Goal: Task Accomplishment & Management: Manage account settings

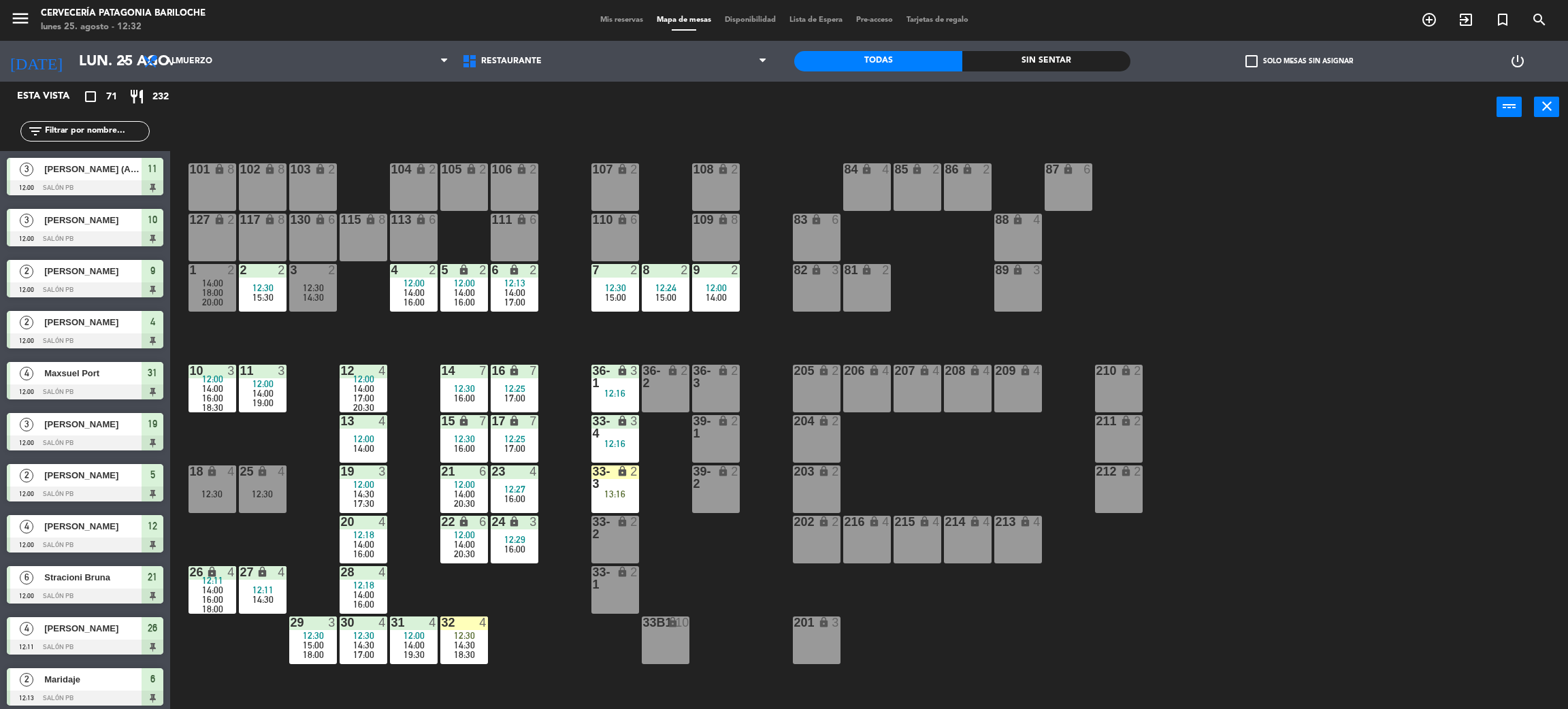
click at [1256, 59] on span "check_box_outline_blank" at bounding box center [1252, 61] width 12 height 12
click at [1299, 61] on input "check_box_outline_blank Solo mesas sin asignar" at bounding box center [1299, 61] width 0 height 0
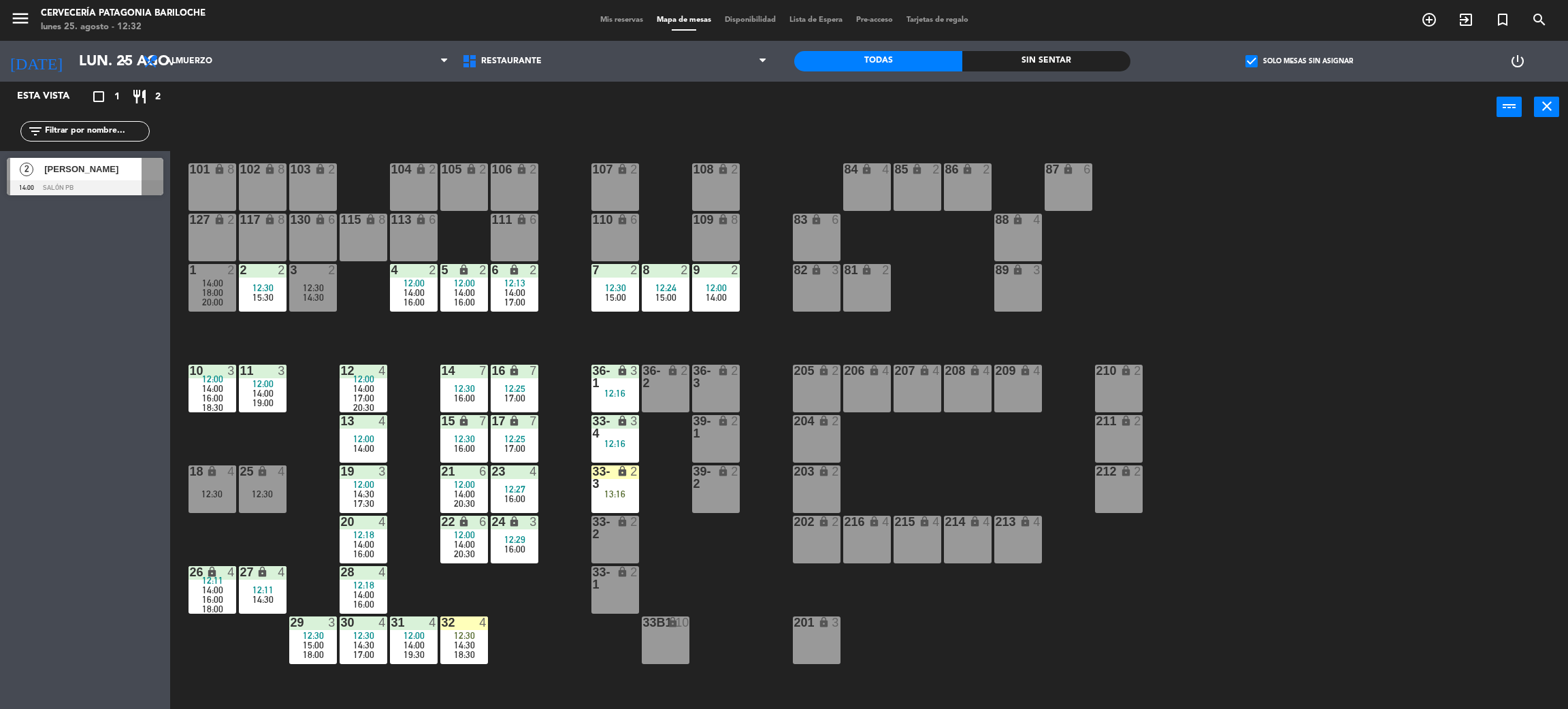
click at [55, 179] on div "[PERSON_NAME]" at bounding box center [92, 169] width 99 height 22
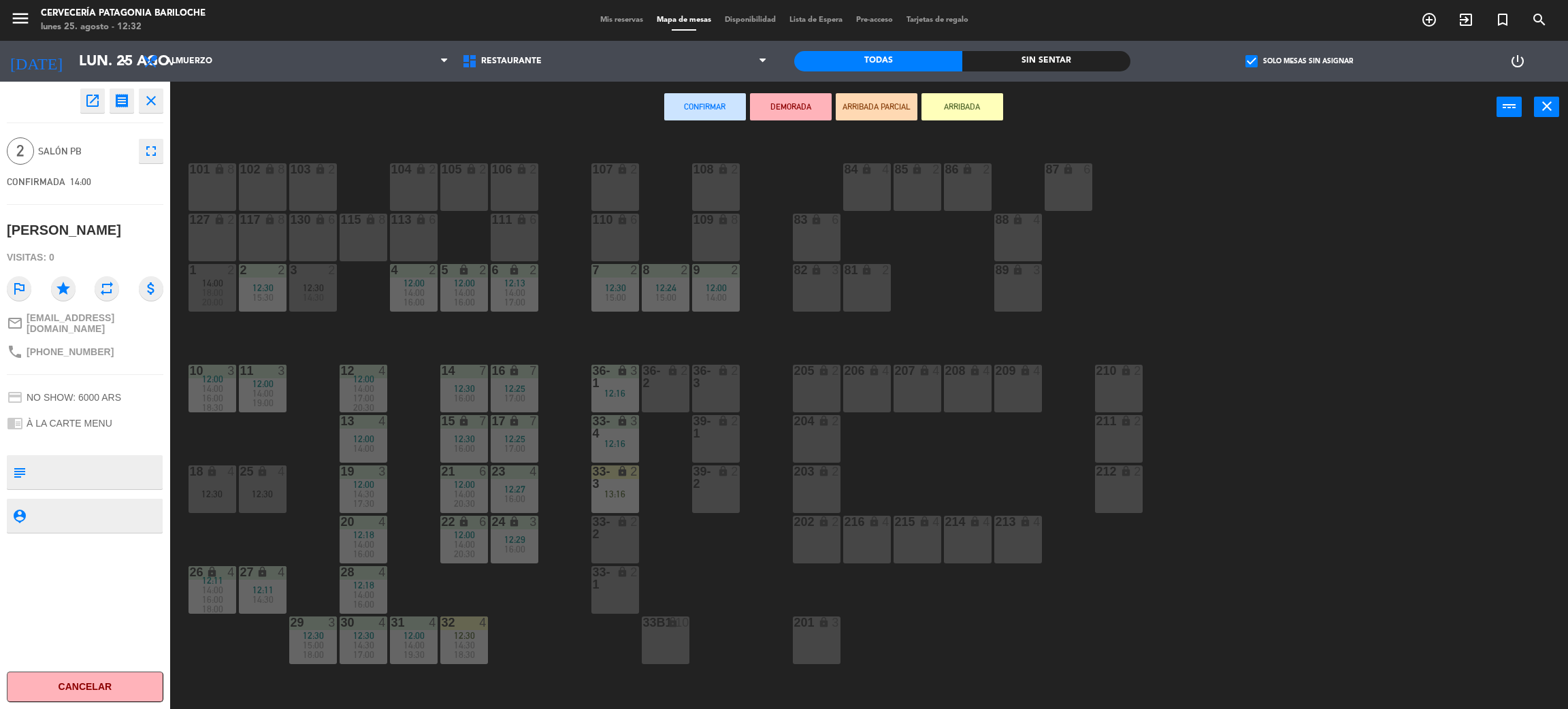
click at [323, 344] on div "101 lock 8 102 lock 8 104 lock 2 105 lock 2 106 lock 2 103 lock 2 107 lock 2 10…" at bounding box center [876, 427] width 1382 height 576
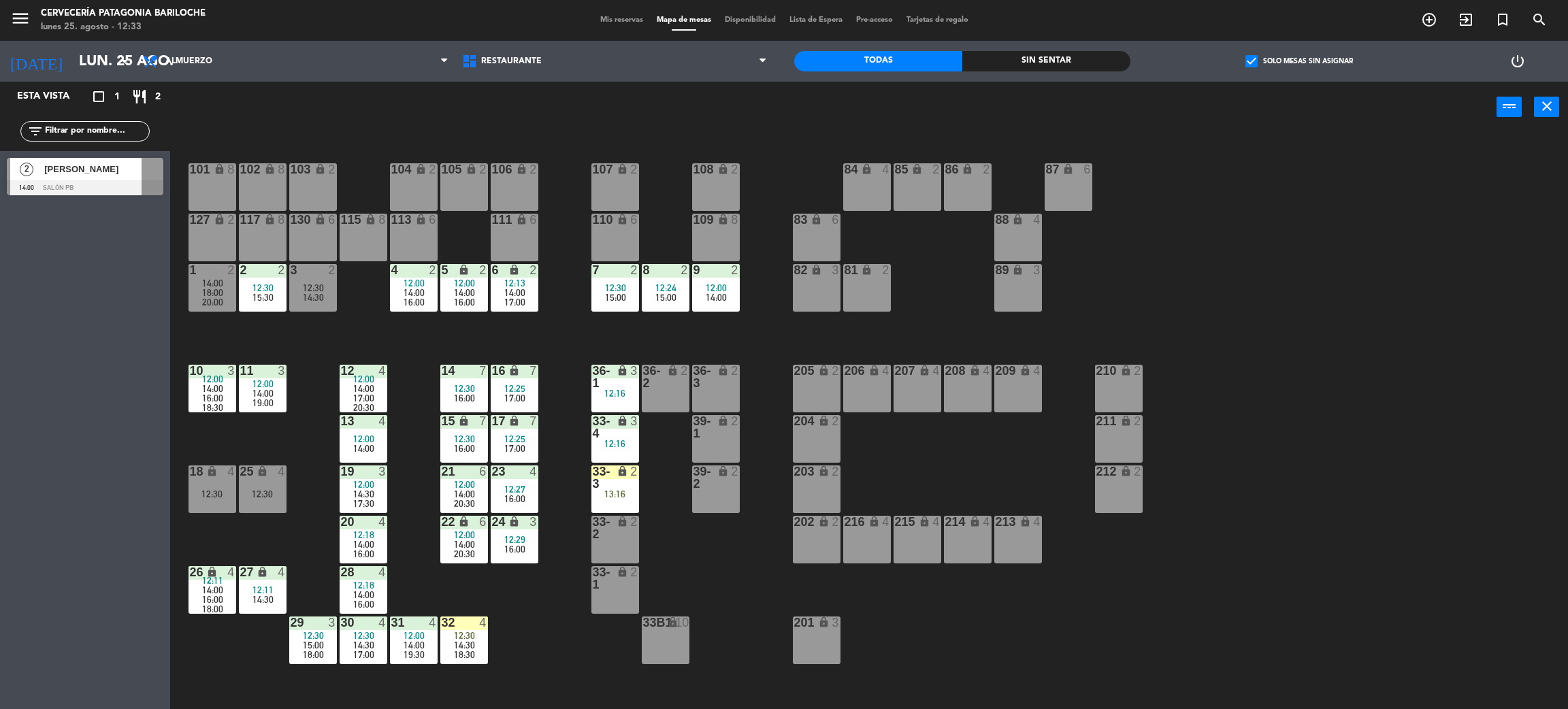
click at [308, 330] on div "101 lock 8 102 lock 8 104 lock 2 105 lock 2 106 lock 2 103 lock 2 107 lock 2 10…" at bounding box center [876, 427] width 1382 height 576
click at [96, 177] on div "[PERSON_NAME]" at bounding box center [92, 169] width 99 height 22
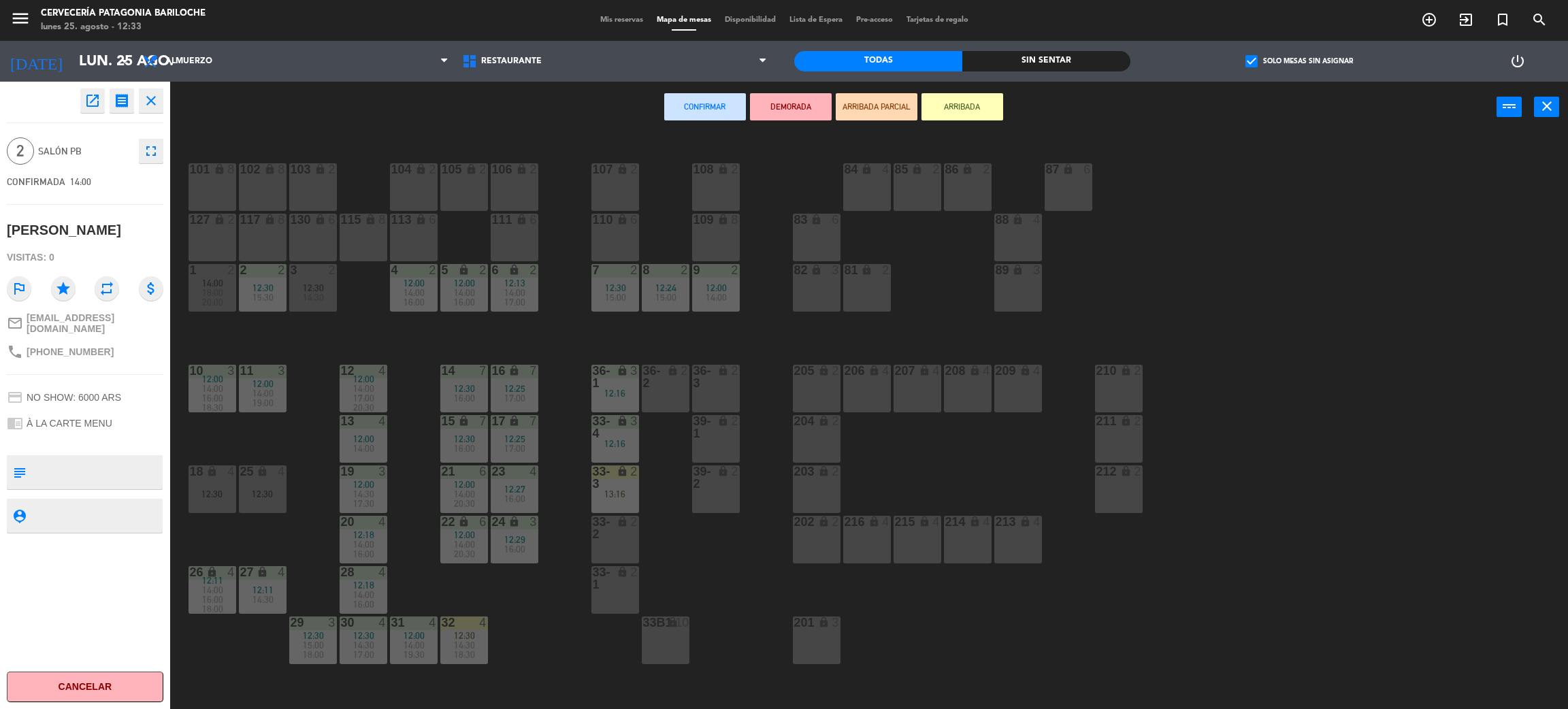
click at [404, 357] on div "101 lock 8 102 lock 8 104 lock 2 105 lock 2 106 lock 2 103 lock 2 107 lock 2 10…" at bounding box center [876, 427] width 1382 height 576
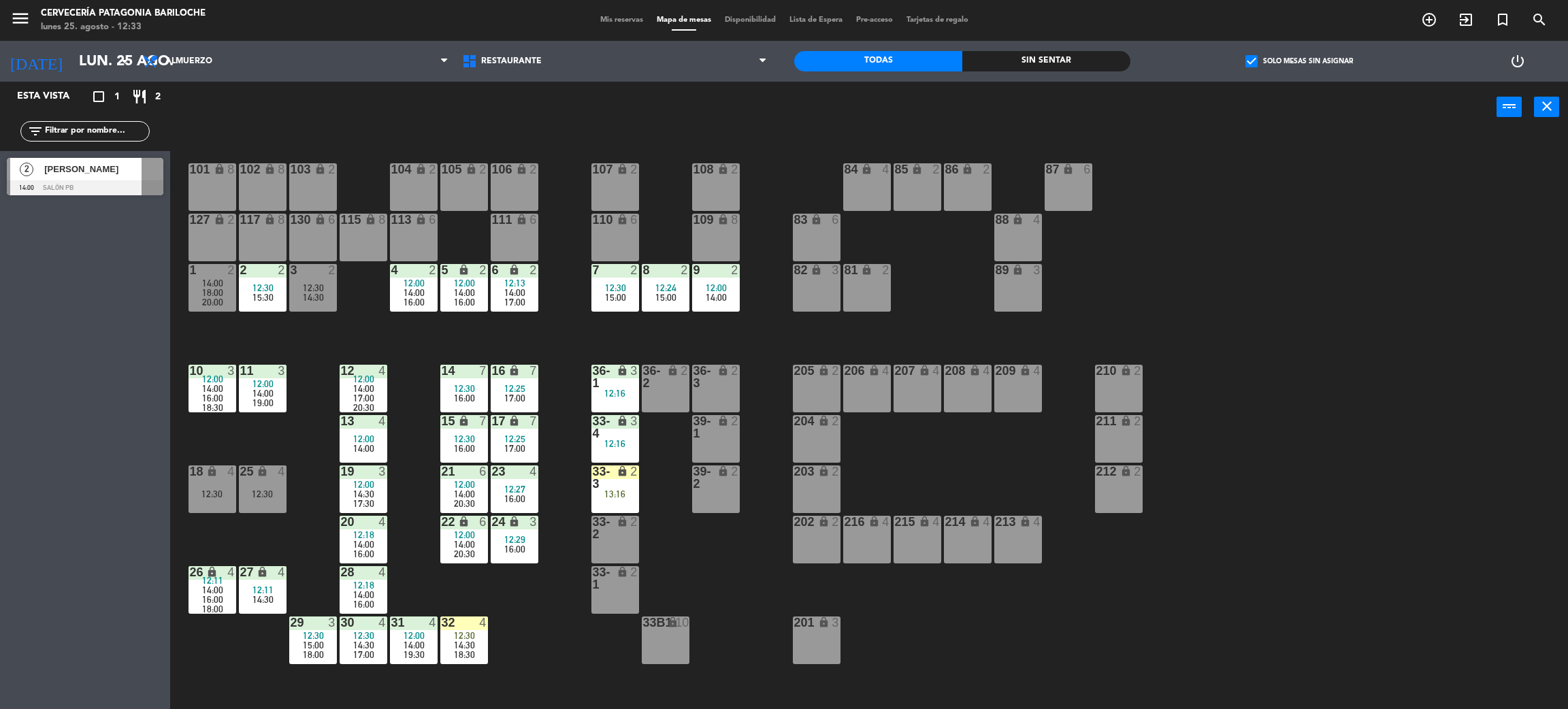
click at [622, 494] on div "13:16" at bounding box center [615, 494] width 48 height 10
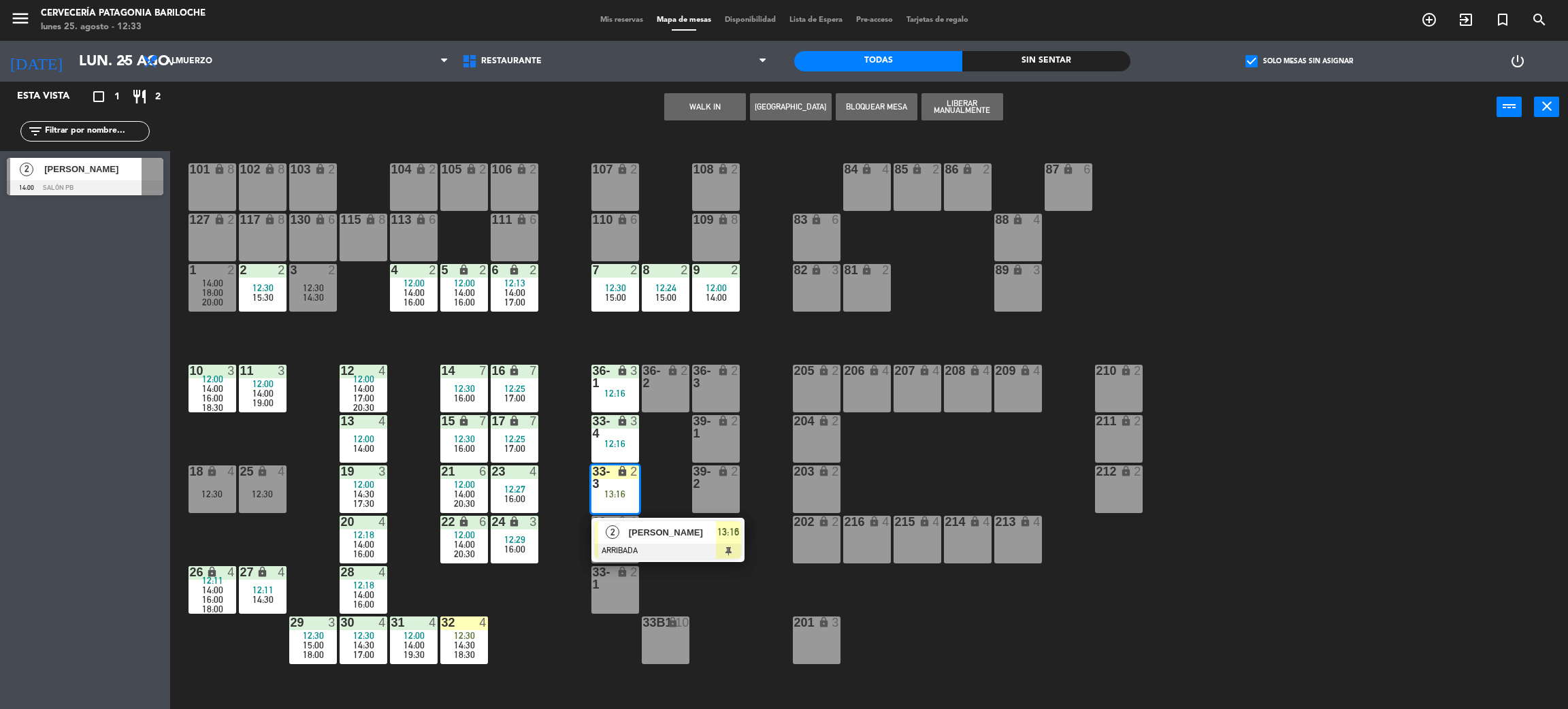
click at [681, 549] on div at bounding box center [668, 551] width 147 height 15
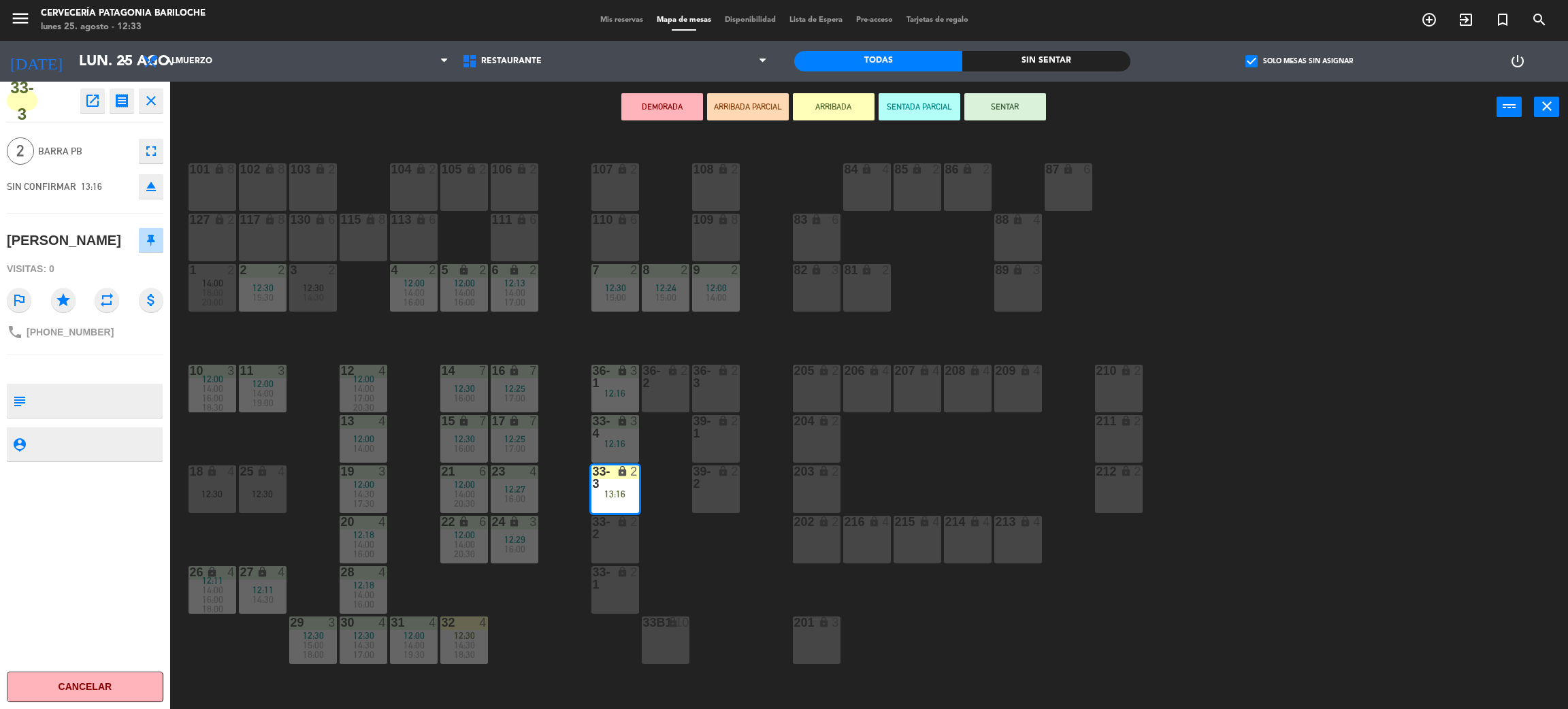
click at [679, 630] on div "33b1 lock 10" at bounding box center [666, 640] width 48 height 48
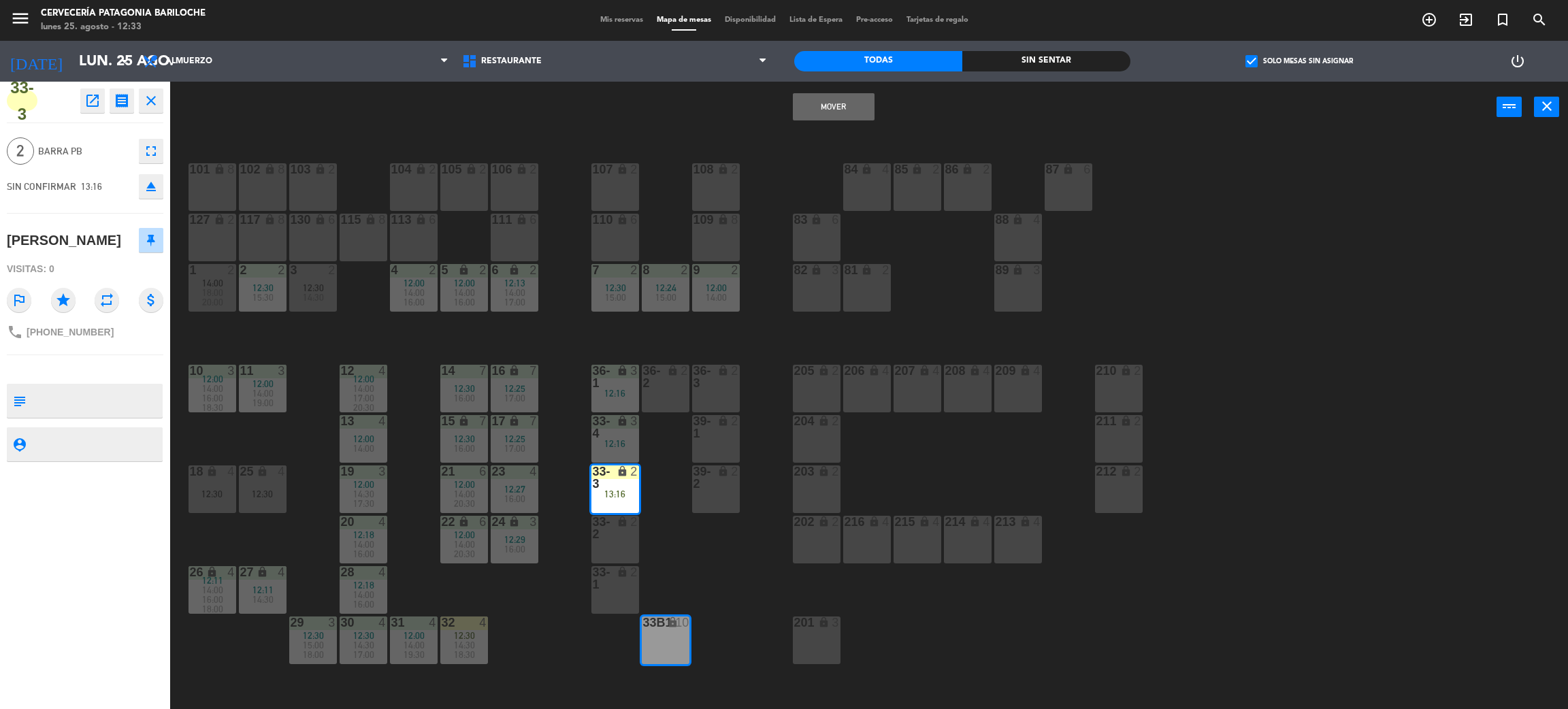
click at [688, 539] on div "101 lock 8 102 lock 8 104 lock 2 105 lock 2 106 lock 2 103 lock 2 107 lock 2 10…" at bounding box center [876, 427] width 1382 height 576
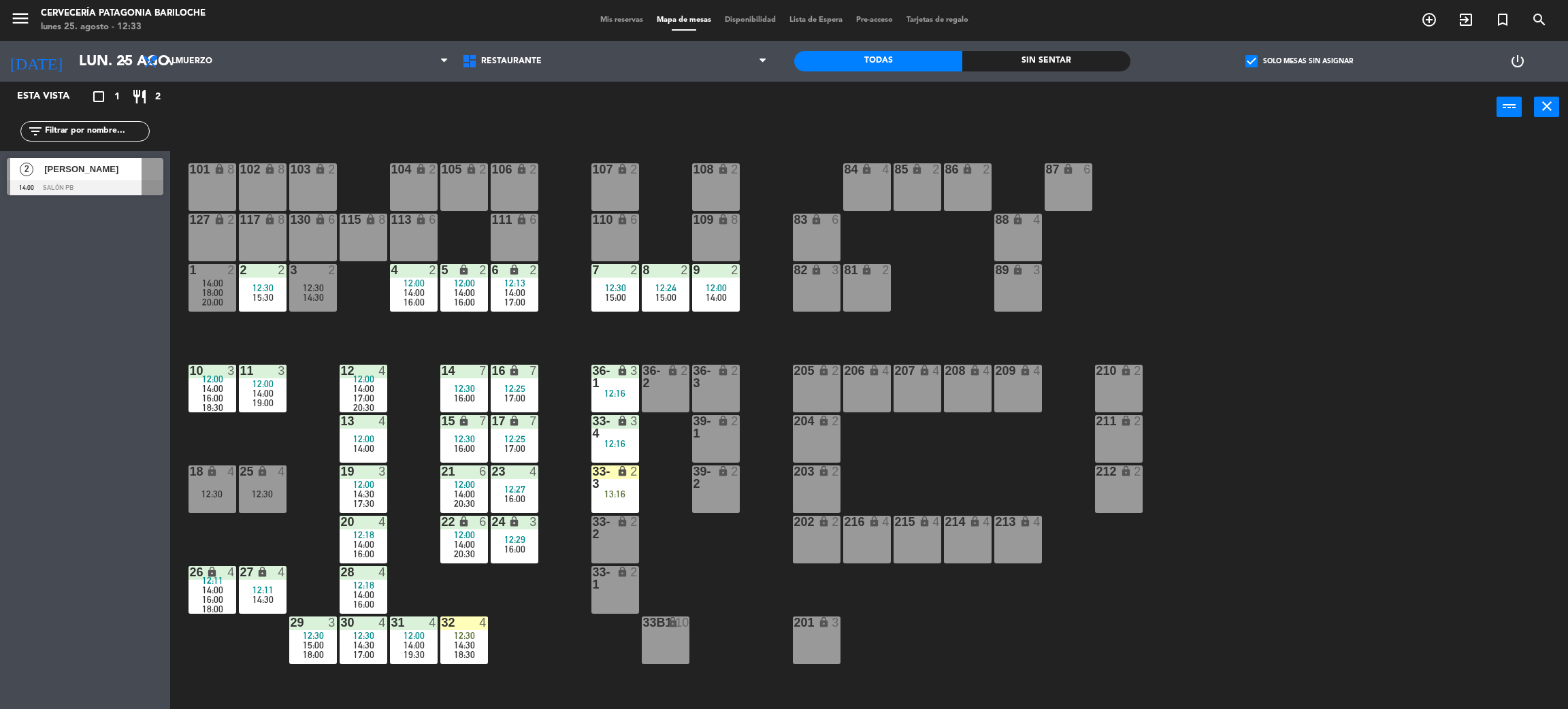
click at [632, 492] on div "13:16" at bounding box center [615, 494] width 48 height 10
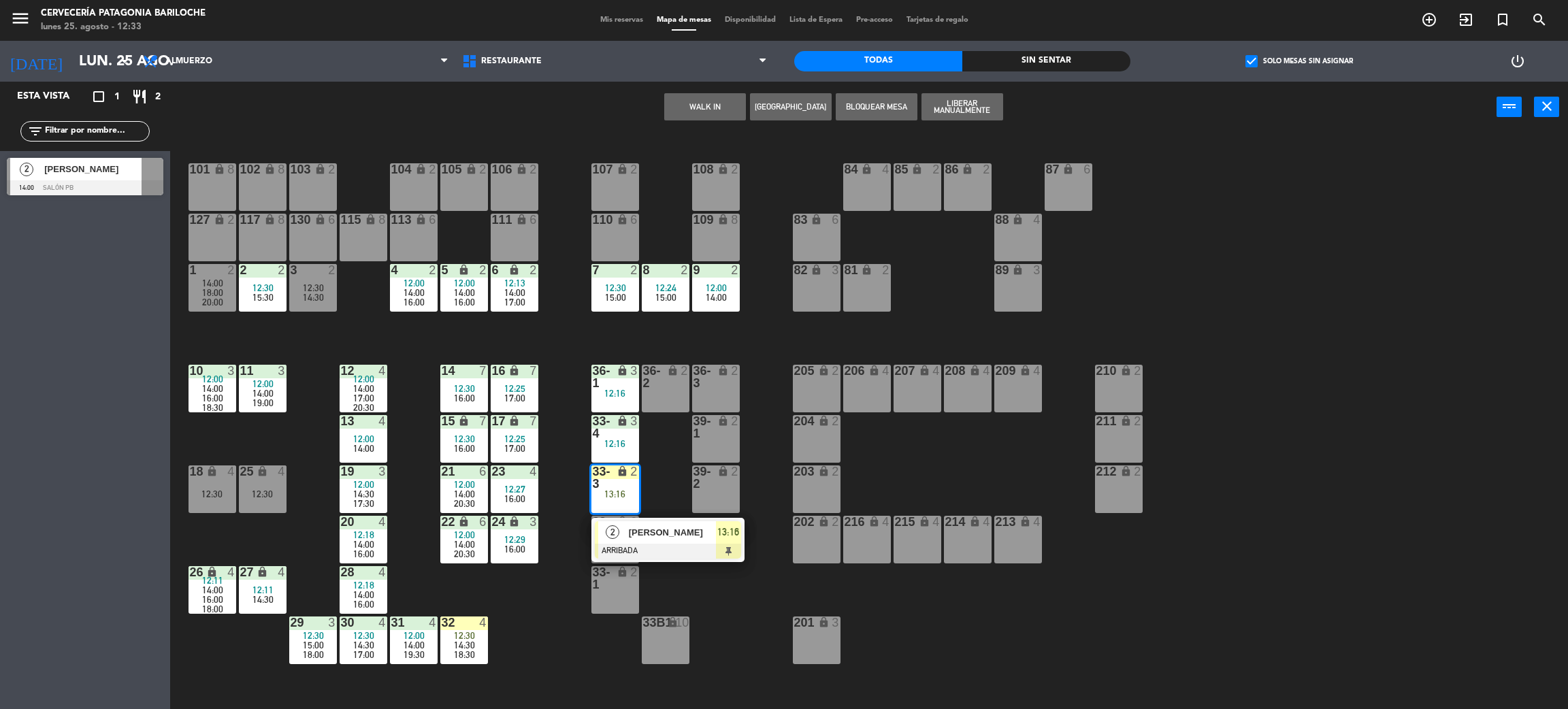
click at [663, 529] on span "[PERSON_NAME]" at bounding box center [672, 532] width 87 height 14
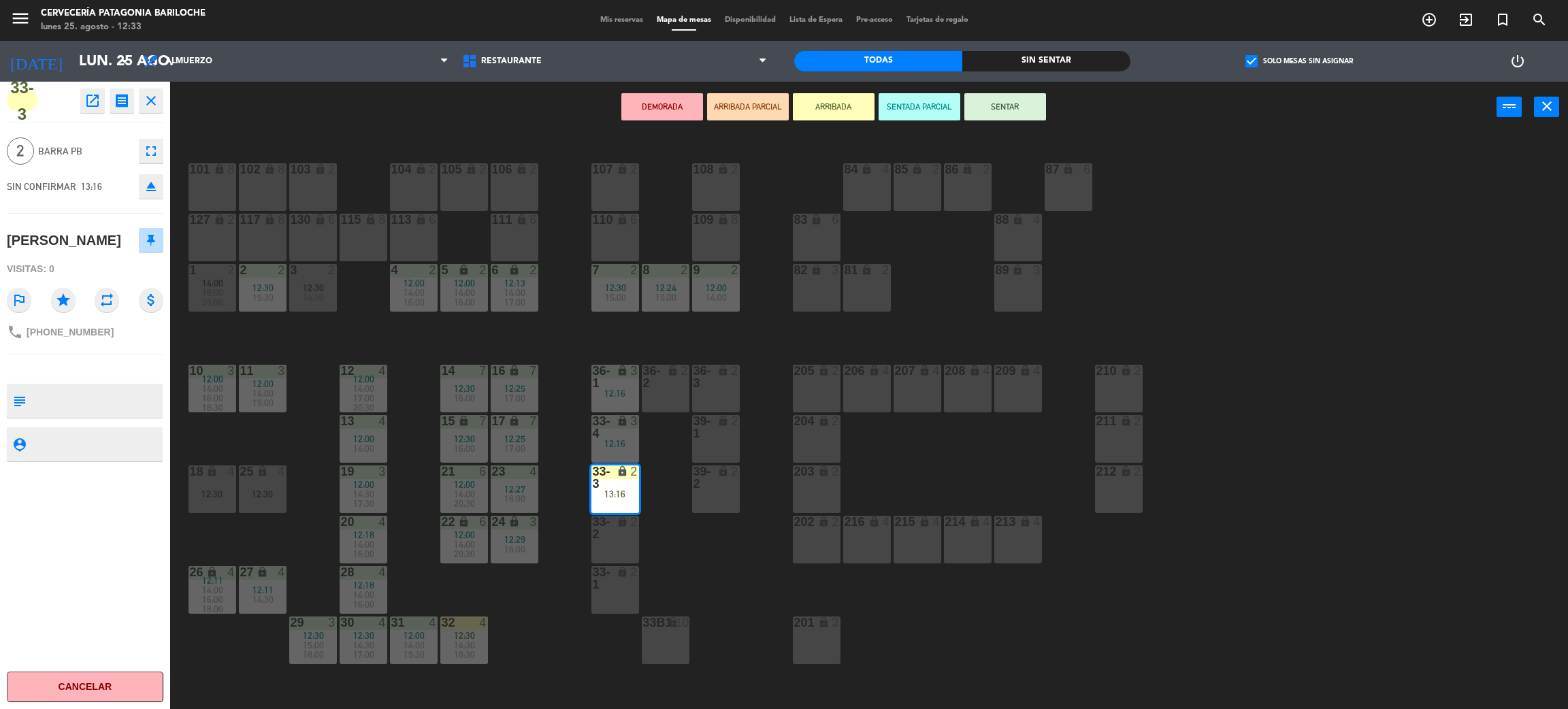
drag, startPoint x: 677, startPoint y: 414, endPoint x: 689, endPoint y: 379, distance: 37.0
click at [677, 412] on div "101 lock 8 102 lock 8 104 lock 2 105 lock 2 106 lock 2 103 lock 2 107 lock 2 10…" at bounding box center [876, 427] width 1382 height 576
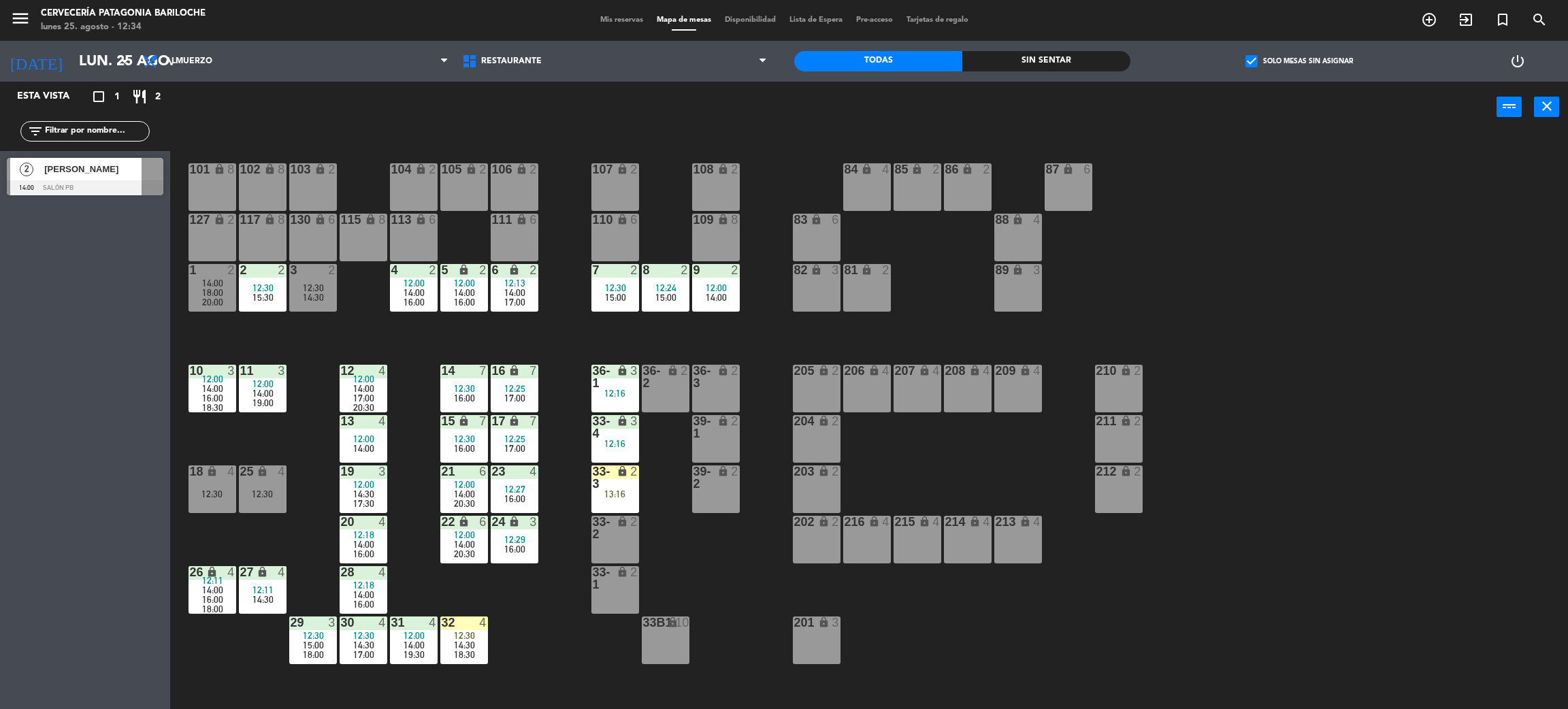
click at [622, 497] on div "13:16" at bounding box center [615, 494] width 48 height 10
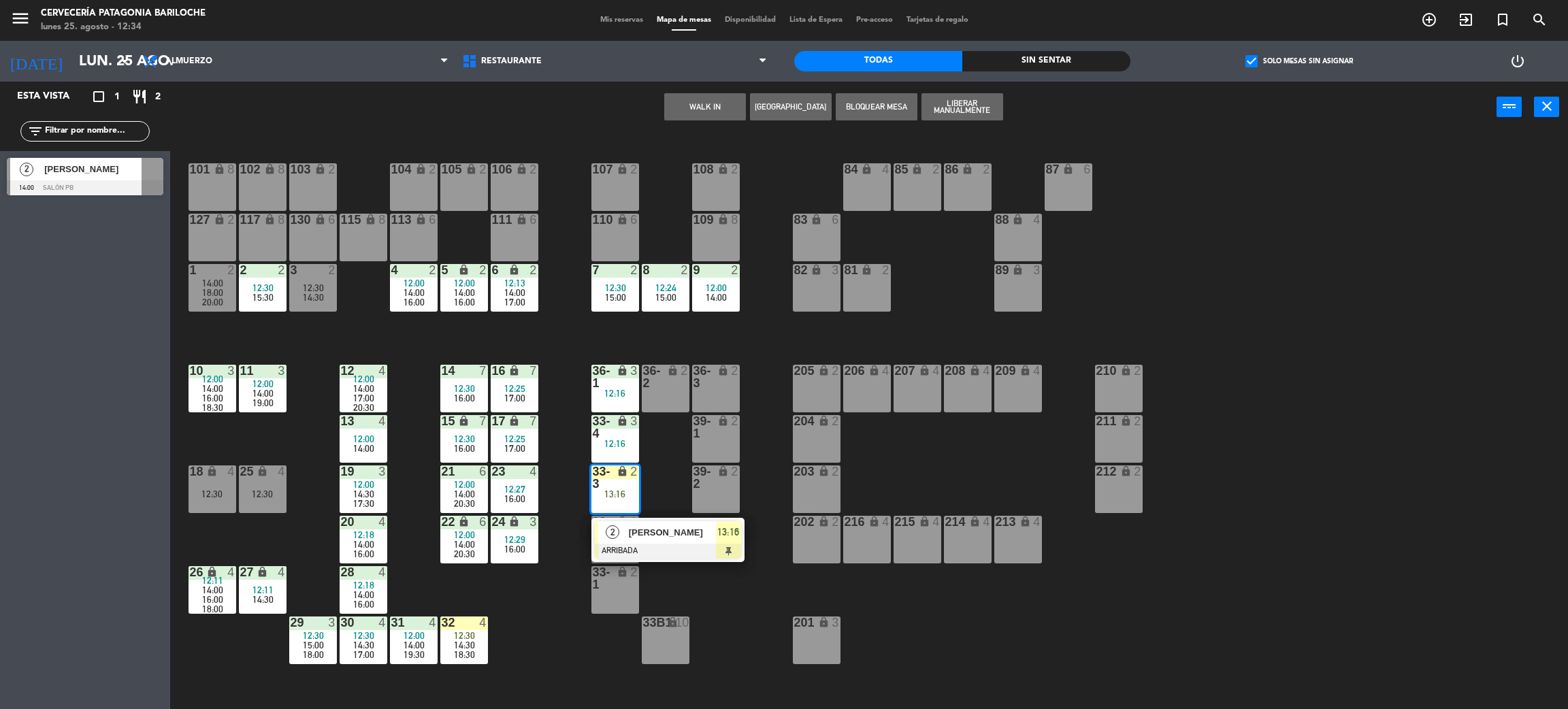
click at [661, 538] on span "[PERSON_NAME]" at bounding box center [672, 532] width 87 height 14
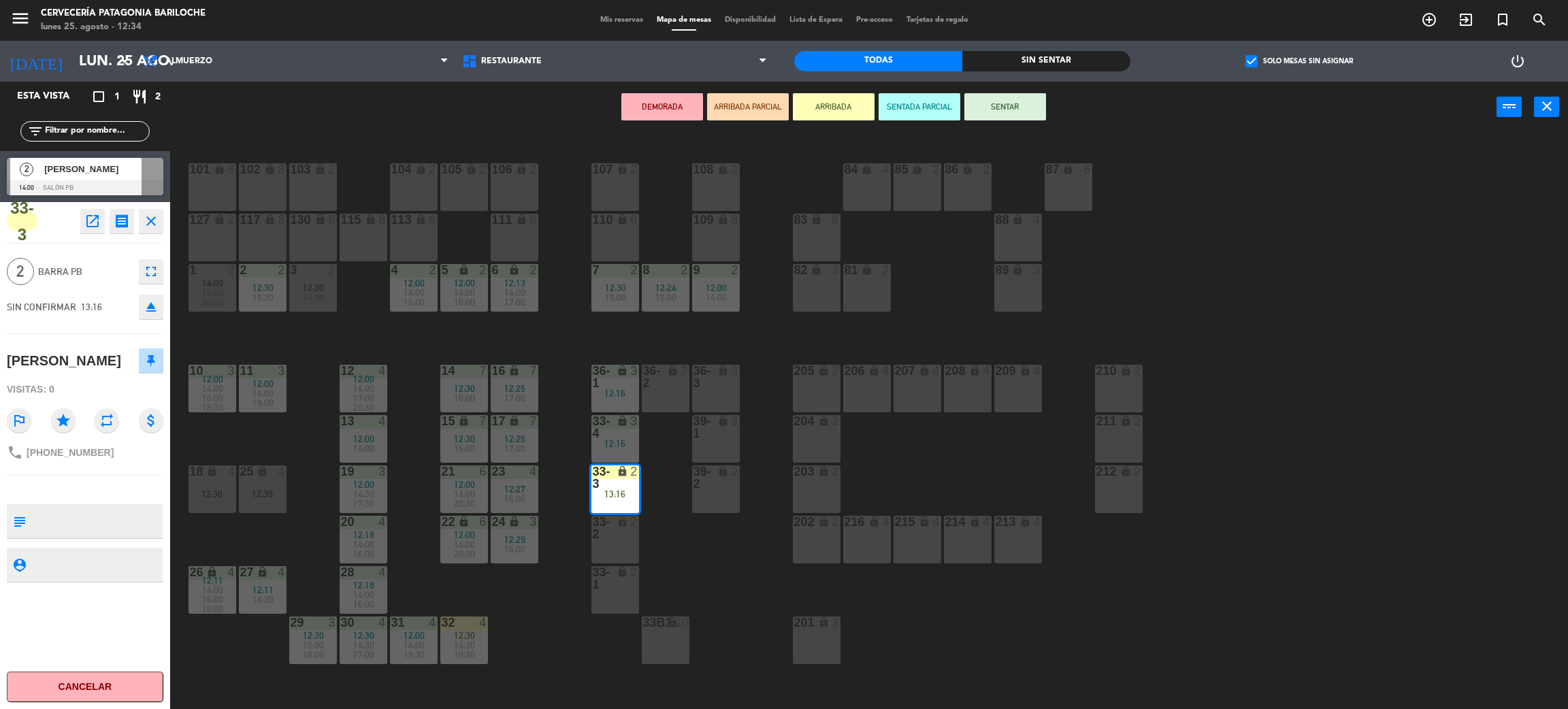
click at [672, 402] on div "36-2 lock 2" at bounding box center [666, 389] width 48 height 48
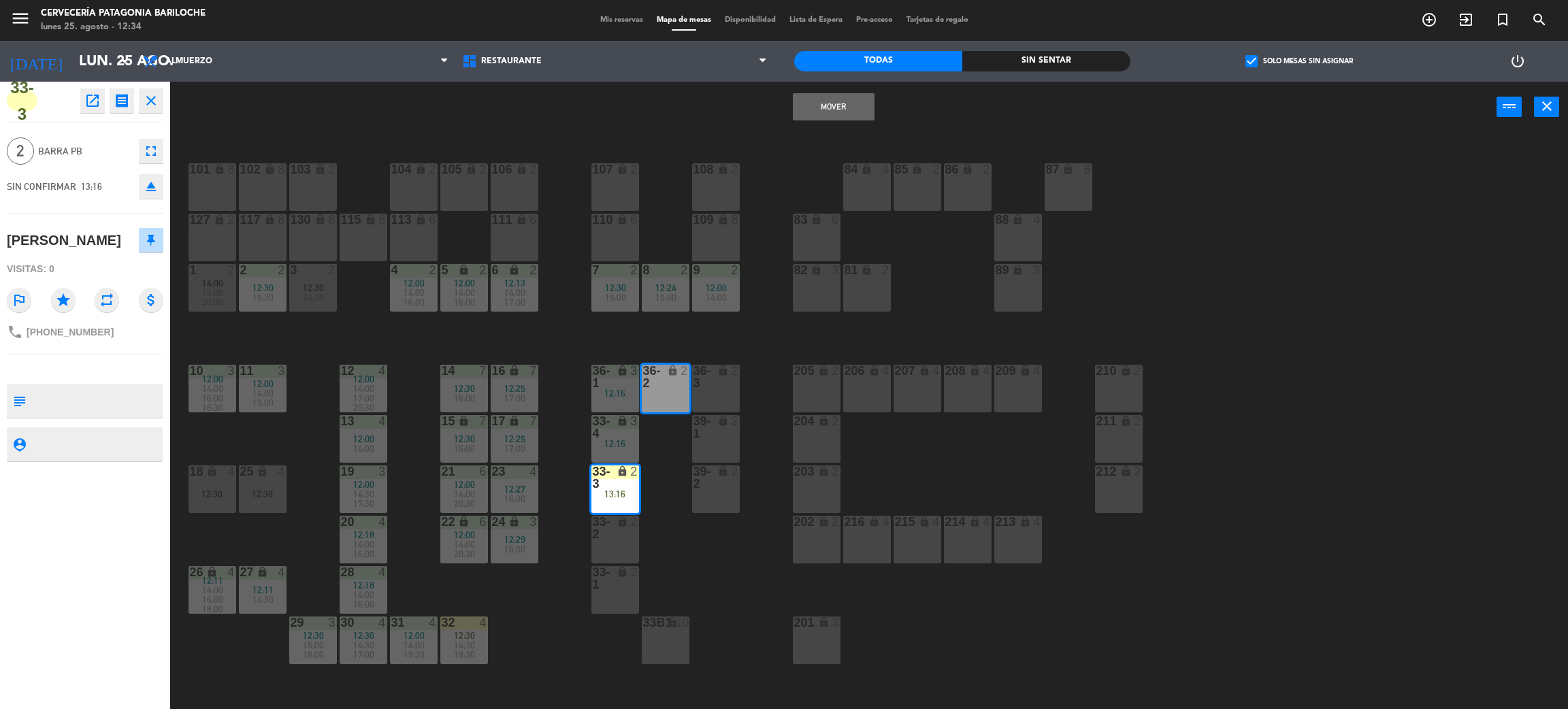
click at [835, 105] on button "Mover" at bounding box center [834, 107] width 82 height 27
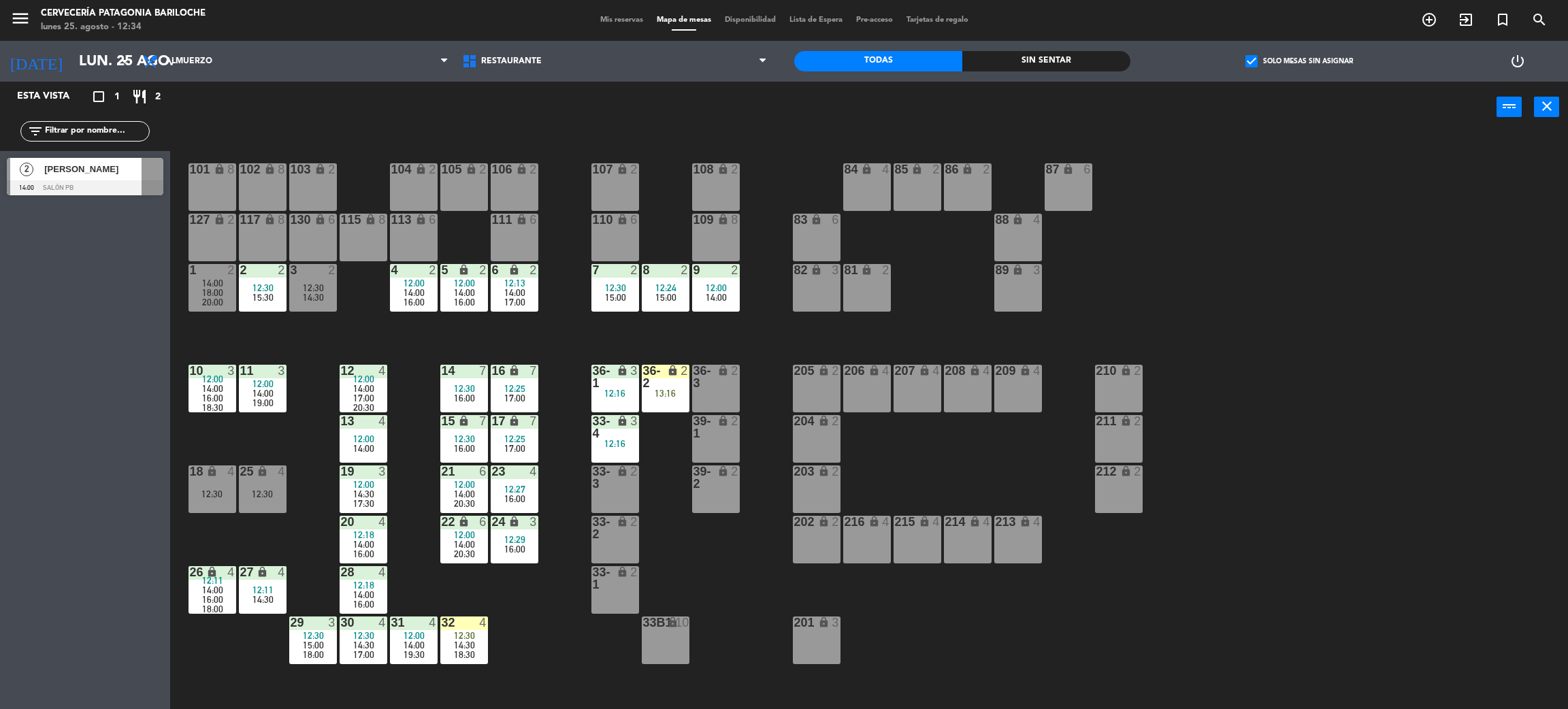
click at [50, 185] on div at bounding box center [85, 187] width 157 height 15
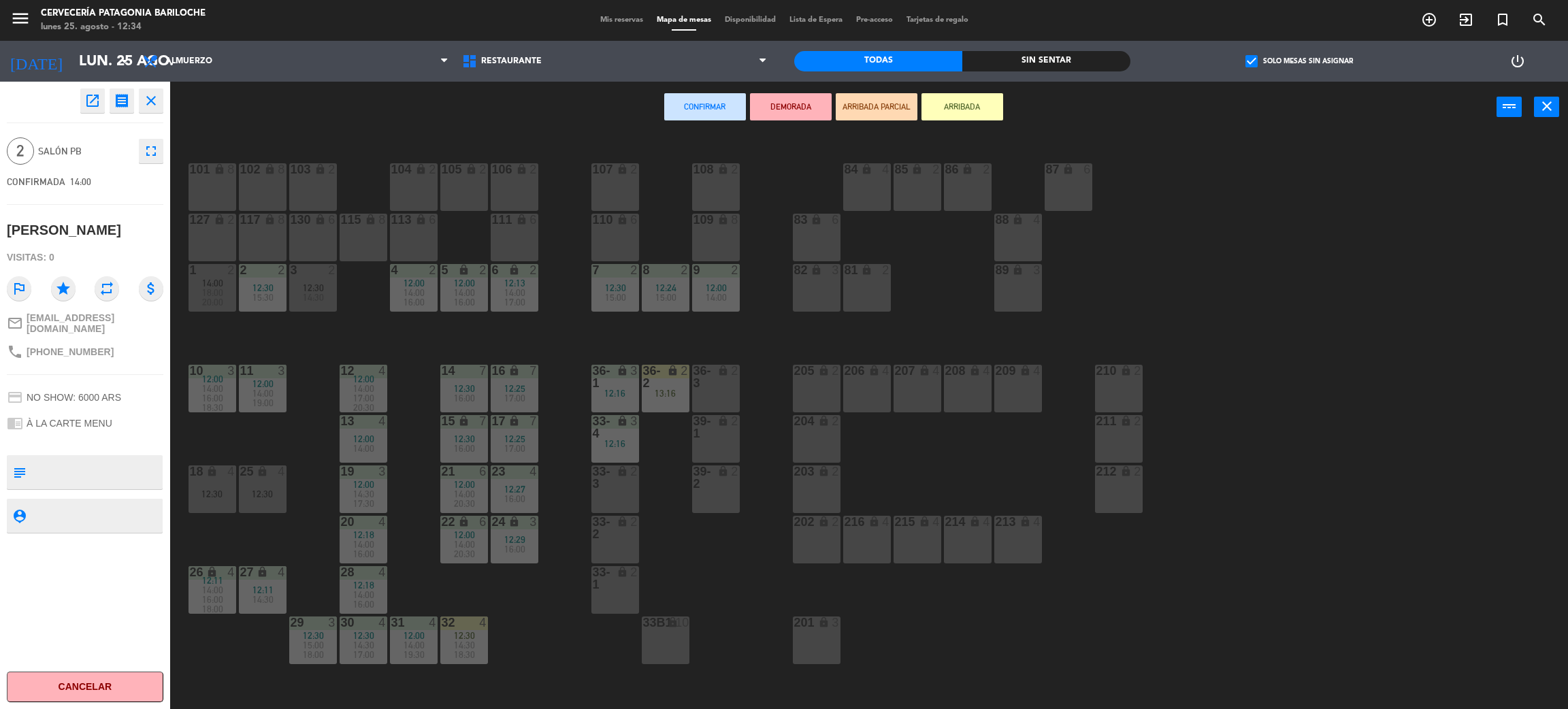
drag, startPoint x: 625, startPoint y: 480, endPoint x: 679, endPoint y: 420, distance: 80.7
click at [626, 479] on div "33-3 lock 2" at bounding box center [615, 478] width 68 height 25
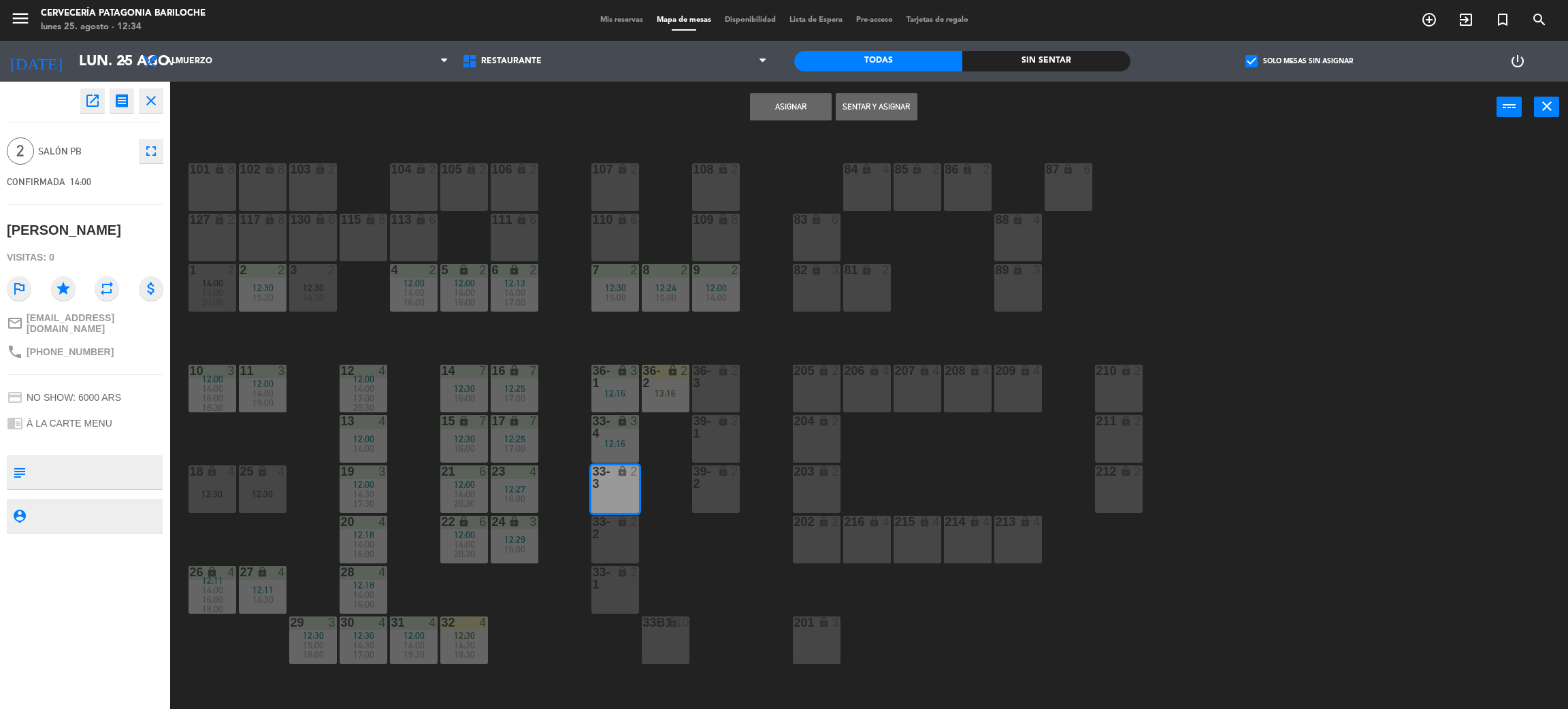
click at [807, 112] on button "Asignar" at bounding box center [791, 107] width 82 height 27
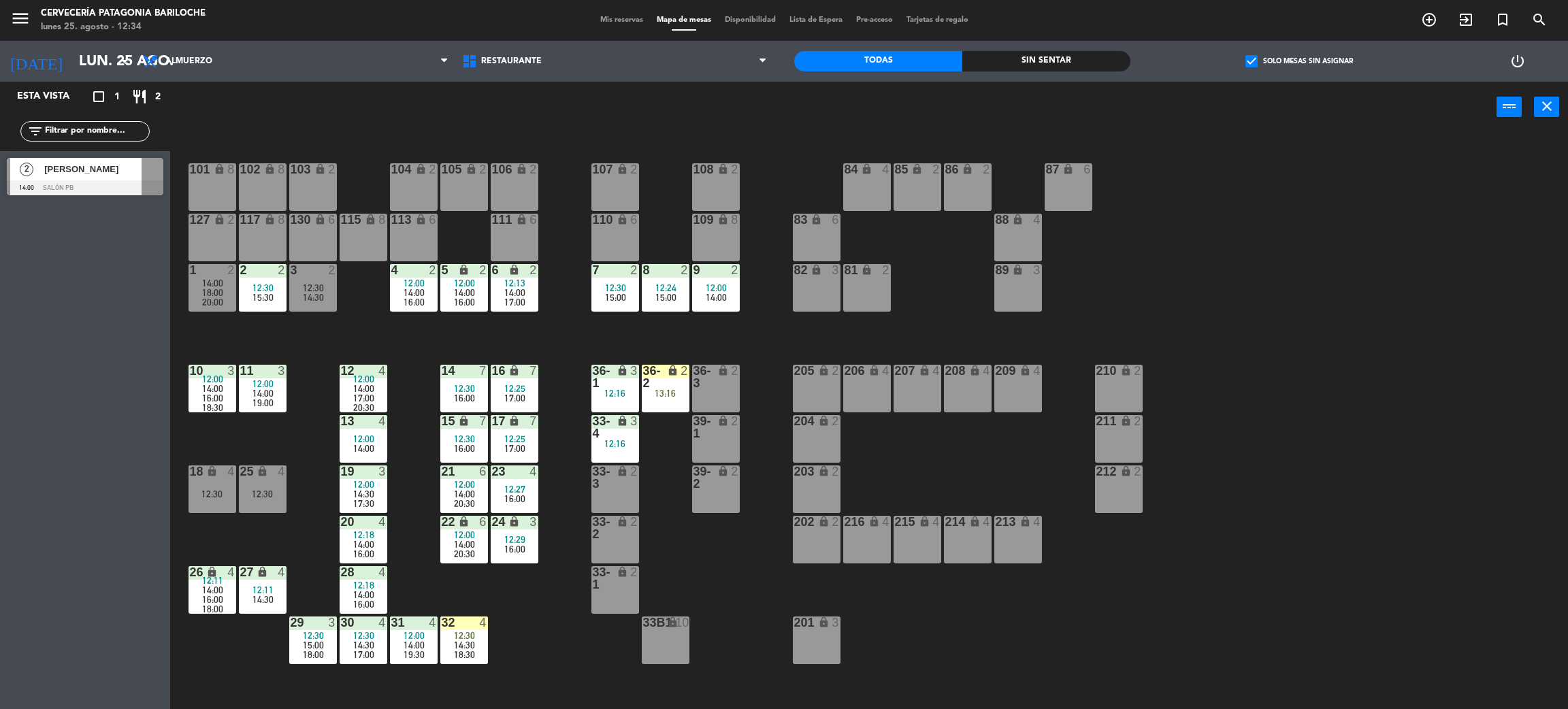
click at [108, 128] on input "text" at bounding box center [96, 132] width 106 height 15
drag, startPoint x: 1312, startPoint y: 250, endPoint x: 1320, endPoint y: 230, distance: 21.5
click at [1314, 250] on div "101 lock 8 102 lock 8 104 lock 2 105 lock 2 106 lock 2 103 lock 2 107 lock 2 10…" at bounding box center [876, 427] width 1382 height 576
click at [1245, 67] on span "check_box" at bounding box center [1252, 61] width 12 height 12
click at [1299, 61] on input "check_box Solo mesas sin asignar" at bounding box center [1299, 61] width 0 height 0
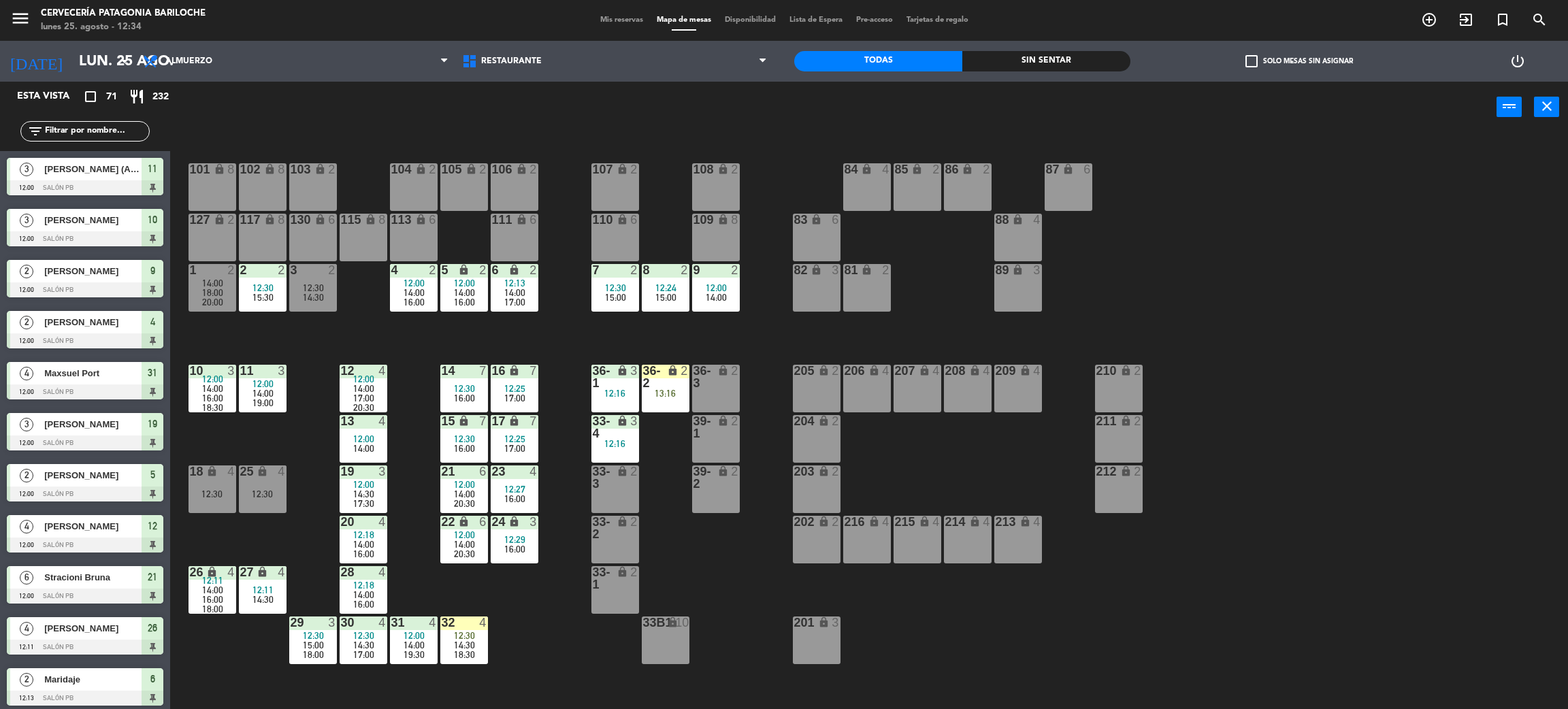
click at [1253, 56] on span "check_box_outline_blank" at bounding box center [1252, 61] width 12 height 12
click at [1299, 61] on input "check_box_outline_blank Solo mesas sin asignar" at bounding box center [1299, 61] width 0 height 0
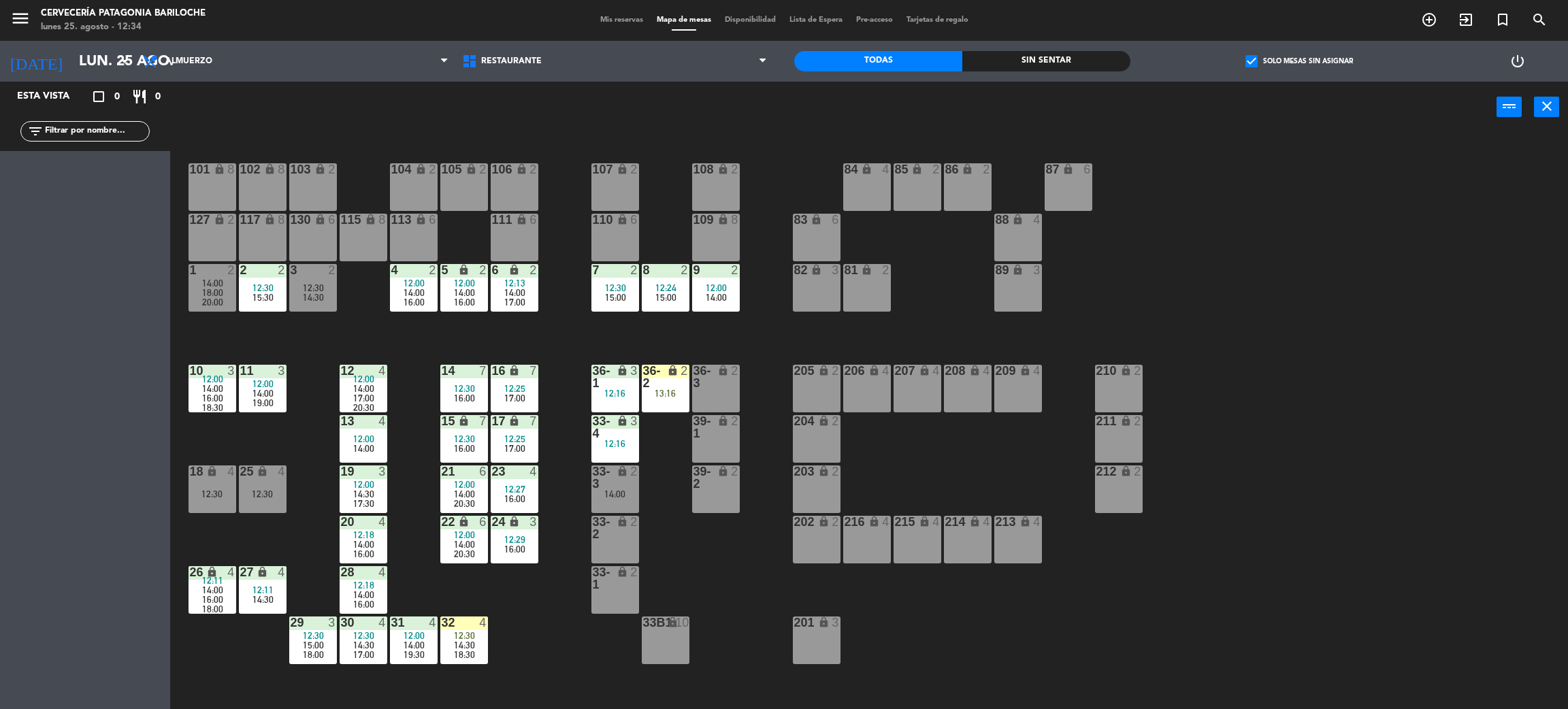
click at [1253, 56] on span "check_box" at bounding box center [1252, 61] width 12 height 12
click at [1299, 61] on input "check_box Solo mesas sin asignar" at bounding box center [1299, 61] width 0 height 0
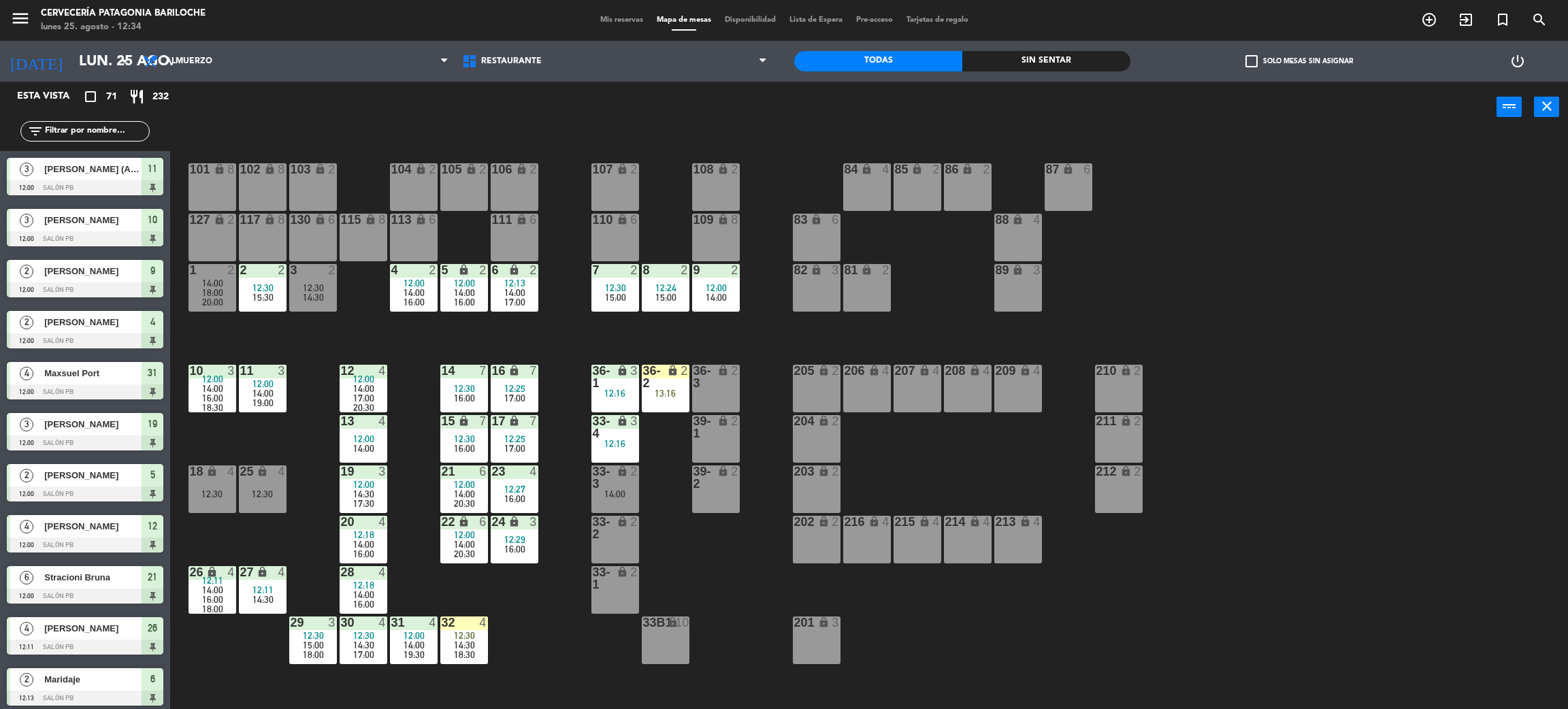
click at [1301, 371] on div "101 lock 8 102 lock 8 104 lock 2 105 lock 2 106 lock 2 103 lock 2 107 lock 2 10…" at bounding box center [876, 427] width 1382 height 576
click at [623, 493] on div "14:00" at bounding box center [615, 494] width 48 height 10
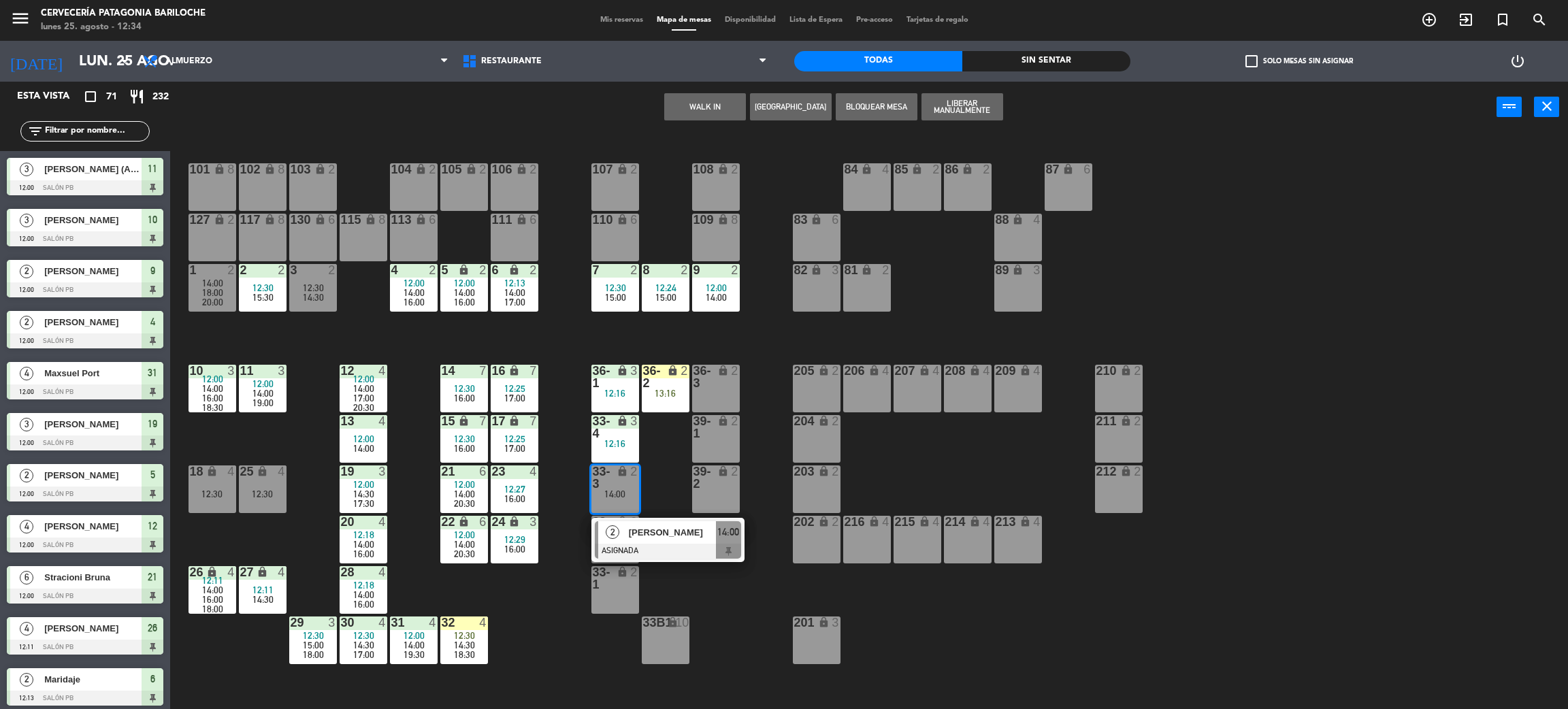
click at [741, 590] on div "101 lock 8 102 lock 8 104 lock 2 105 lock 2 106 lock 2 103 lock 2 107 lock 2 10…" at bounding box center [876, 427] width 1382 height 576
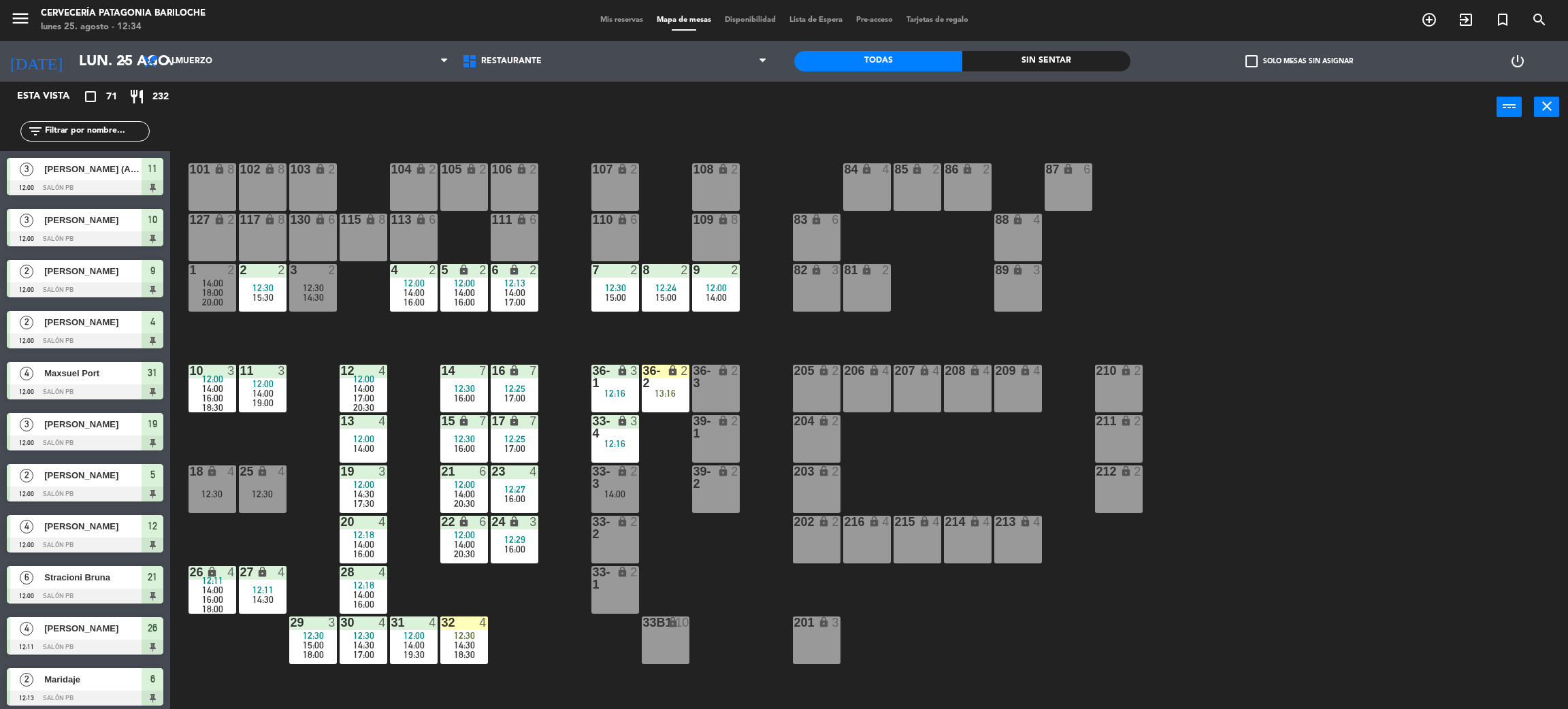
click at [741, 590] on div "101 lock 8 102 lock 8 104 lock 2 105 lock 2 106 lock 2 103 lock 2 107 lock 2 10…" at bounding box center [876, 427] width 1382 height 576
click at [518, 622] on div "101 lock 8 102 lock 8 104 lock 2 105 lock 2 106 lock 2 103 lock 2 107 lock 2 10…" at bounding box center [876, 427] width 1382 height 576
click at [477, 641] on div "14:30" at bounding box center [464, 645] width 48 height 10
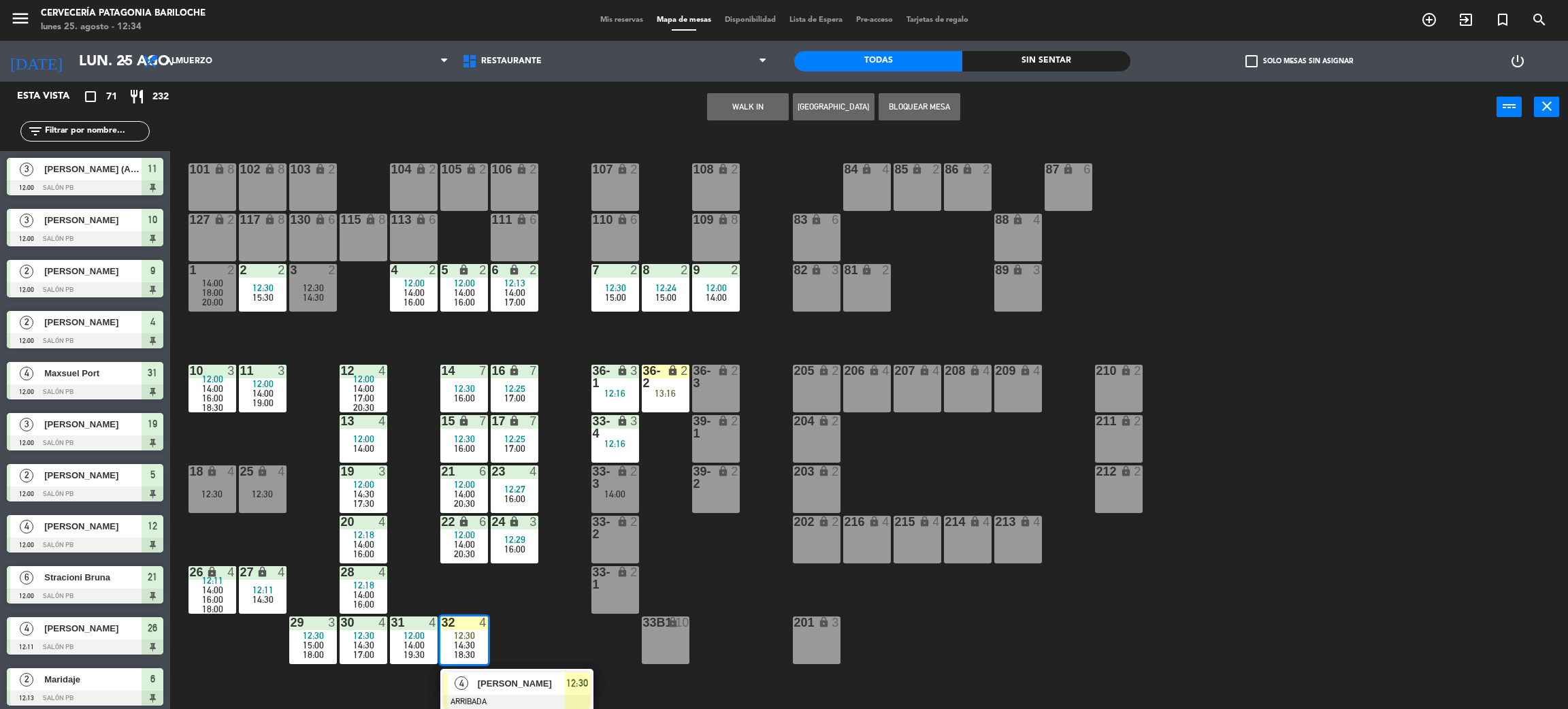
click at [529, 680] on span "[PERSON_NAME]" at bounding box center [522, 683] width 87 height 14
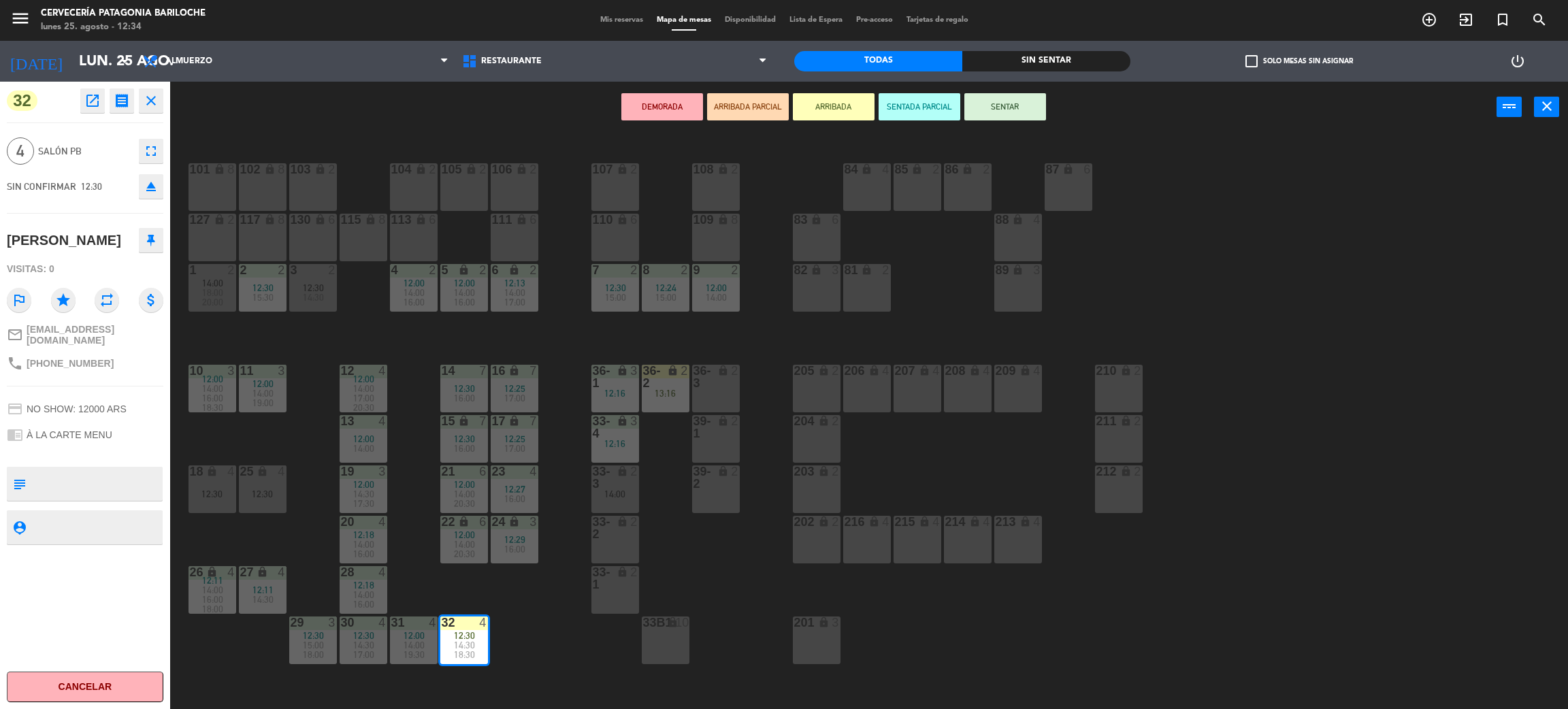
click at [1016, 106] on button "SENTAR" at bounding box center [1005, 107] width 82 height 27
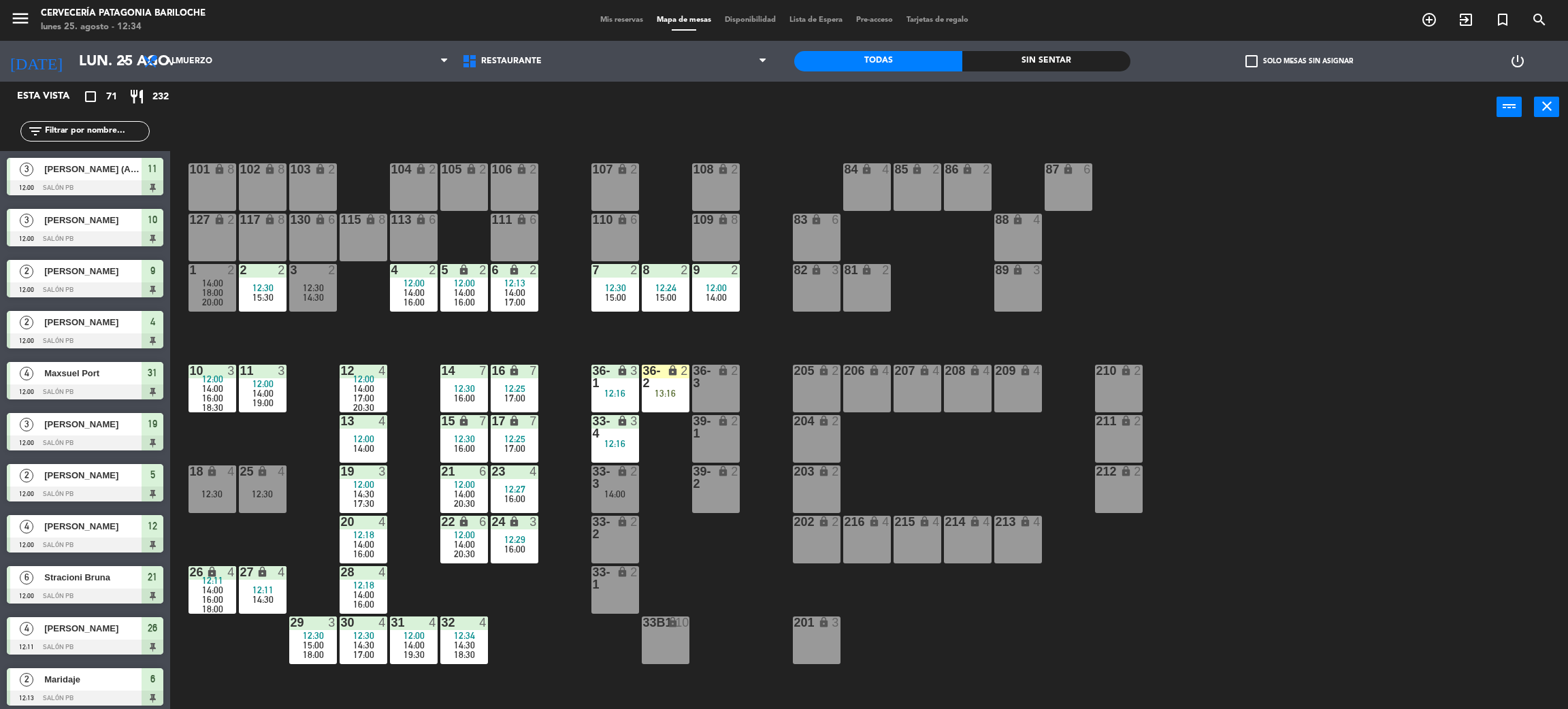
scroll to position [5, 0]
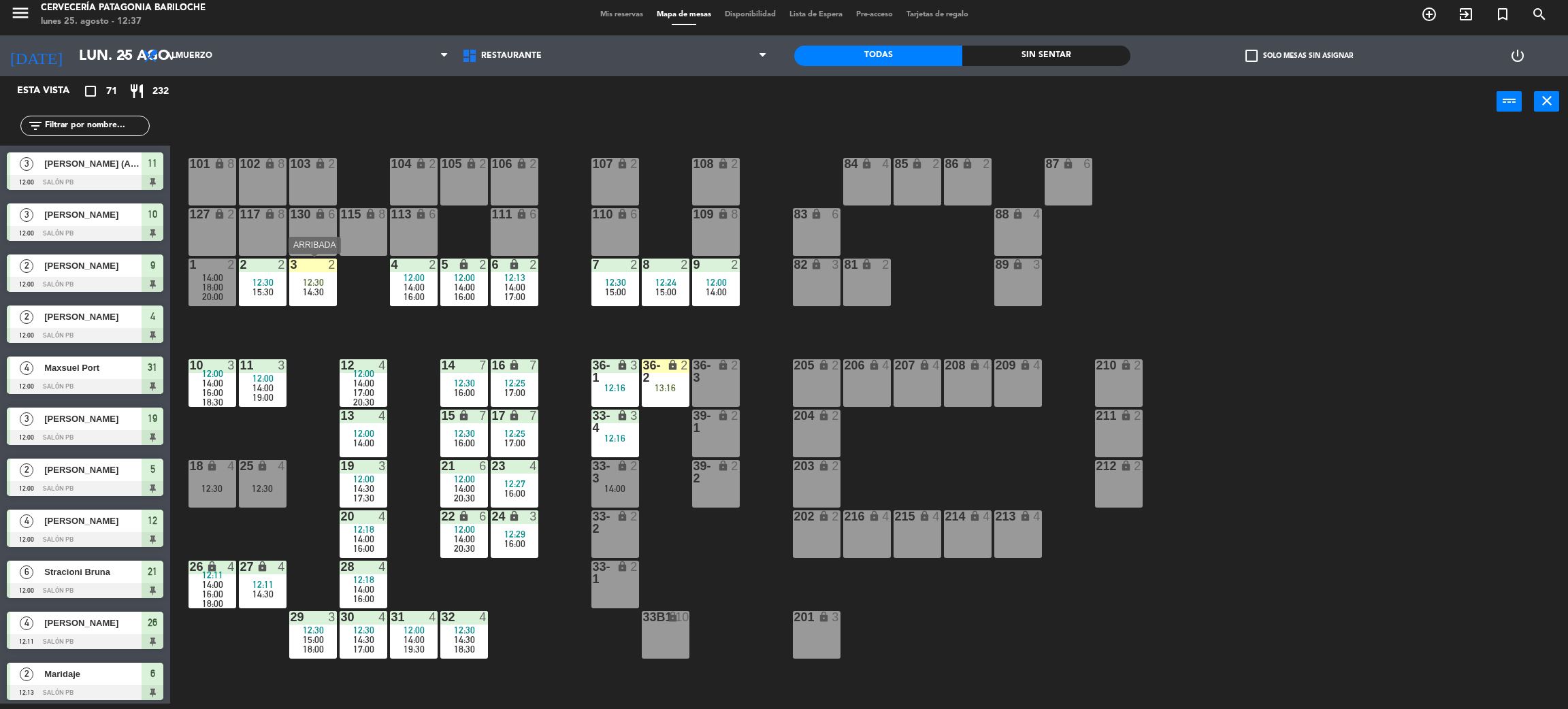
click at [322, 280] on span "12:30" at bounding box center [313, 282] width 21 height 11
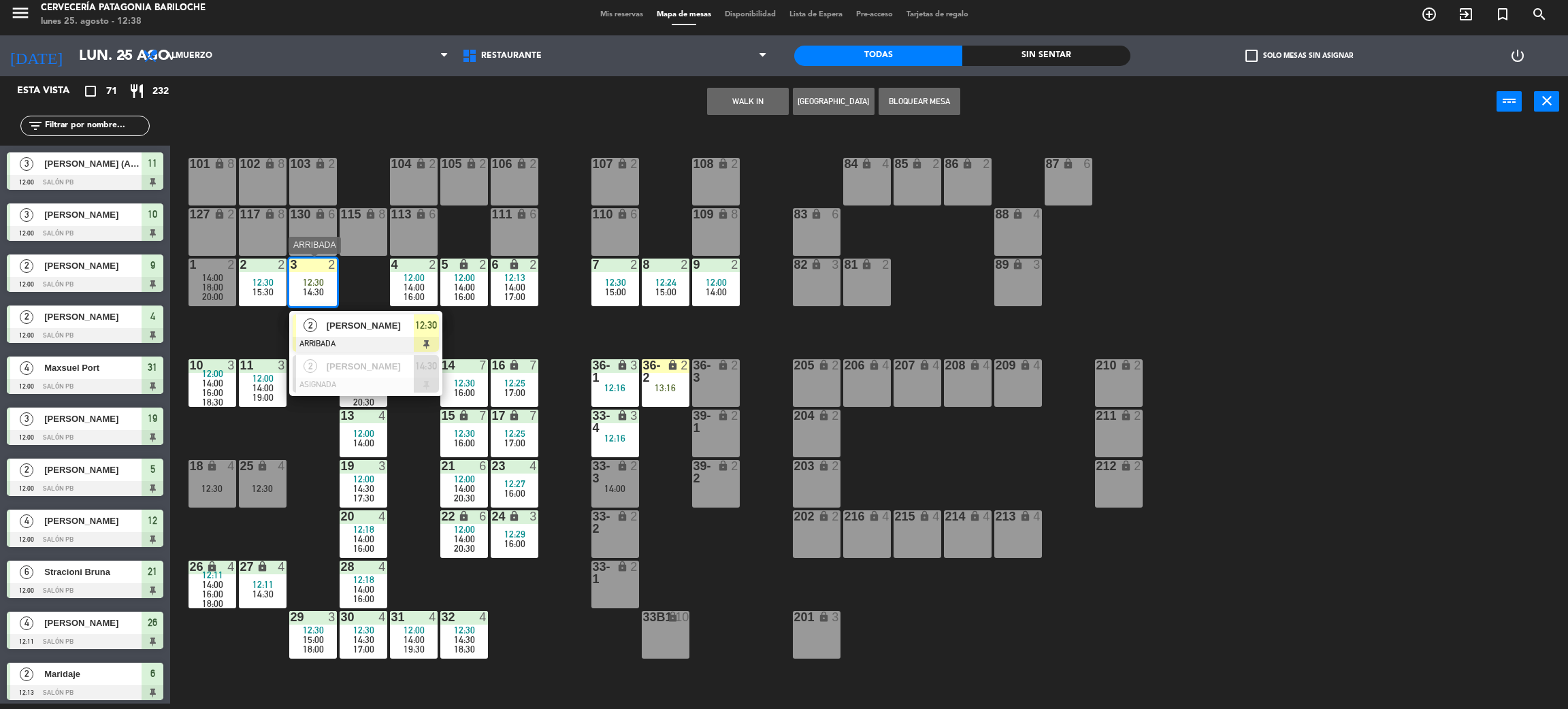
click at [369, 325] on span "[PERSON_NAME]" at bounding box center [370, 325] width 87 height 14
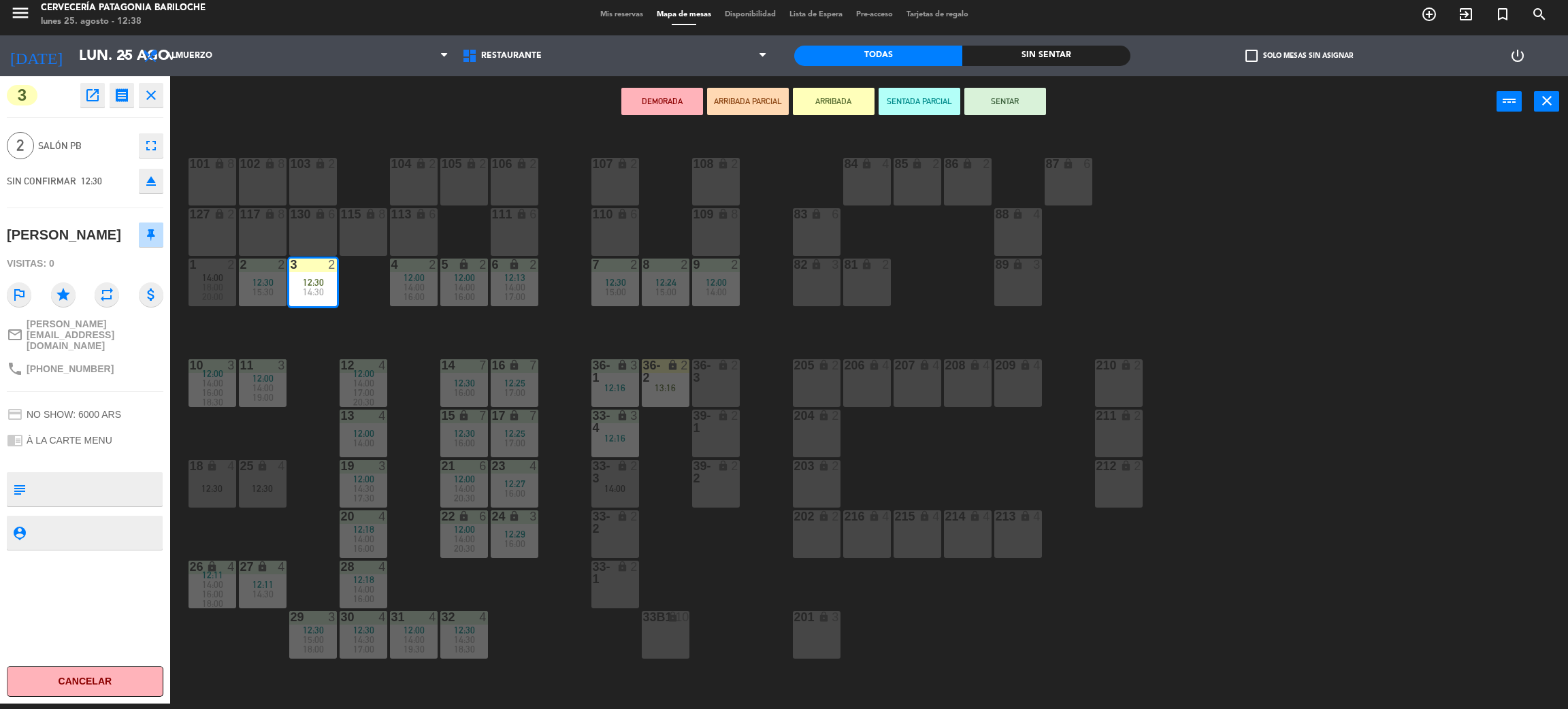
click at [1041, 102] on button "SENTAR" at bounding box center [1005, 102] width 82 height 27
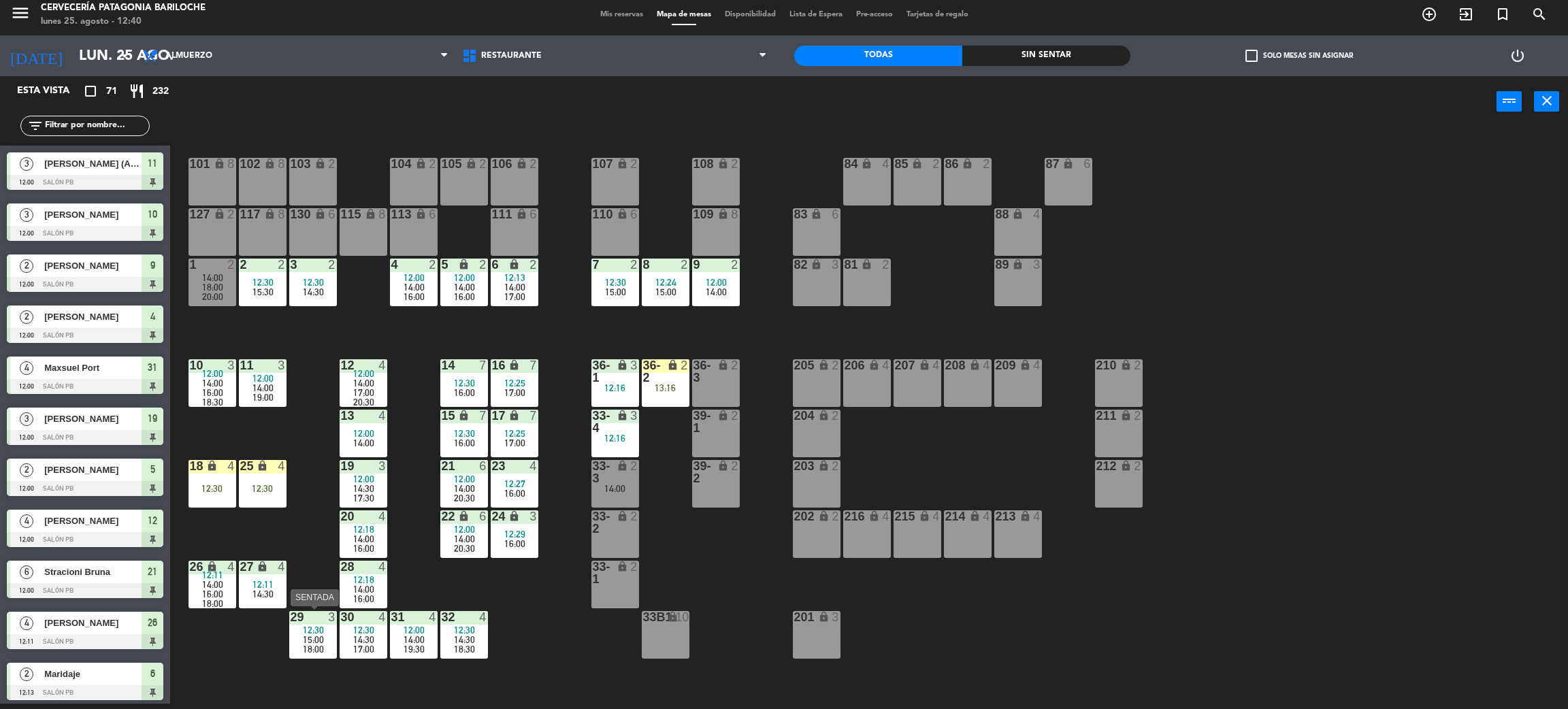
click at [323, 644] on div "18:00" at bounding box center [313, 649] width 48 height 10
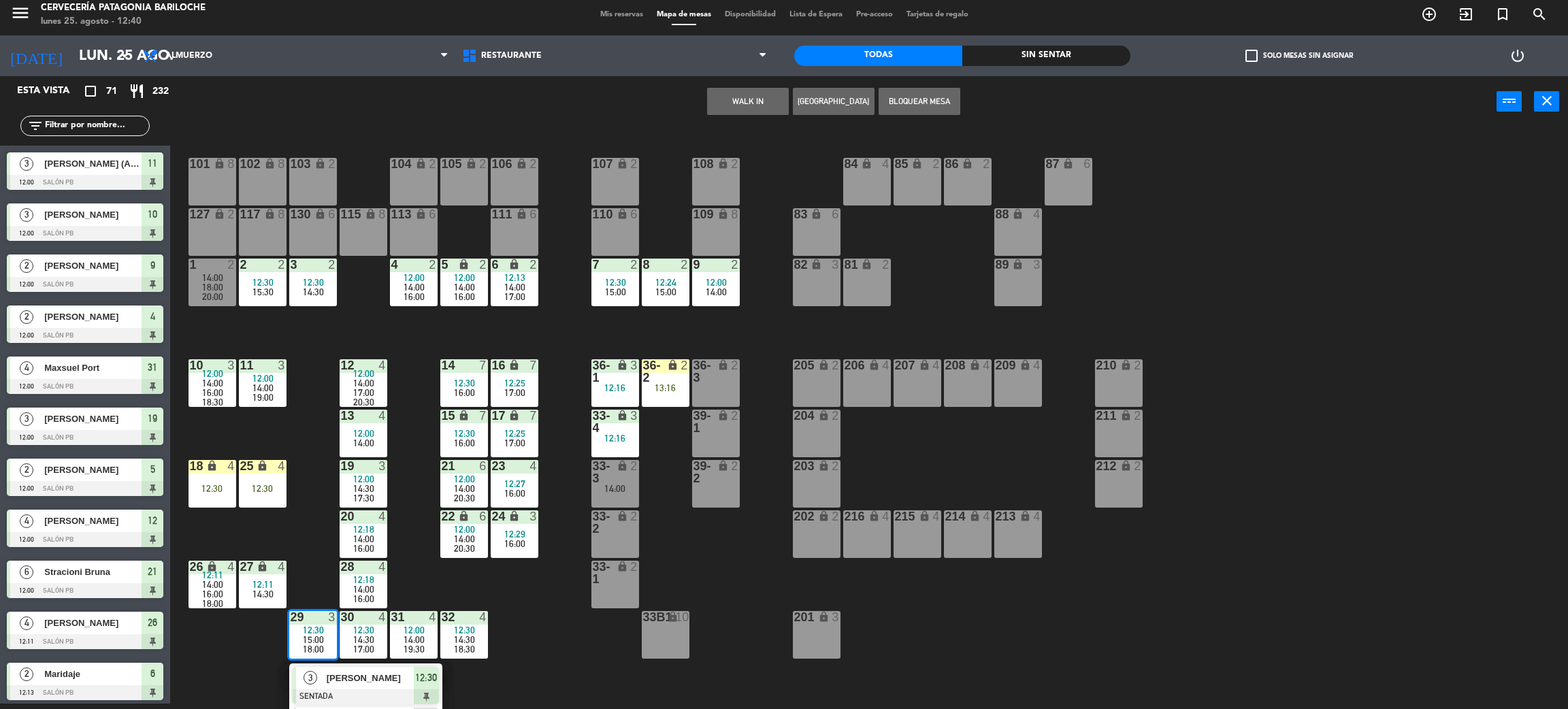
scroll to position [79, 0]
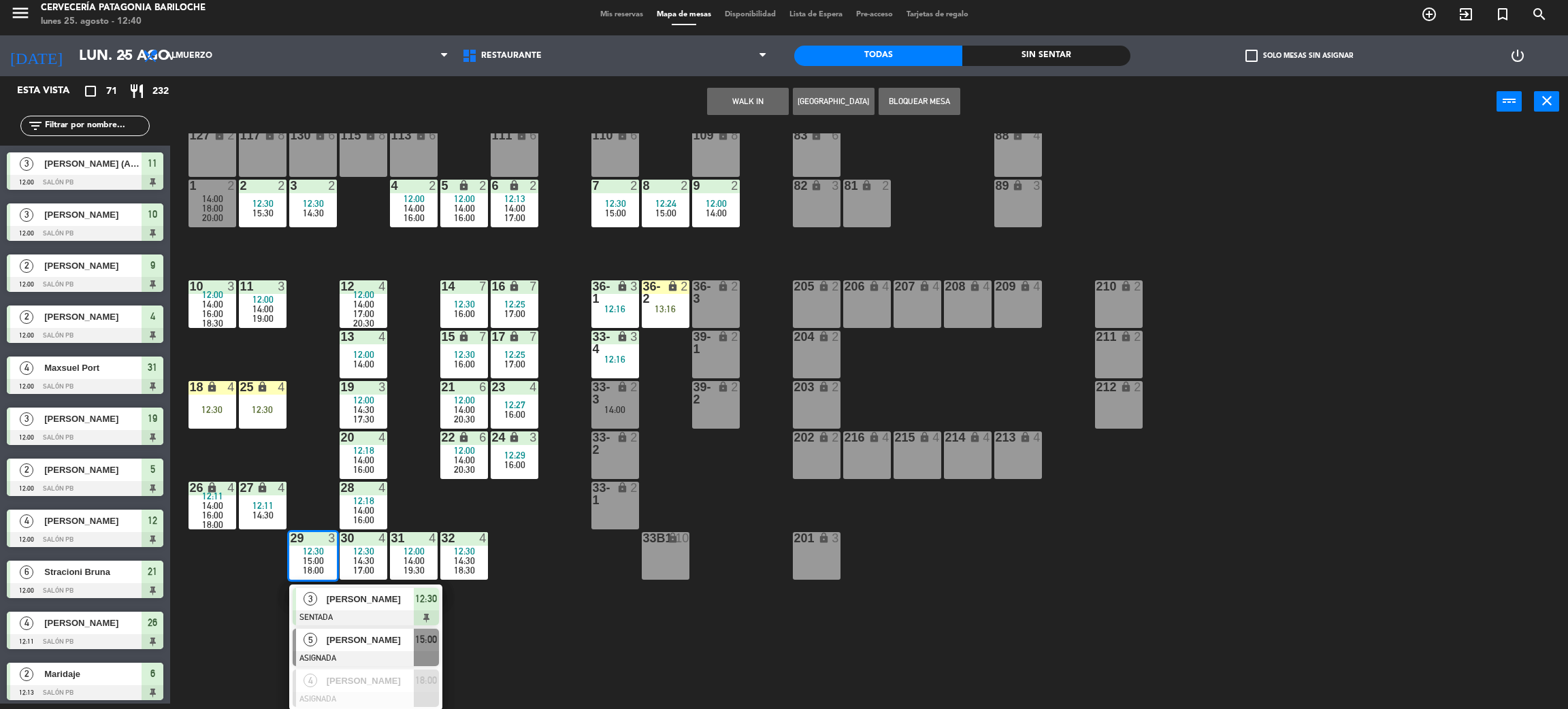
click at [387, 642] on span "[PERSON_NAME]" at bounding box center [370, 639] width 87 height 14
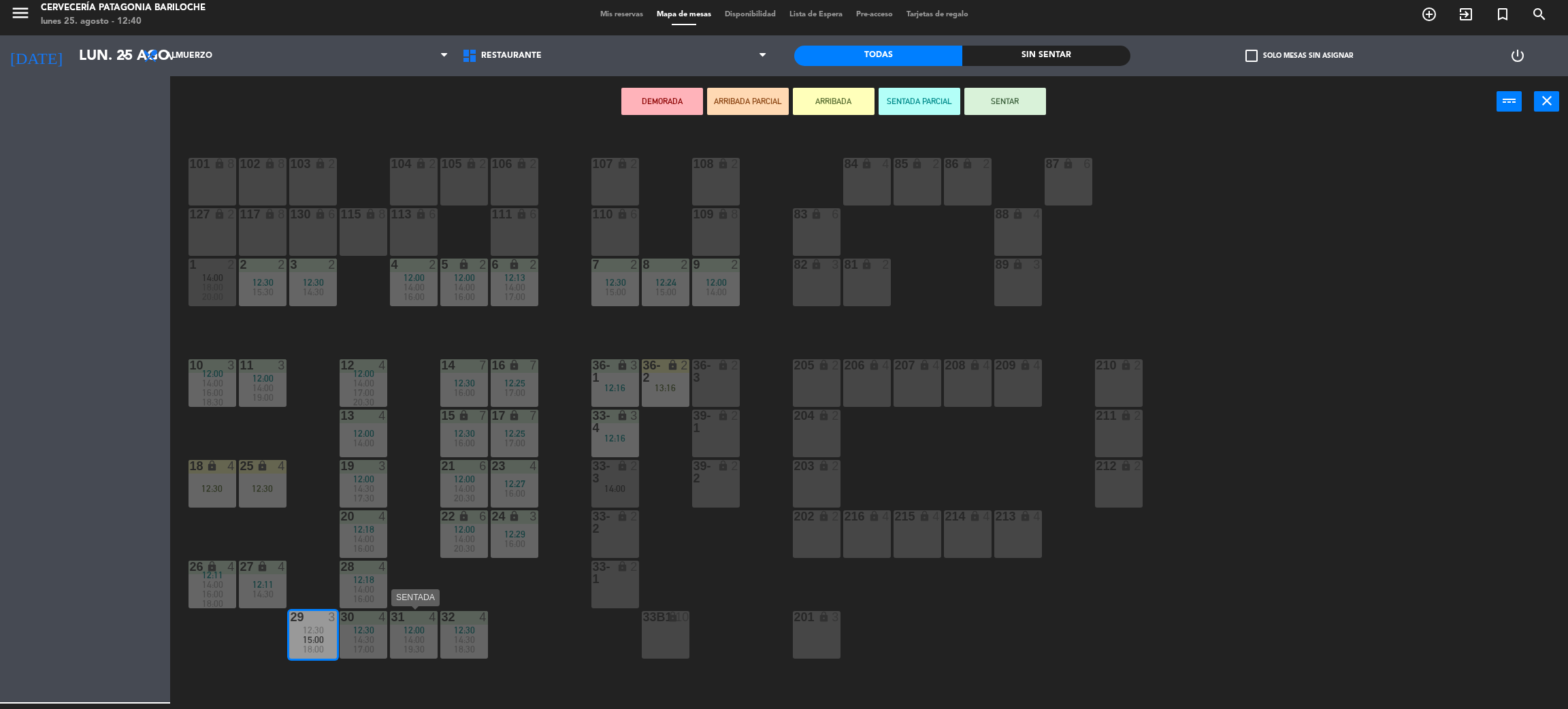
scroll to position [0, 0]
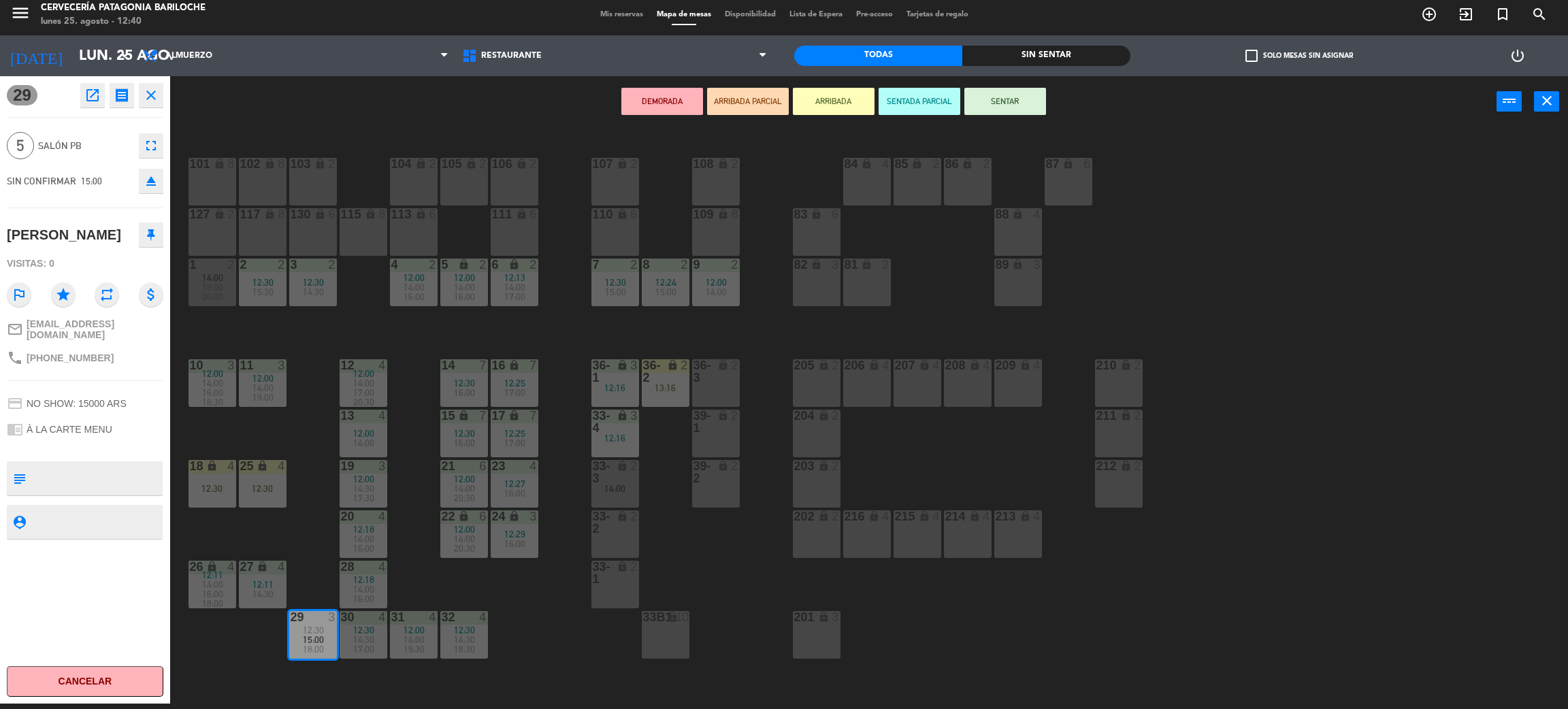
click at [544, 669] on div "101 lock 8 102 lock 8 104 lock 2 105 lock 2 106 lock 2 103 lock 2 107 lock 2 10…" at bounding box center [876, 421] width 1382 height 576
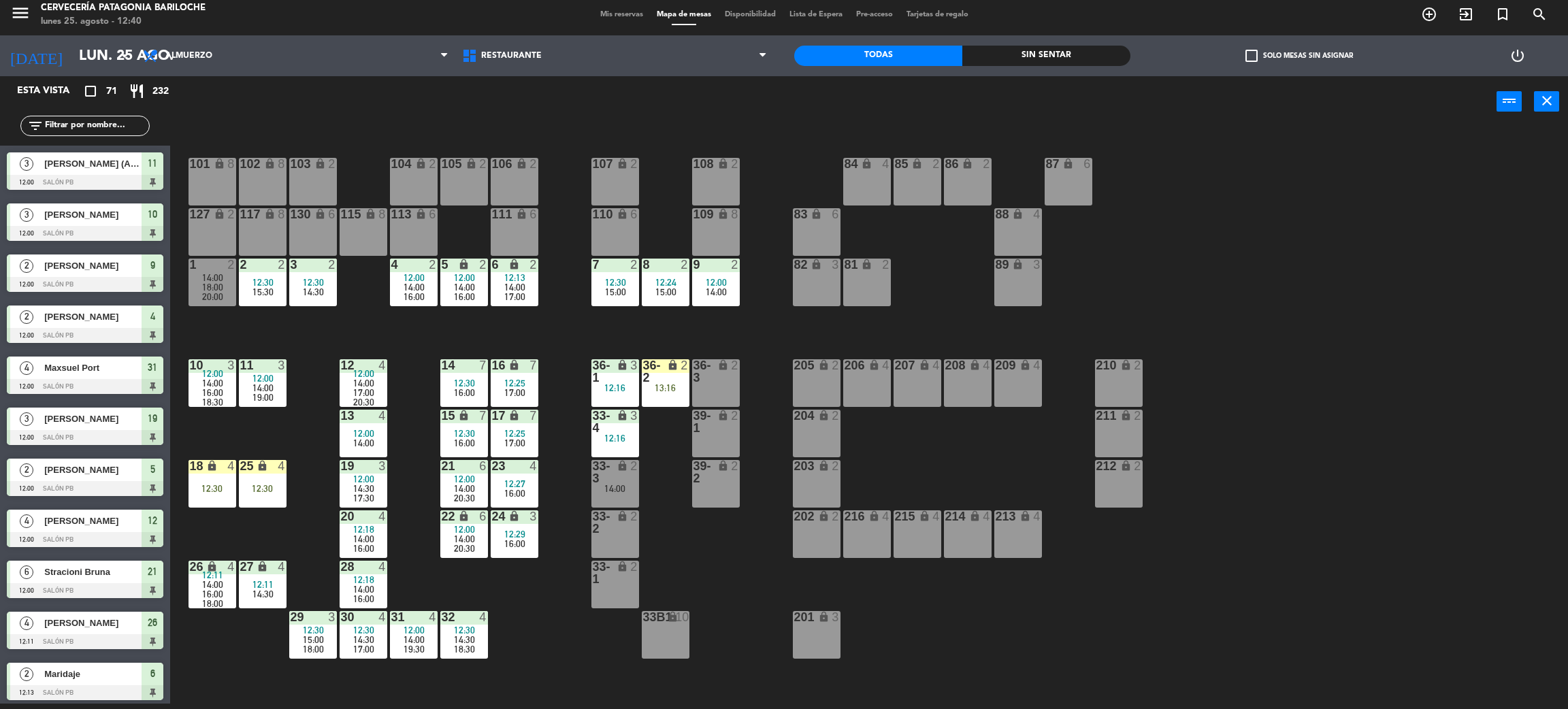
scroll to position [5, 0]
click at [217, 592] on span "16:00" at bounding box center [212, 594] width 21 height 11
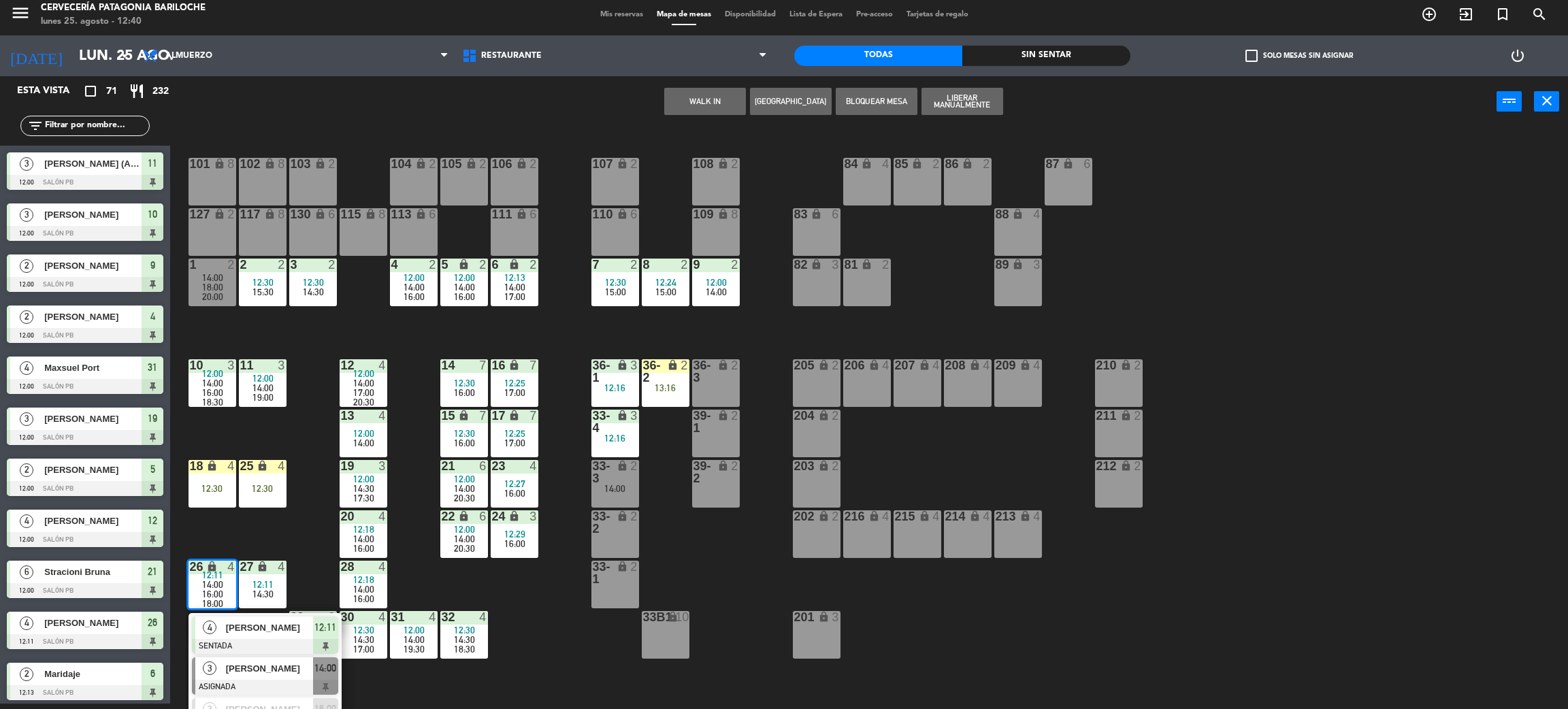
click at [247, 669] on span "[PERSON_NAME]" at bounding box center [269, 668] width 87 height 14
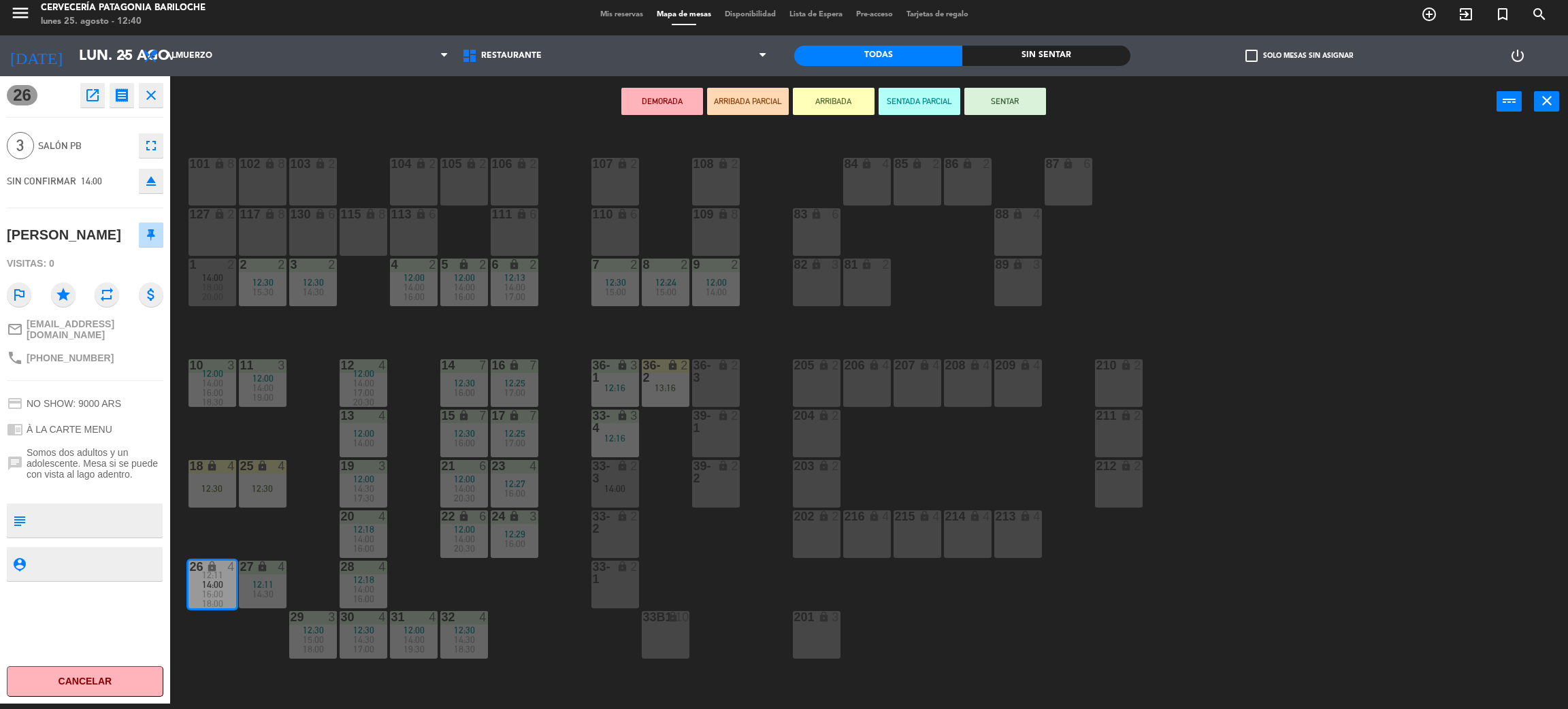
click at [291, 541] on div "101 lock 8 102 lock 8 104 lock 2 105 lock 2 106 lock 2 103 lock 2 107 lock 2 10…" at bounding box center [876, 421] width 1382 height 576
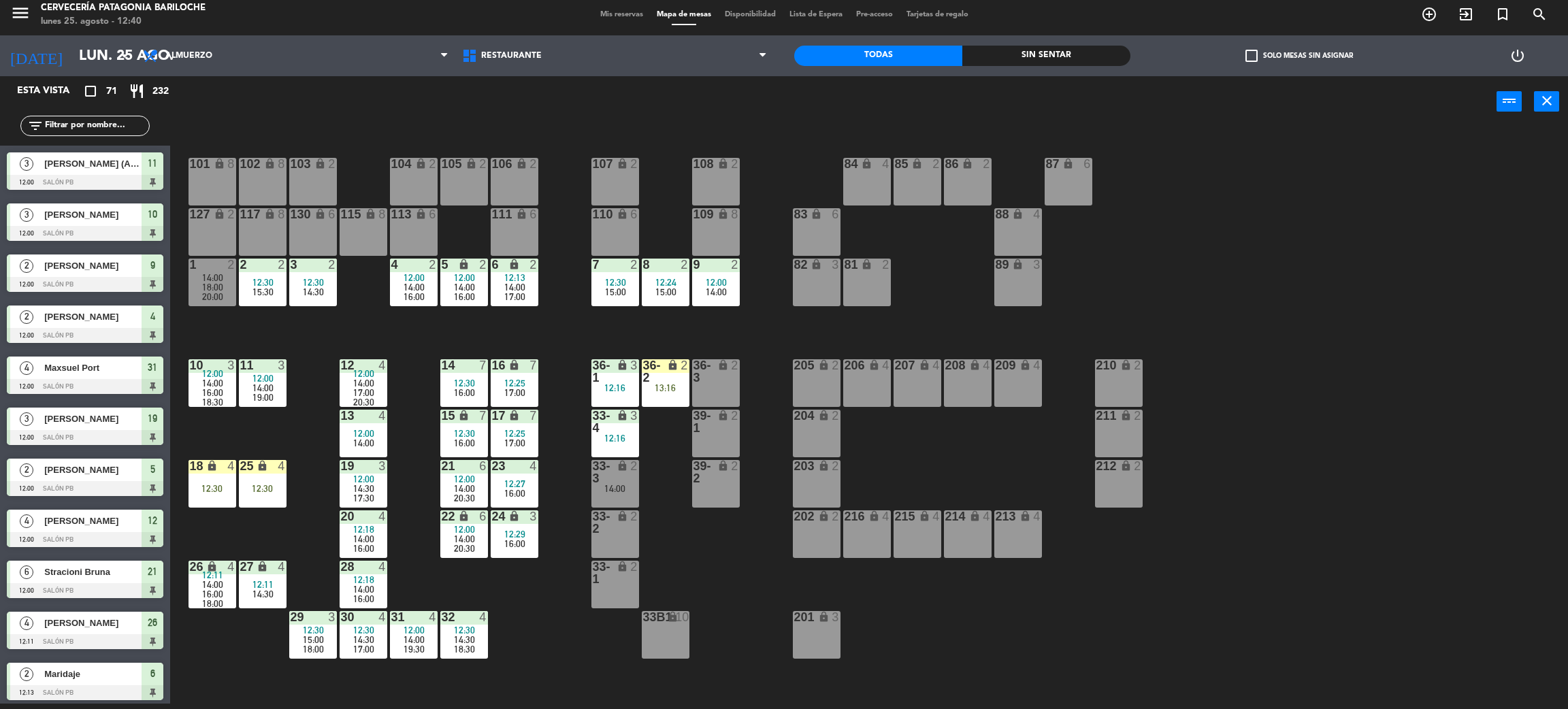
click at [267, 584] on span "12:11" at bounding box center [263, 584] width 21 height 11
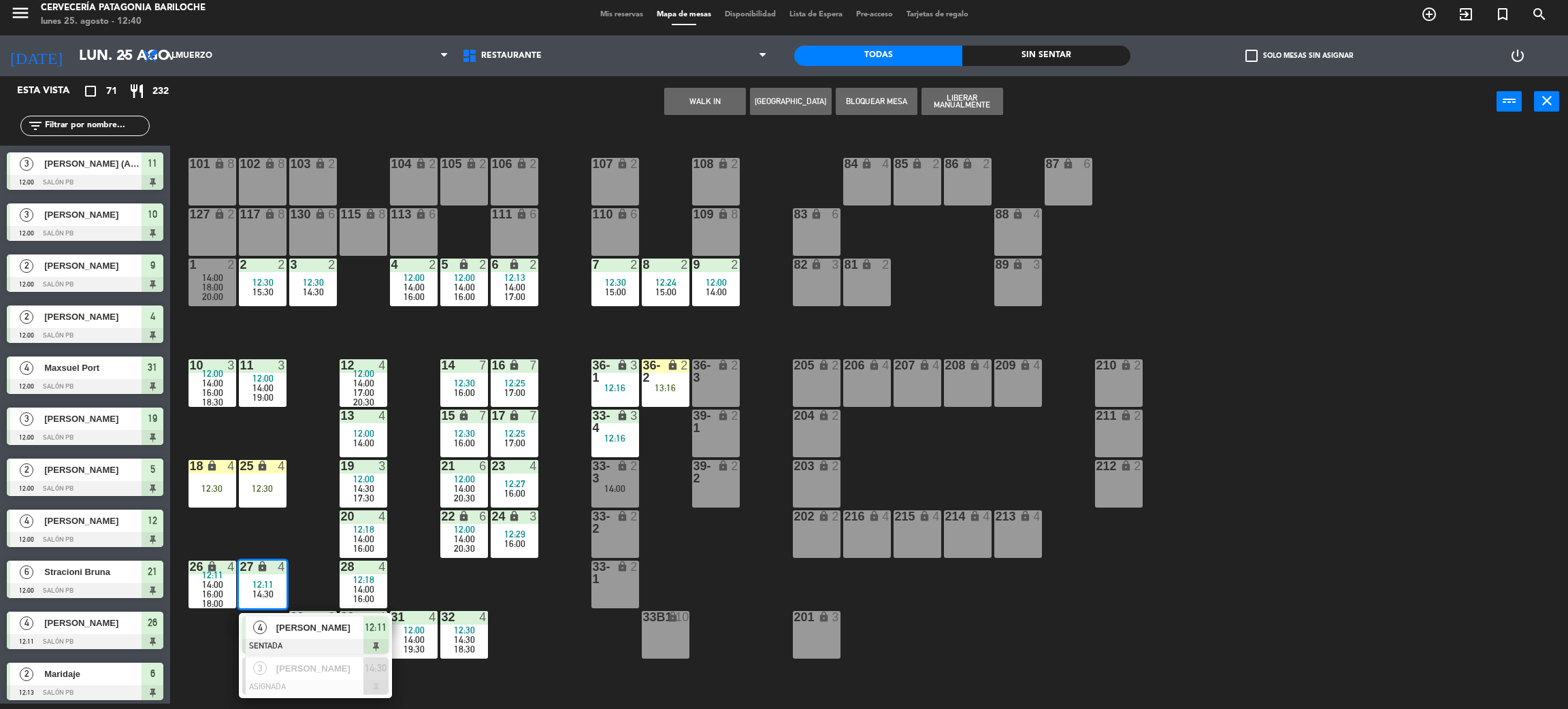
click at [307, 545] on div "101 lock 8 102 lock 8 104 lock 2 105 lock 2 106 lock 2 103 lock 2 107 lock 2 10…" at bounding box center [876, 421] width 1382 height 576
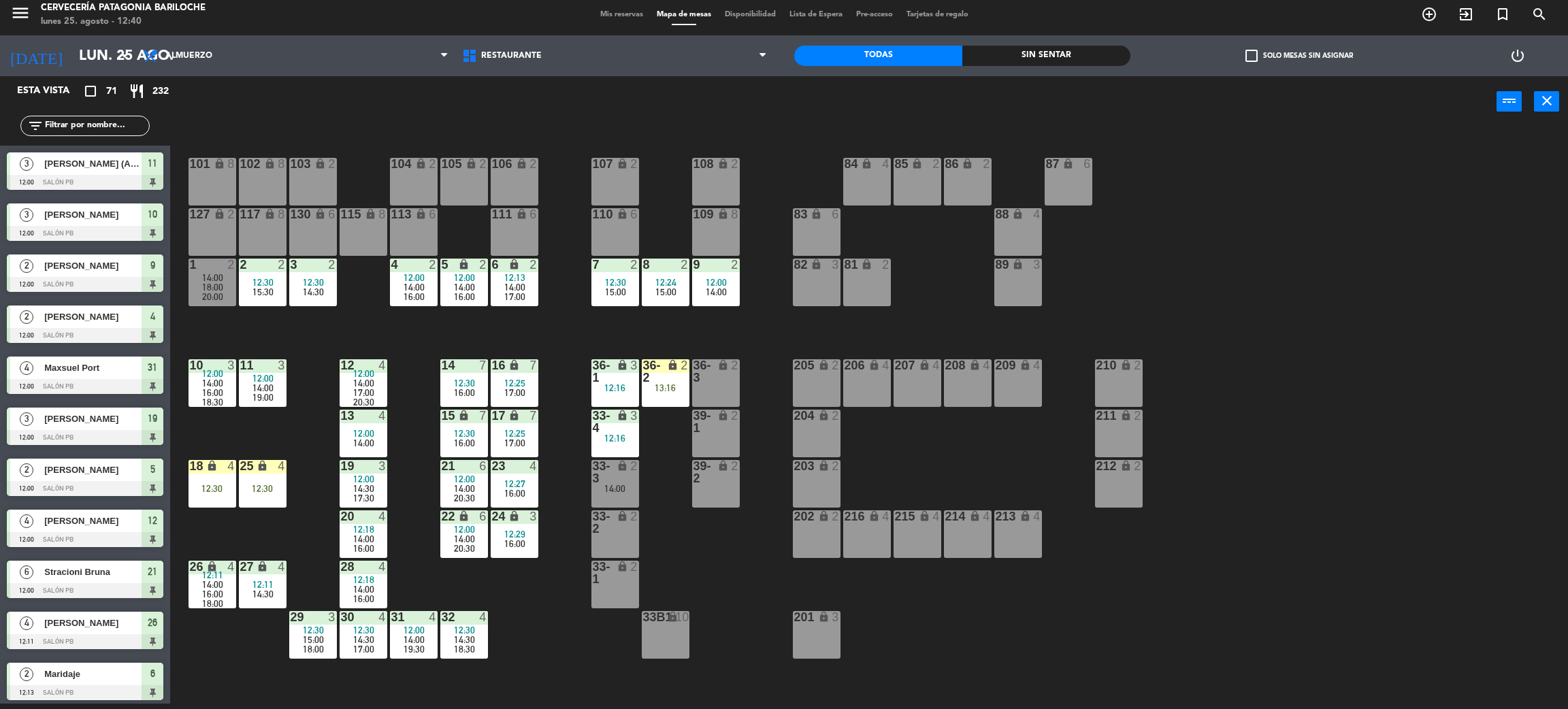
click at [974, 618] on div "101 lock 8 102 lock 8 104 lock 2 105 lock 2 106 lock 2 103 lock 2 107 lock 2 10…" at bounding box center [876, 421] width 1382 height 576
click at [366, 329] on div "101 lock 8 102 lock 8 104 lock 2 105 lock 2 106 lock 2 103 lock 2 107 lock 2 10…" at bounding box center [876, 421] width 1382 height 576
click at [1137, 597] on div "101 lock 8 102 lock 8 104 lock 2 105 lock 2 106 lock 2 103 lock 2 107 lock 2 10…" at bounding box center [876, 421] width 1382 height 576
click at [861, 545] on div "216 lock 4" at bounding box center [868, 534] width 48 height 48
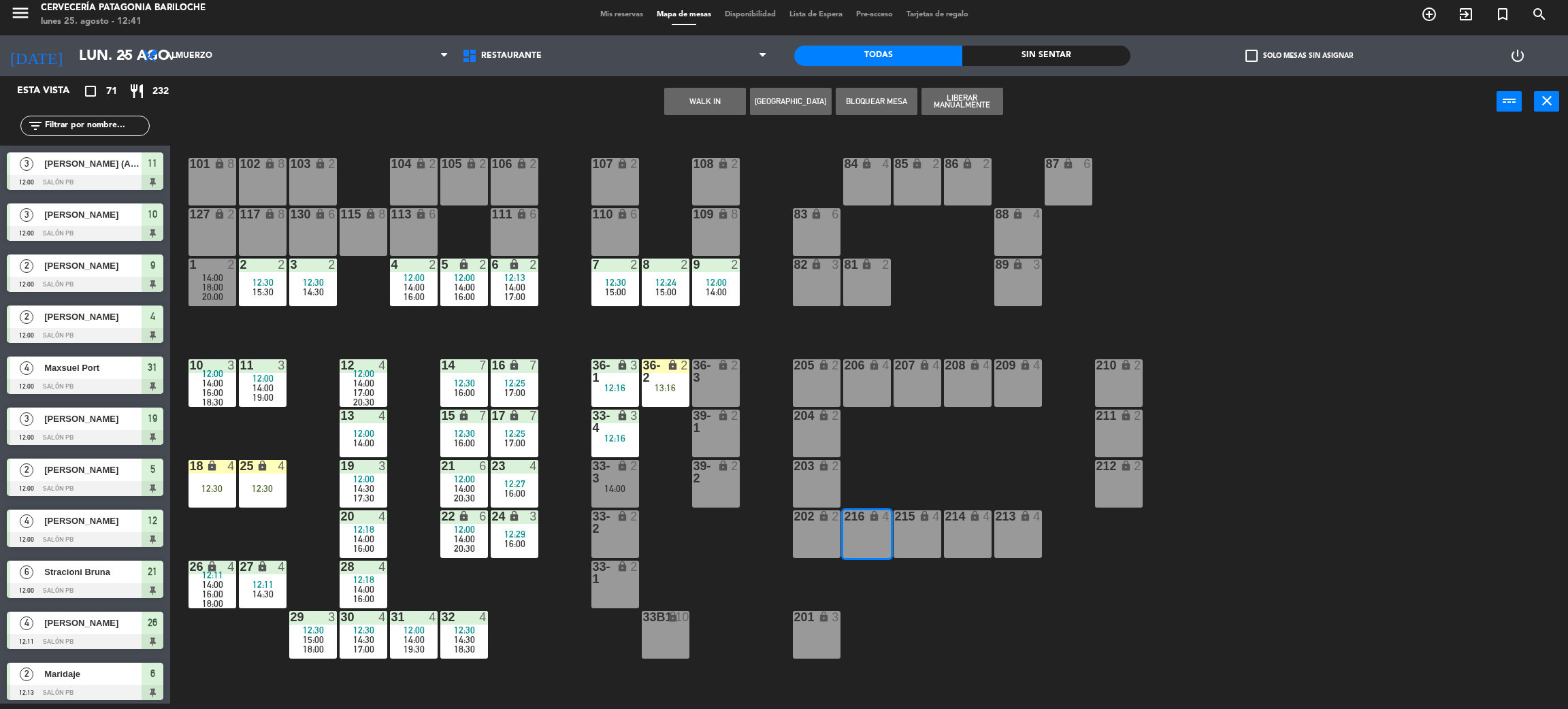
click at [941, 537] on div "215 lock 4" at bounding box center [917, 534] width 48 height 48
click at [709, 93] on button "WALK IN" at bounding box center [705, 102] width 82 height 27
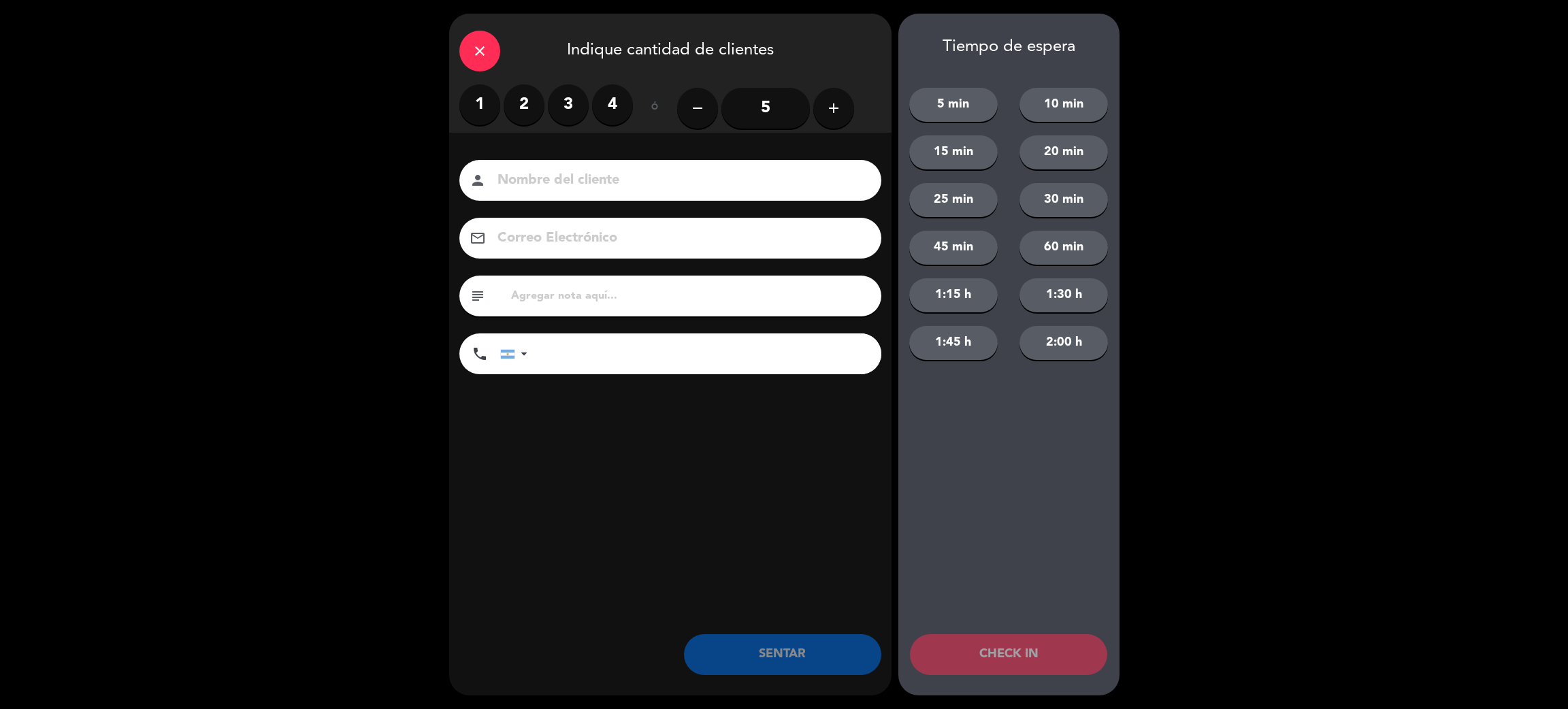
click at [617, 112] on label "4" at bounding box center [612, 105] width 41 height 41
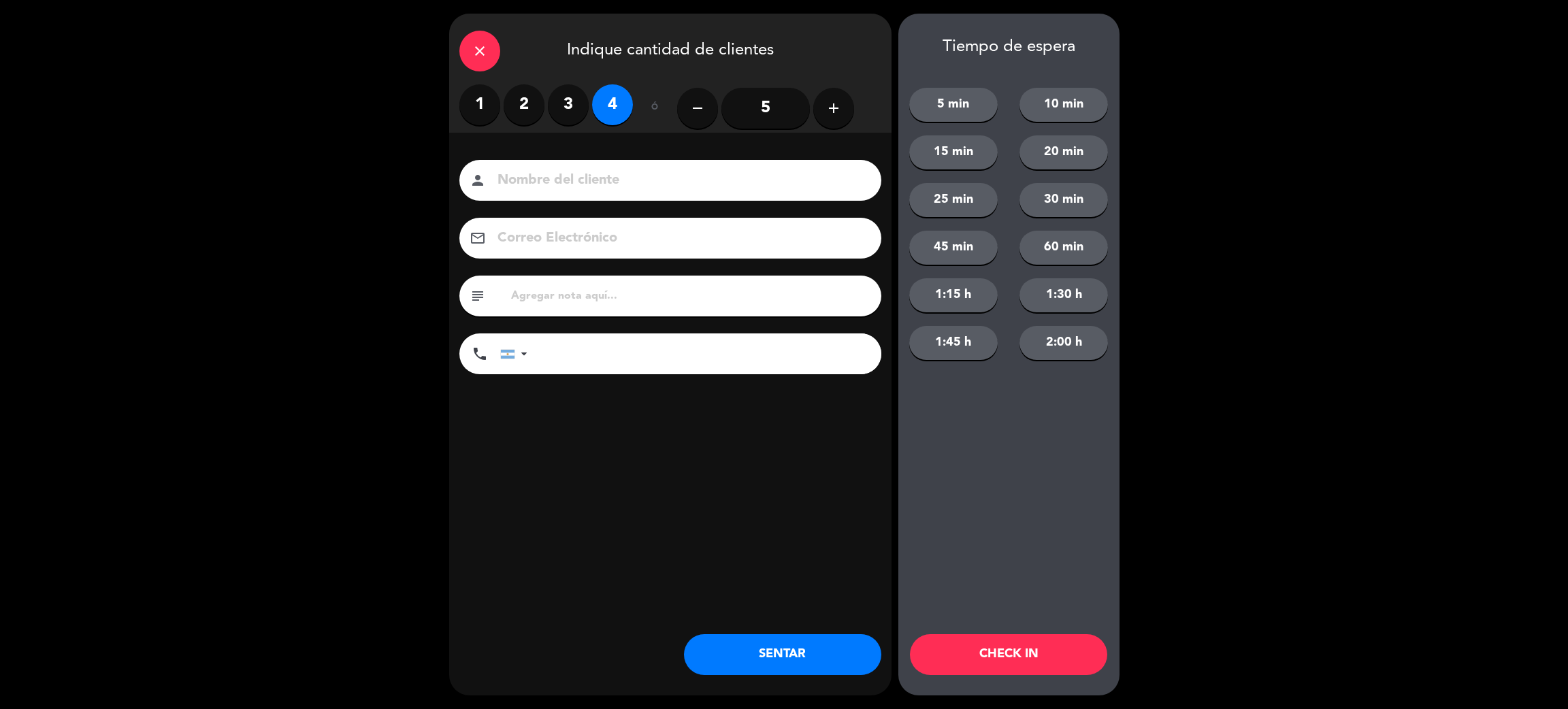
click at [673, 185] on input at bounding box center [680, 181] width 368 height 24
type input "[PERSON_NAME]"
click at [726, 369] on input "tel" at bounding box center [711, 354] width 340 height 41
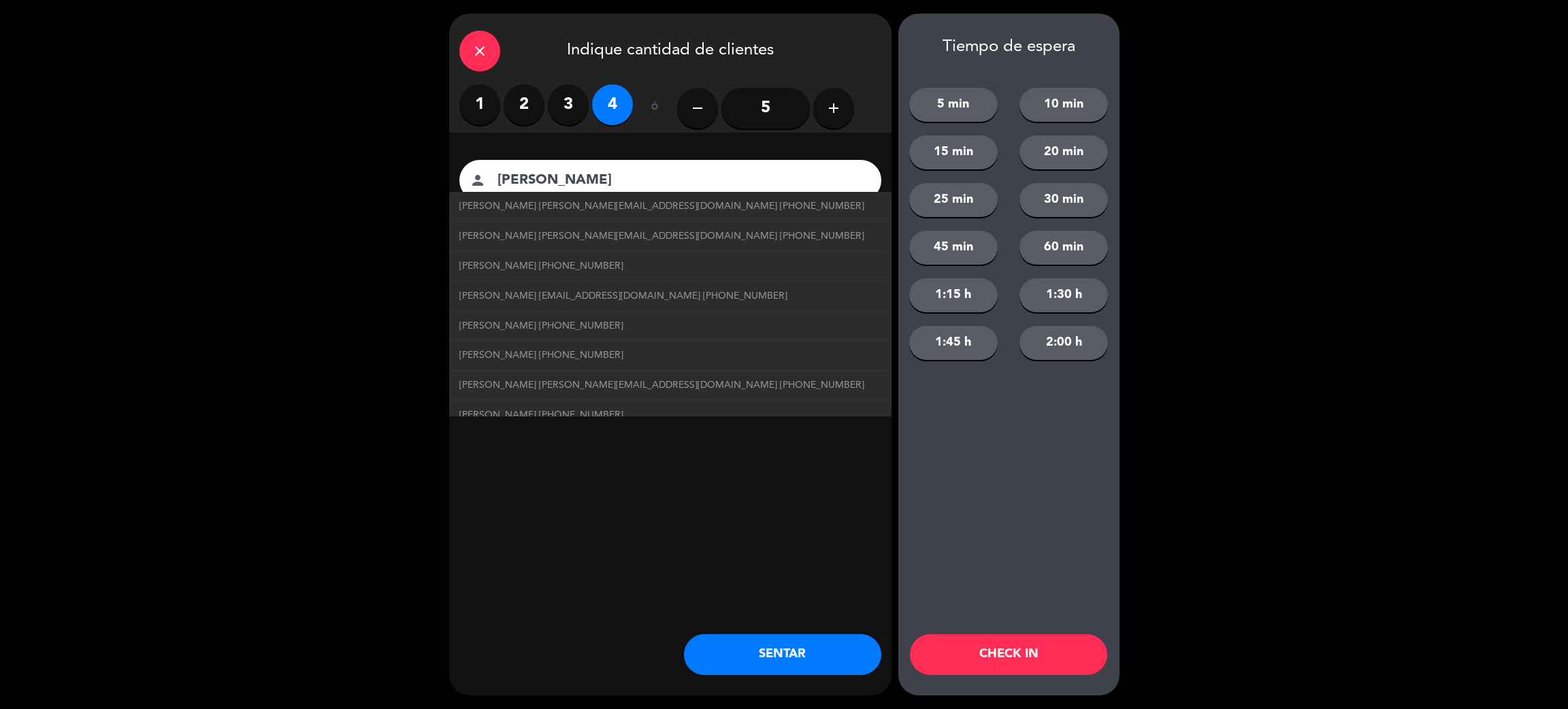
type input "1162363082"
click at [1079, 333] on button "2:00 h" at bounding box center [1064, 343] width 89 height 34
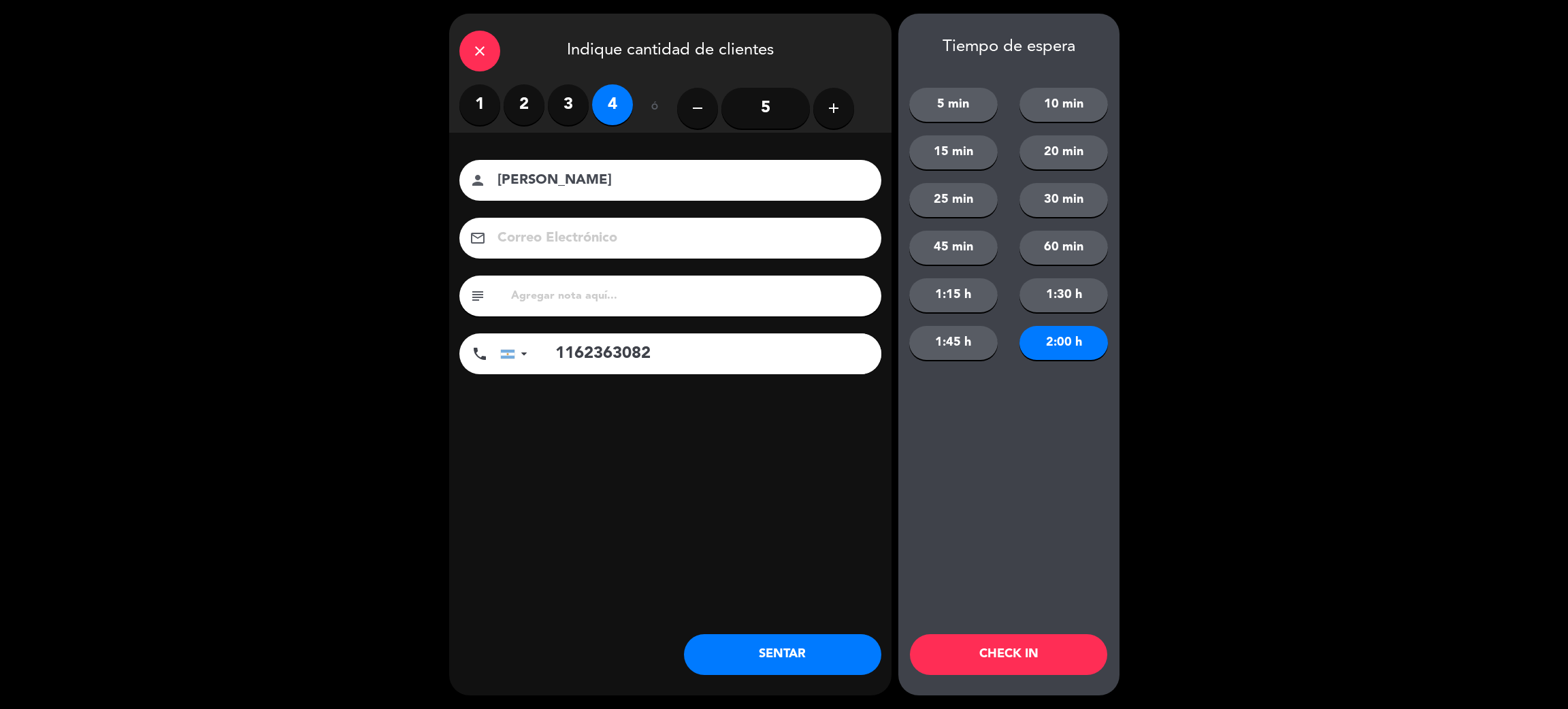
click at [1014, 650] on button "CHECK IN" at bounding box center [1008, 654] width 197 height 41
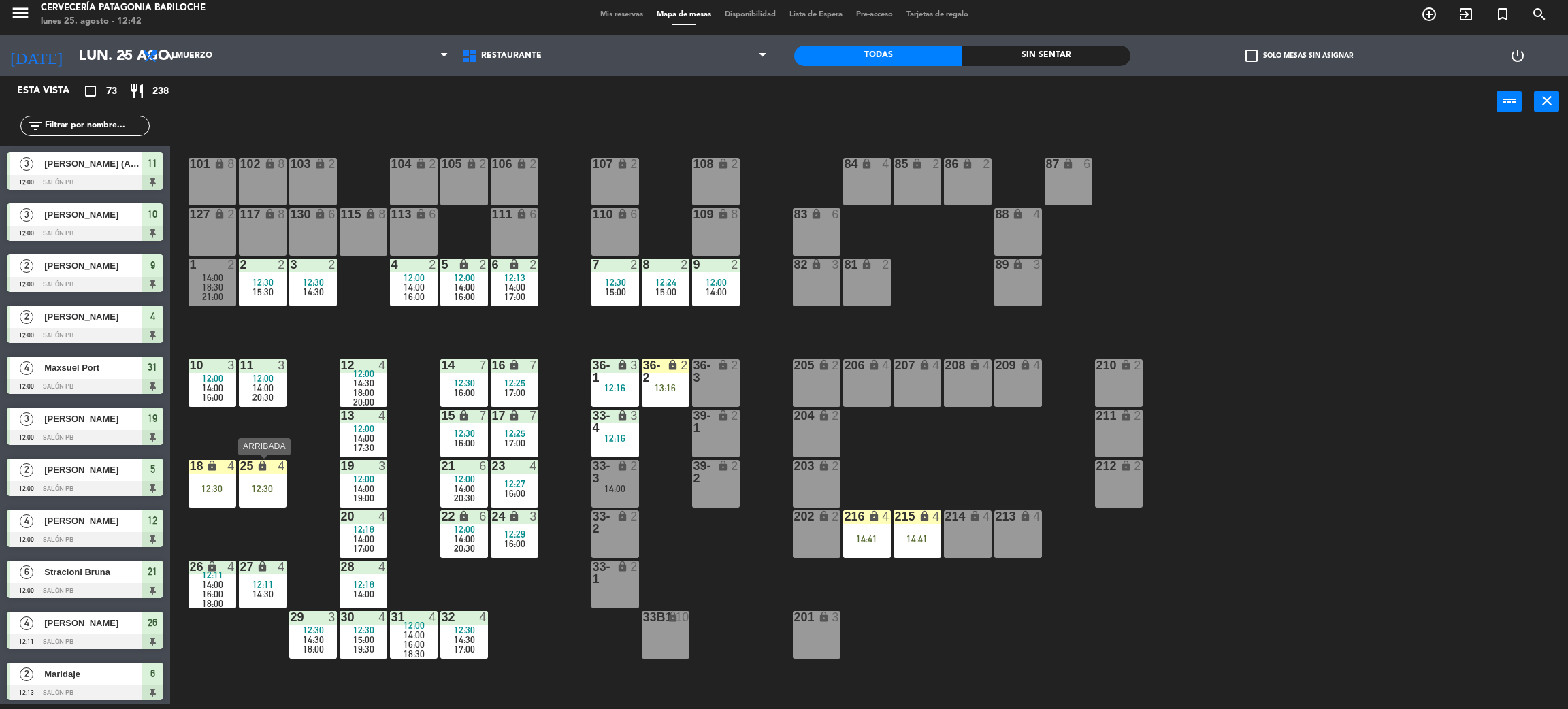
click at [270, 463] on div "lock" at bounding box center [262, 466] width 23 height 13
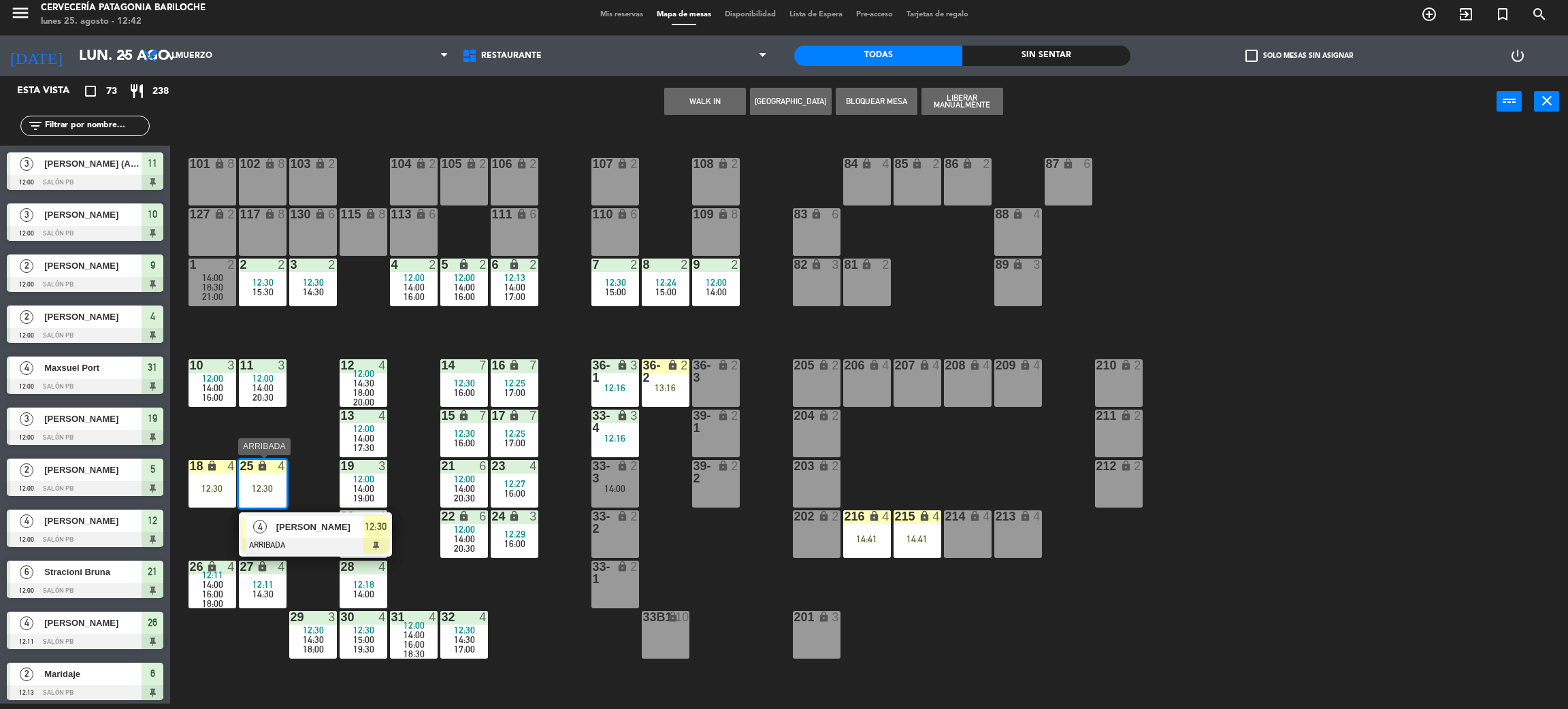
click at [303, 533] on span "[PERSON_NAME]" at bounding box center [320, 527] width 87 height 14
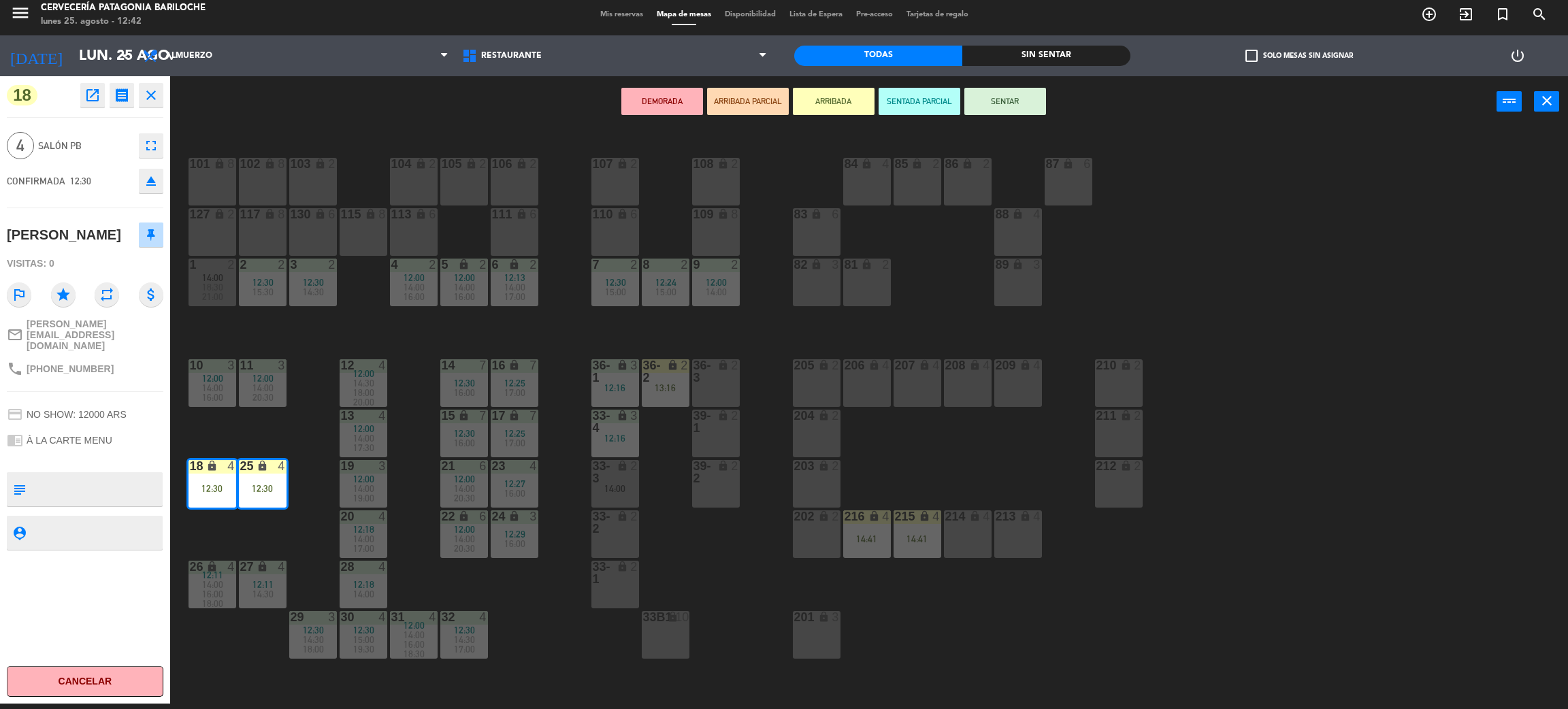
click at [994, 108] on button "SENTAR" at bounding box center [1005, 102] width 82 height 27
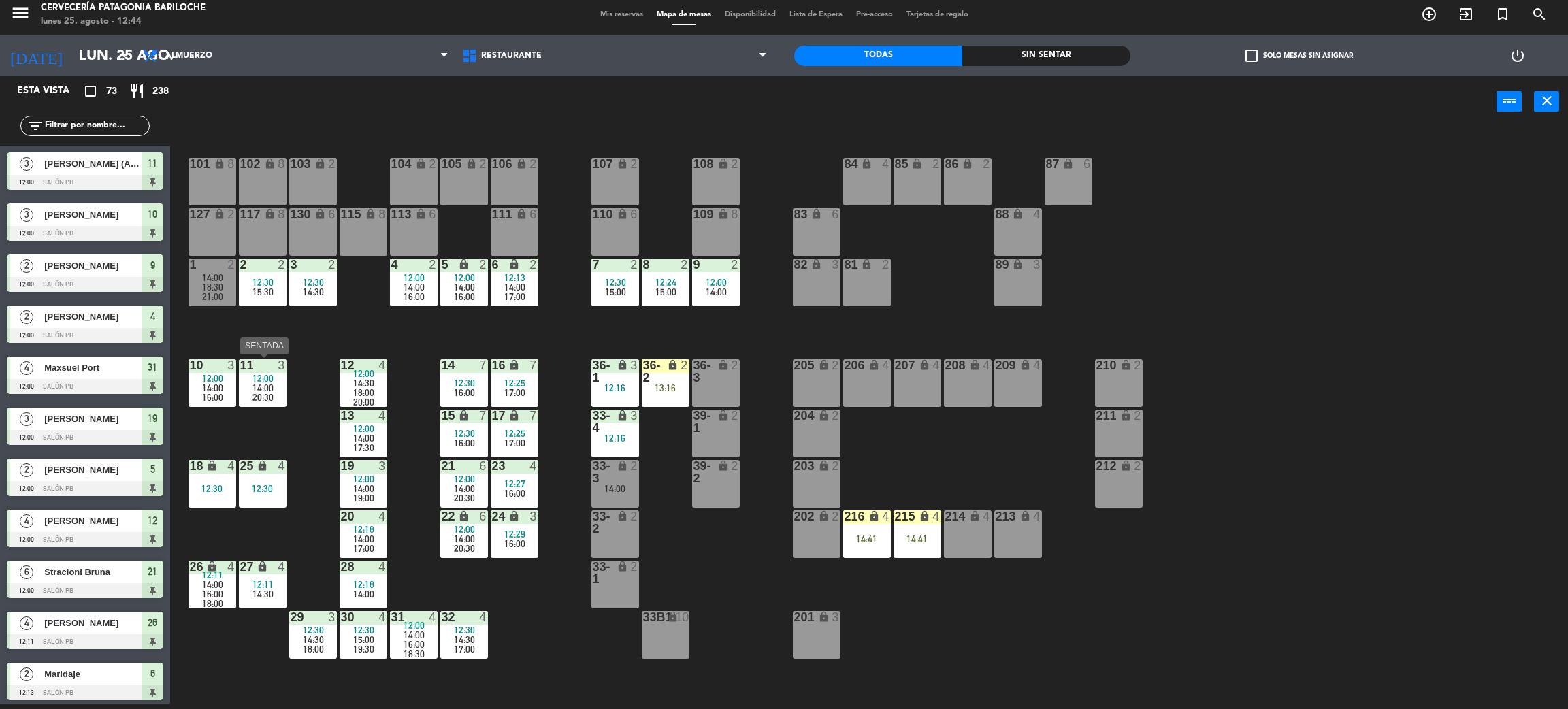
click at [241, 377] on div "12:00" at bounding box center [263, 378] width 48 height 10
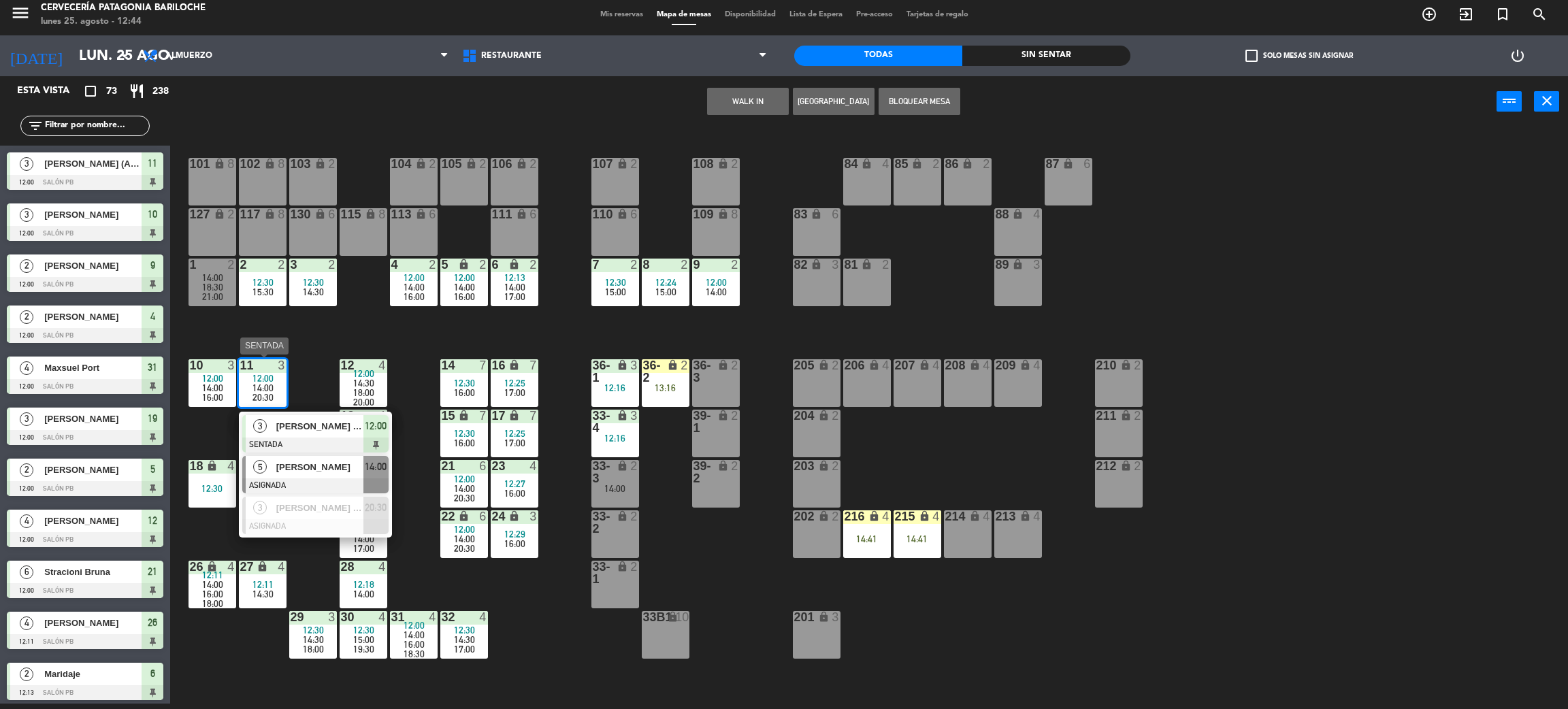
click at [301, 470] on span "[PERSON_NAME]" at bounding box center [320, 467] width 87 height 14
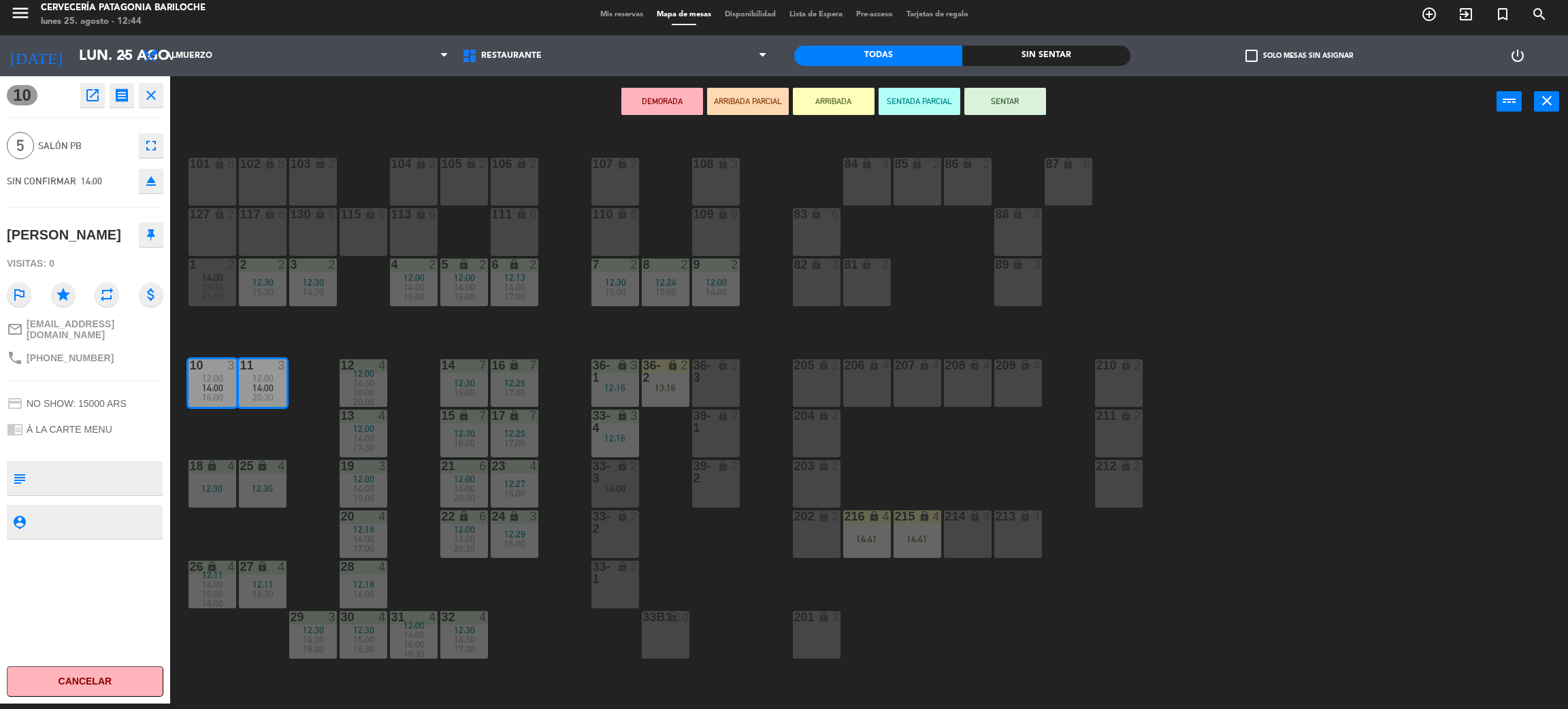
click at [276, 441] on div "101 lock 8 102 lock 8 104 lock 2 105 lock 2 106 lock 2 103 lock 2 107 lock 2 10…" at bounding box center [876, 421] width 1382 height 576
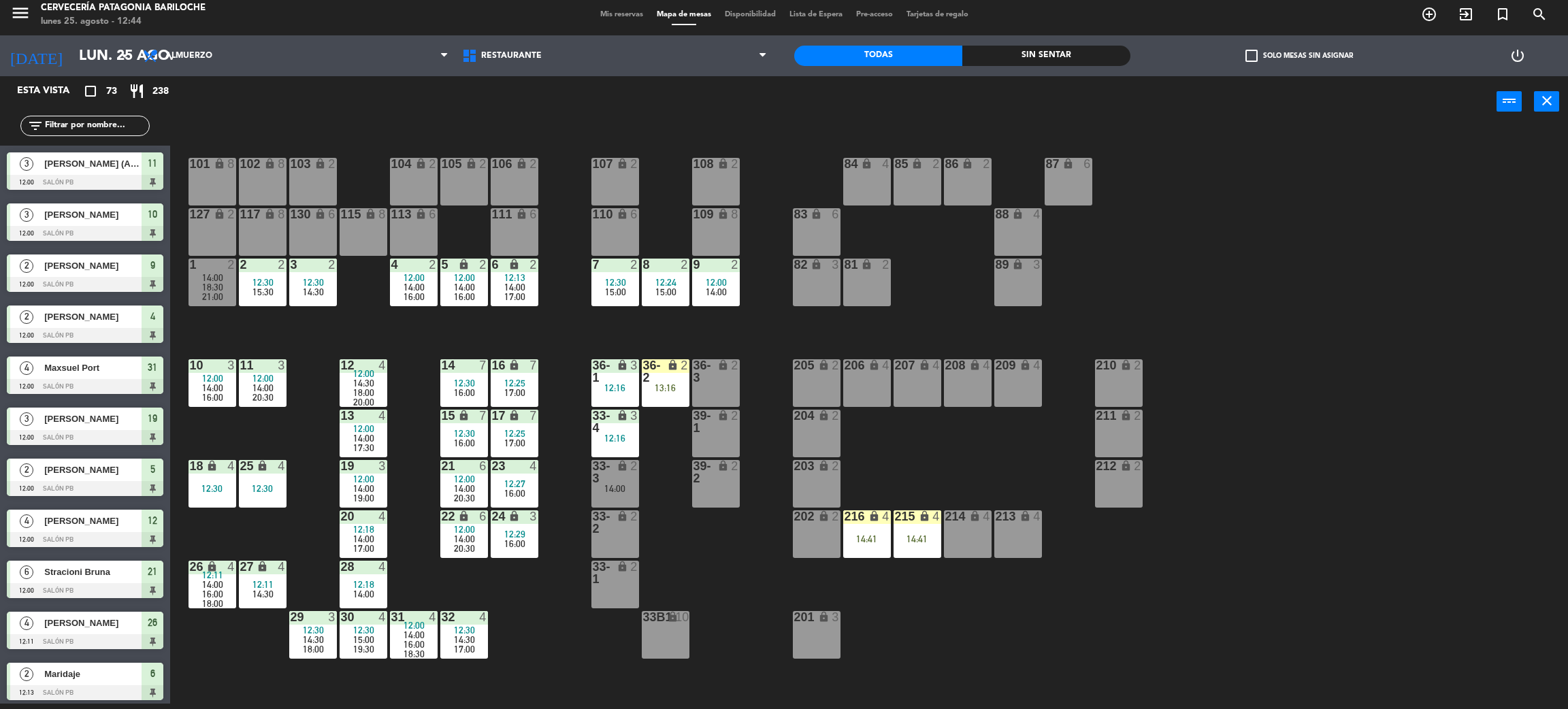
click at [372, 383] on span "14:30" at bounding box center [364, 383] width 21 height 11
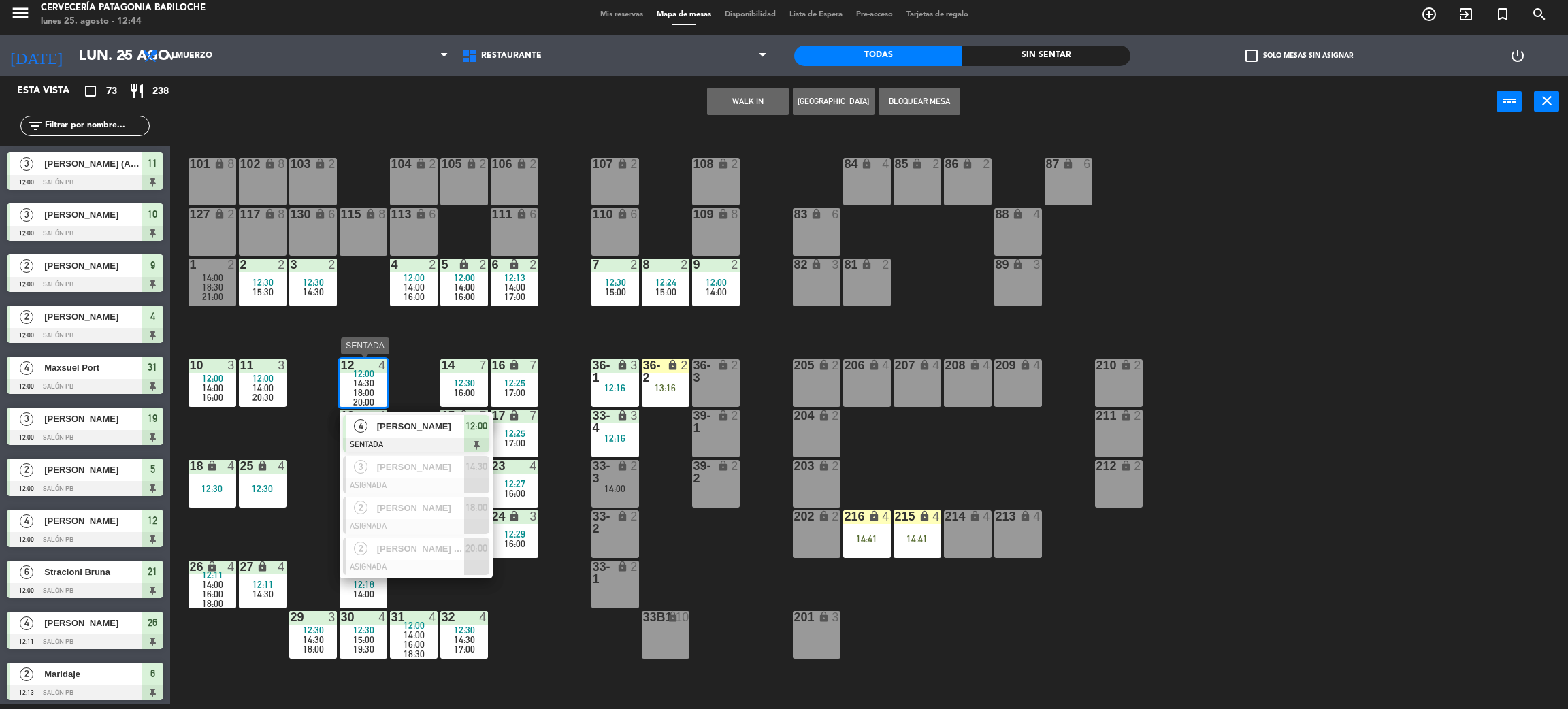
click at [411, 462] on span "[PERSON_NAME]" at bounding box center [421, 467] width 87 height 14
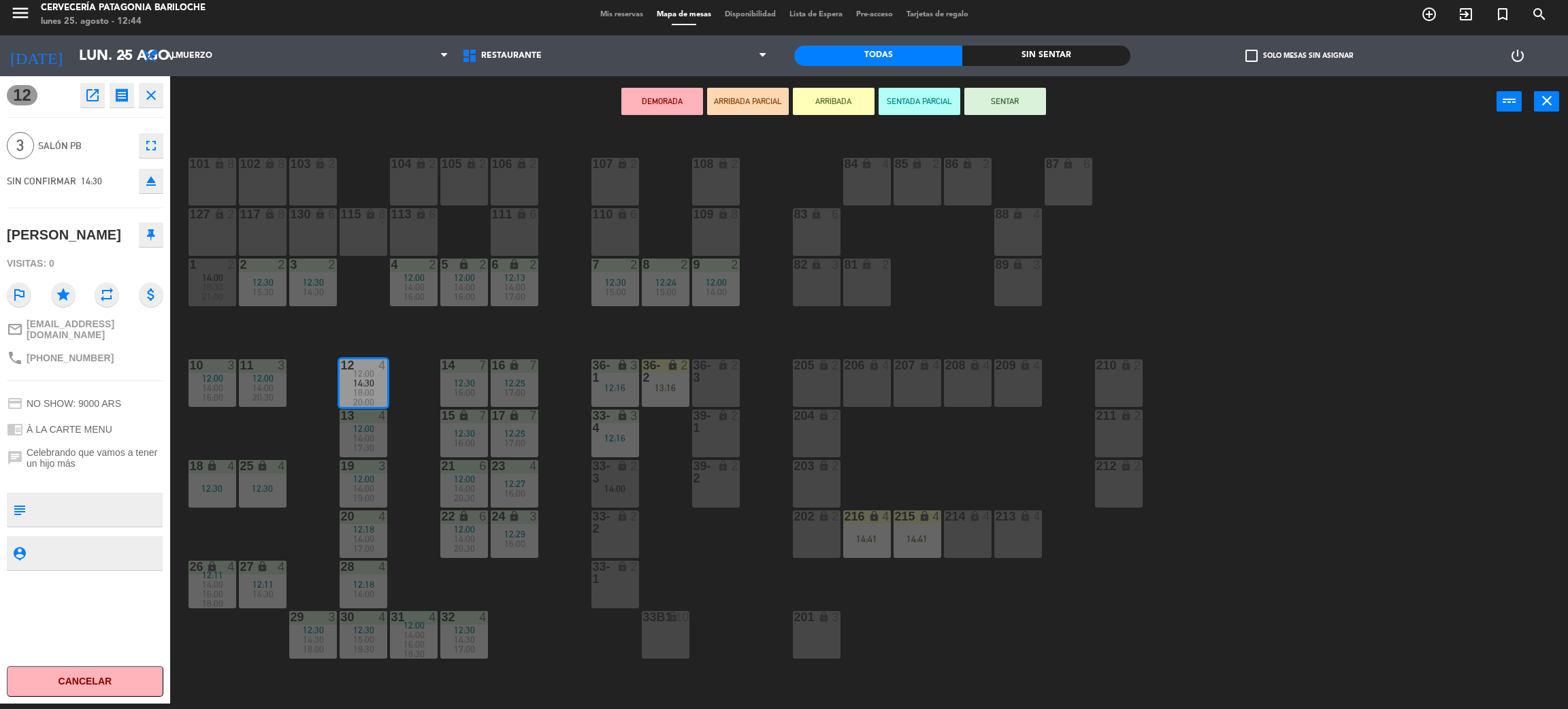
click at [313, 430] on div "101 lock 8 102 lock 8 104 lock 2 105 lock 2 106 lock 2 103 lock 2 107 lock 2 10…" at bounding box center [876, 421] width 1382 height 576
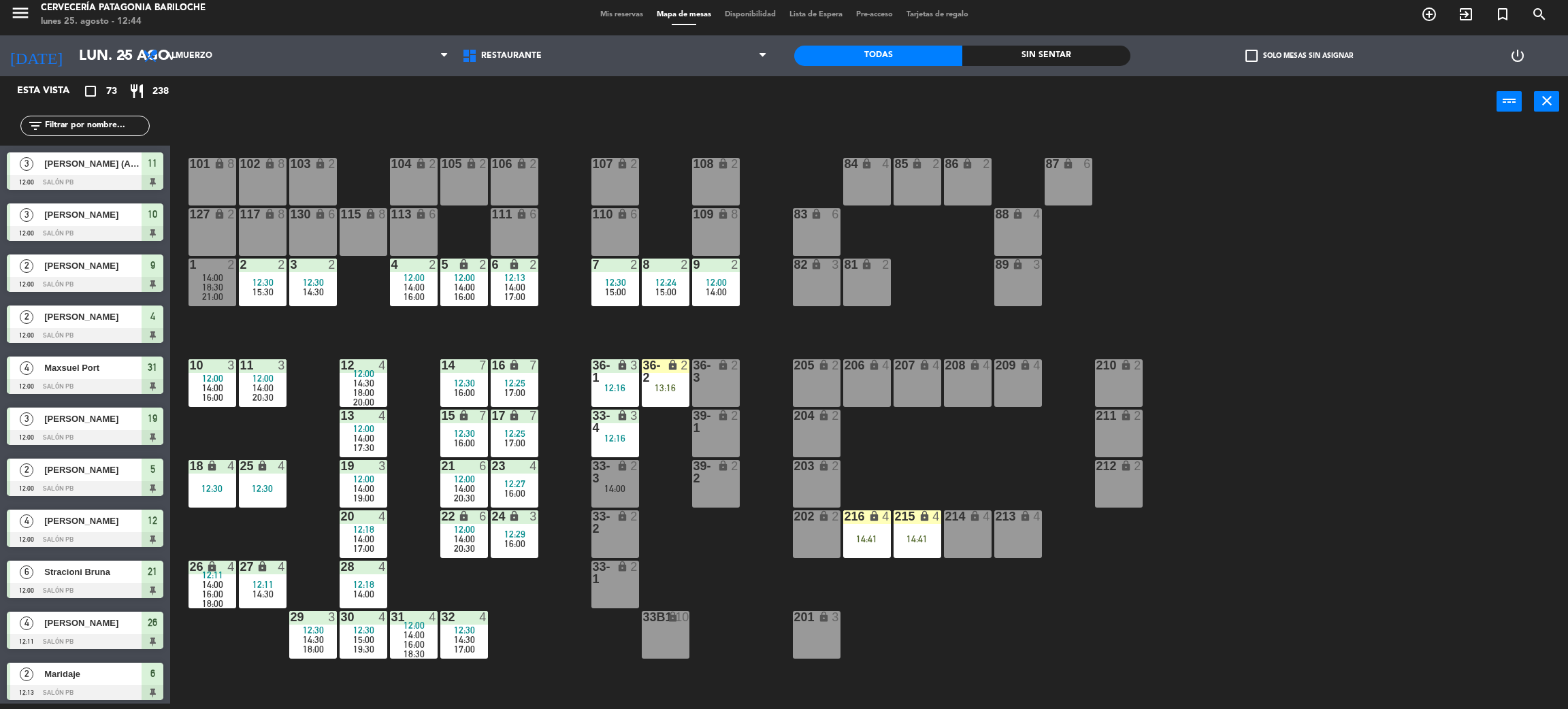
click at [248, 592] on div "14:30" at bounding box center [263, 594] width 48 height 10
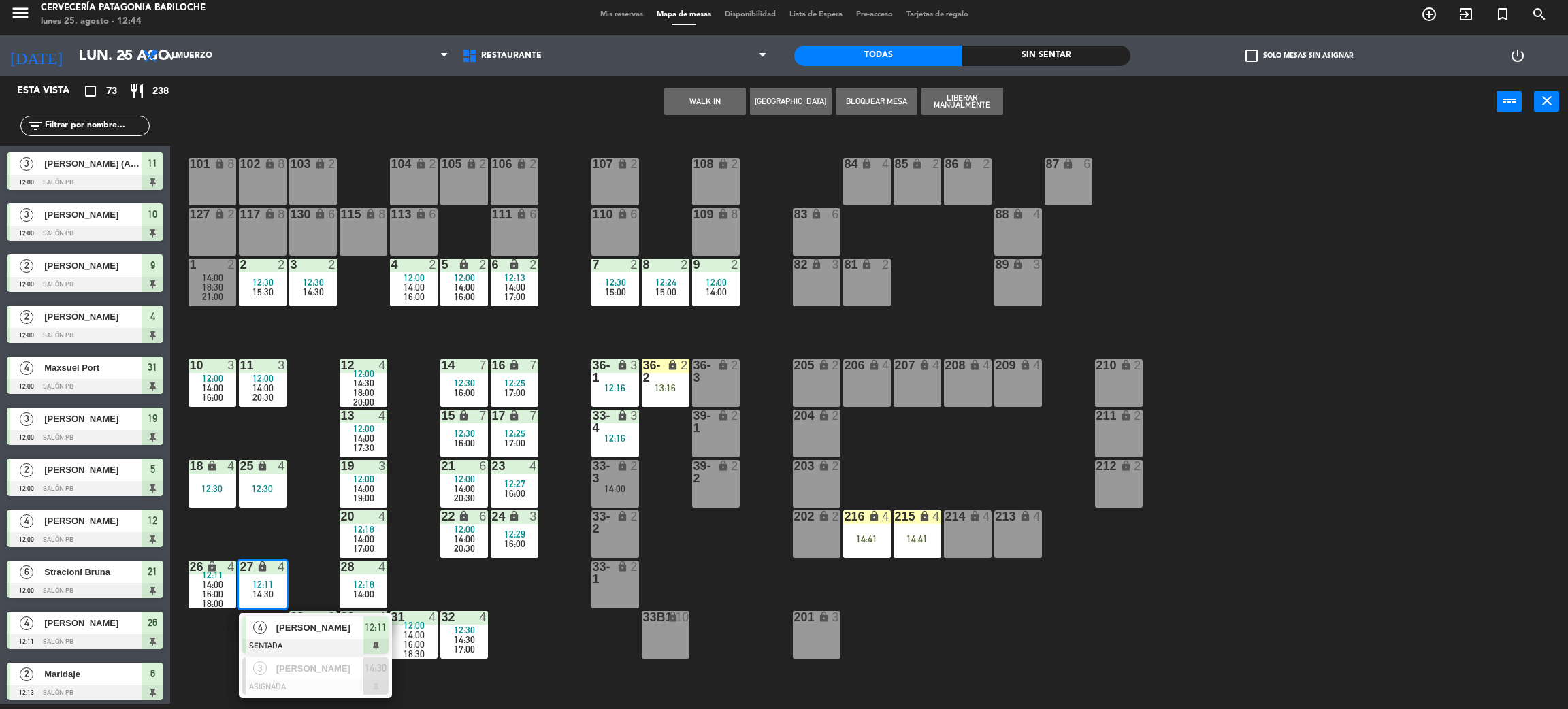
click at [215, 649] on div "101 lock 8 102 lock 8 104 lock 2 105 lock 2 106 lock 2 103 lock 2 107 lock 2 10…" at bounding box center [876, 421] width 1382 height 576
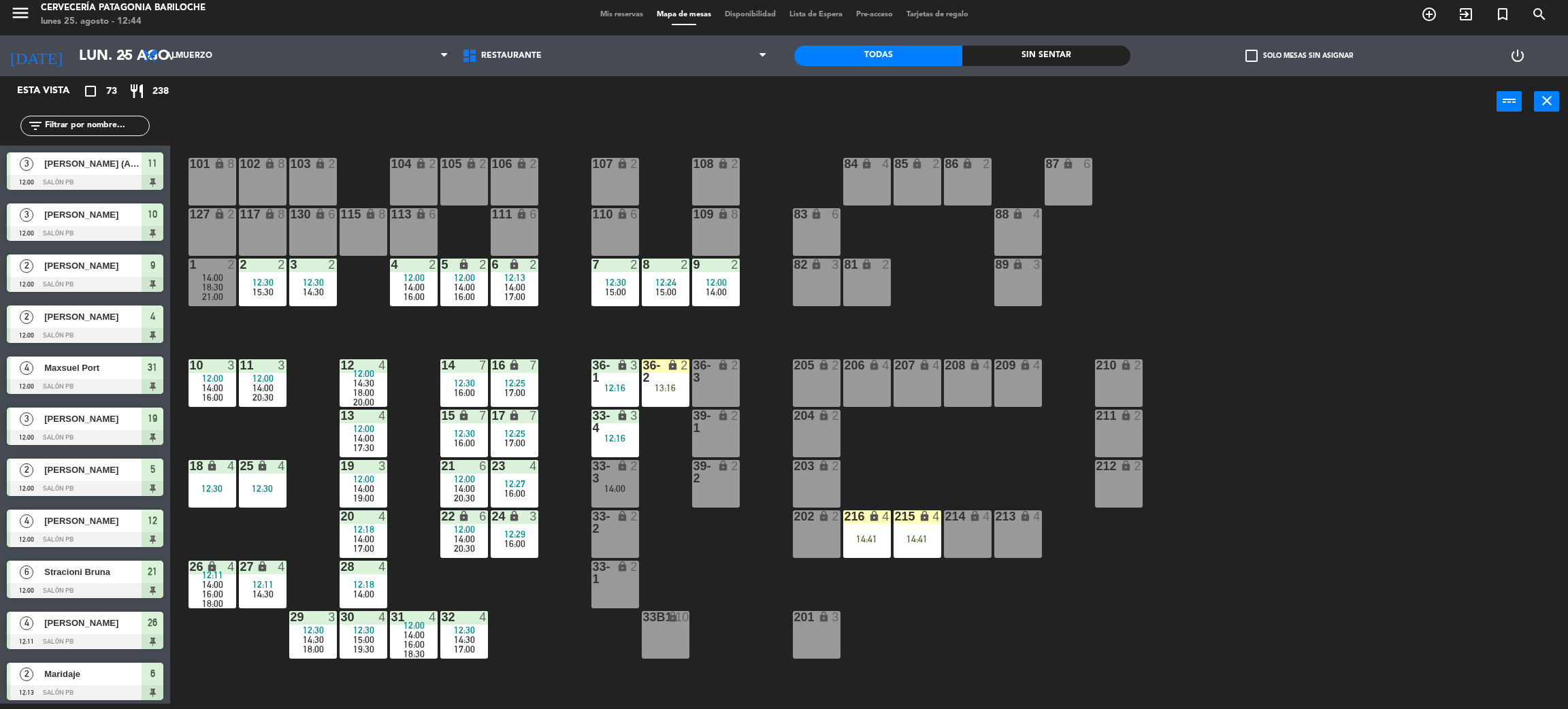
click at [194, 589] on div "16:00" at bounding box center [212, 594] width 48 height 10
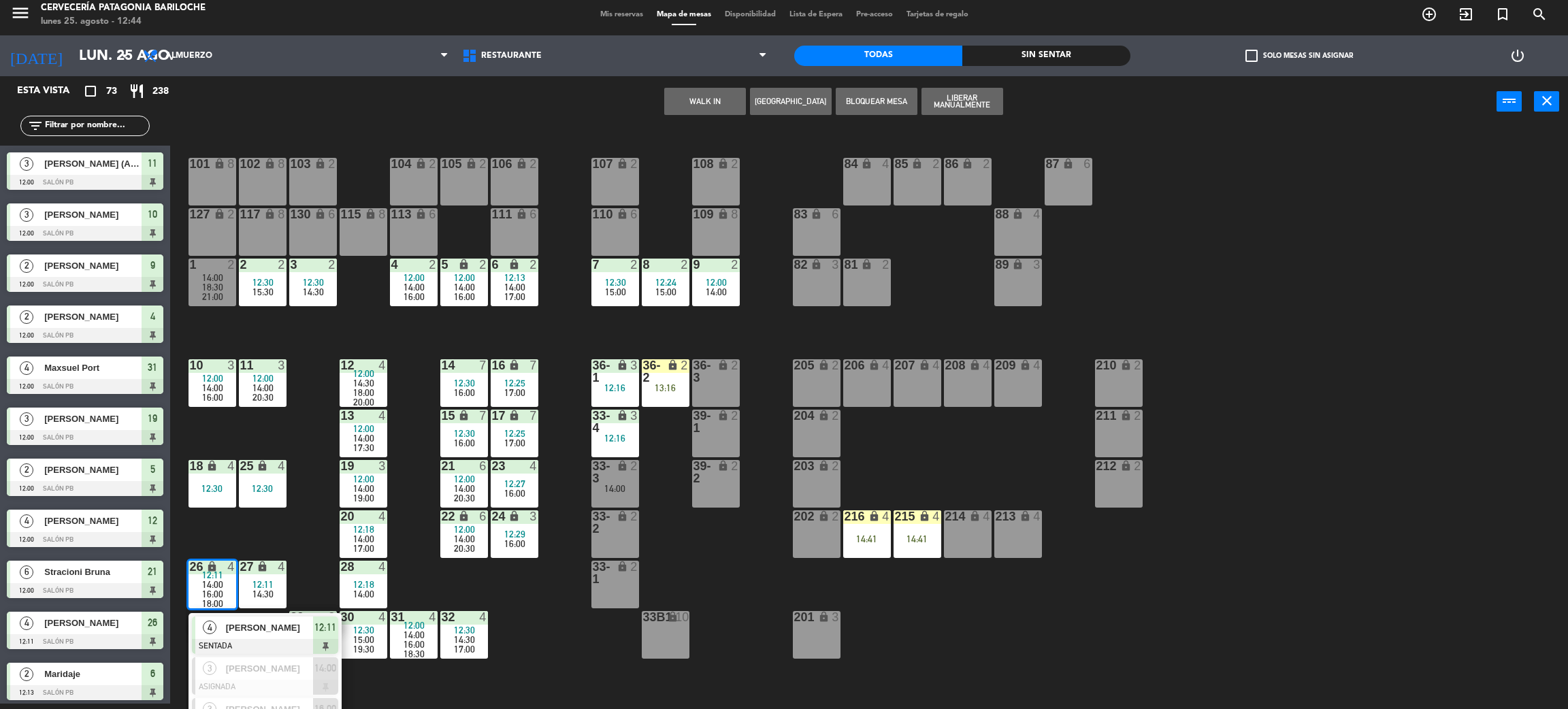
click at [287, 534] on div "101 lock 8 102 lock 8 104 lock 2 105 lock 2 106 lock 2 103 lock 2 107 lock 2 10…" at bounding box center [876, 421] width 1382 height 576
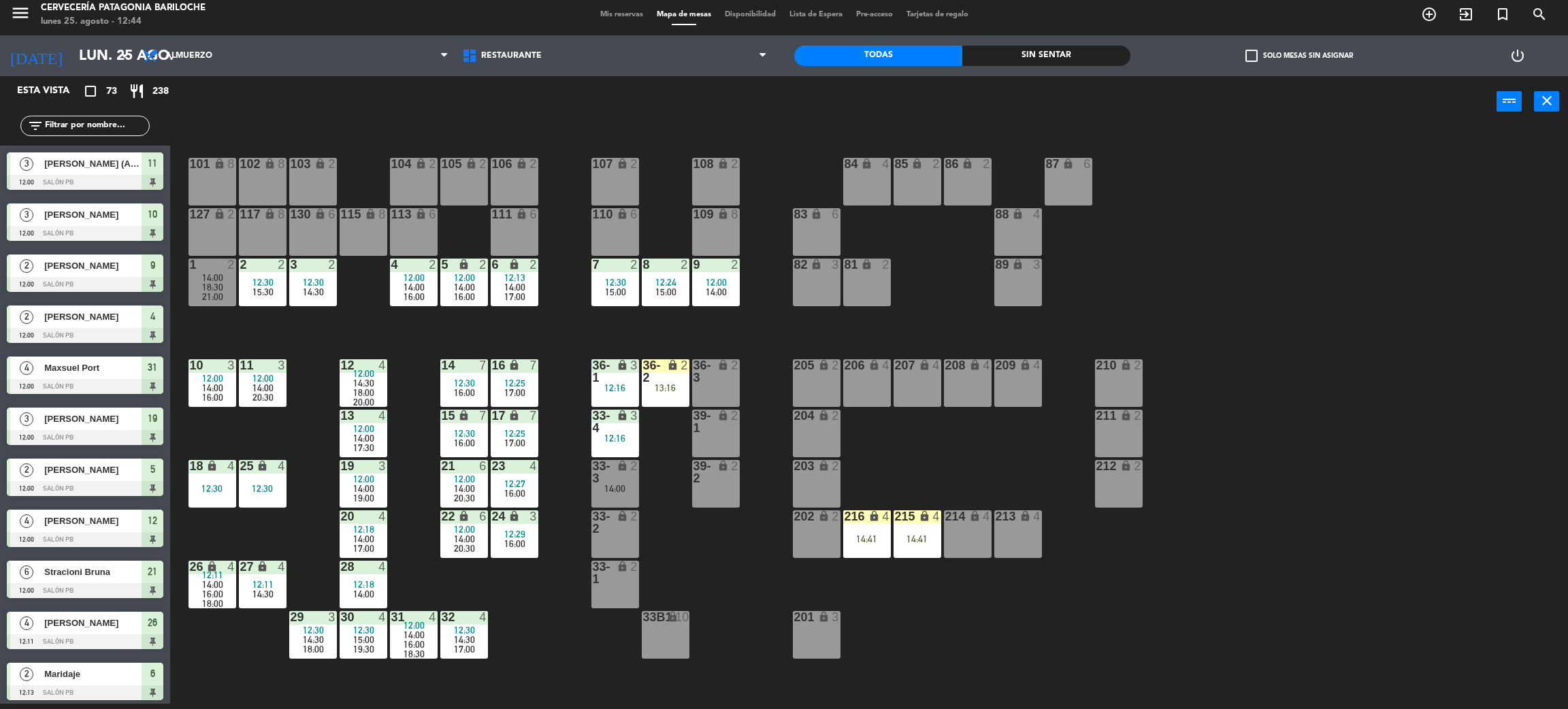
click at [366, 645] on span "19:30" at bounding box center [364, 649] width 21 height 11
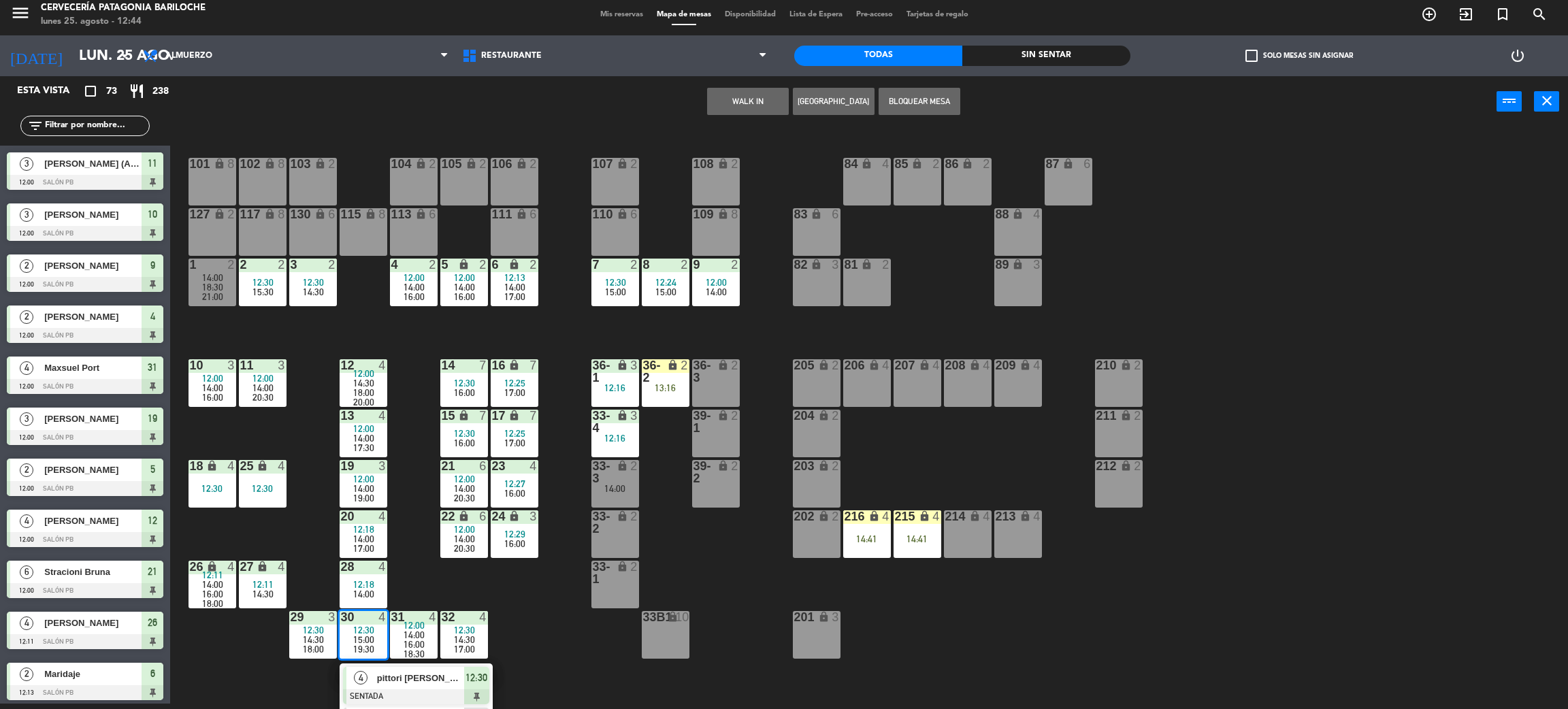
scroll to position [79, 0]
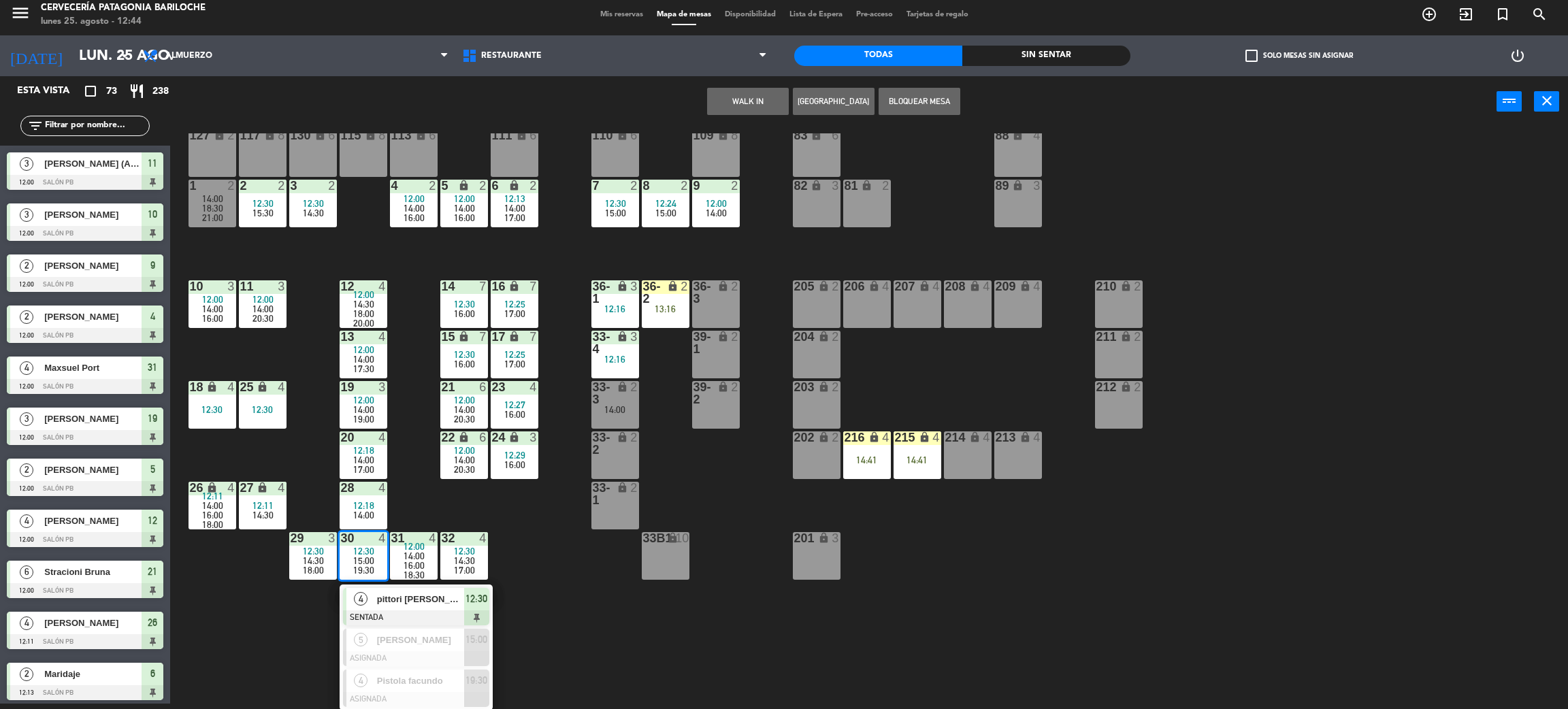
click at [286, 648] on div "101 lock 8 102 lock 8 104 lock 2 105 lock 2 106 lock 2 103 lock 2 107 lock 2 10…" at bounding box center [876, 421] width 1382 height 576
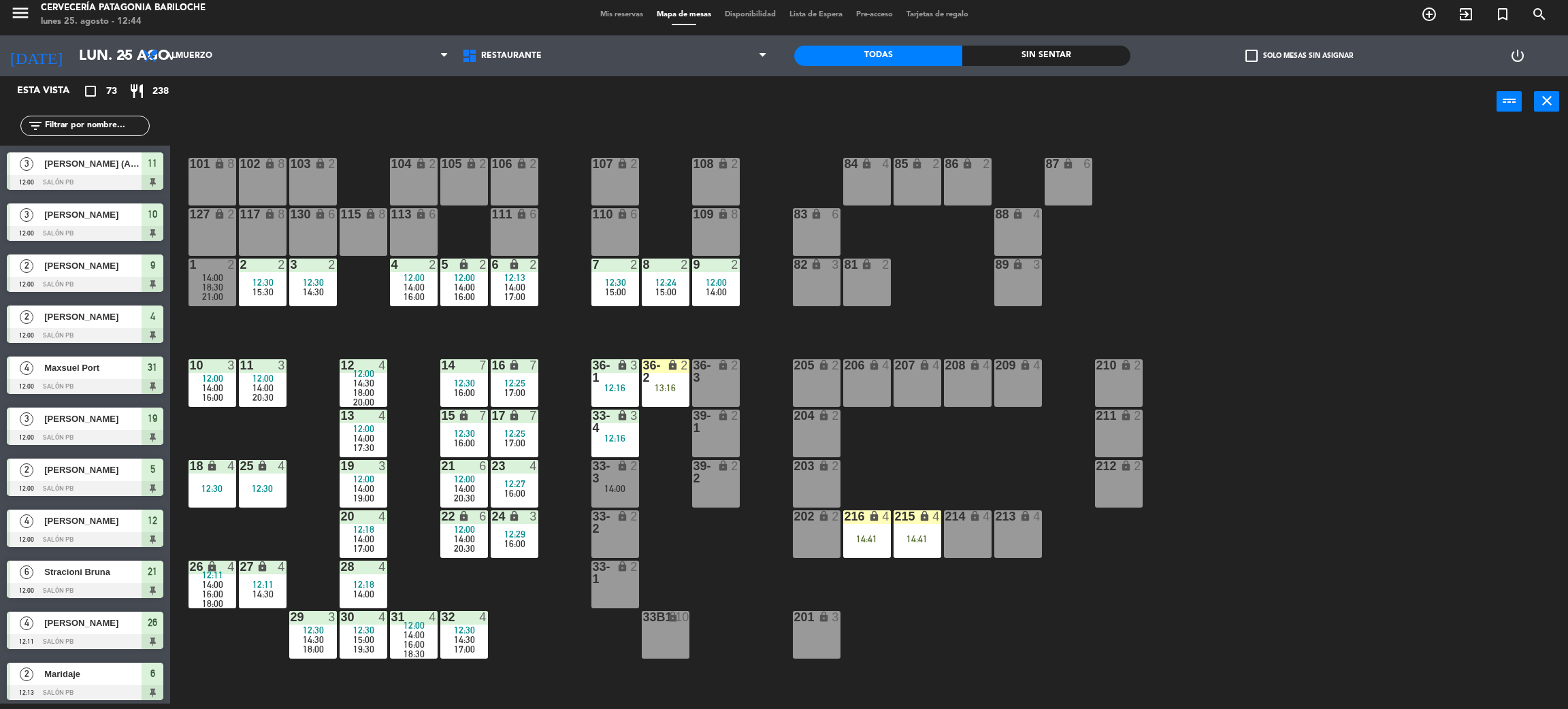
click at [411, 639] on span "16:00" at bounding box center [414, 644] width 21 height 11
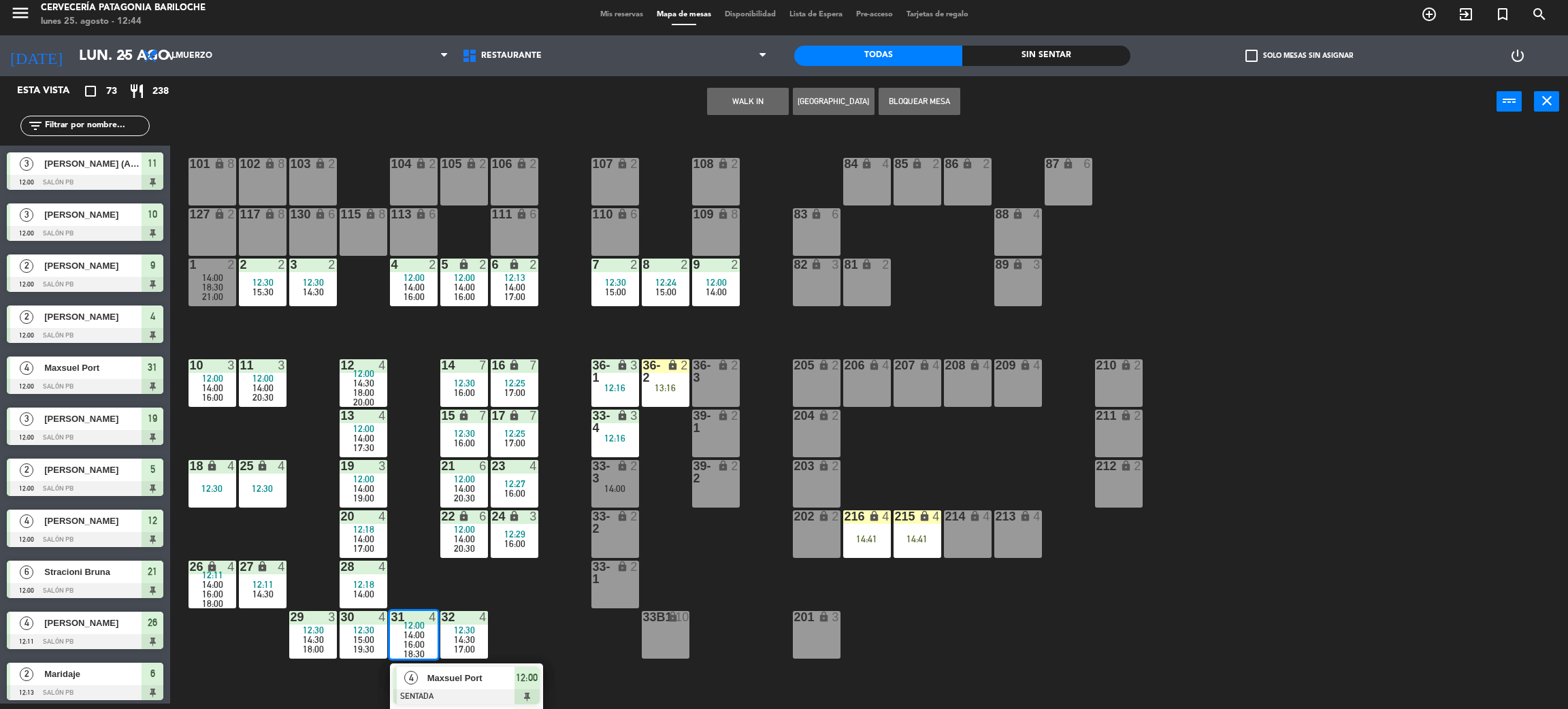
scroll to position [102, 0]
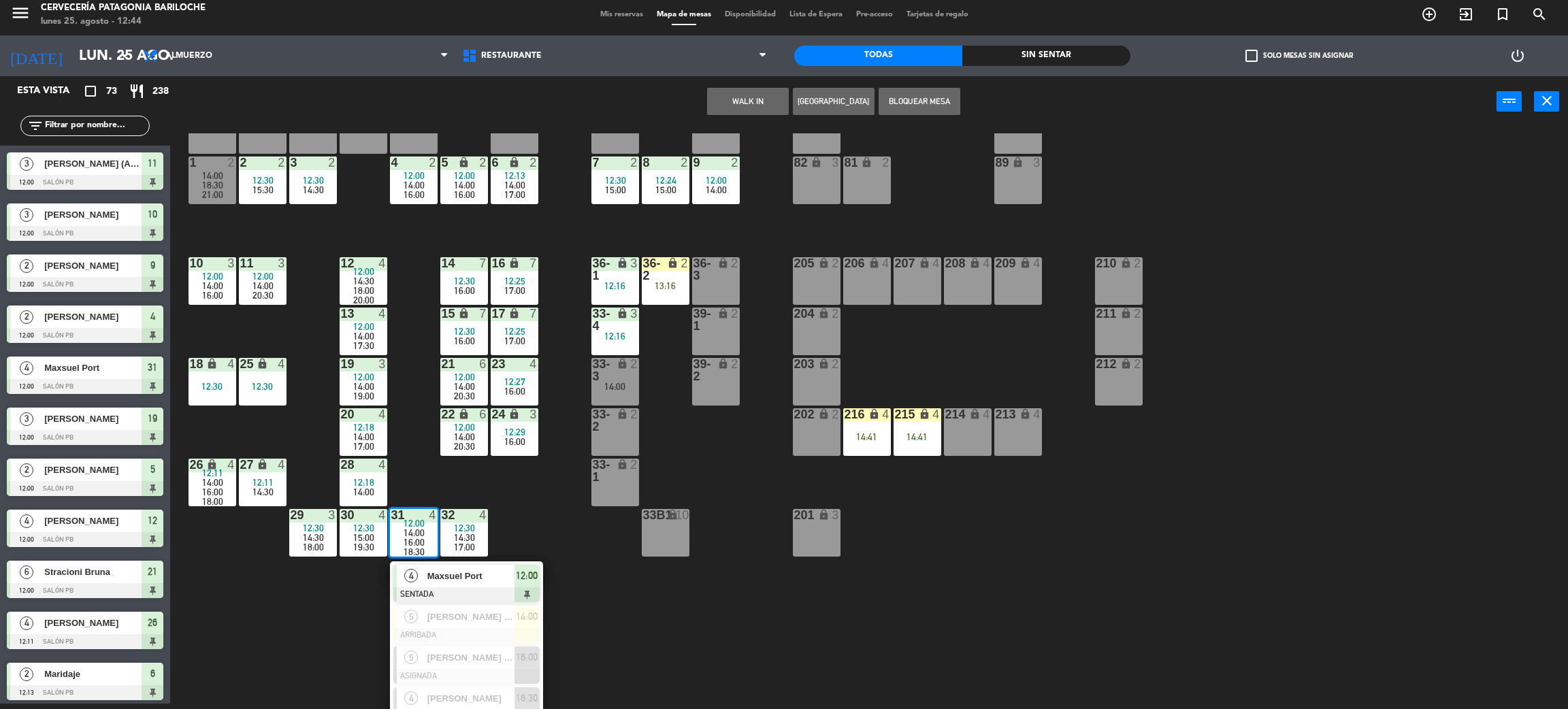
click at [330, 647] on div "101 lock 8 102 lock 8 104 lock 2 105 lock 2 106 lock 2 103 lock 2 107 lock 2 10…" at bounding box center [876, 421] width 1382 height 576
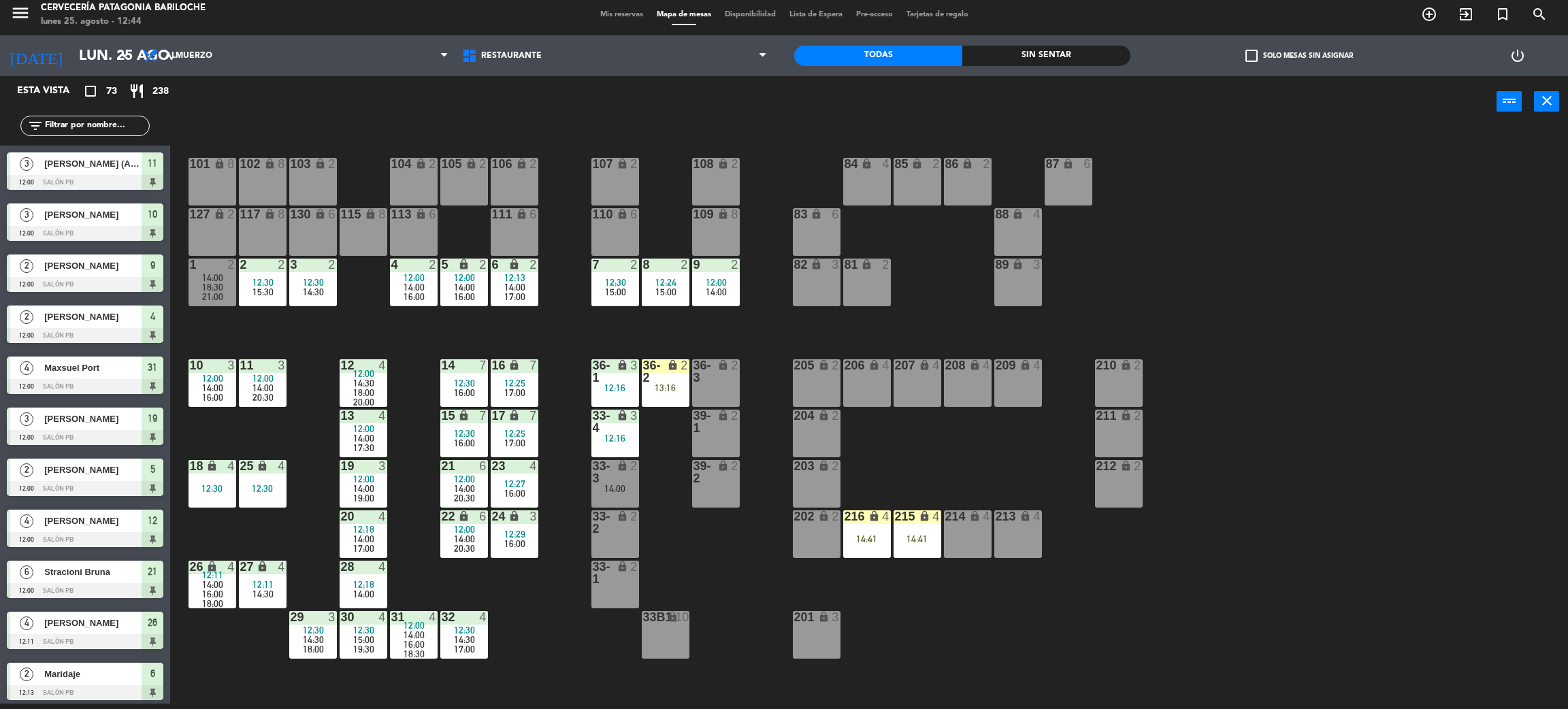
click at [216, 393] on span "16:00" at bounding box center [212, 397] width 21 height 11
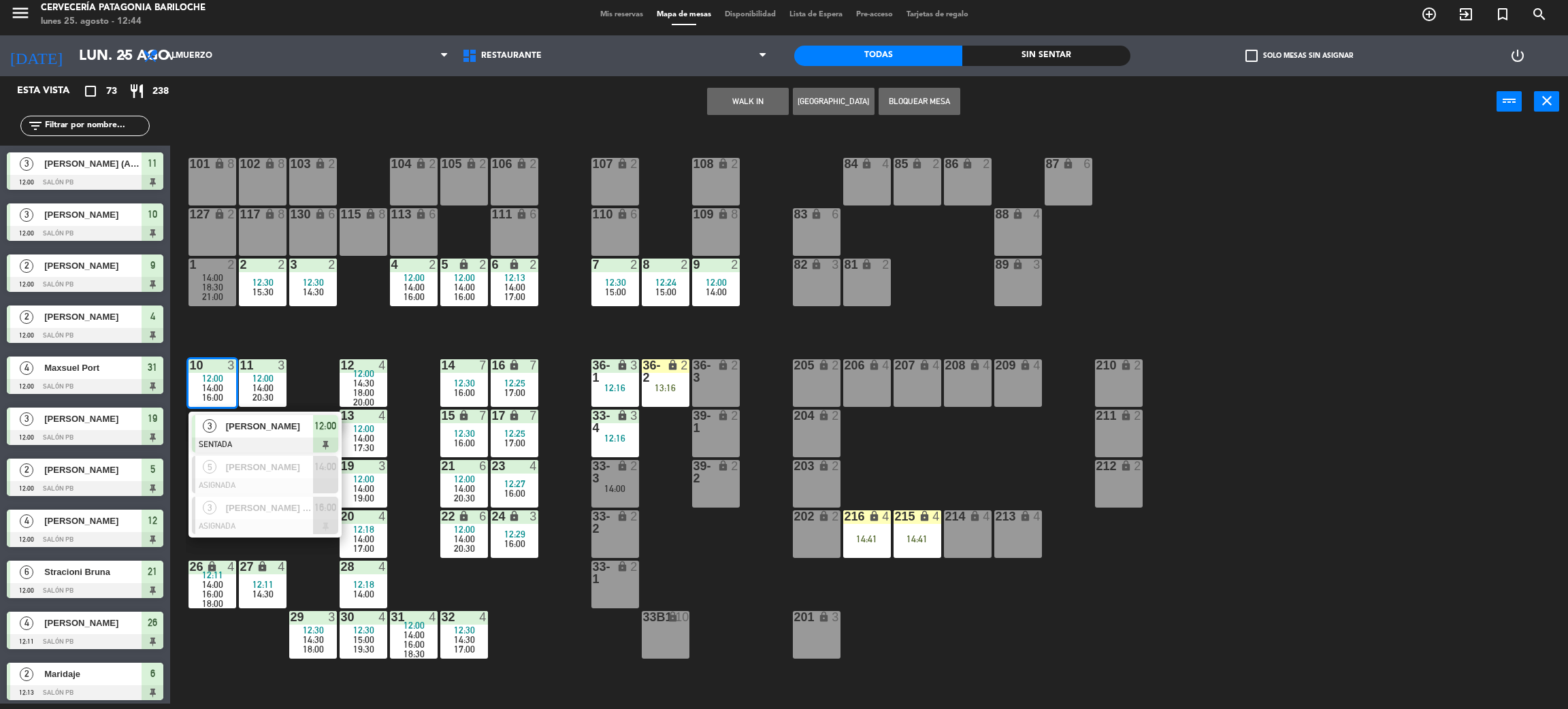
click at [297, 374] on div "101 lock 8 102 lock 8 104 lock 2 105 lock 2 106 lock 2 103 lock 2 107 lock 2 10…" at bounding box center [876, 421] width 1382 height 576
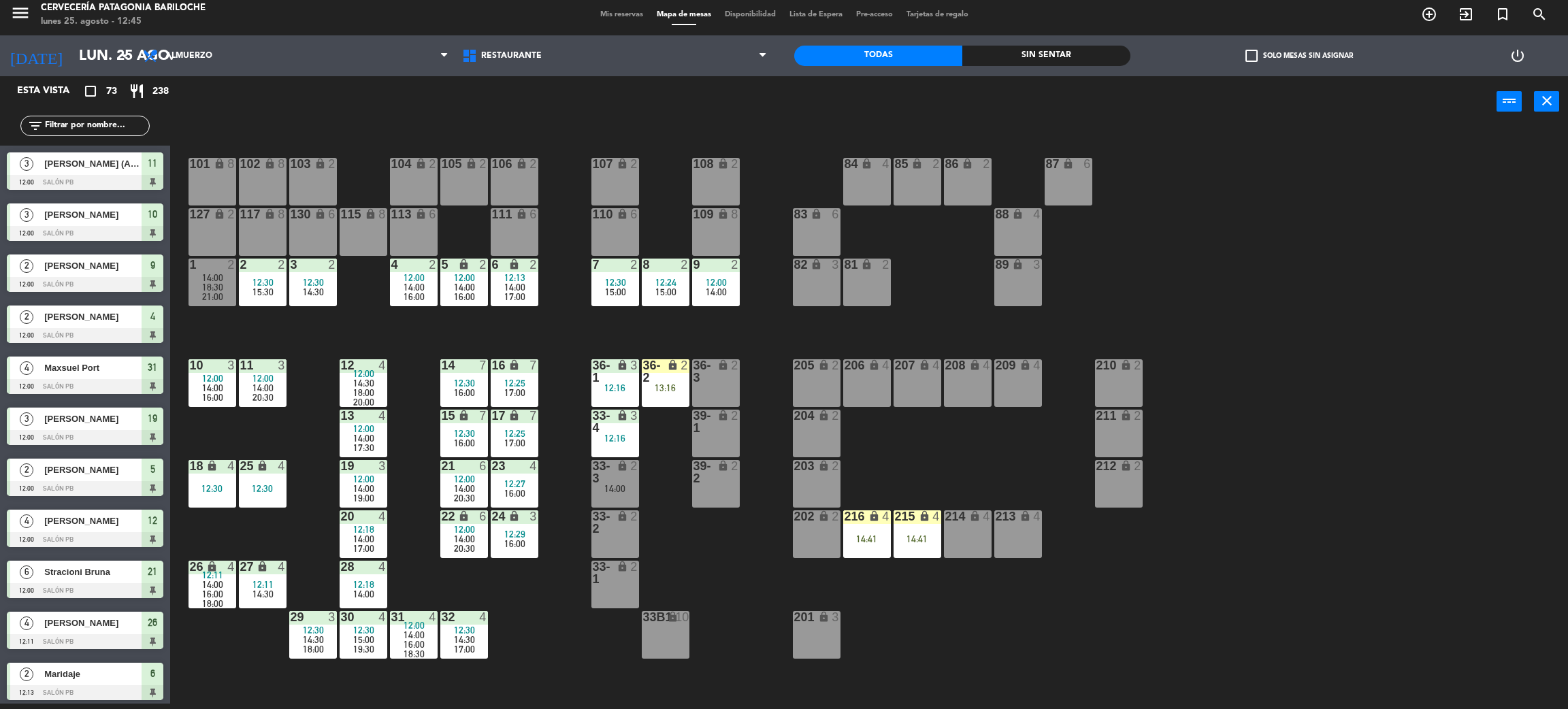
click at [258, 417] on div "101 lock 8 102 lock 8 104 lock 2 105 lock 2 106 lock 2 103 lock 2 107 lock 2 10…" at bounding box center [876, 421] width 1382 height 576
click at [366, 489] on span "14:00" at bounding box center [364, 489] width 21 height 11
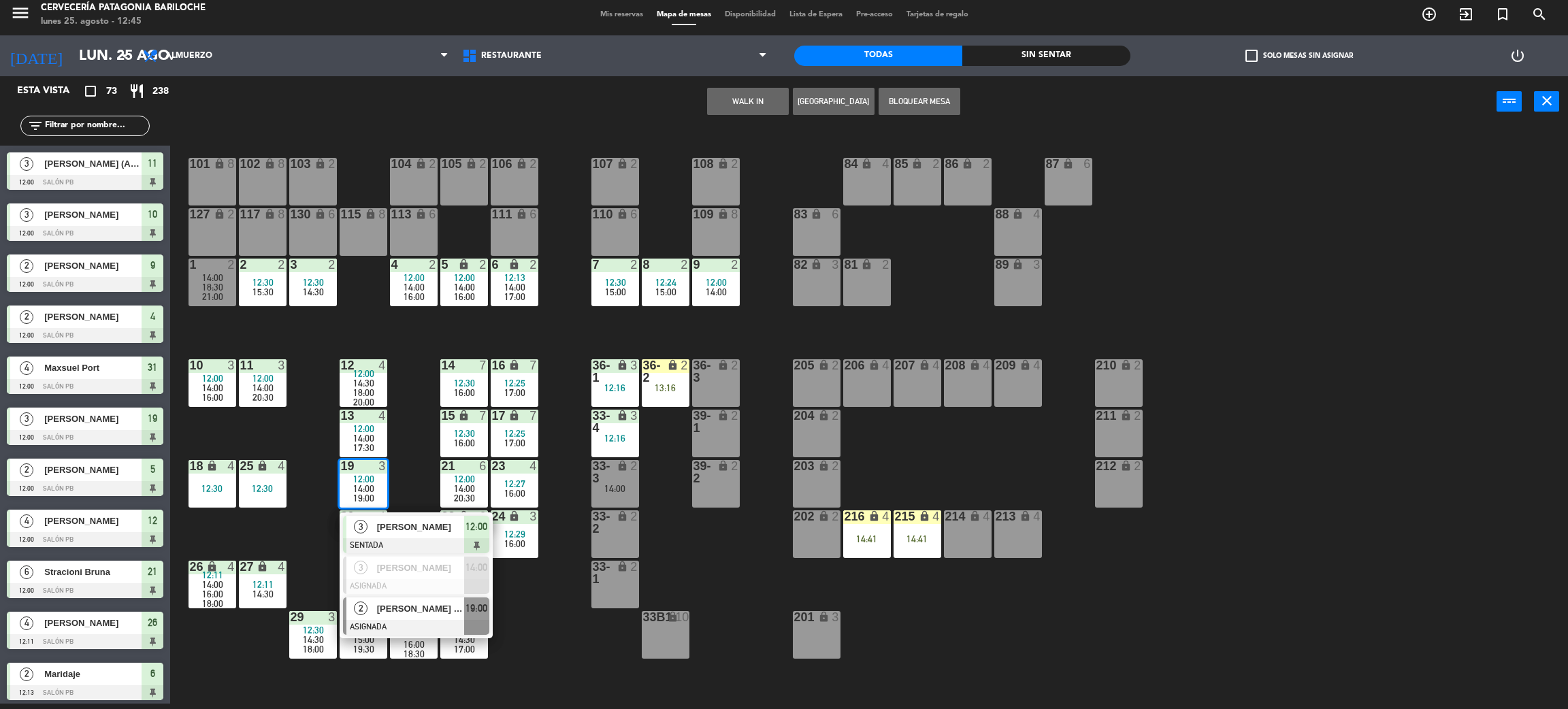
click at [438, 609] on span "[PERSON_NAME] [PERSON_NAME]" at bounding box center [421, 608] width 87 height 14
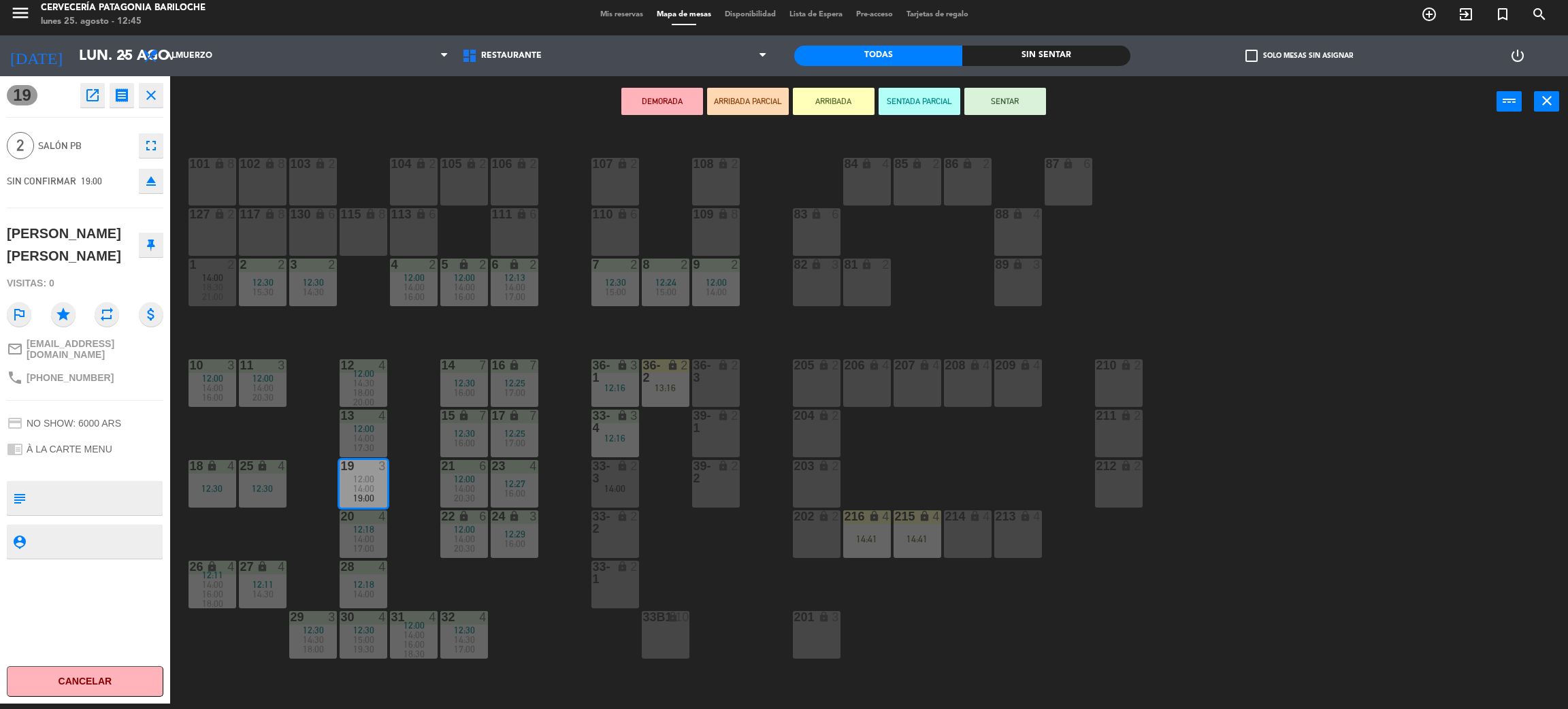
click at [621, 303] on div "7 2 12:30 15:00" at bounding box center [615, 282] width 48 height 48
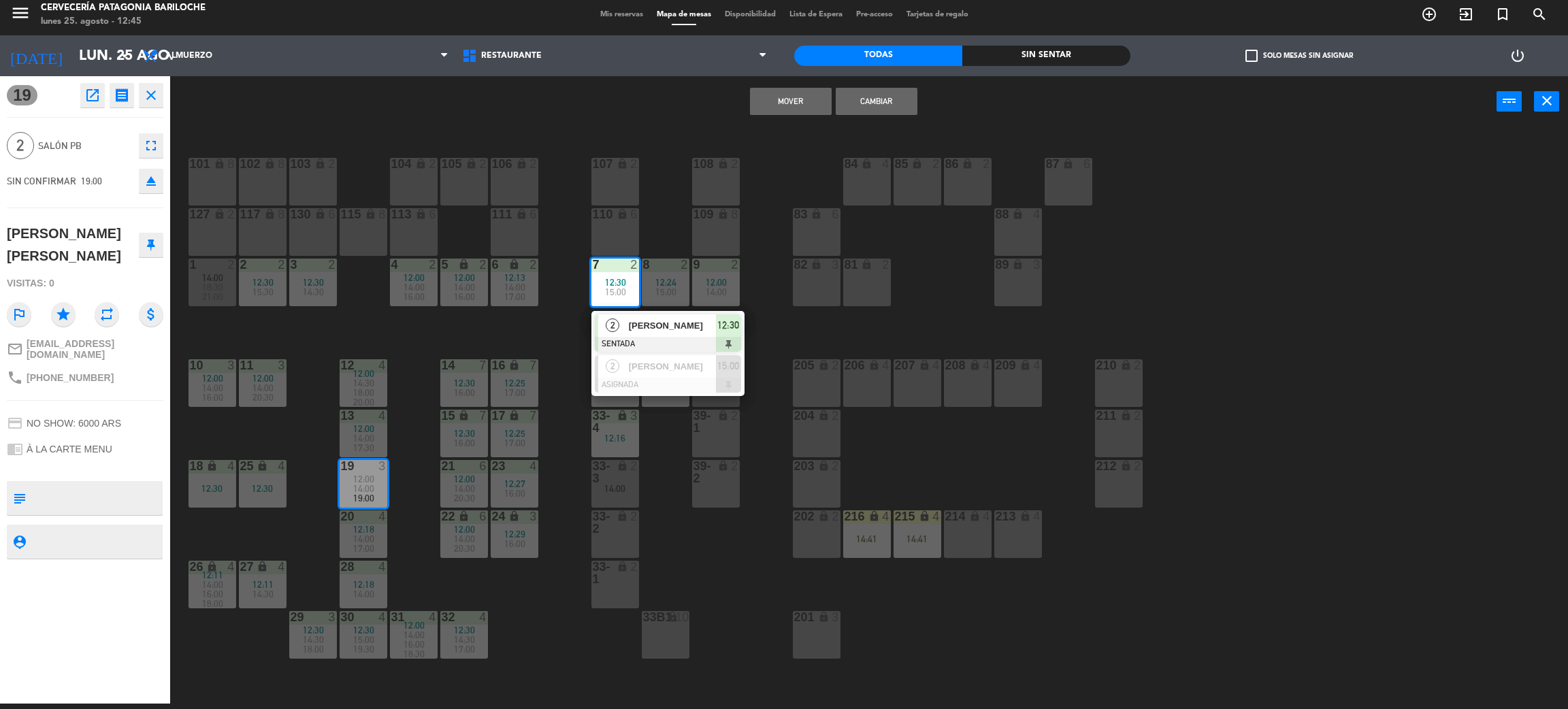
click at [803, 106] on button "Mover" at bounding box center [791, 102] width 82 height 27
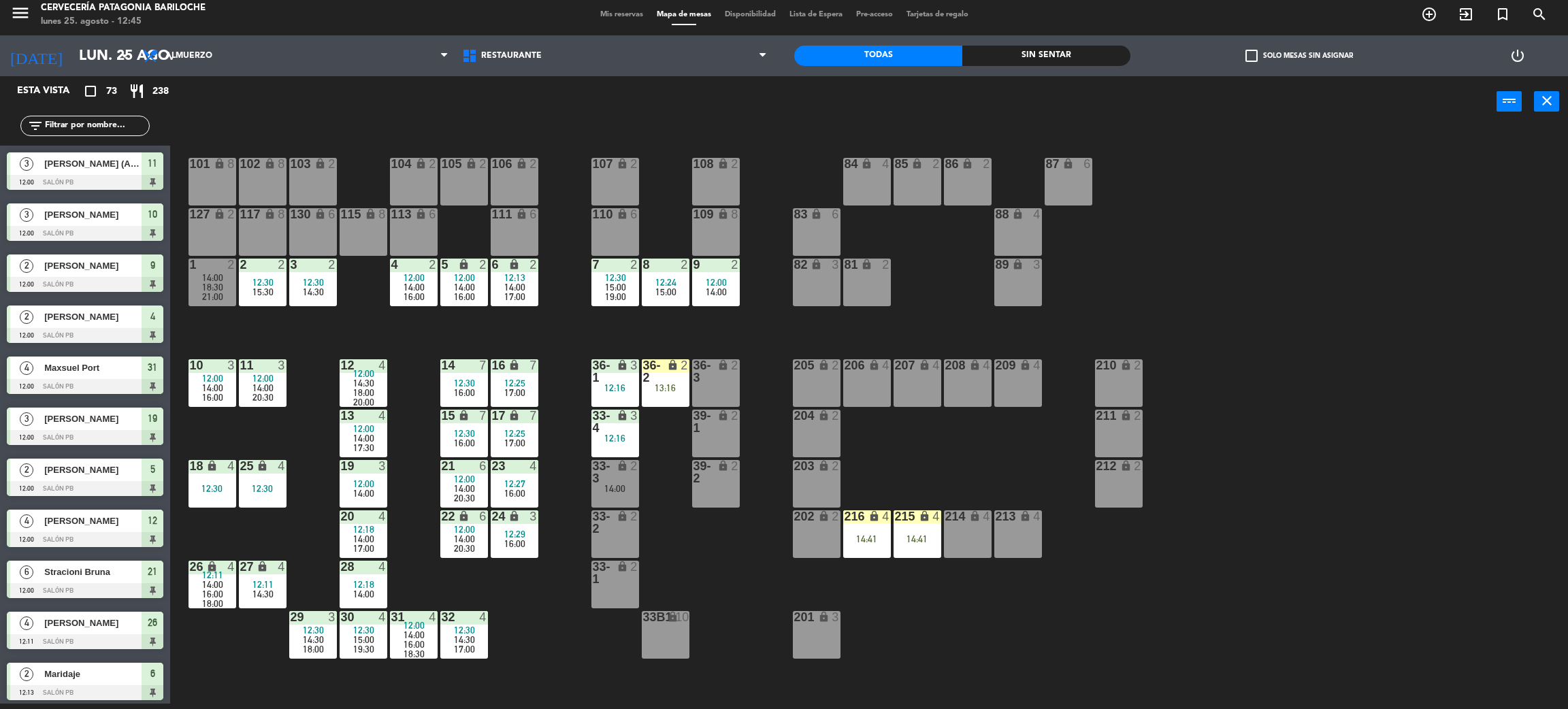
scroll to position [1003, 0]
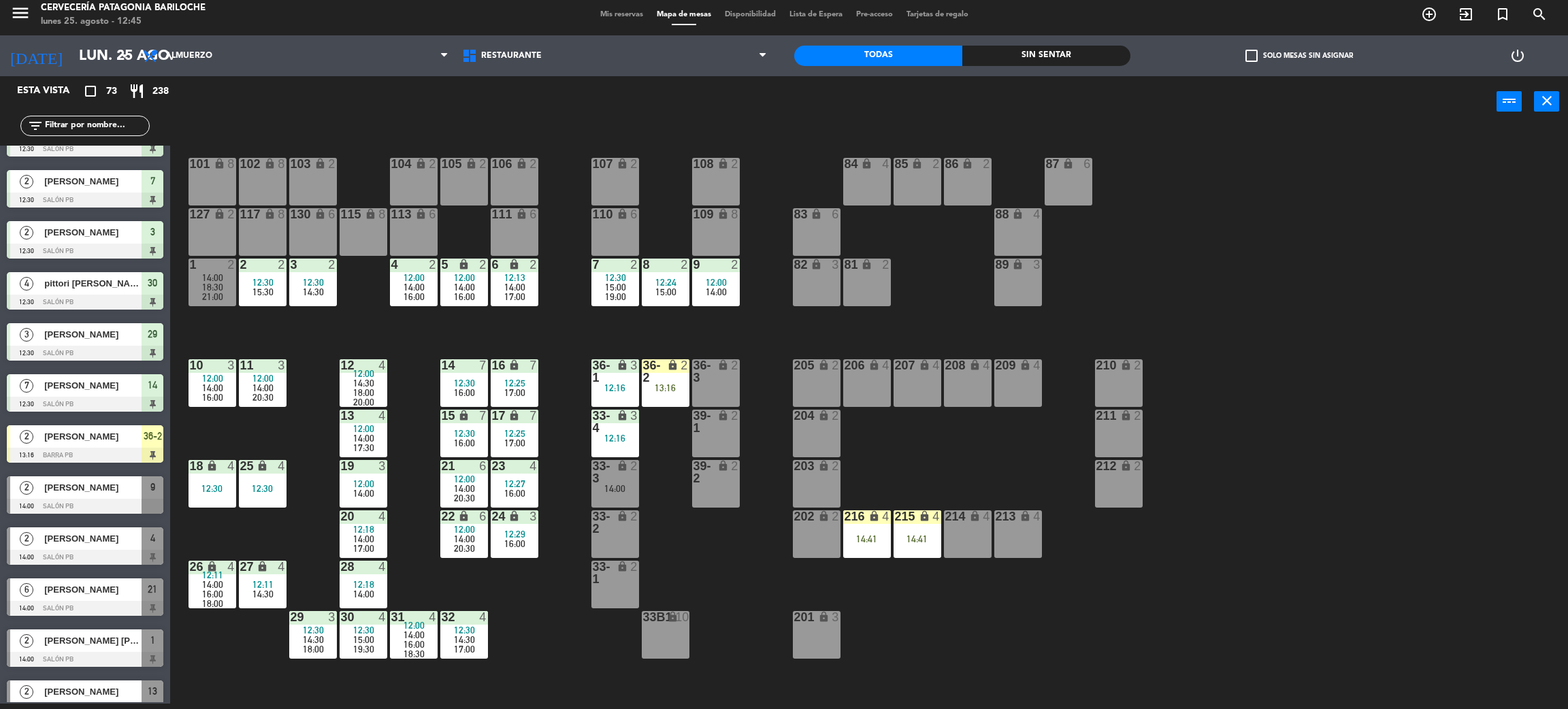
click at [272, 428] on div "101 lock 8 102 lock 8 104 lock 2 105 lock 2 106 lock 2 103 lock 2 107 lock 2 10…" at bounding box center [876, 421] width 1382 height 576
click at [215, 398] on span "16:00" at bounding box center [212, 397] width 21 height 11
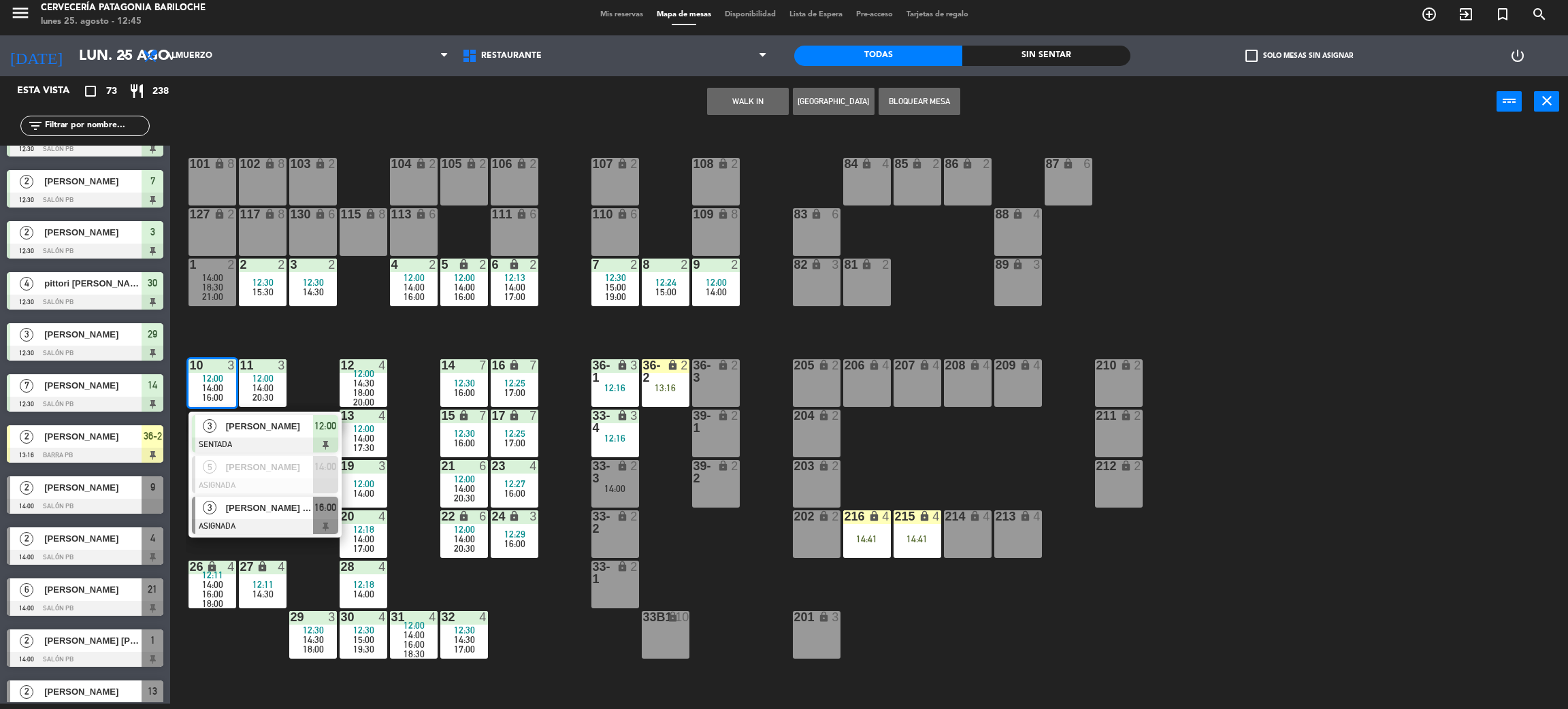
click at [301, 512] on span "[PERSON_NAME] Dalcol" at bounding box center [269, 508] width 87 height 14
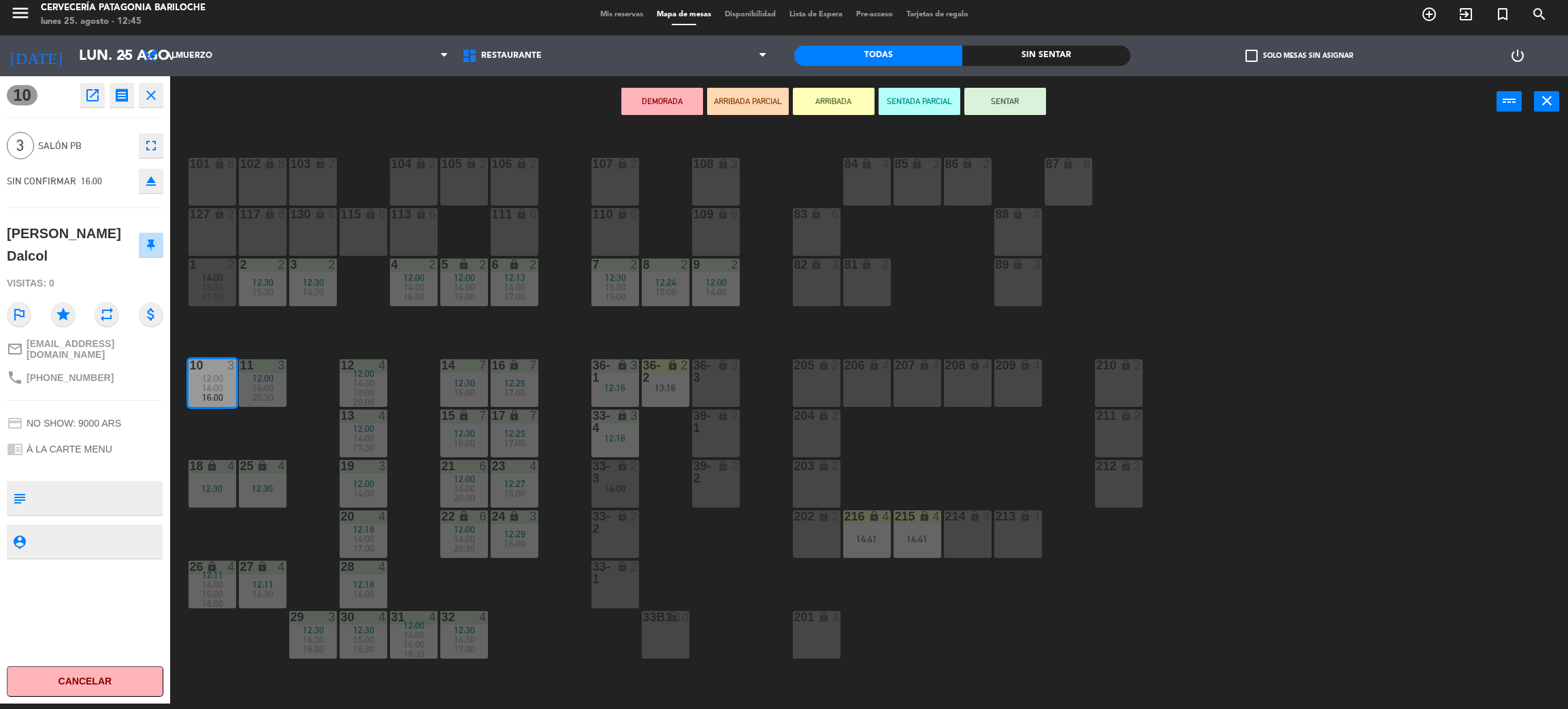
click at [374, 486] on div "12:00" at bounding box center [364, 484] width 48 height 10
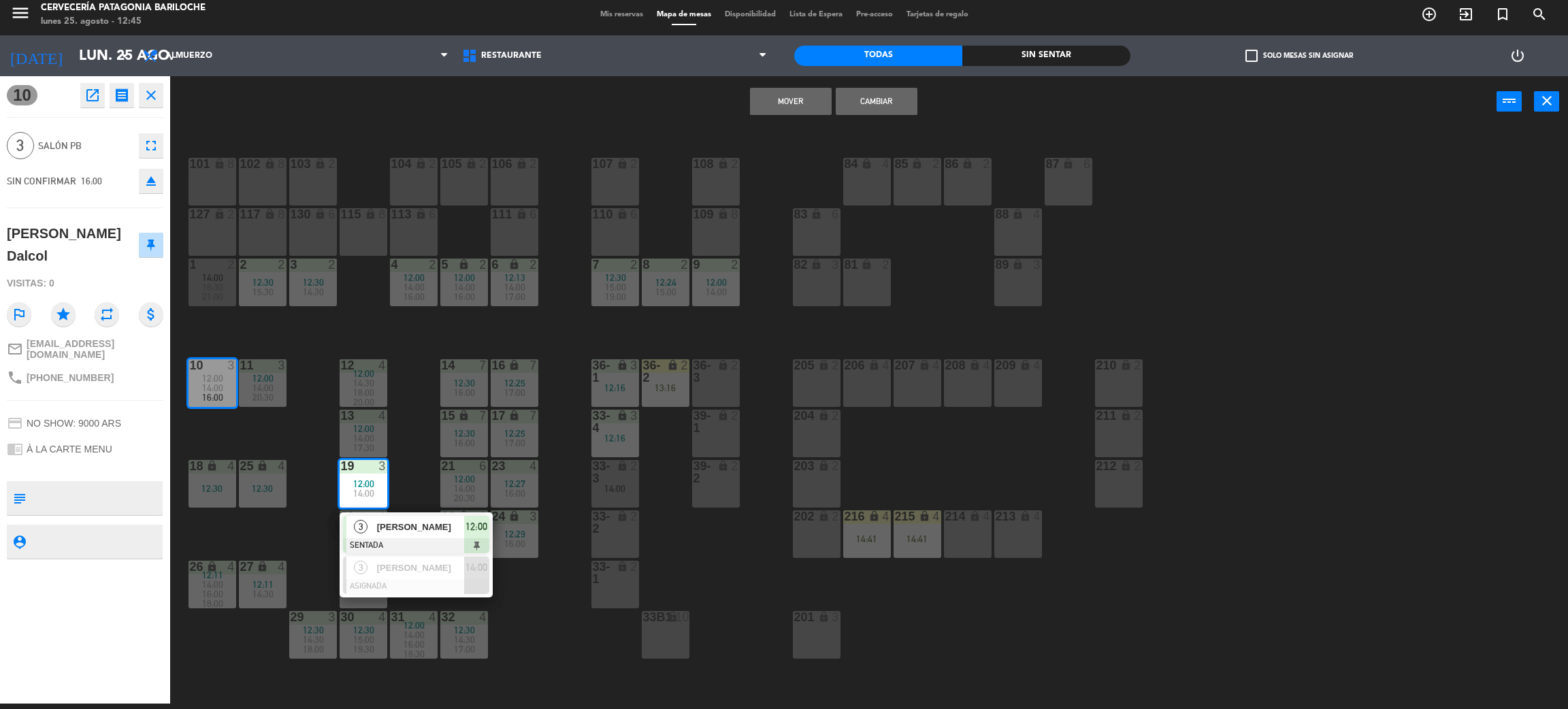
click at [796, 93] on button "Mover" at bounding box center [791, 102] width 82 height 27
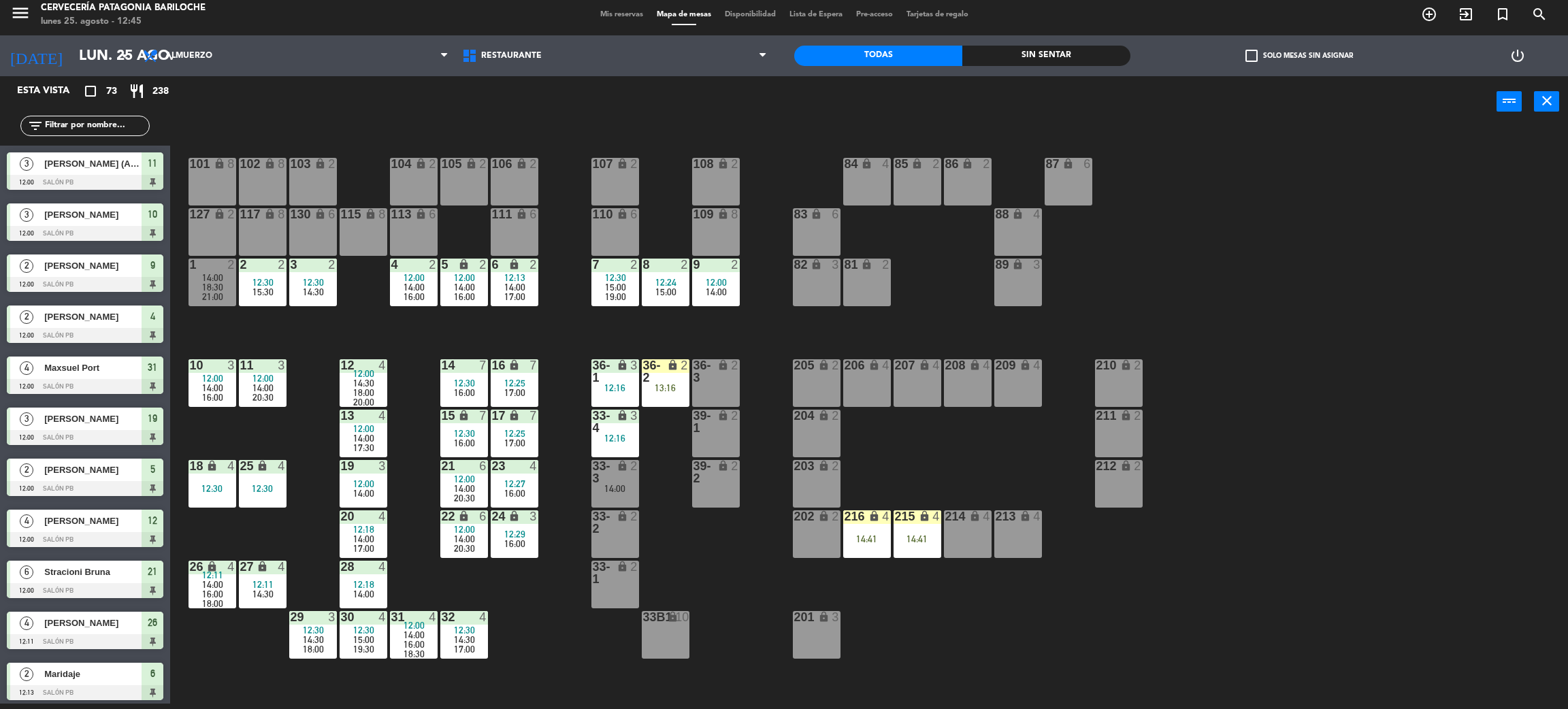
scroll to position [288, 0]
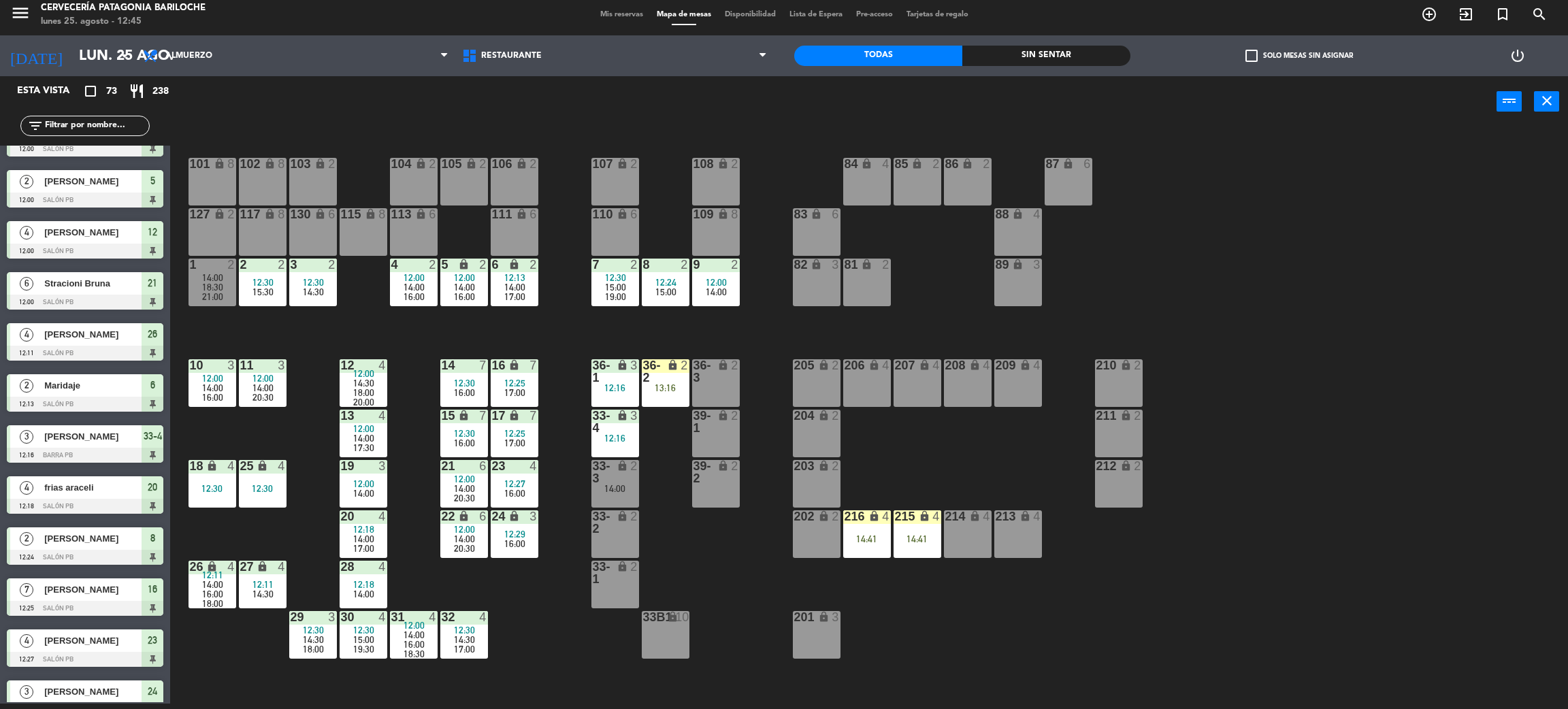
click at [267, 427] on div "101 lock 8 102 lock 8 104 lock 2 105 lock 2 106 lock 2 103 lock 2 107 lock 2 10…" at bounding box center [876, 421] width 1382 height 576
click at [267, 422] on div "101 lock 8 102 lock 8 104 lock 2 105 lock 2 106 lock 2 103 lock 2 107 lock 2 10…" at bounding box center [876, 421] width 1382 height 576
click at [270, 392] on span "20:30" at bounding box center [263, 397] width 21 height 11
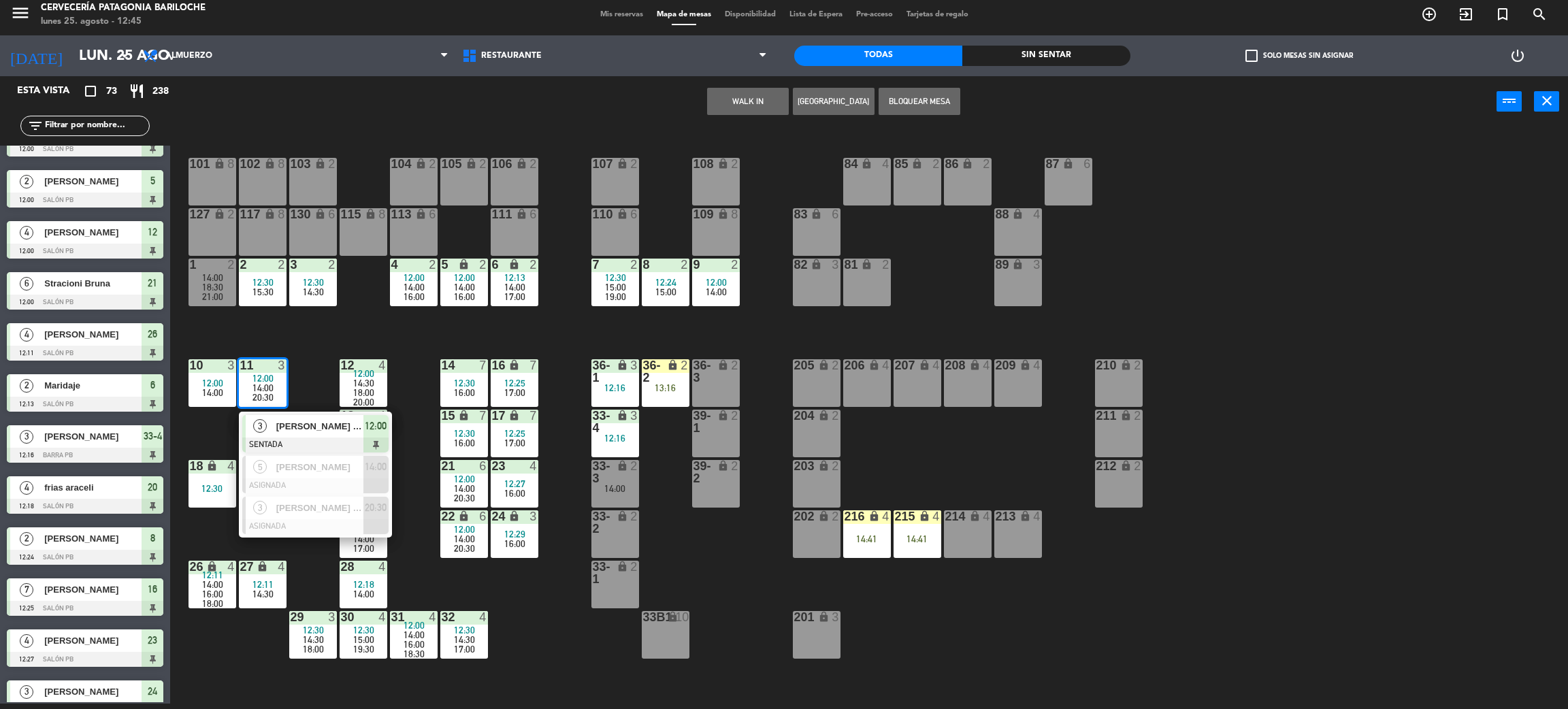
click at [714, 579] on div "101 lock 8 102 lock 8 104 lock 2 105 lock 2 106 lock 2 103 lock 2 107 lock 2 10…" at bounding box center [876, 421] width 1382 height 576
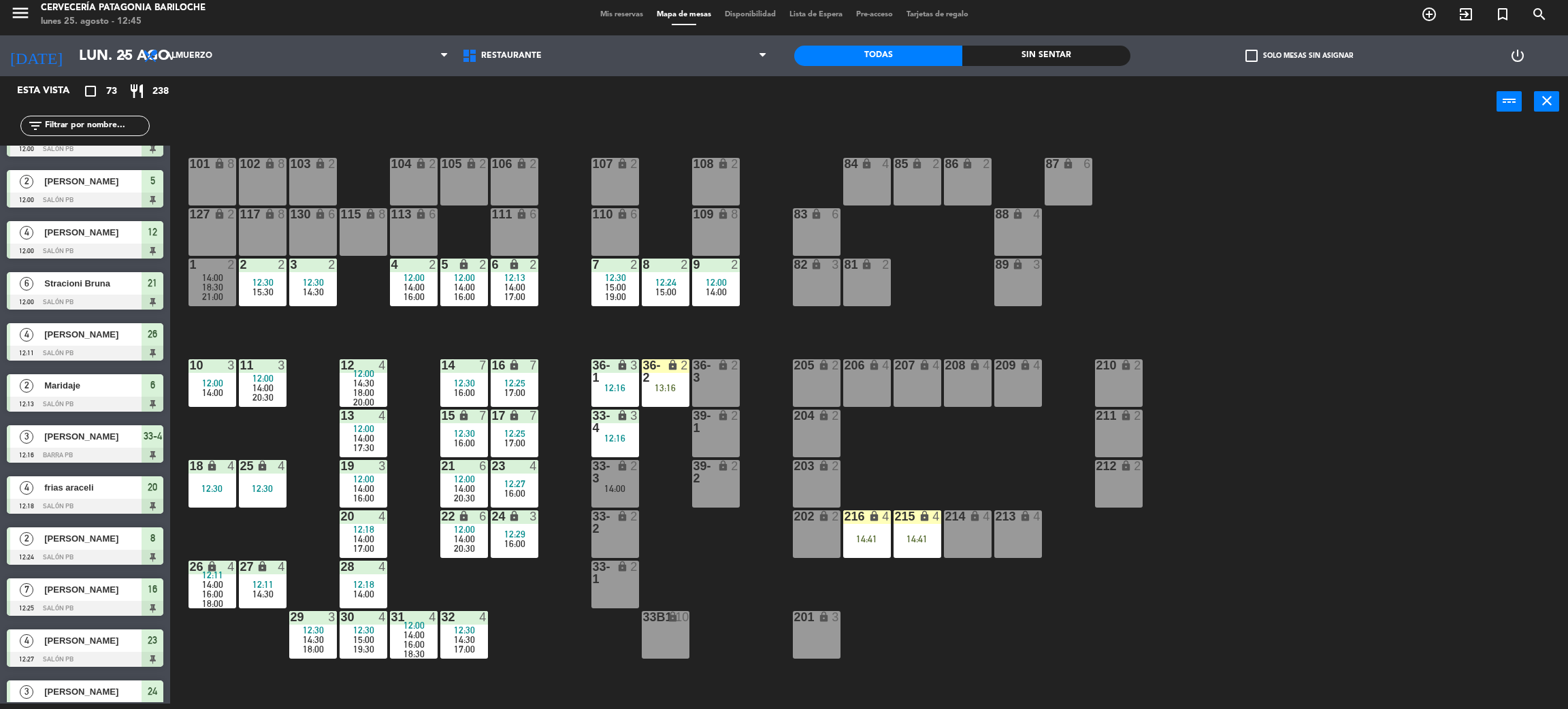
click at [819, 375] on div "205 lock 2" at bounding box center [817, 383] width 48 height 48
click at [709, 91] on button "WALK IN" at bounding box center [705, 102] width 82 height 27
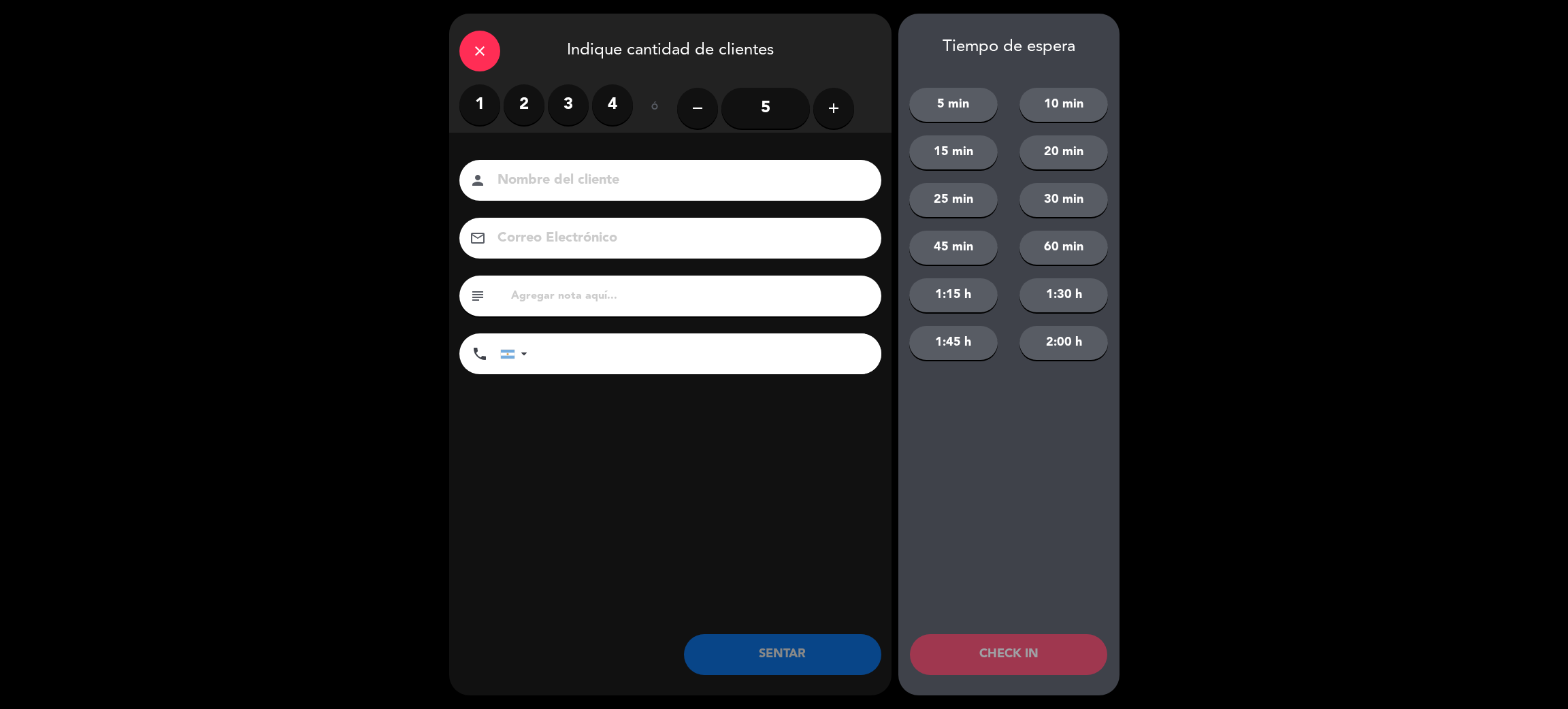
click at [520, 110] on label "2" at bounding box center [524, 105] width 41 height 41
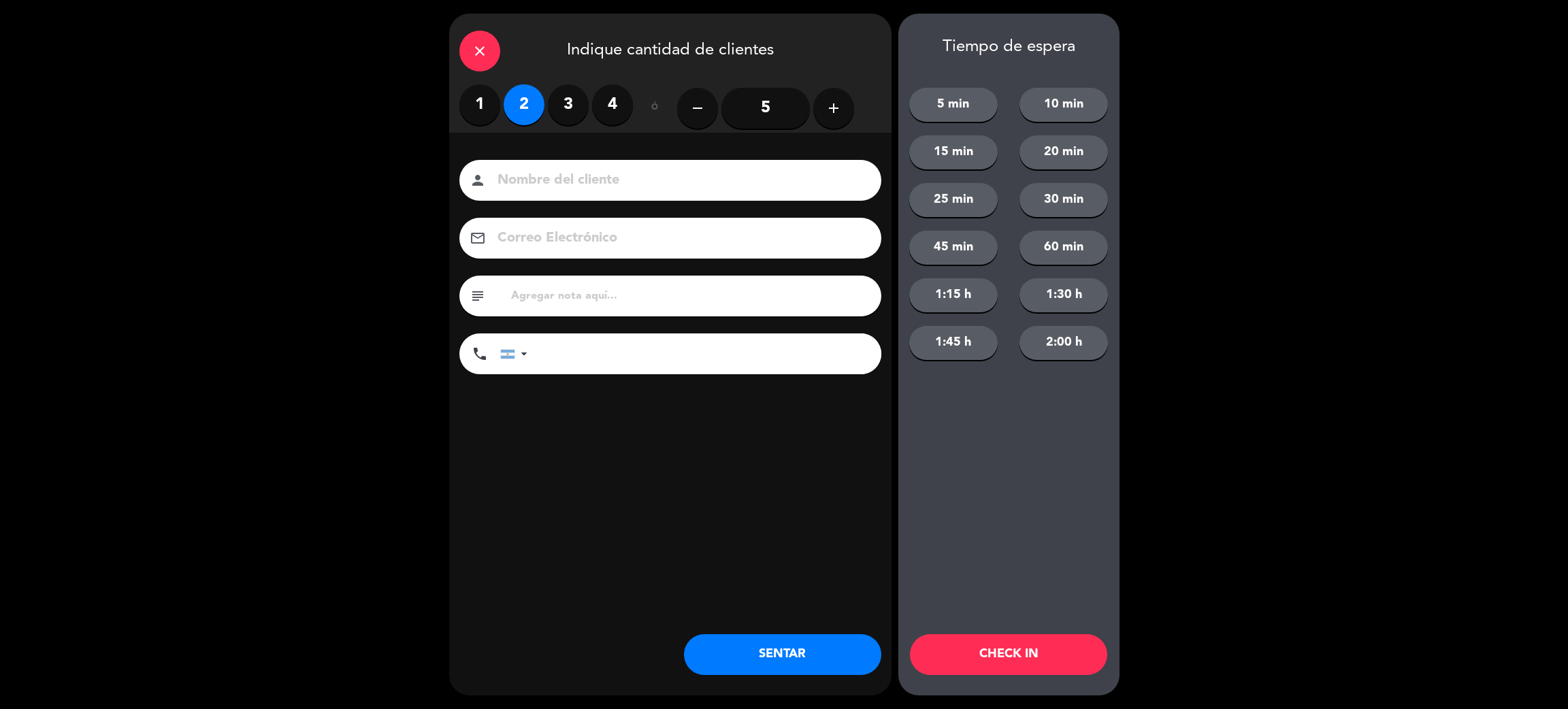
drag, startPoint x: 574, startPoint y: 198, endPoint x: 580, endPoint y: 185, distance: 14.3
click at [579, 198] on div "person" at bounding box center [670, 181] width 422 height 41
click at [580, 185] on input at bounding box center [680, 181] width 368 height 24
type input "[PERSON_NAME]"
click at [700, 373] on input "tel" at bounding box center [711, 354] width 340 height 41
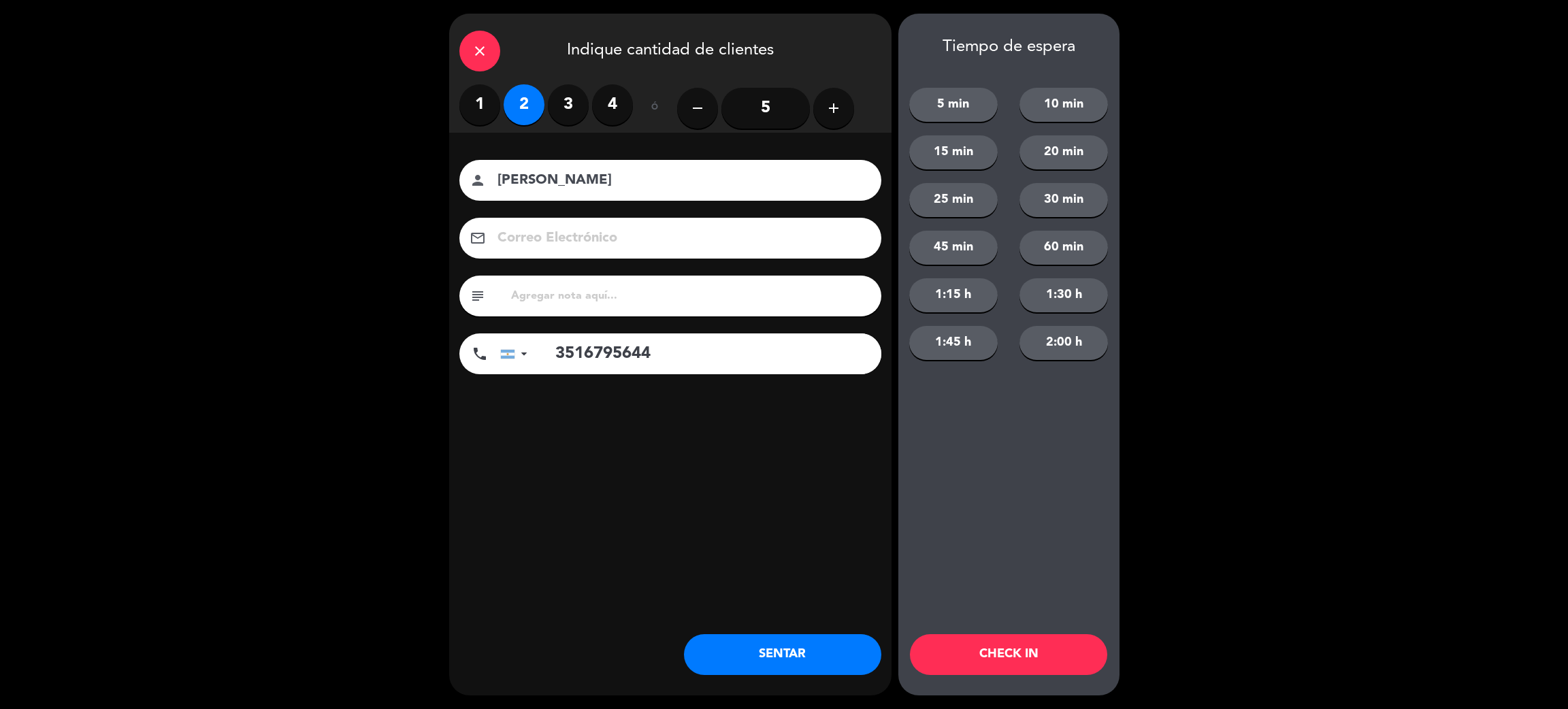
type input "3516795644"
click at [966, 346] on button "1:45 h" at bounding box center [953, 343] width 89 height 34
click at [1027, 651] on button "CHECK IN" at bounding box center [1008, 654] width 197 height 41
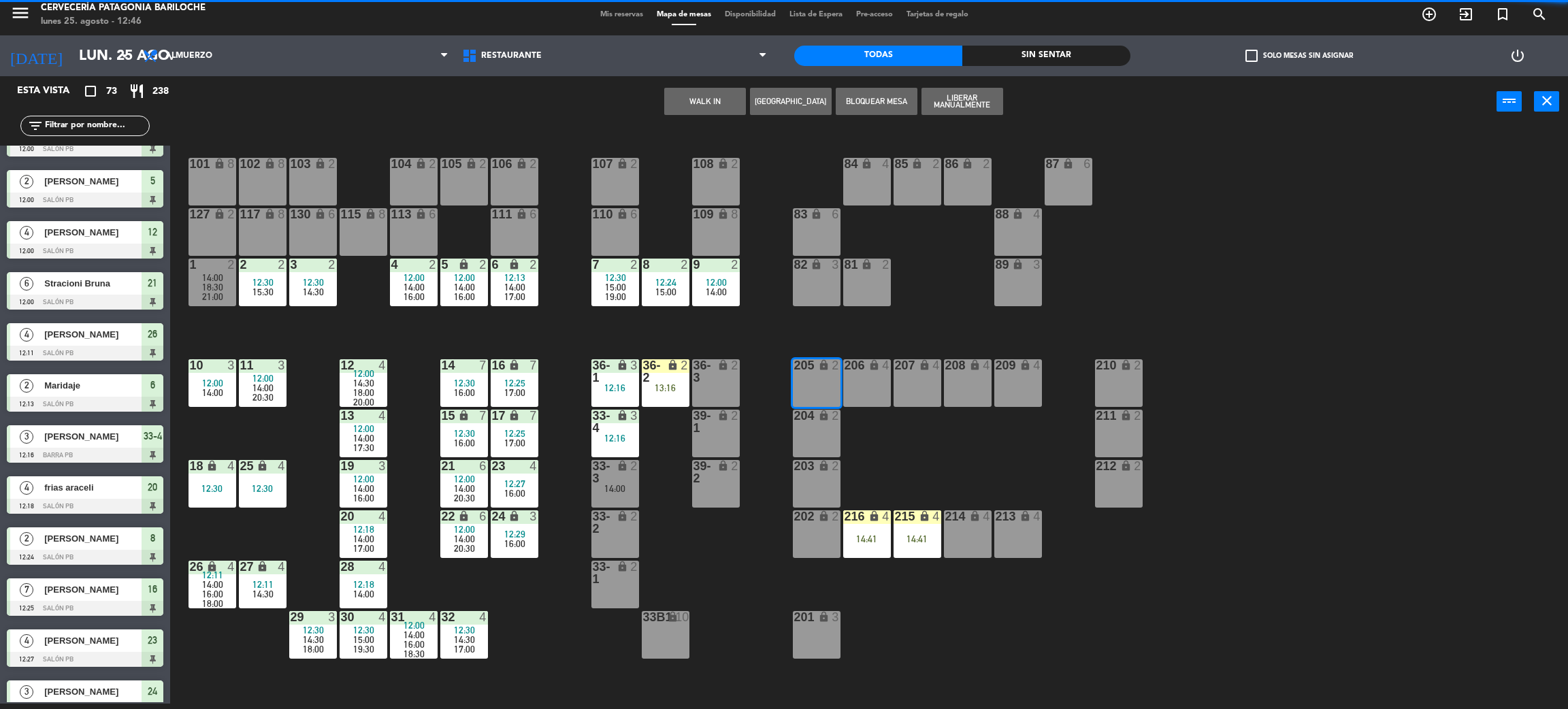
scroll to position [0, 0]
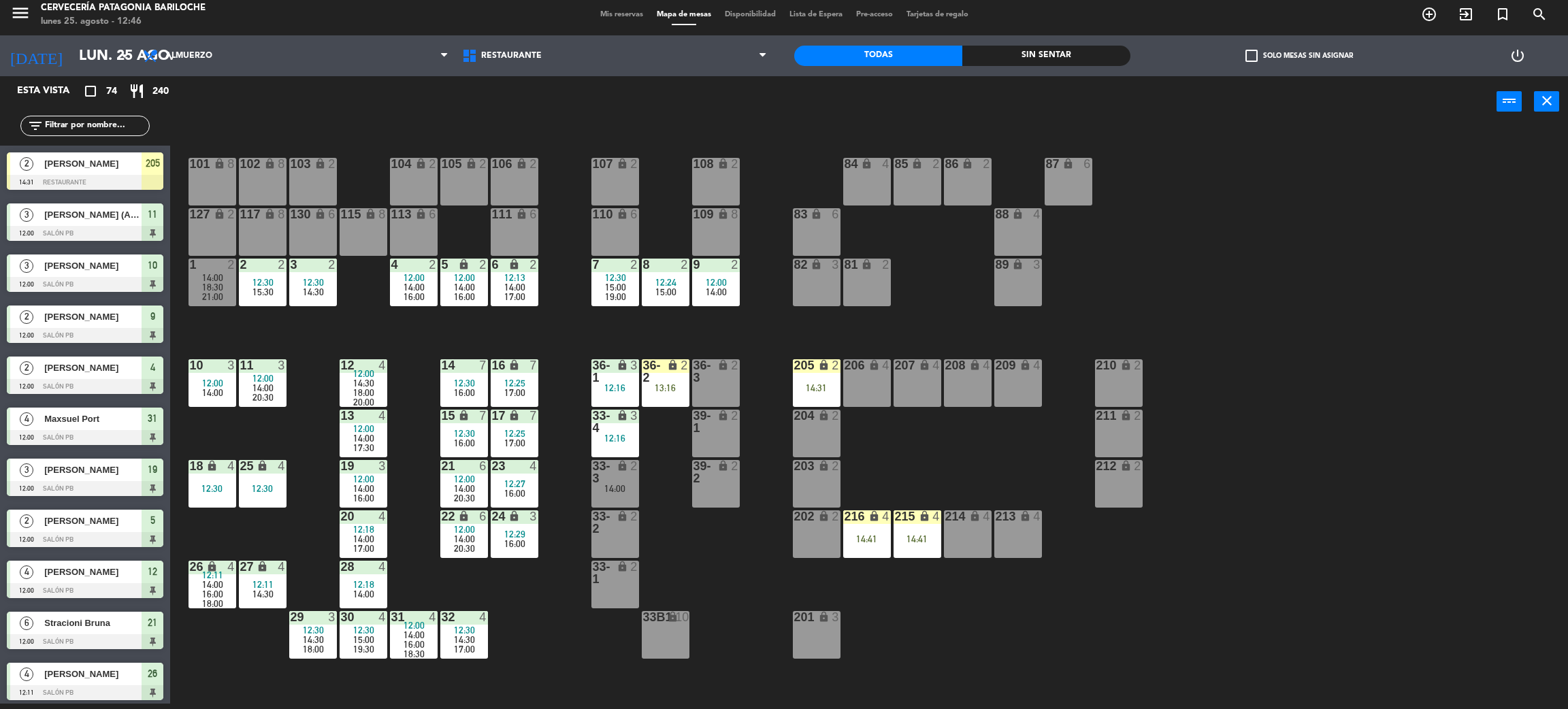
click at [925, 448] on div "101 lock 8 102 lock 8 104 lock 2 105 lock 2 106 lock 2 103 lock 2 107 lock 2 10…" at bounding box center [876, 421] width 1382 height 576
click at [87, 132] on input "text" at bounding box center [96, 126] width 106 height 15
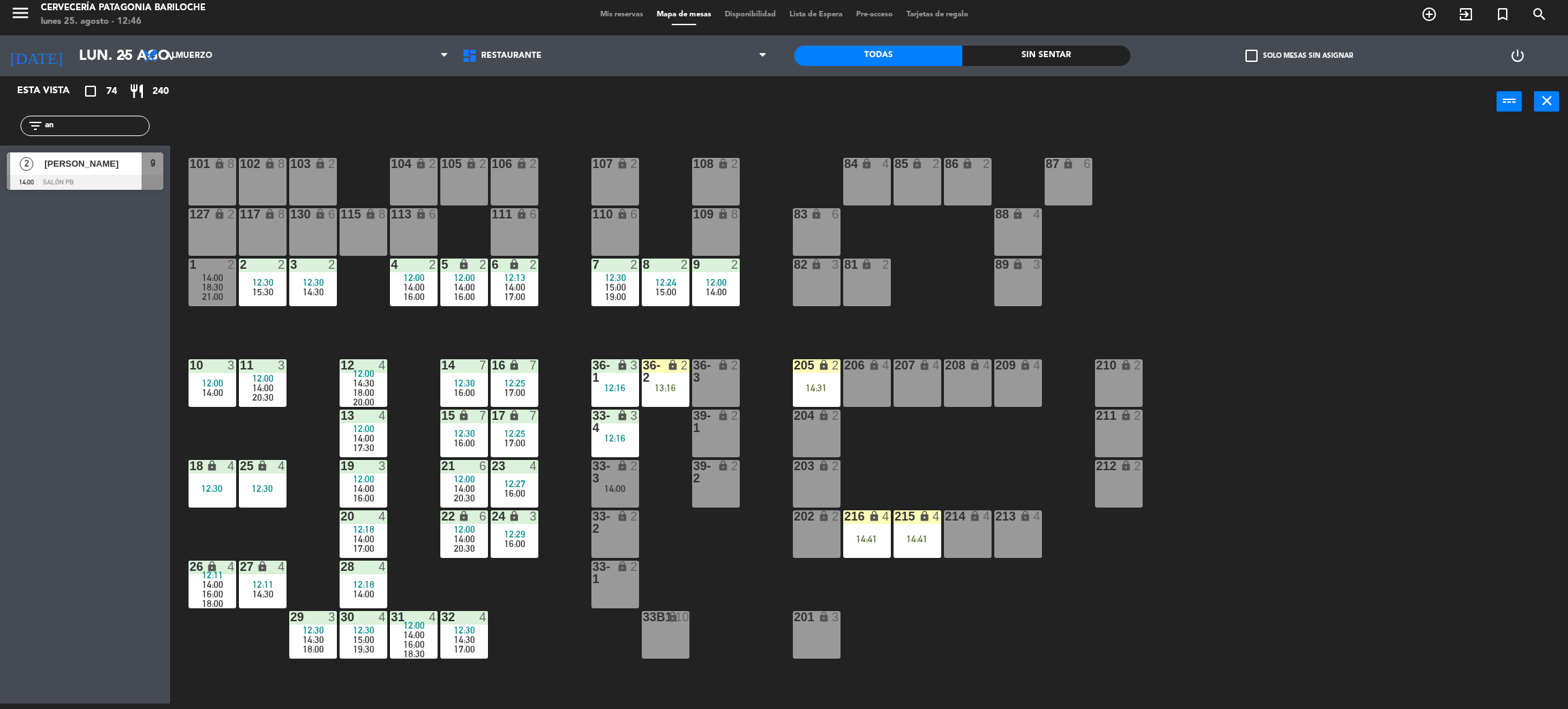
type input "a"
click at [130, 128] on input "tion" at bounding box center [96, 126] width 106 height 15
type input "t"
type input "T"
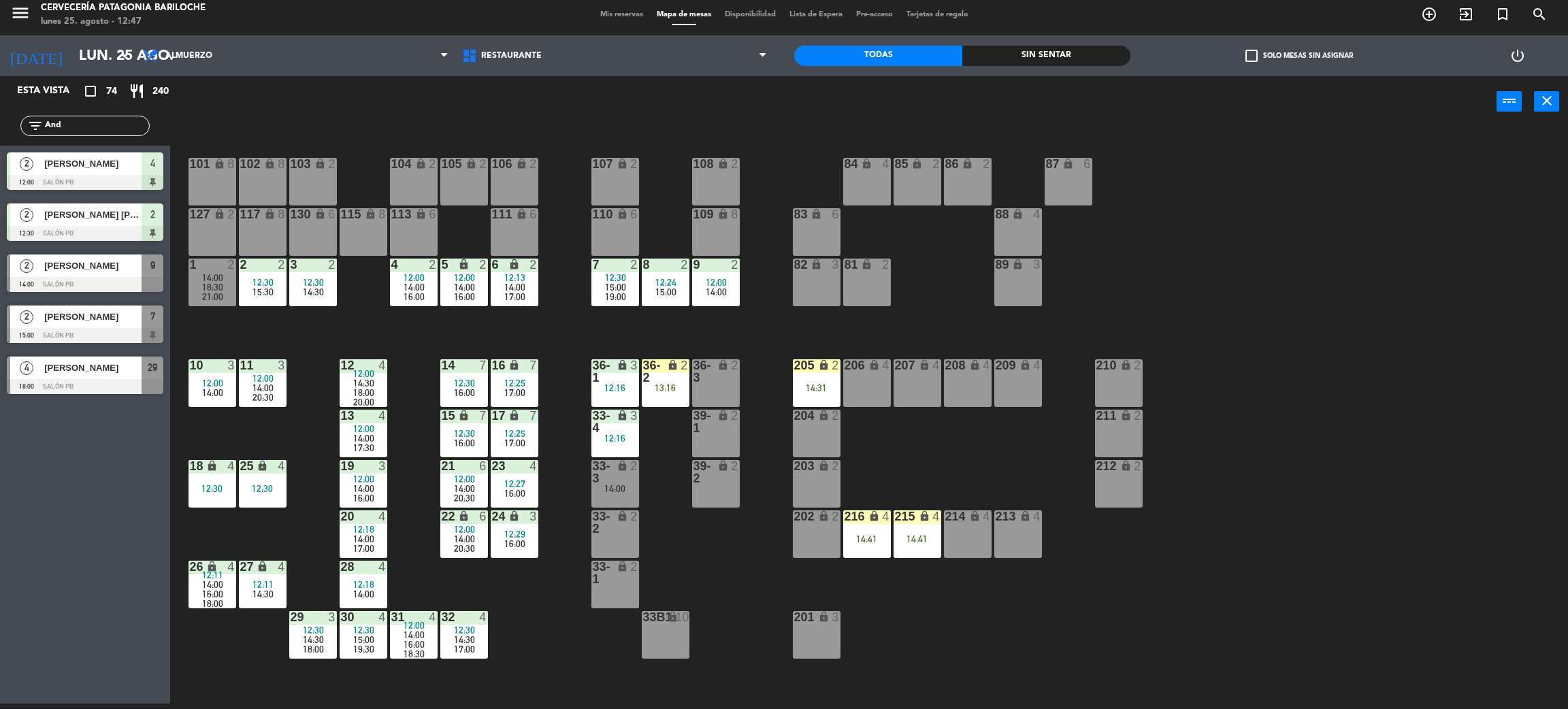
type input "And"
click at [87, 530] on div "Esta vista crop_square 74 restaurant 240 filter_list And 2 Leandro Nuncio 12:00…" at bounding box center [85, 390] width 171 height 627
click at [85, 130] on input "And" at bounding box center [96, 126] width 106 height 15
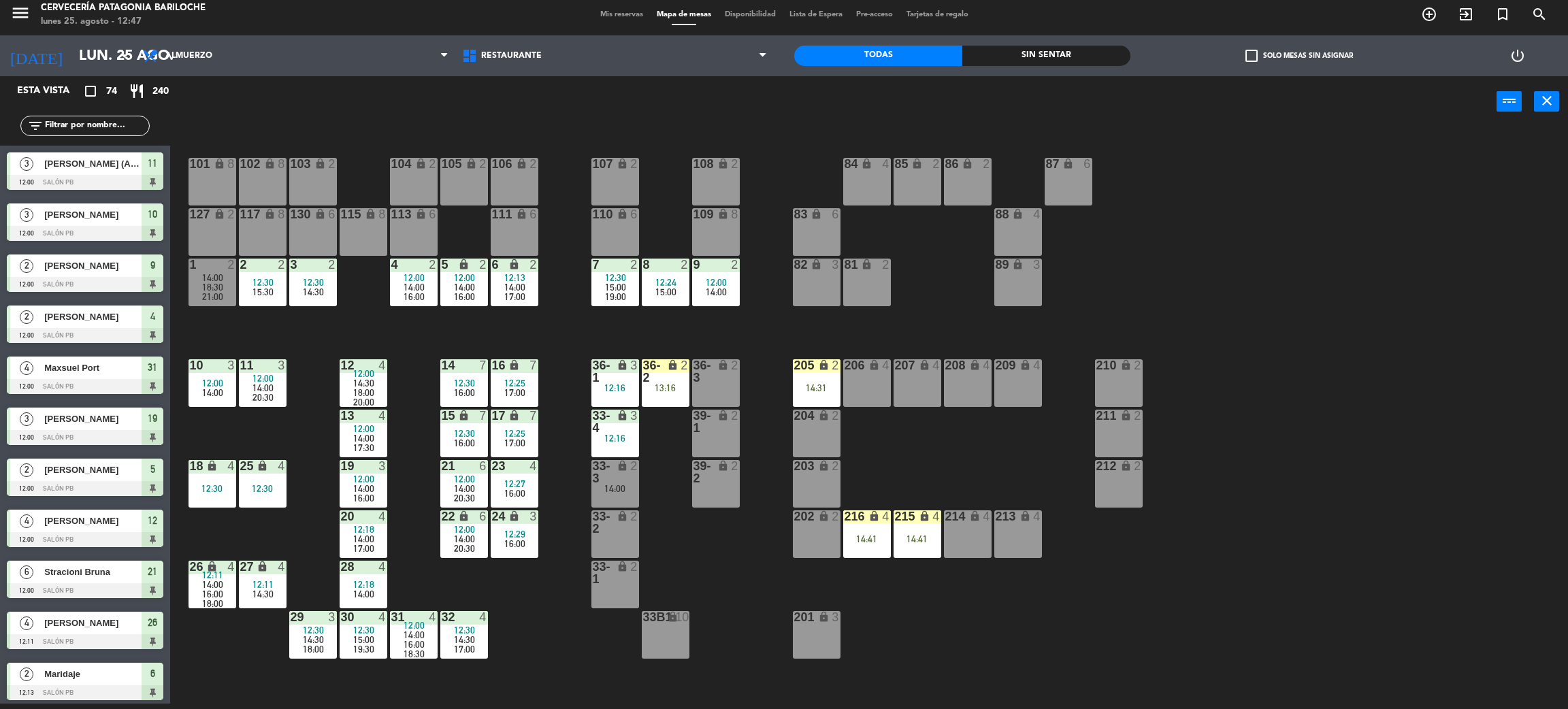
click at [61, 127] on input "text" at bounding box center [96, 126] width 106 height 15
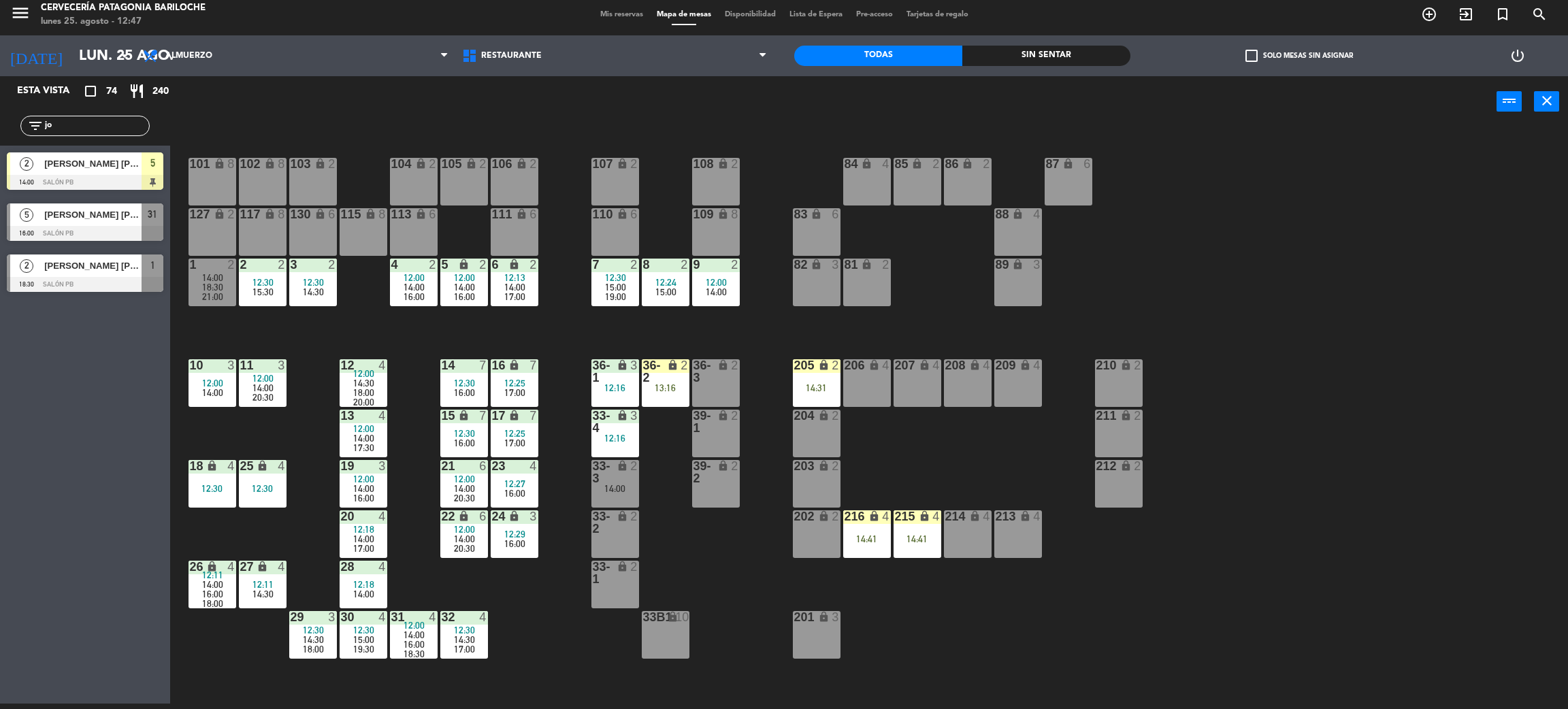
type input "jo"
click at [99, 408] on div "Esta vista crop_square 74 restaurant 240 filter_list jo 2 João Carlos Macedo 14…" at bounding box center [85, 390] width 171 height 627
click at [125, 183] on div at bounding box center [85, 182] width 157 height 15
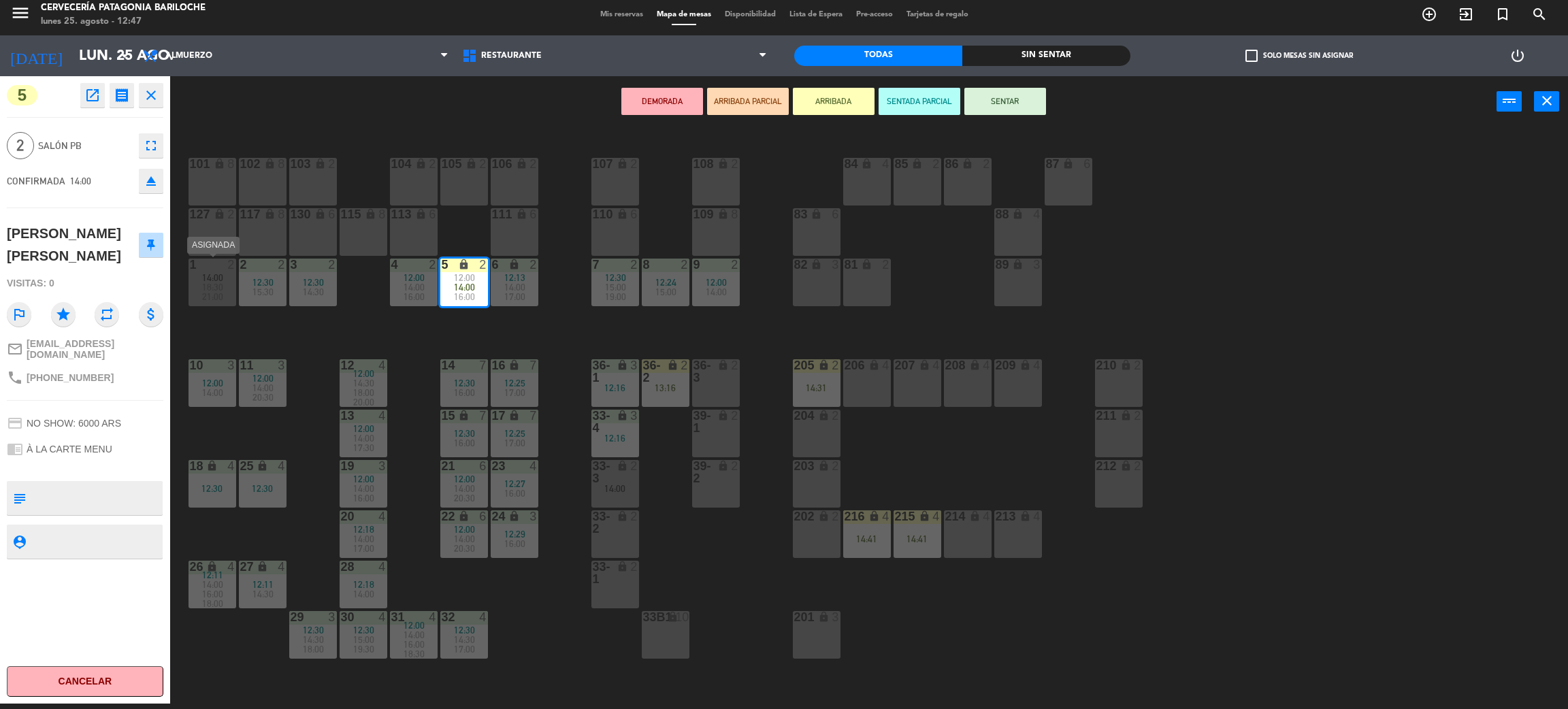
click at [213, 288] on span "18:30" at bounding box center [212, 287] width 21 height 11
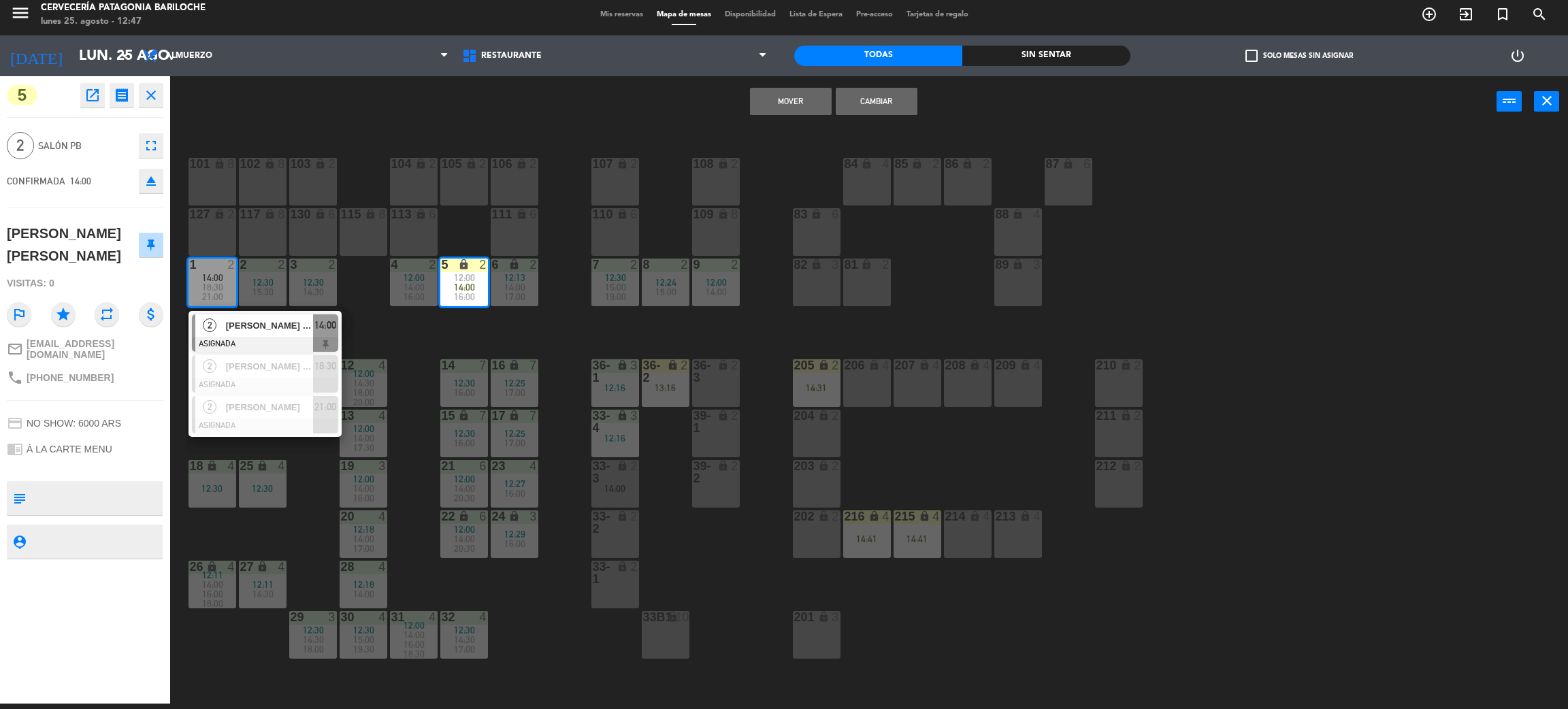
click at [861, 100] on button "Cambiar" at bounding box center [877, 102] width 82 height 27
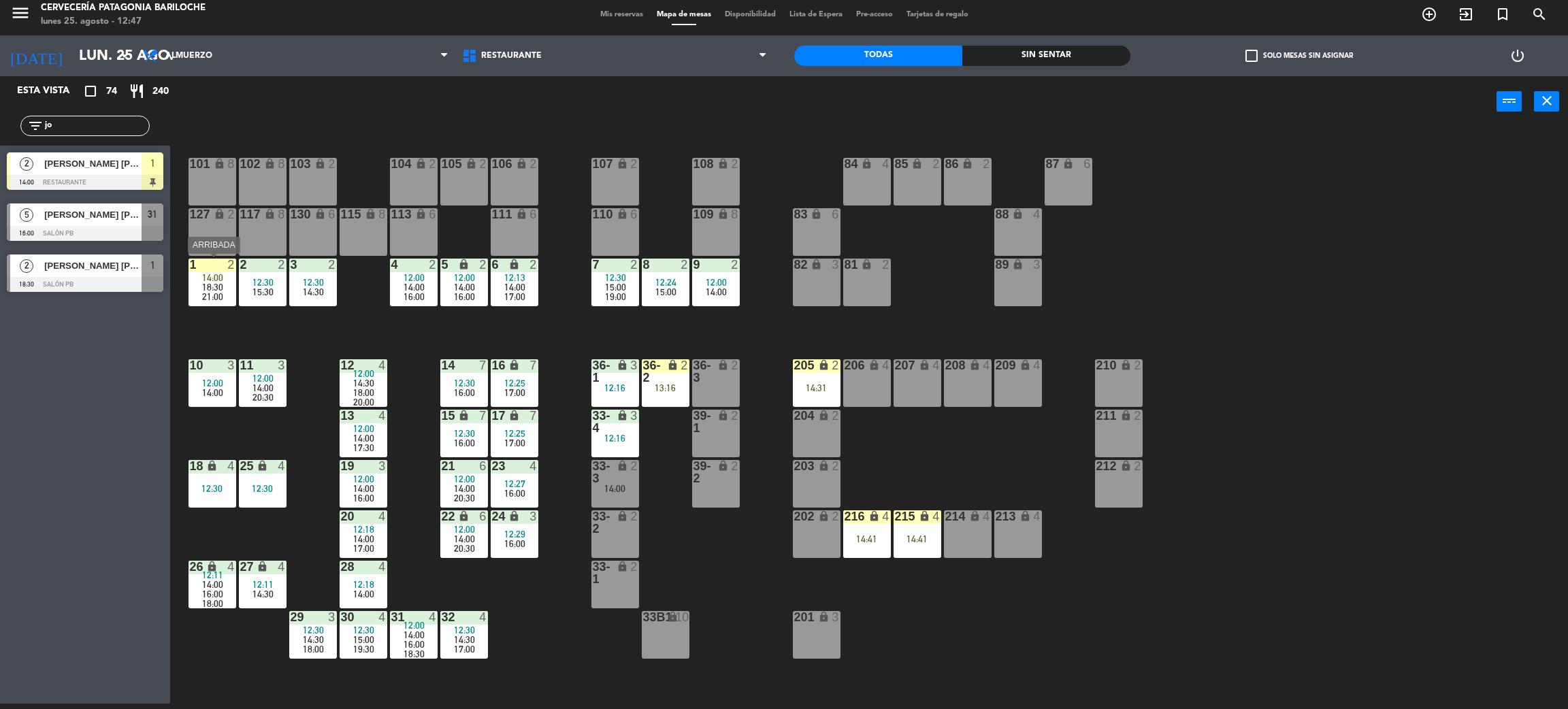
click at [201, 277] on div "14:00" at bounding box center [212, 277] width 48 height 10
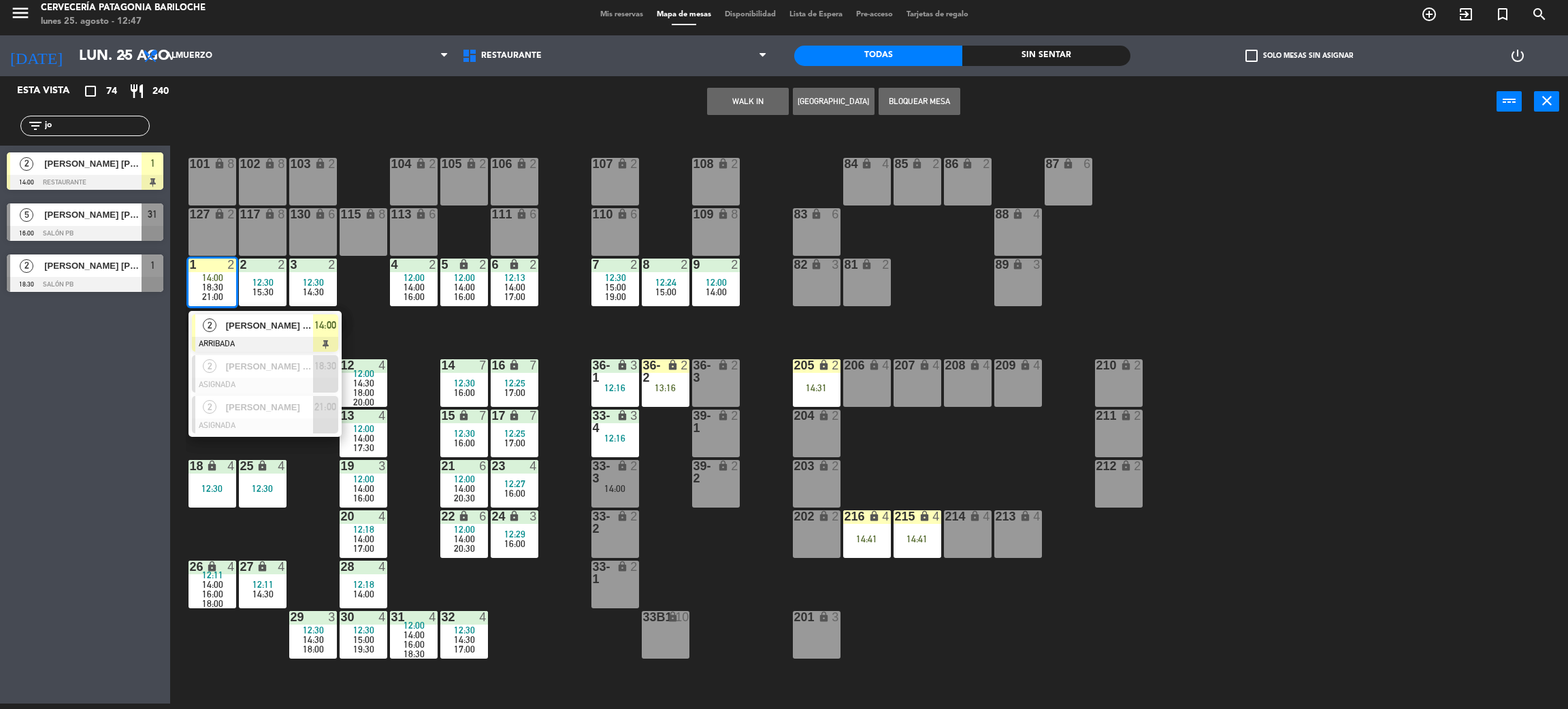
click at [248, 330] on span "[PERSON_NAME] [PERSON_NAME]" at bounding box center [269, 325] width 87 height 14
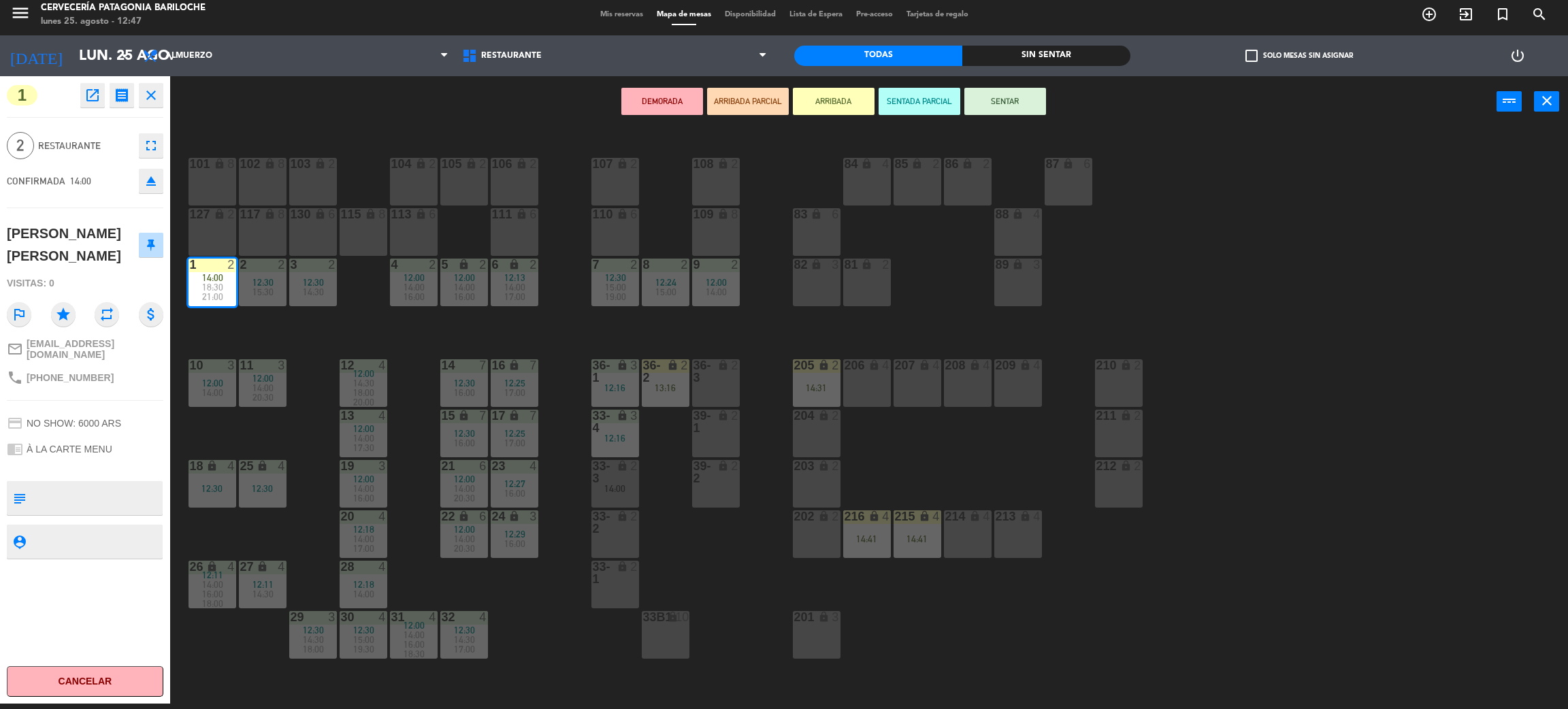
click at [1015, 112] on button "SENTAR" at bounding box center [1005, 102] width 82 height 27
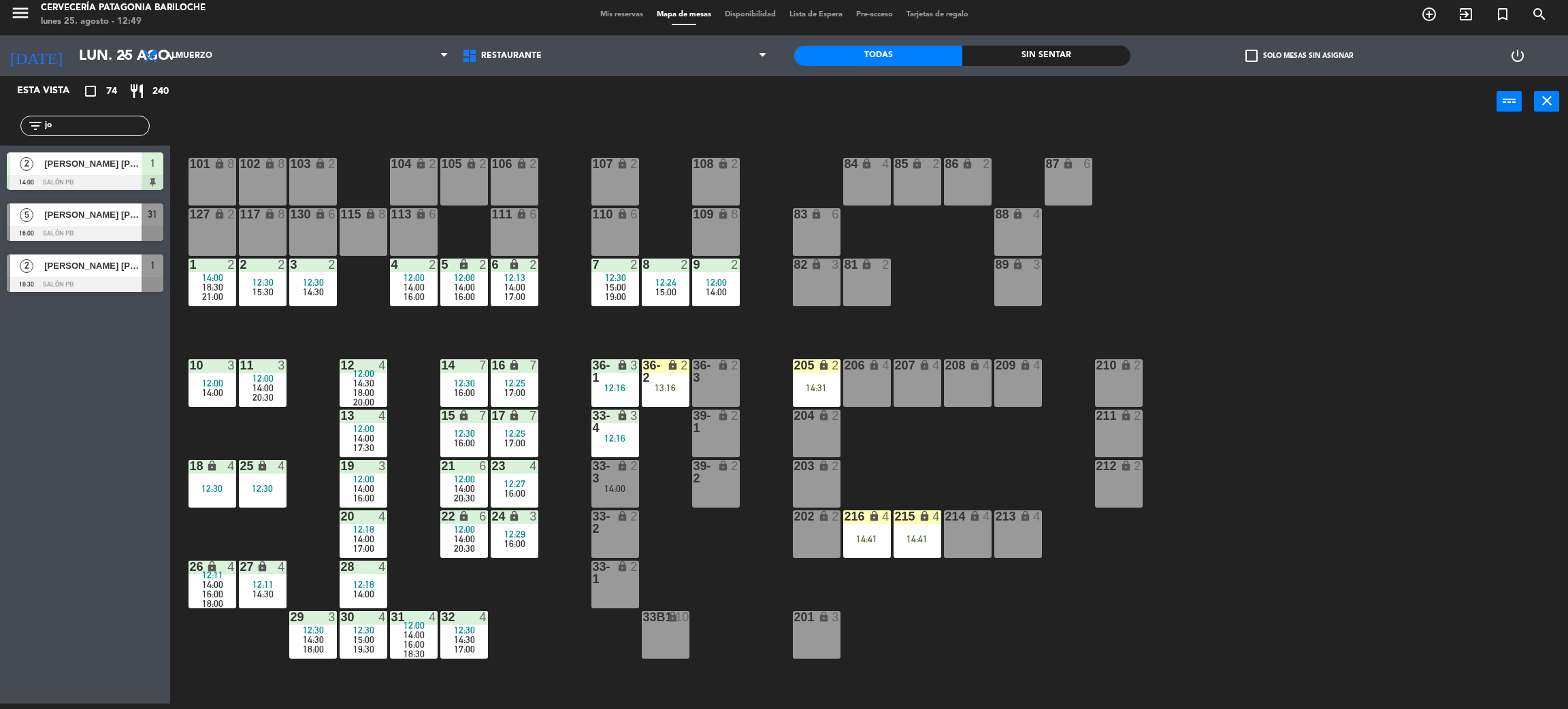
click at [623, 15] on span "Mis reservas" at bounding box center [621, 14] width 57 height 7
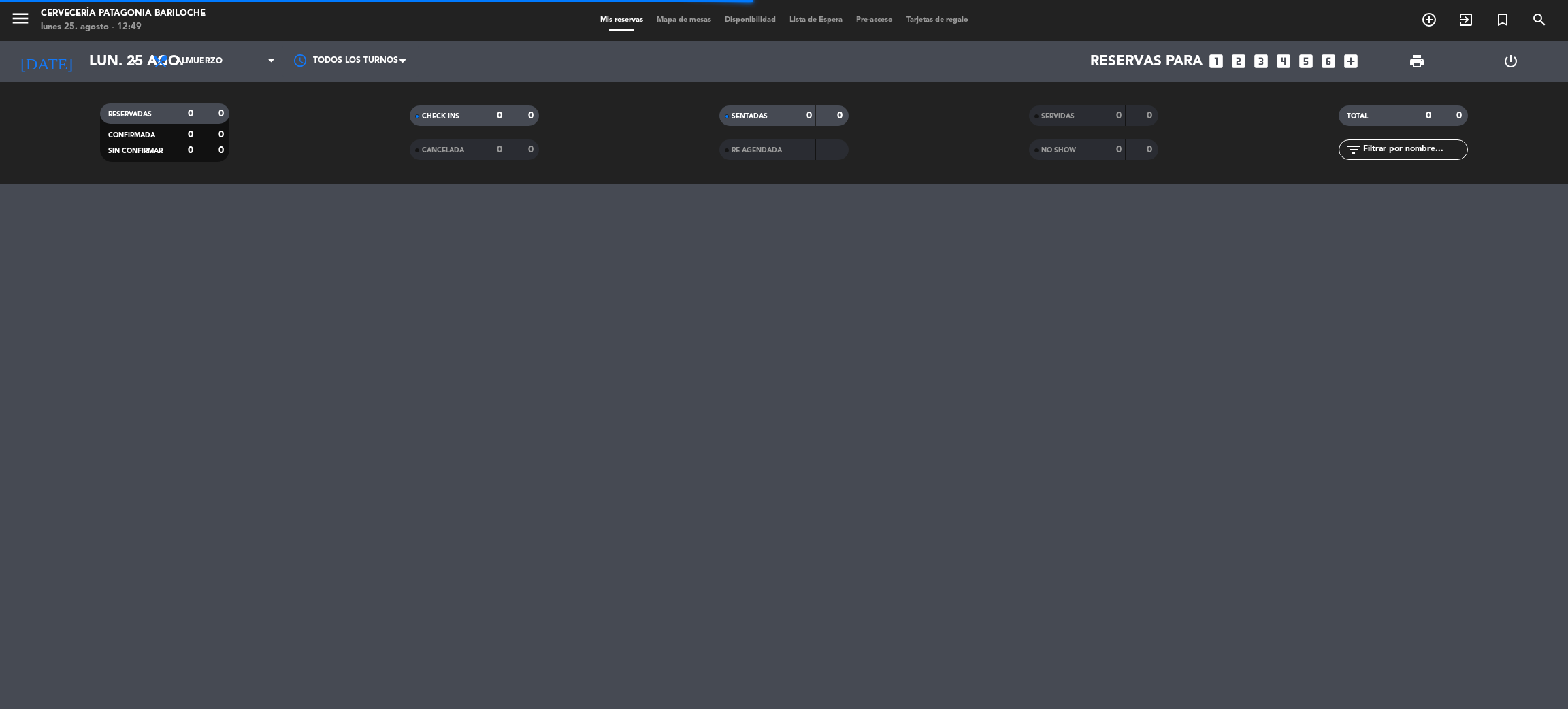
click at [1387, 146] on input "text" at bounding box center [1415, 150] width 106 height 15
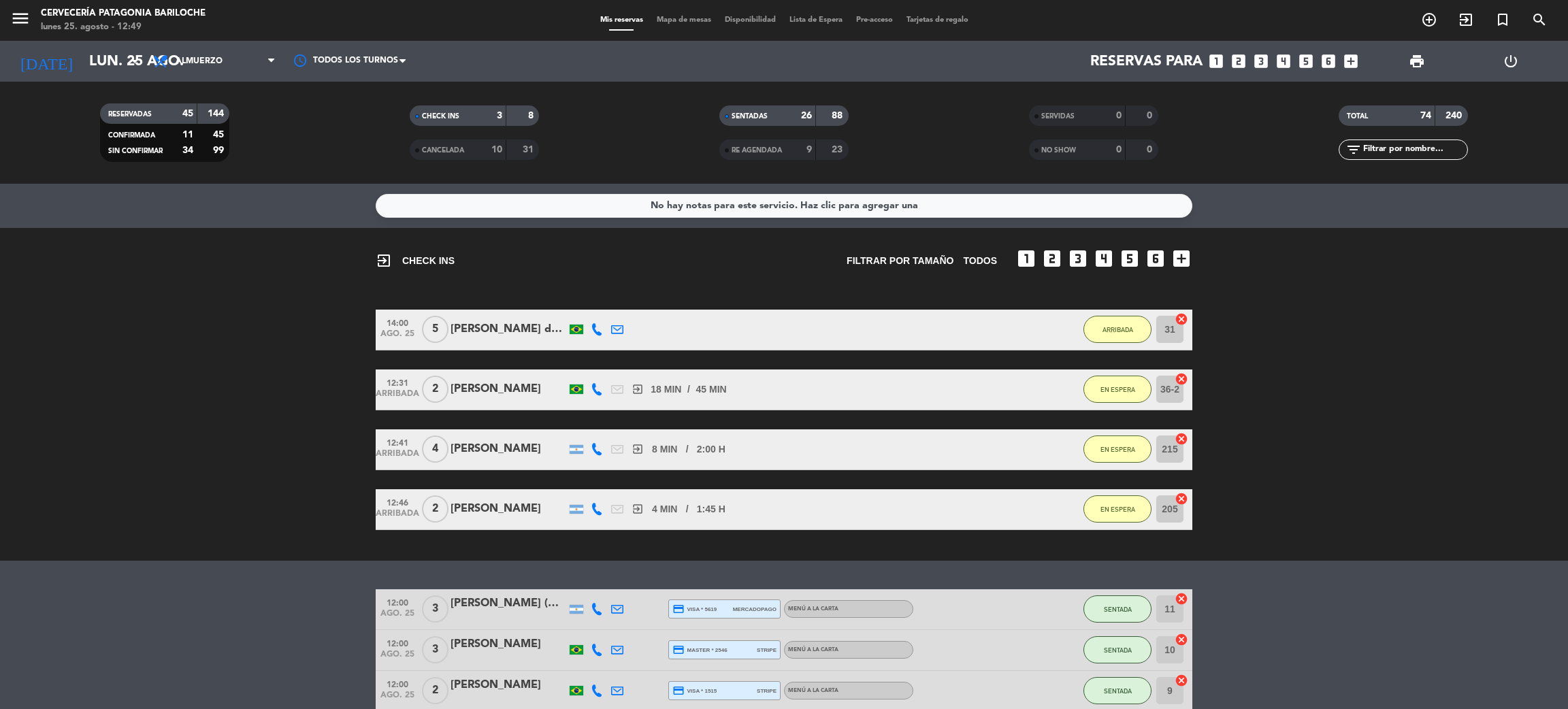
click at [1370, 140] on div "filter_list" at bounding box center [1404, 150] width 130 height 20
click at [1378, 151] on input "text" at bounding box center [1415, 150] width 106 height 15
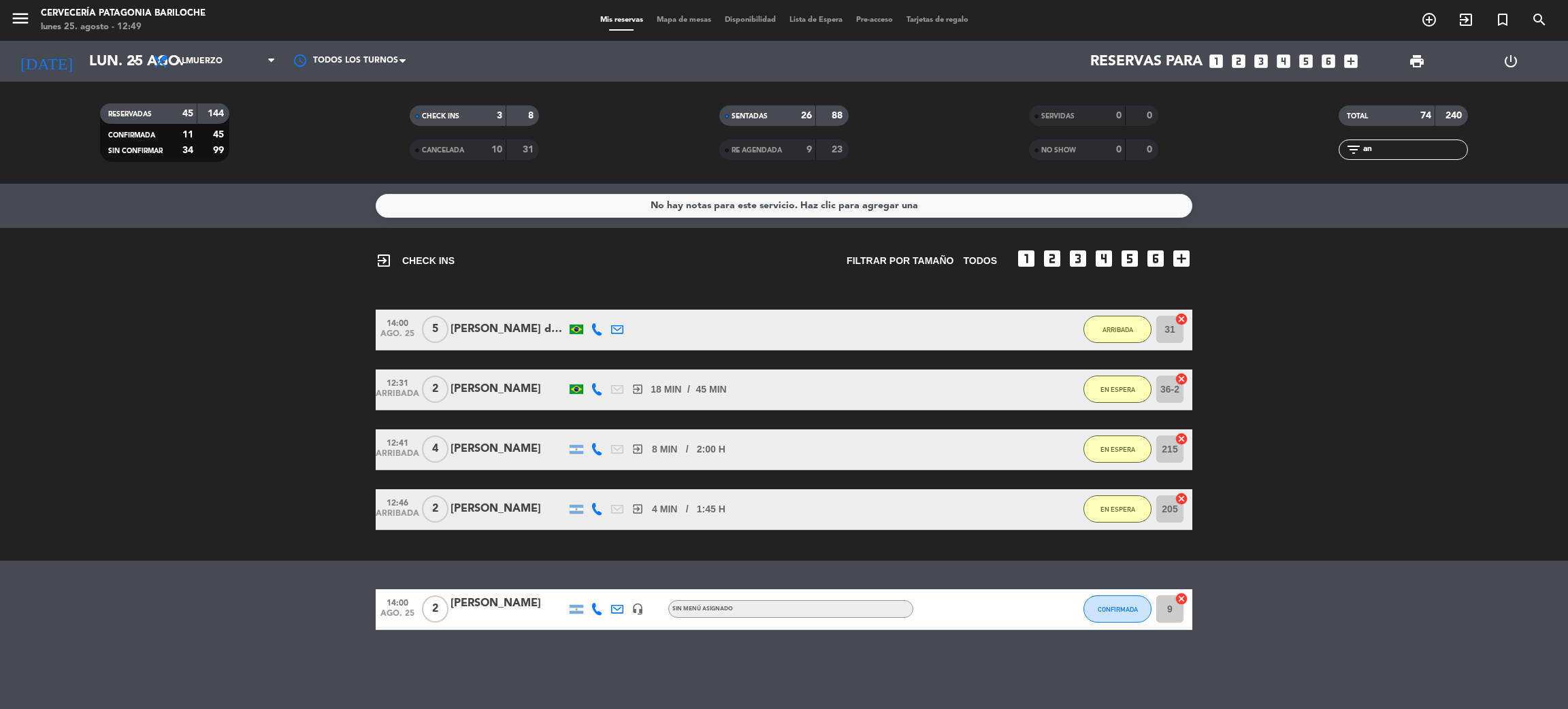
type input "a"
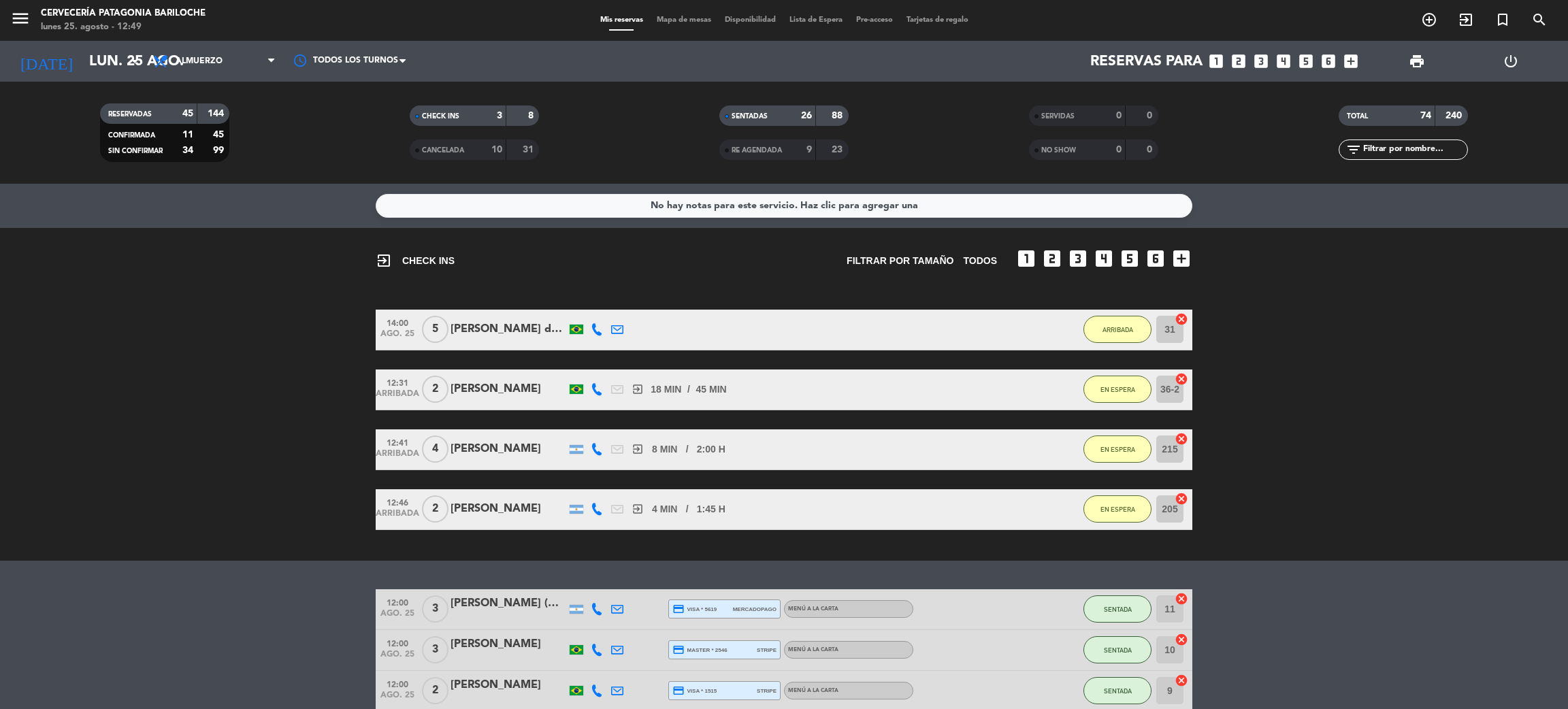
click at [490, 149] on div "10" at bounding box center [490, 150] width 27 height 16
click at [452, 147] on span "CANCELADA" at bounding box center [443, 151] width 42 height 7
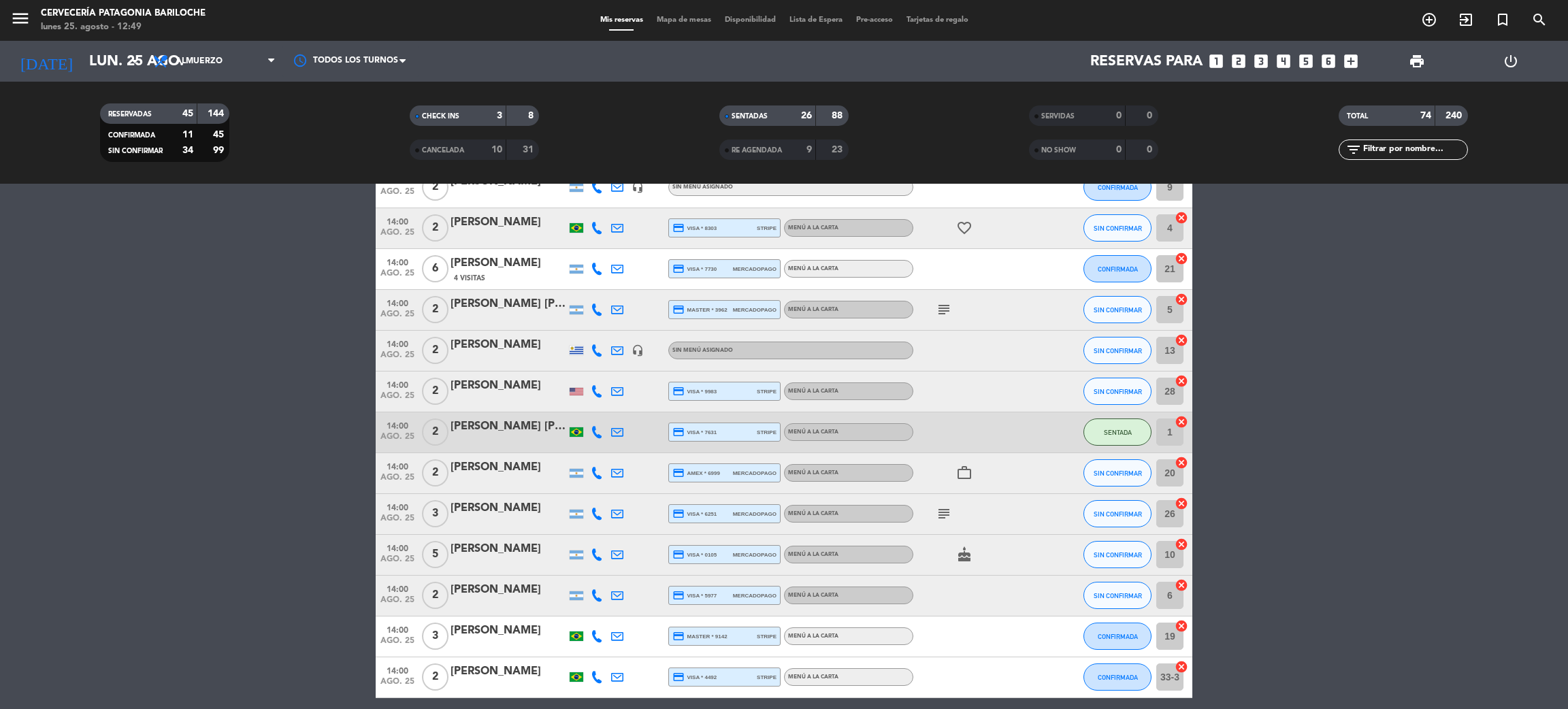
scroll to position [1735, 0]
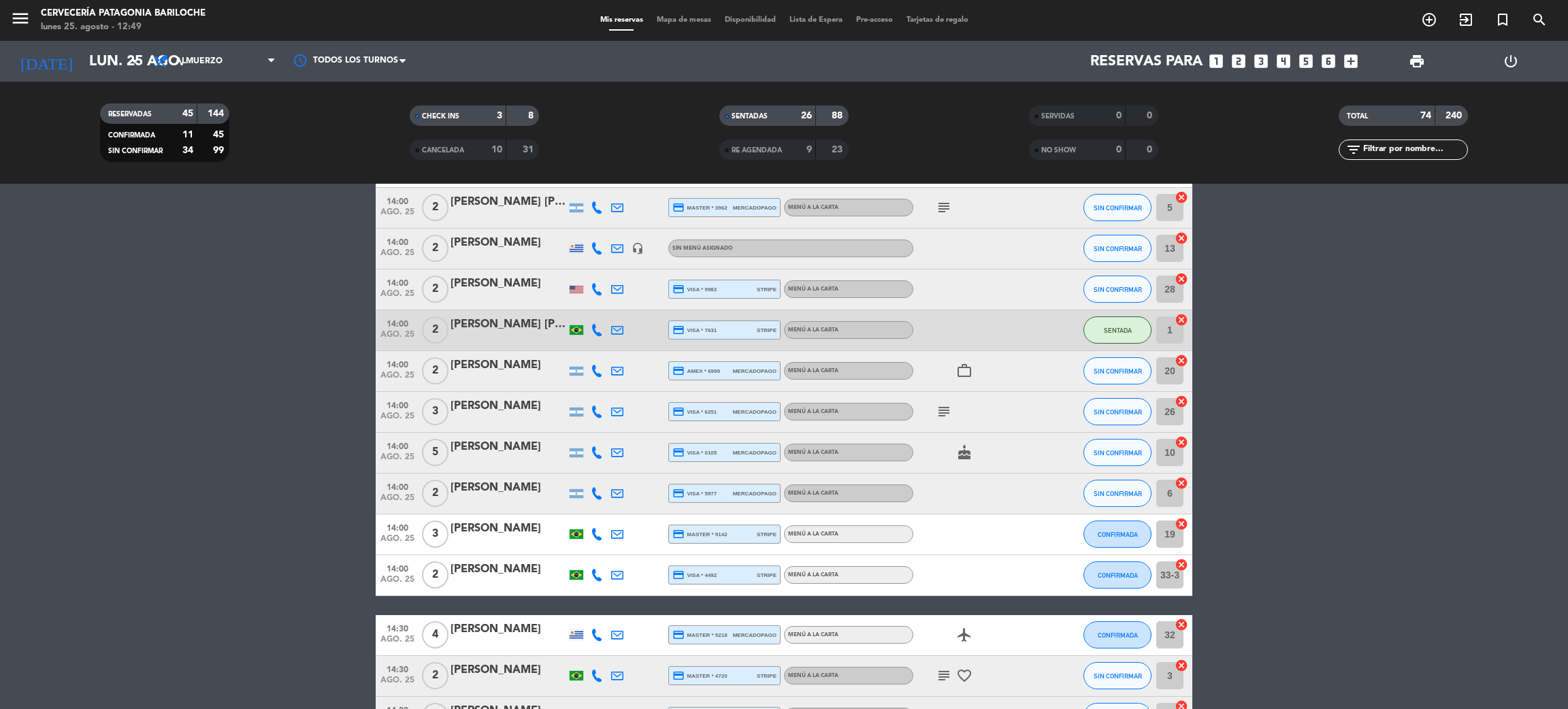
click at [448, 153] on span "CANCELADA" at bounding box center [443, 151] width 42 height 7
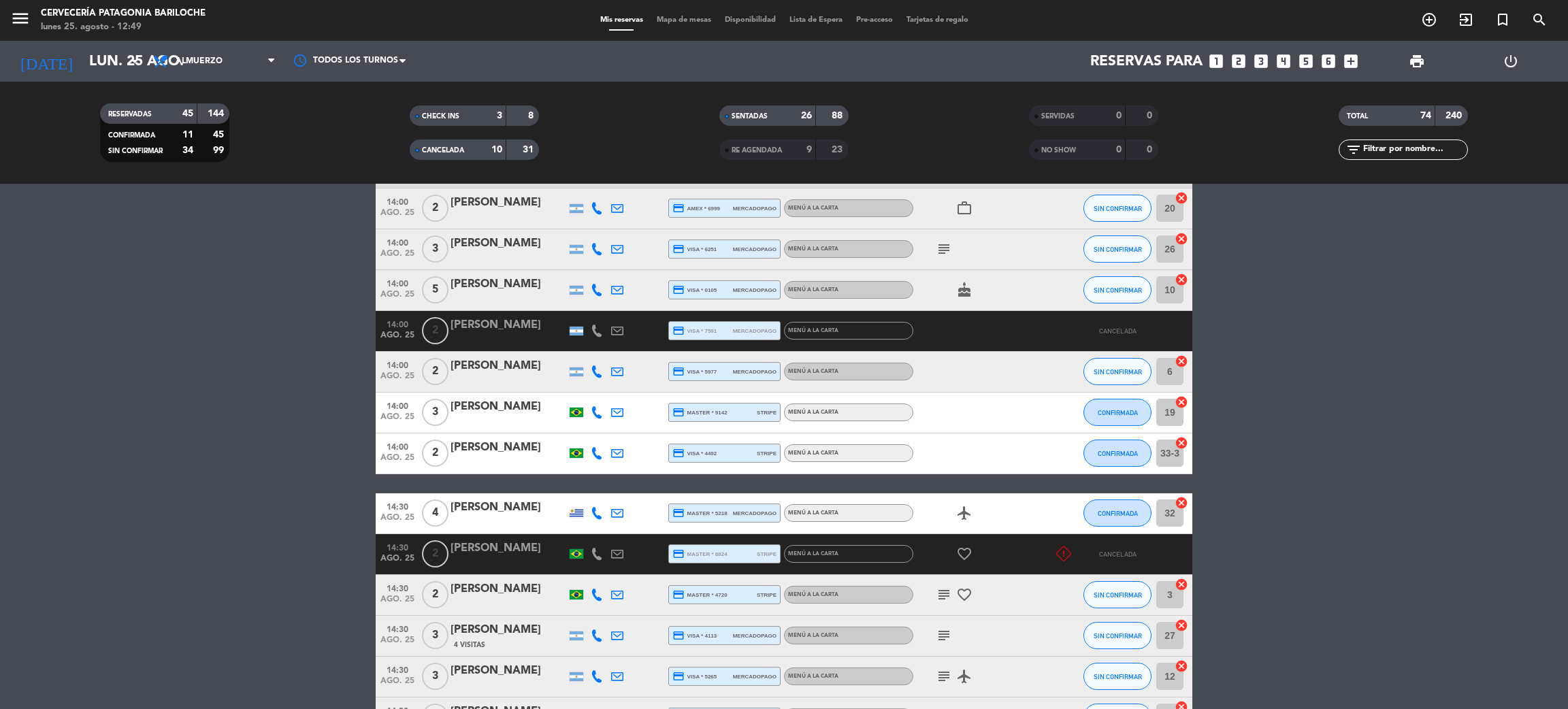
scroll to position [2040, 0]
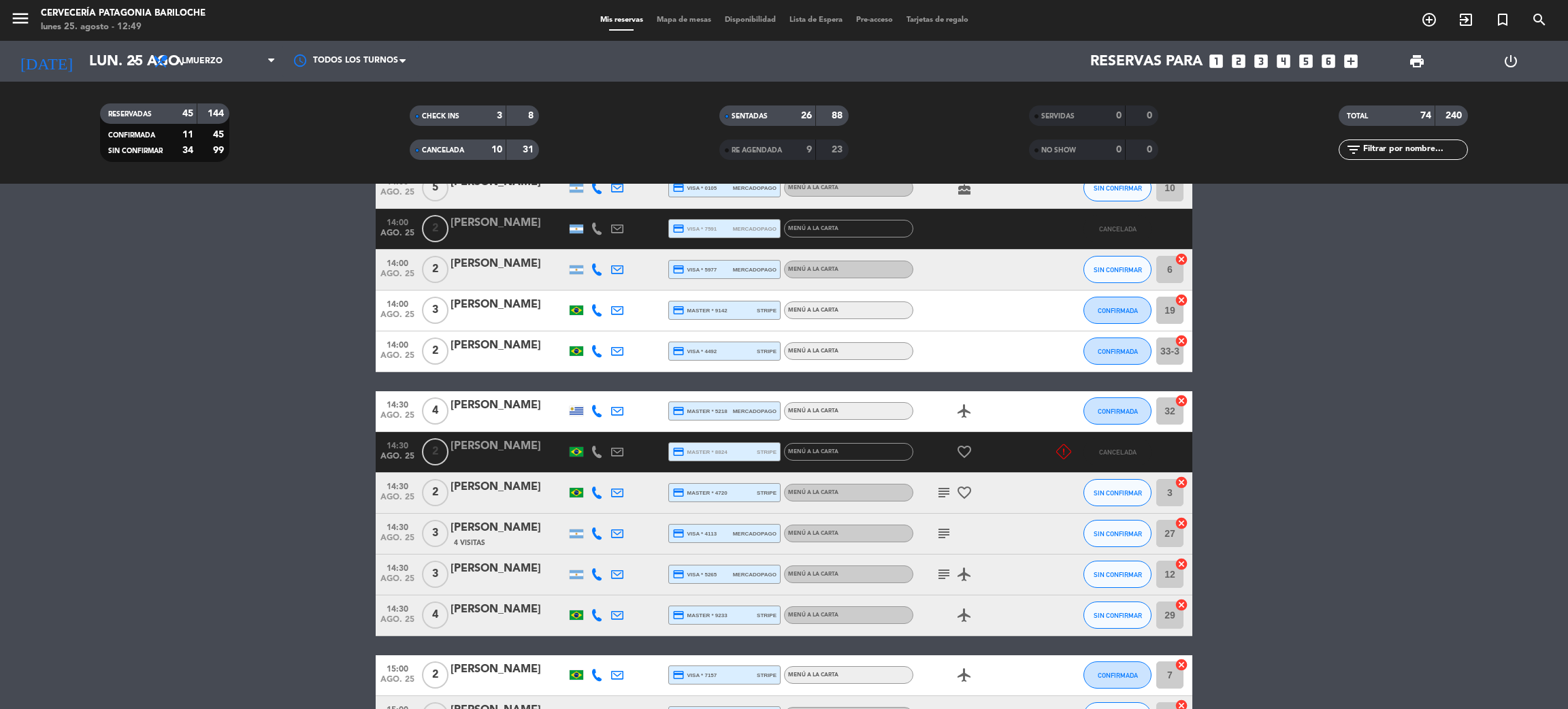
click at [503, 457] on div at bounding box center [509, 461] width 116 height 11
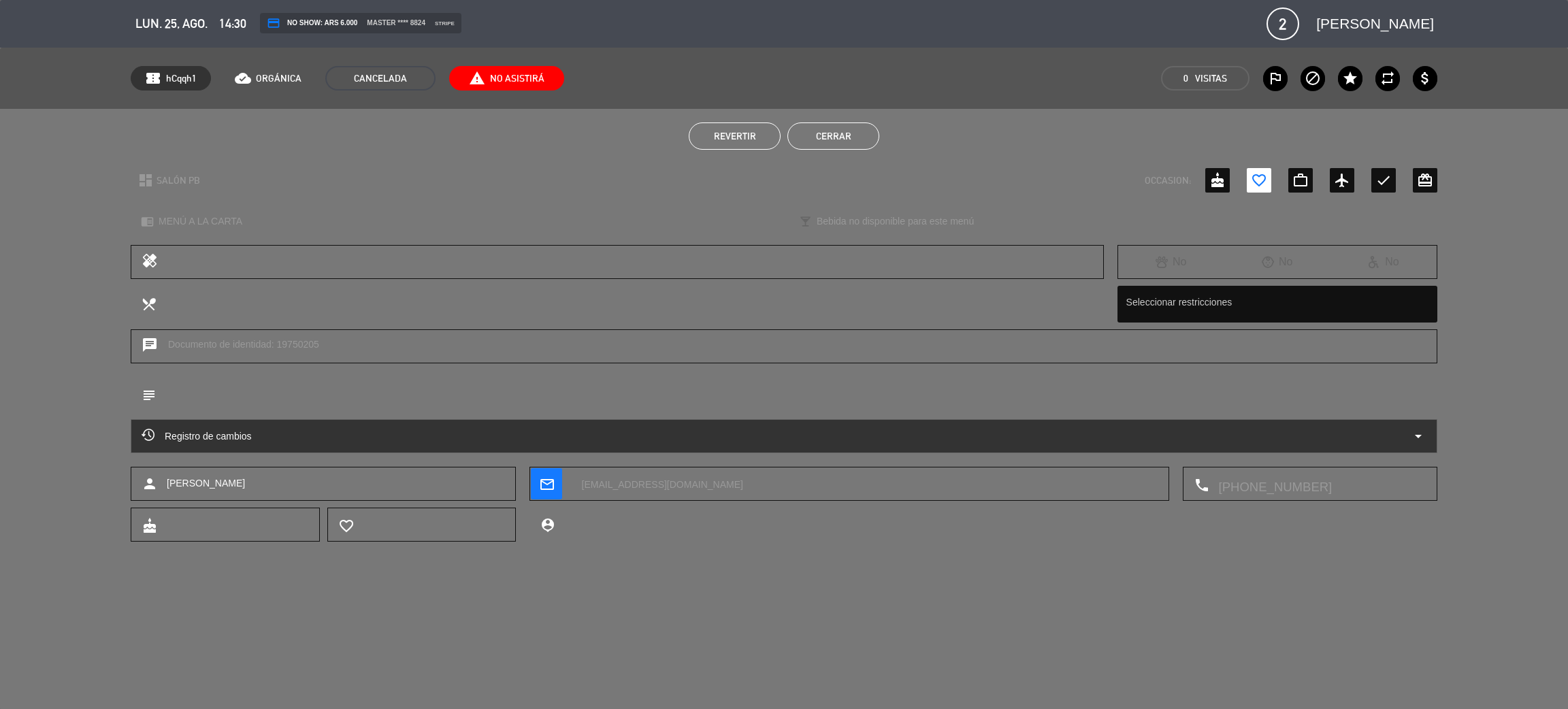
click at [745, 132] on span "Revertir" at bounding box center [735, 136] width 42 height 11
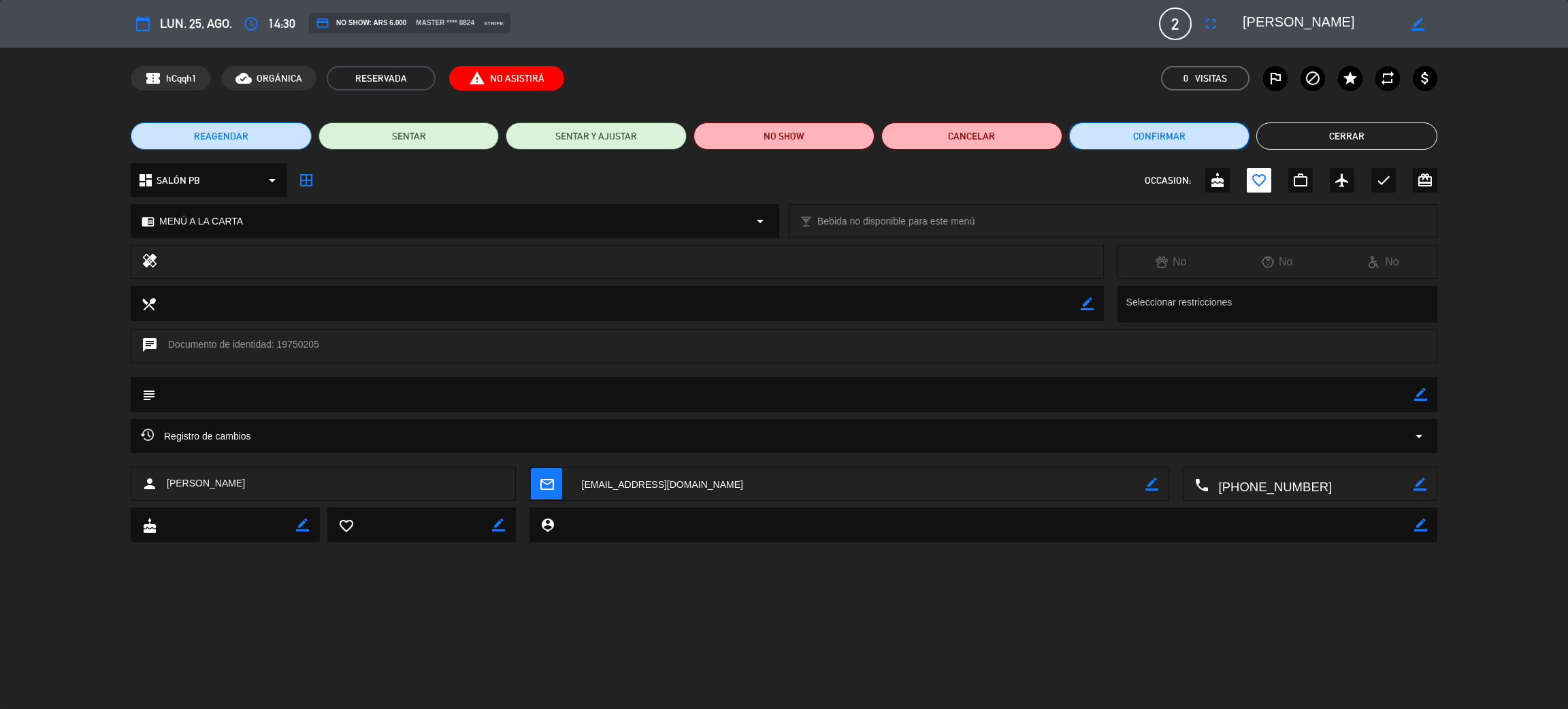
click at [1176, 130] on button "Confirmar" at bounding box center [1159, 136] width 181 height 27
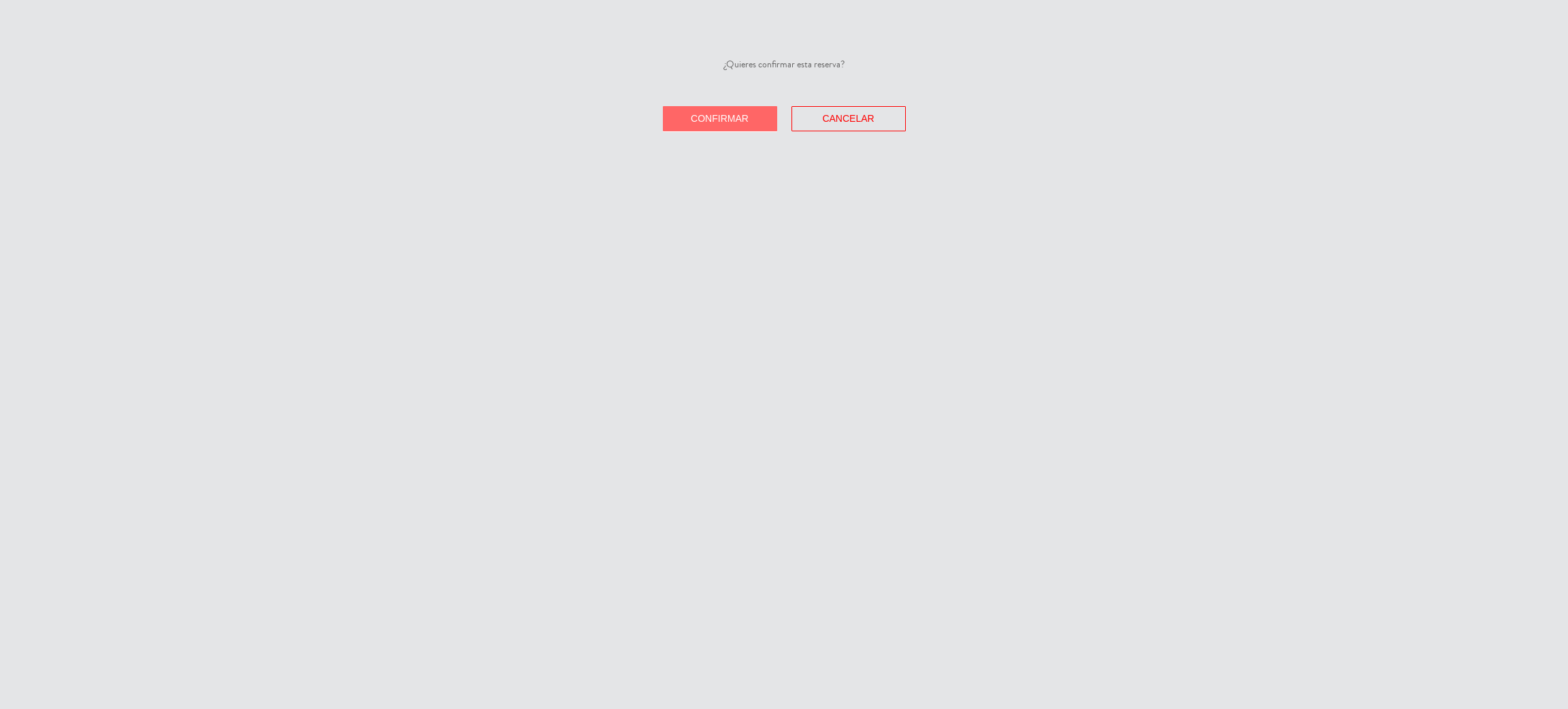
click at [749, 130] on button "Confirmar" at bounding box center [720, 119] width 115 height 25
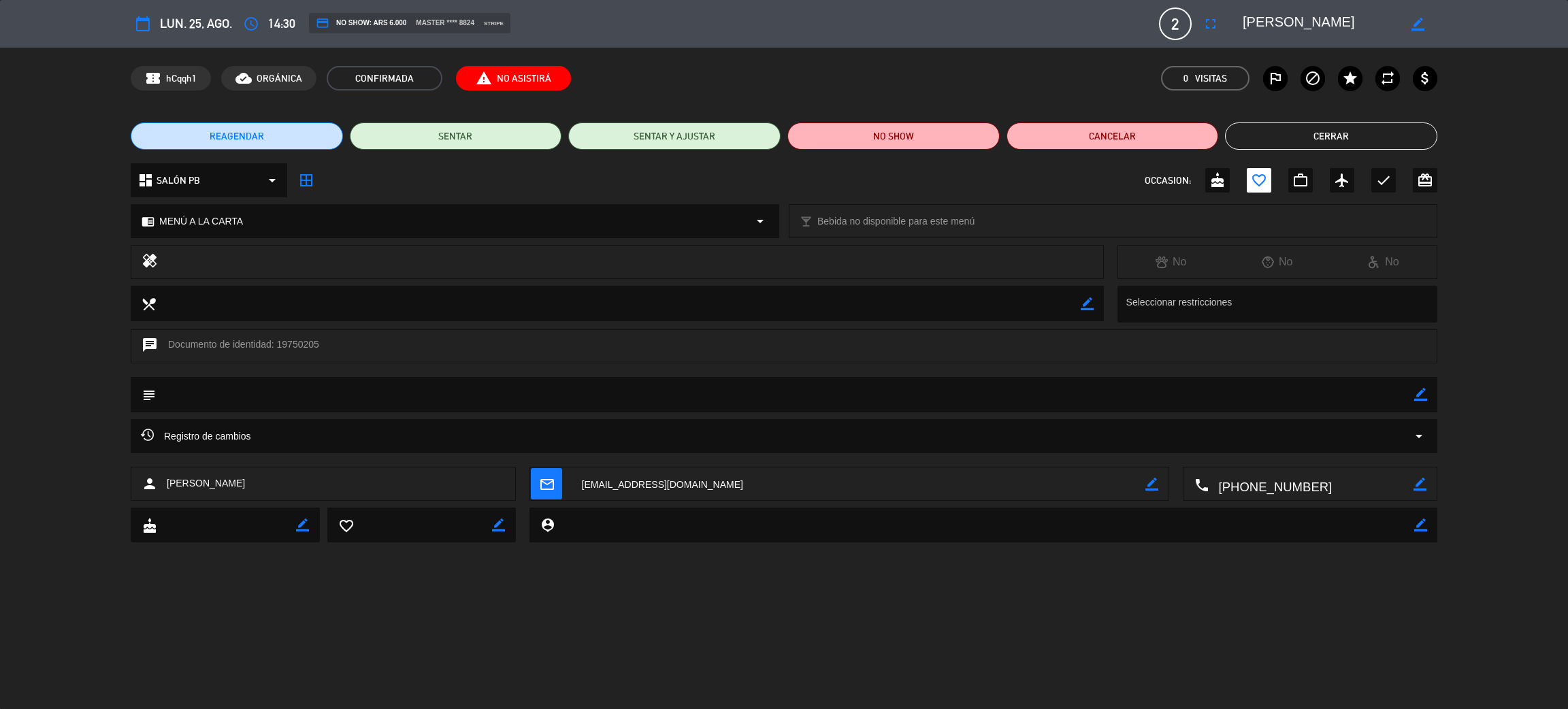
click at [1295, 138] on button "Cerrar" at bounding box center [1331, 136] width 212 height 27
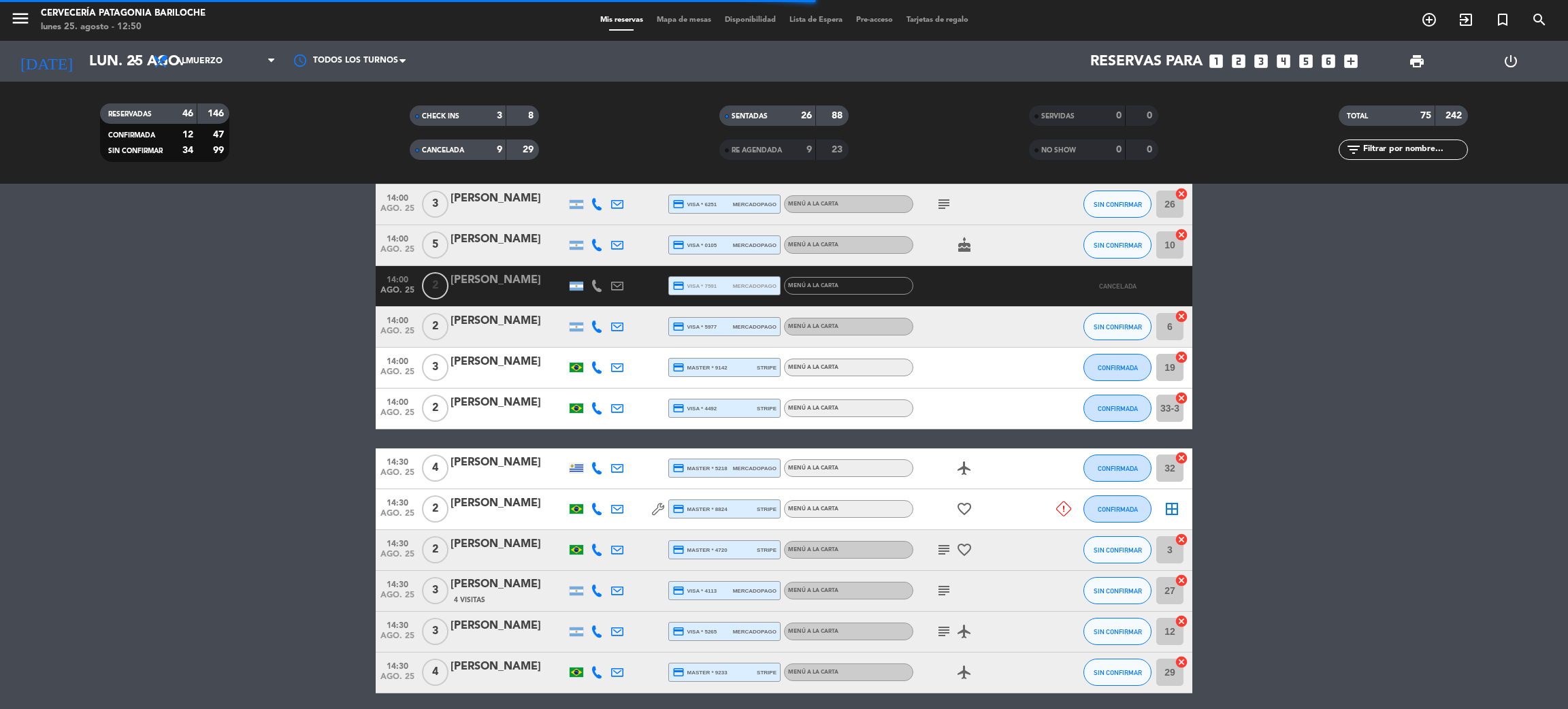
scroll to position [2098, 0]
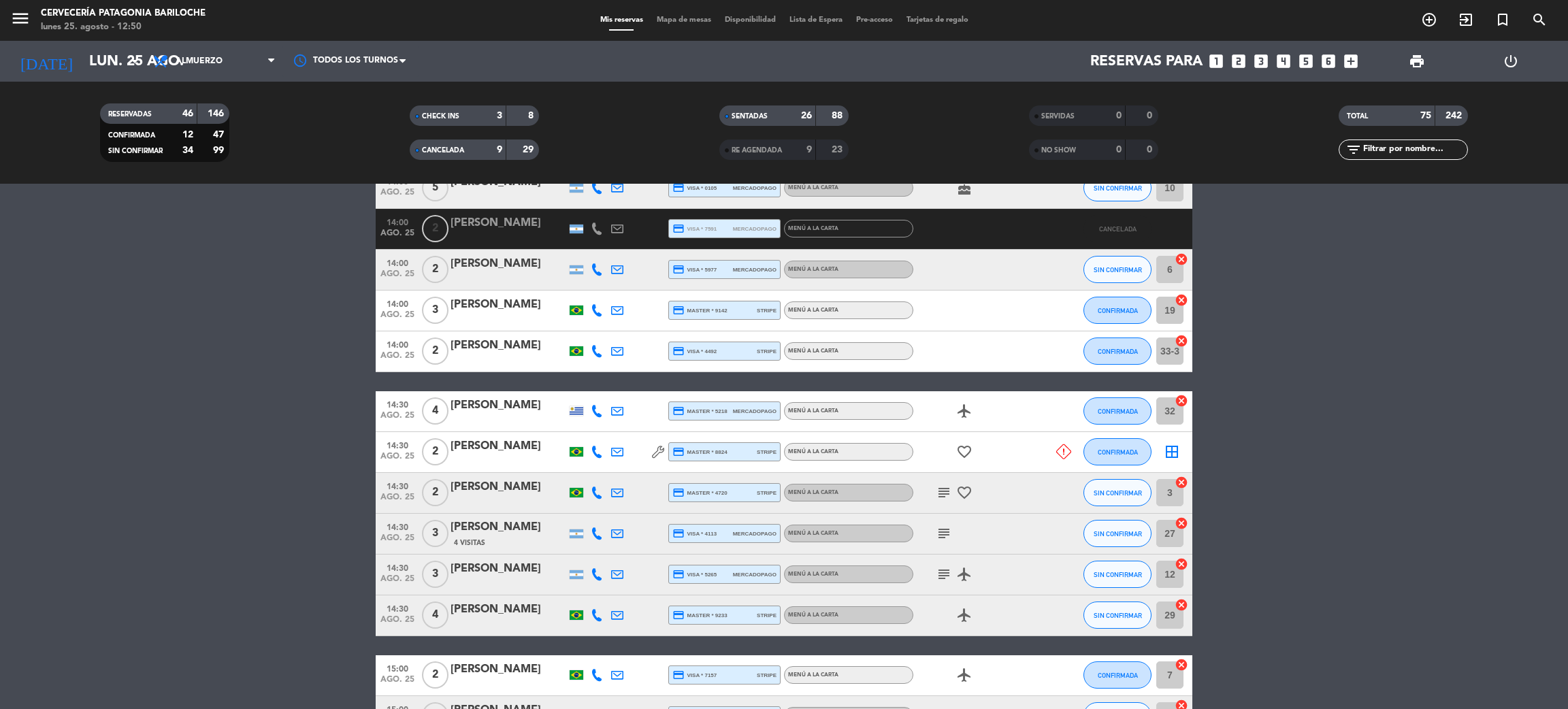
click at [664, 19] on span "Mapa de mesas" at bounding box center [684, 20] width 68 height 7
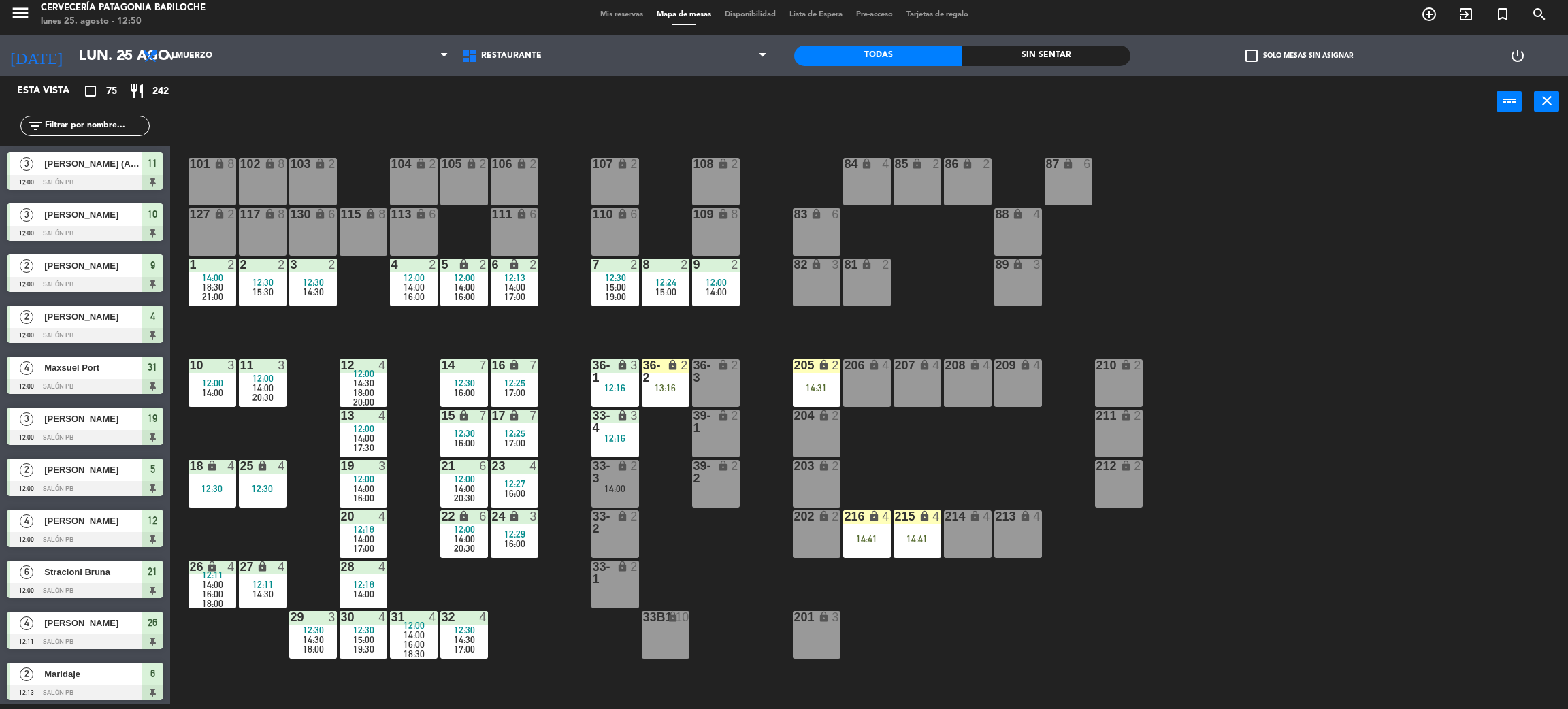
click at [1248, 52] on span "check_box_outline_blank" at bounding box center [1252, 56] width 12 height 12
click at [1299, 56] on input "check_box_outline_blank Solo mesas sin asignar" at bounding box center [1299, 56] width 0 height 0
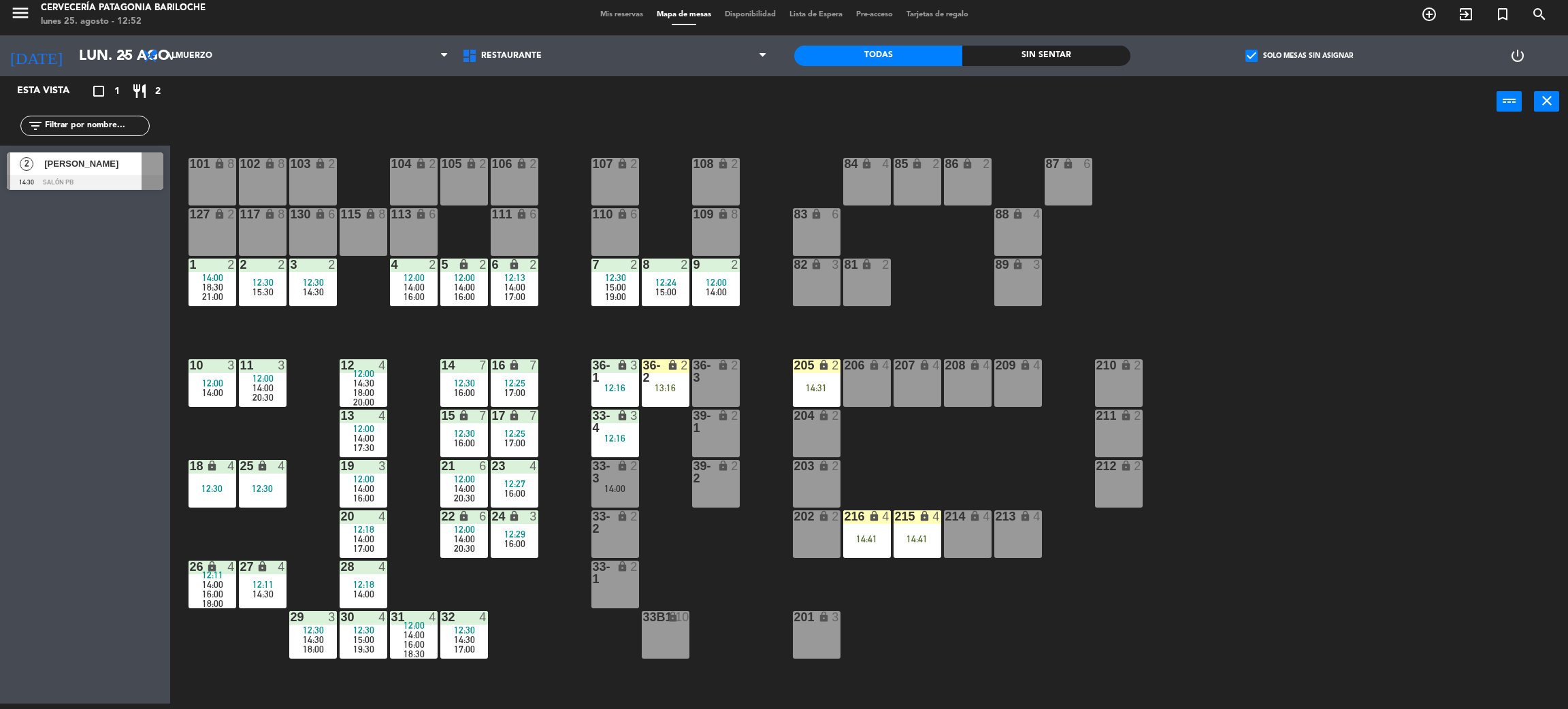
drag, startPoint x: 110, startPoint y: 121, endPoint x: 505, endPoint y: 145, distance: 395.7
click at [110, 121] on input "text" at bounding box center [96, 126] width 106 height 15
click at [1247, 51] on span "check_box" at bounding box center [1252, 56] width 12 height 12
click at [1299, 56] on input "check_box Solo mesas sin asignar" at bounding box center [1299, 56] width 0 height 0
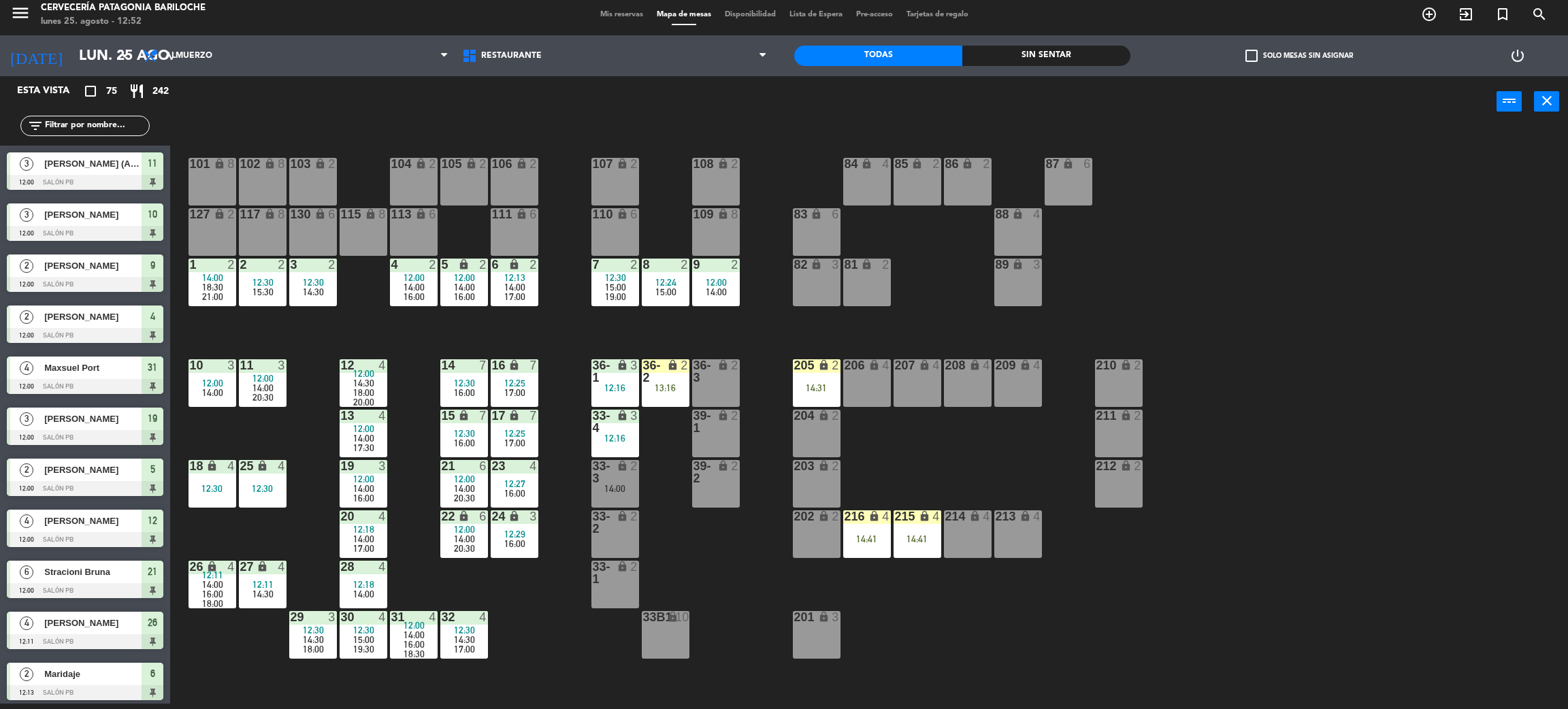
click at [77, 117] on div "filter_list" at bounding box center [85, 126] width 130 height 20
click at [100, 122] on input "text" at bounding box center [96, 126] width 106 height 15
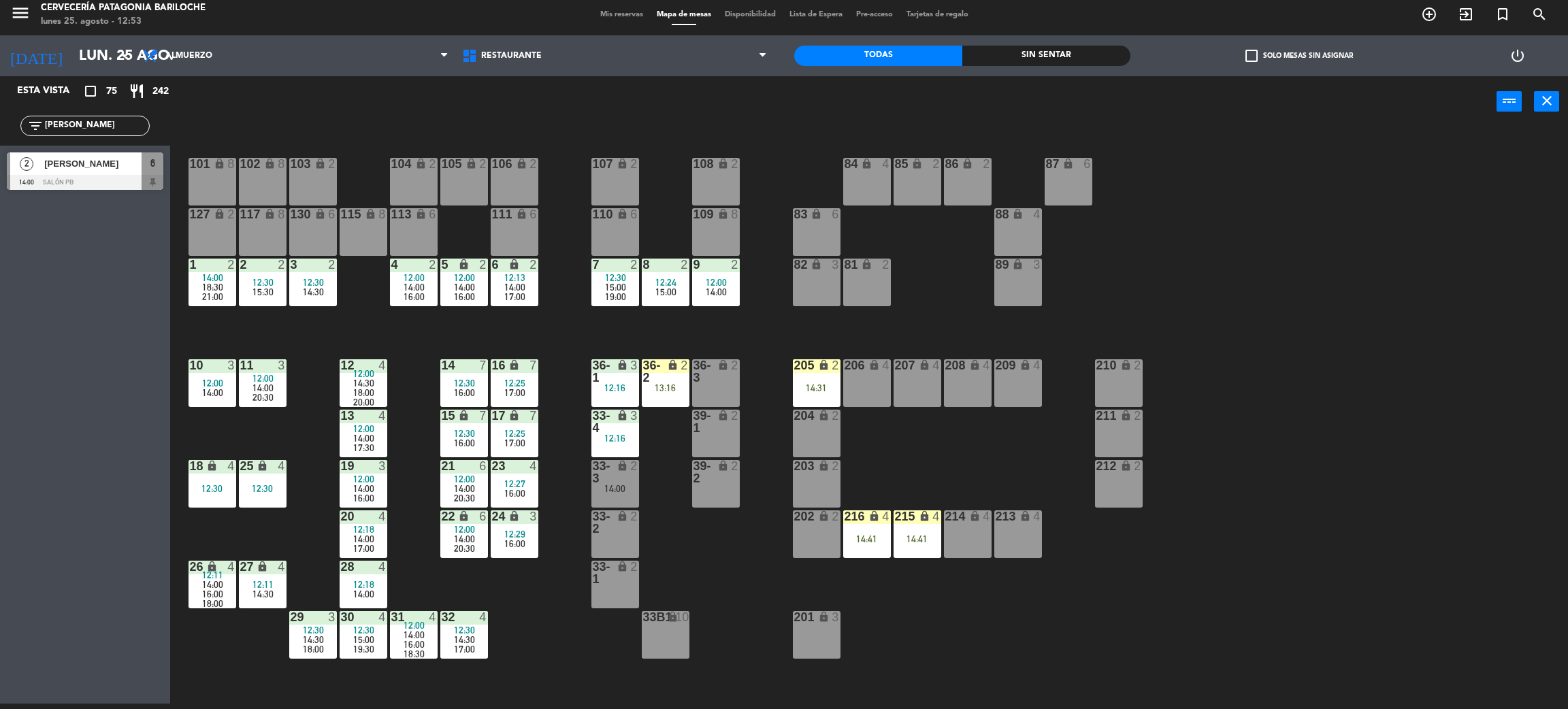
type input "pablo"
click at [132, 172] on div "[PERSON_NAME]" at bounding box center [92, 164] width 99 height 22
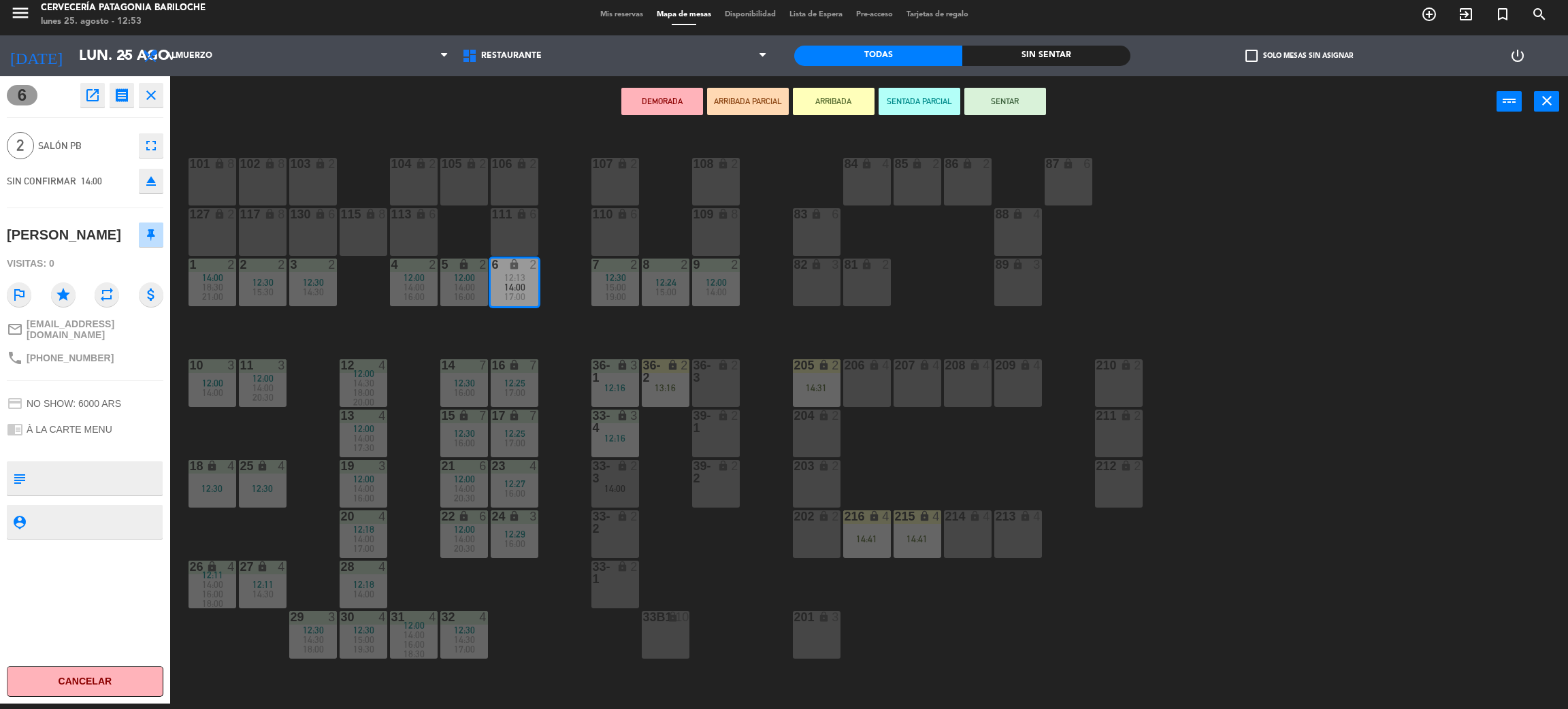
click at [91, 91] on icon "open_in_new" at bounding box center [93, 95] width 16 height 16
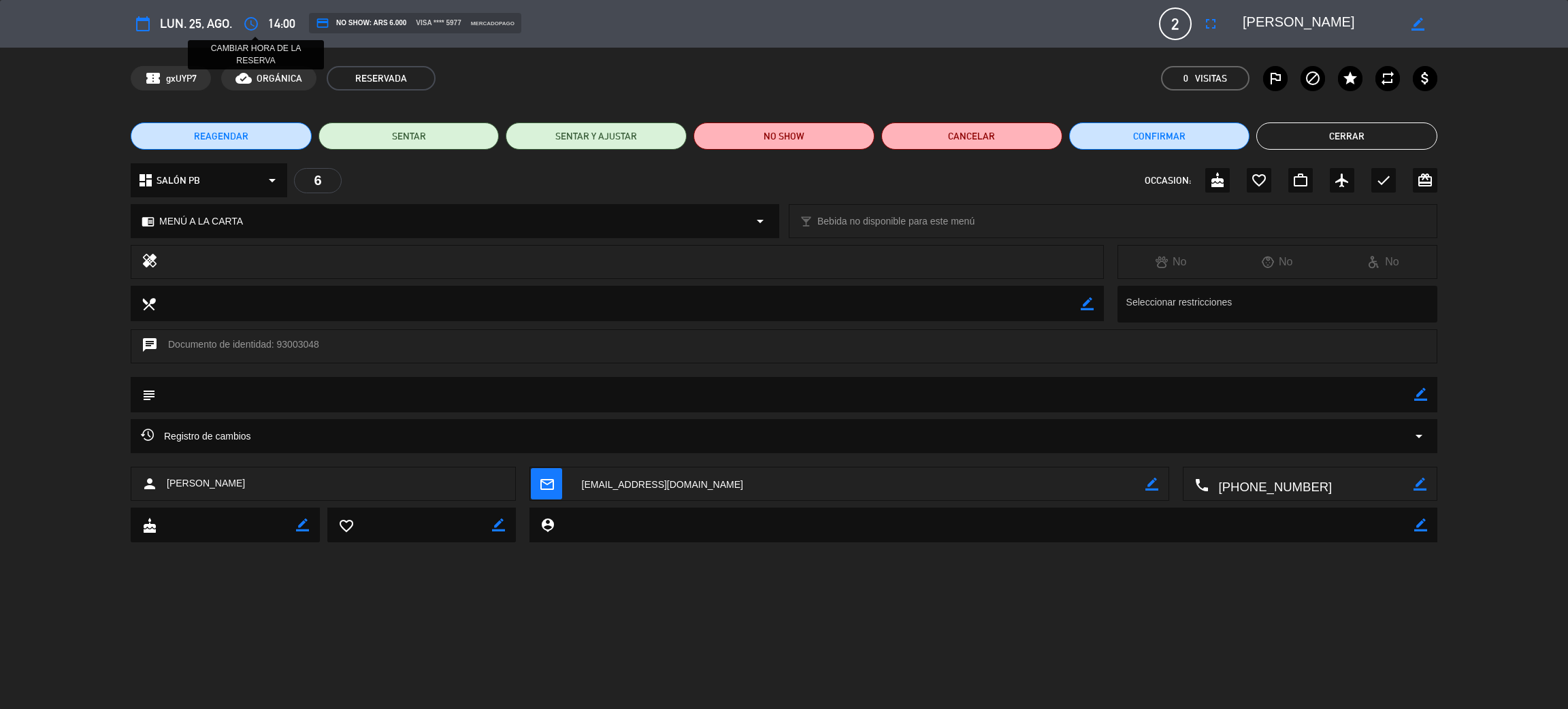
click at [247, 20] on icon "access_time" at bounding box center [251, 24] width 16 height 16
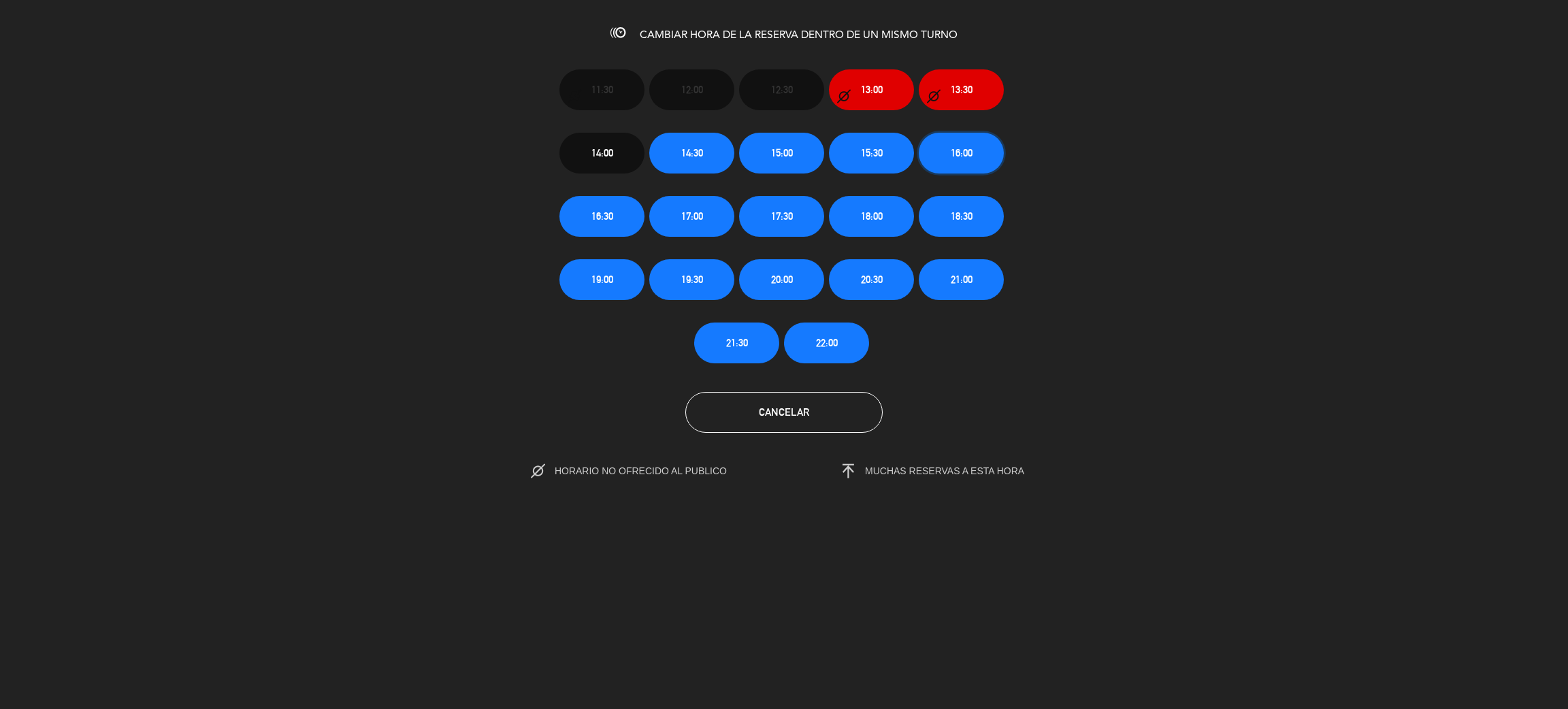
click at [946, 154] on button "16:00" at bounding box center [961, 153] width 85 height 41
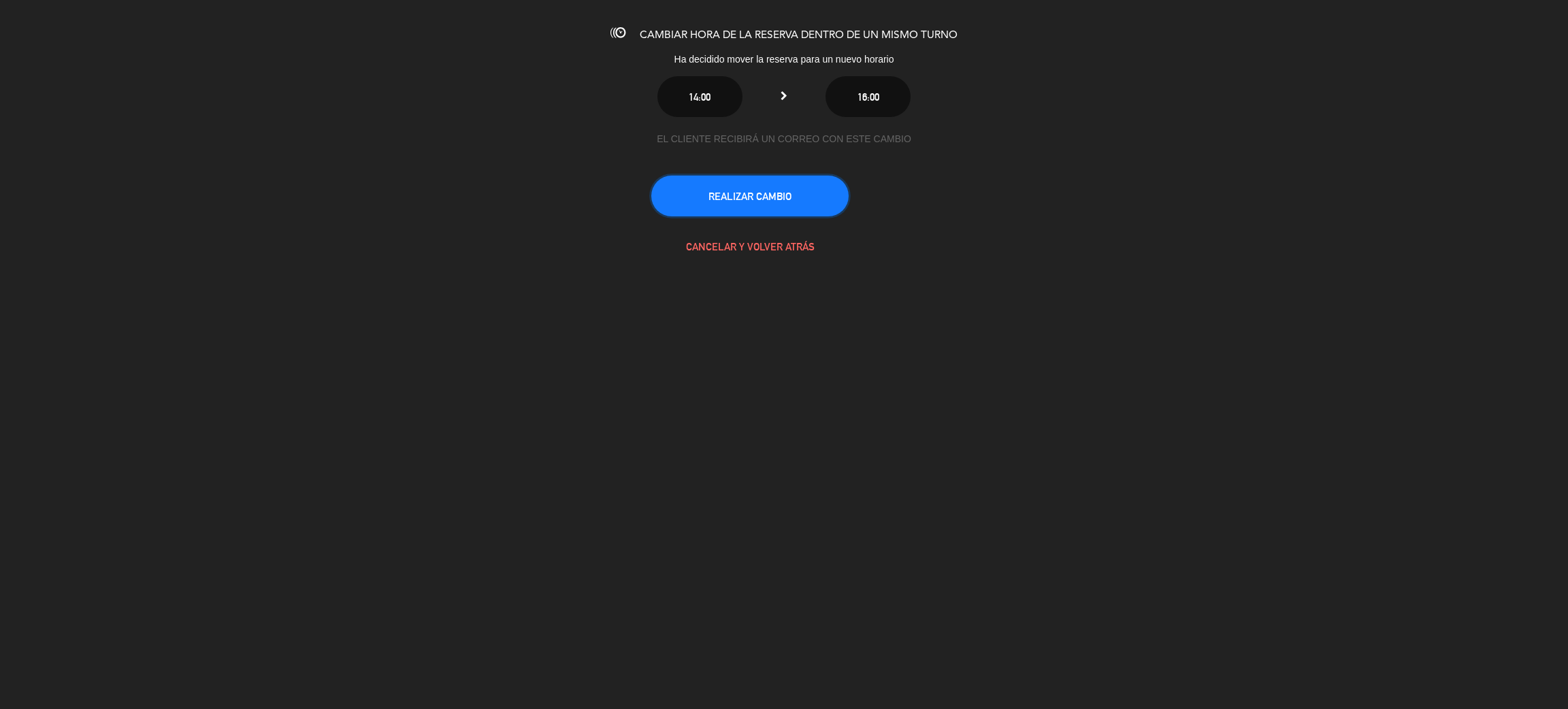
click at [791, 190] on button "REALIZAR CAMBIO" at bounding box center [750, 196] width 197 height 41
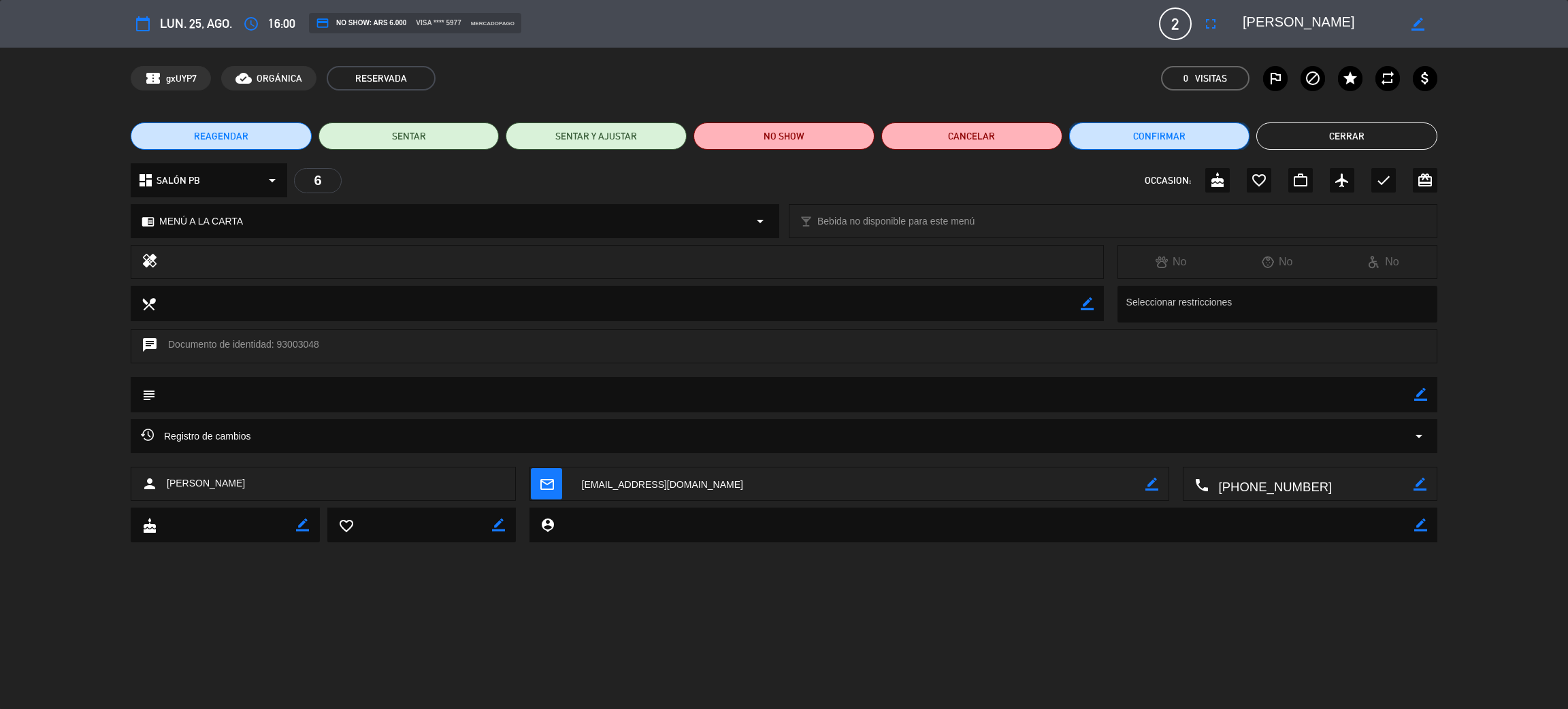
click at [1179, 135] on button "Confirmar" at bounding box center [1159, 136] width 181 height 27
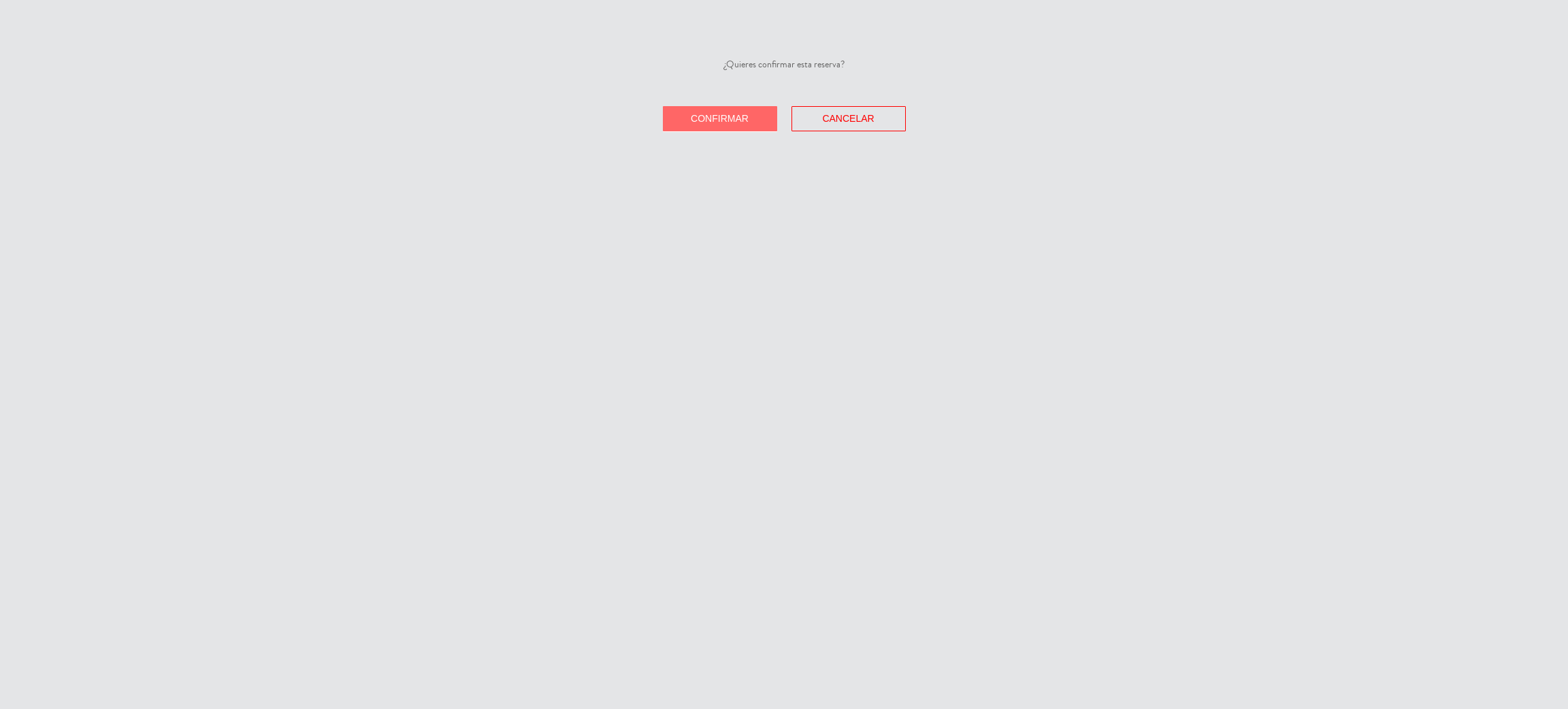
click at [718, 122] on span "Confirmar" at bounding box center [720, 119] width 58 height 11
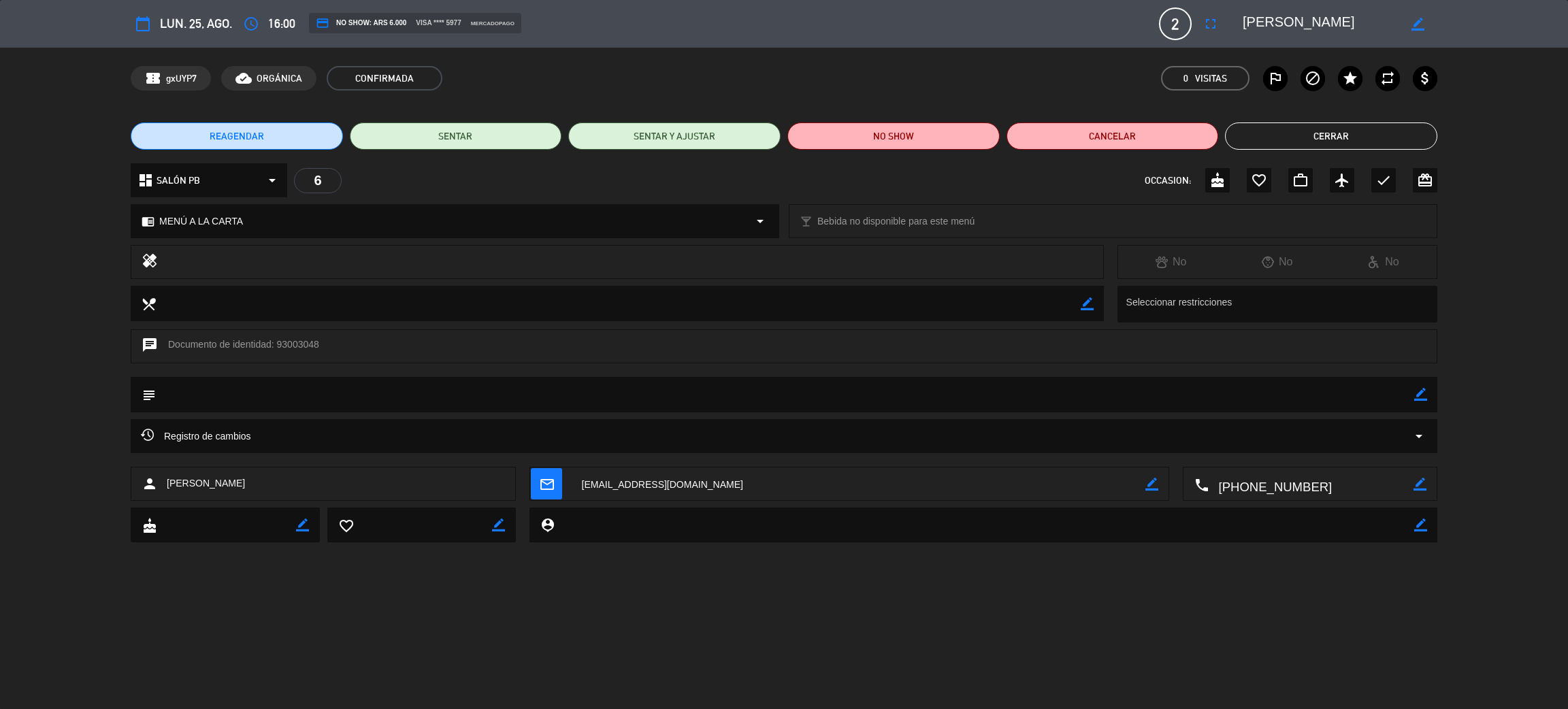
click at [1314, 141] on button "Cerrar" at bounding box center [1331, 136] width 212 height 27
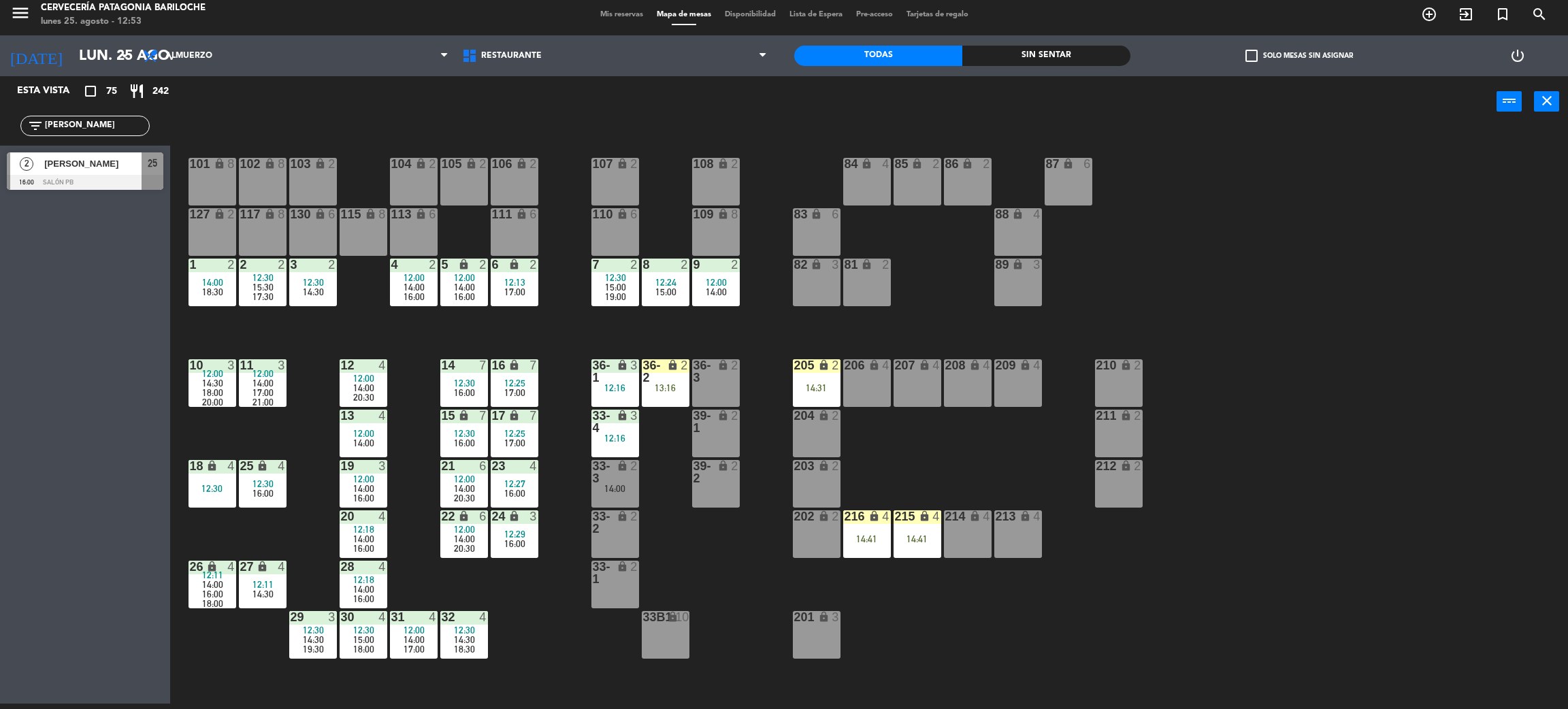
click at [266, 590] on span "14:30" at bounding box center [263, 594] width 21 height 11
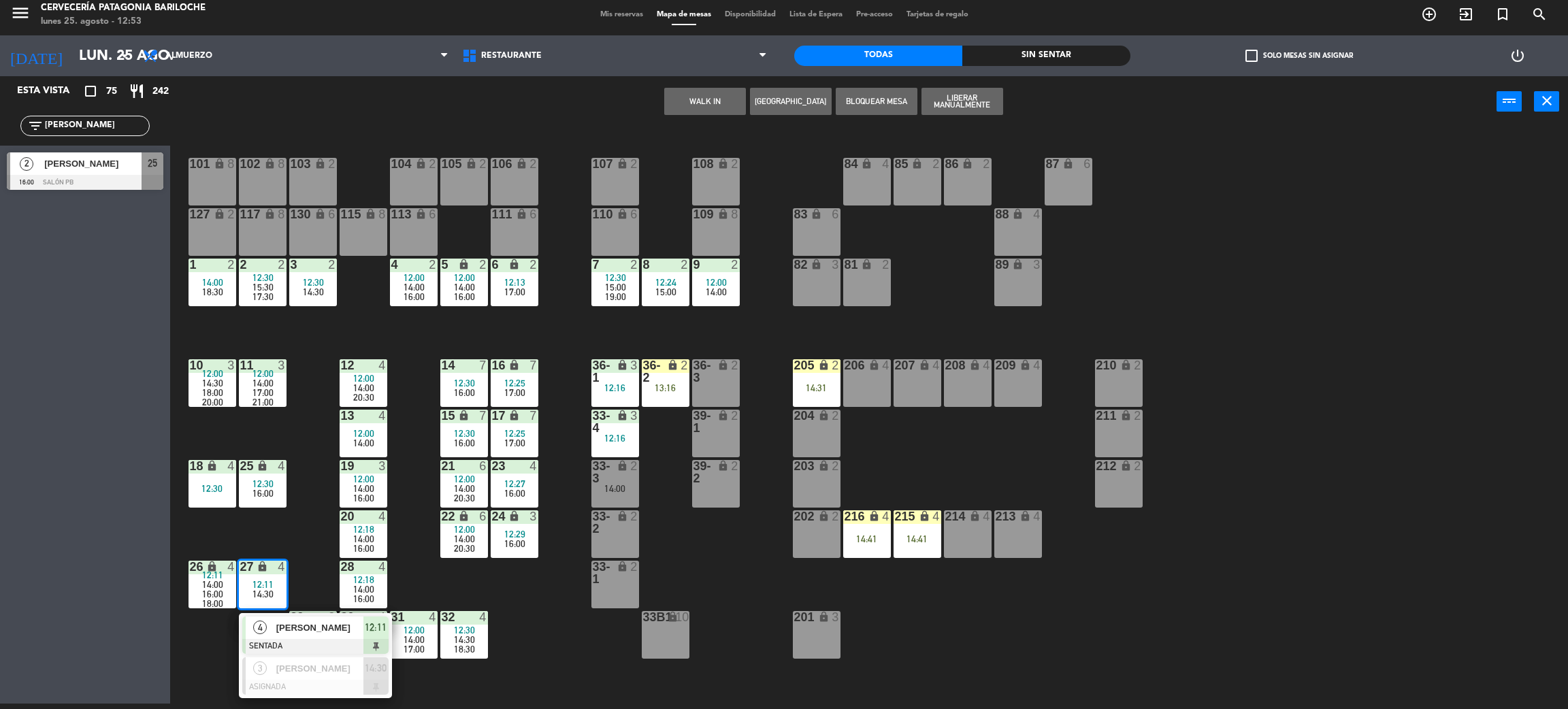
click at [263, 628] on span "4" at bounding box center [260, 627] width 14 height 14
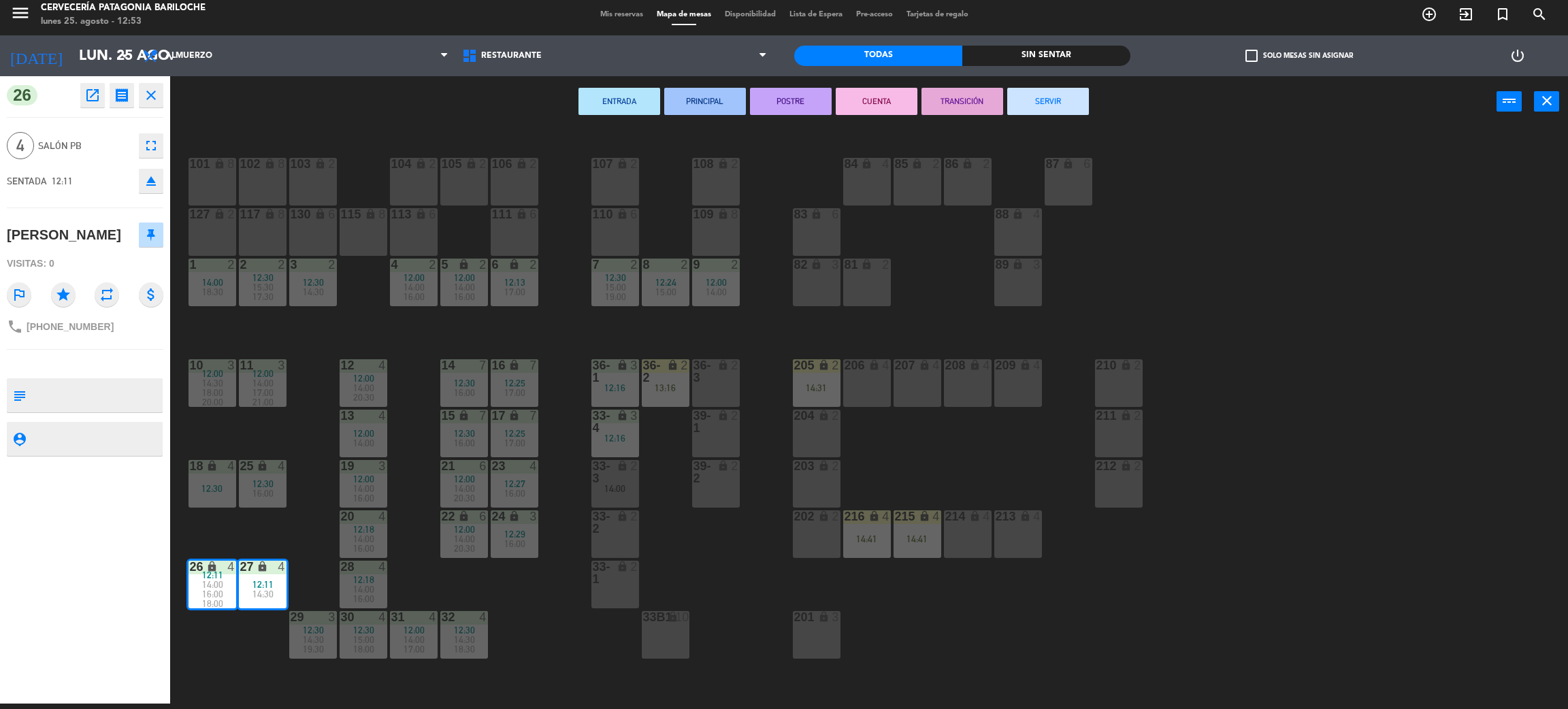
click at [1044, 106] on button "SERVIR" at bounding box center [1048, 102] width 82 height 27
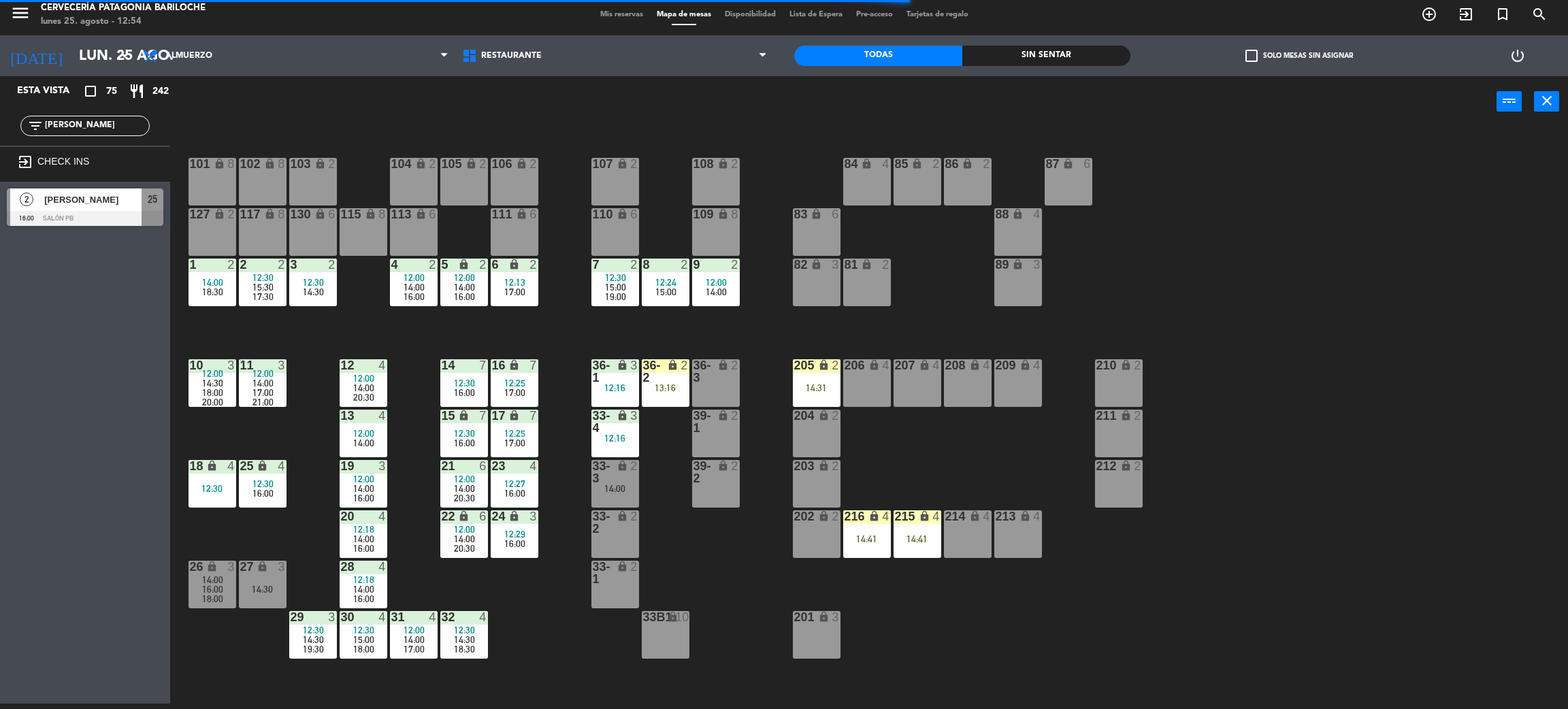
click at [281, 534] on div "101 lock 8 102 lock 8 104 lock 2 105 lock 2 106 lock 2 103 lock 2 107 lock 2 10…" at bounding box center [876, 421] width 1382 height 576
click at [575, 634] on div "101 lock 8 102 lock 8 104 lock 2 105 lock 2 106 lock 2 103 lock 2 107 lock 2 10…" at bounding box center [876, 421] width 1382 height 576
click at [884, 622] on div "101 lock 8 102 lock 8 104 lock 2 105 lock 2 106 lock 2 103 lock 2 107 lock 2 10…" at bounding box center [876, 421] width 1382 height 576
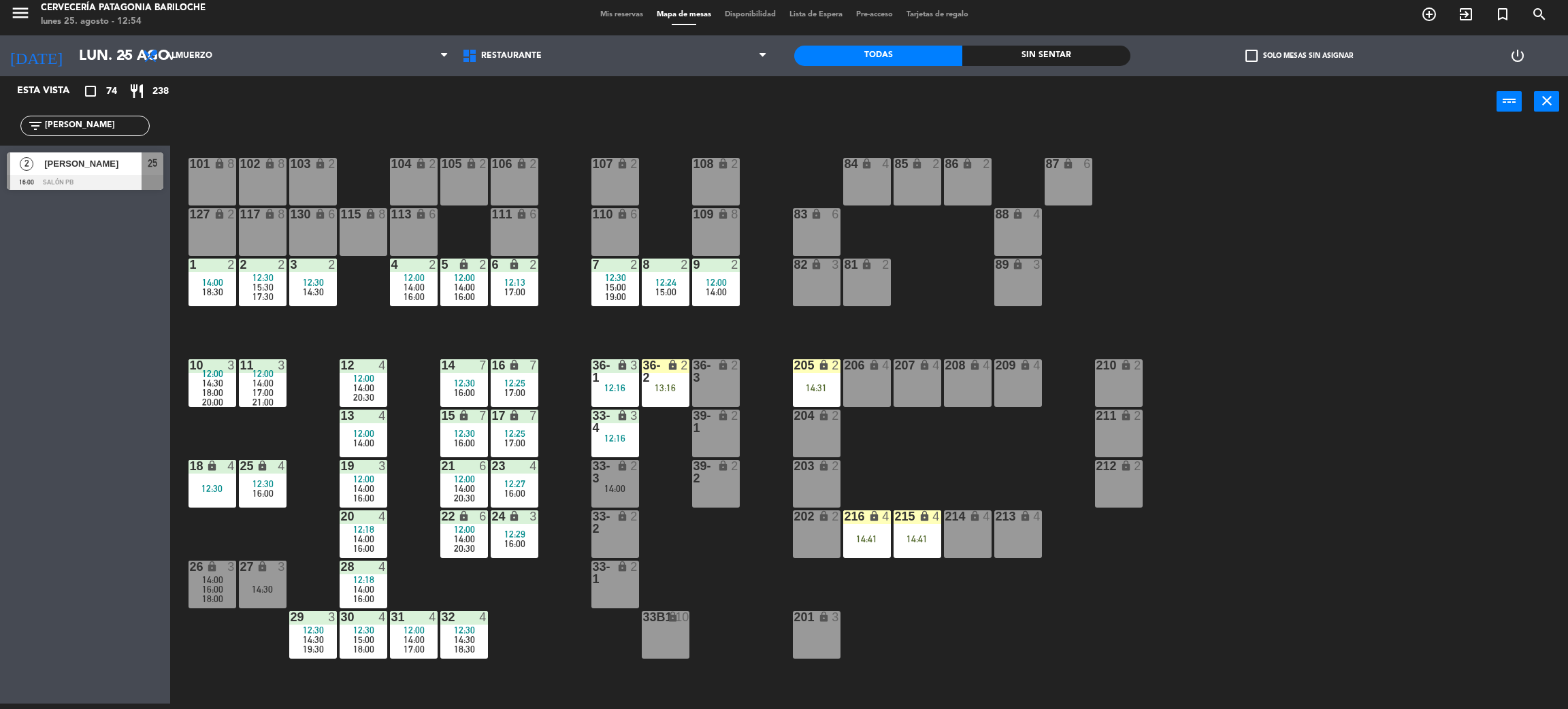
click at [1268, 386] on div "101 lock 8 102 lock 8 104 lock 2 105 lock 2 106 lock 2 103 lock 2 107 lock 2 10…" at bounding box center [876, 421] width 1382 height 576
click at [96, 125] on input "pablo" at bounding box center [96, 126] width 106 height 15
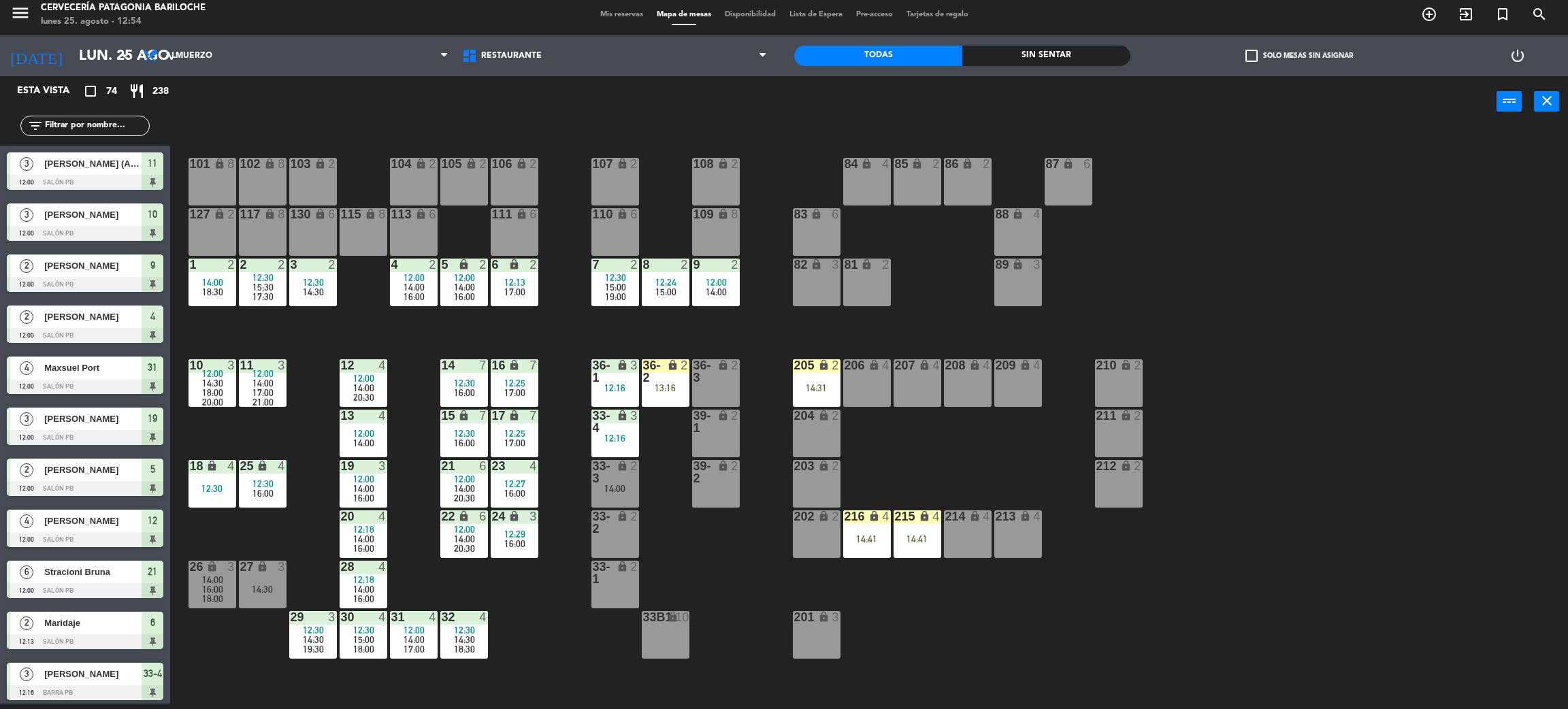
drag, startPoint x: 1028, startPoint y: 204, endPoint x: 1223, endPoint y: 102, distance: 220.1
click at [1041, 204] on div "101 lock 8 102 lock 8 104 lock 2 105 lock 2 106 lock 2 103 lock 2 107 lock 2 10…" at bounding box center [876, 421] width 1382 height 576
click at [1252, 55] on span "check_box_outline_blank" at bounding box center [1252, 56] width 12 height 12
click at [1299, 56] on input "check_box_outline_blank Solo mesas sin asignar" at bounding box center [1299, 56] width 0 height 0
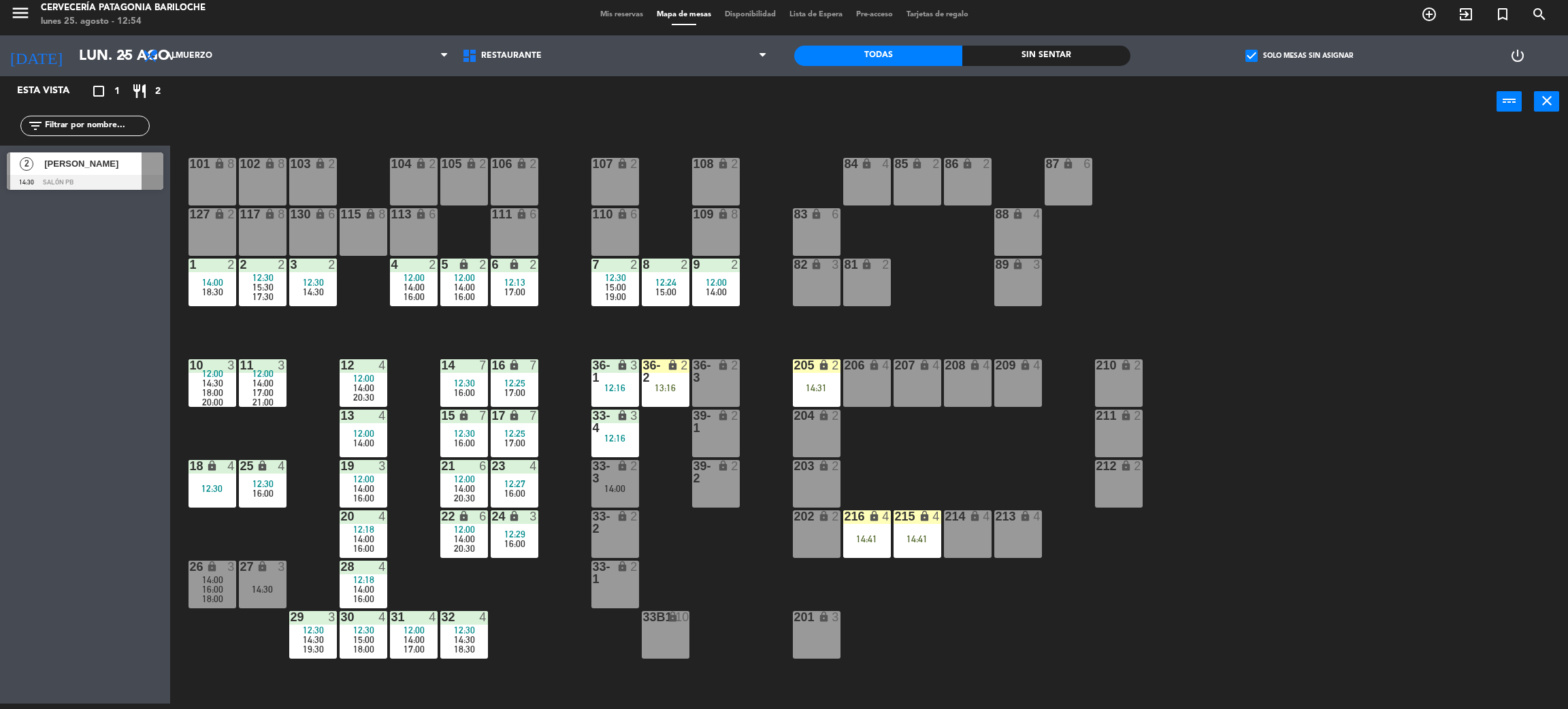
click at [1256, 59] on span "check_box" at bounding box center [1252, 56] width 12 height 12
click at [1299, 56] on input "check_box Solo mesas sin asignar" at bounding box center [1299, 56] width 0 height 0
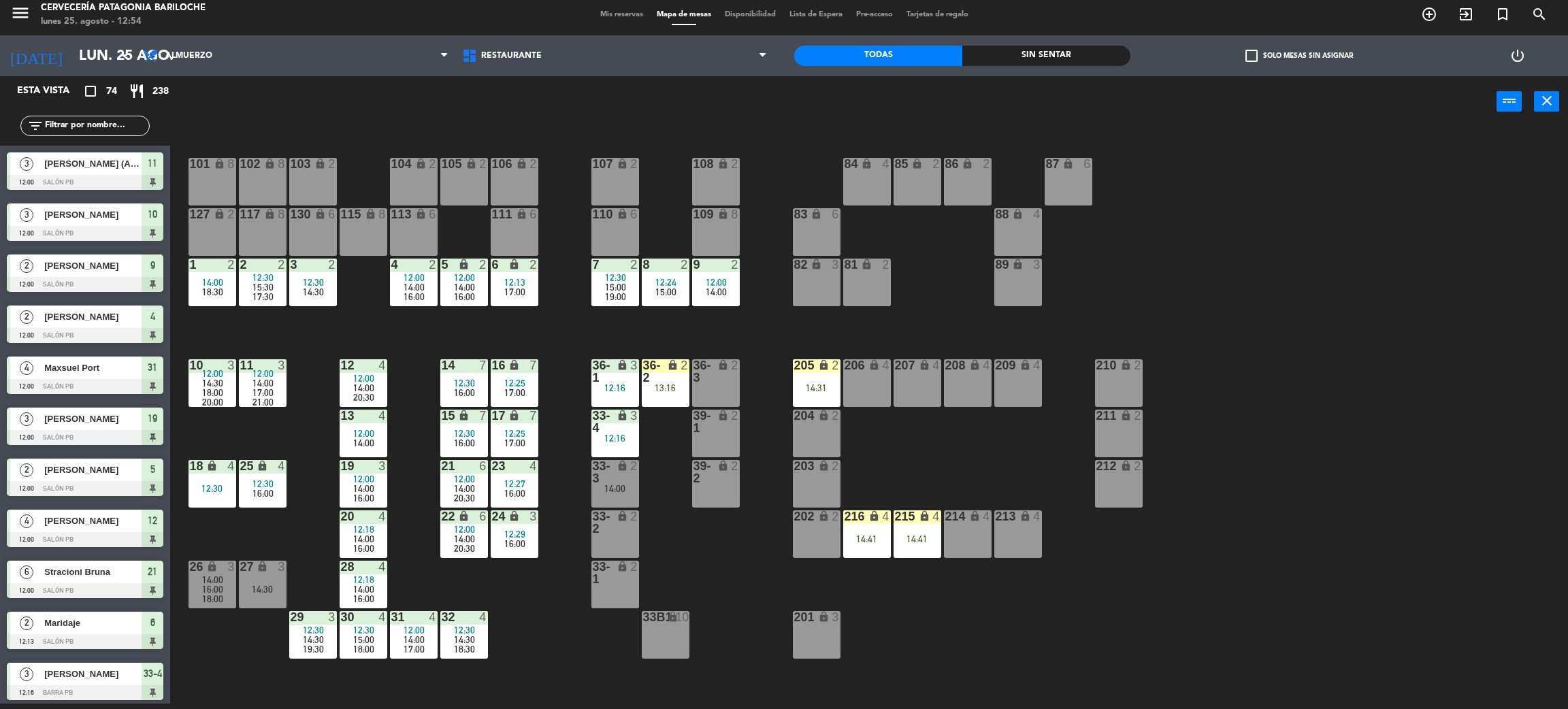
click at [1159, 222] on div "101 lock 8 102 lock 8 104 lock 2 105 lock 2 106 lock 2 103 lock 2 107 lock 2 10…" at bounding box center [876, 421] width 1382 height 576
click at [814, 444] on div "204 lock 2" at bounding box center [817, 434] width 48 height 48
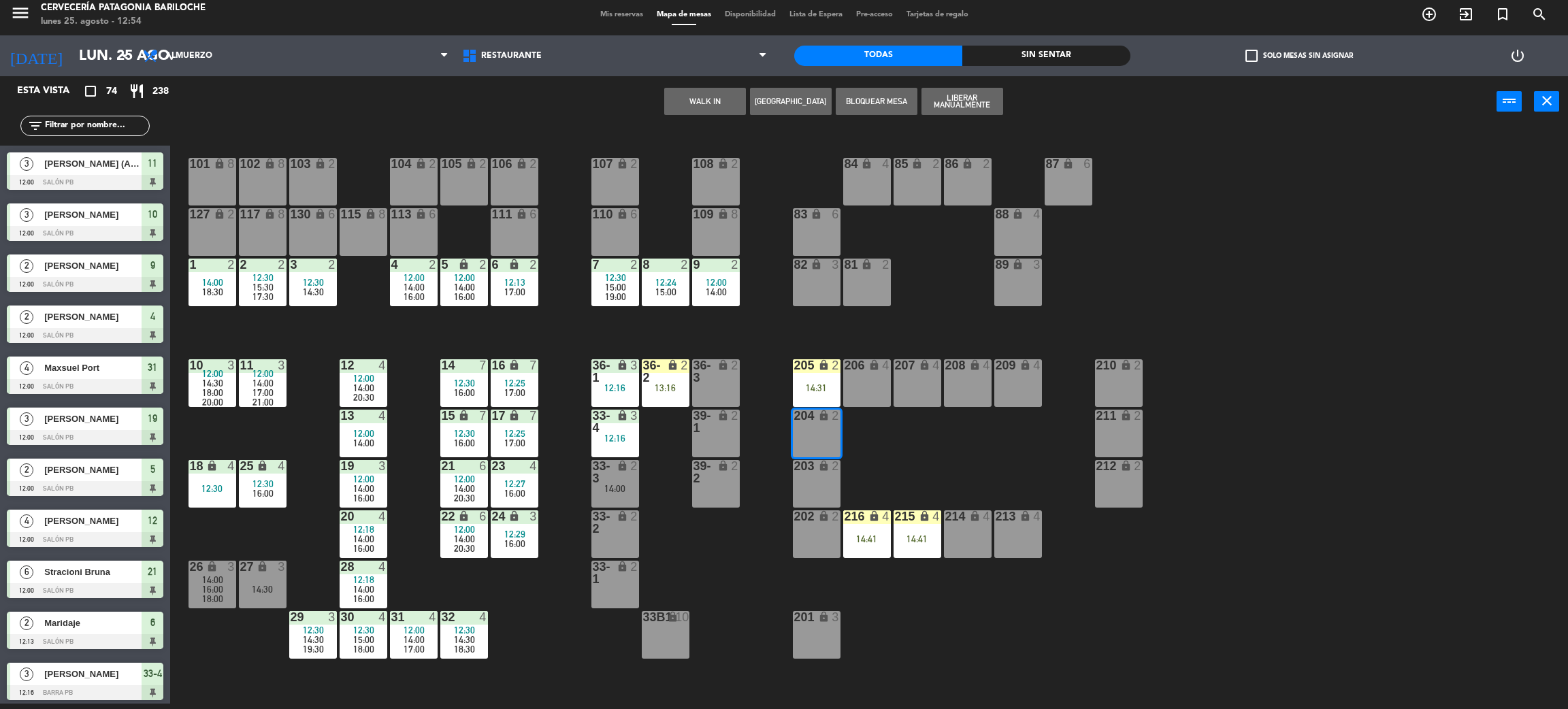
click at [702, 102] on button "WALK IN" at bounding box center [705, 102] width 82 height 27
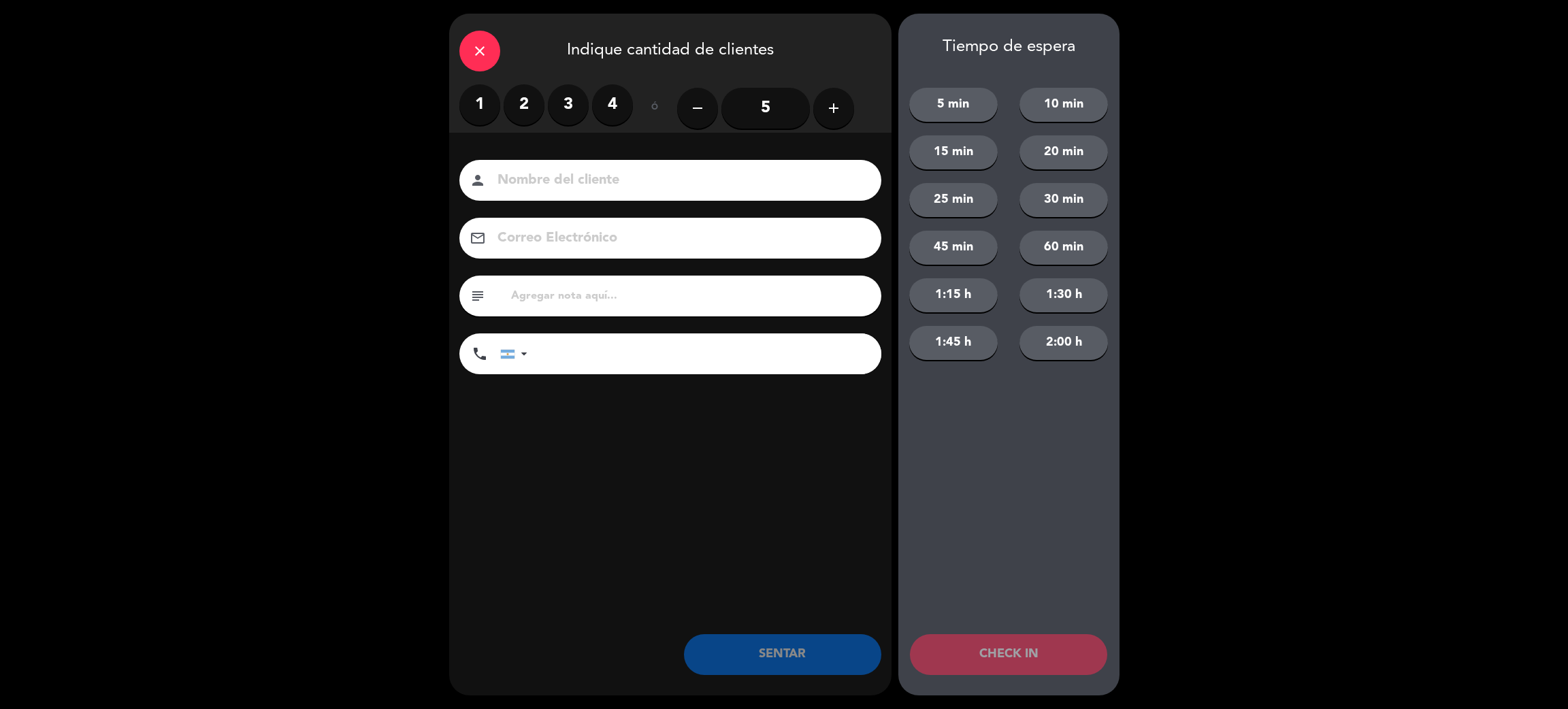
click at [516, 110] on label "2" at bounding box center [524, 105] width 41 height 41
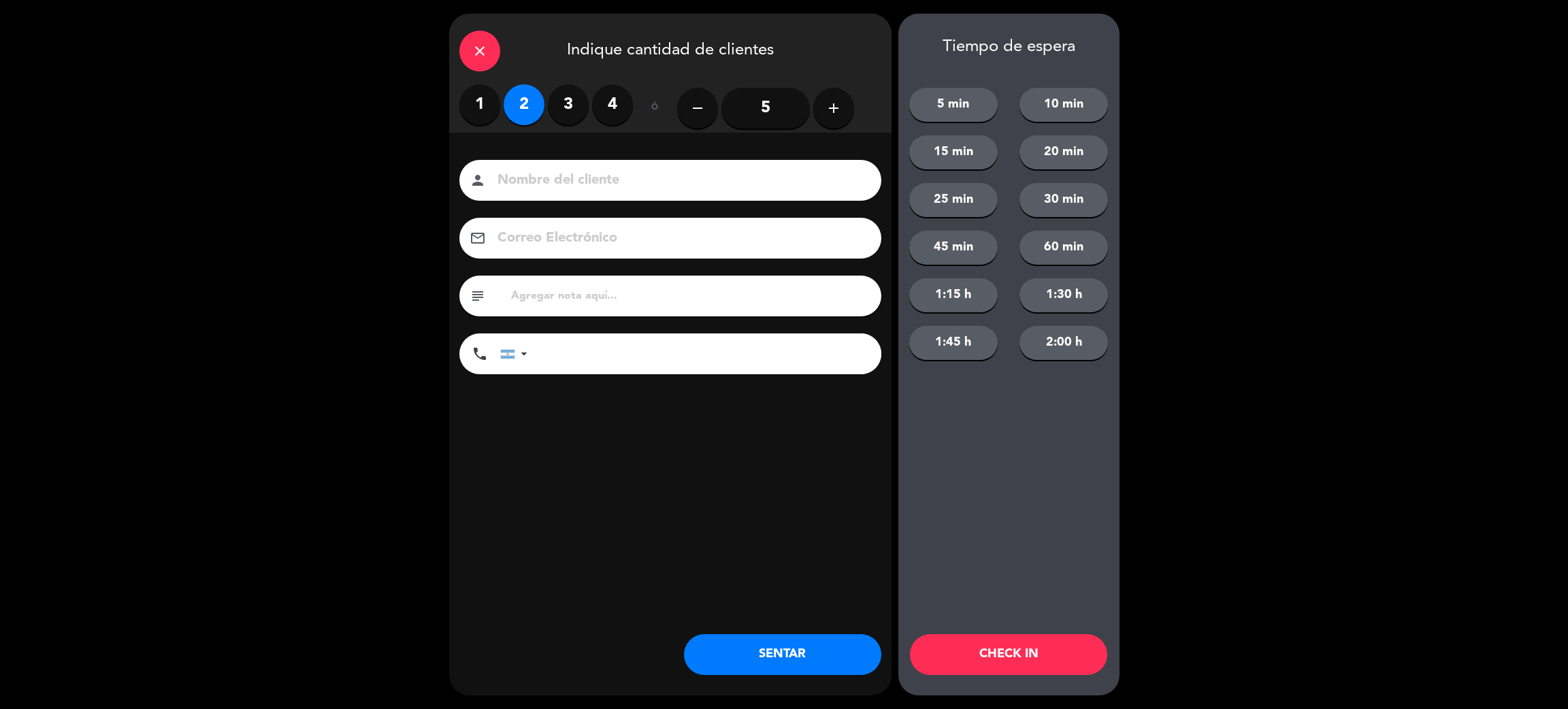
click at [577, 170] on input at bounding box center [680, 181] width 368 height 24
type input "[PERSON_NAME]"
click at [647, 367] on input "tel" at bounding box center [711, 354] width 340 height 41
type input "2994563470"
click at [1078, 293] on button "1:30 h" at bounding box center [1064, 295] width 89 height 34
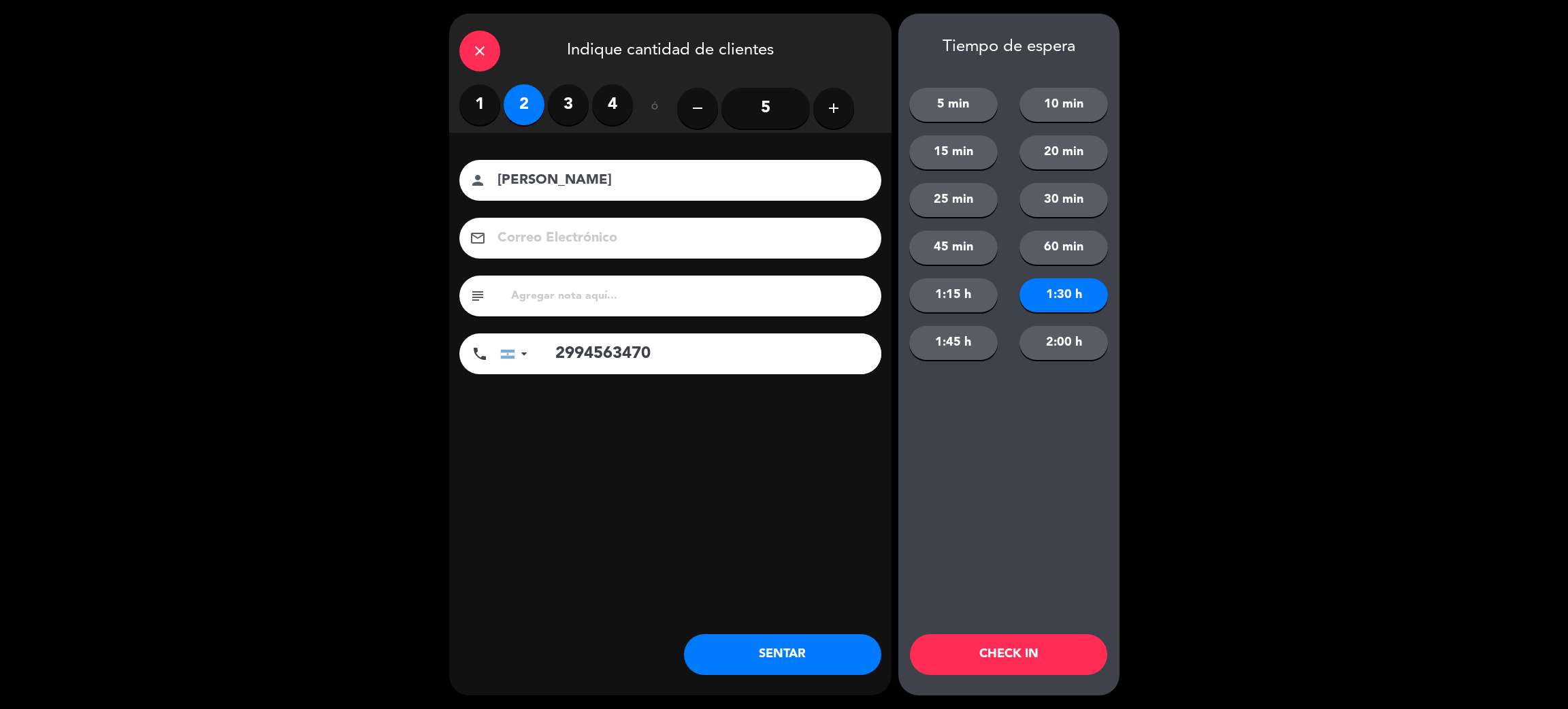
click at [1053, 657] on button "CHECK IN" at bounding box center [1008, 654] width 197 height 41
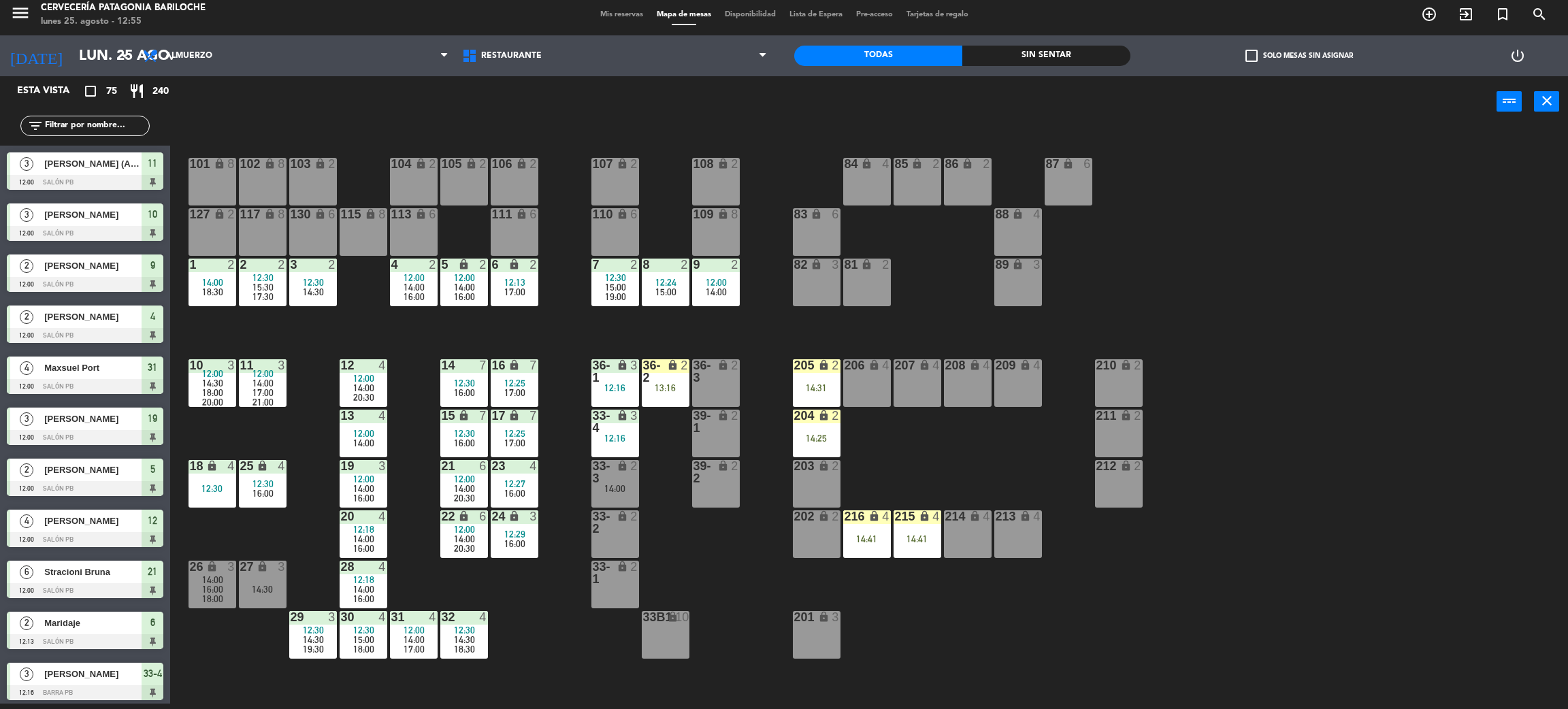
click at [104, 123] on input "text" at bounding box center [96, 126] width 106 height 15
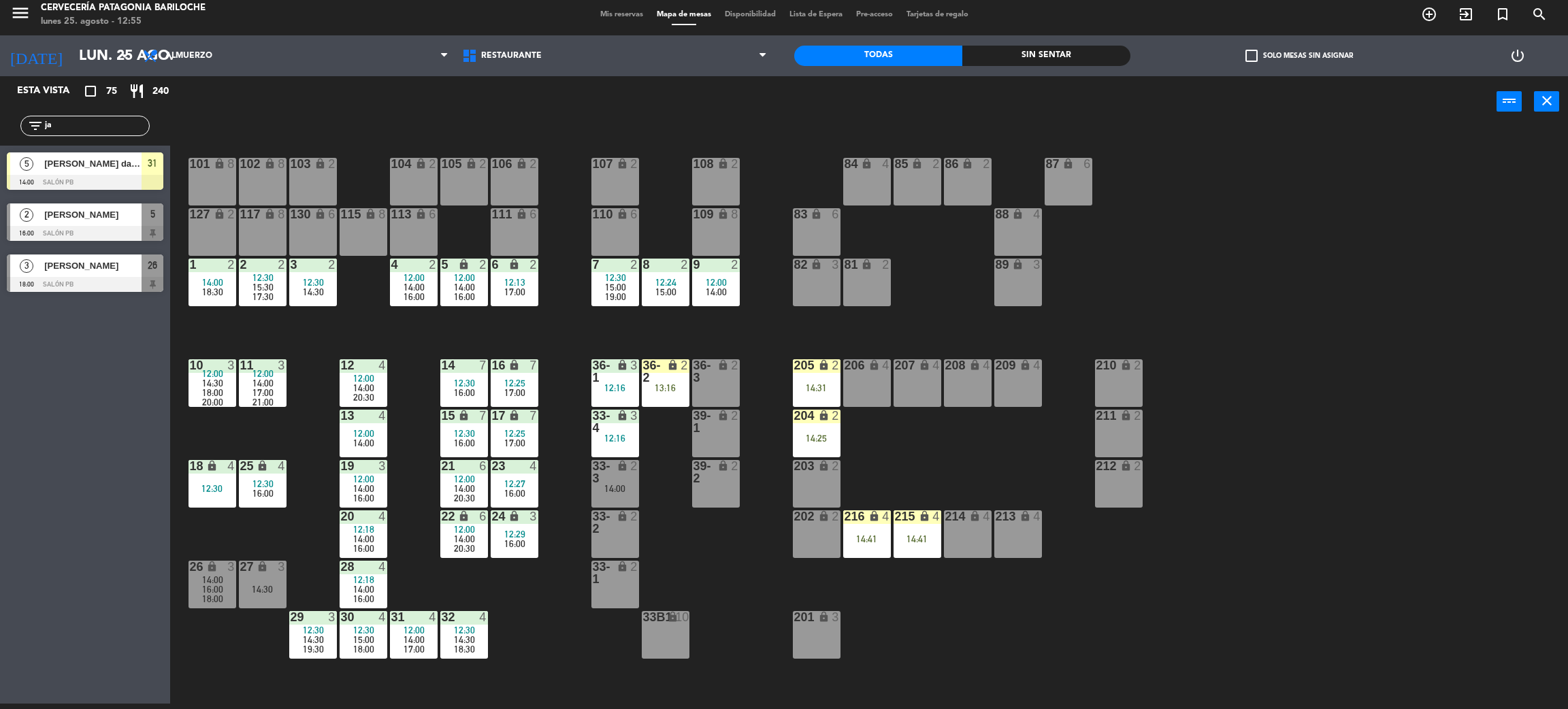
type input "ja"
drag, startPoint x: 48, startPoint y: 445, endPoint x: 60, endPoint y: 417, distance: 30.5
click at [54, 439] on div "Esta vista crop_square 75 restaurant 240 filter_list ja 5 Jamil Menezes da Cost…" at bounding box center [85, 390] width 171 height 627
click at [87, 226] on div at bounding box center [85, 233] width 157 height 15
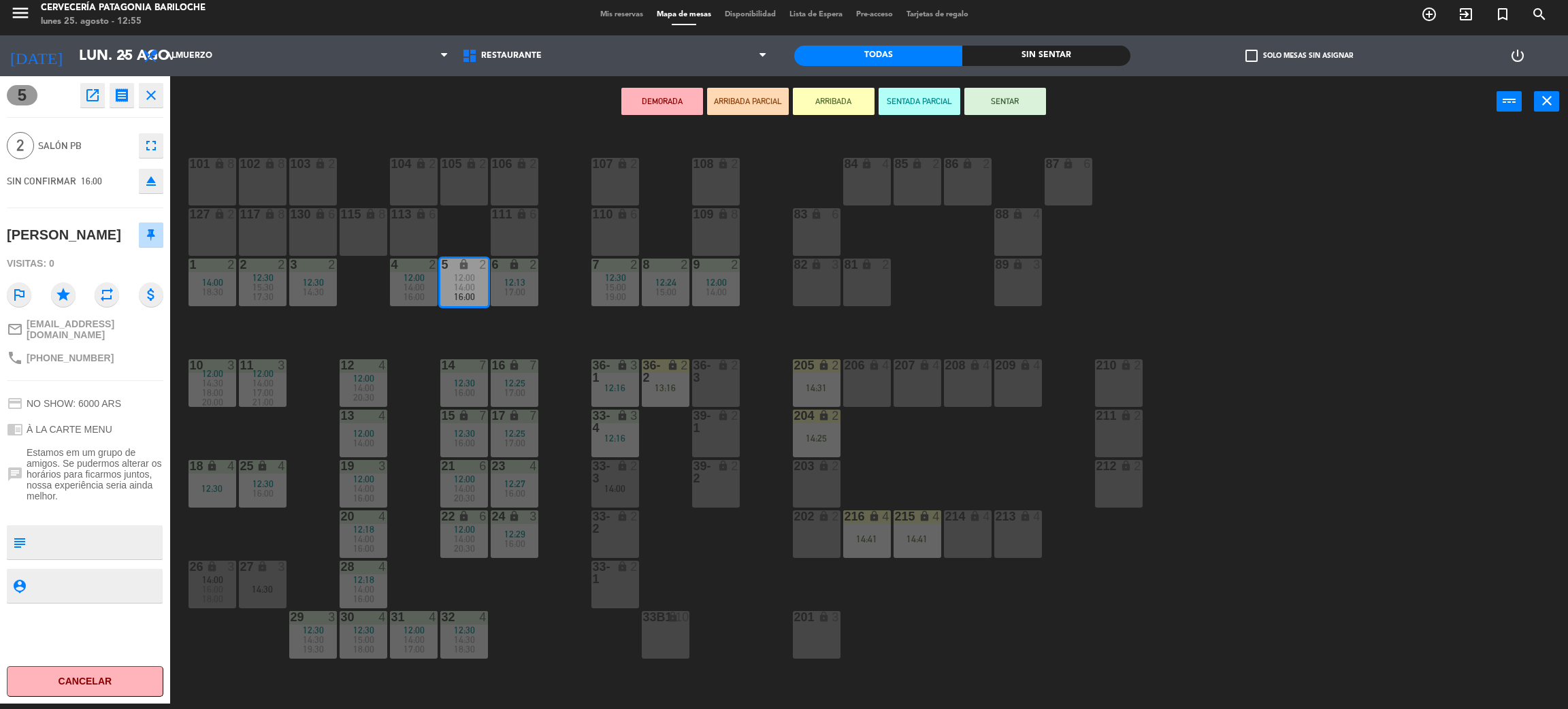
click at [430, 354] on div "101 lock 8 102 lock 8 104 lock 2 105 lock 2 106 lock 2 103 lock 2 107 lock 2 10…" at bounding box center [876, 421] width 1382 height 576
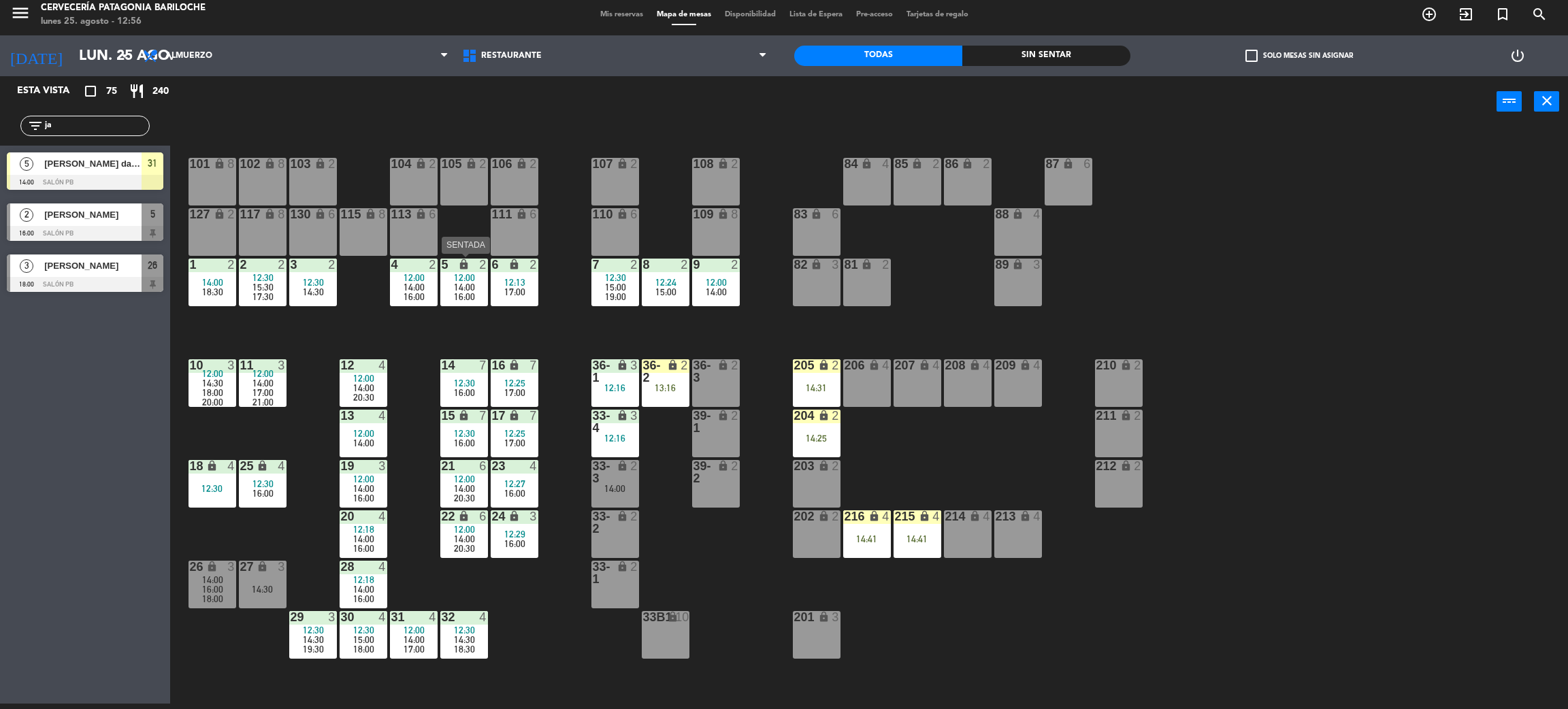
click at [459, 285] on span "14:00" at bounding box center [464, 287] width 21 height 11
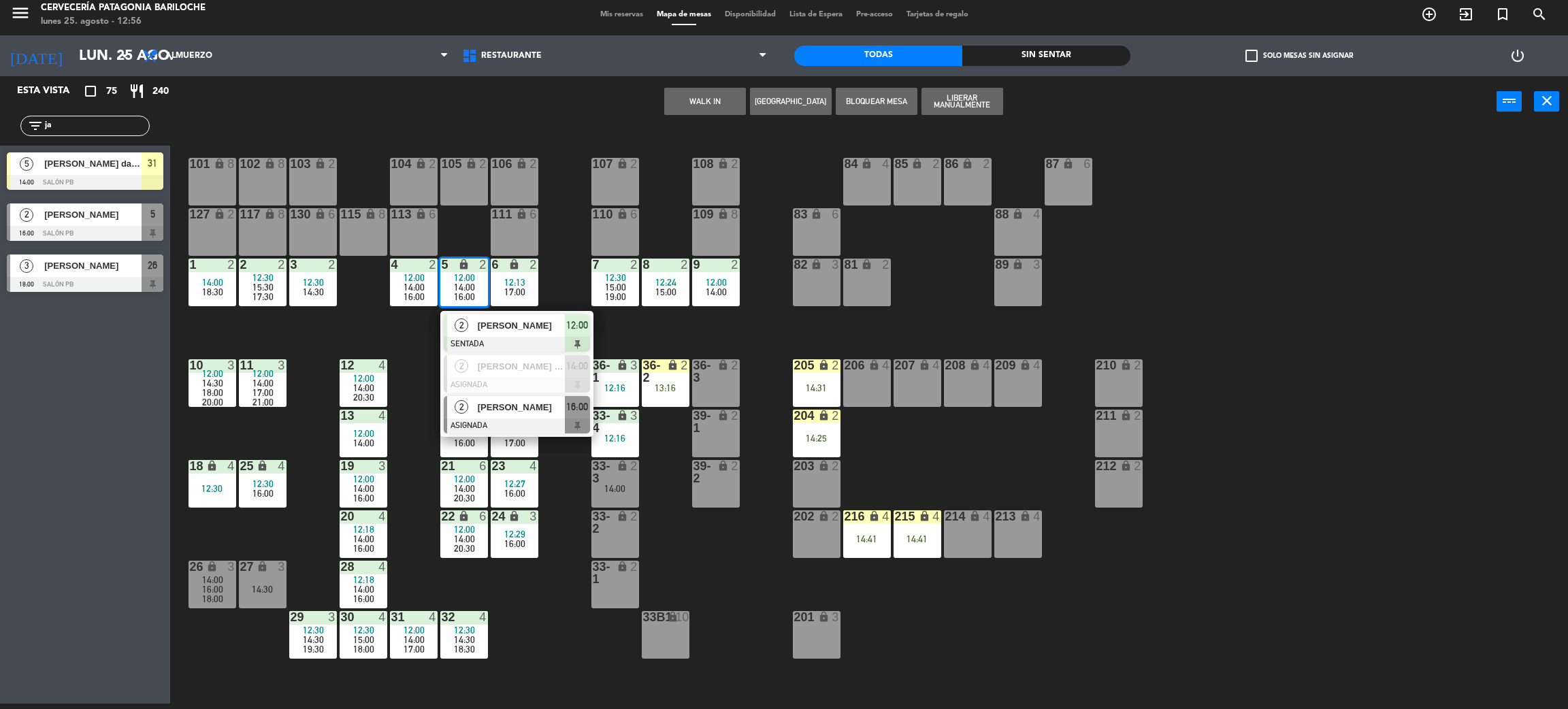
click at [517, 423] on div at bounding box center [517, 426] width 147 height 15
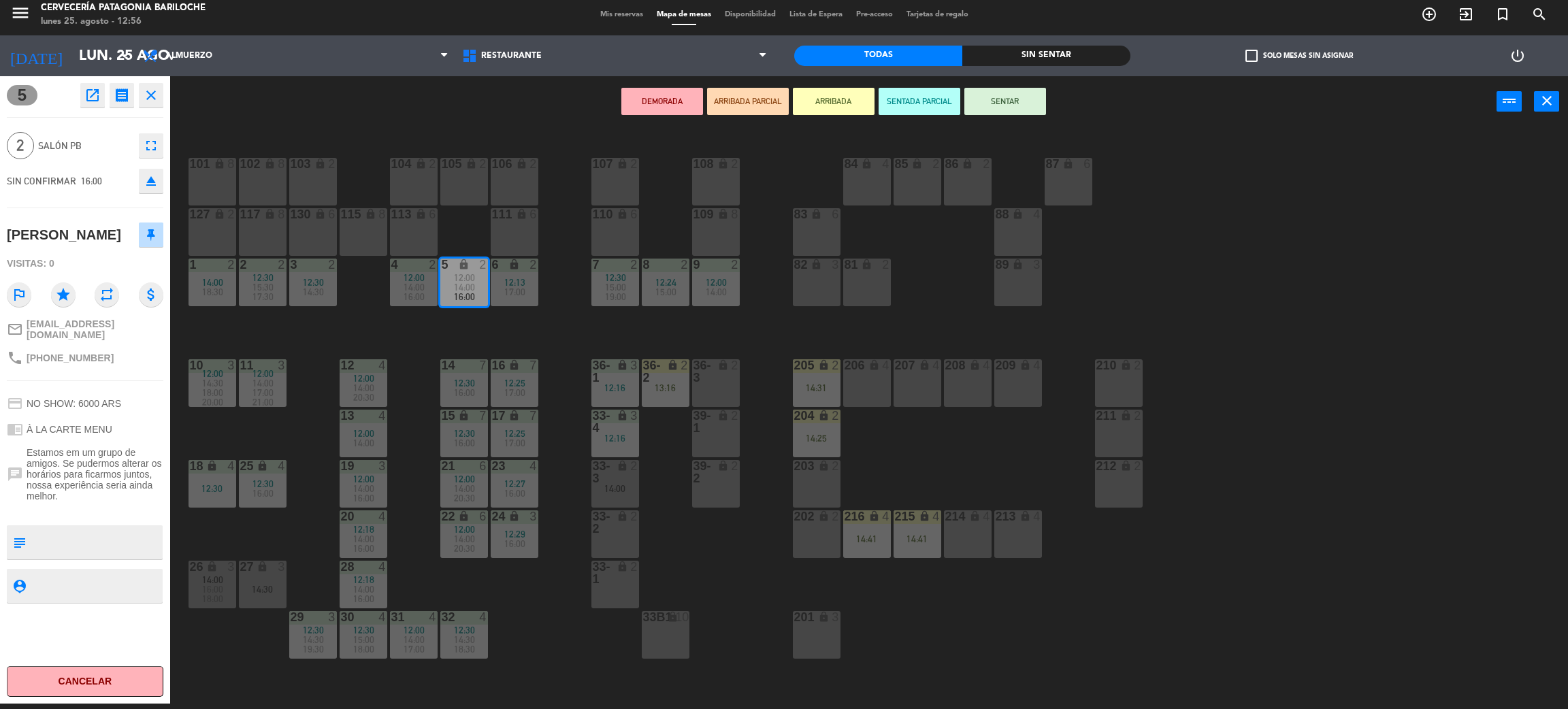
click at [872, 385] on div "206 lock 4" at bounding box center [868, 383] width 48 height 48
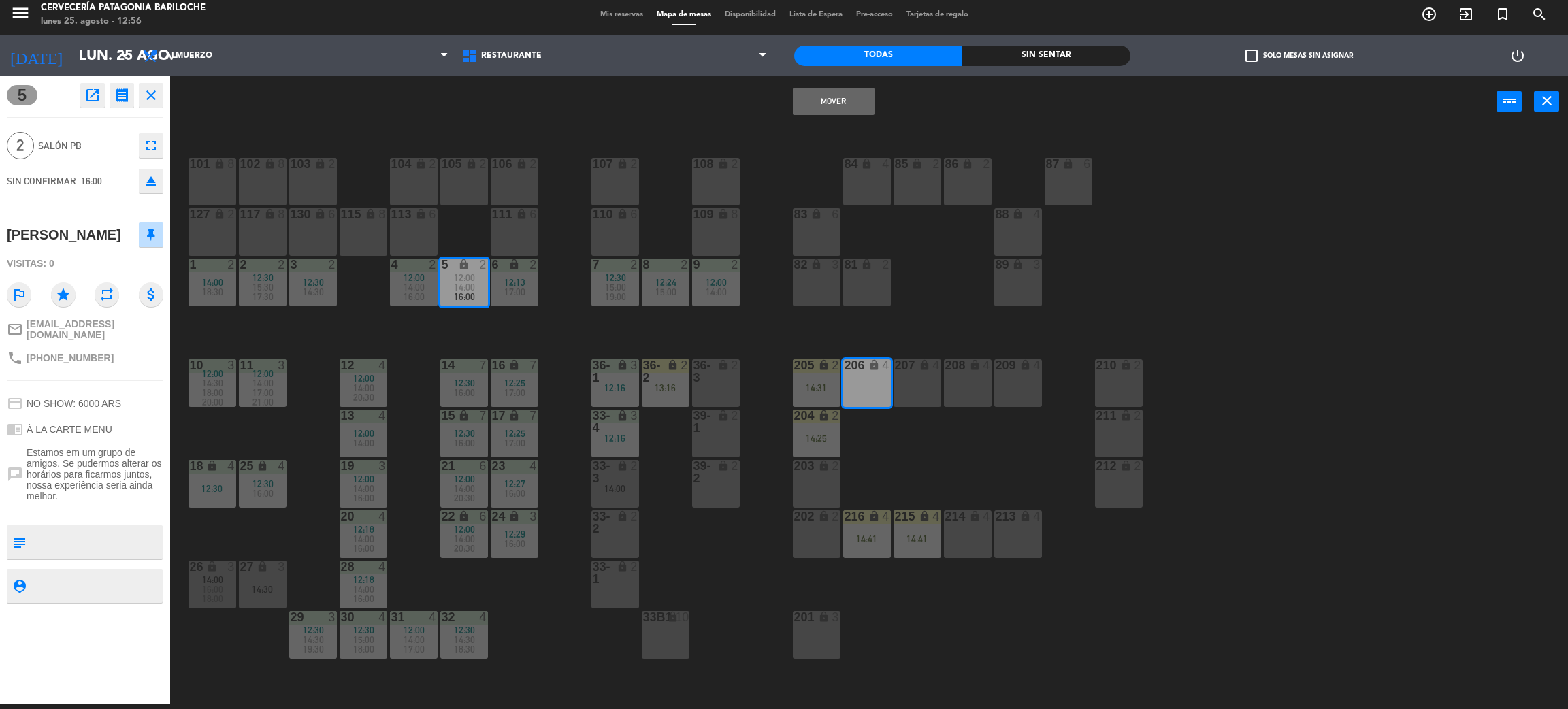
click at [823, 96] on button "Mover" at bounding box center [834, 102] width 82 height 27
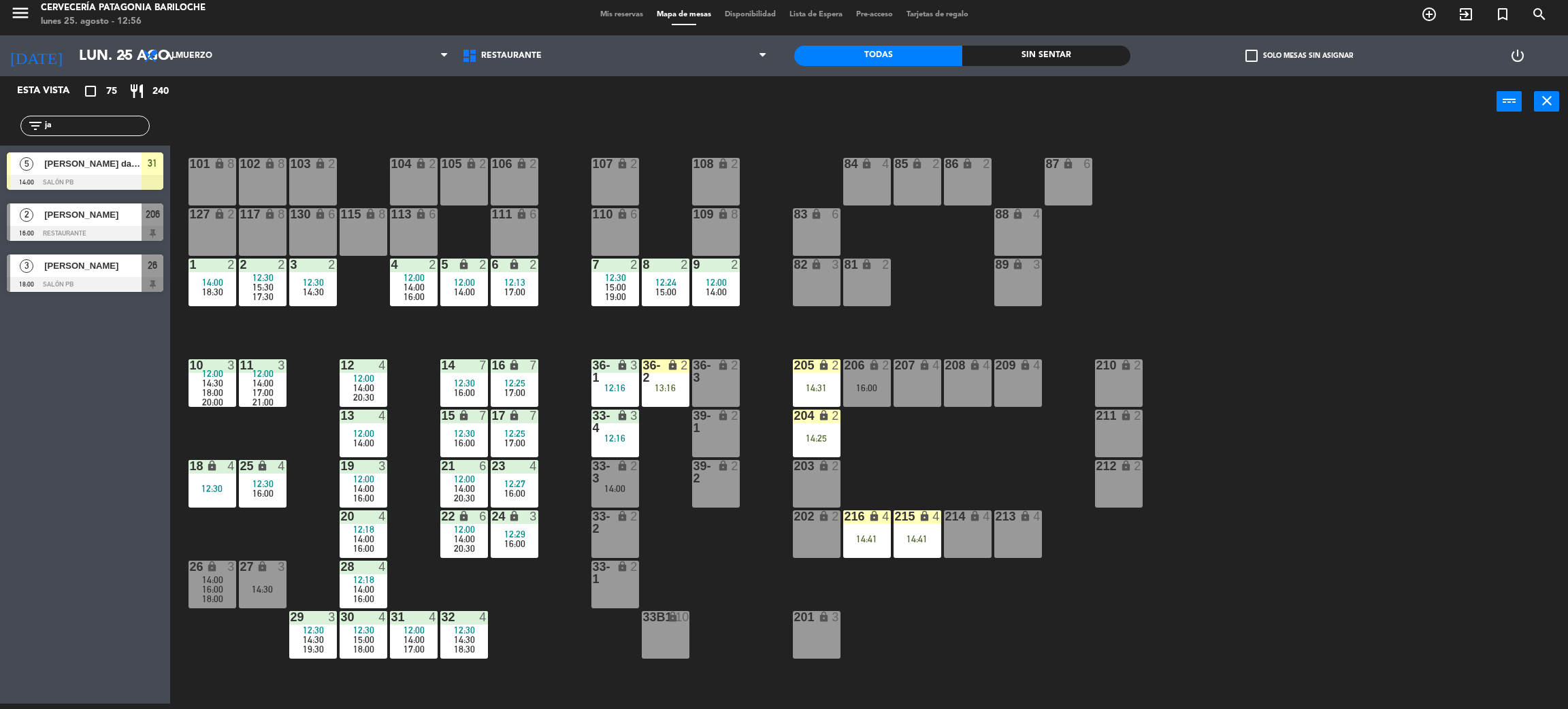
click at [1256, 59] on span "check_box_outline_blank" at bounding box center [1252, 56] width 12 height 12
click at [1299, 56] on input "check_box_outline_blank Solo mesas sin asignar" at bounding box center [1299, 56] width 0 height 0
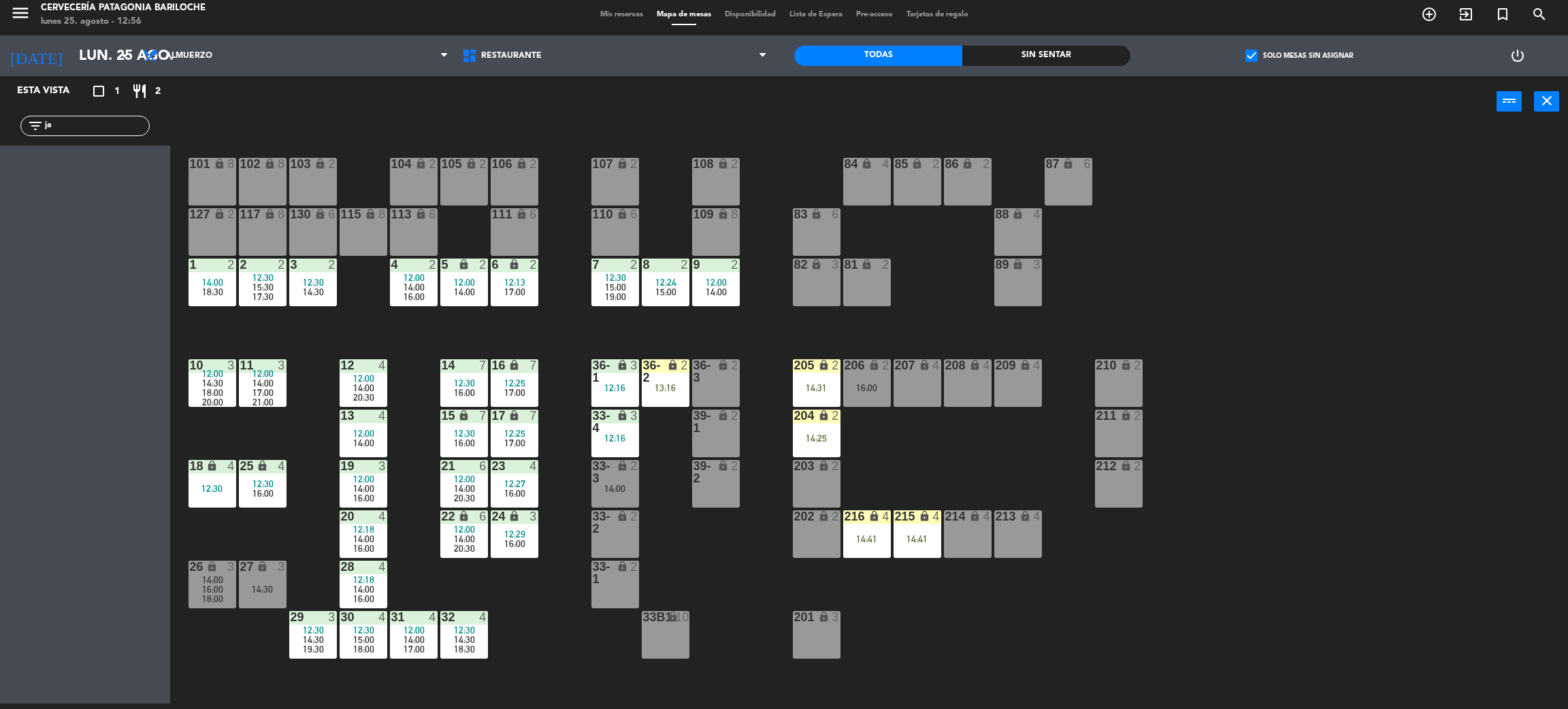
click at [119, 116] on div "filter_list ja" at bounding box center [85, 126] width 130 height 20
click at [118, 120] on input "ja" at bounding box center [96, 126] width 106 height 15
click at [107, 170] on span "Andressa Tonietti" at bounding box center [93, 164] width 98 height 14
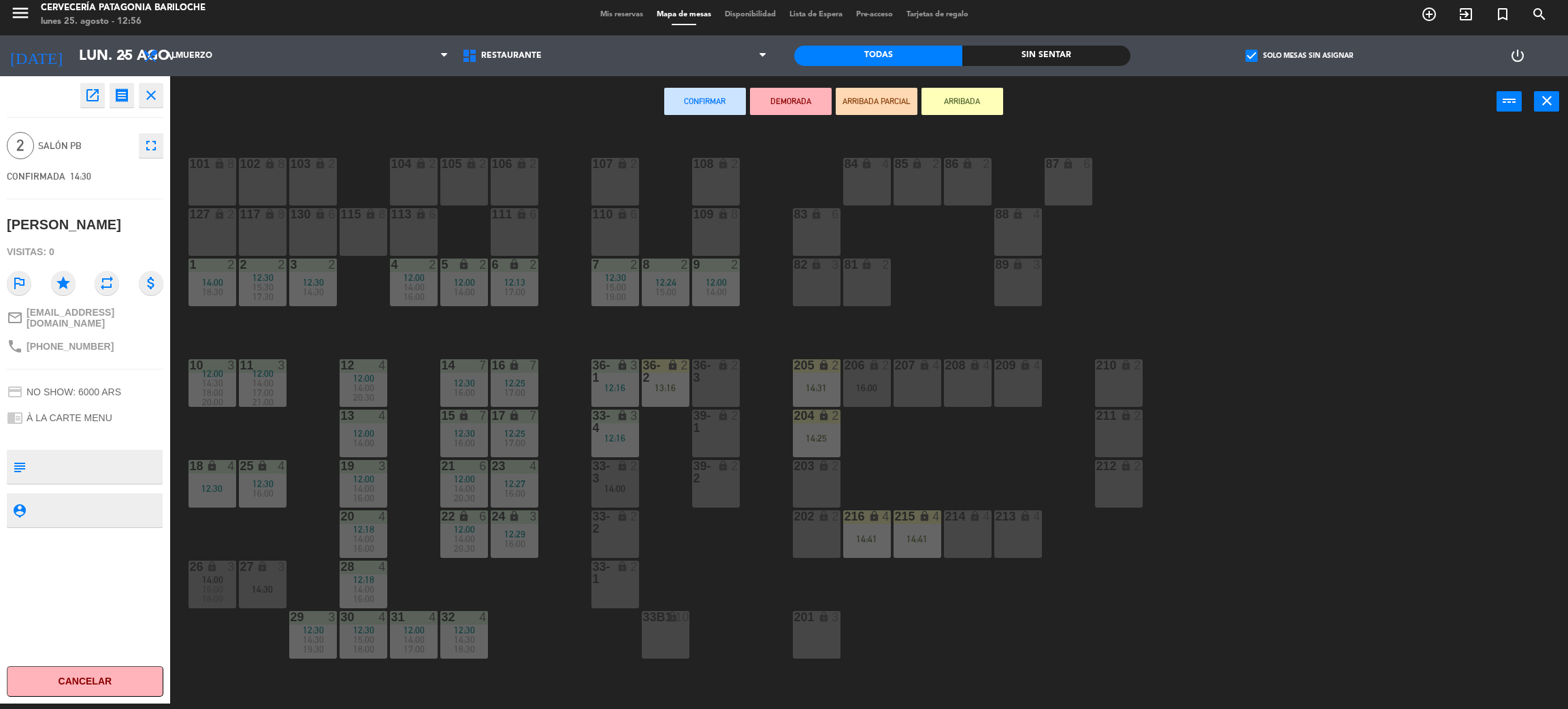
click at [913, 392] on div "207 lock 4" at bounding box center [917, 383] width 48 height 48
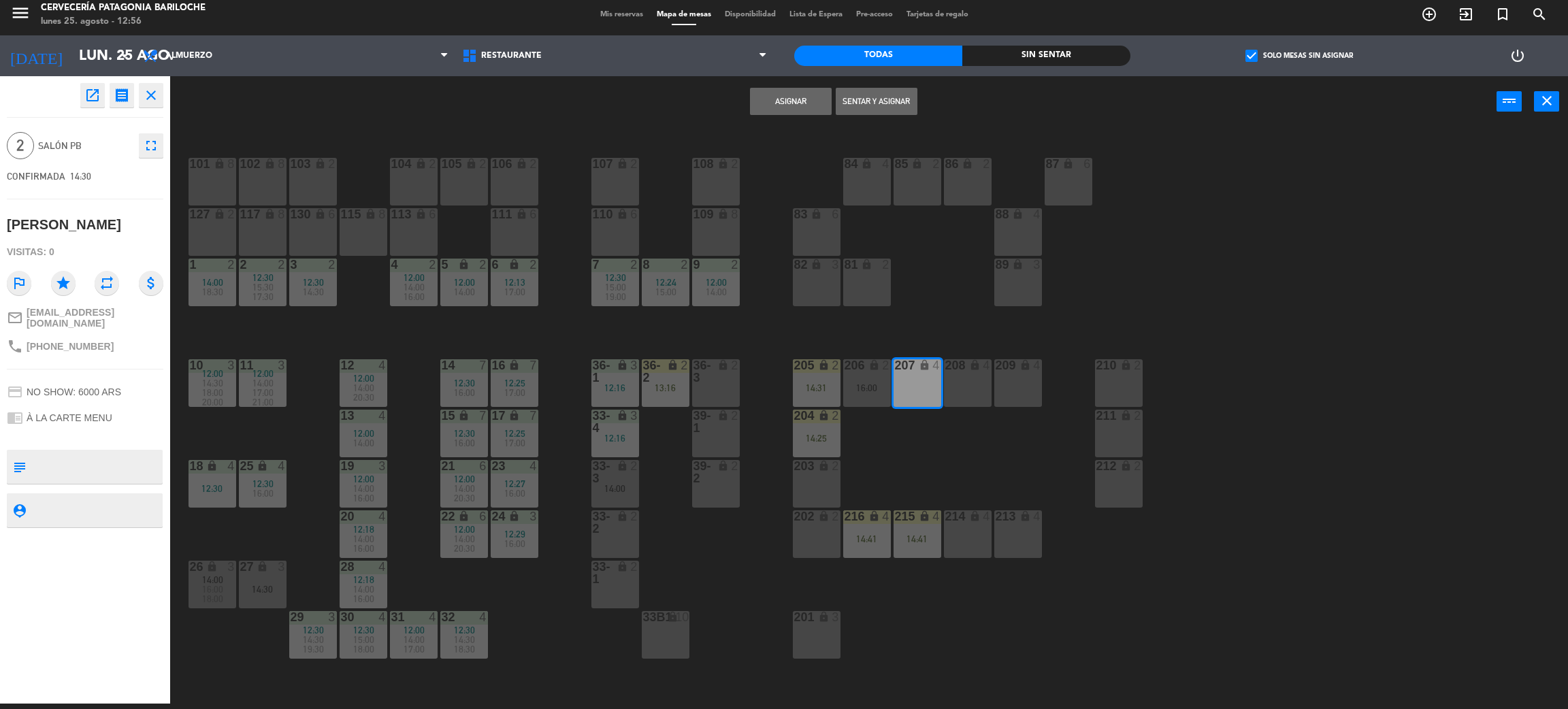
click at [792, 104] on button "Asignar" at bounding box center [791, 102] width 82 height 27
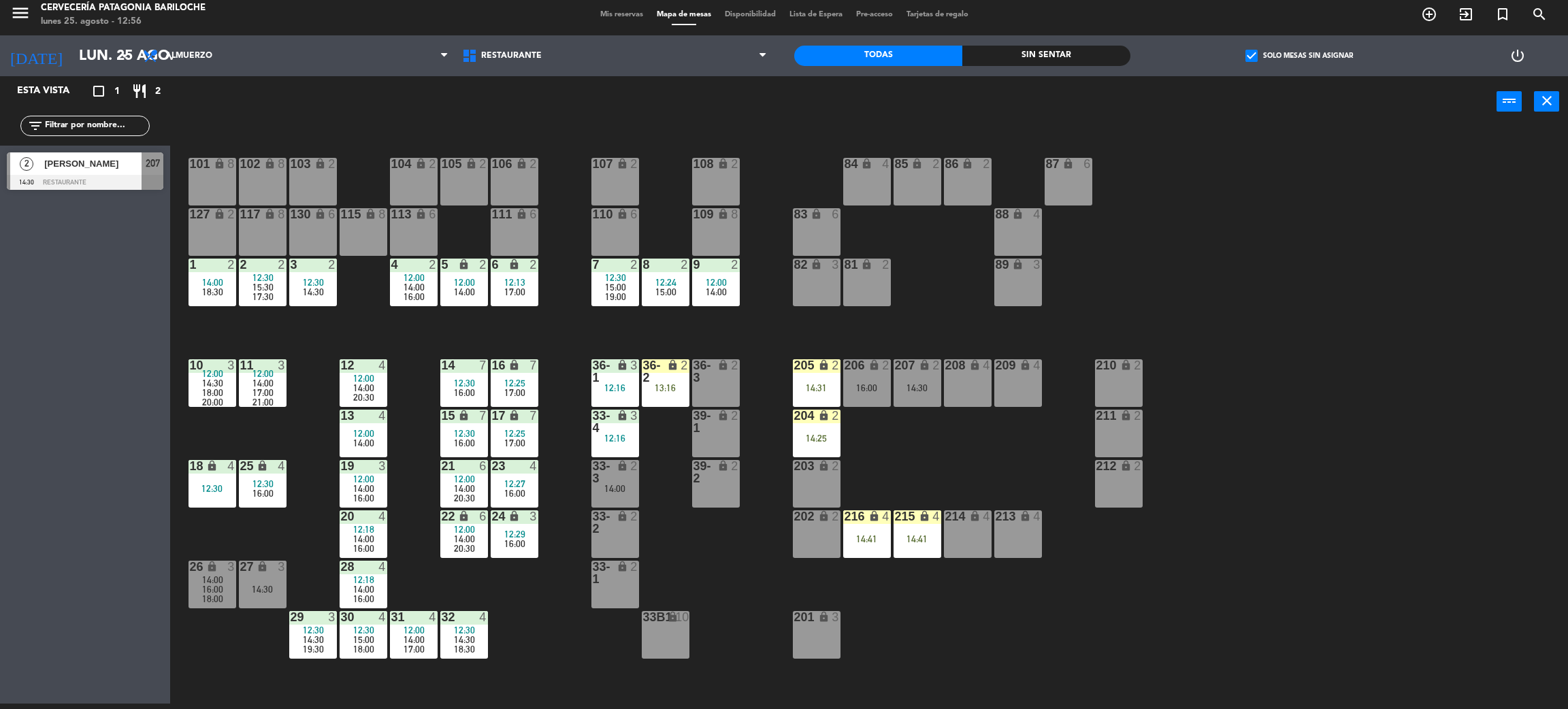
click at [1248, 52] on span "check_box" at bounding box center [1252, 56] width 12 height 12
click at [1299, 56] on input "check_box Solo mesas sin asignar" at bounding box center [1299, 56] width 0 height 0
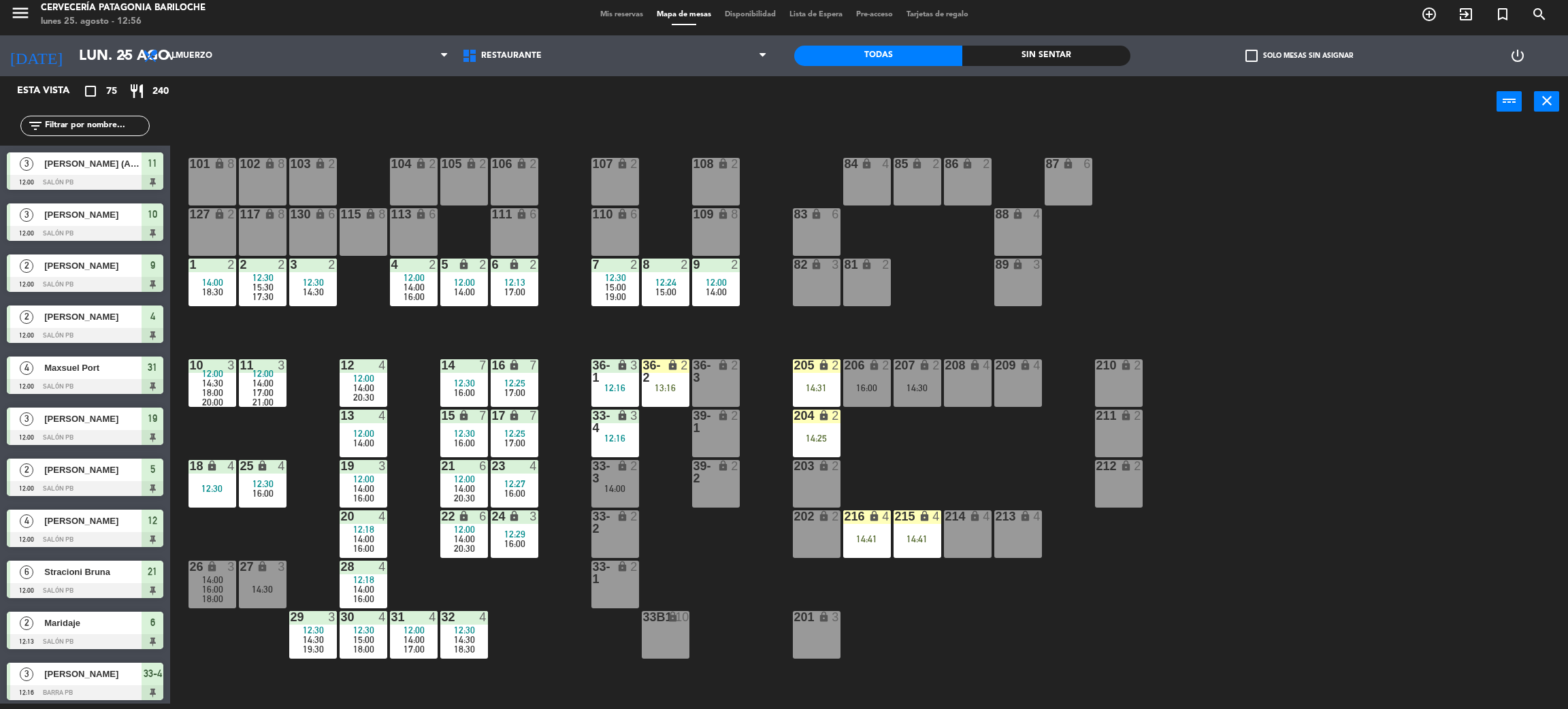
click at [921, 451] on div "101 lock 8 102 lock 8 104 lock 2 105 lock 2 106 lock 2 103 lock 2 107 lock 2 10…" at bounding box center [876, 421] width 1382 height 576
click at [823, 485] on div "203 lock 2" at bounding box center [817, 484] width 48 height 48
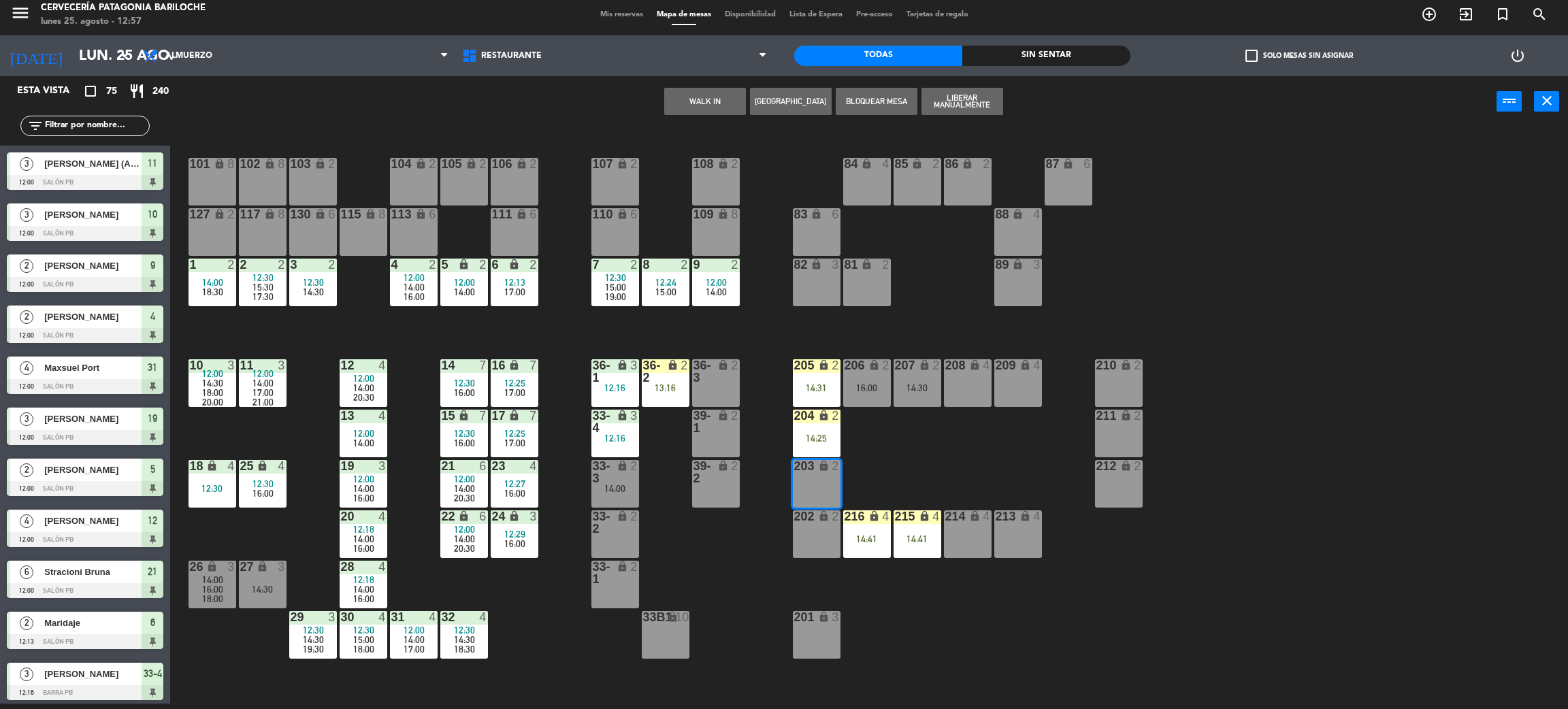
click at [707, 101] on button "WALK IN" at bounding box center [705, 102] width 82 height 27
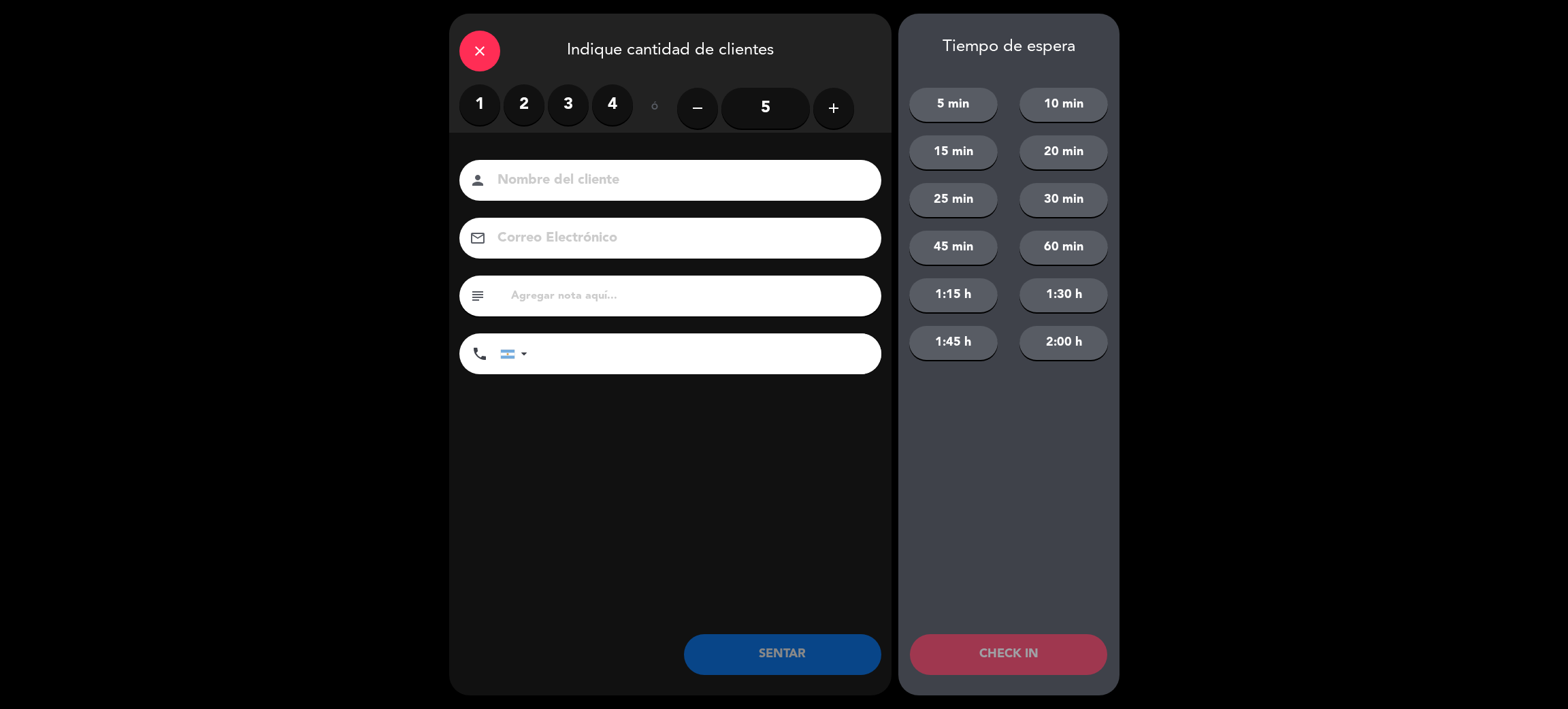
click at [509, 97] on label "2" at bounding box center [524, 105] width 41 height 41
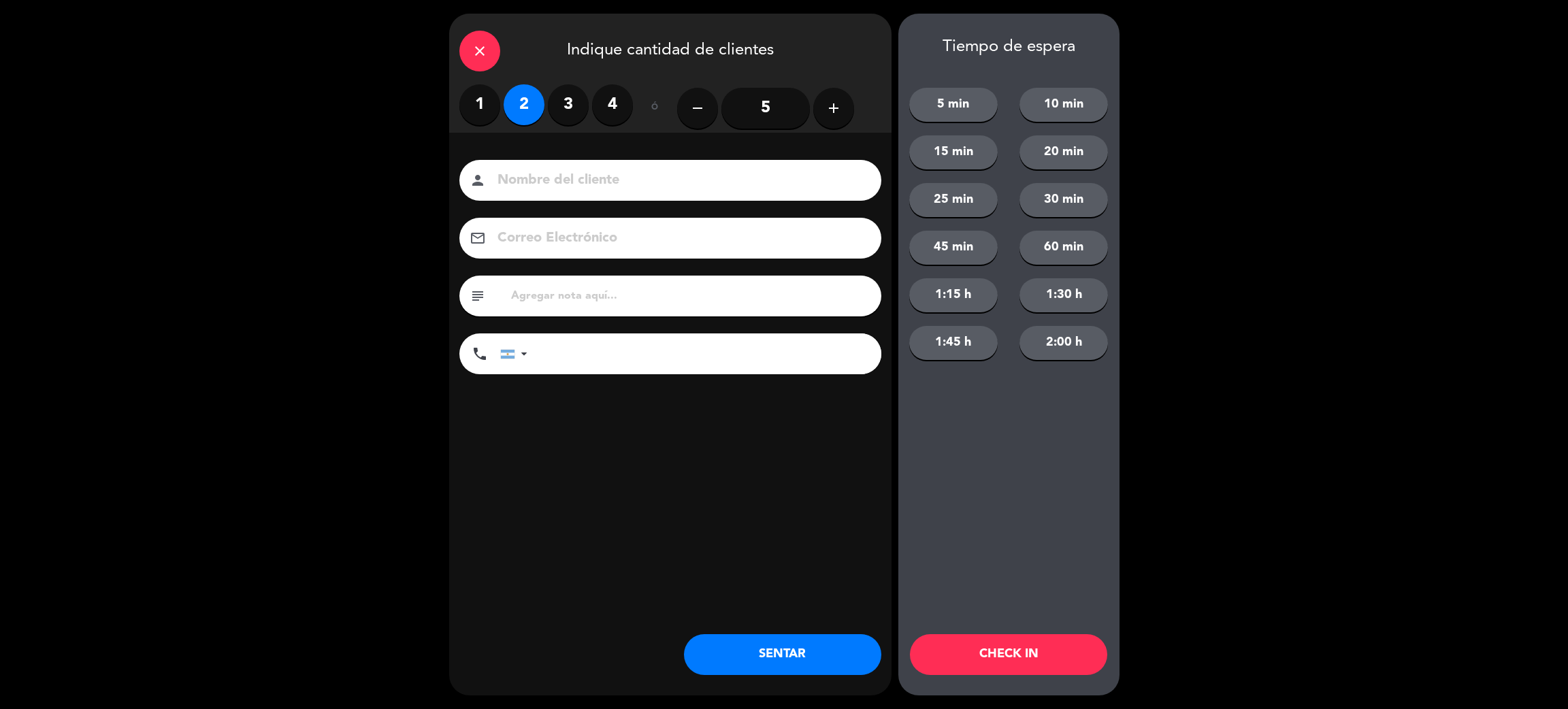
click at [563, 192] on div "person" at bounding box center [670, 181] width 422 height 41
click at [799, 182] on input at bounding box center [680, 181] width 368 height 24
type input "velisa teijeira"
click at [775, 363] on input "tel" at bounding box center [711, 354] width 340 height 41
type input "+5511982207743"
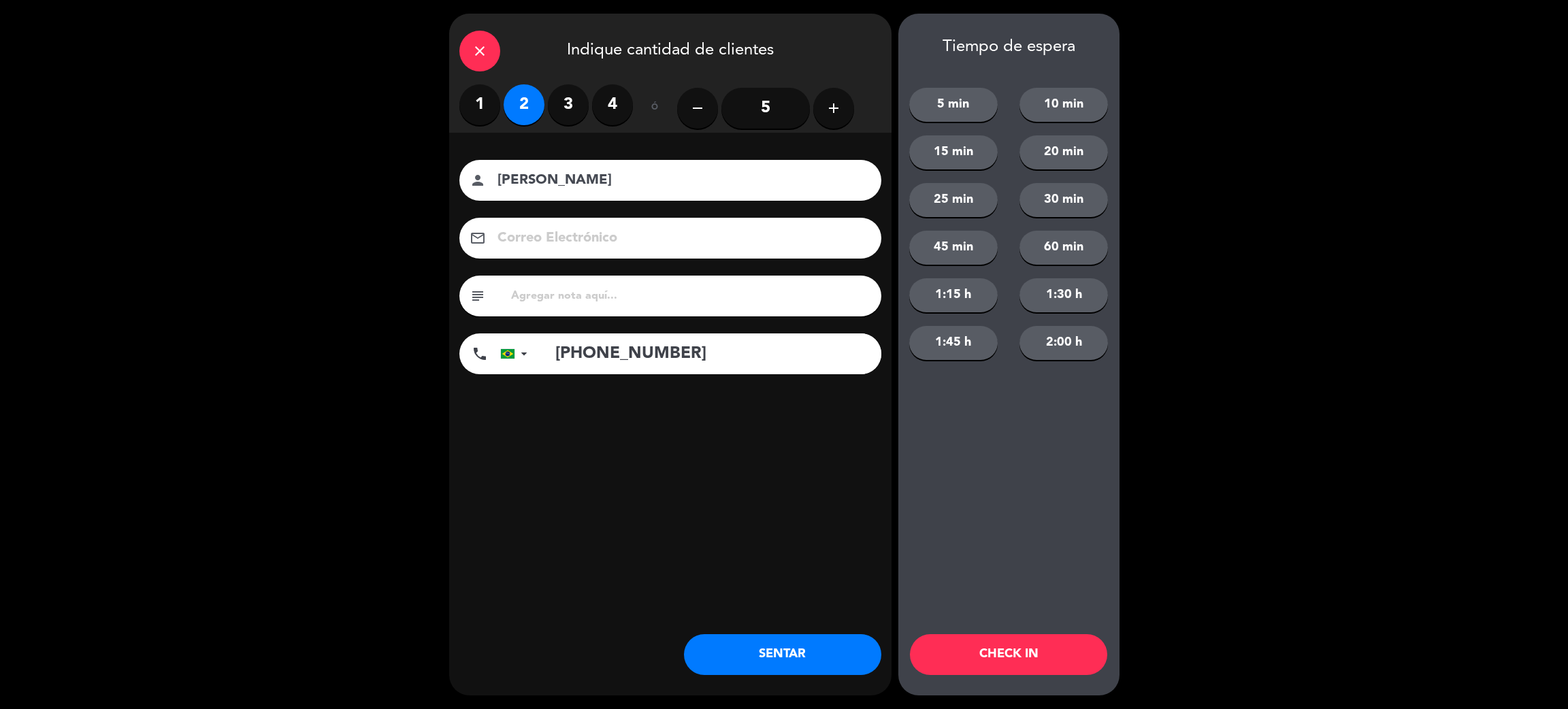
click at [479, 55] on icon "close" at bounding box center [480, 51] width 16 height 16
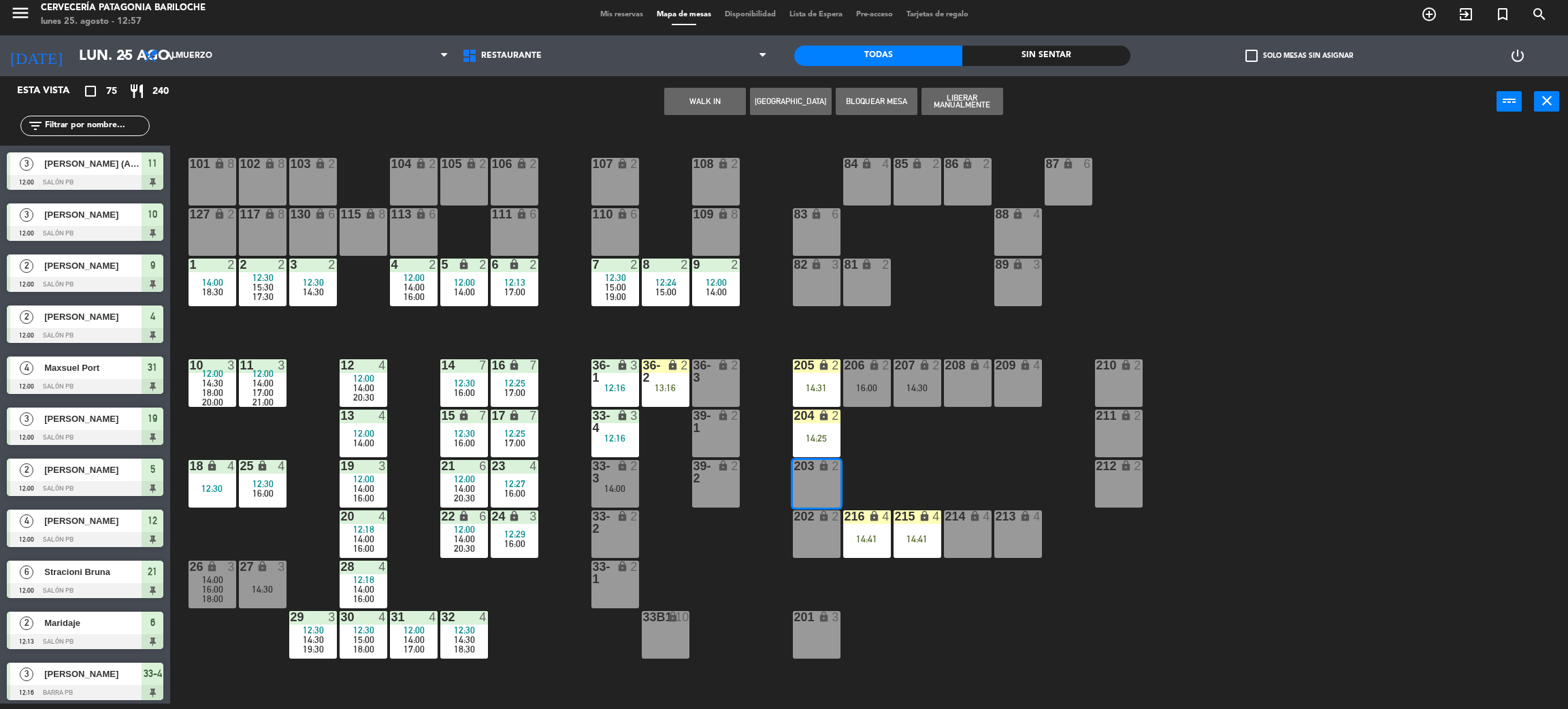
click at [1346, 164] on div "101 lock 8 102 lock 8 104 lock 2 105 lock 2 106 lock 2 103 lock 2 107 lock 2 10…" at bounding box center [876, 421] width 1382 height 576
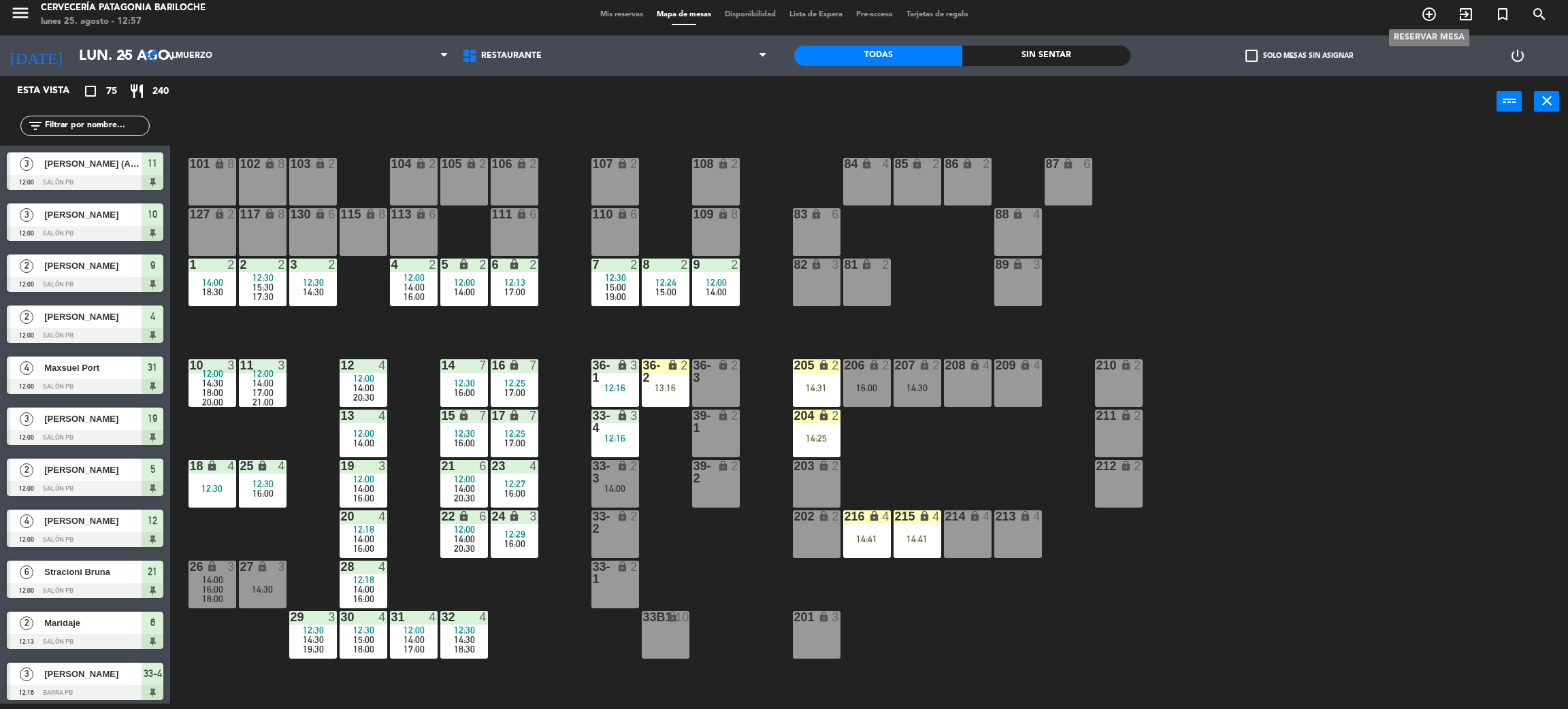
click at [1436, 7] on icon "add_circle_outline" at bounding box center [1430, 14] width 16 height 16
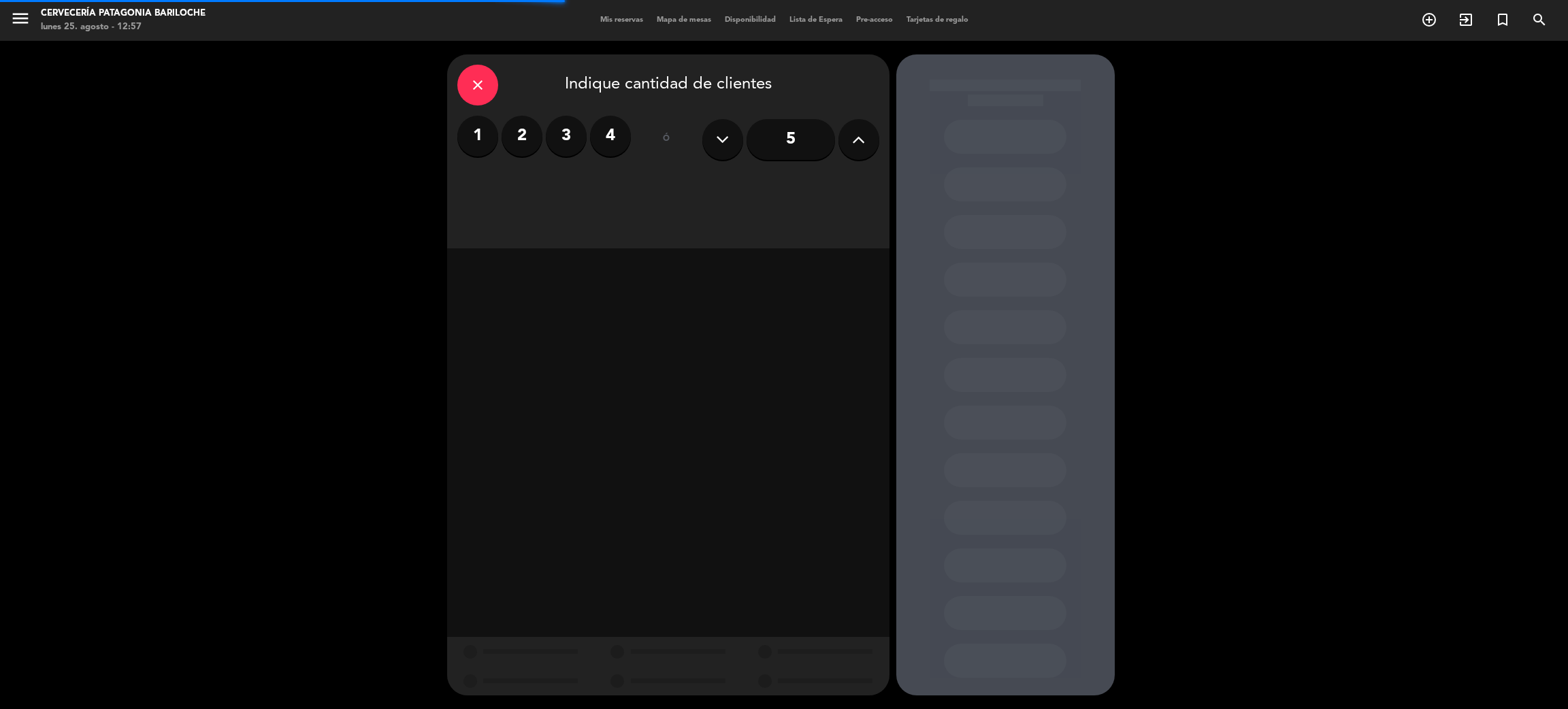
click at [514, 126] on label "2" at bounding box center [522, 136] width 41 height 41
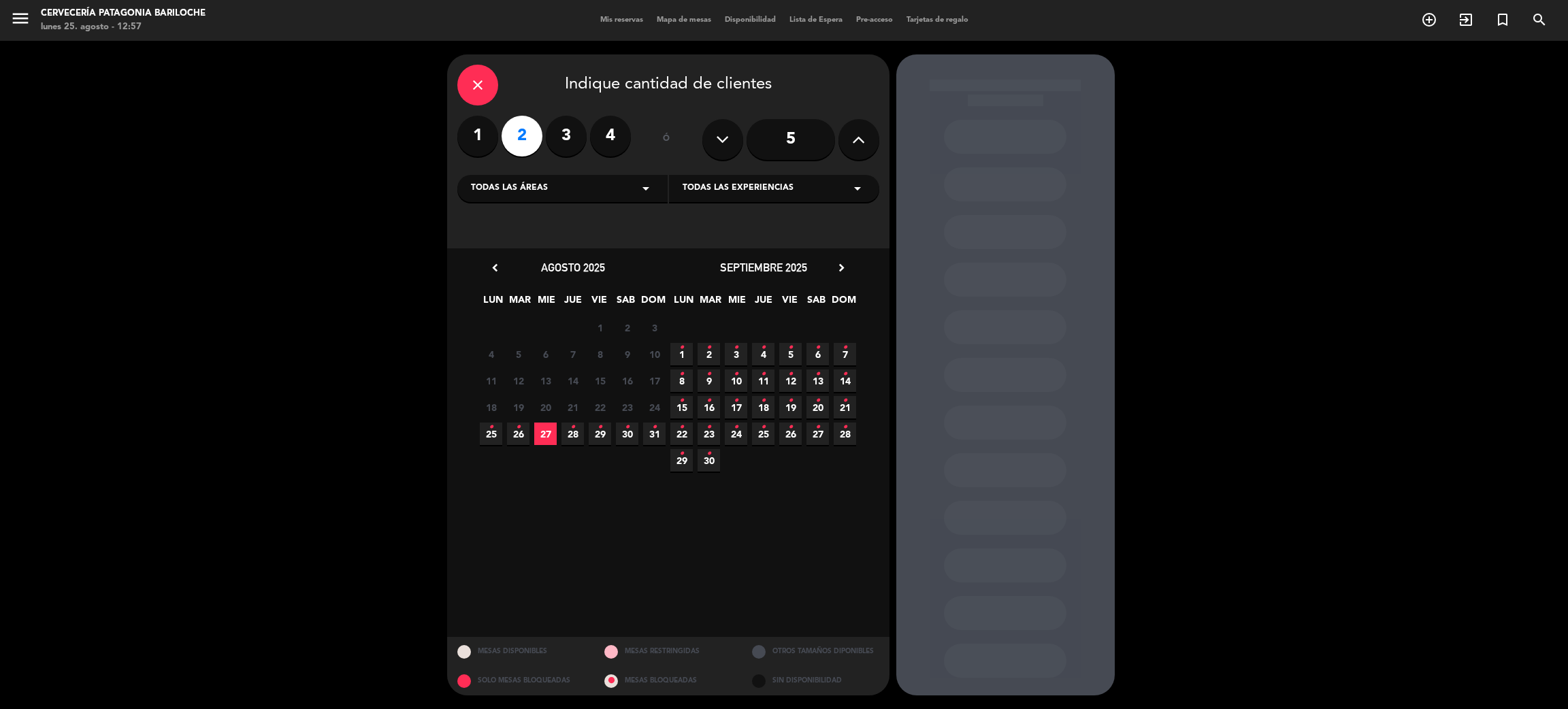
click at [494, 435] on span "25 •" at bounding box center [491, 434] width 23 height 22
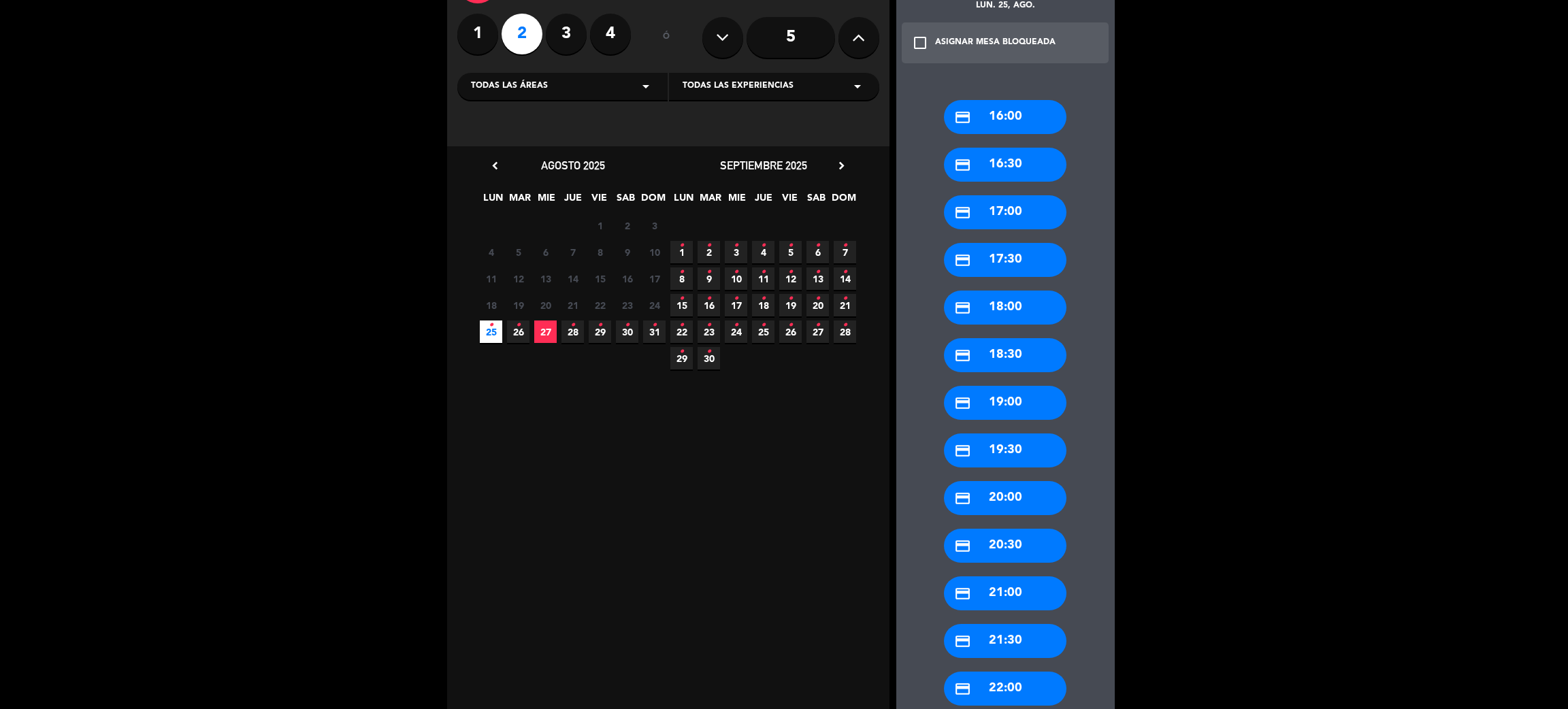
scroll to position [183, 0]
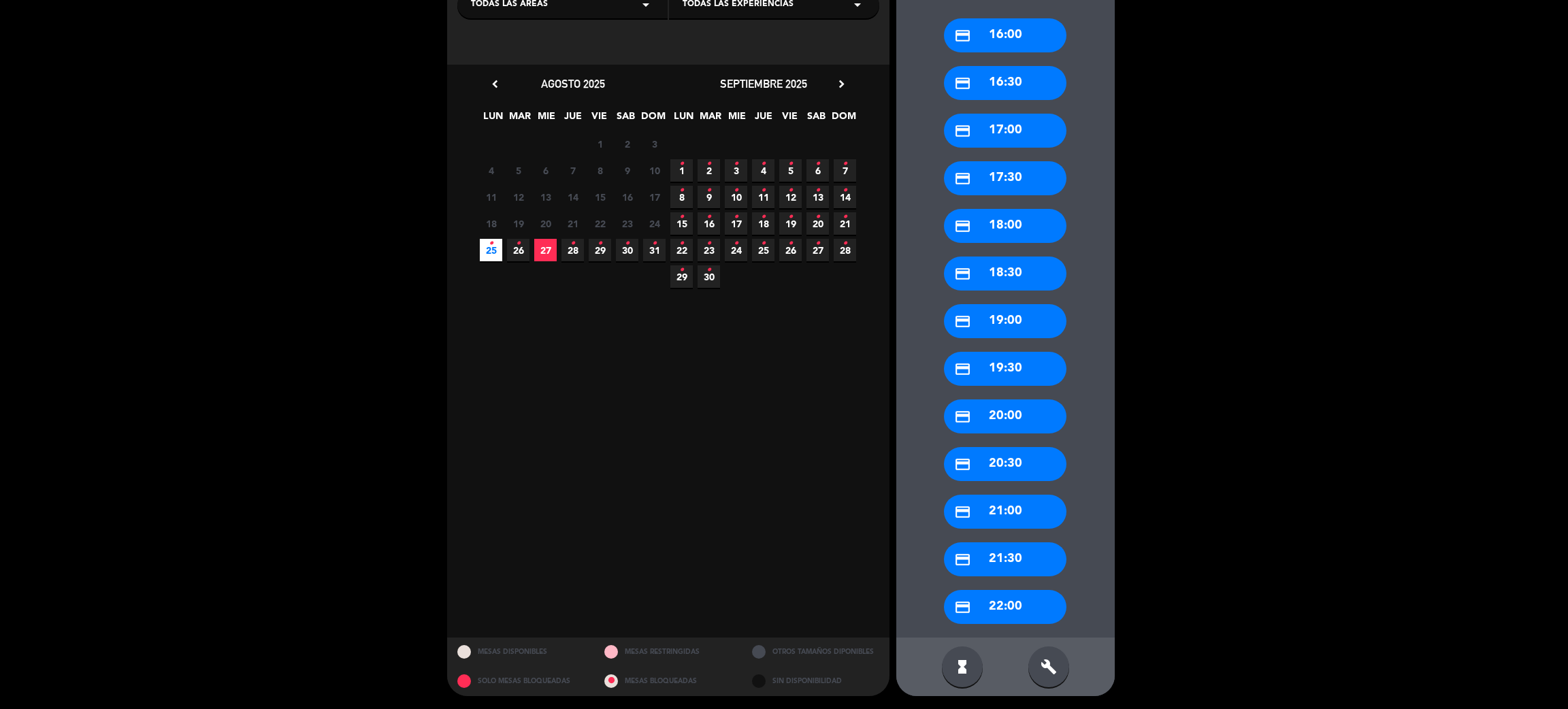
click at [1005, 320] on div "credit_card 19:00" at bounding box center [1005, 321] width 123 height 34
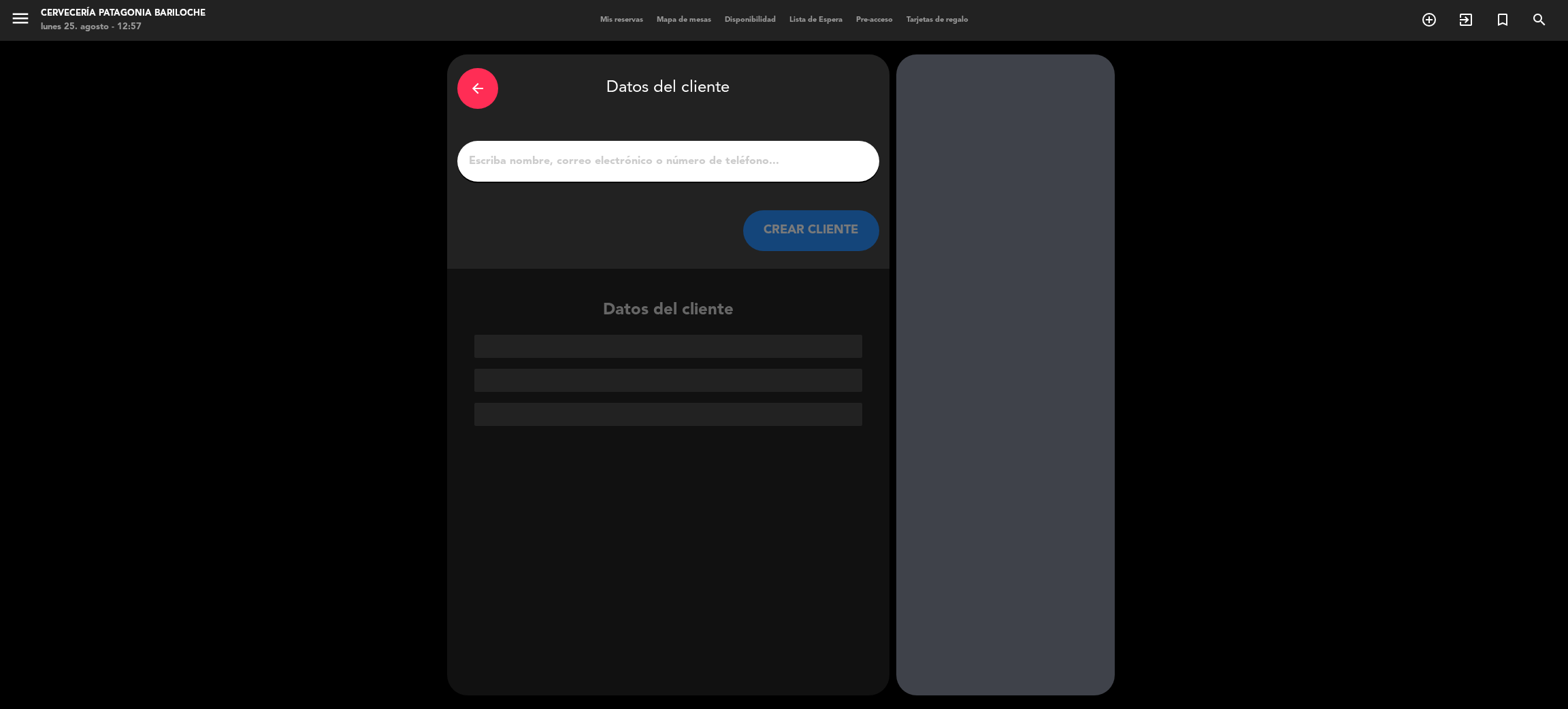
click at [658, 165] on input "1" at bounding box center [668, 162] width 402 height 19
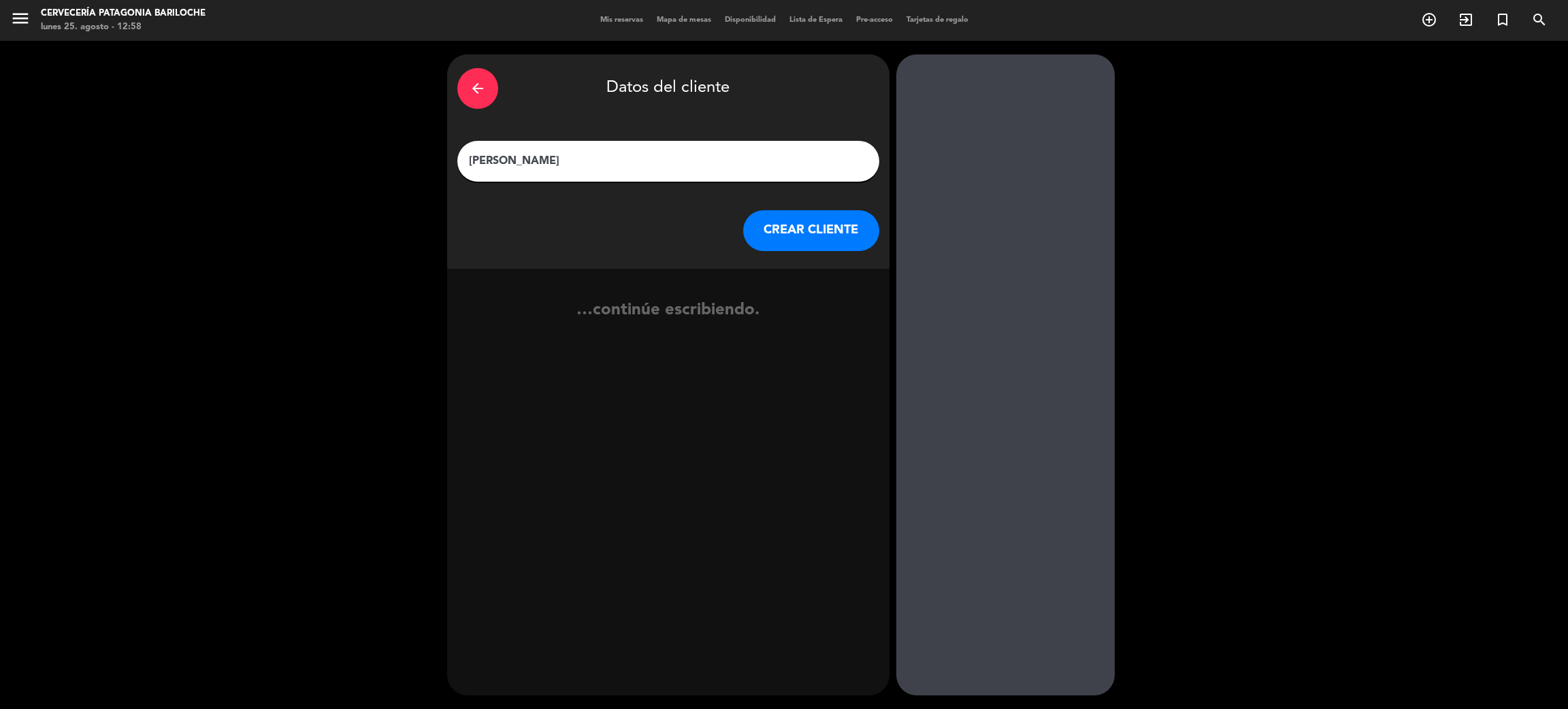
type input "Velisa teijeira"
click at [804, 234] on button "CREAR CLIENTE" at bounding box center [812, 230] width 136 height 41
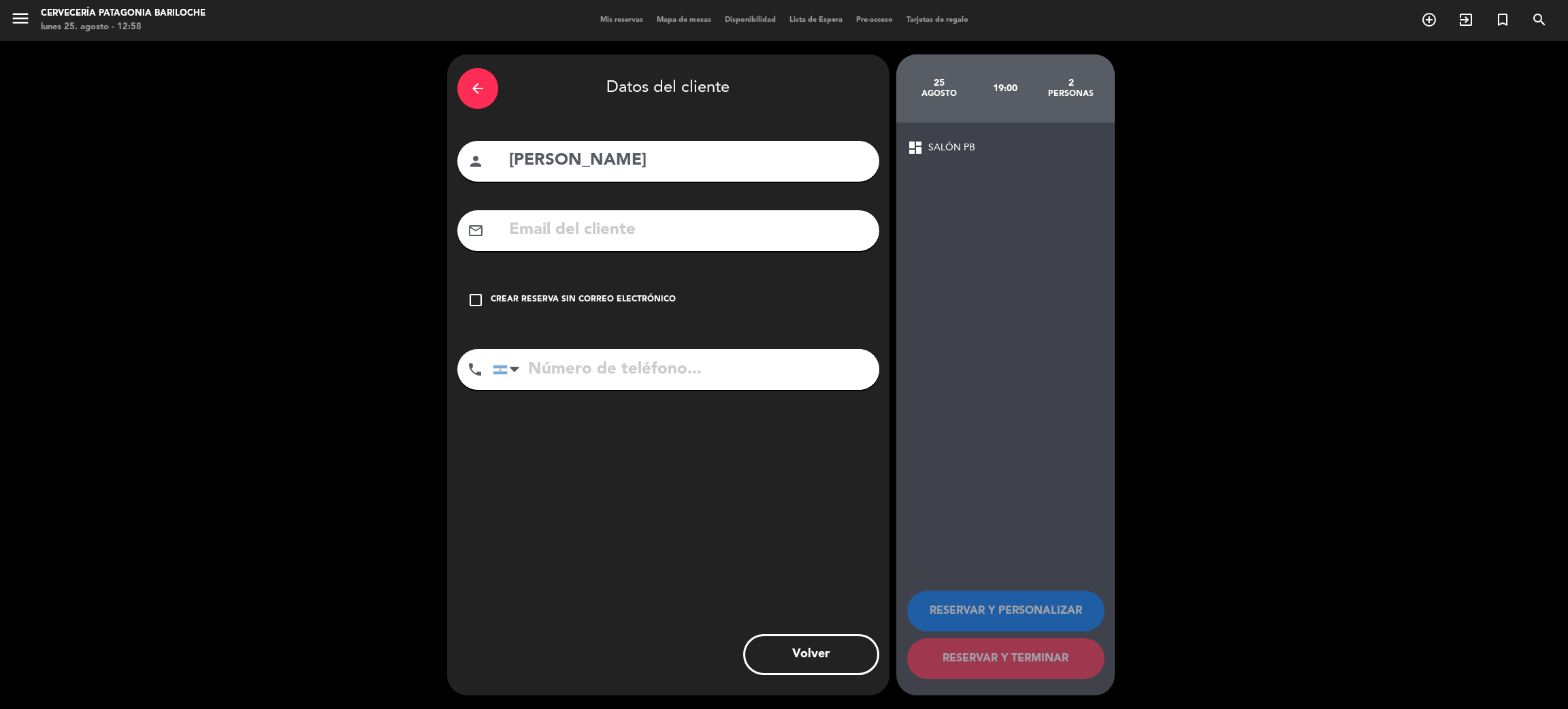
click at [726, 230] on input "text" at bounding box center [689, 230] width 361 height 28
type input "melisa"
click at [518, 163] on input "Velisa teijeira" at bounding box center [689, 161] width 361 height 28
type input "[PERSON_NAME]"
click at [580, 228] on input "melisa" at bounding box center [689, 230] width 361 height 28
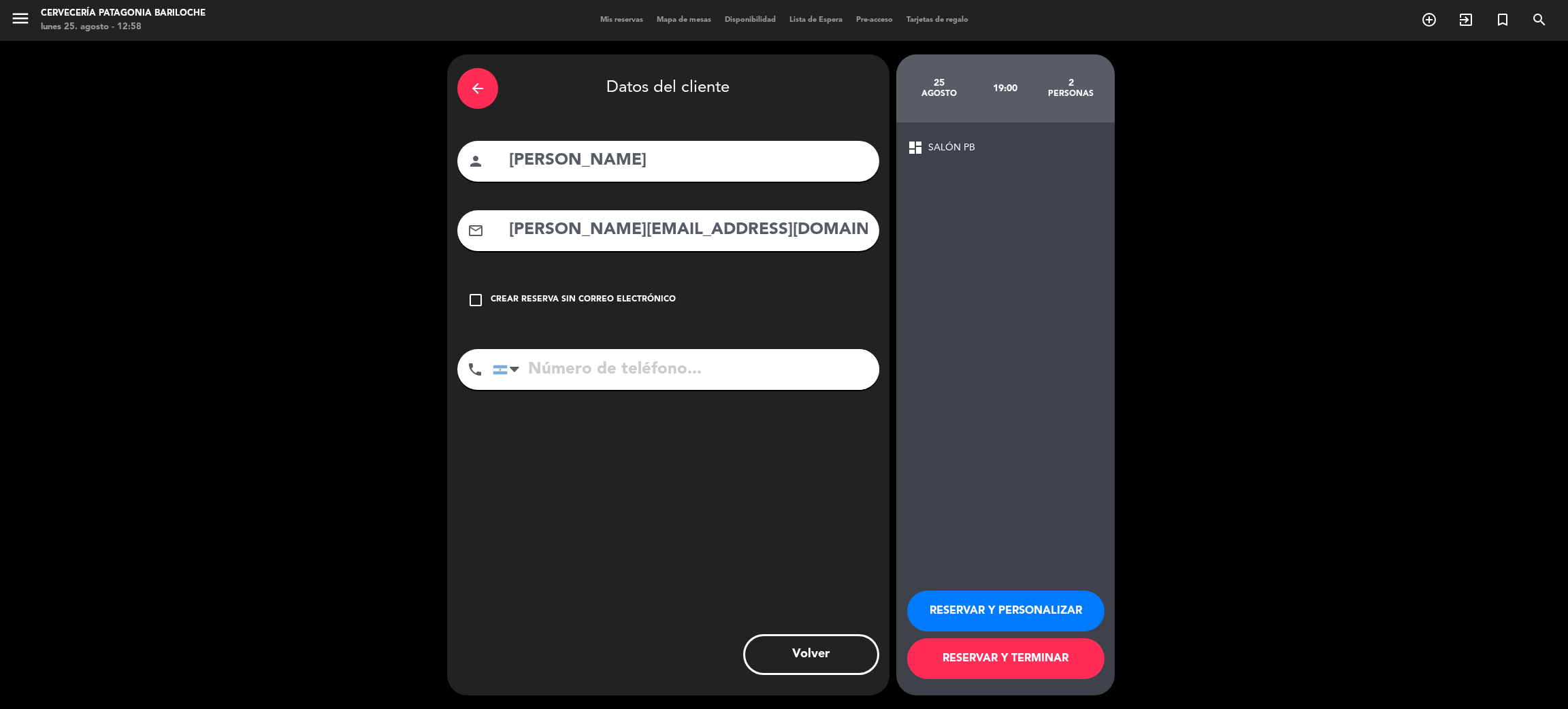
type input "[PERSON_NAME][EMAIL_ADDRESS][DOMAIN_NAME]"
click at [640, 370] on input "tel" at bounding box center [686, 369] width 387 height 41
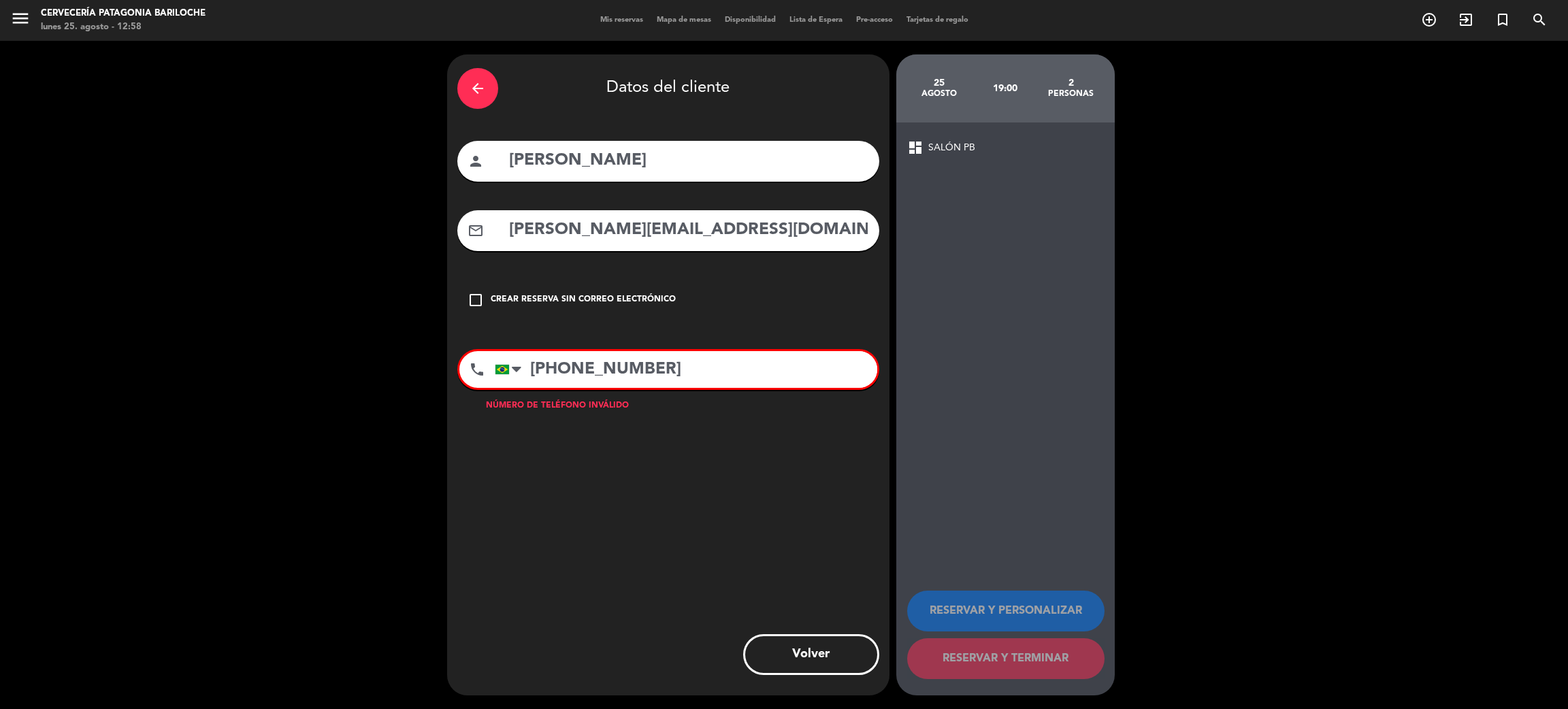
click at [563, 370] on input "+5594479393" at bounding box center [686, 369] width 383 height 37
click at [570, 367] on input "+5594479393" at bounding box center [686, 369] width 383 height 37
click at [591, 369] on input "+5594479393" at bounding box center [686, 369] width 383 height 37
click at [598, 372] on input "+5594479393" at bounding box center [686, 369] width 383 height 37
click at [561, 365] on input "+5594479393" at bounding box center [686, 369] width 383 height 37
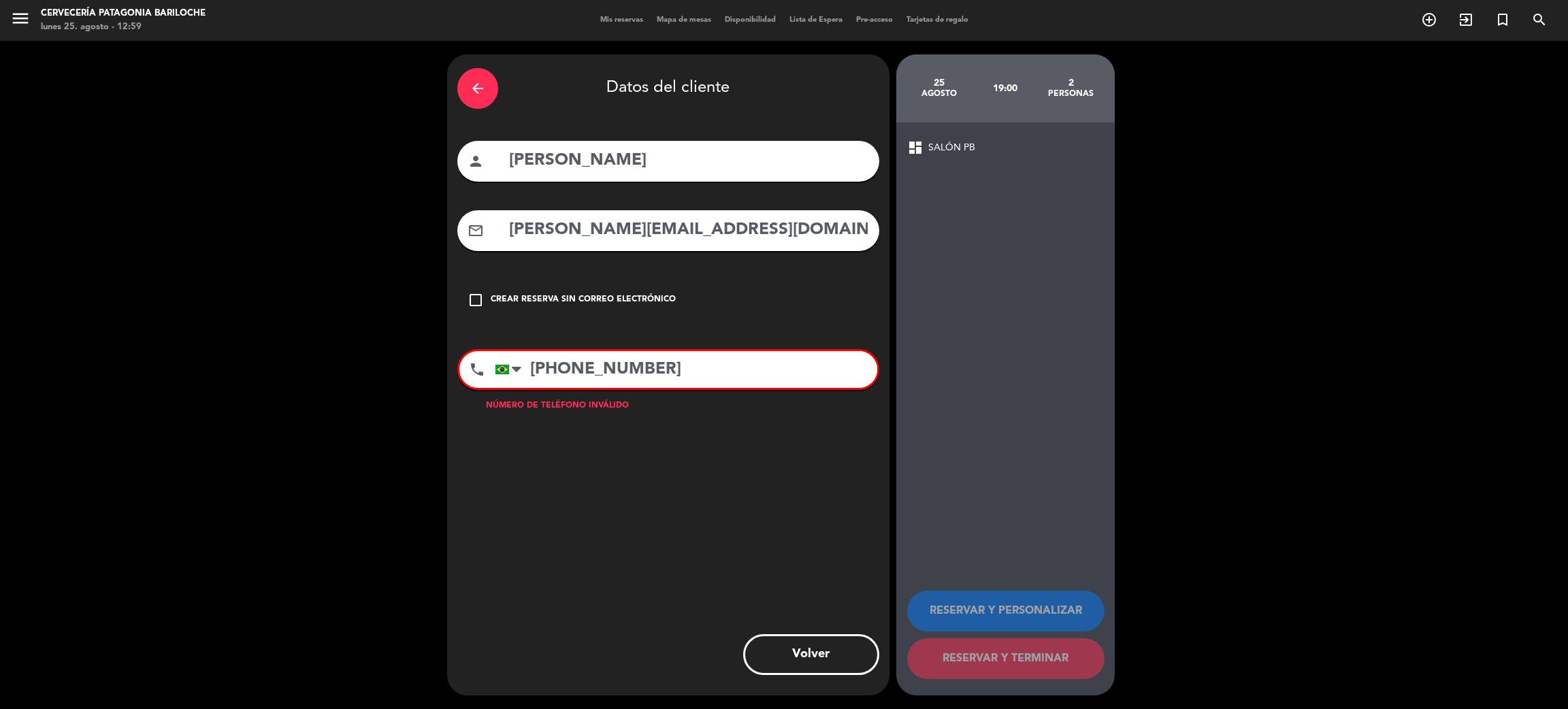
click at [593, 373] on input "+551194479393" at bounding box center [686, 369] width 383 height 37
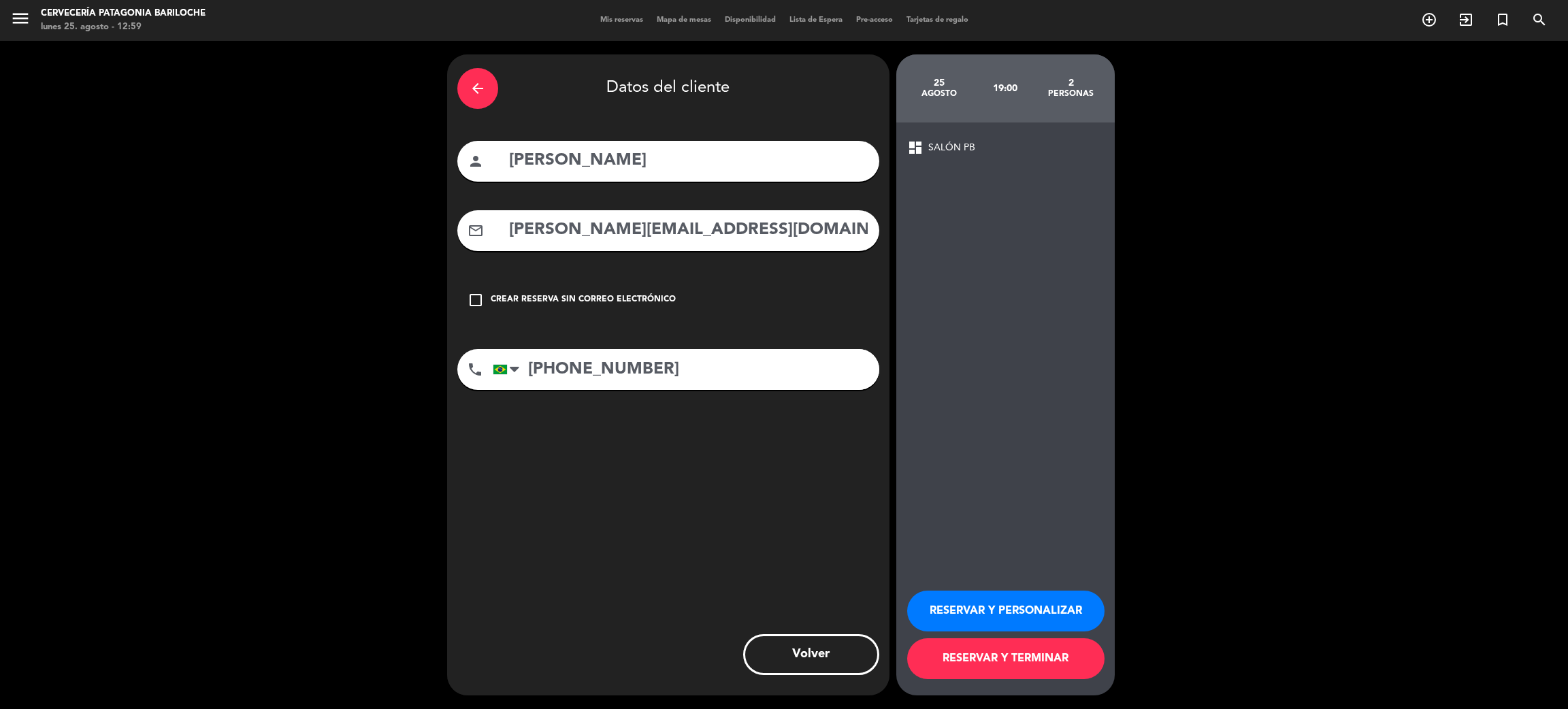
click at [778, 357] on input "[PHONE_NUMBER]" at bounding box center [686, 369] width 387 height 41
type input "[PHONE_NUMBER]"
drag, startPoint x: 987, startPoint y: 95, endPoint x: 1037, endPoint y: 92, distance: 50.1
click at [1035, 92] on div "19:00" at bounding box center [1005, 89] width 66 height 48
drag, startPoint x: 1056, startPoint y: 92, endPoint x: 1114, endPoint y: 104, distance: 59.2
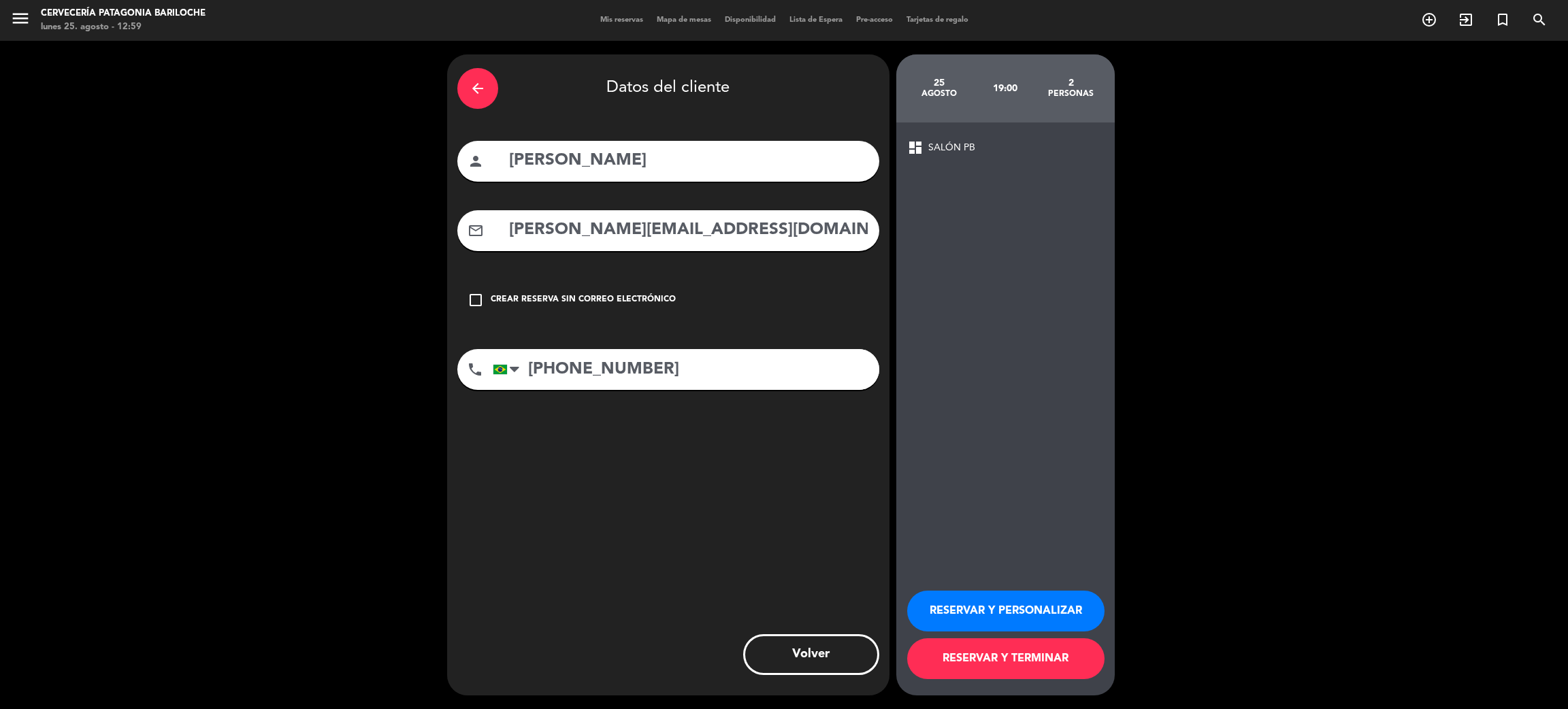
click at [1067, 95] on div "personas" at bounding box center [1071, 94] width 66 height 11
click at [1116, 104] on booking-flow-guarantee-sidebar "25 agosto 19:00 2 personas dashboard SALÓN PB RESERVAR Y PERSONALIZAR RESERVAR …" at bounding box center [1009, 375] width 225 height 641
click at [1039, 667] on button "RESERVAR Y TERMINAR" at bounding box center [1005, 659] width 197 height 41
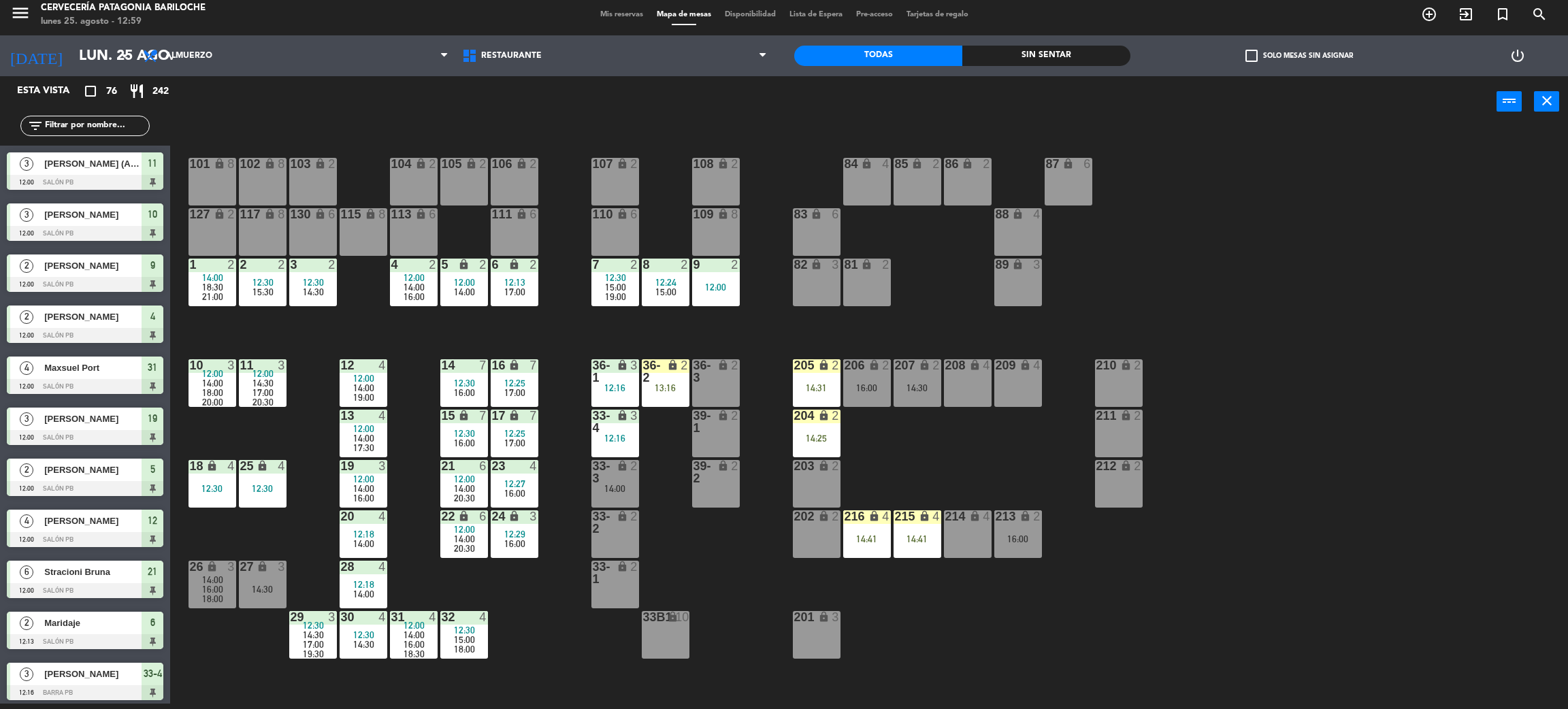
click at [1251, 62] on span "check_box_outline_blank" at bounding box center [1252, 56] width 12 height 12
click at [1299, 56] on input "check_box_outline_blank Solo mesas sin asignar" at bounding box center [1299, 56] width 0 height 0
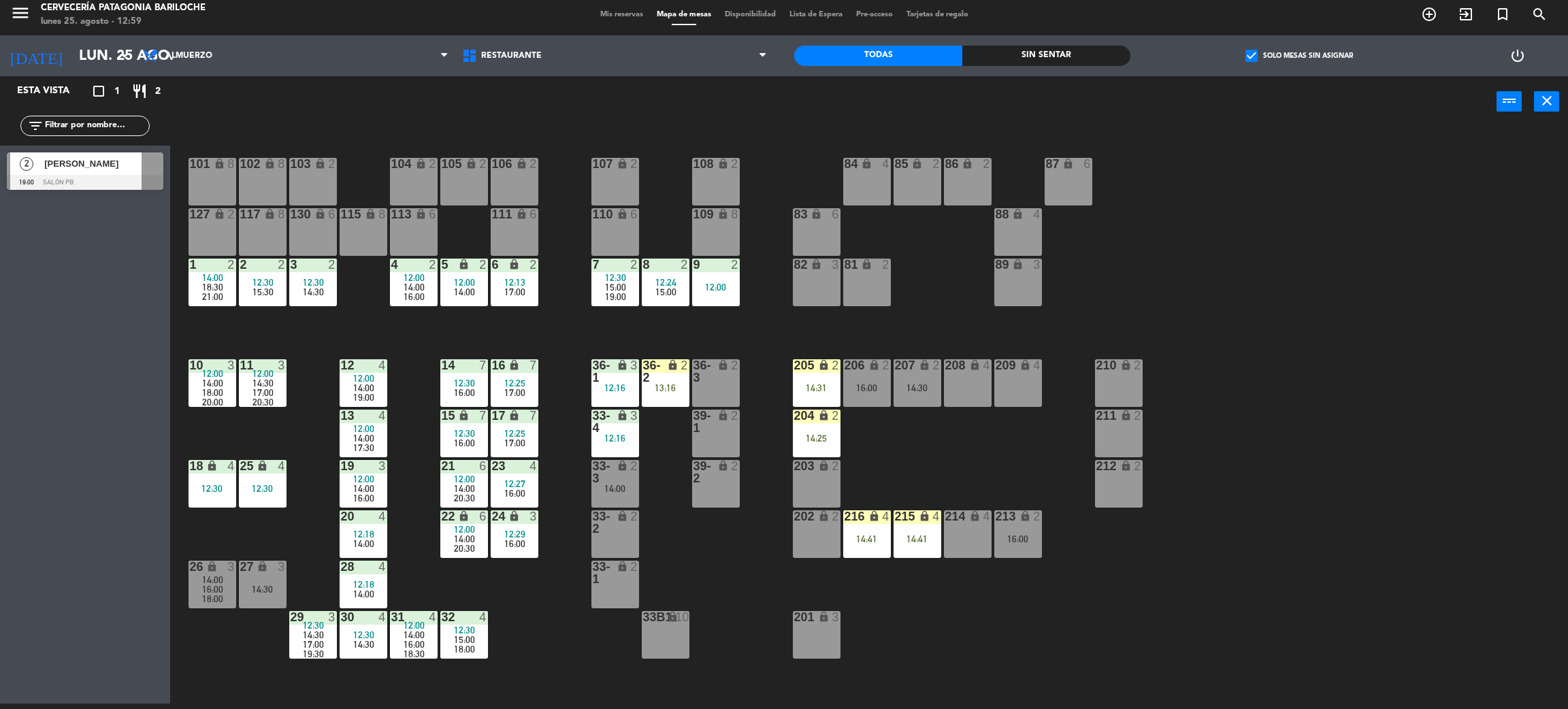
click at [1251, 62] on span "check_box" at bounding box center [1252, 56] width 12 height 12
click at [1299, 56] on input "check_box Solo mesas sin asignar" at bounding box center [1299, 56] width 0 height 0
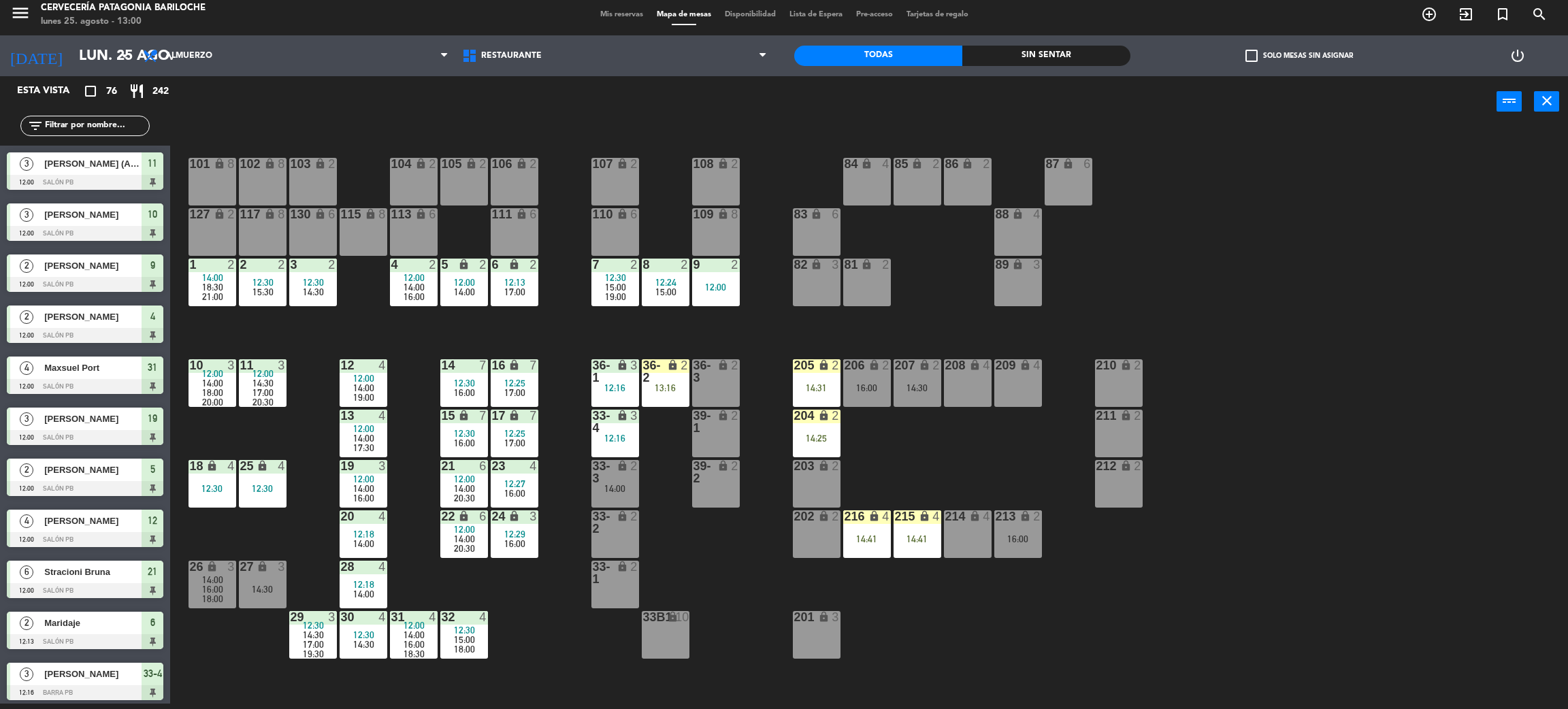
click at [709, 573] on div "101 lock 8 102 lock 8 104 lock 2 105 lock 2 106 lock 2 103 lock 2 107 lock 2 10…" at bounding box center [876, 421] width 1382 height 576
click at [1246, 57] on span "check_box_outline_blank" at bounding box center [1252, 56] width 12 height 12
click at [1299, 56] on input "check_box_outline_blank Solo mesas sin asignar" at bounding box center [1299, 56] width 0 height 0
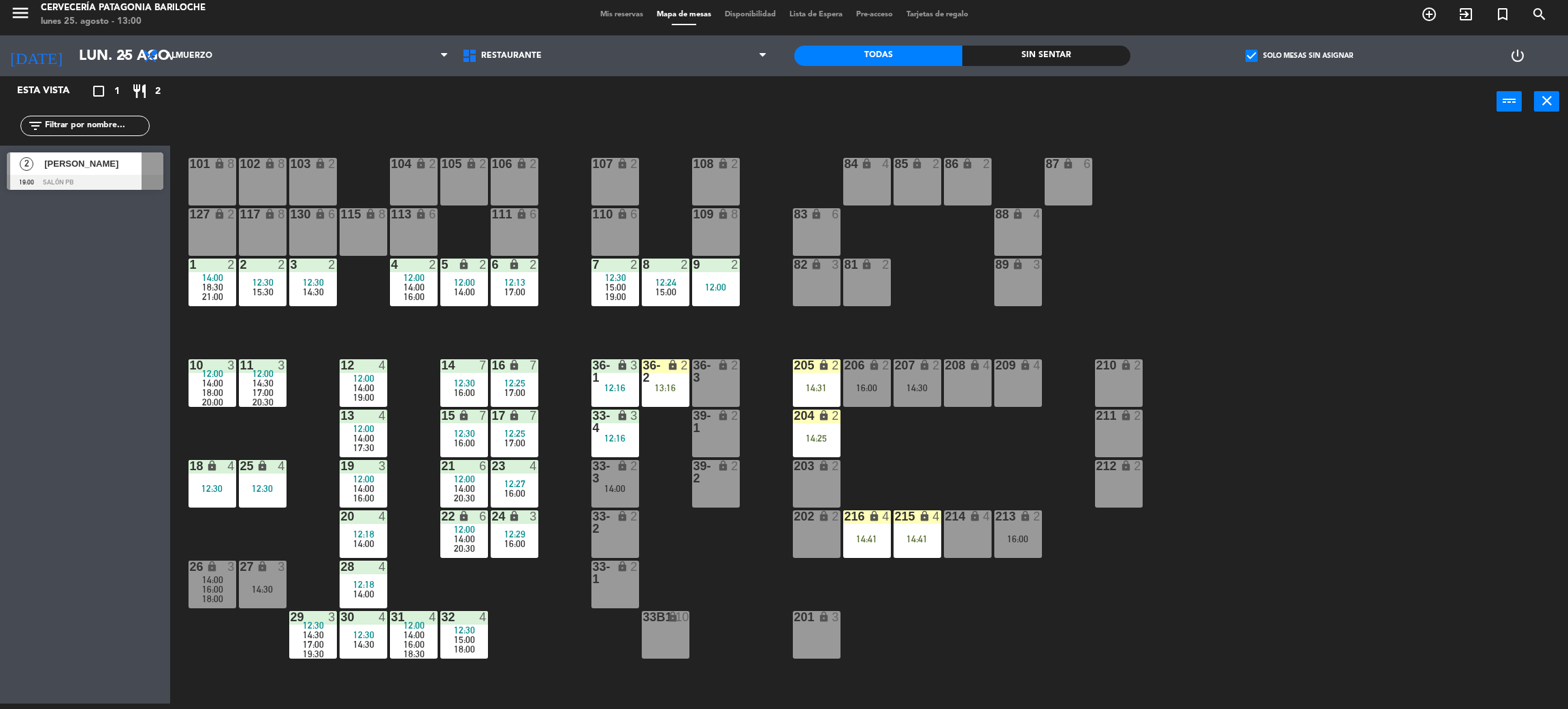
click at [36, 175] on div "2" at bounding box center [27, 164] width 33 height 22
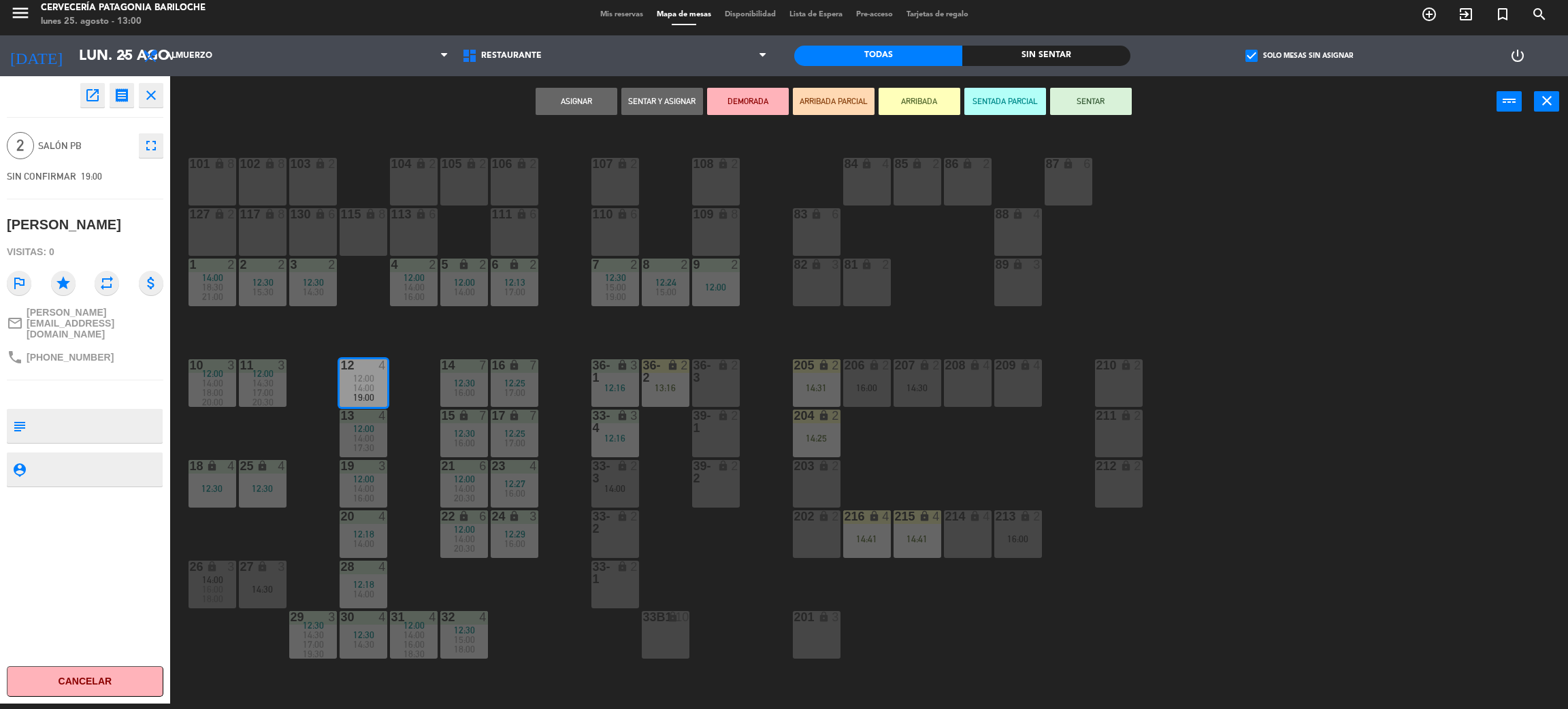
click at [520, 288] on span "12:13" at bounding box center [515, 282] width 21 height 11
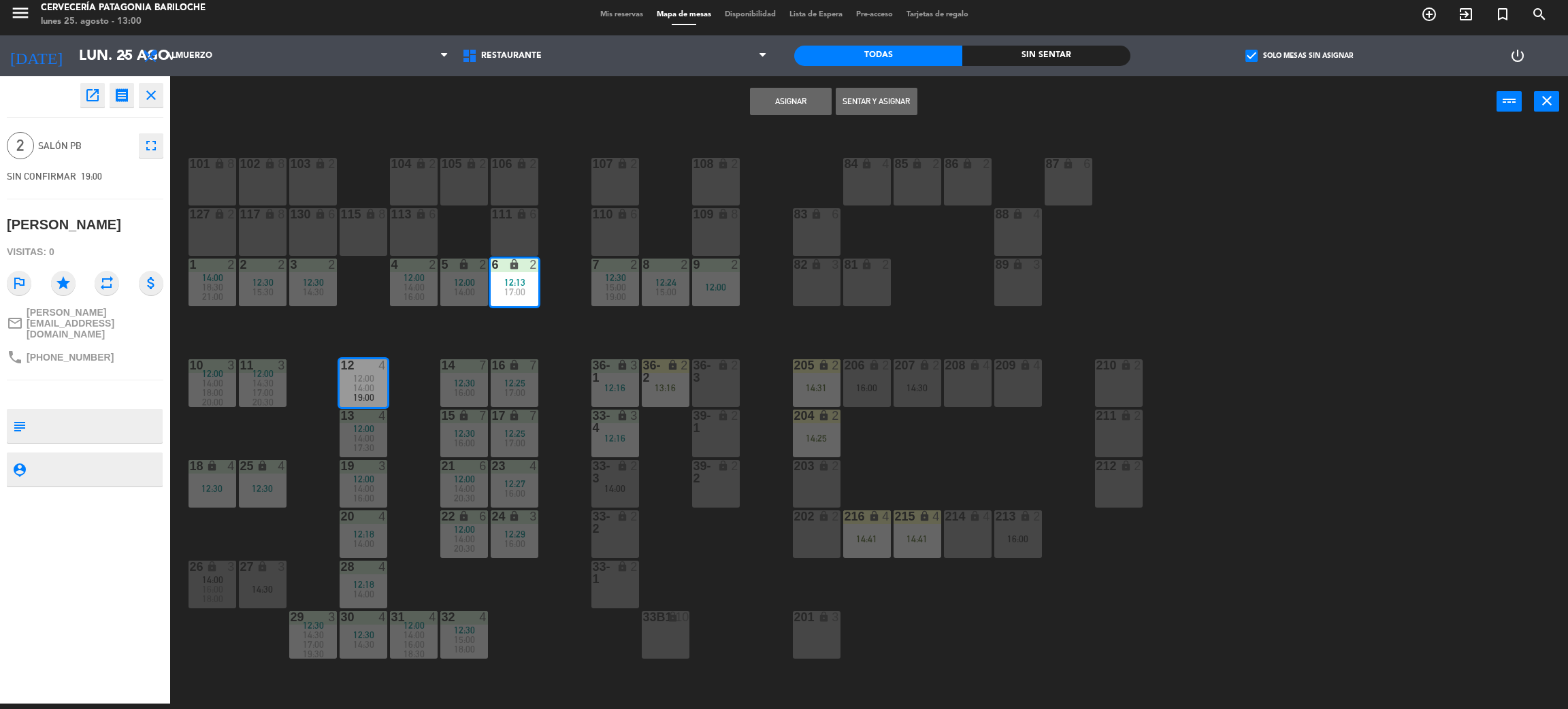
click at [802, 102] on button "Asignar" at bounding box center [791, 102] width 82 height 27
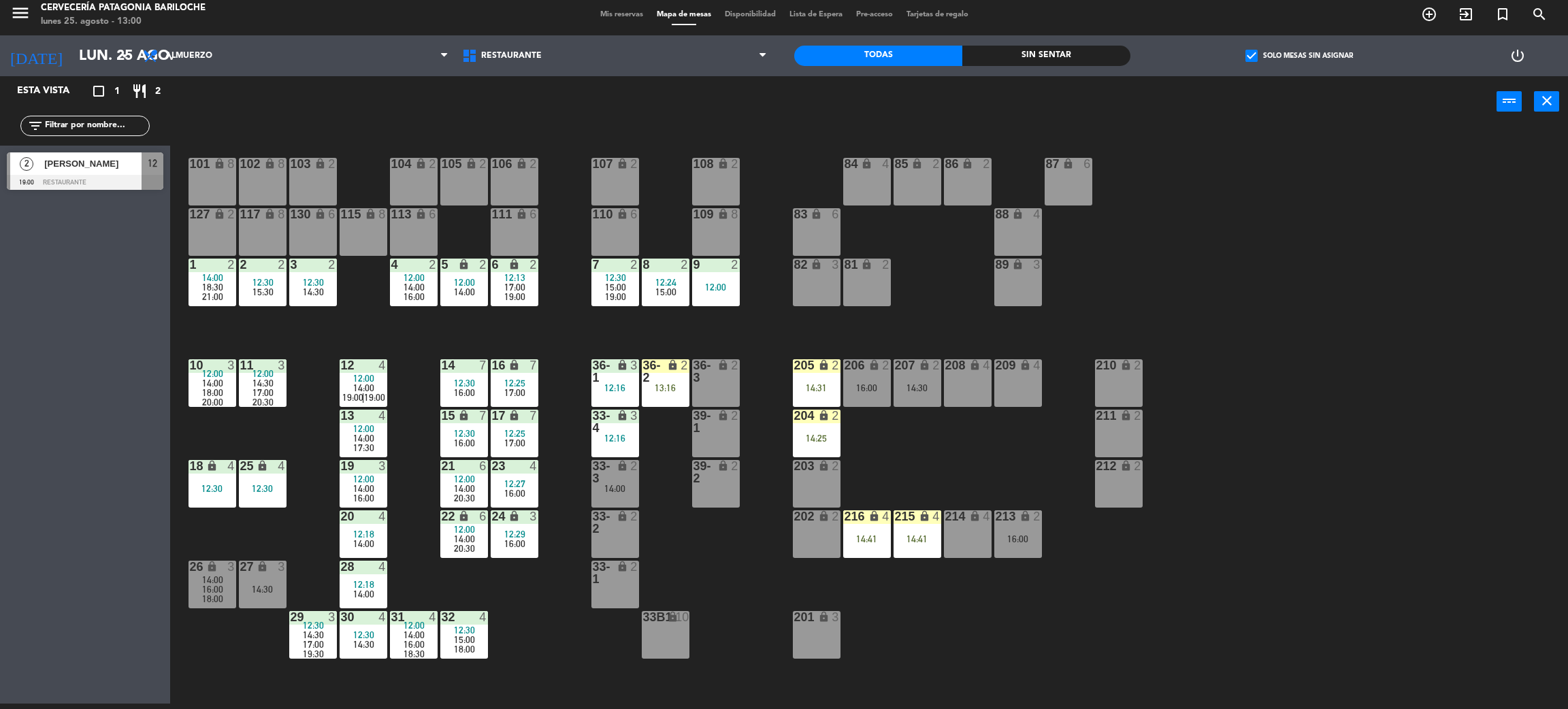
click at [536, 350] on div "101 lock 8 102 lock 8 104 lock 2 105 lock 2 106 lock 2 103 lock 2 107 lock 2 10…" at bounding box center [876, 421] width 1382 height 576
click at [1256, 62] on span "check_box" at bounding box center [1252, 56] width 12 height 12
click at [1299, 56] on input "check_box Solo mesas sin asignar" at bounding box center [1299, 56] width 0 height 0
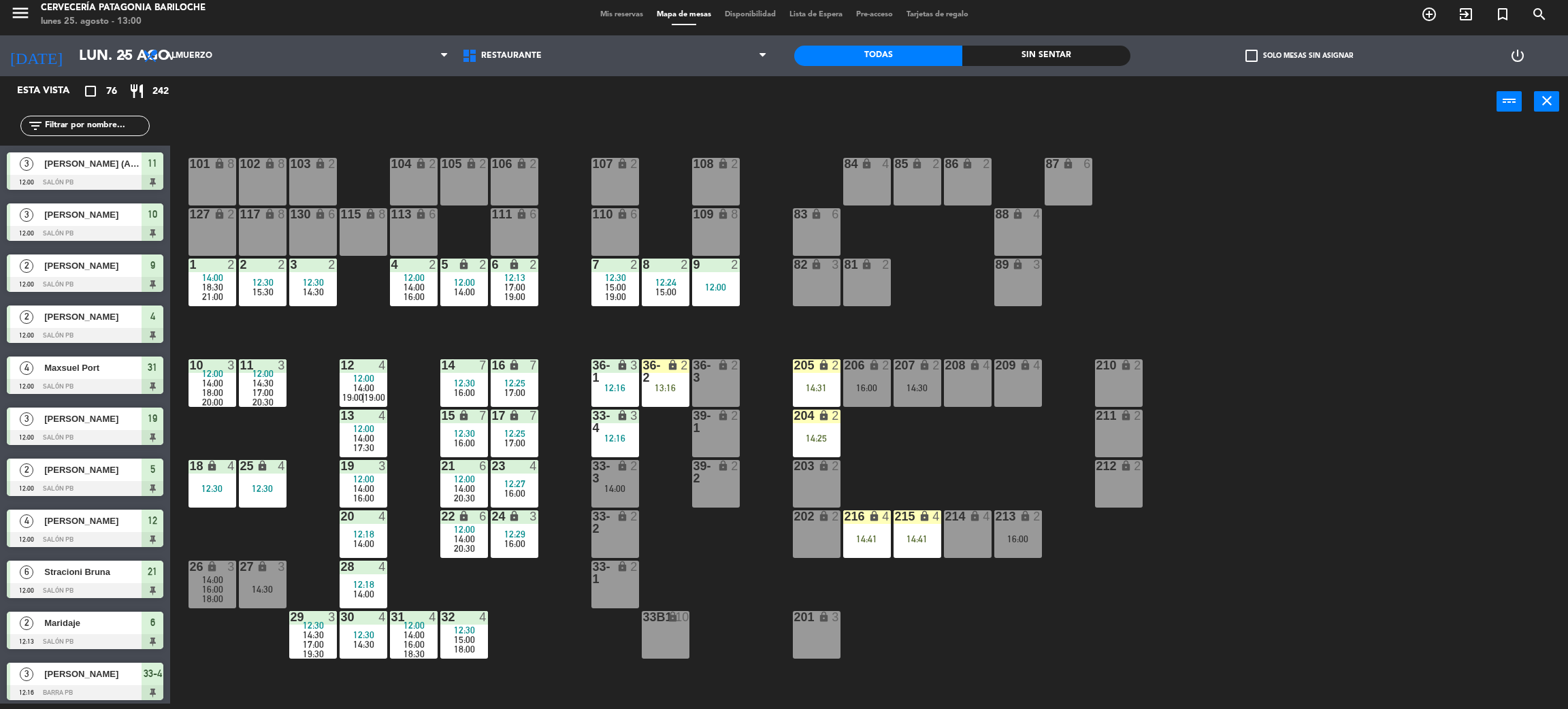
click at [1226, 297] on div "101 lock 8 102 lock 8 104 lock 2 105 lock 2 106 lock 2 103 lock 2 107 lock 2 10…" at bounding box center [876, 421] width 1382 height 576
click at [586, 325] on div "101 lock 8 102 lock 8 104 lock 2 105 lock 2 106 lock 2 103 lock 2 107 lock 2 10…" at bounding box center [876, 421] width 1382 height 576
click at [659, 501] on div "101 lock 8 102 lock 8 104 lock 2 105 lock 2 106 lock 2 103 lock 2 107 lock 2 10…" at bounding box center [876, 421] width 1382 height 576
click at [299, 553] on div "101 lock 8 102 lock 8 104 lock 2 105 lock 2 106 lock 2 103 lock 2 107 lock 2 10…" at bounding box center [876, 421] width 1382 height 576
click at [265, 393] on span "17:00" at bounding box center [263, 393] width 21 height 11
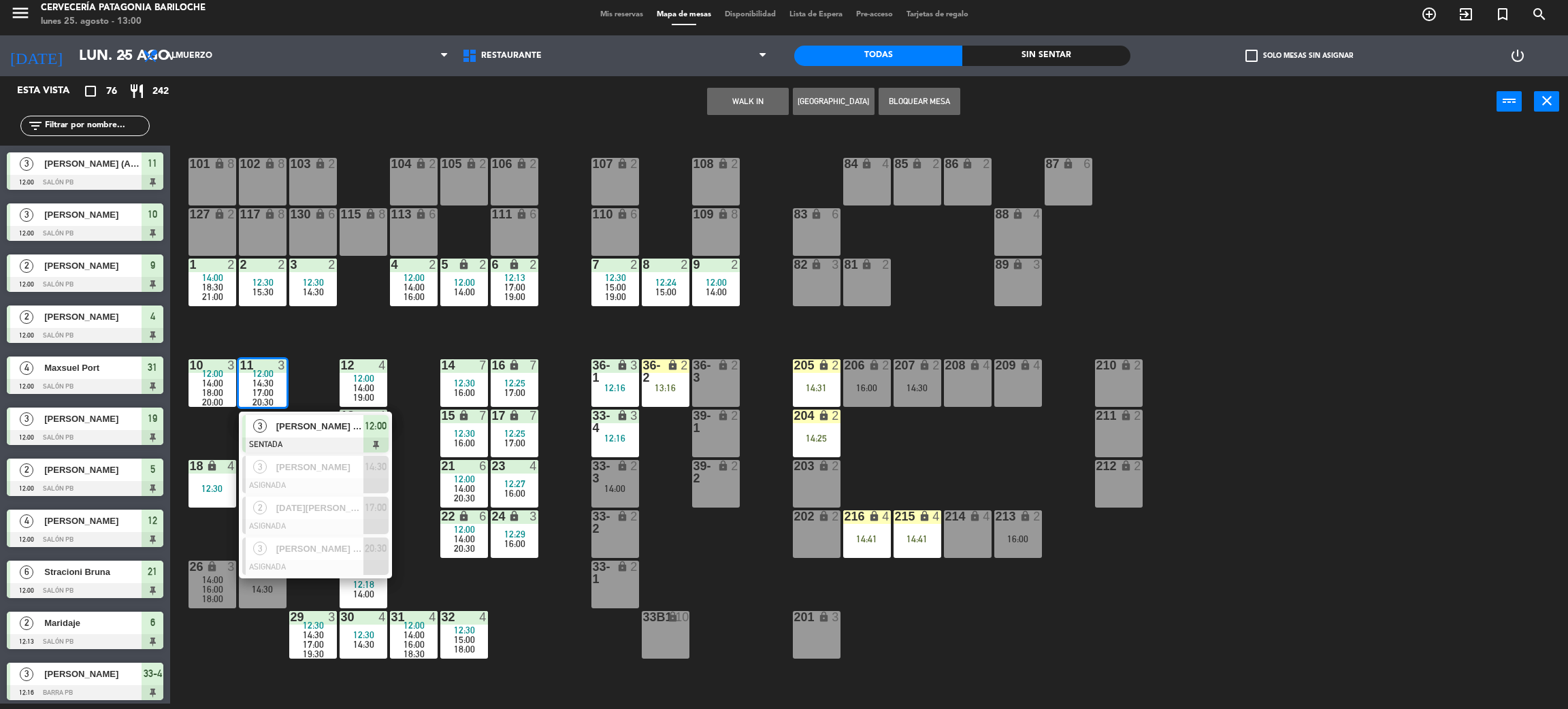
click at [197, 451] on div "101 lock 8 102 lock 8 104 lock 2 105 lock 2 106 lock 2 103 lock 2 107 lock 2 10…" at bounding box center [876, 421] width 1382 height 576
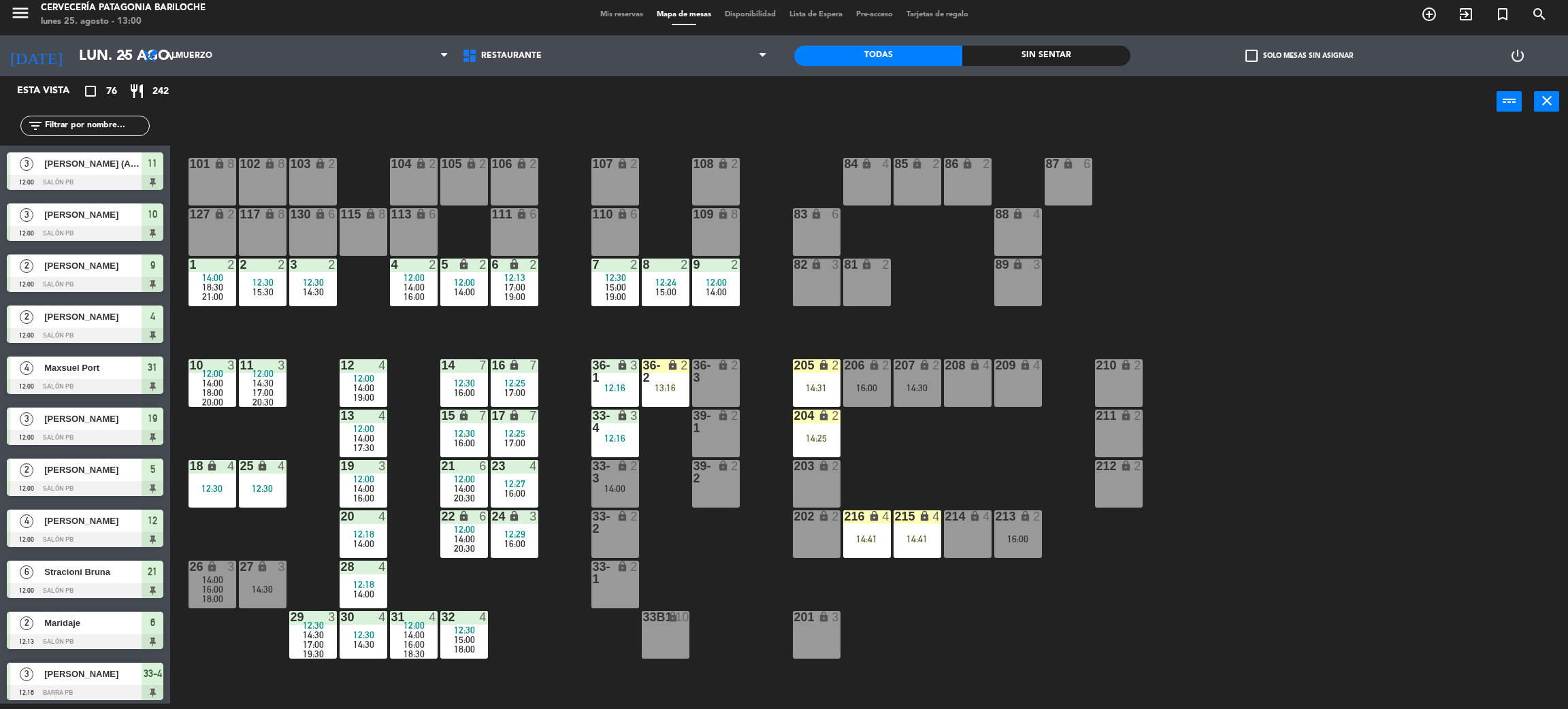
click at [265, 389] on span "14:30" at bounding box center [263, 383] width 21 height 11
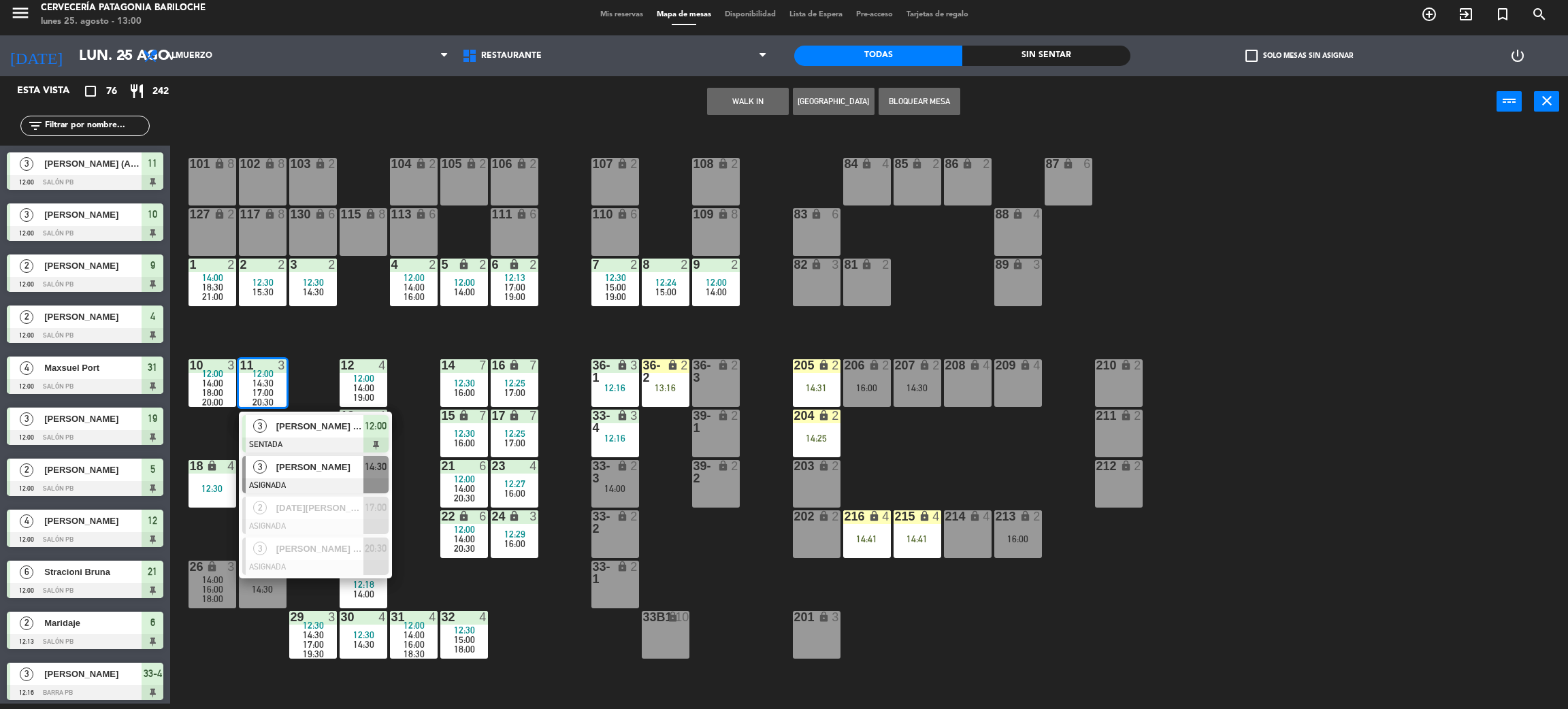
click at [319, 471] on span "[PERSON_NAME]" at bounding box center [320, 467] width 87 height 14
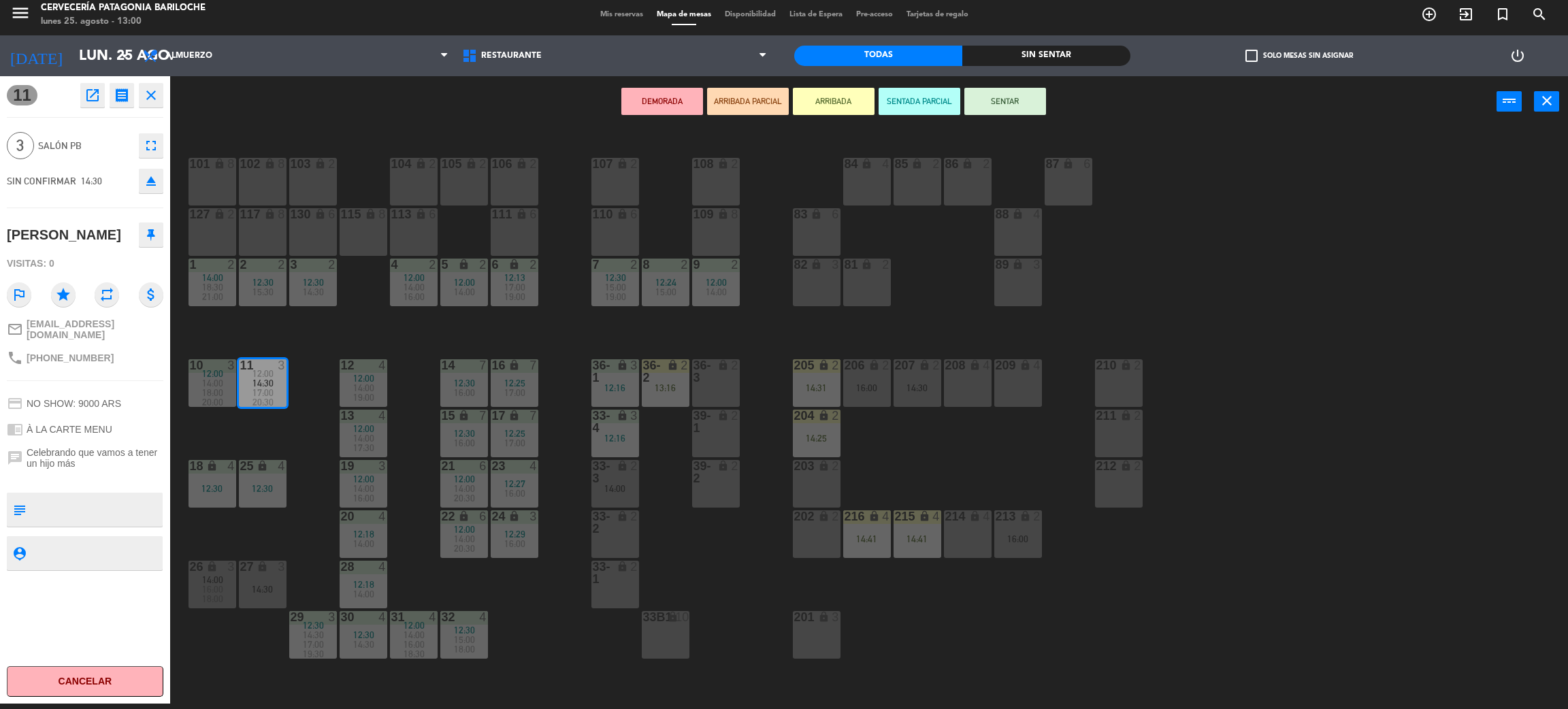
click at [291, 447] on div "101 lock 8 102 lock 8 104 lock 2 105 lock 2 106 lock 2 103 lock 2 107 lock 2 10…" at bounding box center [876, 421] width 1382 height 576
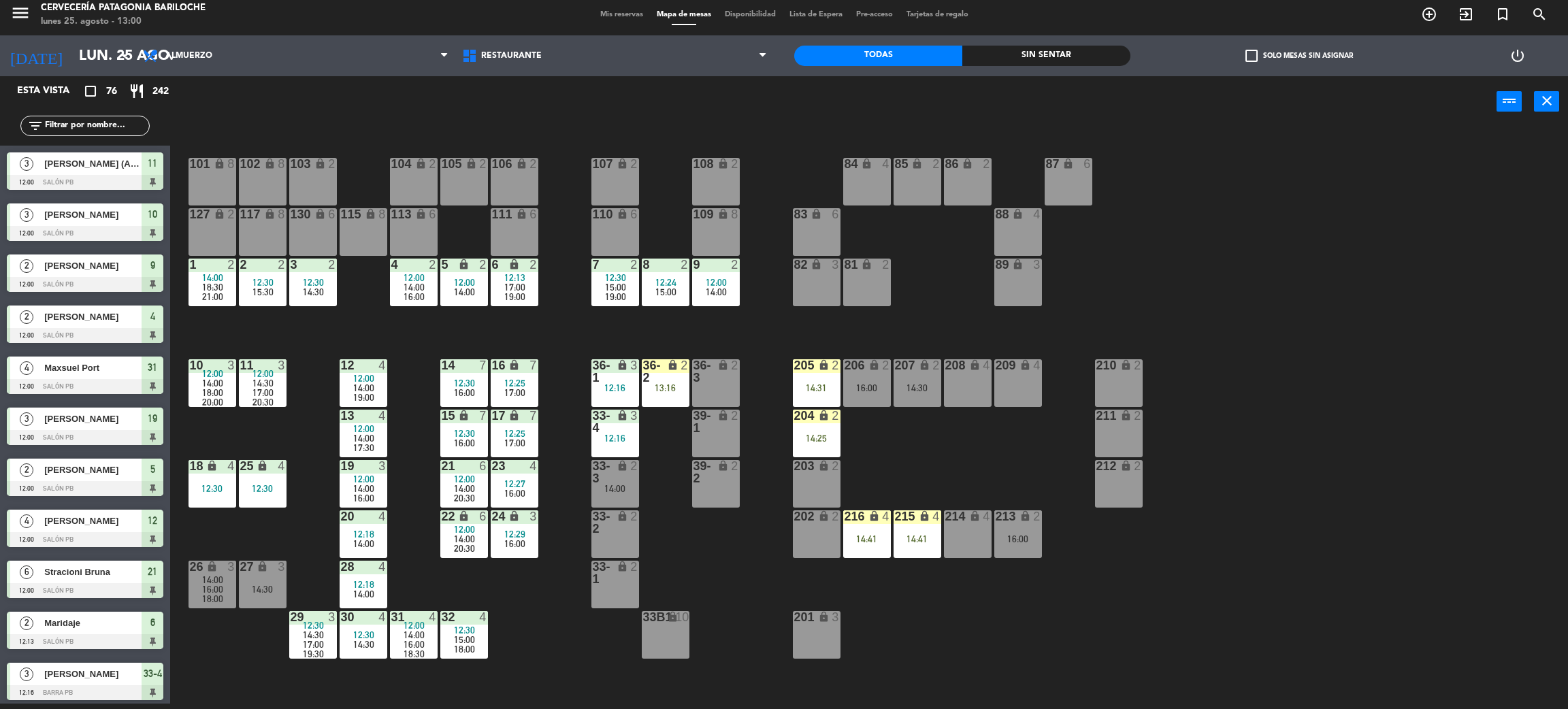
scroll to position [5, 0]
click at [214, 390] on span "18:00" at bounding box center [212, 393] width 21 height 11
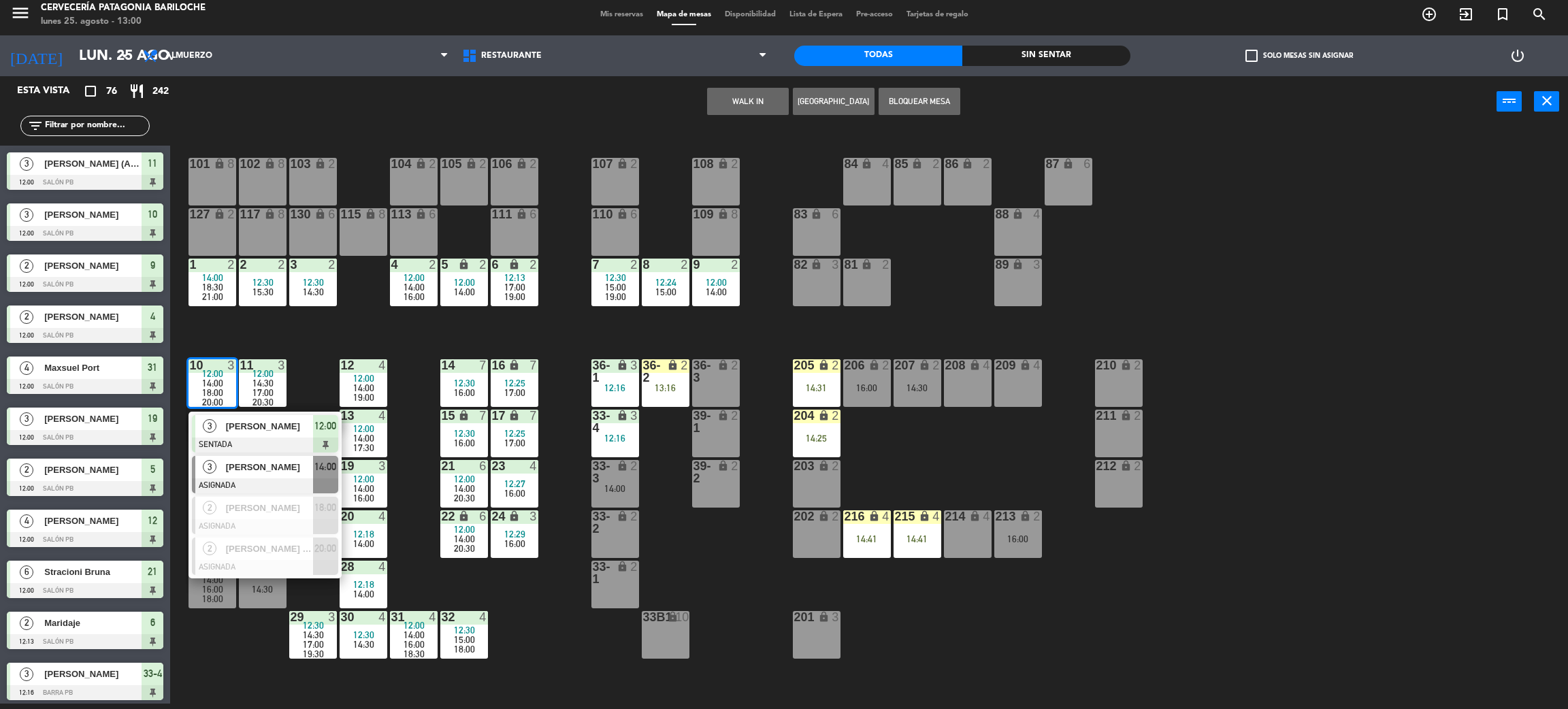
click at [252, 468] on span "[PERSON_NAME]" at bounding box center [269, 467] width 87 height 14
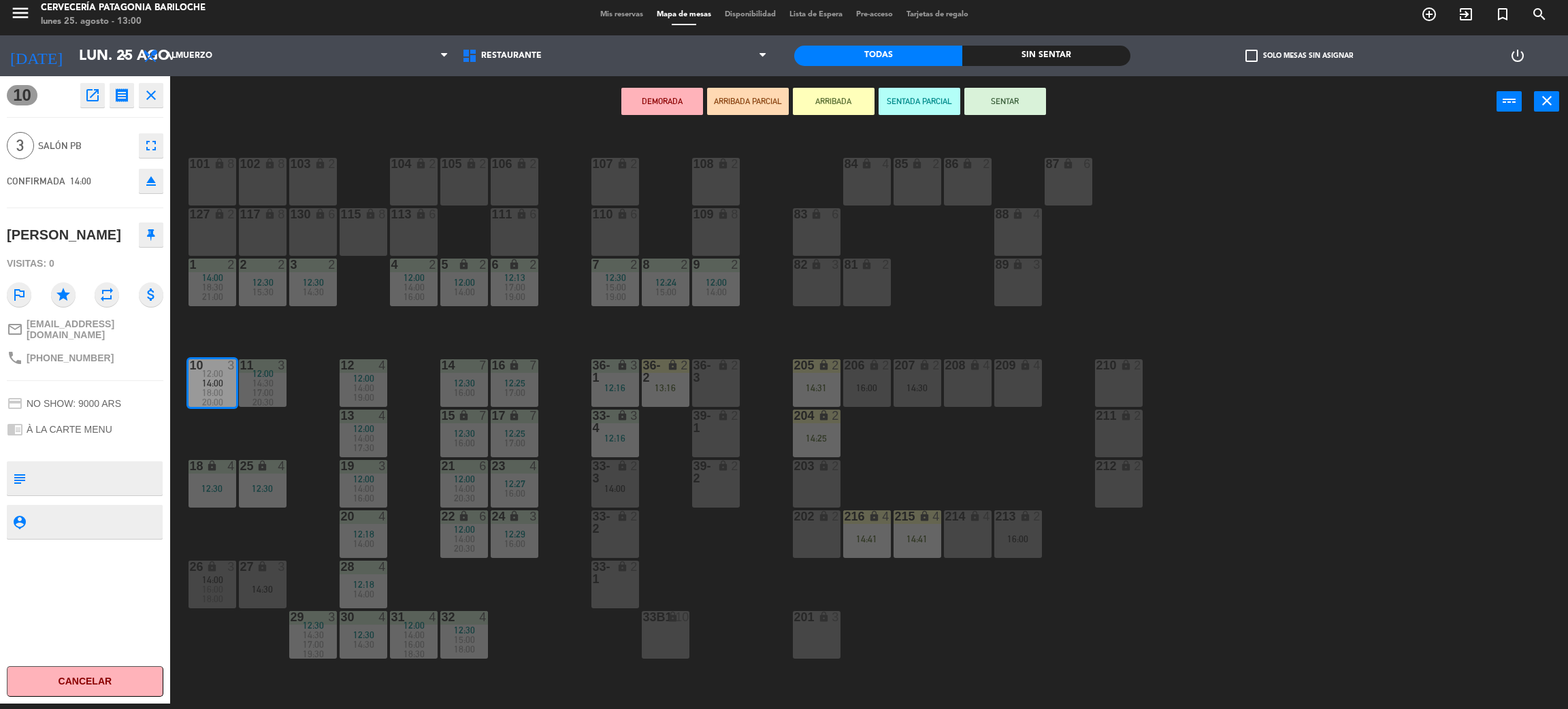
click at [280, 429] on div "101 lock 8 102 lock 8 104 lock 2 105 lock 2 106 lock 2 103 lock 2 107 lock 2 10…" at bounding box center [876, 421] width 1382 height 576
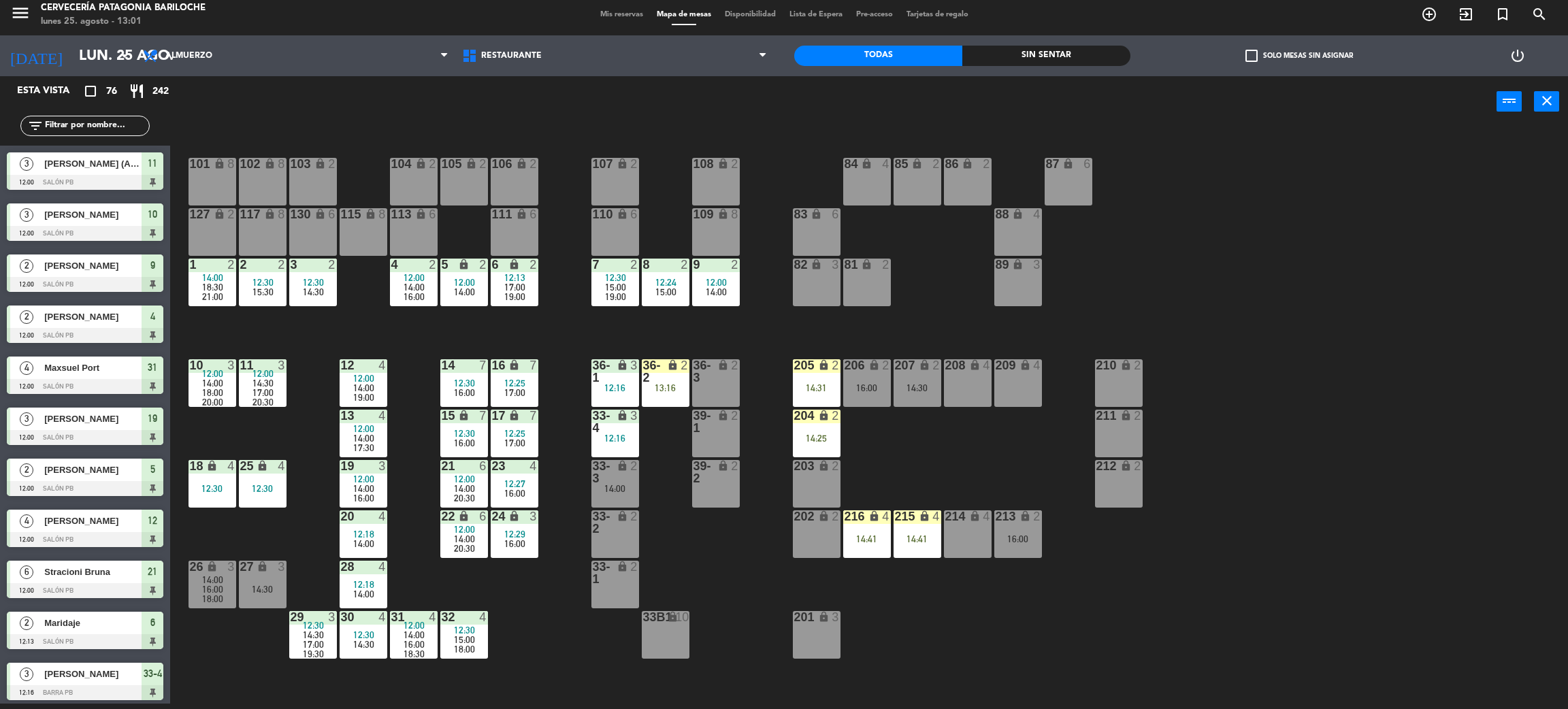
click at [203, 382] on span "14:00" at bounding box center [212, 383] width 21 height 11
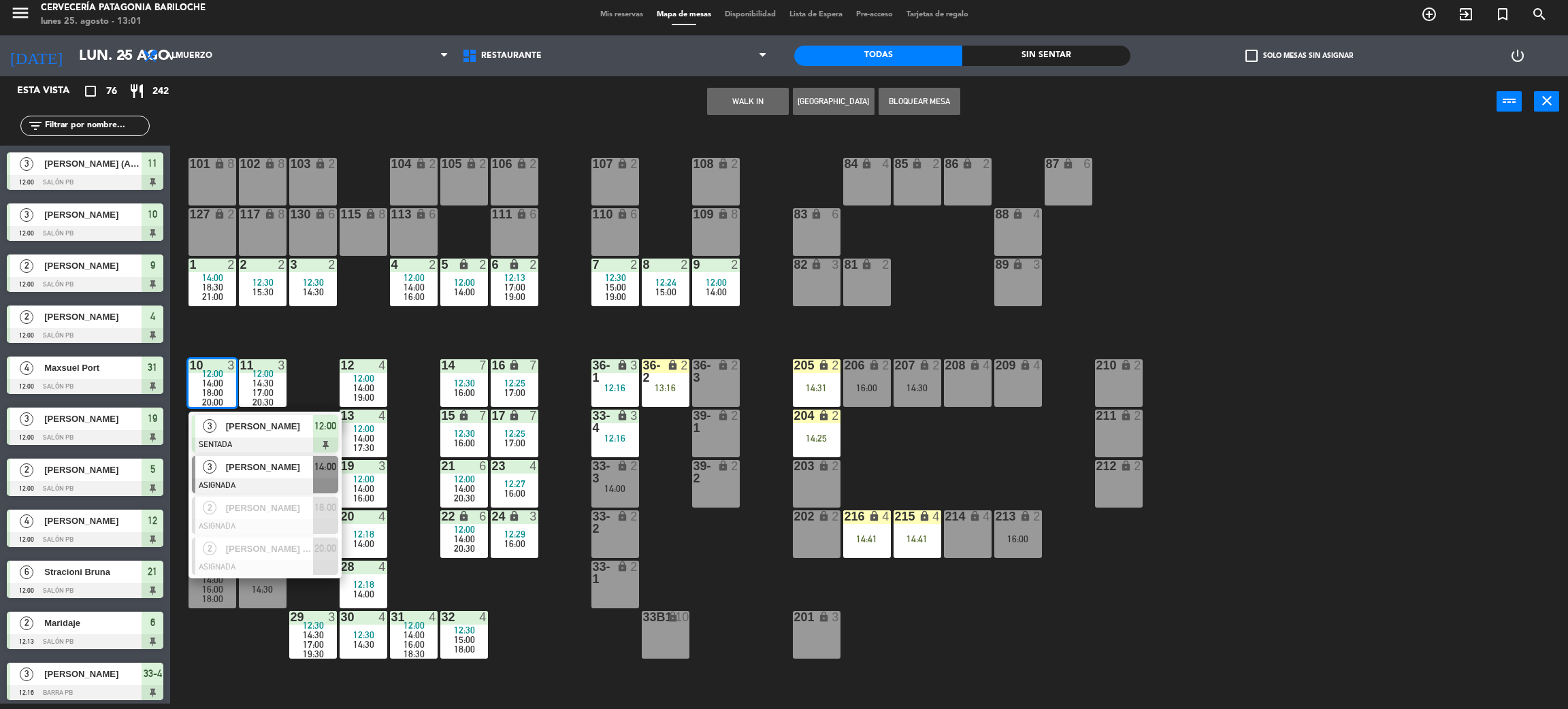
click at [243, 480] on div at bounding box center [265, 486] width 147 height 15
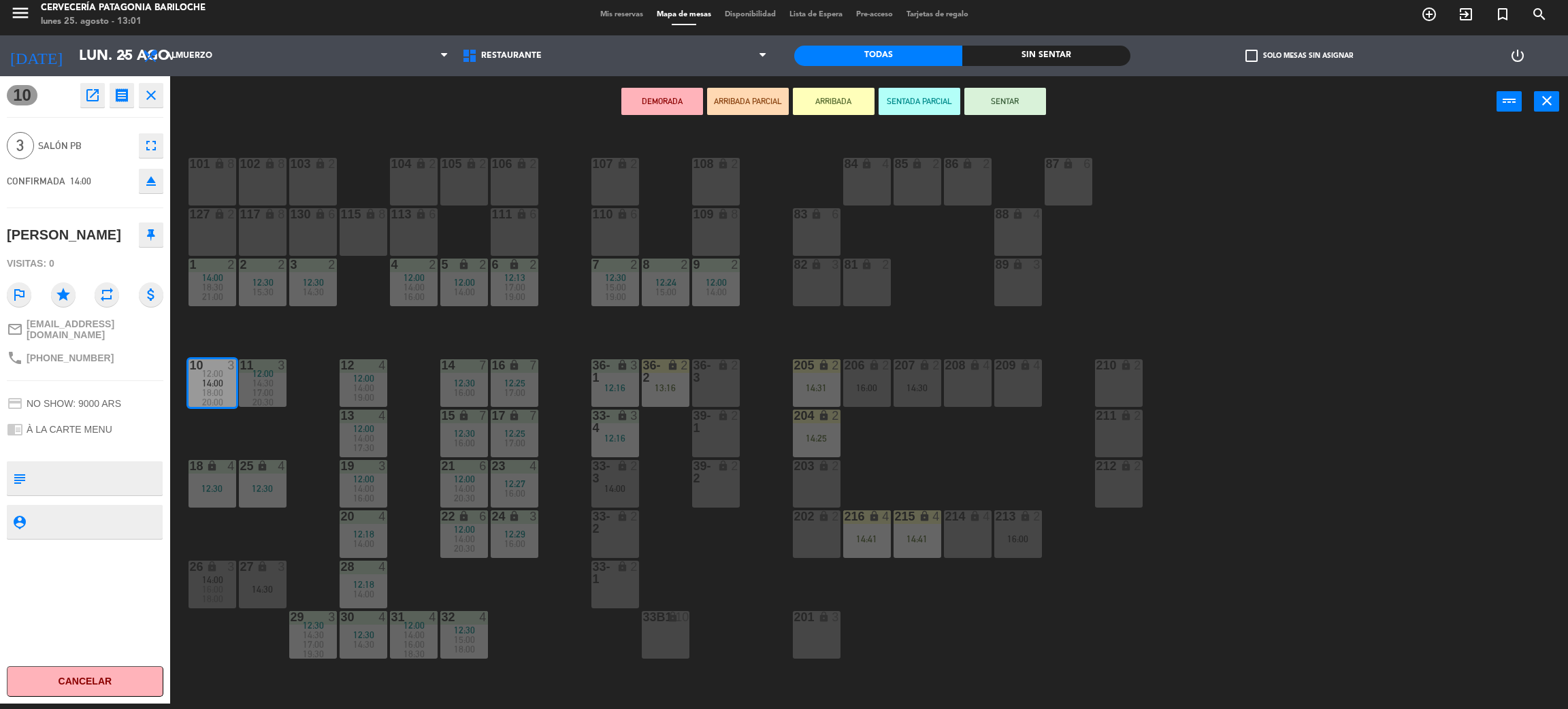
click at [267, 591] on div "14:30" at bounding box center [263, 589] width 48 height 10
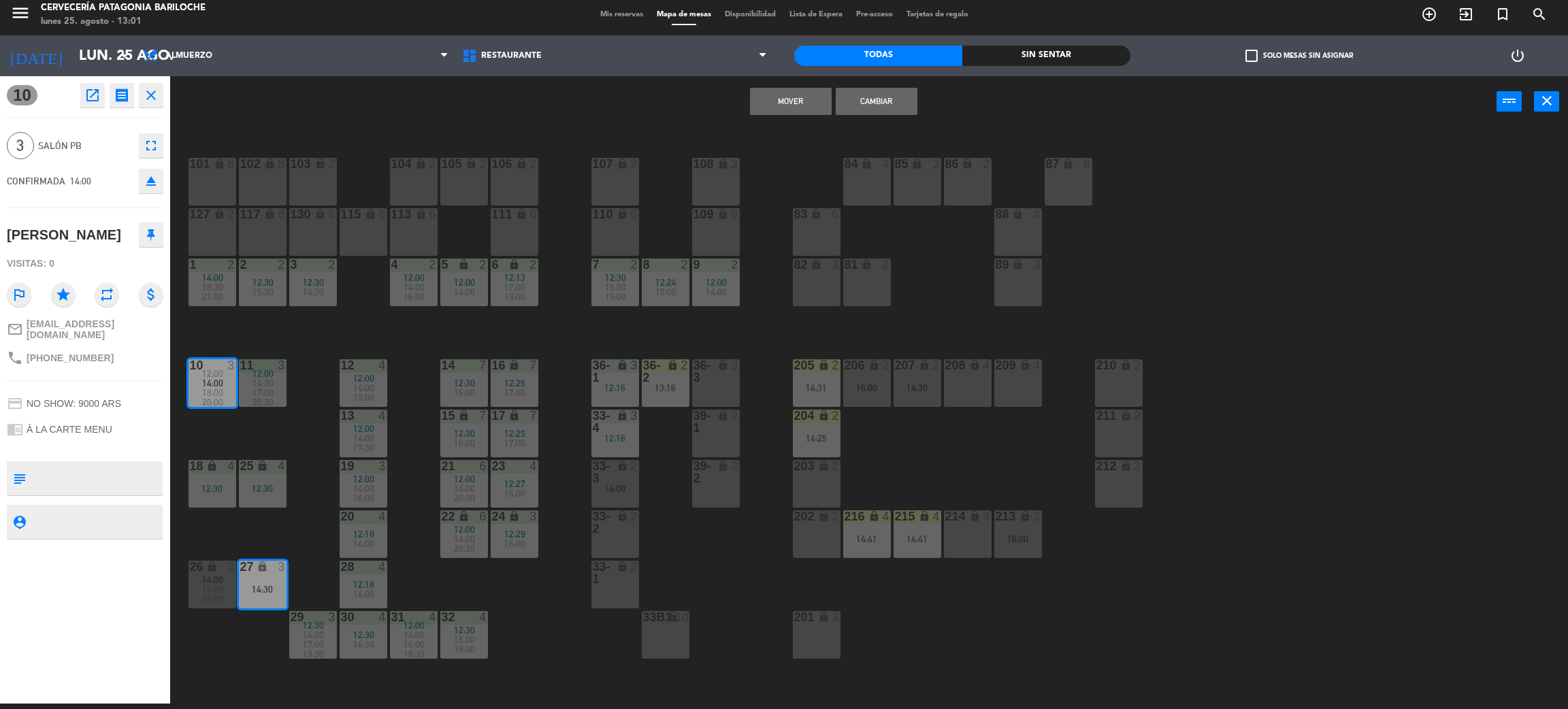
click at [891, 100] on button "Cambiar" at bounding box center [877, 102] width 82 height 27
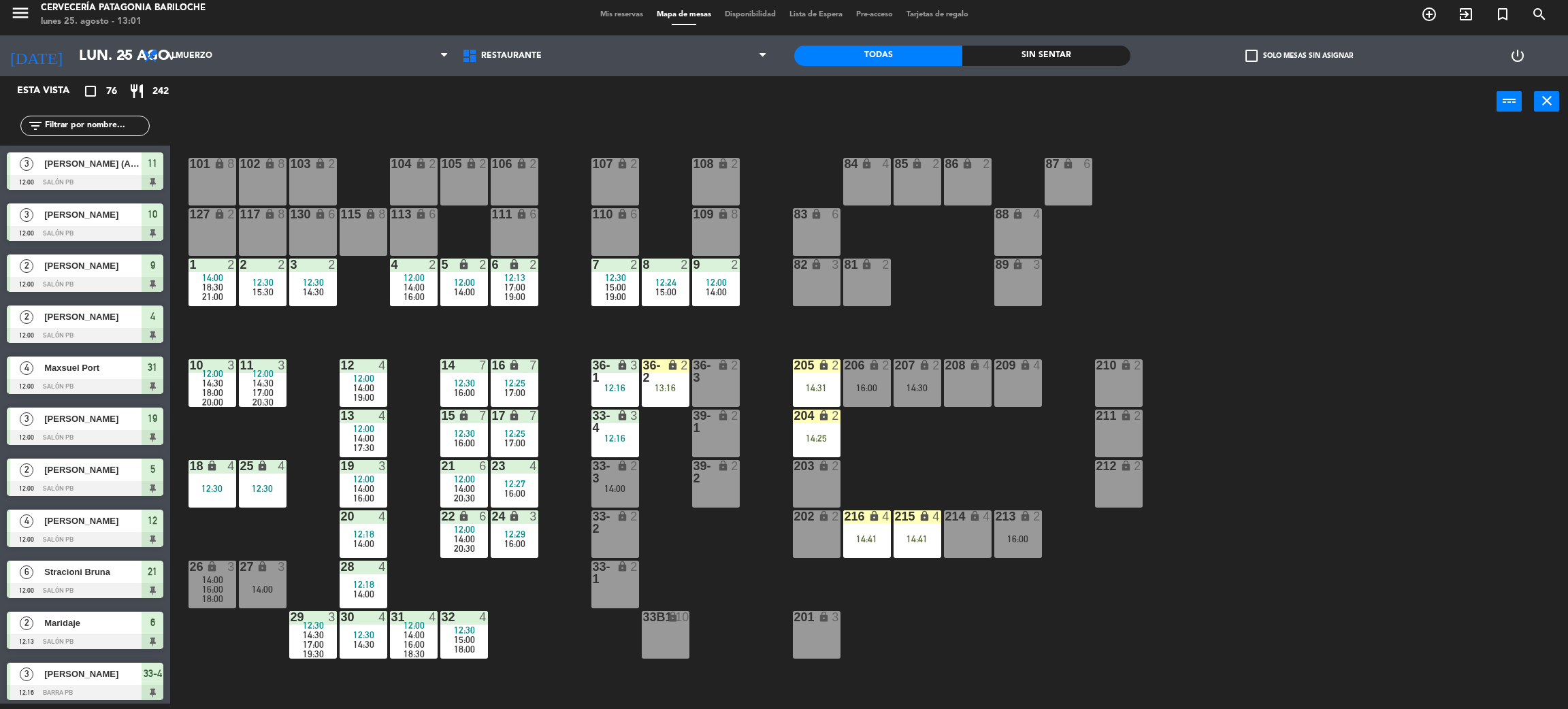
click at [293, 427] on div "101 lock 8 102 lock 8 104 lock 2 105 lock 2 106 lock 2 103 lock 2 107 lock 2 10…" at bounding box center [876, 421] width 1382 height 576
click at [531, 602] on div "101 lock 8 102 lock 8 104 lock 2 105 lock 2 106 lock 2 103 lock 2 107 lock 2 10…" at bounding box center [876, 421] width 1382 height 576
click at [512, 602] on div "101 lock 8 102 lock 8 104 lock 2 105 lock 2 106 lock 2 103 lock 2 107 lock 2 10…" at bounding box center [876, 421] width 1382 height 576
click at [527, 603] on div "101 lock 8 102 lock 8 104 lock 2 105 lock 2 106 lock 2 103 lock 2 107 lock 2 10…" at bounding box center [876, 421] width 1382 height 576
click at [934, 465] on div "101 lock 8 102 lock 8 104 lock 2 105 lock 2 106 lock 2 103 lock 2 107 lock 2 10…" at bounding box center [876, 421] width 1382 height 576
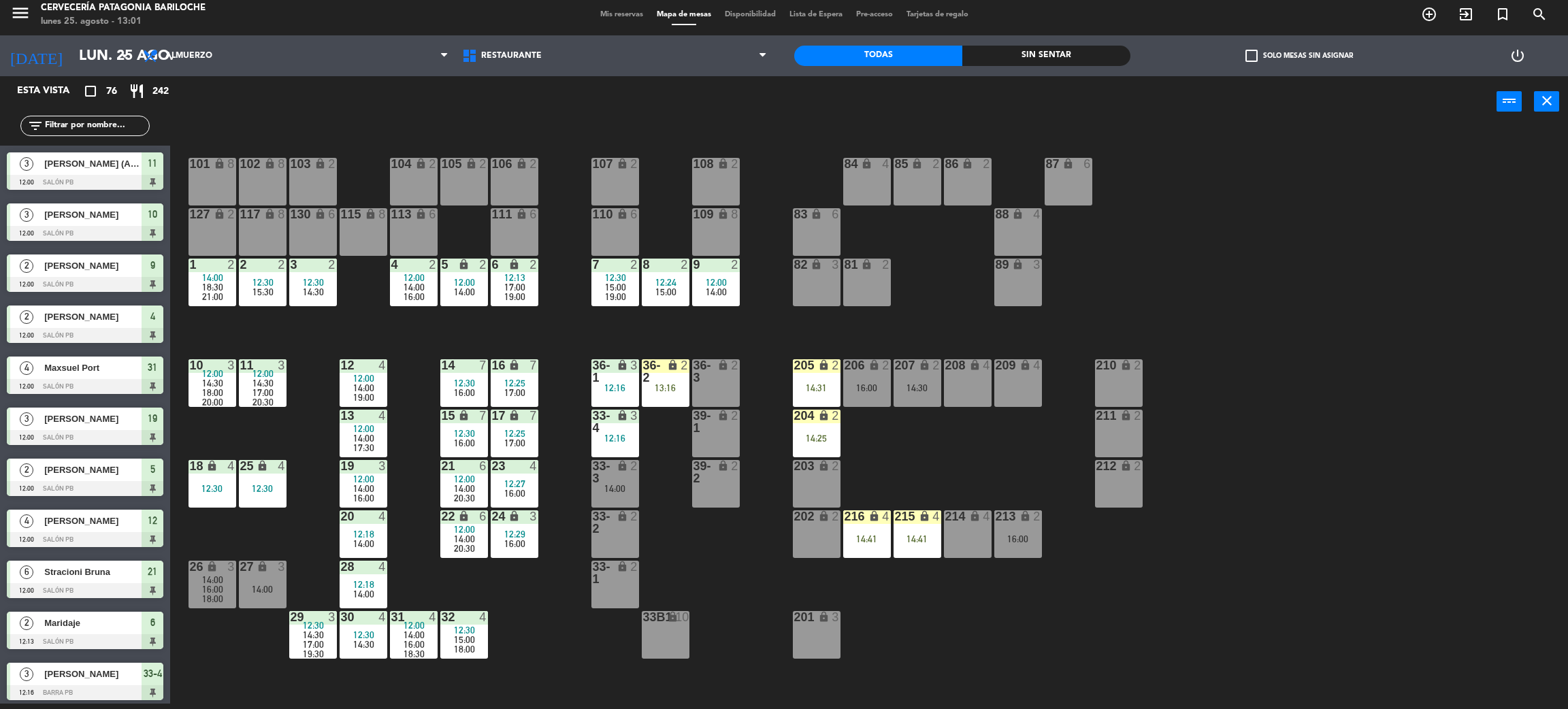
click at [1022, 540] on div "16:00" at bounding box center [1018, 539] width 48 height 10
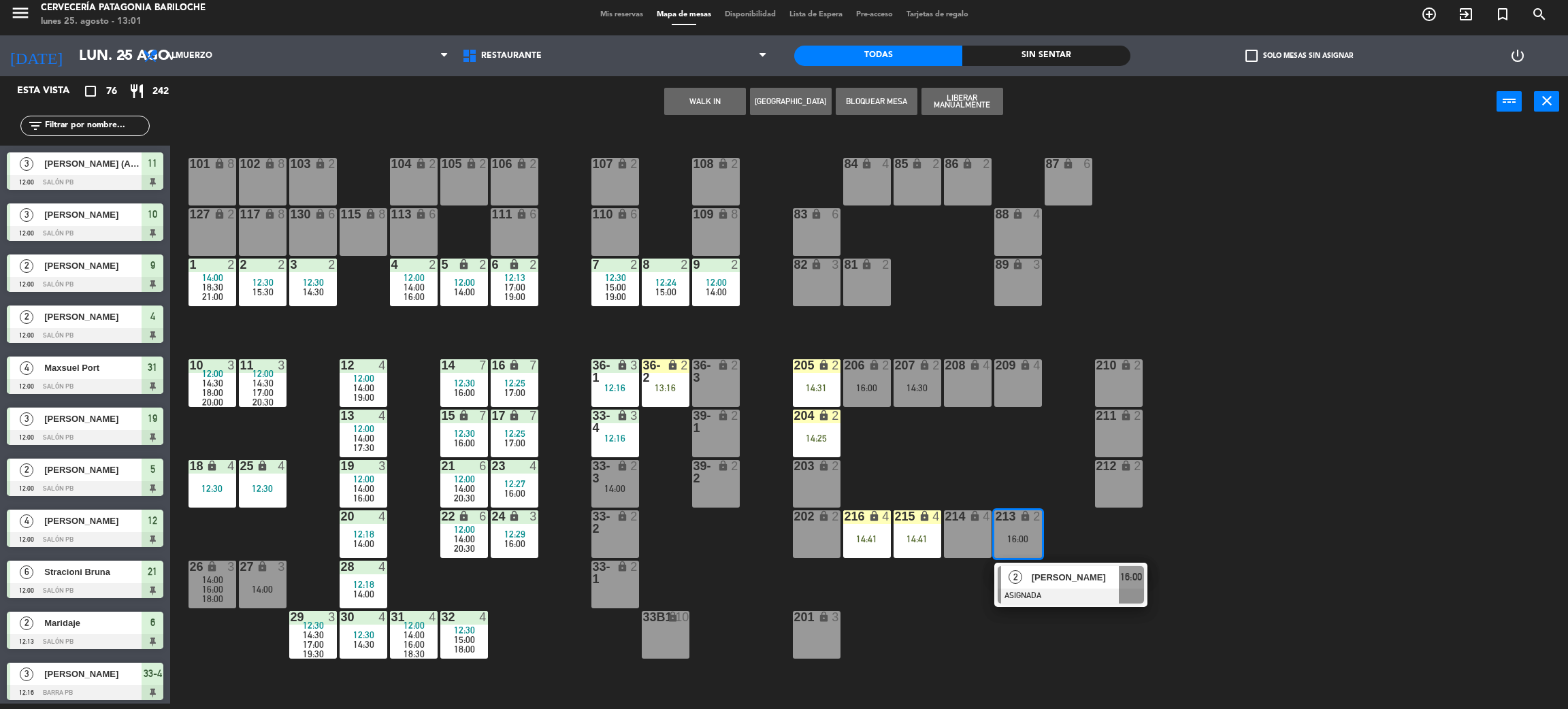
click at [1187, 564] on div "101 lock 8 102 lock 8 104 lock 2 105 lock 2 106 lock 2 103 lock 2 107 lock 2 10…" at bounding box center [876, 421] width 1382 height 576
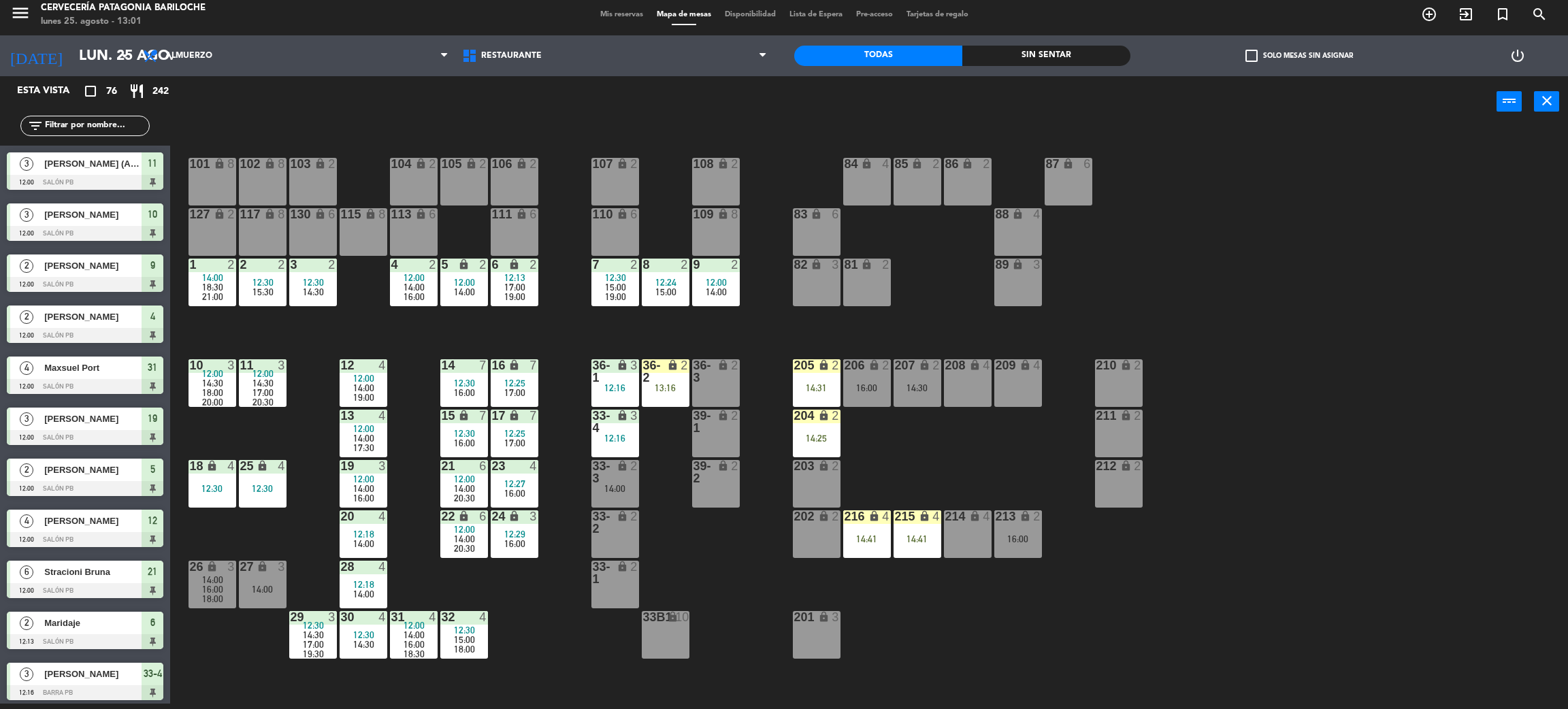
click at [1034, 530] on div "213 lock 2 16:00" at bounding box center [1018, 534] width 48 height 48
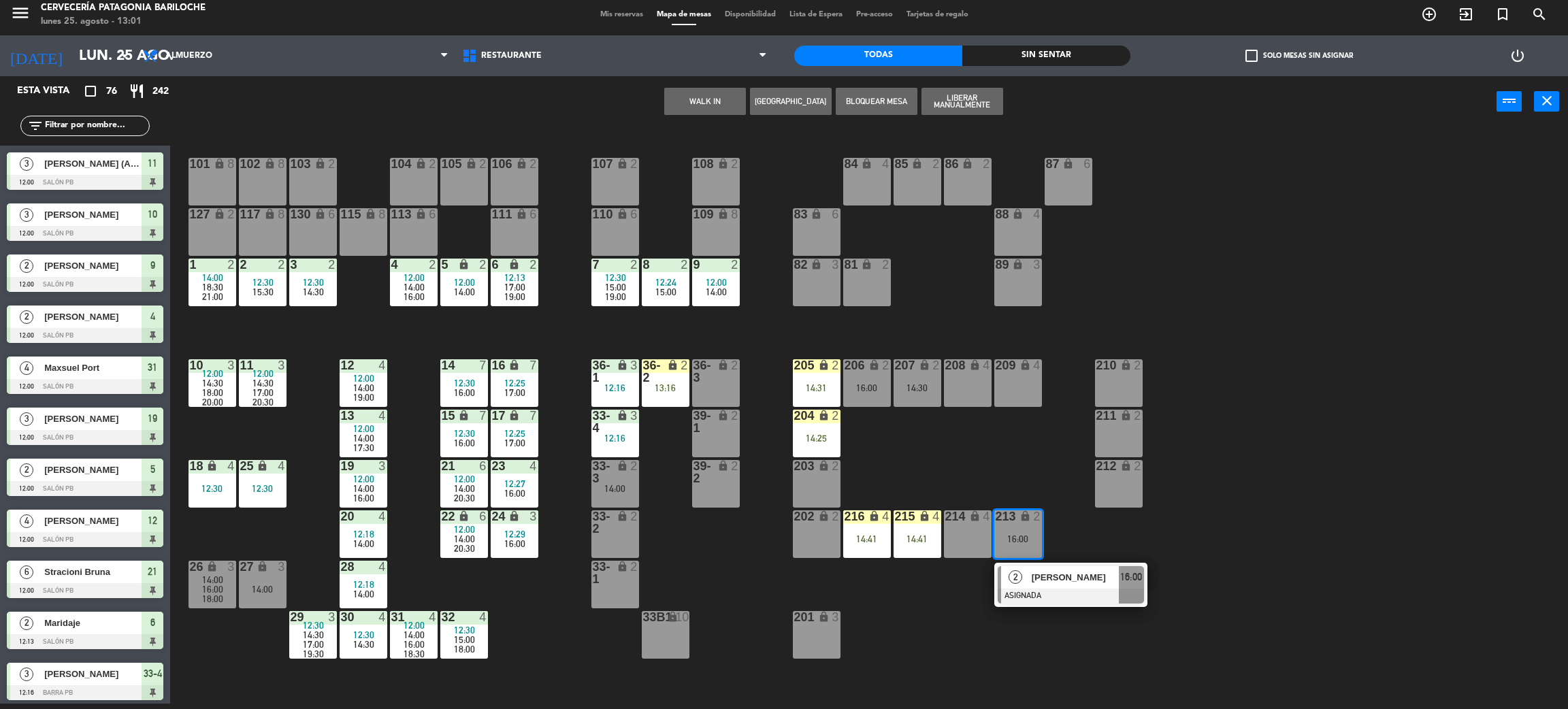
click at [1060, 583] on span "[PERSON_NAME]" at bounding box center [1076, 577] width 87 height 14
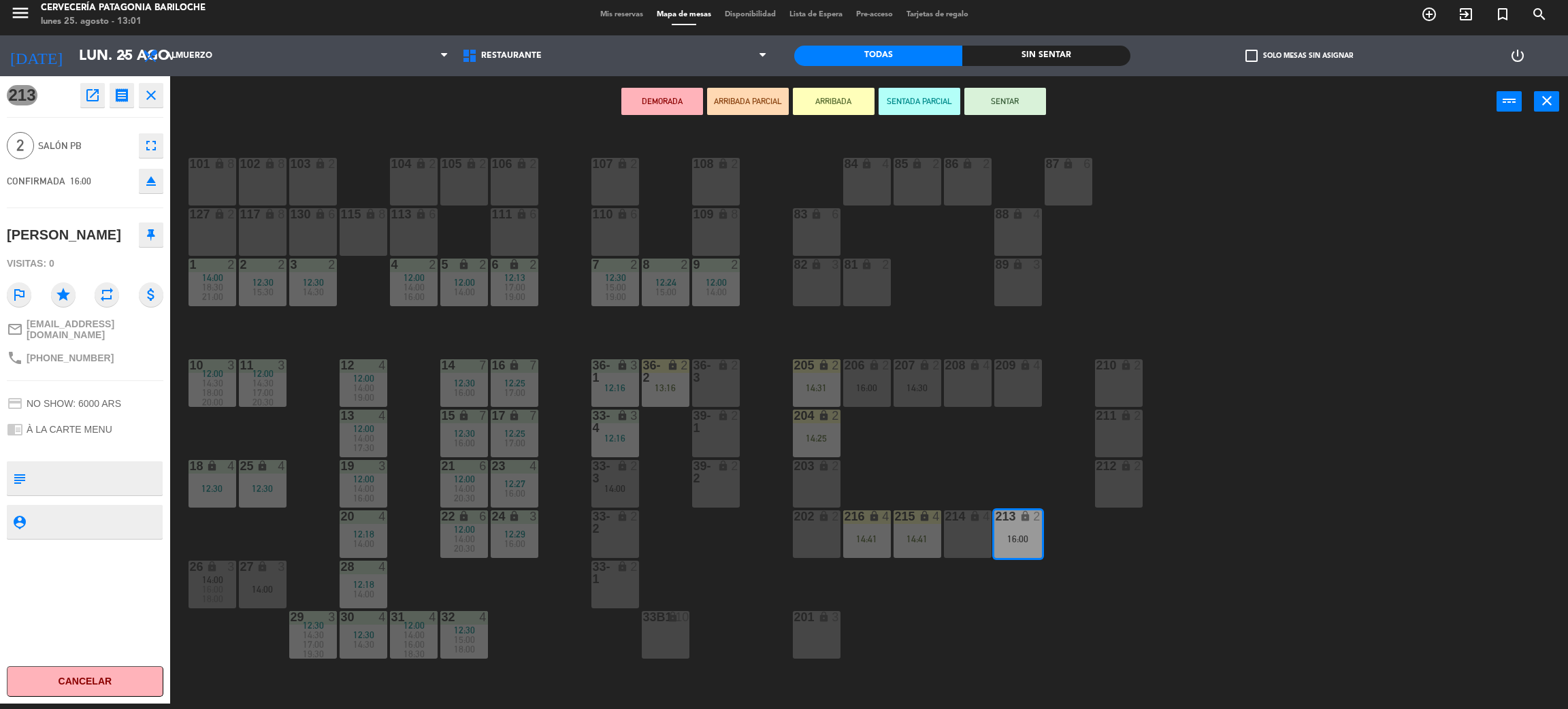
click at [724, 284] on span "12:00" at bounding box center [716, 282] width 21 height 11
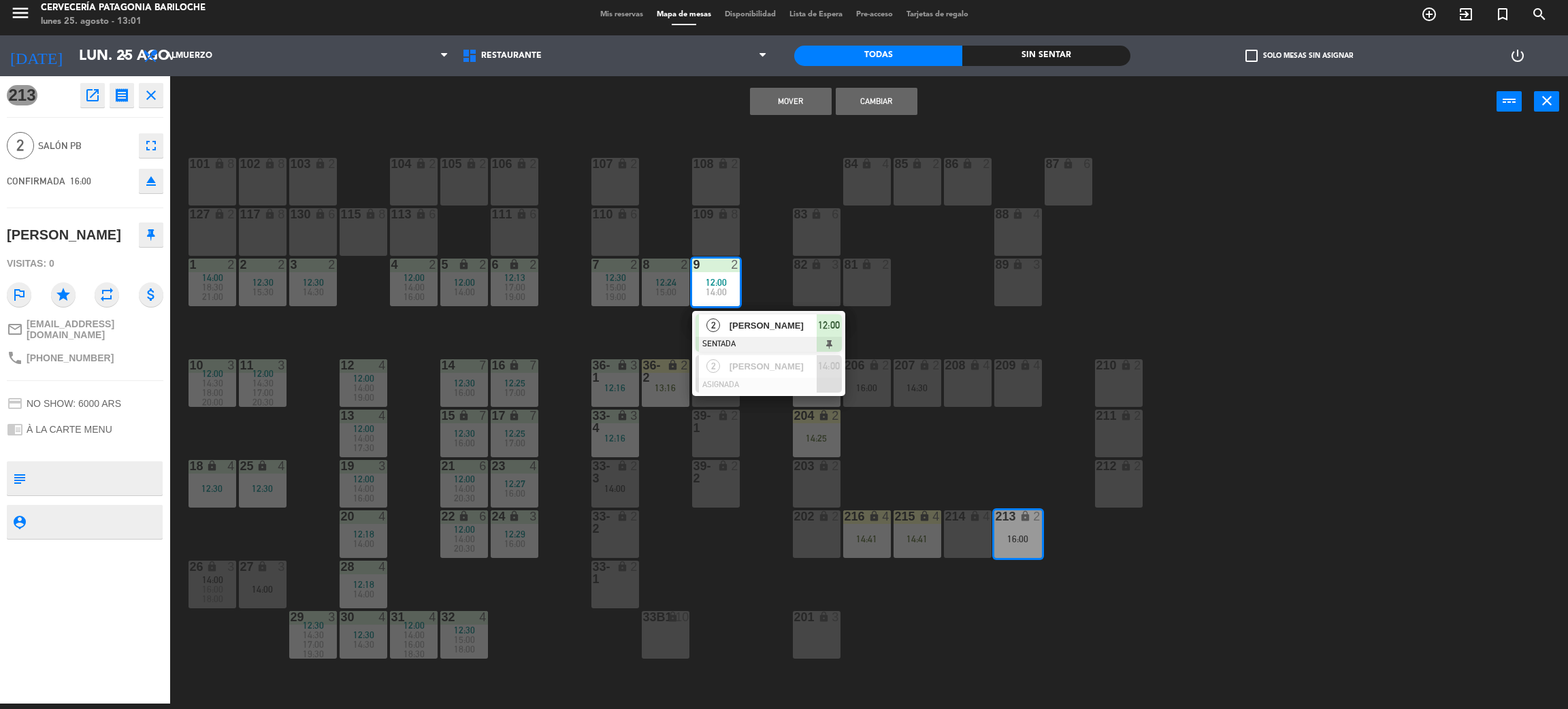
click at [808, 105] on button "Mover" at bounding box center [791, 102] width 82 height 27
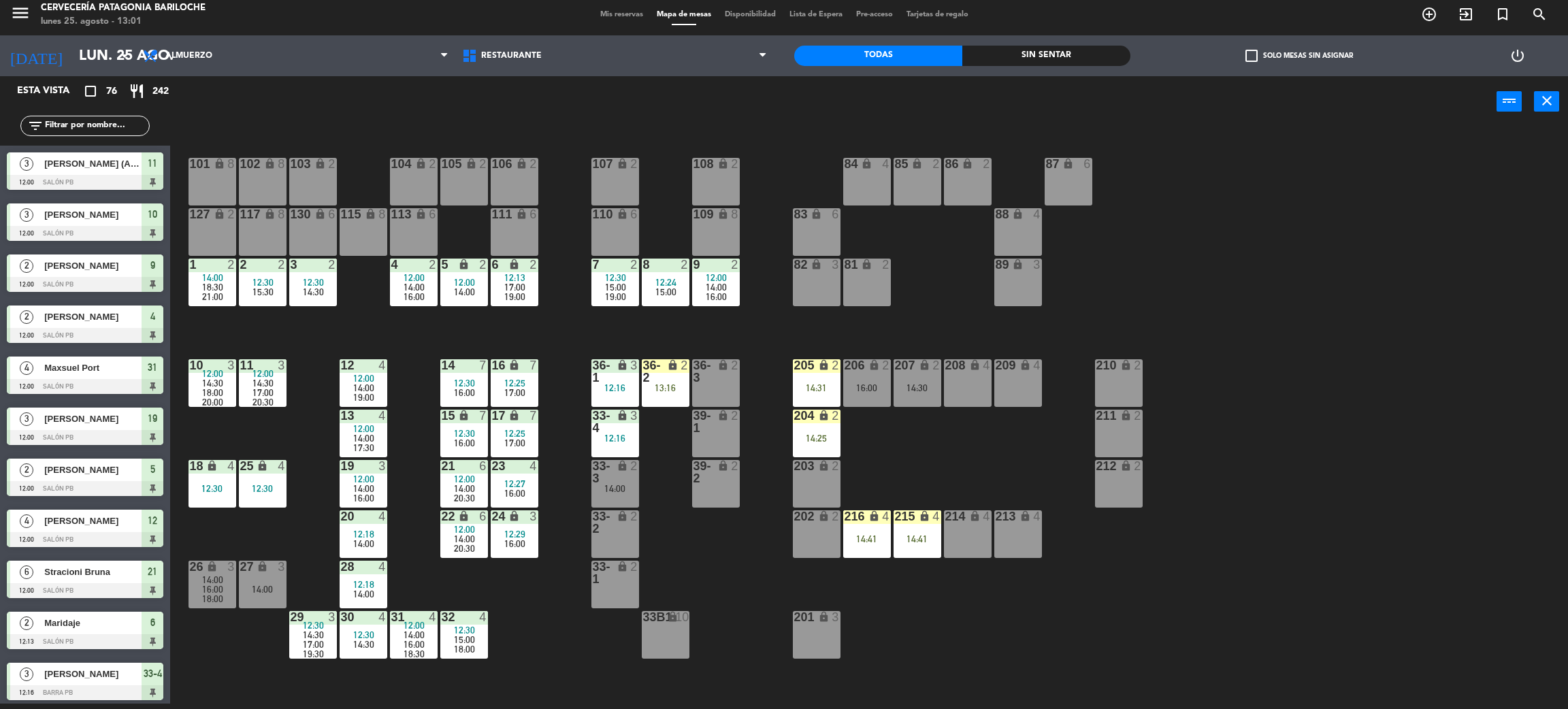
scroll to position [393, 0]
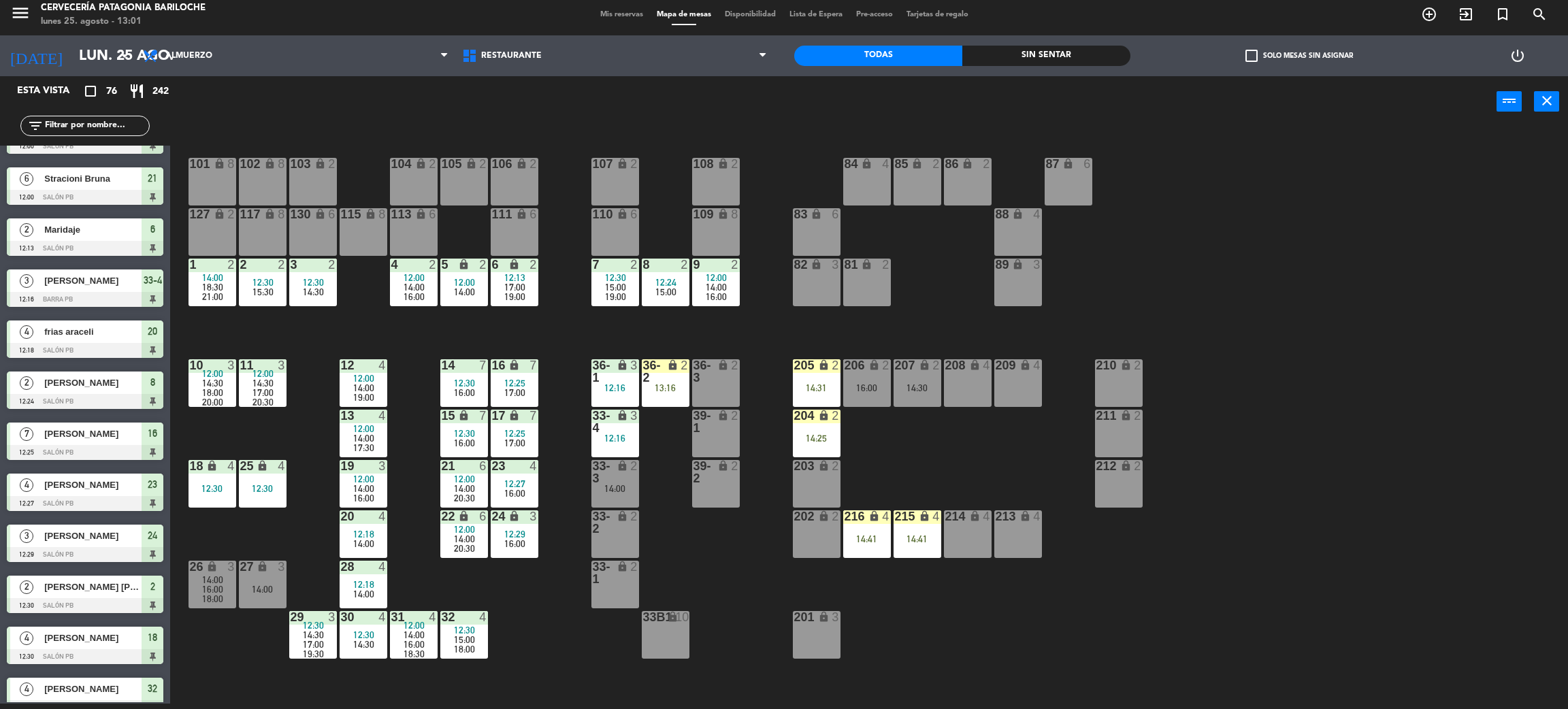
click at [759, 314] on div "101 lock 8 102 lock 8 104 lock 2 105 lock 2 106 lock 2 103 lock 2 107 lock 2 10…" at bounding box center [876, 421] width 1382 height 576
click at [1248, 64] on div "check_box_outline_blank Solo mesas sin asignar" at bounding box center [1299, 56] width 336 height 41
click at [1249, 52] on span "check_box_outline_blank" at bounding box center [1252, 56] width 12 height 12
click at [1299, 56] on input "check_box_outline_blank Solo mesas sin asignar" at bounding box center [1299, 56] width 0 height 0
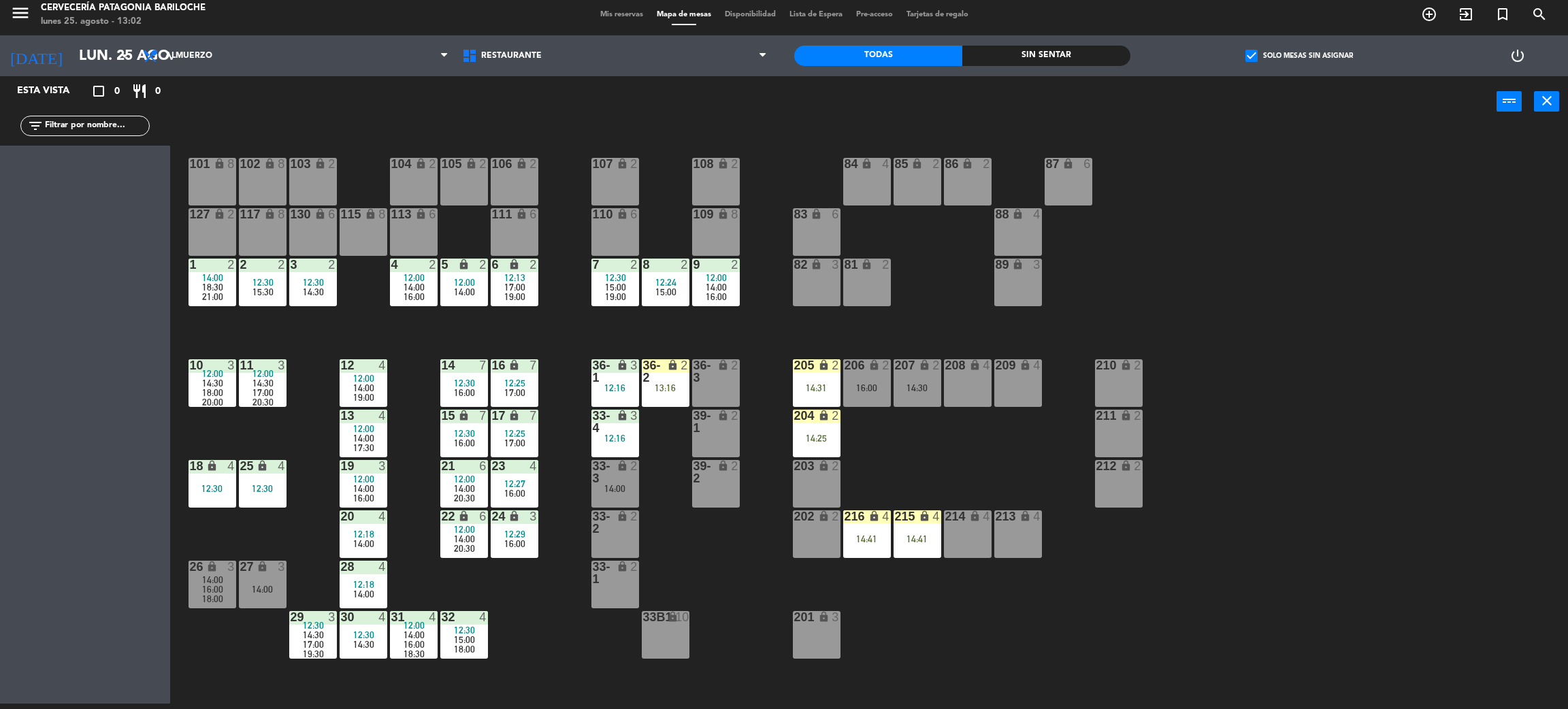
scroll to position [0, 0]
click at [1249, 52] on span "check_box" at bounding box center [1252, 56] width 12 height 12
click at [1299, 56] on input "check_box Solo mesas sin asignar" at bounding box center [1299, 56] width 0 height 0
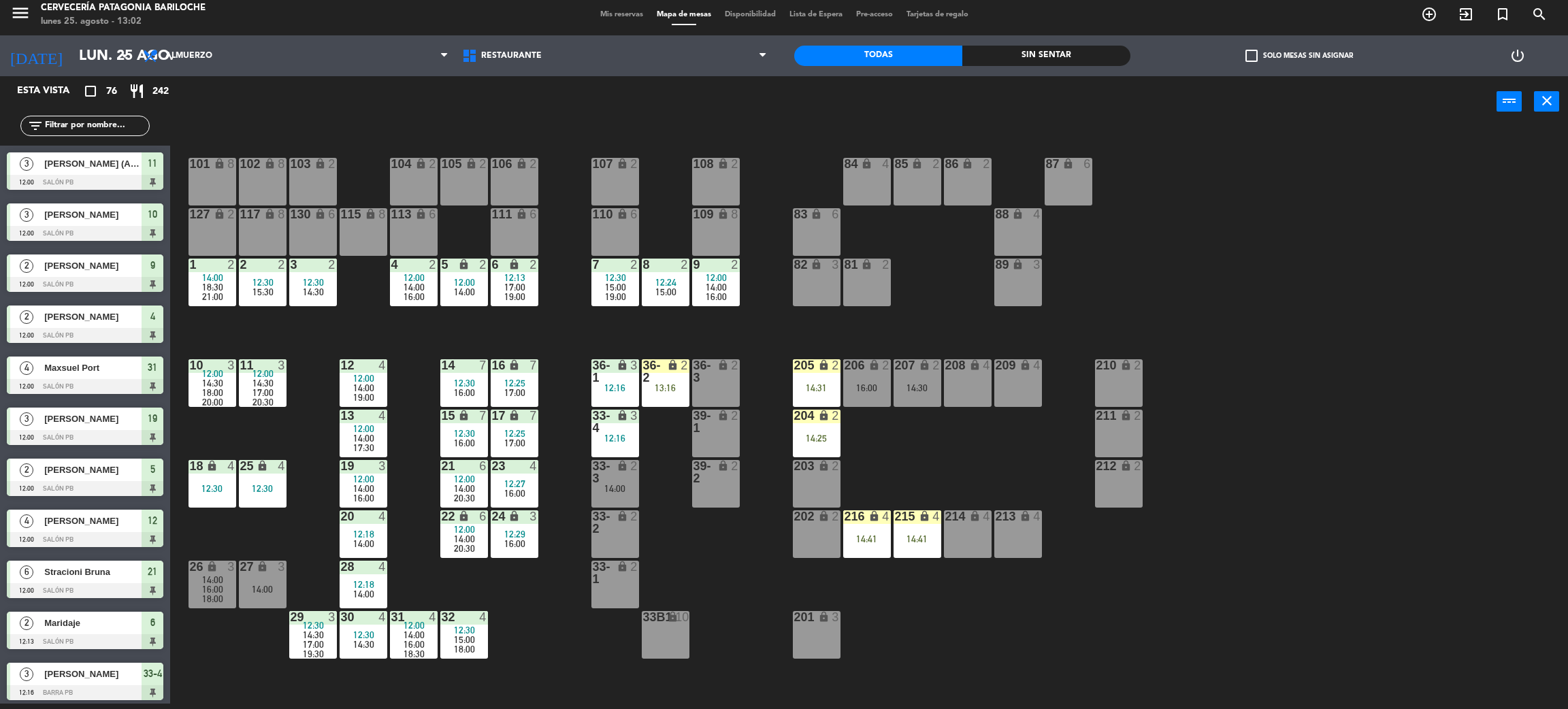
click at [1300, 260] on div "101 lock 8 102 lock 8 104 lock 2 105 lock 2 106 lock 2 103 lock 2 107 lock 2 10…" at bounding box center [876, 421] width 1382 height 576
click at [615, 475] on div "lock" at bounding box center [615, 472] width 23 height 25
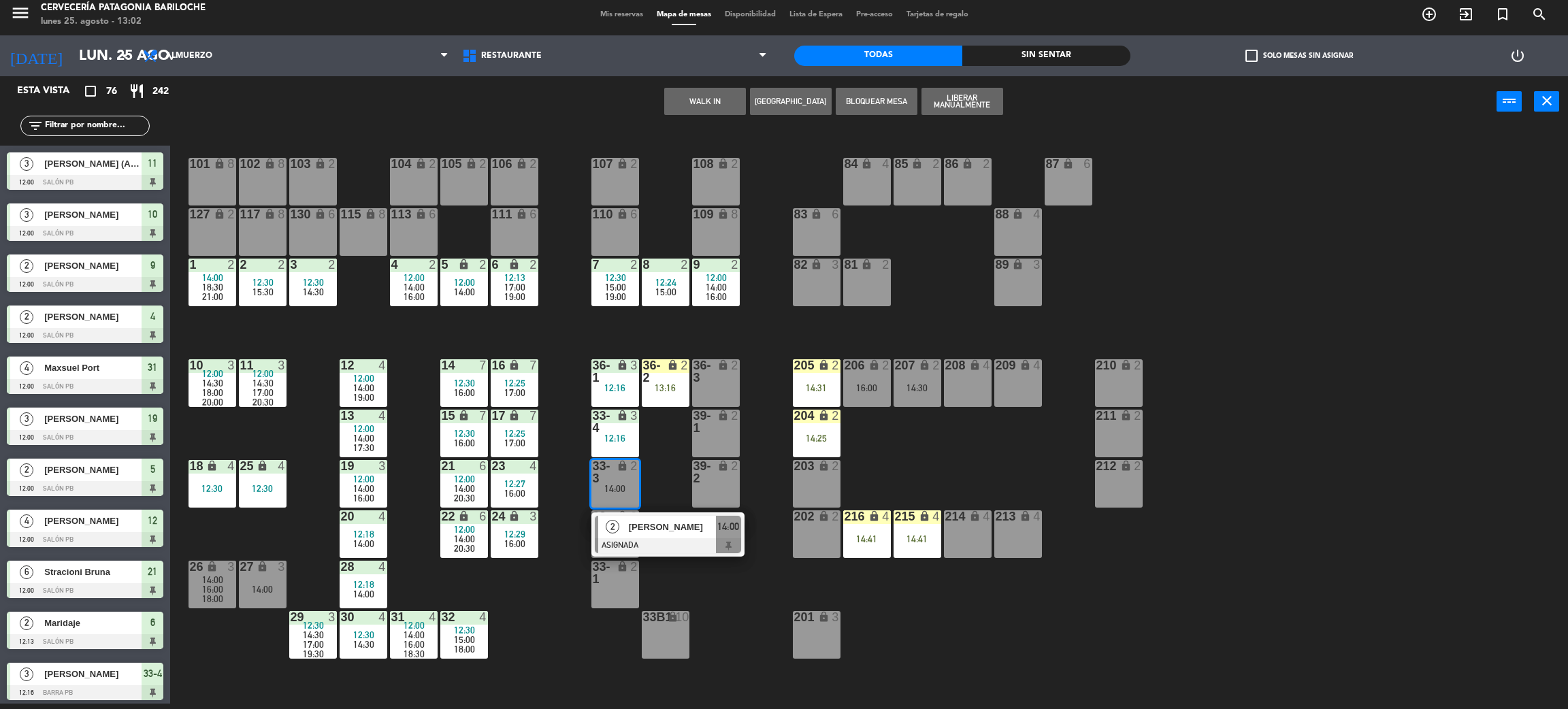
click at [675, 524] on span "[PERSON_NAME]" at bounding box center [672, 527] width 87 height 14
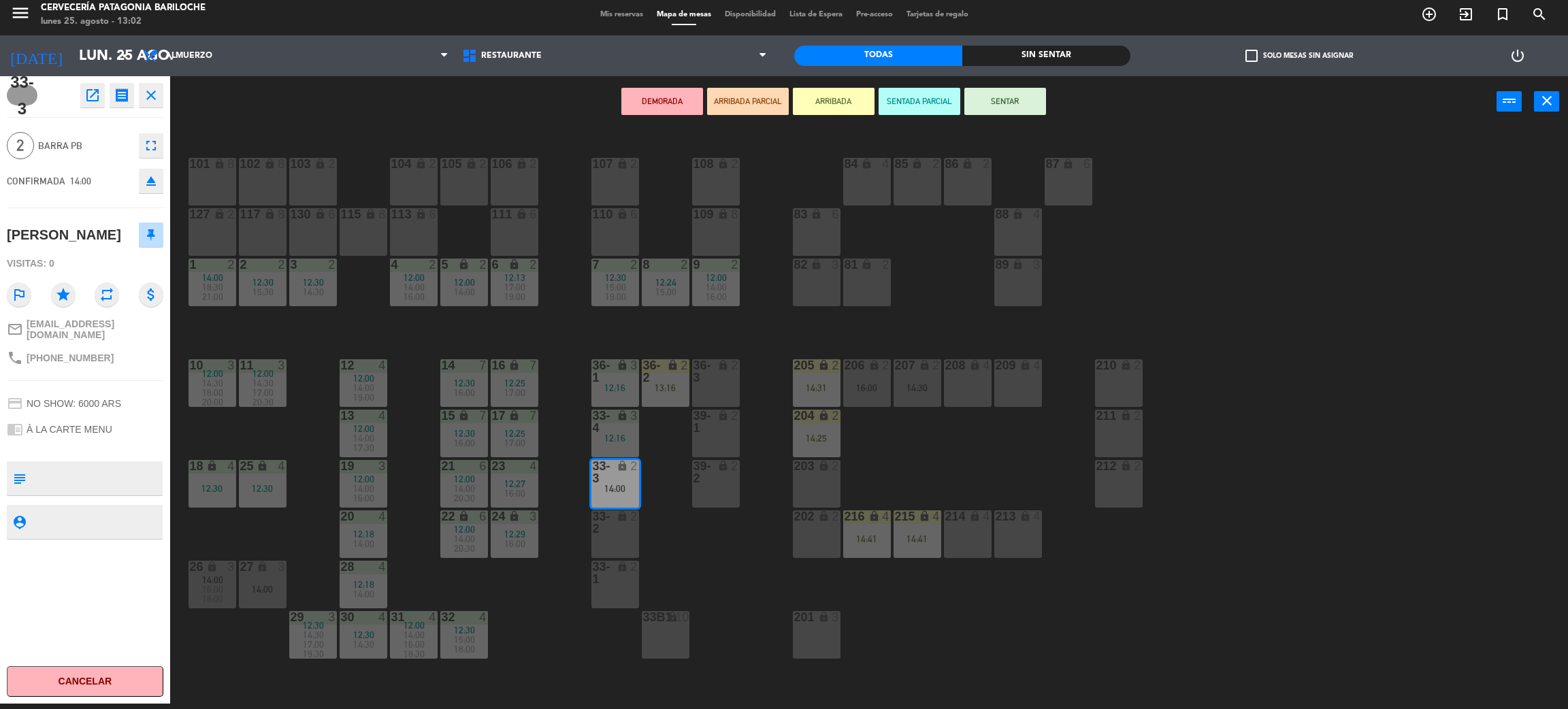
click at [1031, 102] on button "SENTAR" at bounding box center [1005, 102] width 82 height 27
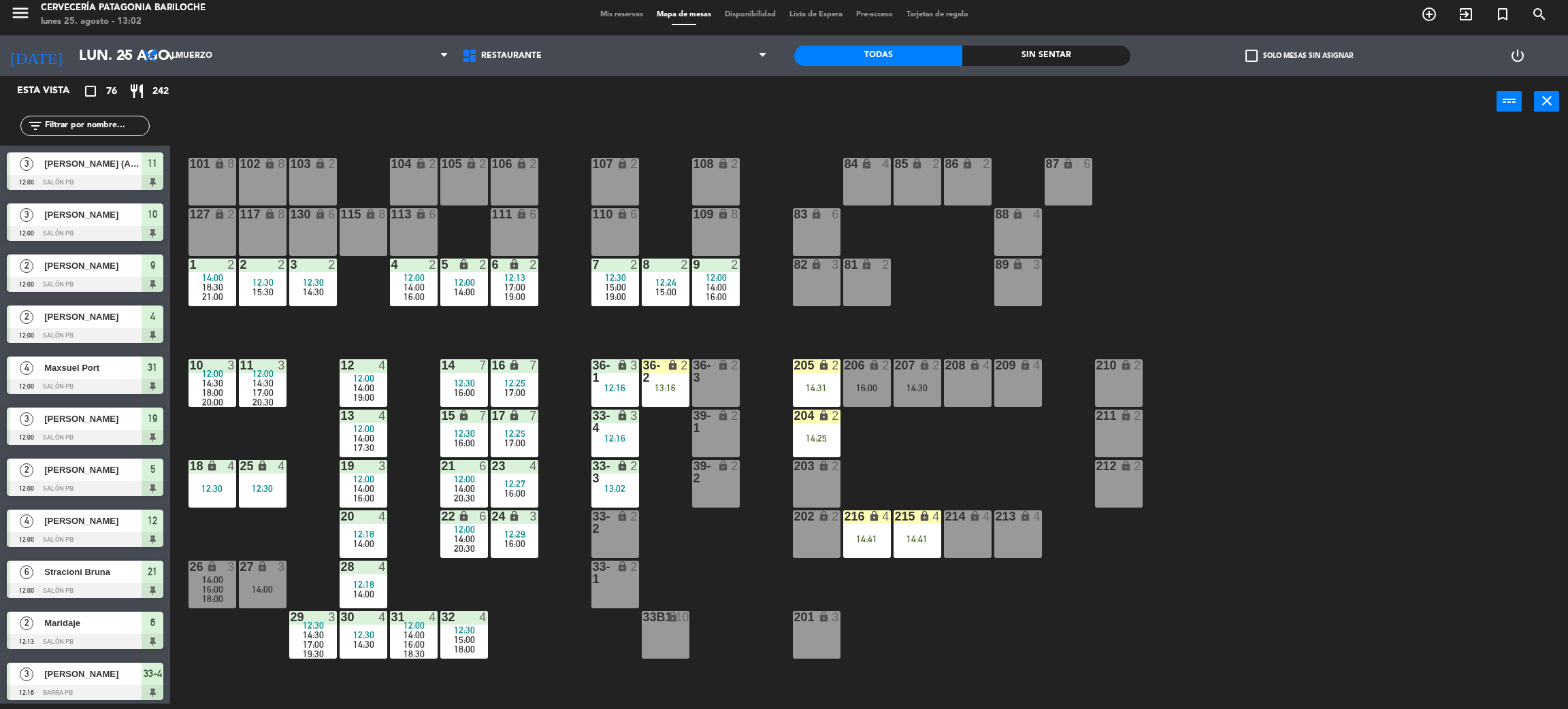
scroll to position [5, 0]
drag, startPoint x: 958, startPoint y: 469, endPoint x: 938, endPoint y: 444, distance: 32.0
click at [958, 467] on div "101 lock 8 102 lock 8 104 lock 2 105 lock 2 106 lock 2 103 lock 2 107 lock 2 10…" at bounding box center [876, 421] width 1382 height 576
click at [908, 392] on div "14:30" at bounding box center [917, 388] width 48 height 10
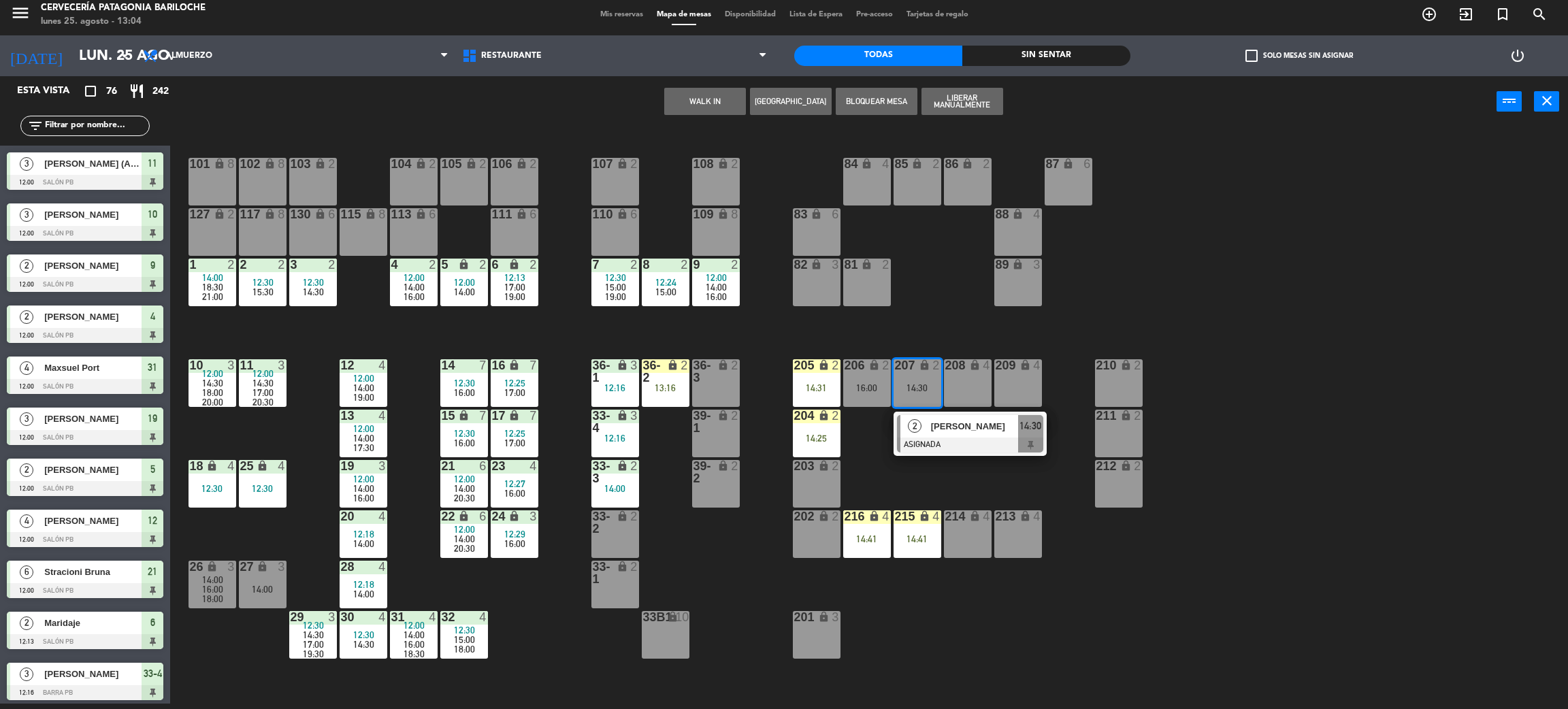
click at [938, 438] on div at bounding box center [970, 445] width 147 height 15
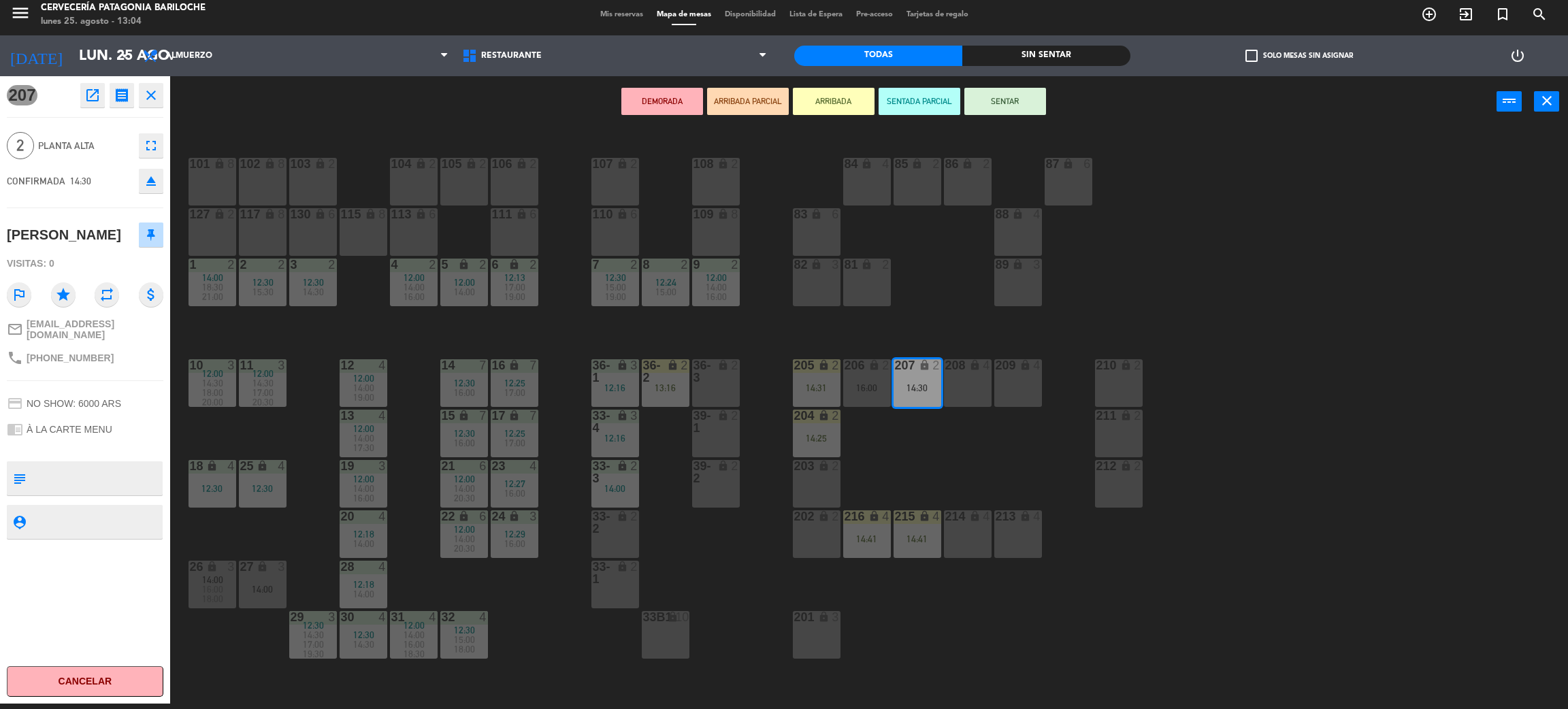
click at [92, 93] on icon "open_in_new" at bounding box center [93, 95] width 16 height 16
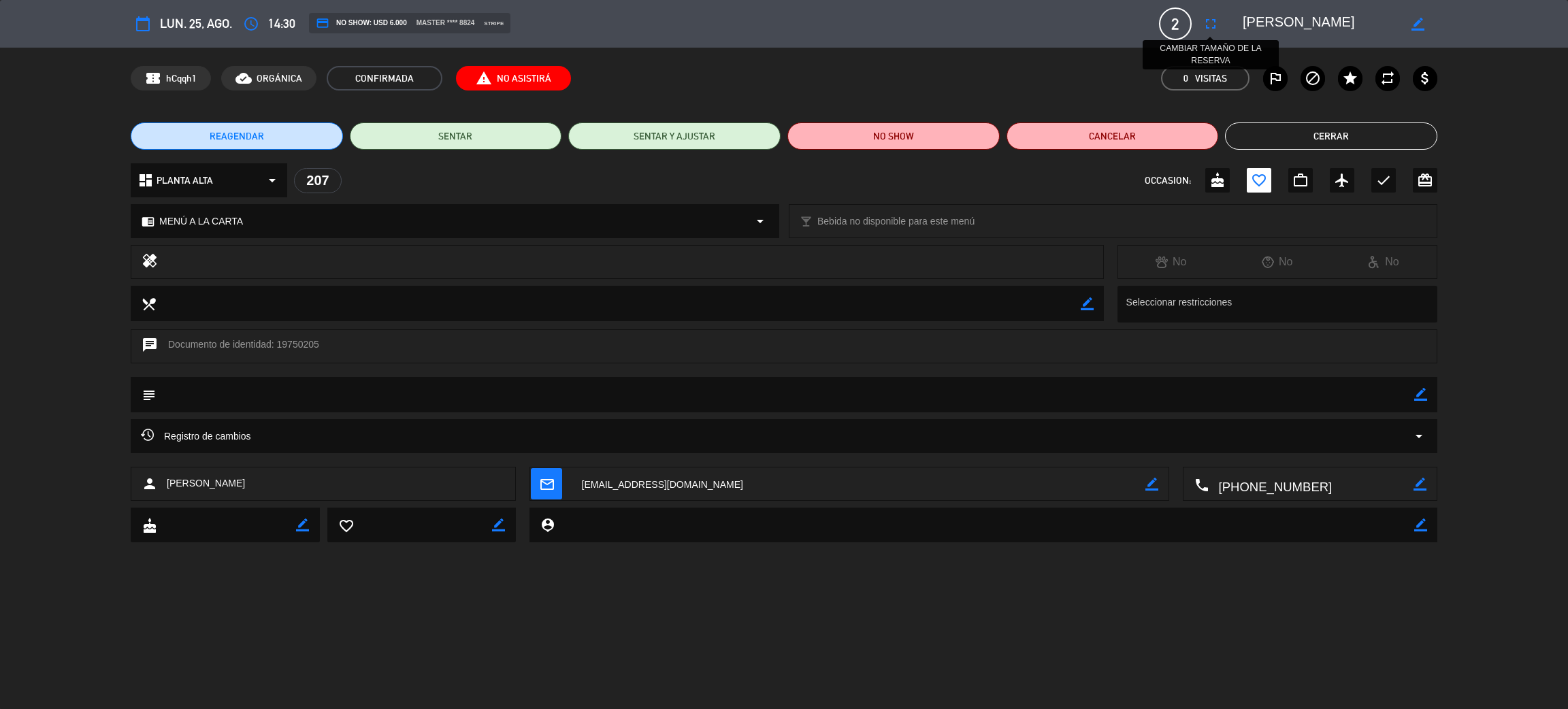
click at [1207, 23] on icon "fullscreen" at bounding box center [1211, 24] width 16 height 16
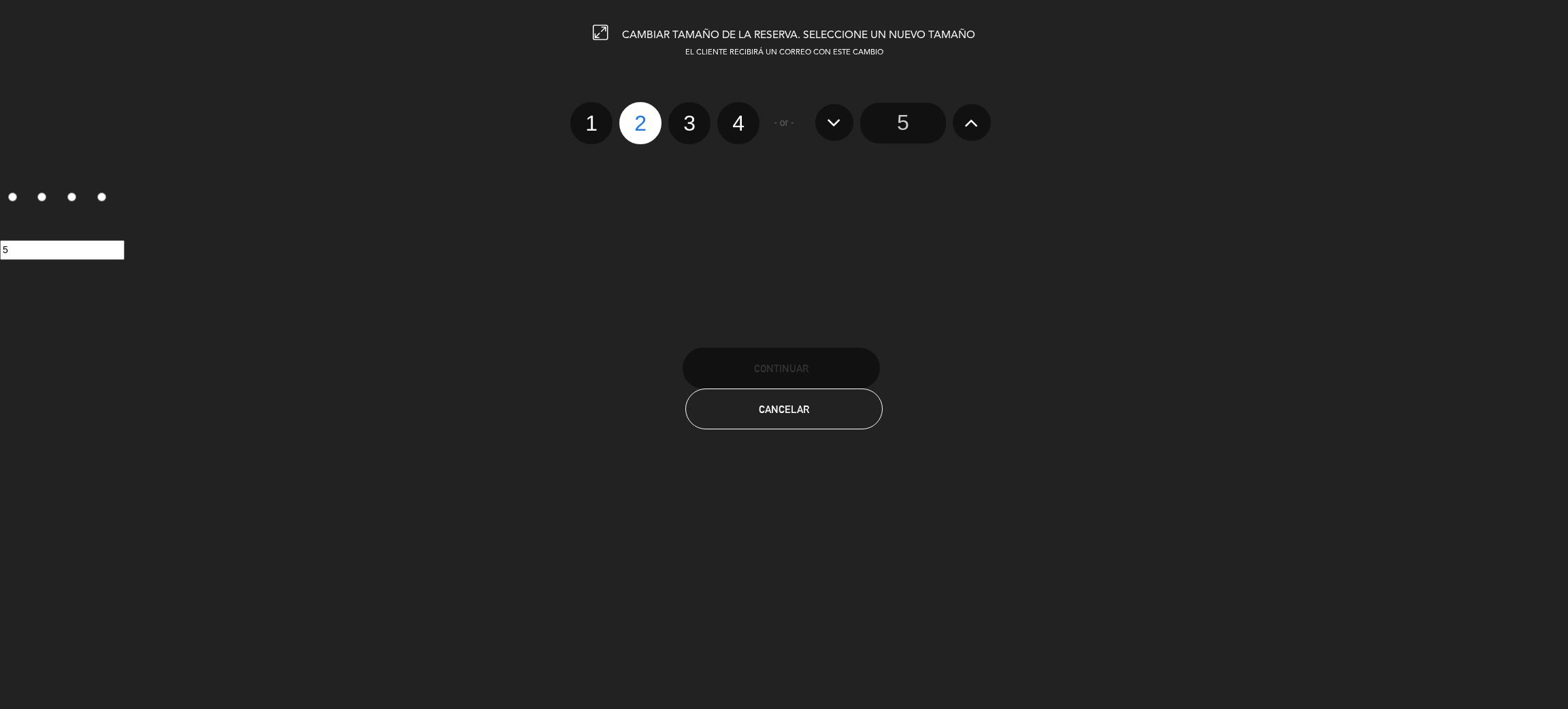
click at [725, 124] on label "4" at bounding box center [739, 123] width 42 height 42
click at [733, 116] on input "4" at bounding box center [737, 111] width 9 height 9
radio input "true"
radio input "false"
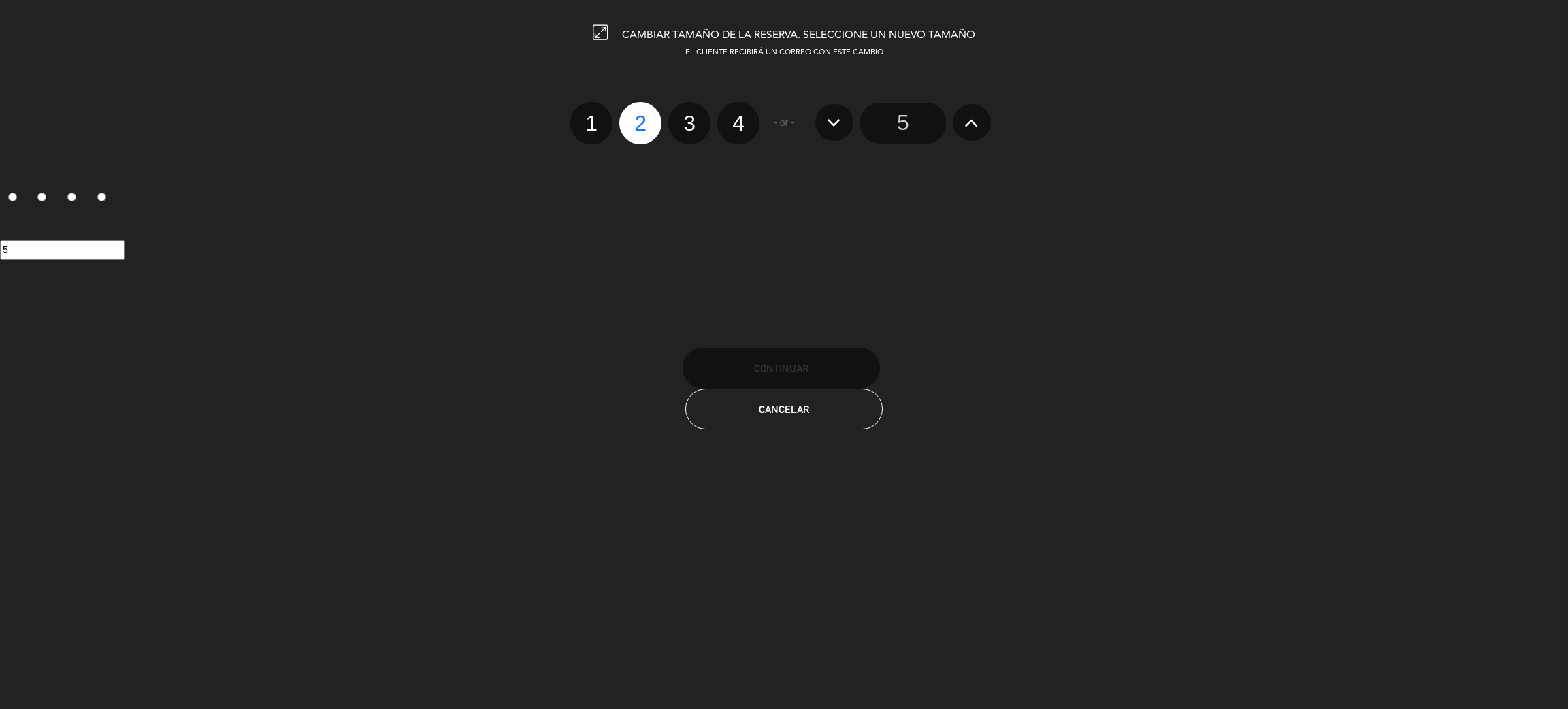
radio input "false"
radio input "true"
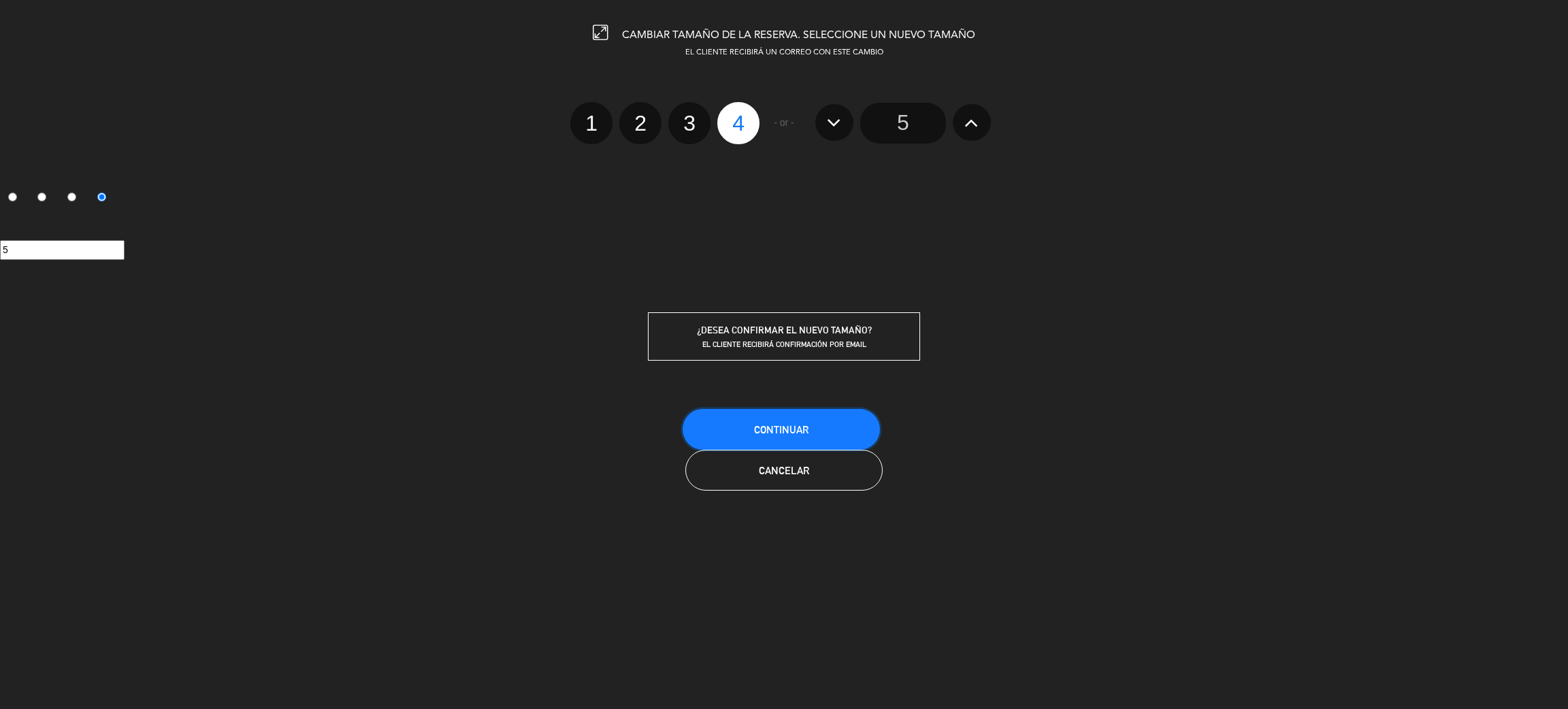
click at [811, 423] on button "Continuar" at bounding box center [781, 429] width 197 height 41
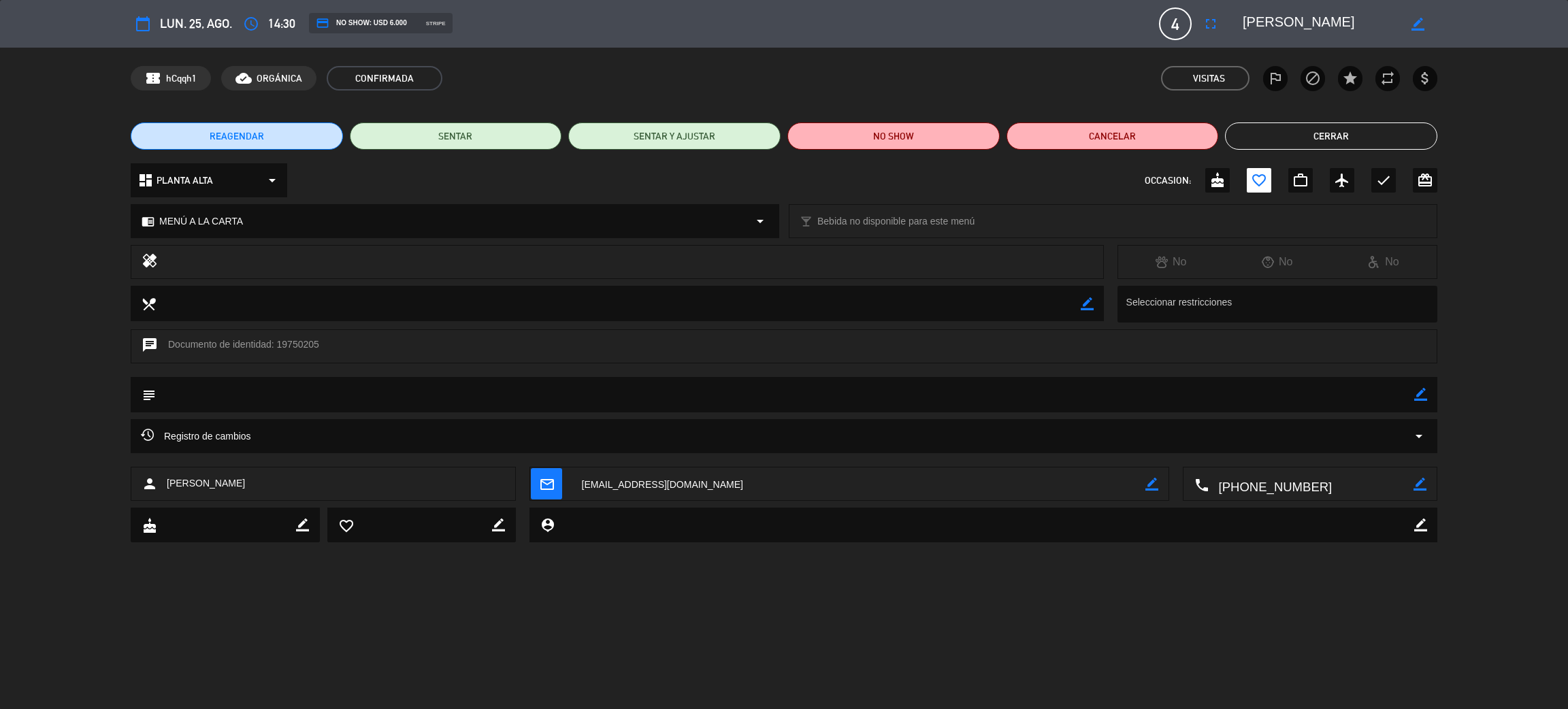
click at [1283, 130] on button "Cerrar" at bounding box center [1331, 136] width 212 height 27
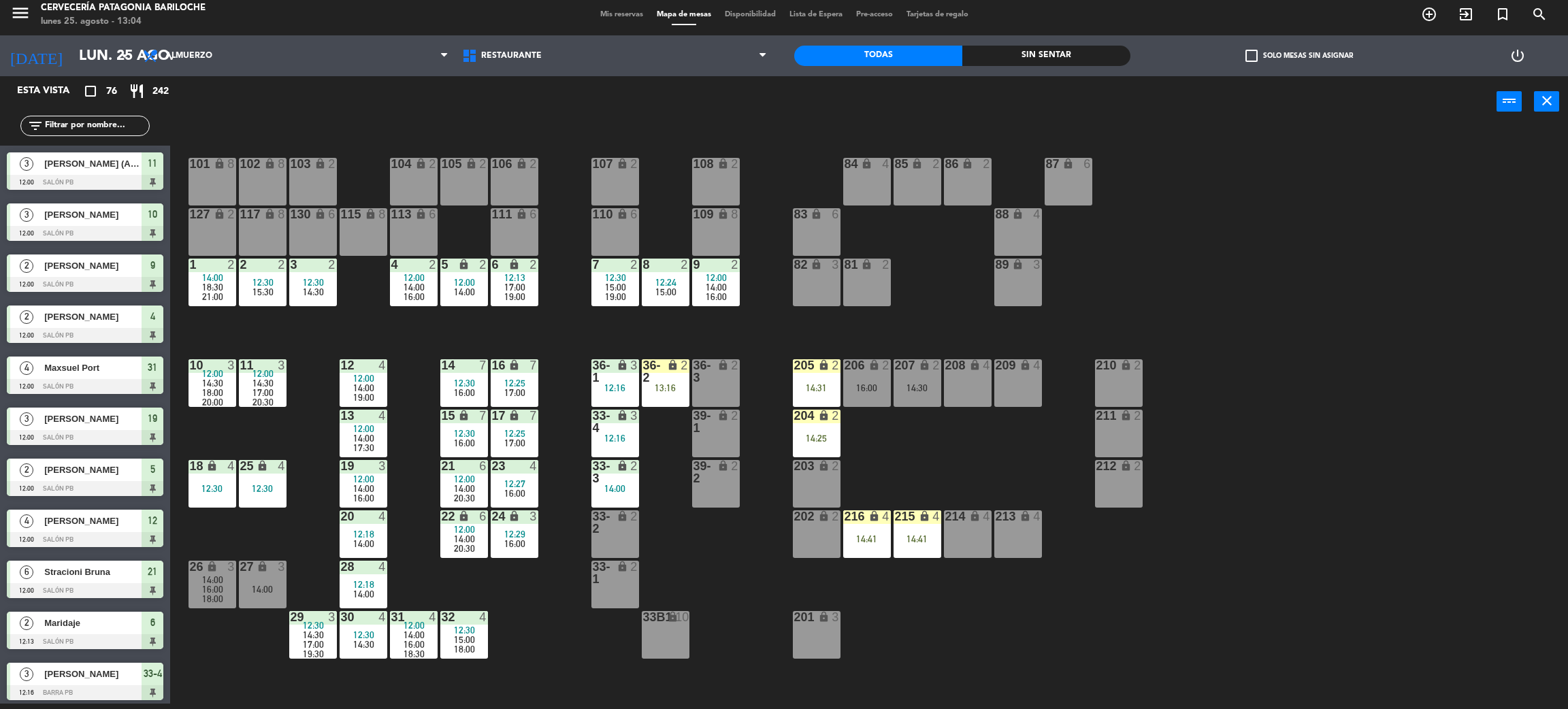
click at [918, 445] on div "101 lock 8 102 lock 8 104 lock 2 105 lock 2 106 lock 2 103 lock 2 107 lock 2 10…" at bounding box center [876, 421] width 1382 height 576
click at [863, 387] on div "16:00" at bounding box center [868, 388] width 48 height 10
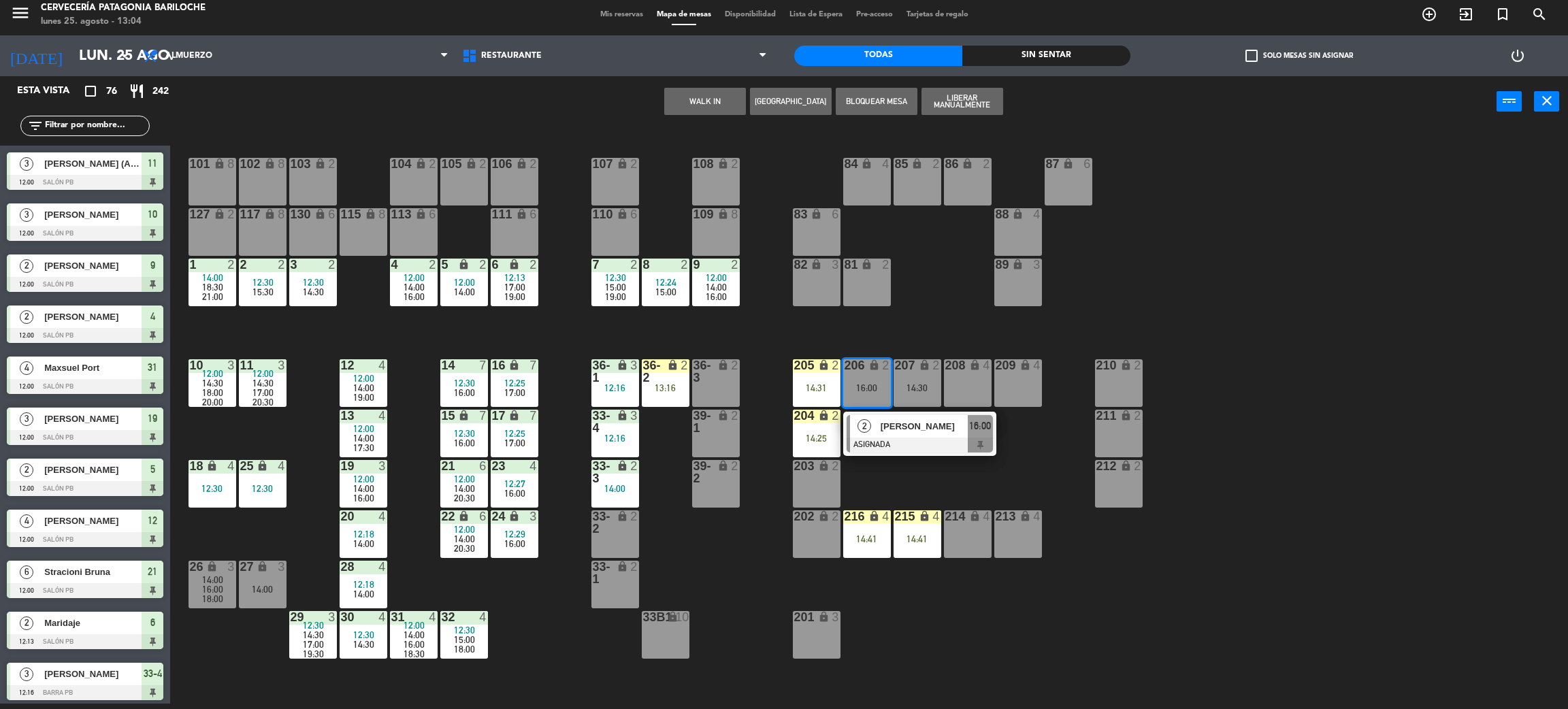
click at [888, 432] on span "[PERSON_NAME]" at bounding box center [924, 426] width 87 height 14
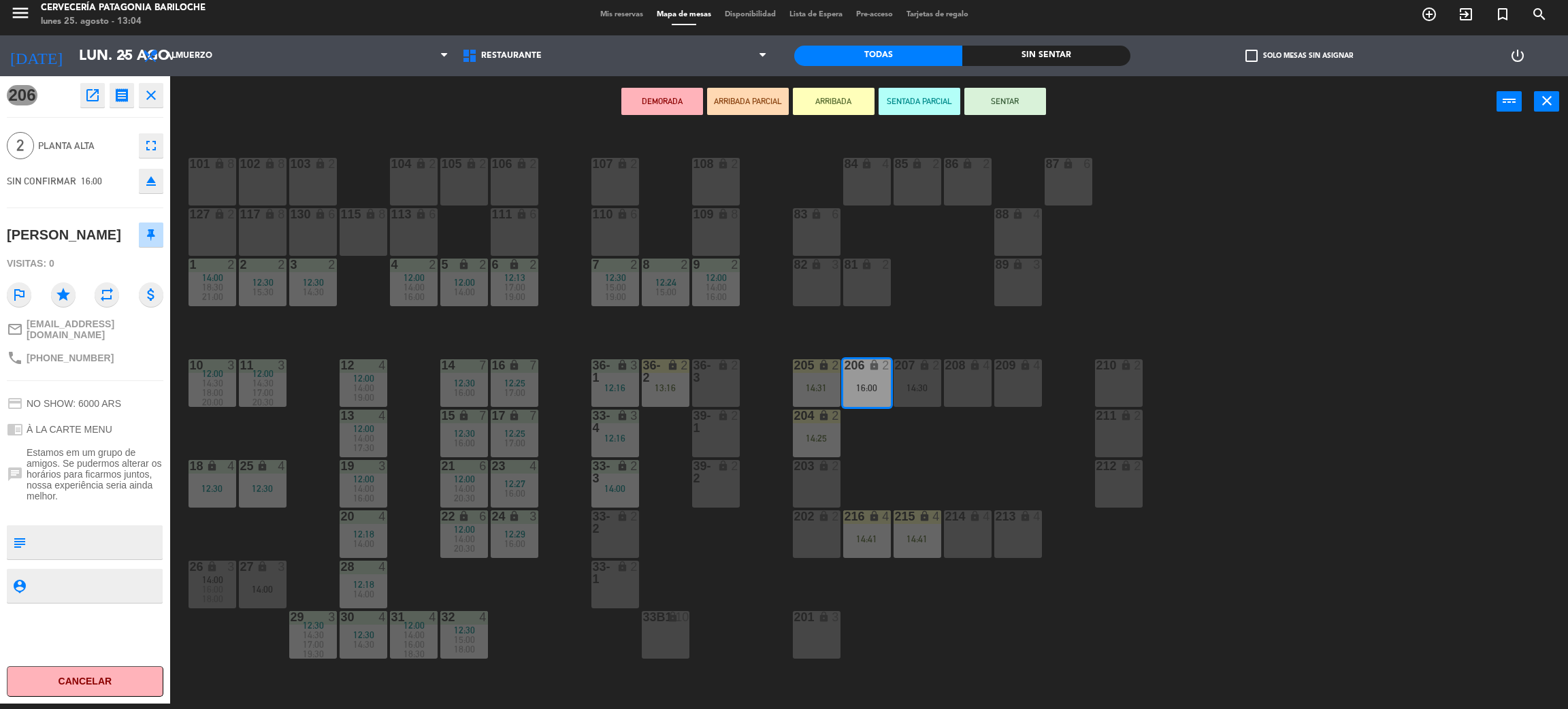
click at [89, 102] on icon "open_in_new" at bounding box center [93, 95] width 16 height 16
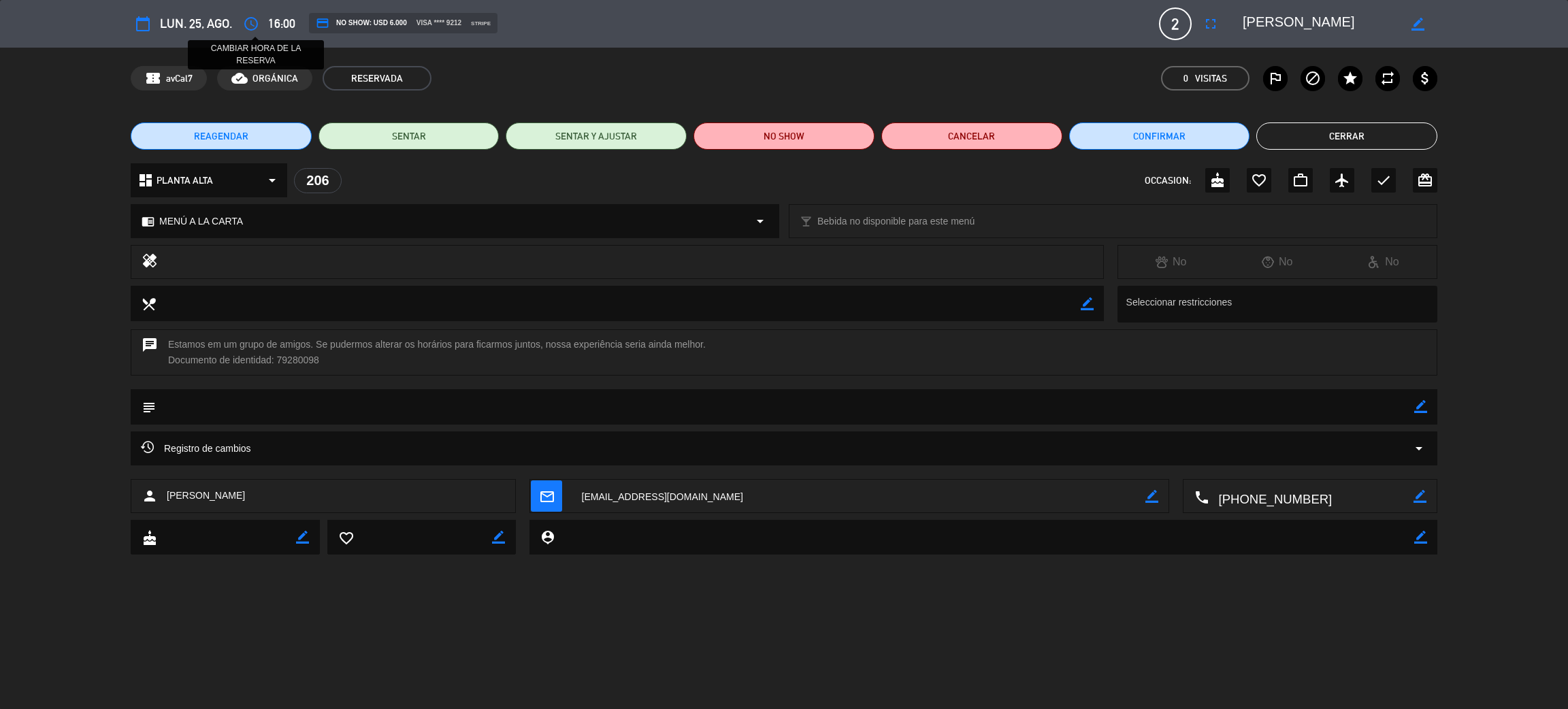
click at [256, 14] on button "access_time" at bounding box center [251, 24] width 25 height 25
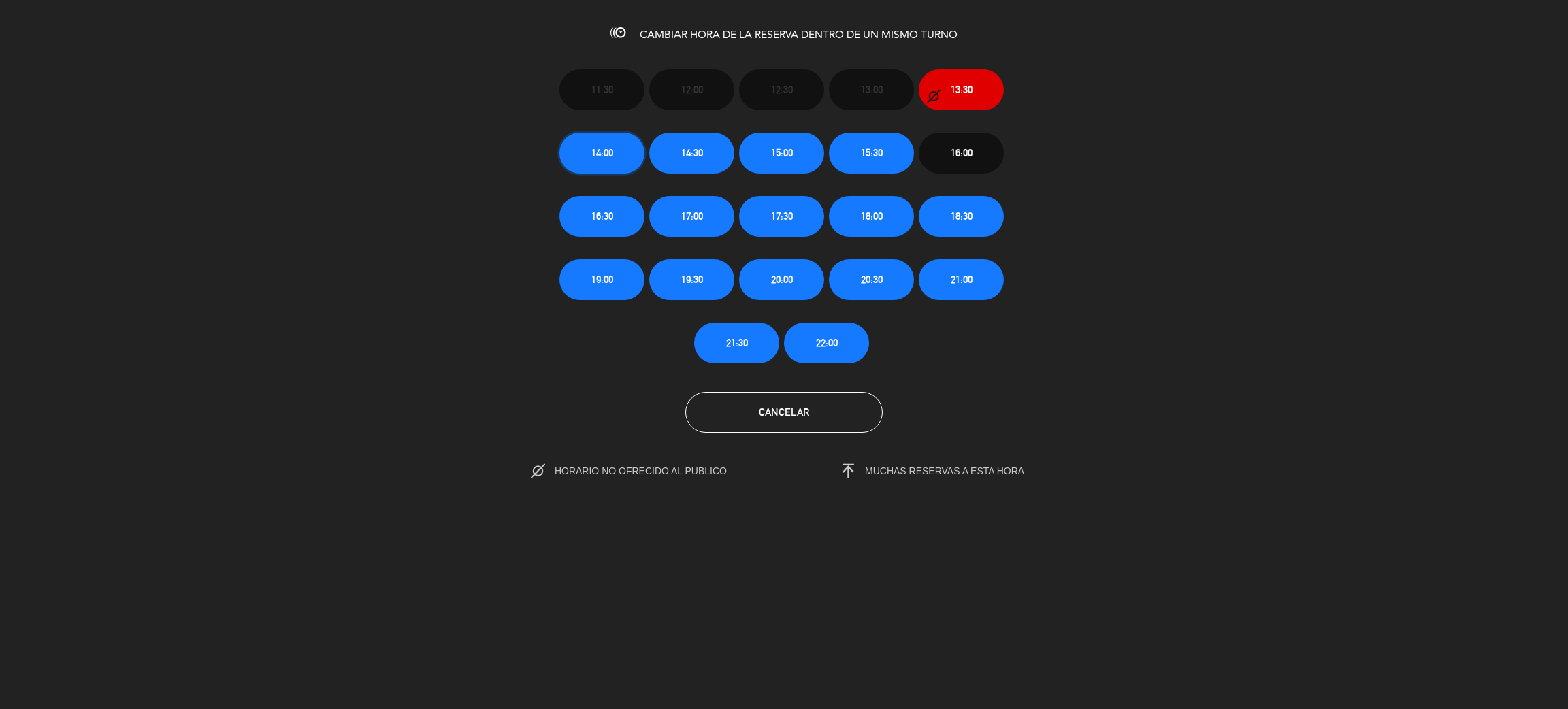
click at [604, 154] on span "14:00" at bounding box center [602, 153] width 22 height 16
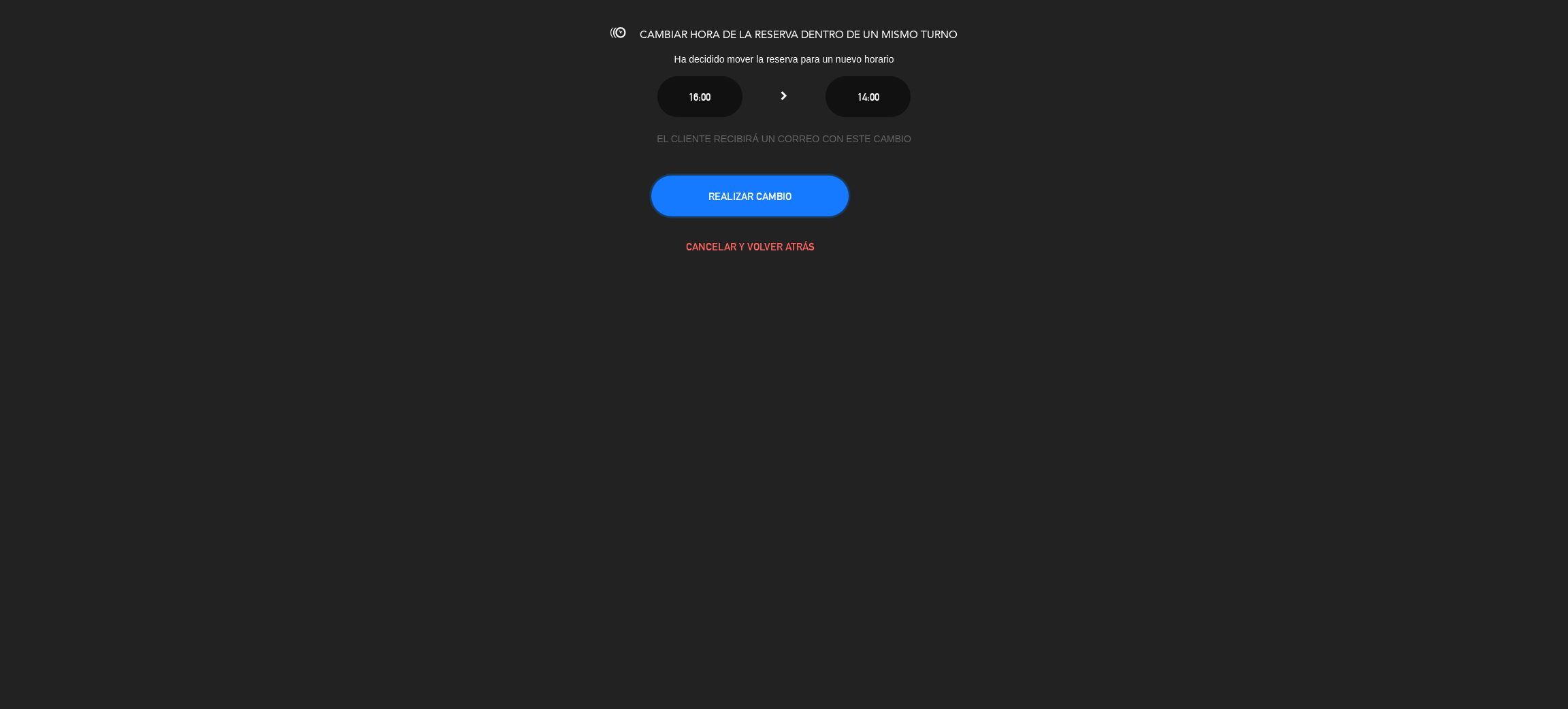
click at [735, 193] on button "REALIZAR CAMBIO" at bounding box center [750, 196] width 197 height 41
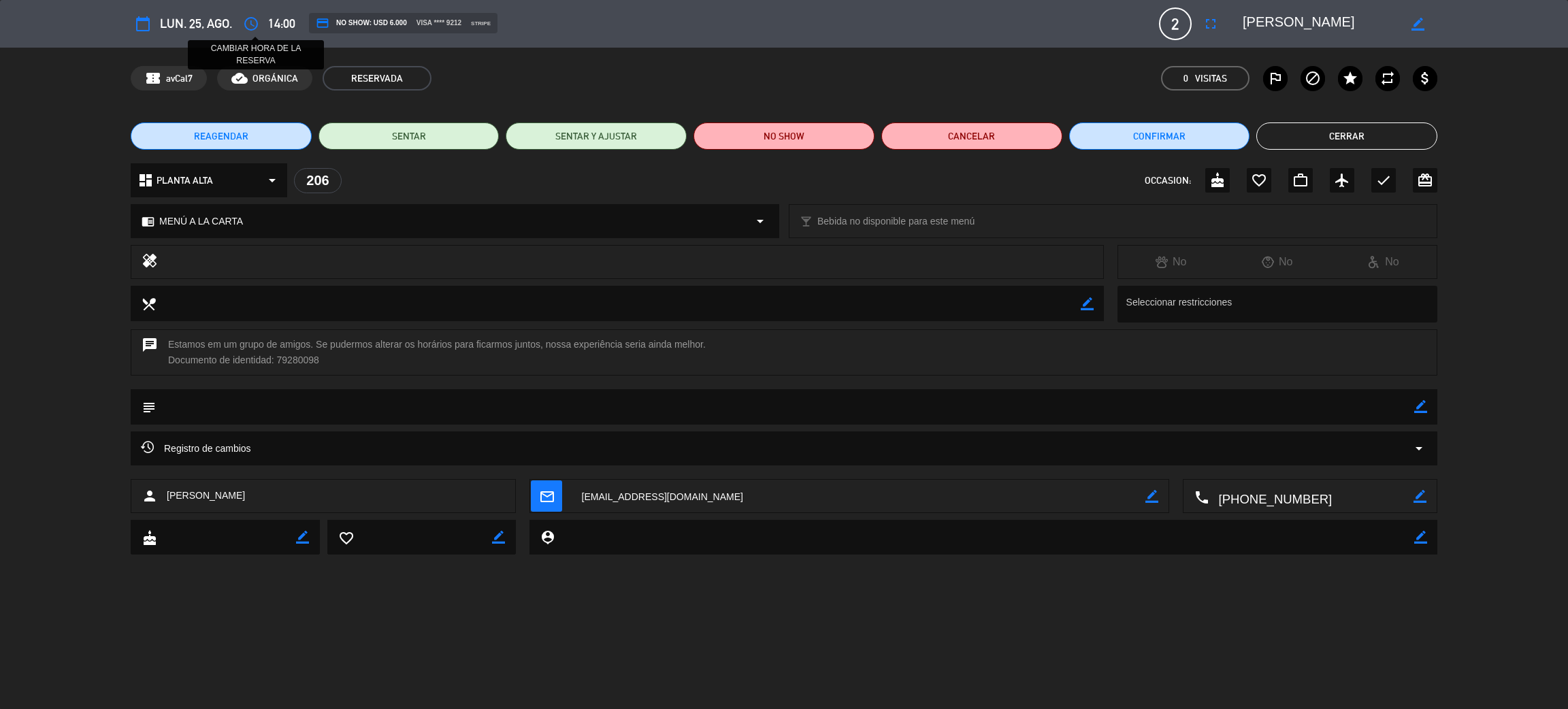
click at [256, 16] on icon "access_time" at bounding box center [251, 24] width 16 height 16
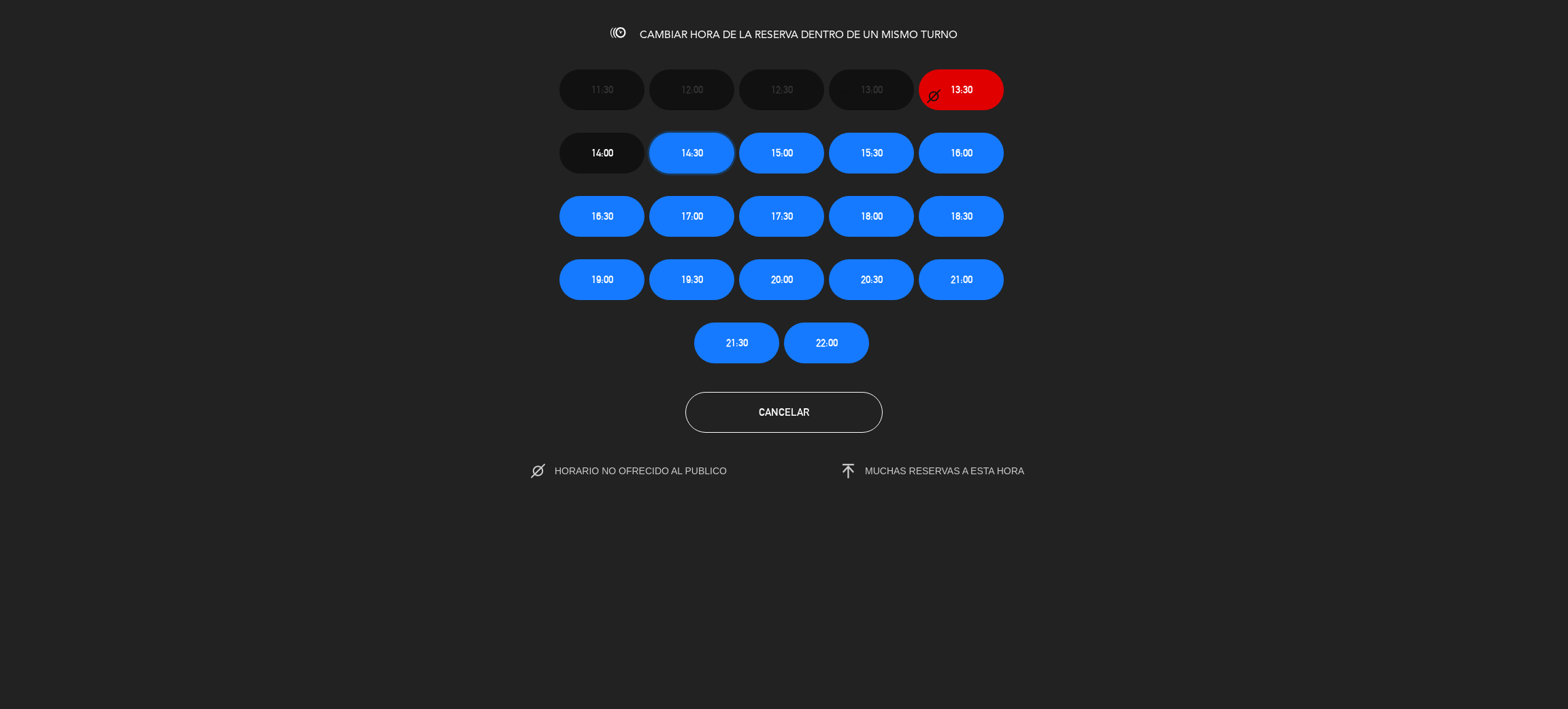
click at [700, 153] on span "14:30" at bounding box center [692, 153] width 22 height 16
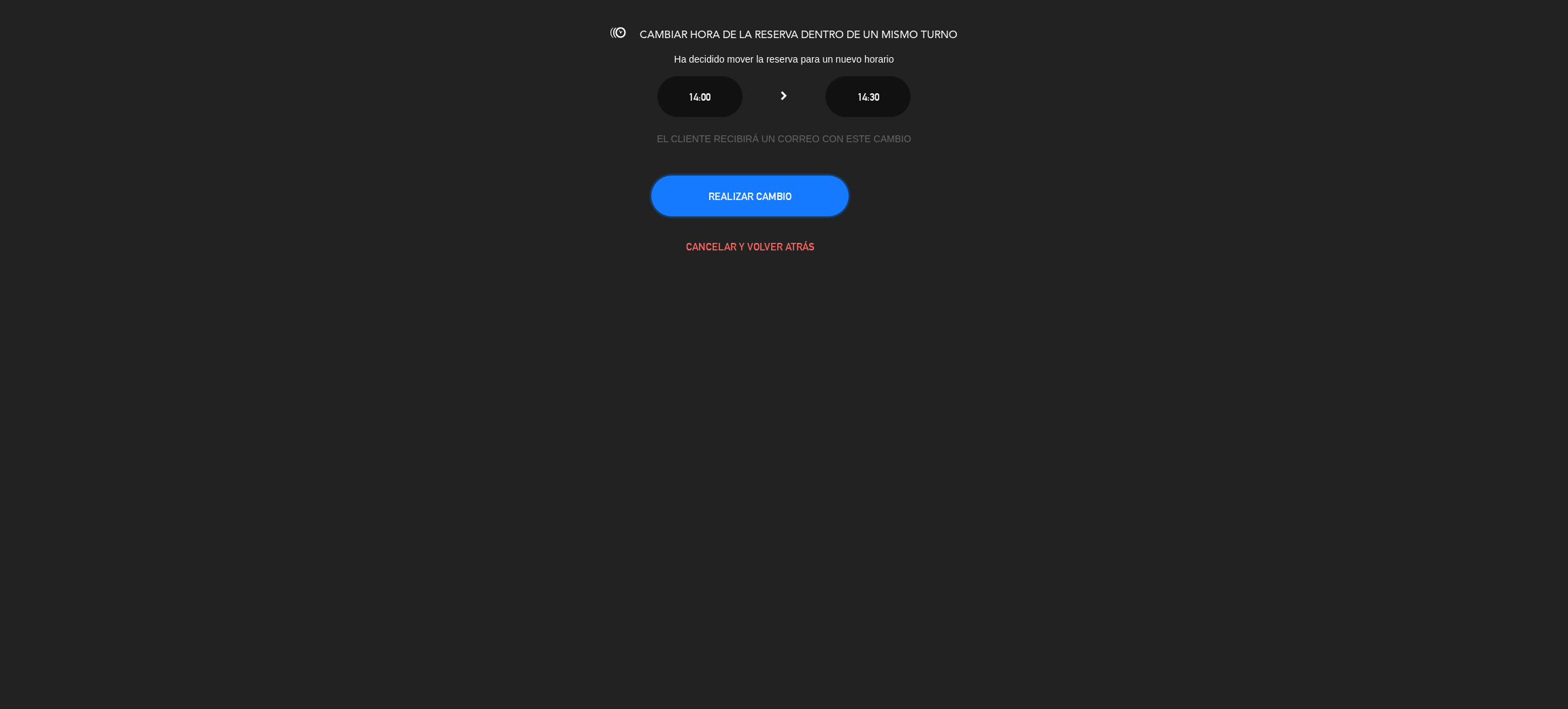
click at [757, 190] on button "REALIZAR CAMBIO" at bounding box center [750, 196] width 197 height 41
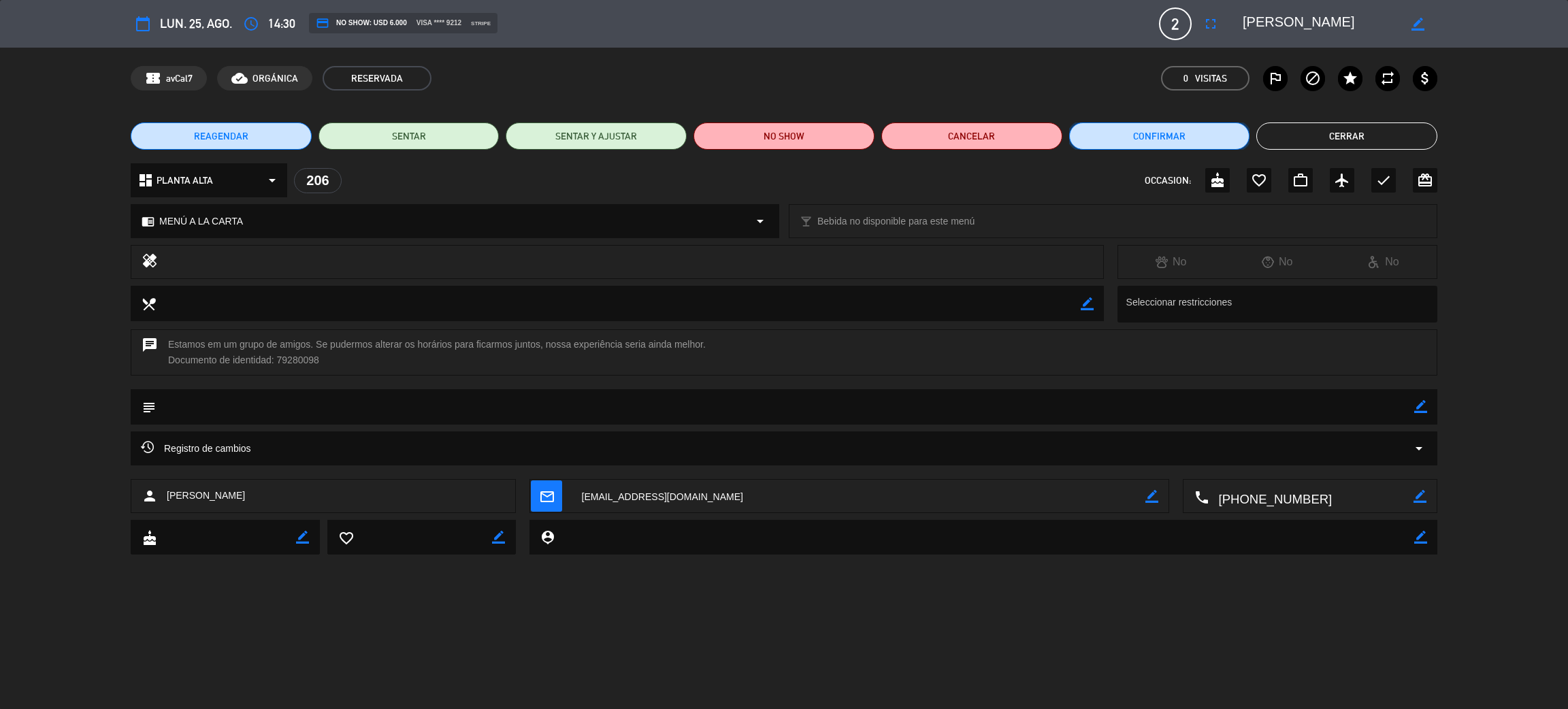
click at [1166, 127] on button "Confirmar" at bounding box center [1159, 136] width 181 height 27
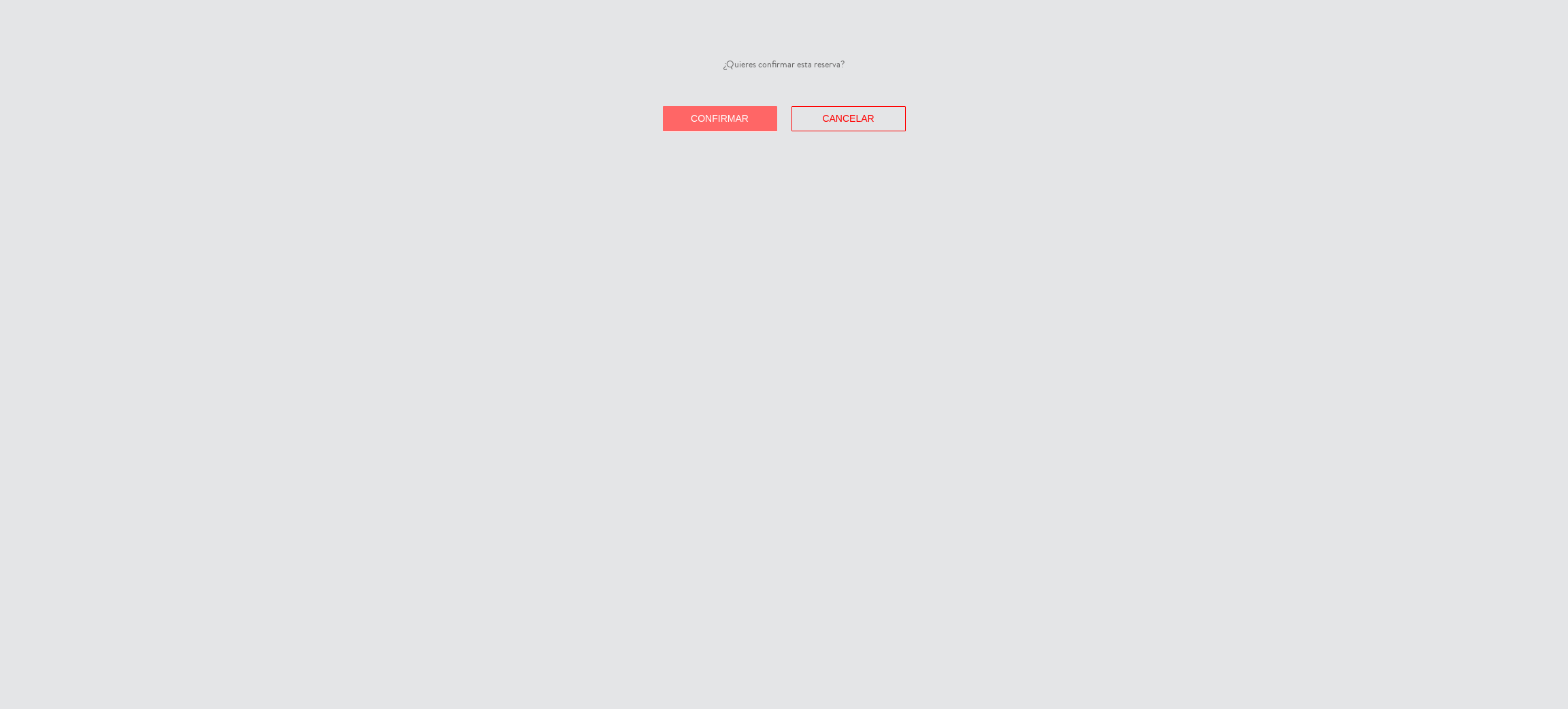
click at [741, 113] on span "Confirmar" at bounding box center [720, 119] width 58 height 11
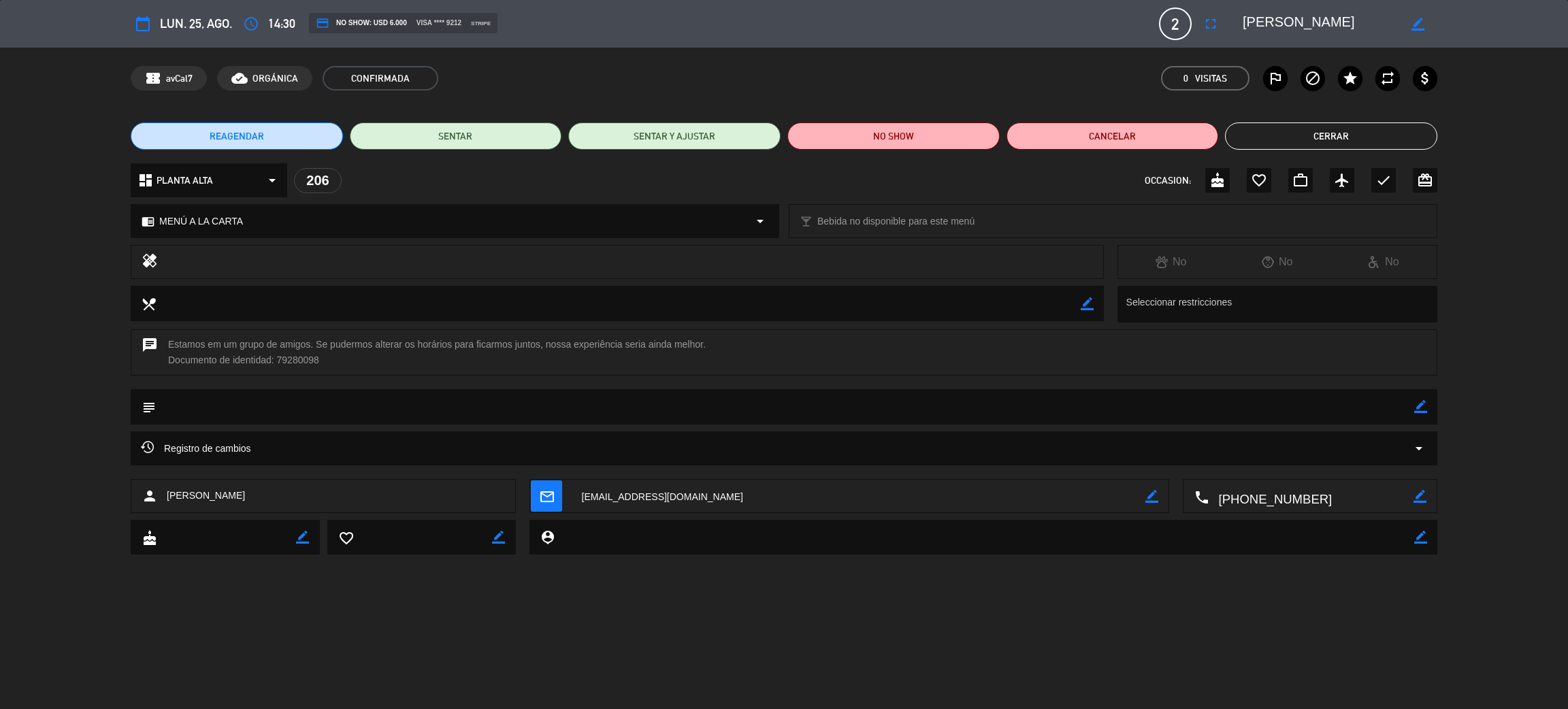
click at [1282, 140] on button "Cerrar" at bounding box center [1331, 136] width 212 height 27
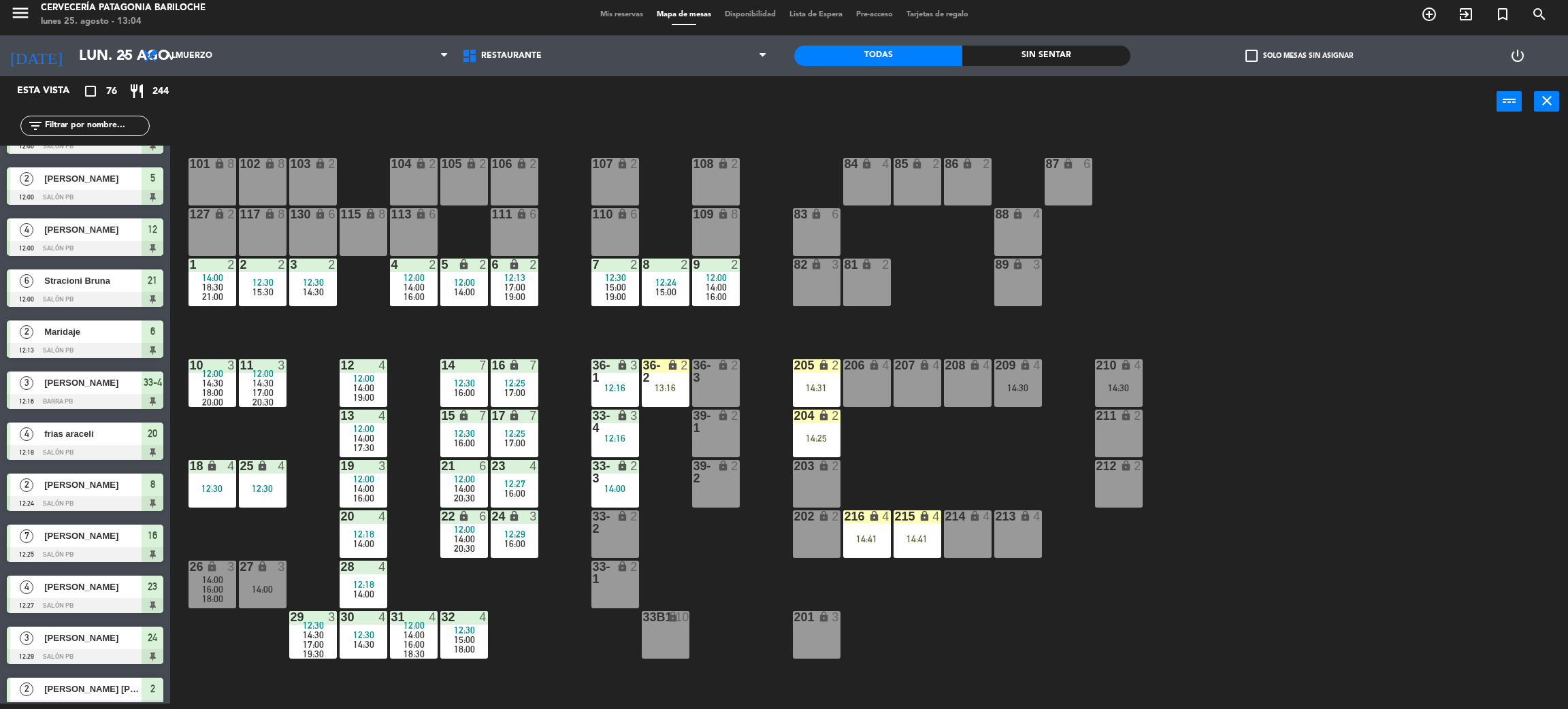
click at [1028, 388] on div "14:30" at bounding box center [1018, 388] width 48 height 10
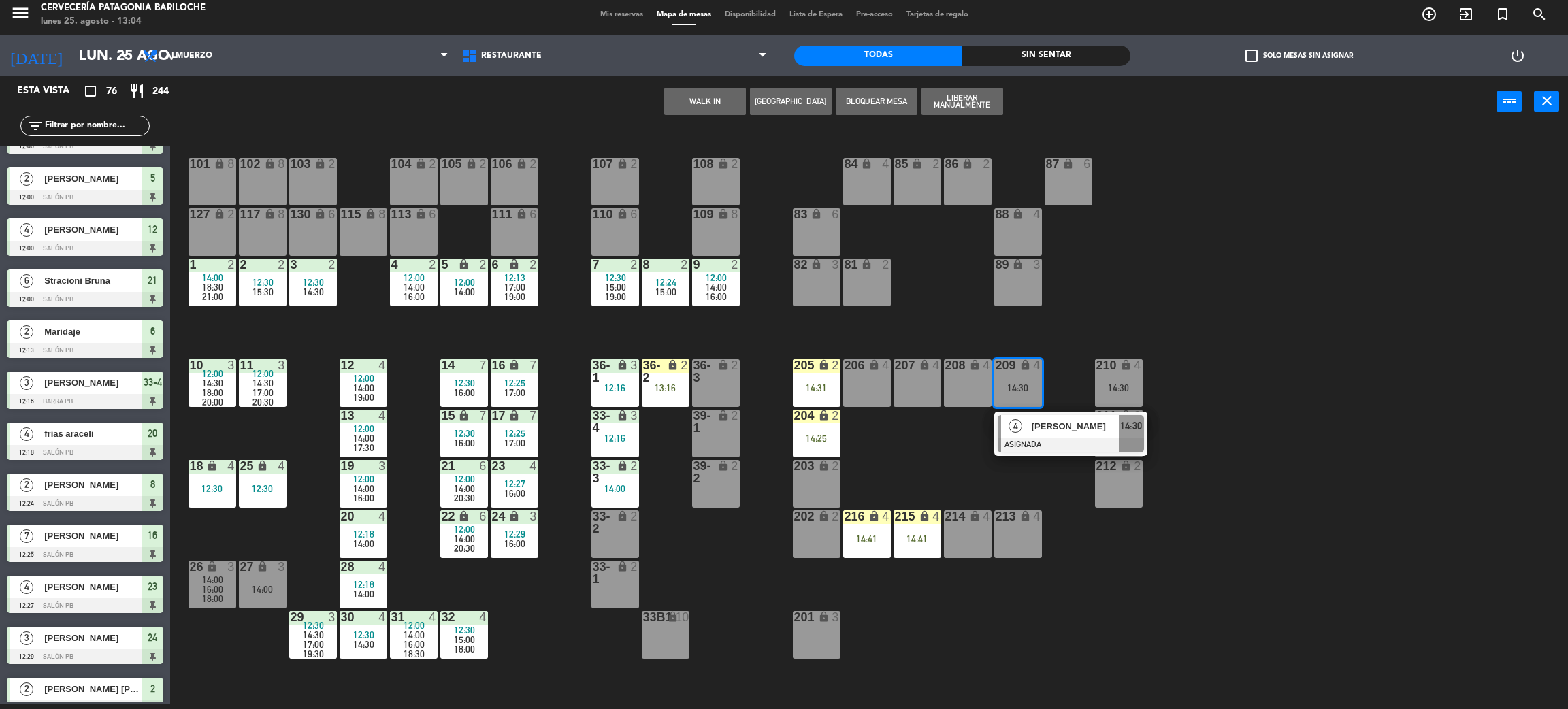
click at [1063, 480] on div "101 lock 8 102 lock 8 104 lock 2 105 lock 2 106 lock 2 103 lock 2 107 lock 2 10…" at bounding box center [876, 421] width 1382 height 576
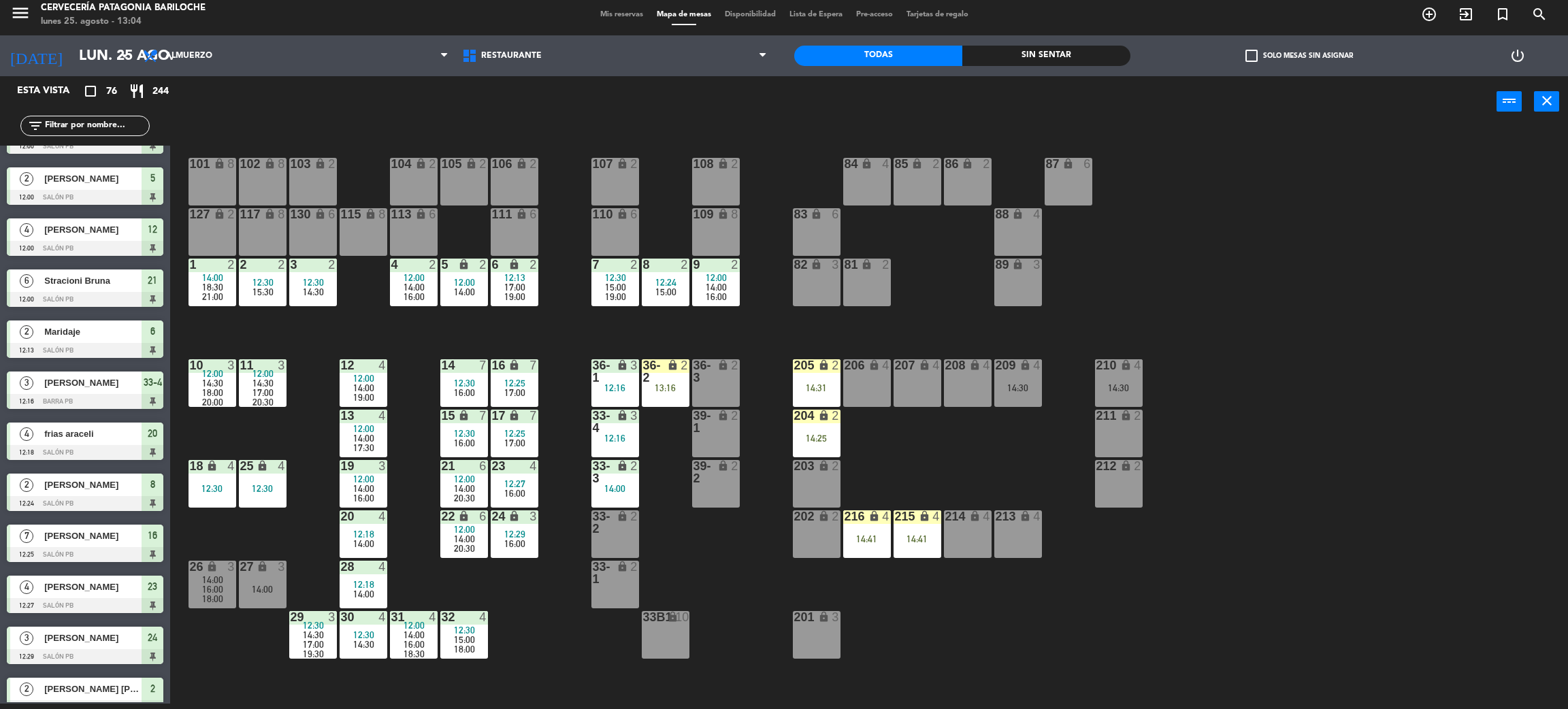
click at [1127, 378] on div "210 lock 4 14:30" at bounding box center [1119, 383] width 48 height 48
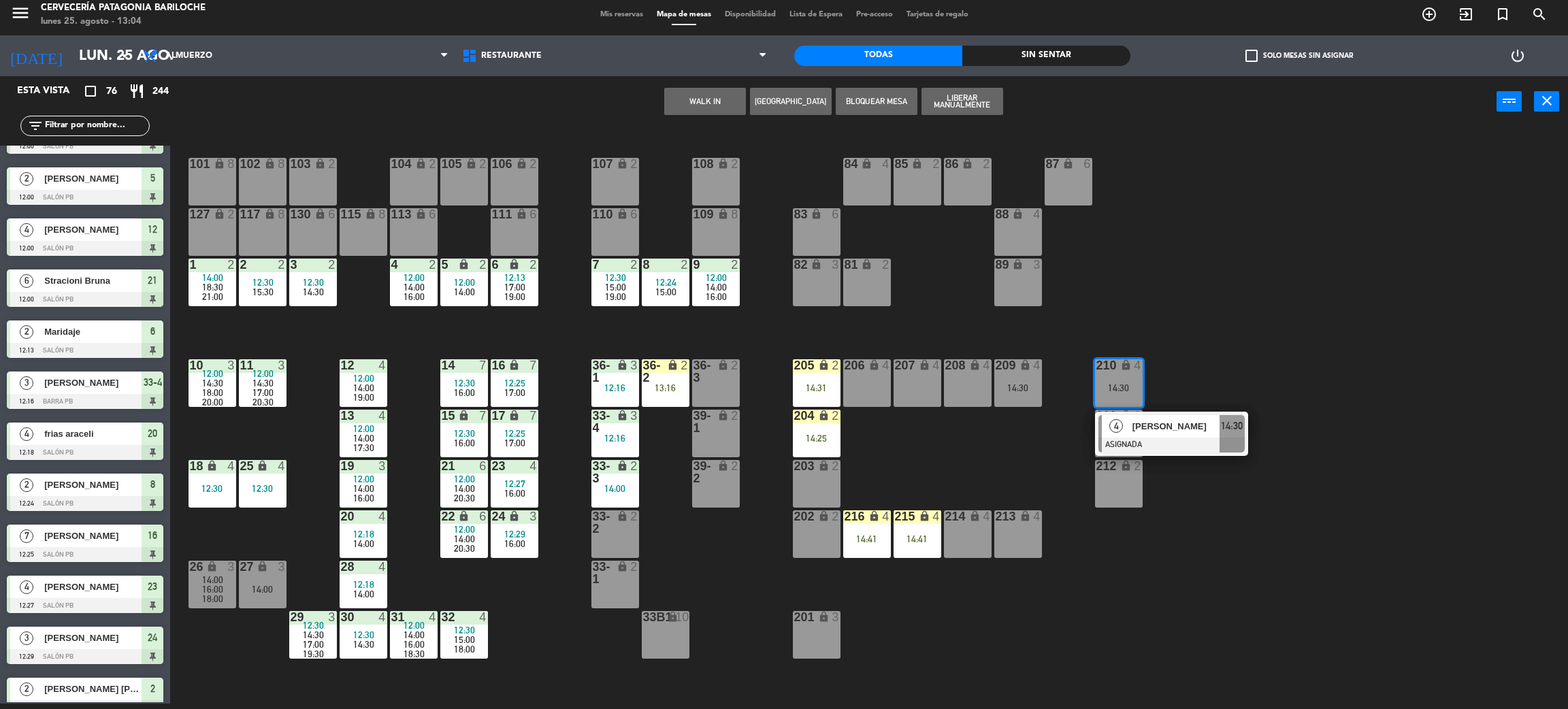
click at [1034, 451] on div "101 lock 8 102 lock 8 104 lock 2 105 lock 2 106 lock 2 103 lock 2 107 lock 2 10…" at bounding box center [876, 421] width 1382 height 576
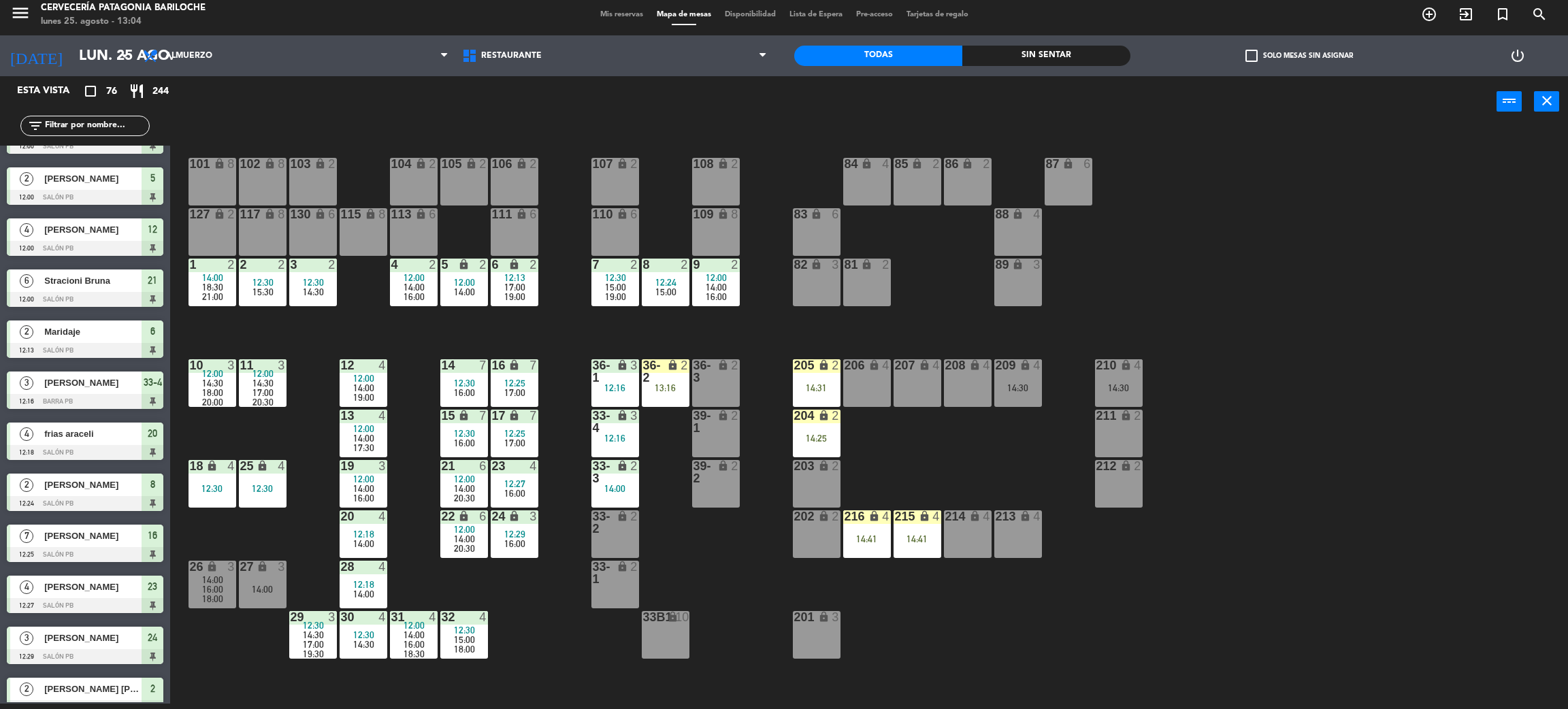
click at [1019, 394] on div "209 lock 4 14:30" at bounding box center [1018, 383] width 48 height 48
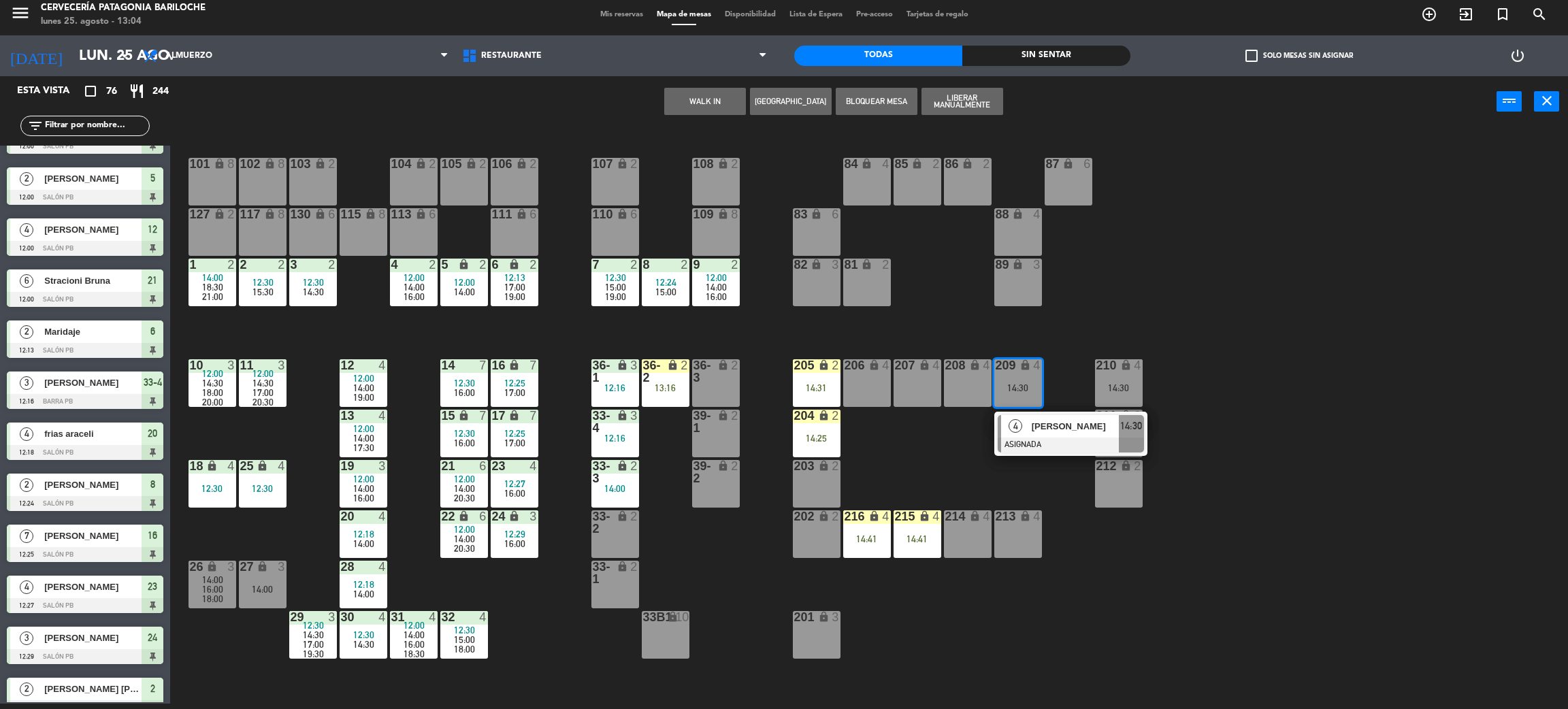
click at [1030, 438] on div at bounding box center [1071, 445] width 147 height 15
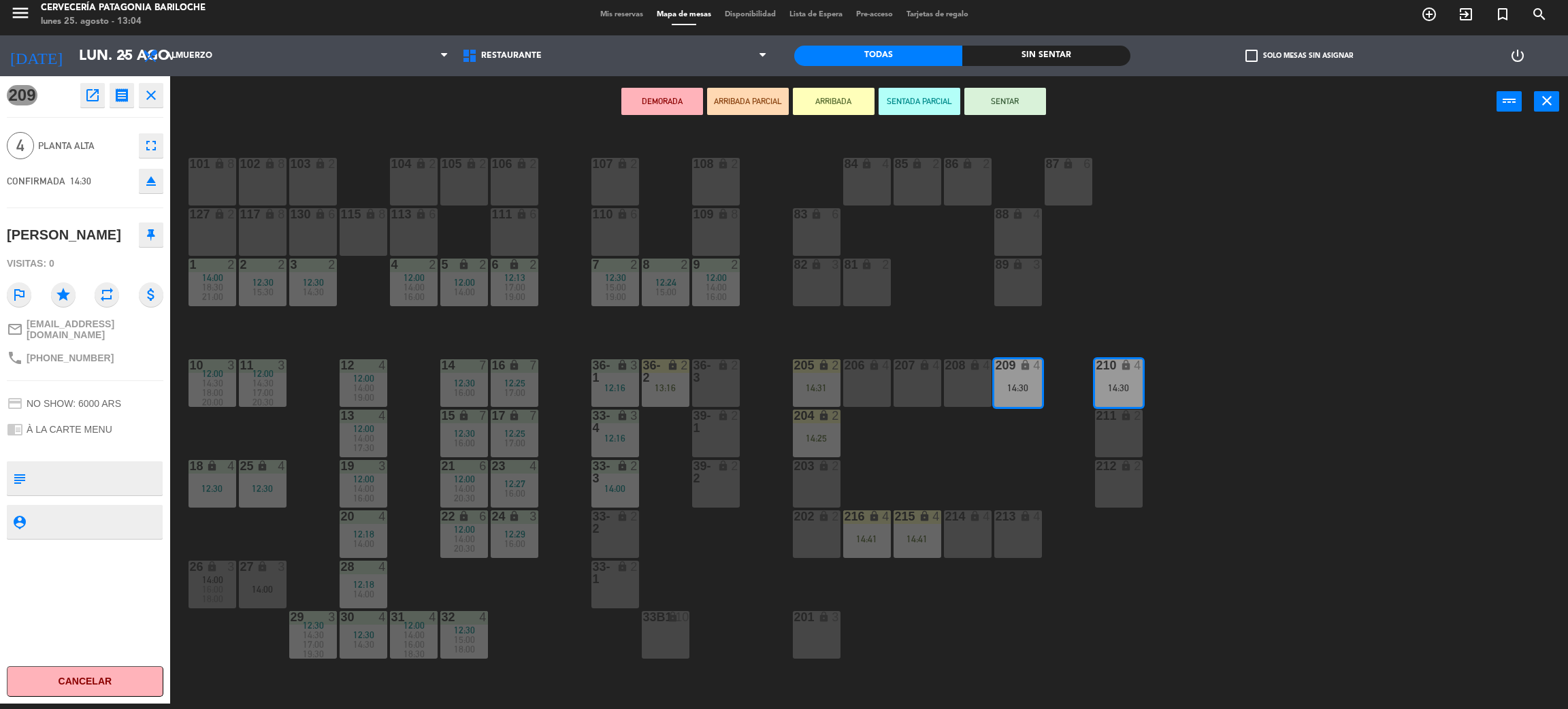
click at [948, 459] on div "101 lock 8 102 lock 8 104 lock 2 105 lock 2 106 lock 2 103 lock 2 107 lock 2 10…" at bounding box center [876, 421] width 1382 height 576
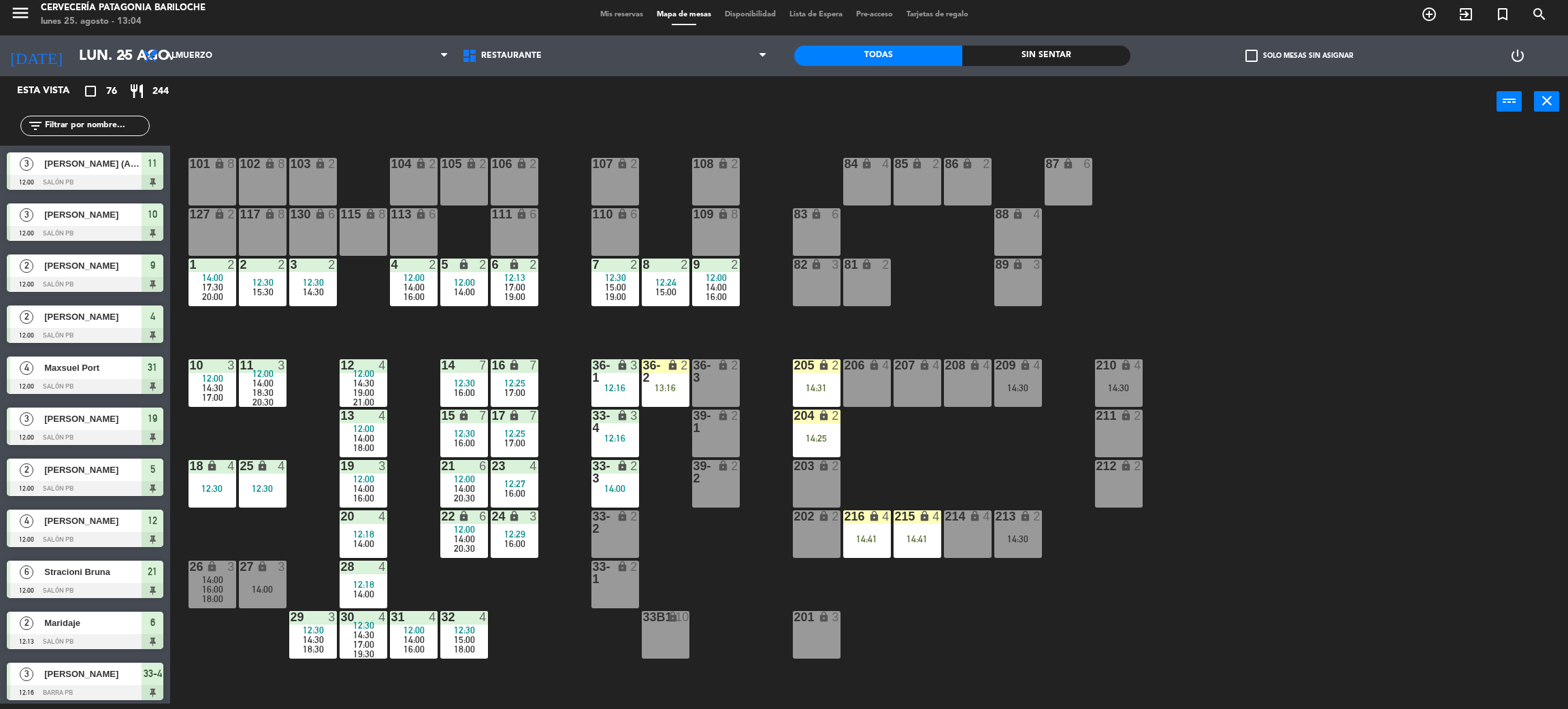
click at [1256, 56] on span "check_box_outline_blank" at bounding box center [1252, 56] width 12 height 12
click at [1299, 56] on input "check_box_outline_blank Solo mesas sin asignar" at bounding box center [1299, 56] width 0 height 0
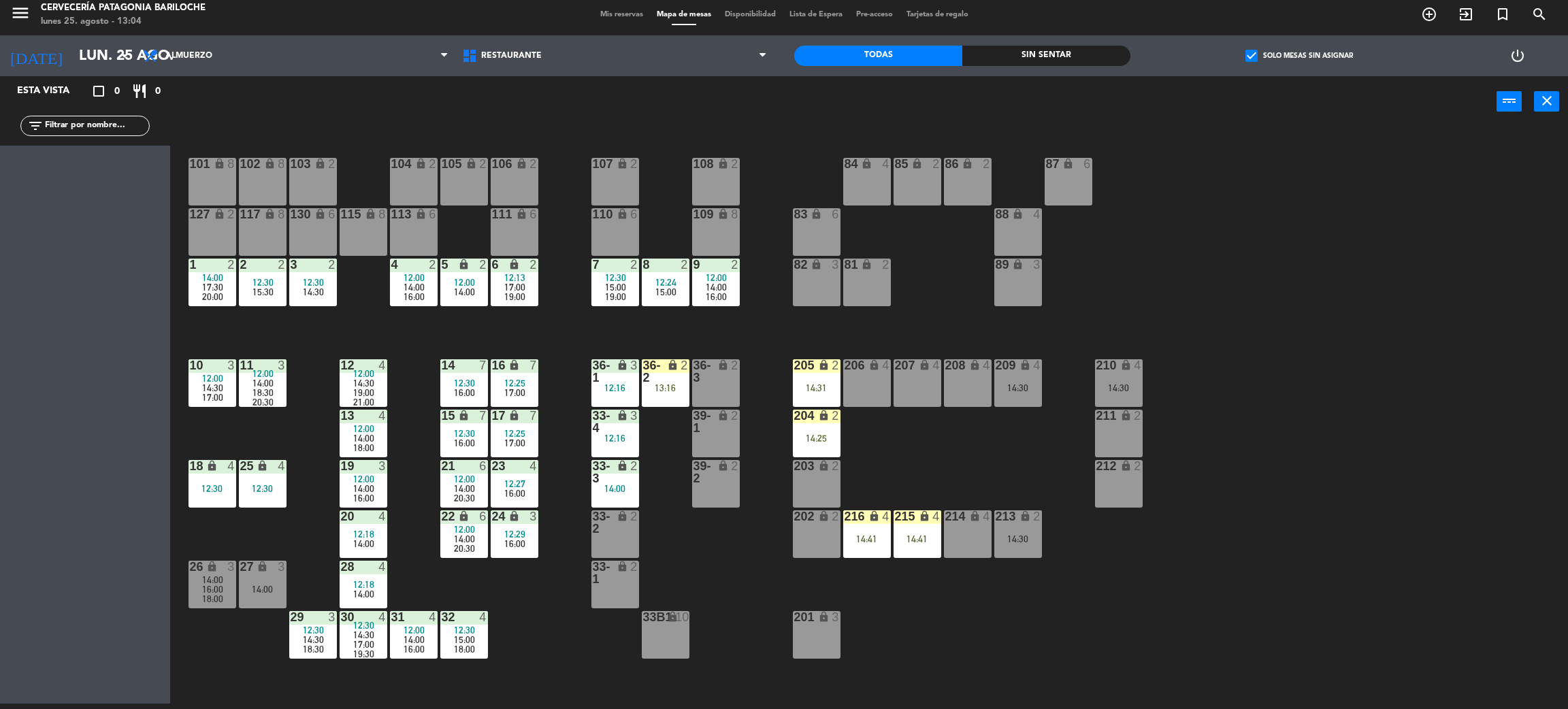
click at [1248, 53] on span "check_box" at bounding box center [1252, 56] width 12 height 12
click at [1299, 56] on input "check_box Solo mesas sin asignar" at bounding box center [1299, 56] width 0 height 0
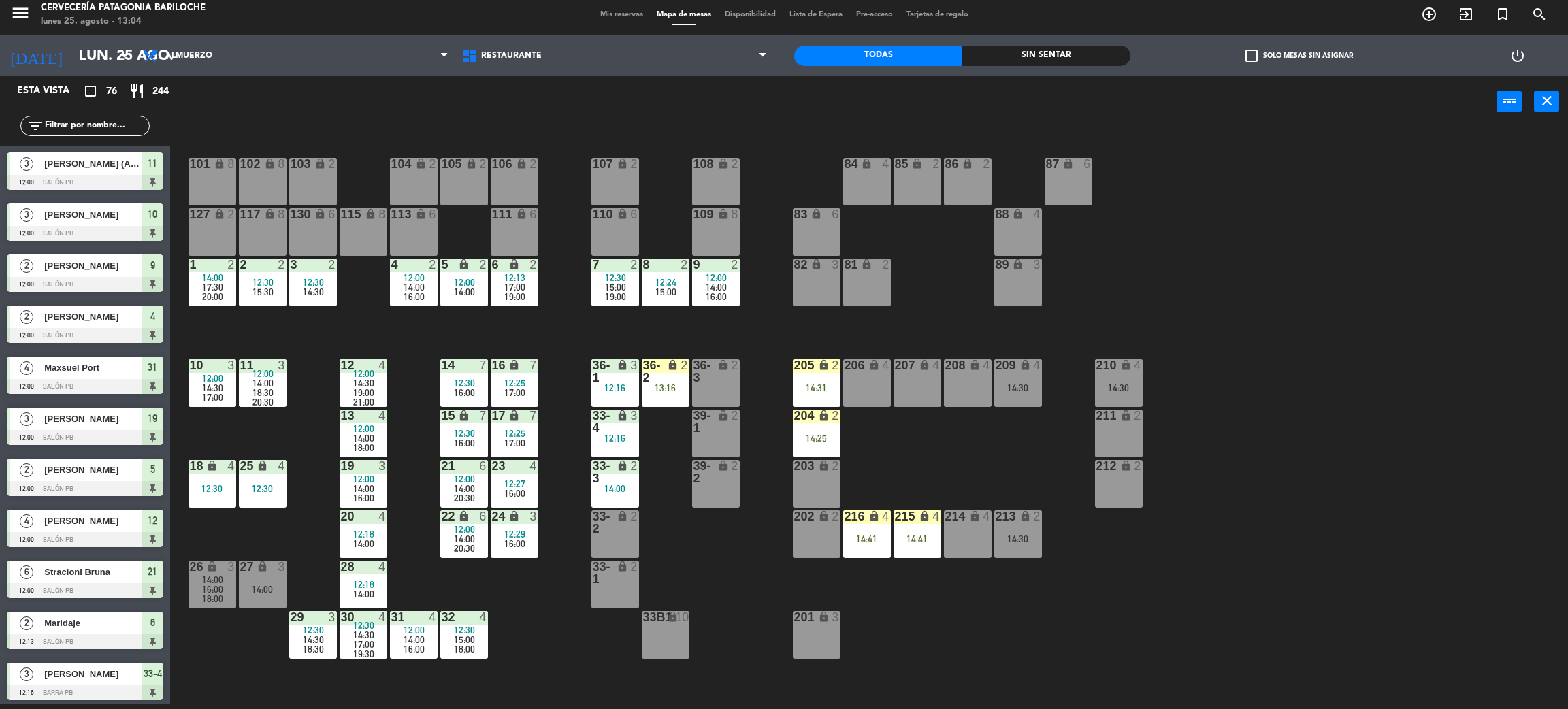
click at [85, 129] on input "text" at bounding box center [96, 126] width 106 height 15
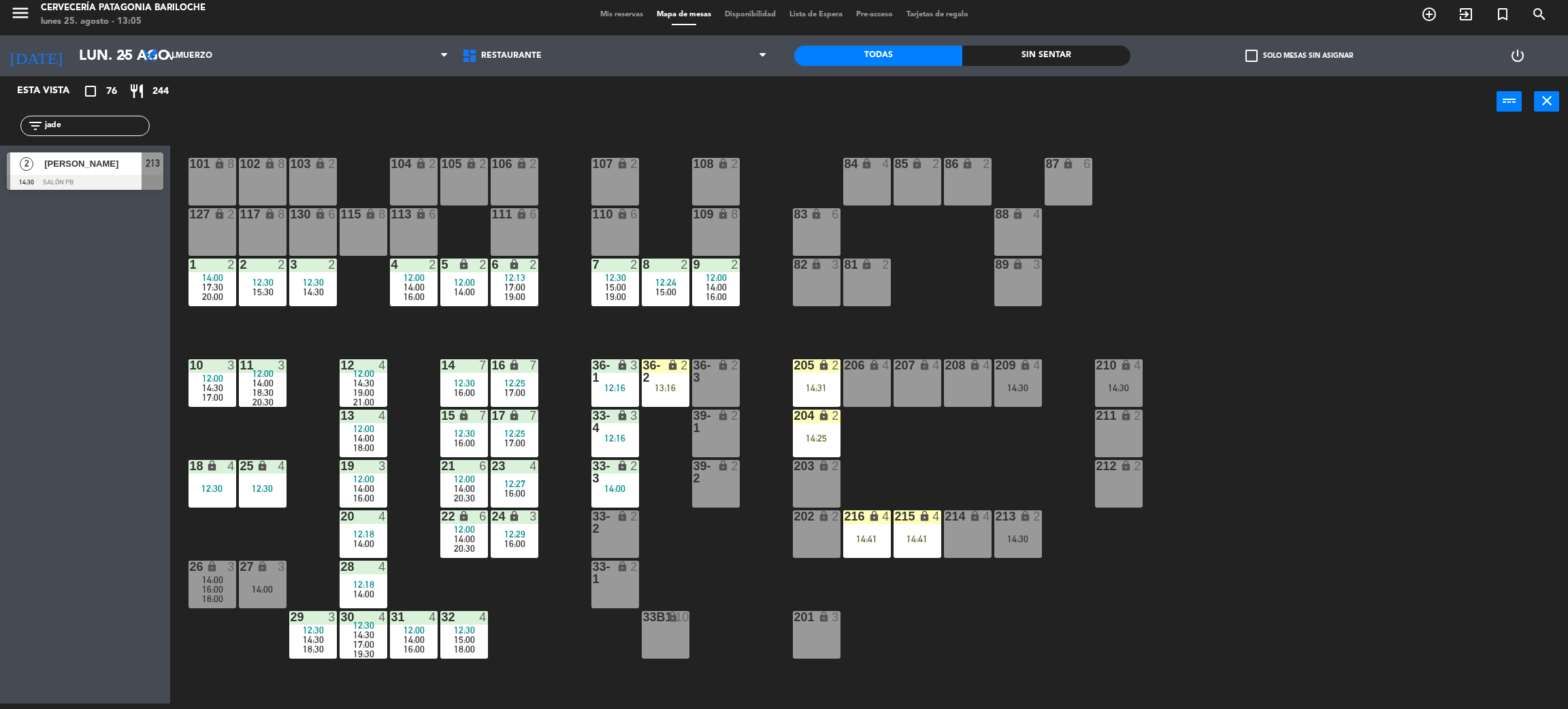
type input "jade"
click at [63, 157] on span "[PERSON_NAME]" at bounding box center [93, 164] width 98 height 14
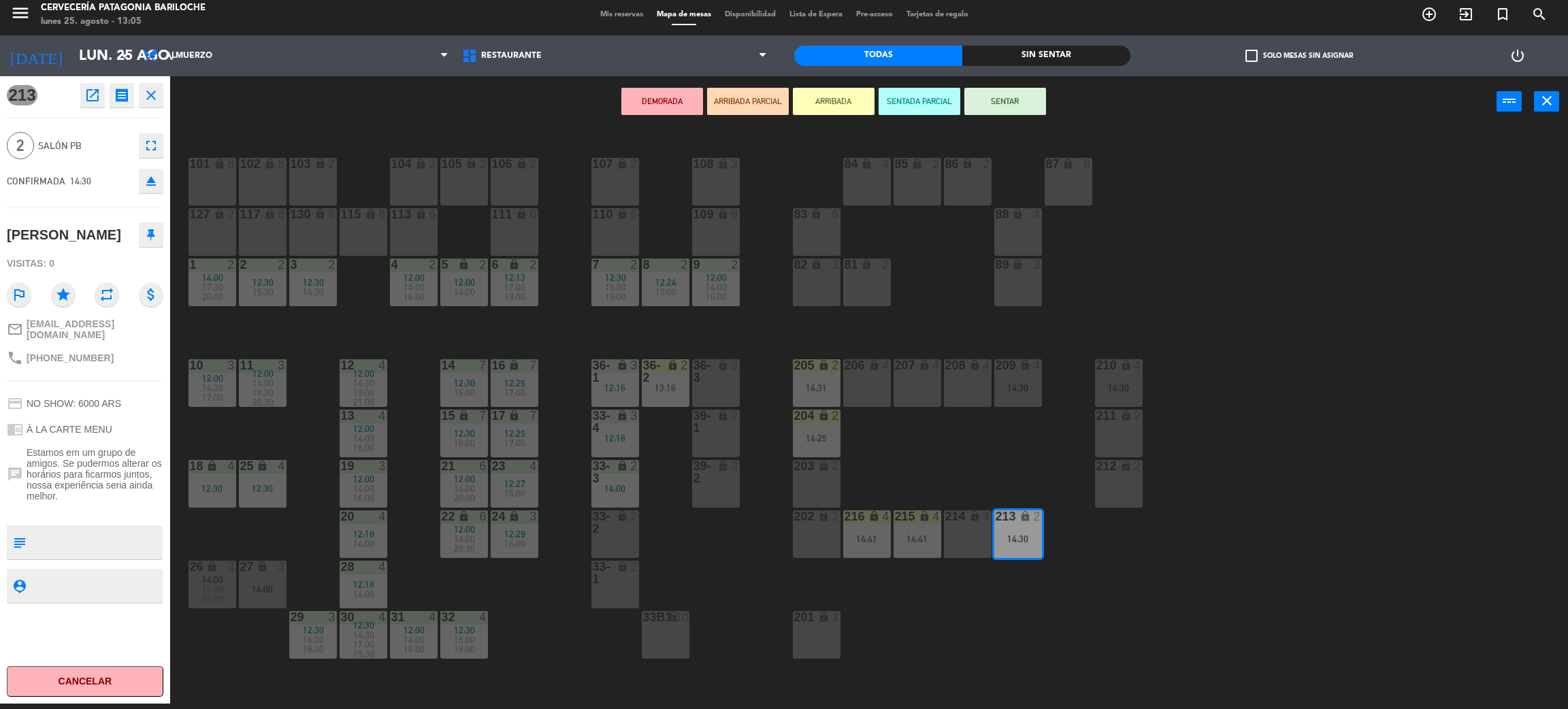
click at [863, 382] on div "206 lock 4" at bounding box center [868, 383] width 48 height 48
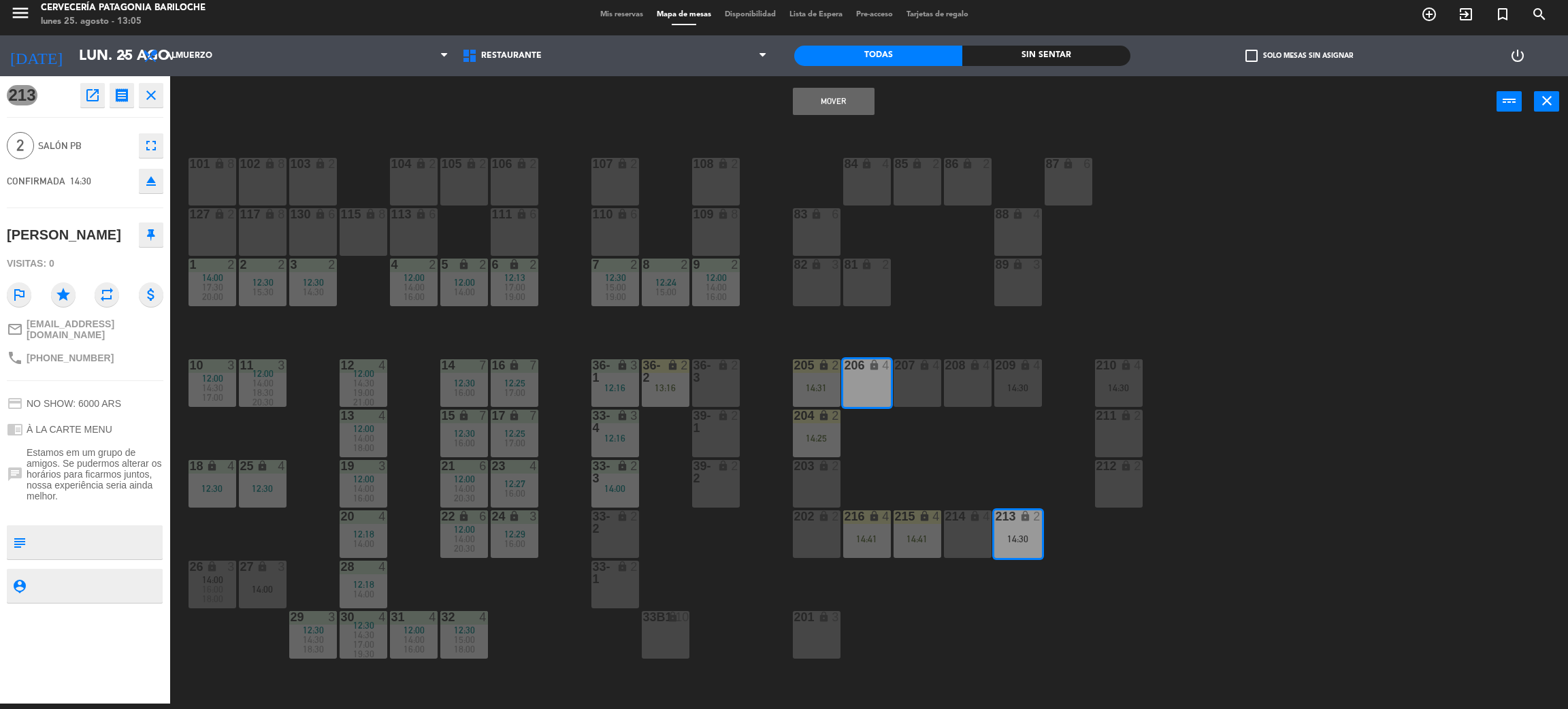
click at [848, 105] on button "Mover" at bounding box center [834, 102] width 82 height 27
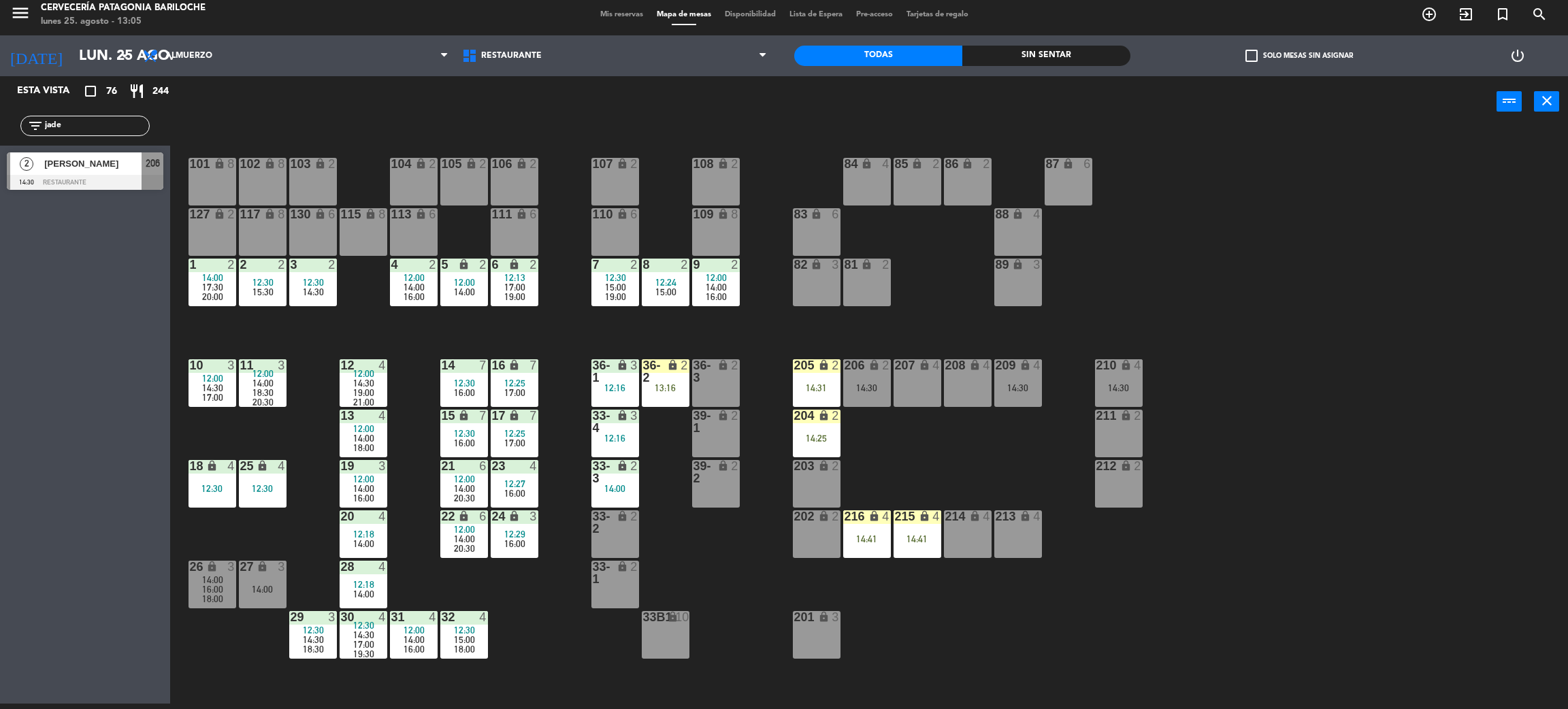
click at [1020, 383] on div "14:30" at bounding box center [1018, 388] width 48 height 10
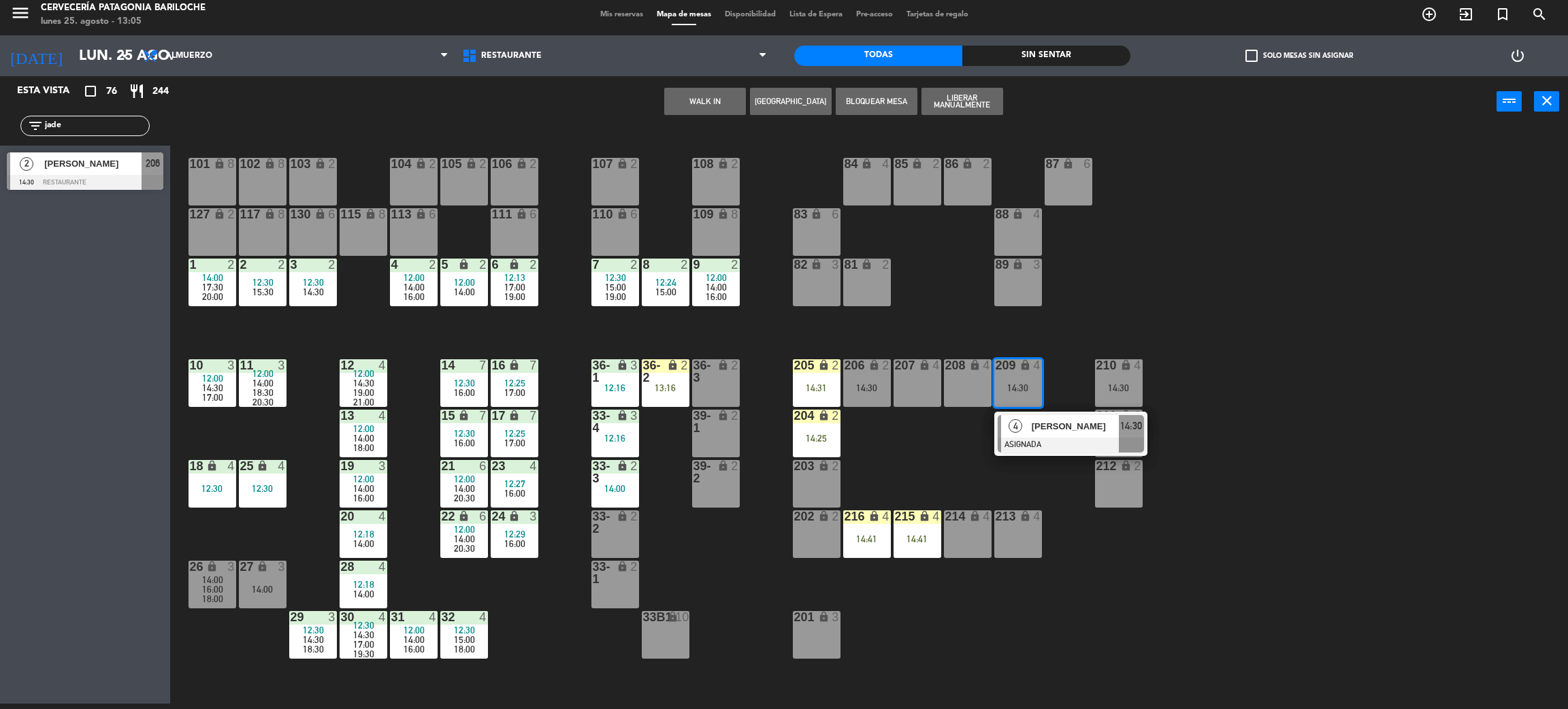
click at [1051, 433] on div "Andressa Tonietti" at bounding box center [1075, 426] width 89 height 22
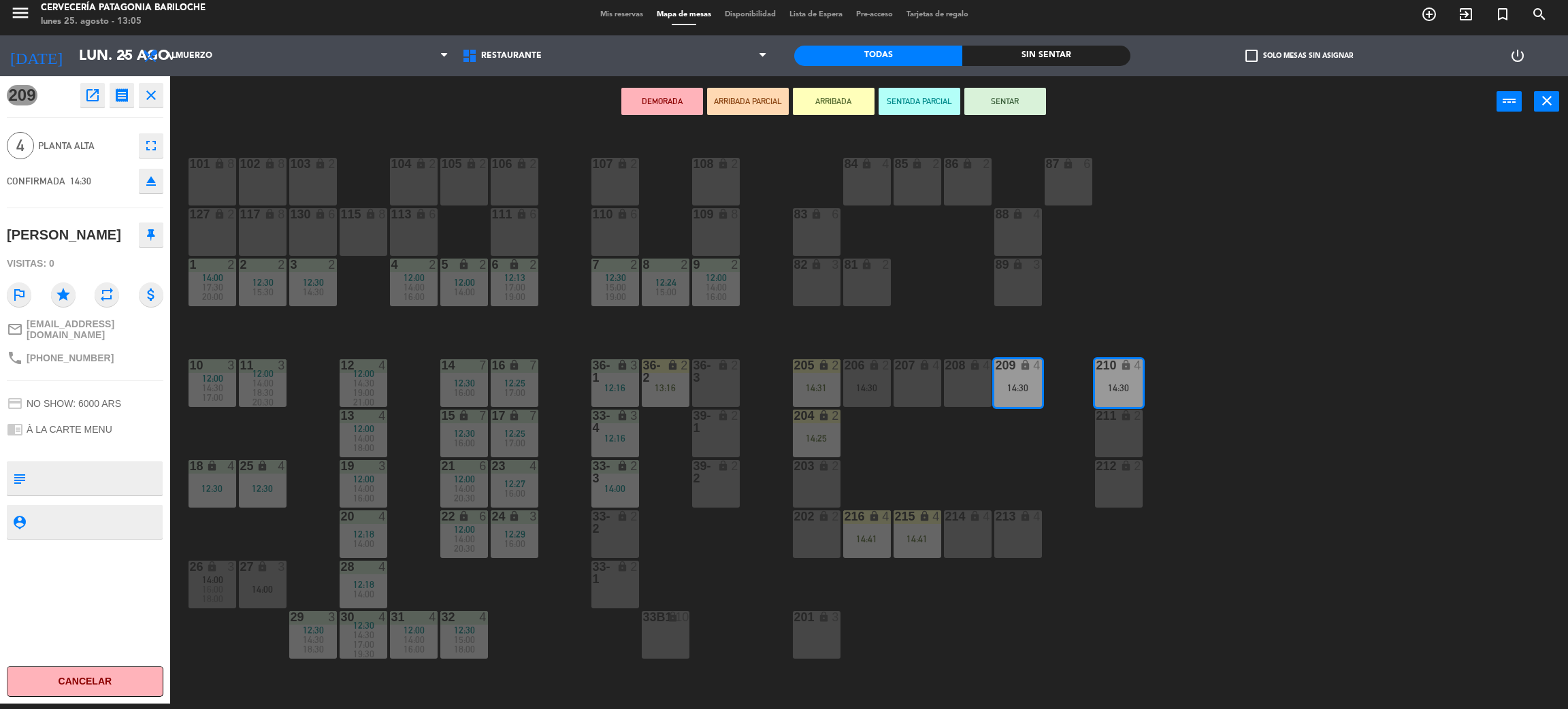
click at [89, 94] on icon "open_in_new" at bounding box center [93, 95] width 16 height 16
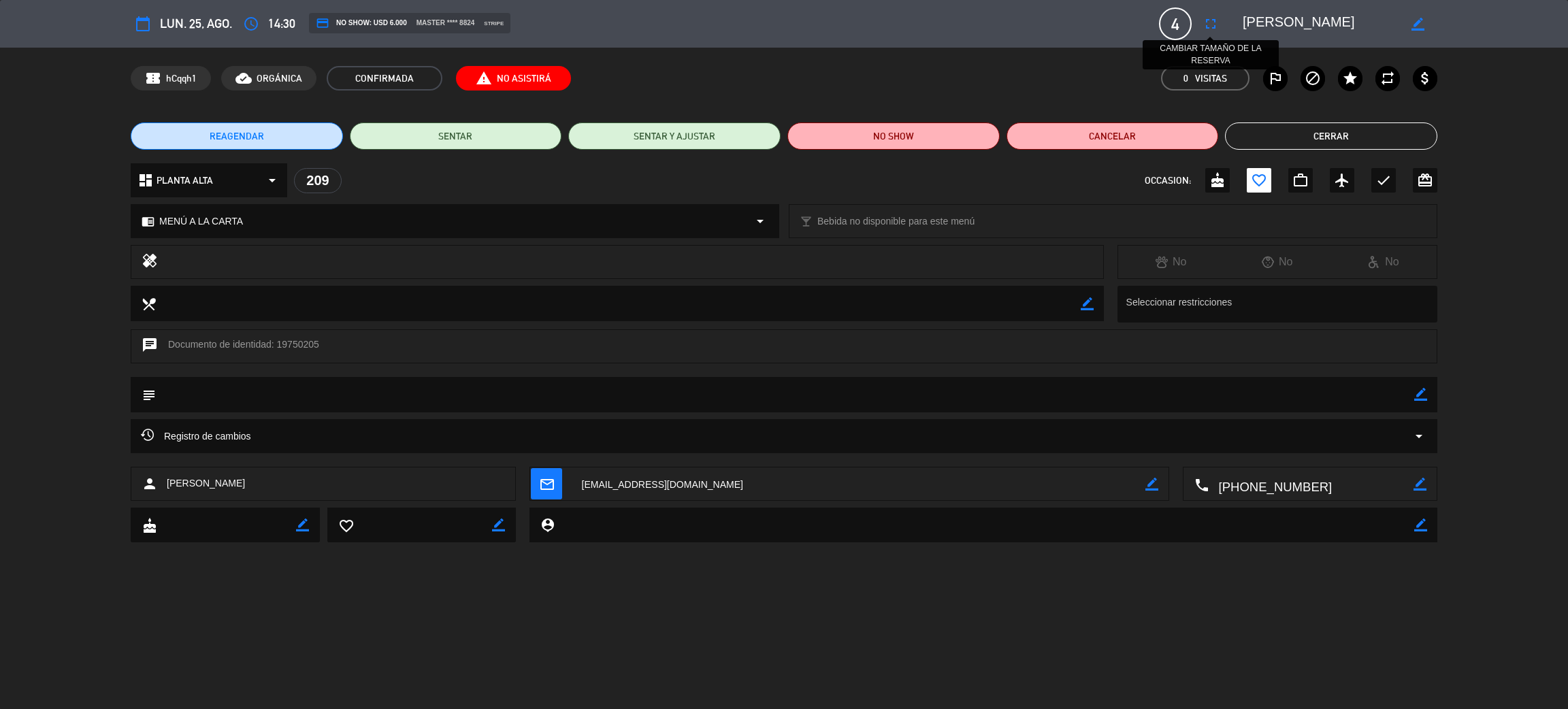
click at [1210, 23] on icon "fullscreen" at bounding box center [1211, 24] width 16 height 16
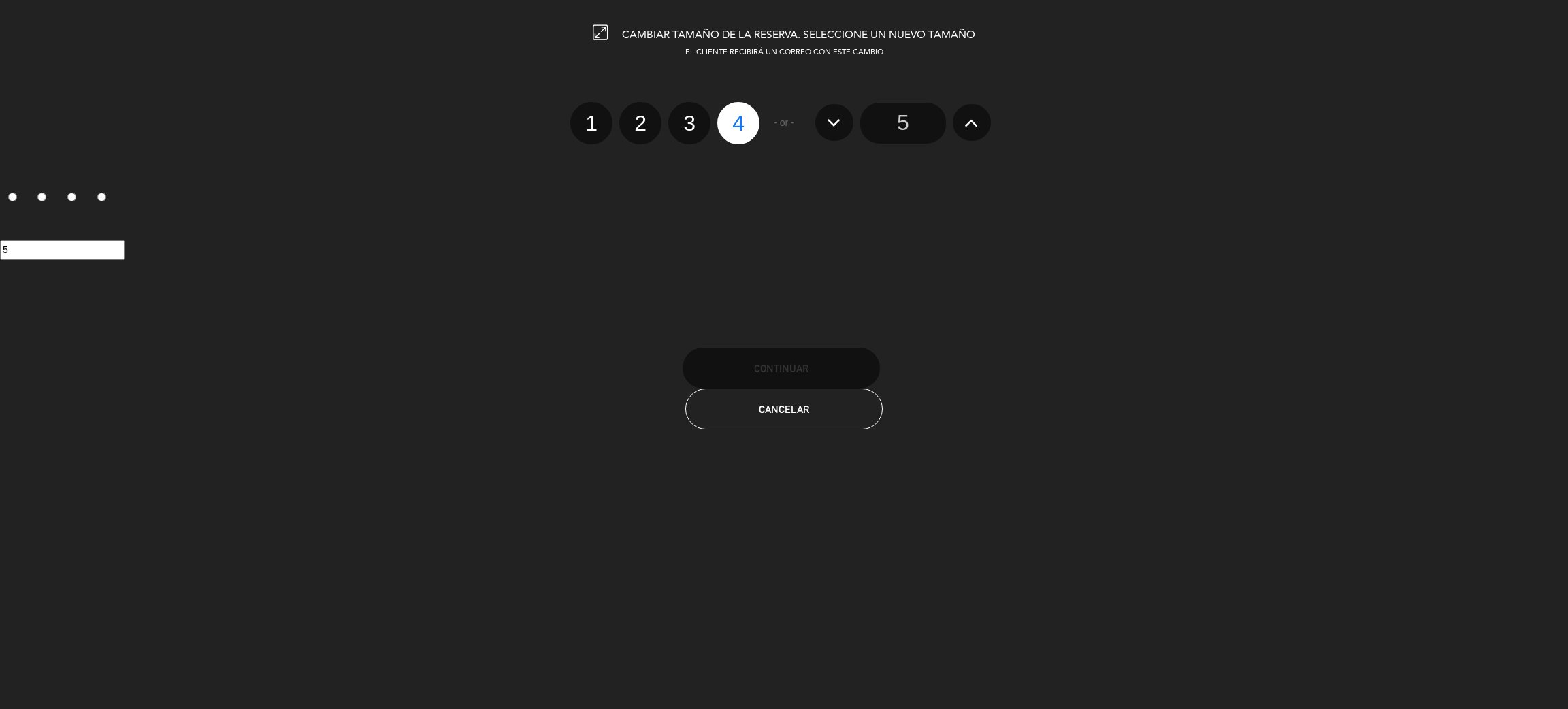
click at [639, 124] on label "2" at bounding box center [640, 123] width 42 height 42
click at [639, 116] on input "2" at bounding box center [638, 111] width 9 height 9
radio input "true"
radio input "false"
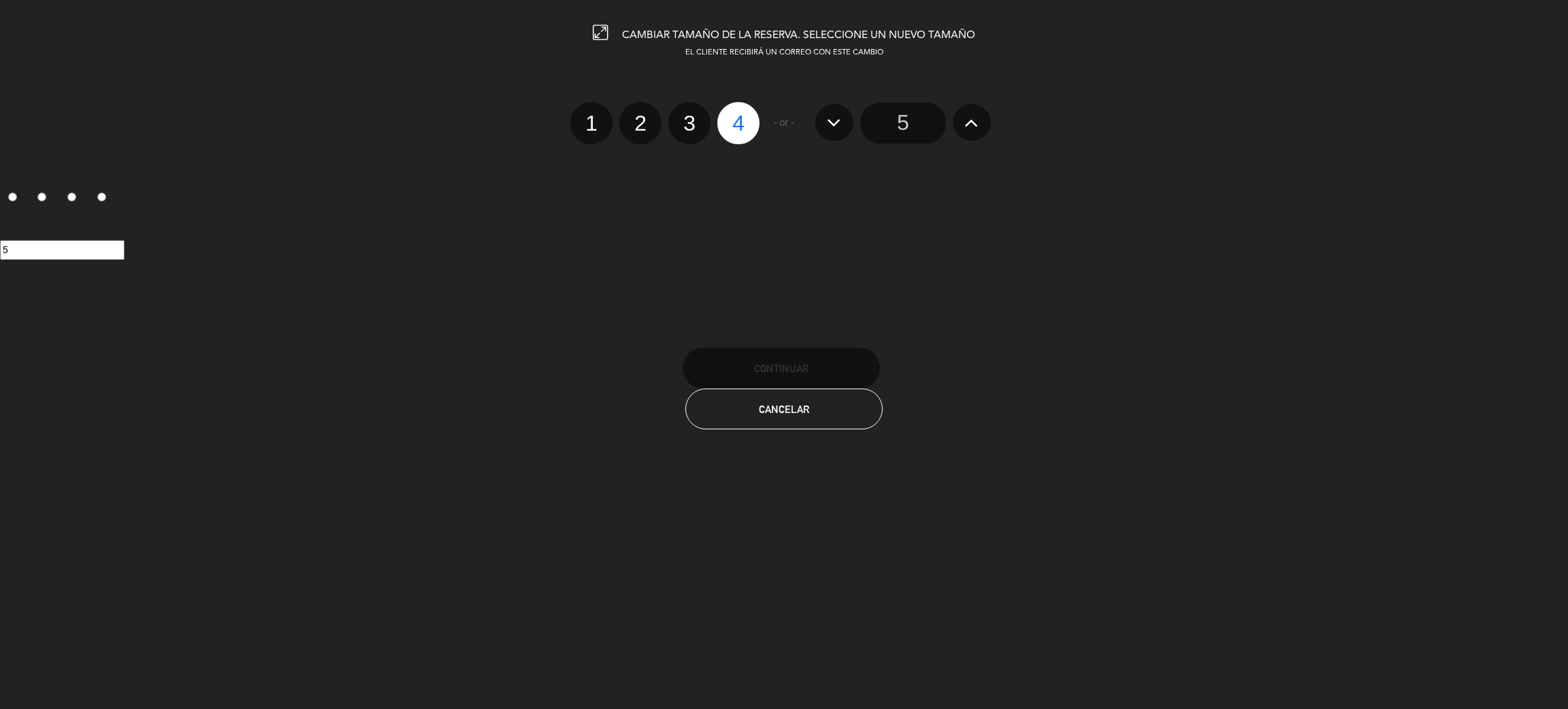
radio input "false"
radio input "true"
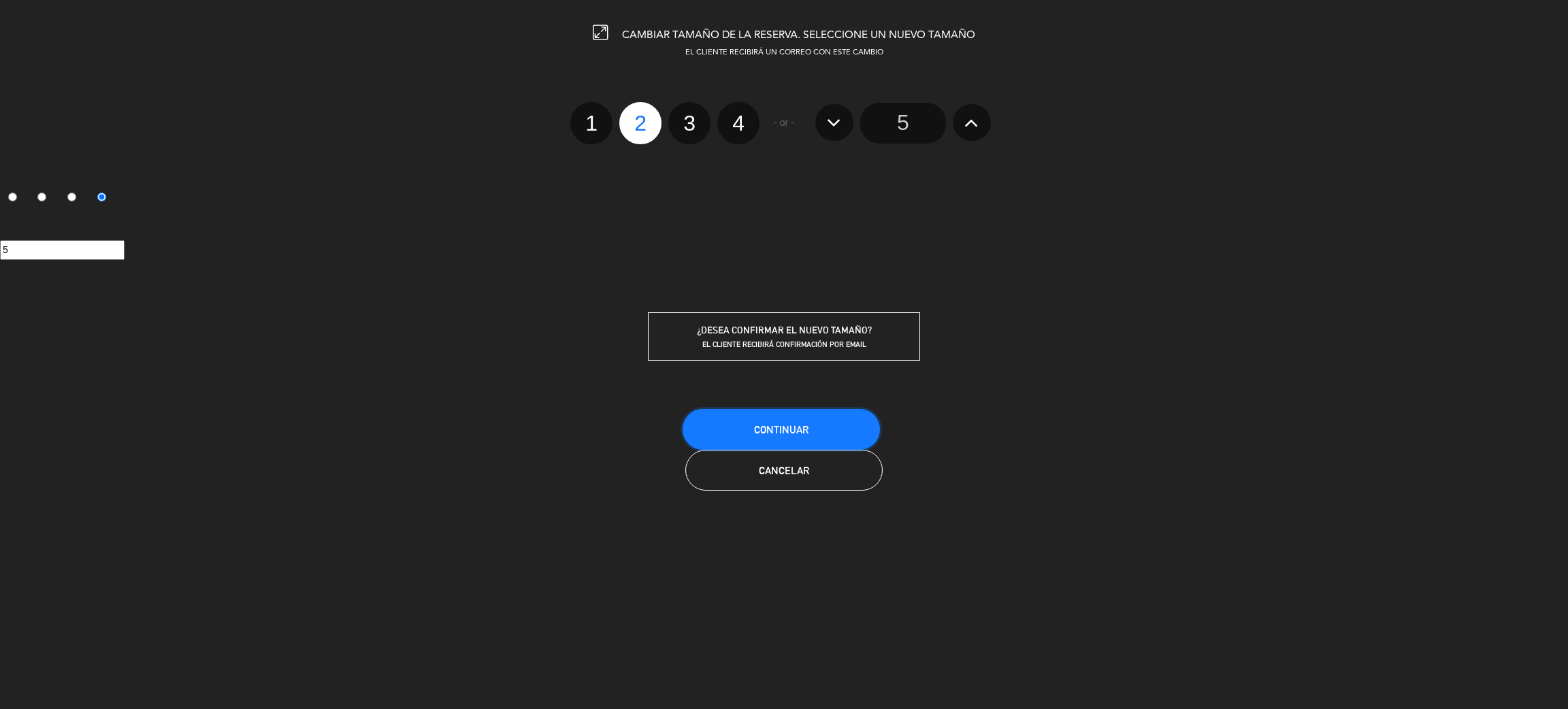
click at [838, 440] on button "Continuar" at bounding box center [781, 429] width 197 height 41
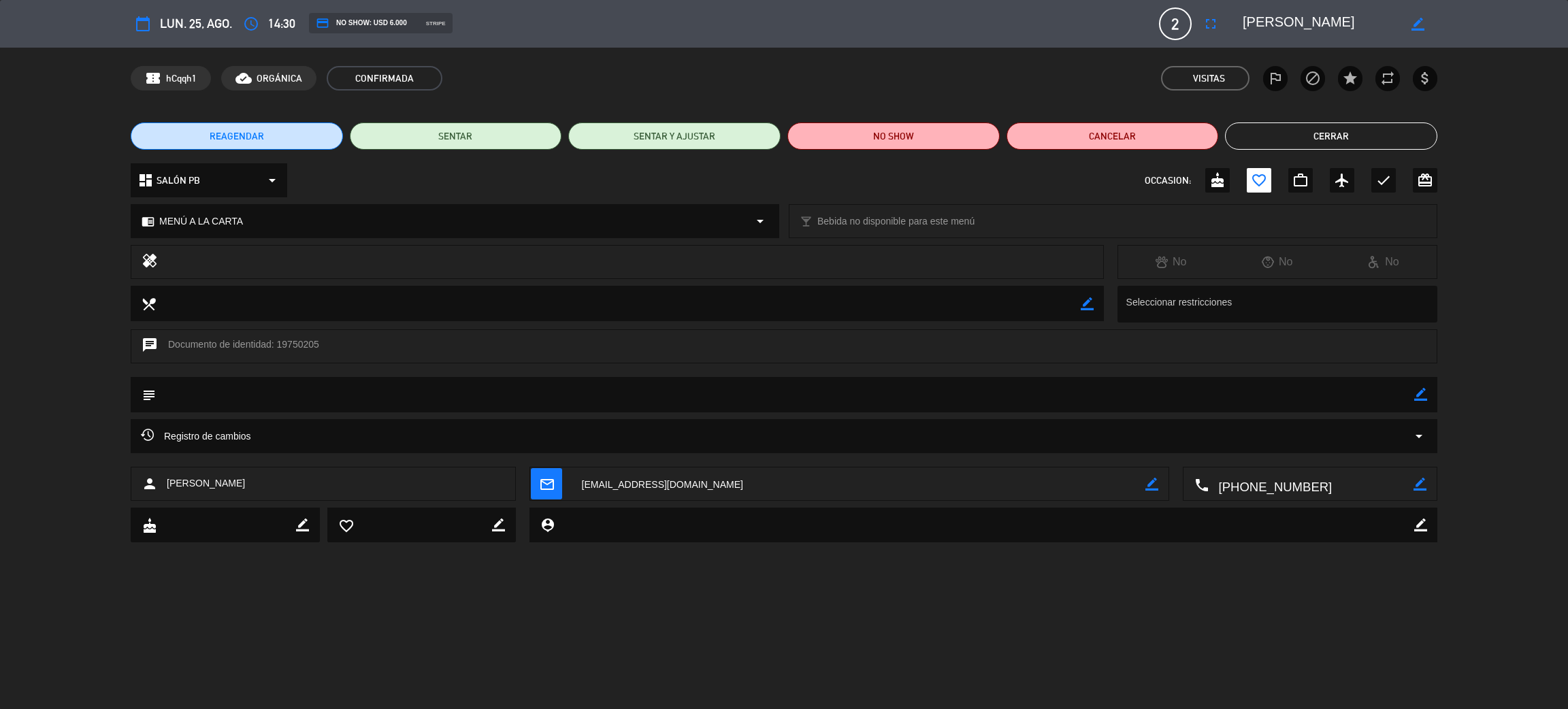
click at [1325, 127] on button "Cerrar" at bounding box center [1331, 136] width 212 height 27
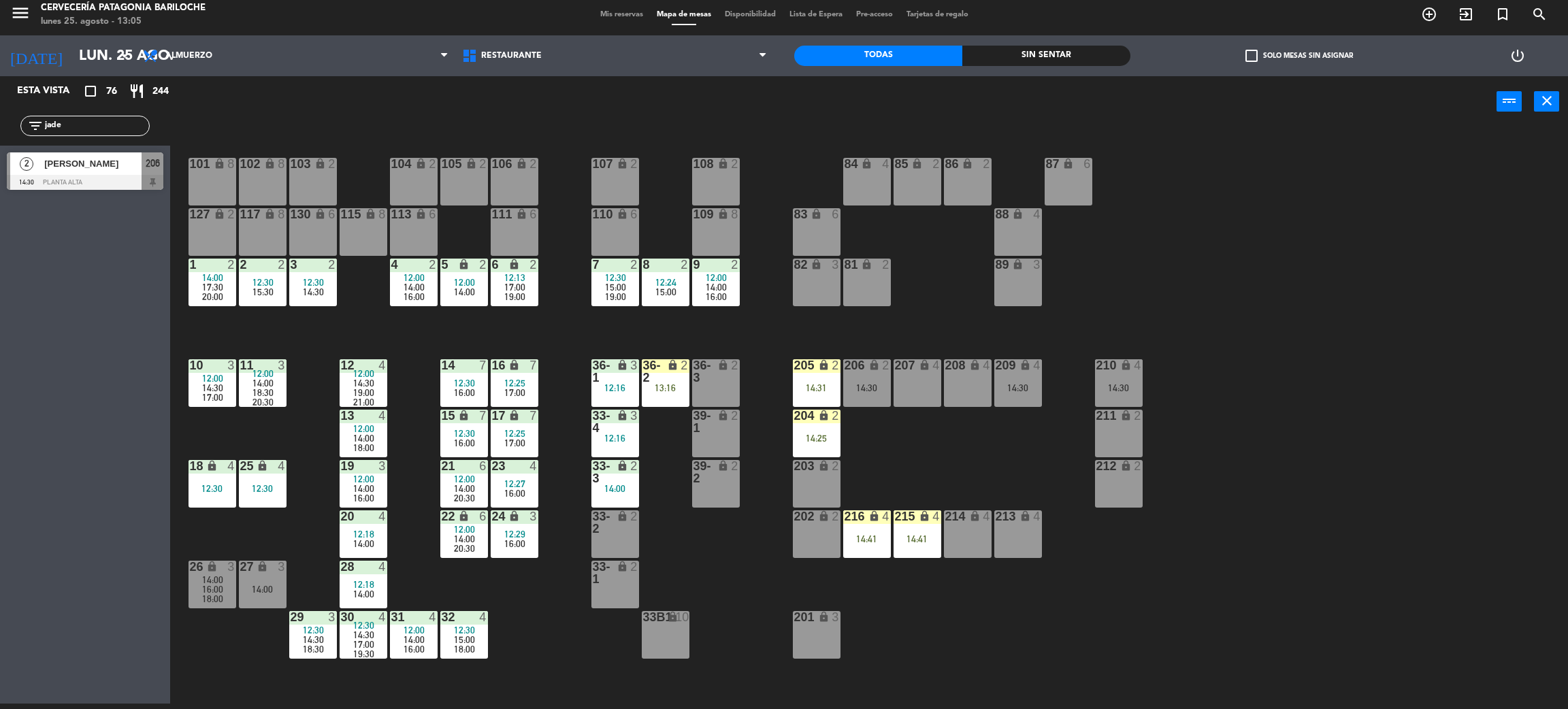
click at [91, 130] on input "jade" at bounding box center [96, 126] width 106 height 15
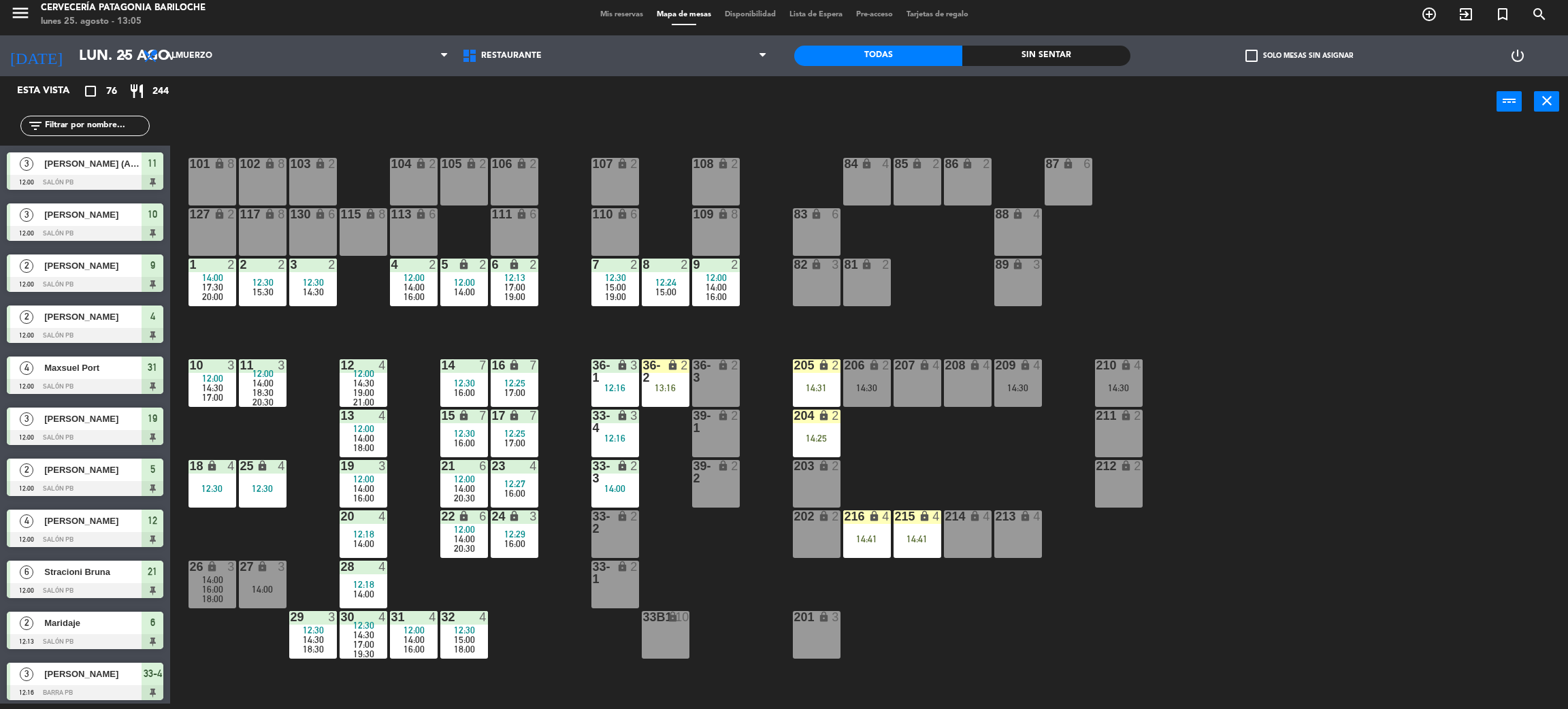
click at [1288, 518] on div "101 lock 8 102 lock 8 104 lock 2 105 lock 2 106 lock 2 103 lock 2 107 lock 2 10…" at bounding box center [876, 421] width 1382 height 576
click at [1000, 387] on div "14:30" at bounding box center [1018, 388] width 48 height 10
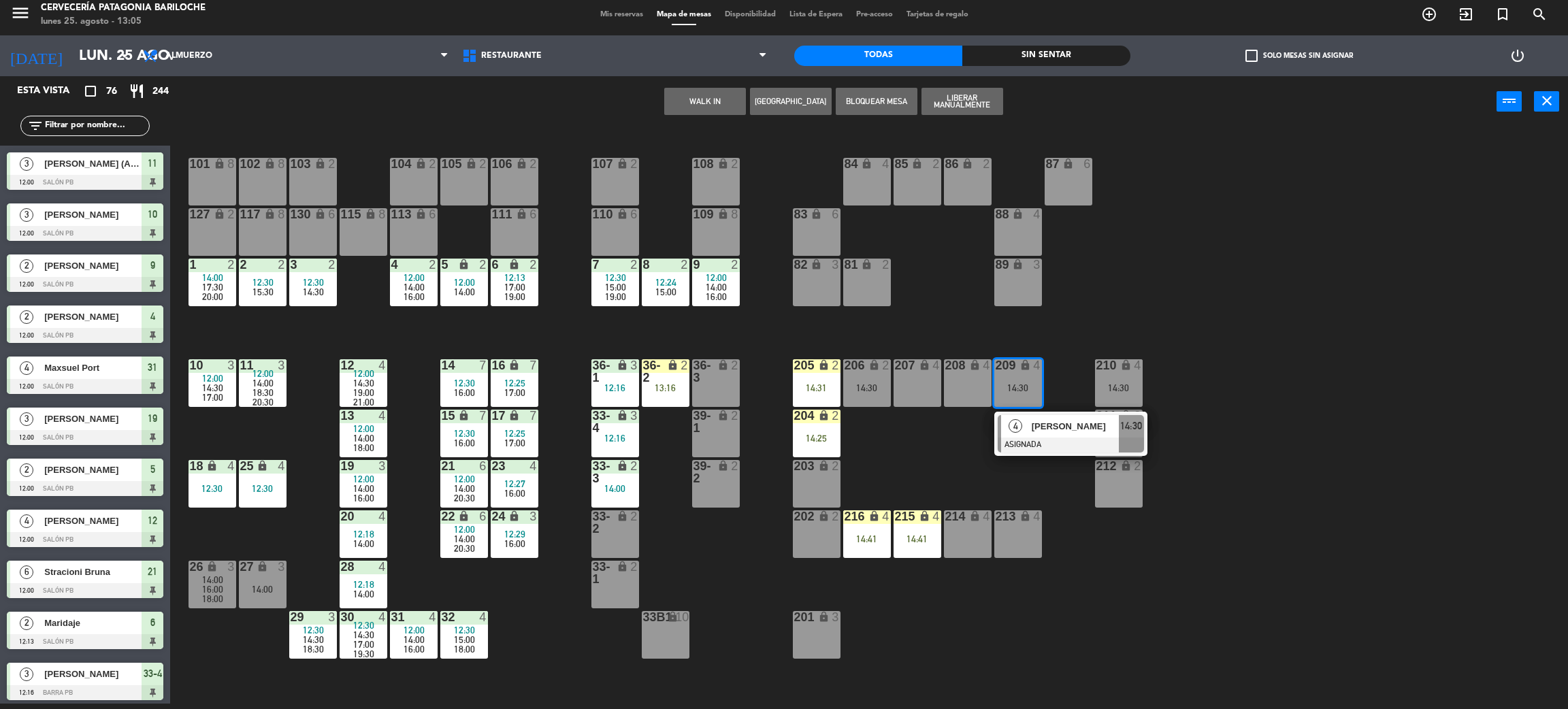
click at [1012, 432] on span "4" at bounding box center [1016, 426] width 14 height 14
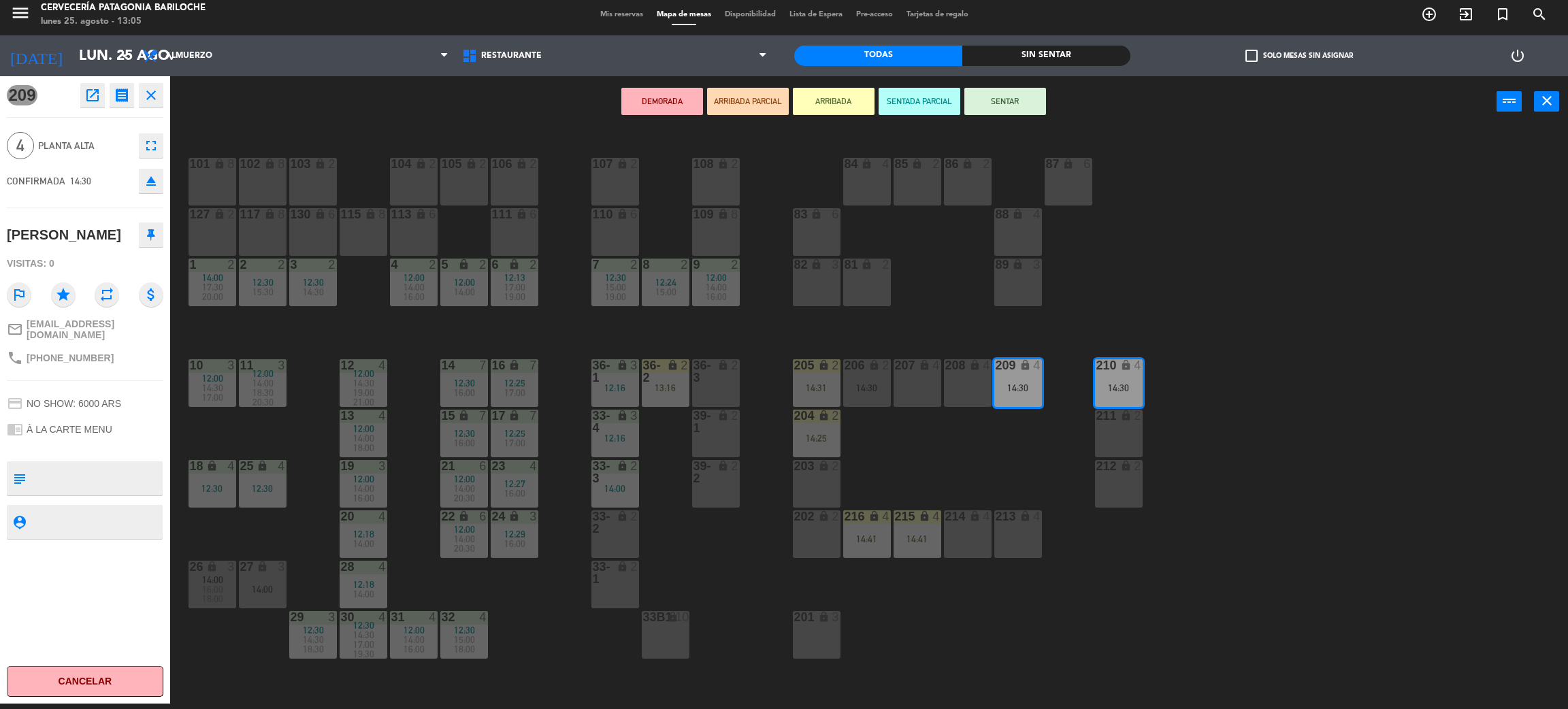
click at [908, 387] on div "207 lock 4" at bounding box center [917, 383] width 48 height 48
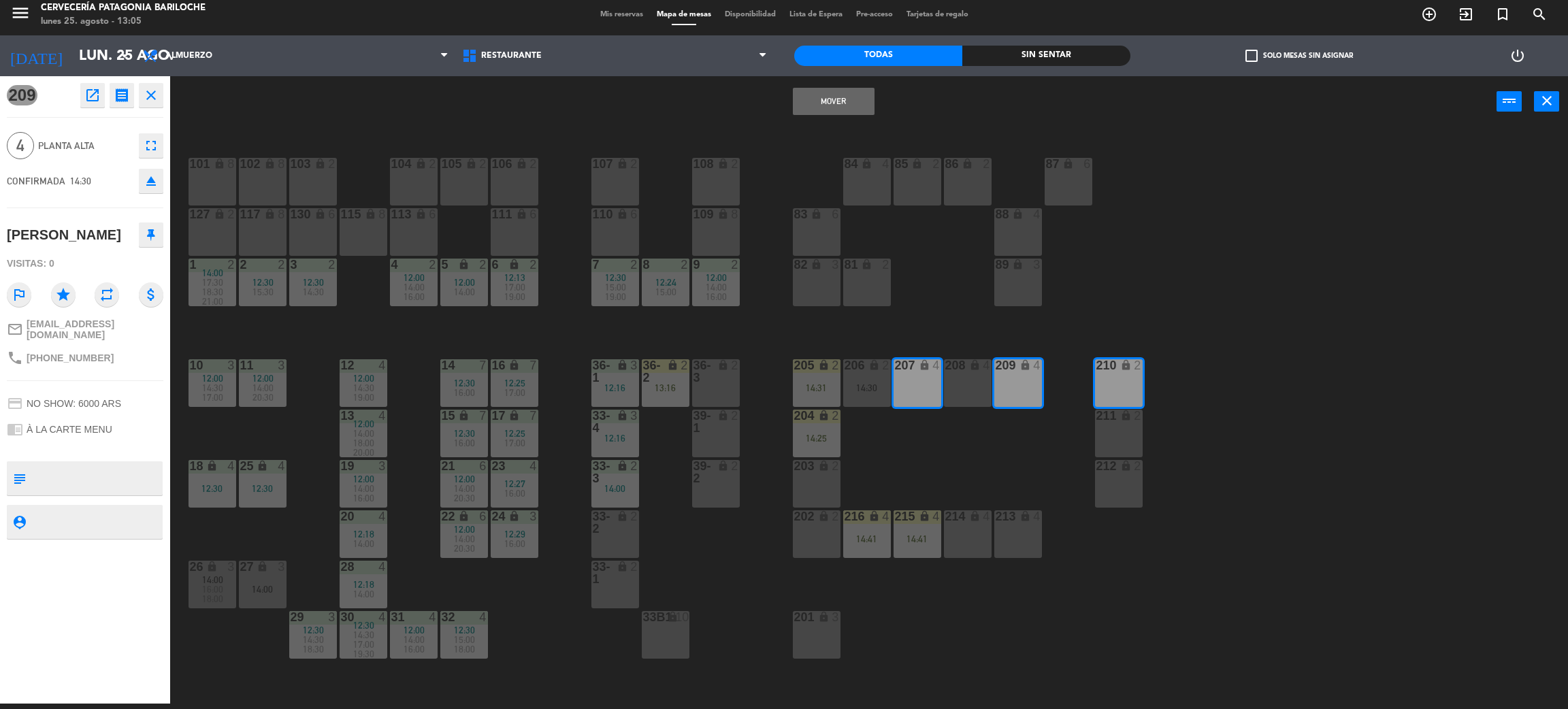
click at [840, 100] on button "Mover" at bounding box center [834, 102] width 82 height 27
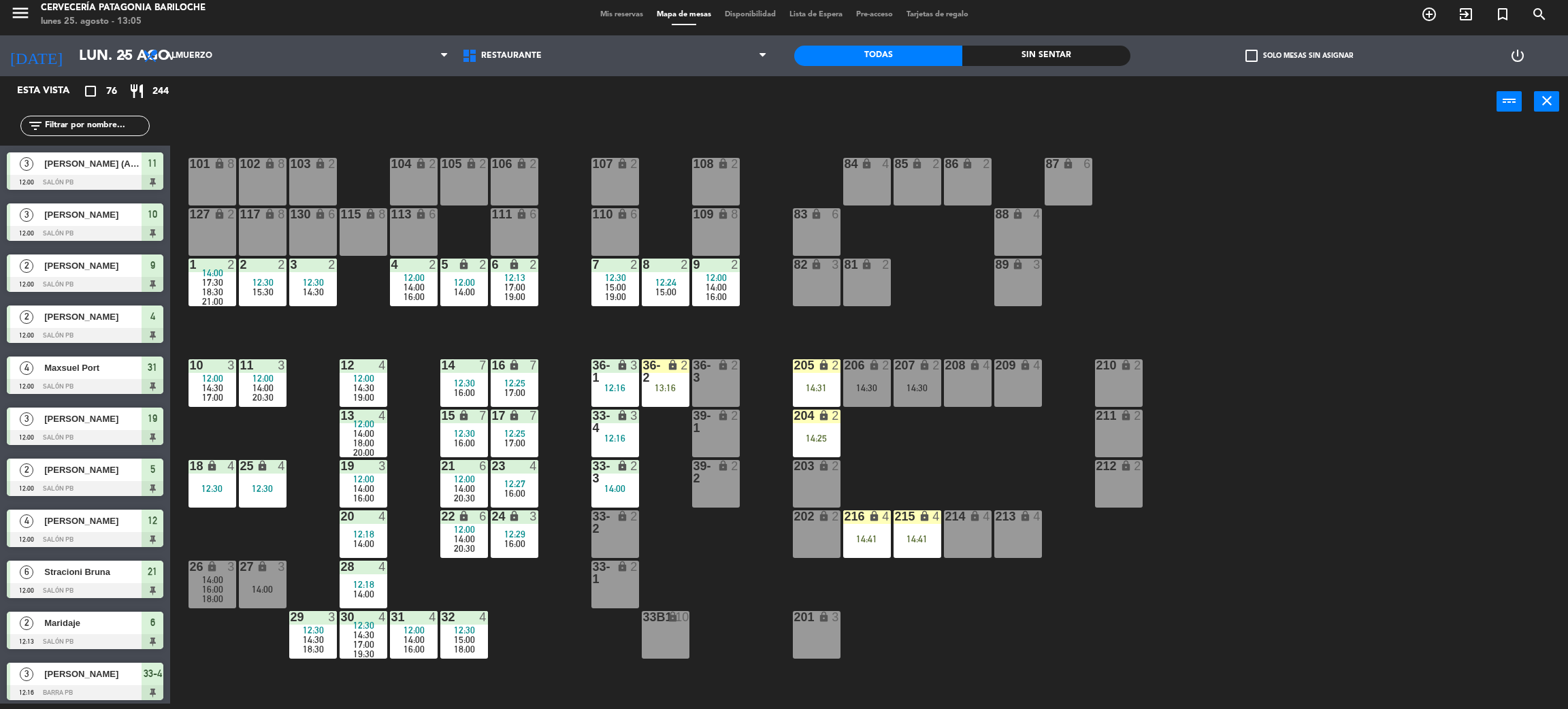
click at [938, 462] on div "101 lock 8 102 lock 8 104 lock 2 105 lock 2 106 lock 2 103 lock 2 107 lock 2 10…" at bounding box center [876, 421] width 1382 height 576
click at [945, 457] on div "101 lock 8 102 lock 8 104 lock 2 105 lock 2 106 lock 2 103 lock 2 107 lock 2 10…" at bounding box center [876, 421] width 1382 height 576
click at [304, 526] on div "101 lock 8 102 lock 8 104 lock 2 105 lock 2 106 lock 2 103 lock 2 107 lock 2 10…" at bounding box center [876, 421] width 1382 height 576
click at [565, 632] on div "101 lock 8 102 lock 8 104 lock 2 105 lock 2 106 lock 2 103 lock 2 107 lock 2 10…" at bounding box center [876, 421] width 1382 height 576
click at [308, 526] on div "101 lock 8 102 lock 8 104 lock 2 105 lock 2 106 lock 2 103 lock 2 107 lock 2 10…" at bounding box center [876, 421] width 1382 height 576
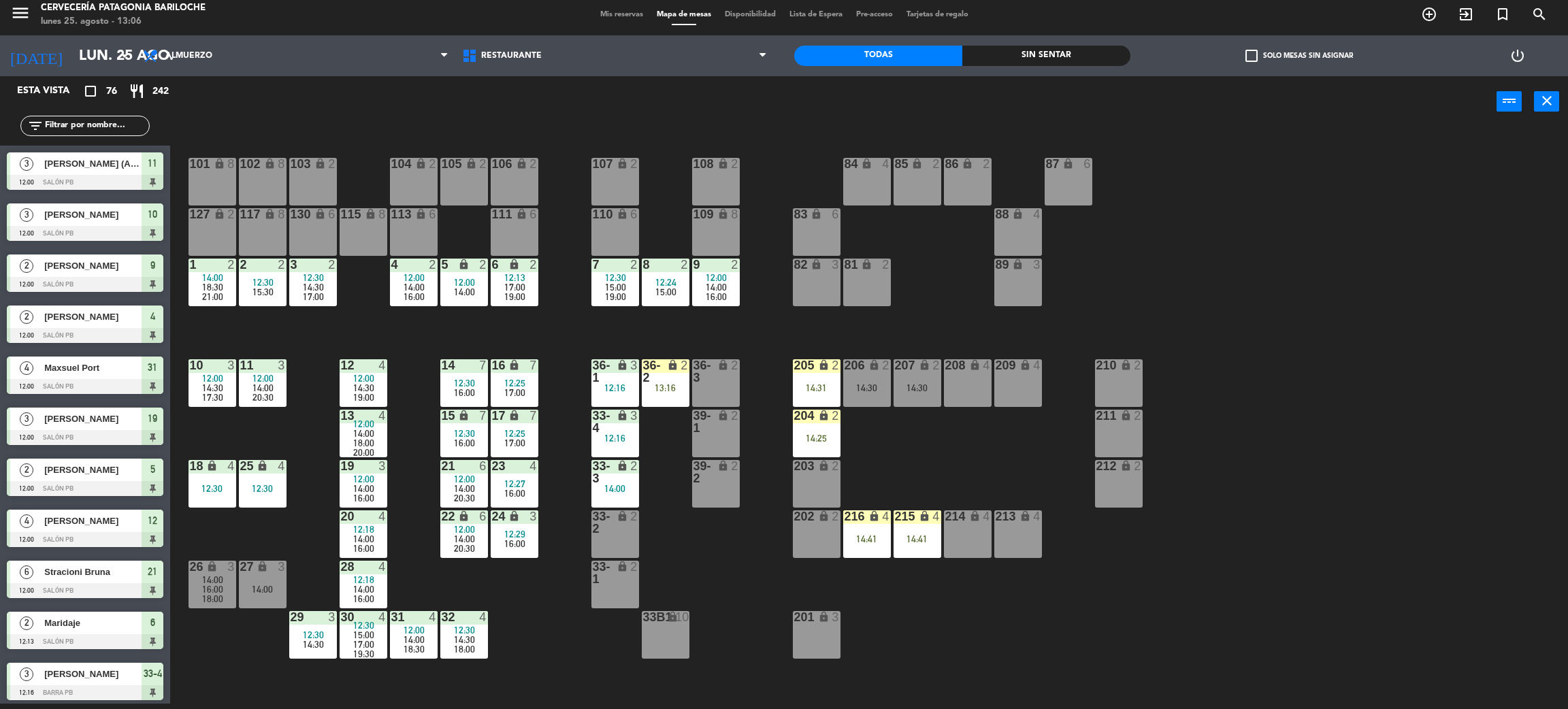
click at [673, 637] on div "33b1 lock 10" at bounding box center [666, 635] width 48 height 48
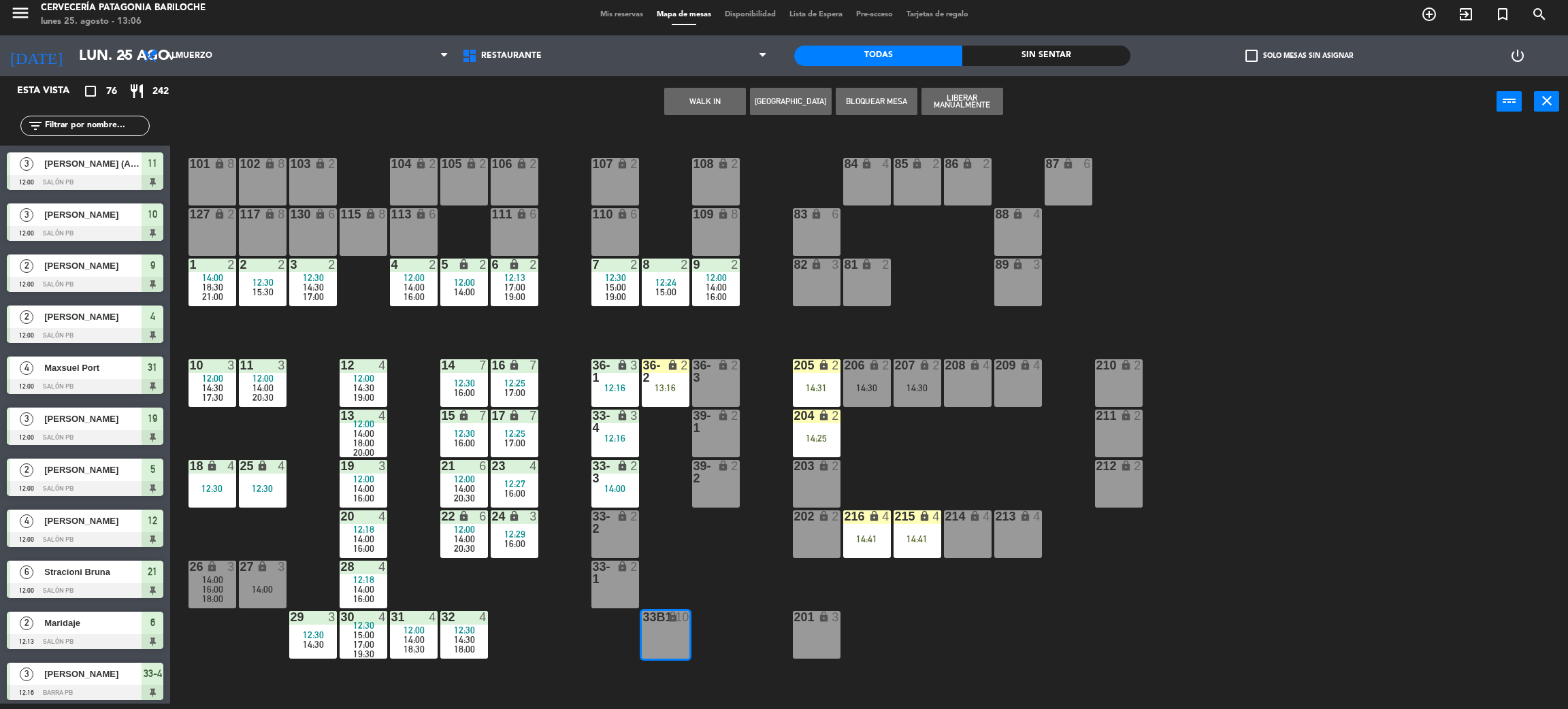
click at [694, 100] on button "WALK IN" at bounding box center [705, 102] width 82 height 27
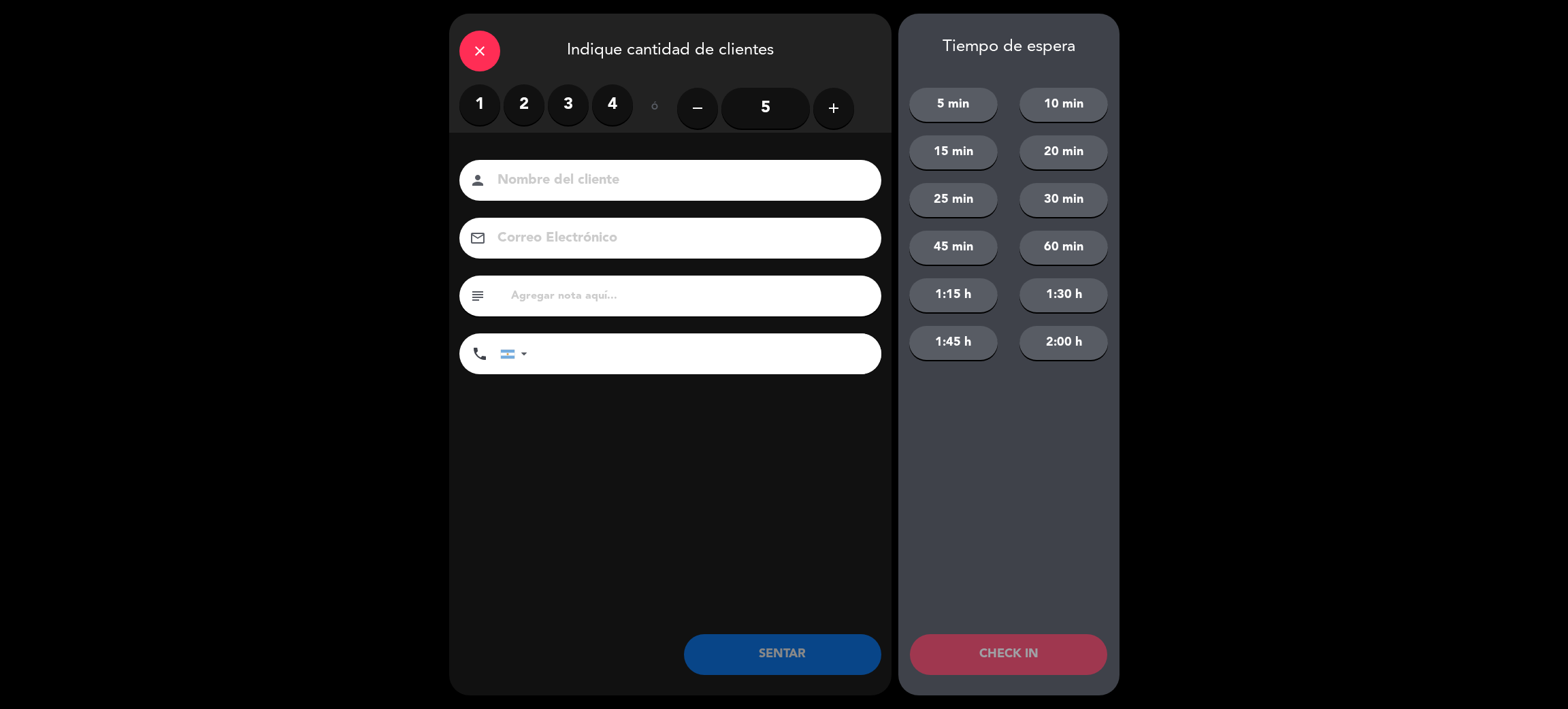
click at [554, 187] on input at bounding box center [680, 181] width 368 height 24
type input "[PERSON_NAME]"
click at [611, 109] on label "4" at bounding box center [612, 105] width 41 height 41
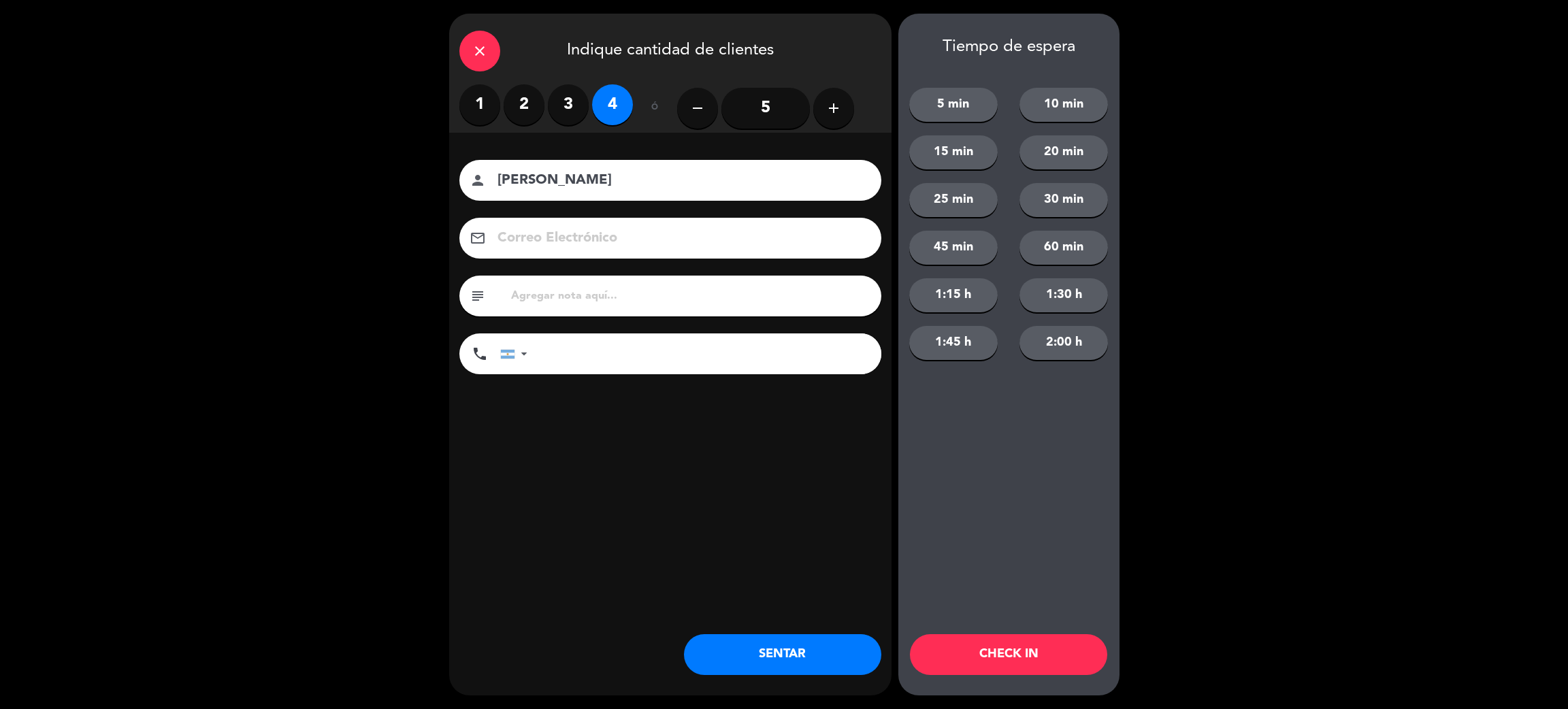
click at [1065, 151] on button "20 min" at bounding box center [1064, 153] width 89 height 34
click at [1040, 659] on button "CHECK IN" at bounding box center [1008, 654] width 197 height 41
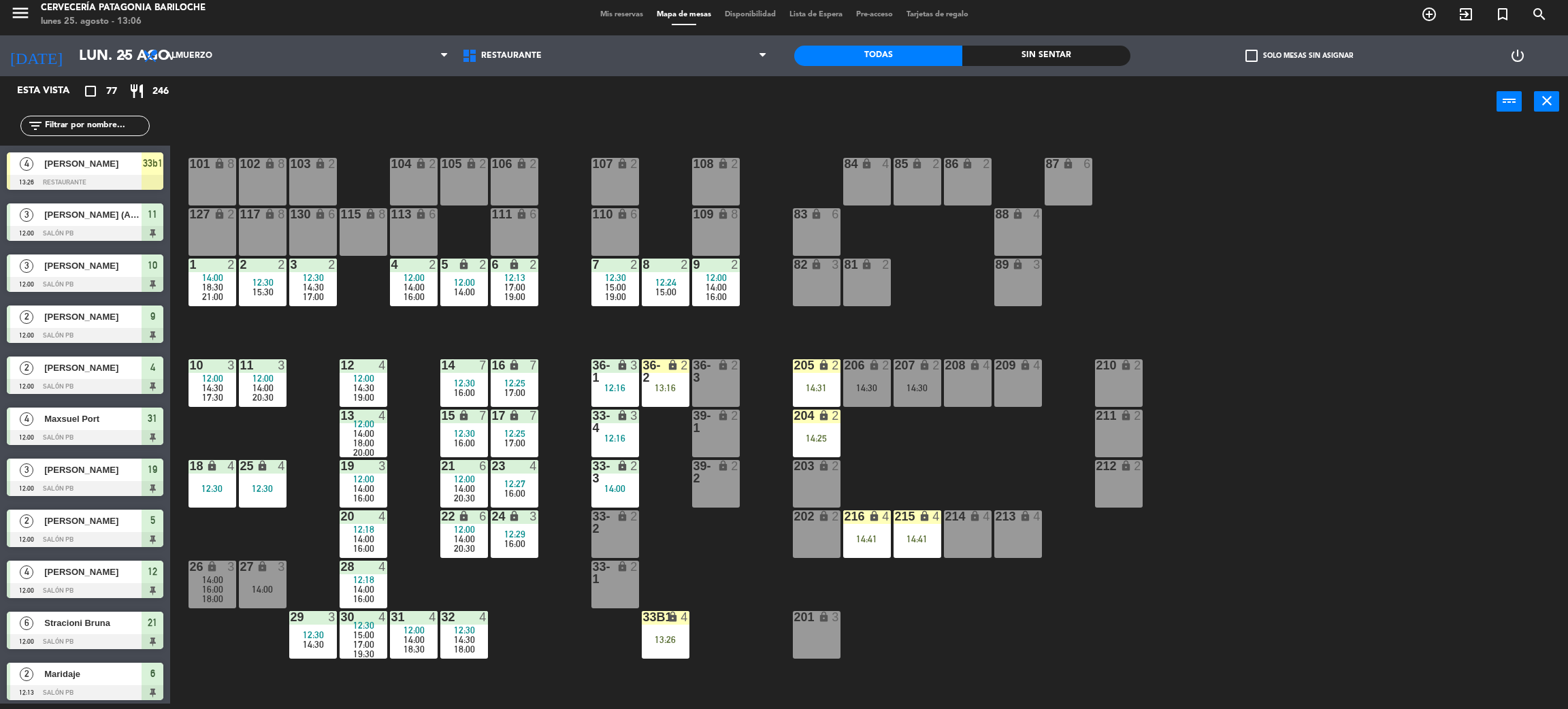
click at [1337, 657] on div "101 lock 8 102 lock 8 104 lock 2 105 lock 2 106 lock 2 103 lock 2 107 lock 2 10…" at bounding box center [876, 421] width 1382 height 576
click at [675, 517] on div "101 lock 8 102 lock 8 104 lock 2 105 lock 2 106 lock 2 103 lock 2 107 lock 2 10…" at bounding box center [876, 421] width 1382 height 576
click at [627, 525] on div "2" at bounding box center [637, 523] width 23 height 25
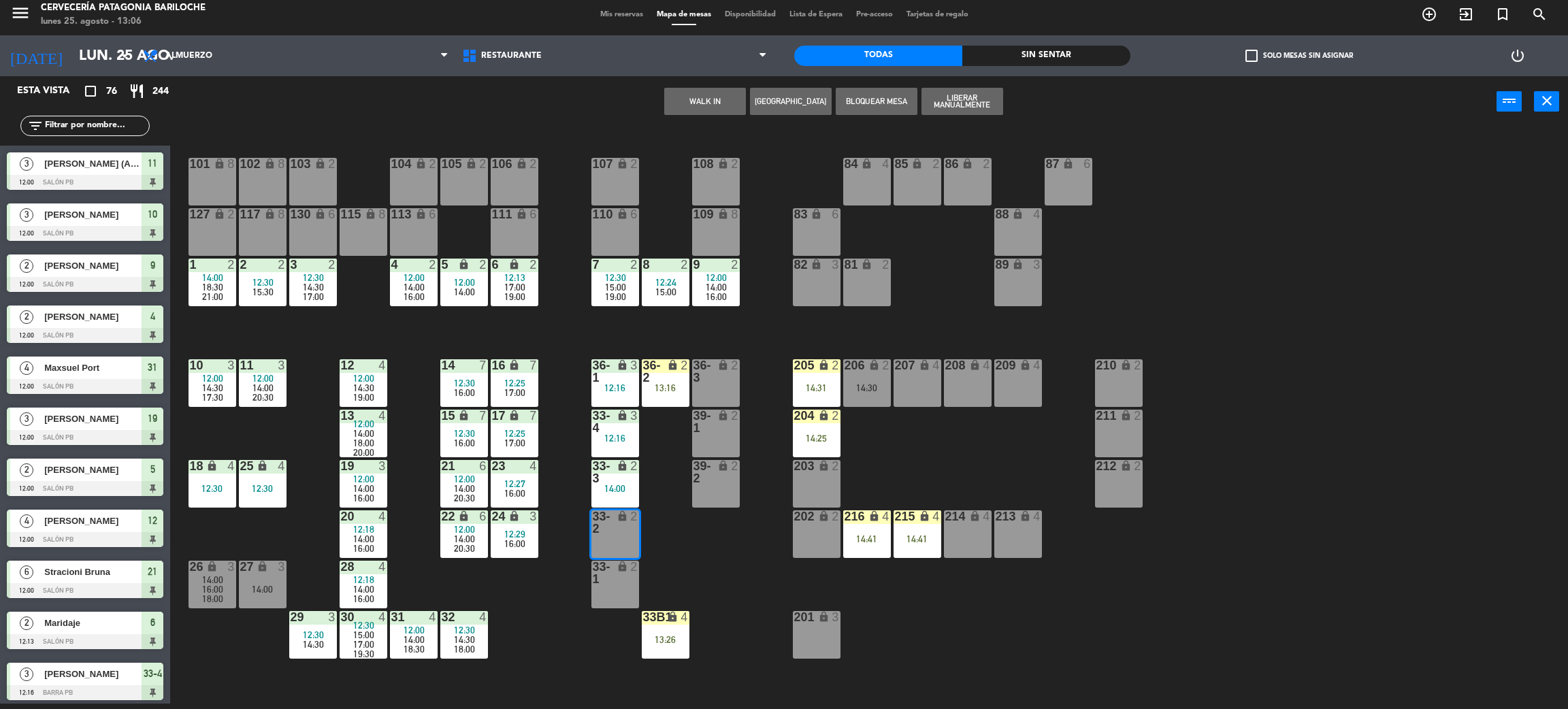
click at [705, 108] on button "WALK IN" at bounding box center [705, 102] width 82 height 27
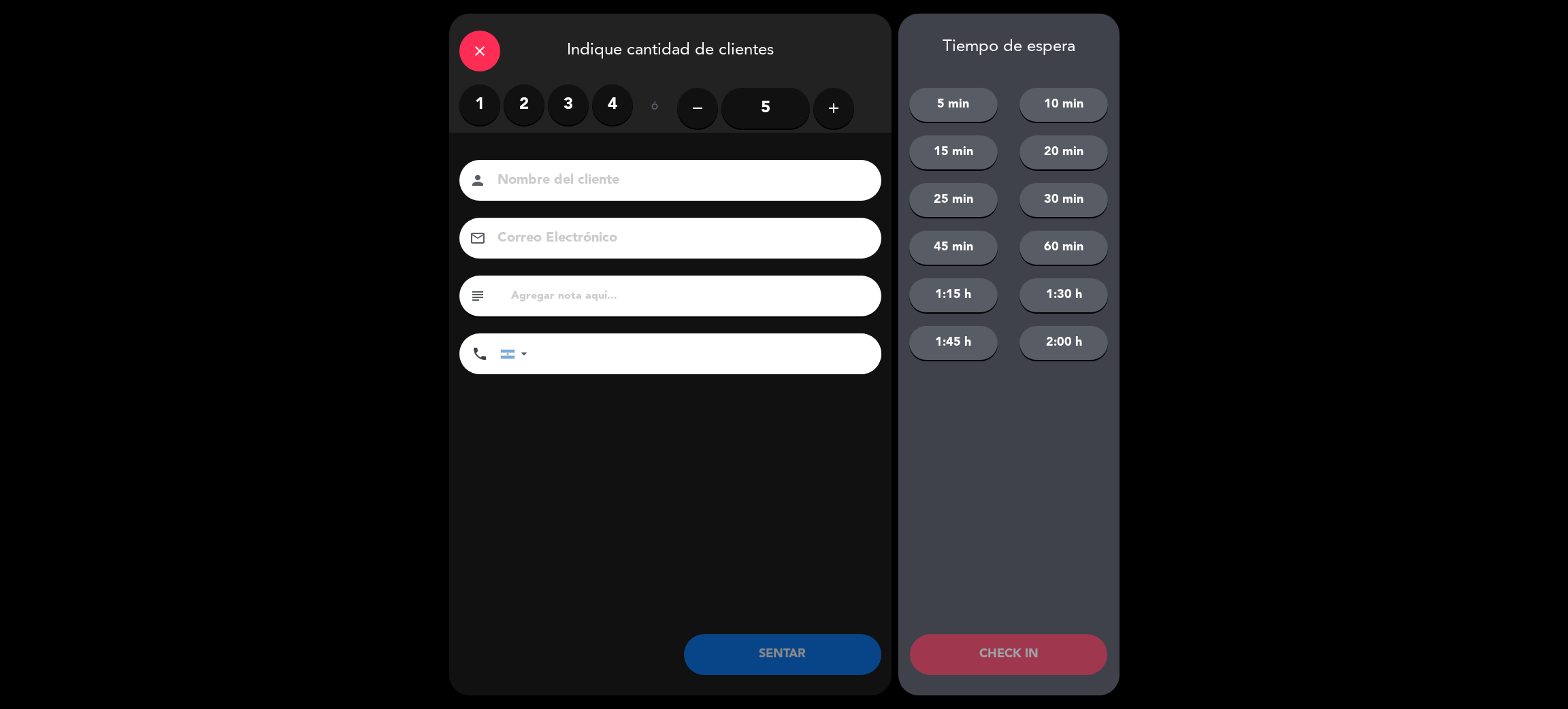
click at [483, 105] on label "1" at bounding box center [480, 105] width 41 height 41
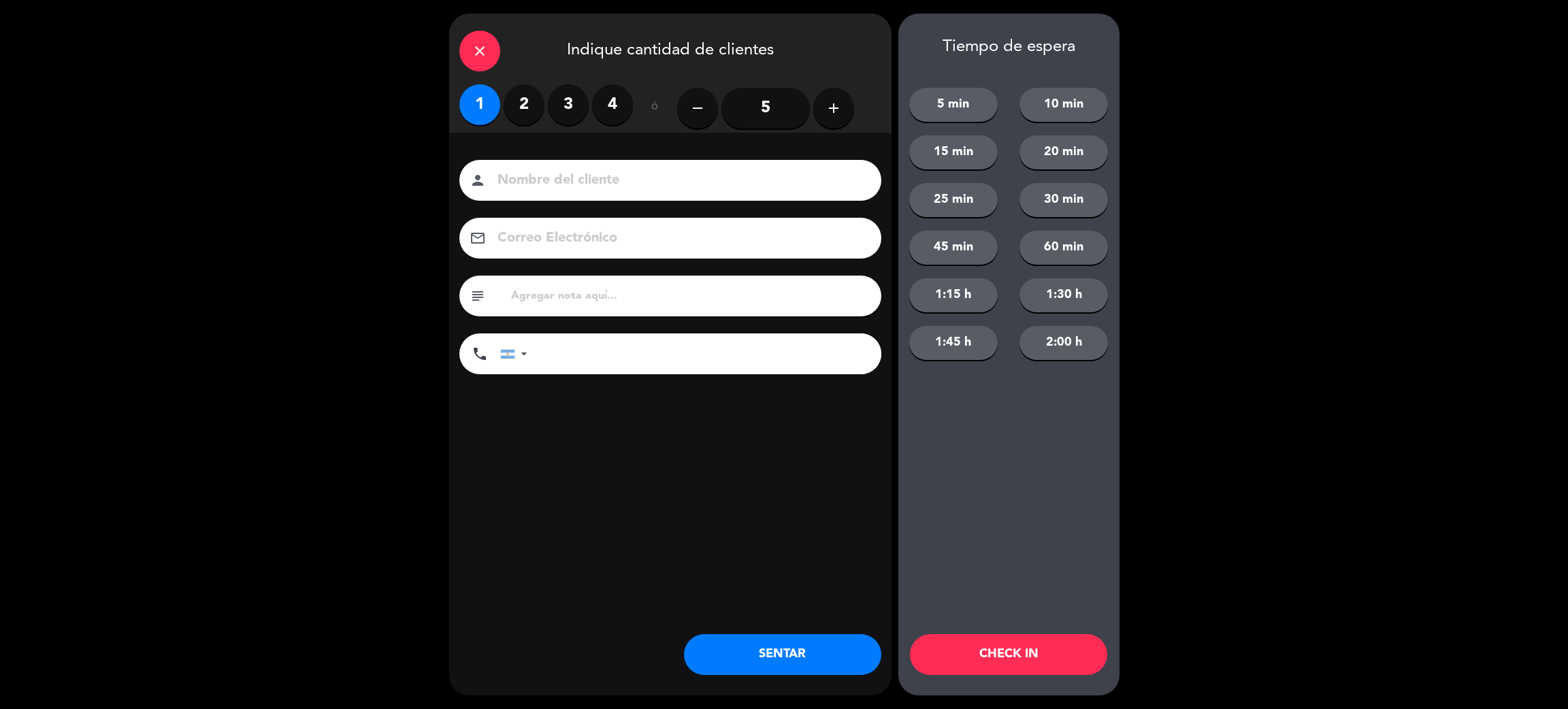
click at [559, 177] on input at bounding box center [680, 181] width 368 height 24
type input "[PERSON_NAME]"
click at [730, 359] on input "tel" at bounding box center [711, 354] width 340 height 41
type input "7"
type input "+18643252959"
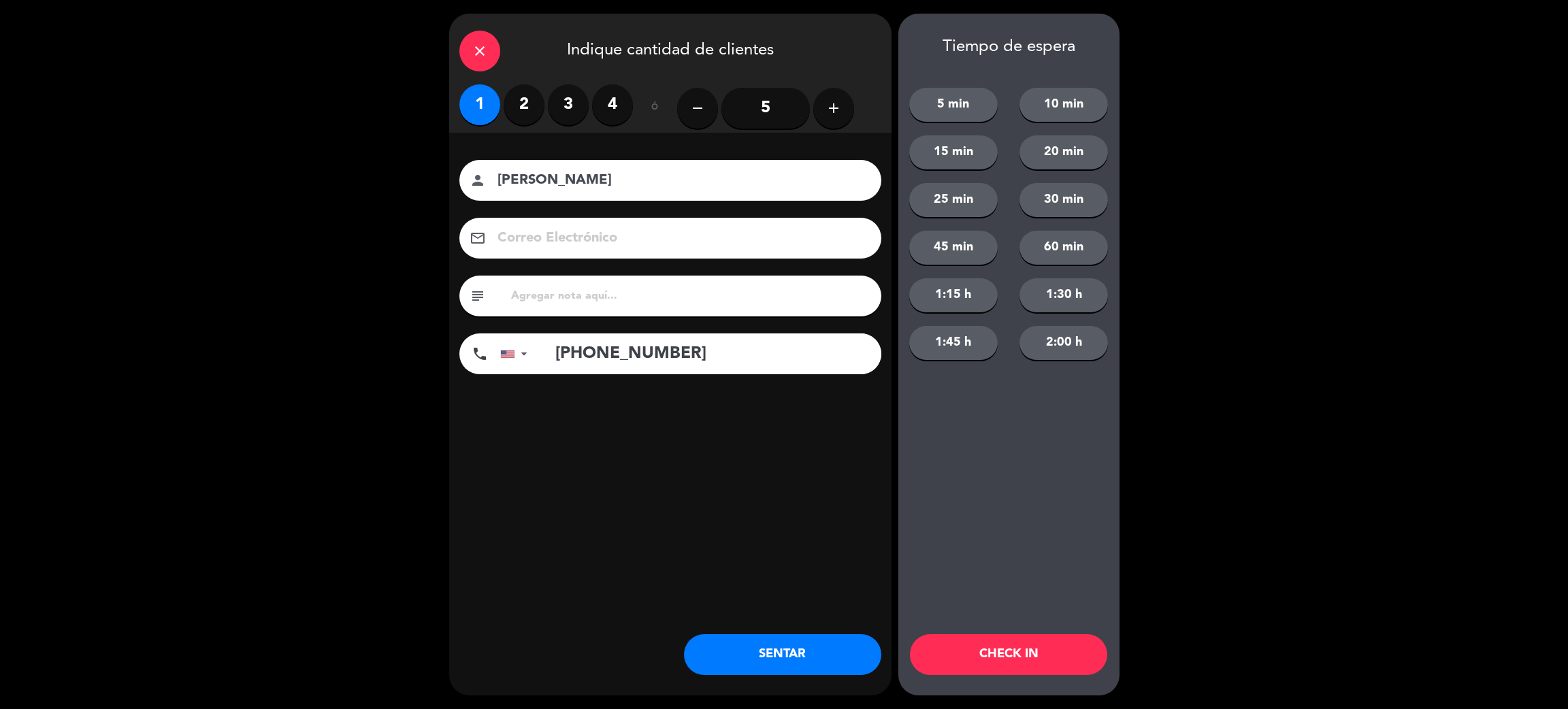
click at [786, 659] on button "SENTAR" at bounding box center [782, 654] width 197 height 41
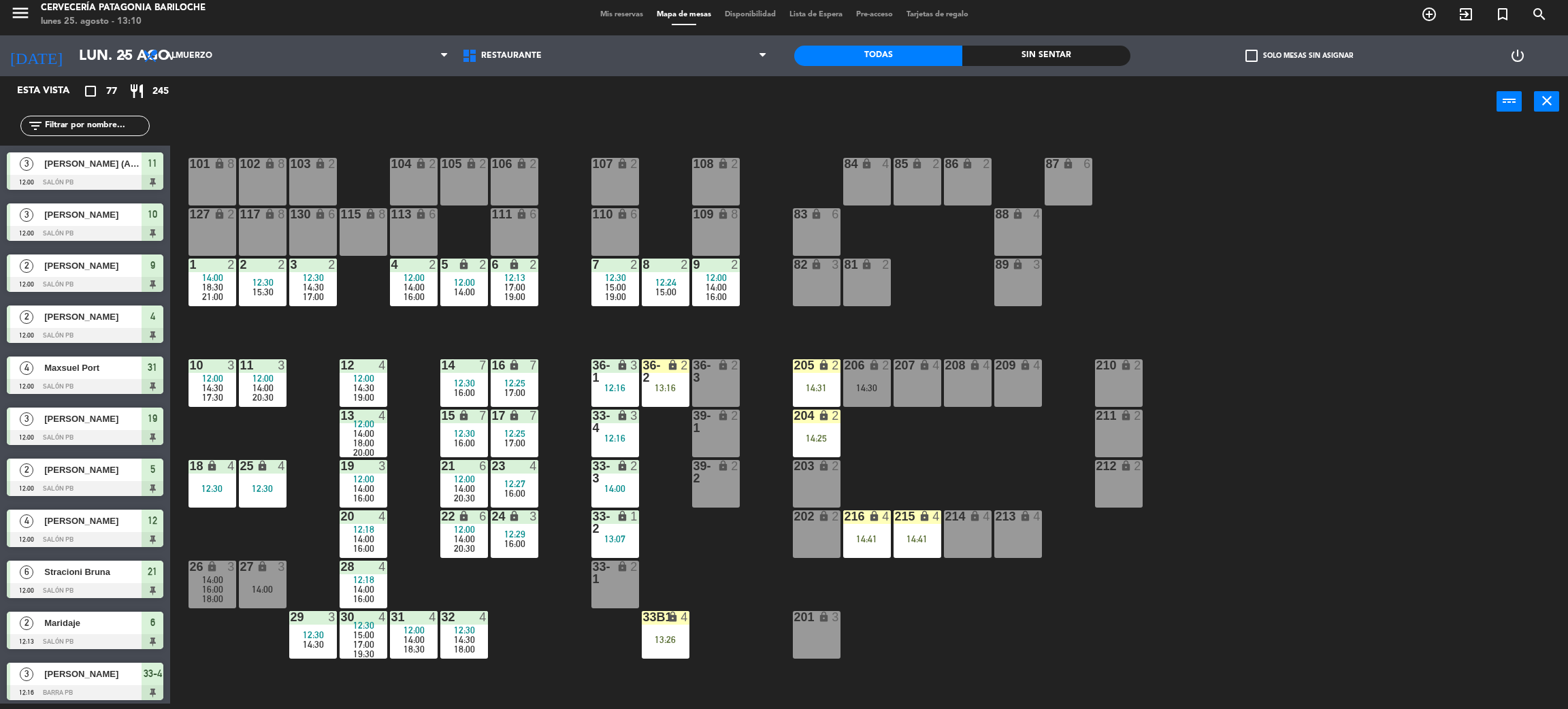
click at [955, 473] on div "101 lock 8 102 lock 8 104 lock 2 105 lock 2 106 lock 2 103 lock 2 107 lock 2 10…" at bounding box center [876, 421] width 1382 height 576
click at [1245, 55] on span "check_box_outline_blank" at bounding box center [1252, 56] width 12 height 12
click at [1299, 56] on input "check_box_outline_blank Solo mesas sin asignar" at bounding box center [1299, 56] width 0 height 0
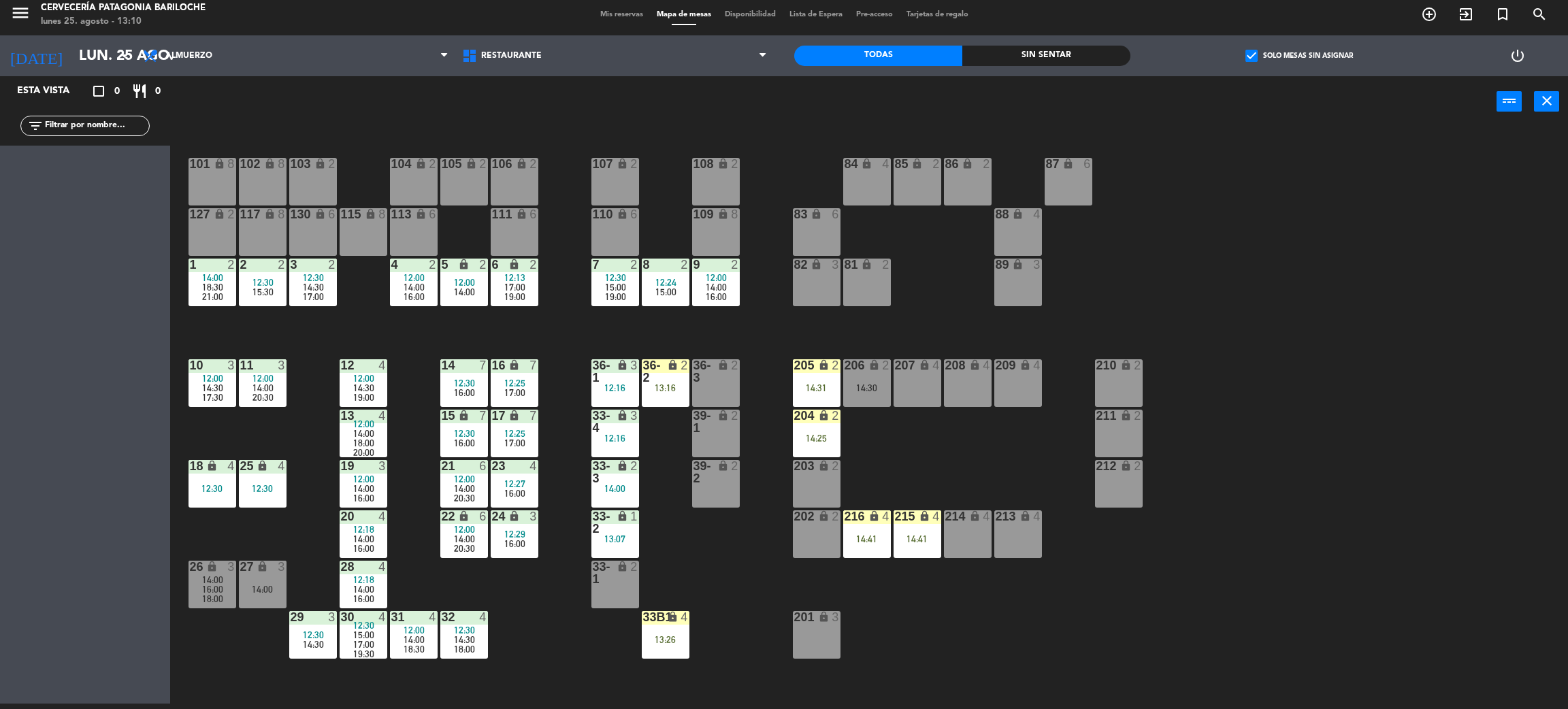
click at [1245, 55] on span "check_box" at bounding box center [1252, 56] width 12 height 12
click at [1299, 56] on input "check_box Solo mesas sin asignar" at bounding box center [1299, 56] width 0 height 0
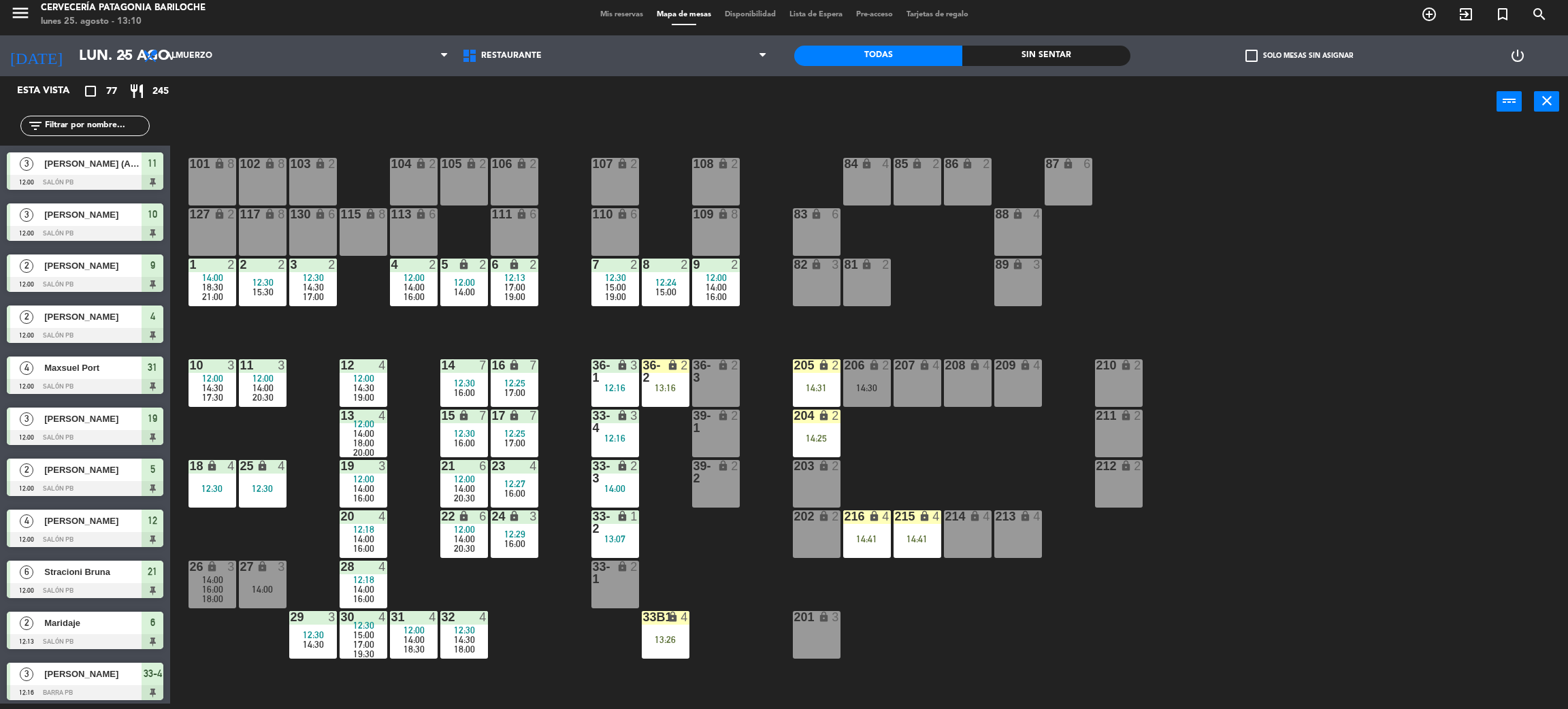
click at [1415, 395] on div "101 lock 8 102 lock 8 104 lock 2 105 lock 2 106 lock 2 103 lock 2 107 lock 2 10…" at bounding box center [876, 421] width 1382 height 576
click at [868, 391] on div "14:30" at bounding box center [868, 388] width 48 height 10
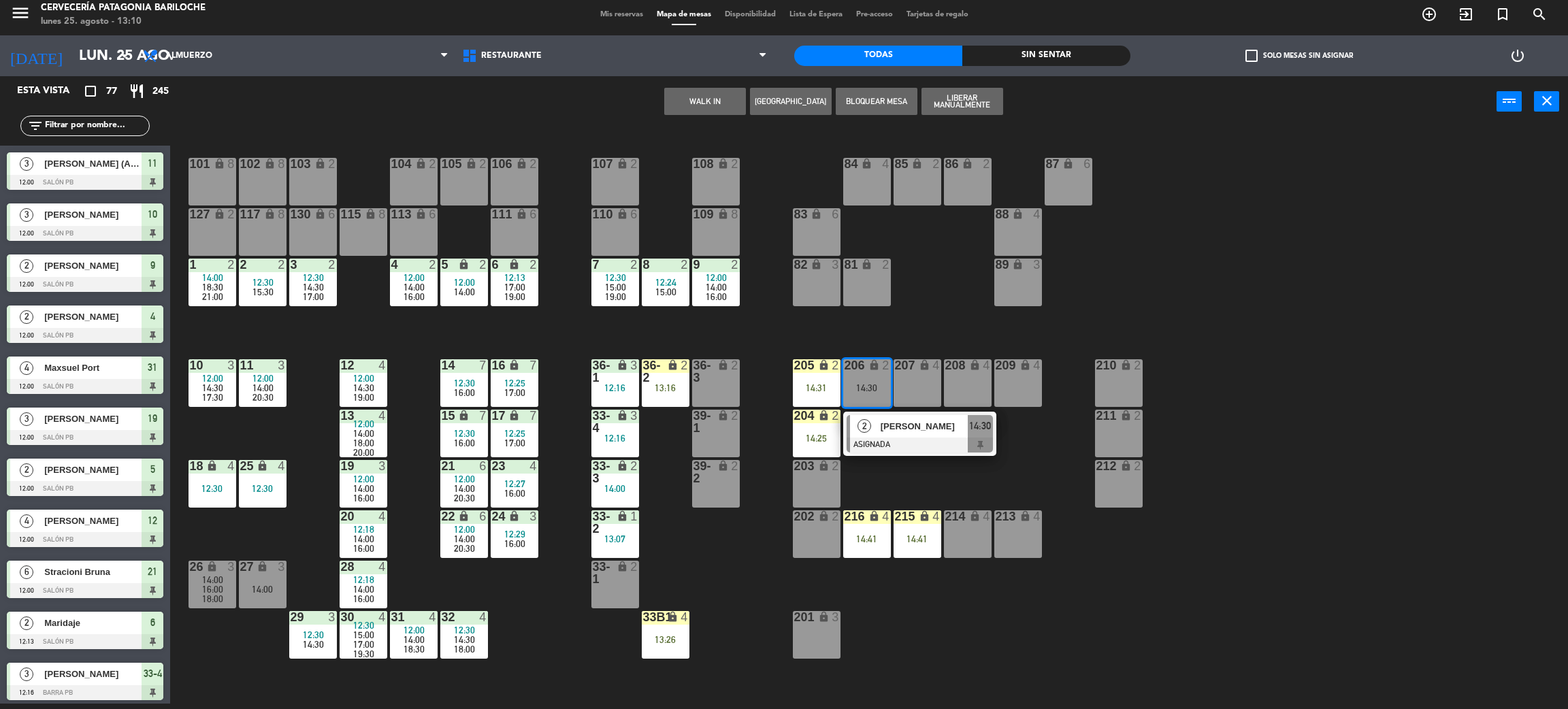
click at [953, 474] on div "101 lock 8 102 lock 8 104 lock 2 105 lock 2 106 lock 2 103 lock 2 107 lock 2 10…" at bounding box center [876, 421] width 1382 height 576
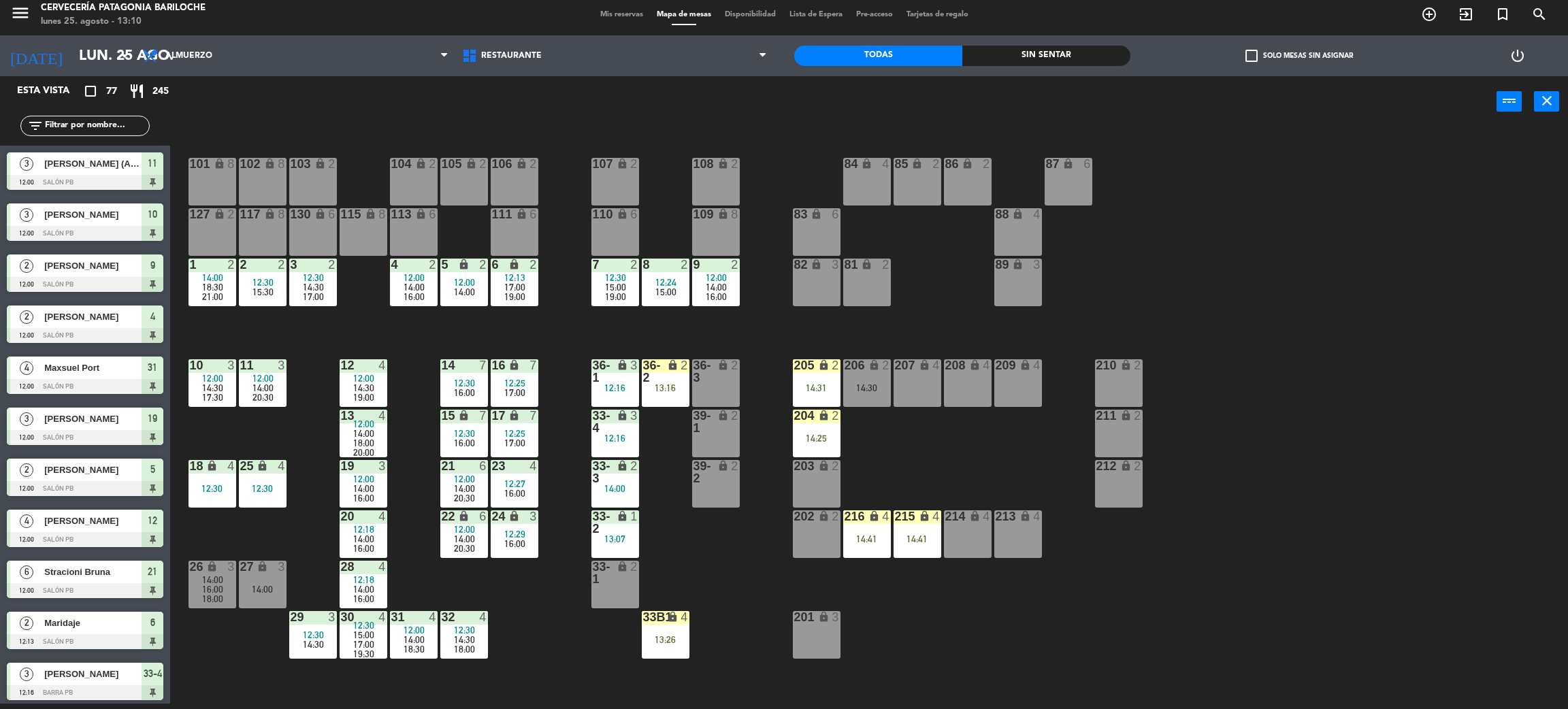
click at [136, 128] on input "text" at bounding box center [96, 126] width 106 height 15
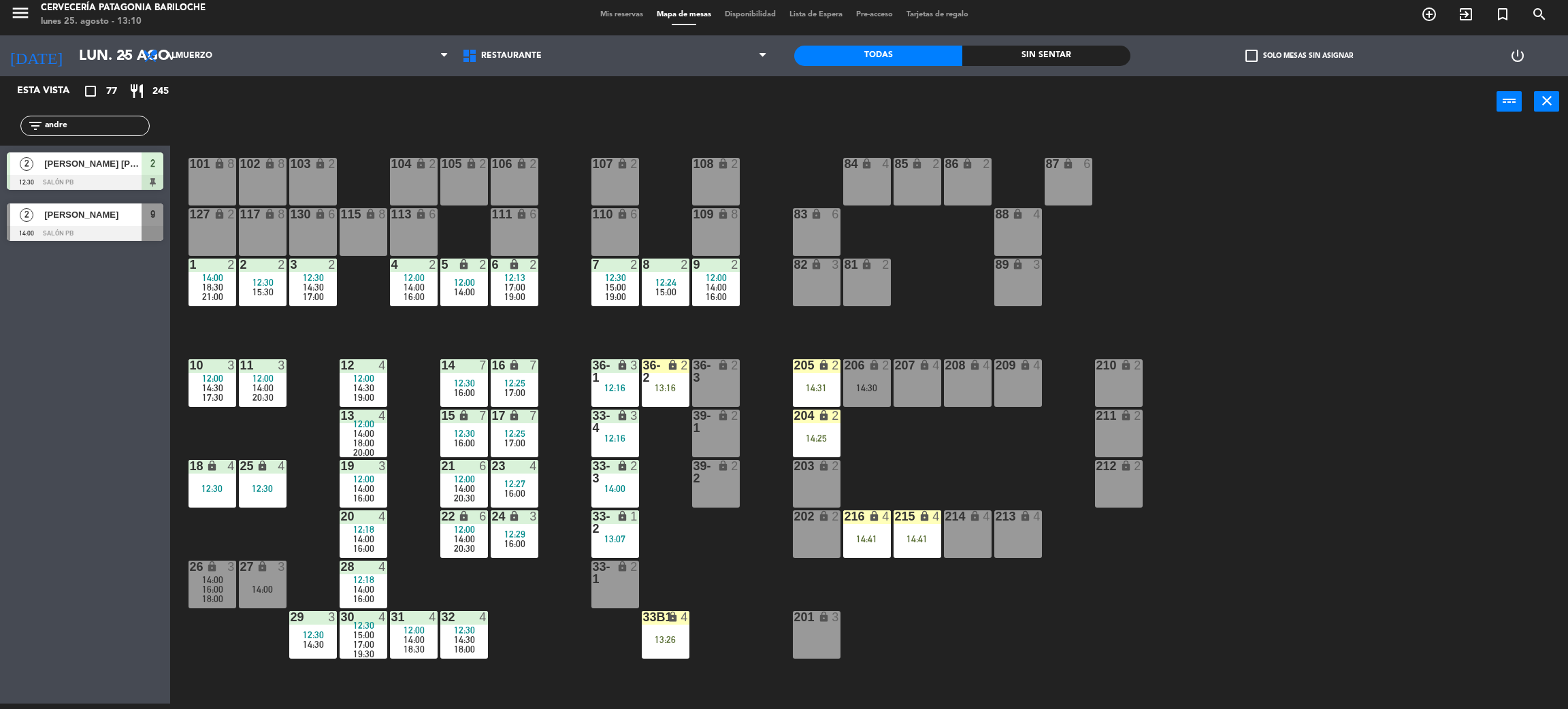
click at [40, 361] on div "Esta vista crop_square 77 restaurant 245 filter_list andre 2 Andrey Carlos Alve…" at bounding box center [85, 390] width 171 height 627
click at [102, 132] on input "andre" at bounding box center [96, 126] width 106 height 15
type input "a"
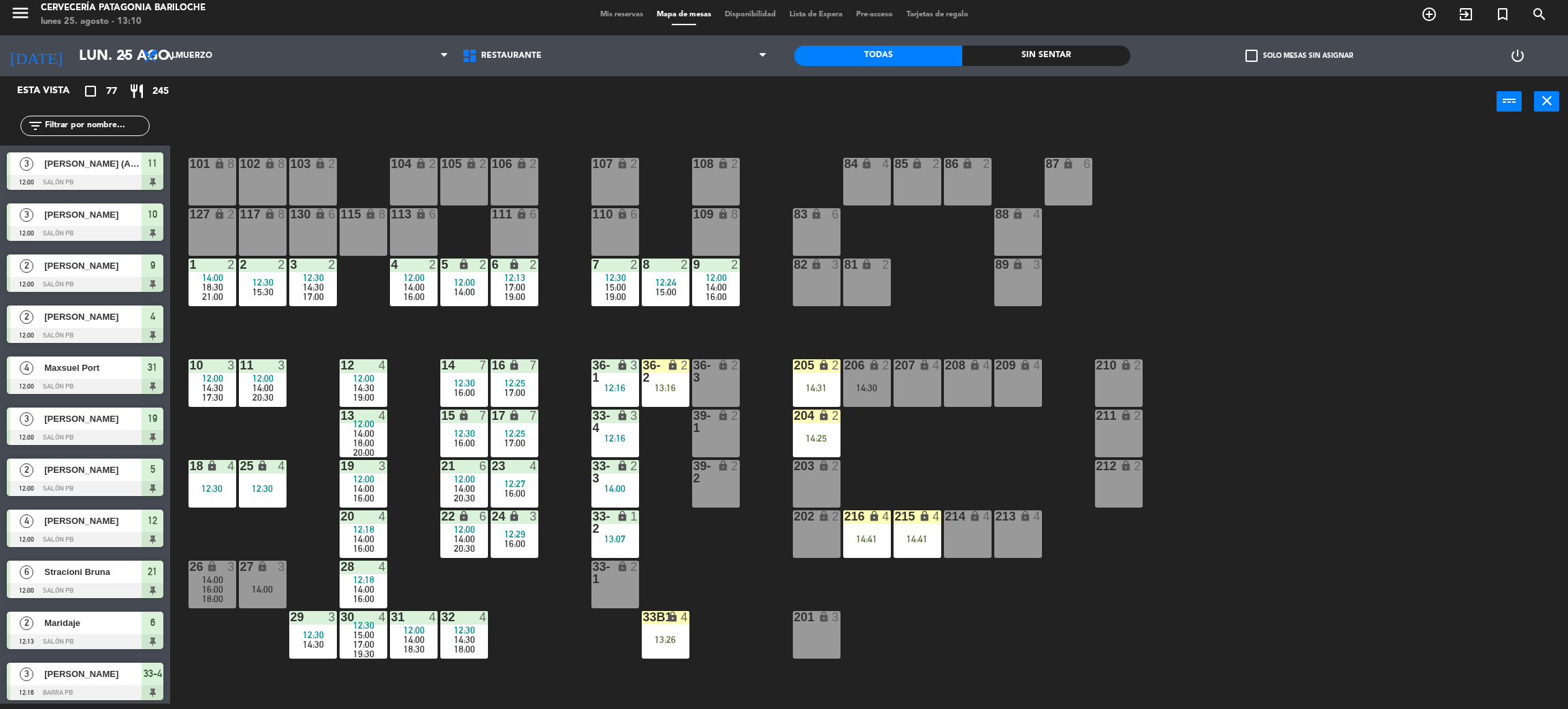
click at [694, 595] on div "101 lock 8 102 lock 8 104 lock 2 105 lock 2 106 lock 2 103 lock 2 107 lock 2 10…" at bounding box center [876, 421] width 1382 height 576
click at [694, 563] on div "101 lock 8 102 lock 8 104 lock 2 105 lock 2 106 lock 2 103 lock 2 107 lock 2 10…" at bounding box center [876, 421] width 1382 height 576
click at [948, 455] on div "101 lock 8 102 lock 8 104 lock 2 105 lock 2 106 lock 2 103 lock 2 107 lock 2 10…" at bounding box center [876, 421] width 1382 height 576
click at [1234, 538] on div "101 lock 8 102 lock 8 104 lock 2 105 lock 2 106 lock 2 103 lock 2 107 lock 2 10…" at bounding box center [876, 421] width 1382 height 576
click at [954, 451] on div "101 lock 8 102 lock 8 104 lock 2 105 lock 2 106 lock 2 103 lock 2 107 lock 2 10…" at bounding box center [876, 421] width 1382 height 576
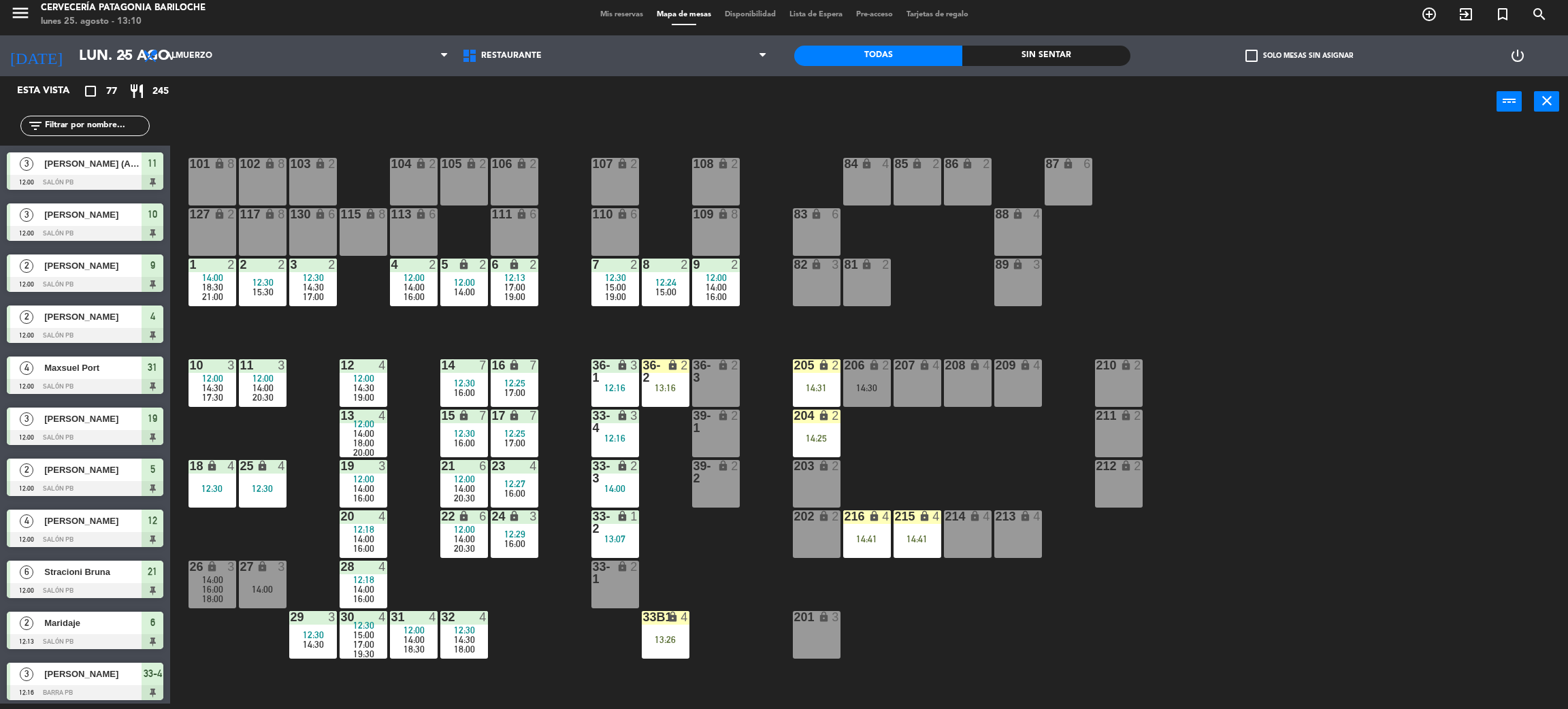
click at [118, 130] on input "text" at bounding box center [96, 126] width 106 height 15
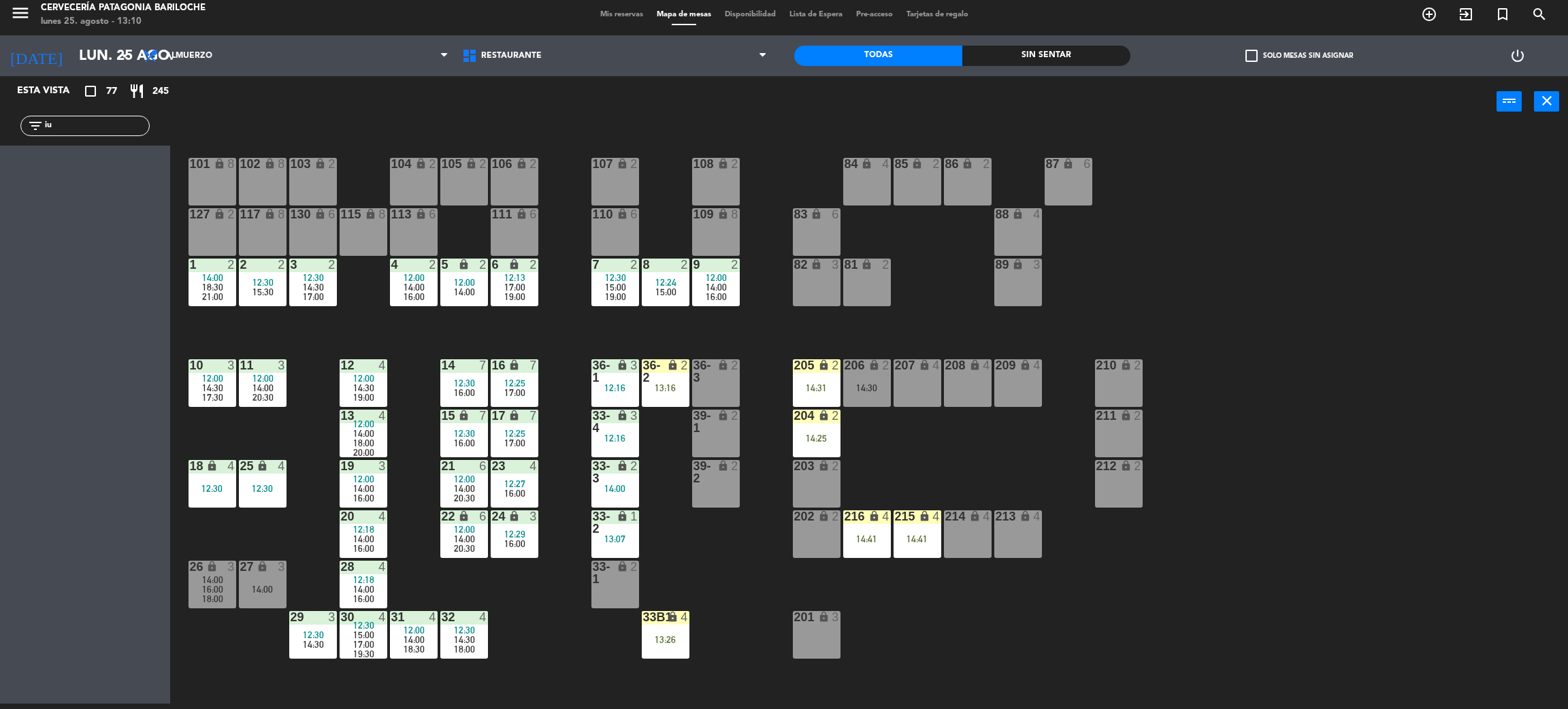
type input "i"
type input "y"
type input "h"
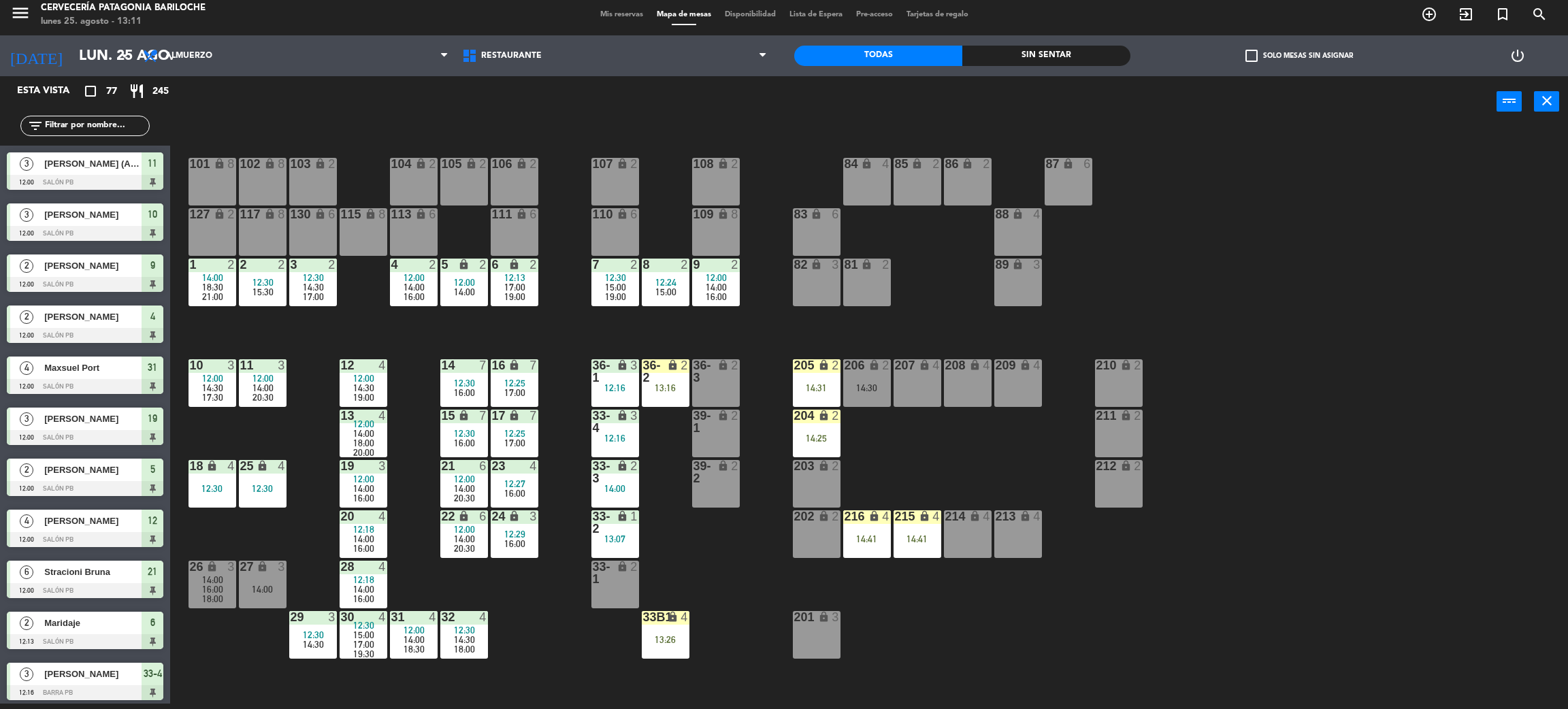
click at [1256, 59] on span "check_box_outline_blank" at bounding box center [1252, 56] width 12 height 12
click at [1299, 56] on input "check_box_outline_blank Solo mesas sin asignar" at bounding box center [1299, 56] width 0 height 0
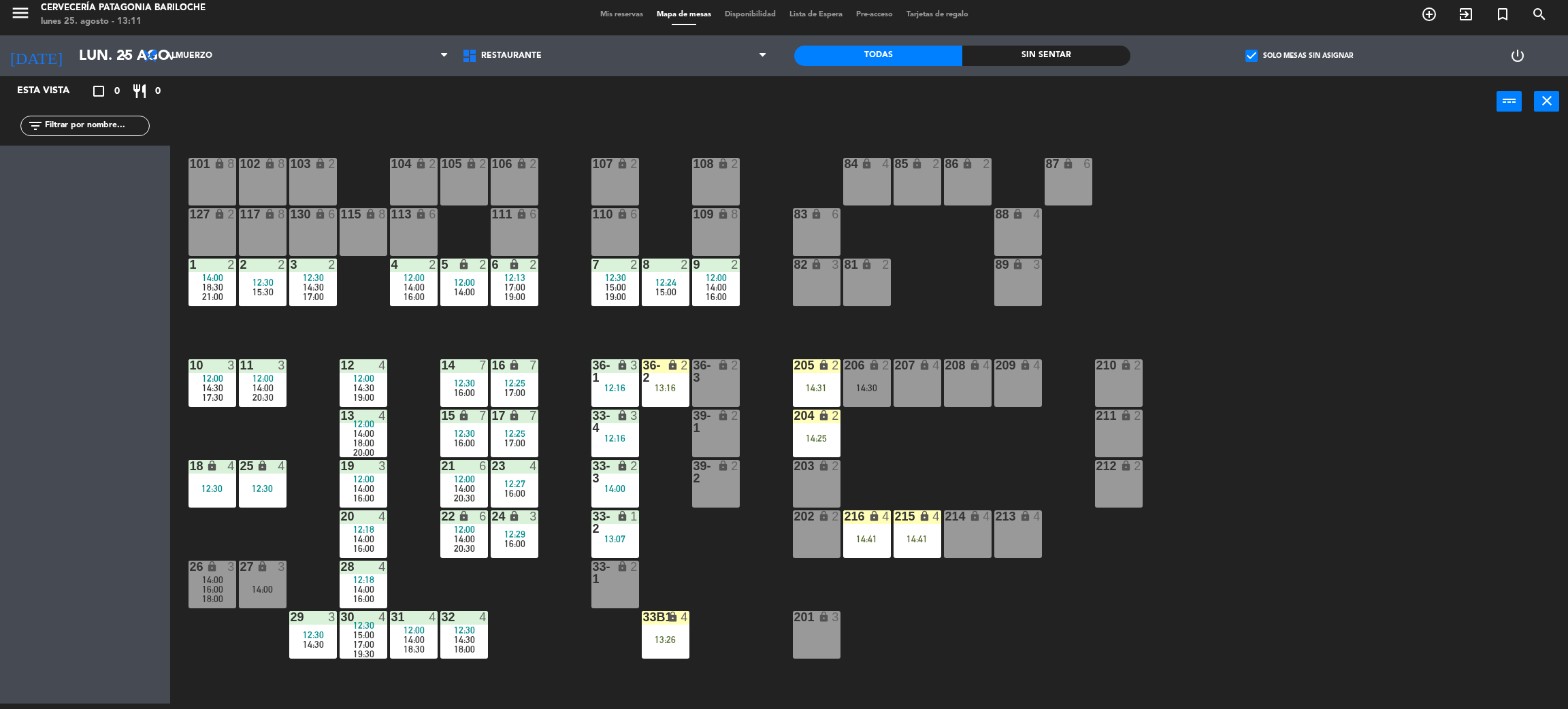
click at [1255, 59] on span "check_box" at bounding box center [1252, 56] width 12 height 12
click at [1299, 56] on input "check_box Solo mesas sin asignar" at bounding box center [1299, 56] width 0 height 0
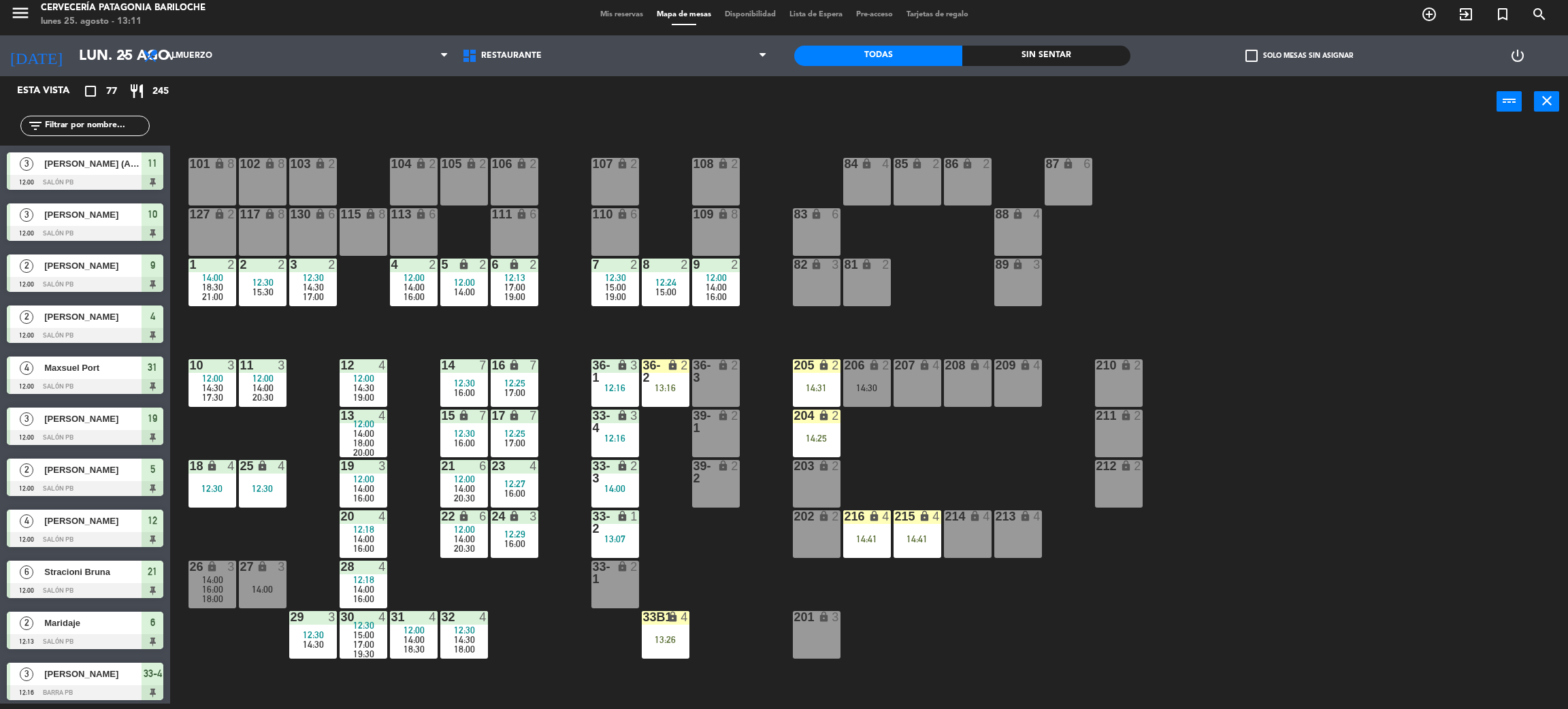
click at [88, 125] on input "text" at bounding box center [96, 126] width 106 height 15
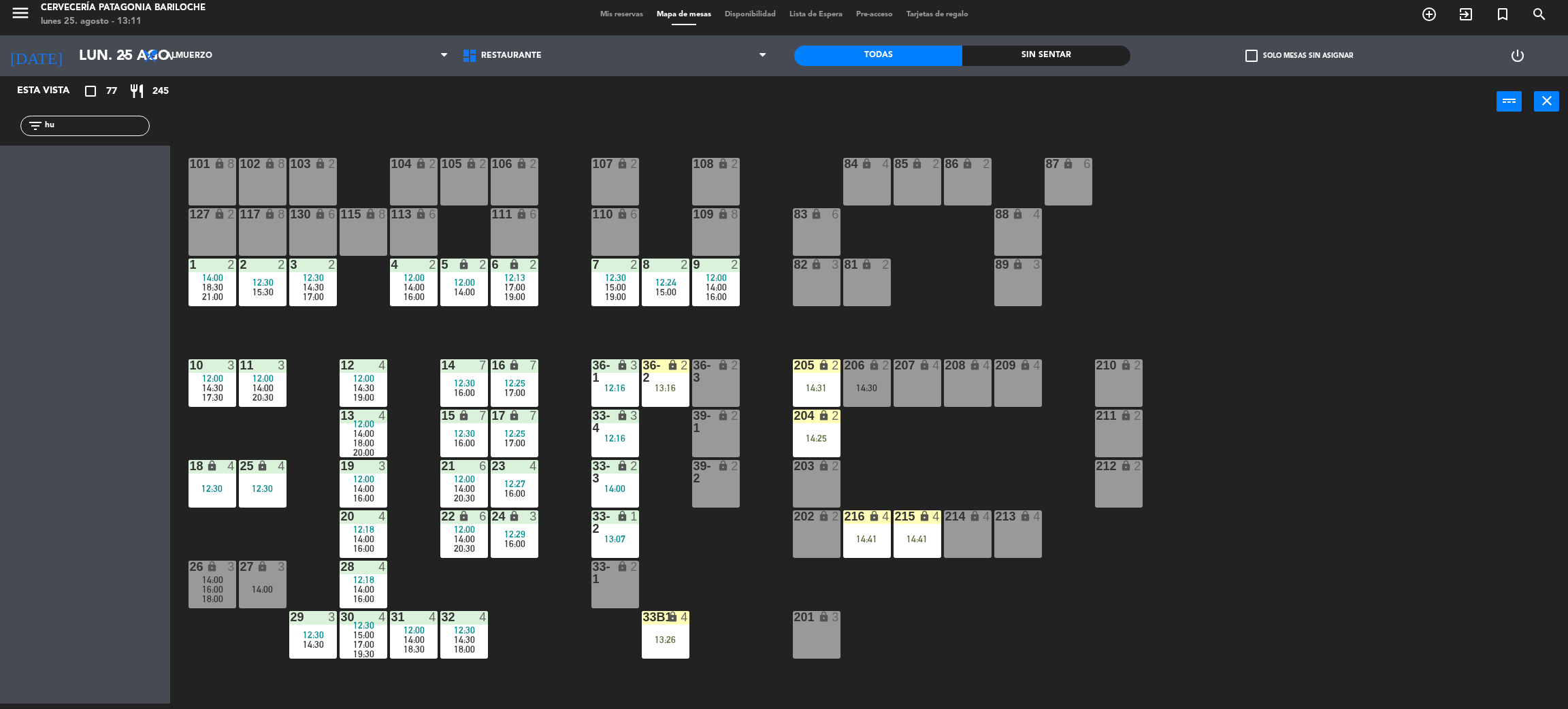
type input "h"
type input "yure"
click at [84, 187] on div at bounding box center [85, 182] width 157 height 15
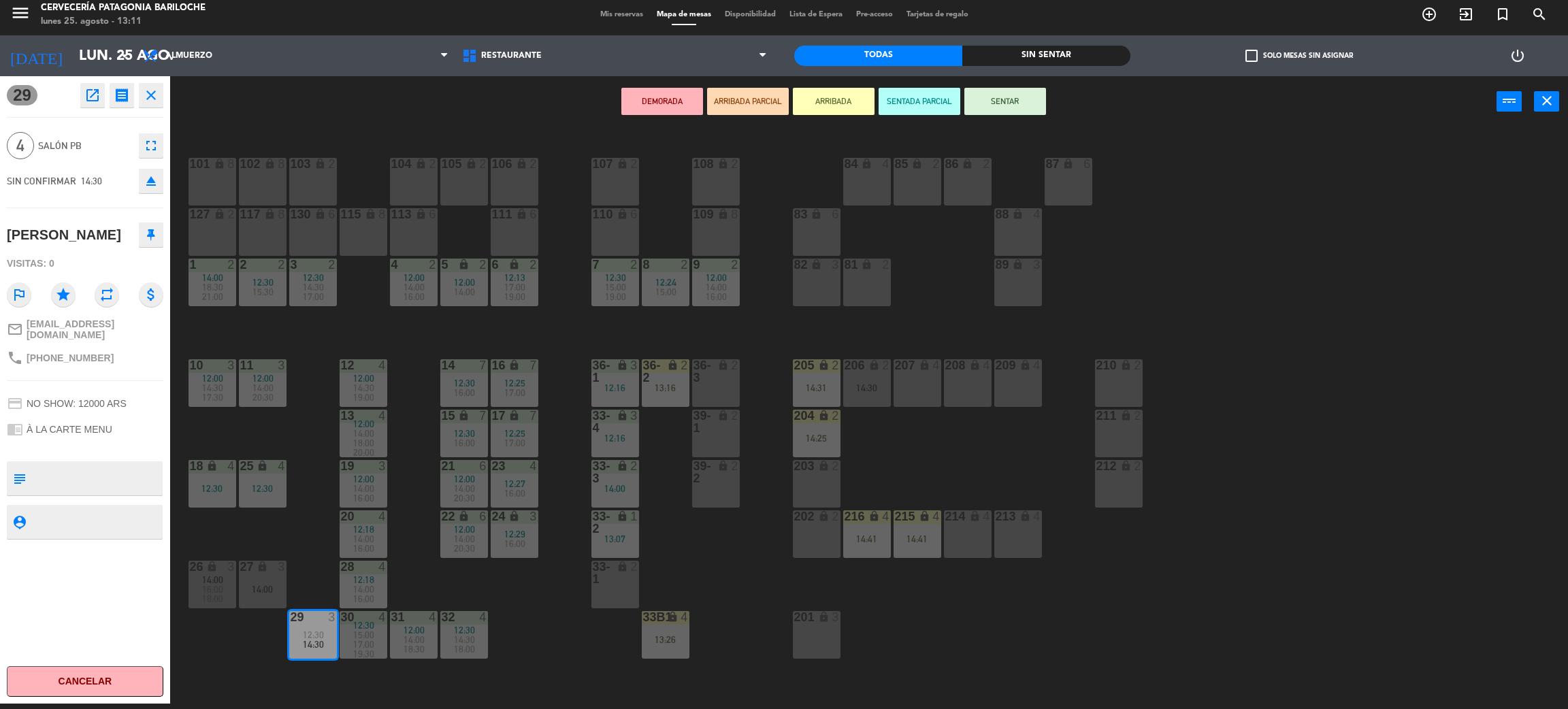
click at [309, 528] on div "101 lock 8 102 lock 8 104 lock 2 105 lock 2 106 lock 2 103 lock 2 107 lock 2 10…" at bounding box center [876, 421] width 1382 height 576
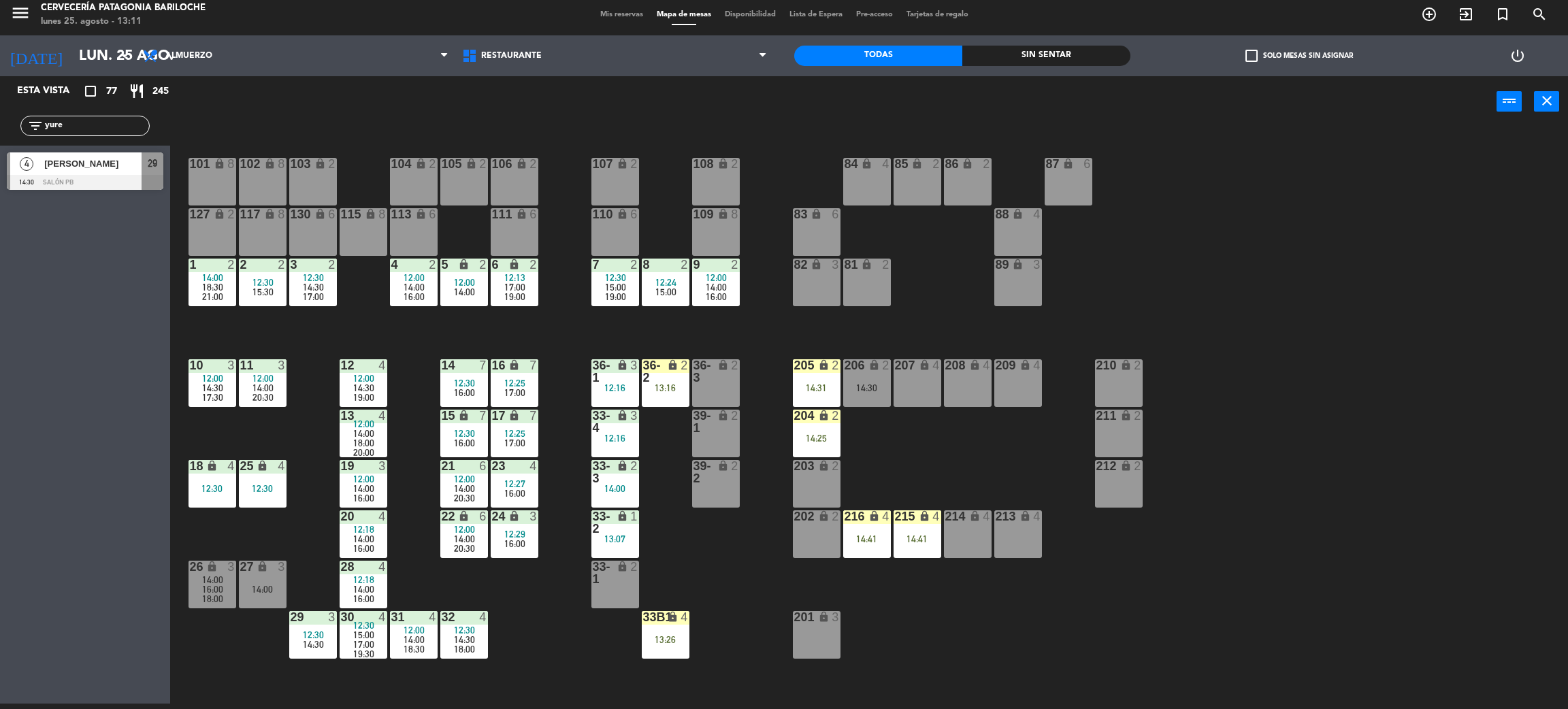
click at [309, 635] on span "12:30" at bounding box center [313, 635] width 21 height 11
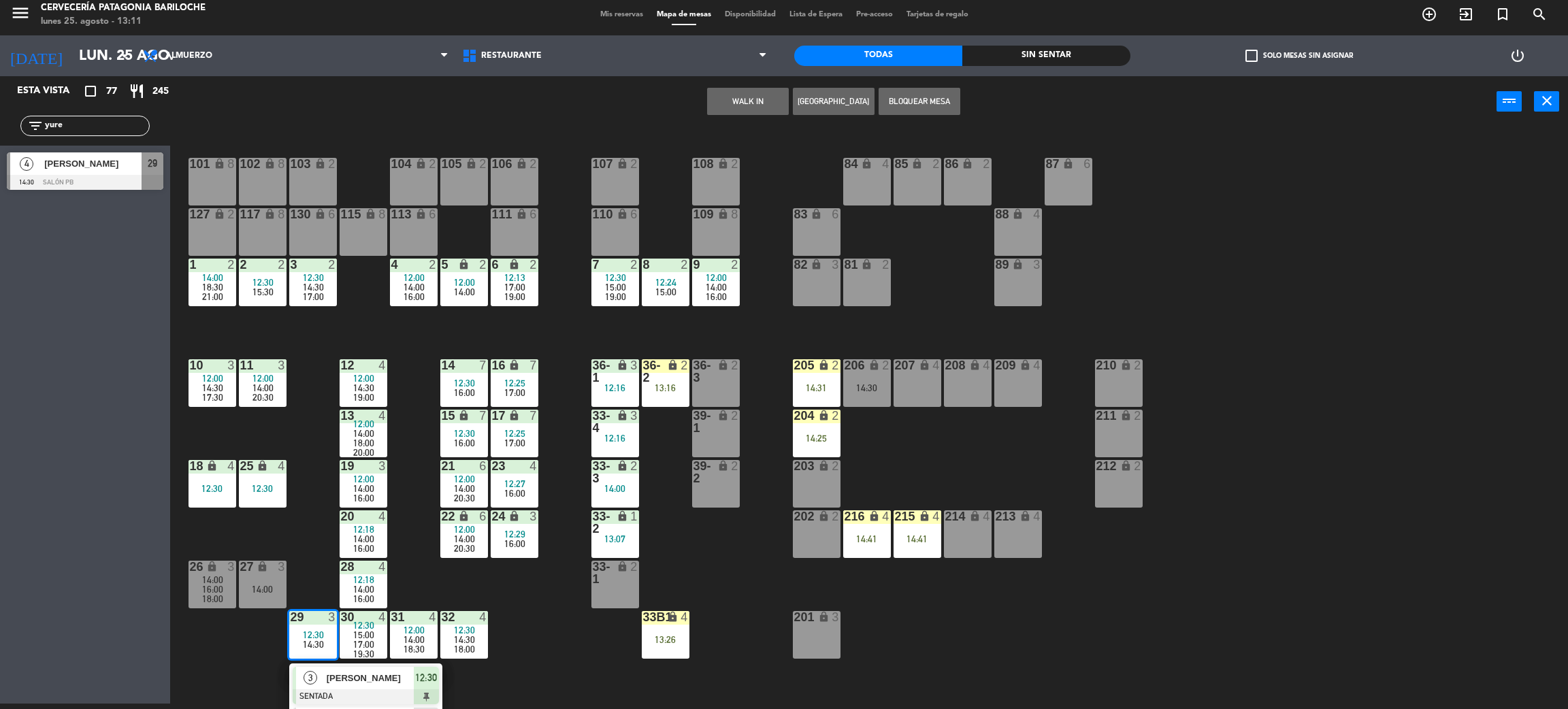
scroll to position [38, 0]
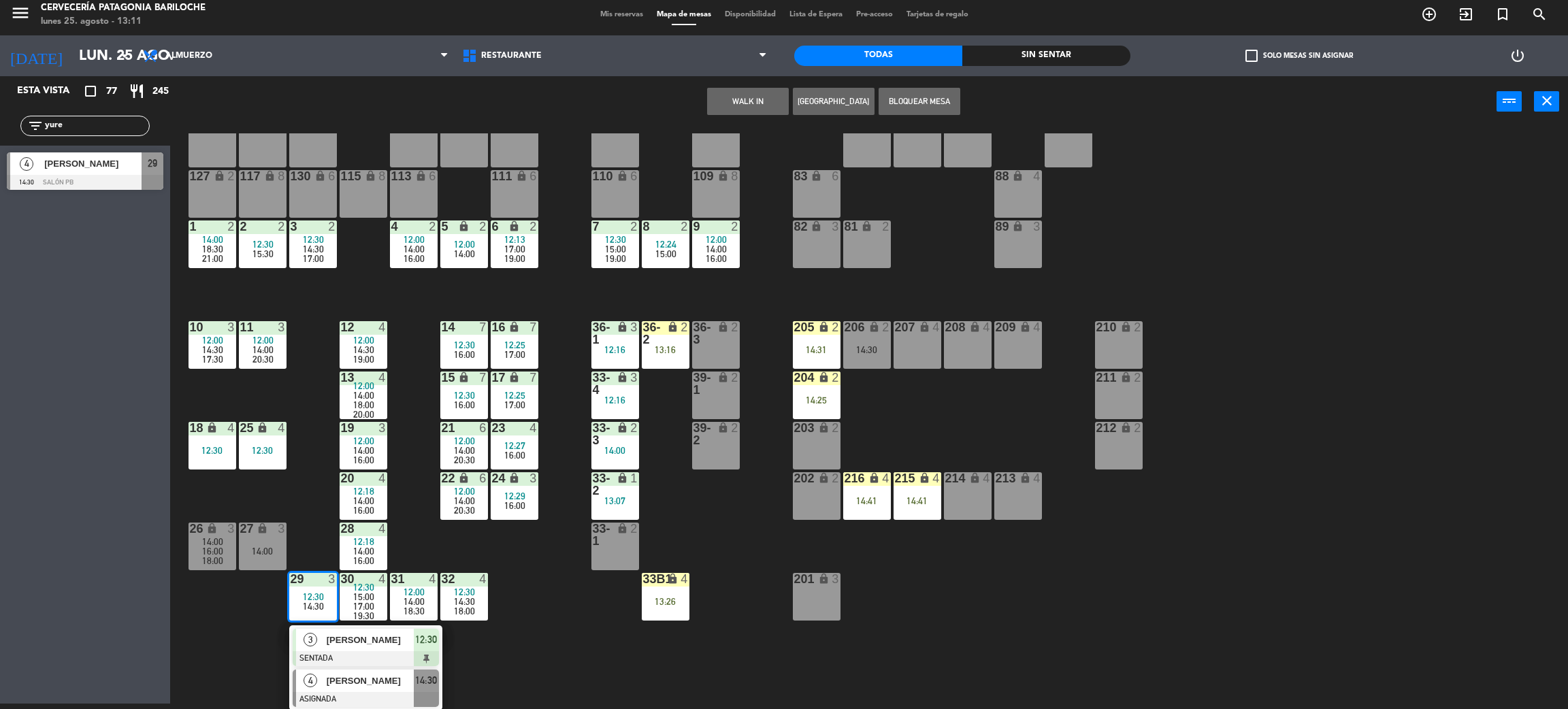
click at [353, 693] on div at bounding box center [366, 699] width 147 height 15
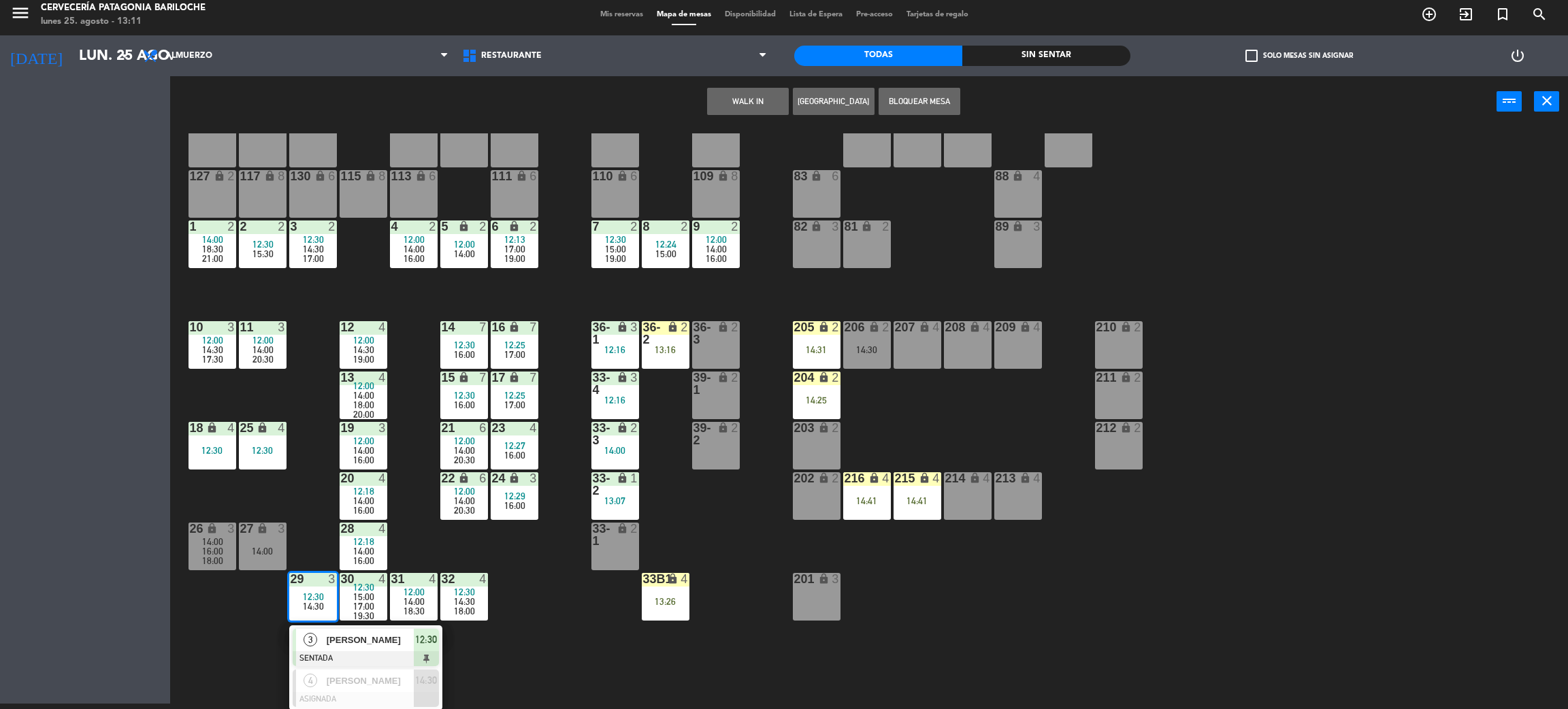
scroll to position [0, 0]
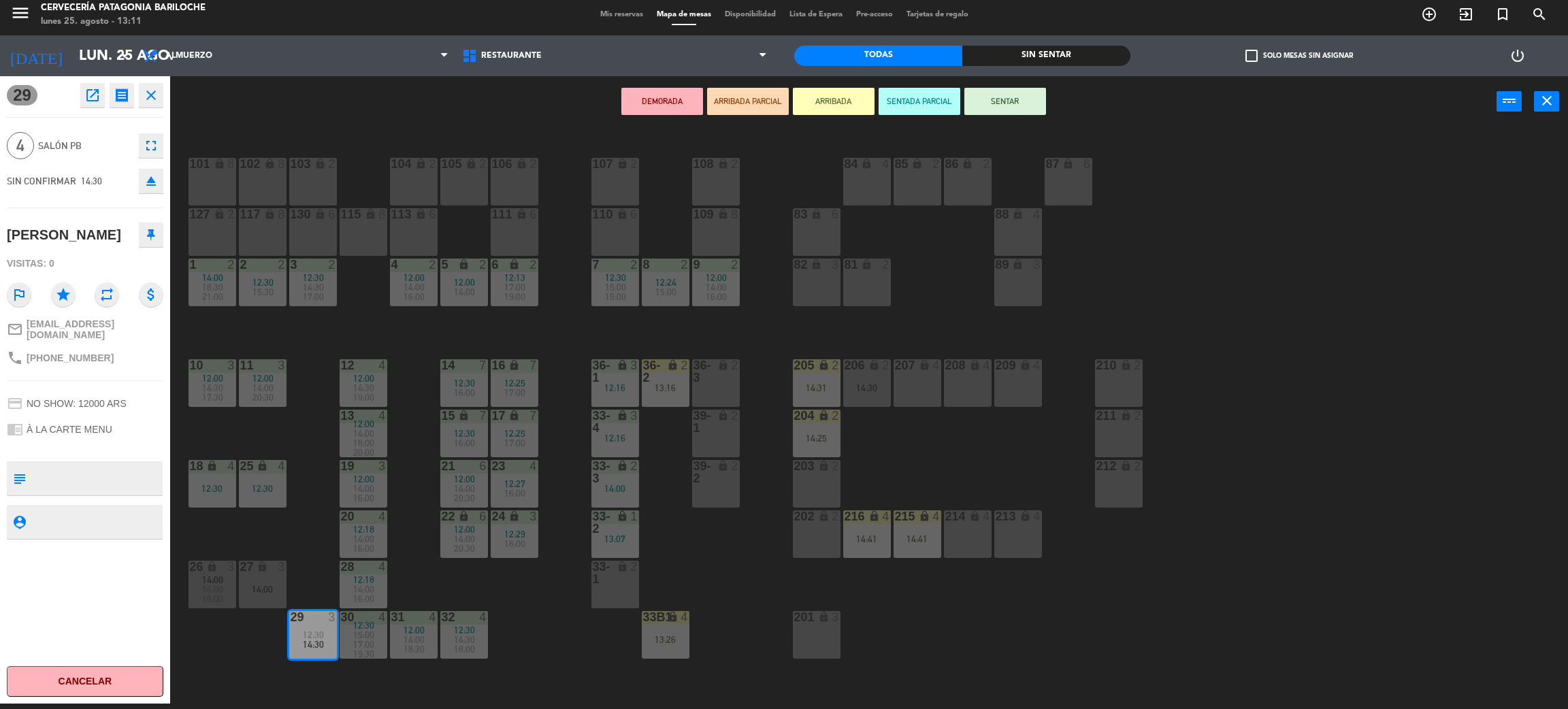
click at [291, 543] on div "101 lock 8 102 lock 8 104 lock 2 105 lock 2 106 lock 2 103 lock 2 107 lock 2 10…" at bounding box center [876, 421] width 1382 height 576
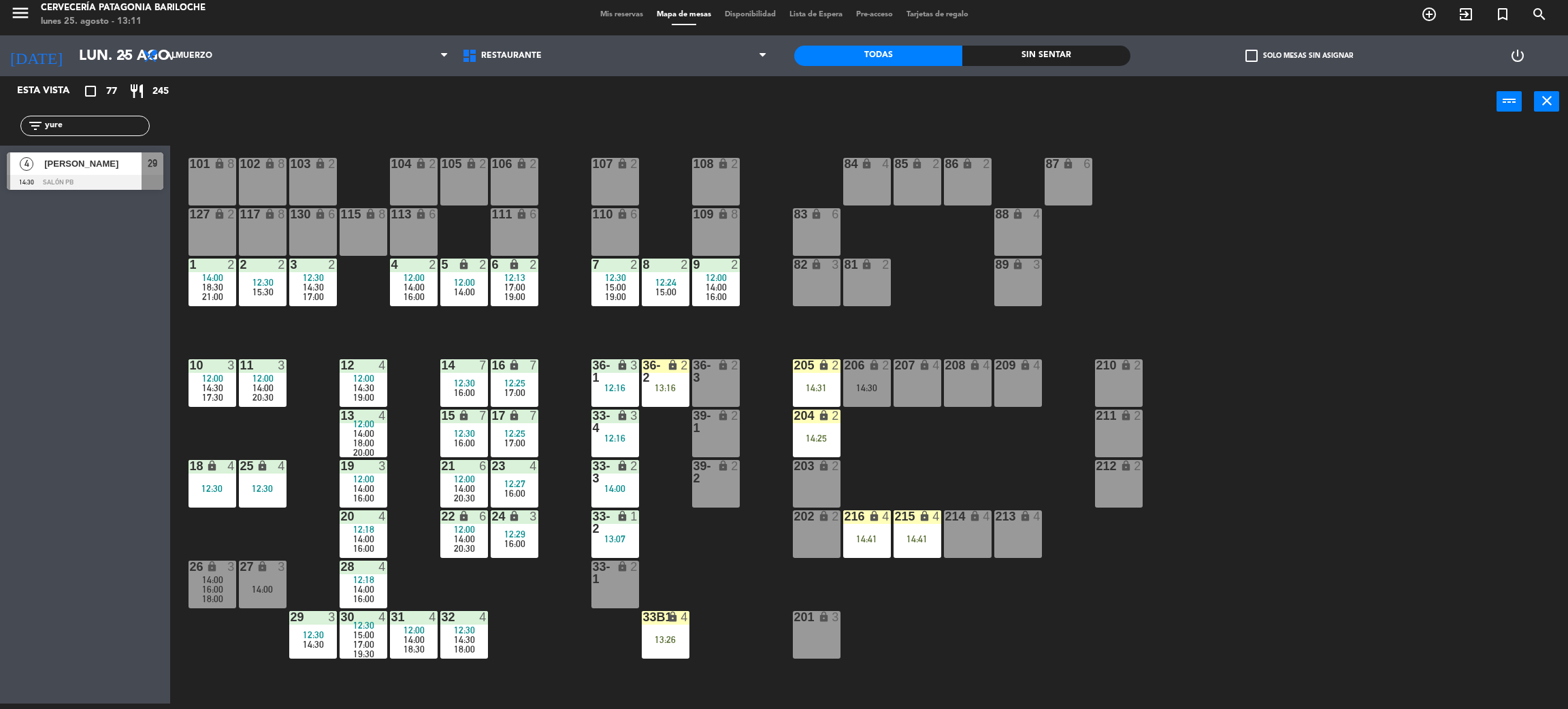
click at [320, 538] on div "101 lock 8 102 lock 8 104 lock 2 105 lock 2 106 lock 2 103 lock 2 107 lock 2 10…" at bounding box center [876, 421] width 1382 height 576
click at [317, 647] on span "14:30" at bounding box center [313, 644] width 21 height 11
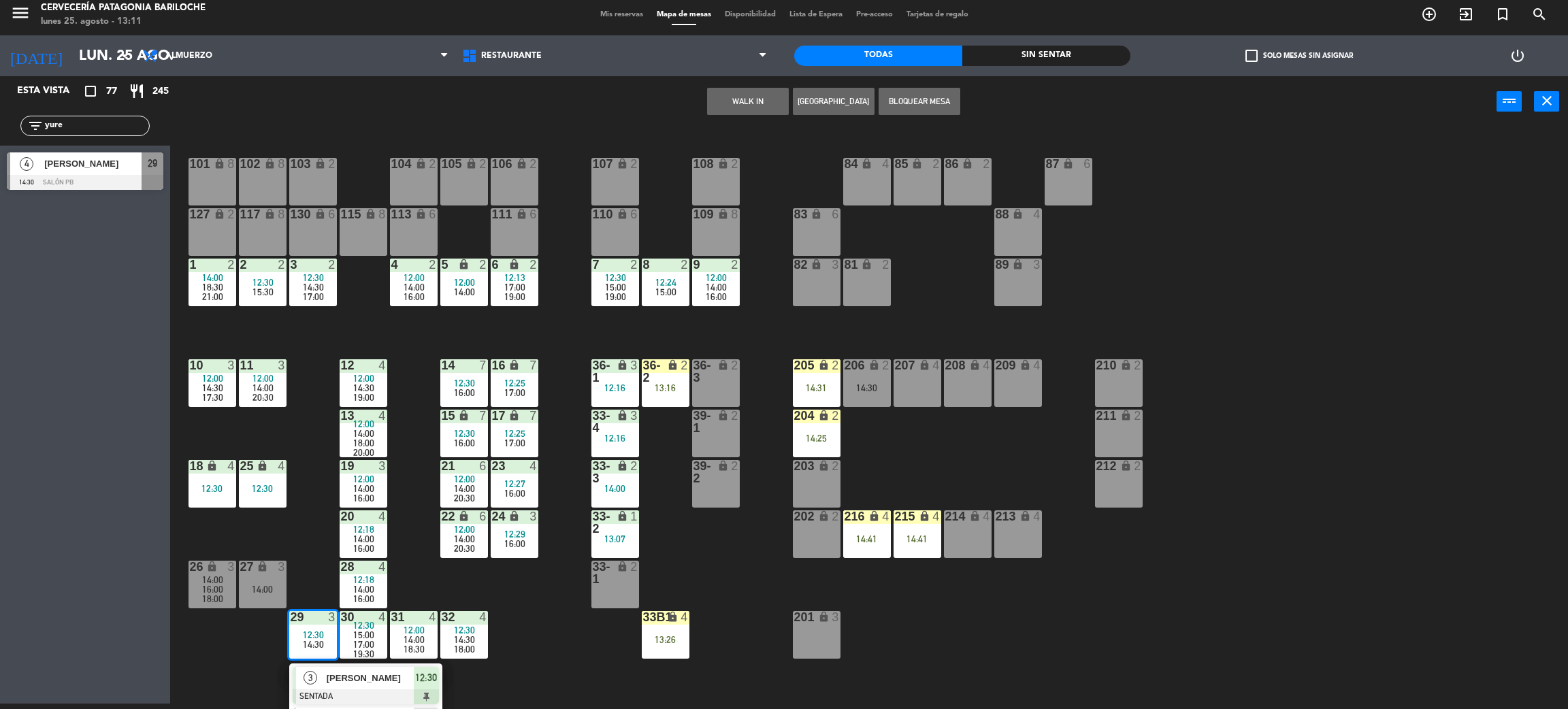
scroll to position [38, 0]
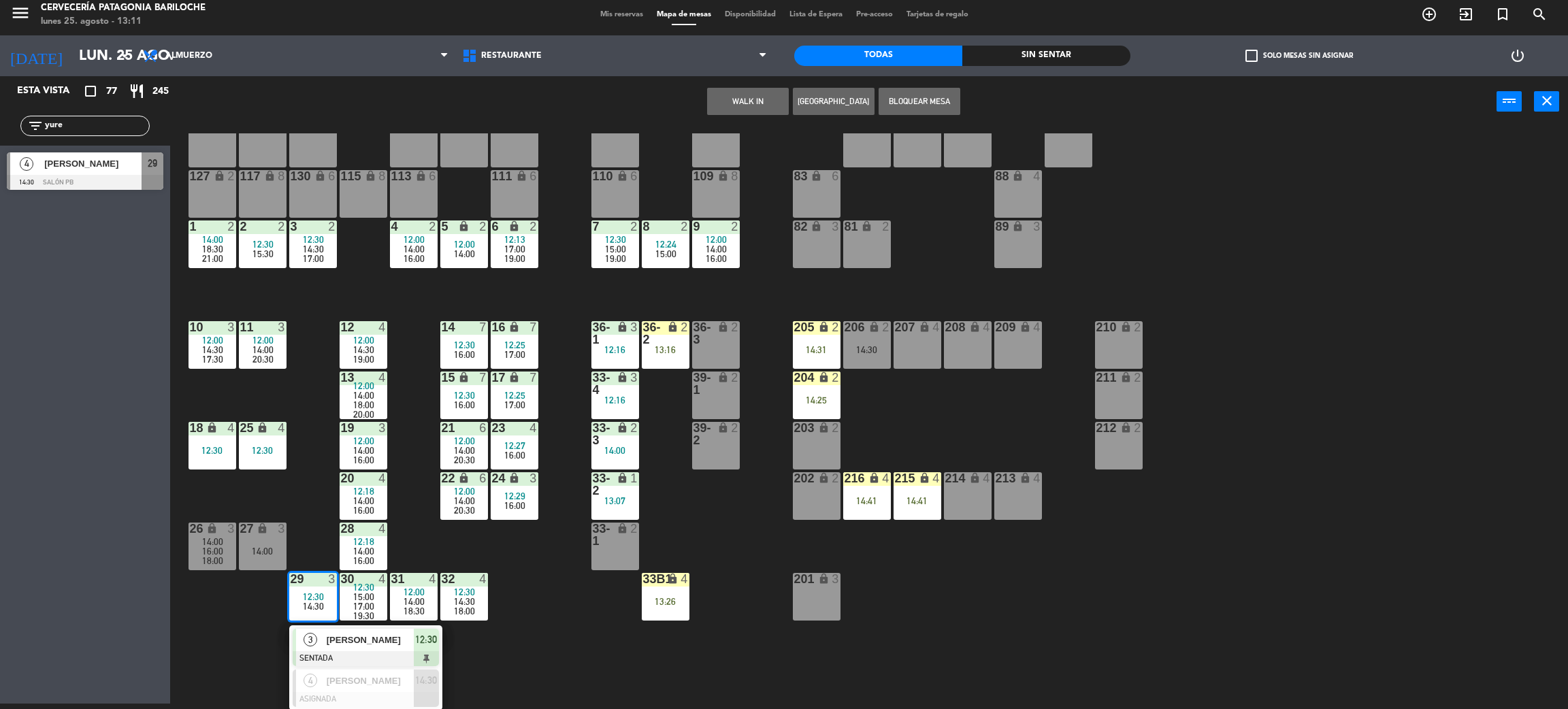
drag, startPoint x: 367, startPoint y: 691, endPoint x: 417, endPoint y: 687, distance: 50.2
click at [368, 691] on div "4 Yure Oliveira ASIGNADA 14:30" at bounding box center [366, 688] width 174 height 44
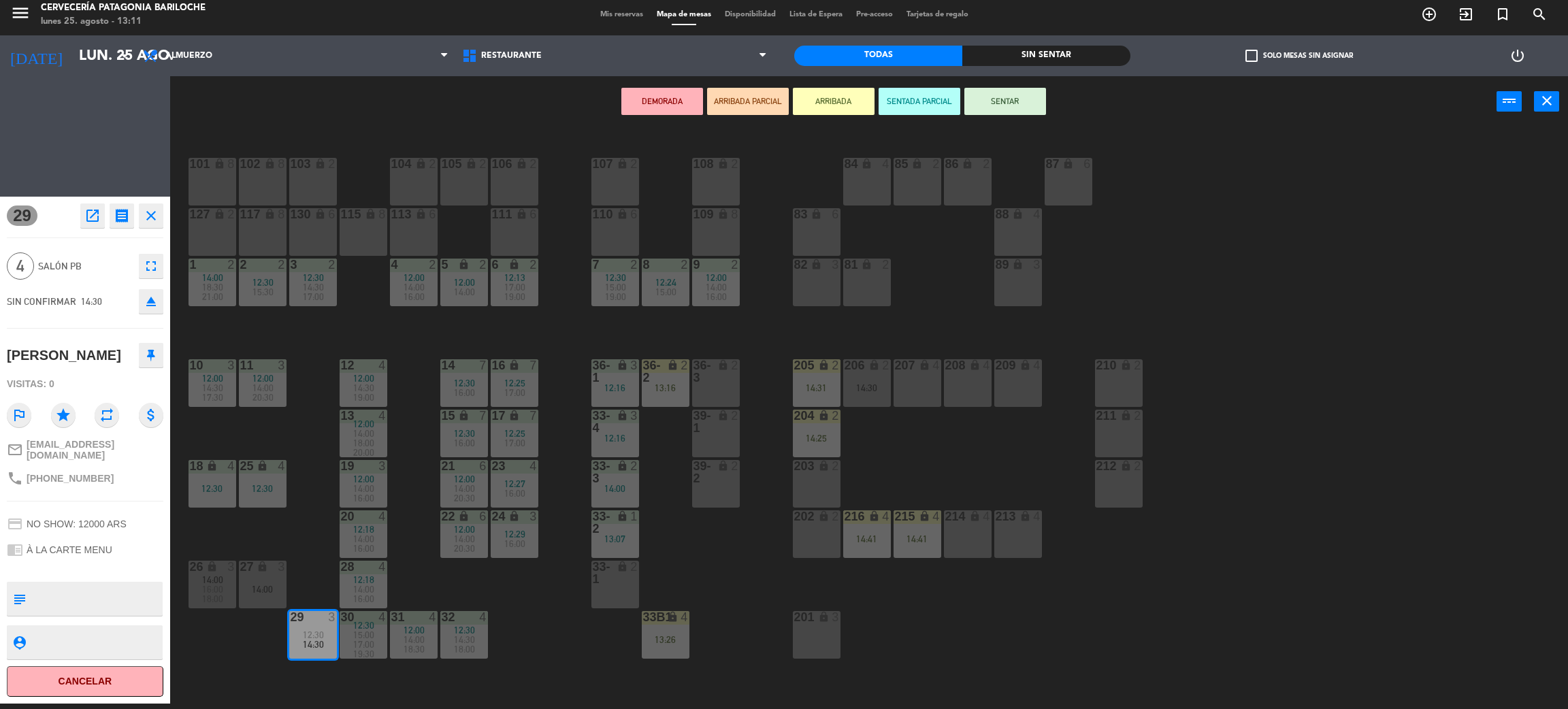
scroll to position [0, 0]
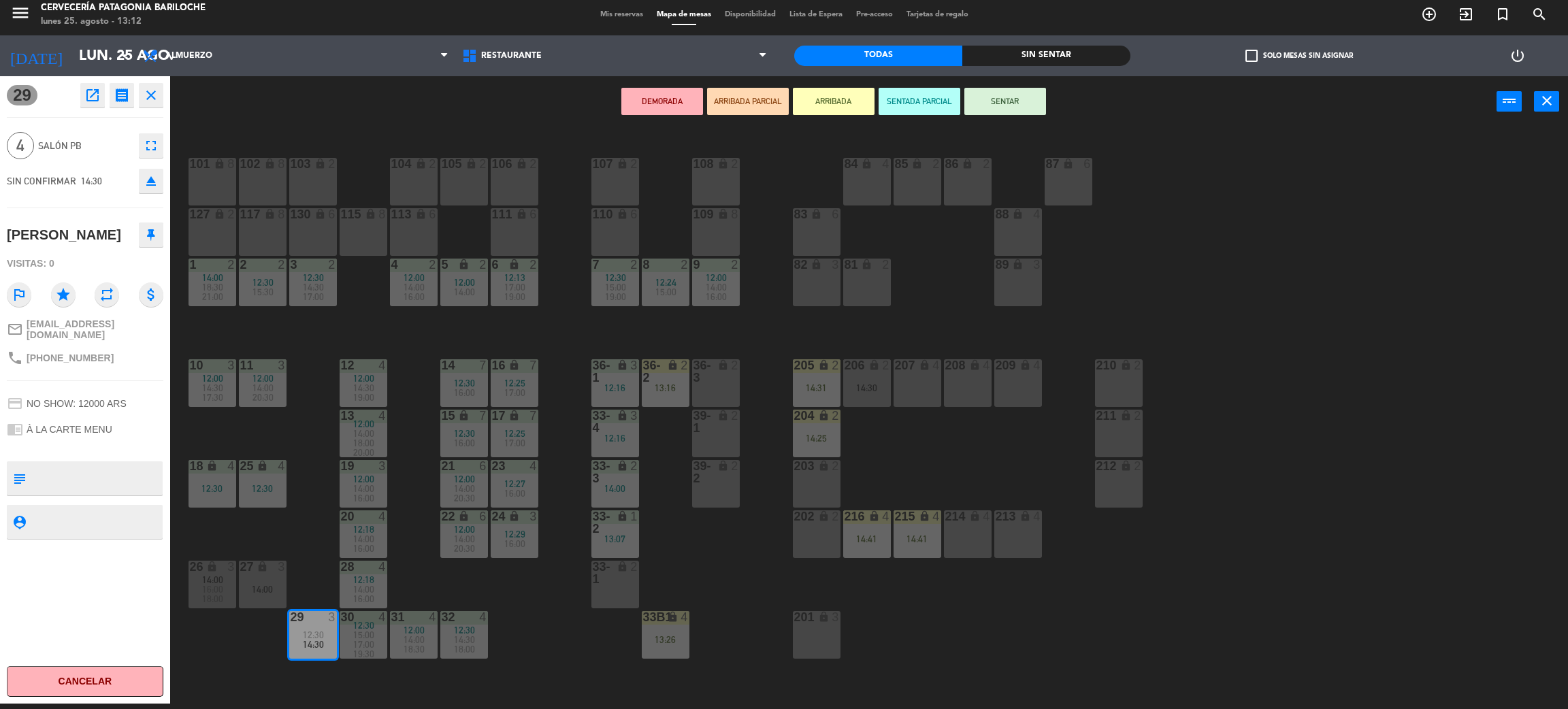
click at [529, 620] on div "101 lock 8 102 lock 8 104 lock 2 105 lock 2 106 lock 2 103 lock 2 107 lock 2 10…" at bounding box center [876, 421] width 1382 height 576
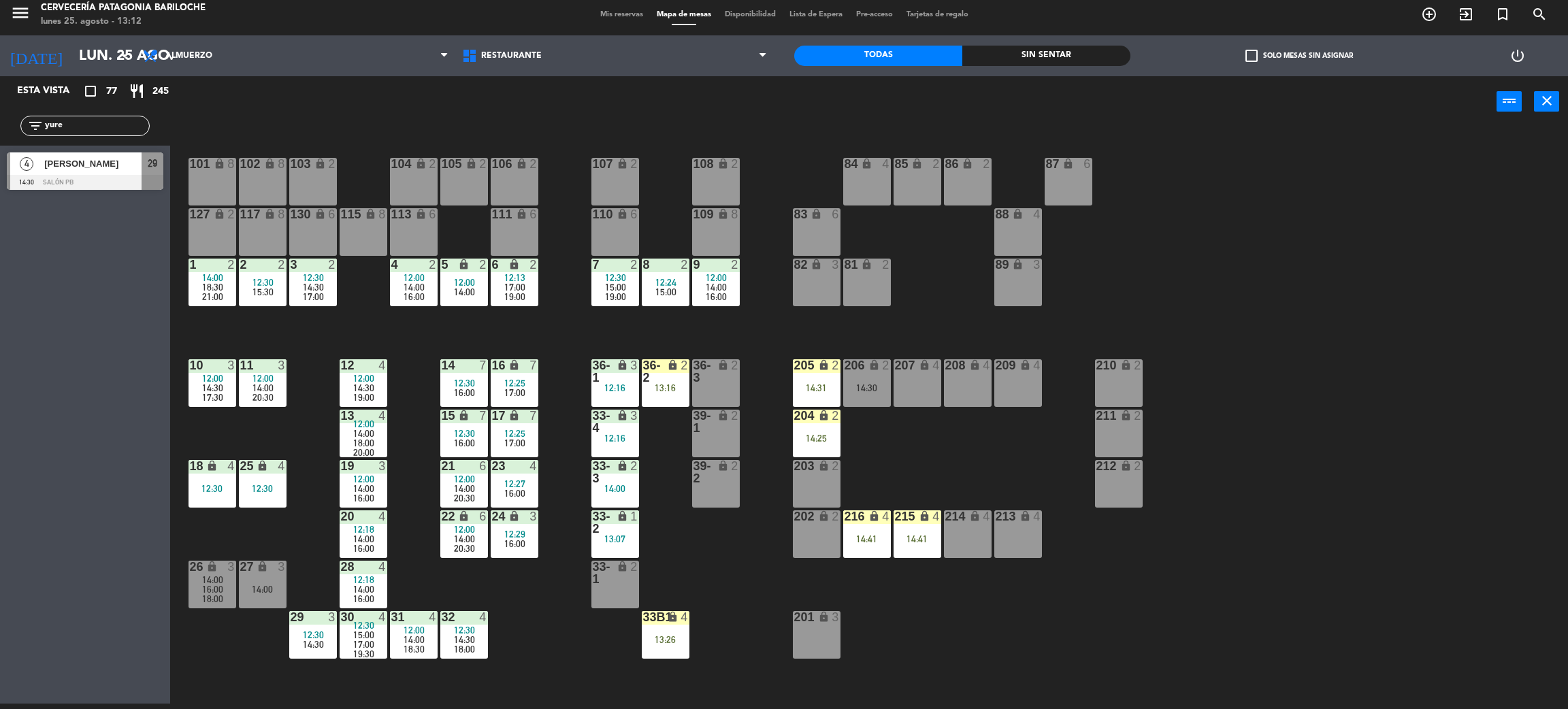
click at [76, 117] on div "filter_list yure" at bounding box center [85, 126] width 130 height 20
click at [64, 126] on input "yure" at bounding box center [96, 126] width 106 height 15
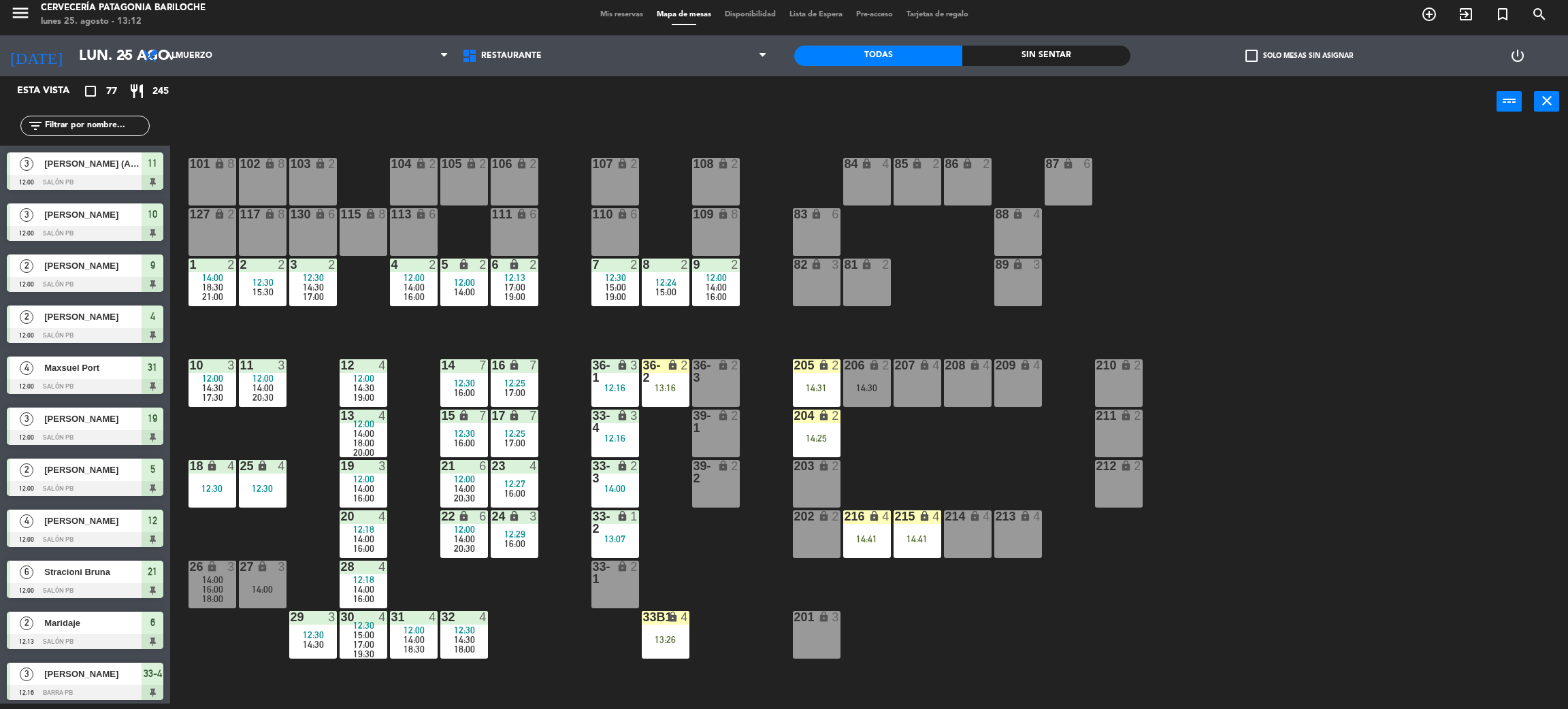
click at [561, 584] on div "101 lock 8 102 lock 8 104 lock 2 105 lock 2 106 lock 2 103 lock 2 107 lock 2 10…" at bounding box center [876, 421] width 1382 height 576
click at [557, 585] on div "101 lock 8 102 lock 8 104 lock 2 105 lock 2 106 lock 2 103 lock 2 107 lock 2 10…" at bounding box center [876, 421] width 1382 height 576
click at [1327, 228] on div "101 lock 8 102 lock 8 104 lock 2 105 lock 2 106 lock 2 103 lock 2 107 lock 2 10…" at bounding box center [876, 421] width 1382 height 576
click at [1239, 59] on div "check_box_outline_blank Solo mesas sin asignar" at bounding box center [1299, 56] width 336 height 41
click at [1247, 57] on span "check_box_outline_blank" at bounding box center [1252, 56] width 12 height 12
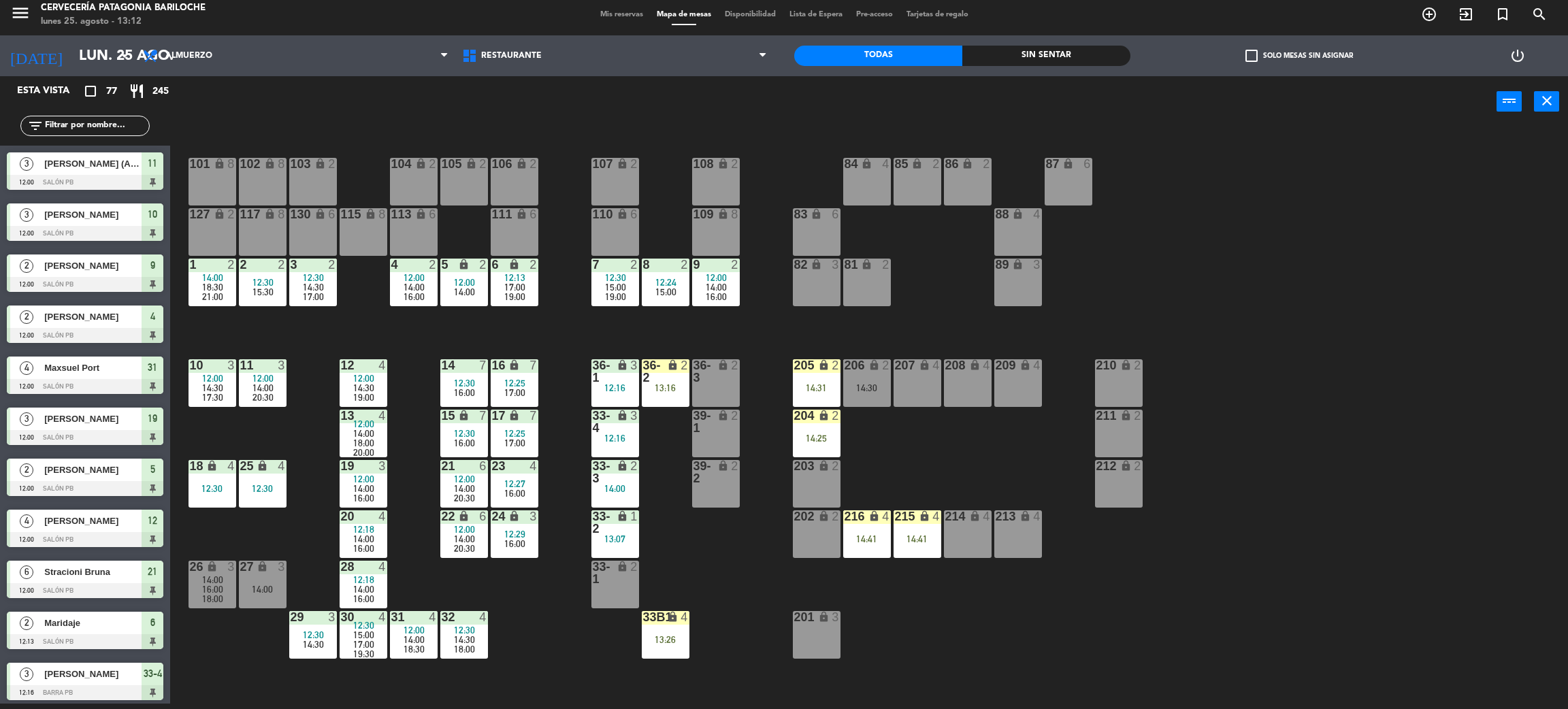
click at [1299, 56] on input "check_box_outline_blank Solo mesas sin asignar" at bounding box center [1299, 56] width 0 height 0
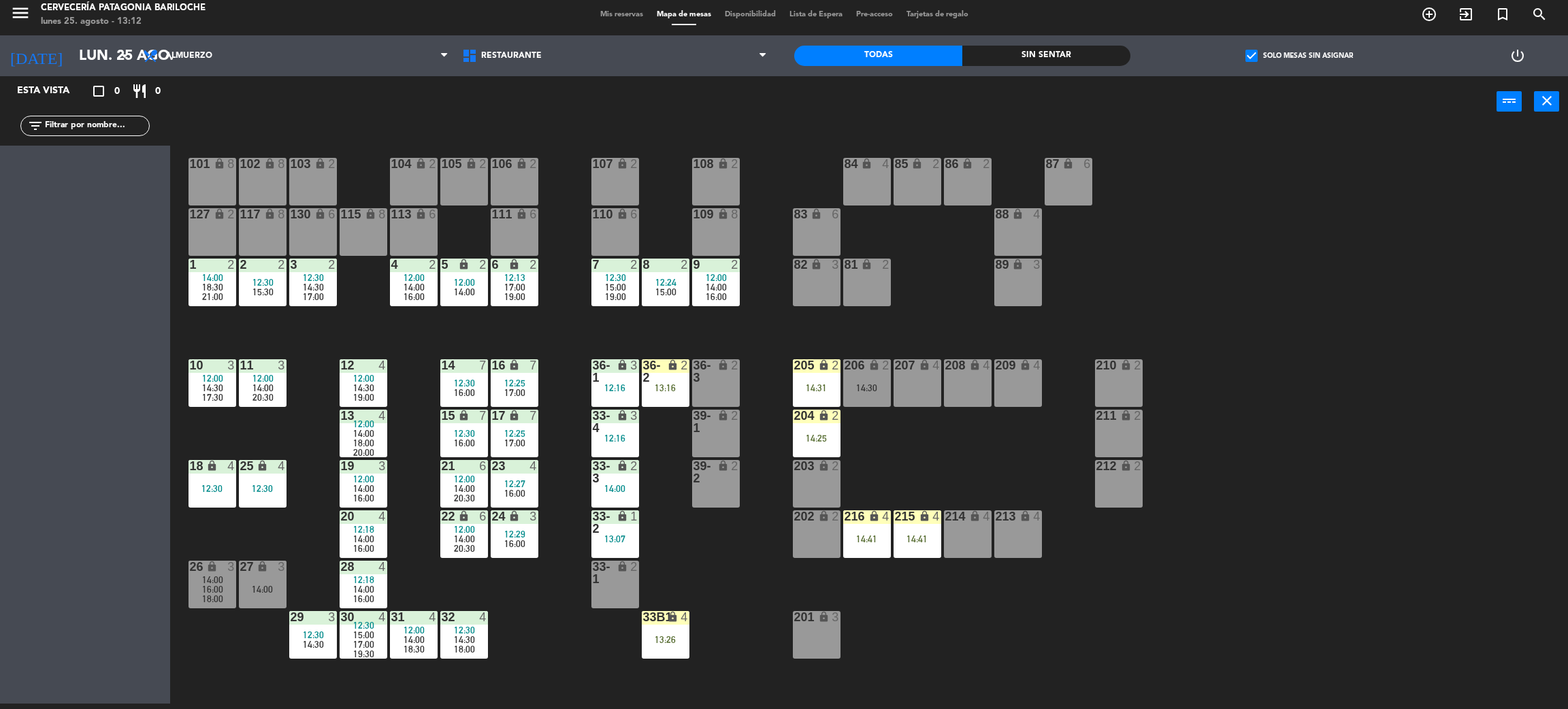
click at [1256, 50] on span "check_box" at bounding box center [1252, 56] width 12 height 12
click at [1299, 56] on input "check_box Solo mesas sin asignar" at bounding box center [1299, 56] width 0 height 0
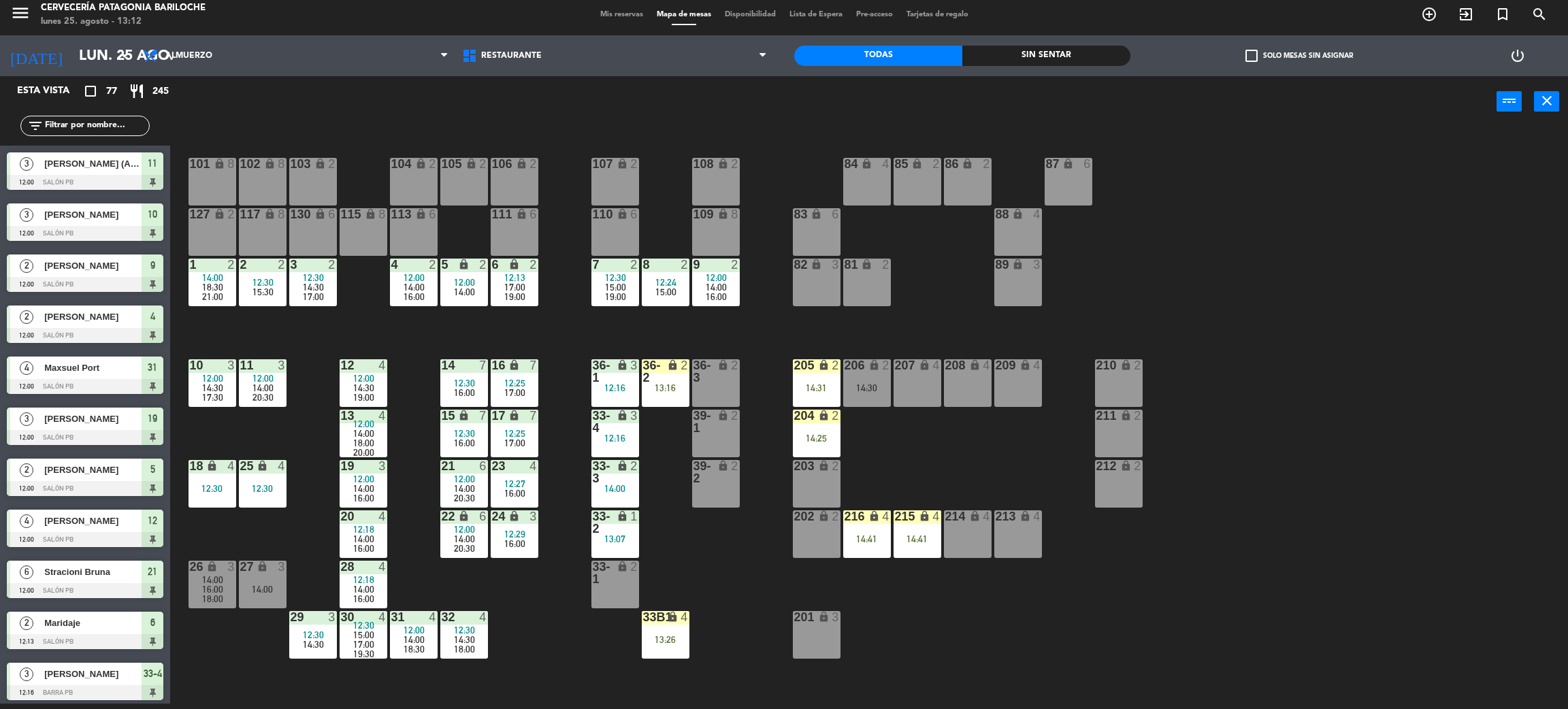
click at [1247, 232] on div "101 lock 8 102 lock 8 104 lock 2 105 lock 2 106 lock 2 103 lock 2 107 lock 2 10…" at bounding box center [876, 421] width 1382 height 576
click at [544, 614] on div "101 lock 8 102 lock 8 104 lock 2 105 lock 2 106 lock 2 103 lock 2 107 lock 2 10…" at bounding box center [876, 421] width 1382 height 576
click at [691, 577] on div "101 lock 8 102 lock 8 104 lock 2 105 lock 2 106 lock 2 103 lock 2 107 lock 2 10…" at bounding box center [876, 421] width 1382 height 576
click at [690, 577] on div "101 lock 8 102 lock 8 104 lock 2 105 lock 2 106 lock 2 103 lock 2 107 lock 2 10…" at bounding box center [876, 421] width 1382 height 576
click at [707, 554] on div "101 lock 8 102 lock 8 104 lock 2 105 lock 2 106 lock 2 103 lock 2 107 lock 2 10…" at bounding box center [876, 421] width 1382 height 576
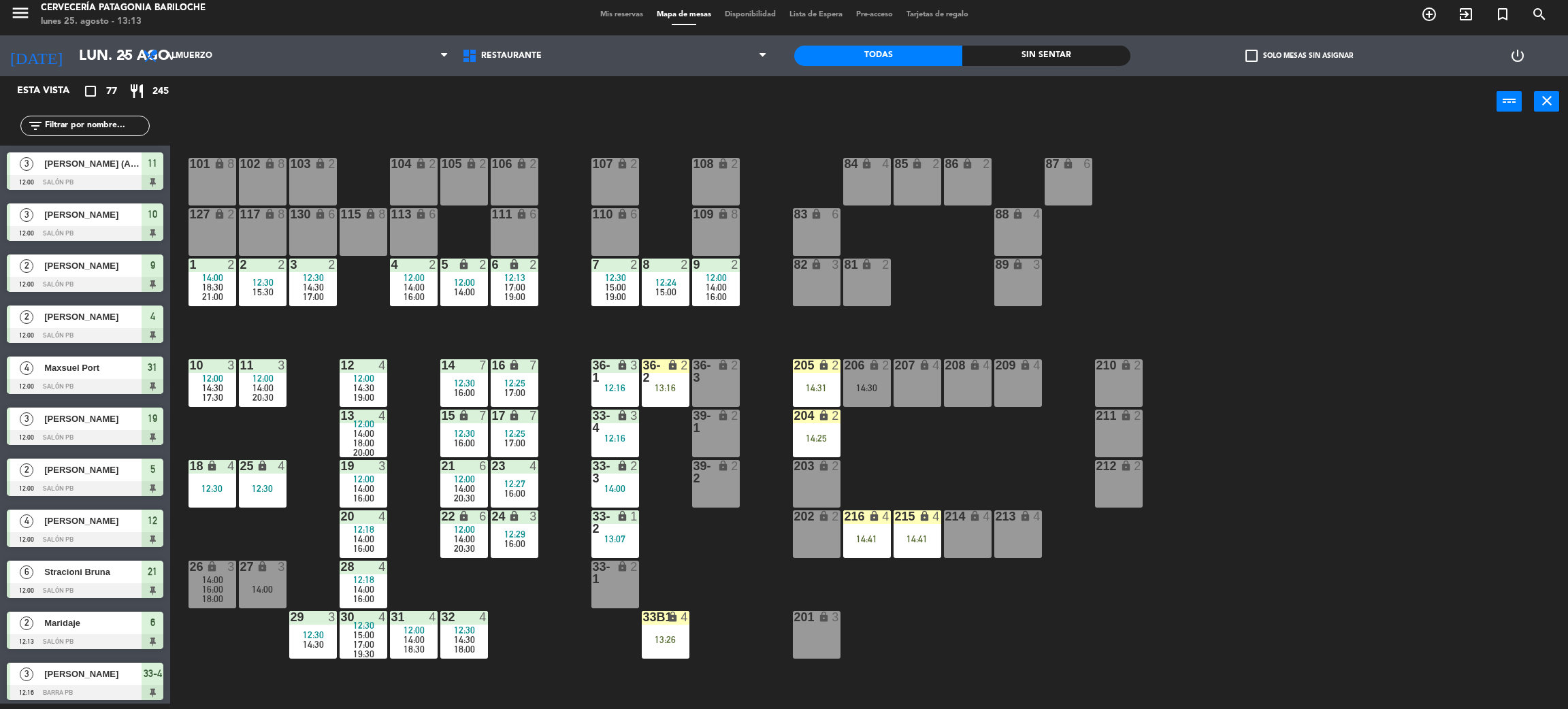
click at [538, 593] on div "101 lock 8 102 lock 8 104 lock 2 105 lock 2 106 lock 2 103 lock 2 107 lock 2 10…" at bounding box center [876, 421] width 1382 height 576
click at [675, 620] on icon "lock" at bounding box center [672, 616] width 12 height 12
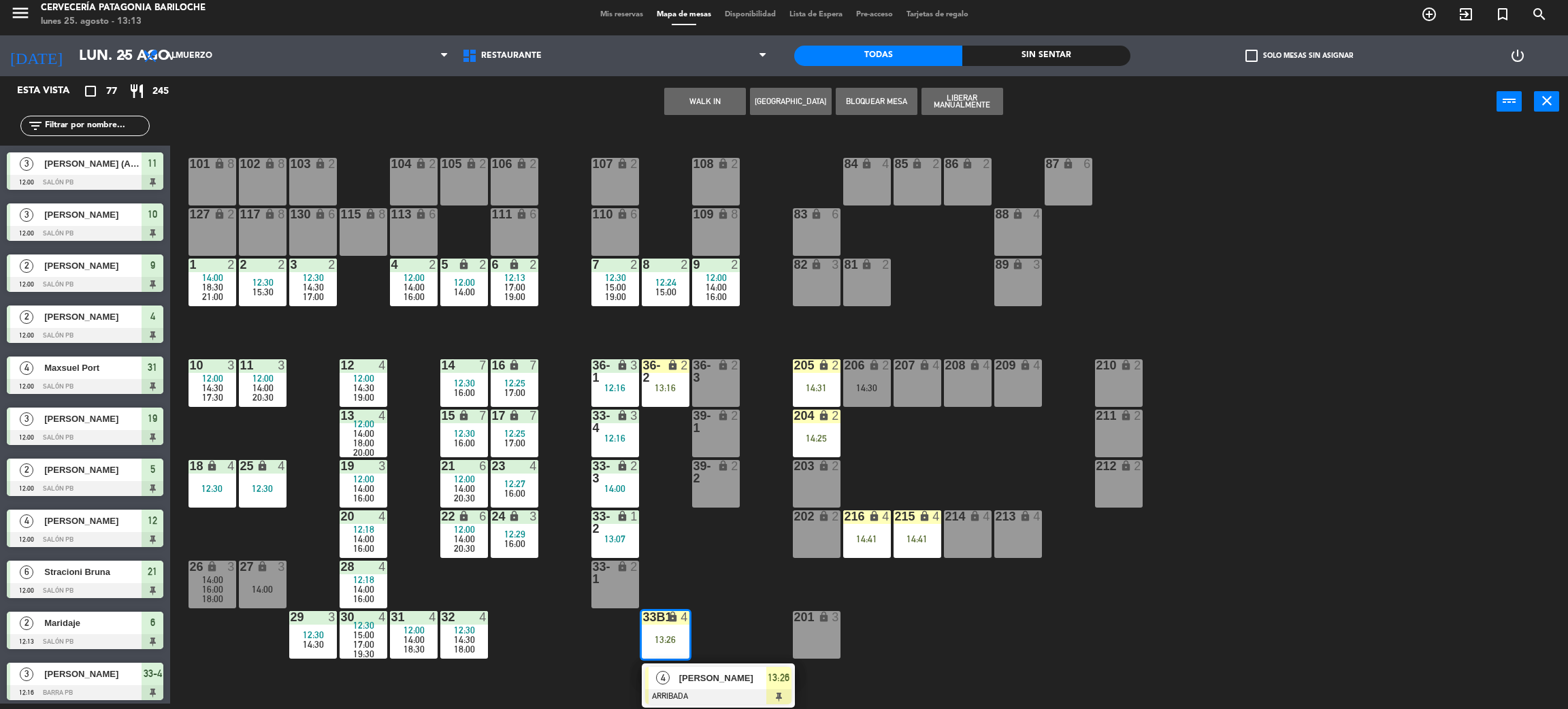
click at [718, 575] on div "101 lock 8 102 lock 8 104 lock 2 105 lock 2 106 lock 2 103 lock 2 107 lock 2 10…" at bounding box center [876, 421] width 1382 height 576
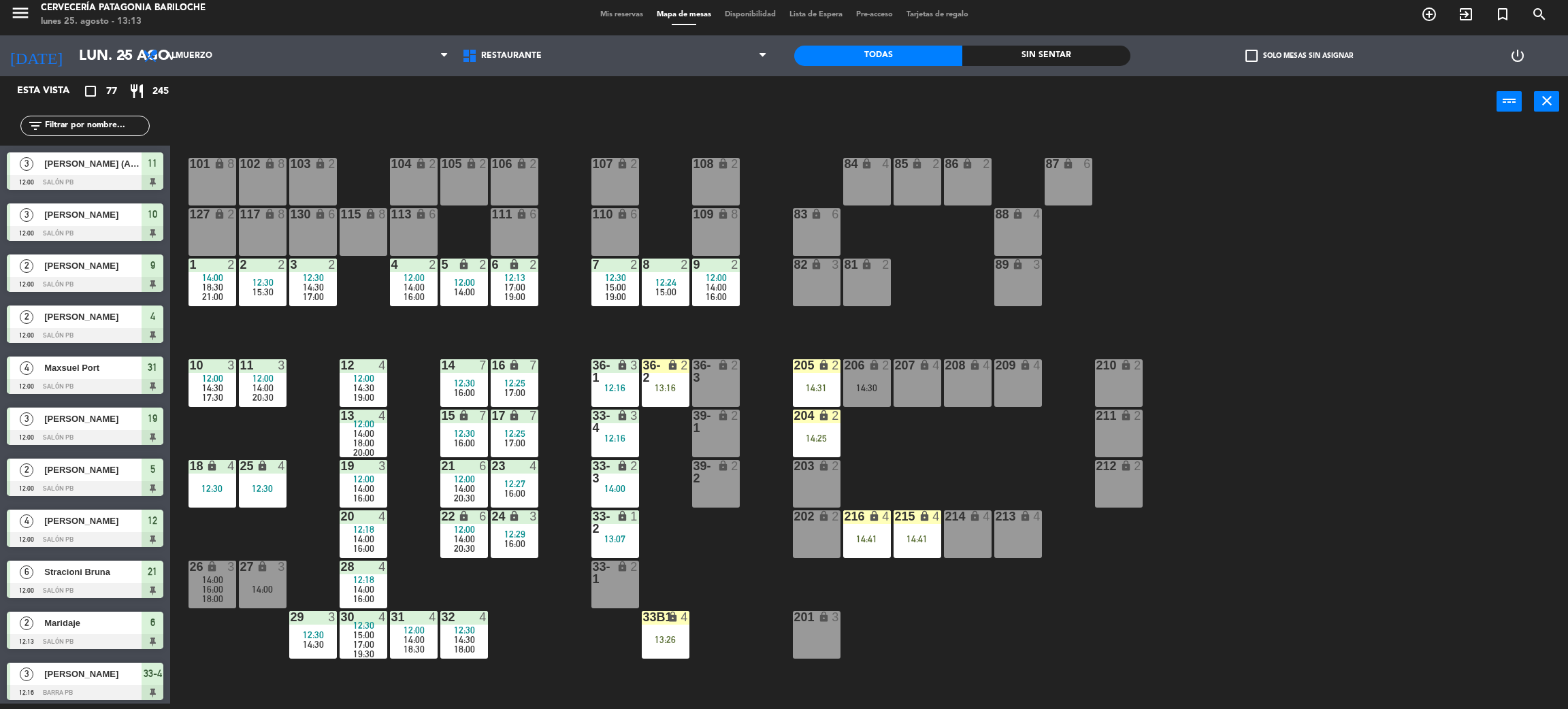
click at [561, 614] on div "101 lock 8 102 lock 8 104 lock 2 105 lock 2 106 lock 2 103 lock 2 107 lock 2 10…" at bounding box center [876, 421] width 1382 height 576
click at [1215, 293] on div "101 lock 8 102 lock 8 104 lock 2 105 lock 2 106 lock 2 103 lock 2 107 lock 2 10…" at bounding box center [876, 421] width 1382 height 576
click at [713, 571] on div "101 lock 8 102 lock 8 104 lock 2 105 lock 2 106 lock 2 103 lock 2 107 lock 2 10…" at bounding box center [876, 421] width 1382 height 576
click at [685, 533] on div "101 lock 8 102 lock 8 104 lock 2 105 lock 2 106 lock 2 103 lock 2 107 lock 2 10…" at bounding box center [876, 421] width 1382 height 576
click at [672, 554] on div "101 lock 8 102 lock 8 104 lock 2 105 lock 2 106 lock 2 103 lock 2 107 lock 2 10…" at bounding box center [876, 421] width 1382 height 576
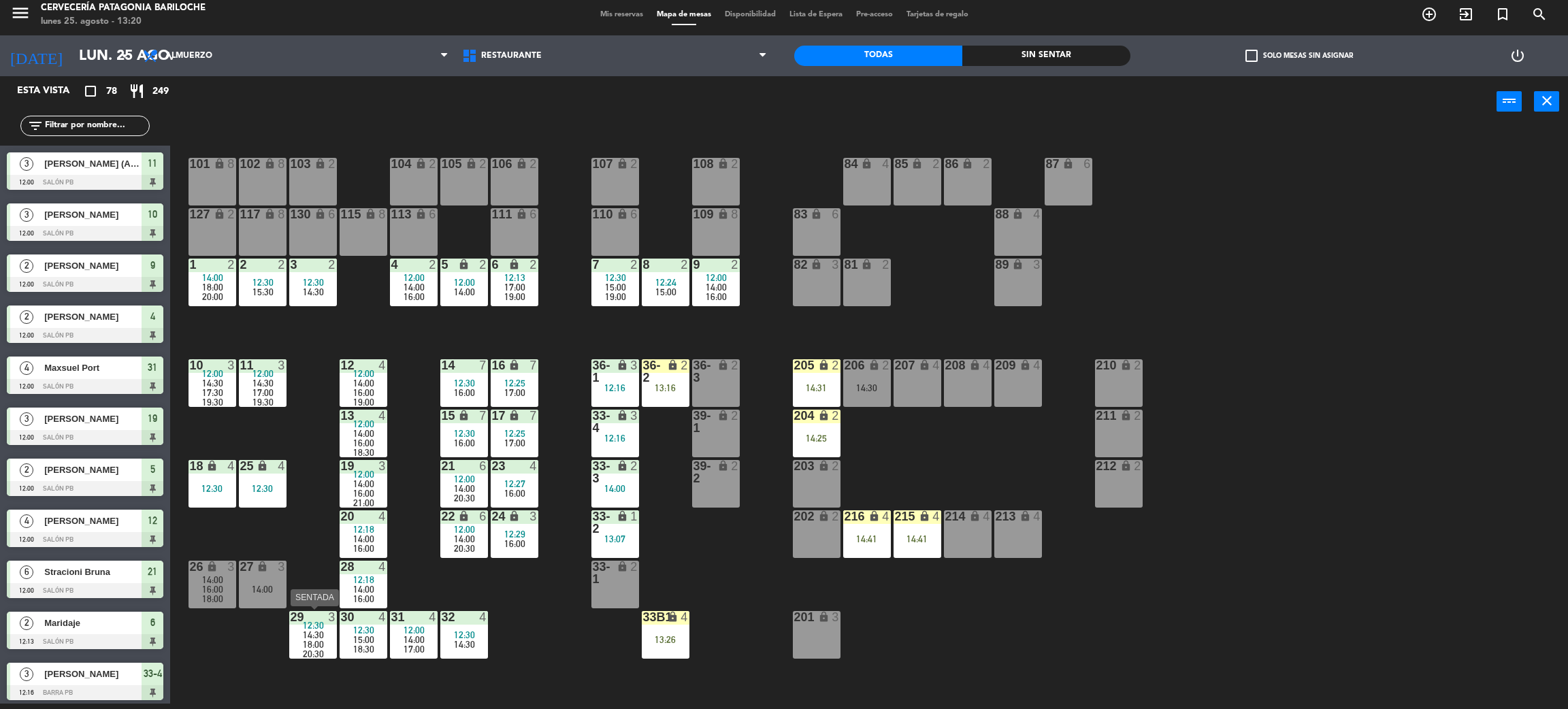
click at [315, 629] on span "14:30" at bounding box center [313, 635] width 21 height 11
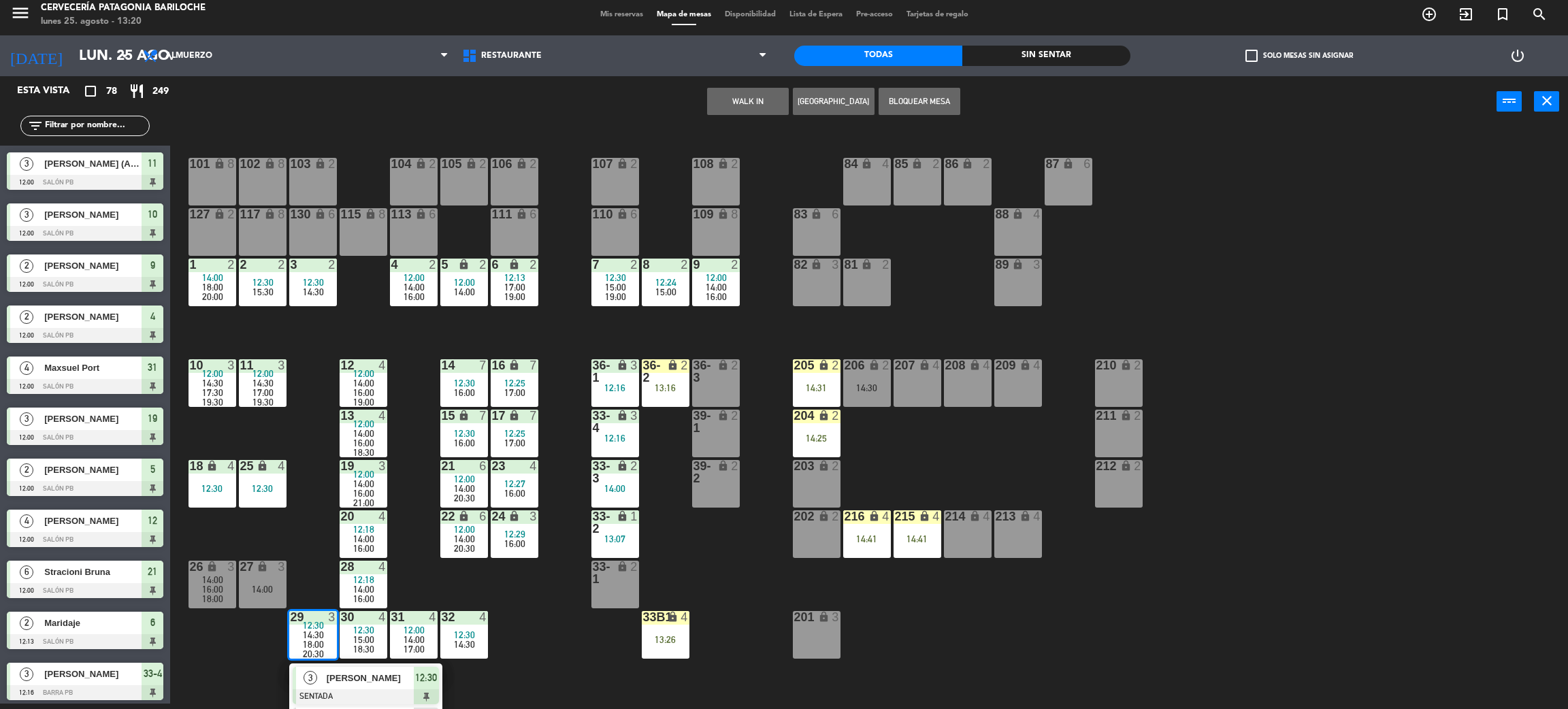
scroll to position [102, 0]
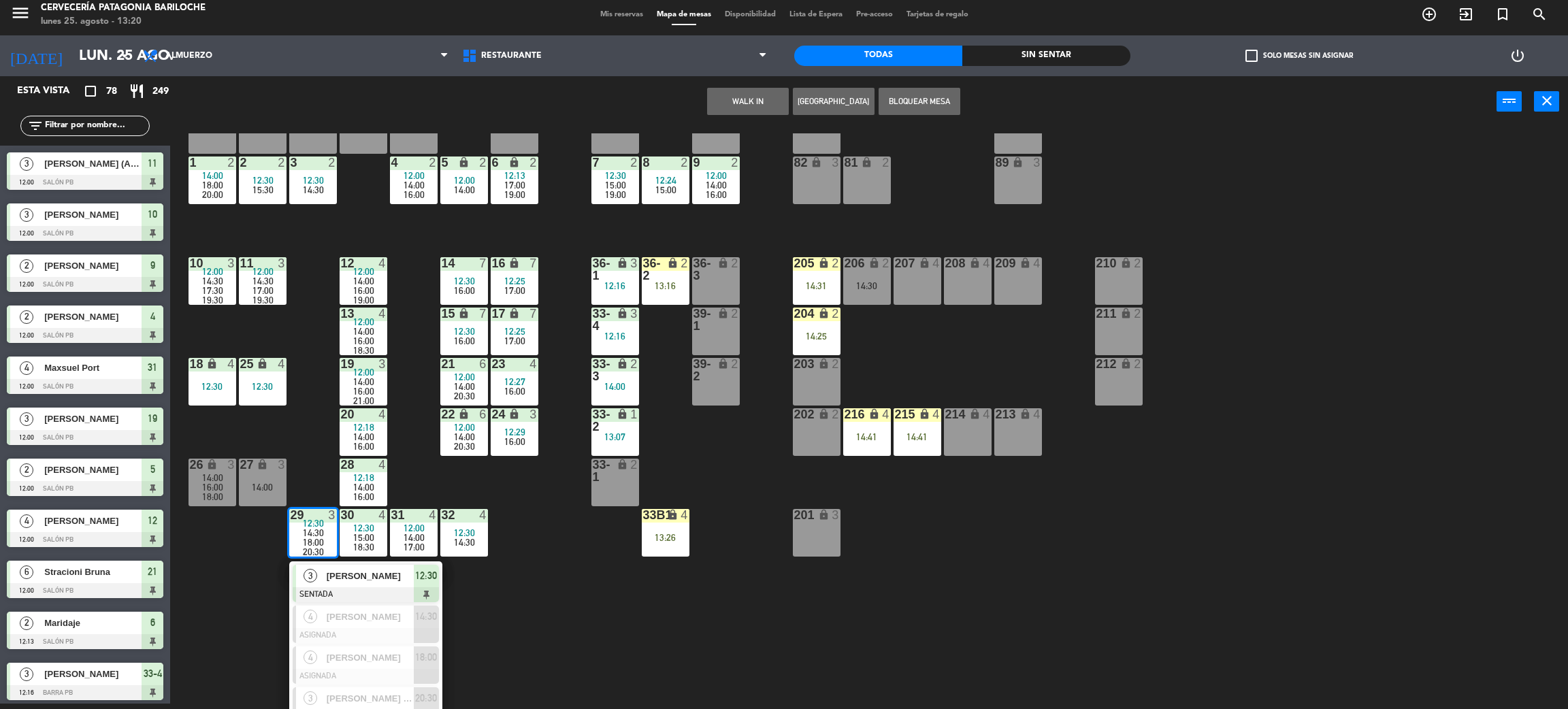
click at [217, 619] on div "101 lock 8 102 lock 8 104 lock 2 105 lock 2 106 lock 2 103 lock 2 107 lock 2 10…" at bounding box center [876, 421] width 1382 height 576
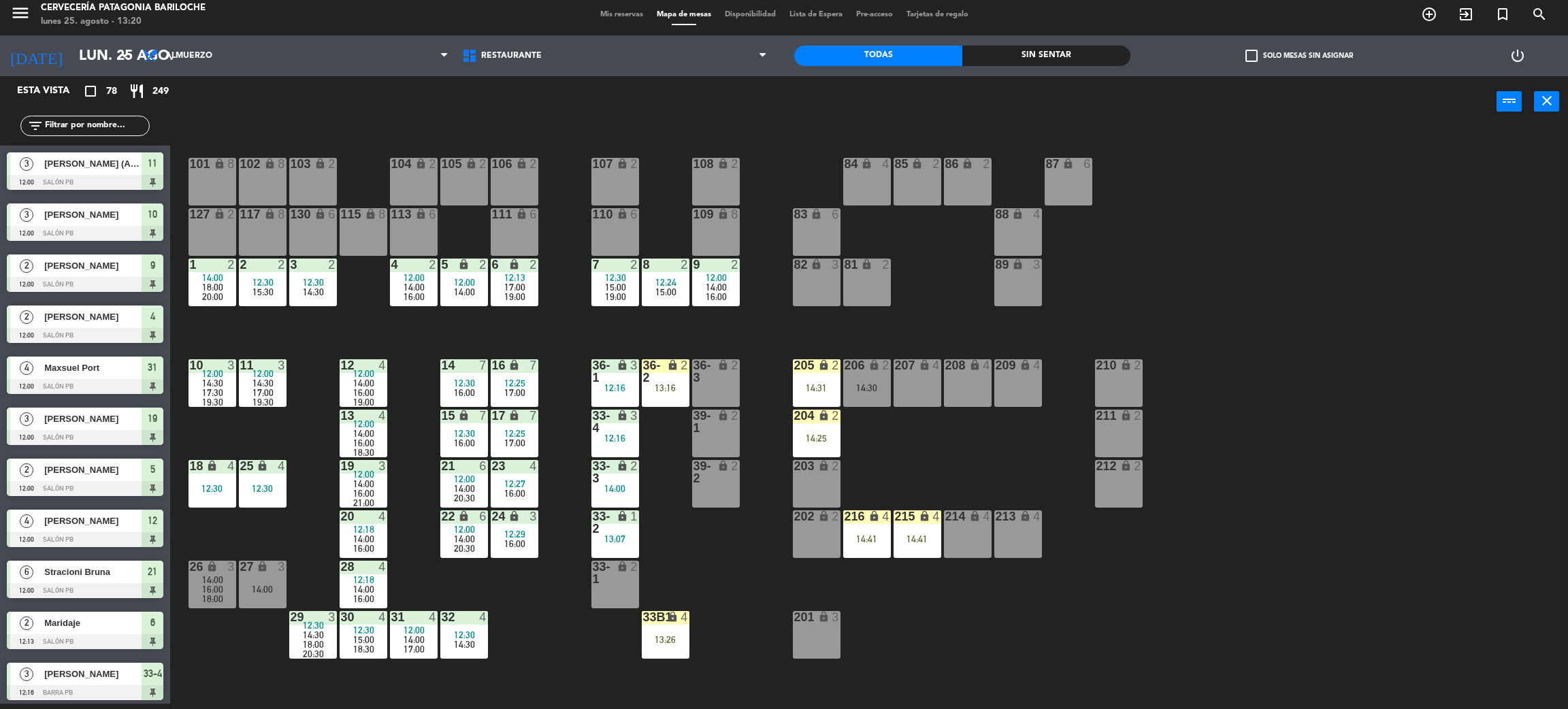
click at [128, 134] on div "filter_list" at bounding box center [85, 126] width 130 height 20
click at [117, 112] on div "filter_list" at bounding box center [85, 126] width 171 height 40
click at [140, 130] on input "text" at bounding box center [96, 126] width 106 height 15
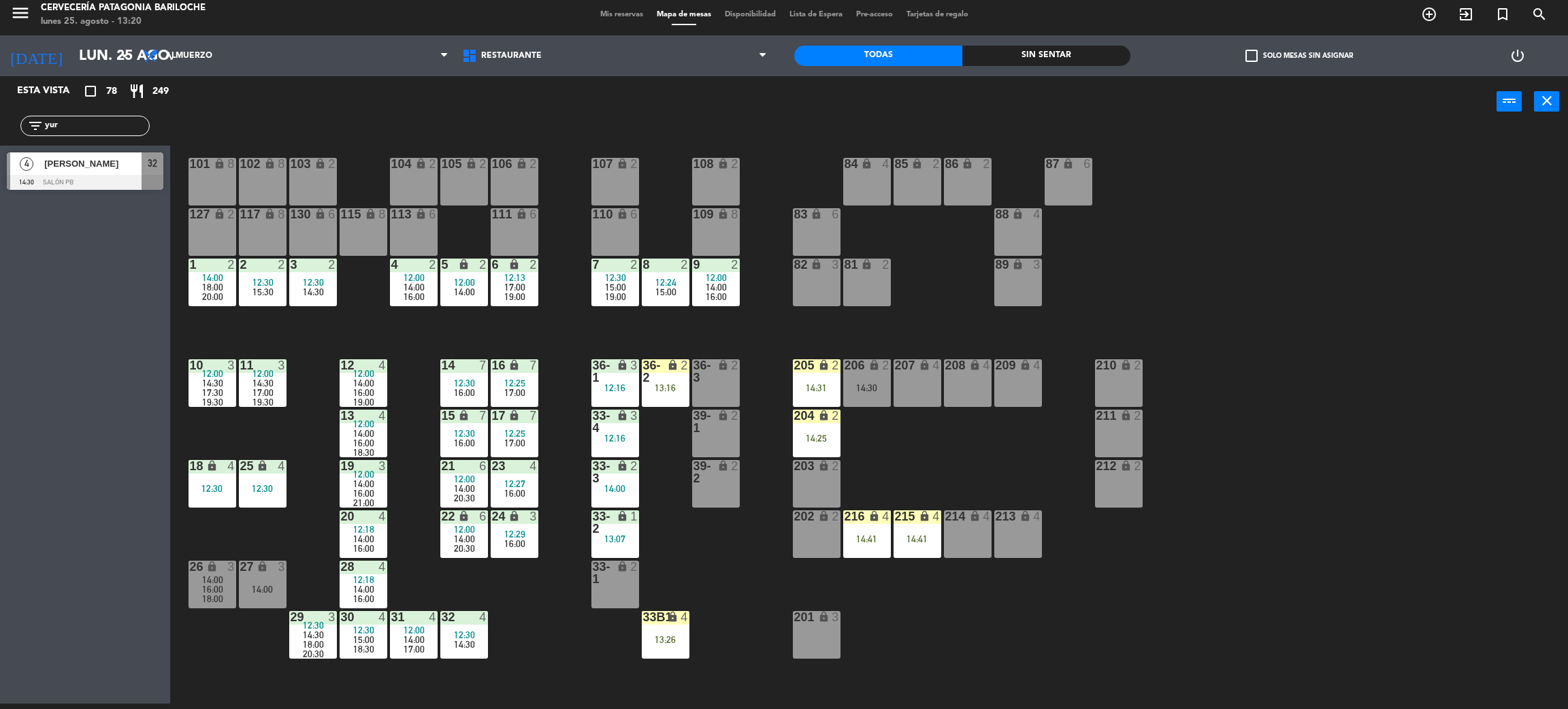
type input "yur"
click at [69, 248] on div "Esta vista crop_square 78 restaurant 249 filter_list yur 4 Yure Oliveira 14:30 …" at bounding box center [85, 390] width 171 height 627
click at [91, 173] on div "Yure Oliveira" at bounding box center [92, 164] width 99 height 22
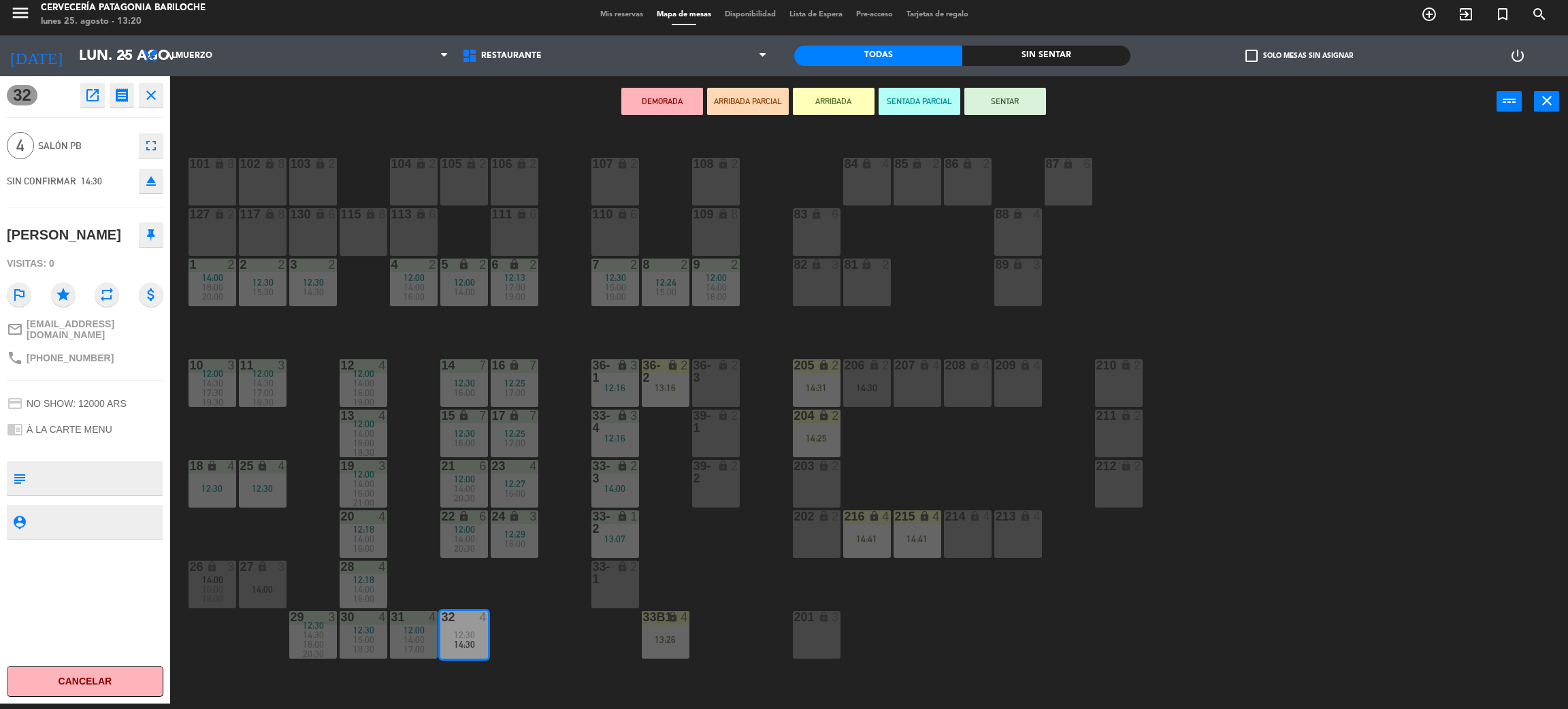
click at [87, 90] on icon "open_in_new" at bounding box center [93, 95] width 16 height 16
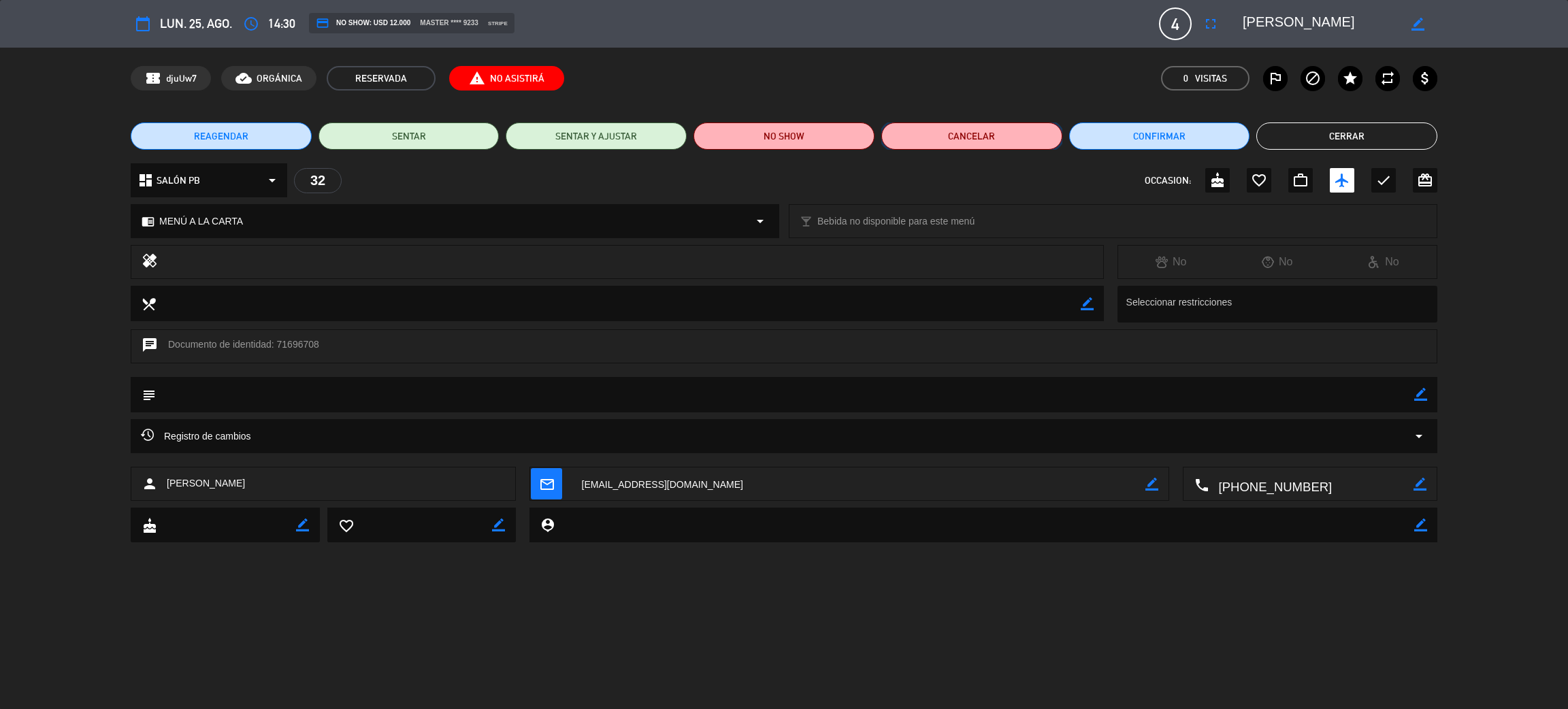
click at [986, 139] on button "Cancelar" at bounding box center [971, 136] width 181 height 27
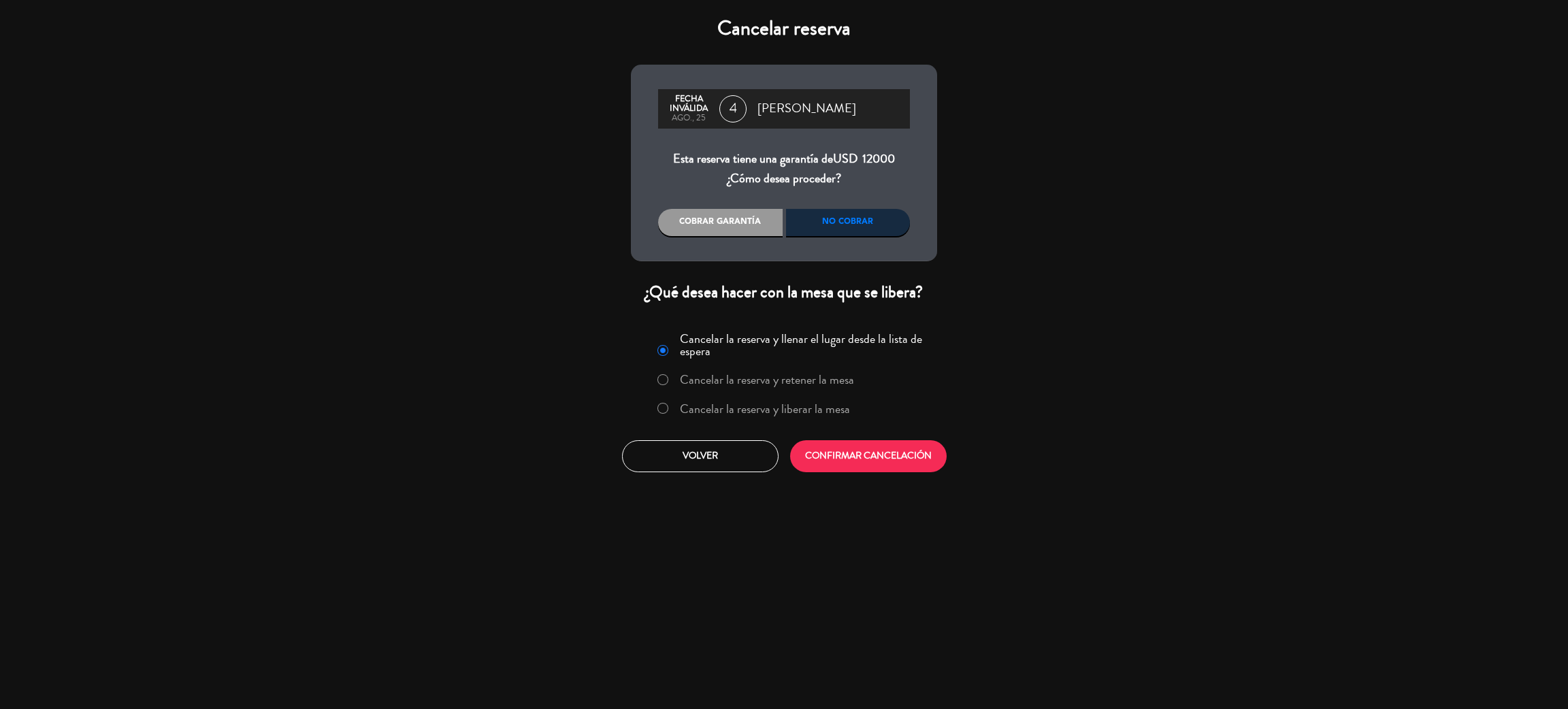
click at [878, 226] on div "No cobrar" at bounding box center [848, 222] width 125 height 27
click at [793, 406] on label "Cancelar la reserva y liberar la mesa" at bounding box center [765, 409] width 171 height 12
click at [877, 464] on button "CONFIRMAR CANCELACIÓN" at bounding box center [869, 456] width 157 height 32
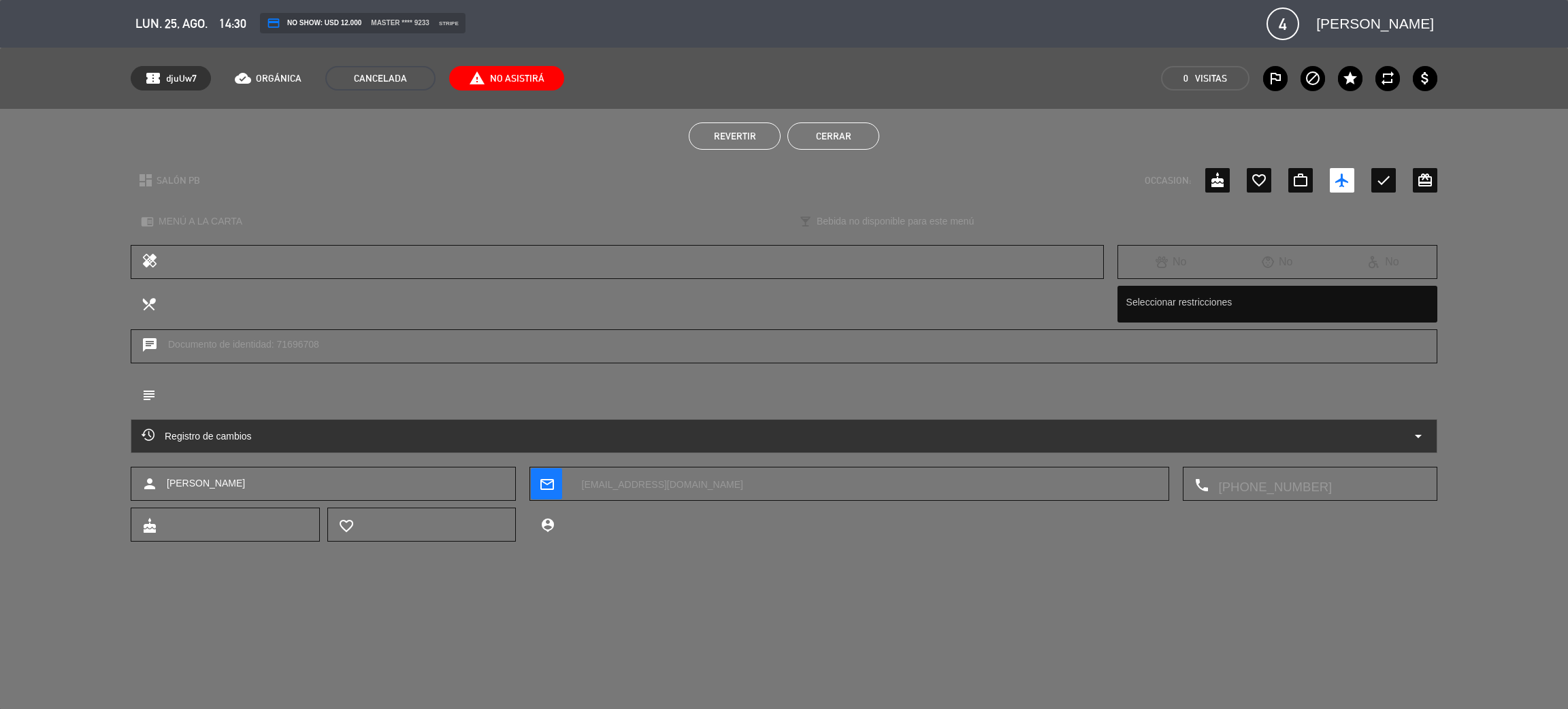
click at [831, 137] on button "Cerrar" at bounding box center [833, 136] width 92 height 27
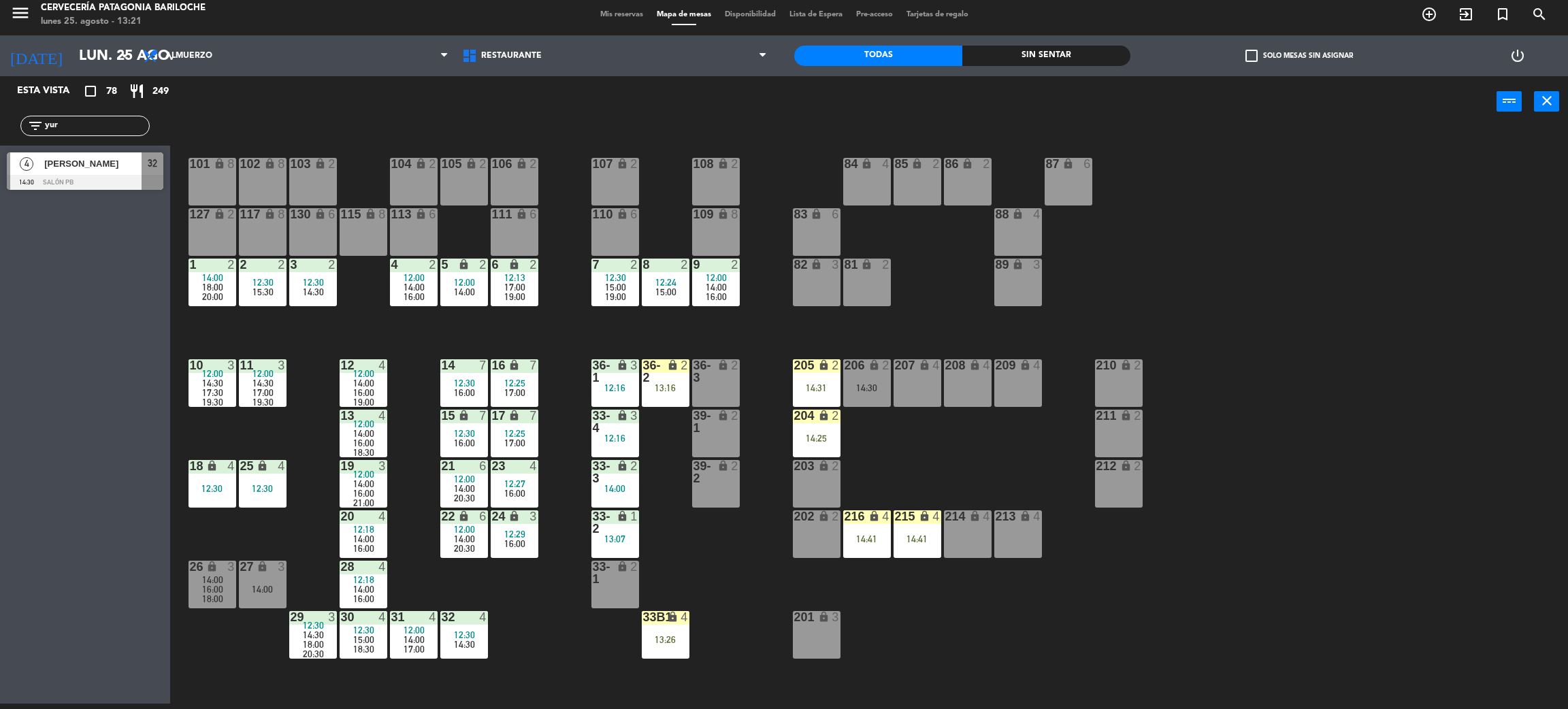
click at [136, 120] on input "yur" at bounding box center [96, 126] width 106 height 15
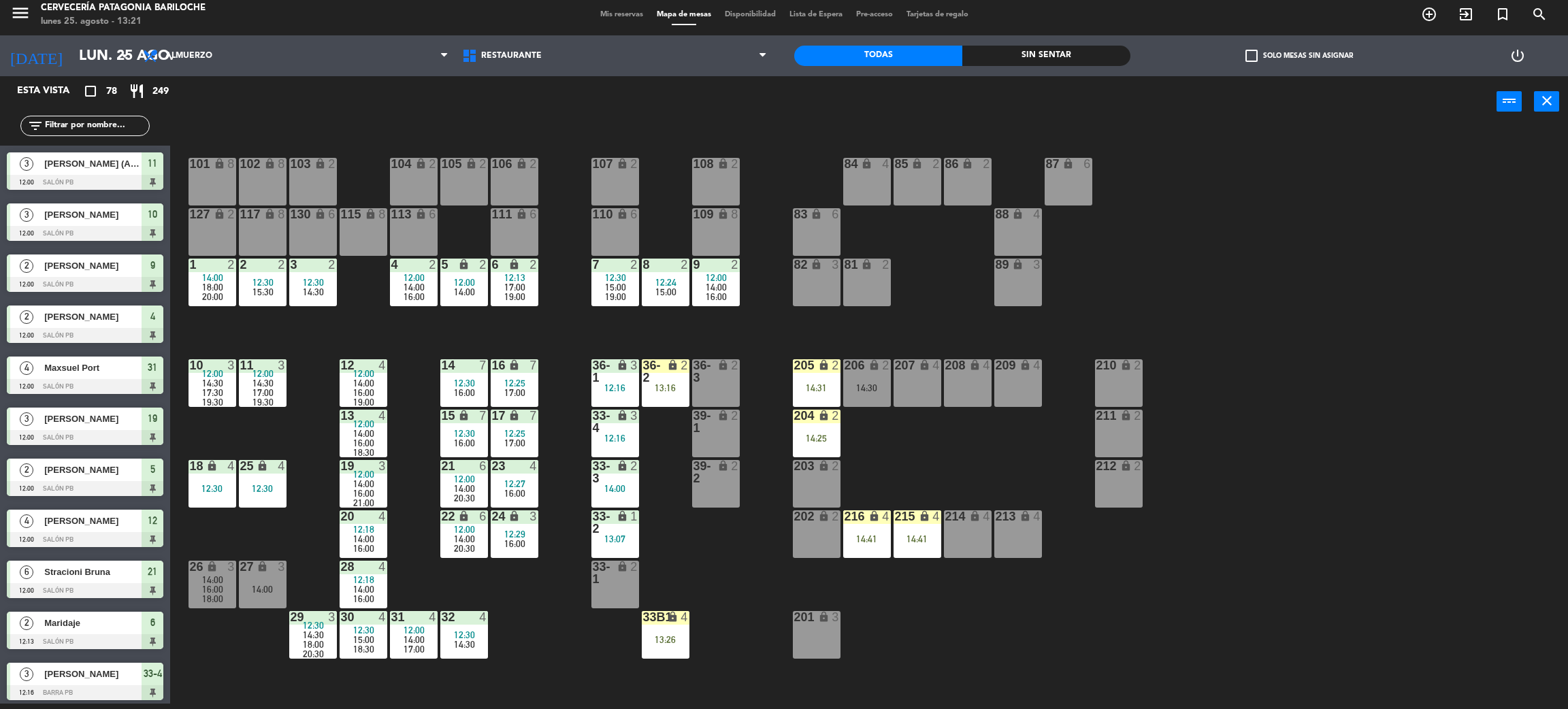
click at [1235, 204] on div "101 lock 8 102 lock 8 104 lock 2 105 lock 2 106 lock 2 103 lock 2 107 lock 2 10…" at bounding box center [876, 421] width 1382 height 576
click at [1256, 51] on span "check_box_outline_blank" at bounding box center [1252, 56] width 12 height 12
click at [1299, 56] on input "check_box_outline_blank Solo mesas sin asignar" at bounding box center [1299, 56] width 0 height 0
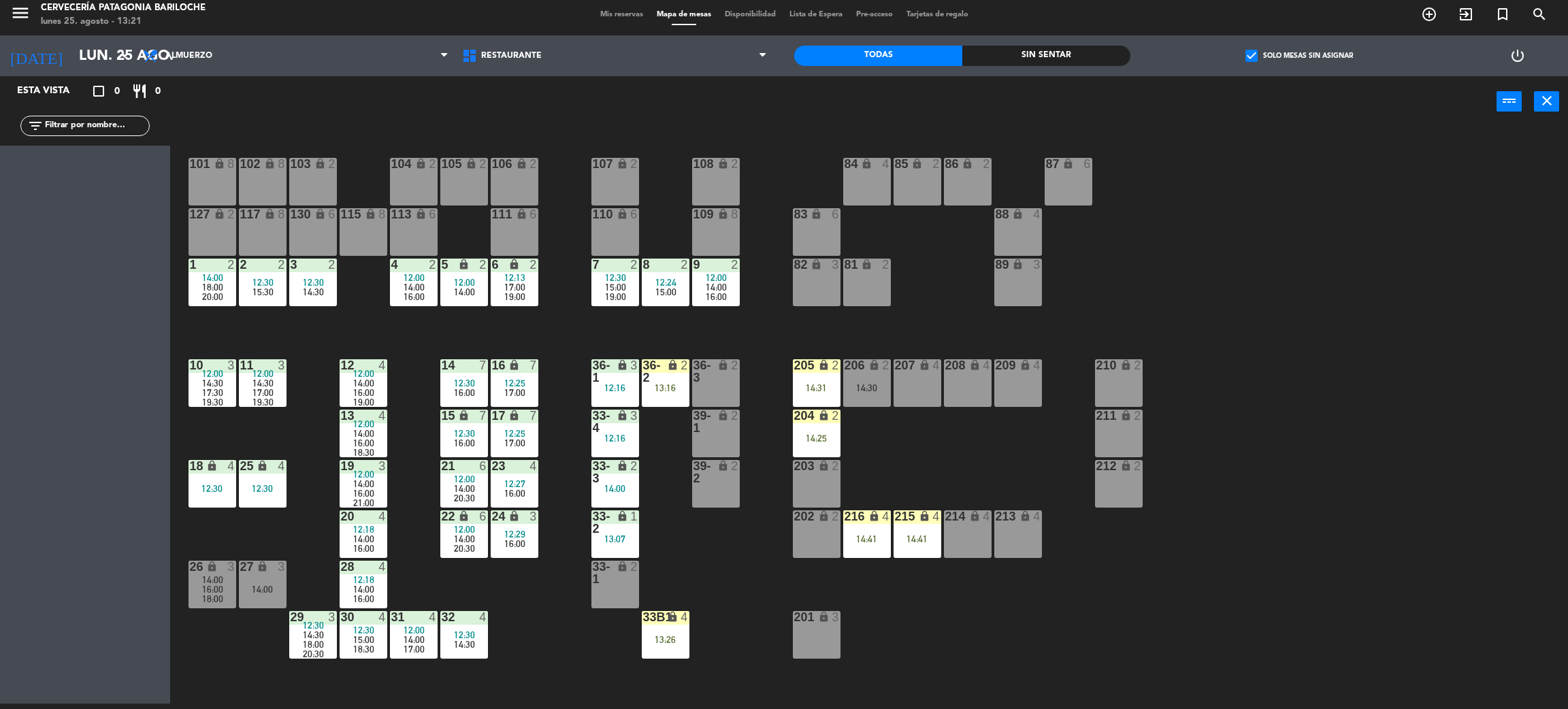
click at [1252, 56] on span "check_box" at bounding box center [1252, 56] width 12 height 12
click at [1299, 56] on input "check_box Solo mesas sin asignar" at bounding box center [1299, 56] width 0 height 0
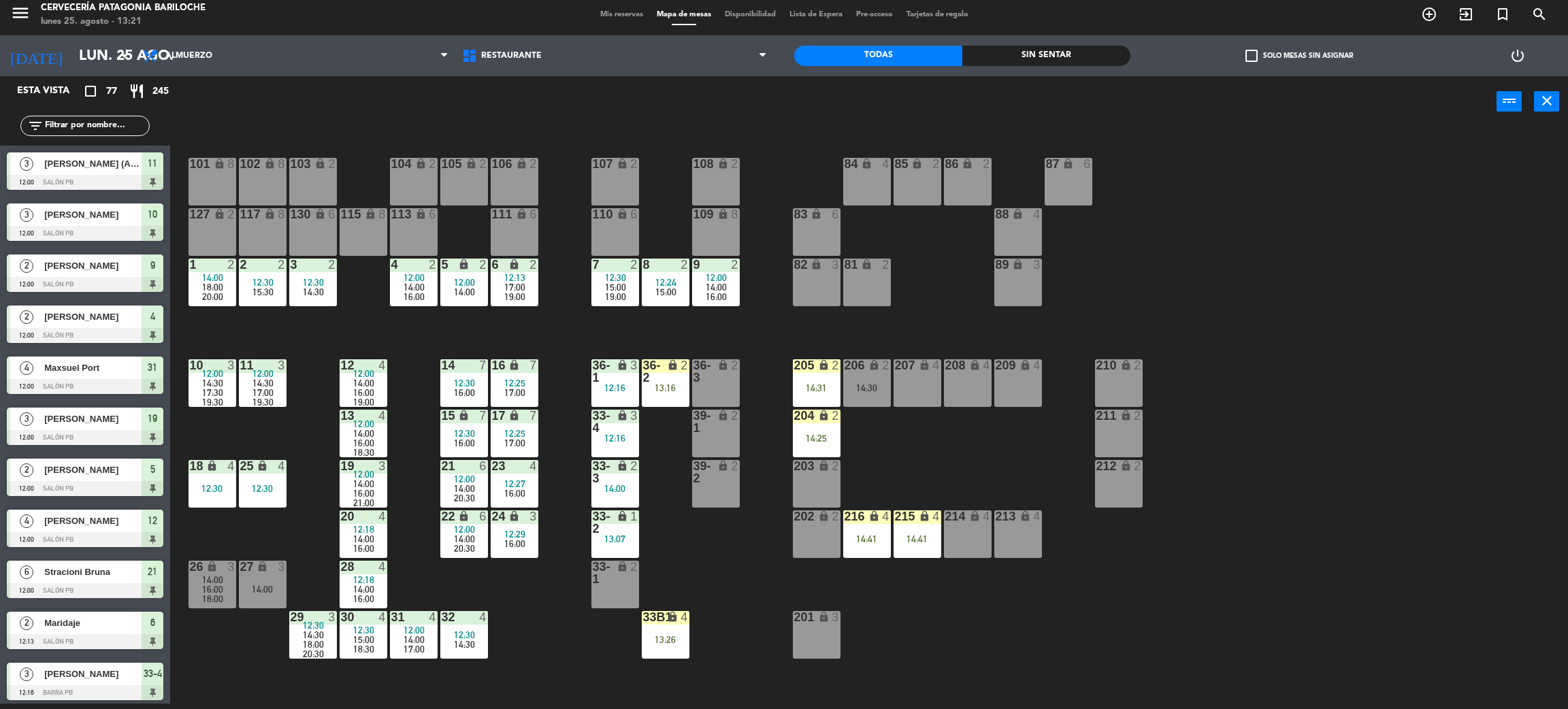
click at [1305, 234] on div "101 lock 8 102 lock 8 104 lock 2 105 lock 2 106 lock 2 103 lock 2 107 lock 2 10…" at bounding box center [876, 421] width 1382 height 576
click at [679, 628] on div "33b1 lock 4 13:26" at bounding box center [666, 635] width 48 height 48
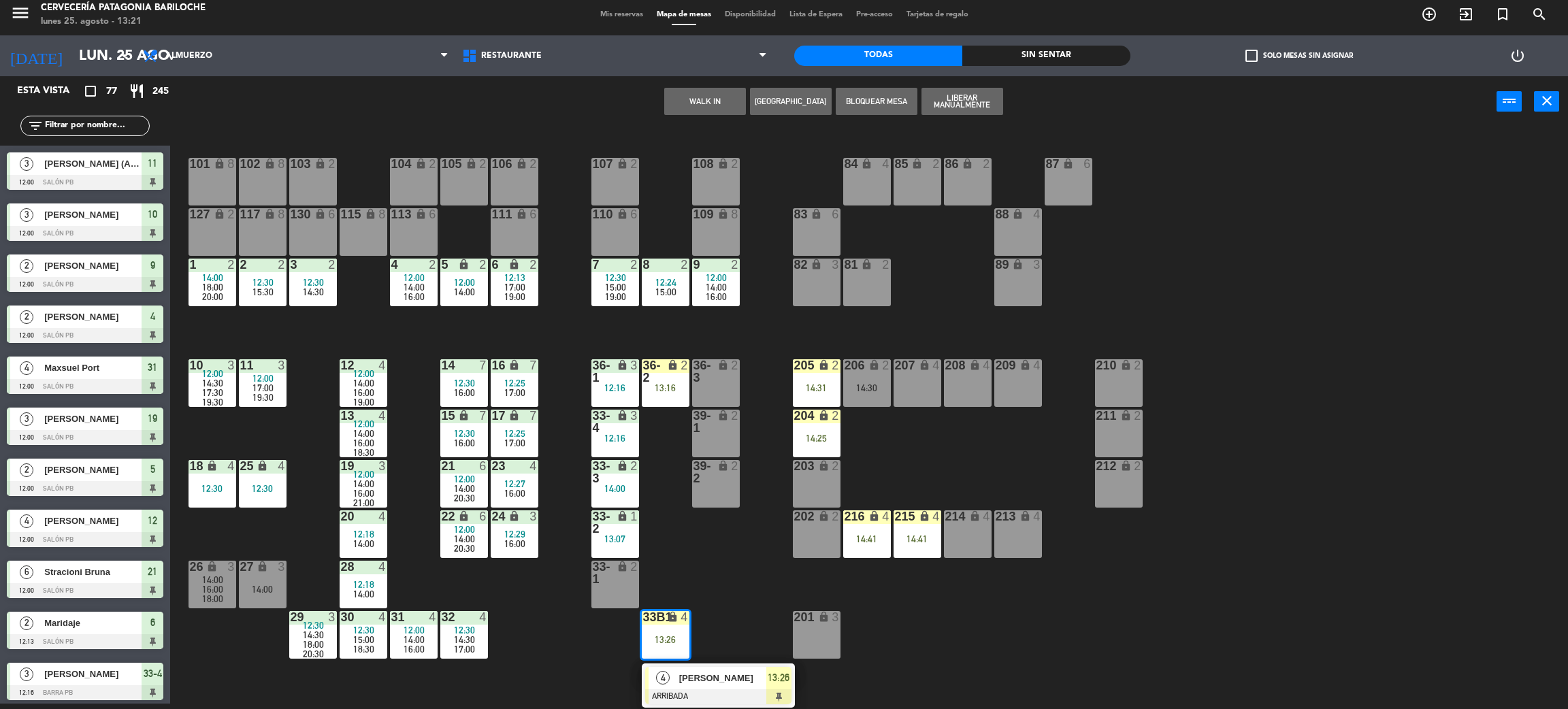
click at [718, 585] on div "101 lock 8 102 lock 8 104 lock 2 105 lock 2 106 lock 2 103 lock 2 107 lock 2 10…" at bounding box center [876, 421] width 1382 height 576
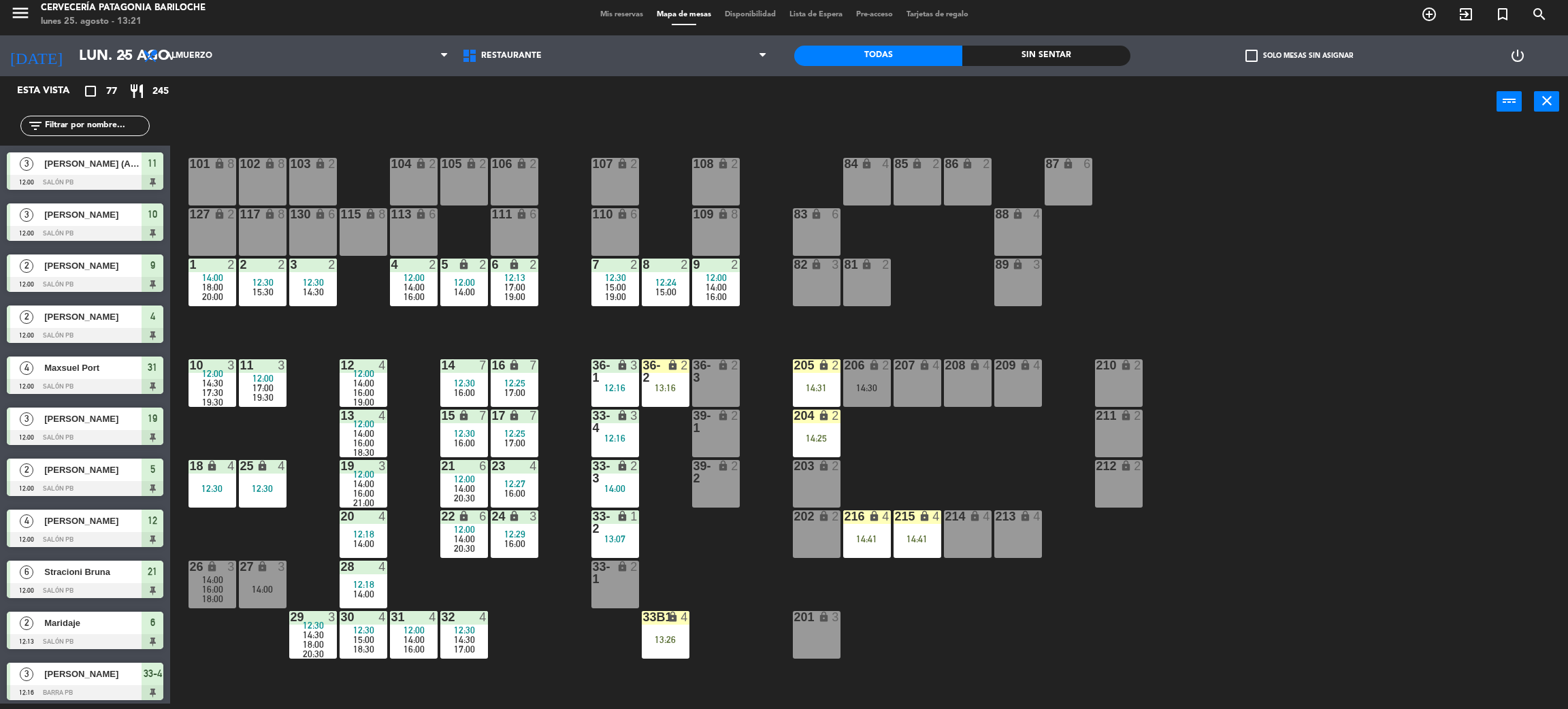
click at [673, 639] on div "13:26" at bounding box center [666, 639] width 48 height 10
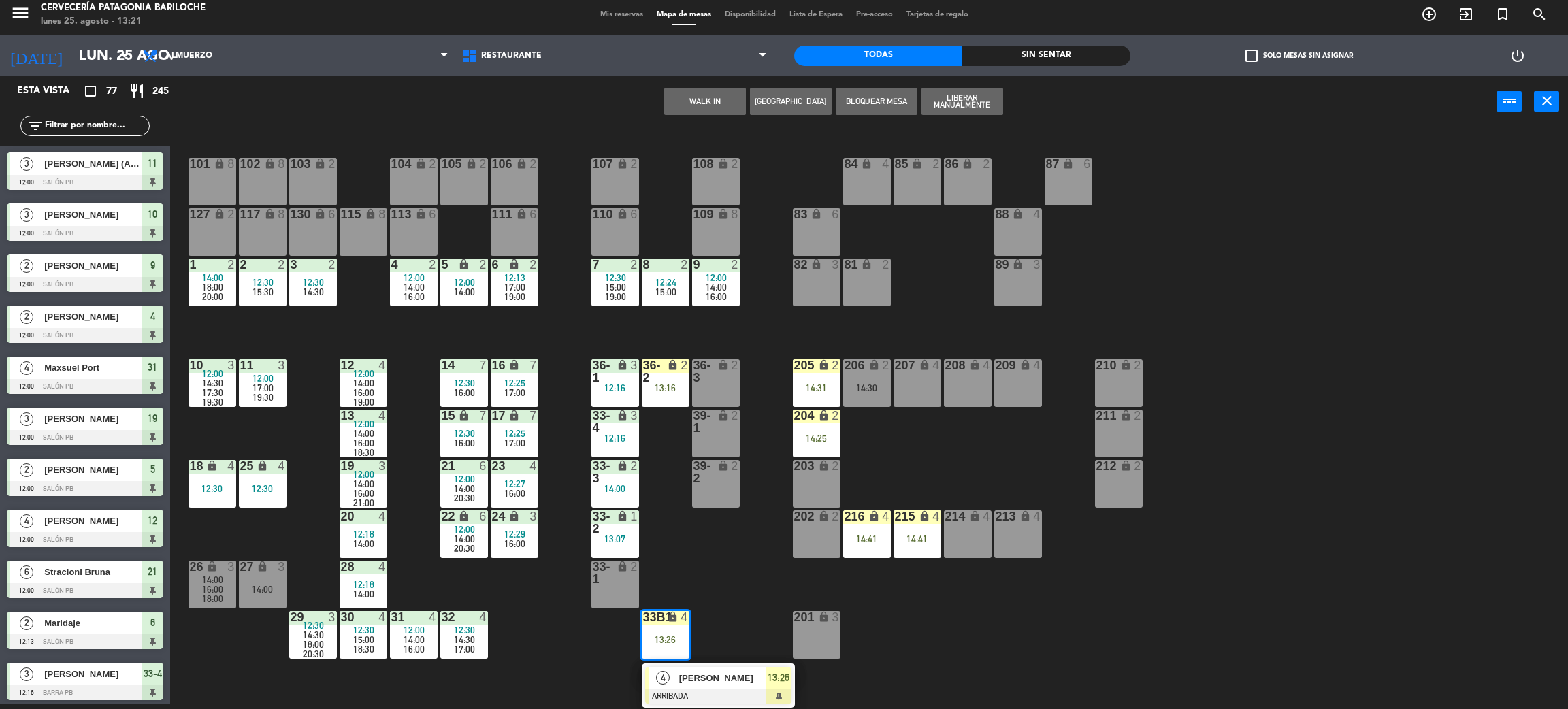
click at [728, 671] on span "[PERSON_NAME]" at bounding box center [723, 678] width 87 height 14
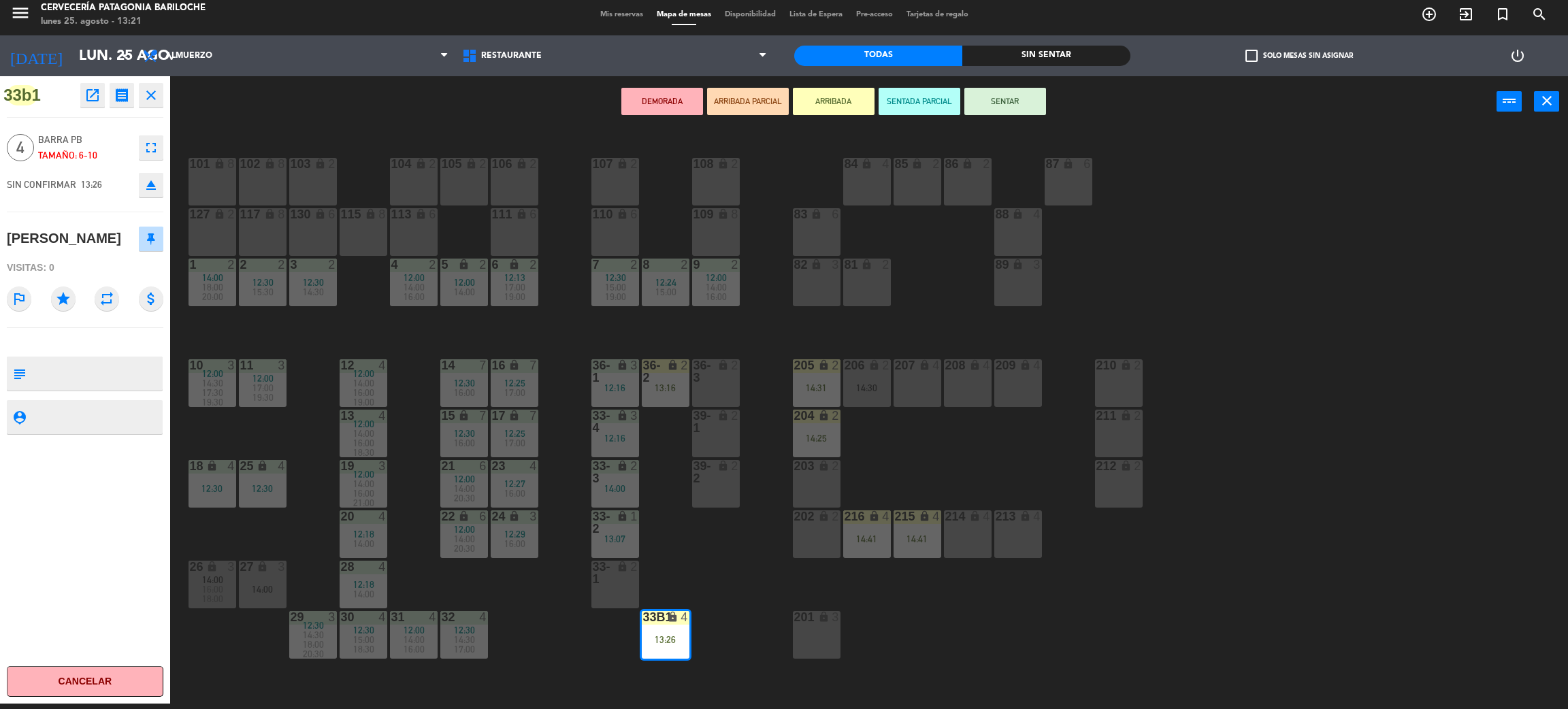
click at [1024, 106] on button "SENTAR" at bounding box center [1005, 102] width 82 height 27
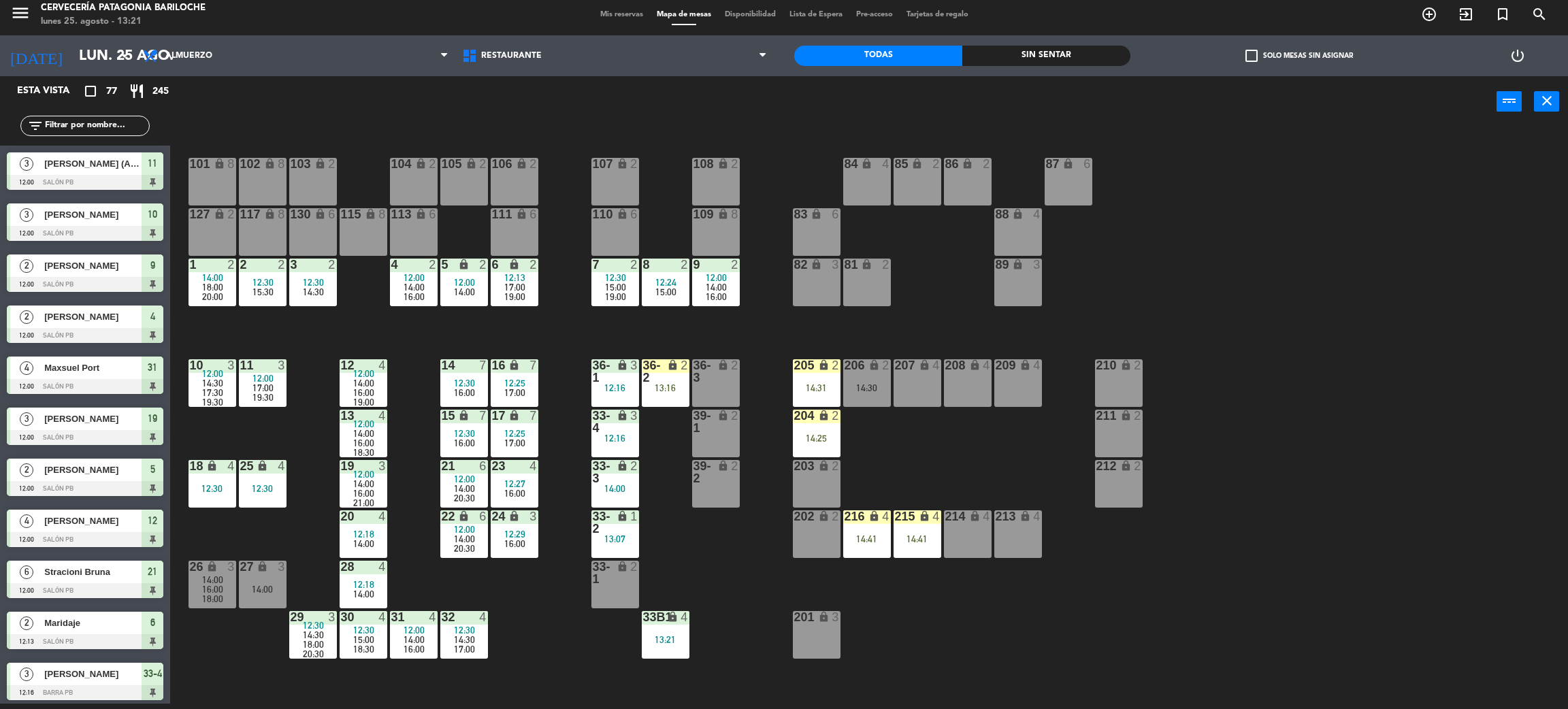
scroll to position [5, 0]
click at [1567, 286] on div "101 lock 8 102 lock 8 104 lock 2 105 lock 2 106 lock 2 103 lock 2 107 lock 2 10…" at bounding box center [876, 421] width 1382 height 576
click at [654, 393] on div "36-2 lock 2 13:16" at bounding box center [666, 383] width 48 height 48
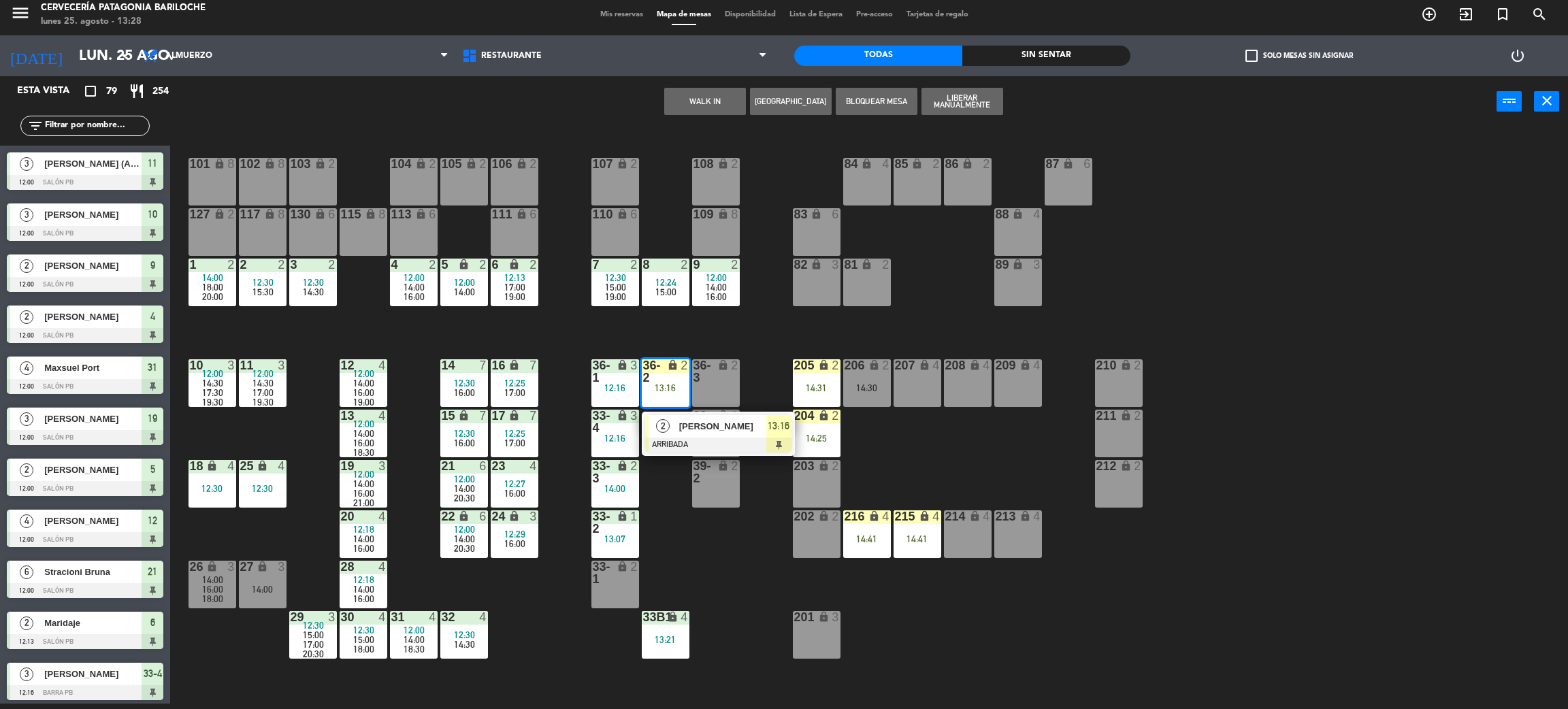
click at [745, 340] on div "101 lock 8 102 lock 8 104 lock 2 105 lock 2 106 lock 2 103 lock 2 107 lock 2 10…" at bounding box center [876, 421] width 1382 height 576
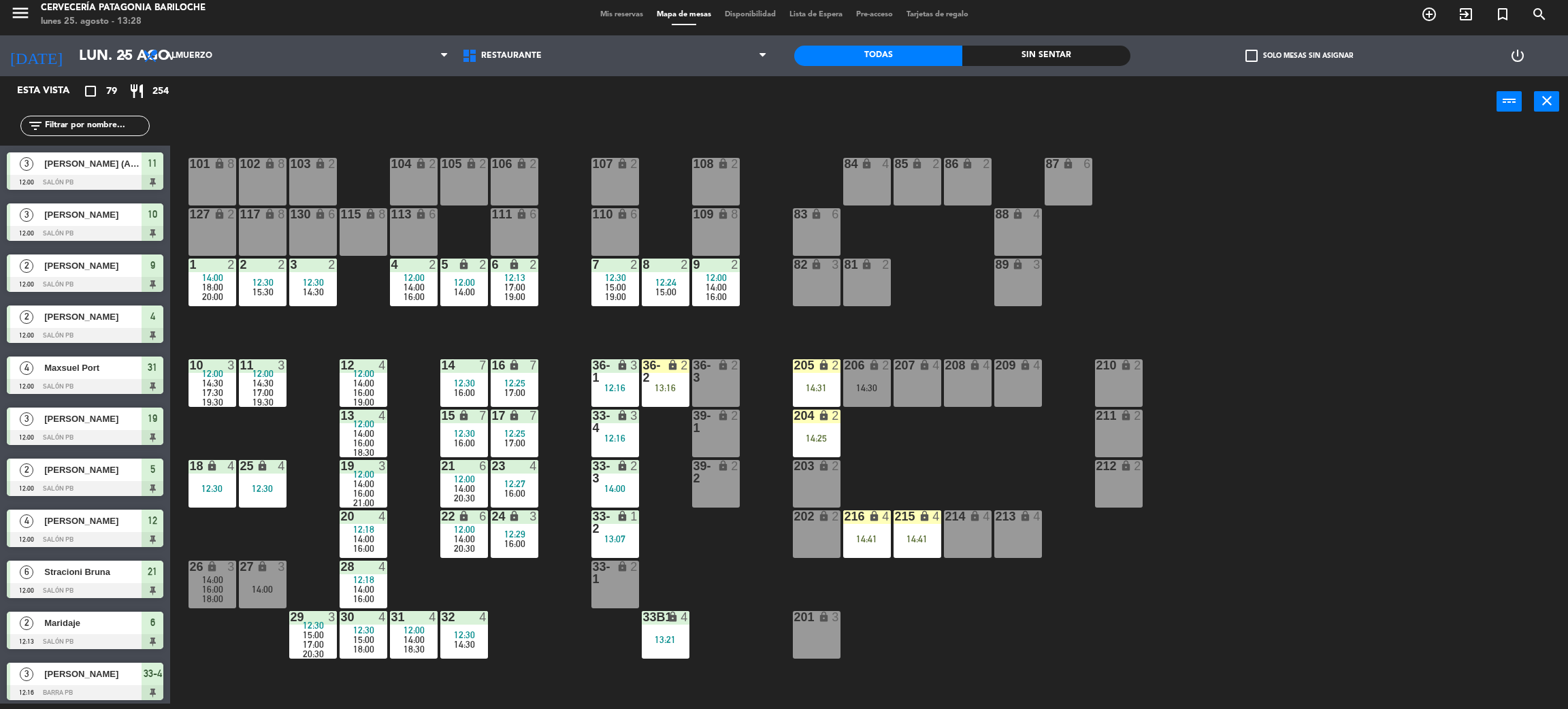
click at [602, 276] on div "12:30" at bounding box center [615, 277] width 48 height 10
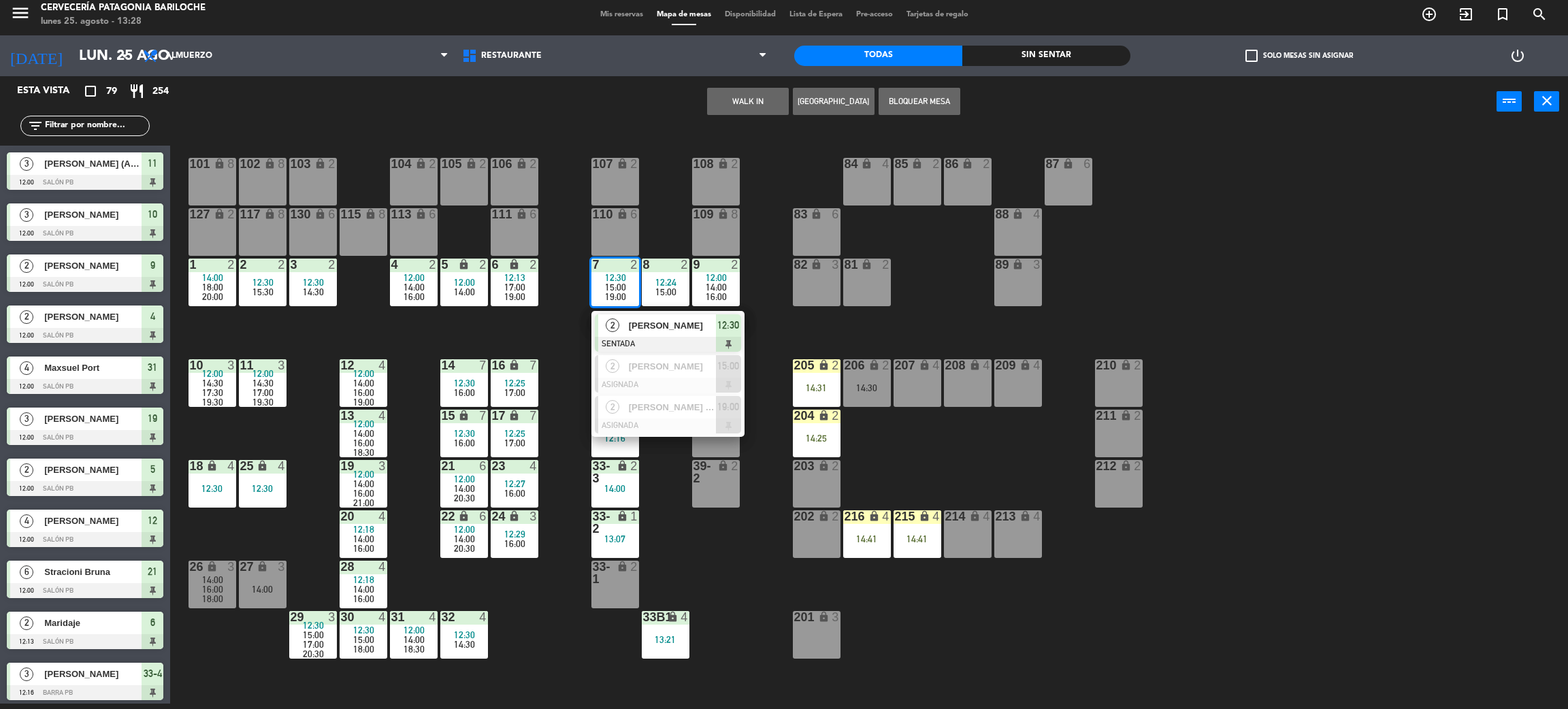
drag, startPoint x: 643, startPoint y: 325, endPoint x: 818, endPoint y: 243, distance: 193.3
click at [646, 325] on div "2 Maria Isabel quinteri SENTADA 12:30" at bounding box center [668, 333] width 174 height 44
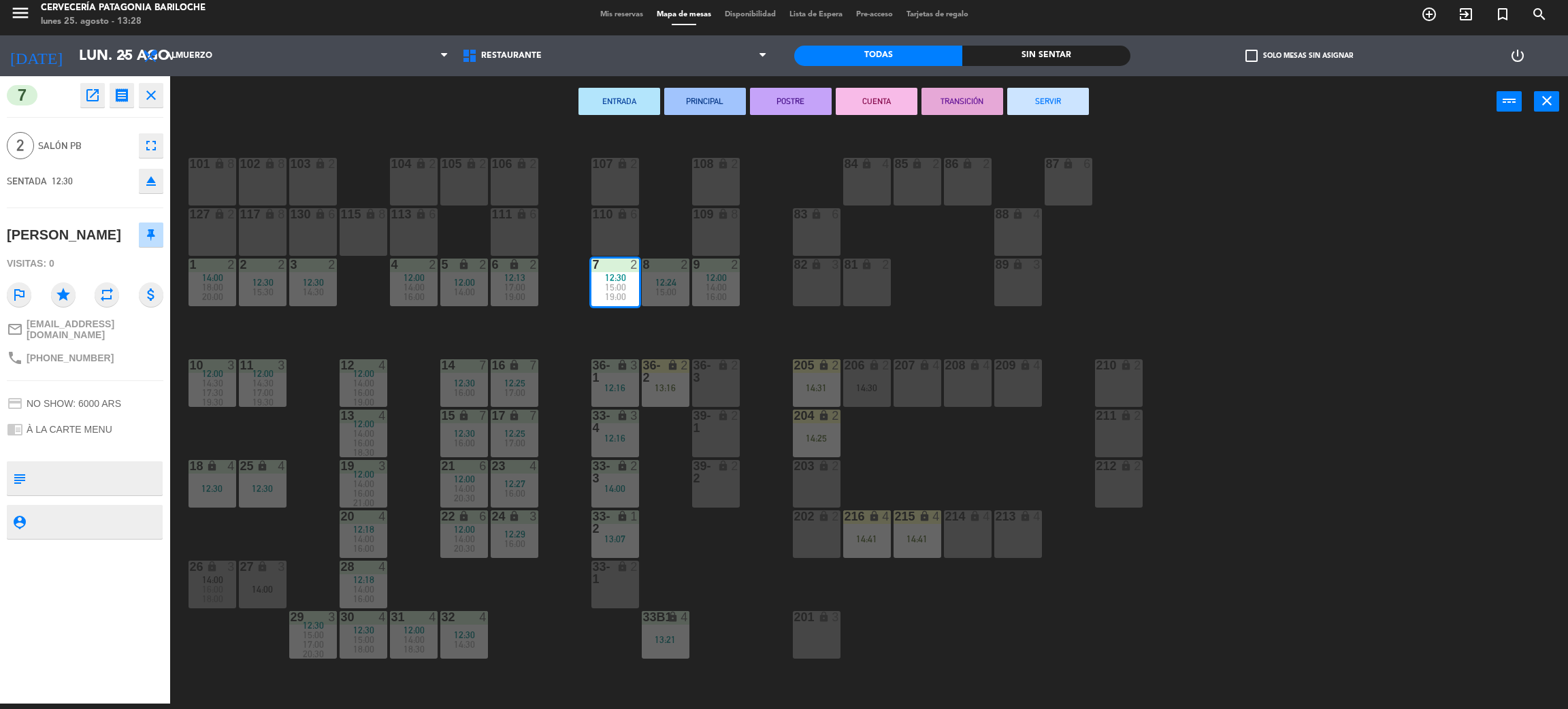
click at [1040, 101] on button "SERVIR" at bounding box center [1048, 102] width 82 height 27
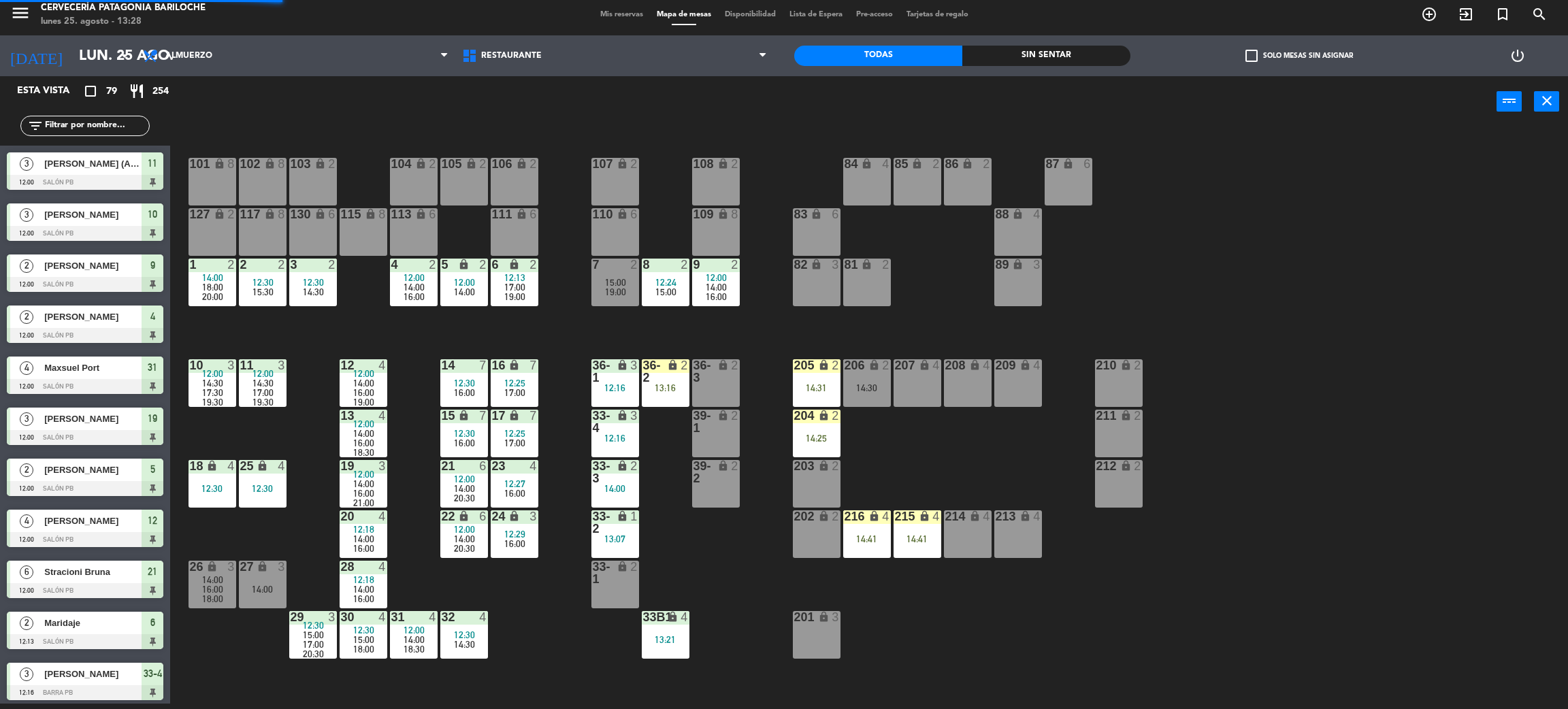
click at [729, 279] on div "12:00" at bounding box center [716, 277] width 48 height 10
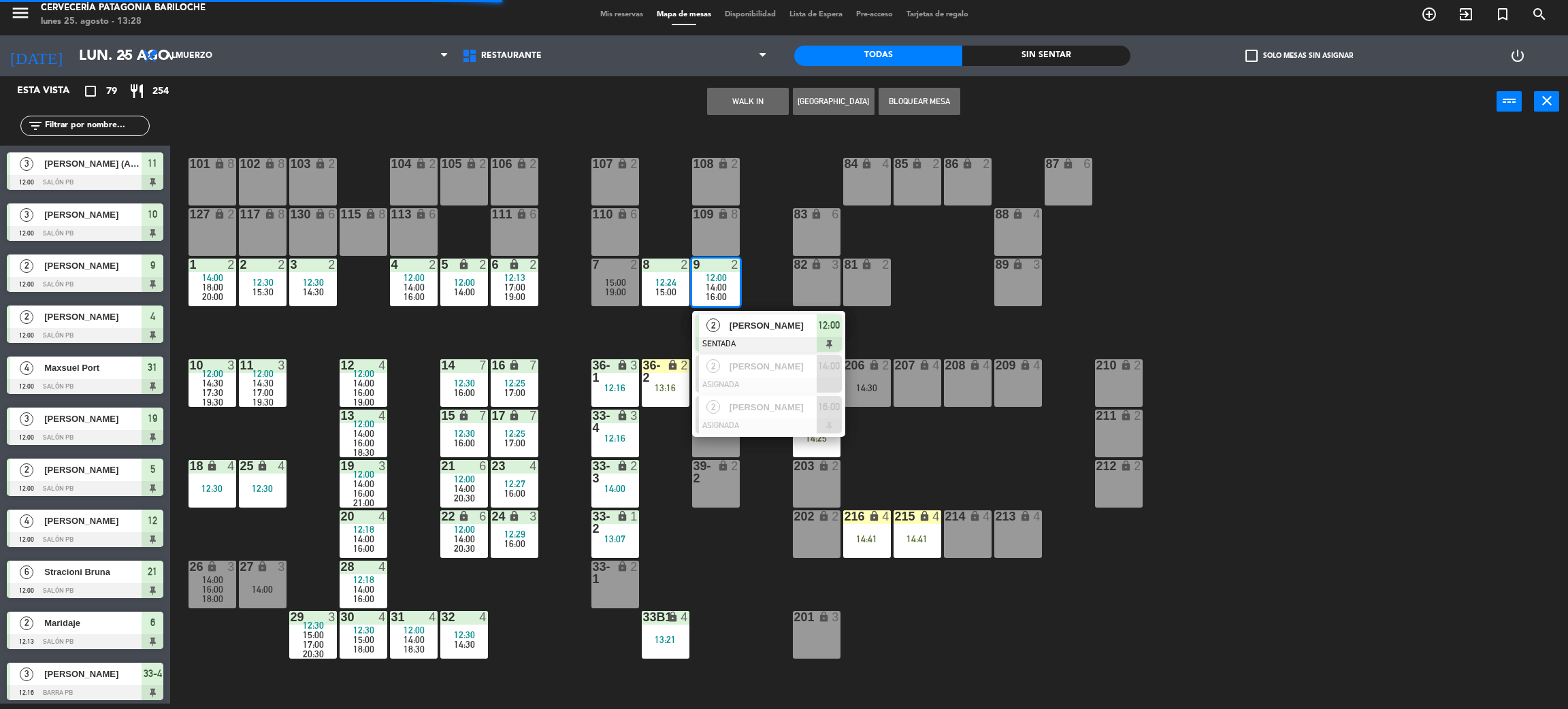
click at [755, 322] on span "Charles Pereira" at bounding box center [773, 325] width 87 height 14
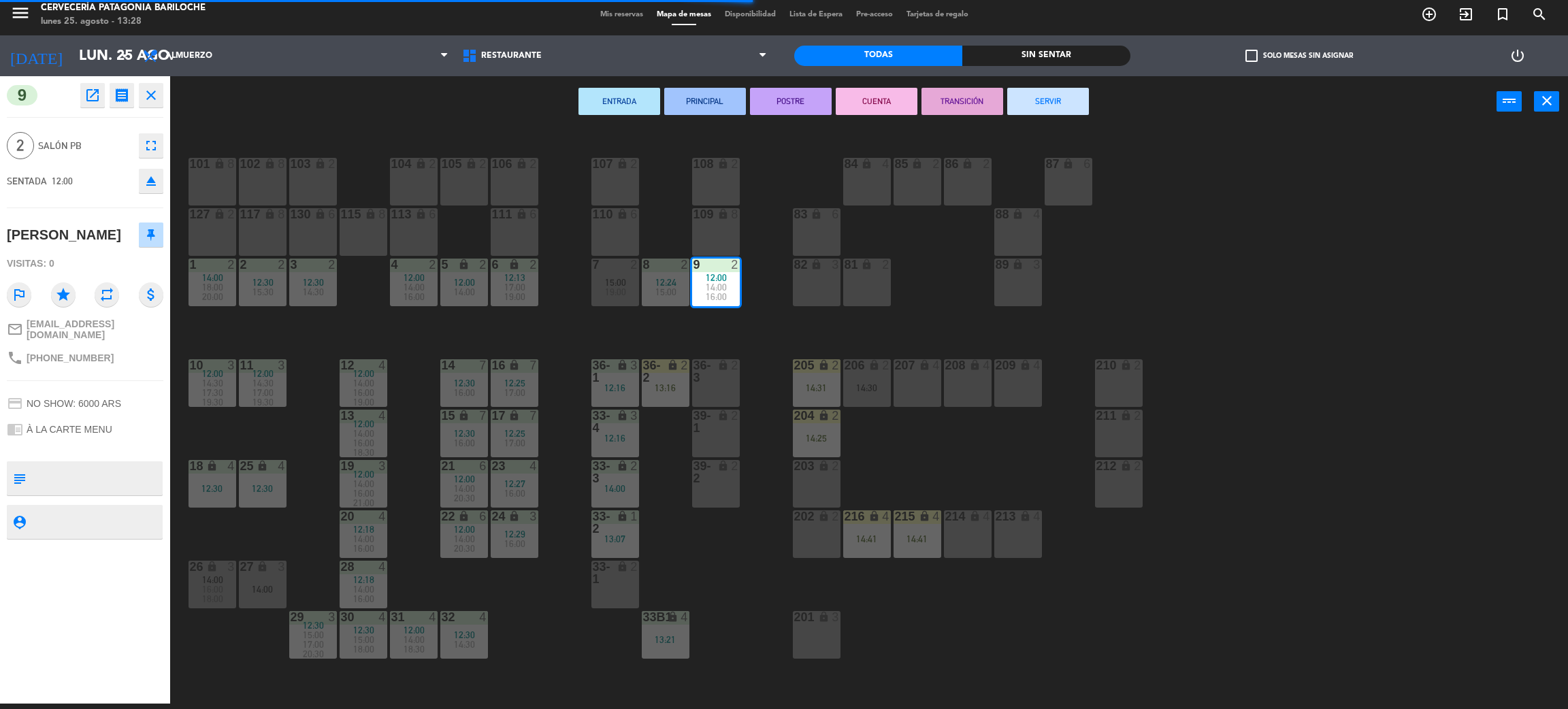
click at [1041, 98] on button "SERVIR" at bounding box center [1048, 102] width 82 height 27
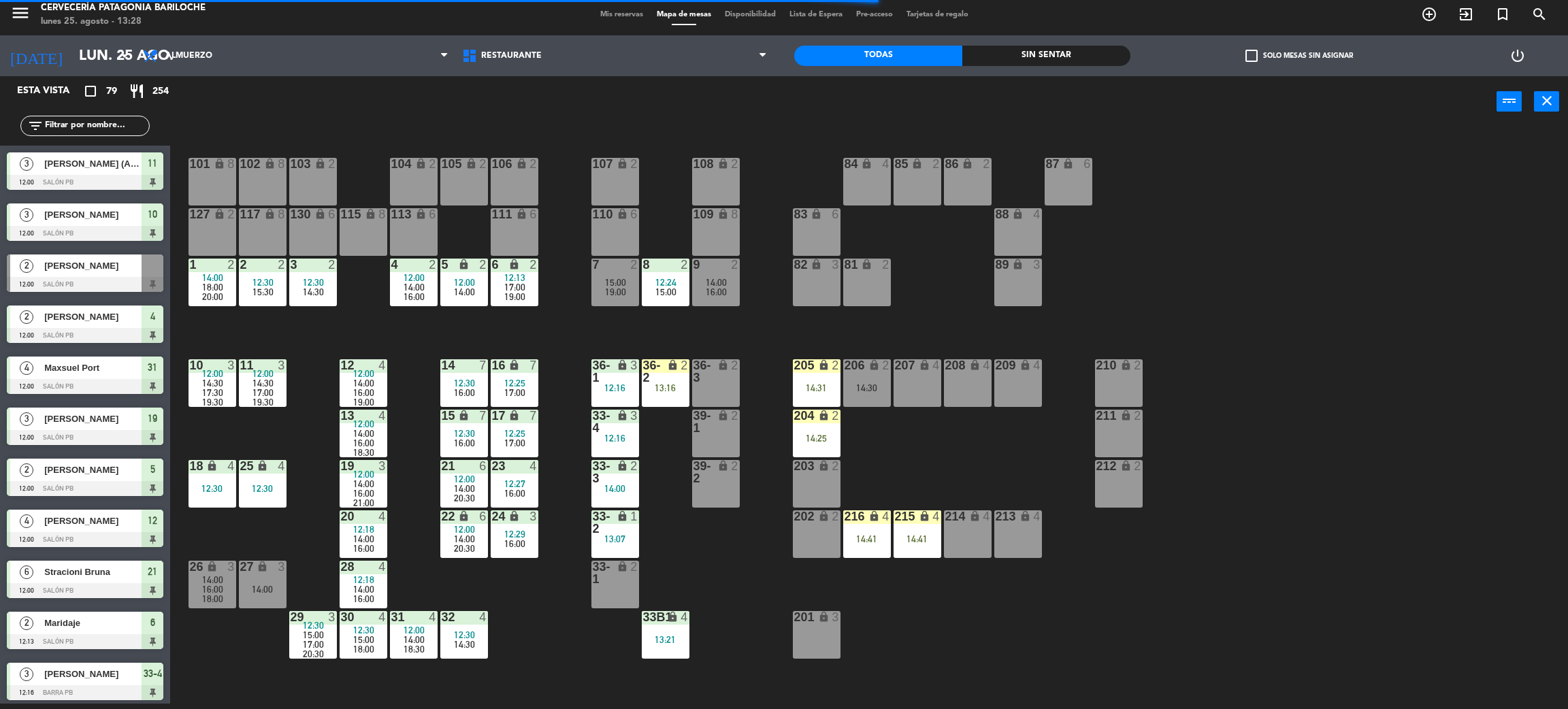
click at [518, 296] on span "19:00" at bounding box center [515, 297] width 21 height 11
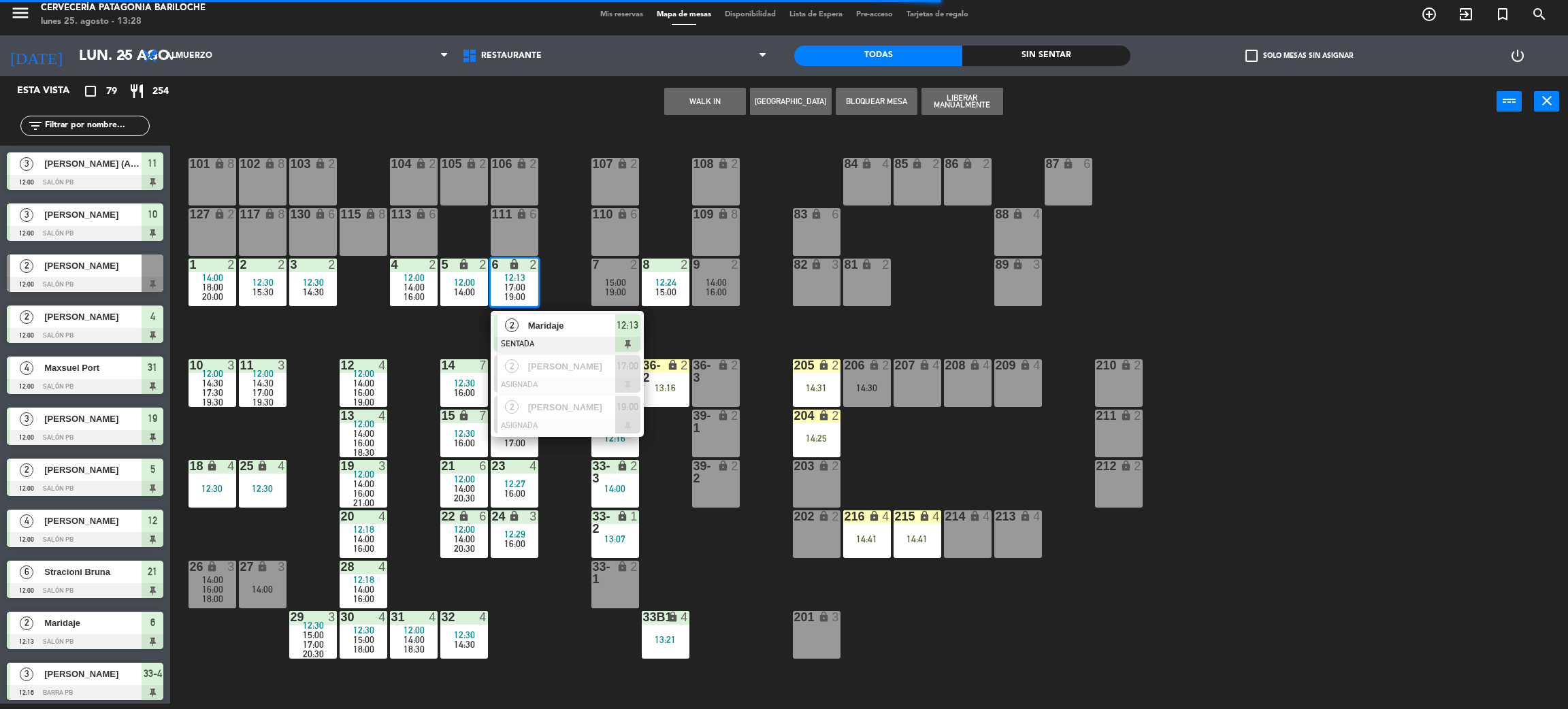
click at [557, 322] on span "Maridaje" at bounding box center [572, 325] width 87 height 14
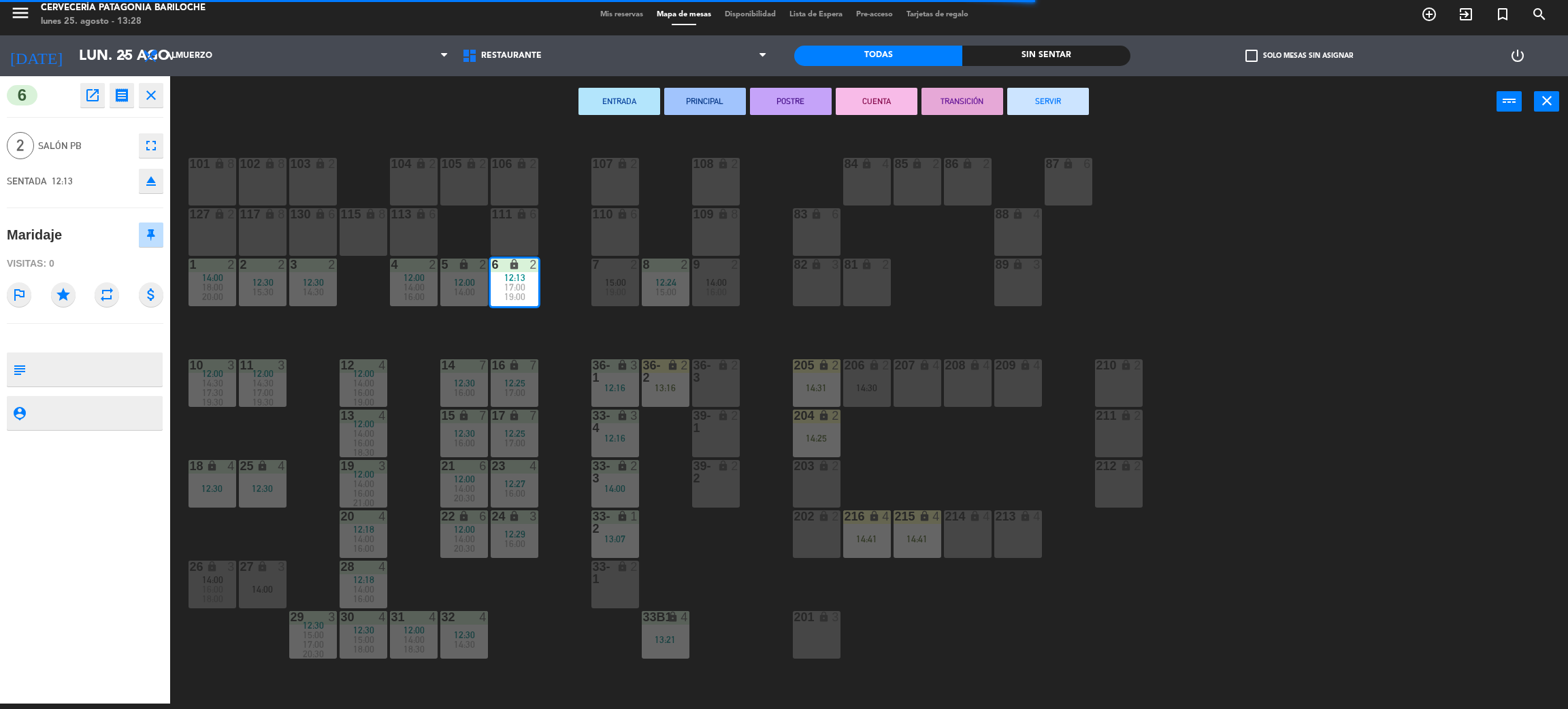
click at [1055, 100] on button "SERVIR" at bounding box center [1048, 102] width 82 height 27
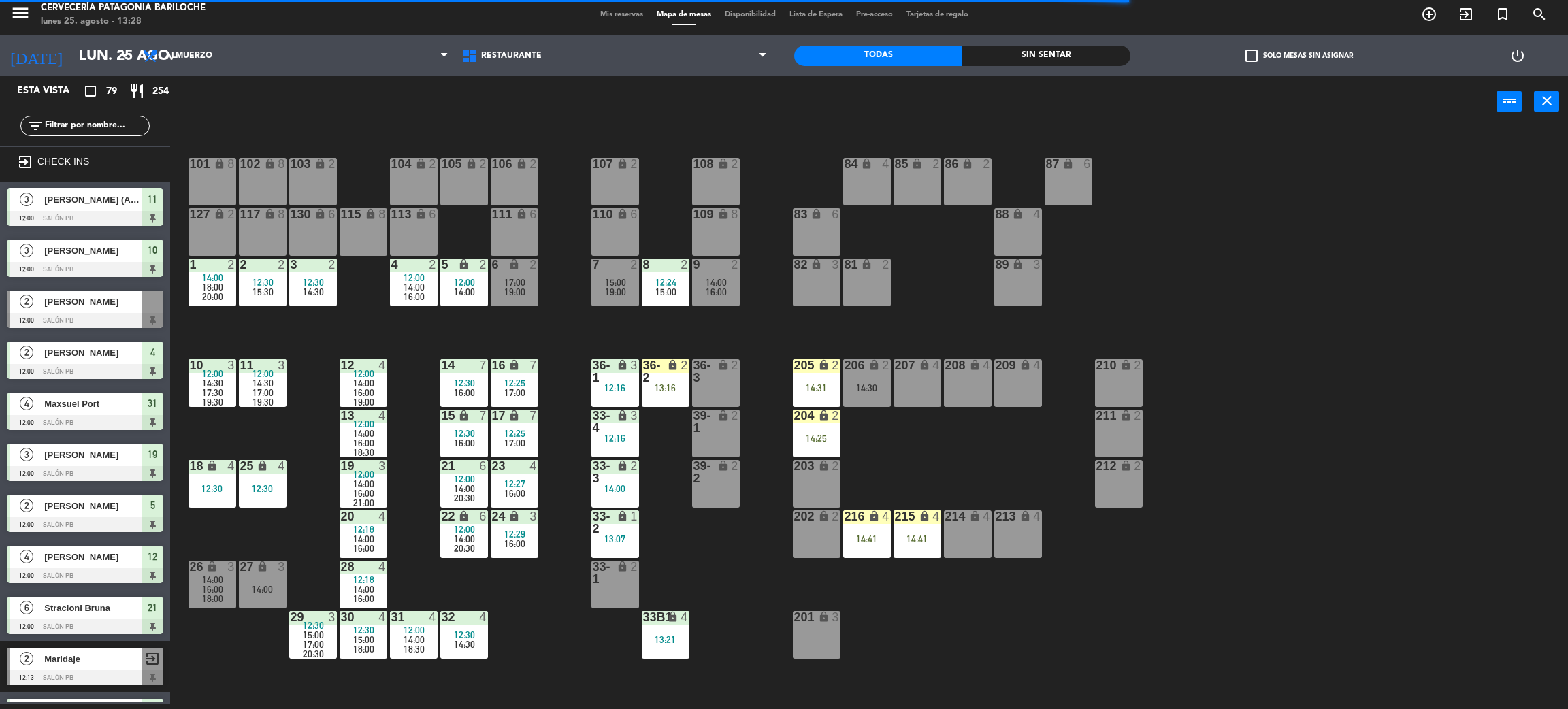
click at [564, 333] on div "101 lock 8 102 lock 8 104 lock 2 105 lock 2 106 lock 2 103 lock 2 107 lock 2 10…" at bounding box center [876, 421] width 1382 height 576
click at [669, 385] on div "13:16" at bounding box center [666, 388] width 48 height 10
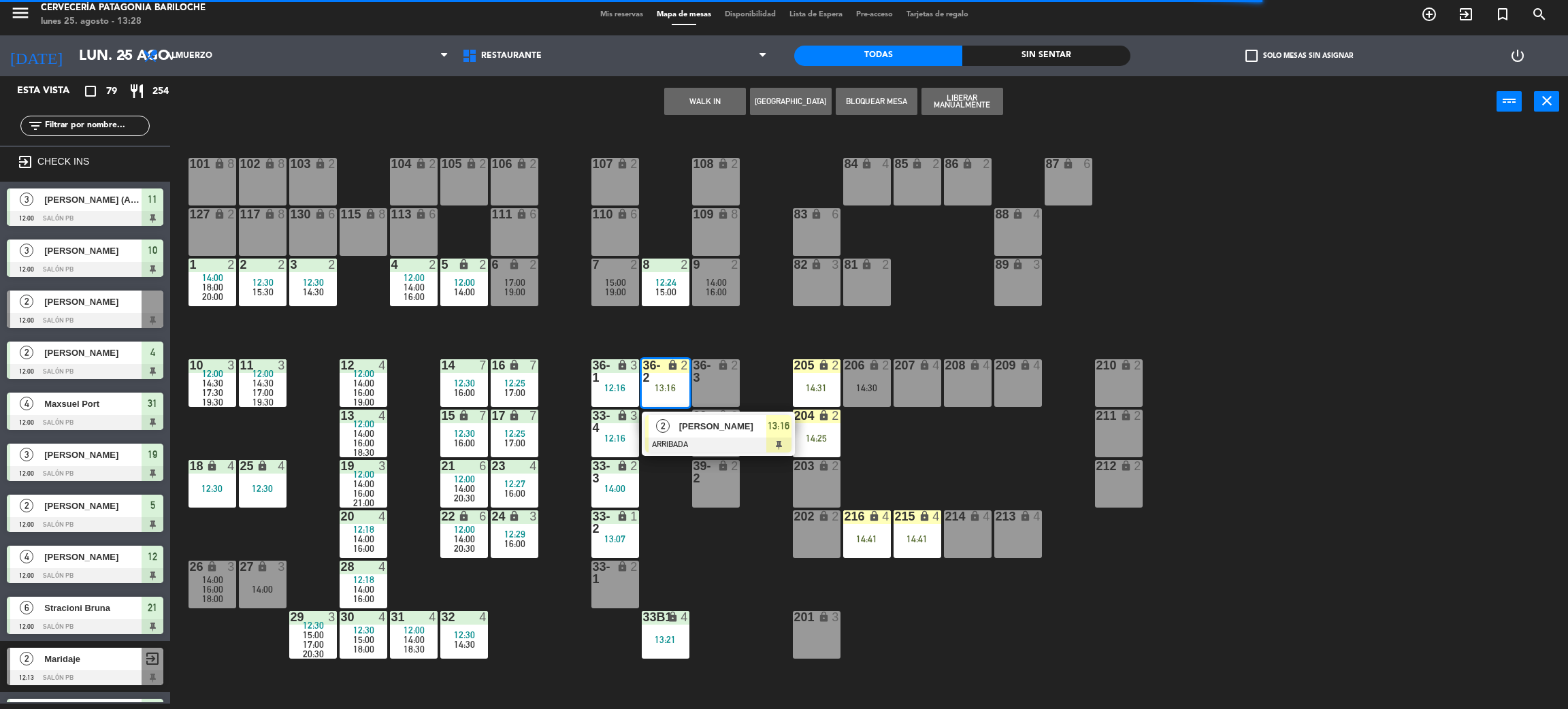
click at [606, 325] on div "101 lock 8 102 lock 8 104 lock 2 105 lock 2 106 lock 2 103 lock 2 107 lock 2 10…" at bounding box center [876, 421] width 1382 height 576
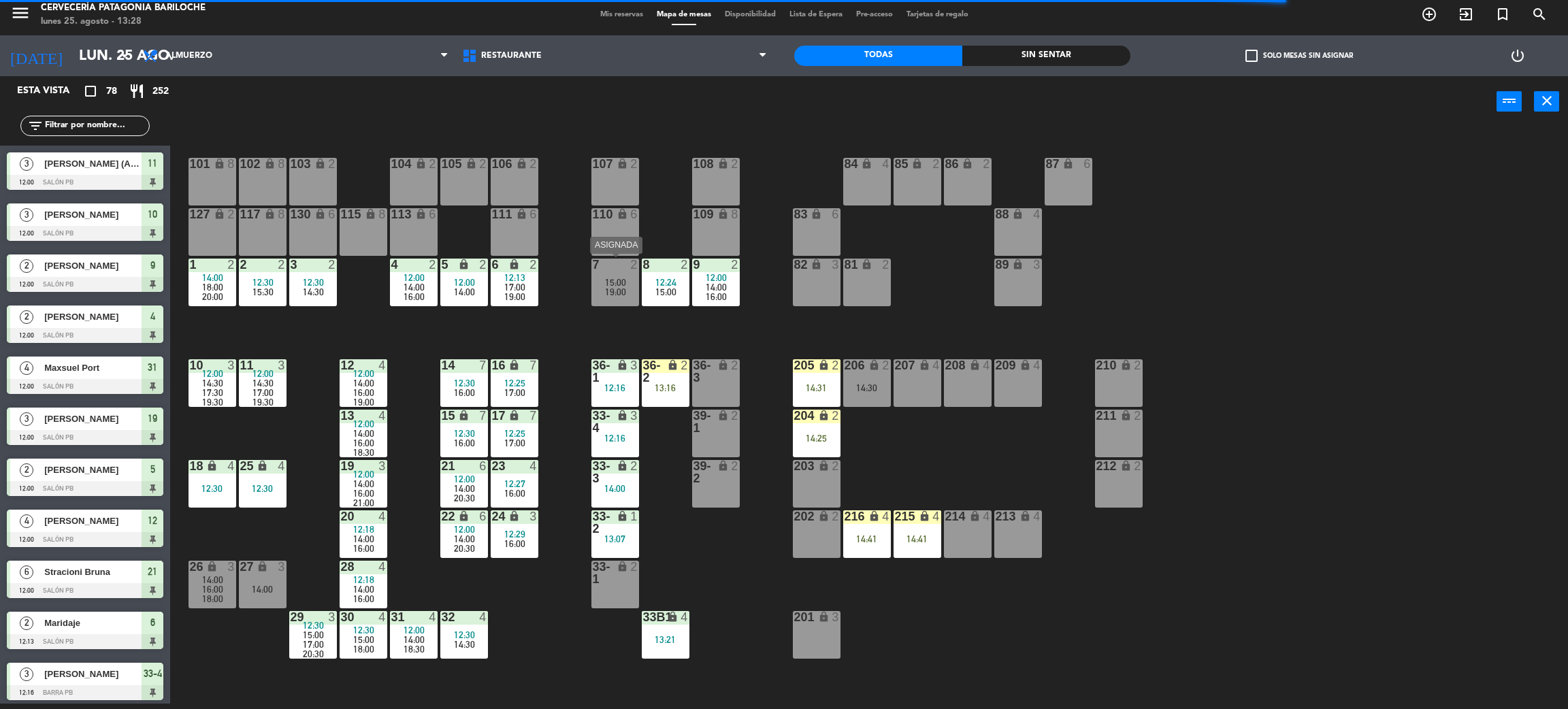
click at [603, 272] on div "7 2 15:00 19:00" at bounding box center [615, 282] width 48 height 48
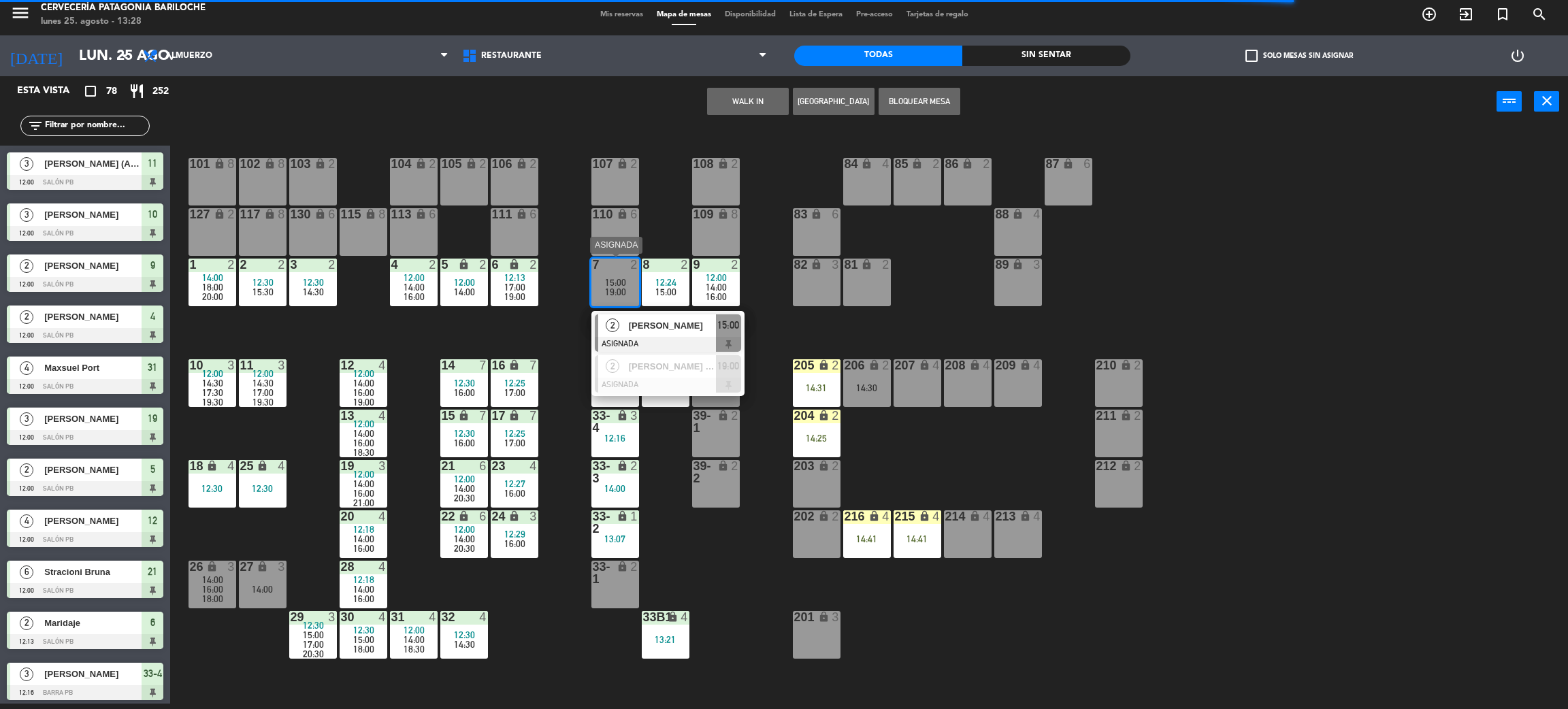
click at [675, 316] on div "[PERSON_NAME]" at bounding box center [672, 325] width 89 height 22
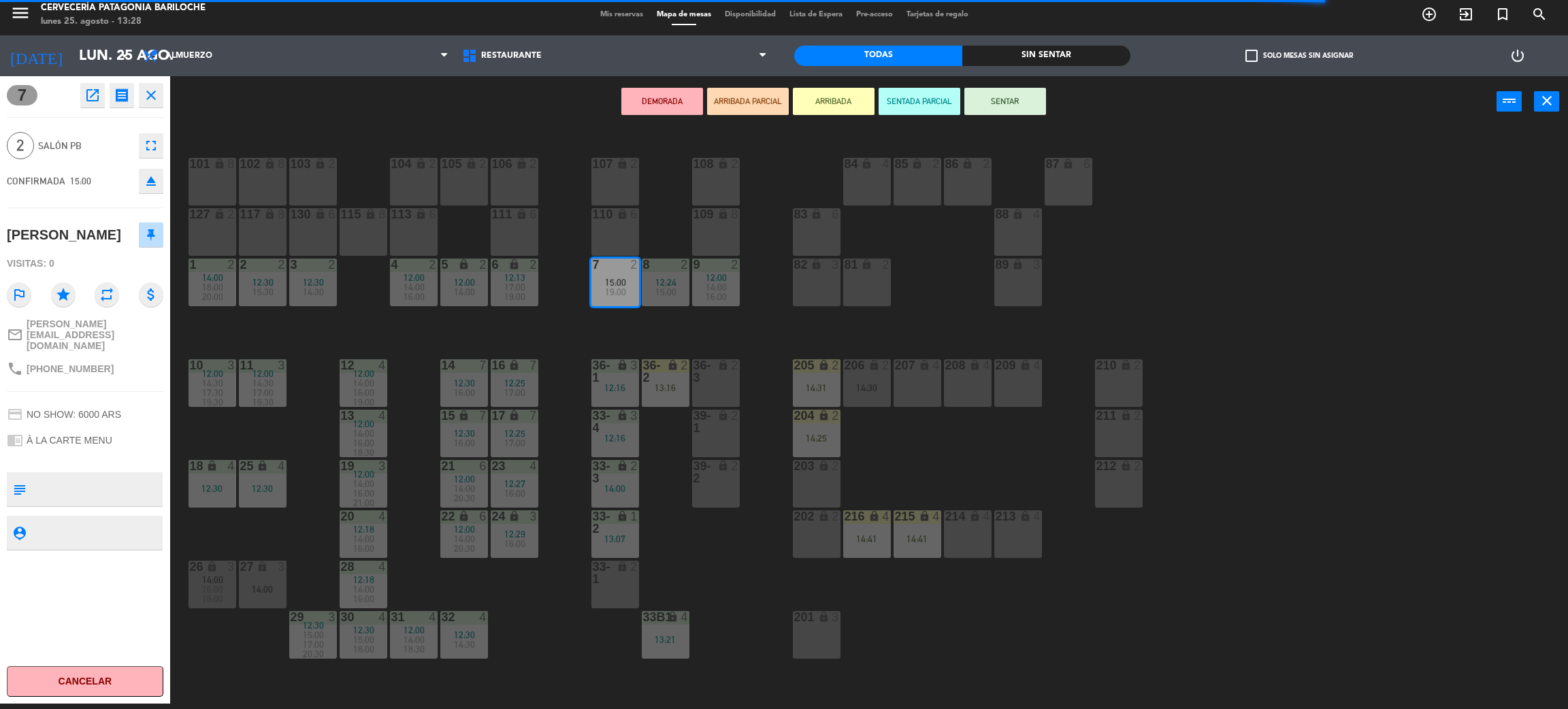
drag, startPoint x: 565, startPoint y: 335, endPoint x: 525, endPoint y: 291, distance: 59.5
click at [566, 336] on div "101 lock 8 102 lock 8 104 lock 2 105 lock 2 106 lock 2 103 lock 2 107 lock 2 10…" at bounding box center [876, 421] width 1382 height 576
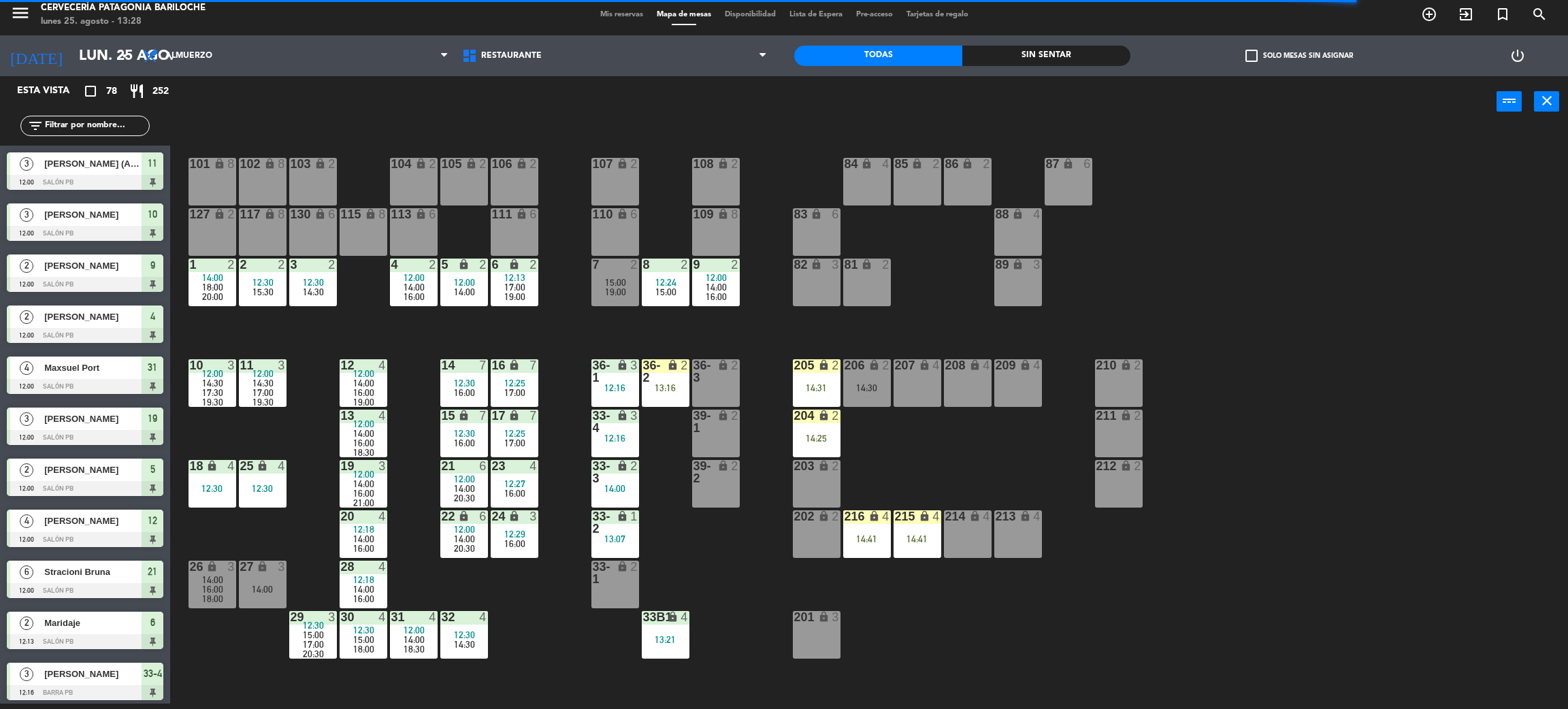
click at [619, 280] on span "15:00" at bounding box center [615, 282] width 21 height 11
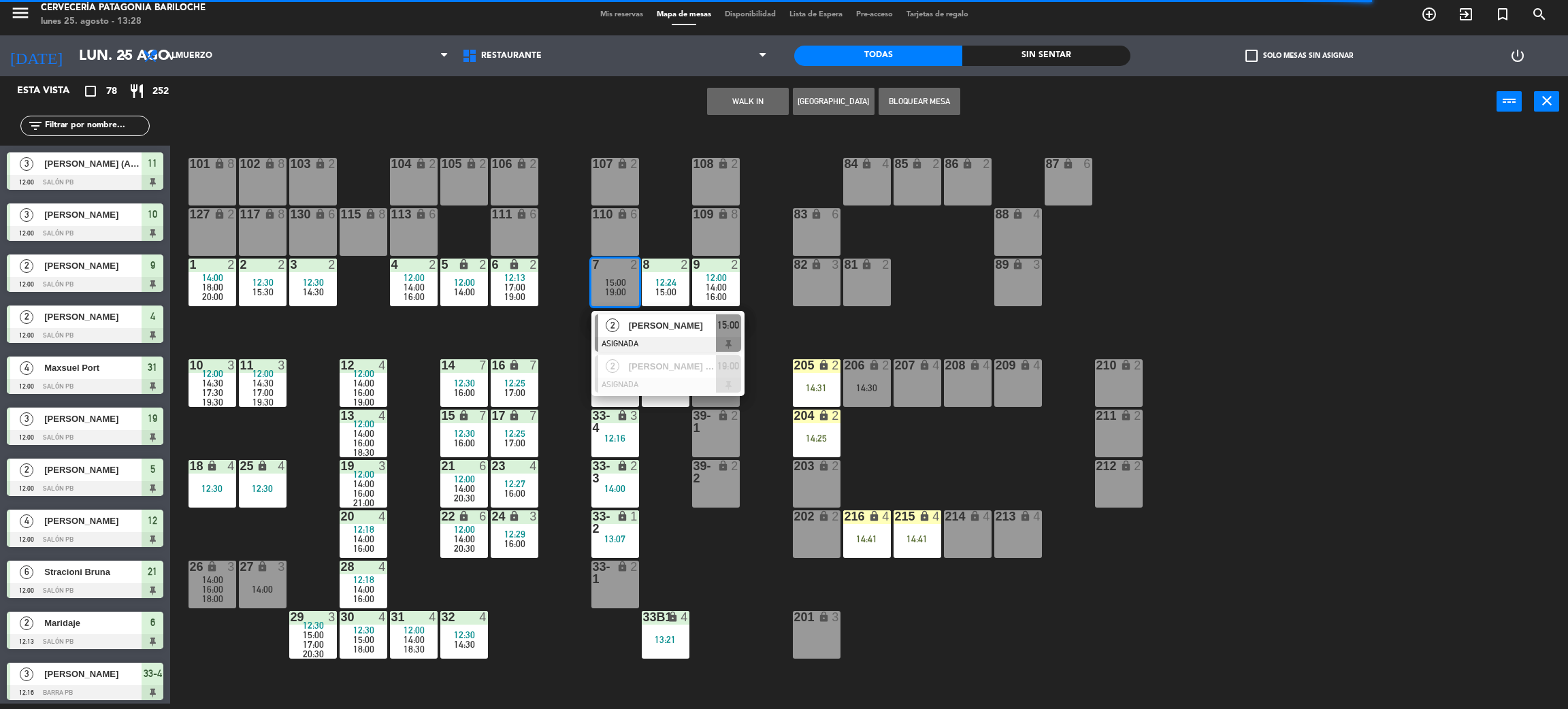
click at [662, 328] on span "[PERSON_NAME]" at bounding box center [672, 325] width 87 height 14
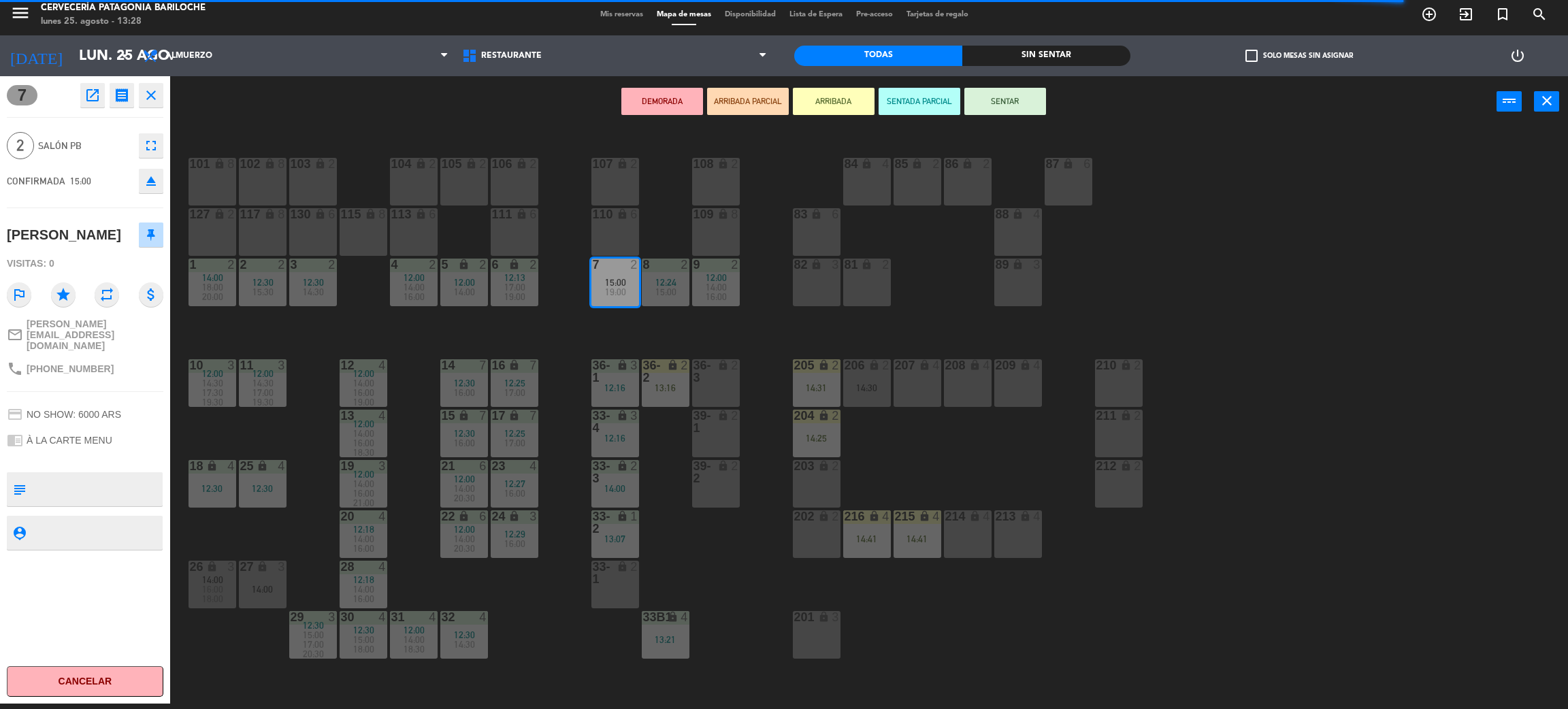
drag, startPoint x: 513, startPoint y: 284, endPoint x: 716, endPoint y: 179, distance: 228.5
click at [514, 284] on span "17:00" at bounding box center [515, 287] width 21 height 11
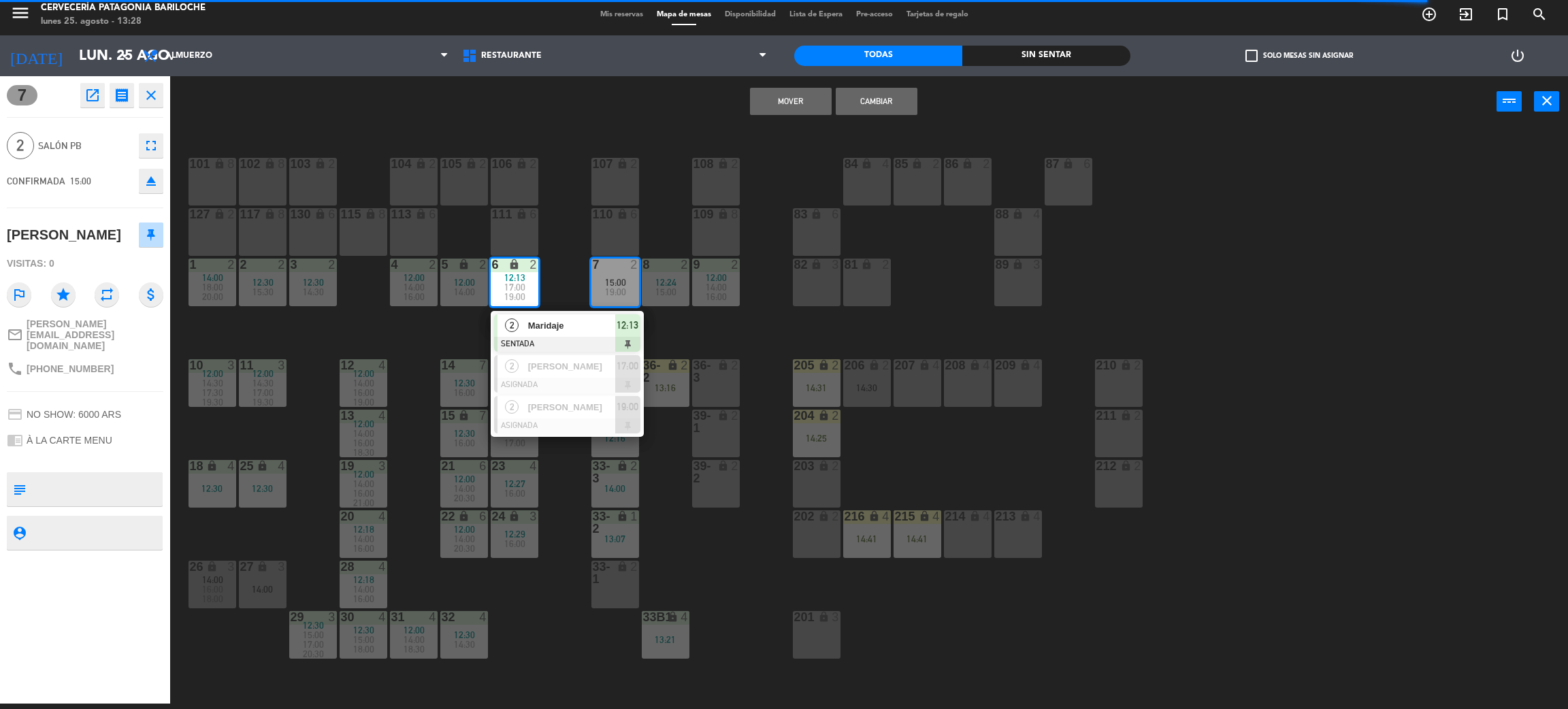
click at [789, 93] on button "Mover" at bounding box center [791, 102] width 82 height 27
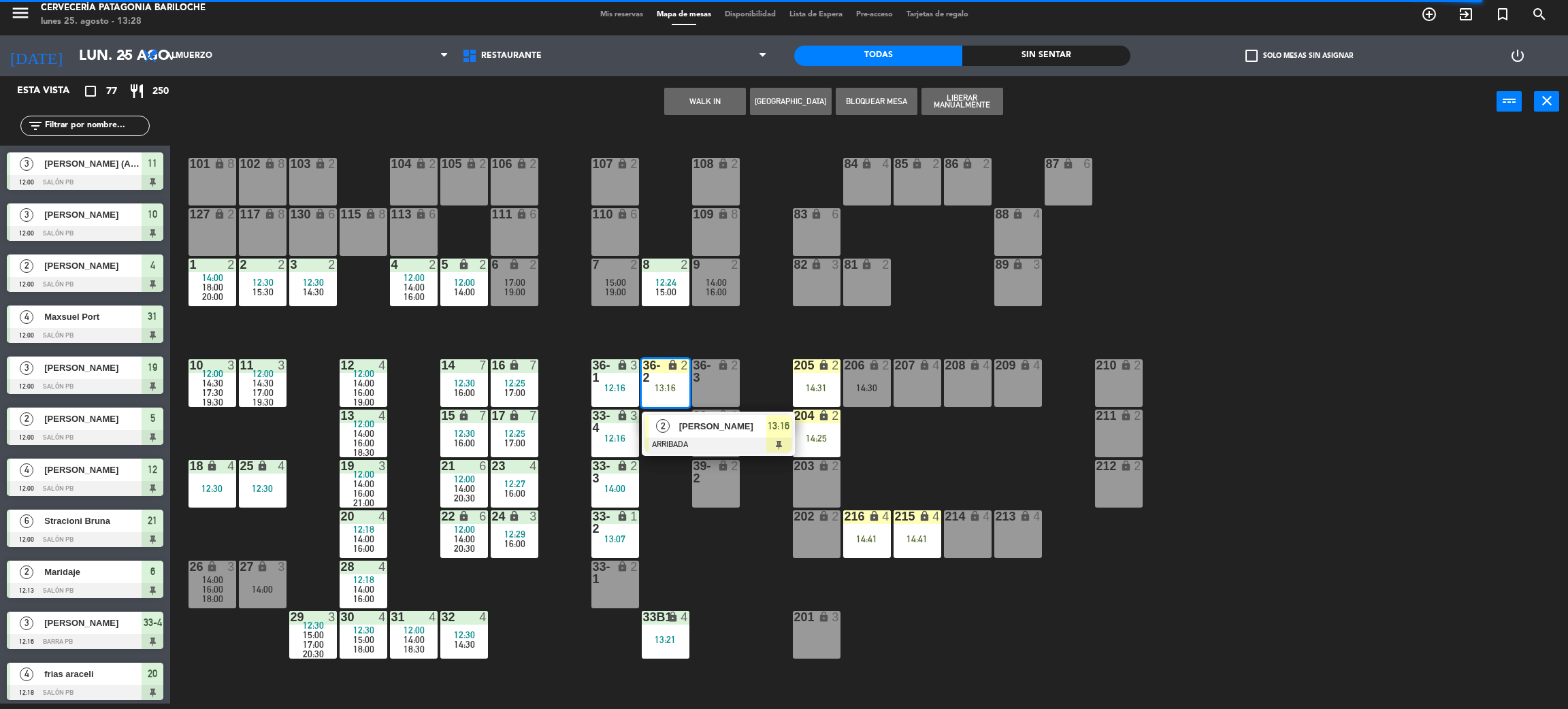
click at [635, 316] on div "101 lock 8 102 lock 8 104 lock 2 105 lock 2 106 lock 2 103 lock 2 107 lock 2 10…" at bounding box center [876, 421] width 1382 height 576
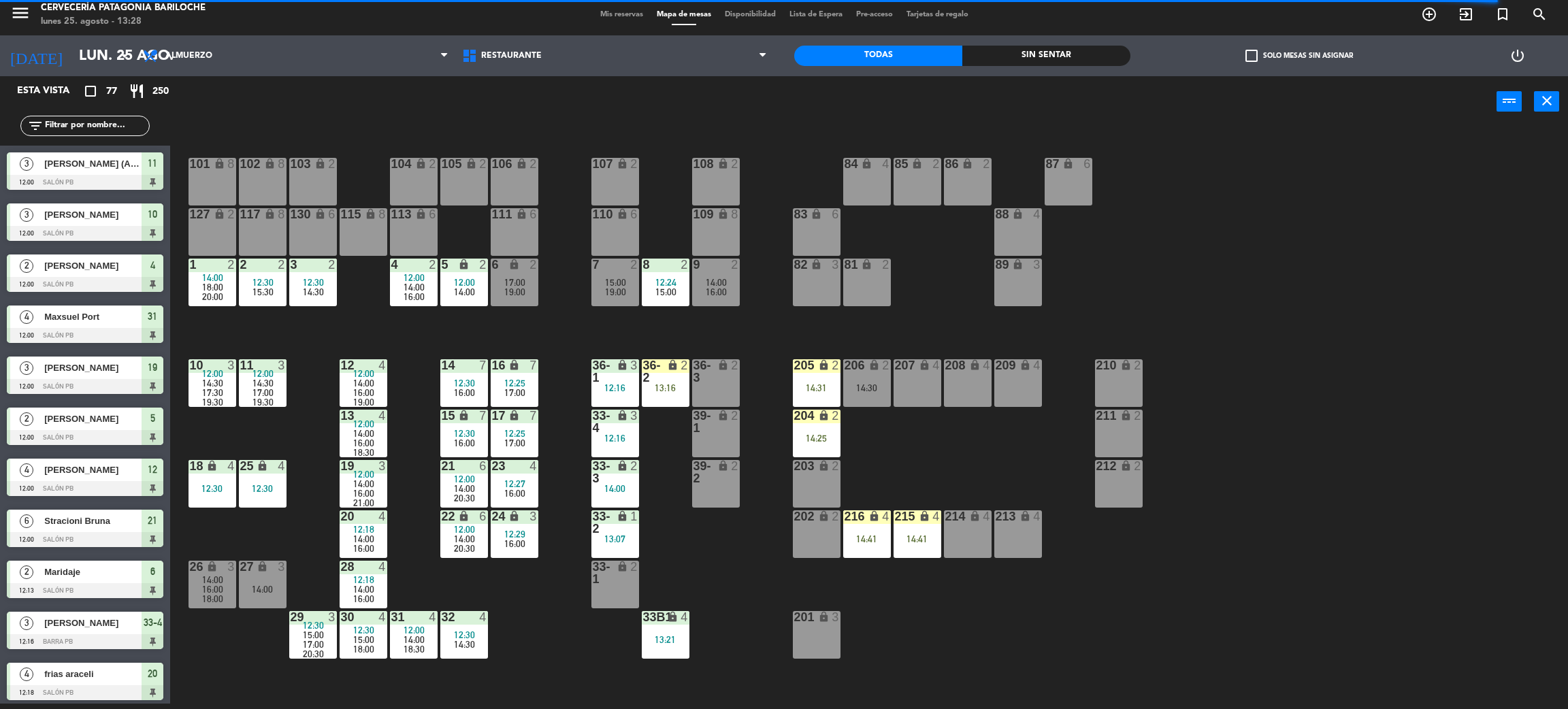
click at [601, 280] on div "15:00" at bounding box center [615, 282] width 48 height 10
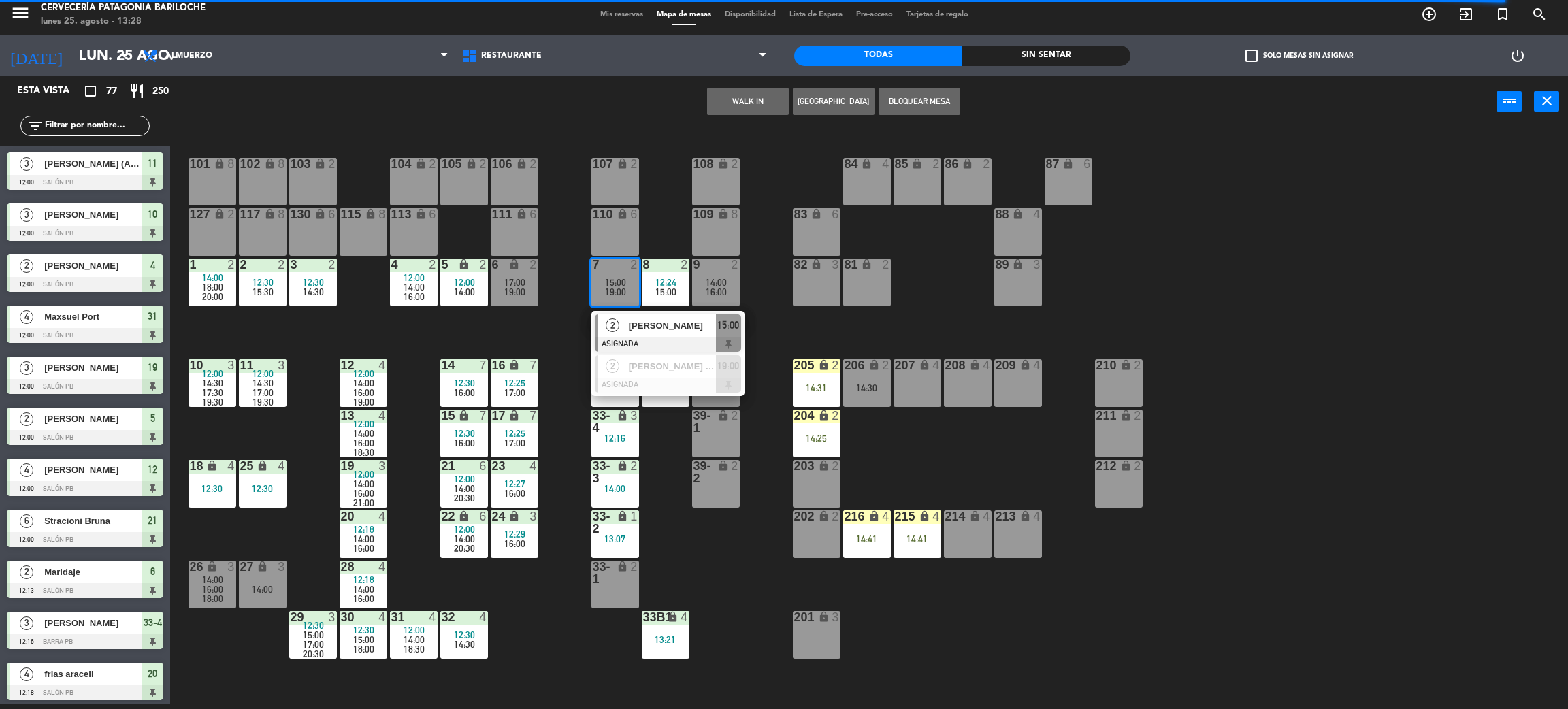
click at [660, 318] on span "[PERSON_NAME]" at bounding box center [672, 325] width 87 height 14
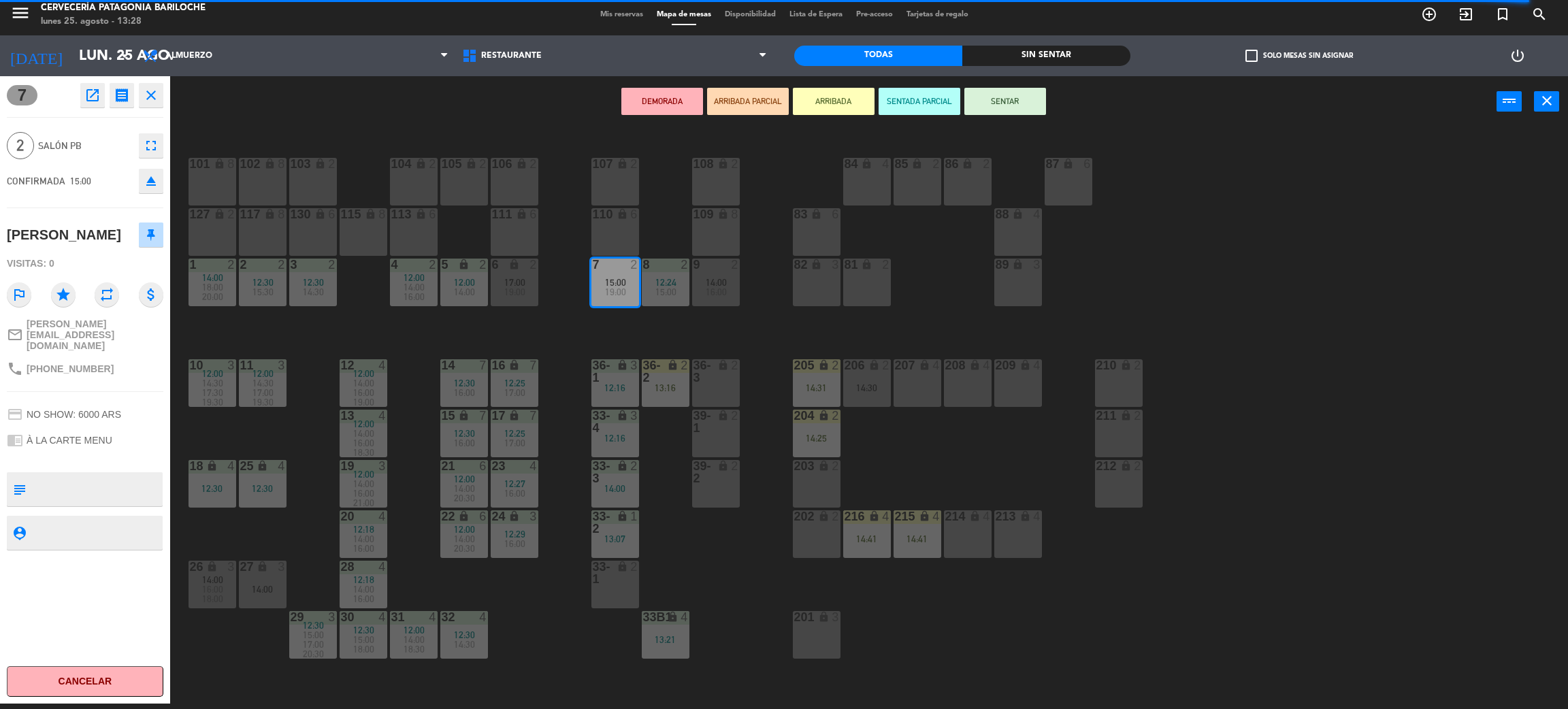
click at [503, 298] on div "6 lock 2 17:00 19:00" at bounding box center [515, 282] width 48 height 48
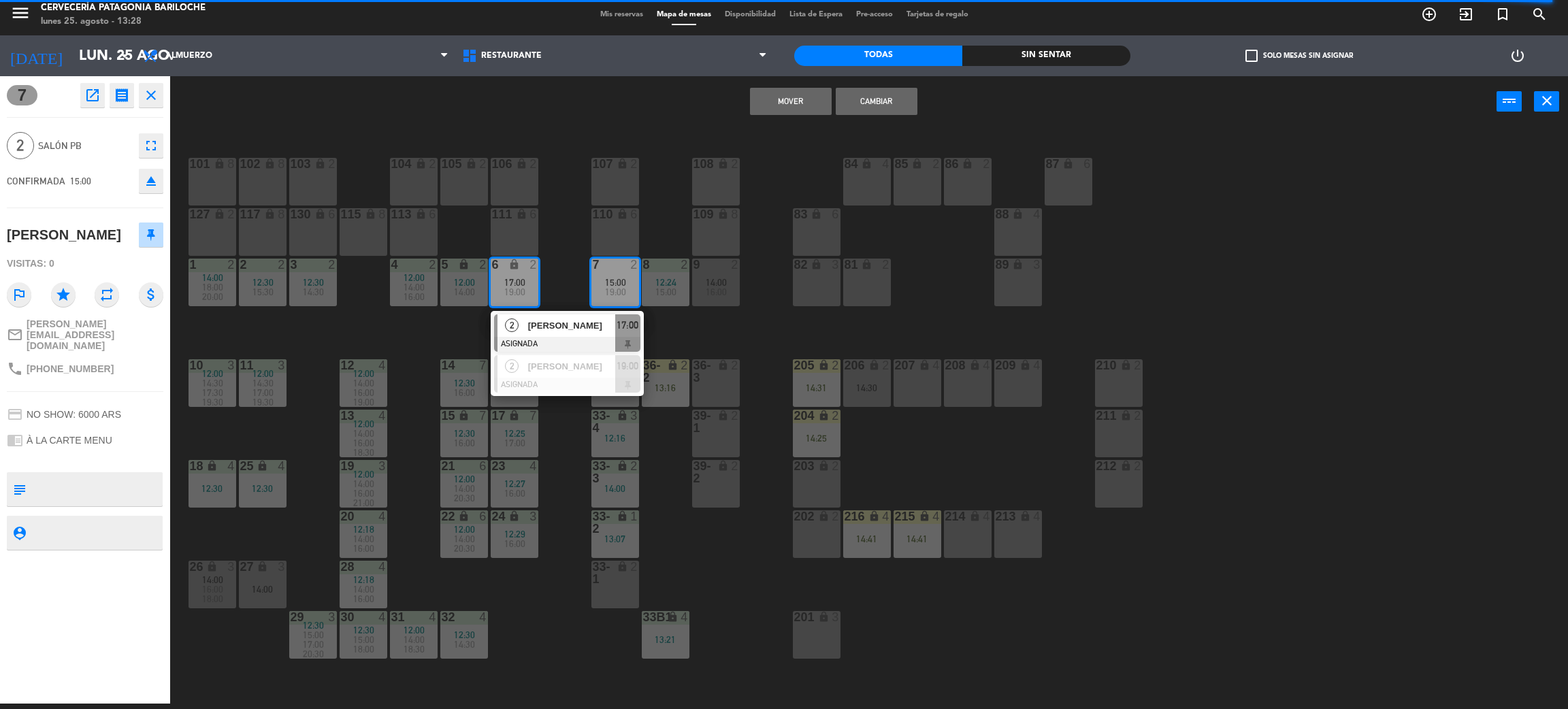
click at [770, 108] on button "Mover" at bounding box center [791, 102] width 82 height 27
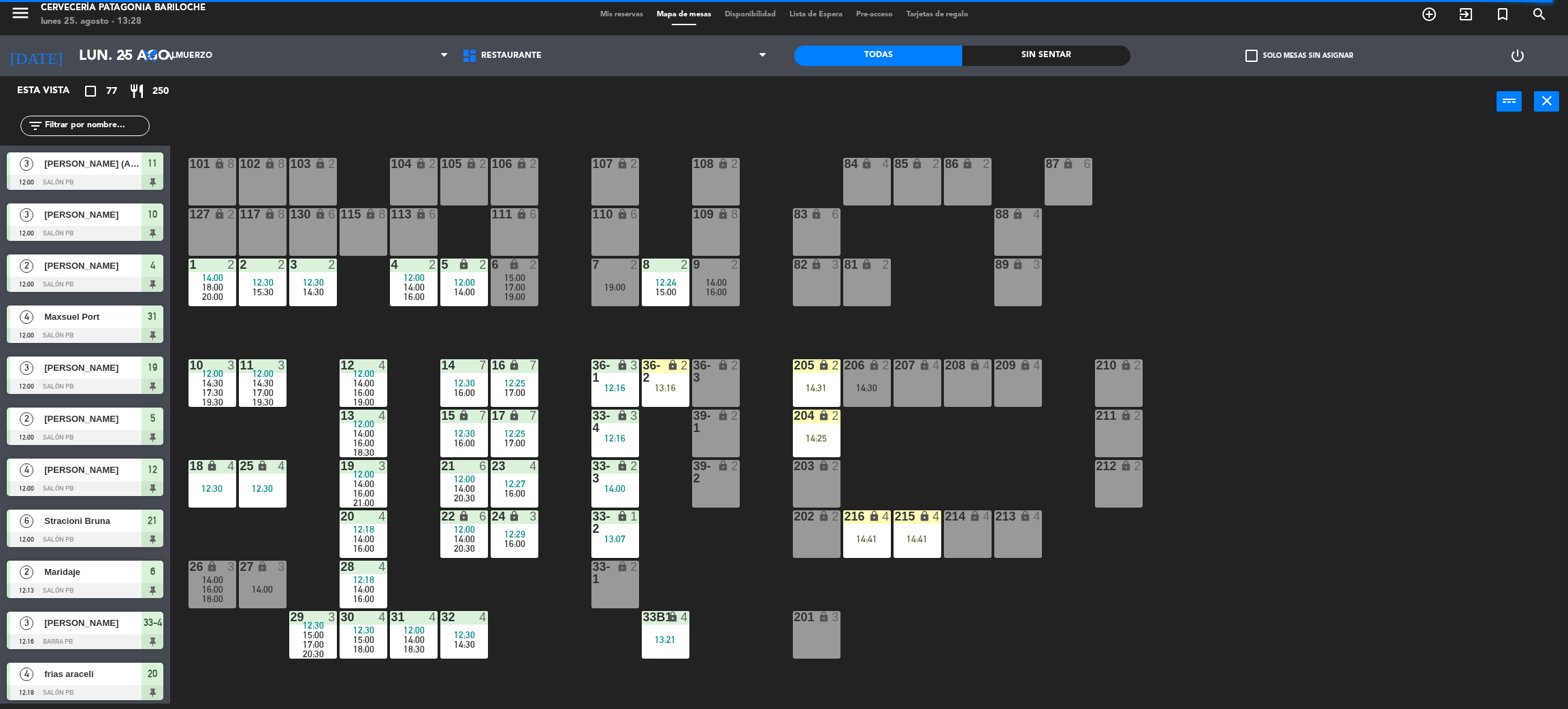
click at [661, 397] on div "36-2 lock 2 13:16" at bounding box center [666, 383] width 48 height 48
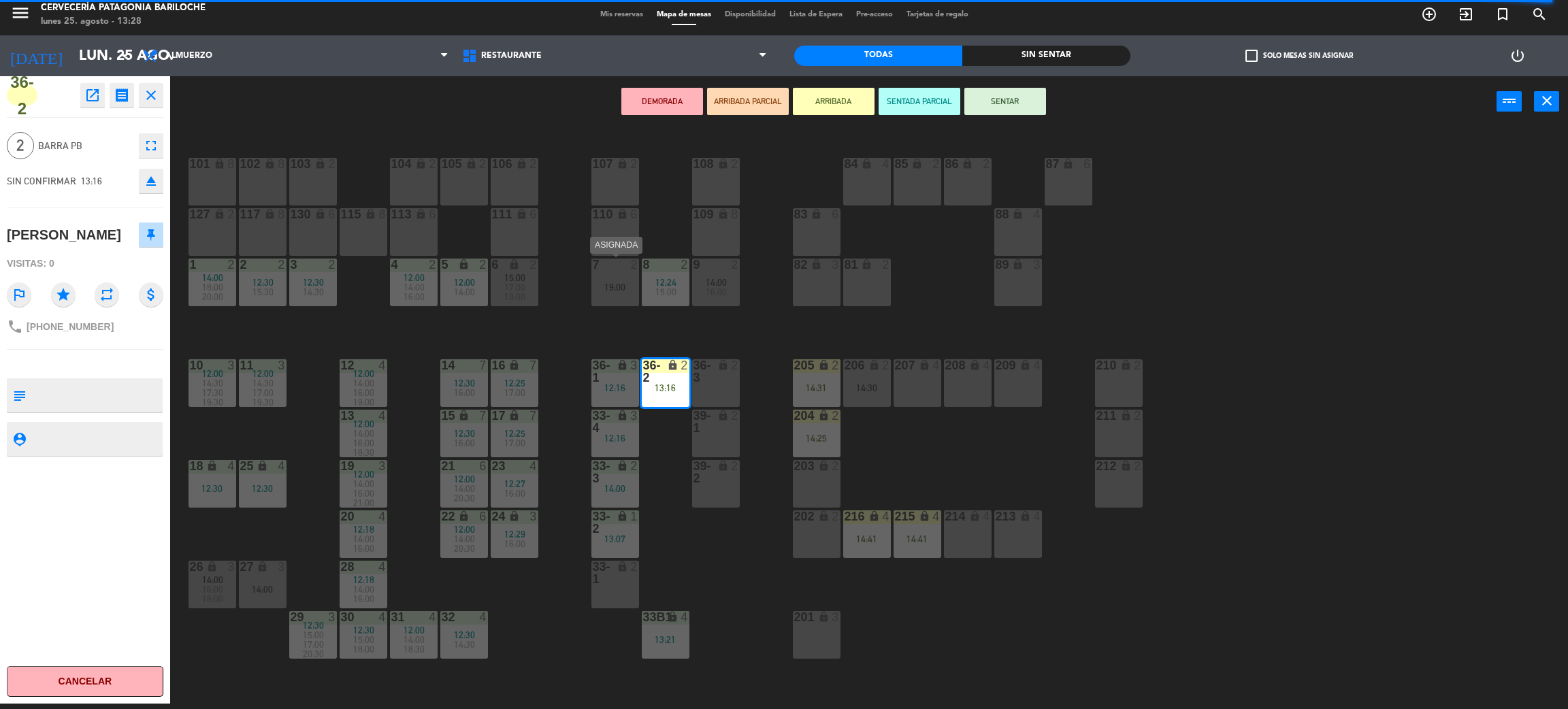
drag, startPoint x: 611, startPoint y: 284, endPoint x: 624, endPoint y: 277, distance: 14.8
click at [611, 282] on div "19:00" at bounding box center [615, 287] width 48 height 10
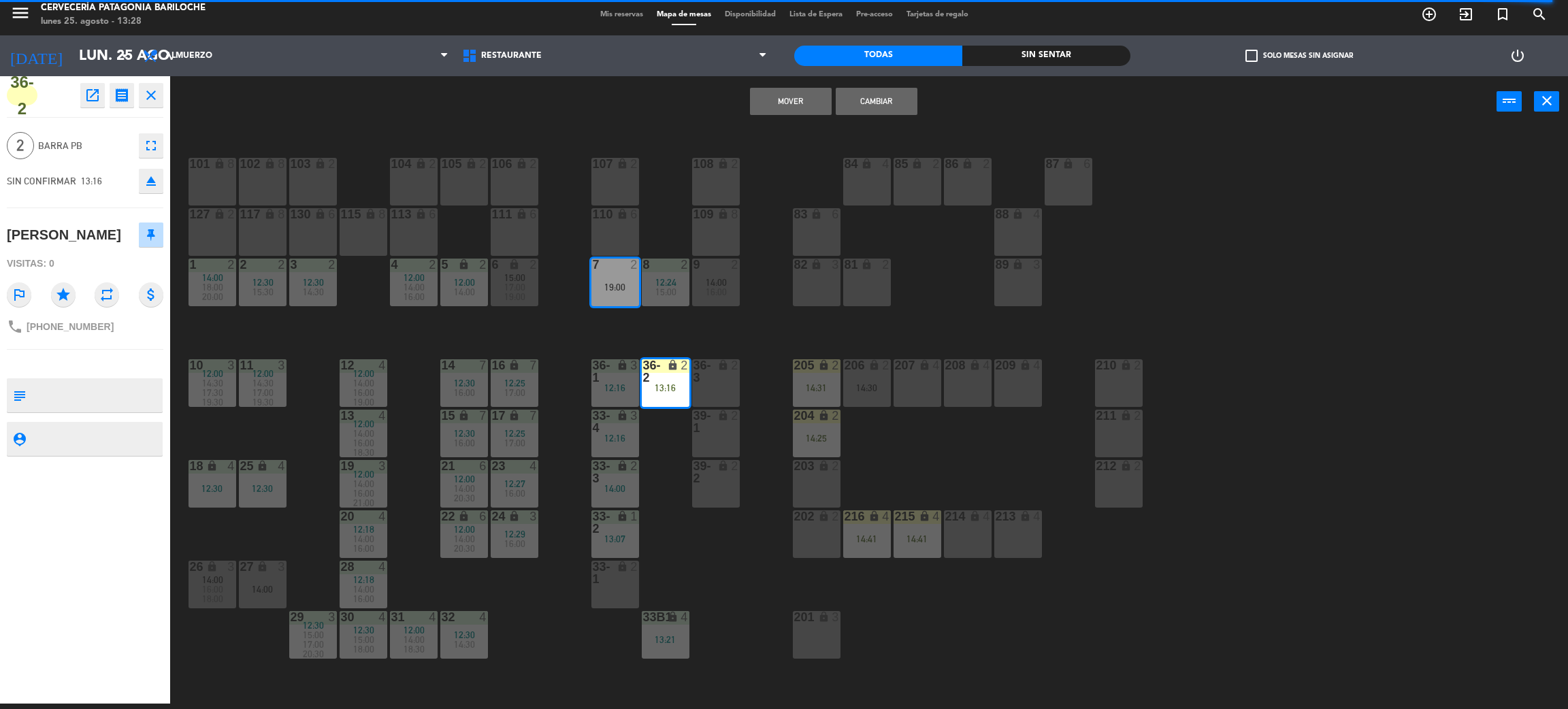
click at [798, 104] on button "Mover" at bounding box center [791, 102] width 82 height 27
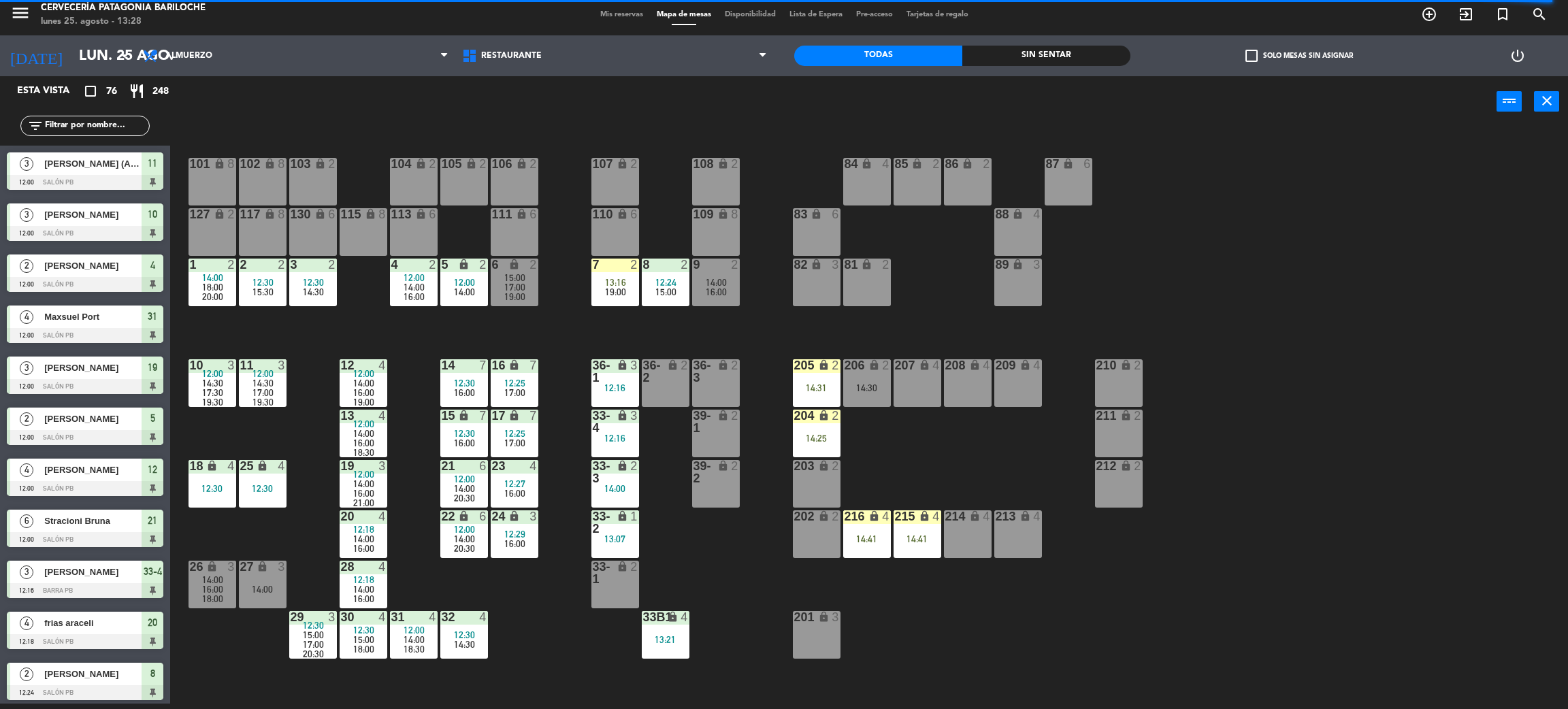
click at [610, 316] on div "101 lock 8 102 lock 8 104 lock 2 105 lock 2 106 lock 2 103 lock 2 107 lock 2 10…" at bounding box center [876, 421] width 1382 height 576
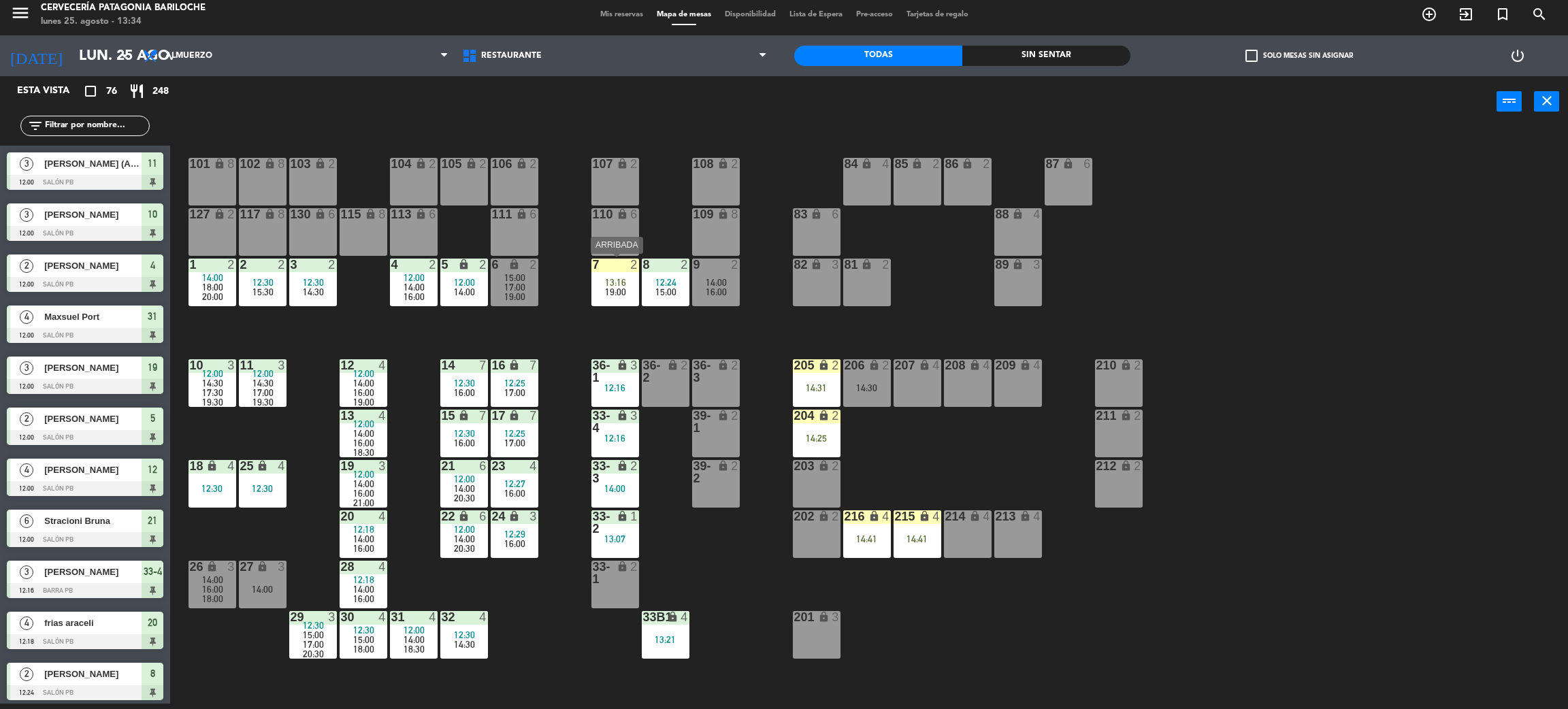
click at [611, 298] on div "7 2 13:16 19:00" at bounding box center [615, 282] width 48 height 48
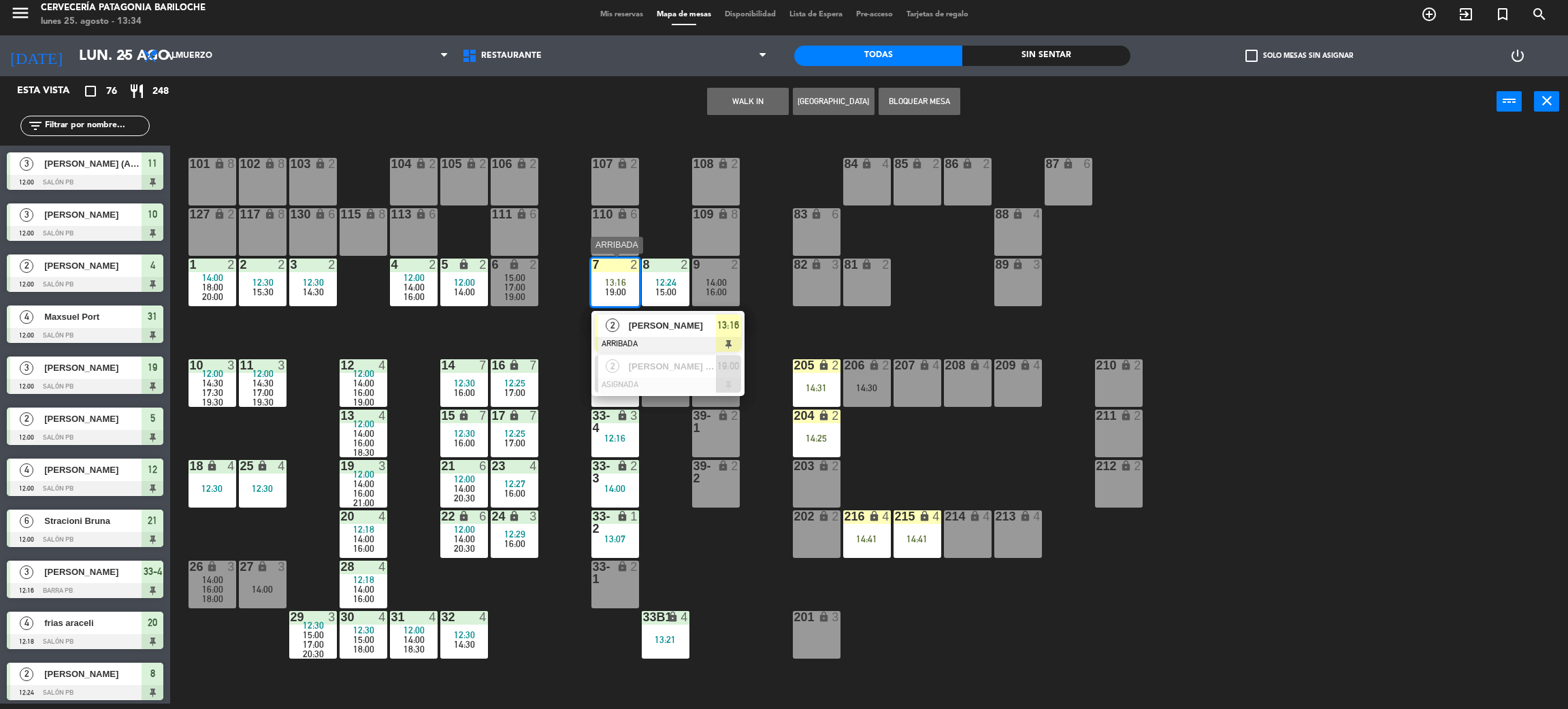
click at [663, 325] on span "[PERSON_NAME]" at bounding box center [672, 325] width 87 height 14
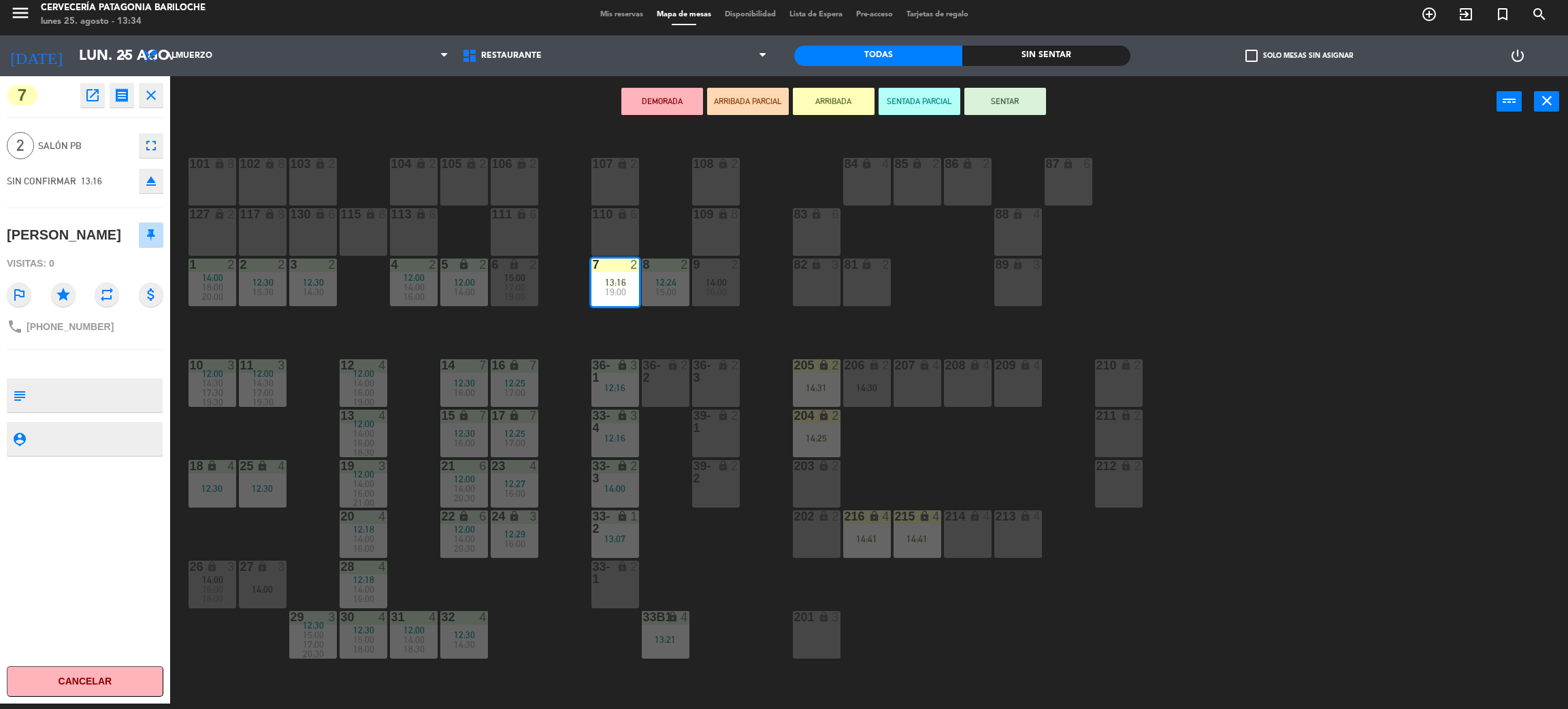
click at [994, 96] on button "SENTAR" at bounding box center [1005, 102] width 82 height 27
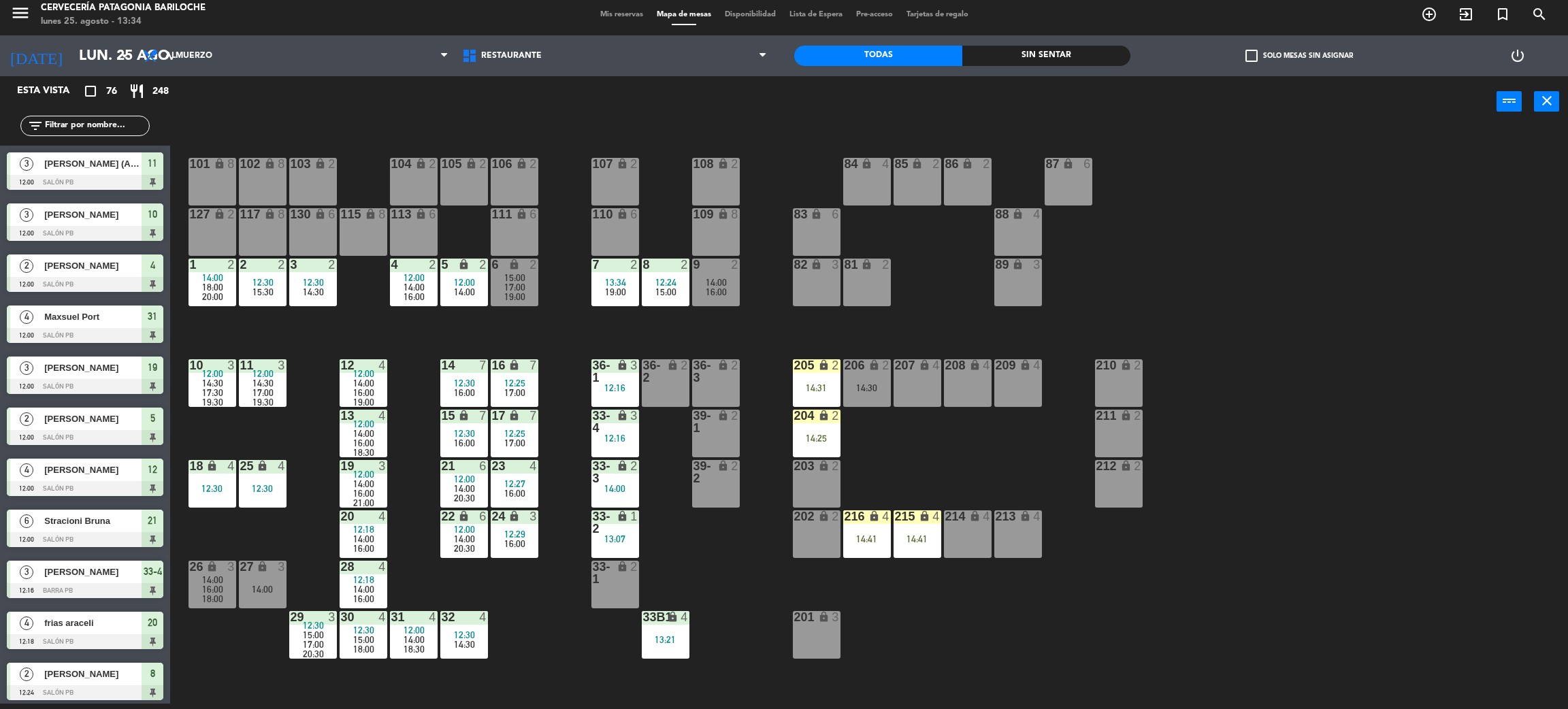
click at [711, 317] on div "101 lock 8 102 lock 8 104 lock 2 105 lock 2 106 lock 2 103 lock 2 107 lock 2 10…" at bounding box center [876, 421] width 1382 height 576
click at [266, 303] on div "2 2 12:30 15:30" at bounding box center [263, 282] width 48 height 48
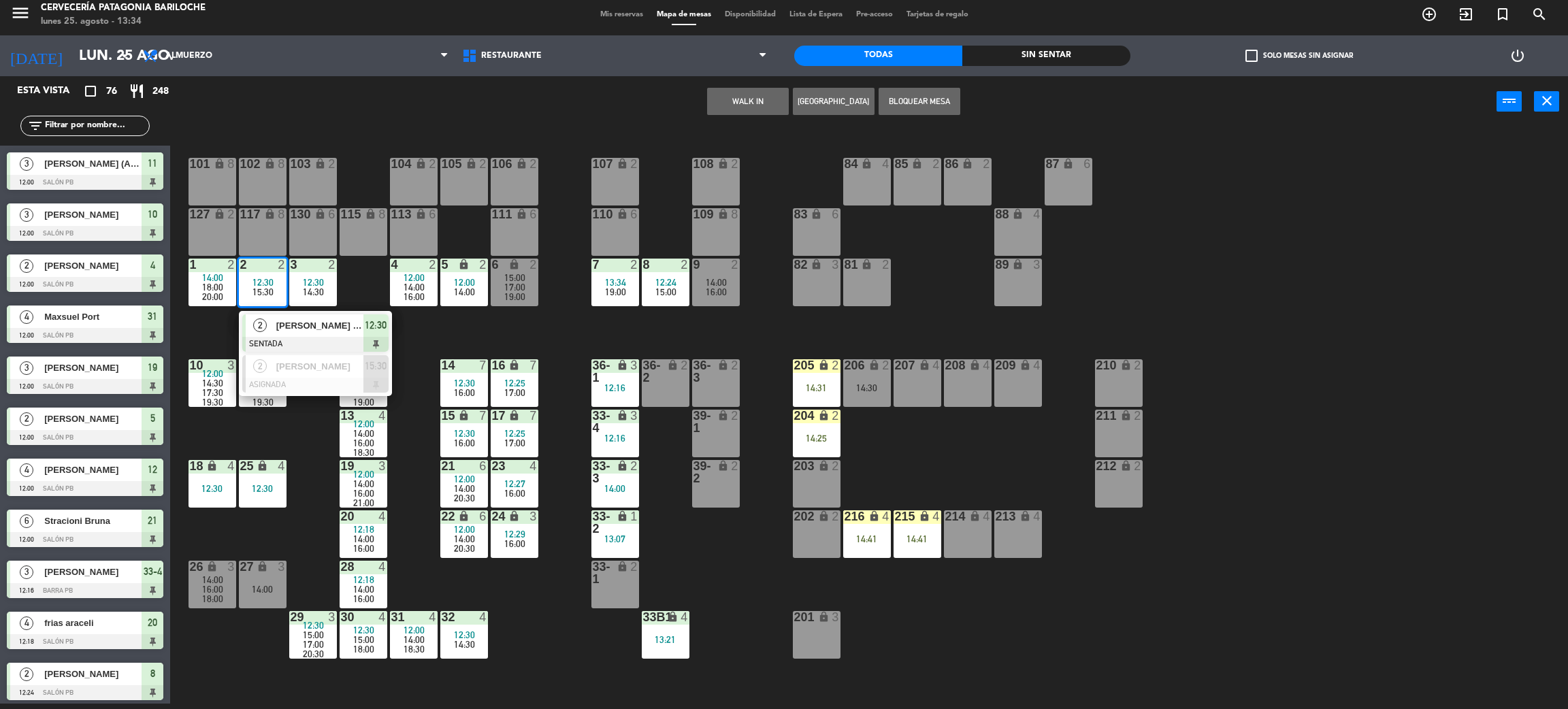
click at [292, 325] on span "Andrey Carlos Alves" at bounding box center [320, 325] width 87 height 14
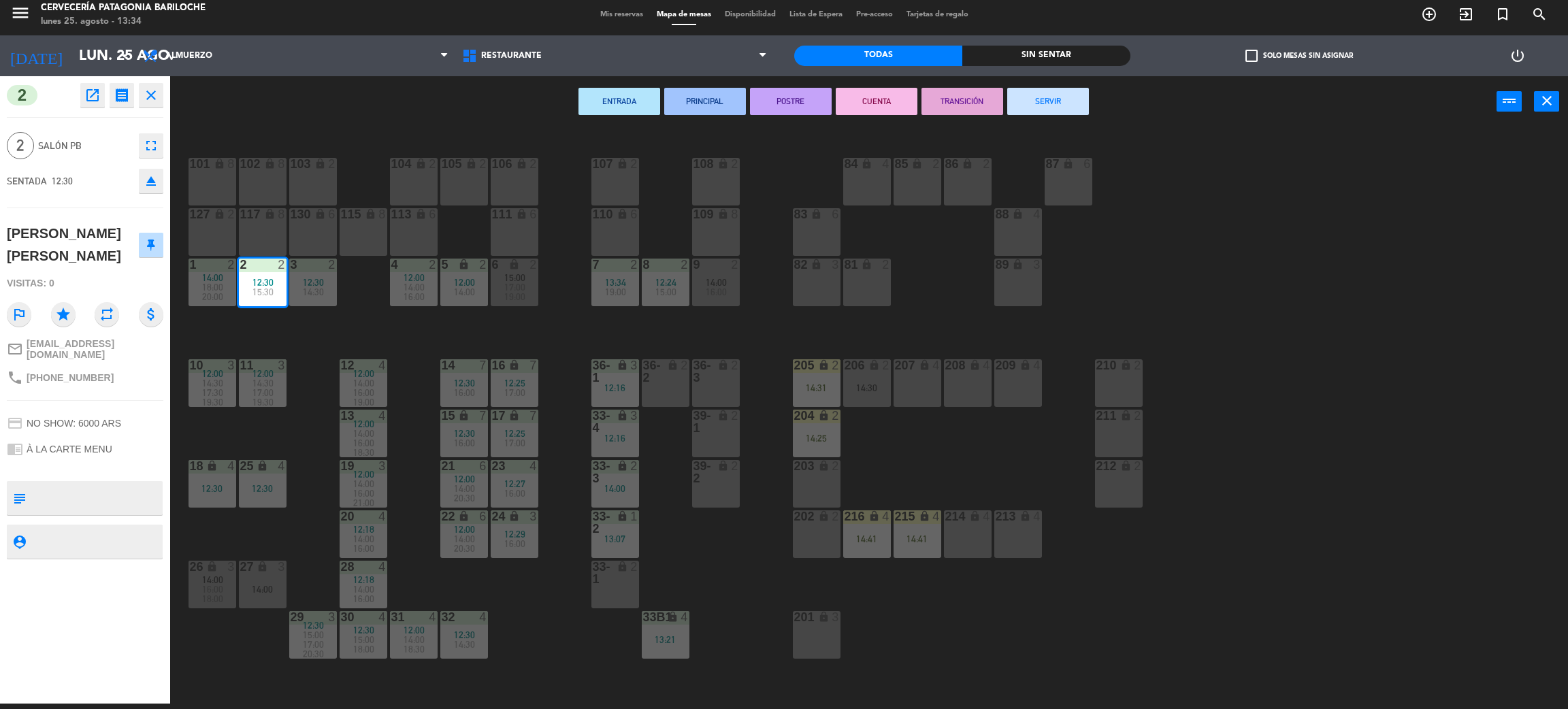
click at [1041, 104] on button "SERVIR" at bounding box center [1048, 102] width 82 height 27
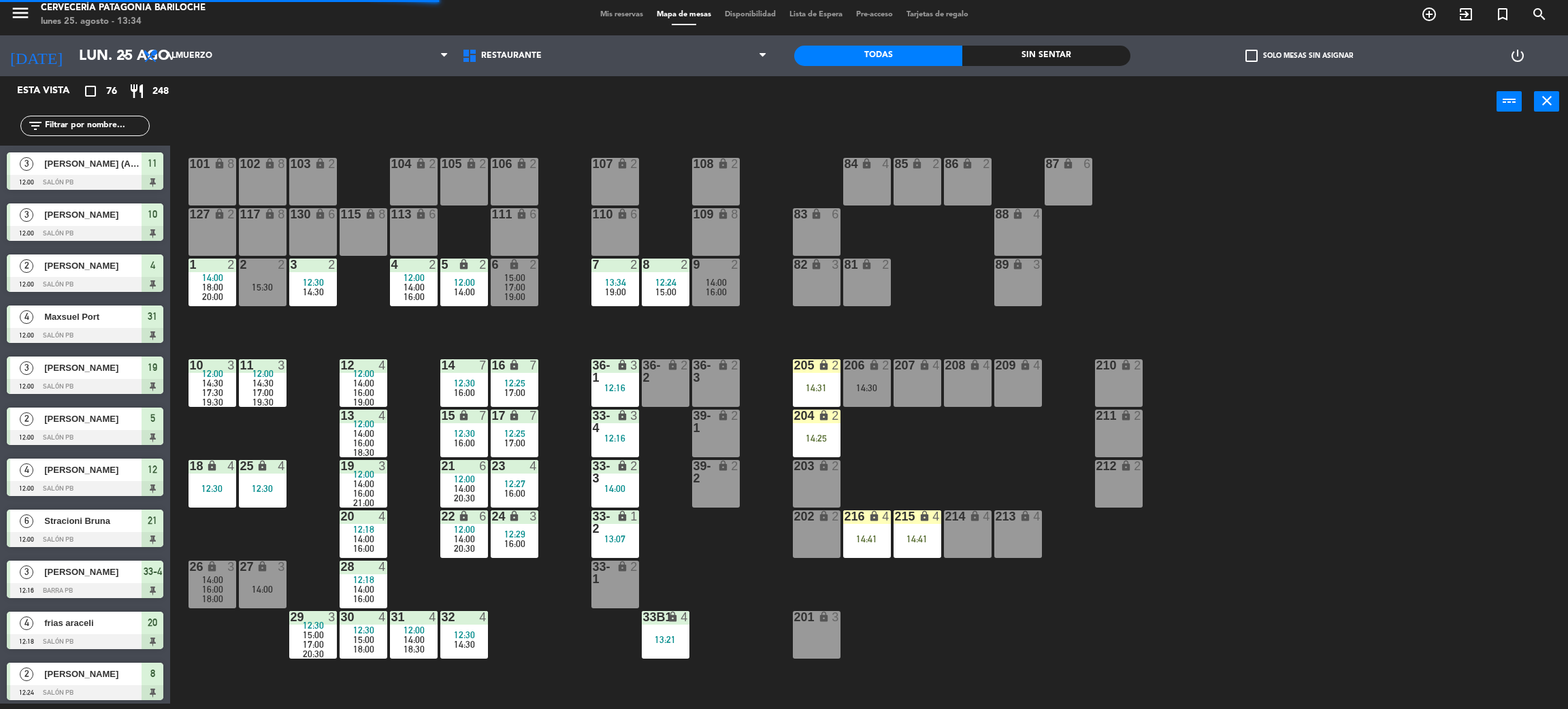
click at [600, 336] on div "101 lock 8 102 lock 8 104 lock 2 105 lock 2 106 lock 2 103 lock 2 107 lock 2 10…" at bounding box center [876, 421] width 1382 height 576
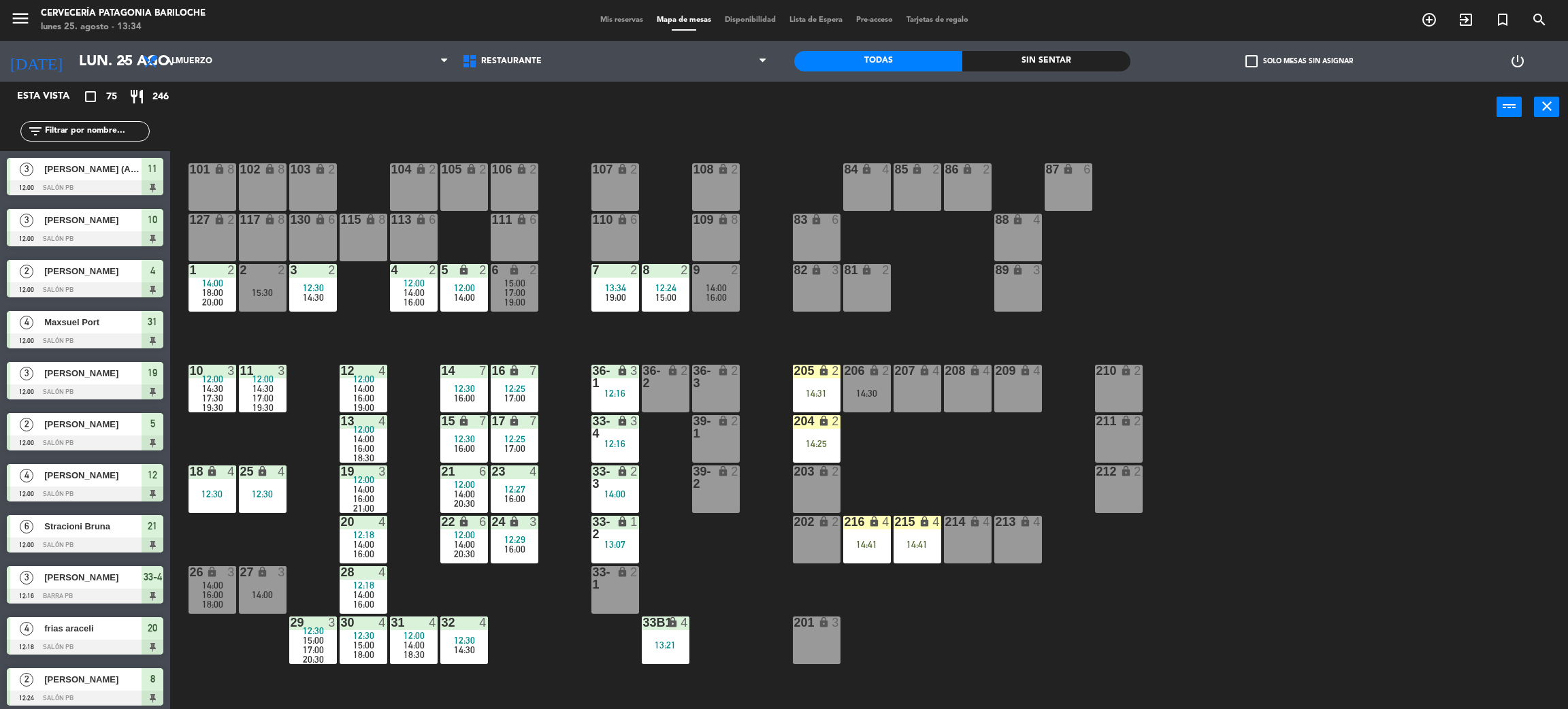
scroll to position [5, 0]
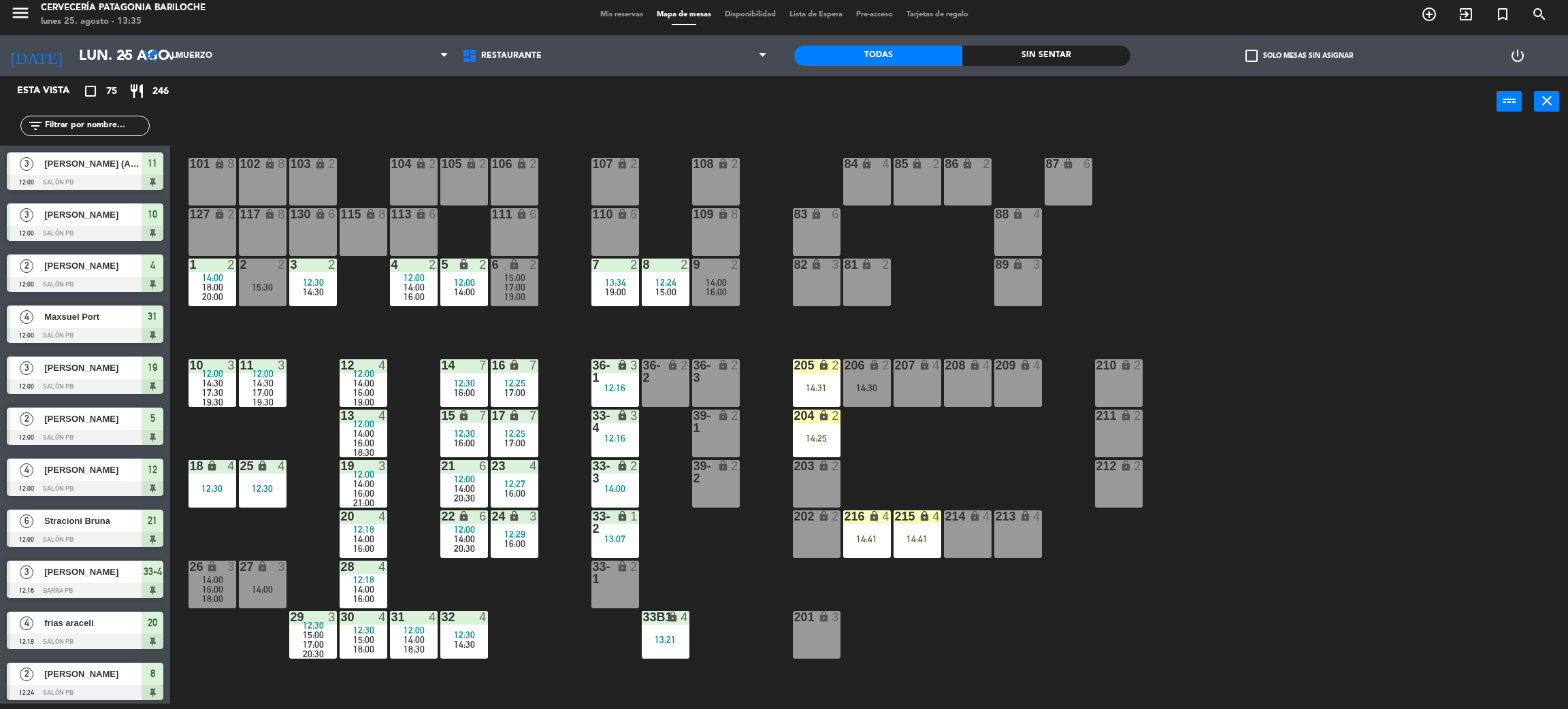
click at [285, 337] on div "101 lock 8 102 lock 8 104 lock 2 105 lock 2 106 lock 2 103 lock 2 107 lock 2 10…" at bounding box center [876, 421] width 1382 height 576
click at [932, 464] on div "101 lock 8 102 lock 8 104 lock 2 105 lock 2 106 lock 2 103 lock 2 107 lock 2 10…" at bounding box center [876, 421] width 1382 height 576
click at [260, 297] on div "2 2 15:30" at bounding box center [263, 282] width 48 height 48
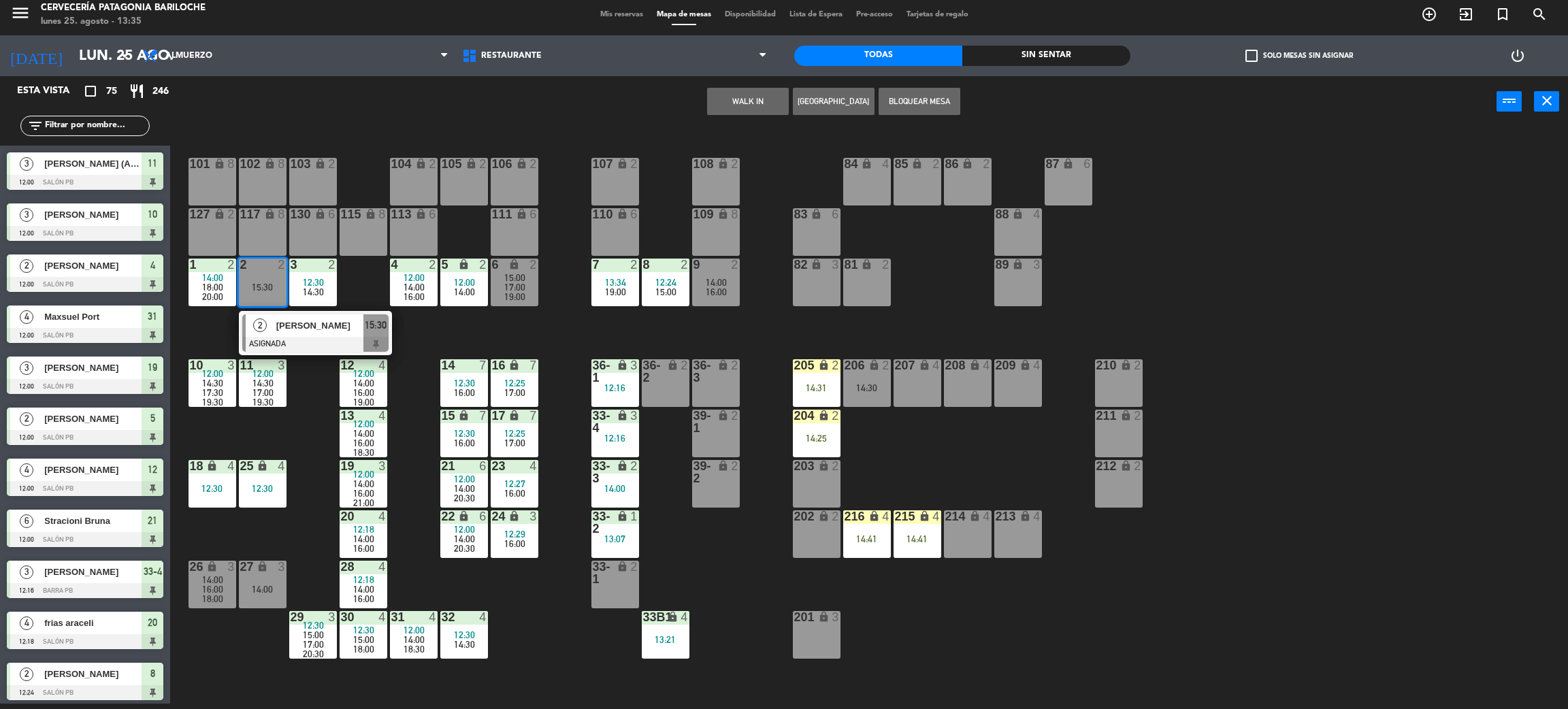
click at [297, 333] on div "[PERSON_NAME]" at bounding box center [319, 325] width 89 height 22
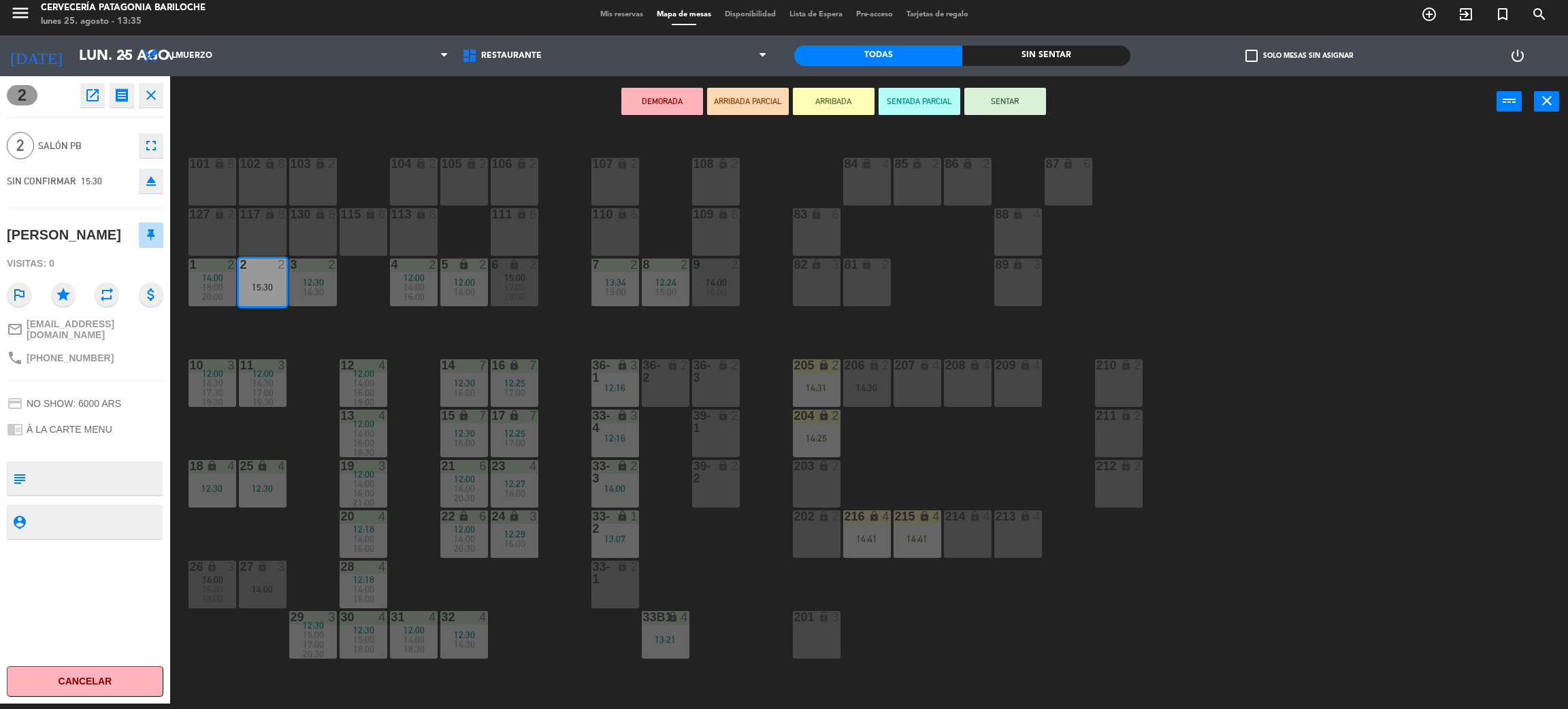
click at [615, 286] on span "19:00" at bounding box center [615, 292] width 21 height 11
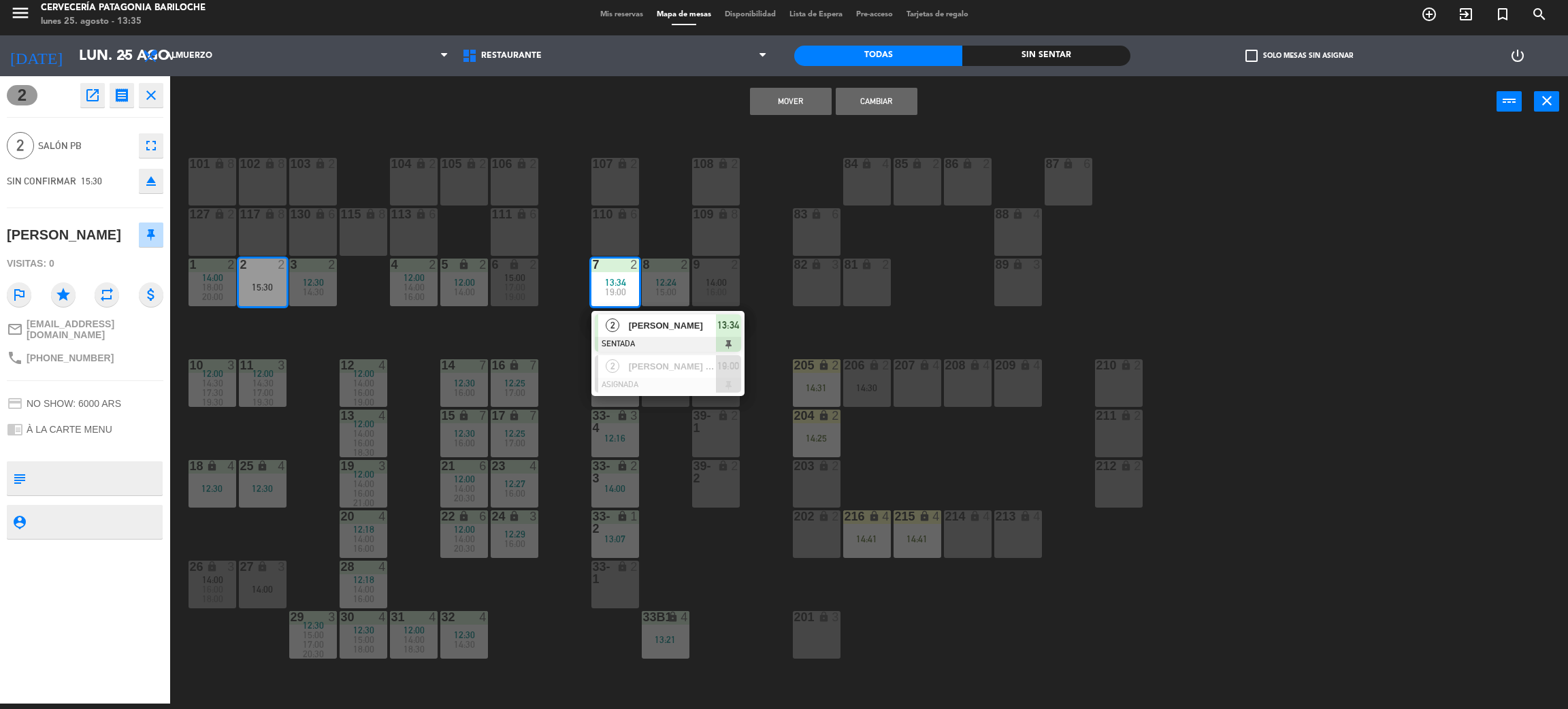
click at [794, 97] on button "Mover" at bounding box center [791, 102] width 82 height 27
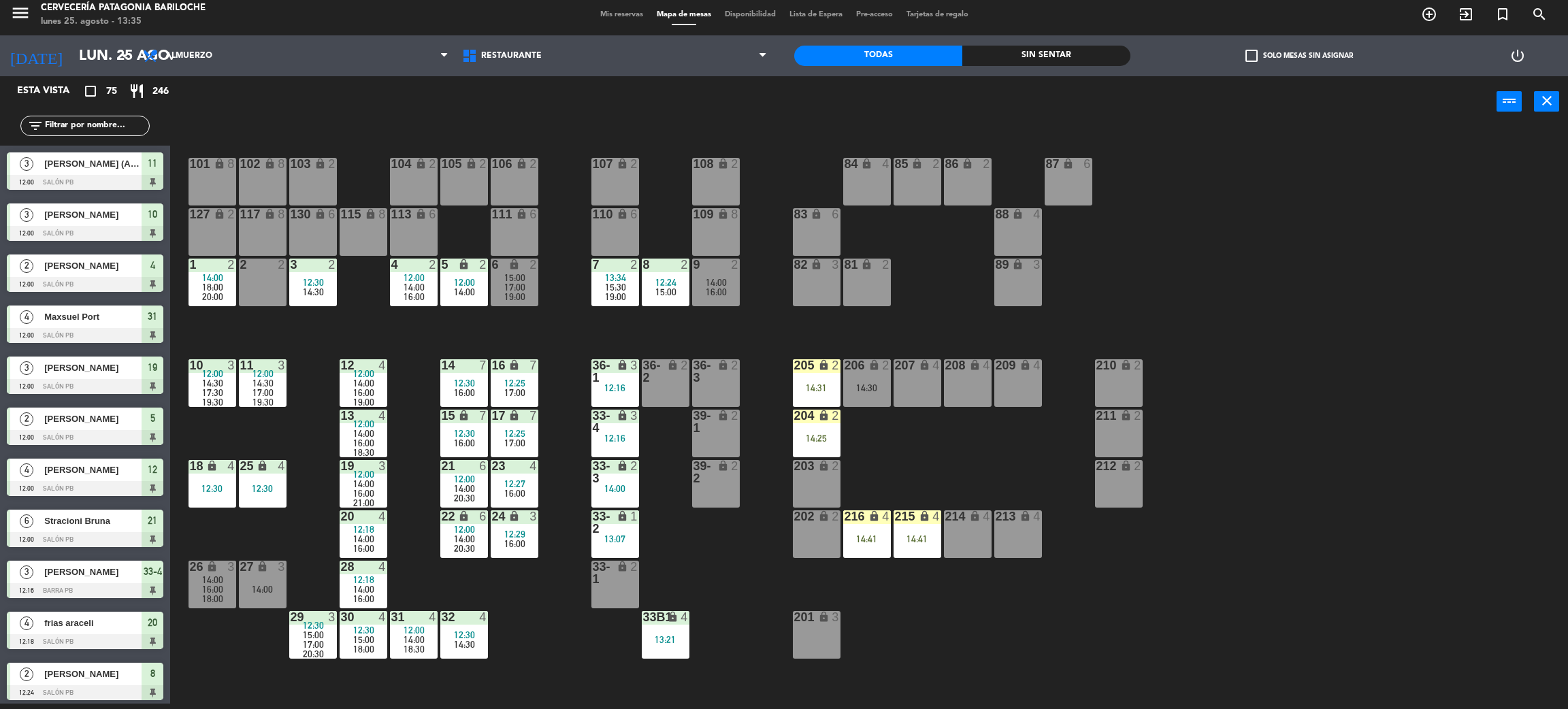
scroll to position [18, 0]
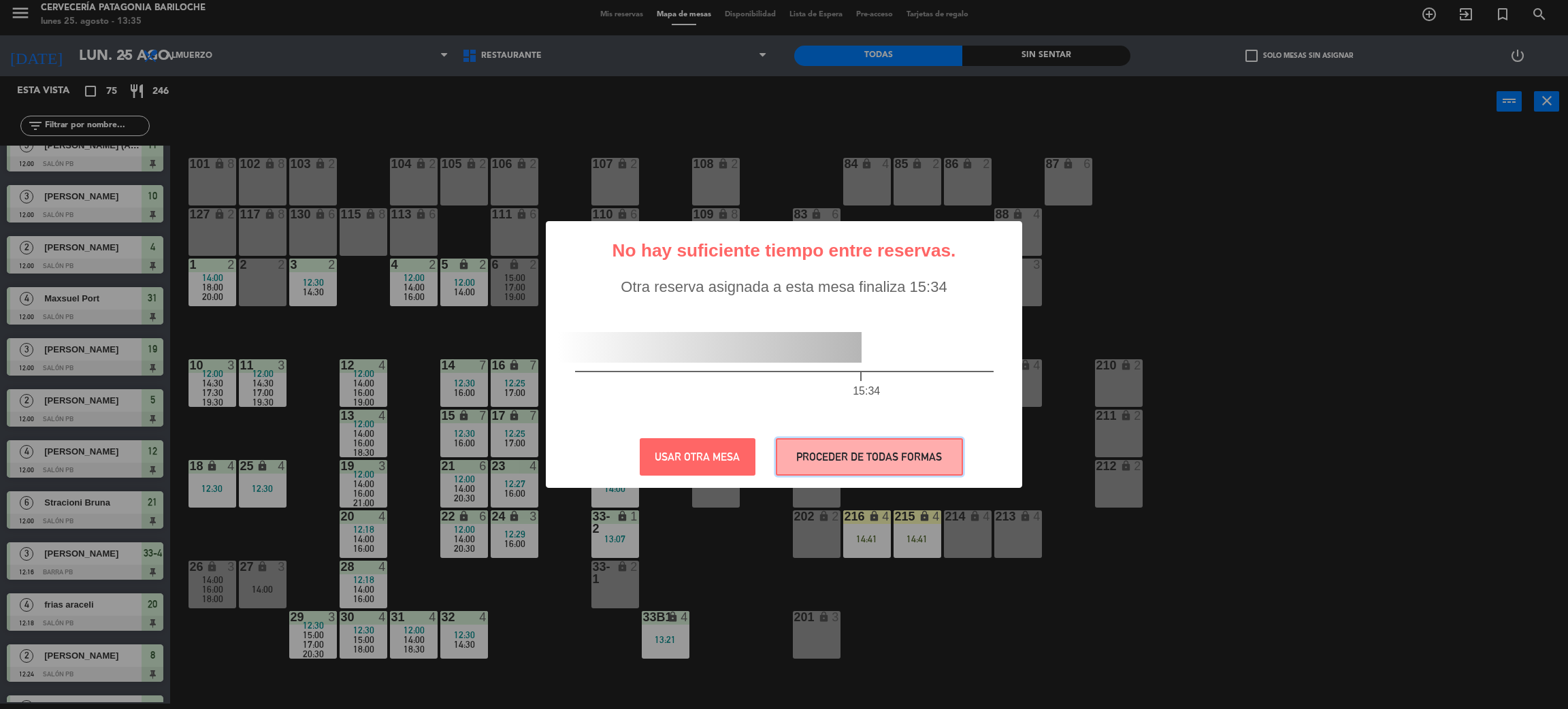
click at [856, 455] on button "PROCEDER DE TODAS FORMAS" at bounding box center [870, 457] width 187 height 37
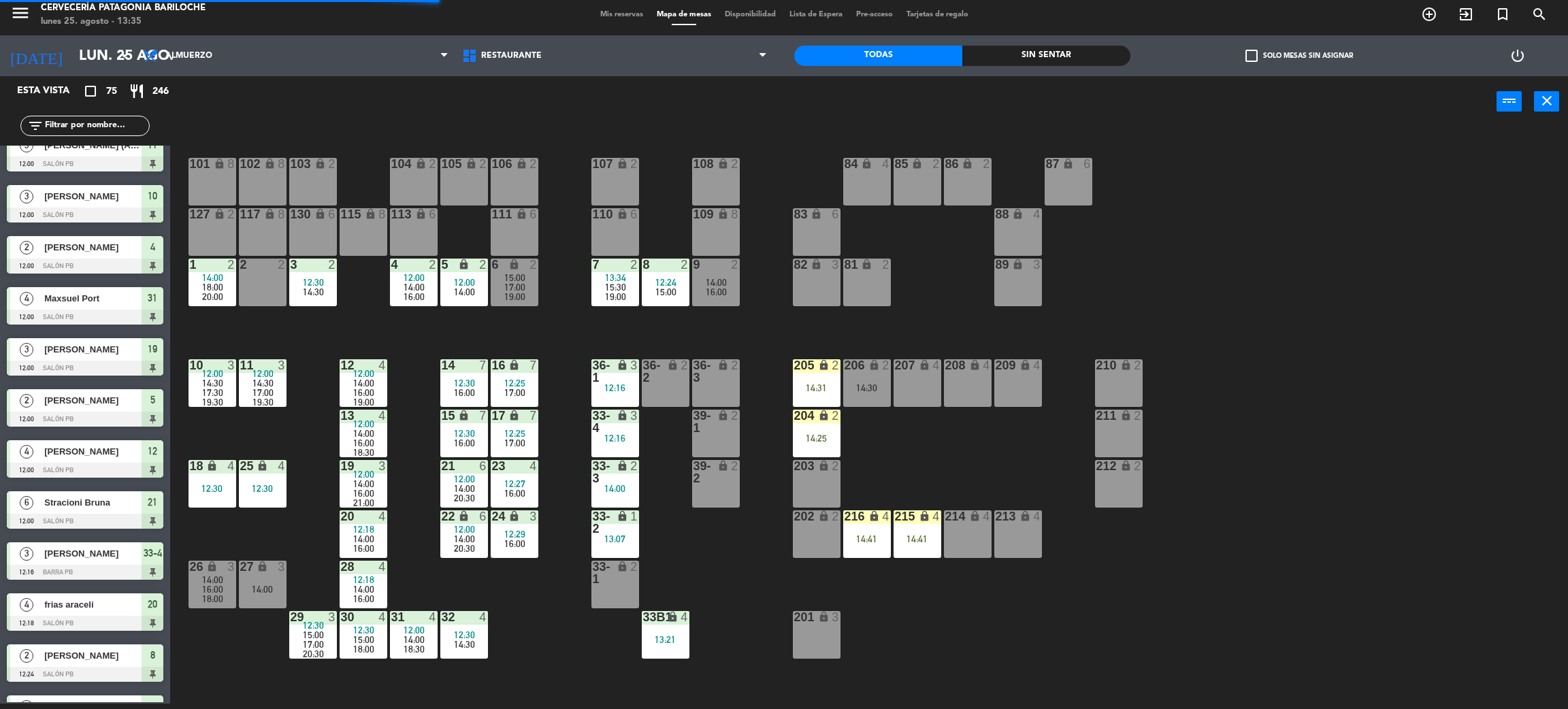
click at [932, 451] on div "101 lock 8 102 lock 8 104 lock 2 105 lock 2 106 lock 2 103 lock 2 107 lock 2 10…" at bounding box center [876, 421] width 1382 height 576
click at [869, 394] on div "206 lock 2 14:30" at bounding box center [868, 383] width 48 height 48
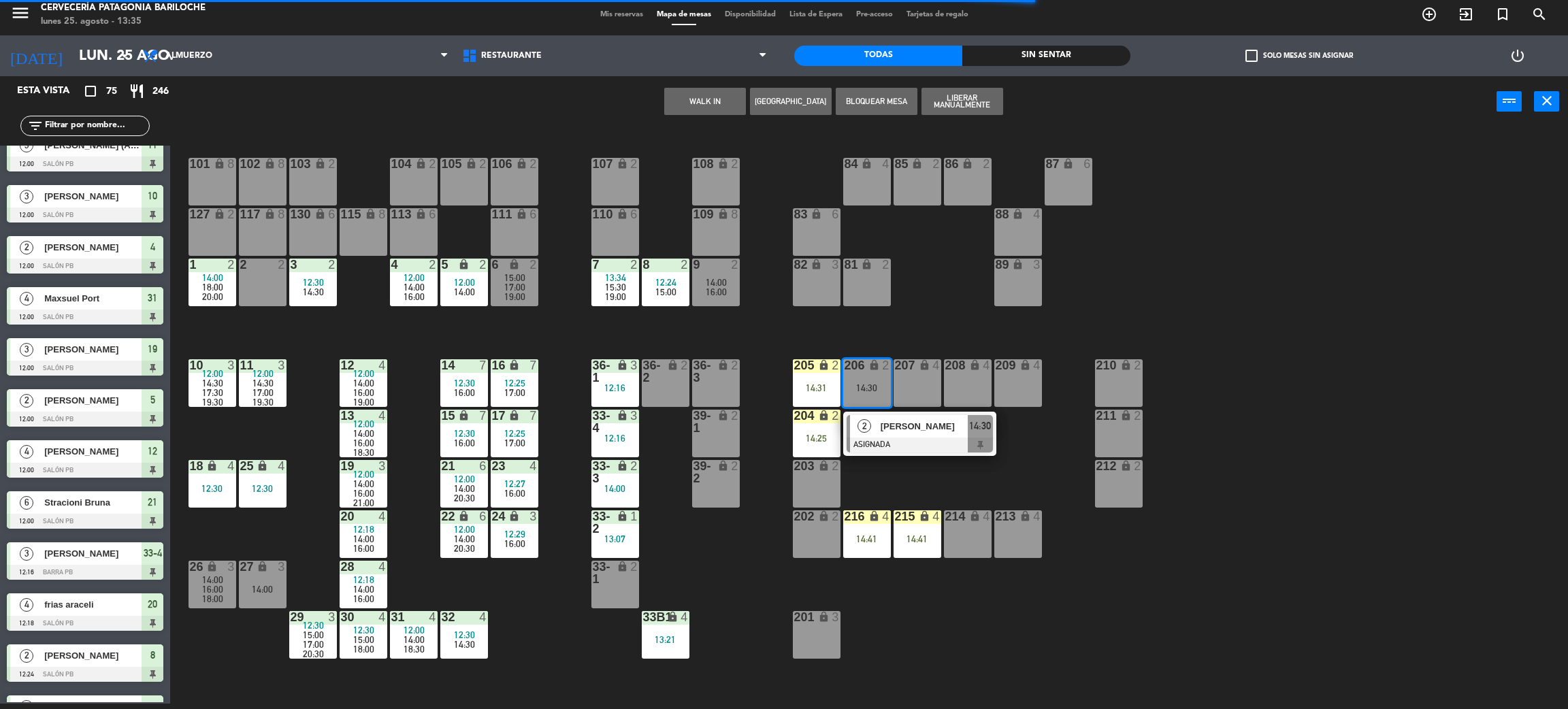
click at [900, 472] on div "101 lock 8 102 lock 8 104 lock 2 105 lock 2 106 lock 2 103 lock 2 107 lock 2 10…" at bounding box center [876, 421] width 1382 height 576
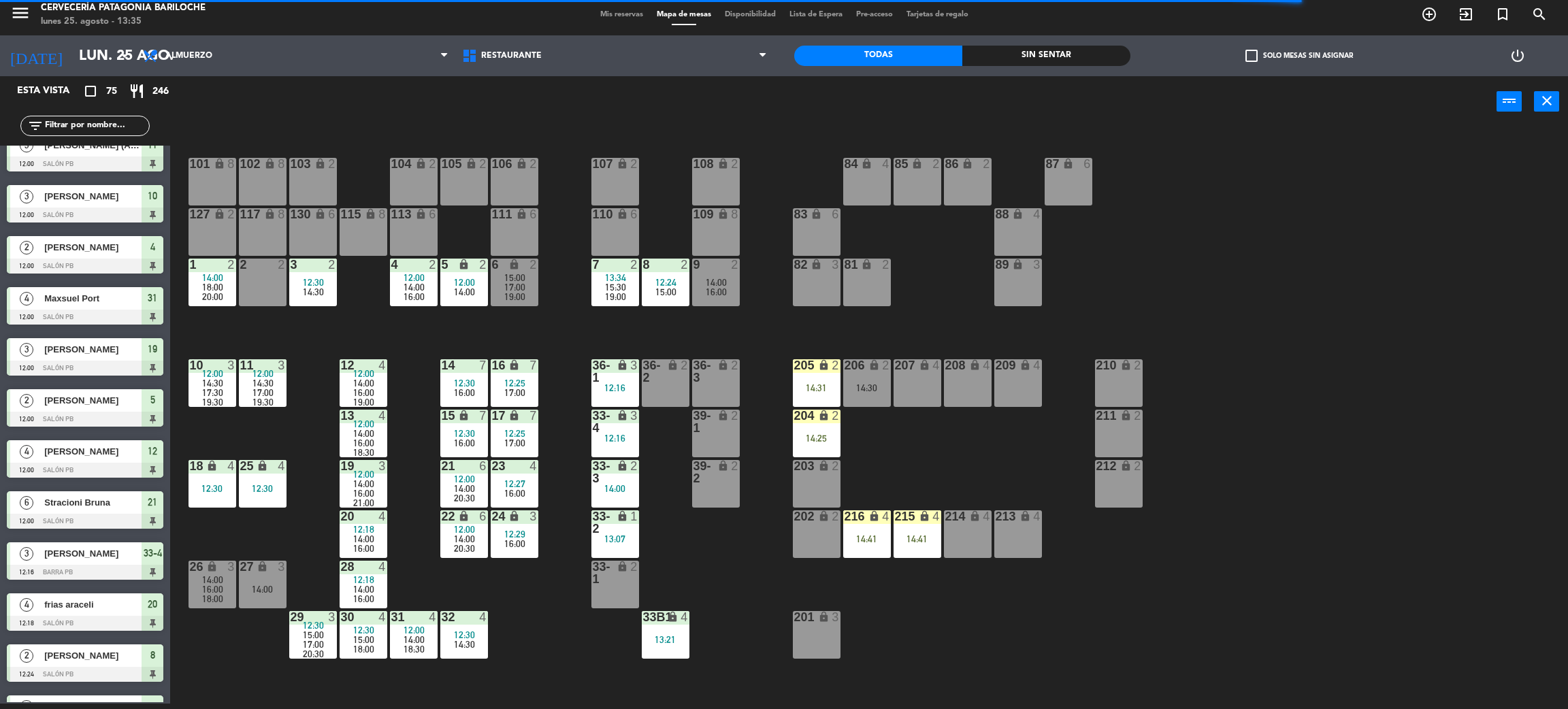
drag, startPoint x: 827, startPoint y: 427, endPoint x: 865, endPoint y: 447, distance: 42.9
click at [827, 427] on div "204 lock 2 14:25" at bounding box center [817, 434] width 48 height 48
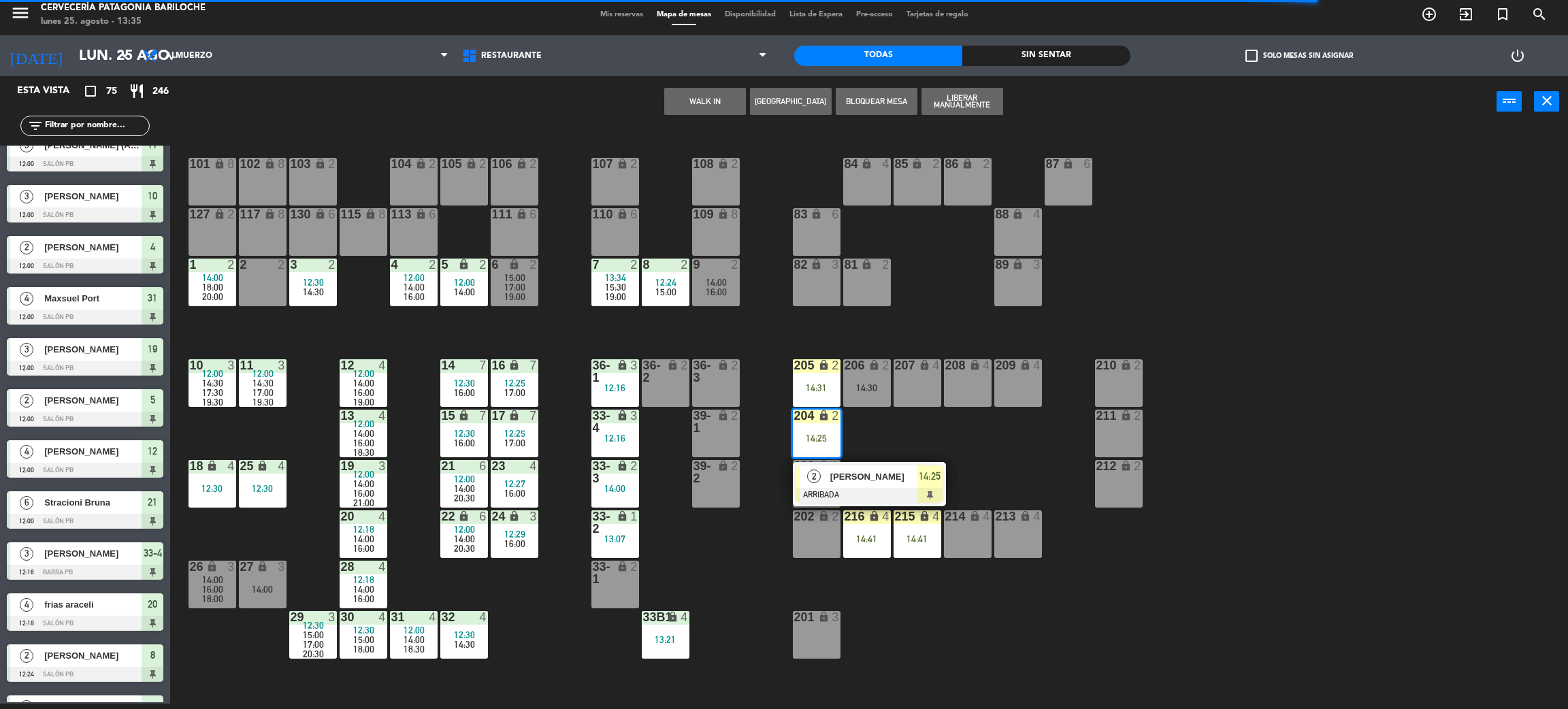
click at [881, 472] on span "[PERSON_NAME]" at bounding box center [874, 477] width 87 height 14
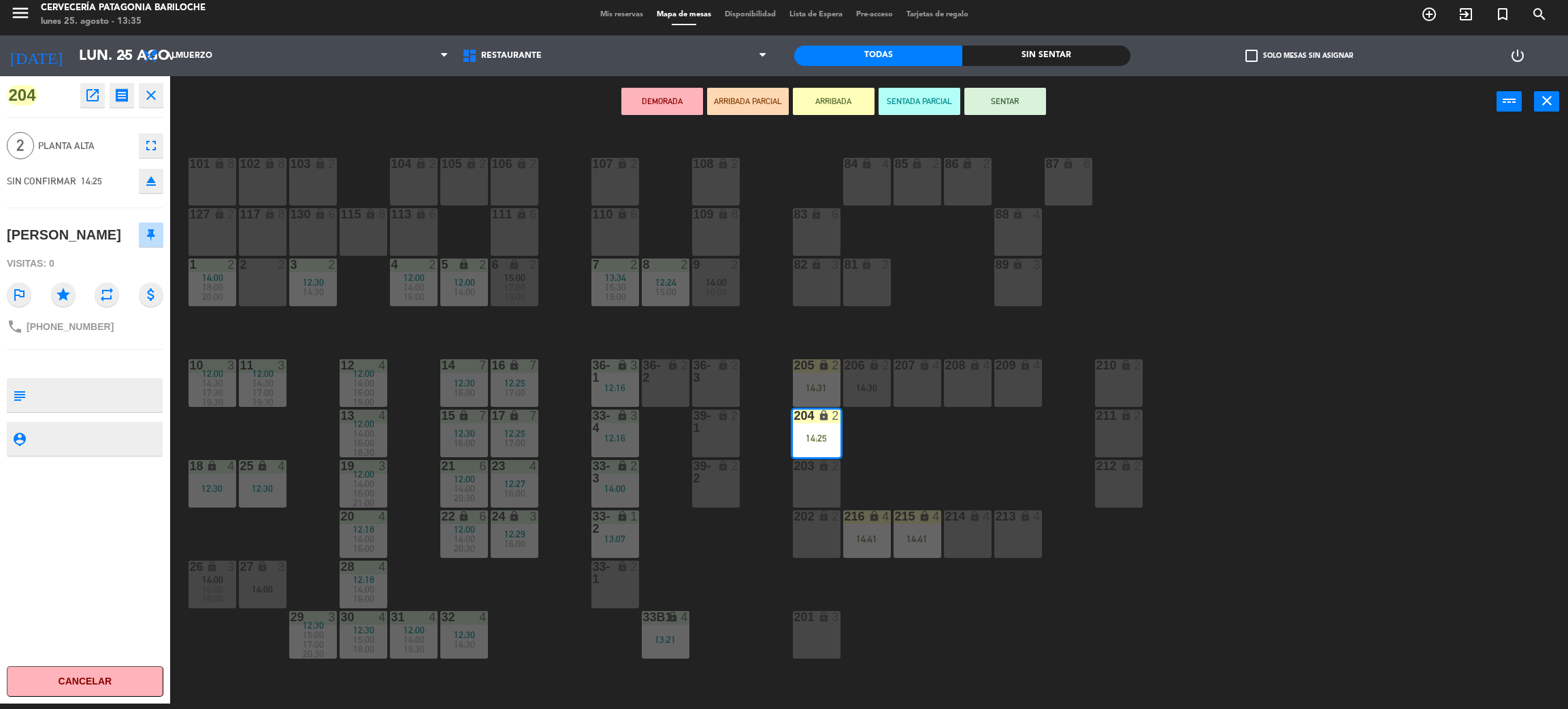
click at [258, 287] on div "2 2" at bounding box center [263, 282] width 48 height 48
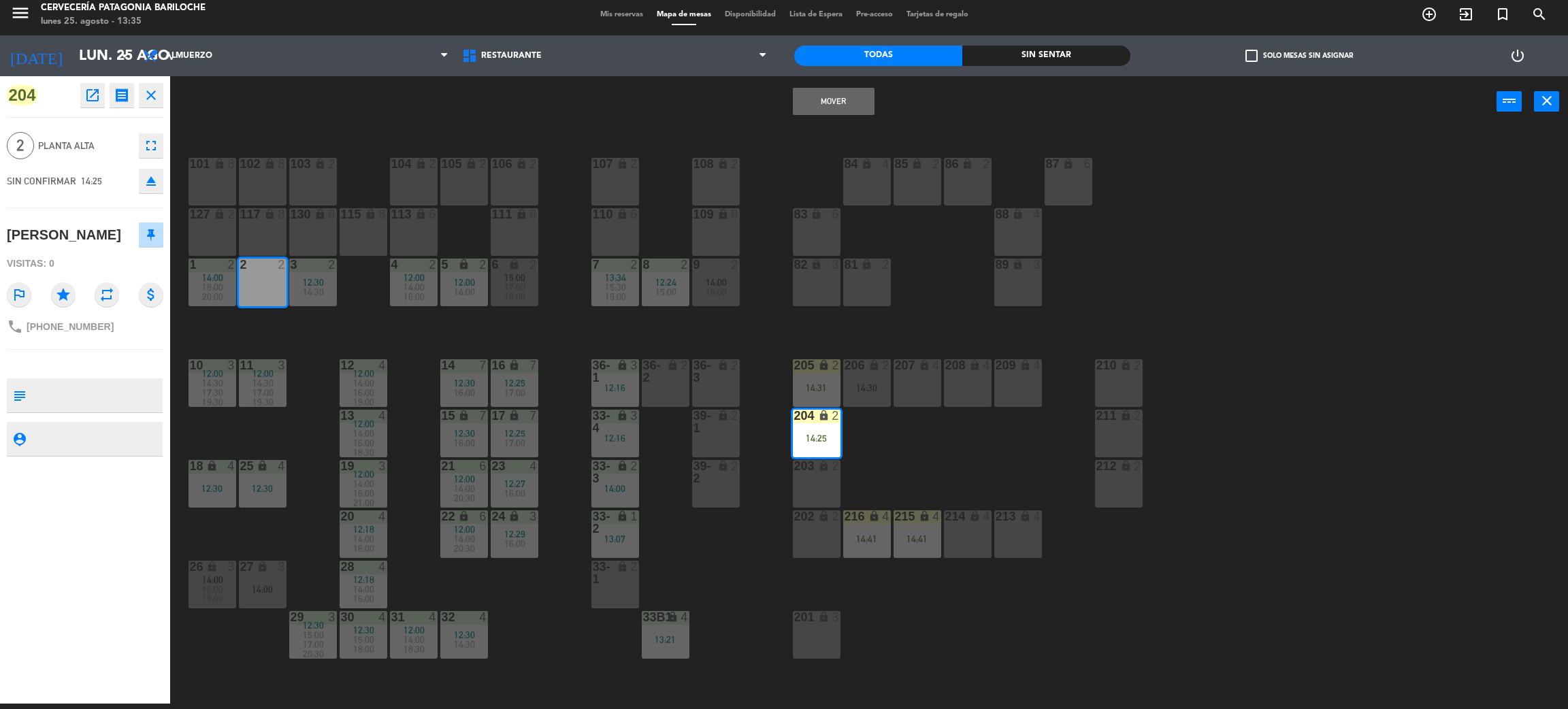
click at [826, 98] on button "Mover" at bounding box center [834, 102] width 82 height 27
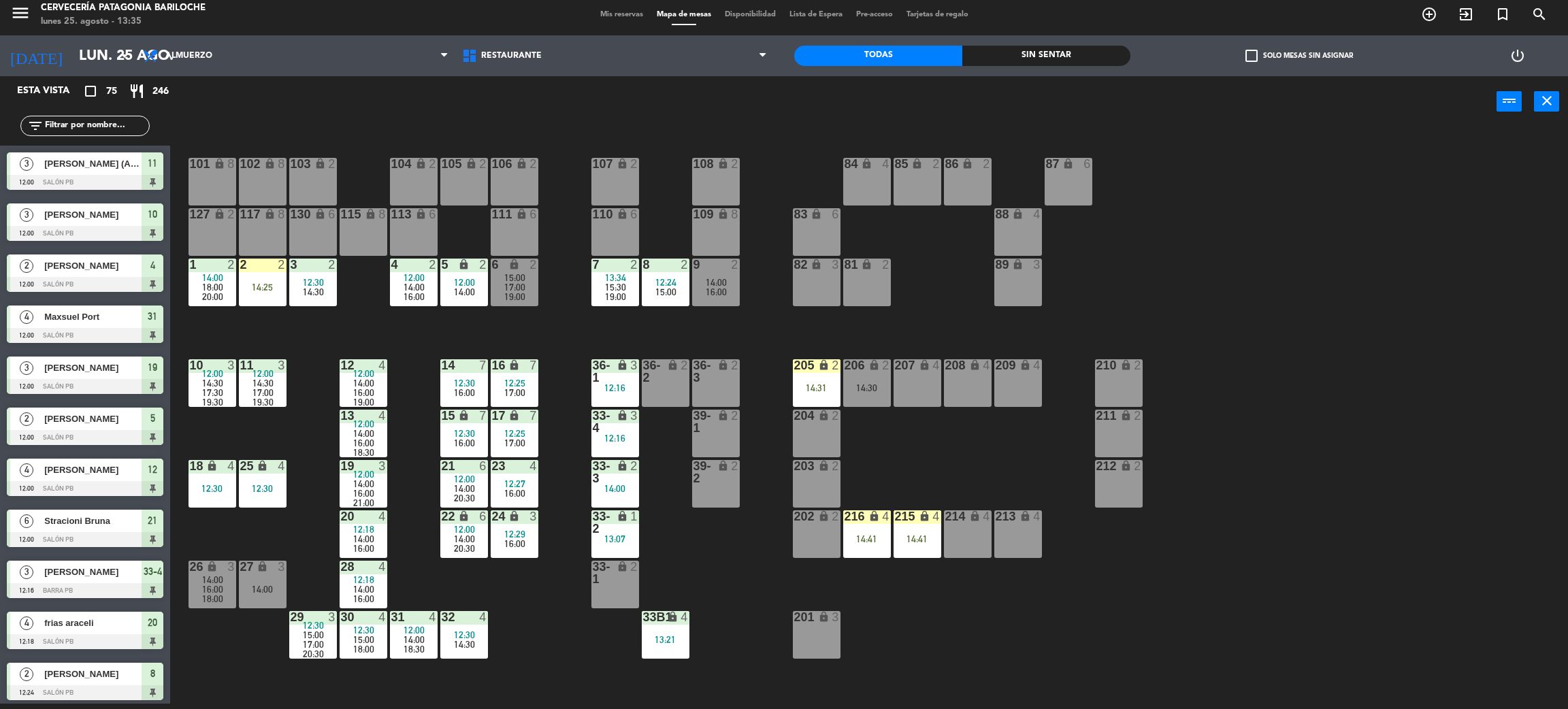
scroll to position [5, 0]
click at [262, 279] on div "2 2 14:25" at bounding box center [263, 282] width 48 height 48
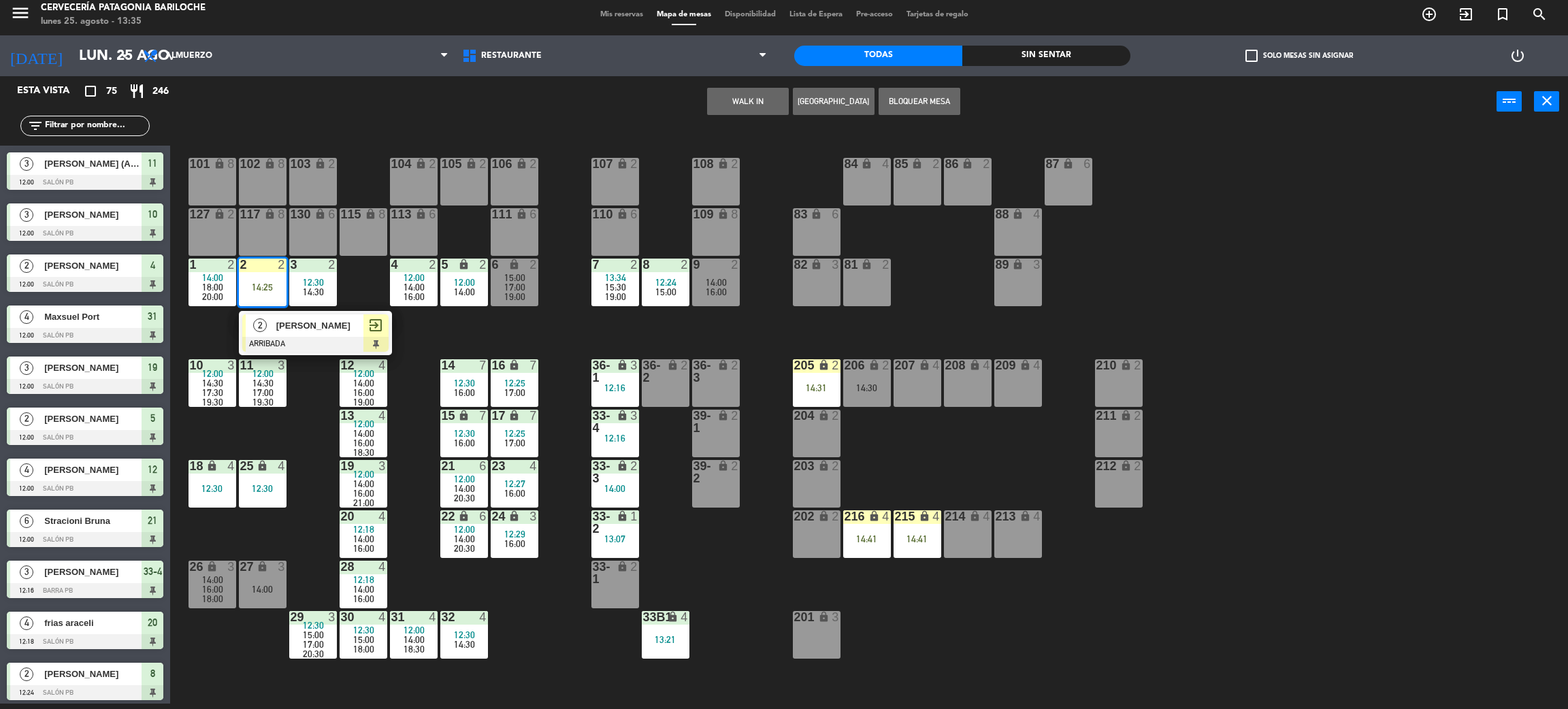
click at [300, 331] on div "2 [PERSON_NAME] ARRIBADA exit_to_app" at bounding box center [315, 333] width 174 height 44
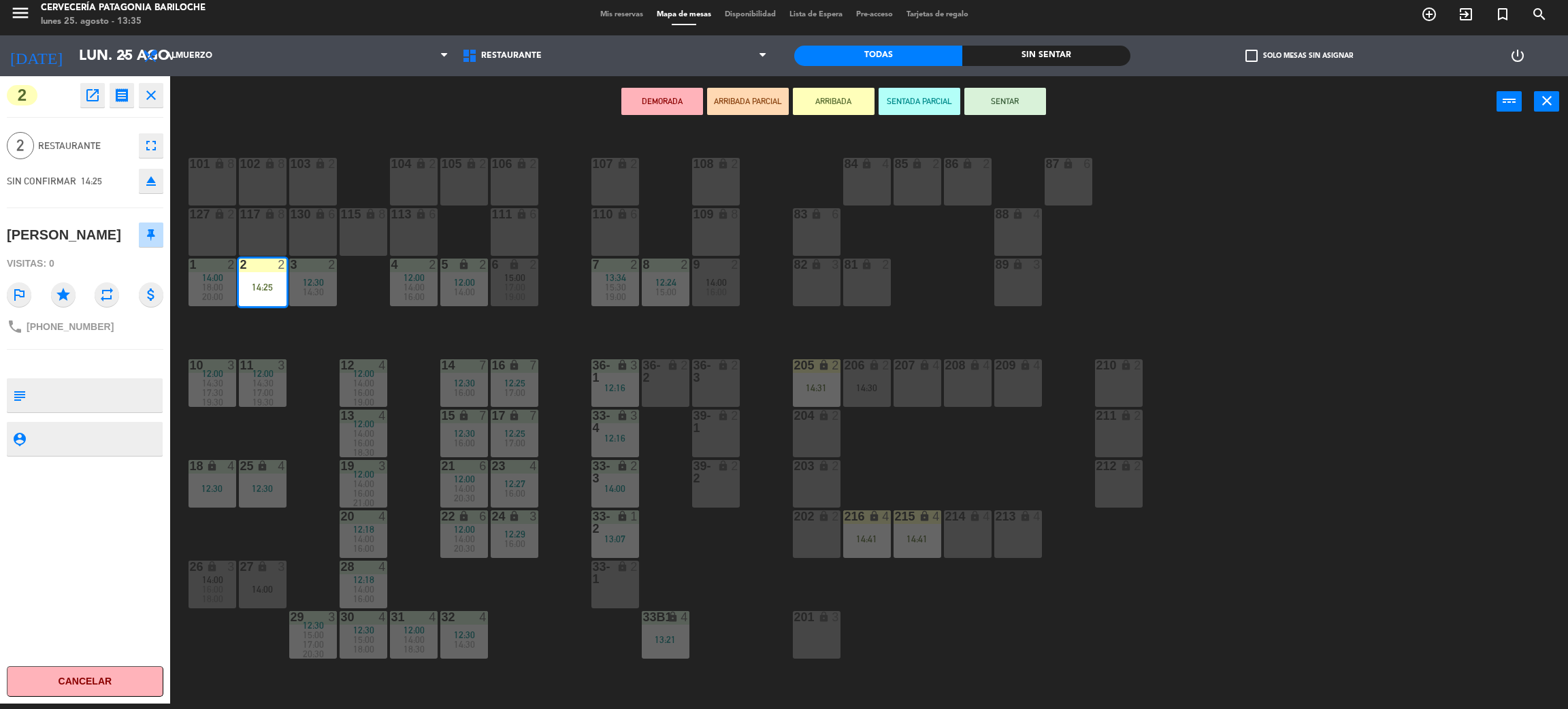
click at [87, 322] on span "[PHONE_NUMBER]" at bounding box center [70, 327] width 87 height 11
click at [87, 322] on span "[PHONE_NUMBER]" at bounding box center [70, 327] width 87 height 11
copy div "phone"
click at [728, 563] on div "101 lock 8 102 lock 8 104 lock 2 105 lock 2 106 lock 2 103 lock 2 107 lock 2 10…" at bounding box center [876, 421] width 1382 height 576
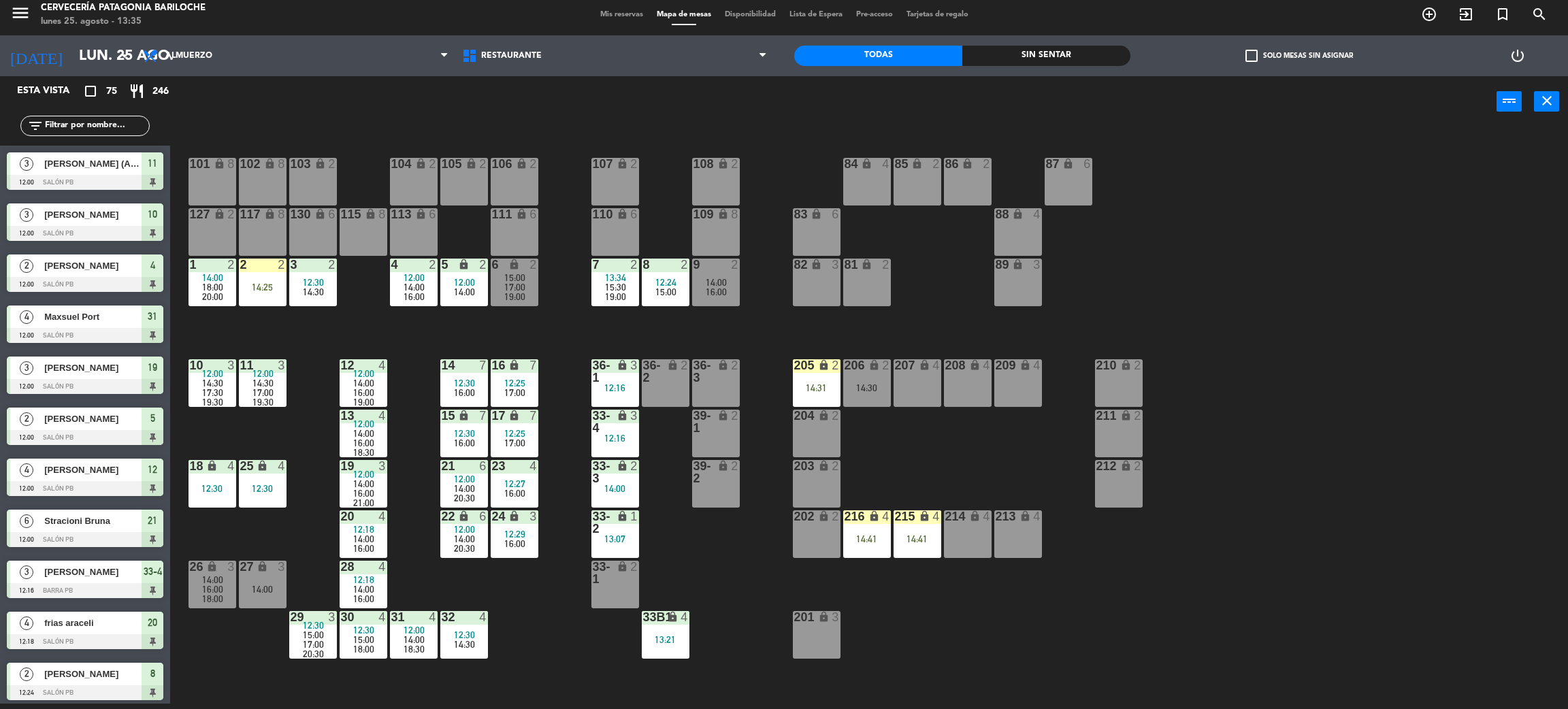
click at [904, 437] on div "101 lock 8 102 lock 8 104 lock 2 105 lock 2 106 lock 2 103 lock 2 107 lock 2 10…" at bounding box center [876, 421] width 1382 height 576
click at [818, 390] on div "14:31" at bounding box center [817, 388] width 48 height 10
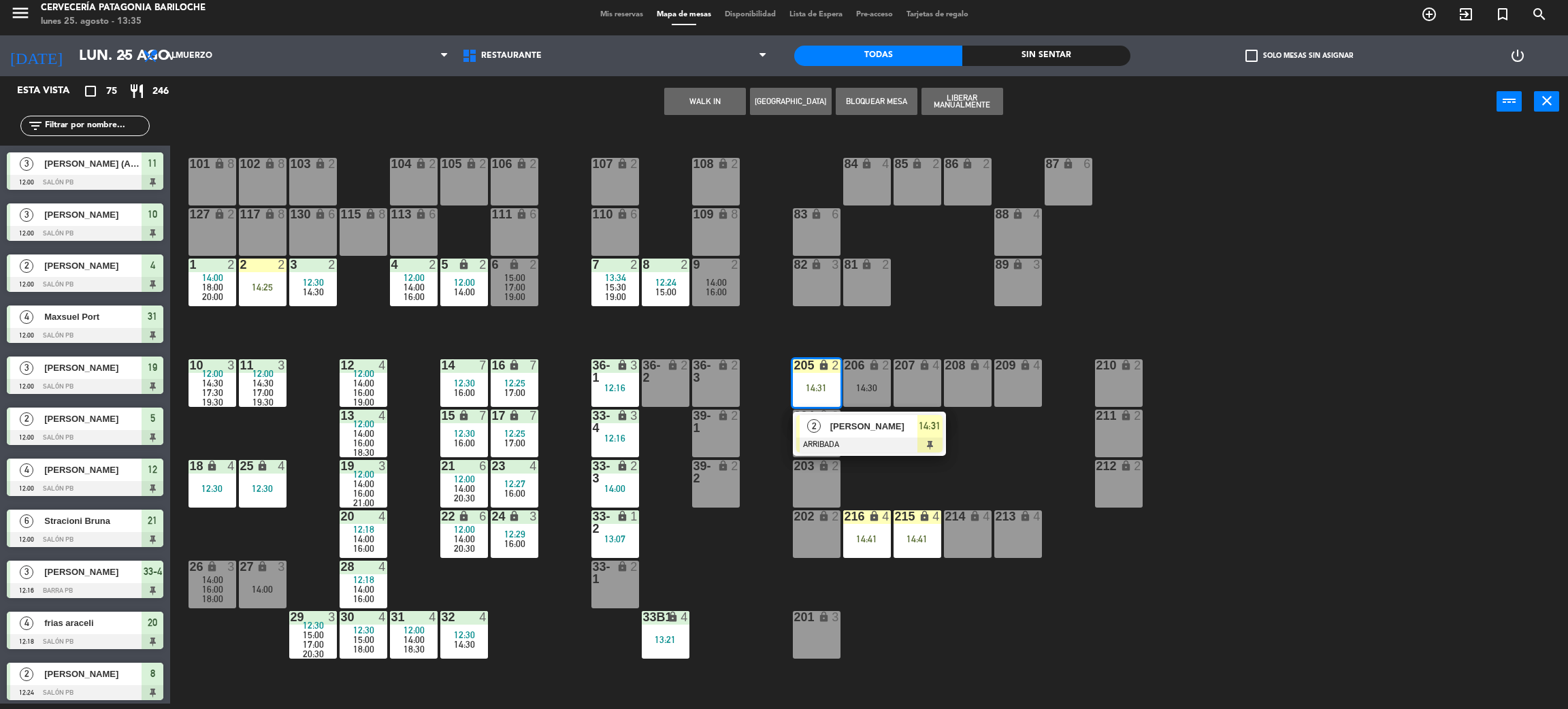
click at [998, 476] on div "101 lock 8 102 lock 8 104 lock 2 105 lock 2 106 lock 2 103 lock 2 107 lock 2 10…" at bounding box center [876, 421] width 1382 height 576
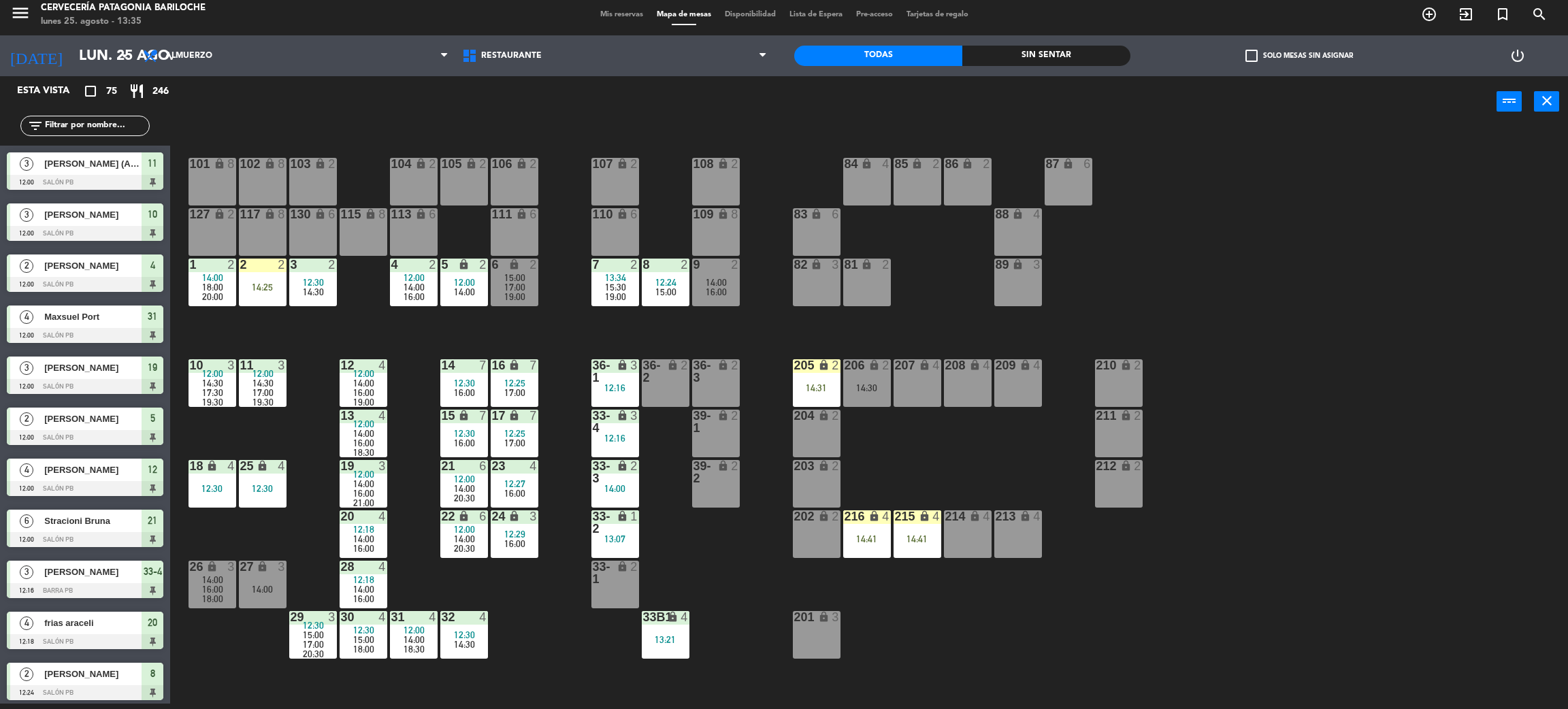
click at [738, 567] on div "101 lock 8 102 lock 8 104 lock 2 105 lock 2 106 lock 2 103 lock 2 107 lock 2 10…" at bounding box center [876, 421] width 1382 height 576
click at [432, 354] on div "101 lock 8 102 lock 8 104 lock 2 105 lock 2 106 lock 2 103 lock 2 107 lock 2 10…" at bounding box center [876, 421] width 1382 height 576
click at [456, 283] on span "12:00" at bounding box center [464, 282] width 21 height 11
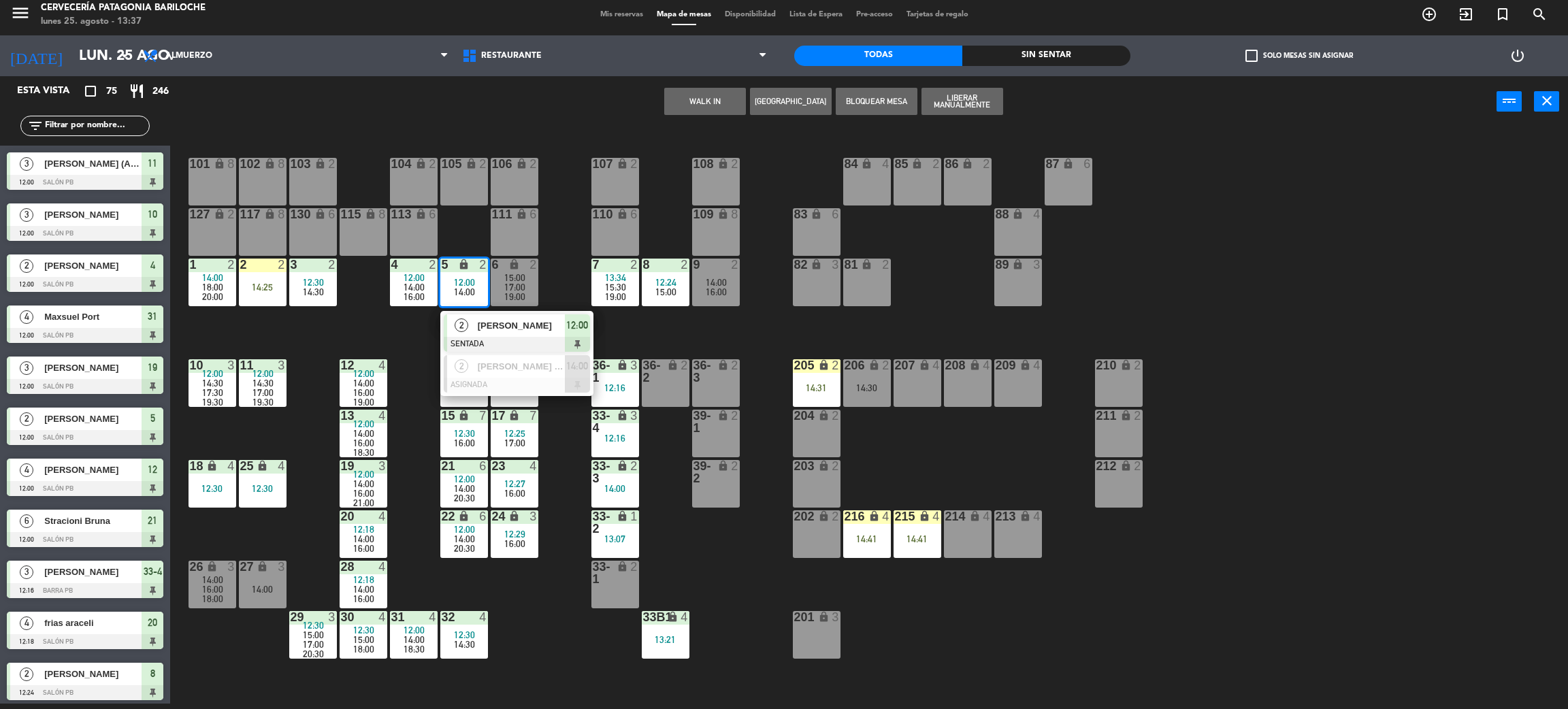
click at [560, 329] on span "[PERSON_NAME]" at bounding box center [522, 325] width 87 height 14
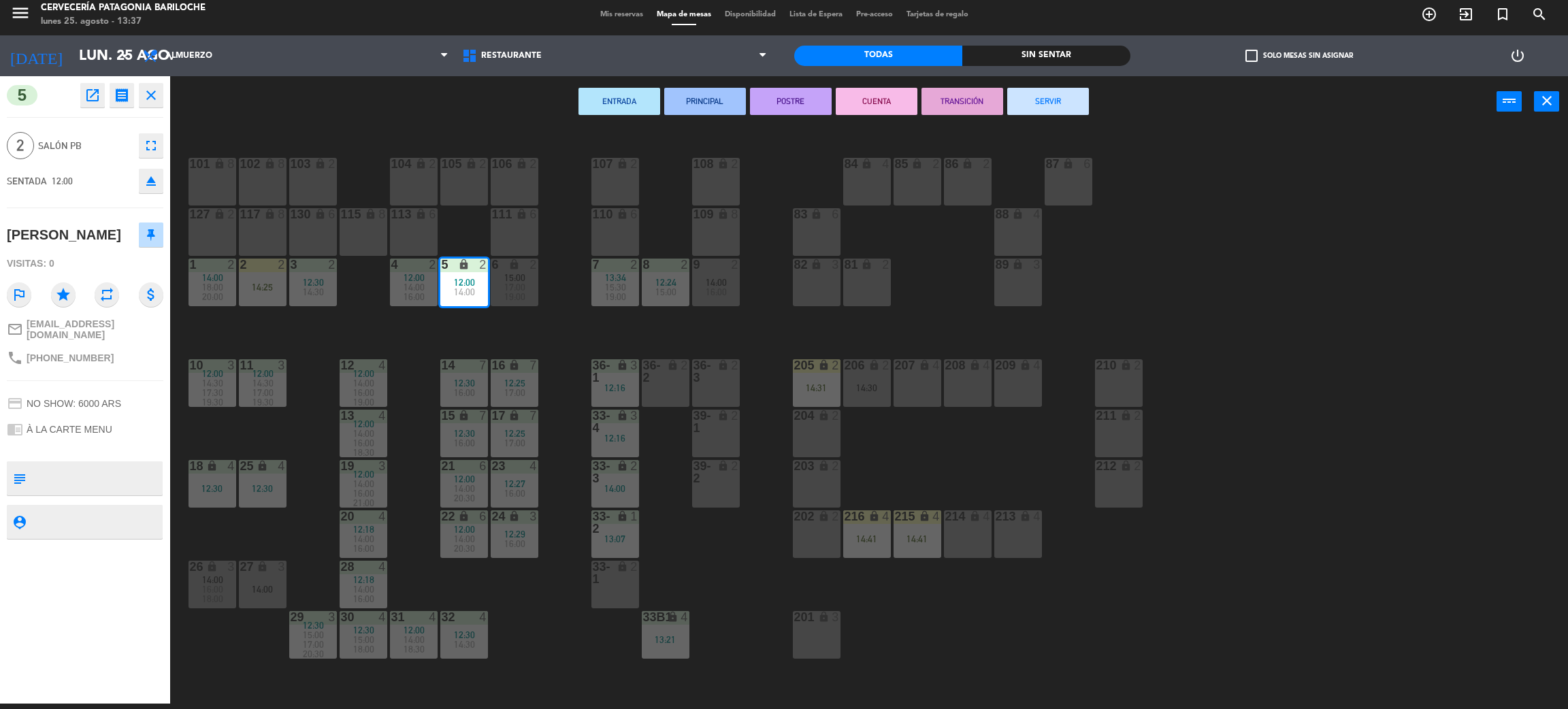
click at [1068, 102] on button "SERVIR" at bounding box center [1048, 102] width 82 height 27
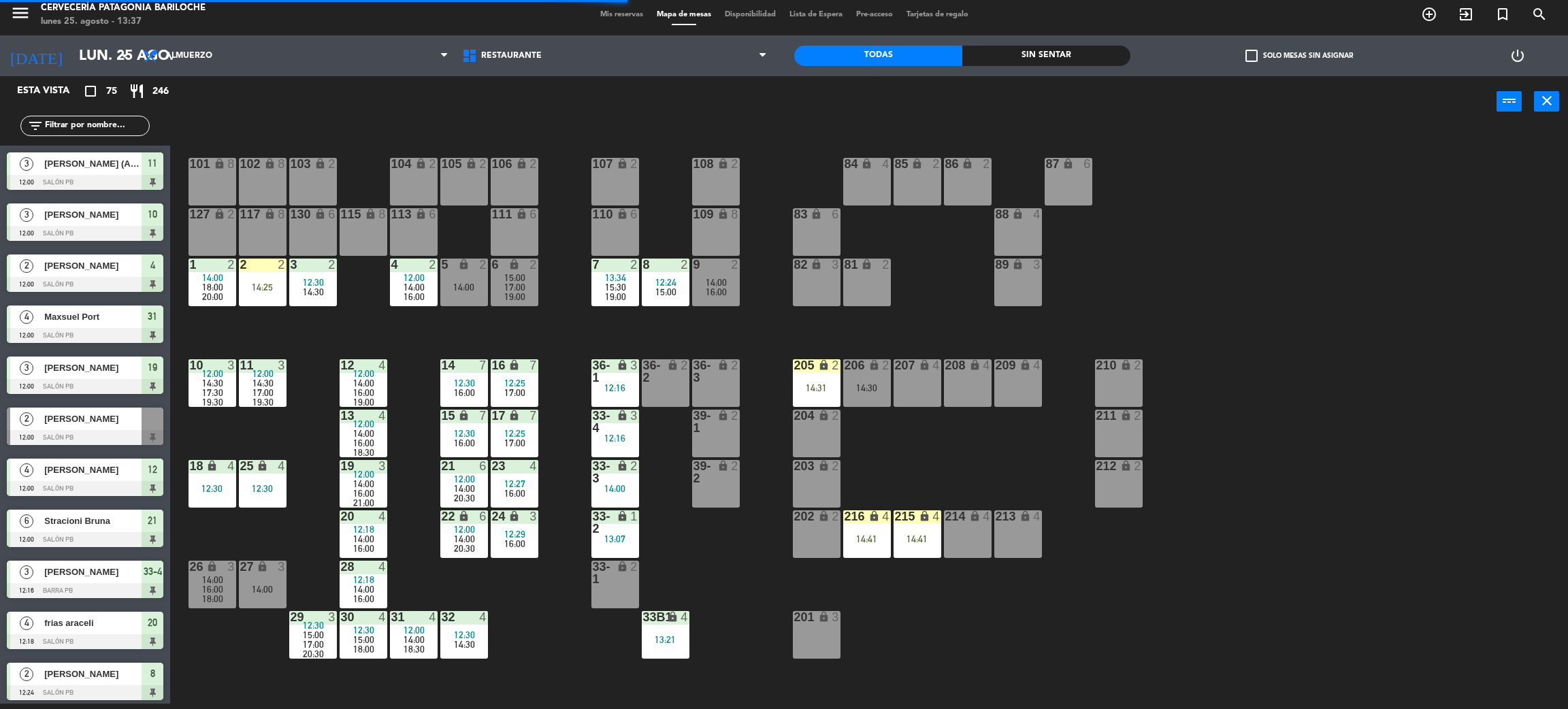
click at [539, 346] on div "101 lock 8 102 lock 8 104 lock 2 105 lock 2 106 lock 2 103 lock 2 107 lock 2 10…" at bounding box center [876, 421] width 1382 height 576
click at [539, 603] on div "101 lock 8 102 lock 8 104 lock 2 105 lock 2 106 lock 2 103 lock 2 107 lock 2 10…" at bounding box center [876, 421] width 1382 height 576
click at [286, 329] on div "101 lock 8 102 lock 8 104 lock 2 105 lock 2 106 lock 2 103 lock 2 107 lock 2 10…" at bounding box center [876, 421] width 1382 height 576
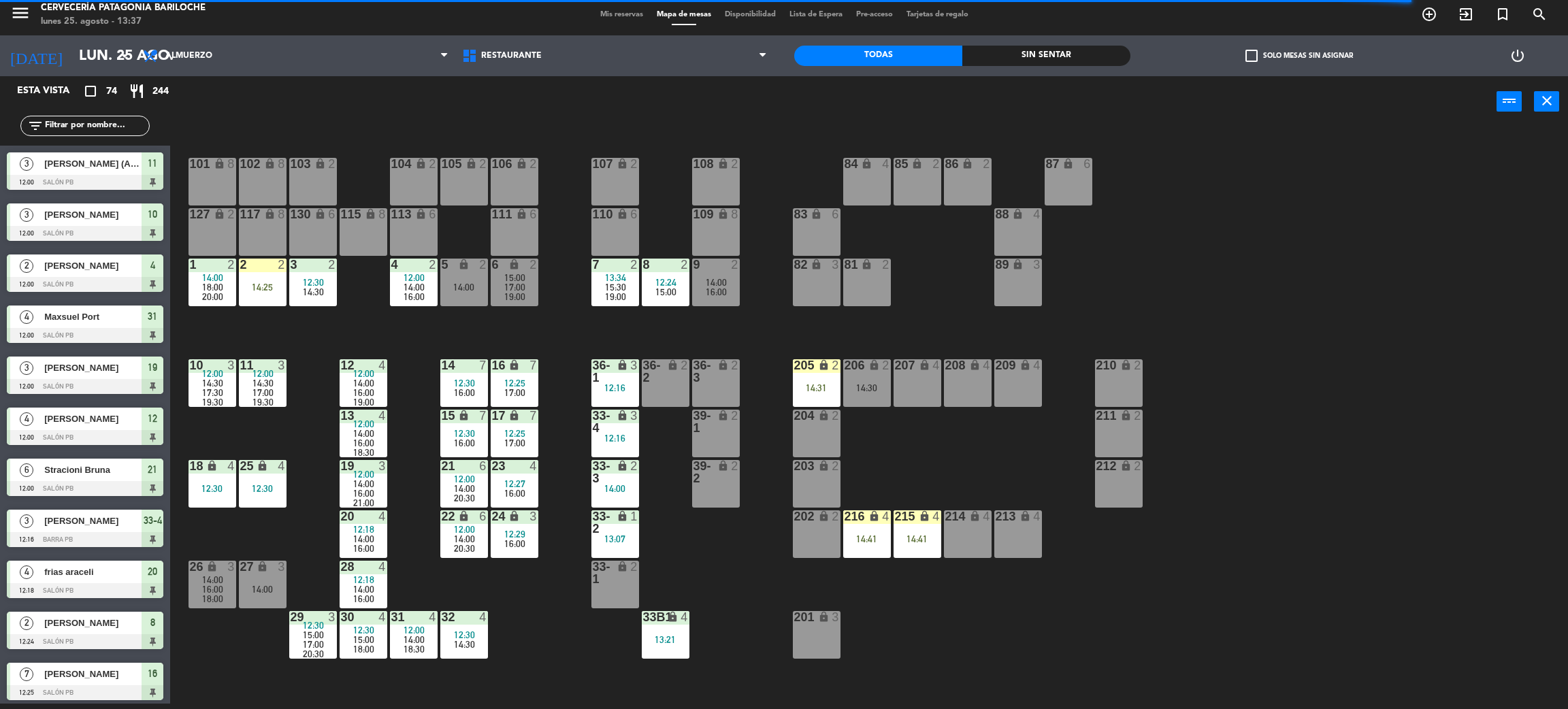
click at [275, 329] on div "101 lock 8 102 lock 8 104 lock 2 105 lock 2 106 lock 2 103 lock 2 107 lock 2 10…" at bounding box center [876, 421] width 1382 height 576
click at [254, 324] on div "101 lock 8 102 lock 8 104 lock 2 105 lock 2 106 lock 2 103 lock 2 107 lock 2 10…" at bounding box center [876, 421] width 1382 height 576
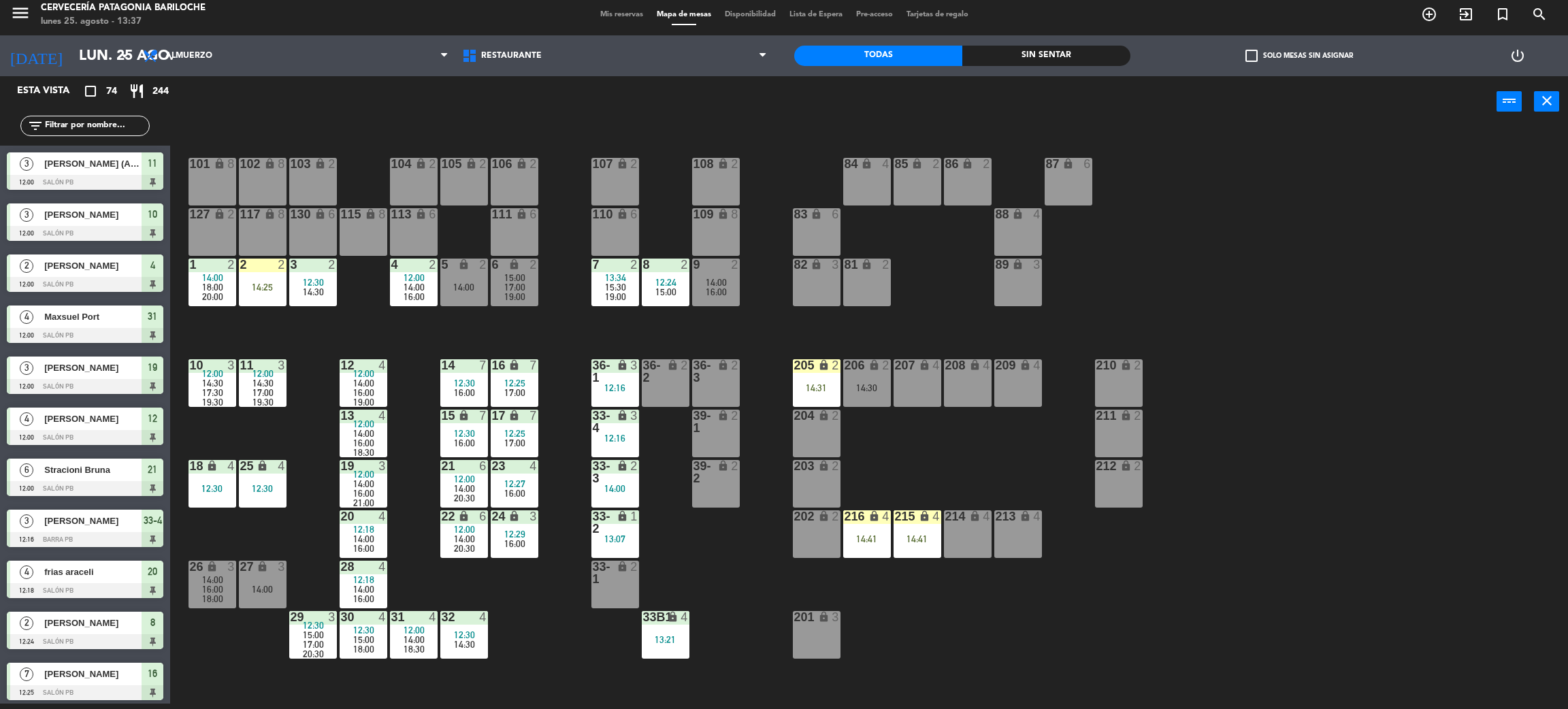
click at [295, 342] on div "101 lock 8 102 lock 8 104 lock 2 105 lock 2 106 lock 2 103 lock 2 107 lock 2 10…" at bounding box center [876, 421] width 1382 height 576
click at [479, 603] on div "101 lock 8 102 lock 8 104 lock 2 105 lock 2 106 lock 2 103 lock 2 107 lock 2 10…" at bounding box center [876, 421] width 1382 height 576
click at [827, 644] on div "201 lock 3" at bounding box center [817, 635] width 48 height 48
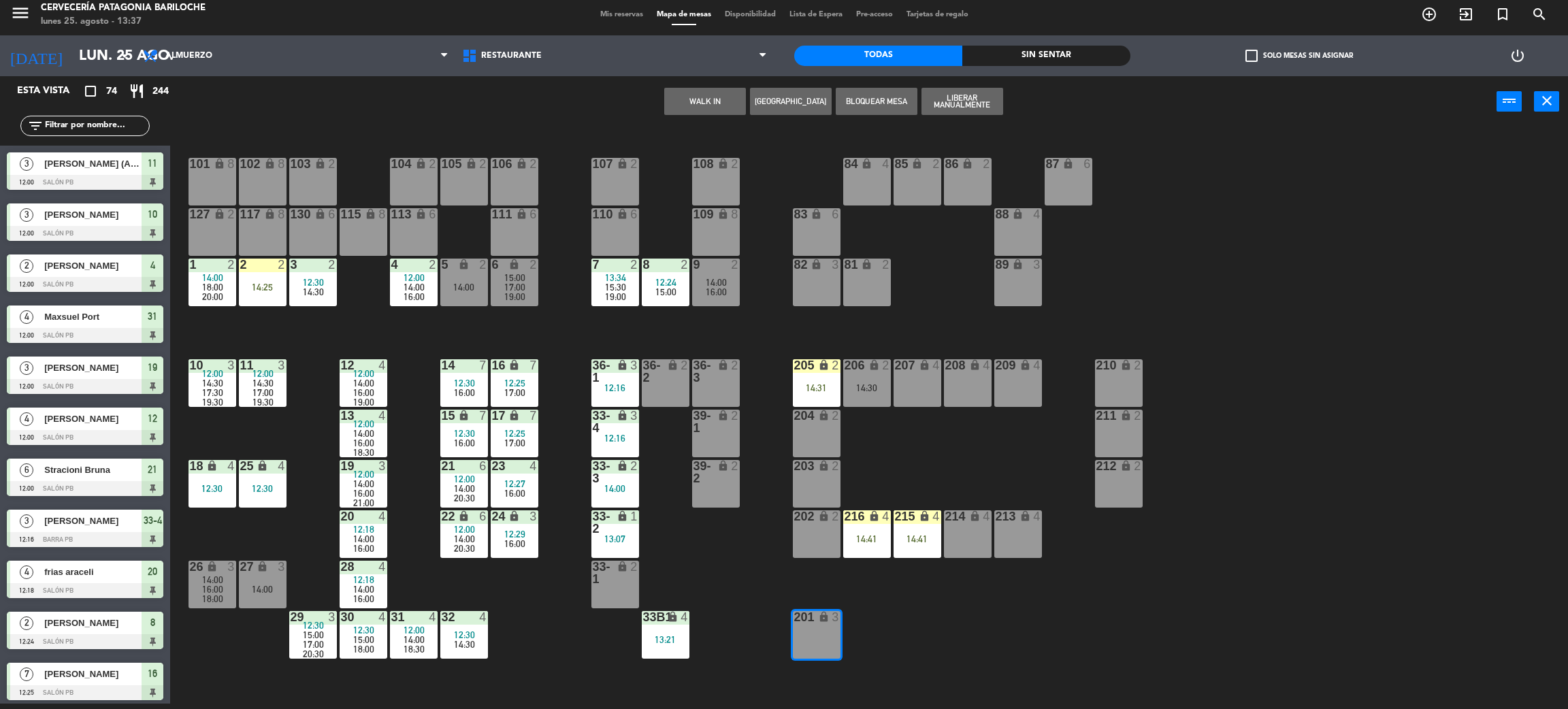
click at [919, 634] on div "101 lock 8 102 lock 8 104 lock 2 105 lock 2 106 lock 2 103 lock 2 107 lock 2 10…" at bounding box center [876, 421] width 1382 height 576
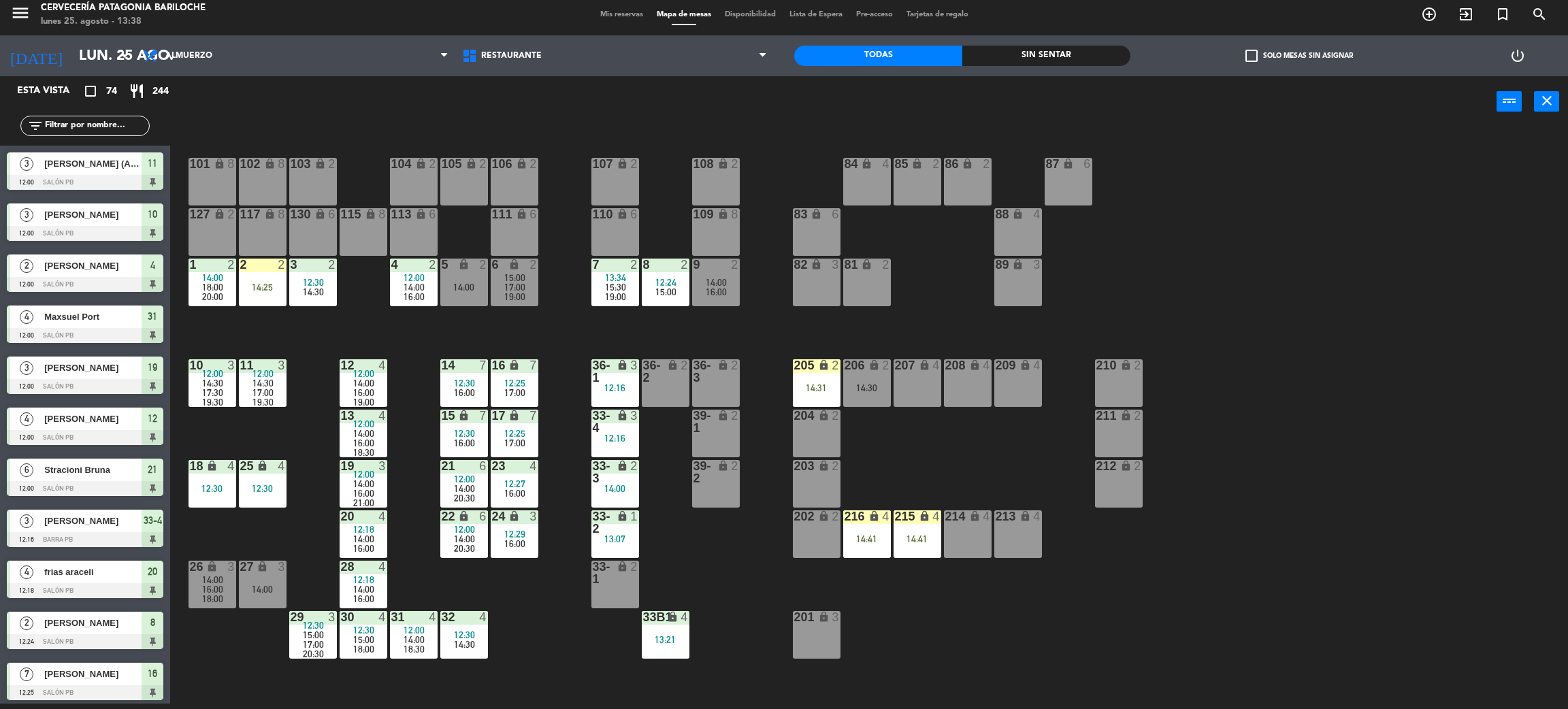
click at [262, 296] on div "2 2 14:25" at bounding box center [263, 282] width 48 height 48
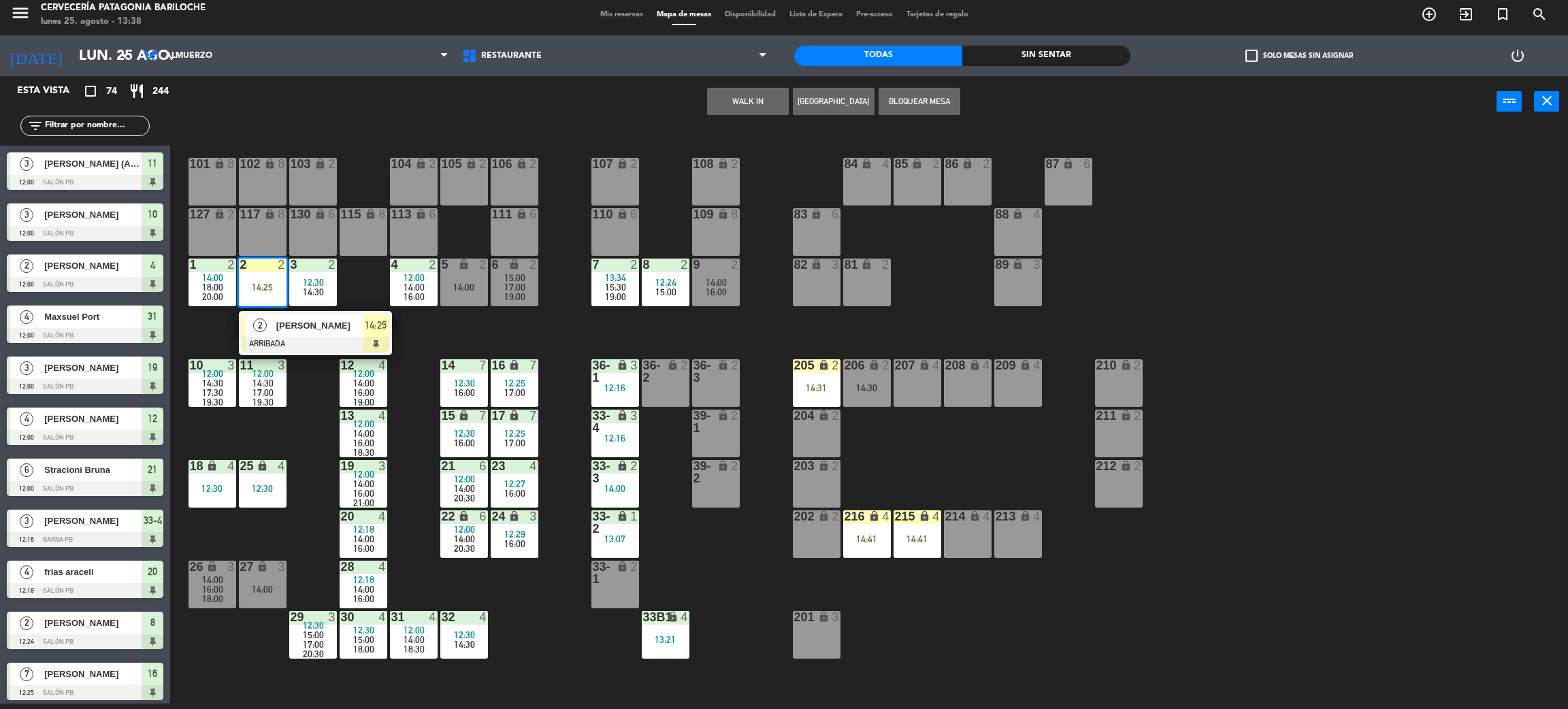
click at [287, 329] on span "[PERSON_NAME]" at bounding box center [320, 325] width 87 height 14
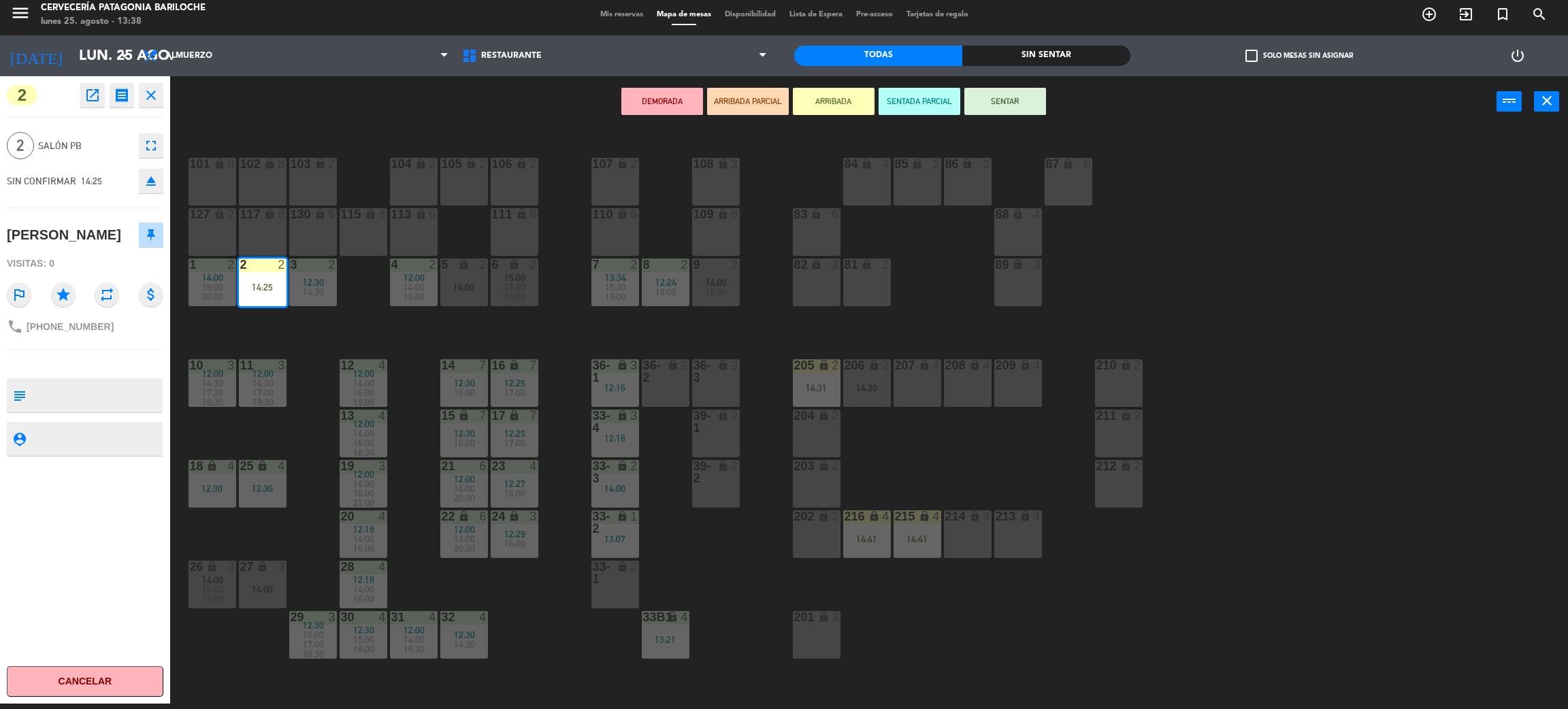
click at [999, 109] on button "SENTAR" at bounding box center [1005, 102] width 82 height 27
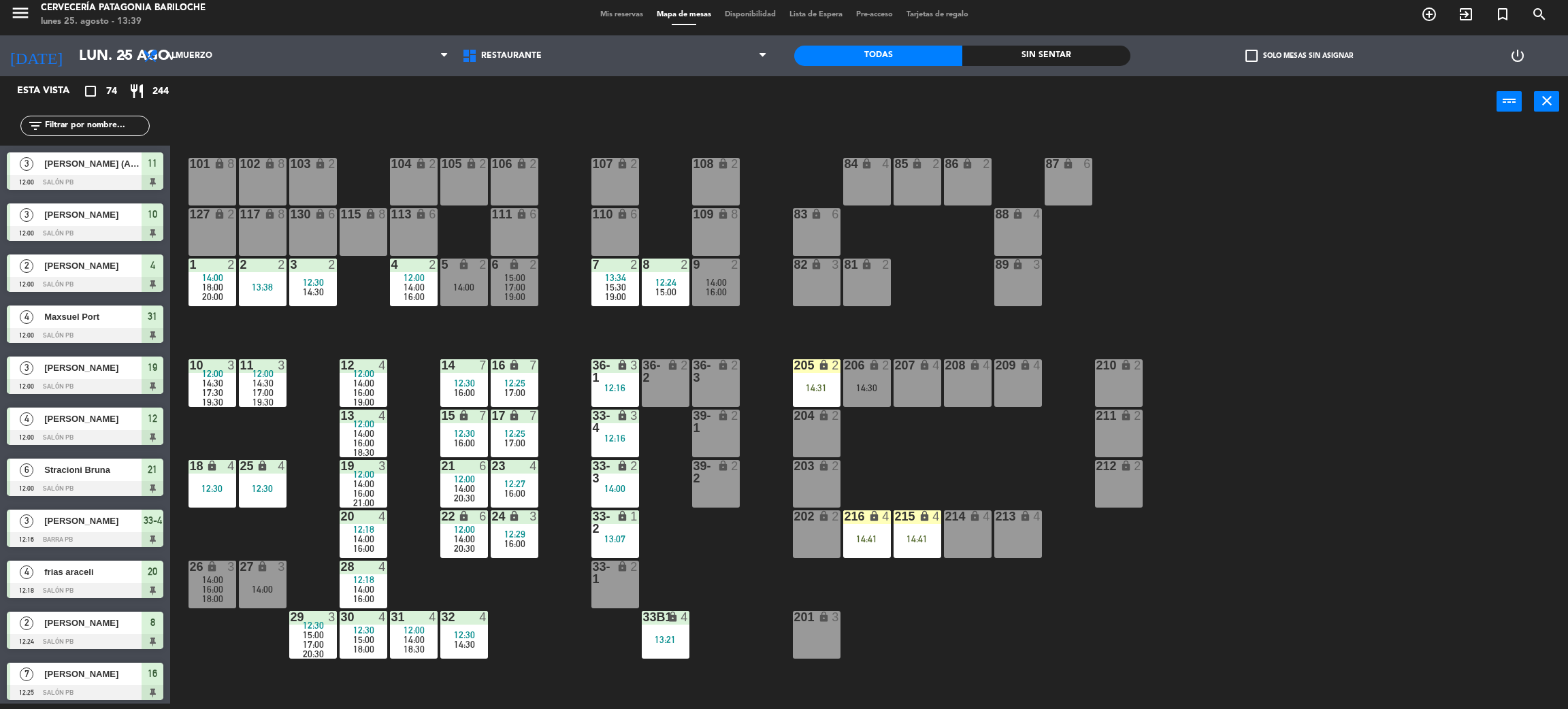
drag, startPoint x: 117, startPoint y: 121, endPoint x: 114, endPoint y: 110, distance: 11.4
click at [116, 121] on input "text" at bounding box center [96, 126] width 106 height 15
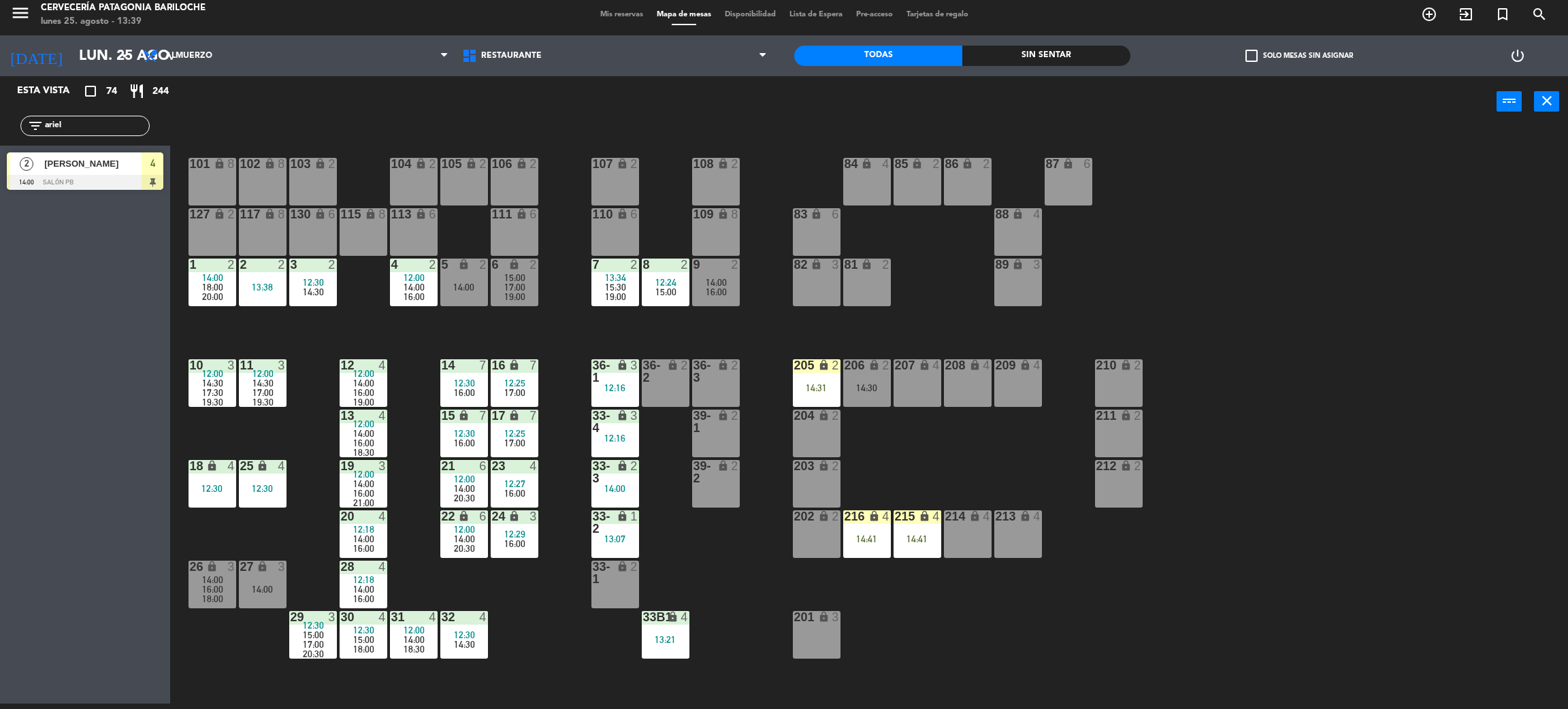
type input "ariel"
click at [83, 178] on div at bounding box center [85, 182] width 157 height 15
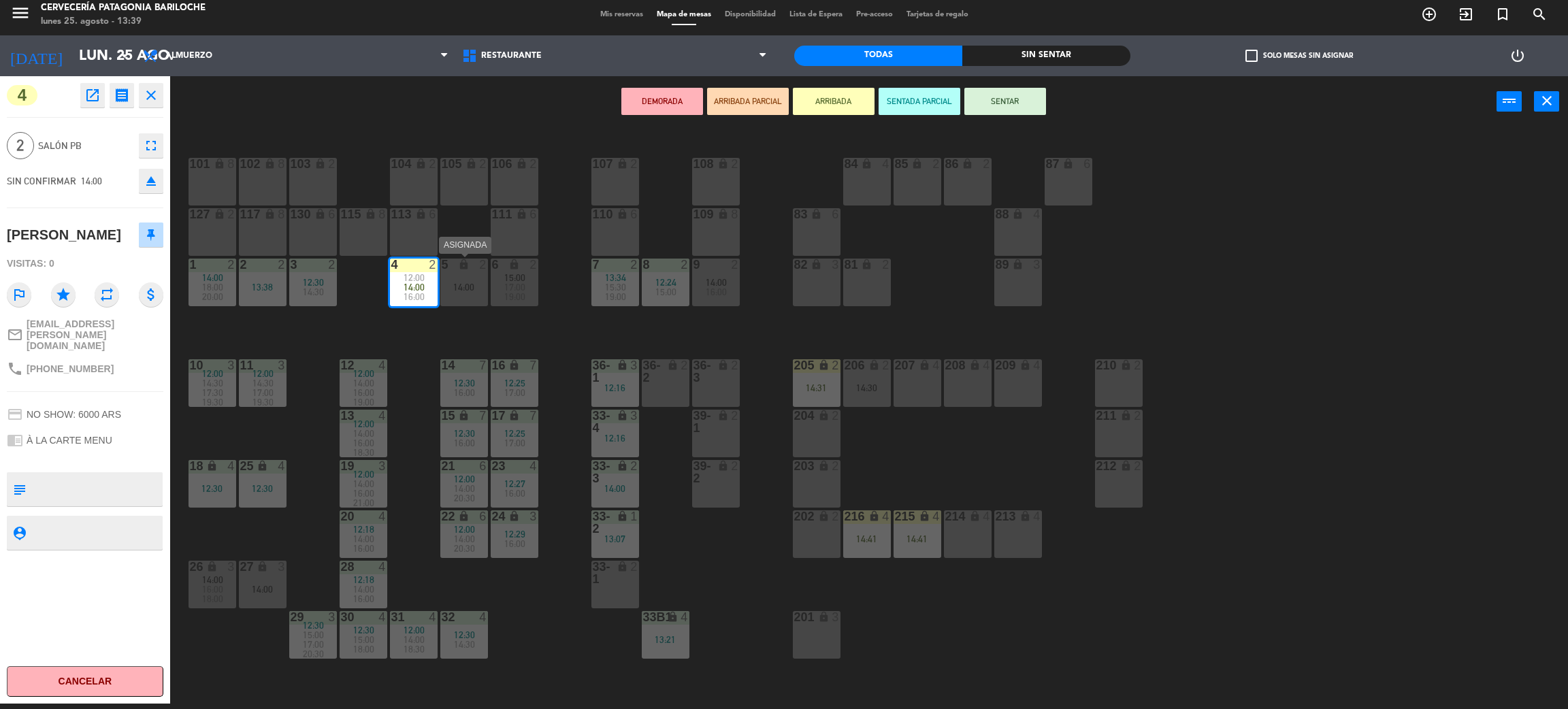
click at [467, 294] on div "5 lock 2 14:00" at bounding box center [464, 282] width 48 height 48
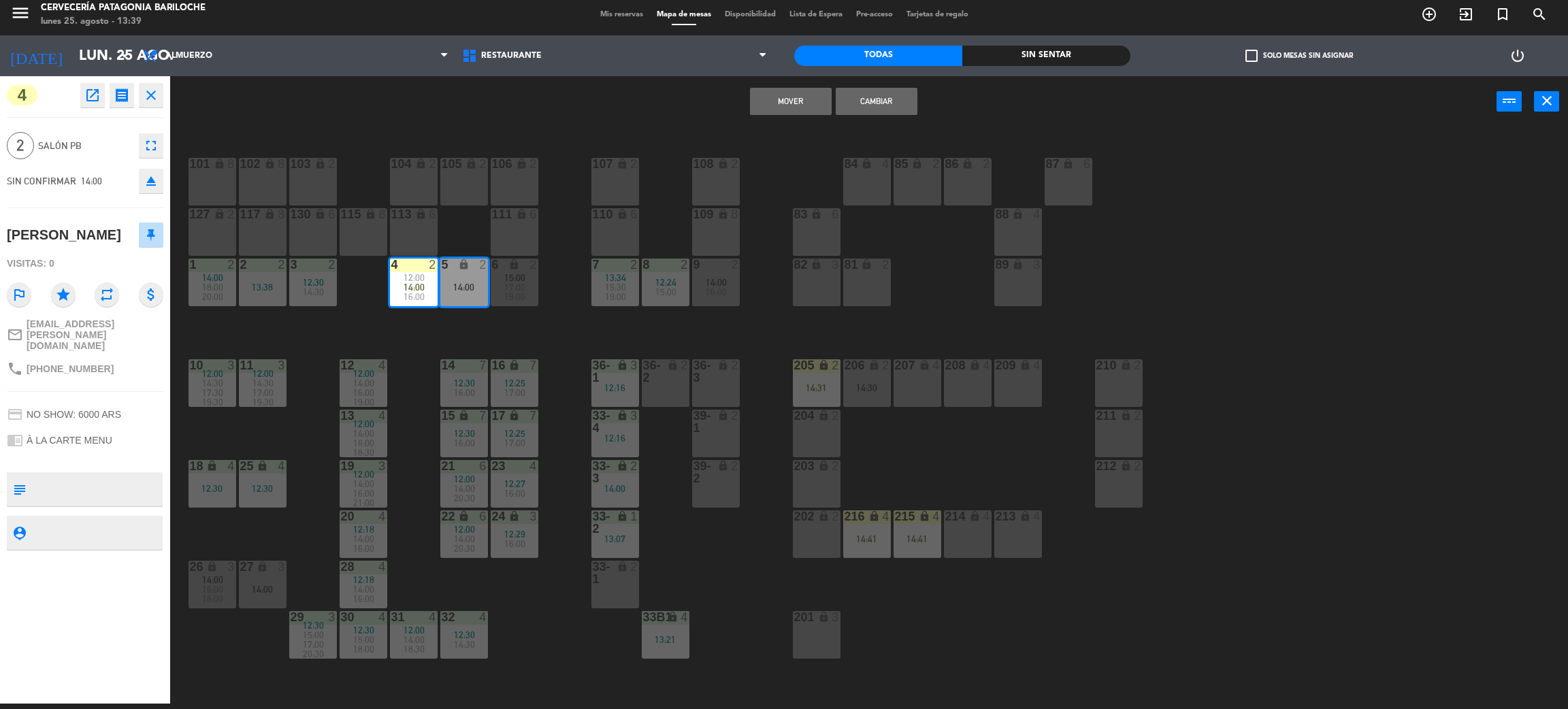
click at [883, 96] on button "Cambiar" at bounding box center [877, 102] width 82 height 27
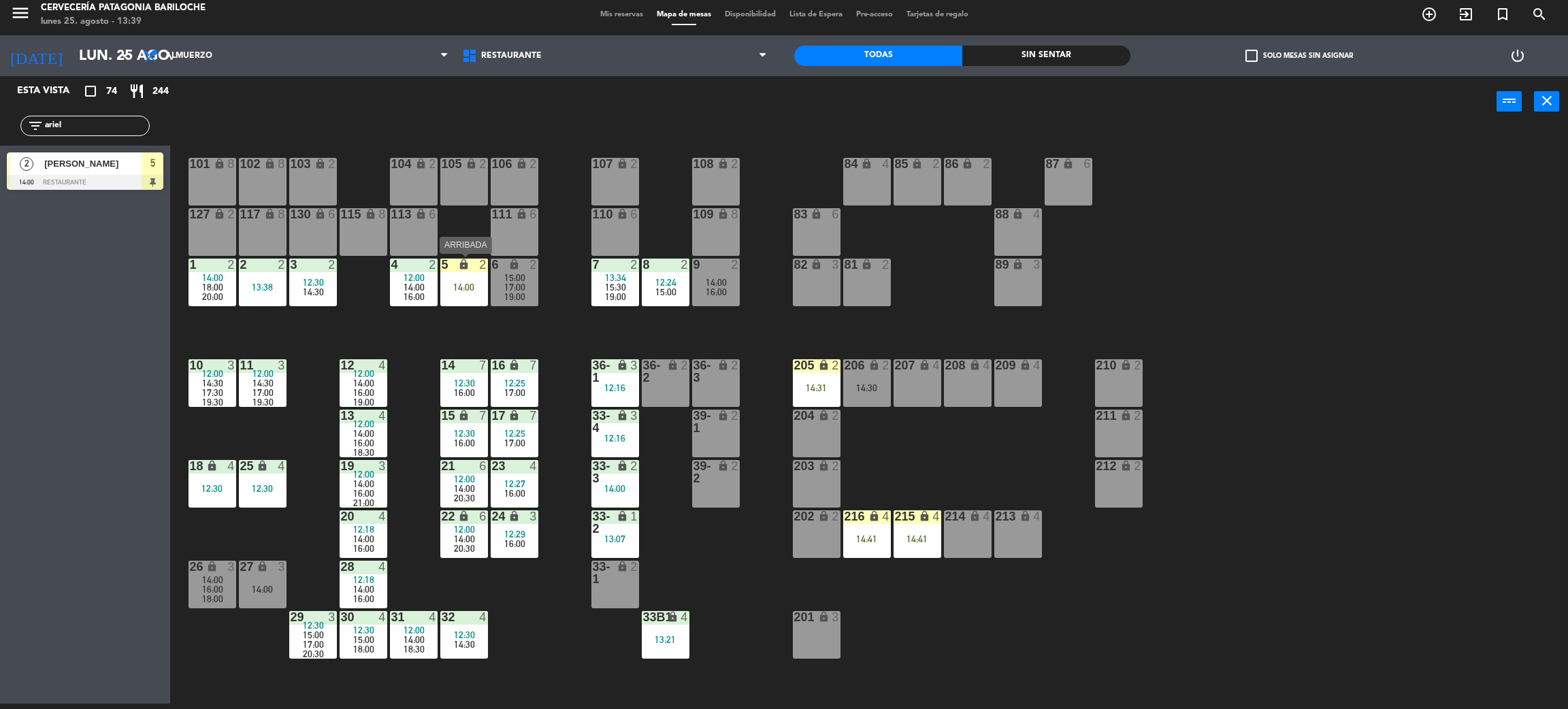
click at [463, 284] on div "14:00" at bounding box center [464, 287] width 48 height 10
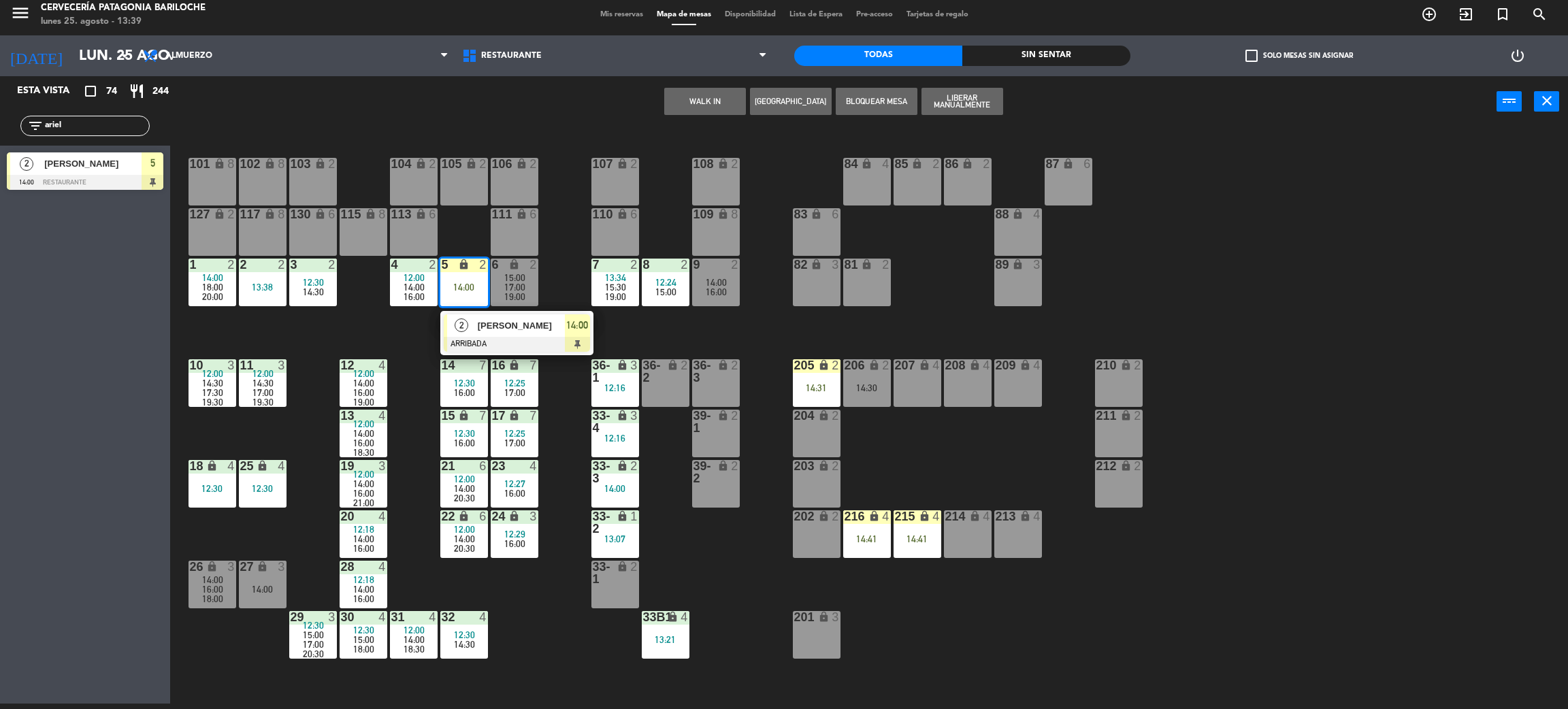
click at [512, 337] on div at bounding box center [517, 344] width 147 height 15
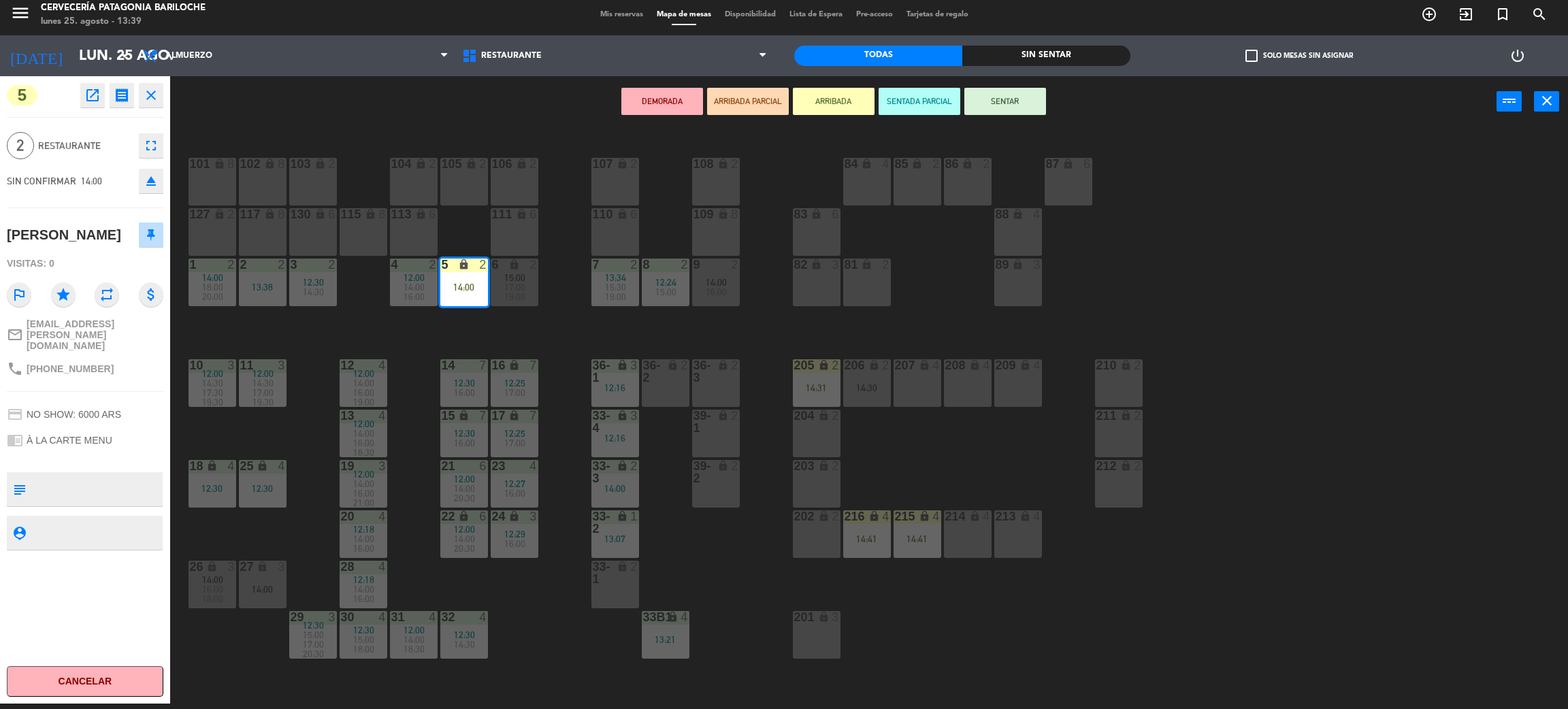
click at [995, 97] on button "SENTAR" at bounding box center [1005, 102] width 82 height 27
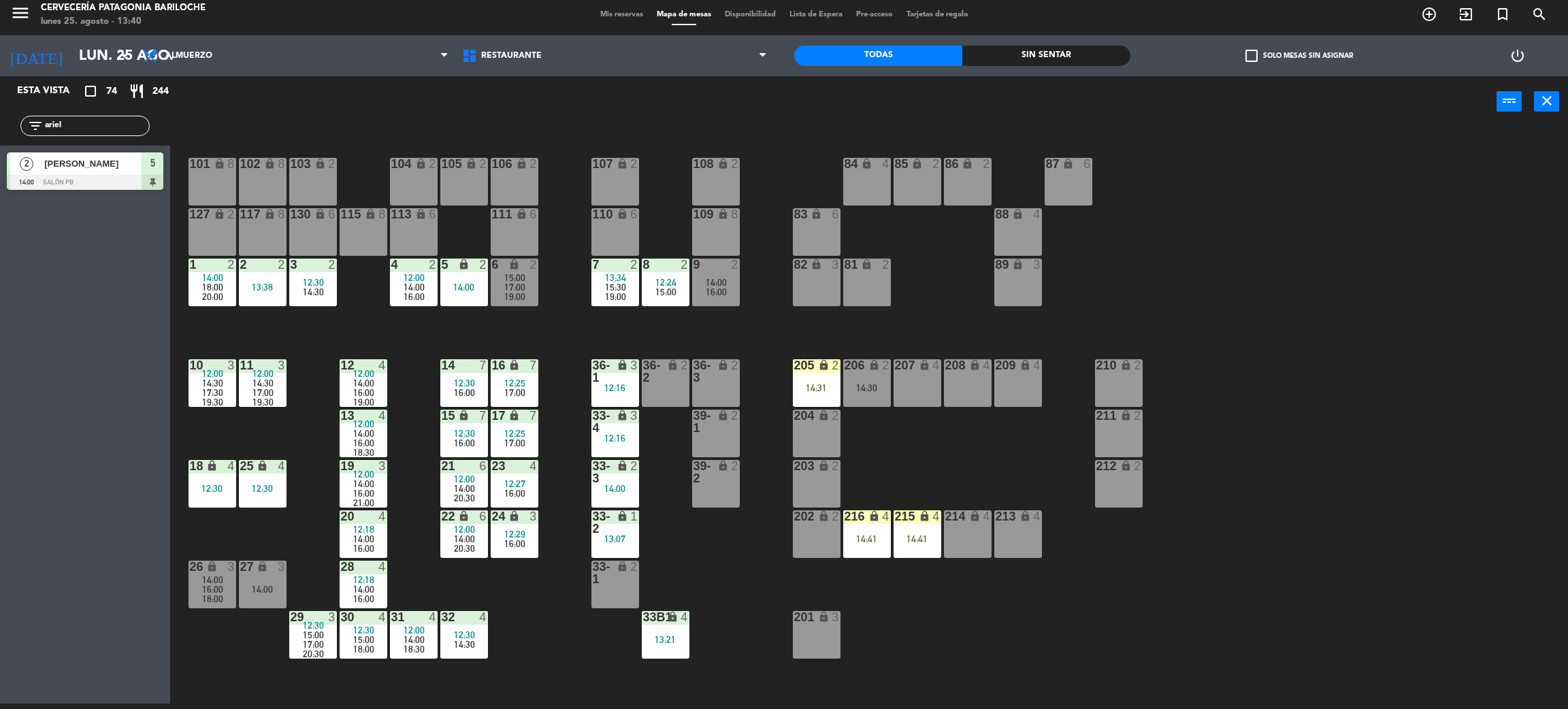
click at [399, 297] on div "16:00" at bounding box center [414, 297] width 48 height 10
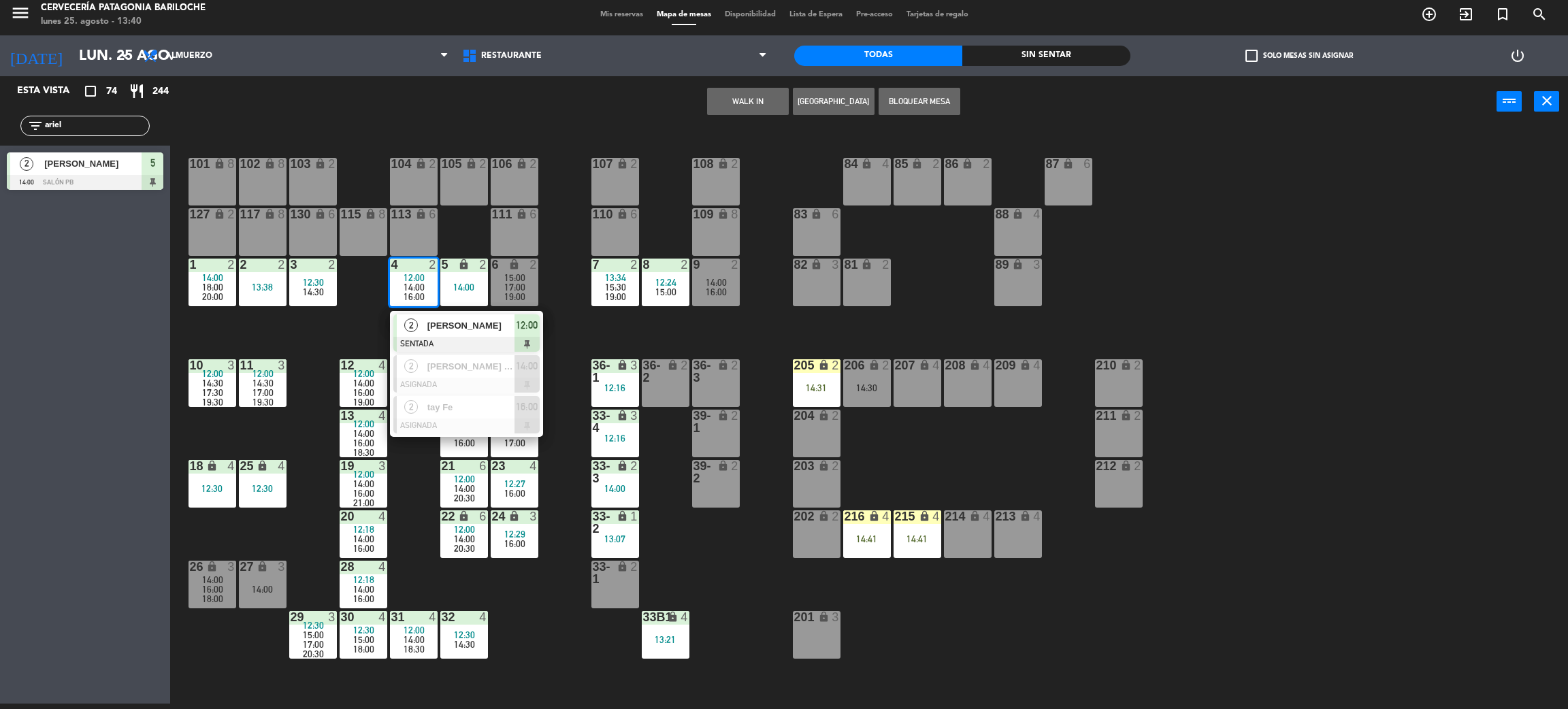
click at [426, 322] on div "[PERSON_NAME]" at bounding box center [471, 325] width 89 height 22
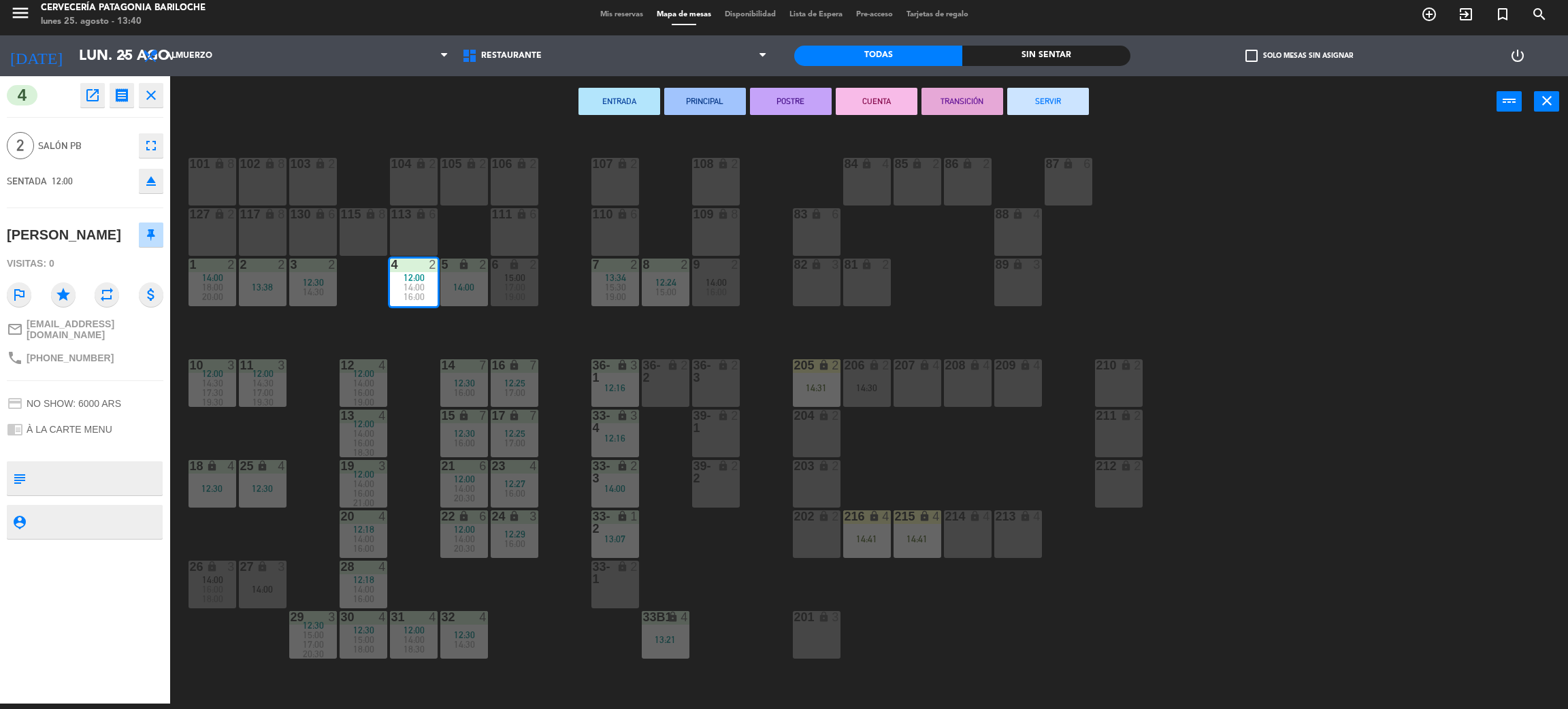
click at [1051, 104] on button "SERVIR" at bounding box center [1048, 102] width 82 height 27
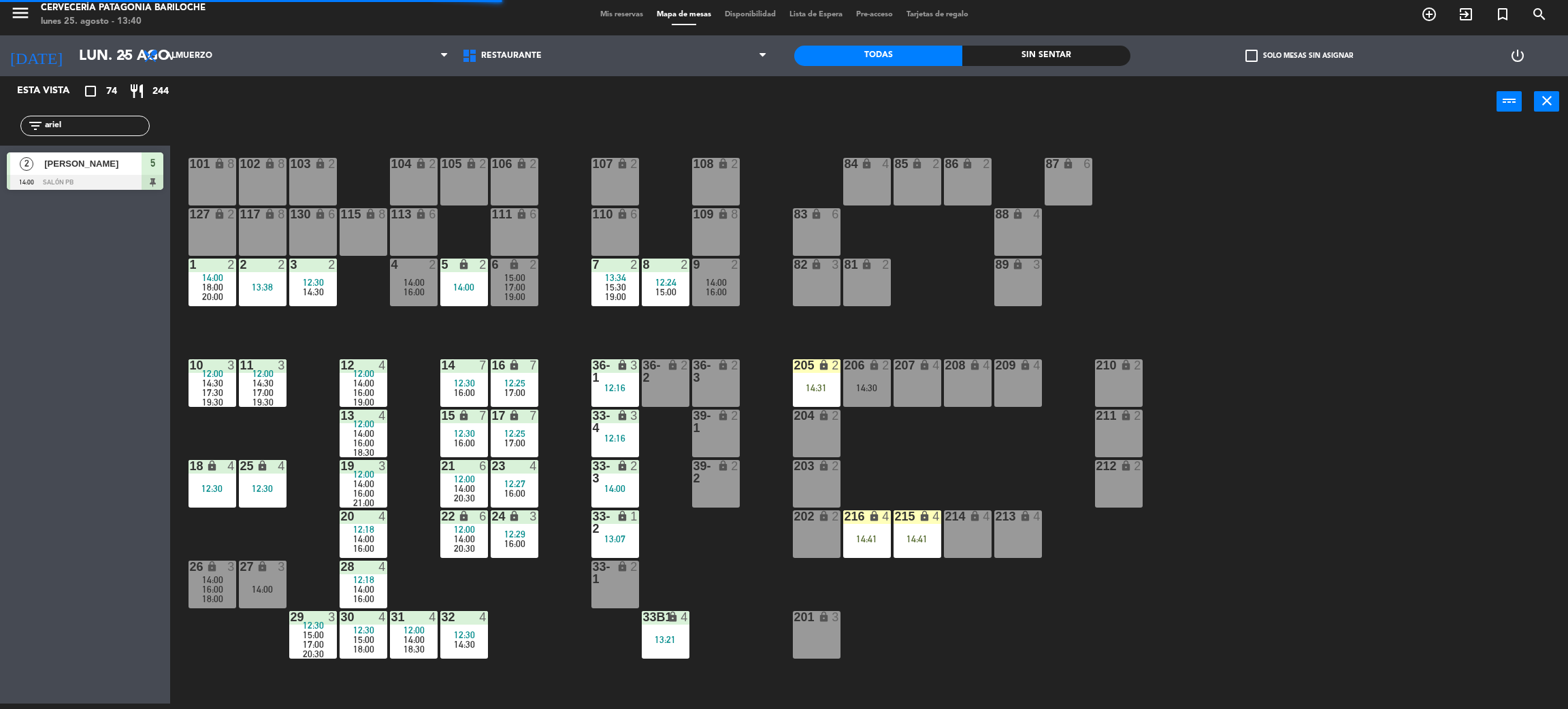
click at [552, 326] on div "101 lock 8 102 lock 8 104 lock 2 105 lock 2 106 lock 2 103 lock 2 107 lock 2 10…" at bounding box center [876, 421] width 1382 height 576
click at [116, 123] on input "ariel" at bounding box center [96, 126] width 106 height 15
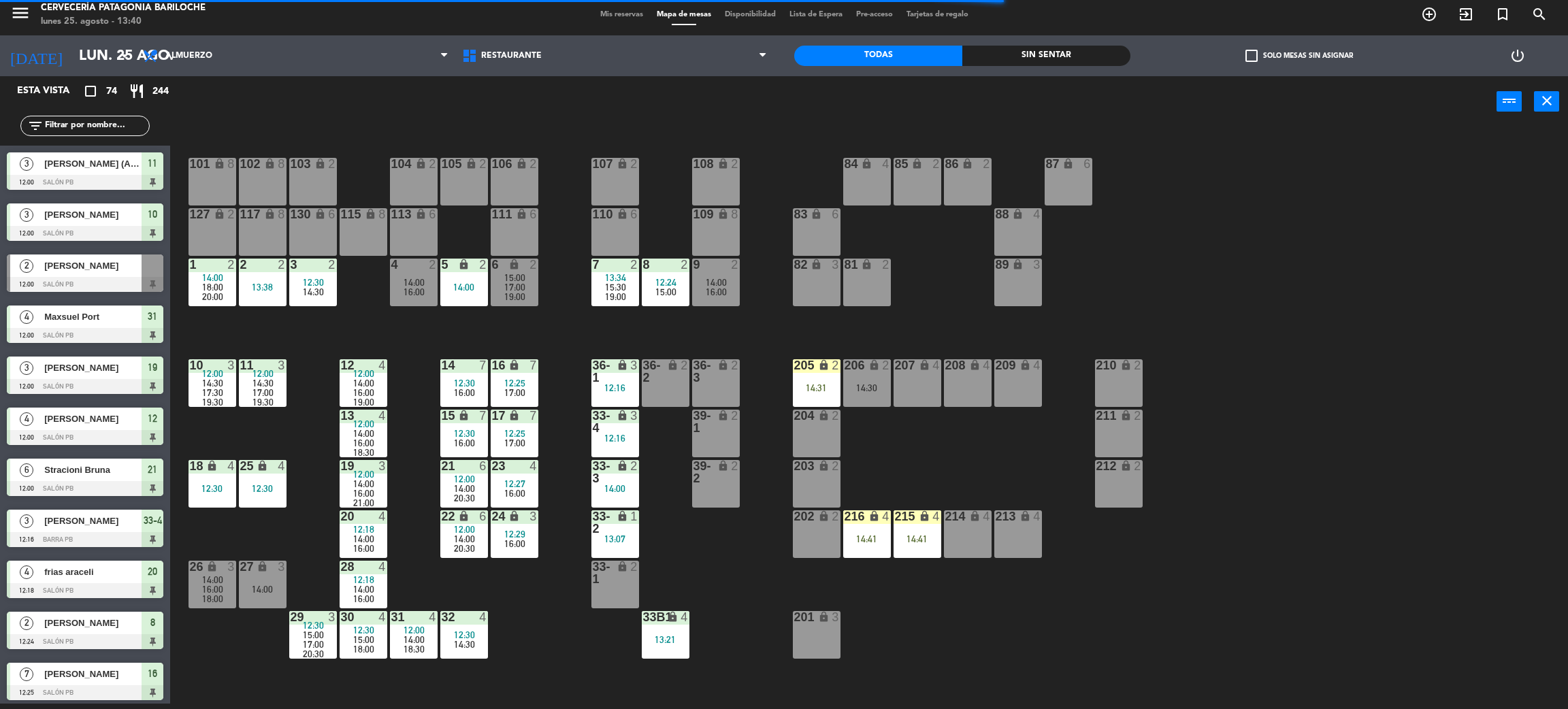
click at [569, 329] on div "101 lock 8 102 lock 8 104 lock 2 105 lock 2 106 lock 2 103 lock 2 107 lock 2 10…" at bounding box center [876, 421] width 1382 height 576
click at [525, 325] on div "101 lock 8 102 lock 8 104 lock 2 105 lock 2 106 lock 2 103 lock 2 107 lock 2 10…" at bounding box center [876, 421] width 1382 height 576
click at [517, 287] on span "17:00" at bounding box center [515, 287] width 21 height 11
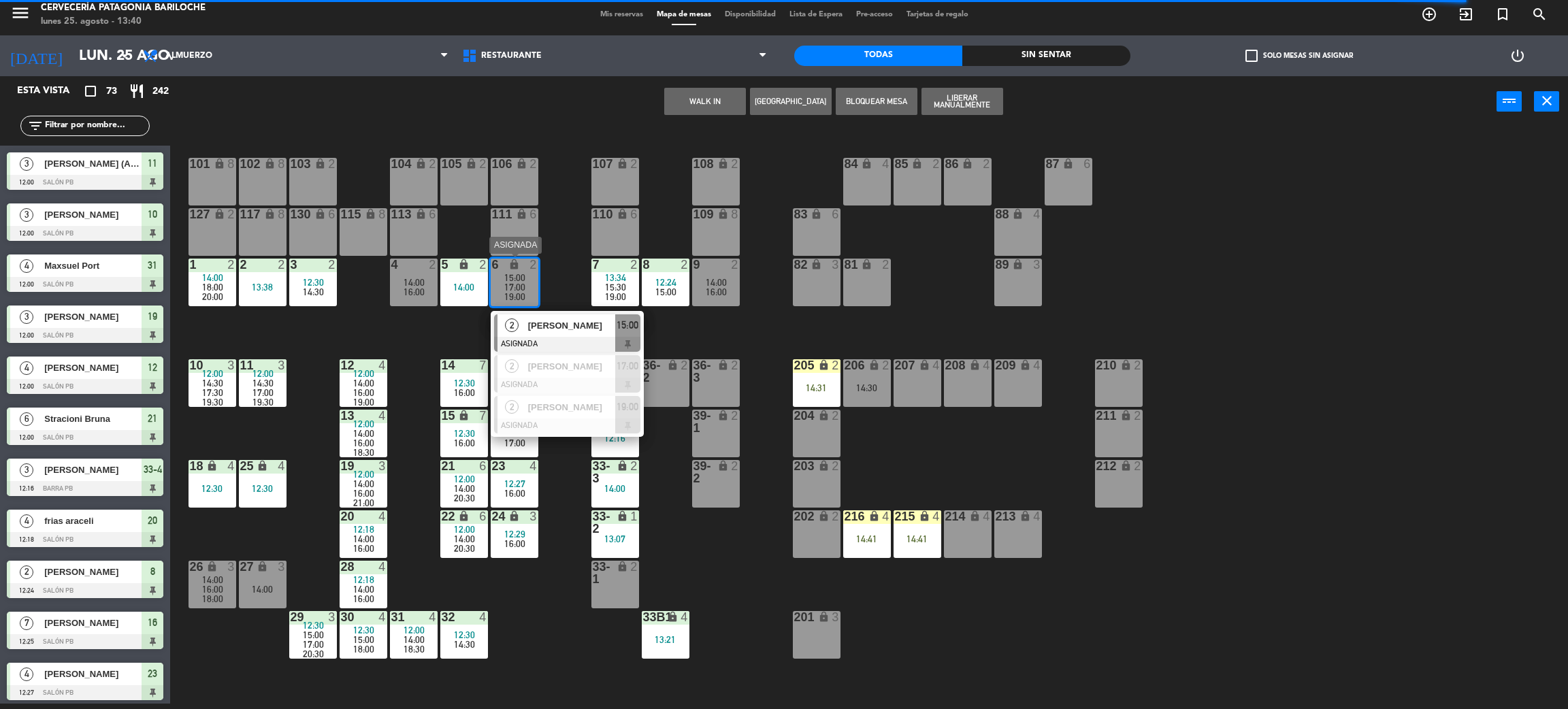
click at [563, 322] on span "[PERSON_NAME]" at bounding box center [572, 325] width 87 height 14
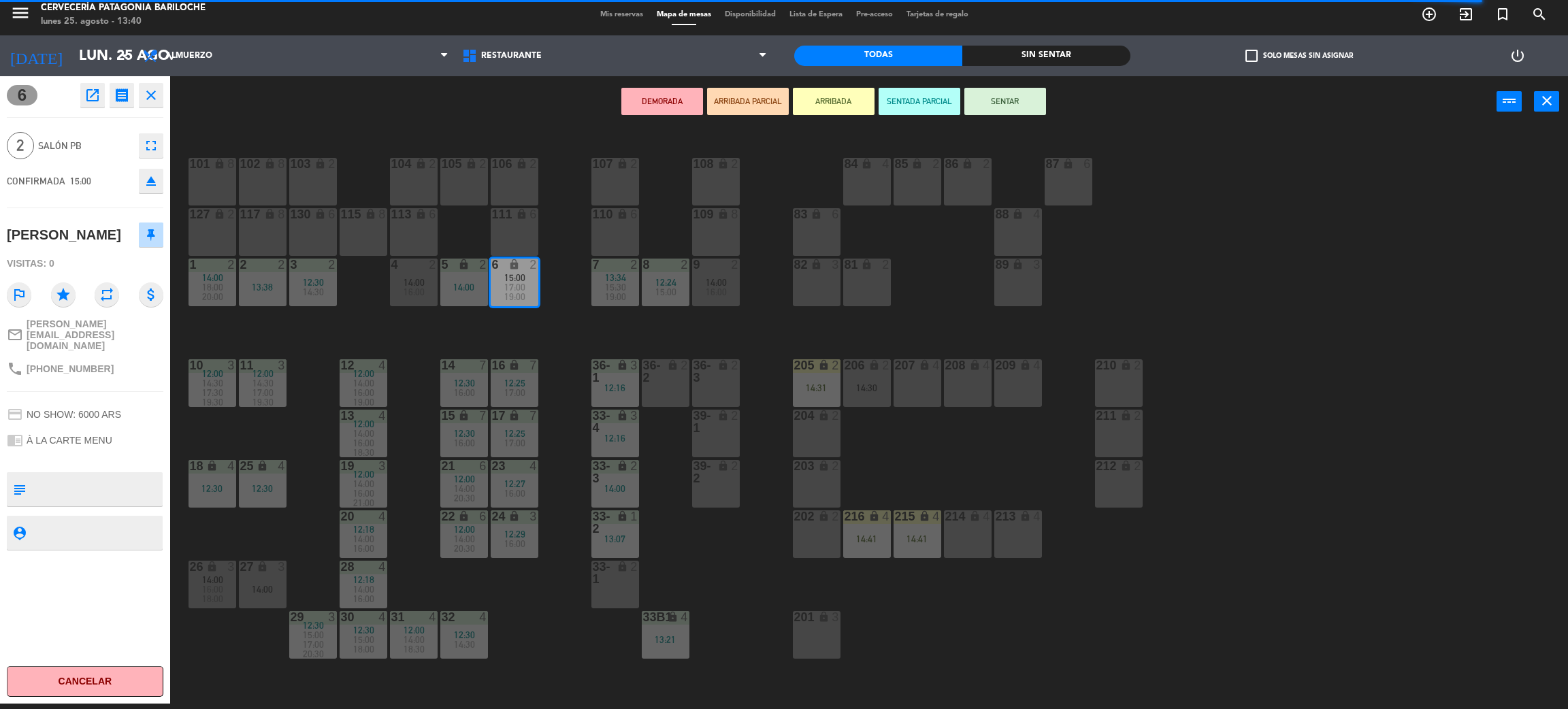
click at [514, 235] on div "111 lock 6" at bounding box center [515, 232] width 48 height 48
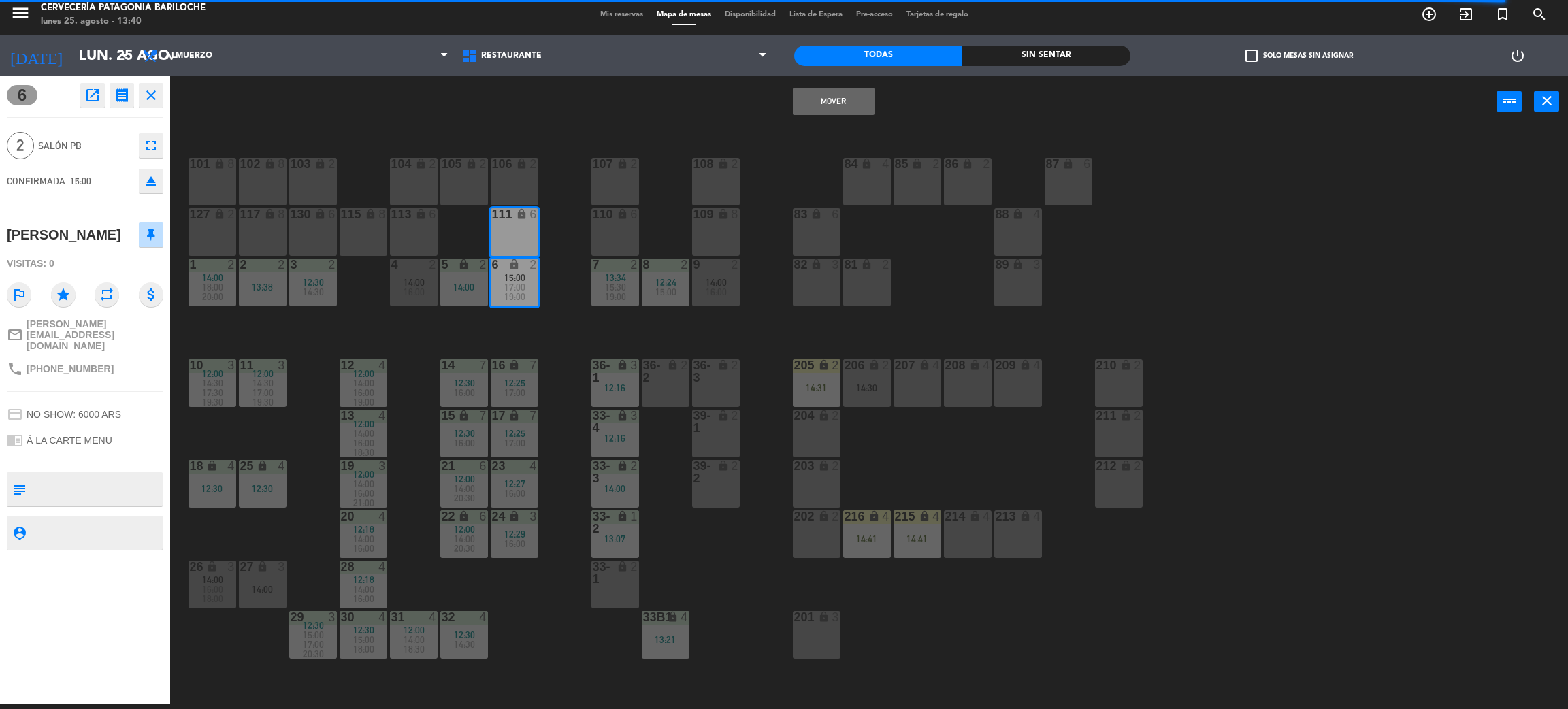
click at [830, 89] on button "Mover" at bounding box center [834, 102] width 82 height 27
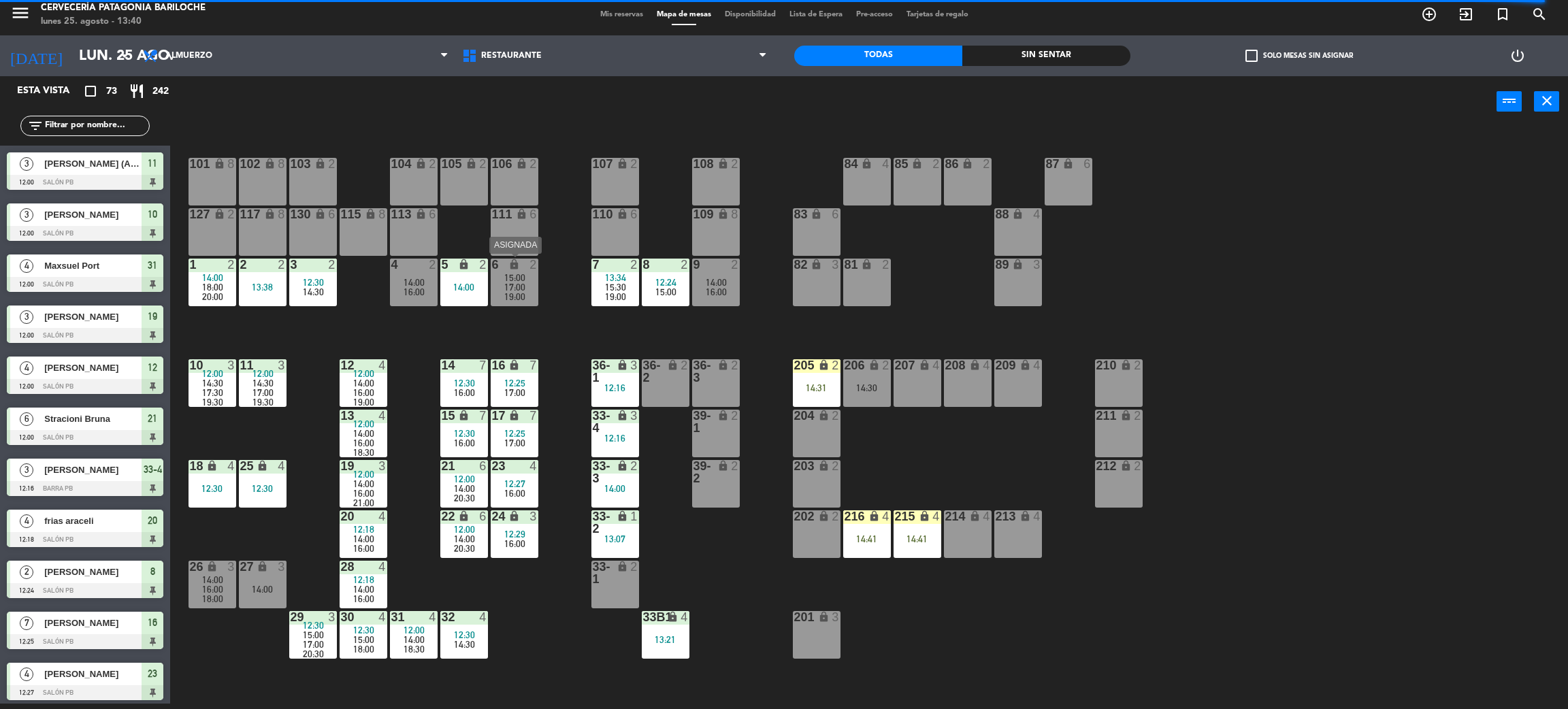
click at [524, 275] on span "15:00" at bounding box center [515, 277] width 21 height 11
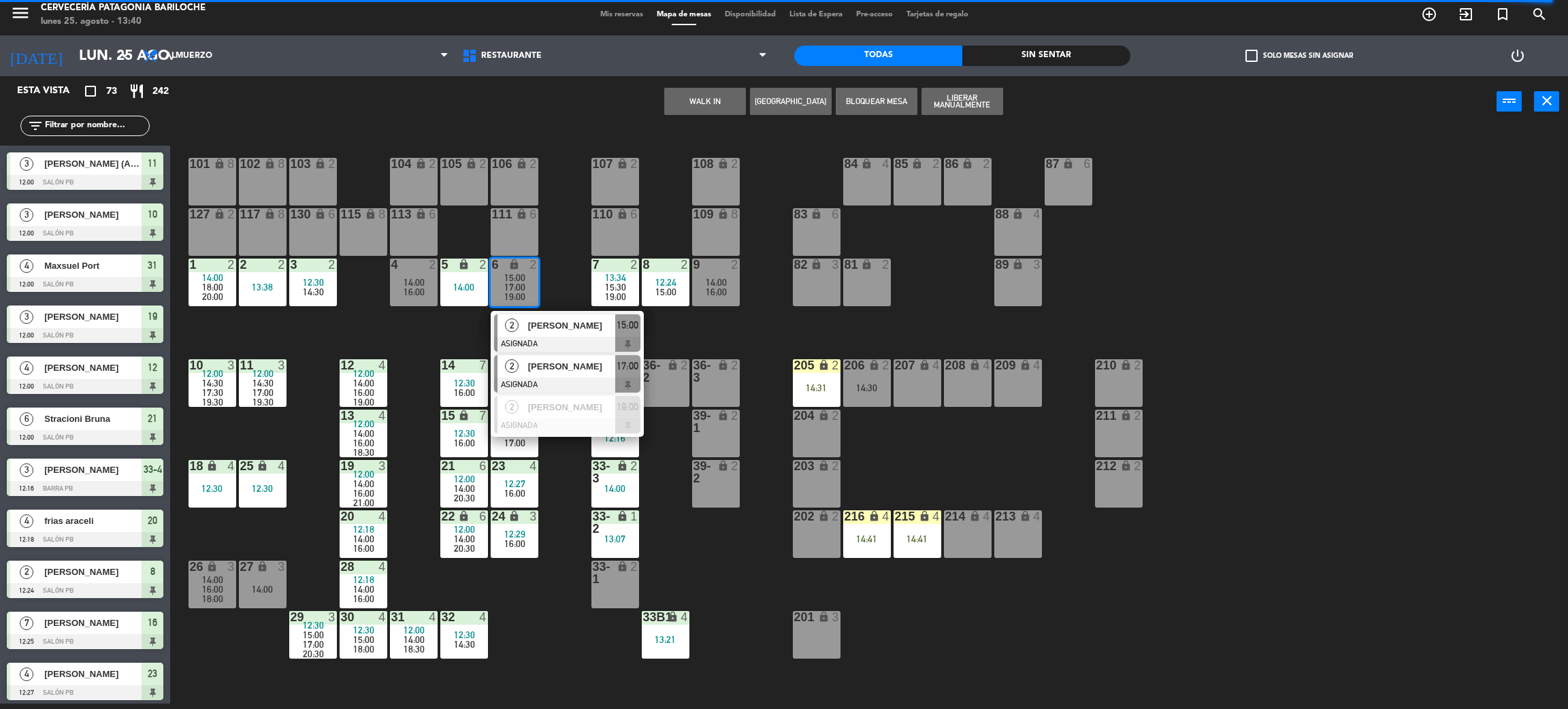
click at [570, 365] on span "[PERSON_NAME]" at bounding box center [572, 366] width 87 height 14
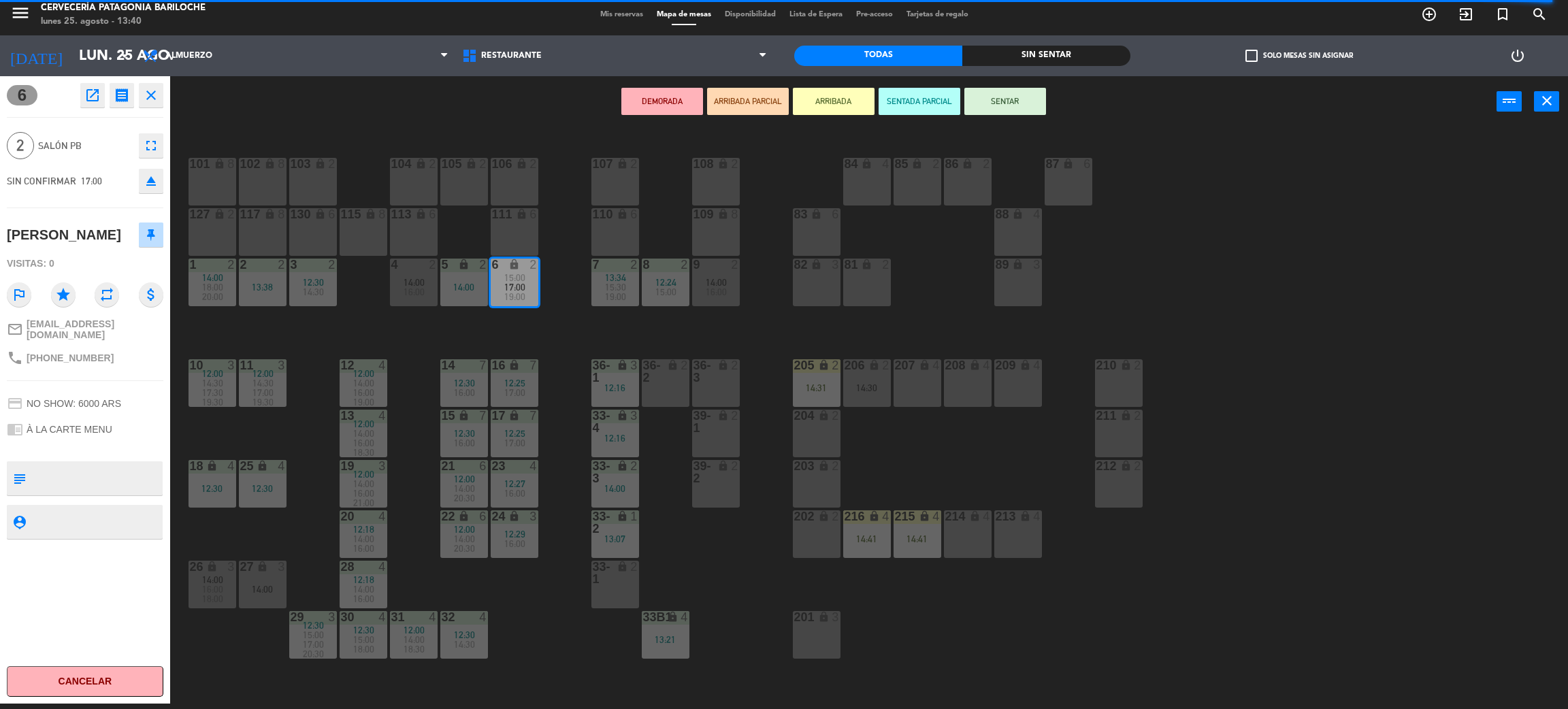
click at [733, 223] on div "109 lock 8" at bounding box center [716, 232] width 48 height 48
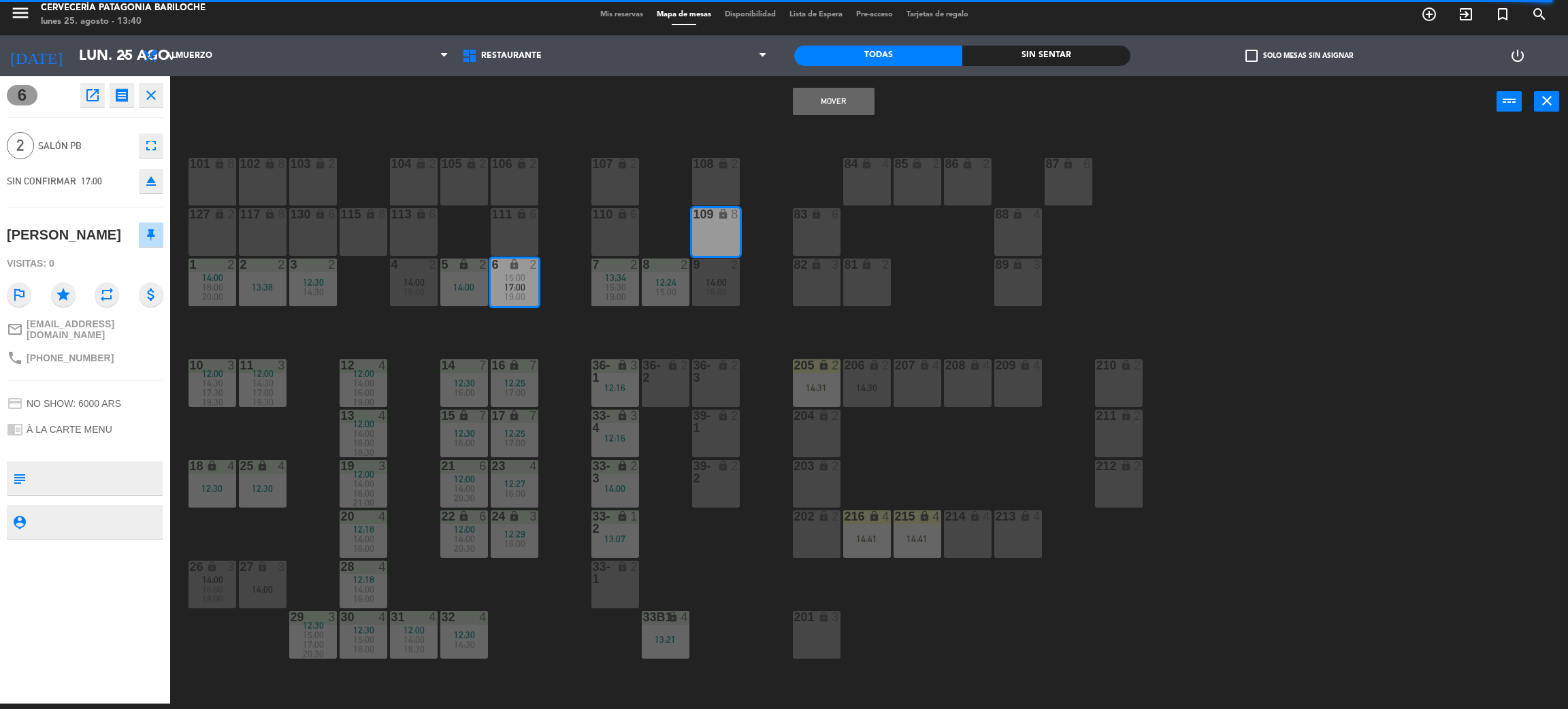
click at [805, 89] on button "Mover" at bounding box center [834, 102] width 82 height 27
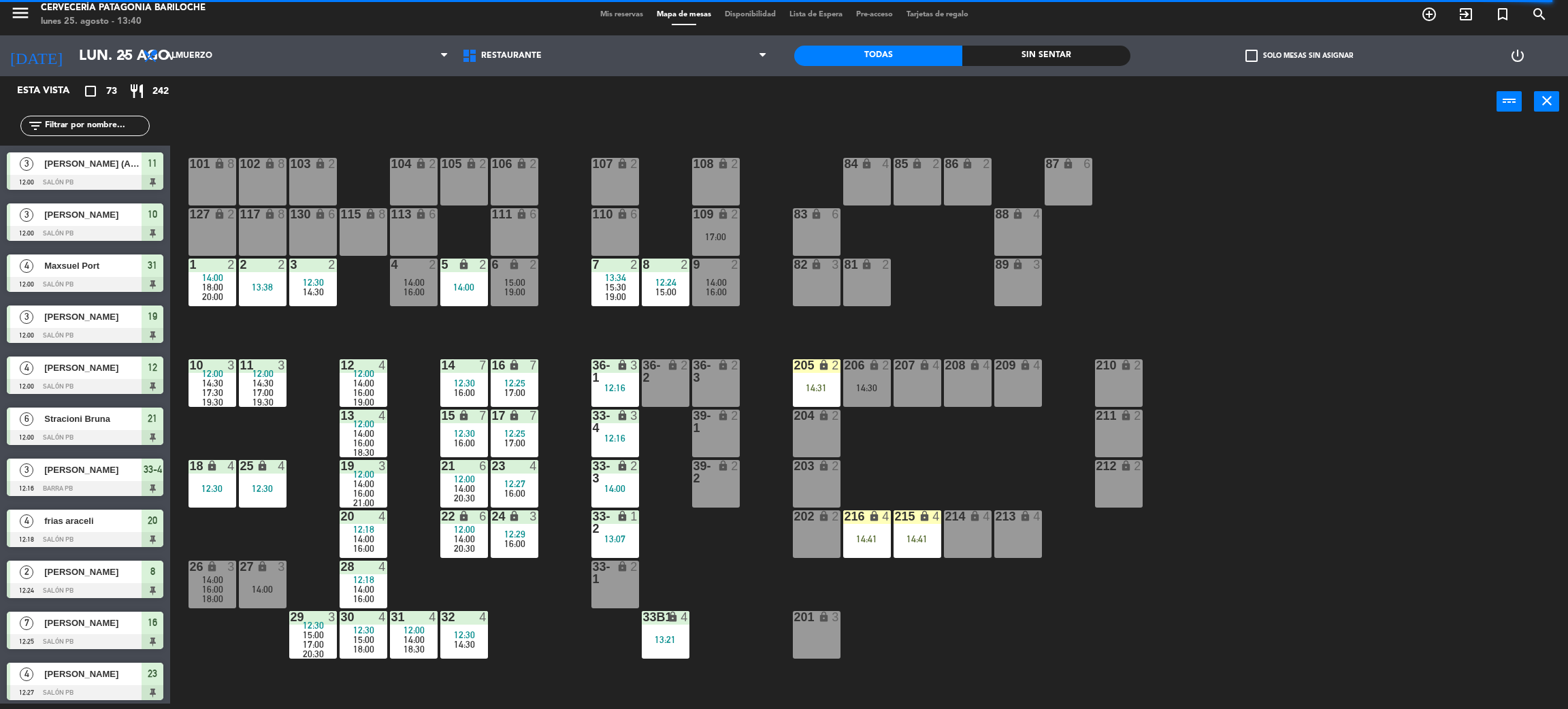
scroll to position [594, 0]
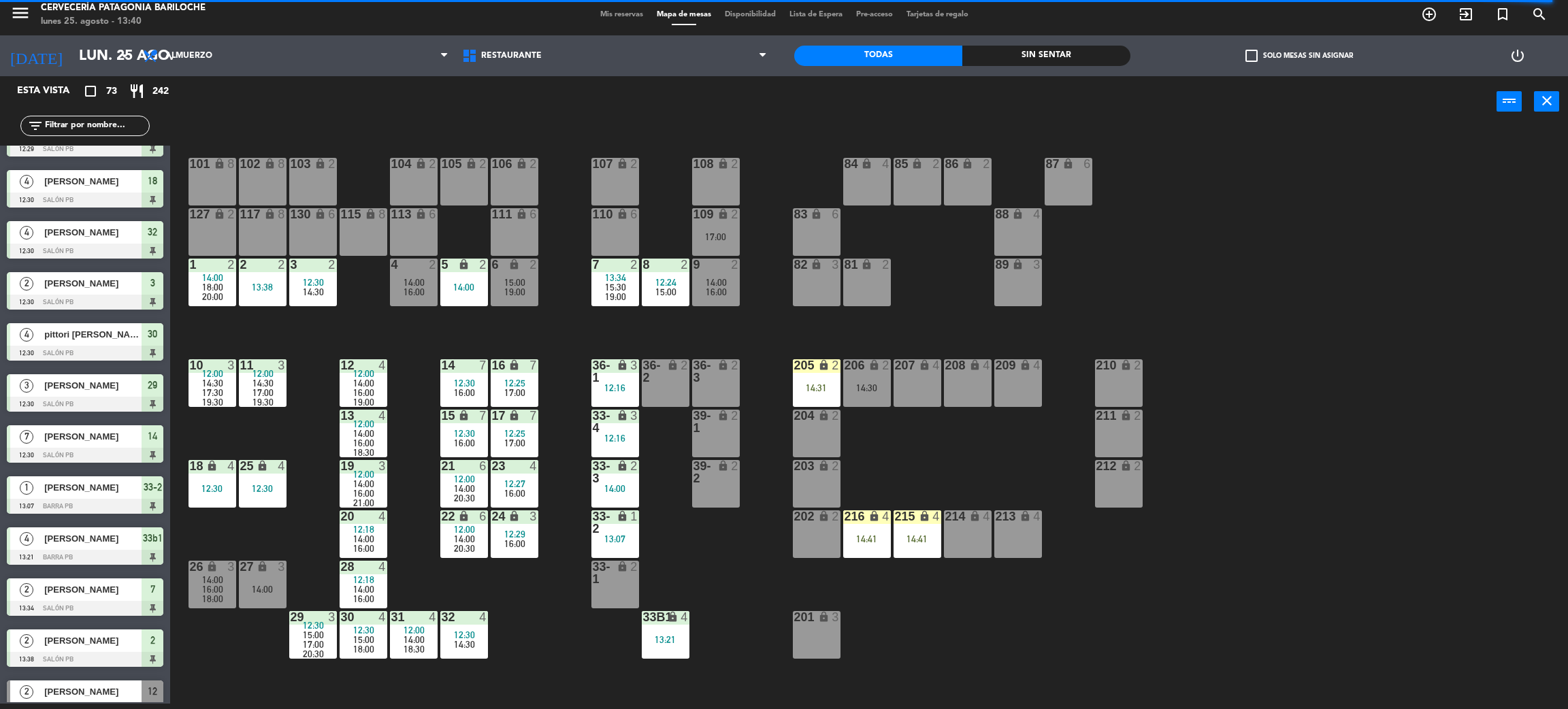
click at [523, 296] on span "19:00" at bounding box center [515, 292] width 21 height 11
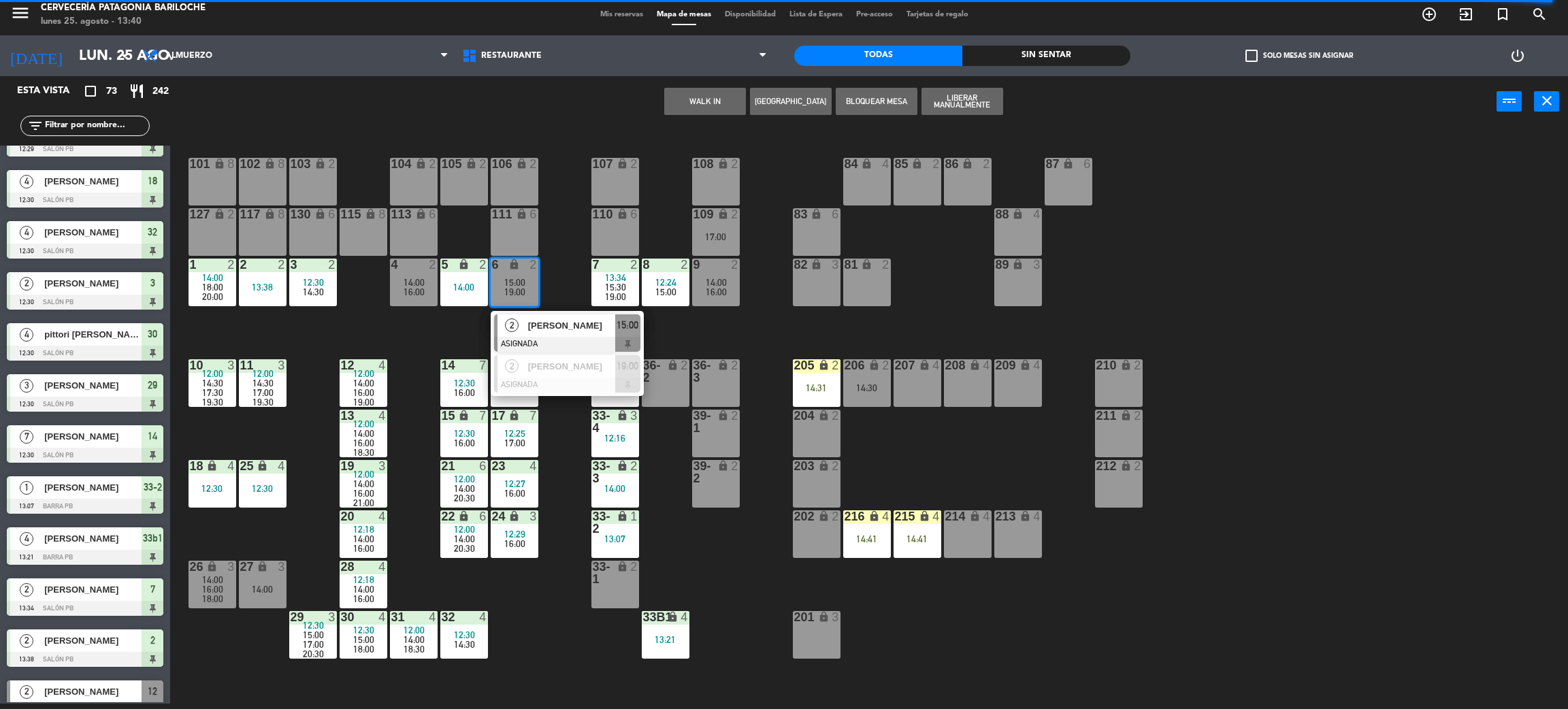
drag, startPoint x: 561, startPoint y: 325, endPoint x: 613, endPoint y: 301, distance: 57.3
click at [565, 326] on div "2 [PERSON_NAME] ASIGNADA 15:00" at bounding box center [567, 333] width 174 height 44
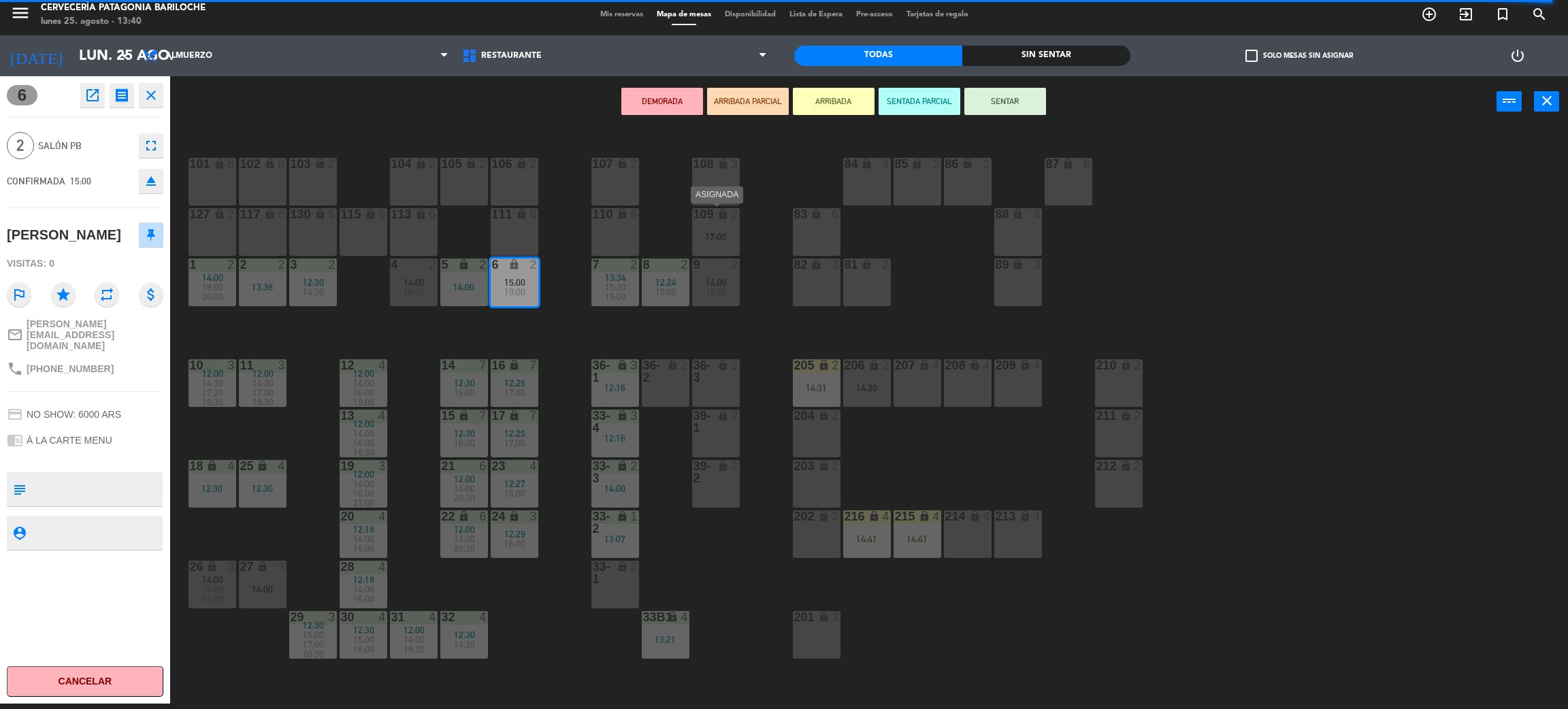
click at [734, 216] on div "2" at bounding box center [735, 214] width 8 height 12
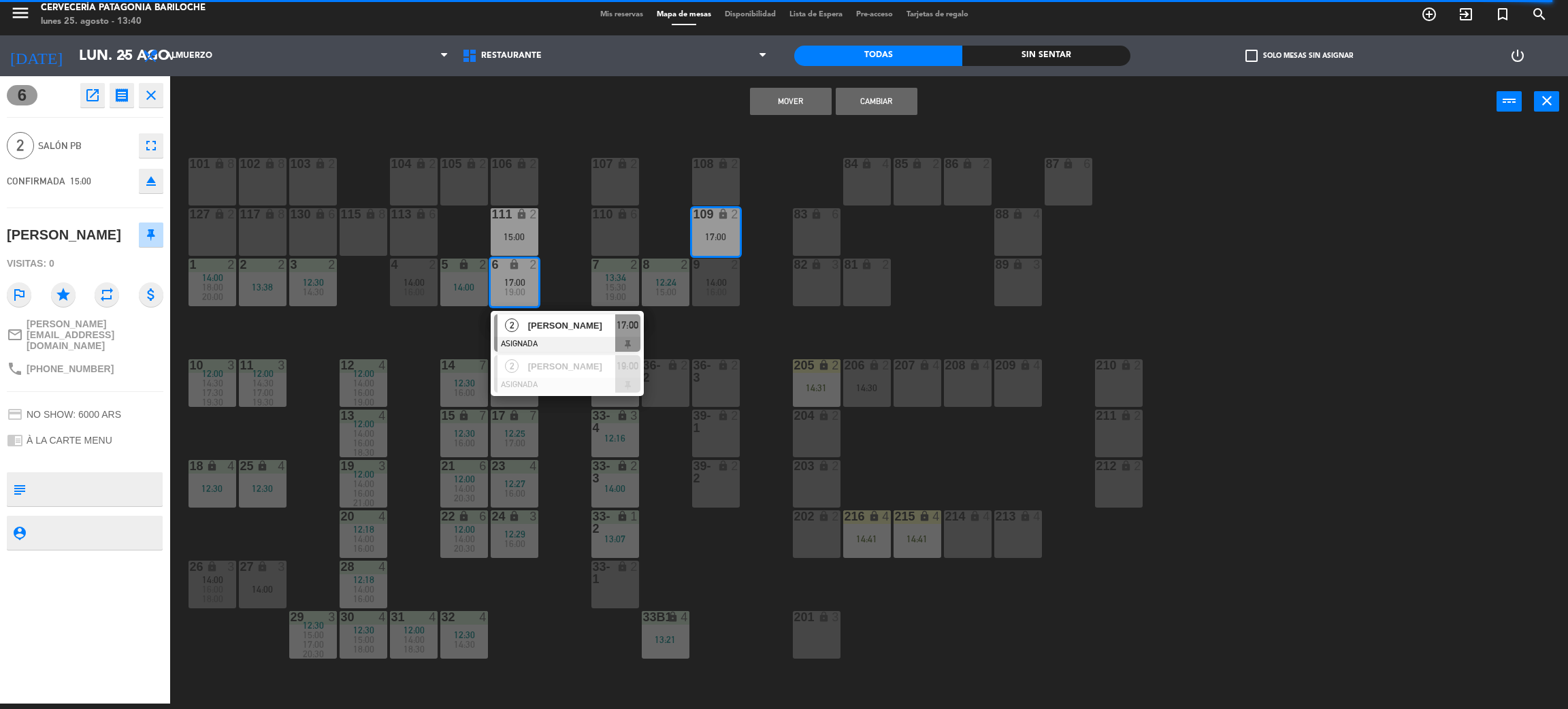
click at [799, 105] on button "Mover" at bounding box center [791, 102] width 82 height 27
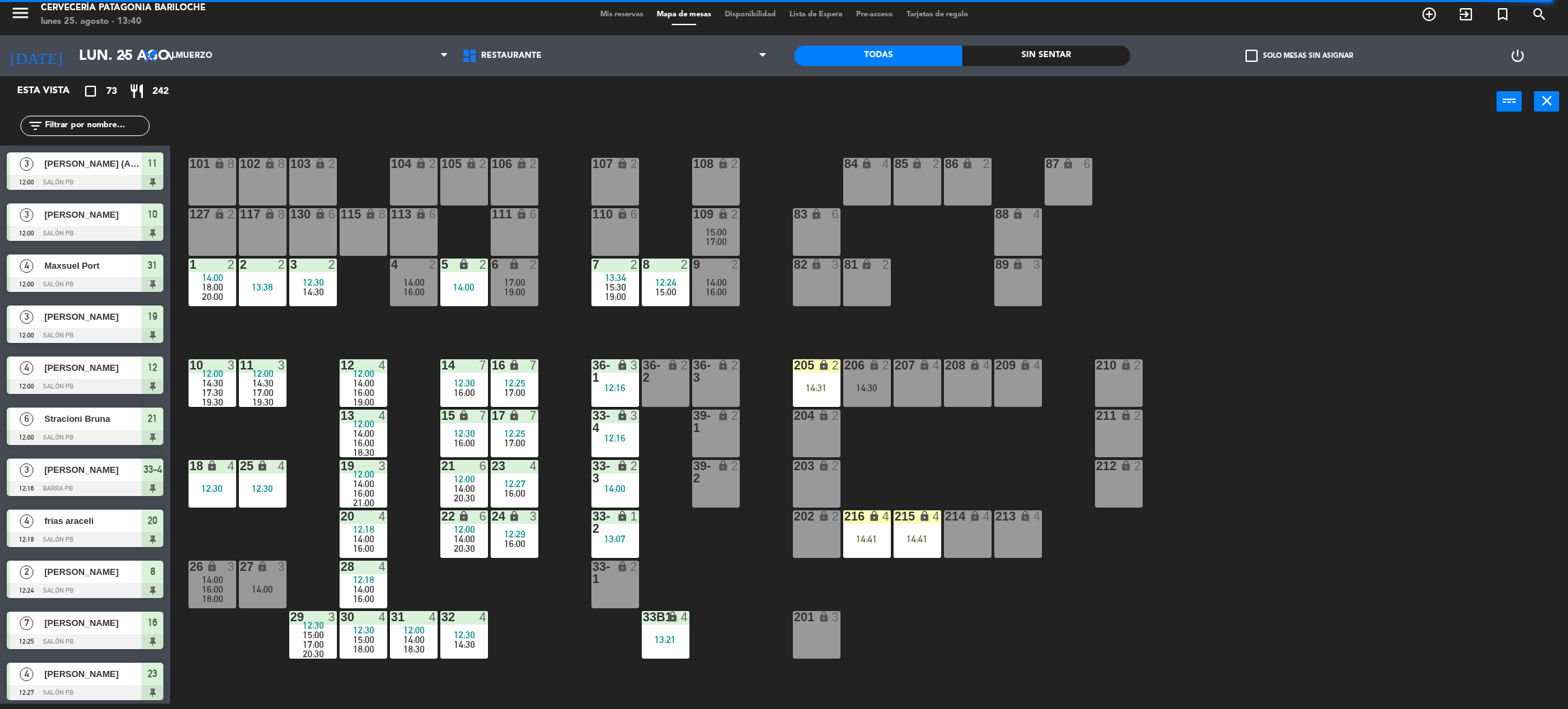
scroll to position [5, 0]
click at [516, 291] on span "19:00" at bounding box center [515, 292] width 21 height 11
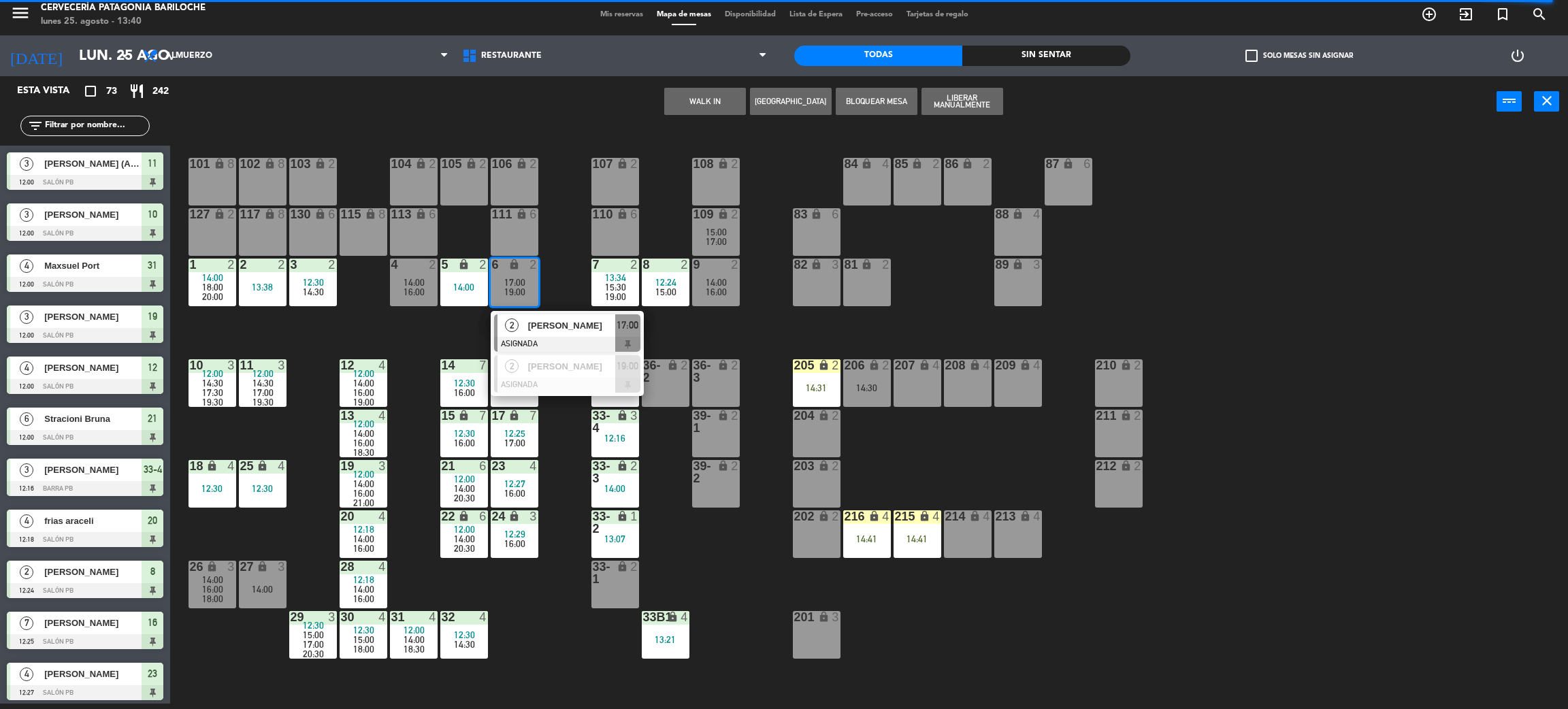
drag, startPoint x: 583, startPoint y: 369, endPoint x: 650, endPoint y: 324, distance: 80.7
click at [585, 369] on div "2 [PERSON_NAME] ASIGNADA 19:00" at bounding box center [567, 374] width 174 height 44
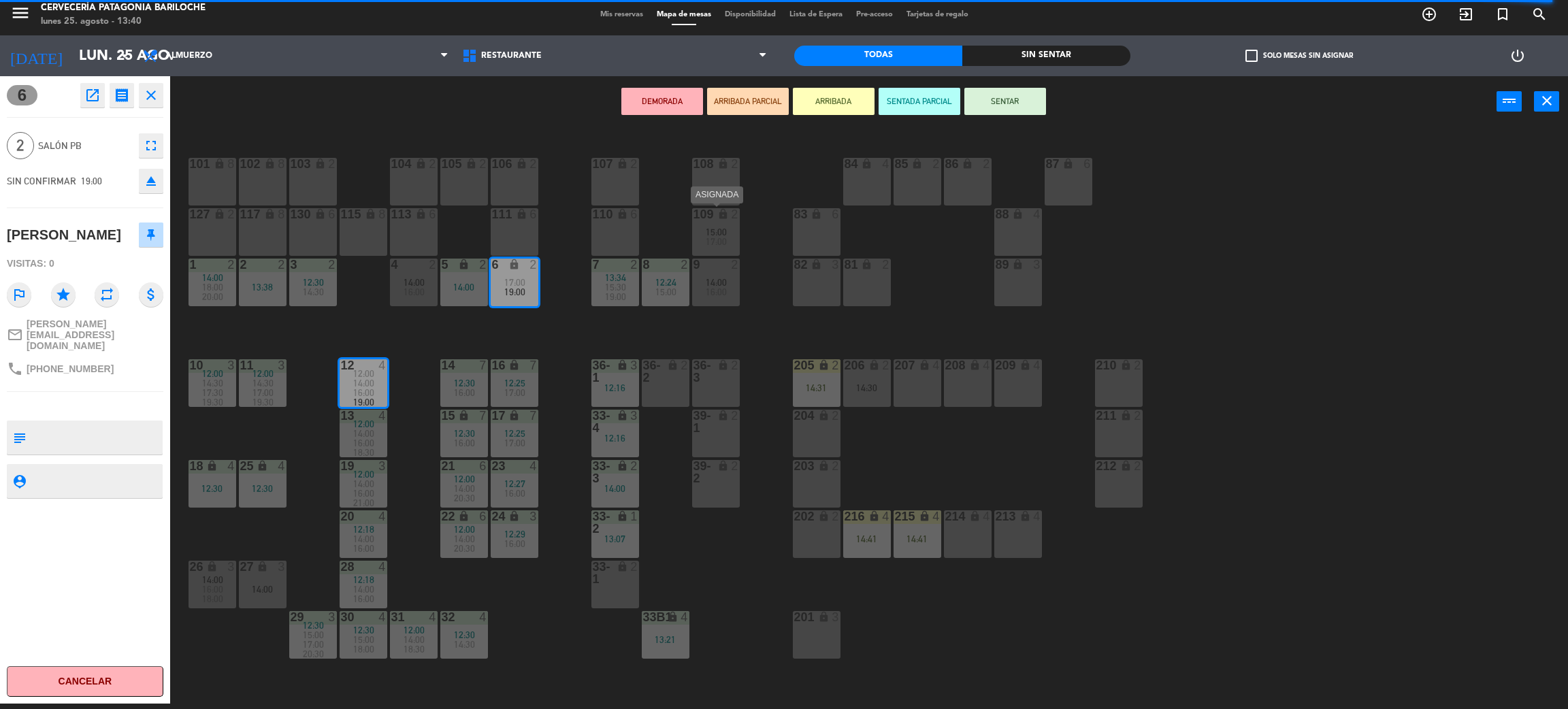
click at [716, 236] on span "17:00" at bounding box center [716, 241] width 21 height 11
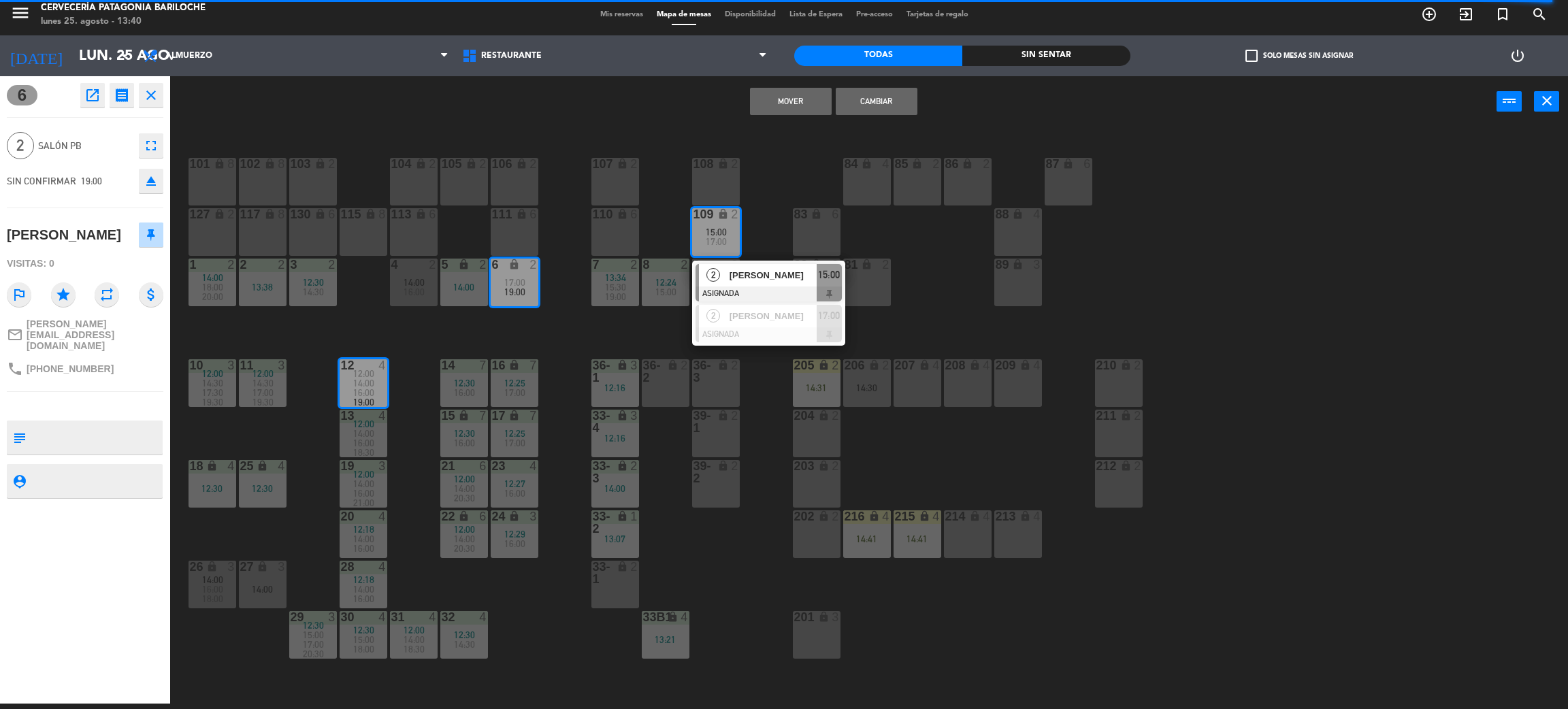
click at [807, 88] on button "Mover" at bounding box center [791, 102] width 82 height 27
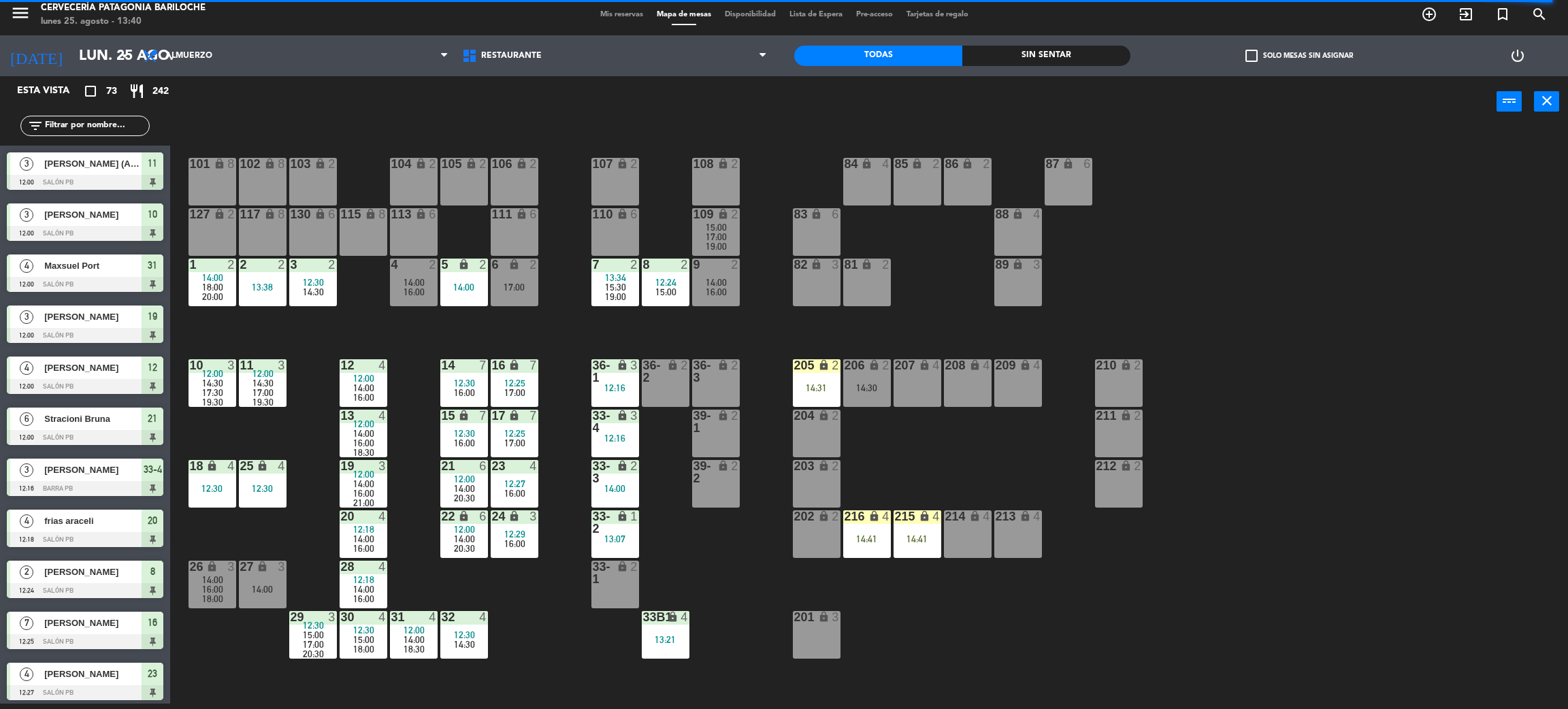
scroll to position [1003, 0]
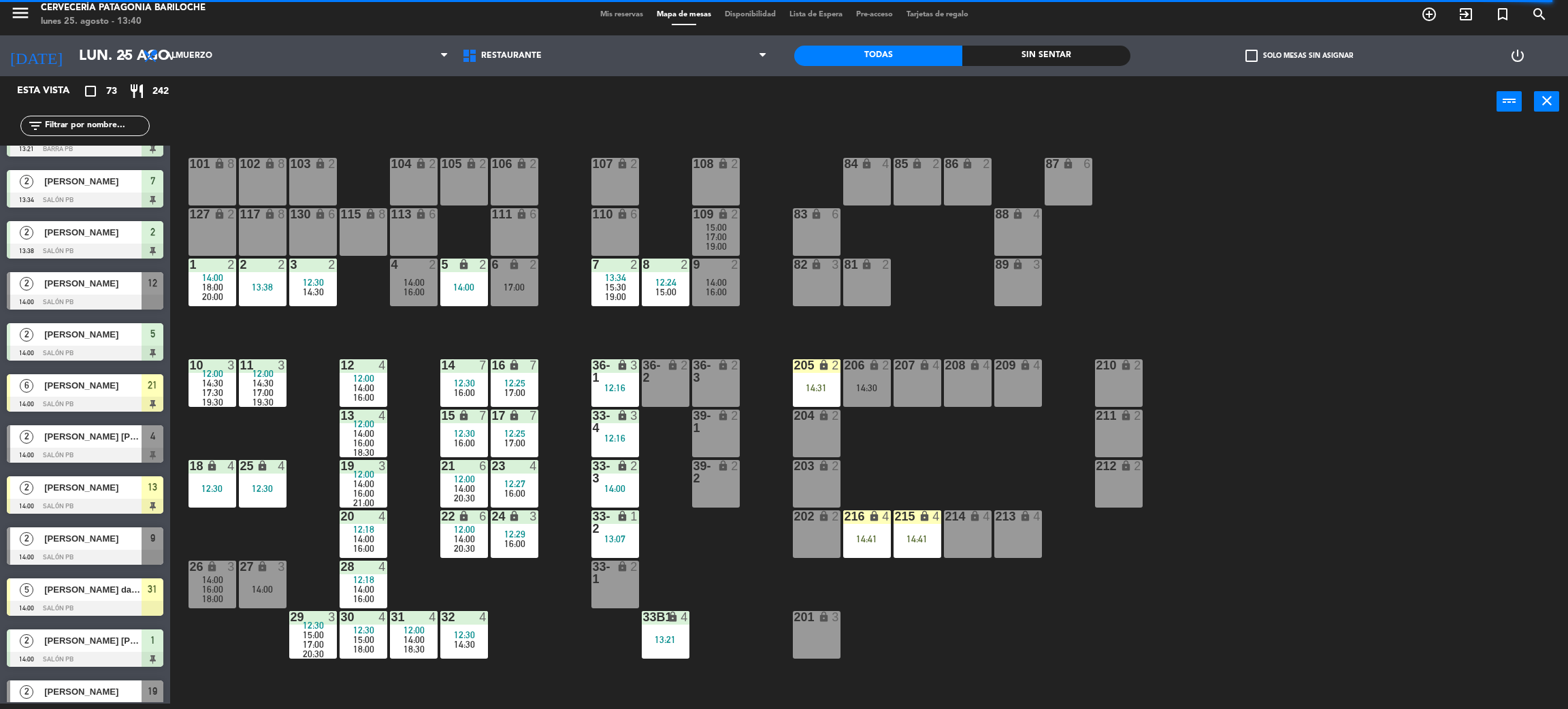
click at [720, 284] on span "14:00" at bounding box center [716, 282] width 21 height 11
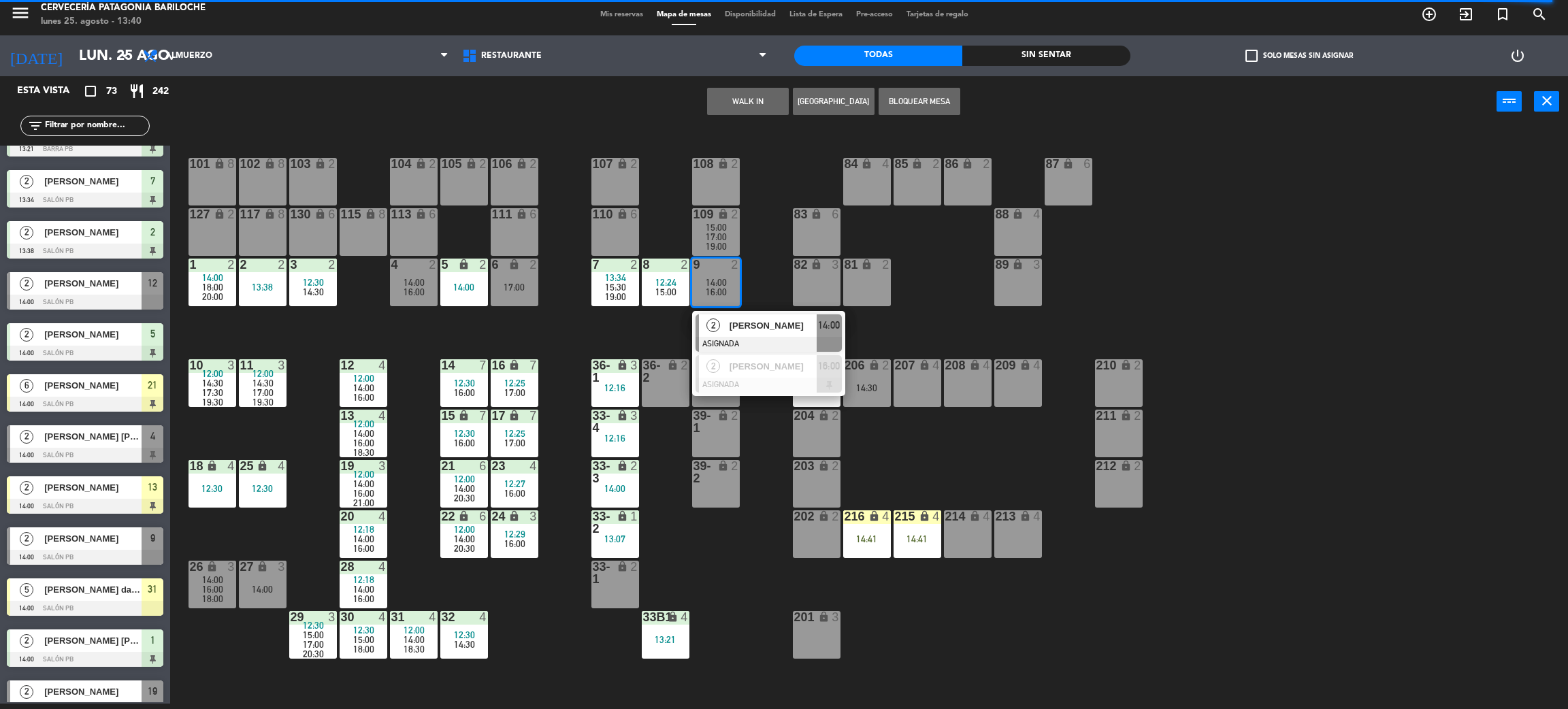
click at [762, 325] on span "[PERSON_NAME]" at bounding box center [773, 325] width 87 height 14
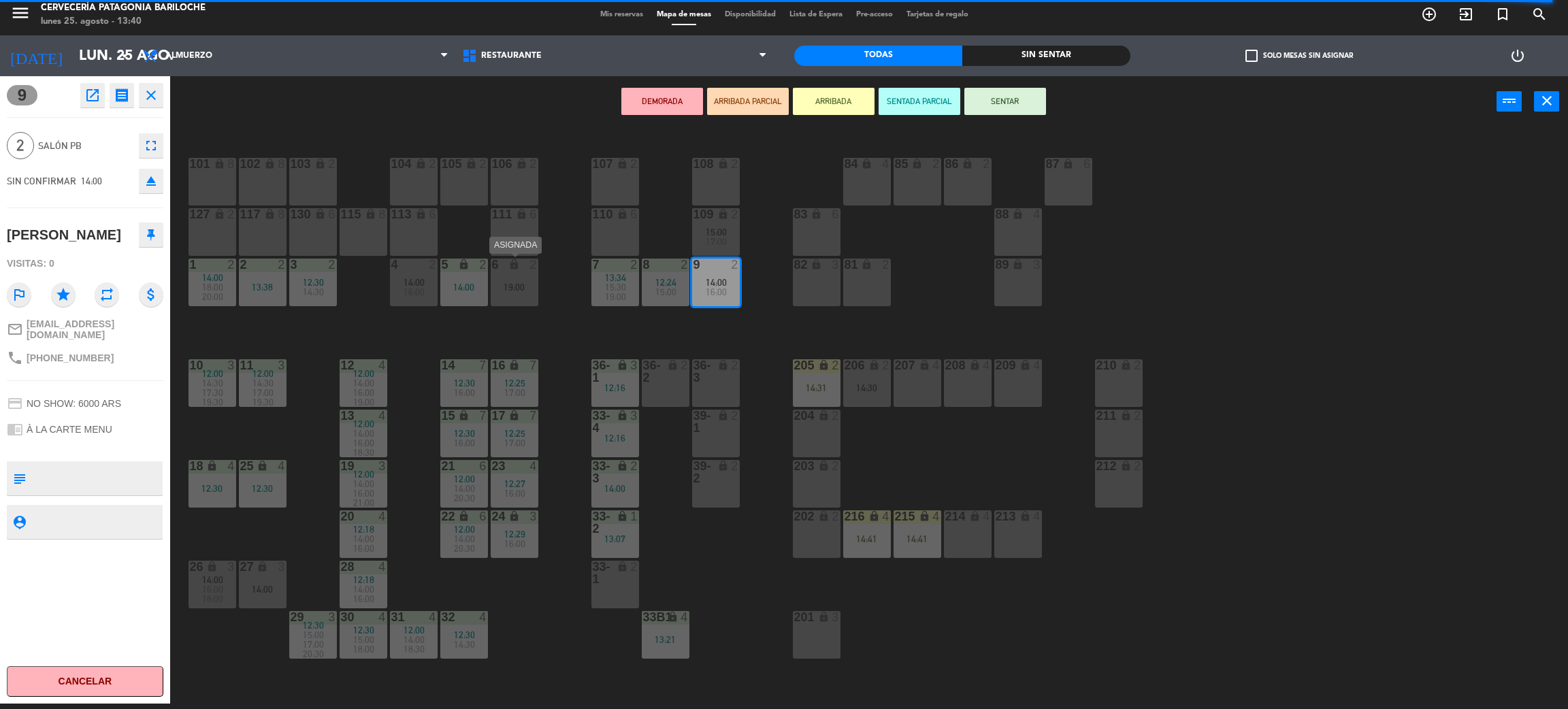
click at [509, 282] on div "19:00" at bounding box center [515, 287] width 48 height 10
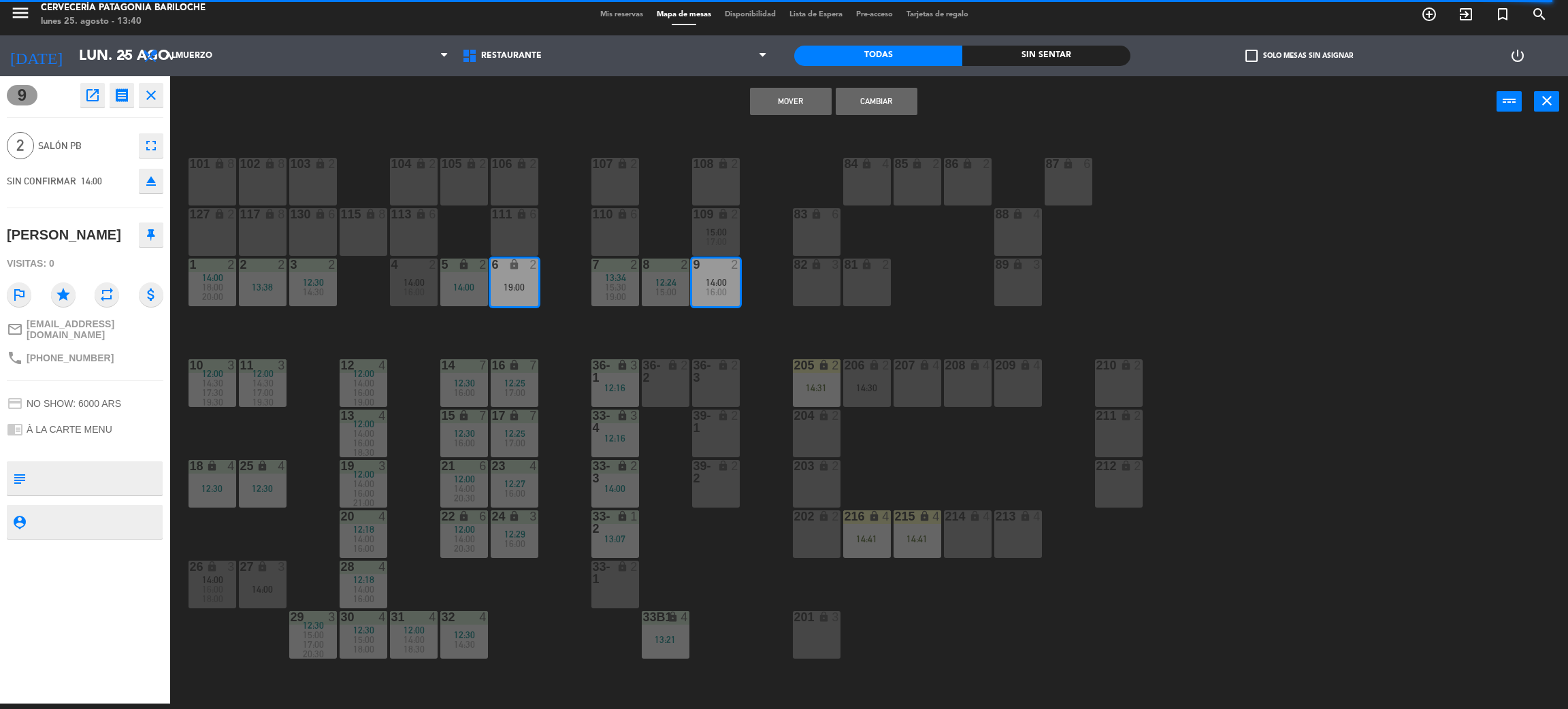
click at [778, 104] on button "Mover" at bounding box center [791, 102] width 82 height 27
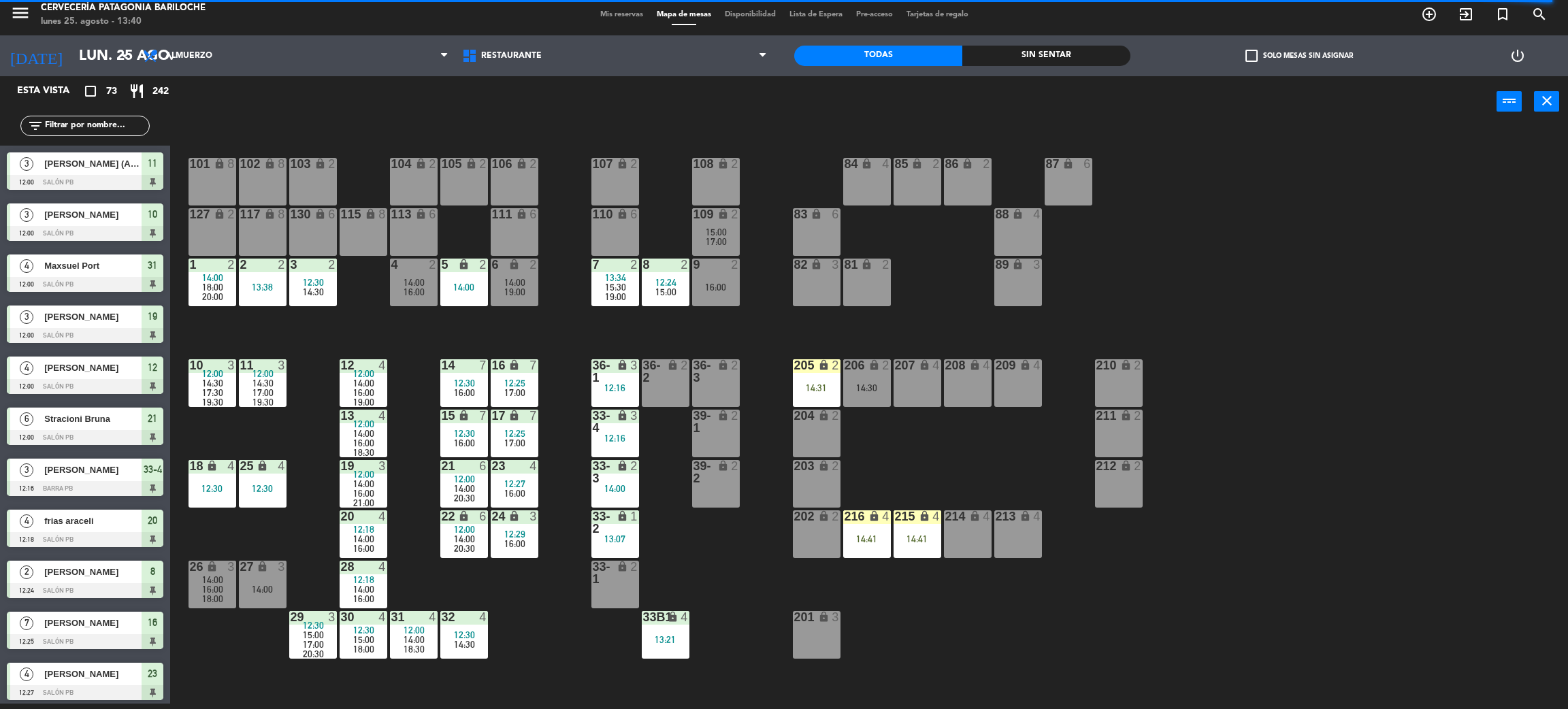
scroll to position [5, 0]
click at [713, 284] on div "16:00" at bounding box center [716, 287] width 48 height 10
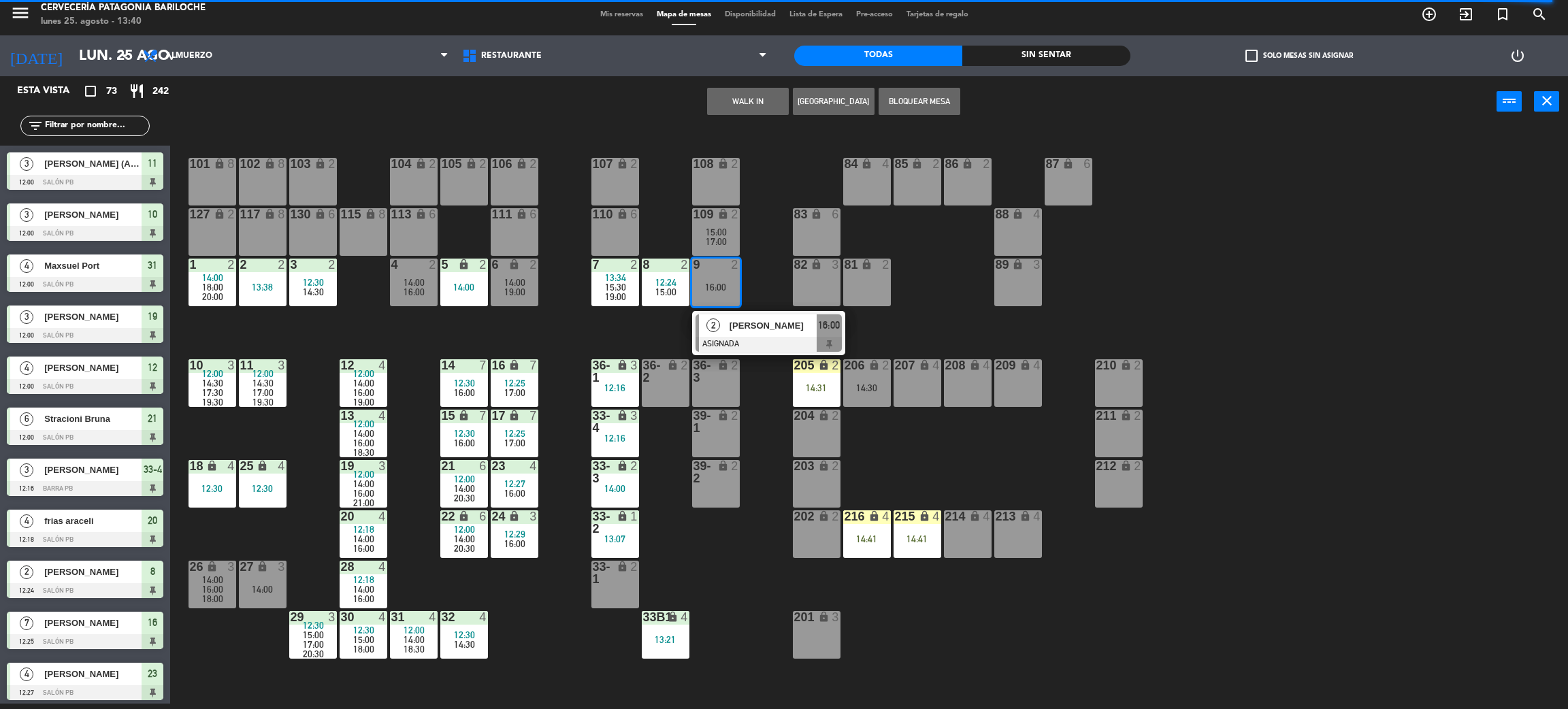
click at [761, 339] on div at bounding box center [769, 344] width 147 height 15
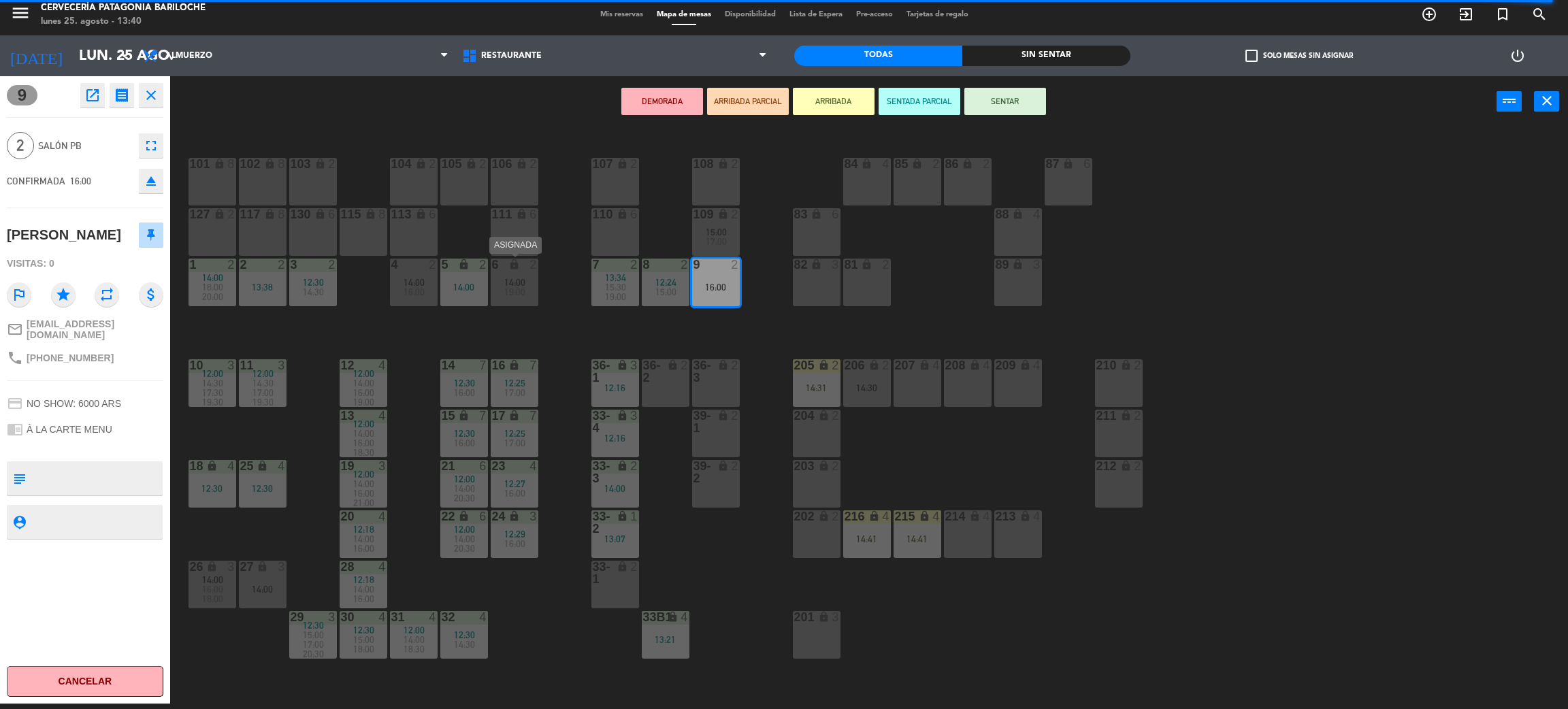
click at [520, 287] on span "19:00" at bounding box center [515, 292] width 21 height 11
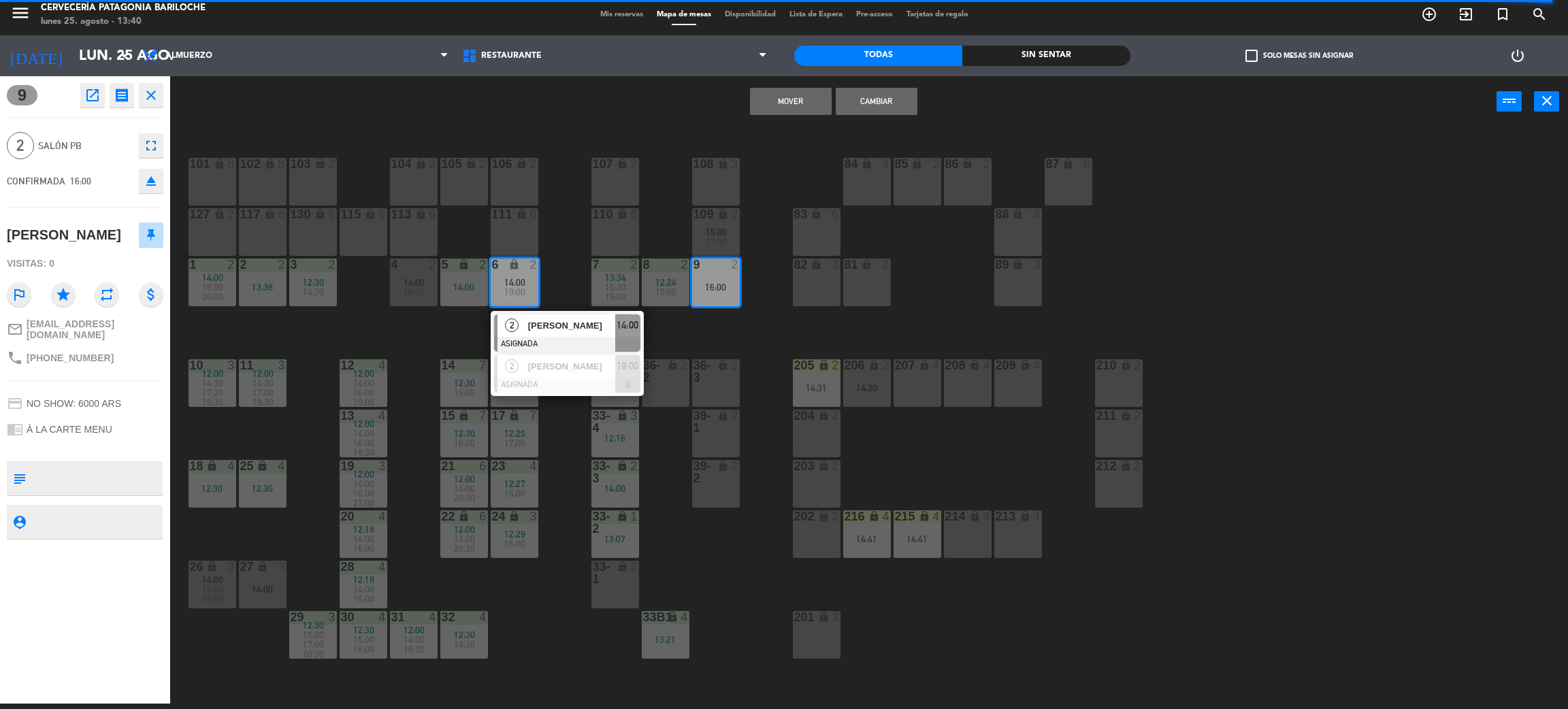
click at [777, 89] on button "Mover" at bounding box center [791, 102] width 82 height 27
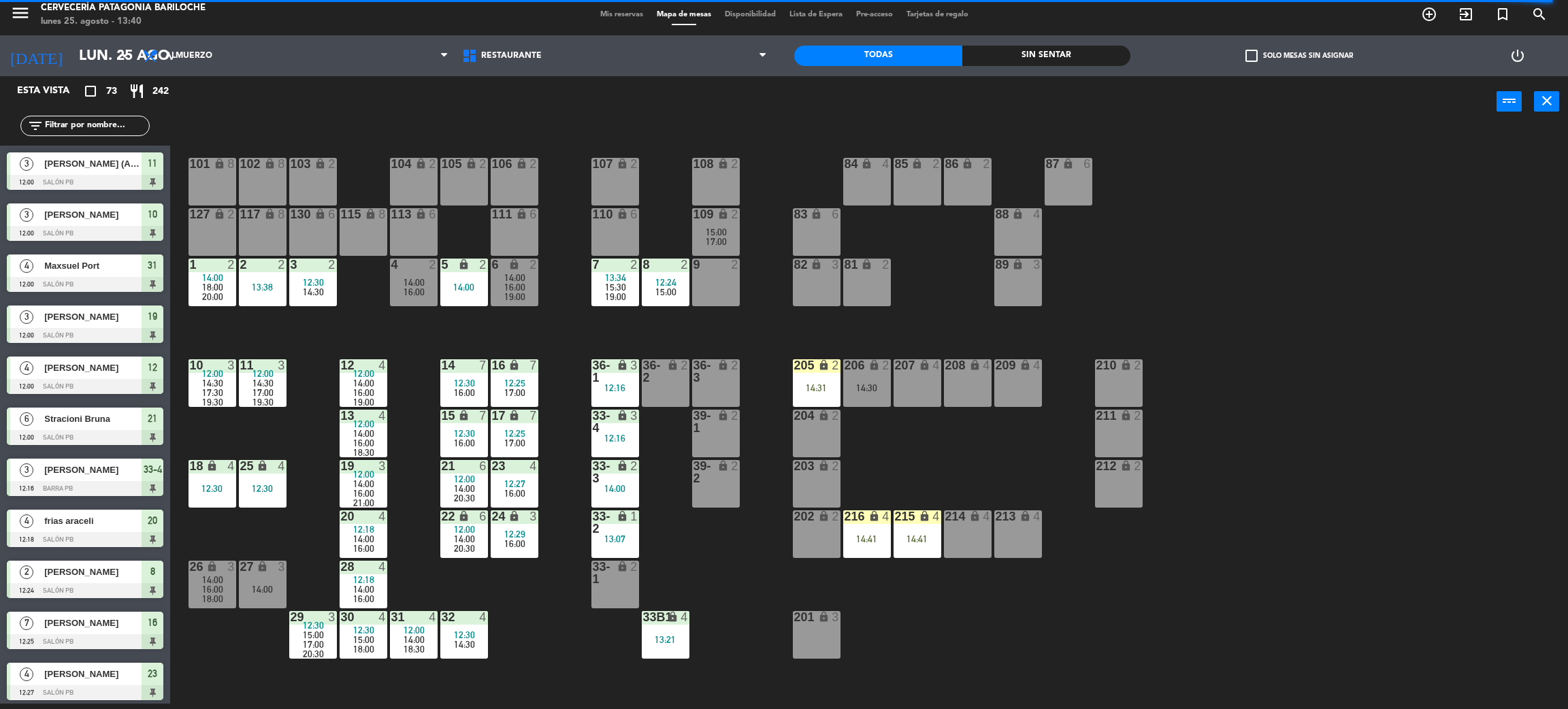
scroll to position [340, 0]
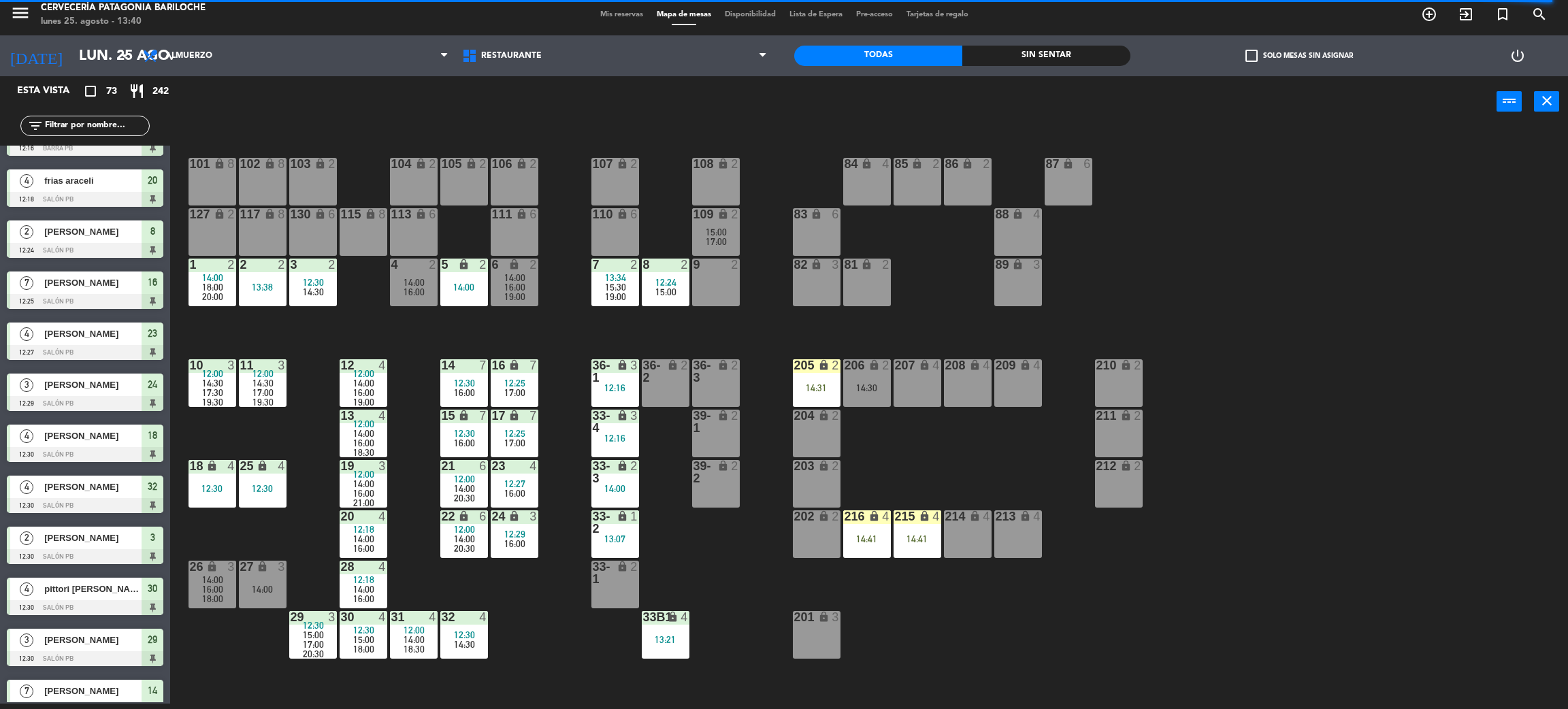
click at [729, 235] on div "15:00" at bounding box center [716, 232] width 48 height 10
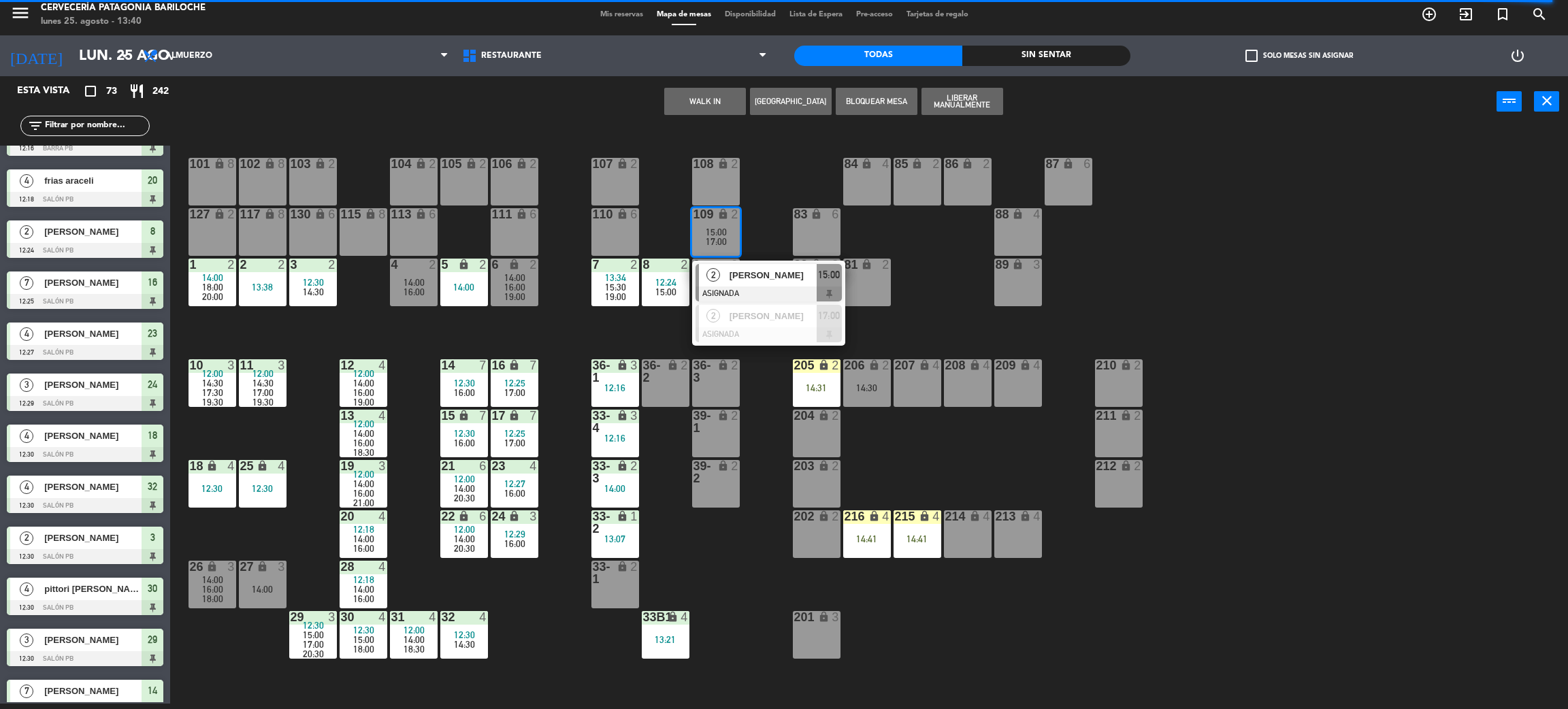
click at [754, 286] on div at bounding box center [769, 294] width 147 height 15
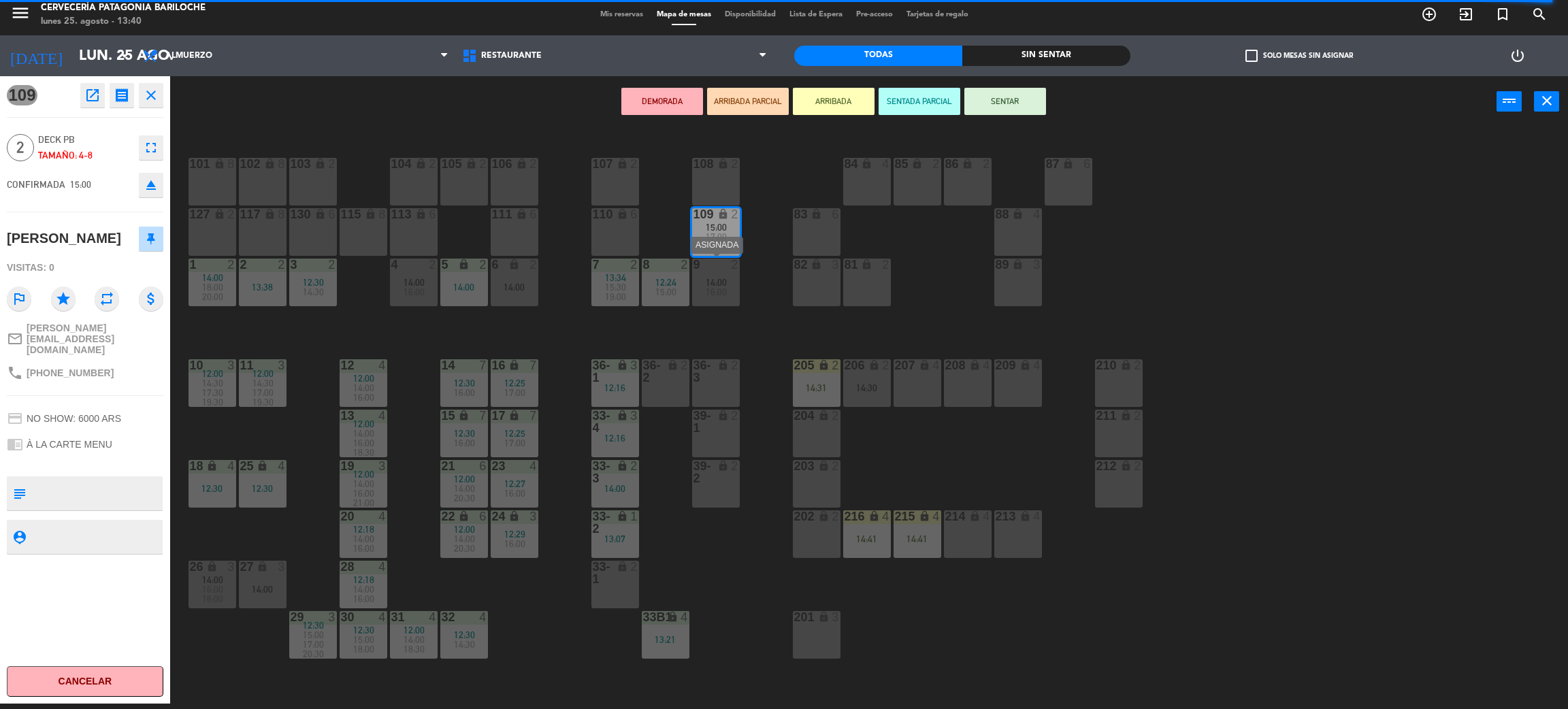
click at [722, 283] on span "14:00" at bounding box center [716, 282] width 21 height 11
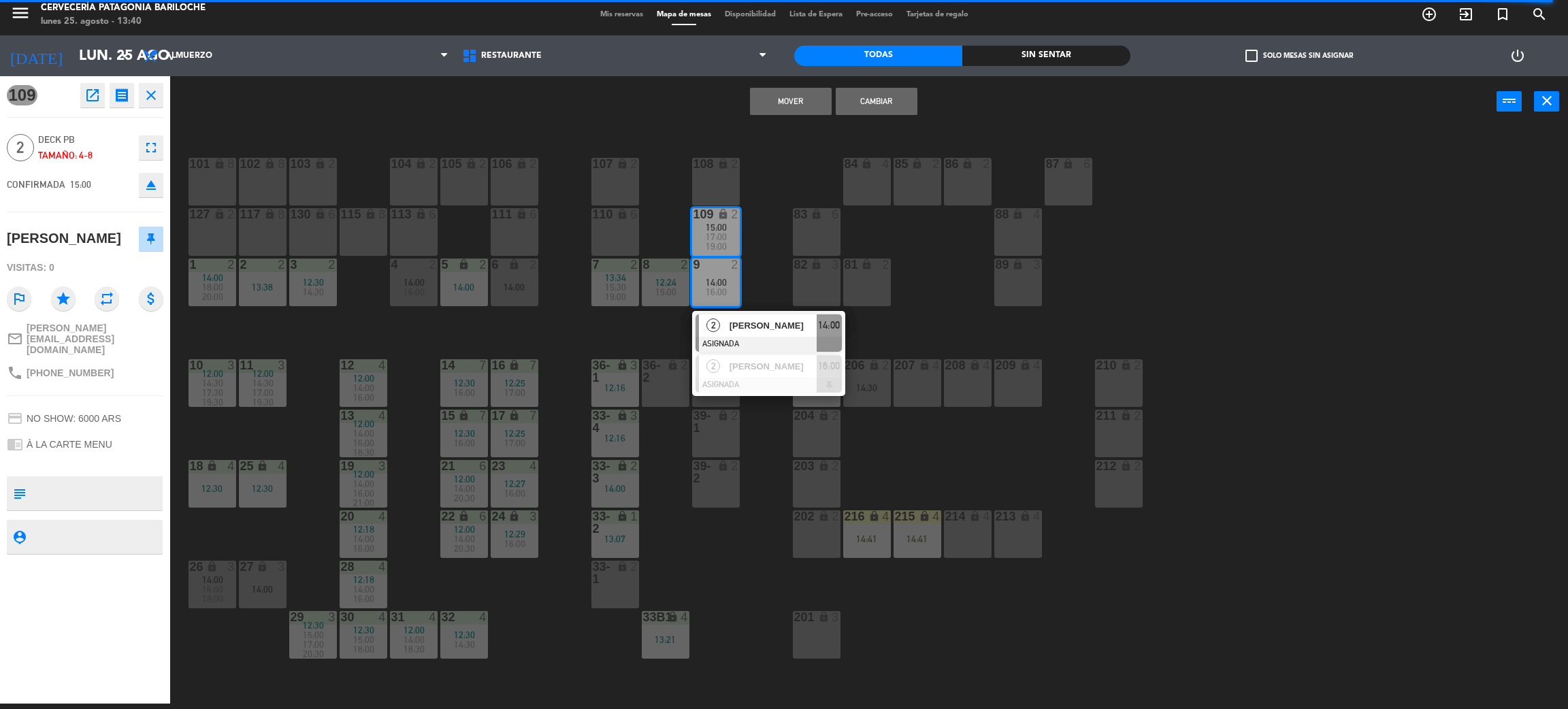
click at [778, 108] on button "Mover" at bounding box center [791, 102] width 82 height 27
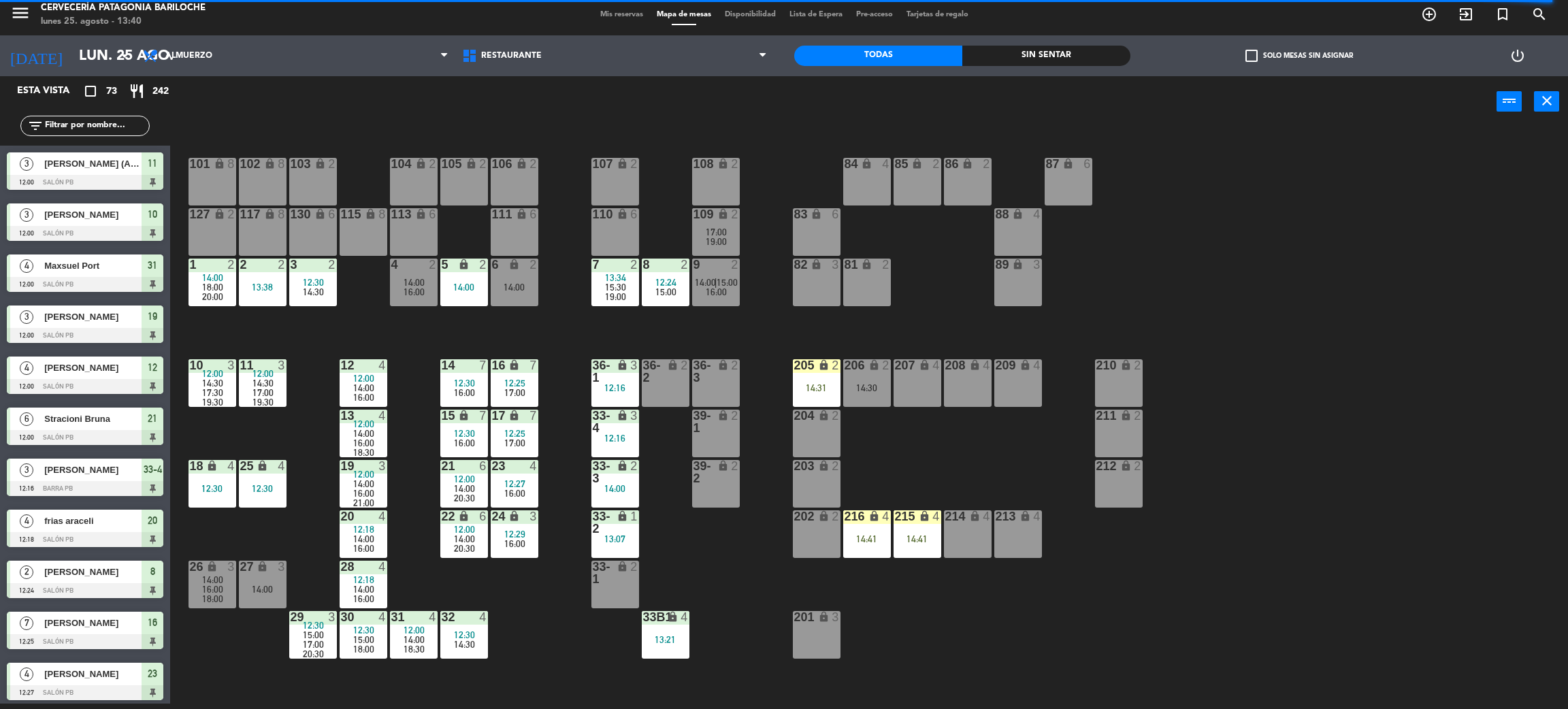
scroll to position [5, 0]
click at [721, 288] on span "16:00" at bounding box center [716, 292] width 21 height 11
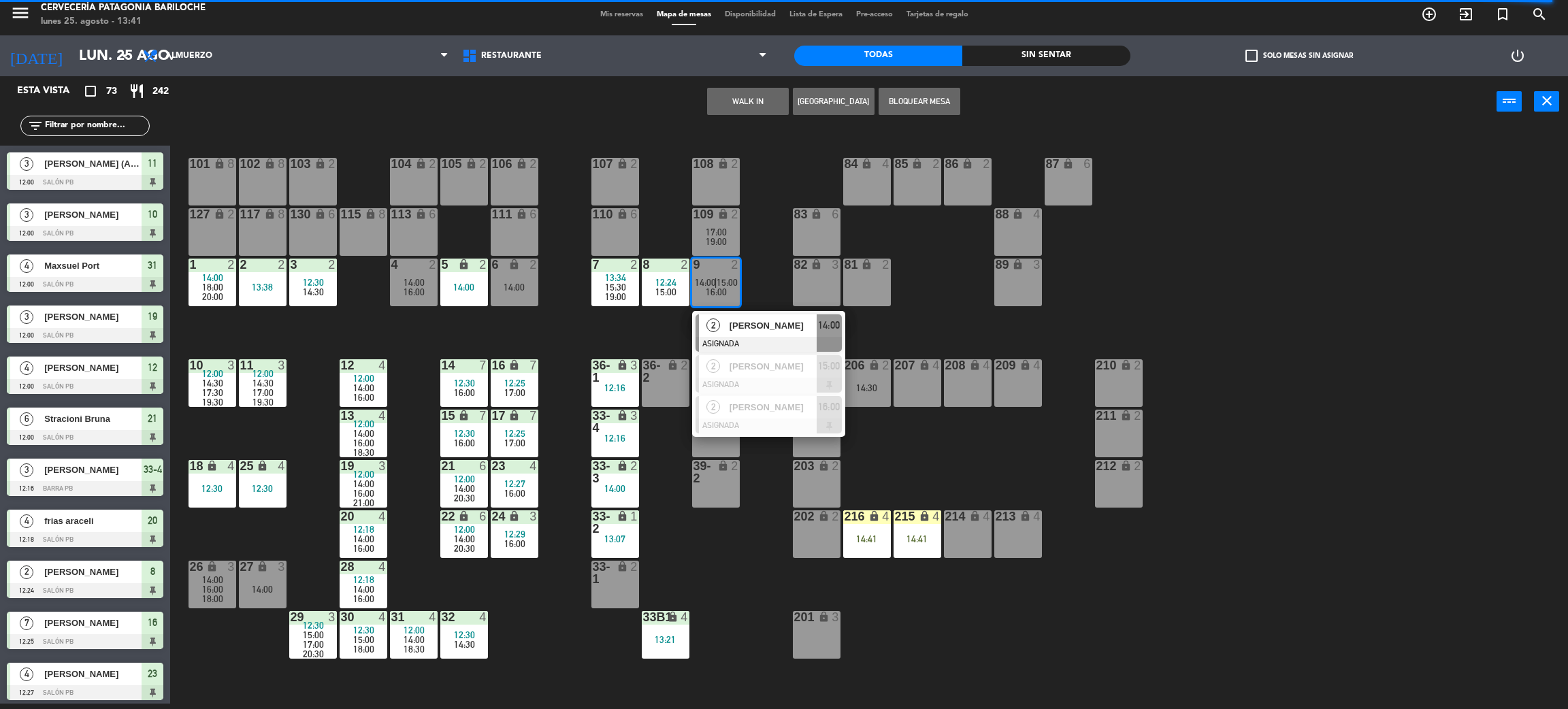
click at [763, 318] on span "[PERSON_NAME]" at bounding box center [773, 325] width 87 height 14
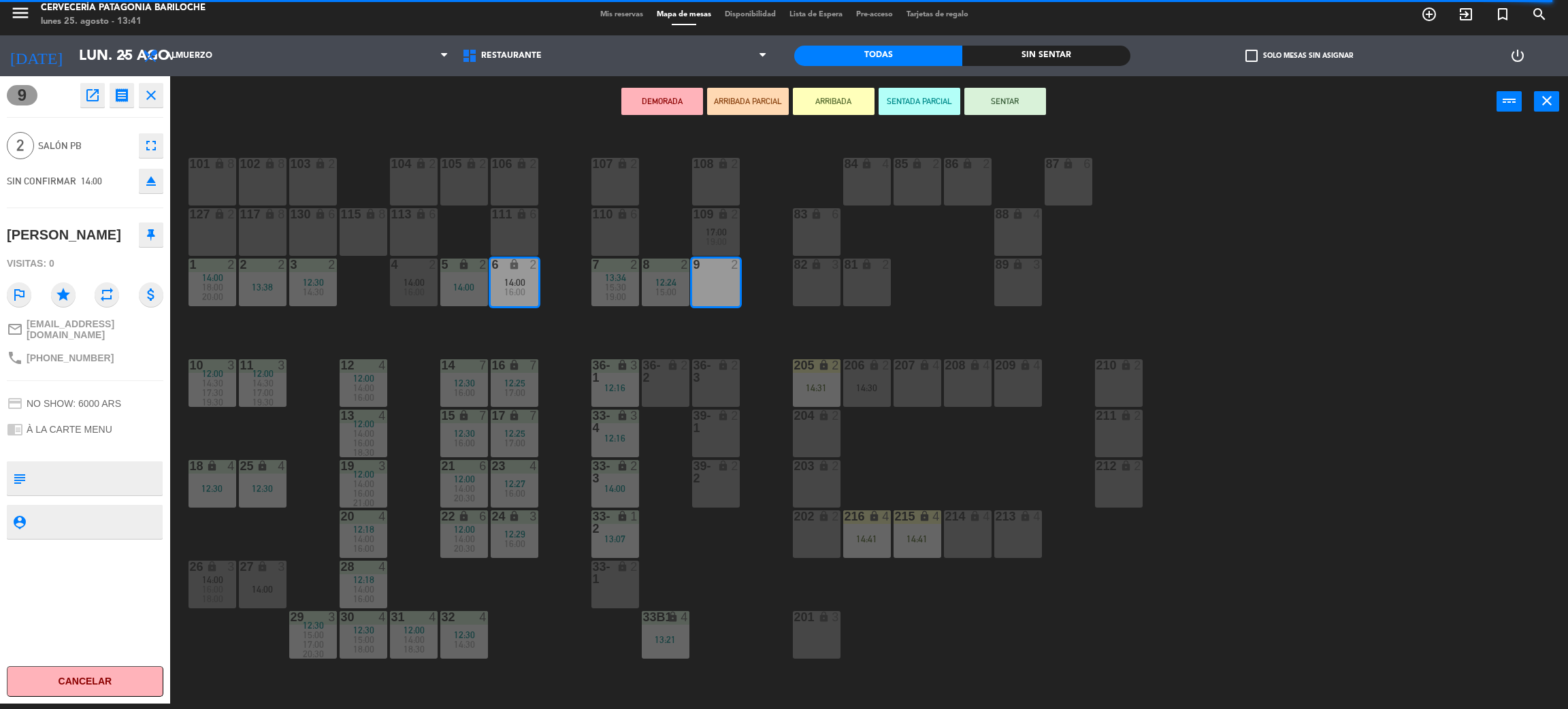
click at [562, 316] on div "101 lock 8 102 lock 8 104 lock 2 105 lock 2 106 lock 2 103 lock 2 107 lock 2 10…" at bounding box center [876, 421] width 1382 height 576
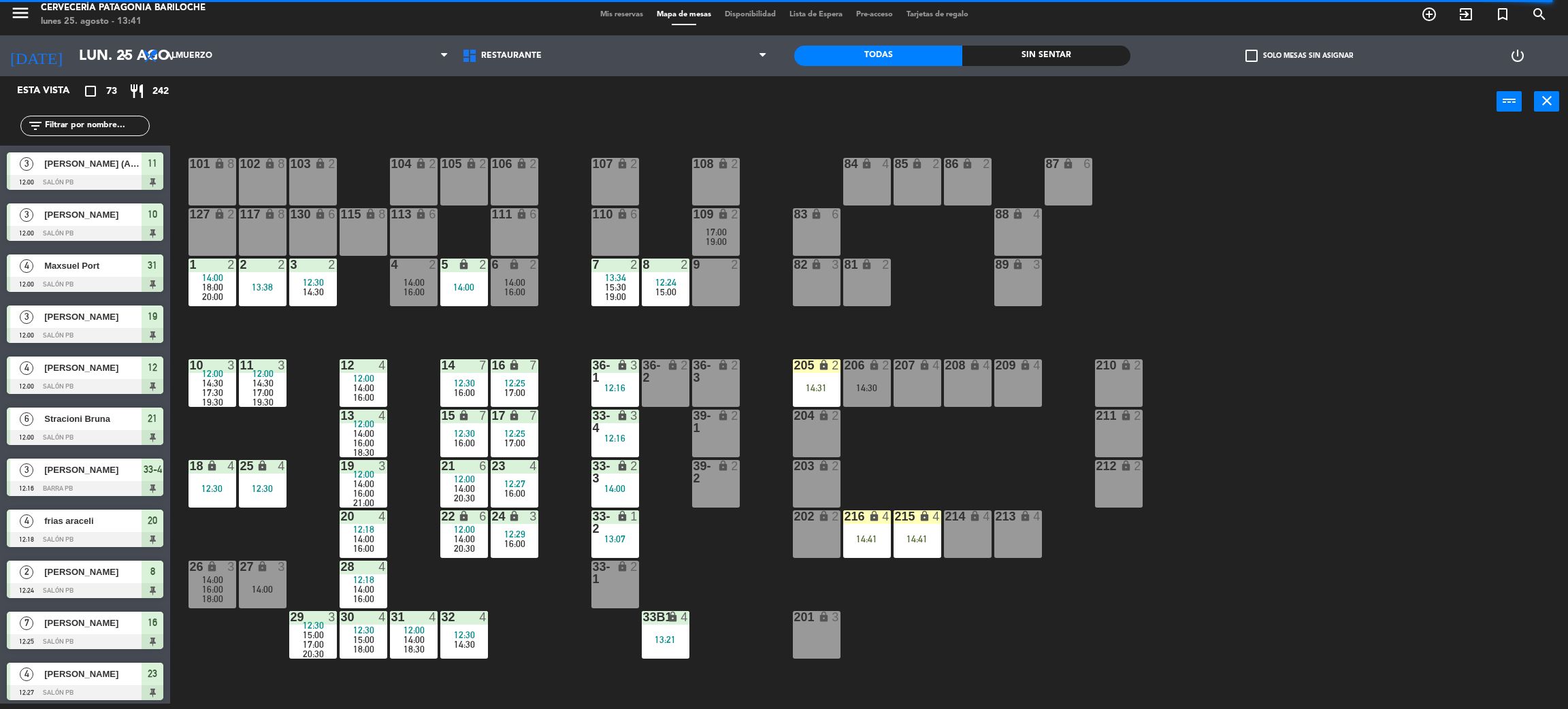
click at [715, 232] on span "17:00" at bounding box center [716, 232] width 21 height 11
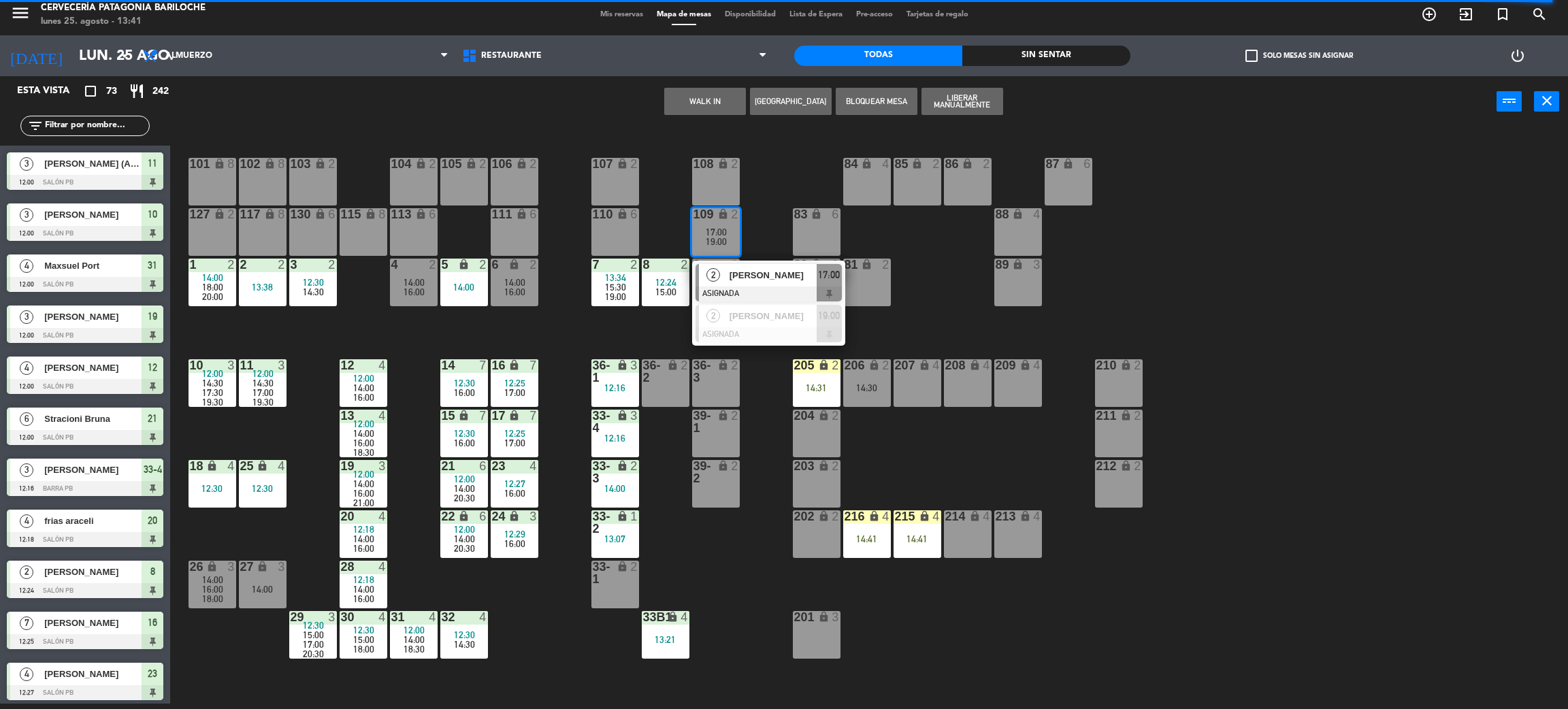
click at [758, 291] on div at bounding box center [769, 294] width 147 height 15
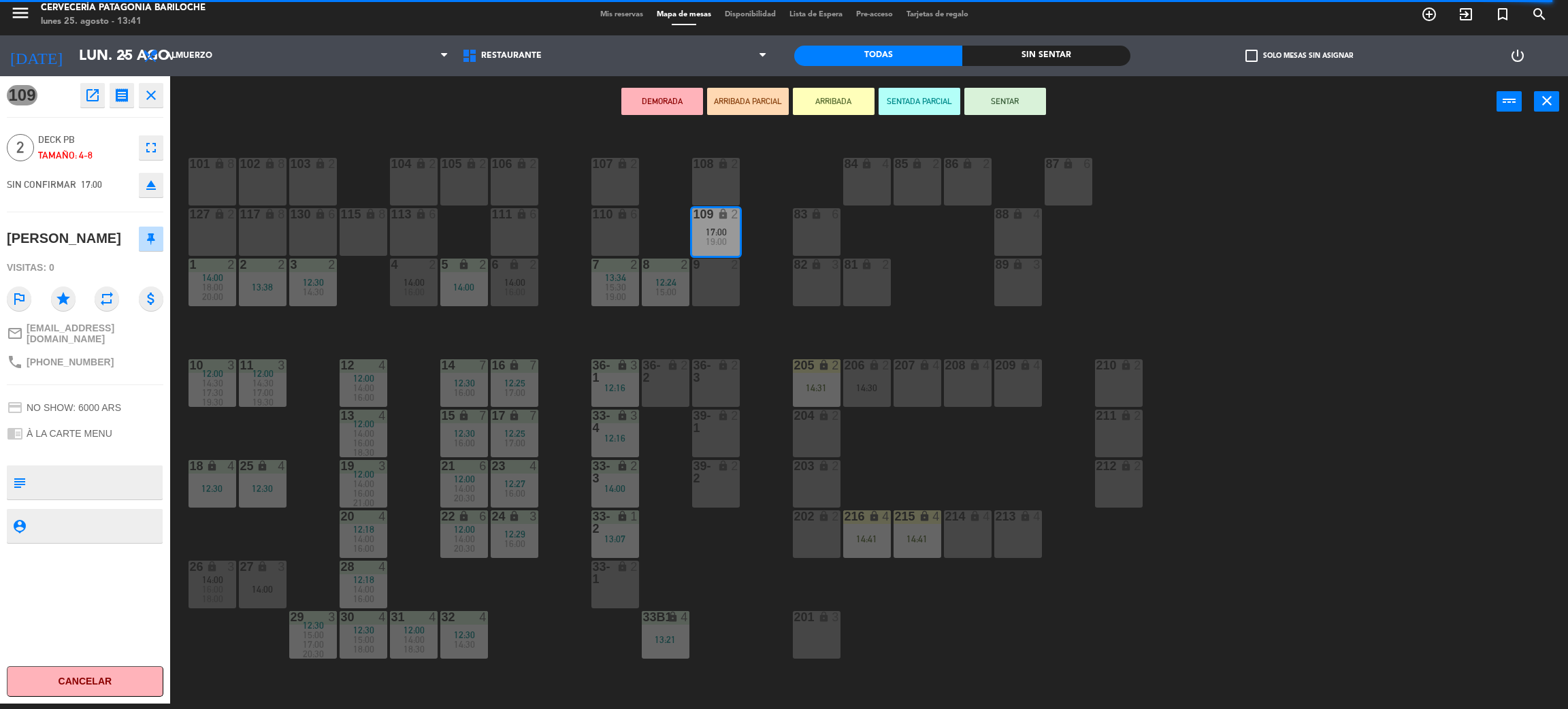
click at [724, 294] on div "9 2" at bounding box center [716, 282] width 48 height 48
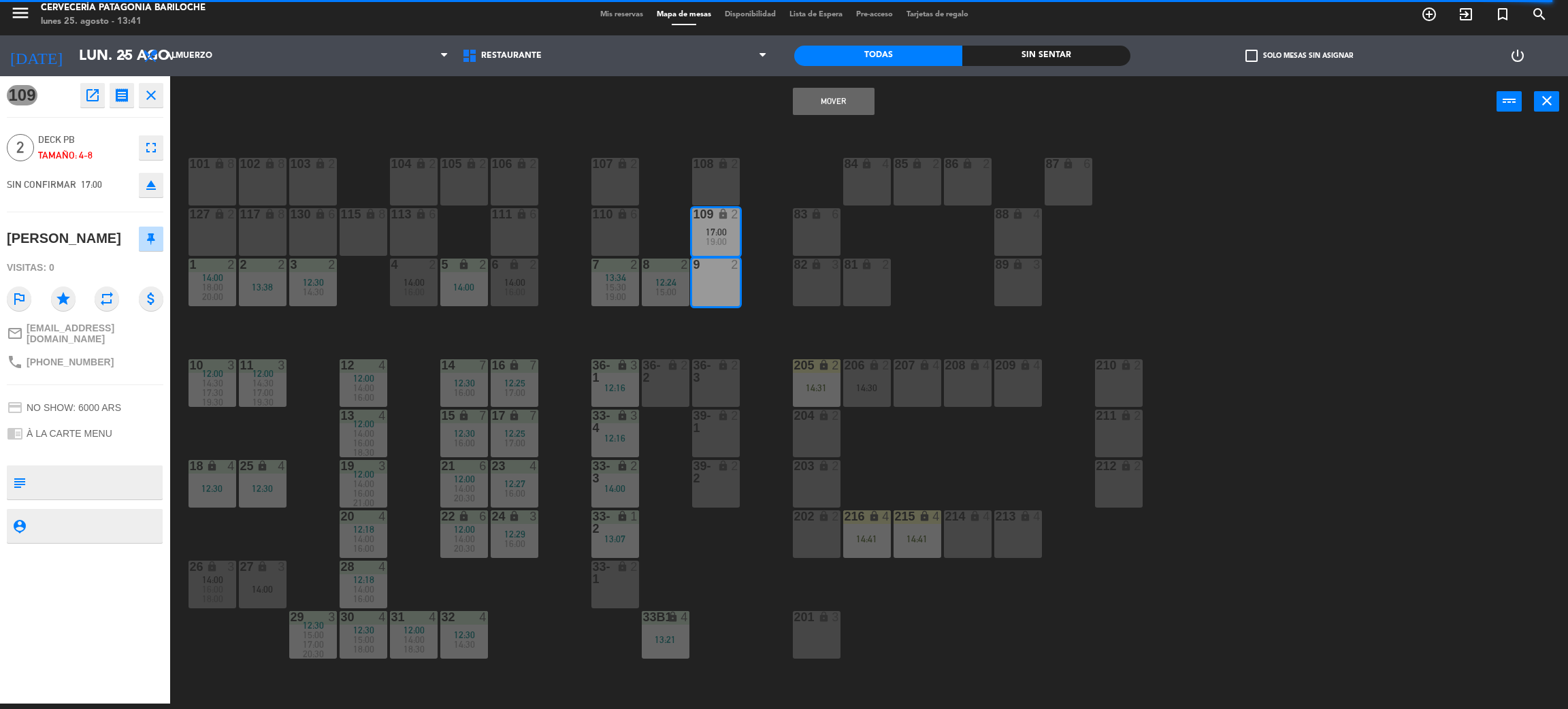
click at [824, 104] on button "Mover" at bounding box center [834, 102] width 82 height 27
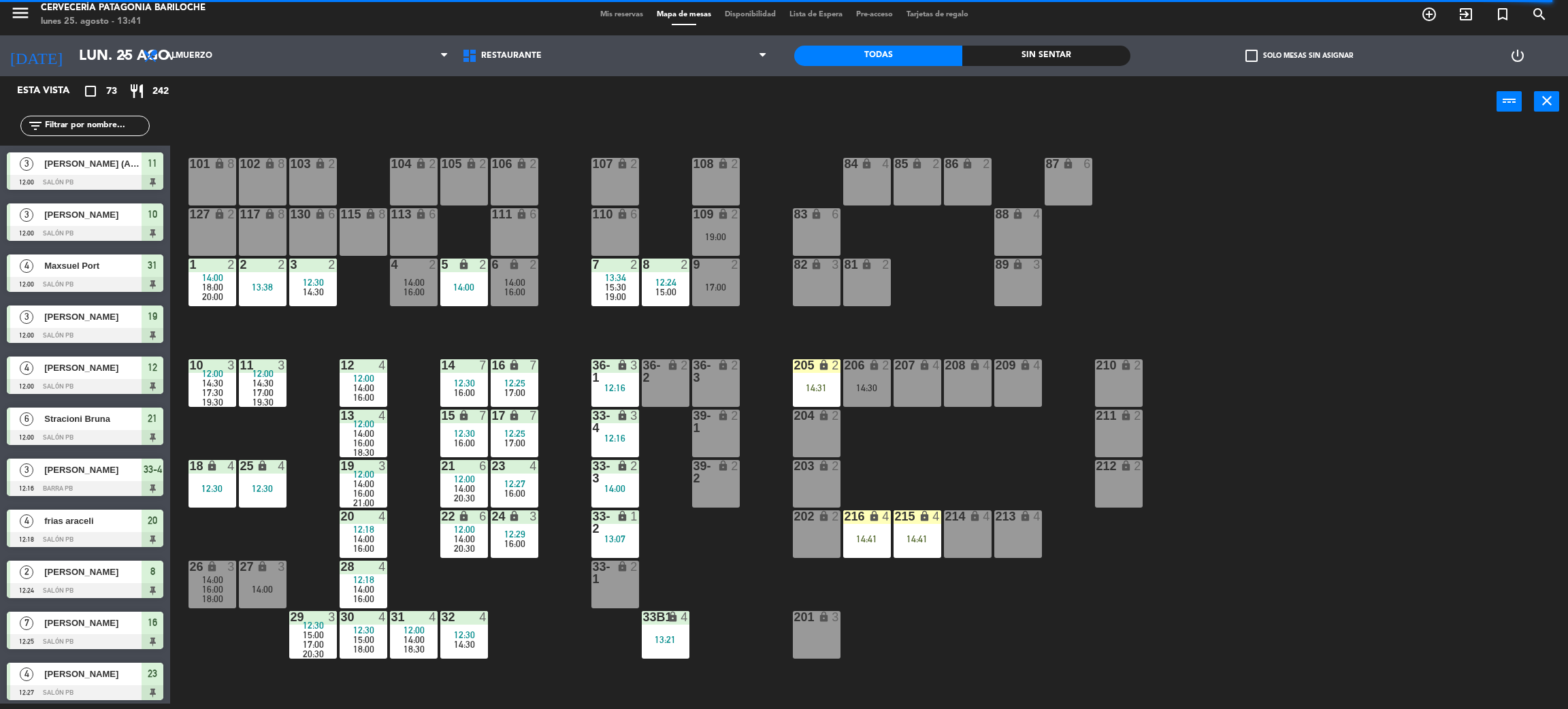
scroll to position [594, 0]
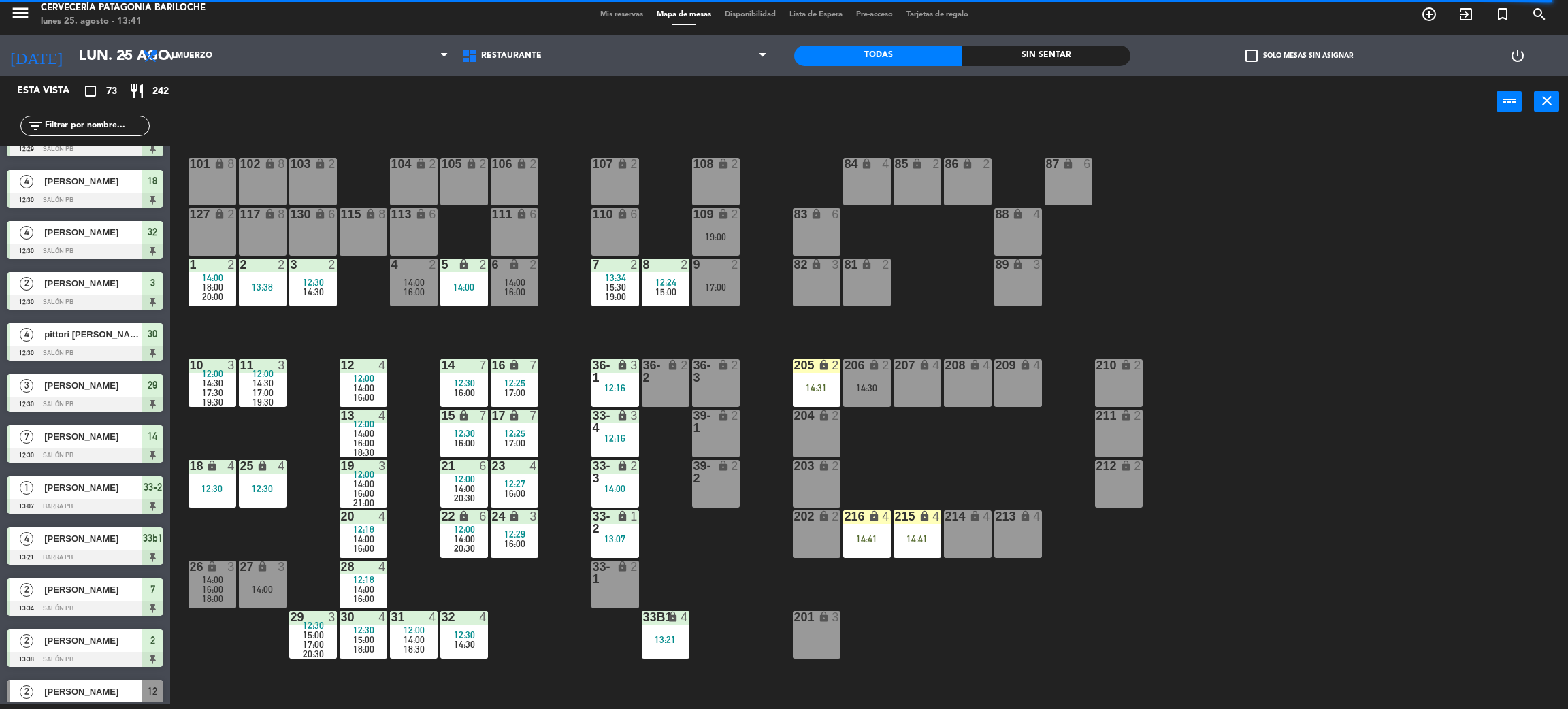
click at [717, 232] on div "19:00" at bounding box center [716, 237] width 48 height 10
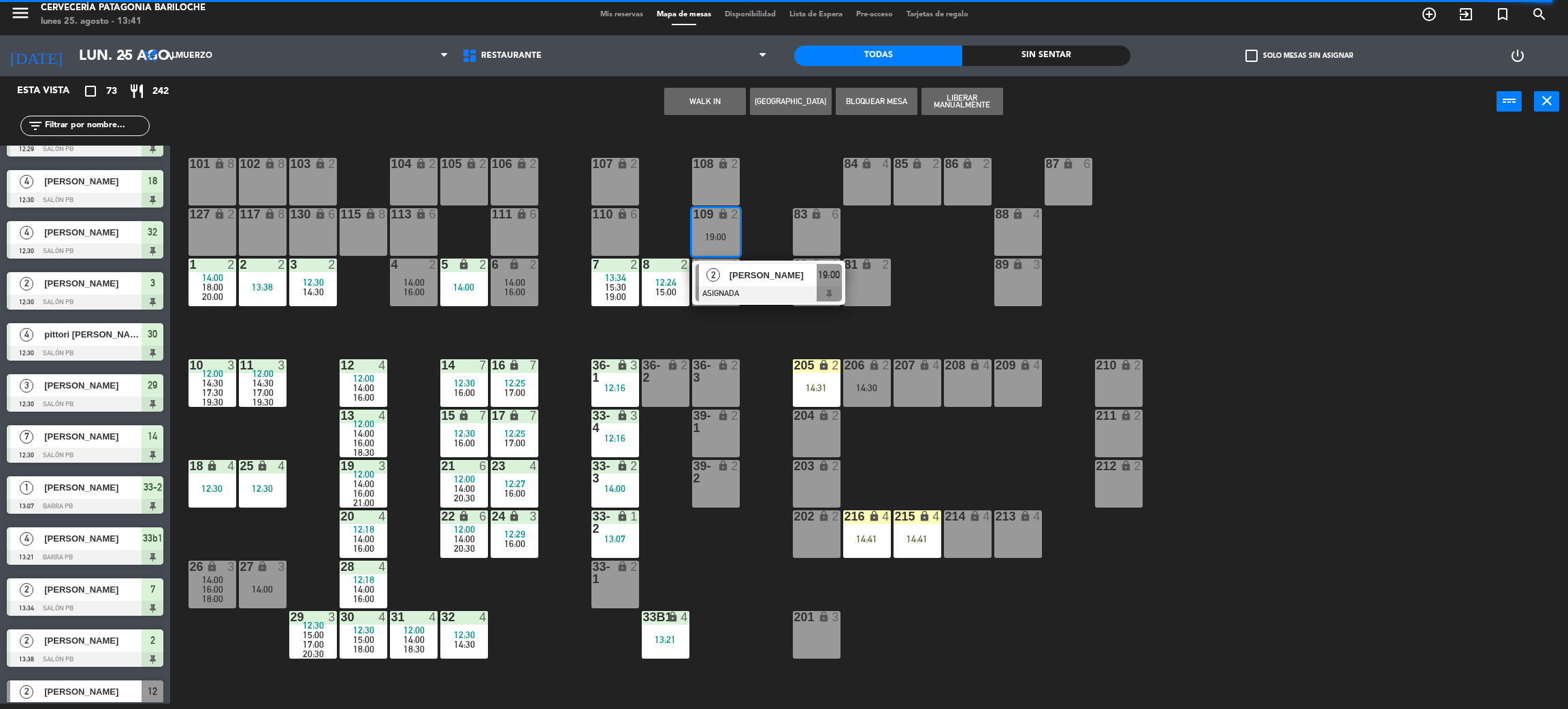
click at [745, 277] on span "[PERSON_NAME]" at bounding box center [773, 275] width 87 height 14
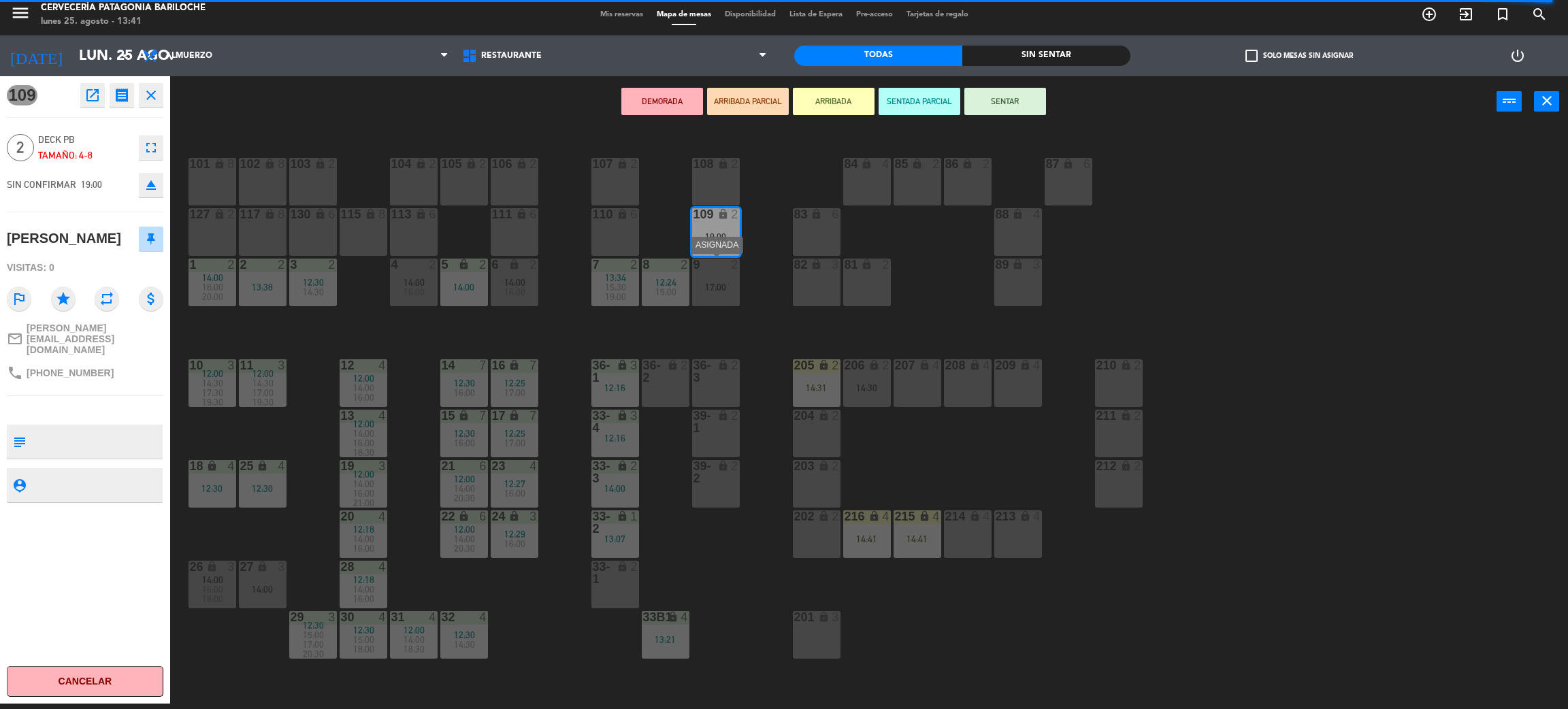
click at [724, 286] on div "17:00" at bounding box center [716, 287] width 48 height 10
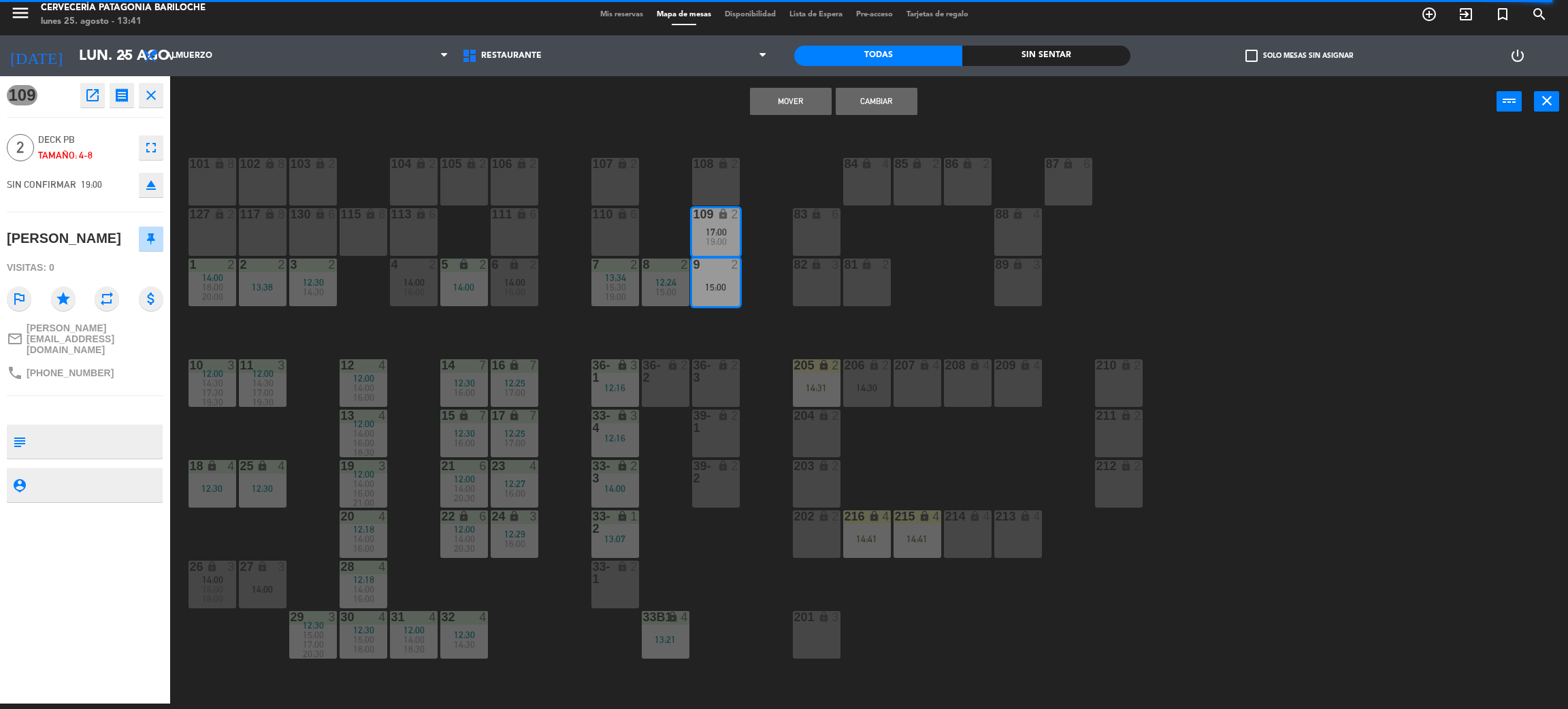
click at [788, 98] on button "Mover" at bounding box center [791, 102] width 82 height 27
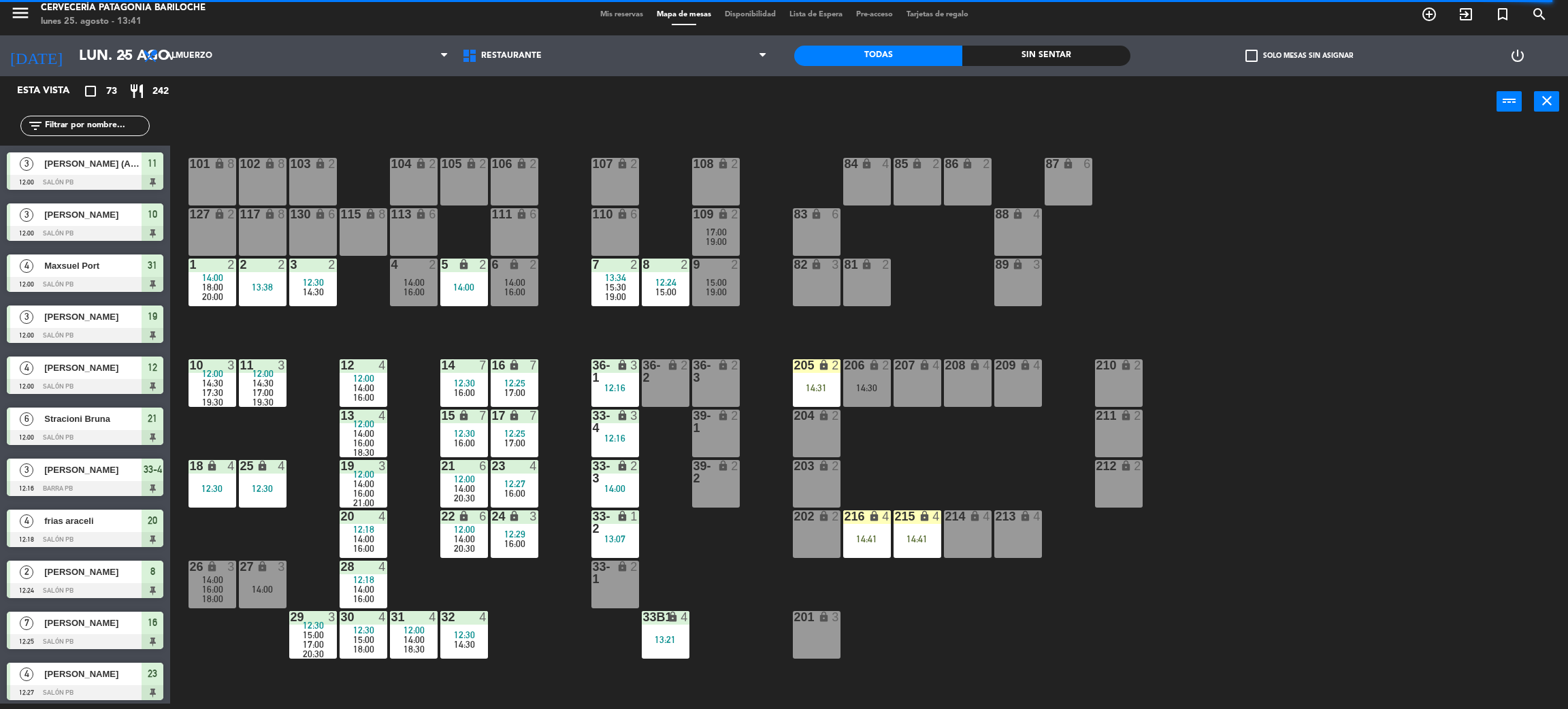
scroll to position [1003, 0]
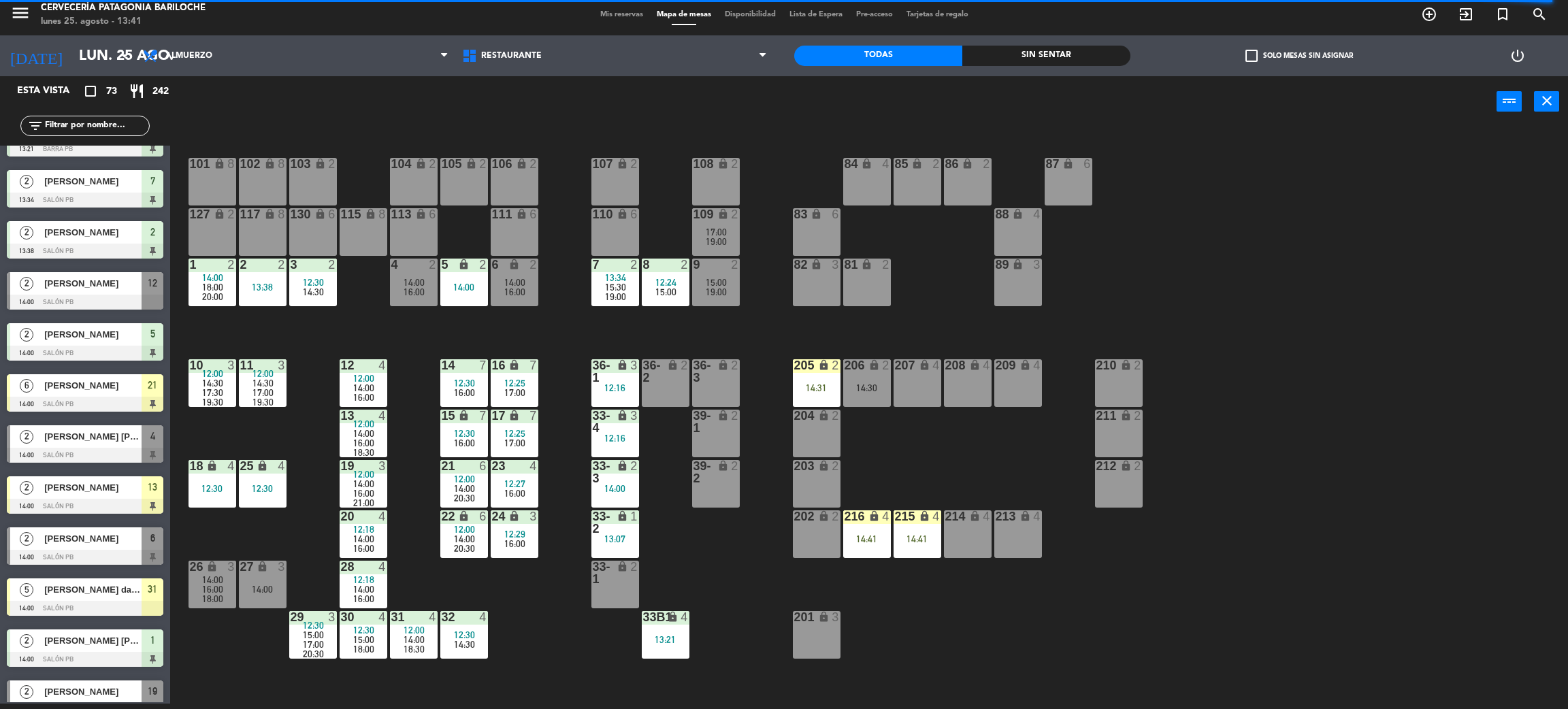
click at [733, 316] on div "101 lock 8 102 lock 8 104 lock 2 105 lock 2 106 lock 2 103 lock 2 107 lock 2 10…" at bounding box center [876, 421] width 1382 height 576
click at [569, 334] on div "101 lock 8 102 lock 8 104 lock 2 105 lock 2 106 lock 2 103 lock 2 107 lock 2 10…" at bounding box center [876, 421] width 1382 height 576
click at [964, 640] on div "101 lock 8 102 lock 8 104 lock 2 105 lock 2 106 lock 2 103 lock 2 107 lock 2 10…" at bounding box center [876, 421] width 1382 height 576
click at [542, 585] on div "101 lock 8 102 lock 8 104 lock 2 105 lock 2 106 lock 2 103 lock 2 107 lock 2 10…" at bounding box center [876, 421] width 1382 height 576
click at [357, 483] on span "14:00" at bounding box center [364, 484] width 21 height 11
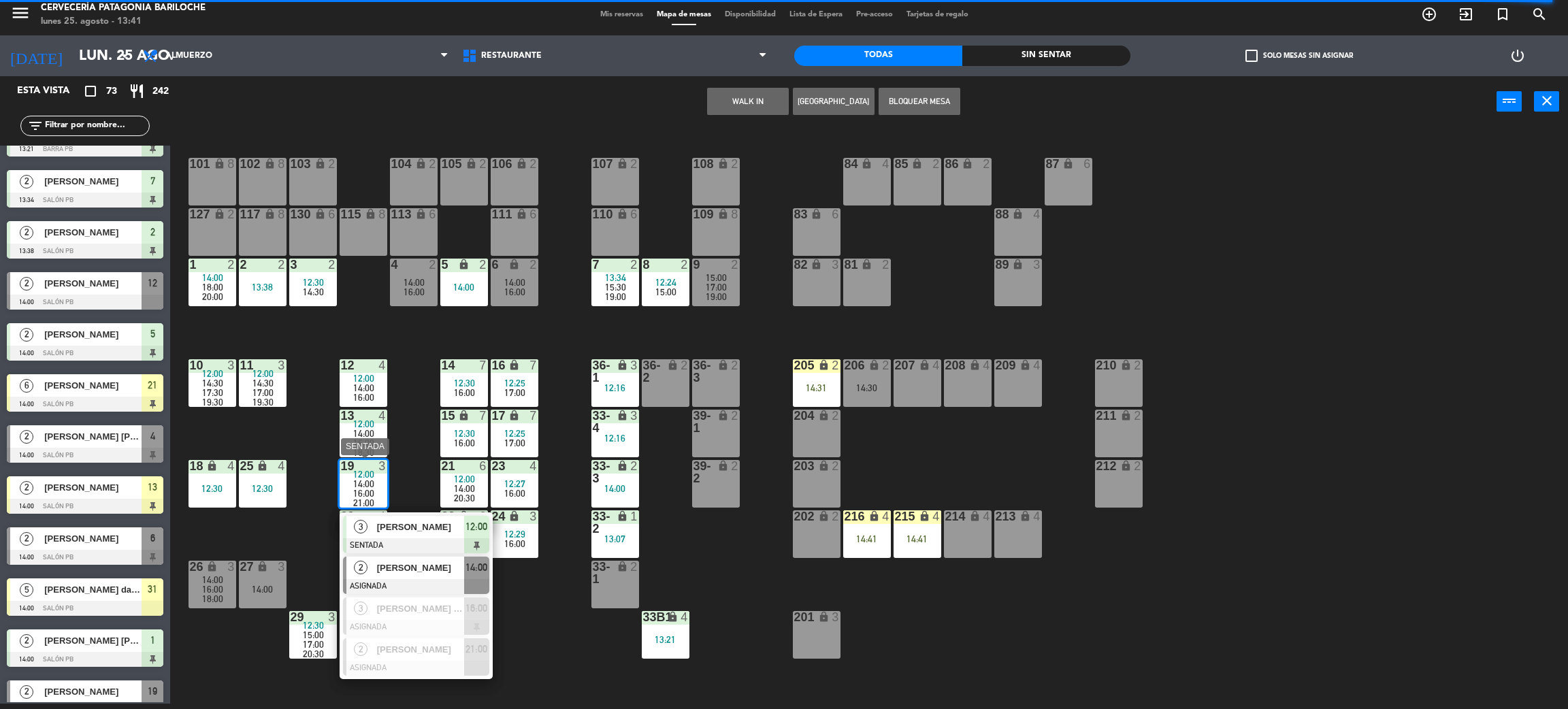
click at [432, 567] on span "[PERSON_NAME]" at bounding box center [421, 567] width 87 height 14
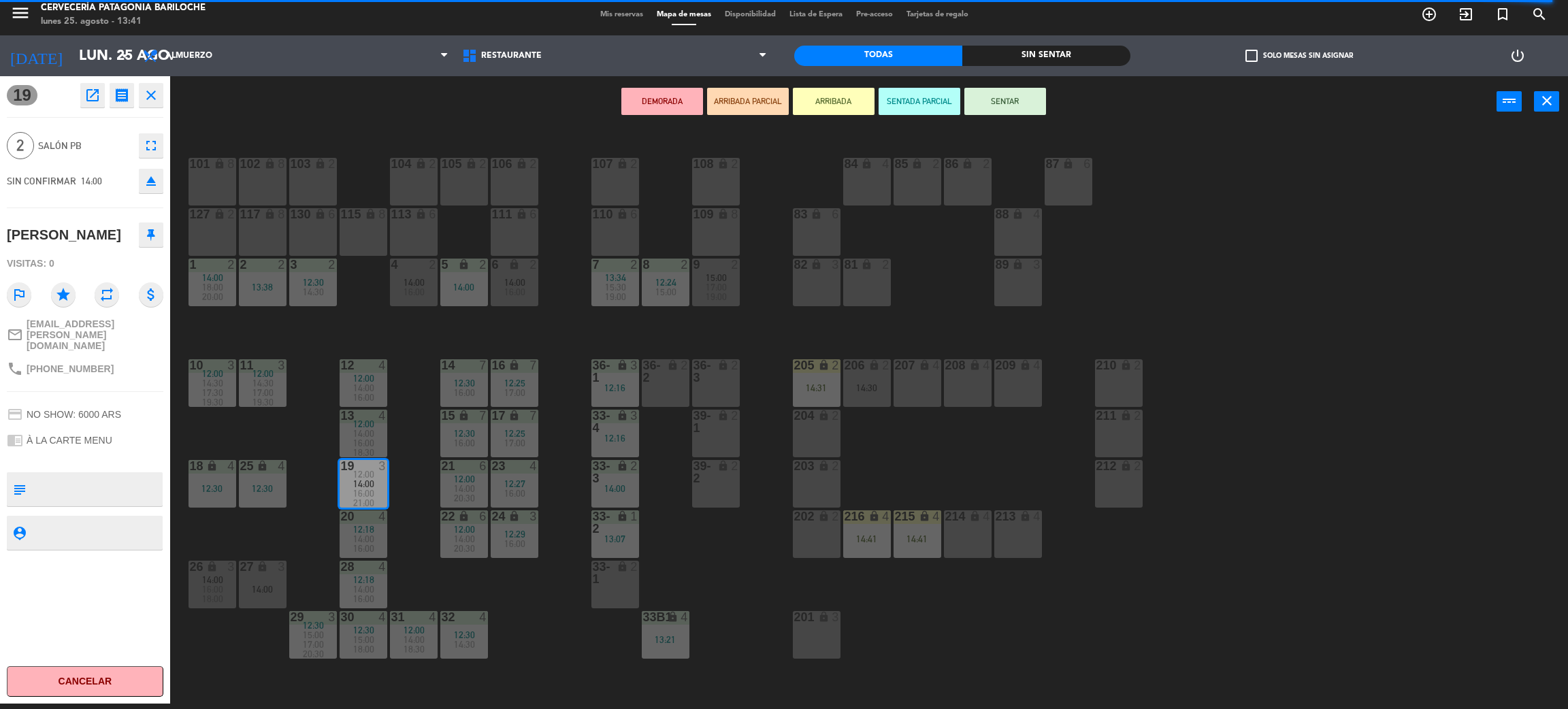
click at [306, 526] on div "101 lock 8 102 lock 8 104 lock 2 105 lock 2 106 lock 2 103 lock 2 107 lock 2 10…" at bounding box center [876, 421] width 1382 height 576
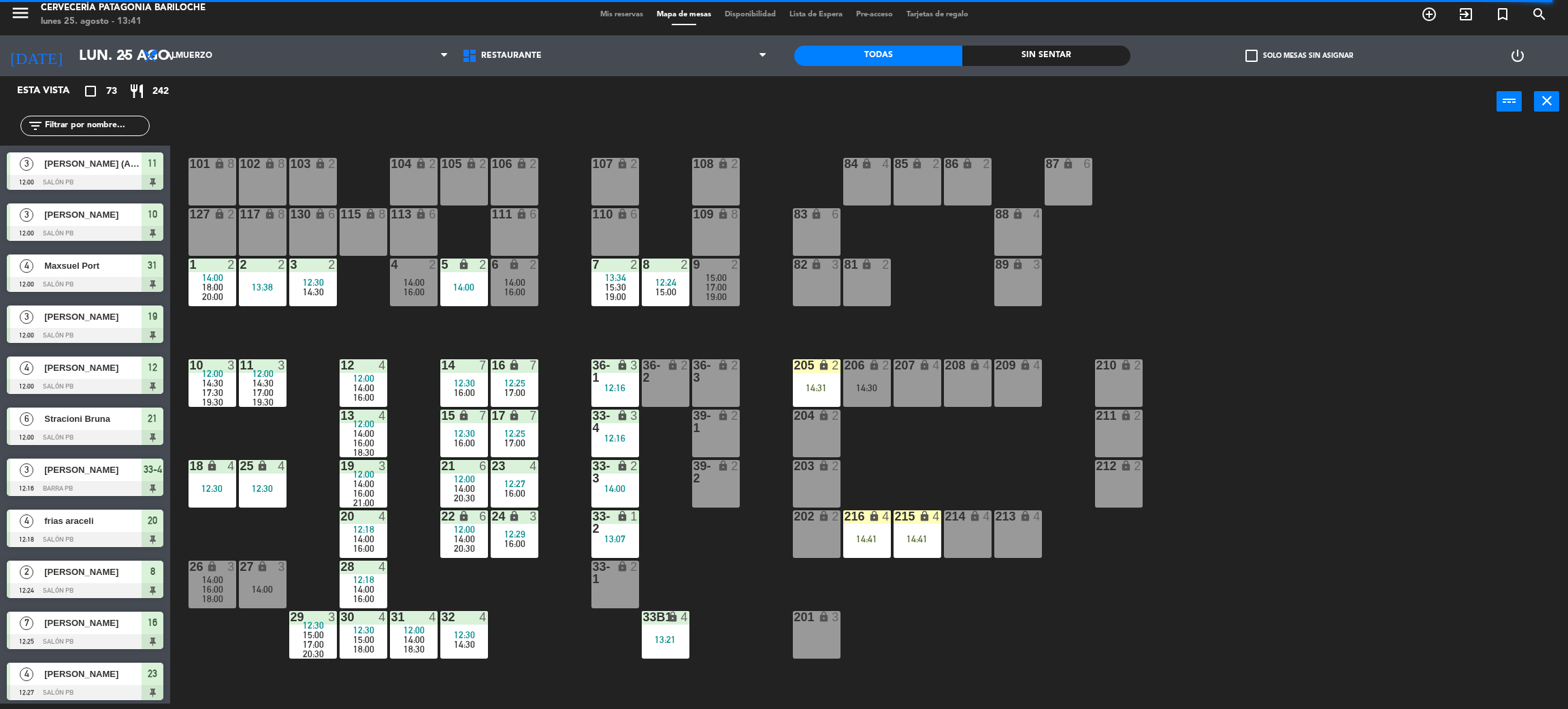
scroll to position [5, 0]
click at [406, 344] on div "101 lock 8 102 lock 8 104 lock 2 105 lock 2 106 lock 2 103 lock 2 107 lock 2 10…" at bounding box center [876, 421] width 1382 height 576
drag, startPoint x: 1313, startPoint y: 444, endPoint x: 1300, endPoint y: 447, distance: 13.3
click at [1310, 444] on div "101 lock 8 102 lock 8 104 lock 2 105 lock 2 106 lock 2 103 lock 2 107 lock 2 10…" at bounding box center [876, 421] width 1382 height 576
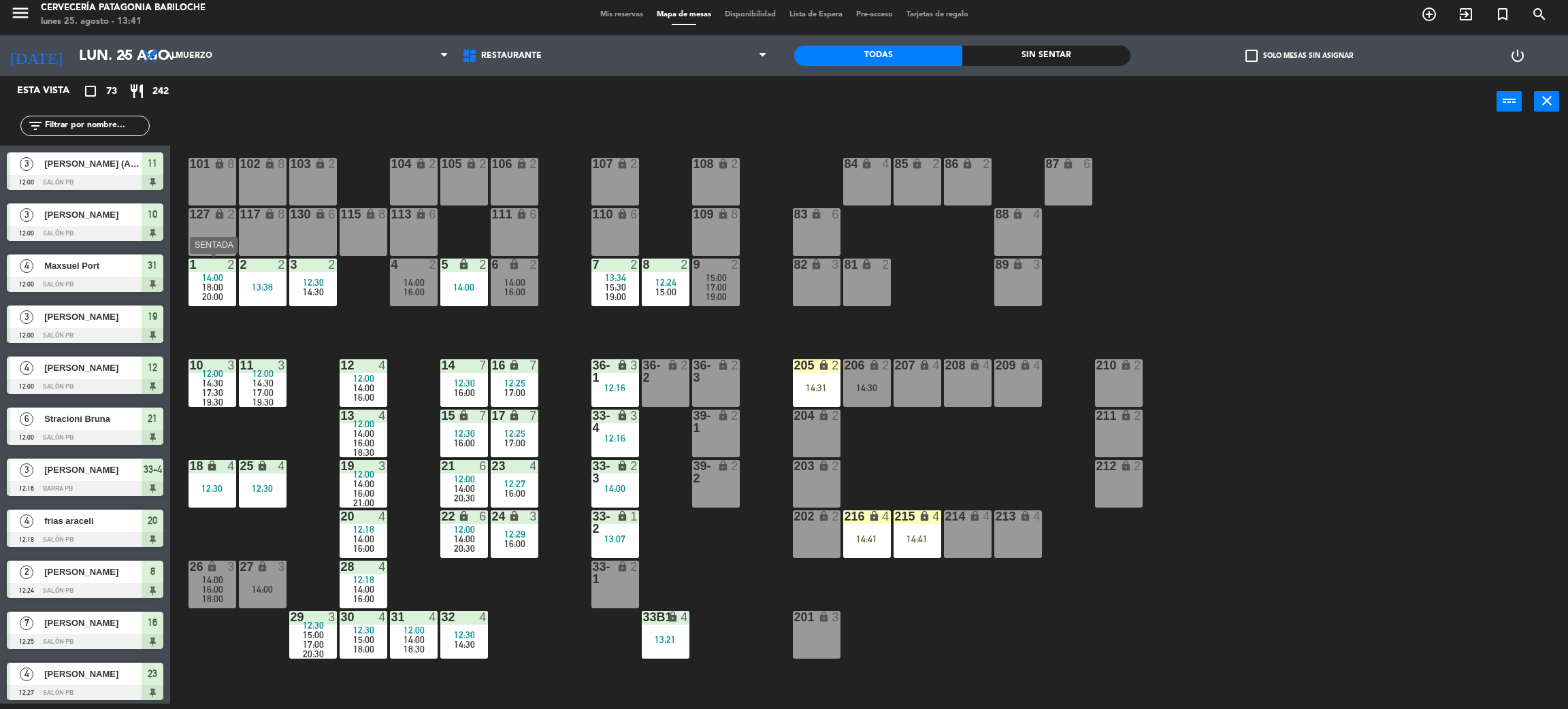
click at [210, 291] on span "20:00" at bounding box center [212, 297] width 21 height 11
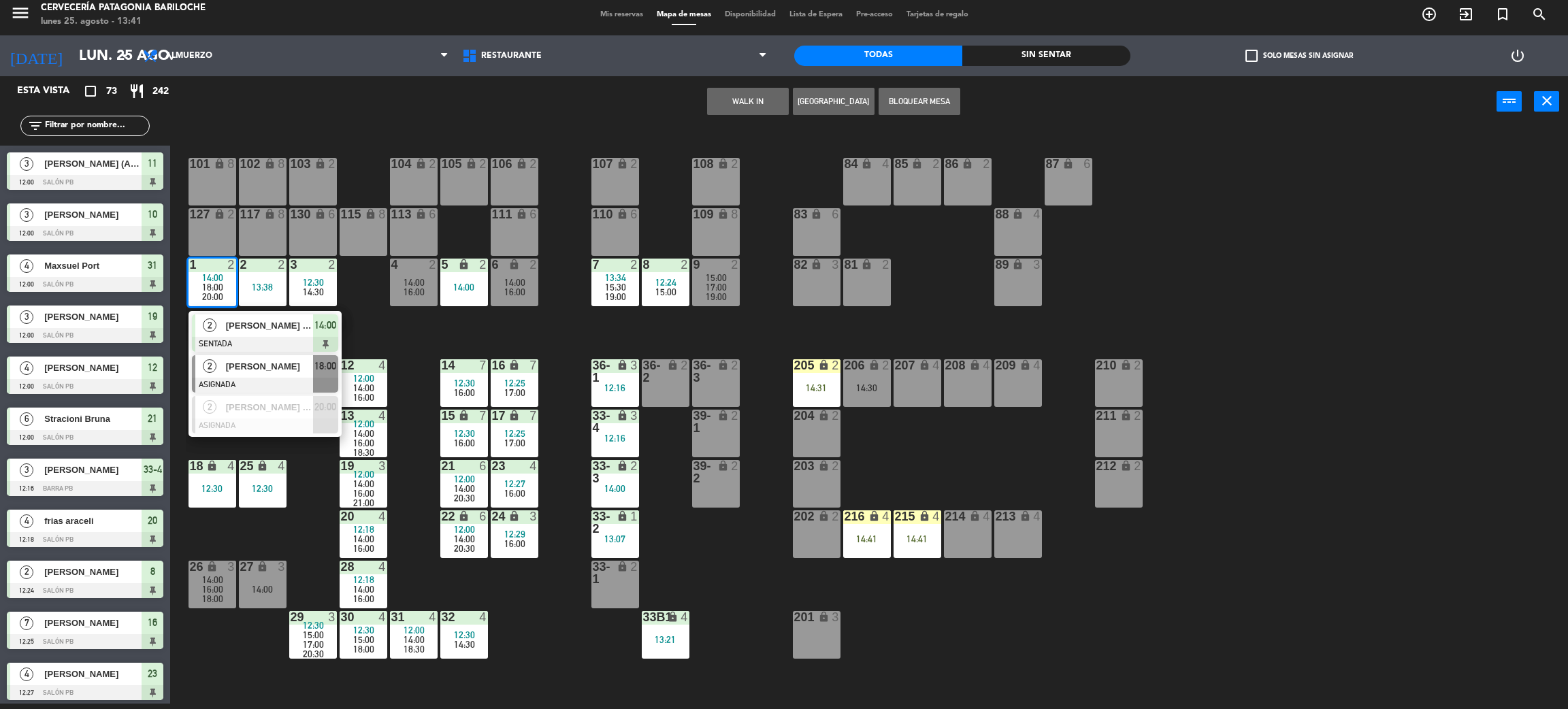
click at [287, 380] on div at bounding box center [265, 385] width 147 height 15
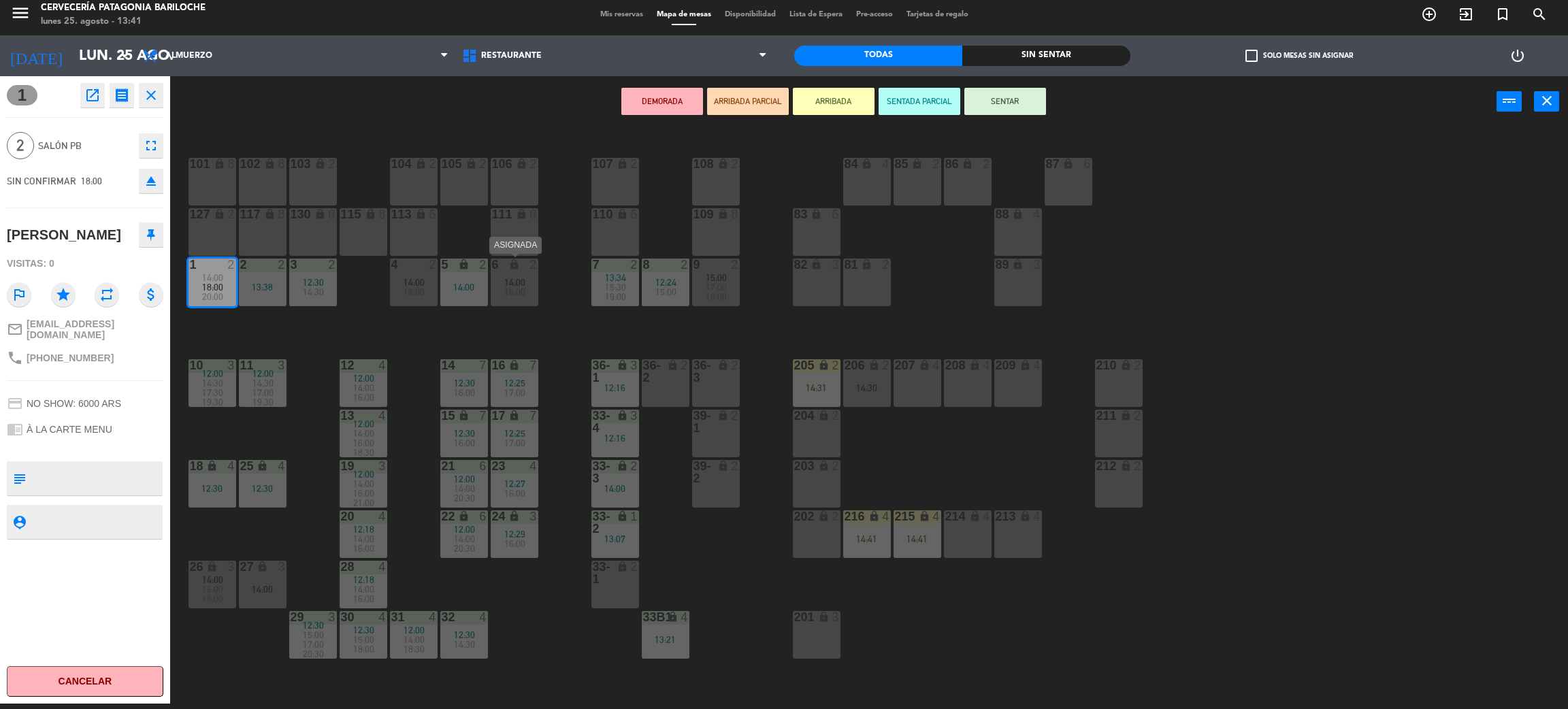
click at [513, 293] on span "16:00" at bounding box center [515, 292] width 21 height 11
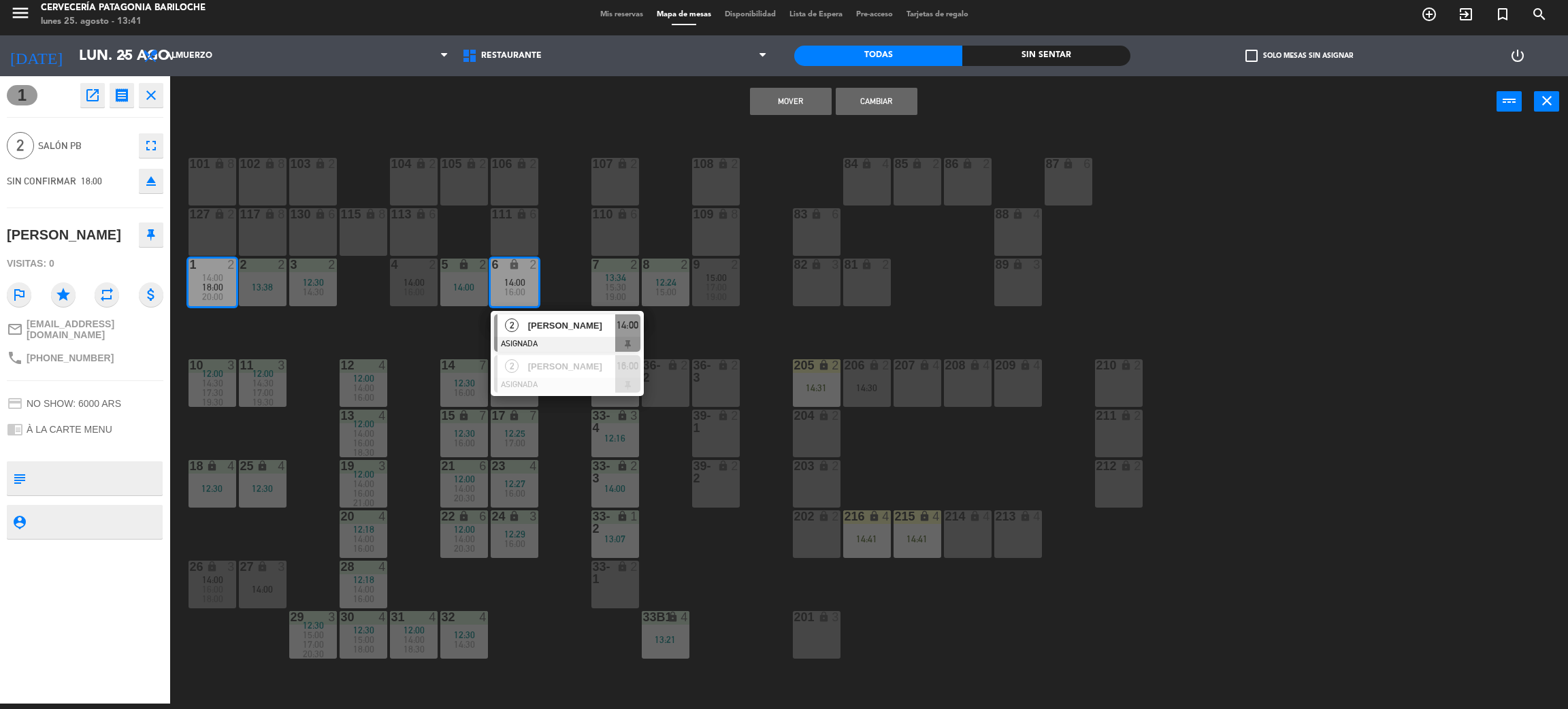
click at [789, 100] on button "Mover" at bounding box center [791, 102] width 82 height 27
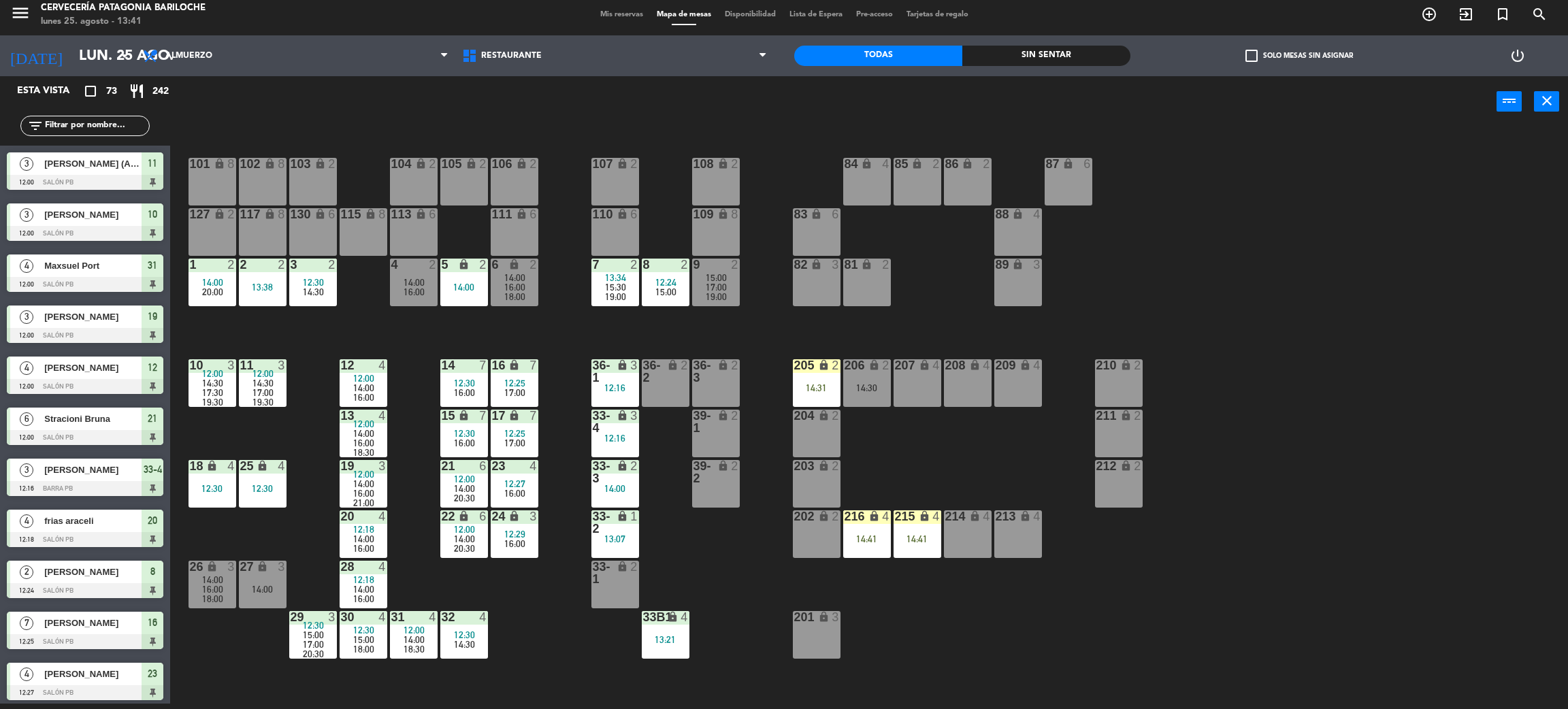
scroll to position [799, 0]
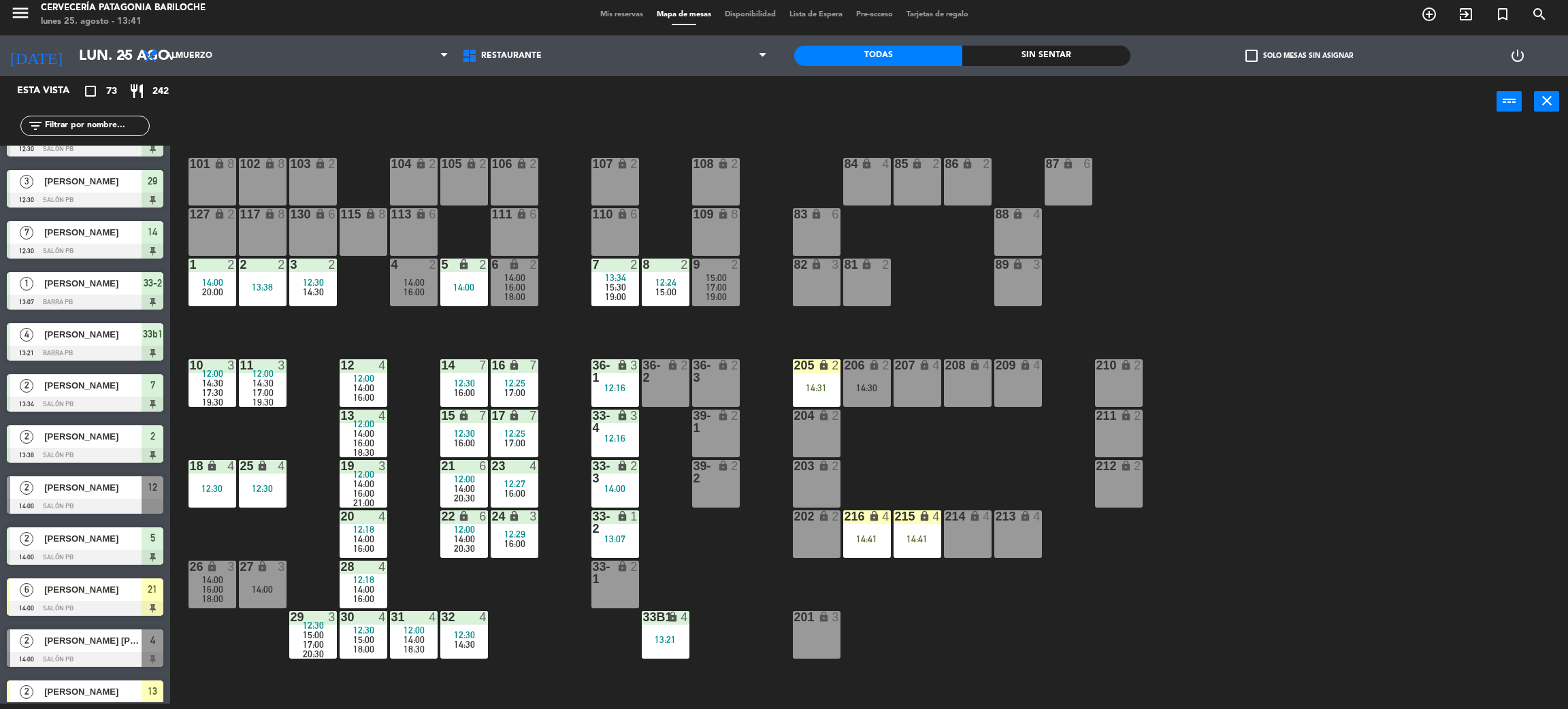
click at [211, 289] on span "20:00" at bounding box center [212, 292] width 21 height 11
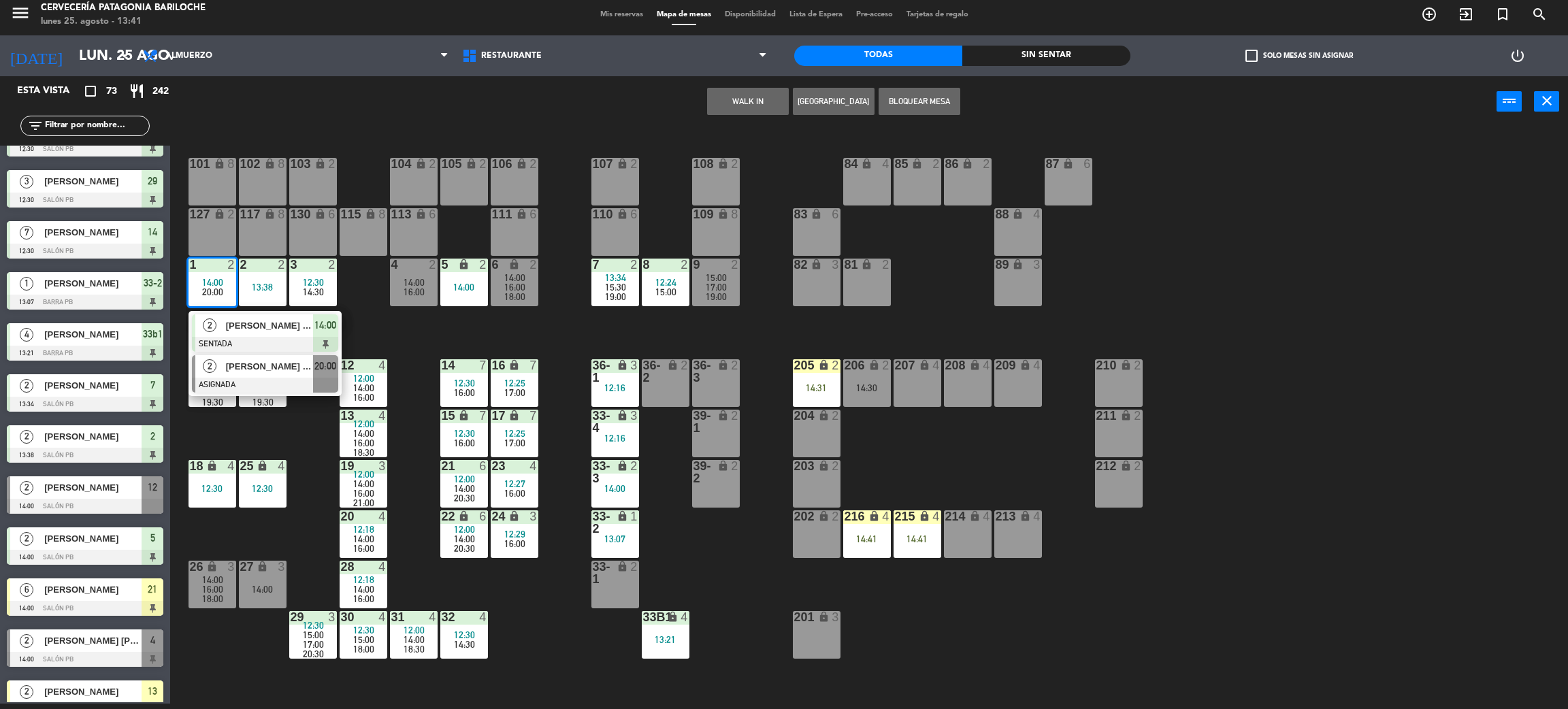
click at [308, 372] on span "[PERSON_NAME] [PERSON_NAME]" at bounding box center [269, 366] width 87 height 14
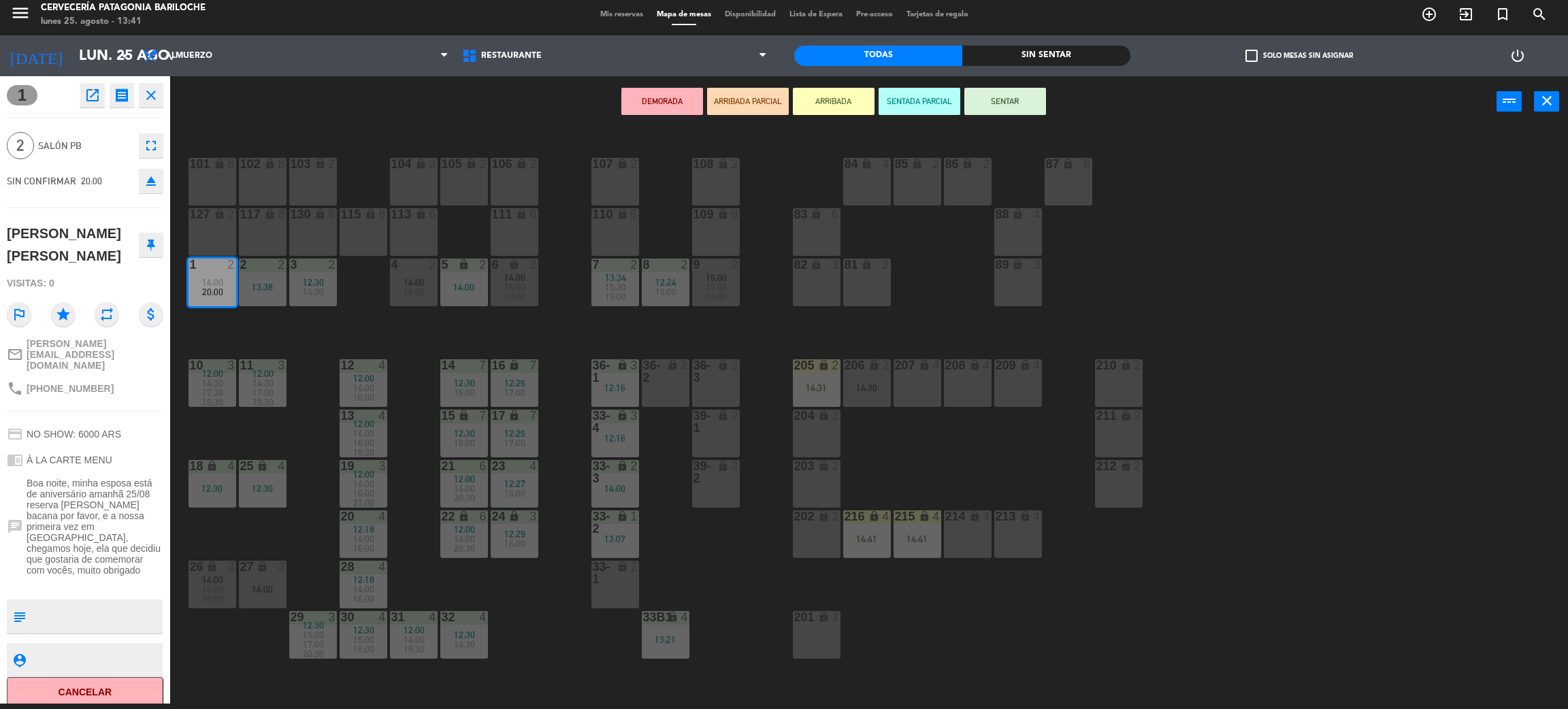
click at [518, 294] on span "18:00" at bounding box center [515, 297] width 21 height 11
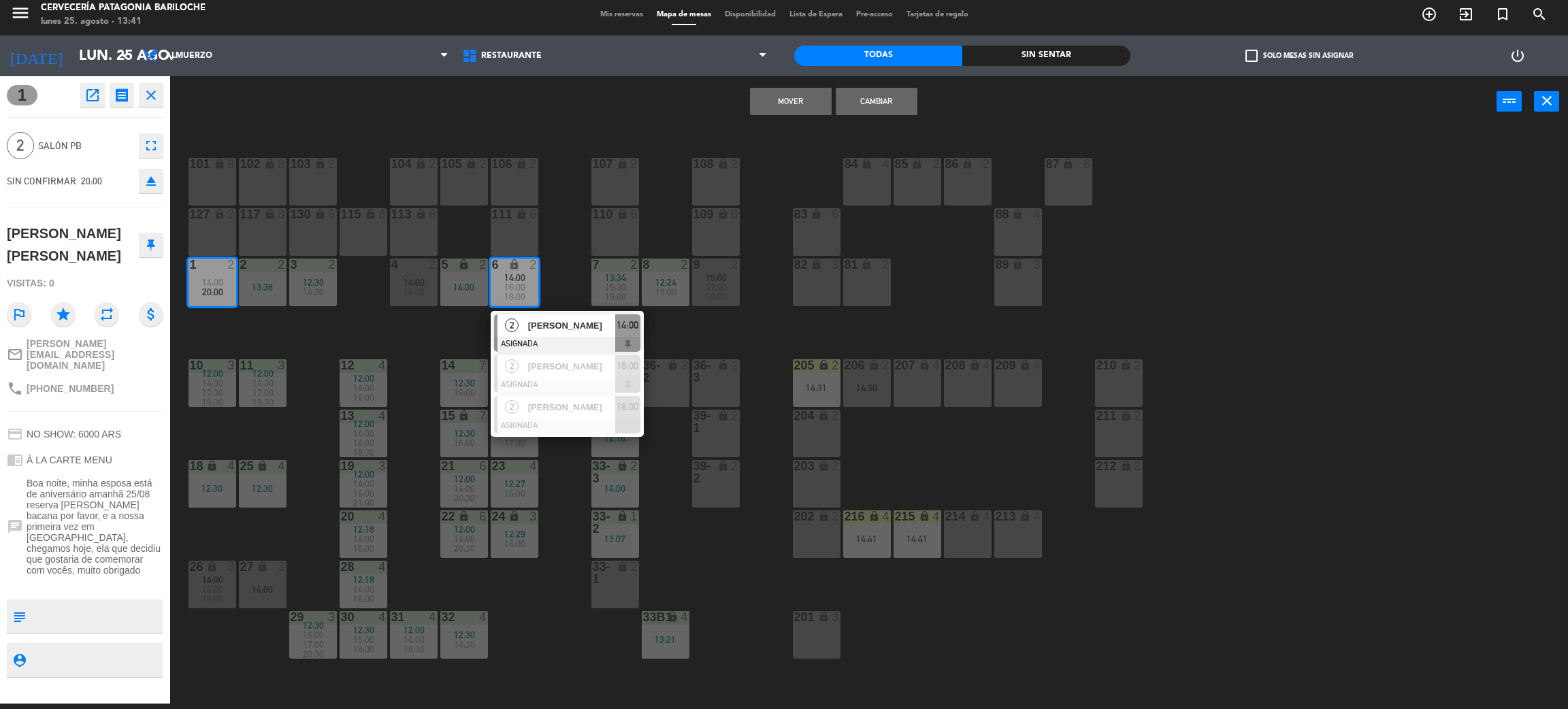
click at [790, 93] on button "Mover" at bounding box center [791, 102] width 82 height 27
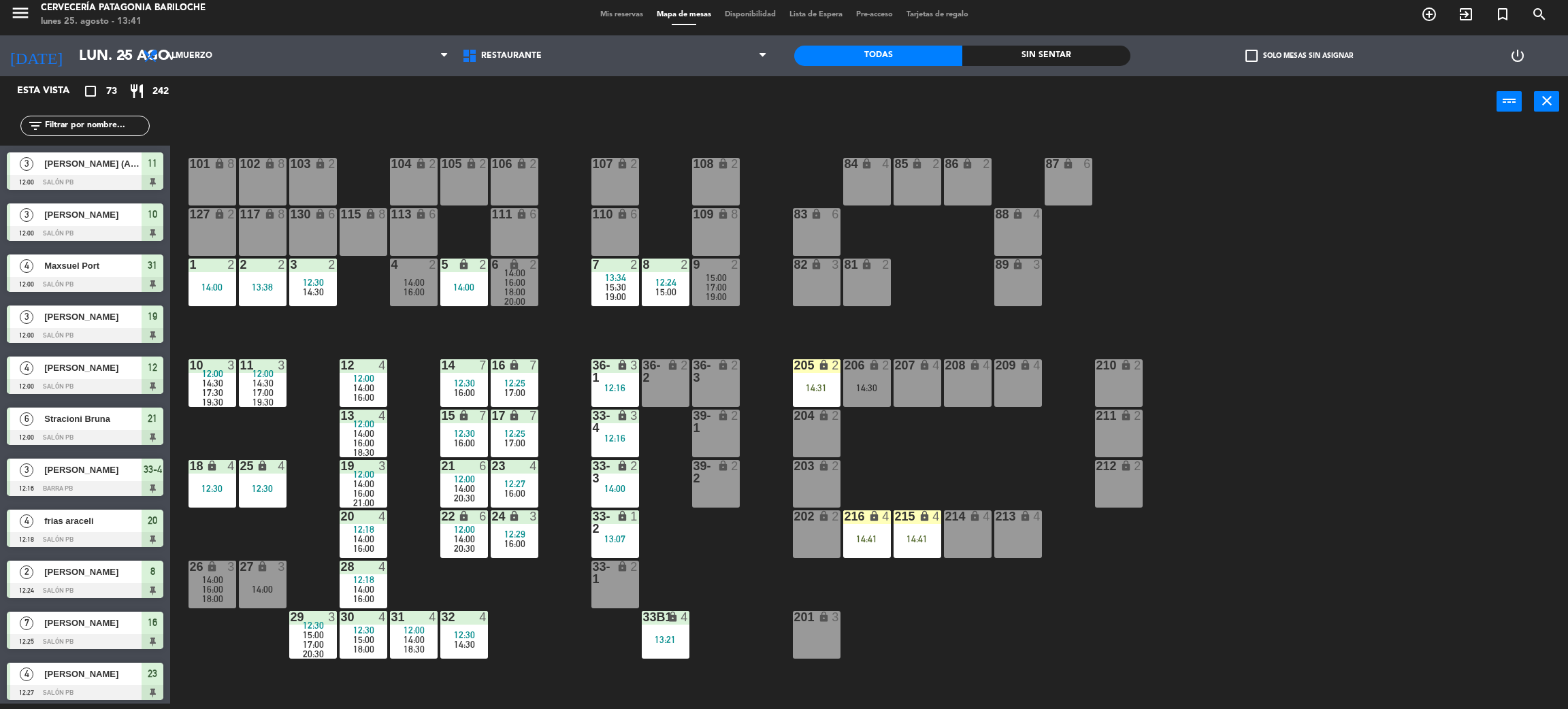
scroll to position [1105, 0]
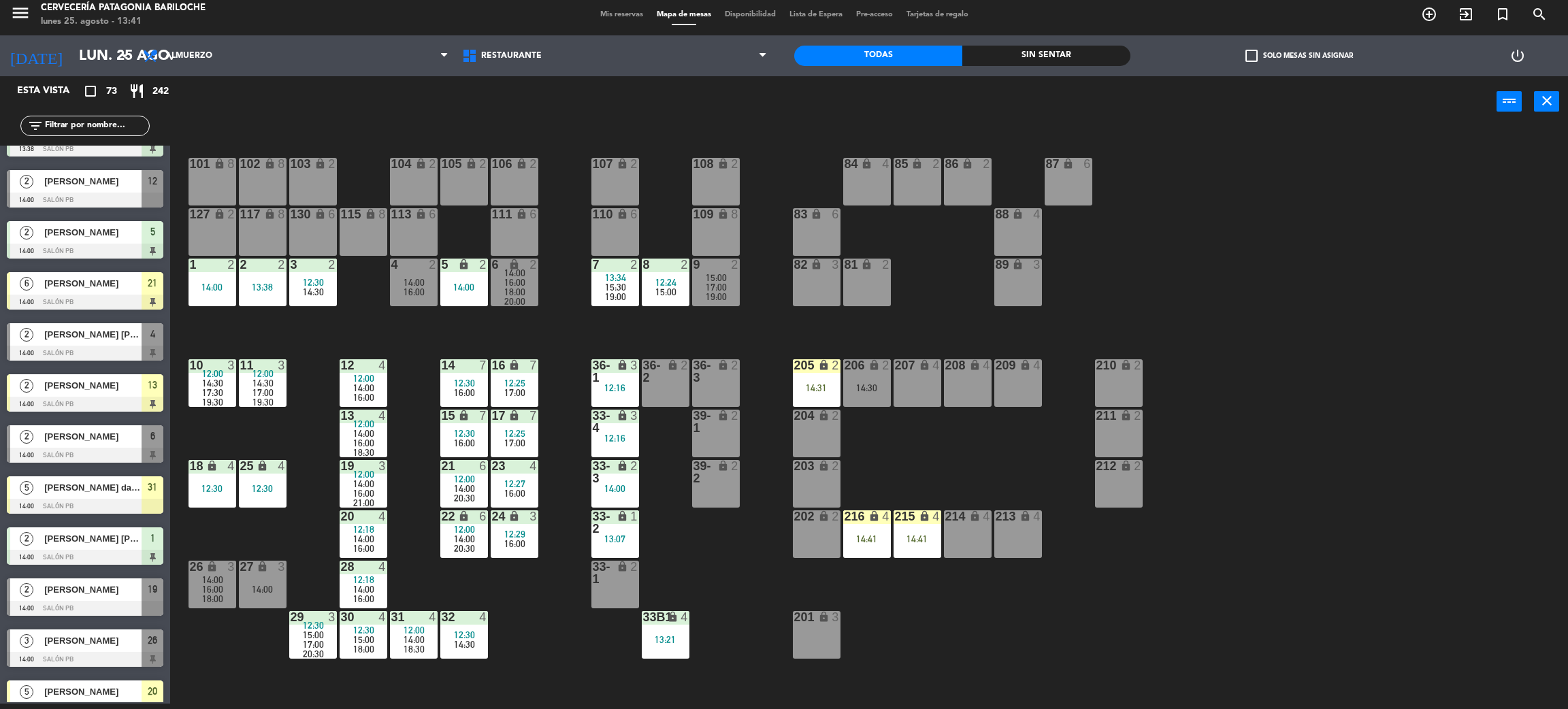
click at [527, 329] on div "101 lock 8 102 lock 8 104 lock 2 105 lock 2 106 lock 2 103 lock 2 107 lock 2 10…" at bounding box center [876, 421] width 1382 height 576
click at [924, 453] on div "101 lock 8 102 lock 8 104 lock 2 105 lock 2 106 lock 2 103 lock 2 107 lock 2 10…" at bounding box center [876, 421] width 1382 height 576
click at [822, 392] on div "14:31" at bounding box center [817, 388] width 48 height 10
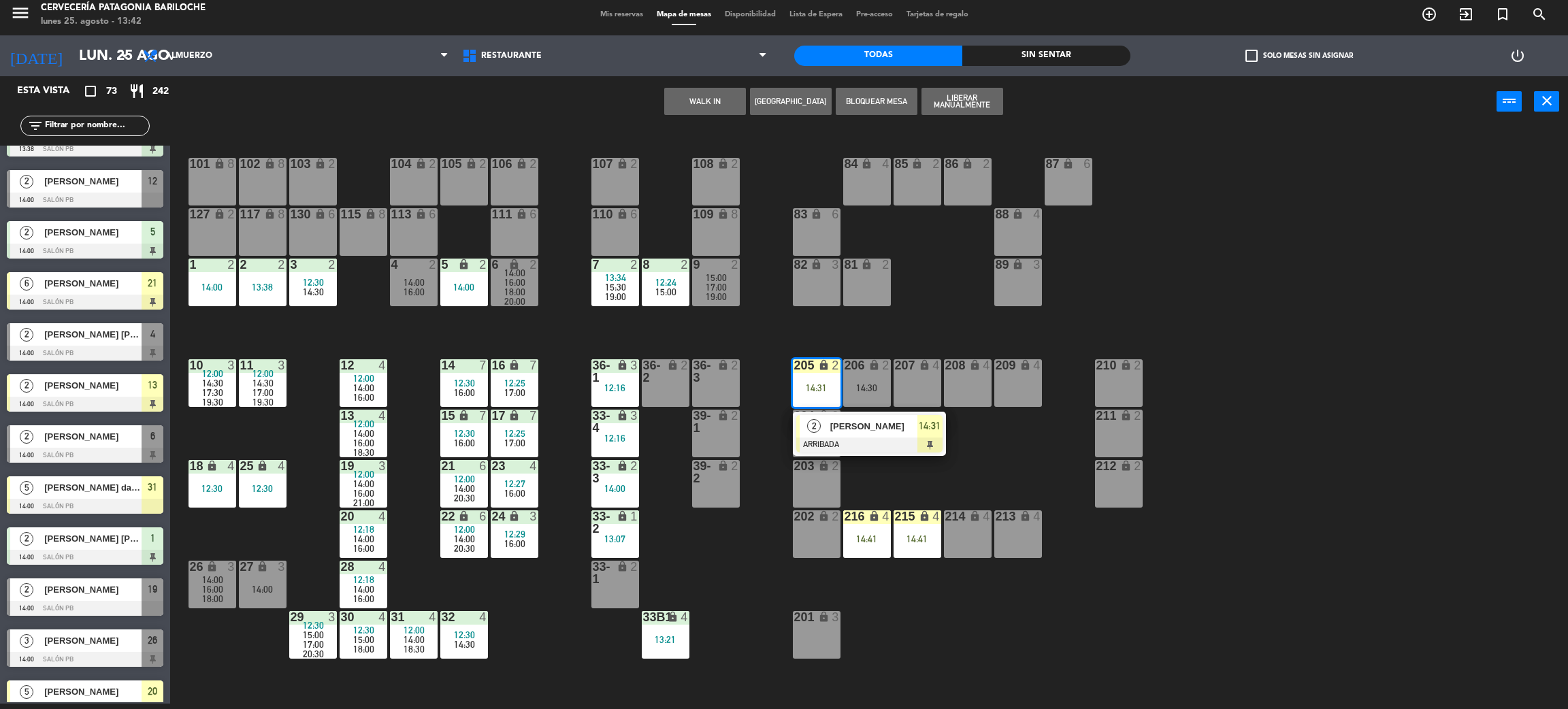
click at [995, 477] on div "101 lock 8 102 lock 8 104 lock 2 105 lock 2 106 lock 2 103 lock 2 107 lock 2 10…" at bounding box center [876, 421] width 1382 height 576
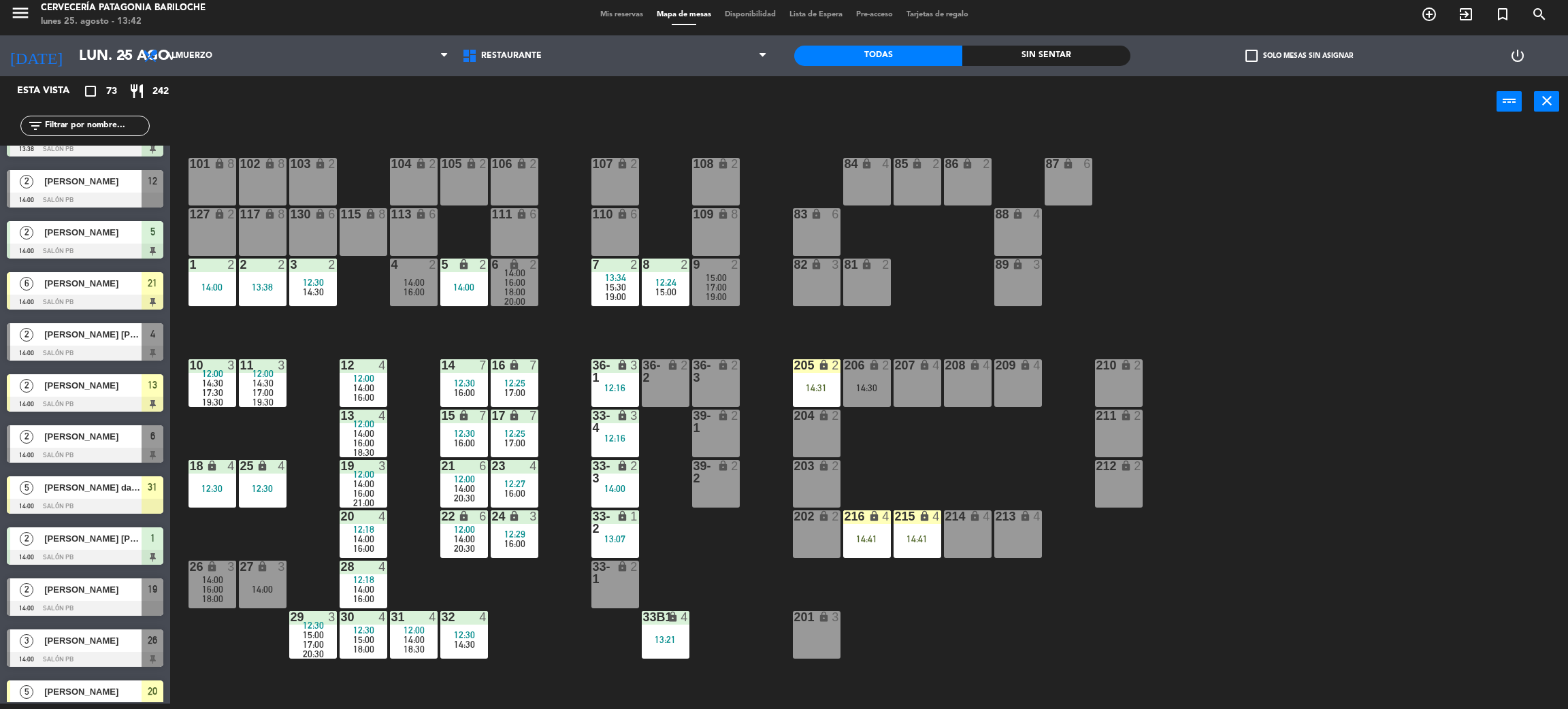
click at [722, 267] on div at bounding box center [715, 265] width 23 height 12
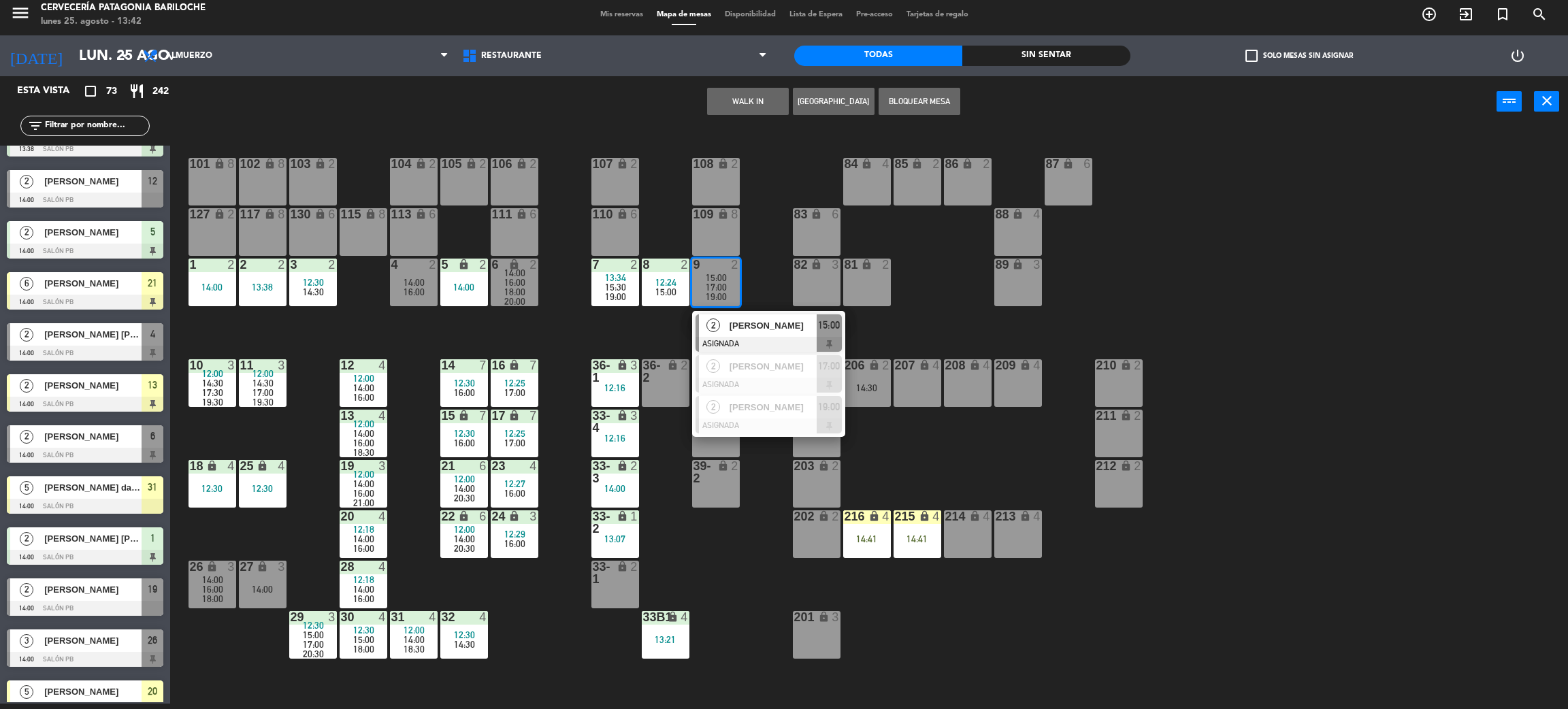
click at [771, 321] on div "2 [PERSON_NAME] ASIGNADA 15:00" at bounding box center [769, 333] width 174 height 44
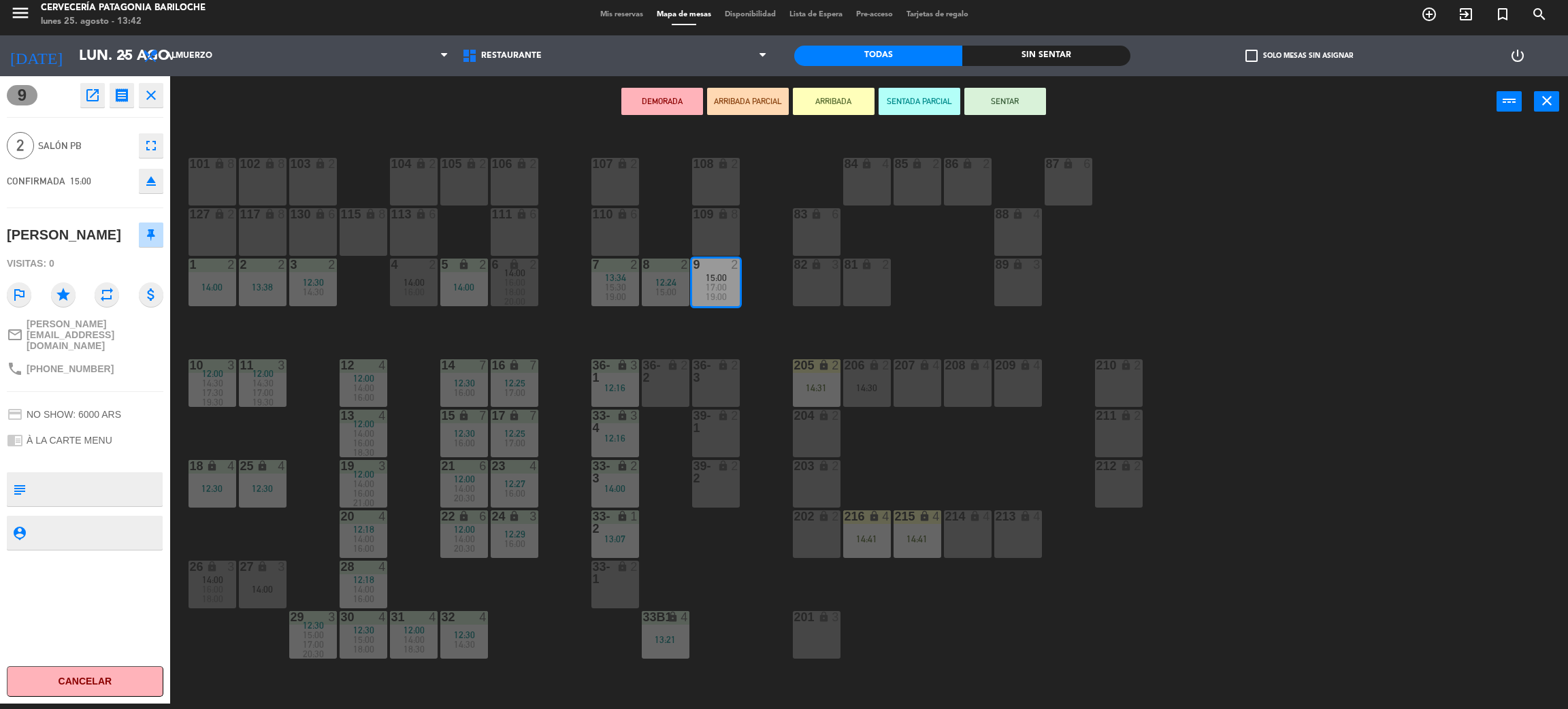
click at [833, 427] on div "204 lock 2" at bounding box center [817, 434] width 48 height 48
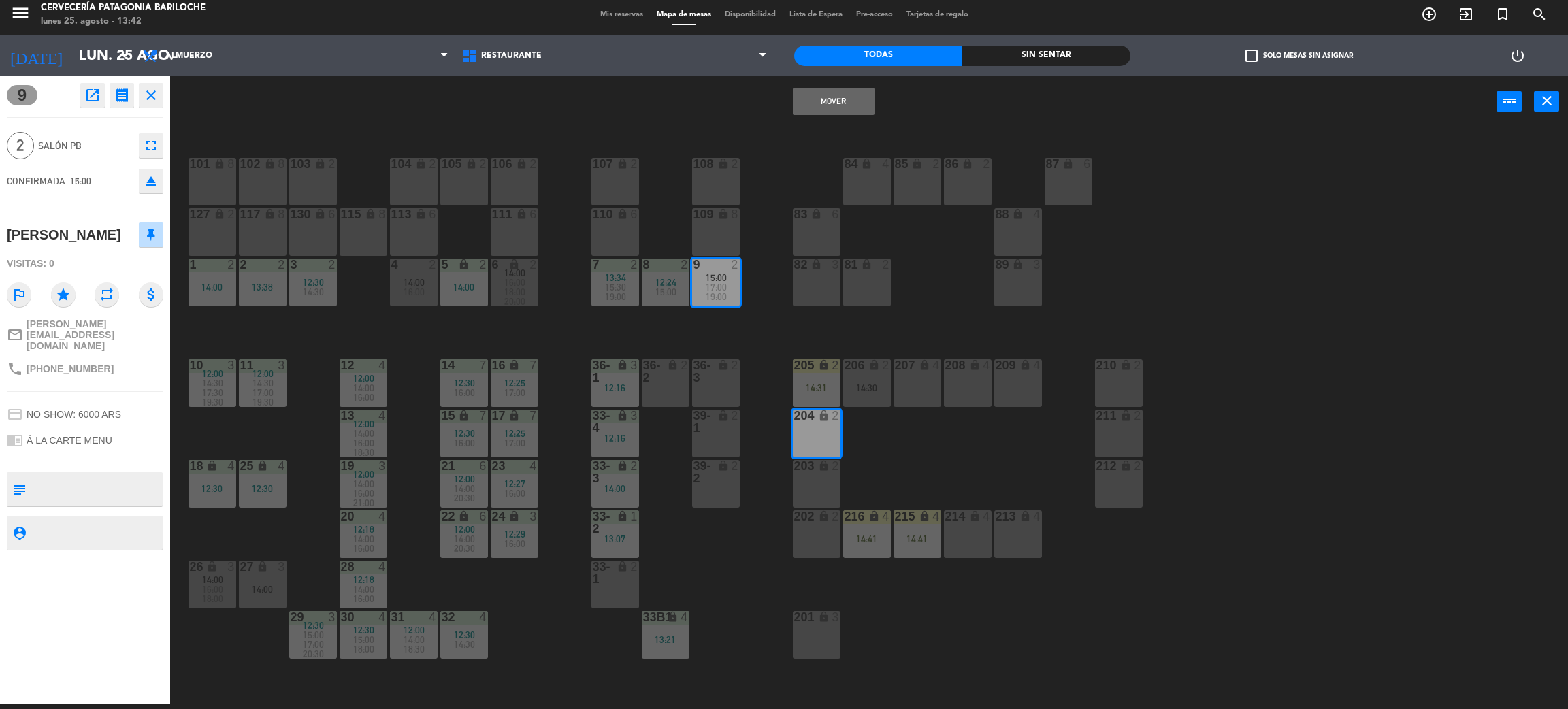
click at [824, 105] on button "Mover" at bounding box center [834, 102] width 82 height 27
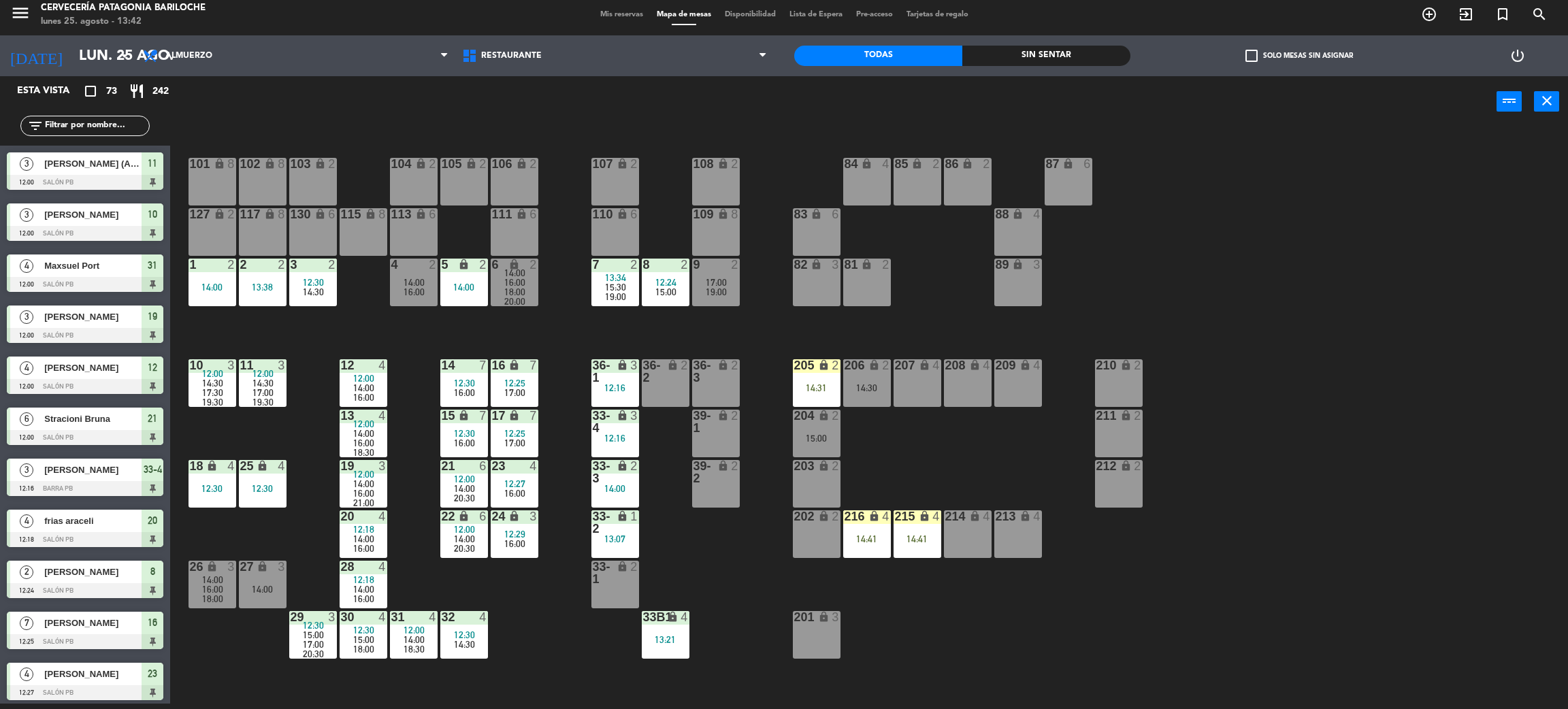
scroll to position [5, 0]
click at [827, 389] on div "14:31" at bounding box center [817, 388] width 48 height 10
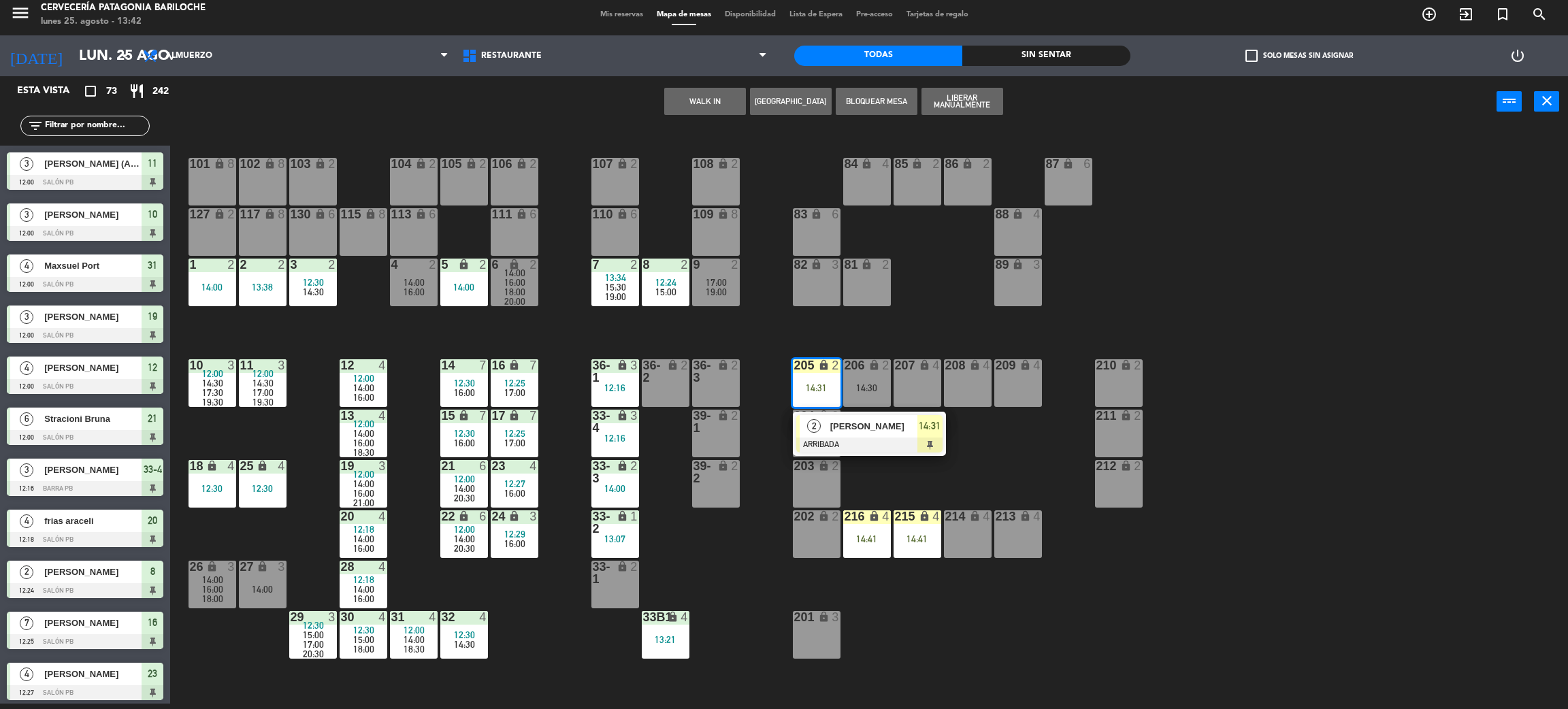
click at [884, 438] on div at bounding box center [870, 445] width 147 height 15
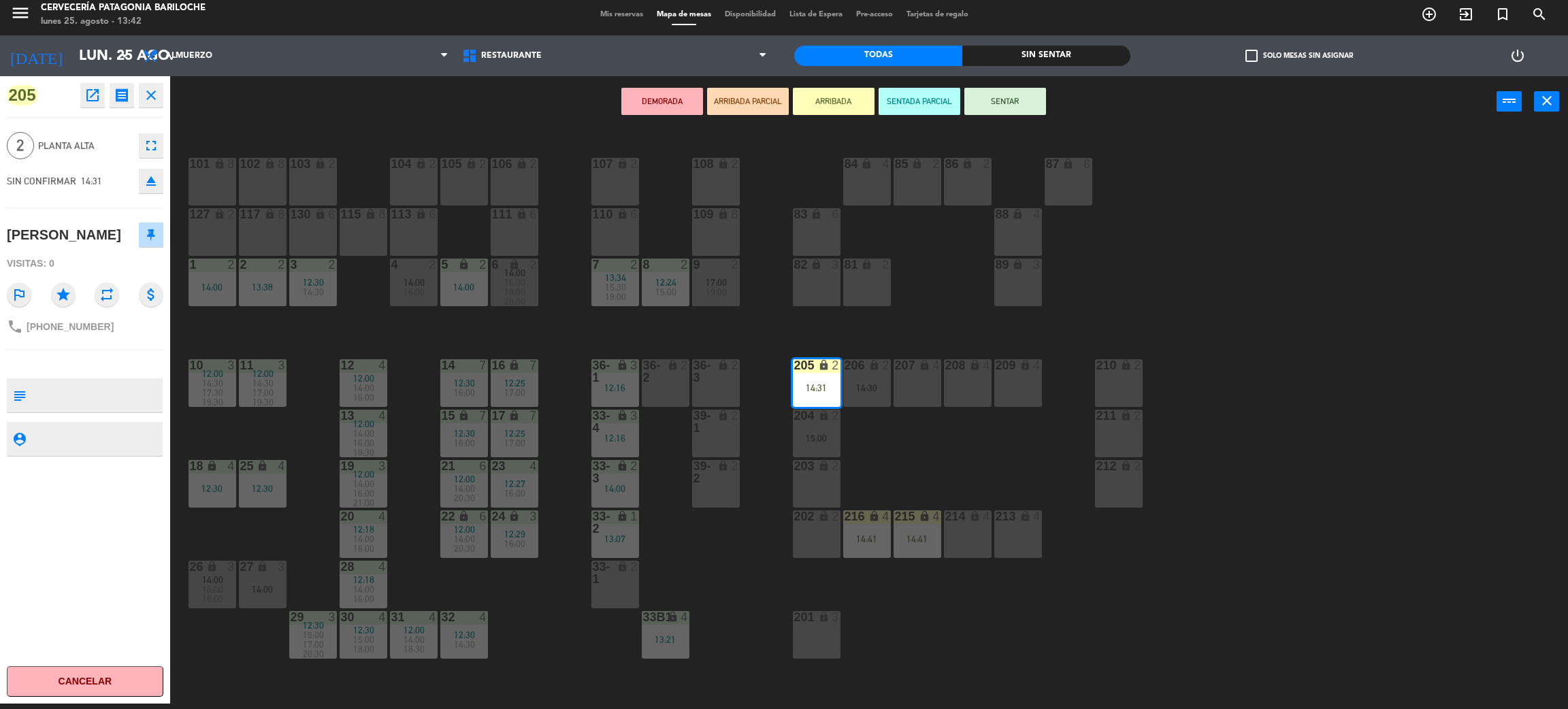
click at [730, 292] on div "19:00" at bounding box center [716, 292] width 48 height 10
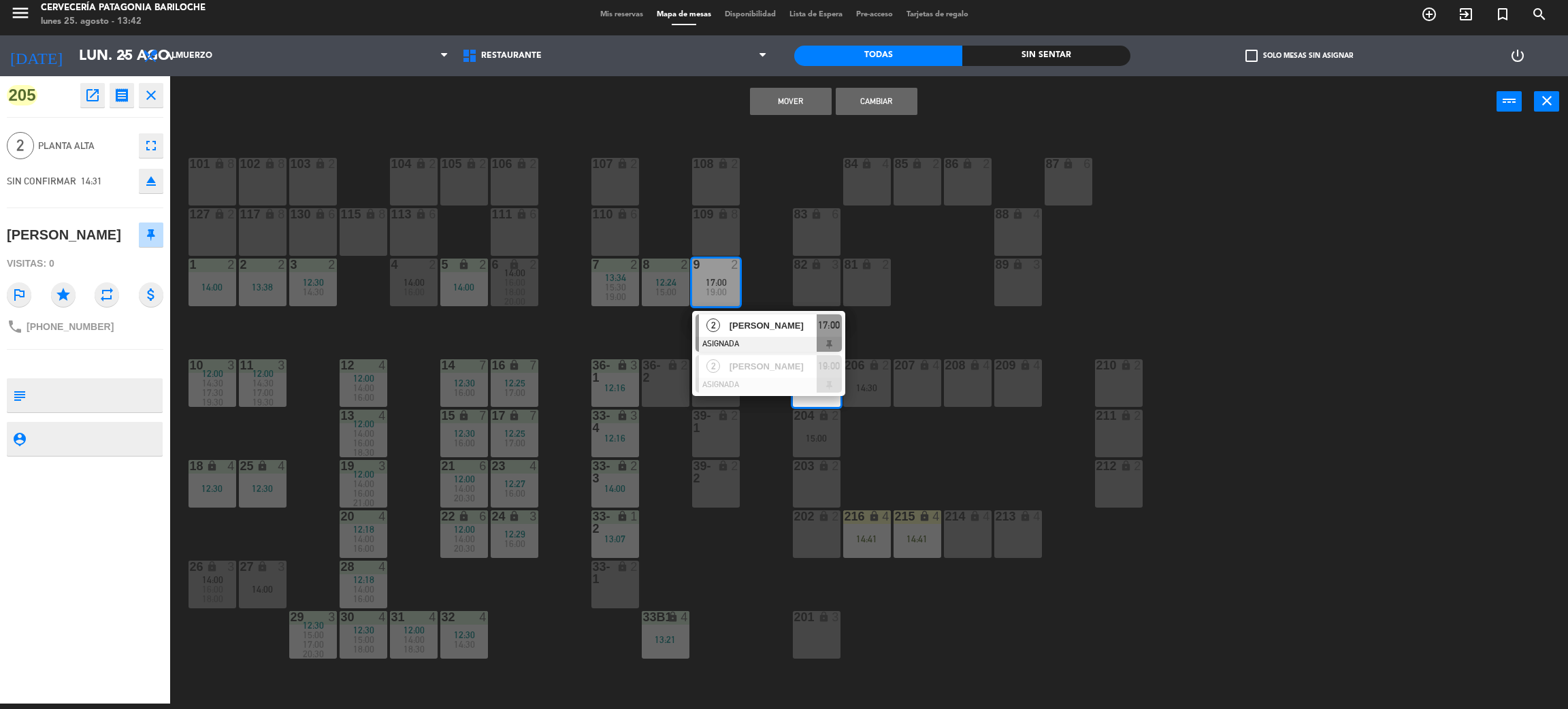
click at [799, 98] on button "Mover" at bounding box center [791, 102] width 82 height 27
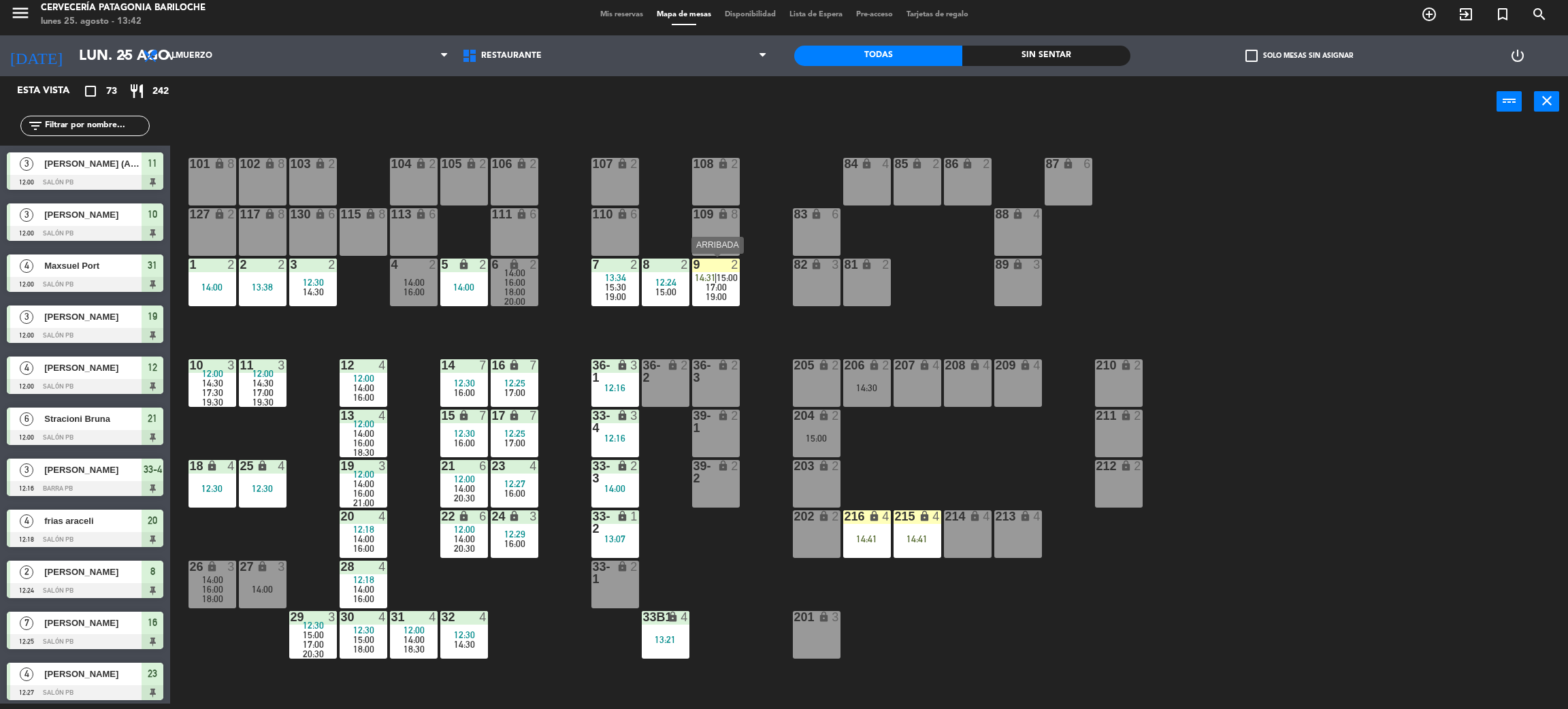
click at [711, 282] on span "17:00" at bounding box center [716, 287] width 21 height 11
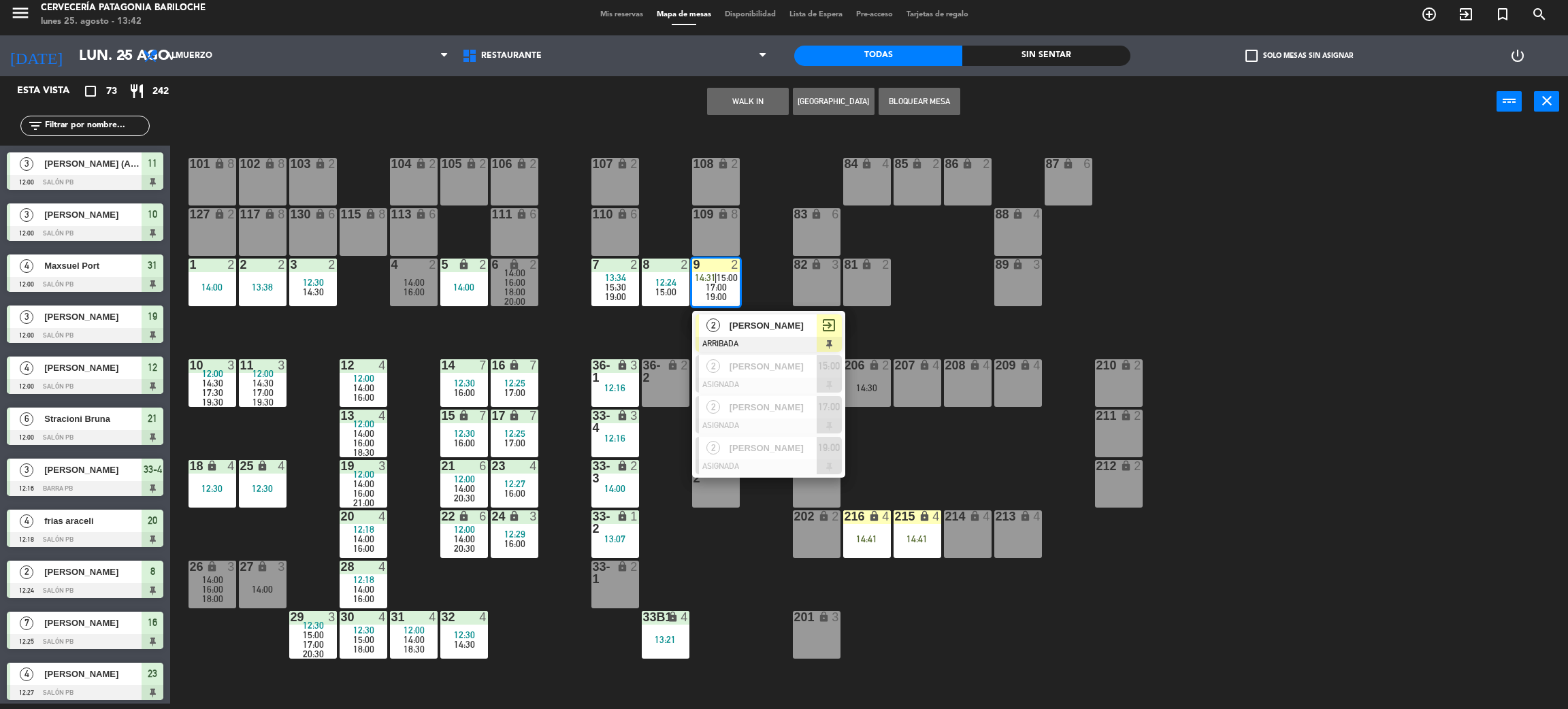
click at [765, 331] on span "[PERSON_NAME]" at bounding box center [773, 325] width 87 height 14
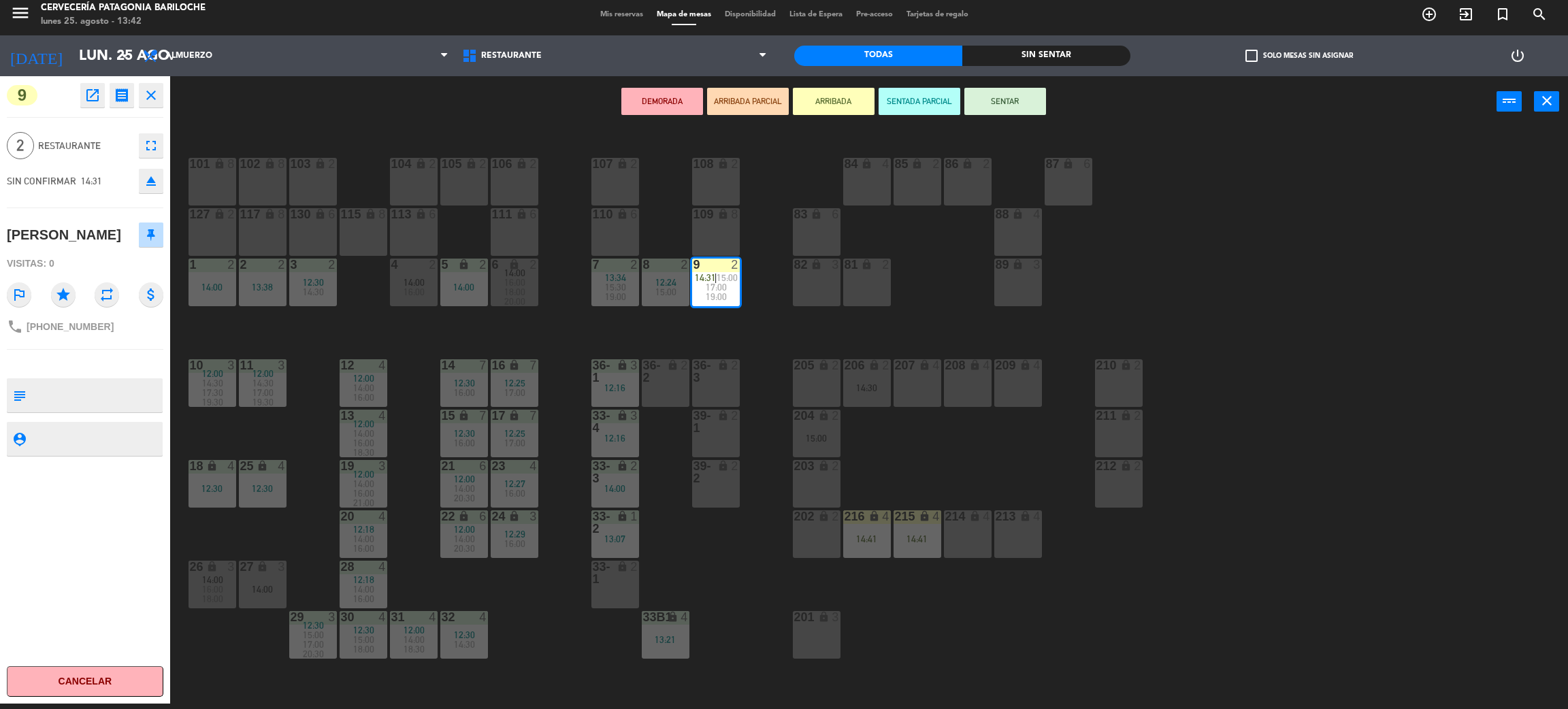
click at [93, 326] on span "[PHONE_NUMBER]" at bounding box center [70, 327] width 87 height 11
copy div "phone"
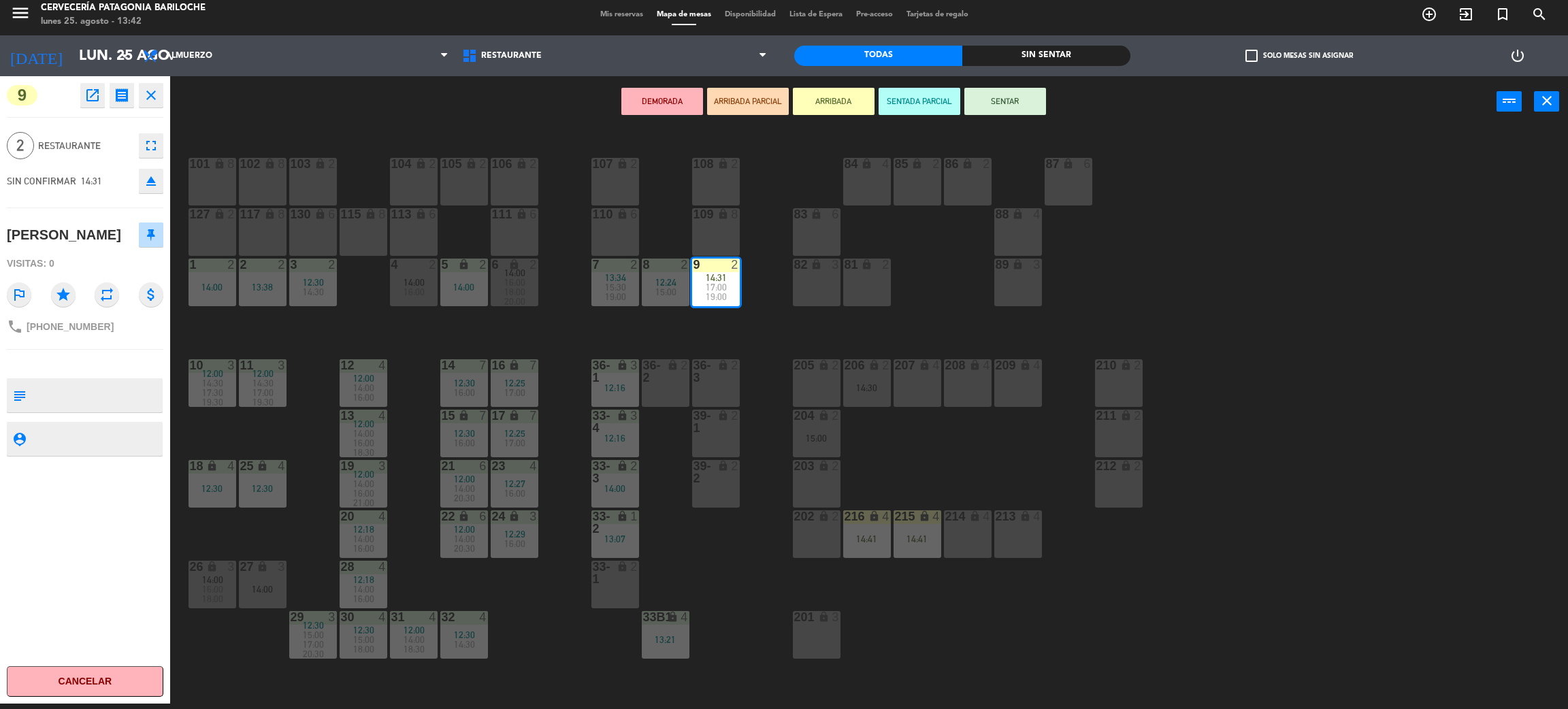
click at [896, 453] on div "101 lock 8 102 lock 8 104 lock 2 105 lock 2 106 lock 2 103 lock 2 107 lock 2 10…" at bounding box center [876, 421] width 1382 height 576
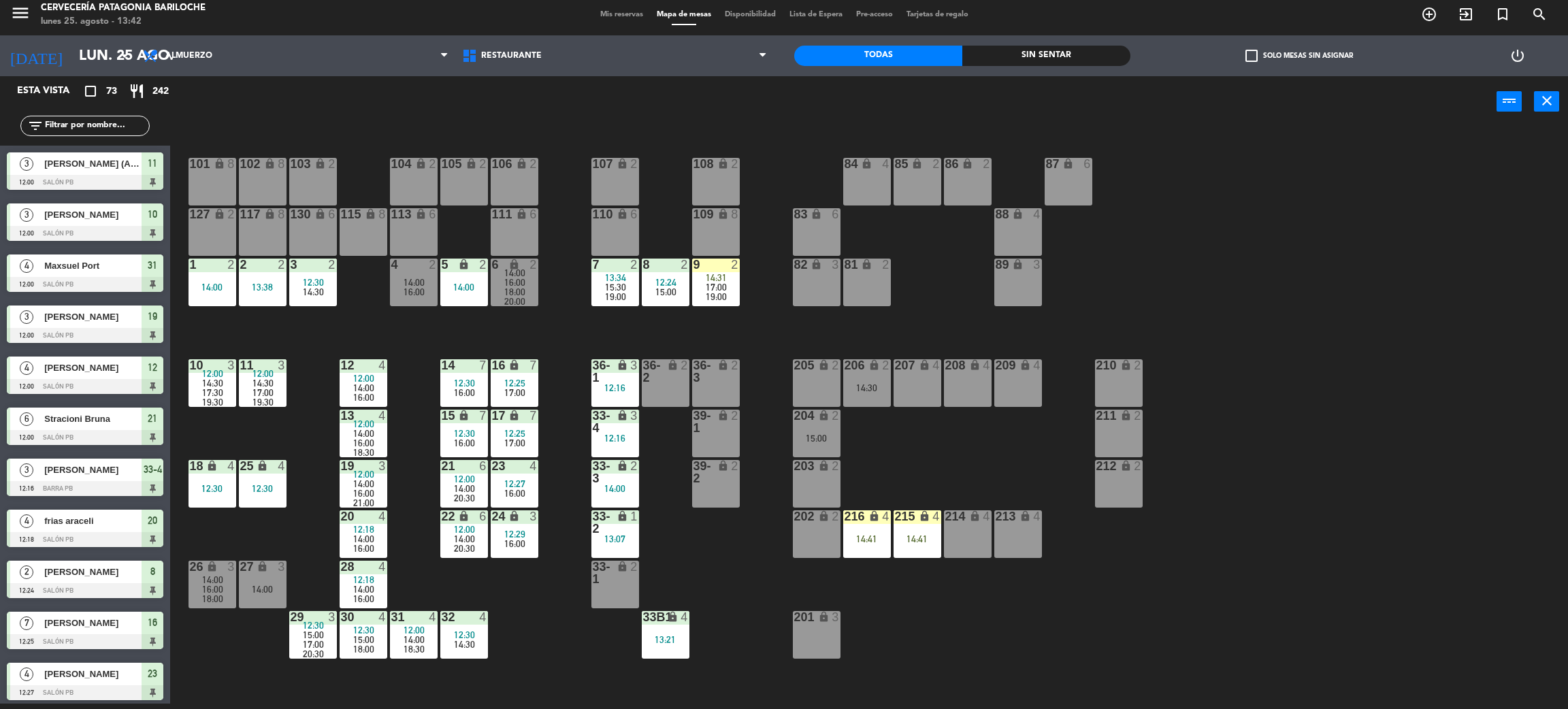
click at [946, 457] on div "101 lock 8 102 lock 8 104 lock 2 105 lock 2 106 lock 2 103 lock 2 107 lock 2 10…" at bounding box center [876, 421] width 1382 height 576
click at [97, 124] on input "text" at bounding box center [96, 126] width 106 height 15
click at [104, 125] on input "text" at bounding box center [96, 126] width 106 height 15
type input "l"
click at [1245, 53] on span "check_box_outline_blank" at bounding box center [1252, 56] width 12 height 12
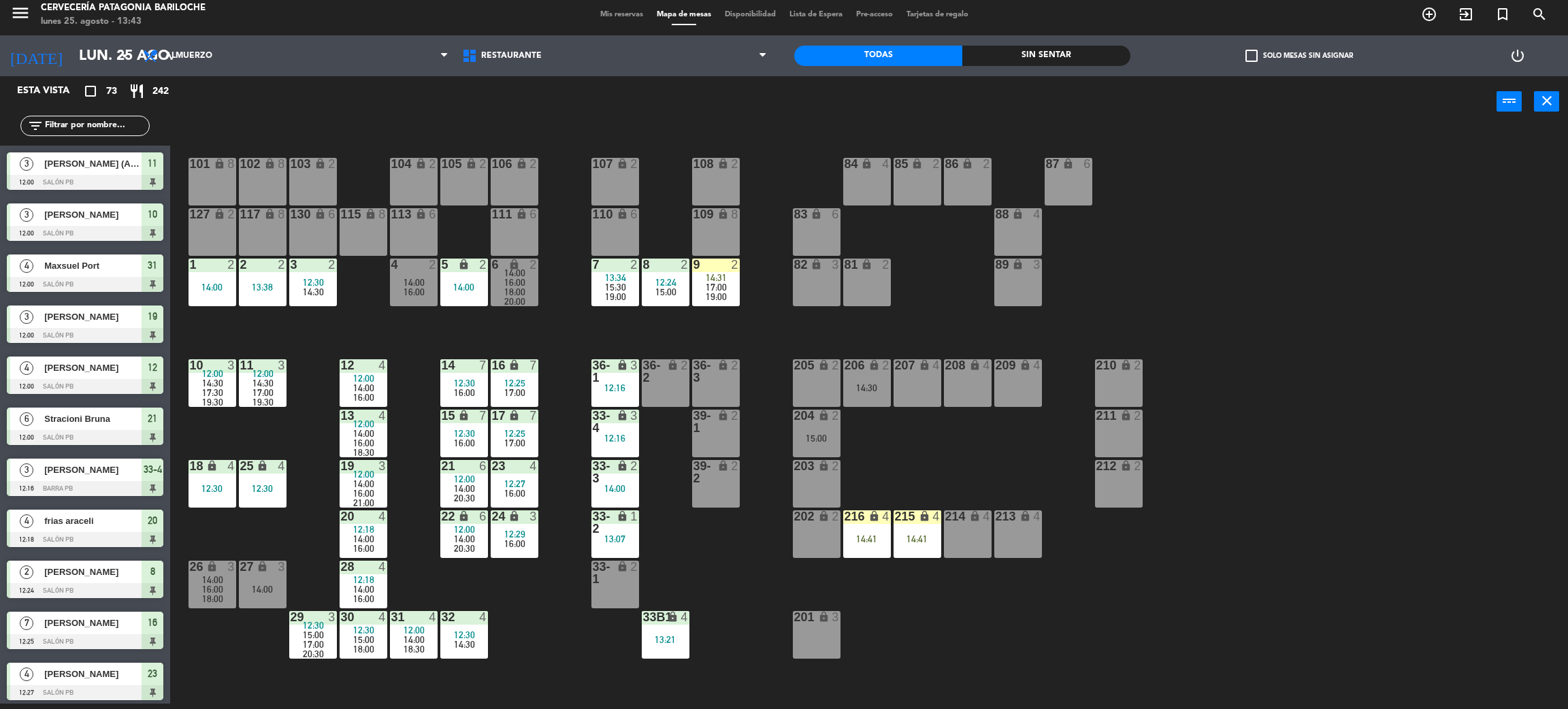
click at [1299, 56] on input "check_box_outline_blank Solo mesas sin asignar" at bounding box center [1299, 56] width 0 height 0
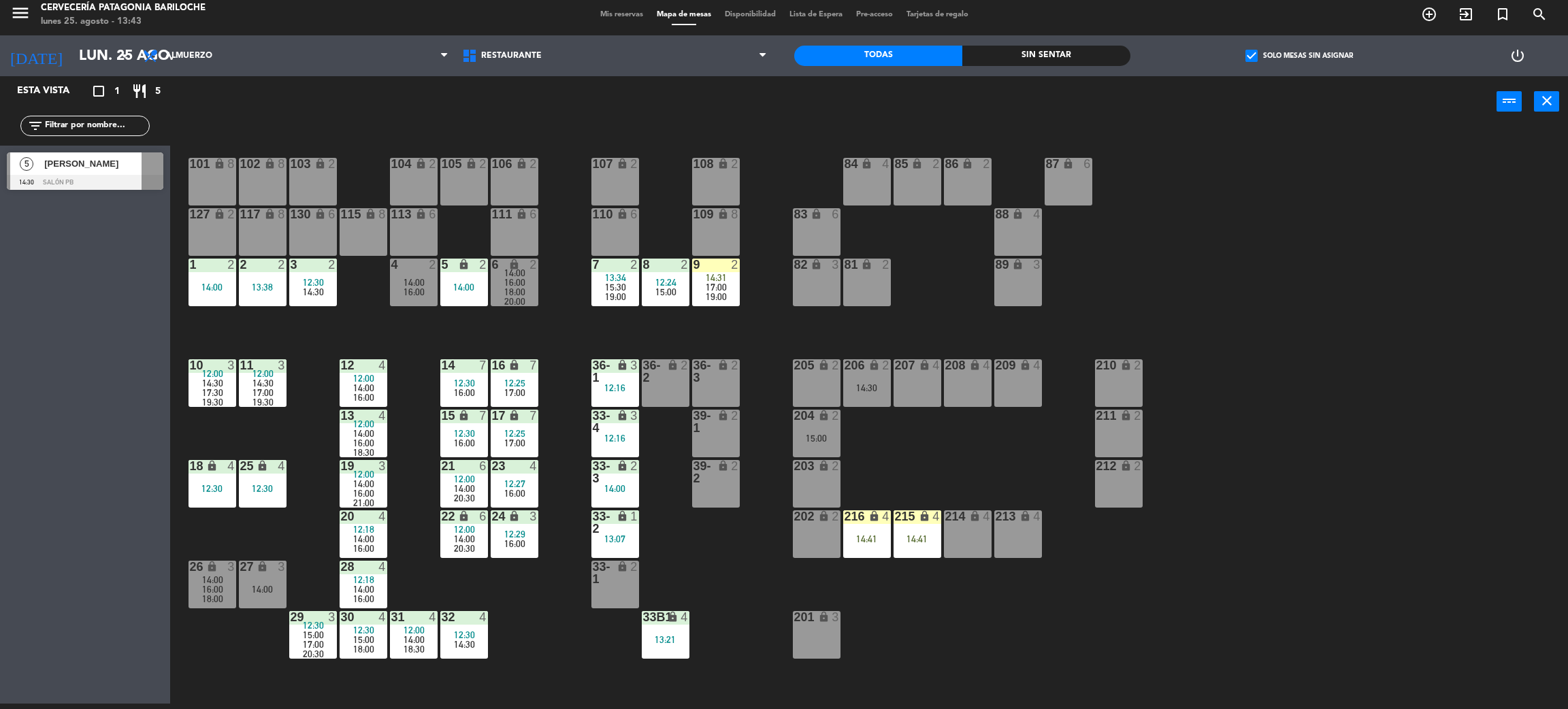
click at [93, 164] on span "[PERSON_NAME]" at bounding box center [93, 164] width 98 height 14
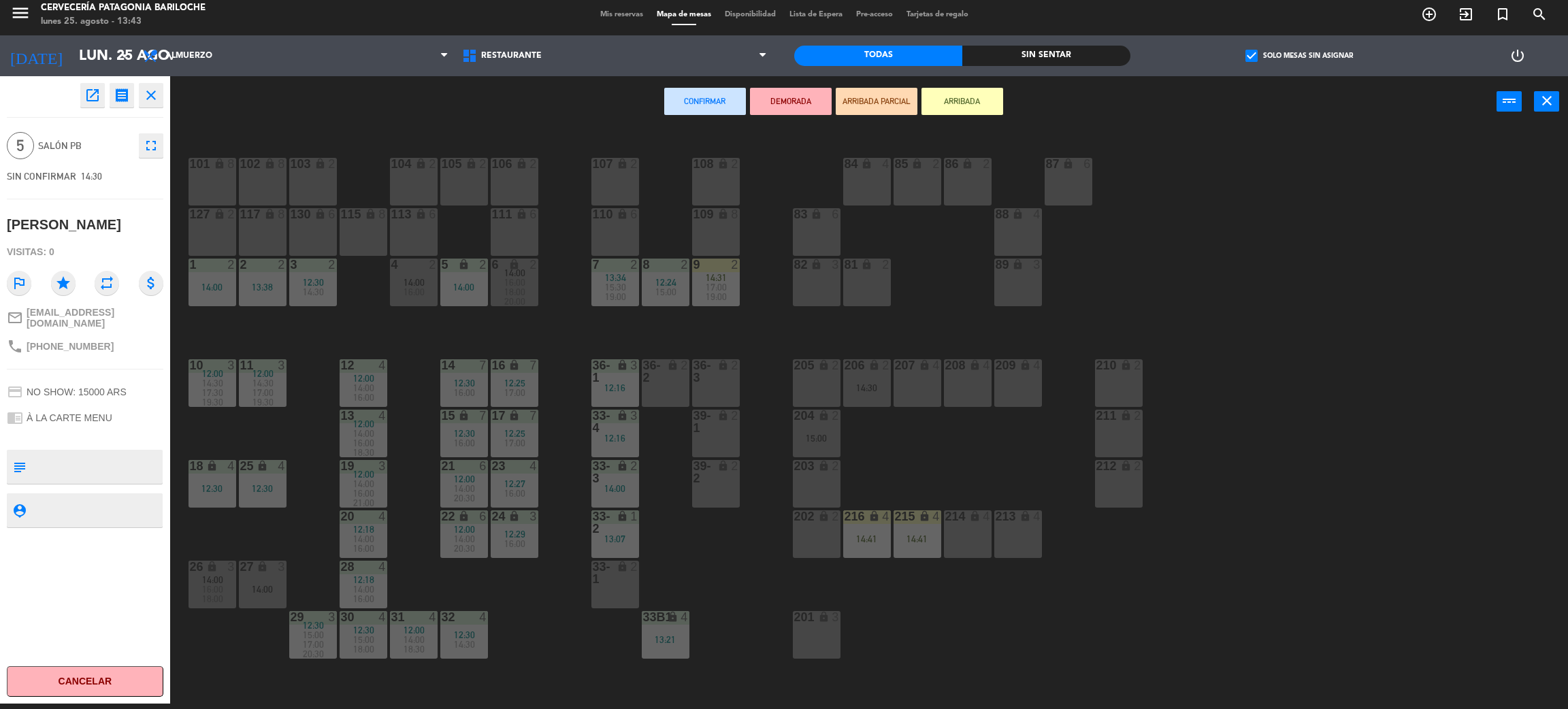
click at [421, 337] on div "101 lock 8 102 lock 8 104 lock 2 105 lock 2 106 lock 2 103 lock 2 107 lock 2 10…" at bounding box center [876, 421] width 1382 height 576
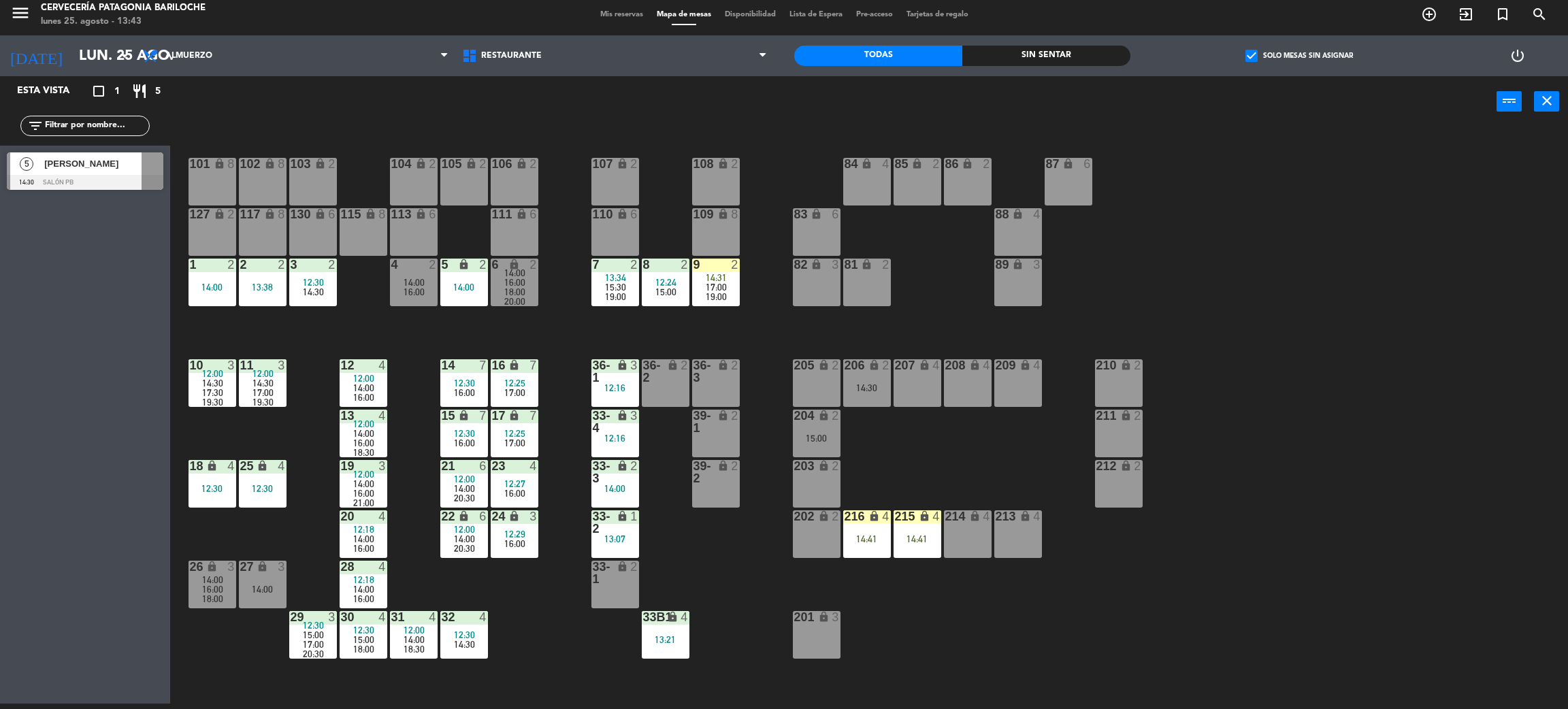
click at [80, 179] on div at bounding box center [85, 182] width 157 height 15
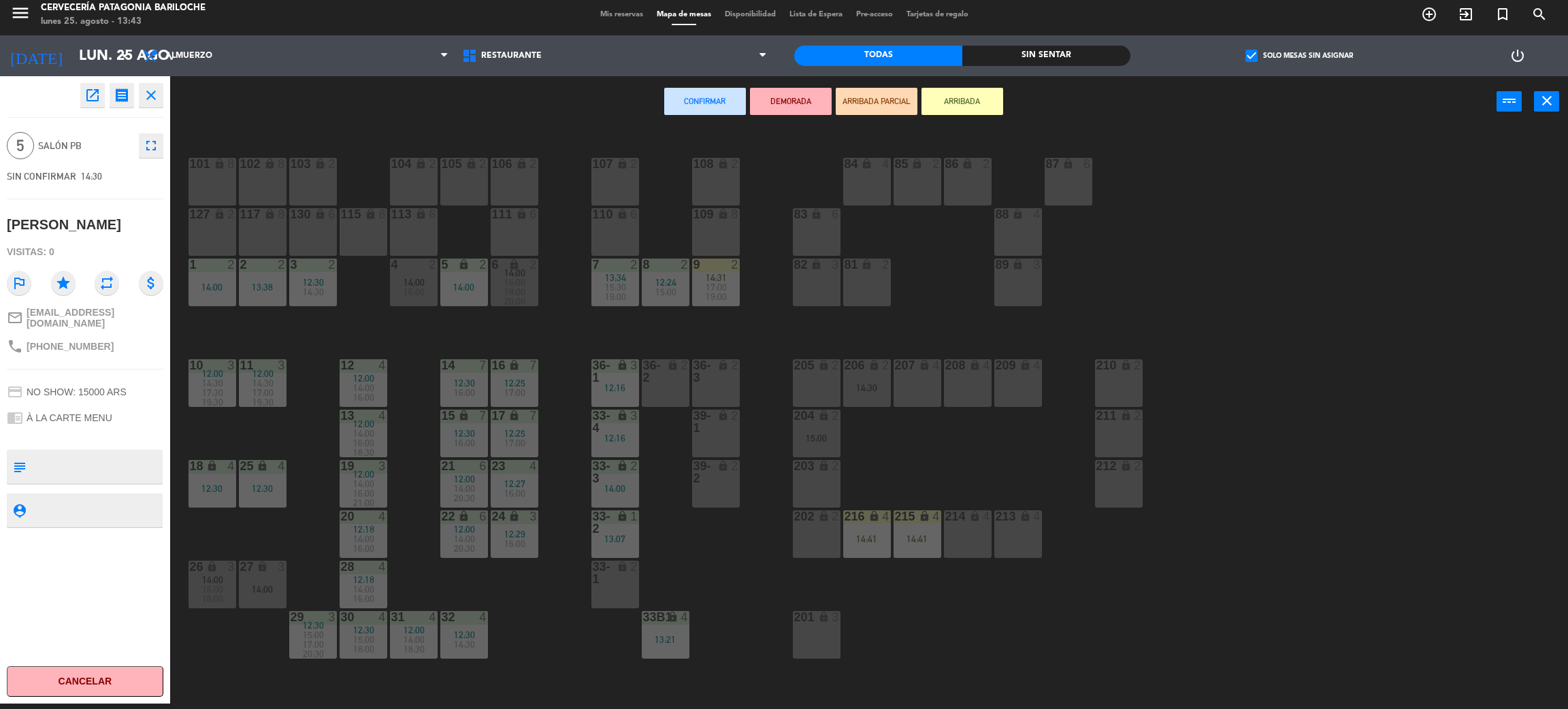
click at [207, 490] on div "12:30" at bounding box center [212, 489] width 48 height 10
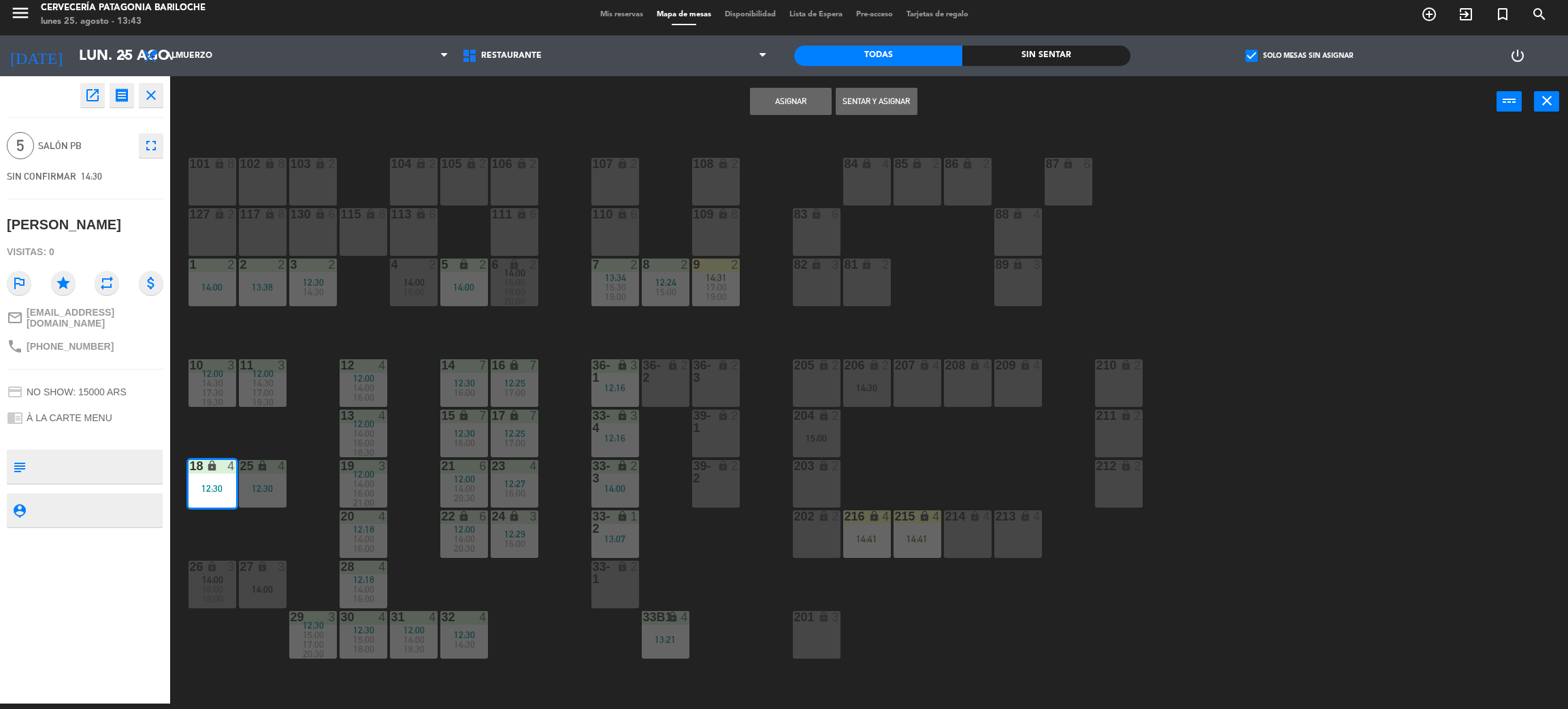
click at [265, 485] on div "12:30" at bounding box center [263, 489] width 48 height 10
click at [861, 104] on button "Unir y asignar" at bounding box center [877, 102] width 82 height 27
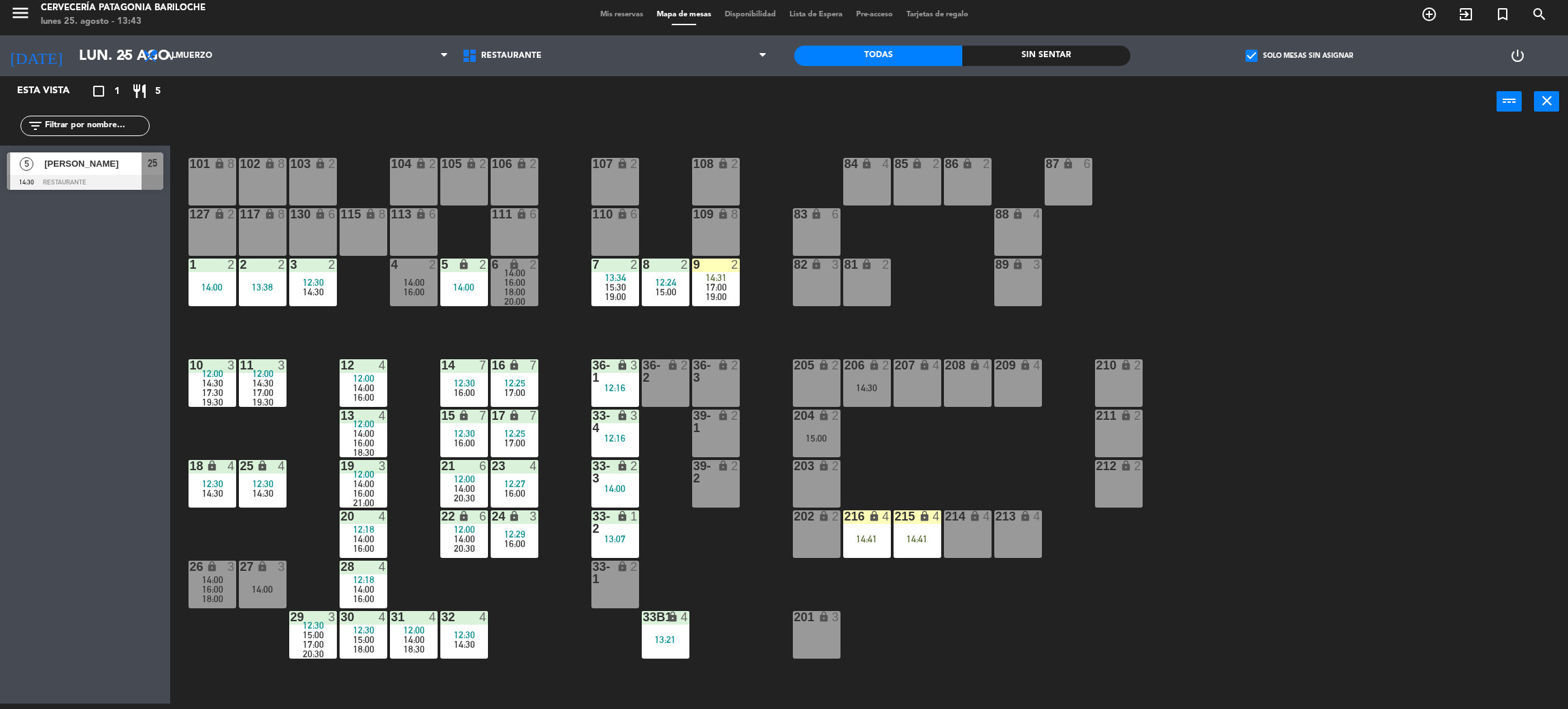
click at [1254, 52] on span "check_box" at bounding box center [1252, 56] width 12 height 12
click at [1299, 56] on input "check_box Solo mesas sin asignar" at bounding box center [1299, 56] width 0 height 0
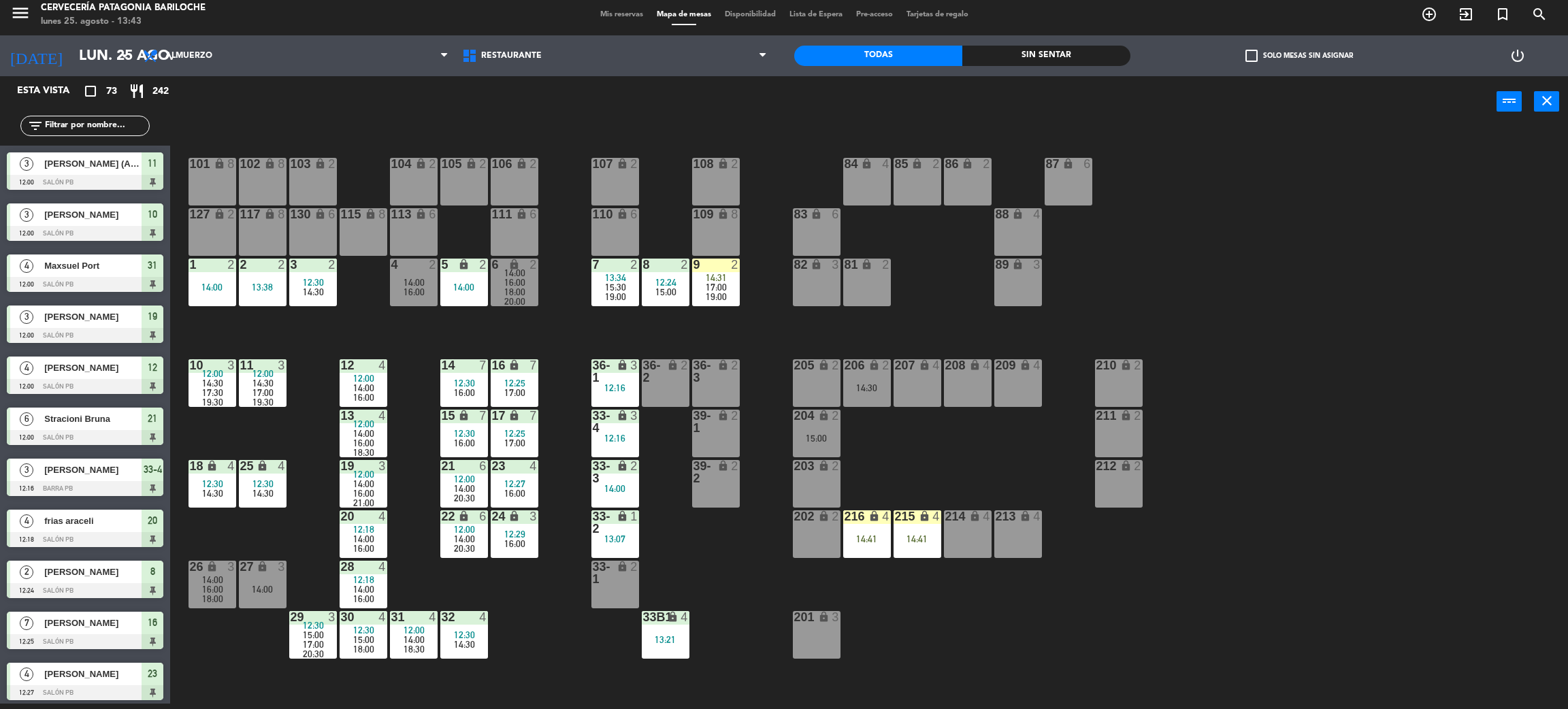
click at [1276, 226] on div "101 lock 8 102 lock 8 104 lock 2 105 lock 2 106 lock 2 103 lock 2 107 lock 2 10…" at bounding box center [876, 421] width 1382 height 576
click at [955, 455] on div "101 lock 8 102 lock 8 104 lock 2 105 lock 2 106 lock 2 103 lock 2 107 lock 2 10…" at bounding box center [876, 421] width 1382 height 576
click at [825, 436] on div "15:00" at bounding box center [817, 438] width 48 height 10
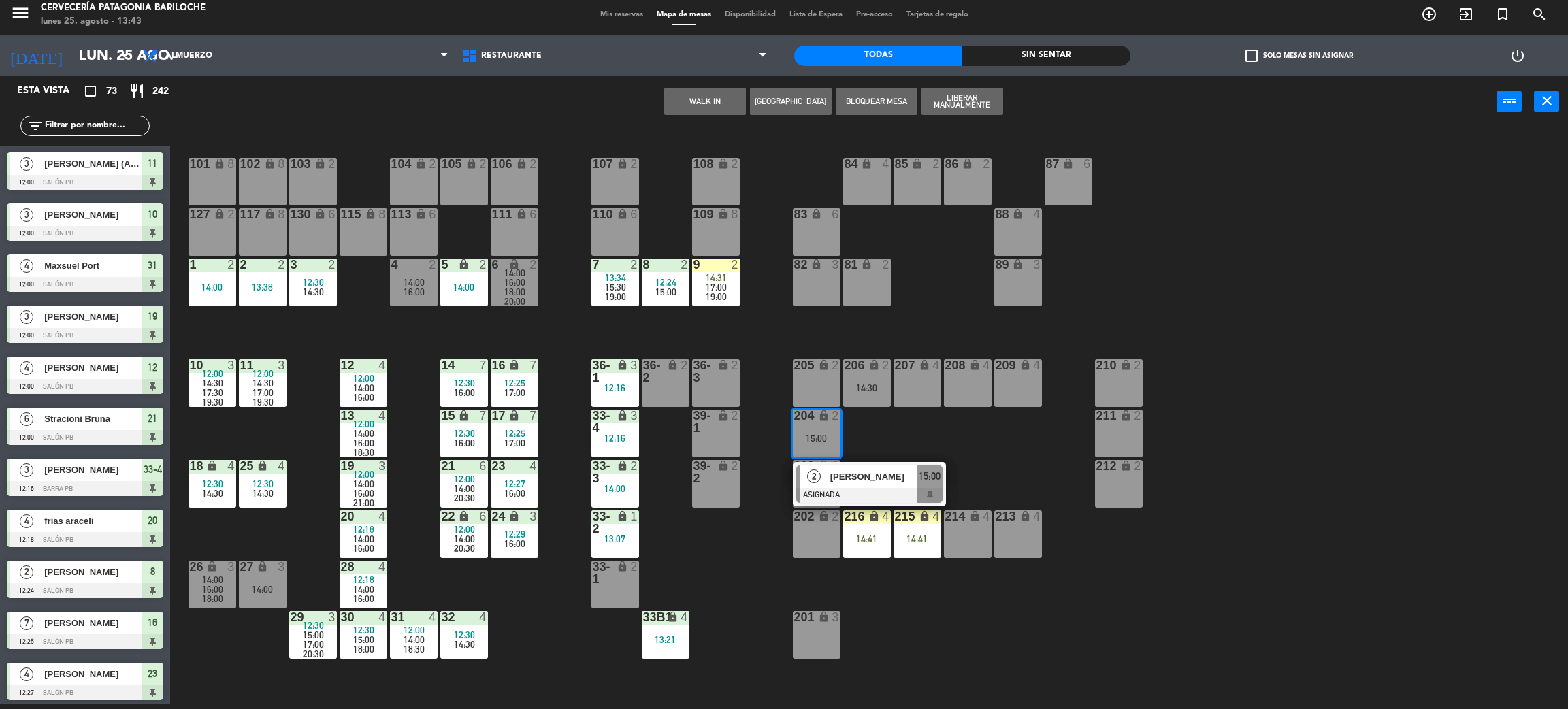
click at [883, 473] on span "[PERSON_NAME]" at bounding box center [874, 477] width 87 height 14
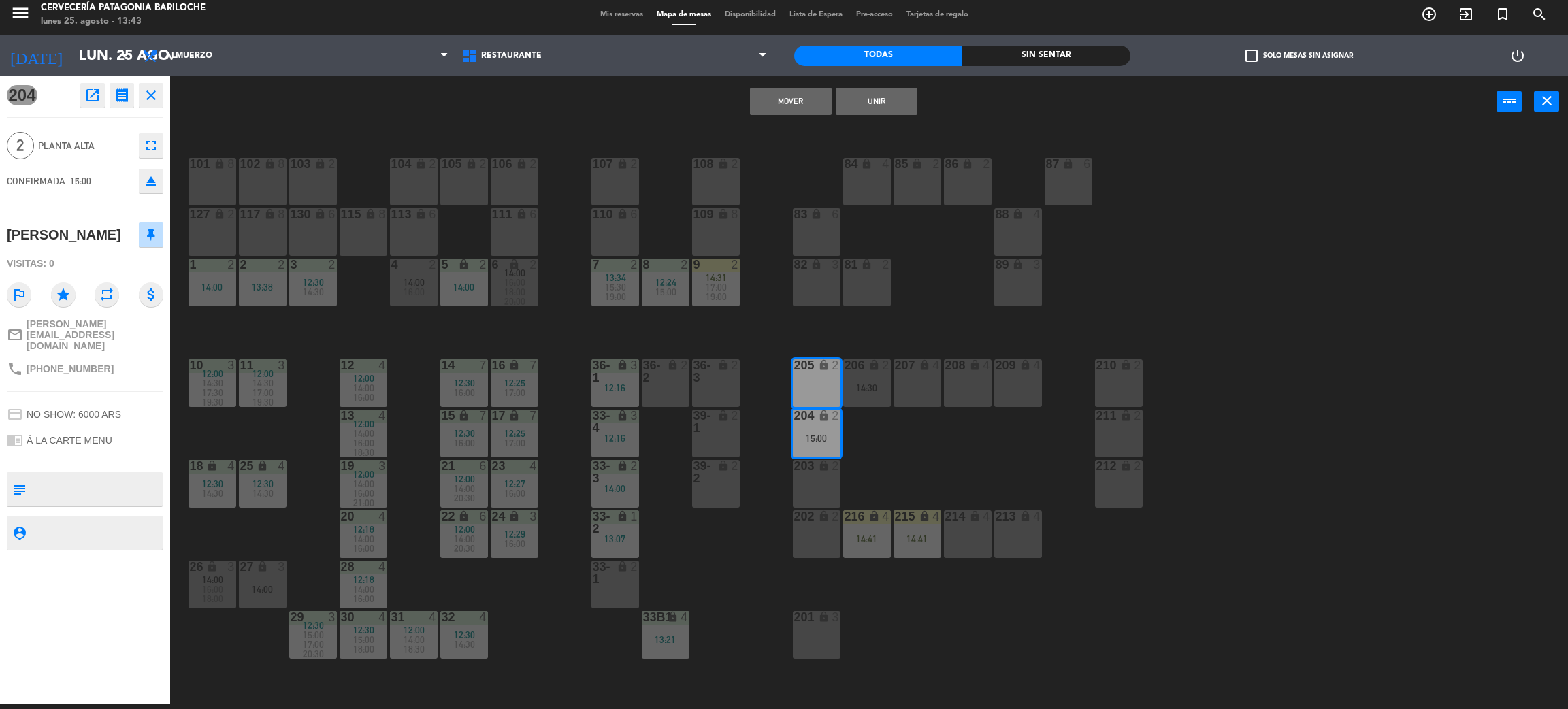
click at [800, 97] on button "Mover" at bounding box center [791, 102] width 82 height 27
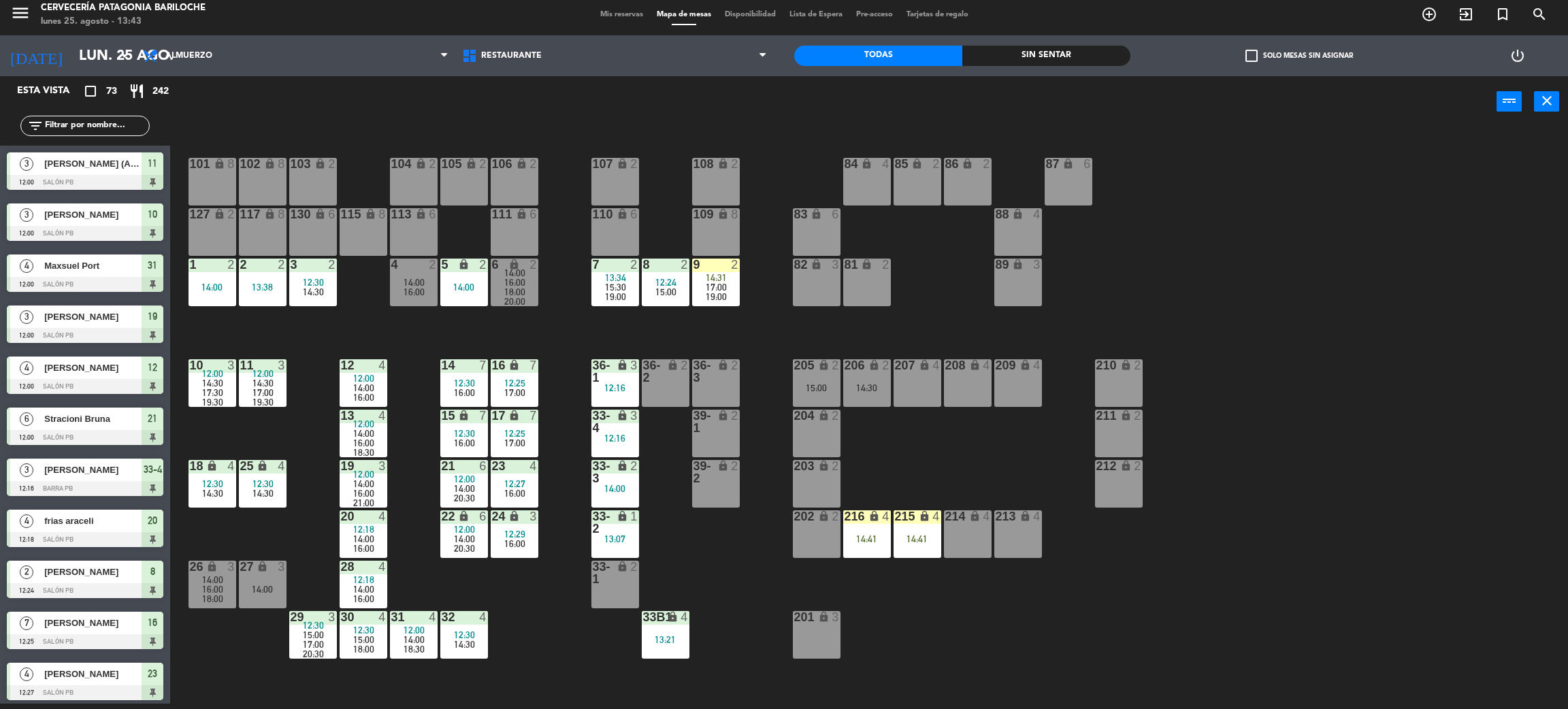
click at [922, 459] on div "101 lock 8 102 lock 8 104 lock 2 105 lock 2 106 lock 2 103 lock 2 107 lock 2 10…" at bounding box center [876, 421] width 1382 height 576
click at [706, 293] on span "19:00" at bounding box center [716, 297] width 21 height 11
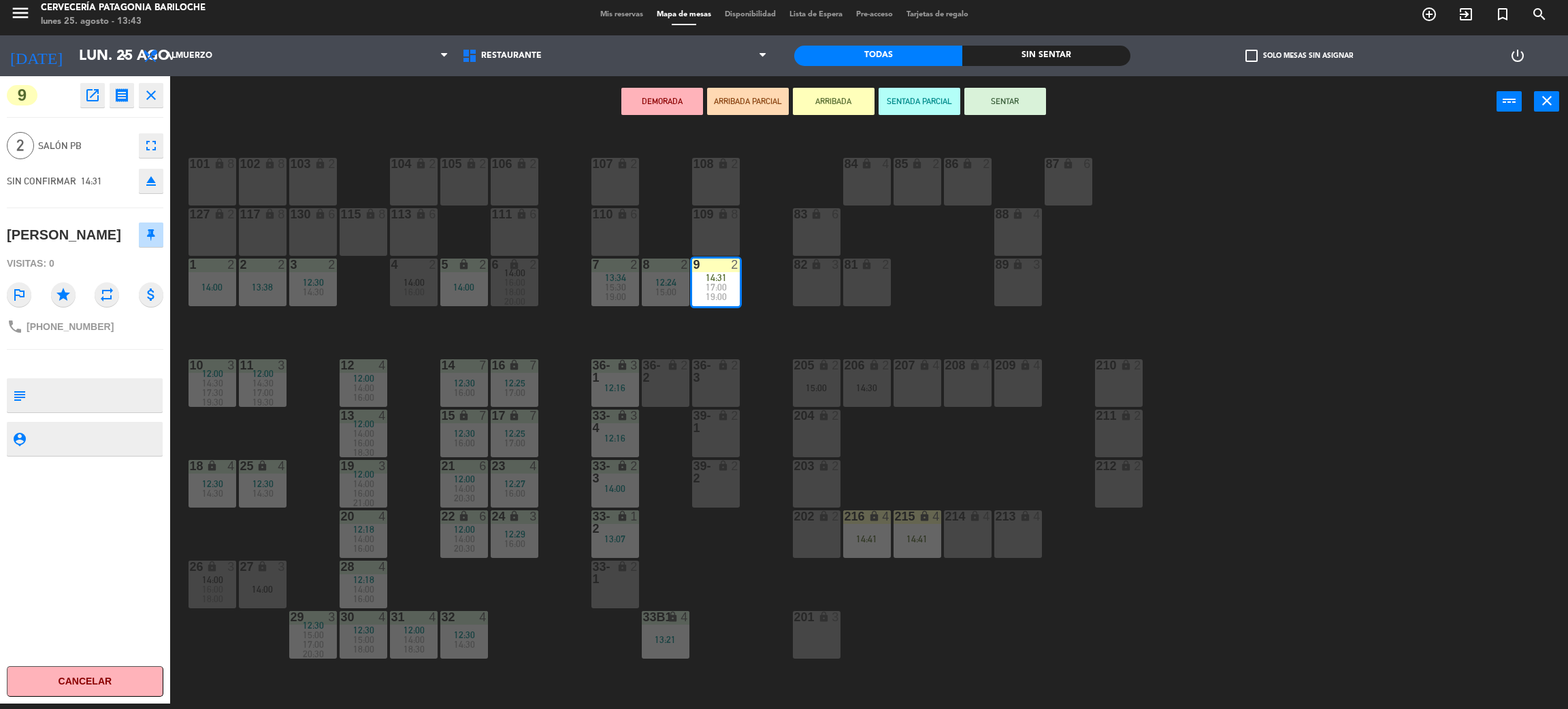
click at [746, 335] on div "101 lock 8 102 lock 8 104 lock 2 105 lock 2 106 lock 2 103 lock 2 107 lock 2 10…" at bounding box center [876, 421] width 1382 height 576
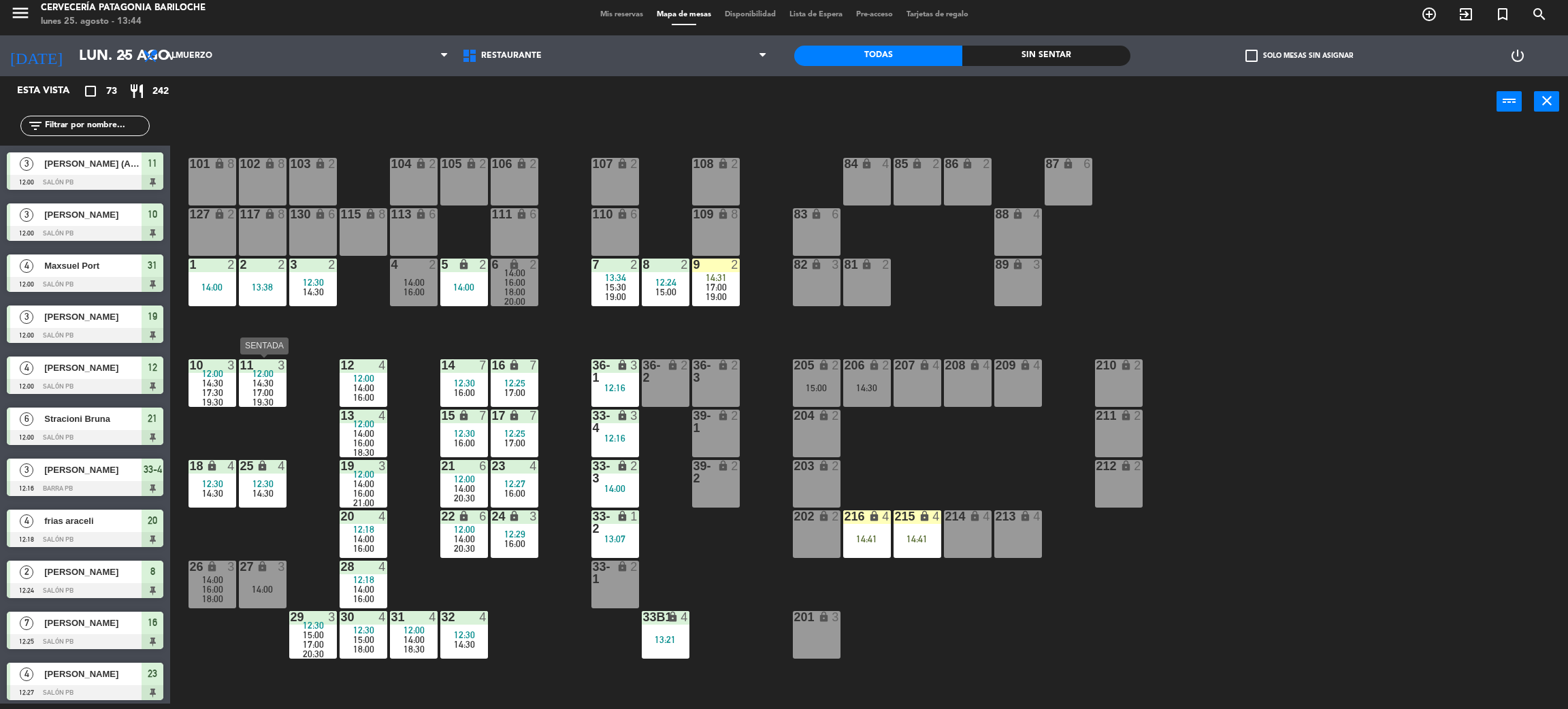
click at [259, 387] on span "17:00" at bounding box center [263, 393] width 21 height 11
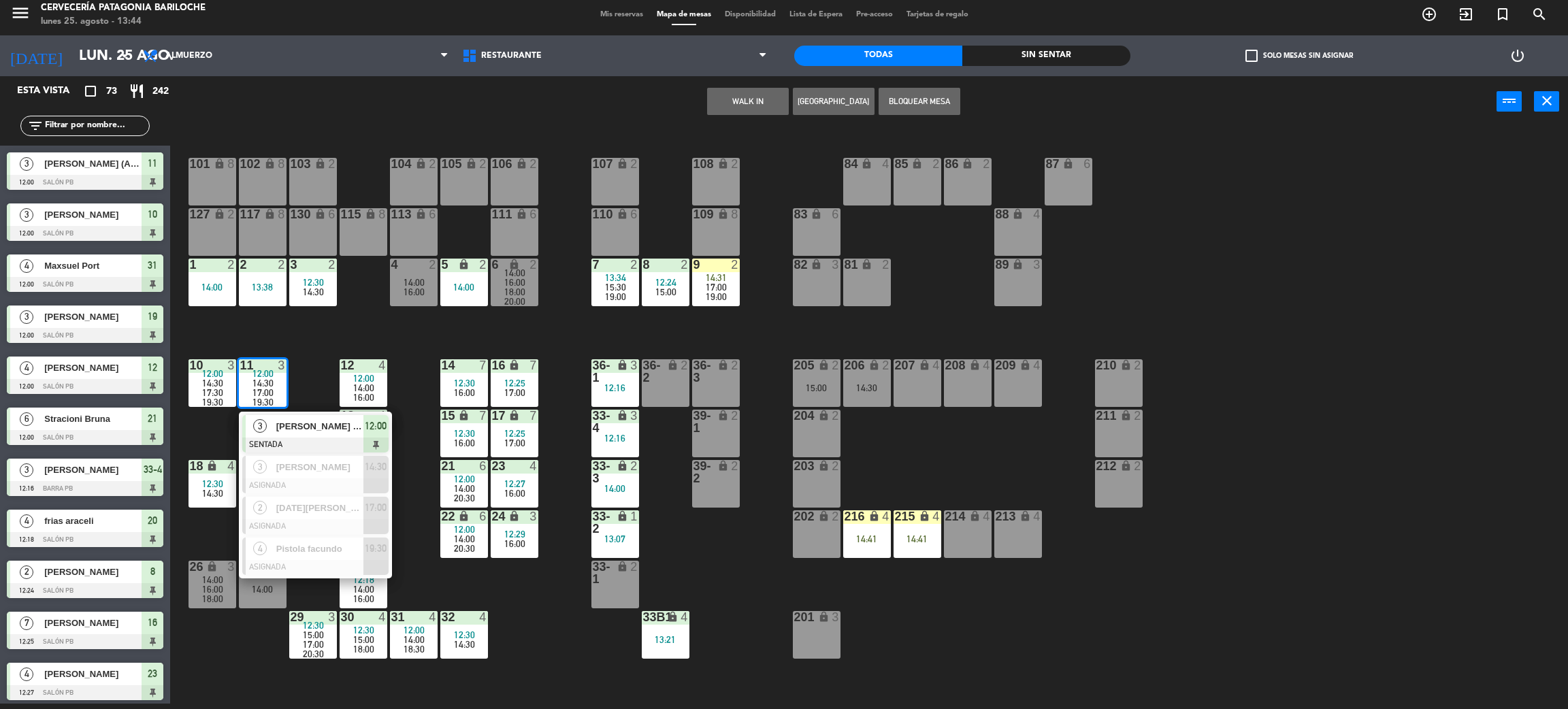
click at [289, 422] on span "[PERSON_NAME] (ANMORETTI)" at bounding box center [320, 426] width 87 height 14
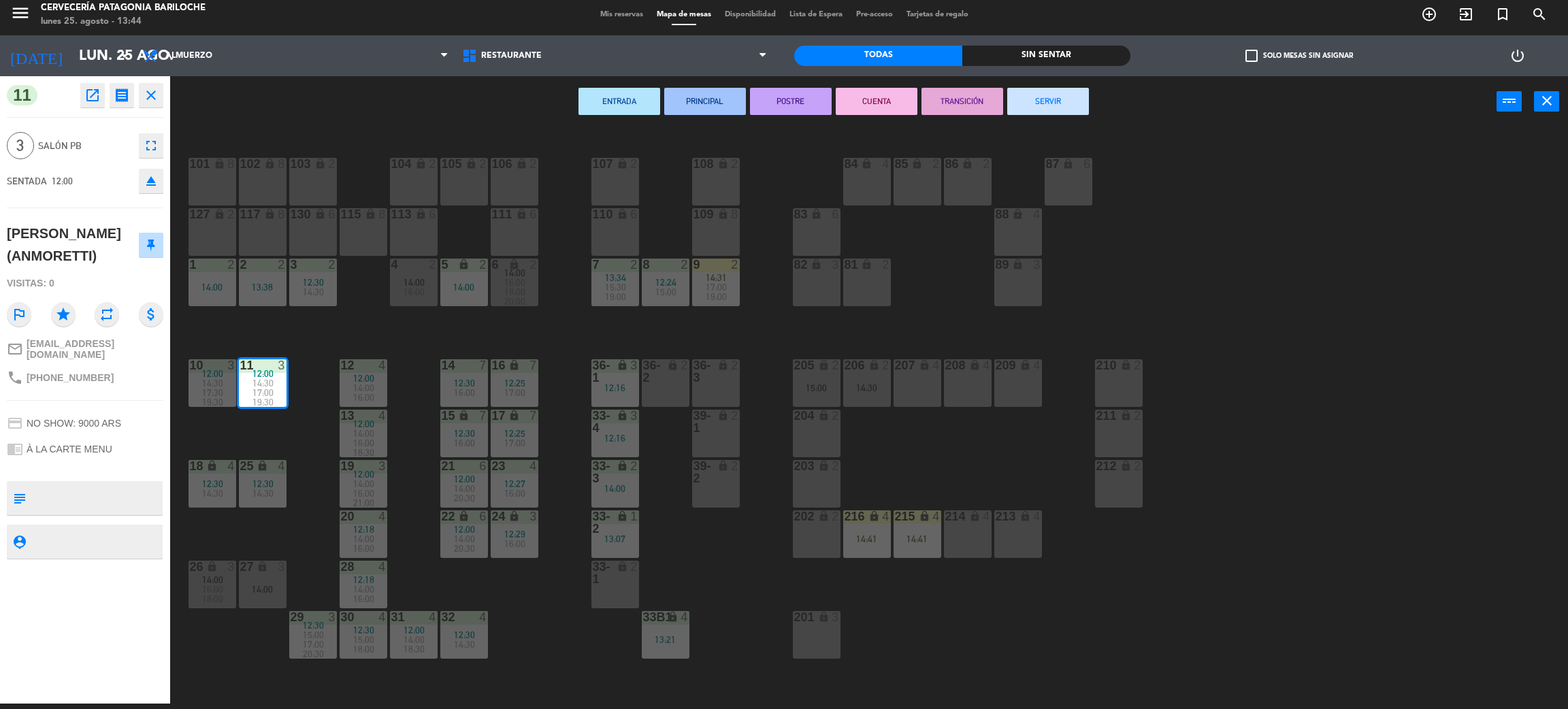
click at [1052, 106] on button "SERVIR" at bounding box center [1048, 102] width 82 height 27
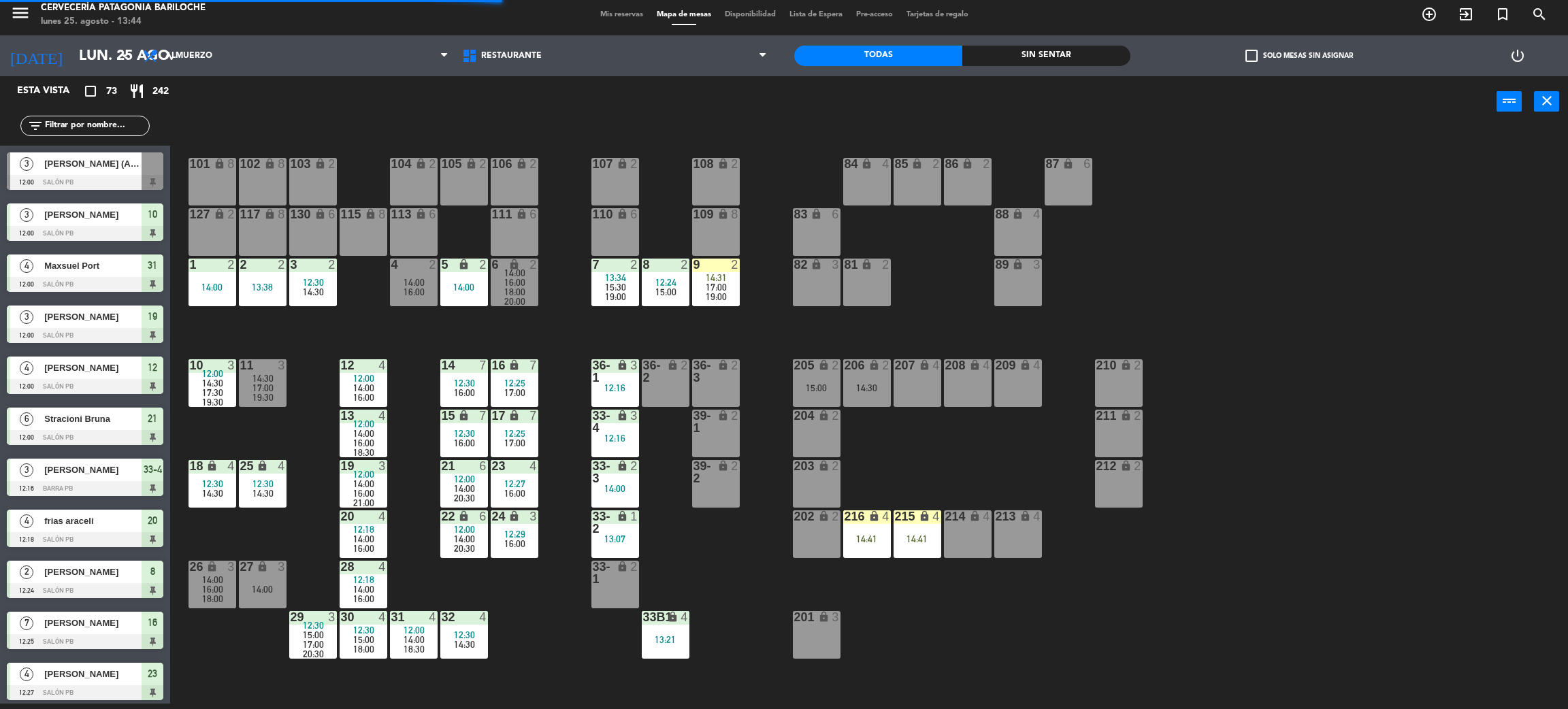
click at [214, 391] on span "17:30" at bounding box center [212, 393] width 21 height 11
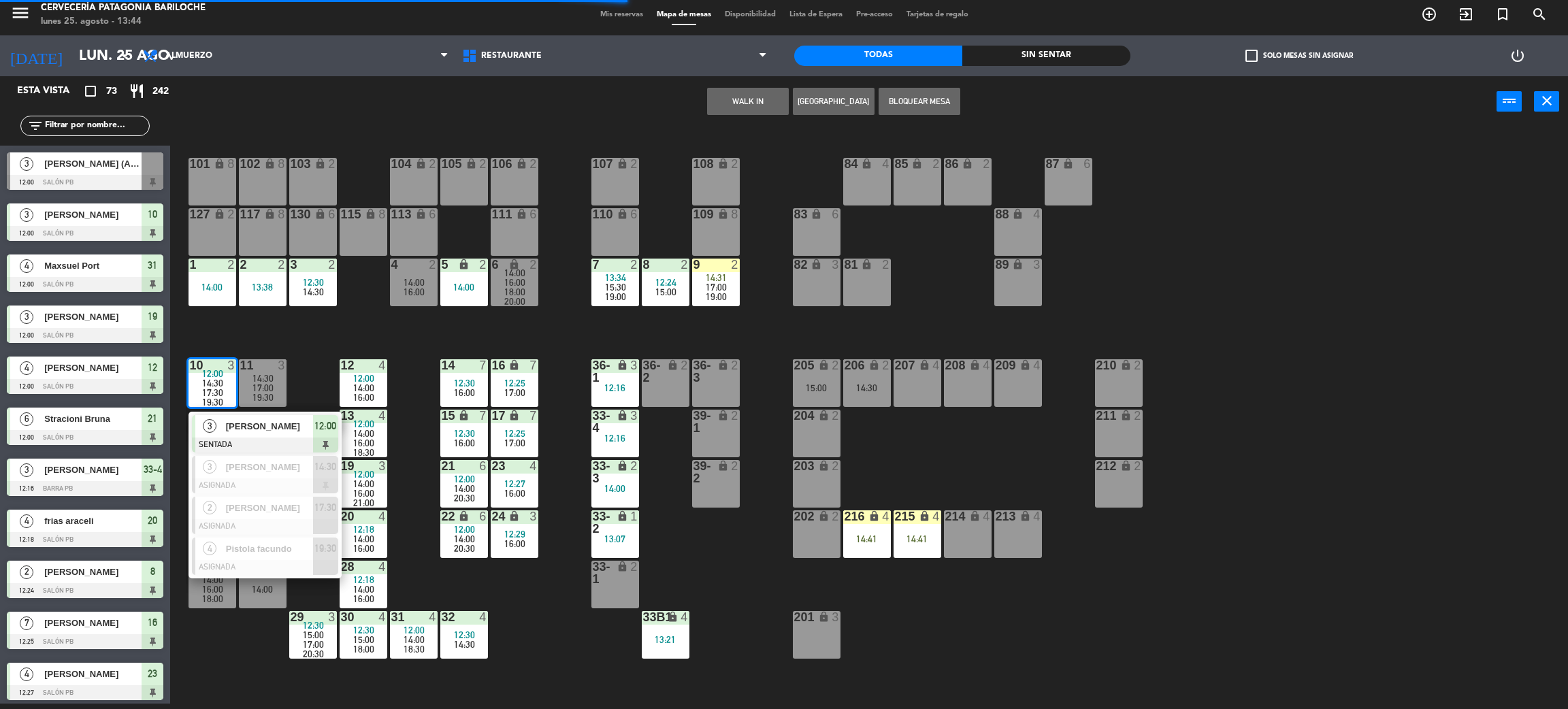
click at [239, 430] on span "[PERSON_NAME]" at bounding box center [269, 426] width 87 height 14
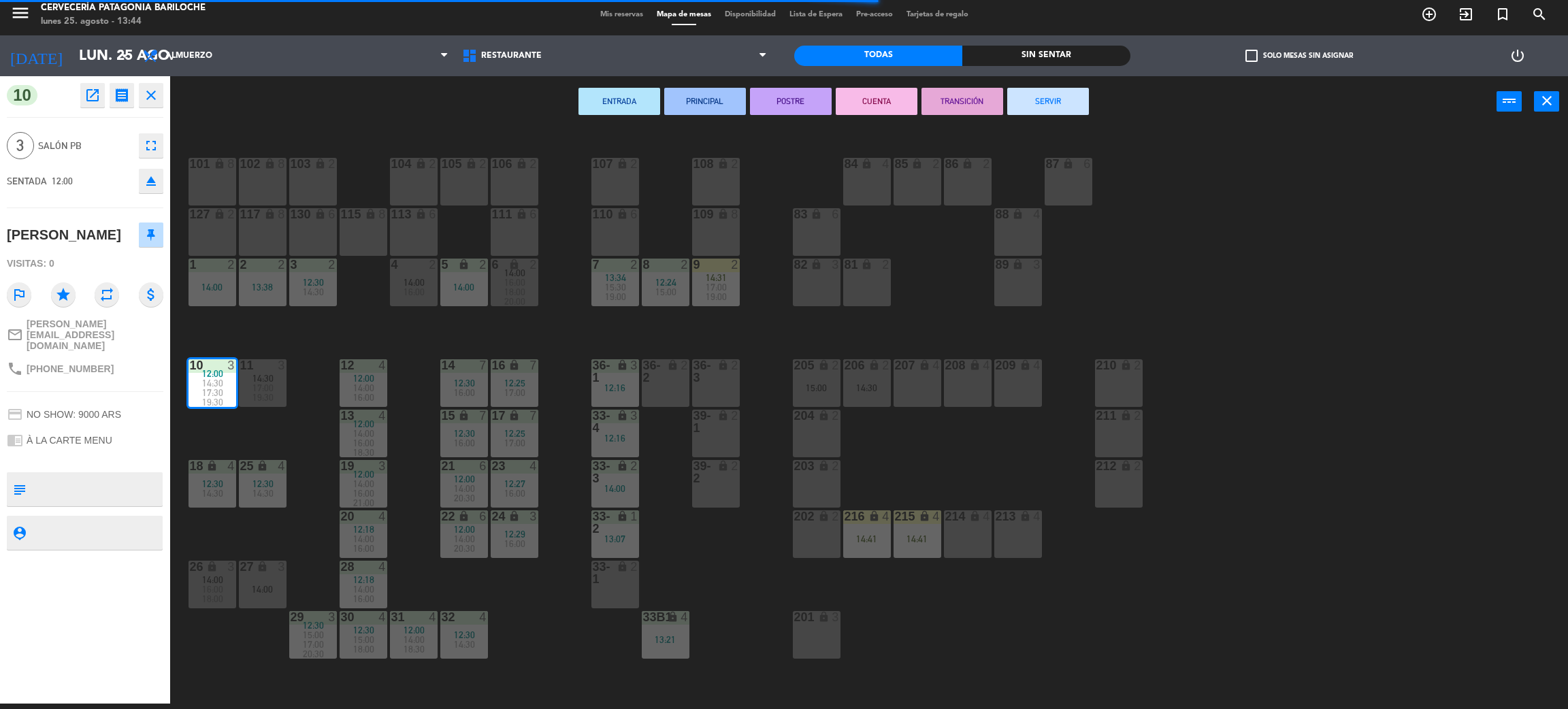
click at [1075, 108] on button "SERVIR" at bounding box center [1048, 102] width 82 height 27
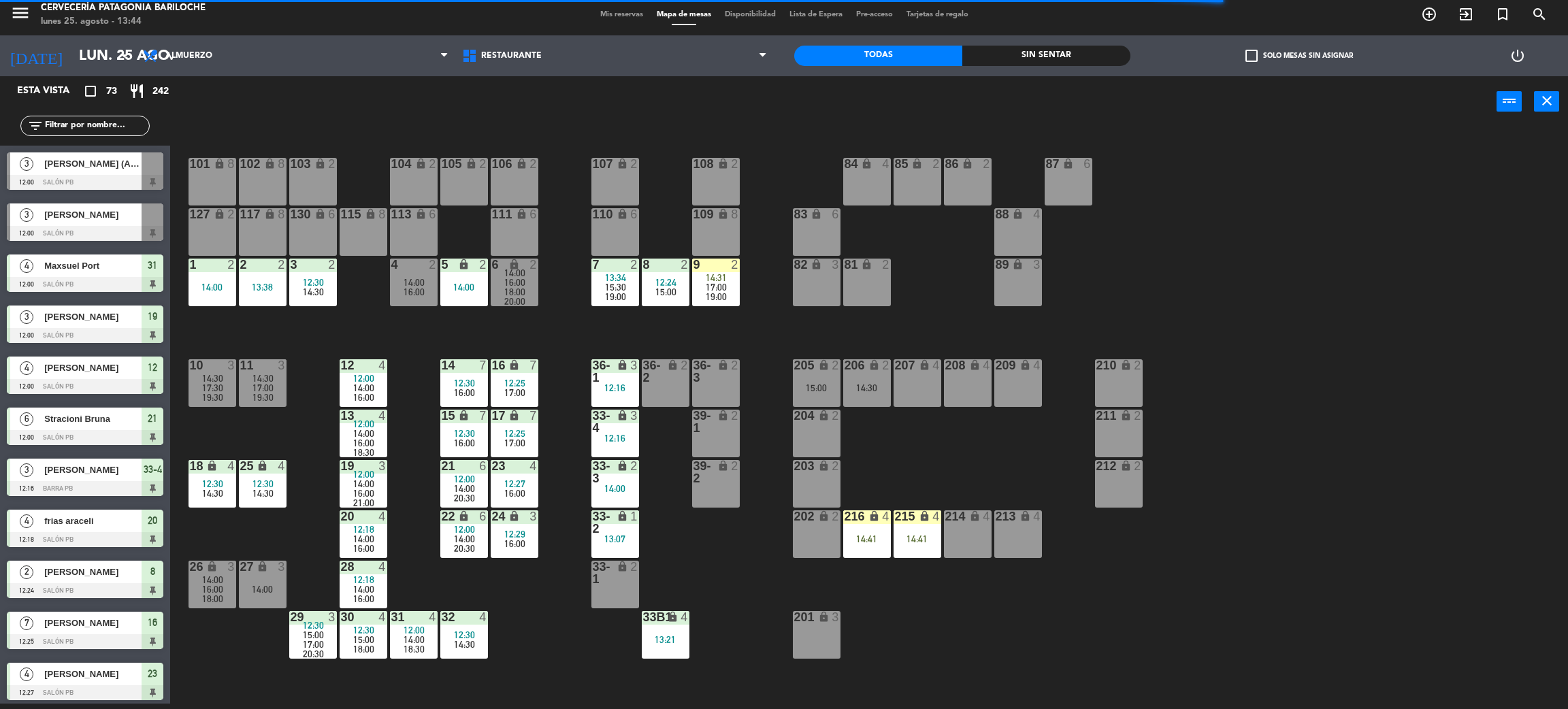
click at [297, 342] on div "101 lock 8 102 lock 8 104 lock 2 105 lock 2 106 lock 2 103 lock 2 107 lock 2 10…" at bounding box center [876, 421] width 1382 height 576
click at [295, 440] on div "101 lock 8 102 lock 8 104 lock 2 105 lock 2 106 lock 2 103 lock 2 107 lock 2 10…" at bounding box center [876, 421] width 1382 height 576
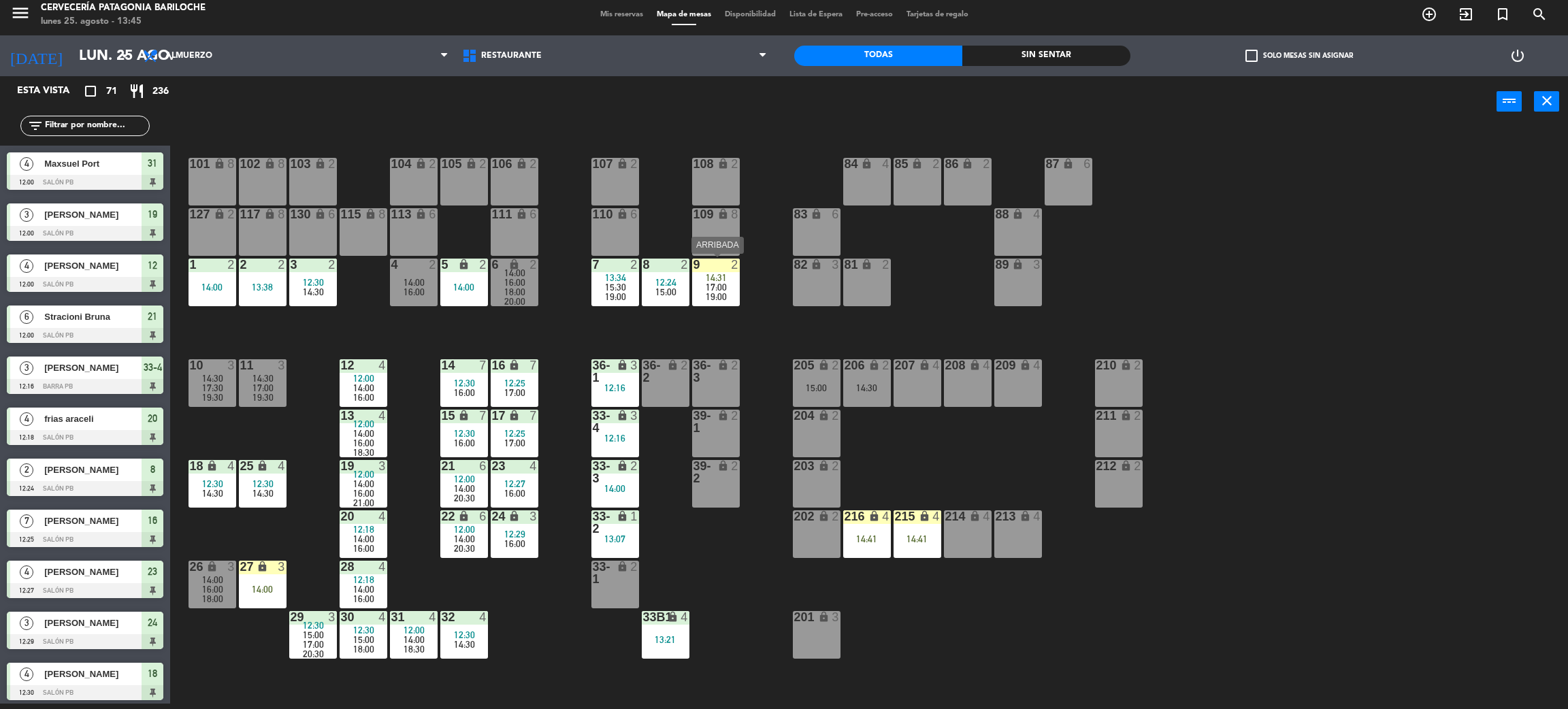
click at [724, 288] on span "17:00" at bounding box center [716, 287] width 21 height 11
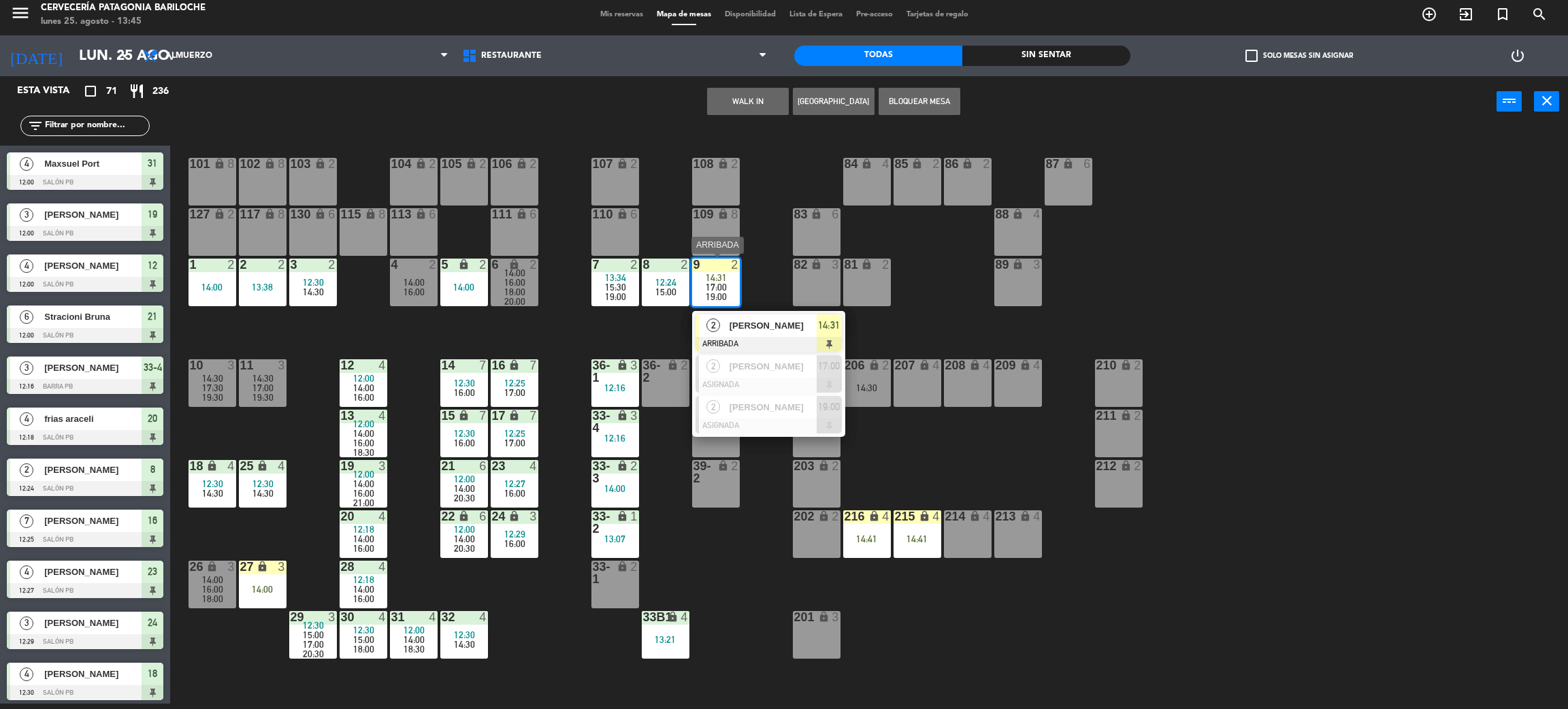
click at [763, 322] on span "[PERSON_NAME]" at bounding box center [773, 325] width 87 height 14
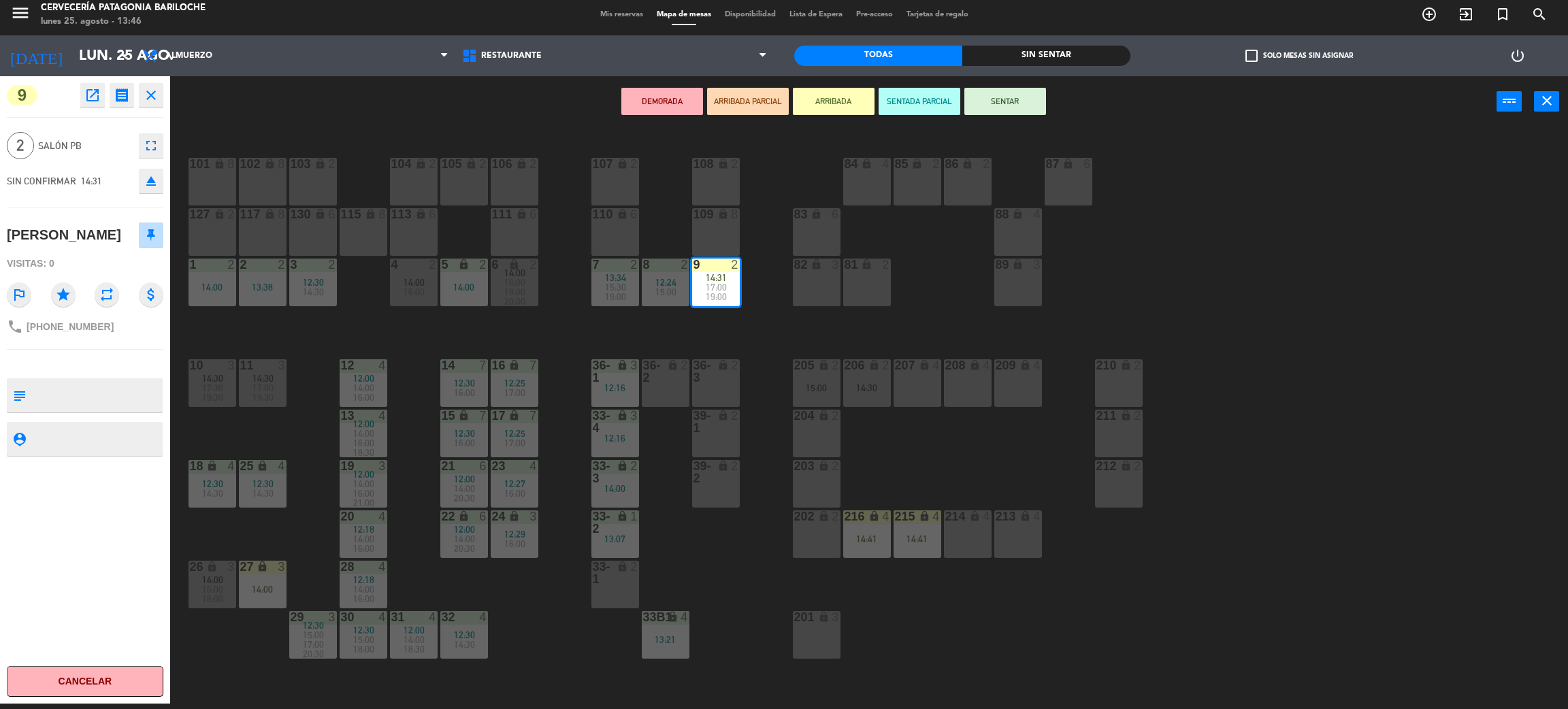
click at [1008, 100] on button "SENTAR" at bounding box center [1005, 102] width 82 height 27
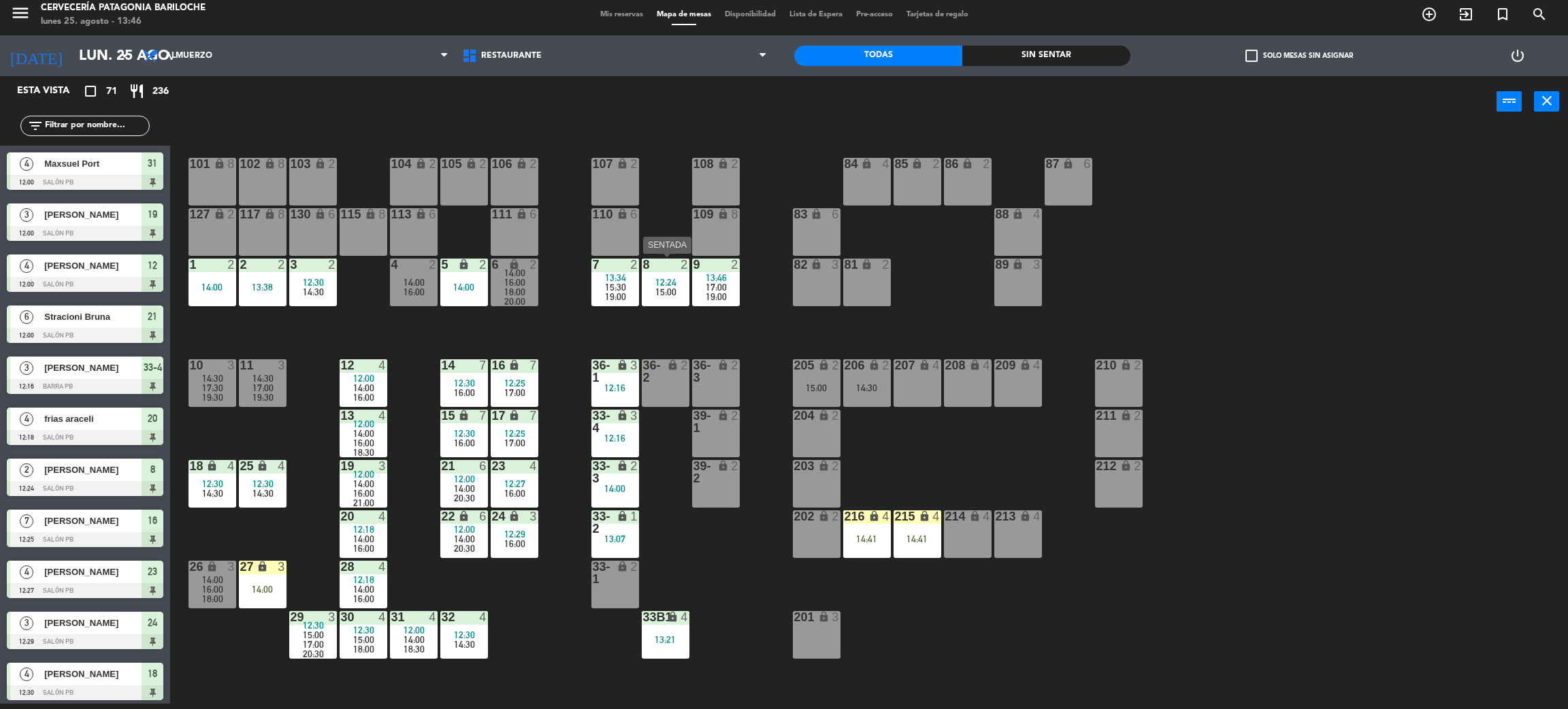
click at [662, 293] on span "15:00" at bounding box center [666, 292] width 21 height 11
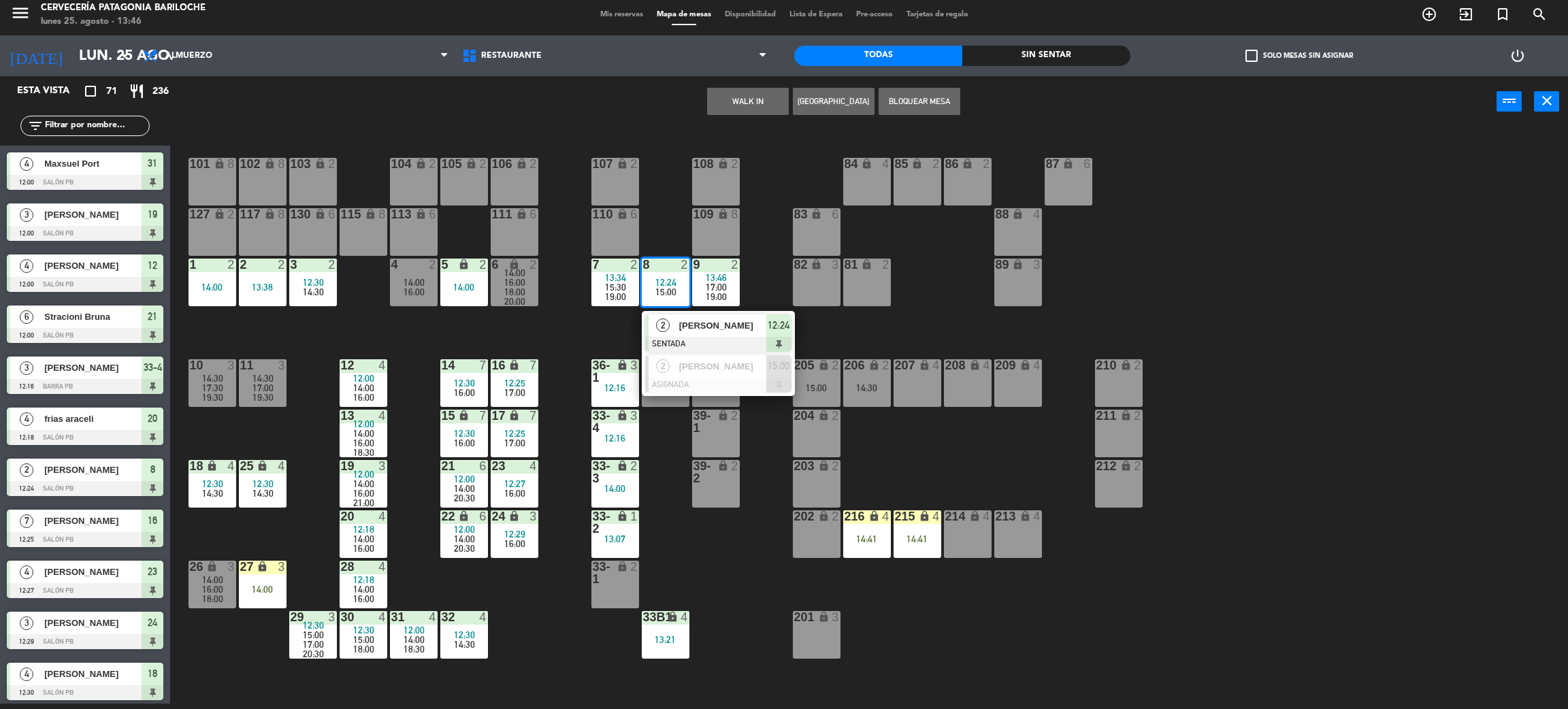
click at [692, 322] on span "[PERSON_NAME]" at bounding box center [723, 325] width 87 height 14
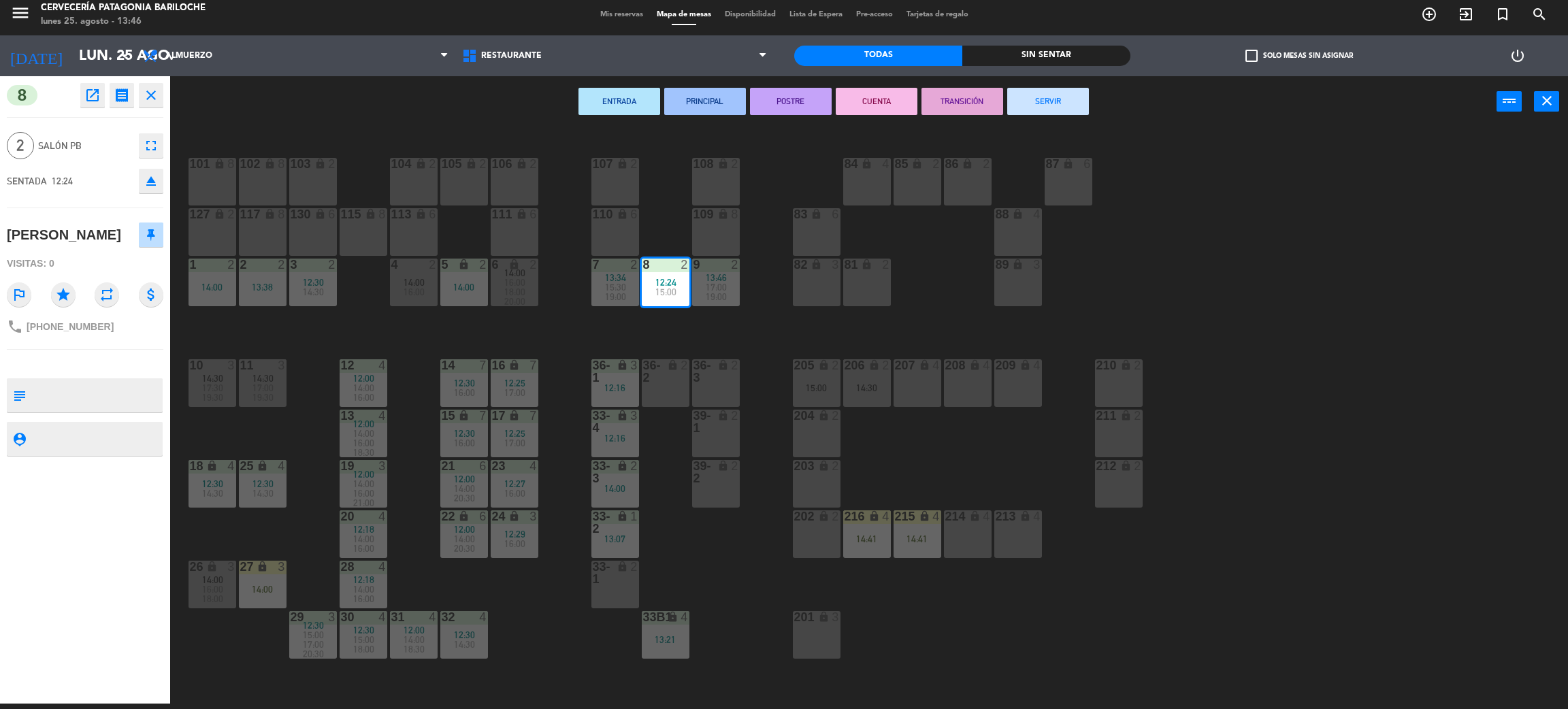
click at [1045, 104] on button "SERVIR" at bounding box center [1048, 102] width 82 height 27
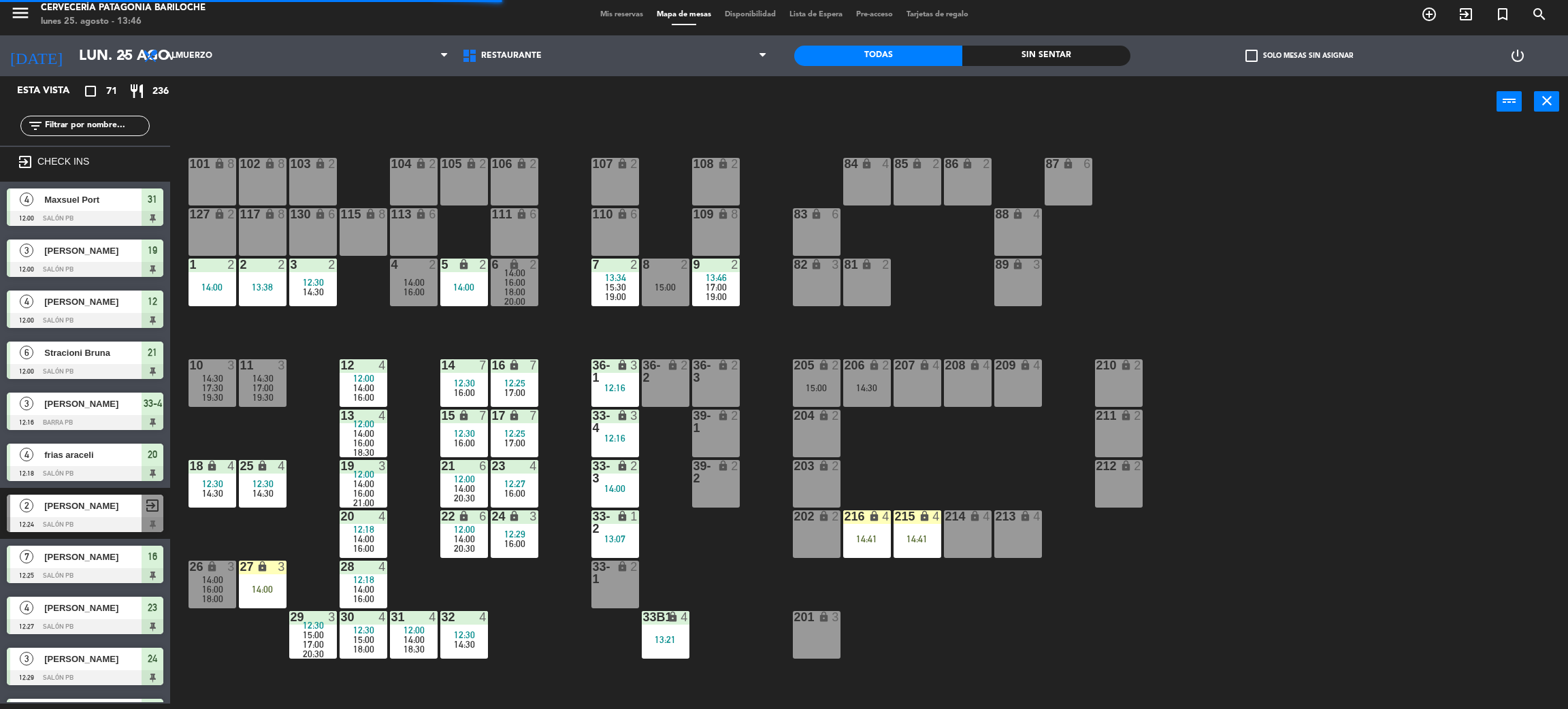
click at [107, 126] on input "text" at bounding box center [96, 126] width 106 height 15
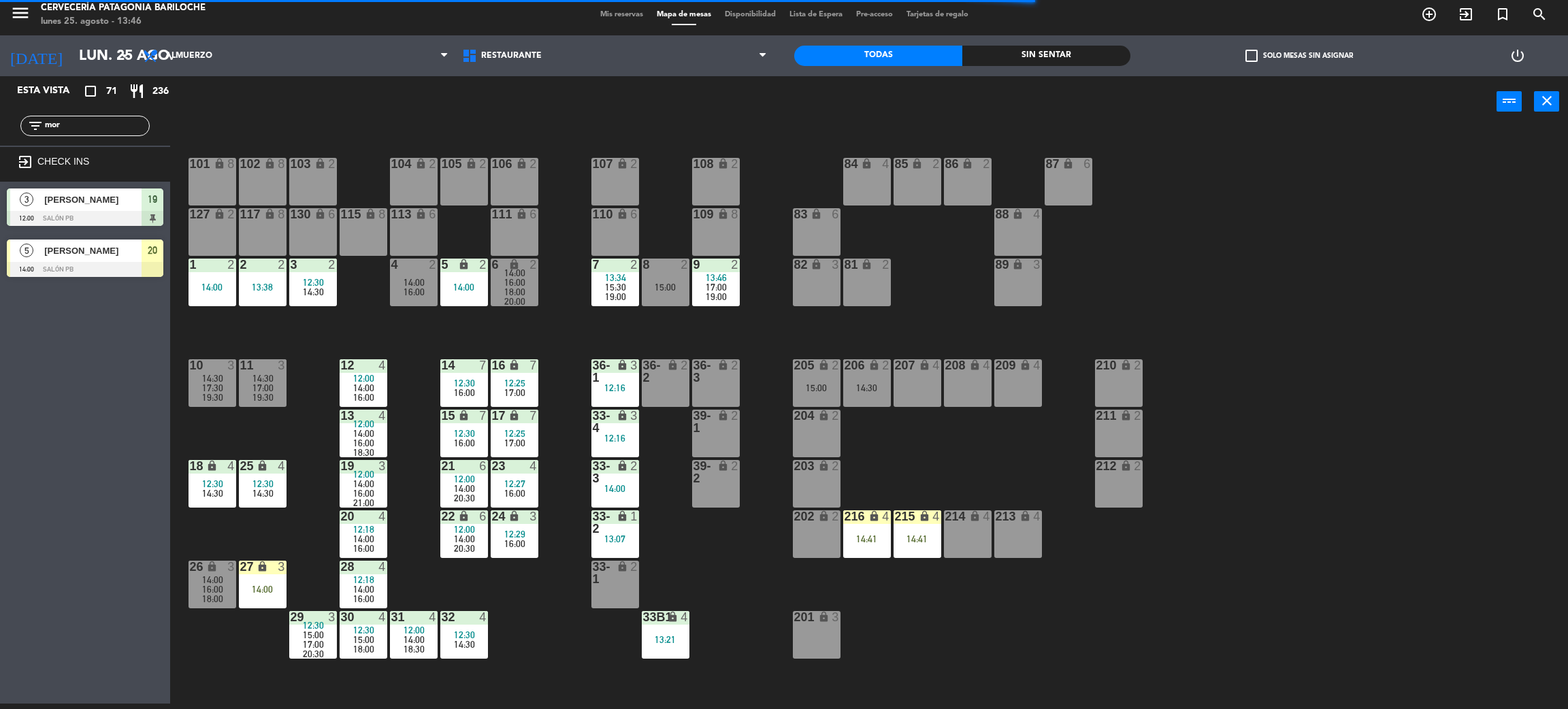
type input "mor"
click at [79, 257] on div "5 [PERSON_NAME] 14:00 SALÓN PB 20" at bounding box center [85, 258] width 171 height 51
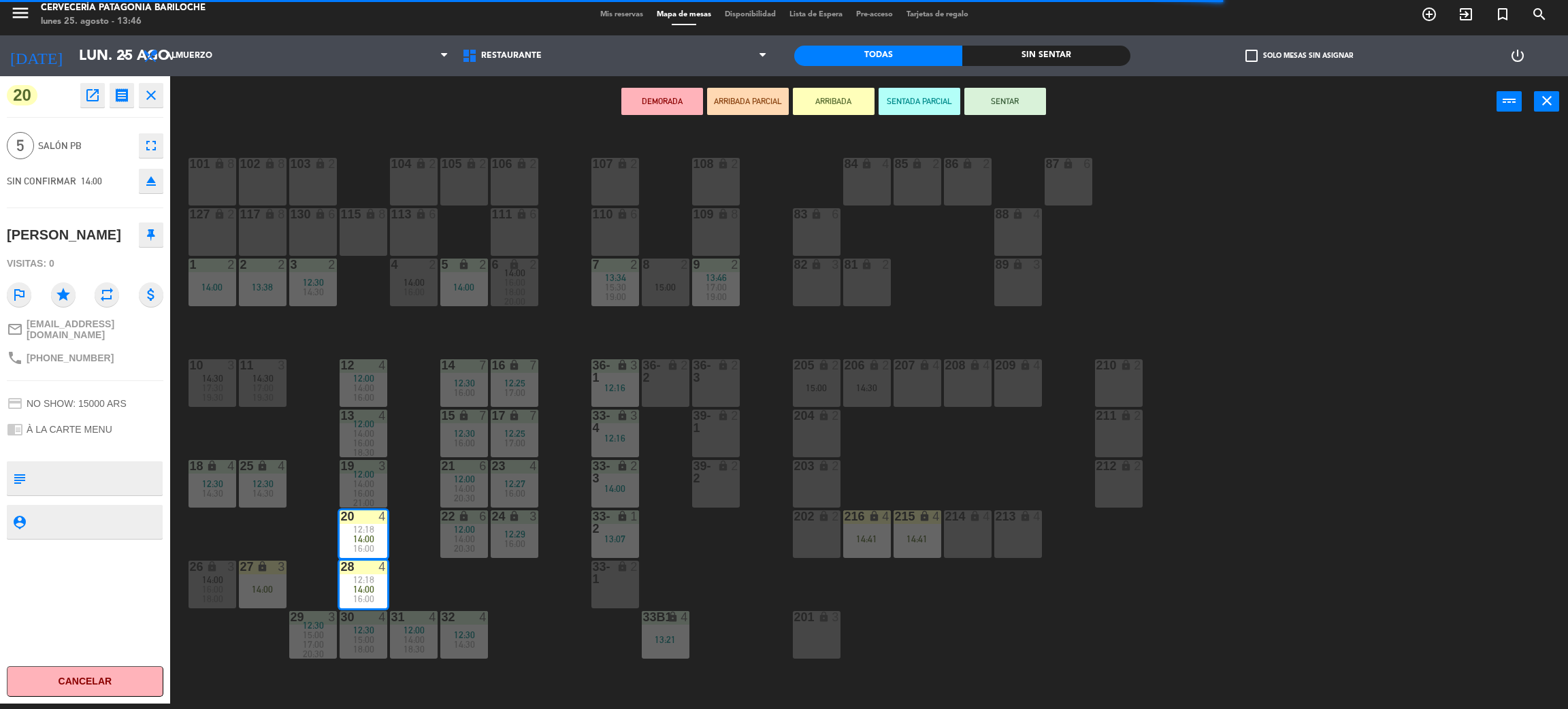
click at [419, 583] on div "101 lock 8 102 lock 8 104 lock 2 105 lock 2 106 lock 2 103 lock 2 107 lock 2 10…" at bounding box center [876, 421] width 1382 height 576
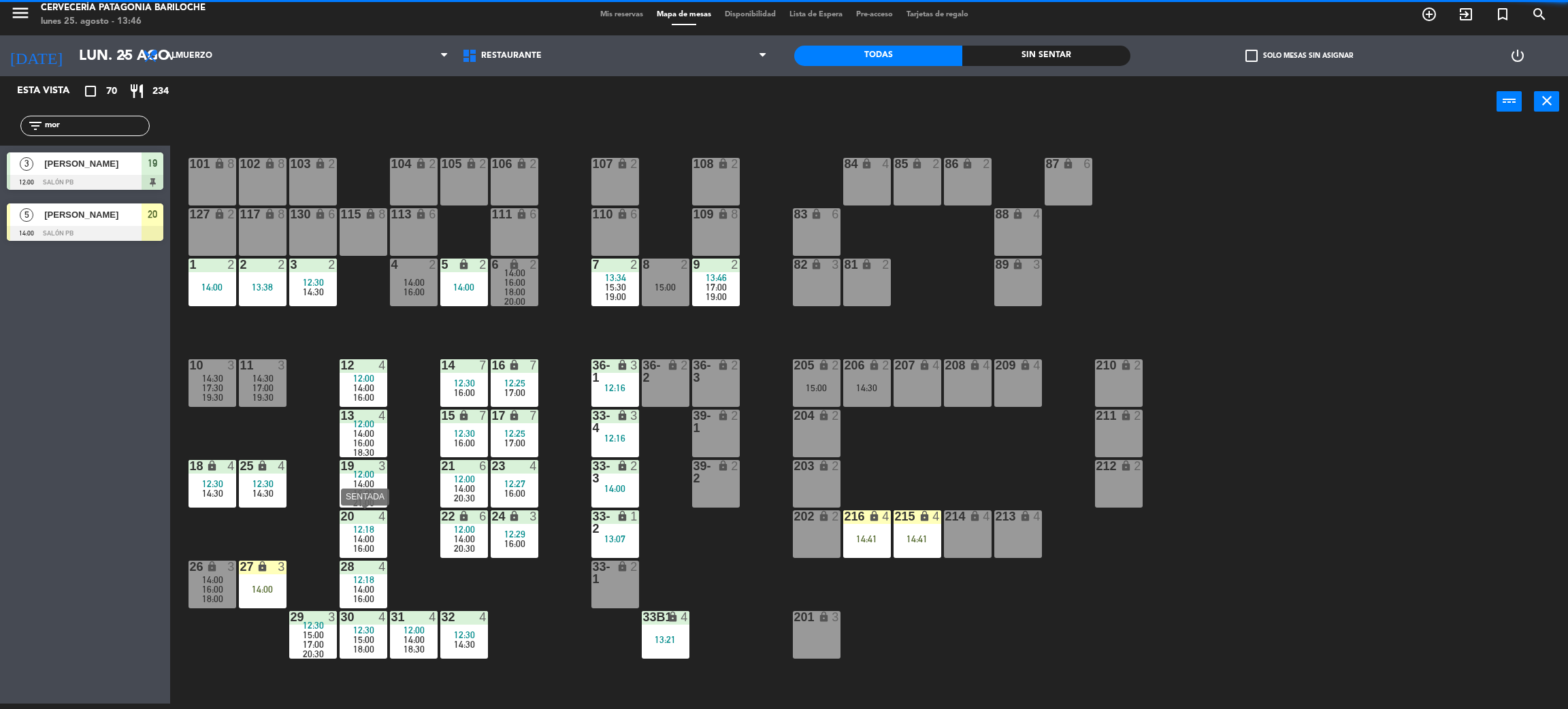
click at [361, 534] on span "14:00" at bounding box center [364, 539] width 21 height 11
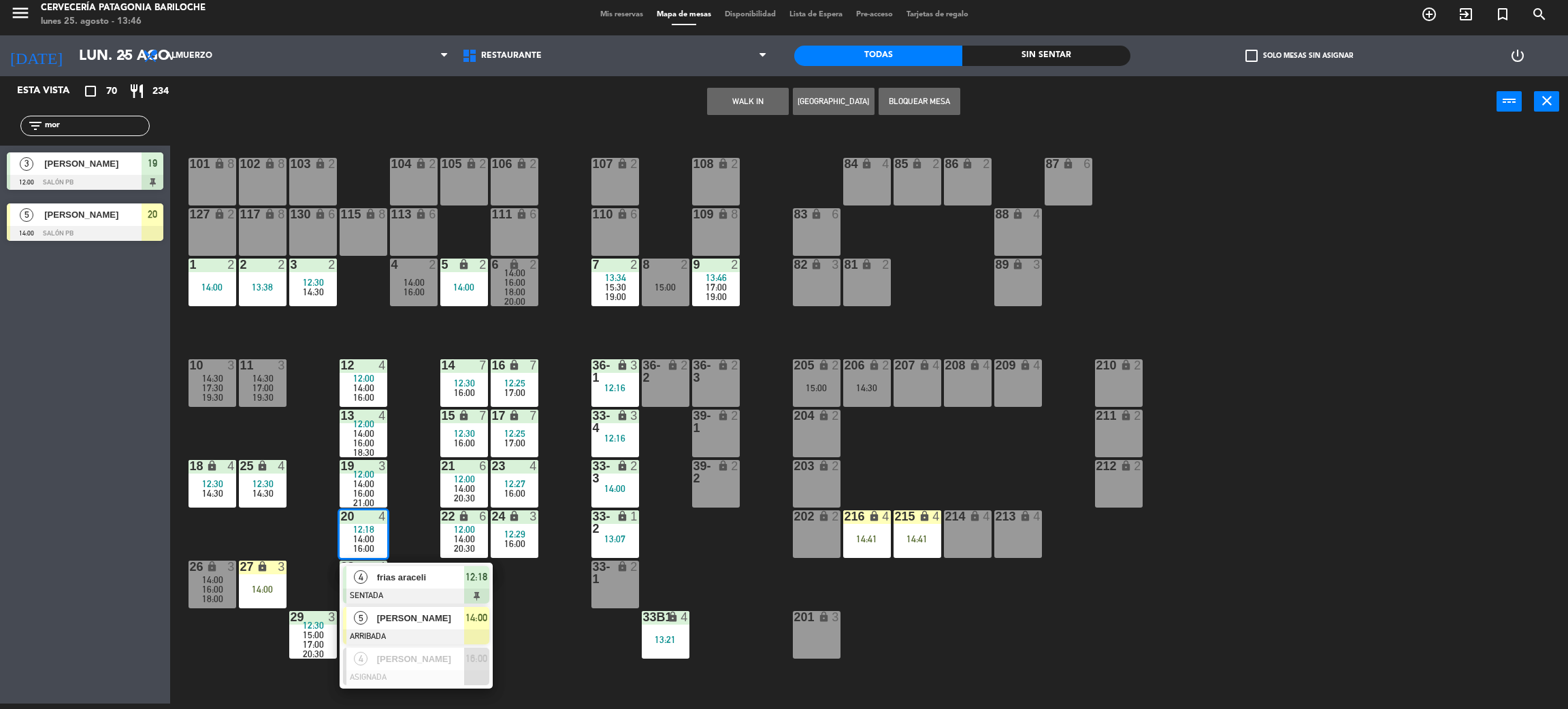
click at [430, 614] on span "[PERSON_NAME]" at bounding box center [421, 618] width 87 height 14
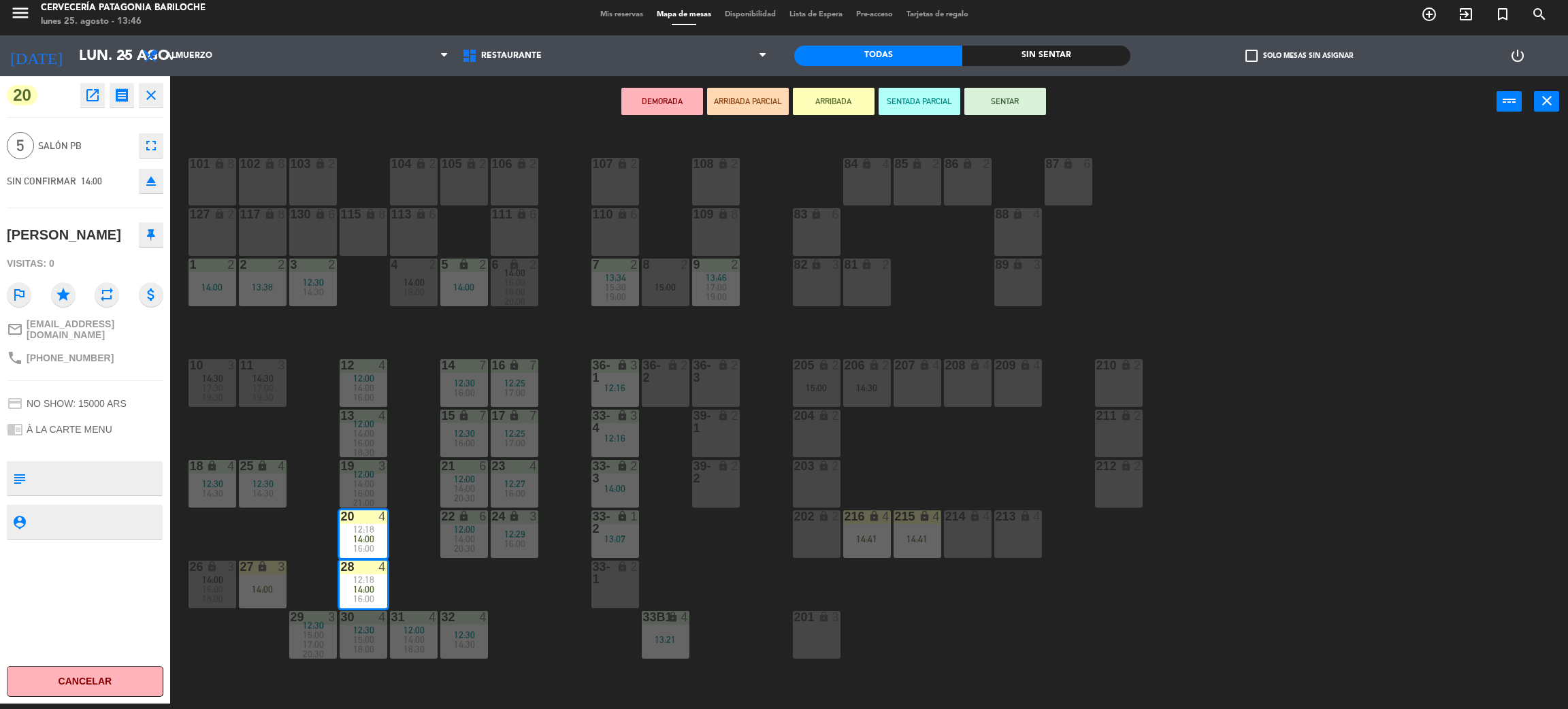
click at [512, 599] on div "101 lock 8 102 lock 8 104 lock 2 105 lock 2 106 lock 2 103 lock 2 107 lock 2 10…" at bounding box center [876, 421] width 1382 height 576
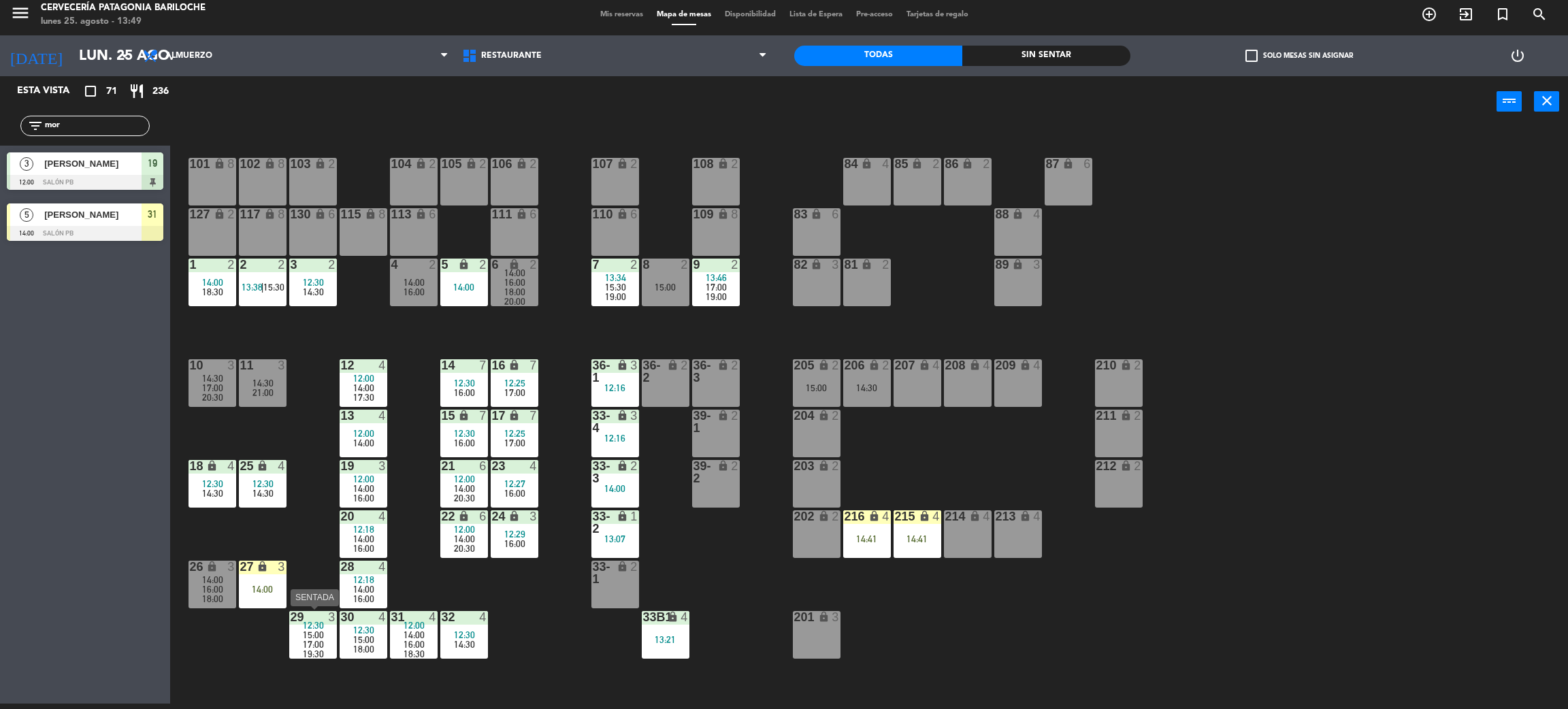
click at [316, 645] on span "17:00" at bounding box center [313, 644] width 21 height 11
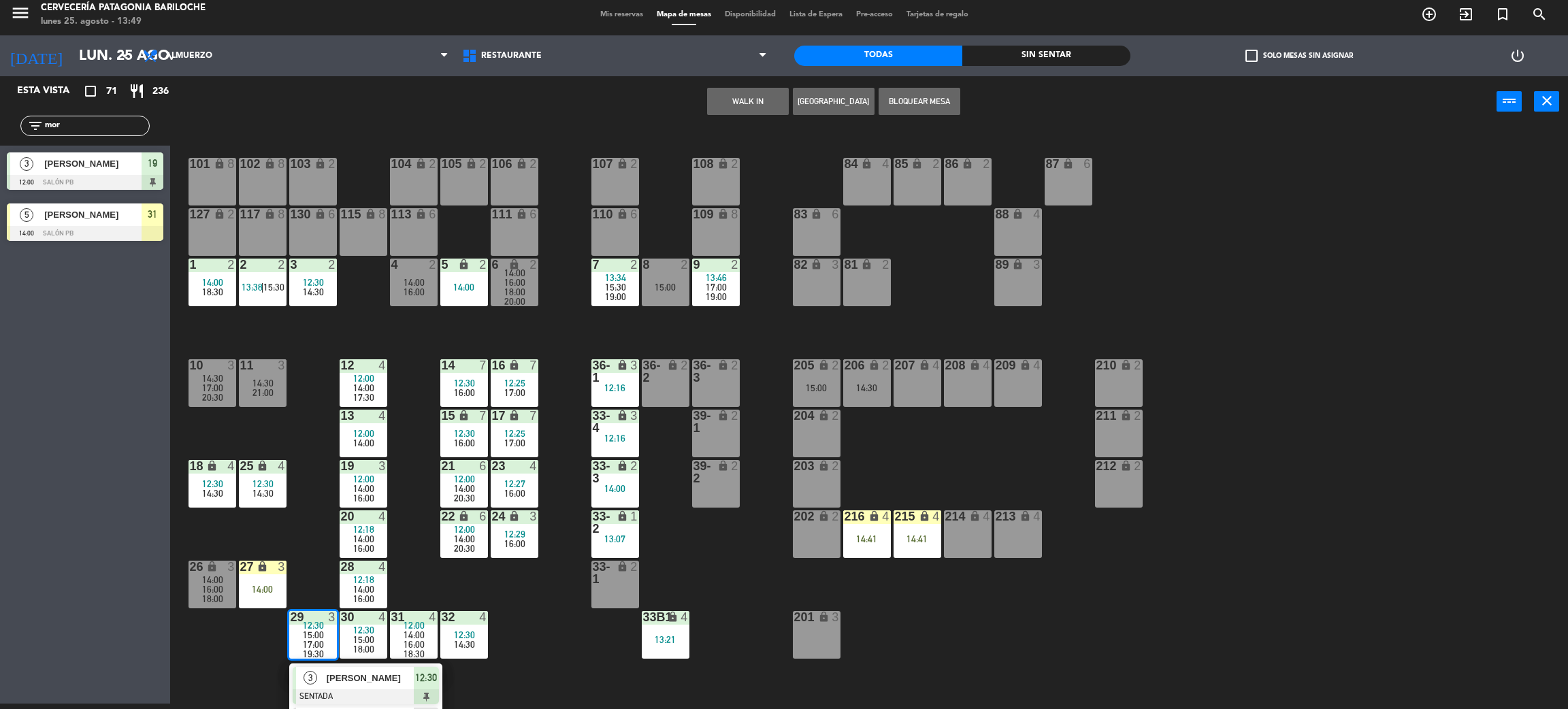
click at [361, 684] on span "[PERSON_NAME]" at bounding box center [370, 678] width 87 height 14
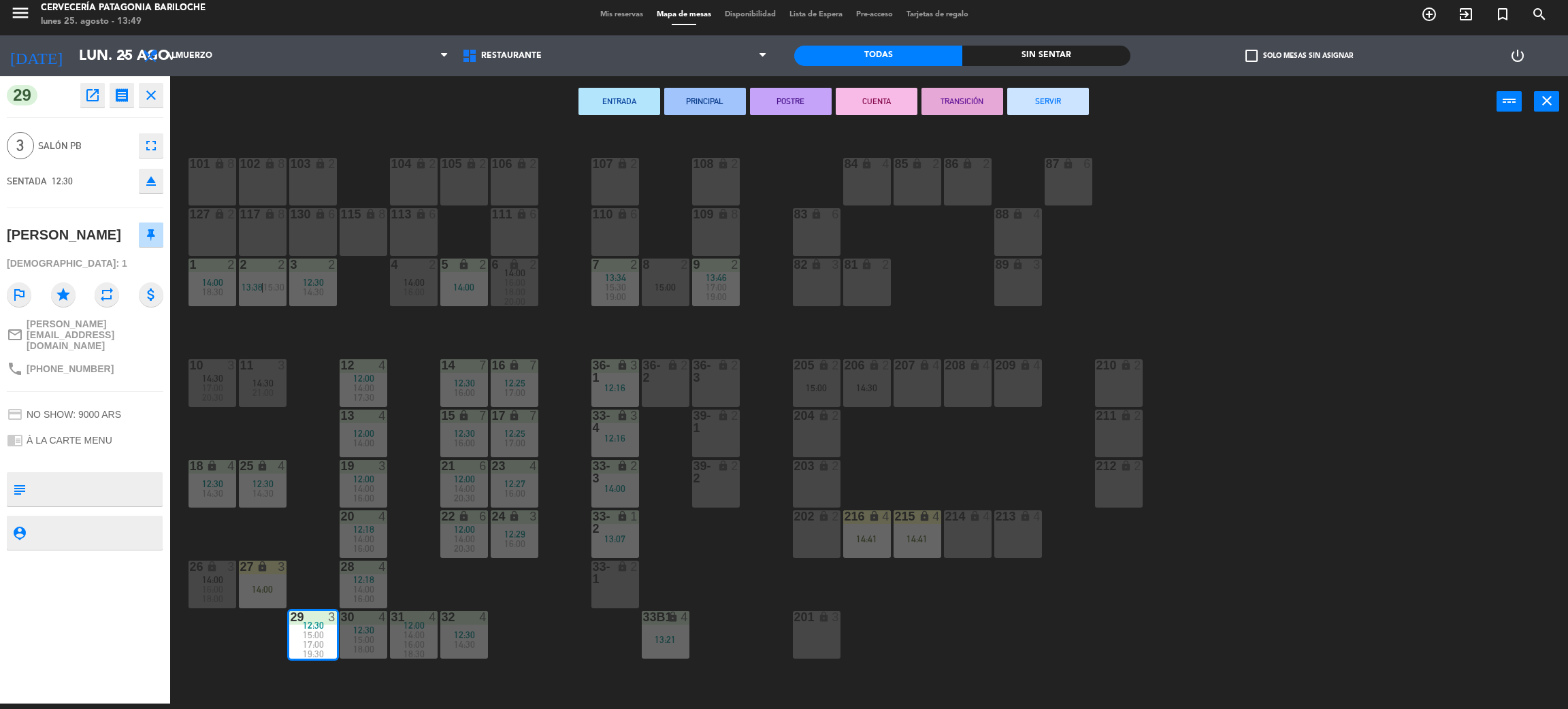
click at [887, 105] on button "CUENTA" at bounding box center [877, 102] width 82 height 27
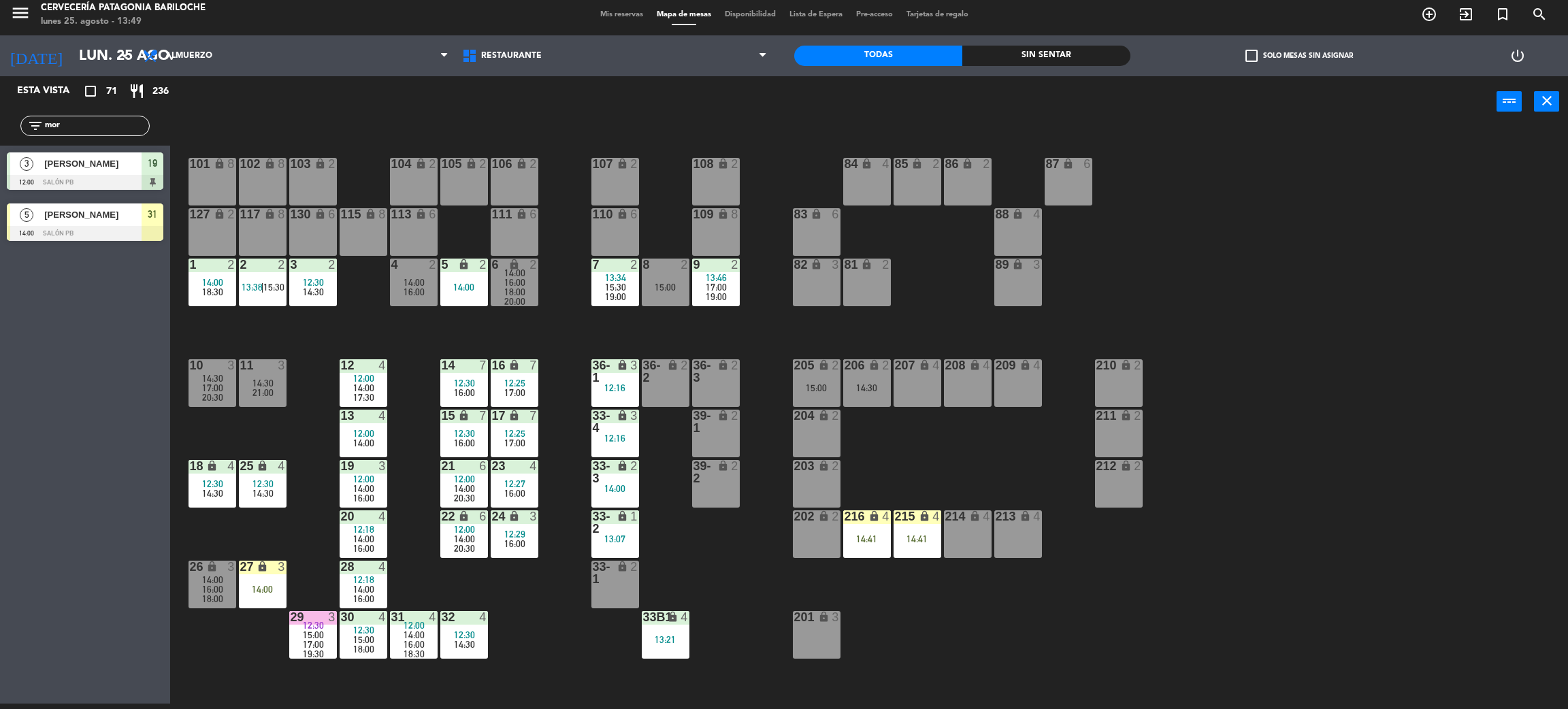
click at [529, 545] on div "16:00" at bounding box center [515, 543] width 48 height 10
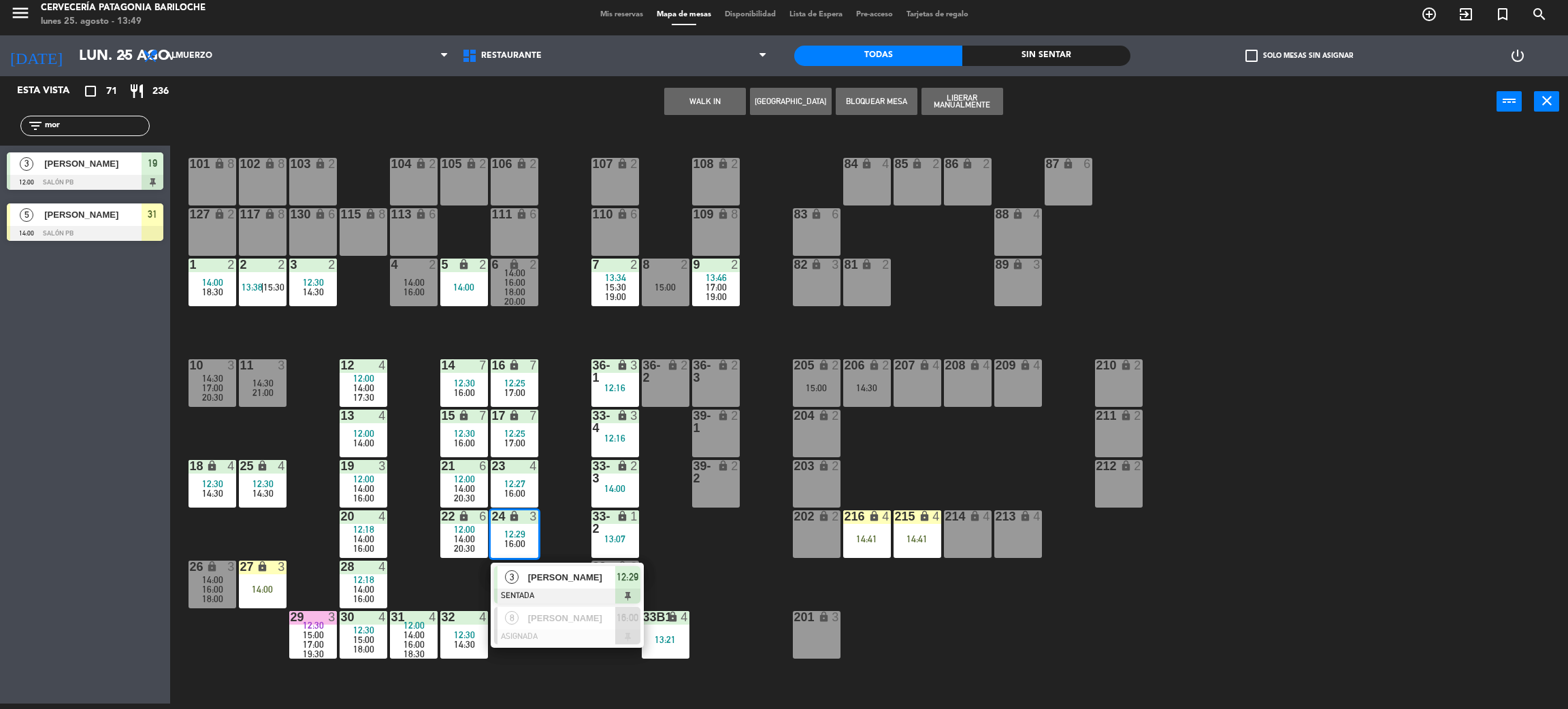
click at [550, 574] on span "[PERSON_NAME]" at bounding box center [572, 577] width 87 height 14
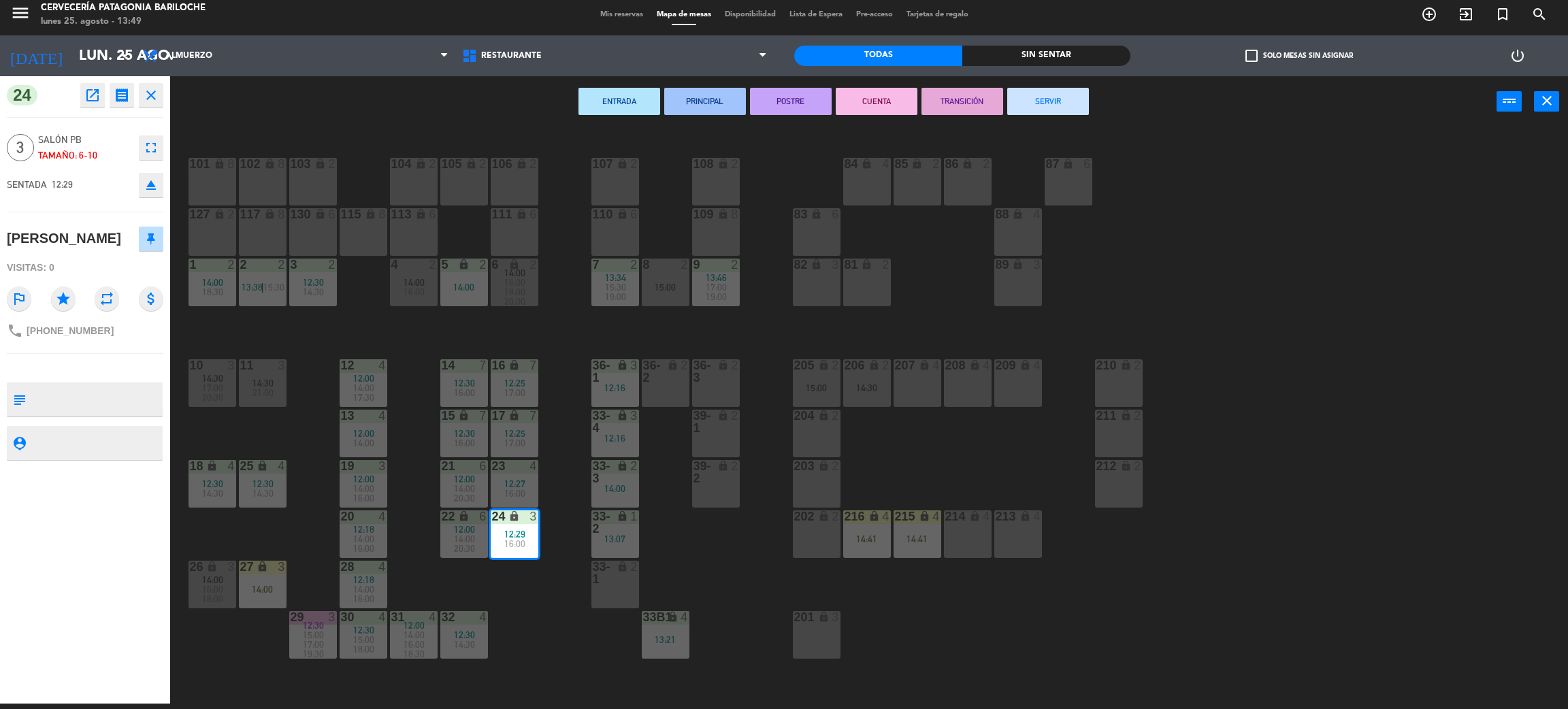
click at [892, 102] on button "CUENTA" at bounding box center [877, 102] width 82 height 27
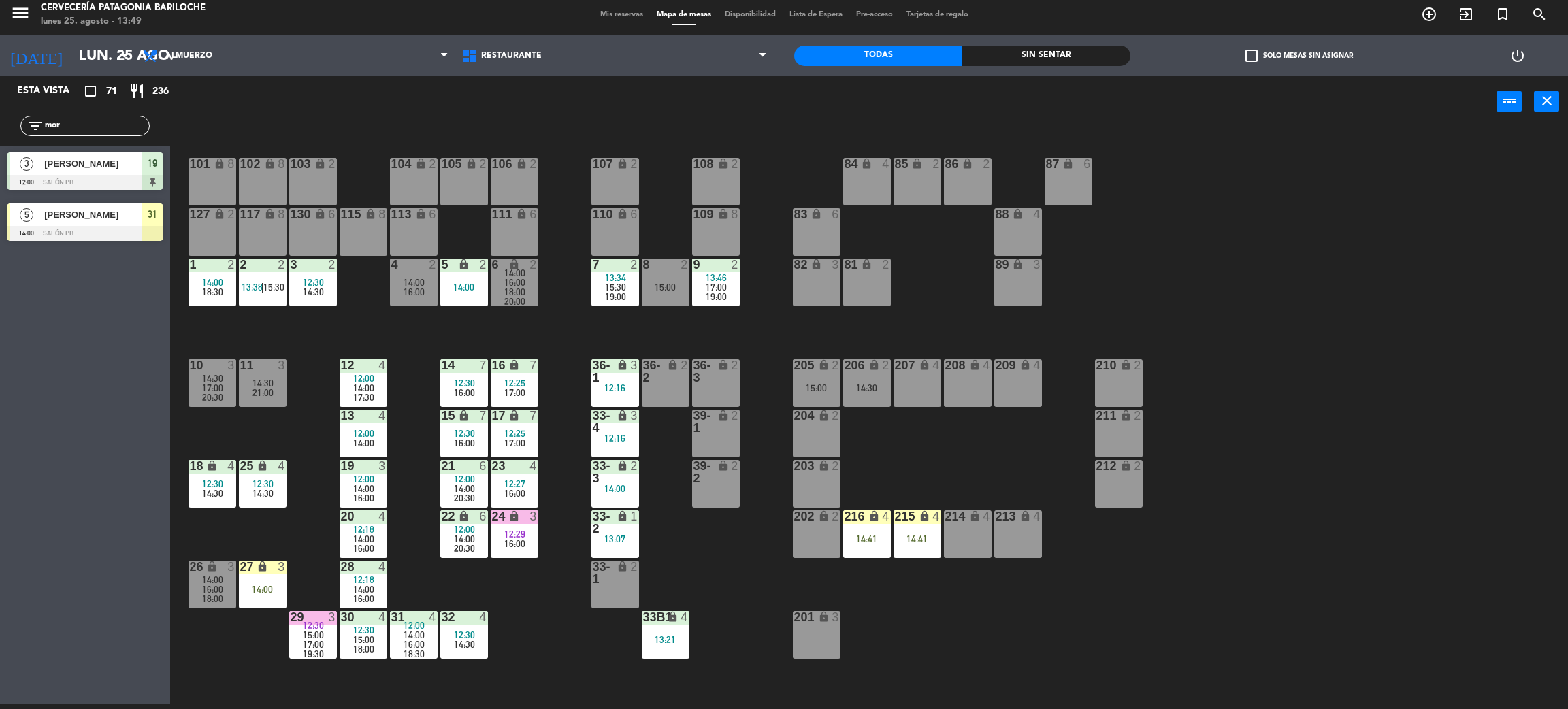
click at [552, 598] on div "101 lock 8 102 lock 8 104 lock 2 105 lock 2 106 lock 2 103 lock 2 107 lock 2 10…" at bounding box center [876, 421] width 1382 height 576
click at [471, 647] on span "14:30" at bounding box center [464, 644] width 21 height 11
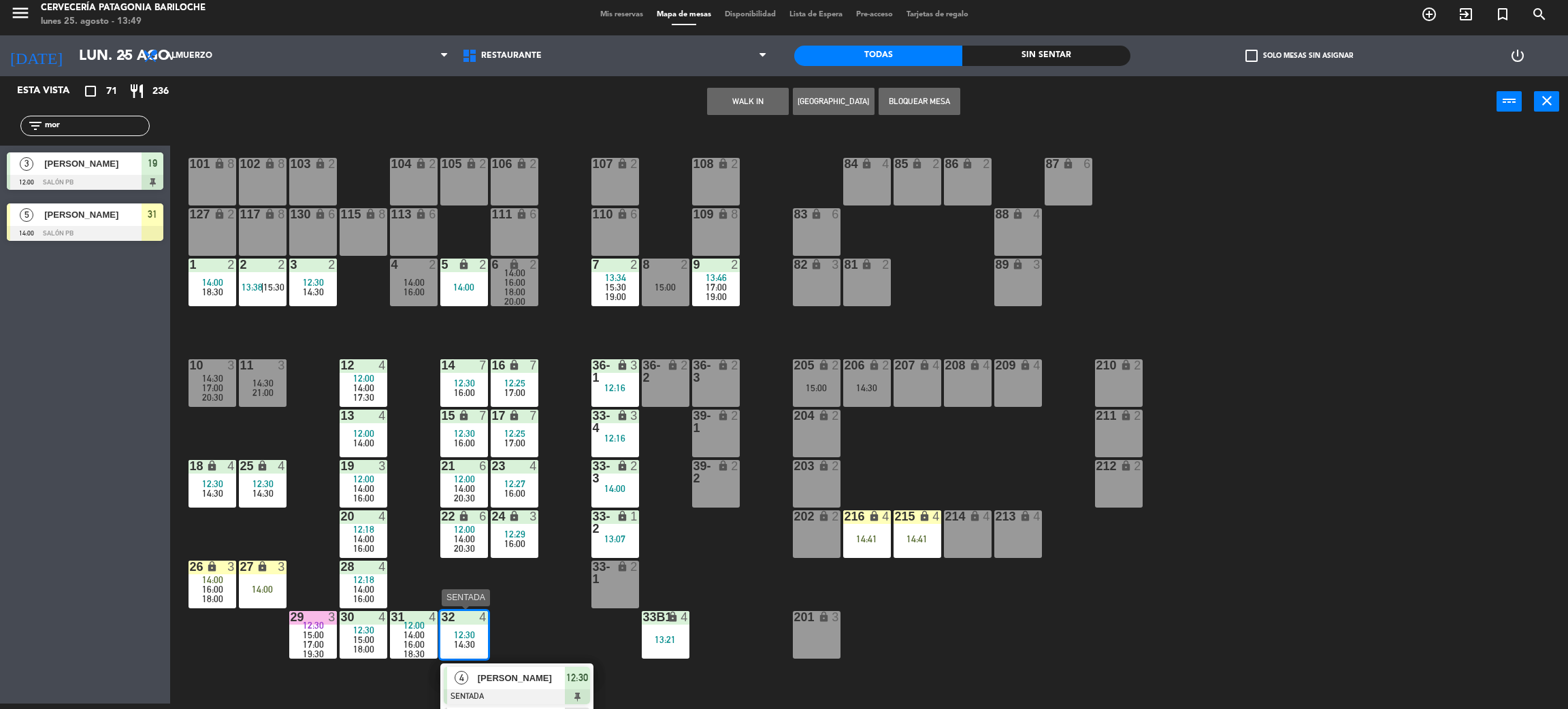
click at [518, 664] on div "4 [PERSON_NAME] SENTADA 12:30" at bounding box center [517, 685] width 153 height 44
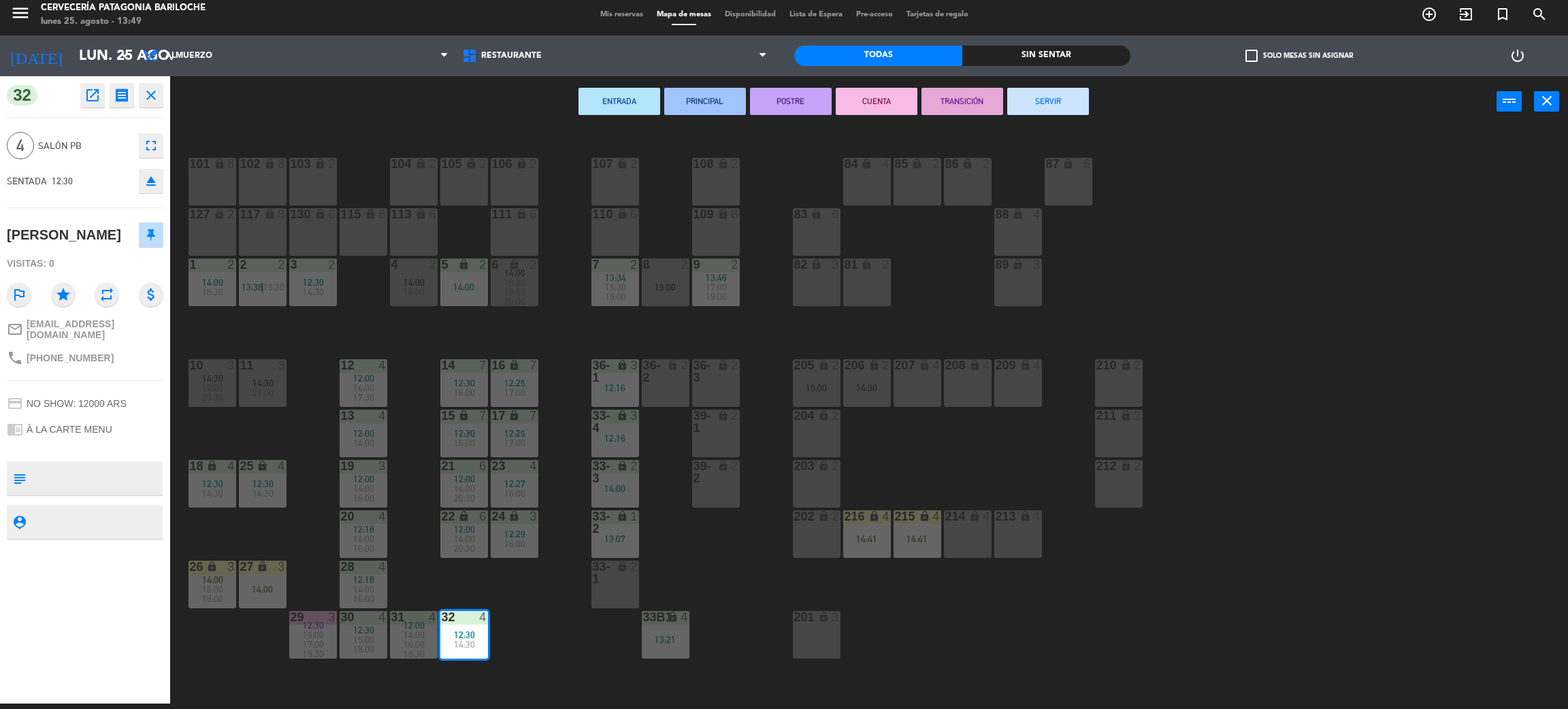
click at [872, 100] on button "CUENTA" at bounding box center [877, 102] width 82 height 27
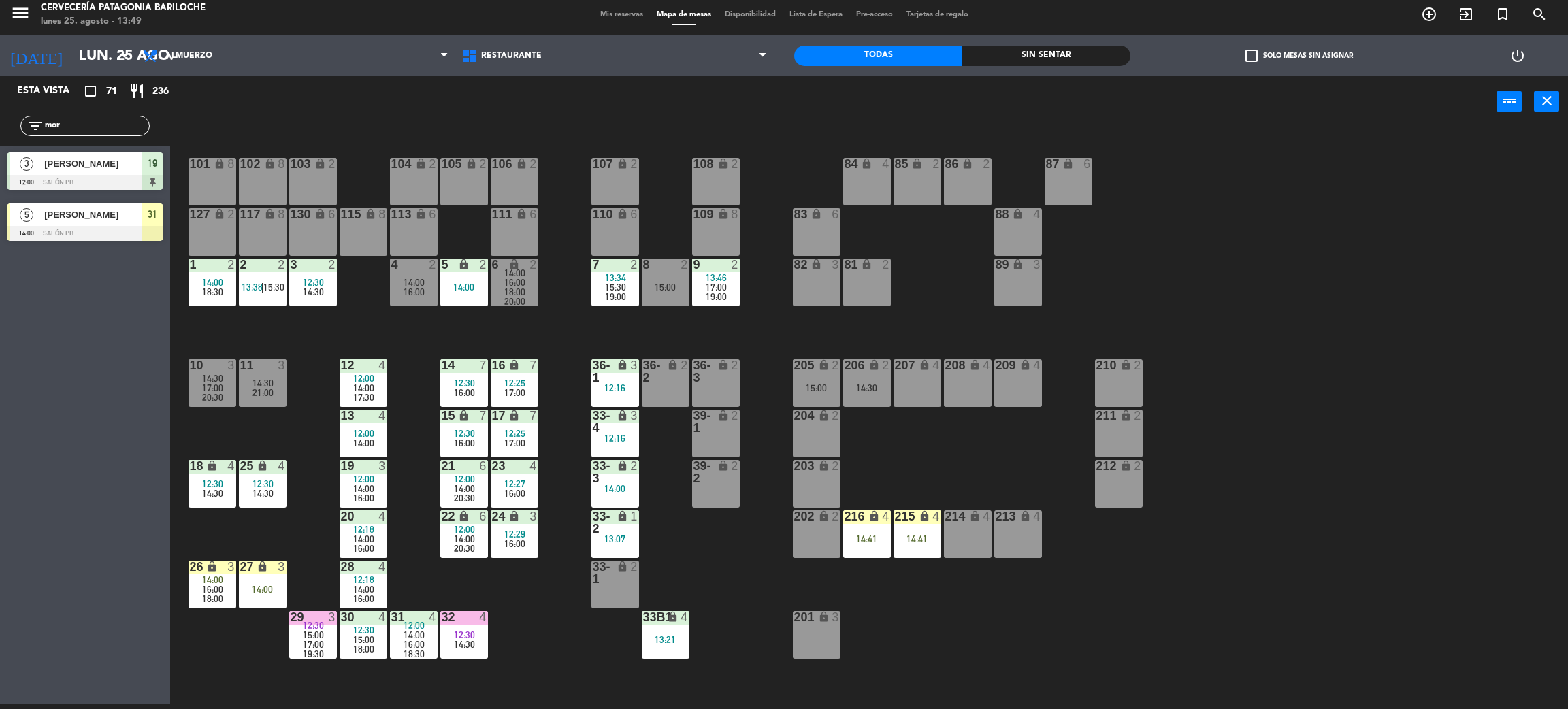
click at [418, 645] on span "16:00" at bounding box center [414, 644] width 21 height 11
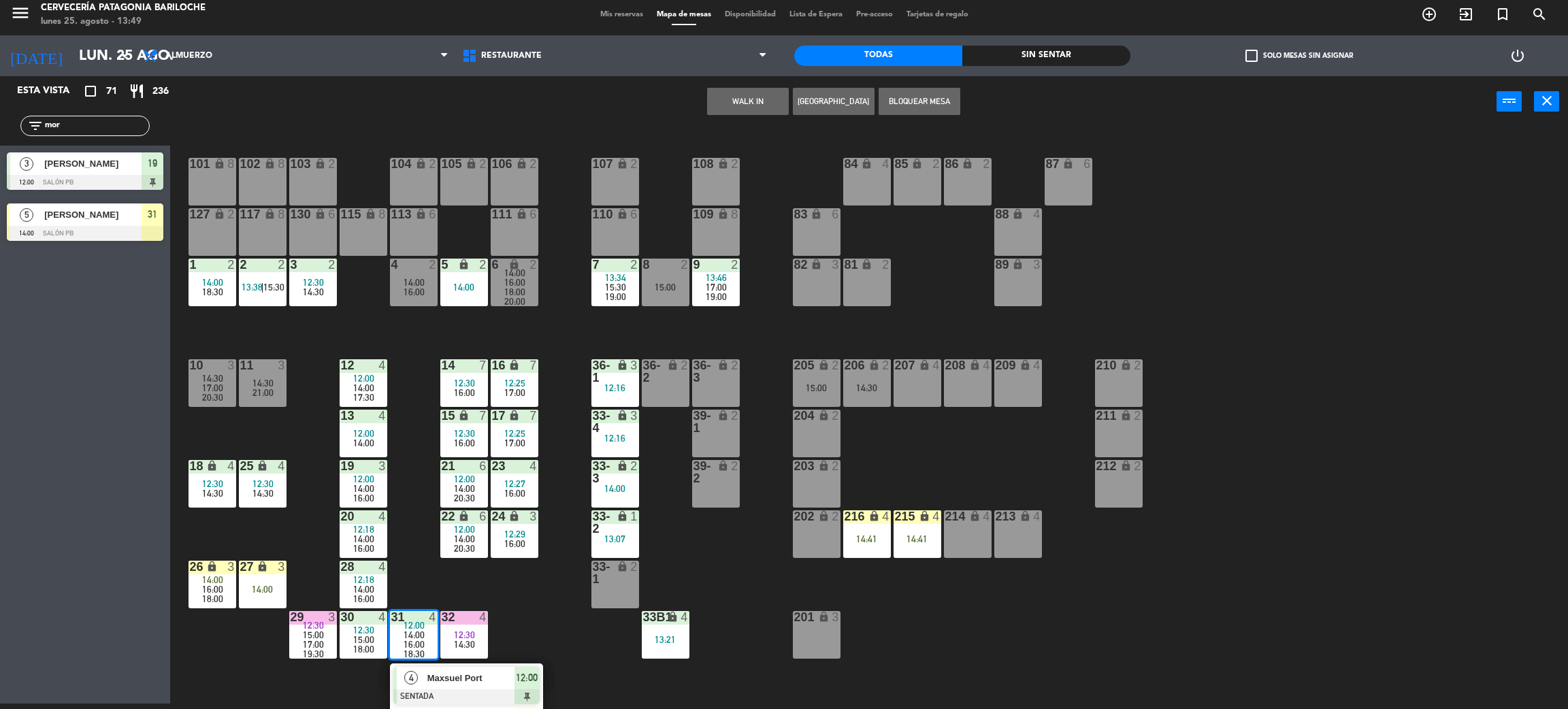
click at [464, 685] on div "Maxsuel Port" at bounding box center [471, 678] width 89 height 22
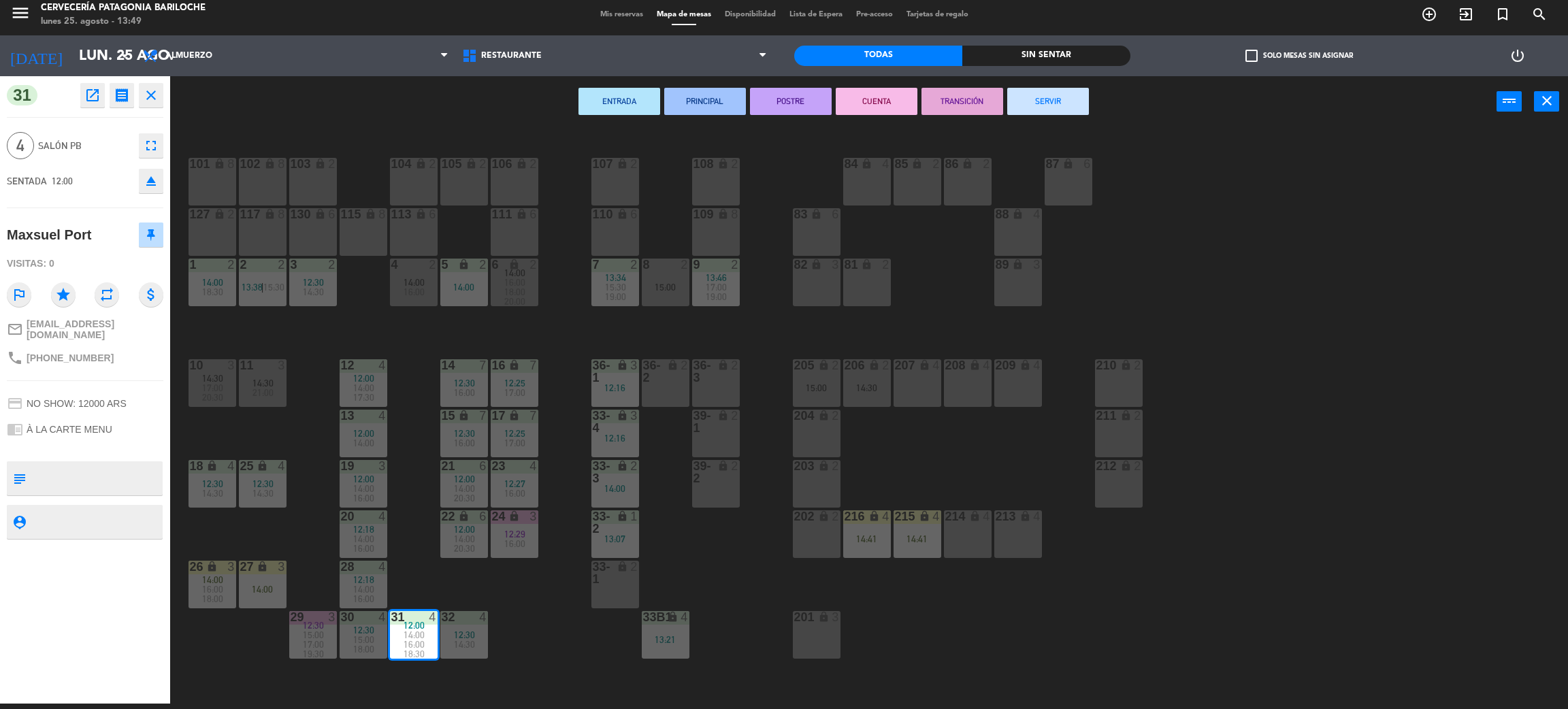
click at [887, 89] on button "CUENTA" at bounding box center [877, 102] width 82 height 27
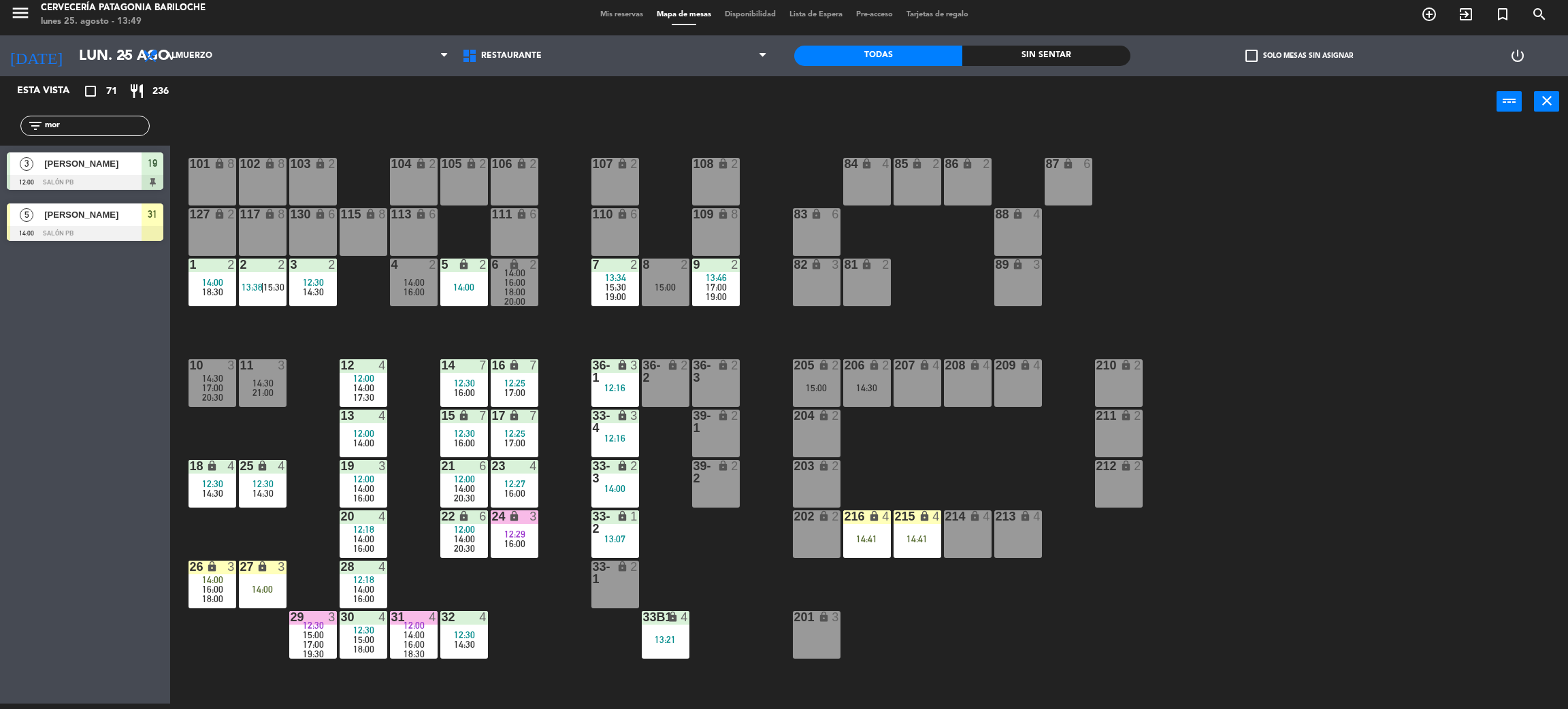
click at [544, 622] on div "101 lock 8 102 lock 8 104 lock 2 105 lock 2 106 lock 2 103 lock 2 107 lock 2 10…" at bounding box center [876, 421] width 1382 height 576
click at [546, 622] on div "101 lock 8 102 lock 8 104 lock 2 105 lock 2 106 lock 2 103 lock 2 107 lock 2 10…" at bounding box center [876, 421] width 1382 height 576
click at [510, 579] on div "101 lock 8 102 lock 8 104 lock 2 105 lock 2 106 lock 2 103 lock 2 107 lock 2 10…" at bounding box center [876, 421] width 1382 height 576
click at [137, 130] on input "mor" at bounding box center [96, 126] width 106 height 15
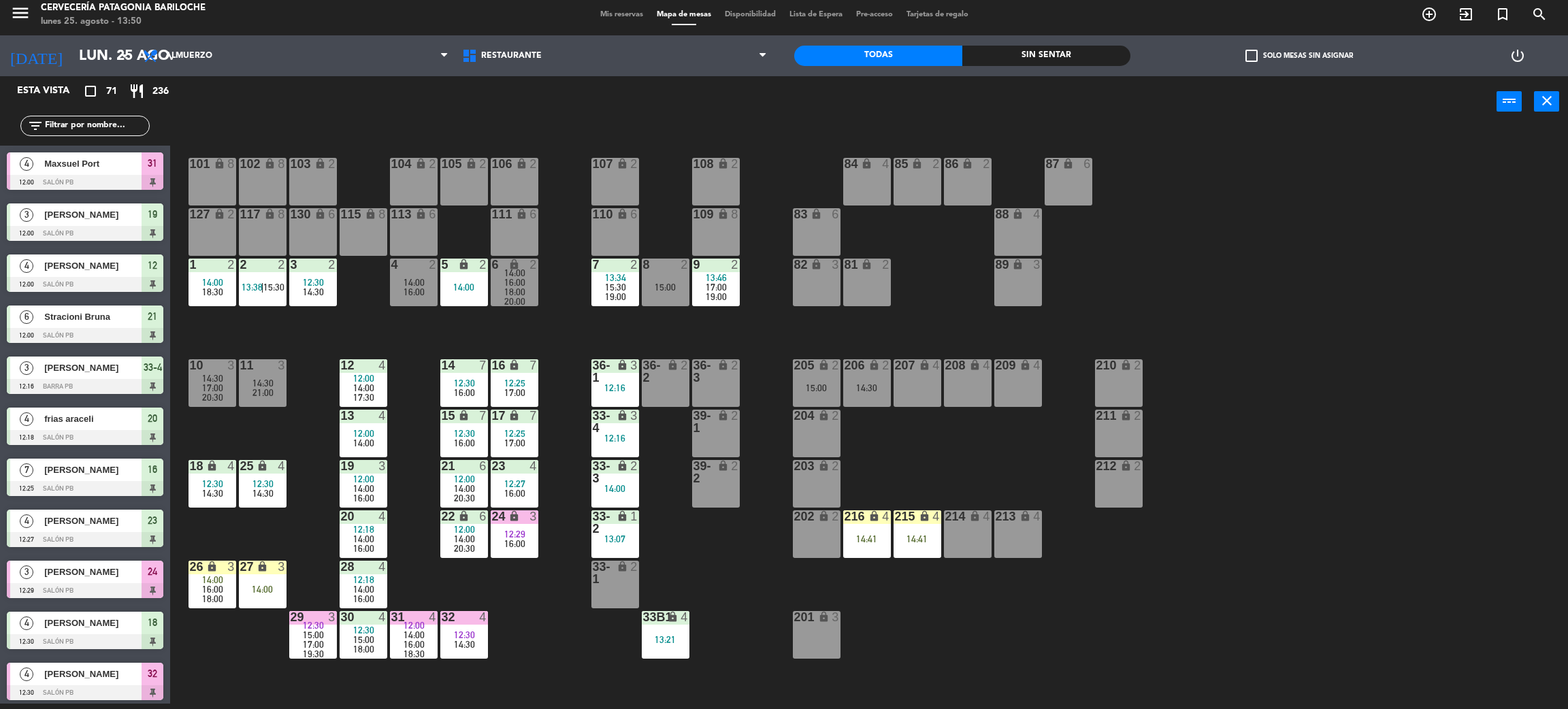
click at [1247, 61] on span "check_box_outline_blank" at bounding box center [1252, 56] width 12 height 12
click at [1299, 56] on input "check_box_outline_blank Solo mesas sin asignar" at bounding box center [1299, 56] width 0 height 0
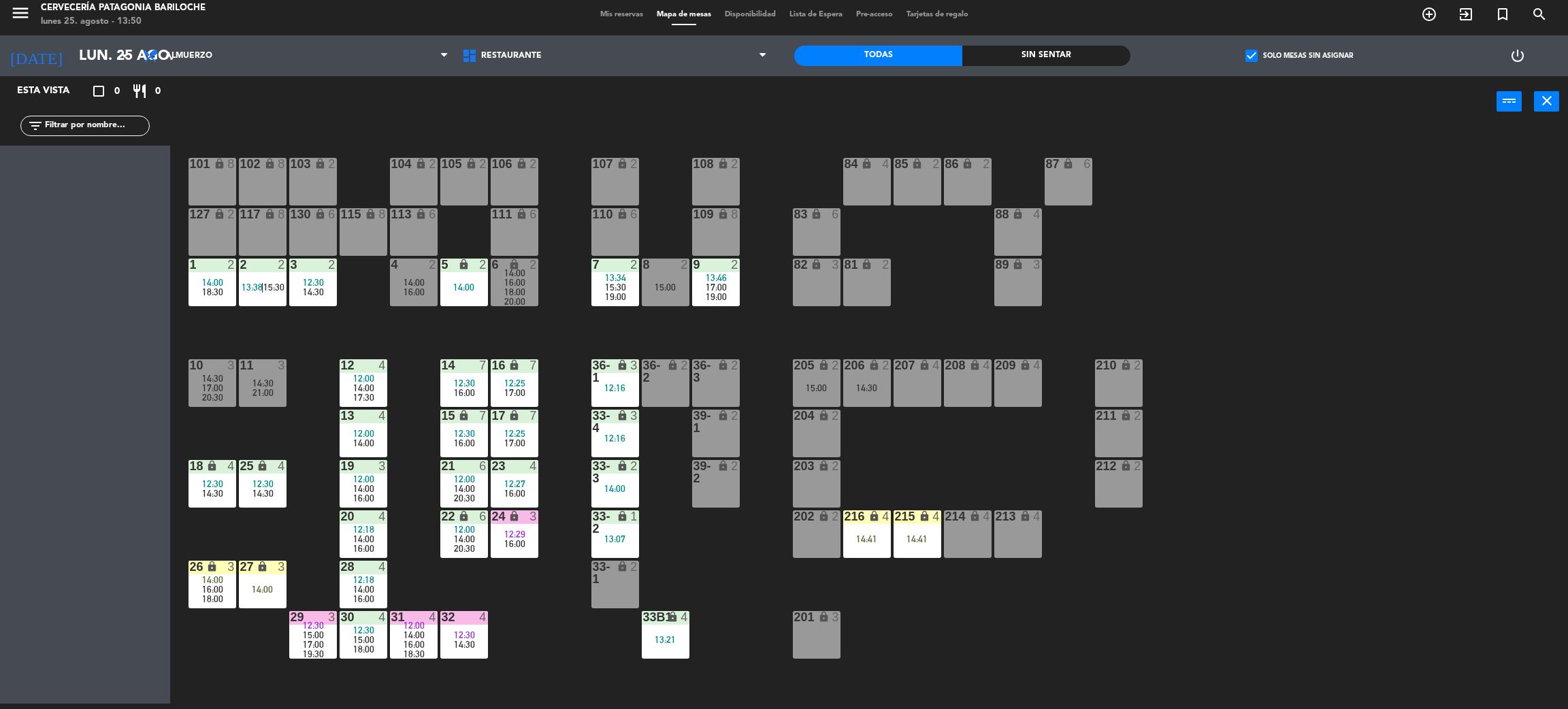
click at [1247, 61] on span "check_box" at bounding box center [1252, 56] width 12 height 12
click at [1299, 56] on input "check_box Solo mesas sin asignar" at bounding box center [1299, 56] width 0 height 0
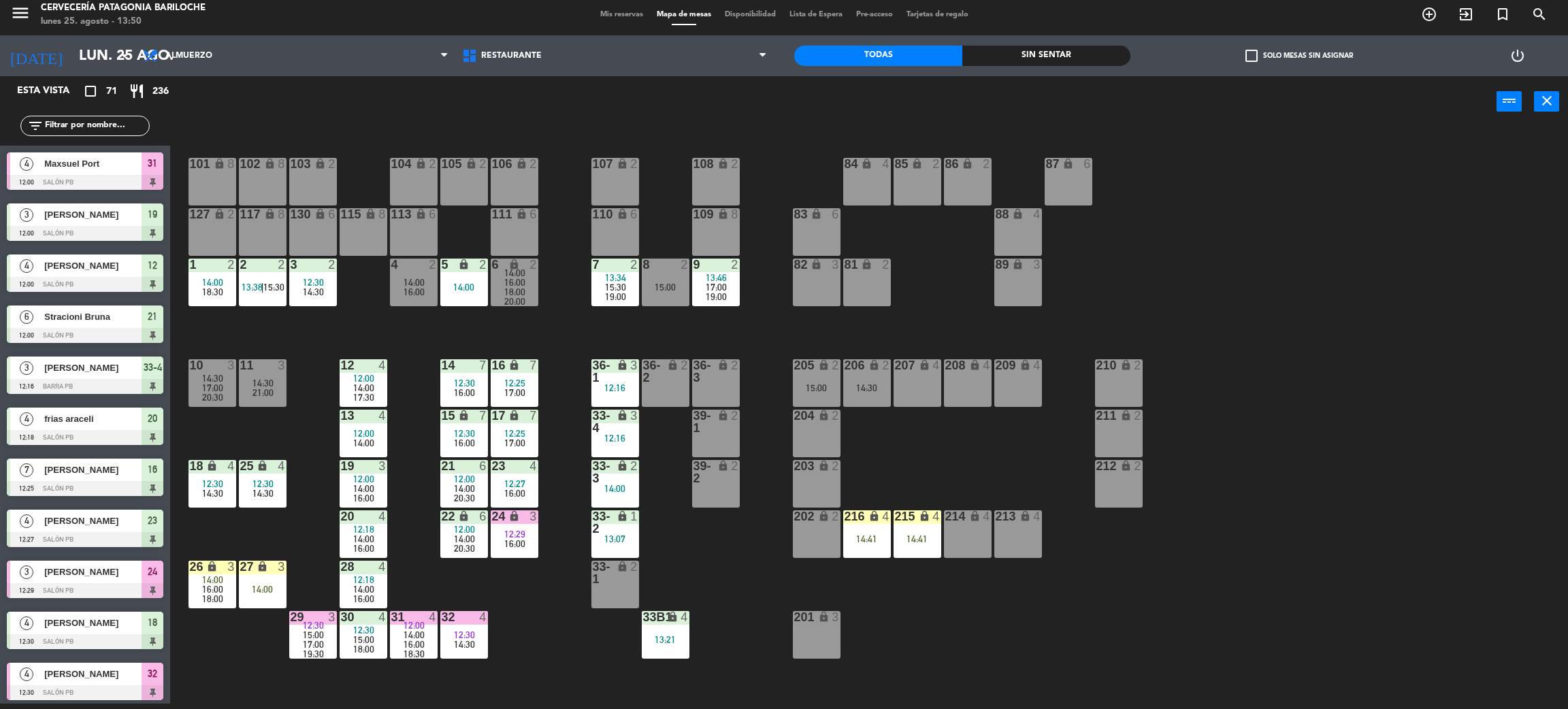
click at [1275, 219] on div "101 lock 8 102 lock 8 104 lock 2 105 lock 2 106 lock 2 103 lock 2 107 lock 2 10…" at bounding box center [876, 421] width 1382 height 576
click at [523, 641] on div "101 lock 8 102 lock 8 104 lock 2 105 lock 2 106 lock 2 103 lock 2 107 lock 2 10…" at bounding box center [876, 421] width 1382 height 576
click at [537, 614] on div "101 lock 8 102 lock 8 104 lock 2 105 lock 2 106 lock 2 103 lock 2 107 lock 2 10…" at bounding box center [876, 421] width 1382 height 576
click at [140, 125] on input "text" at bounding box center [96, 126] width 106 height 15
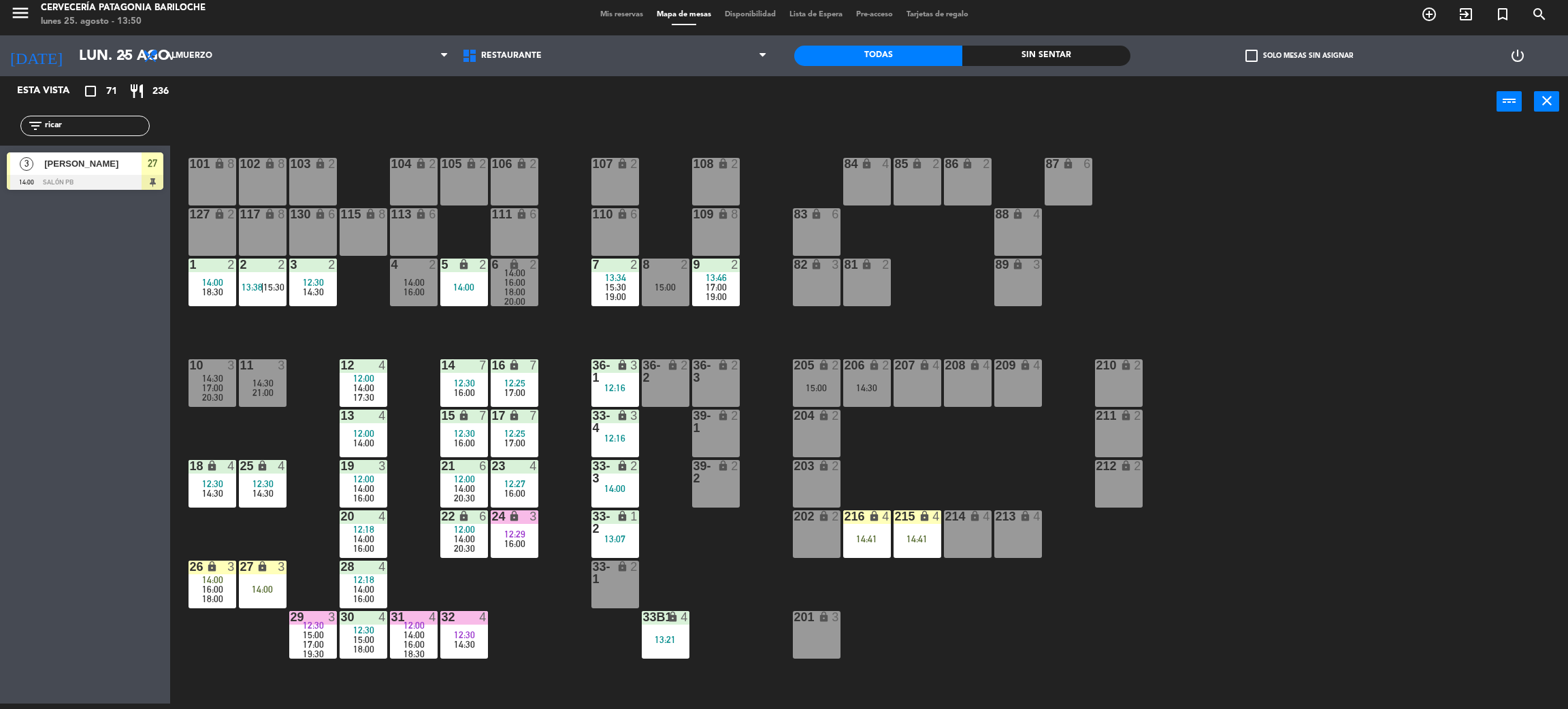
type input "ricar"
click at [111, 177] on div at bounding box center [85, 182] width 157 height 15
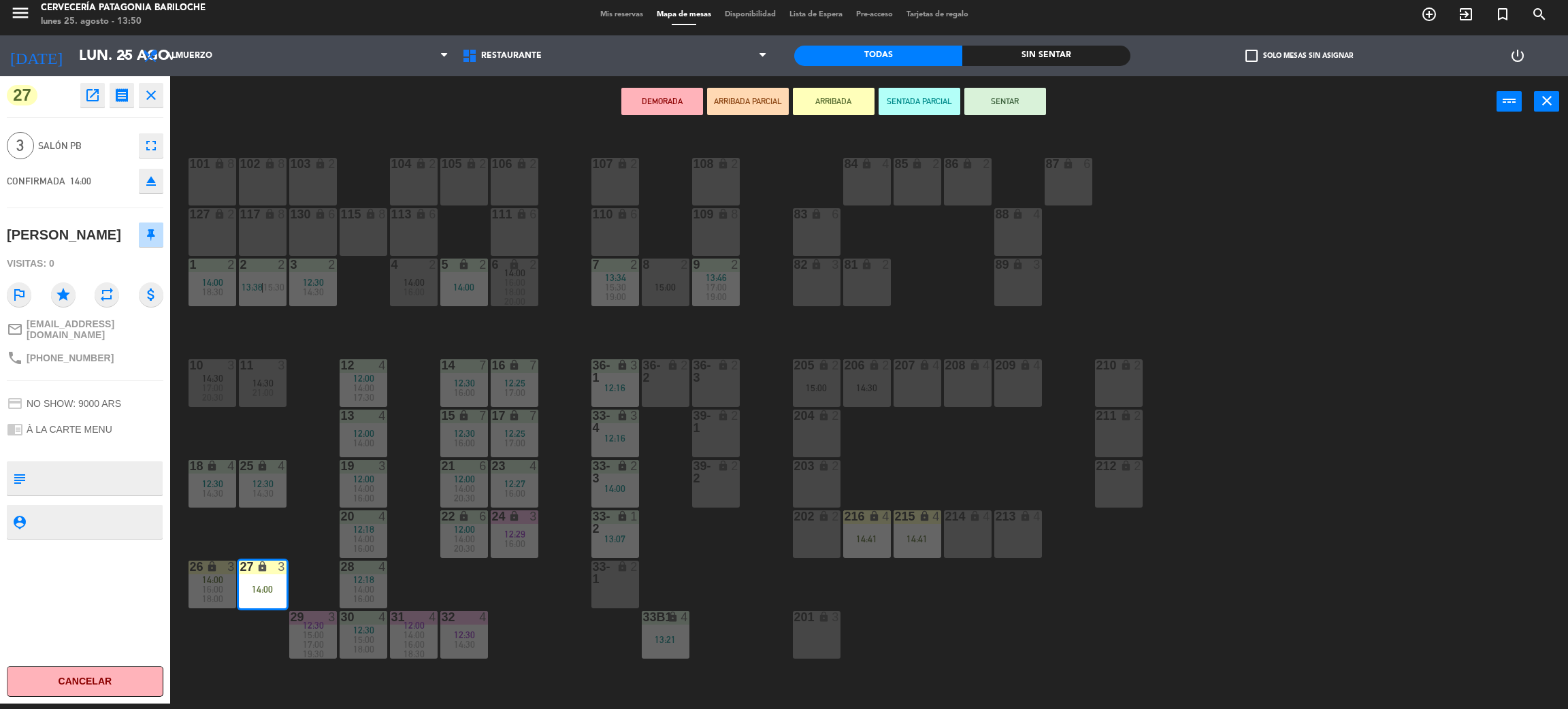
click at [1016, 100] on button "SENTAR" at bounding box center [1005, 102] width 82 height 27
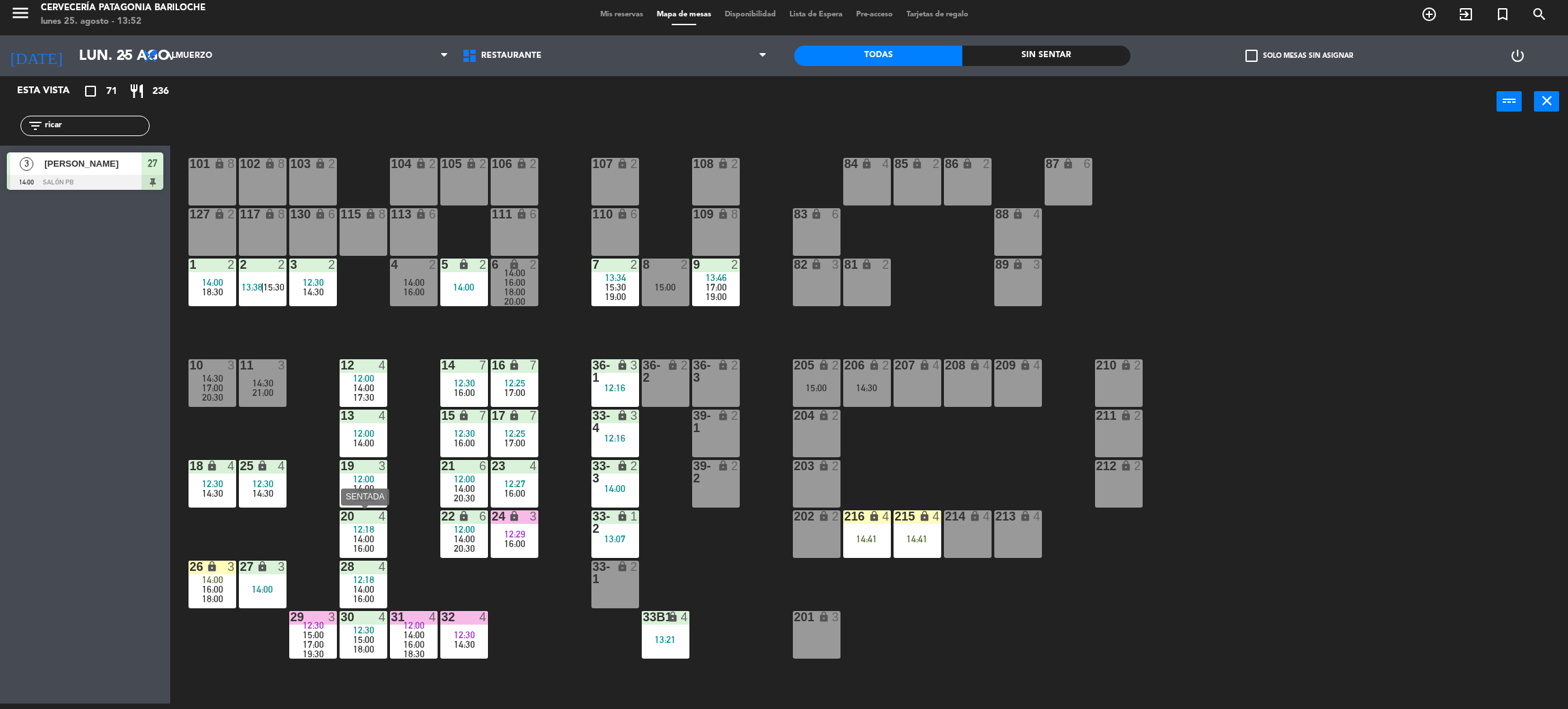
click at [367, 534] on span "14:00" at bounding box center [364, 539] width 21 height 11
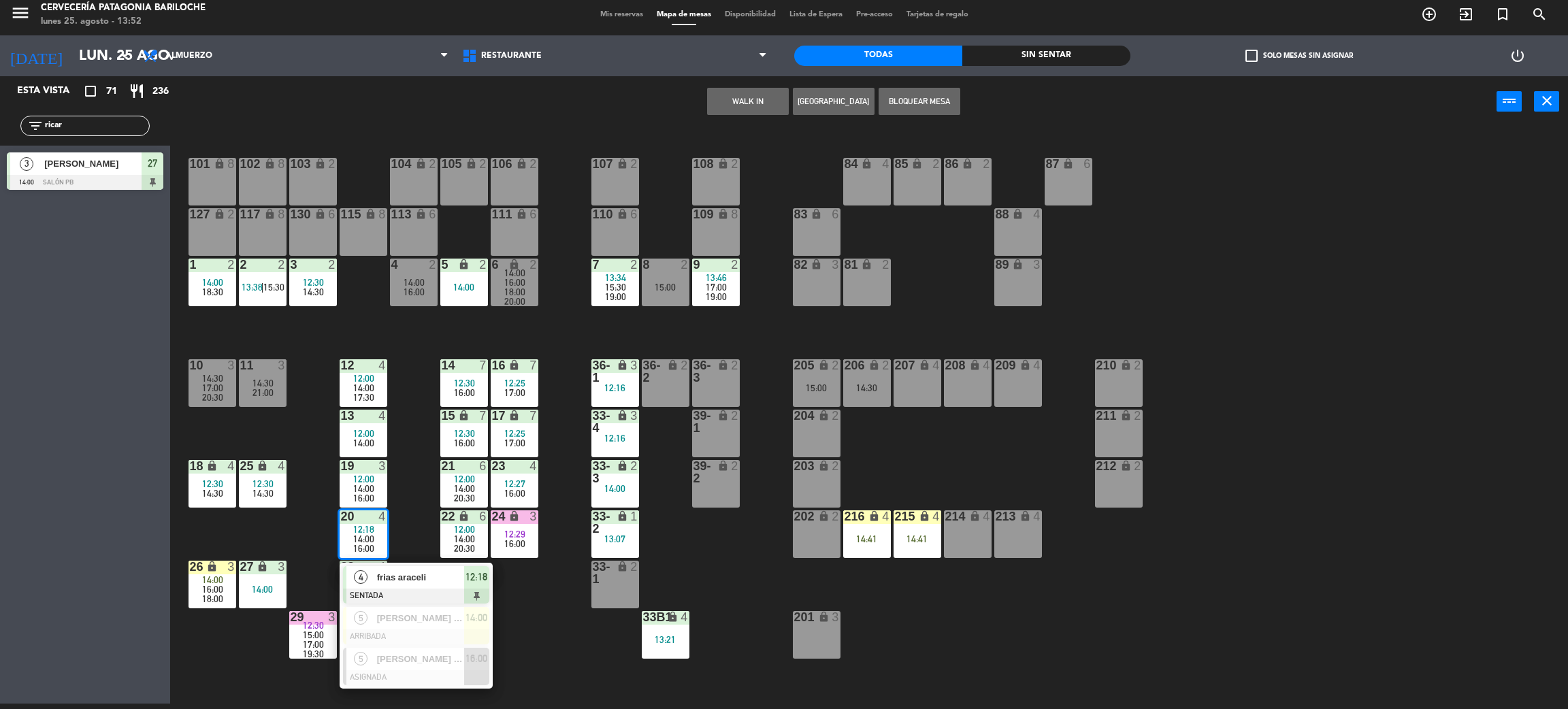
click at [414, 583] on span "frias araceli" at bounding box center [421, 577] width 87 height 14
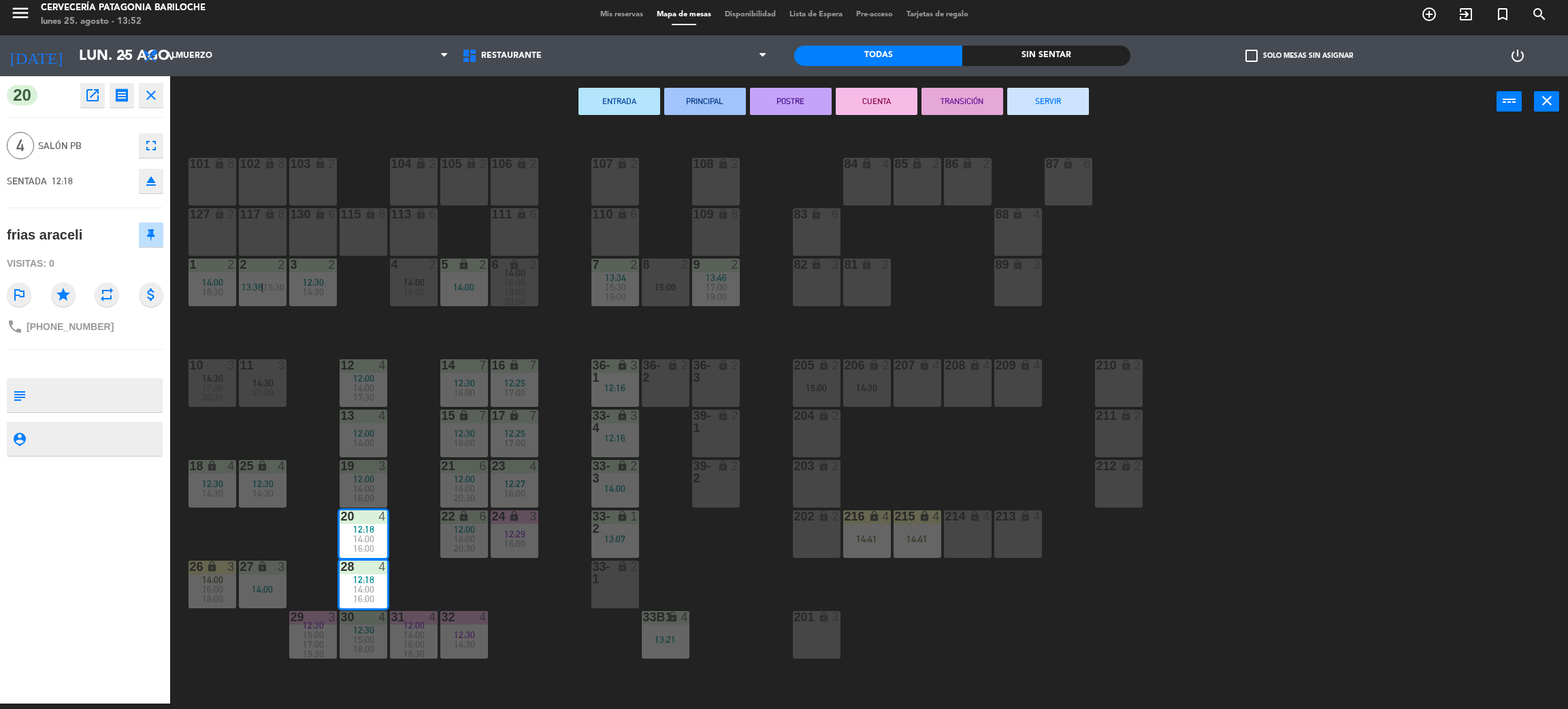
click at [876, 96] on button "CUENTA" at bounding box center [877, 102] width 82 height 27
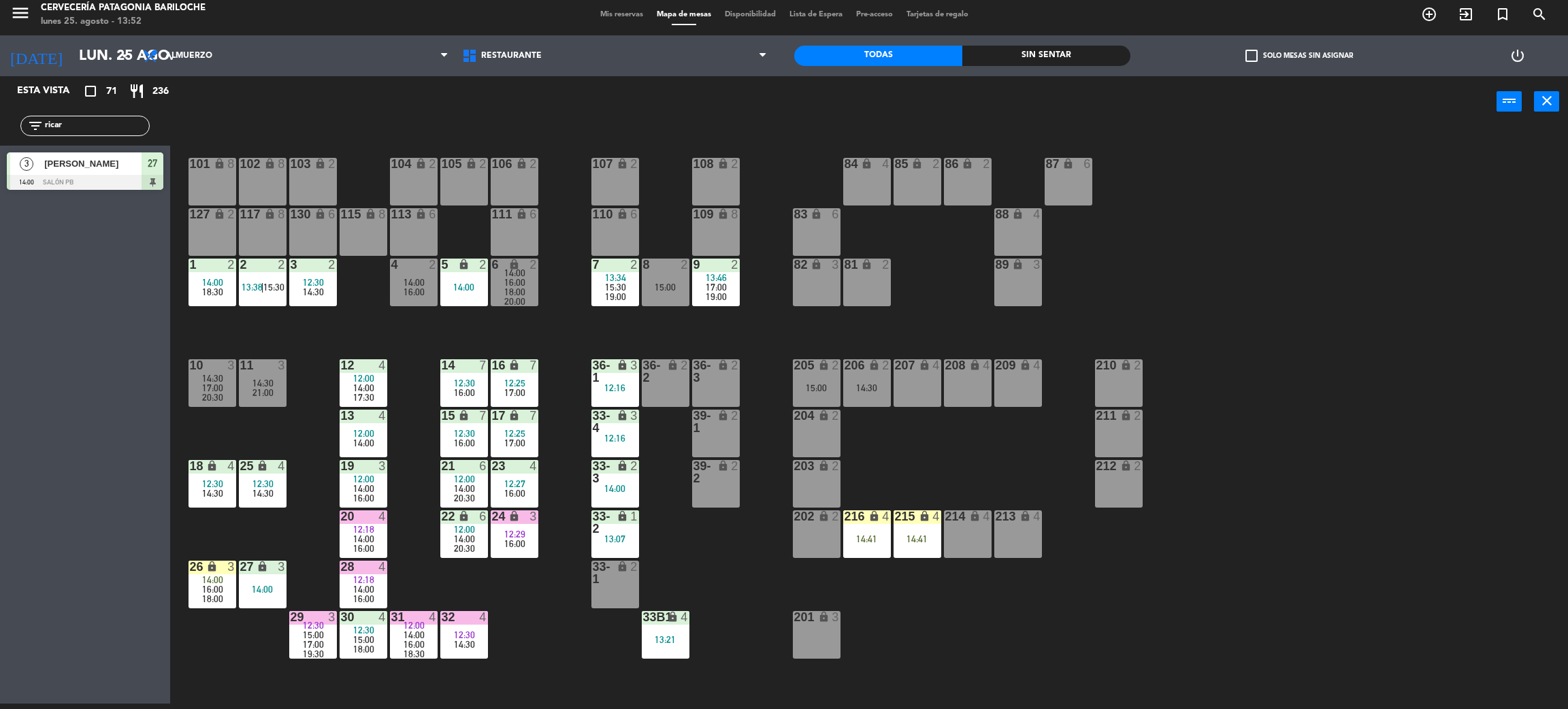
click at [716, 295] on span "19:00" at bounding box center [716, 297] width 21 height 11
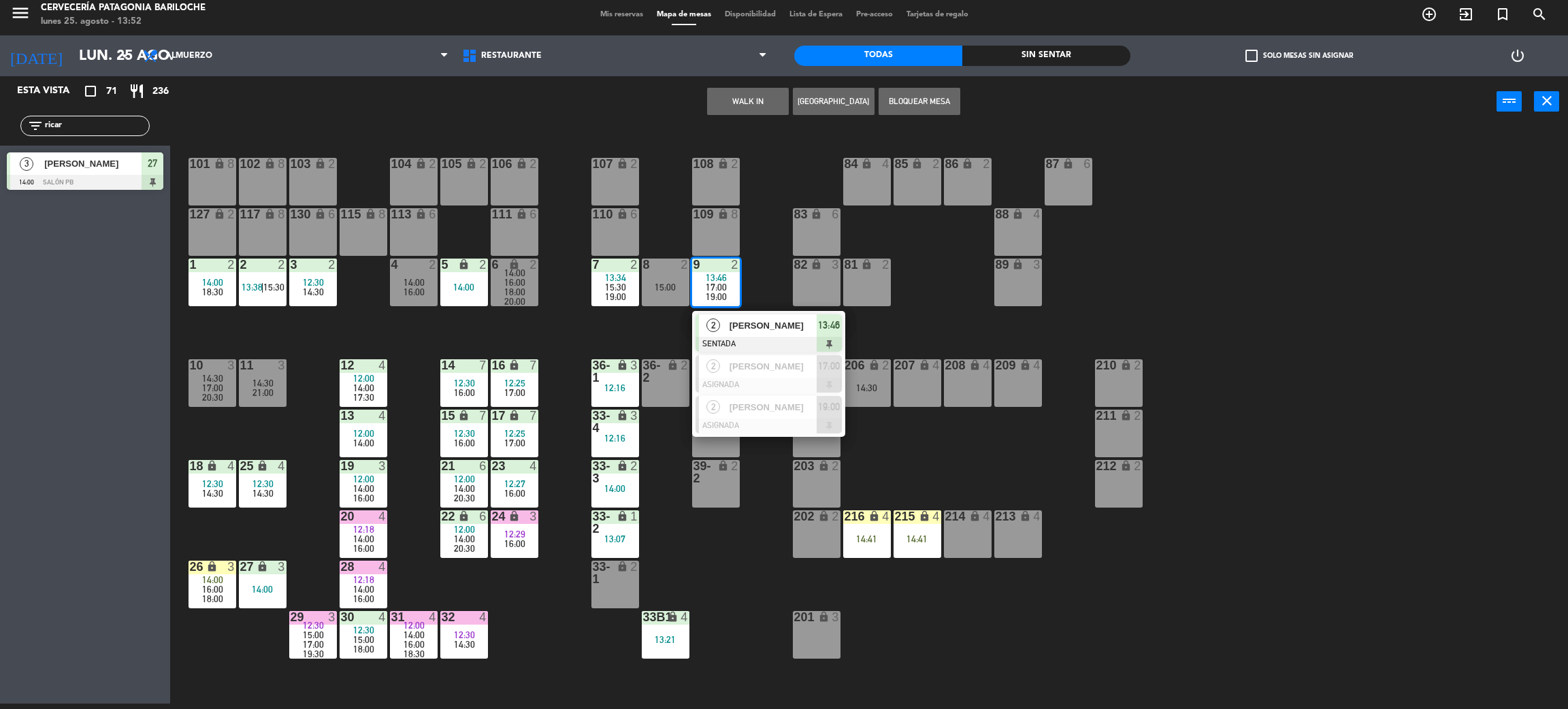
click at [739, 337] on div at bounding box center [769, 344] width 147 height 15
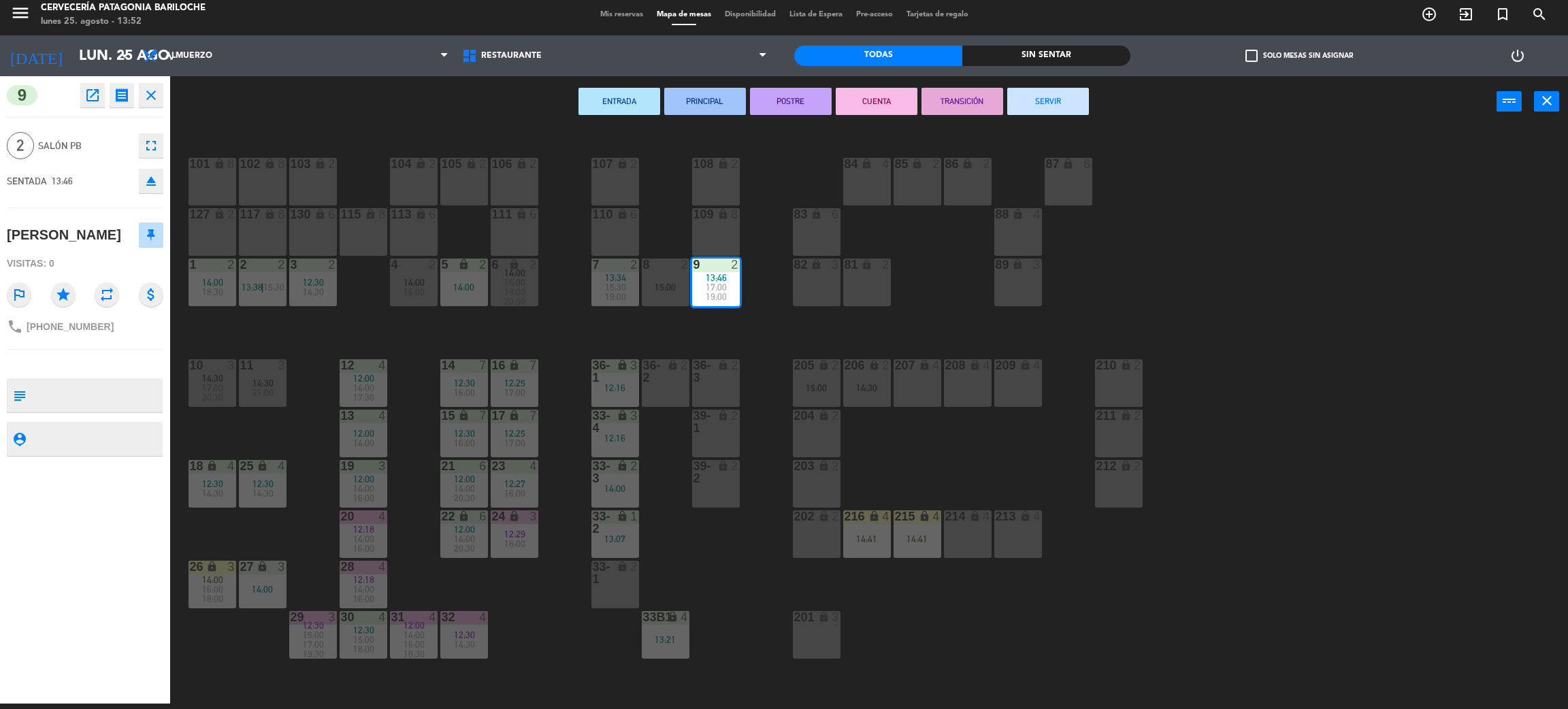
click at [668, 385] on div "36-2 lock 2" at bounding box center [666, 383] width 48 height 48
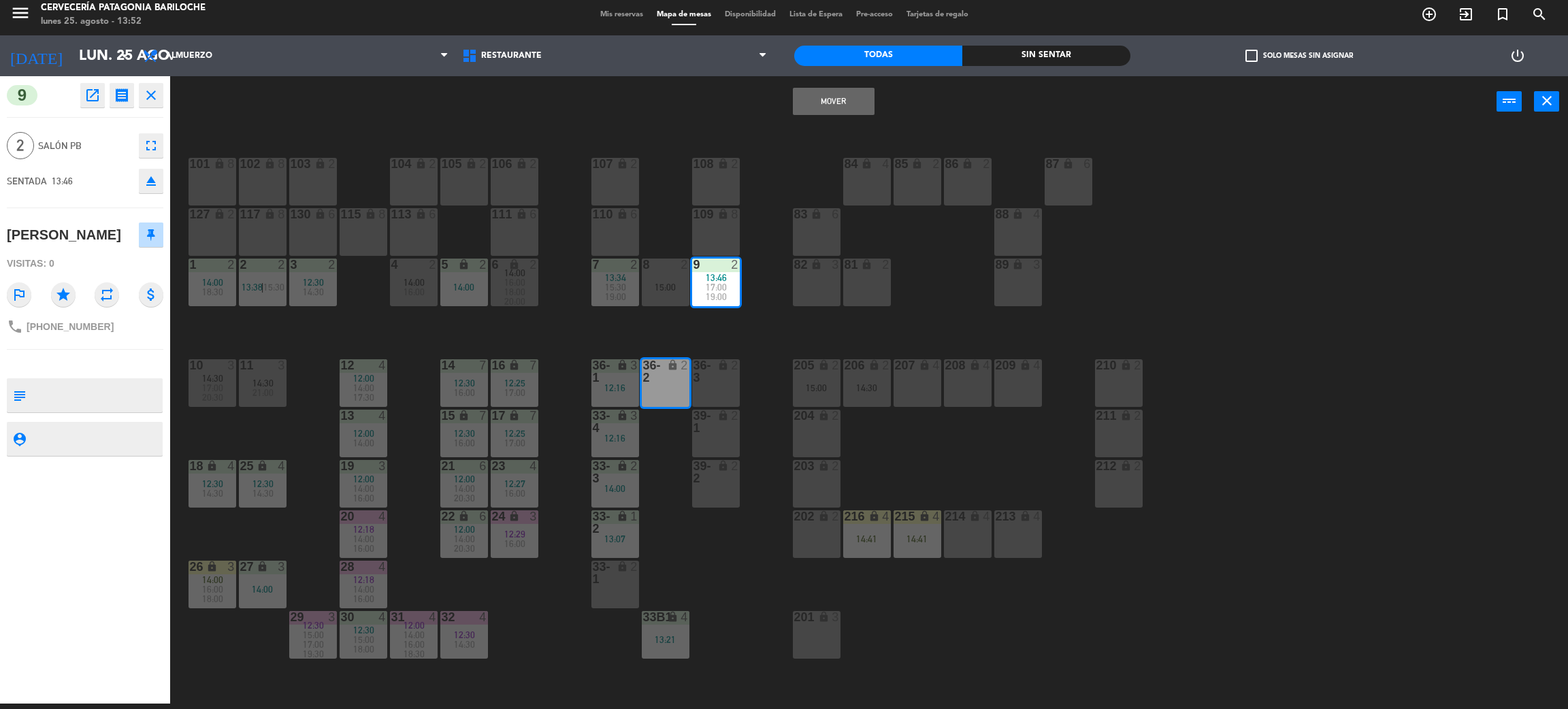
click at [833, 92] on button "Mover" at bounding box center [834, 102] width 82 height 27
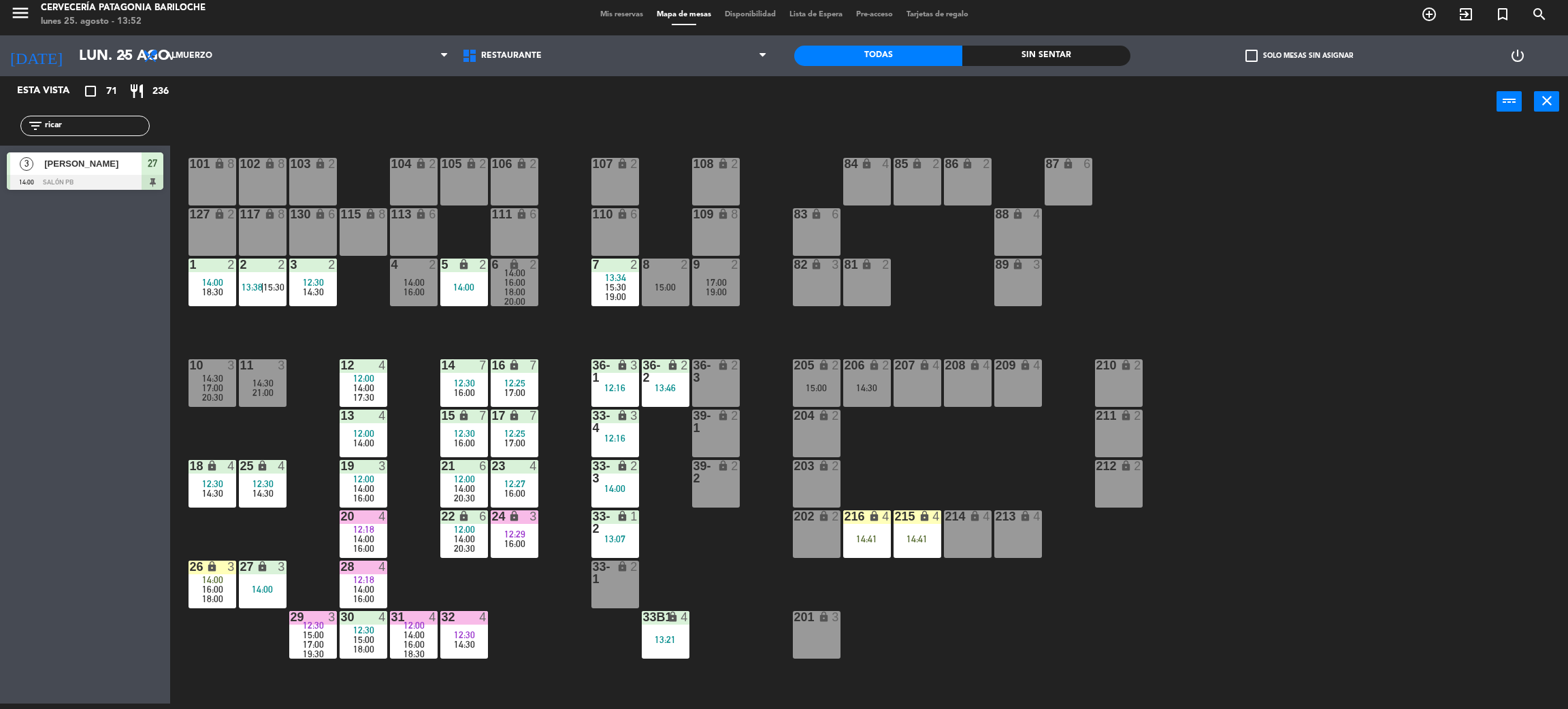
click at [667, 533] on div "101 lock 8 102 lock 8 104 lock 2 105 lock 2 106 lock 2 103 lock 2 107 lock 2 10…" at bounding box center [876, 421] width 1382 height 576
click at [665, 451] on div "101 lock 8 102 lock 8 104 lock 2 105 lock 2 106 lock 2 103 lock 2 107 lock 2 10…" at bounding box center [876, 421] width 1382 height 576
click at [100, 133] on input "ricar" at bounding box center [96, 126] width 106 height 15
type input "daia"
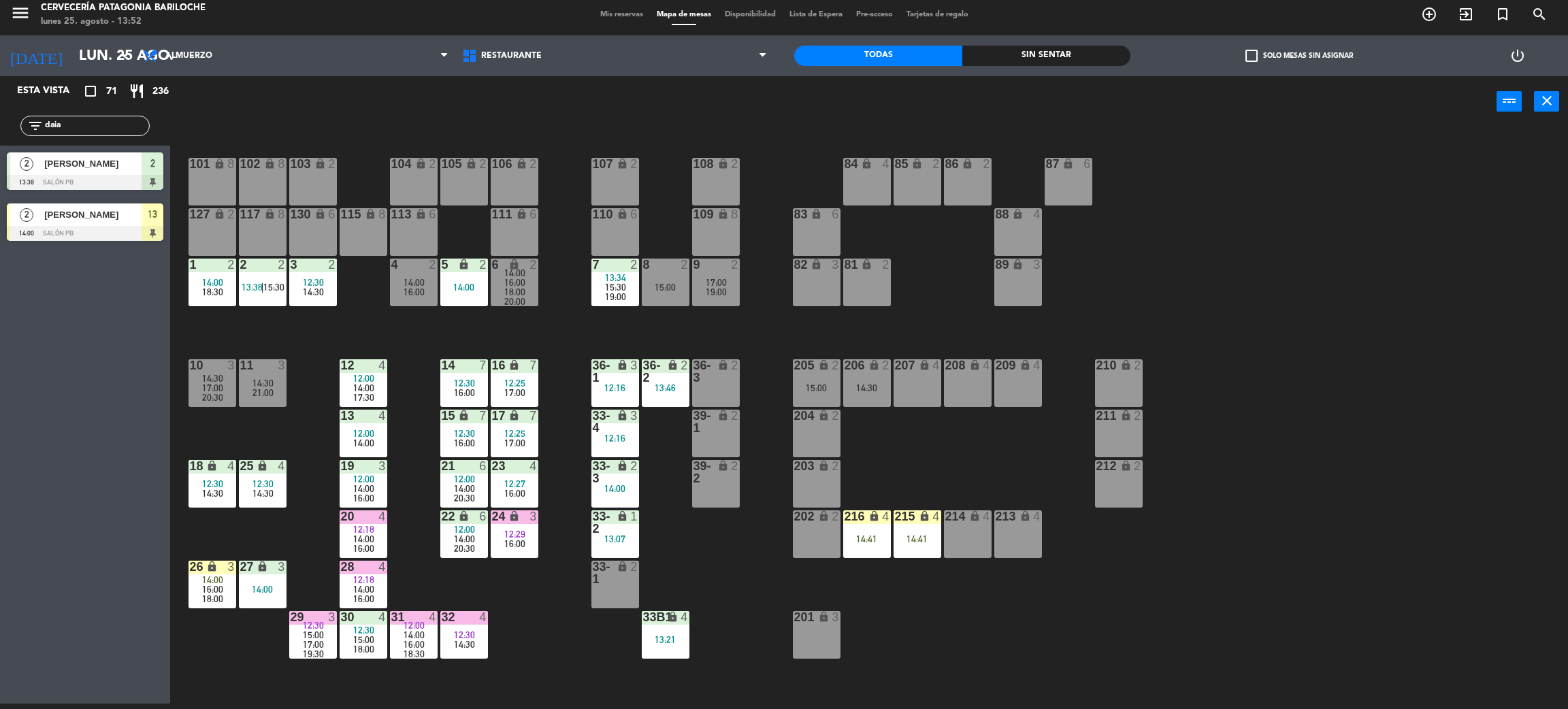
click at [96, 219] on span "[PERSON_NAME]" at bounding box center [93, 214] width 98 height 14
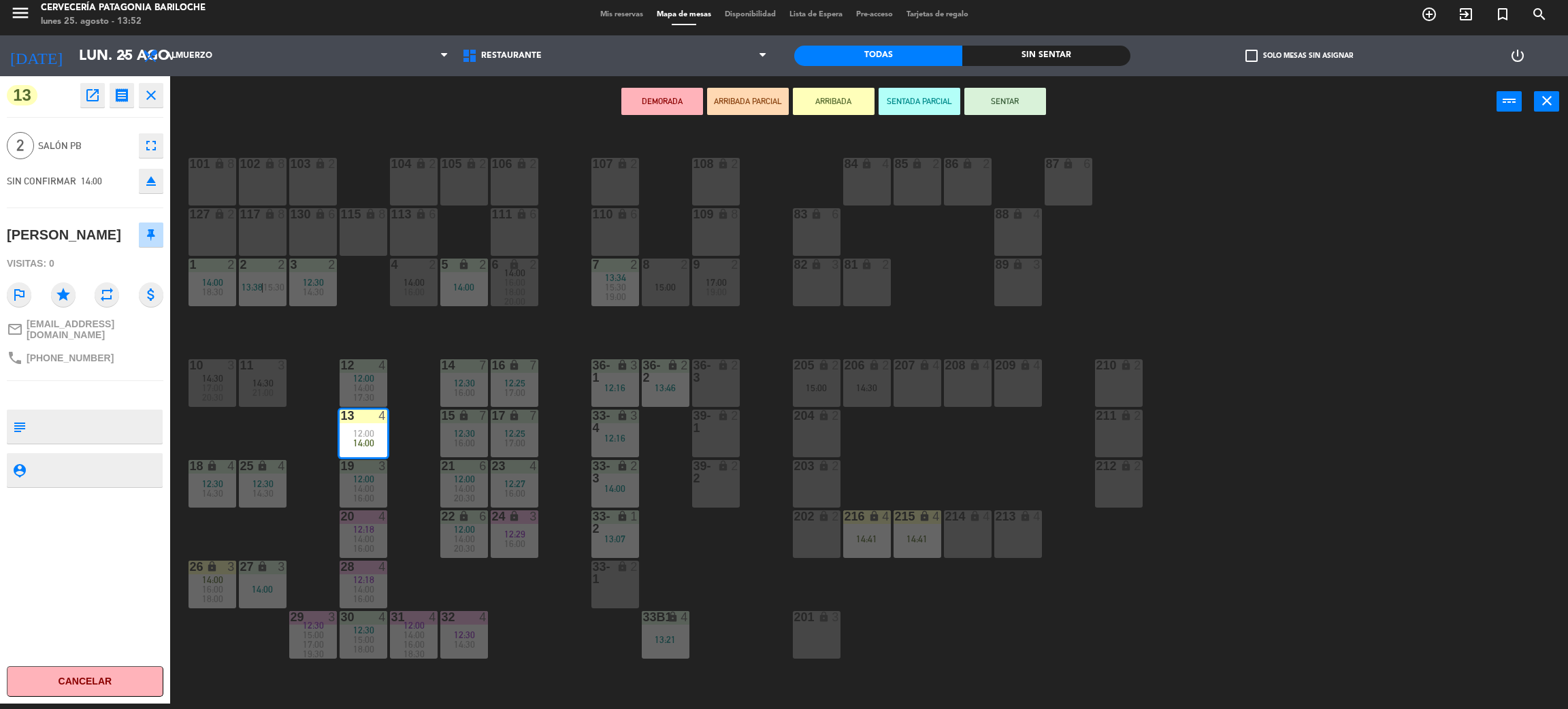
click at [301, 453] on div "101 lock 8 102 lock 8 104 lock 2 105 lock 2 106 lock 2 103 lock 2 107 lock 2 10…" at bounding box center [876, 421] width 1382 height 576
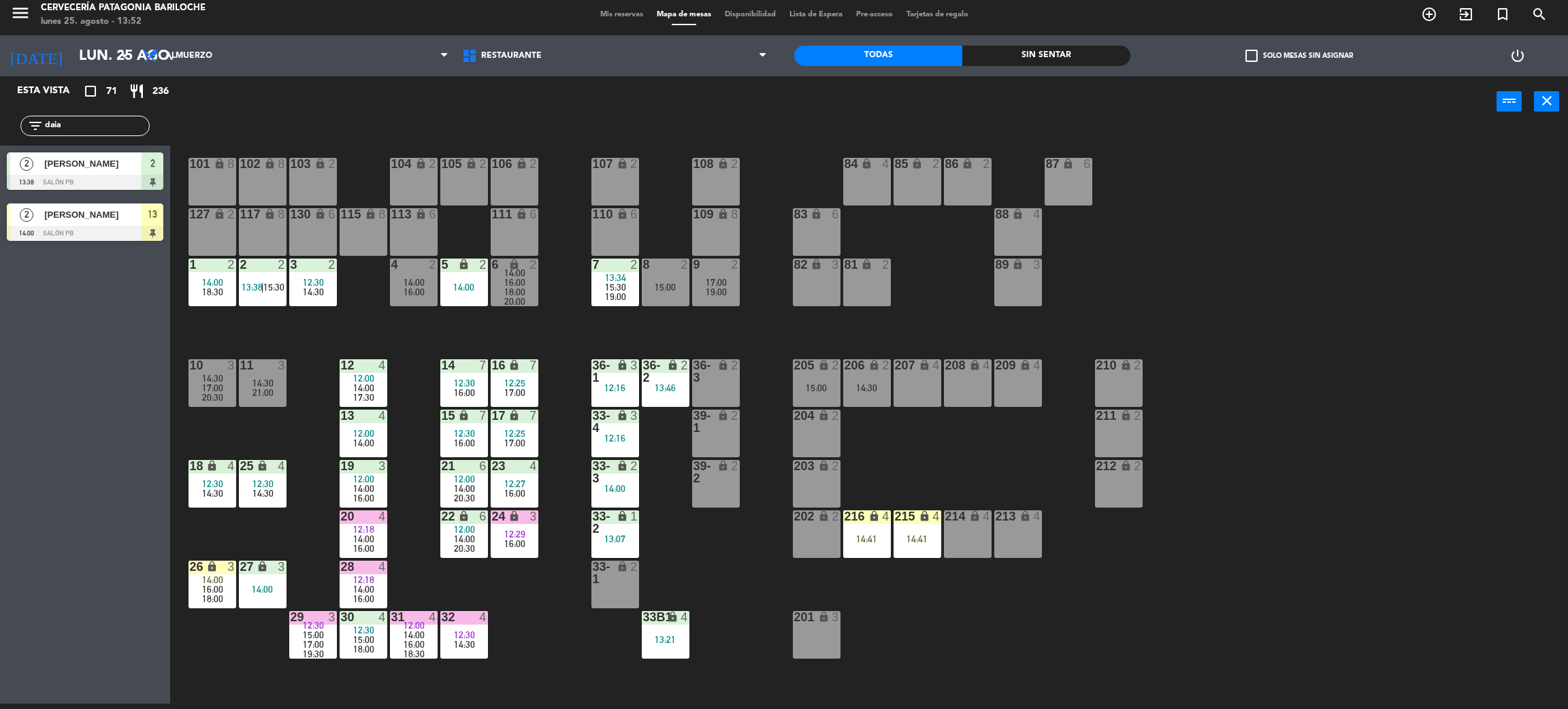
click at [373, 440] on span "14:00" at bounding box center [364, 443] width 21 height 11
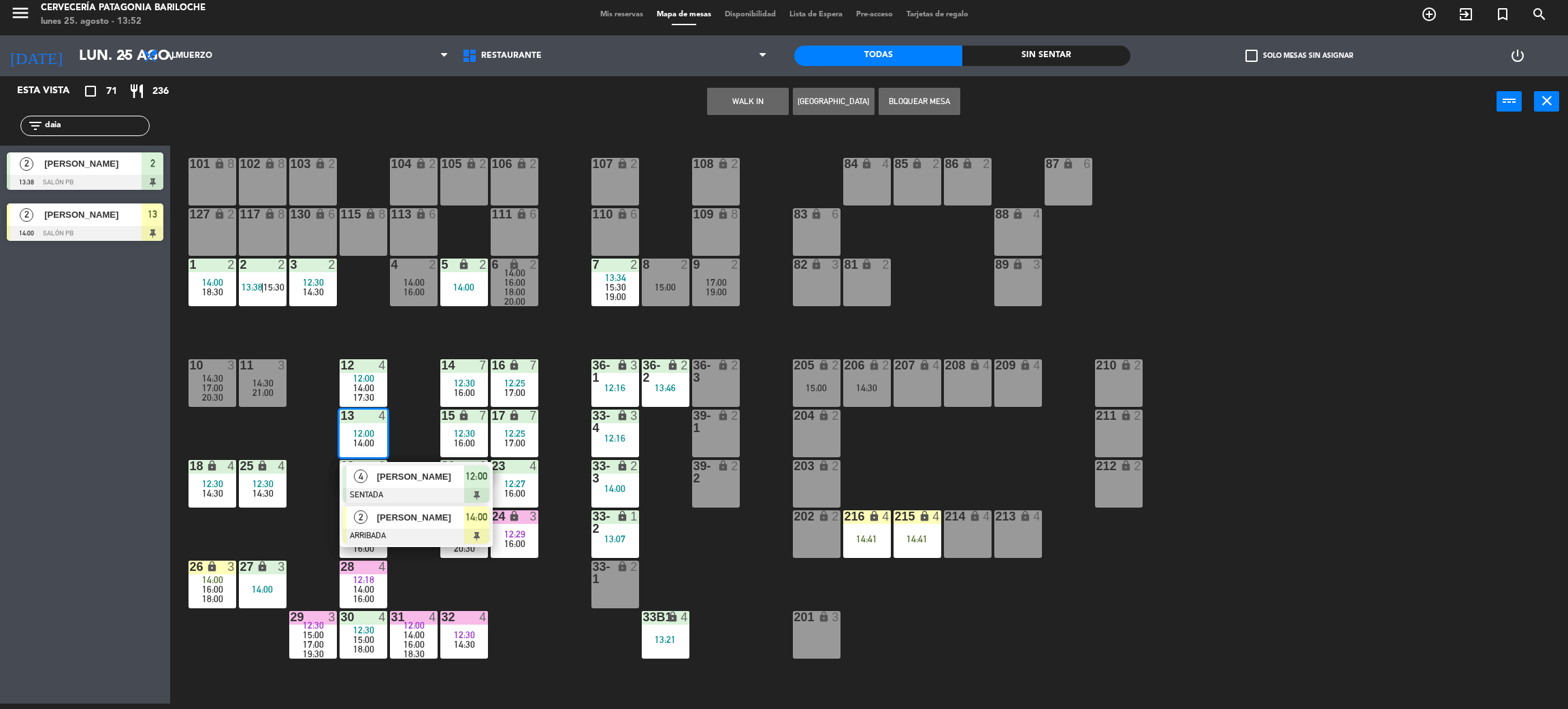
click at [415, 524] on span "[PERSON_NAME]" at bounding box center [421, 517] width 87 height 14
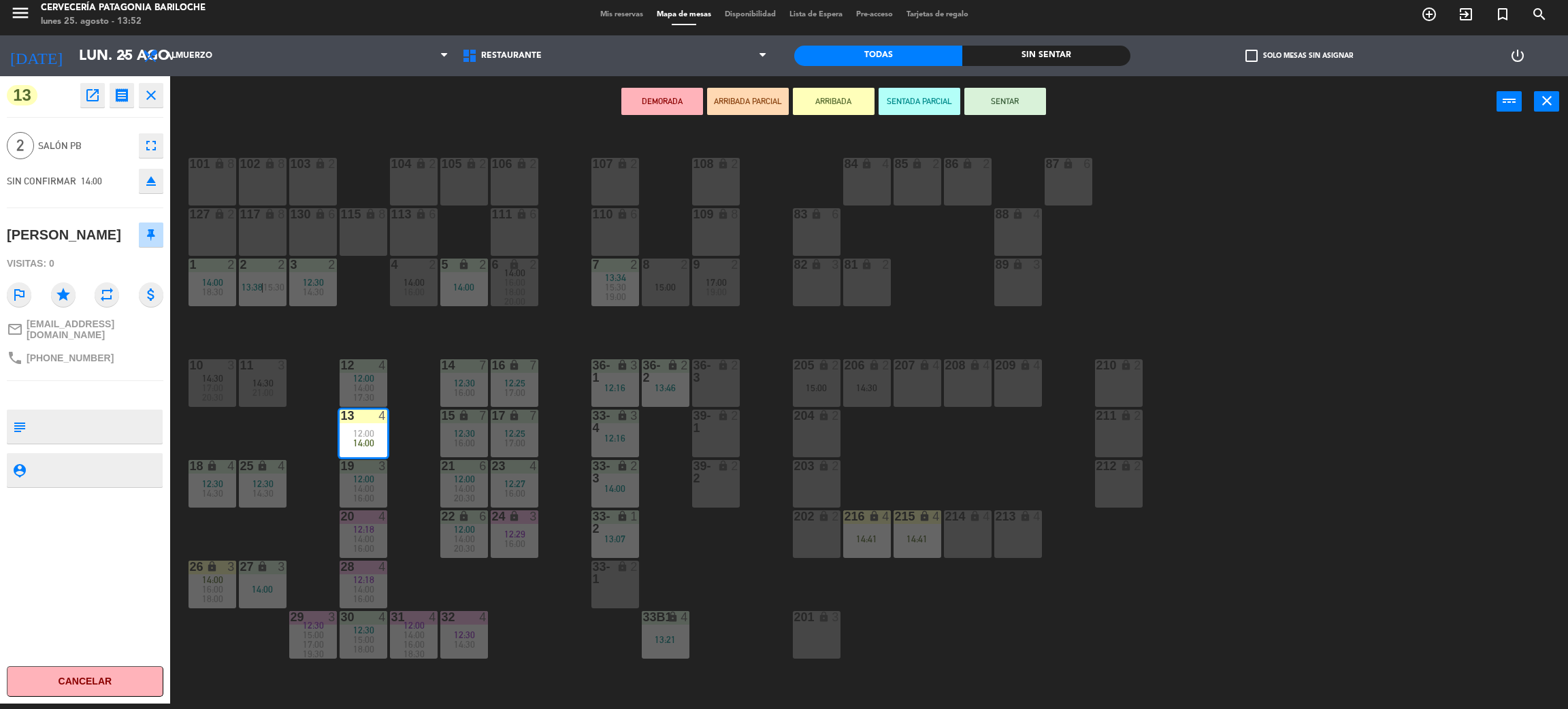
click at [705, 280] on div "17:00" at bounding box center [716, 282] width 48 height 10
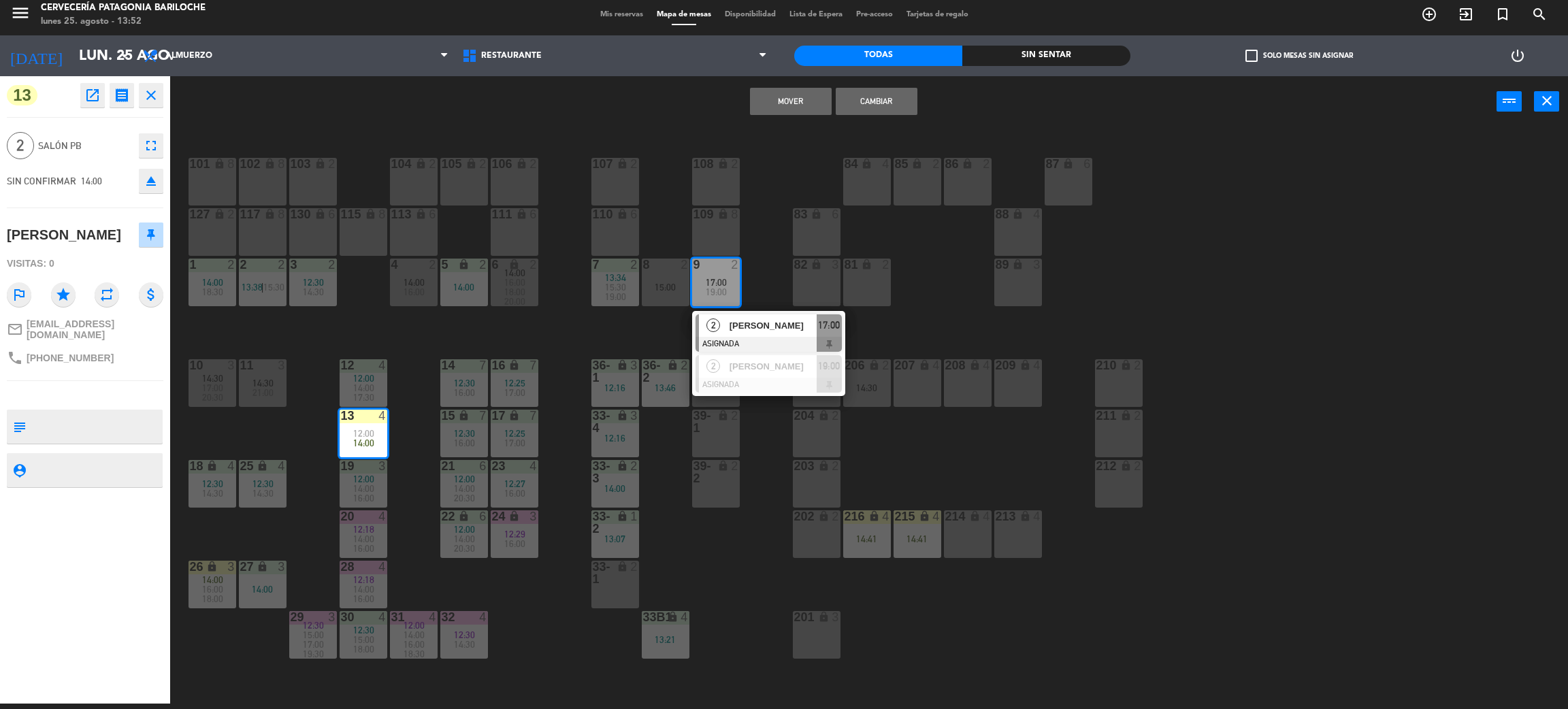
click at [798, 97] on button "Mover" at bounding box center [791, 102] width 82 height 27
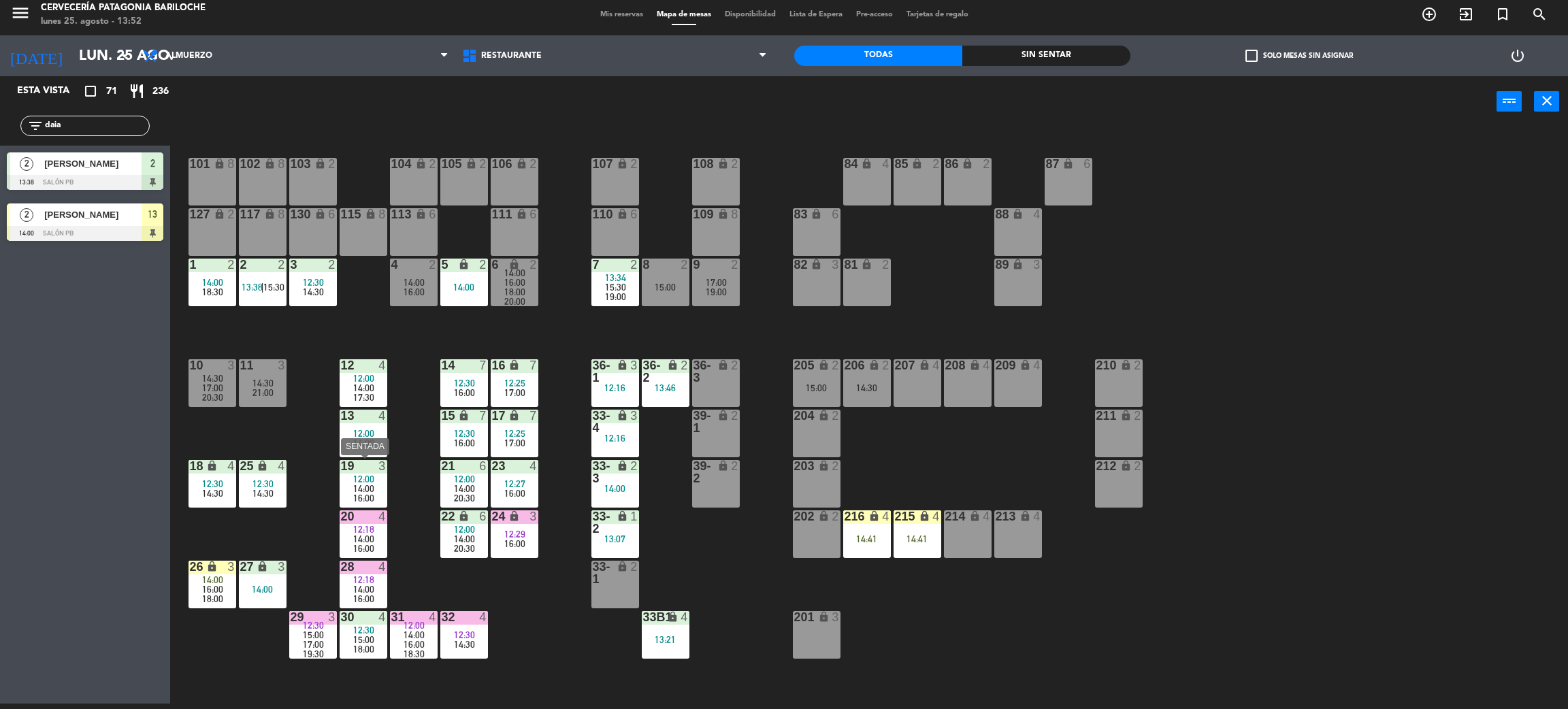
click at [370, 487] on span "14:00" at bounding box center [364, 489] width 21 height 11
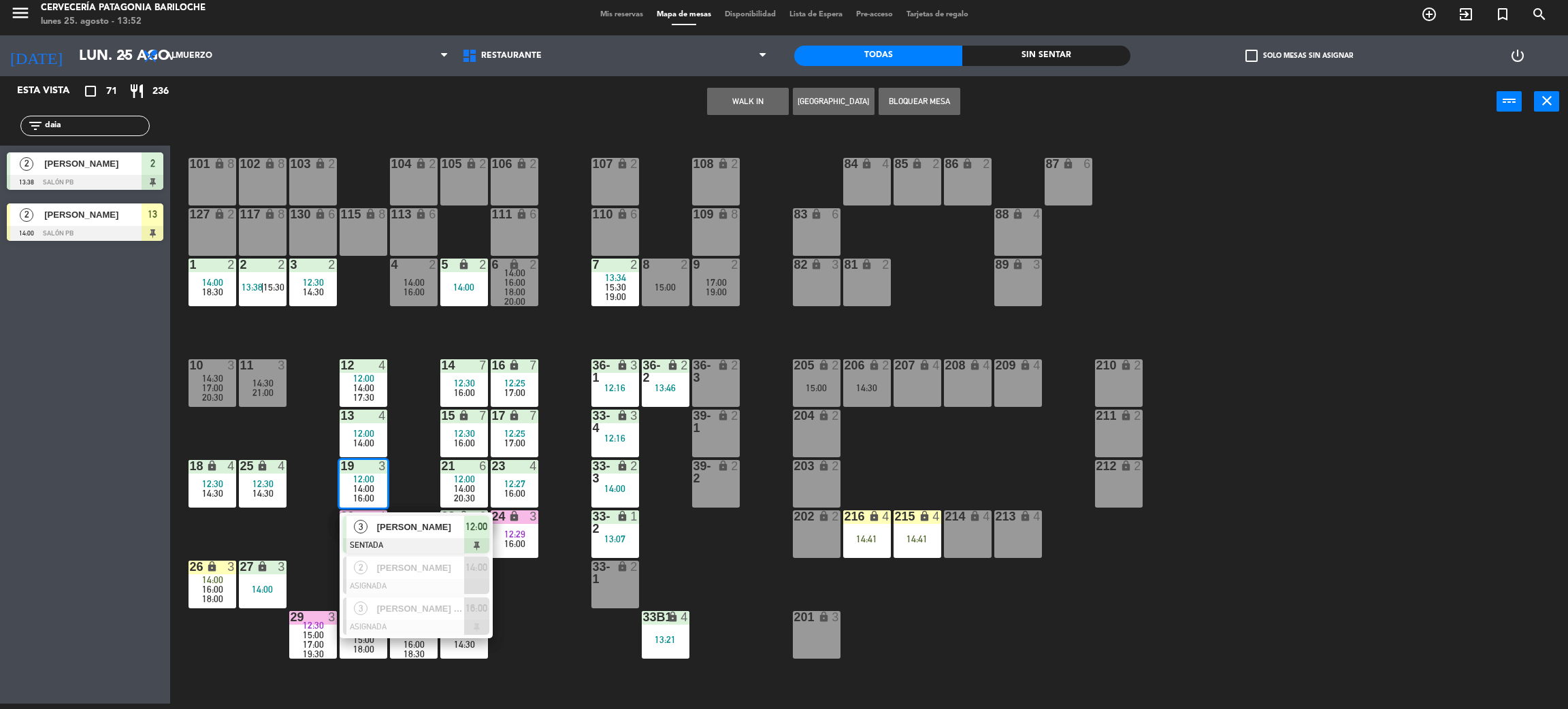
click at [420, 332] on div "101 lock 8 102 lock 8 104 lock 2 105 lock 2 106 lock 2 103 lock 2 107 lock 2 10…" at bounding box center [876, 421] width 1382 height 576
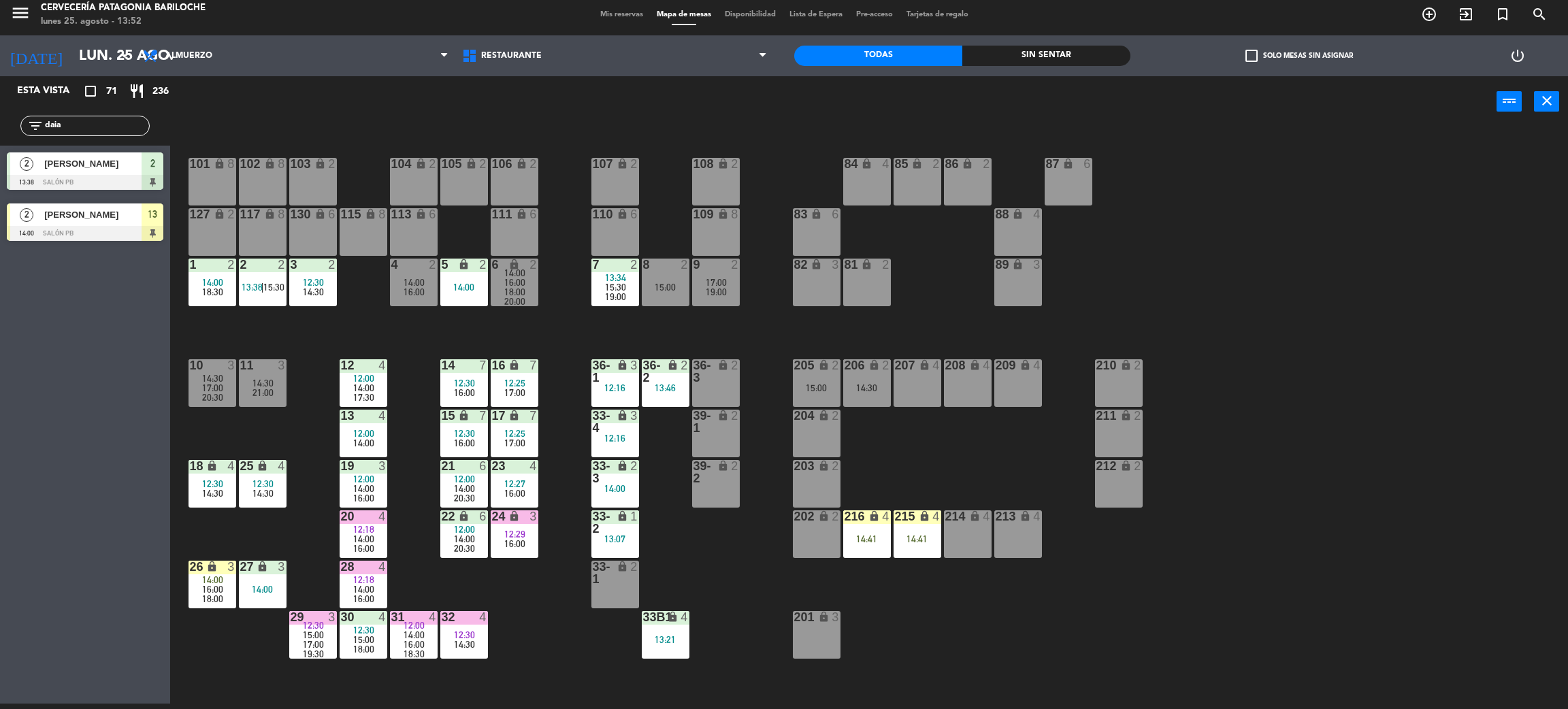
click at [104, 219] on span "[PERSON_NAME]" at bounding box center [93, 214] width 98 height 14
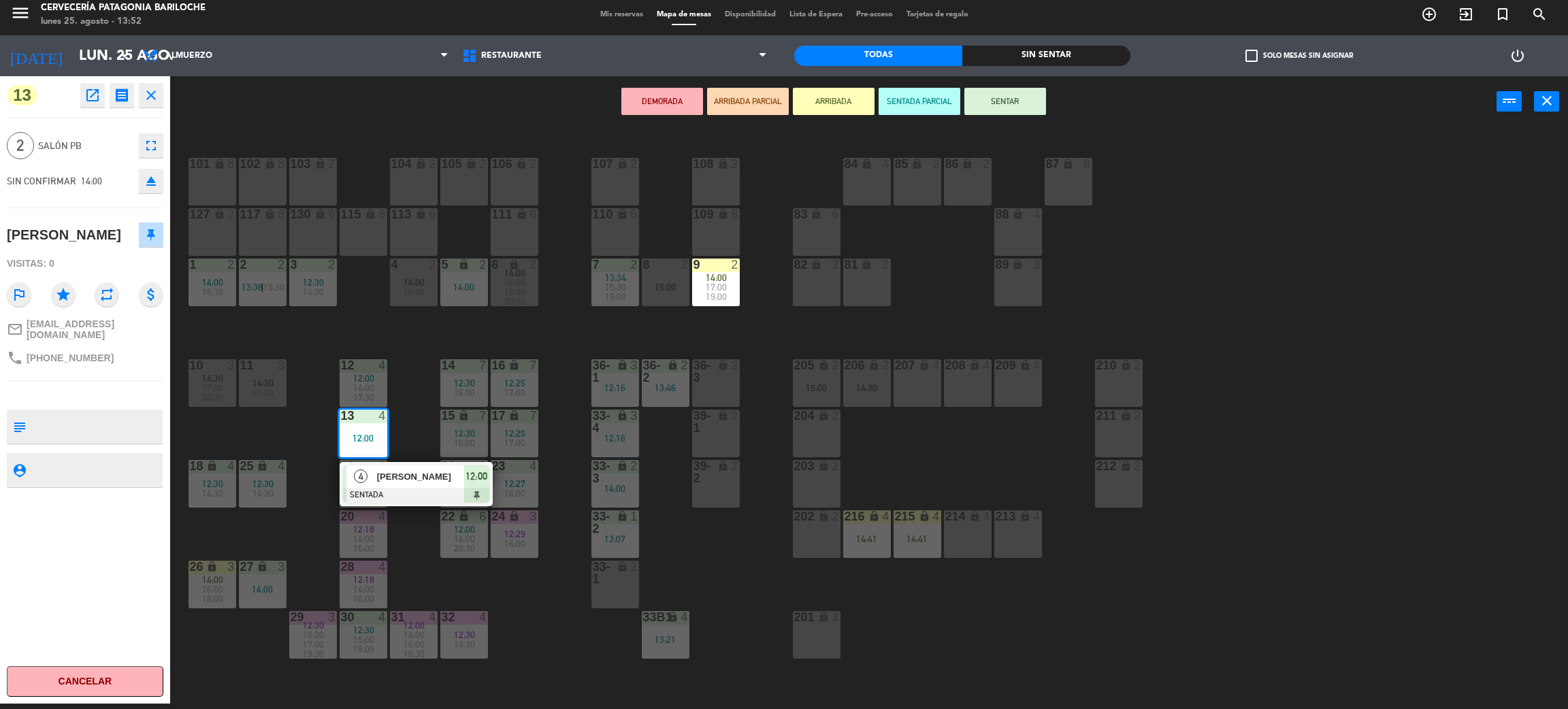
click at [745, 334] on div "101 lock 8 102 lock 8 104 lock 2 105 lock 2 106 lock 2 103 lock 2 107 lock 2 10…" at bounding box center [876, 421] width 1382 height 576
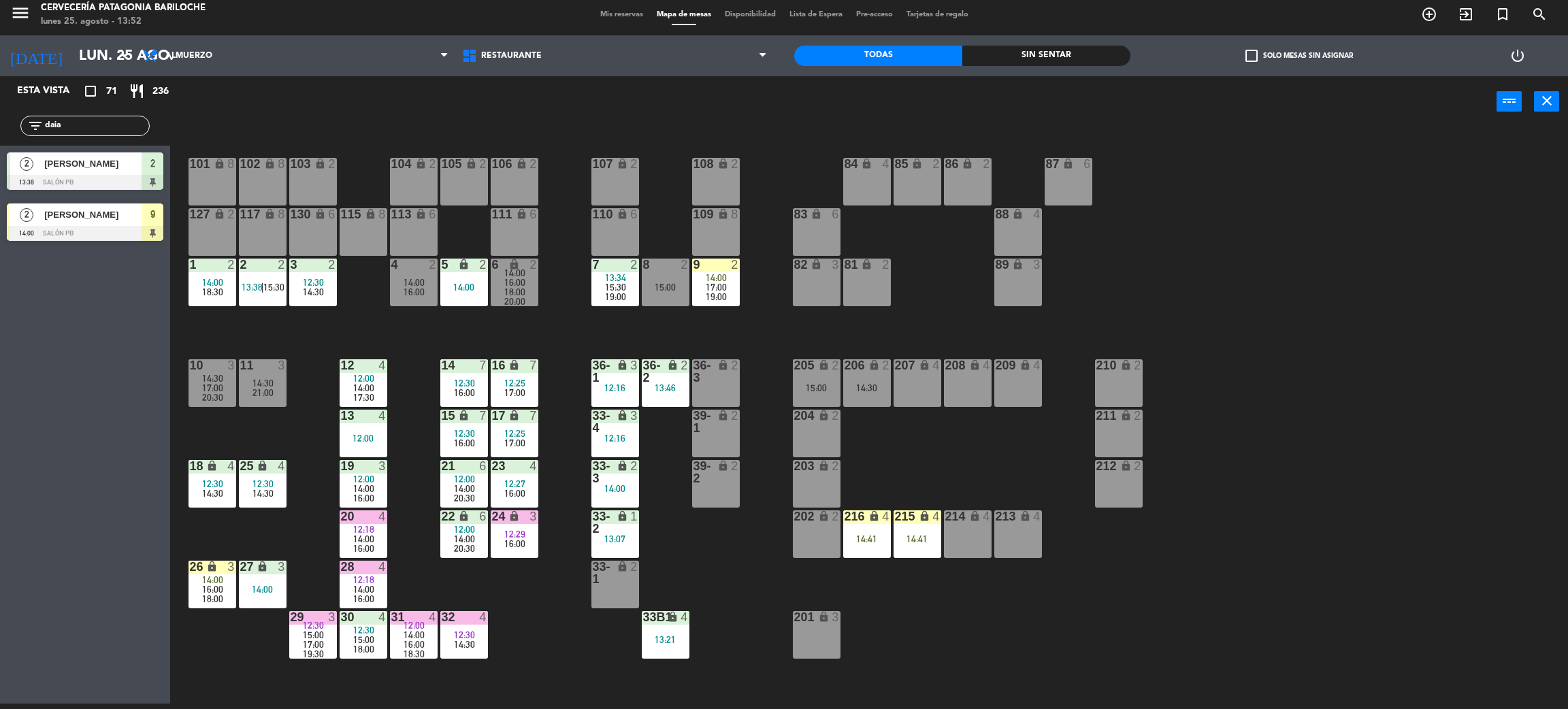
click at [725, 267] on div at bounding box center [715, 265] width 23 height 12
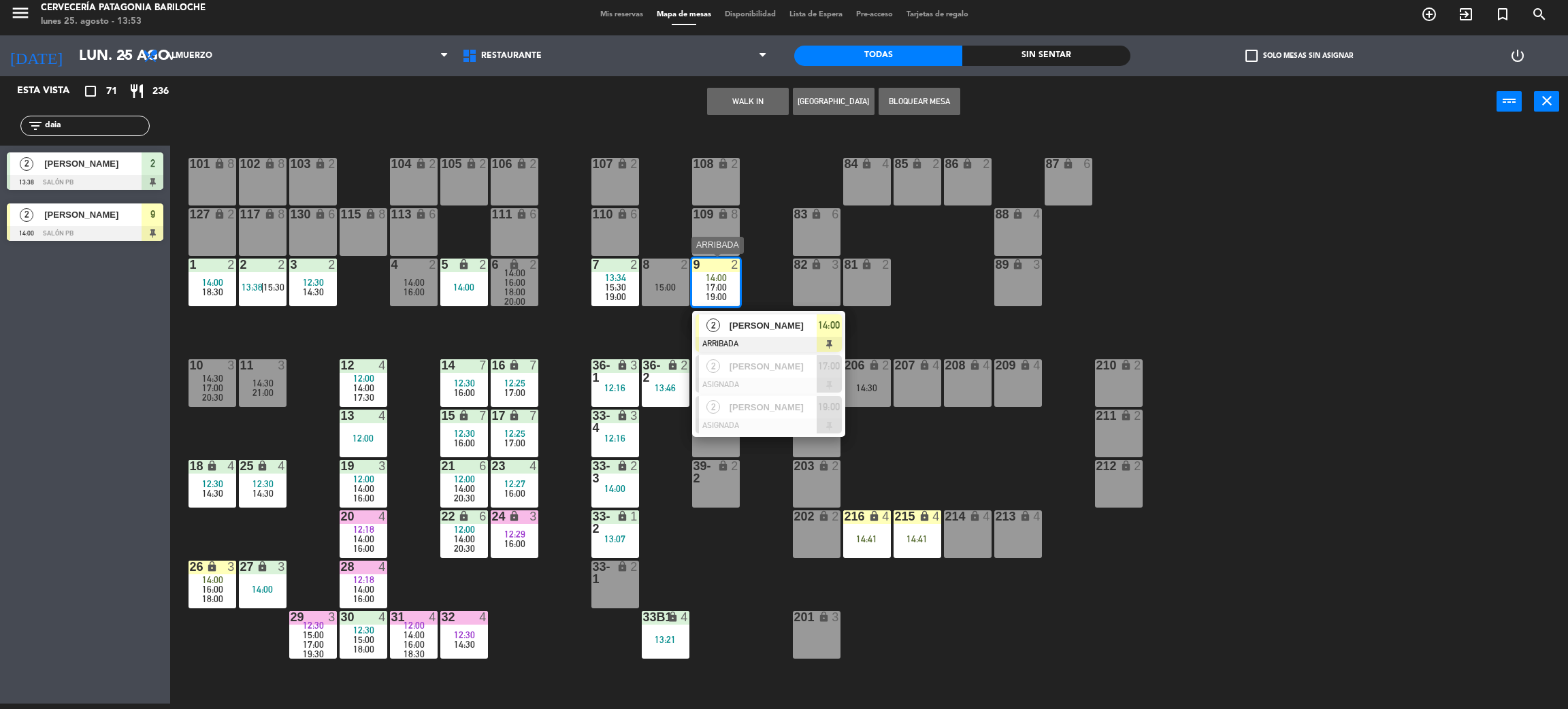
click at [773, 333] on div "[PERSON_NAME]" at bounding box center [773, 325] width 89 height 22
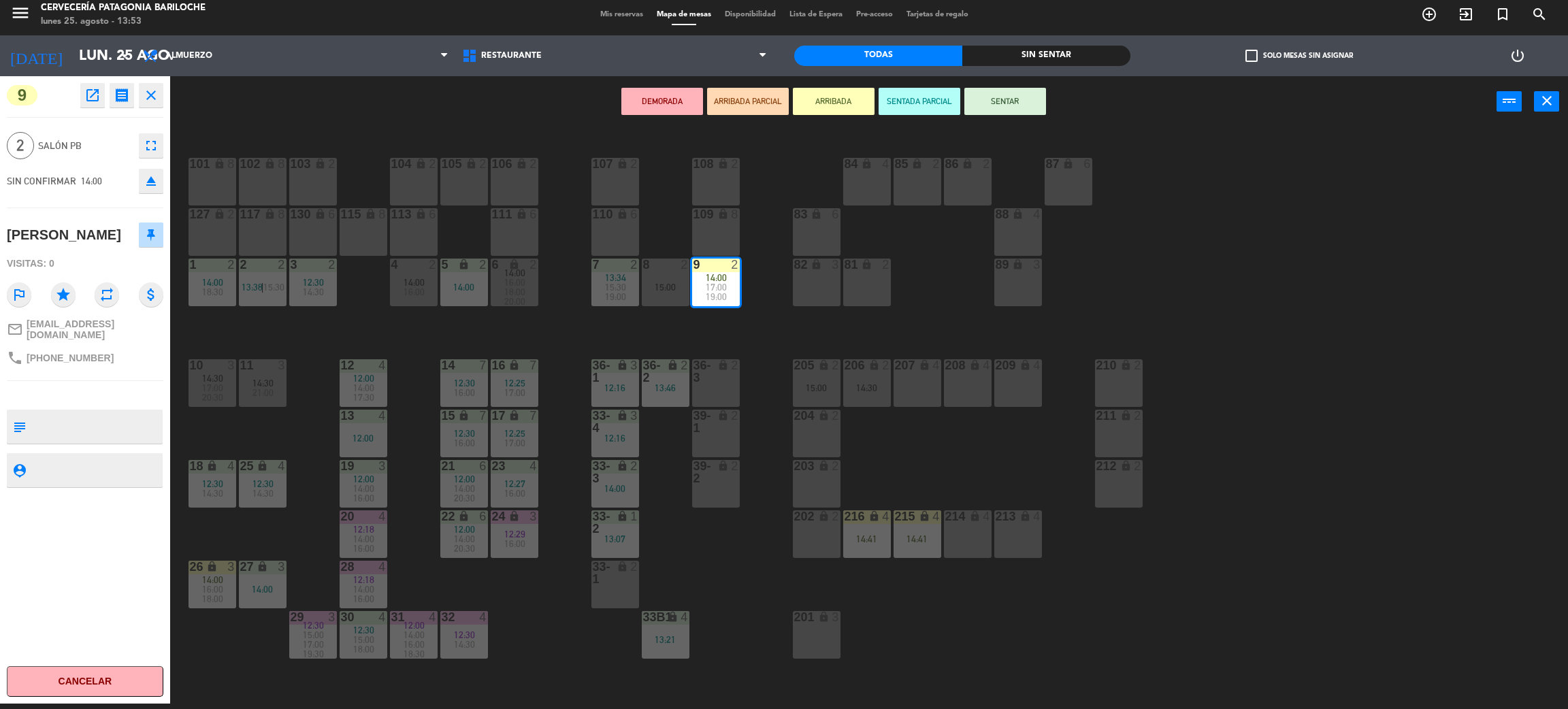
click at [1008, 105] on button "SENTAR" at bounding box center [1005, 102] width 82 height 27
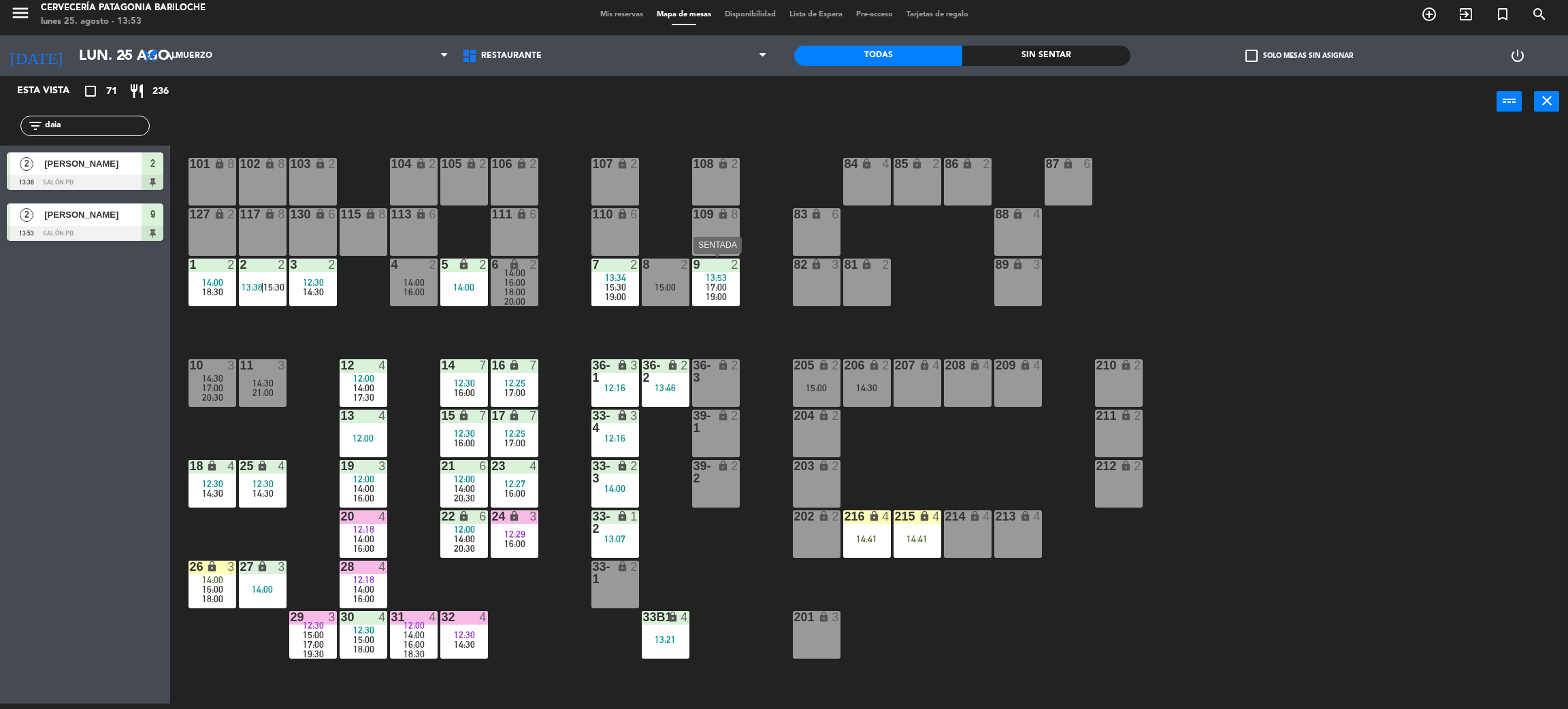
click at [724, 288] on span "17:00" at bounding box center [716, 287] width 21 height 11
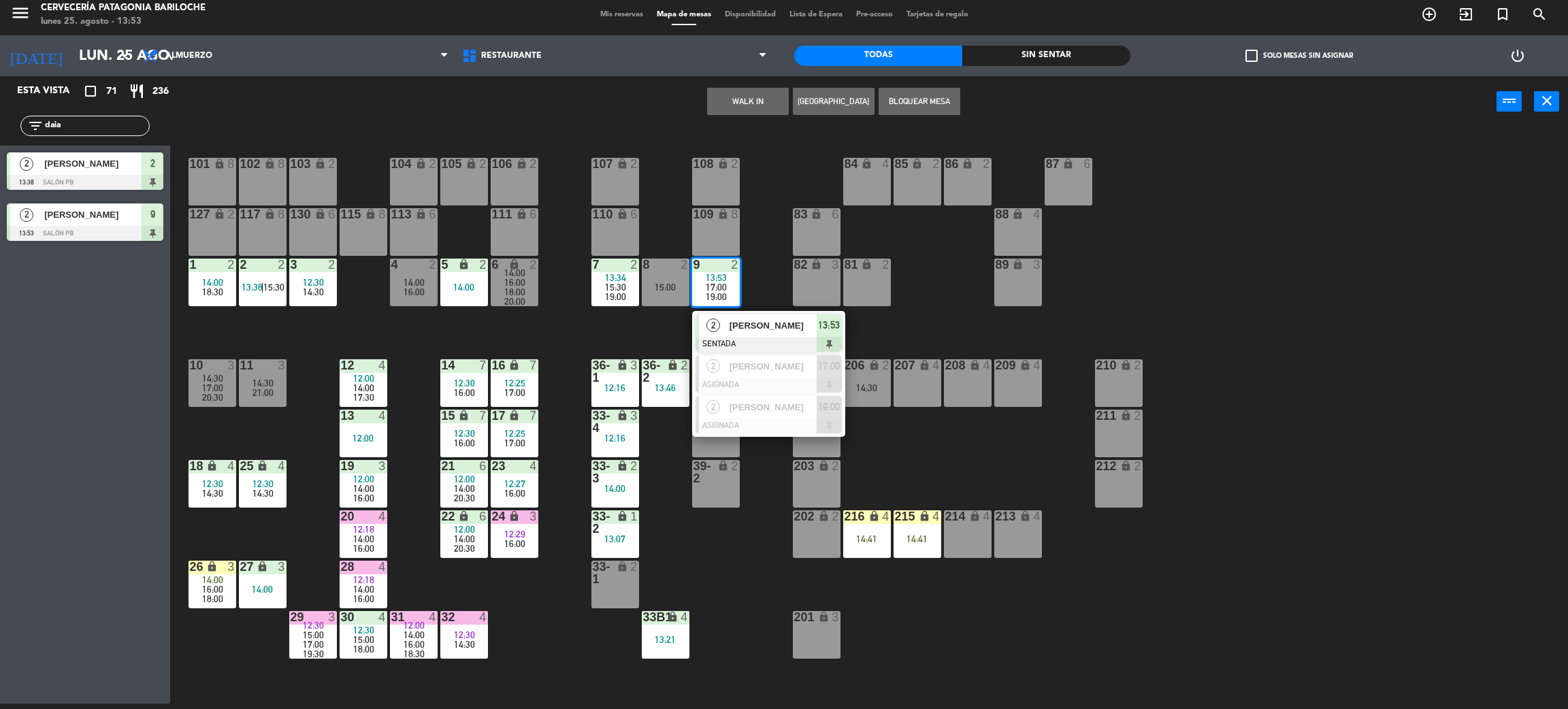
click at [669, 345] on div "101 lock 8 102 lock 8 104 lock 2 105 lock 2 106 lock 2 103 lock 2 107 lock 2 10…" at bounding box center [876, 421] width 1382 height 576
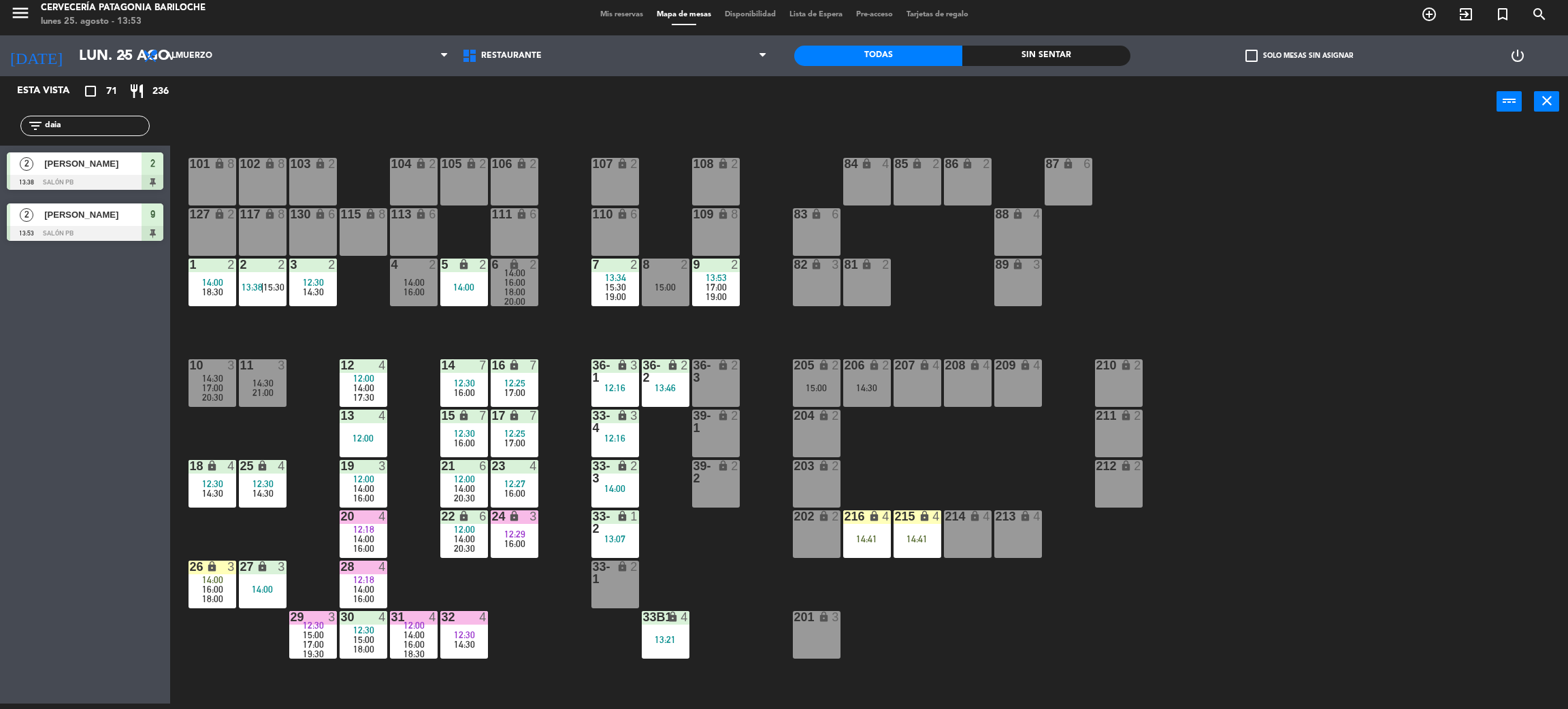
click at [101, 121] on input "daia" at bounding box center [96, 126] width 106 height 15
type input "[PERSON_NAME]"
click at [50, 182] on div at bounding box center [85, 182] width 157 height 15
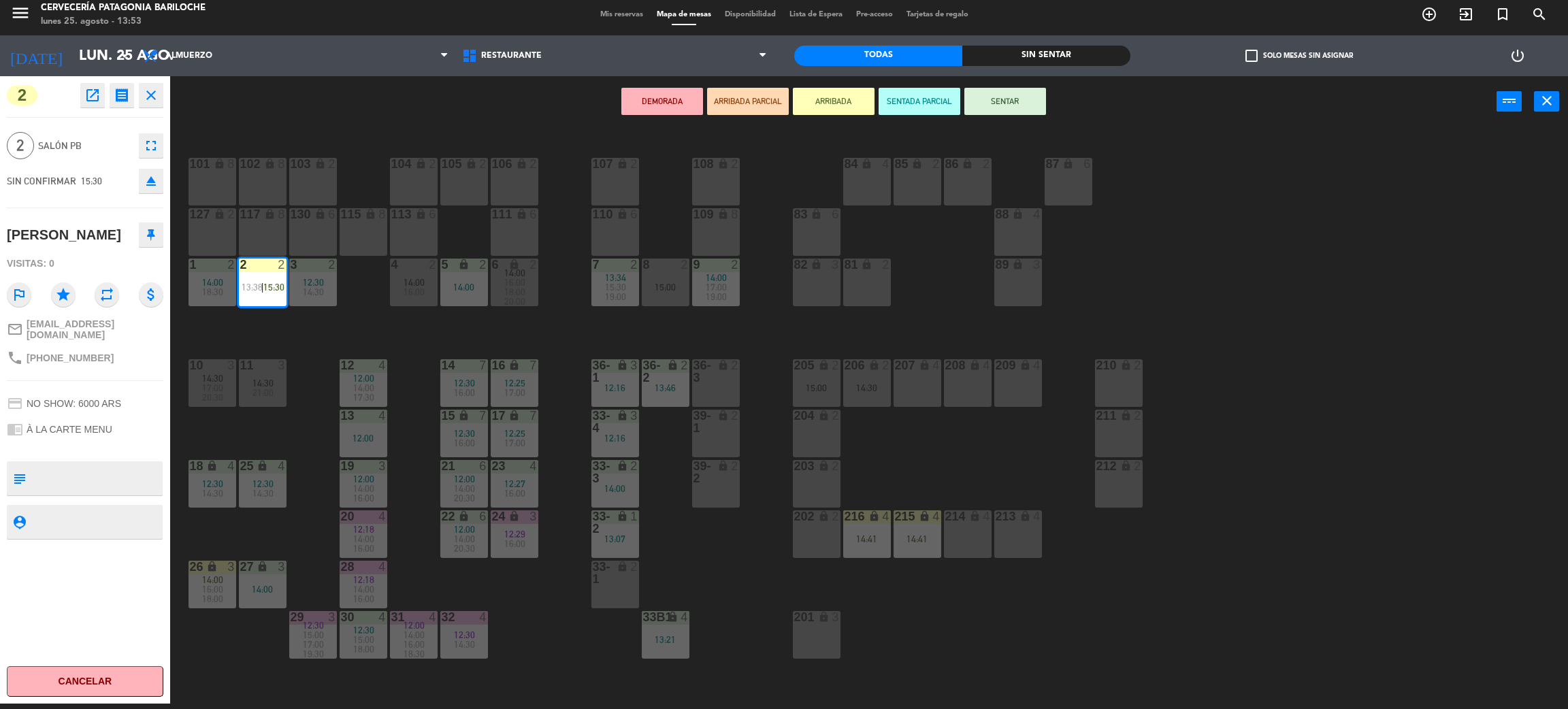
click at [295, 342] on div "101 lock 8 102 lock 8 104 lock 2 105 lock 2 106 lock 2 103 lock 2 107 lock 2 10…" at bounding box center [876, 421] width 1382 height 576
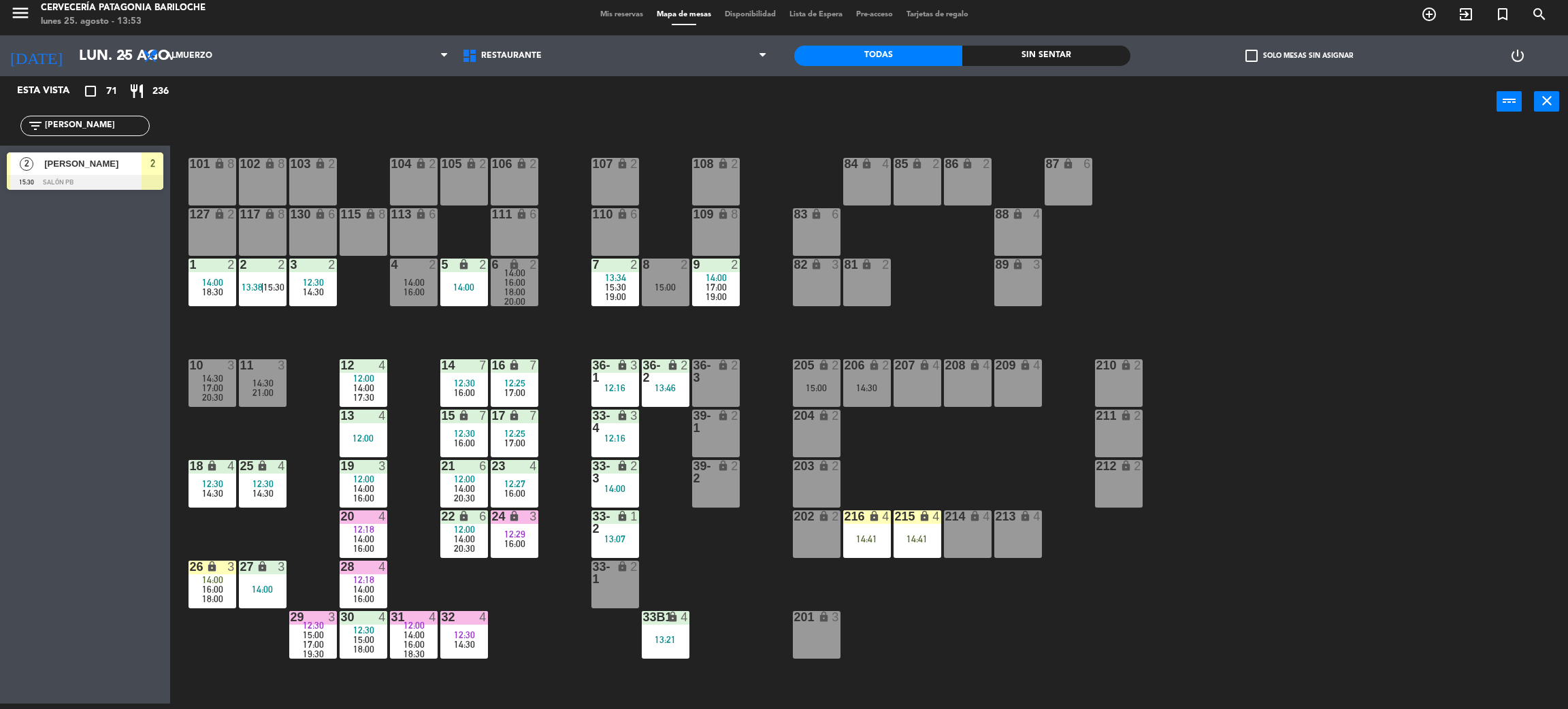
click at [269, 292] on div "2 2 13:38 | 15:30" at bounding box center [263, 282] width 48 height 48
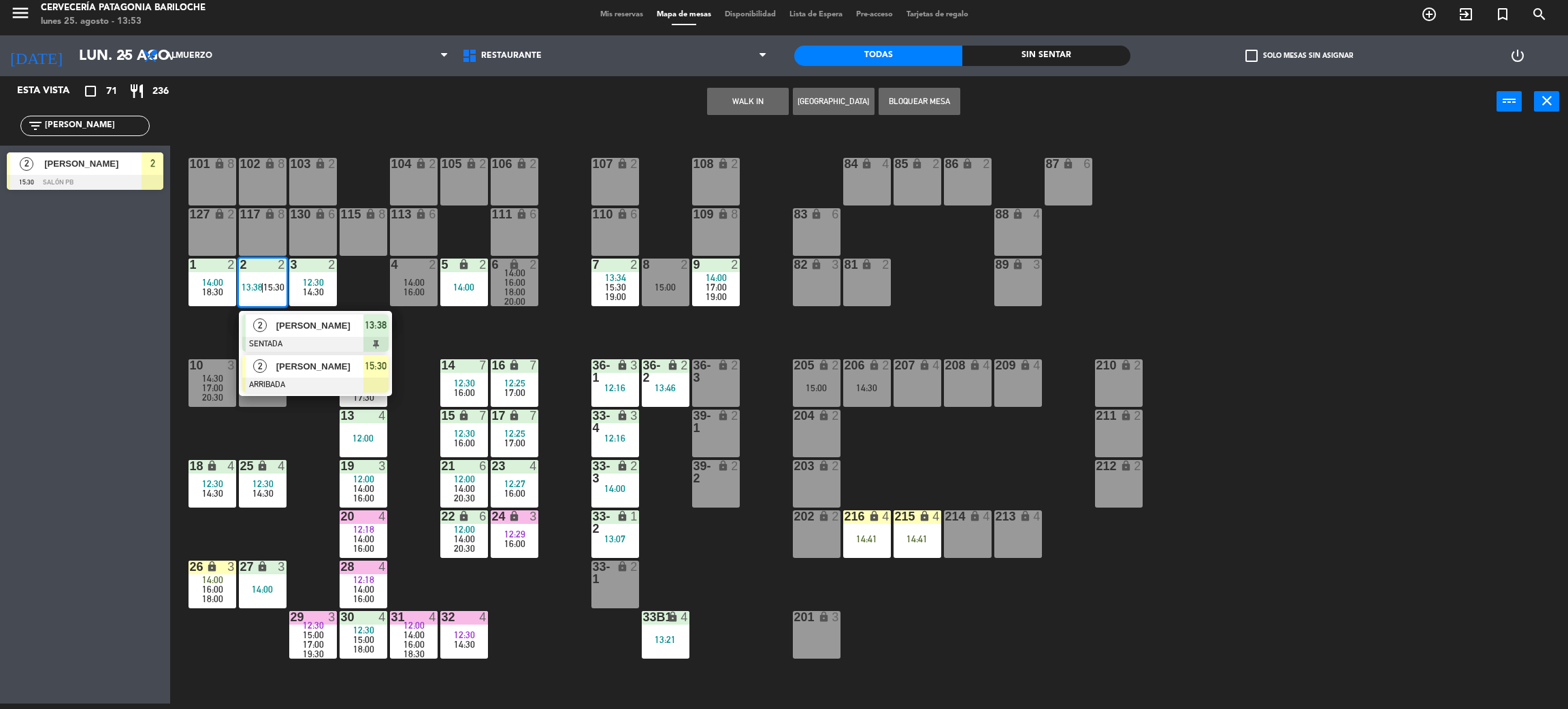
click at [295, 378] on div at bounding box center [315, 385] width 147 height 15
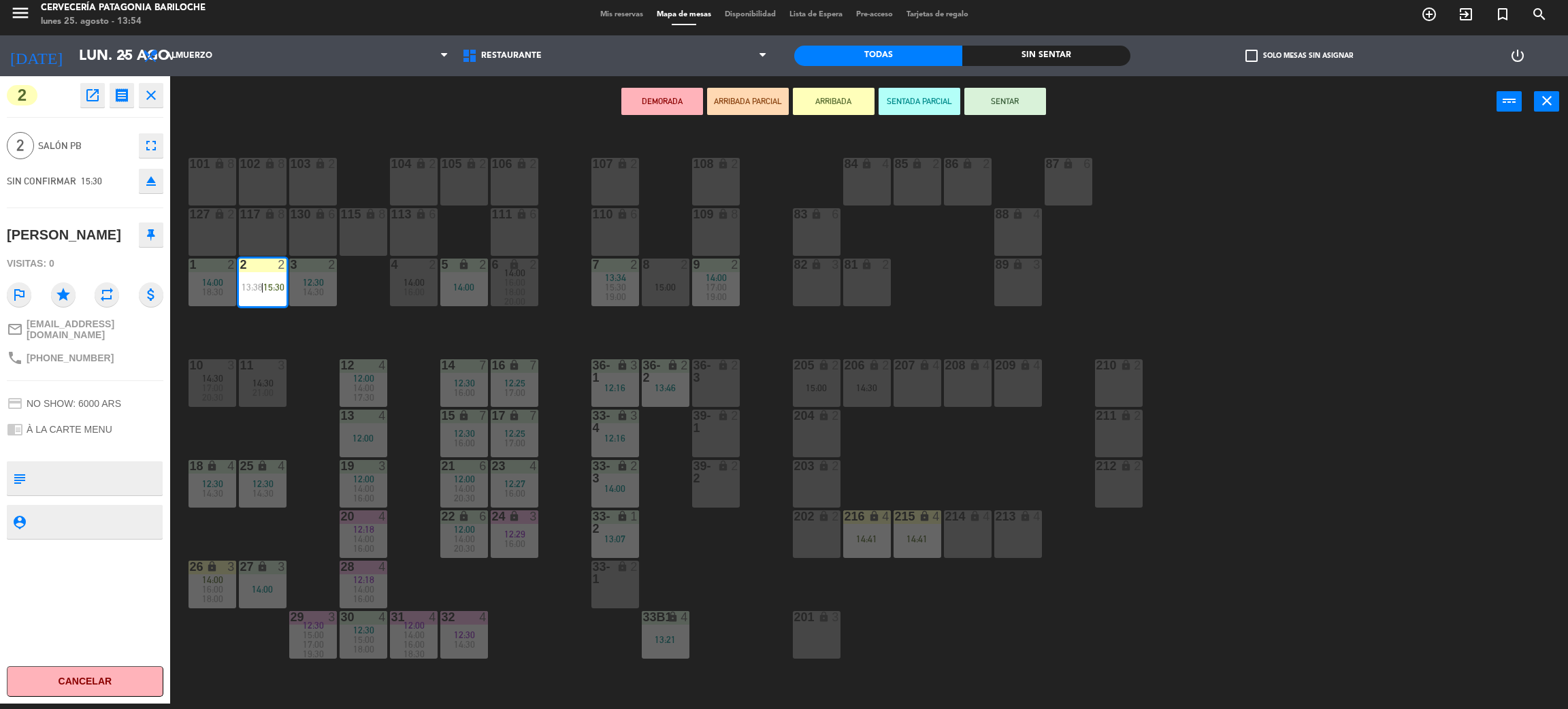
click at [288, 329] on div "101 lock 8 102 lock 8 104 lock 2 105 lock 2 106 lock 2 103 lock 2 107 lock 2 10…" at bounding box center [876, 421] width 1382 height 576
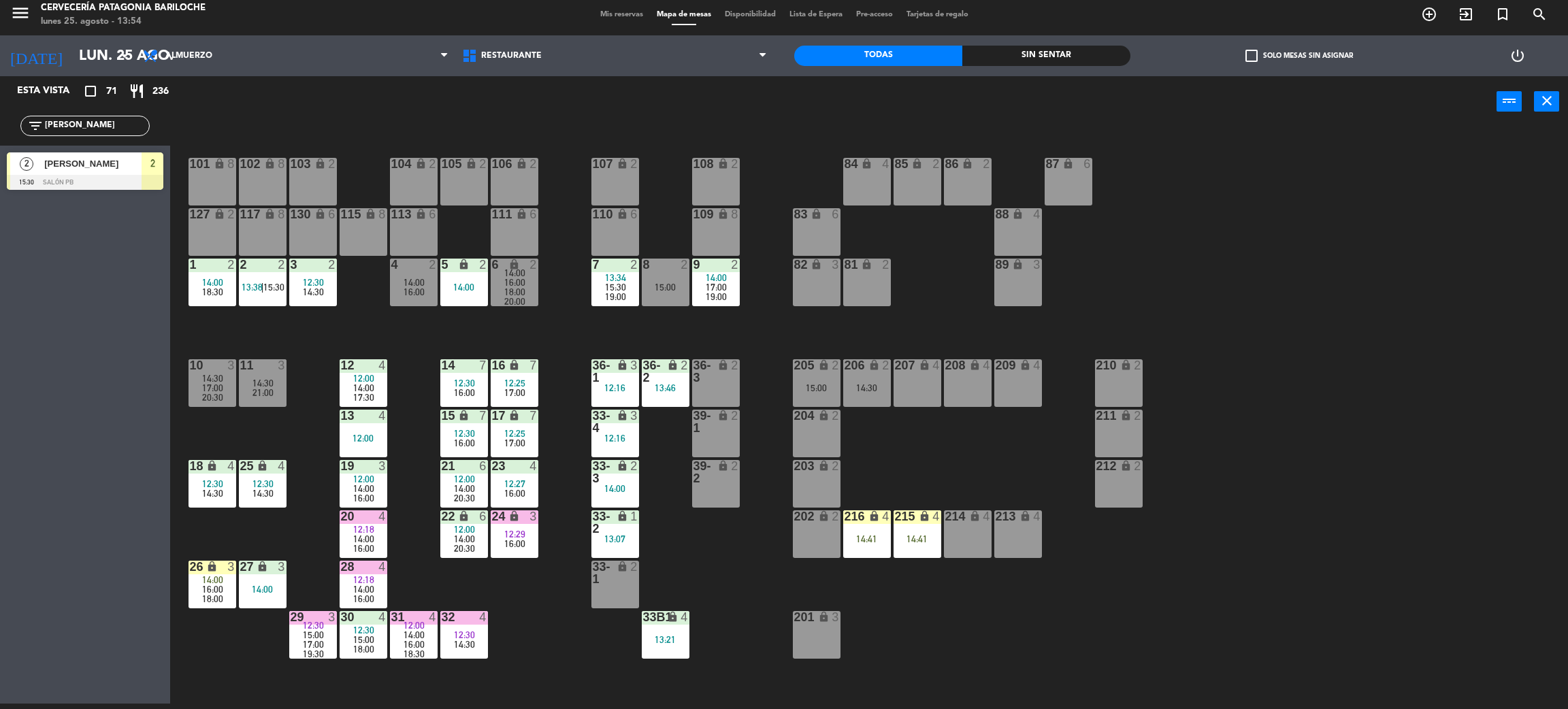
click at [263, 288] on span "|" at bounding box center [263, 287] width 3 height 11
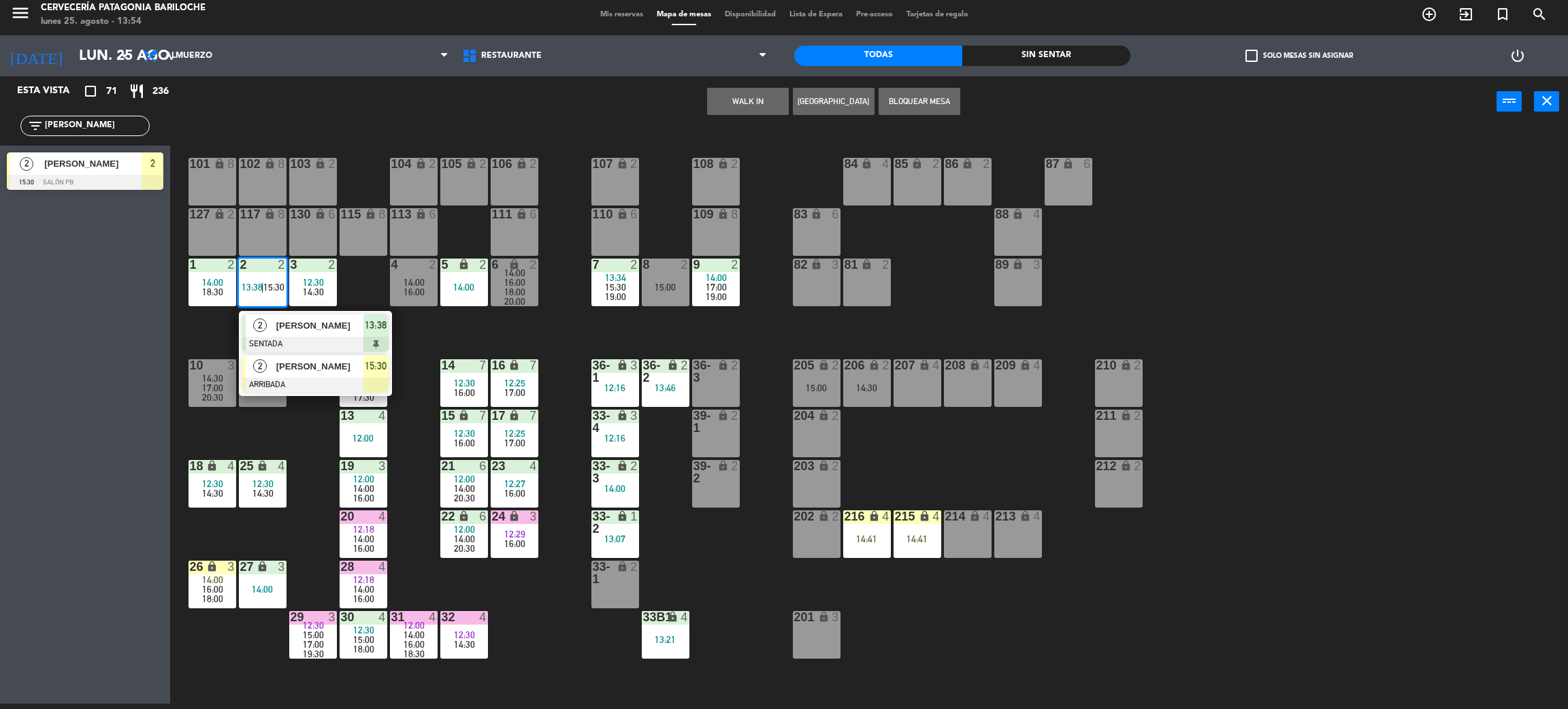
click at [301, 378] on div at bounding box center [315, 385] width 147 height 15
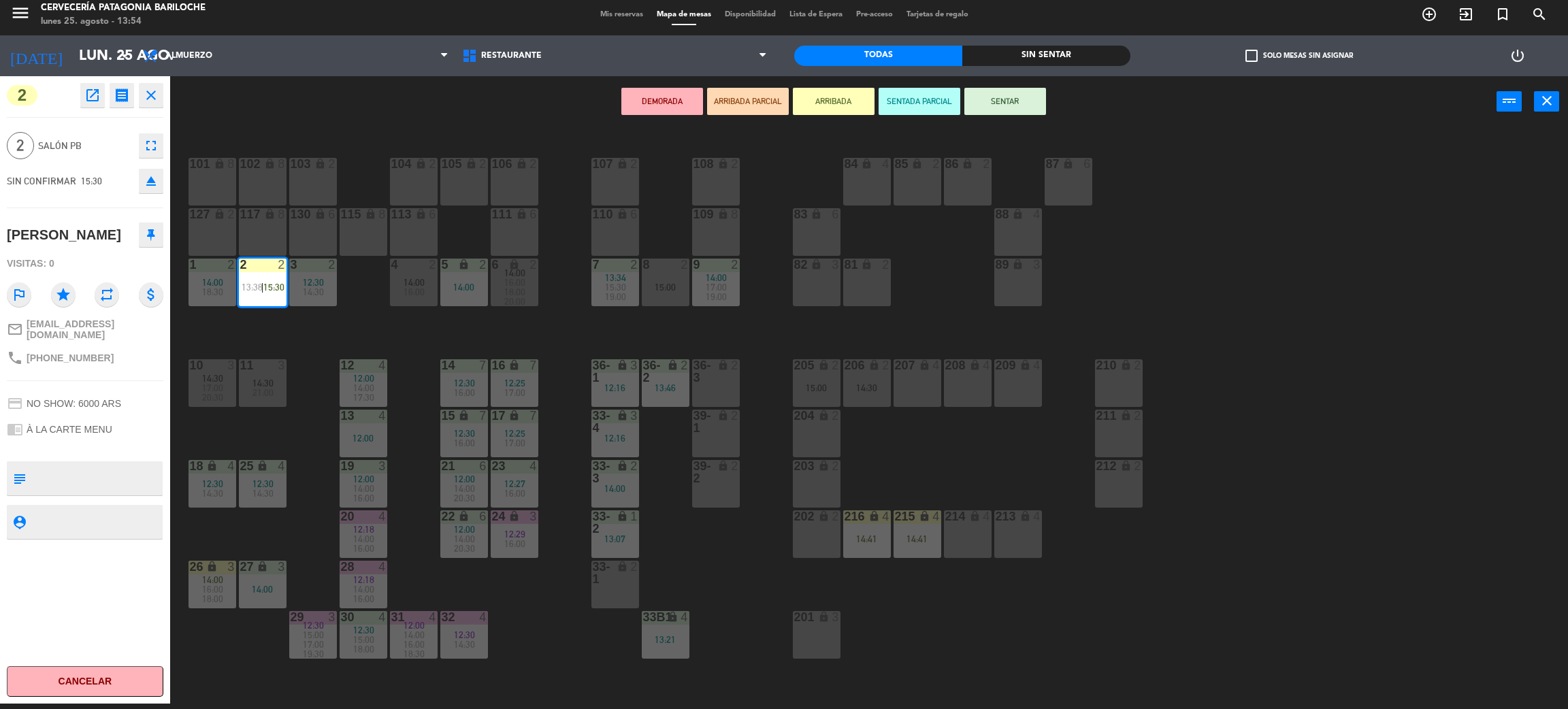
click at [475, 325] on div "101 lock 8 102 lock 8 104 lock 2 105 lock 2 106 lock 2 103 lock 2 107 lock 2 10…" at bounding box center [876, 421] width 1382 height 576
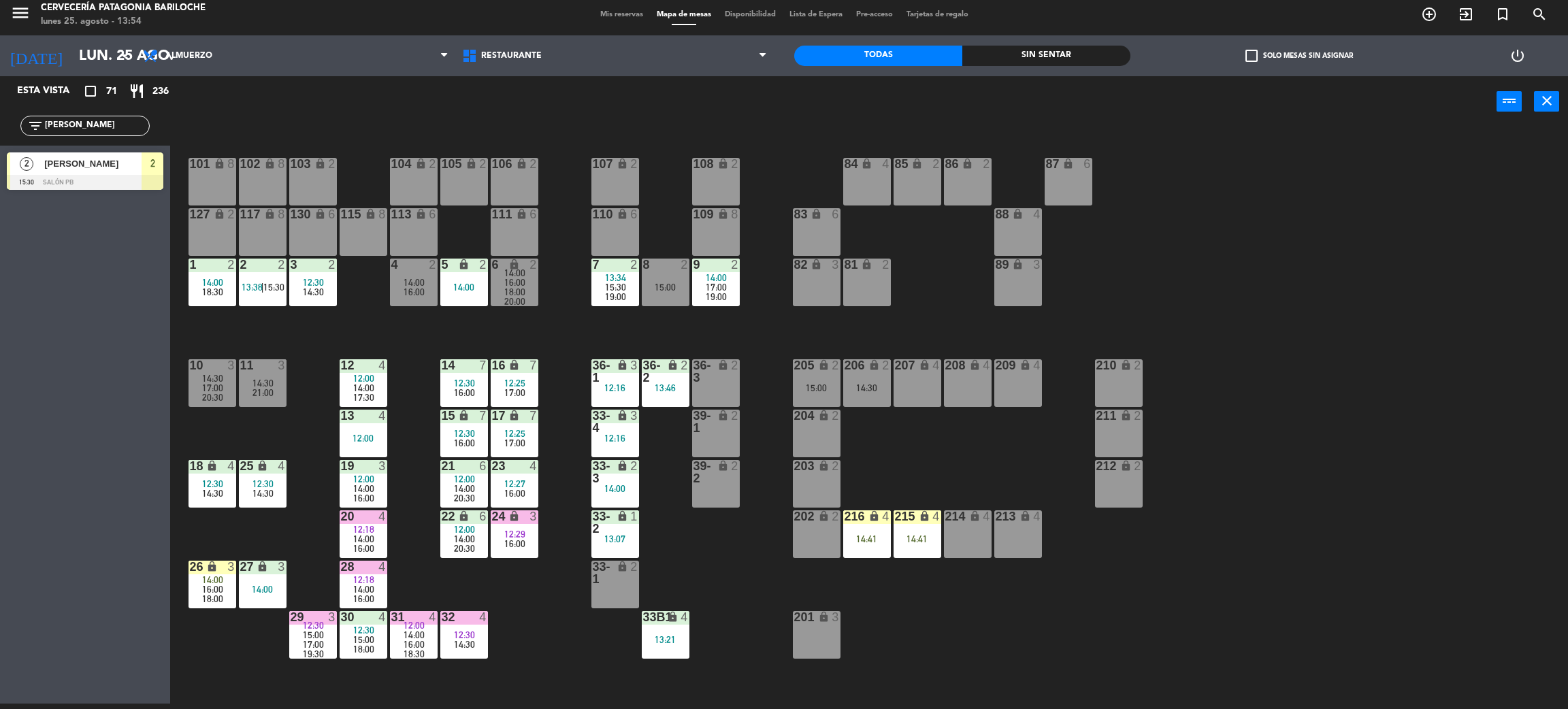
click at [118, 130] on input "[PERSON_NAME]" at bounding box center [96, 126] width 106 height 15
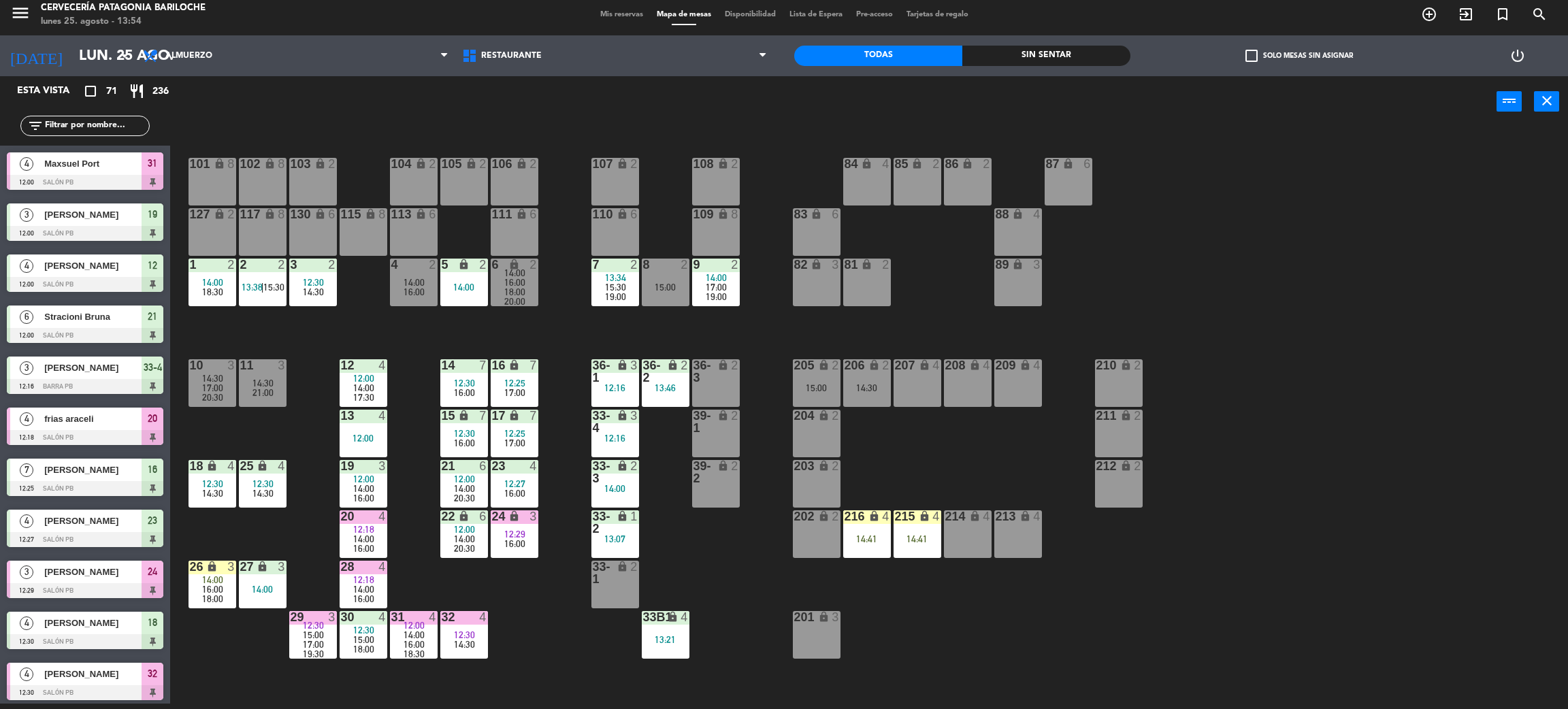
click at [534, 316] on div "101 lock 8 102 lock 8 104 lock 2 105 lock 2 106 lock 2 103 lock 2 107 lock 2 10…" at bounding box center [876, 421] width 1382 height 576
click at [105, 130] on input "text" at bounding box center [96, 126] width 106 height 15
click at [325, 333] on div "101 lock 8 102 lock 8 104 lock 2 105 lock 2 106 lock 2 103 lock 2 107 lock 2 10…" at bounding box center [876, 421] width 1382 height 576
click at [965, 478] on div "101 lock 8 102 lock 8 104 lock 2 105 lock 2 106 lock 2 103 lock 2 107 lock 2 10…" at bounding box center [876, 421] width 1382 height 576
click at [1196, 669] on div "101 lock 8 102 lock 8 104 lock 2 105 lock 2 106 lock 2 103 lock 2 107 lock 2 10…" at bounding box center [876, 421] width 1382 height 576
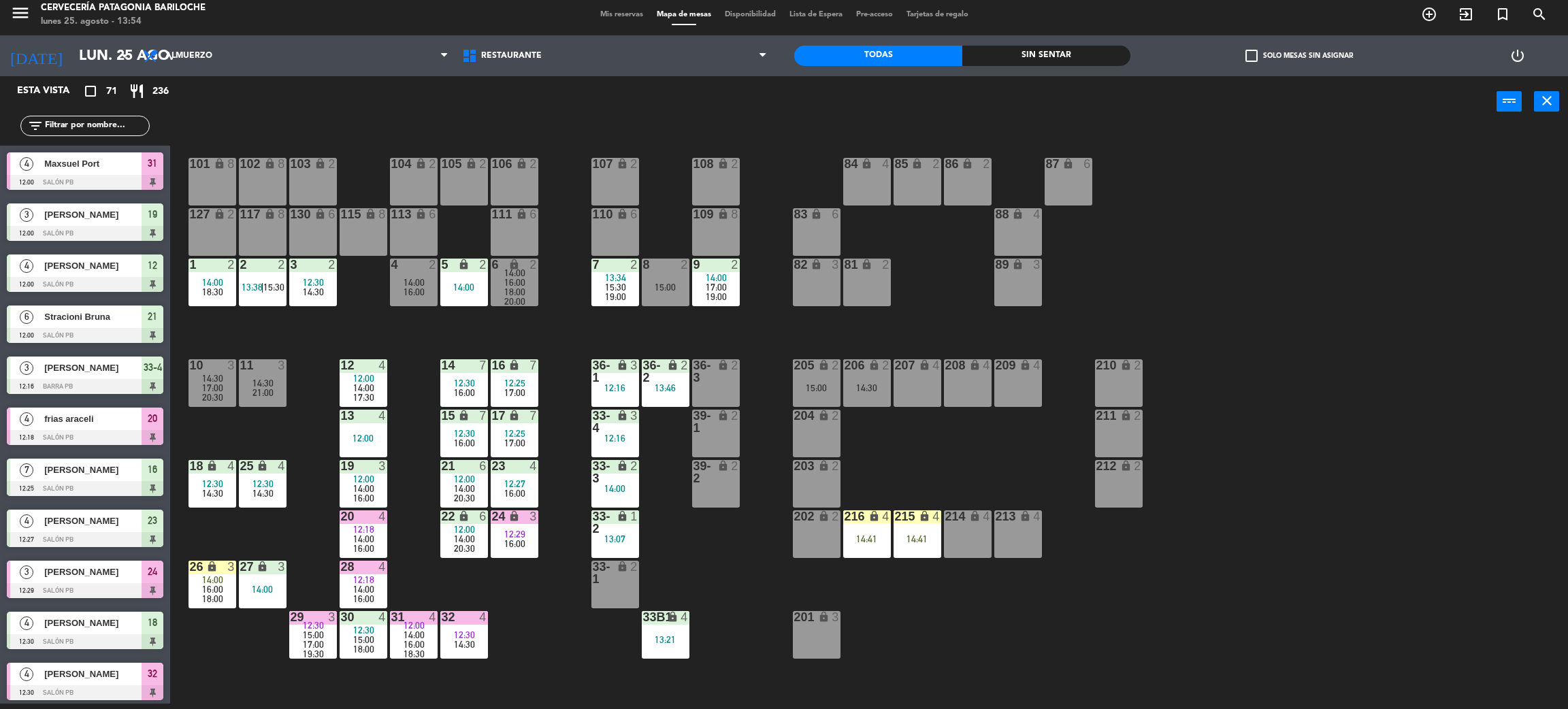
click at [1377, 630] on div "101 lock 8 102 lock 8 104 lock 2 105 lock 2 106 lock 2 103 lock 2 107 lock 2 10…" at bounding box center [876, 421] width 1382 height 576
click at [1162, 571] on div "101 lock 8 102 lock 8 104 lock 2 105 lock 2 106 lock 2 103 lock 2 107 lock 2 10…" at bounding box center [876, 421] width 1382 height 576
drag, startPoint x: 823, startPoint y: 436, endPoint x: 816, endPoint y: 453, distance: 18.4
click at [816, 453] on div "204 lock 2" at bounding box center [817, 434] width 48 height 48
click at [818, 430] on div "204 lock 2" at bounding box center [817, 434] width 48 height 48
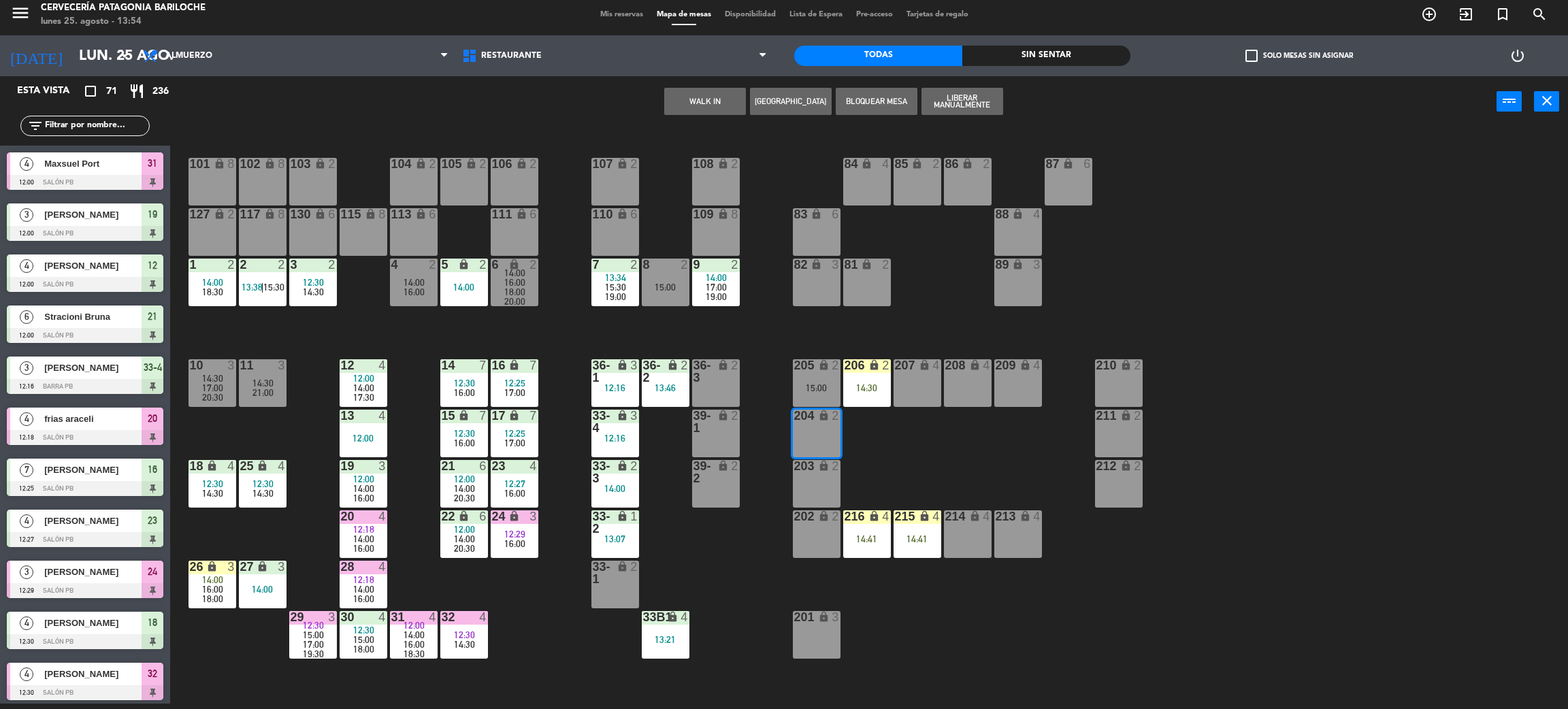
click at [696, 100] on button "WALK IN" at bounding box center [705, 102] width 82 height 27
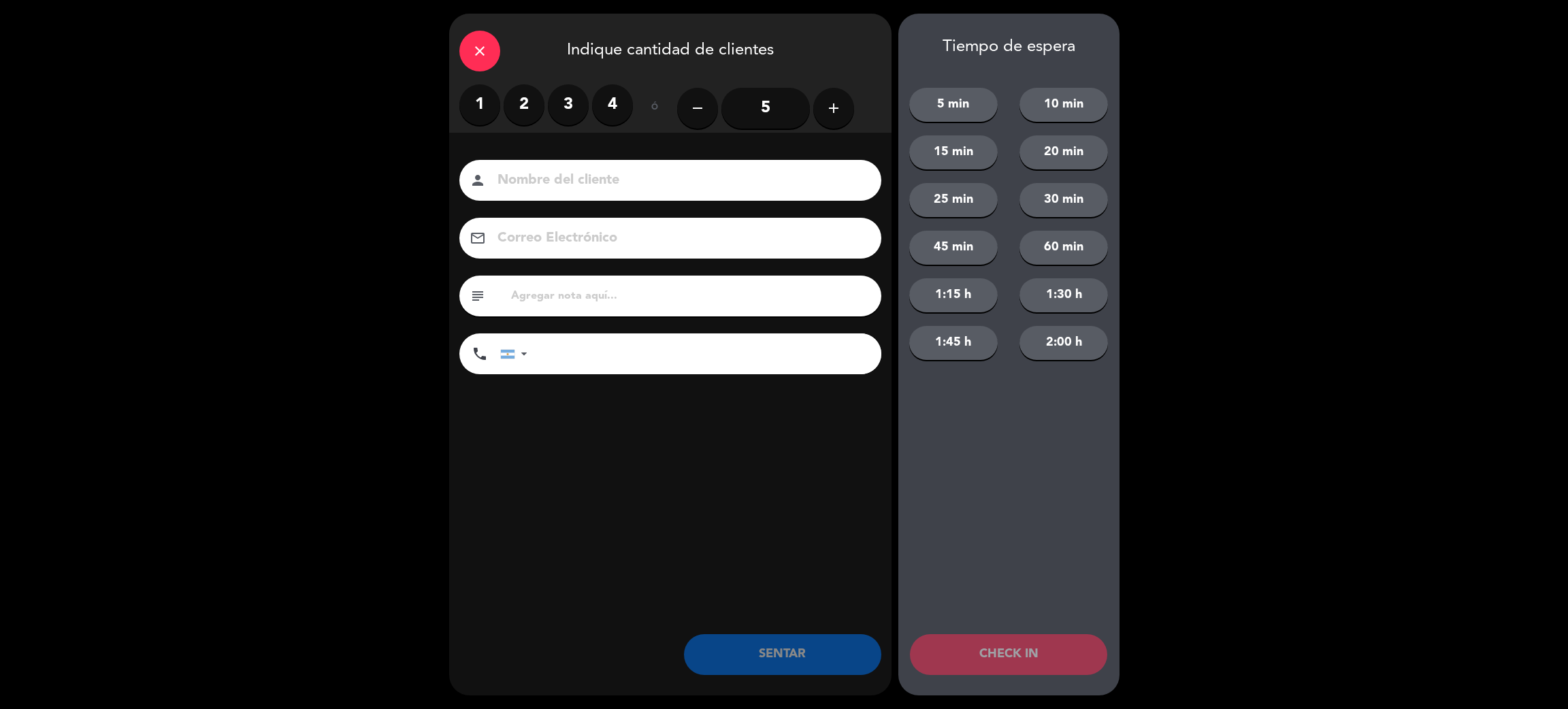
click at [530, 105] on label "2" at bounding box center [524, 105] width 41 height 41
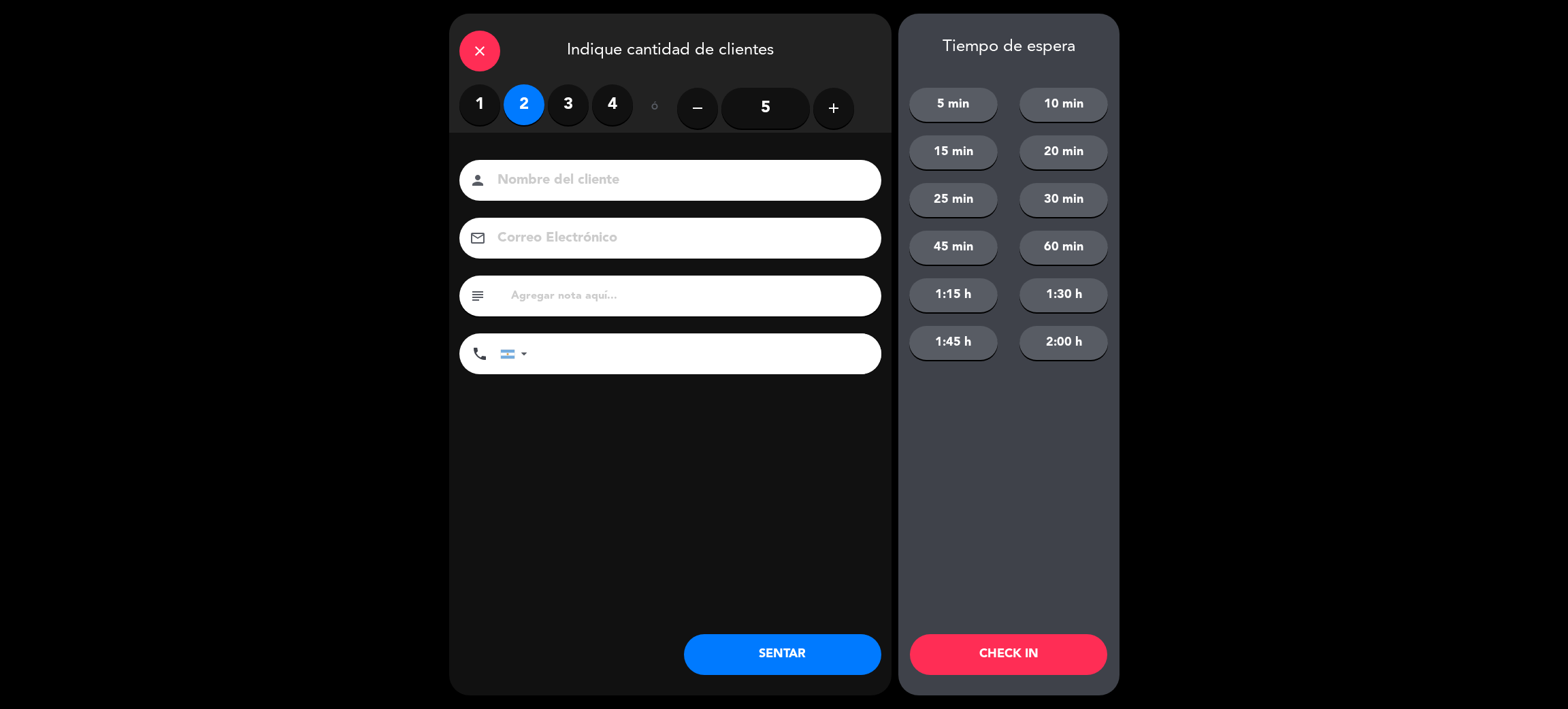
click at [574, 173] on input at bounding box center [680, 181] width 368 height 24
type input "[PERSON_NAME]"
click at [616, 351] on input "tel" at bounding box center [711, 354] width 340 height 41
type input "[PHONE_NUMBER]"
click at [971, 246] on button "45 min" at bounding box center [953, 247] width 89 height 34
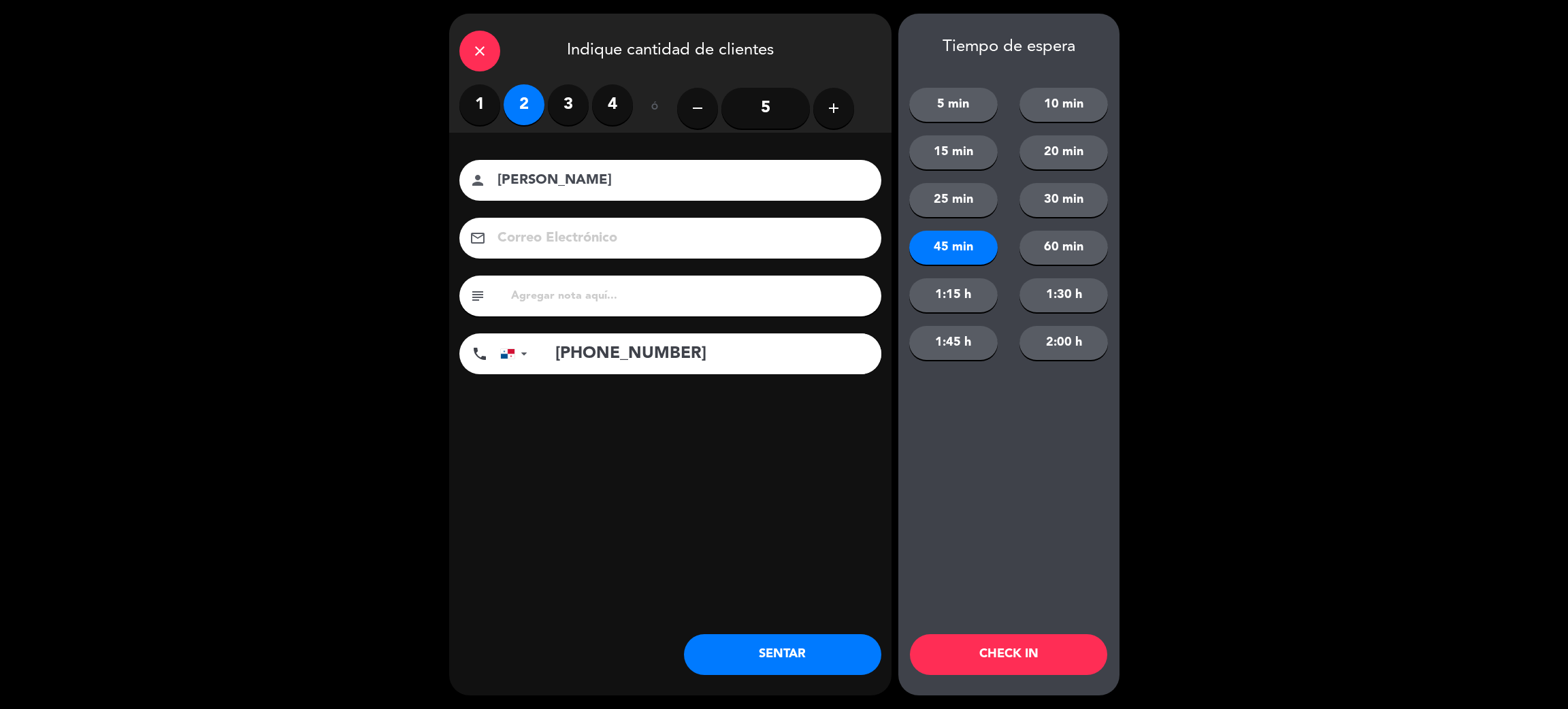
click at [1018, 656] on button "CHECK IN" at bounding box center [1008, 654] width 197 height 41
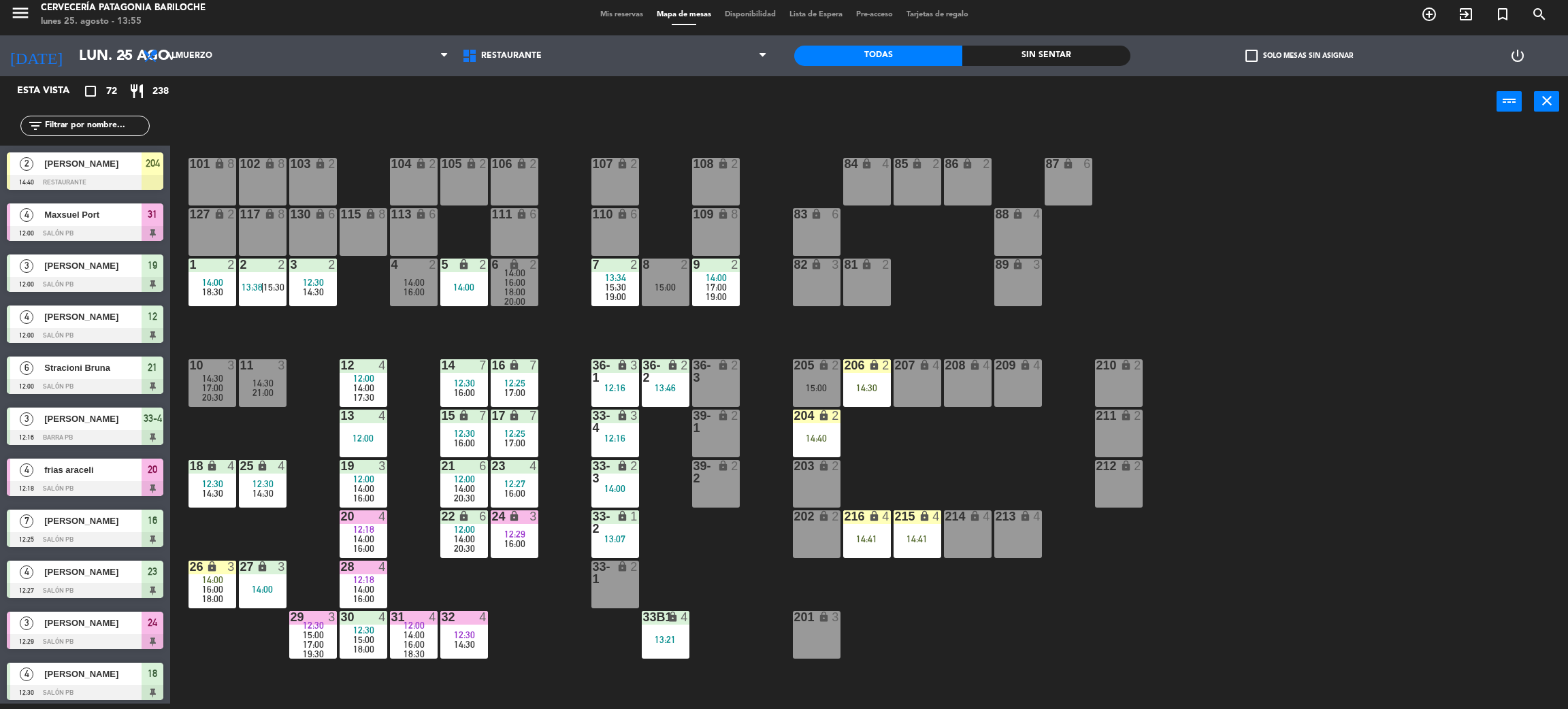
click at [945, 489] on div "101 lock 8 102 lock 8 104 lock 2 105 lock 2 106 lock 2 103 lock 2 107 lock 2 10…" at bounding box center [876, 421] width 1382 height 576
click at [407, 645] on span "16:00" at bounding box center [414, 644] width 21 height 11
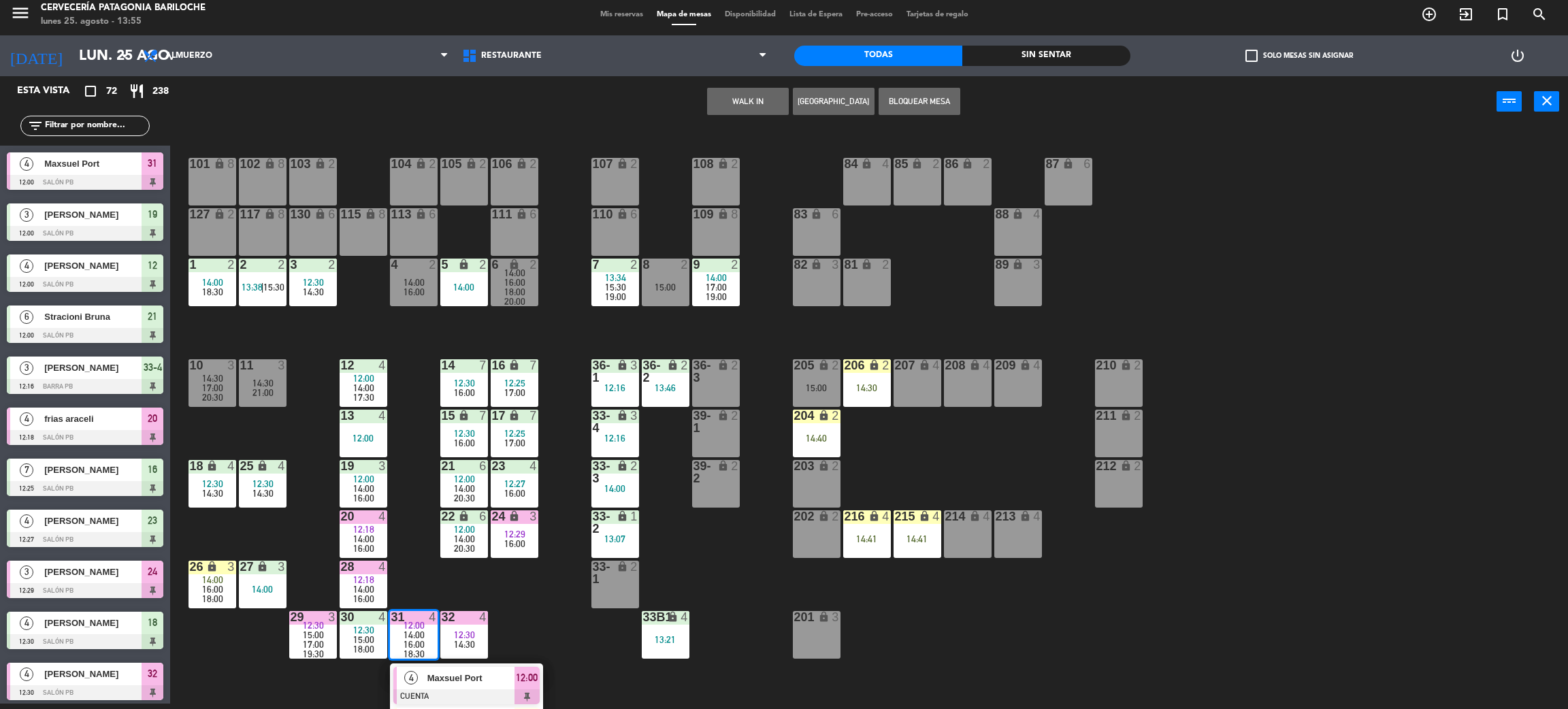
drag, startPoint x: 452, startPoint y: 676, endPoint x: 538, endPoint y: 656, distance: 88.3
click at [455, 677] on div "4 Maxsuel Port CUENTA 12:00" at bounding box center [467, 685] width 174 height 44
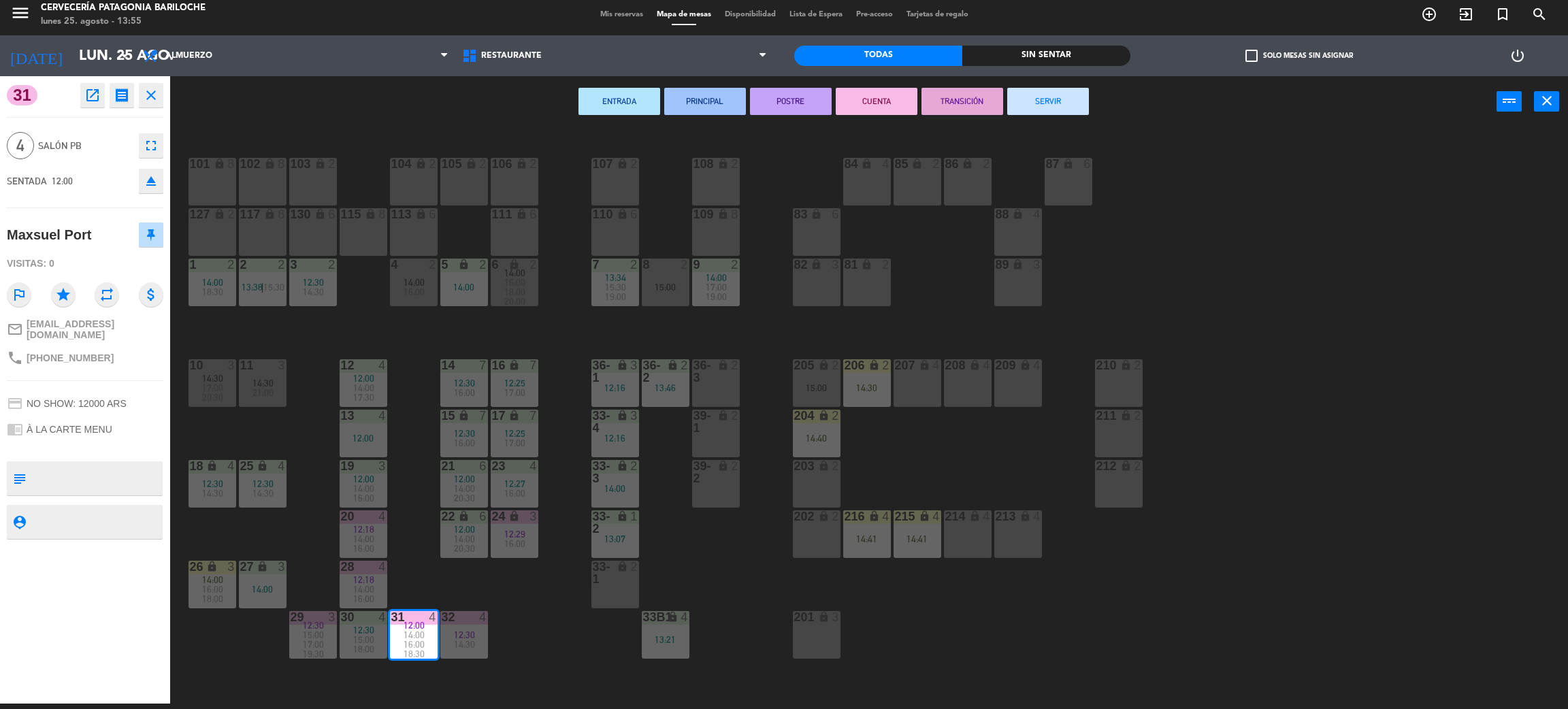
click at [1053, 108] on button "SERVIR" at bounding box center [1048, 102] width 82 height 27
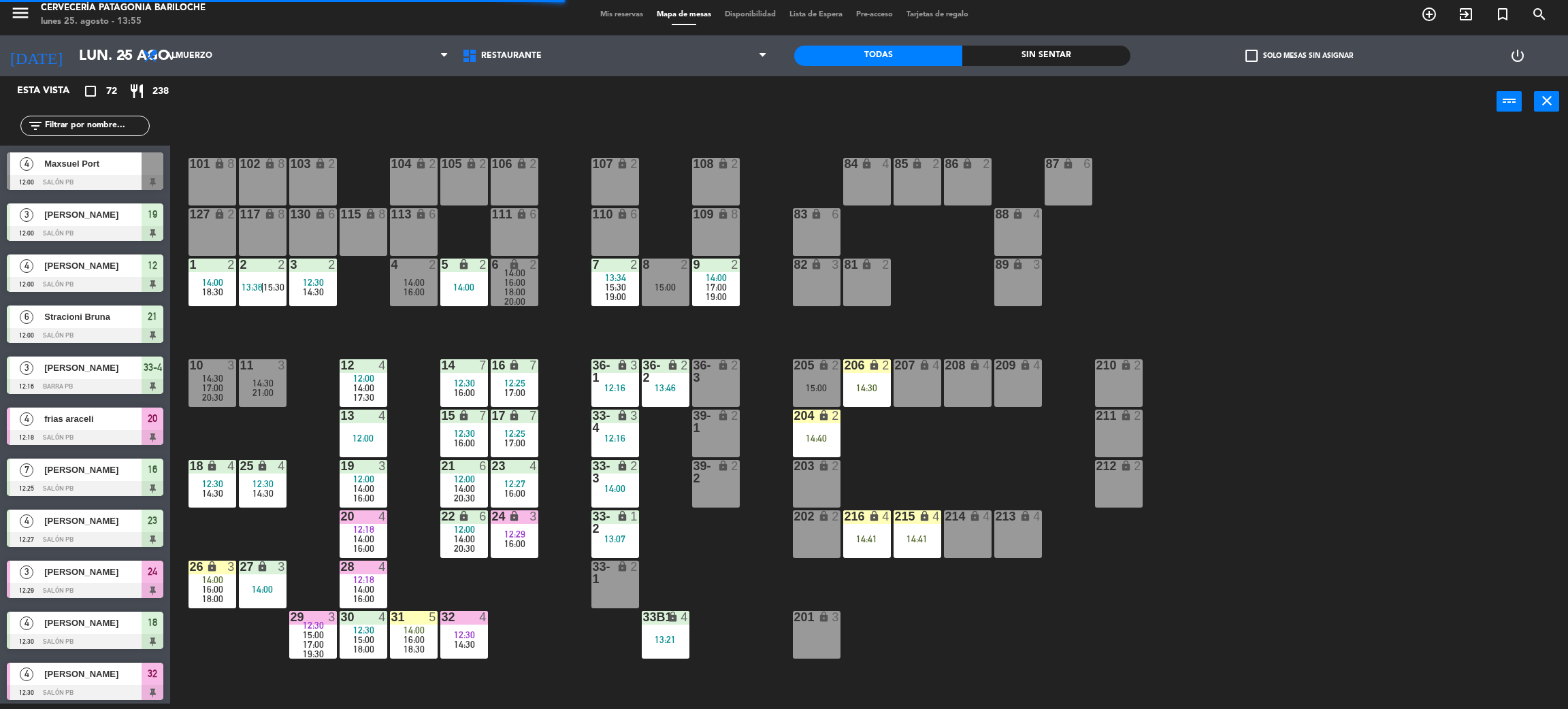
click at [99, 130] on input "text" at bounding box center [96, 126] width 106 height 15
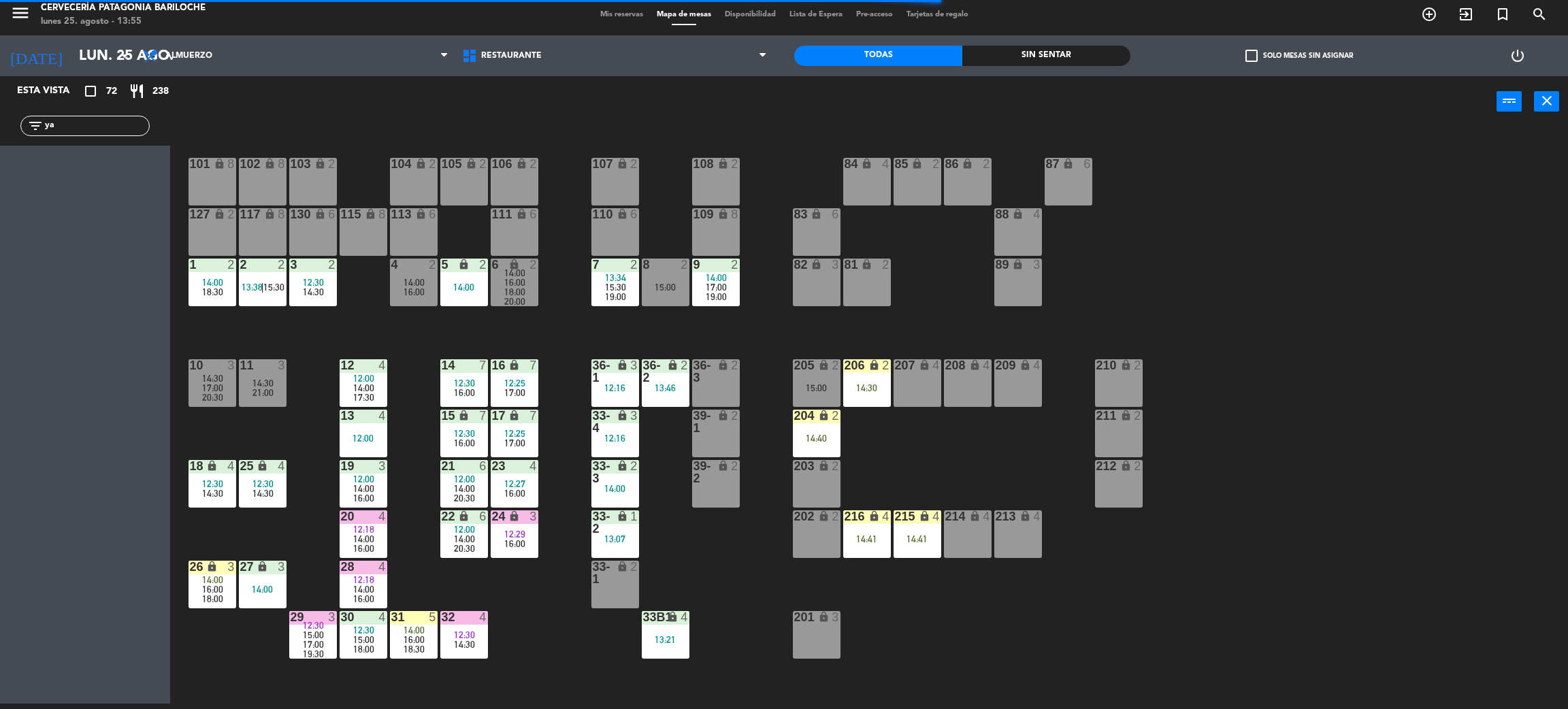
type input "y"
type input "[PERSON_NAME]"
drag, startPoint x: 0, startPoint y: 237, endPoint x: 27, endPoint y: 231, distance: 27.7
click at [0, 237] on div "Esta vista crop_square 72 restaurant 238 filter_list [PERSON_NAME] 5 [PERSON_NA…" at bounding box center [85, 390] width 171 height 627
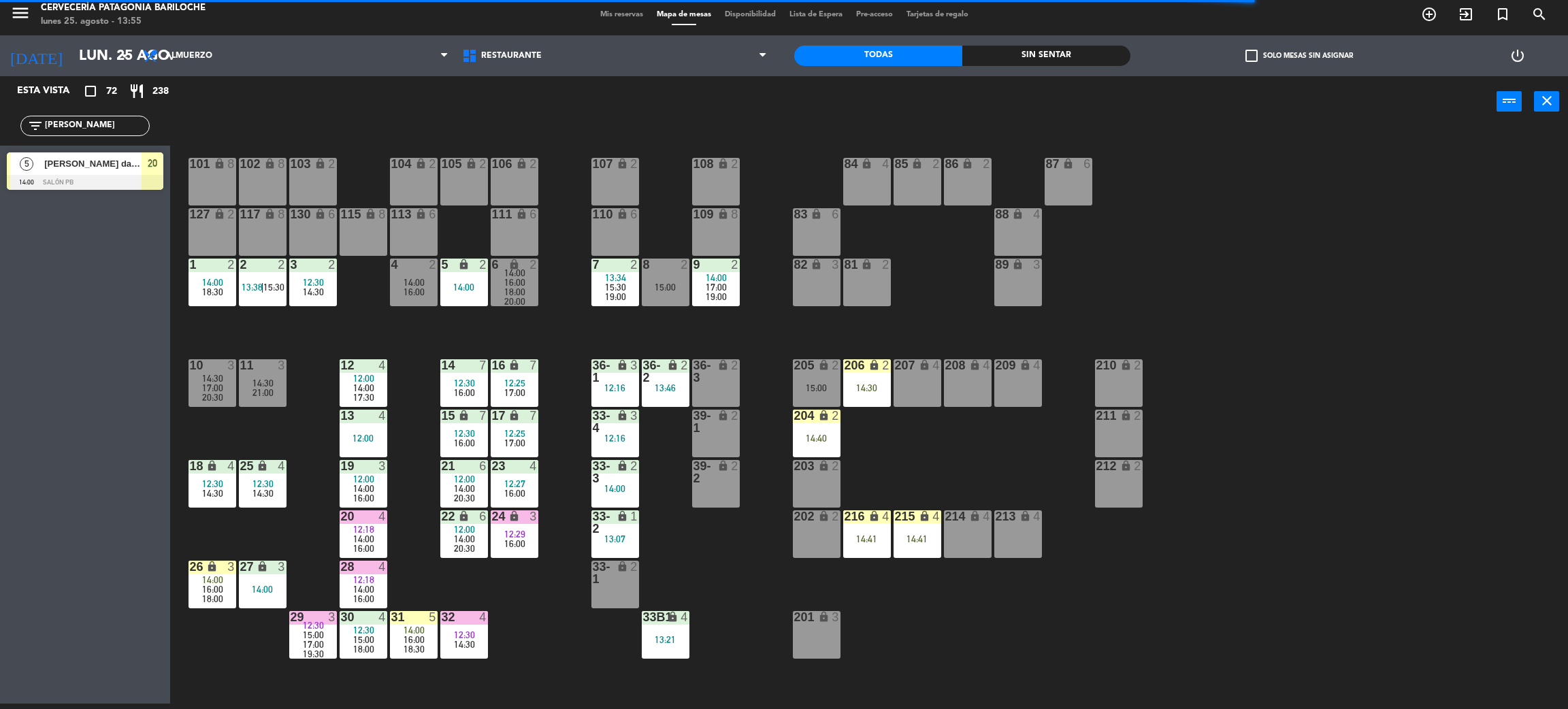
click at [87, 173] on div "[PERSON_NAME] da [PERSON_NAME]" at bounding box center [92, 164] width 99 height 22
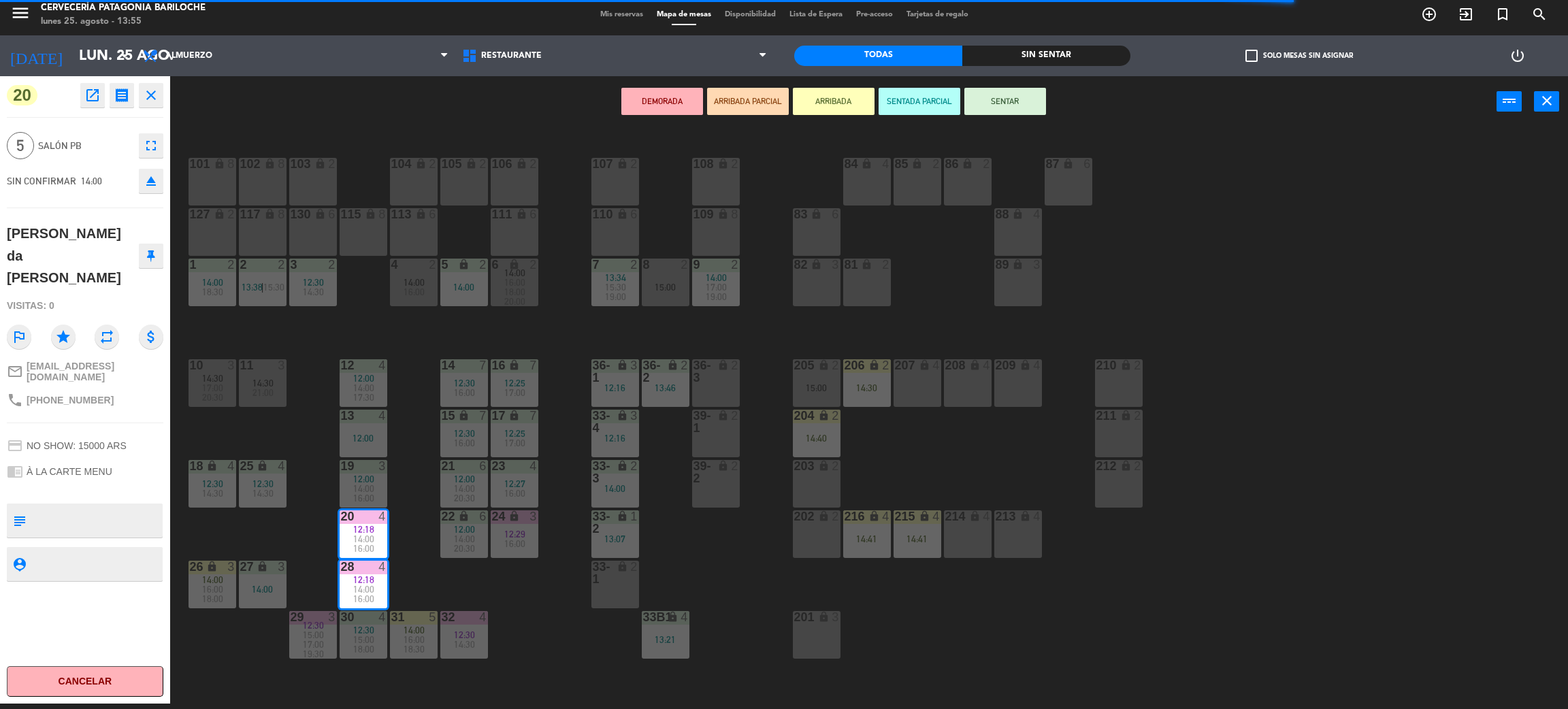
click at [444, 586] on div "101 lock 8 102 lock 8 104 lock 2 105 lock 2 106 lock 2 103 lock 2 107 lock 2 10…" at bounding box center [876, 421] width 1382 height 576
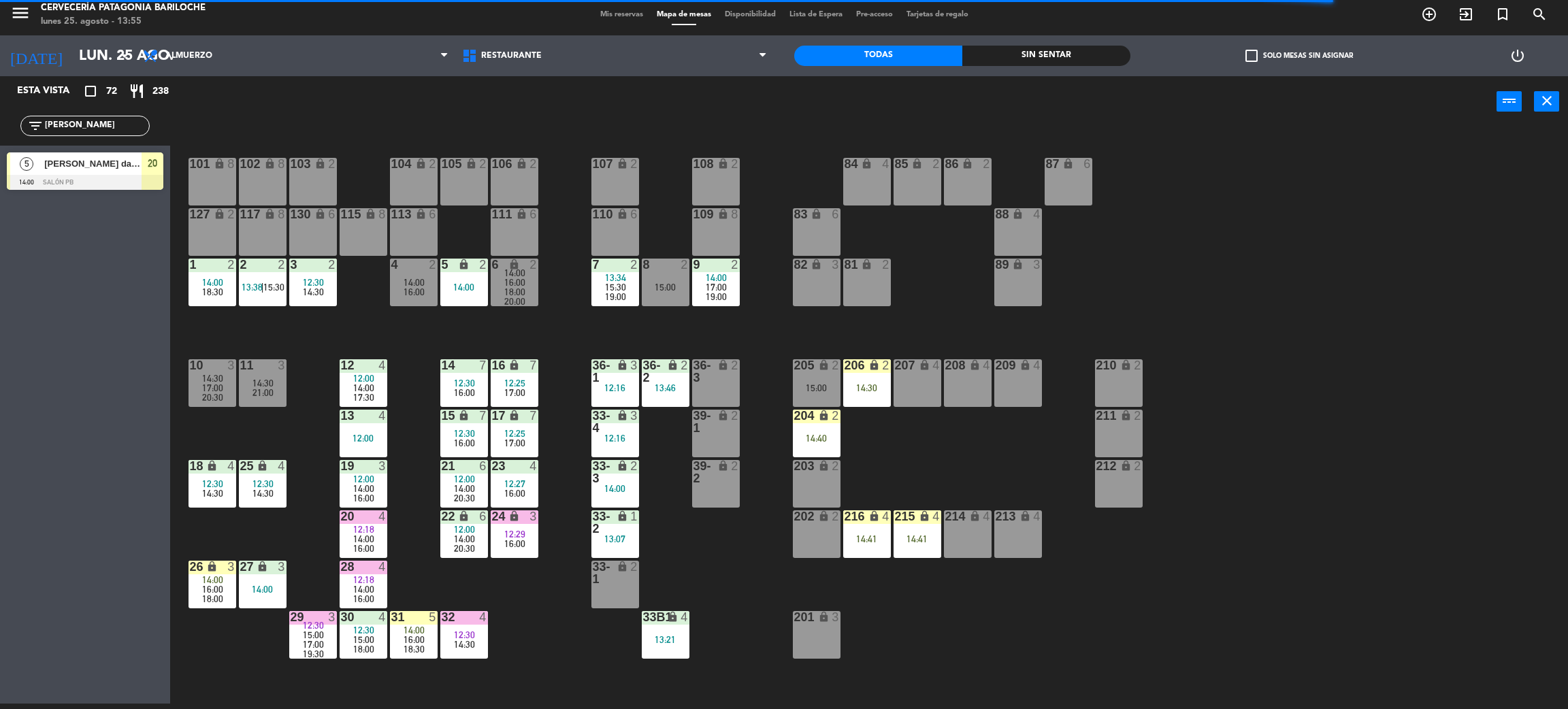
click at [92, 119] on input "[PERSON_NAME]" at bounding box center [96, 126] width 106 height 15
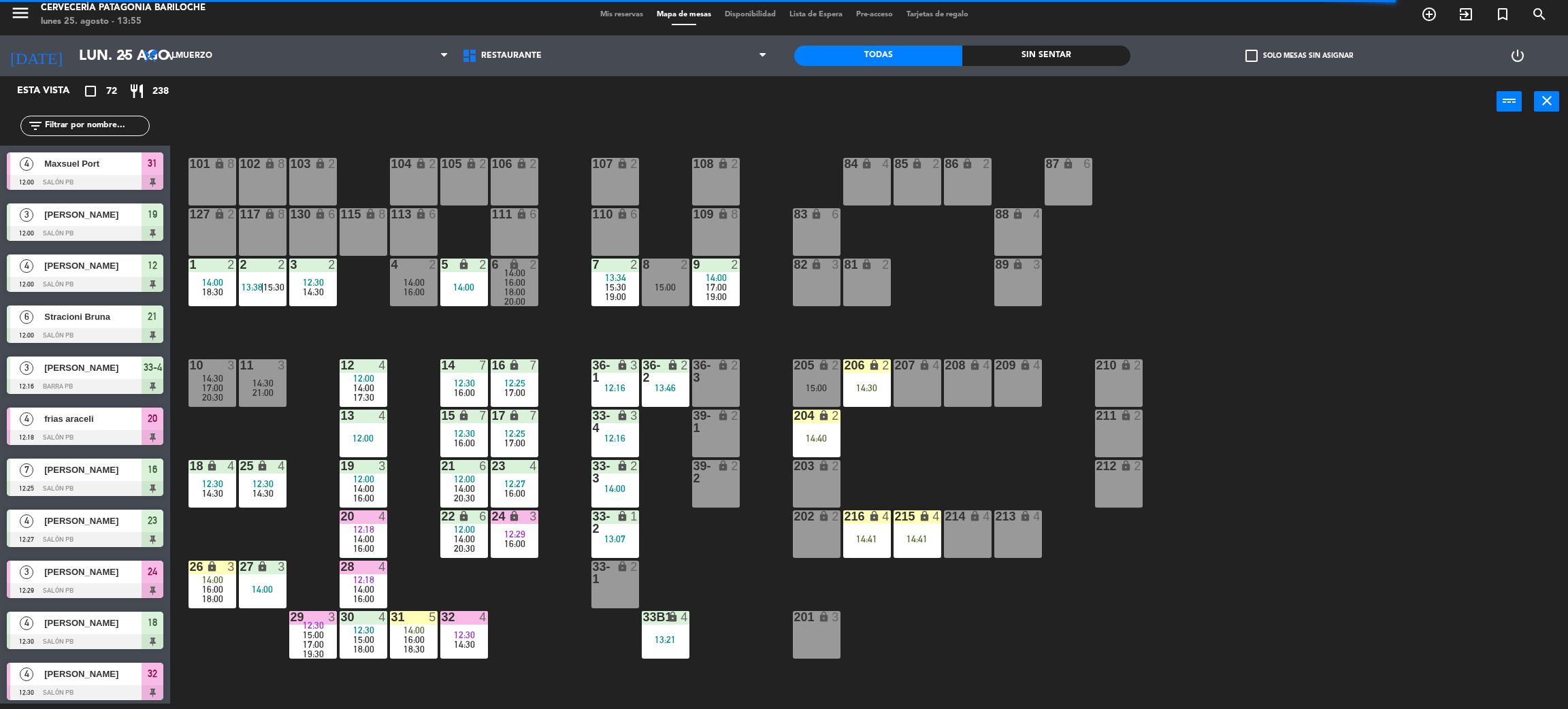
click at [439, 583] on div "101 lock 8 102 lock 8 104 lock 2 105 lock 2 106 lock 2 103 lock 2 107 lock 2 10…" at bounding box center [876, 421] width 1382 height 576
click at [346, 387] on div "14:00" at bounding box center [364, 388] width 48 height 10
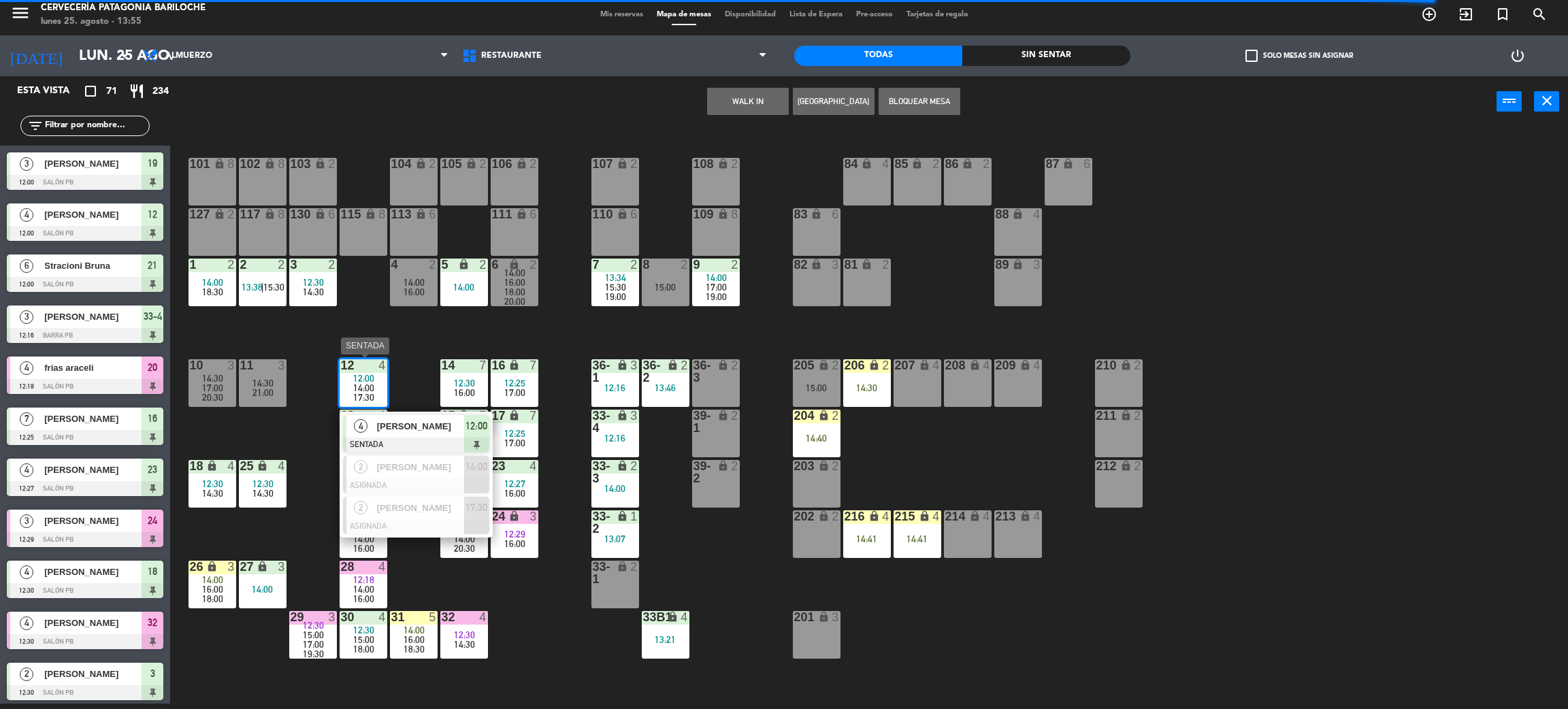
click at [419, 481] on div at bounding box center [416, 486] width 147 height 15
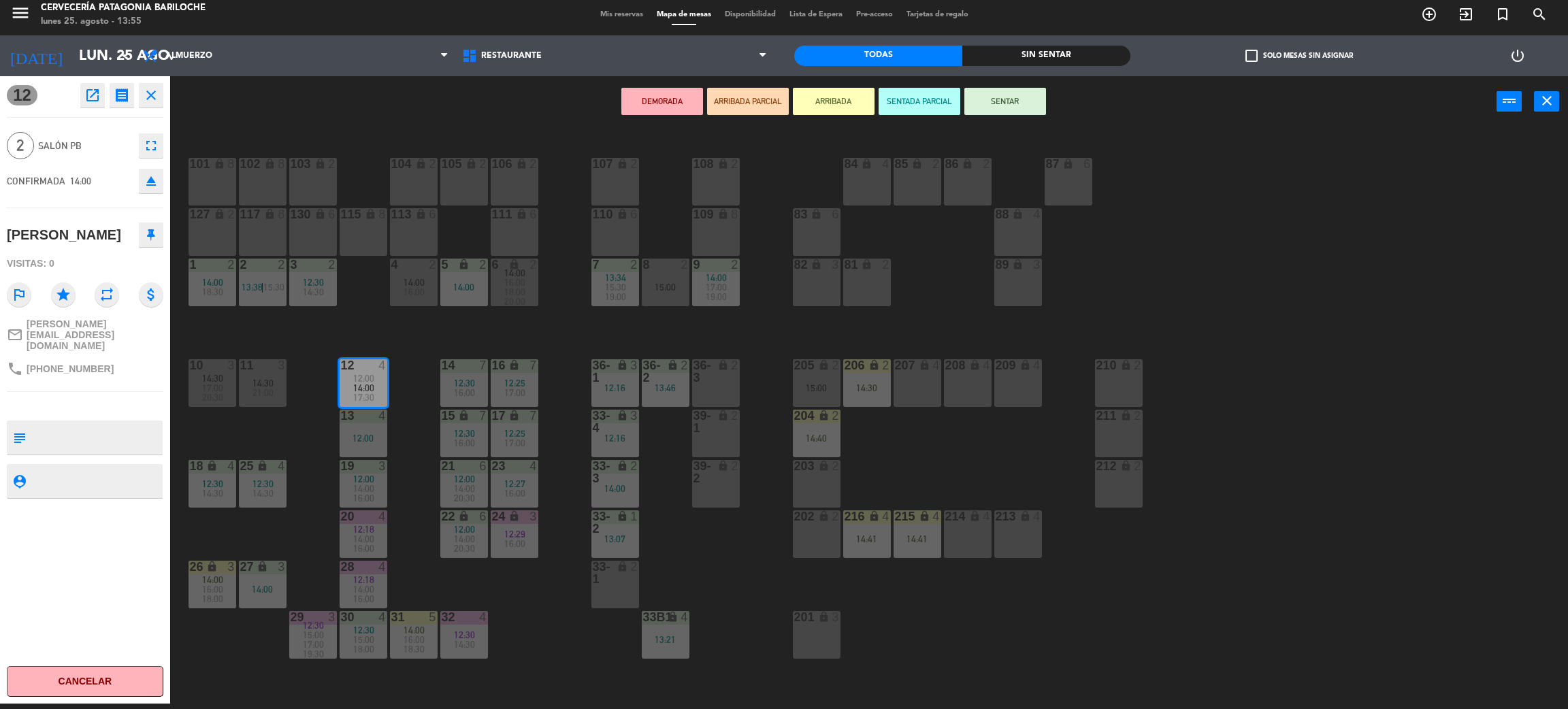
click at [314, 441] on div "101 lock 8 102 lock 8 104 lock 2 105 lock 2 106 lock 2 103 lock 2 107 lock 2 10…" at bounding box center [876, 421] width 1382 height 576
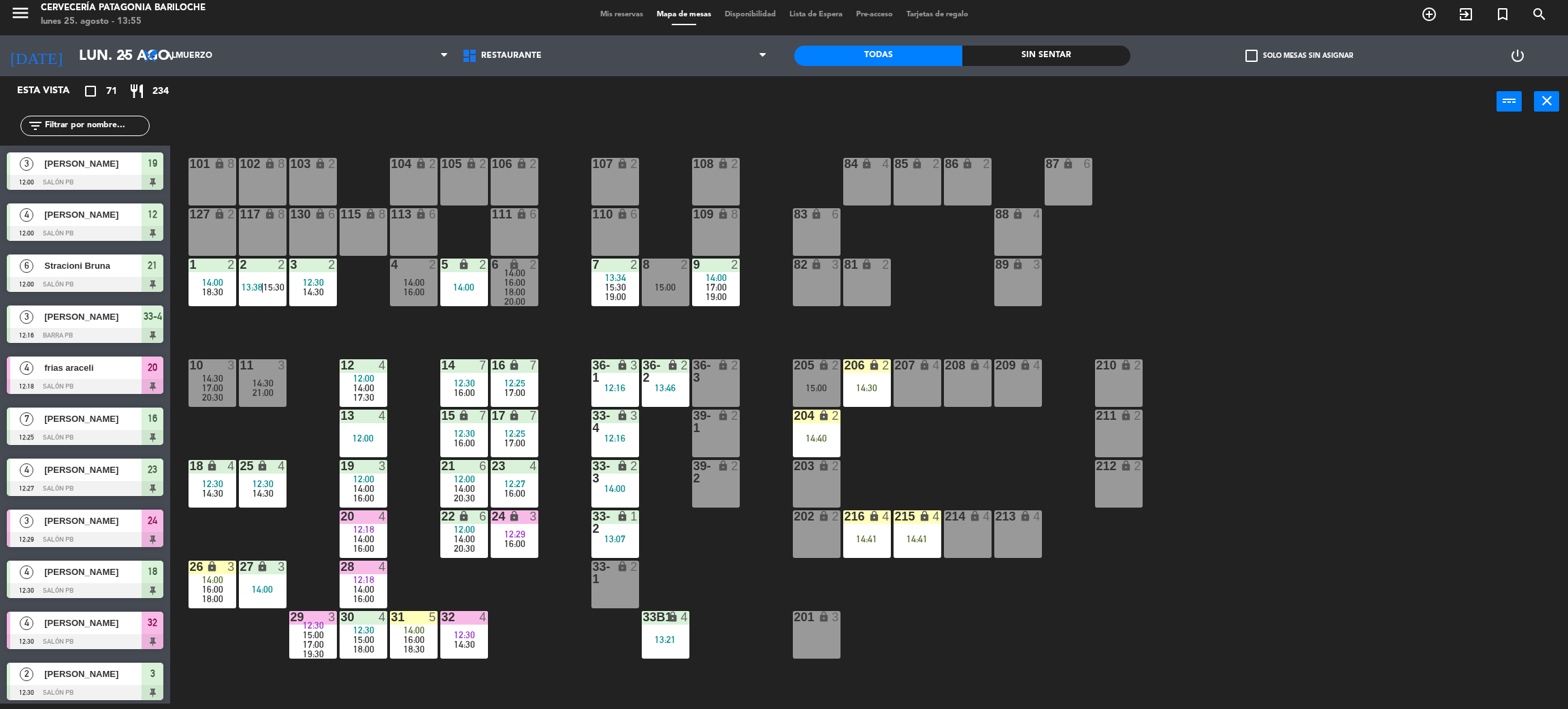
click at [428, 329] on div "101 lock 8 102 lock 8 104 lock 2 105 lock 2 106 lock 2 103 lock 2 107 lock 2 10…" at bounding box center [876, 421] width 1382 height 576
click at [411, 619] on div at bounding box center [413, 617] width 23 height 12
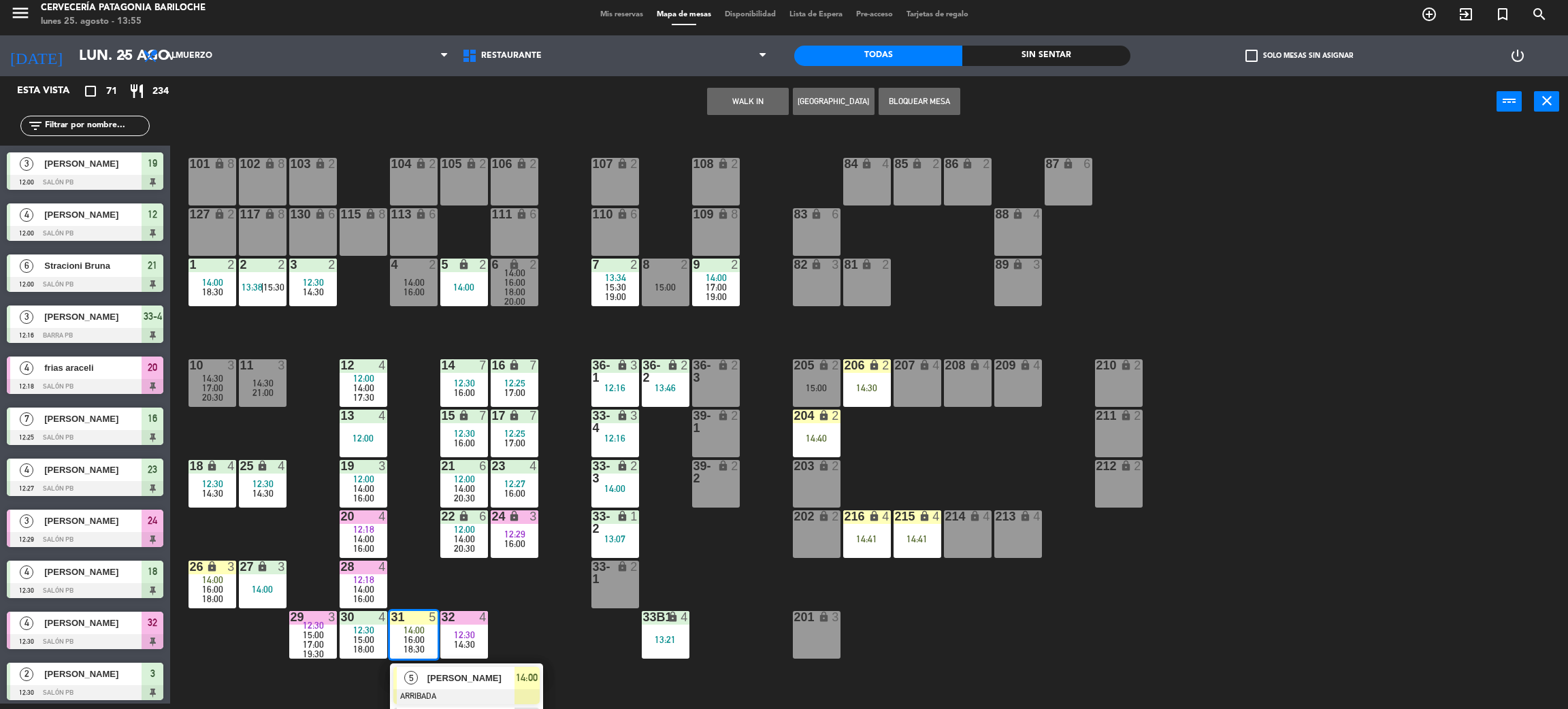
click at [402, 587] on div "101 lock 8 102 lock 8 104 lock 2 105 lock 2 106 lock 2 103 lock 2 107 lock 2 10…" at bounding box center [876, 421] width 1382 height 576
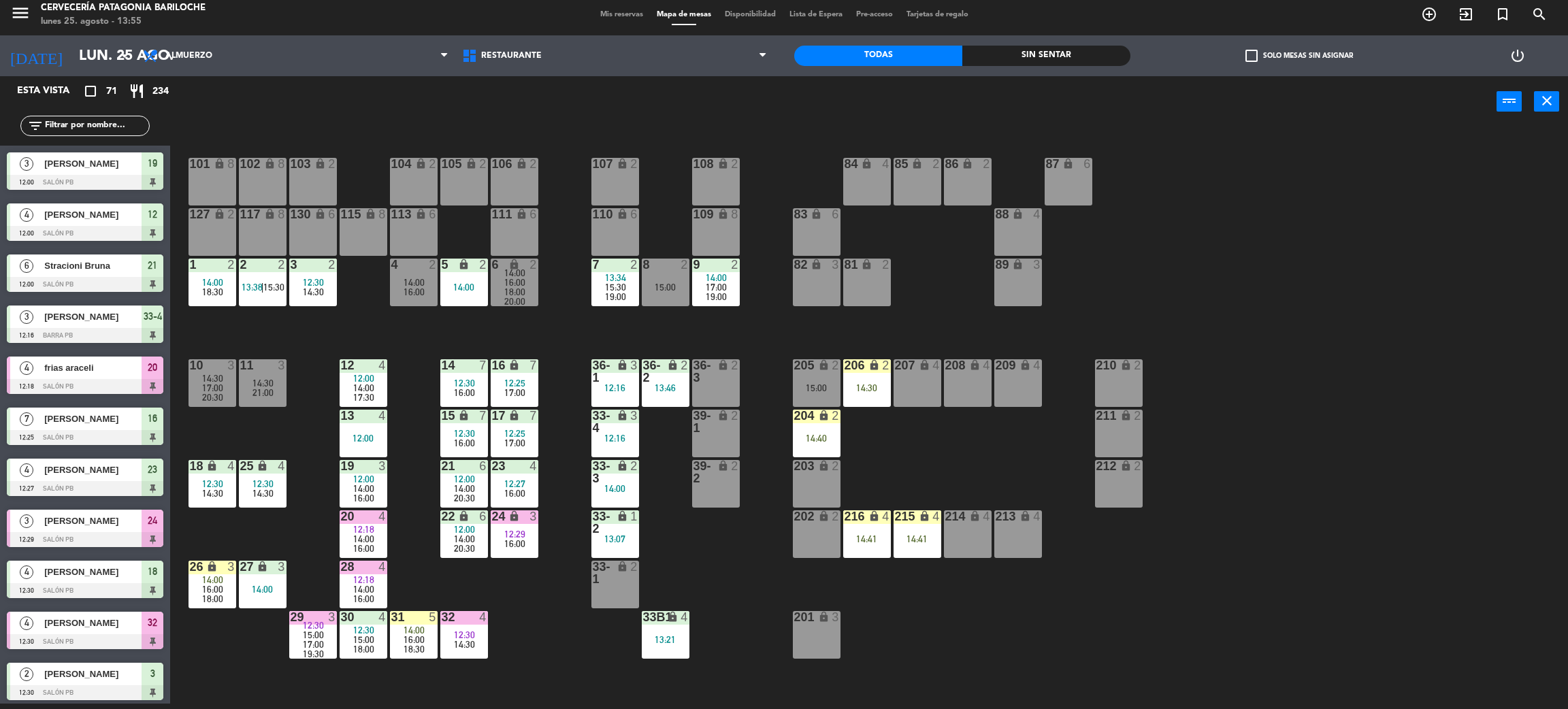
click at [359, 538] on span "14:00" at bounding box center [364, 539] width 21 height 11
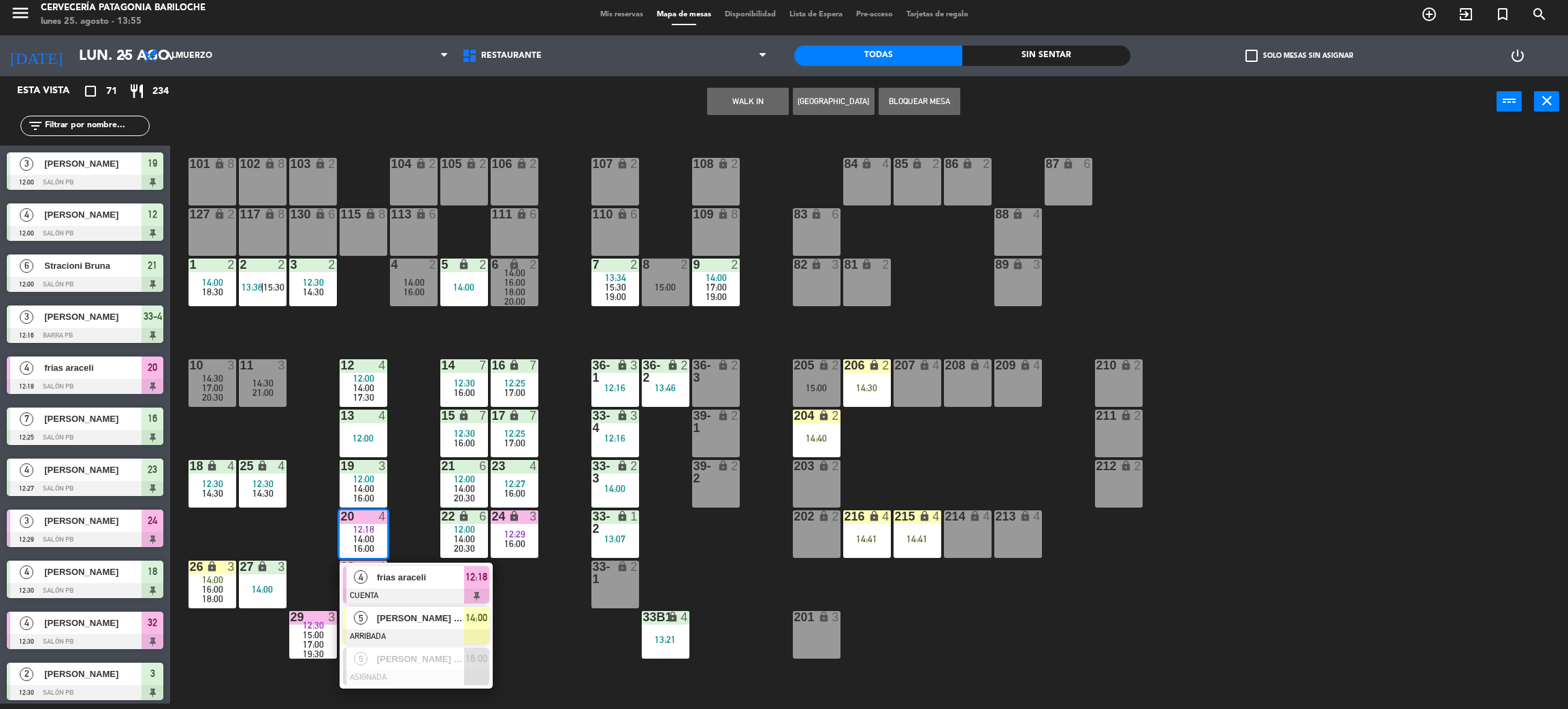
click at [431, 624] on div "[PERSON_NAME] da [PERSON_NAME]" at bounding box center [420, 618] width 89 height 22
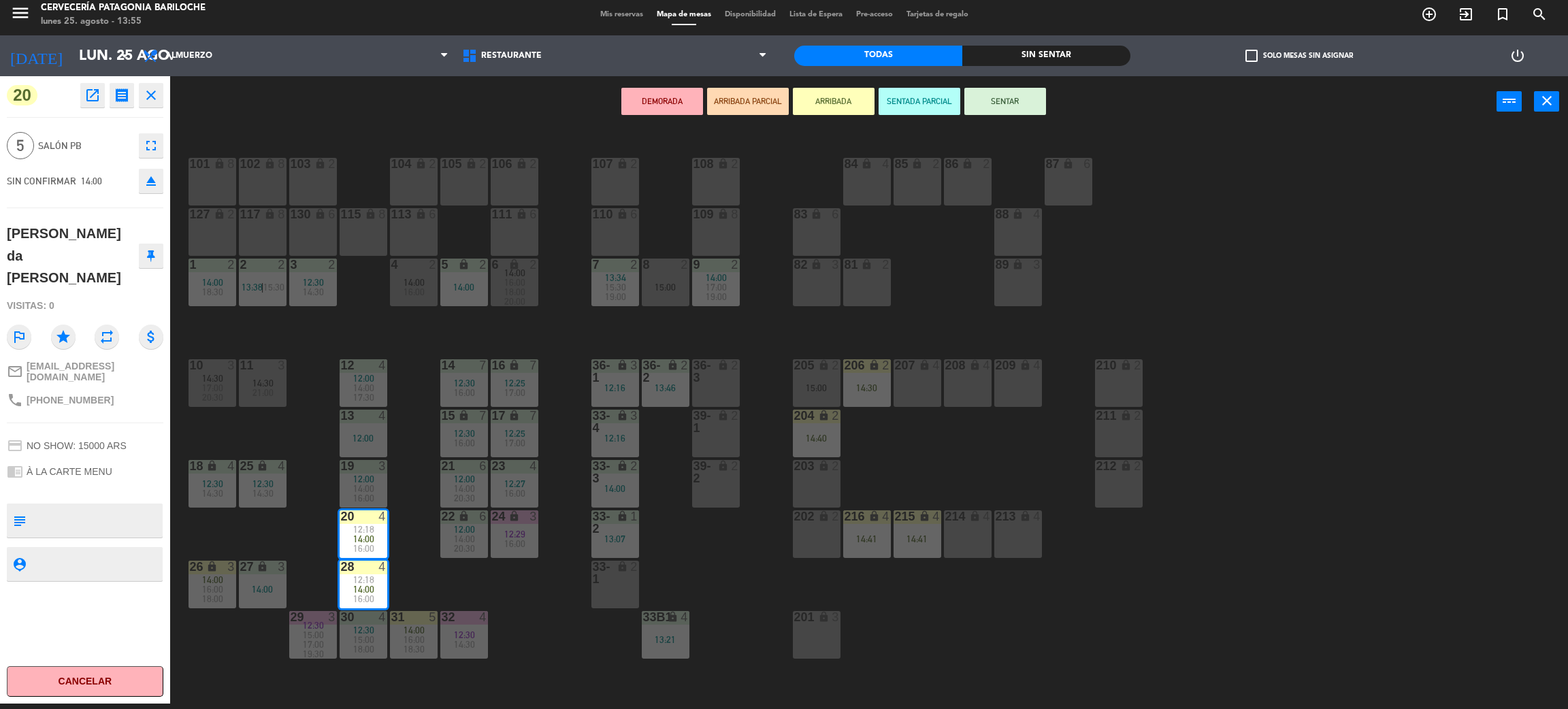
click at [406, 573] on div "101 lock 8 102 lock 8 104 lock 2 105 lock 2 106 lock 2 103 lock 2 107 lock 2 10…" at bounding box center [876, 421] width 1382 height 576
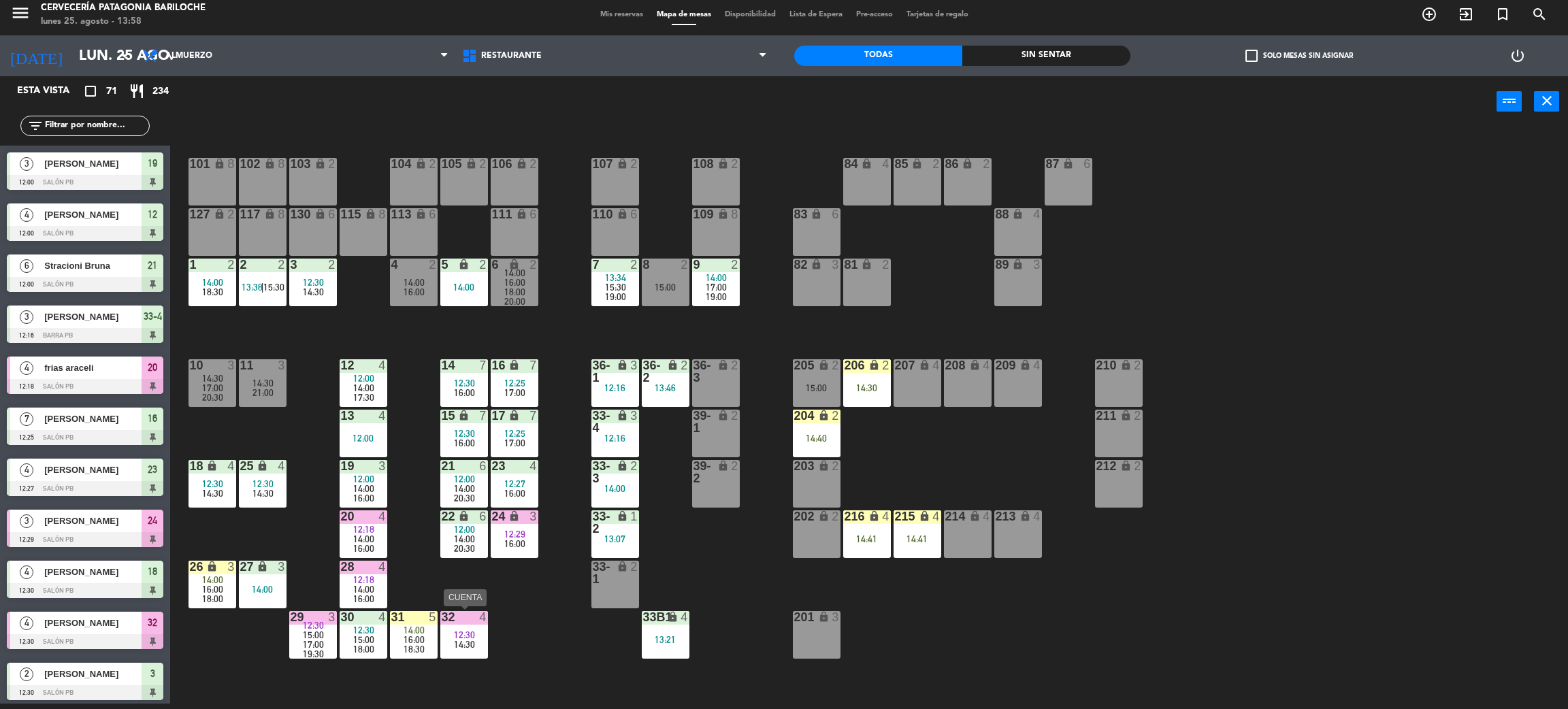
click at [476, 634] on div "12:30" at bounding box center [464, 635] width 48 height 10
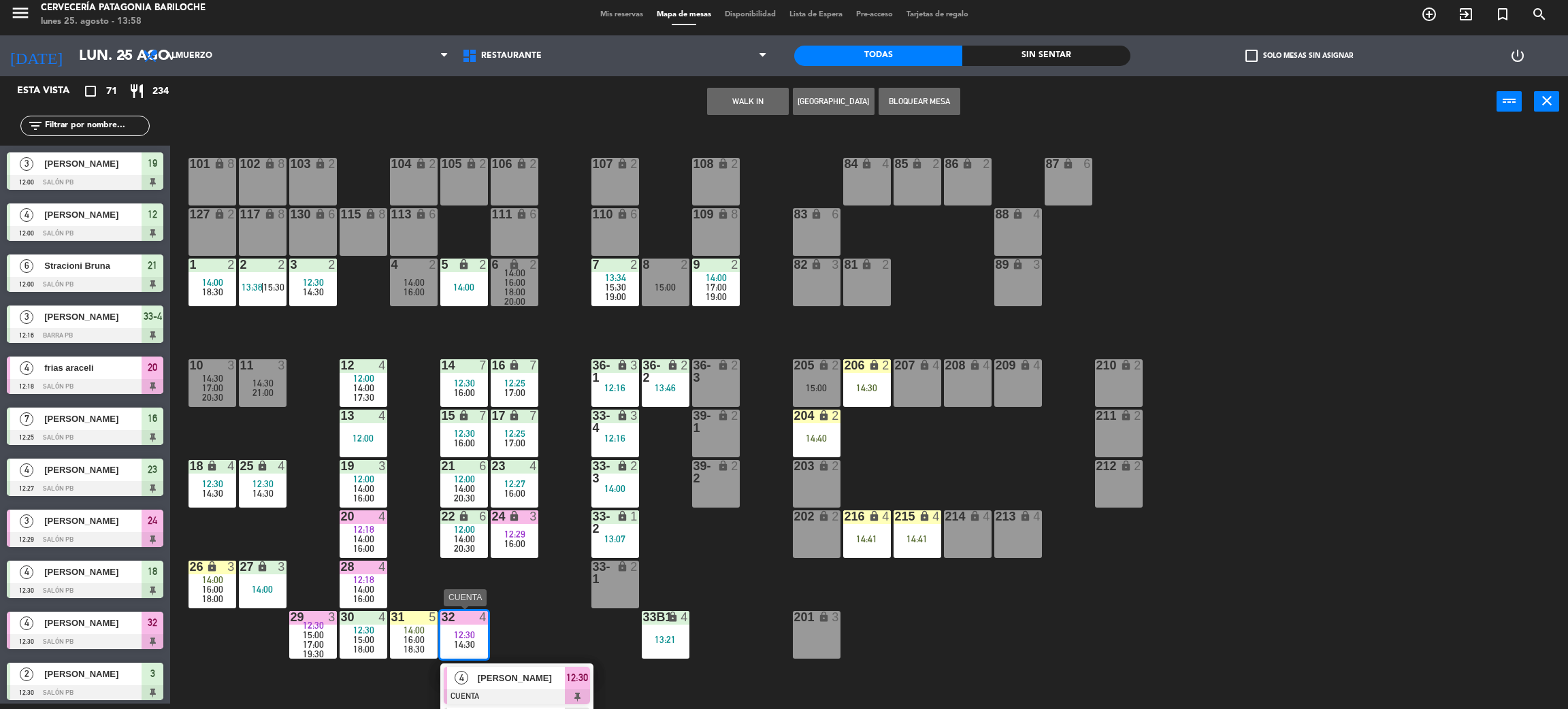
click at [526, 668] on div "[PERSON_NAME]" at bounding box center [521, 678] width 89 height 22
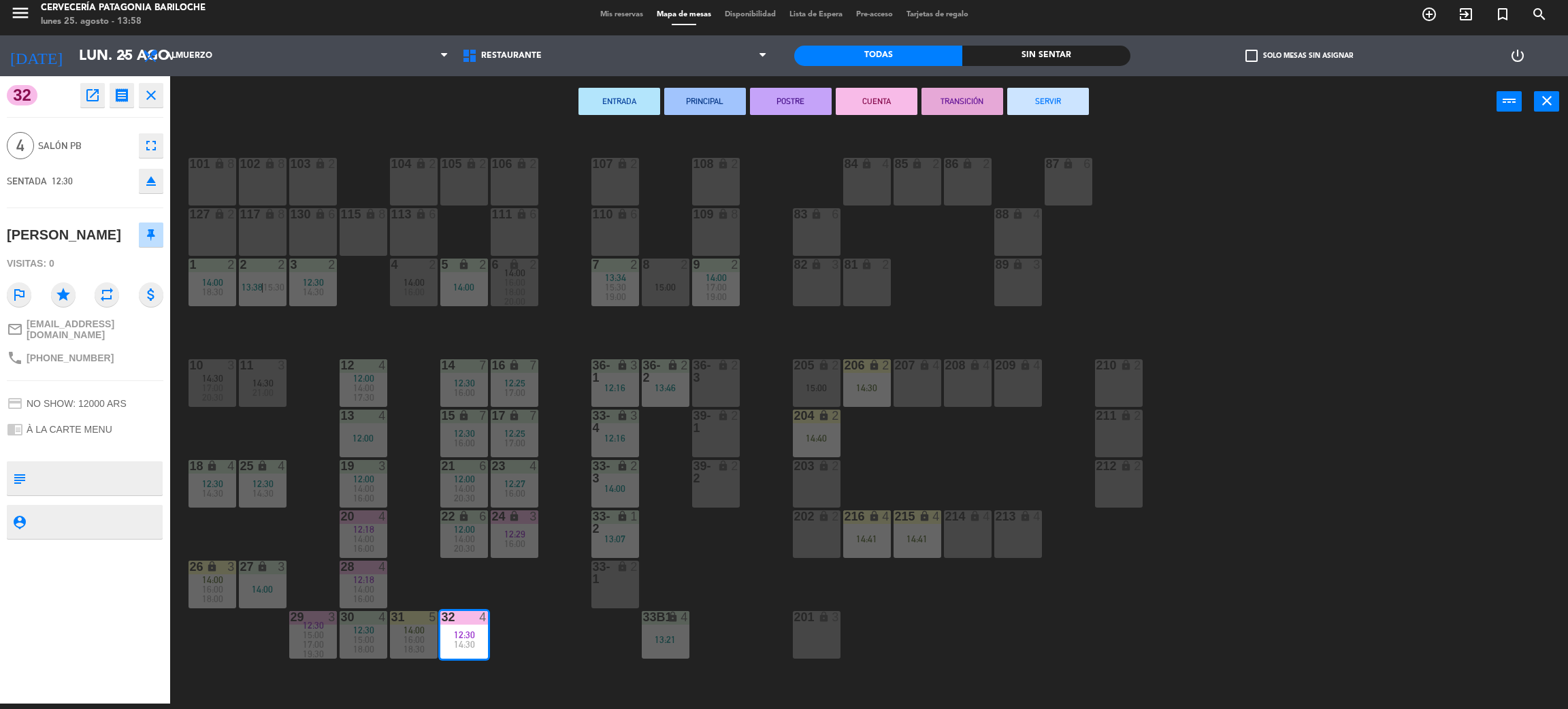
click at [1048, 112] on button "SERVIR" at bounding box center [1048, 102] width 82 height 27
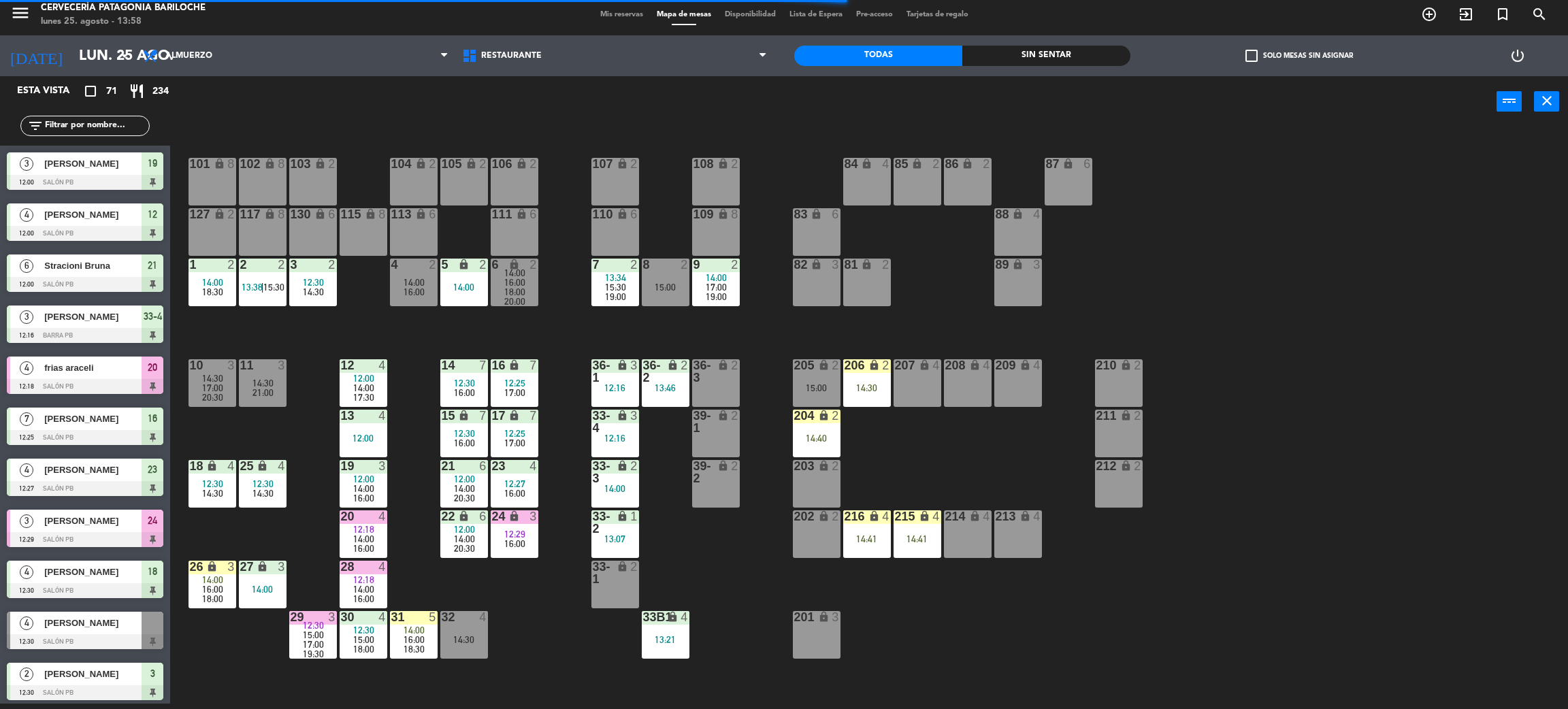
click at [410, 629] on span "14:00" at bounding box center [414, 630] width 21 height 11
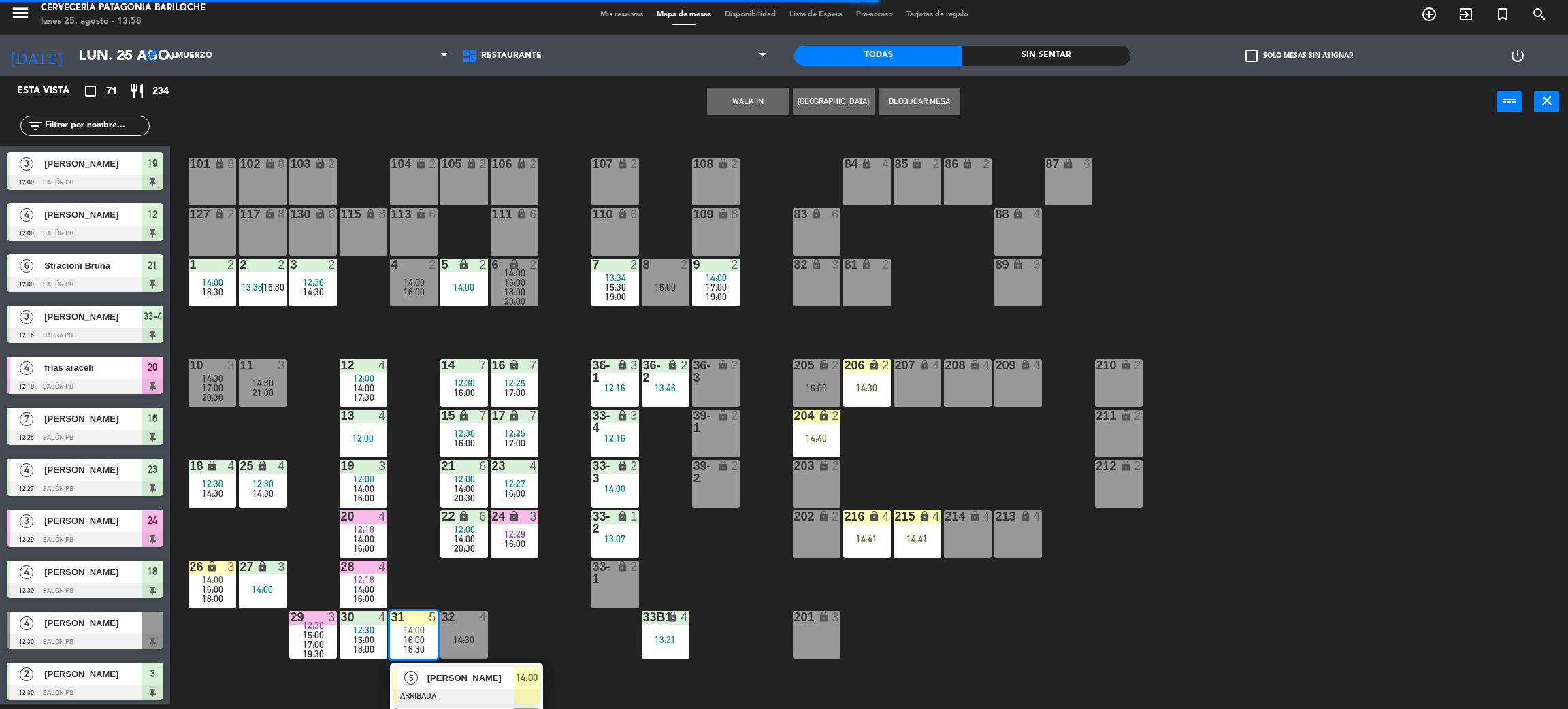
scroll to position [79, 0]
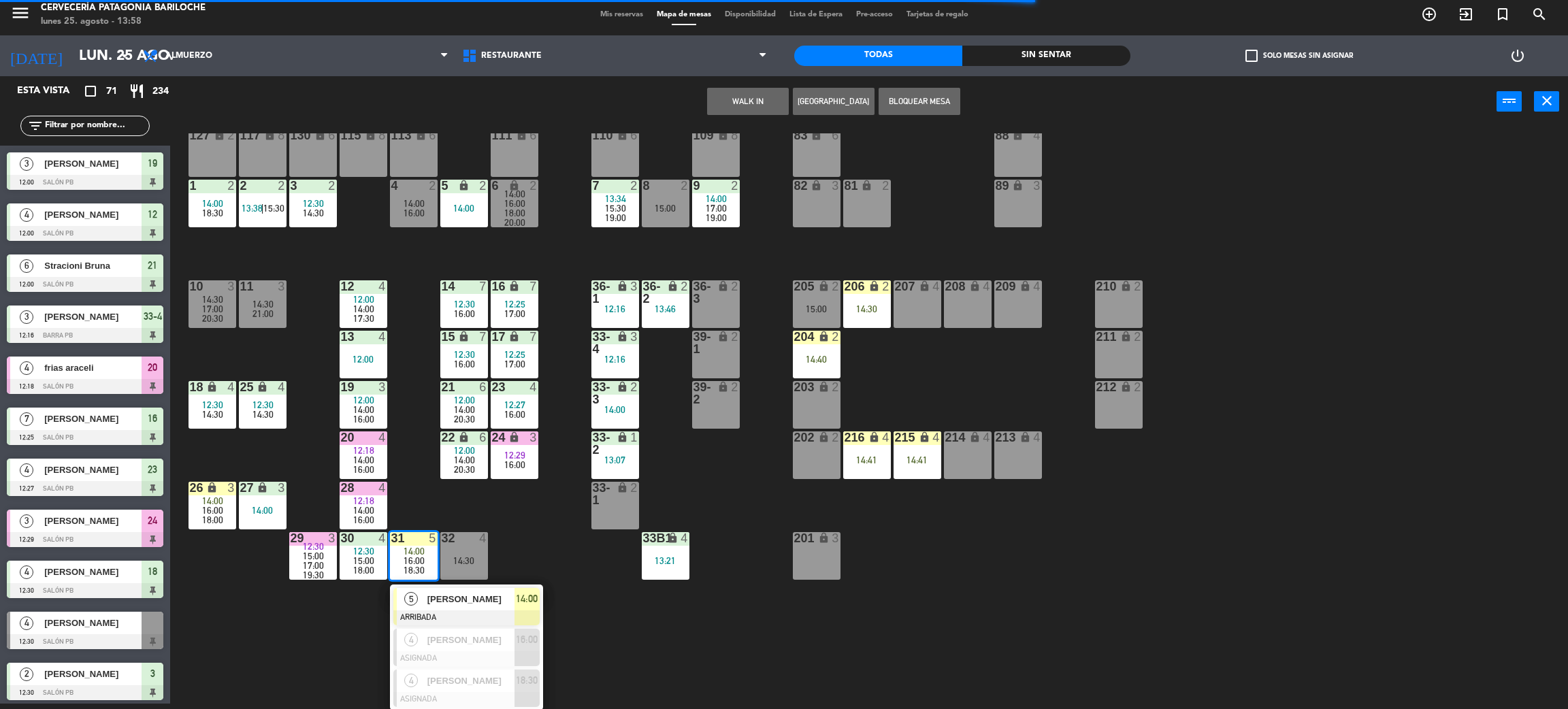
click at [460, 603] on span "[PERSON_NAME]" at bounding box center [471, 599] width 87 height 14
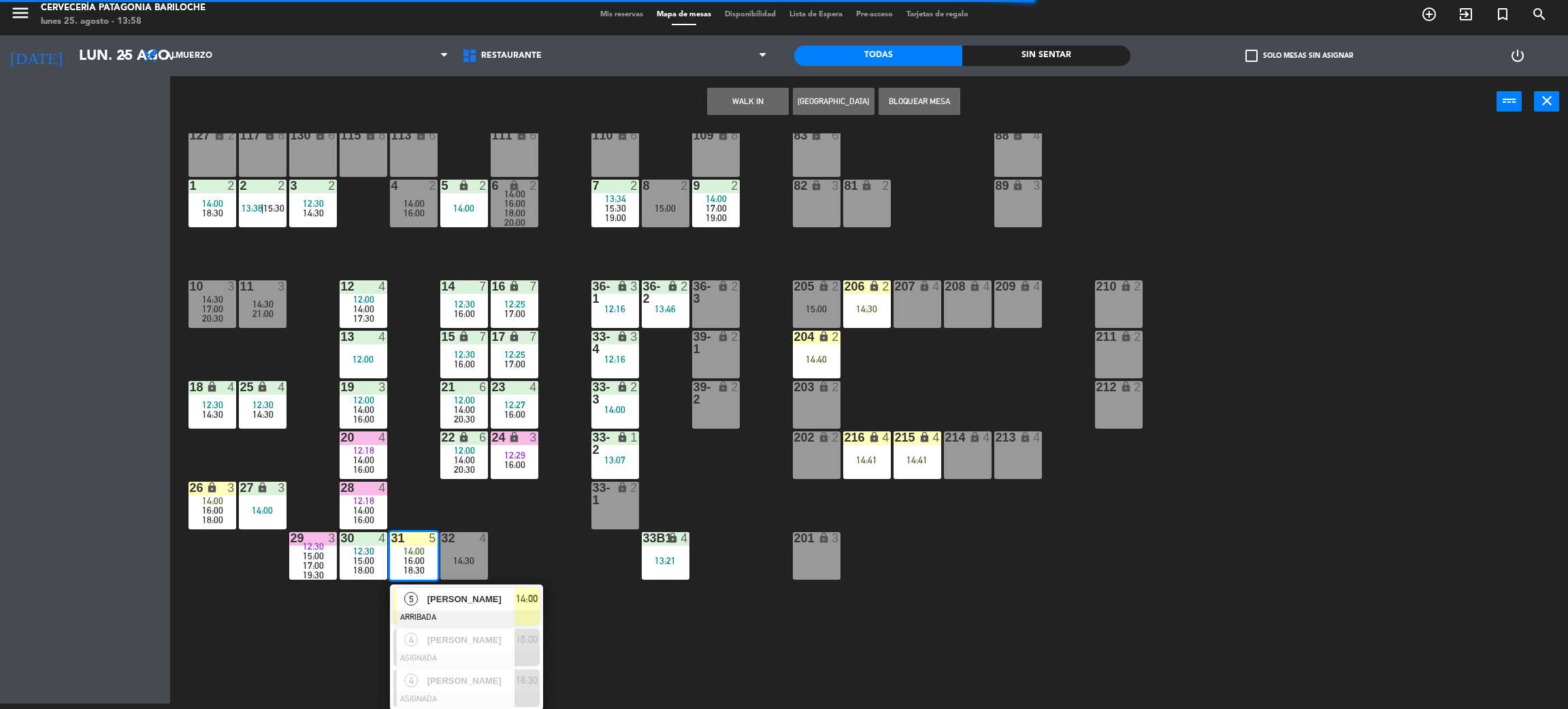
scroll to position [0, 0]
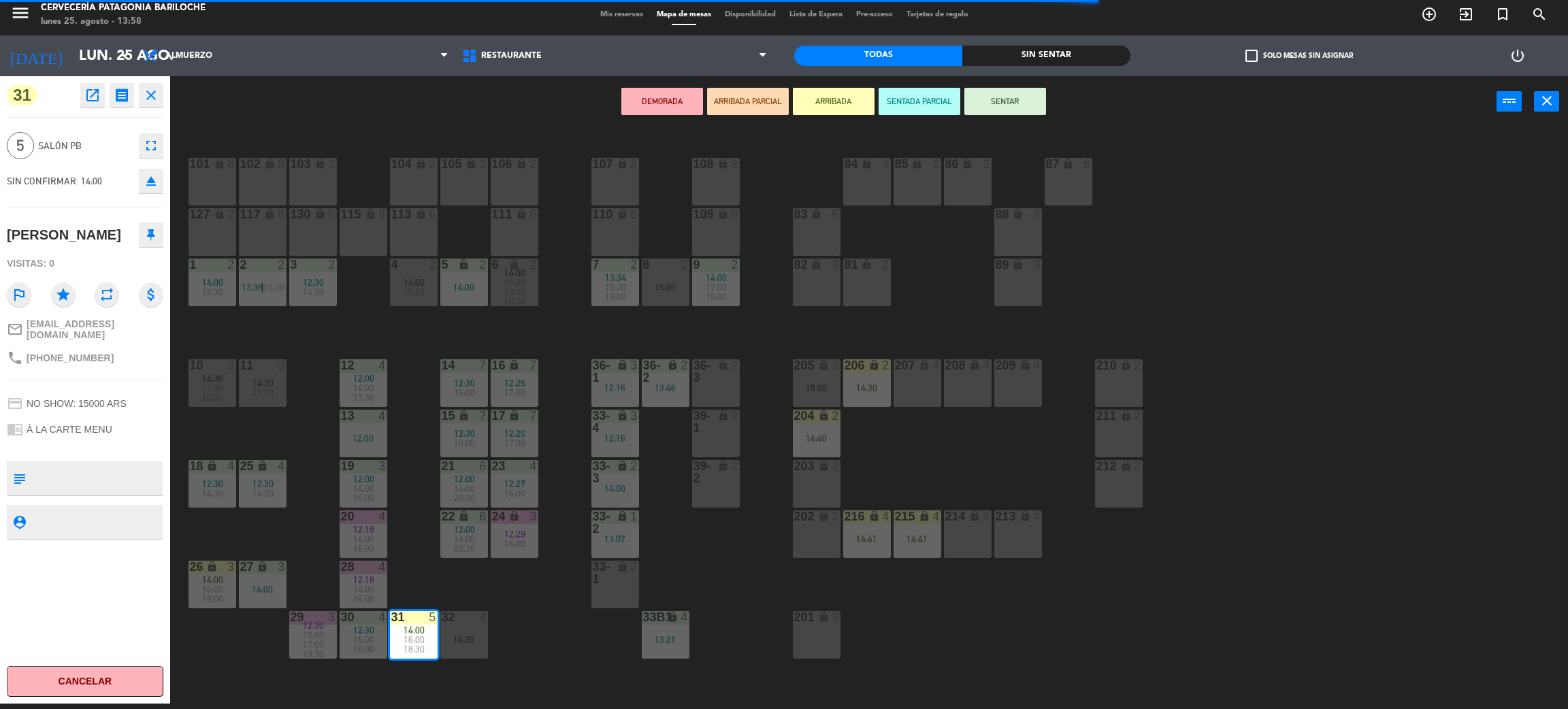
click at [415, 579] on div "101 lock 8 102 lock 8 104 lock 2 105 lock 2 106 lock 2 103 lock 2 107 lock 2 10…" at bounding box center [876, 421] width 1382 height 576
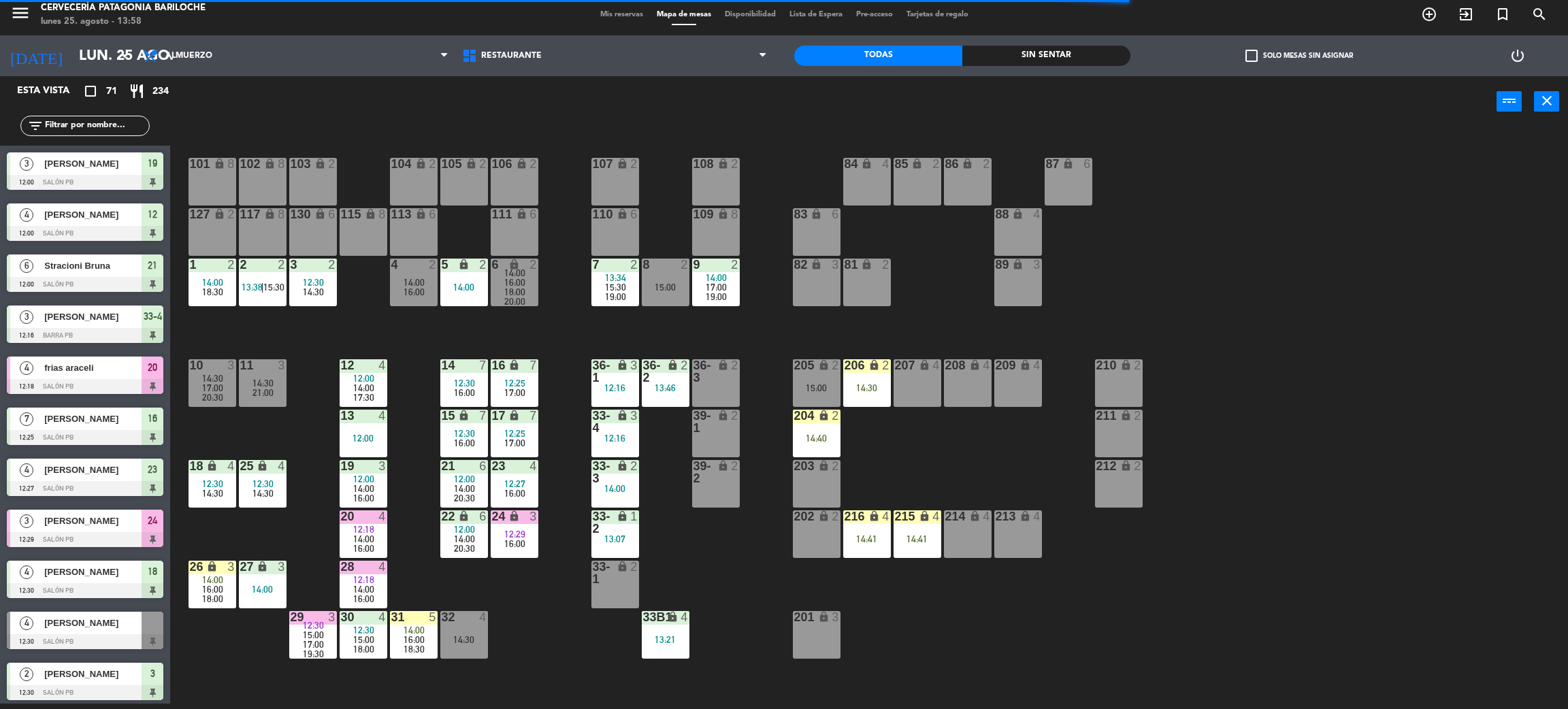
scroll to position [5, 0]
click at [370, 534] on span "14:00" at bounding box center [364, 539] width 21 height 11
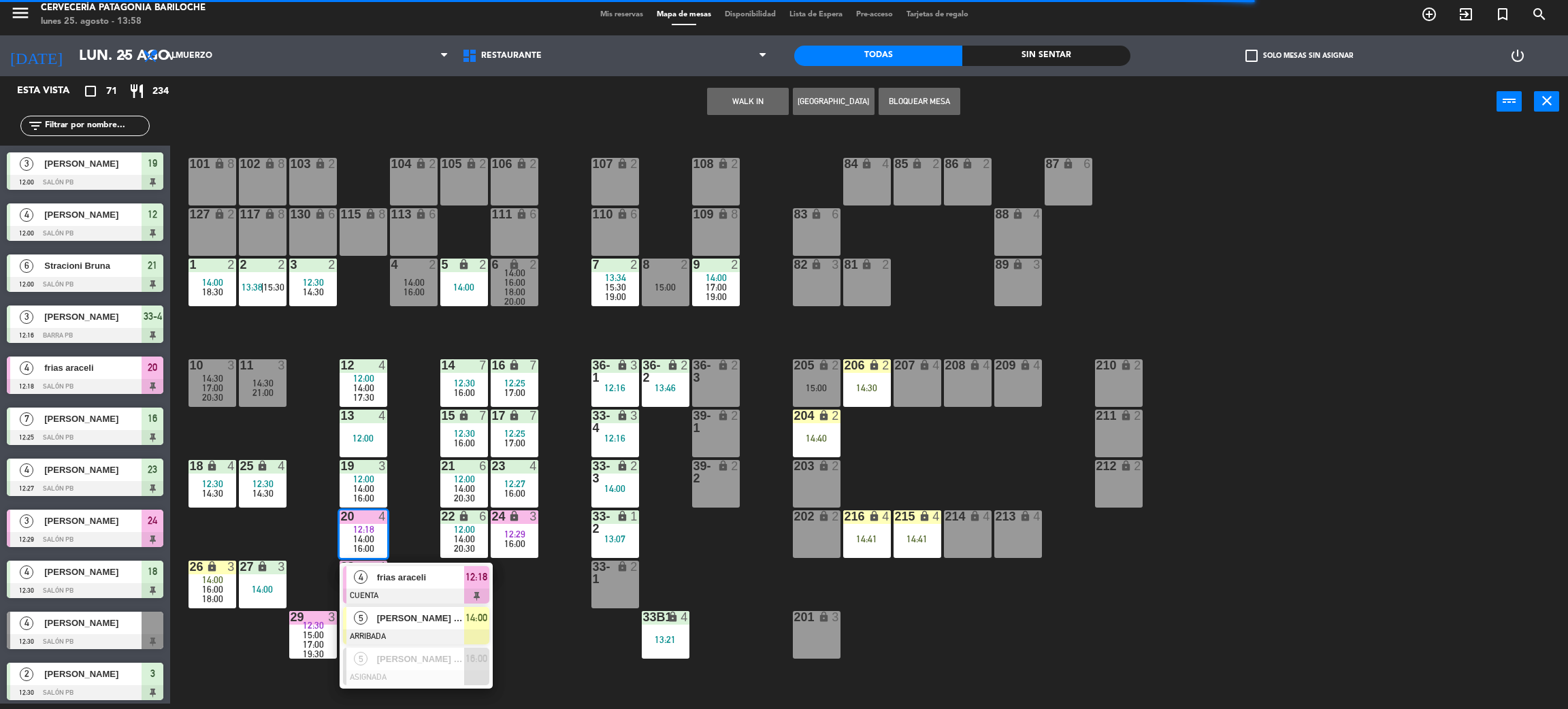
click at [438, 622] on span "[PERSON_NAME] da [PERSON_NAME]" at bounding box center [421, 618] width 87 height 14
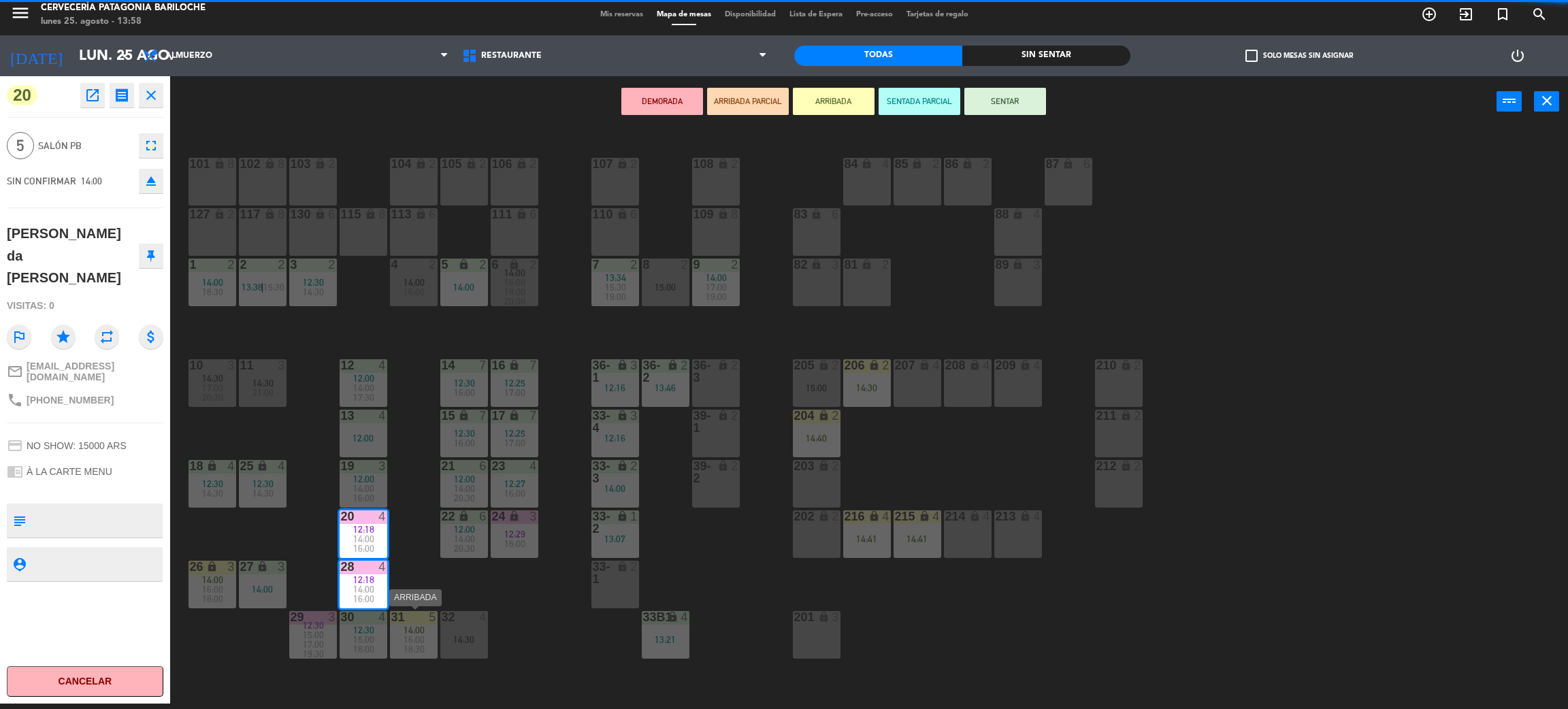
click at [412, 627] on span "14:00" at bounding box center [414, 630] width 21 height 11
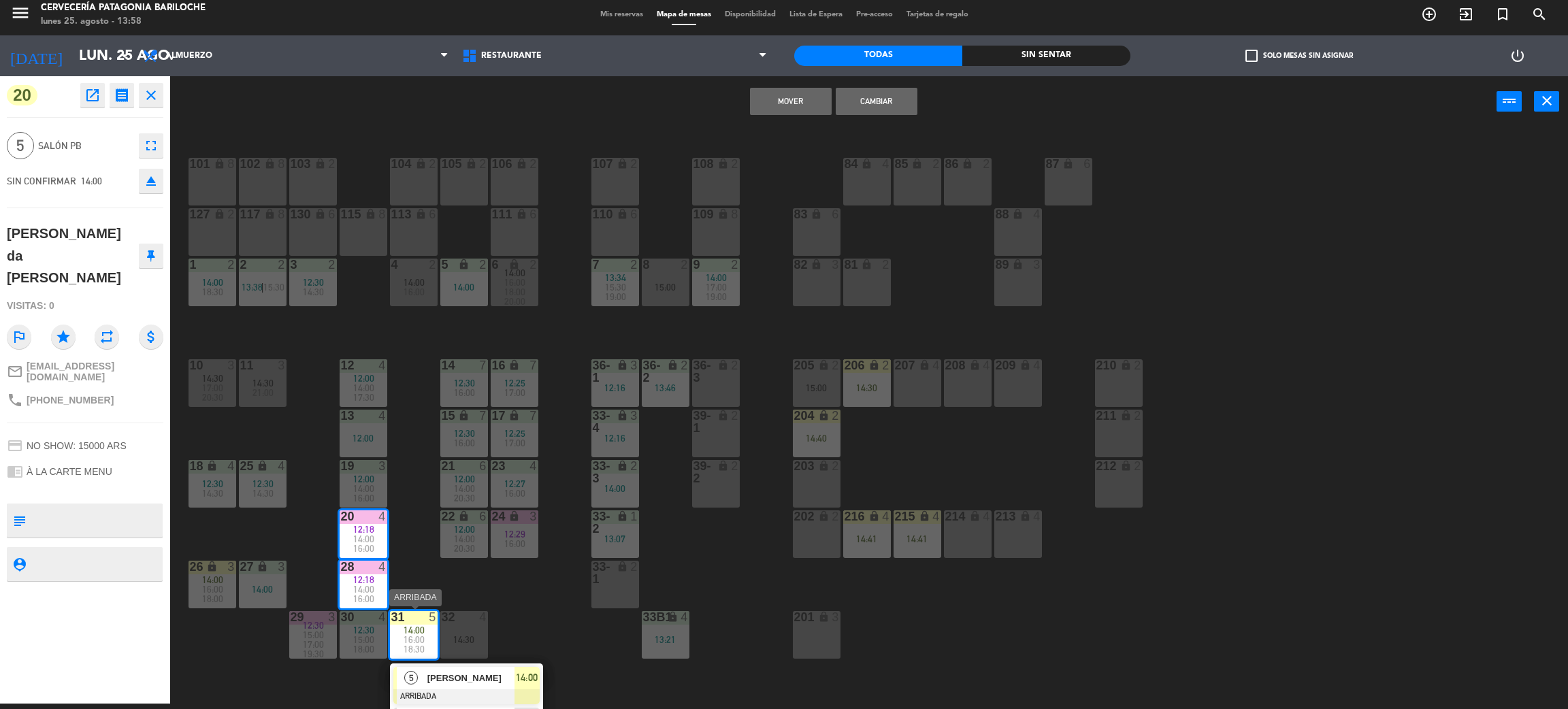
click at [469, 676] on span "[PERSON_NAME]" at bounding box center [471, 678] width 87 height 14
click at [873, 97] on button "Cambiar" at bounding box center [877, 102] width 82 height 27
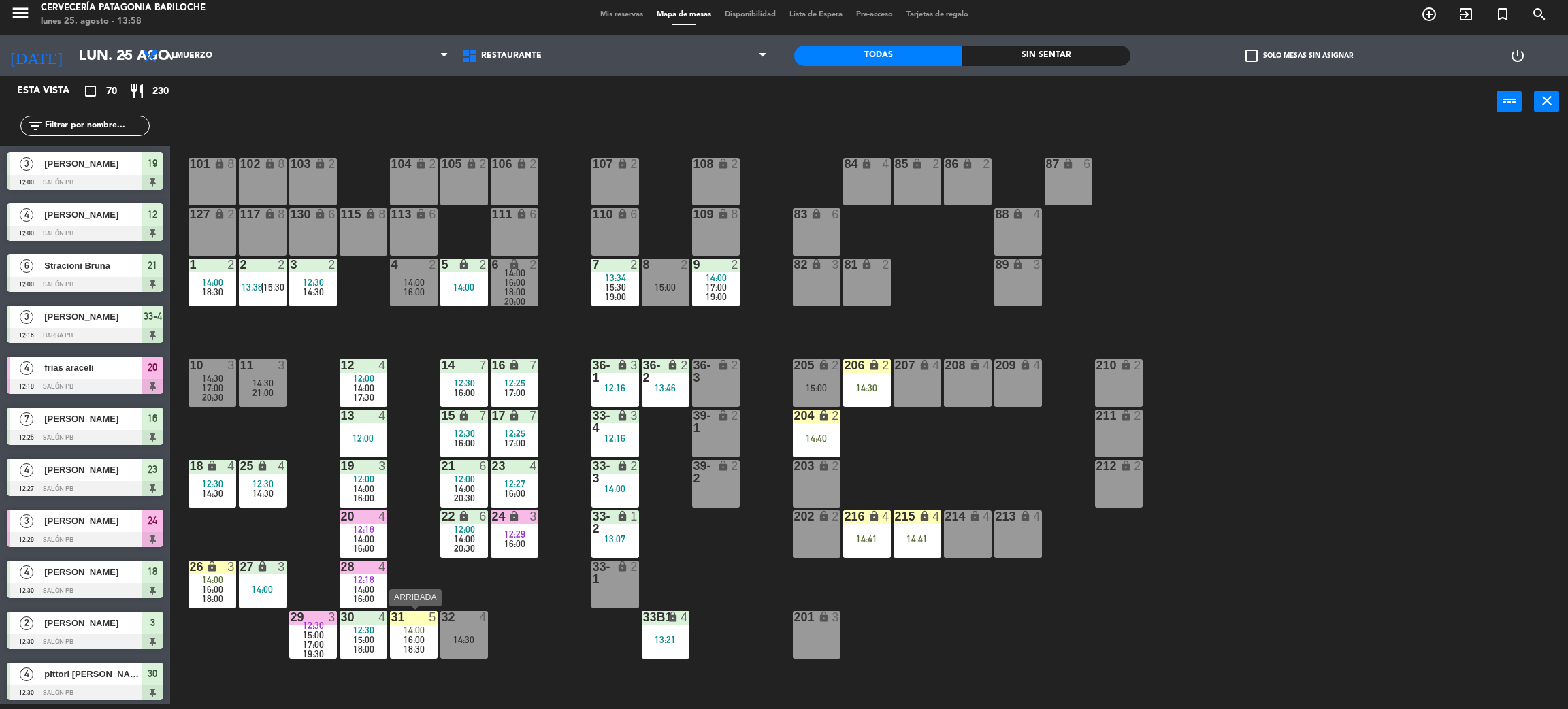
click at [412, 627] on span "14:00" at bounding box center [414, 630] width 21 height 11
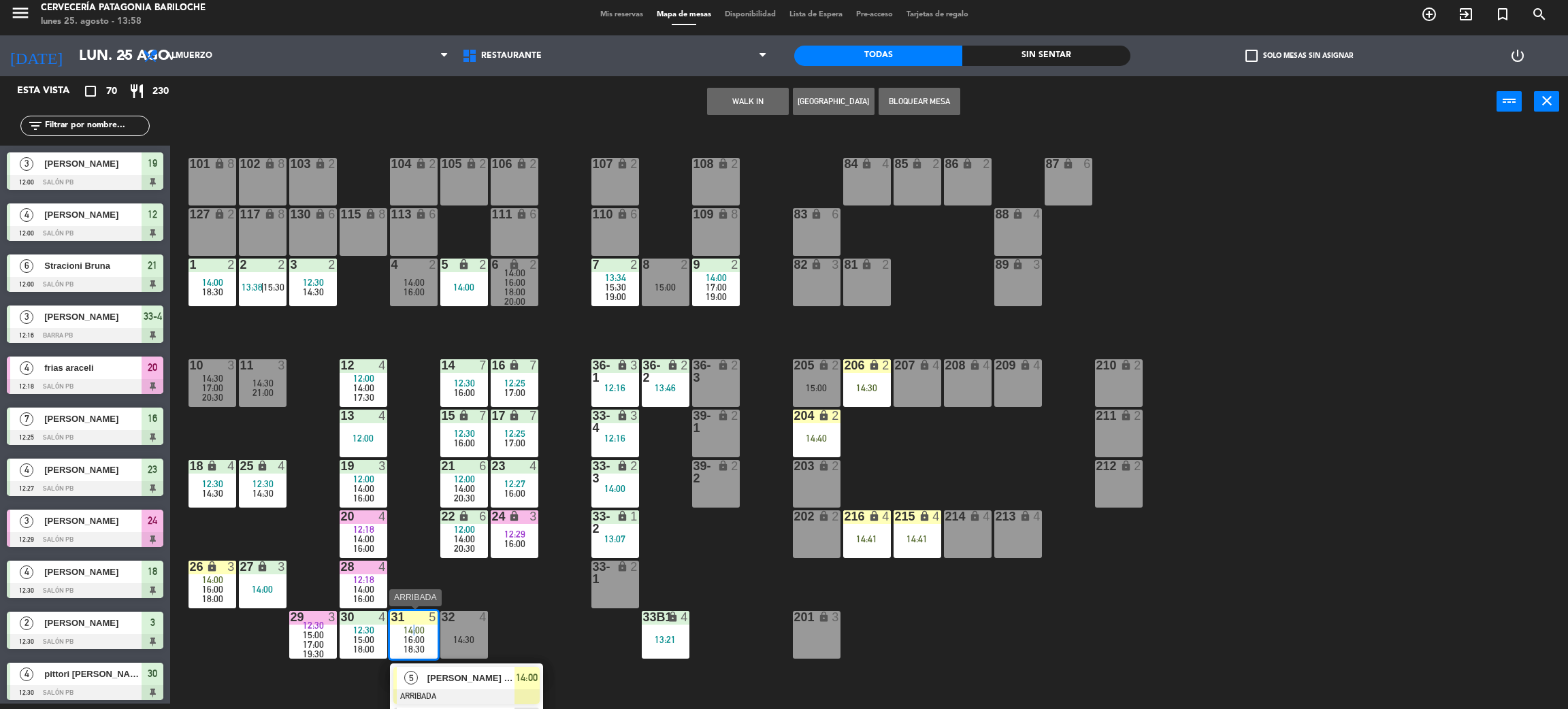
click at [467, 675] on span "[PERSON_NAME] da [PERSON_NAME]" at bounding box center [471, 678] width 87 height 14
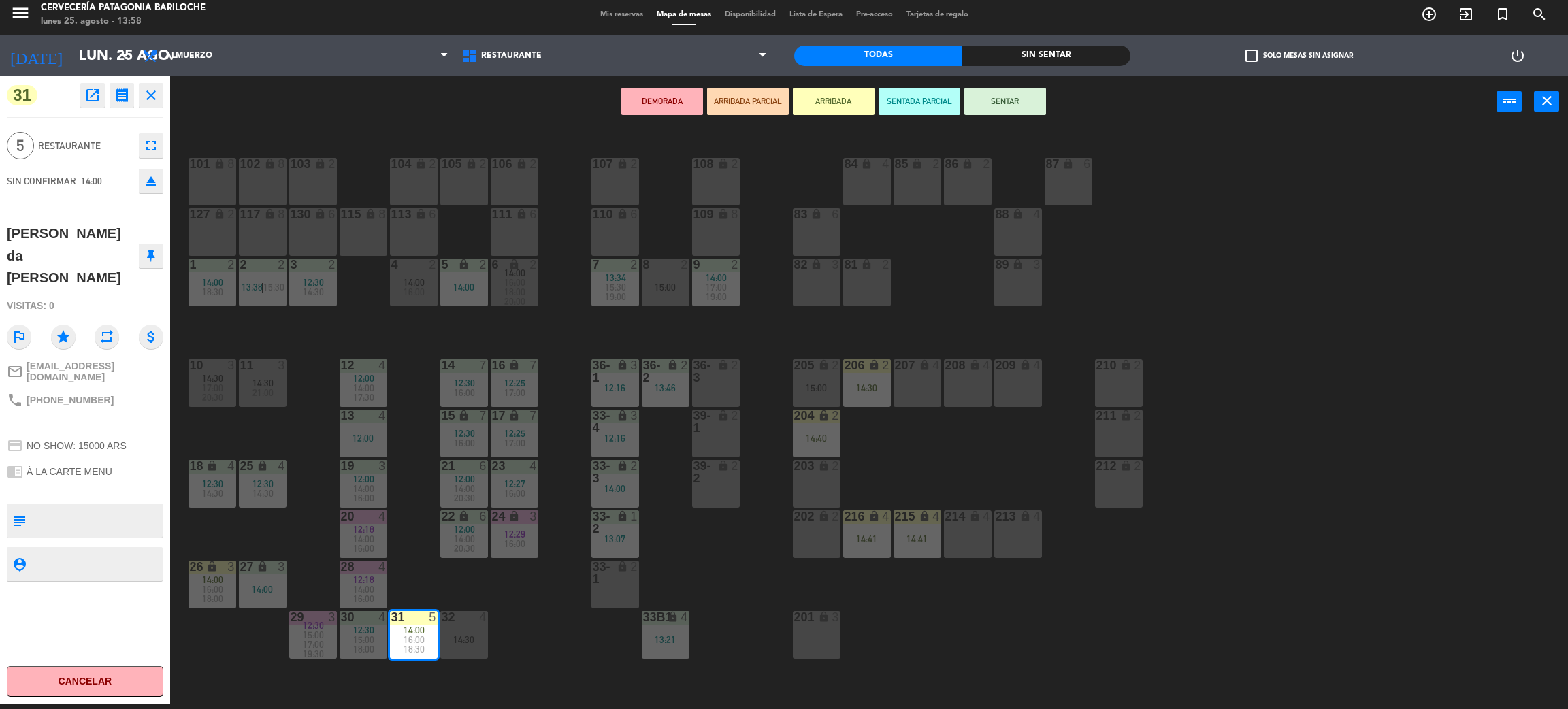
click at [1011, 106] on button "SENTAR" at bounding box center [1005, 102] width 82 height 27
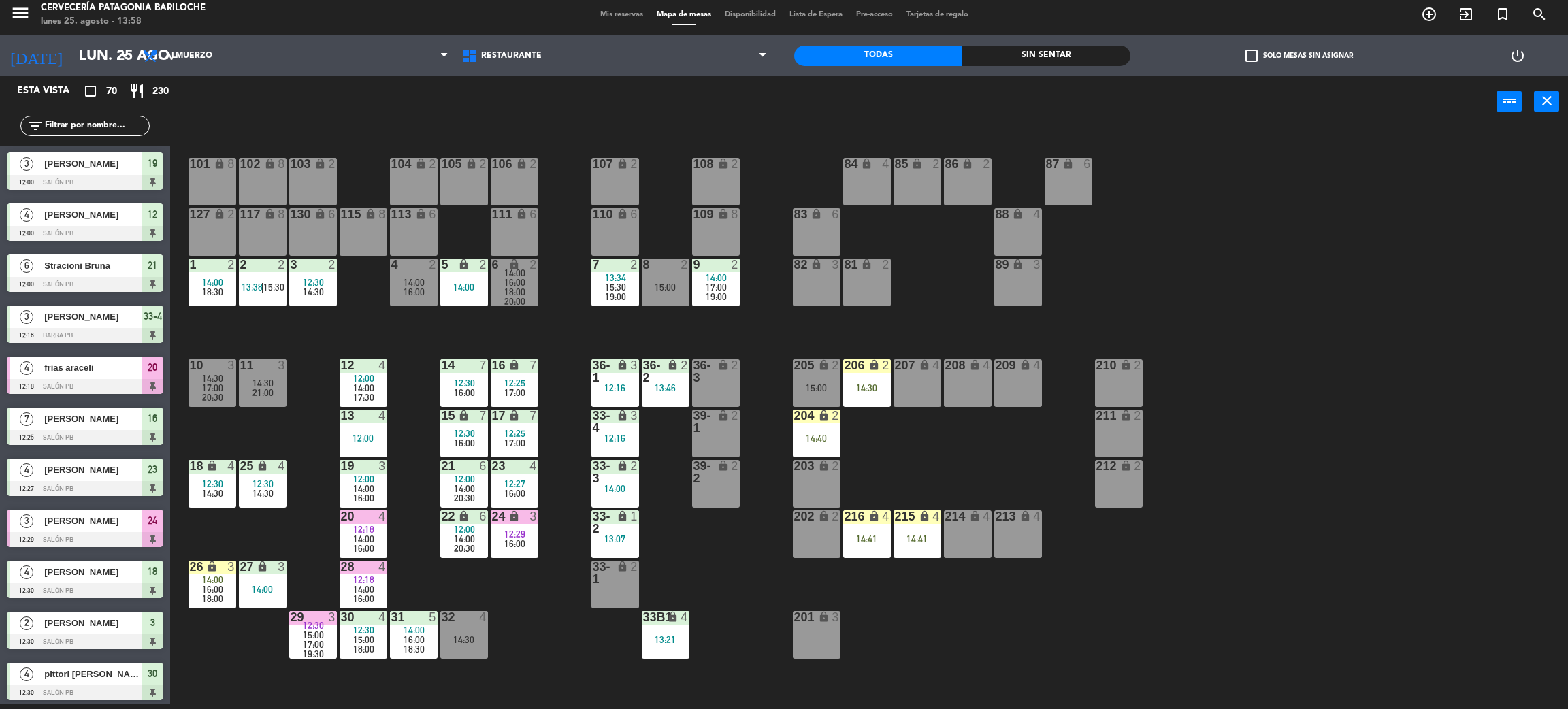
click at [370, 533] on span "14:00" at bounding box center [364, 539] width 21 height 11
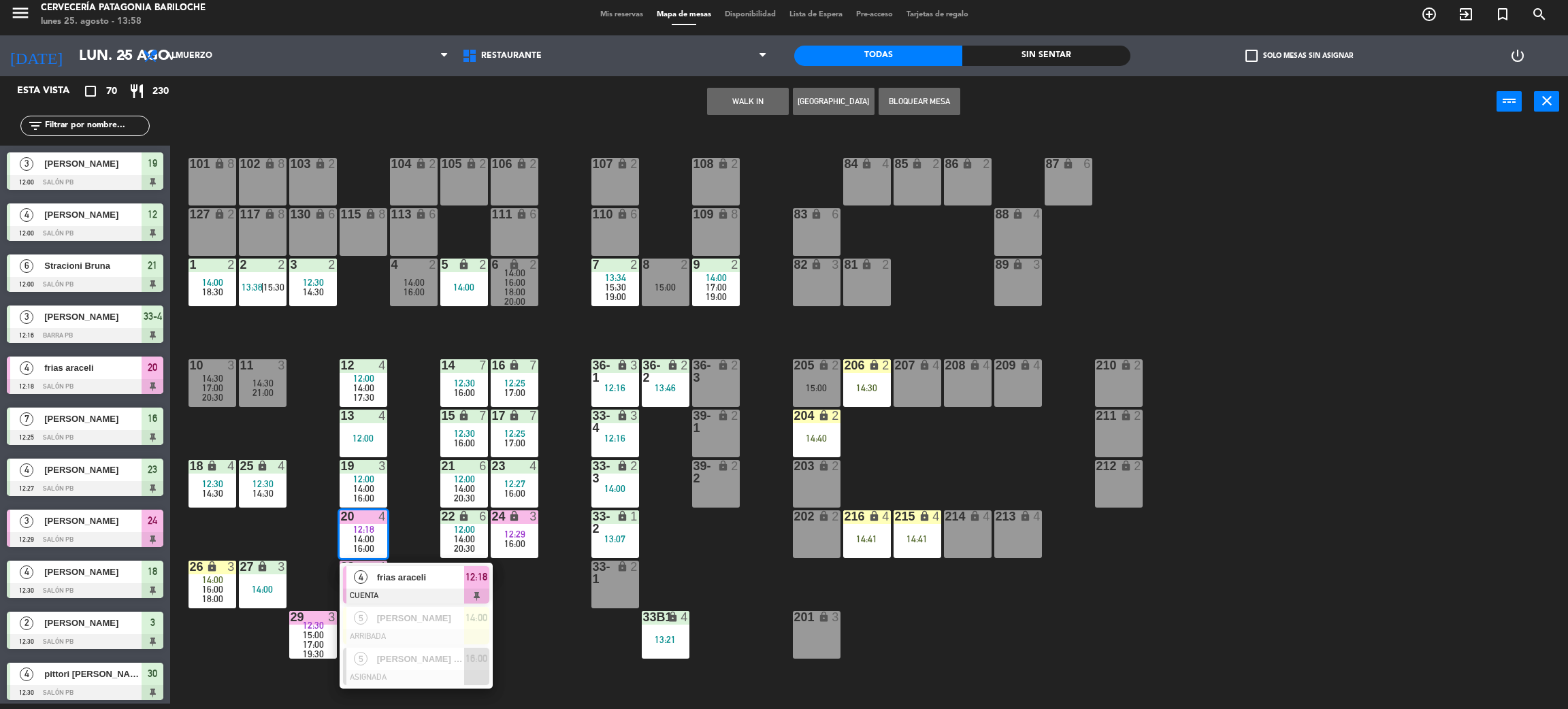
click at [423, 578] on span "frias araceli" at bounding box center [421, 577] width 87 height 14
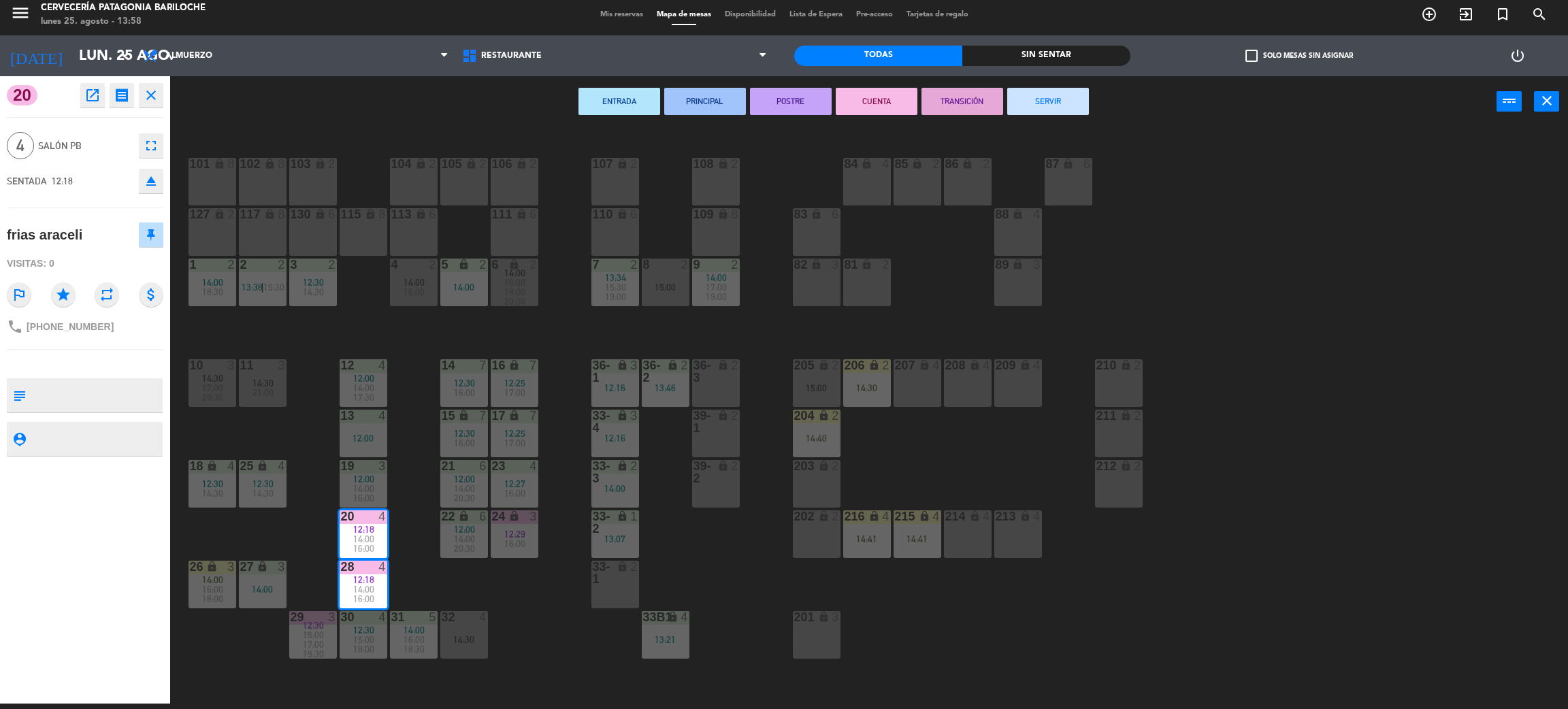
click at [1071, 100] on button "SERVIR" at bounding box center [1048, 102] width 82 height 27
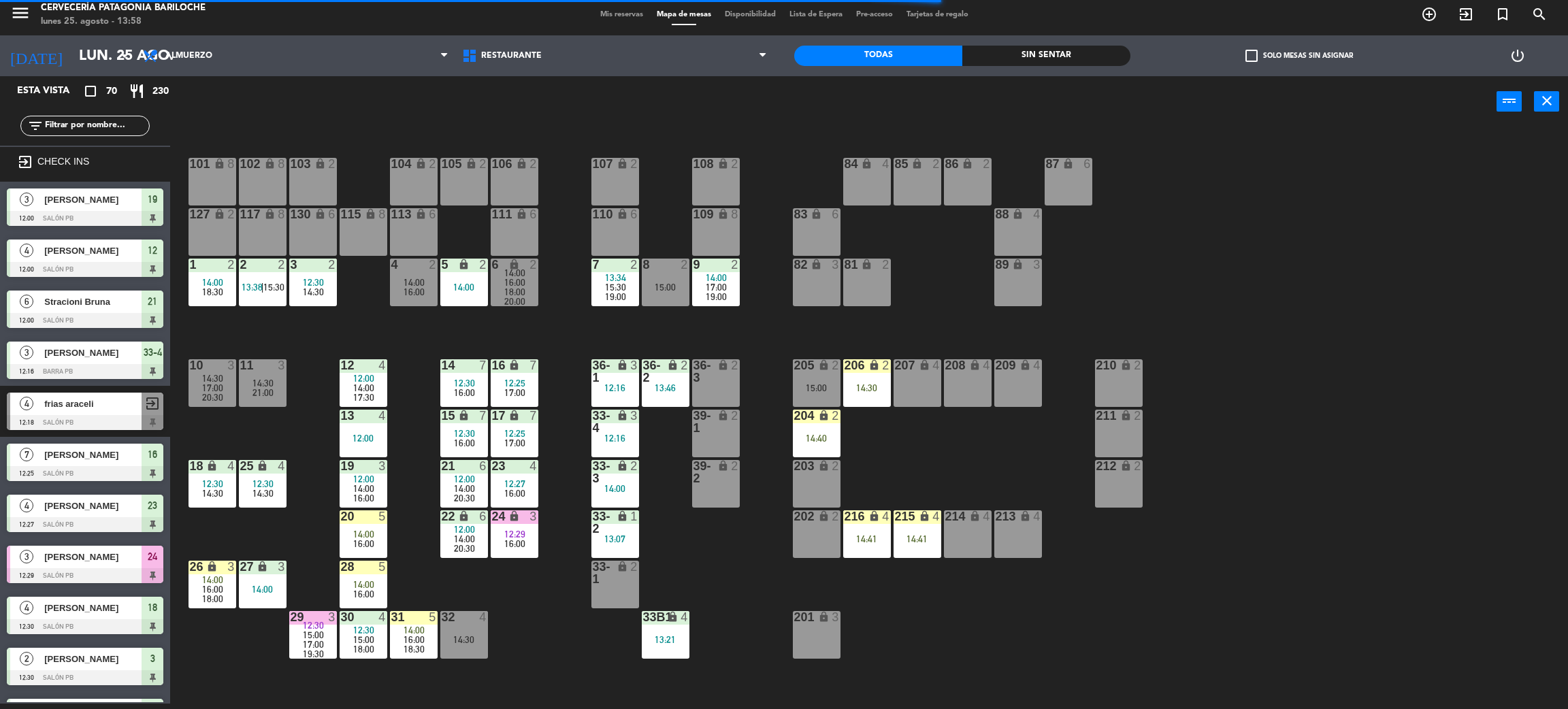
click at [544, 612] on div "101 lock 8 102 lock 8 104 lock 2 105 lock 2 106 lock 2 103 lock 2 107 lock 2 10…" at bounding box center [876, 421] width 1382 height 576
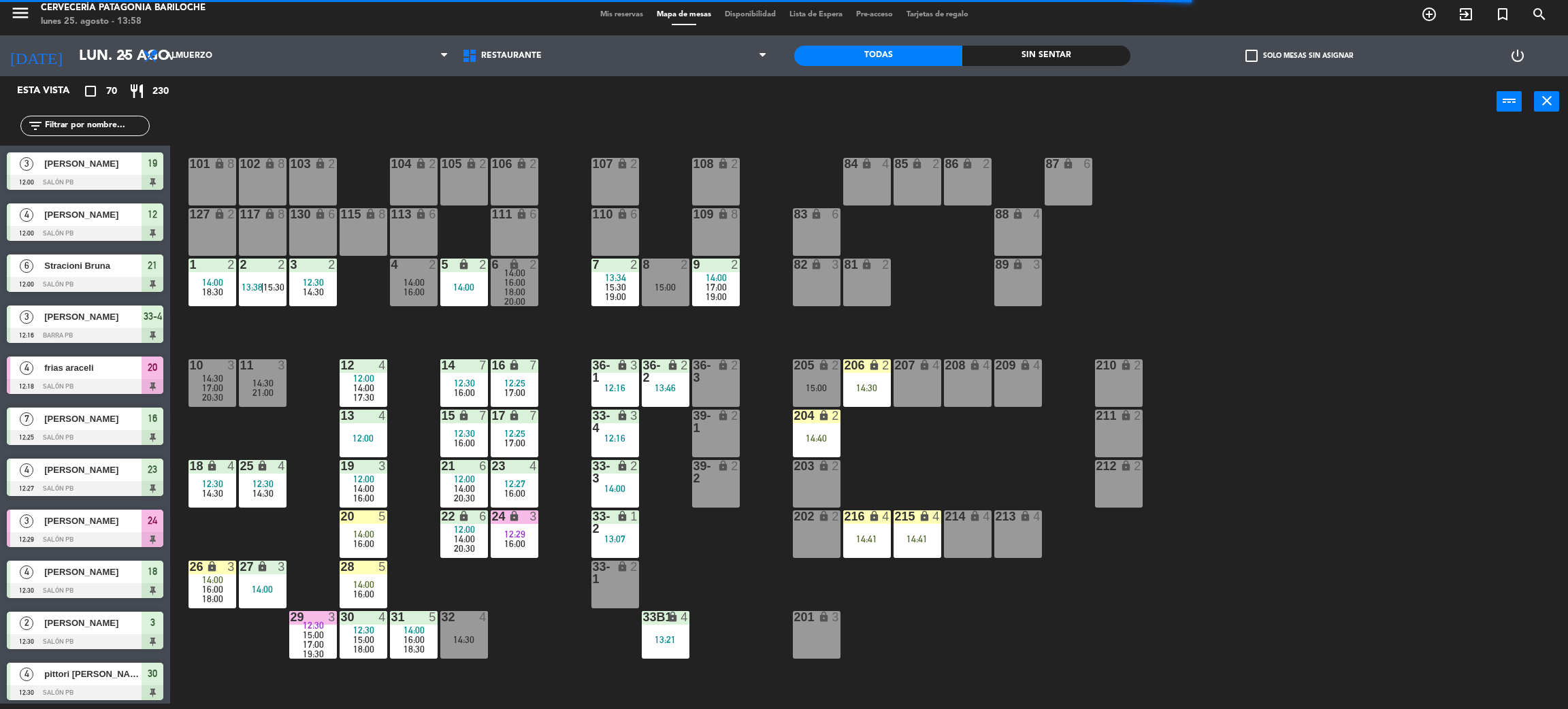
click at [109, 117] on div "filter_list" at bounding box center [85, 126] width 130 height 20
click at [106, 117] on div "filter_list" at bounding box center [85, 126] width 130 height 20
click at [97, 123] on input "text" at bounding box center [96, 126] width 106 height 15
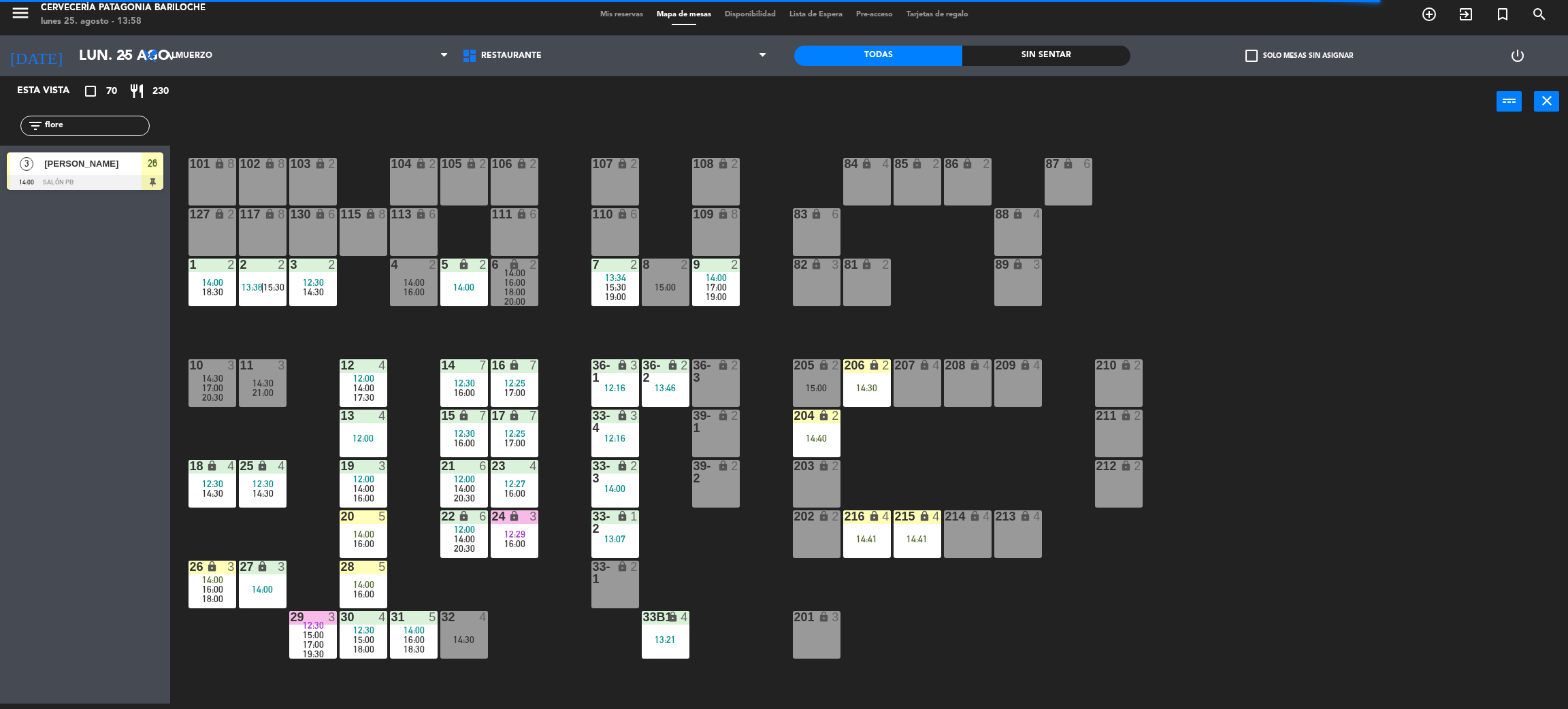
type input "flore"
click at [19, 301] on div "Esta vista crop_square 70 restaurant 230 filter_list flore 3 [PERSON_NAME] 14:0…" at bounding box center [85, 390] width 171 height 627
click at [68, 164] on span "[PERSON_NAME]" at bounding box center [93, 164] width 98 height 14
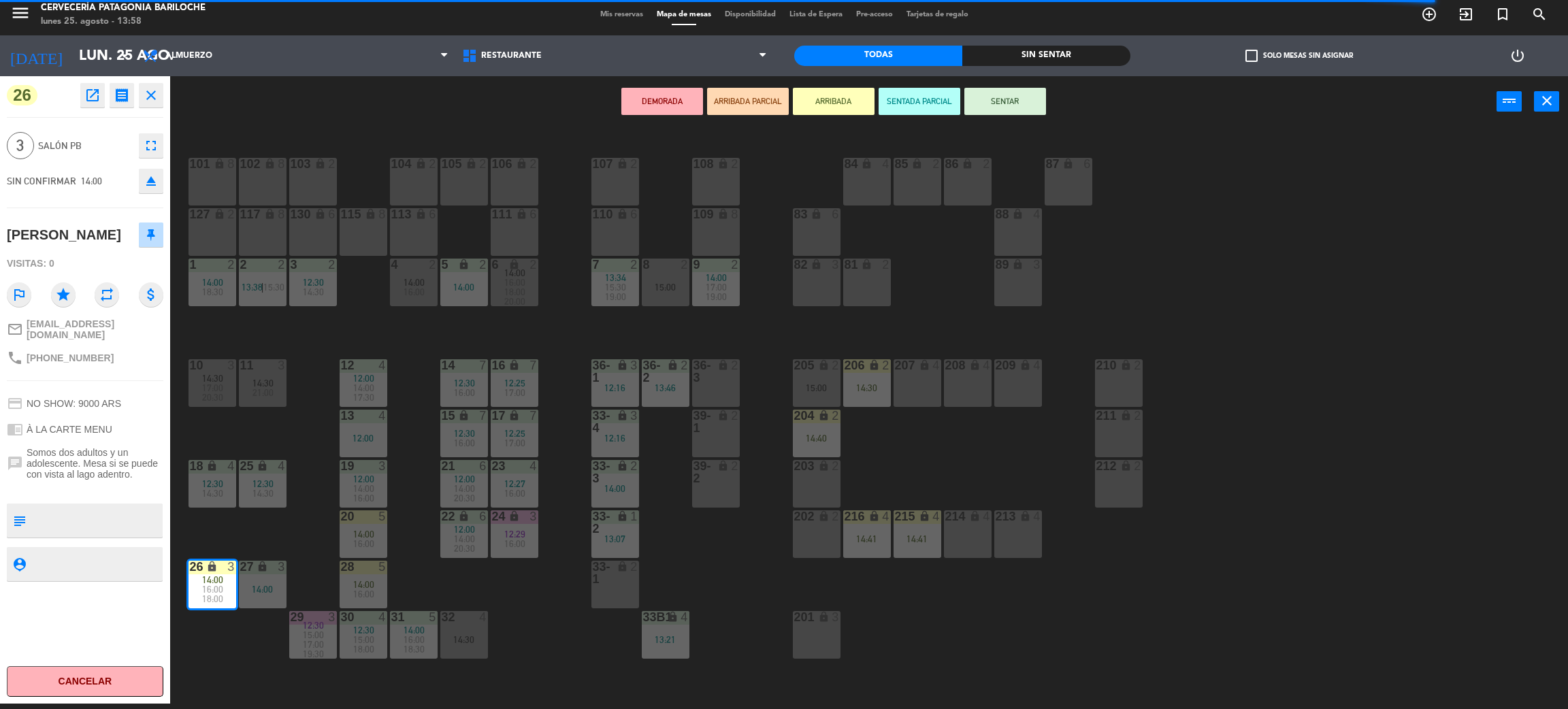
click at [1003, 100] on button "SENTAR" at bounding box center [1005, 102] width 82 height 27
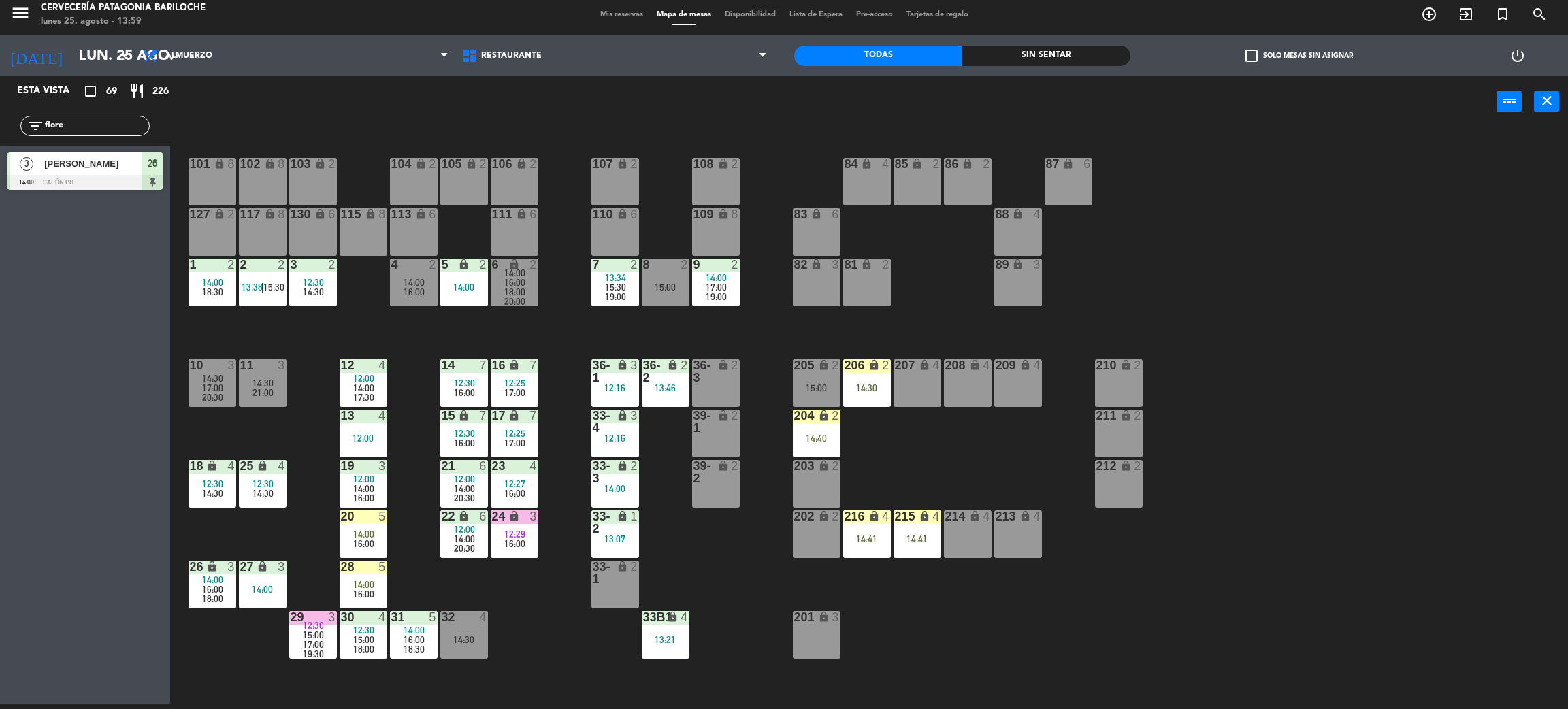
click at [121, 127] on input "flore" at bounding box center [96, 126] width 106 height 15
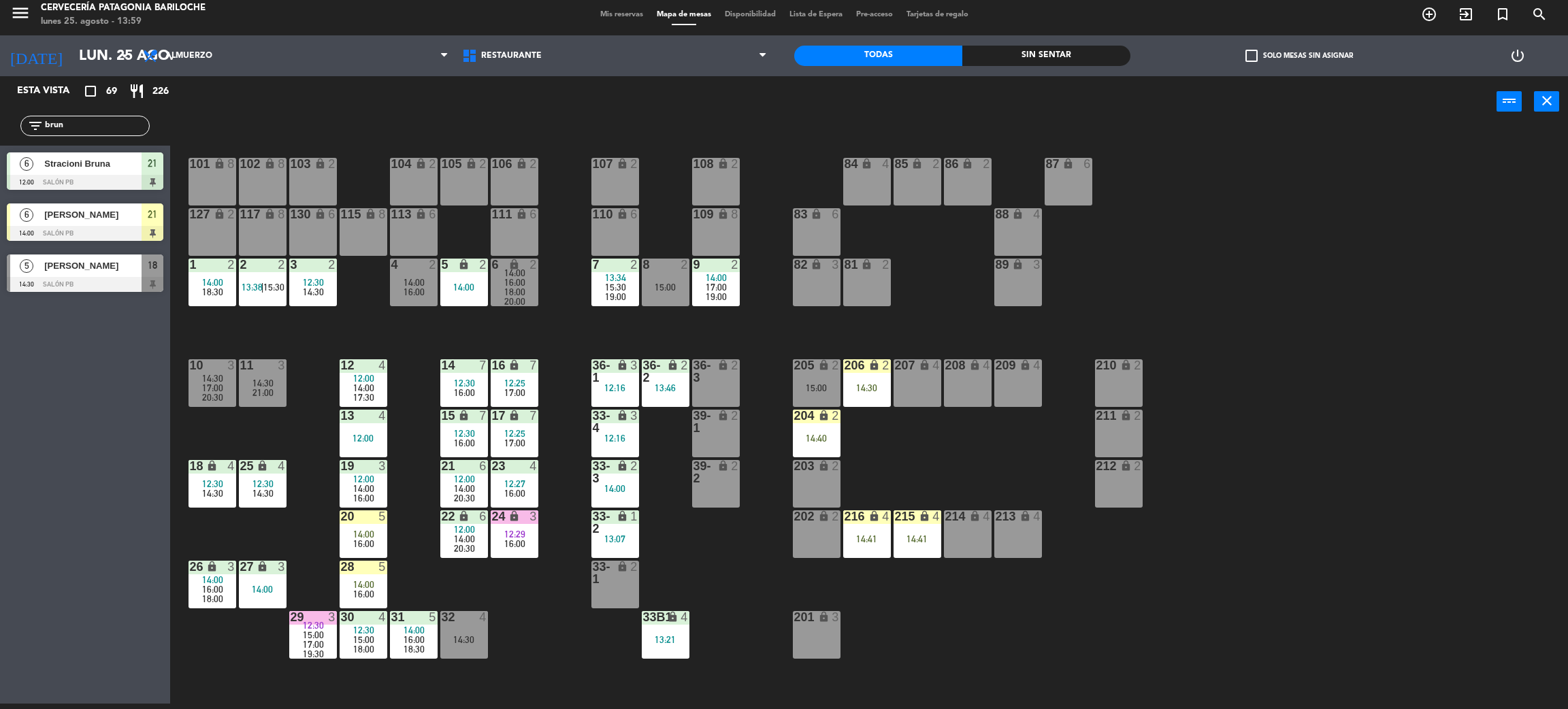
type input "brun"
click at [63, 521] on div "Esta vista crop_square 69 restaurant 226 filter_list brun 6 Stracioni Bruna 12:…" at bounding box center [85, 390] width 171 height 627
click at [105, 223] on div "[PERSON_NAME]" at bounding box center [92, 214] width 99 height 22
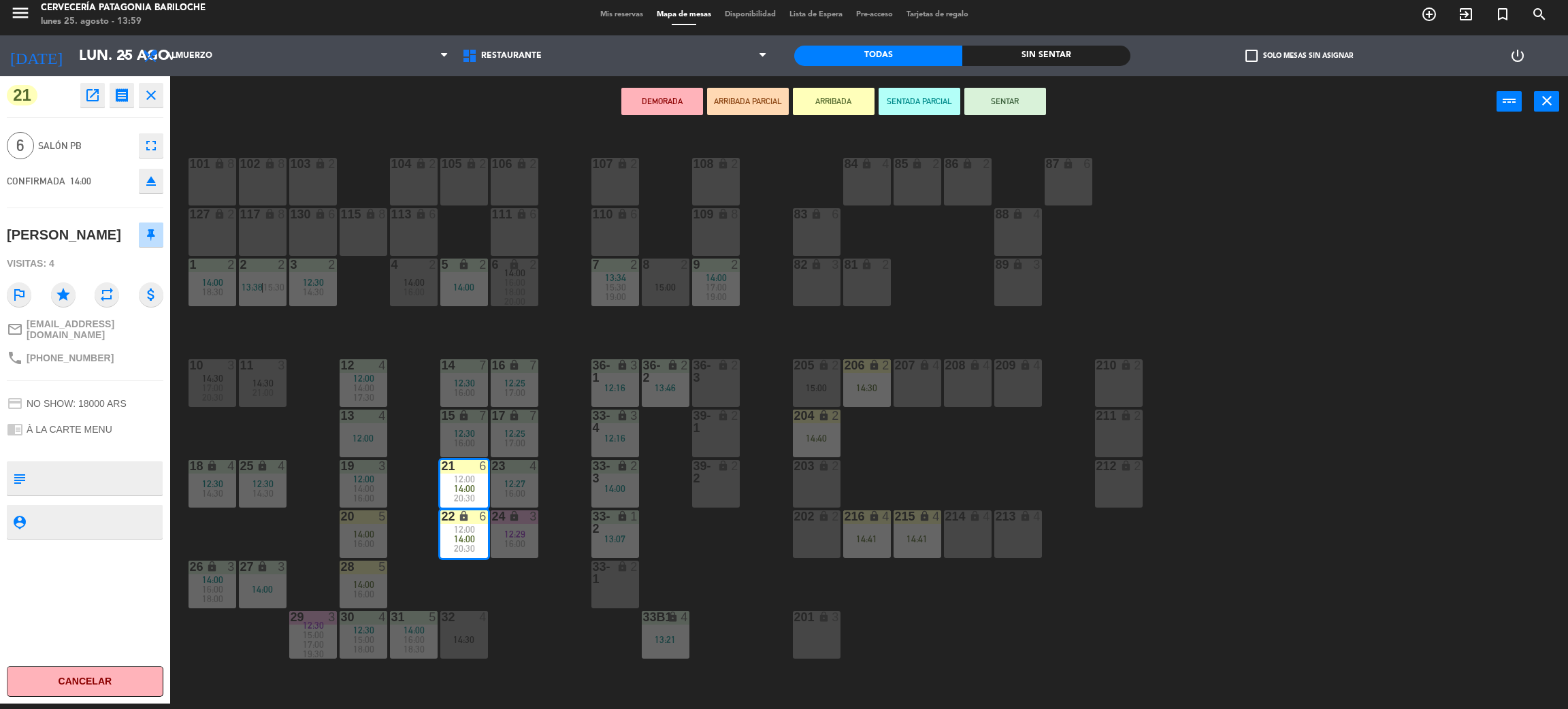
click at [537, 586] on div "101 lock 8 102 lock 8 104 lock 2 105 lock 2 106 lock 2 103 lock 2 107 lock 2 10…" at bounding box center [876, 421] width 1382 height 576
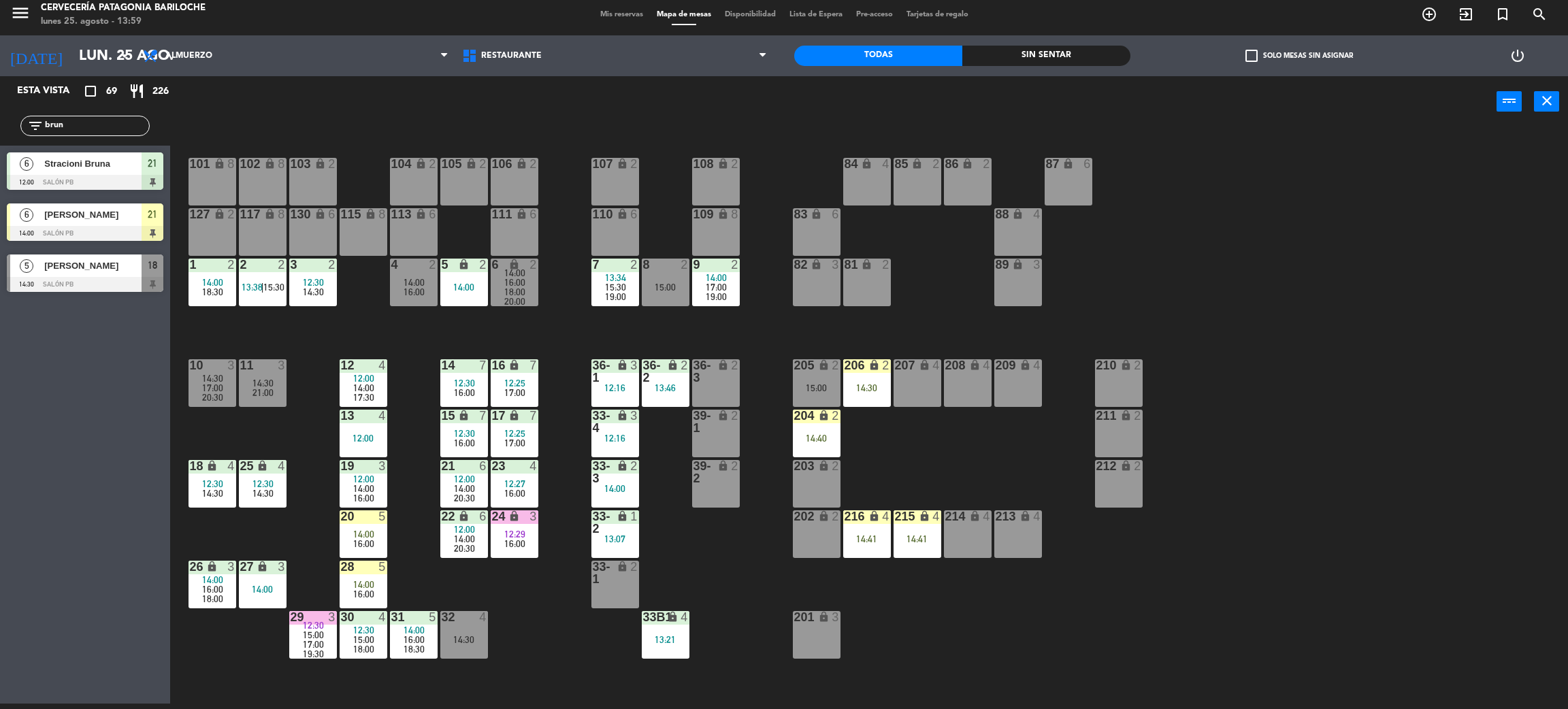
click at [462, 537] on span "14:00" at bounding box center [464, 539] width 21 height 11
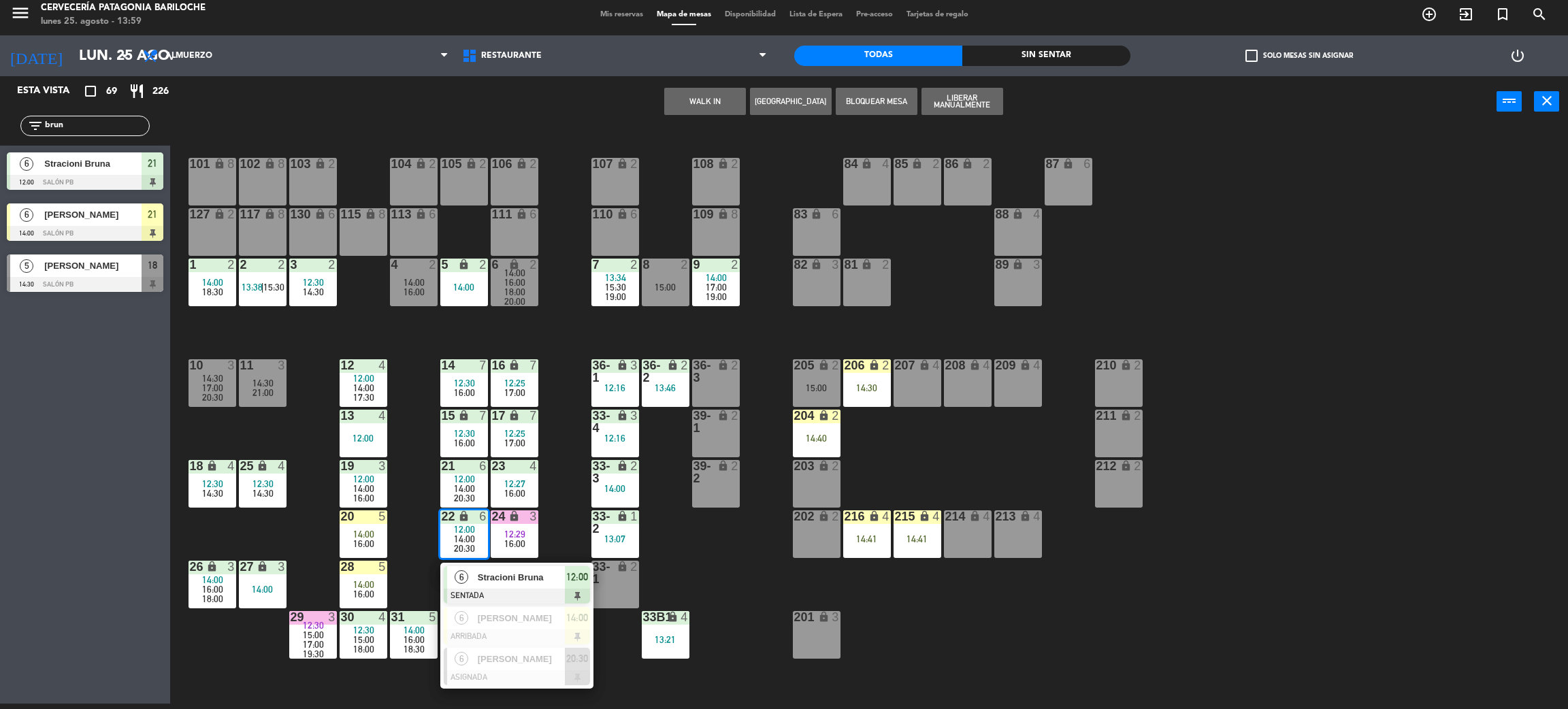
drag, startPoint x: 518, startPoint y: 620, endPoint x: 525, endPoint y: 622, distance: 7.3
click at [520, 622] on div "6 [PERSON_NAME] ARRIBADA 14:00" at bounding box center [517, 625] width 174 height 44
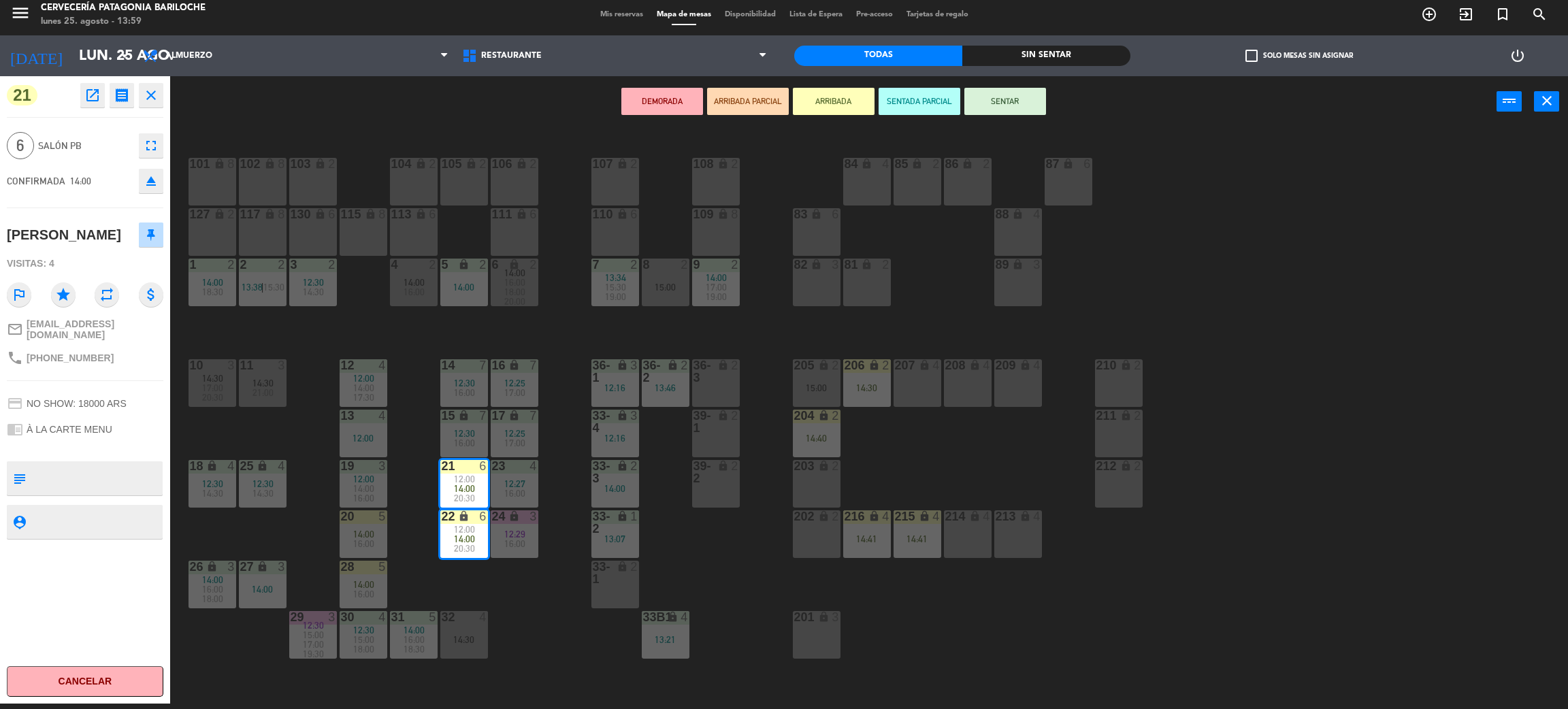
click at [550, 600] on div "101 lock 8 102 lock 8 104 lock 2 105 lock 2 106 lock 2 103 lock 2 107 lock 2 10…" at bounding box center [876, 421] width 1382 height 576
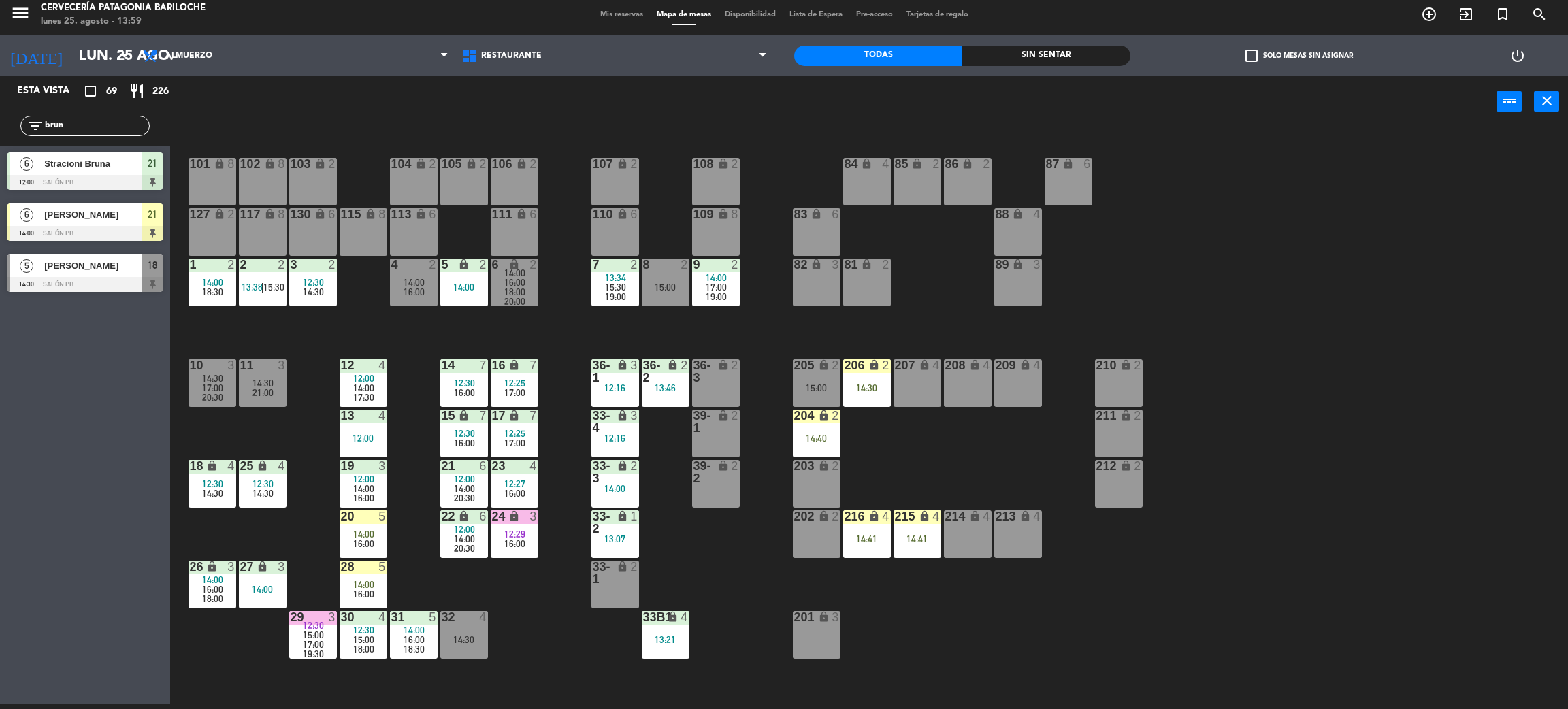
click at [500, 607] on div "101 lock 8 102 lock 8 104 lock 2 105 lock 2 106 lock 2 103 lock 2 107 lock 2 10…" at bounding box center [876, 421] width 1382 height 576
click at [510, 612] on div "101 lock 8 102 lock 8 104 lock 2 105 lock 2 106 lock 2 103 lock 2 107 lock 2 10…" at bounding box center [876, 421] width 1382 height 576
click at [472, 543] on span "20:30" at bounding box center [464, 548] width 21 height 11
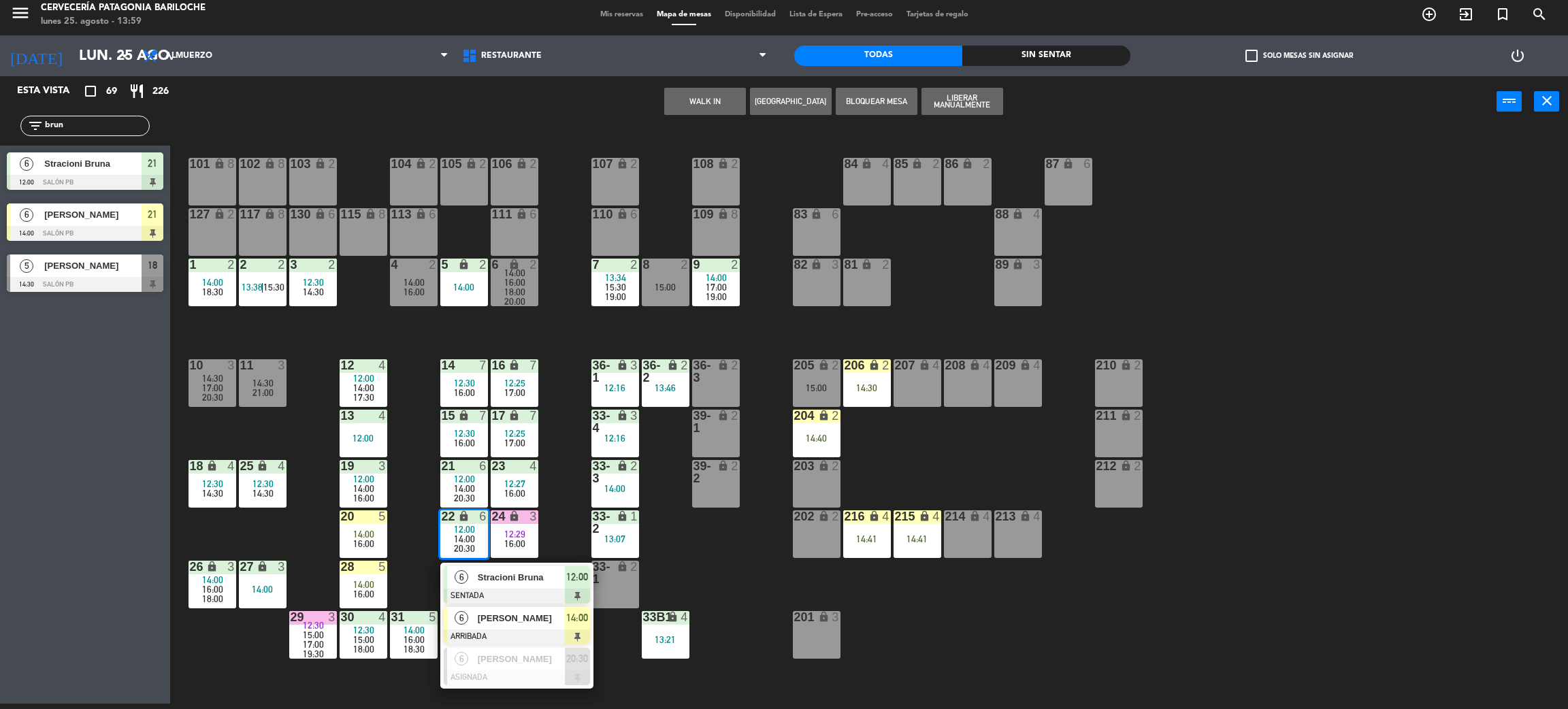
click at [516, 618] on div "6 [PERSON_NAME] ARRIBADA 14:00" at bounding box center [517, 625] width 174 height 44
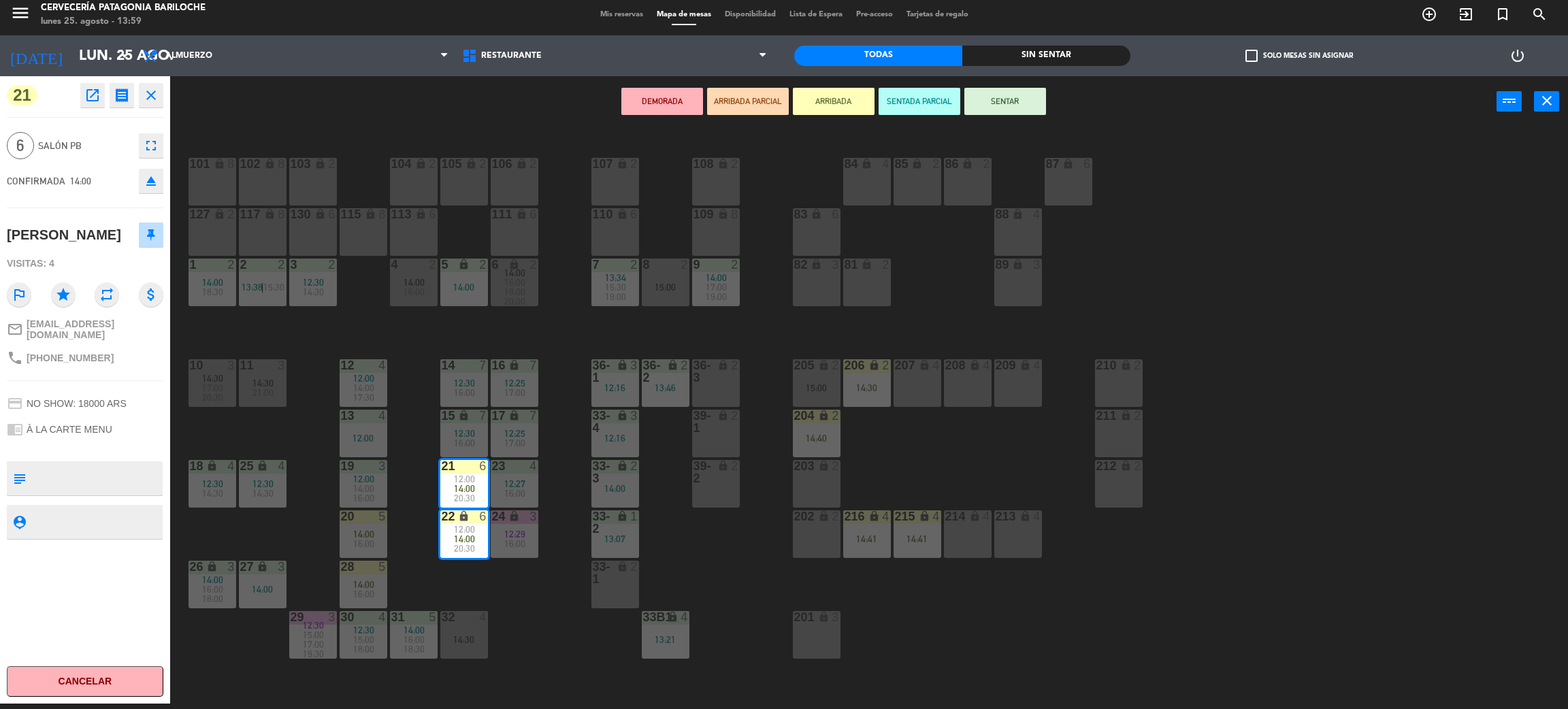
click at [526, 616] on div "101 lock 8 102 lock 8 104 lock 2 105 lock 2 106 lock 2 103 lock 2 107 lock 2 10…" at bounding box center [876, 421] width 1382 height 576
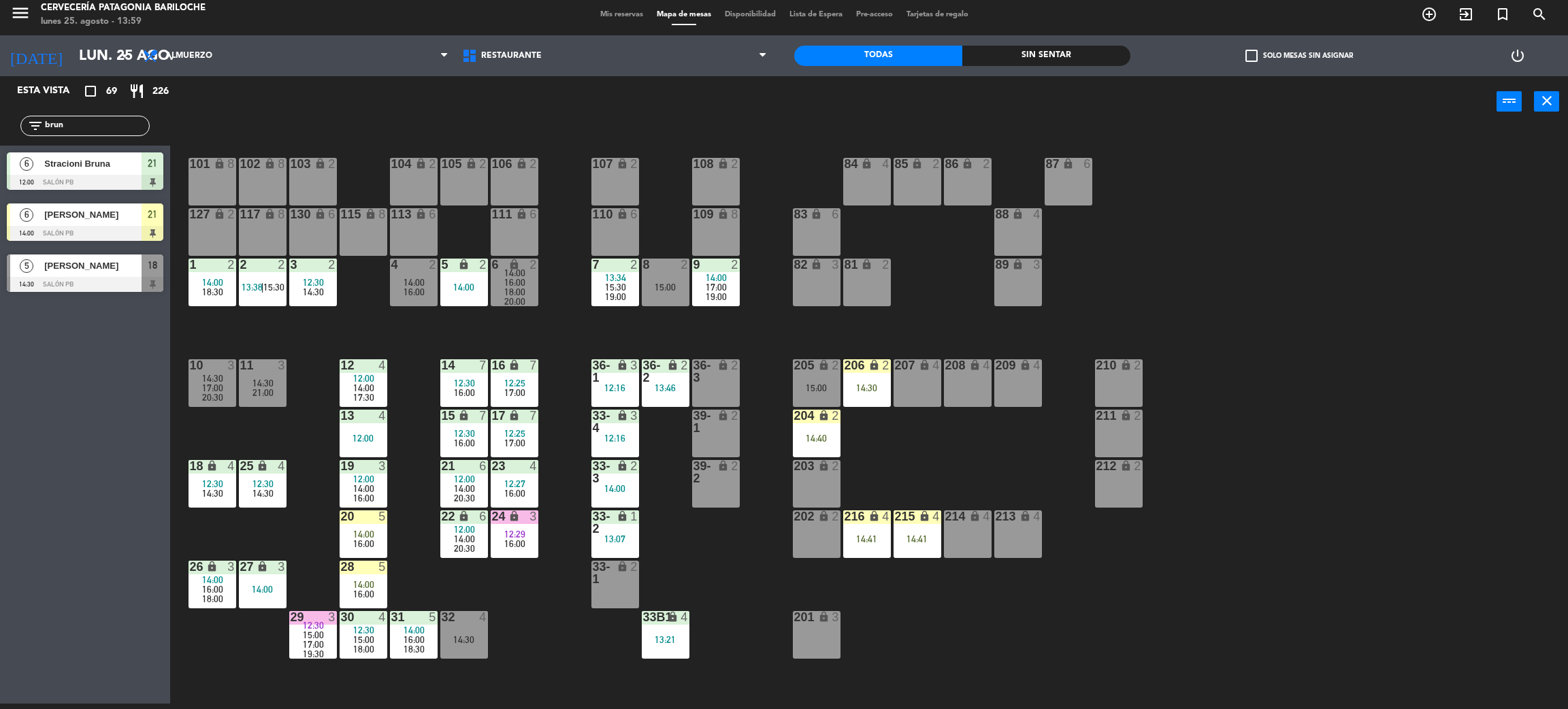
click at [526, 616] on div "101 lock 8 102 lock 8 104 lock 2 105 lock 2 106 lock 2 103 lock 2 107 lock 2 10…" at bounding box center [876, 421] width 1382 height 576
click at [357, 534] on span "14:00" at bounding box center [364, 534] width 21 height 11
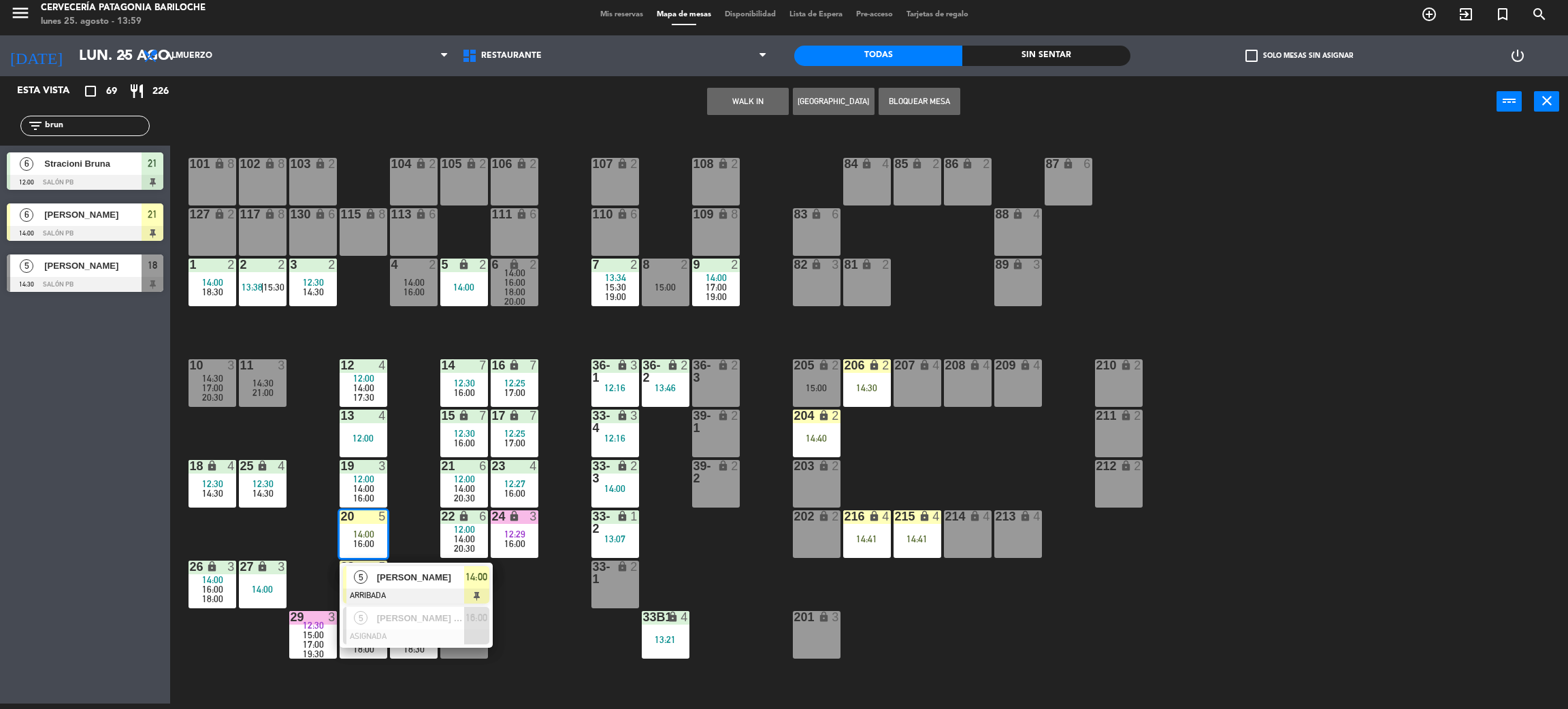
click at [546, 607] on div "101 lock 8 102 lock 8 104 lock 2 105 lock 2 106 lock 2 103 lock 2 107 lock 2 10…" at bounding box center [876, 421] width 1382 height 576
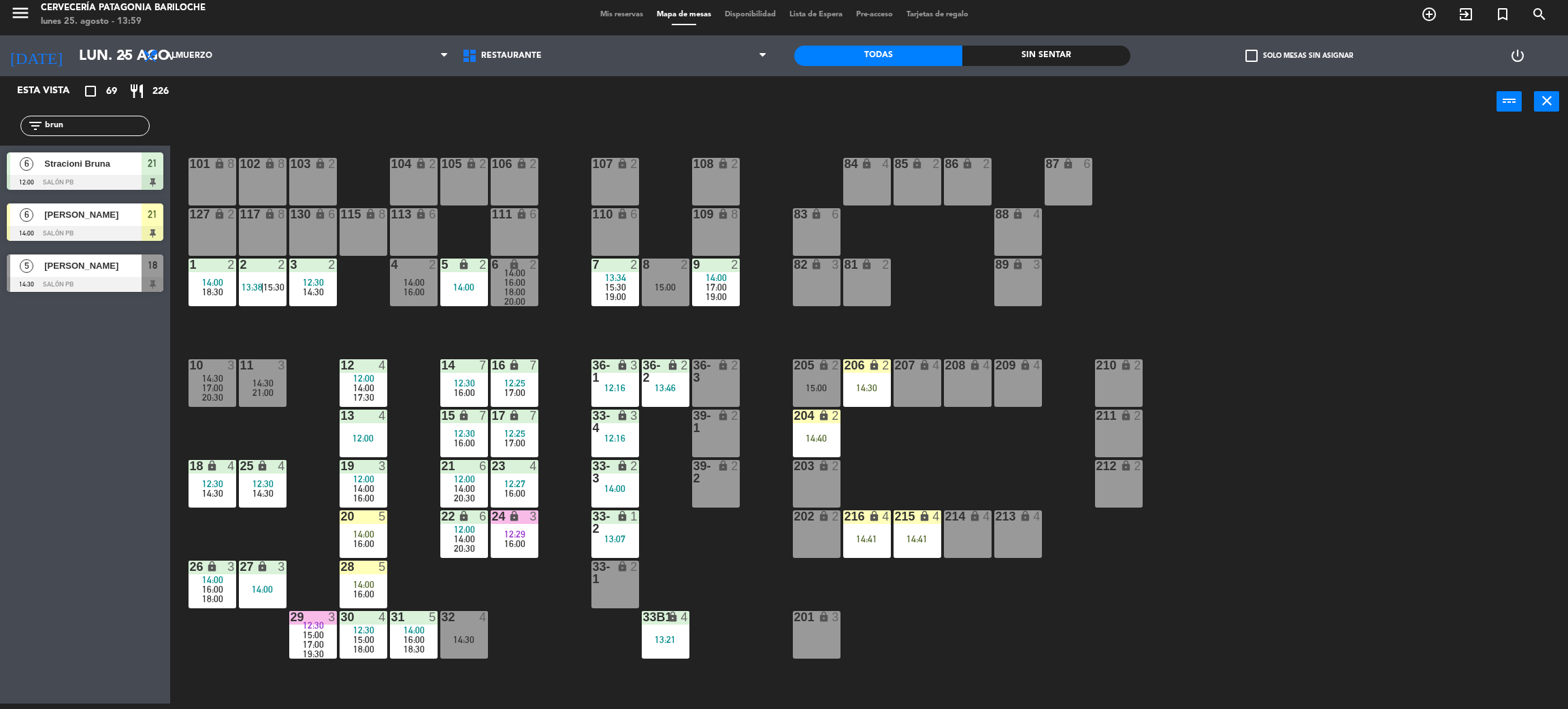
click at [114, 125] on input "brun" at bounding box center [96, 126] width 106 height 15
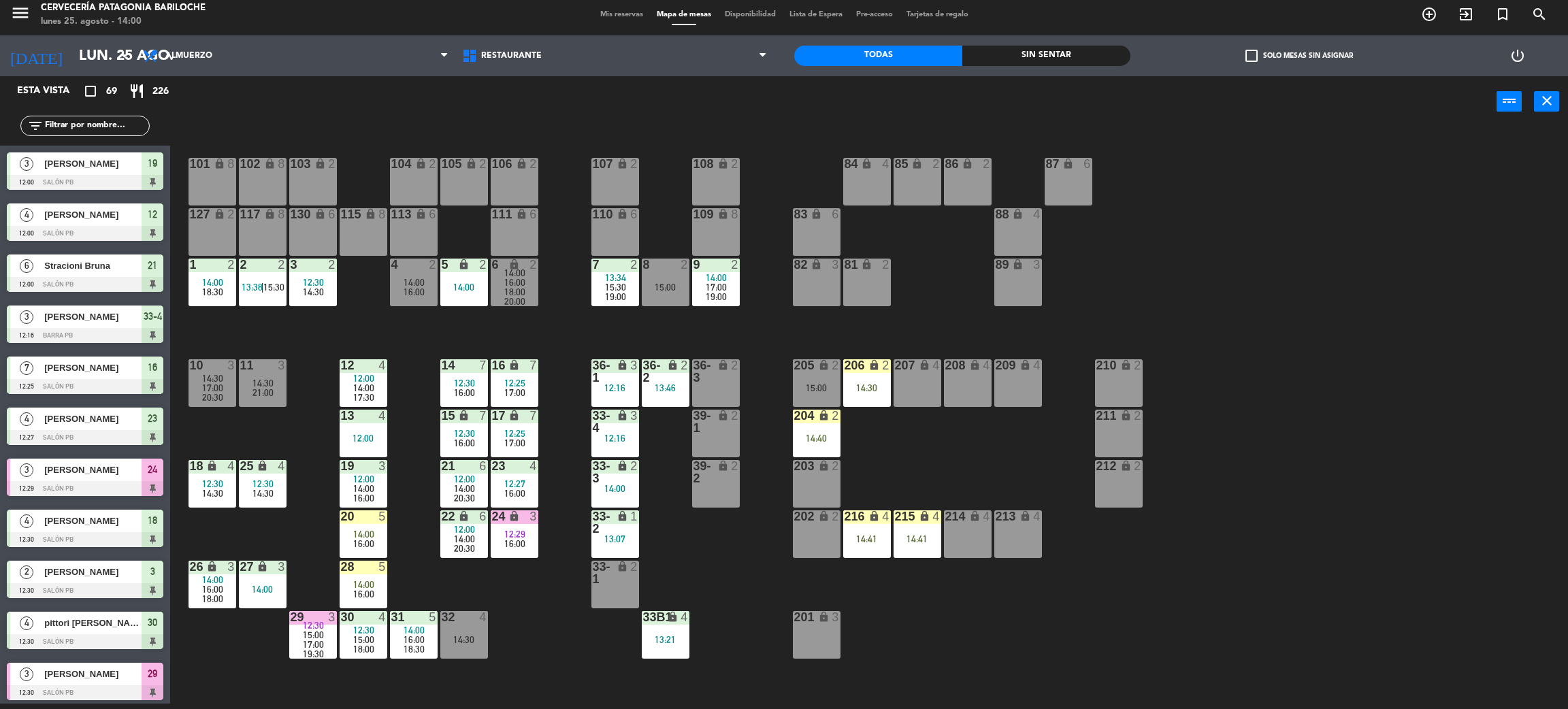
click at [379, 132] on main "101 lock 8 102 lock 8 104 lock 2 105 lock 2 106 lock 2 103 lock 2 107 lock 2 10…" at bounding box center [870, 414] width 1398 height 592
click at [988, 462] on div "101 lock 8 102 lock 8 104 lock 2 105 lock 2 106 lock 2 103 lock 2 107 lock 2 10…" at bounding box center [876, 421] width 1382 height 576
click at [962, 380] on div "208 lock 4" at bounding box center [968, 383] width 48 height 48
click at [1019, 380] on div "209 lock 4" at bounding box center [1018, 383] width 48 height 48
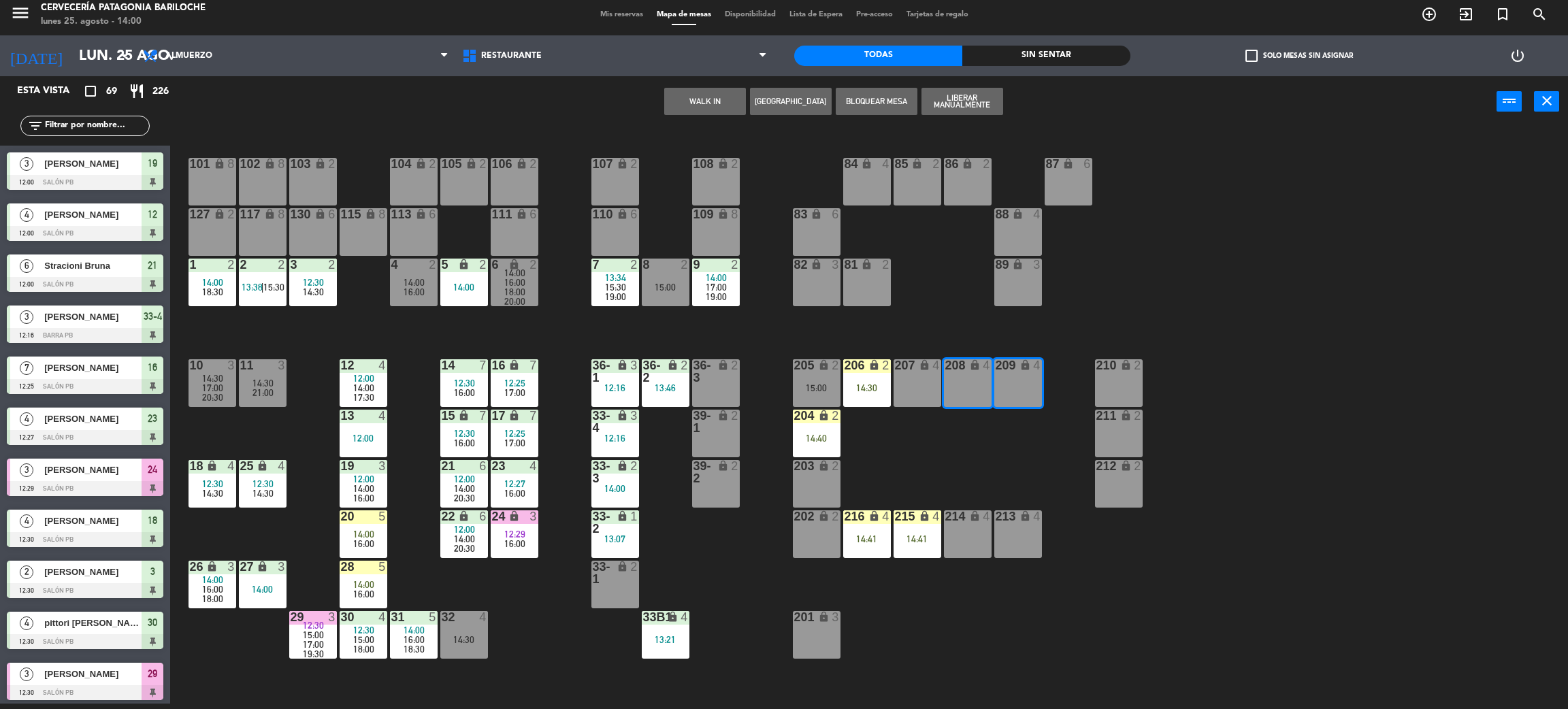
click at [702, 97] on button "WALK IN" at bounding box center [705, 102] width 82 height 27
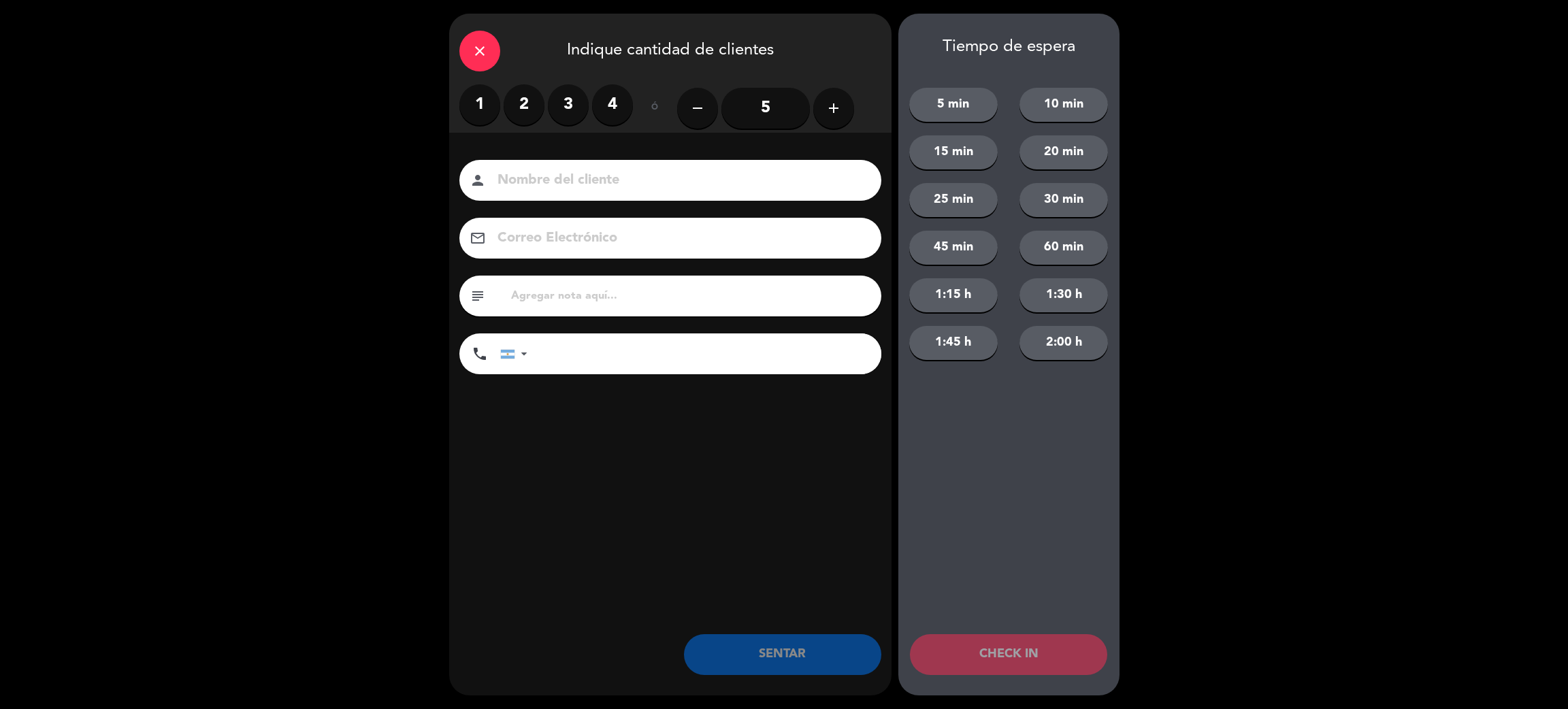
click at [599, 106] on label "4" at bounding box center [612, 105] width 41 height 41
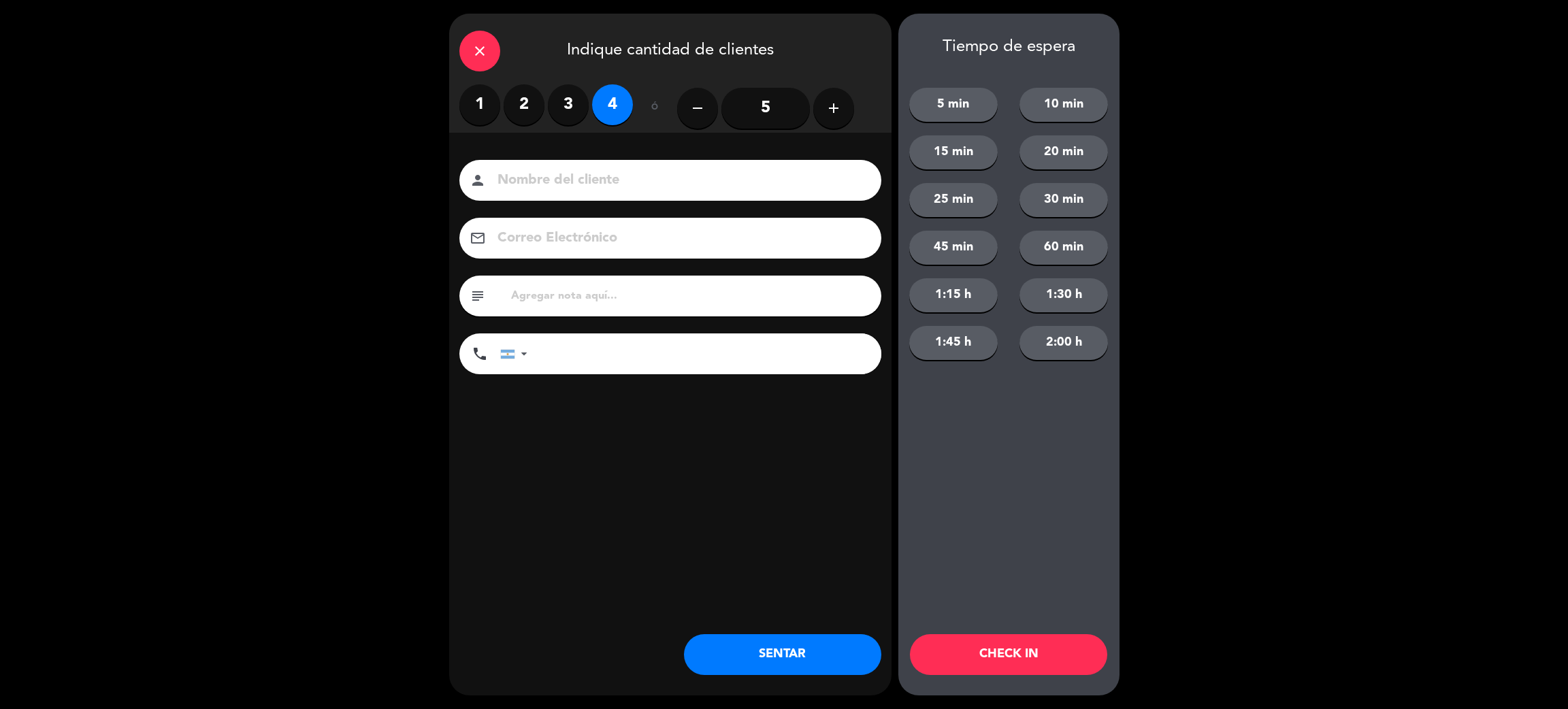
click at [651, 185] on input at bounding box center [680, 181] width 368 height 24
type input "facundo decacollis"
click at [623, 371] on input "tel" at bounding box center [711, 354] width 340 height 41
click at [611, 371] on input "tel" at bounding box center [711, 354] width 340 height 41
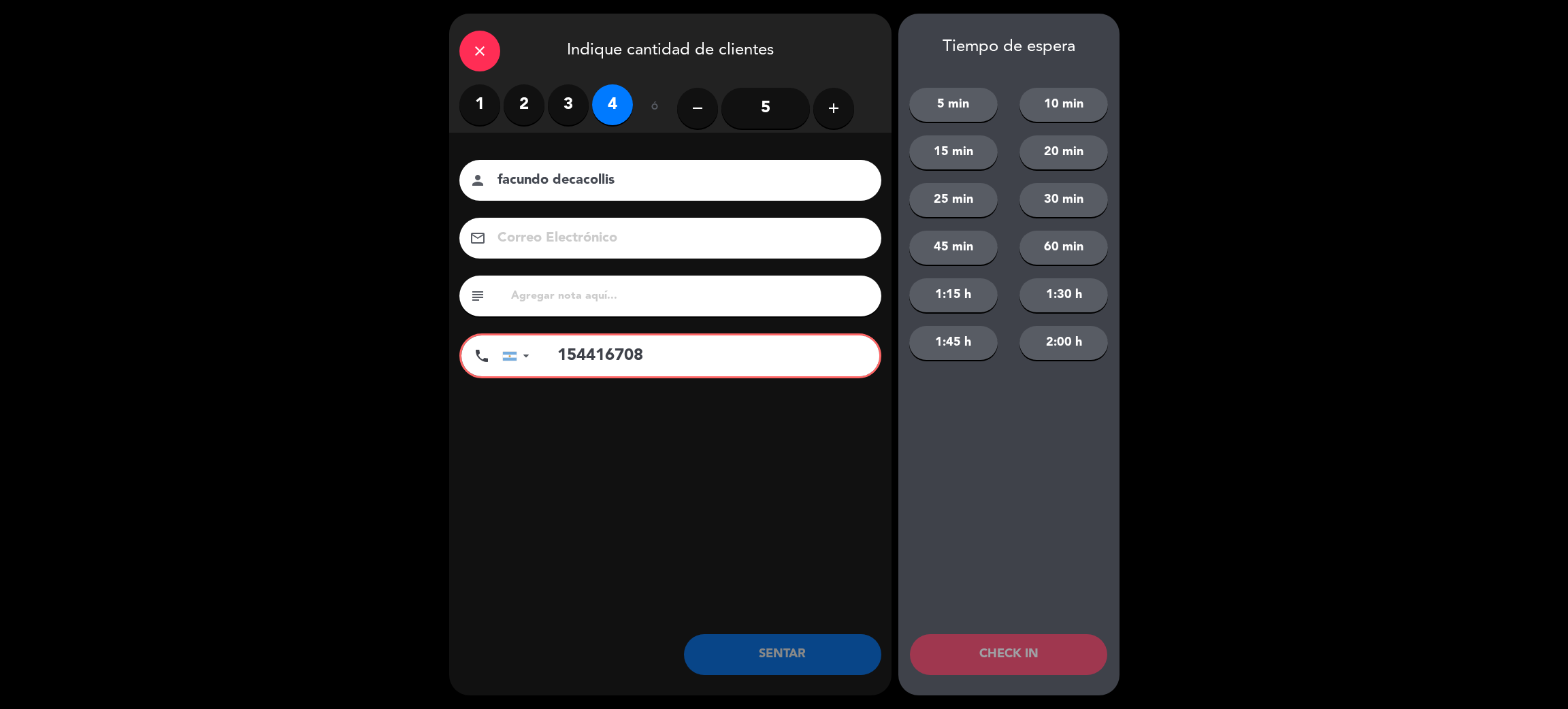
click at [550, 354] on input "154416708" at bounding box center [711, 356] width 336 height 41
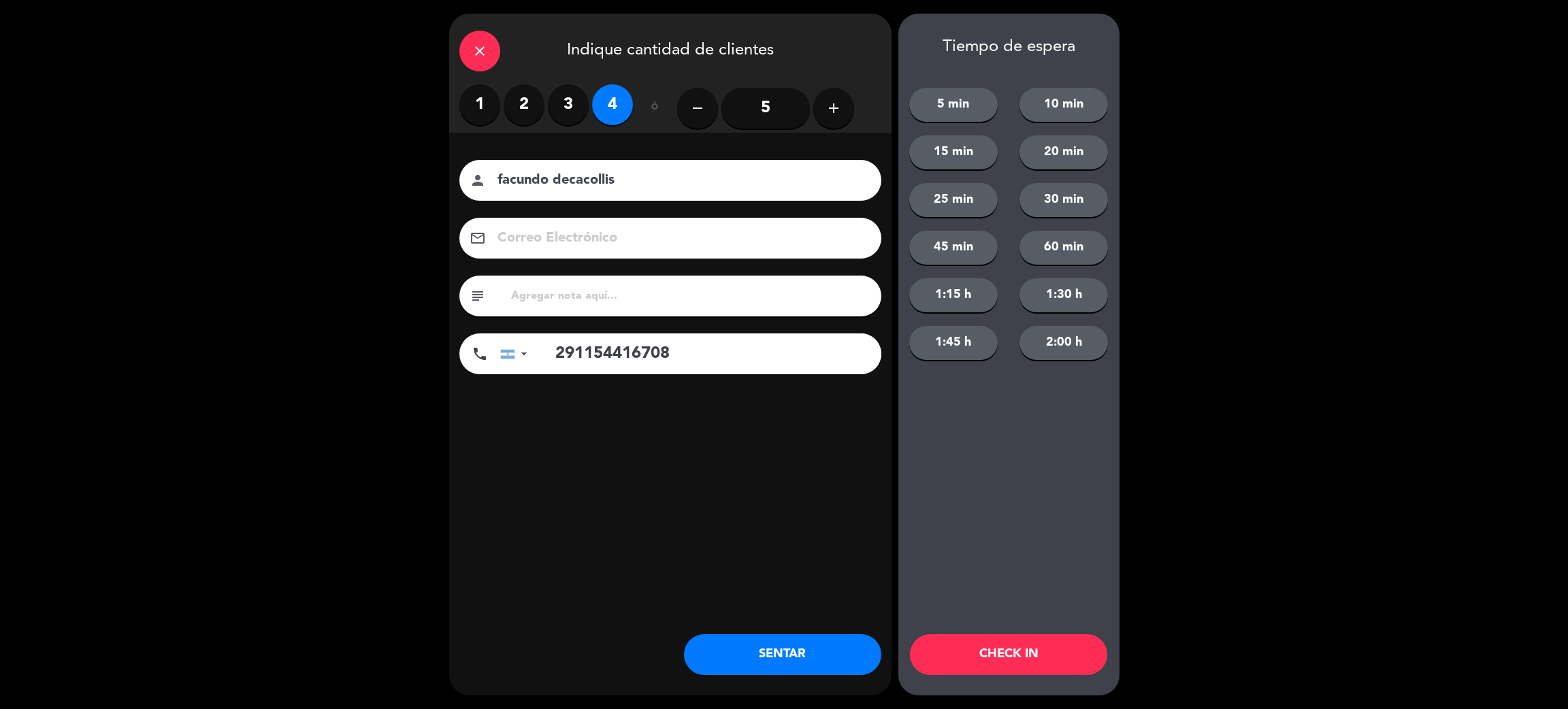
type input "291154416708"
click at [975, 248] on button "45 min" at bounding box center [953, 247] width 89 height 34
click at [961, 653] on button "CHECK IN" at bounding box center [1008, 654] width 197 height 41
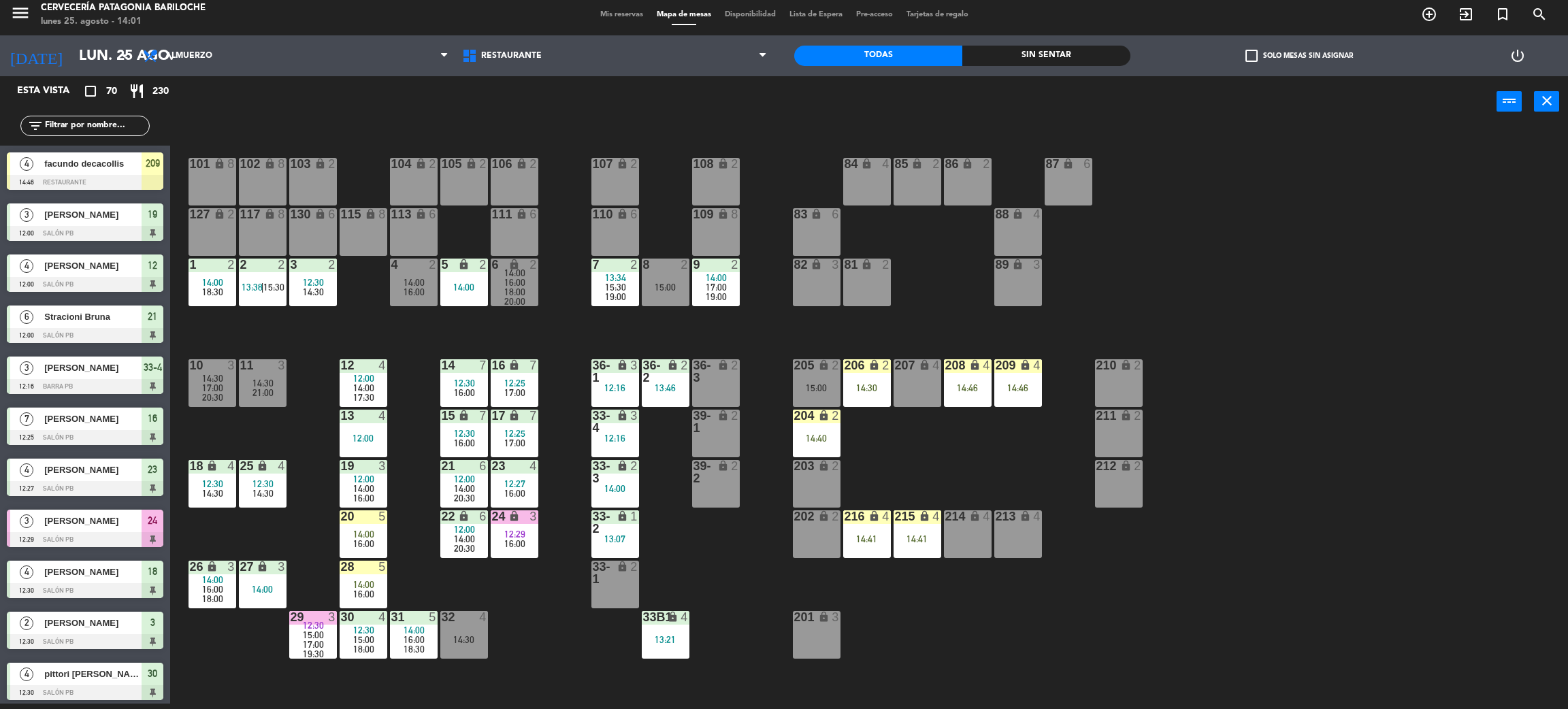
click at [1264, 636] on div "101 lock 8 102 lock 8 104 lock 2 105 lock 2 106 lock 2 103 lock 2 107 lock 2 10…" at bounding box center [876, 421] width 1382 height 576
click at [574, 616] on div "101 lock 8 102 lock 8 104 lock 2 105 lock 2 106 lock 2 103 lock 2 107 lock 2 10…" at bounding box center [876, 421] width 1382 height 576
click at [471, 543] on span "20:30" at bounding box center [464, 548] width 21 height 11
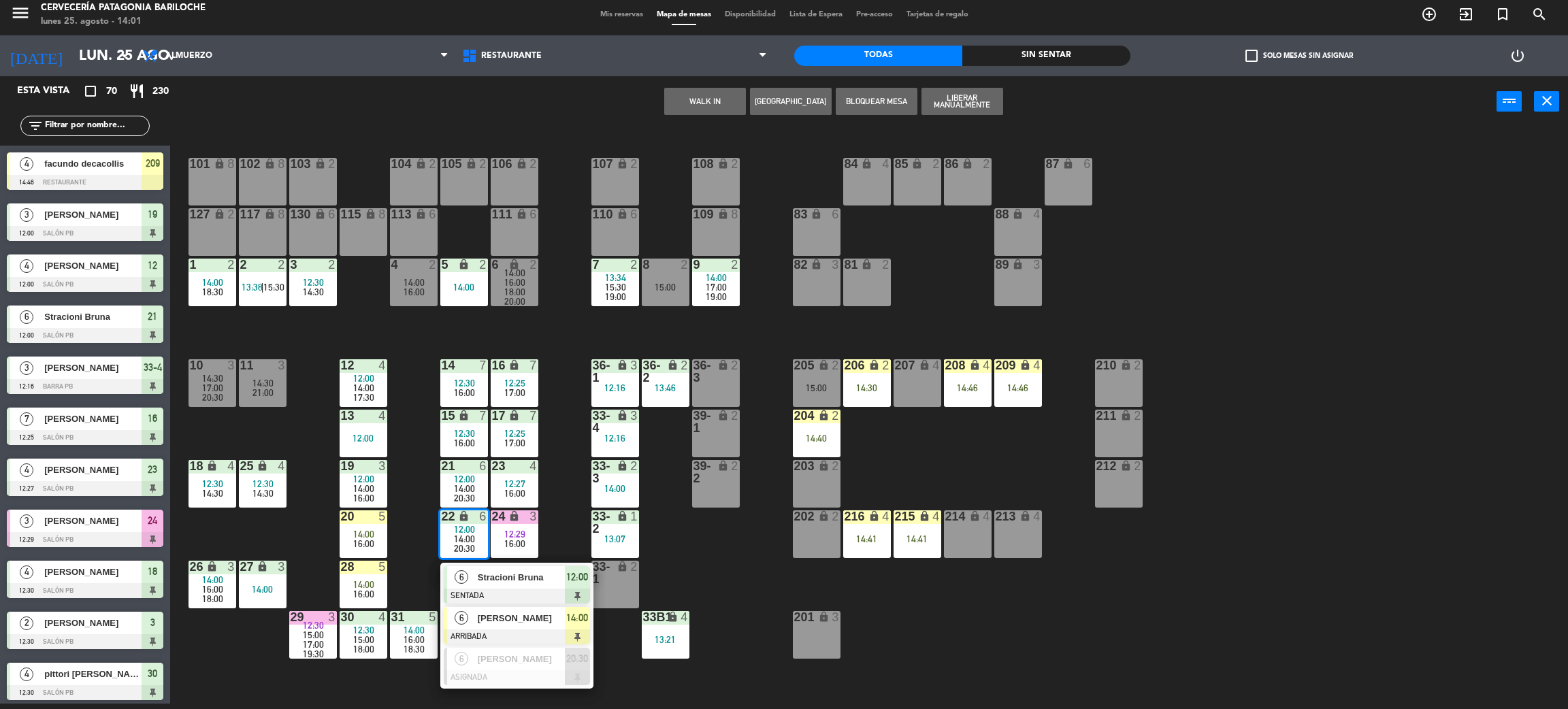
click at [534, 611] on span "[PERSON_NAME]" at bounding box center [522, 618] width 87 height 14
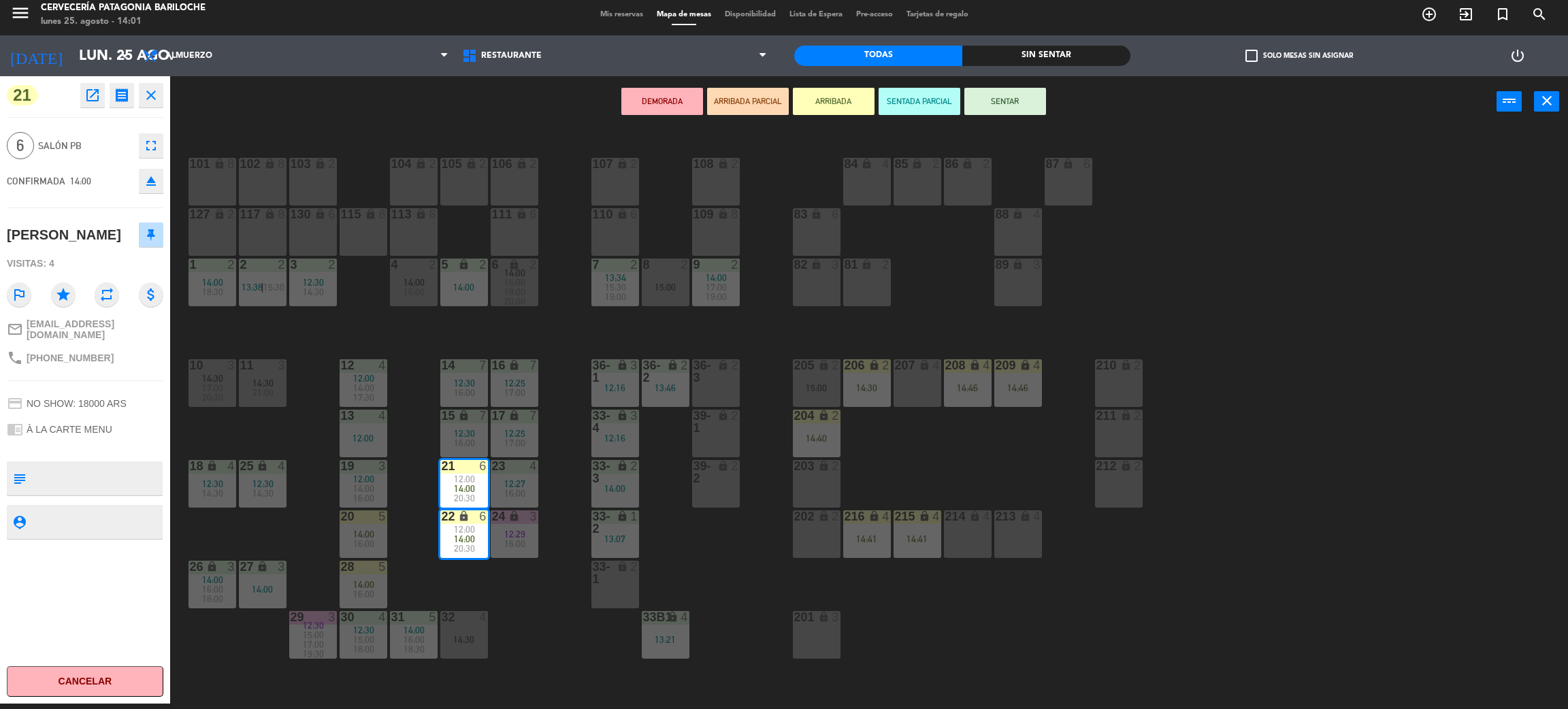
click at [534, 611] on div "101 lock 8 102 lock 8 104 lock 2 105 lock 2 106 lock 2 103 lock 2 107 lock 2 10…" at bounding box center [876, 421] width 1382 height 576
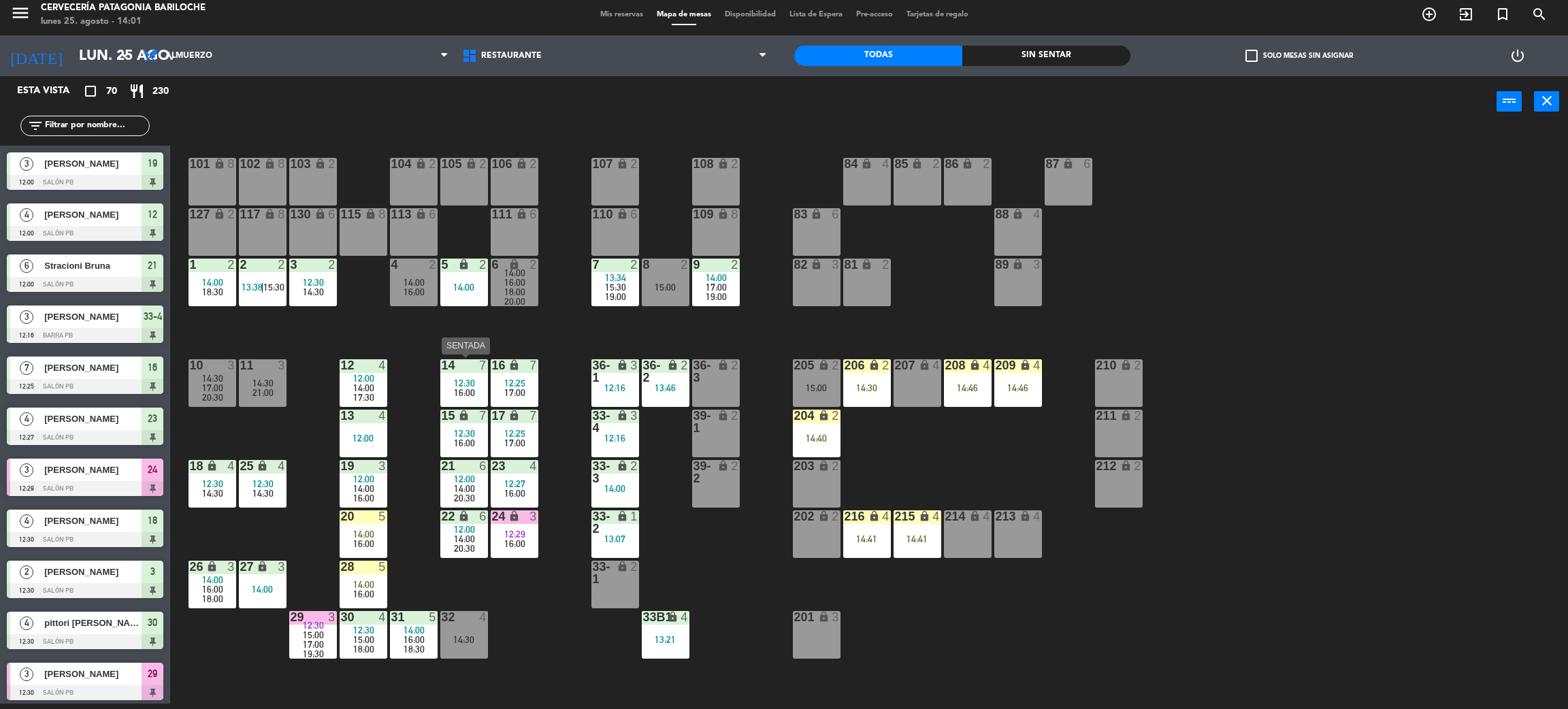
click at [459, 395] on span "16:00" at bounding box center [464, 393] width 21 height 11
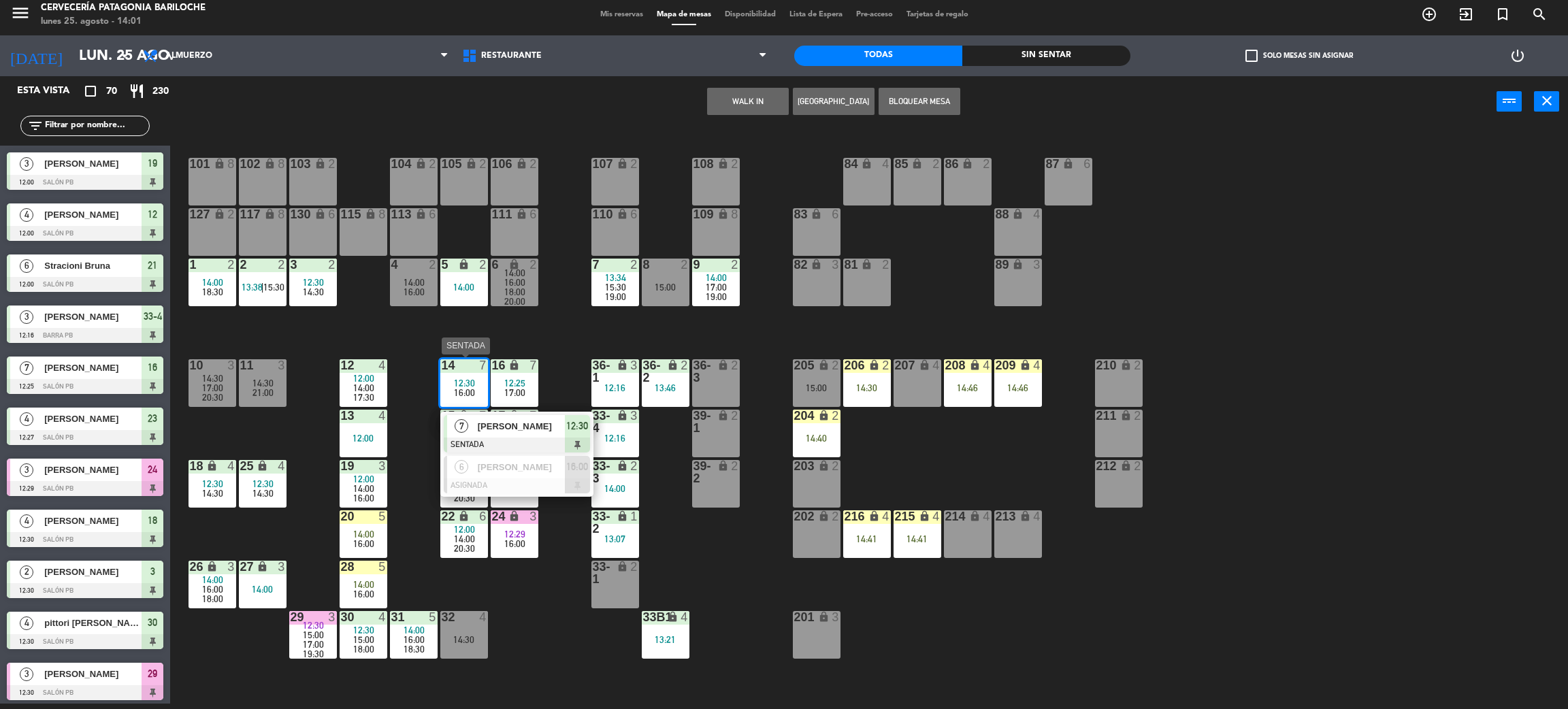
click at [480, 427] on span "[PERSON_NAME]" at bounding box center [522, 426] width 87 height 14
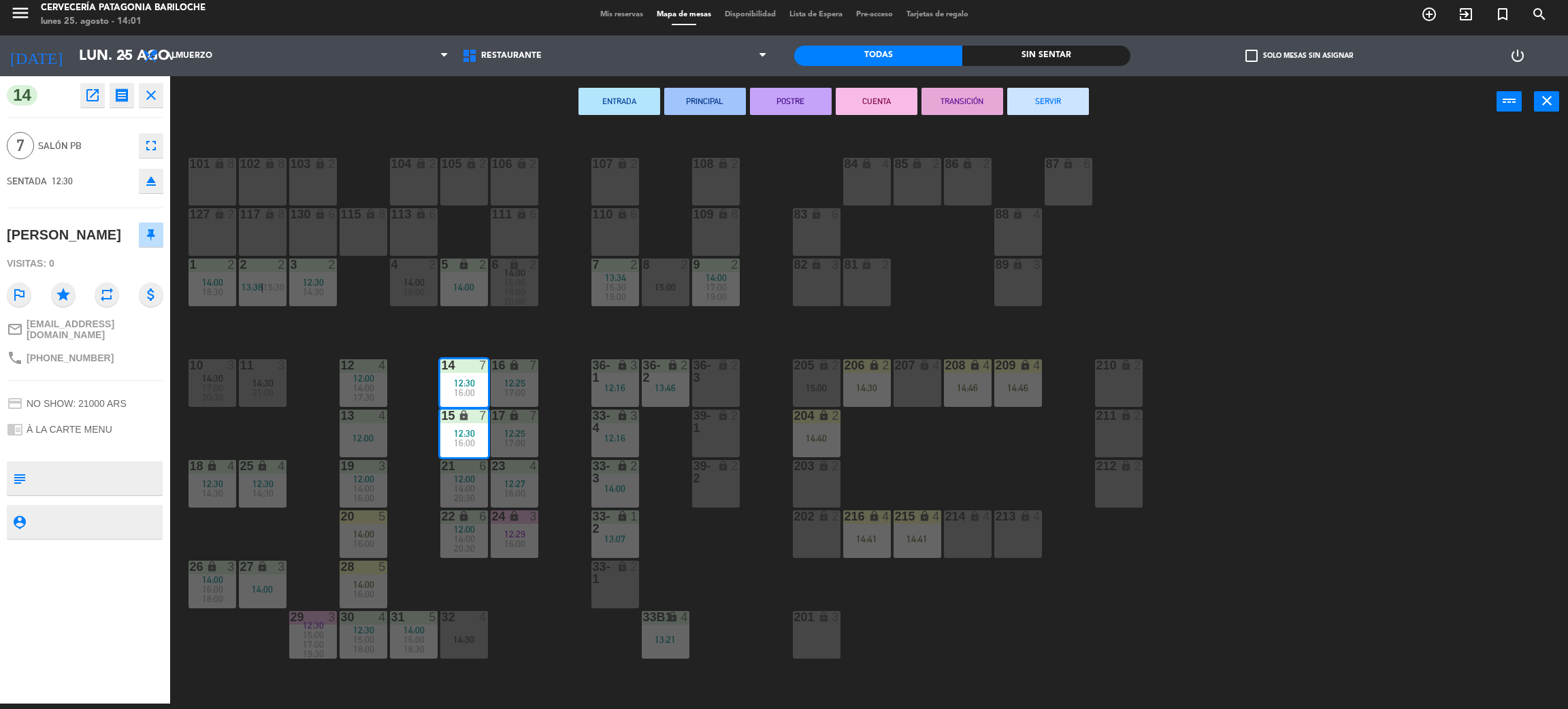
click at [868, 100] on button "CUENTA" at bounding box center [877, 102] width 82 height 27
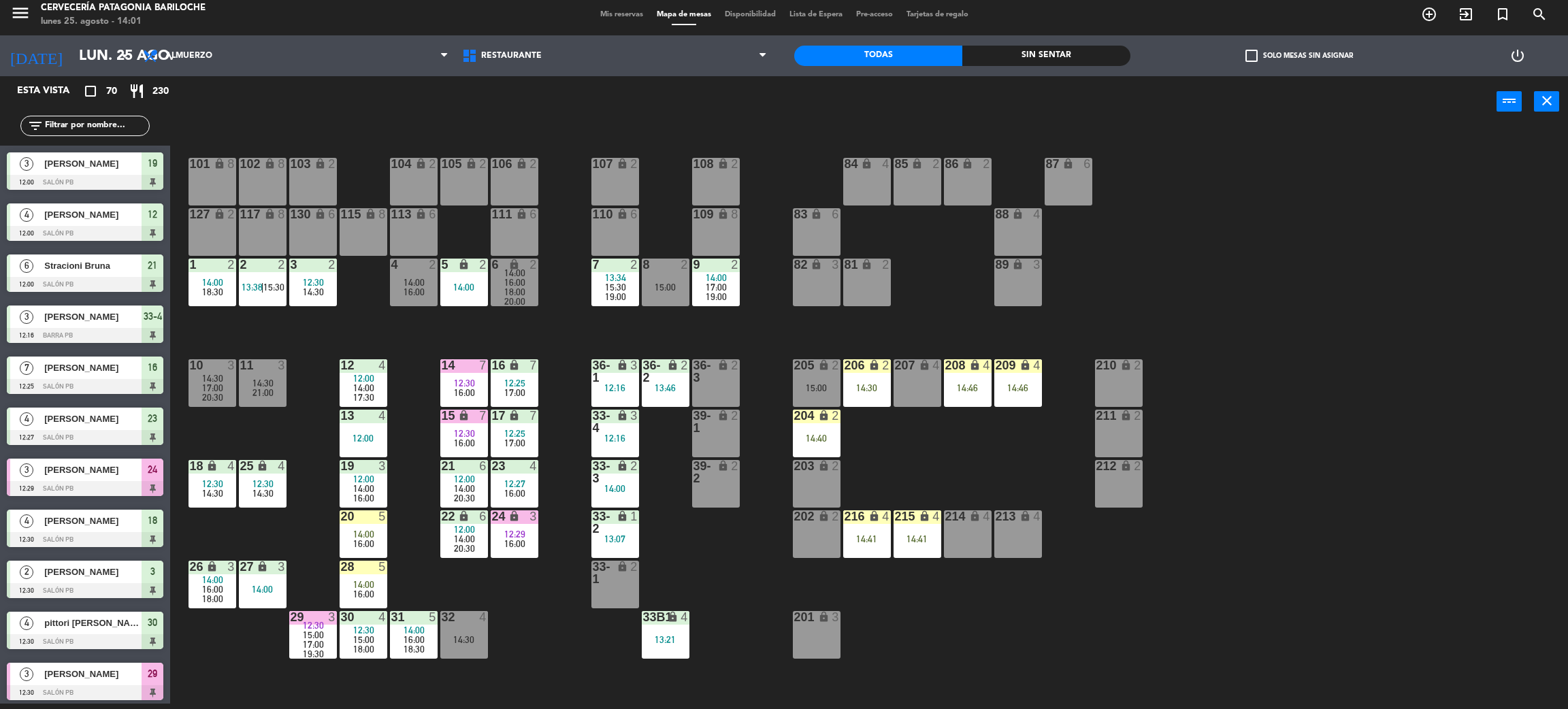
click at [544, 589] on div "101 lock 8 102 lock 8 104 lock 2 105 lock 2 106 lock 2 103 lock 2 107 lock 2 10…" at bounding box center [876, 421] width 1382 height 576
click at [469, 530] on span "12:00" at bounding box center [464, 529] width 21 height 11
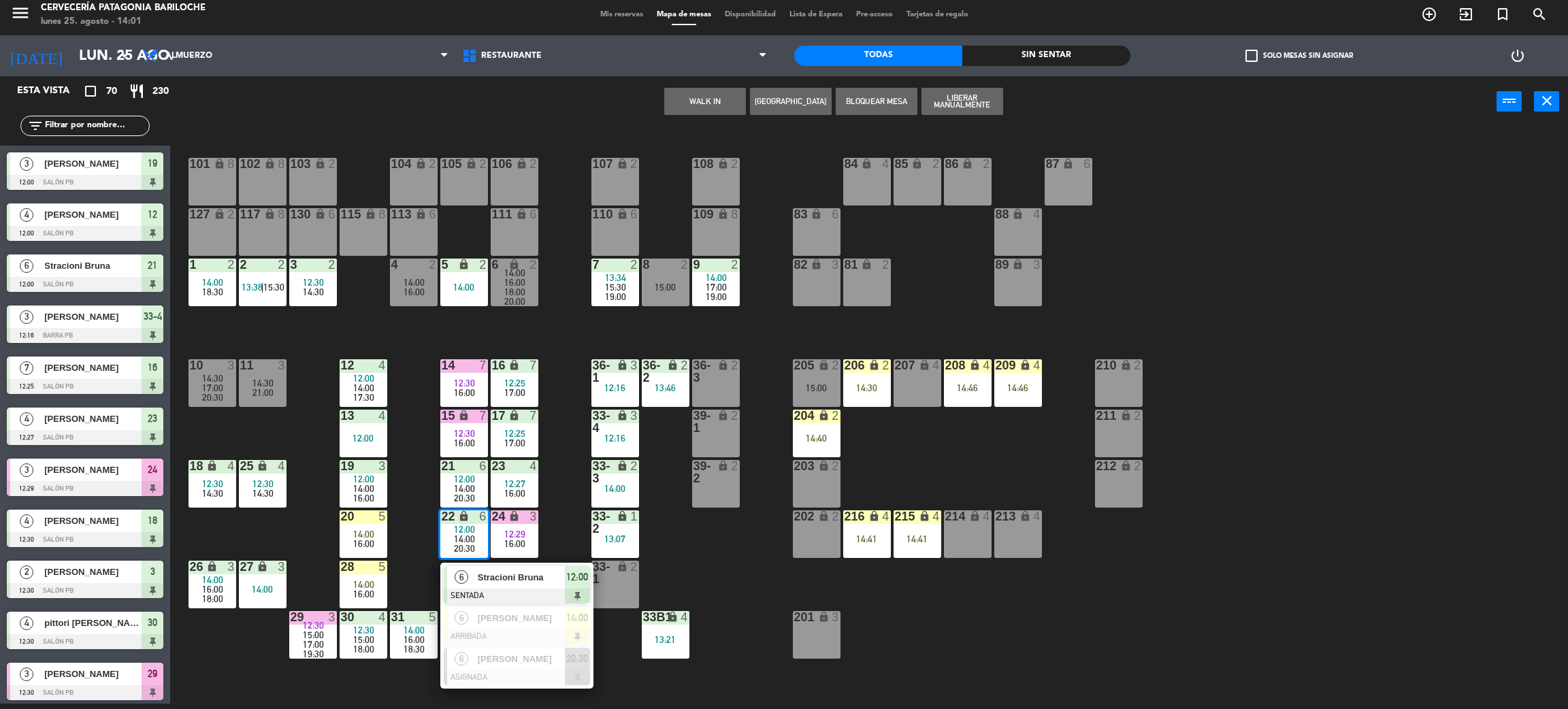
click at [416, 569] on div "101 lock 8 102 lock 8 104 lock 2 105 lock 2 106 lock 2 103 lock 2 107 lock 2 10…" at bounding box center [876, 421] width 1382 height 576
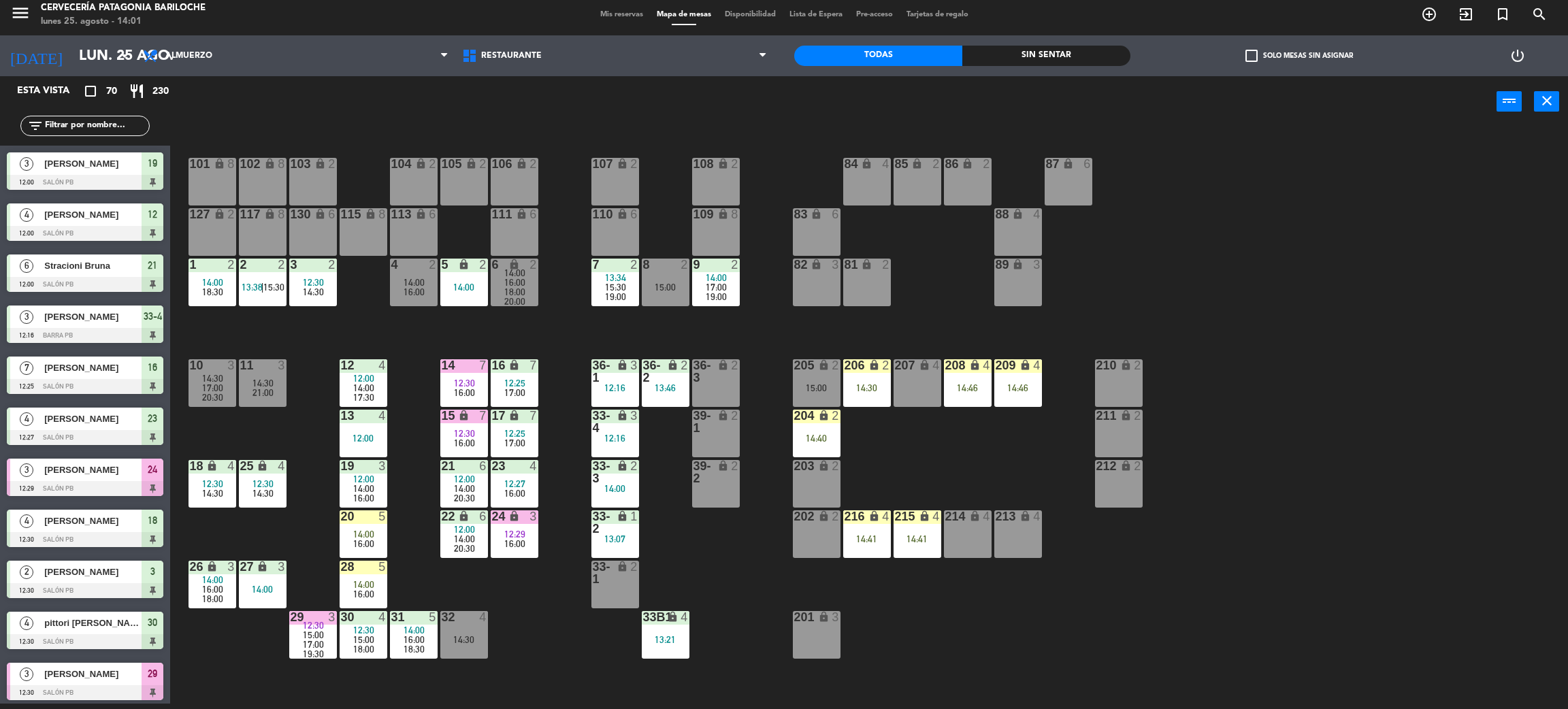
click at [459, 548] on span "20:30" at bounding box center [464, 548] width 21 height 11
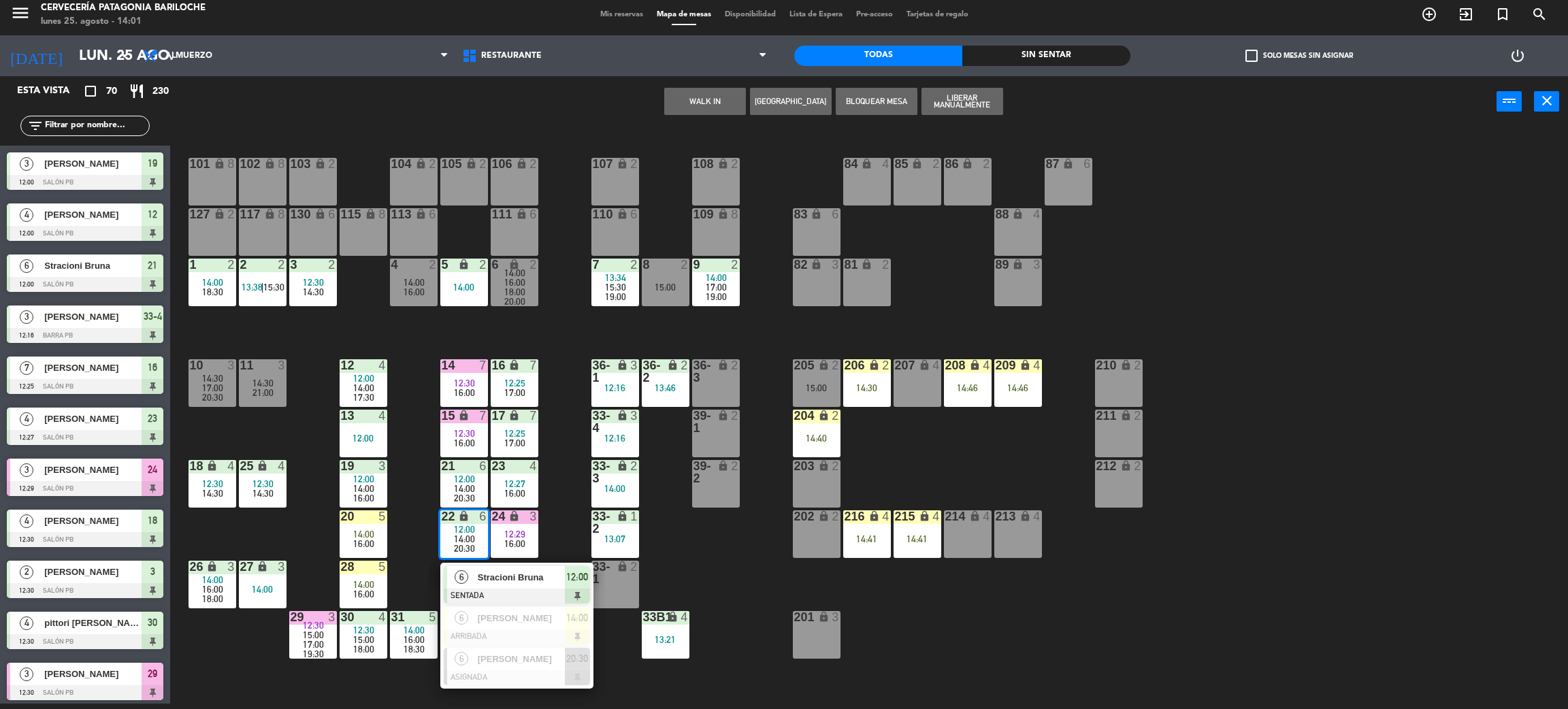
click at [406, 380] on div "101 lock 8 102 lock 8 104 lock 2 105 lock 2 106 lock 2 103 lock 2 107 lock 2 10…" at bounding box center [876, 421] width 1382 height 576
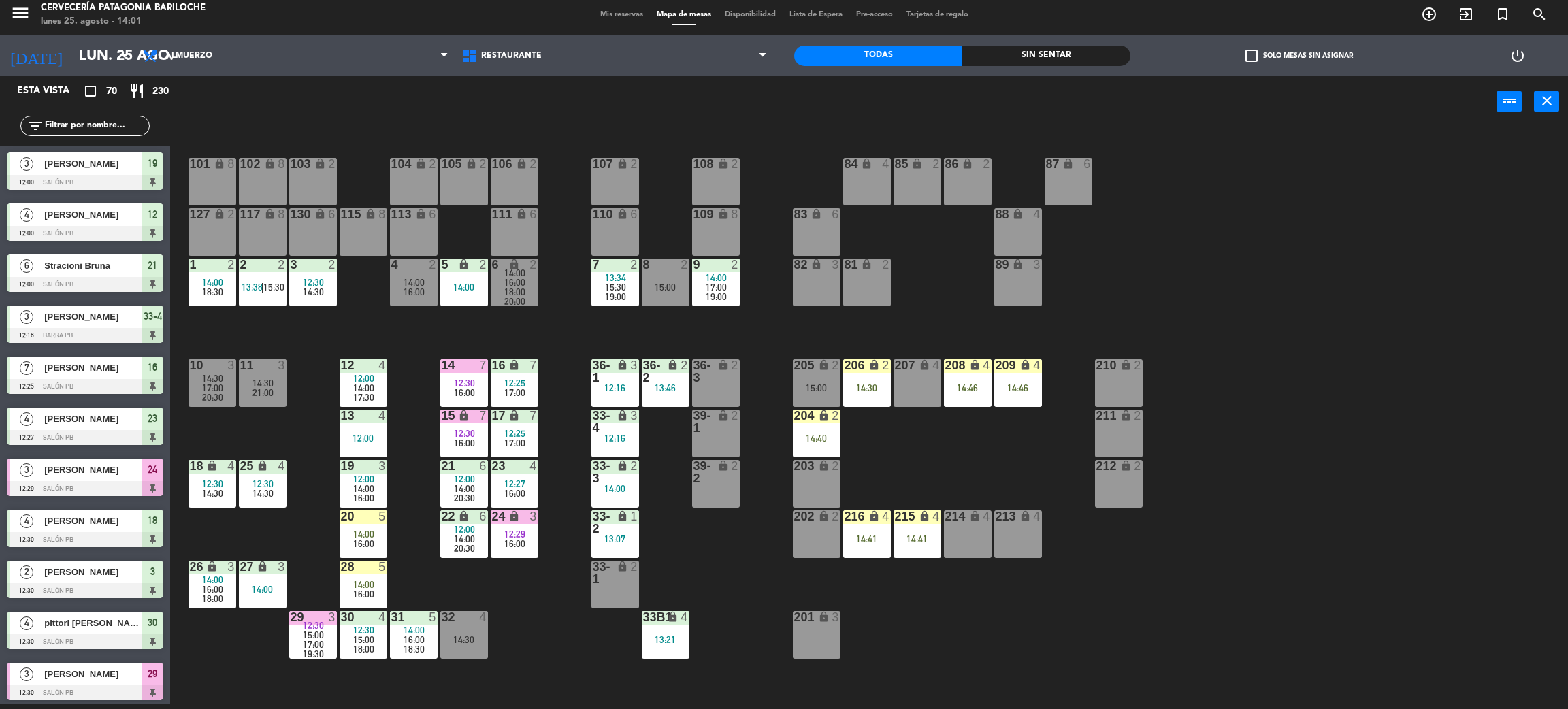
click at [109, 121] on input "text" at bounding box center [96, 126] width 106 height 15
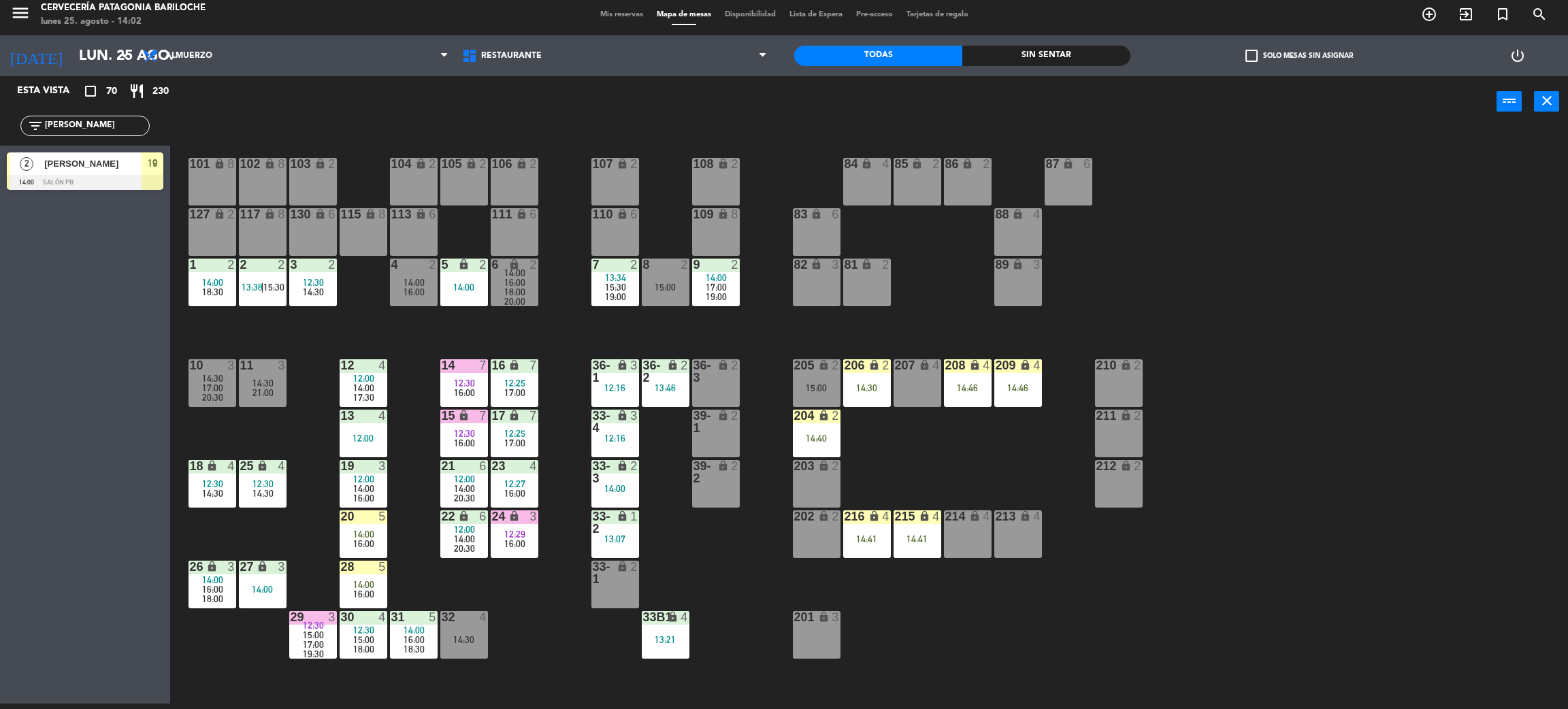
type input "[PERSON_NAME]"
click at [85, 301] on div "Esta vista crop_square 70 restaurant 230 filter_list [PERSON_NAME] 2 [PERSON_NA…" at bounding box center [85, 390] width 171 height 627
click at [88, 182] on div at bounding box center [85, 182] width 157 height 15
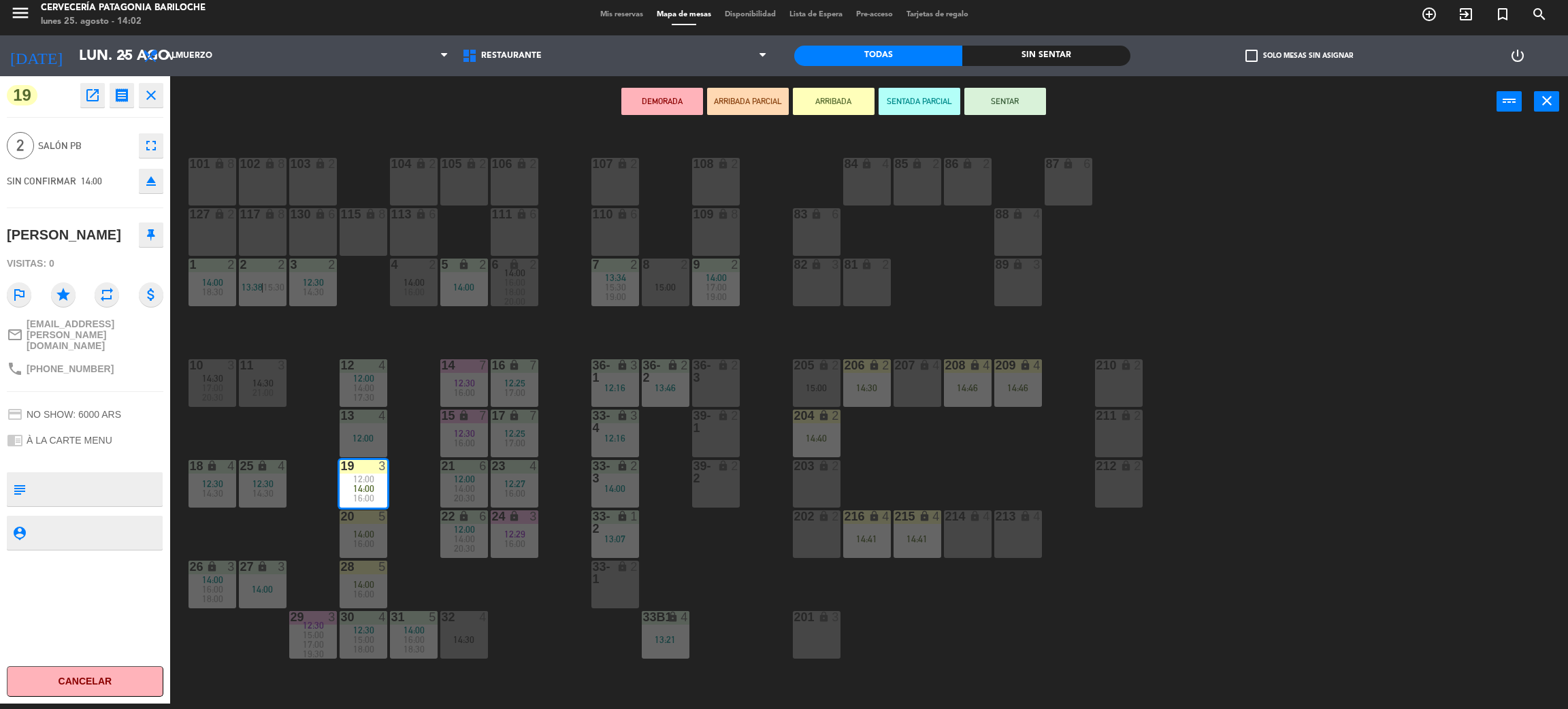
click at [407, 286] on span "16:00" at bounding box center [414, 292] width 21 height 11
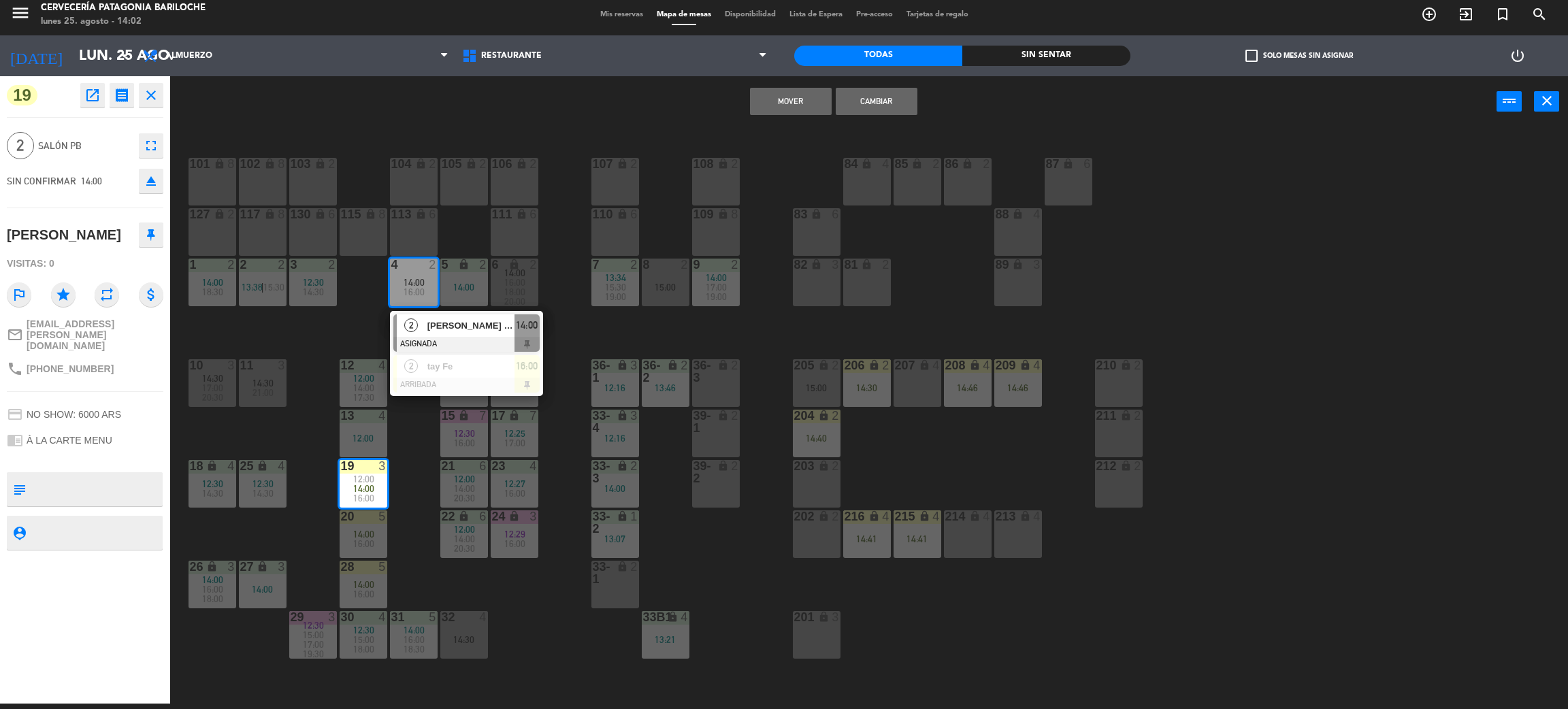
drag, startPoint x: 861, startPoint y: 95, endPoint x: 788, endPoint y: 147, distance: 89.6
click at [861, 95] on button "Cambiar" at bounding box center [877, 102] width 82 height 27
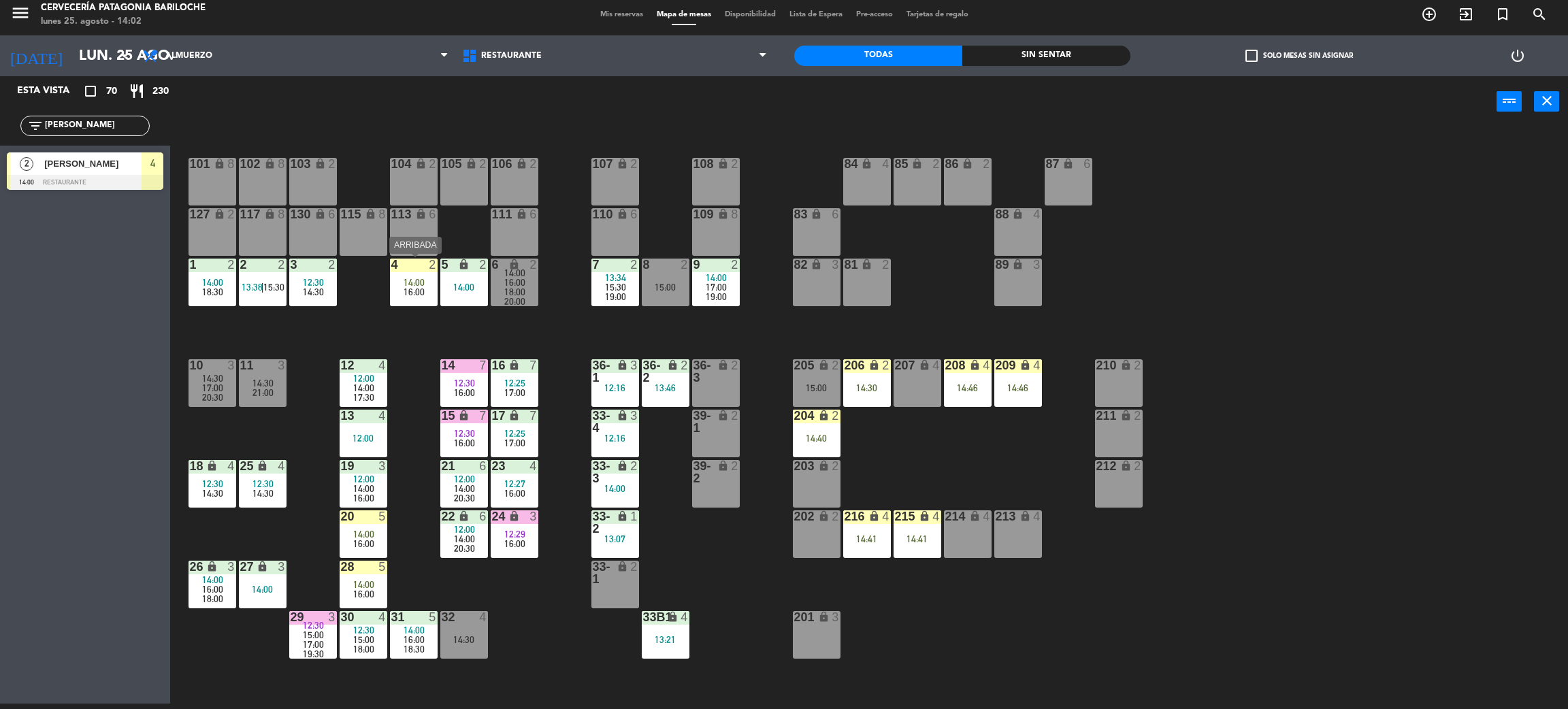
click at [413, 288] on span "16:00" at bounding box center [414, 292] width 21 height 11
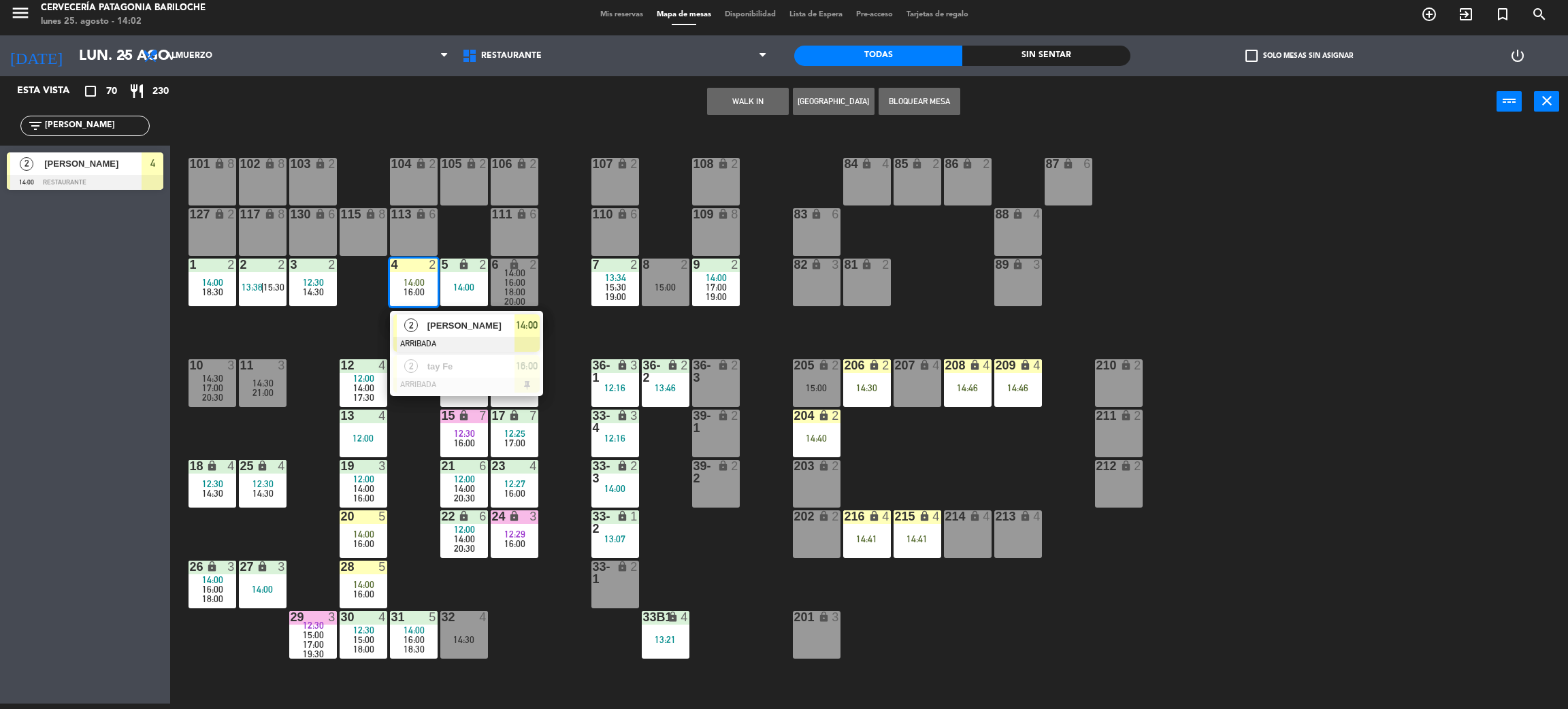
click at [430, 318] on span "[PERSON_NAME]" at bounding box center [471, 325] width 87 height 14
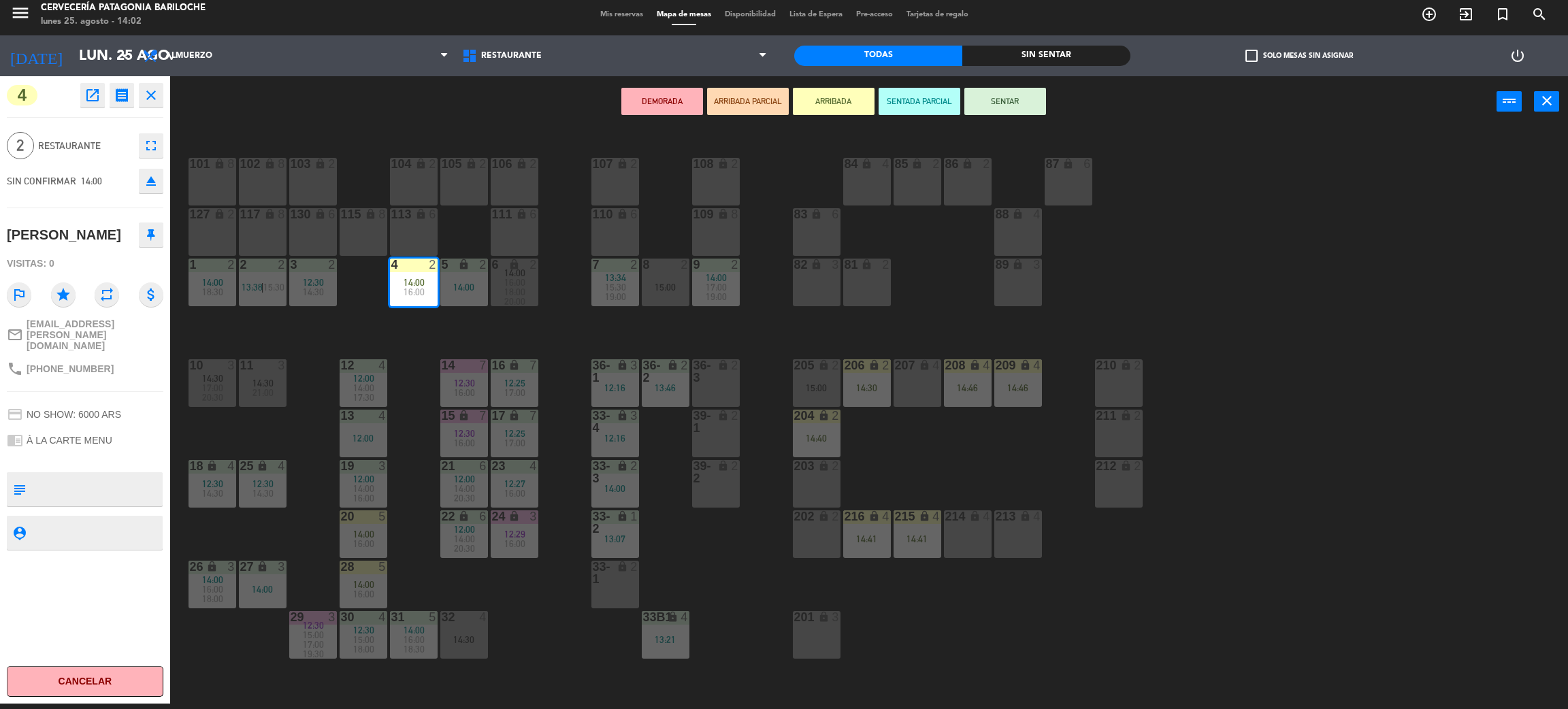
click at [1018, 98] on button "SENTAR" at bounding box center [1005, 102] width 82 height 27
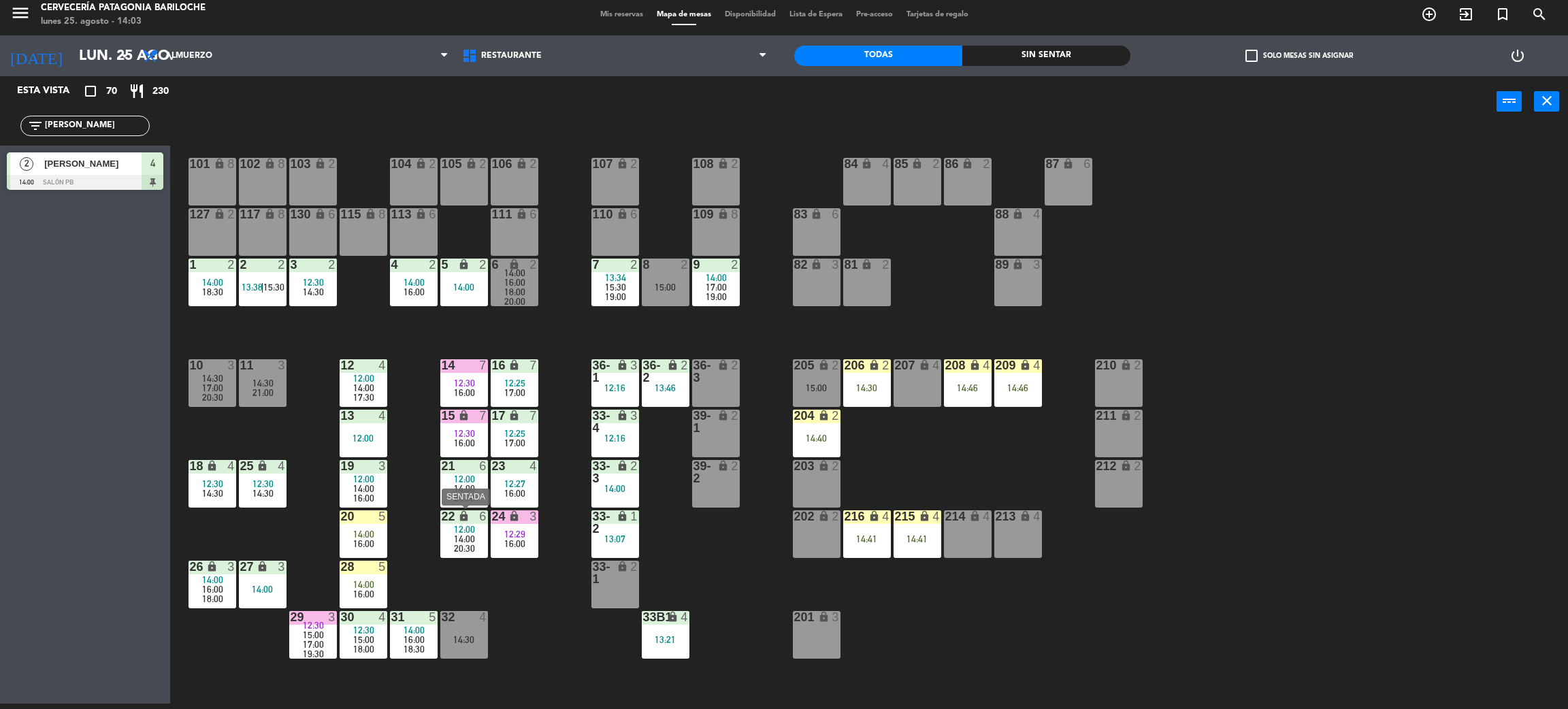
click at [464, 545] on span "20:30" at bounding box center [464, 548] width 21 height 11
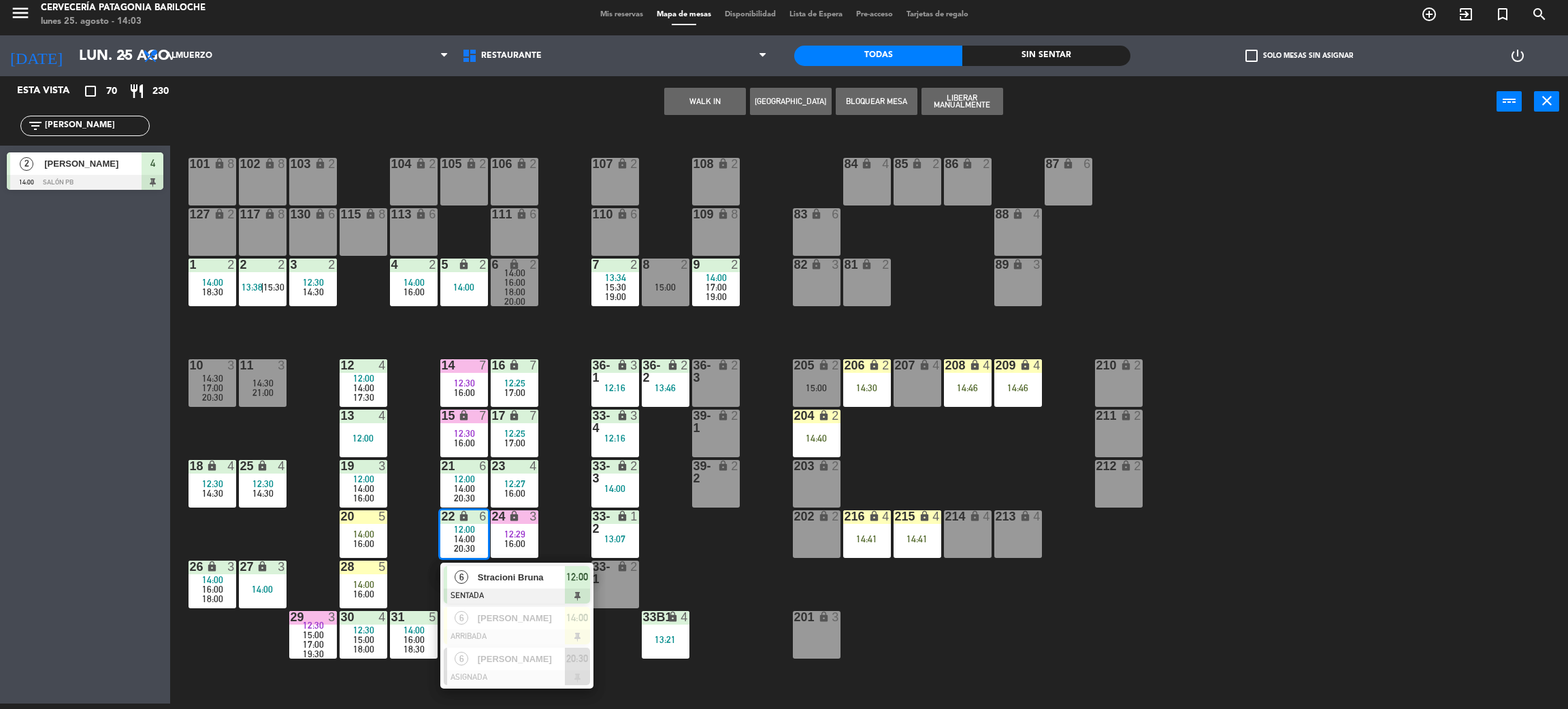
click at [497, 579] on span "Stracioni Bruna" at bounding box center [522, 577] width 87 height 14
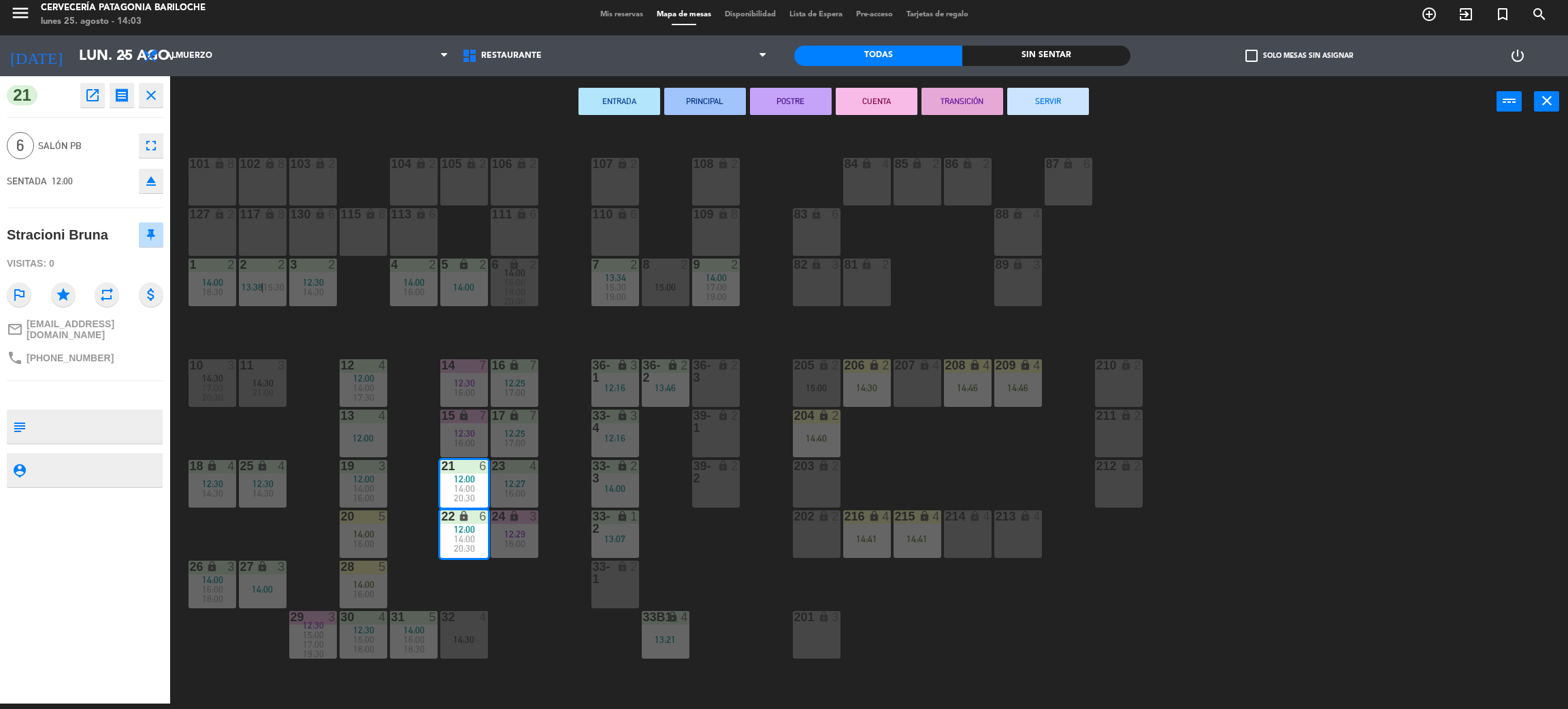
click at [1048, 97] on button "SERVIR" at bounding box center [1048, 102] width 82 height 27
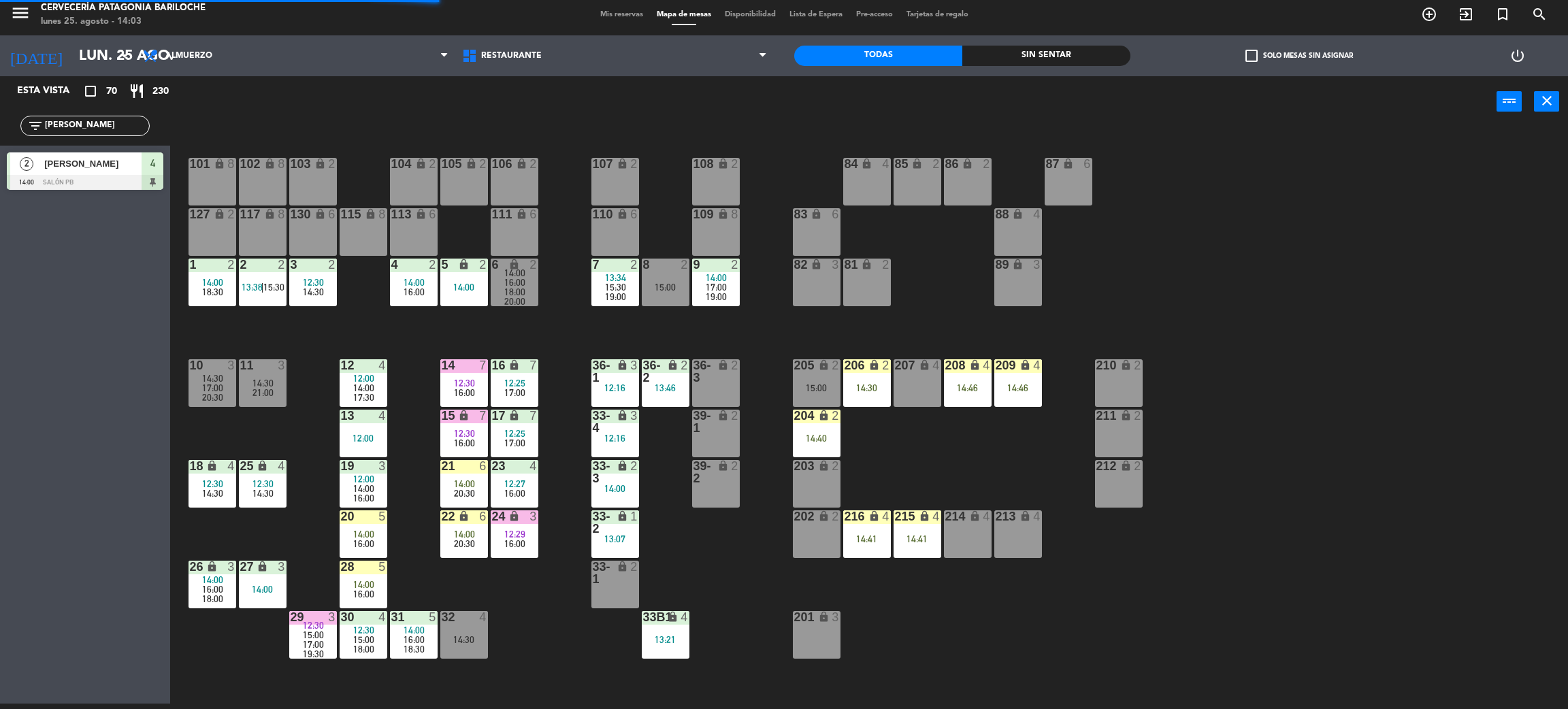
click at [357, 493] on span "16:00" at bounding box center [364, 498] width 21 height 11
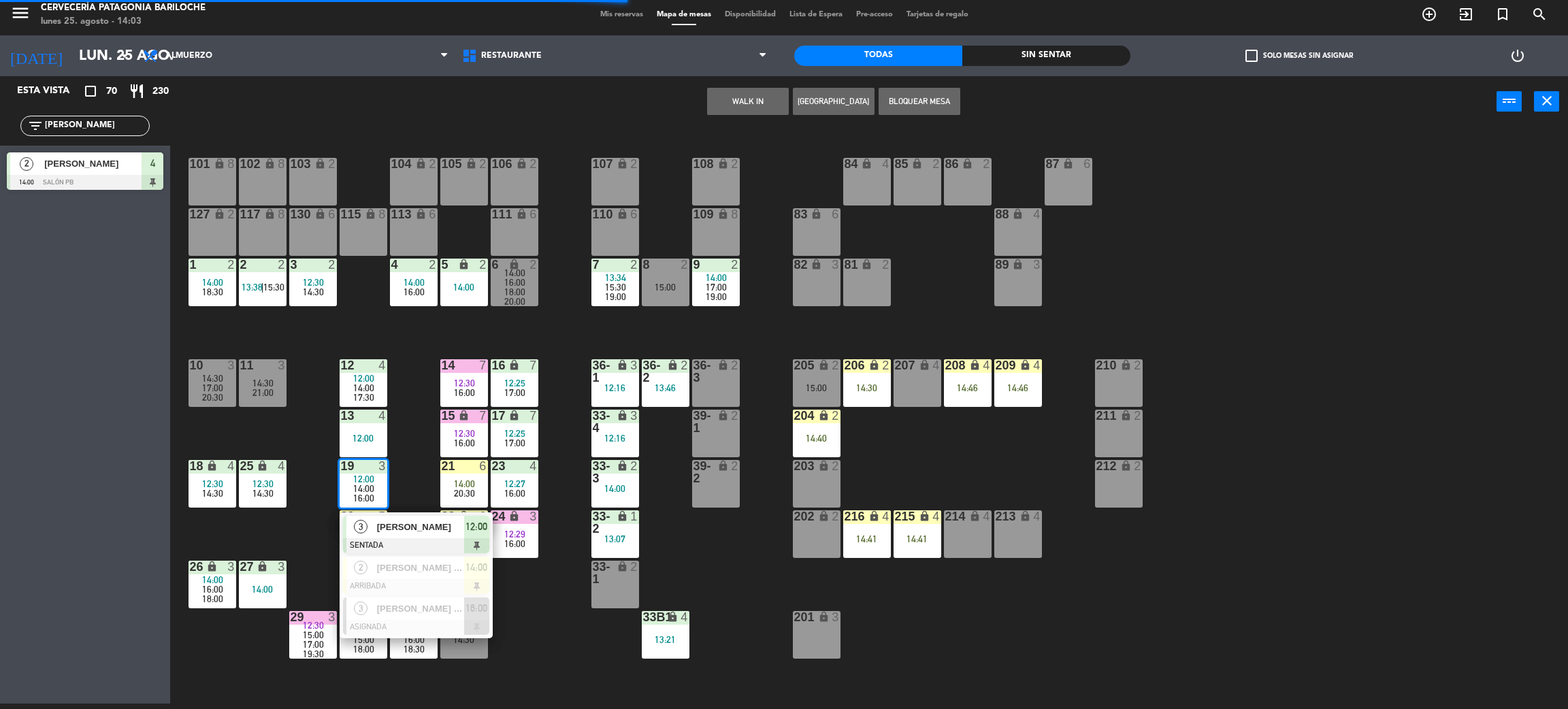
click at [404, 528] on span "[PERSON_NAME]" at bounding box center [421, 527] width 87 height 14
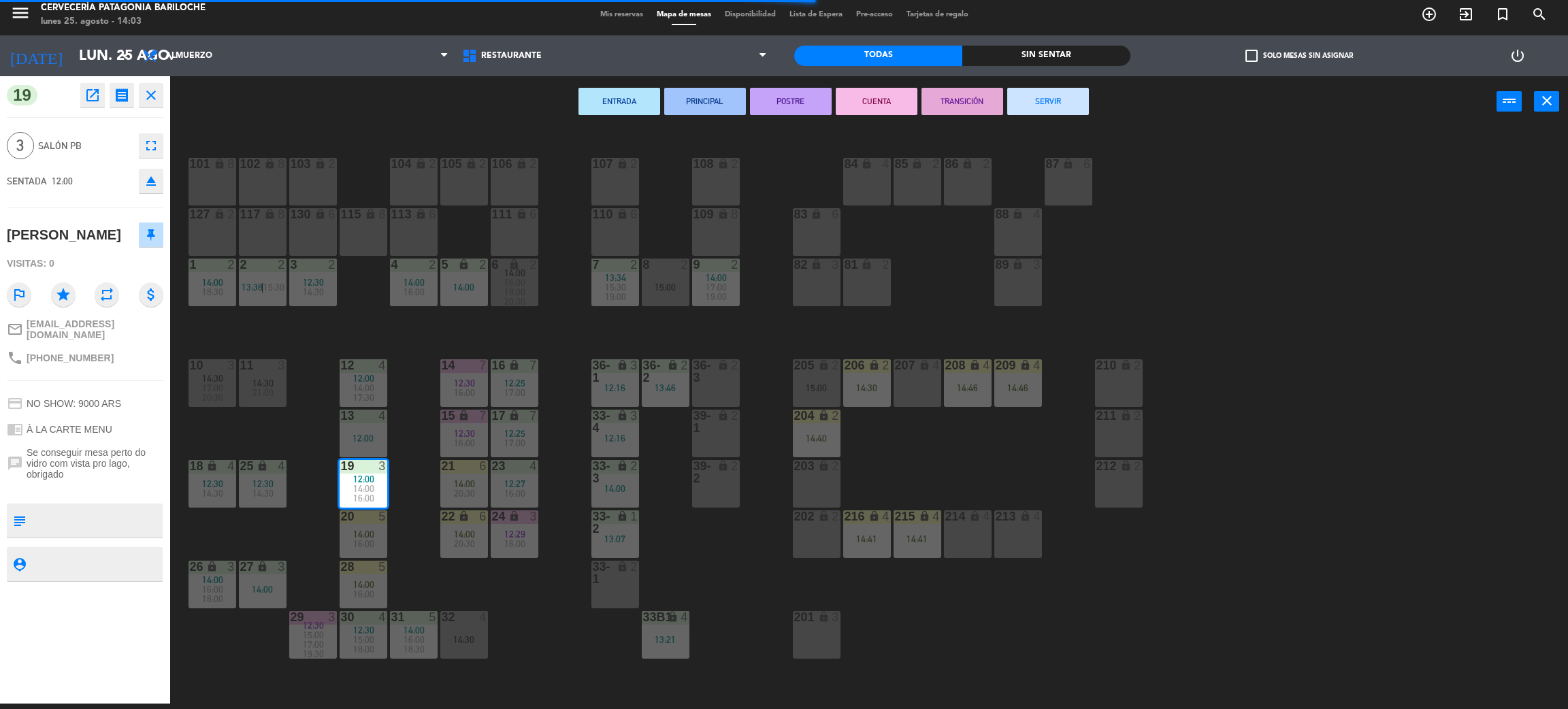
click at [1071, 97] on button "SERVIR" at bounding box center [1048, 102] width 82 height 27
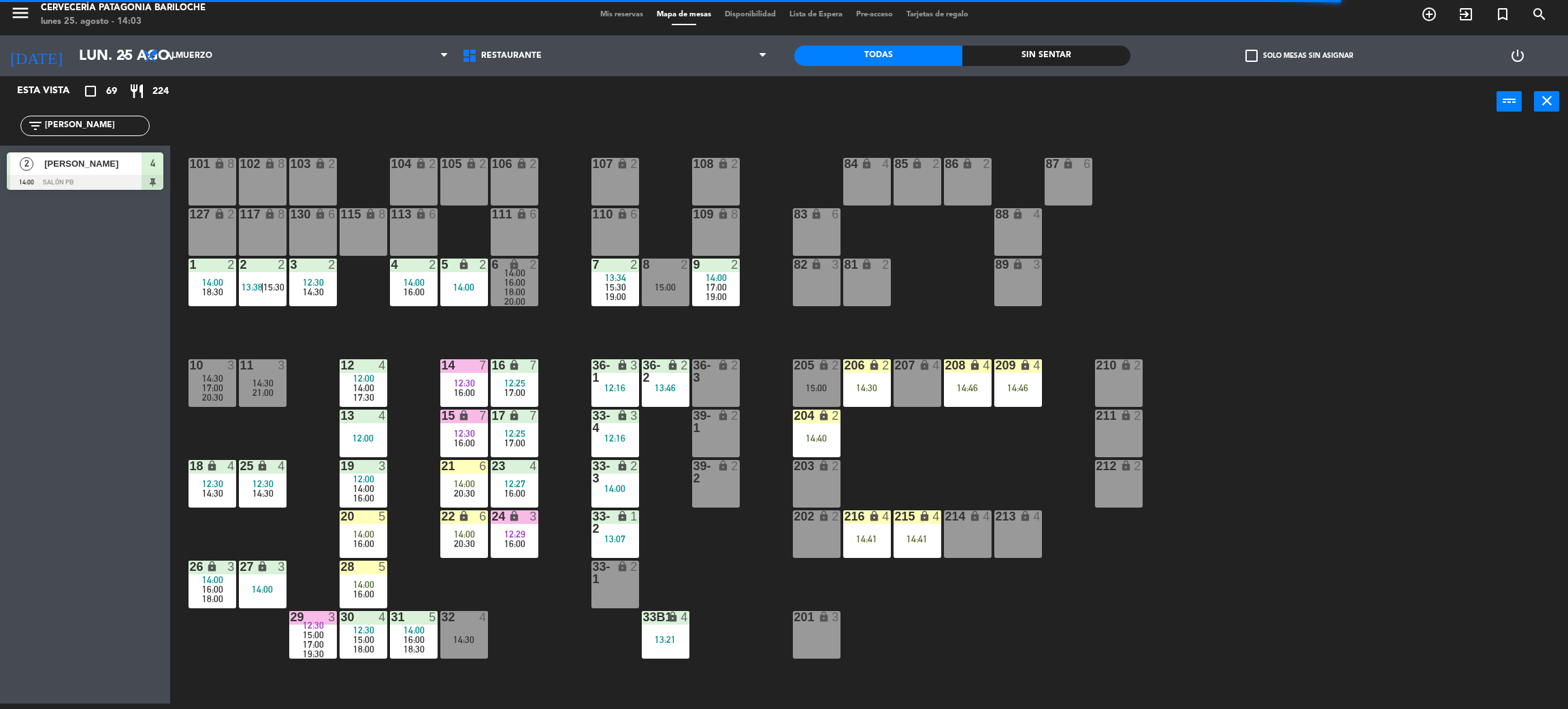
click at [128, 125] on input "[PERSON_NAME]" at bounding box center [96, 126] width 106 height 15
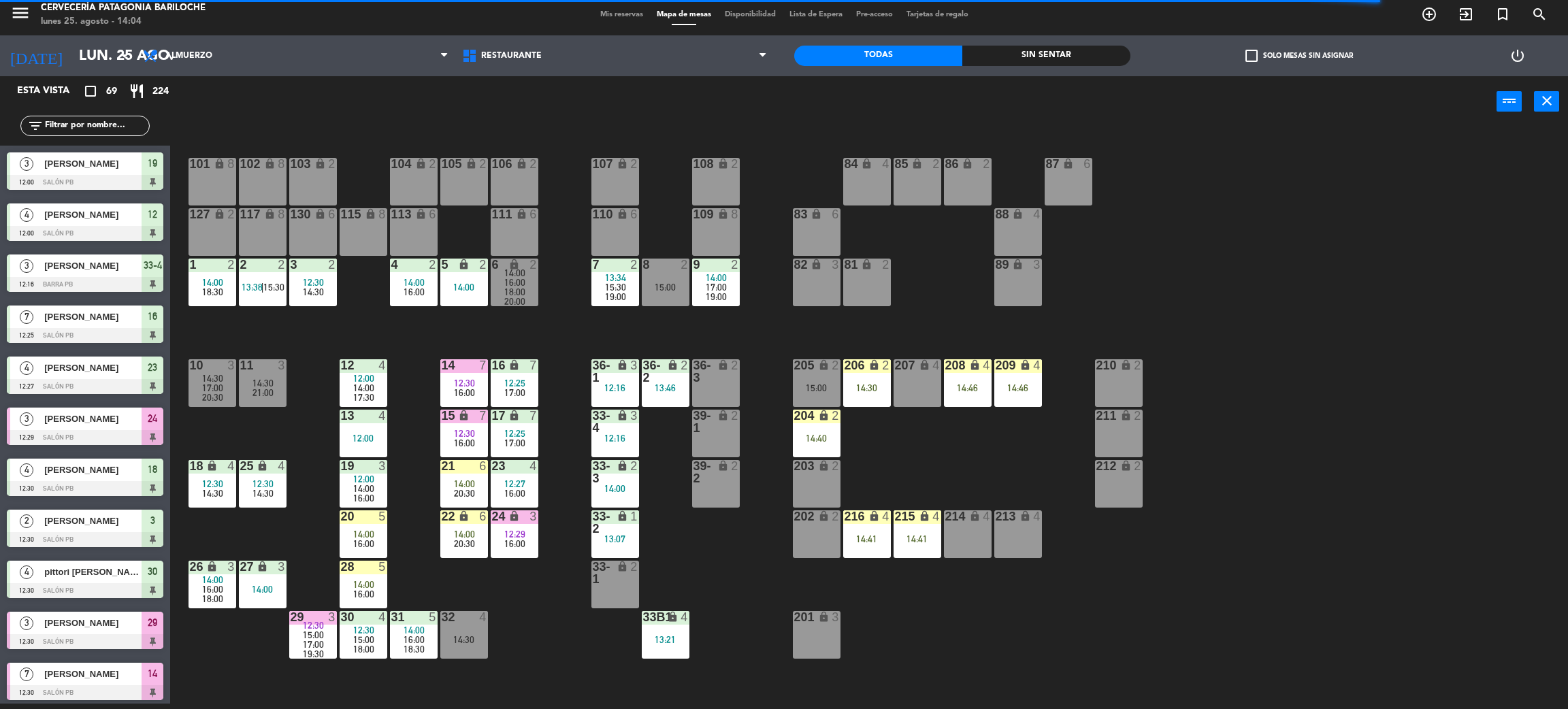
click at [548, 608] on div "101 lock 8 102 lock 8 104 lock 2 105 lock 2 106 lock 2 103 lock 2 107 lock 2 10…" at bounding box center [876, 421] width 1382 height 576
click at [469, 534] on span "14:00" at bounding box center [464, 534] width 21 height 11
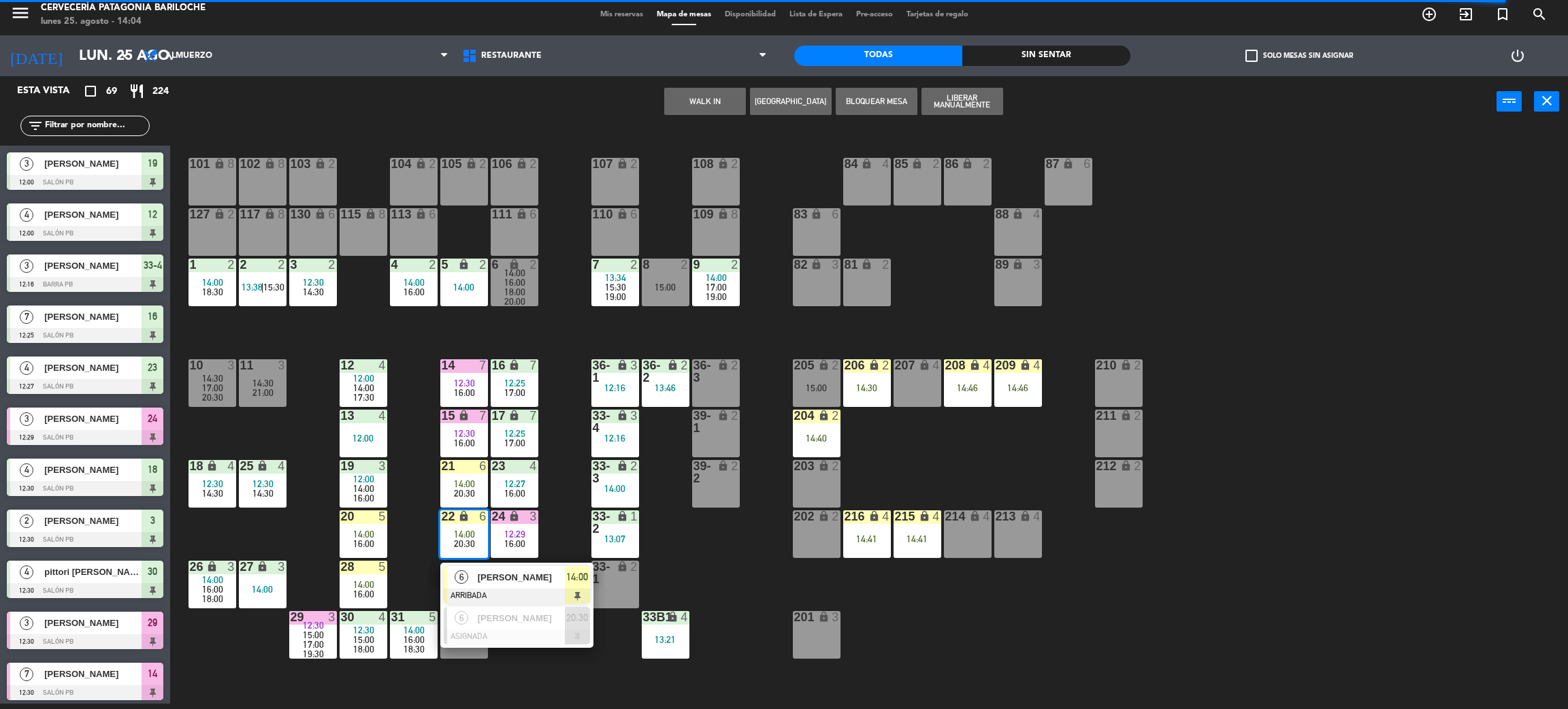
click at [419, 520] on div "101 lock 8 102 lock 8 104 lock 2 105 lock 2 106 lock 2 103 lock 2 107 lock 2 10…" at bounding box center [876, 421] width 1382 height 576
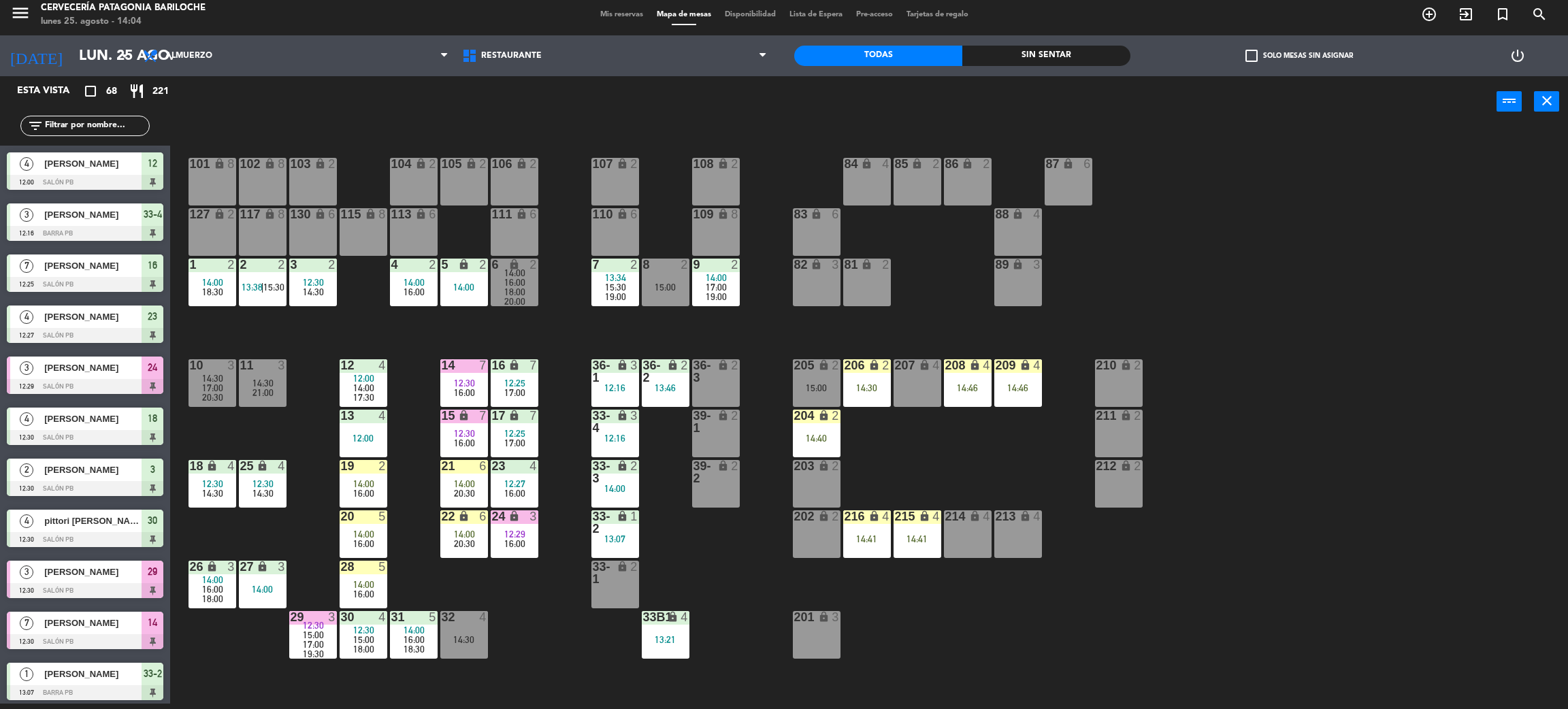
click at [104, 129] on input "text" at bounding box center [96, 126] width 106 height 15
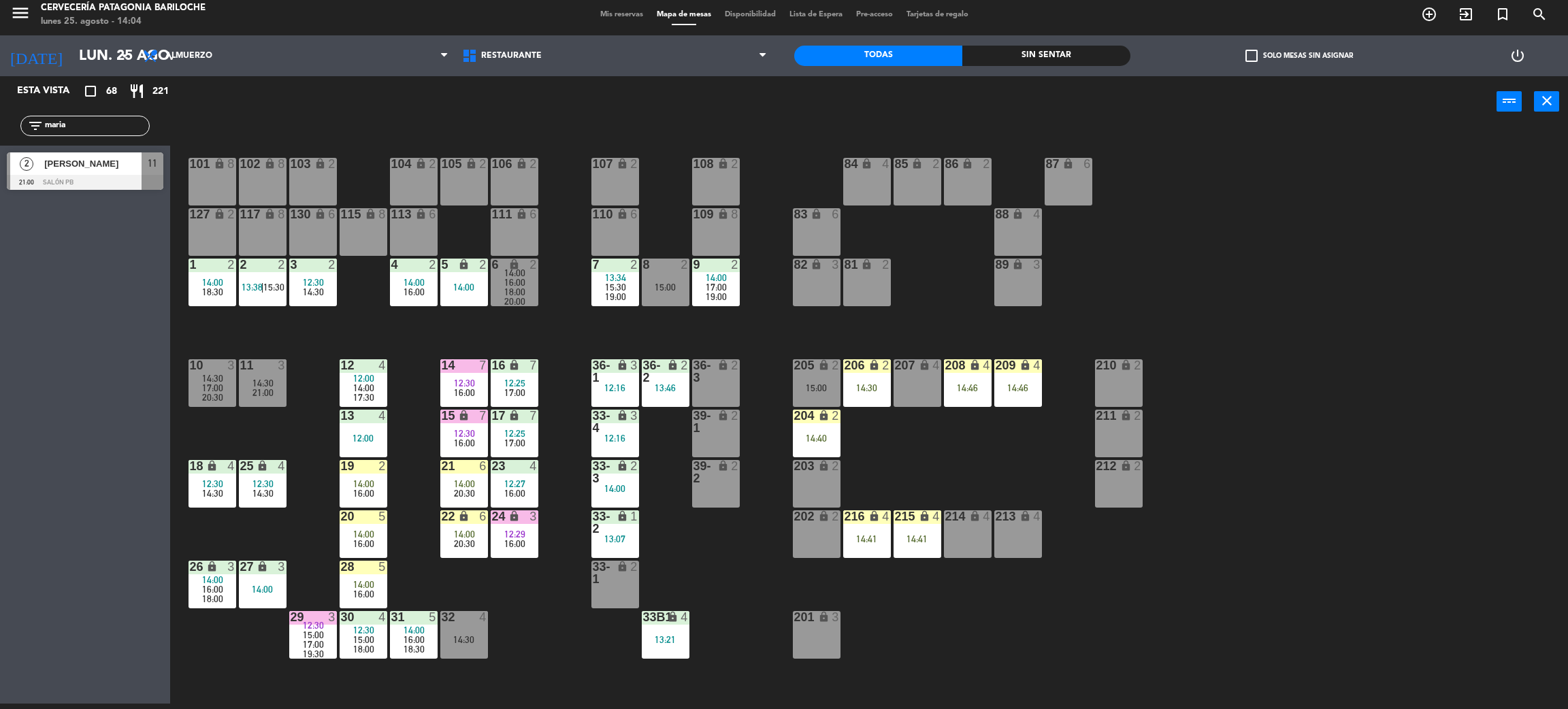
type input "maria"
click at [0, 251] on div "Esta vista crop_square 68 restaurant 221 filter_list [PERSON_NAME] 2 [PERSON_NA…" at bounding box center [85, 390] width 171 height 627
click at [92, 121] on input "maria" at bounding box center [96, 126] width 106 height 15
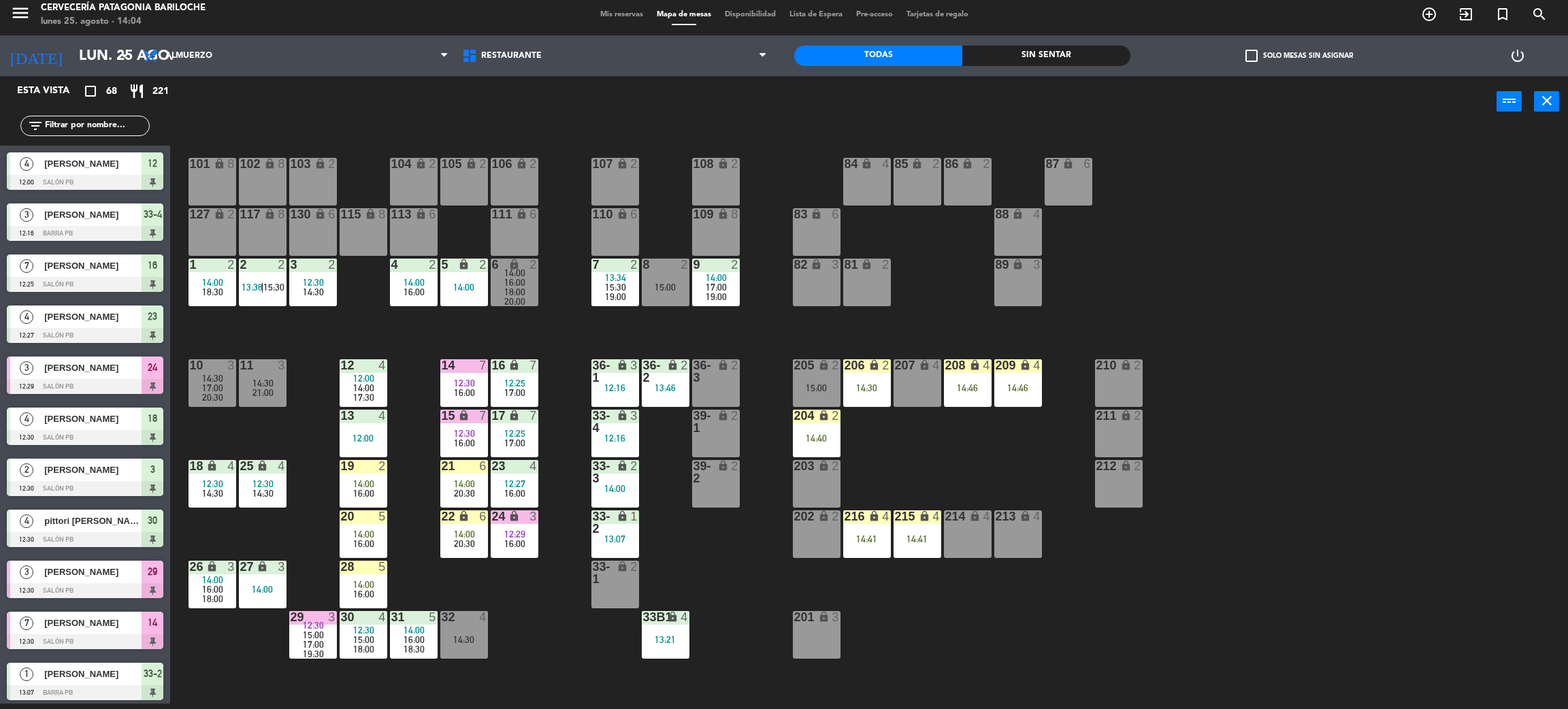
click at [92, 121] on input "text" at bounding box center [96, 126] width 106 height 15
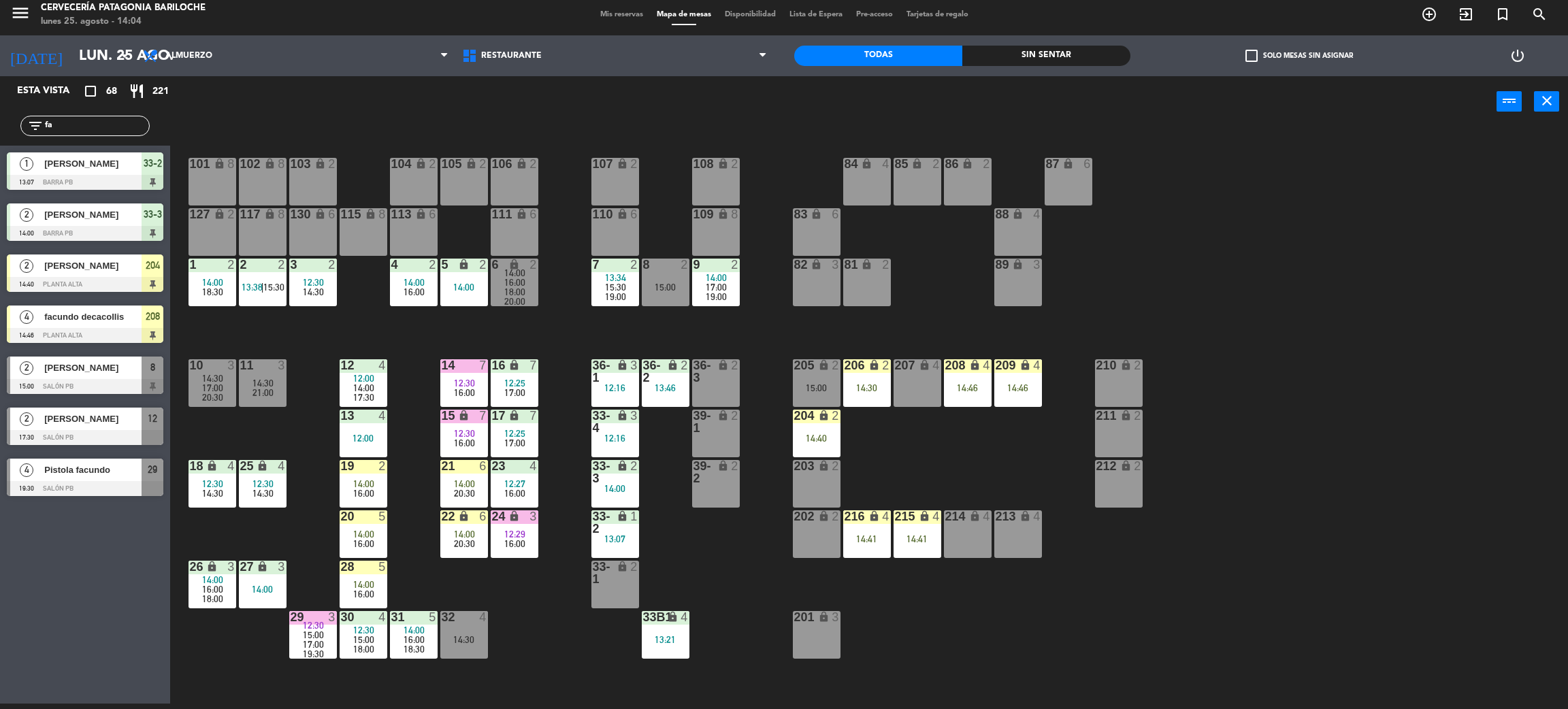
type input "f"
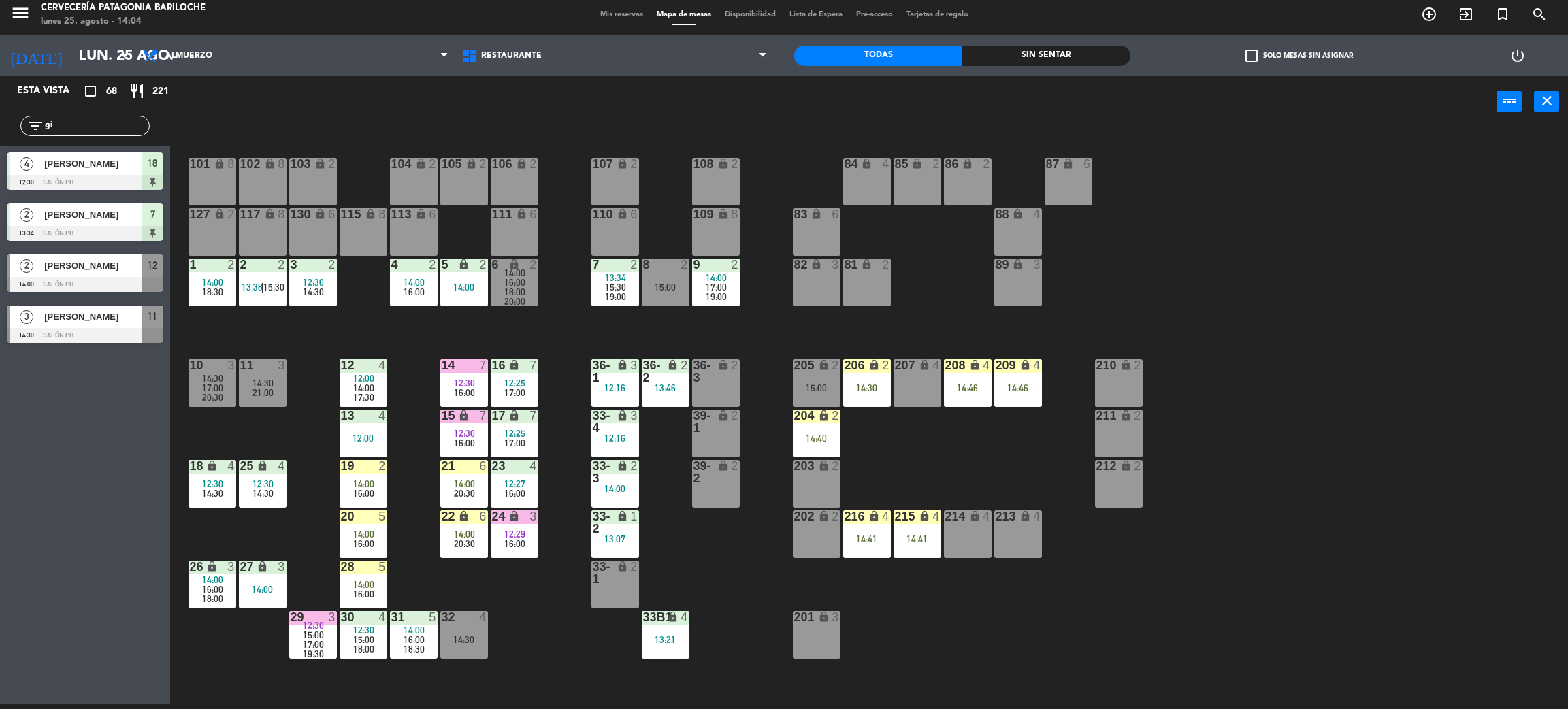
type input "g"
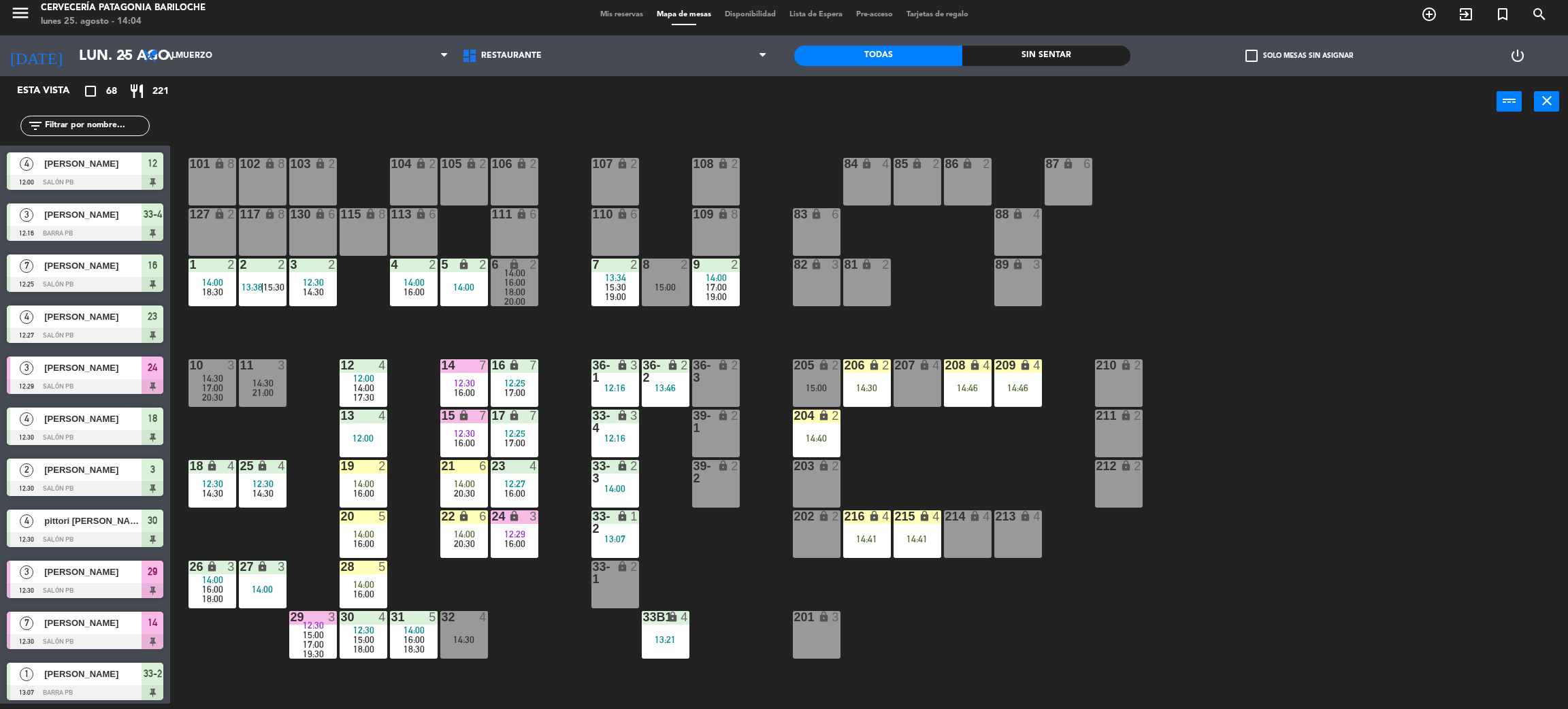
drag, startPoint x: 545, startPoint y: 636, endPoint x: 495, endPoint y: 588, distance: 69.3
click at [542, 633] on div "101 lock 8 102 lock 8 104 lock 2 105 lock 2 106 lock 2 103 lock 2 107 lock 2 10…" at bounding box center [876, 421] width 1382 height 576
click at [473, 539] on span "20:30" at bounding box center [464, 543] width 21 height 11
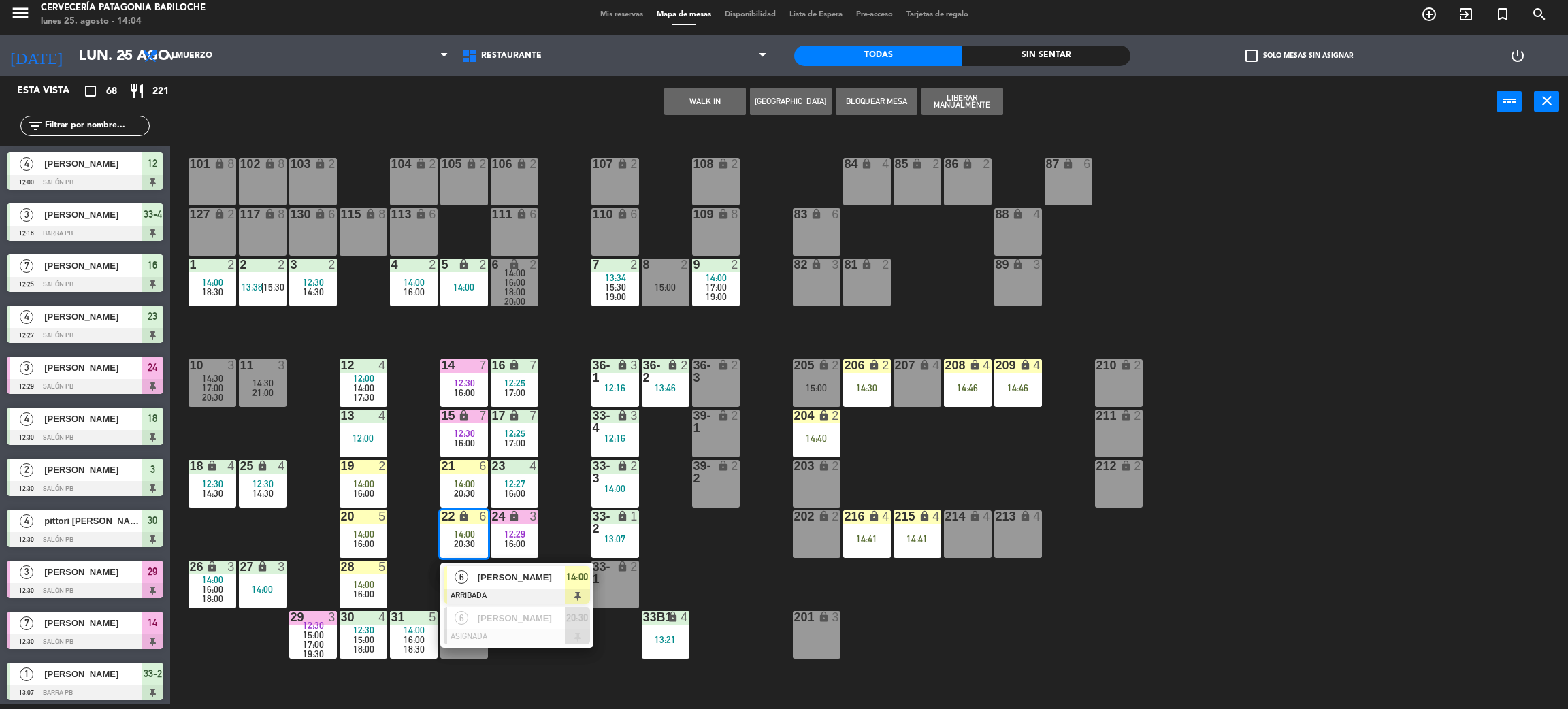
click at [548, 526] on div "101 lock 8 102 lock 8 104 lock 2 105 lock 2 106 lock 2 103 lock 2 107 lock 2 10…" at bounding box center [876, 421] width 1382 height 576
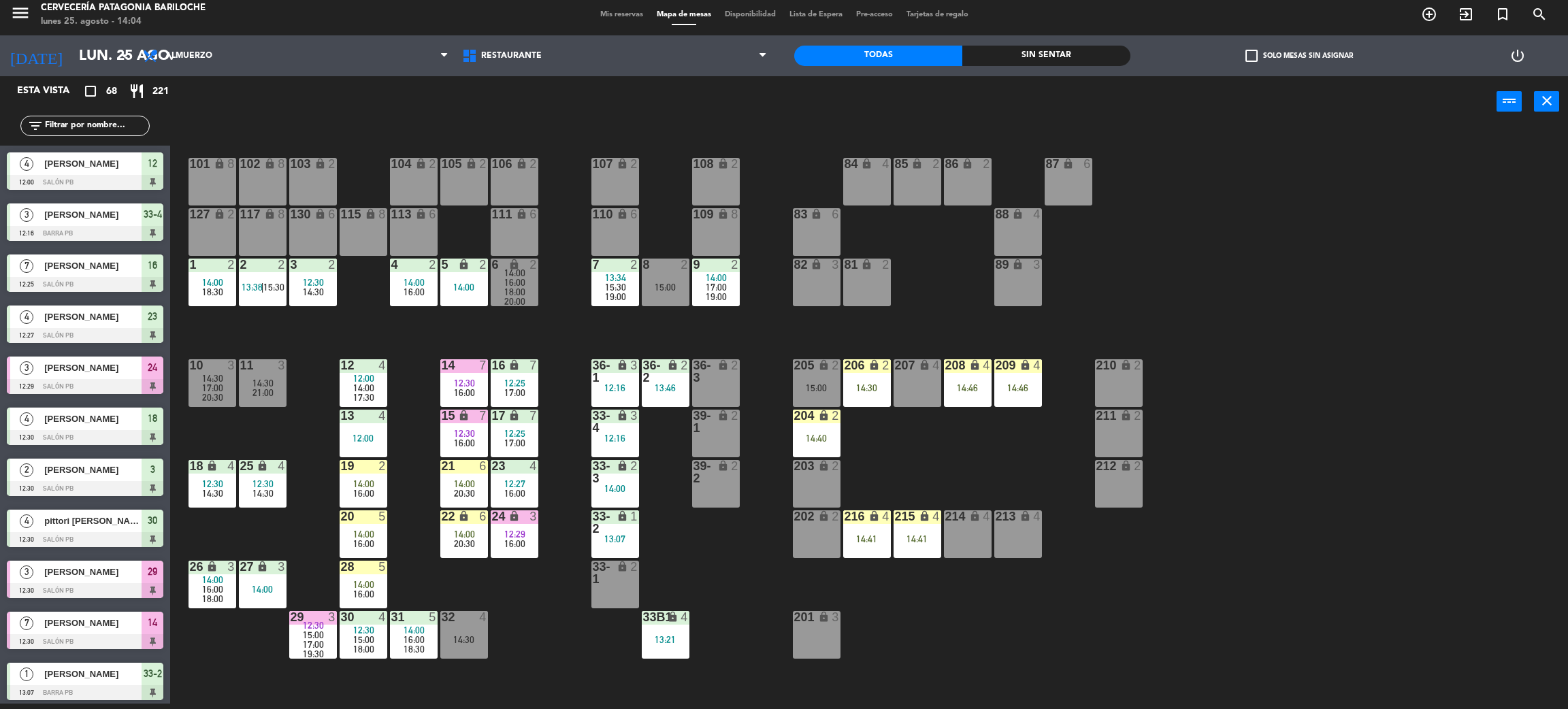
click at [286, 551] on div "101 lock 8 102 lock 8 104 lock 2 105 lock 2 106 lock 2 103 lock 2 107 lock 2 10…" at bounding box center [876, 421] width 1382 height 576
click at [117, 125] on input "text" at bounding box center [96, 126] width 106 height 15
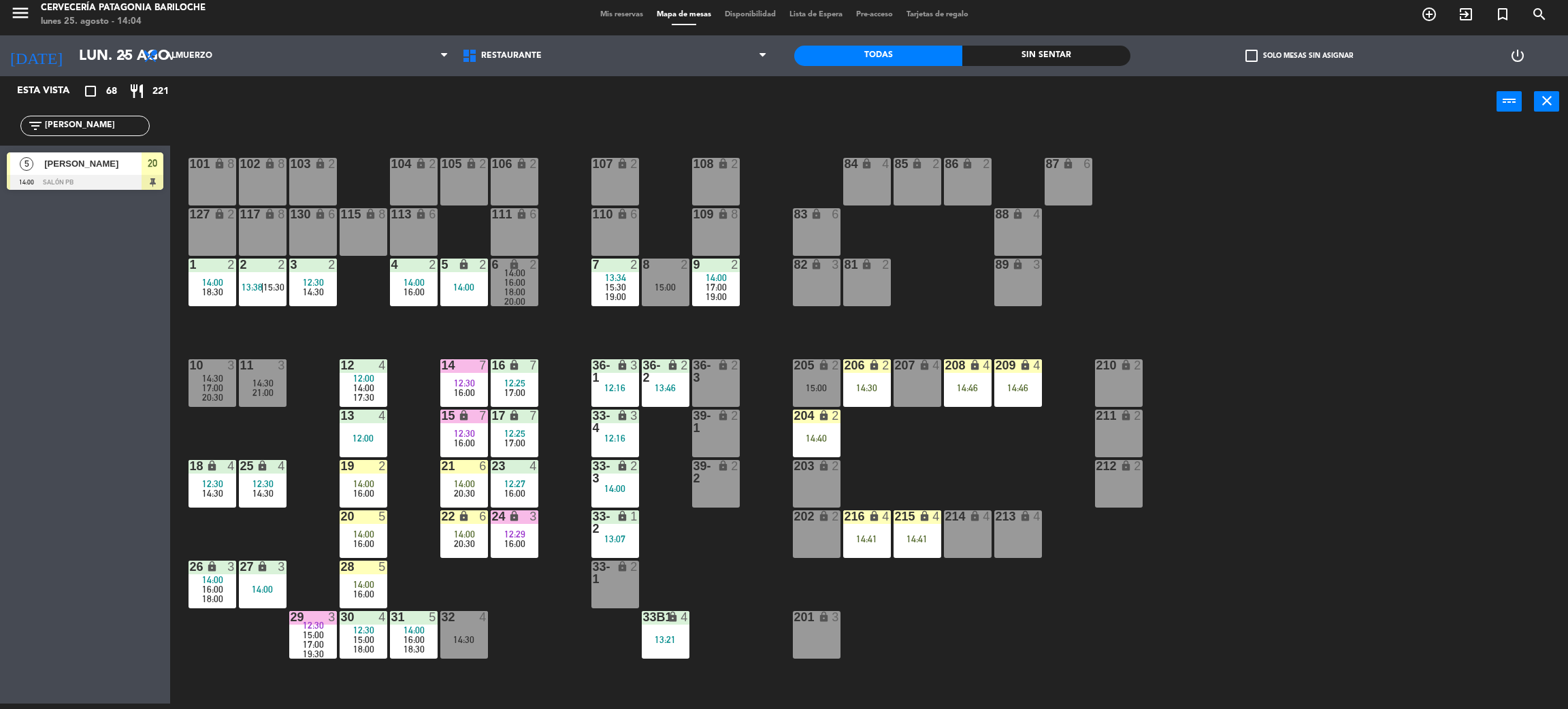
type input "[PERSON_NAME]"
click at [108, 169] on span "[PERSON_NAME]" at bounding box center [93, 164] width 98 height 14
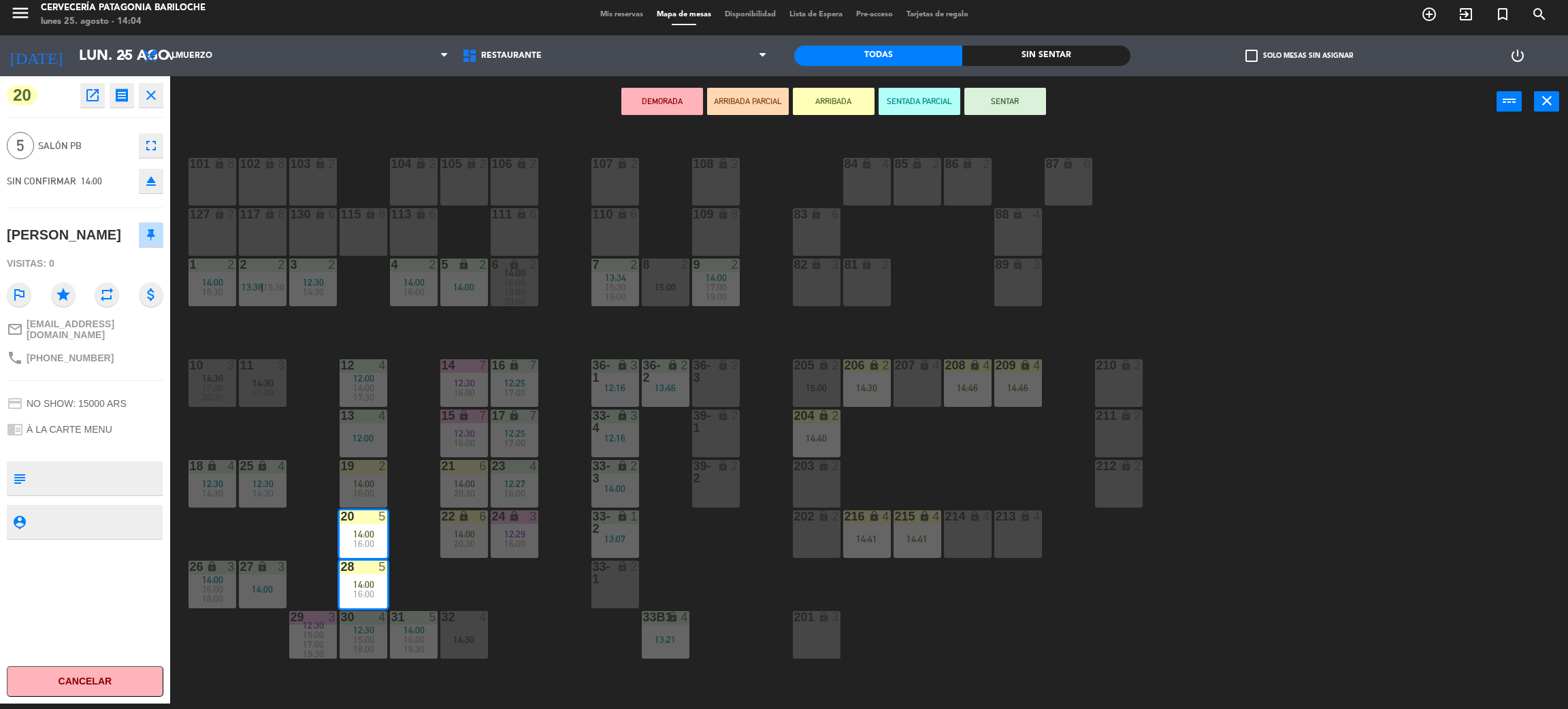
click at [520, 622] on div "101 lock 8 102 lock 8 104 lock 2 105 lock 2 106 lock 2 103 lock 2 107 lock 2 10…" at bounding box center [876, 421] width 1382 height 576
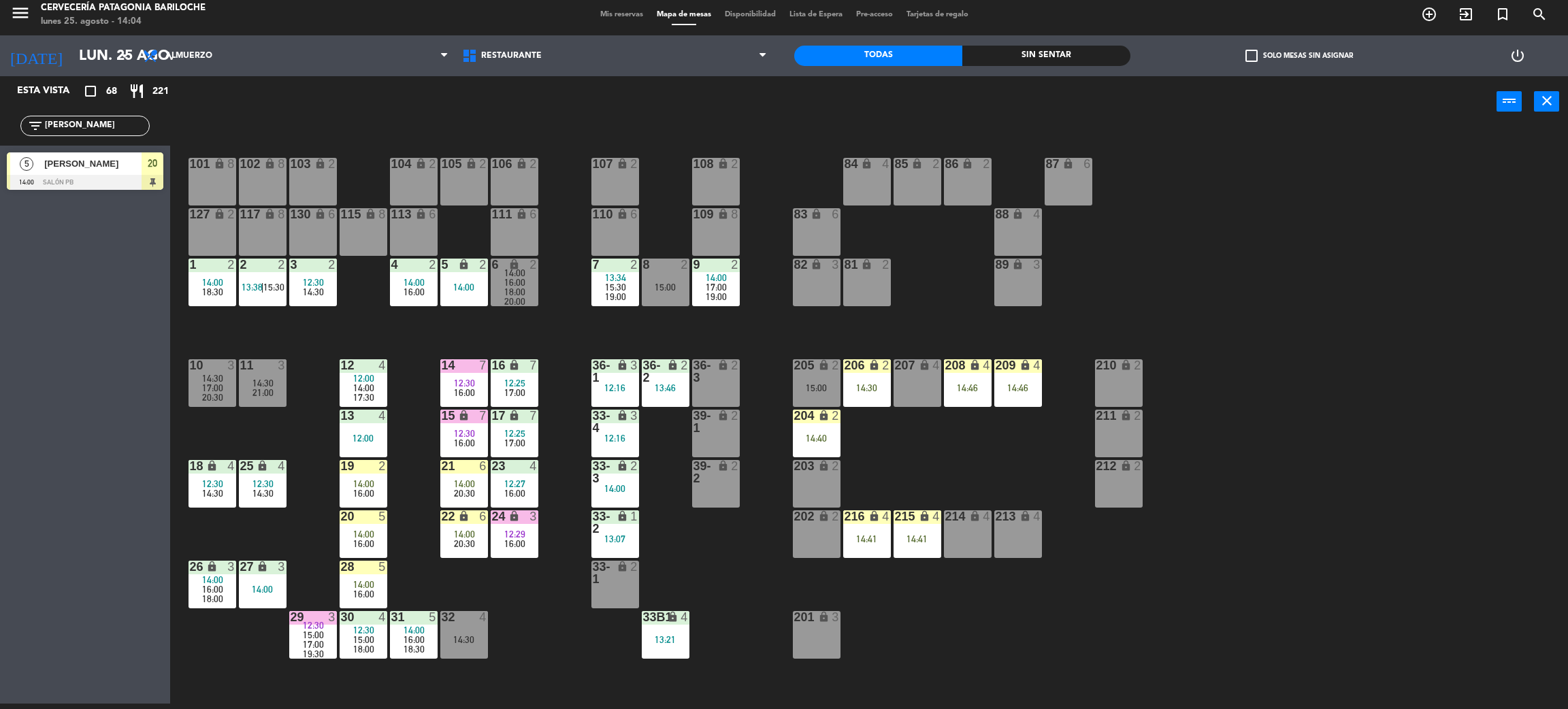
click at [68, 179] on div at bounding box center [85, 182] width 157 height 15
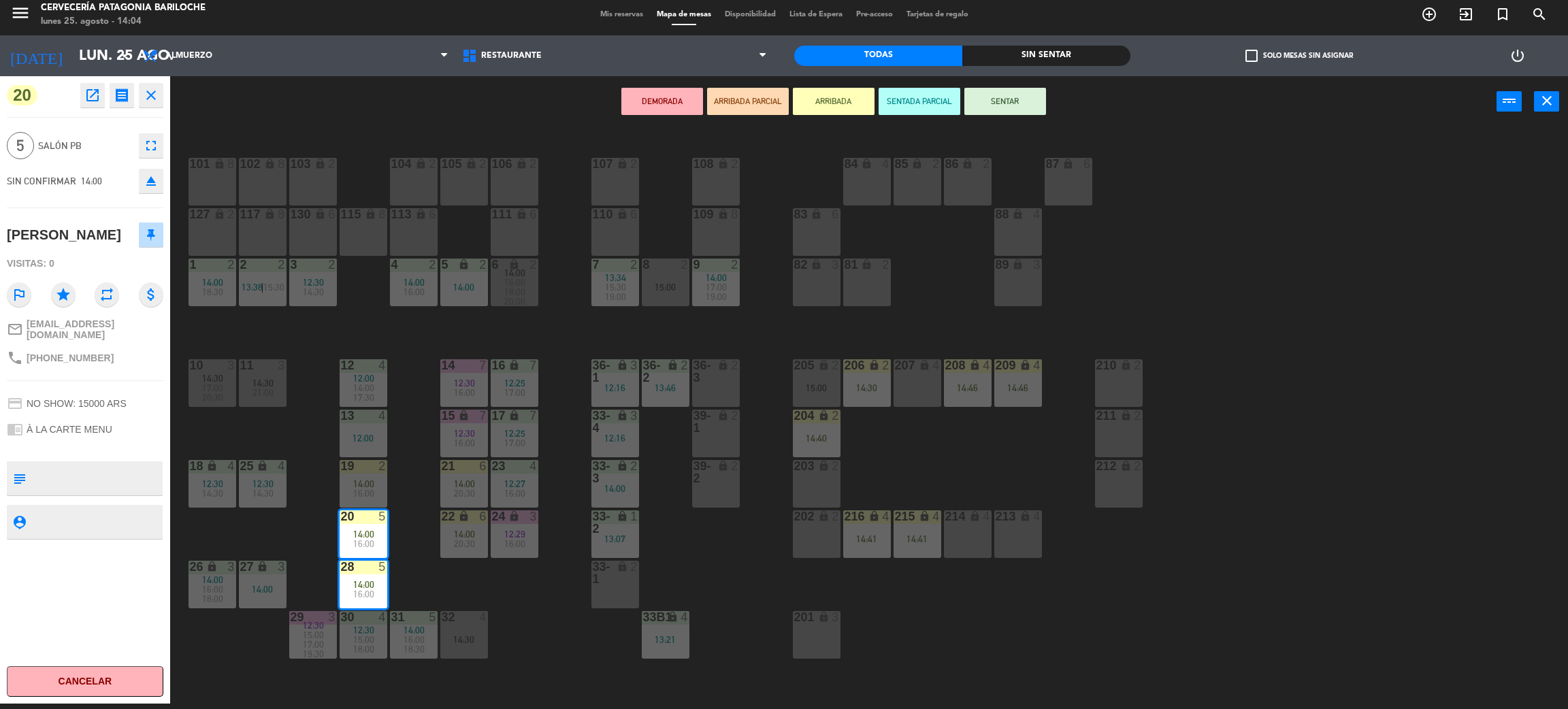
click at [528, 598] on div "101 lock 8 102 lock 8 104 lock 2 105 lock 2 106 lock 2 103 lock 2 107 lock 2 10…" at bounding box center [876, 421] width 1382 height 576
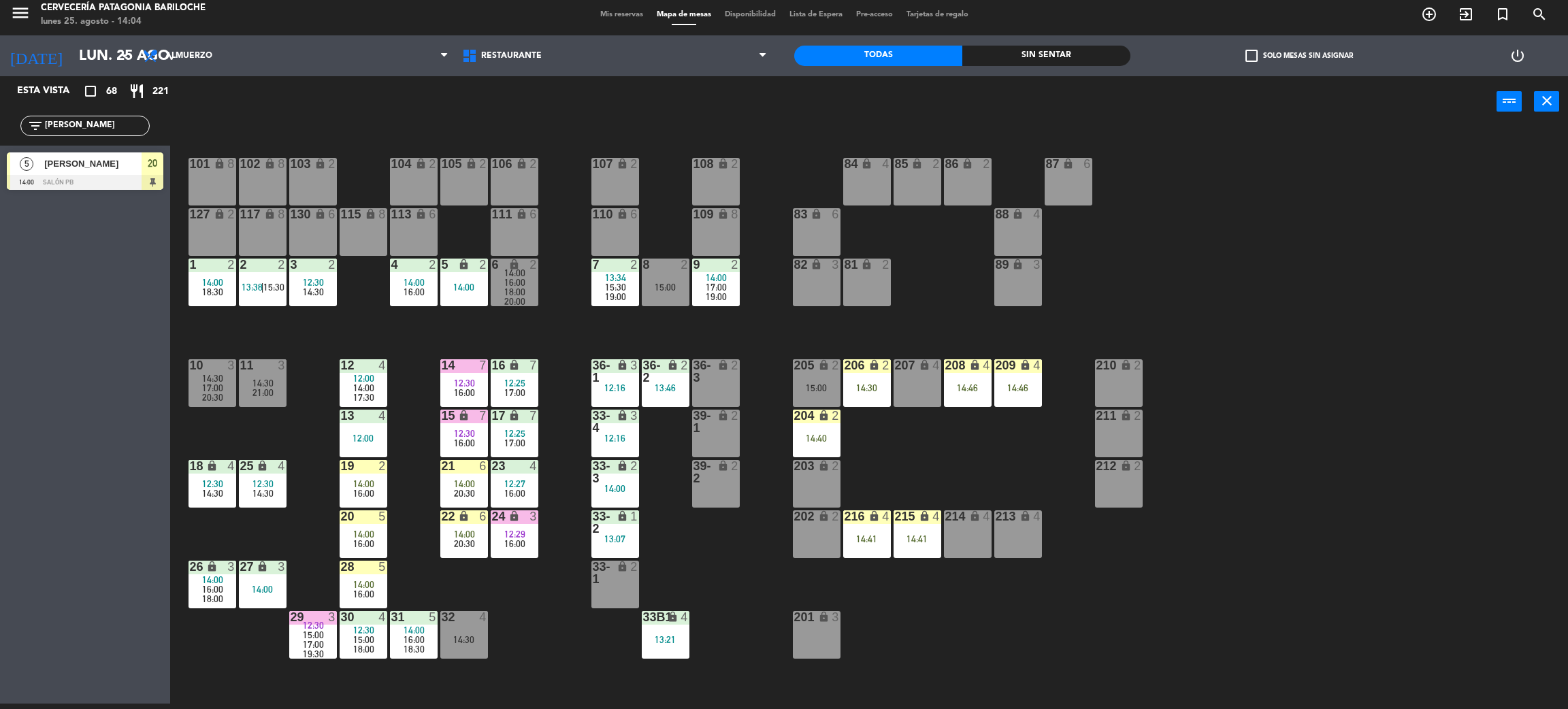
click at [483, 586] on div "101 lock 8 102 lock 8 104 lock 2 105 lock 2 106 lock 2 103 lock 2 107 lock 2 10…" at bounding box center [876, 421] width 1382 height 576
click at [369, 525] on div "20 5 14:00 16:00" at bounding box center [364, 534] width 48 height 48
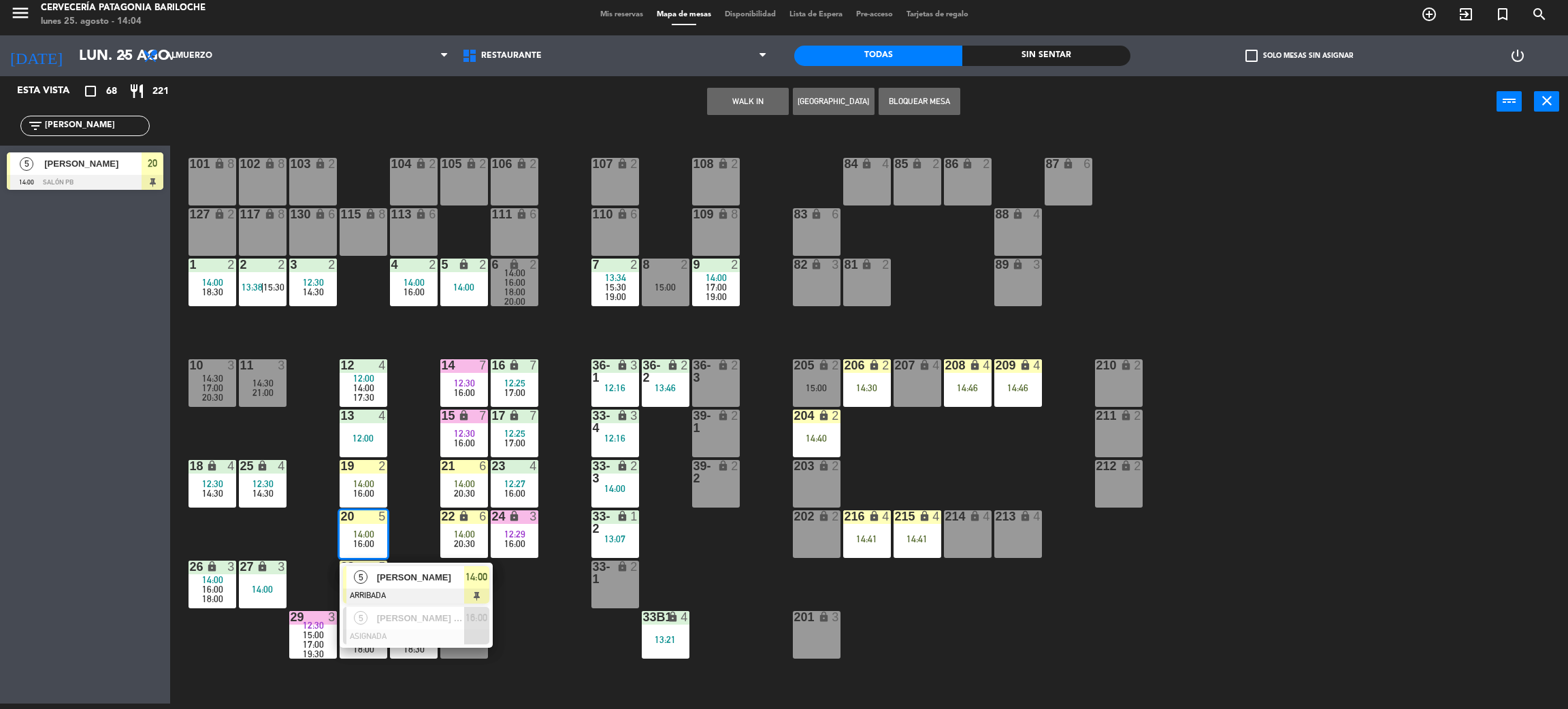
click at [439, 575] on span "[PERSON_NAME]" at bounding box center [421, 577] width 87 height 14
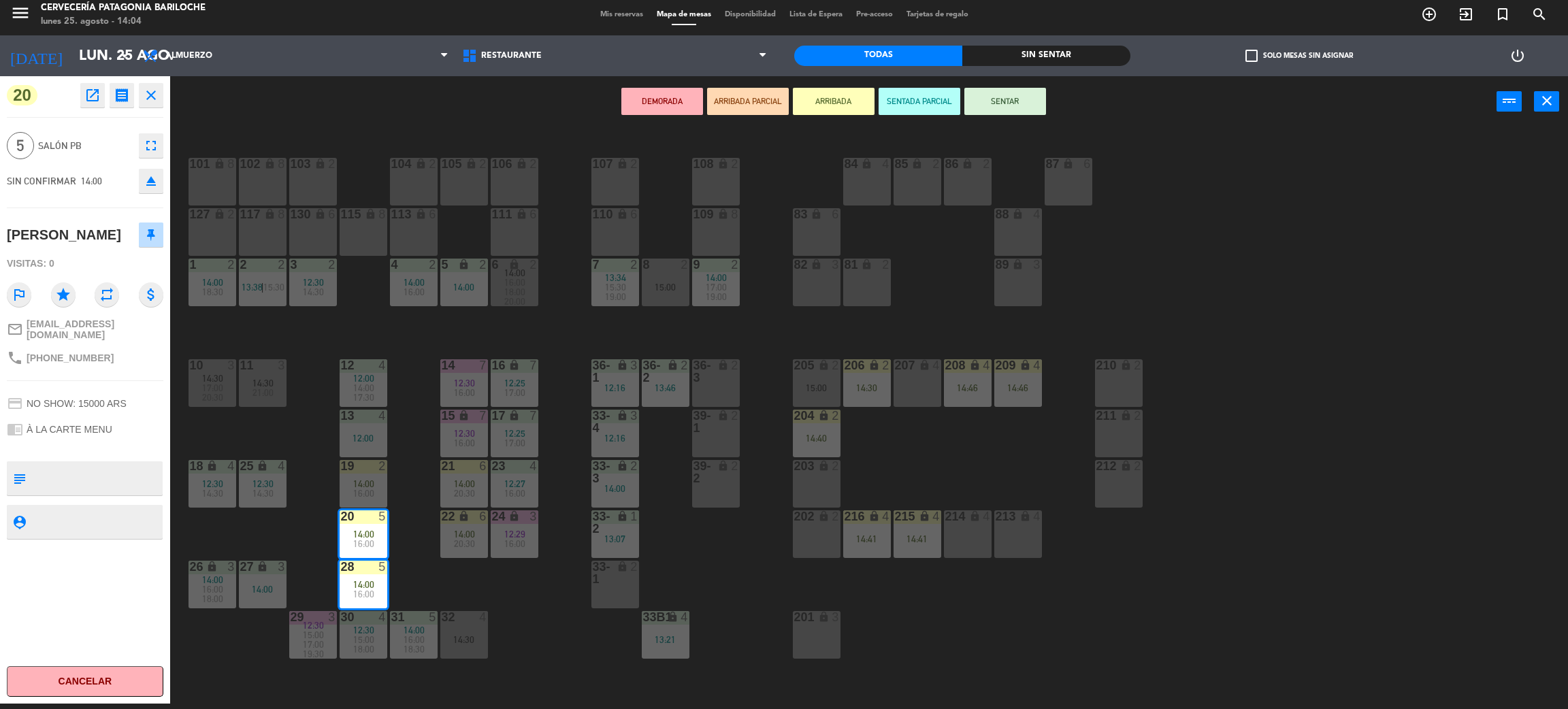
click at [586, 586] on div "101 lock 8 102 lock 8 104 lock 2 105 lock 2 106 lock 2 103 lock 2 107 lock 2 10…" at bounding box center [876, 421] width 1382 height 576
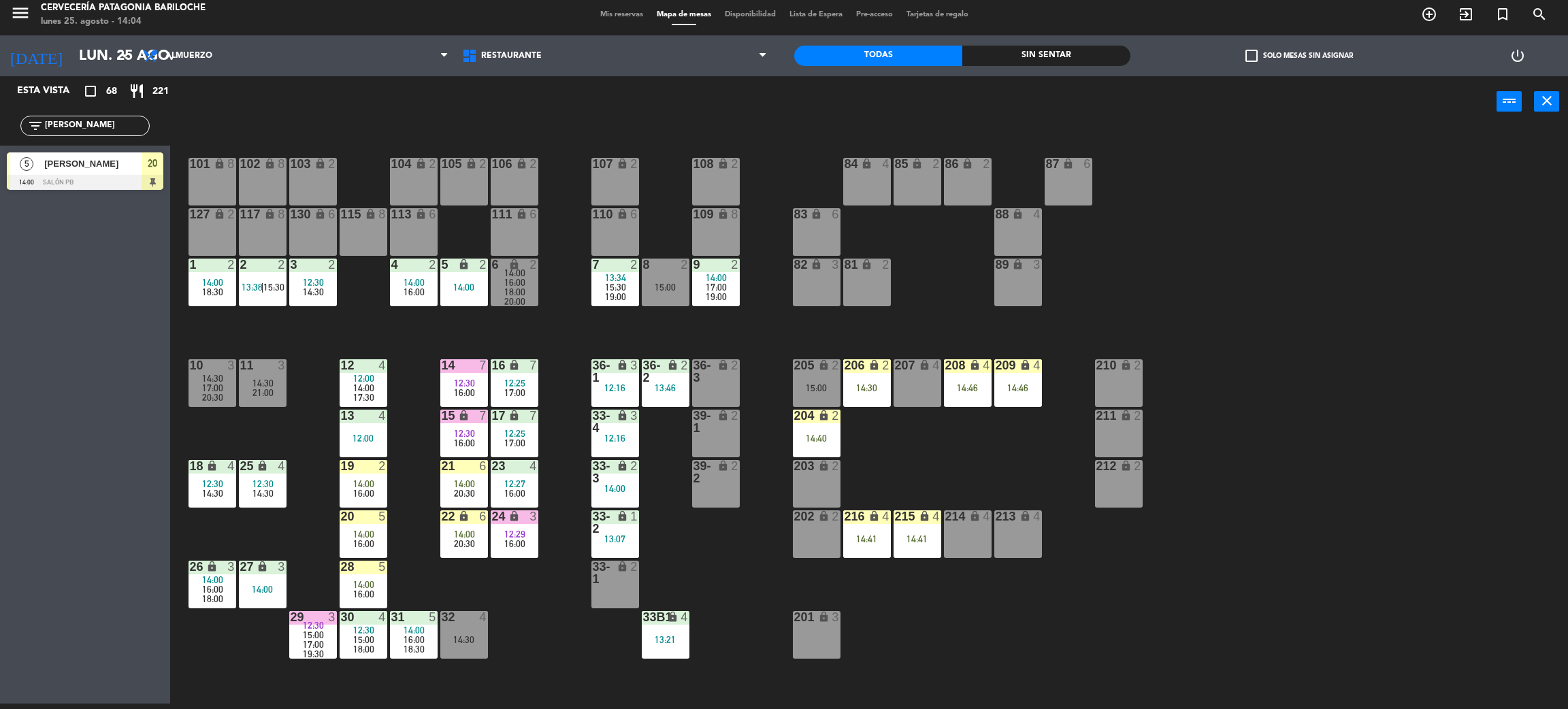
click at [383, 525] on div "20 5 14:00 16:00" at bounding box center [364, 534] width 48 height 48
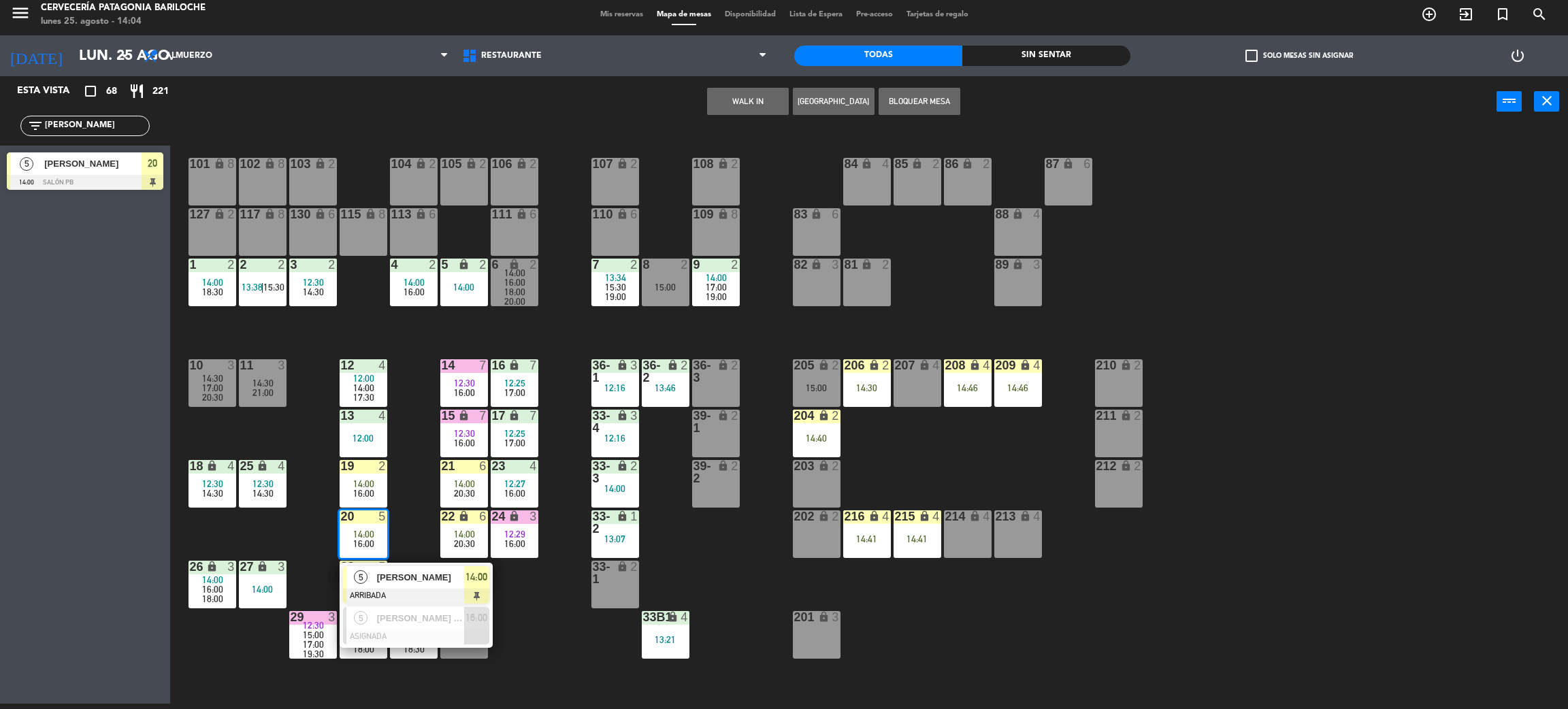
click at [442, 579] on span "[PERSON_NAME]" at bounding box center [421, 577] width 87 height 14
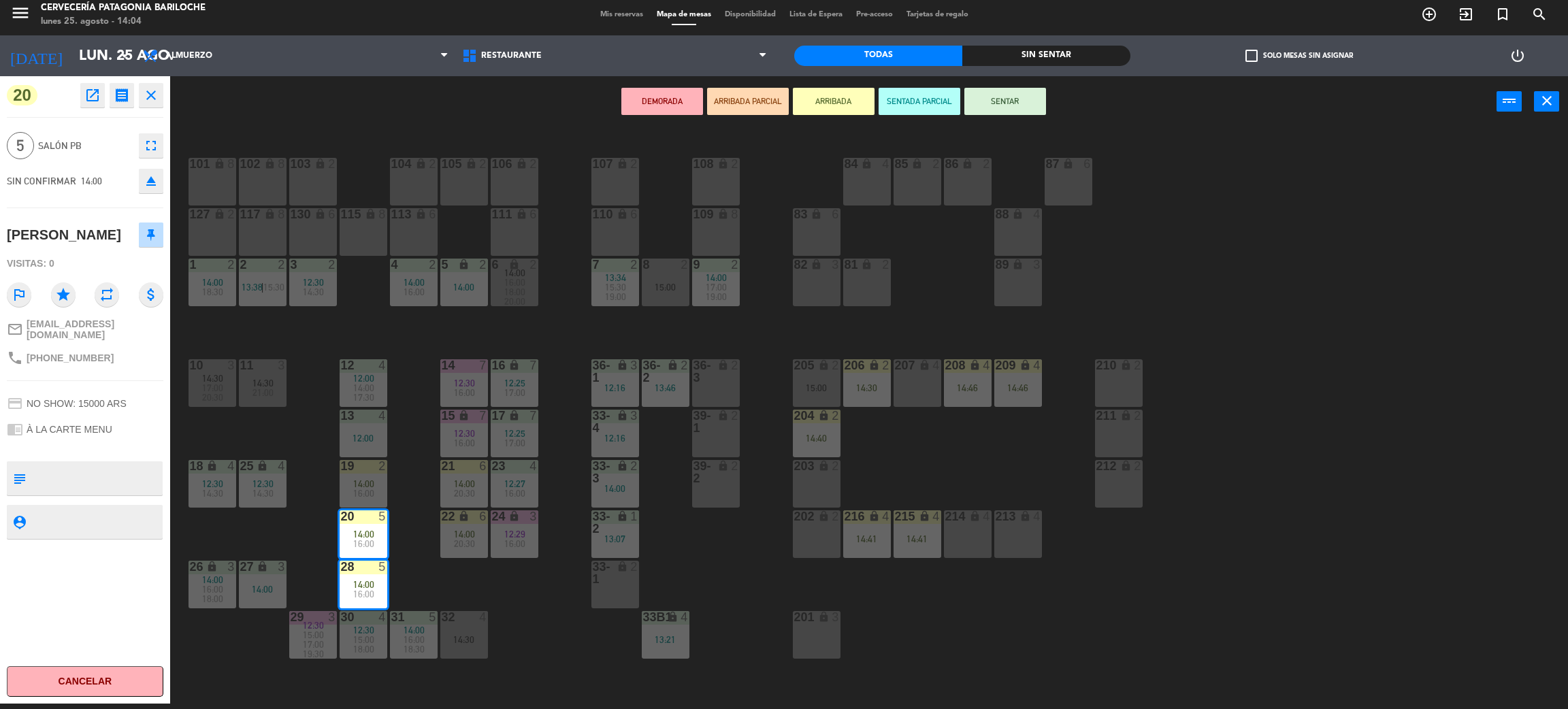
click at [625, 587] on div "33-1 lock 2" at bounding box center [615, 584] width 48 height 48
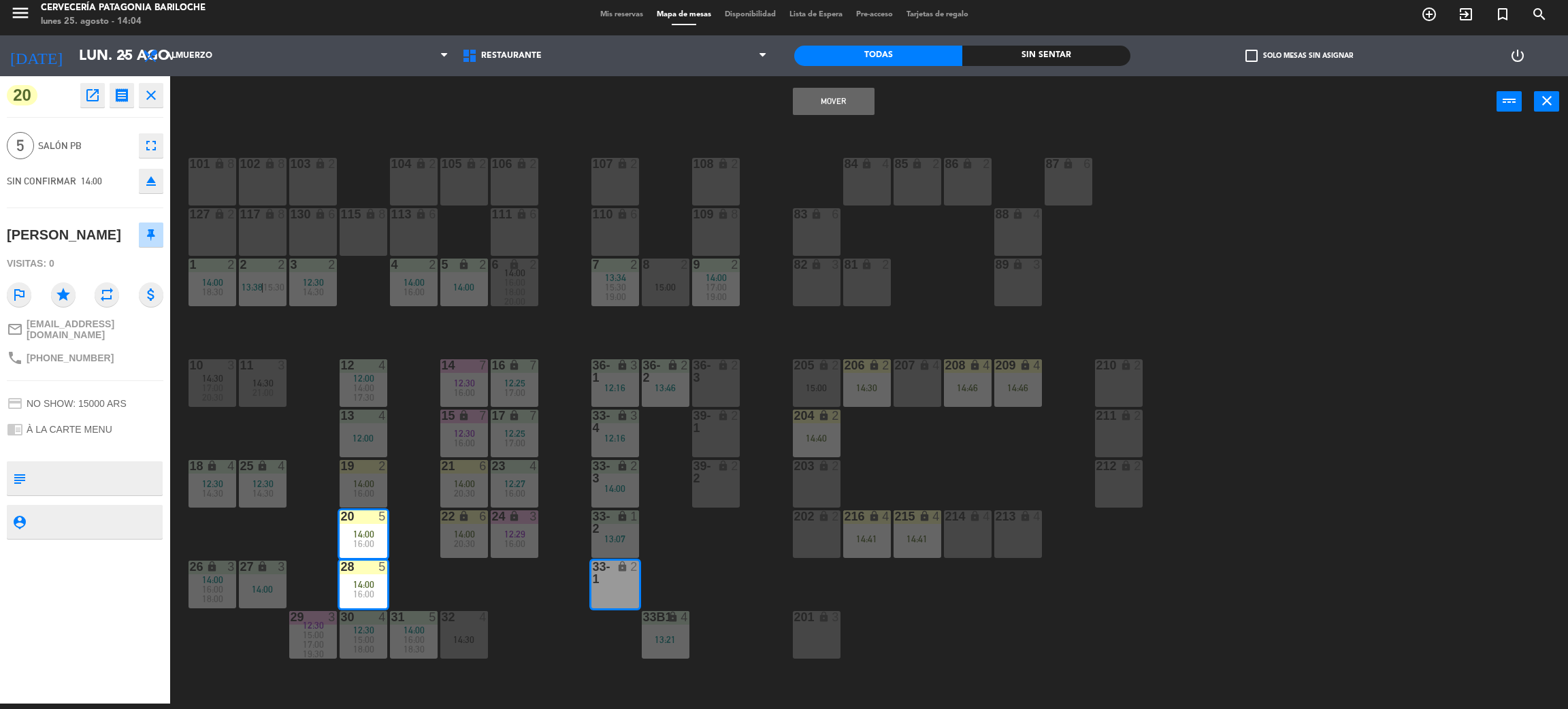
click at [825, 106] on button "Mover" at bounding box center [834, 102] width 82 height 27
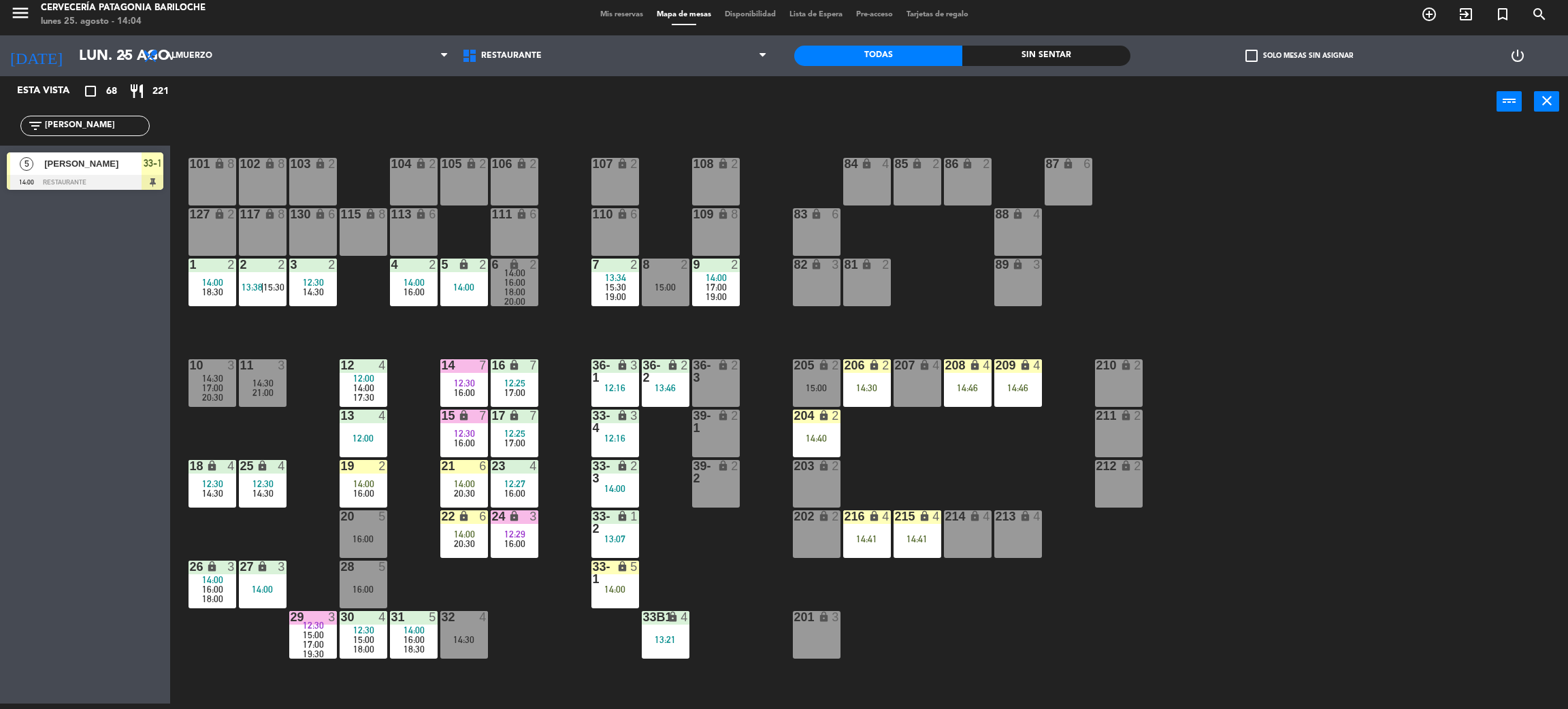
drag, startPoint x: 475, startPoint y: 635, endPoint x: 498, endPoint y: 652, distance: 28.6
click at [475, 635] on div "14:30" at bounding box center [464, 639] width 48 height 10
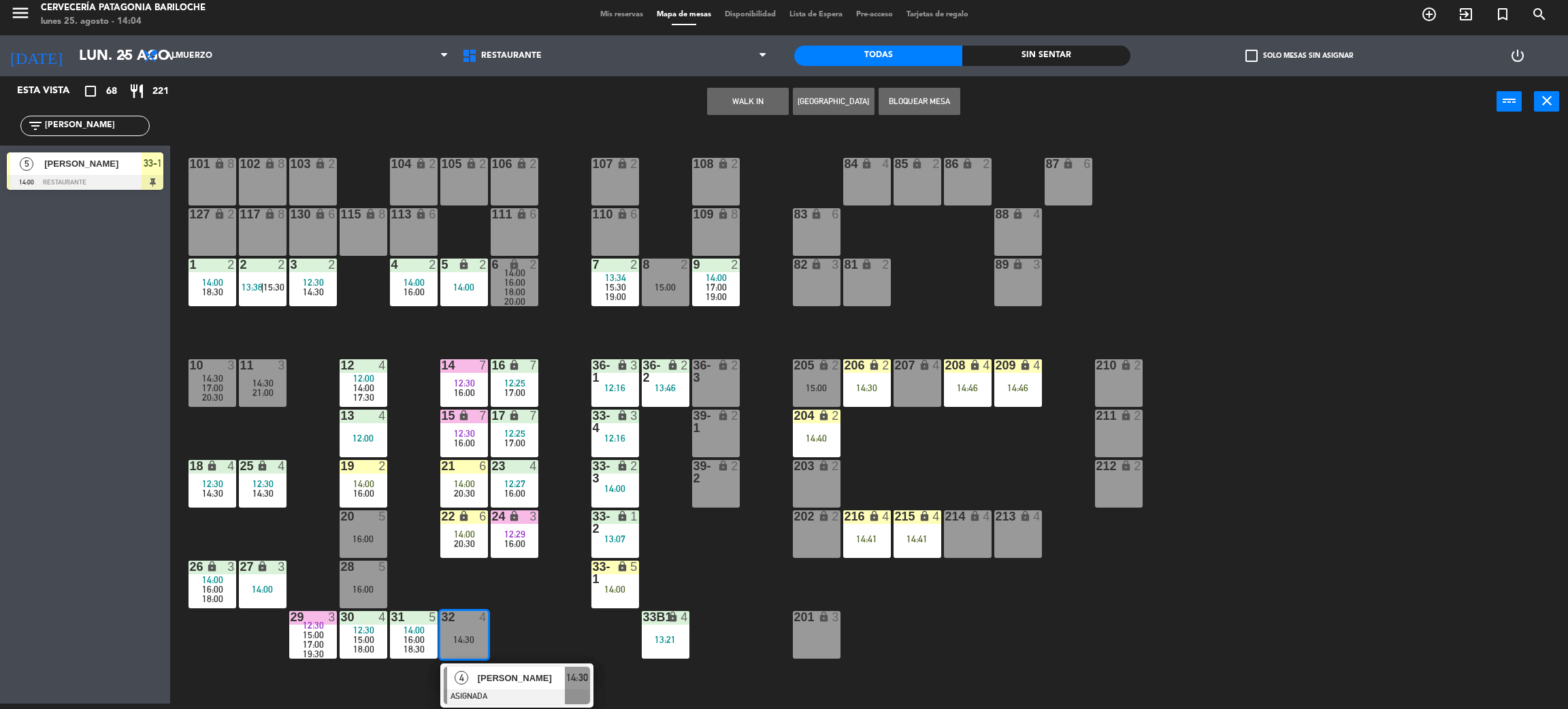
click at [516, 676] on span "[PERSON_NAME]" at bounding box center [522, 678] width 87 height 14
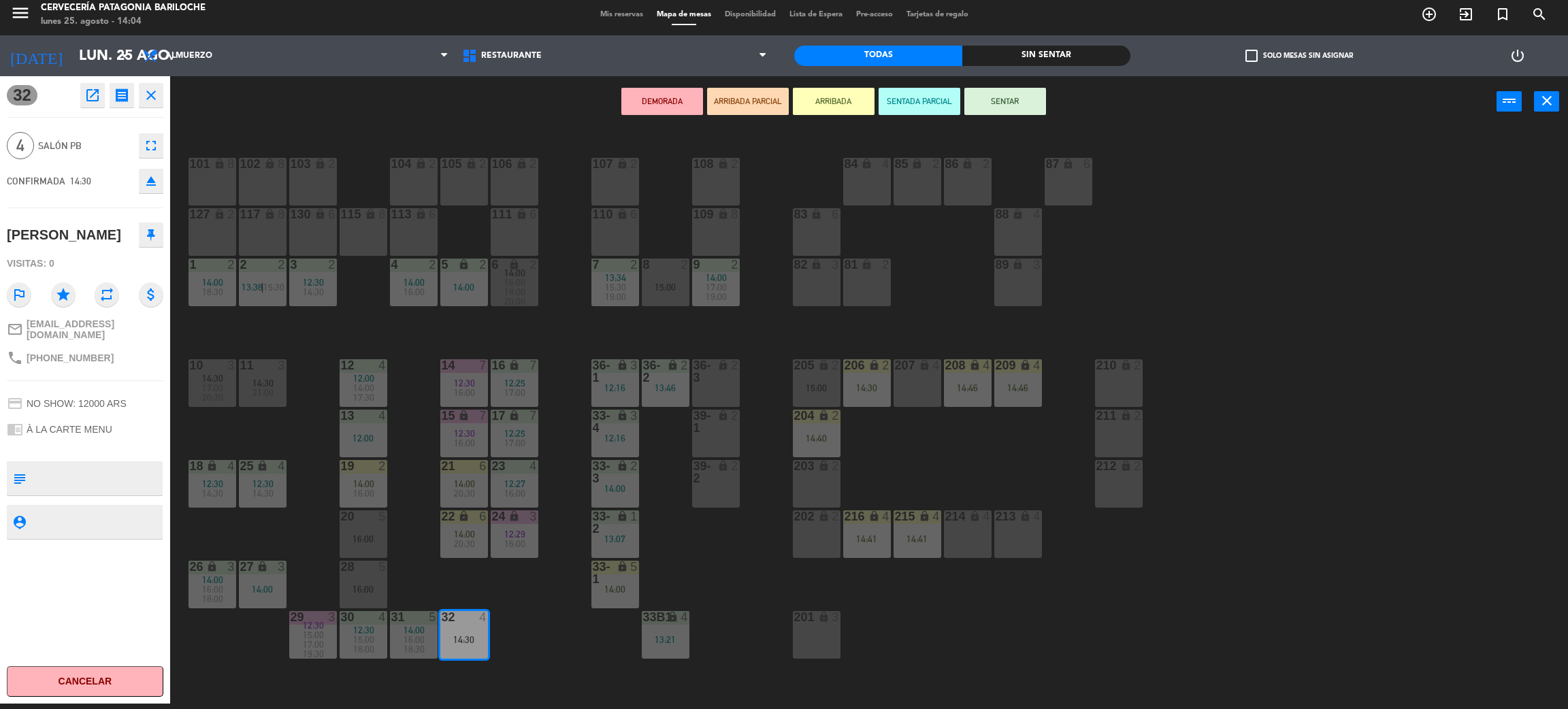
drag, startPoint x: 366, startPoint y: 586, endPoint x: 370, endPoint y: 542, distance: 44.2
click at [368, 584] on div "16:00" at bounding box center [364, 589] width 48 height 10
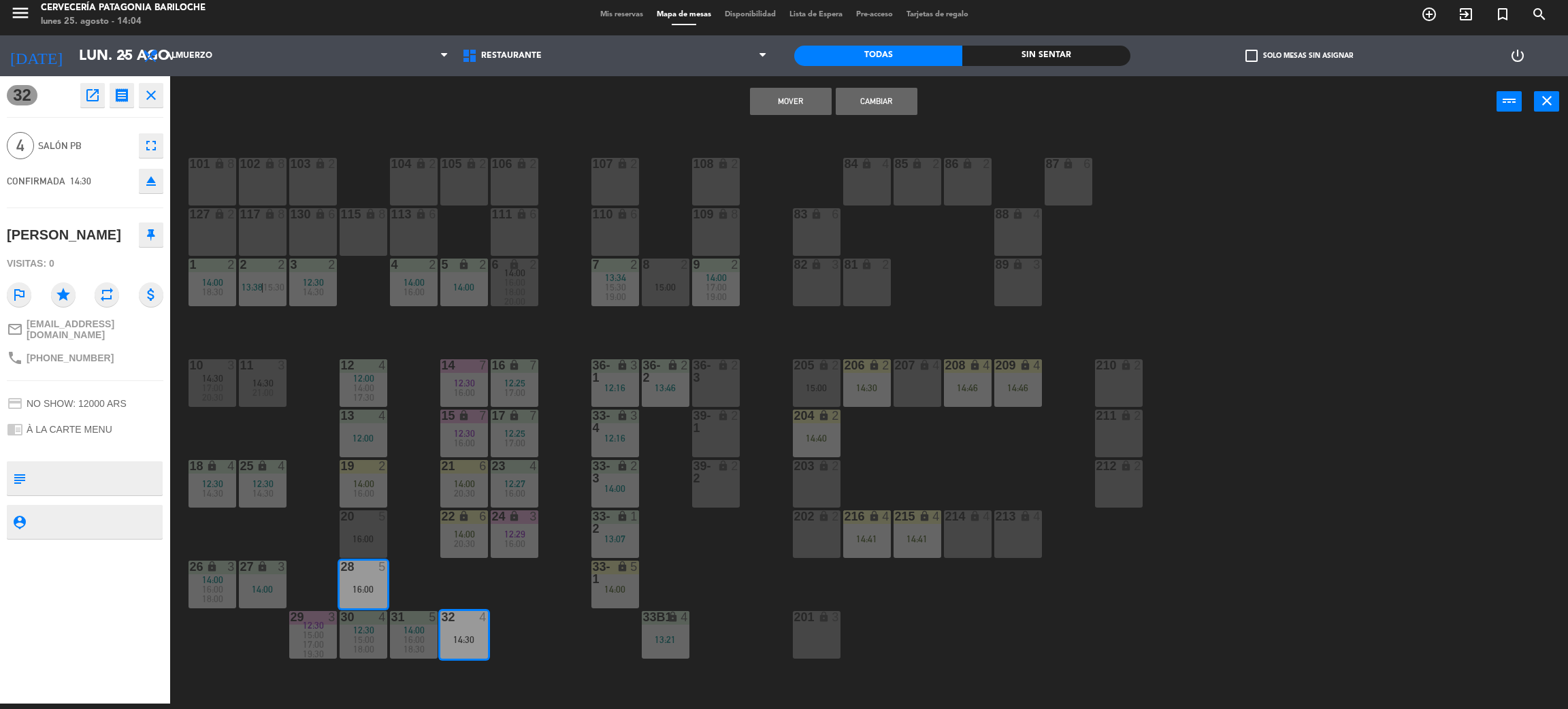
click at [369, 534] on div "16:00" at bounding box center [364, 539] width 48 height 10
click at [881, 93] on button "Cambiar" at bounding box center [877, 102] width 82 height 27
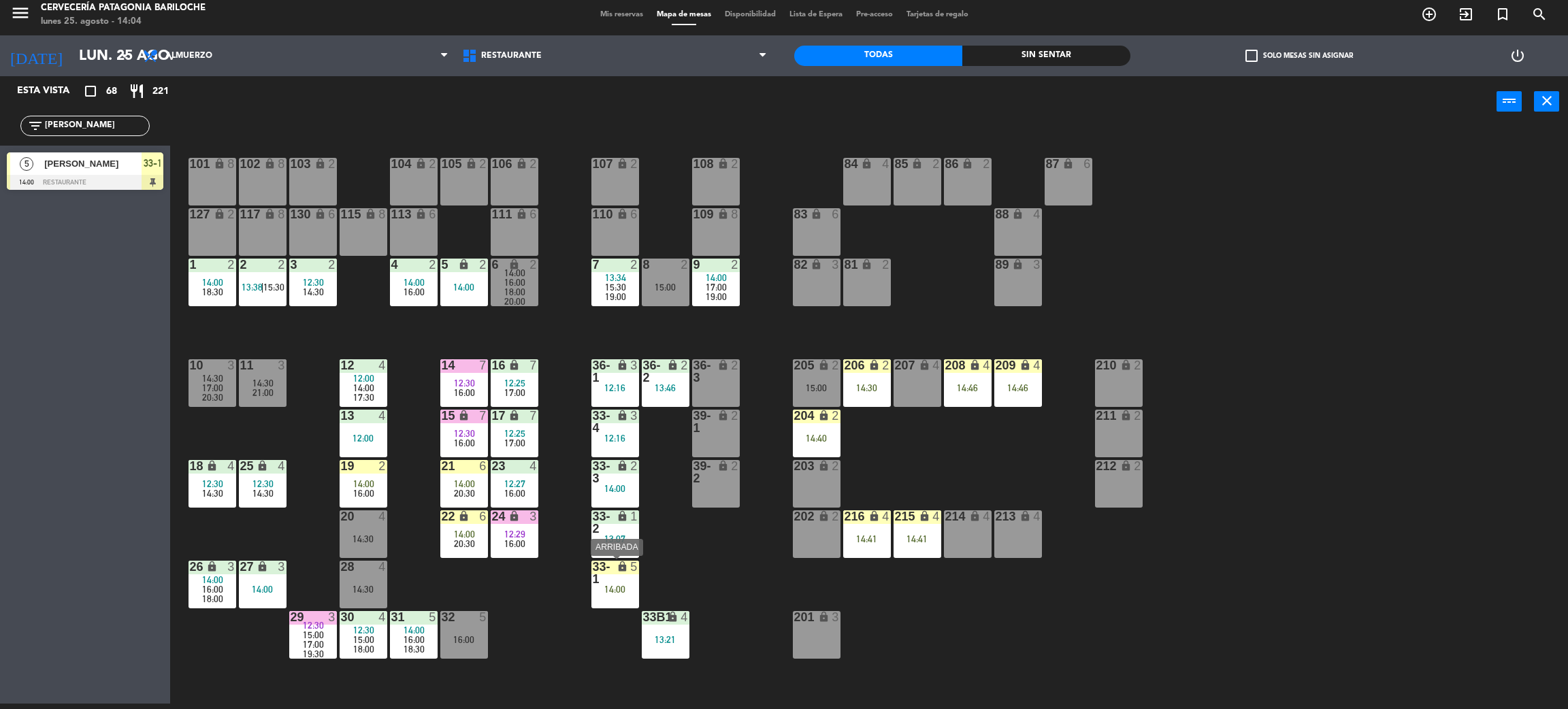
drag, startPoint x: 617, startPoint y: 563, endPoint x: 614, endPoint y: 573, distance: 10.4
click at [618, 563] on icon "lock" at bounding box center [622, 566] width 12 height 12
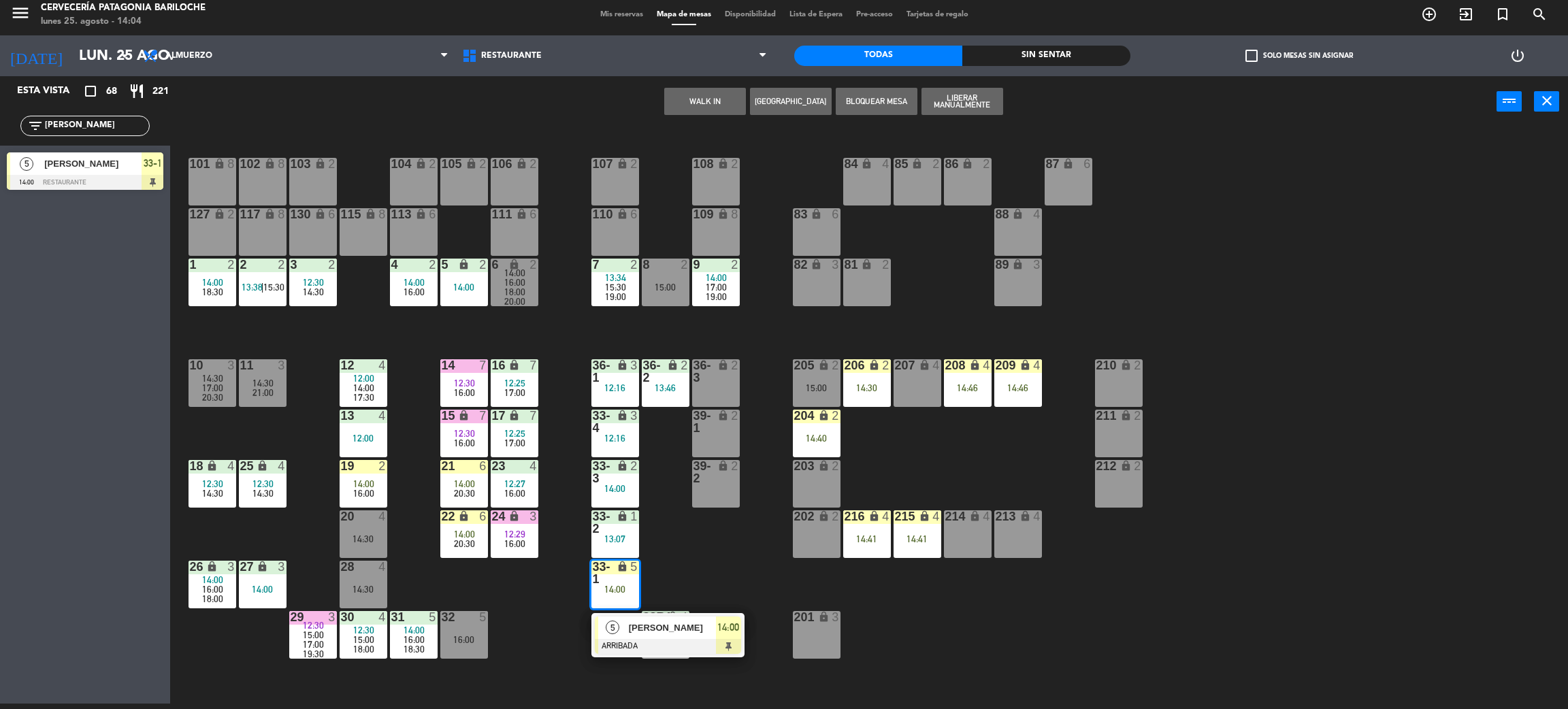
drag, startPoint x: 606, startPoint y: 631, endPoint x: 595, endPoint y: 637, distance: 12.5
click at [610, 633] on div "5 [PERSON_NAME] ARRIBADA 14:00" at bounding box center [668, 635] width 174 height 44
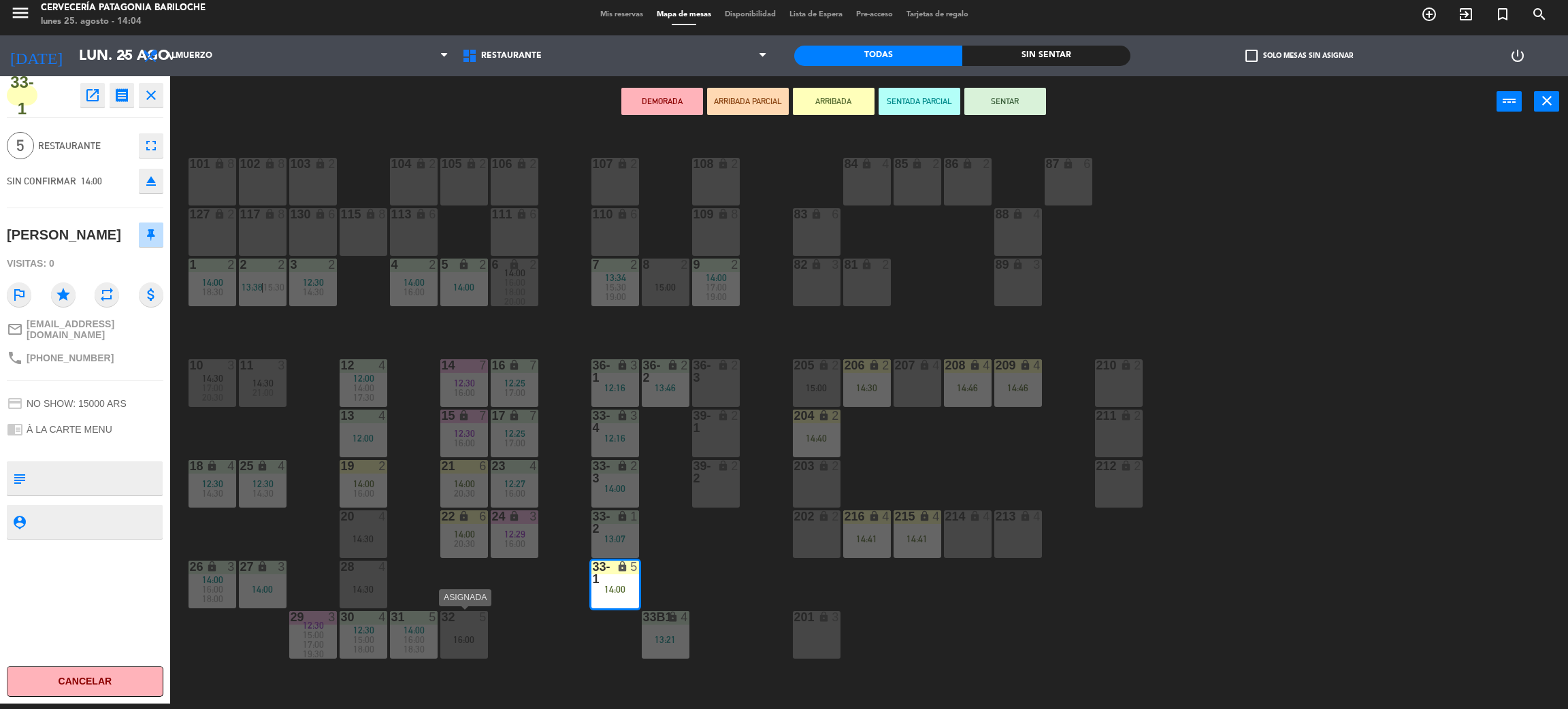
click at [463, 637] on div "16:00" at bounding box center [464, 639] width 48 height 10
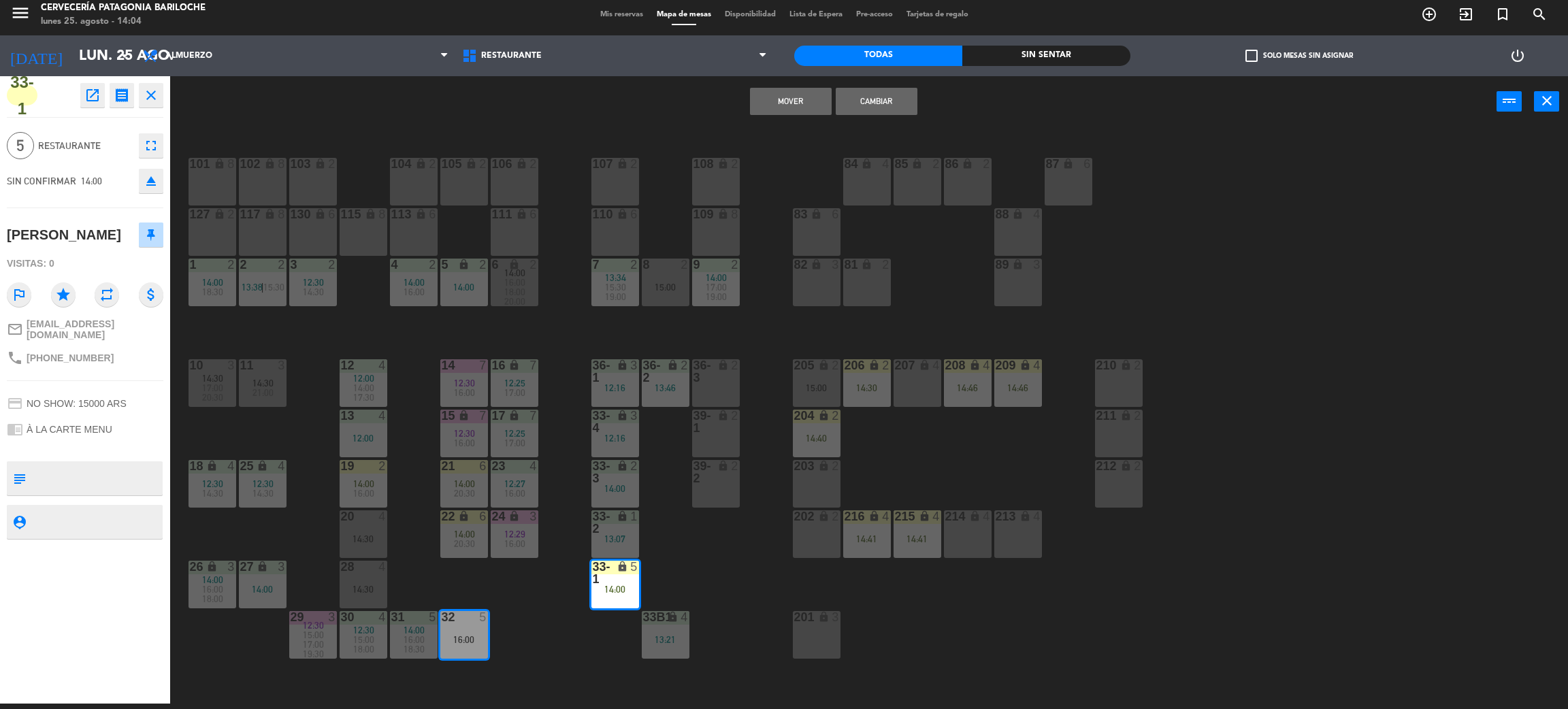
click at [773, 104] on button "Mover" at bounding box center [791, 102] width 82 height 27
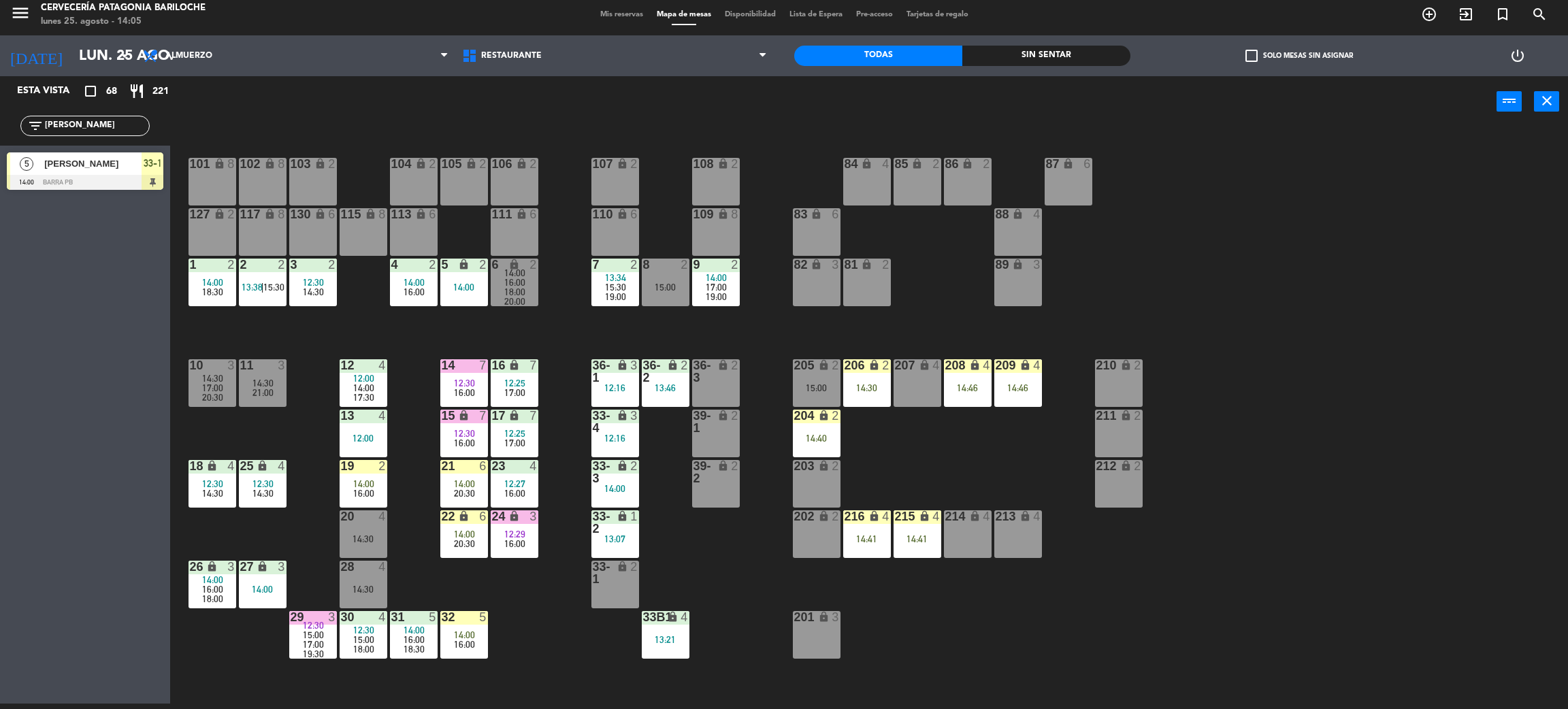
click at [544, 627] on div "101 lock 8 102 lock 8 104 lock 2 105 lock 2 106 lock 2 103 lock 2 107 lock 2 10…" at bounding box center [876, 421] width 1382 height 576
click at [471, 620] on div at bounding box center [464, 617] width 23 height 12
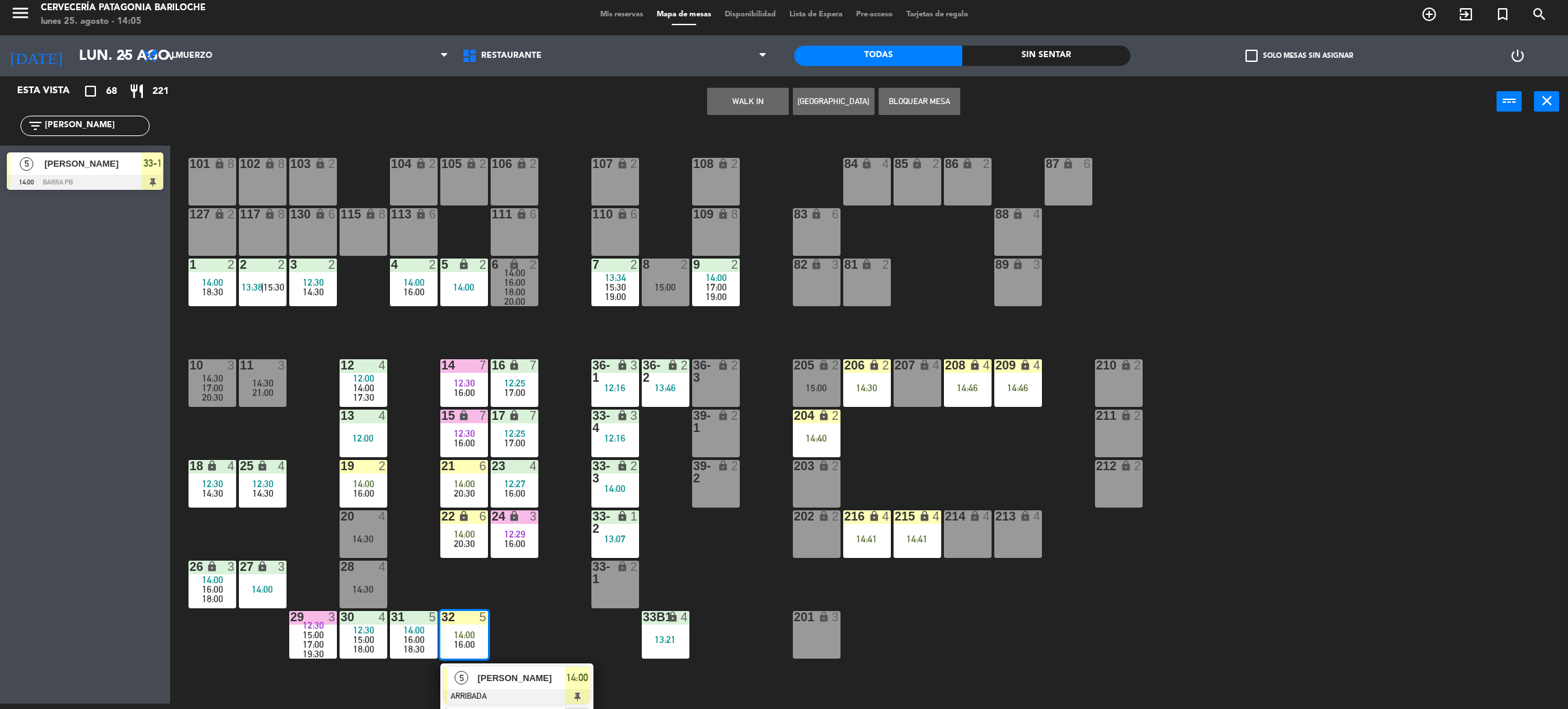
click at [522, 673] on span "[PERSON_NAME]" at bounding box center [522, 678] width 87 height 14
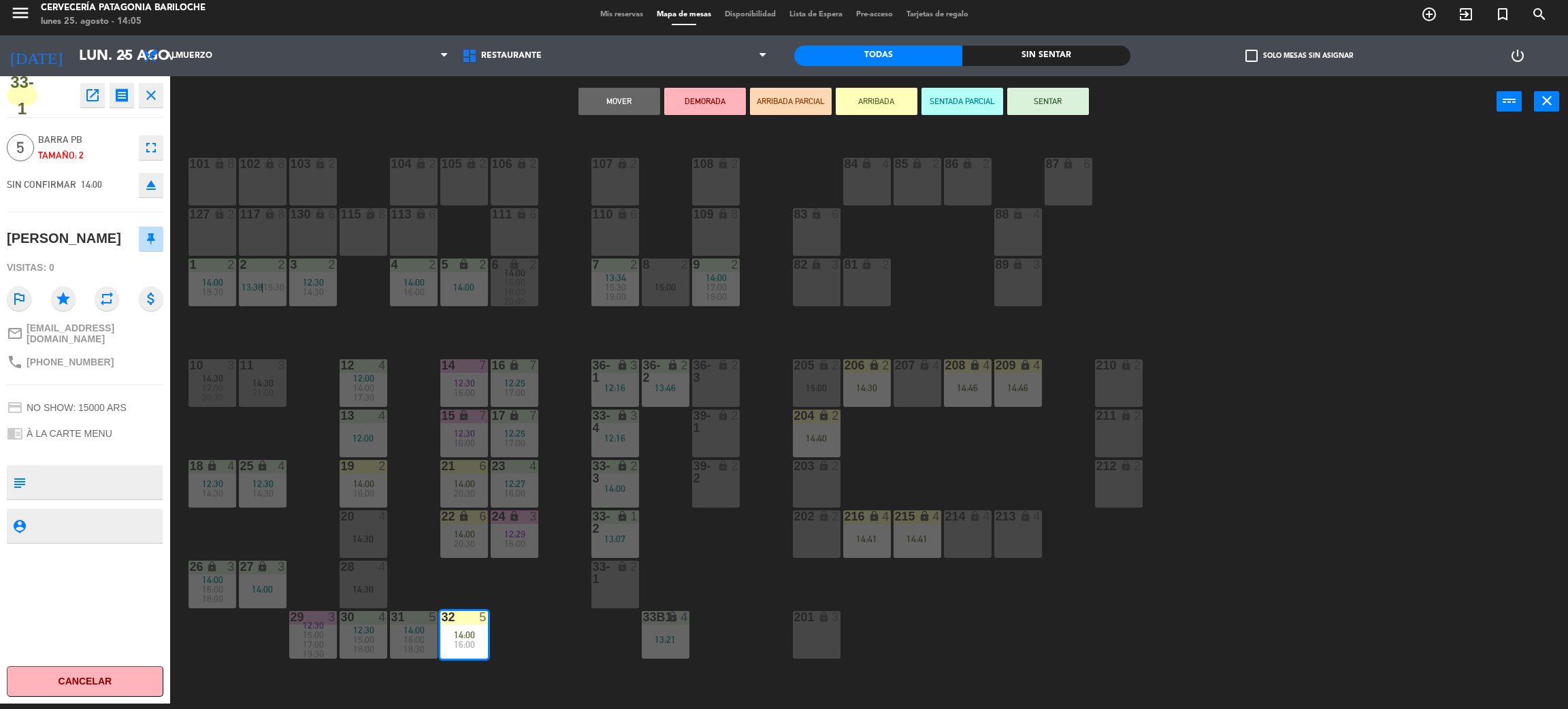
click at [1054, 108] on button "SENTAR" at bounding box center [1048, 102] width 82 height 27
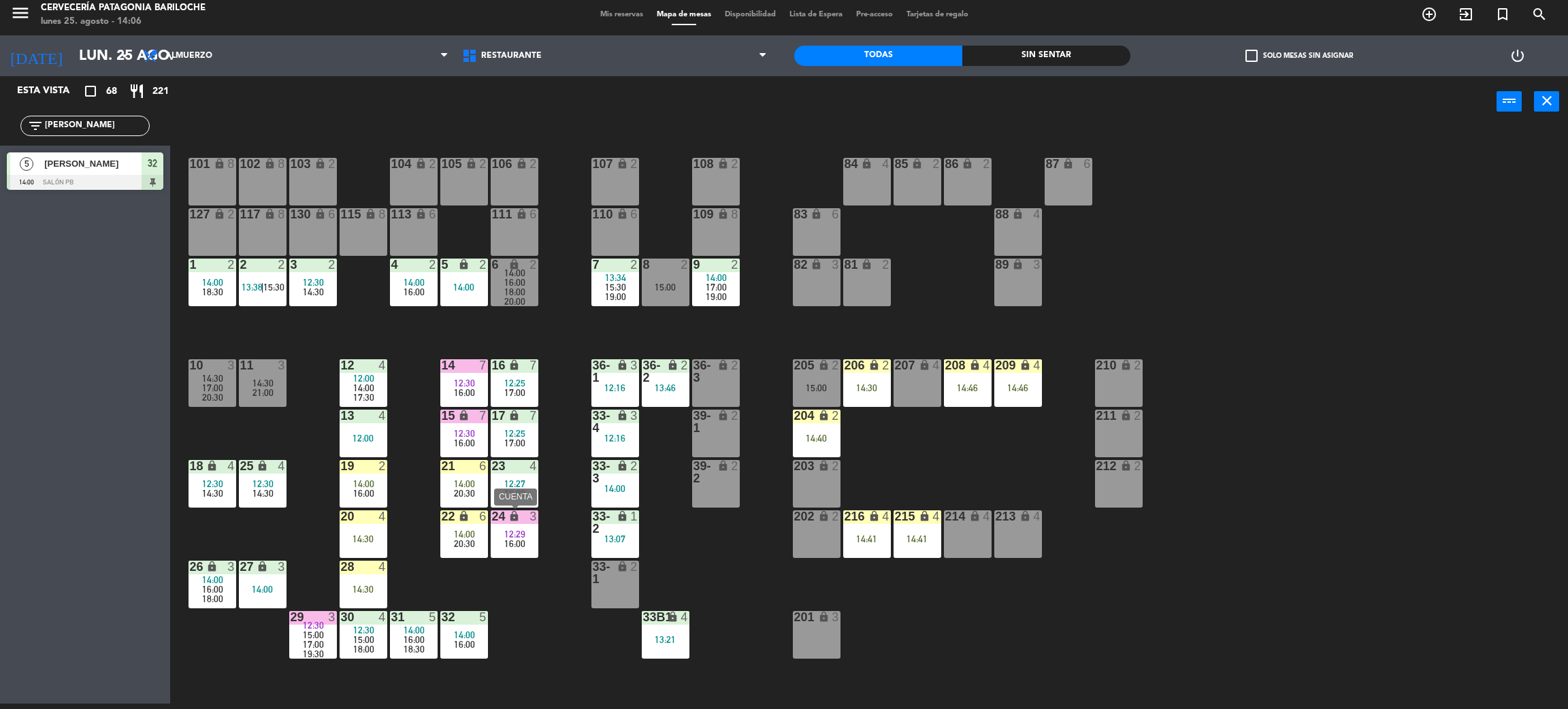
click at [525, 542] on div "16:00" at bounding box center [515, 543] width 48 height 10
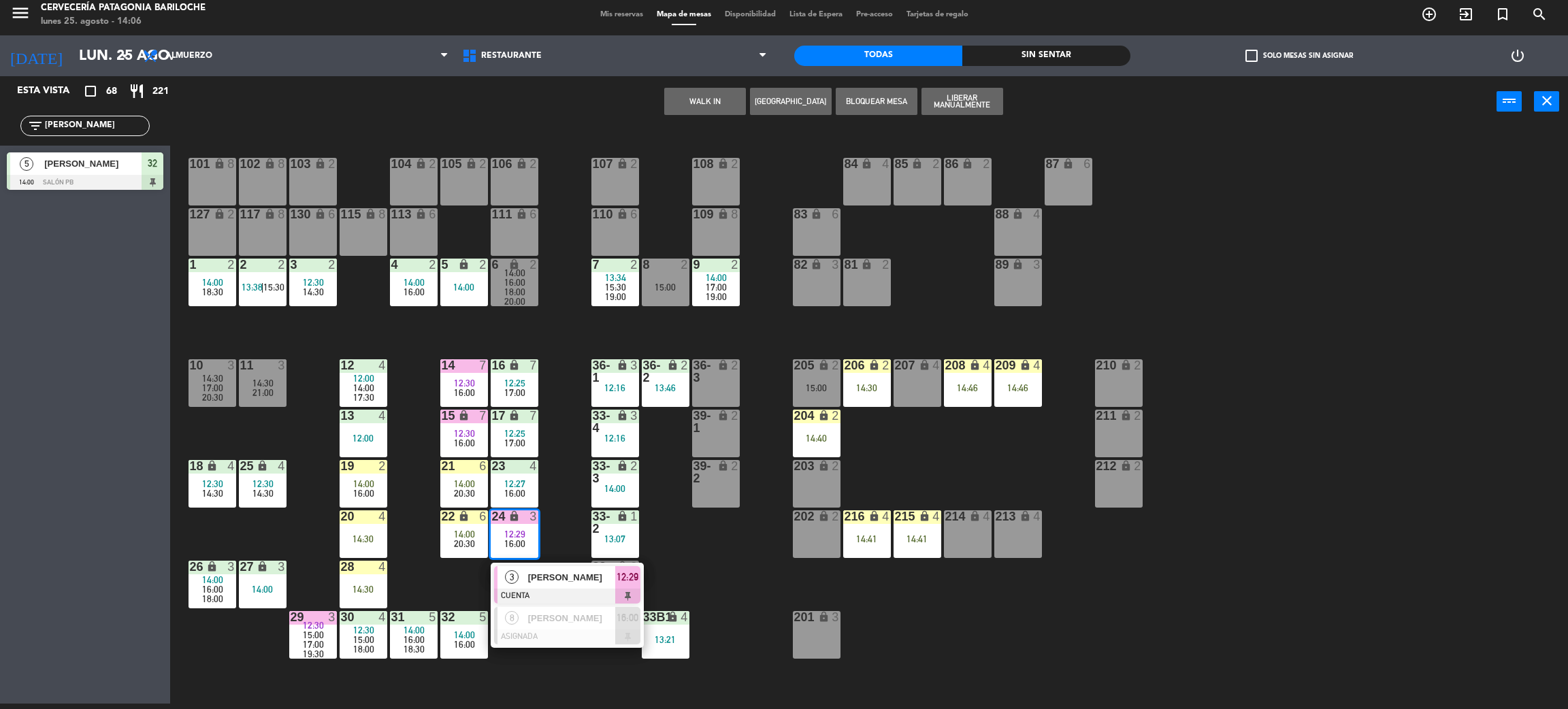
click at [550, 571] on span "[PERSON_NAME]" at bounding box center [572, 577] width 87 height 14
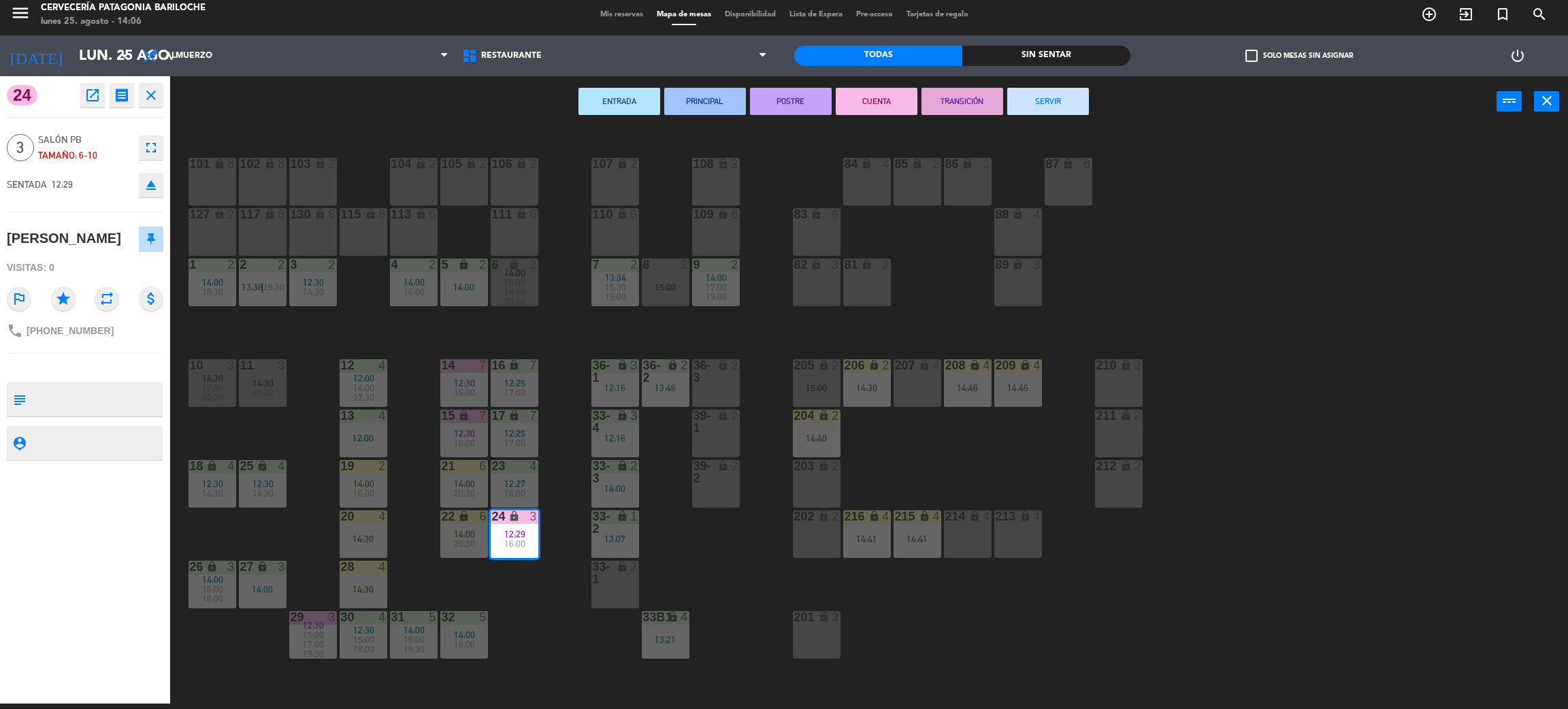
click at [1055, 88] on button "SERVIR" at bounding box center [1048, 102] width 82 height 27
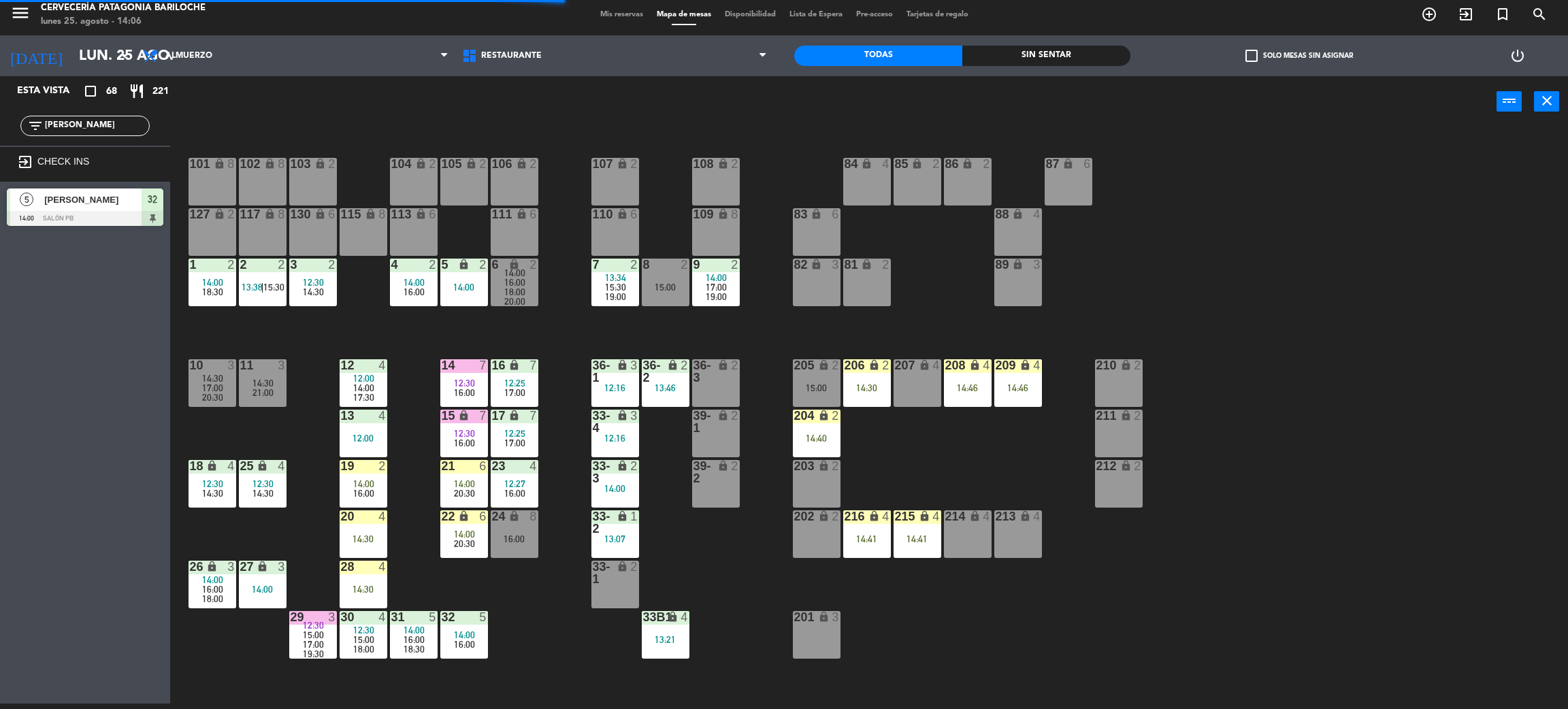
click at [125, 112] on div "filter_list [PERSON_NAME]" at bounding box center [85, 126] width 171 height 40
click at [113, 130] on input "[PERSON_NAME]" at bounding box center [96, 126] width 106 height 15
type input "marina"
click at [89, 211] on div at bounding box center [85, 218] width 157 height 15
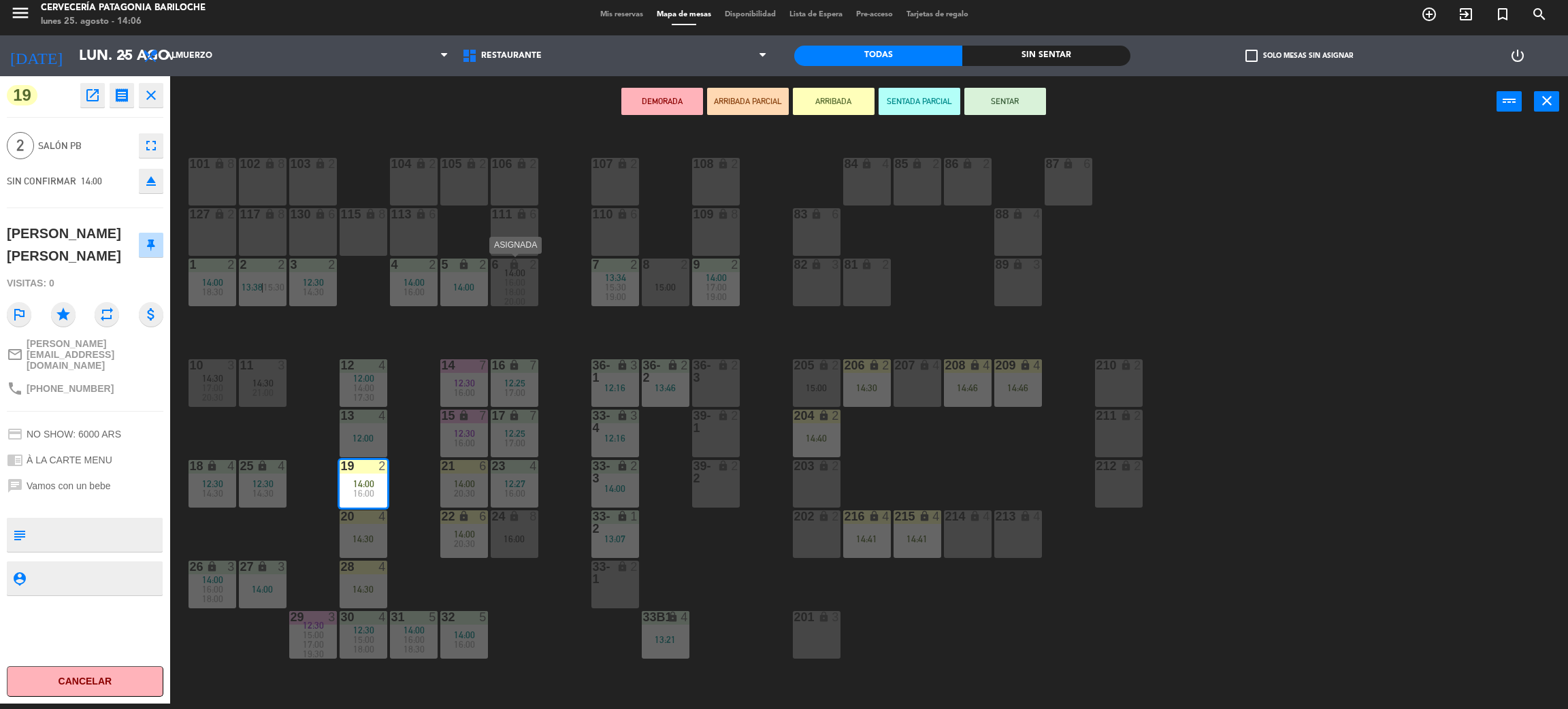
click at [517, 286] on span "18:00" at bounding box center [515, 292] width 21 height 11
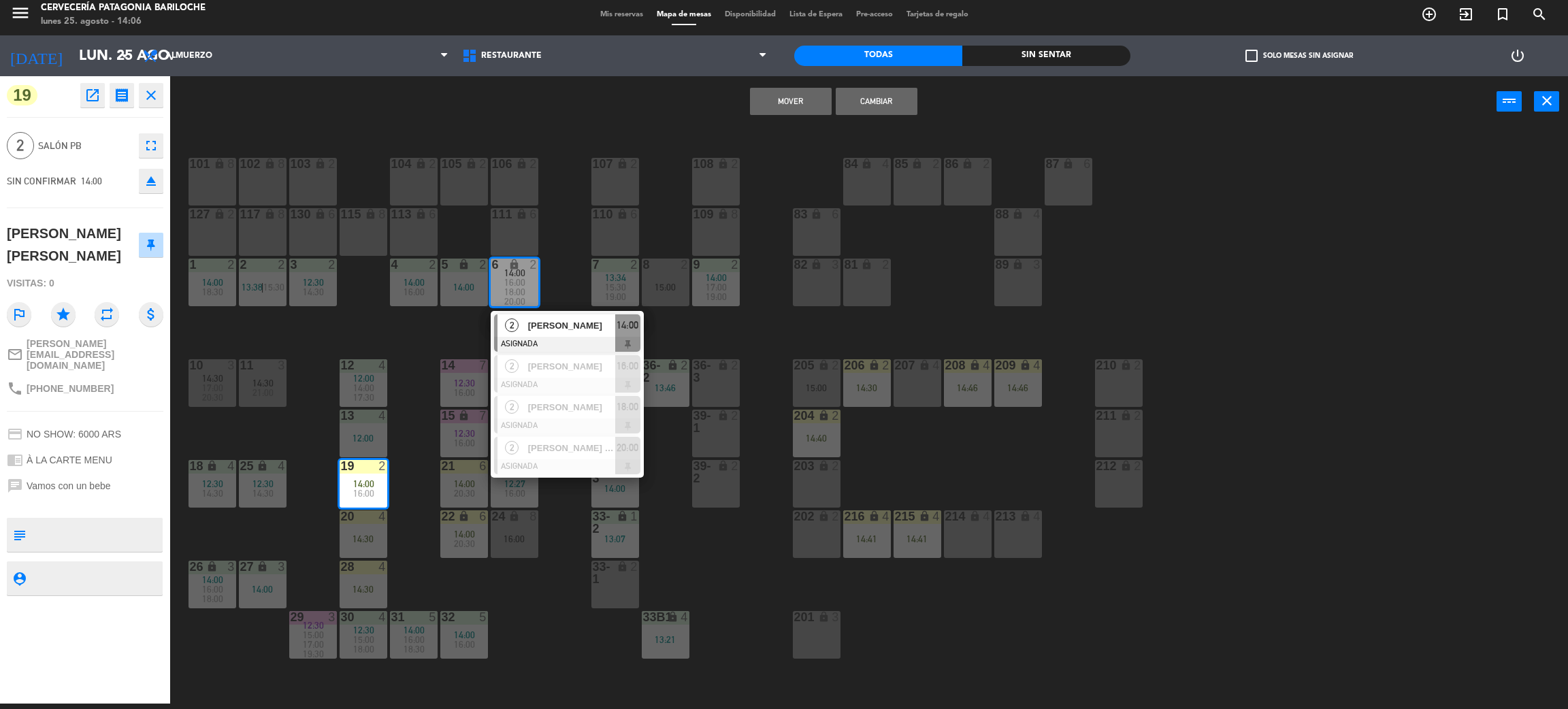
click at [868, 97] on button "Cambiar" at bounding box center [877, 102] width 82 height 27
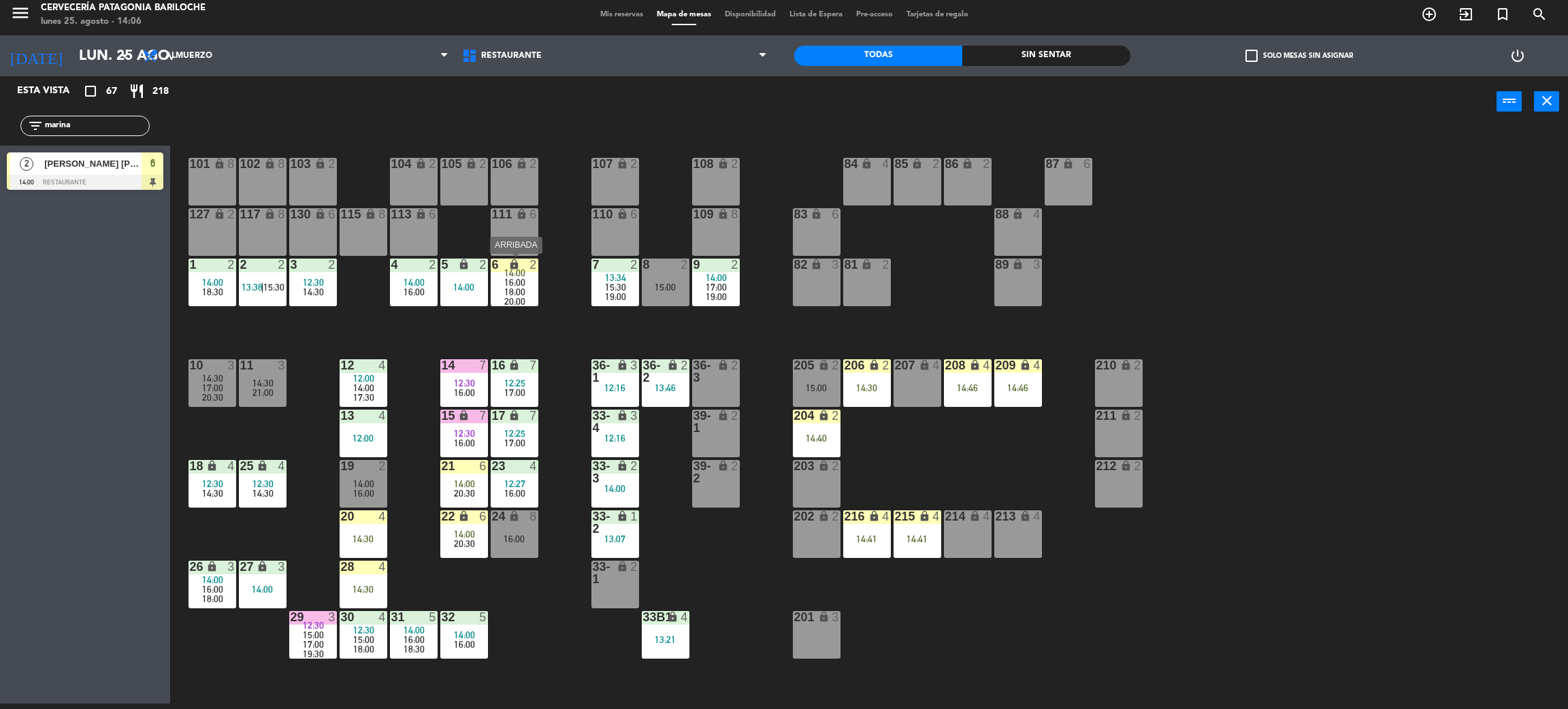
click at [521, 277] on span "16:00" at bounding box center [515, 282] width 21 height 11
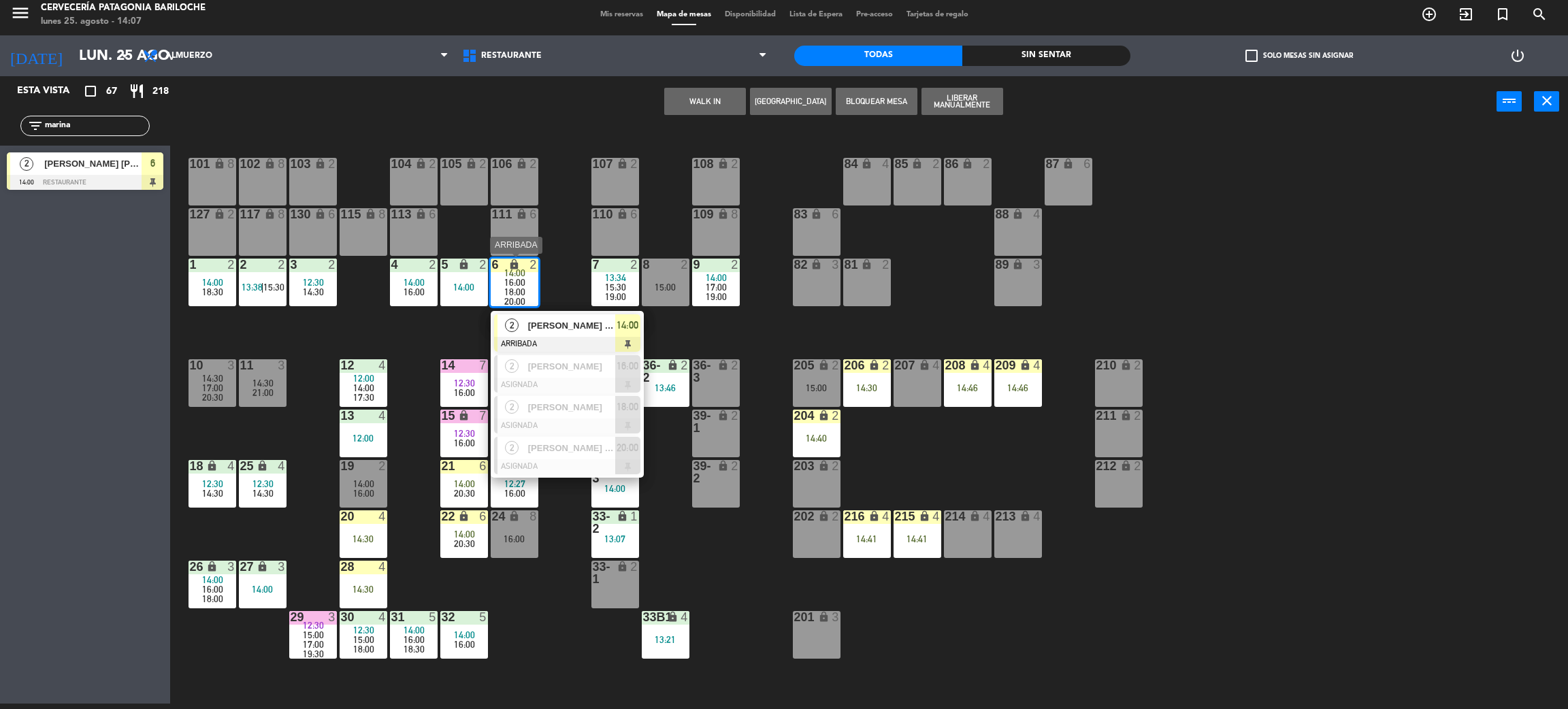
click at [549, 314] on div "[PERSON_NAME] [PERSON_NAME]" at bounding box center [571, 325] width 89 height 22
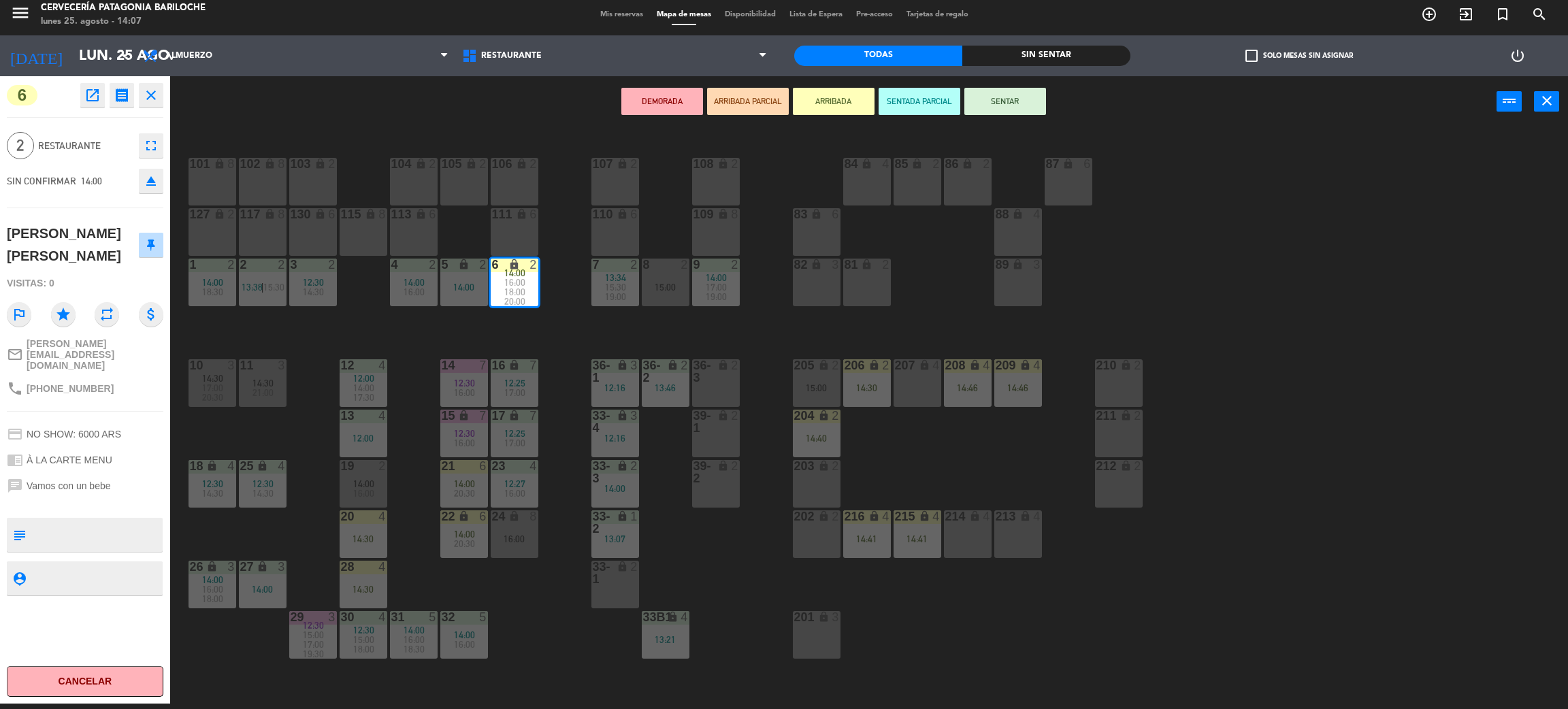
click at [1007, 106] on button "SENTAR" at bounding box center [1005, 102] width 82 height 27
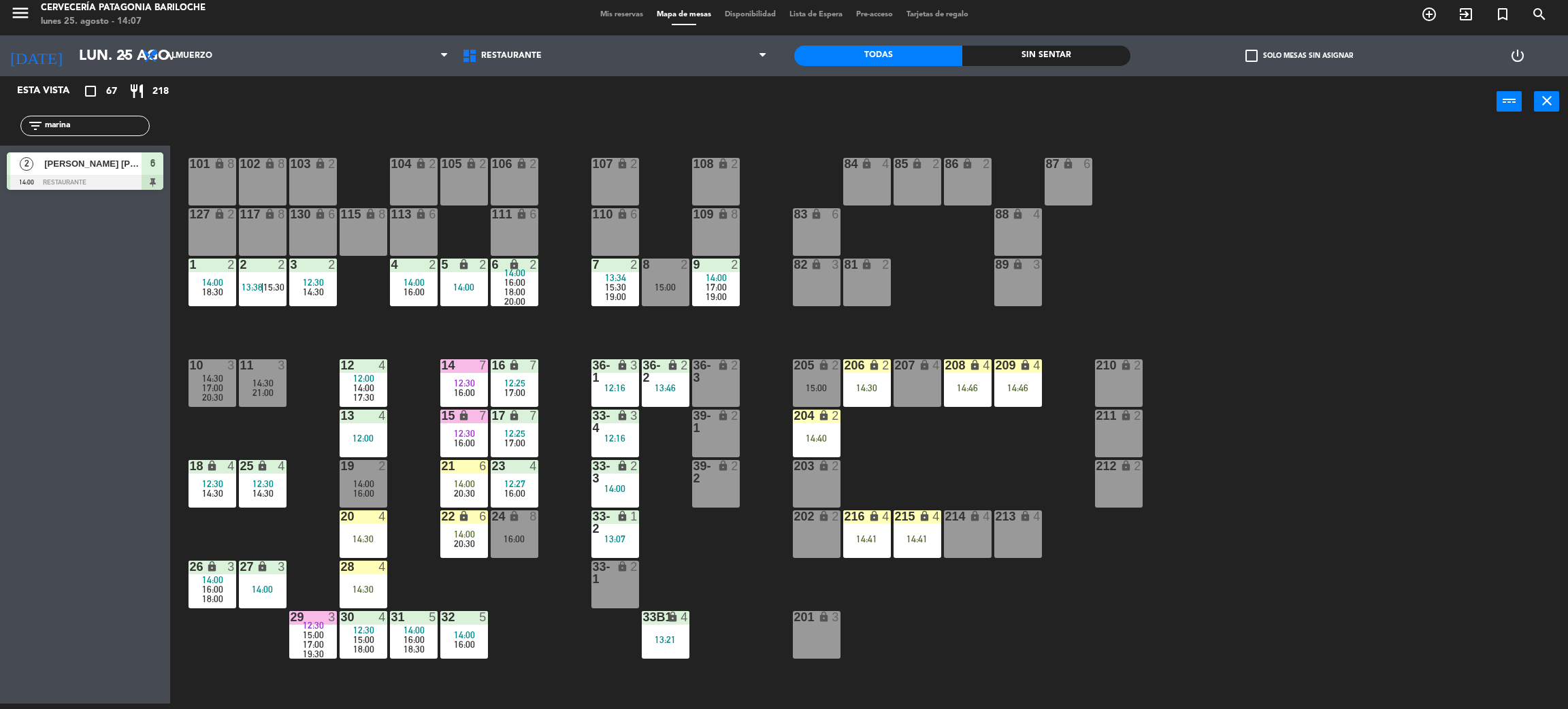
drag, startPoint x: 546, startPoint y: 333, endPoint x: 531, endPoint y: 288, distance: 47.4
click at [546, 331] on div "101 lock 8 102 lock 8 104 lock 2 105 lock 2 106 lock 2 103 lock 2 107 lock 2 10…" at bounding box center [876, 421] width 1382 height 576
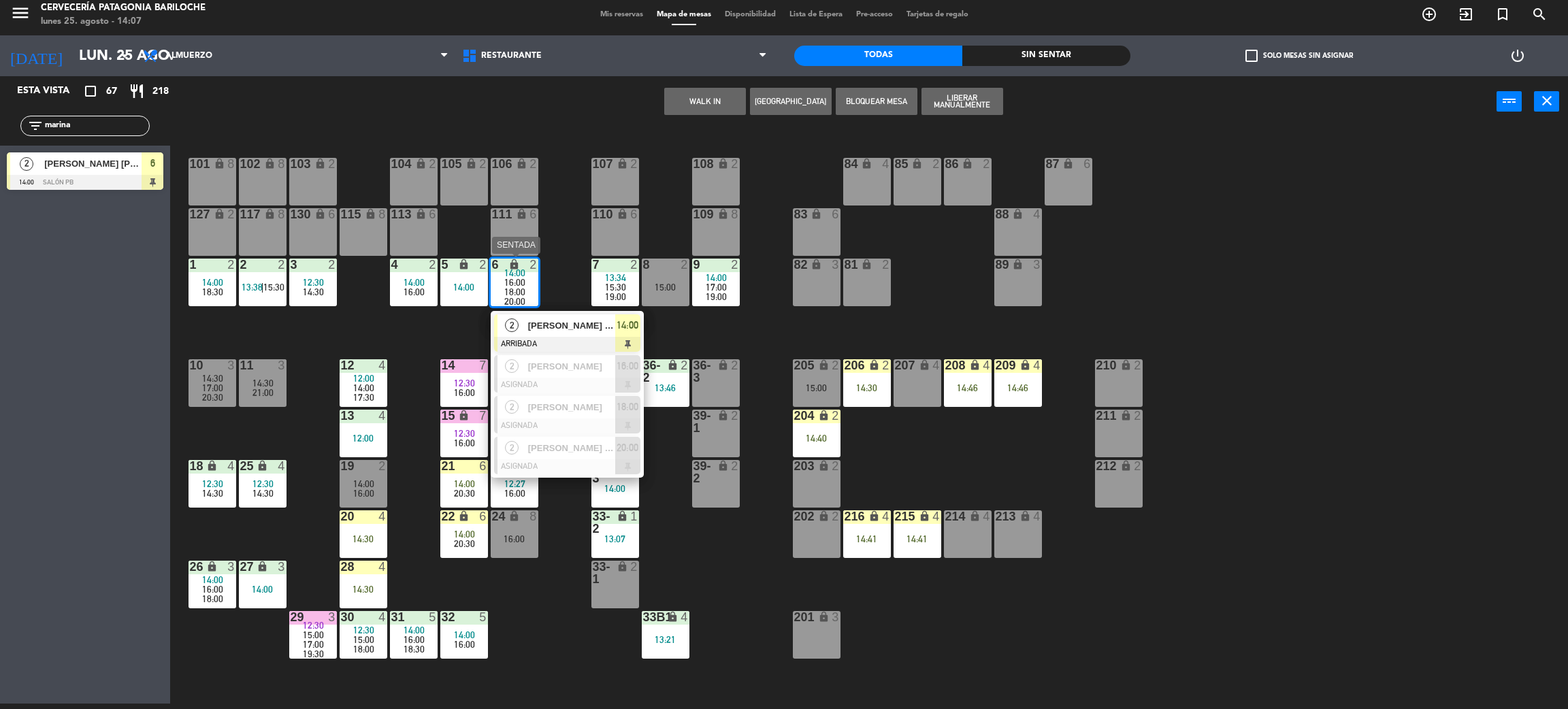
click at [565, 324] on span "[PERSON_NAME] [PERSON_NAME]" at bounding box center [572, 325] width 87 height 14
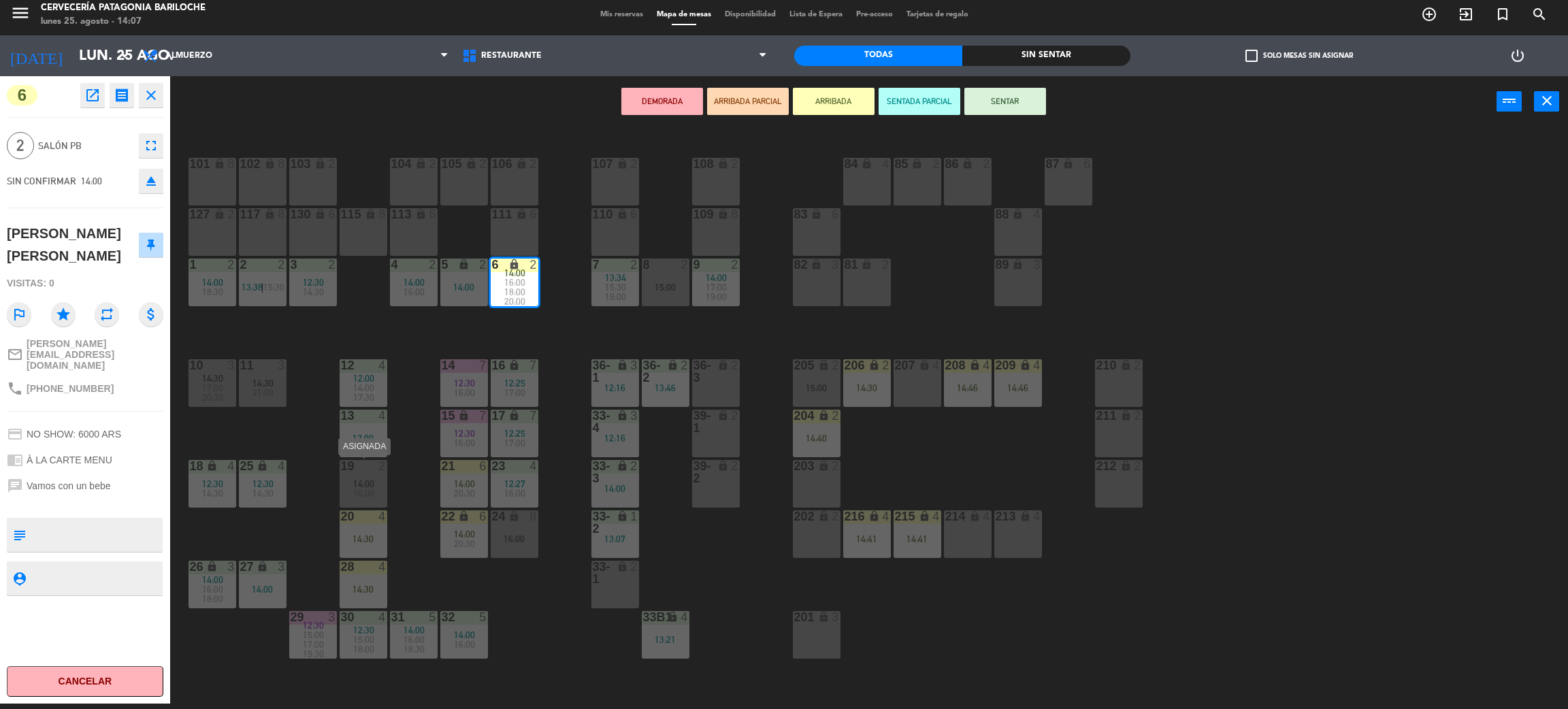
click at [371, 483] on span "14:00" at bounding box center [364, 484] width 21 height 11
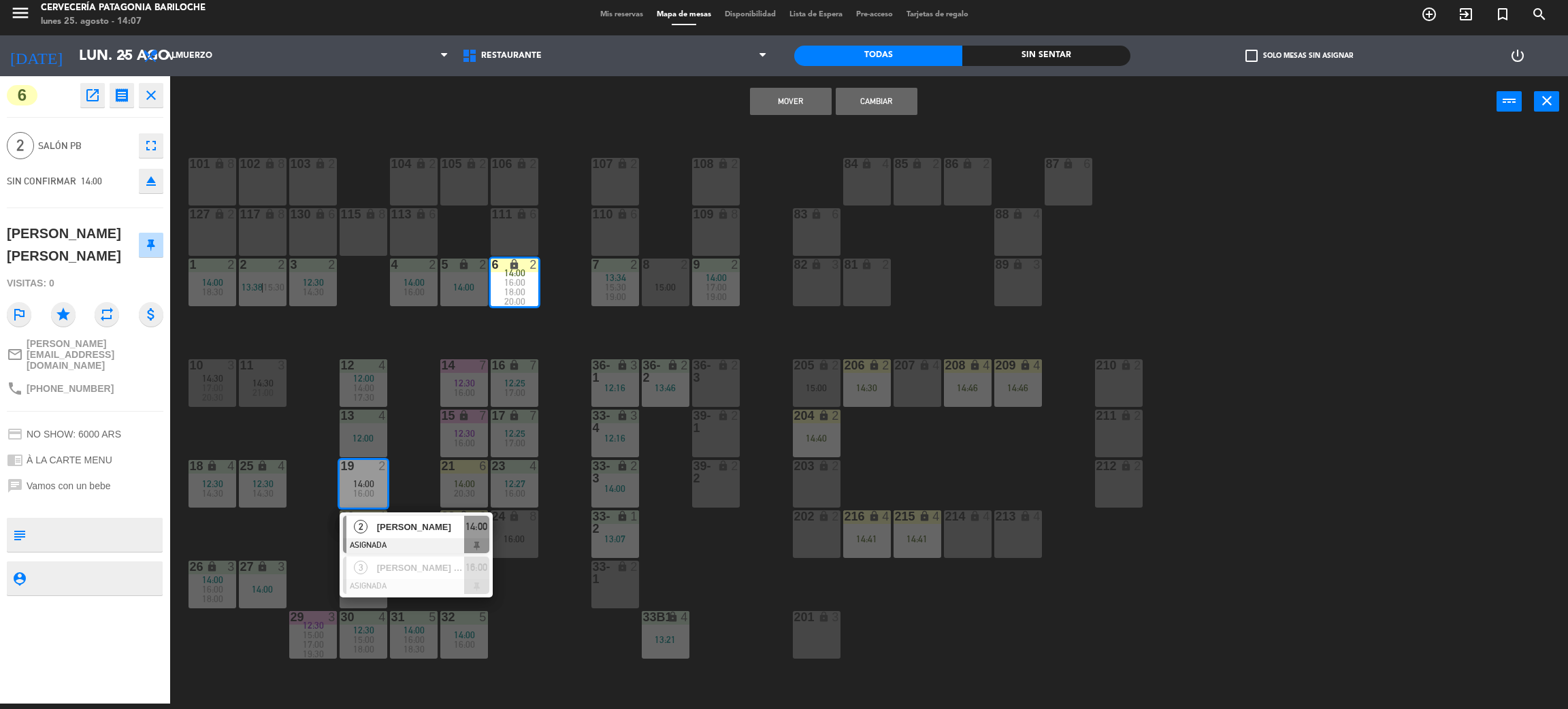
click at [885, 104] on button "Cambiar" at bounding box center [877, 102] width 82 height 27
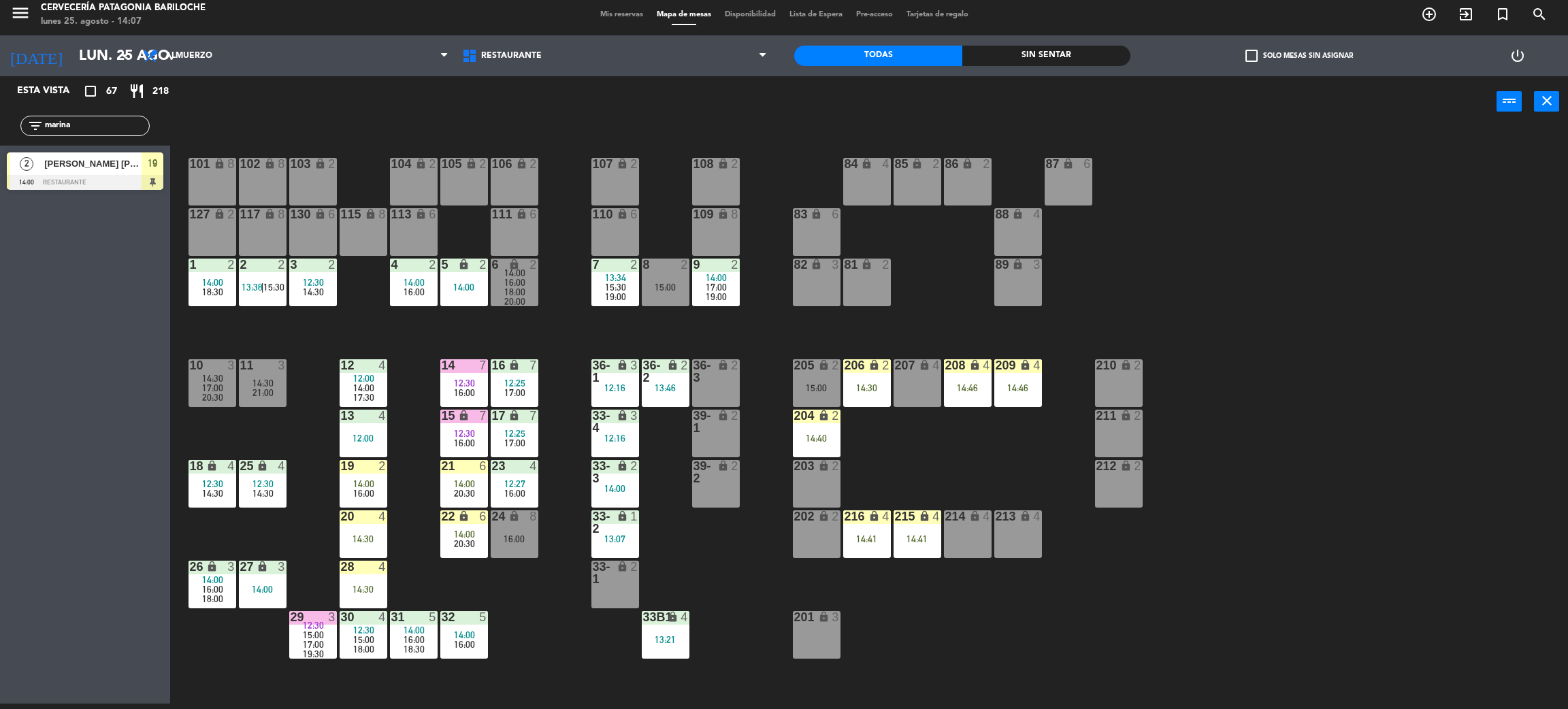
click at [411, 346] on div "101 lock 8 102 lock 8 104 lock 2 105 lock 2 106 lock 2 103 lock 2 107 lock 2 10…" at bounding box center [876, 421] width 1382 height 576
click at [100, 119] on input "marina" at bounding box center [96, 126] width 106 height 15
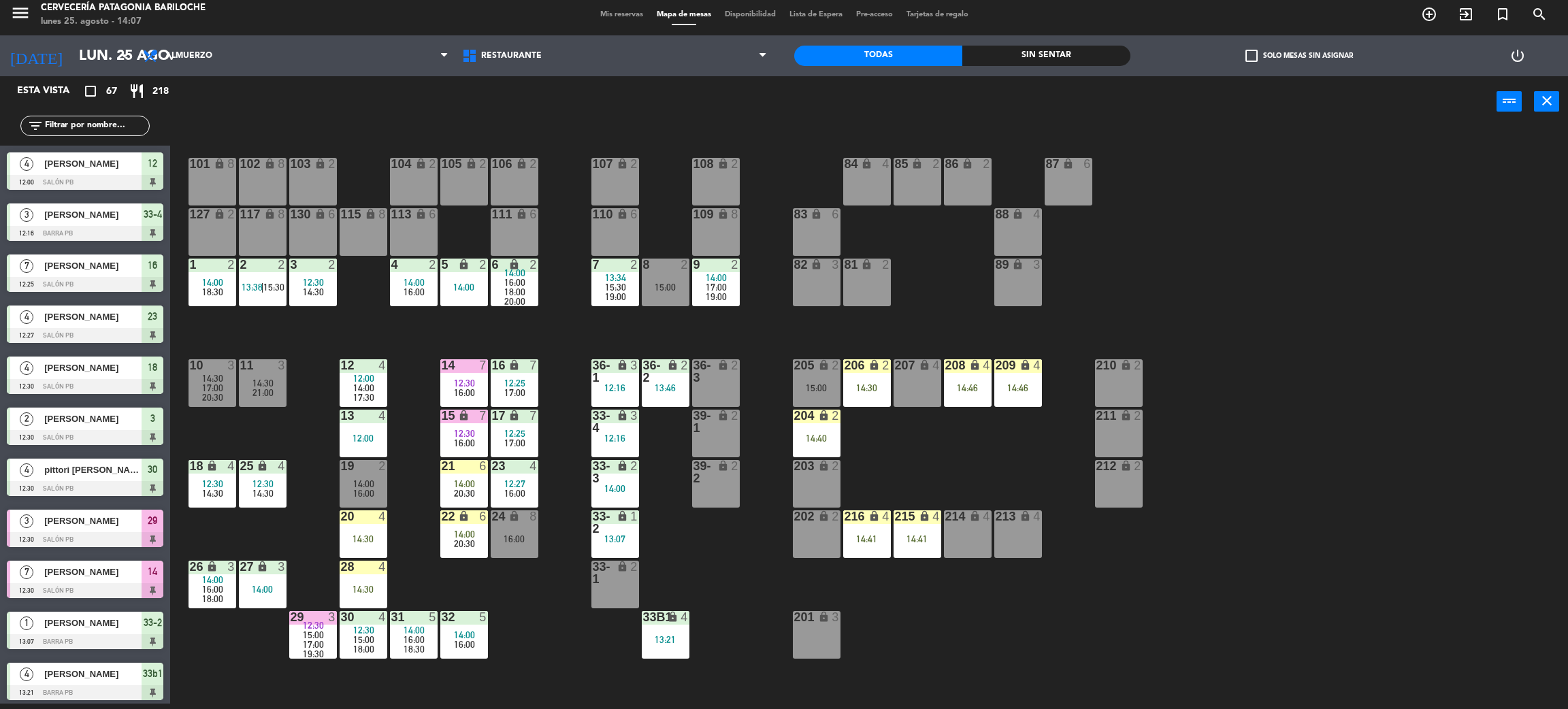
click at [492, 318] on div "101 lock 8 102 lock 8 104 lock 2 105 lock 2 106 lock 2 103 lock 2 107 lock 2 10…" at bounding box center [876, 421] width 1382 height 576
click at [520, 289] on span "18:00" at bounding box center [515, 292] width 21 height 11
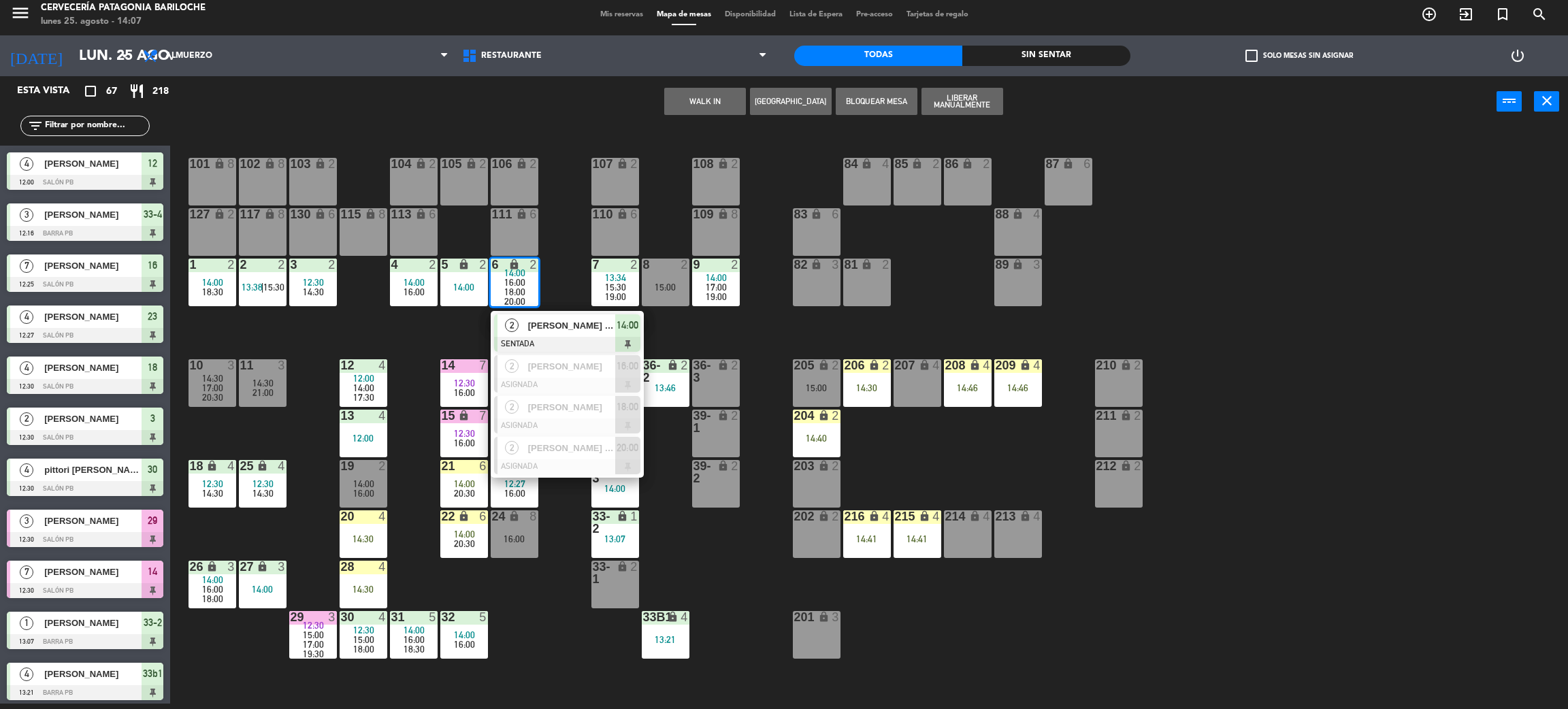
click at [317, 472] on div "101 lock 8 102 lock 8 104 lock 2 105 lock 2 106 lock 2 103 lock 2 107 lock 2 10…" at bounding box center [876, 421] width 1382 height 576
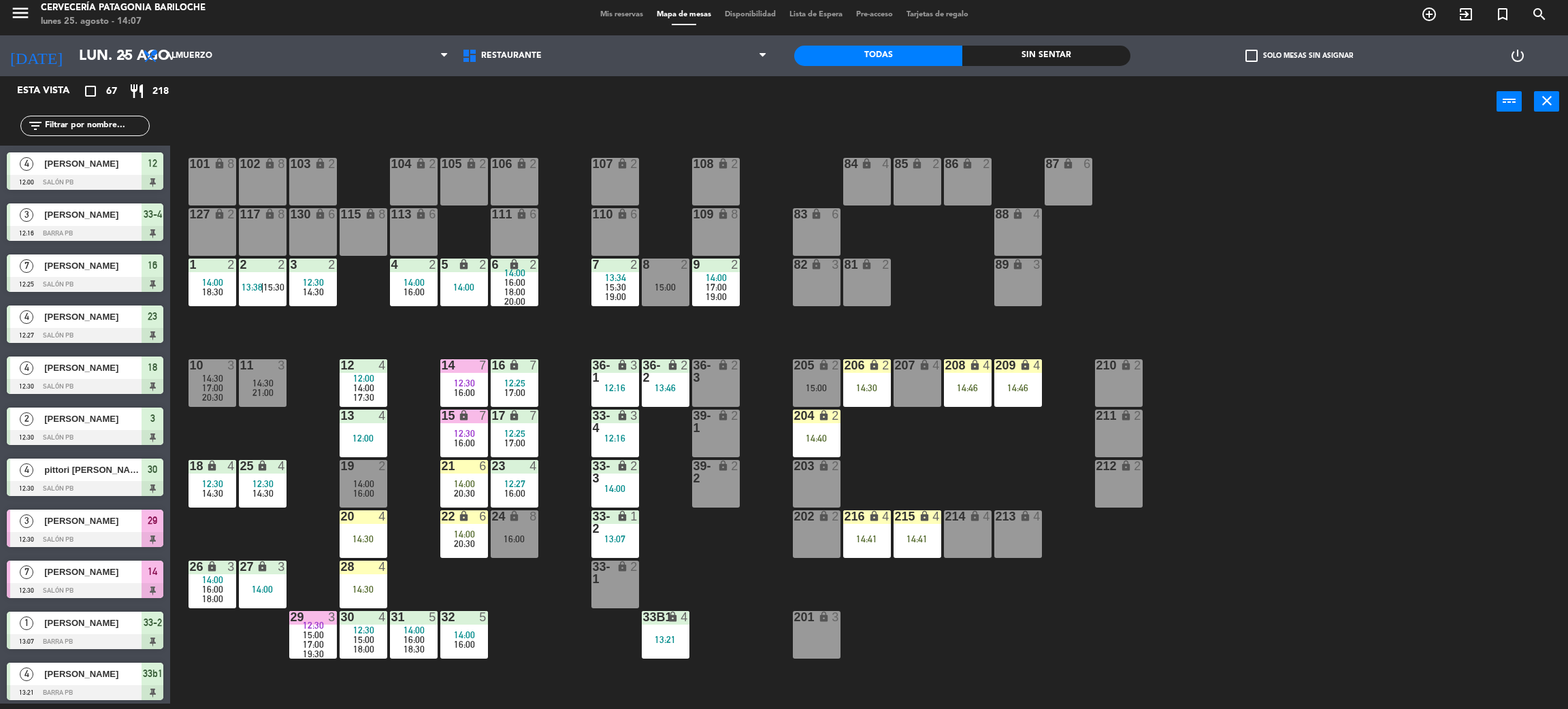
click at [365, 479] on span "14:00" at bounding box center [364, 484] width 21 height 11
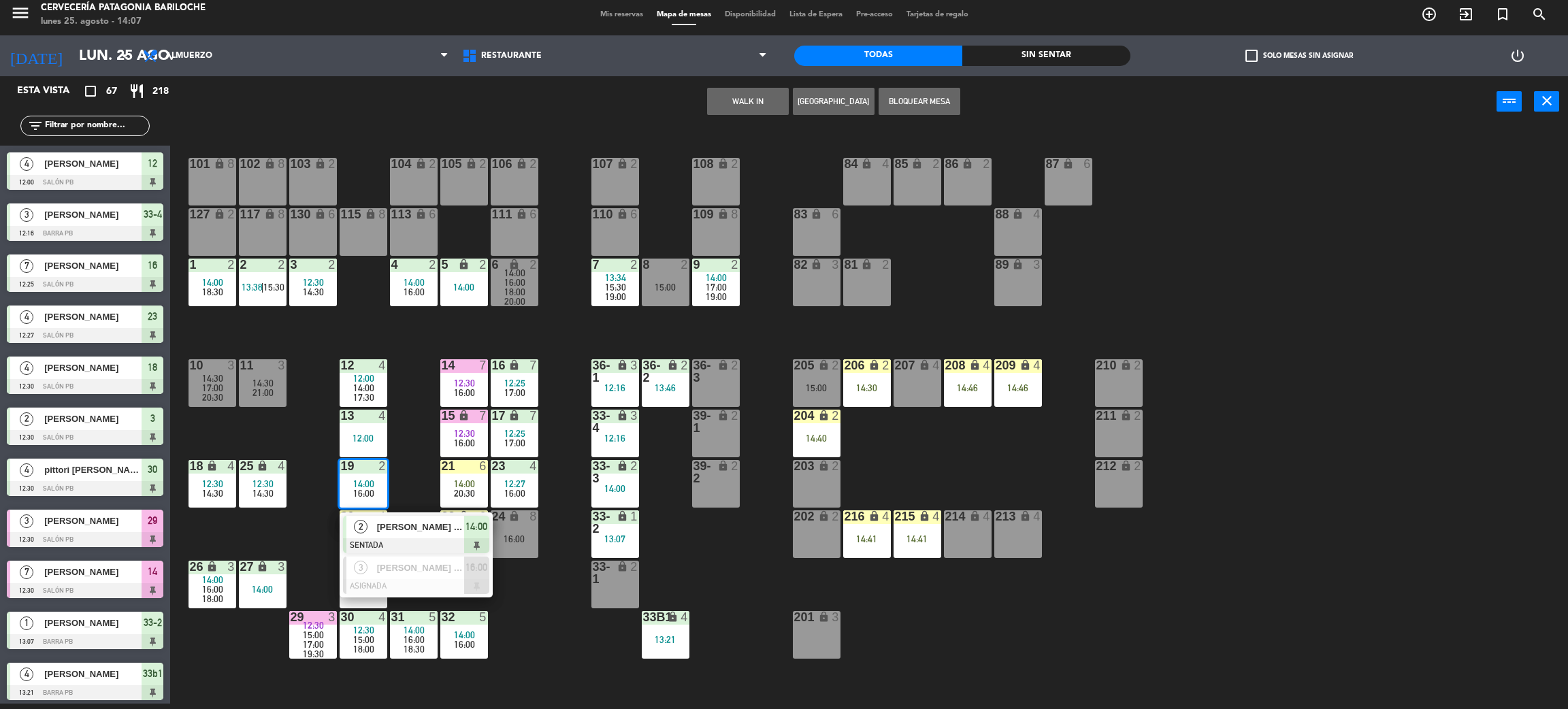
click at [322, 444] on div "101 lock 8 102 lock 8 104 lock 2 105 lock 2 106 lock 2 103 lock 2 107 lock 2 10…" at bounding box center [876, 421] width 1382 height 576
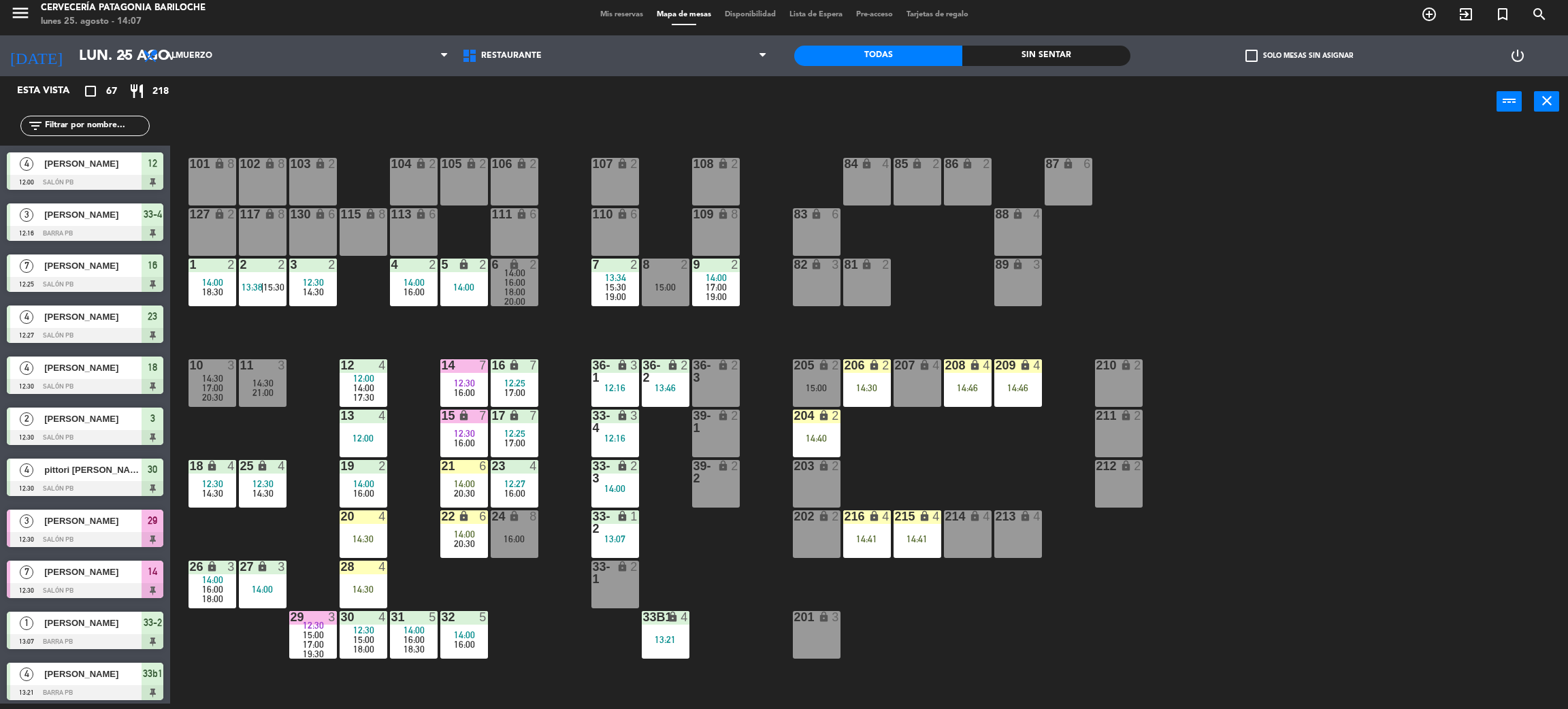
click at [377, 484] on div "14:00" at bounding box center [364, 484] width 48 height 10
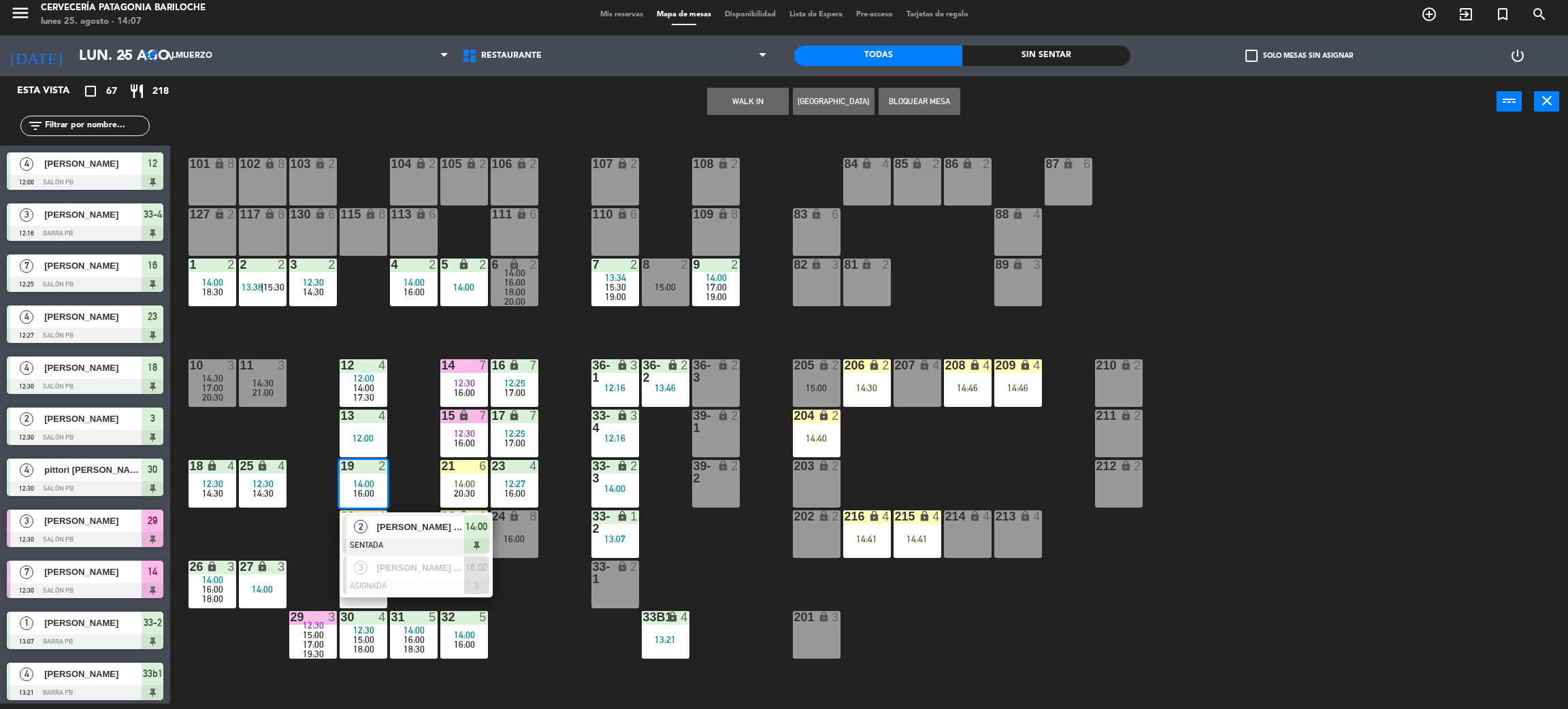
click at [411, 528] on span "[PERSON_NAME] [PERSON_NAME]" at bounding box center [421, 527] width 87 height 14
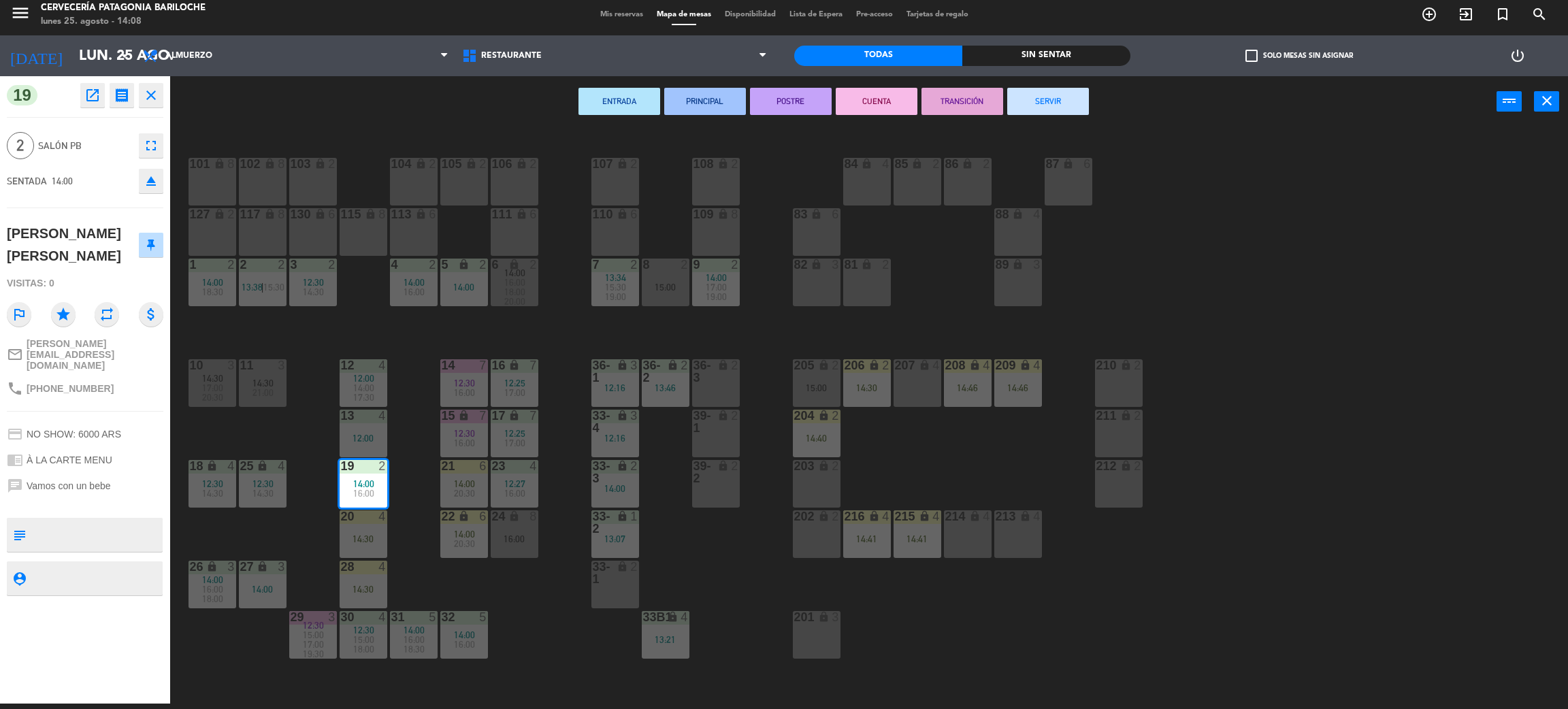
click at [529, 593] on div "101 lock 8 102 lock 8 104 lock 2 105 lock 2 106 lock 2 103 lock 2 107 lock 2 10…" at bounding box center [876, 421] width 1382 height 576
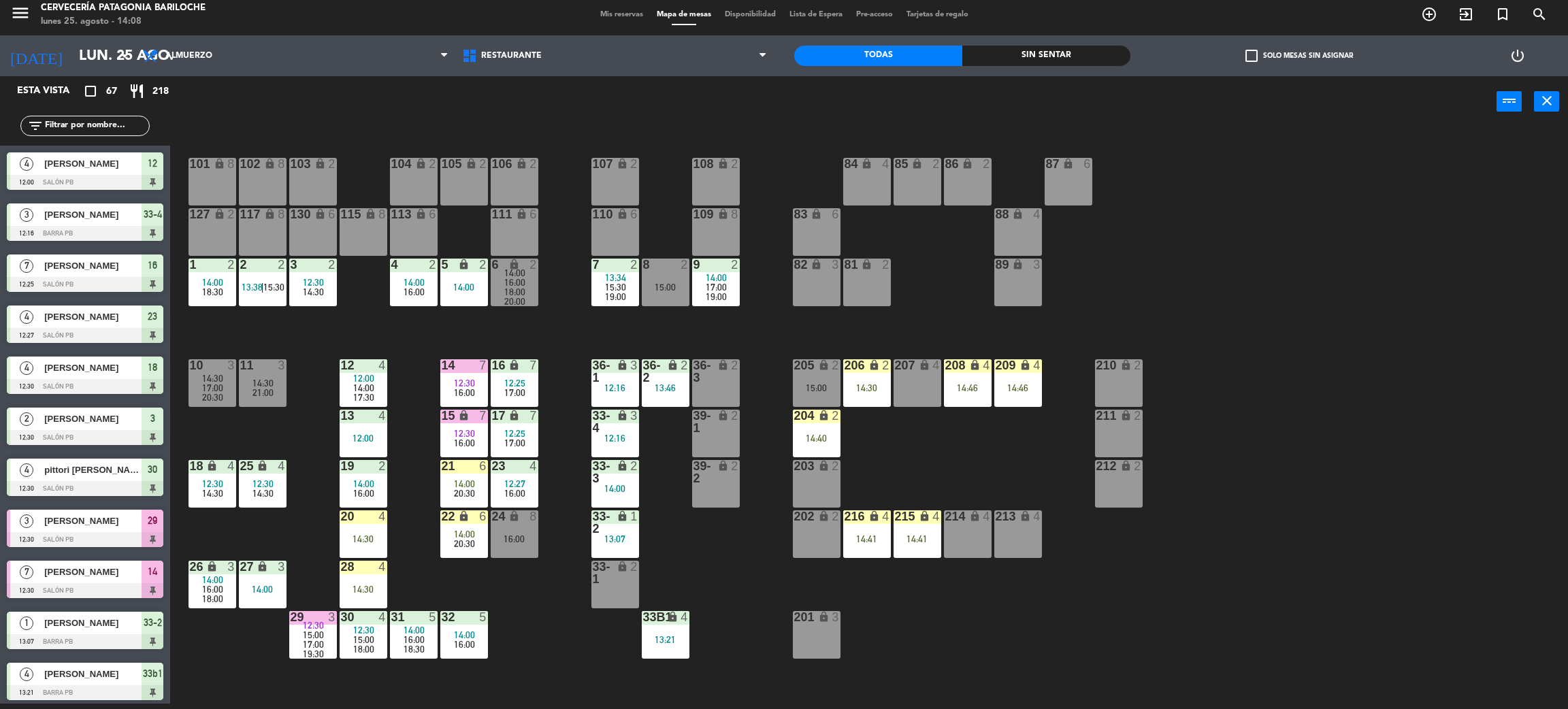
click at [464, 521] on icon "lock" at bounding box center [464, 516] width 12 height 12
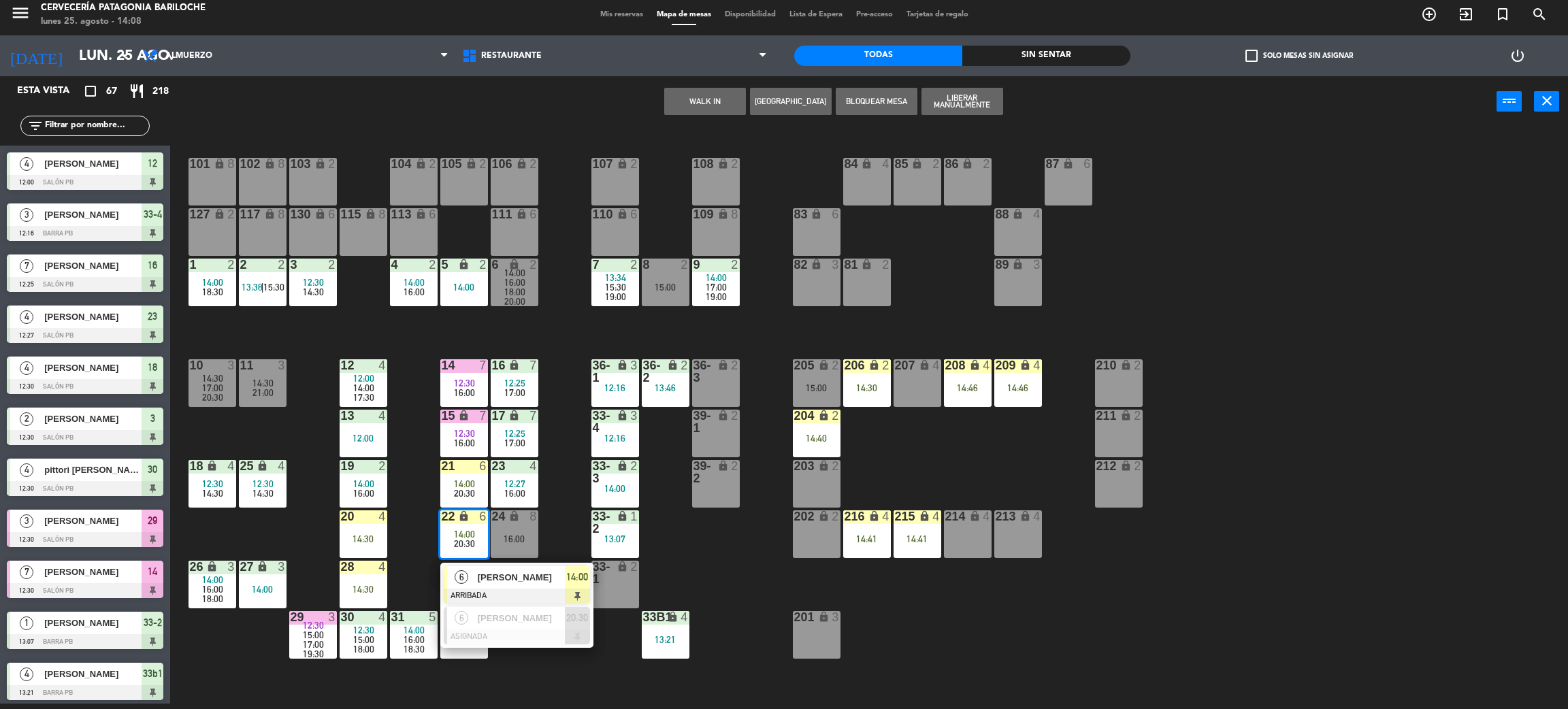
click at [502, 563] on div "6 [PERSON_NAME] ARRIBADA 14:00" at bounding box center [517, 584] width 153 height 44
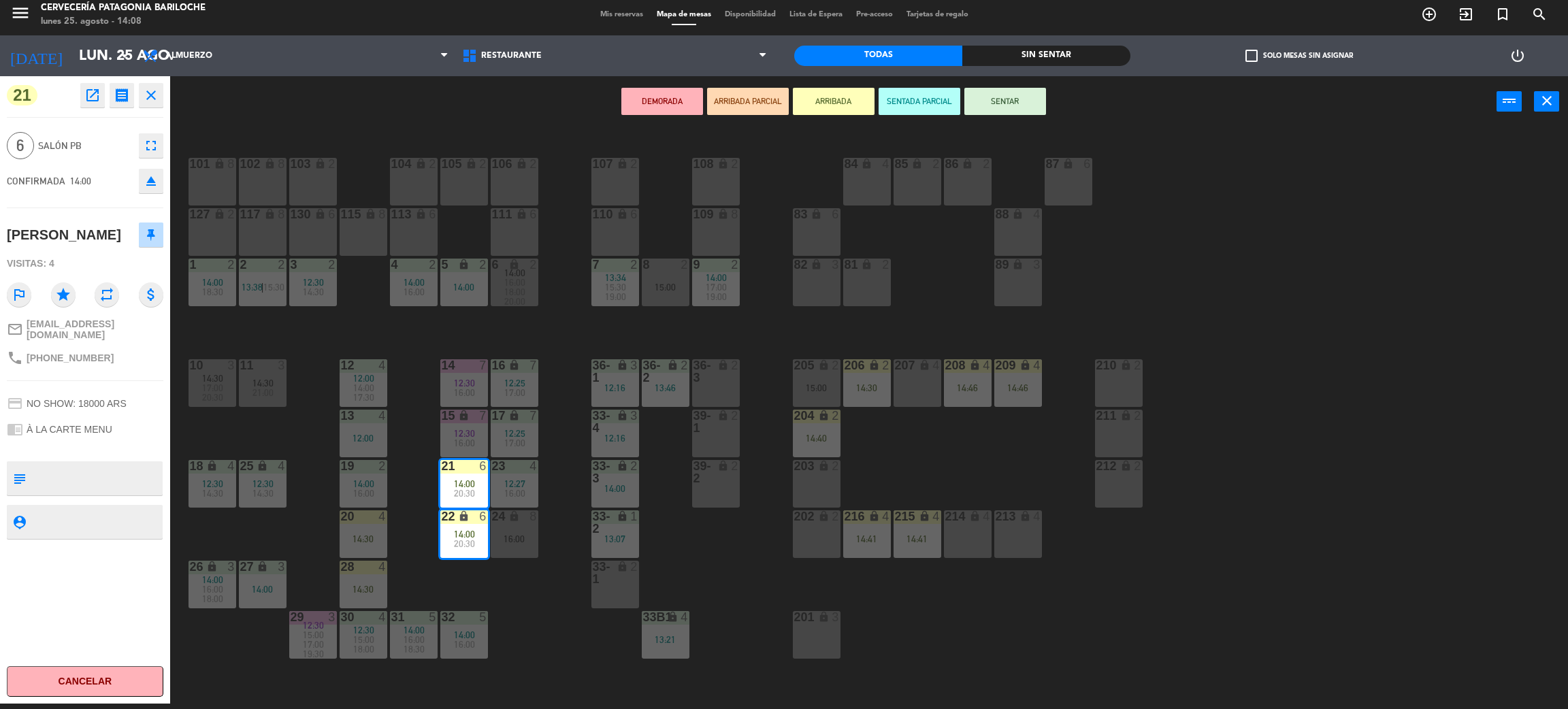
click at [59, 352] on span "[PHONE_NUMBER]" at bounding box center [70, 358] width 87 height 11
copy div "phone"
click at [699, 539] on div "101 lock 8 102 lock 8 104 lock 2 105 lock 2 106 lock 2 103 lock 2 107 lock 2 10…" at bounding box center [876, 421] width 1382 height 576
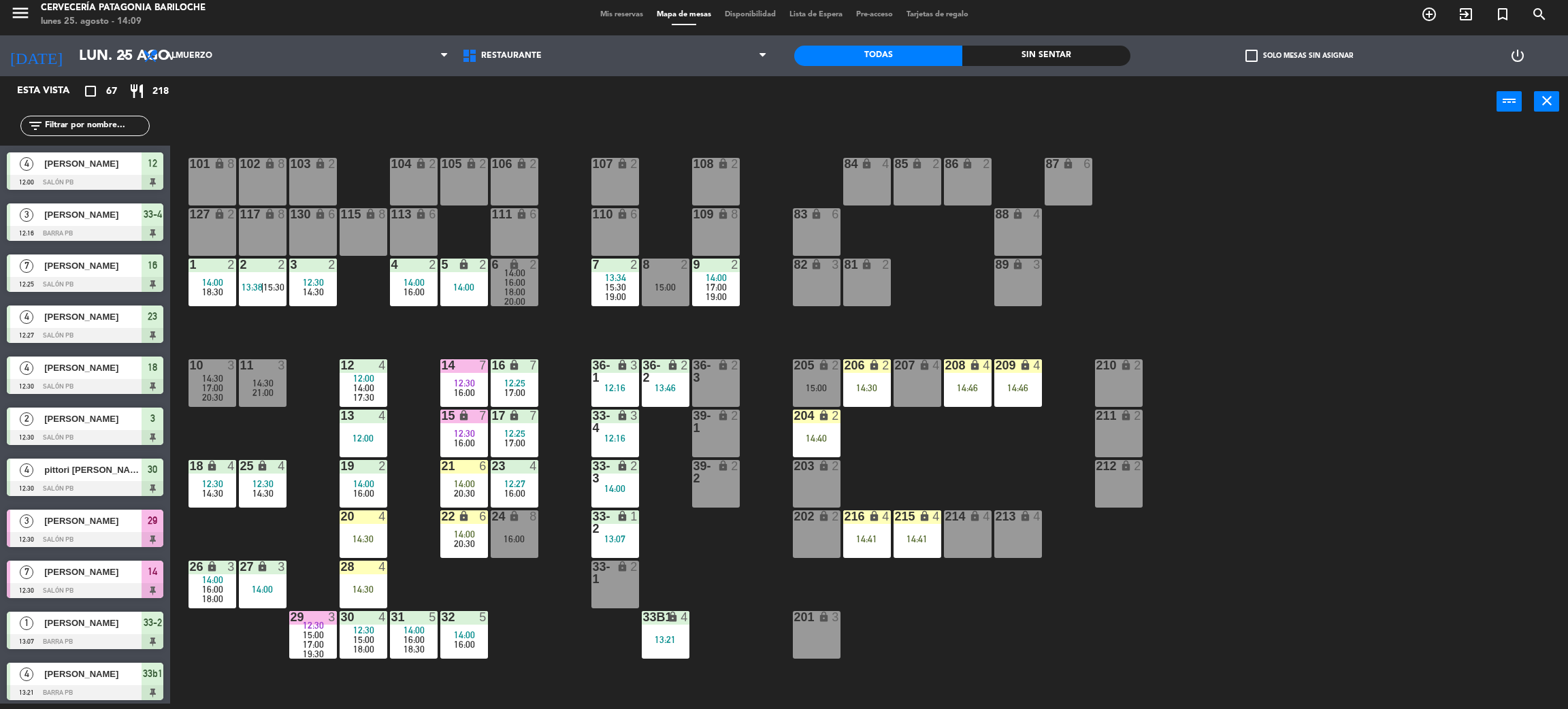
click at [460, 538] on span "20:30" at bounding box center [464, 543] width 21 height 11
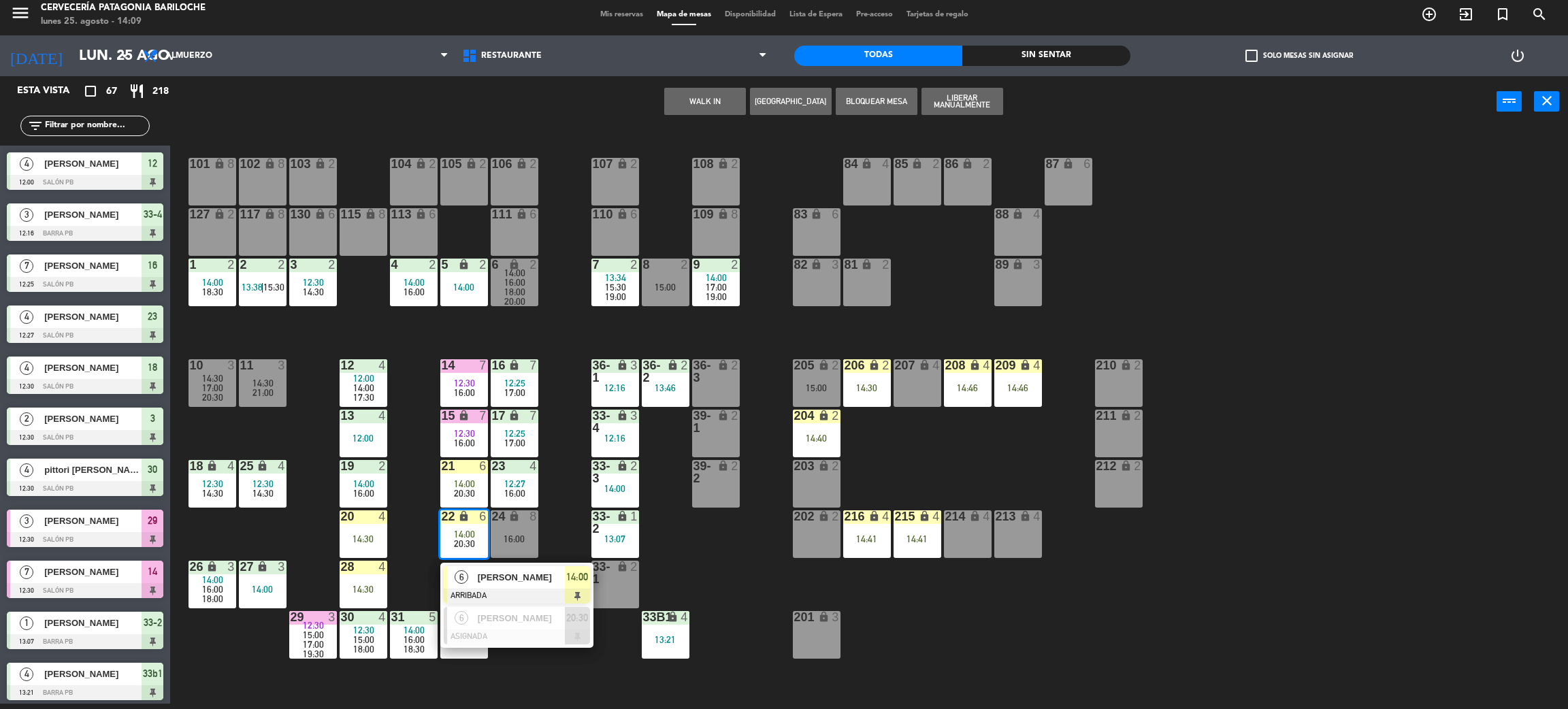
click at [512, 573] on span "[PERSON_NAME]" at bounding box center [522, 577] width 87 height 14
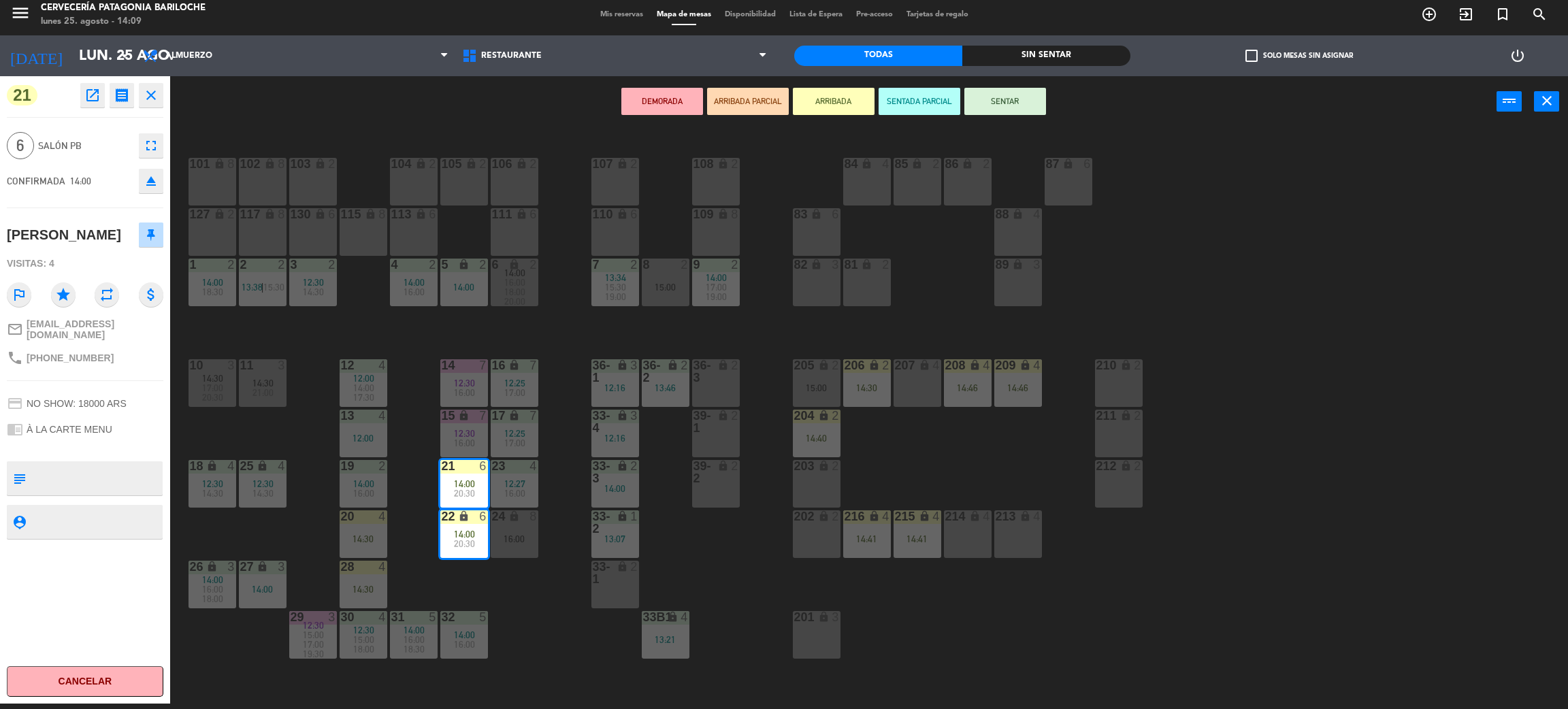
click at [526, 595] on div "101 lock 8 102 lock 8 104 lock 2 105 lock 2 106 lock 2 103 lock 2 107 lock 2 10…" at bounding box center [876, 421] width 1382 height 576
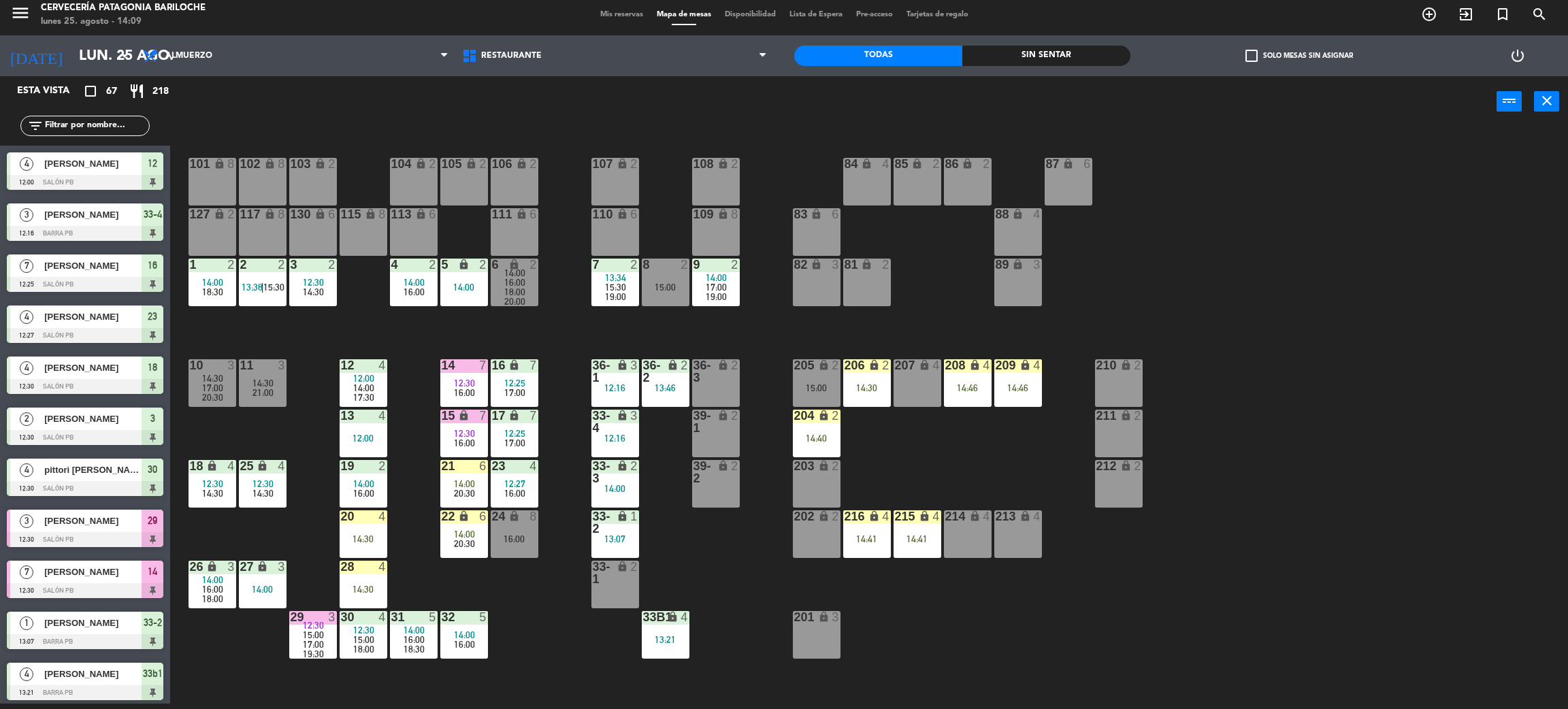
click at [119, 123] on input "text" at bounding box center [96, 126] width 106 height 15
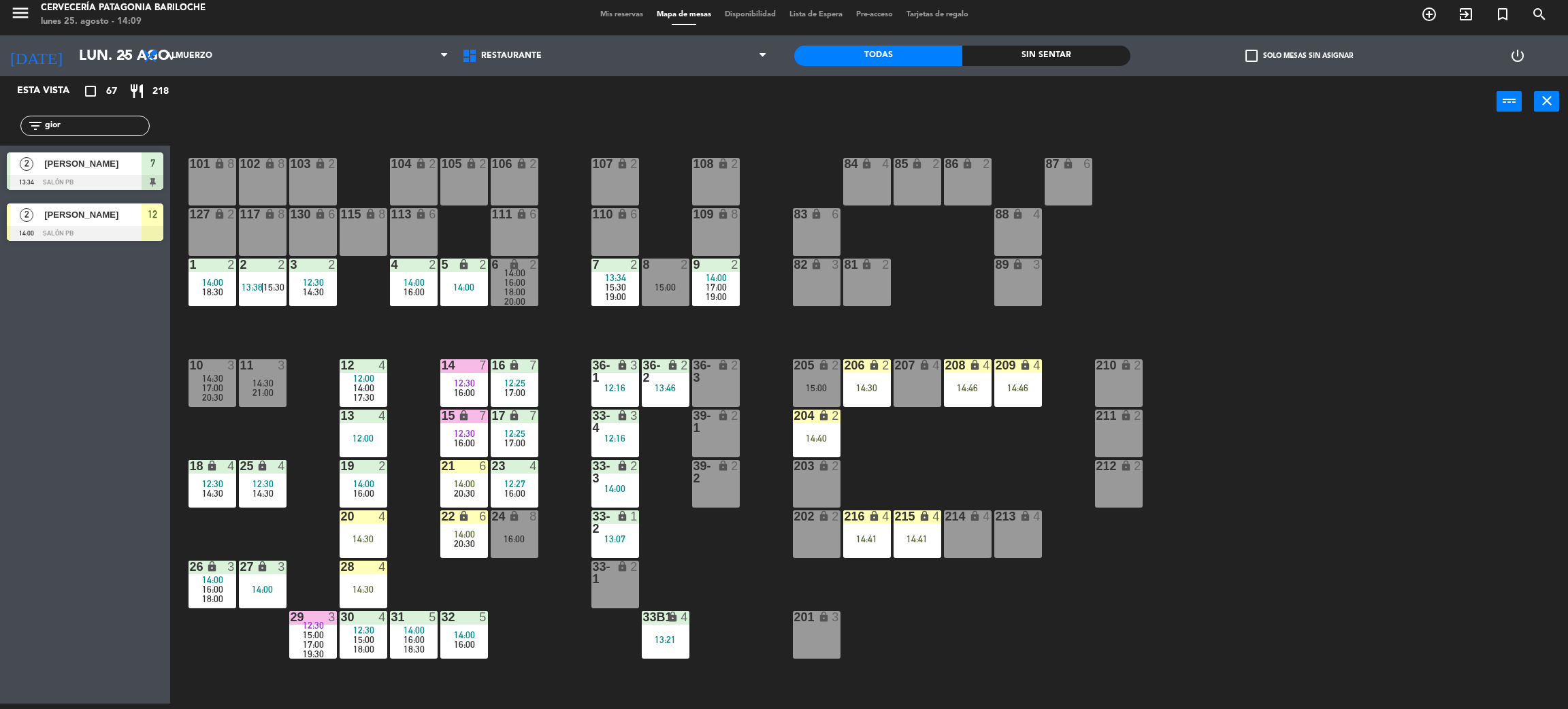
type input "gior"
click at [81, 218] on span "[PERSON_NAME]" at bounding box center [93, 214] width 98 height 14
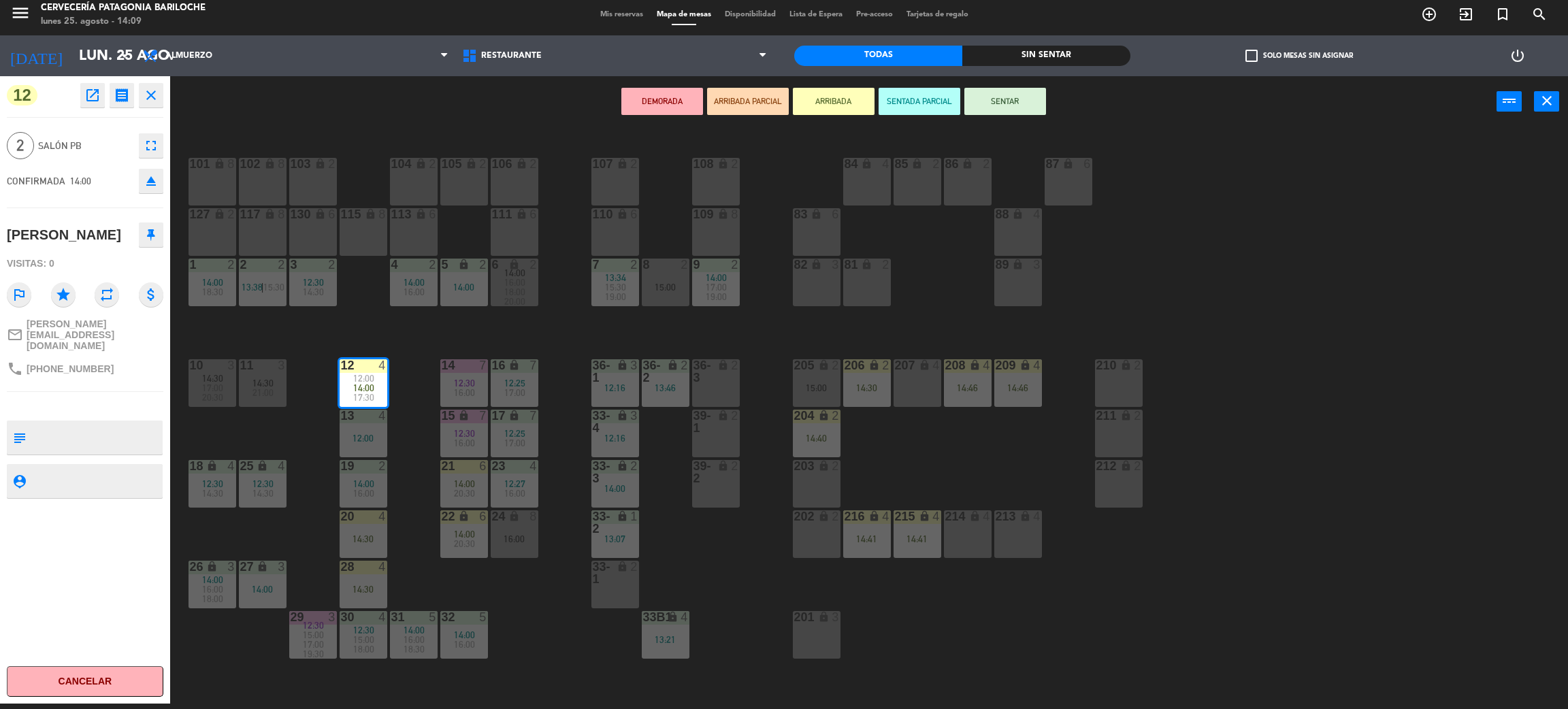
click at [529, 284] on div "16:00" at bounding box center [515, 282] width 48 height 10
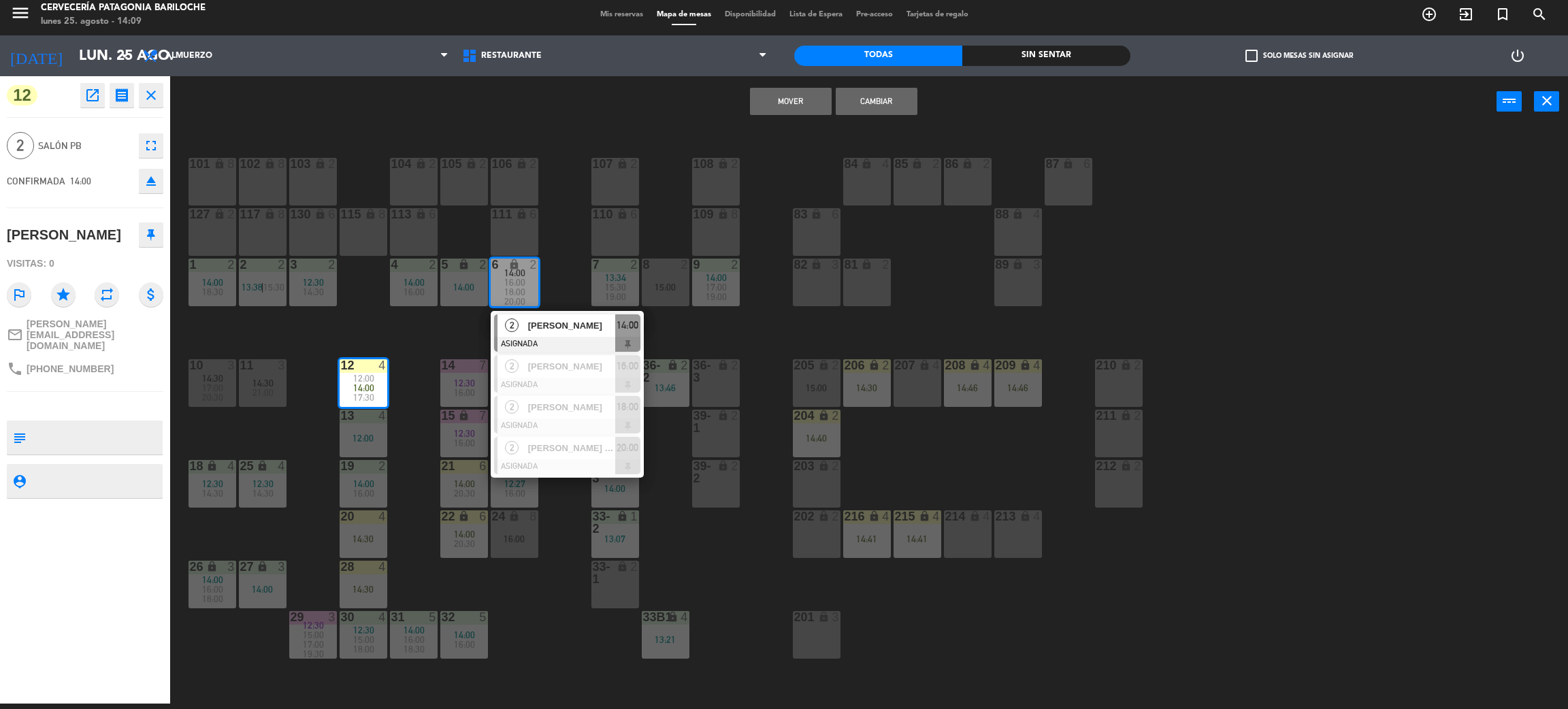
click at [901, 97] on button "Cambiar" at bounding box center [877, 102] width 82 height 27
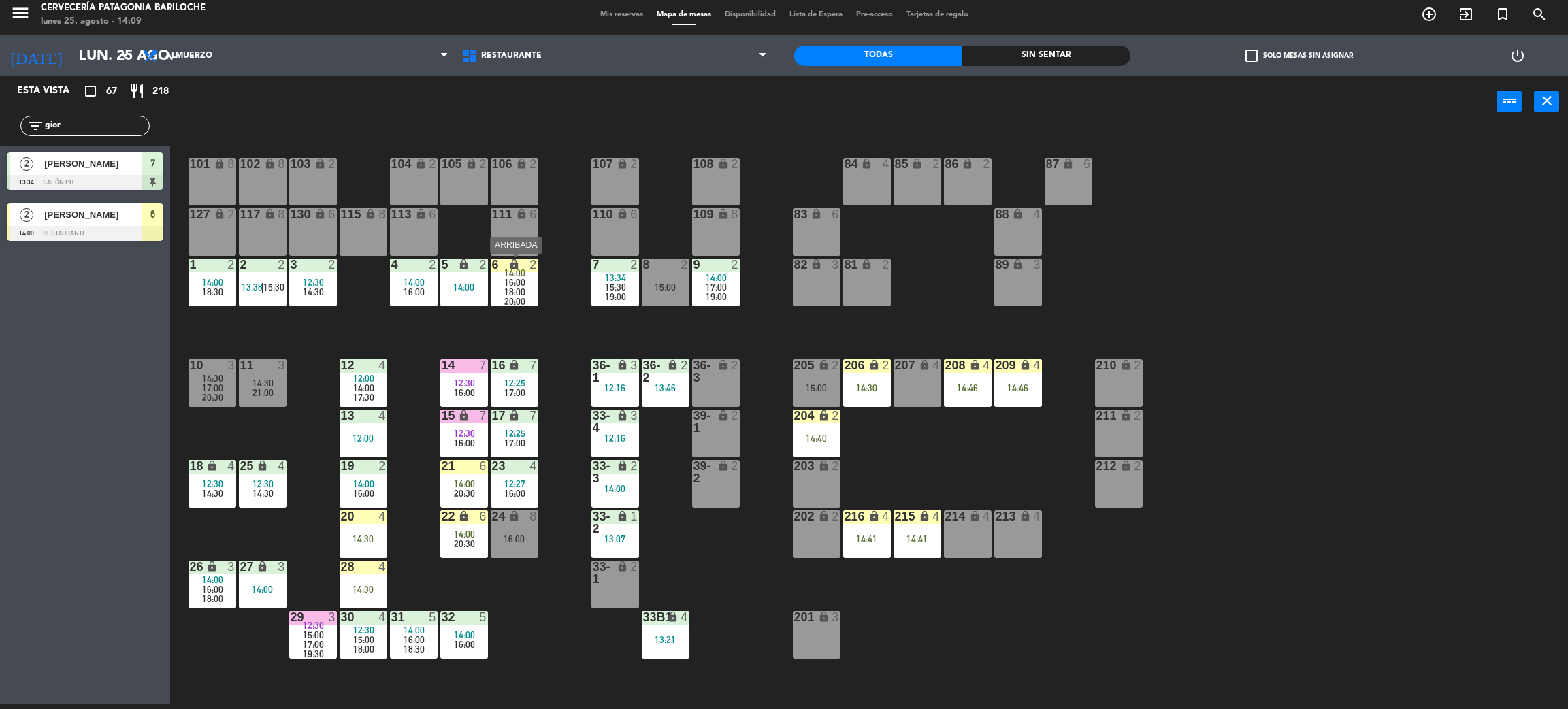
click at [518, 287] on span "18:00" at bounding box center [515, 292] width 21 height 11
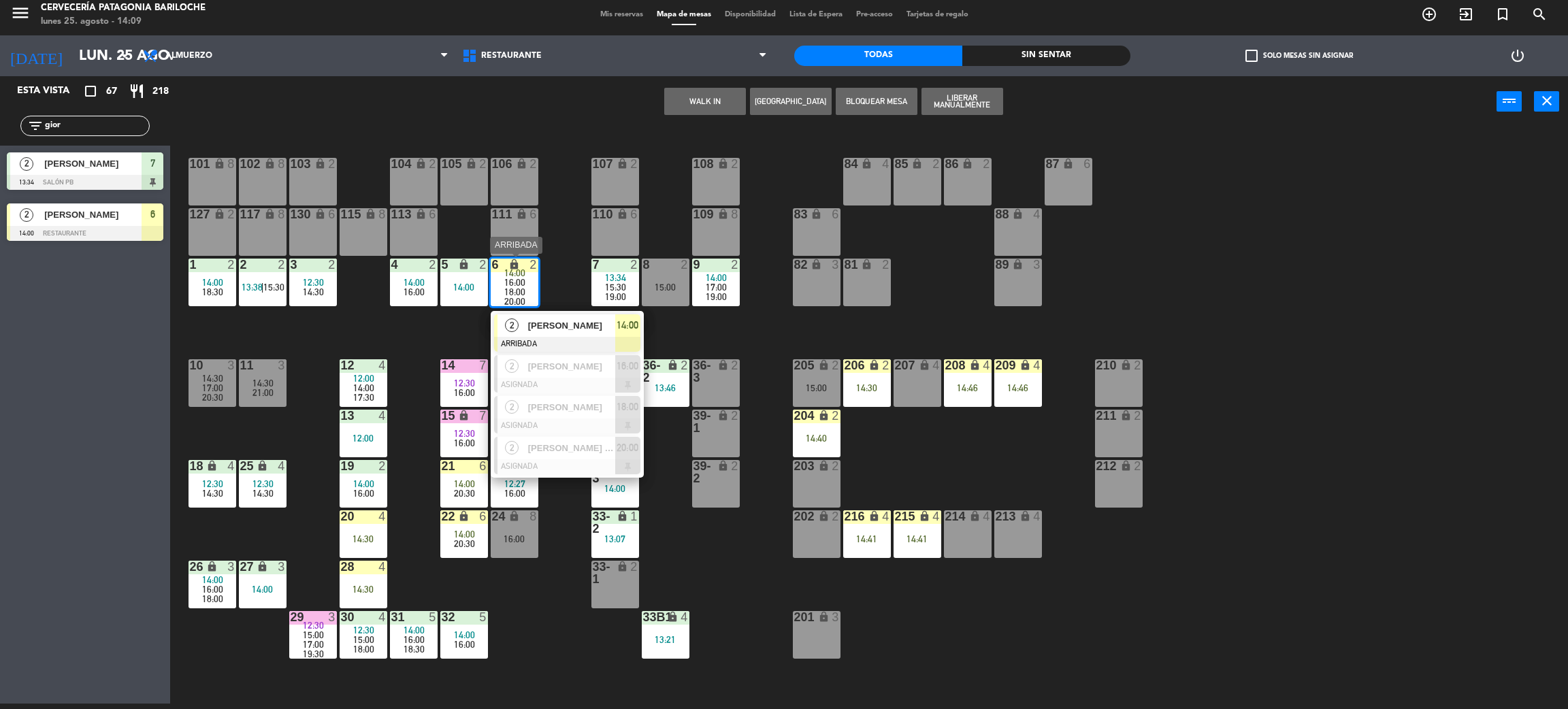
click at [574, 330] on span "[PERSON_NAME]" at bounding box center [572, 325] width 87 height 14
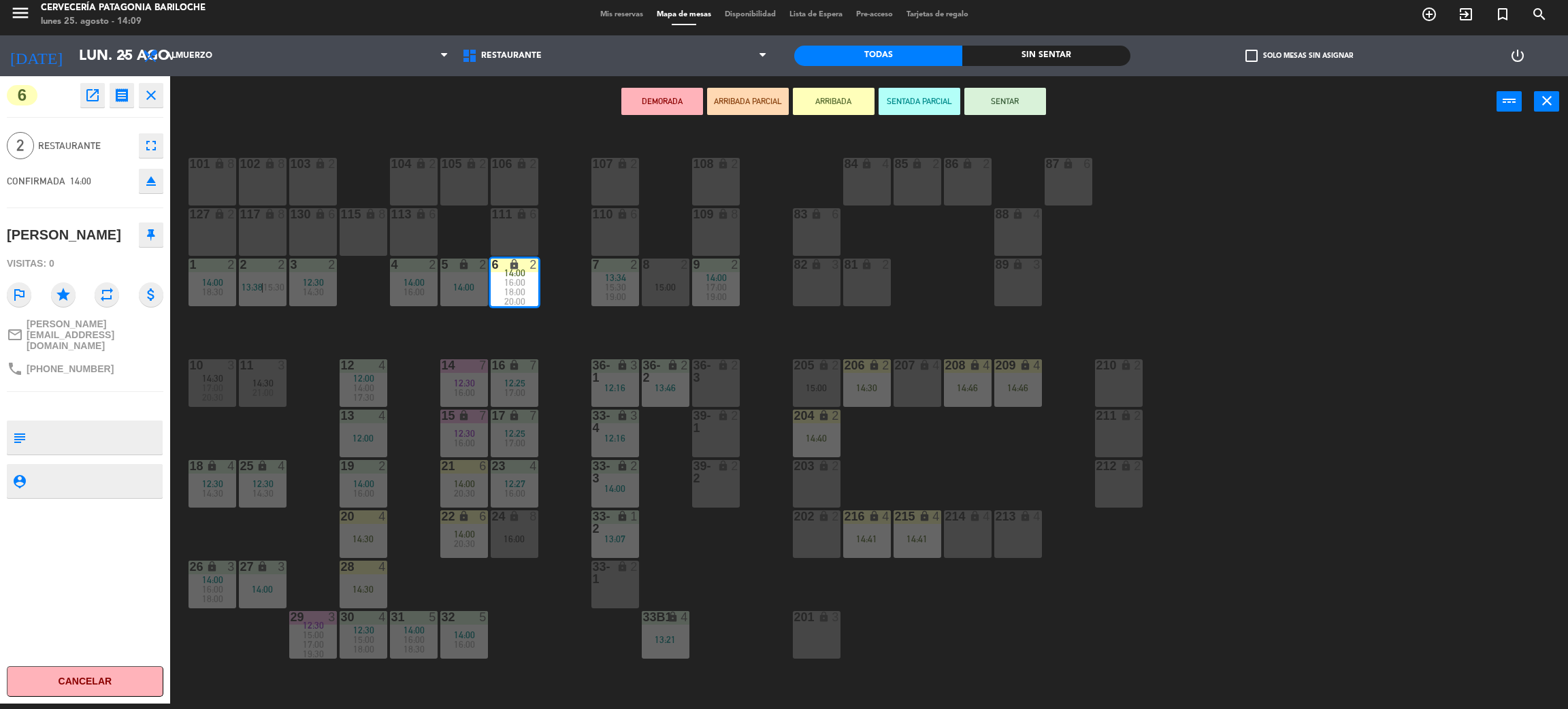
click at [1016, 104] on button "SENTAR" at bounding box center [1005, 102] width 82 height 27
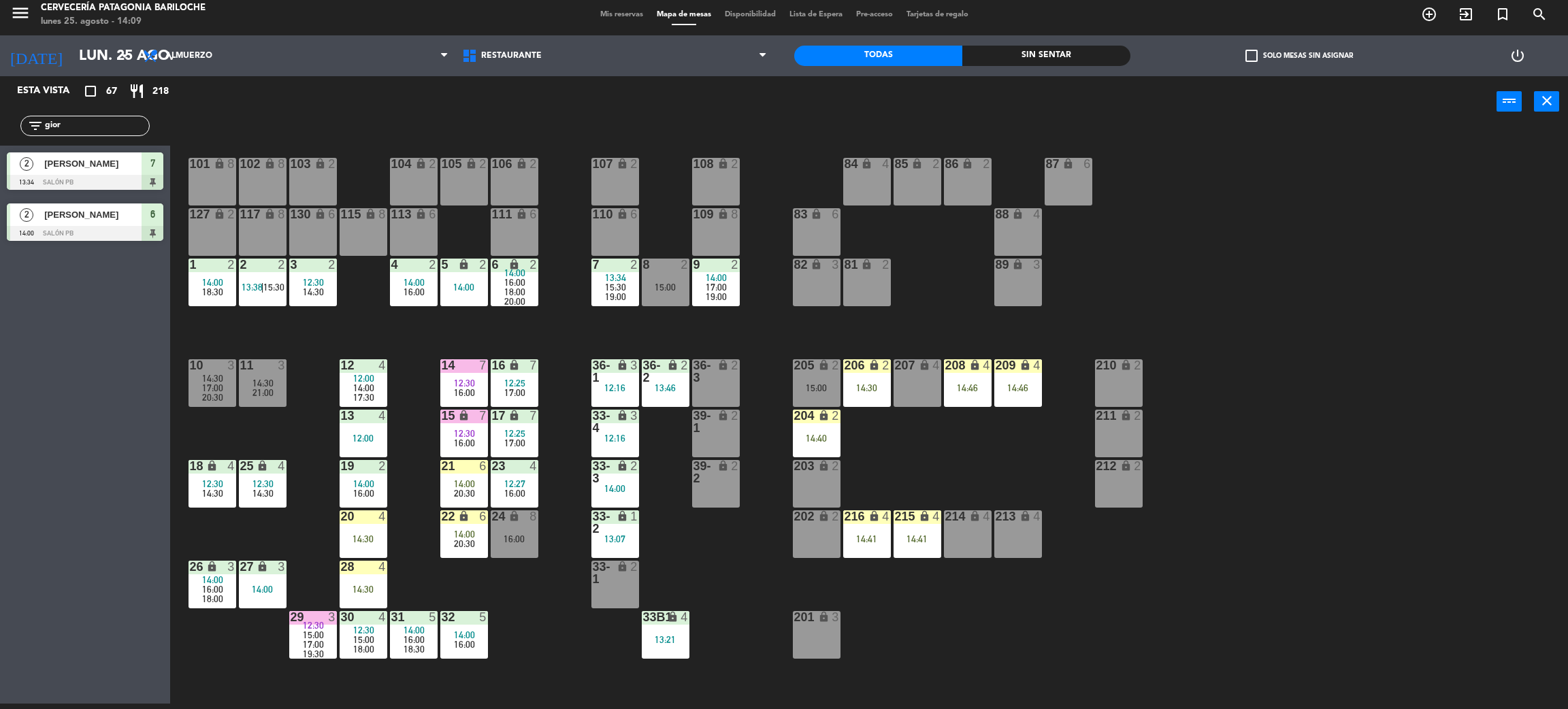
click at [330, 317] on div "101 lock 8 102 lock 8 104 lock 2 105 lock 2 106 lock 2 103 lock 2 107 lock 2 10…" at bounding box center [876, 421] width 1382 height 576
click at [312, 296] on span "14:30" at bounding box center [313, 292] width 21 height 11
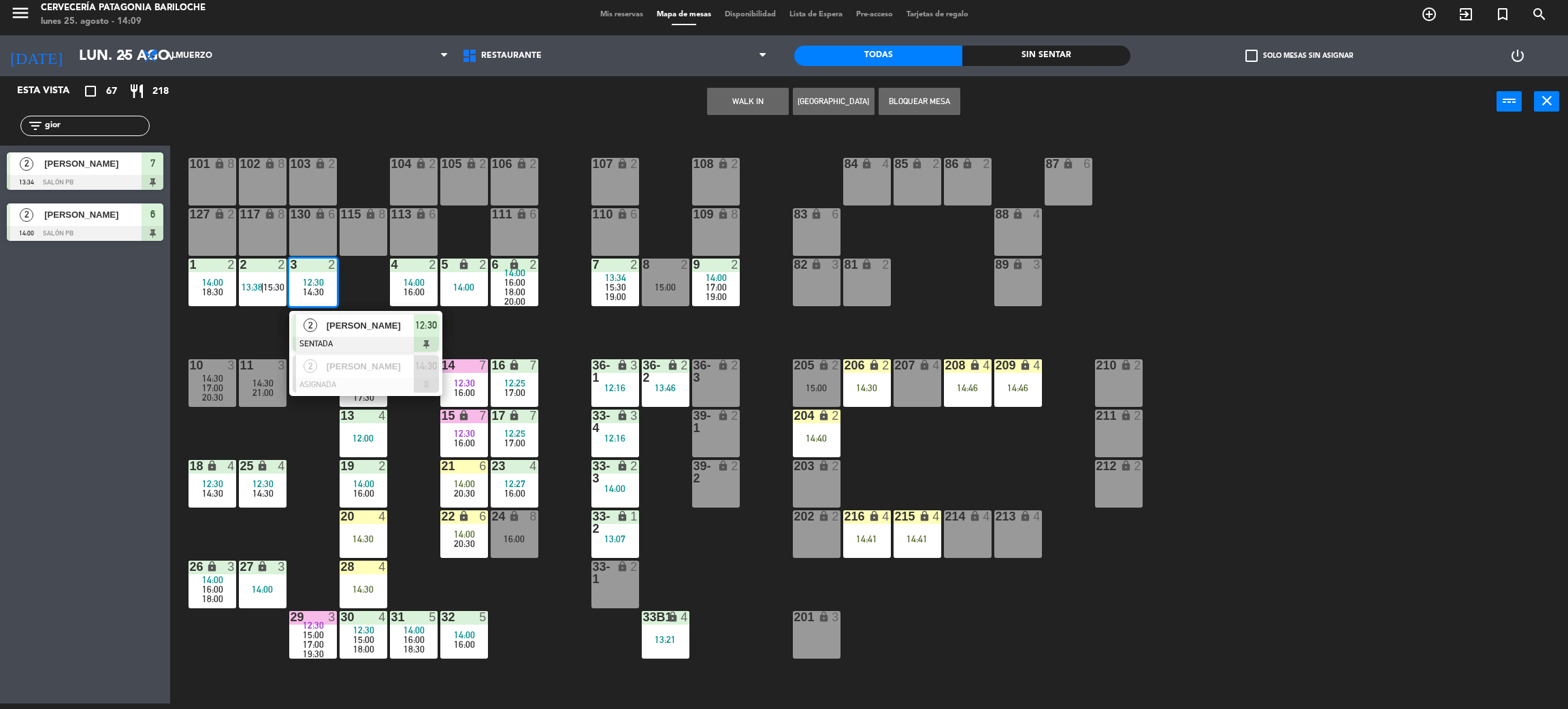
click at [342, 322] on span "[PERSON_NAME]" at bounding box center [370, 325] width 87 height 14
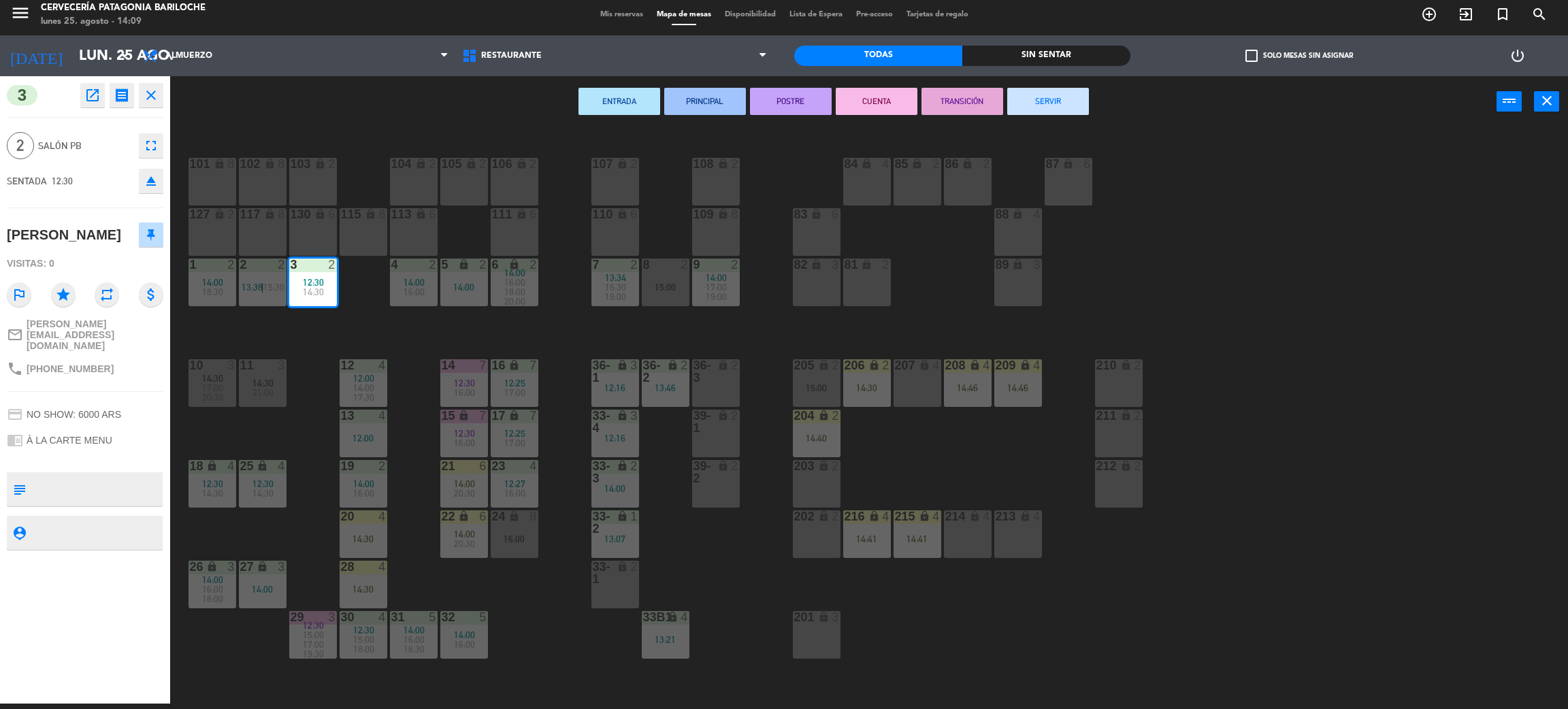
click at [1034, 97] on button "SERVIR" at bounding box center [1048, 102] width 82 height 27
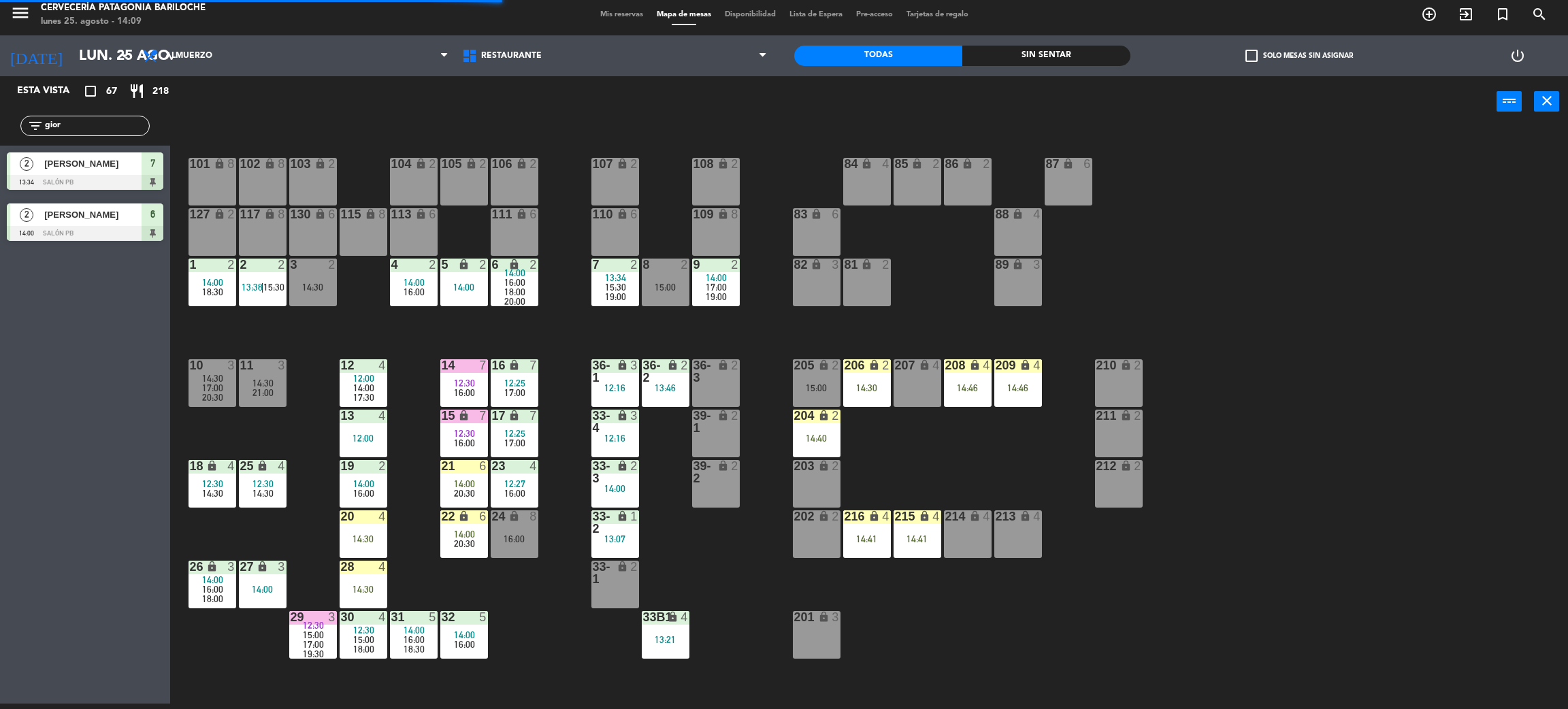
click at [351, 318] on div "101 lock 8 102 lock 8 104 lock 2 105 lock 2 106 lock 2 103 lock 2 107 lock 2 10…" at bounding box center [876, 421] width 1382 height 576
click at [108, 123] on input "gior" at bounding box center [96, 126] width 106 height 15
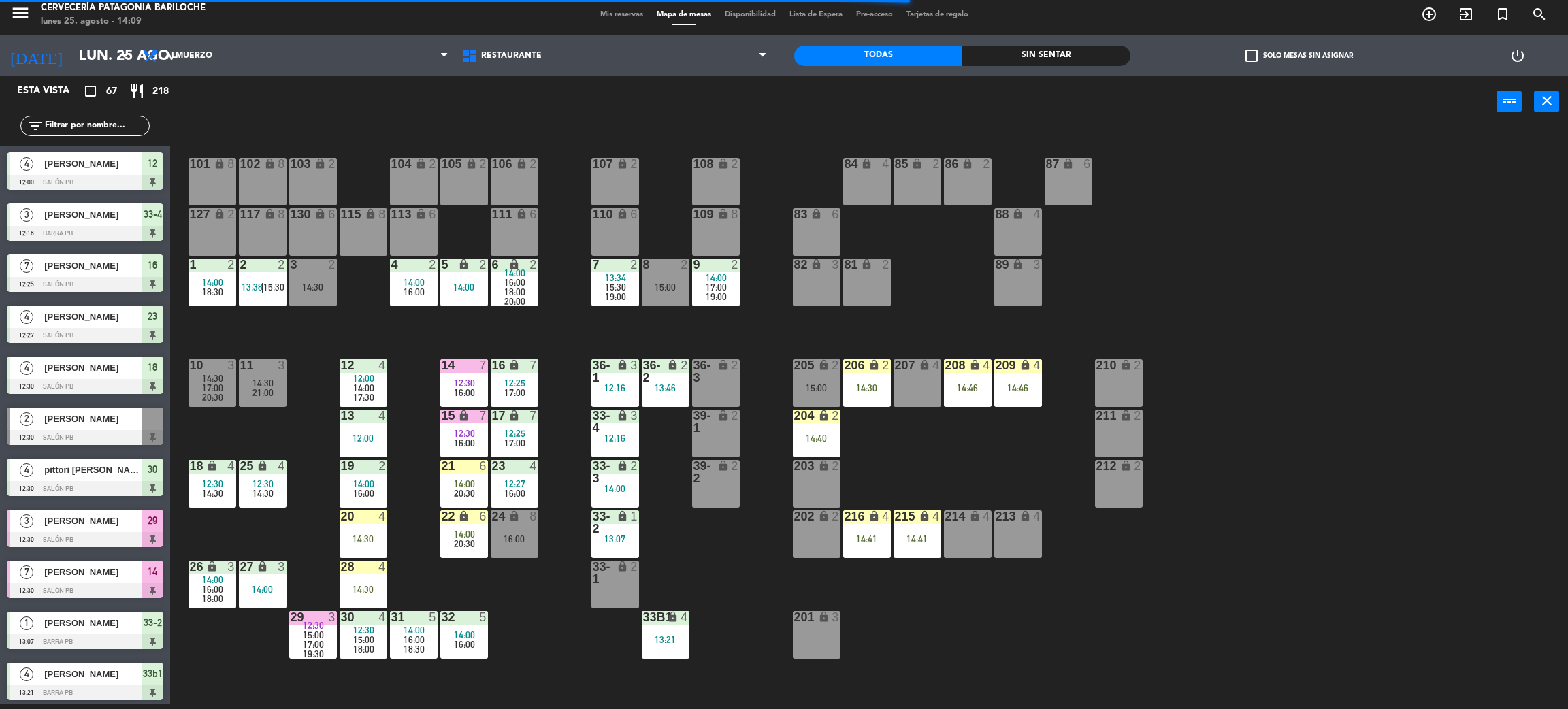
click at [550, 631] on div "101 lock 8 102 lock 8 104 lock 2 105 lock 2 106 lock 2 103 lock 2 107 lock 2 10…" at bounding box center [876, 421] width 1382 height 576
click at [523, 579] on div "101 lock 8 102 lock 8 104 lock 2 105 lock 2 106 lock 2 103 lock 2 107 lock 2 10…" at bounding box center [876, 421] width 1382 height 576
click at [444, 583] on div "101 lock 8 102 lock 8 104 lock 2 105 lock 2 106 lock 2 103 lock 2 107 lock 2 10…" at bounding box center [876, 421] width 1382 height 576
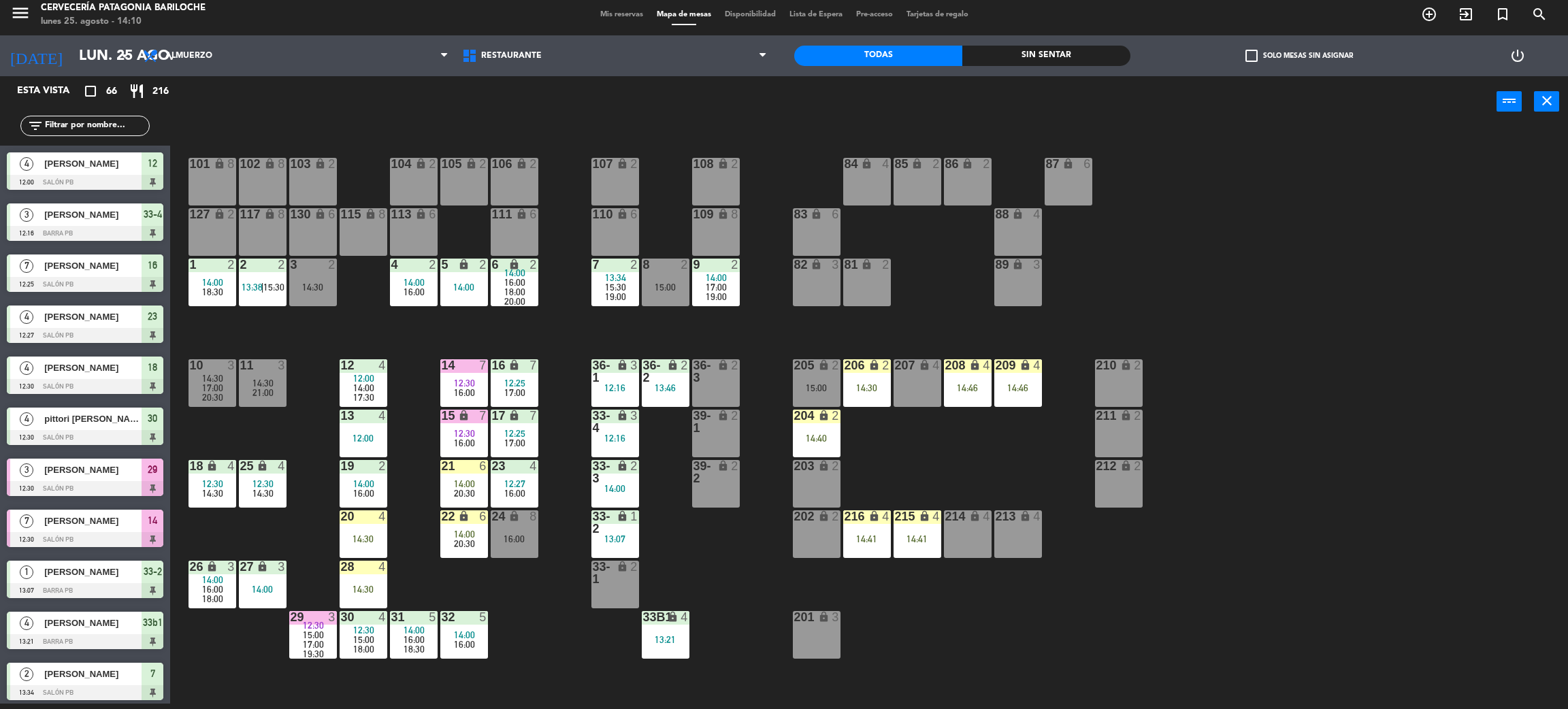
click at [467, 570] on div "101 lock 8 102 lock 8 104 lock 2 105 lock 2 106 lock 2 103 lock 2 107 lock 2 10…" at bounding box center [876, 421] width 1382 height 576
click at [981, 633] on div "101 lock 8 102 lock 8 104 lock 2 105 lock 2 106 lock 2 103 lock 2 107 lock 2 10…" at bounding box center [876, 421] width 1382 height 576
click at [748, 558] on div "101 lock 8 102 lock 8 104 lock 2 105 lock 2 106 lock 2 103 lock 2 107 lock 2 10…" at bounding box center [876, 421] width 1382 height 576
click at [505, 596] on div "101 lock 8 102 lock 8 104 lock 2 105 lock 2 106 lock 2 103 lock 2 107 lock 2 10…" at bounding box center [876, 421] width 1382 height 576
click at [468, 545] on span "20:30" at bounding box center [464, 543] width 21 height 11
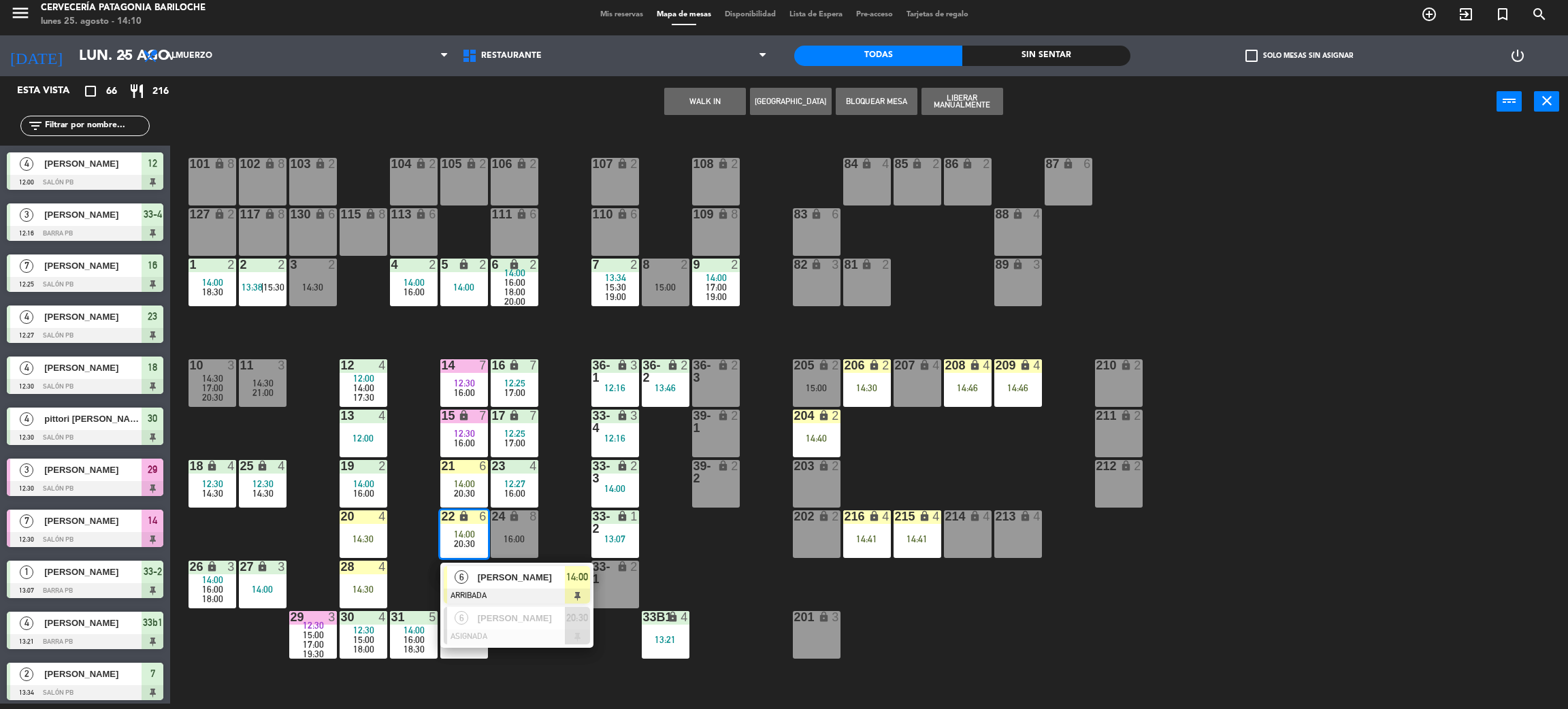
click at [512, 575] on span "[PERSON_NAME]" at bounding box center [522, 577] width 87 height 14
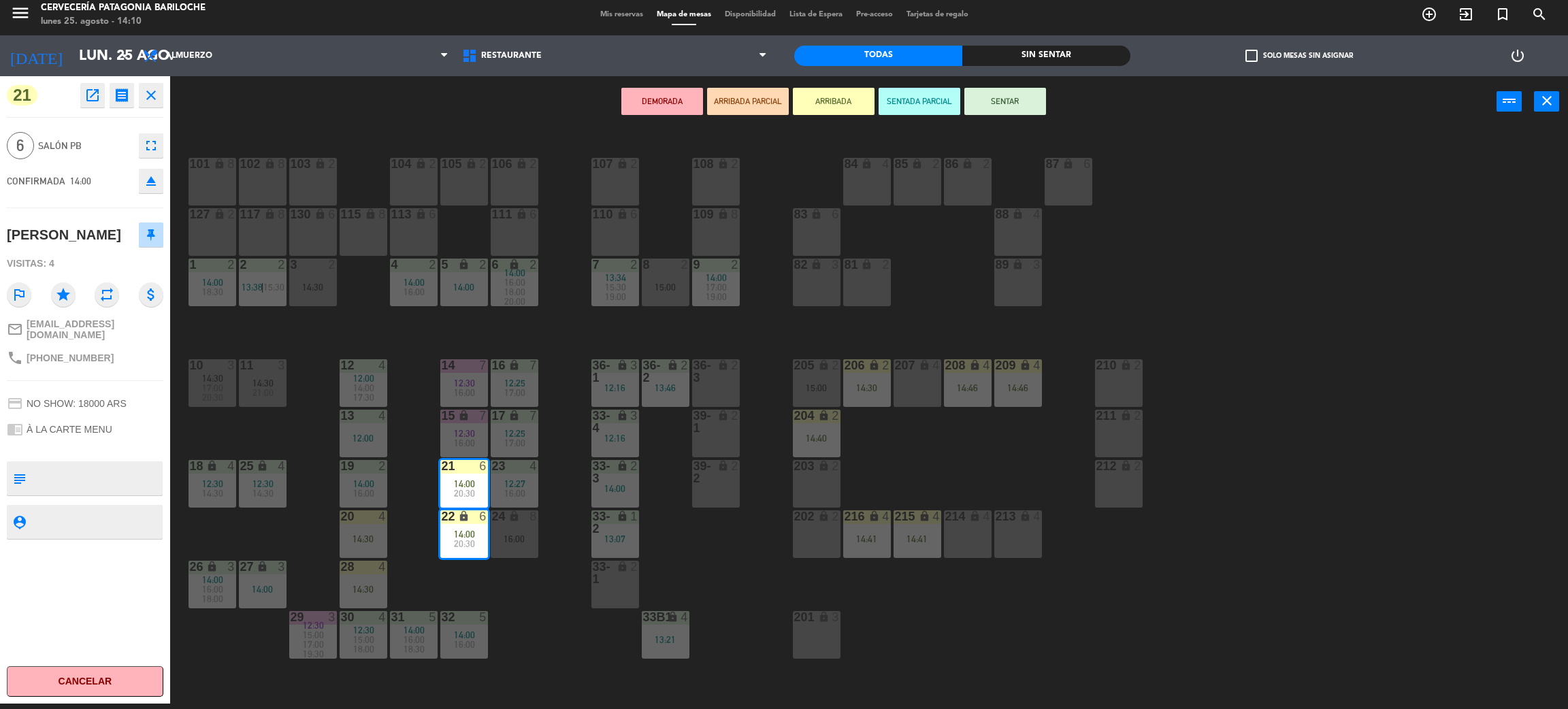
click at [1014, 96] on button "SENTAR" at bounding box center [1005, 102] width 82 height 27
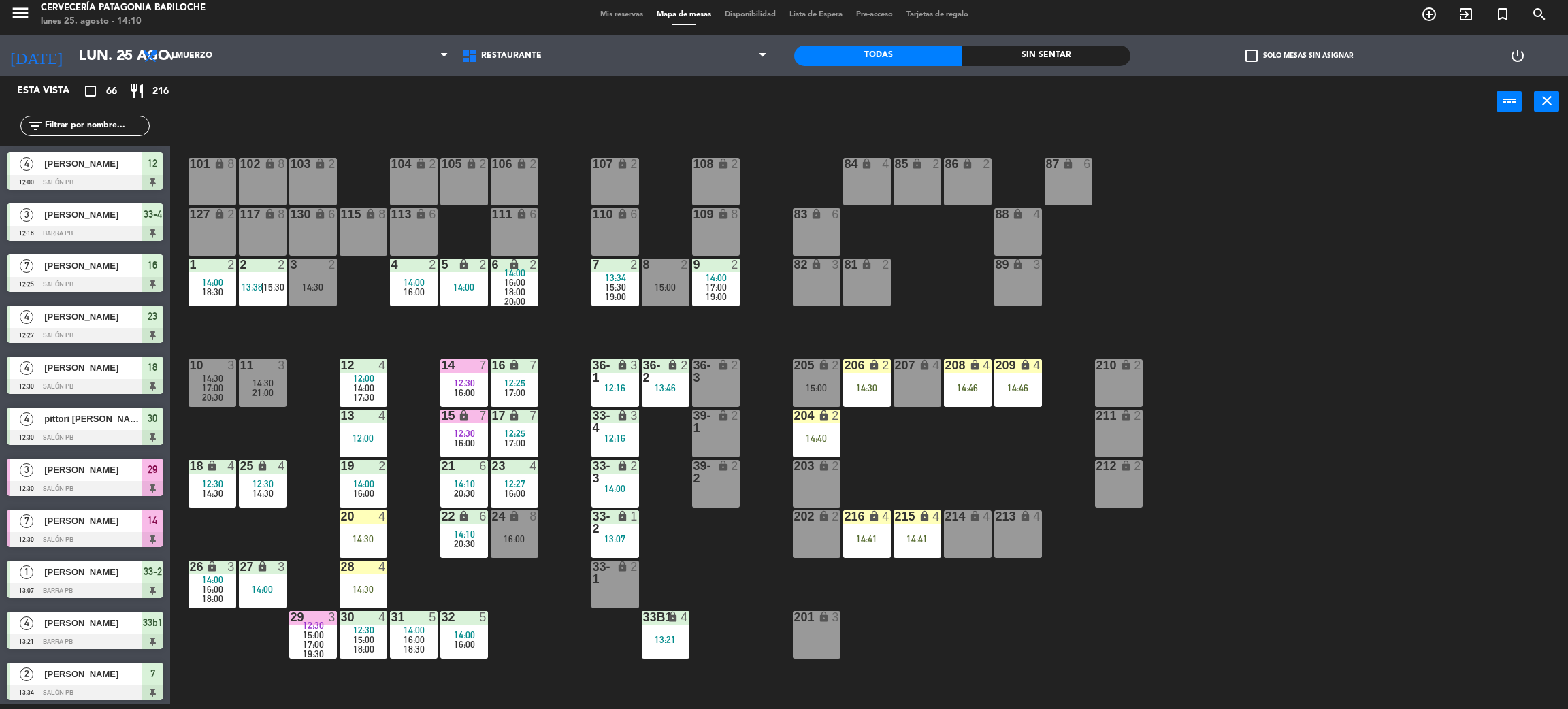
click at [536, 582] on div "101 lock 8 102 lock 8 104 lock 2 105 lock 2 106 lock 2 103 lock 2 107 lock 2 10…" at bounding box center [876, 421] width 1382 height 576
click at [319, 337] on div "101 lock 8 102 lock 8 104 lock 2 105 lock 2 106 lock 2 103 lock 2 107 lock 2 10…" at bounding box center [876, 421] width 1382 height 576
click at [780, 337] on div "101 lock 8 102 lock 8 104 lock 2 105 lock 2 106 lock 2 103 lock 2 107 lock 2 10…" at bounding box center [876, 421] width 1382 height 576
click at [934, 482] on div "101 lock 8 102 lock 8 104 lock 2 105 lock 2 106 lock 2 103 lock 2 107 lock 2 10…" at bounding box center [876, 421] width 1382 height 576
click at [334, 336] on div "101 lock 8 102 lock 8 104 lock 2 105 lock 2 106 lock 2 103 lock 2 107 lock 2 10…" at bounding box center [876, 421] width 1382 height 576
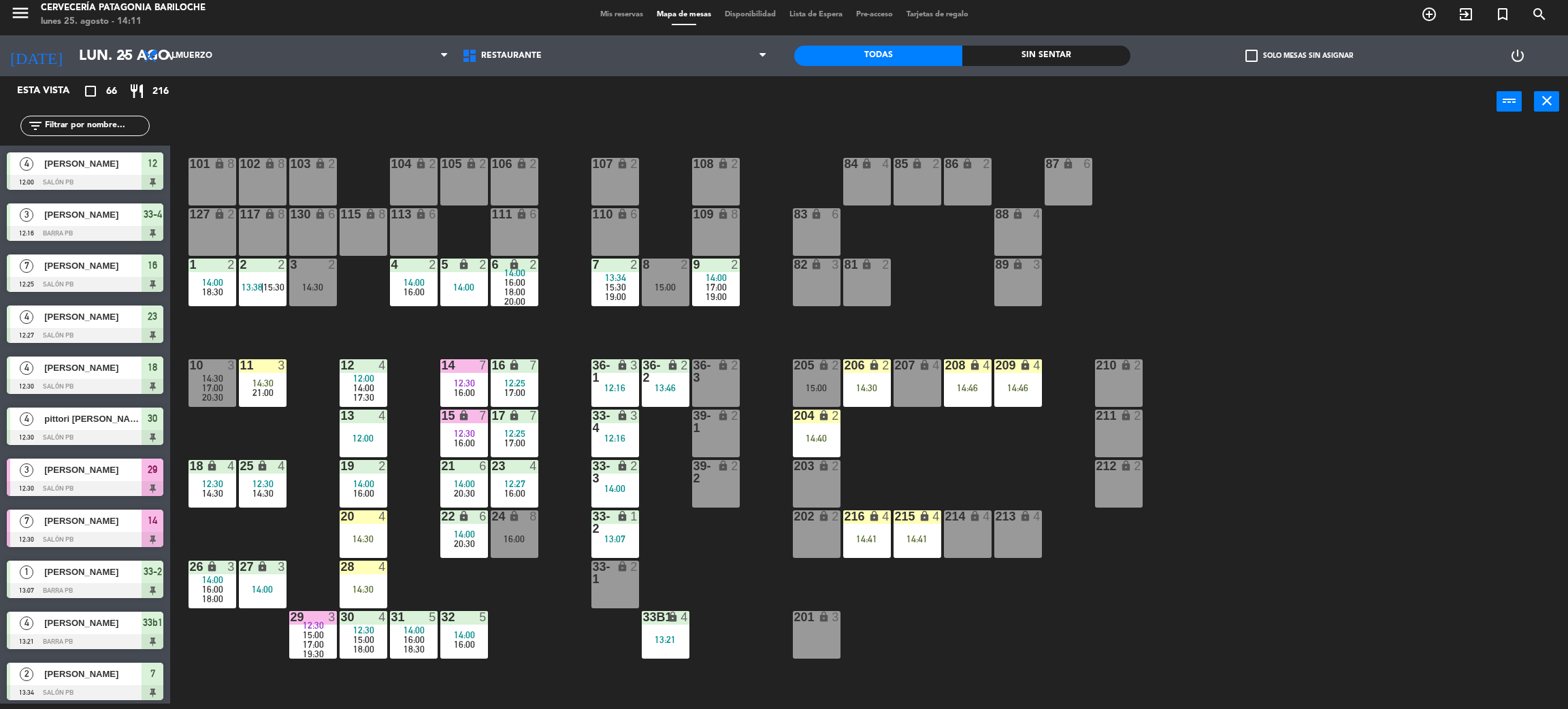
click at [291, 433] on div "101 lock 8 102 lock 8 104 lock 2 105 lock 2 106 lock 2 103 lock 2 107 lock 2 10…" at bounding box center [876, 421] width 1382 height 576
click at [317, 630] on span "15:00" at bounding box center [313, 635] width 21 height 11
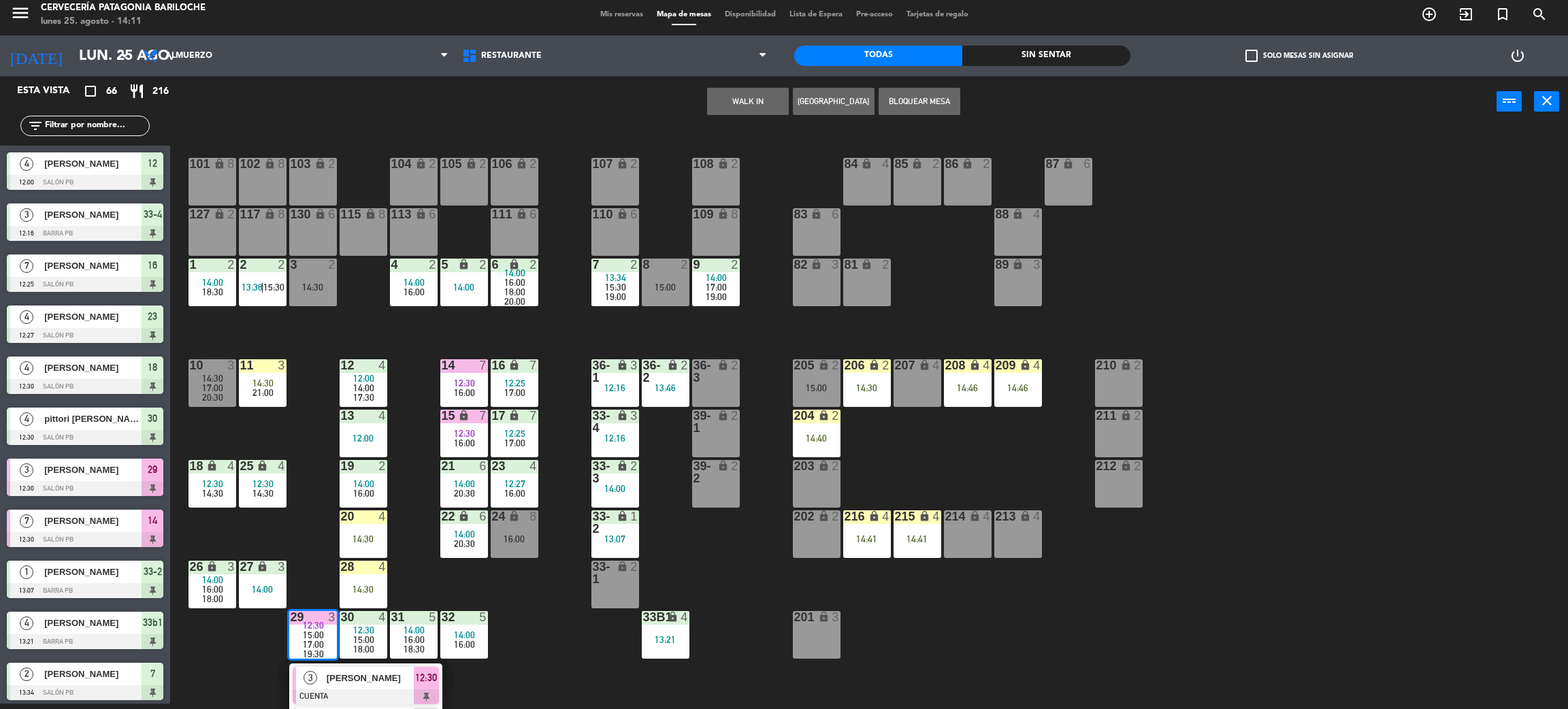
click at [353, 680] on span "[PERSON_NAME]" at bounding box center [370, 678] width 87 height 14
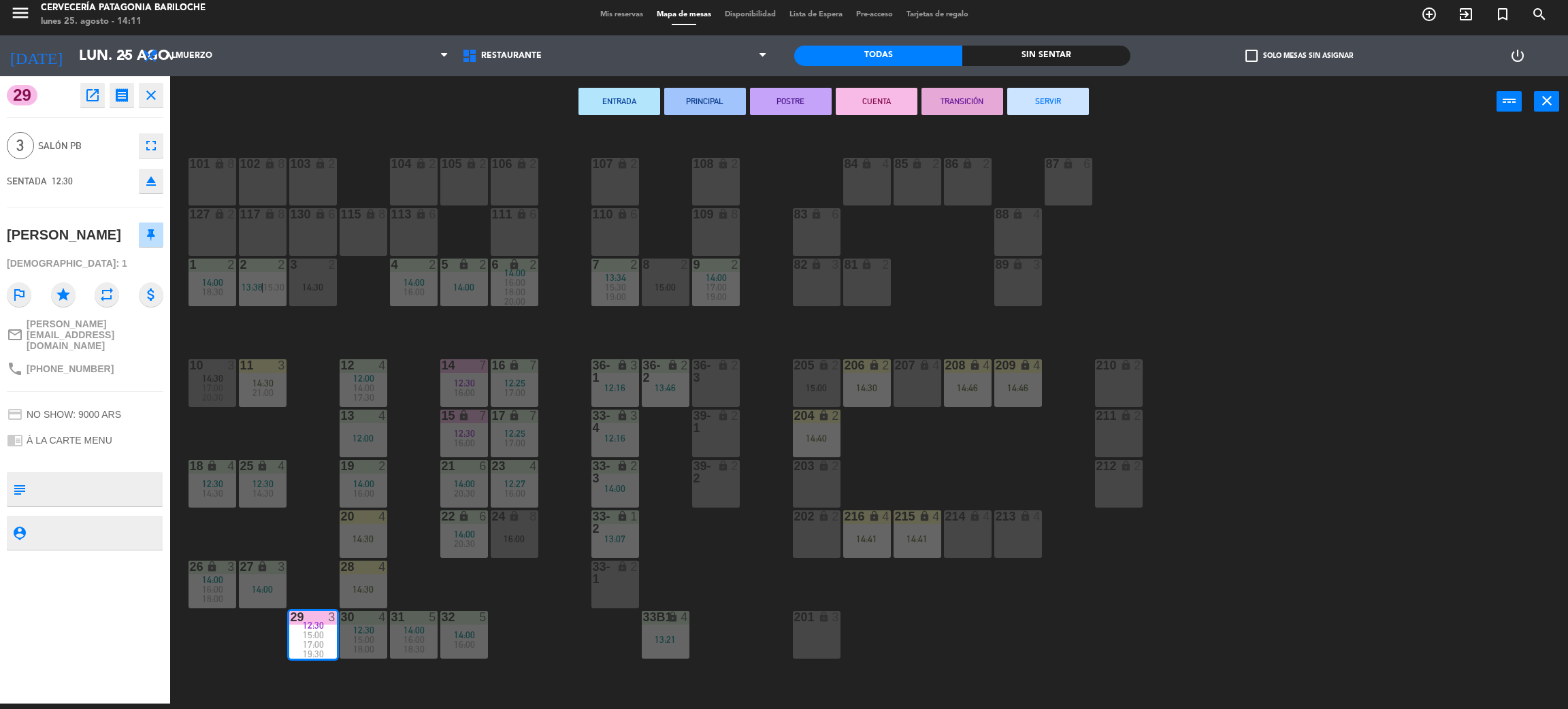
click at [1067, 110] on button "SERVIR" at bounding box center [1048, 102] width 82 height 27
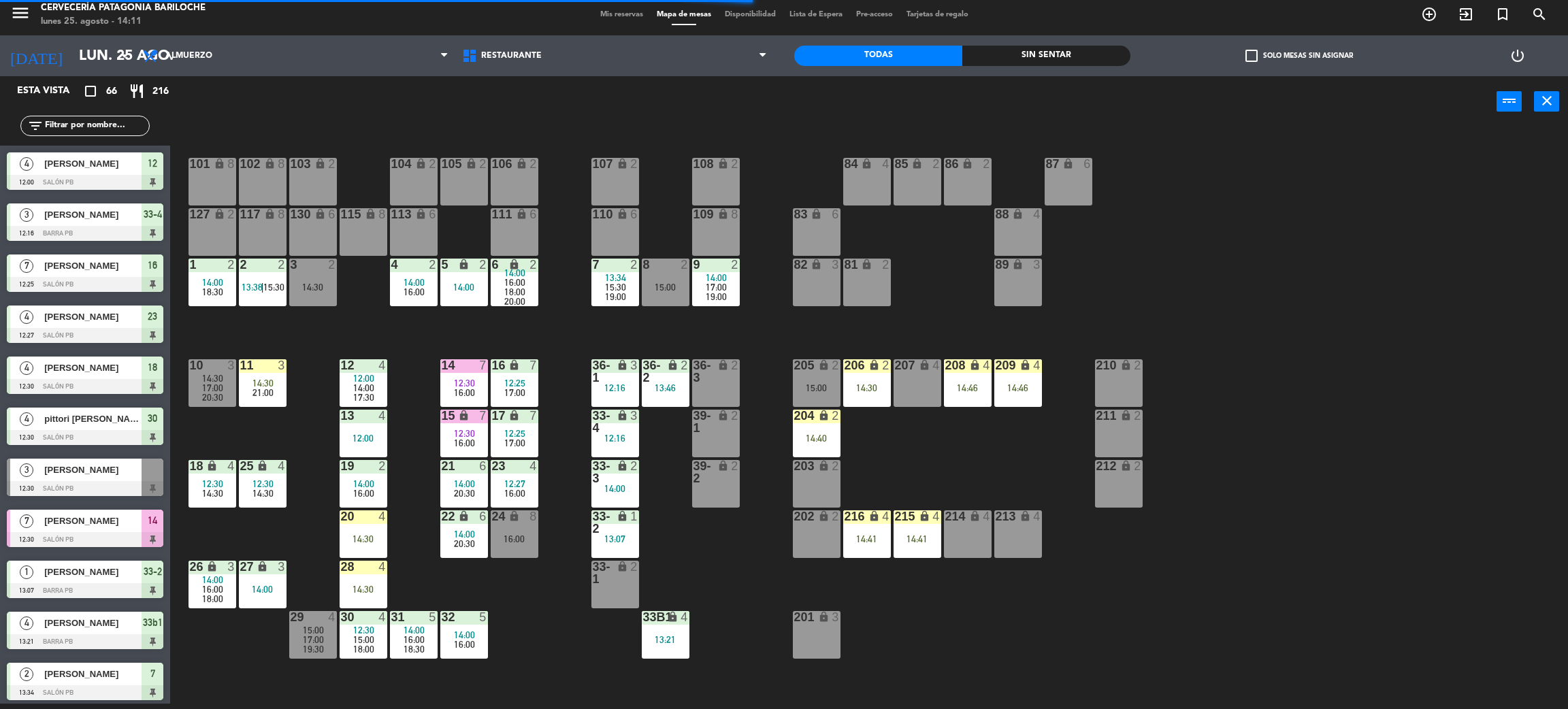
click at [266, 640] on div "101 lock 8 102 lock 8 104 lock 2 105 lock 2 106 lock 2 103 lock 2 107 lock 2 10…" at bounding box center [876, 421] width 1382 height 576
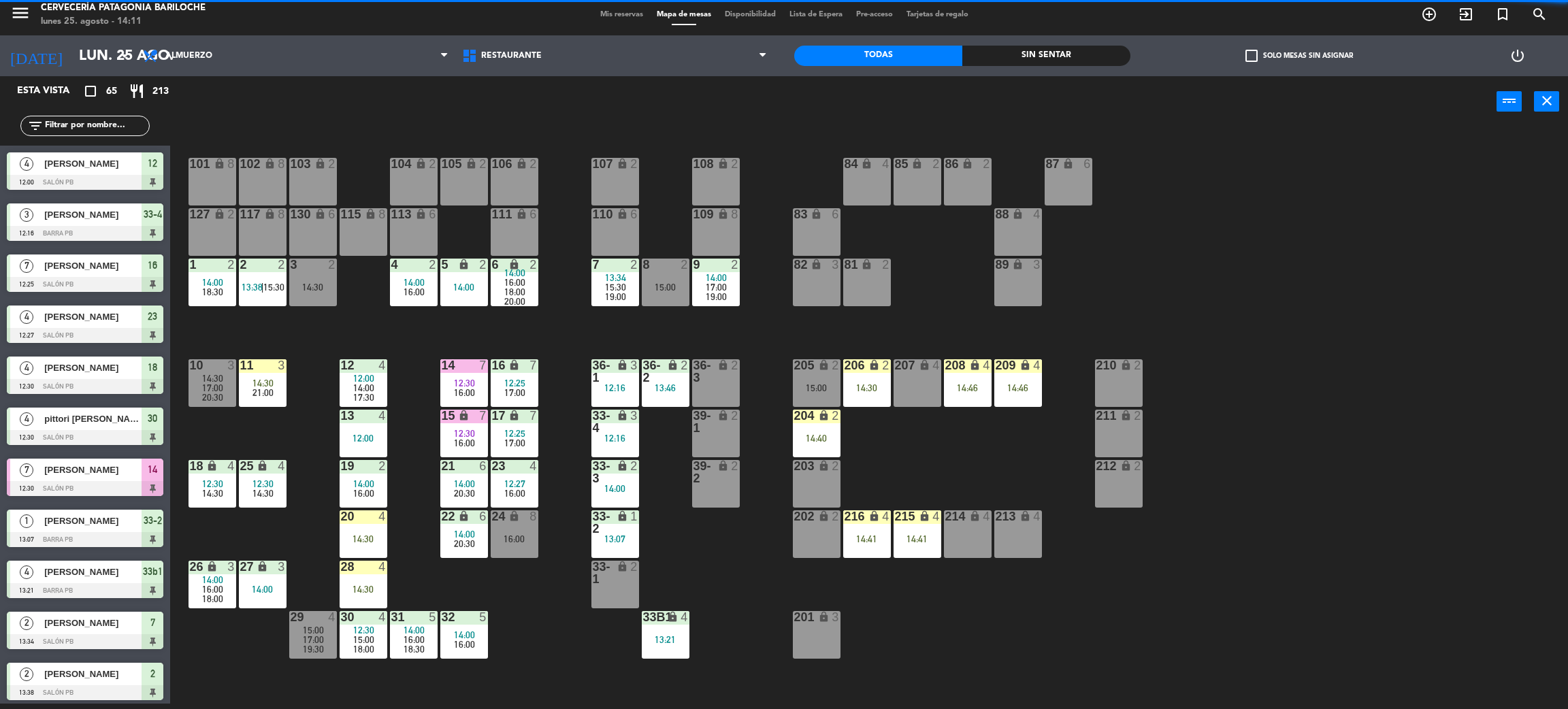
click at [522, 604] on div "101 lock 8 102 lock 8 104 lock 2 105 lock 2 106 lock 2 103 lock 2 107 lock 2 10…" at bounding box center [876, 421] width 1382 height 576
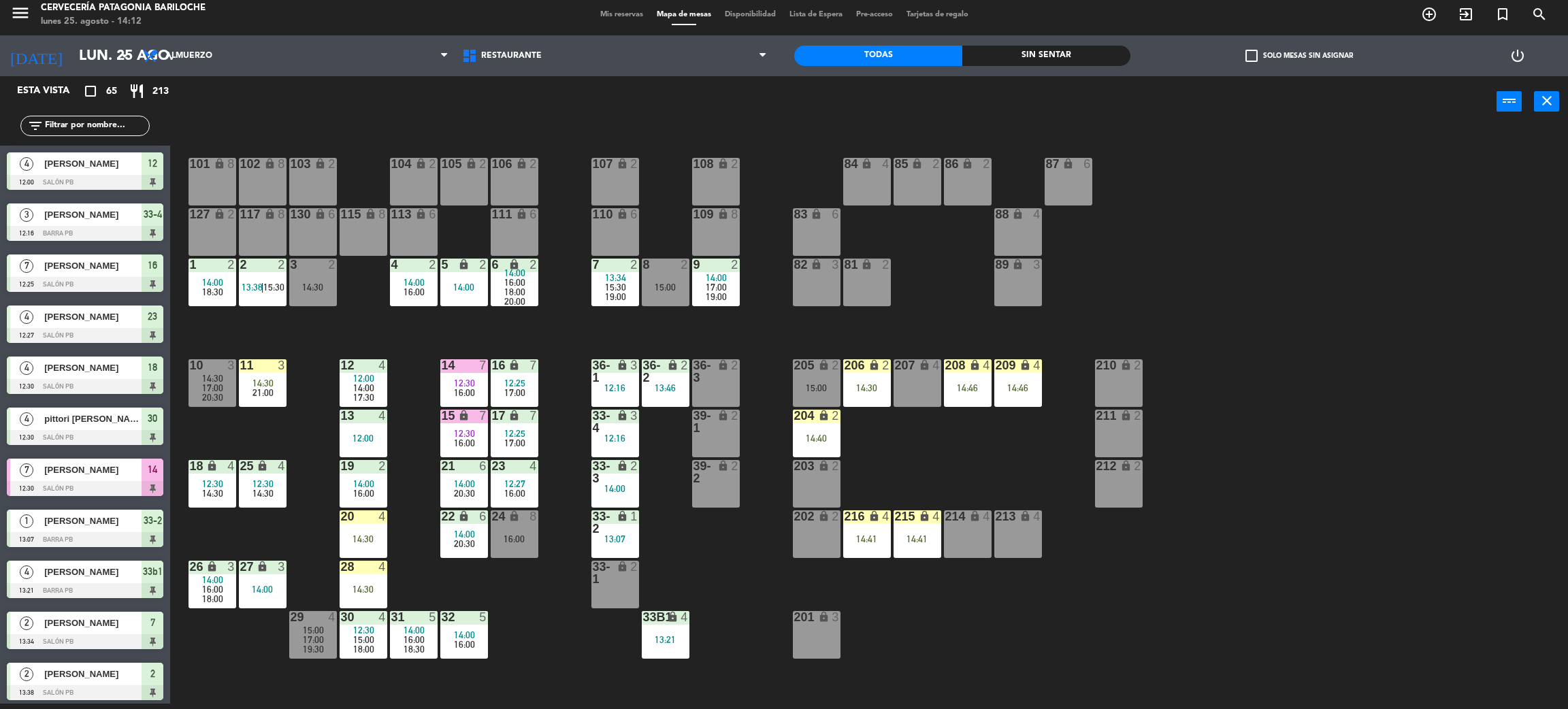
click at [883, 393] on div "206 lock 2 14:30" at bounding box center [868, 383] width 48 height 48
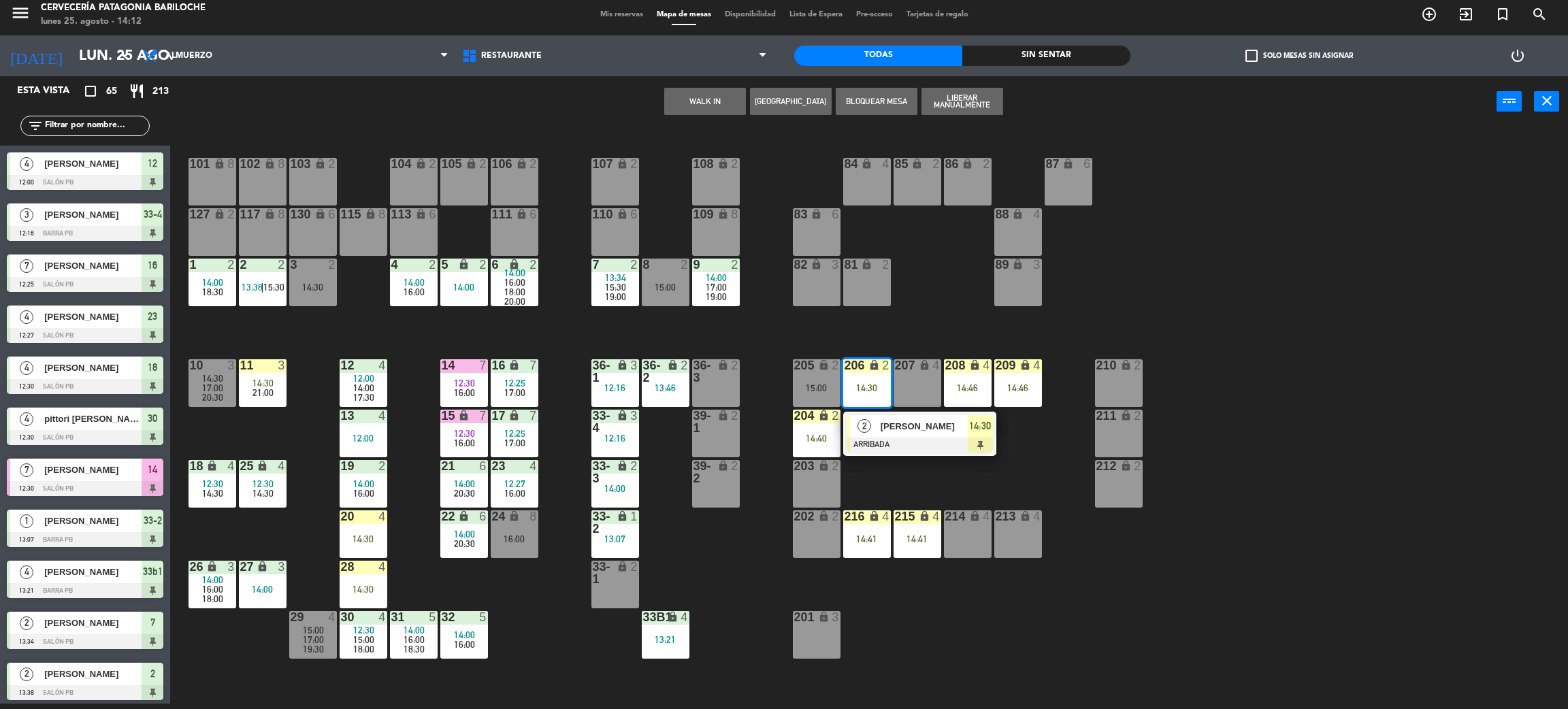
click at [1006, 481] on div "101 lock 8 102 lock 8 104 lock 2 105 lock 2 106 lock 2 103 lock 2 107 lock 2 10…" at bounding box center [876, 421] width 1382 height 576
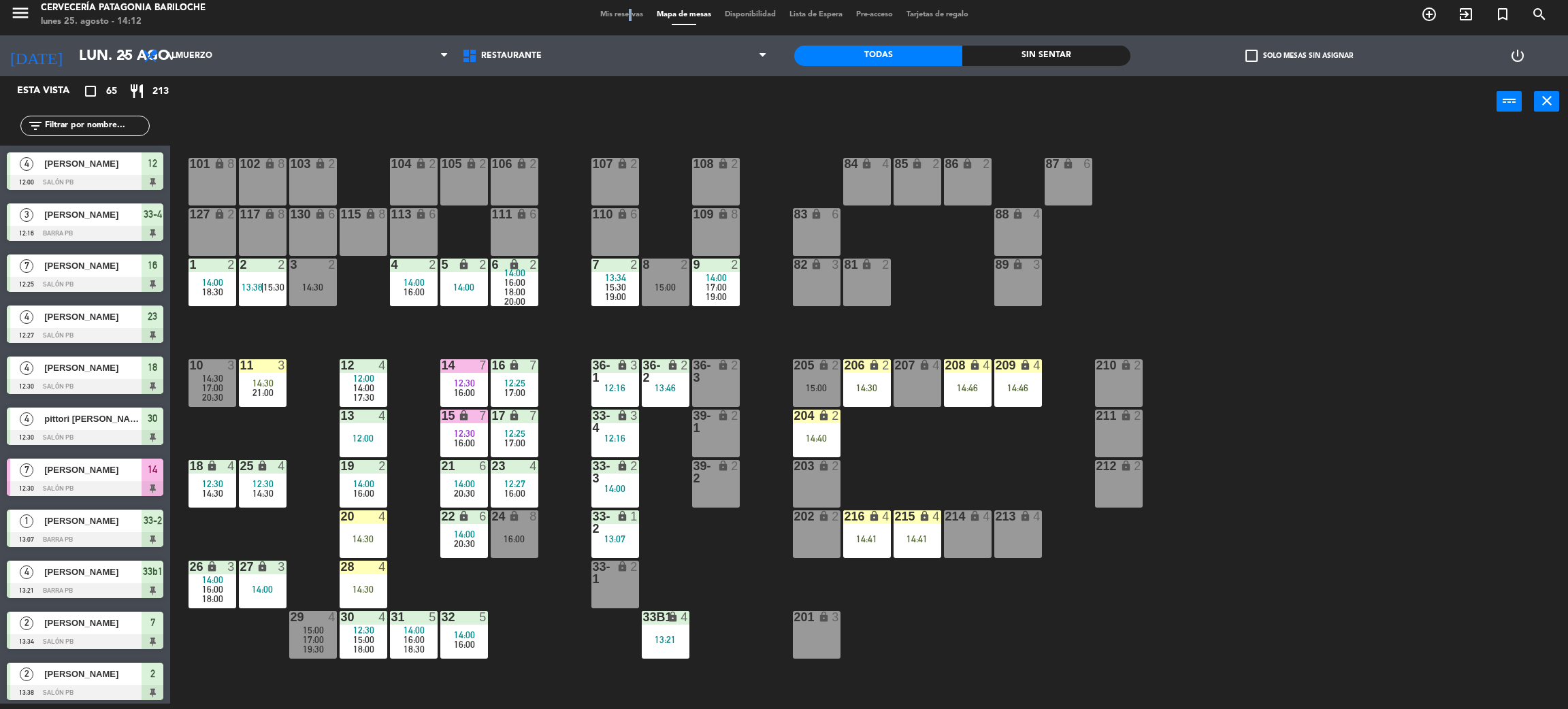
click at [619, 18] on span "Mis reservas" at bounding box center [621, 14] width 57 height 7
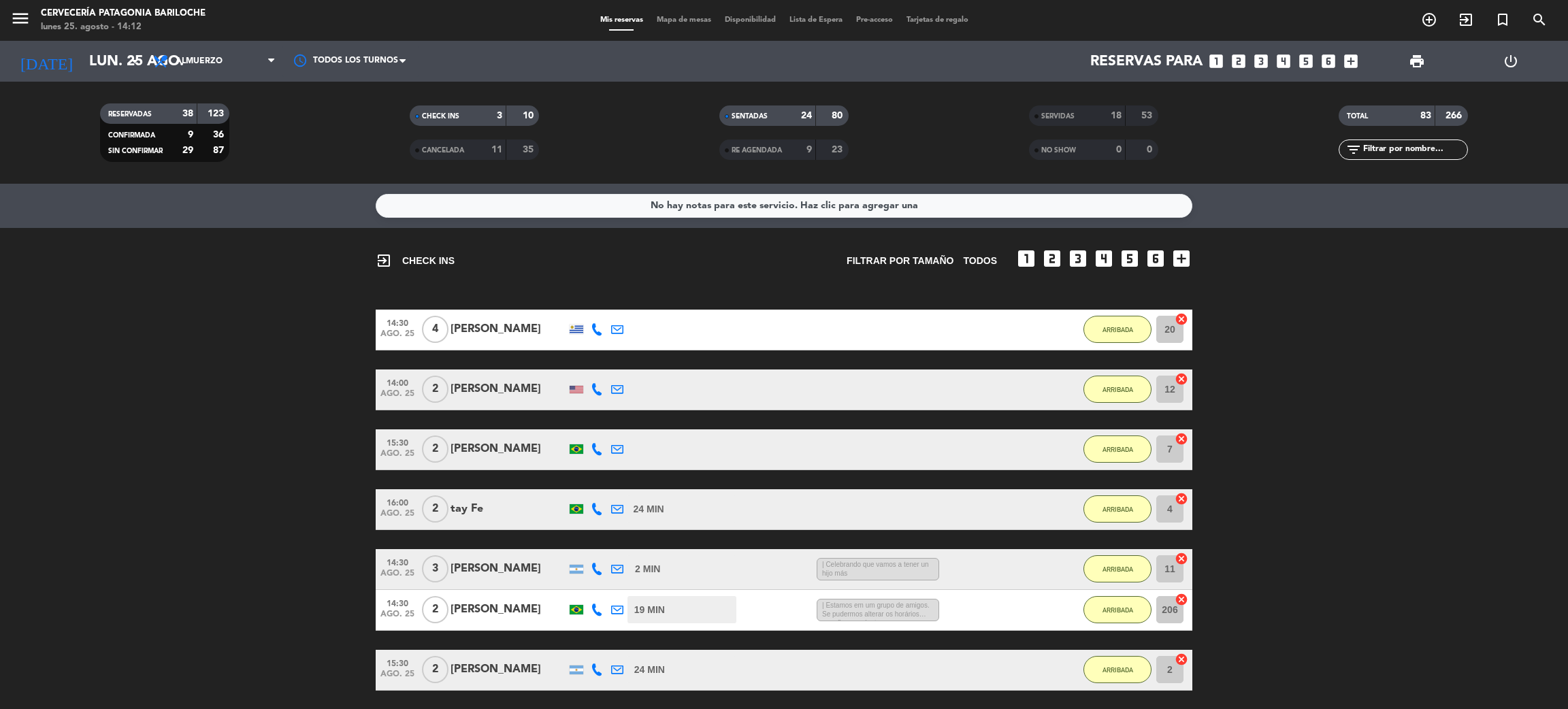
click at [683, 22] on span "Mapa de mesas" at bounding box center [684, 20] width 68 height 7
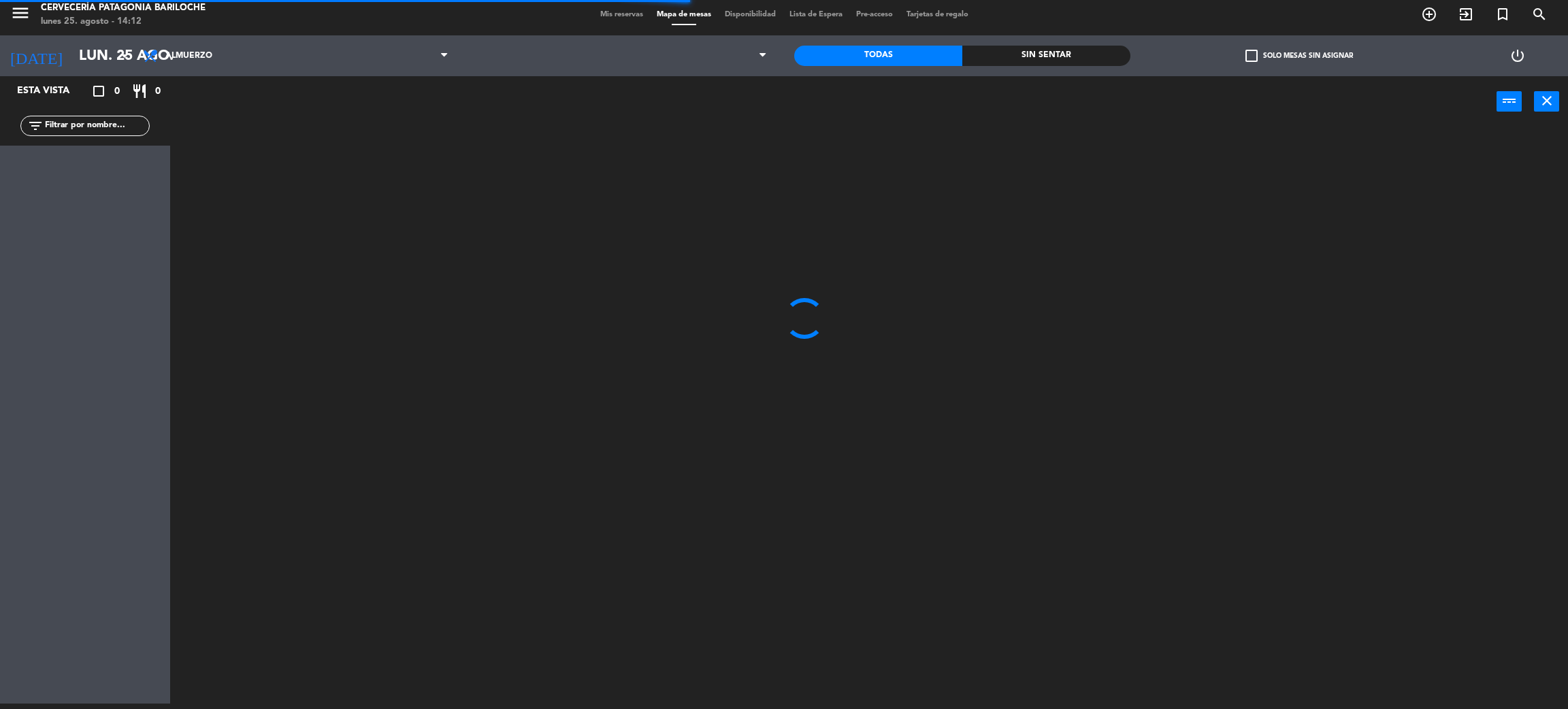
click at [128, 121] on input "text" at bounding box center [96, 126] width 106 height 15
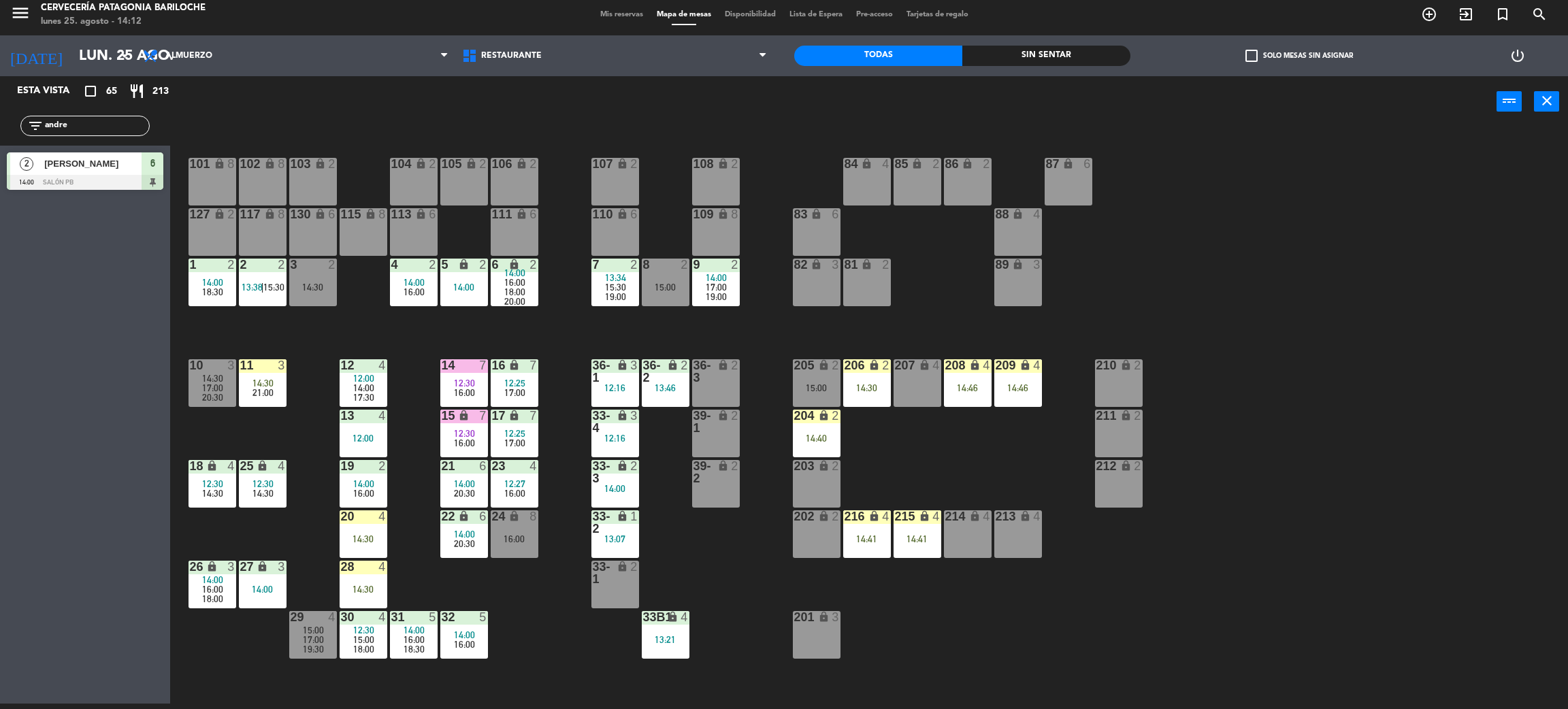
type input "andre"
click at [14, 263] on div "Esta vista crop_square 65 restaurant 213 filter_list andre 2 [PERSON_NAME] 14:0…" at bounding box center [85, 390] width 171 height 627
click at [65, 181] on div at bounding box center [85, 182] width 157 height 15
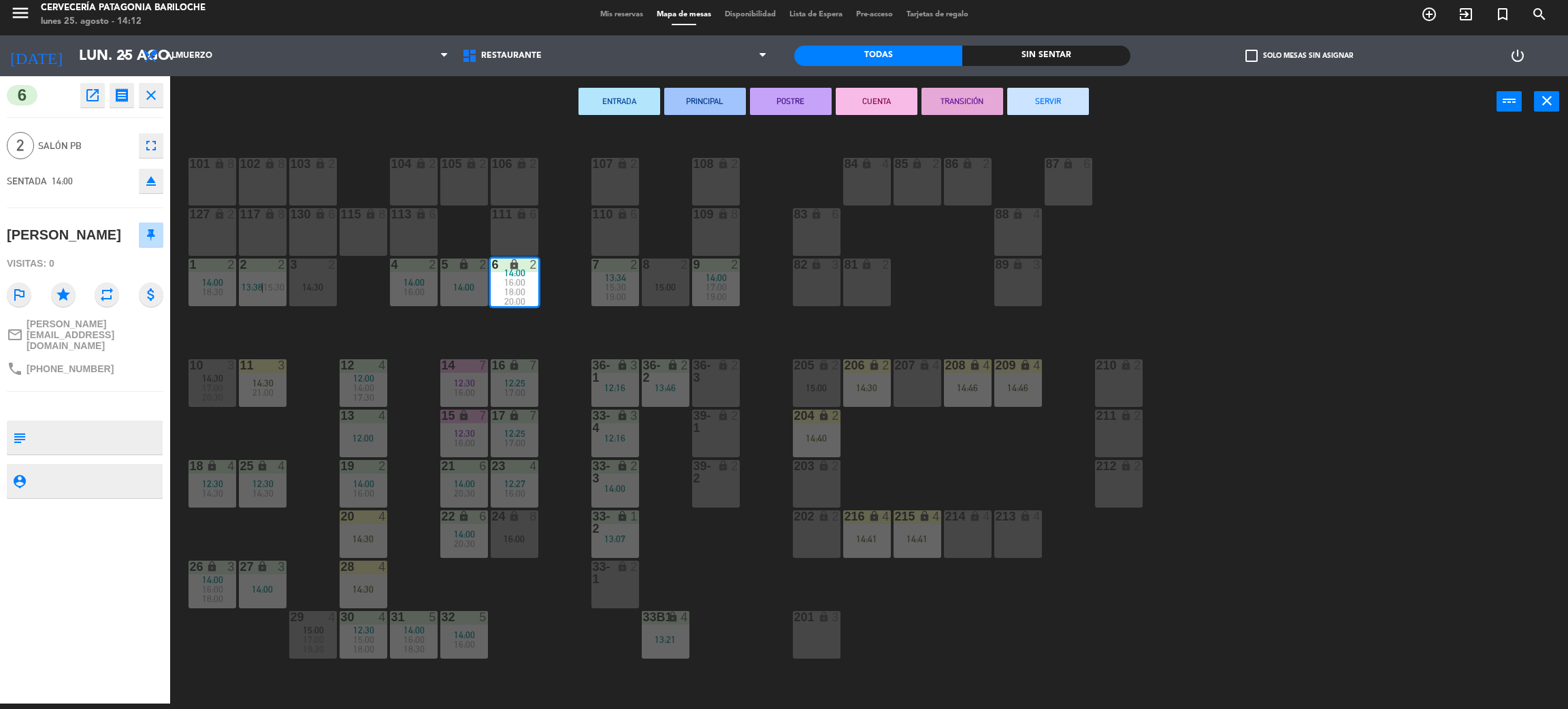
click at [319, 328] on div "101 lock 8 102 lock 8 104 lock 2 105 lock 2 106 lock 2 103 lock 2 107 lock 2 10…" at bounding box center [876, 421] width 1382 height 576
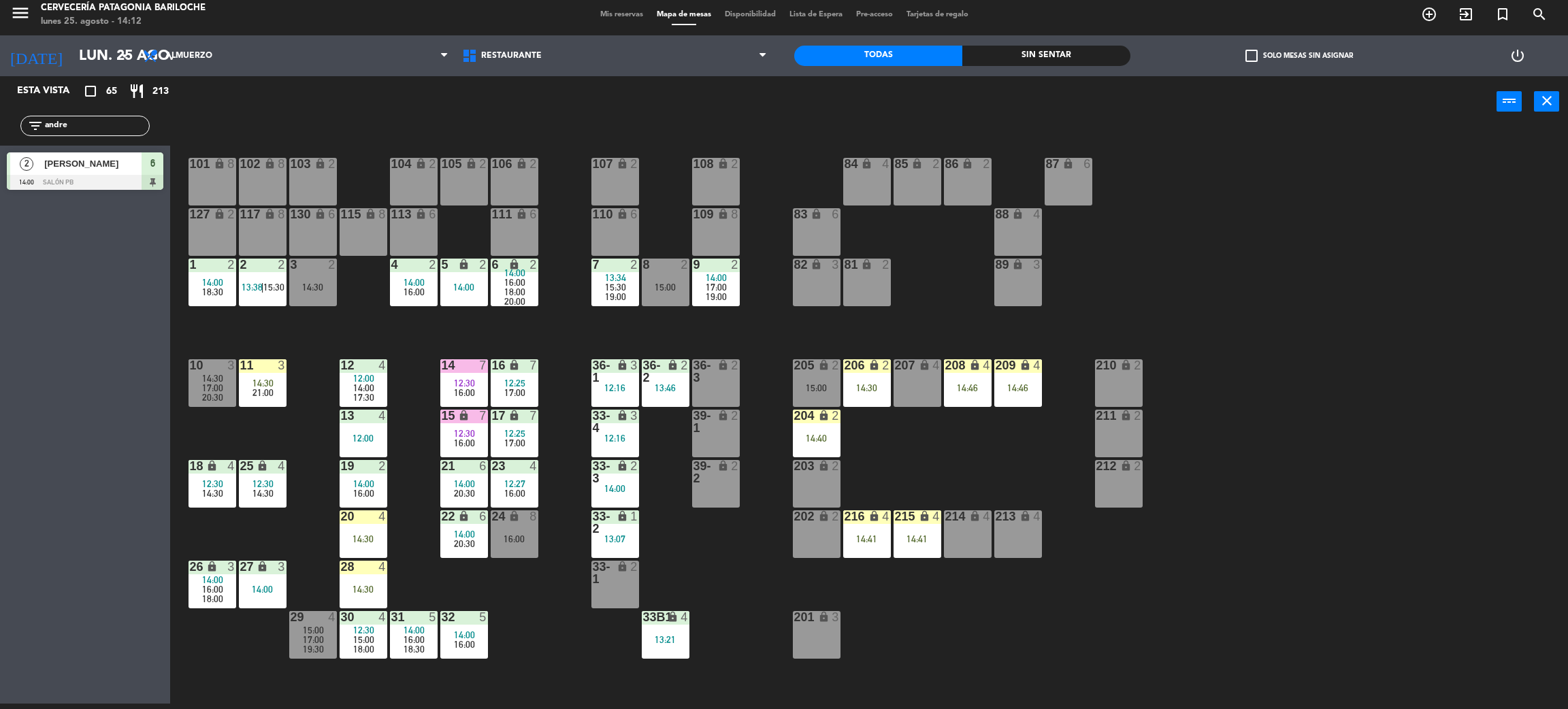
click at [111, 131] on input "andre" at bounding box center [96, 126] width 106 height 15
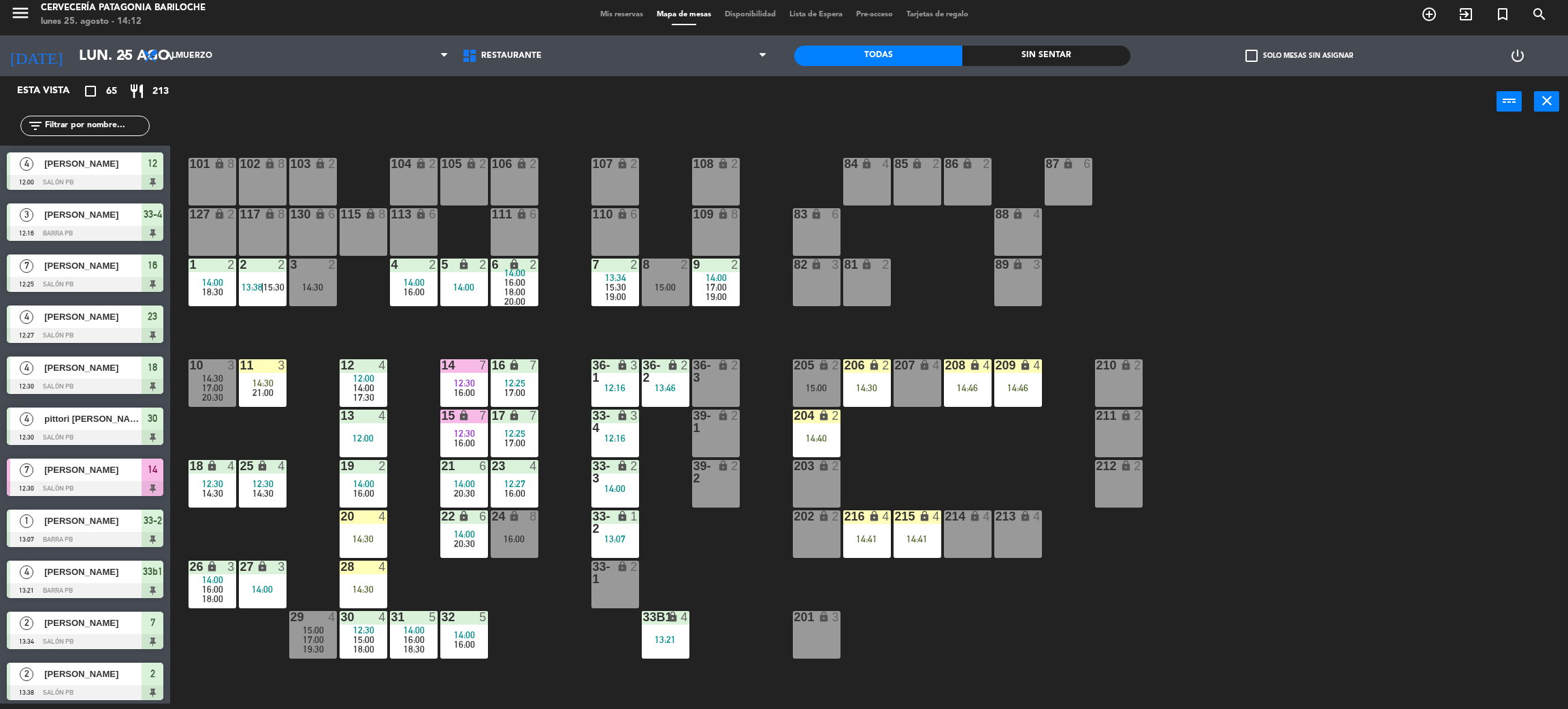
click at [917, 431] on div "101 lock 8 102 lock 8 104 lock 2 105 lock 2 106 lock 2 103 lock 2 107 lock 2 10…" at bounding box center [876, 421] width 1382 height 576
click at [140, 121] on input "text" at bounding box center [96, 126] width 106 height 15
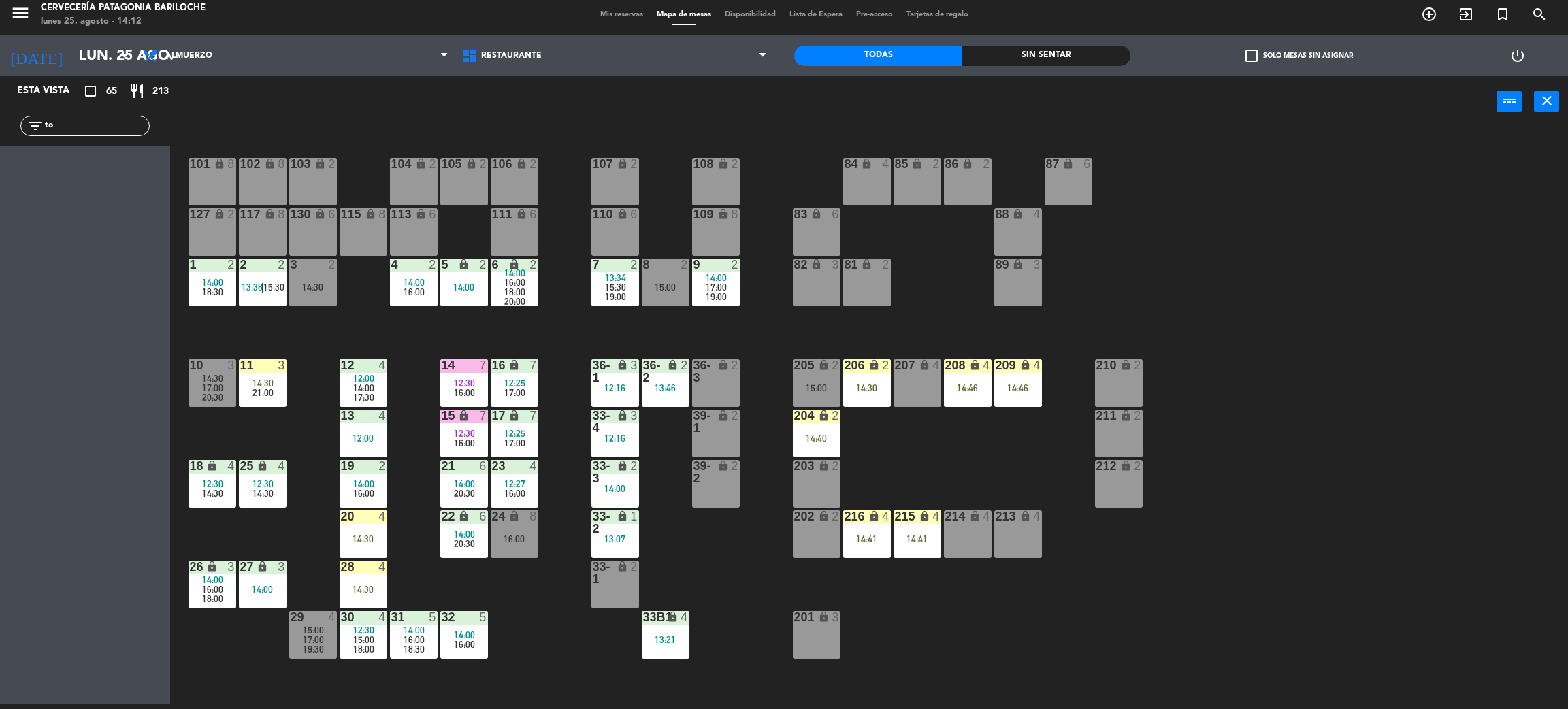
type input "t"
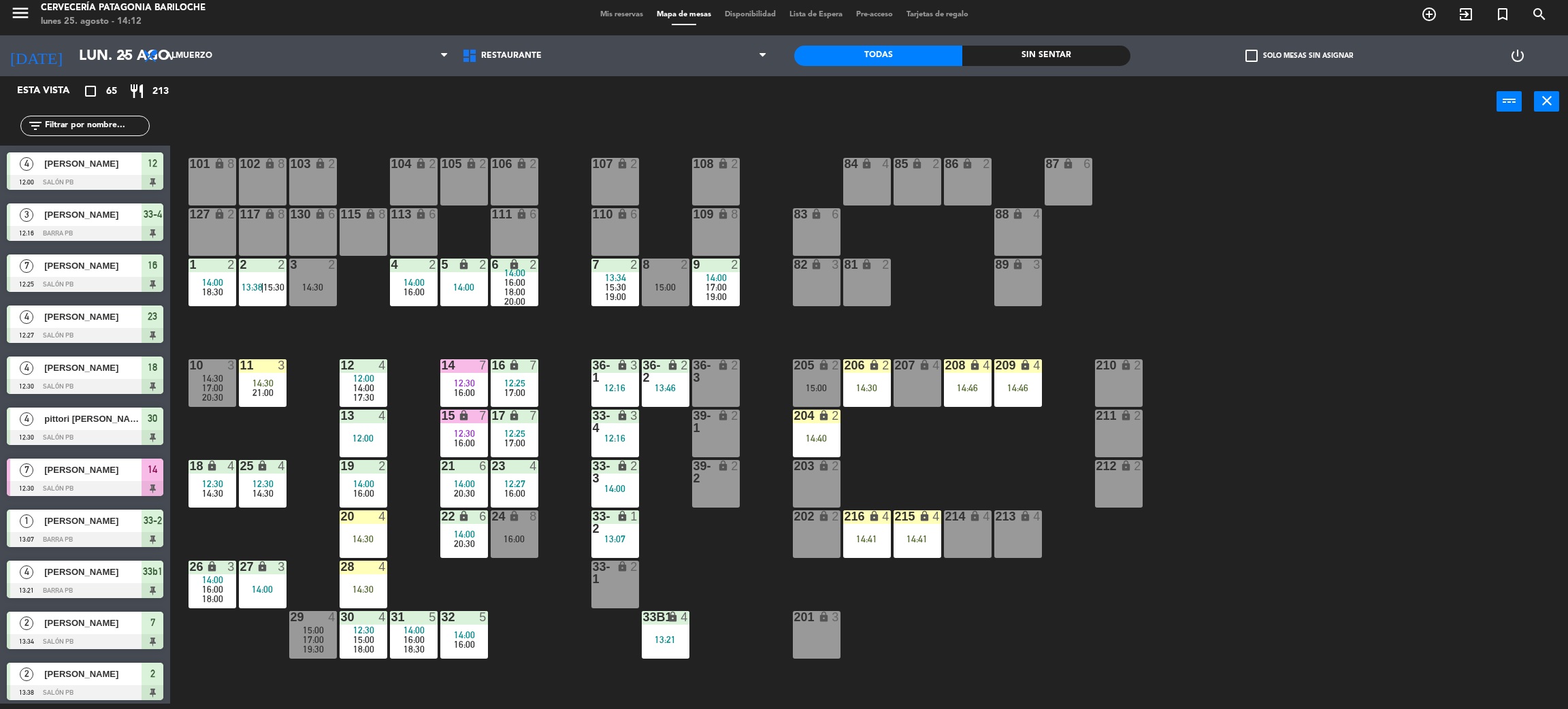
click at [726, 555] on div "101 lock 8 102 lock 8 104 lock 2 105 lock 2 106 lock 2 103 lock 2 107 lock 2 10…" at bounding box center [876, 421] width 1382 height 576
click at [866, 384] on div "14:30" at bounding box center [868, 388] width 48 height 10
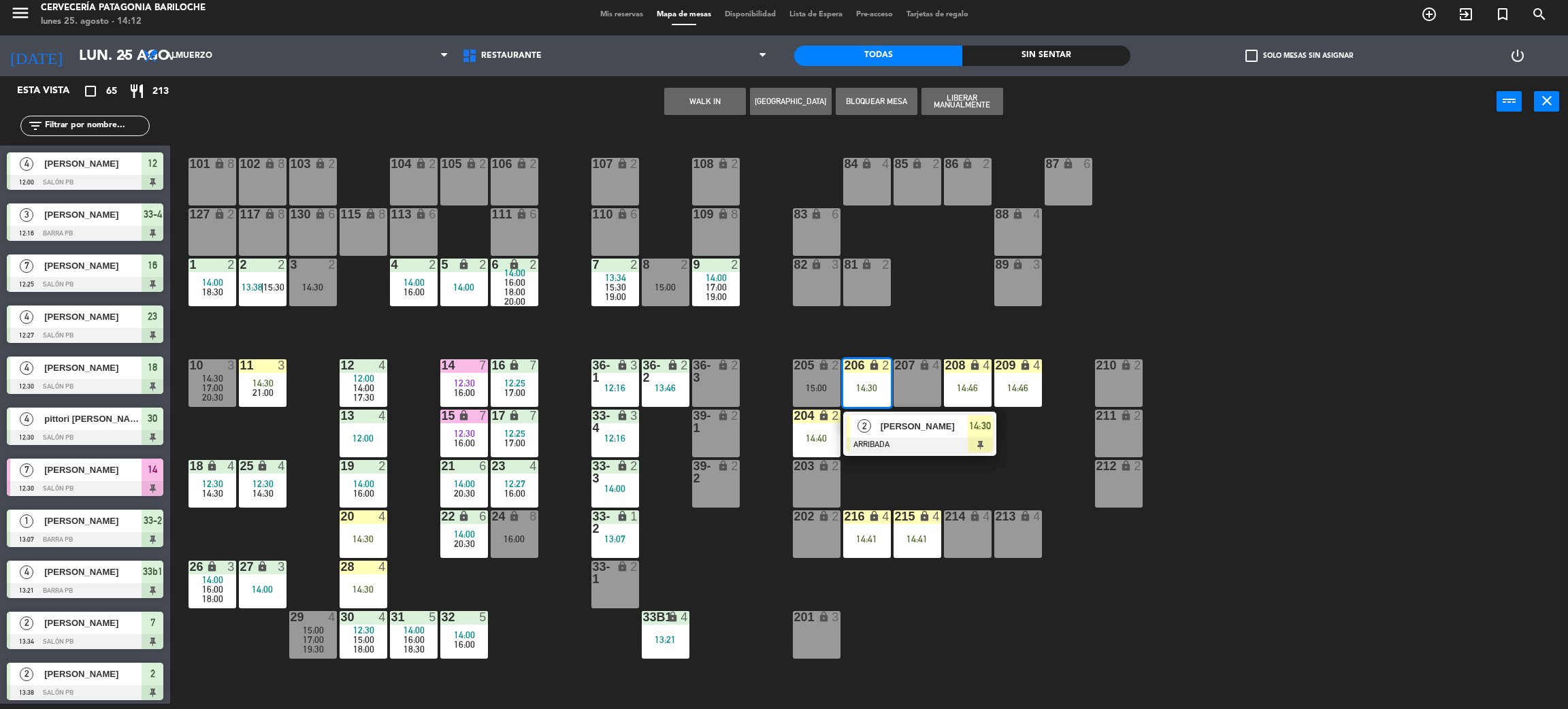
click at [895, 419] on span "[PERSON_NAME]" at bounding box center [924, 426] width 87 height 14
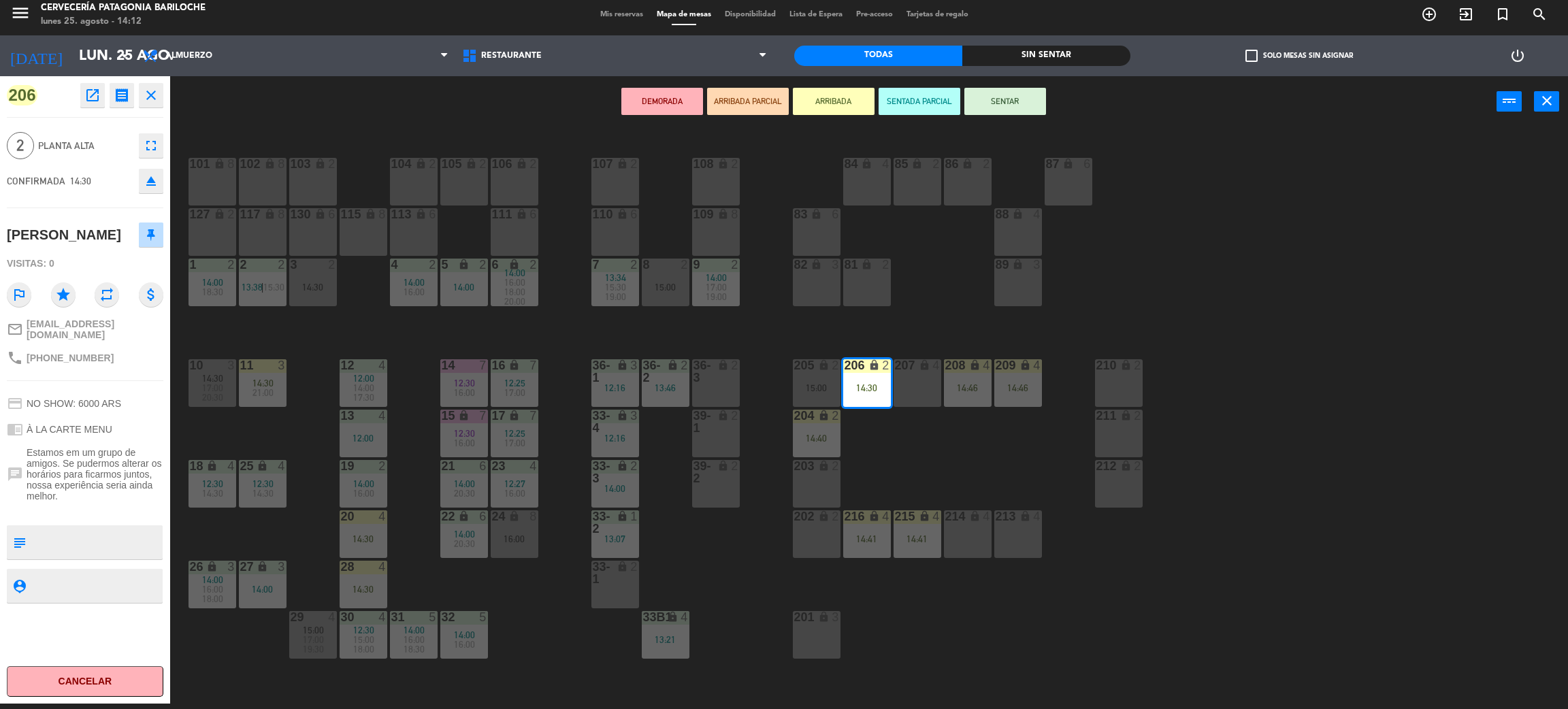
click at [917, 387] on div "207 lock 4" at bounding box center [917, 383] width 48 height 48
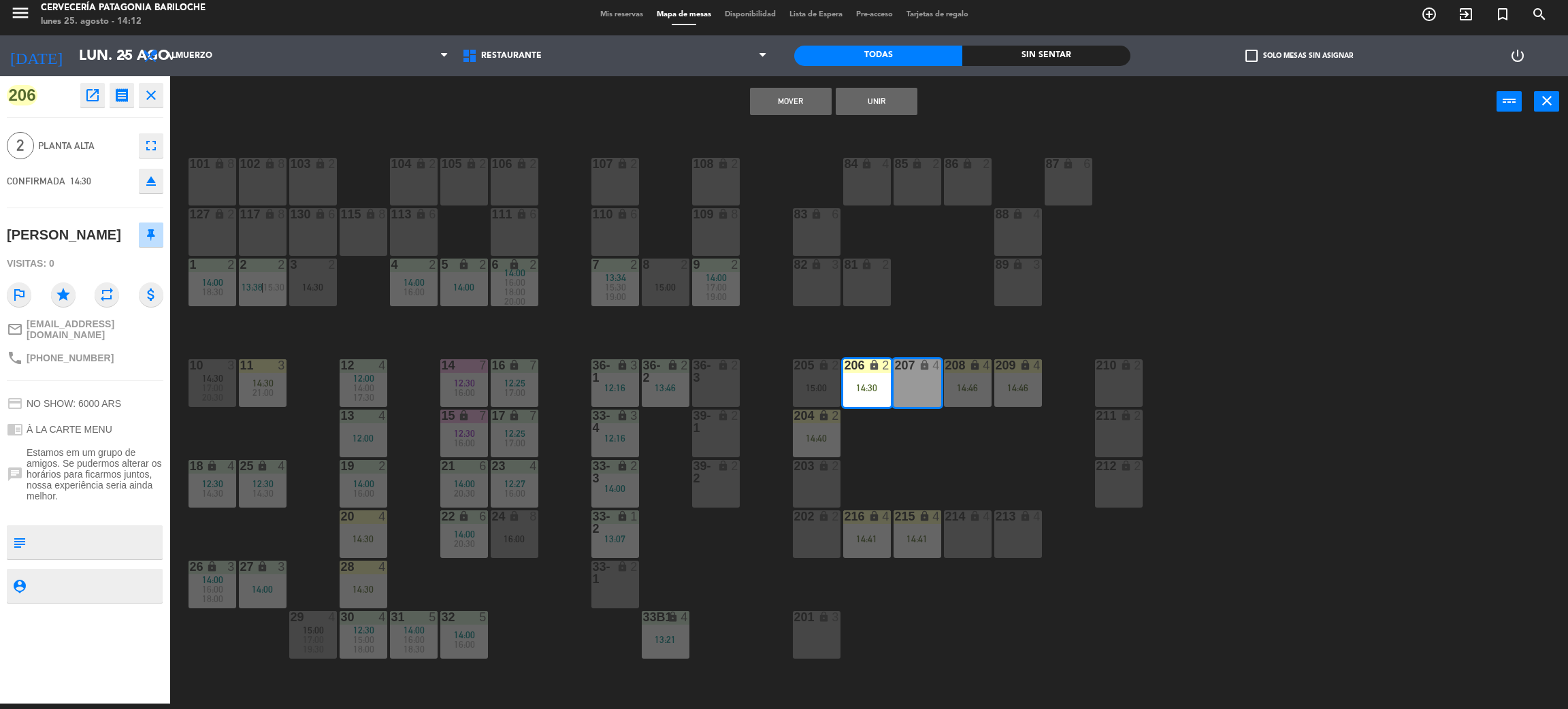
click at [872, 100] on button "Unir" at bounding box center [877, 102] width 82 height 27
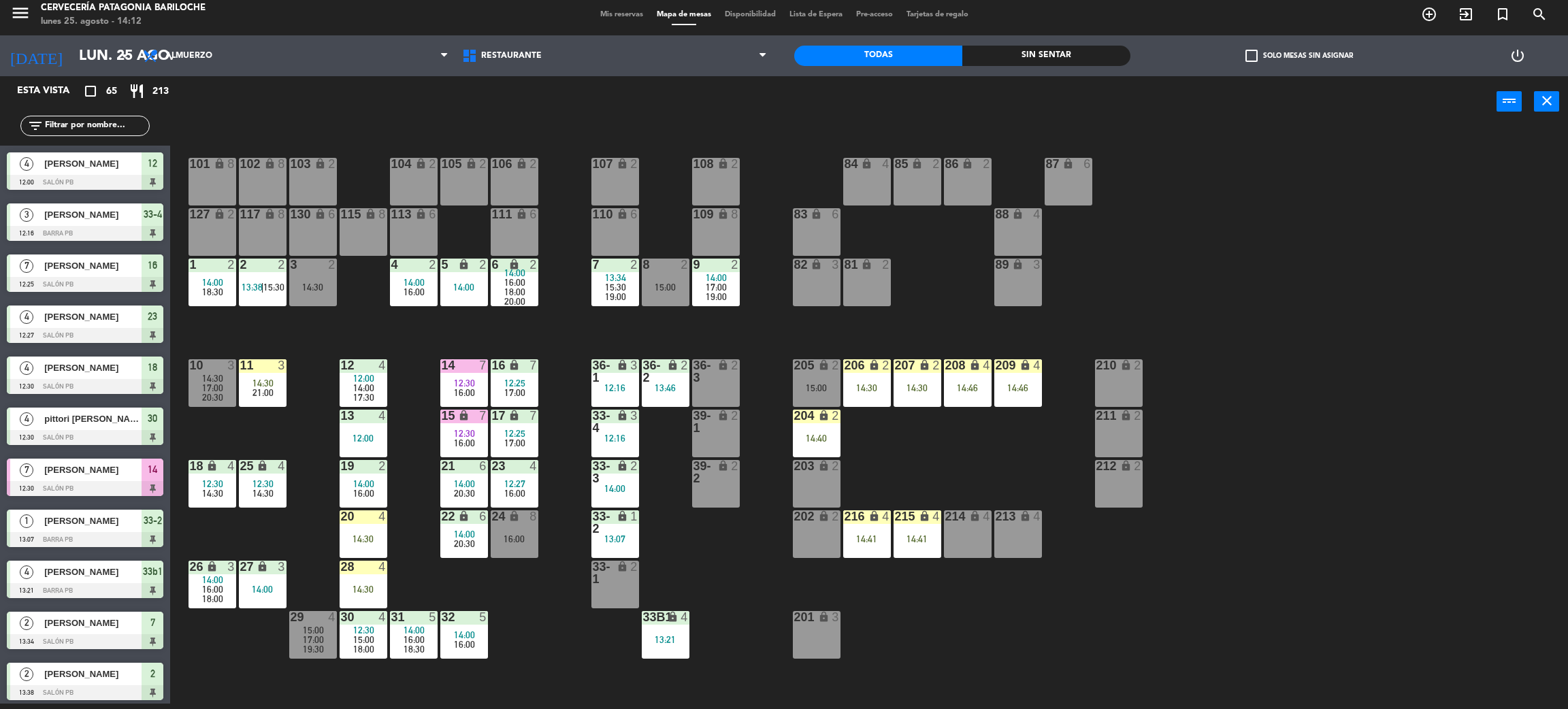
scroll to position [5, 0]
click at [938, 460] on div "101 lock 8 102 lock 8 104 lock 2 105 lock 2 106 lock 2 103 lock 2 107 lock 2 10…" at bounding box center [876, 421] width 1382 height 576
click at [922, 465] on div "101 lock 8 102 lock 8 104 lock 2 105 lock 2 106 lock 2 103 lock 2 107 lock 2 10…" at bounding box center [876, 421] width 1382 height 576
click at [670, 322] on div "101 lock 8 102 lock 8 104 lock 2 105 lock 2 106 lock 2 103 lock 2 107 lock 2 10…" at bounding box center [876, 421] width 1382 height 576
click at [872, 399] on div "206 lock 2 14:30" at bounding box center [868, 383] width 48 height 48
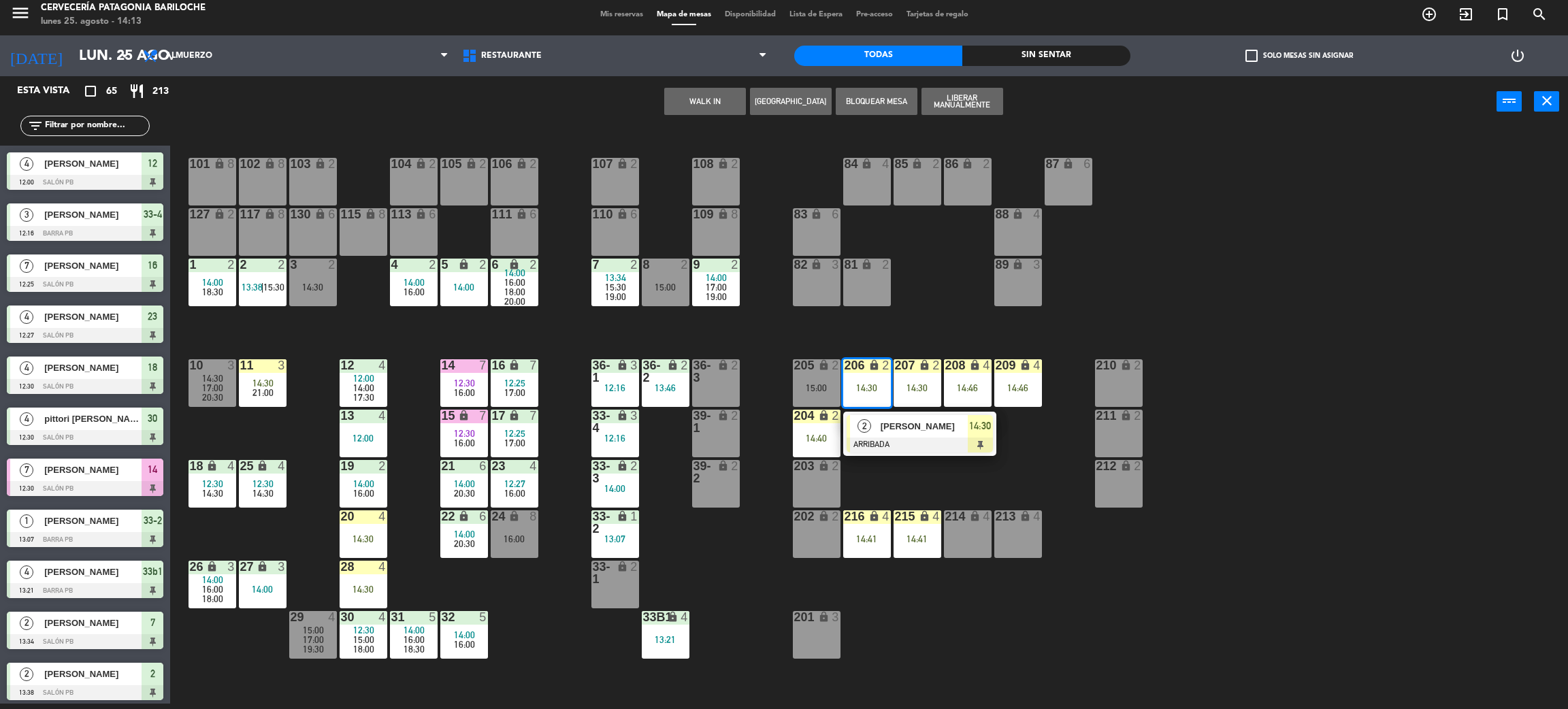
click at [901, 433] on div "[PERSON_NAME]" at bounding box center [923, 426] width 89 height 22
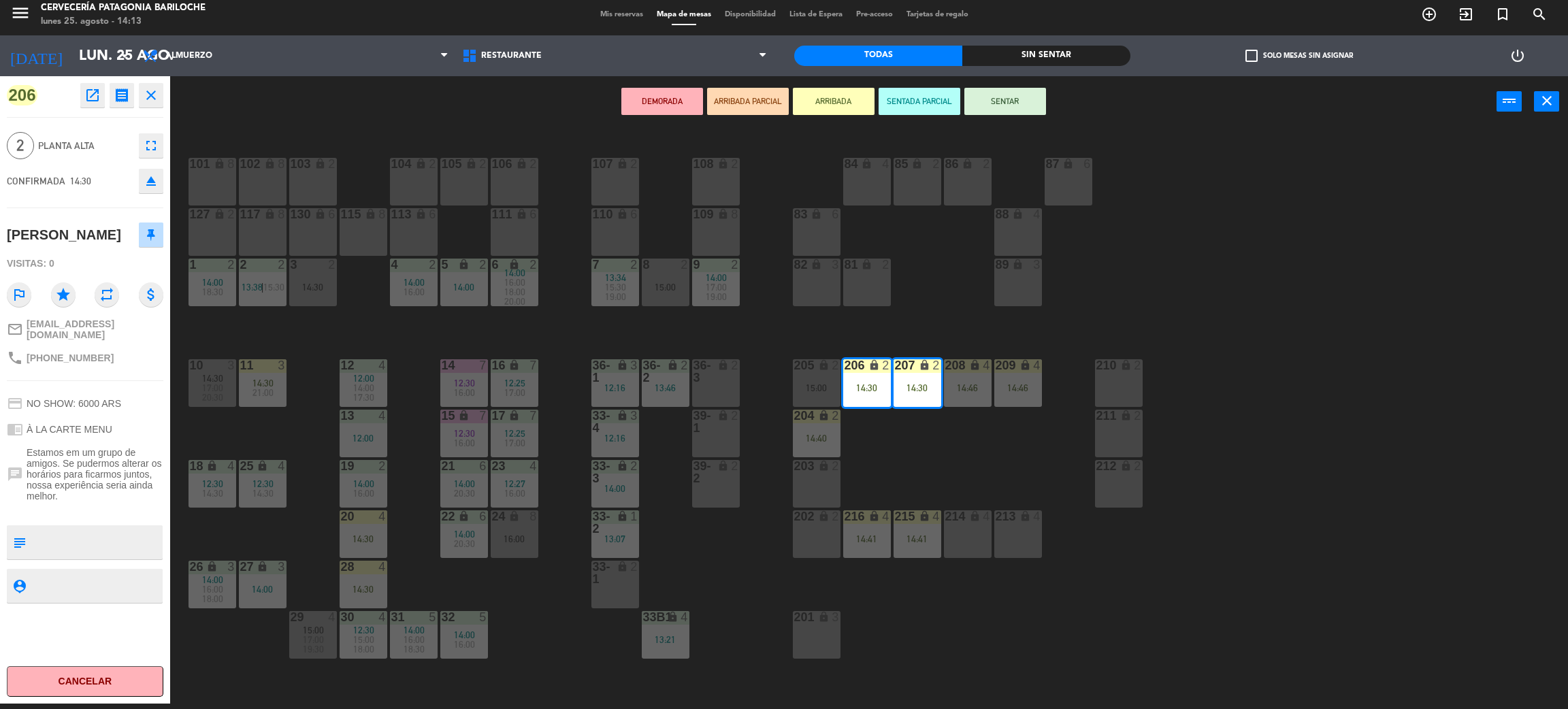
click at [912, 463] on div "101 lock 8 102 lock 8 104 lock 2 105 lock 2 106 lock 2 103 lock 2 107 lock 2 10…" at bounding box center [876, 421] width 1382 height 576
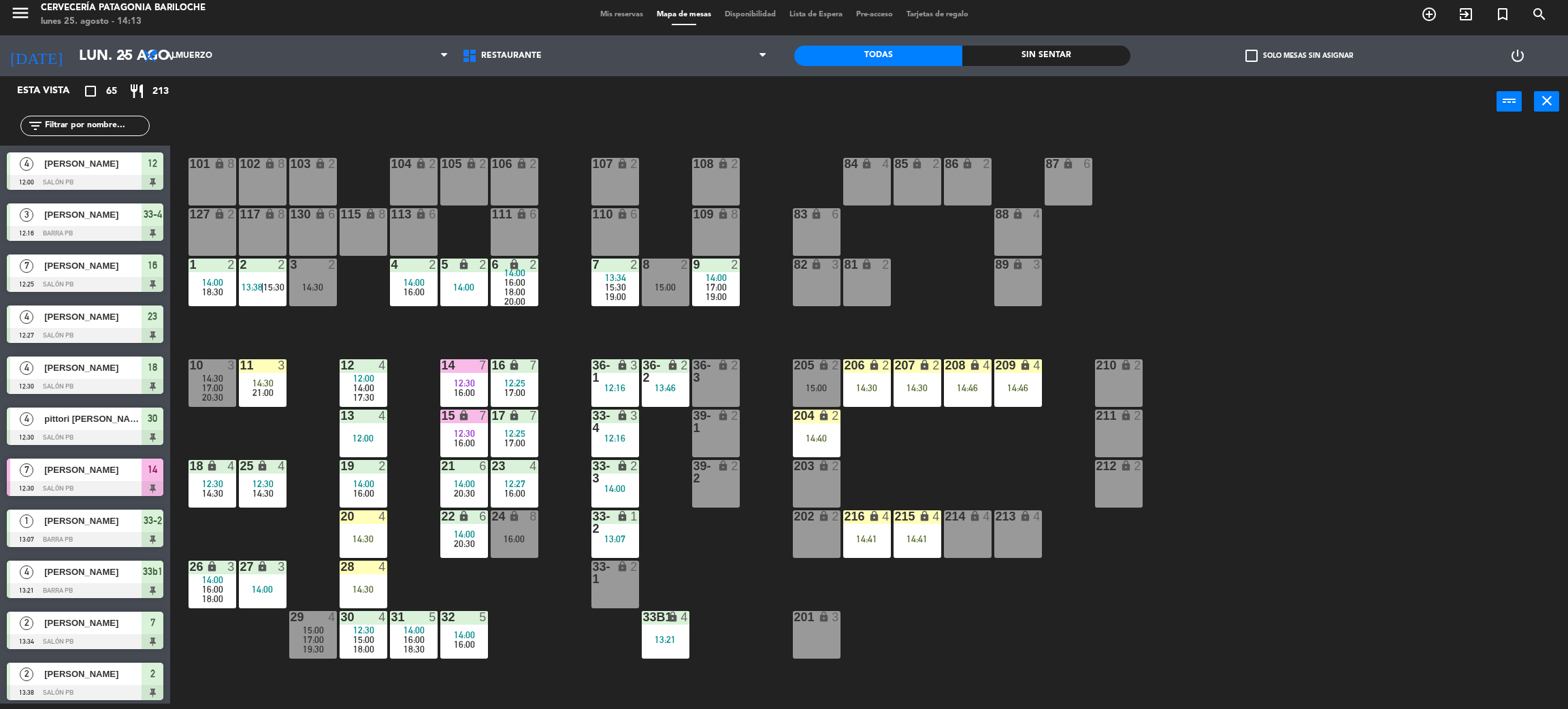
click at [915, 398] on div "207 lock 2 14:30" at bounding box center [917, 383] width 48 height 48
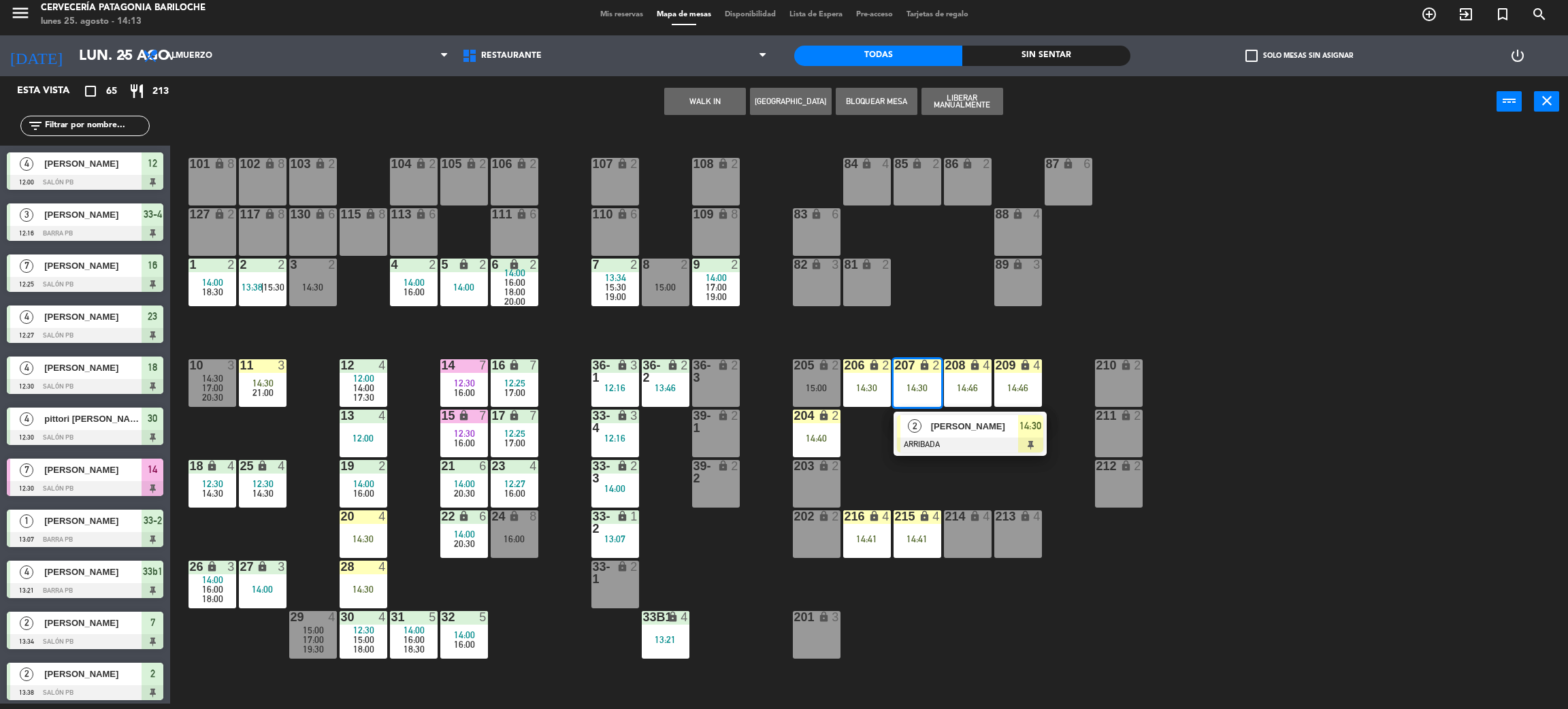
click at [930, 438] on div at bounding box center [970, 445] width 147 height 15
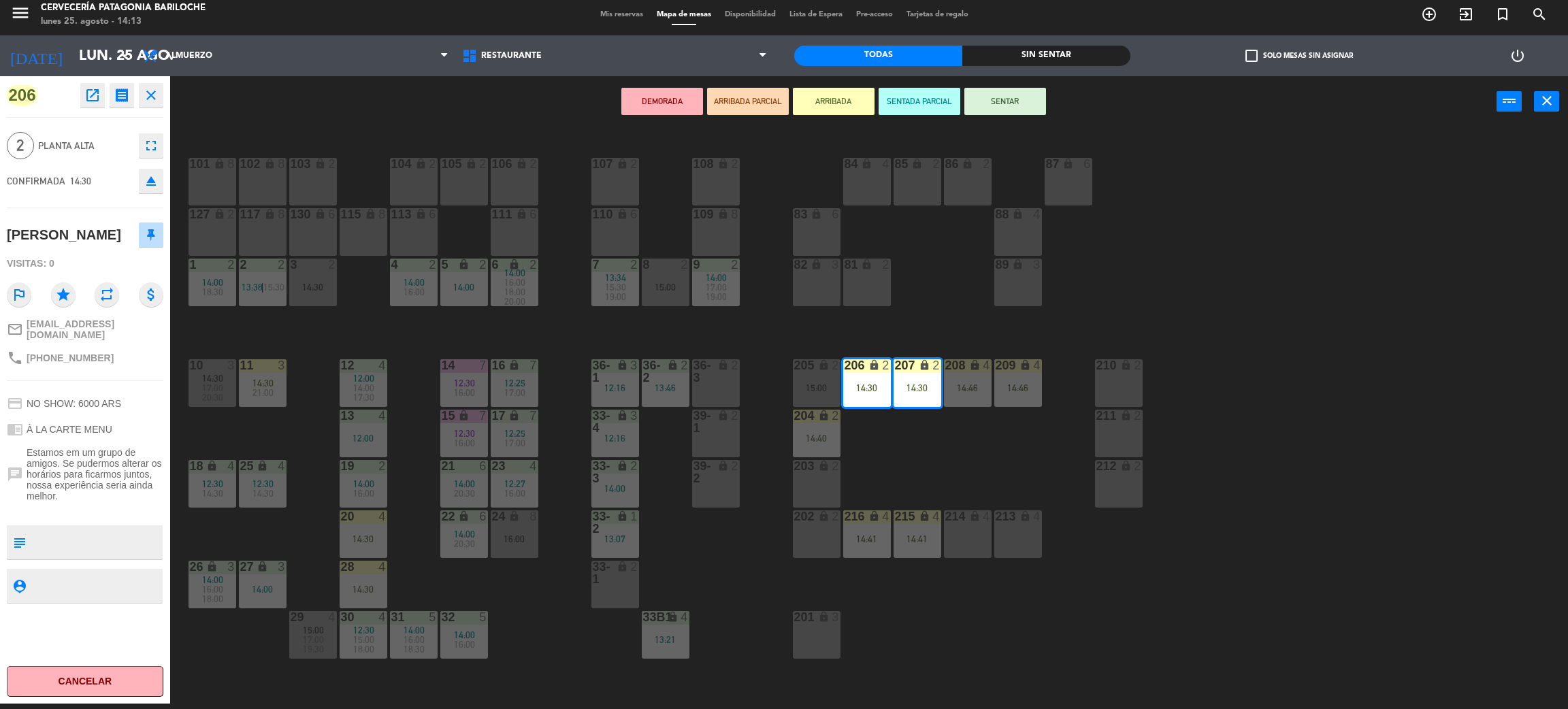
click at [924, 479] on div "101 lock 8 102 lock 8 104 lock 2 105 lock 2 106 lock 2 103 lock 2 107 lock 2 10…" at bounding box center [876, 421] width 1382 height 576
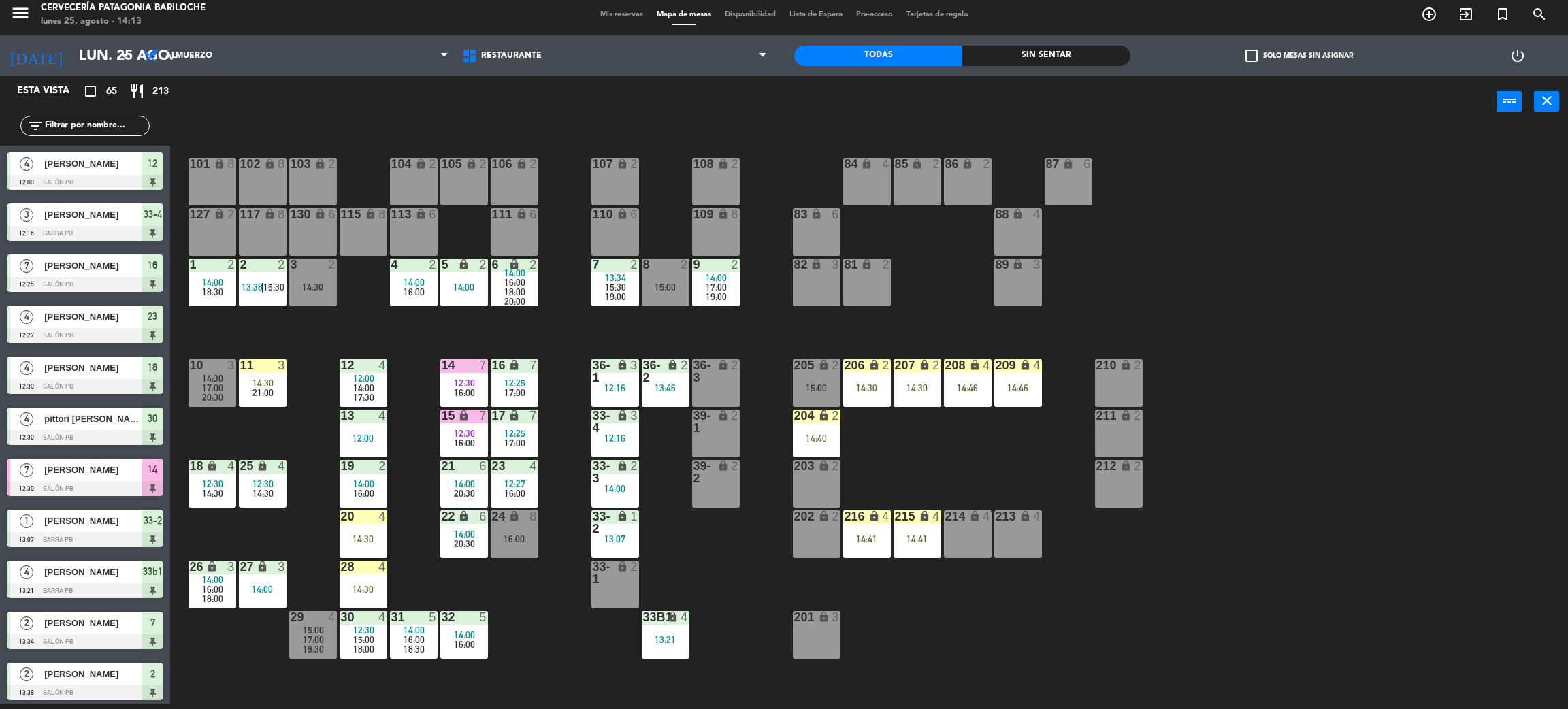
click at [923, 477] on div "101 lock 8 102 lock 8 104 lock 2 105 lock 2 106 lock 2 103 lock 2 107 lock 2 10…" at bounding box center [876, 421] width 1382 height 576
click at [84, 132] on input "text" at bounding box center [96, 126] width 106 height 15
click at [975, 453] on div "101 lock 8 102 lock 8 104 lock 2 105 lock 2 106 lock 2 103 lock 2 107 lock 2 10…" at bounding box center [876, 421] width 1382 height 576
click at [946, 463] on div "101 lock 8 102 lock 8 104 lock 2 105 lock 2 106 lock 2 103 lock 2 107 lock 2 10…" at bounding box center [876, 421] width 1382 height 576
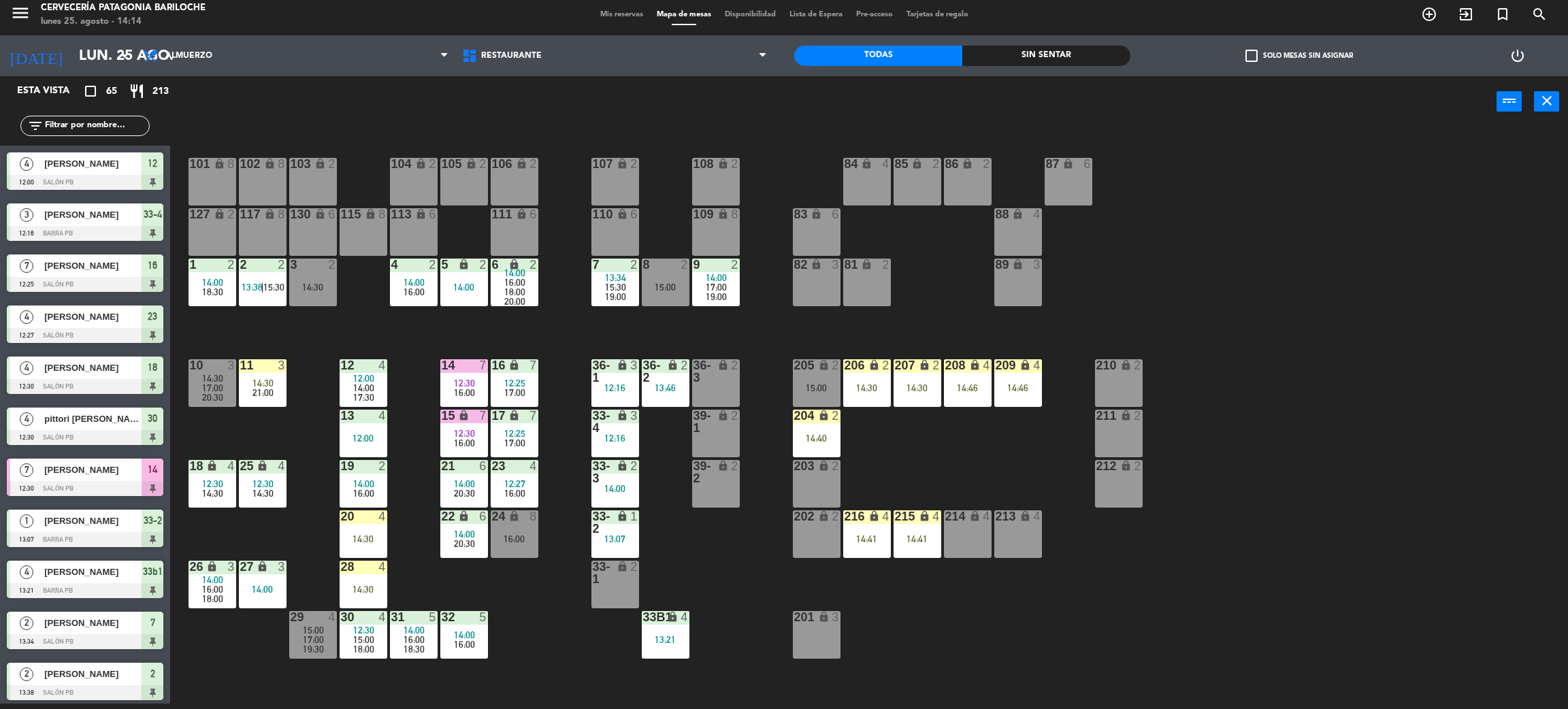
click at [942, 464] on div "101 lock 8 102 lock 8 104 lock 2 105 lock 2 106 lock 2 103 lock 2 107 lock 2 10…" at bounding box center [876, 421] width 1382 height 576
click at [76, 125] on input "text" at bounding box center [96, 126] width 106 height 15
click at [974, 462] on div "101 lock 8 102 lock 8 104 lock 2 105 lock 2 106 lock 2 103 lock 2 107 lock 2 10…" at bounding box center [876, 421] width 1382 height 576
click at [962, 447] on div "101 lock 8 102 lock 8 104 lock 2 105 lock 2 106 lock 2 103 lock 2 107 lock 2 10…" at bounding box center [876, 421] width 1382 height 576
click at [929, 492] on div "101 lock 8 102 lock 8 104 lock 2 105 lock 2 106 lock 2 103 lock 2 107 lock 2 10…" at bounding box center [876, 421] width 1382 height 576
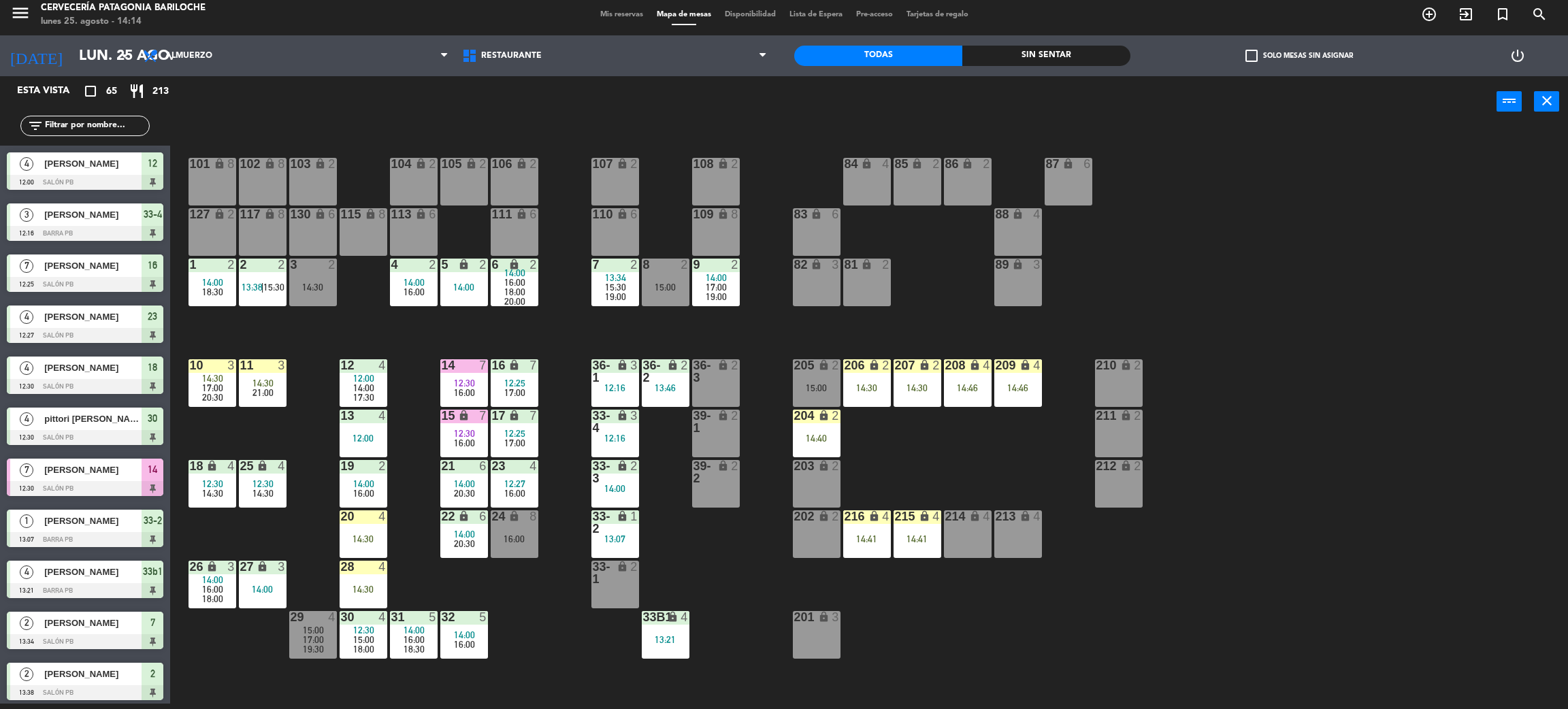
click at [72, 124] on input "text" at bounding box center [96, 126] width 106 height 15
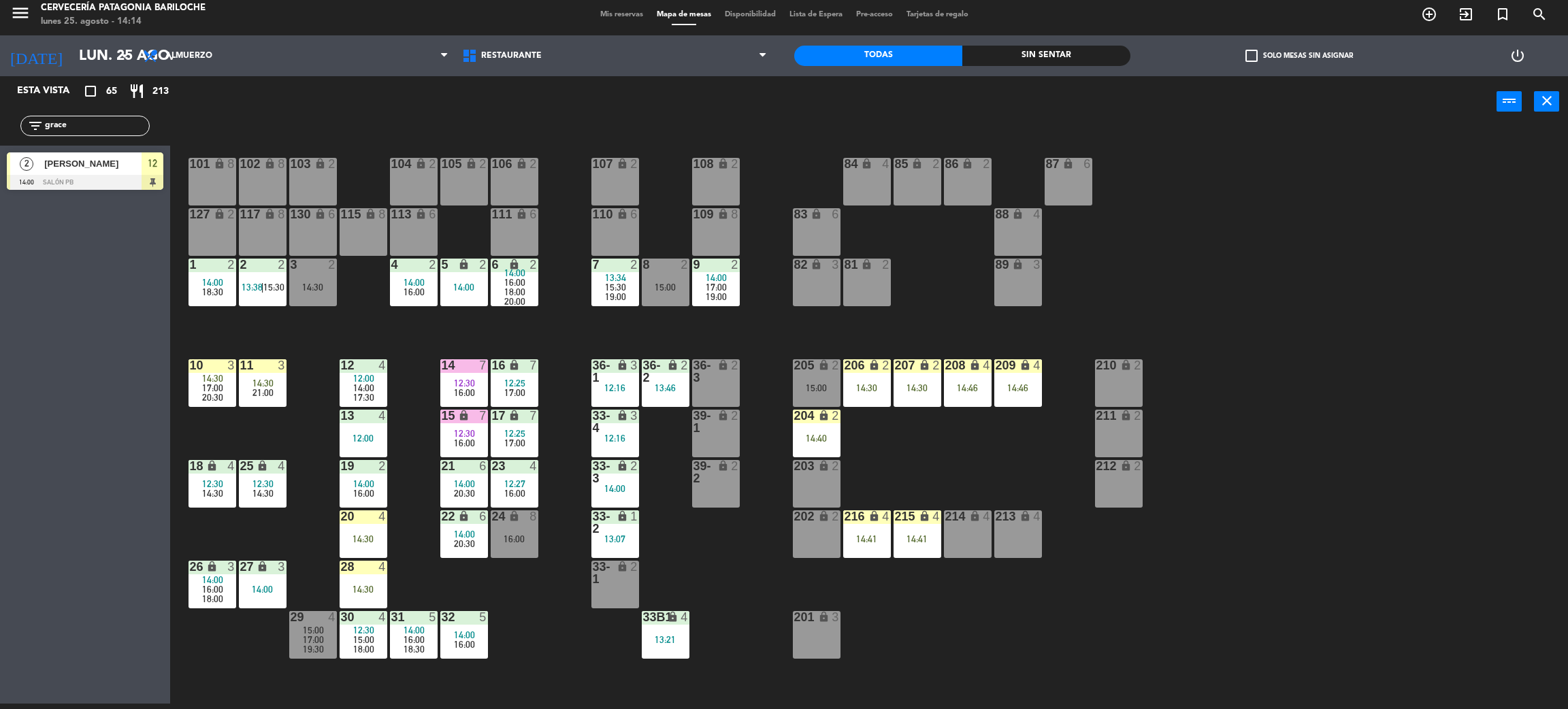
type input "grace"
click at [42, 252] on div "Esta vista crop_square 65 restaurant 213 filter_list grace 2 [PERSON_NAME] 14:0…" at bounding box center [85, 390] width 171 height 627
click at [63, 177] on div at bounding box center [85, 182] width 157 height 15
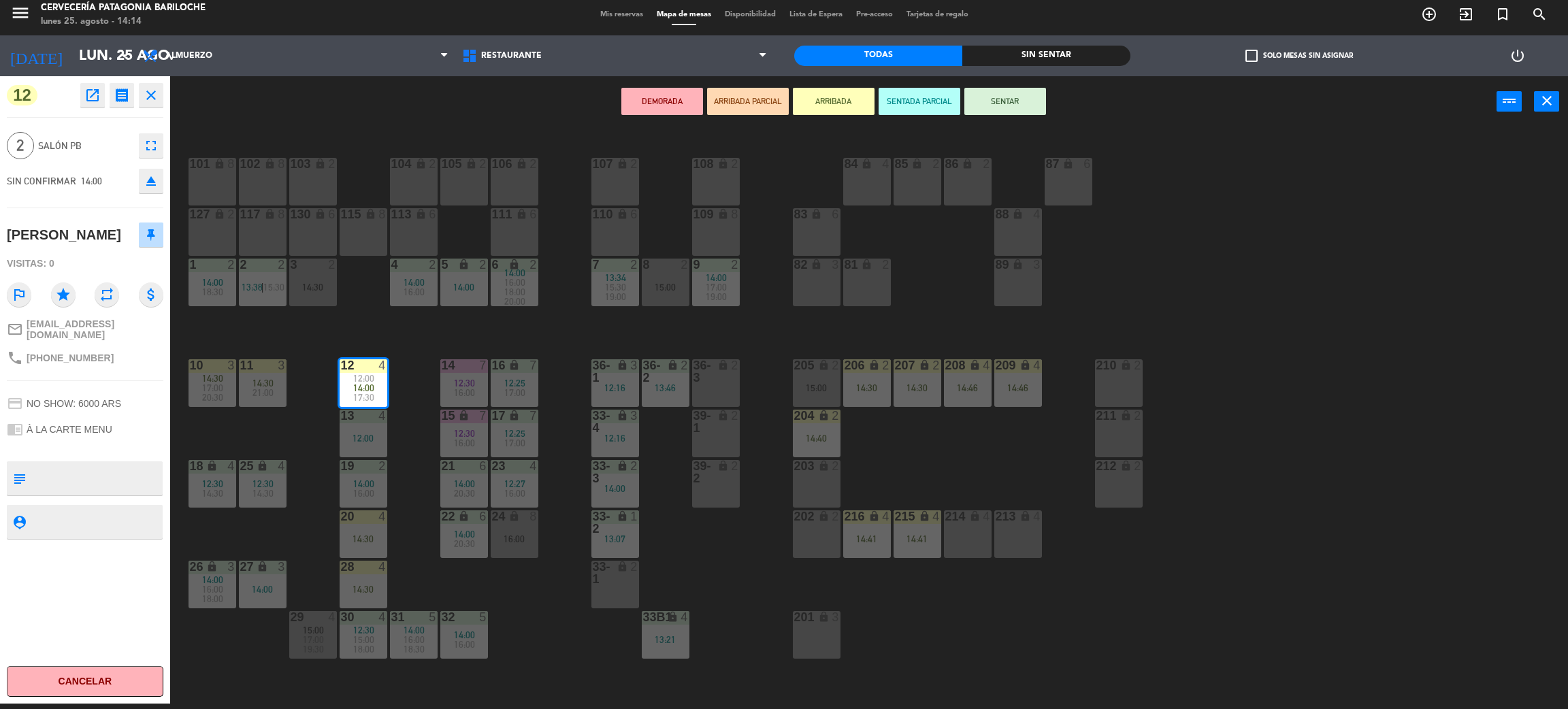
click at [374, 330] on div "101 lock 8 102 lock 8 104 lock 2 105 lock 2 106 lock 2 103 lock 2 107 lock 2 10…" at bounding box center [876, 421] width 1382 height 576
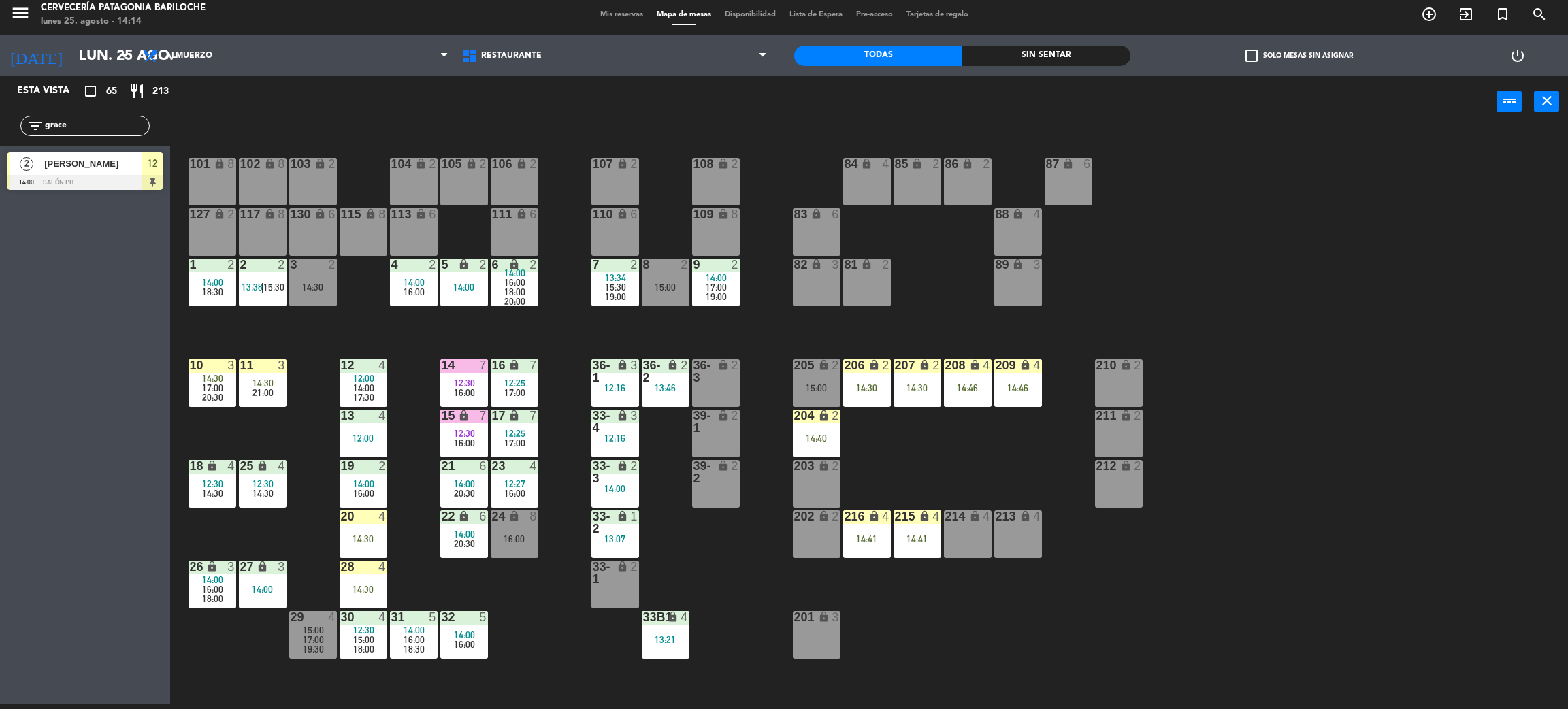
click at [370, 384] on span "14:00" at bounding box center [364, 388] width 21 height 11
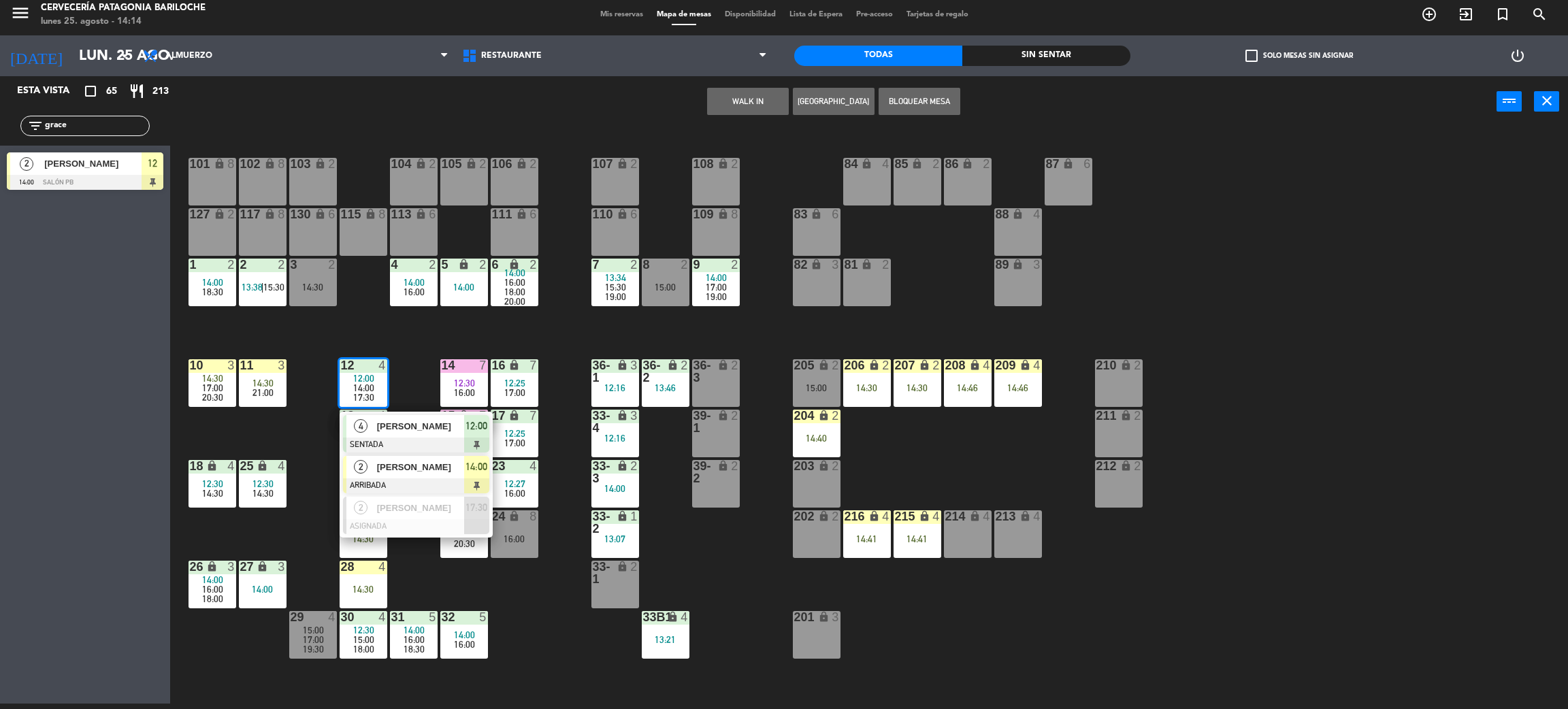
click at [411, 474] on div "[PERSON_NAME]" at bounding box center [420, 467] width 89 height 22
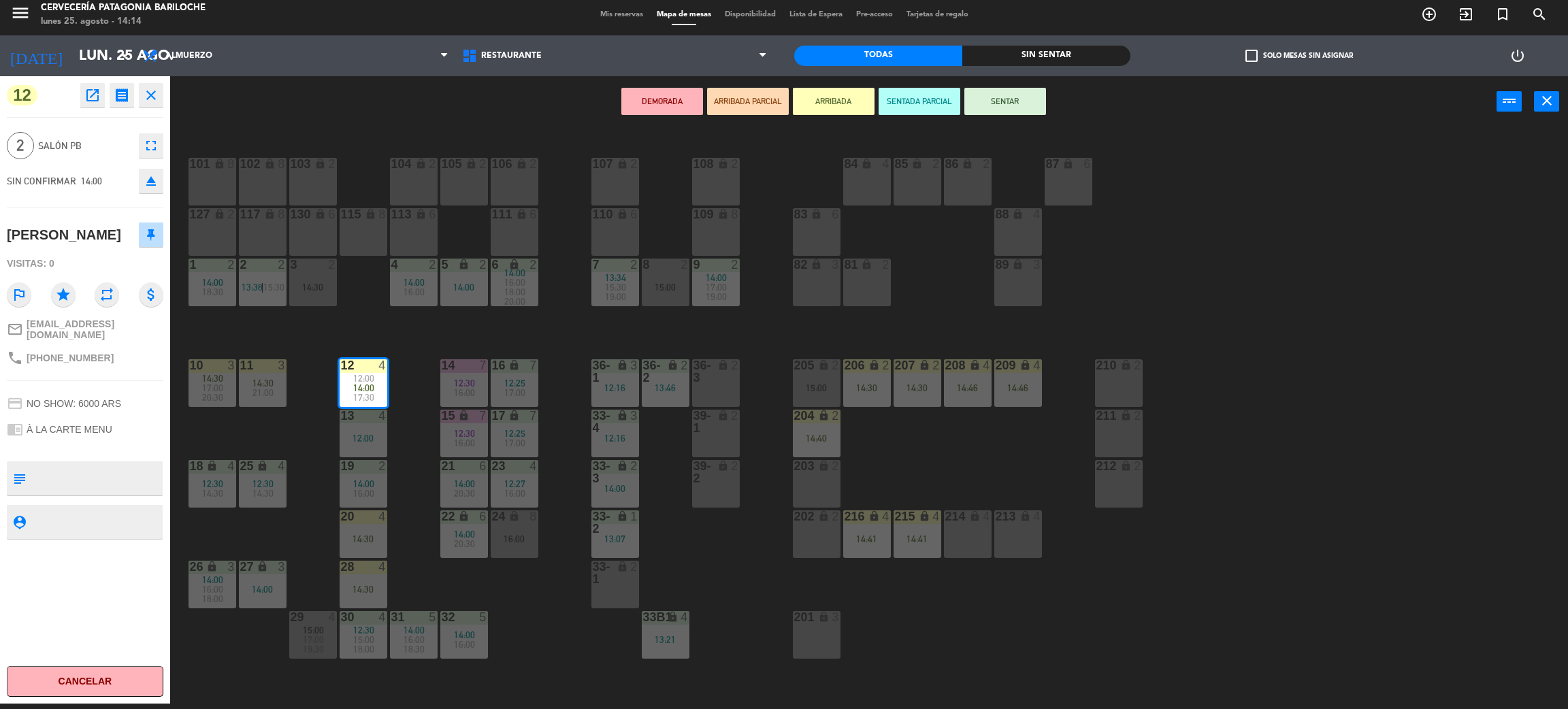
click at [375, 333] on div "101 lock 8 102 lock 8 104 lock 2 105 lock 2 106 lock 2 103 lock 2 107 lock 2 10…" at bounding box center [876, 421] width 1382 height 576
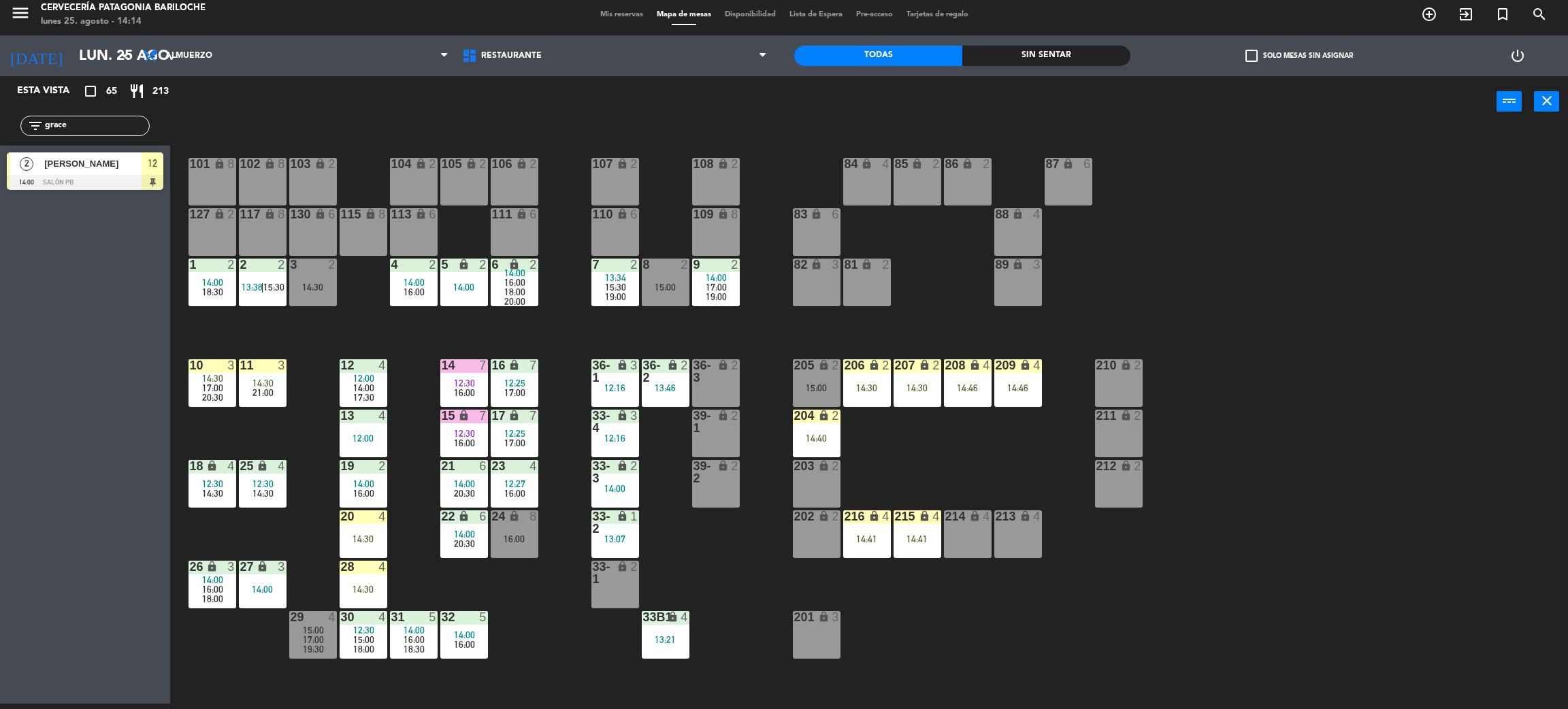
click at [318, 289] on div "14:30" at bounding box center [313, 287] width 48 height 10
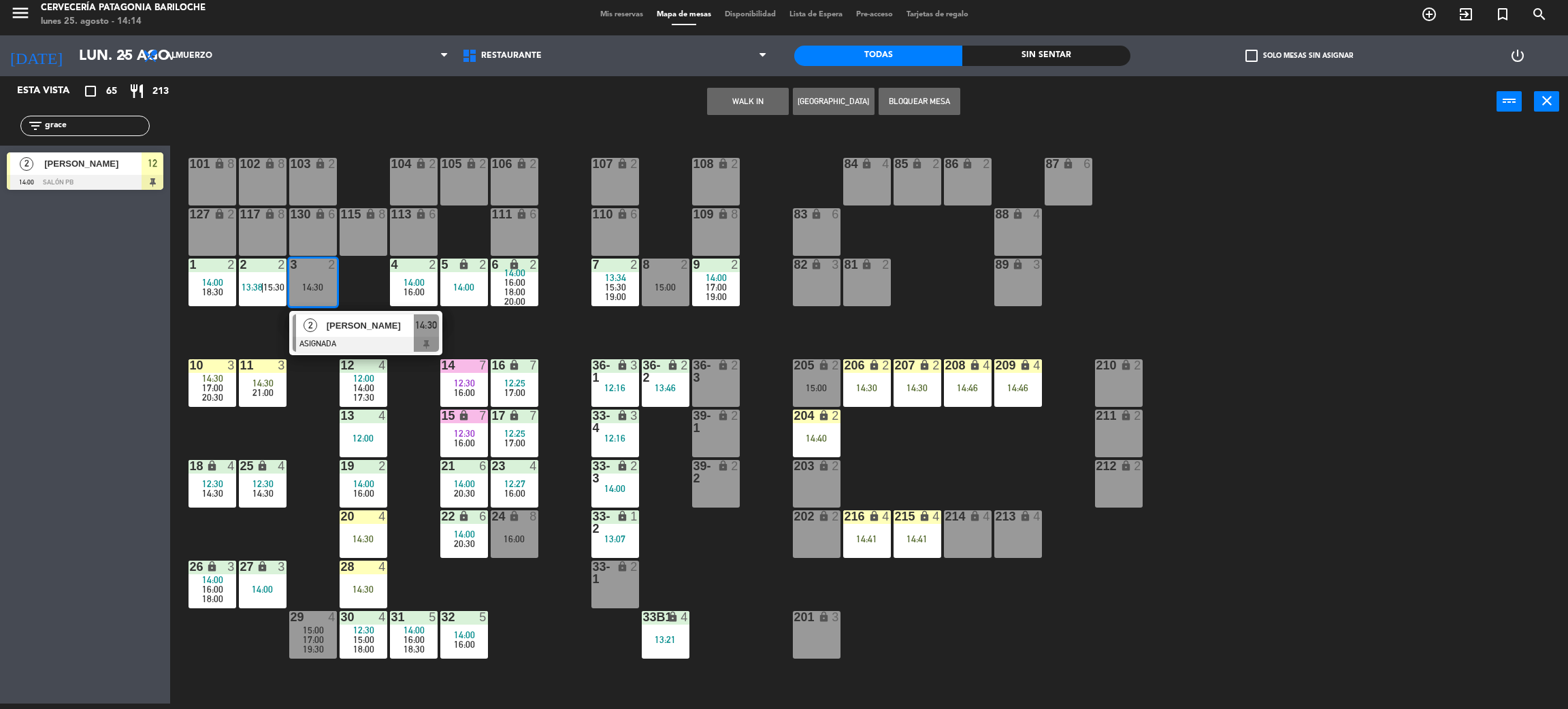
click at [378, 346] on div at bounding box center [366, 344] width 147 height 15
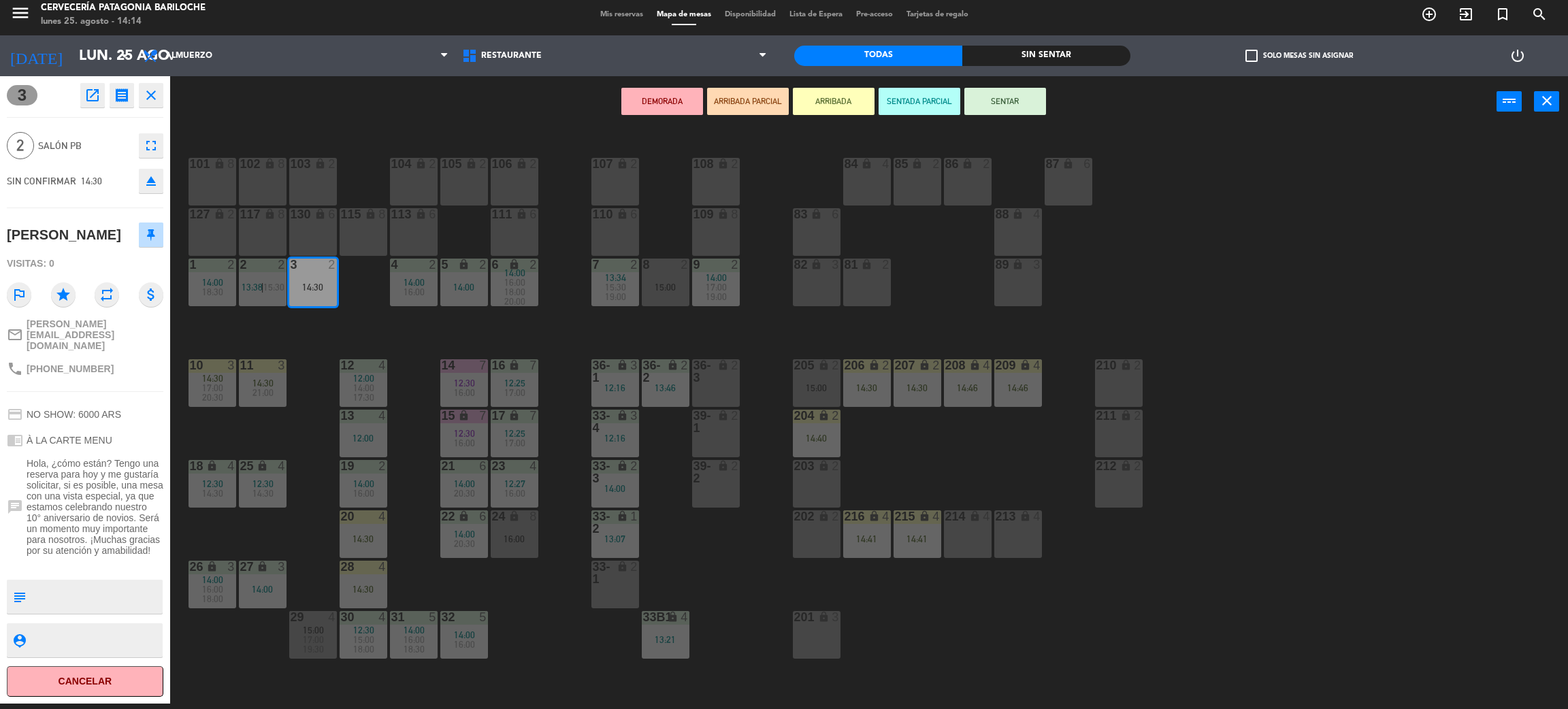
click at [373, 420] on div at bounding box center [363, 416] width 23 height 12
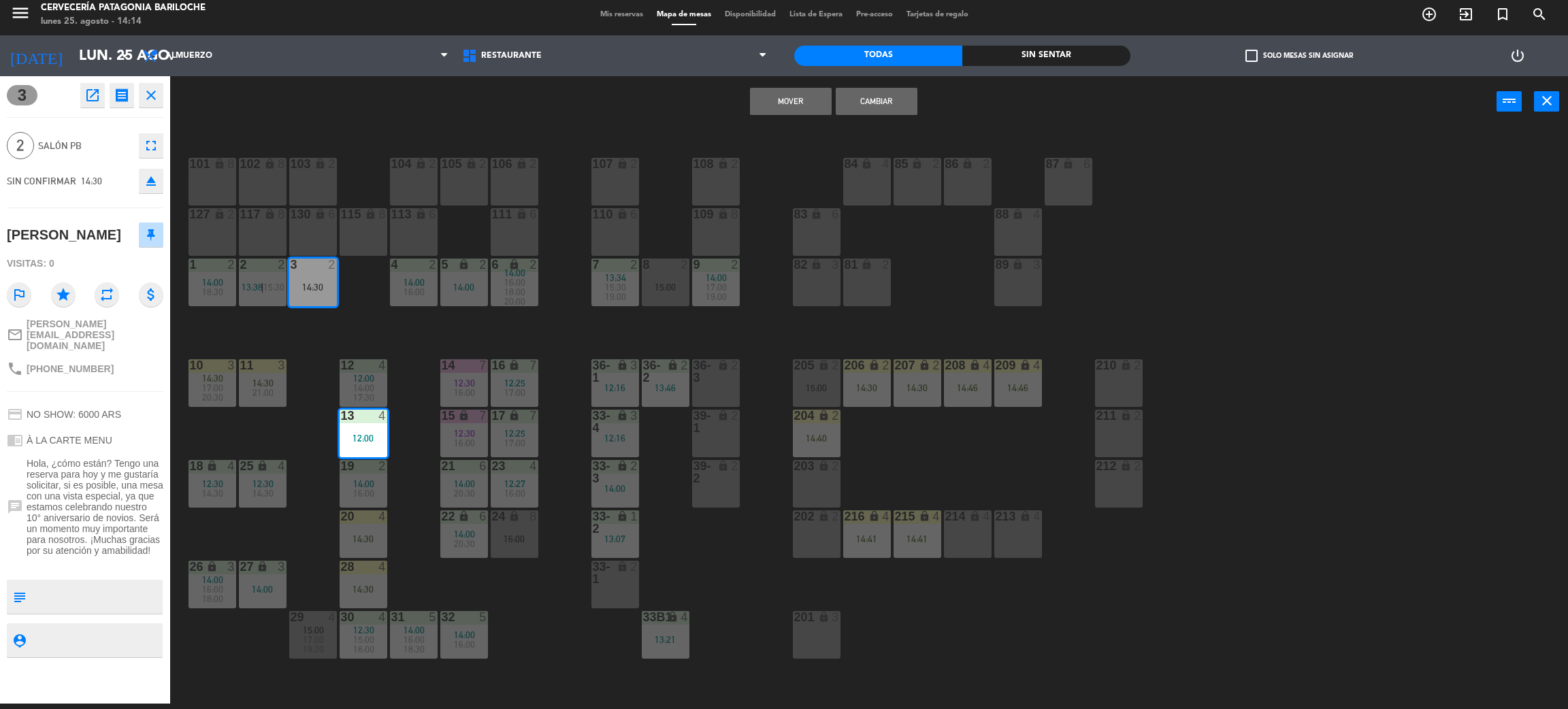
click at [766, 104] on button "Mover" at bounding box center [791, 102] width 82 height 27
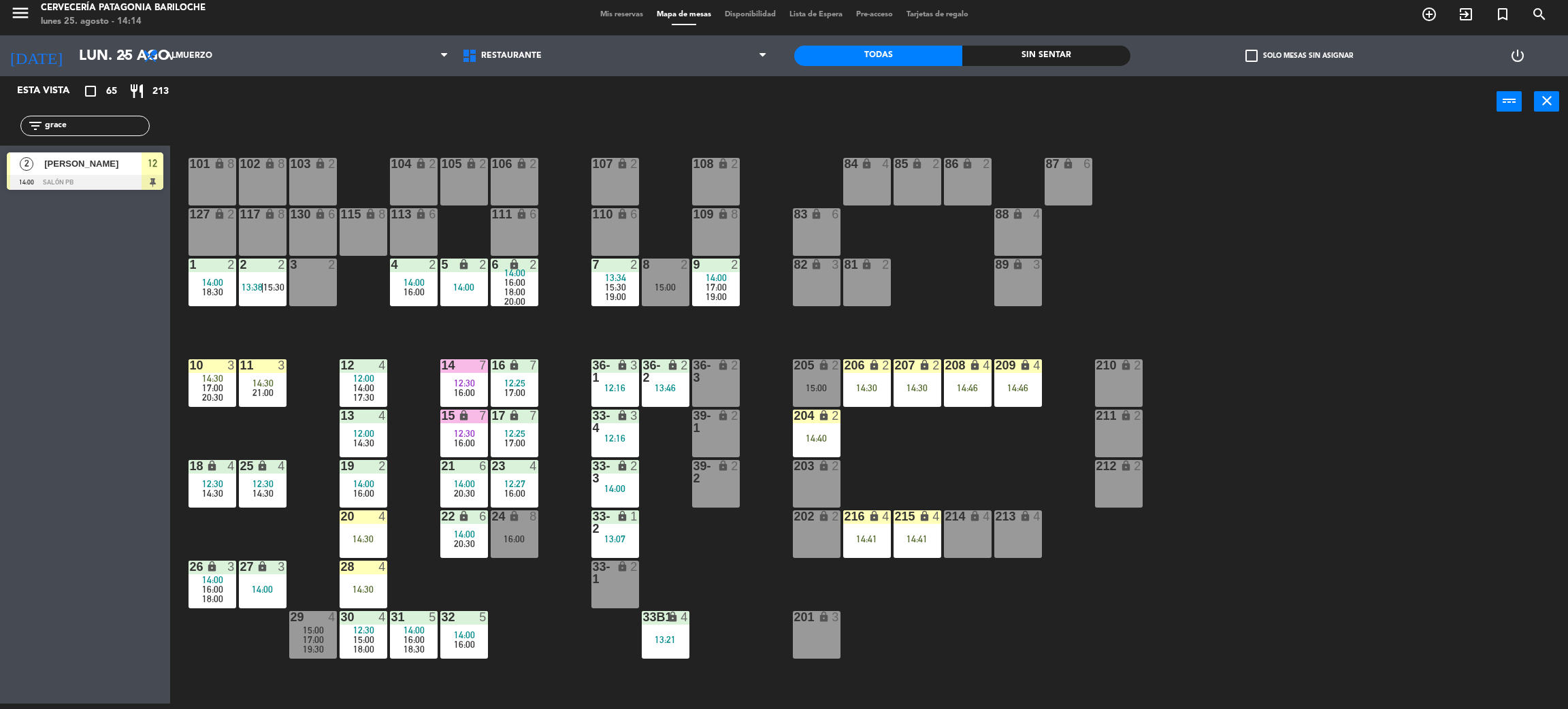
click at [371, 376] on span "12:00" at bounding box center [364, 378] width 21 height 11
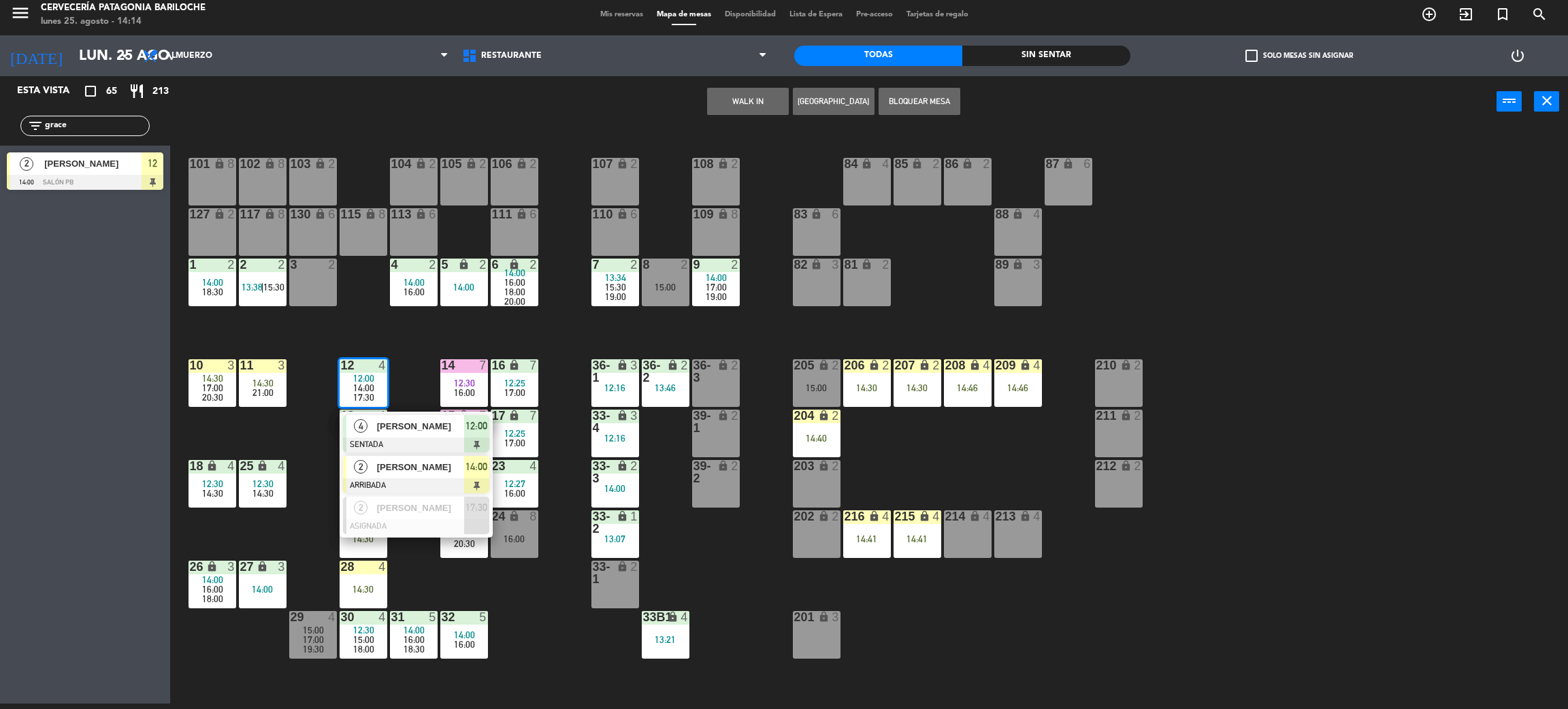
click at [409, 479] on div at bounding box center [416, 486] width 147 height 15
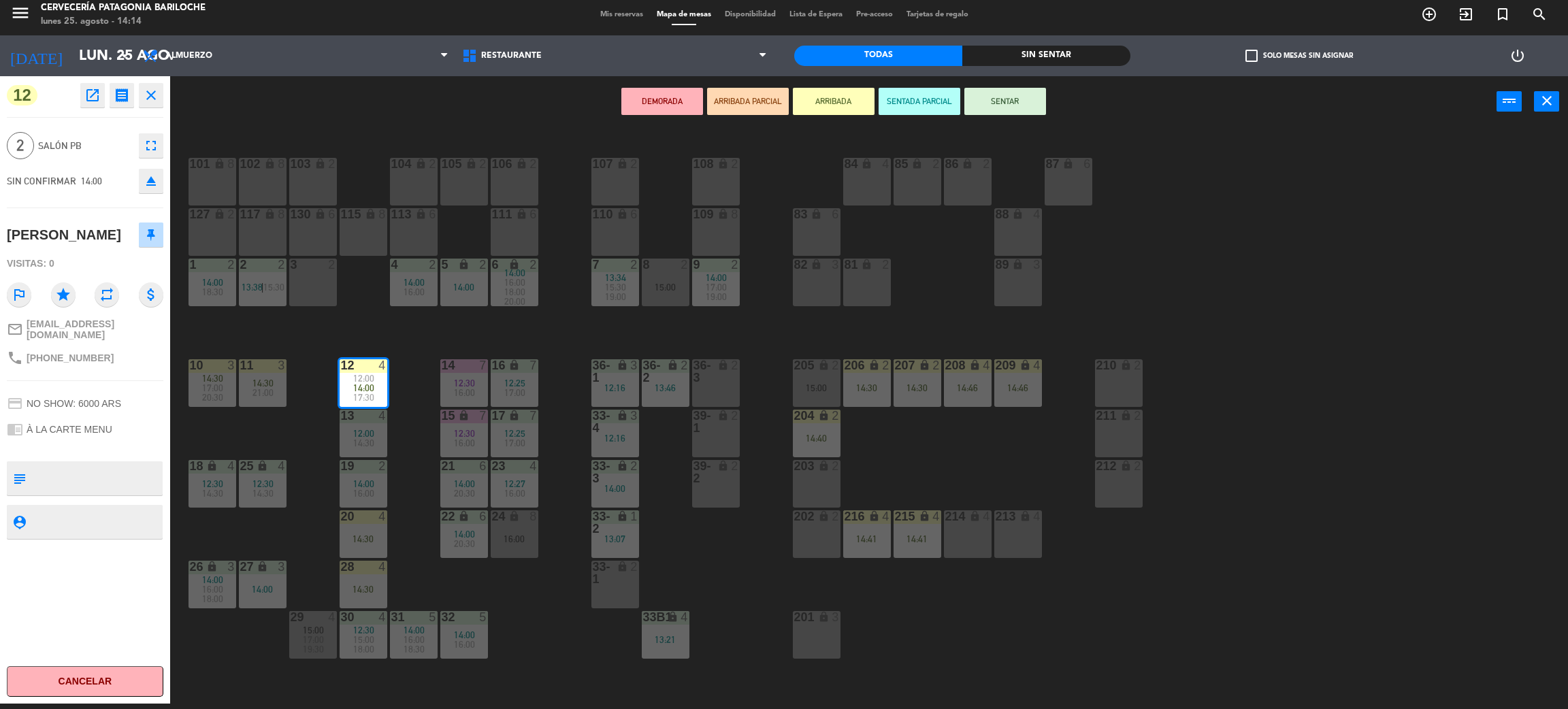
click at [321, 289] on div "3 2" at bounding box center [313, 282] width 48 height 48
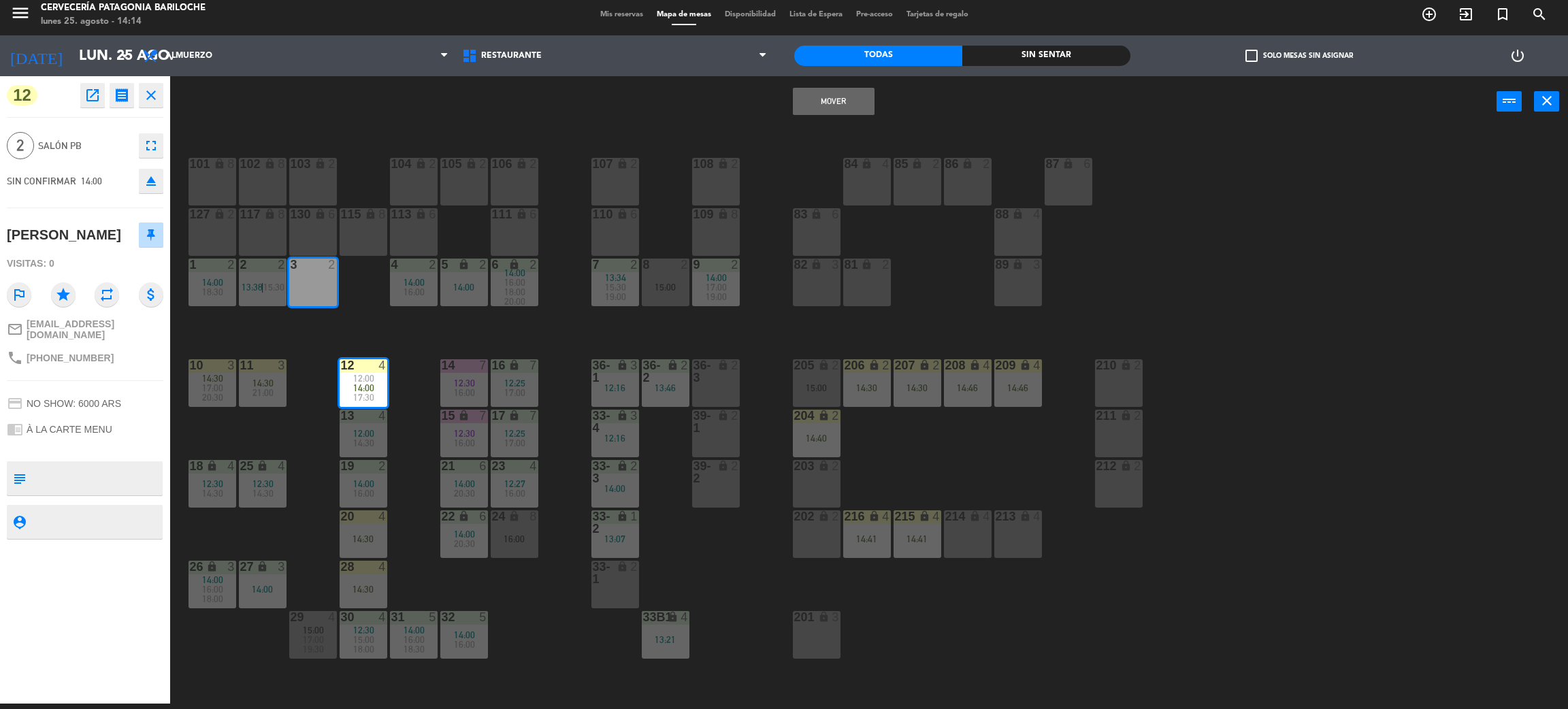
click at [825, 98] on button "Mover" at bounding box center [834, 102] width 82 height 27
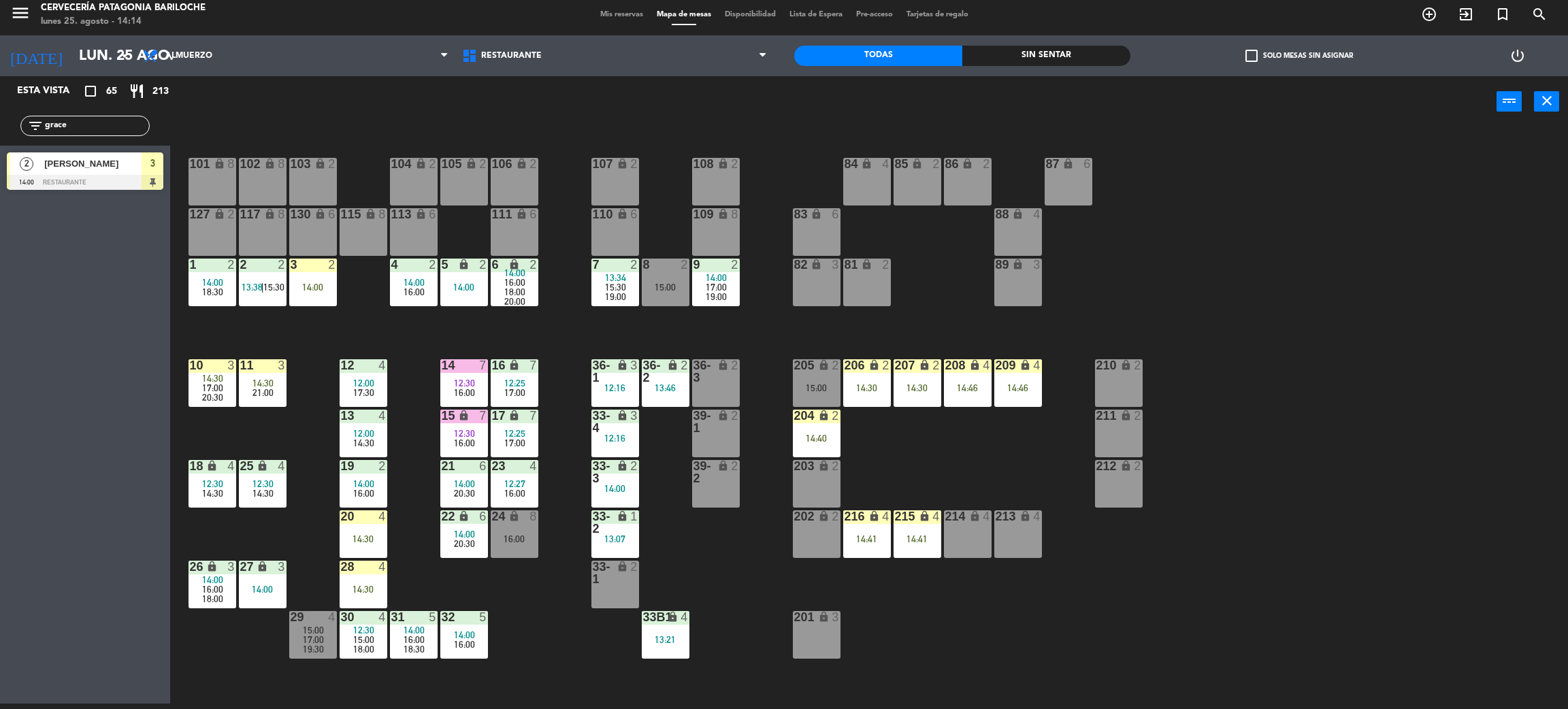
click at [112, 124] on input "grace" at bounding box center [96, 126] width 106 height 15
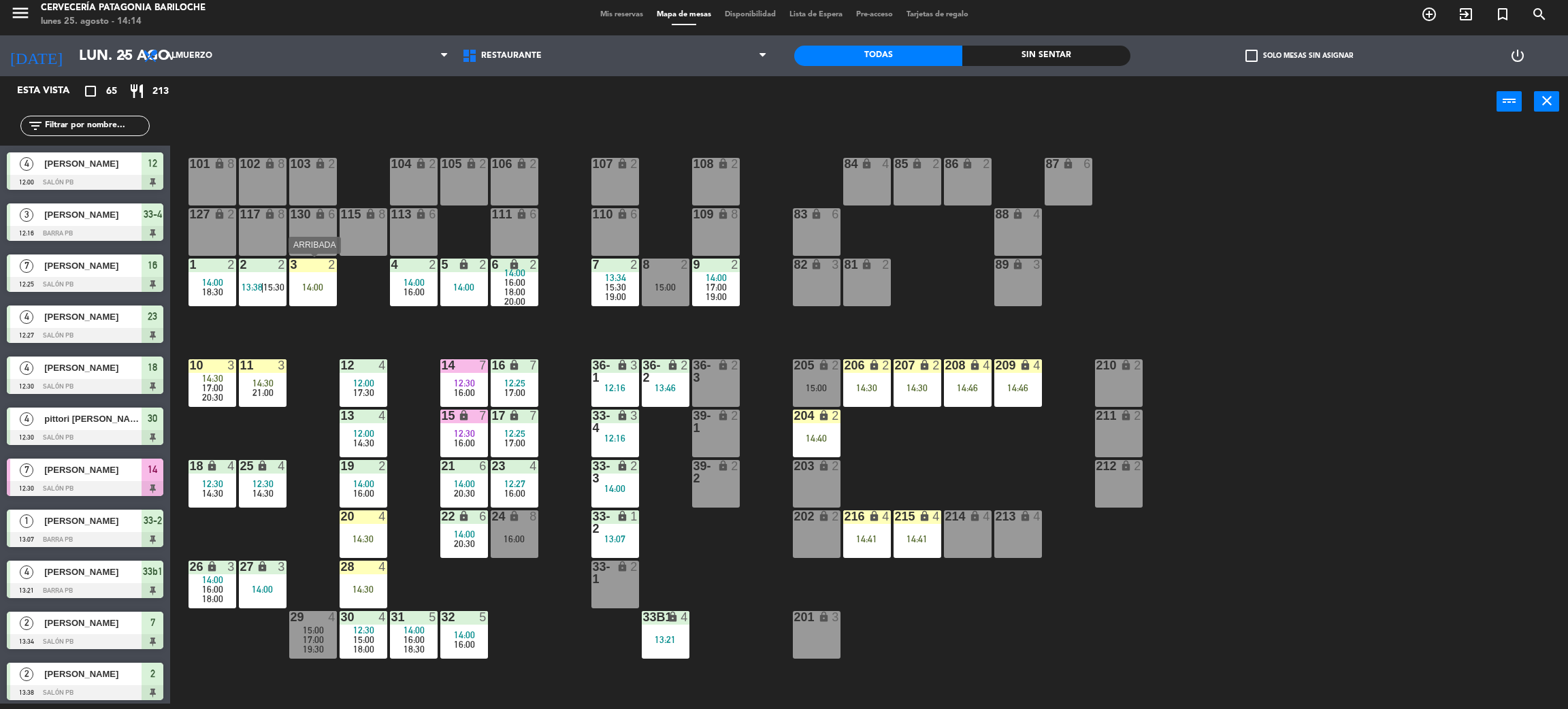
click at [307, 302] on div "3 2 14:00" at bounding box center [313, 282] width 48 height 48
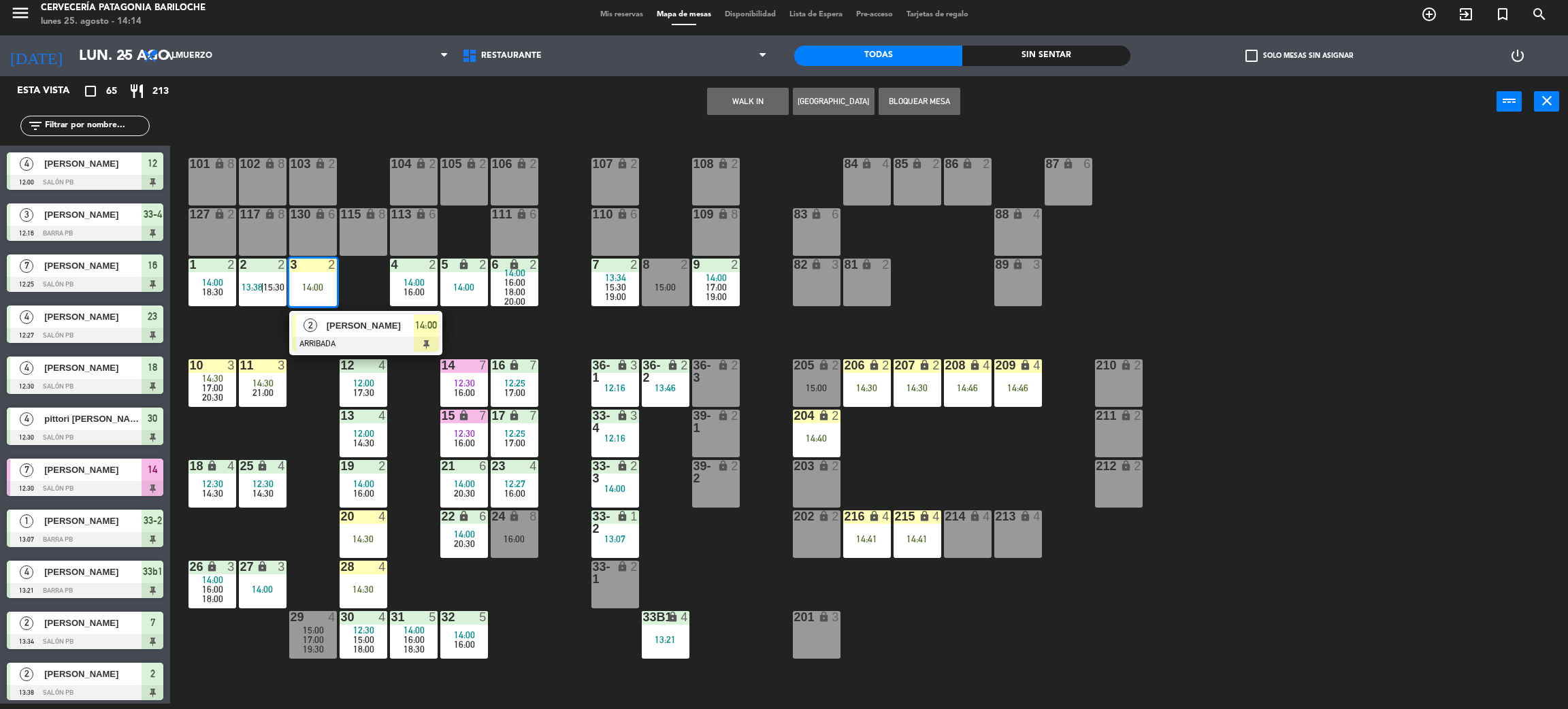
click at [359, 325] on span "[PERSON_NAME]" at bounding box center [370, 325] width 87 height 14
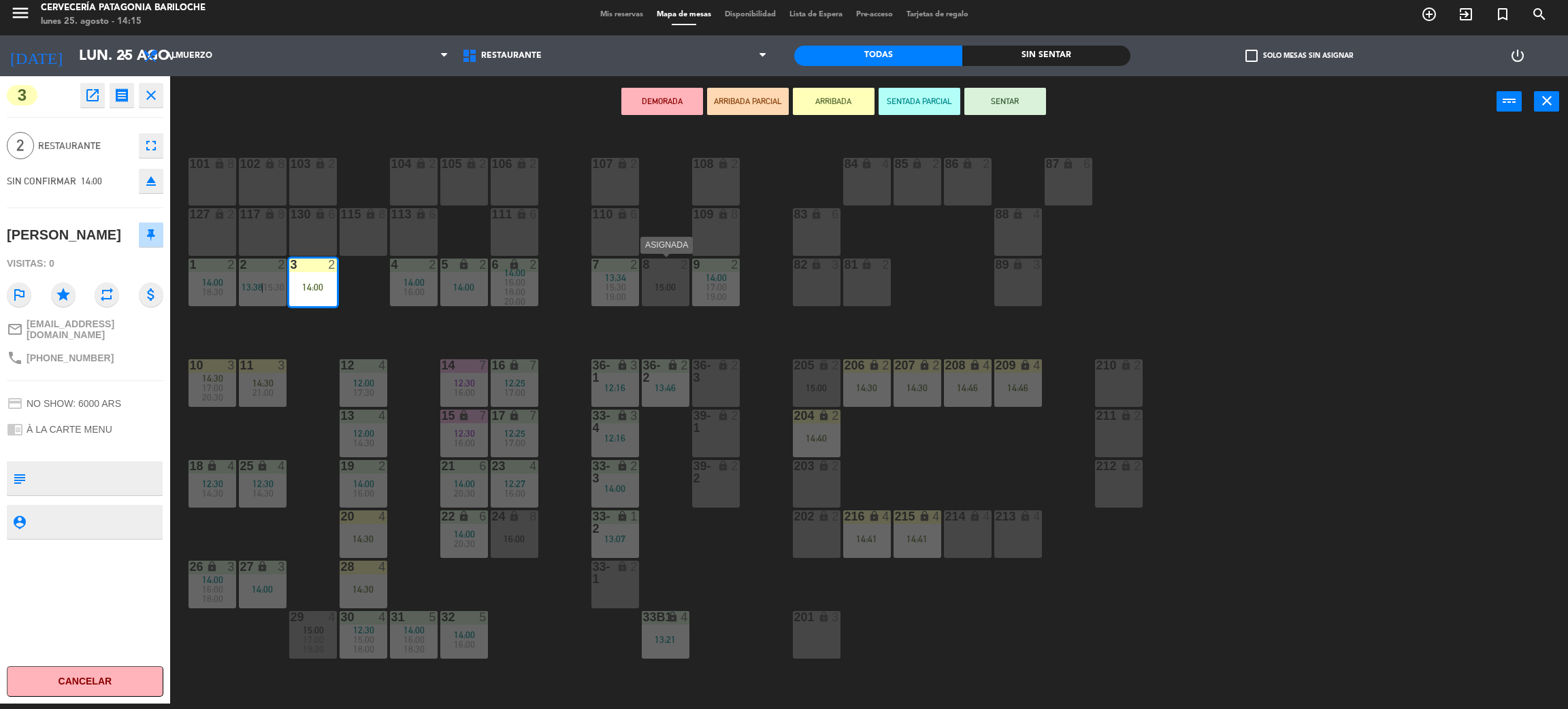
click at [652, 287] on div "15:00" at bounding box center [666, 287] width 48 height 10
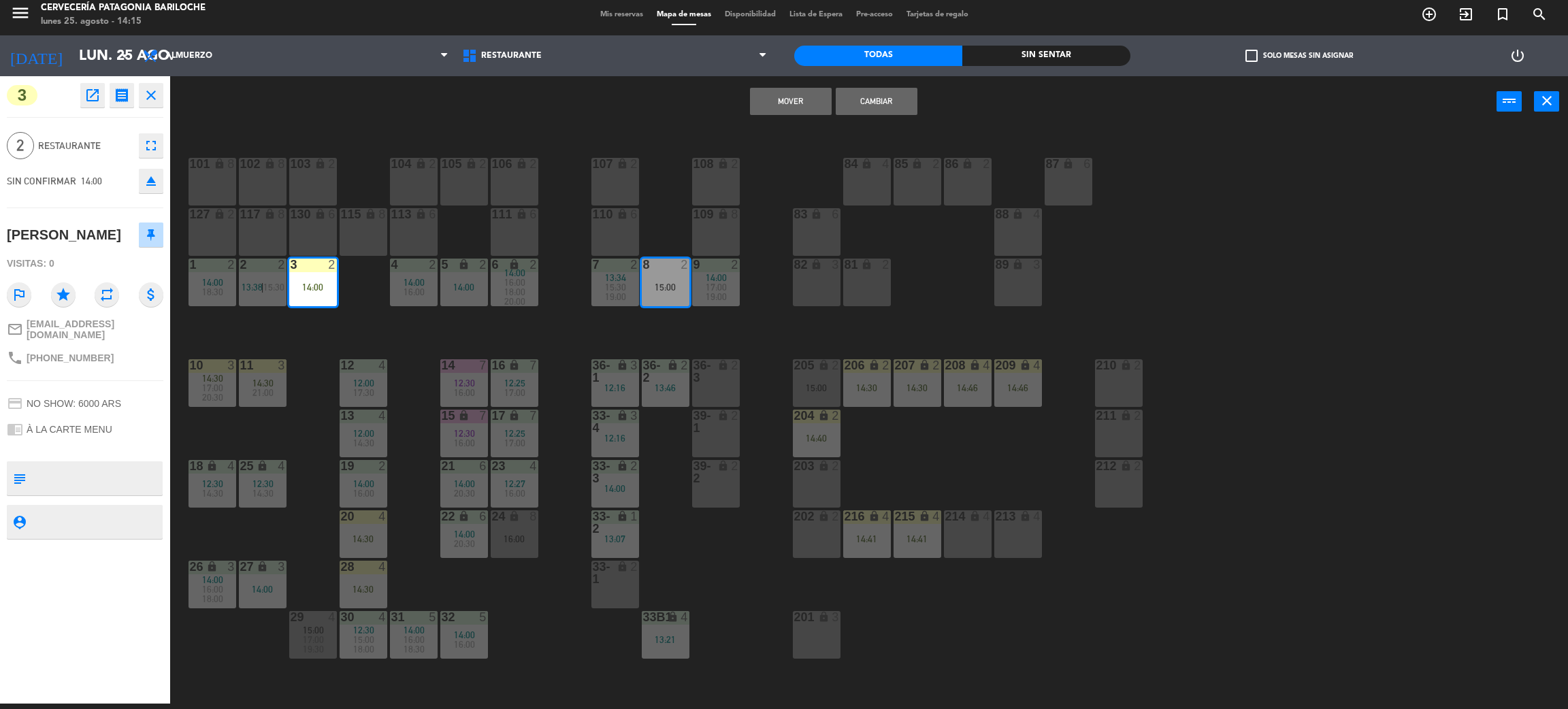
click at [869, 100] on button "Cambiar" at bounding box center [877, 102] width 82 height 27
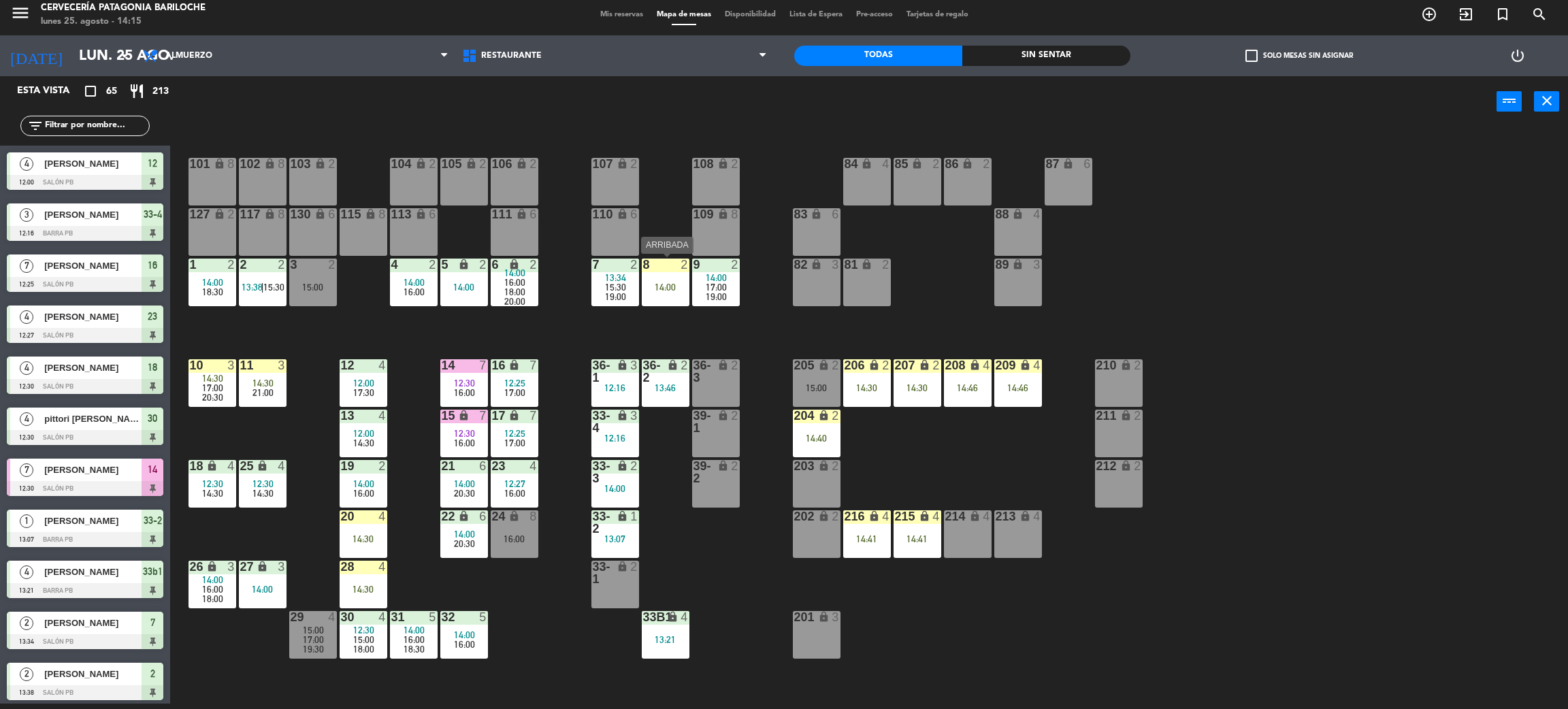
click at [660, 288] on div "14:00" at bounding box center [666, 287] width 48 height 10
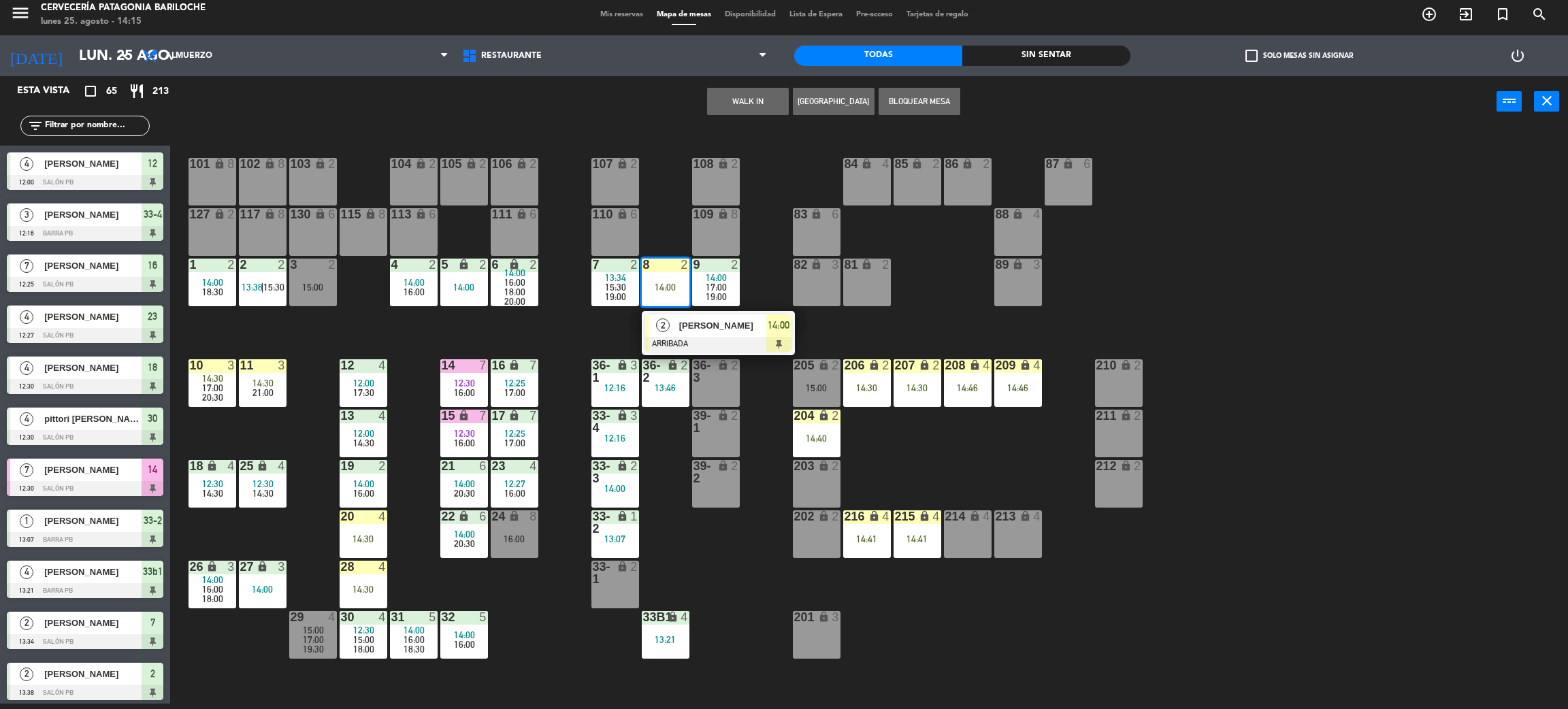
click at [711, 346] on div at bounding box center [718, 344] width 147 height 15
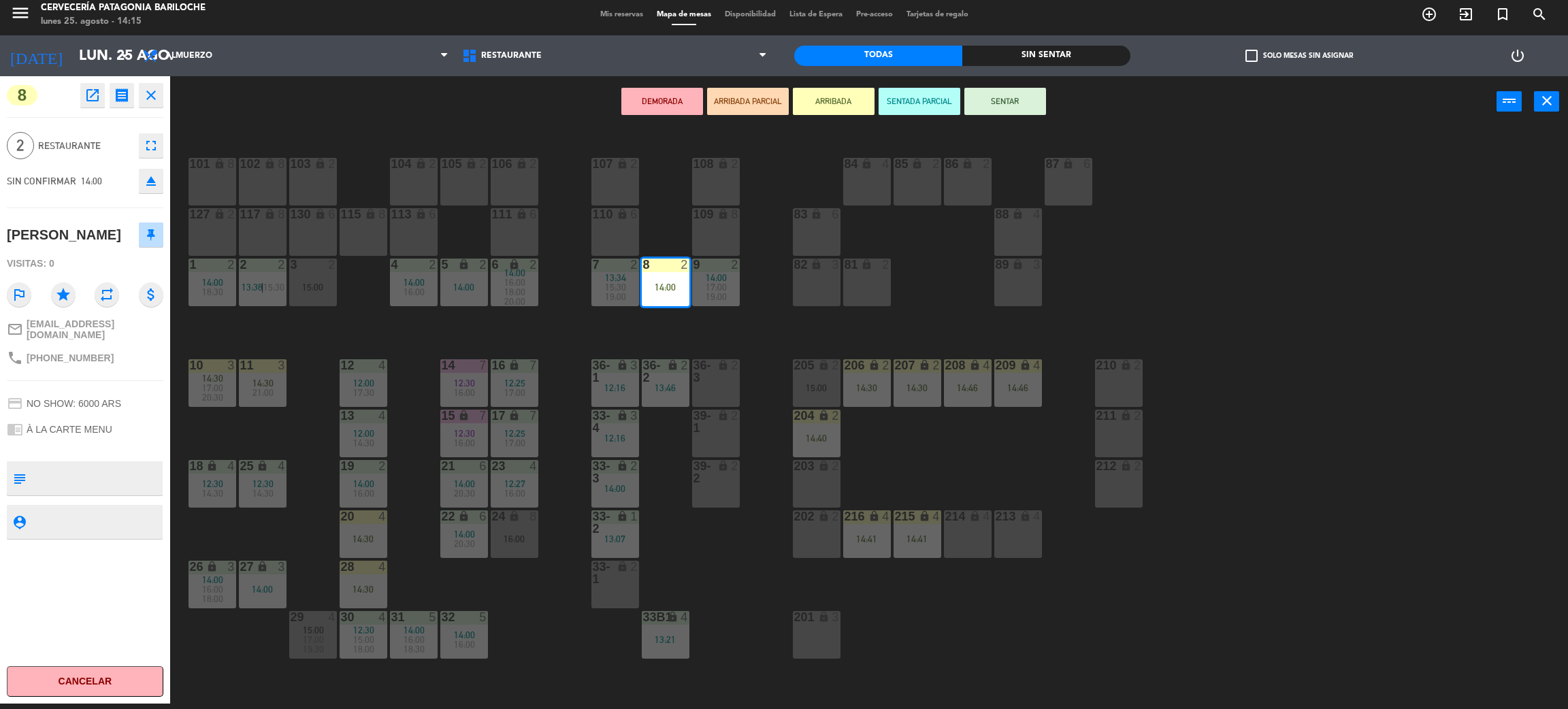
click at [996, 102] on button "SENTAR" at bounding box center [1005, 102] width 82 height 27
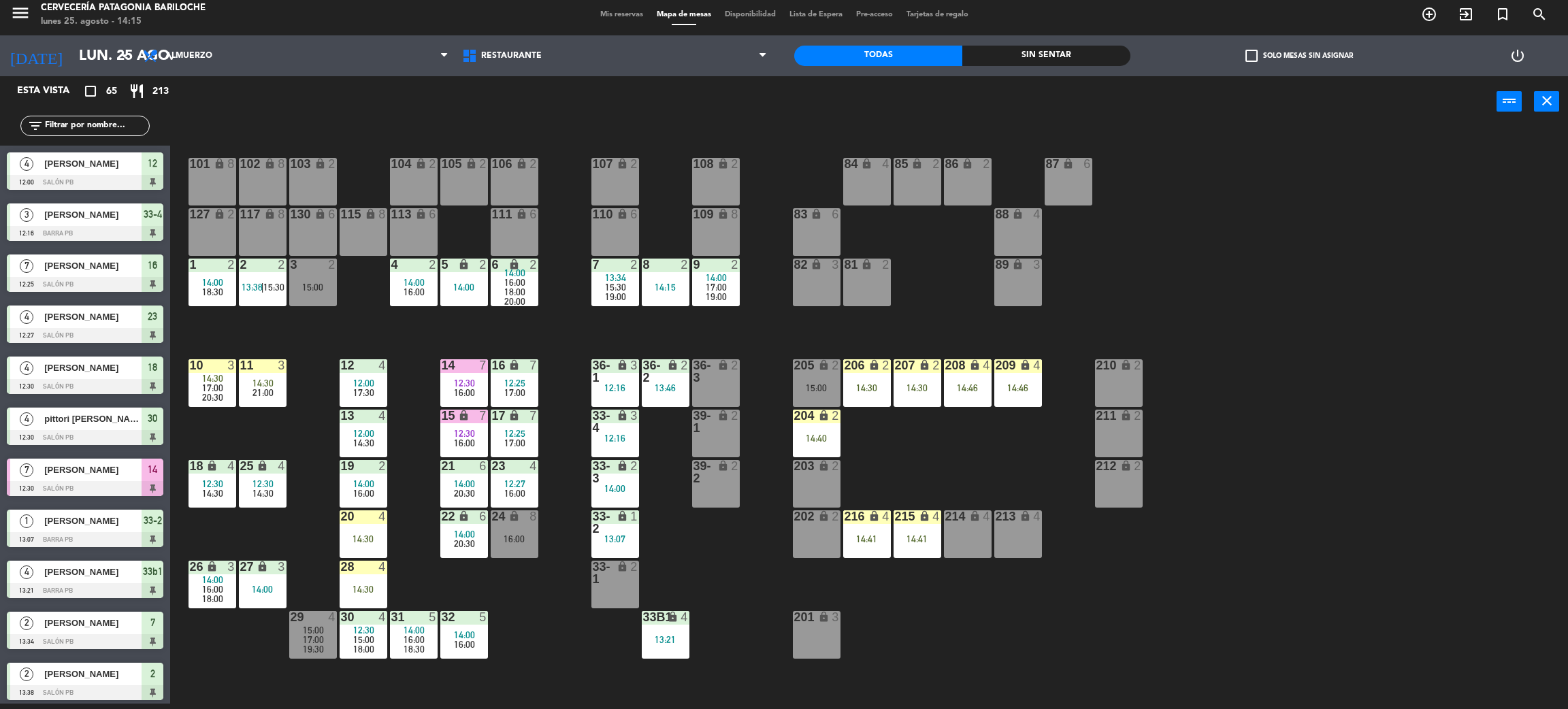
click at [207, 387] on span "17:00" at bounding box center [212, 388] width 21 height 11
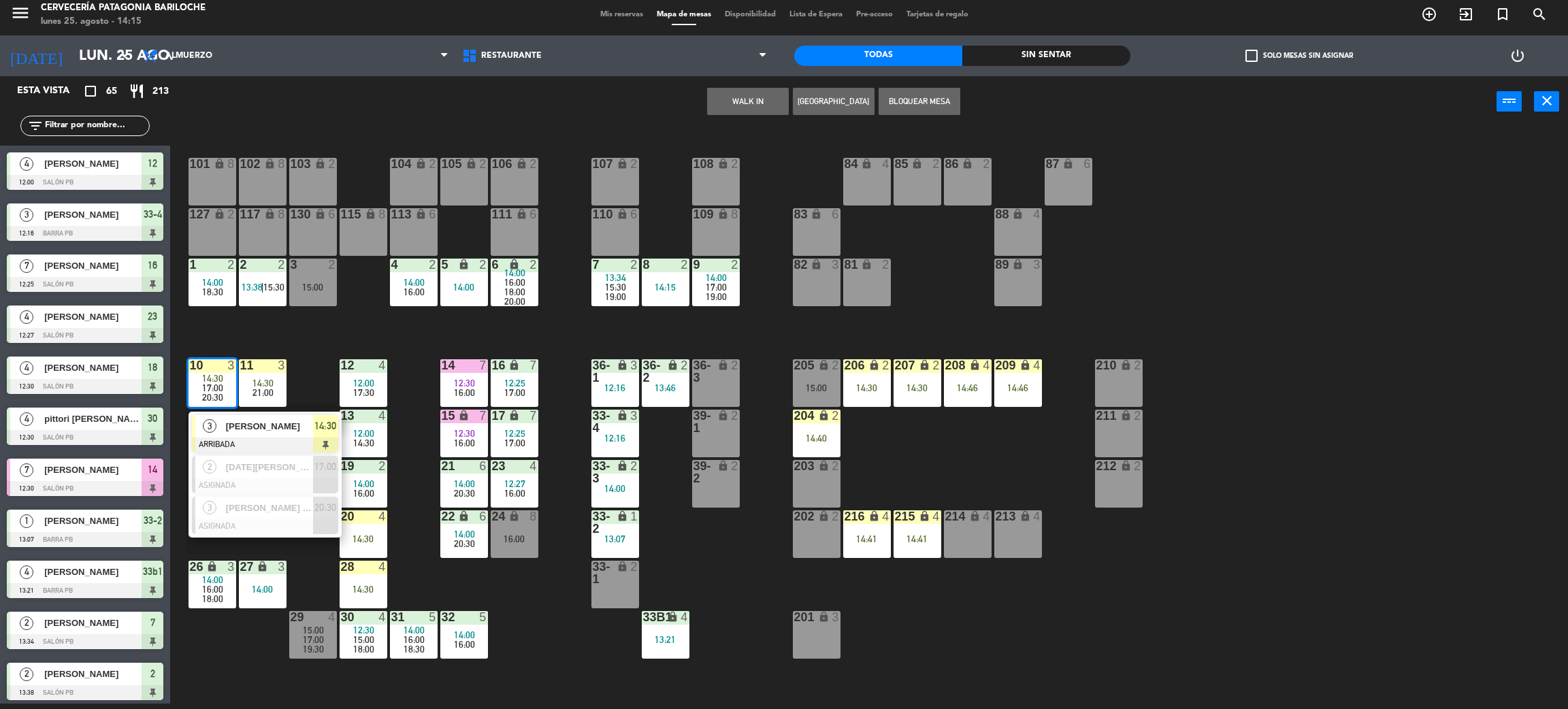
click at [305, 336] on div "101 lock 8 102 lock 8 104 lock 2 105 lock 2 106 lock 2 103 lock 2 107 lock 2 10…" at bounding box center [876, 421] width 1382 height 576
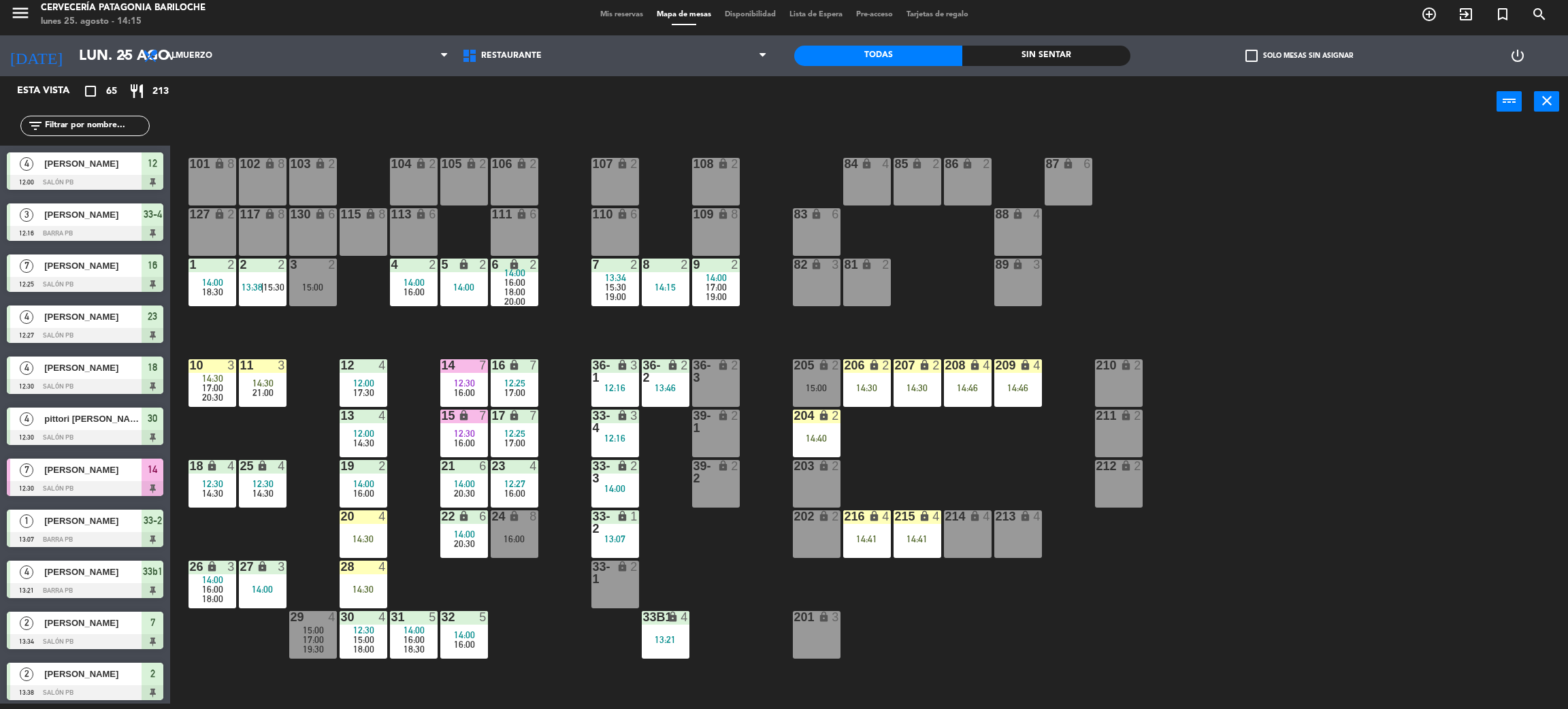
click at [239, 373] on div "11 3 14:30 21:00" at bounding box center [263, 383] width 48 height 48
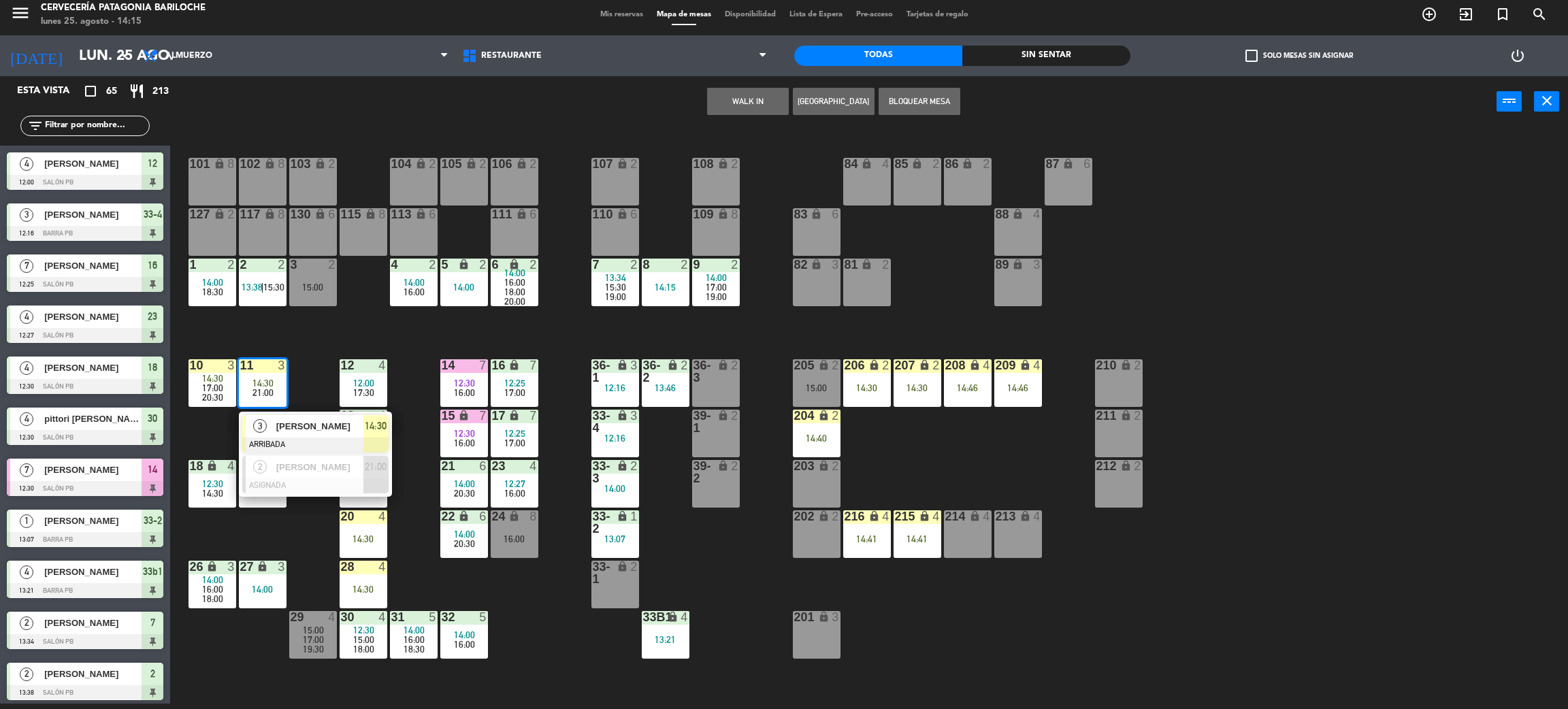
drag, startPoint x: 300, startPoint y: 432, endPoint x: 399, endPoint y: 333, distance: 140.0
click at [303, 432] on div "3 [PERSON_NAME] ARRIBADA 14:30" at bounding box center [315, 434] width 174 height 44
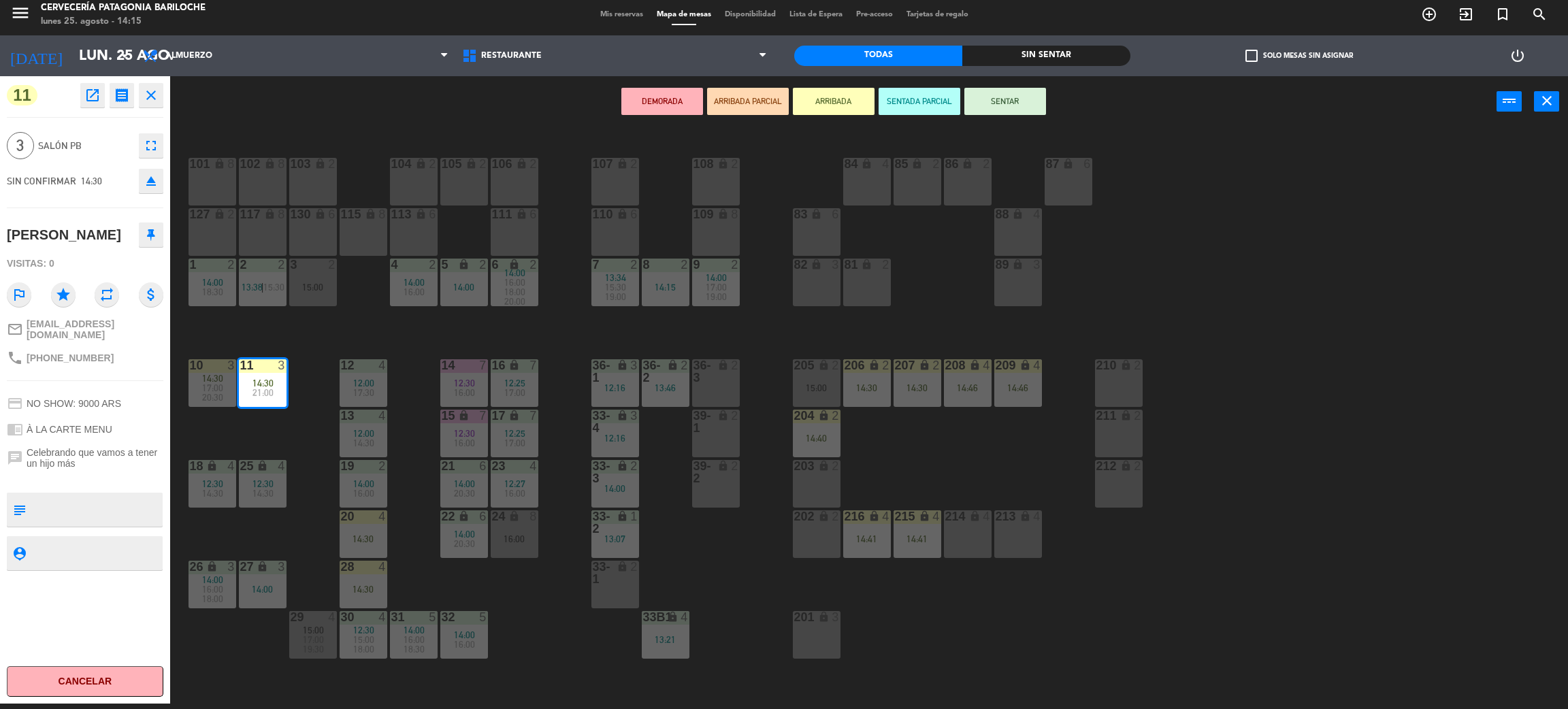
click at [1006, 105] on button "SENTAR" at bounding box center [1005, 102] width 82 height 27
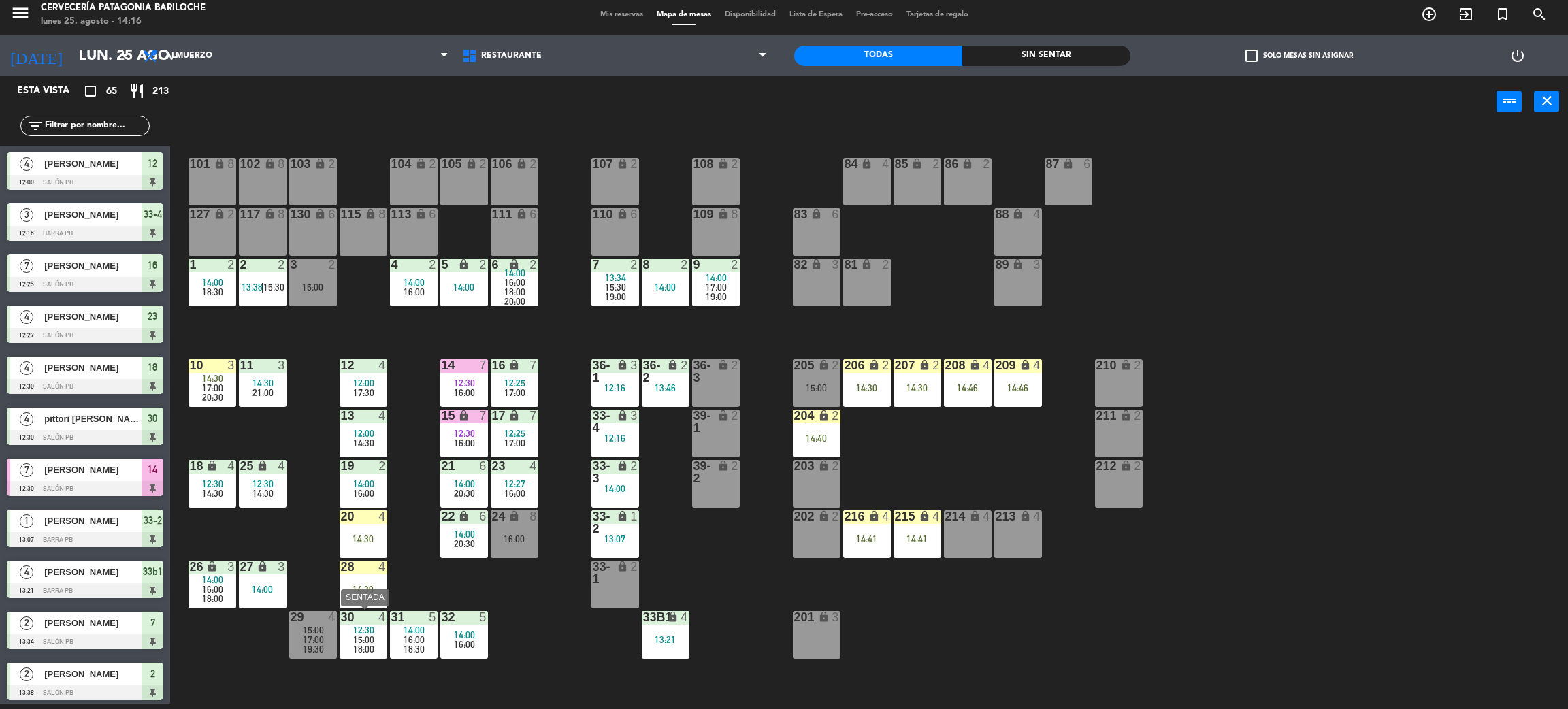
click at [374, 644] on div "18:00" at bounding box center [364, 649] width 48 height 10
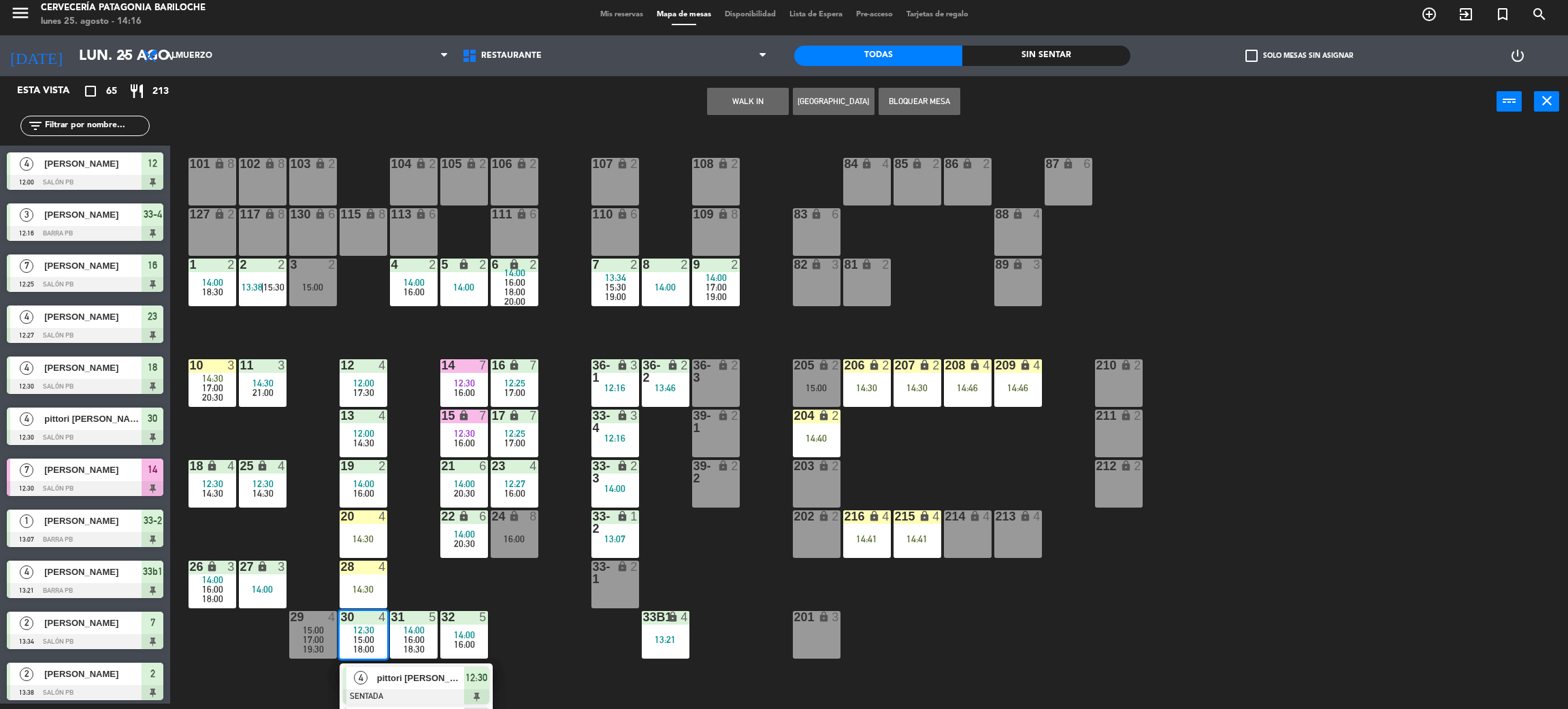
drag, startPoint x: 398, startPoint y: 675, endPoint x: 877, endPoint y: 550, distance: 495.0
click at [398, 675] on div "4 pittori [PERSON_NAME] SENTADA 12:30" at bounding box center [416, 685] width 174 height 44
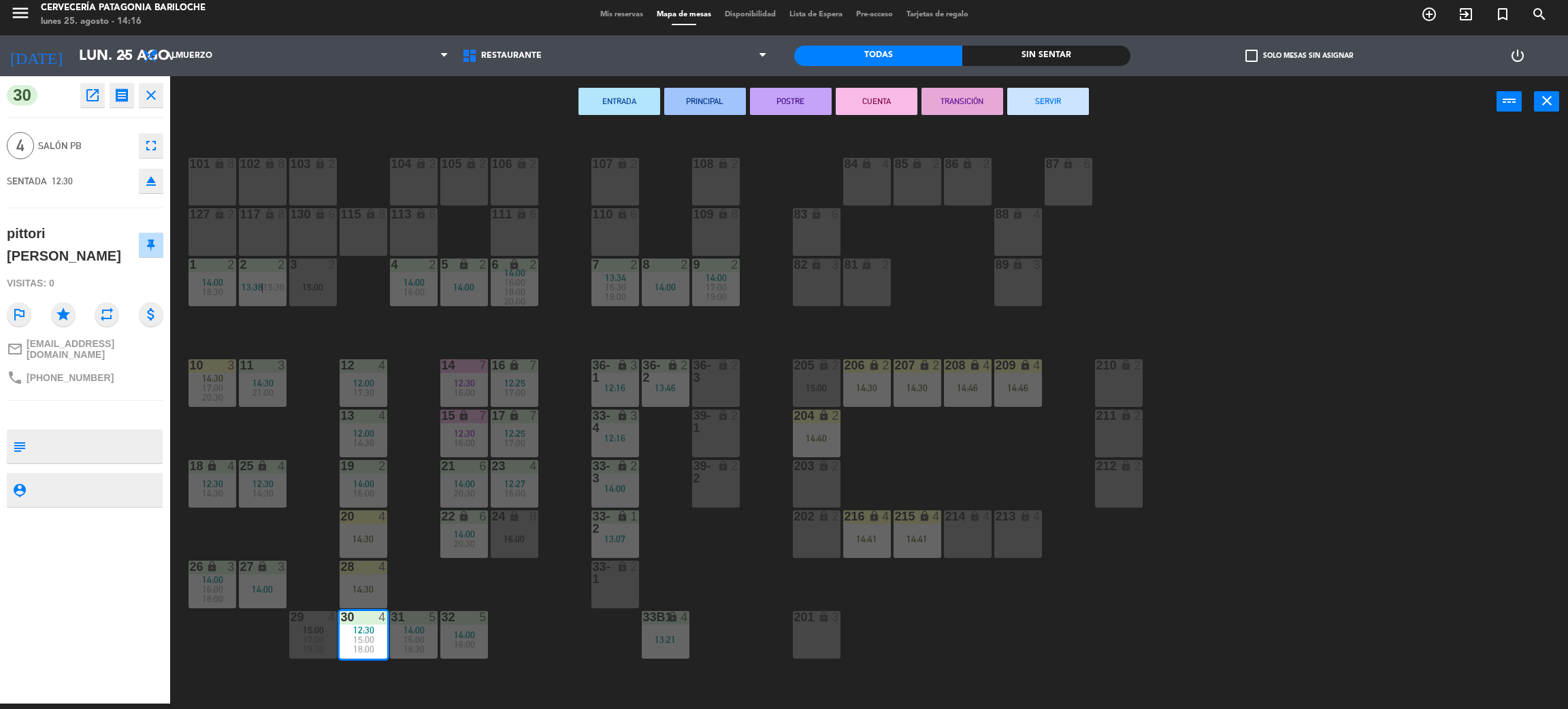
click at [1060, 94] on button "SERVIR" at bounding box center [1048, 102] width 82 height 27
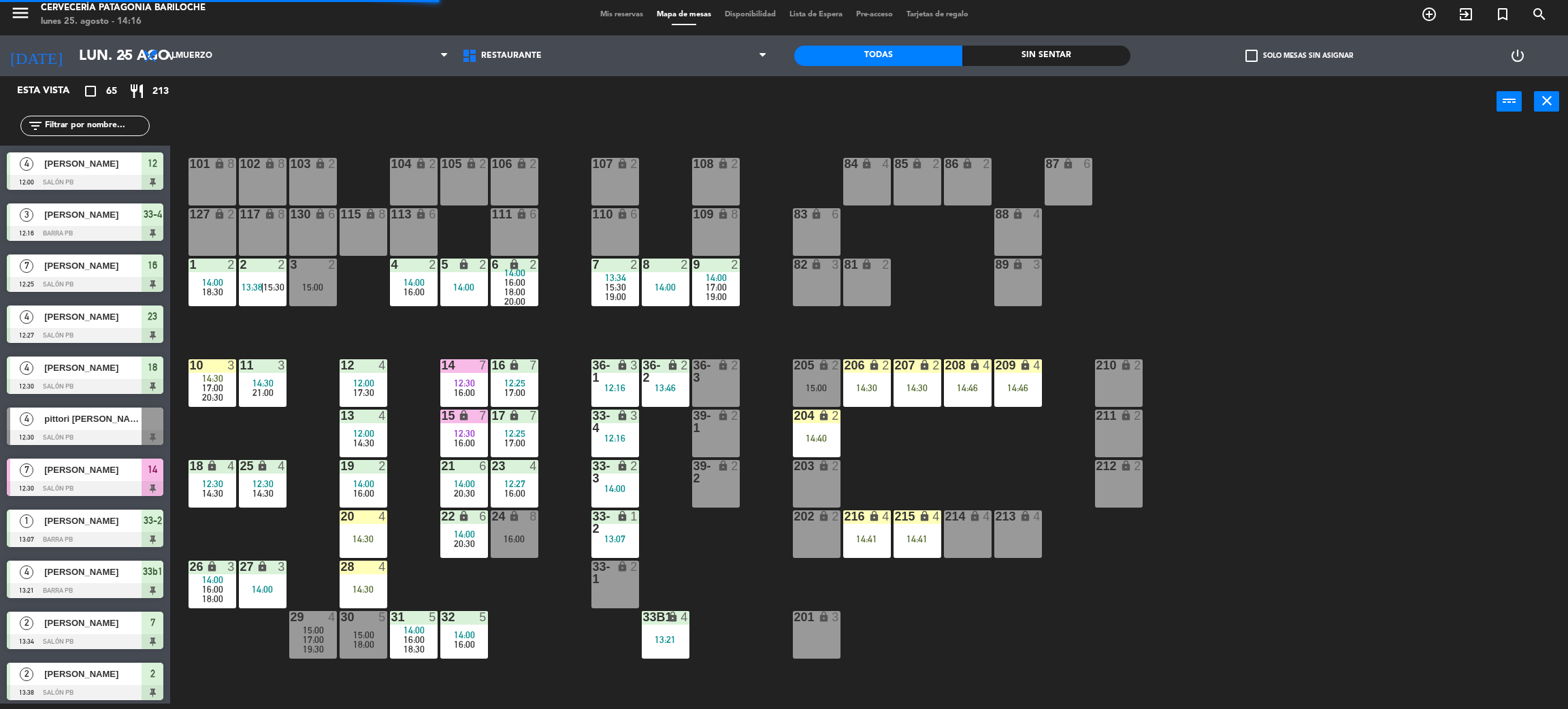
click at [1234, 573] on div "101 lock 8 102 lock 8 104 lock 2 105 lock 2 106 lock 2 103 lock 2 107 lock 2 10…" at bounding box center [876, 421] width 1382 height 576
click at [473, 381] on span "12:30" at bounding box center [464, 383] width 21 height 11
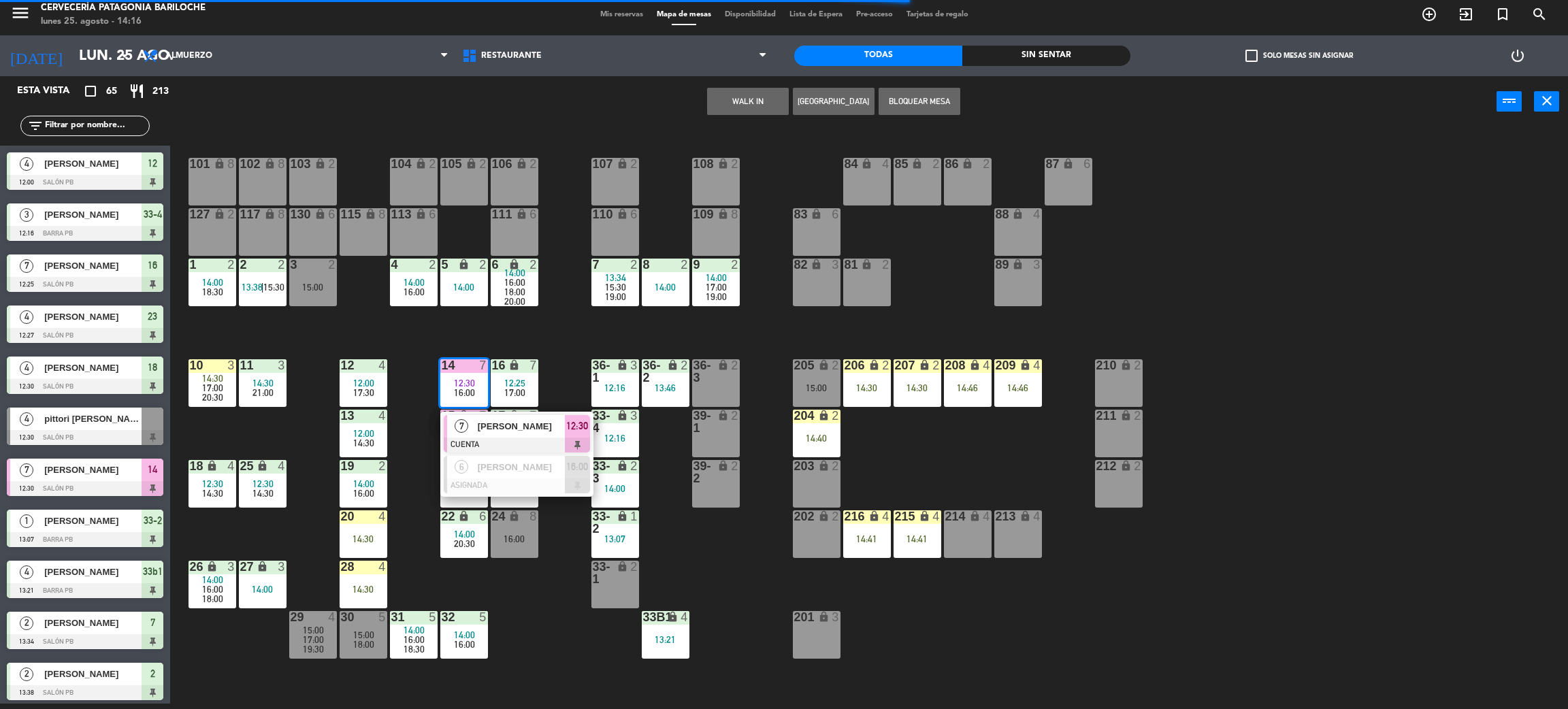
drag, startPoint x: 506, startPoint y: 427, endPoint x: 822, endPoint y: 310, distance: 337.0
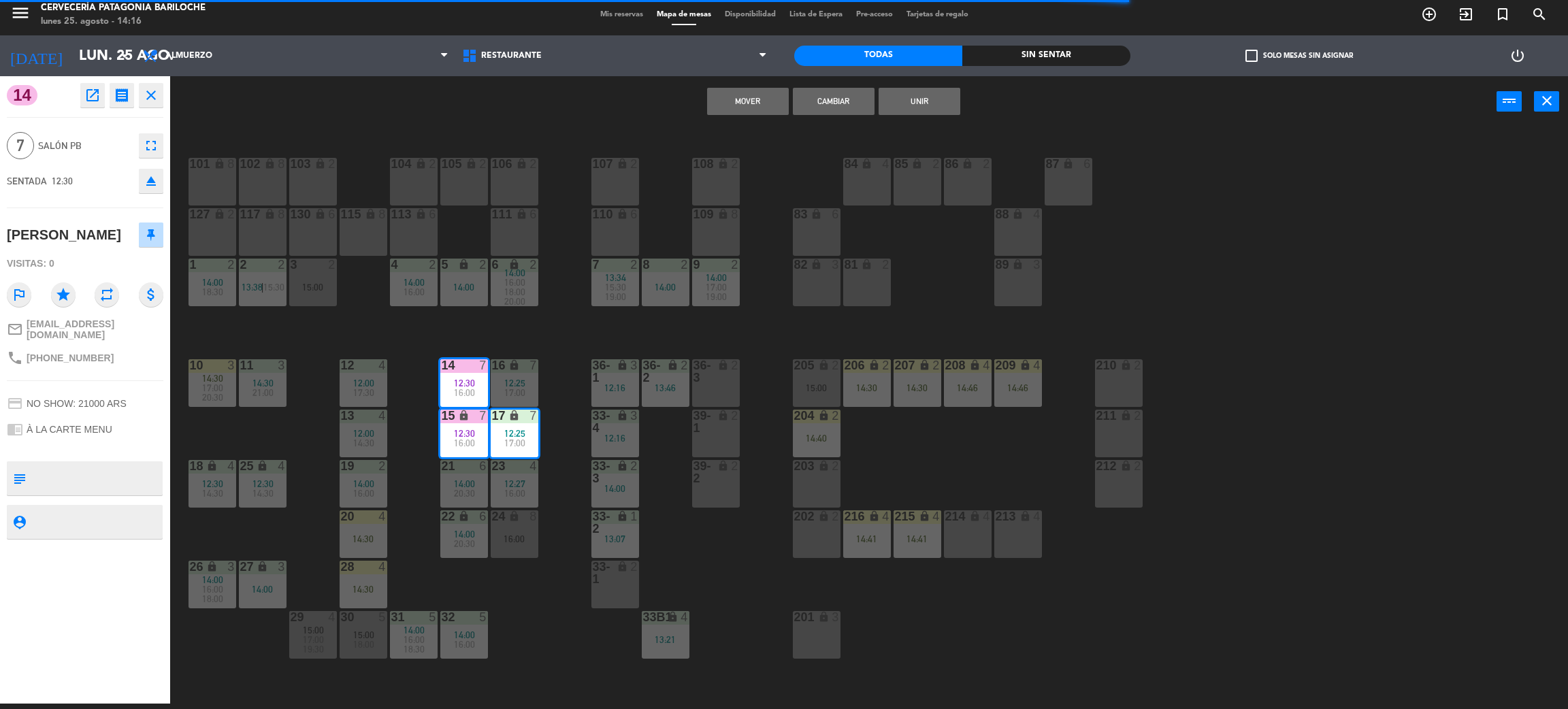
click at [565, 325] on div "101 lock 8 102 lock 8 104 lock 2 105 lock 2 106 lock 2 103 lock 2 107 lock 2 10…" at bounding box center [876, 421] width 1382 height 576
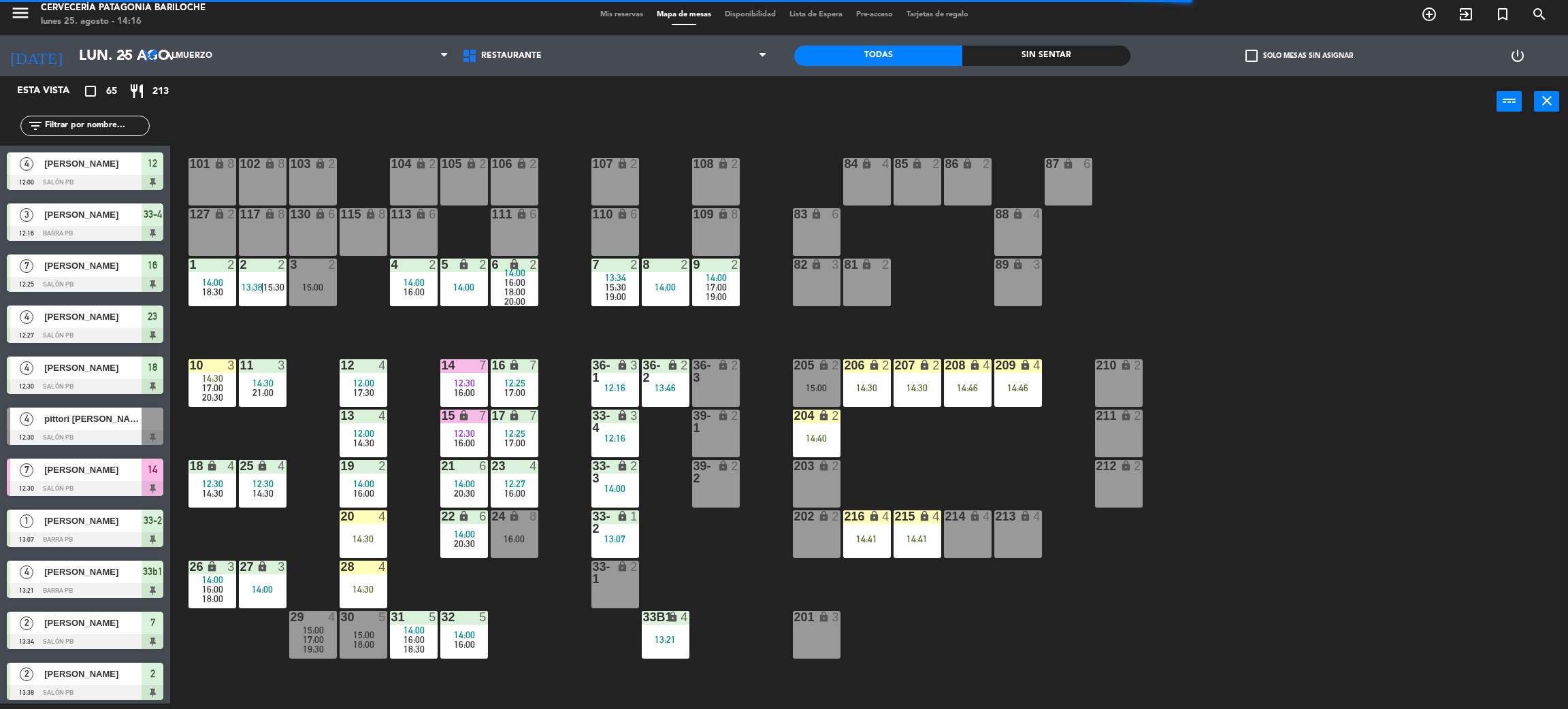
click at [454, 391] on span "16:00" at bounding box center [464, 393] width 21 height 11
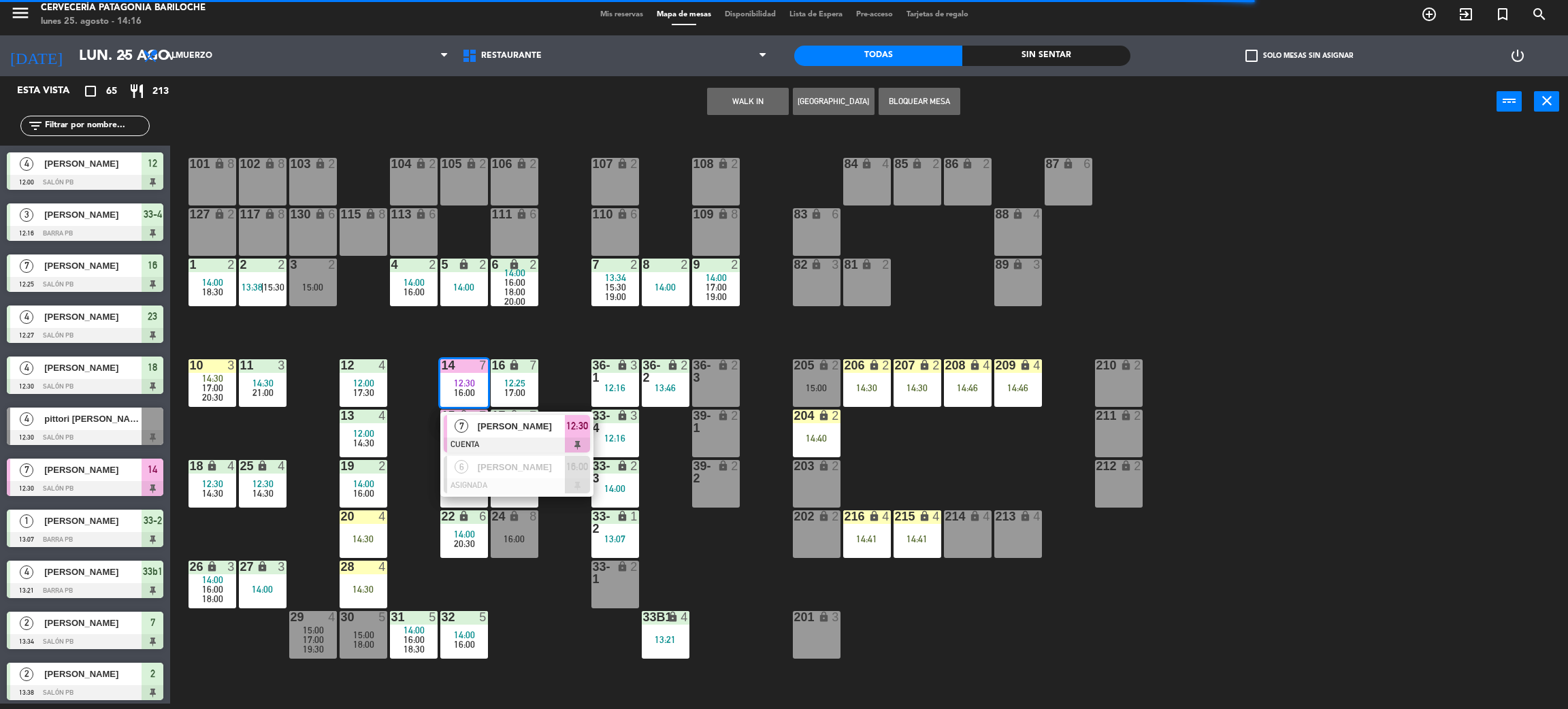
click at [479, 423] on span "[PERSON_NAME]" at bounding box center [522, 426] width 87 height 14
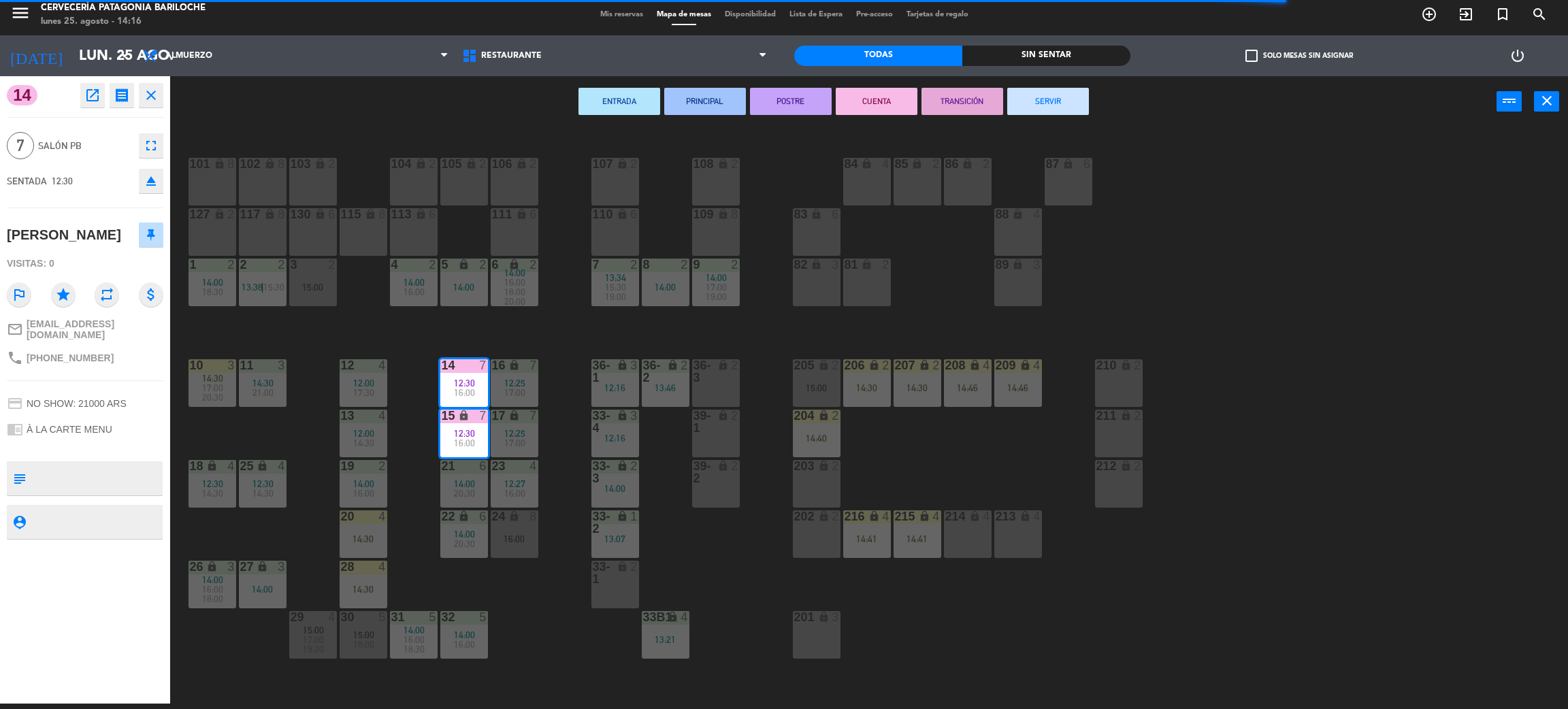
click at [1072, 110] on button "SERVIR" at bounding box center [1048, 102] width 82 height 27
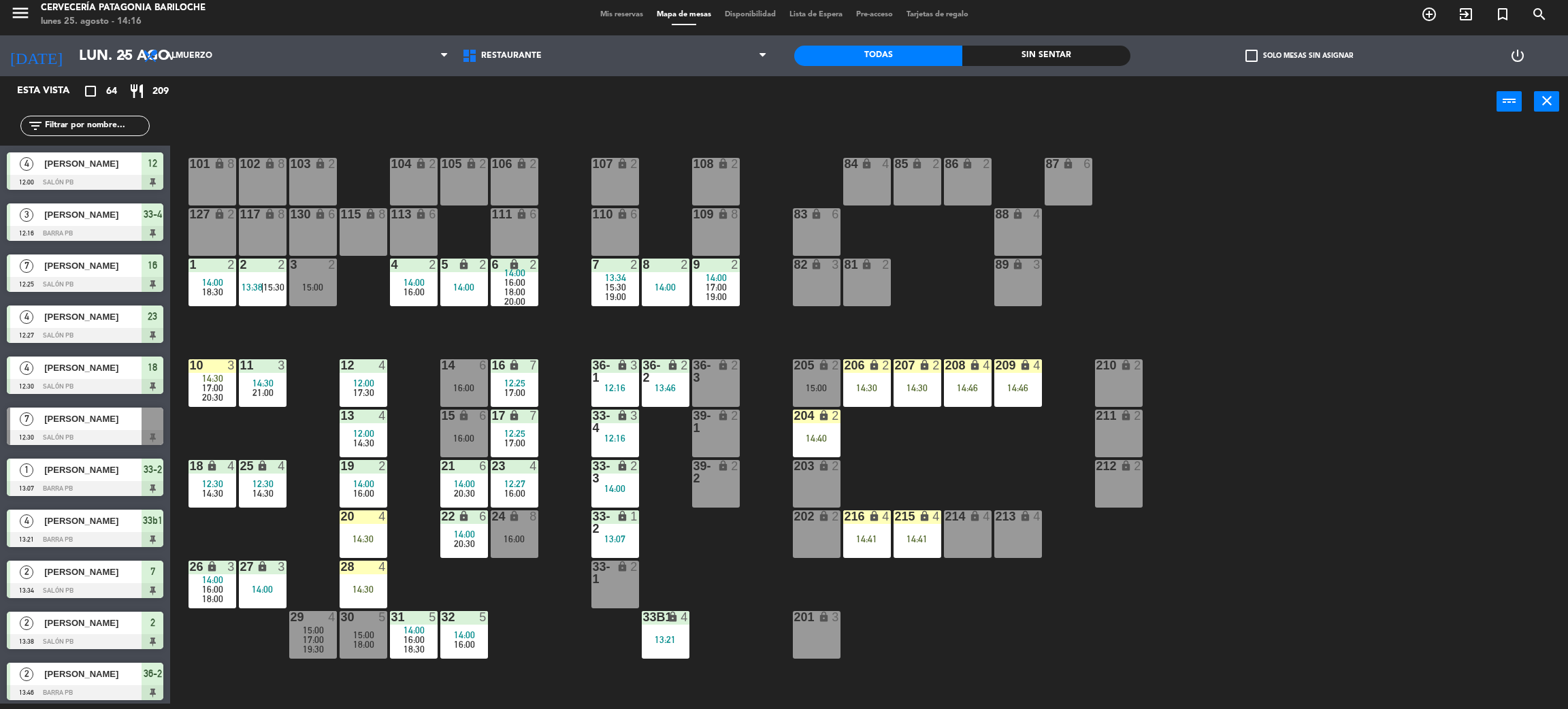
click at [111, 123] on input "text" at bounding box center [96, 126] width 106 height 15
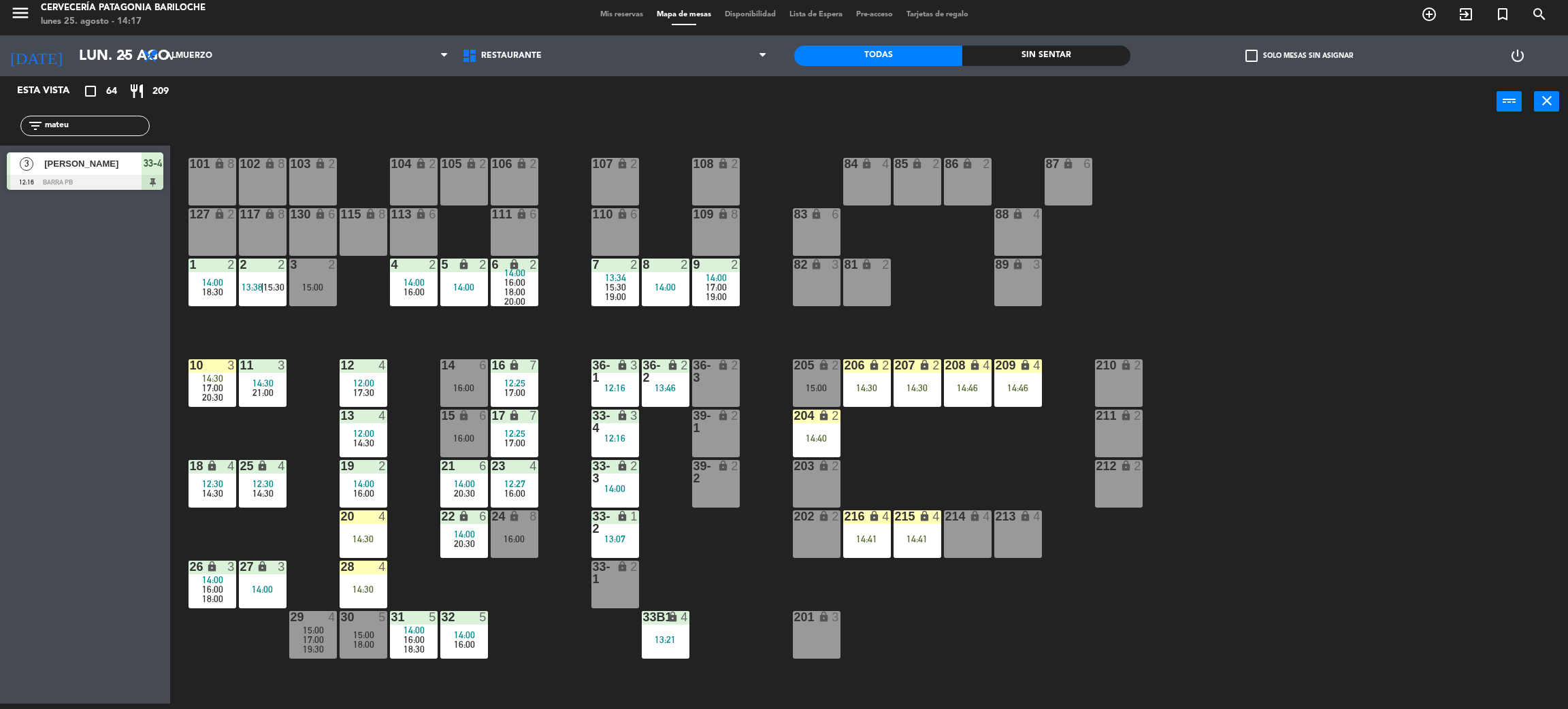
type input "mateu"
click at [91, 174] on div "[PERSON_NAME]" at bounding box center [92, 164] width 99 height 22
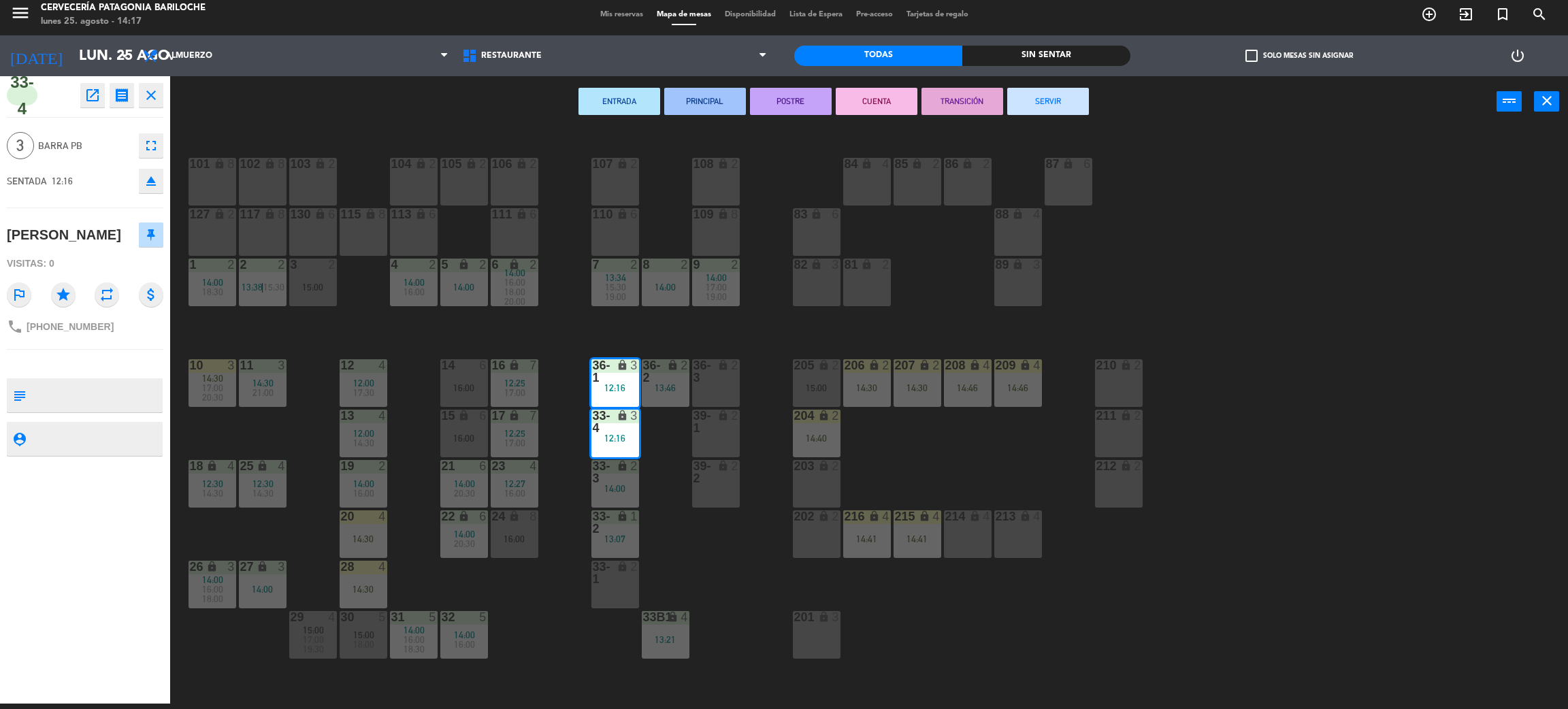
click at [960, 453] on div "101 lock 8 102 lock 8 104 lock 2 105 lock 2 106 lock 2 103 lock 2 107 lock 2 10…" at bounding box center [876, 421] width 1382 height 576
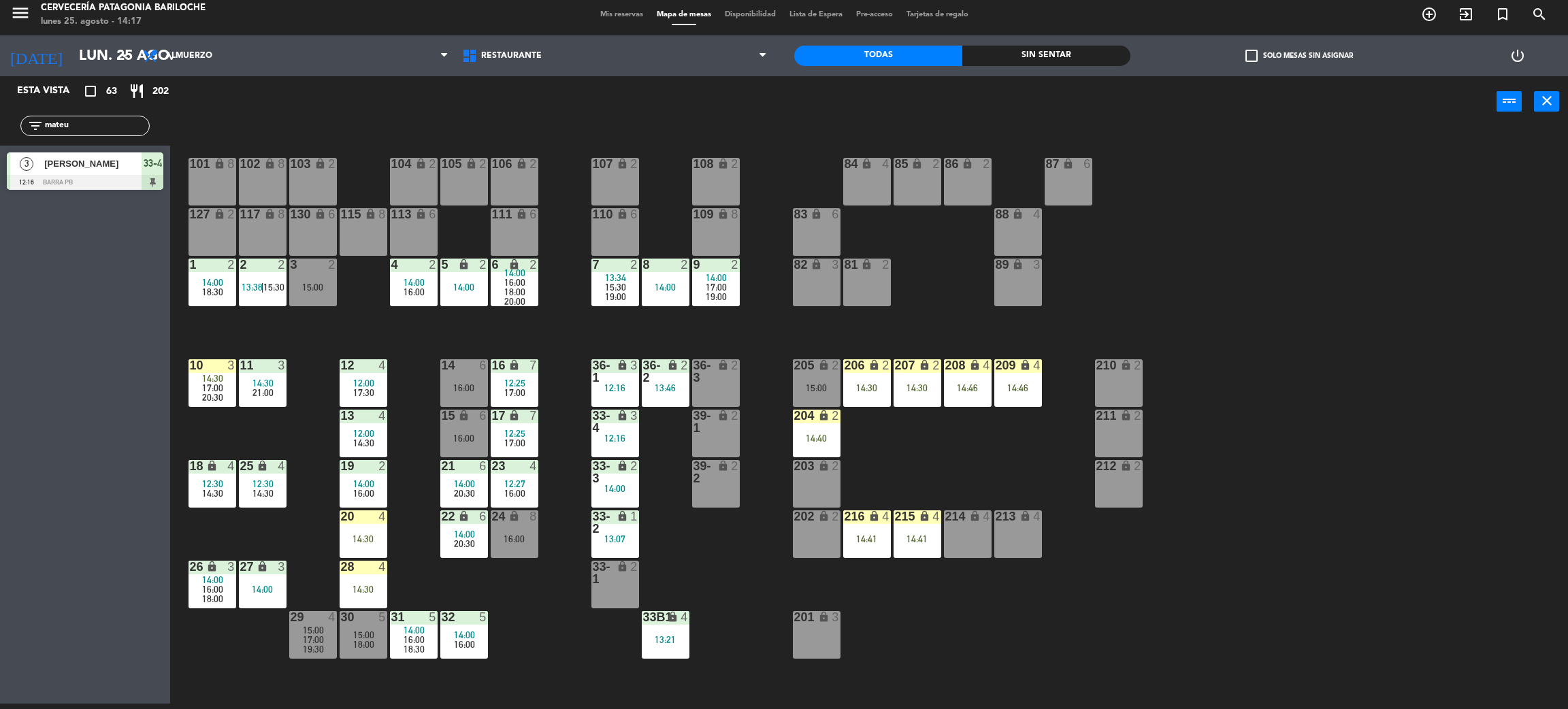
click at [83, 120] on input "mateu" at bounding box center [96, 126] width 106 height 15
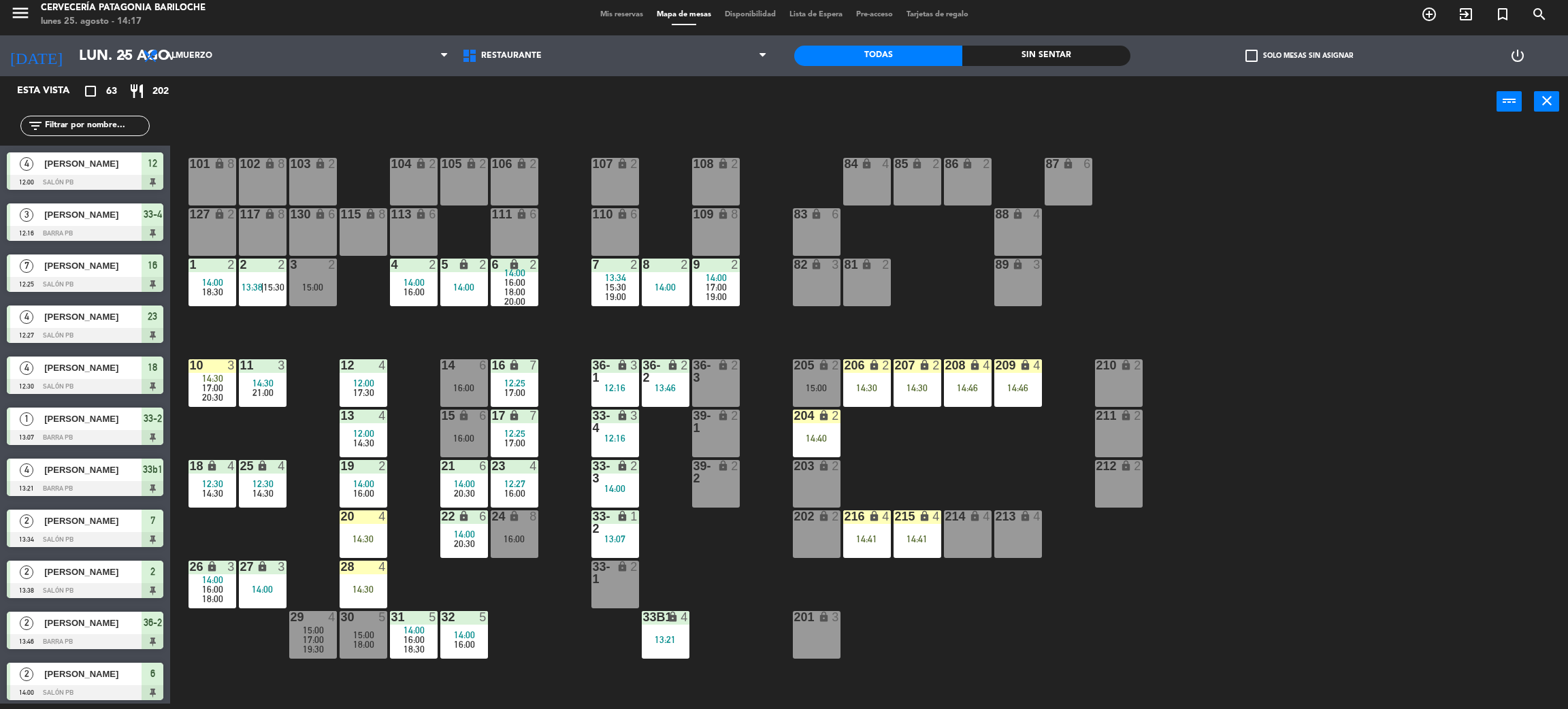
click at [945, 466] on div "101 lock 8 102 lock 8 104 lock 2 105 lock 2 106 lock 2 103 lock 2 107 lock 2 10…" at bounding box center [876, 421] width 1382 height 576
click at [554, 336] on div "101 lock 8 102 lock 8 104 lock 2 105 lock 2 106 lock 2 103 lock 2 107 lock 2 10…" at bounding box center [876, 421] width 1382 height 576
click at [944, 477] on div "101 lock 8 102 lock 8 104 lock 2 105 lock 2 106 lock 2 103 lock 2 107 lock 2 10…" at bounding box center [876, 421] width 1382 height 576
click at [577, 616] on div "101 lock 8 102 lock 8 104 lock 2 105 lock 2 106 lock 2 103 lock 2 107 lock 2 10…" at bounding box center [876, 421] width 1382 height 576
click at [417, 579] on div "101 lock 8 102 lock 8 104 lock 2 105 lock 2 106 lock 2 103 lock 2 107 lock 2 10…" at bounding box center [876, 421] width 1382 height 576
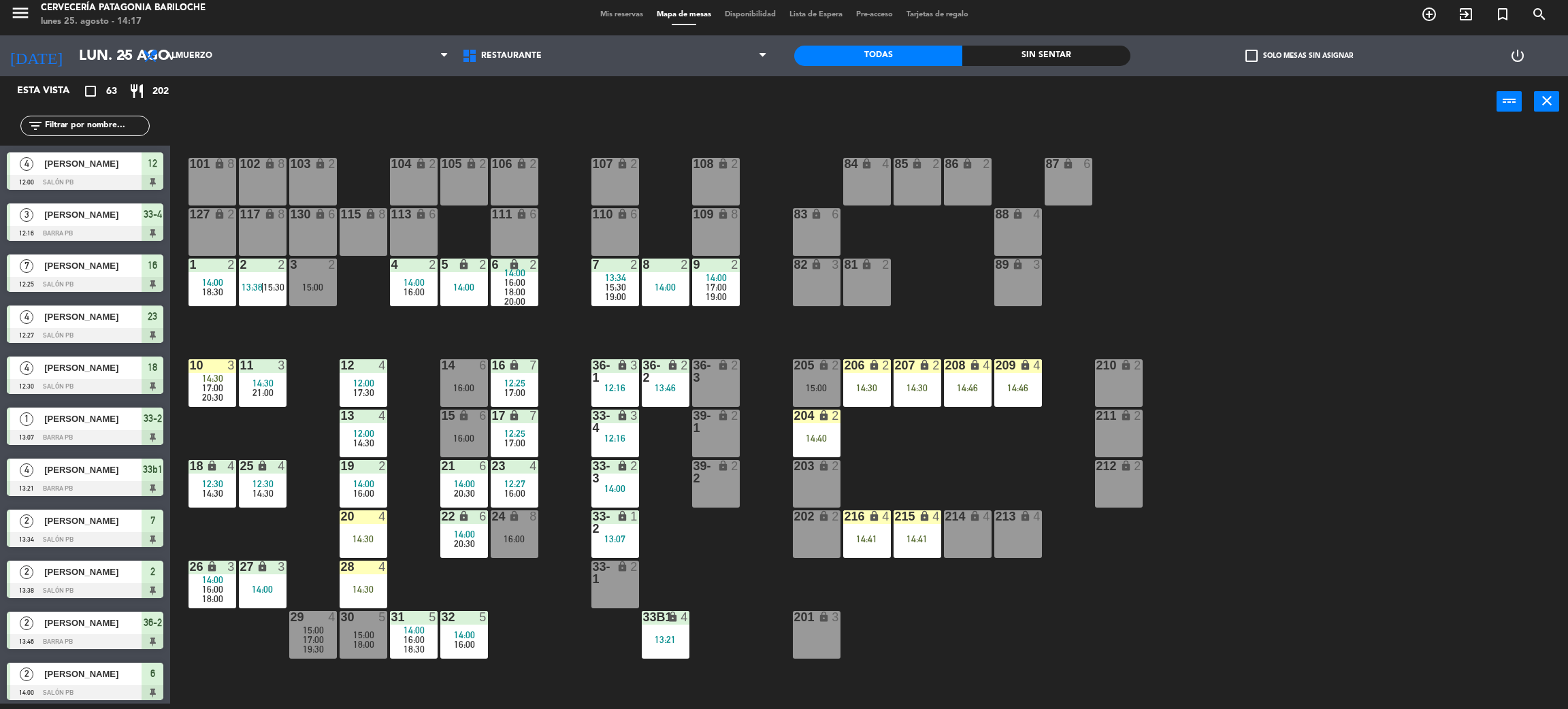
click at [535, 612] on div "101 lock 8 102 lock 8 104 lock 2 105 lock 2 106 lock 2 103 lock 2 107 lock 2 10…" at bounding box center [876, 421] width 1382 height 576
click at [140, 126] on input "text" at bounding box center [96, 126] width 106 height 15
click at [957, 451] on div "101 lock 8 102 lock 8 104 lock 2 105 lock 2 106 lock 2 103 lock 2 107 lock 2 10…" at bounding box center [876, 421] width 1382 height 576
click at [622, 388] on div "12:16" at bounding box center [615, 388] width 48 height 10
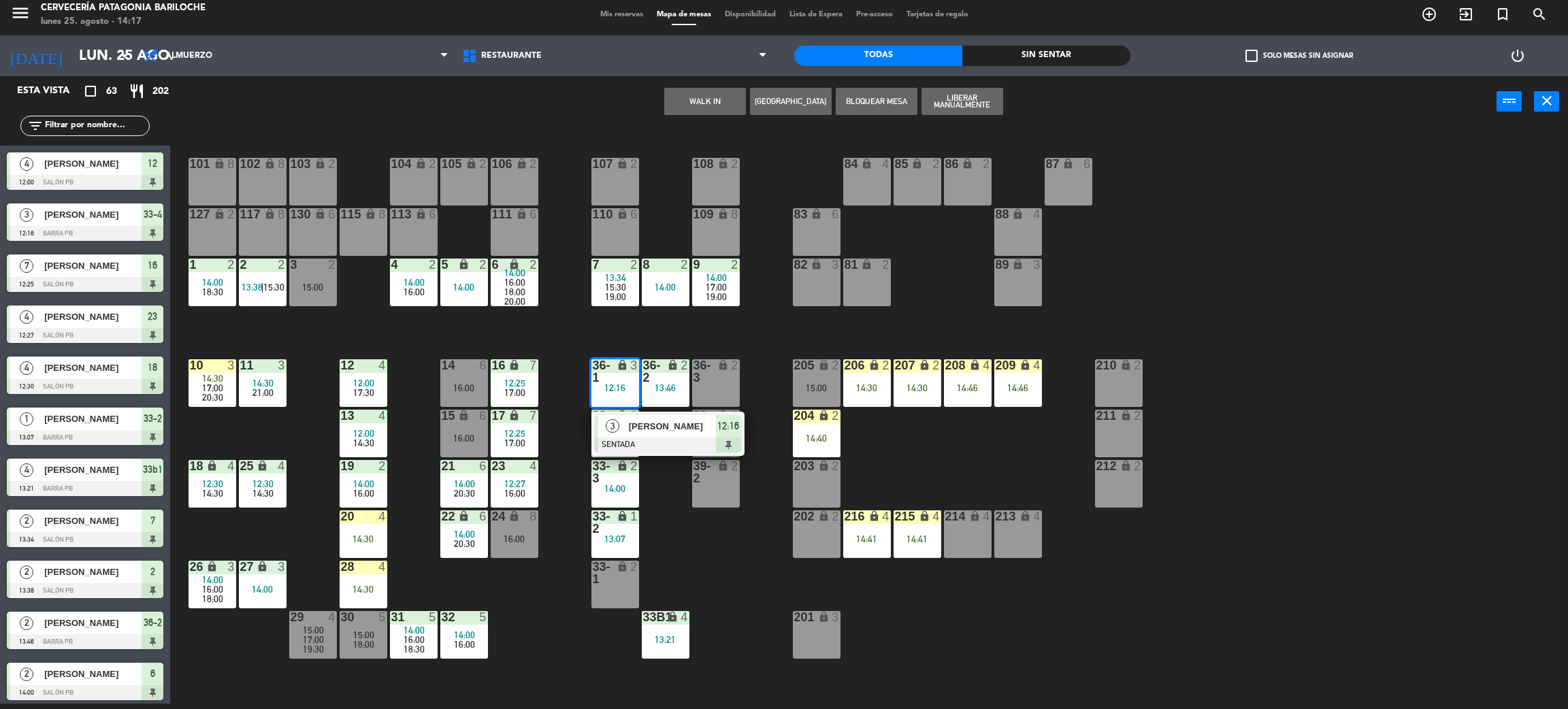
click at [668, 444] on div at bounding box center [668, 445] width 147 height 15
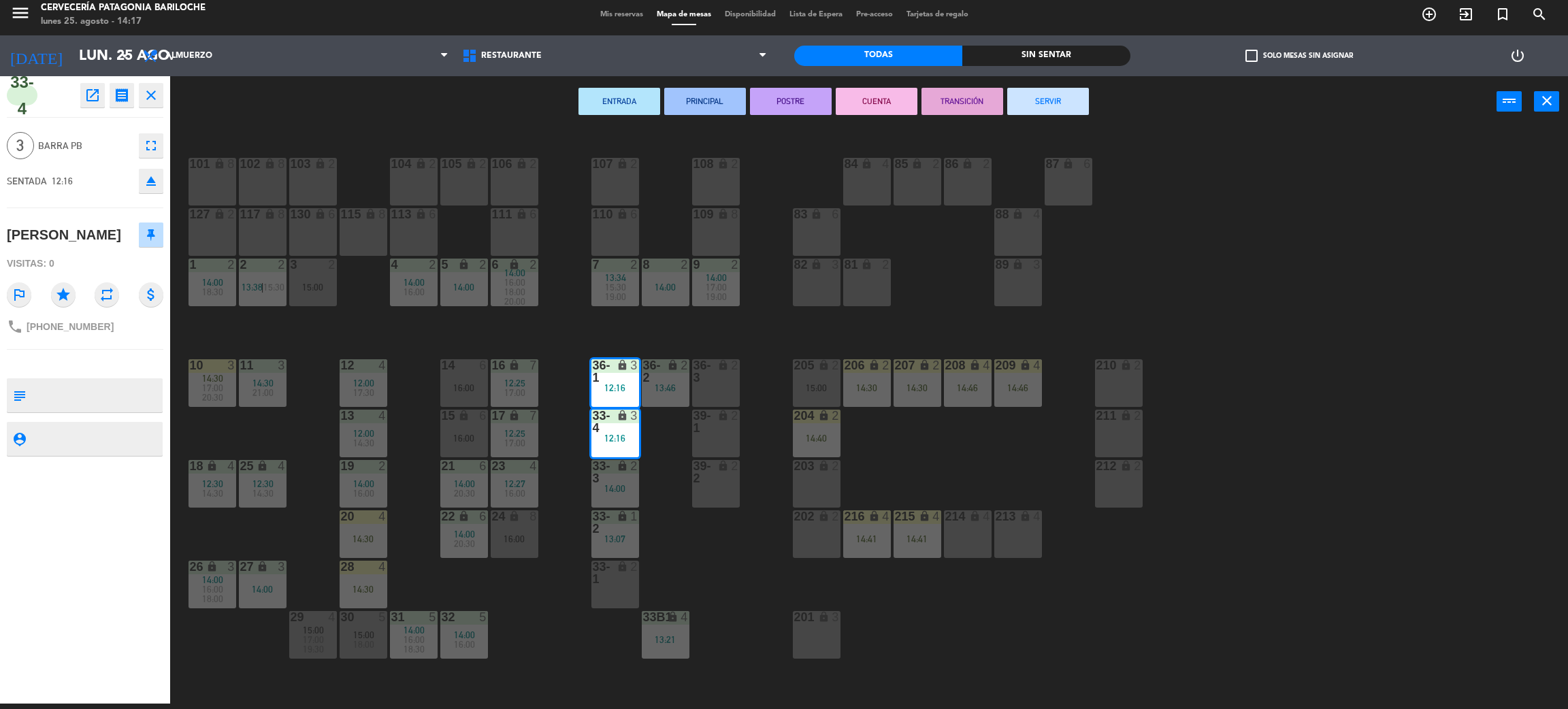
click at [983, 545] on div "214 lock 4" at bounding box center [968, 534] width 48 height 48
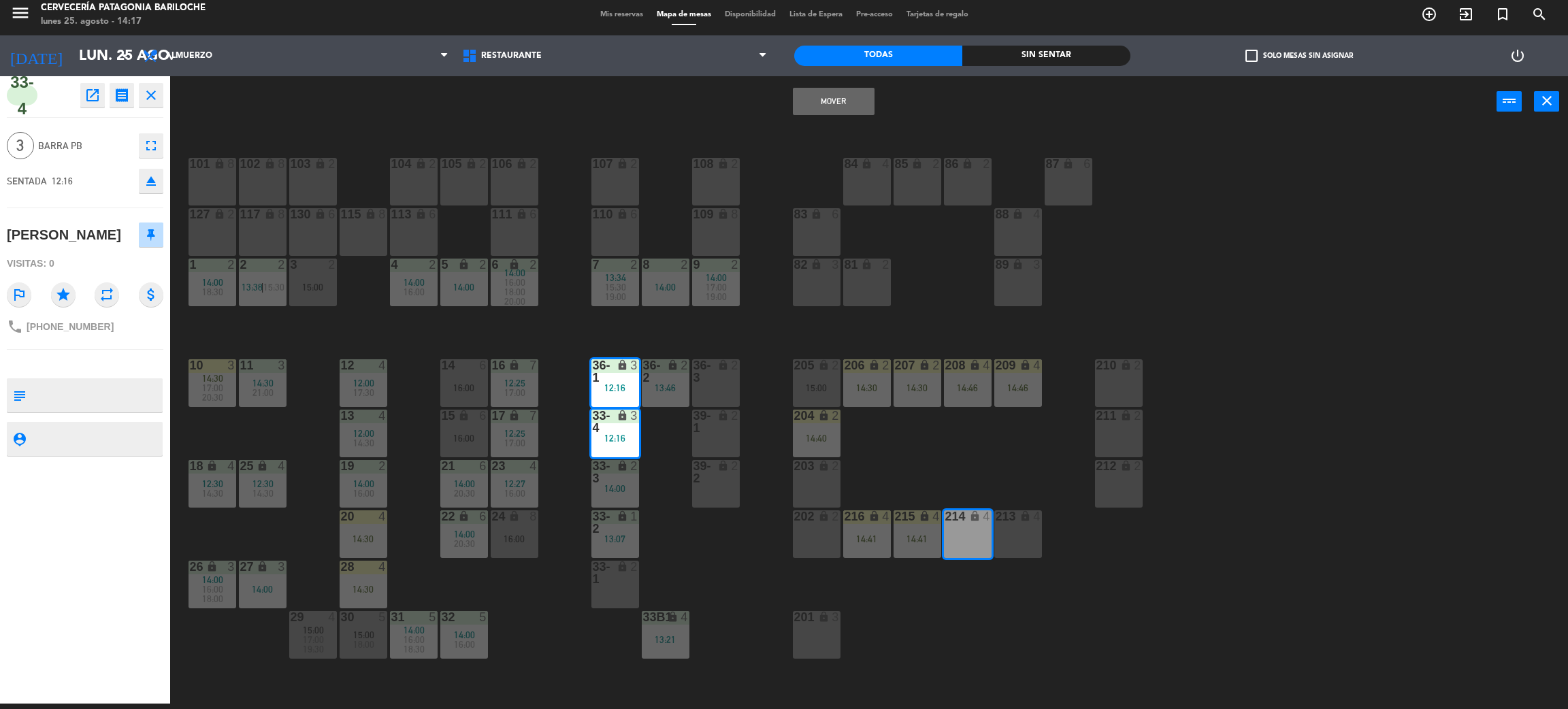
drag, startPoint x: 1016, startPoint y: 537, endPoint x: 1012, endPoint y: 476, distance: 61.1
click at [1019, 534] on div "213 lock 4" at bounding box center [1018, 534] width 48 height 48
click at [841, 96] on button "Mover" at bounding box center [834, 102] width 82 height 27
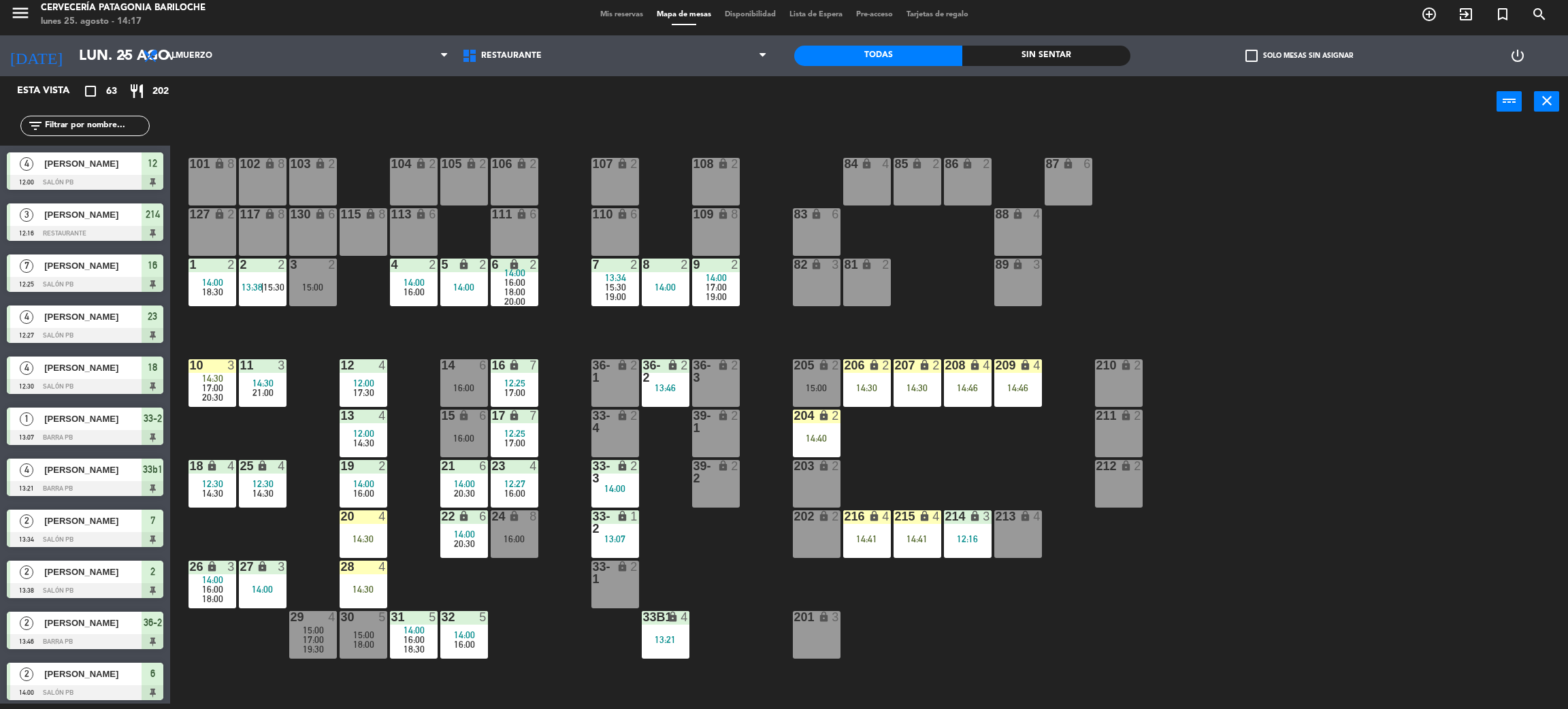
click at [1005, 600] on div "101 lock 8 102 lock 8 104 lock 2 105 lock 2 106 lock 2 103 lock 2 107 lock 2 10…" at bounding box center [876, 421] width 1382 height 576
drag, startPoint x: 822, startPoint y: 635, endPoint x: 893, endPoint y: 586, distance: 86.3
click at [823, 635] on div "201 lock 3" at bounding box center [817, 635] width 48 height 48
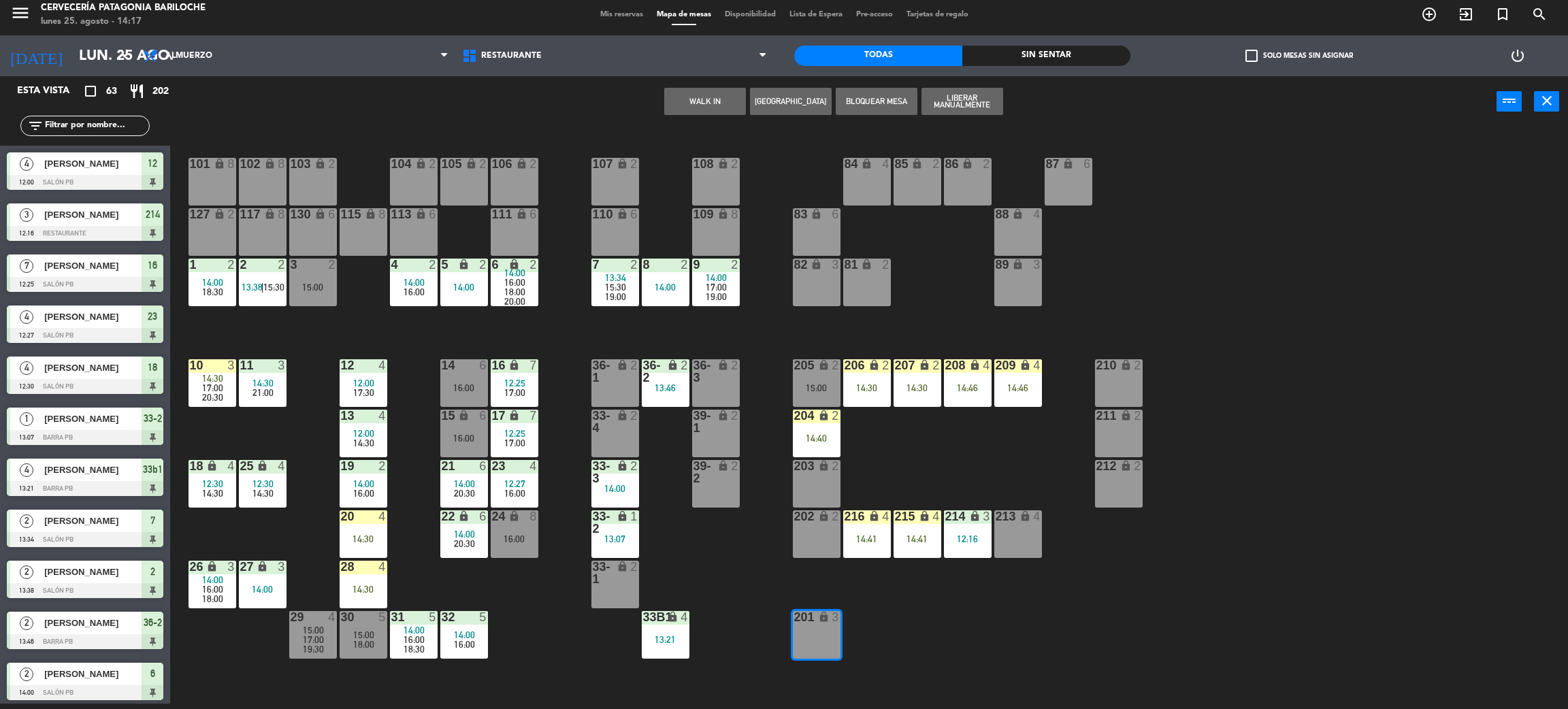
click at [709, 100] on button "WALK IN" at bounding box center [705, 102] width 82 height 27
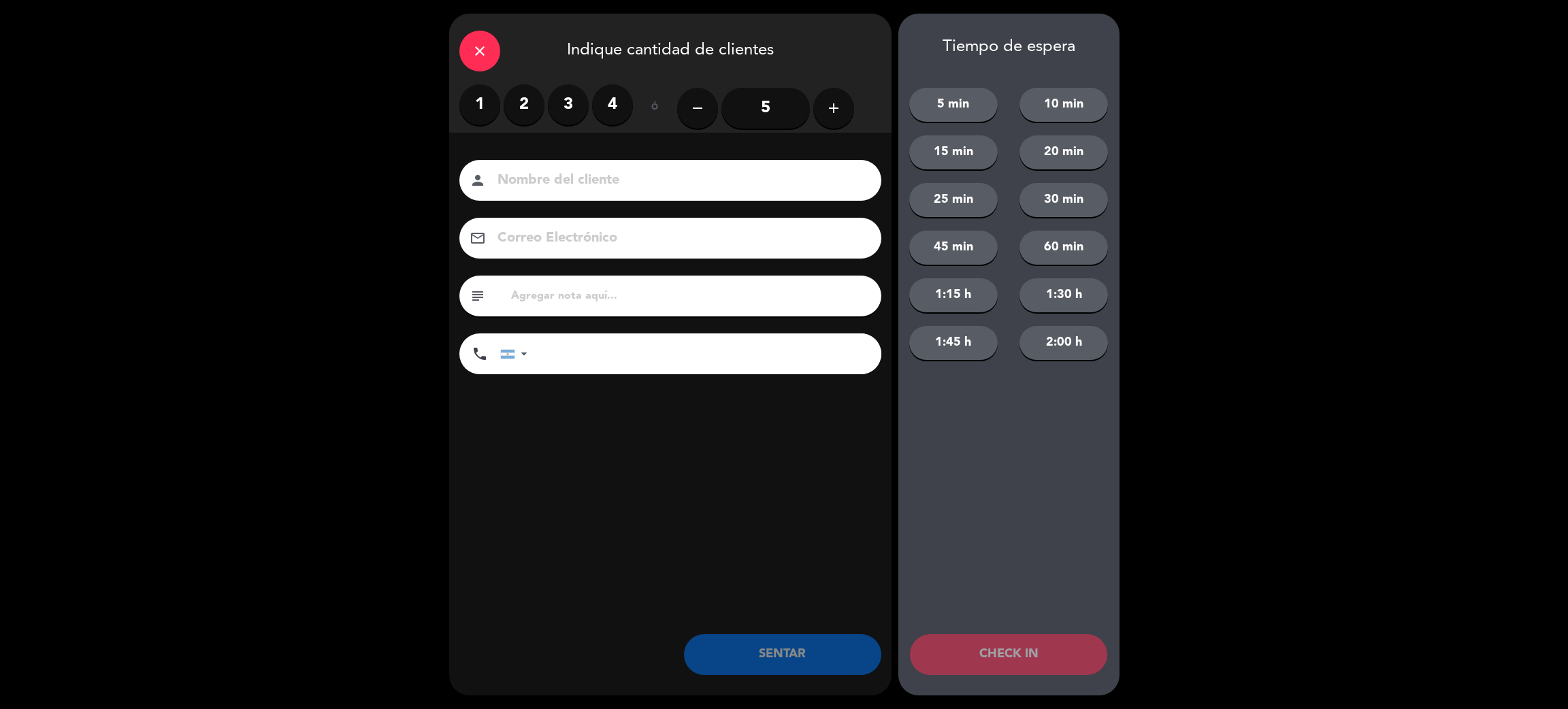
click at [554, 105] on label "3" at bounding box center [568, 105] width 41 height 41
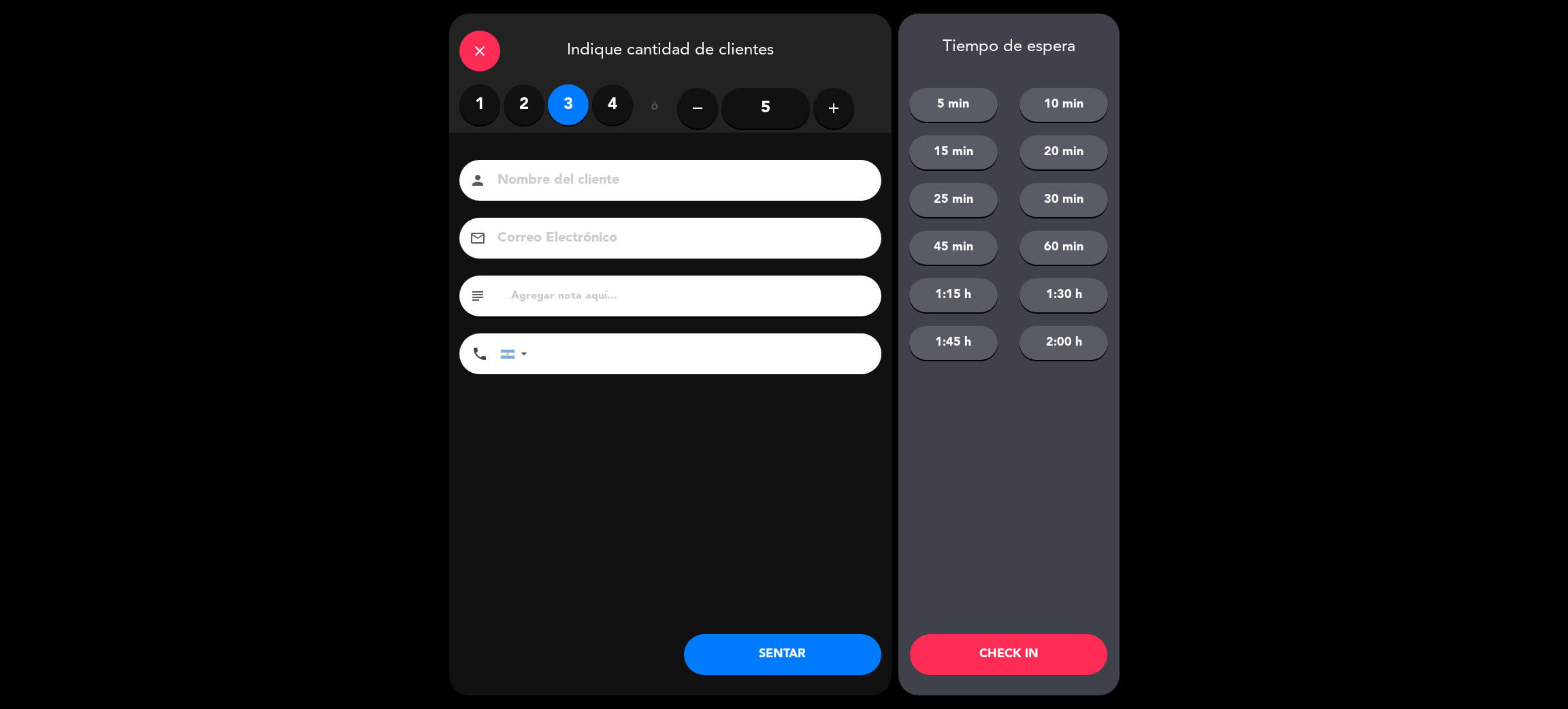
click at [615, 174] on input at bounding box center [680, 181] width 368 height 24
type input "[PERSON_NAME]"
click at [655, 347] on input "tel" at bounding box center [711, 354] width 340 height 41
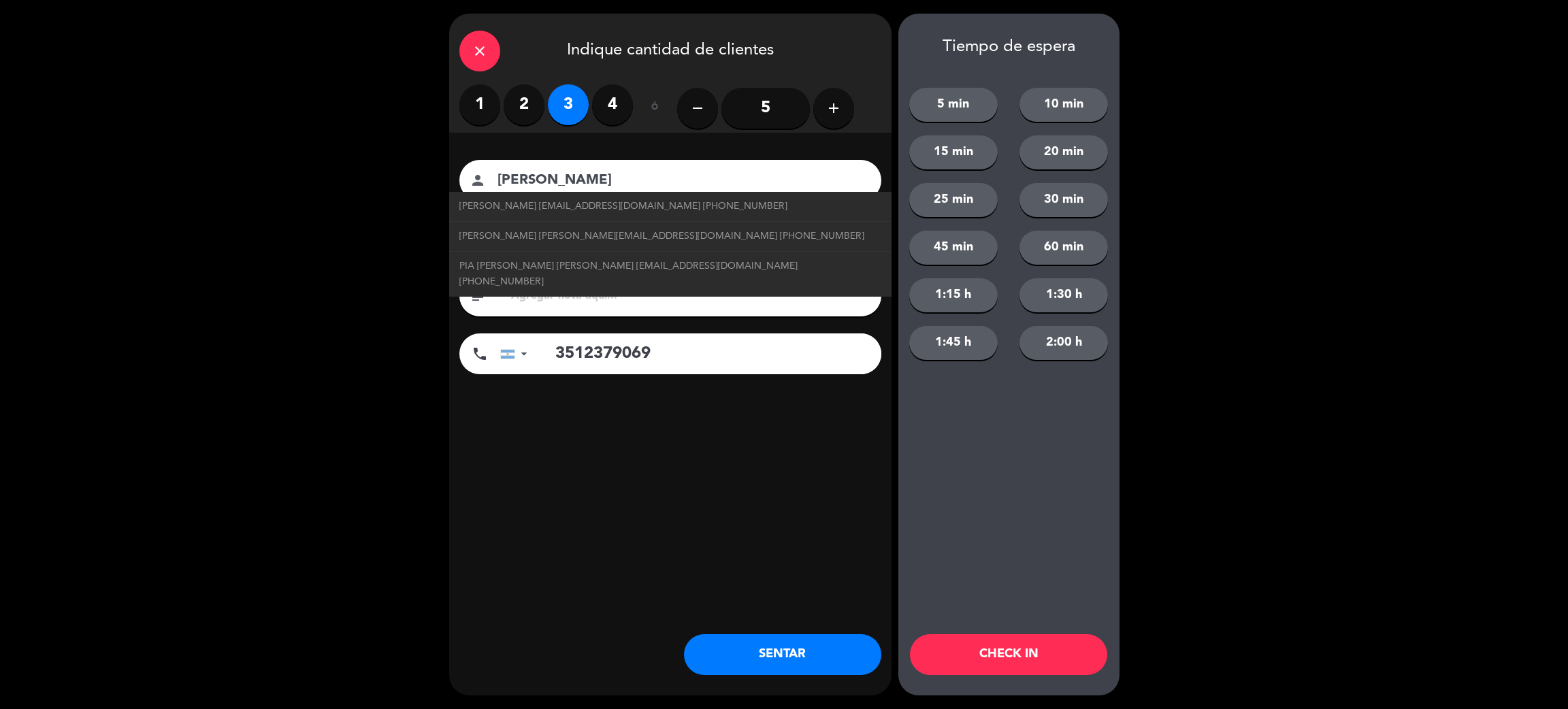
type input "3512379069"
click at [951, 207] on button "25 min" at bounding box center [953, 200] width 89 height 34
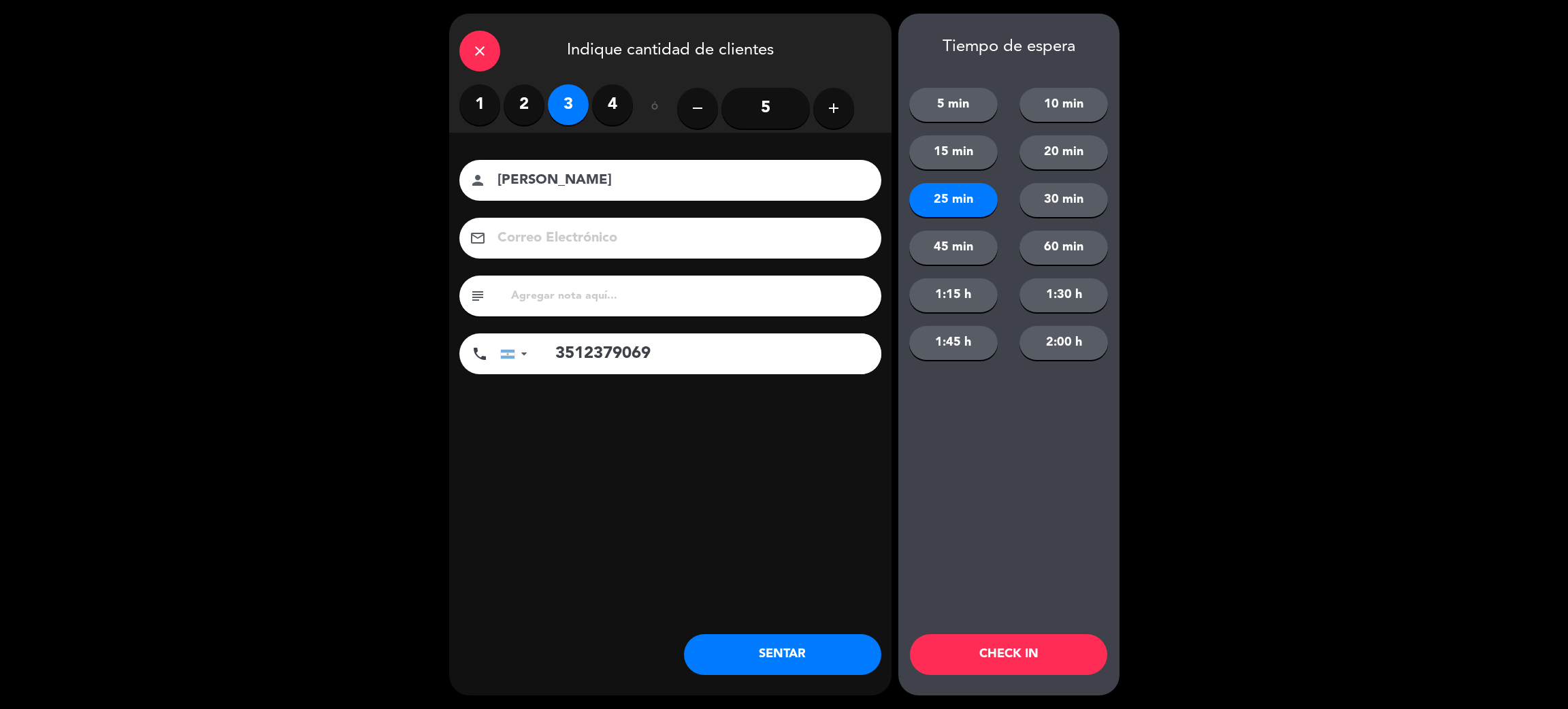
click at [1030, 643] on button "CHECK IN" at bounding box center [1008, 654] width 197 height 41
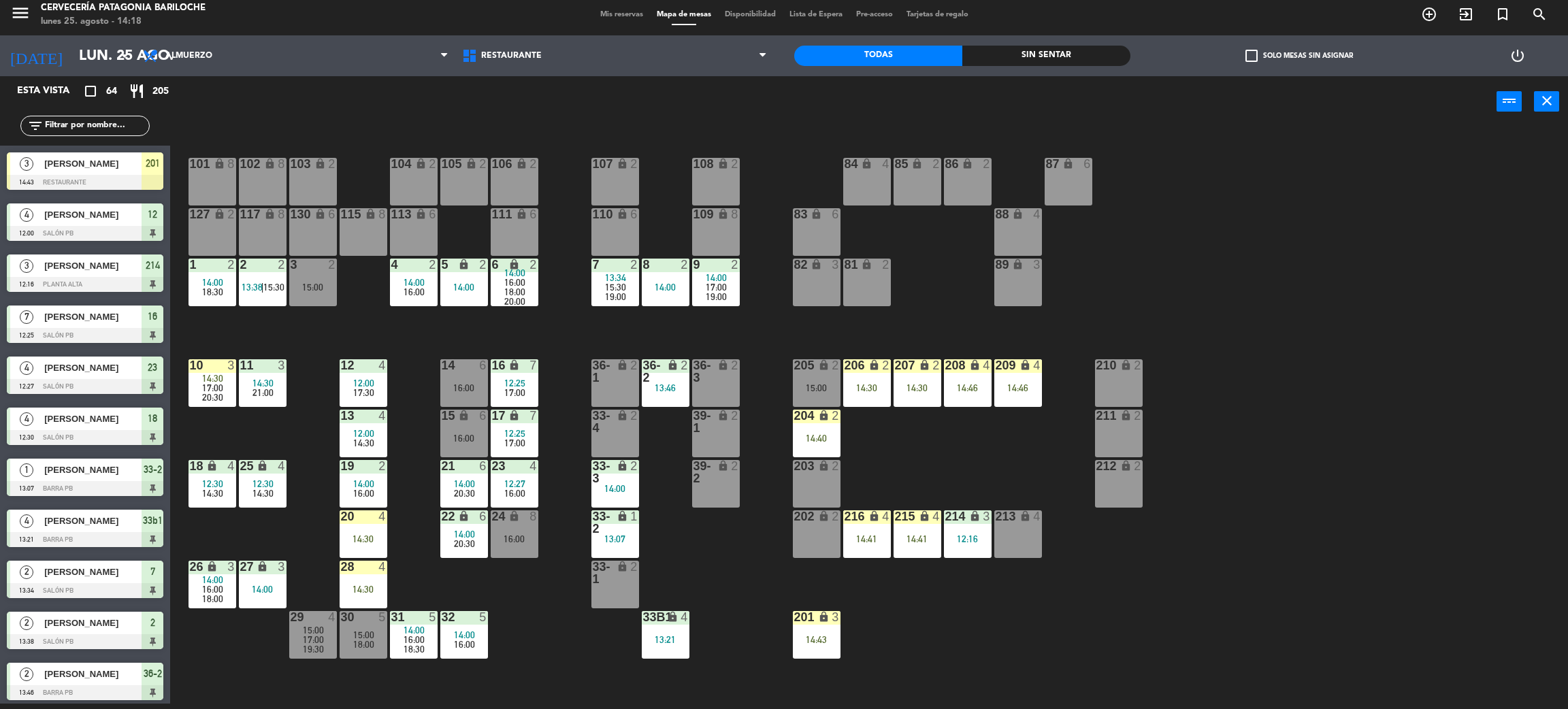
click at [1228, 571] on div "101 lock 8 102 lock 8 104 lock 2 105 lock 2 106 lock 2 103 lock 2 107 lock 2 10…" at bounding box center [876, 421] width 1382 height 576
click at [1226, 598] on div "101 lock 8 102 lock 8 104 lock 2 105 lock 2 106 lock 2 103 lock 2 107 lock 2 10…" at bounding box center [876, 421] width 1382 height 576
click at [351, 310] on div "101 lock 8 102 lock 8 104 lock 2 105 lock 2 106 lock 2 103 lock 2 107 lock 2 10…" at bounding box center [876, 421] width 1382 height 576
click at [312, 294] on div "3 2 15:00" at bounding box center [313, 282] width 48 height 48
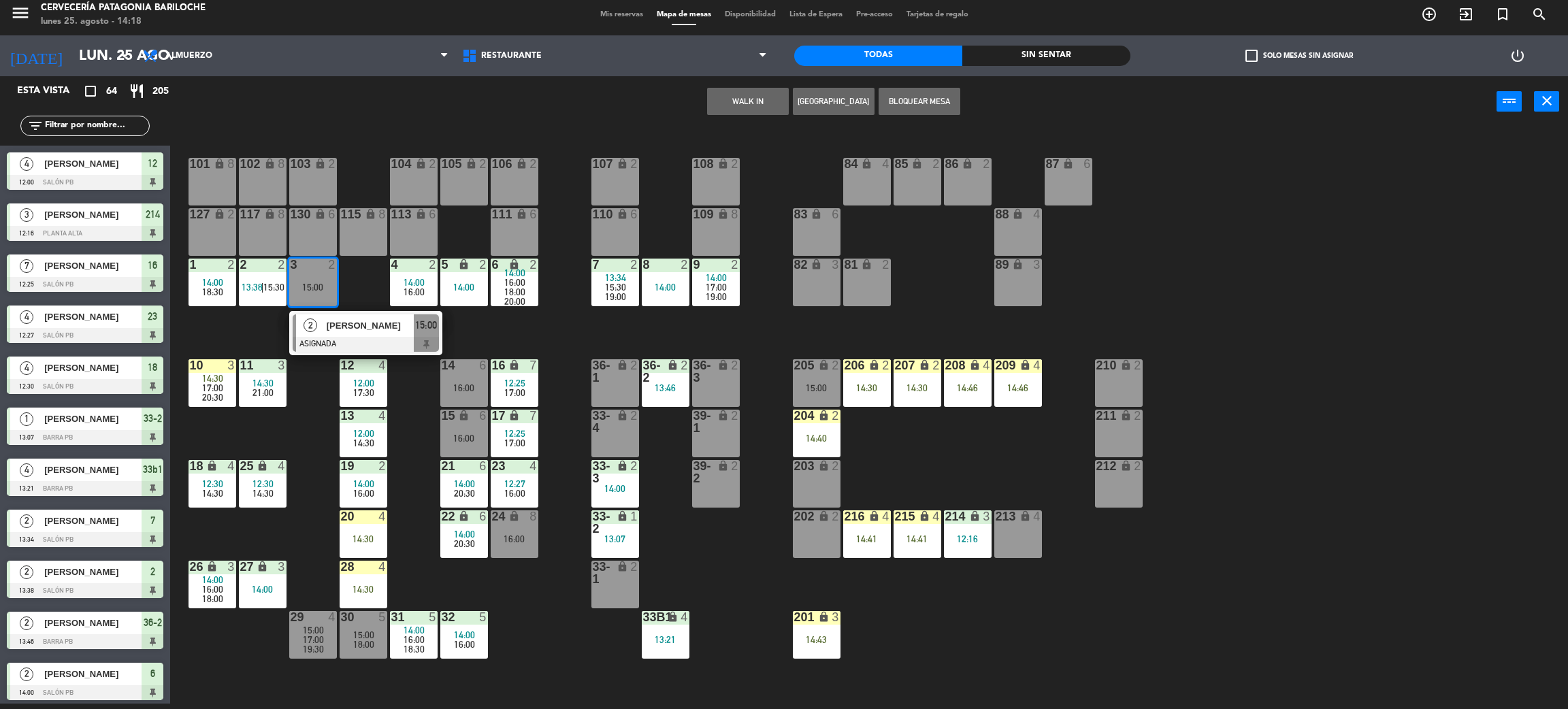
click at [367, 325] on span "[PERSON_NAME]" at bounding box center [370, 325] width 87 height 14
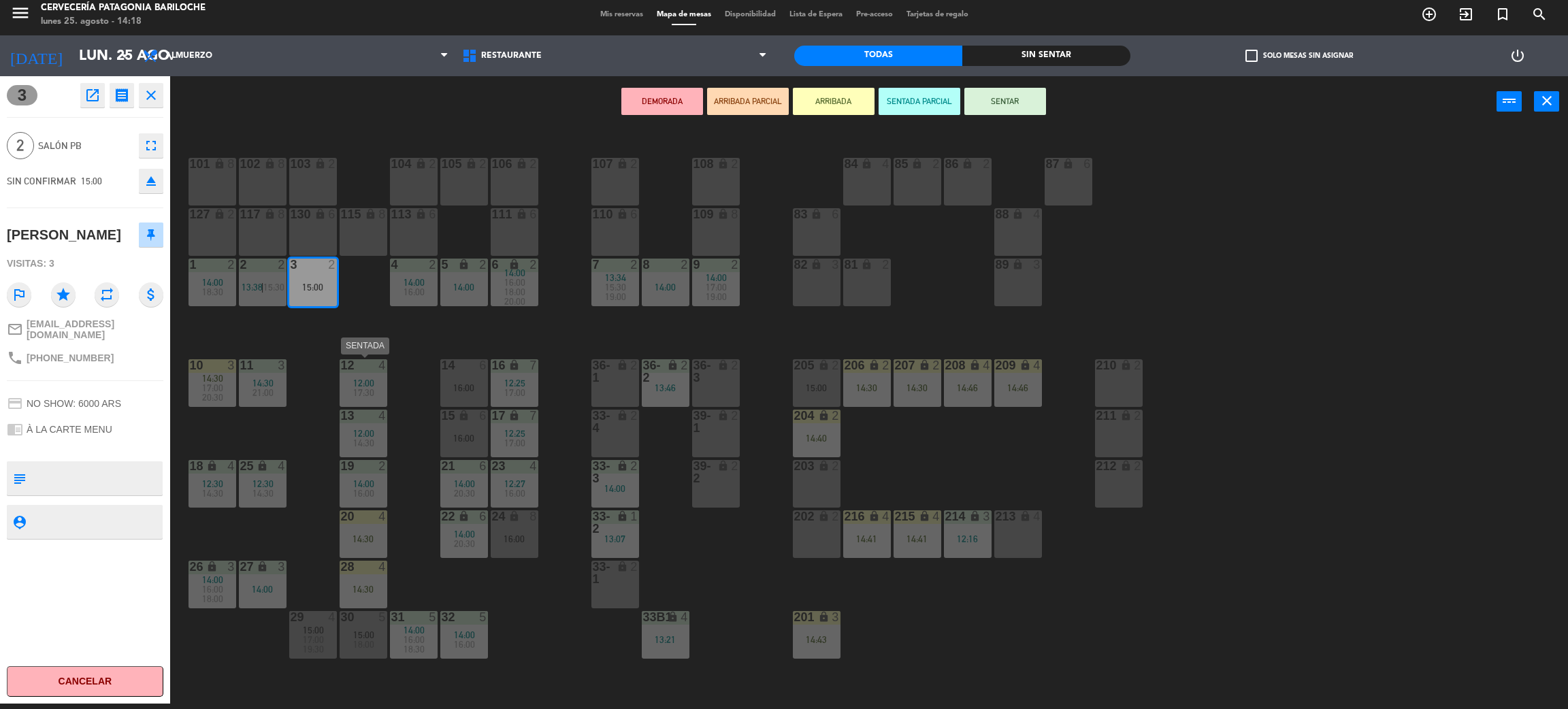
click at [373, 390] on span "17:30" at bounding box center [364, 393] width 21 height 11
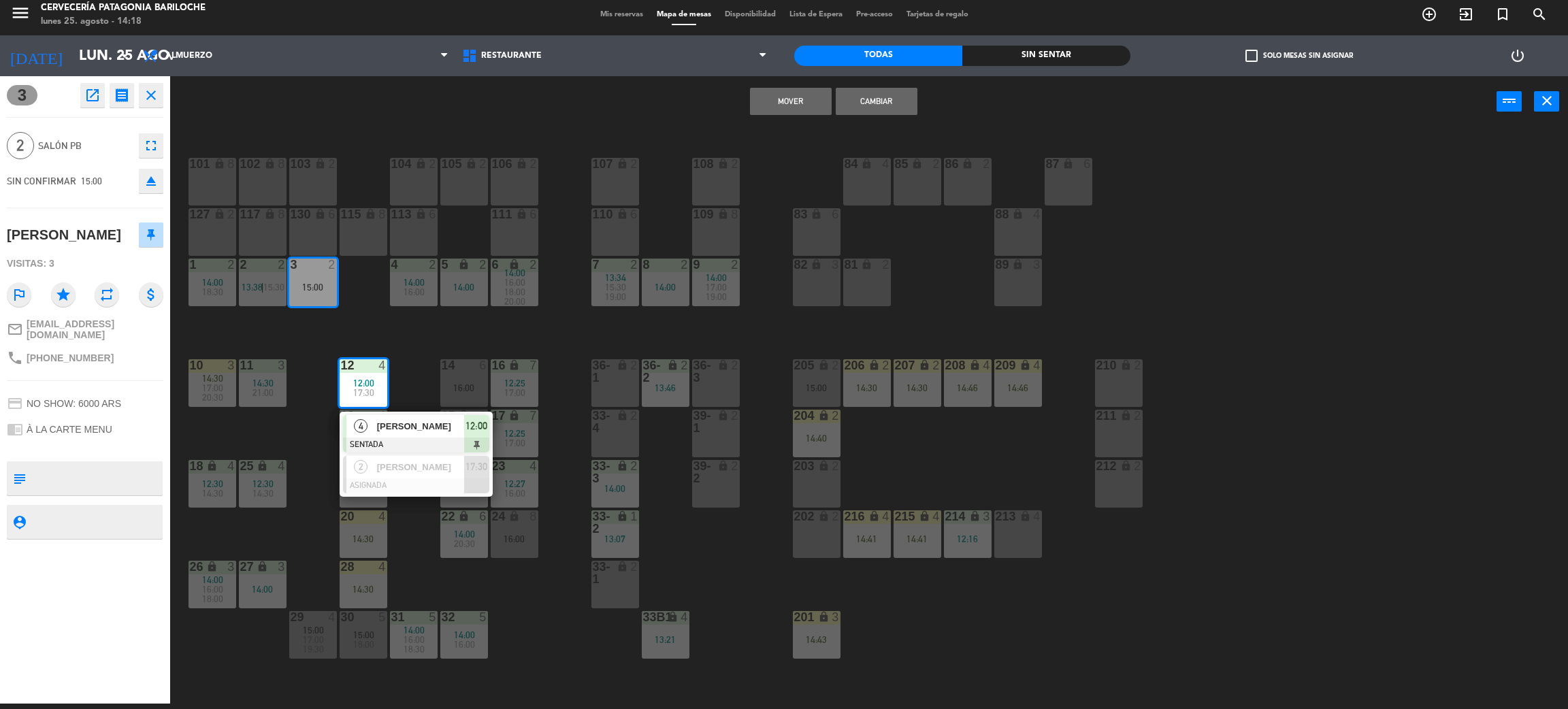
click at [790, 100] on button "Mover" at bounding box center [791, 102] width 82 height 27
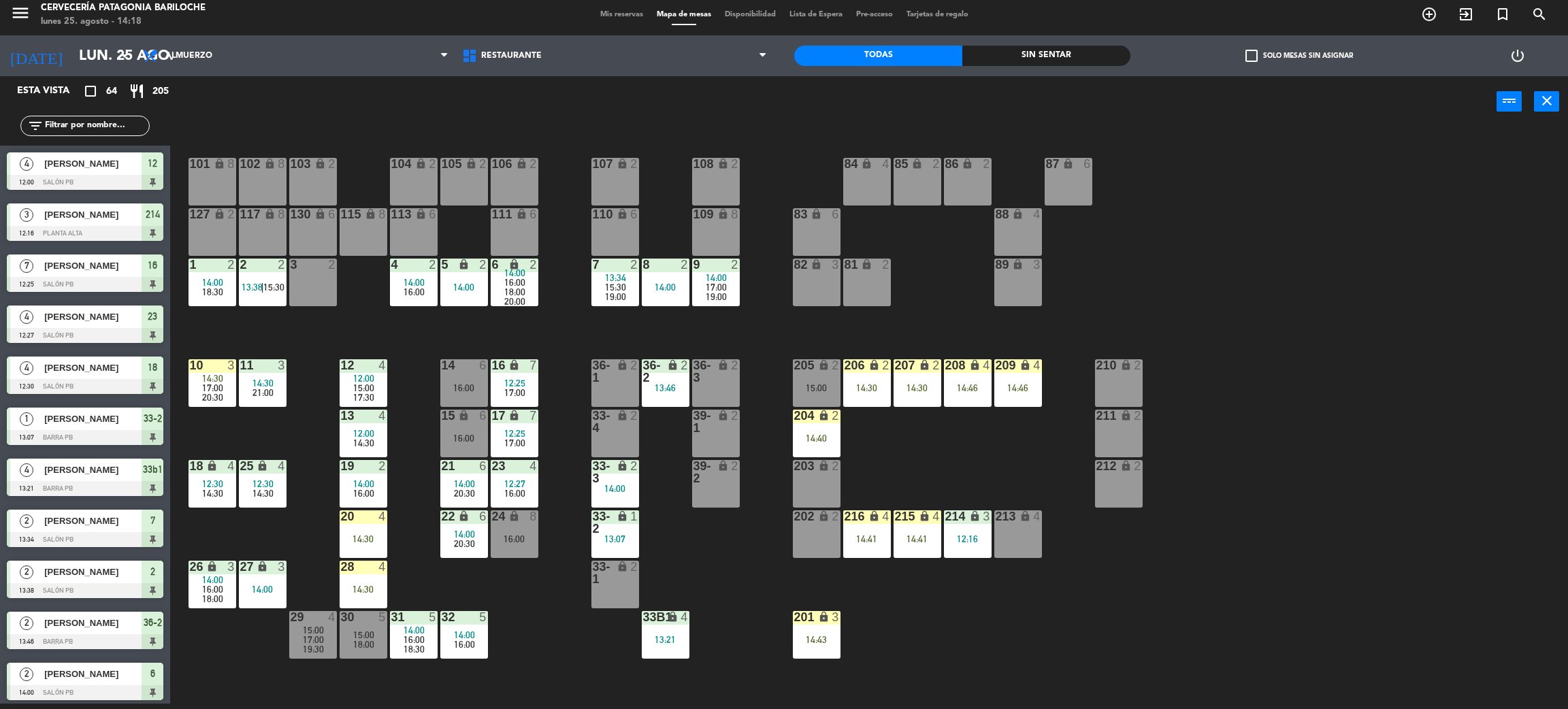
click at [312, 269] on div at bounding box center [312, 265] width 23 height 12
click at [740, 96] on button "WALK IN" at bounding box center [748, 102] width 82 height 27
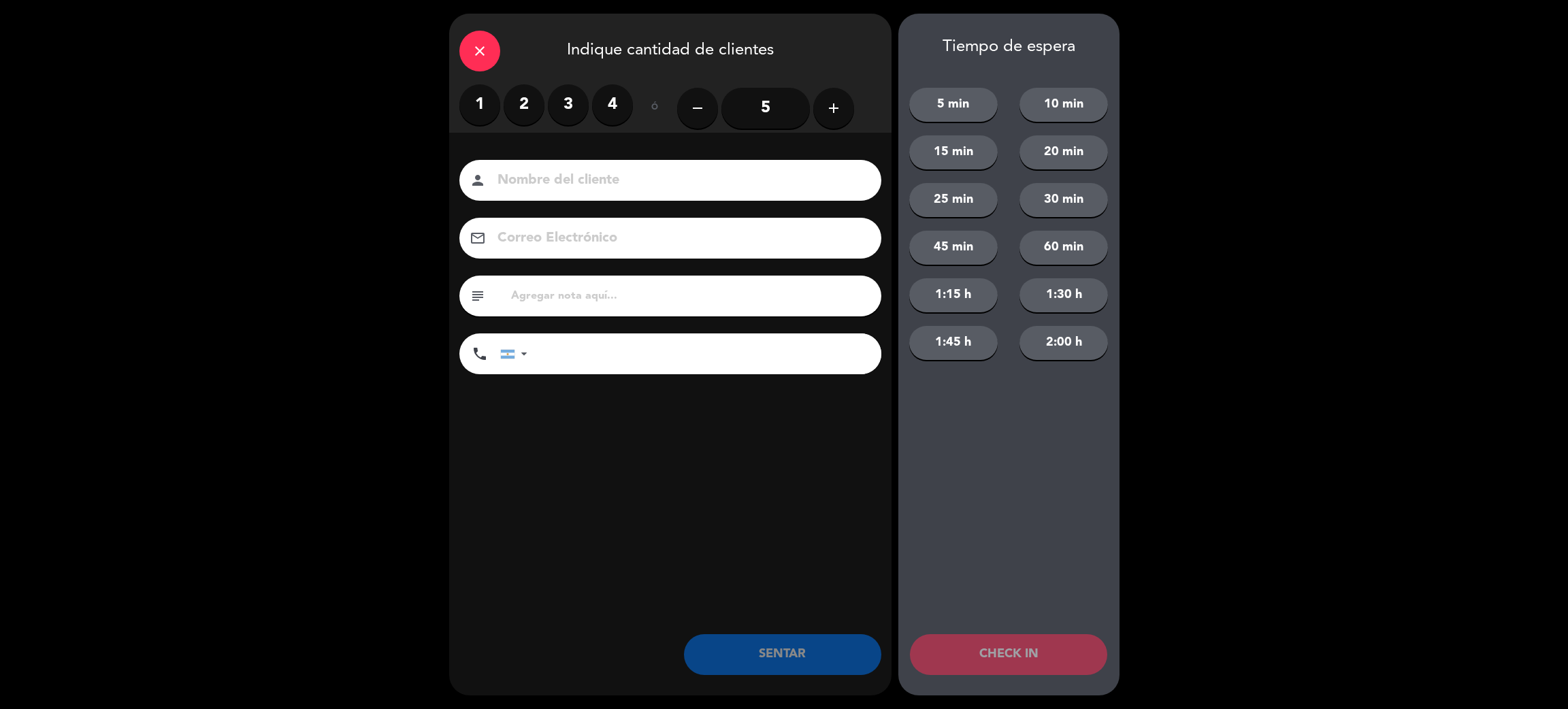
click at [520, 113] on label "2" at bounding box center [524, 105] width 41 height 41
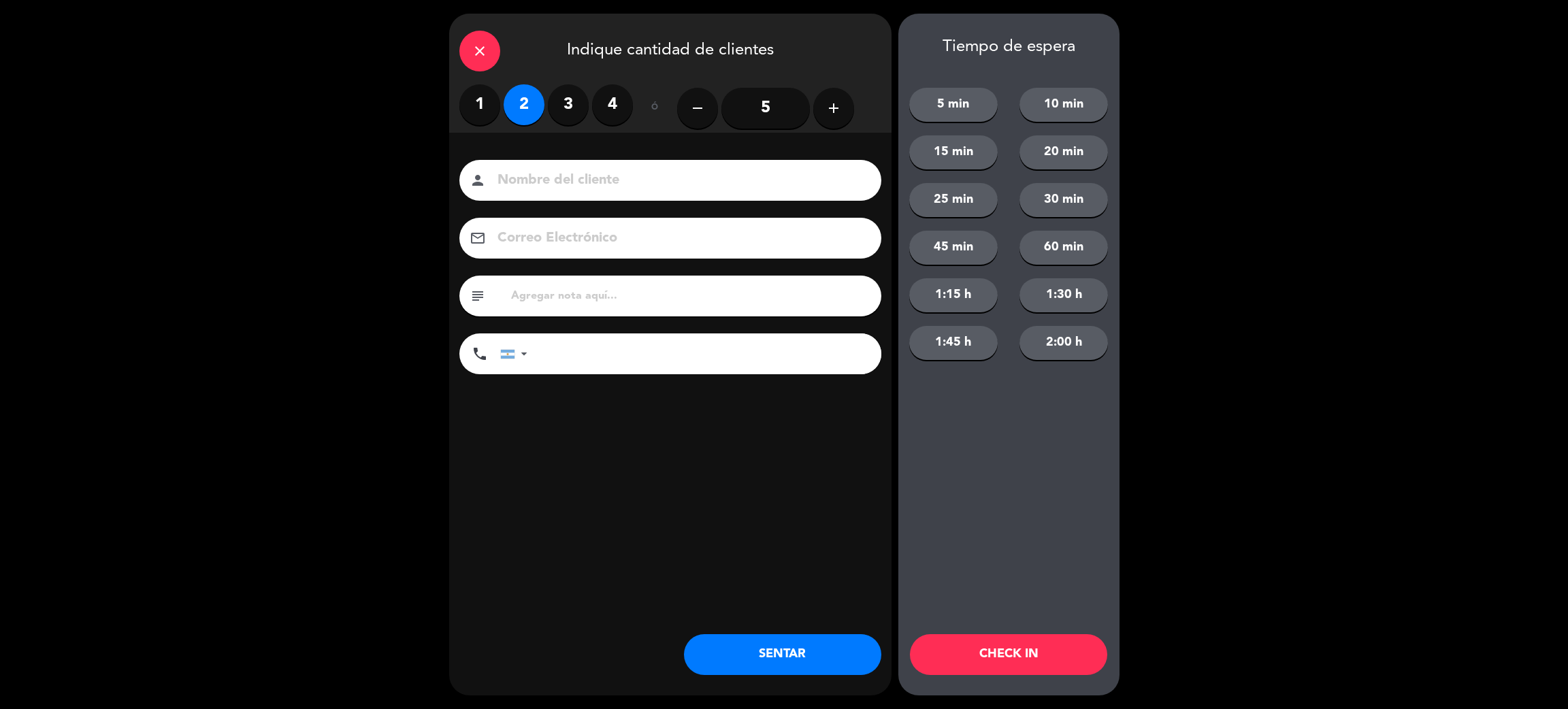
click at [573, 189] on input at bounding box center [680, 181] width 368 height 24
type input "bagner elconele"
click at [622, 342] on input "tel" at bounding box center [711, 354] width 340 height 41
type input "[PHONE_NUMBER]"
click at [1003, 553] on div "Tiempo de espera 5 min 10 min 15 min 20 min 25 min 30 min 45 min 60 min 1:15 h …" at bounding box center [1009, 354] width 221 height 682
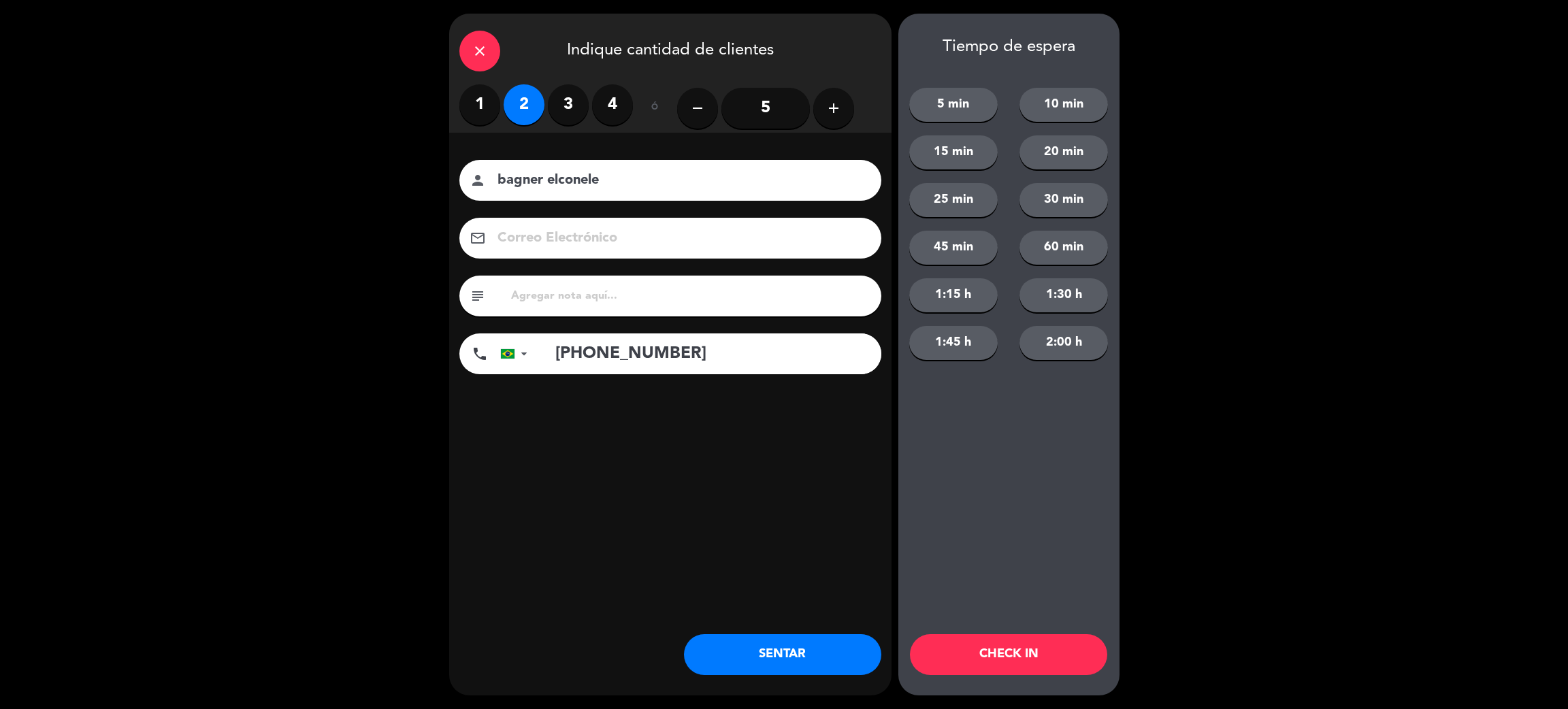
click at [838, 646] on button "SENTAR" at bounding box center [782, 654] width 197 height 41
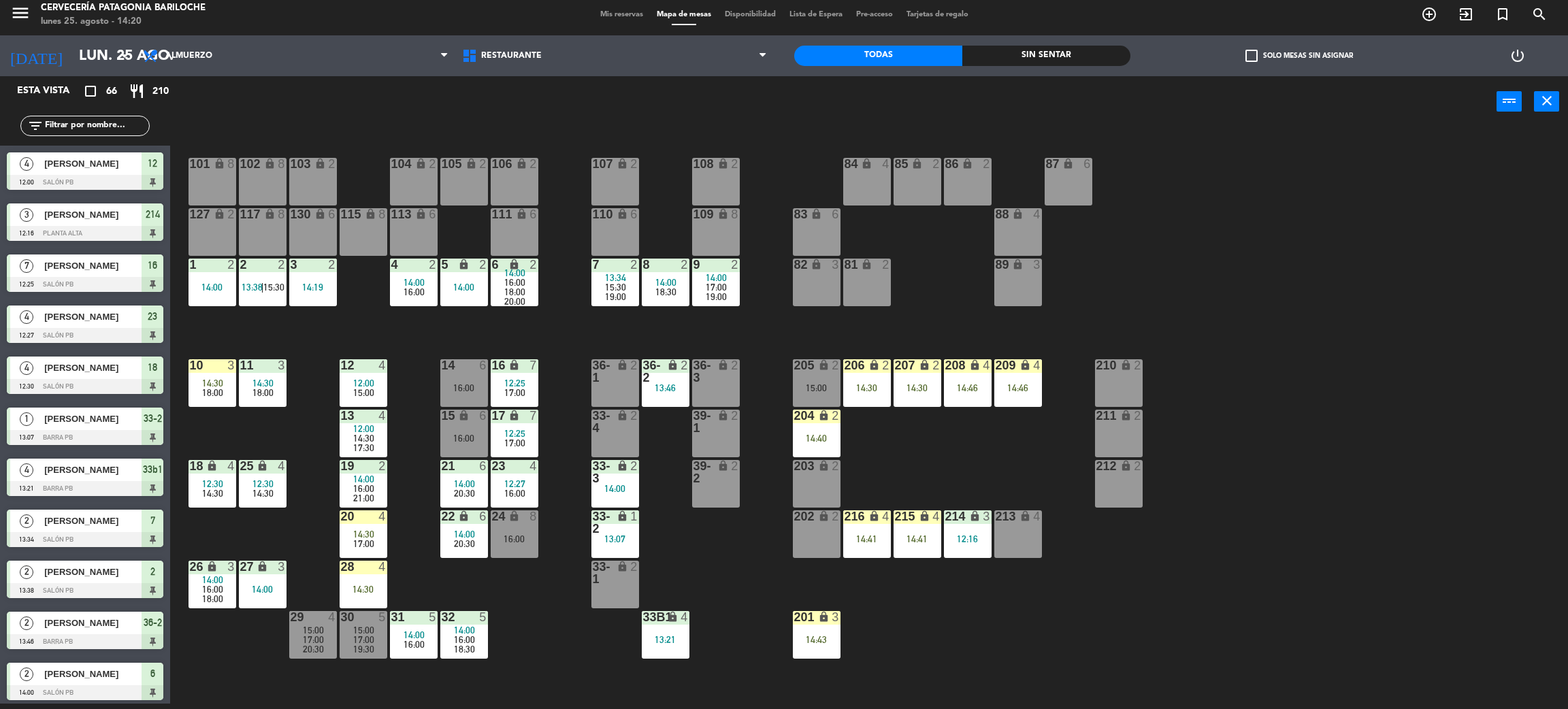
click at [398, 361] on div "101 lock 8 102 lock 8 104 lock 2 105 lock 2 106 lock 2 103 lock 2 107 lock 2 10…" at bounding box center [876, 421] width 1382 height 576
click at [373, 371] on div "12 4" at bounding box center [364, 366] width 48 height 14
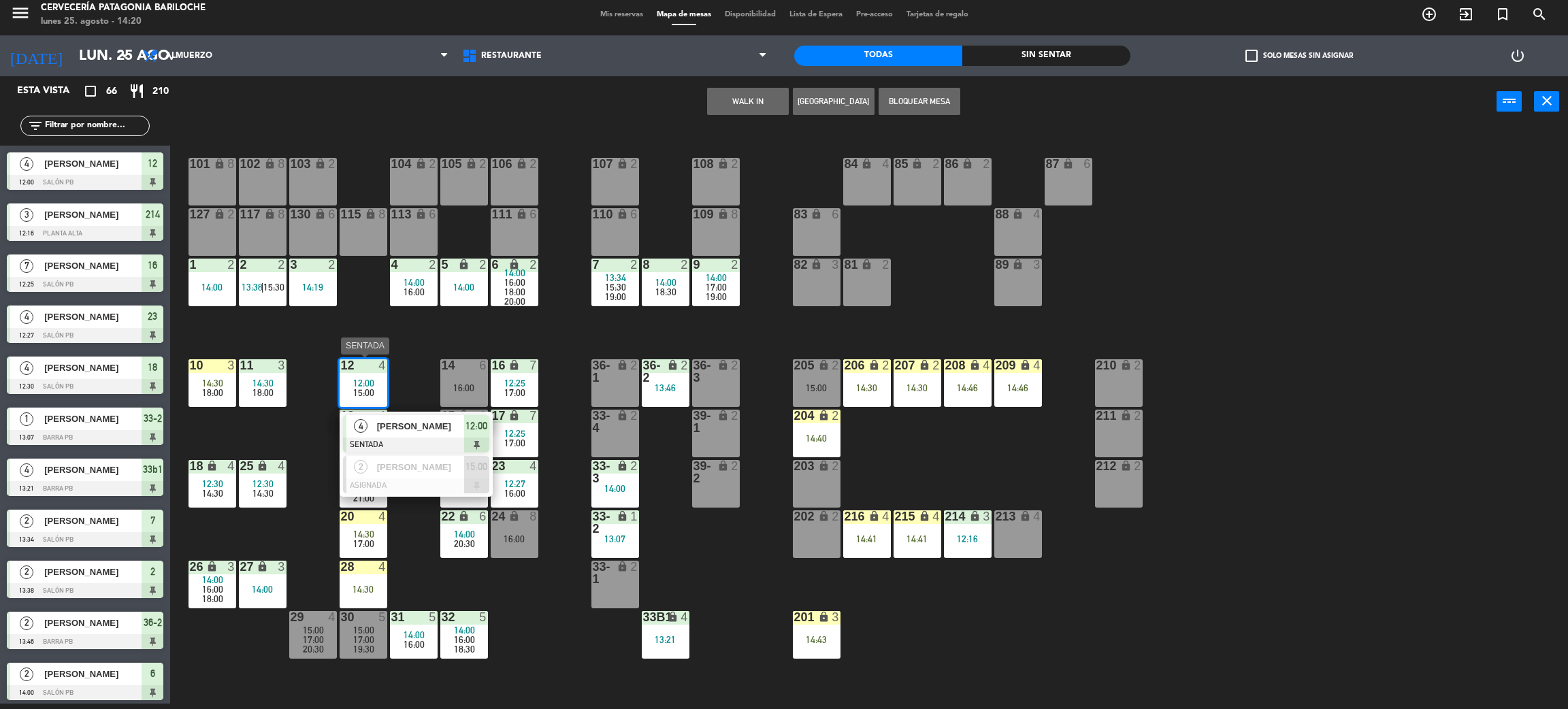
click at [416, 433] on div "[PERSON_NAME]" at bounding box center [420, 426] width 89 height 22
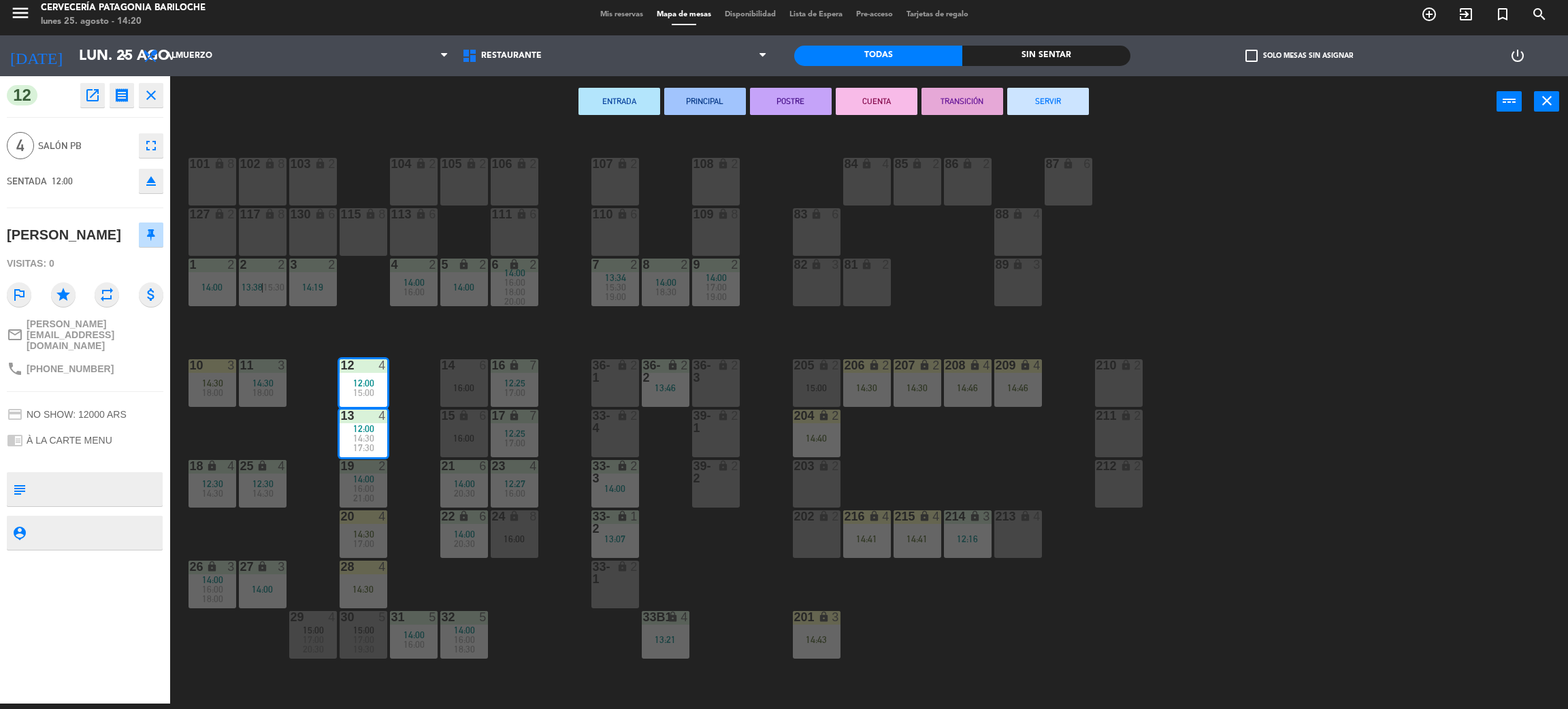
click at [1082, 105] on button "SERVIR" at bounding box center [1048, 102] width 82 height 27
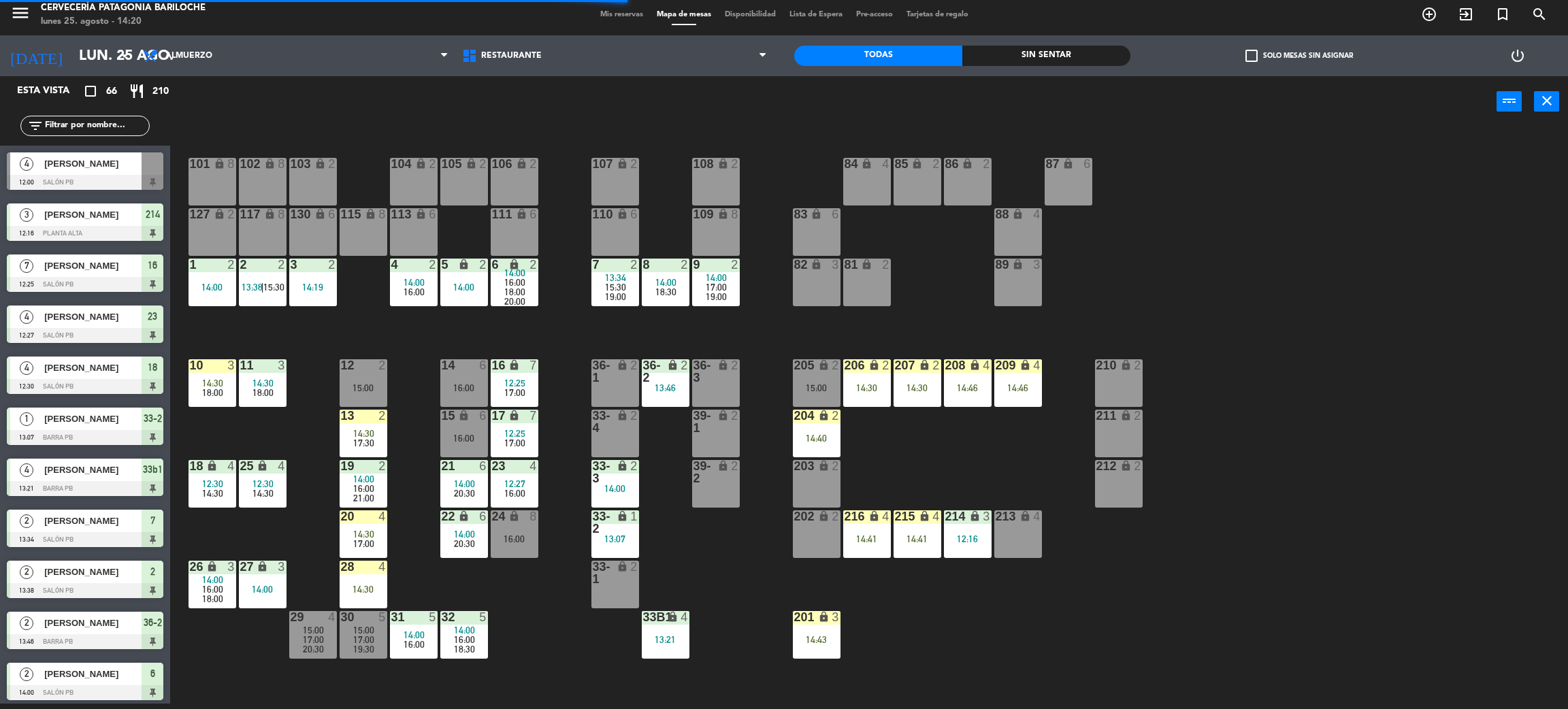
click at [407, 339] on div "101 lock 8 102 lock 8 104 lock 2 105 lock 2 106 lock 2 103 lock 2 107 lock 2 10…" at bounding box center [876, 421] width 1382 height 576
click at [309, 433] on div "101 lock 8 102 lock 8 104 lock 2 105 lock 2 106 lock 2 103 lock 2 107 lock 2 10…" at bounding box center [876, 421] width 1382 height 576
click at [125, 131] on input "text" at bounding box center [96, 126] width 106 height 15
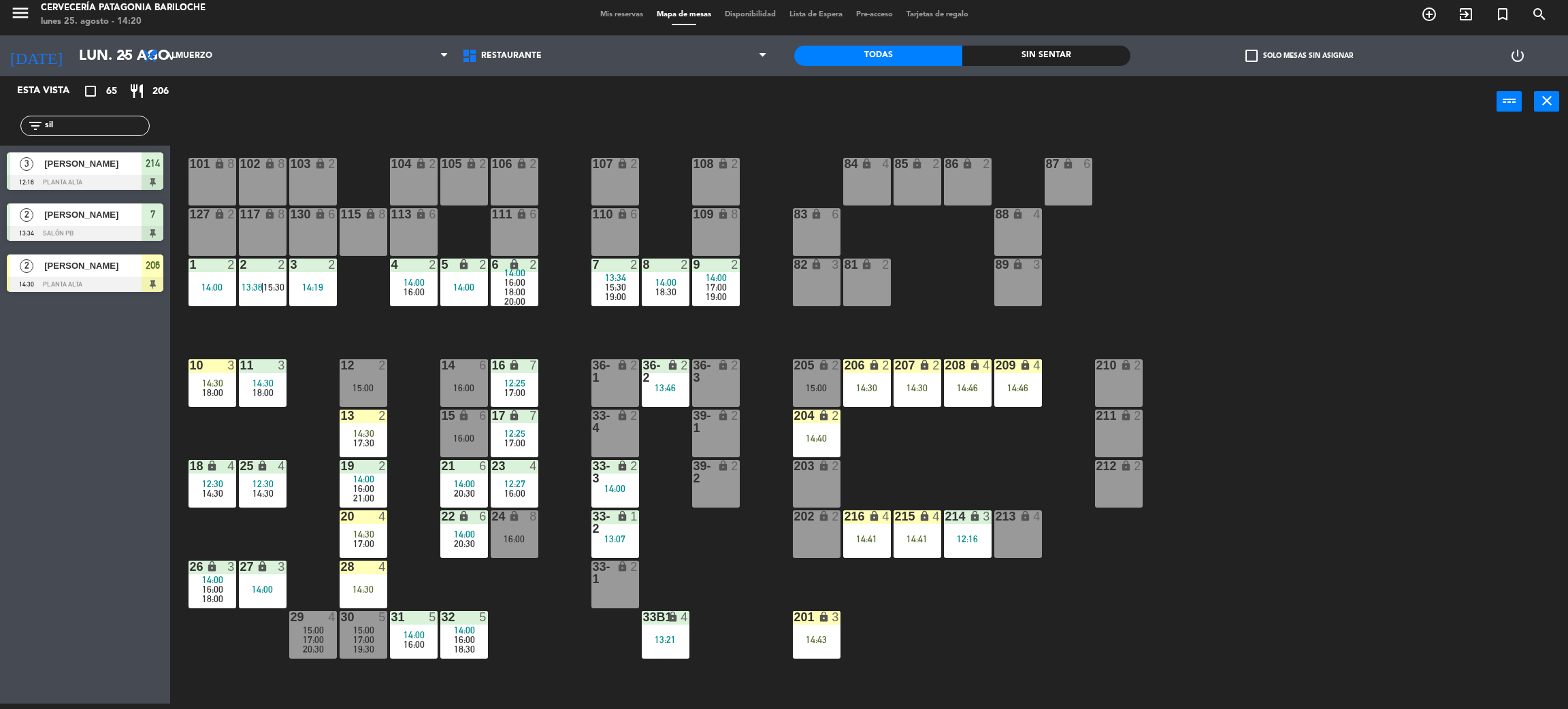
type input "sil"
click at [44, 433] on div "Esta vista crop_square 65 restaurant 206 filter_list sil 3 [PERSON_NAME] 12:16 …" at bounding box center [85, 390] width 171 height 627
click at [85, 271] on span "[PERSON_NAME]" at bounding box center [93, 265] width 98 height 14
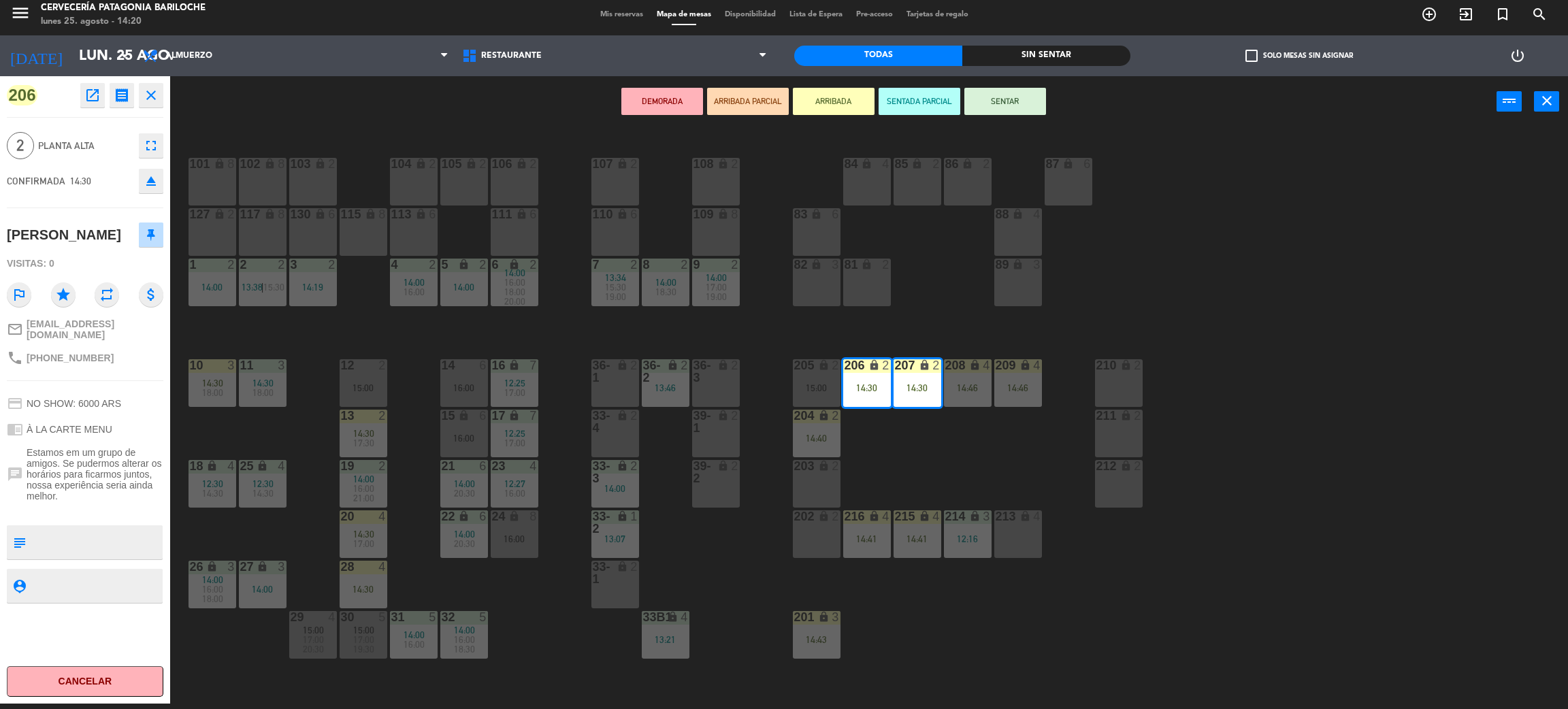
click at [458, 328] on div "101 lock 8 102 lock 8 104 lock 2 105 lock 2 106 lock 2 103 lock 2 107 lock 2 10…" at bounding box center [876, 421] width 1382 height 576
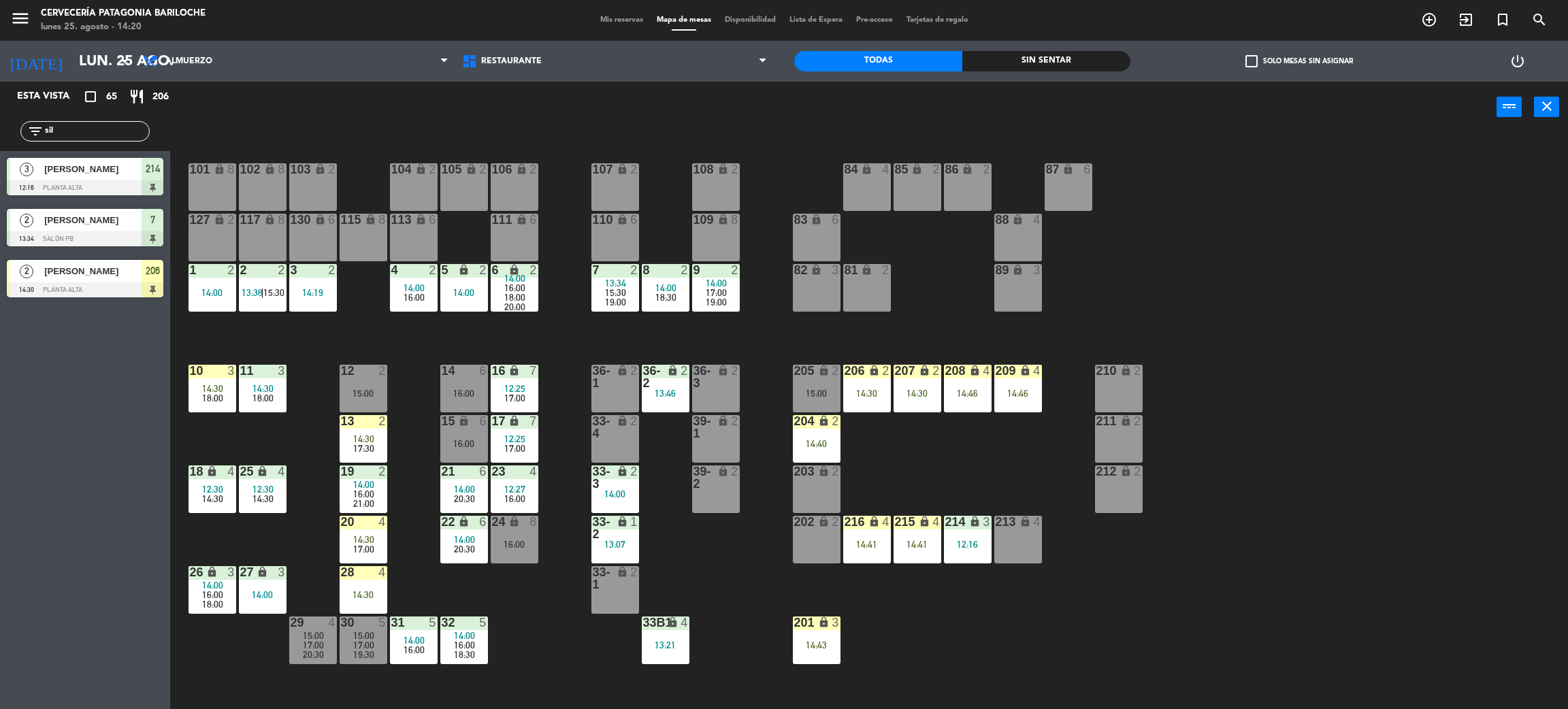
click at [949, 487] on div "101 lock 8 102 lock 8 104 lock 2 105 lock 2 106 lock 2 103 lock 2 107 lock 2 10…" at bounding box center [876, 427] width 1382 height 576
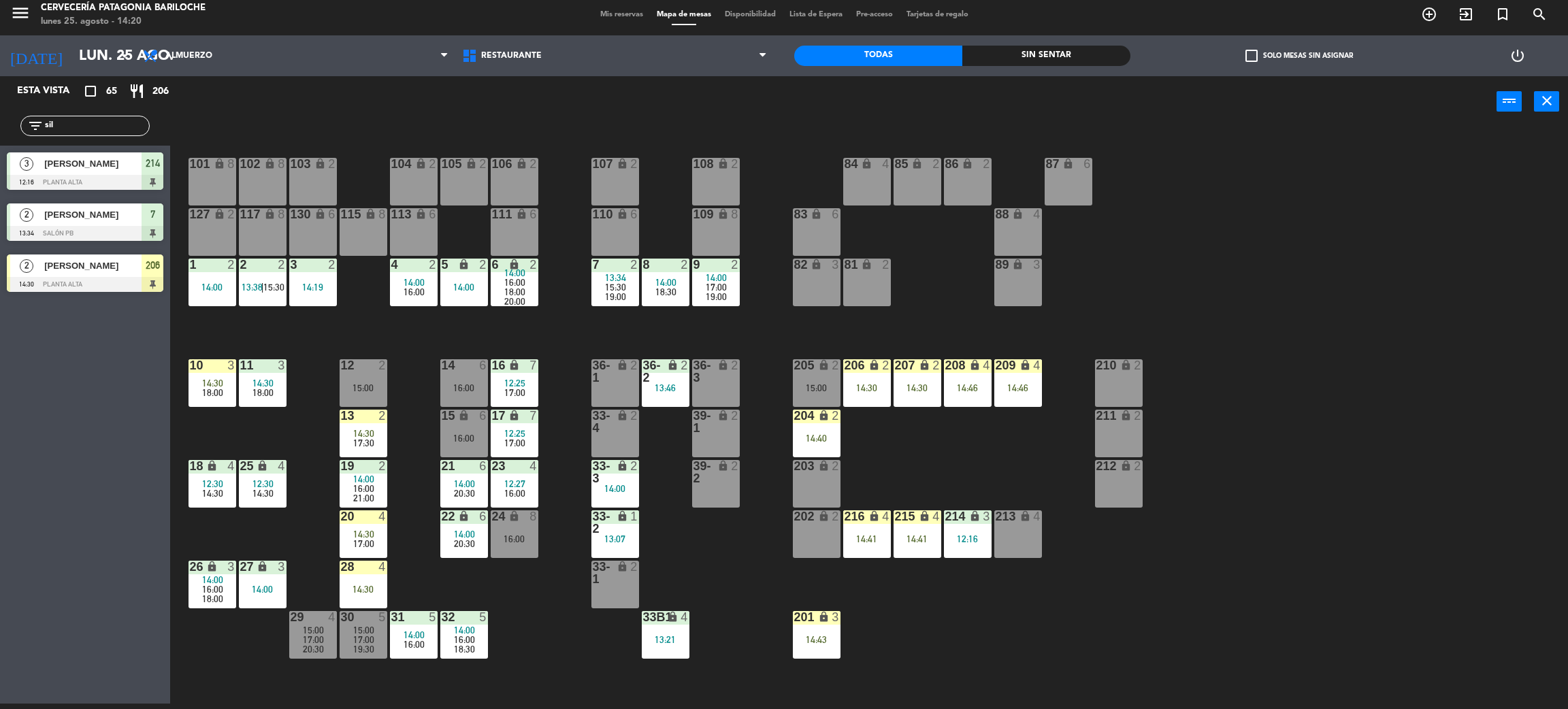
click at [906, 469] on div "101 lock 8 102 lock 8 104 lock 2 105 lock 2 106 lock 2 103 lock 2 107 lock 2 10…" at bounding box center [876, 421] width 1382 height 576
click at [121, 130] on input "sil" at bounding box center [96, 126] width 106 height 15
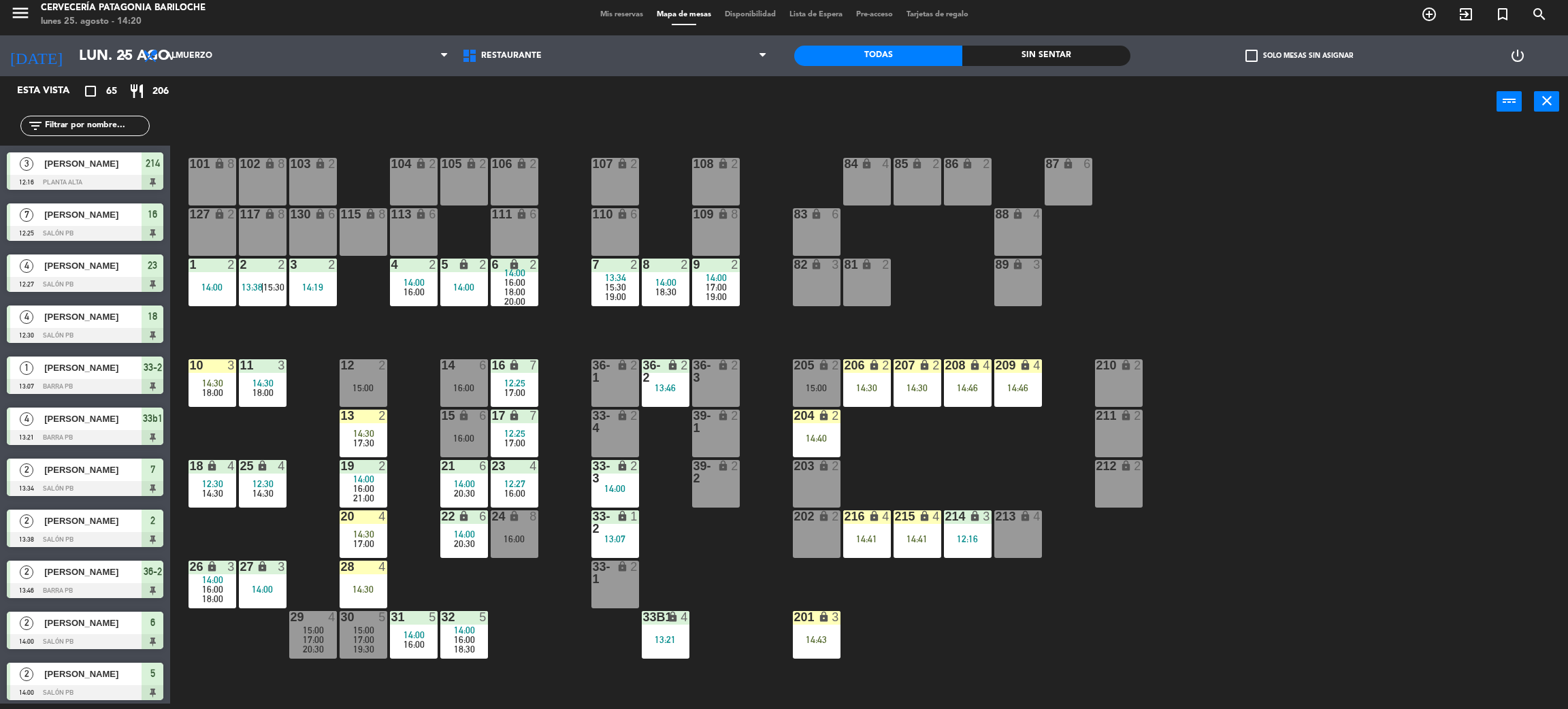
click at [925, 459] on div "101 lock 8 102 lock 8 104 lock 2 105 lock 2 106 lock 2 103 lock 2 107 lock 2 10…" at bounding box center [876, 421] width 1382 height 576
click at [941, 457] on div "101 lock 8 102 lock 8 104 lock 2 105 lock 2 106 lock 2 103 lock 2 107 lock 2 10…" at bounding box center [876, 421] width 1382 height 576
click at [968, 461] on div "101 lock 8 102 lock 8 104 lock 2 105 lock 2 106 lock 2 103 lock 2 107 lock 2 10…" at bounding box center [876, 421] width 1382 height 576
click at [529, 604] on div "101 lock 8 102 lock 8 104 lock 2 105 lock 2 106 lock 2 103 lock 2 107 lock 2 10…" at bounding box center [876, 421] width 1382 height 576
click at [136, 130] on input "text" at bounding box center [96, 126] width 106 height 15
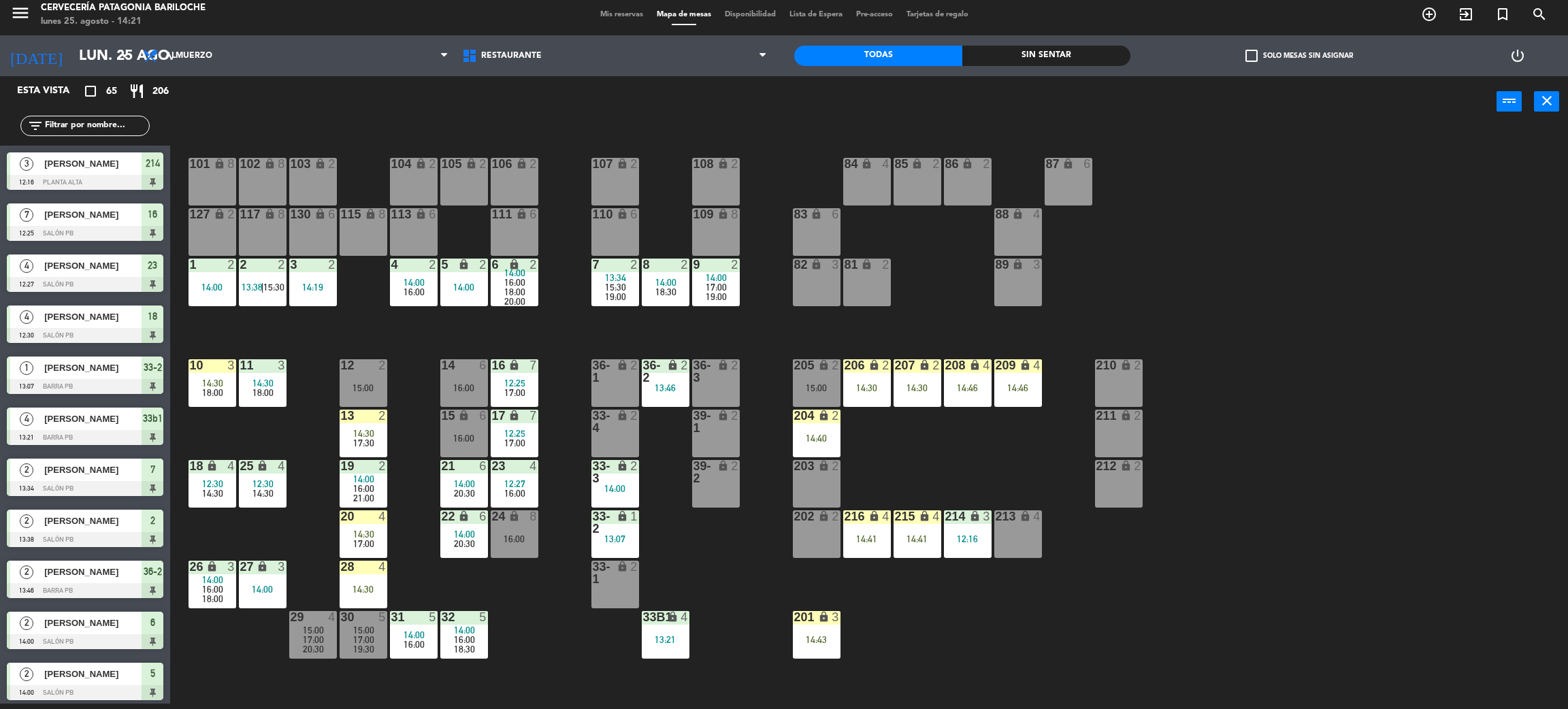
click at [409, 584] on div "101 lock 8 102 lock 8 104 lock 2 105 lock 2 106 lock 2 103 lock 2 107 lock 2 10…" at bounding box center [876, 421] width 1382 height 576
click at [356, 528] on span "14:30" at bounding box center [364, 534] width 21 height 11
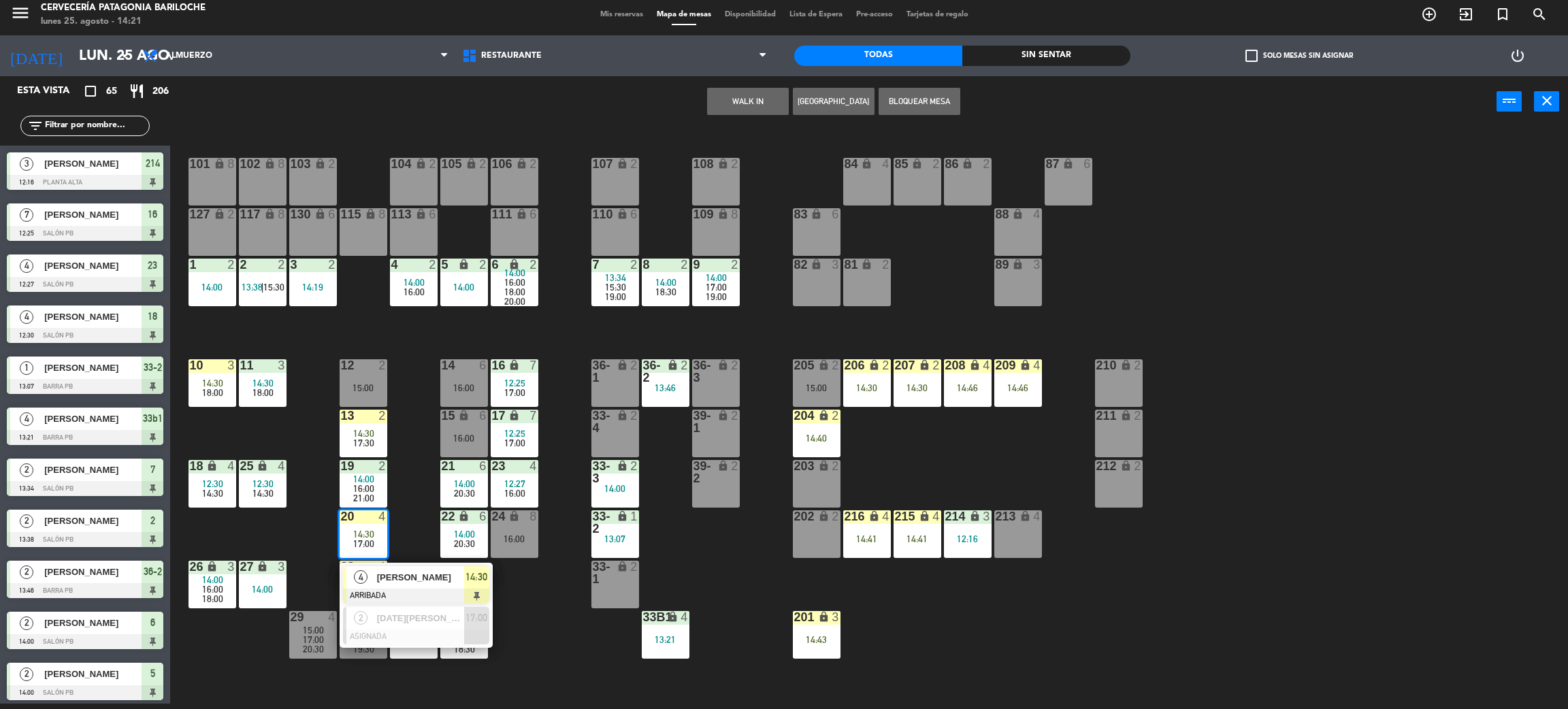
click at [399, 524] on div "101 lock 8 102 lock 8 104 lock 2 105 lock 2 106 lock 2 103 lock 2 107 lock 2 10…" at bounding box center [876, 421] width 1382 height 576
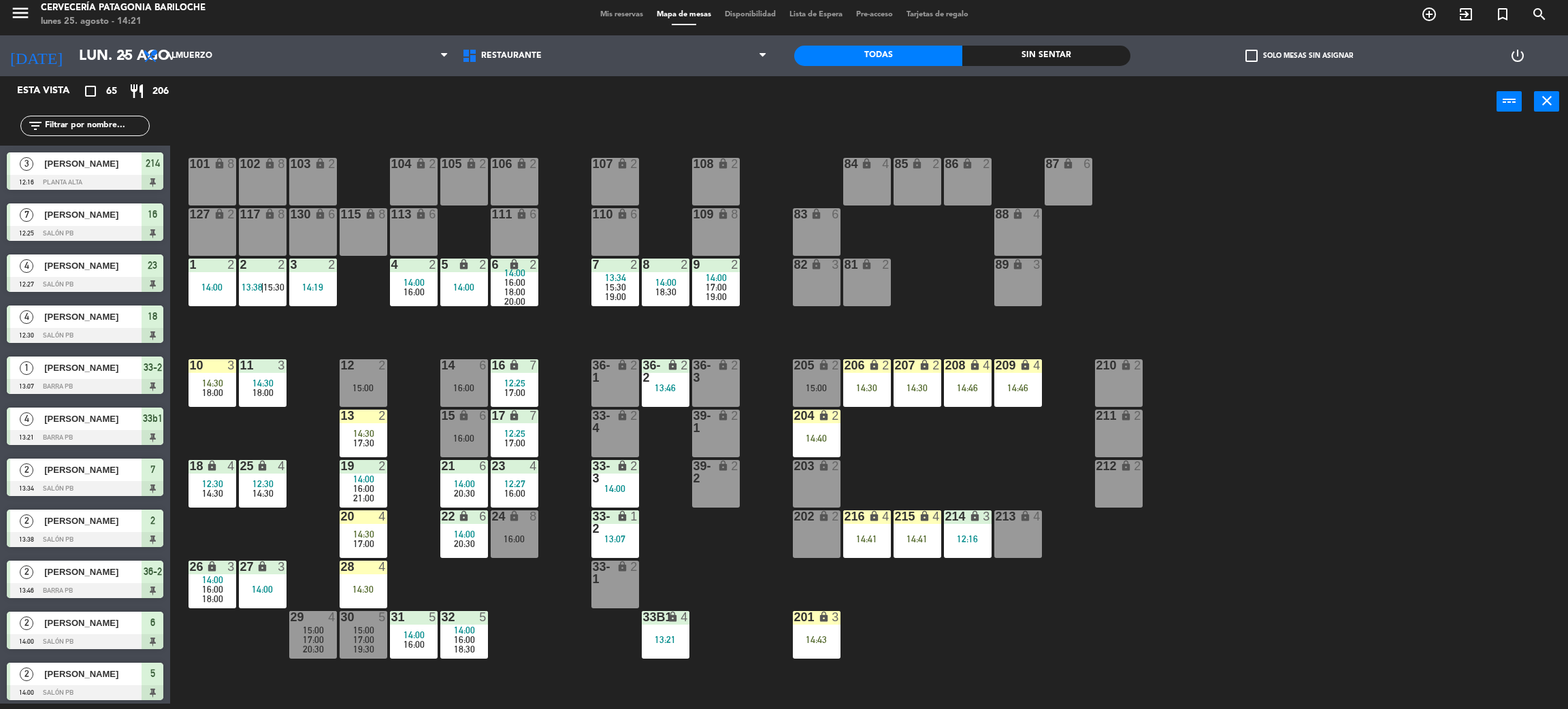
click at [117, 132] on input "text" at bounding box center [96, 126] width 106 height 15
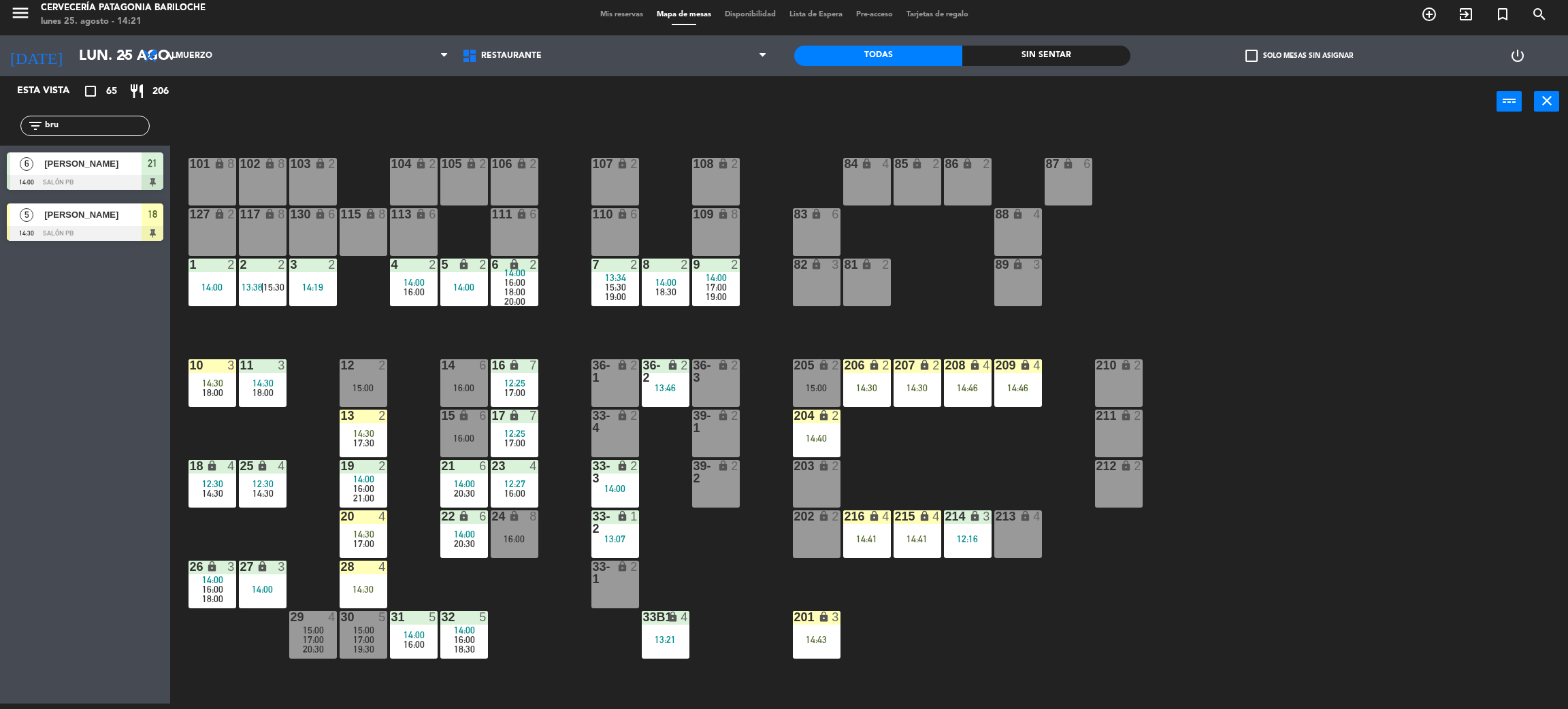
type input "bru"
click at [57, 400] on div "Esta vista crop_square 65 restaurant 206 filter_list bru 6 Bruno Carniel 14:00 …" at bounding box center [85, 390] width 171 height 627
click at [72, 228] on div at bounding box center [85, 233] width 157 height 15
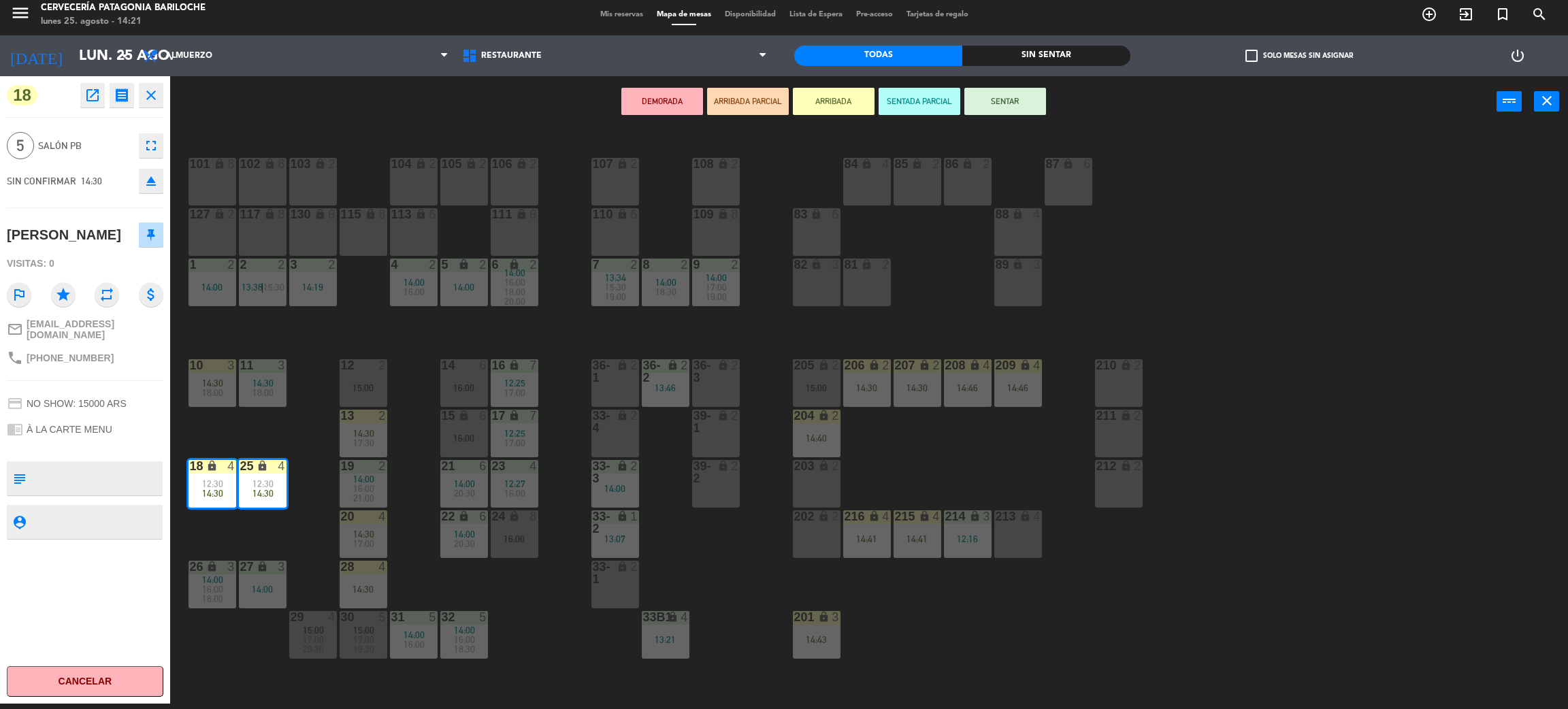
click at [265, 547] on div "101 lock 8 102 lock 8 104 lock 2 105 lock 2 106 lock 2 103 lock 2 107 lock 2 10…" at bounding box center [876, 421] width 1382 height 576
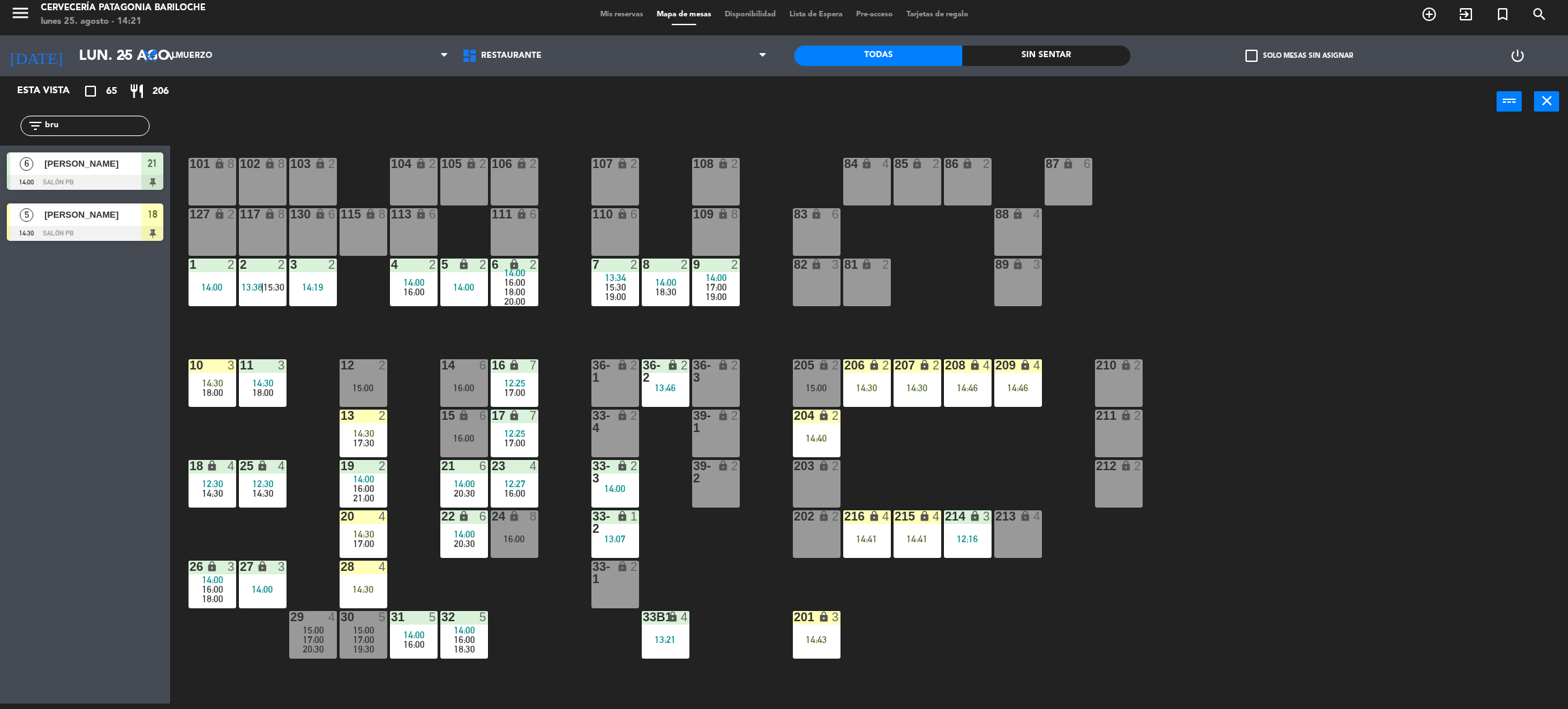
click at [267, 494] on span "14:30" at bounding box center [263, 494] width 21 height 11
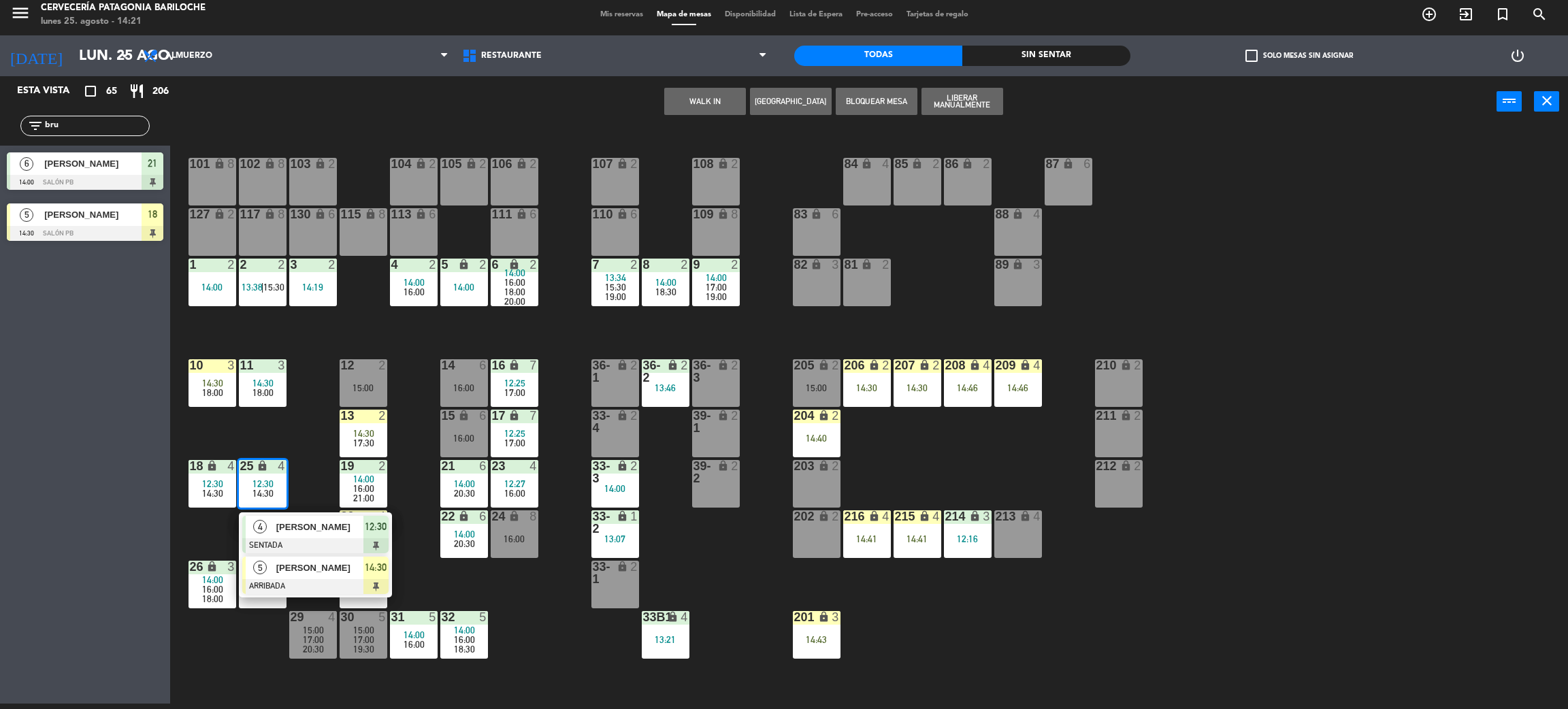
click at [305, 577] on div "[PERSON_NAME]" at bounding box center [319, 567] width 89 height 22
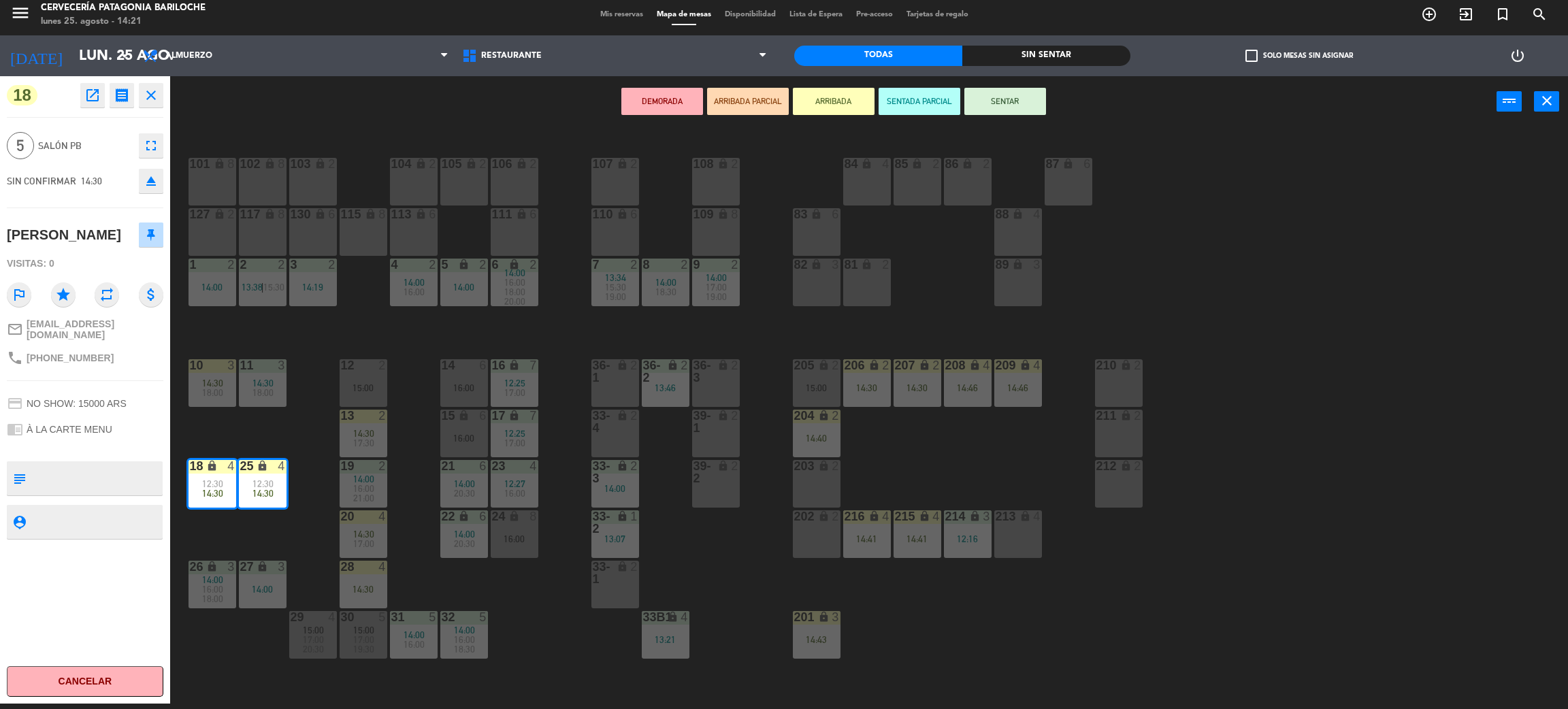
click at [363, 599] on div "28 4 14:30" at bounding box center [364, 584] width 48 height 48
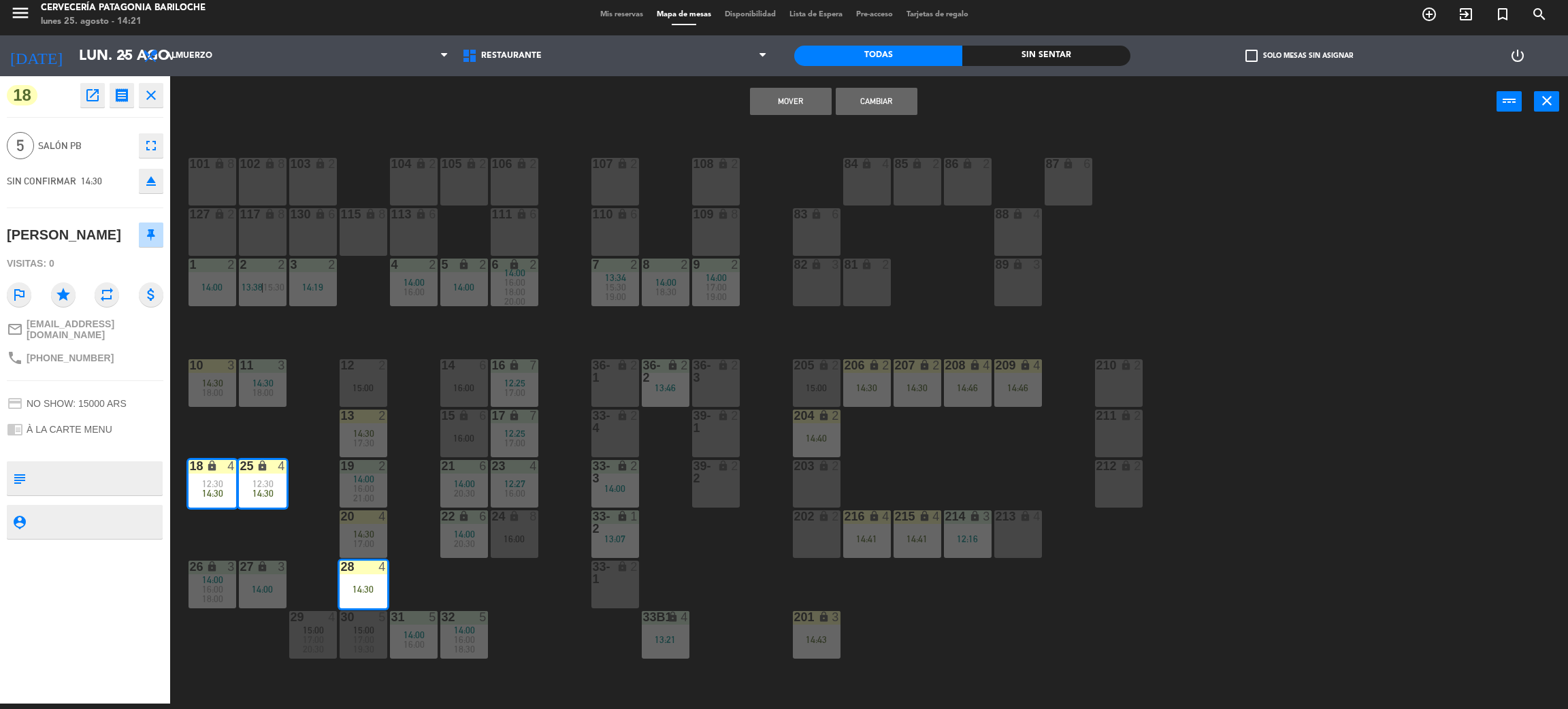
click at [357, 530] on span "14:30" at bounding box center [364, 534] width 21 height 11
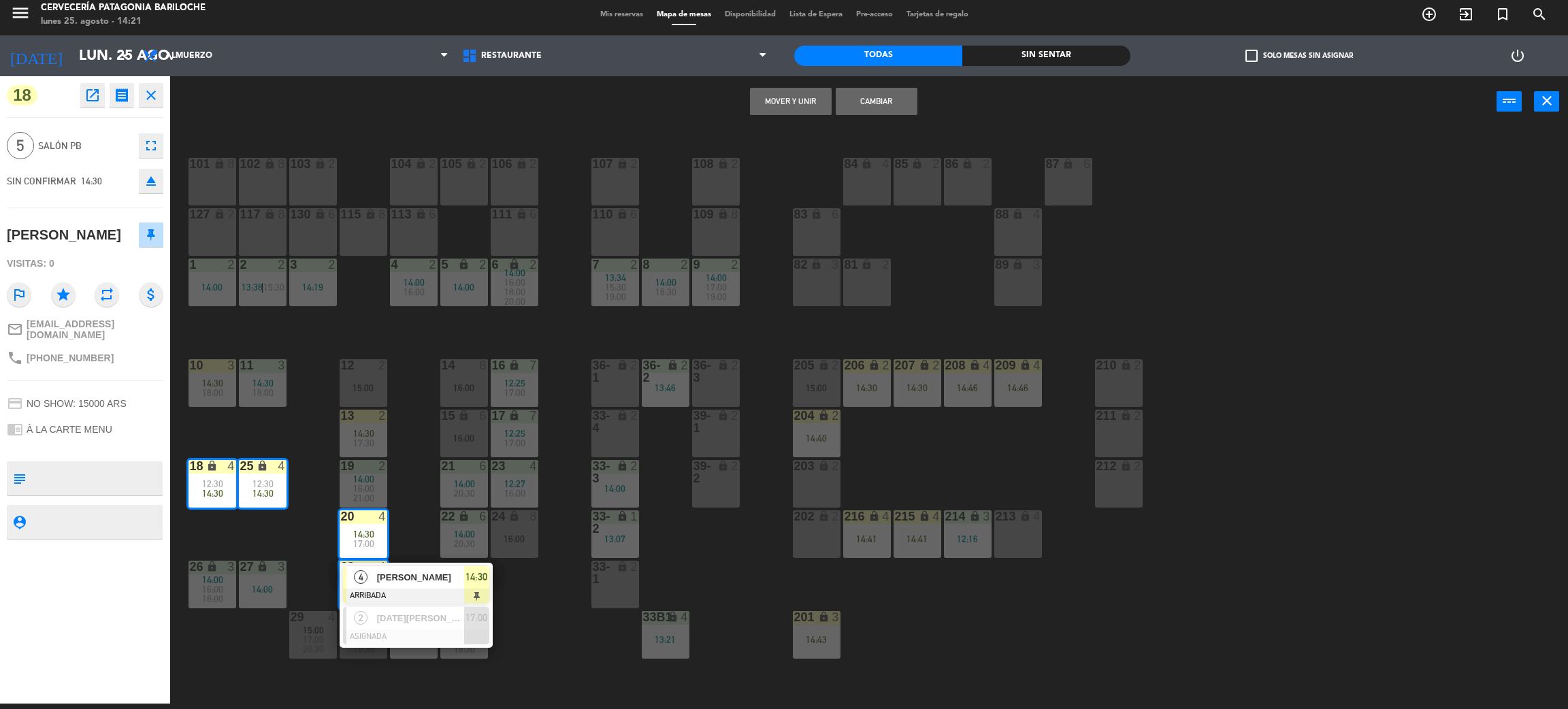
click at [874, 97] on button "Cambiar" at bounding box center [877, 102] width 82 height 27
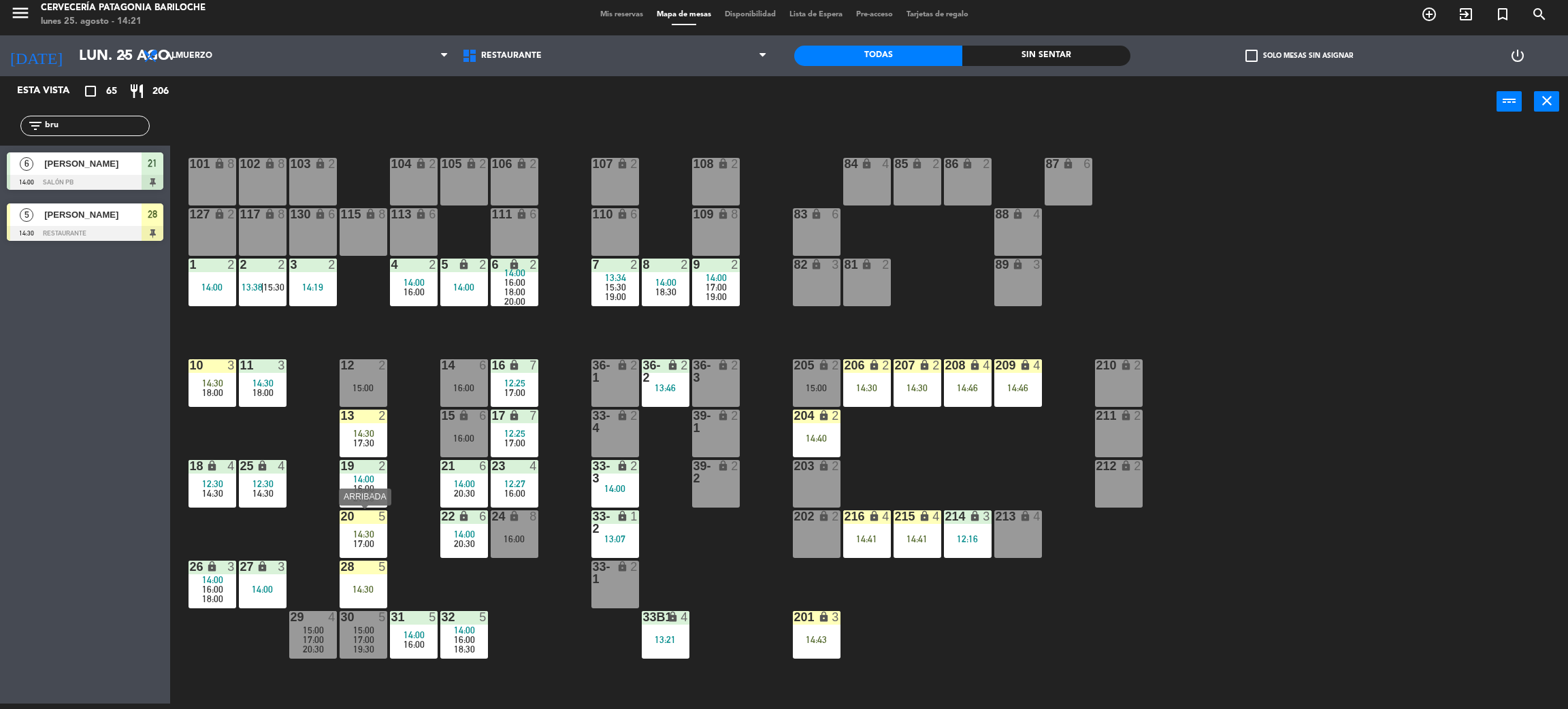
click at [366, 538] on span "17:00" at bounding box center [364, 543] width 21 height 11
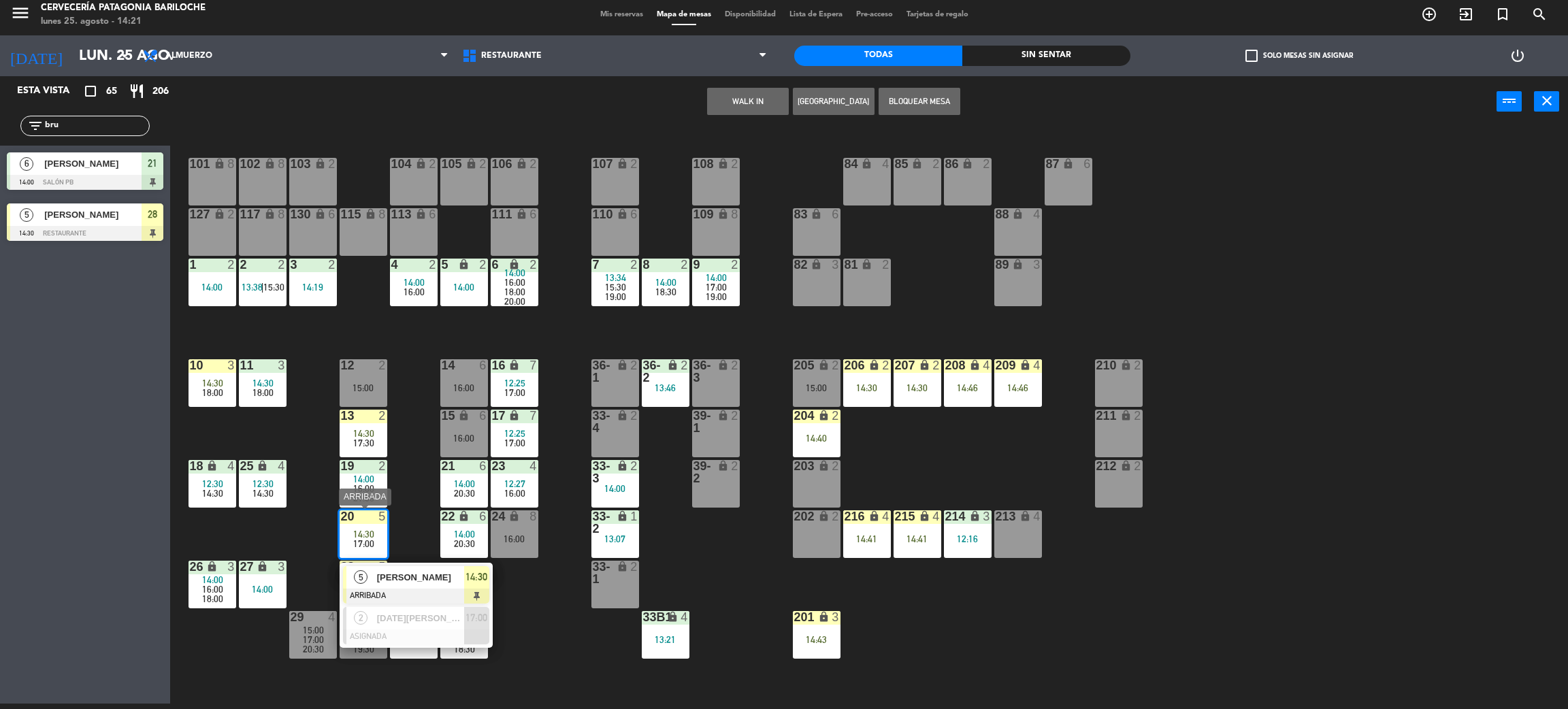
click at [442, 588] on div at bounding box center [416, 596] width 147 height 15
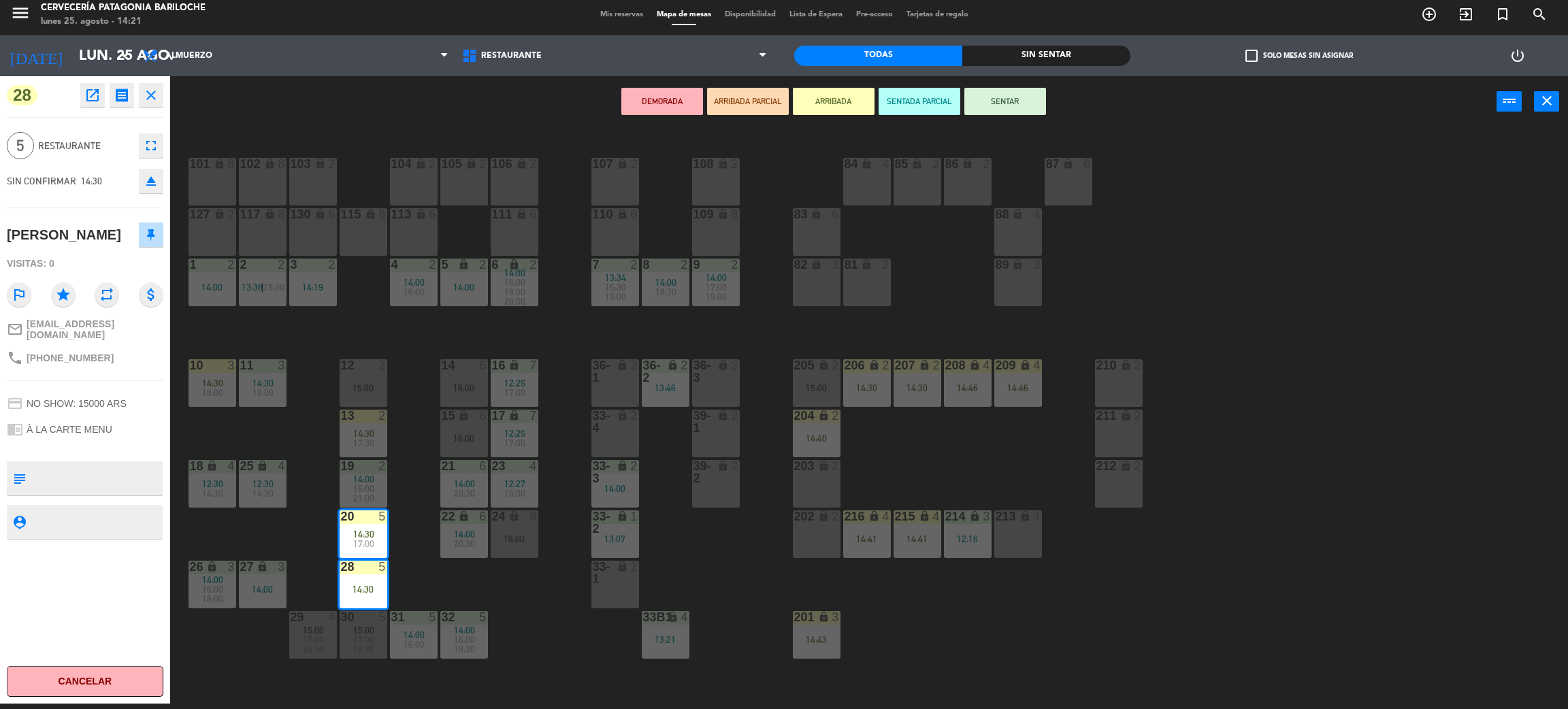
click at [1022, 100] on button "SENTAR" at bounding box center [1005, 102] width 82 height 27
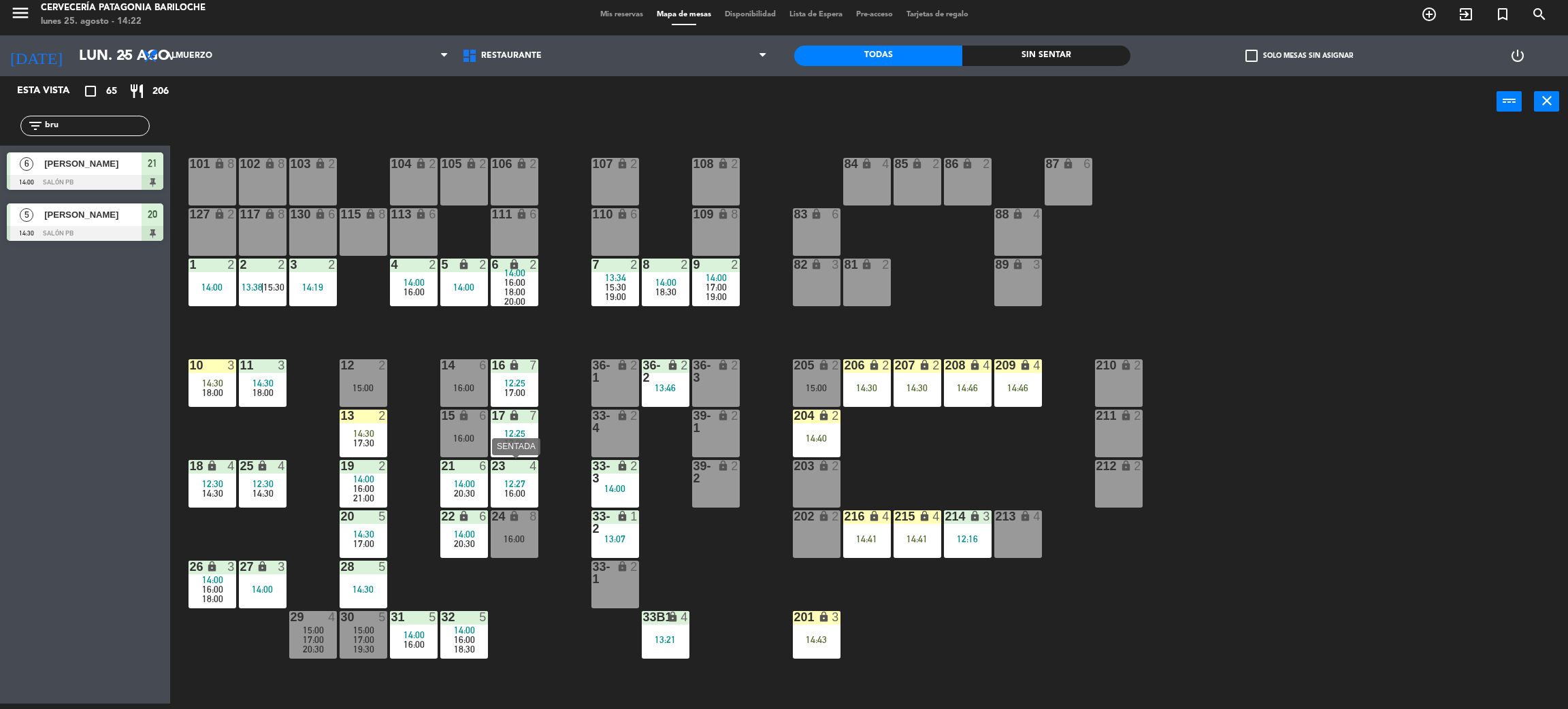
click at [522, 488] on span "16:00" at bounding box center [515, 494] width 21 height 11
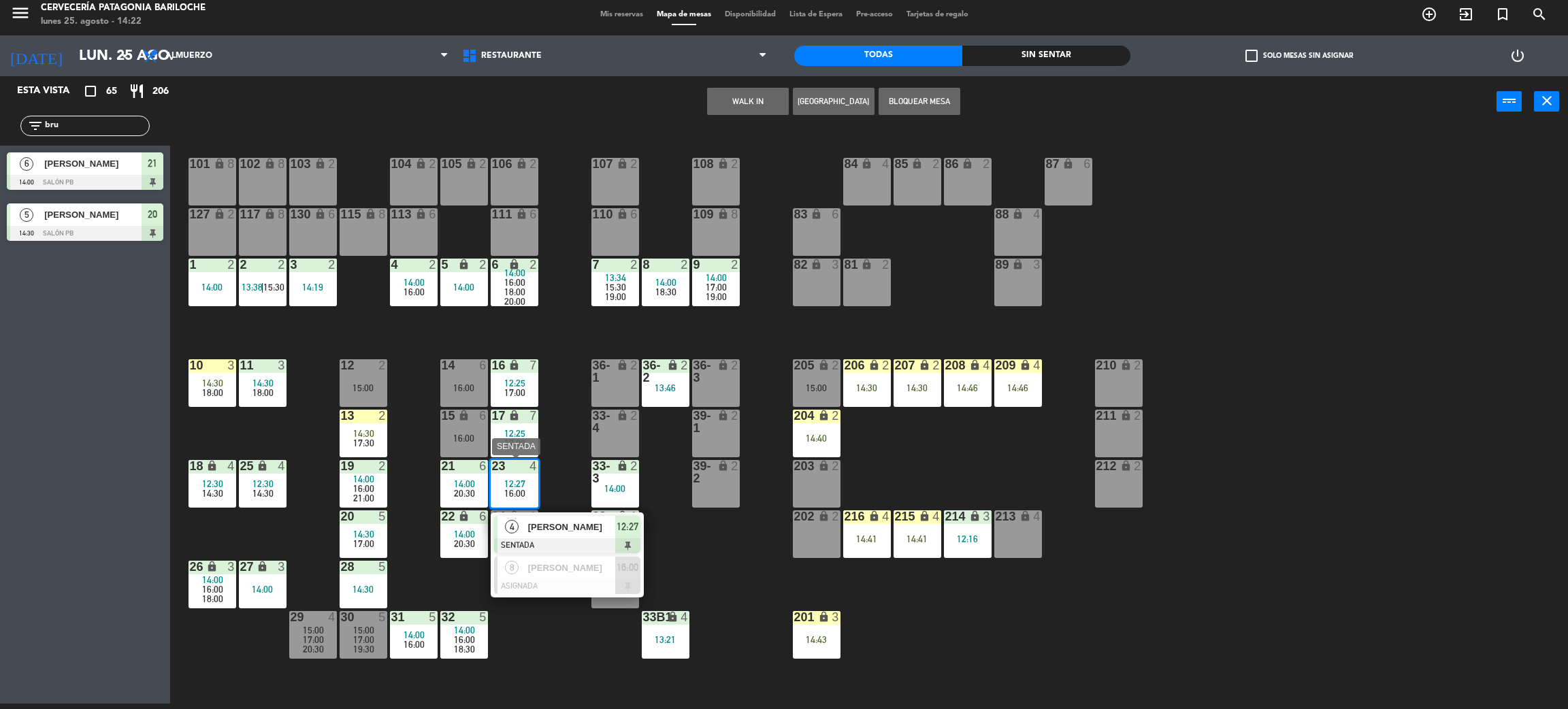
click at [550, 524] on span "[PERSON_NAME]" at bounding box center [572, 527] width 87 height 14
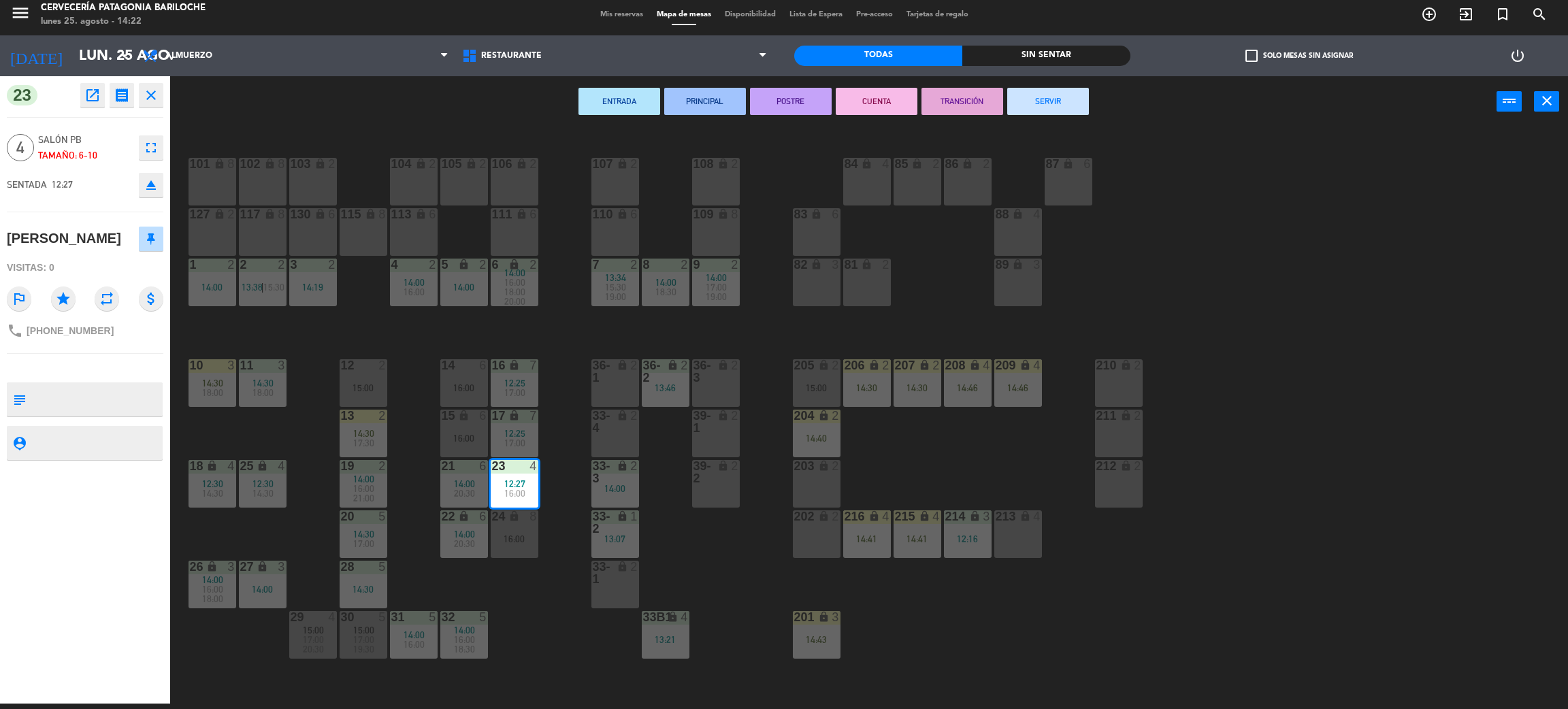
click at [1038, 106] on button "SERVIR" at bounding box center [1048, 102] width 82 height 27
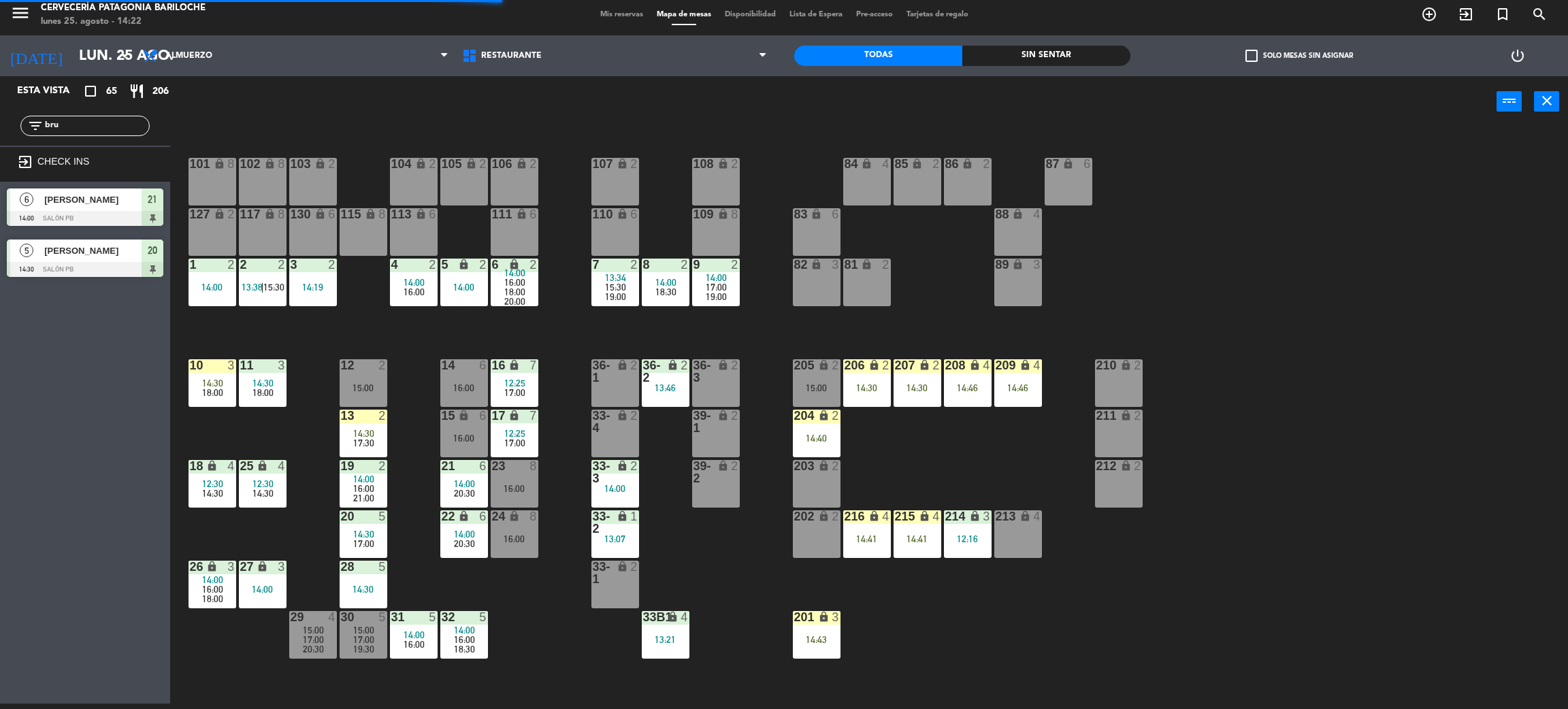
click at [536, 637] on div "101 lock 8 102 lock 8 104 lock 2 105 lock 2 106 lock 2 103 lock 2 107 lock 2 10…" at bounding box center [876, 421] width 1382 height 576
click at [93, 129] on input "bru" at bounding box center [96, 126] width 106 height 15
type input "alva"
click at [116, 250] on span "[PERSON_NAME]" at bounding box center [93, 250] width 98 height 14
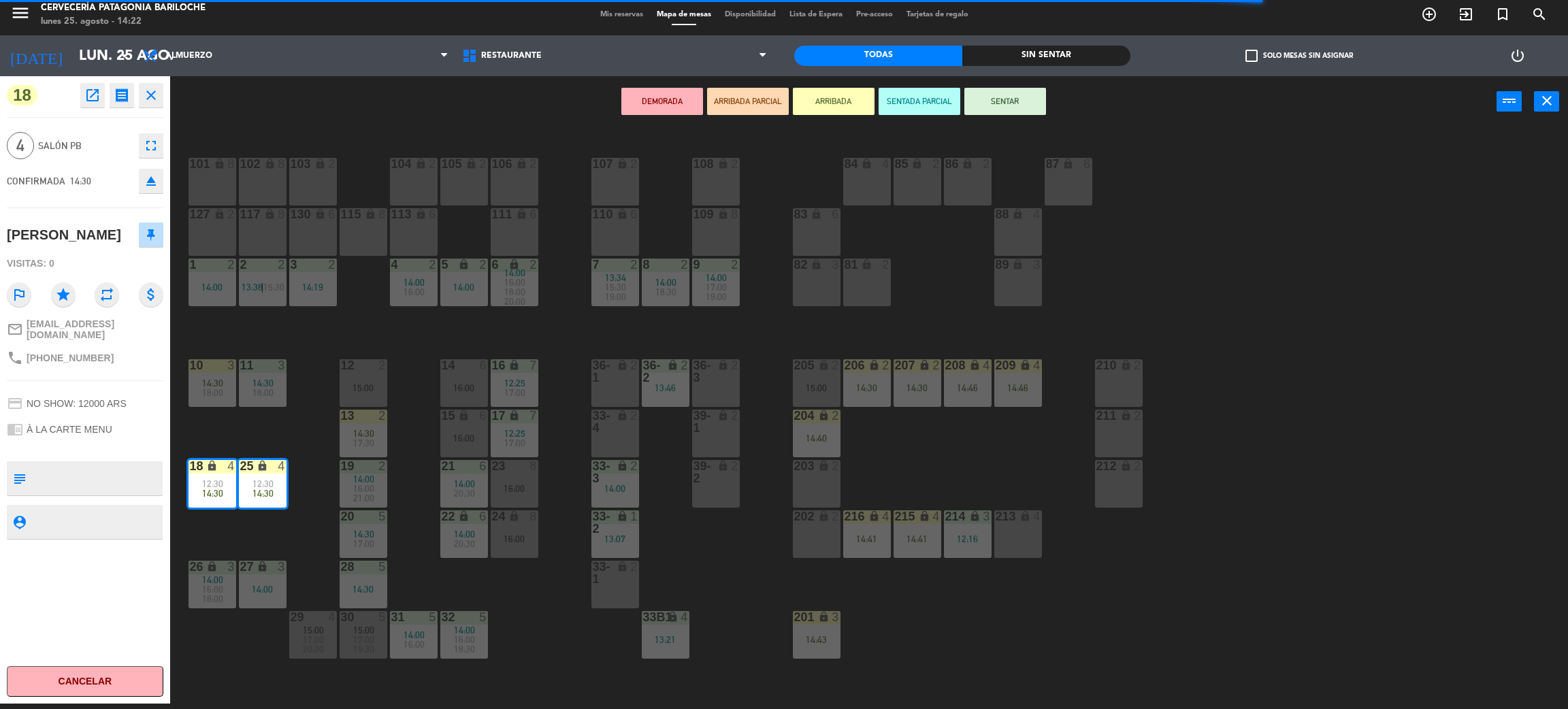
click at [314, 534] on div "101 lock 8 102 lock 8 104 lock 2 105 lock 2 106 lock 2 103 lock 2 107 lock 2 10…" at bounding box center [876, 421] width 1382 height 576
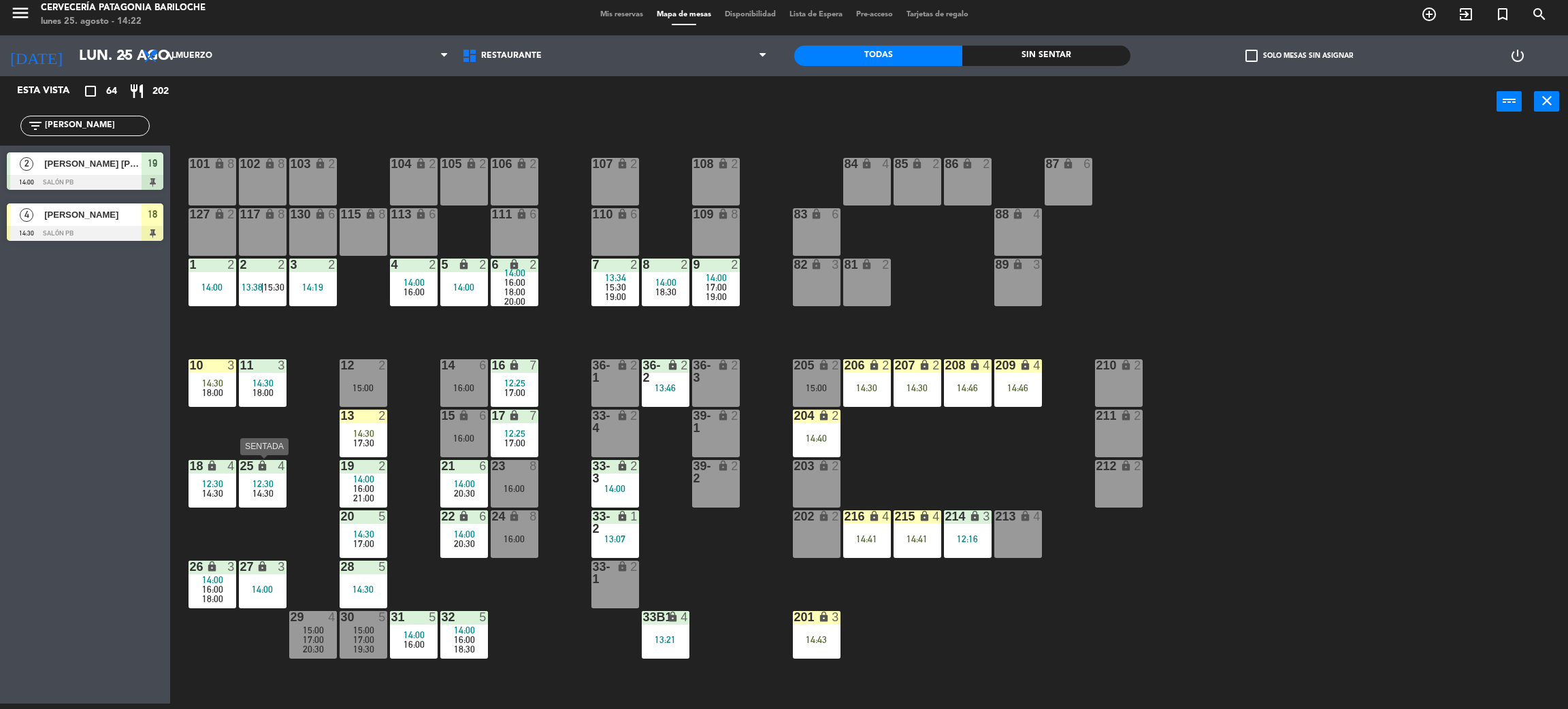
click at [264, 492] on span "14:30" at bounding box center [263, 494] width 21 height 11
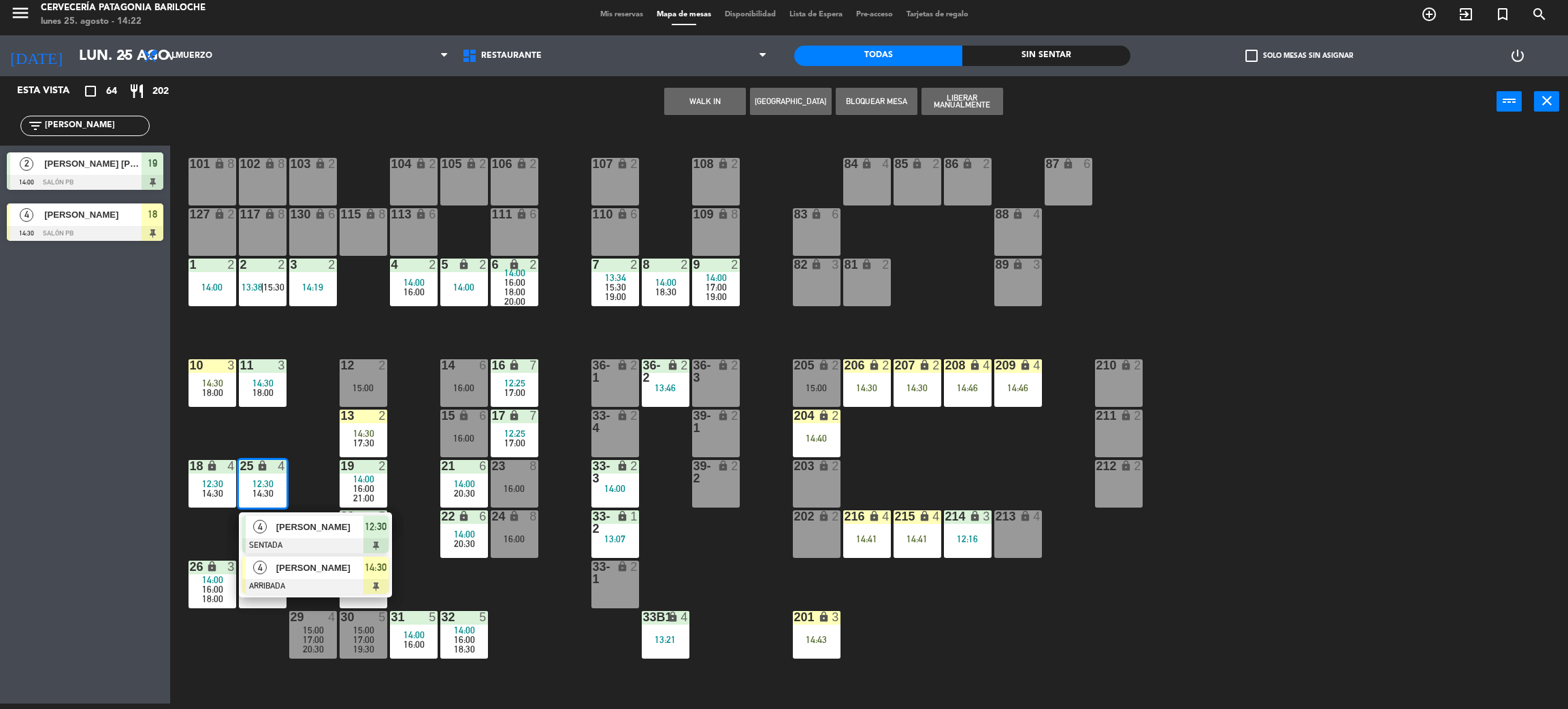
click at [304, 573] on span "[PERSON_NAME]" at bounding box center [320, 567] width 87 height 14
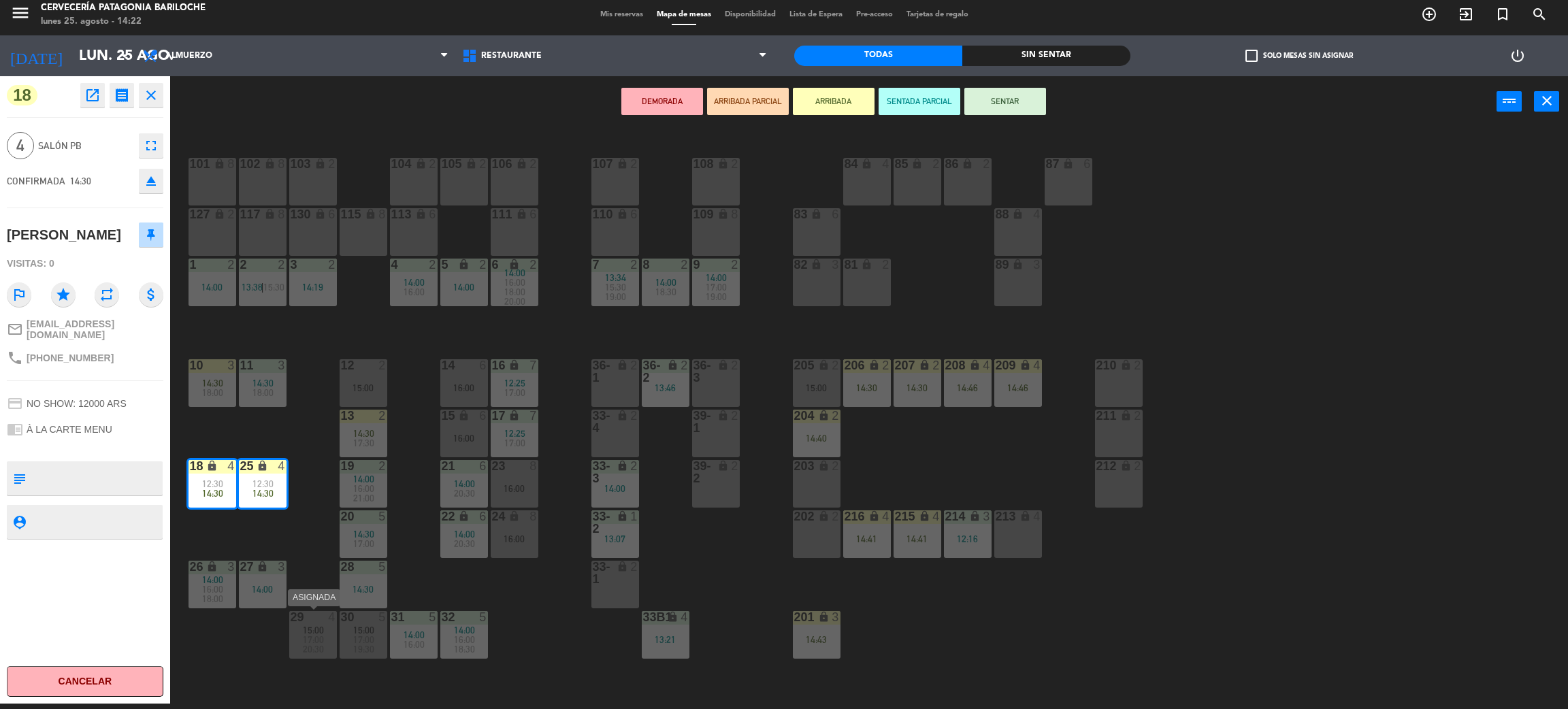
click at [322, 630] on span "15:00" at bounding box center [313, 630] width 21 height 11
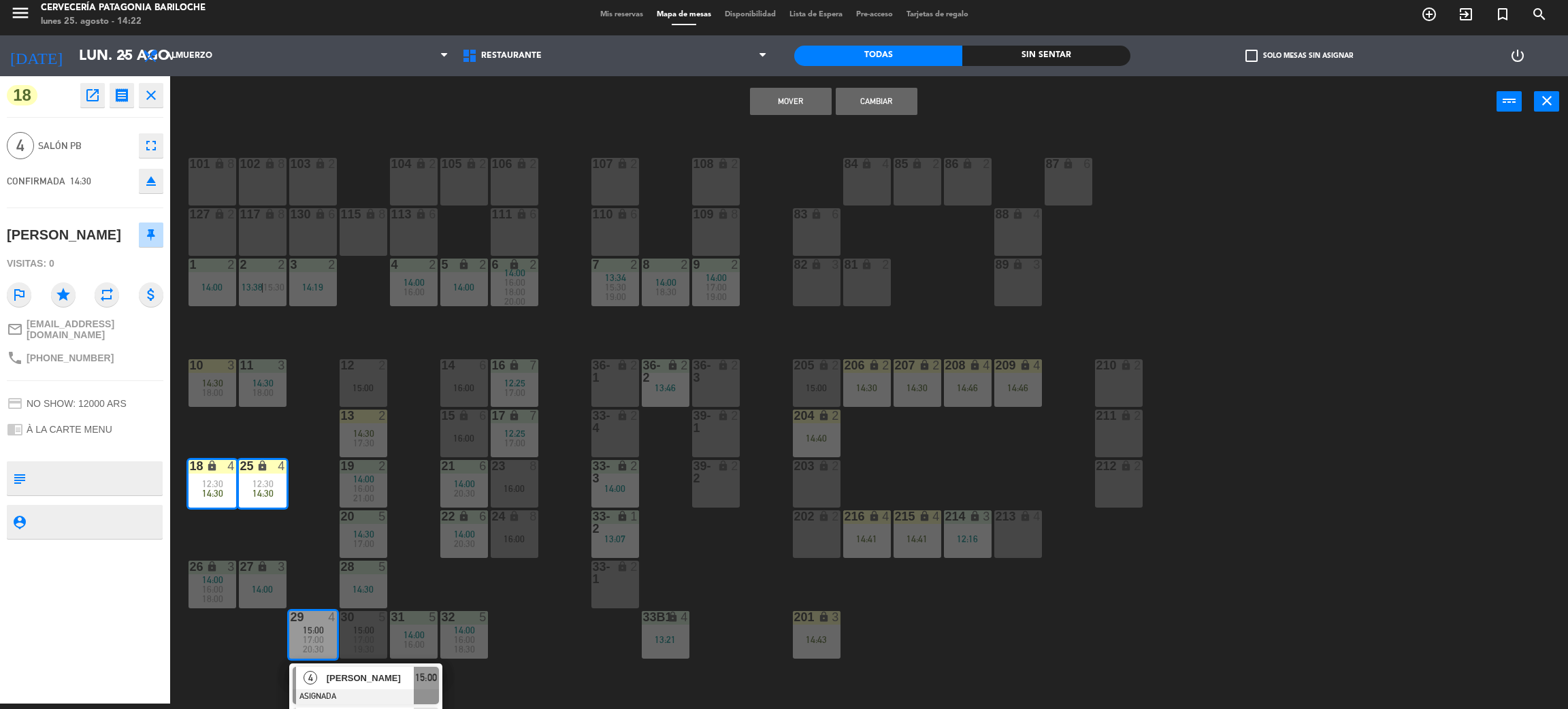
click at [881, 98] on button "Cambiar" at bounding box center [877, 102] width 82 height 27
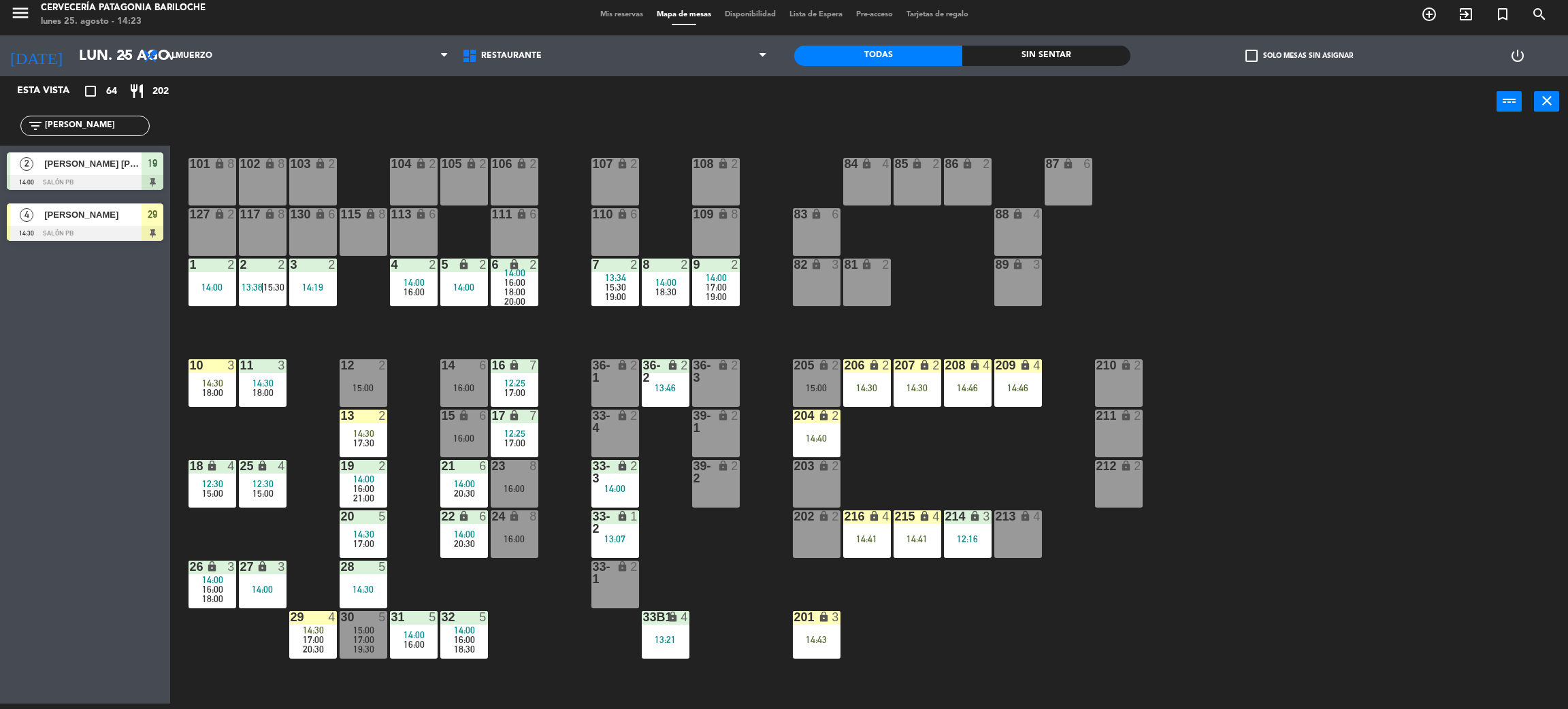
click at [125, 130] on input "alva" at bounding box center [96, 126] width 106 height 15
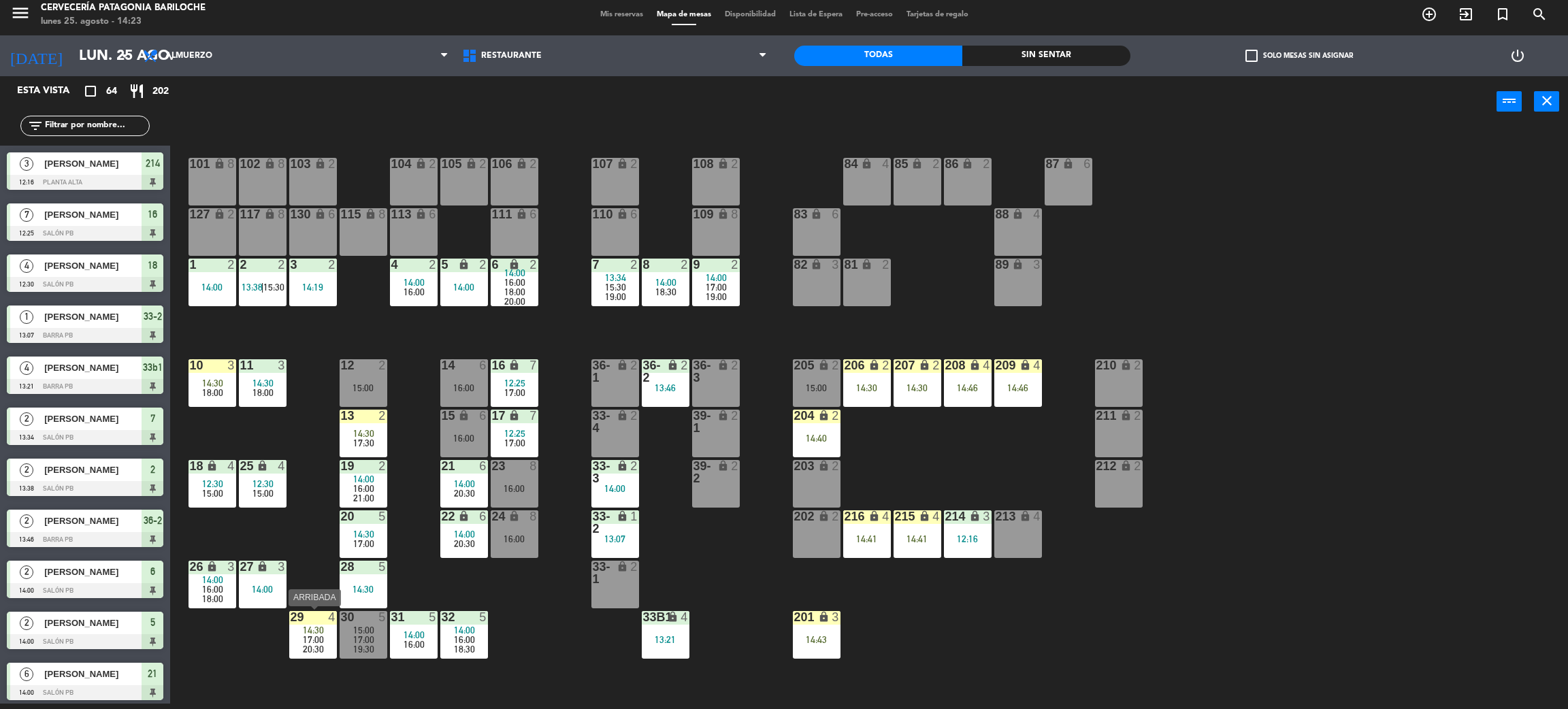
click at [300, 639] on div "17:00" at bounding box center [313, 639] width 48 height 10
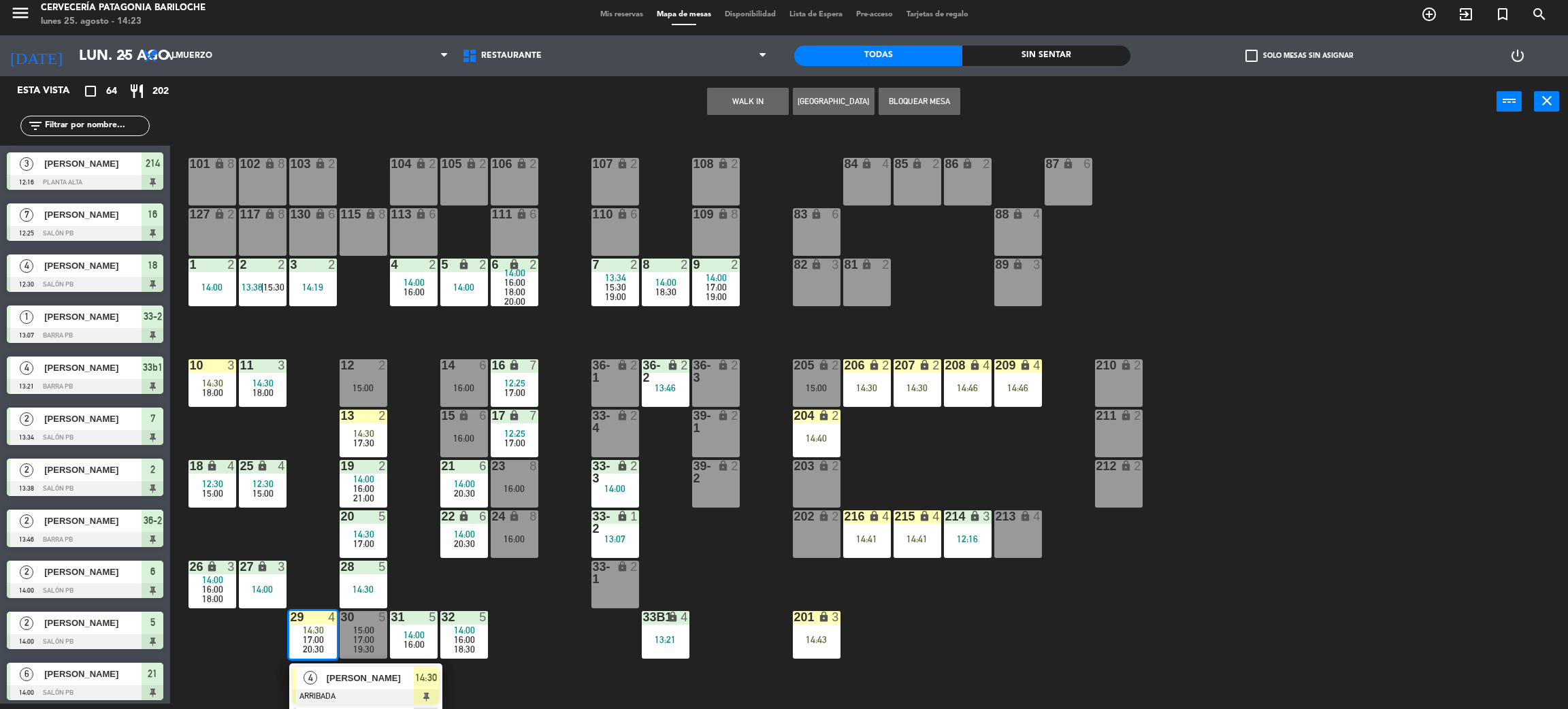
click at [346, 687] on div "[PERSON_NAME]" at bounding box center [370, 678] width 89 height 22
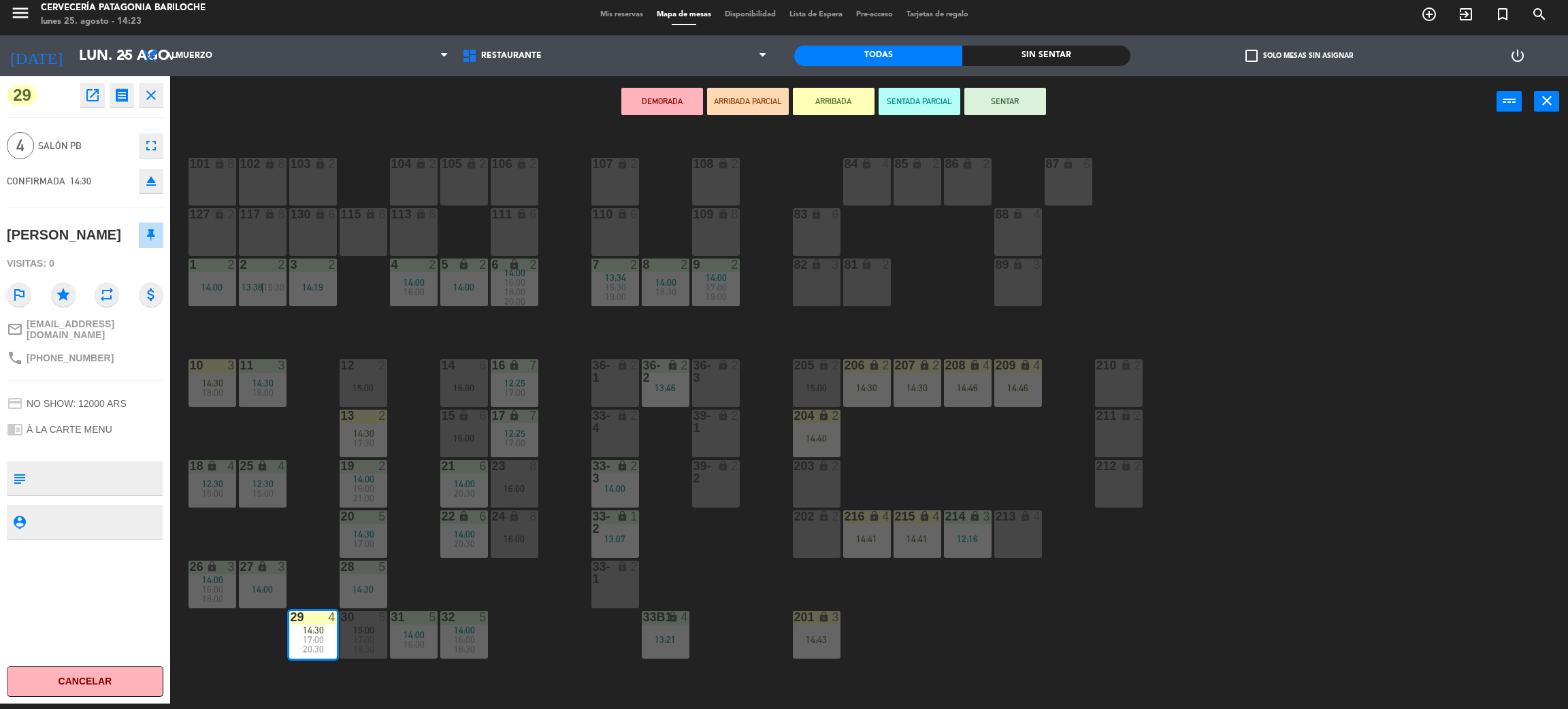
click at [1001, 100] on button "SENTAR" at bounding box center [1005, 102] width 82 height 27
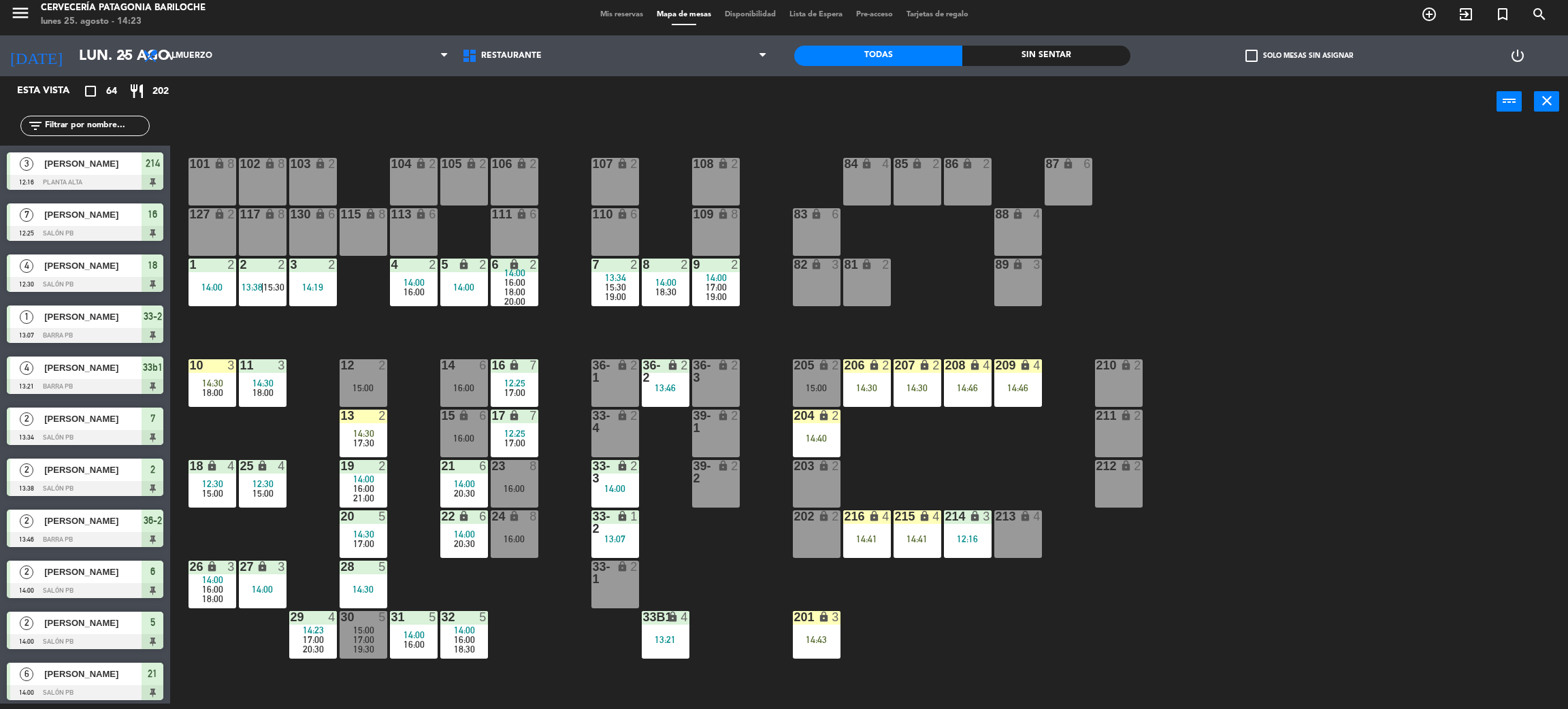
click at [85, 129] on input "text" at bounding box center [96, 126] width 106 height 15
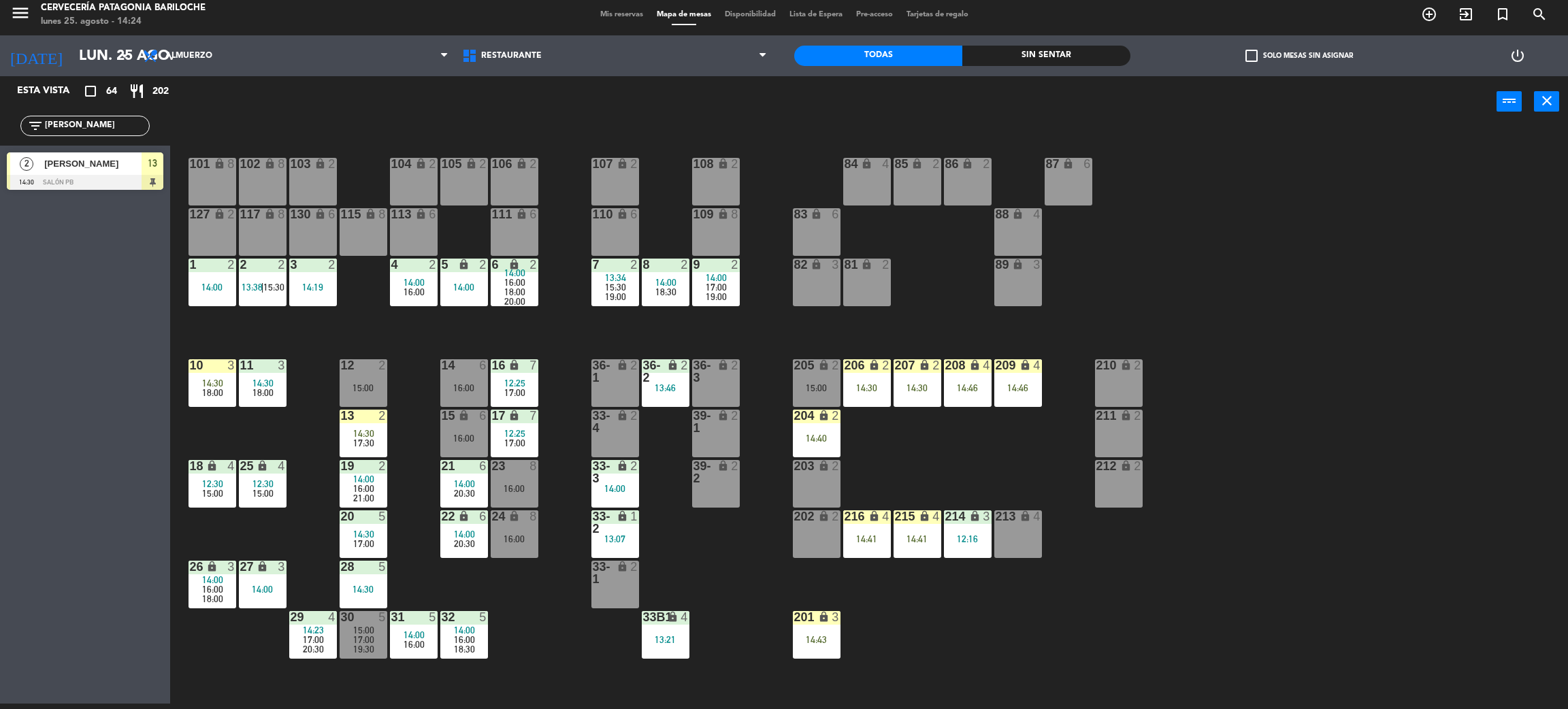
type input "marcel"
click at [80, 298] on div "Esta vista crop_square 64 restaurant 202 filter_list marcel 2 Marceli Mendes 14…" at bounding box center [85, 390] width 171 height 627
click at [93, 163] on span "[PERSON_NAME]" at bounding box center [93, 164] width 98 height 14
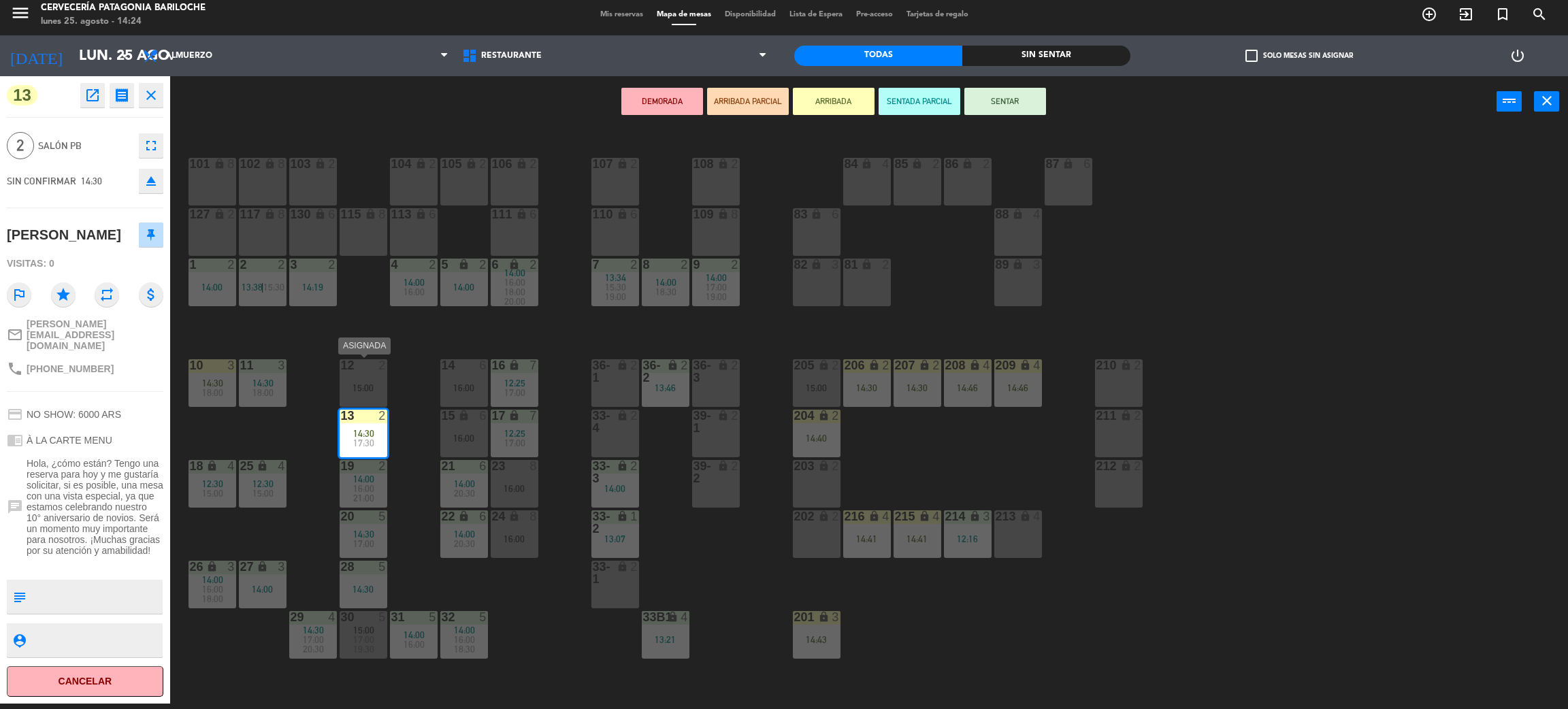
click at [360, 386] on div "15:00" at bounding box center [364, 388] width 48 height 10
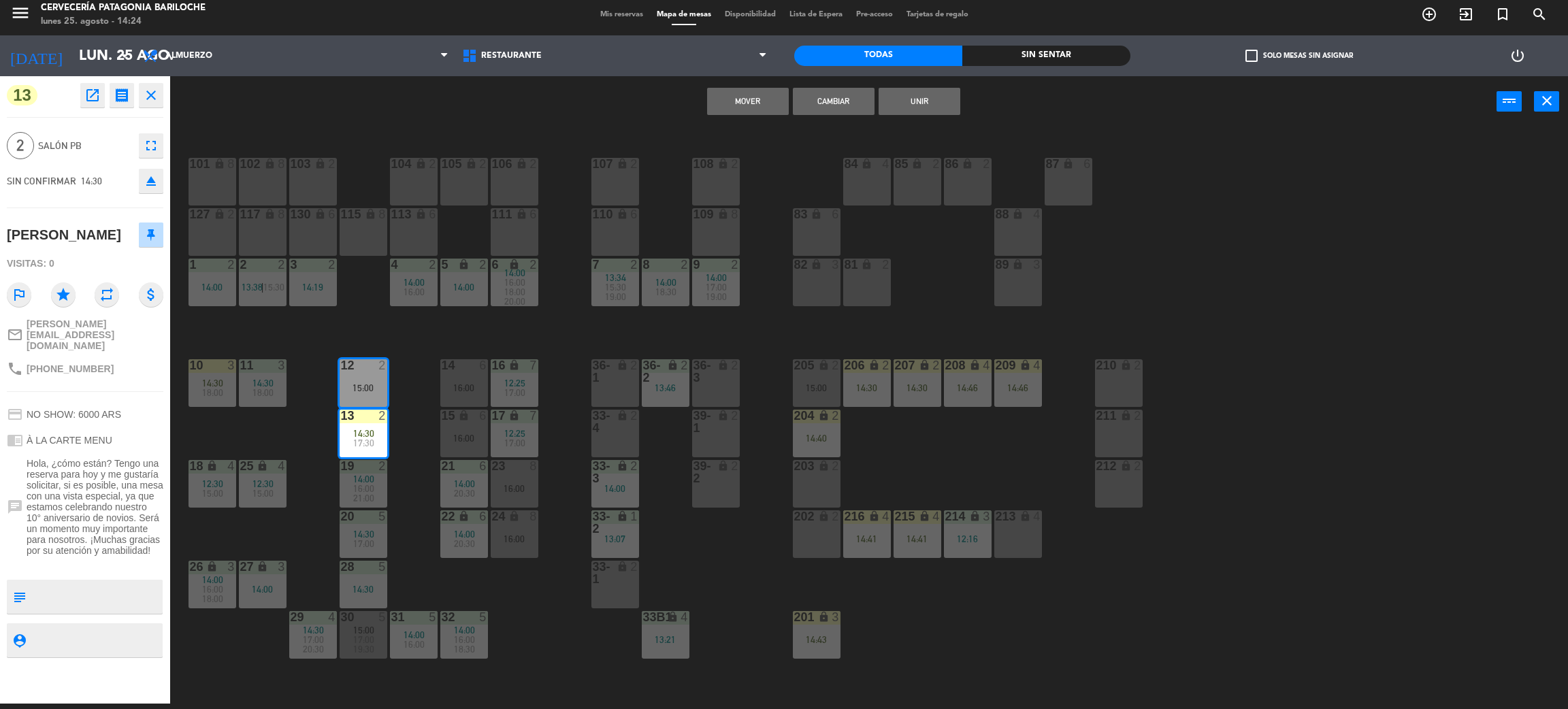
click at [846, 94] on button "Cambiar" at bounding box center [834, 102] width 82 height 27
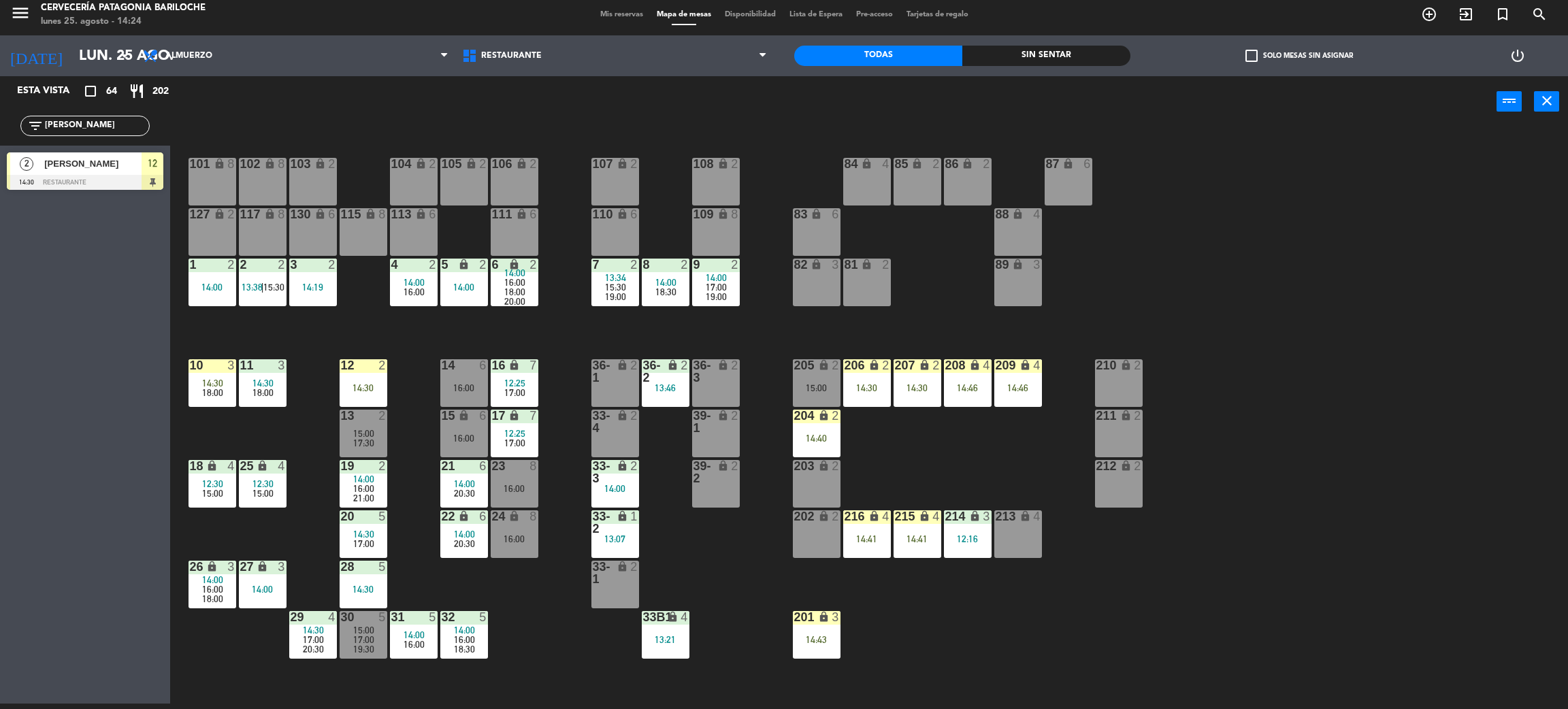
click at [401, 344] on div "101 lock 8 102 lock 8 104 lock 2 105 lock 2 106 lock 2 103 lock 2 107 lock 2 10…" at bounding box center [876, 421] width 1382 height 576
click at [563, 605] on div "101 lock 8 102 lock 8 104 lock 2 105 lock 2 106 lock 2 103 lock 2 107 lock 2 10…" at bounding box center [876, 421] width 1382 height 576
click at [524, 548] on div "24 lock 8 16:00" at bounding box center [515, 534] width 48 height 48
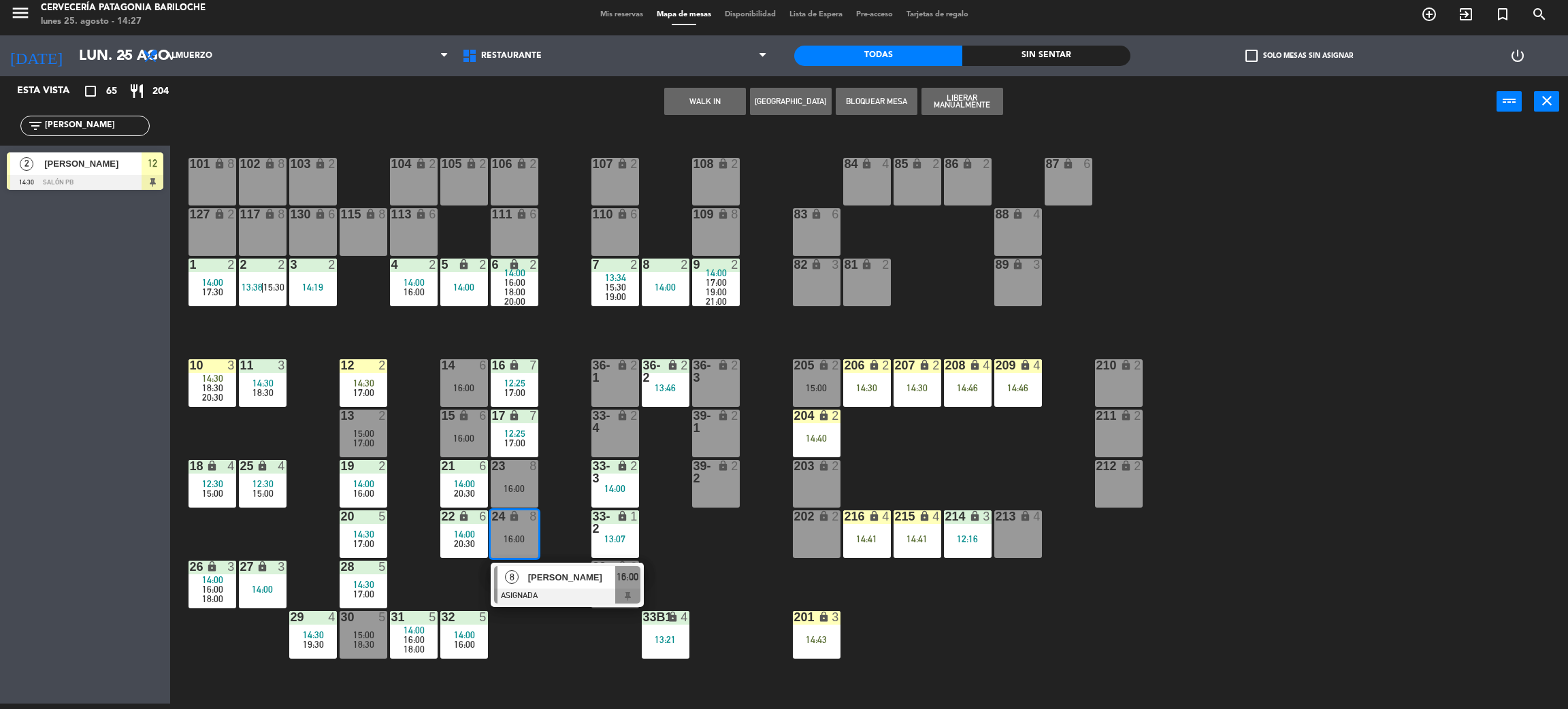
click at [557, 588] on div at bounding box center [567, 596] width 147 height 15
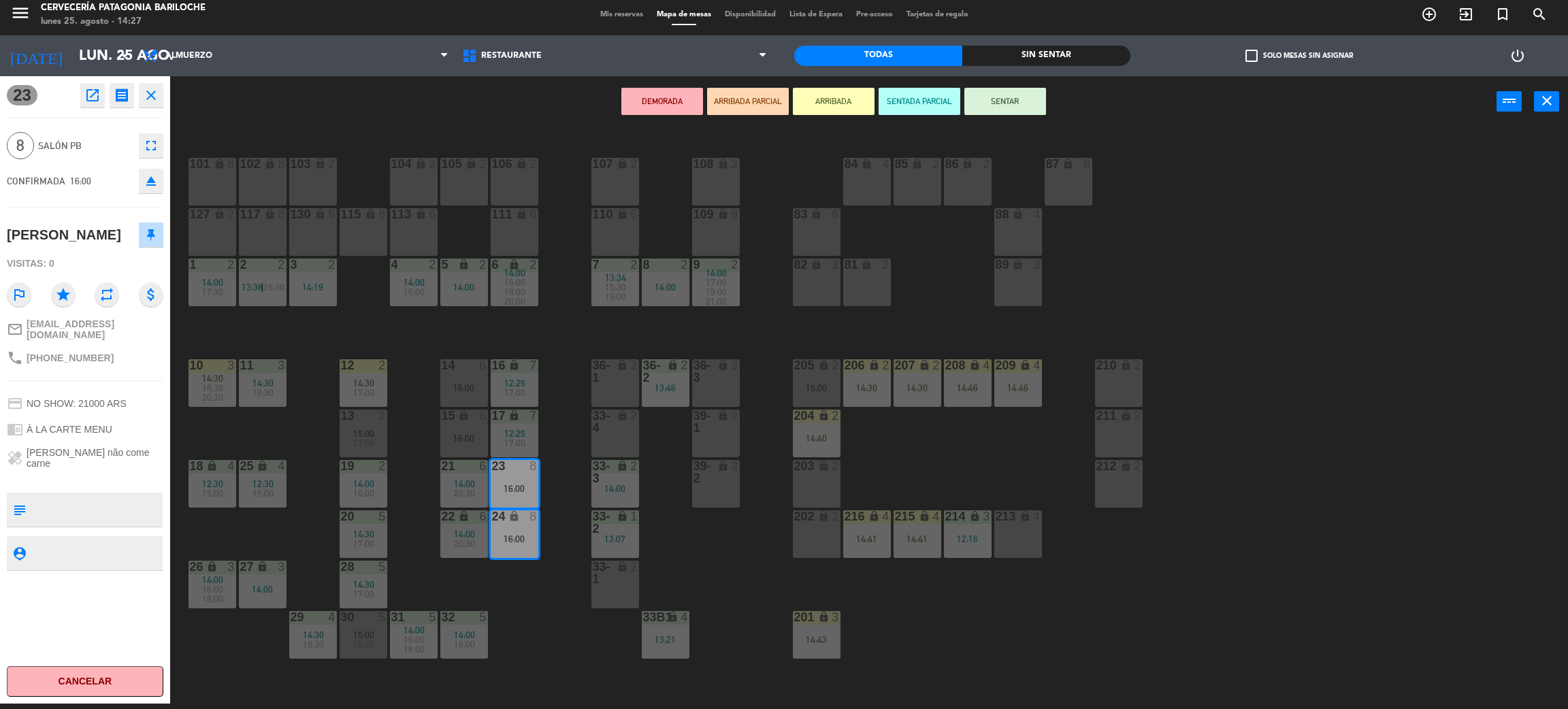
click at [467, 542] on span "20:30" at bounding box center [464, 543] width 21 height 11
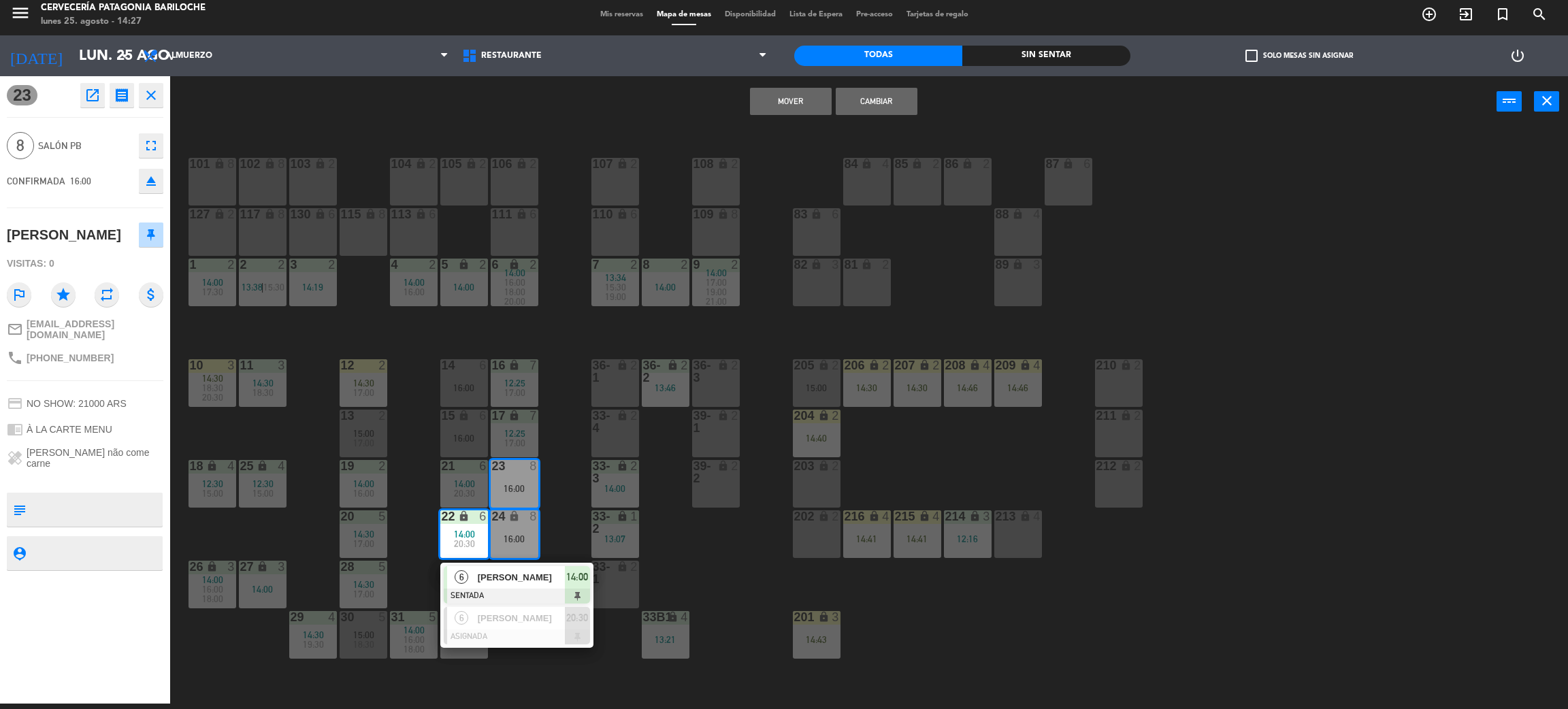
click at [467, 496] on span "20:30" at bounding box center [464, 494] width 21 height 11
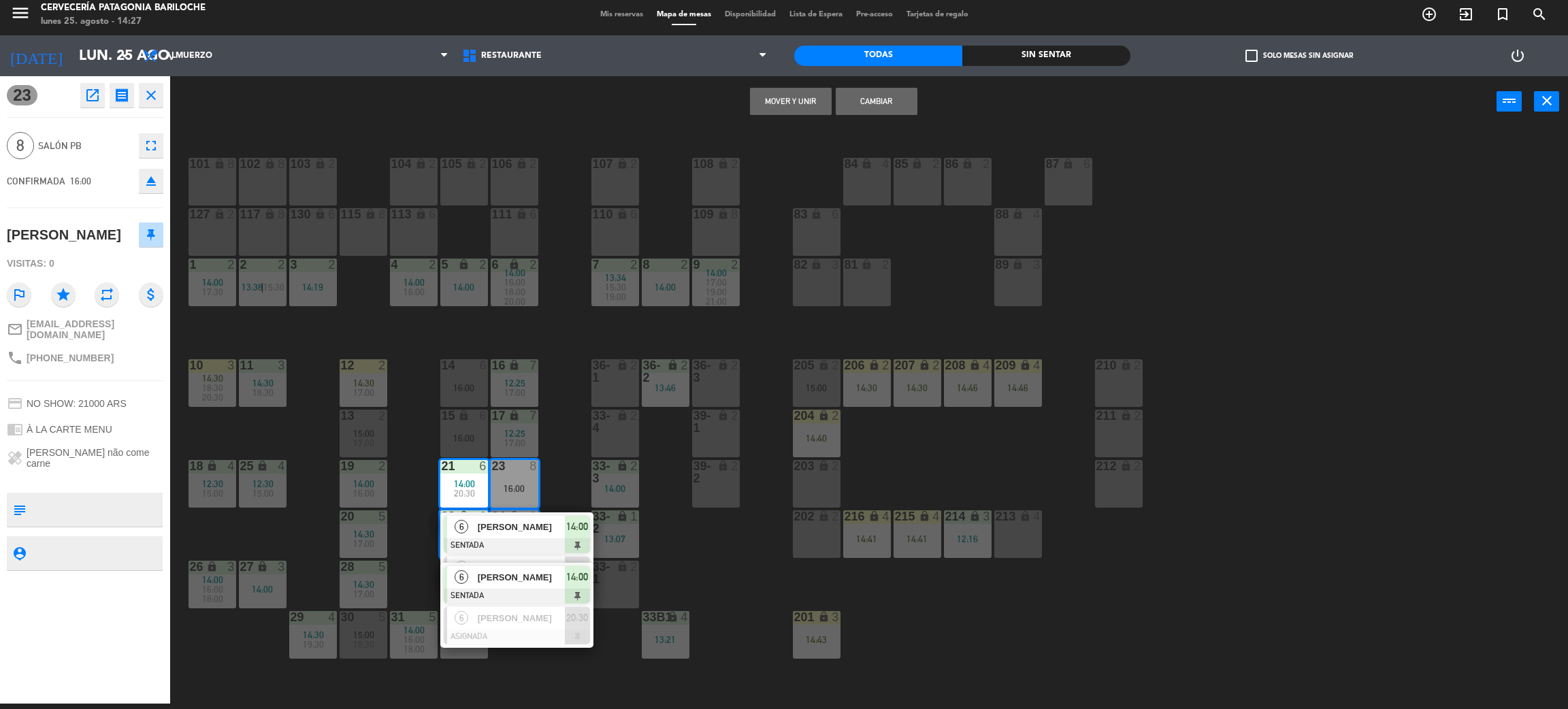
click at [773, 102] on button "Mover y Unir" at bounding box center [791, 102] width 82 height 27
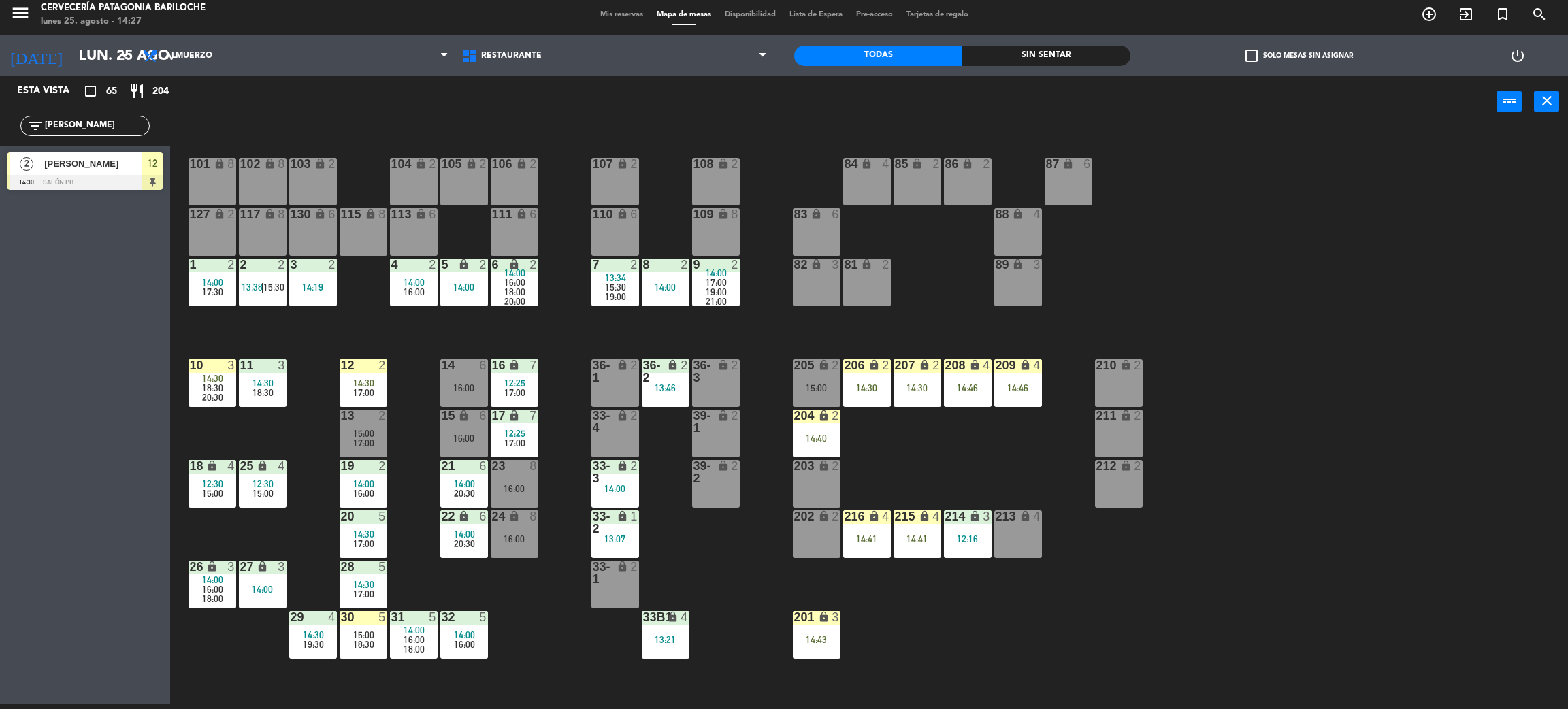
click at [128, 131] on input "marcel" at bounding box center [96, 126] width 106 height 15
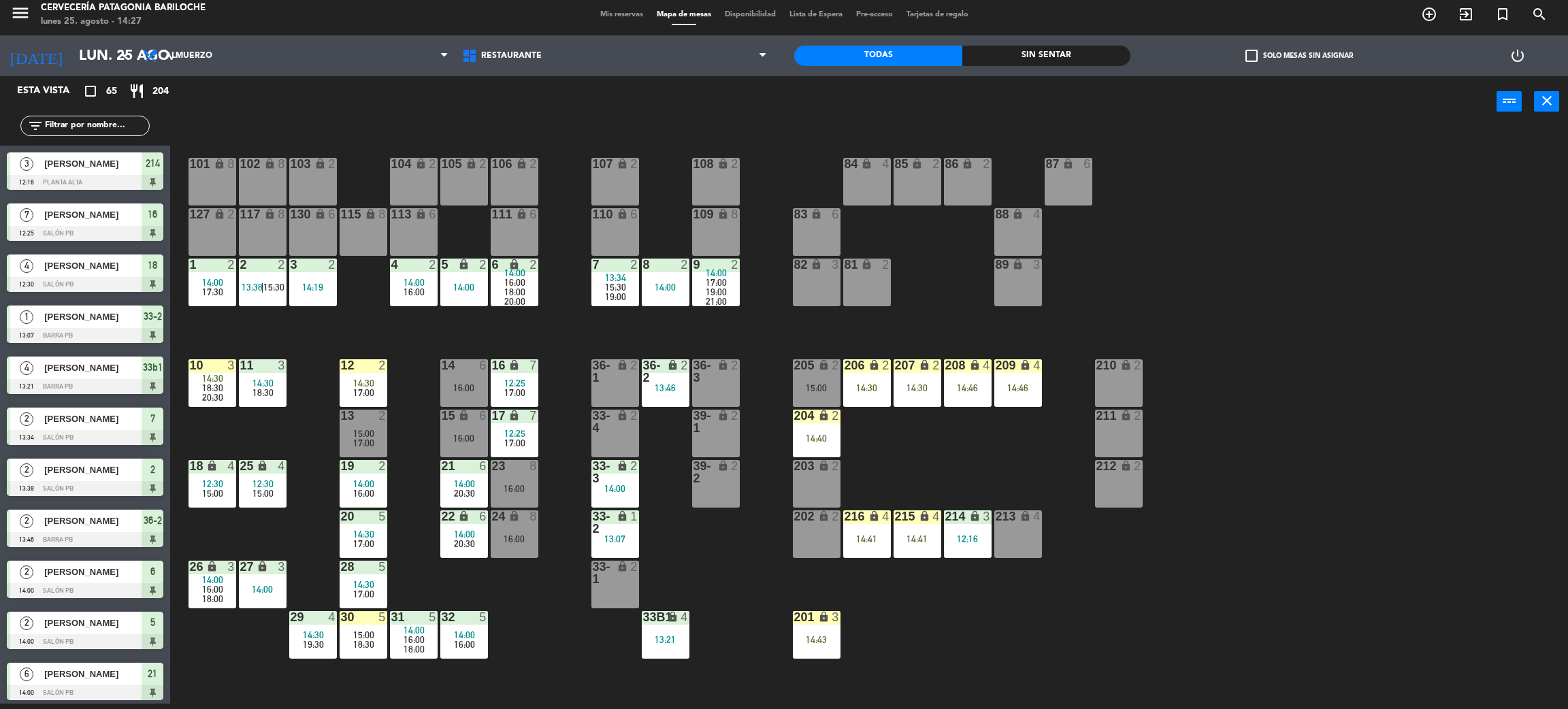
click at [921, 464] on div "101 lock 8 102 lock 8 104 lock 2 105 lock 2 106 lock 2 103 lock 2 107 lock 2 10…" at bounding box center [876, 421] width 1382 height 576
drag, startPoint x: 962, startPoint y: 526, endPoint x: 975, endPoint y: 548, distance: 25.6
click at [962, 528] on div "214 lock 3 12:16" at bounding box center [968, 534] width 48 height 48
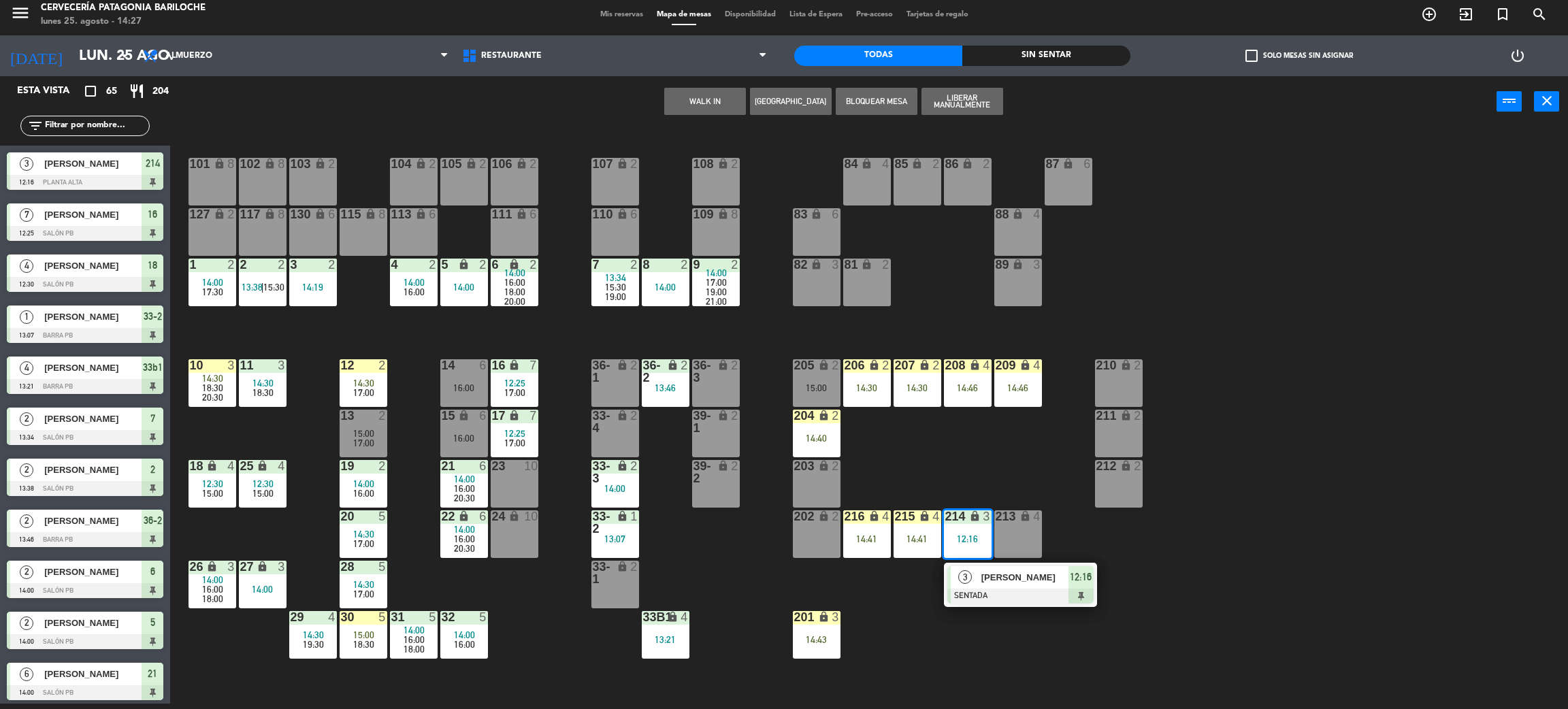
click at [1023, 596] on div at bounding box center [1020, 596] width 147 height 15
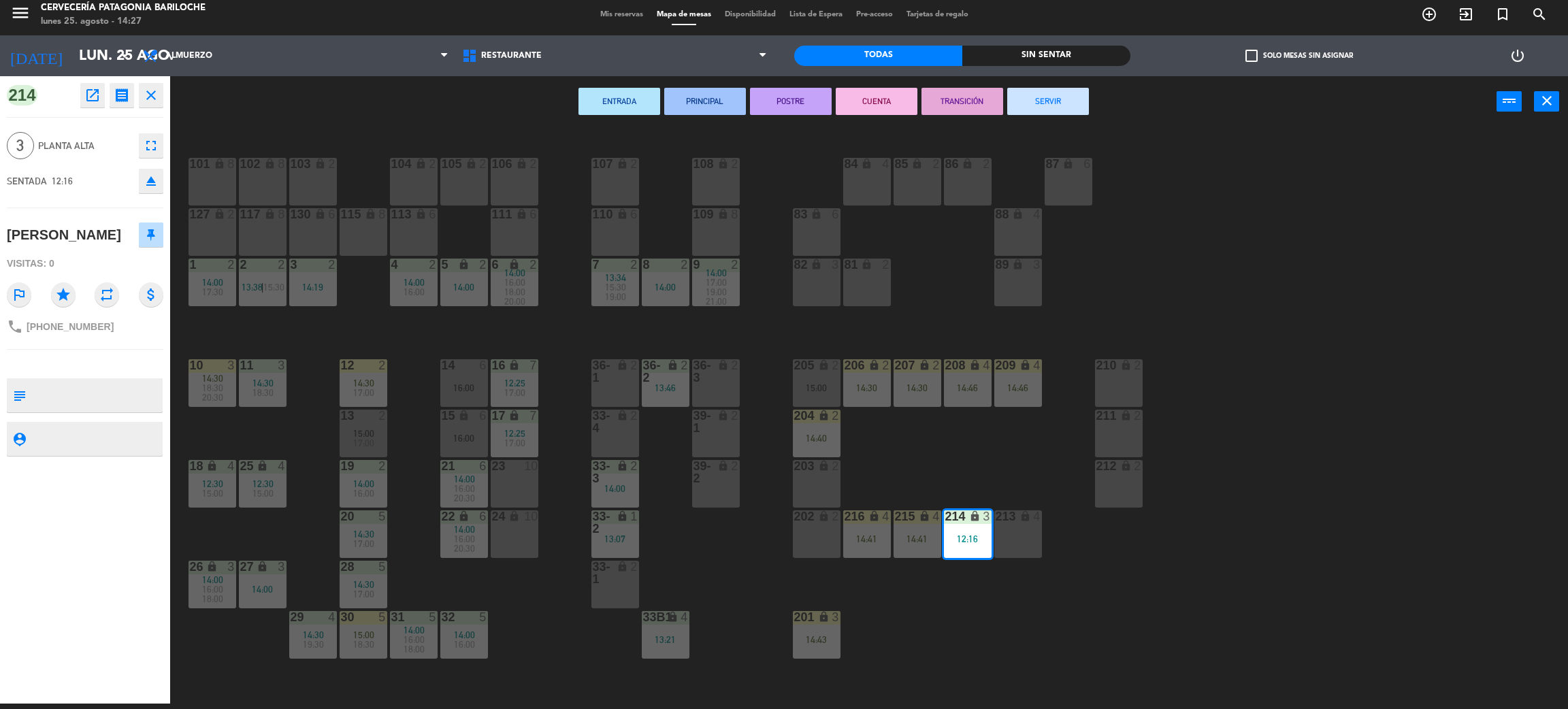
click at [1015, 603] on div "101 lock 8 102 lock 8 104 lock 2 105 lock 2 106 lock 2 103 lock 2 107 lock 2 10…" at bounding box center [876, 421] width 1382 height 576
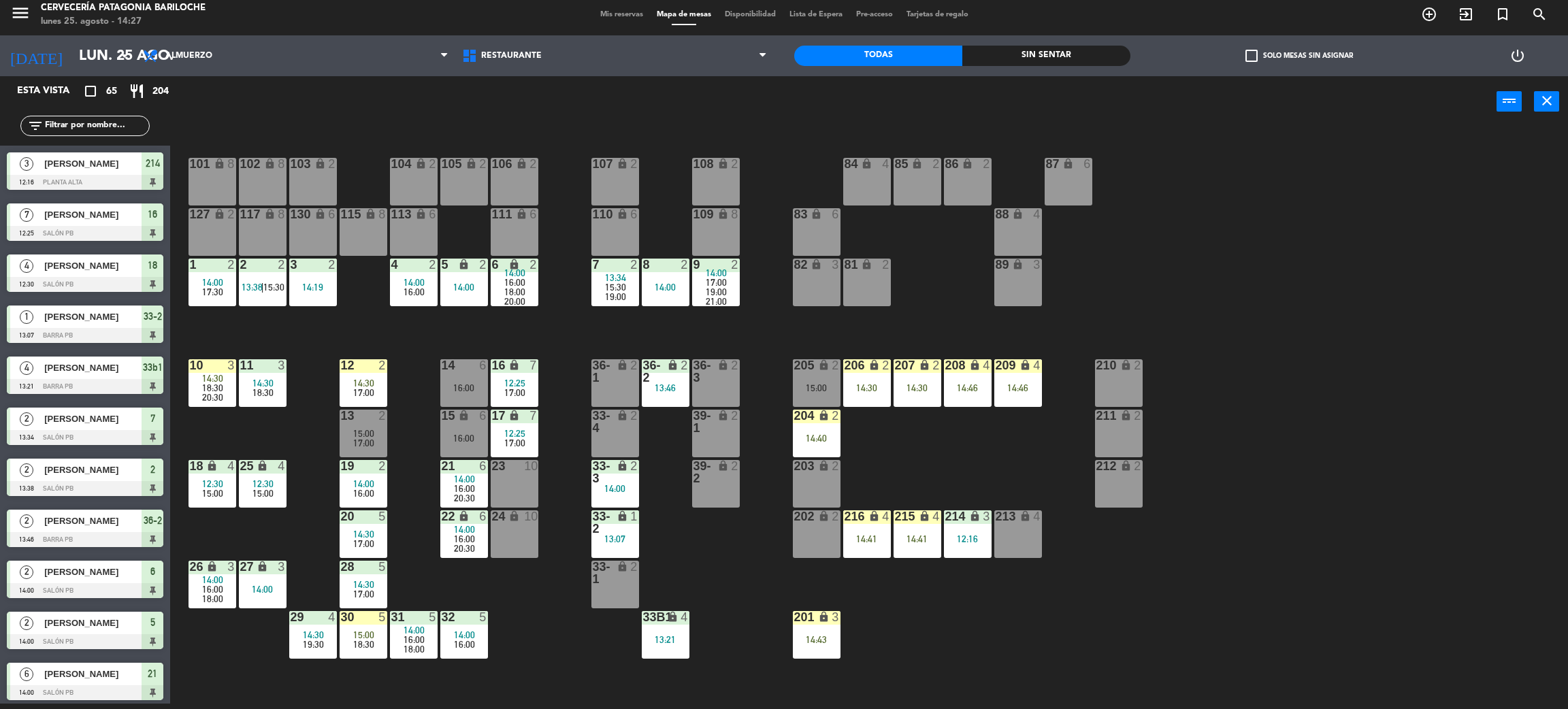
click at [975, 547] on div "214 lock 3 12:16" at bounding box center [968, 534] width 48 height 48
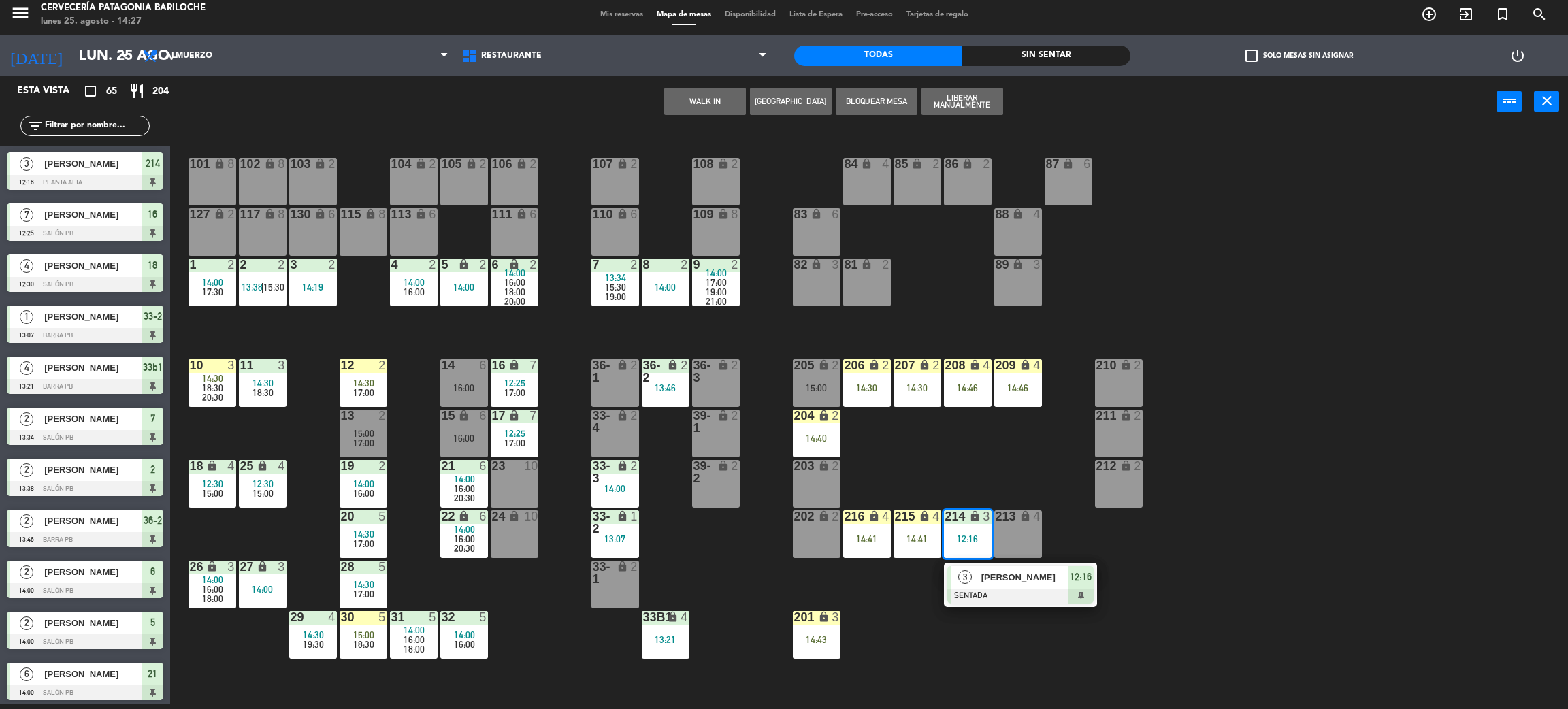
click at [987, 582] on span "[PERSON_NAME]" at bounding box center [1025, 577] width 87 height 14
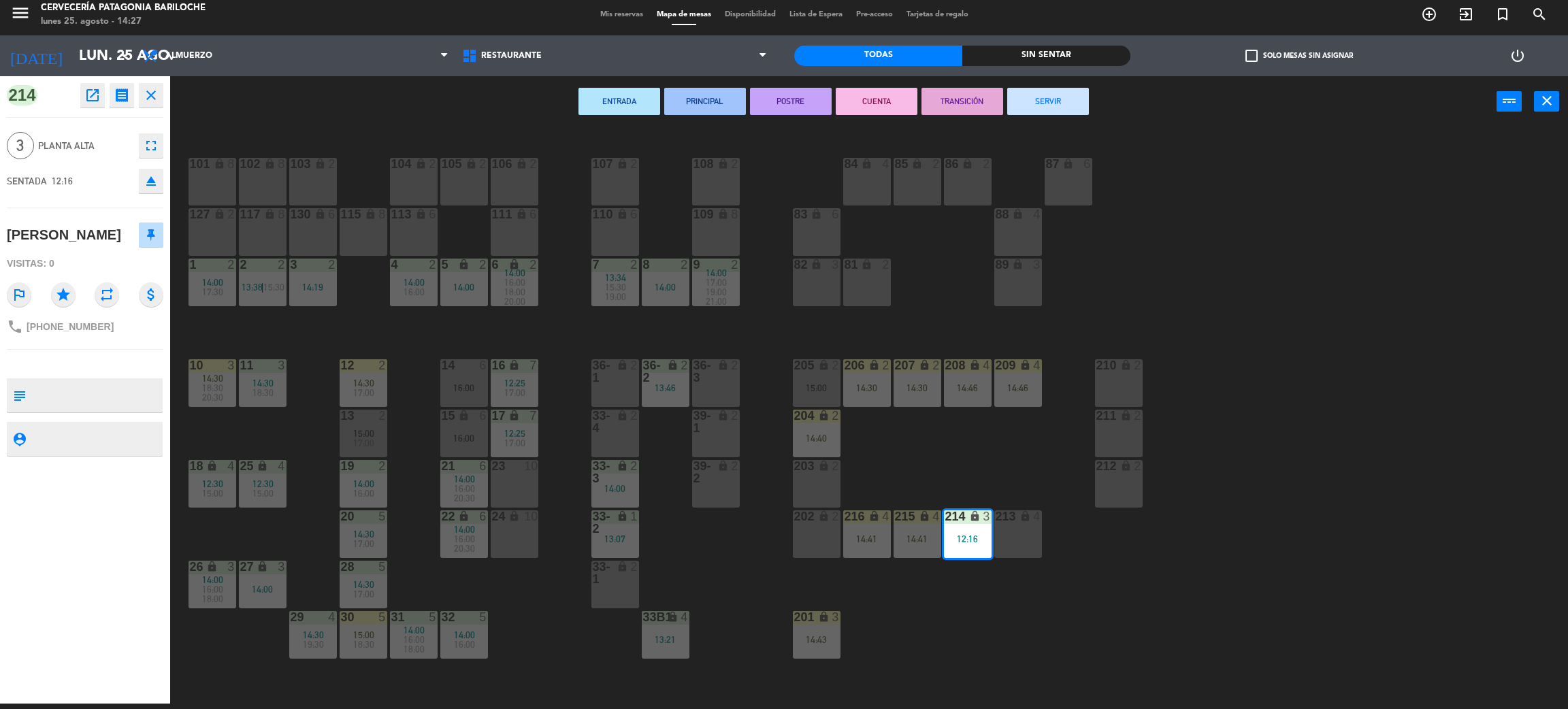
click at [624, 384] on div "36-1 lock 2" at bounding box center [615, 383] width 48 height 48
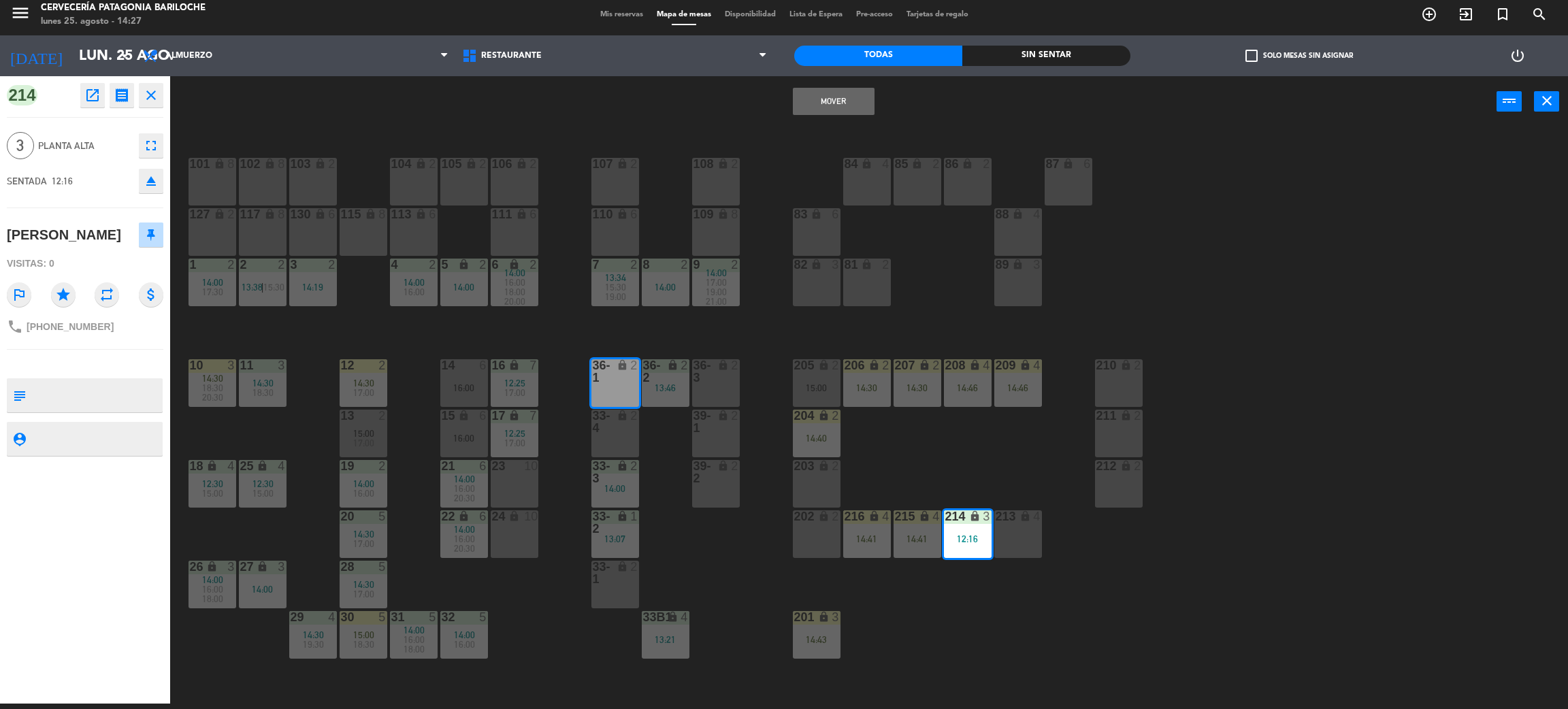
click at [818, 88] on button "Mover" at bounding box center [834, 102] width 82 height 27
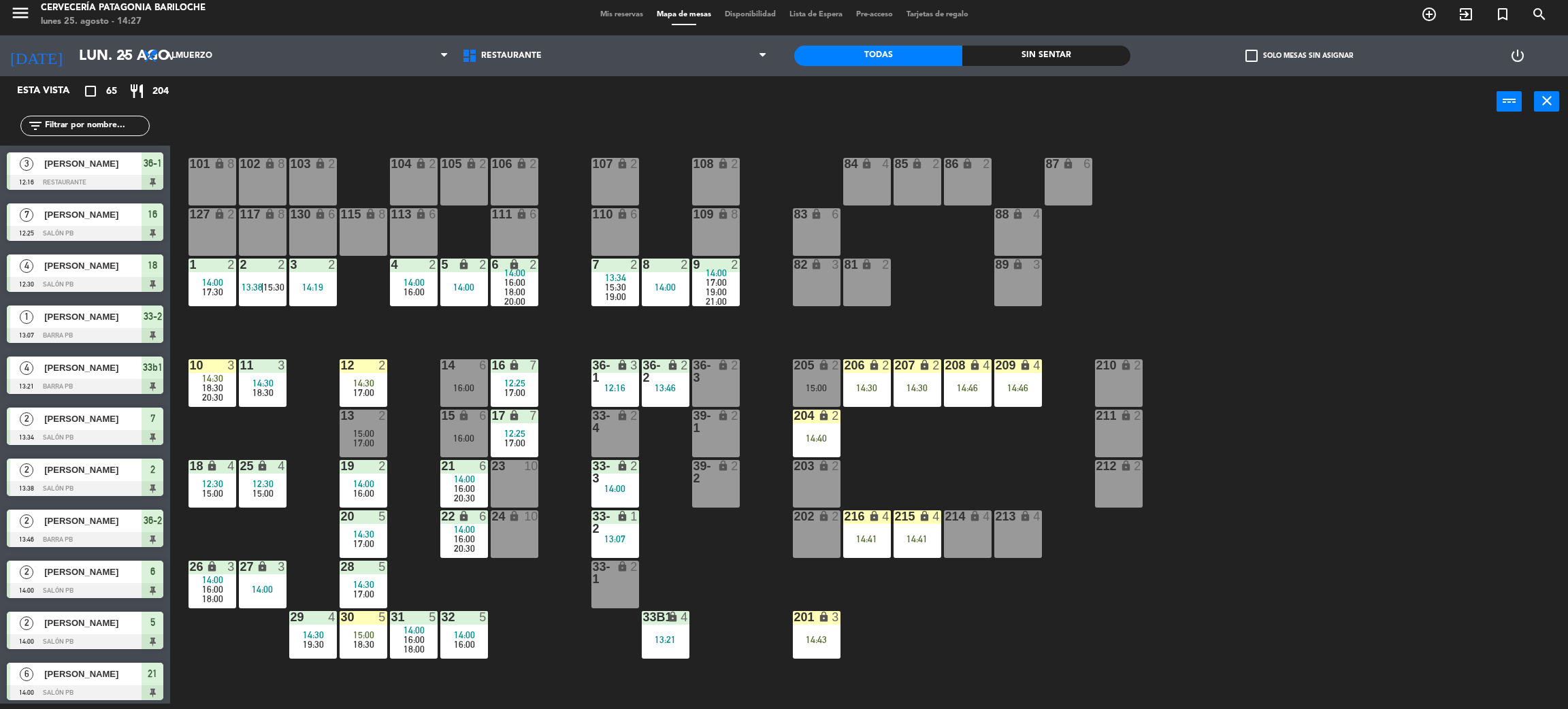
click at [987, 483] on div "101 lock 8 102 lock 8 104 lock 2 105 lock 2 106 lock 2 103 lock 2 107 lock 2 10…" at bounding box center [876, 421] width 1382 height 576
click at [866, 390] on div "14:30" at bounding box center [868, 388] width 48 height 10
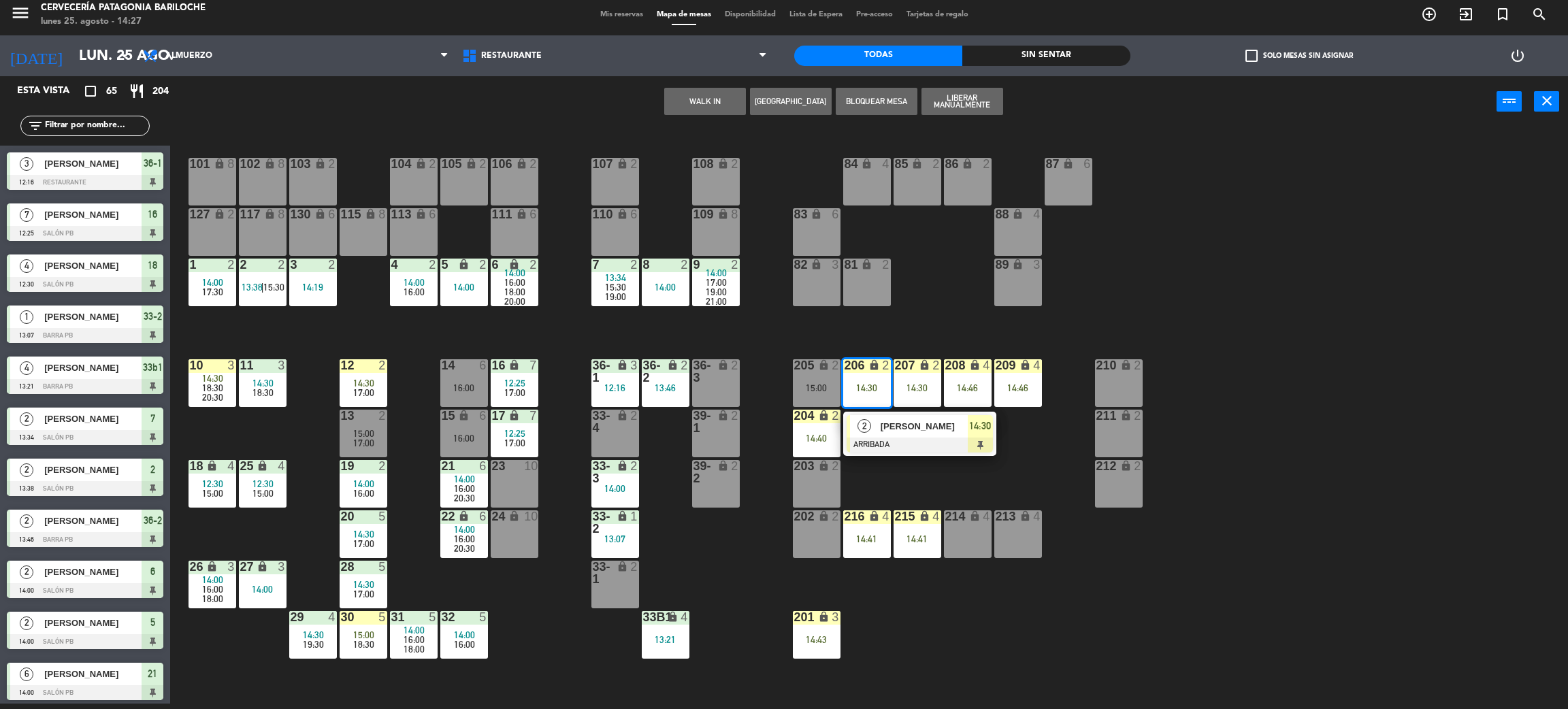
click at [903, 430] on span "[PERSON_NAME]" at bounding box center [924, 426] width 87 height 14
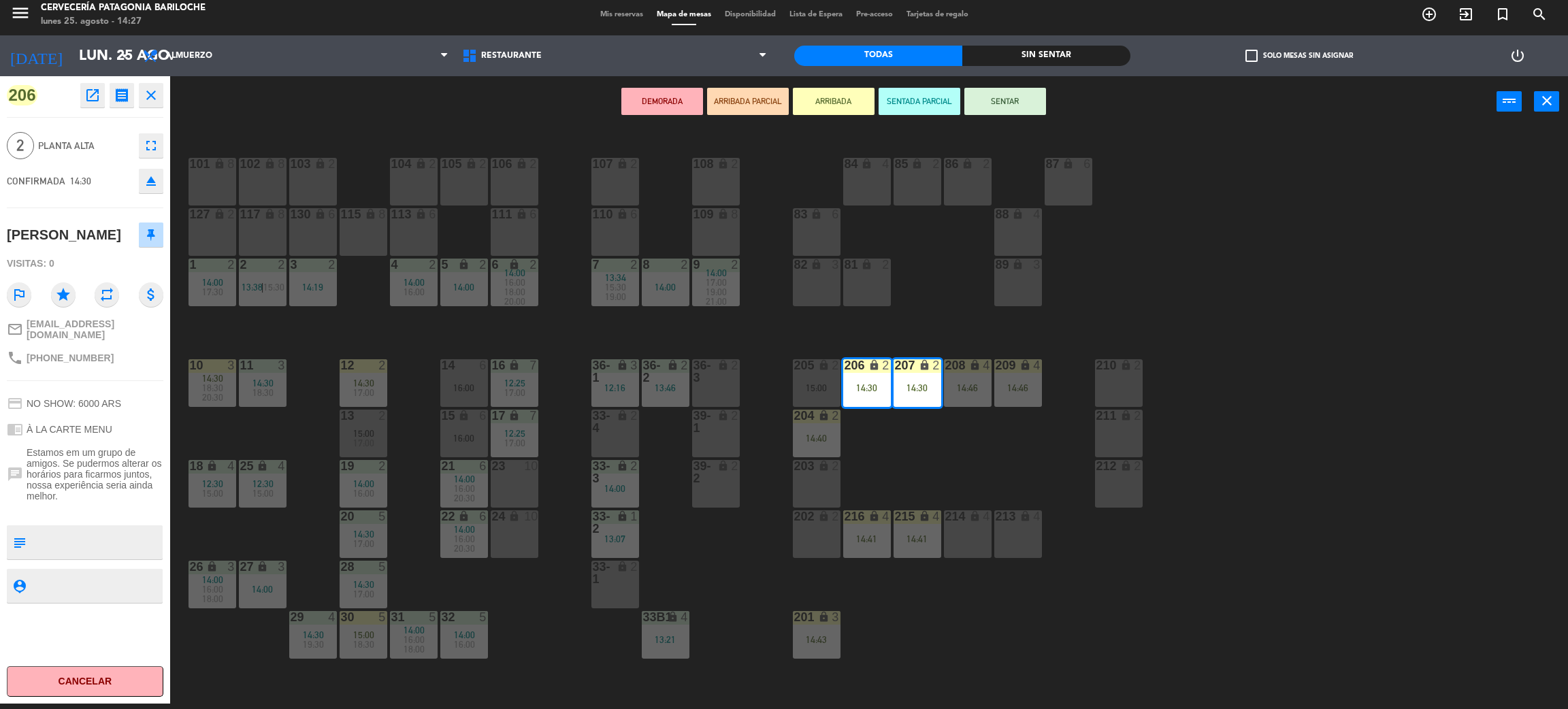
drag, startPoint x: 533, startPoint y: 533, endPoint x: 533, endPoint y: 502, distance: 31.0
click at [533, 532] on div "24 lock 10" at bounding box center [515, 534] width 48 height 48
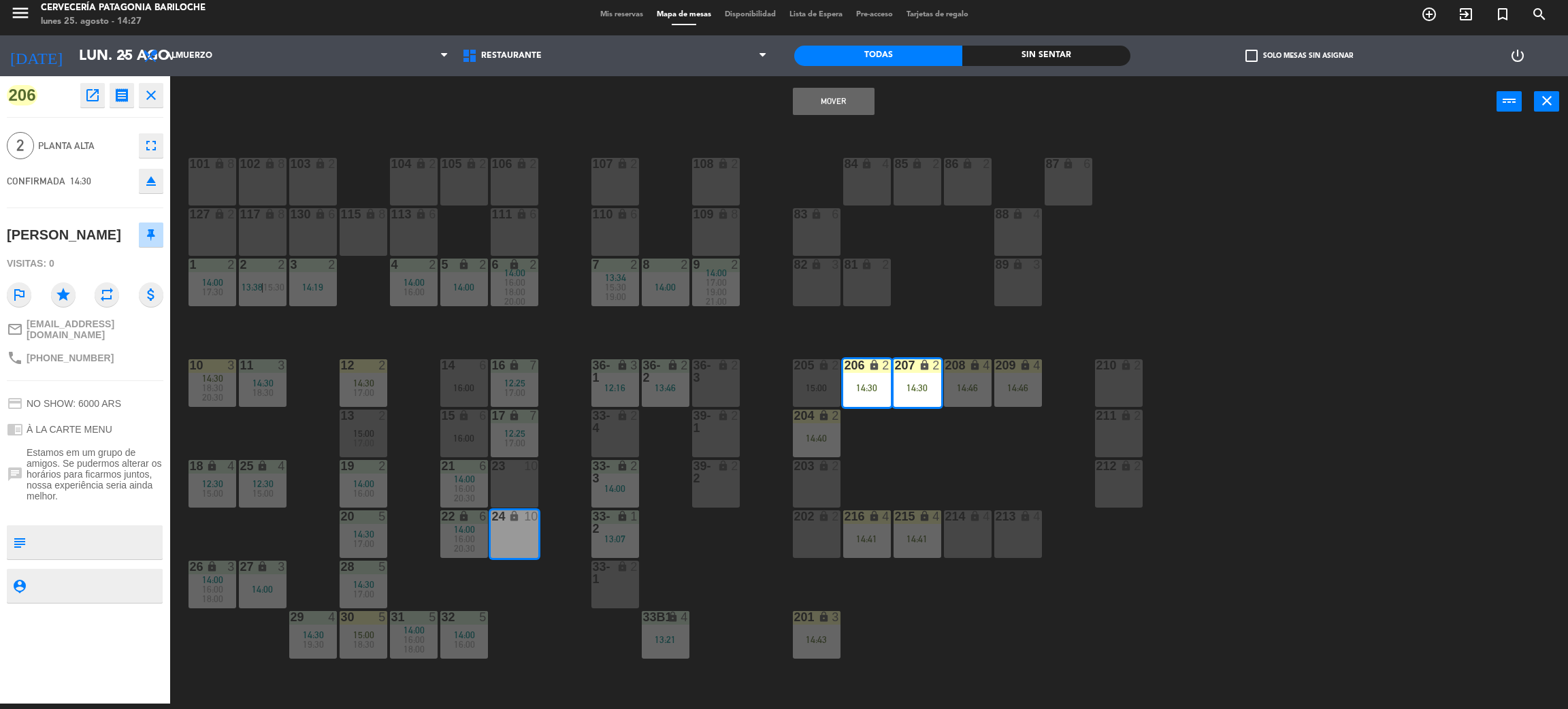
click at [531, 484] on div "23 10" at bounding box center [515, 484] width 48 height 48
click at [823, 100] on button "Mover y Unir" at bounding box center [834, 102] width 82 height 27
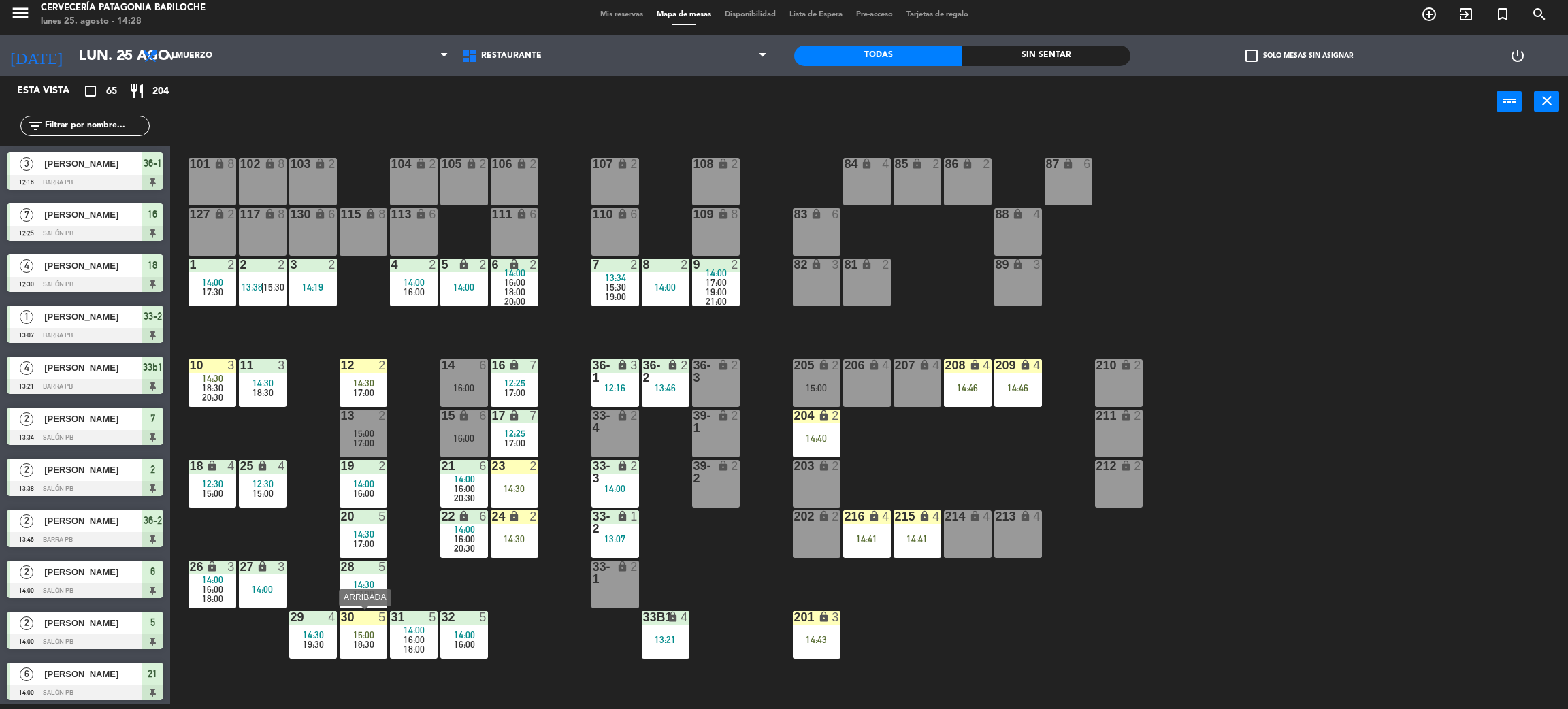
click at [370, 629] on span "15:00" at bounding box center [364, 635] width 21 height 11
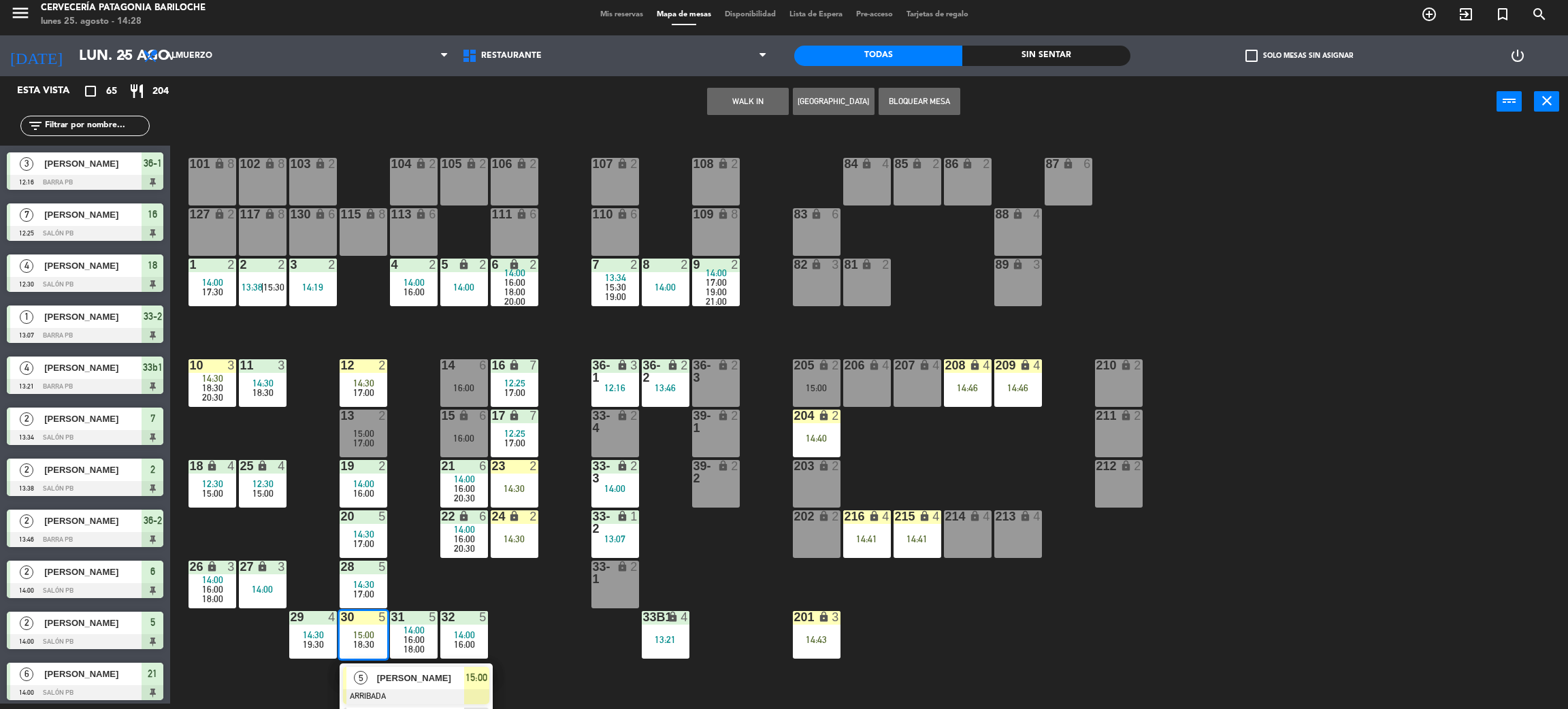
click at [400, 678] on span "[PERSON_NAME]" at bounding box center [421, 678] width 87 height 14
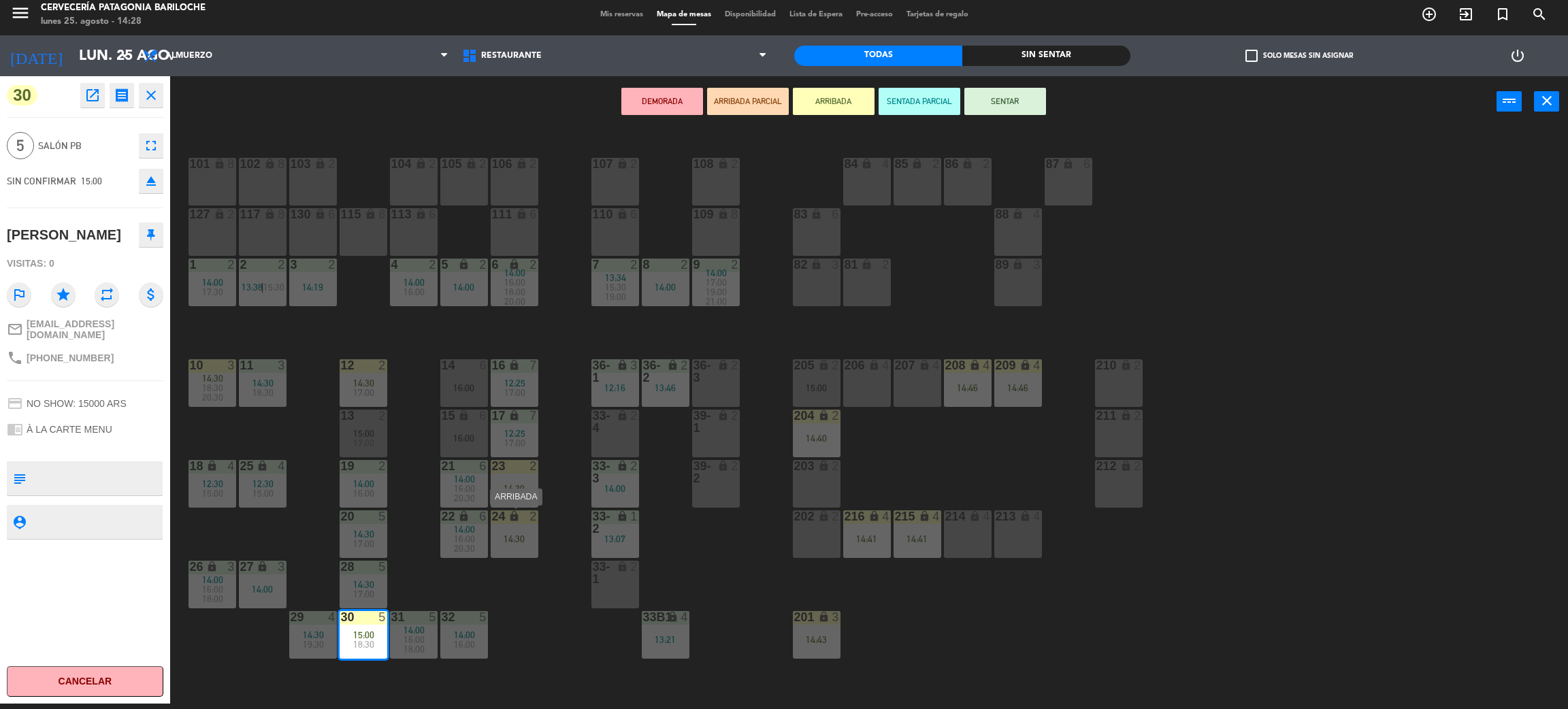
drag, startPoint x: 528, startPoint y: 537, endPoint x: 522, endPoint y: 494, distance: 43.4
click at [528, 534] on div "14:30" at bounding box center [515, 539] width 48 height 10
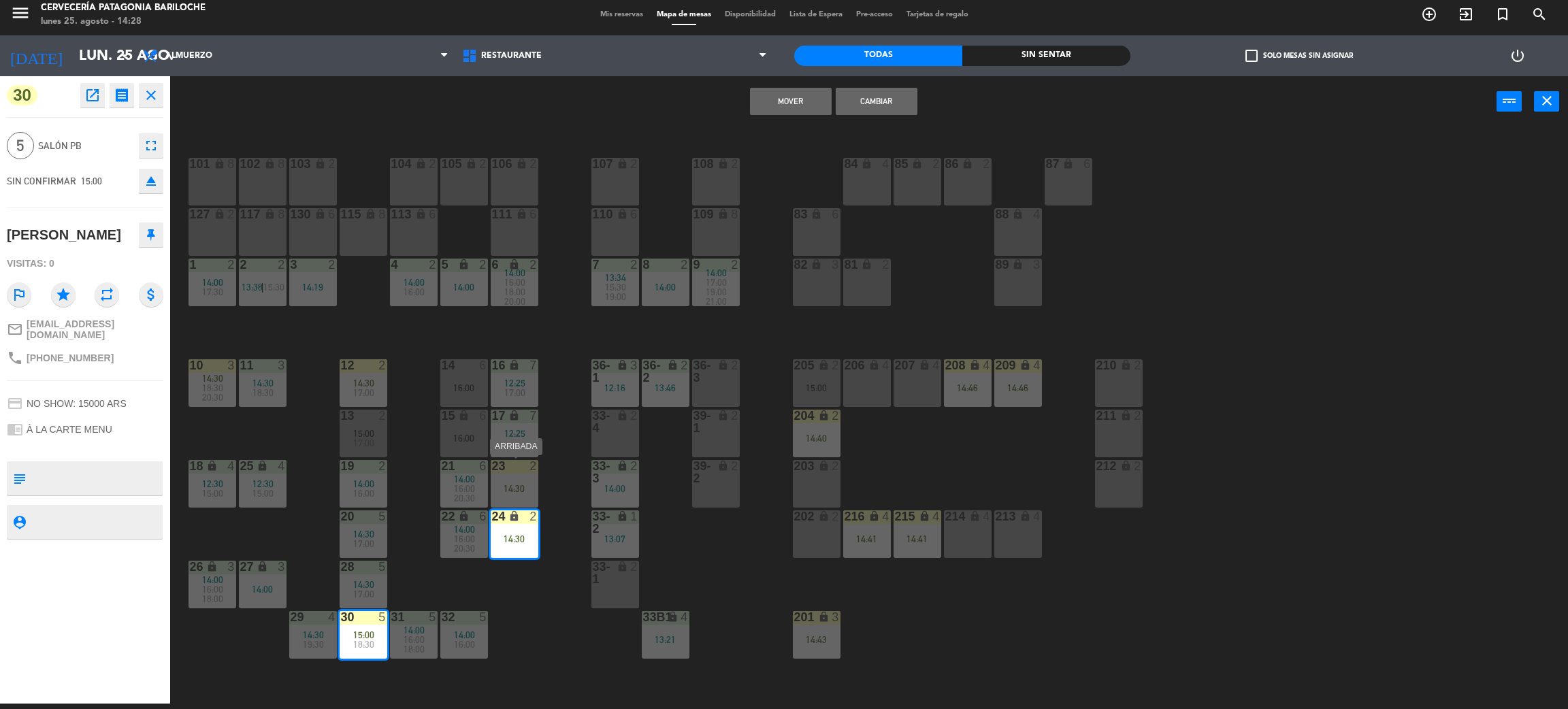
click at [520, 484] on div "14:30" at bounding box center [515, 489] width 48 height 10
click at [870, 97] on button "Cambiar" at bounding box center [877, 102] width 82 height 27
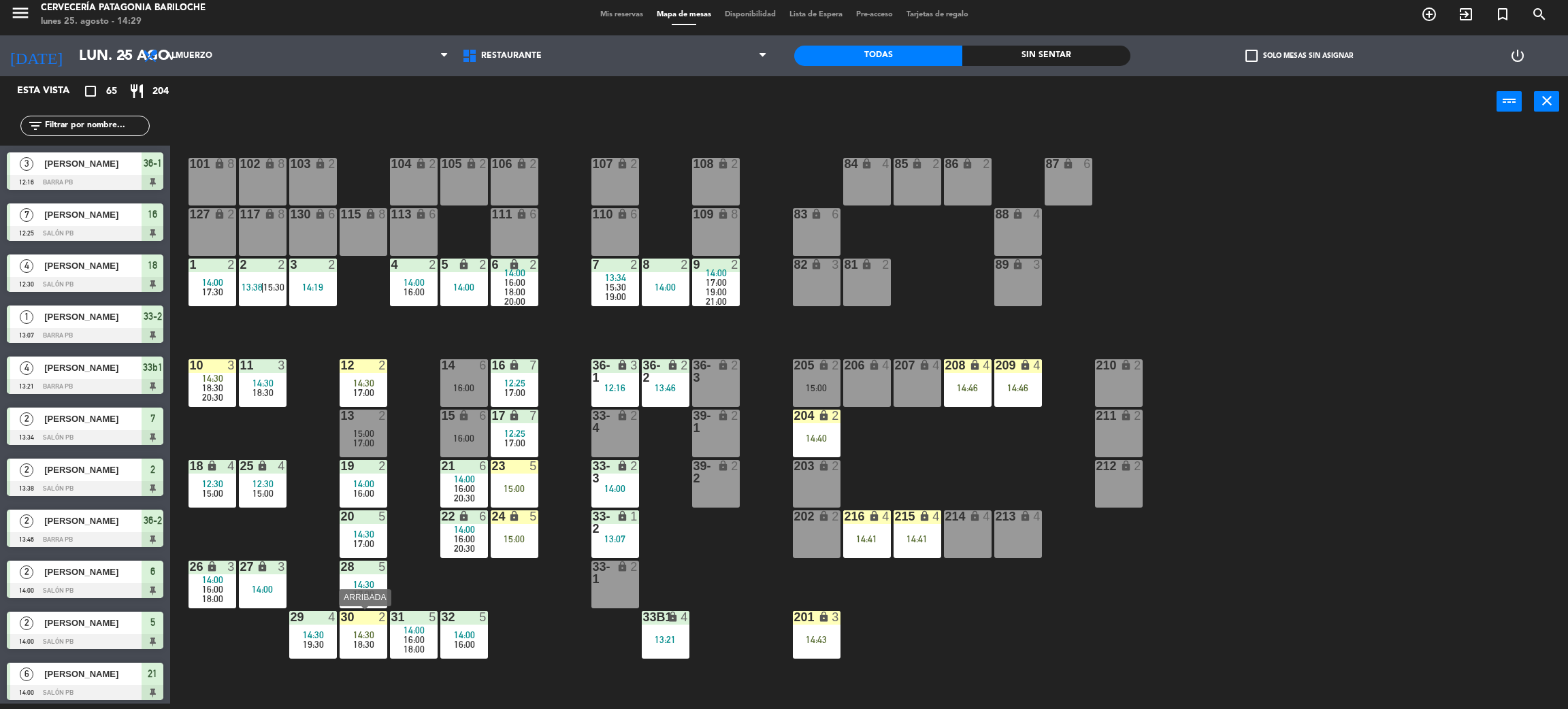
click at [355, 644] on span "18:30" at bounding box center [364, 644] width 21 height 11
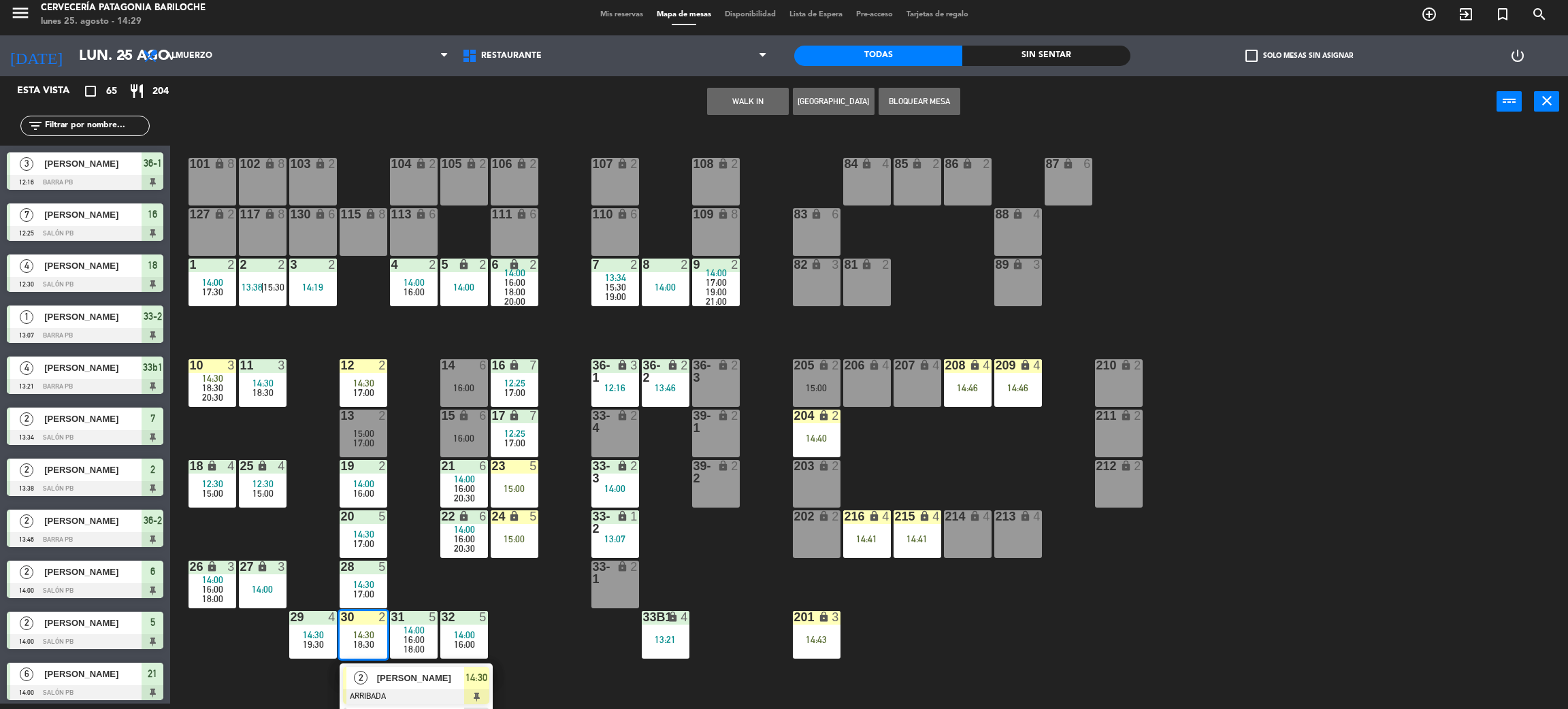
click at [377, 671] on span "[PERSON_NAME]" at bounding box center [421, 678] width 87 height 14
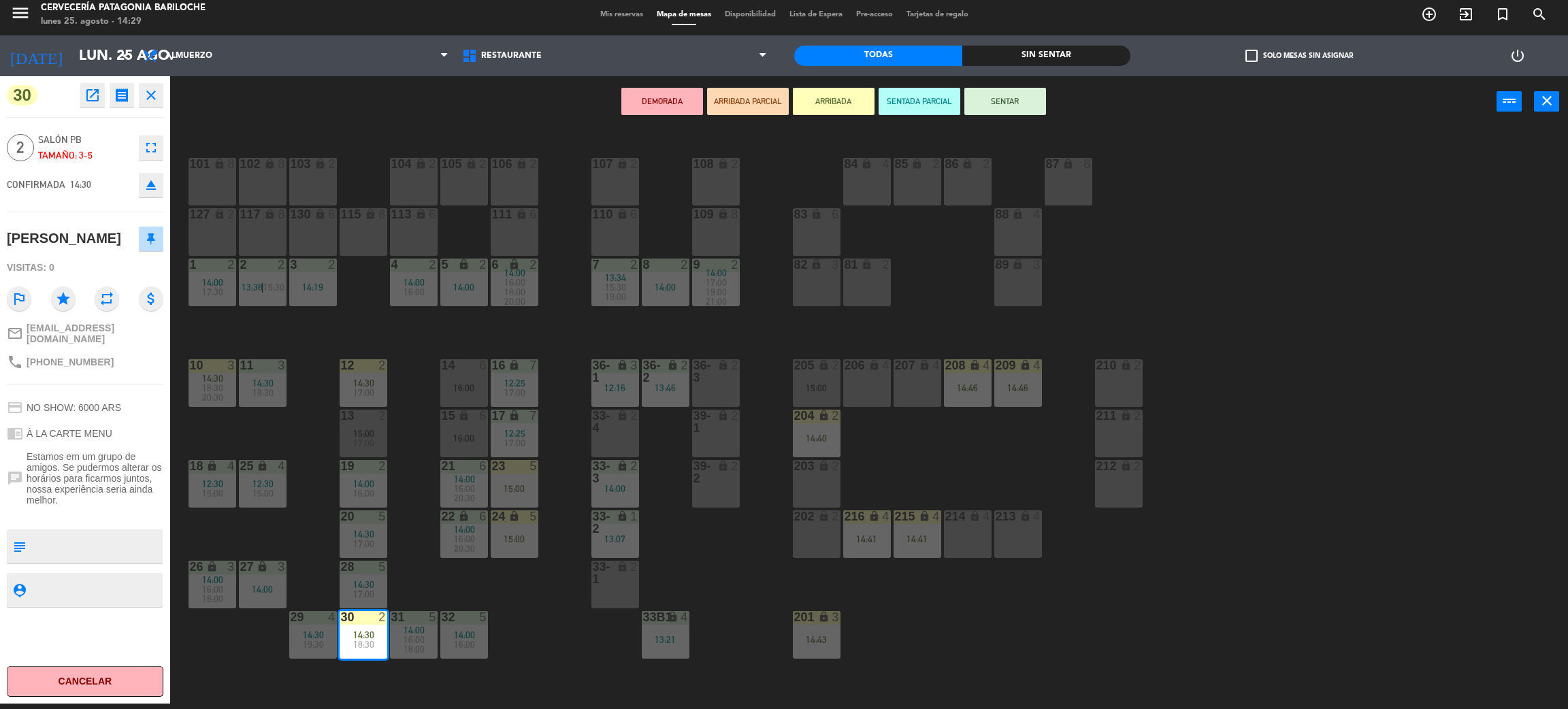
click at [74, 361] on div "phone +5518997006506" at bounding box center [60, 362] width 107 height 16
click at [75, 359] on span "[PHONE_NUMBER]" at bounding box center [70, 362] width 87 height 11
copy div "phone"
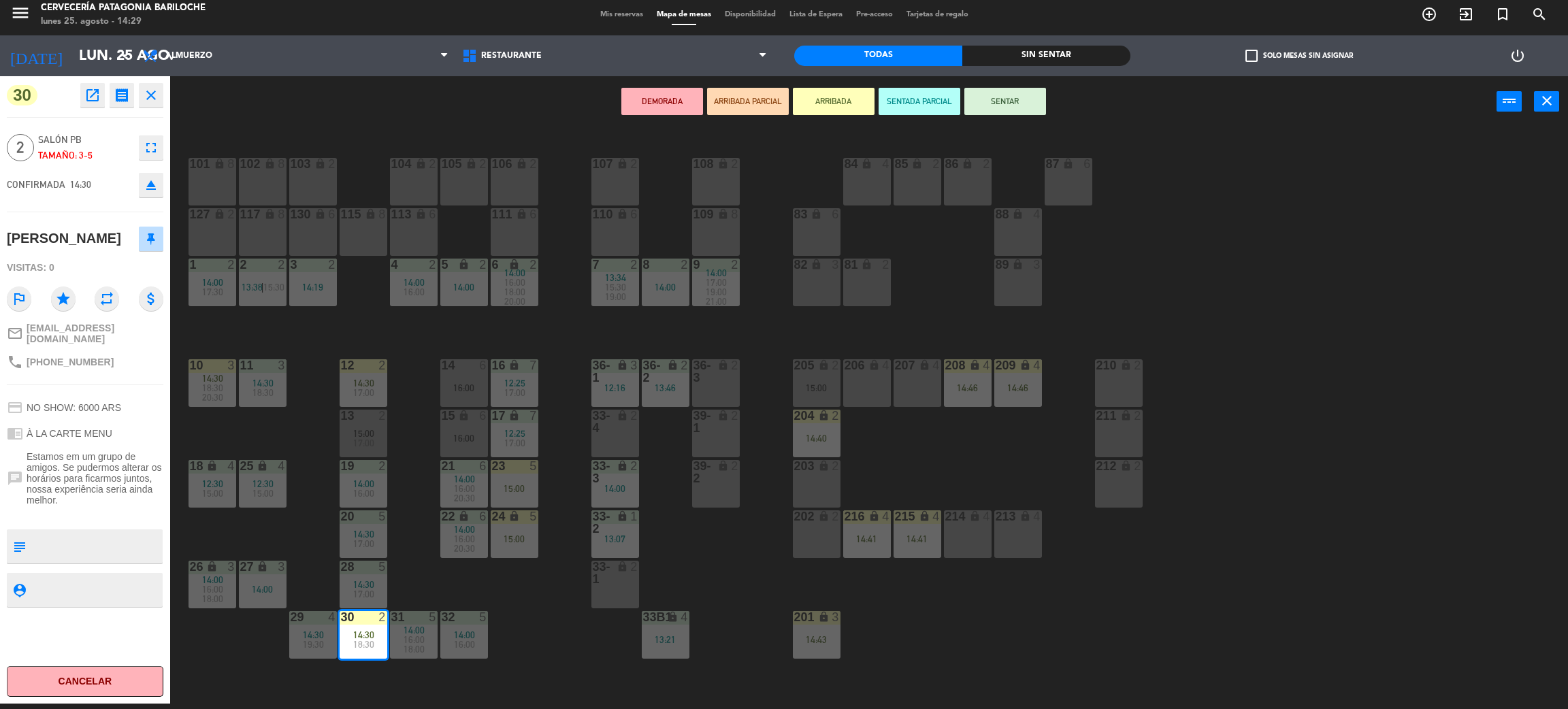
click at [549, 639] on div "101 lock 8 102 lock 8 104 lock 2 105 lock 2 106 lock 2 103 lock 2 107 lock 2 10…" at bounding box center [876, 421] width 1382 height 576
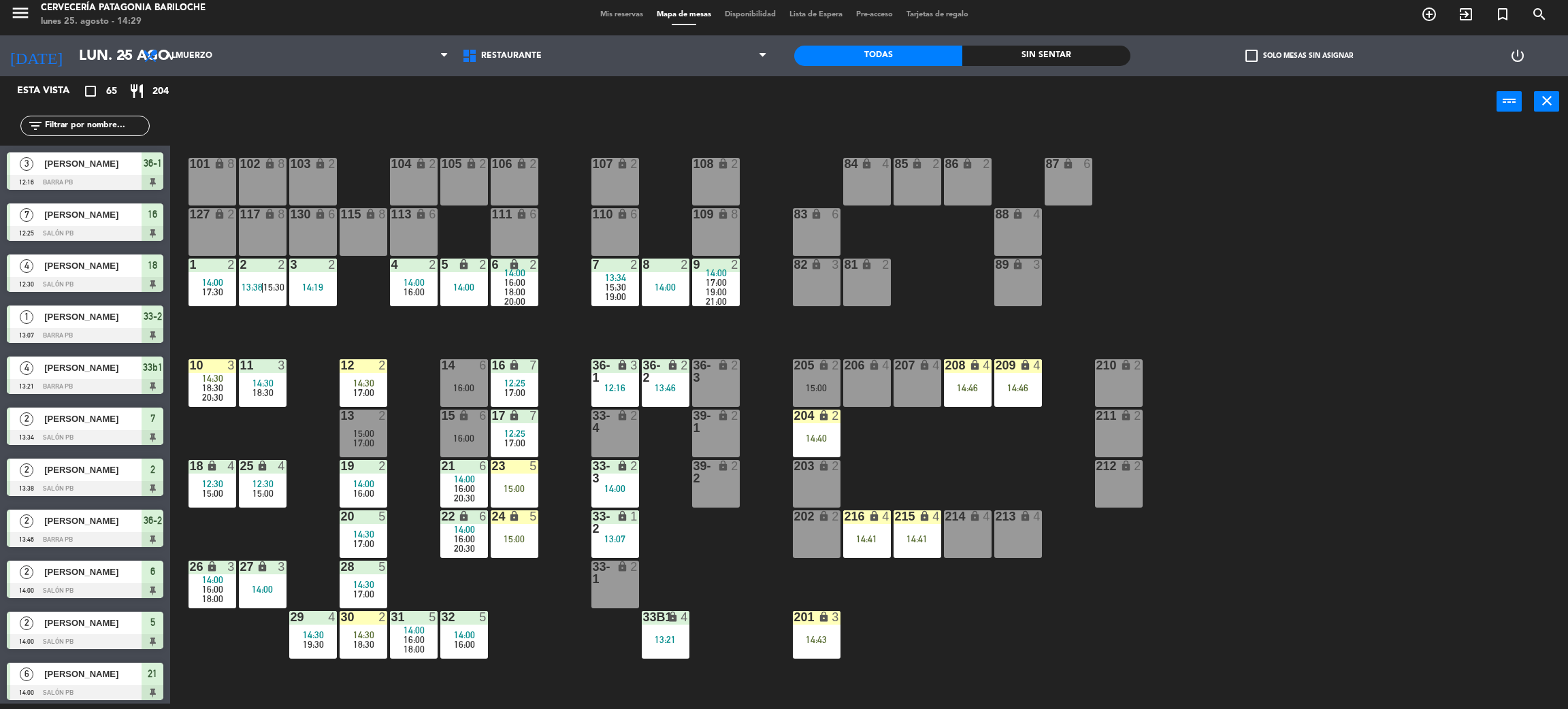
click at [377, 381] on div "14:30" at bounding box center [364, 383] width 48 height 10
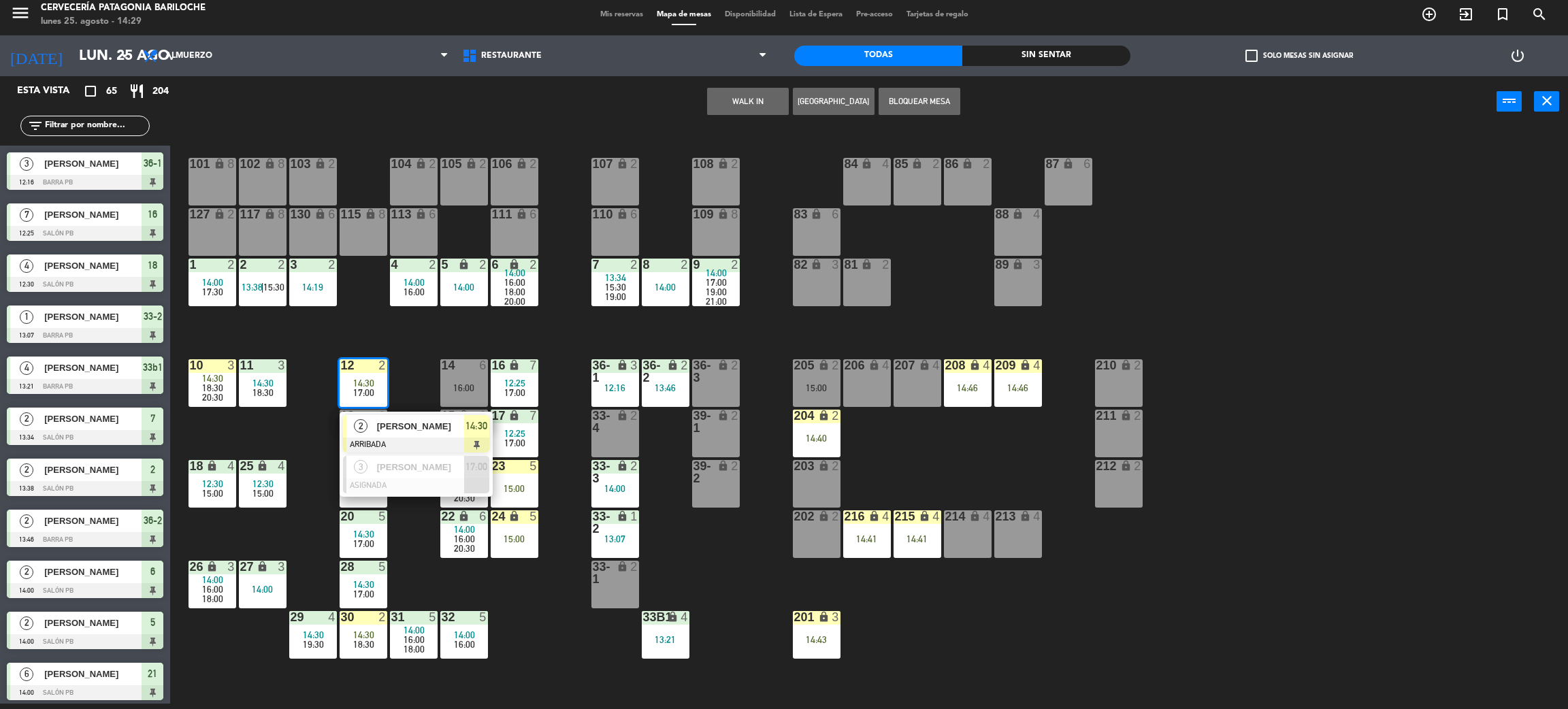
drag, startPoint x: 415, startPoint y: 424, endPoint x: 465, endPoint y: 394, distance: 58.3
click at [415, 424] on div "2 Marceli Mendes ARRIBADA 14:30" at bounding box center [416, 434] width 174 height 44
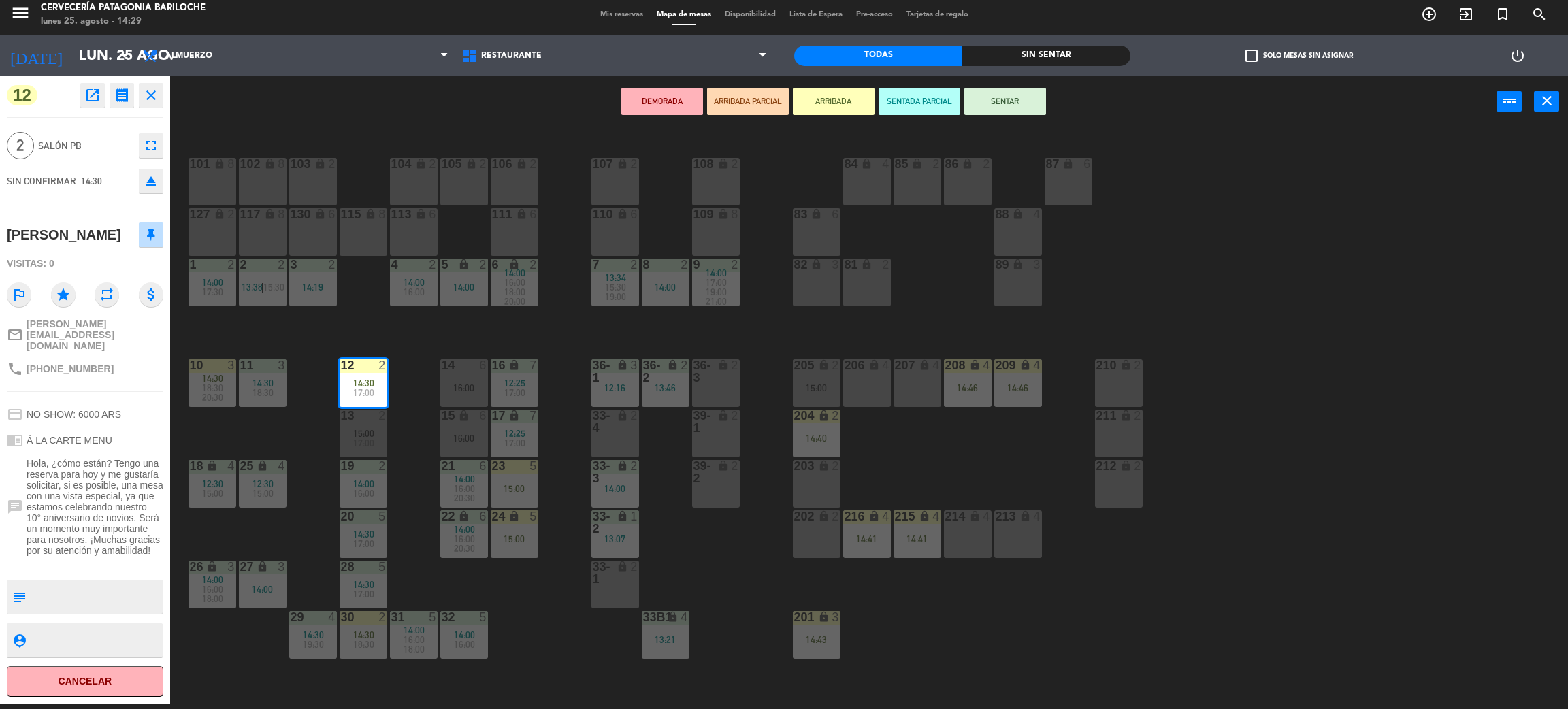
click at [1034, 93] on button "SENTAR" at bounding box center [1005, 102] width 82 height 27
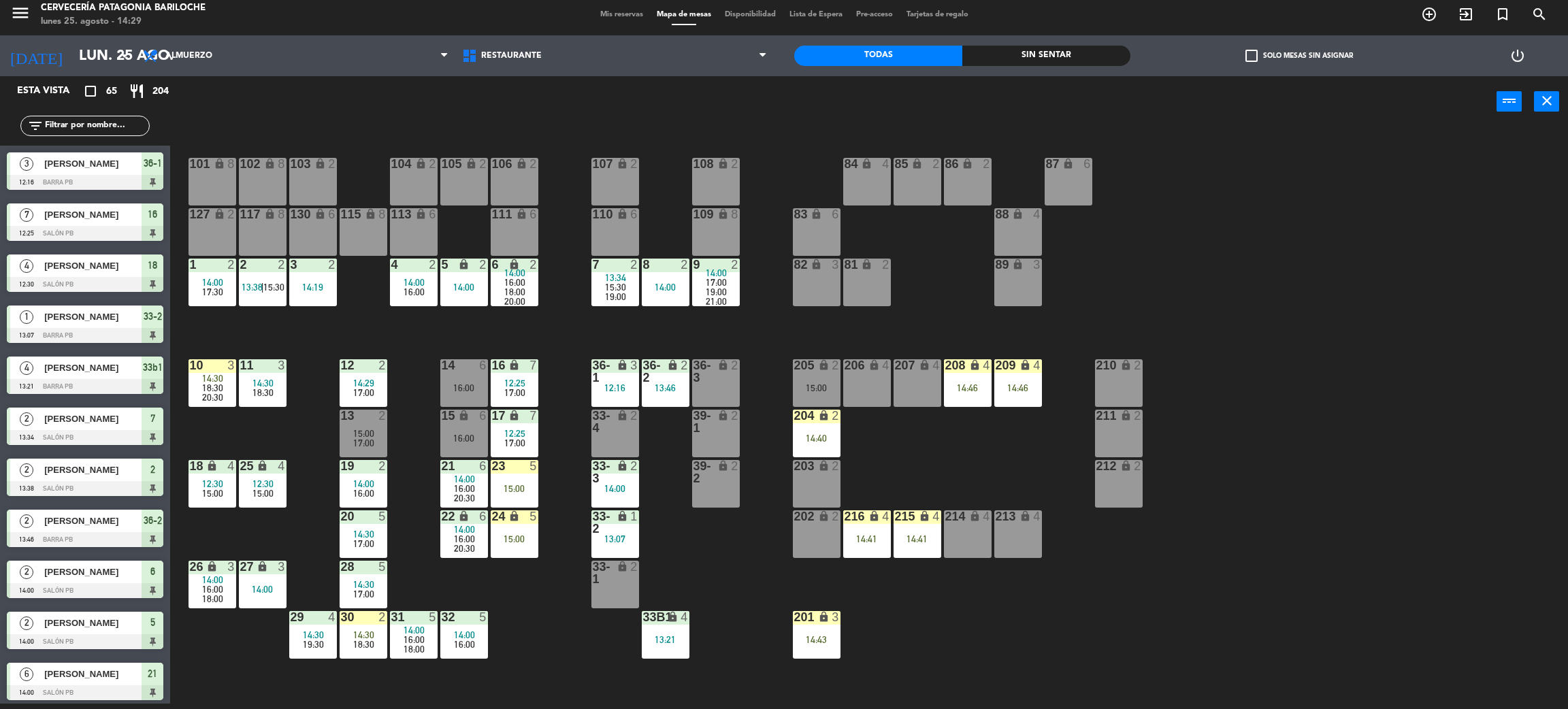
click at [254, 391] on span "18:30" at bounding box center [263, 393] width 21 height 11
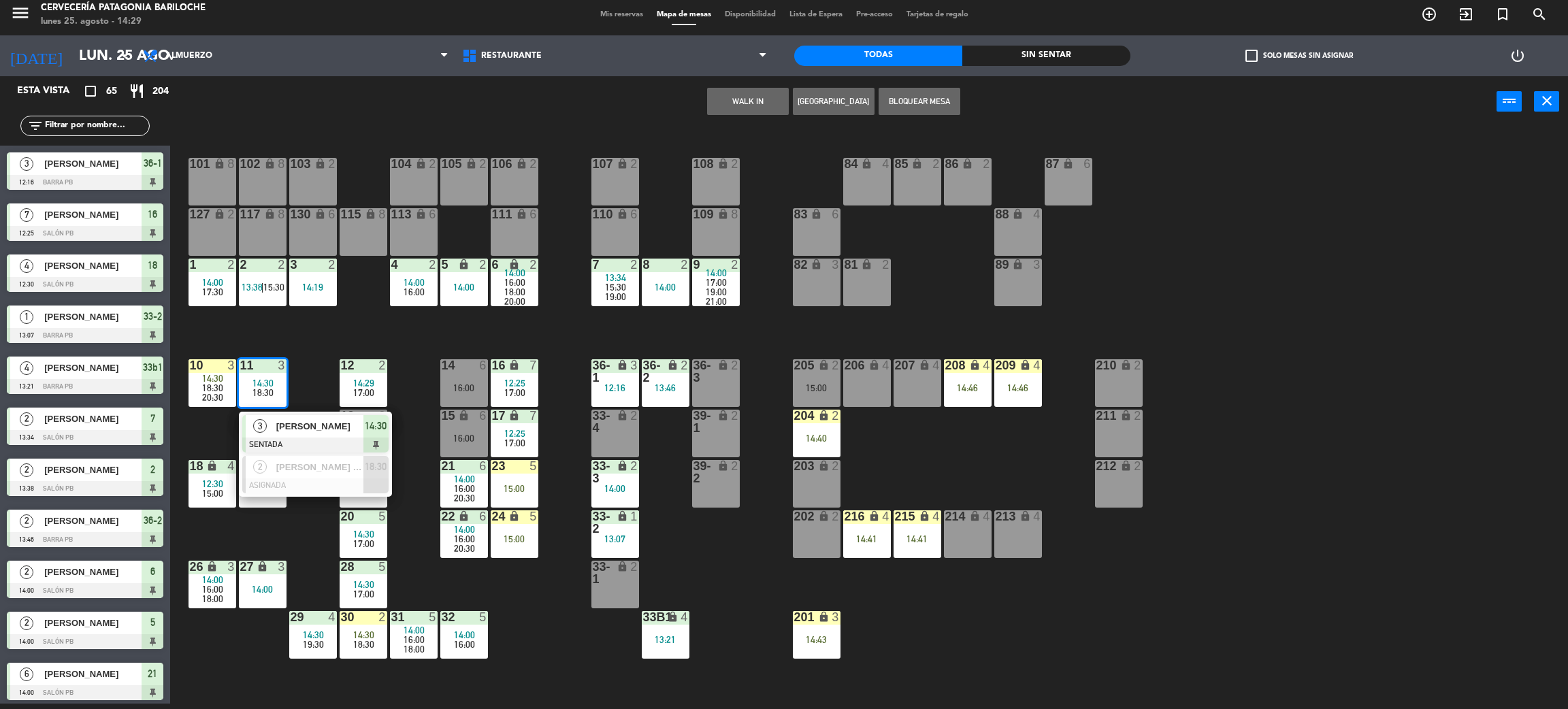
click at [299, 425] on span "[PERSON_NAME]" at bounding box center [320, 426] width 87 height 14
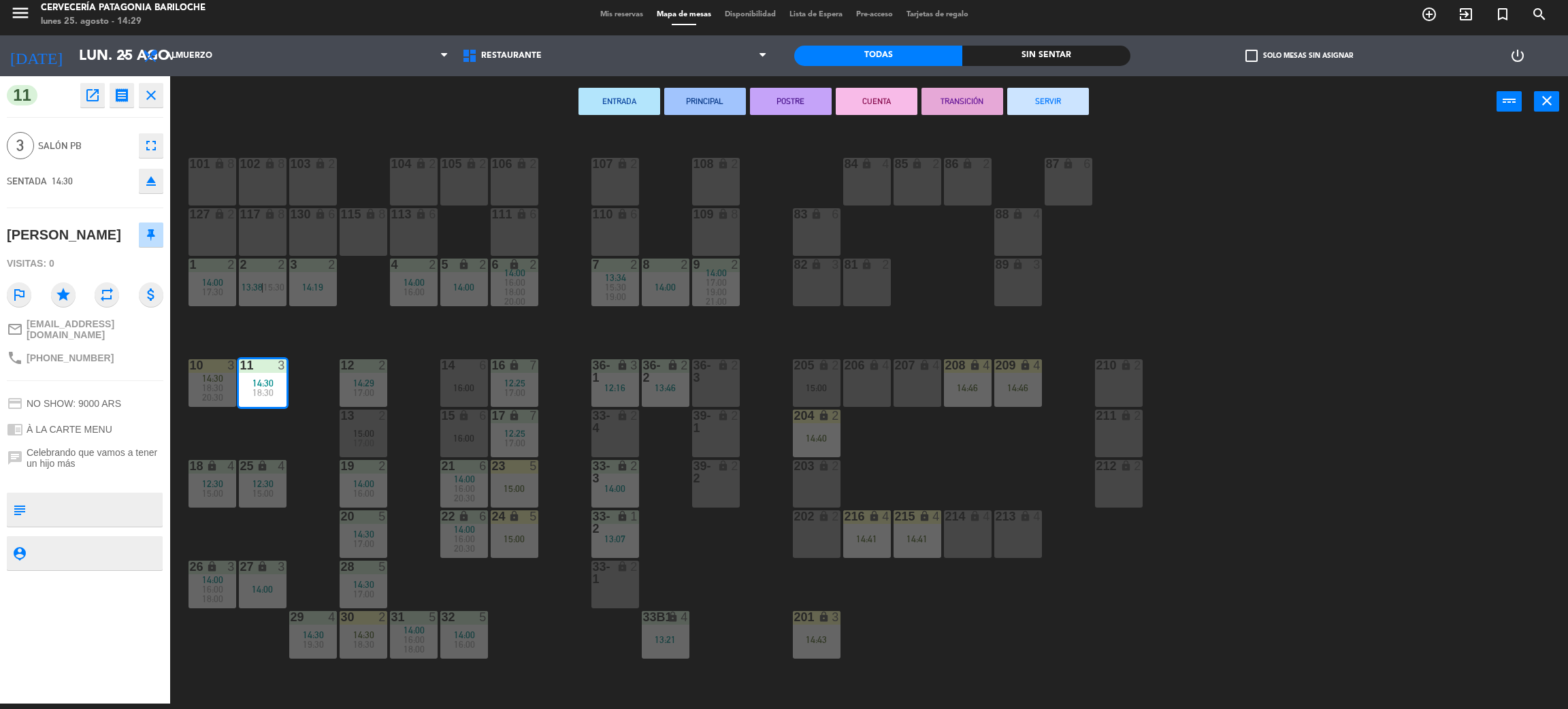
click at [205, 382] on span "18:30" at bounding box center [212, 388] width 21 height 11
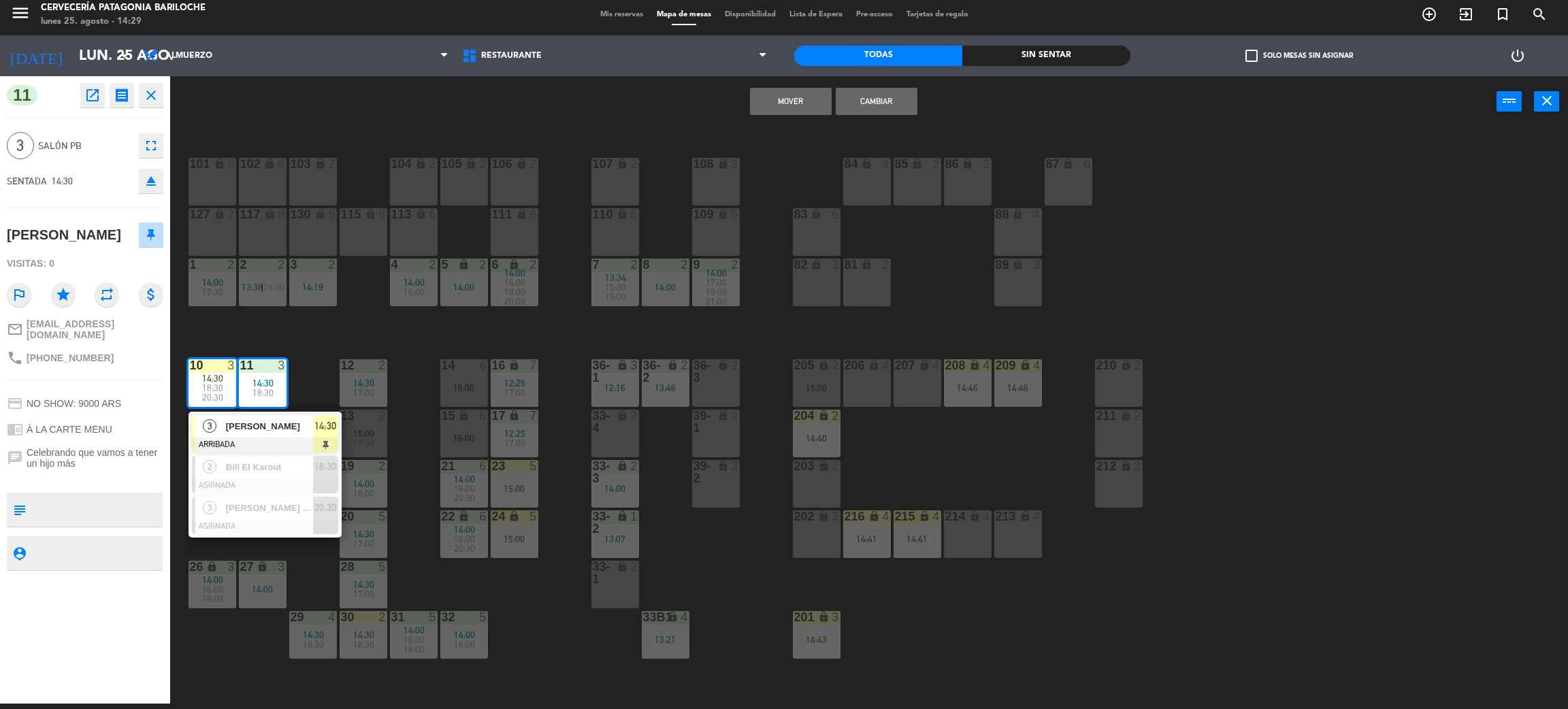
click at [891, 98] on button "Cambiar" at bounding box center [877, 102] width 82 height 27
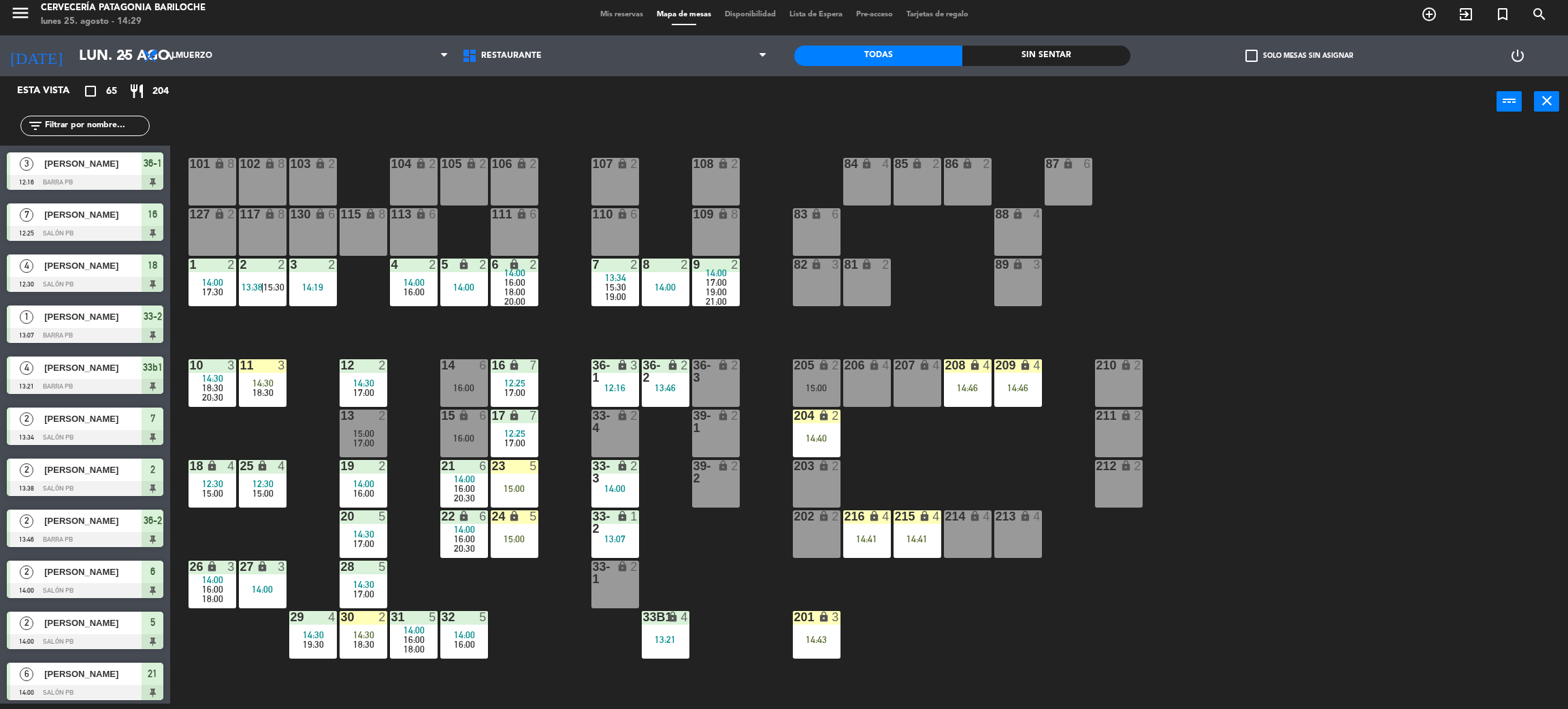
click at [344, 332] on div "101 lock 8 102 lock 8 104 lock 2 105 lock 2 106 lock 2 103 lock 2 107 lock 2 10…" at bounding box center [876, 421] width 1382 height 576
click at [906, 455] on div "101 lock 8 102 lock 8 104 lock 2 105 lock 2 106 lock 2 103 lock 2 107 lock 2 10…" at bounding box center [876, 421] width 1382 height 576
click at [824, 429] on div "204 lock 2 14:40" at bounding box center [817, 434] width 48 height 48
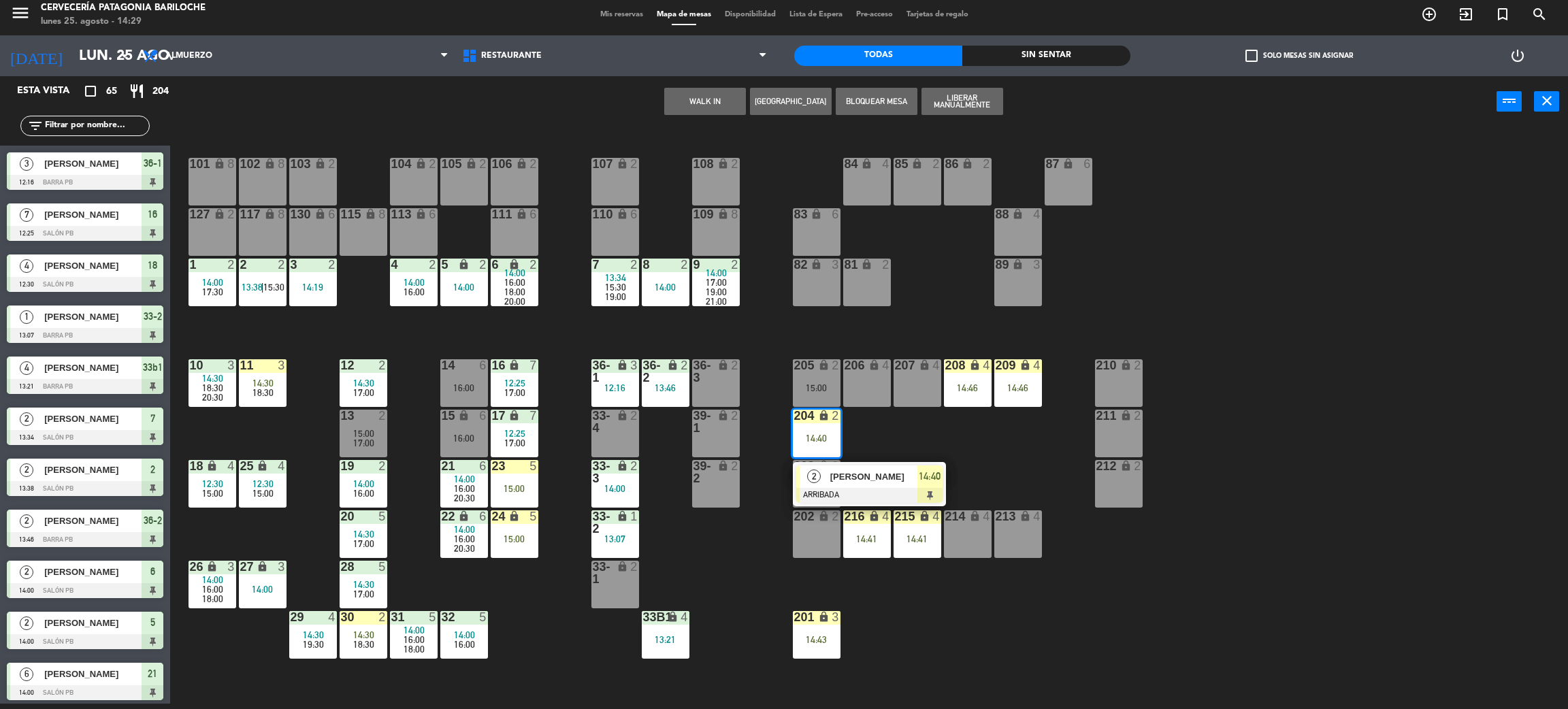
click at [898, 439] on div "101 lock 8 102 lock 8 104 lock 2 105 lock 2 106 lock 2 103 lock 2 107 lock 2 10…" at bounding box center [876, 421] width 1382 height 576
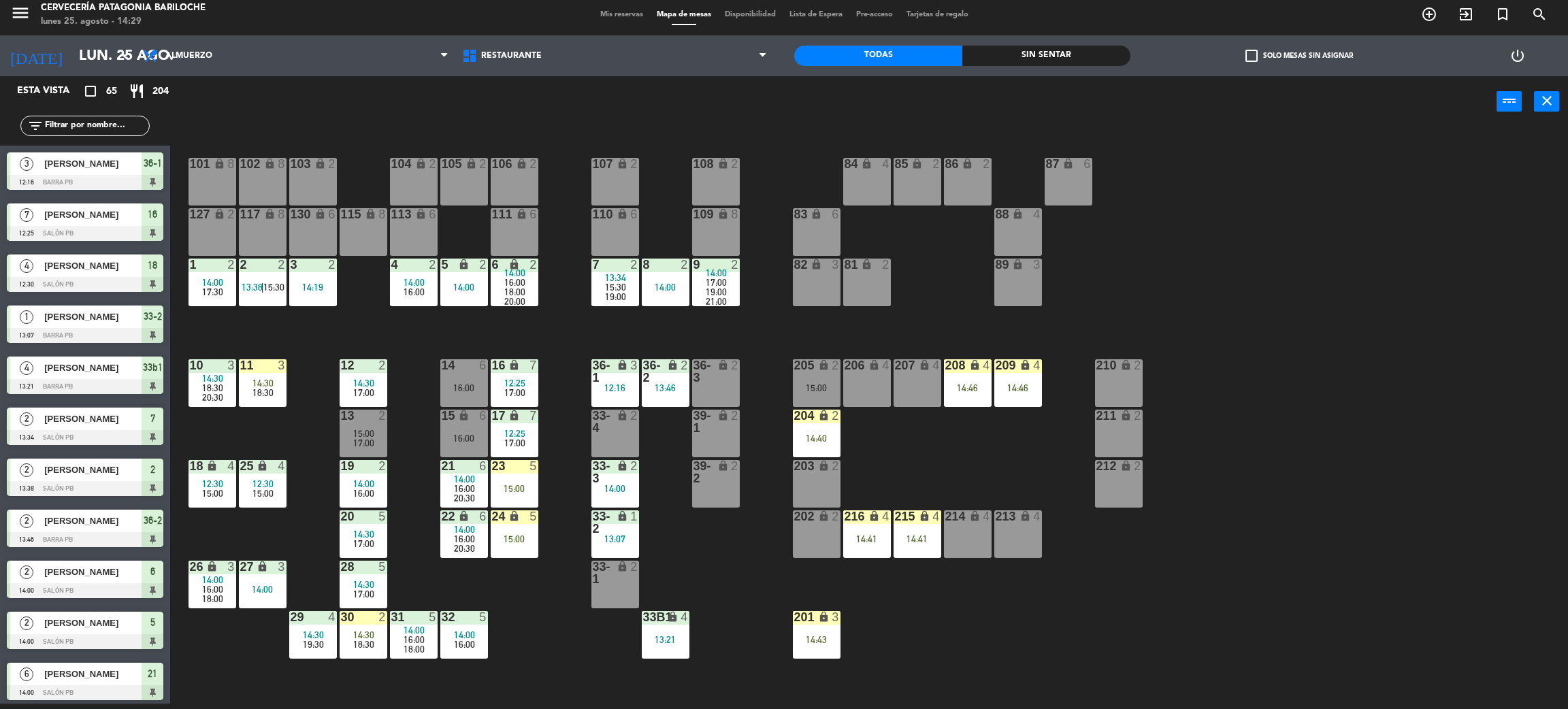
click at [818, 443] on div "204 lock 2 14:40" at bounding box center [817, 434] width 48 height 48
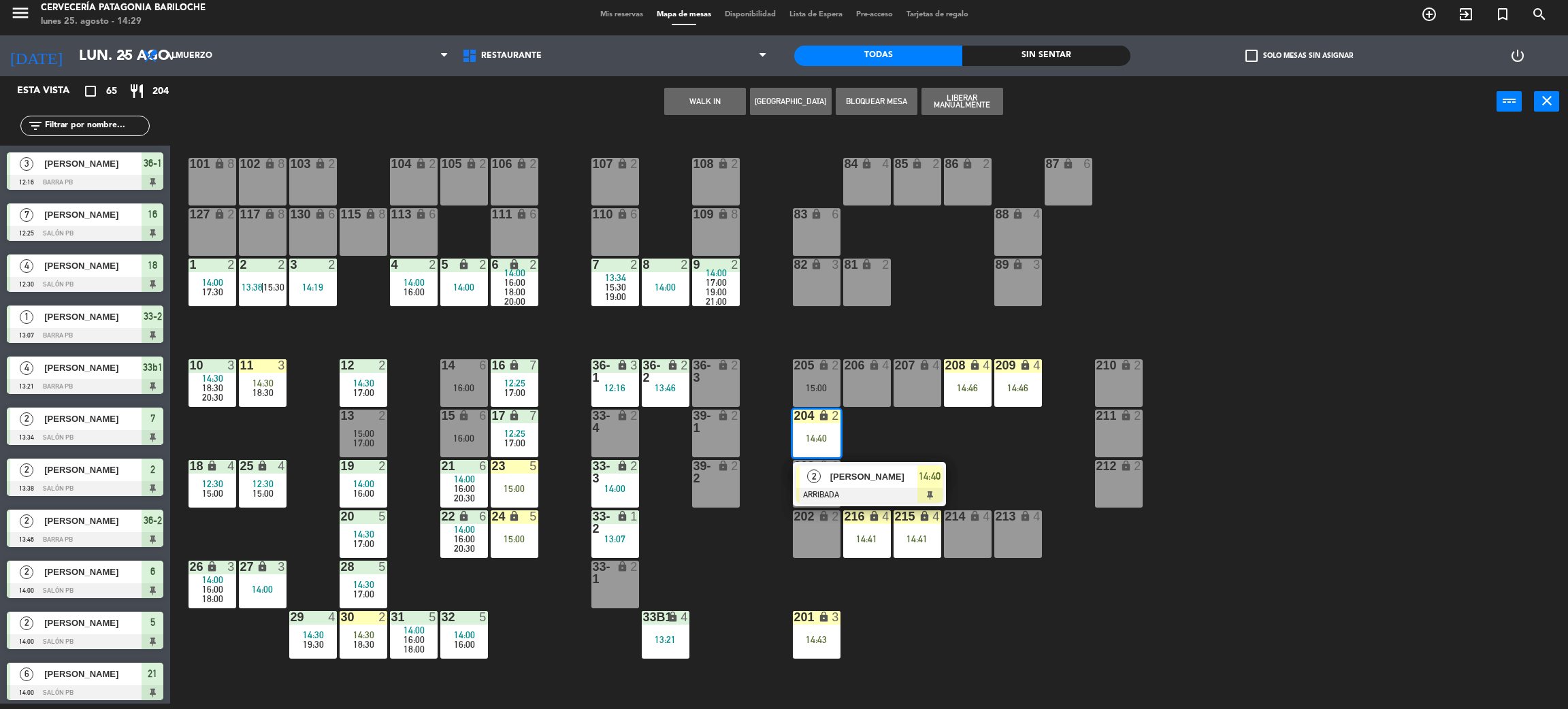
click at [917, 435] on div "101 lock 8 102 lock 8 104 lock 2 105 lock 2 106 lock 2 103 lock 2 107 lock 2 10…" at bounding box center [876, 421] width 1382 height 576
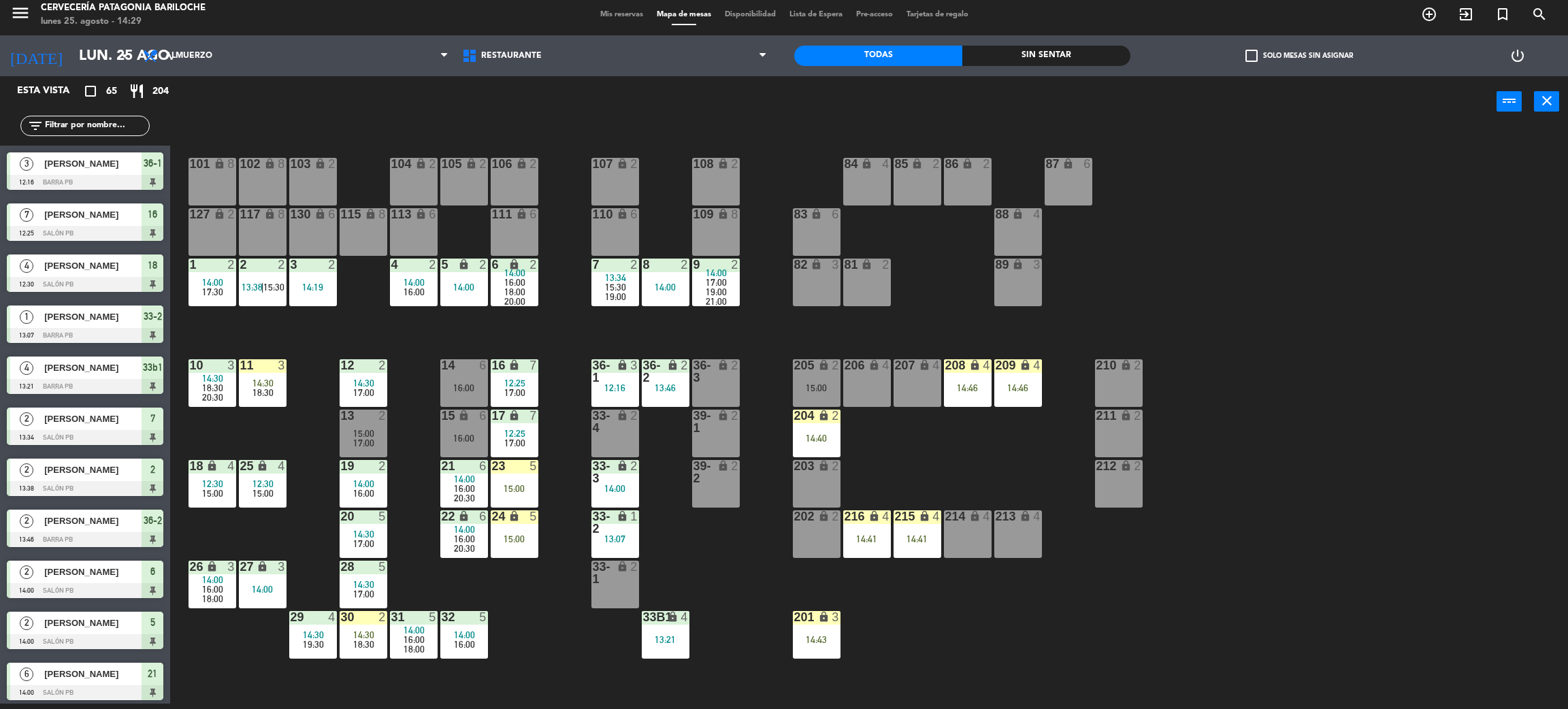
click at [917, 435] on div "101 lock 8 102 lock 8 104 lock 2 105 lock 2 106 lock 2 103 lock 2 107 lock 2 10…" at bounding box center [876, 421] width 1382 height 576
click at [897, 462] on div "101 lock 8 102 lock 8 104 lock 2 105 lock 2 106 lock 2 103 lock 2 107 lock 2 10…" at bounding box center [876, 421] width 1382 height 576
click at [898, 462] on div "101 lock 8 102 lock 8 104 lock 2 105 lock 2 106 lock 2 103 lock 2 107 lock 2 10…" at bounding box center [876, 421] width 1382 height 576
click at [514, 624] on div "101 lock 8 102 lock 8 104 lock 2 105 lock 2 106 lock 2 103 lock 2 107 lock 2 10…" at bounding box center [876, 421] width 1382 height 576
click at [544, 656] on div "101 lock 8 102 lock 8 104 lock 2 105 lock 2 106 lock 2 103 lock 2 107 lock 2 10…" at bounding box center [876, 421] width 1382 height 576
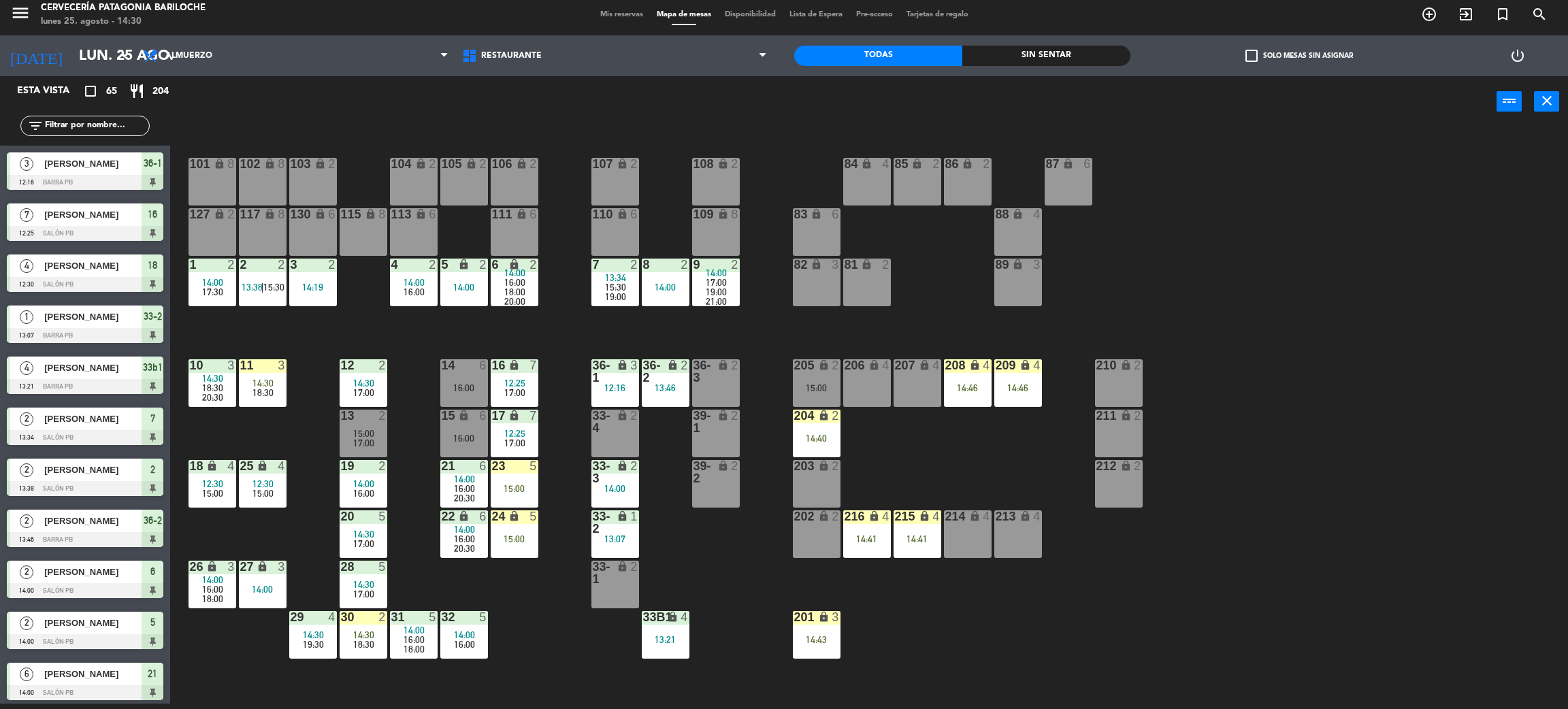
click at [630, 397] on div "36-1 lock 3 12:16" at bounding box center [615, 383] width 48 height 48
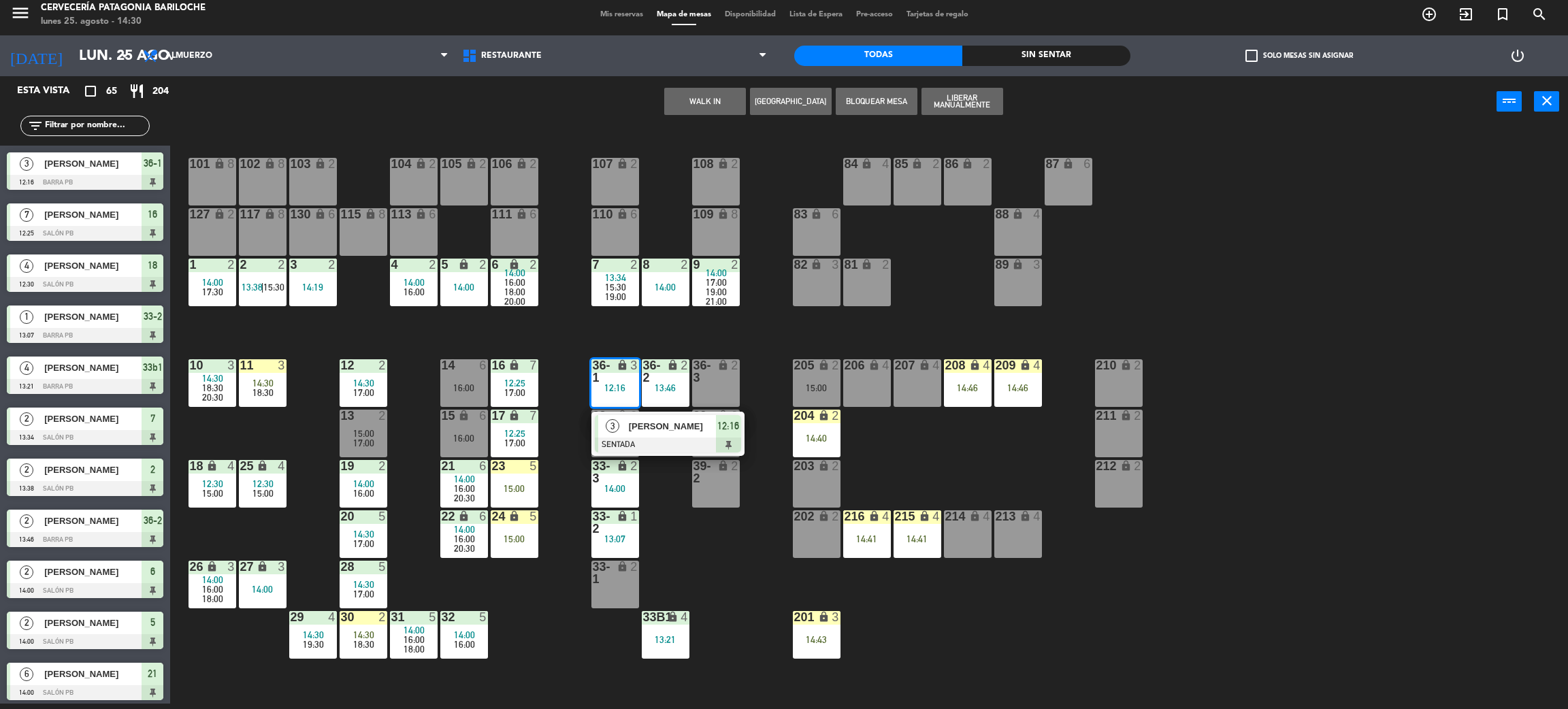
click at [666, 517] on div "101 lock 8 102 lock 8 104 lock 2 105 lock 2 106 lock 2 103 lock 2 107 lock 2 10…" at bounding box center [876, 421] width 1382 height 576
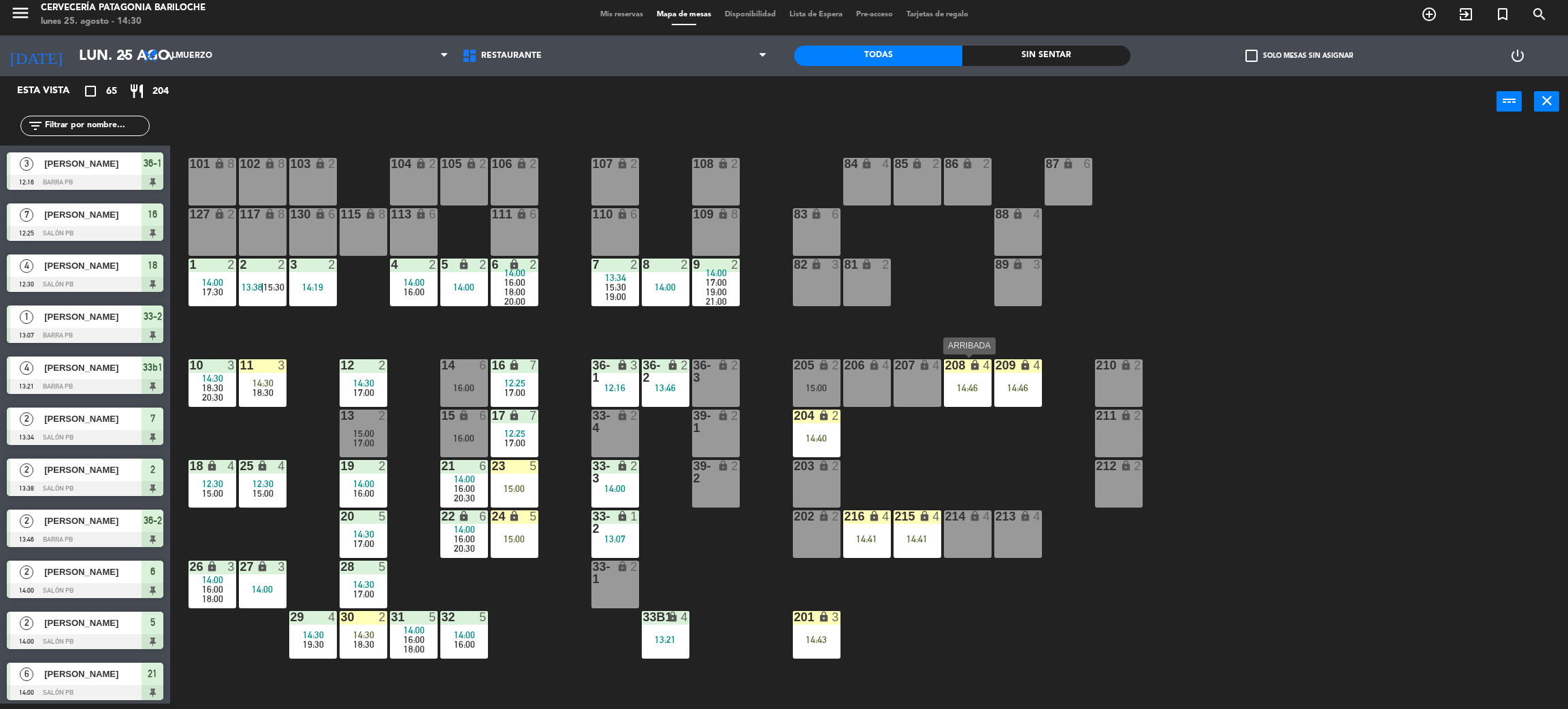
click at [964, 391] on div "14:46" at bounding box center [968, 388] width 48 height 10
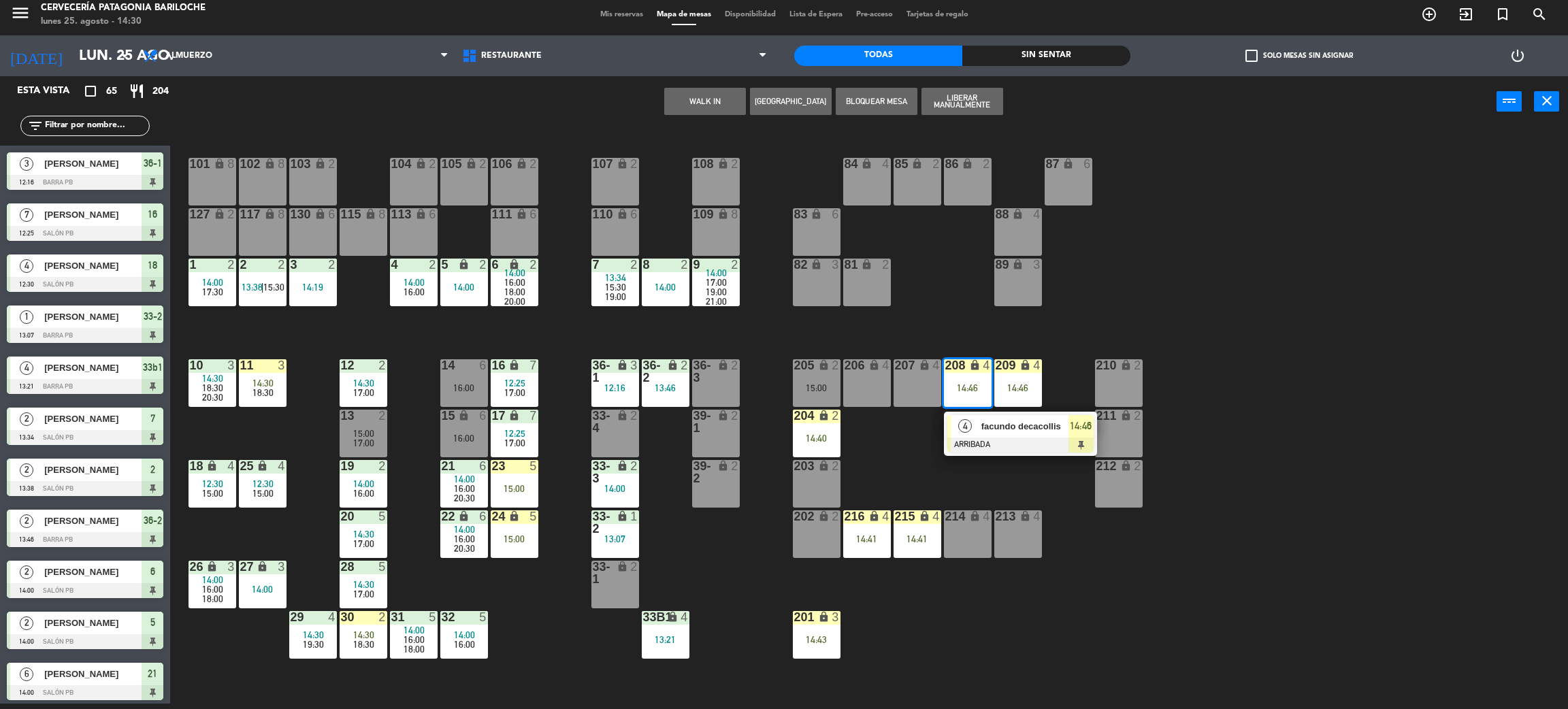
click at [999, 433] on div "facundo decacollis" at bounding box center [1024, 426] width 89 height 22
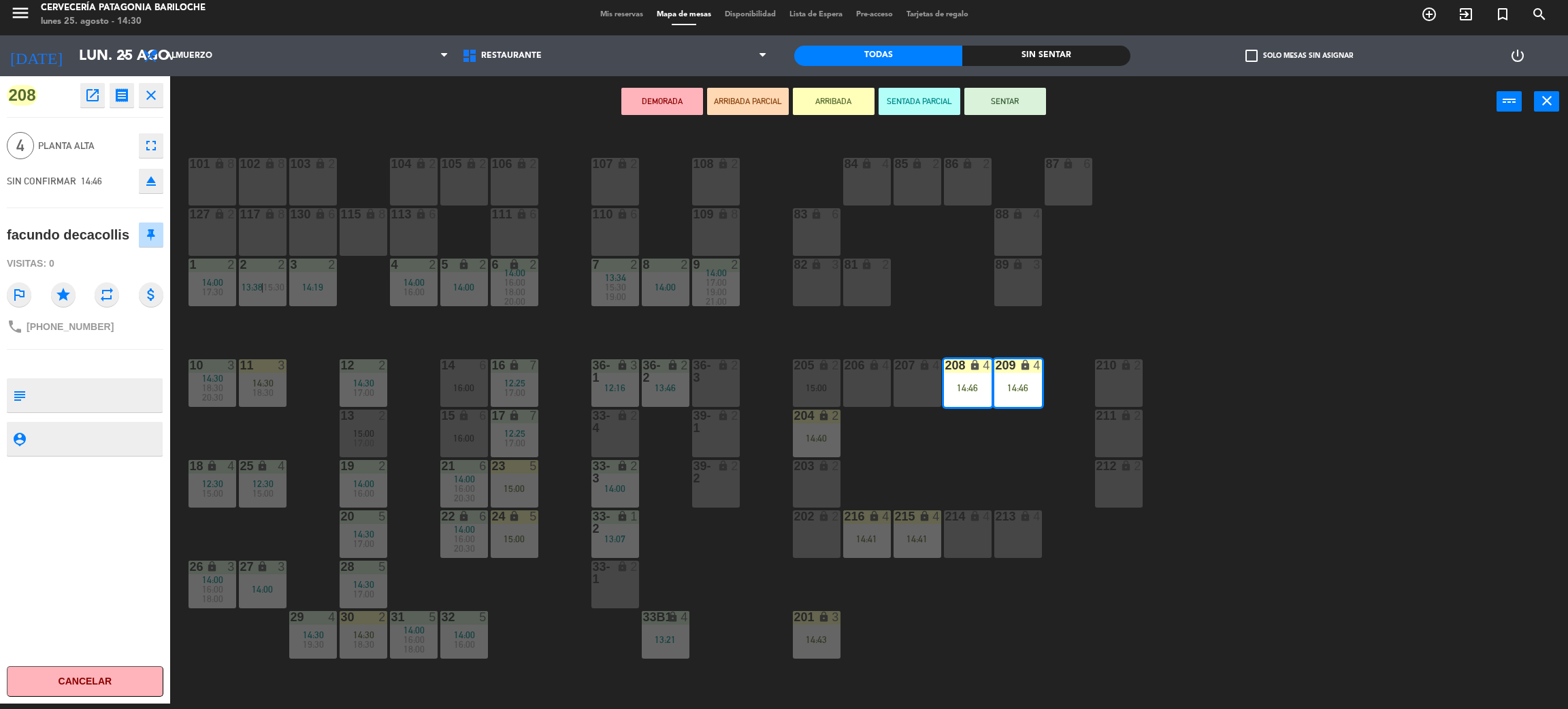
click at [1018, 543] on div "213 lock 4" at bounding box center [1018, 534] width 48 height 48
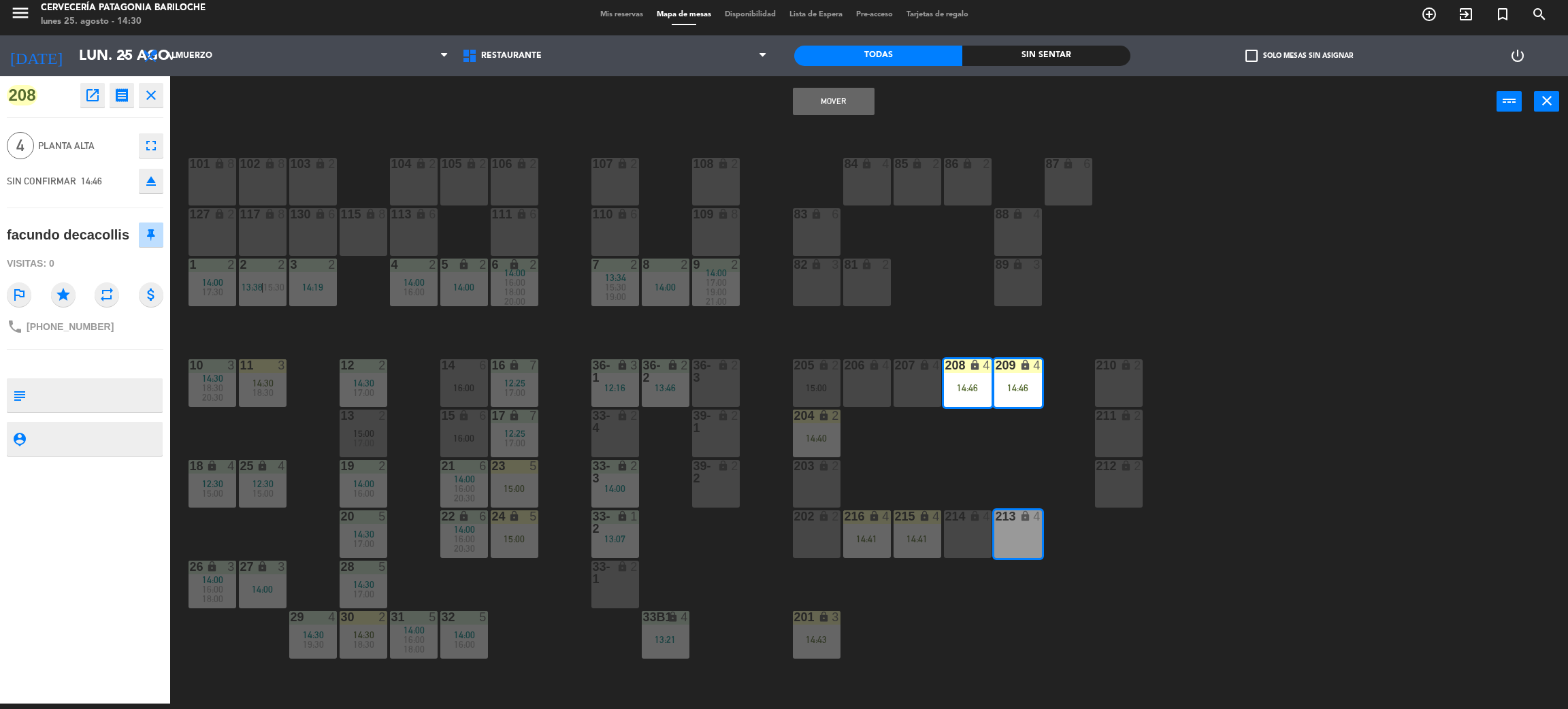
click at [969, 532] on div "214 lock 4" at bounding box center [968, 534] width 48 height 48
click at [828, 104] on button "Mover" at bounding box center [834, 102] width 82 height 27
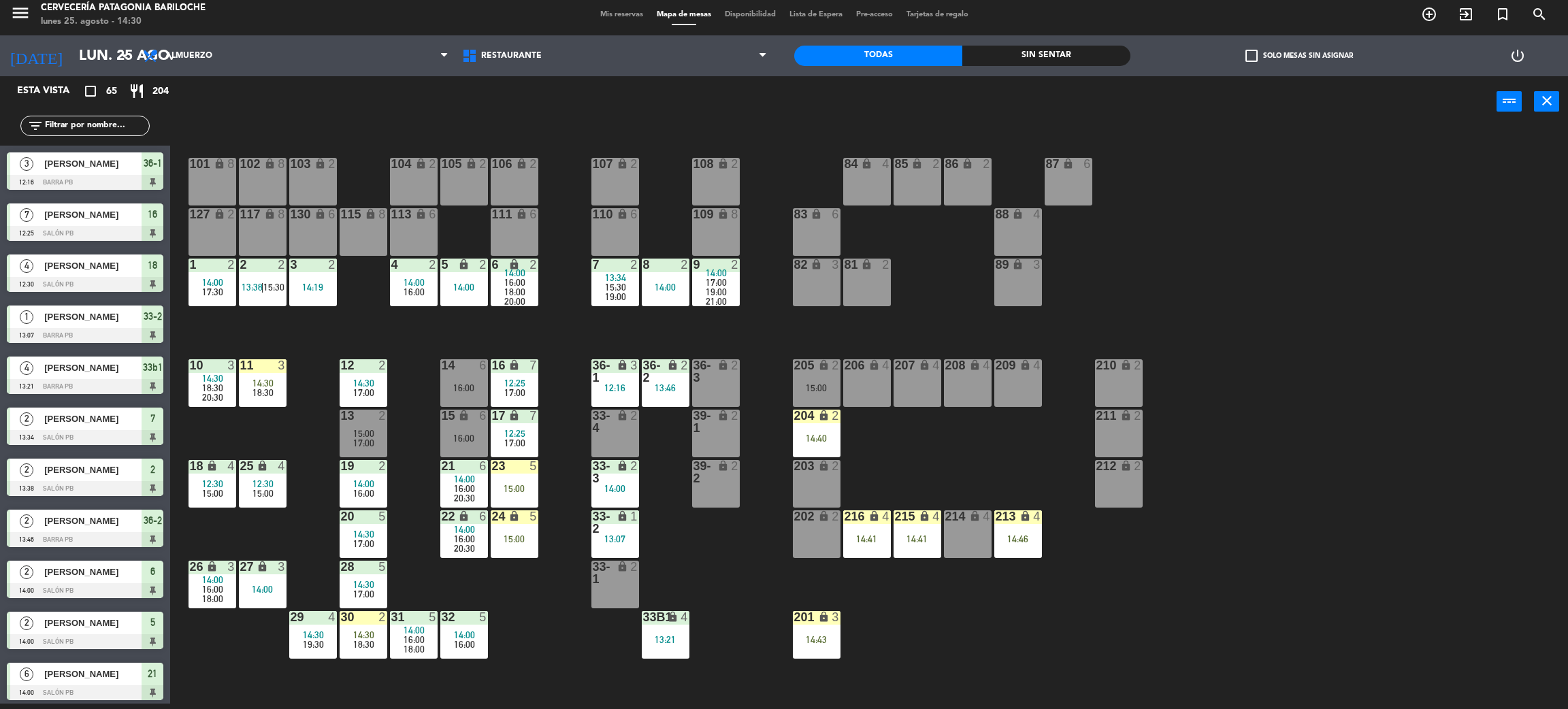
click at [616, 376] on div "lock" at bounding box center [615, 372] width 23 height 25
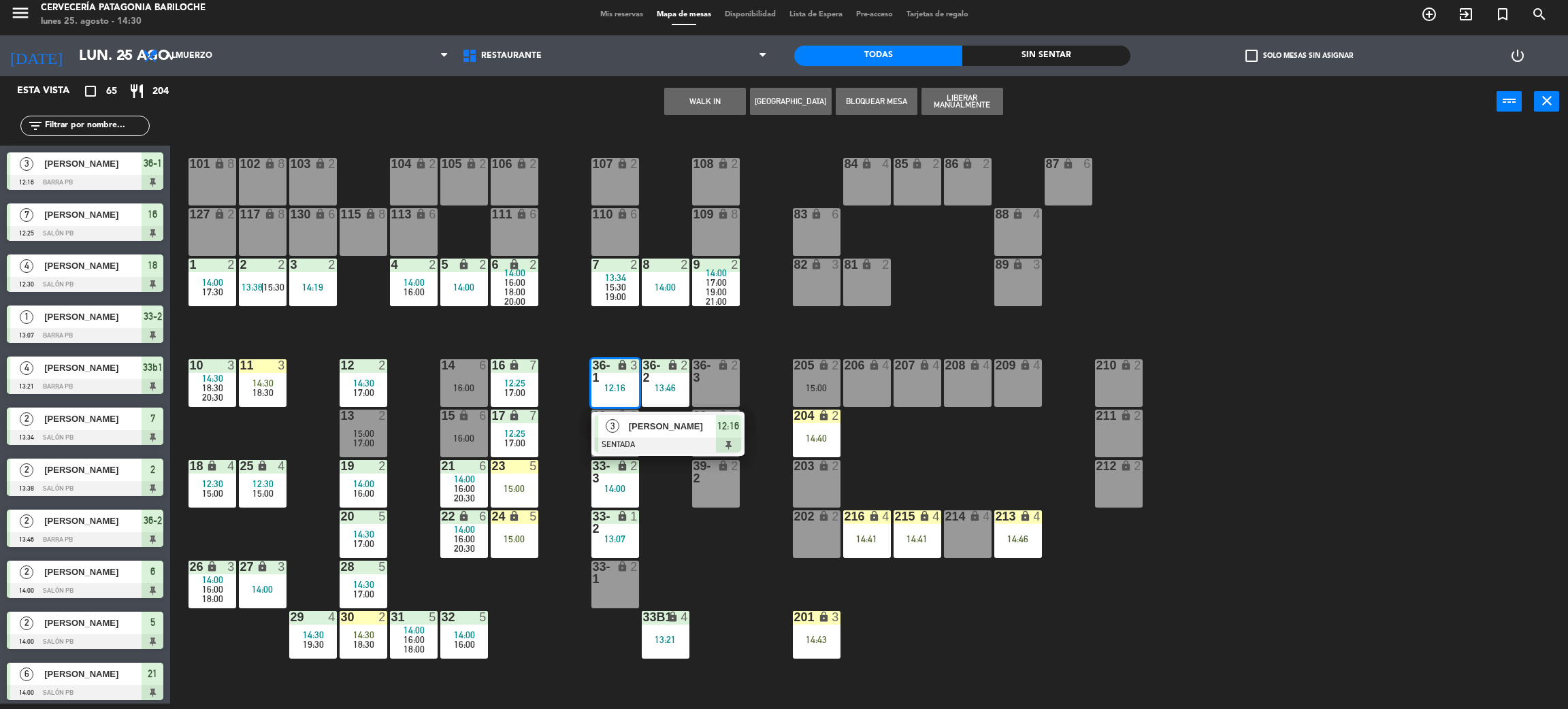
click at [665, 445] on div at bounding box center [668, 445] width 147 height 15
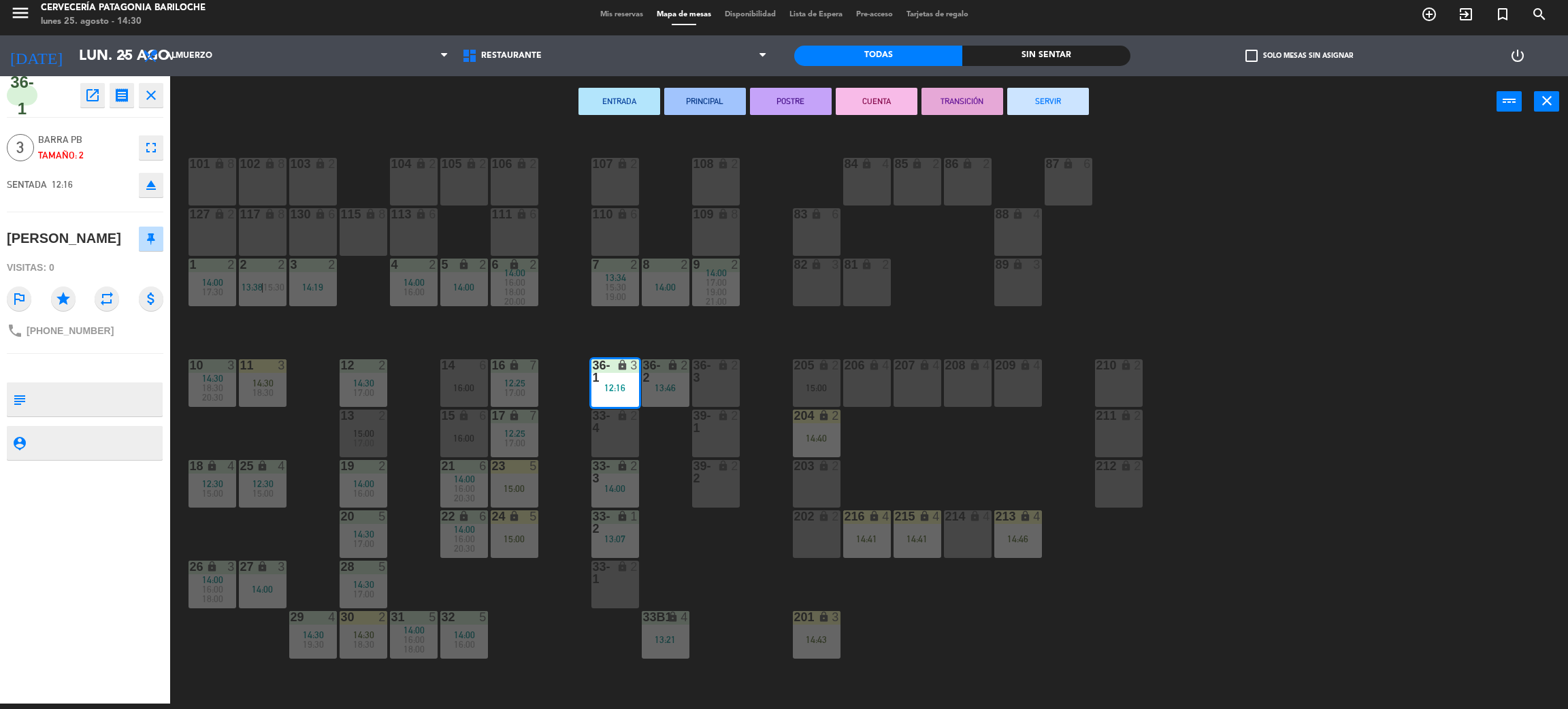
click at [873, 387] on div "206 lock 4" at bounding box center [868, 383] width 48 height 48
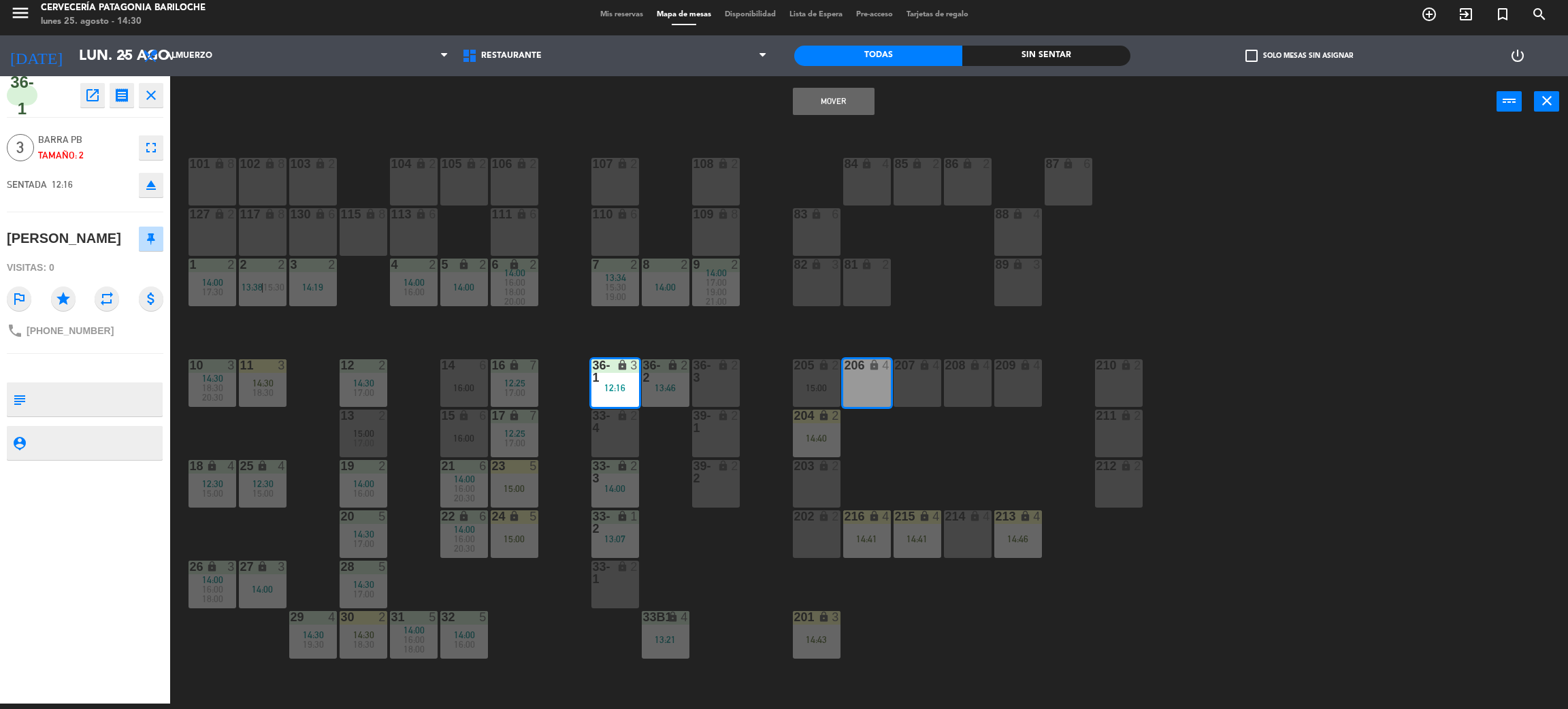
click at [832, 102] on button "Mover" at bounding box center [834, 102] width 82 height 27
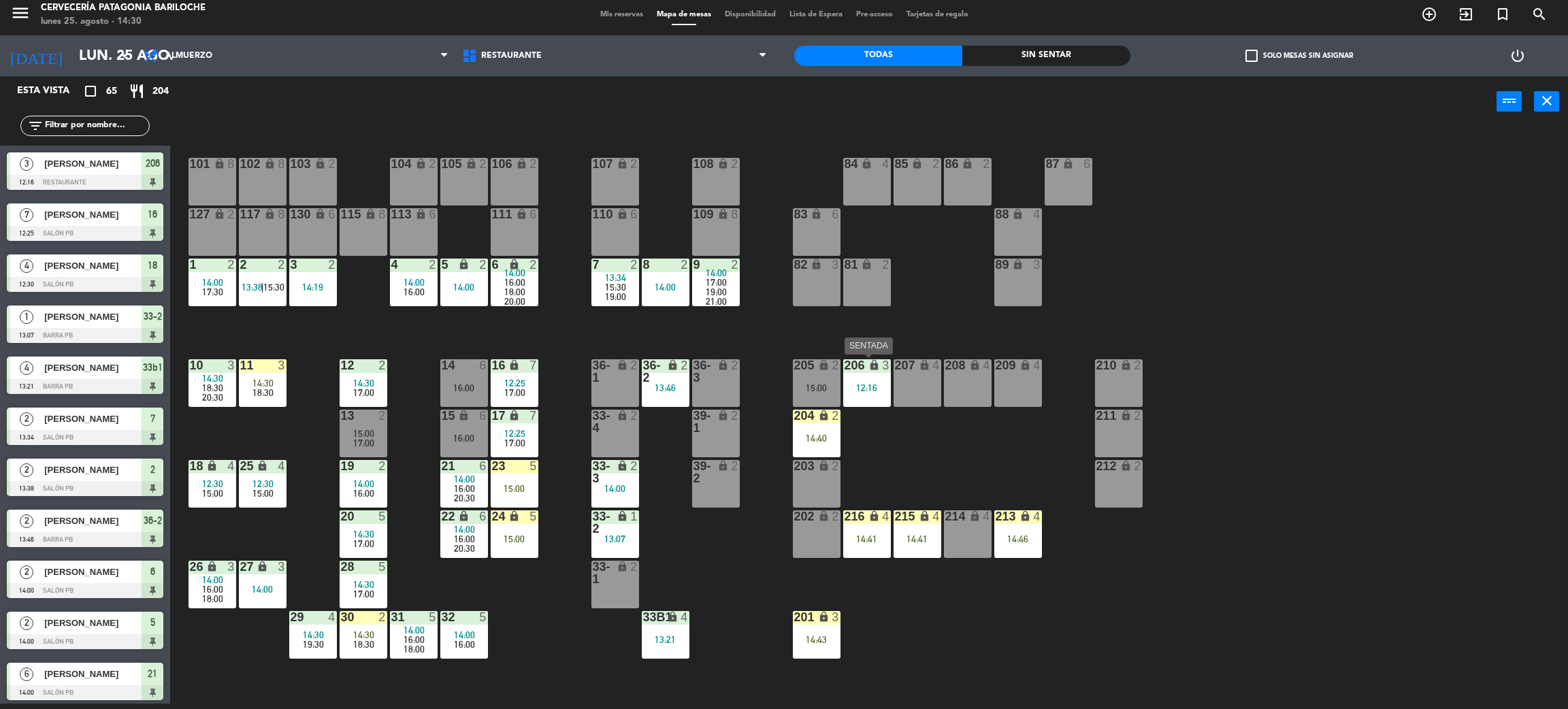
click at [868, 395] on div "206 lock 3 12:16" at bounding box center [868, 383] width 48 height 48
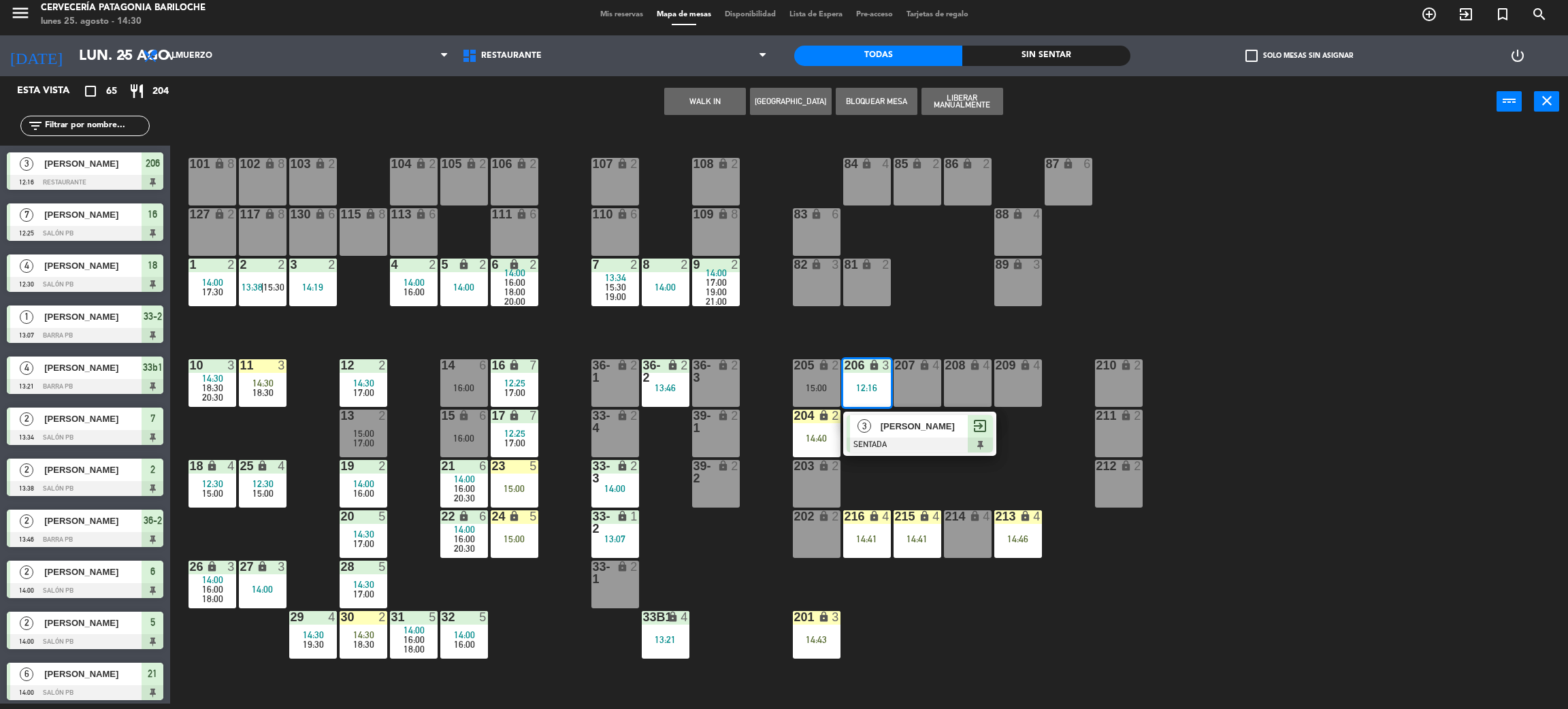
click at [901, 439] on div at bounding box center [920, 445] width 147 height 15
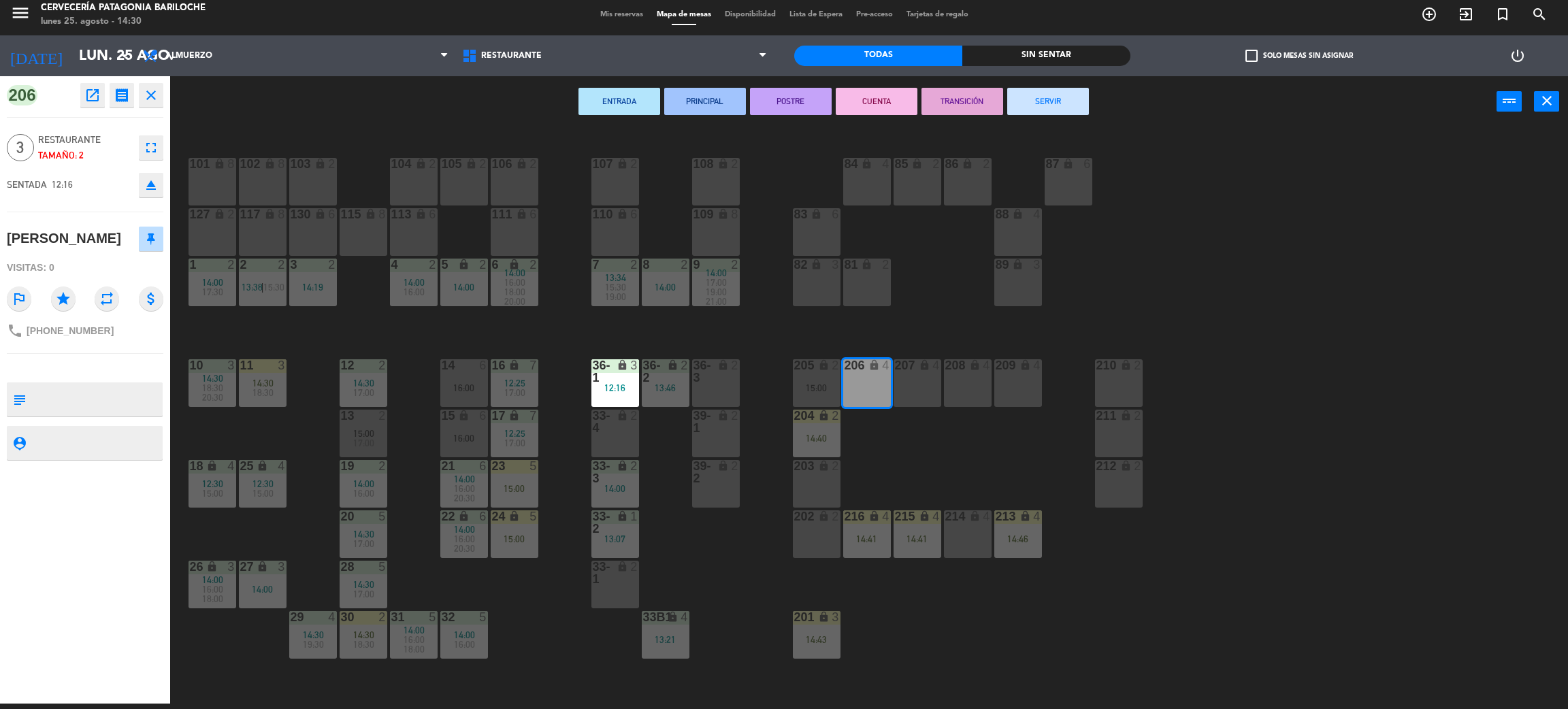
click at [944, 500] on div "101 lock 8 102 lock 8 104 lock 2 105 lock 2 106 lock 2 103 lock 2 107 lock 2 10…" at bounding box center [876, 421] width 1382 height 576
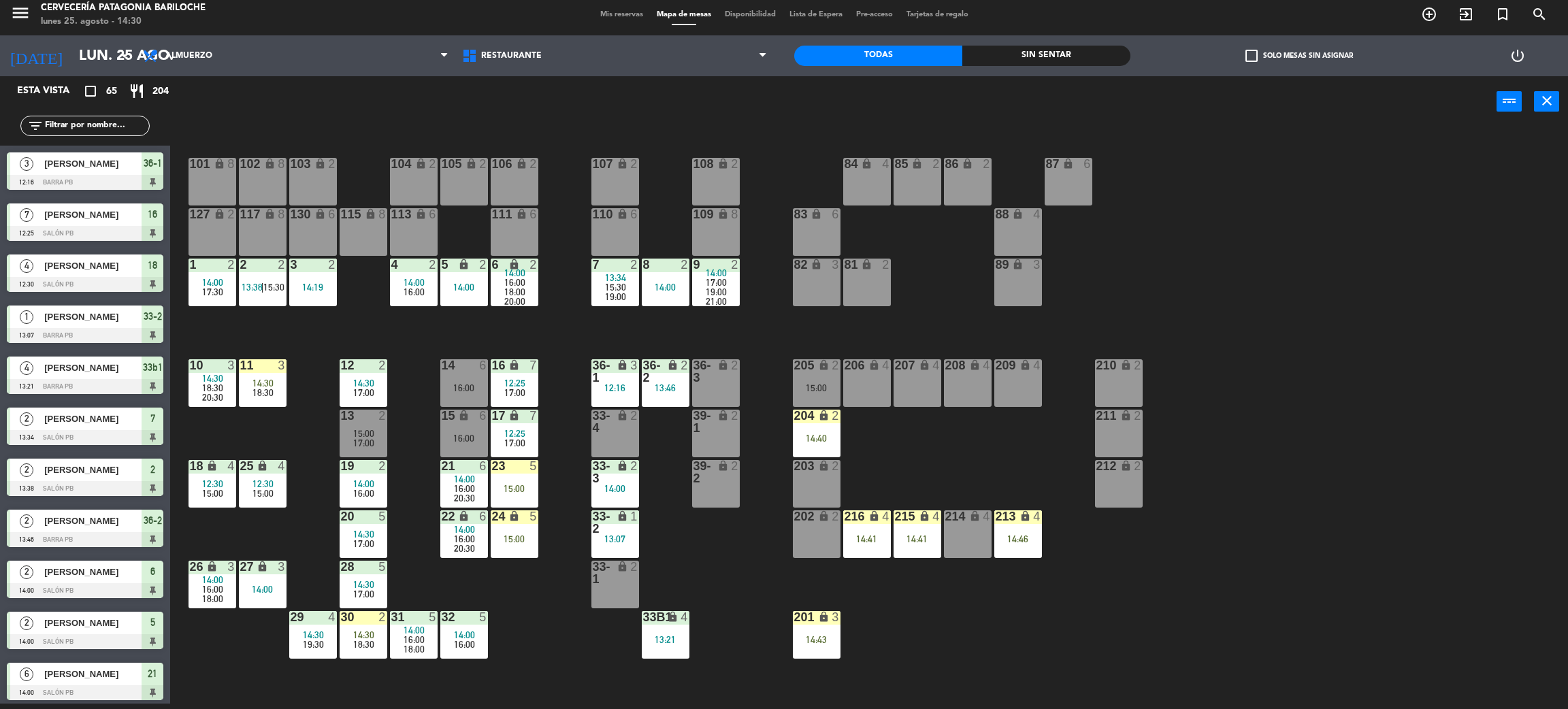
click at [608, 388] on div "12:16" at bounding box center [615, 388] width 48 height 10
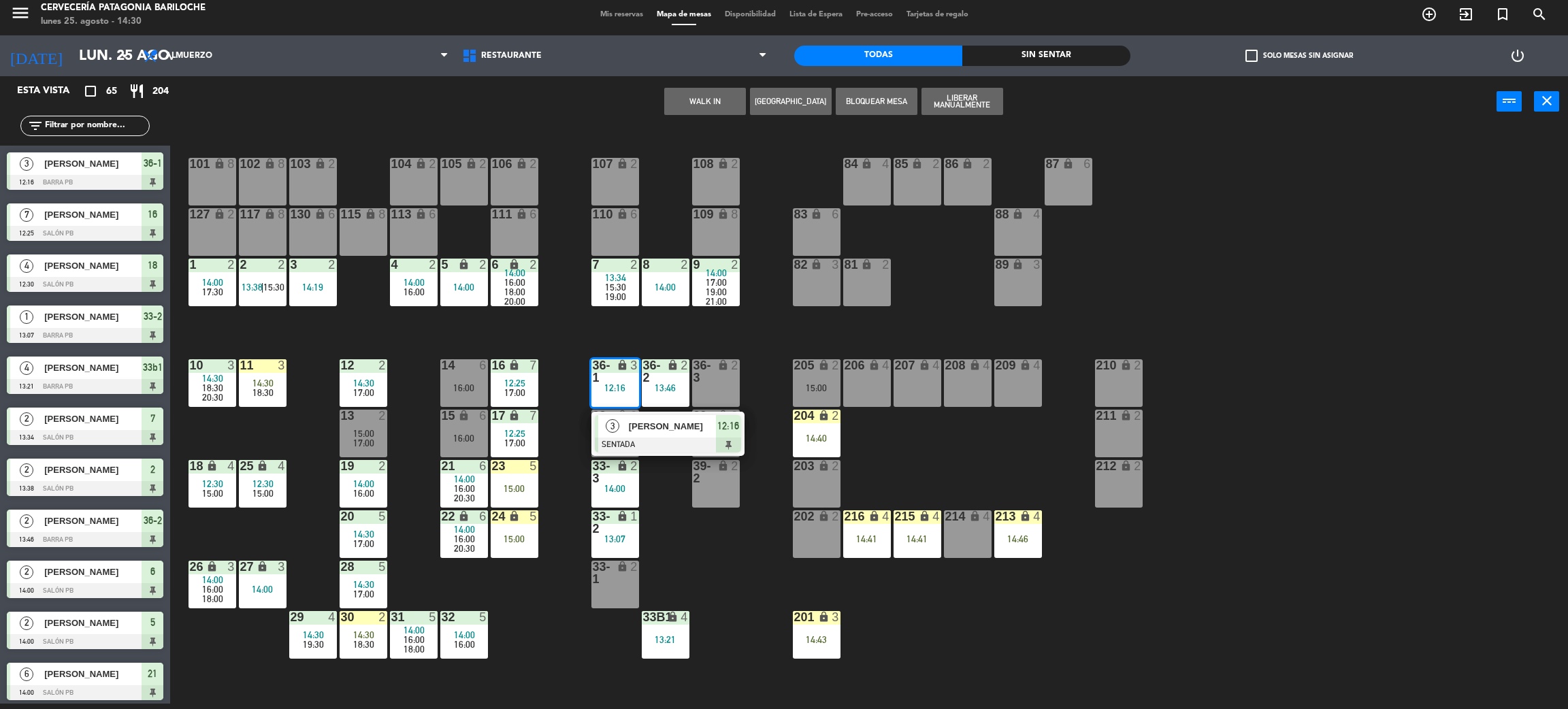
click at [656, 430] on span "[PERSON_NAME]" at bounding box center [672, 426] width 87 height 14
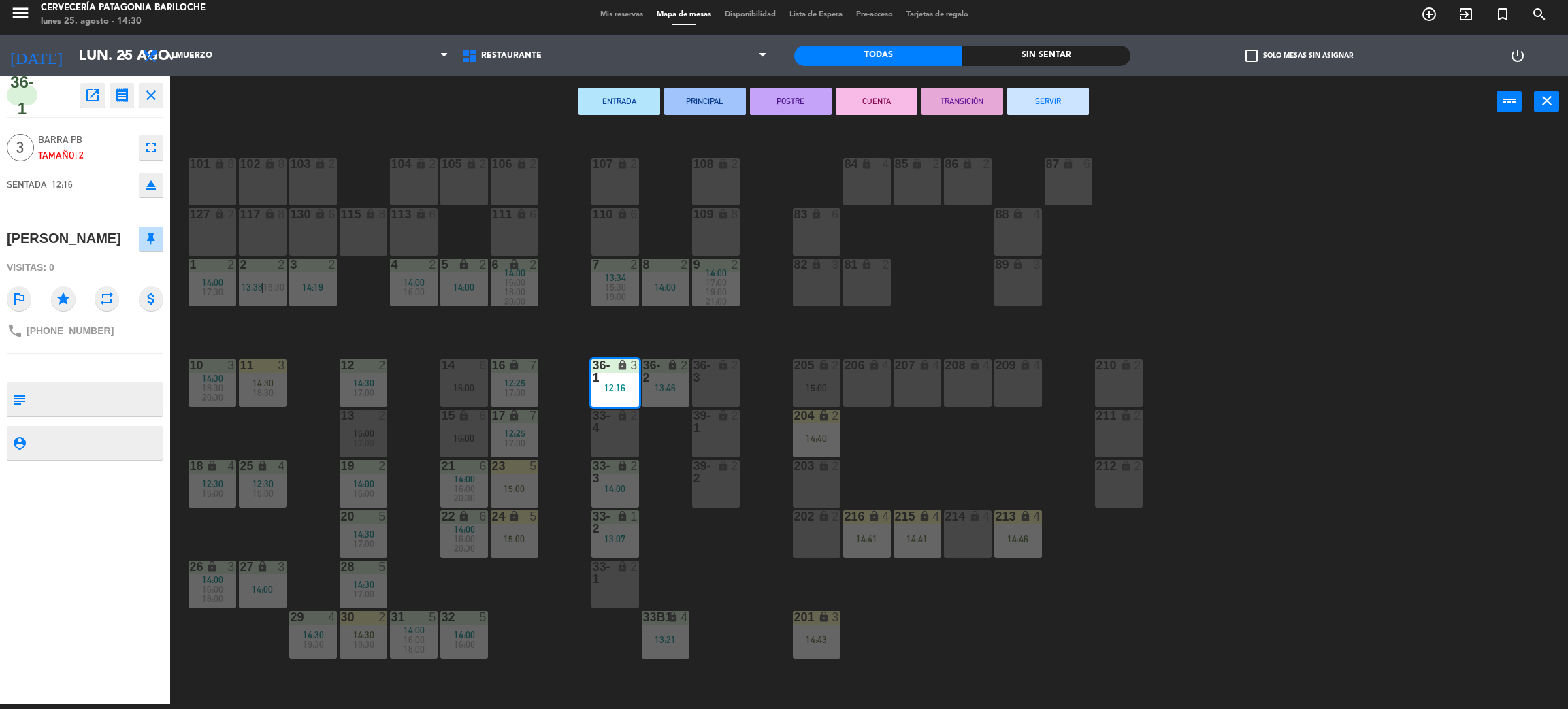
click at [873, 388] on div "206 lock 4" at bounding box center [868, 383] width 48 height 48
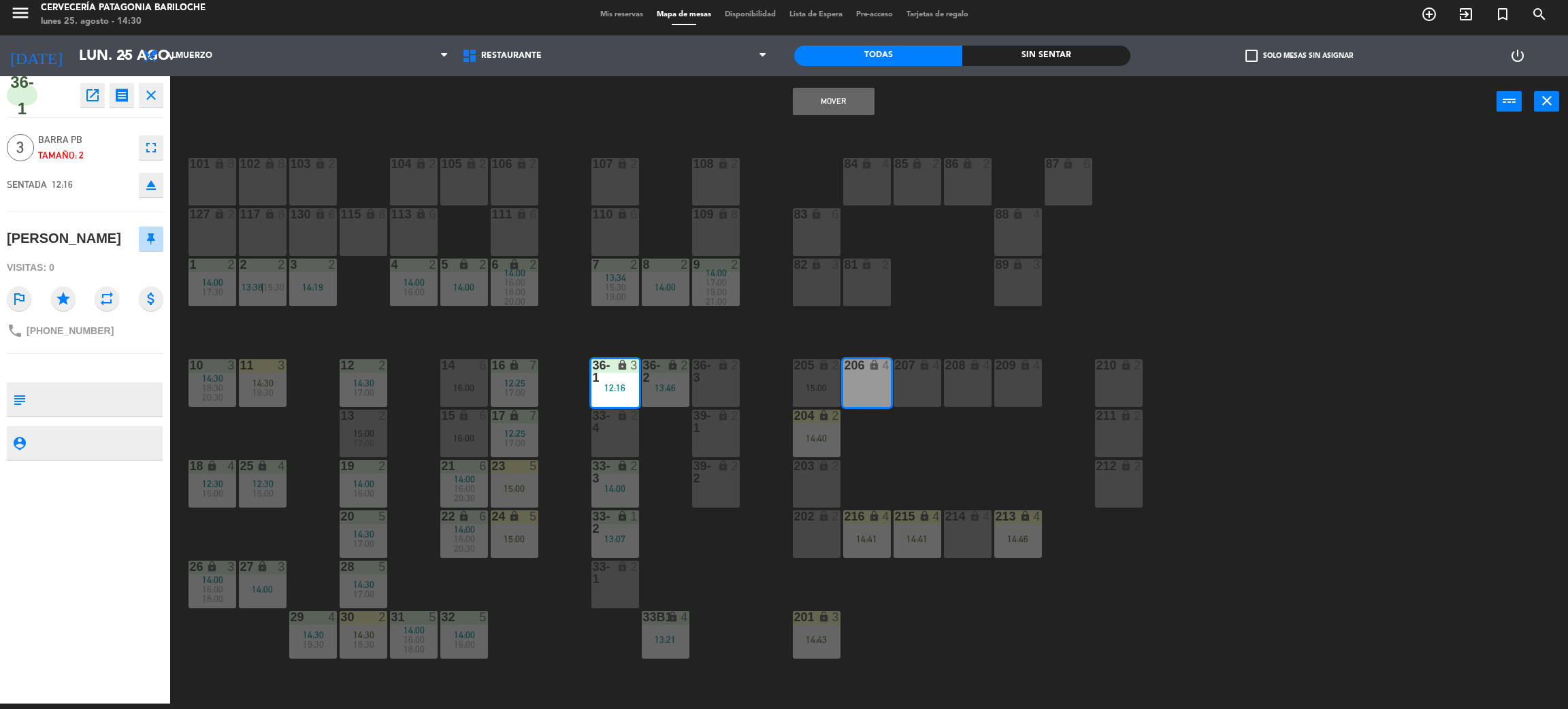
click at [925, 390] on div "207 lock 4" at bounding box center [917, 383] width 48 height 48
click at [830, 94] on button "Mover y Unir" at bounding box center [834, 102] width 82 height 27
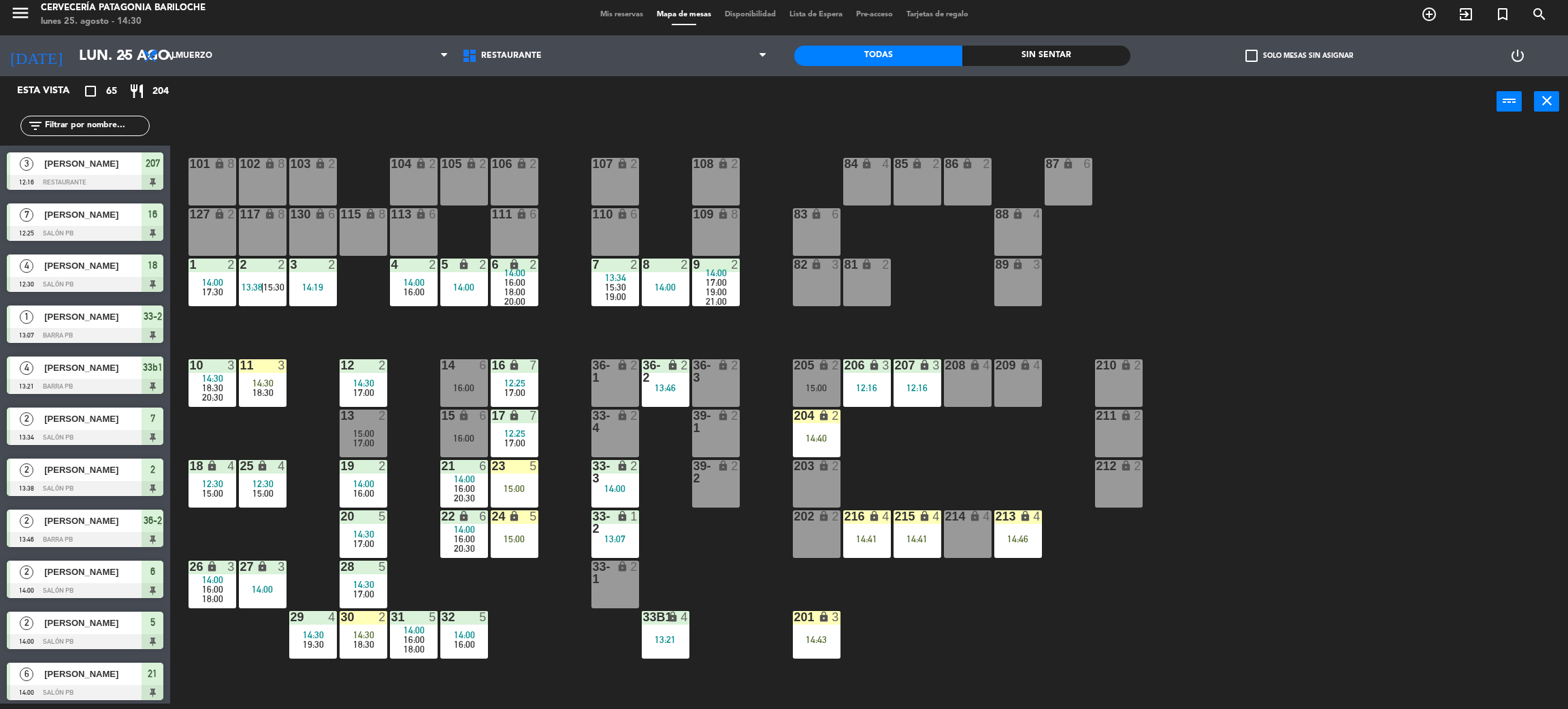
click at [962, 443] on div "101 lock 8 102 lock 8 104 lock 2 105 lock 2 106 lock 2 103 lock 2 107 lock 2 10…" at bounding box center [876, 421] width 1382 height 576
click at [216, 291] on span "17:30" at bounding box center [212, 292] width 21 height 11
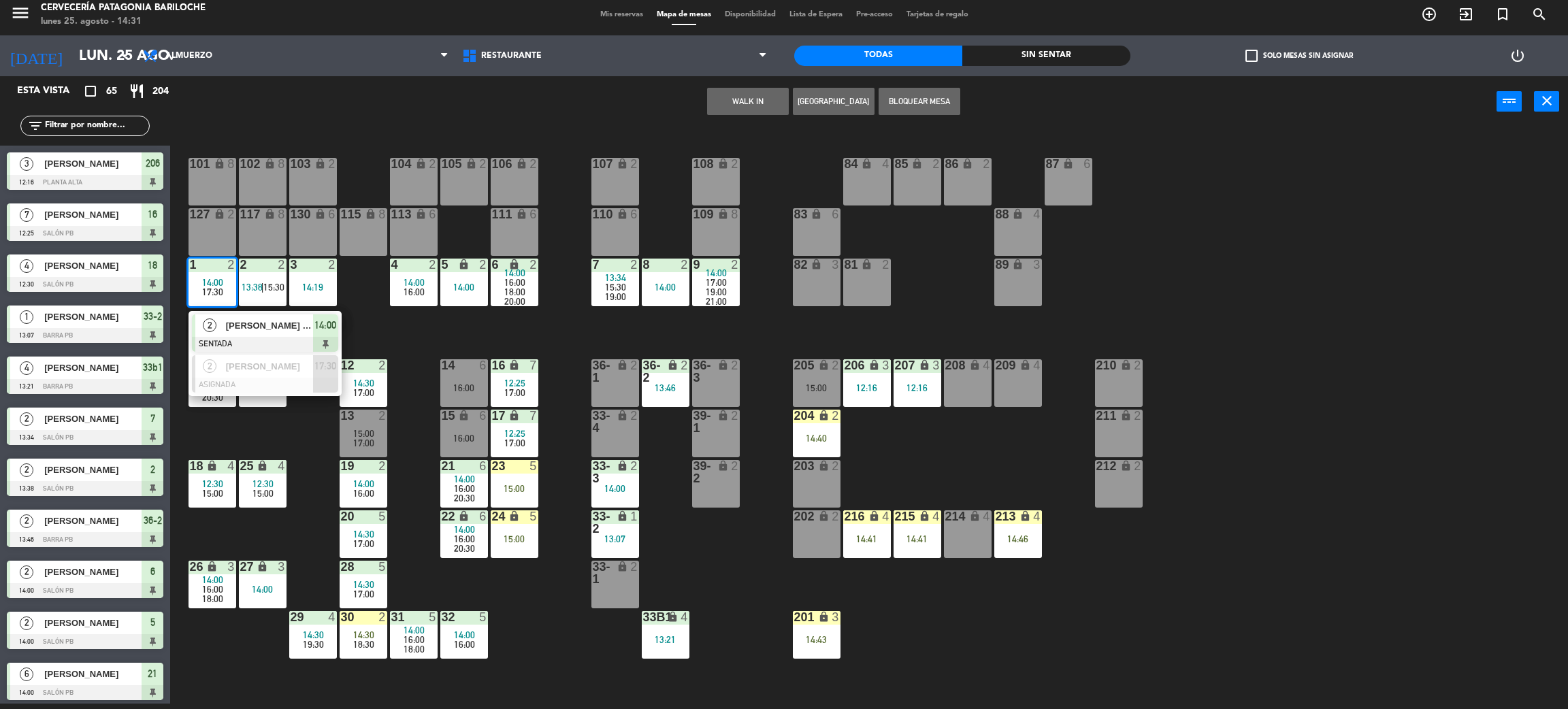
click at [232, 325] on span "[PERSON_NAME] [PERSON_NAME]" at bounding box center [269, 325] width 87 height 14
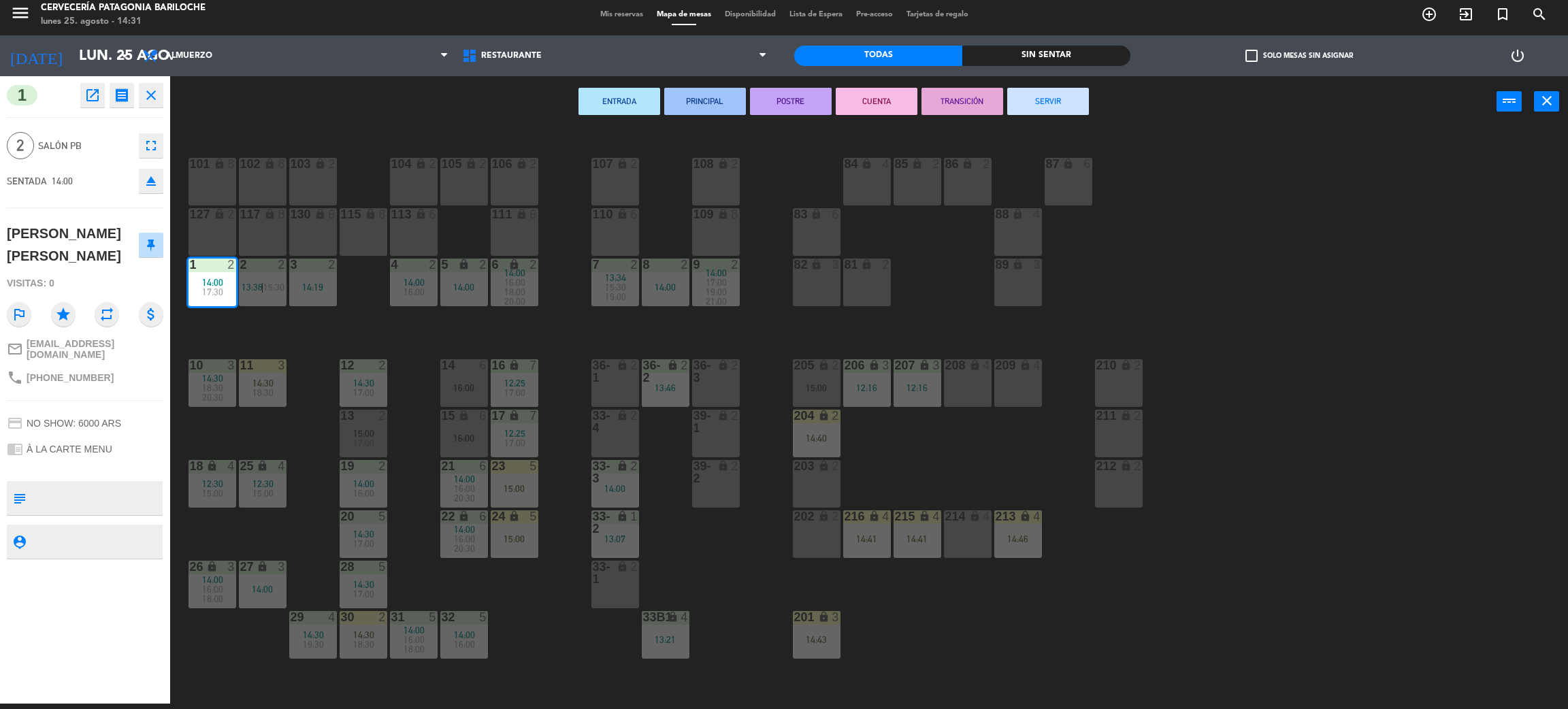
click at [1065, 94] on button "SERVIR" at bounding box center [1048, 102] width 82 height 27
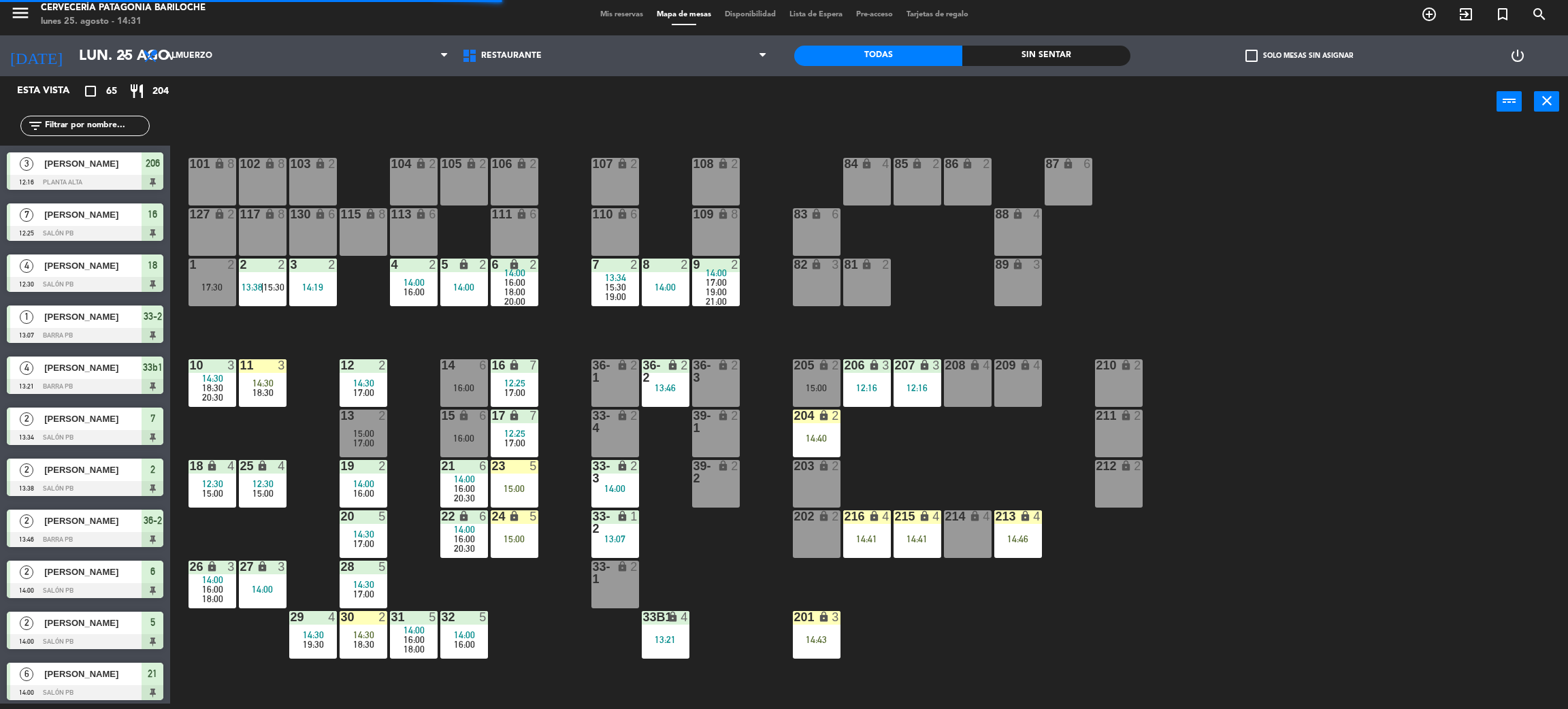
click at [884, 449] on div "101 lock 8 102 lock 8 104 lock 2 105 lock 2 106 lock 2 103 lock 2 107 lock 2 10…" at bounding box center [876, 421] width 1382 height 576
click at [823, 395] on div "205 lock 2 15:00" at bounding box center [817, 383] width 48 height 48
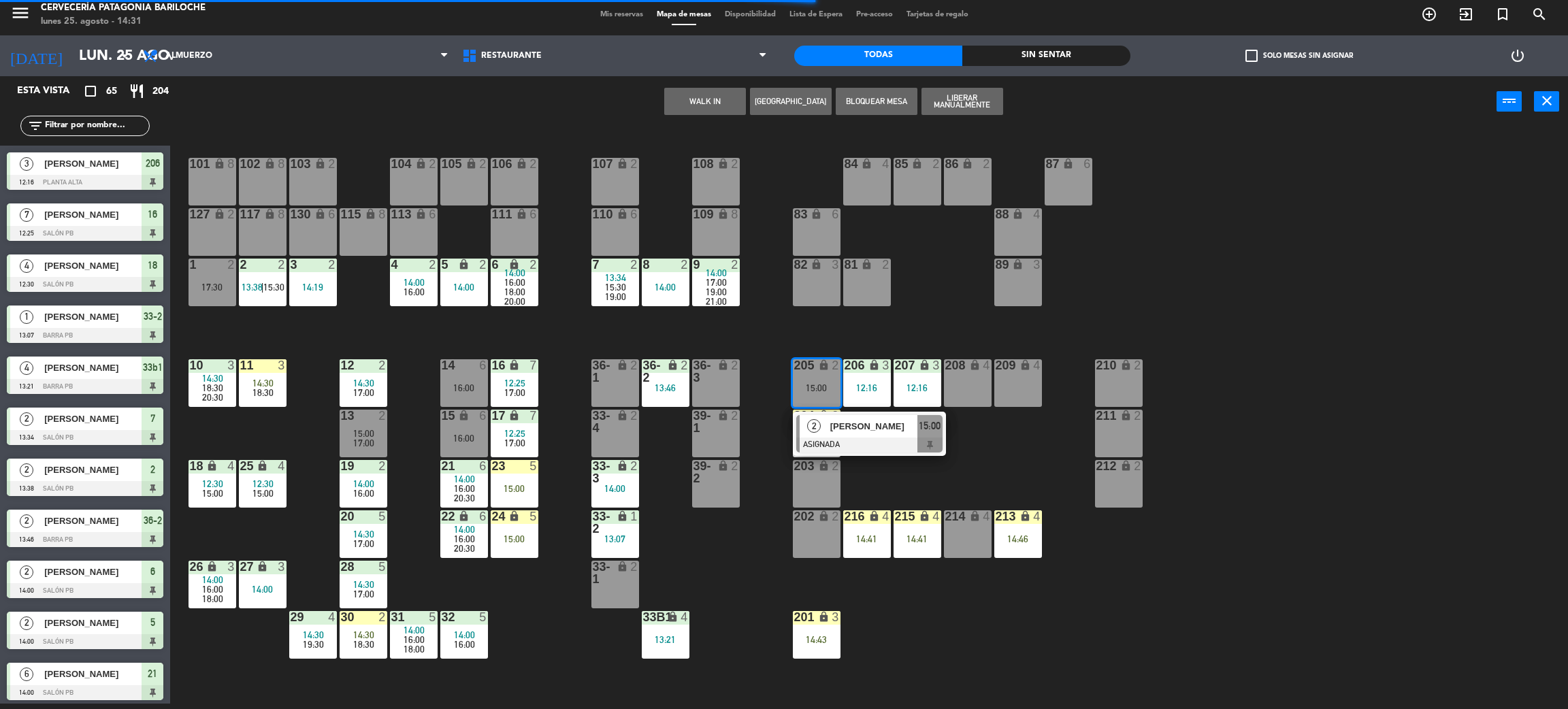
click at [874, 427] on span "[PERSON_NAME]" at bounding box center [874, 426] width 87 height 14
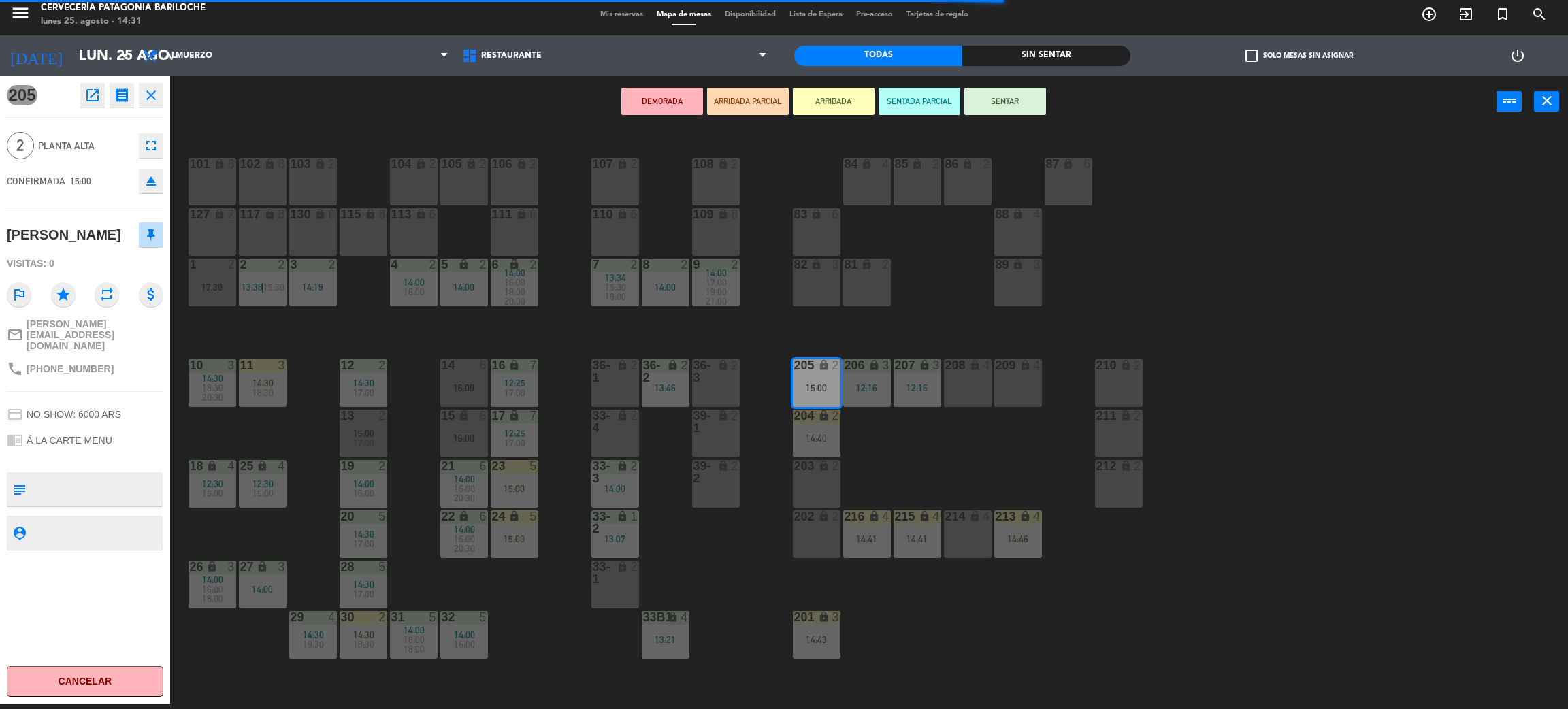
click at [205, 296] on div "1 2 17:30" at bounding box center [212, 282] width 48 height 48
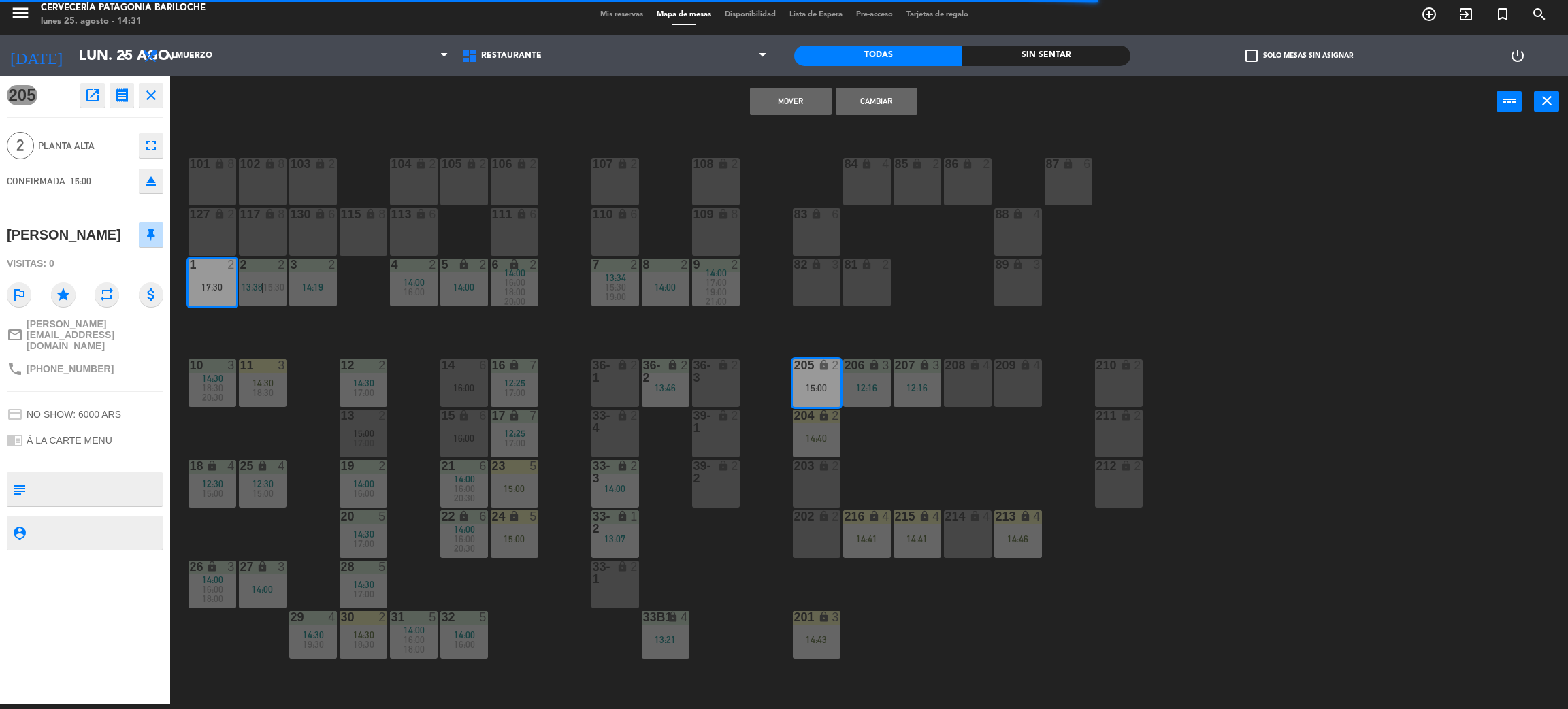
click at [785, 96] on button "Mover" at bounding box center [791, 102] width 82 height 27
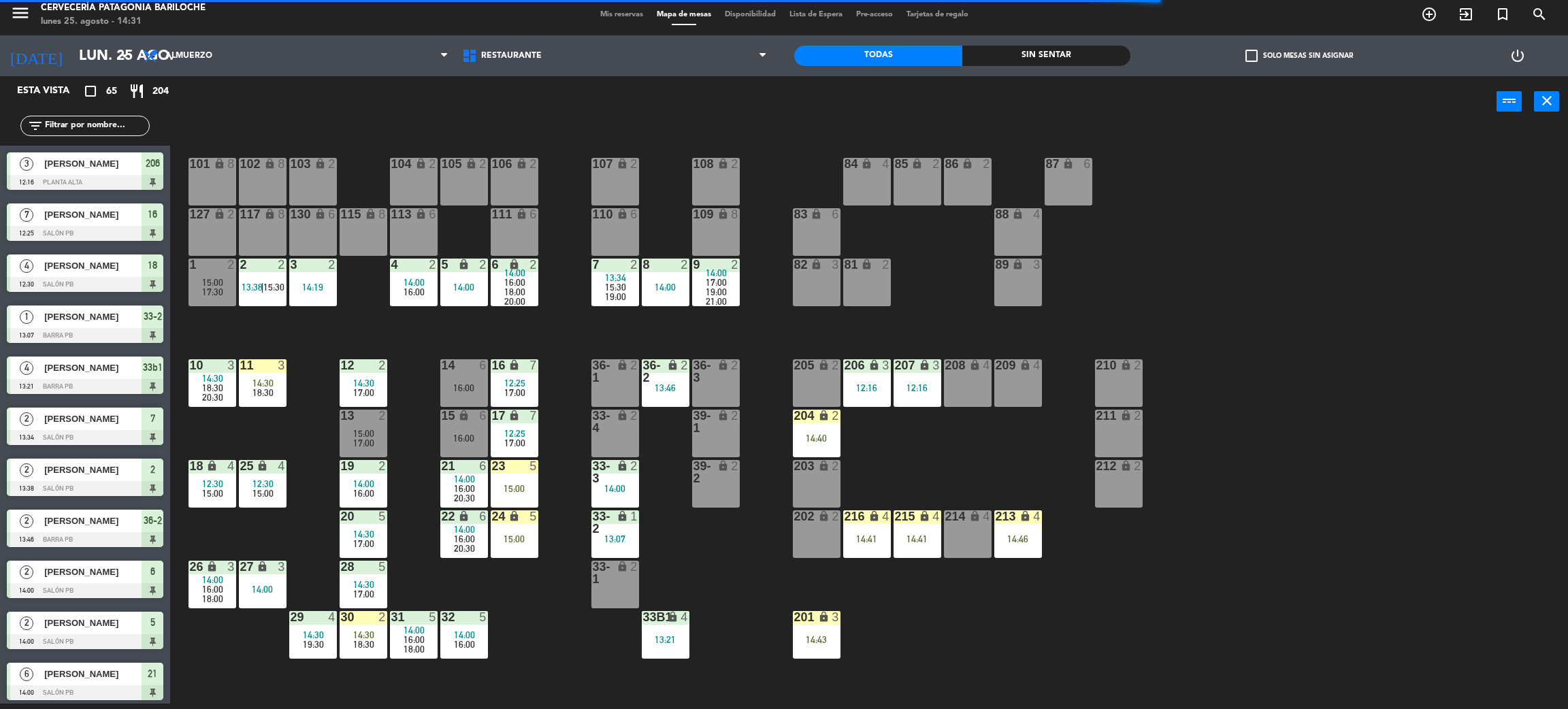
click at [900, 472] on div "101 lock 8 102 lock 8 104 lock 2 105 lock 2 106 lock 2 103 lock 2 107 lock 2 10…" at bounding box center [876, 421] width 1382 height 576
click at [518, 329] on div "101 lock 8 102 lock 8 104 lock 2 105 lock 2 106 lock 2 103 lock 2 107 lock 2 10…" at bounding box center [876, 421] width 1382 height 576
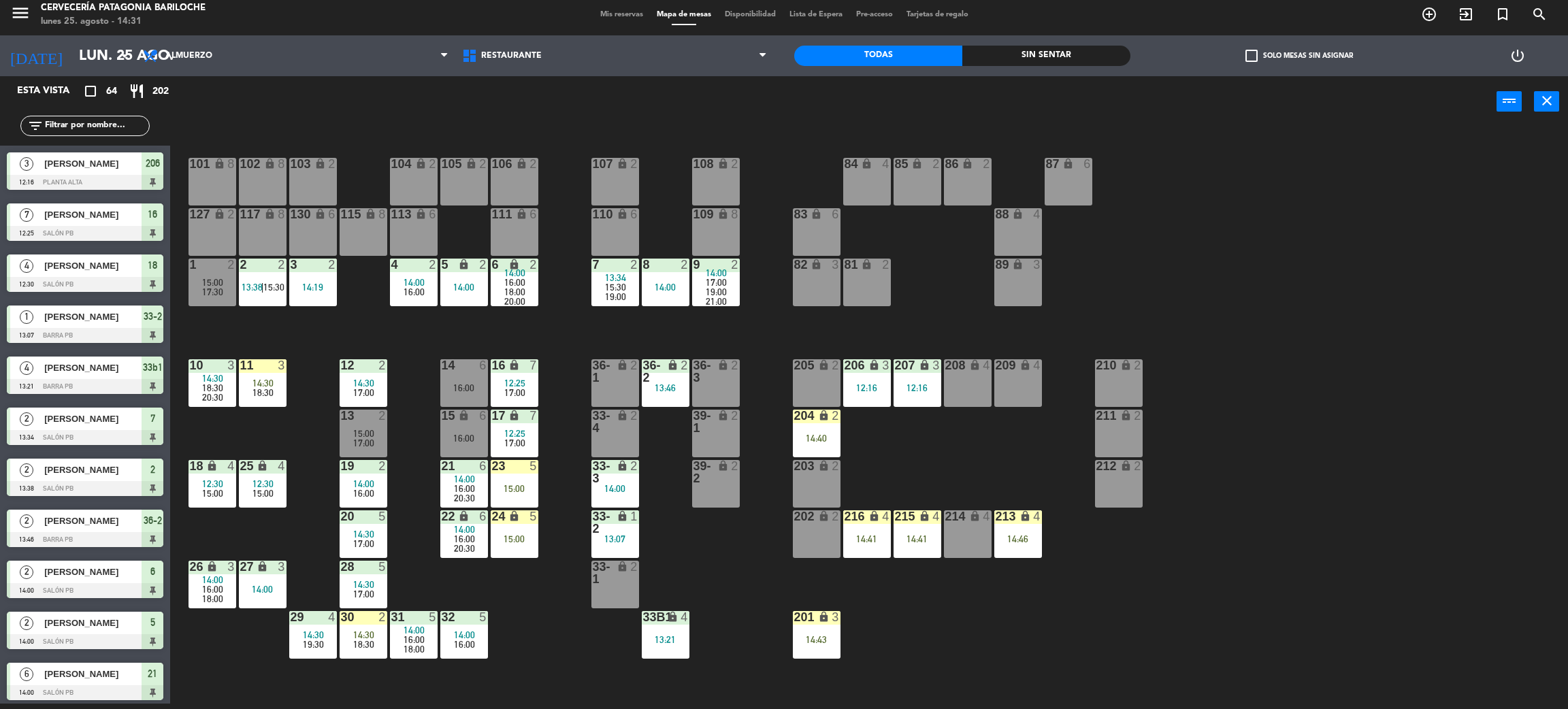
click at [505, 325] on div "101 lock 8 102 lock 8 104 lock 2 105 lock 2 106 lock 2 103 lock 2 107 lock 2 10…" at bounding box center [876, 421] width 1382 height 576
click at [361, 327] on div "101 lock 8 102 lock 8 104 lock 2 105 lock 2 106 lock 2 103 lock 2 107 lock 2 10…" at bounding box center [876, 421] width 1382 height 576
click at [917, 468] on div "101 lock 8 102 lock 8 104 lock 2 105 lock 2 106 lock 2 103 lock 2 107 lock 2 10…" at bounding box center [876, 421] width 1382 height 576
click at [268, 387] on span "18:30" at bounding box center [263, 393] width 21 height 11
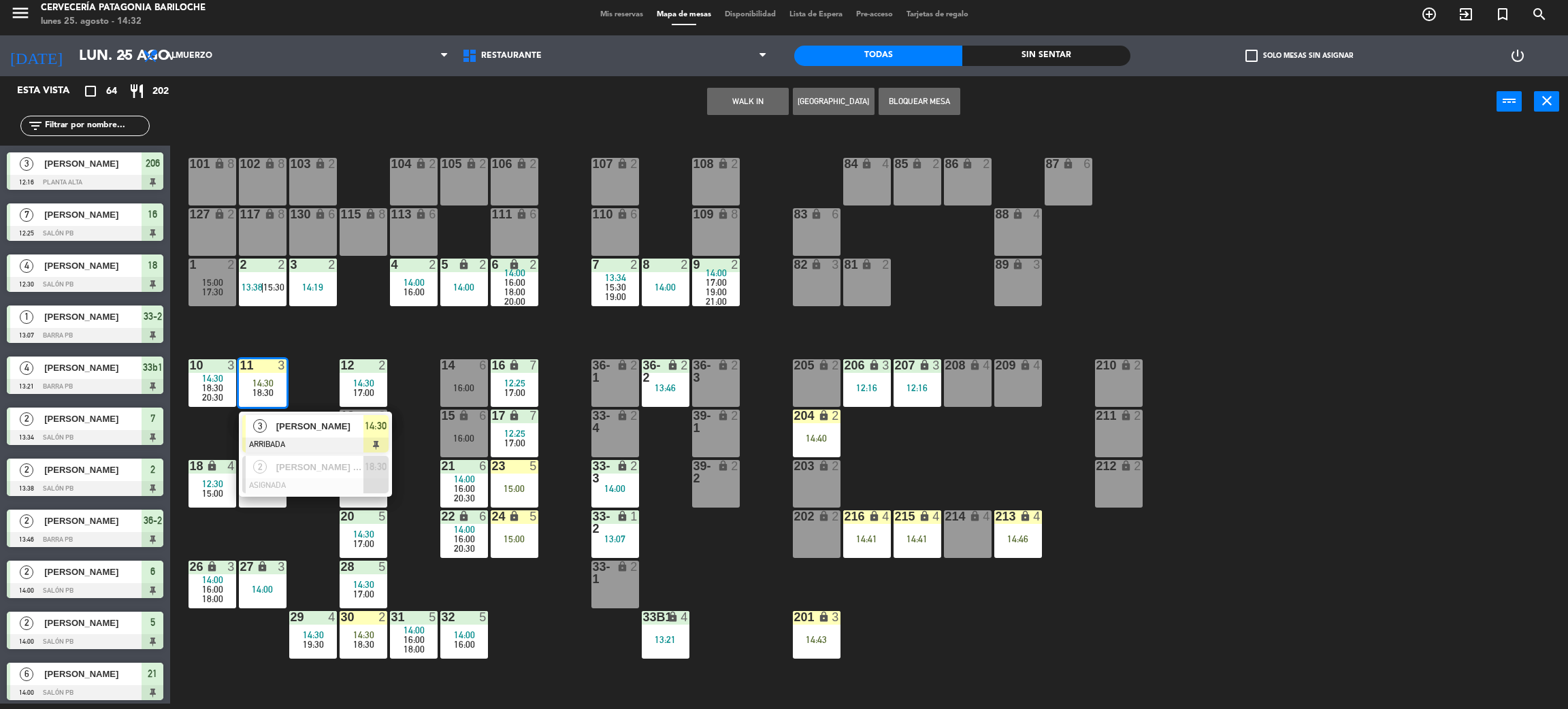
click at [308, 345] on div "101 lock 8 102 lock 8 104 lock 2 105 lock 2 106 lock 2 103 lock 2 107 lock 2 10…" at bounding box center [876, 421] width 1382 height 576
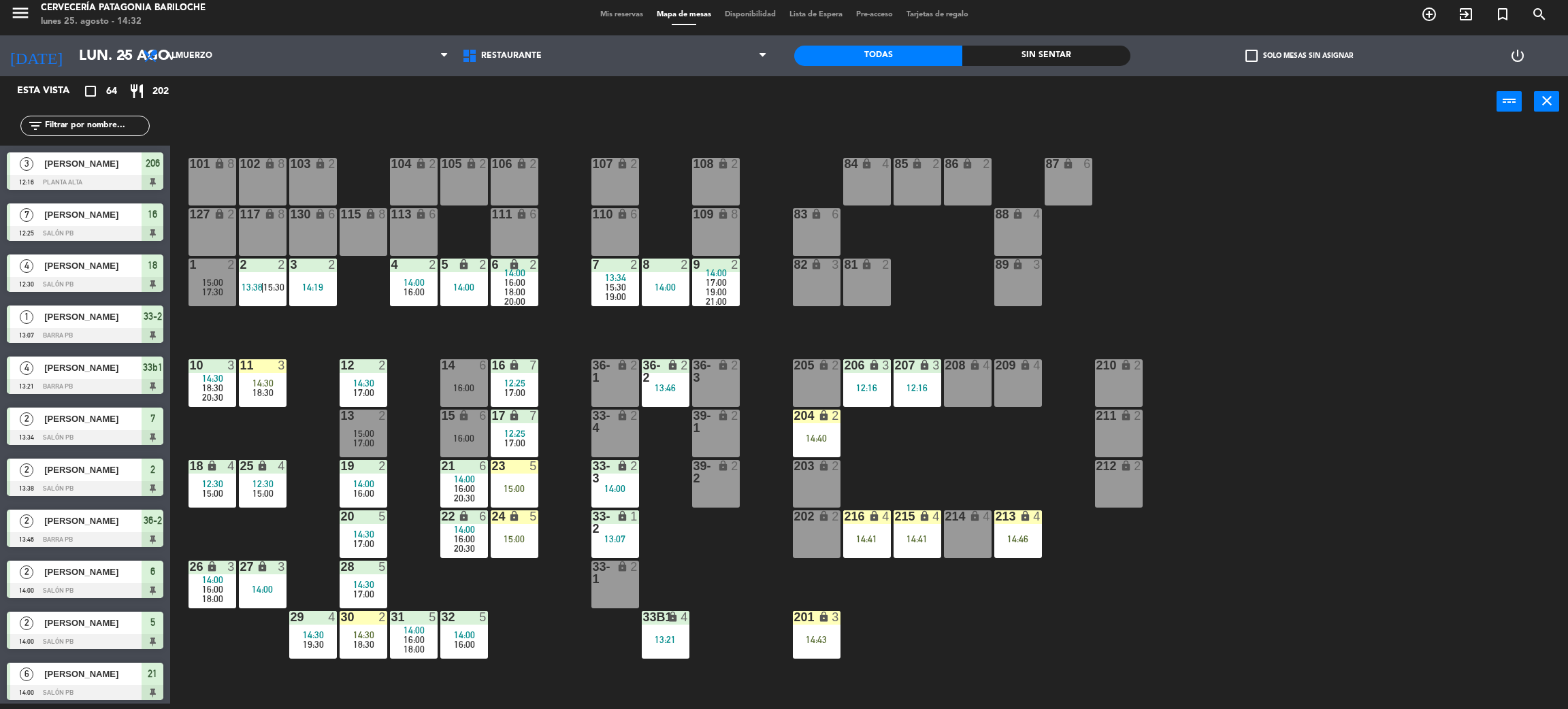
click at [296, 438] on div "101 lock 8 102 lock 8 104 lock 2 105 lock 2 106 lock 2 103 lock 2 107 lock 2 10…" at bounding box center [876, 421] width 1382 height 576
click at [357, 634] on span "14:30" at bounding box center [364, 635] width 21 height 11
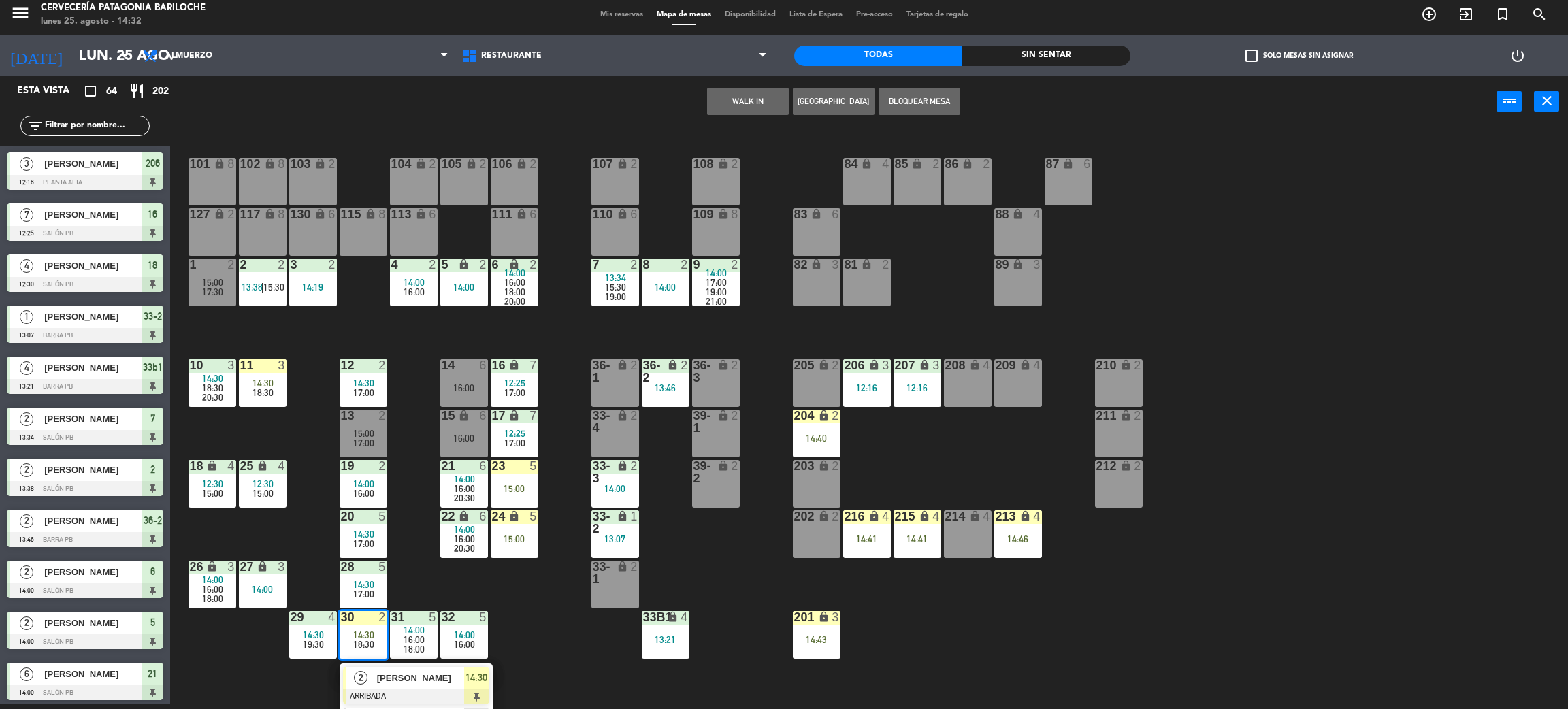
click at [403, 684] on span "[PERSON_NAME]" at bounding box center [421, 678] width 87 height 14
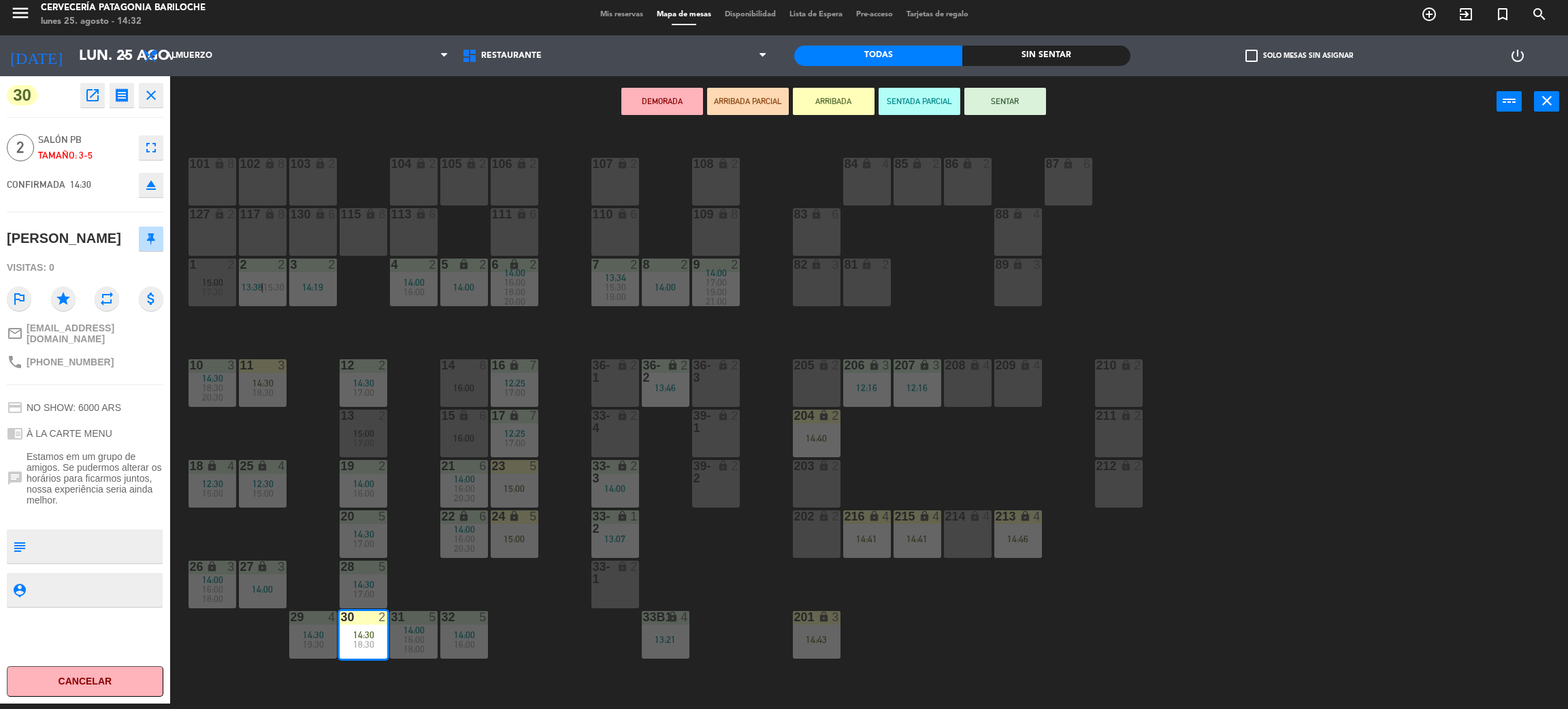
click at [983, 102] on button "SENTAR" at bounding box center [1005, 102] width 82 height 27
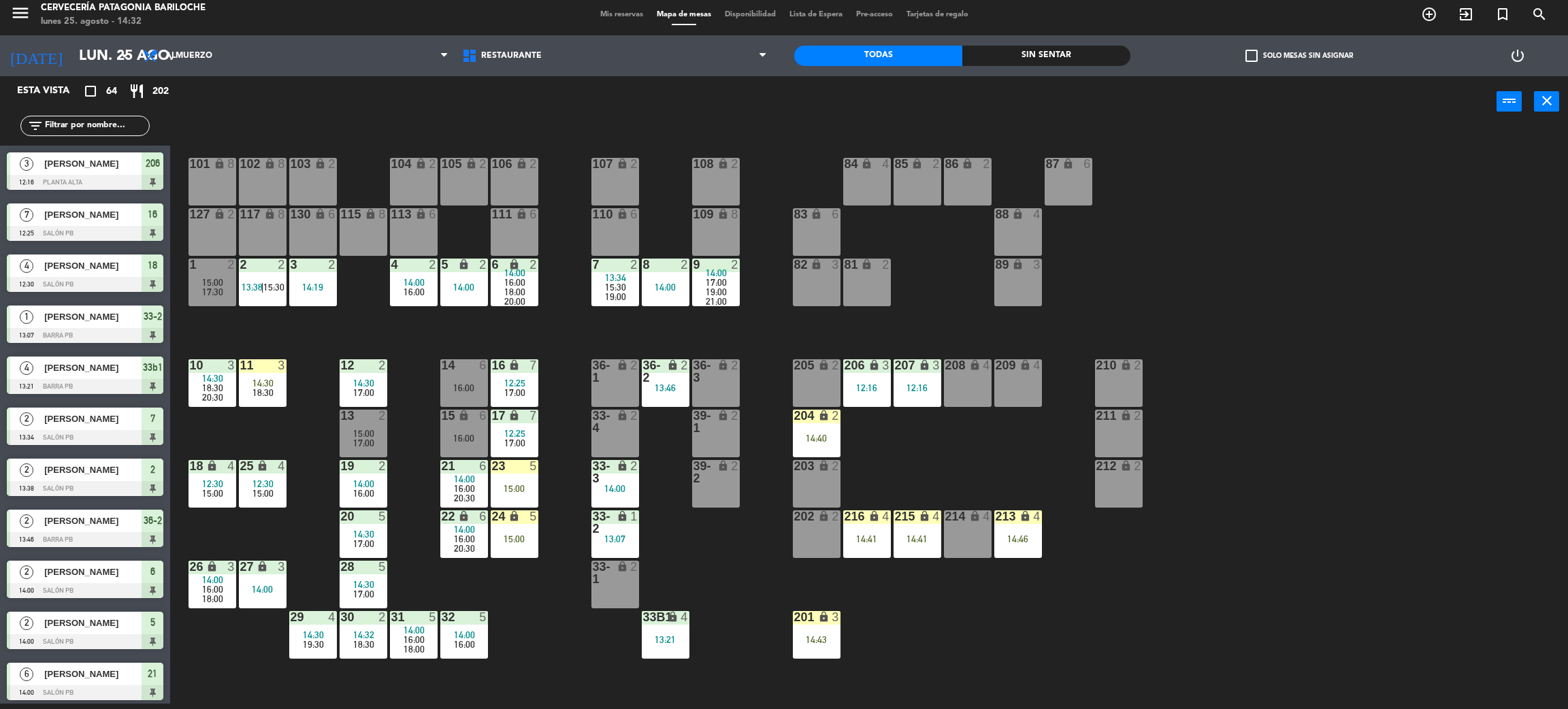
click at [557, 639] on div "101 lock 8 102 lock 8 104 lock 2 105 lock 2 106 lock 2 103 lock 2 107 lock 2 10…" at bounding box center [876, 421] width 1382 height 576
click at [509, 547] on div "24 lock 5 15:00" at bounding box center [515, 534] width 48 height 48
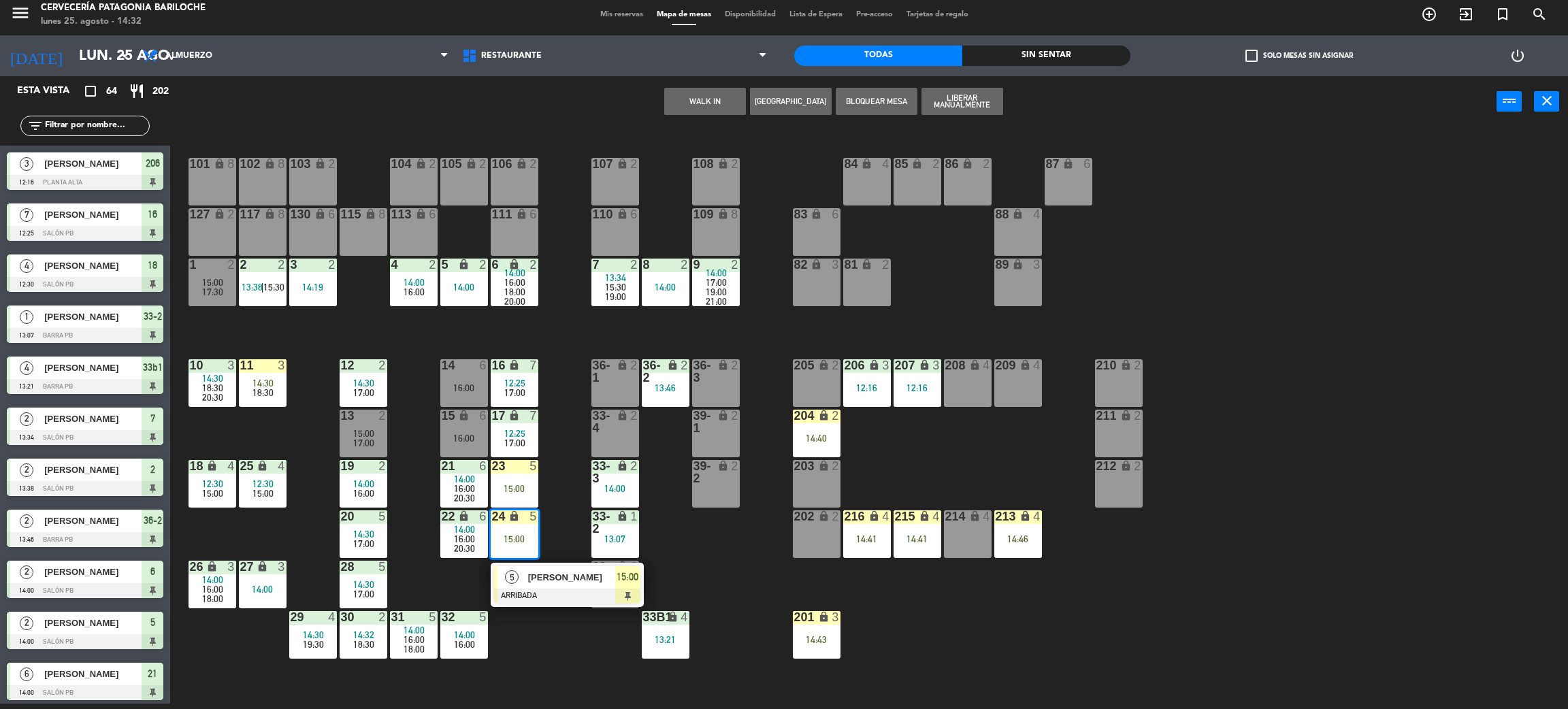
click at [548, 652] on div "101 lock 8 102 lock 8 104 lock 2 105 lock 2 106 lock 2 103 lock 2 107 lock 2 10…" at bounding box center [876, 421] width 1382 height 576
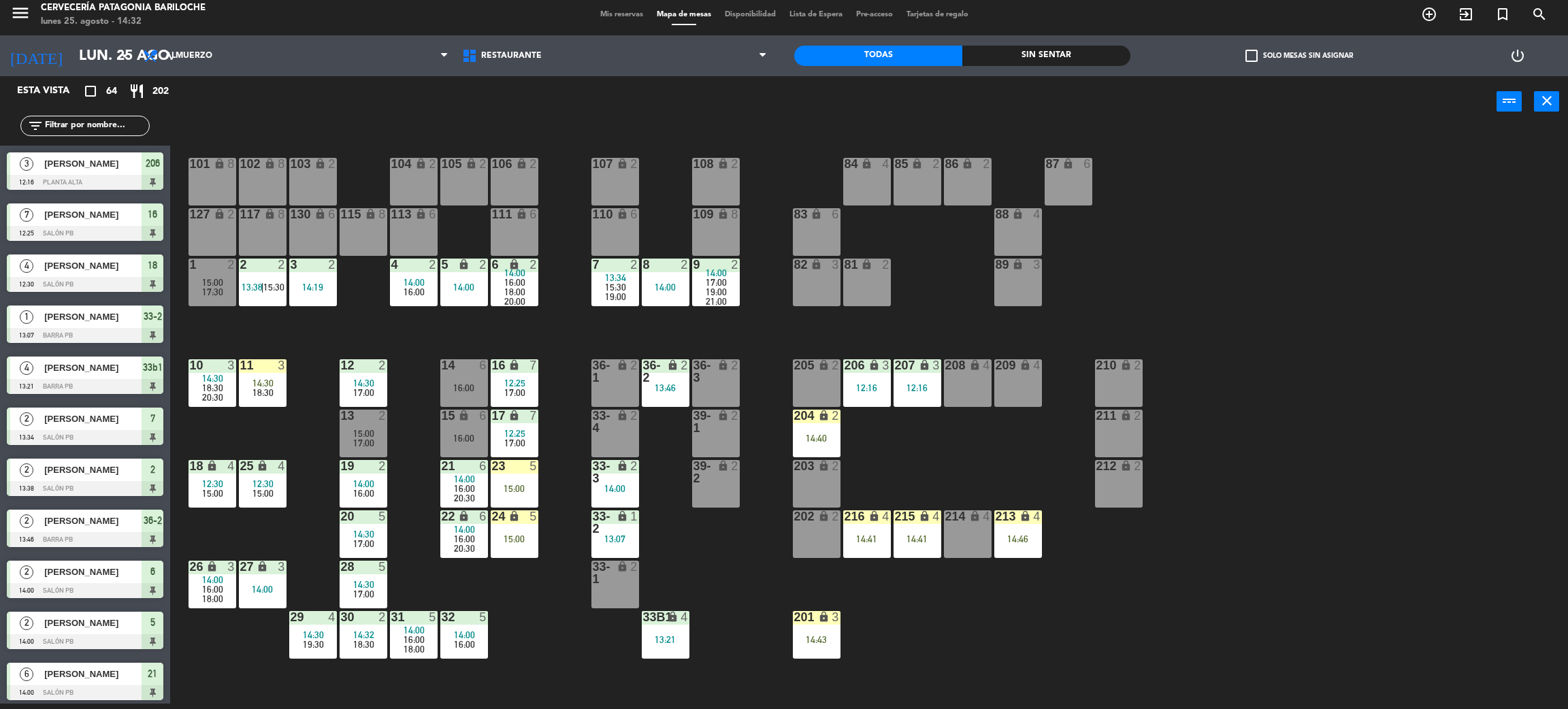
click at [530, 596] on div "101 lock 8 102 lock 8 104 lock 2 105 lock 2 106 lock 2 103 lock 2 107 lock 2 10…" at bounding box center [876, 421] width 1382 height 576
click at [546, 620] on div "101 lock 8 102 lock 8 104 lock 2 105 lock 2 106 lock 2 103 lock 2 107 lock 2 10…" at bounding box center [876, 421] width 1382 height 576
click at [952, 460] on div "101 lock 8 102 lock 8 104 lock 2 105 lock 2 106 lock 2 103 lock 2 107 lock 2 10…" at bounding box center [876, 421] width 1382 height 576
click at [977, 412] on div "101 lock 8 102 lock 8 104 lock 2 105 lock 2 106 lock 2 103 lock 2 107 lock 2 10…" at bounding box center [876, 421] width 1382 height 576
click at [988, 395] on div "208 lock 4" at bounding box center [968, 383] width 48 height 48
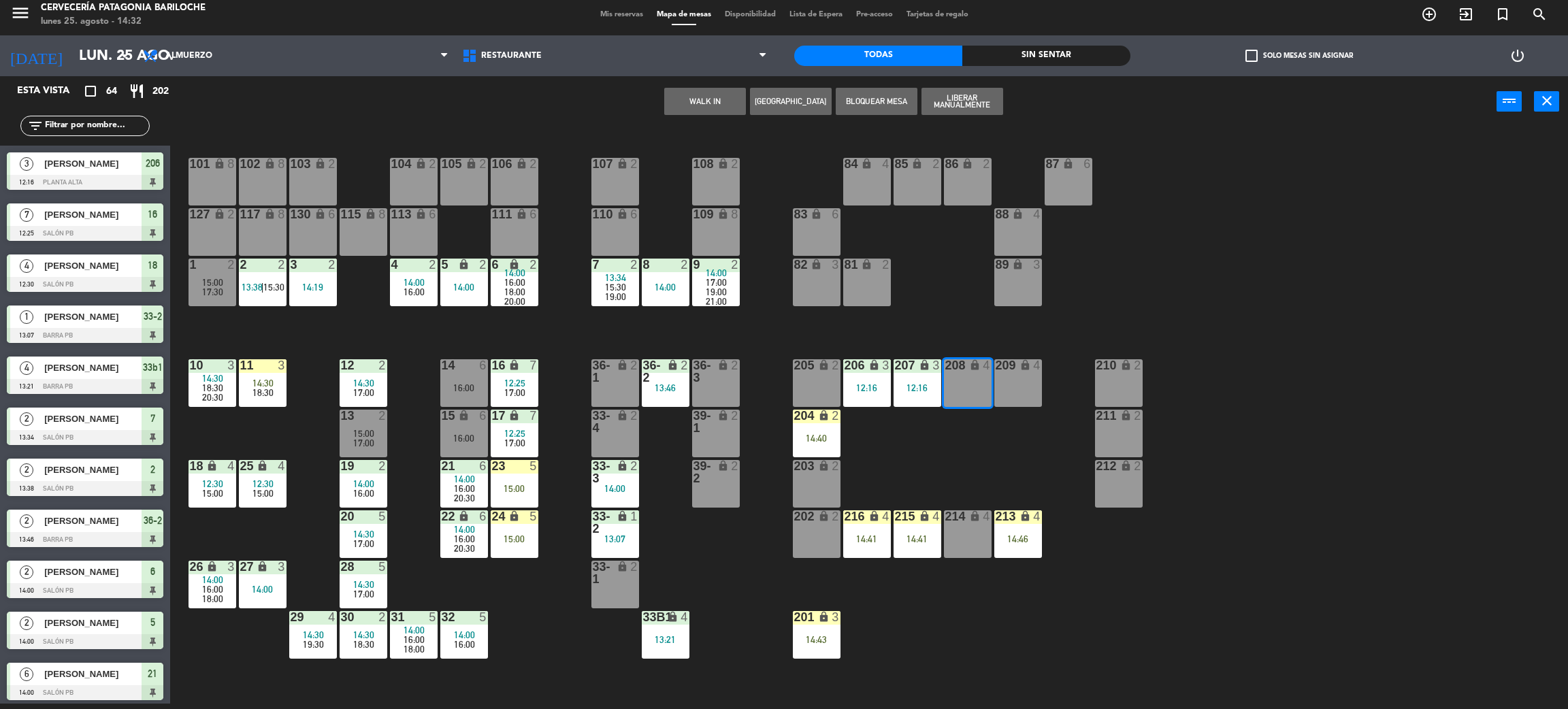
click at [1027, 384] on div "209 lock 4" at bounding box center [1018, 383] width 48 height 48
click at [730, 104] on button "WALK IN" at bounding box center [705, 102] width 82 height 27
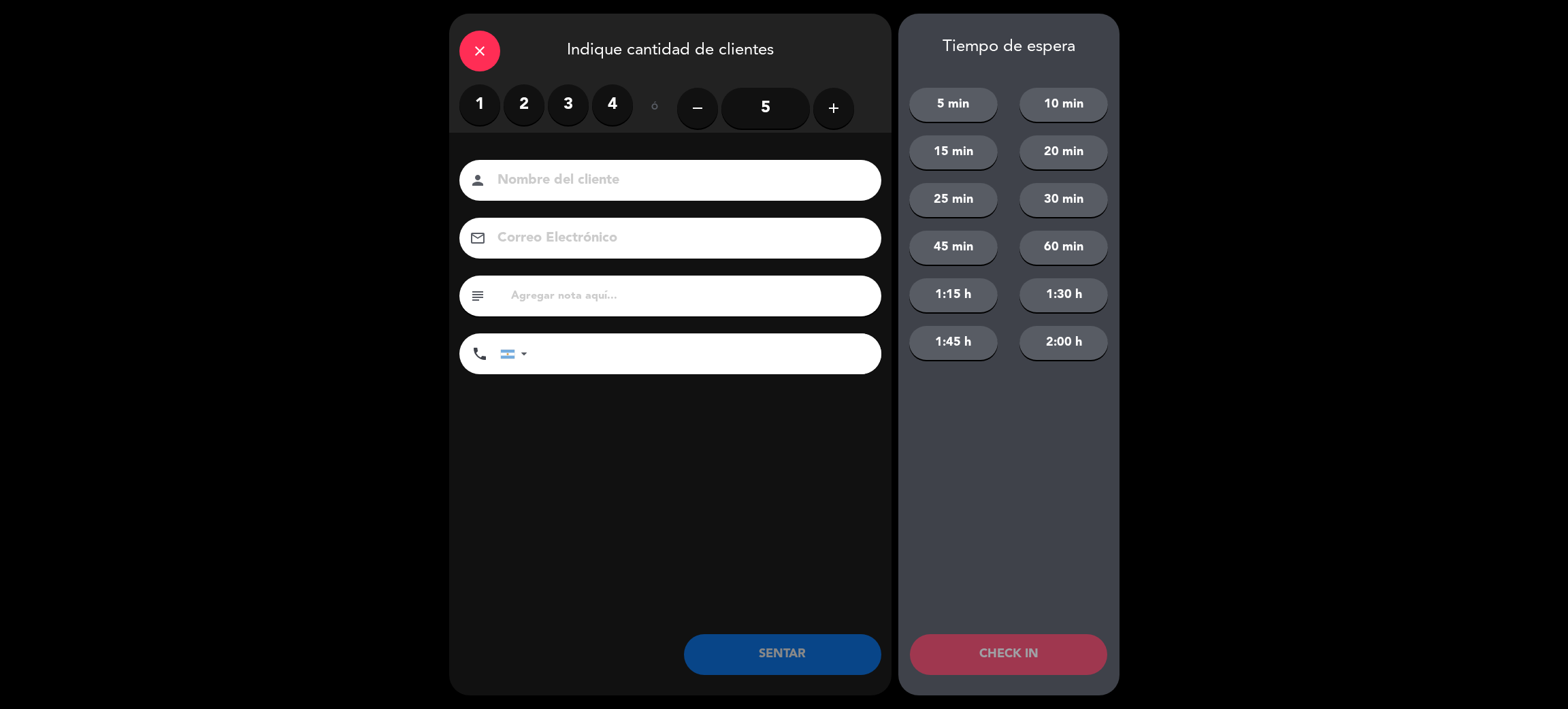
click at [775, 102] on input "5" at bounding box center [766, 108] width 89 height 41
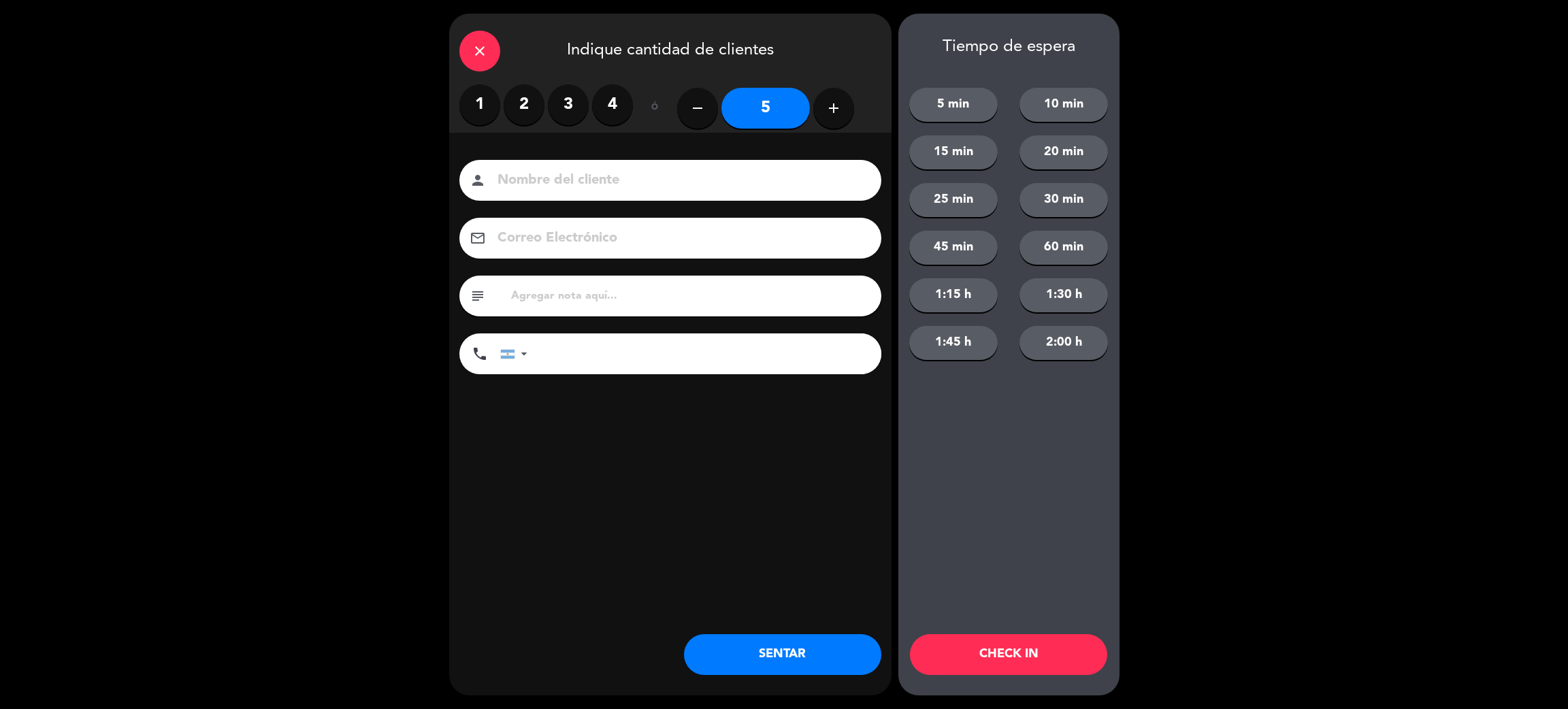
click at [481, 50] on icon "close" at bounding box center [480, 51] width 16 height 16
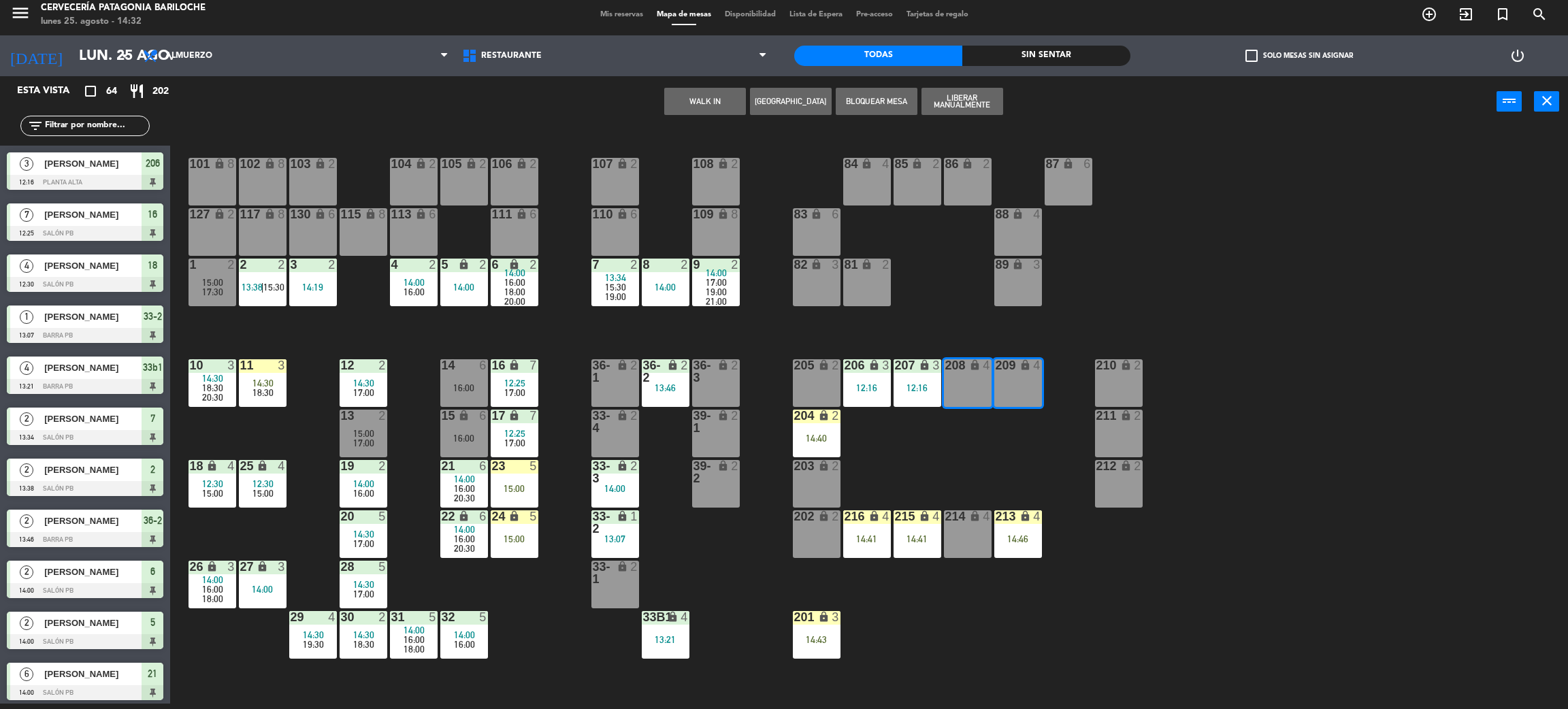
click at [573, 630] on div "101 lock 8 102 lock 8 104 lock 2 105 lock 2 106 lock 2 103 lock 2 107 lock 2 10…" at bounding box center [876, 421] width 1382 height 576
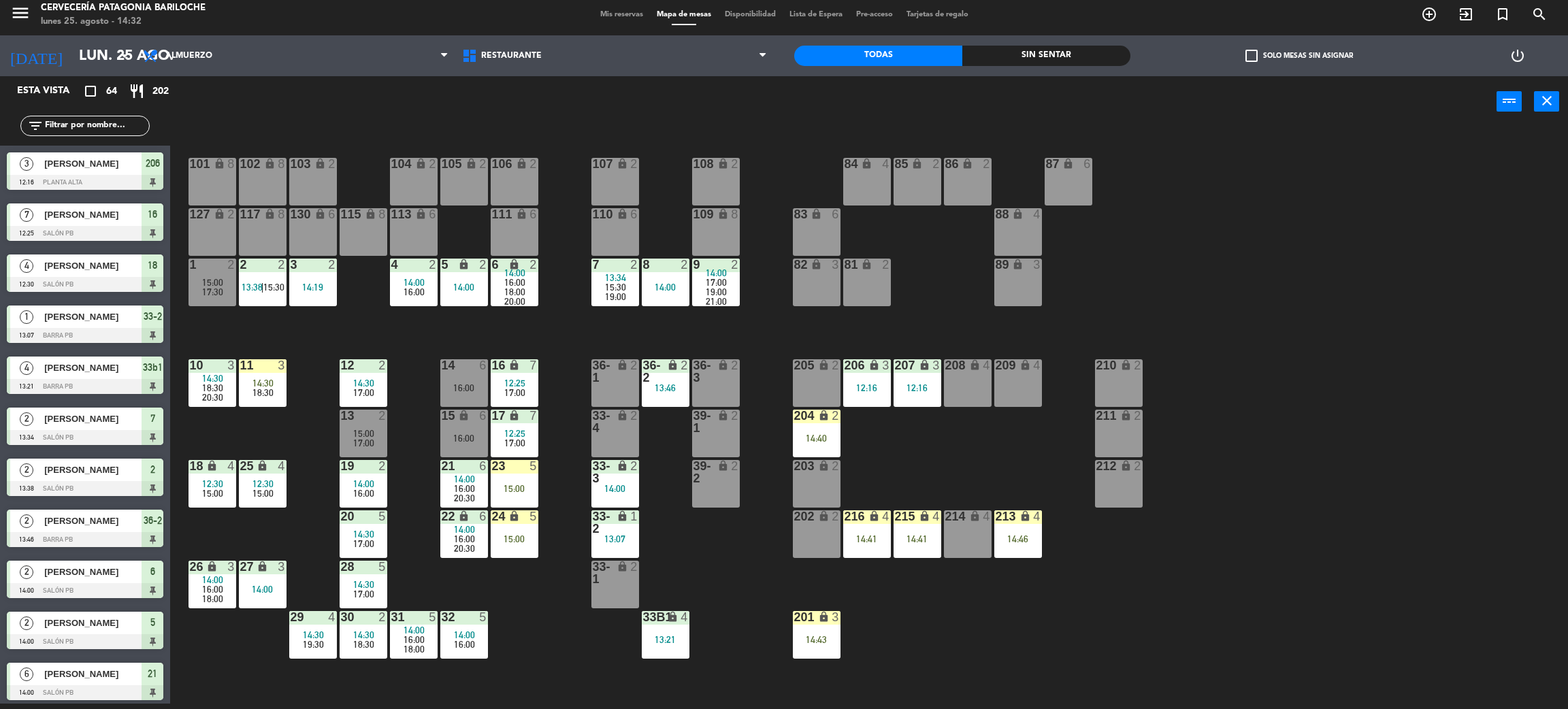
click at [544, 615] on div "101 lock 8 102 lock 8 104 lock 2 105 lock 2 106 lock 2 103 lock 2 107 lock 2 10…" at bounding box center [876, 421] width 1382 height 576
click at [525, 606] on div "101 lock 8 102 lock 8 104 lock 2 105 lock 2 106 lock 2 103 lock 2 107 lock 2 10…" at bounding box center [876, 421] width 1382 height 576
click at [385, 342] on div "101 lock 8 102 lock 8 104 lock 2 105 lock 2 106 lock 2 103 lock 2 107 lock 2 10…" at bounding box center [876, 421] width 1382 height 576
click at [259, 380] on span "14:30" at bounding box center [263, 383] width 21 height 11
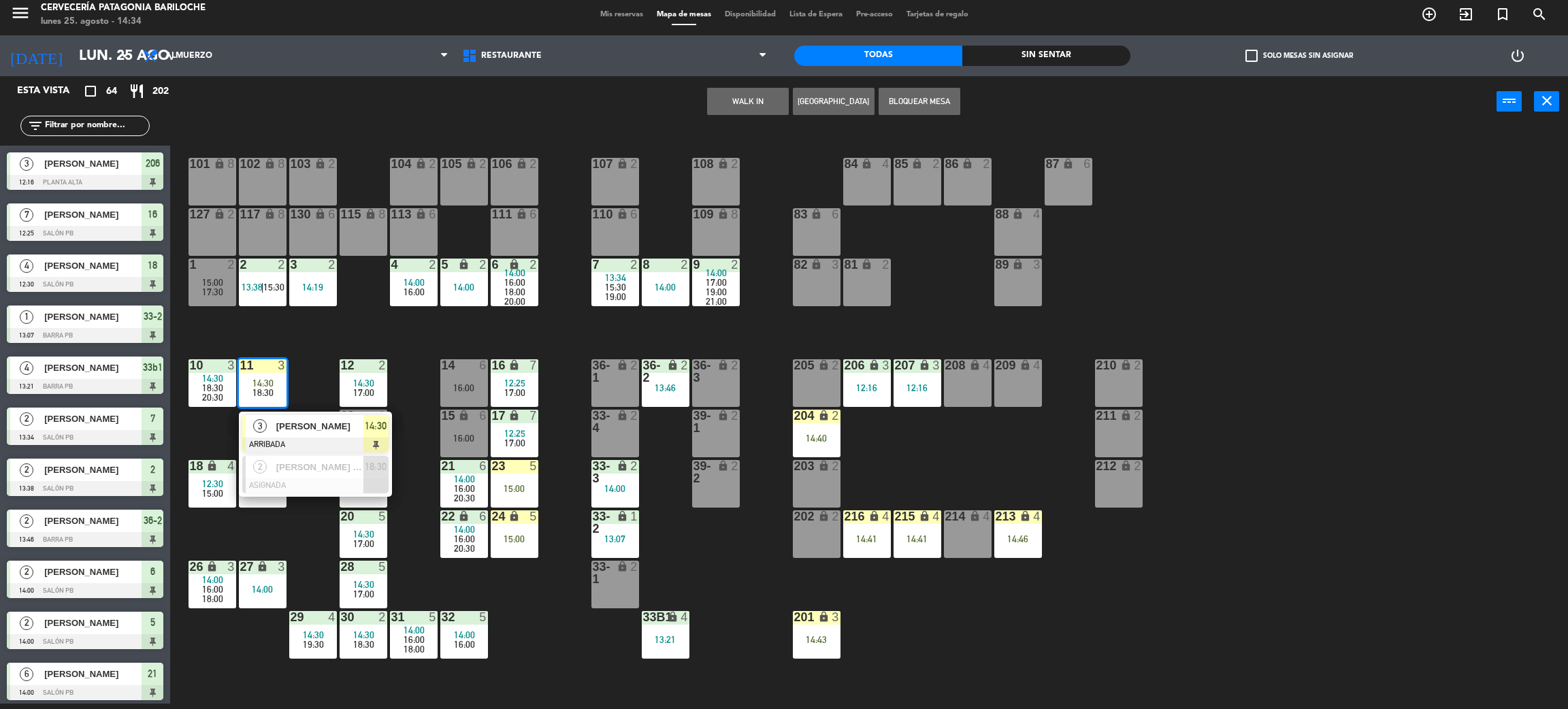
click at [299, 423] on span "[PERSON_NAME]" at bounding box center [320, 426] width 87 height 14
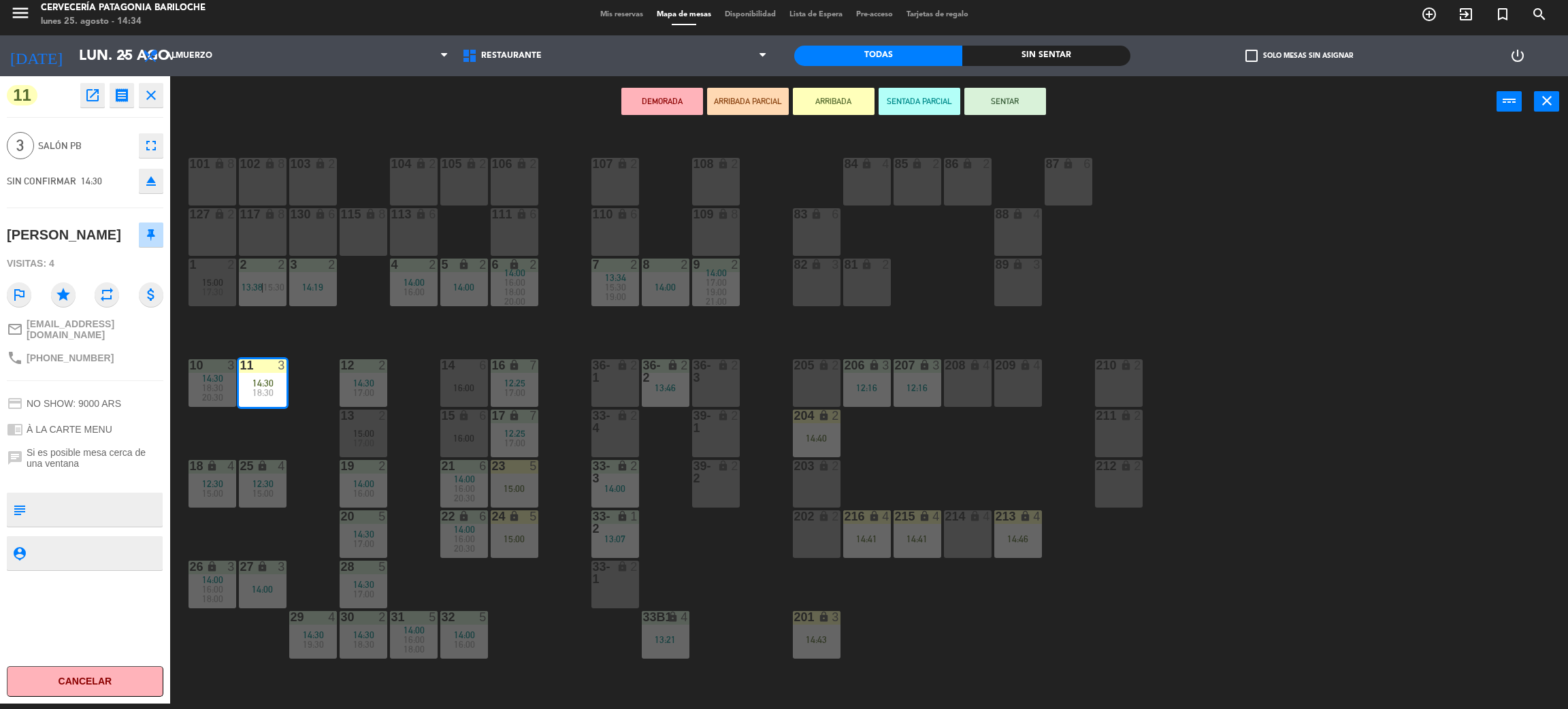
click at [1039, 97] on button "SENTAR" at bounding box center [1005, 102] width 82 height 27
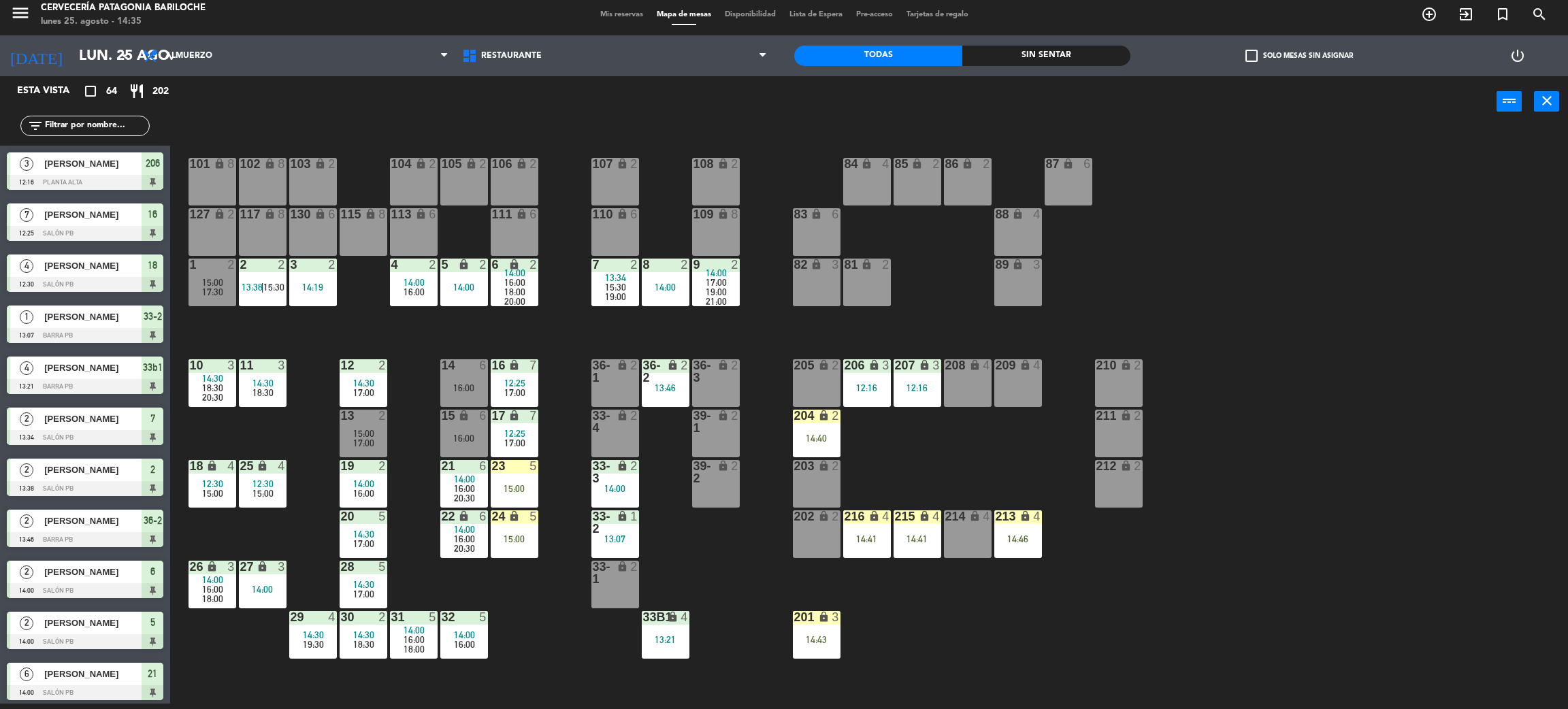
click at [1242, 369] on div "101 lock 8 102 lock 8 104 lock 2 105 lock 2 106 lock 2 103 lock 2 107 lock 2 10…" at bounding box center [876, 421] width 1382 height 576
click at [915, 455] on div "101 lock 8 102 lock 8 104 lock 2 105 lock 2 106 lock 2 103 lock 2 107 lock 2 10…" at bounding box center [876, 421] width 1382 height 576
click at [619, 540] on div "13:07" at bounding box center [615, 539] width 48 height 10
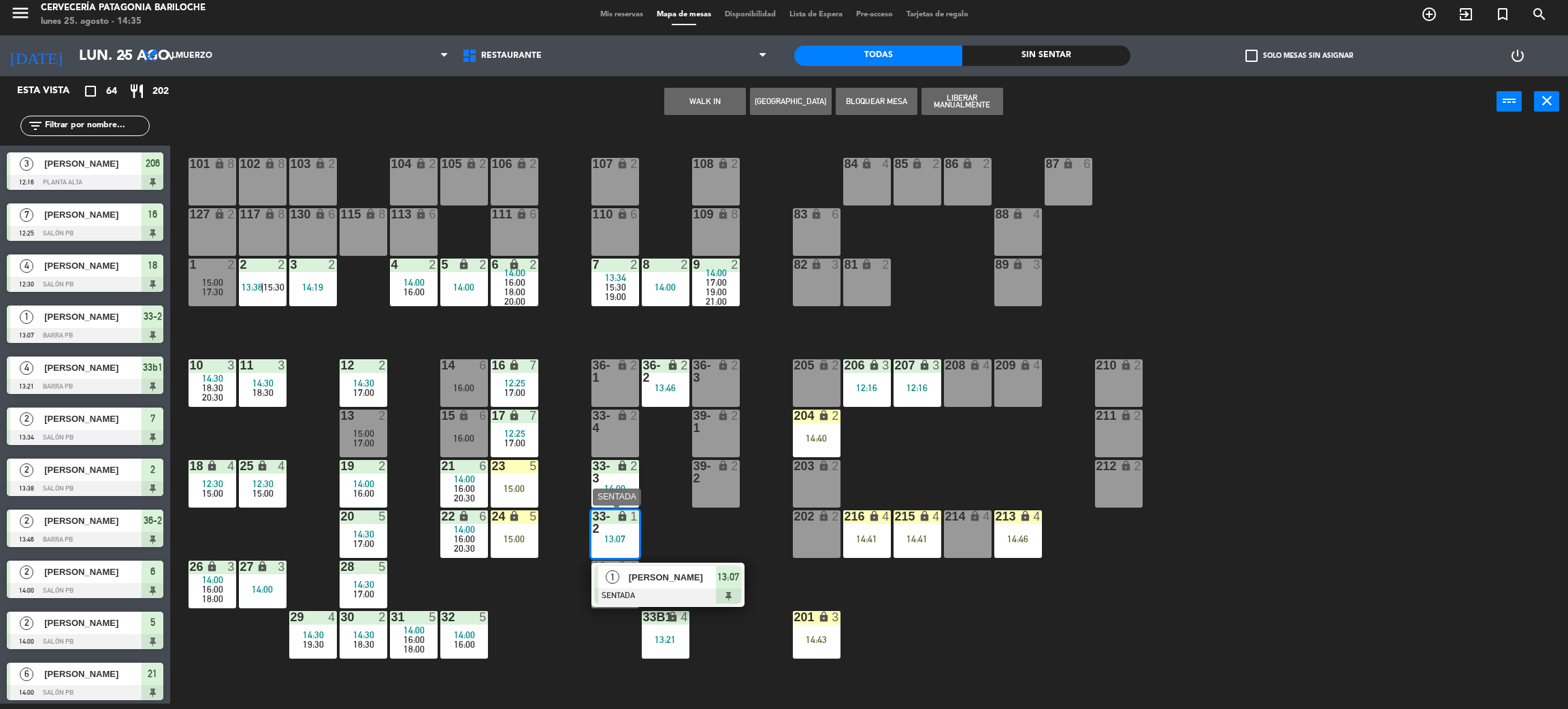
click at [651, 566] on div "[PERSON_NAME]" at bounding box center [672, 577] width 89 height 22
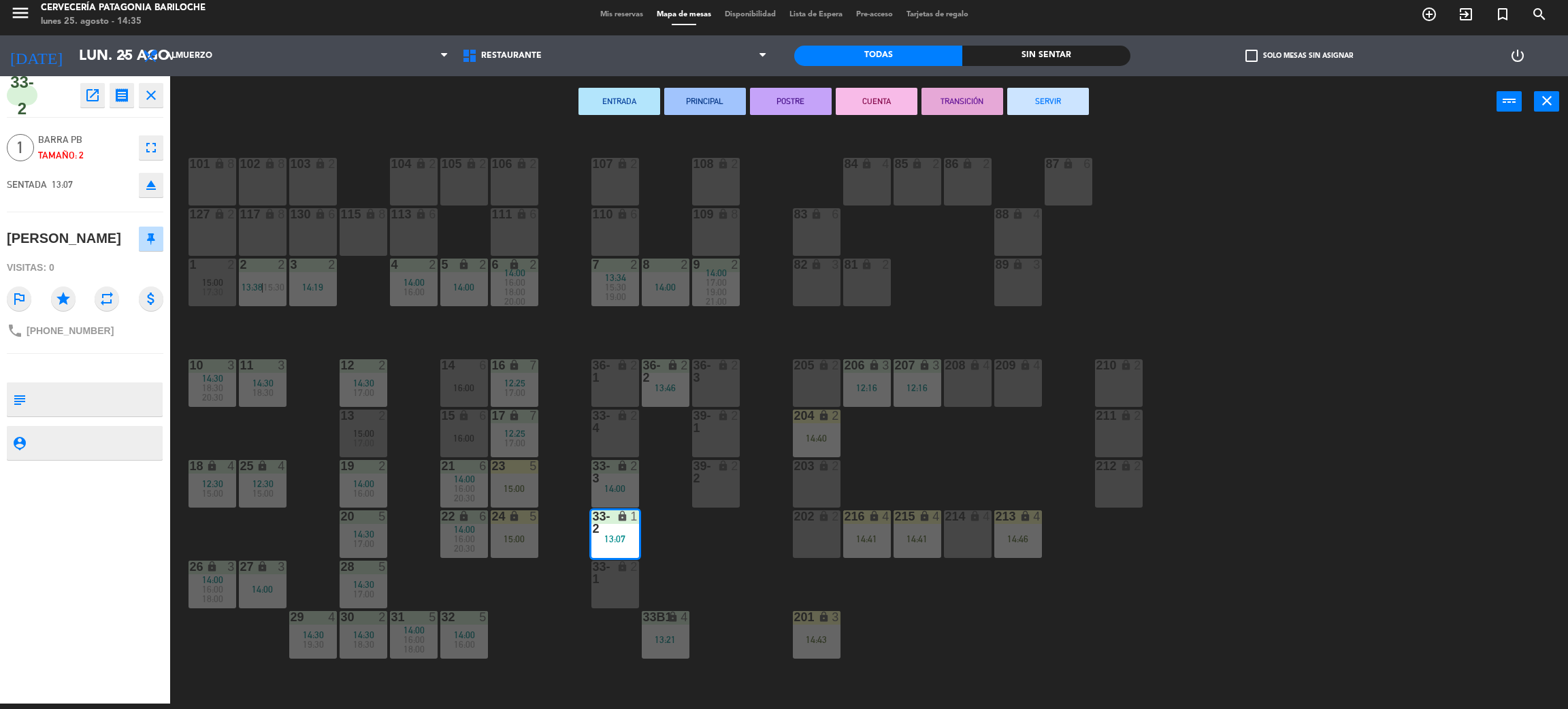
click at [1048, 80] on div "ENTRADA PRINCIPAL POSTRE CUENTA TRANSICIÓN SERVIR power_input close" at bounding box center [833, 102] width 1327 height 52
click at [1049, 106] on button "SERVIR" at bounding box center [1048, 102] width 82 height 27
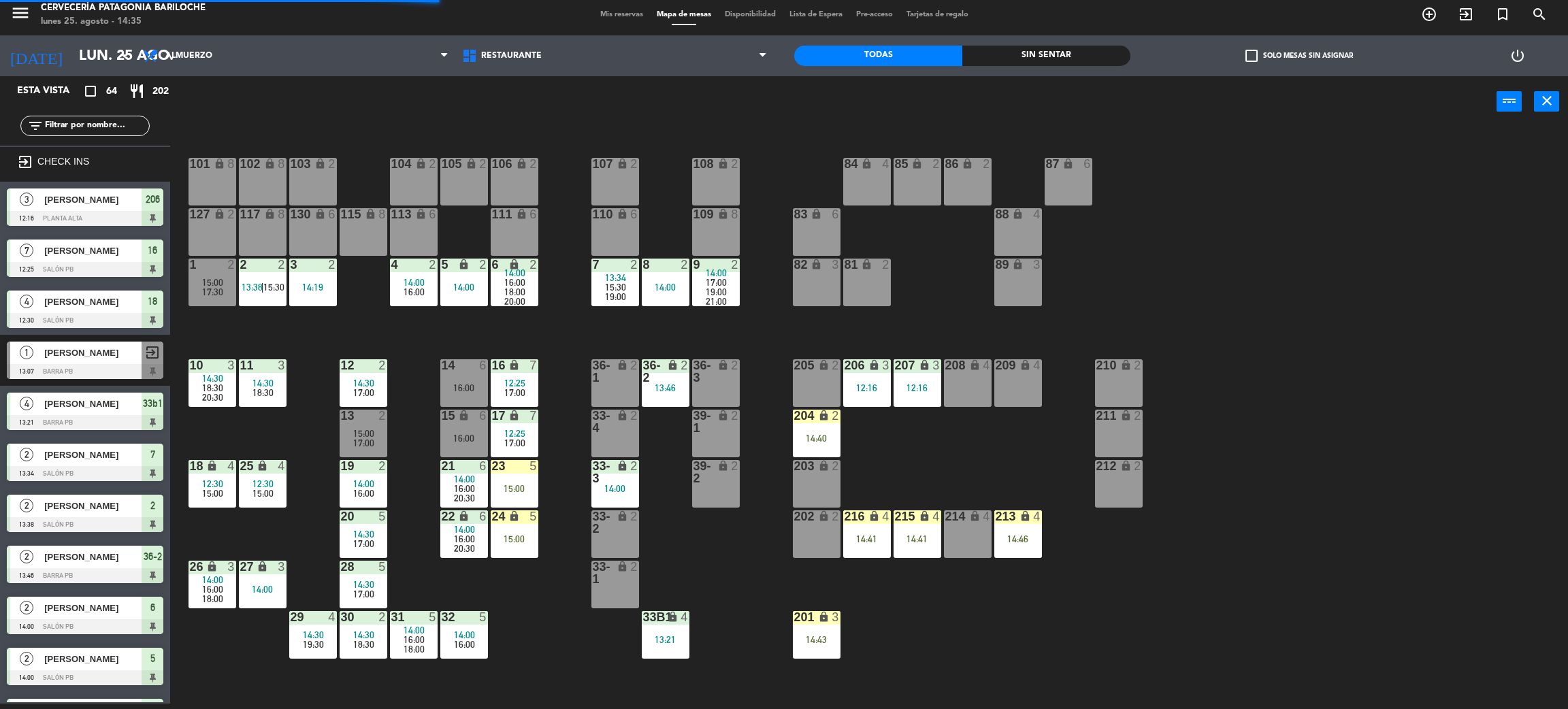
click at [716, 567] on div "101 lock 8 102 lock 8 104 lock 2 105 lock 2 106 lock 2 103 lock 2 107 lock 2 10…" at bounding box center [876, 421] width 1382 height 576
click at [514, 643] on div "101 lock 8 102 lock 8 104 lock 2 105 lock 2 106 lock 2 103 lock 2 107 lock 2 10…" at bounding box center [876, 421] width 1382 height 576
click at [557, 333] on div "101 lock 8 102 lock 8 104 lock 2 105 lock 2 106 lock 2 103 lock 2 107 lock 2 10…" at bounding box center [876, 421] width 1382 height 576
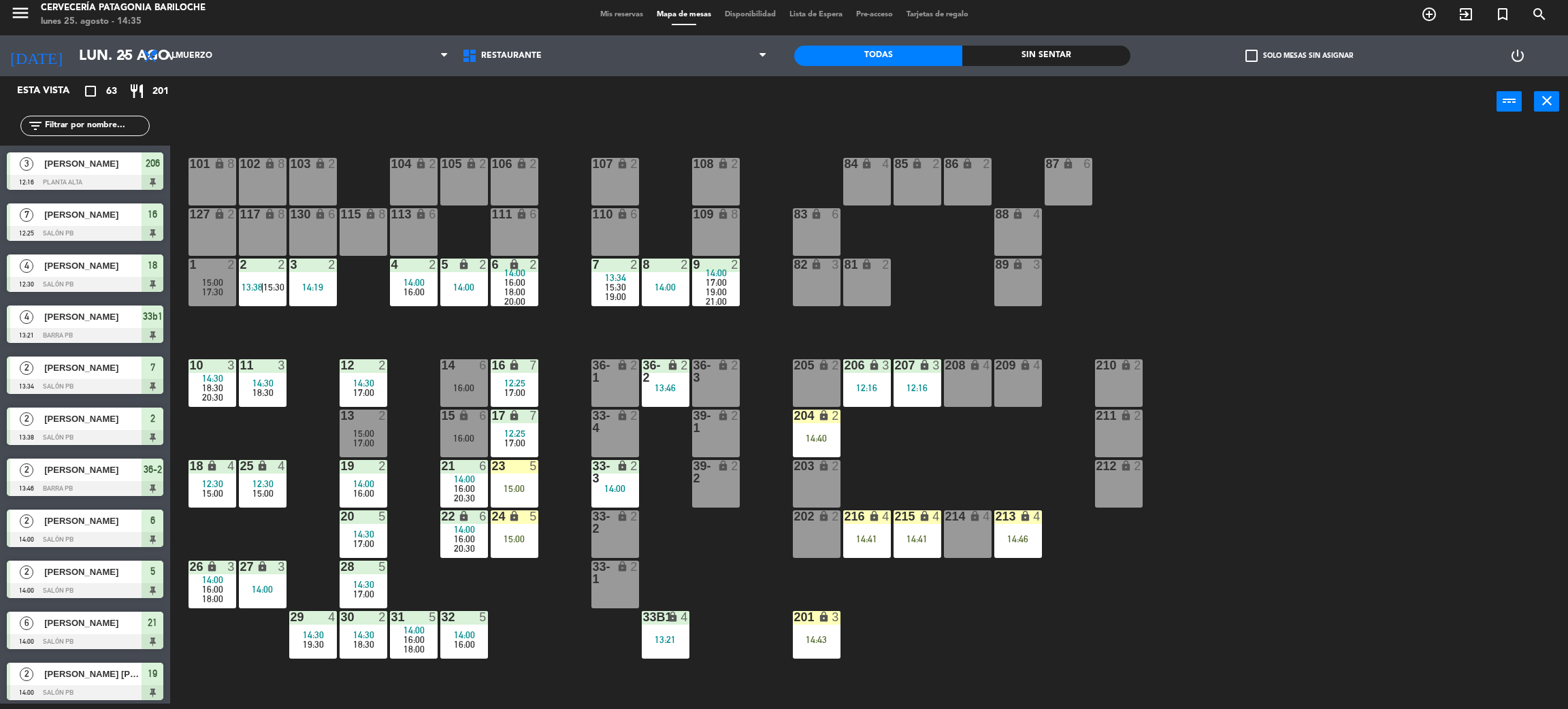
click at [522, 607] on div "101 lock 8 102 lock 8 104 lock 2 105 lock 2 106 lock 2 103 lock 2 107 lock 2 10…" at bounding box center [876, 421] width 1382 height 576
click at [276, 525] on div "101 lock 8 102 lock 8 104 lock 2 105 lock 2 106 lock 2 103 lock 2 107 lock 2 10…" at bounding box center [876, 421] width 1382 height 576
click at [921, 618] on div "101 lock 8 102 lock 8 104 lock 2 105 lock 2 106 lock 2 103 lock 2 107 lock 2 10…" at bounding box center [876, 421] width 1382 height 576
click at [825, 440] on div "14:40" at bounding box center [817, 438] width 48 height 10
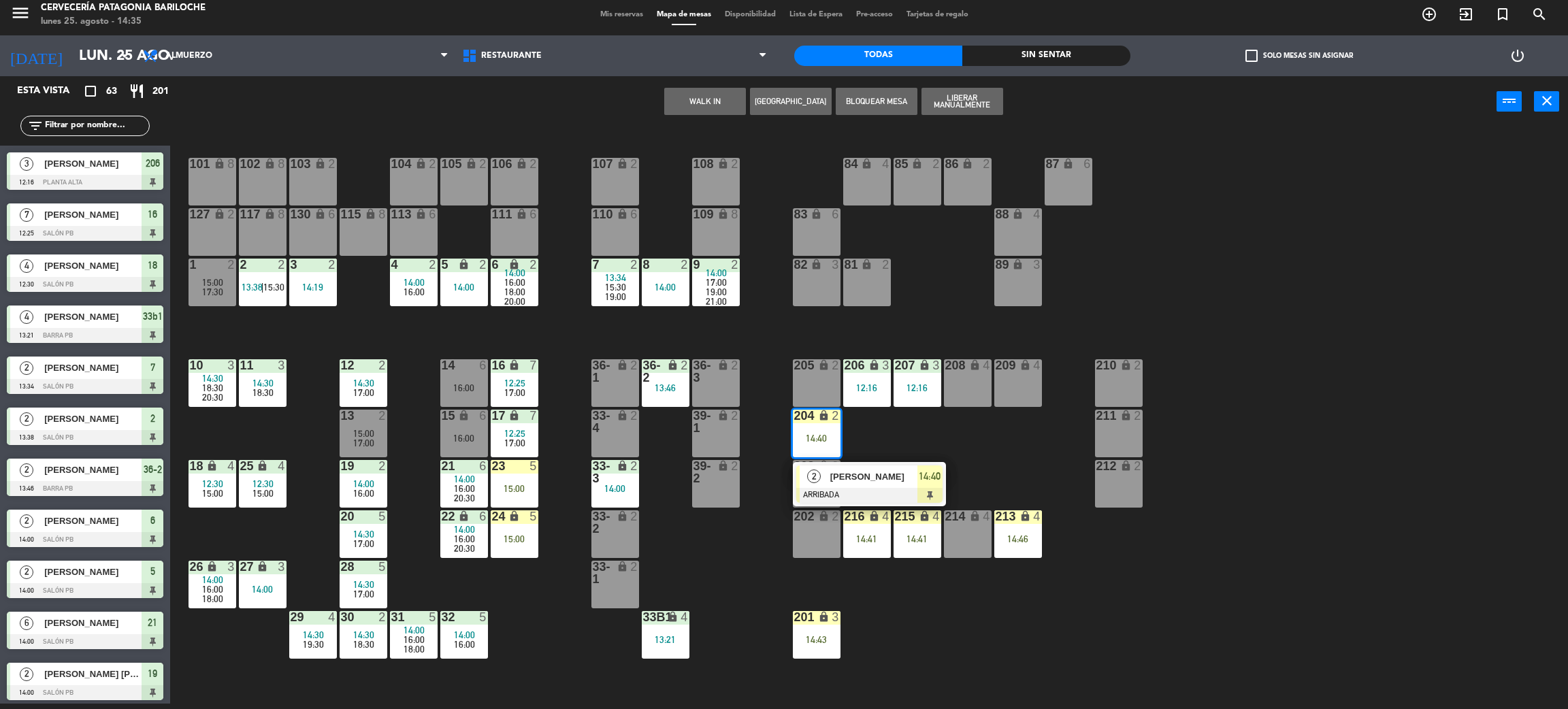
click at [881, 440] on div "101 lock 8 102 lock 8 104 lock 2 105 lock 2 106 lock 2 103 lock 2 107 lock 2 10…" at bounding box center [876, 421] width 1382 height 576
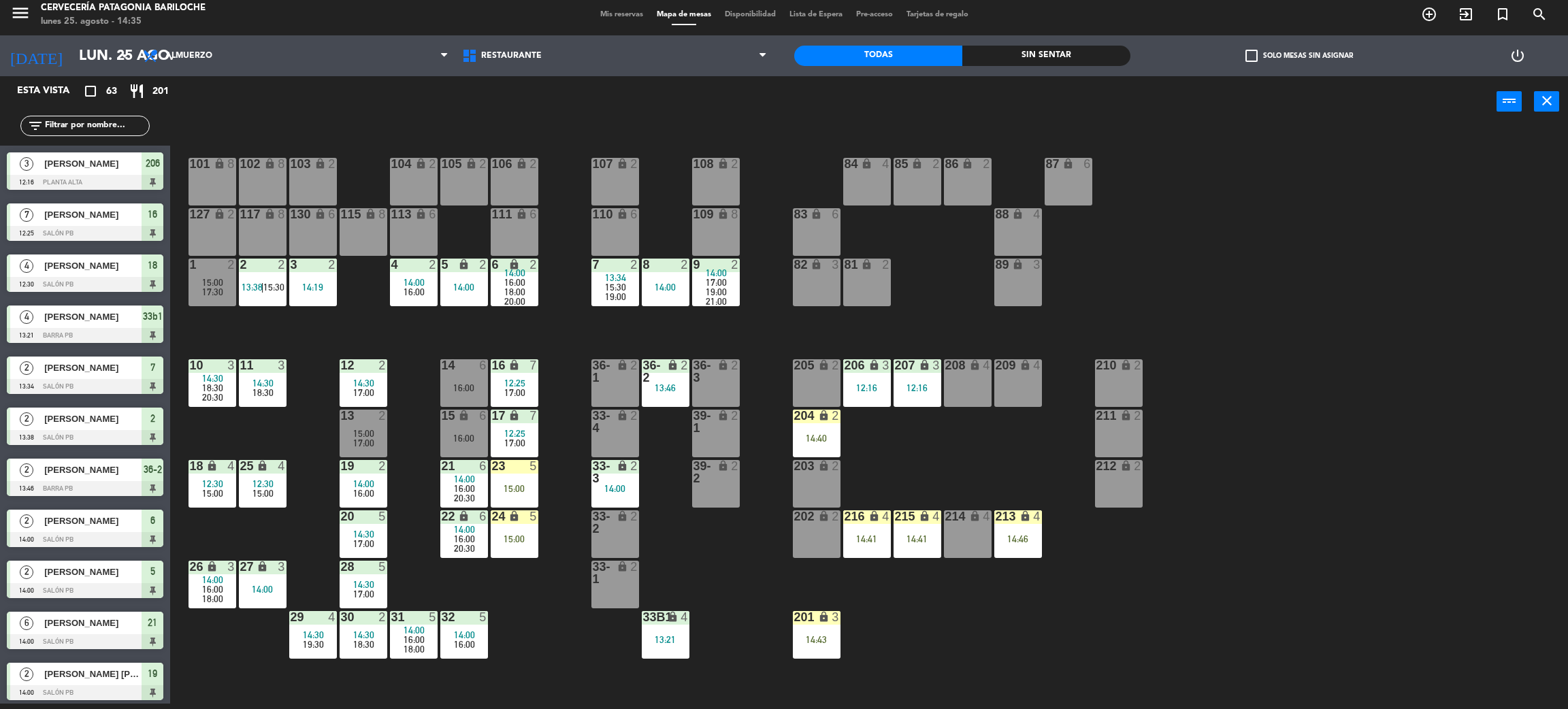
click at [816, 440] on div "14:40" at bounding box center [817, 438] width 48 height 10
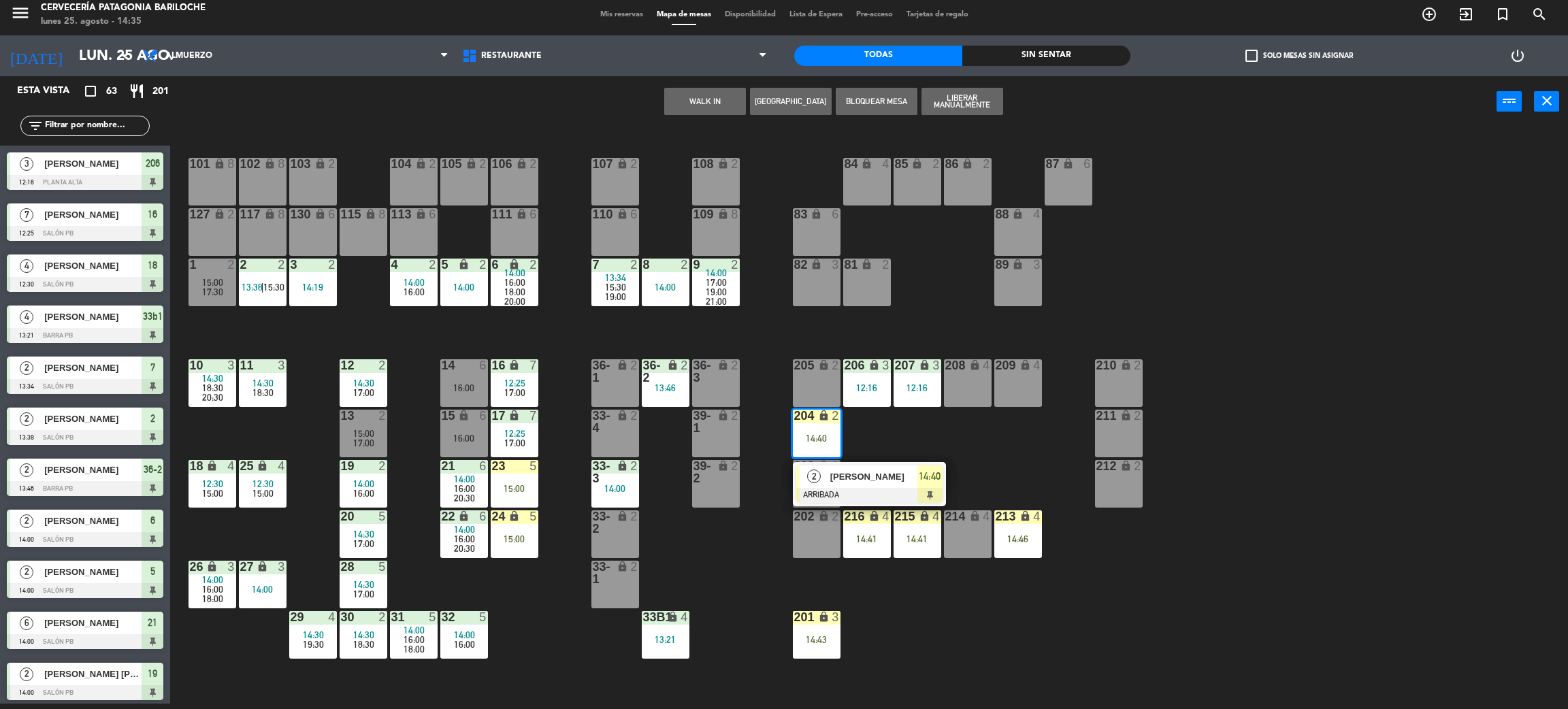
click at [873, 484] on div "[PERSON_NAME]" at bounding box center [874, 477] width 89 height 22
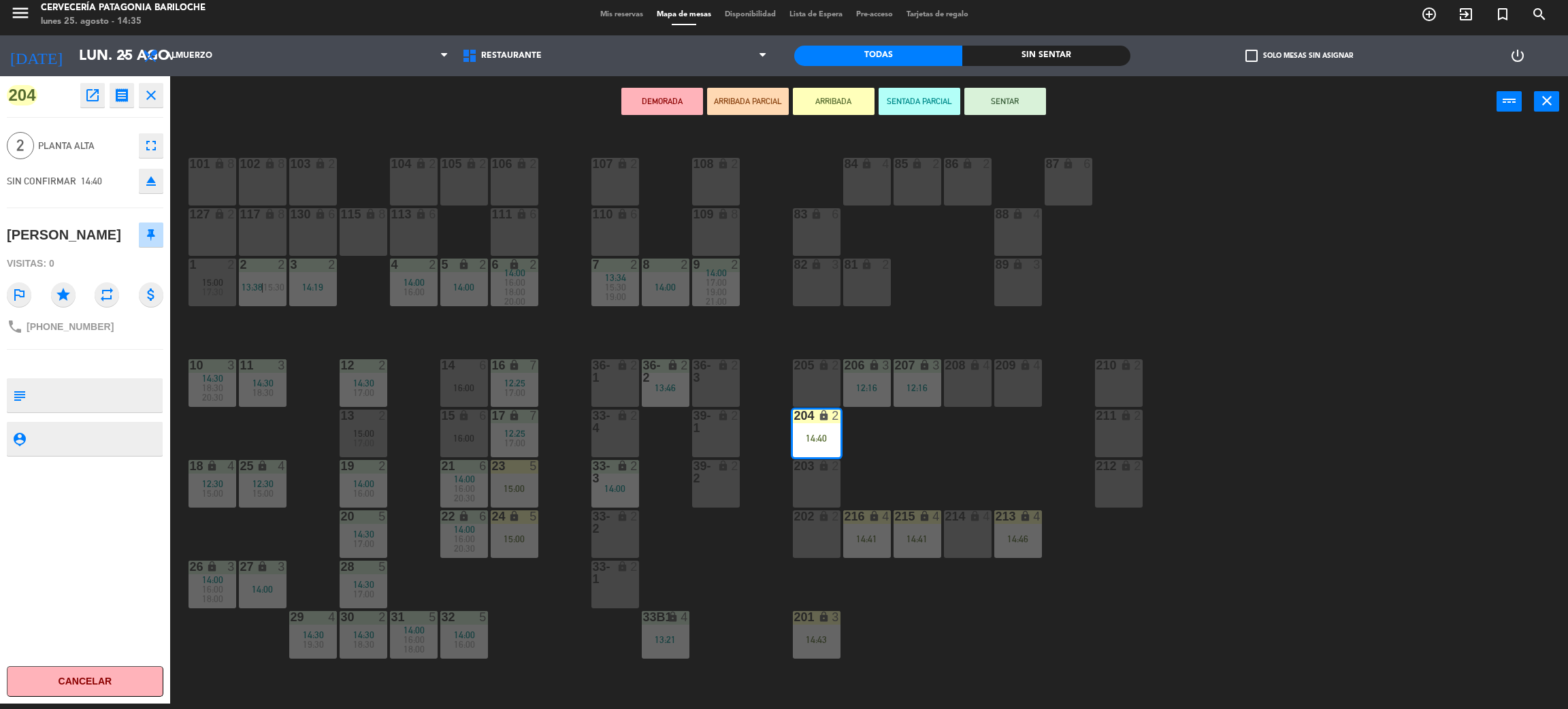
click at [814, 382] on div "205 lock 2" at bounding box center [817, 383] width 48 height 48
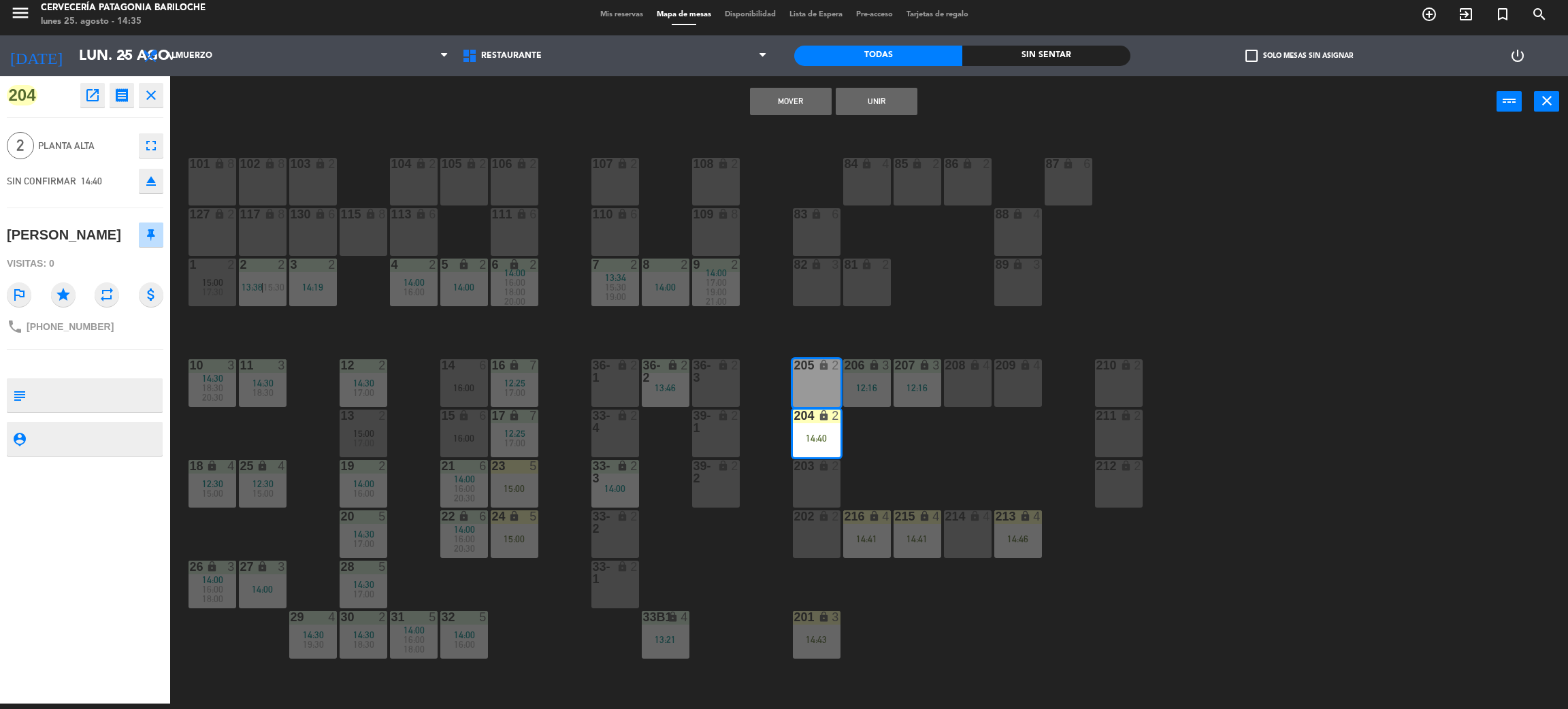
click at [806, 104] on button "Mover" at bounding box center [791, 102] width 82 height 27
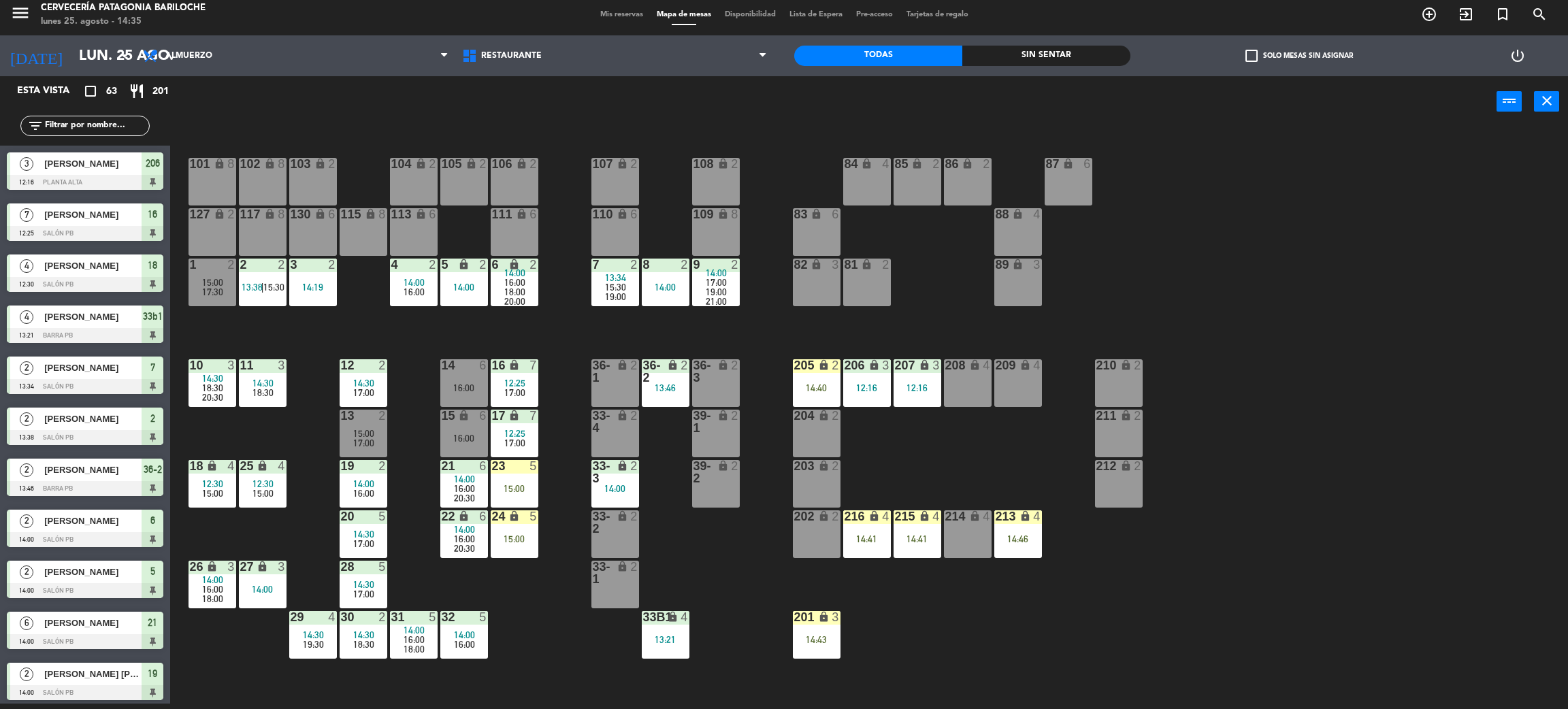
click at [900, 451] on div "101 lock 8 102 lock 8 104 lock 2 105 lock 2 106 lock 2 103 lock 2 107 lock 2 10…" at bounding box center [876, 421] width 1382 height 576
click at [981, 645] on div "101 lock 8 102 lock 8 104 lock 2 105 lock 2 106 lock 2 103 lock 2 107 lock 2 10…" at bounding box center [876, 421] width 1382 height 576
click at [808, 383] on div "14:40" at bounding box center [817, 388] width 48 height 10
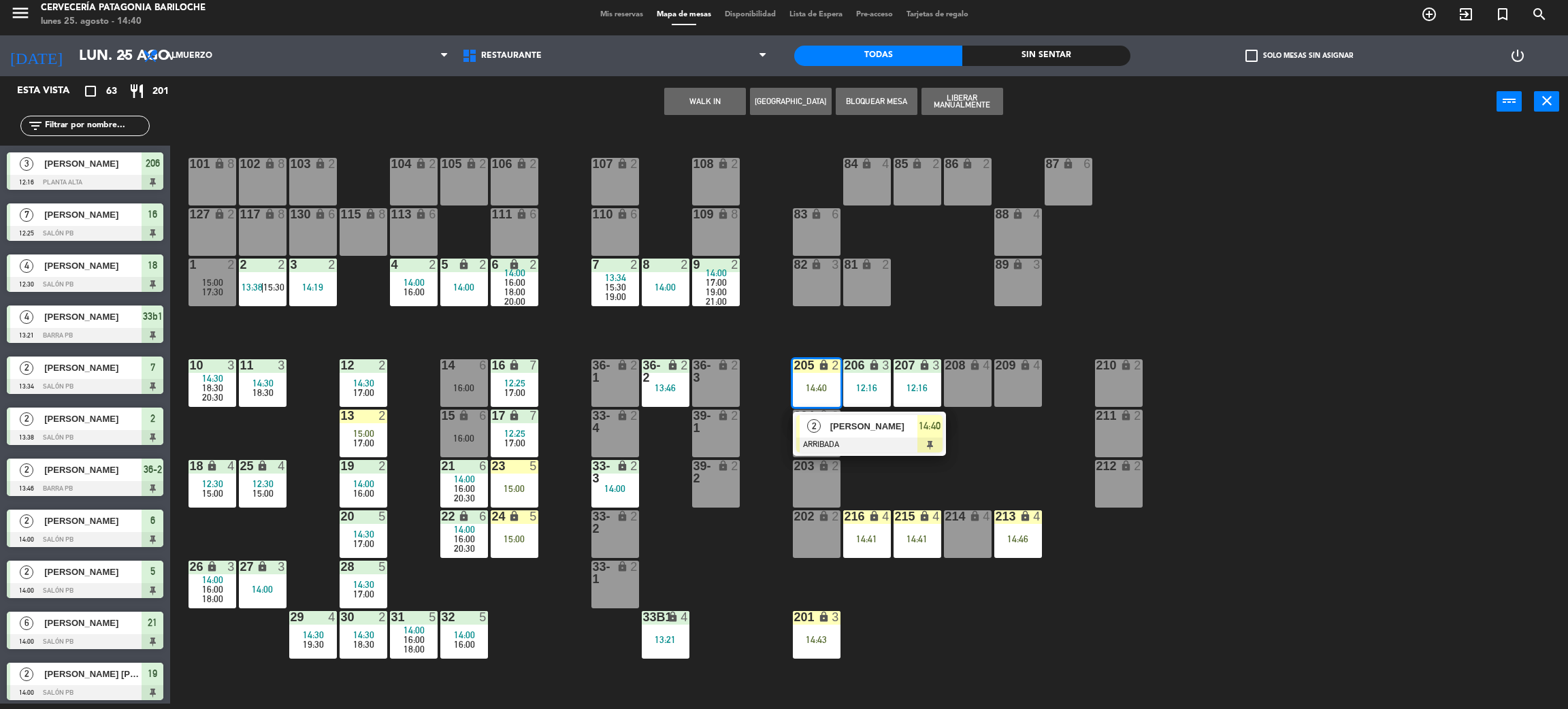
click at [873, 431] on span "[PERSON_NAME]" at bounding box center [874, 426] width 87 height 14
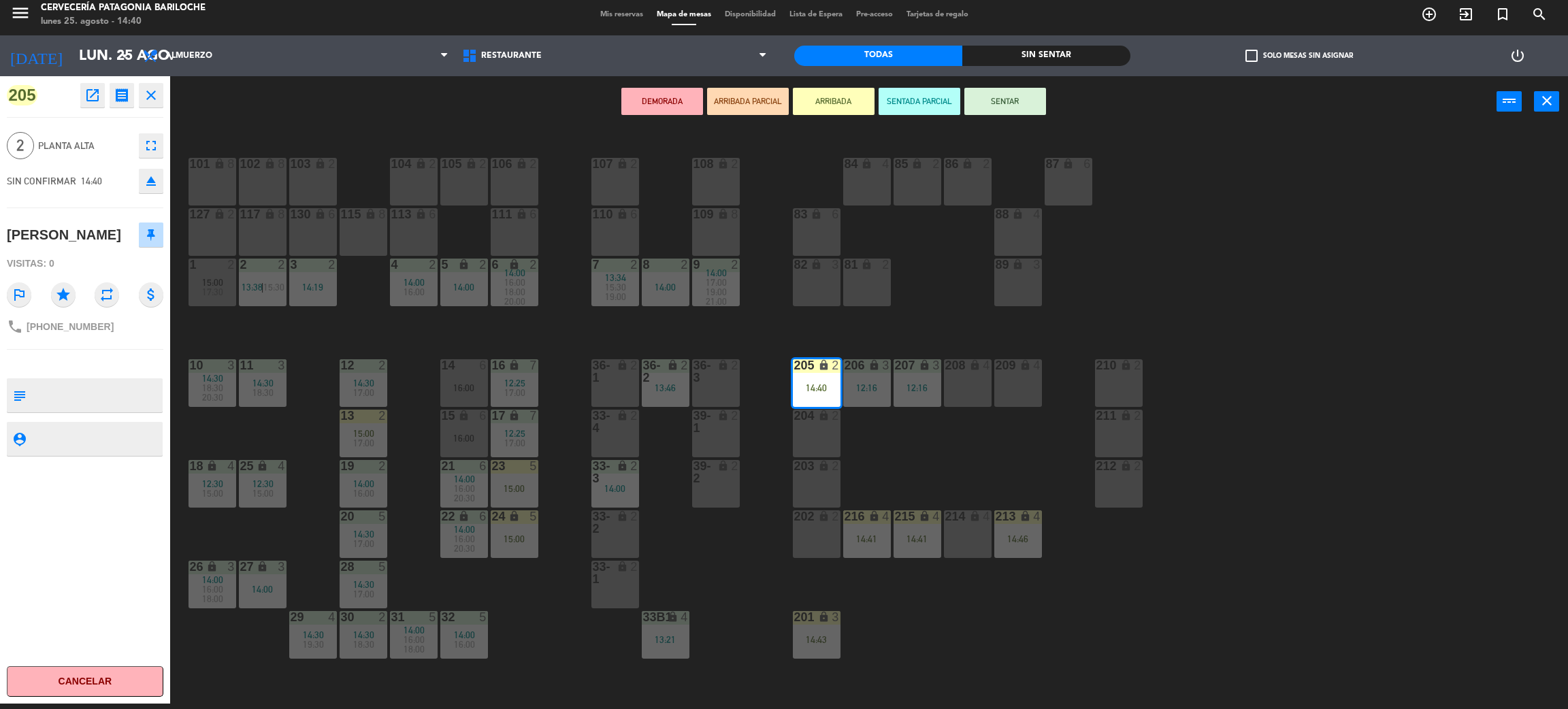
click at [1009, 97] on button "SENTAR" at bounding box center [1005, 102] width 82 height 27
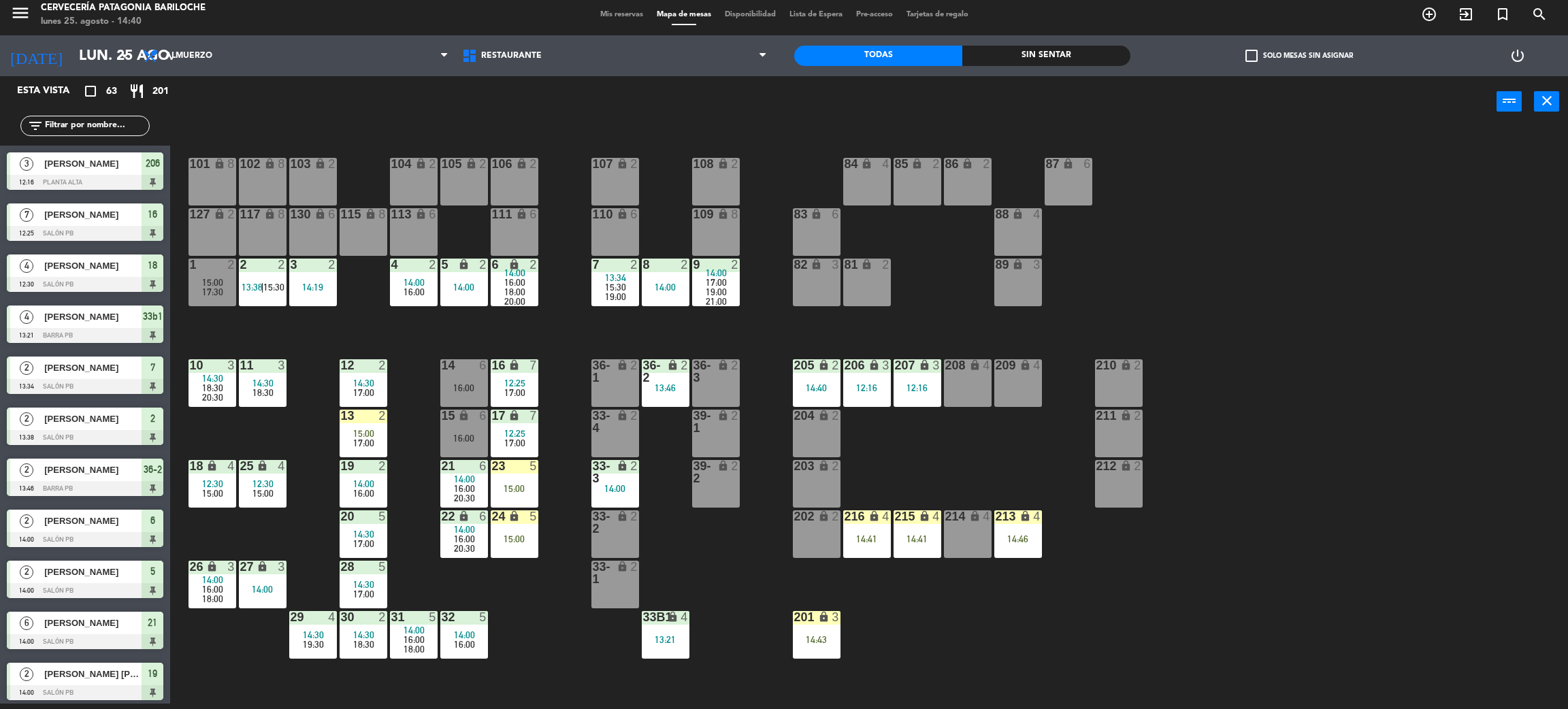
click at [1028, 471] on div "101 lock 8 102 lock 8 104 lock 2 105 lock 2 106 lock 2 103 lock 2 107 lock 2 10…" at bounding box center [876, 421] width 1382 height 576
click at [904, 543] on div "215 lock 4 14:41" at bounding box center [917, 534] width 48 height 48
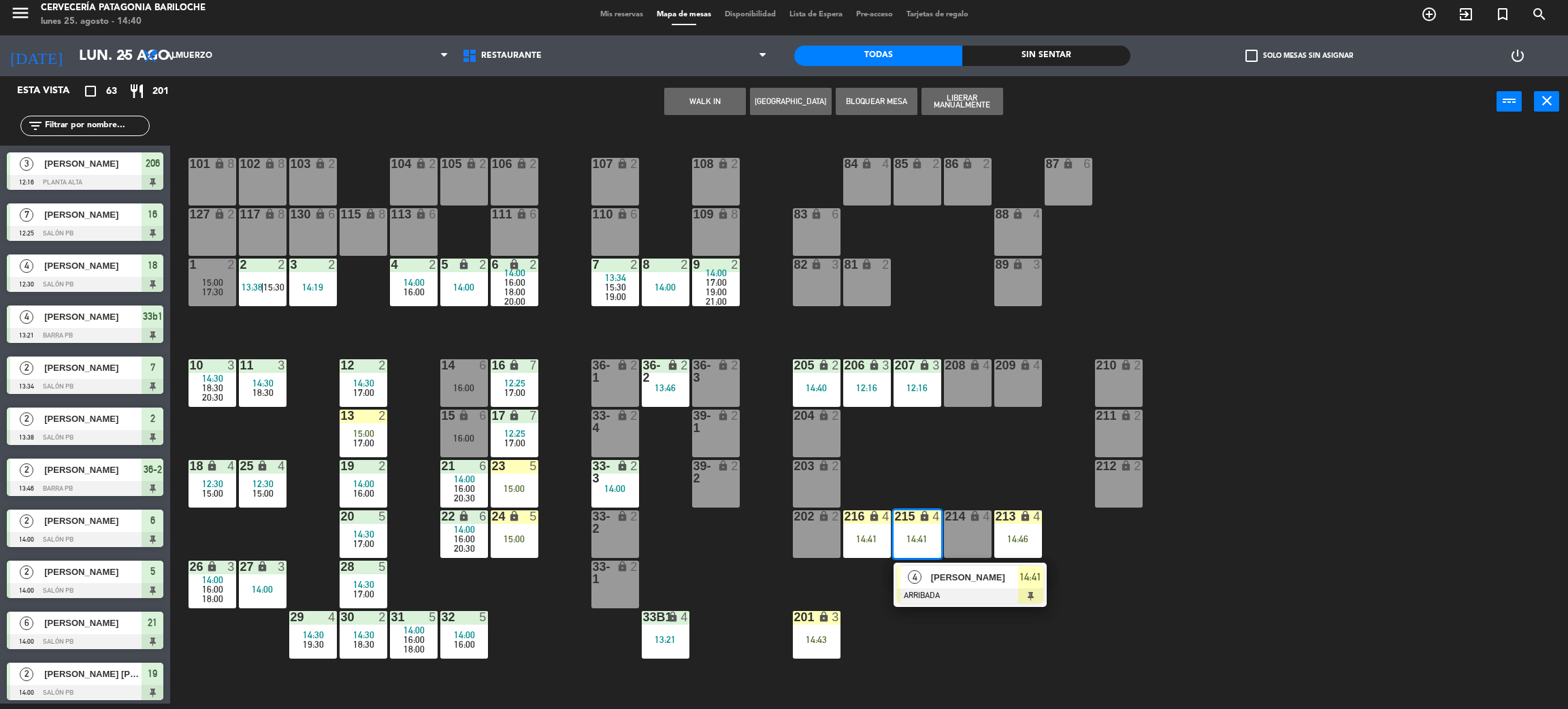
click at [937, 577] on span "[PERSON_NAME]" at bounding box center [975, 577] width 87 height 14
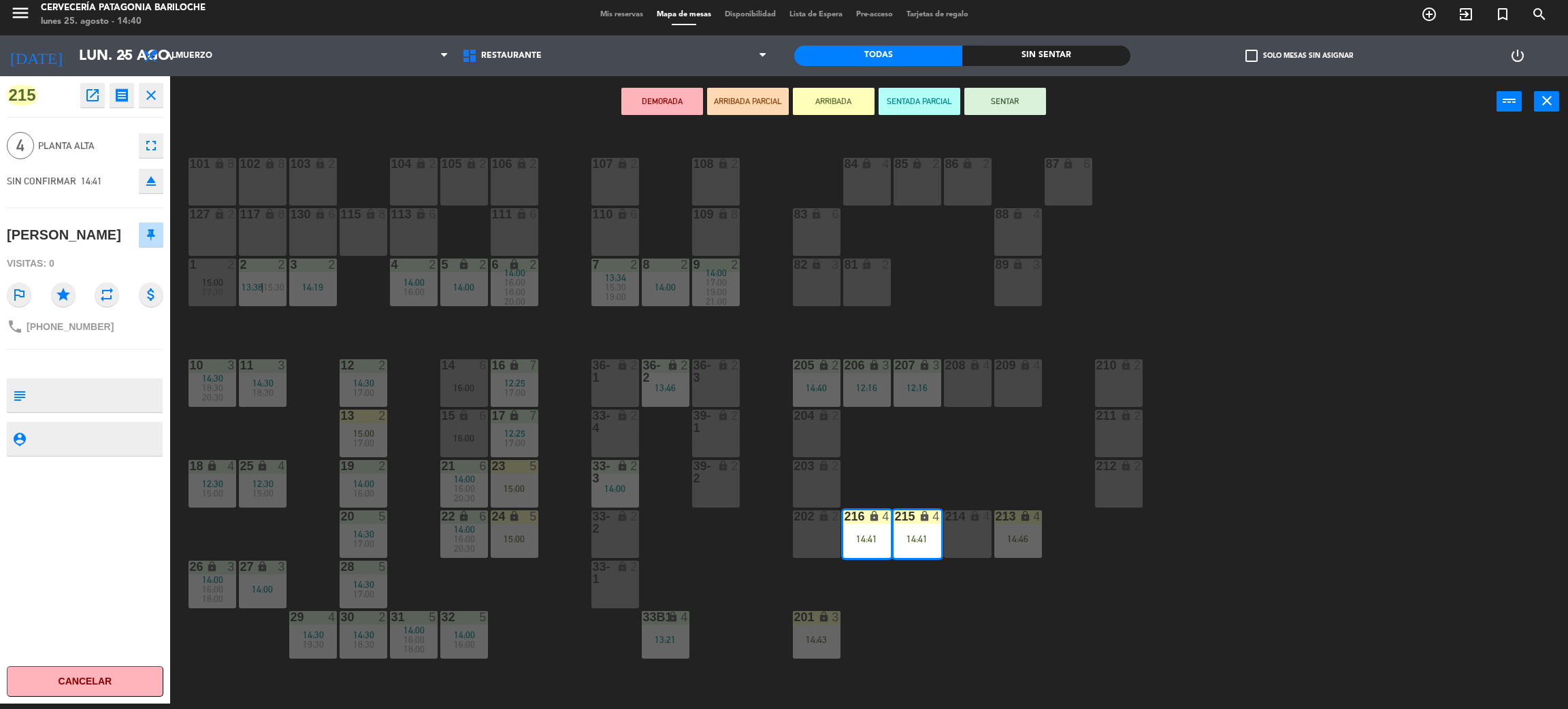
click at [93, 325] on span "+541162363082" at bounding box center [70, 327] width 87 height 11
copy div "phone"
click at [725, 554] on div "101 lock 8 102 lock 8 104 lock 2 105 lock 2 106 lock 2 103 lock 2 107 lock 2 10…" at bounding box center [876, 421] width 1382 height 576
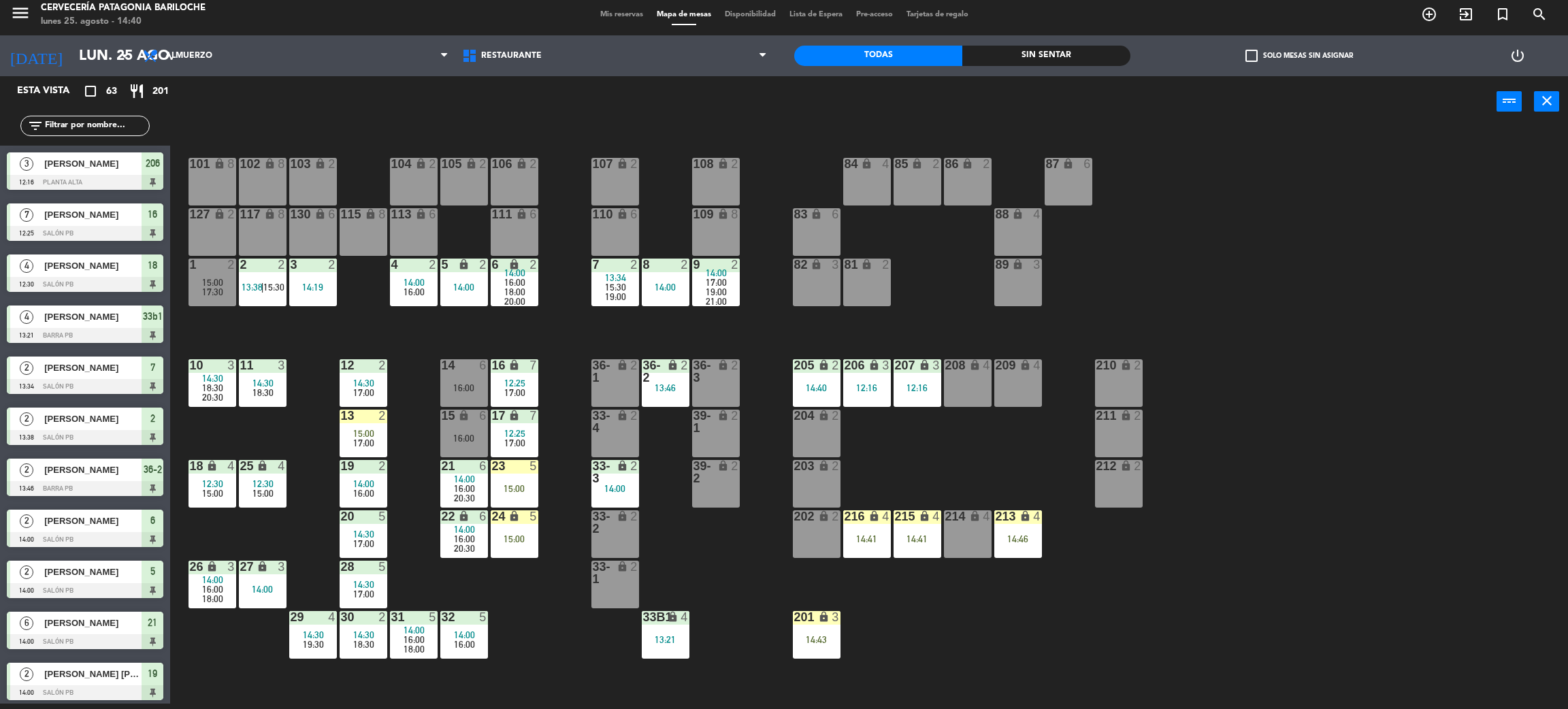
click at [99, 130] on input "text" at bounding box center [96, 126] width 106 height 15
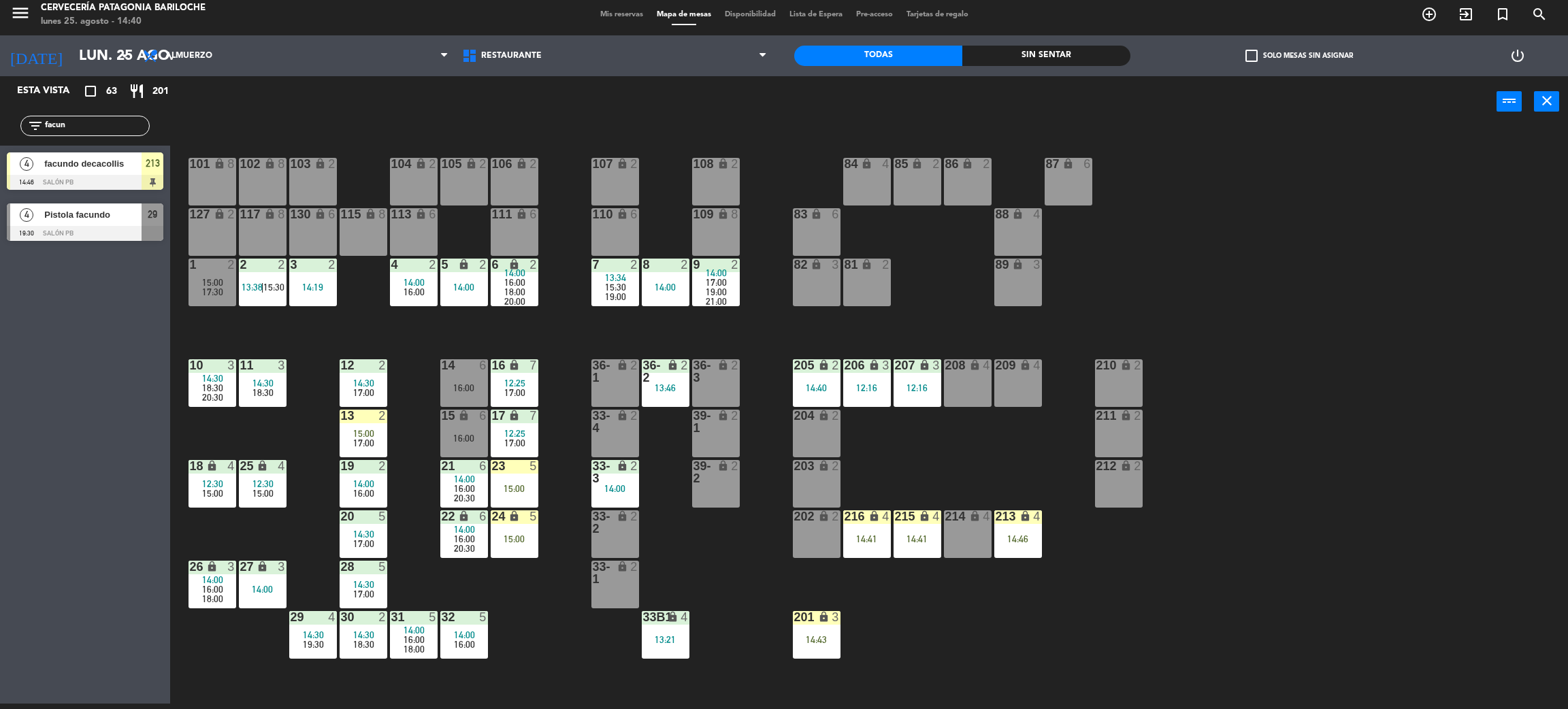
type input "facun"
click at [115, 316] on div "Esta vista crop_square 63 restaurant 201 filter_list facun 4 facundo decacollis…" at bounding box center [85, 390] width 171 height 627
click at [325, 342] on div "101 lock 8 102 lock 8 104 lock 2 105 lock 2 106 lock 2 103 lock 2 107 lock 2 10…" at bounding box center [876, 421] width 1382 height 576
click at [63, 175] on div at bounding box center [85, 182] width 157 height 15
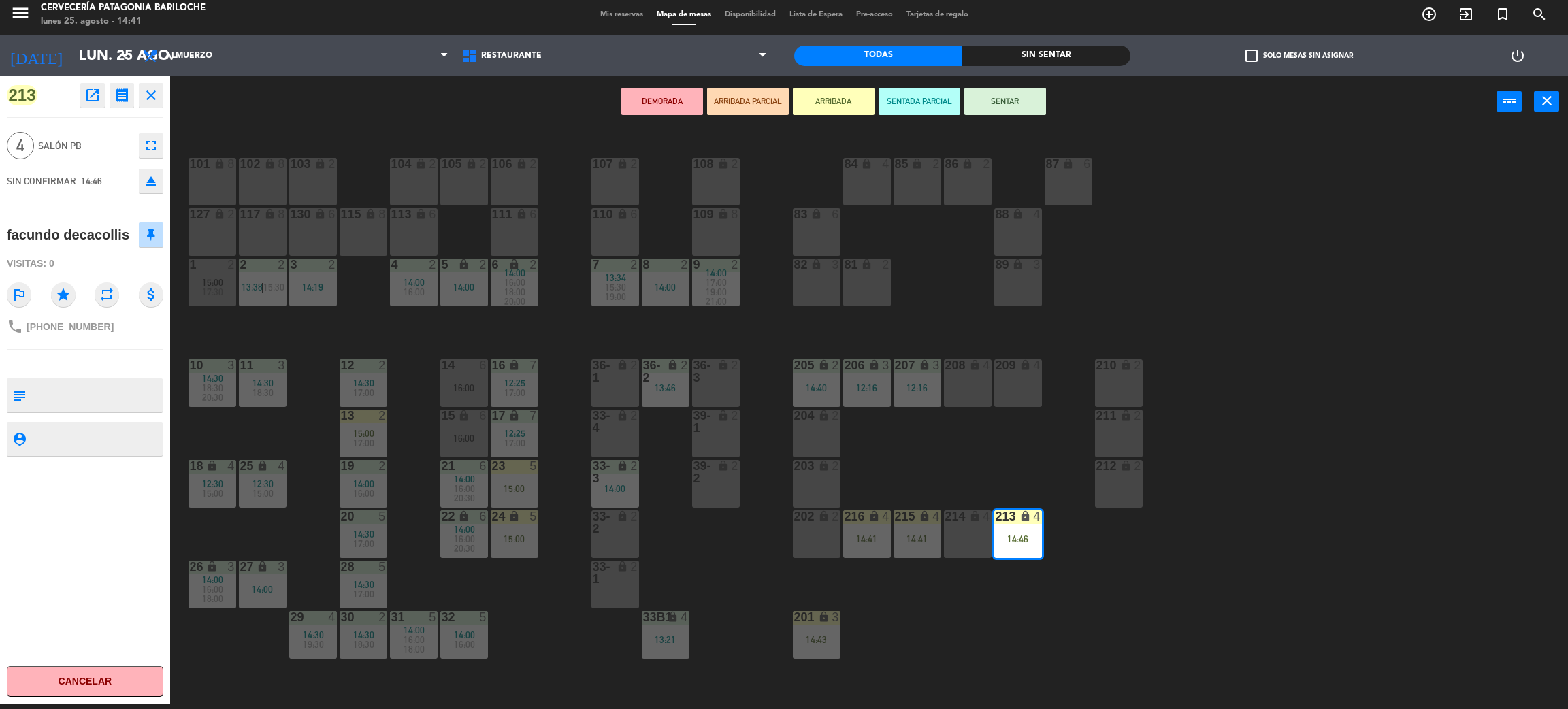
click at [971, 440] on div "101 lock 8 102 lock 8 104 lock 2 105 lock 2 106 lock 2 103 lock 2 107 lock 2 10…" at bounding box center [876, 421] width 1382 height 576
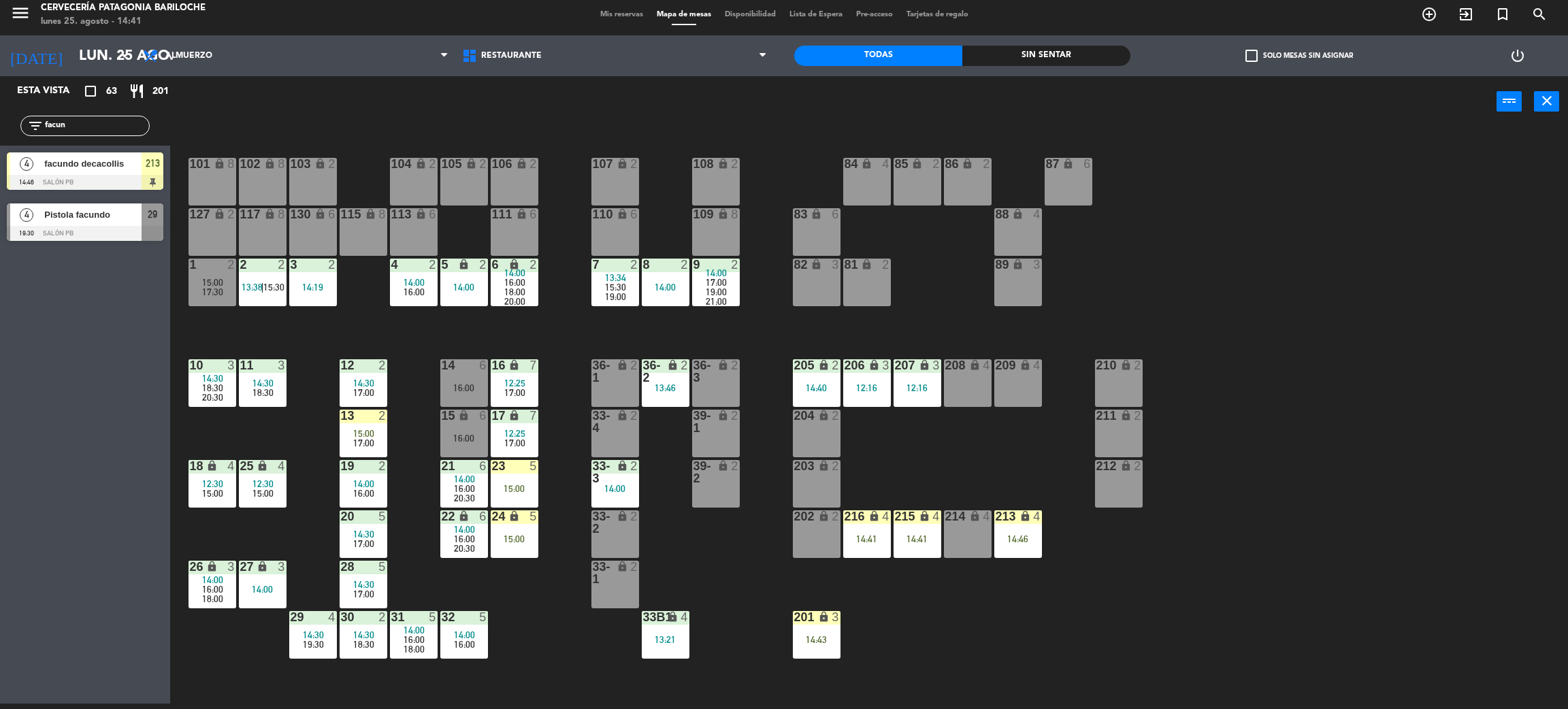
click at [1018, 540] on div "14:46" at bounding box center [1018, 539] width 48 height 10
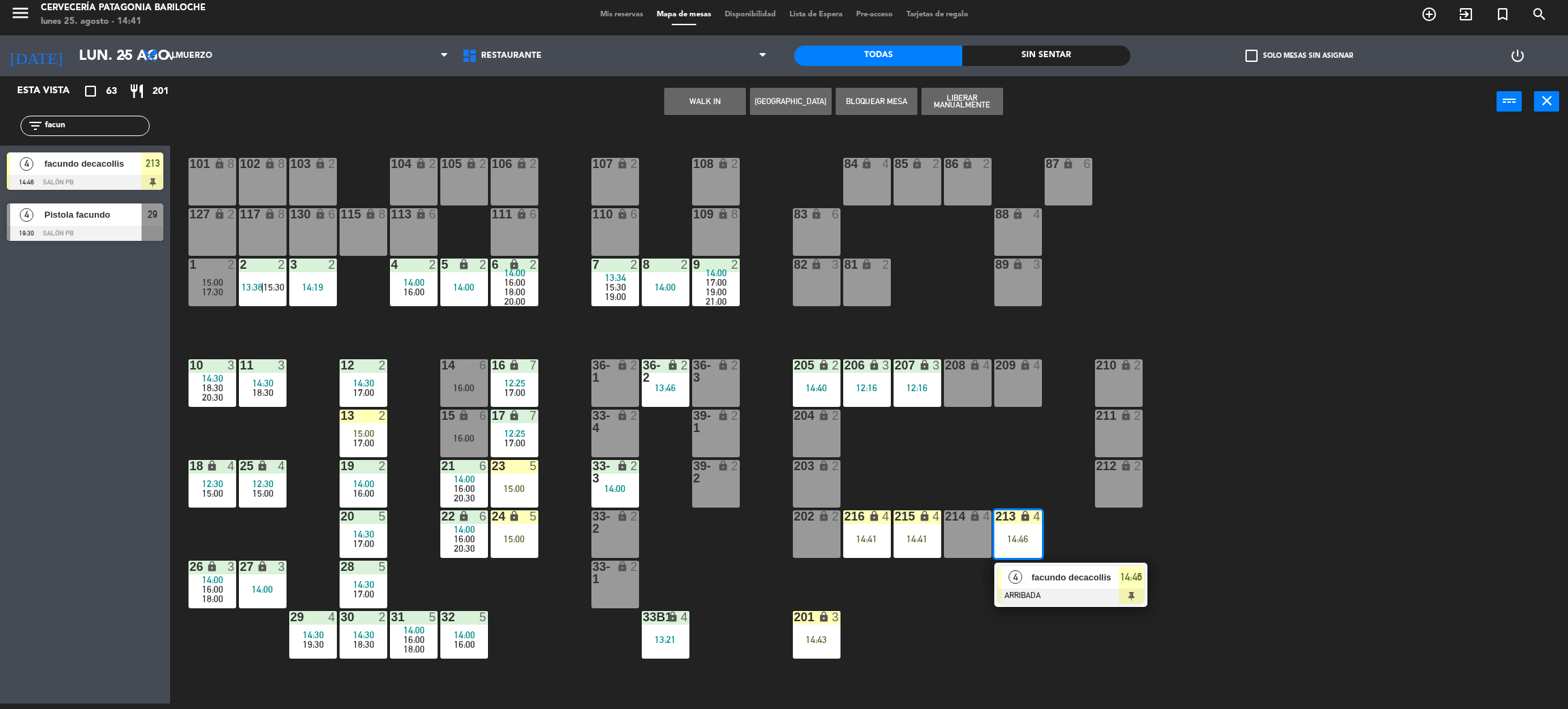
click at [949, 614] on div "101 lock 8 102 lock 8 104 lock 2 105 lock 2 106 lock 2 103 lock 2 107 lock 2 10…" at bounding box center [876, 421] width 1382 height 576
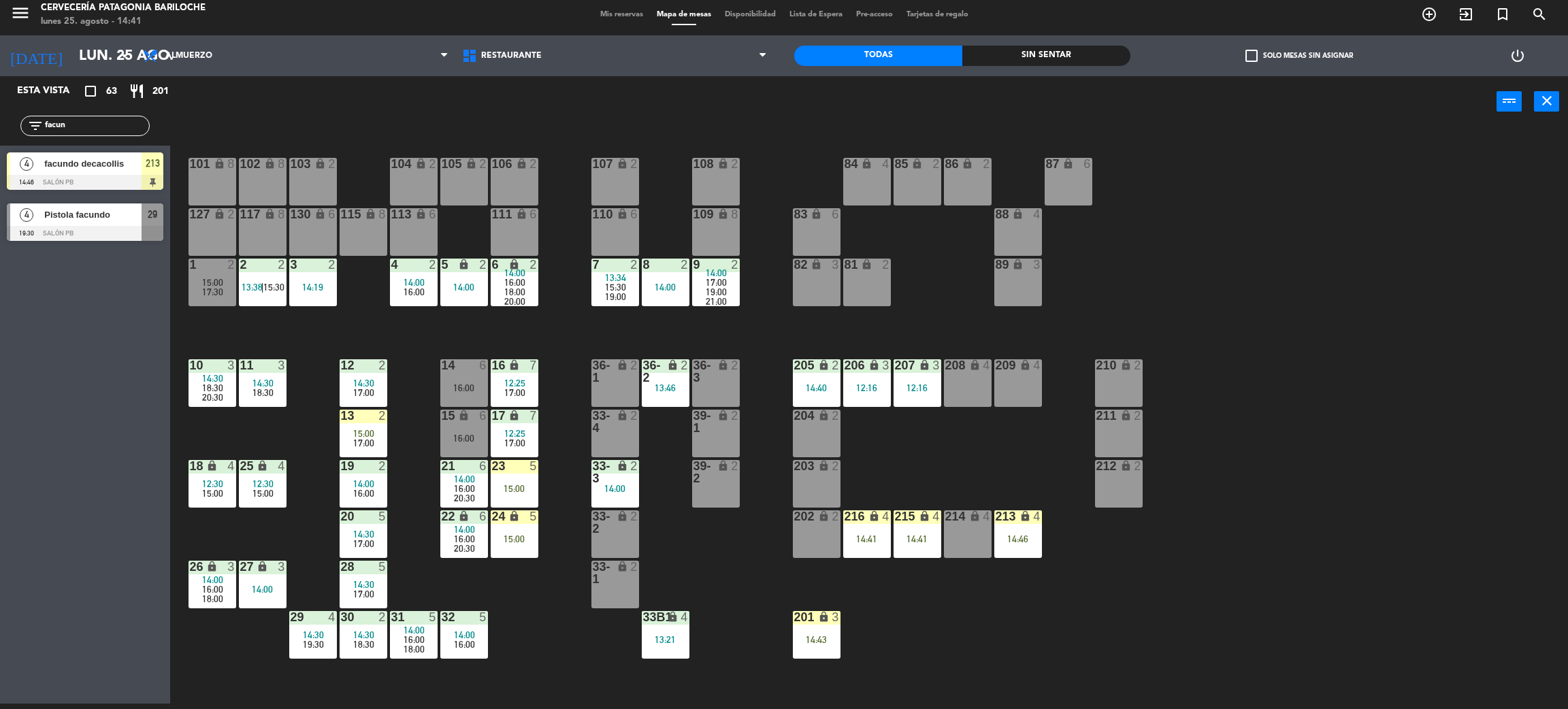
click at [1008, 549] on div "213 lock 4 14:46" at bounding box center [1018, 534] width 48 height 48
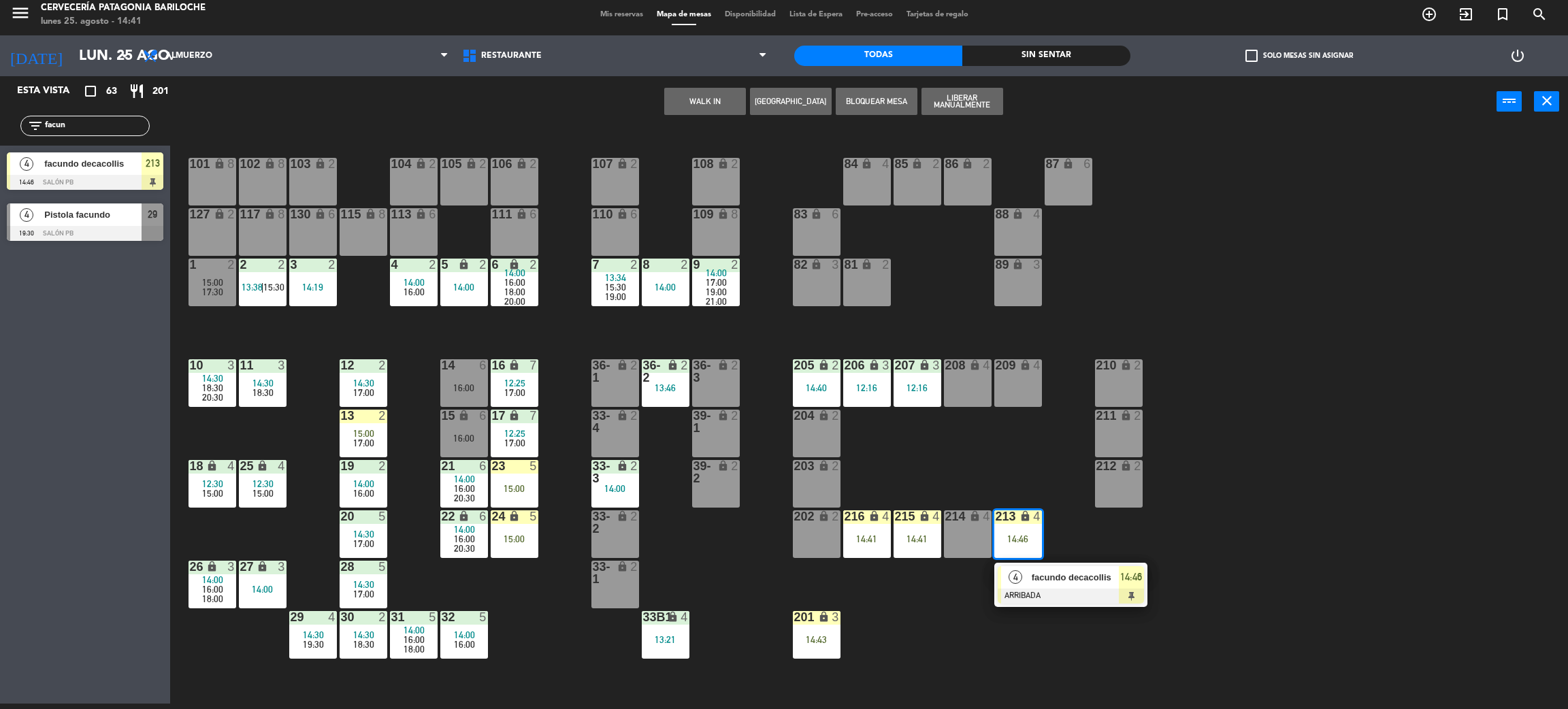
click at [1036, 584] on div "facundo decacollis" at bounding box center [1075, 577] width 89 height 22
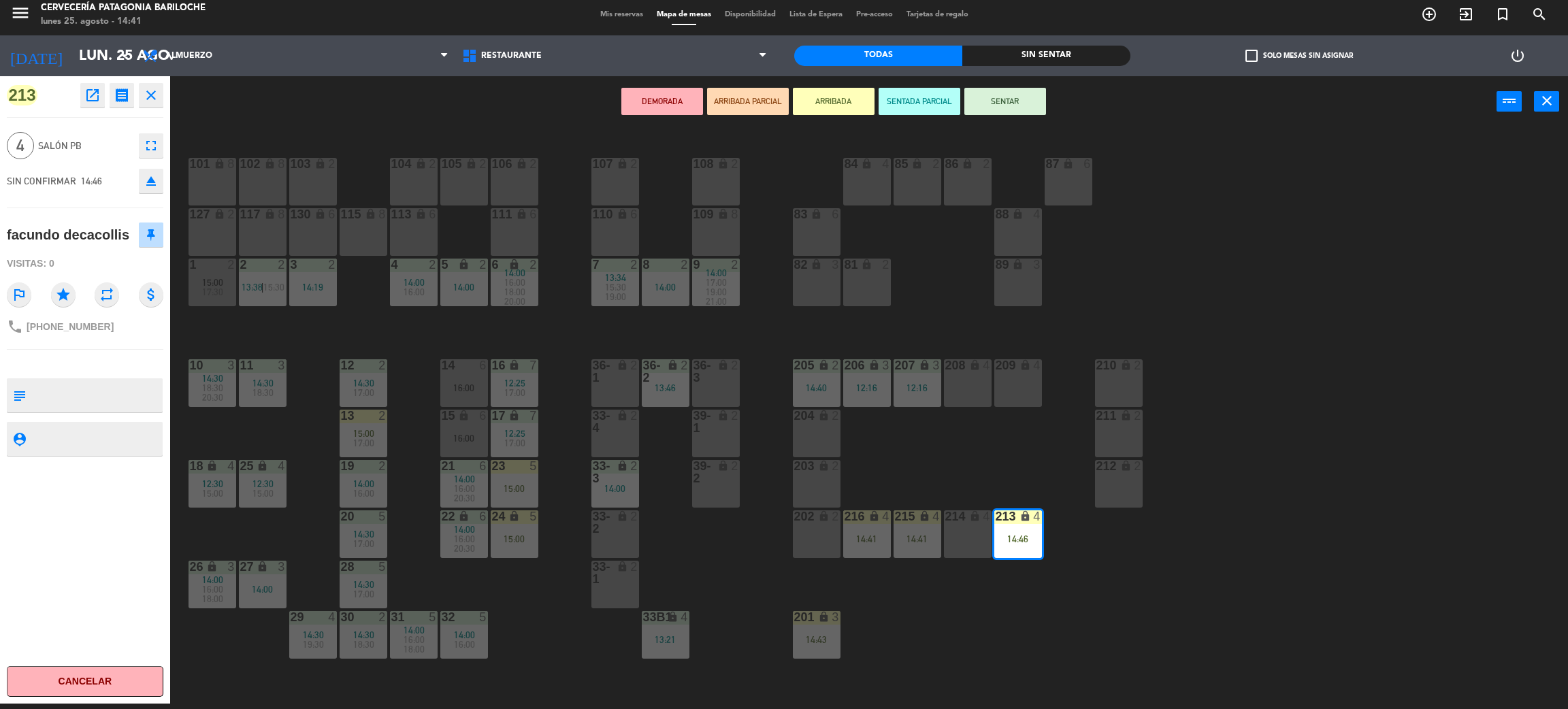
click at [995, 102] on button "SENTAR" at bounding box center [1005, 102] width 82 height 27
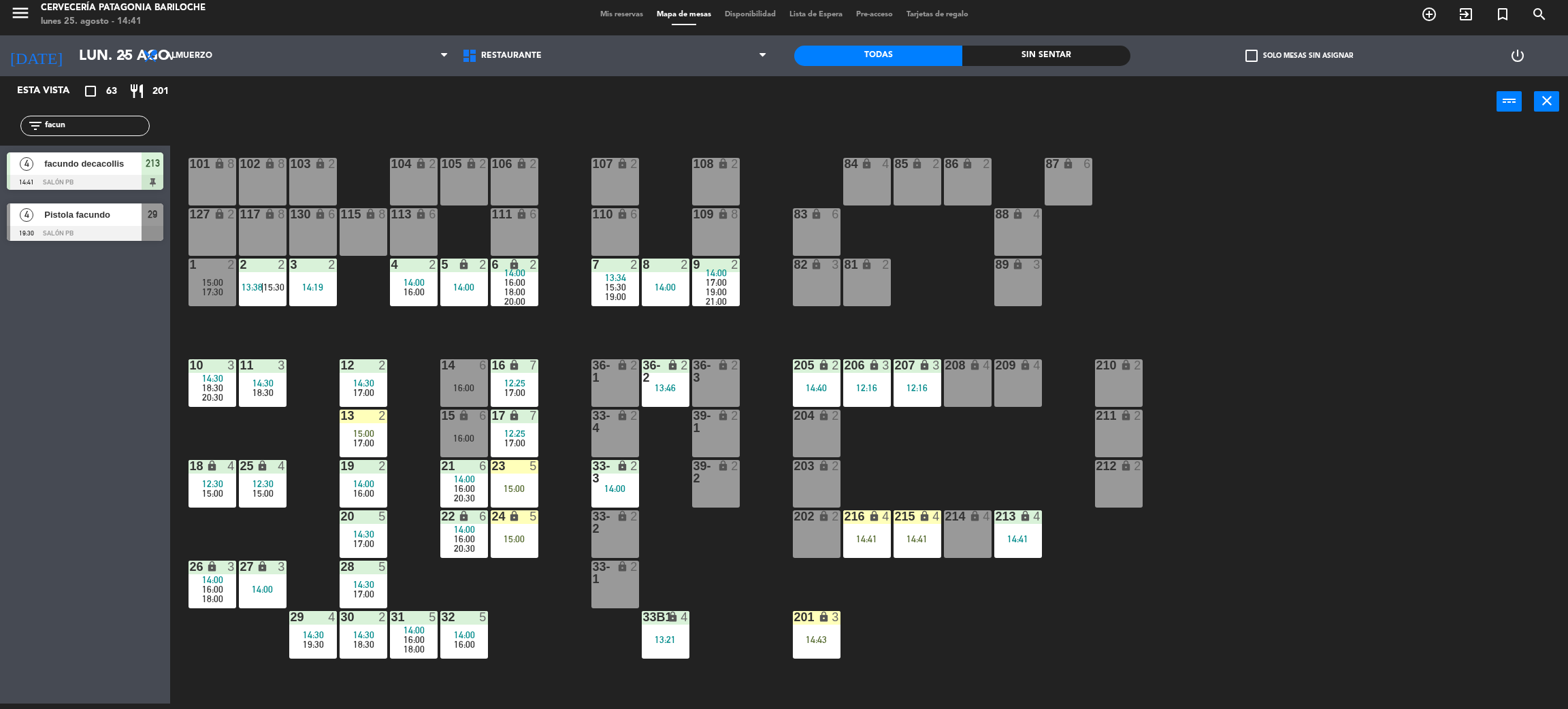
click at [1165, 663] on div "101 lock 8 102 lock 8 104 lock 2 105 lock 2 106 lock 2 103 lock 2 107 lock 2 10…" at bounding box center [876, 421] width 1382 height 576
click at [1166, 663] on div "101 lock 8 102 lock 8 104 lock 2 105 lock 2 106 lock 2 103 lock 2 107 lock 2 10…" at bounding box center [876, 421] width 1382 height 576
click at [108, 129] on input "facun" at bounding box center [96, 126] width 106 height 15
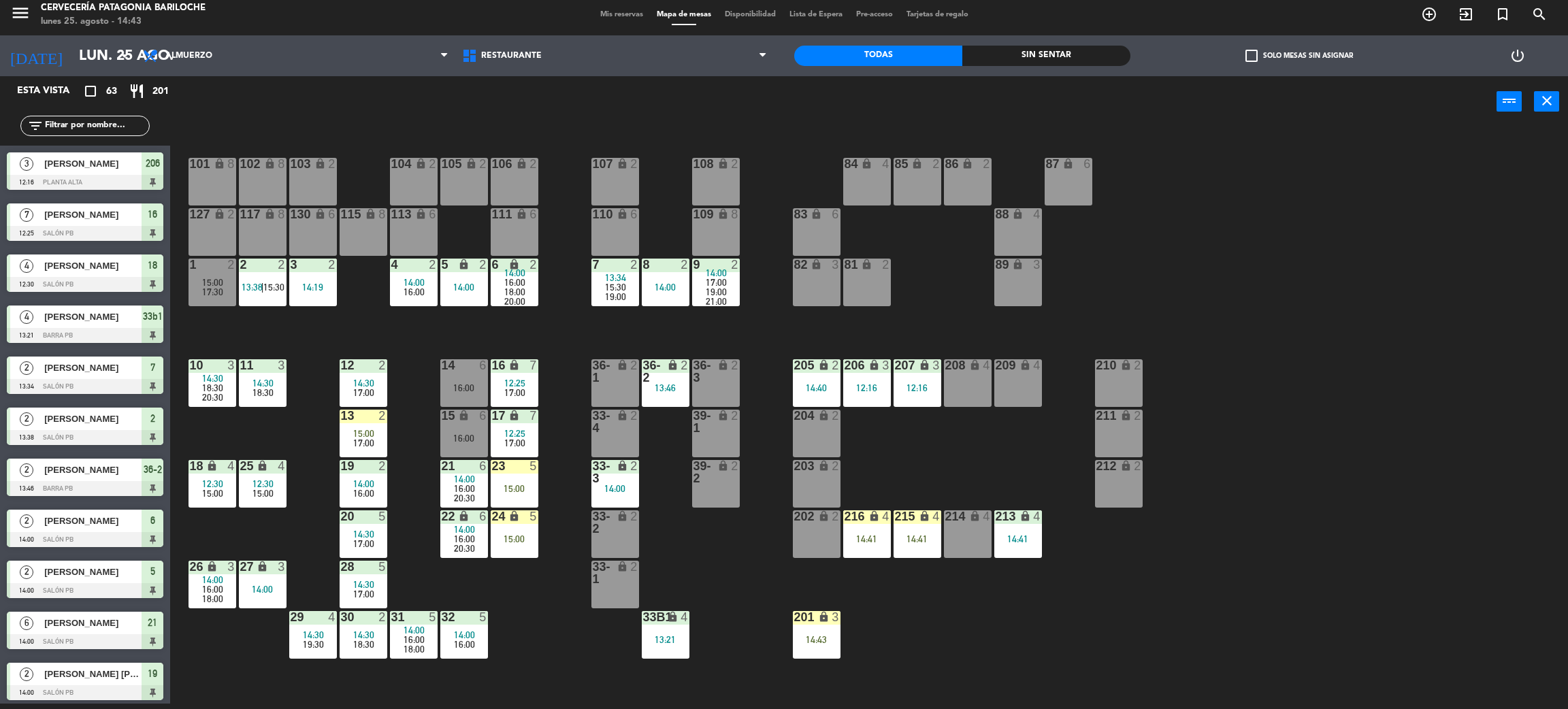
click at [108, 129] on input "text" at bounding box center [96, 126] width 106 height 15
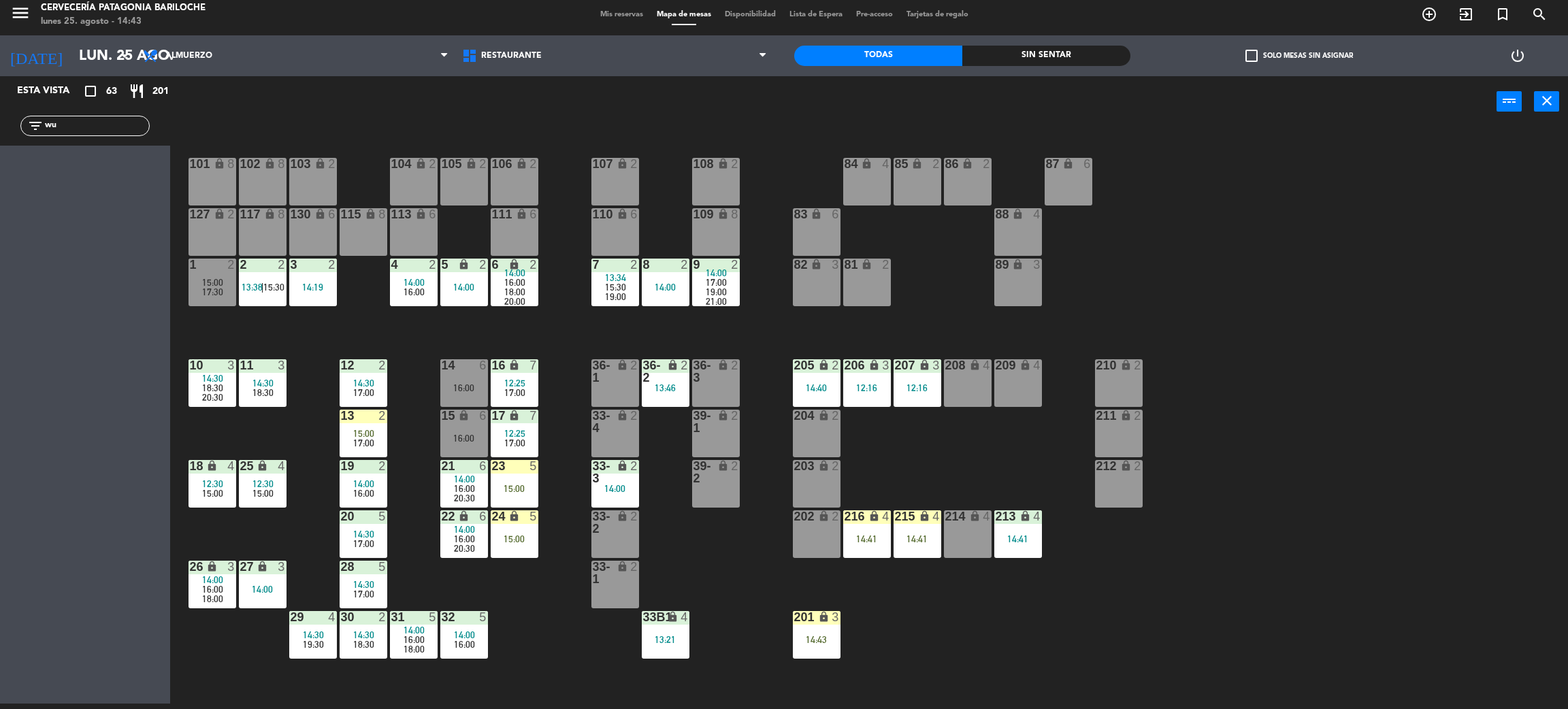
type input "w"
type input "ste"
click at [91, 297] on div "Esta vista crop_square 63 restaurant 201 filter_list ste 2 Stefania Würtz 15:00…" at bounding box center [85, 390] width 171 height 627
click at [130, 173] on div "[PERSON_NAME]" at bounding box center [92, 164] width 99 height 22
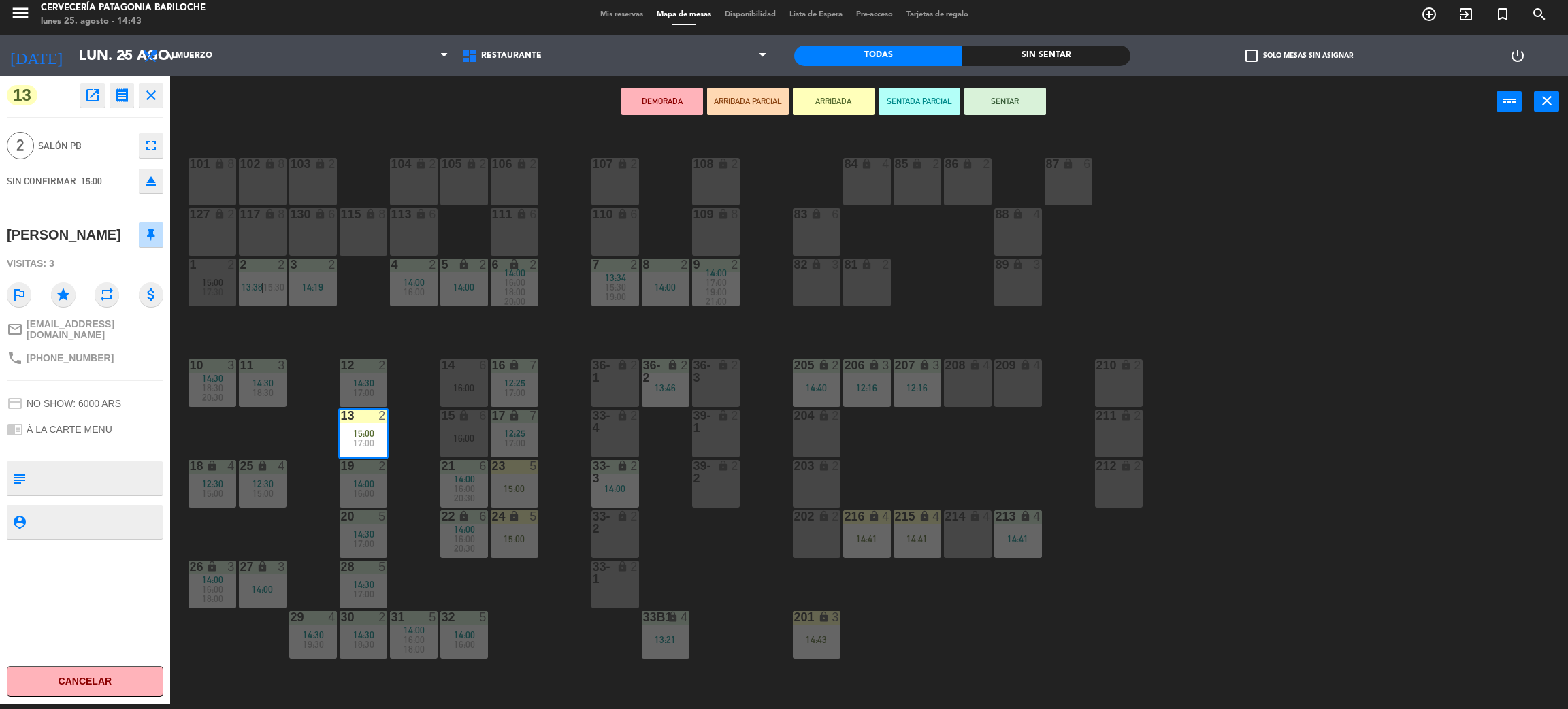
click at [1004, 105] on button "SENTAR" at bounding box center [1005, 102] width 82 height 27
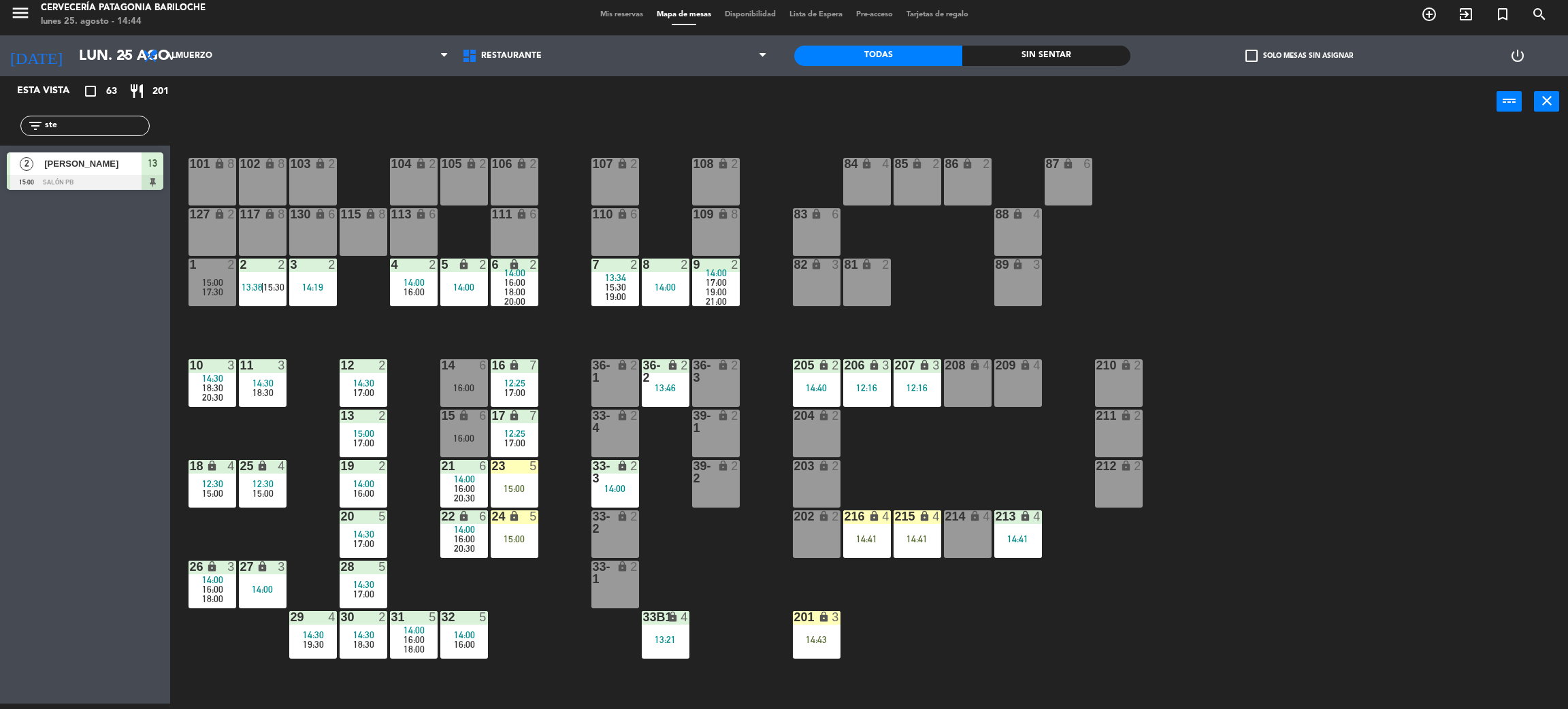
click at [121, 117] on div "filter_list ste" at bounding box center [85, 126] width 130 height 20
drag, startPoint x: 121, startPoint y: 117, endPoint x: 113, endPoint y: 120, distance: 8.5
click at [117, 119] on div "filter_list ste" at bounding box center [85, 126] width 130 height 20
click at [113, 120] on input "ste" at bounding box center [96, 126] width 106 height 15
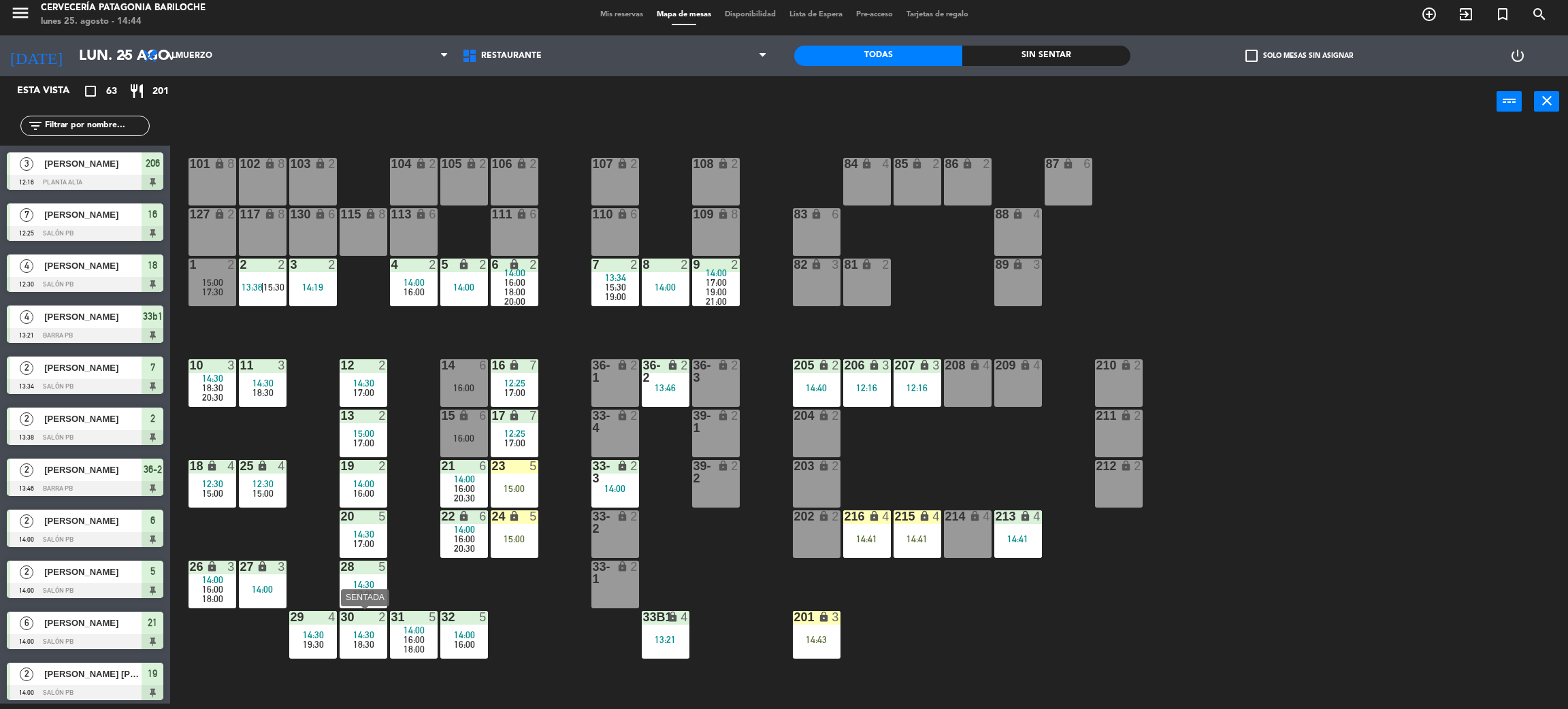
click at [371, 634] on span "14:30" at bounding box center [364, 635] width 21 height 11
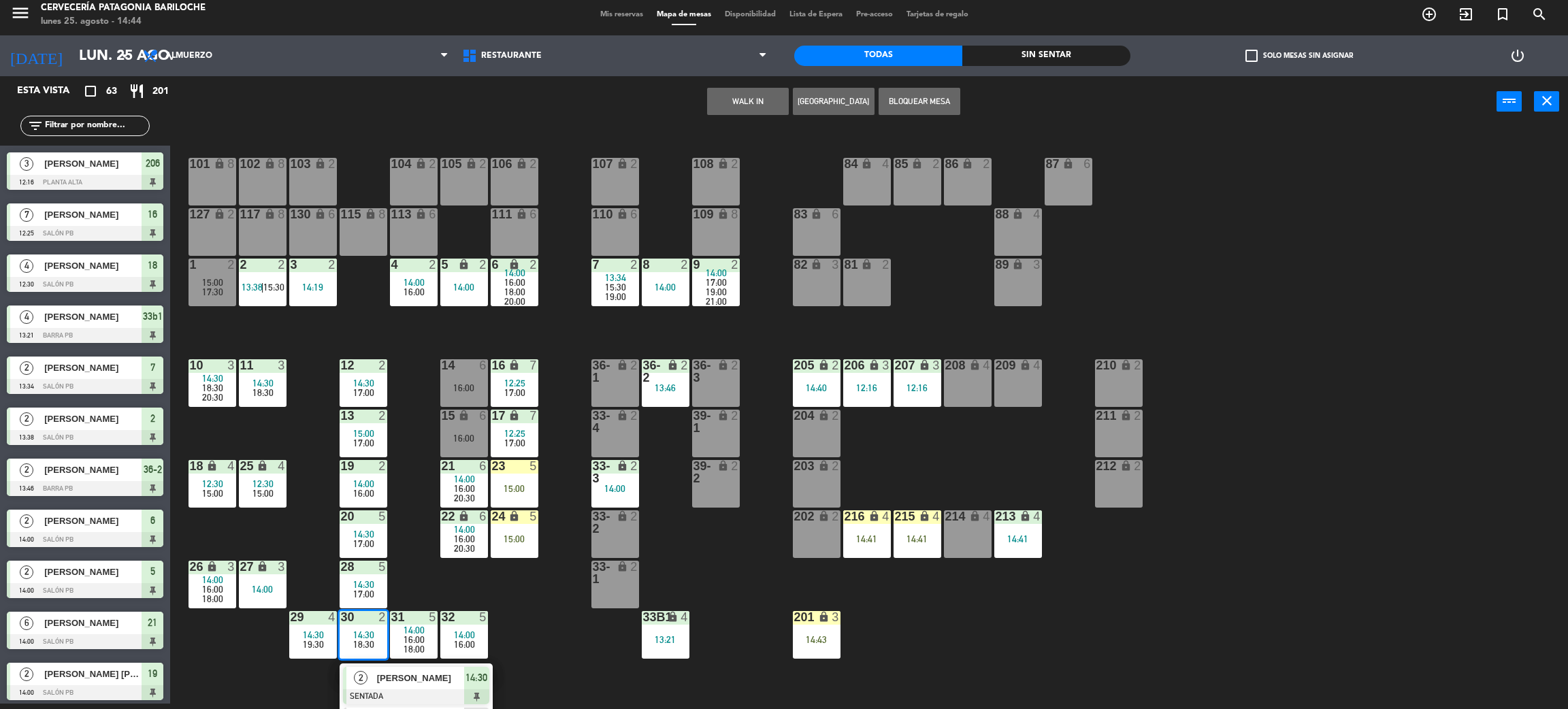
click at [307, 526] on div "101 lock 8 102 lock 8 104 lock 2 105 lock 2 106 lock 2 103 lock 2 107 lock 2 10…" at bounding box center [876, 421] width 1382 height 576
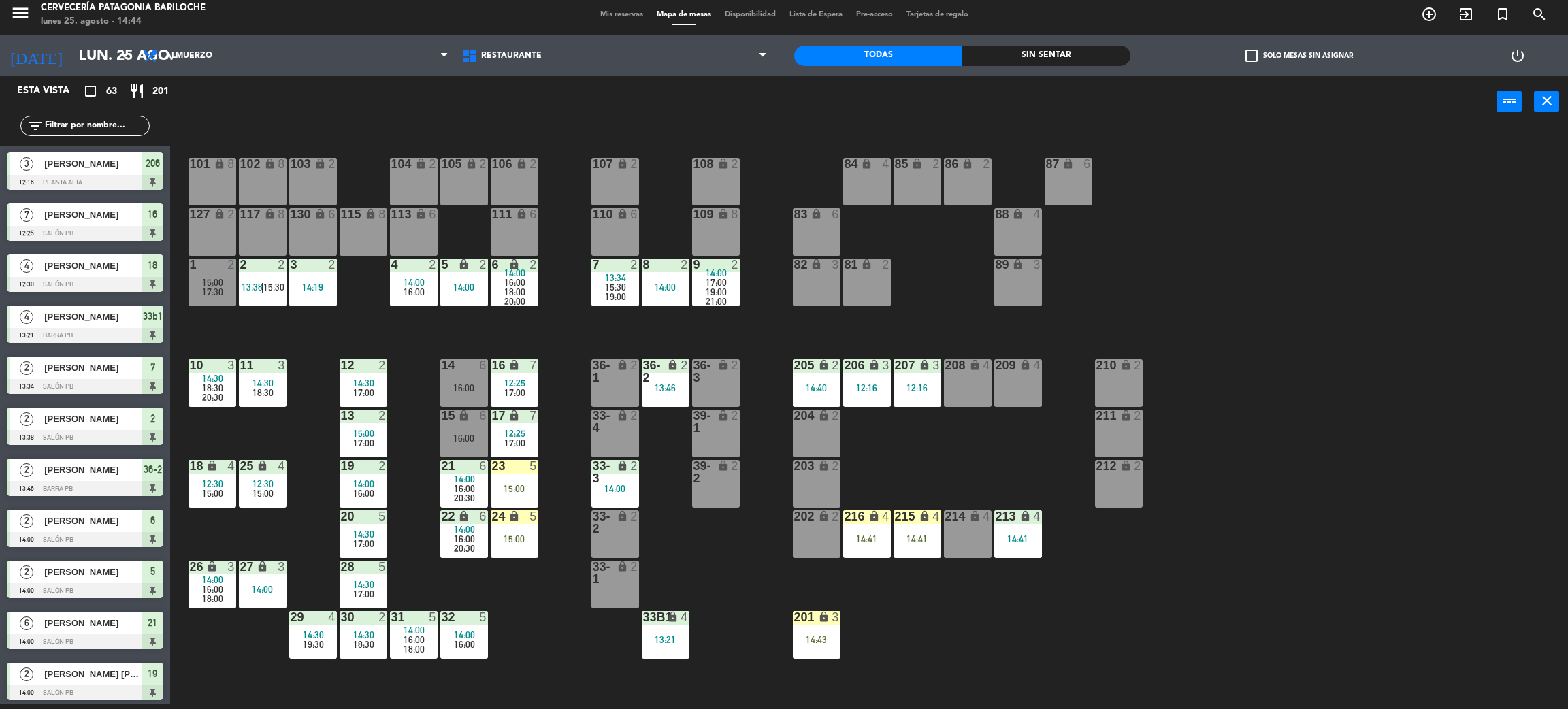
click at [267, 479] on span "12:30" at bounding box center [263, 484] width 21 height 11
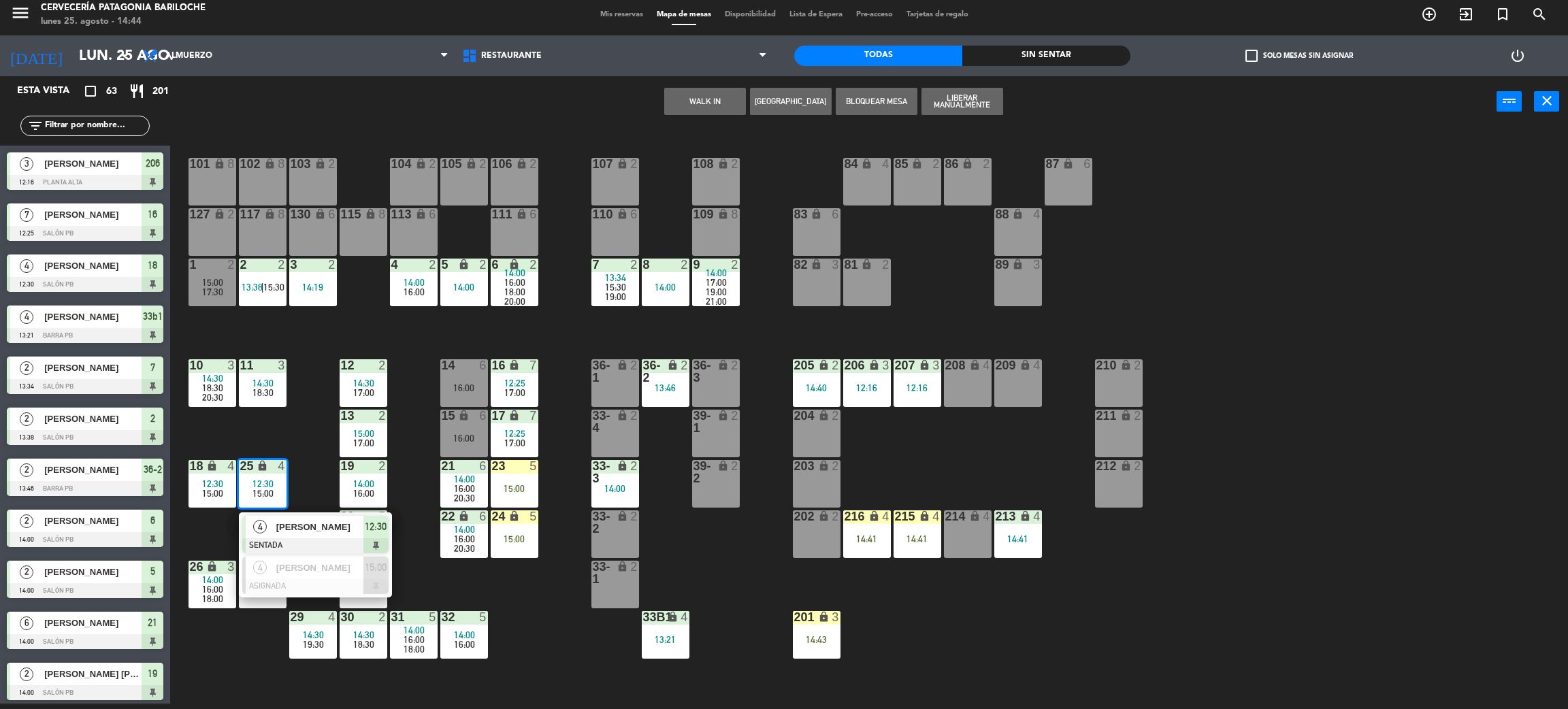
drag, startPoint x: 276, startPoint y: 517, endPoint x: 518, endPoint y: 453, distance: 250.3
click at [277, 519] on div "4 Giacomo zampar SENTADA 12:30" at bounding box center [315, 534] width 174 height 44
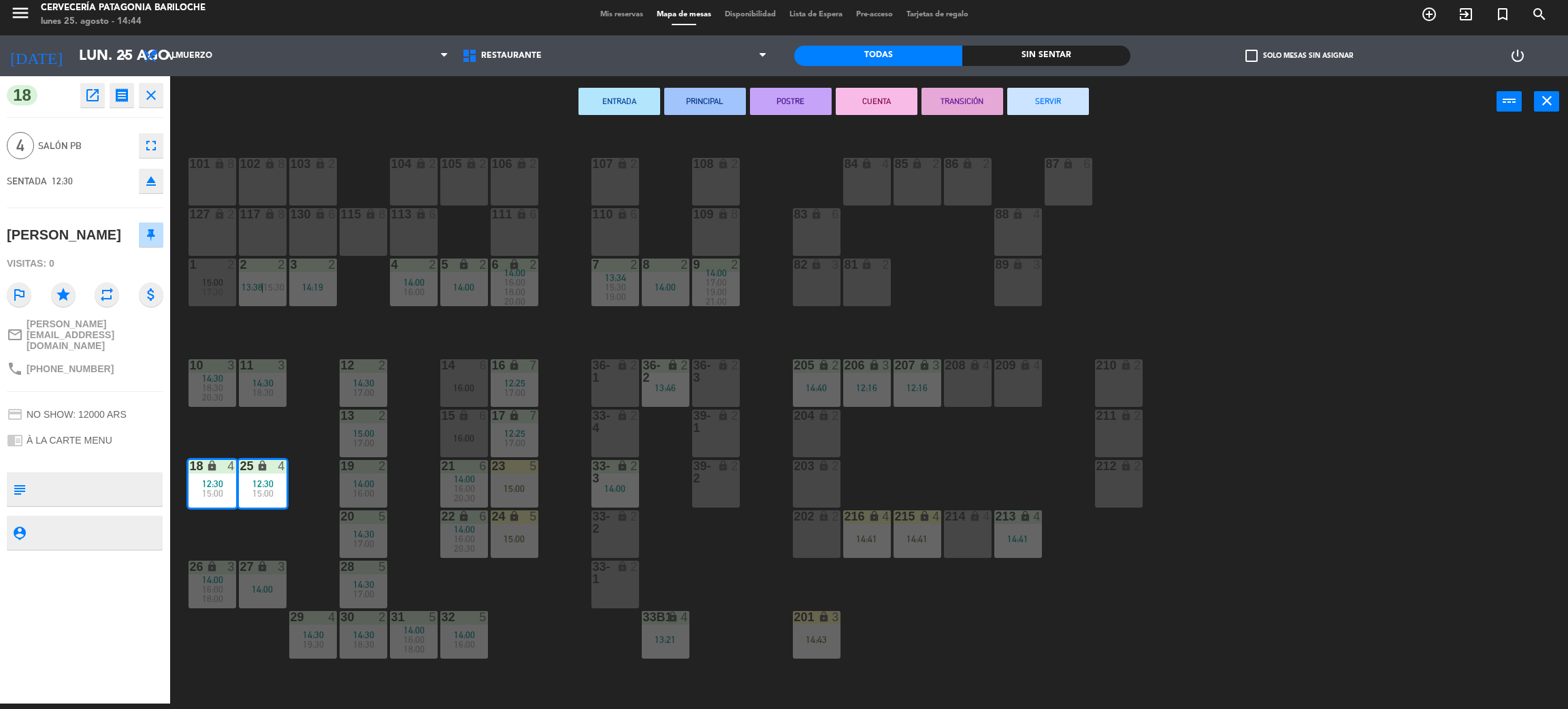
click at [1044, 93] on button "SERVIR" at bounding box center [1048, 102] width 82 height 27
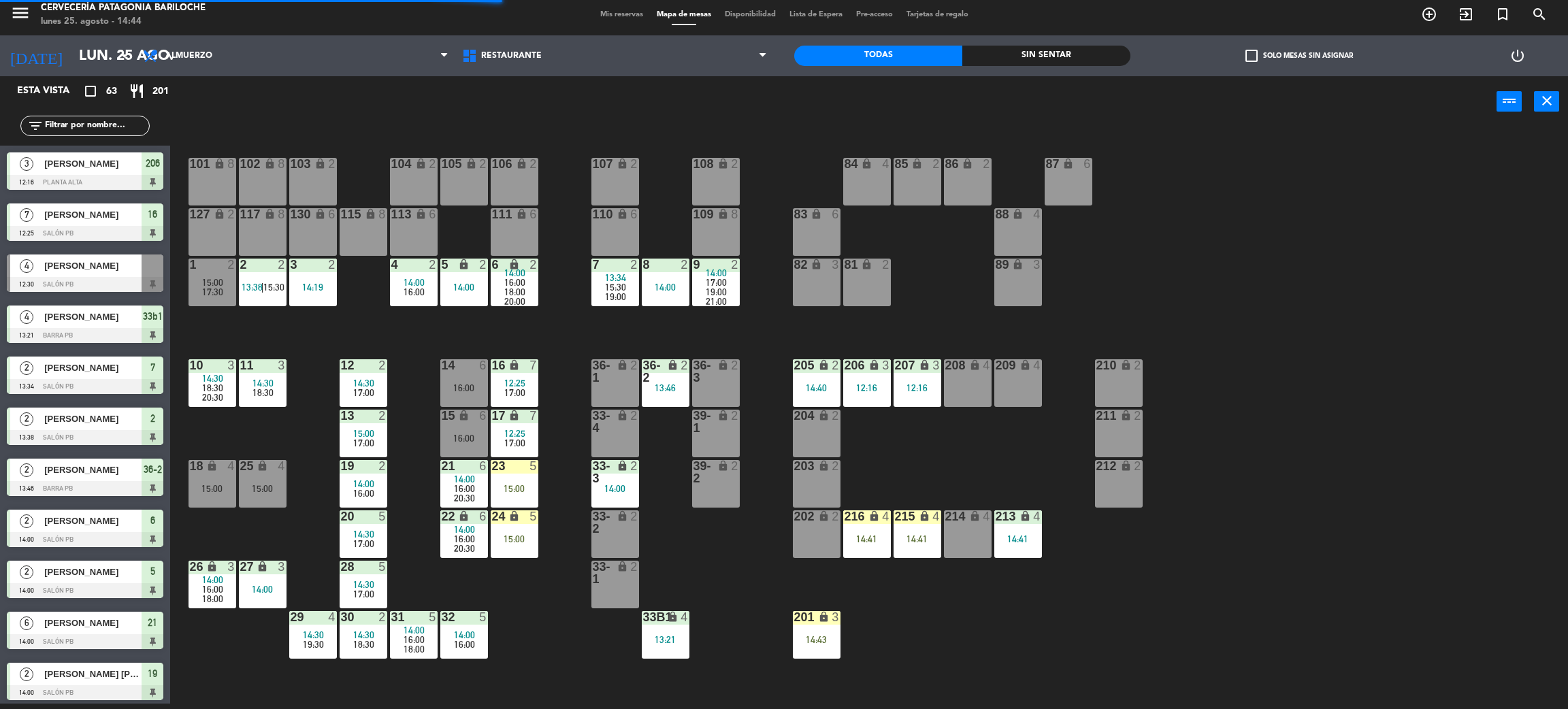
click at [273, 539] on div "101 lock 8 102 lock 8 104 lock 2 105 lock 2 106 lock 2 103 lock 2 107 lock 2 10…" at bounding box center [876, 421] width 1382 height 576
click at [368, 532] on span "14:30" at bounding box center [364, 534] width 21 height 11
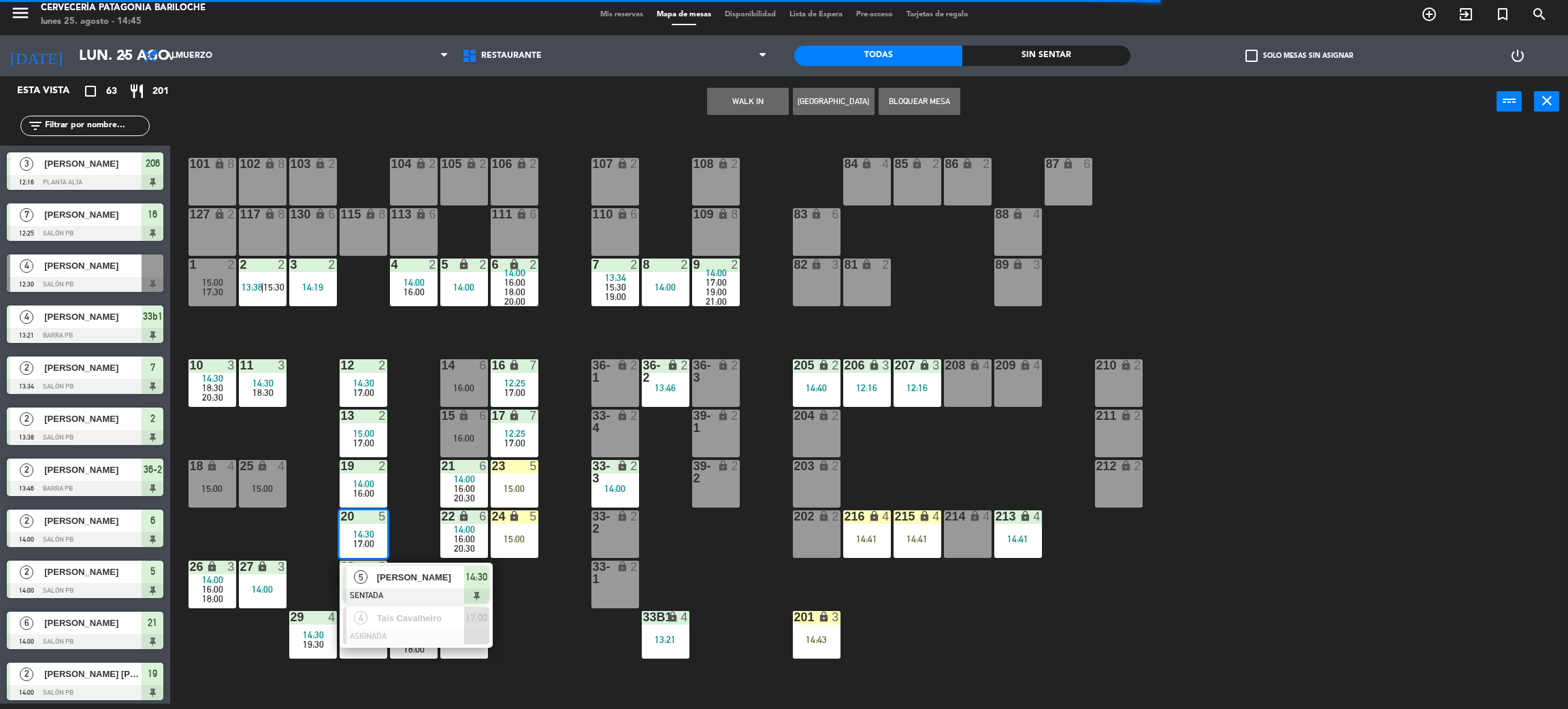
click at [544, 609] on div "101 lock 8 102 lock 8 104 lock 2 105 lock 2 106 lock 2 103 lock 2 107 lock 2 10…" at bounding box center [876, 421] width 1382 height 576
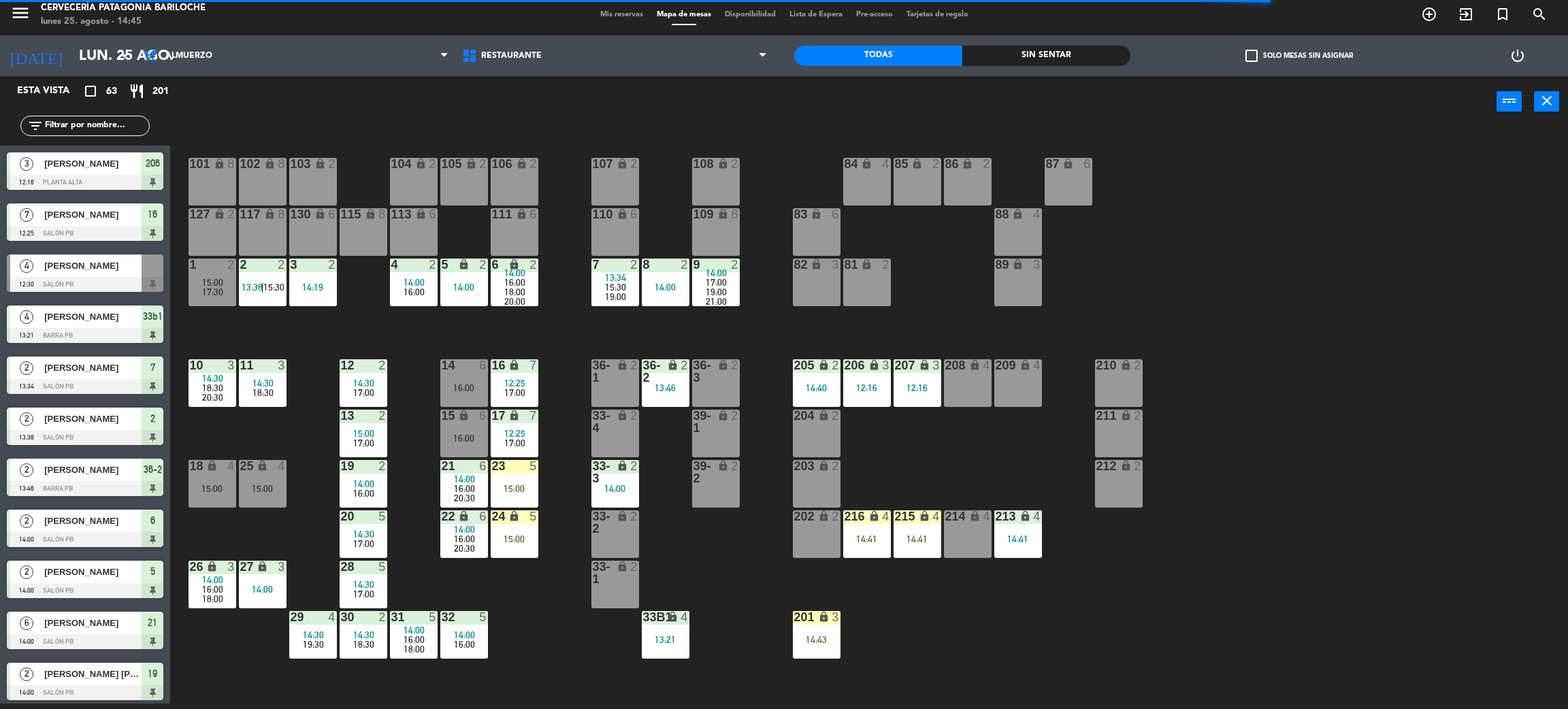
click at [523, 599] on div "101 lock 8 102 lock 8 104 lock 2 105 lock 2 106 lock 2 103 lock 2 107 lock 2 10…" at bounding box center [876, 421] width 1382 height 576
click at [419, 635] on span "16:00" at bounding box center [414, 639] width 21 height 11
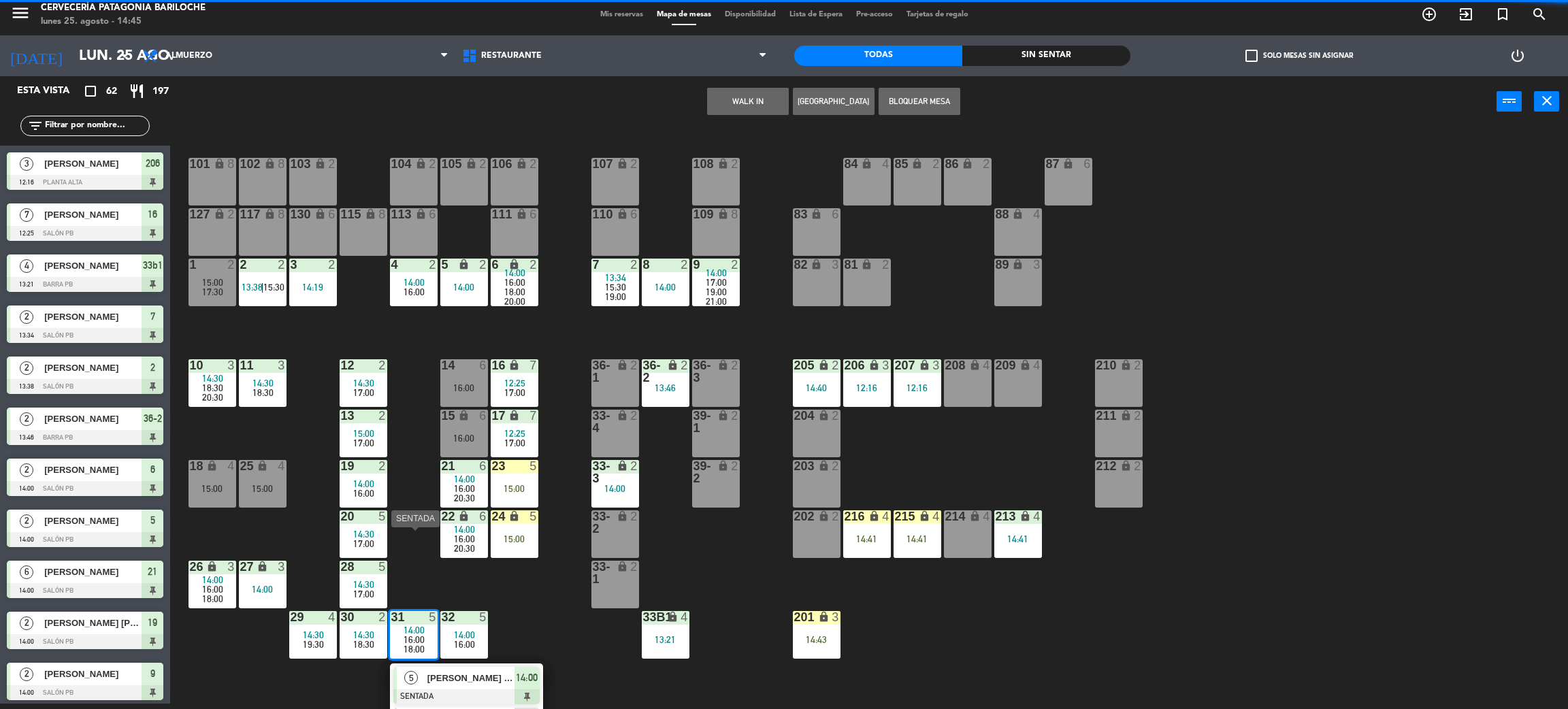
scroll to position [79, 0]
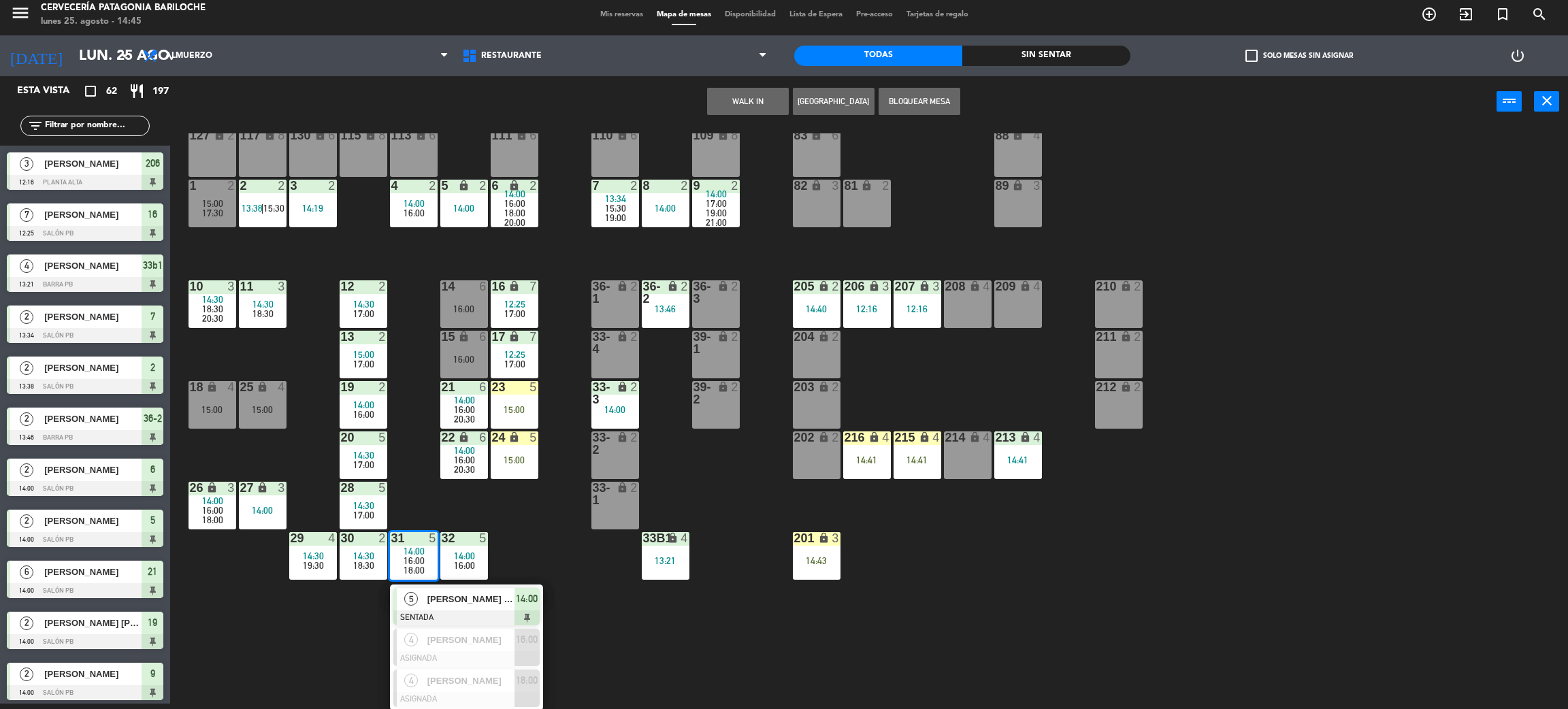
click at [334, 616] on div "101 lock 8 102 lock 8 104 lock 2 105 lock 2 106 lock 2 103 lock 2 107 lock 2 10…" at bounding box center [876, 421] width 1382 height 576
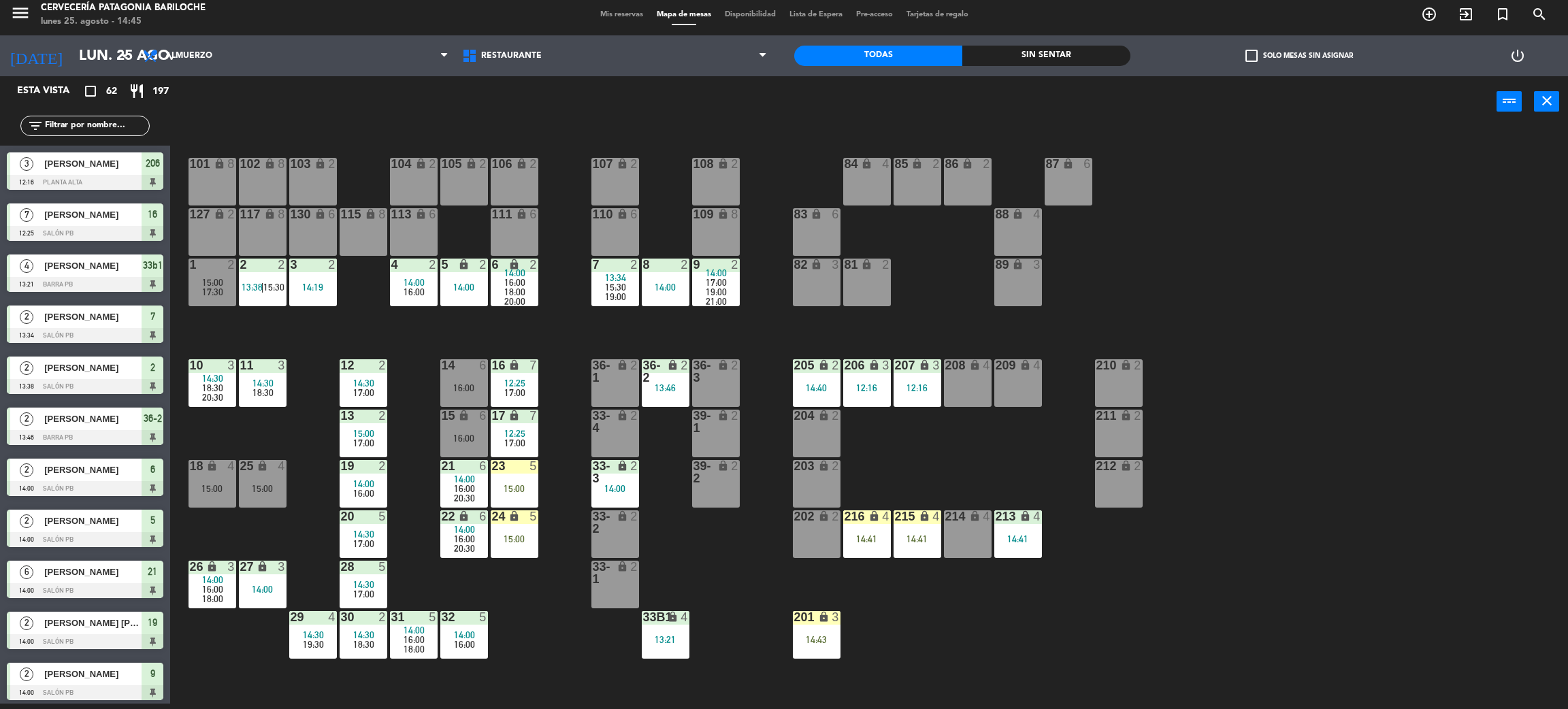
click at [361, 643] on span "18:30" at bounding box center [364, 644] width 21 height 11
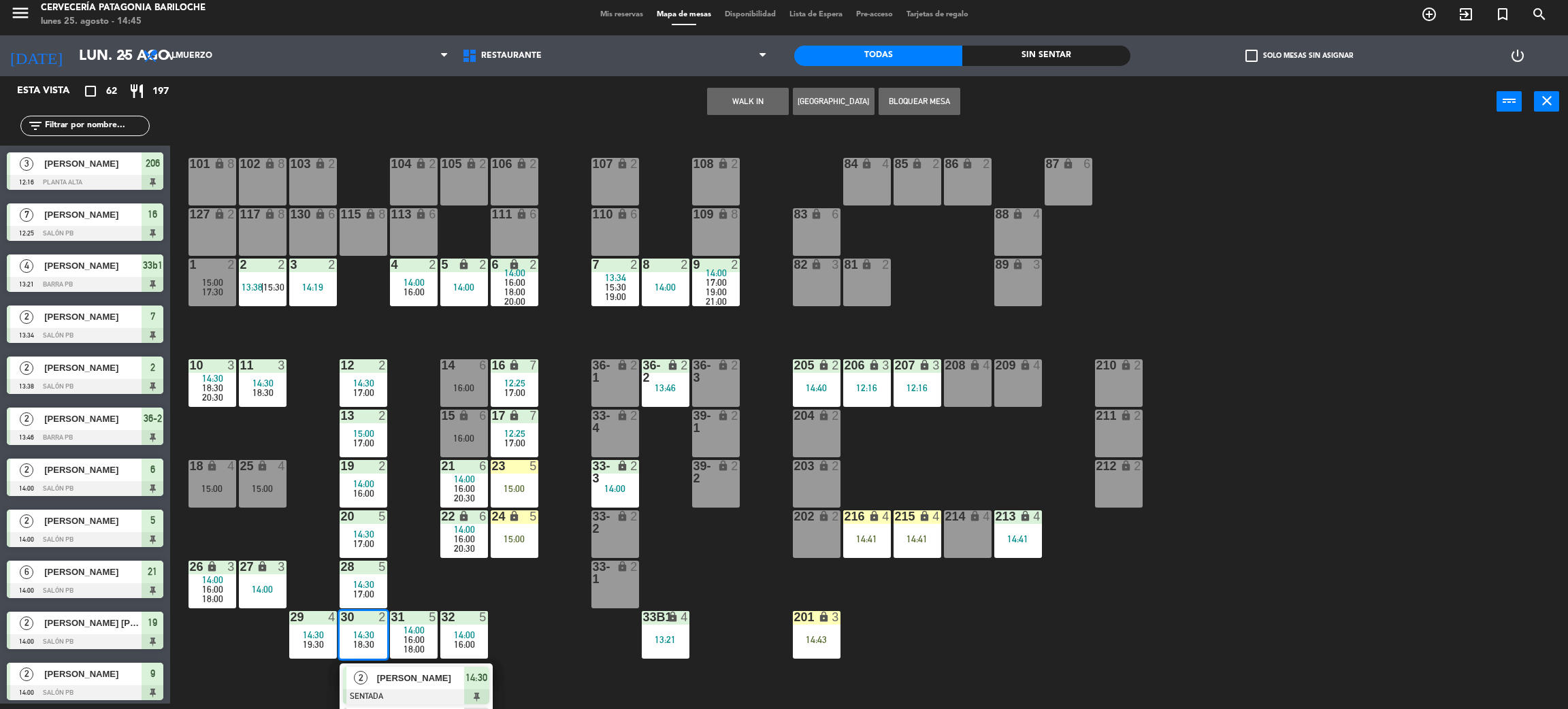
scroll to position [38, 0]
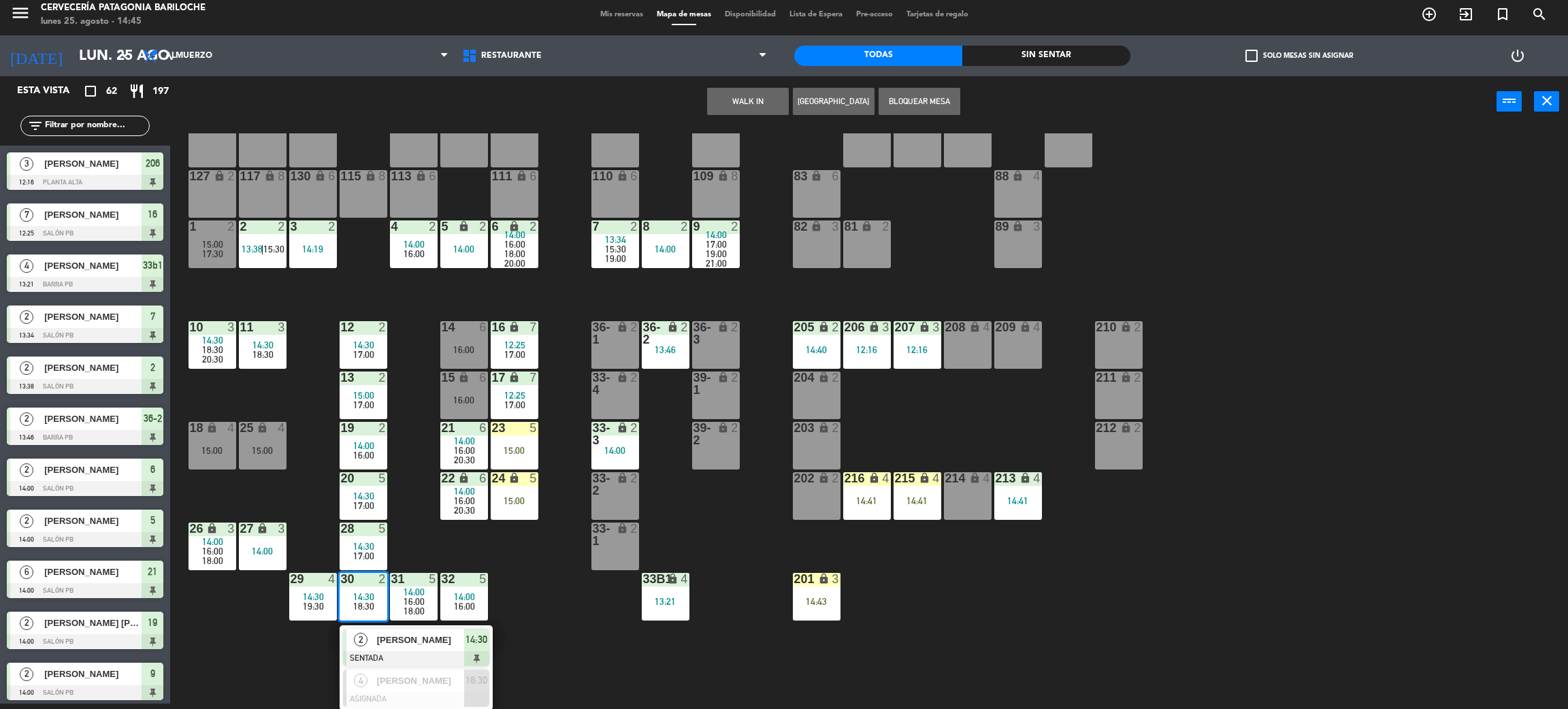
click at [530, 587] on div "101 lock 8 102 lock 8 104 lock 2 105 lock 2 106 lock 2 103 lock 2 107 lock 2 10…" at bounding box center [876, 421] width 1382 height 576
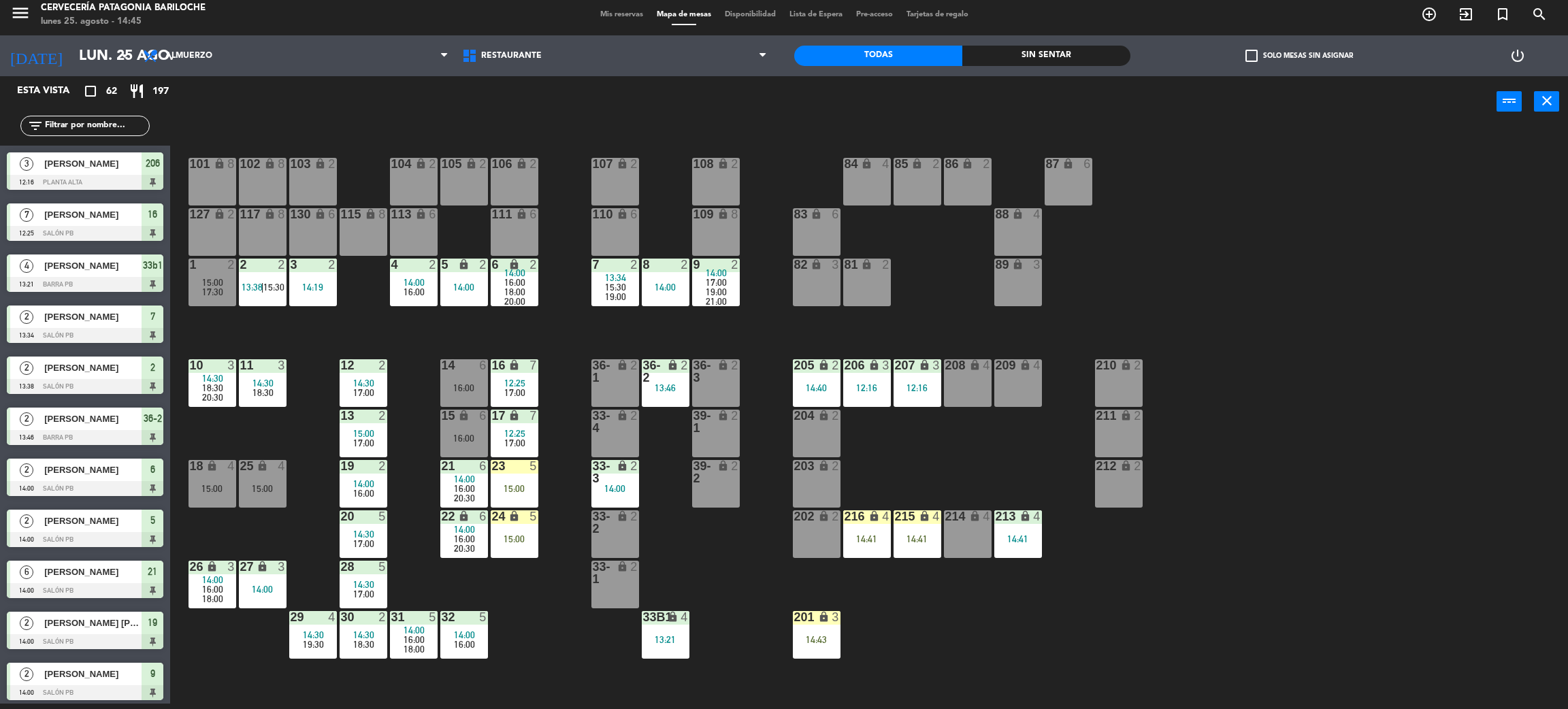
click at [525, 435] on div "12:25" at bounding box center [515, 434] width 48 height 10
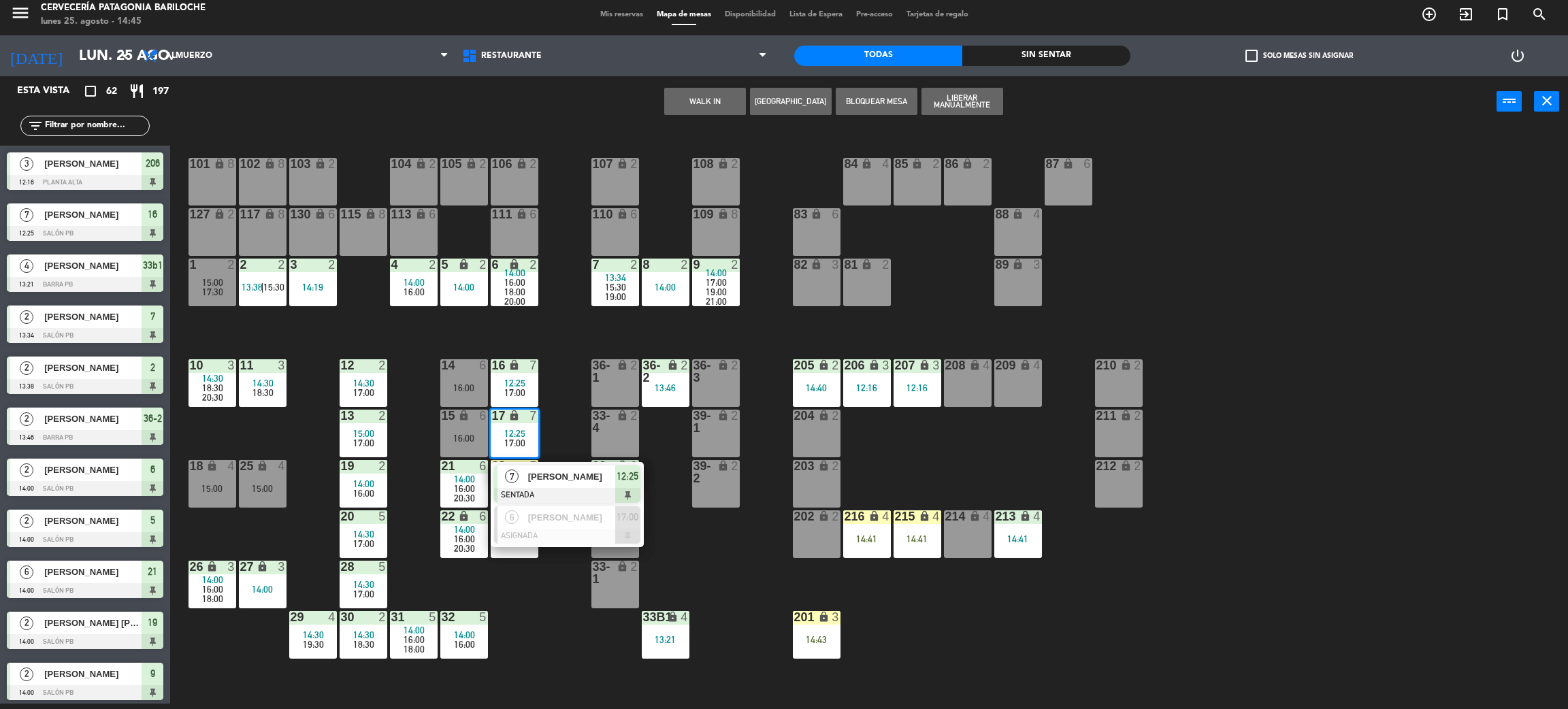
click at [569, 524] on div "[PERSON_NAME]" at bounding box center [571, 517] width 89 height 22
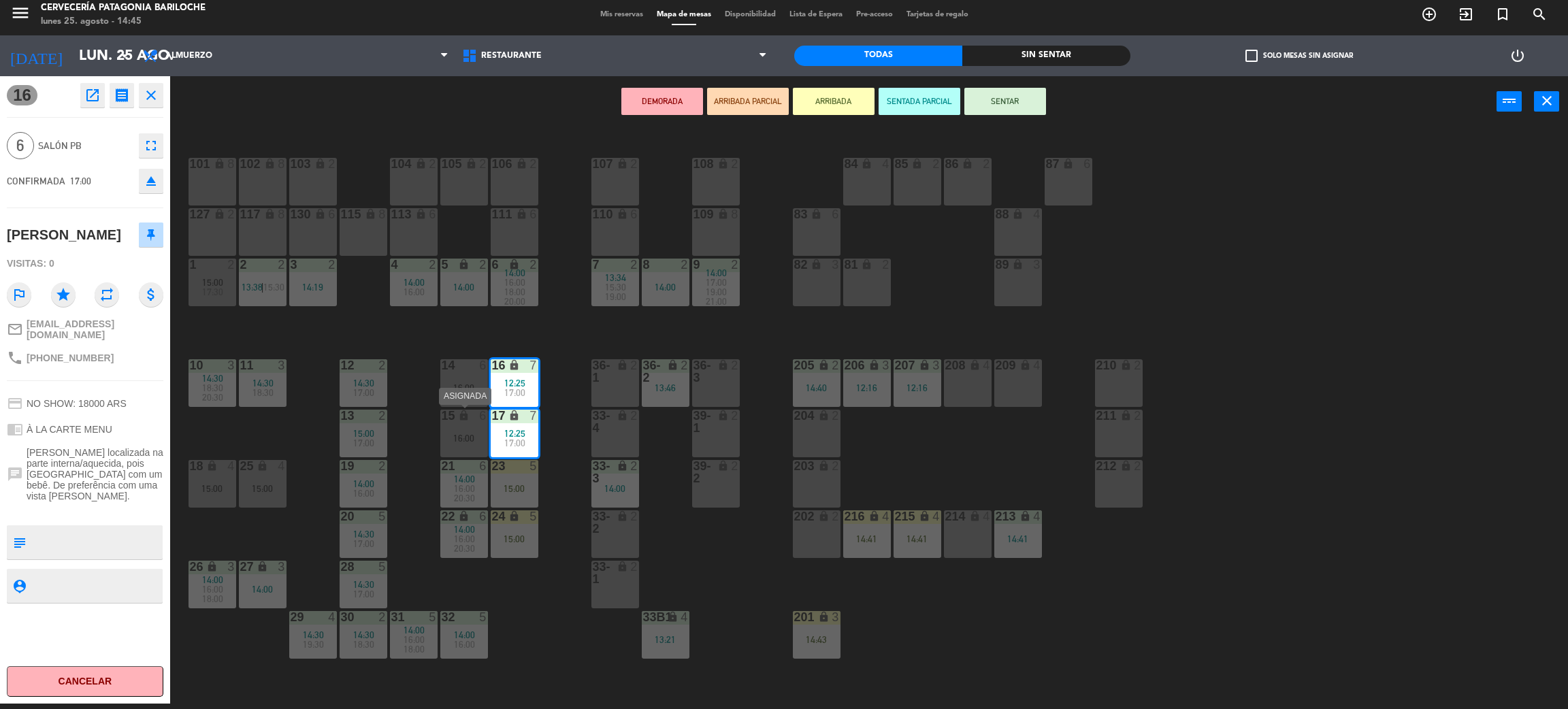
click at [462, 440] on div "16:00" at bounding box center [464, 438] width 48 height 10
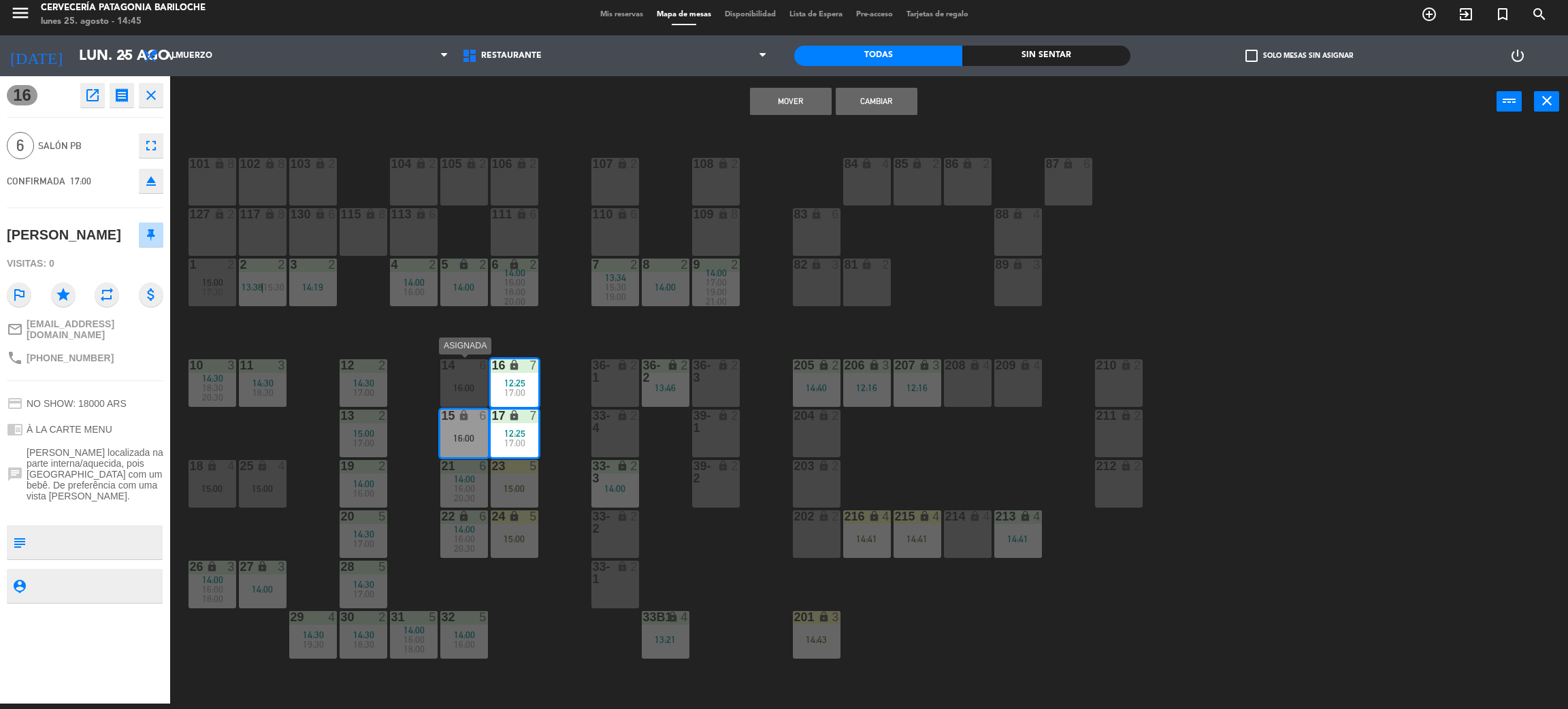
click at [461, 387] on div "16:00" at bounding box center [464, 388] width 48 height 10
click at [868, 105] on button "Cambiar" at bounding box center [877, 102] width 82 height 27
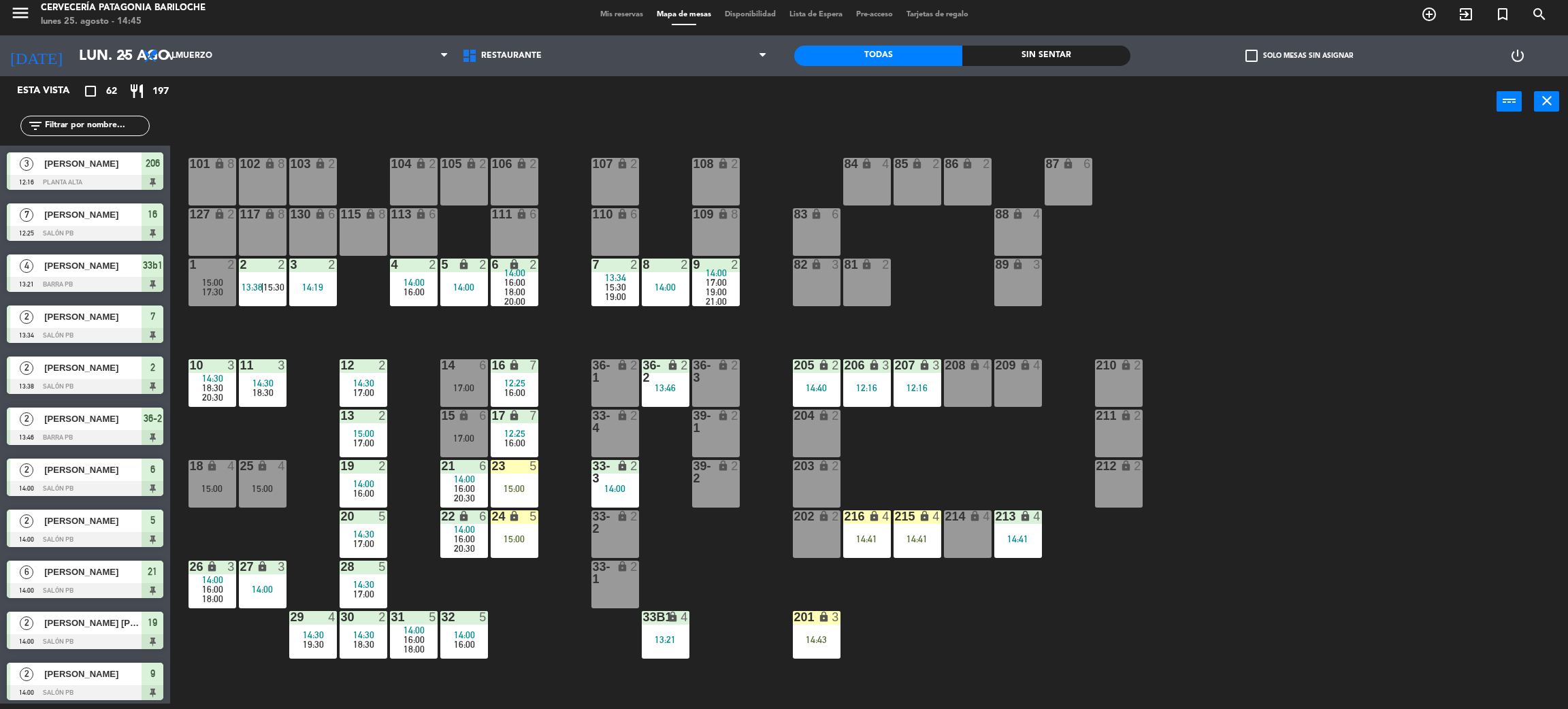
scroll to position [144, 0]
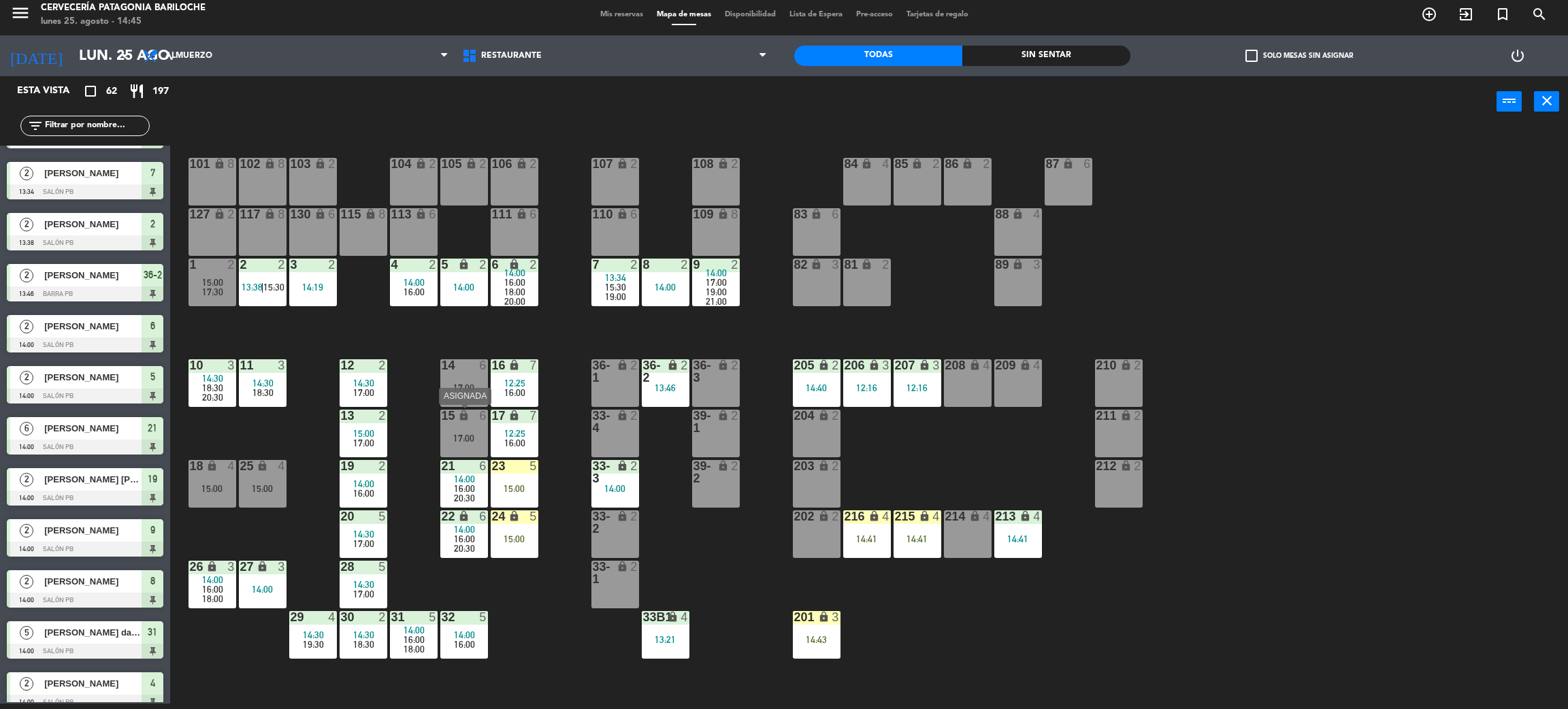
click at [460, 423] on div "15 lock 6 17:00" at bounding box center [464, 434] width 48 height 48
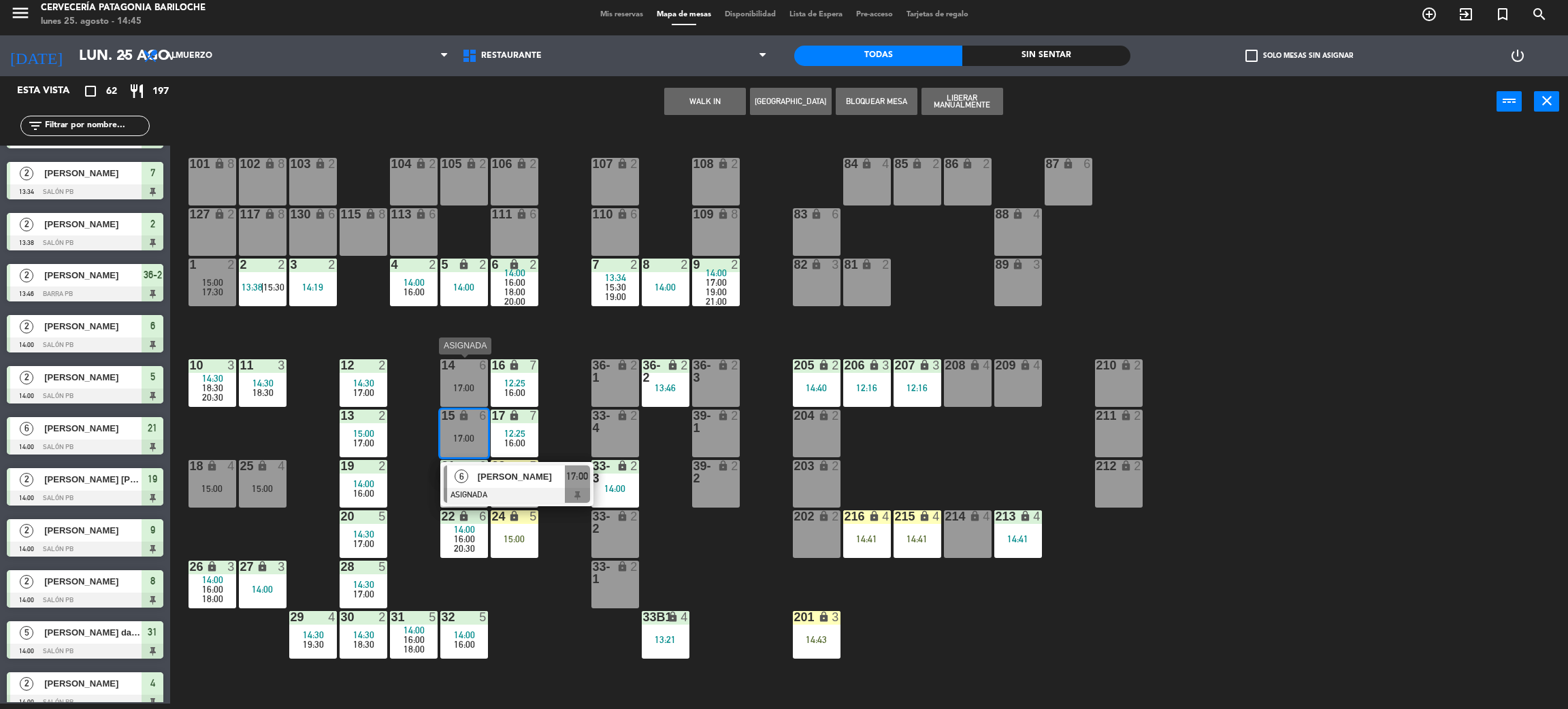
click at [467, 370] on div at bounding box center [464, 365] width 23 height 12
click at [759, 93] on button "WALK IN" at bounding box center [748, 102] width 82 height 27
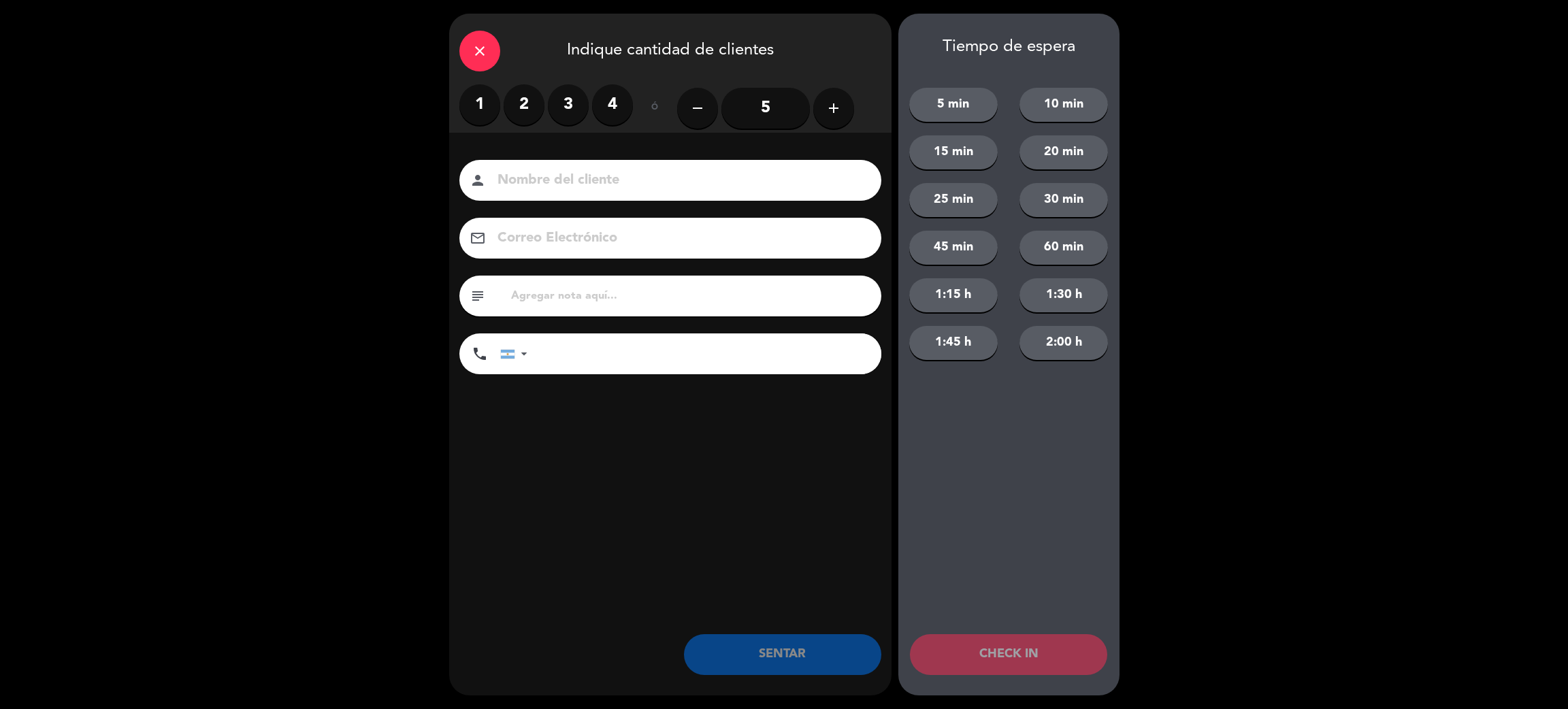
click at [752, 97] on input "5" at bounding box center [766, 108] width 89 height 41
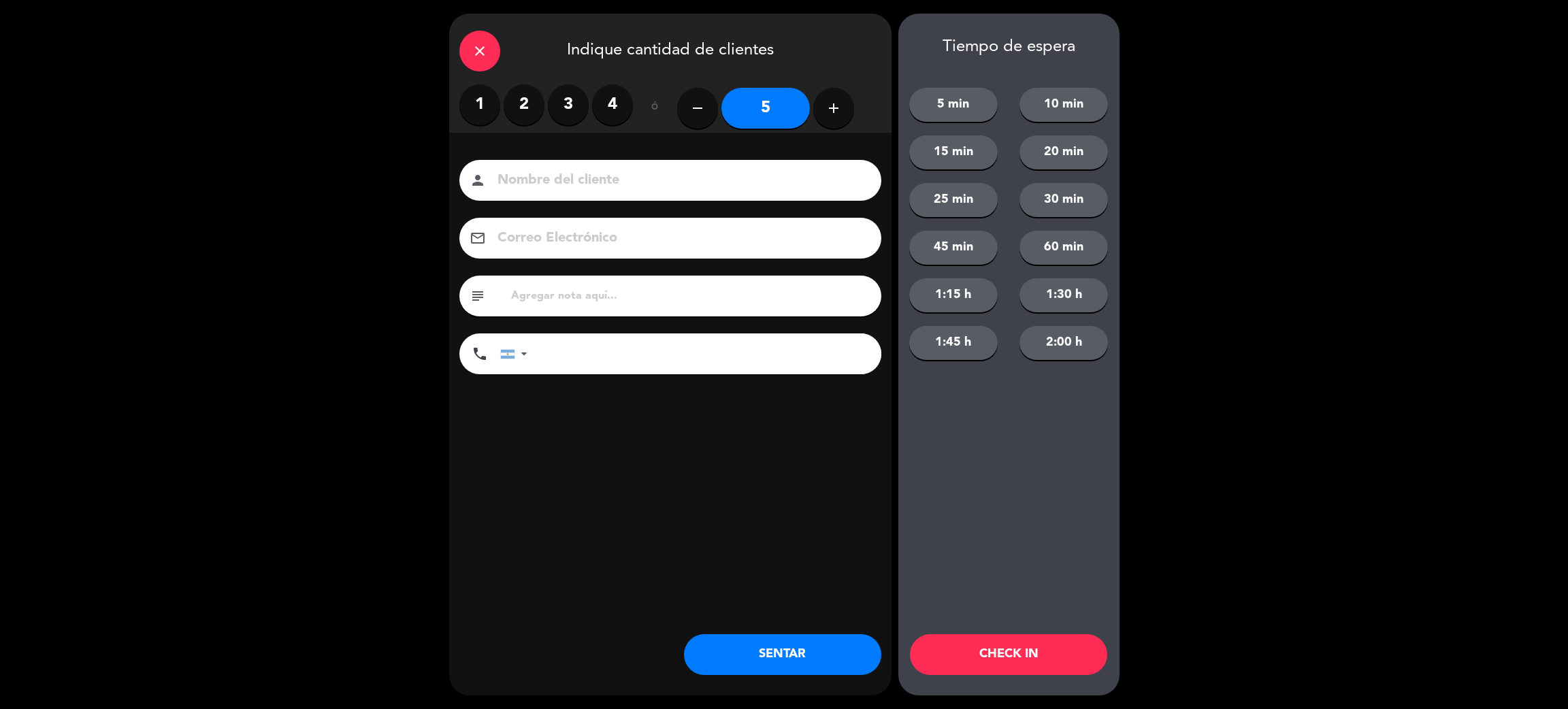
click at [744, 187] on input at bounding box center [680, 181] width 368 height 24
type input "cecilia lopez"
click at [700, 363] on input "tel" at bounding box center [711, 354] width 340 height 41
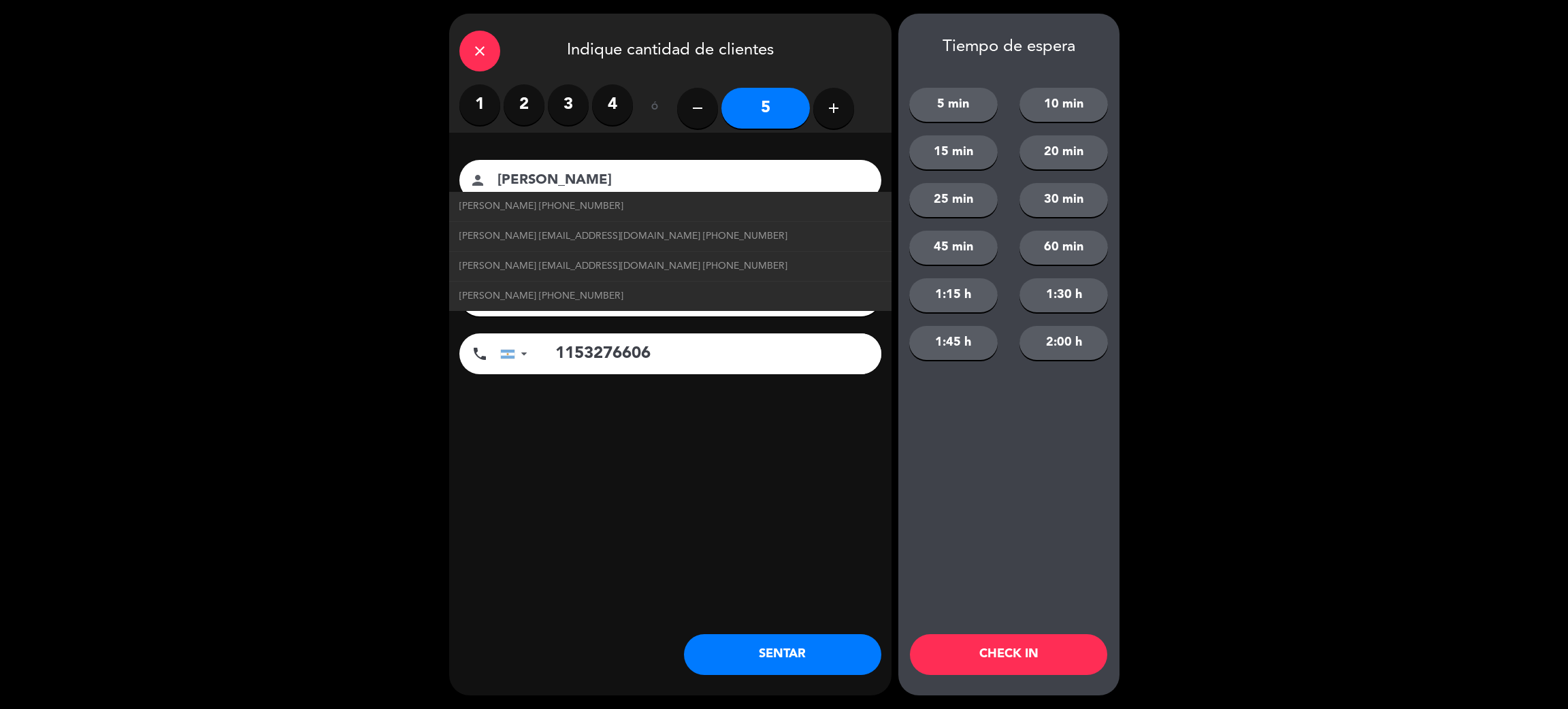
type input "1153276606"
click at [853, 649] on button "SENTAR" at bounding box center [782, 654] width 197 height 41
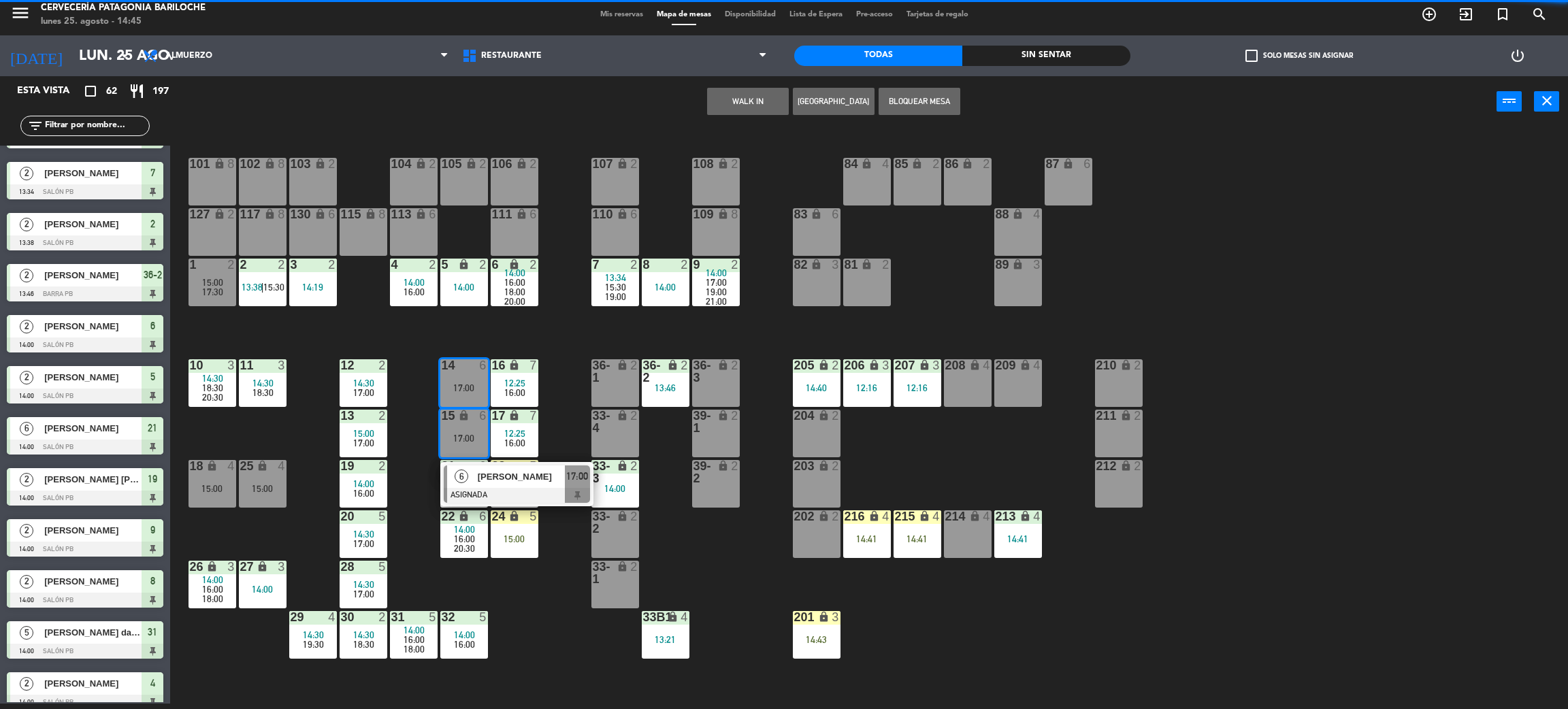
scroll to position [0, 0]
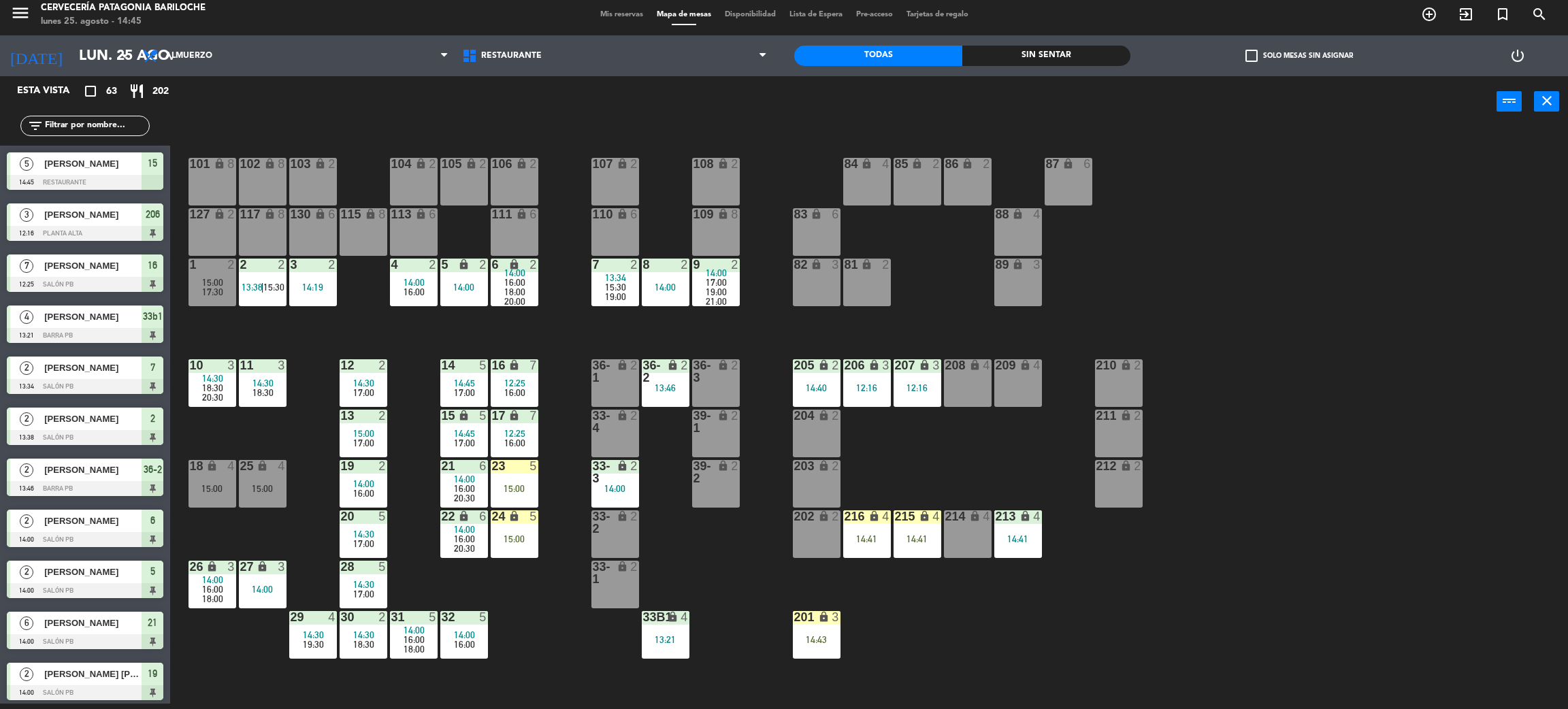
click at [513, 554] on div "24 lock 5 15:00" at bounding box center [515, 534] width 48 height 48
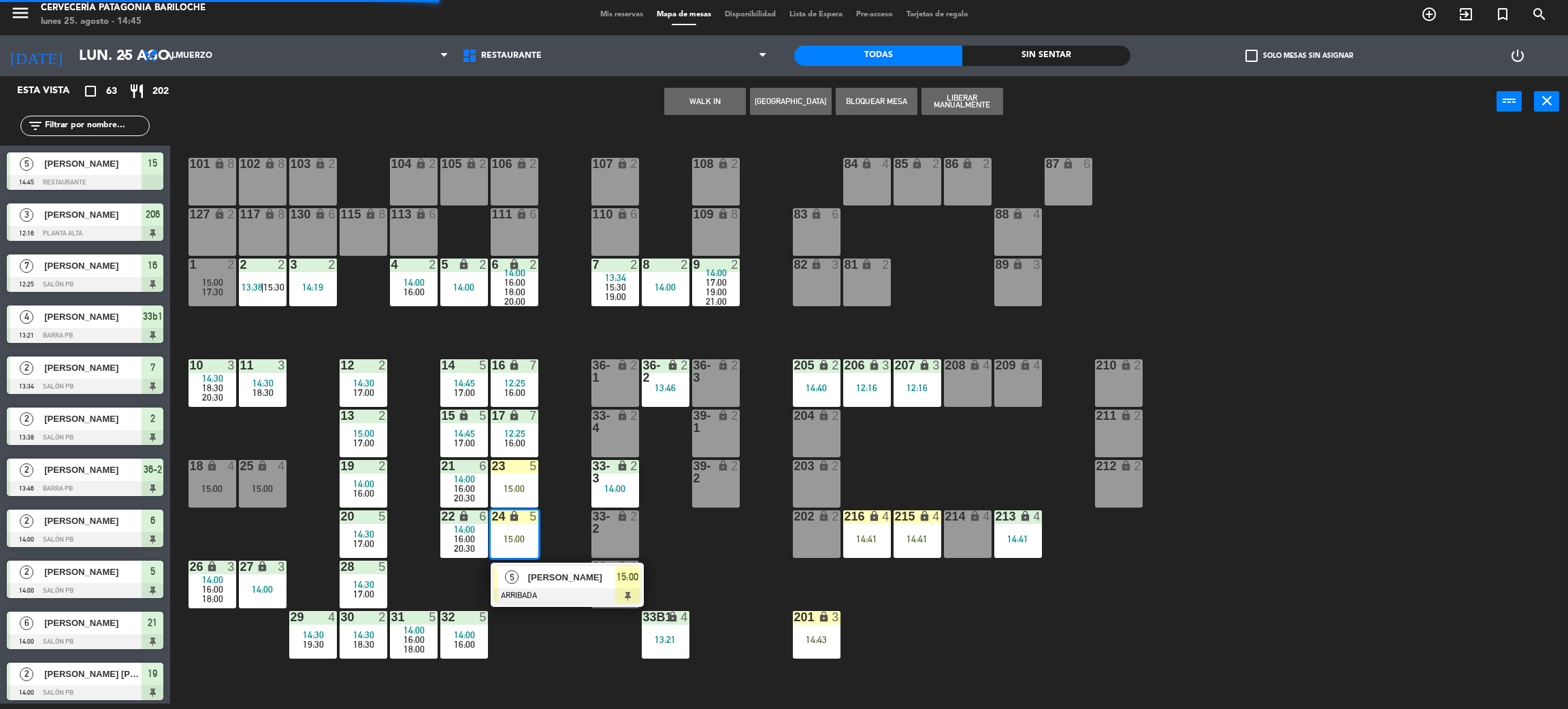
click at [556, 585] on div "[PERSON_NAME]" at bounding box center [571, 577] width 89 height 22
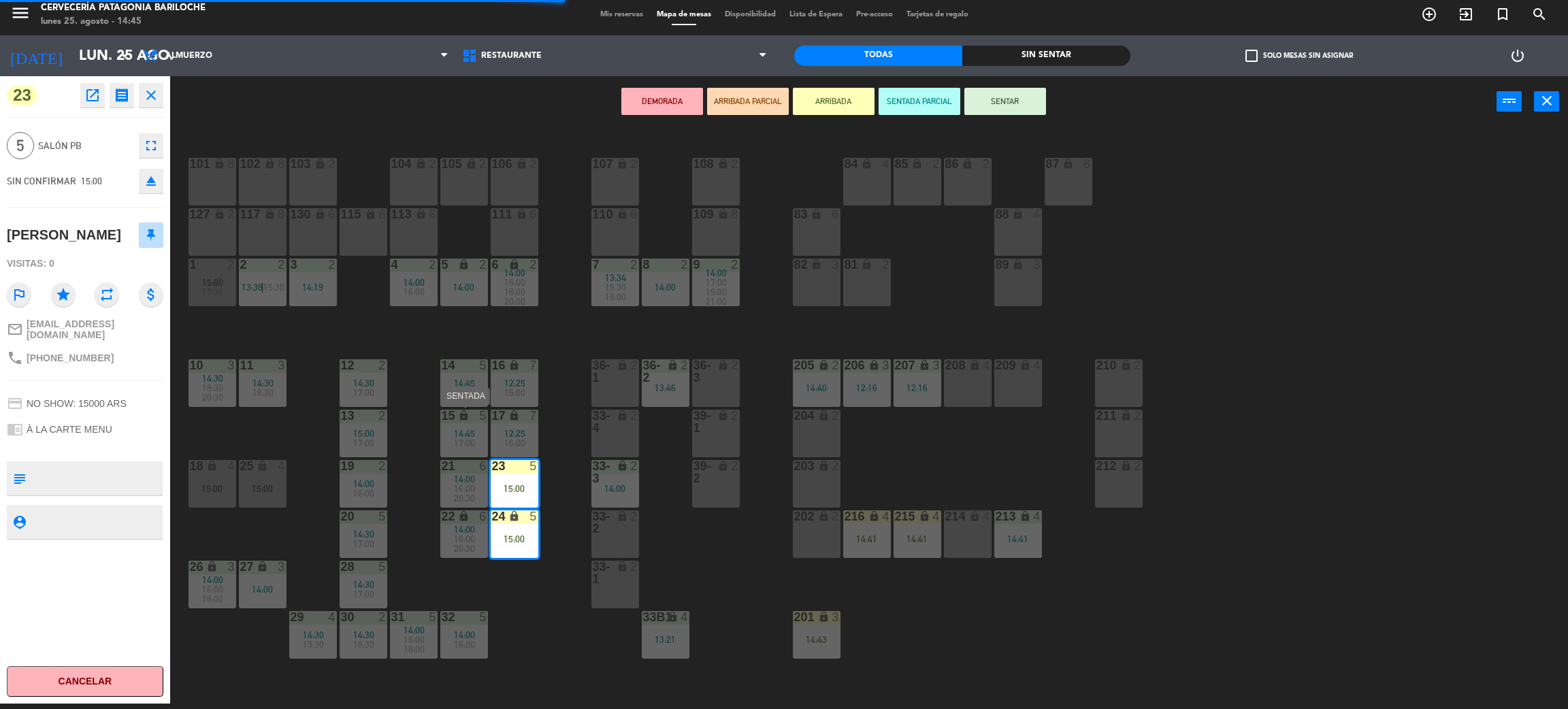
click at [459, 419] on icon "lock" at bounding box center [464, 415] width 12 height 12
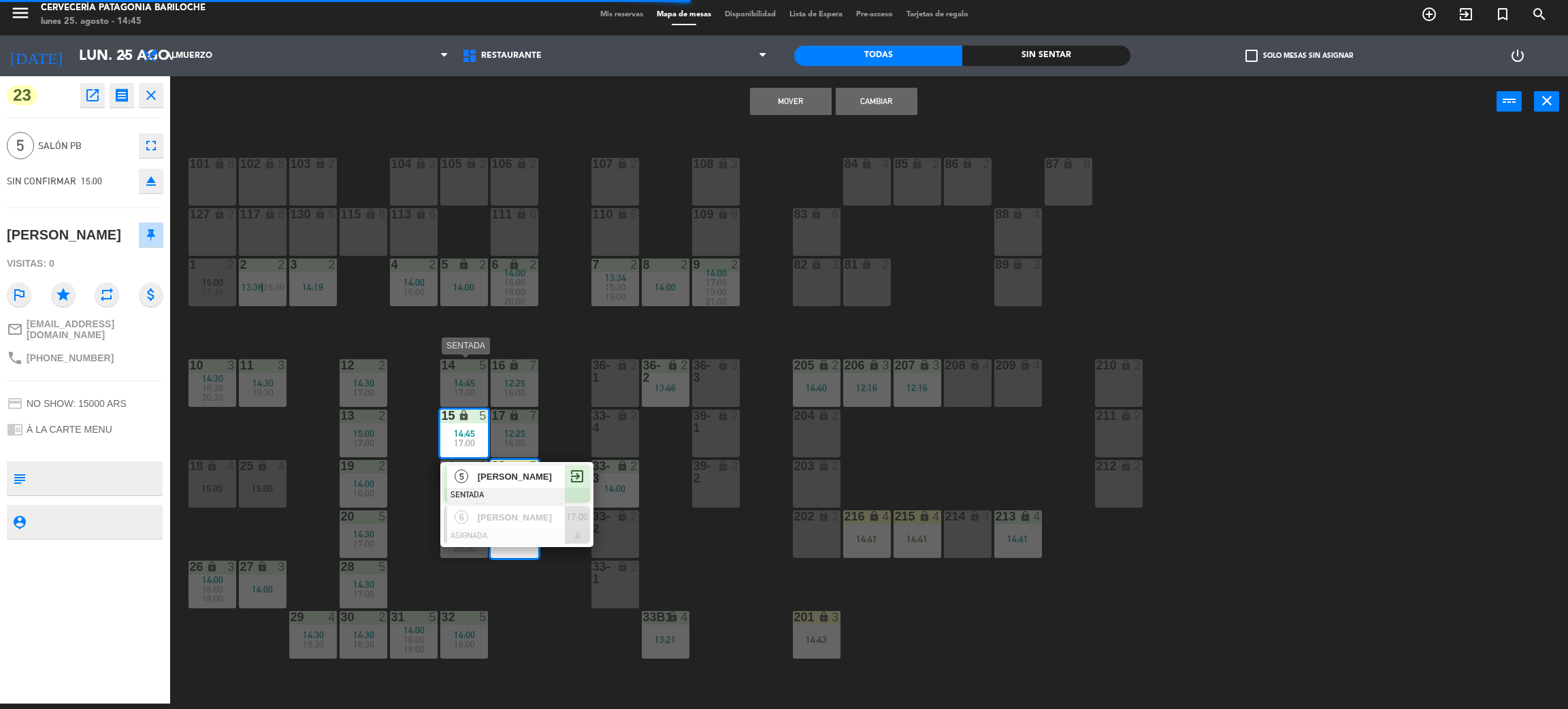
click at [456, 372] on div "14 5" at bounding box center [464, 366] width 48 height 14
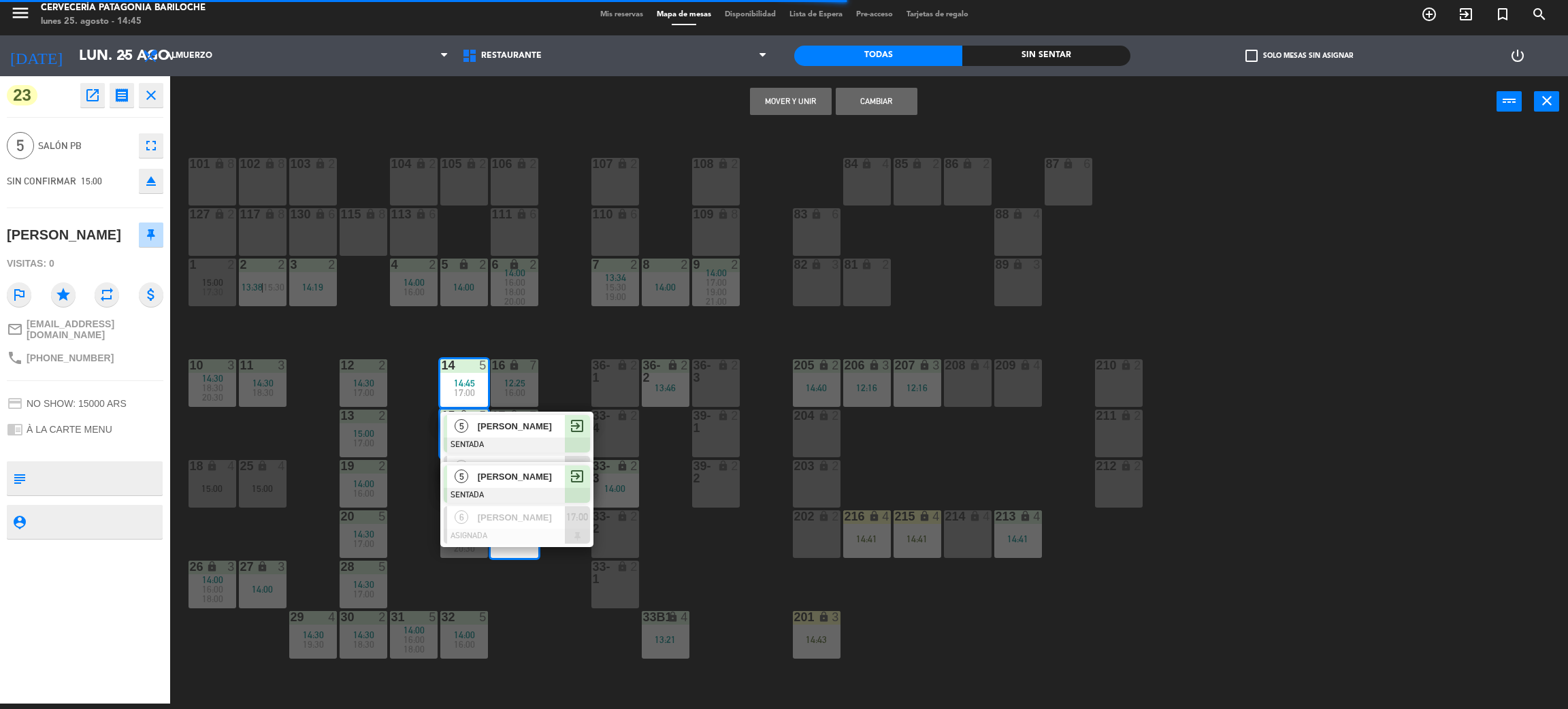
click at [868, 97] on button "Cambiar" at bounding box center [877, 102] width 82 height 27
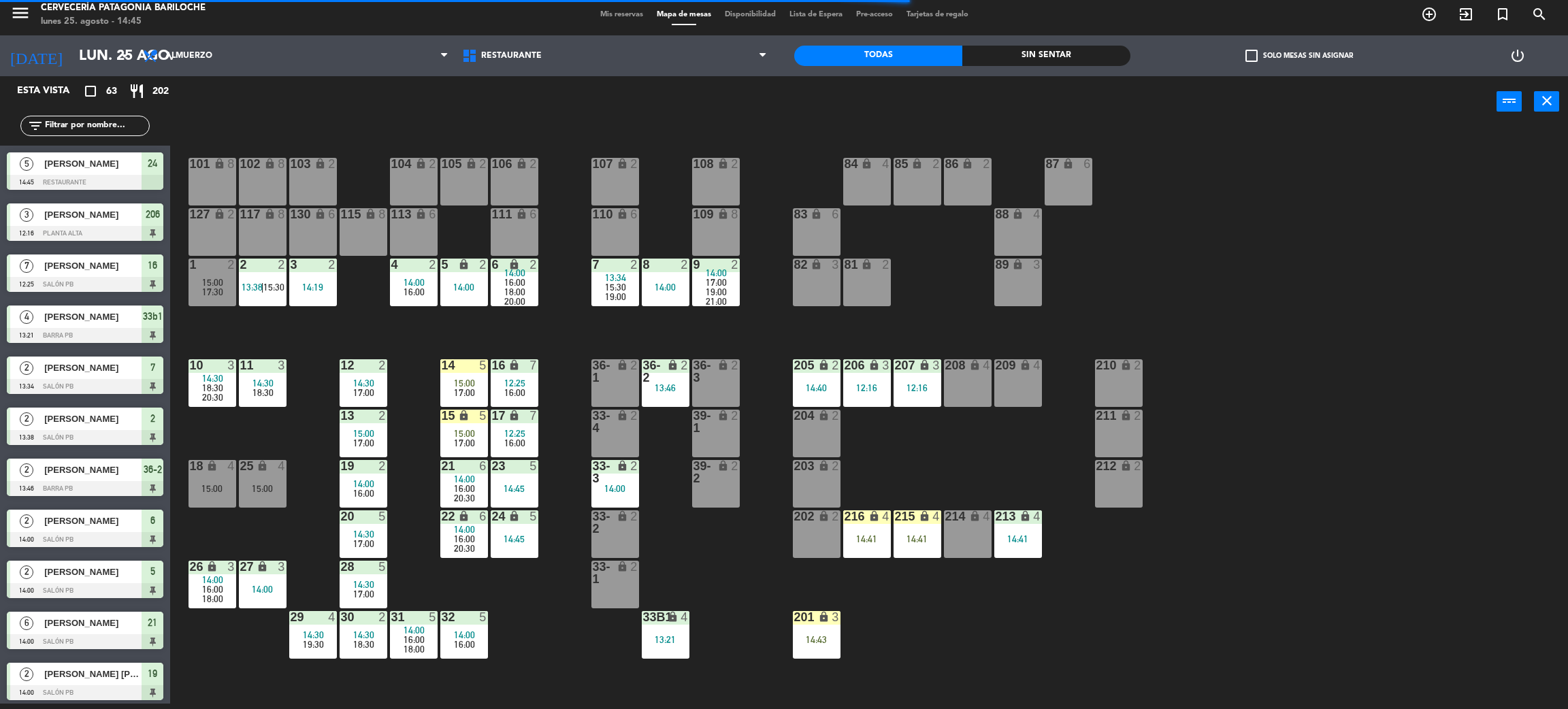
scroll to position [5, 0]
click at [545, 622] on div "101 lock 8 102 lock 8 104 lock 2 105 lock 2 106 lock 2 103 lock 2 107 lock 2 10…" at bounding box center [876, 421] width 1382 height 576
click at [516, 389] on span "16:00" at bounding box center [515, 393] width 21 height 11
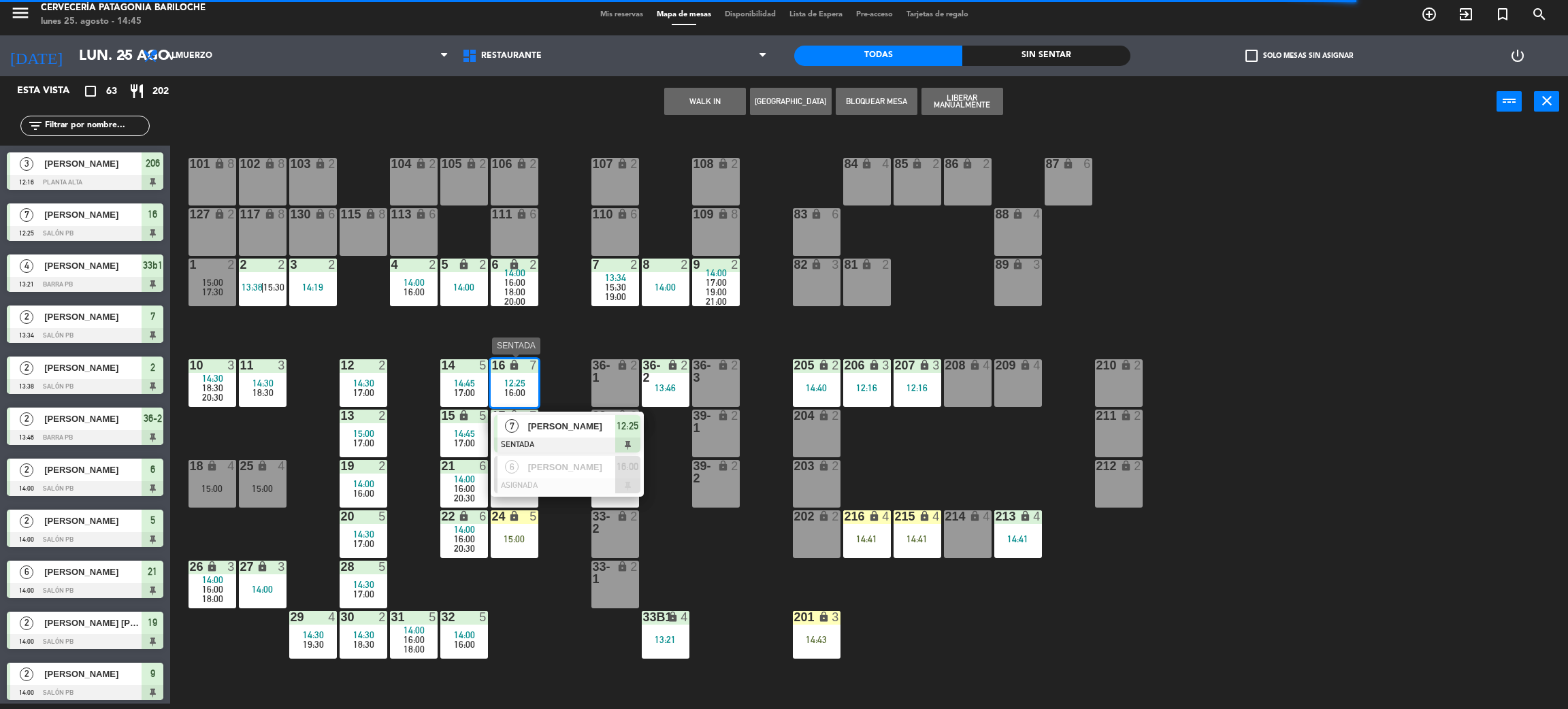
click at [550, 421] on span "[PERSON_NAME]" at bounding box center [572, 426] width 87 height 14
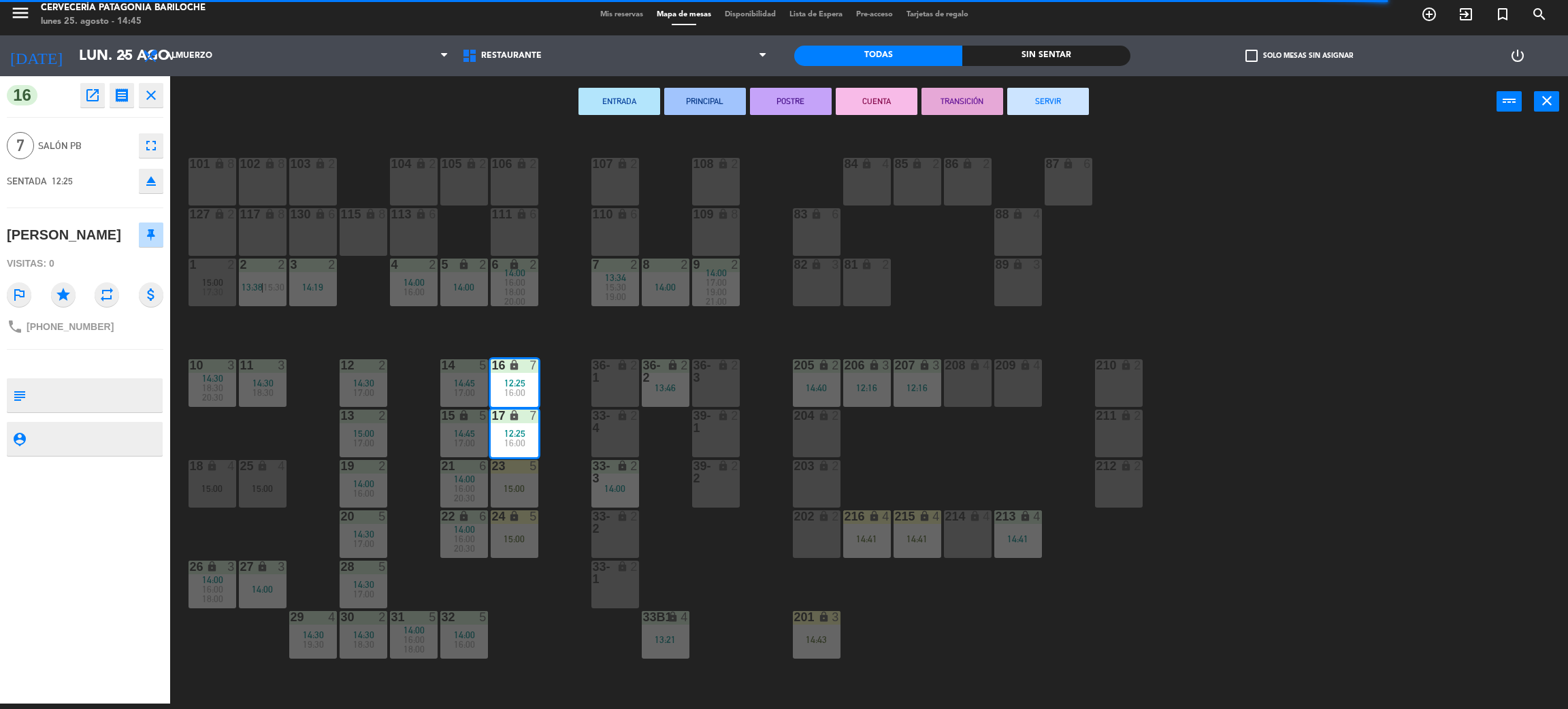
drag, startPoint x: 1047, startPoint y: 96, endPoint x: 679, endPoint y: 349, distance: 446.6
click at [1046, 95] on button "SERVIR" at bounding box center [1048, 102] width 82 height 27
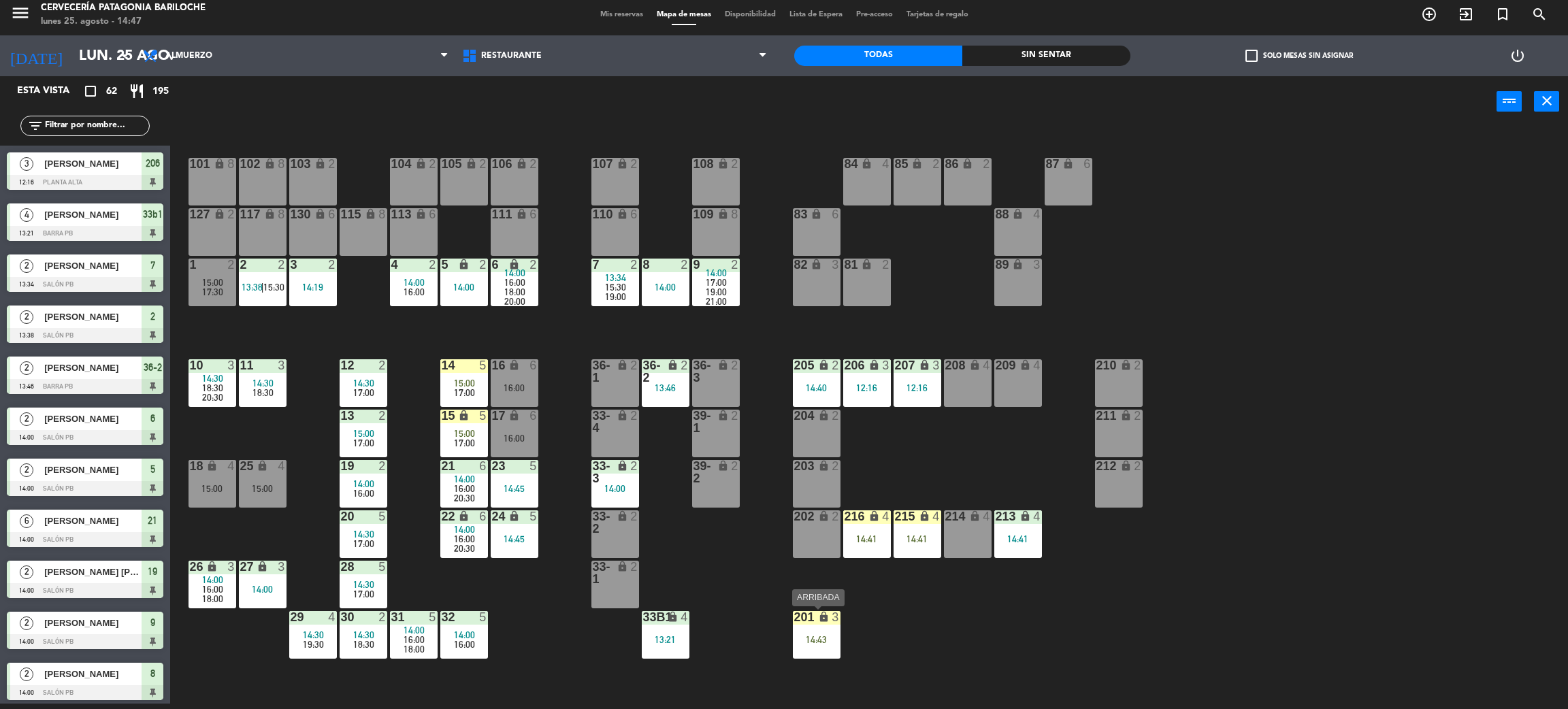
click at [818, 631] on div "201 lock 3 14:43" at bounding box center [817, 635] width 48 height 48
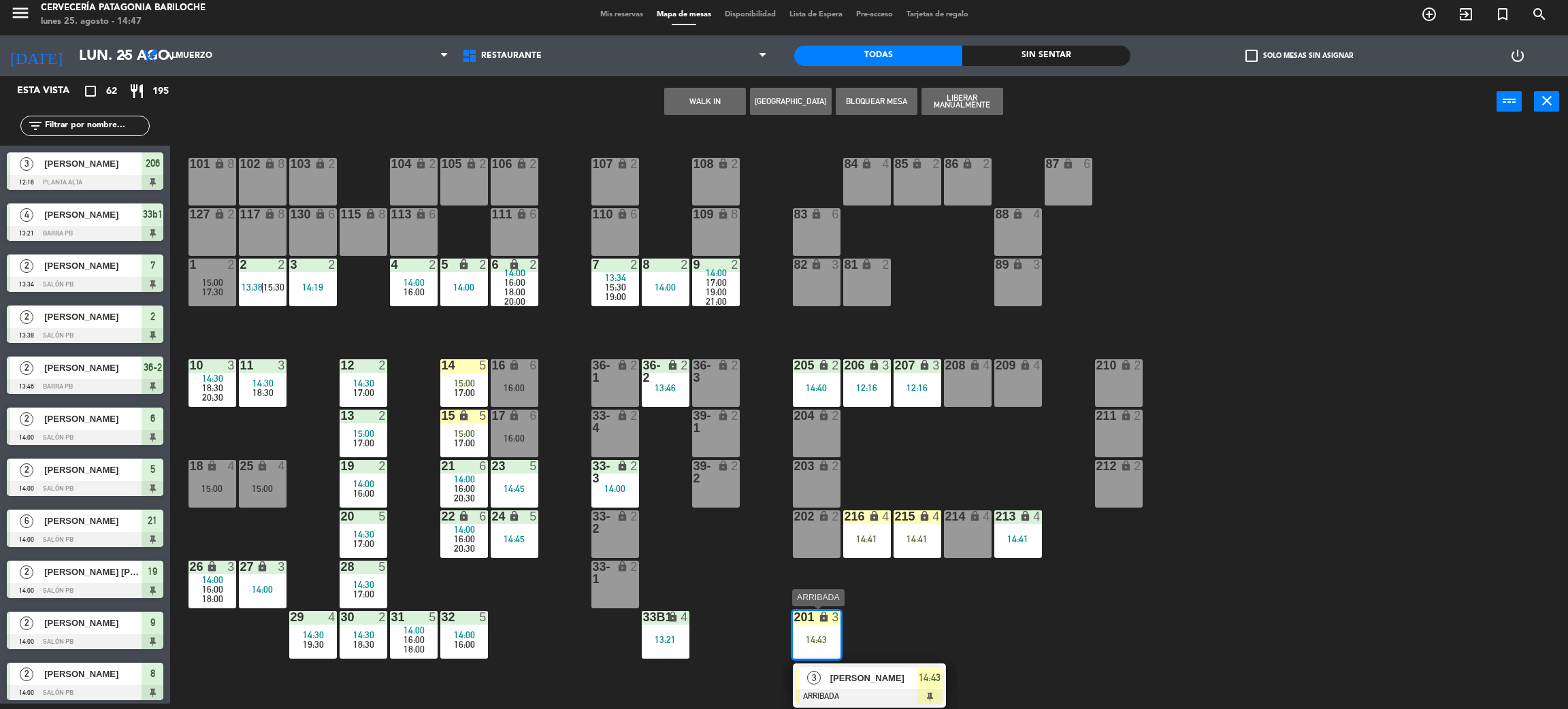
click at [868, 681] on span "[PERSON_NAME]" at bounding box center [874, 678] width 87 height 14
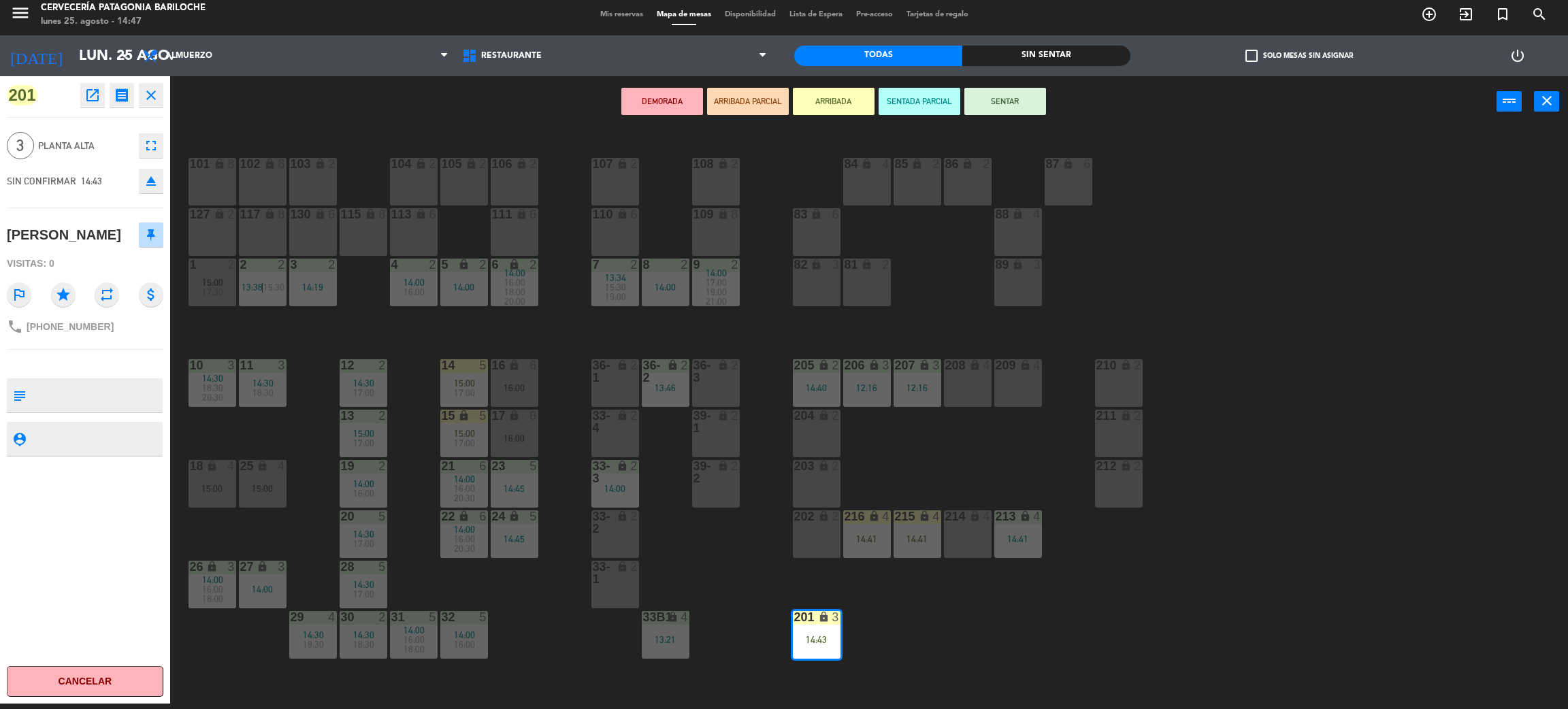
click at [55, 324] on span "+543512379069" at bounding box center [70, 327] width 87 height 11
copy div "phone"
click at [921, 624] on div "101 lock 8 102 lock 8 104 lock 2 105 lock 2 106 lock 2 103 lock 2 107 lock 2 10…" at bounding box center [876, 421] width 1382 height 576
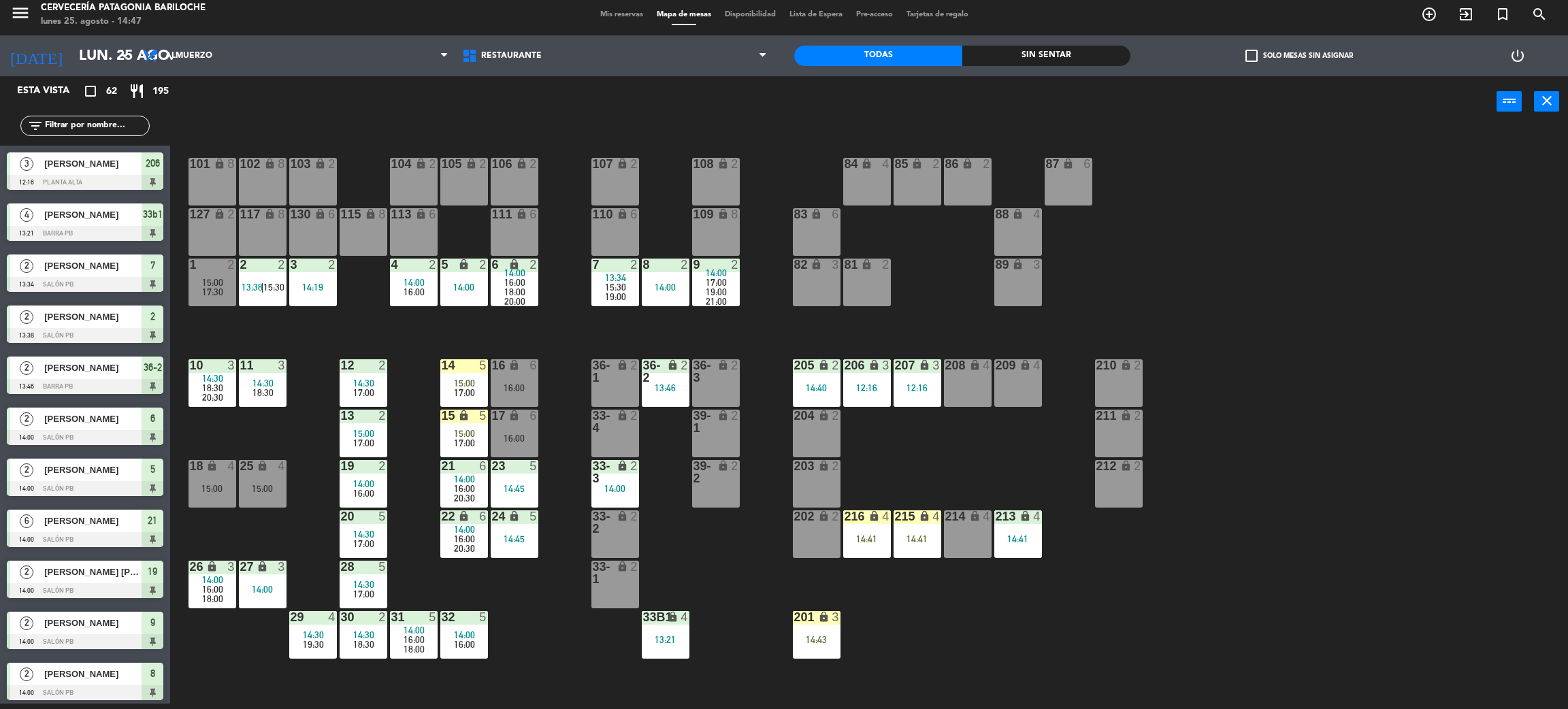
click at [1012, 541] on div "14:41" at bounding box center [1018, 539] width 48 height 10
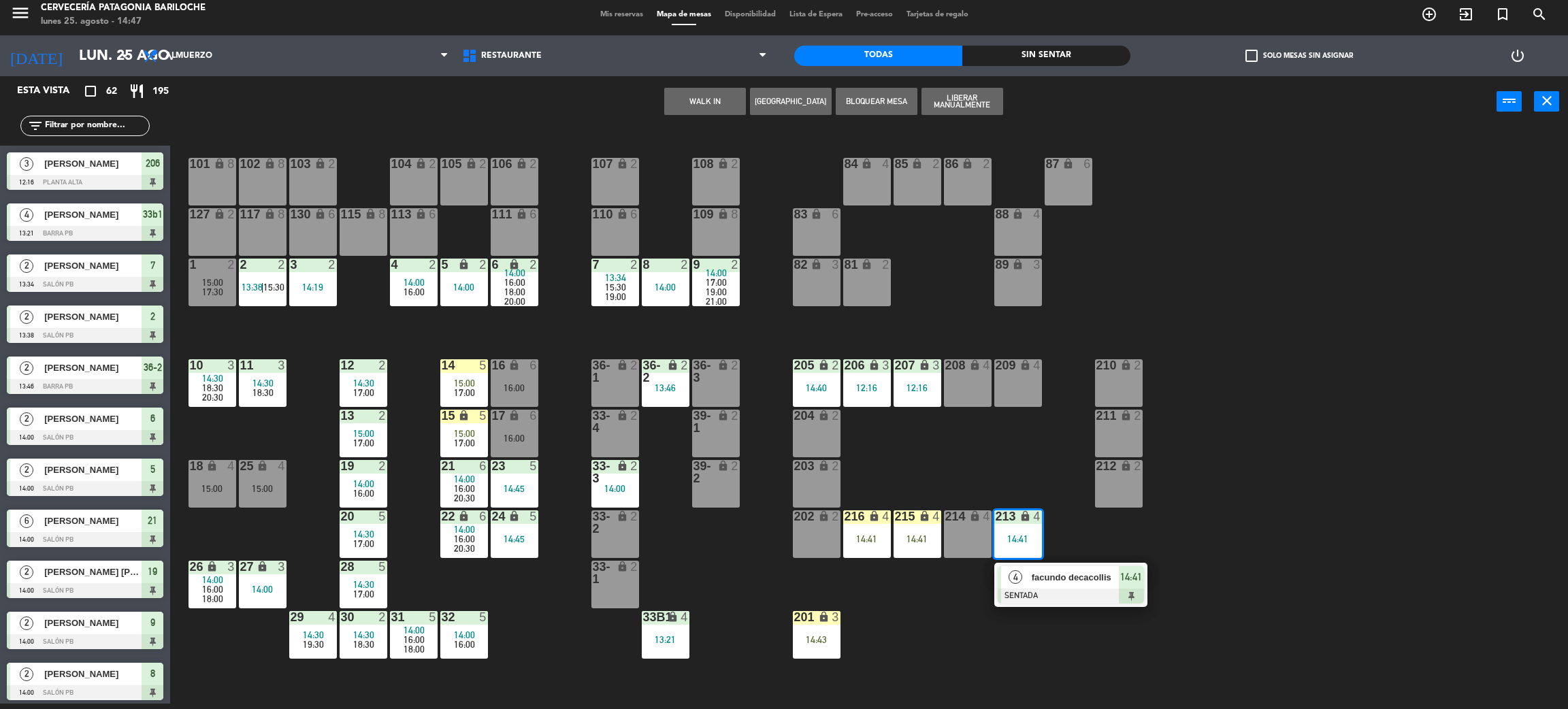
drag, startPoint x: 1029, startPoint y: 578, endPoint x: 1006, endPoint y: 578, distance: 23.0
click at [1032, 578] on div "4 facundo decacollis SENTADA 14:41" at bounding box center [1071, 584] width 174 height 44
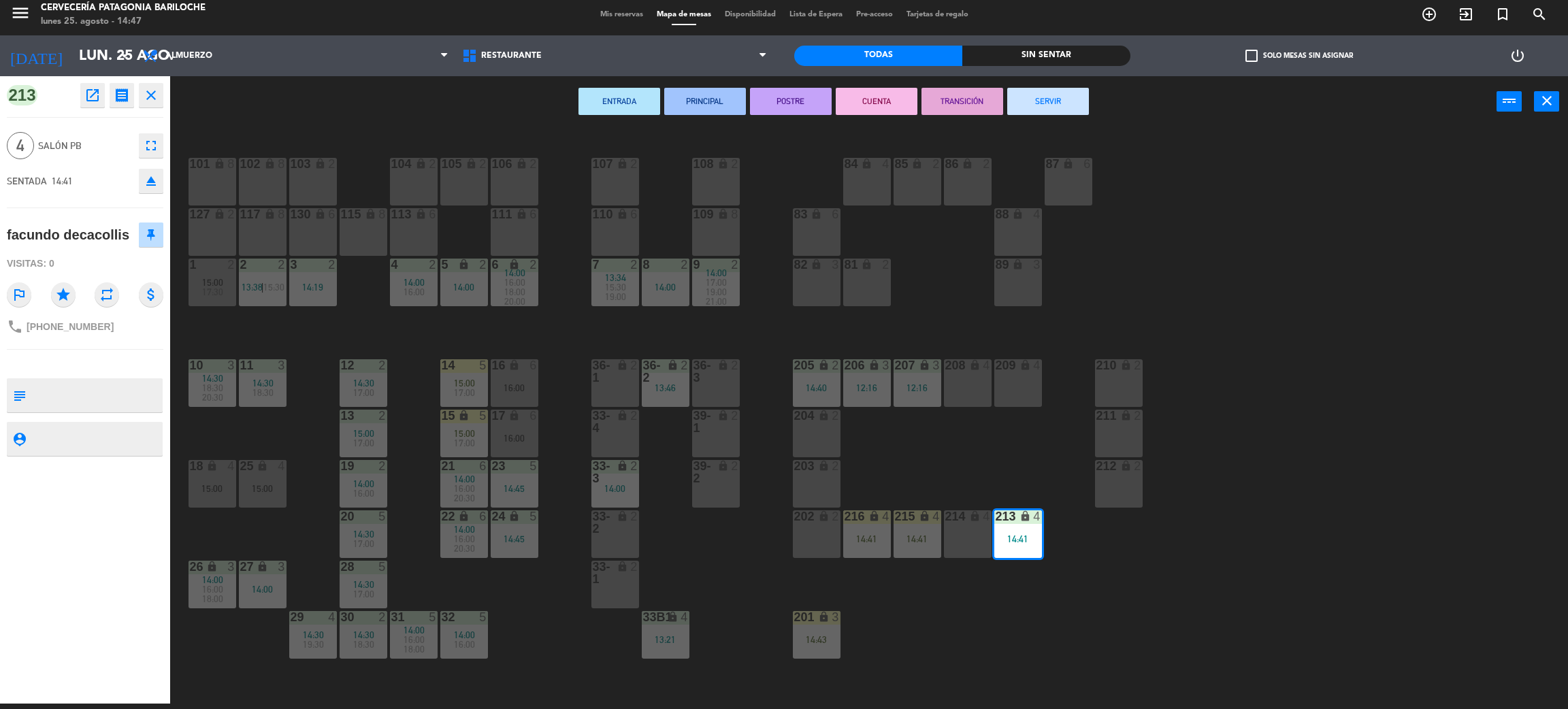
click at [965, 536] on div "214 lock 4" at bounding box center [968, 534] width 48 height 48
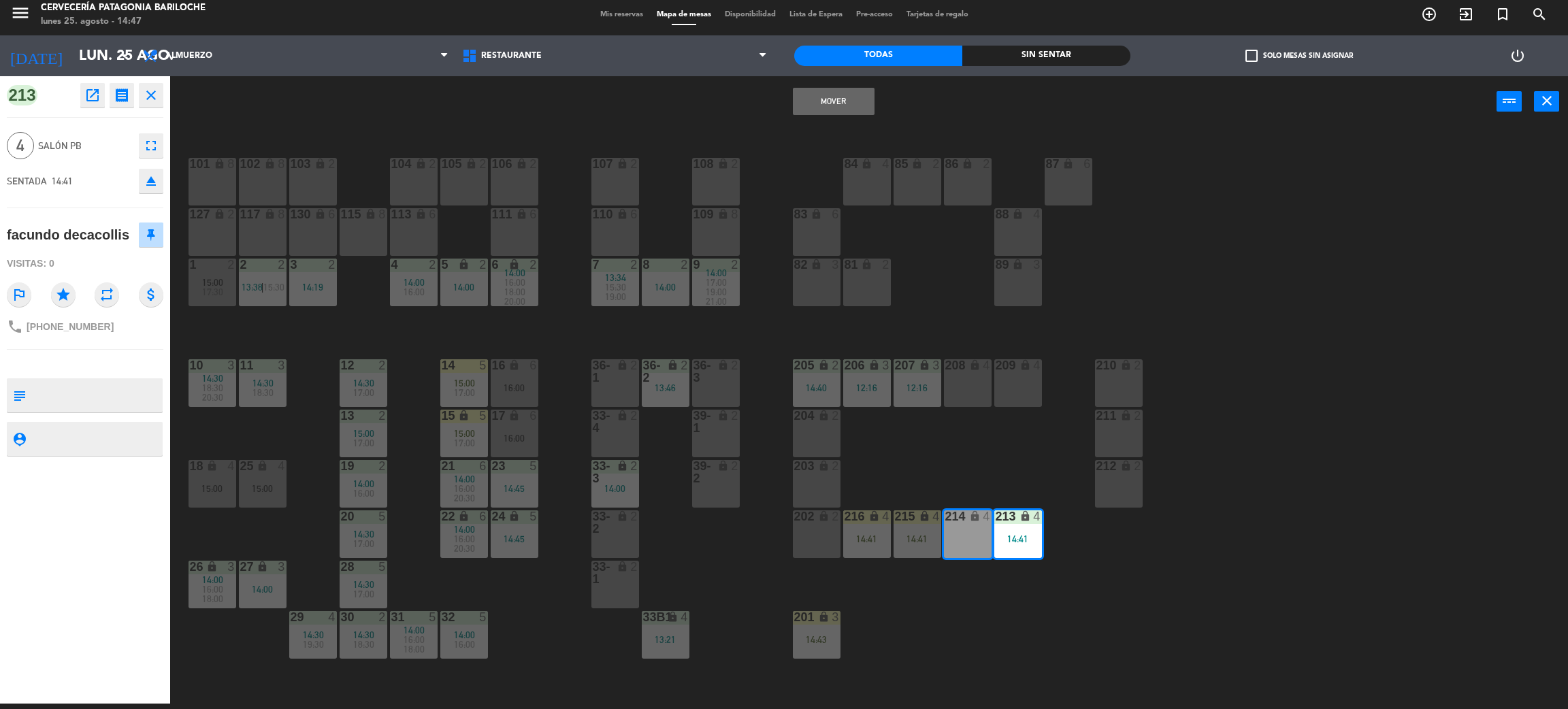
drag, startPoint x: 831, startPoint y: 101, endPoint x: 893, endPoint y: 220, distance: 134.2
click at [833, 101] on button "Mover" at bounding box center [834, 102] width 82 height 27
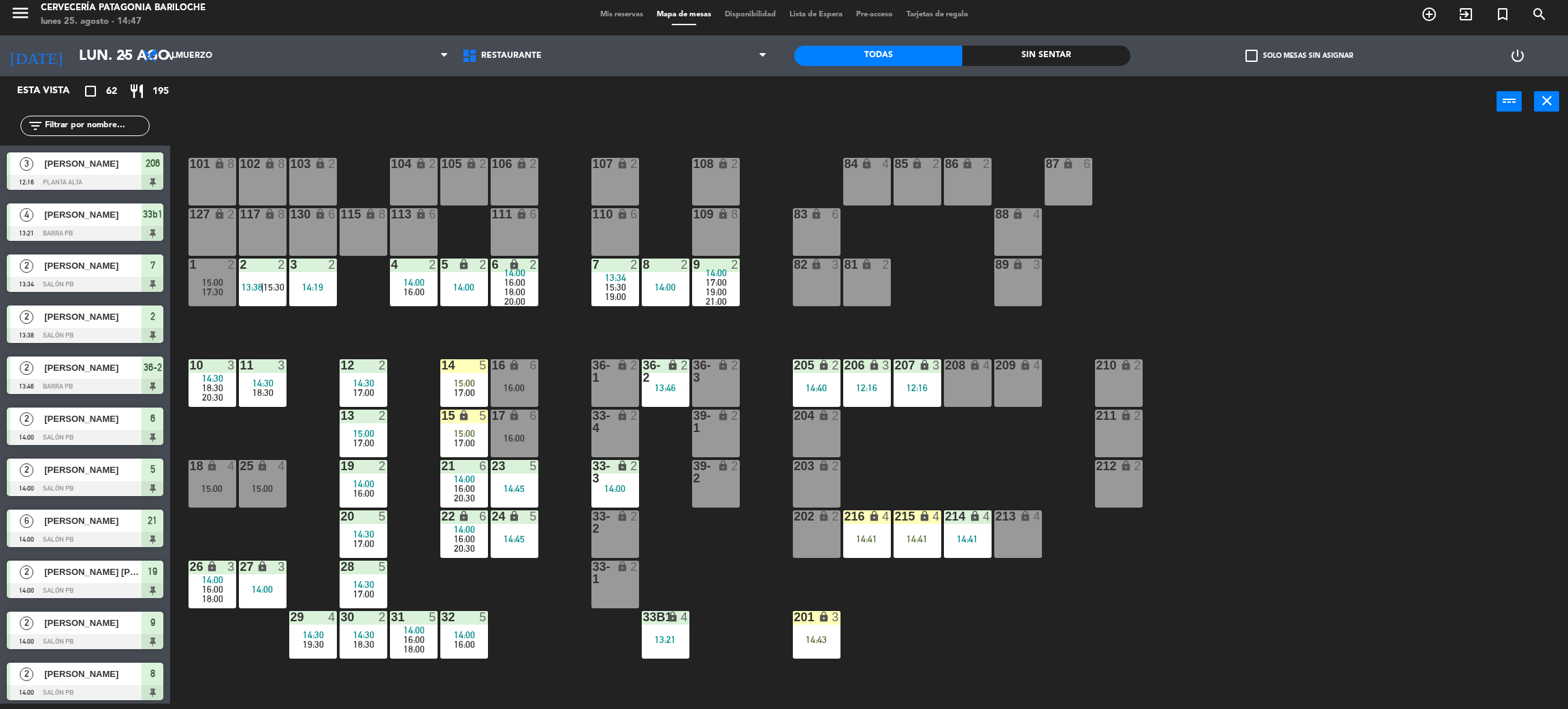
click at [868, 539] on div "14:41" at bounding box center [868, 539] width 48 height 10
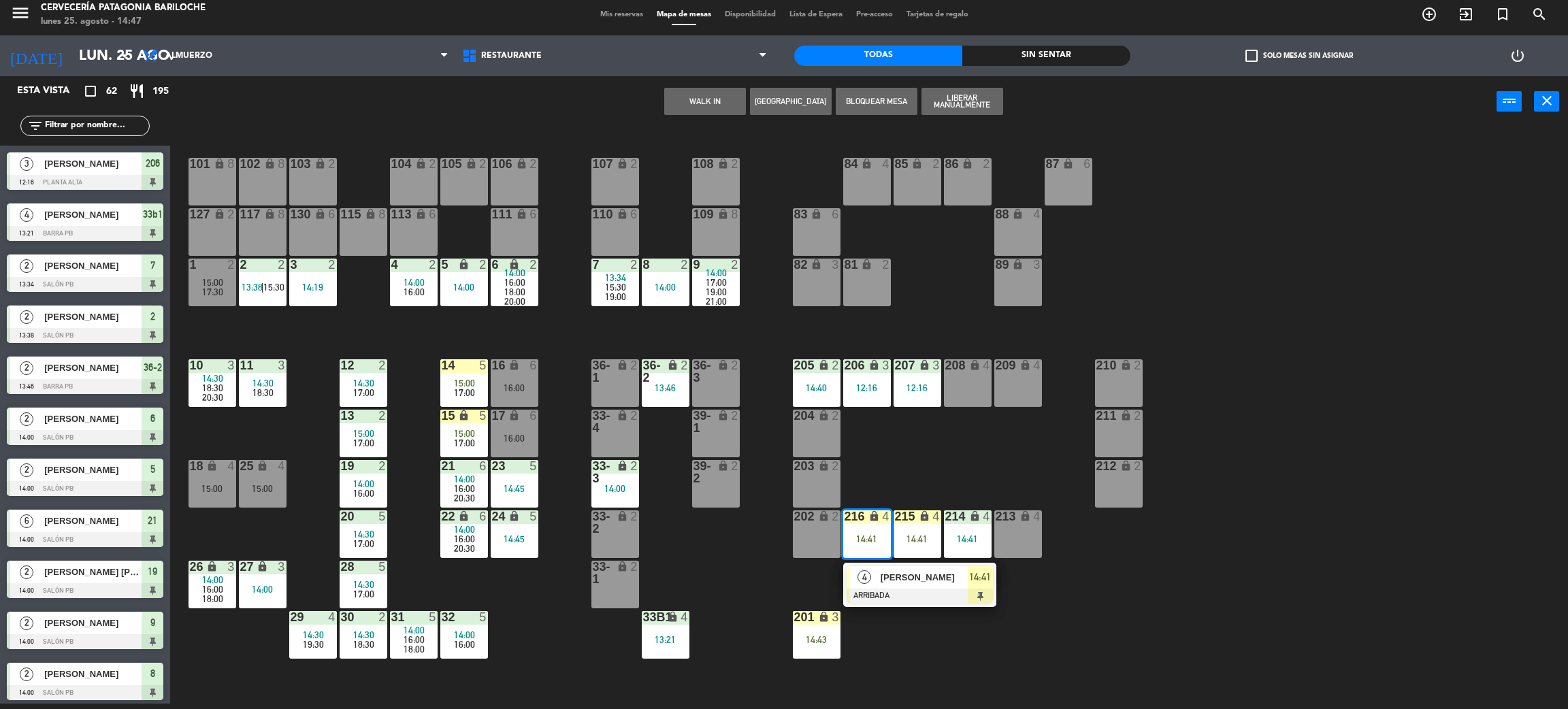
click at [916, 594] on div at bounding box center [920, 596] width 147 height 15
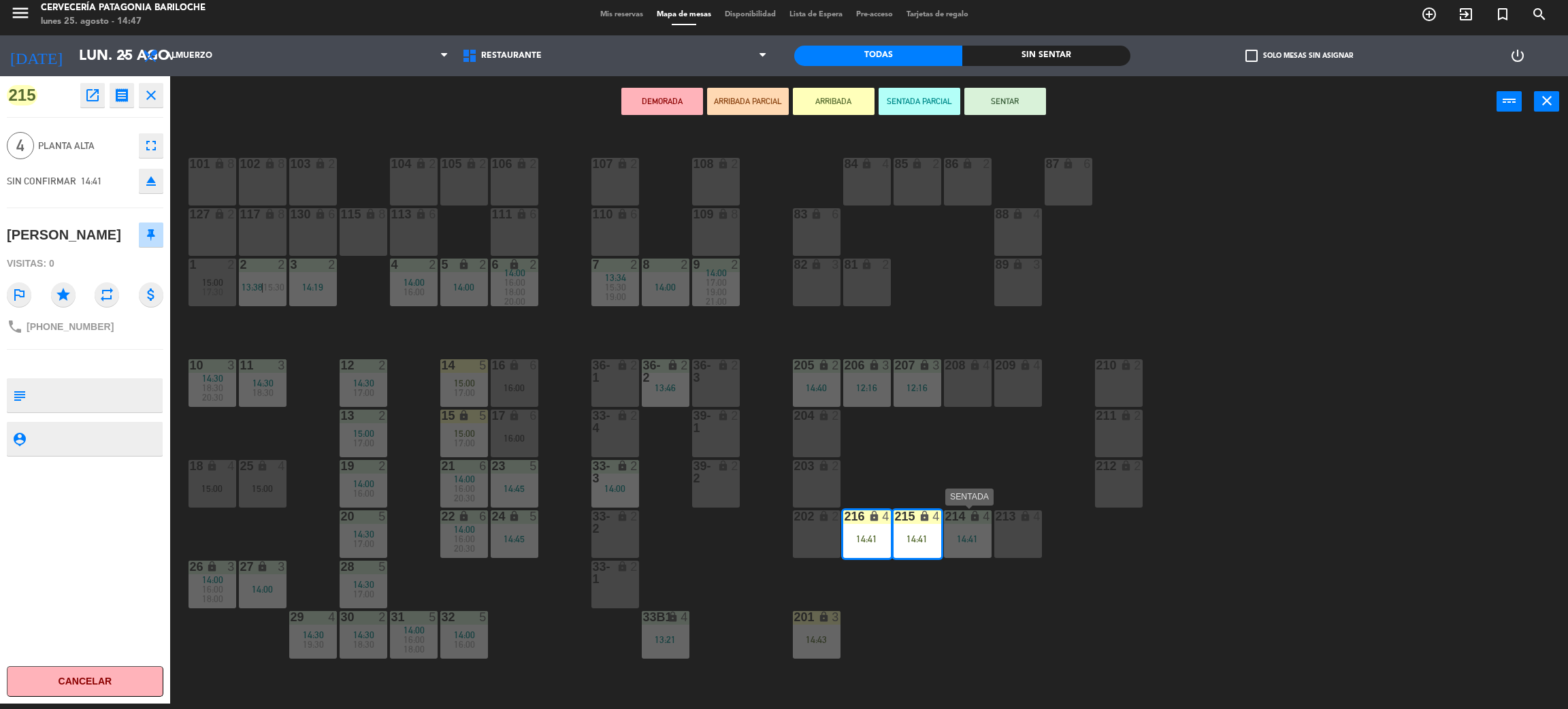
click at [966, 543] on div "14:41" at bounding box center [968, 539] width 48 height 10
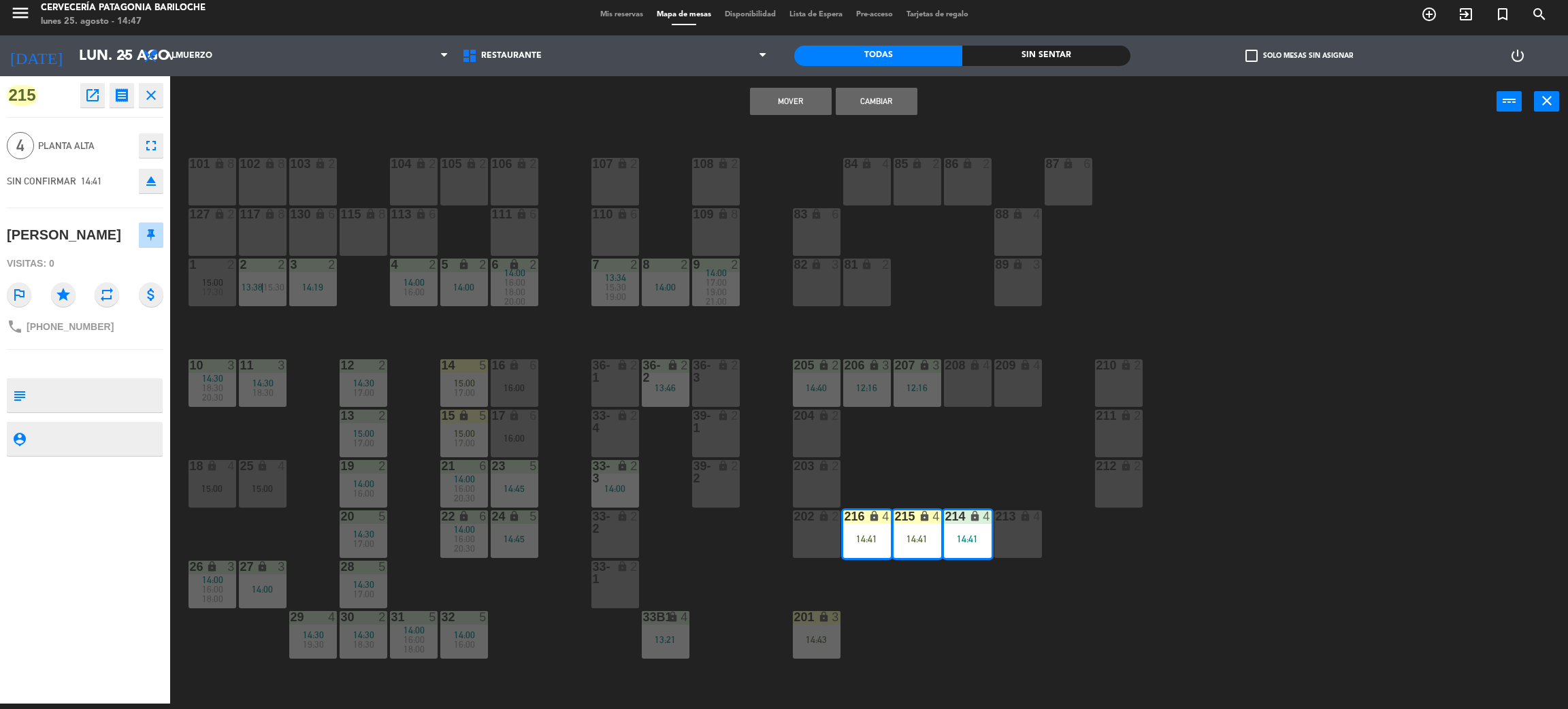
click at [865, 92] on button "Cambiar" at bounding box center [877, 102] width 82 height 27
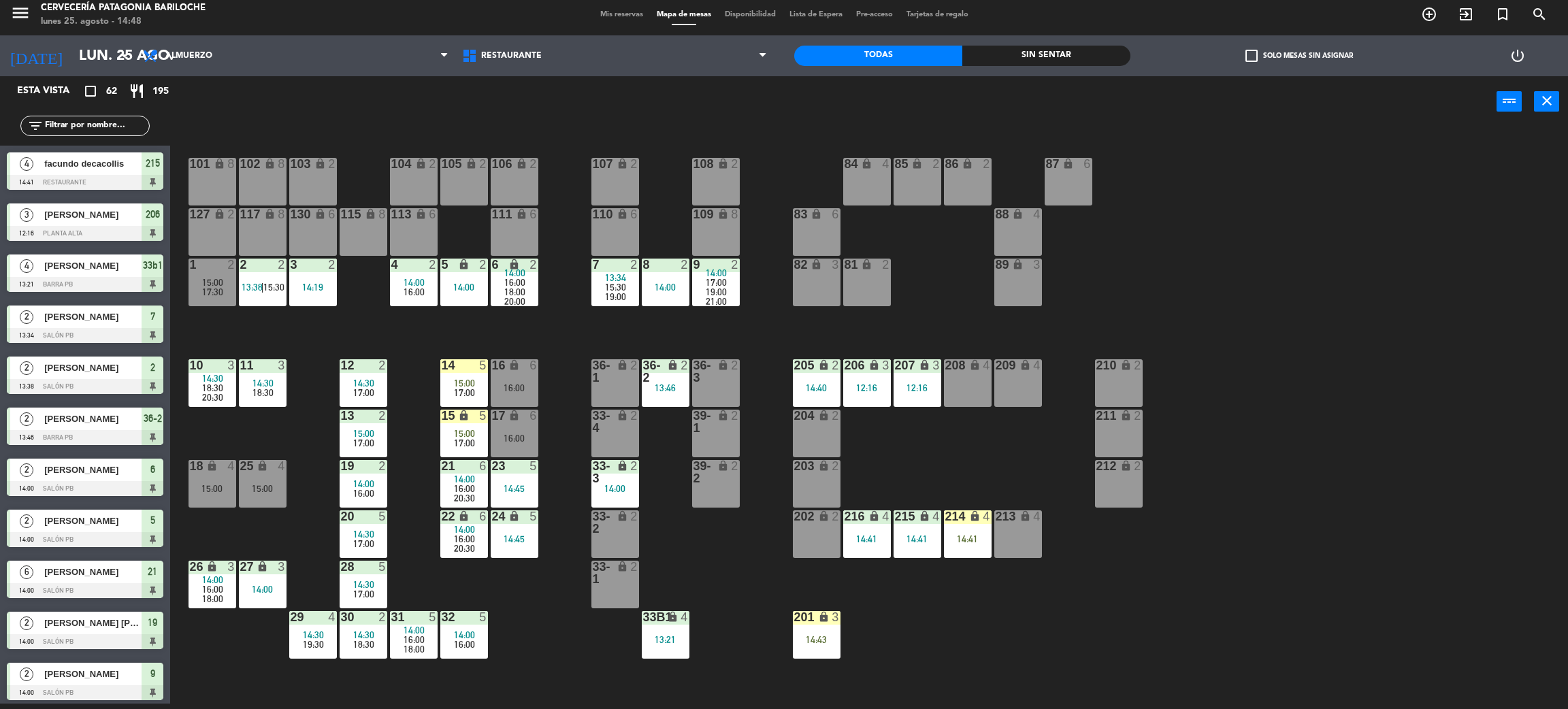
click at [987, 435] on div "101 lock 8 102 lock 8 104 lock 2 105 lock 2 106 lock 2 103 lock 2 107 lock 2 10…" at bounding box center [876, 421] width 1382 height 576
click at [826, 644] on div "14:43" at bounding box center [817, 639] width 48 height 10
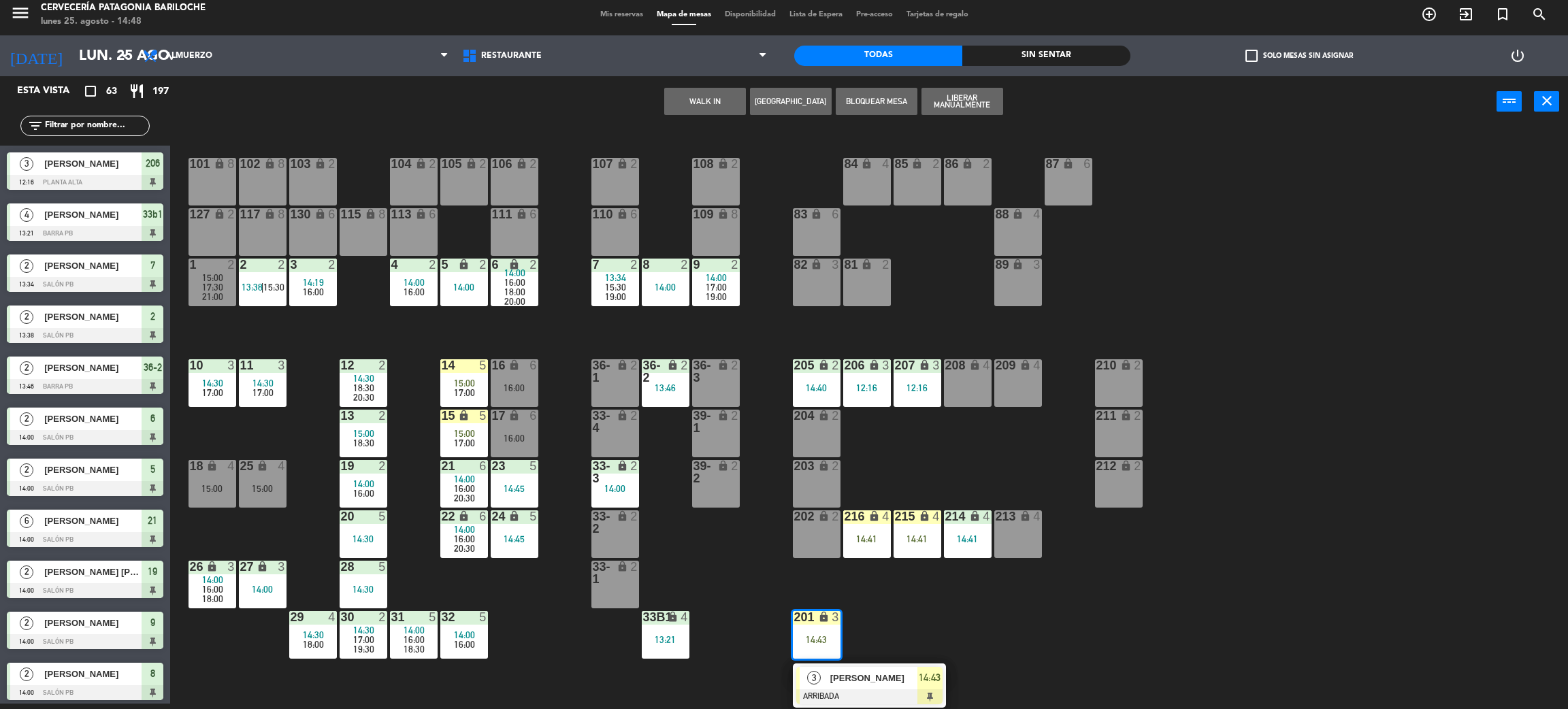
click at [919, 635] on div "101 lock 8 102 lock 8 104 lock 2 105 lock 2 106 lock 2 103 lock 2 107 lock 2 10…" at bounding box center [876, 421] width 1382 height 576
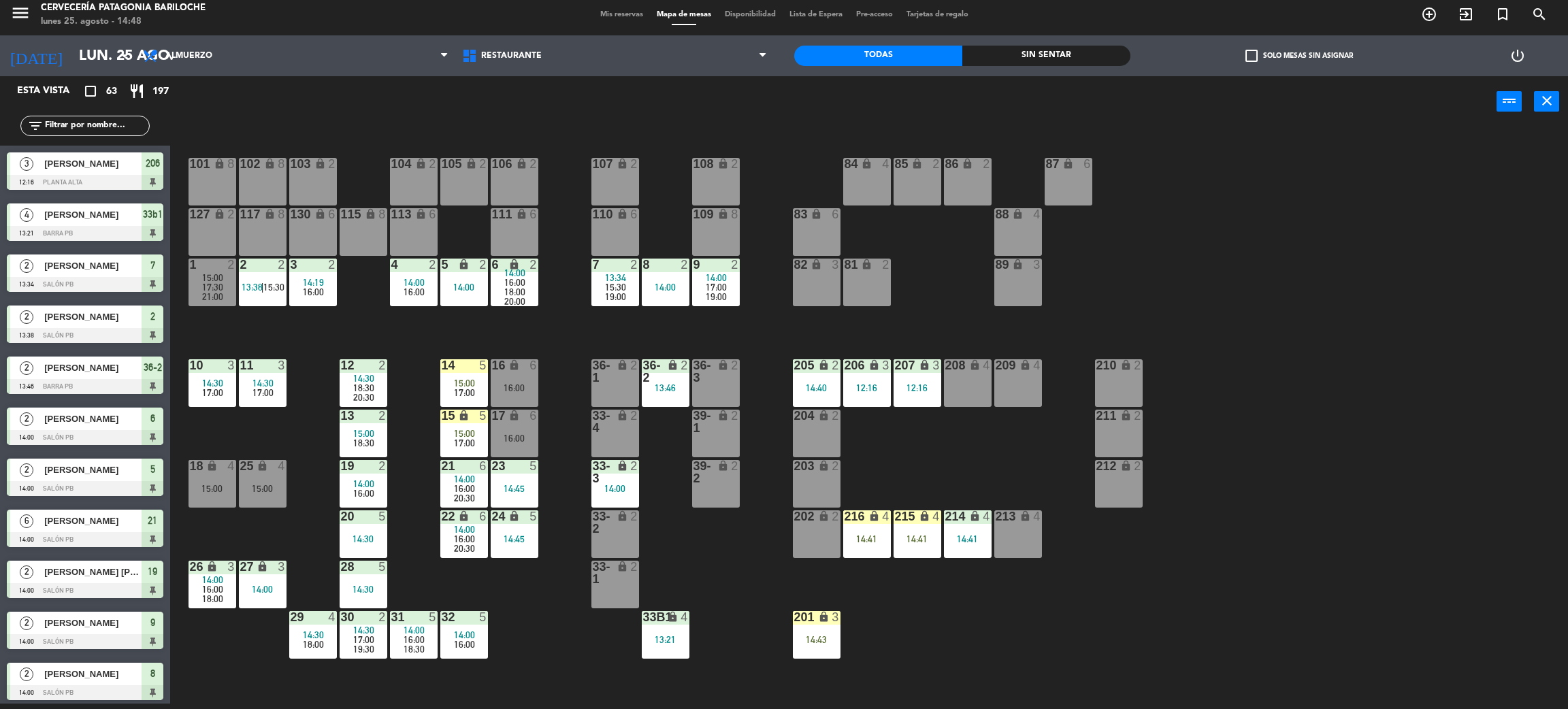
click at [709, 560] on div "101 lock 8 102 lock 8 104 lock 2 105 lock 2 106 lock 2 103 lock 2 107 lock 2 10…" at bounding box center [876, 421] width 1382 height 576
click at [565, 582] on div "101 lock 8 102 lock 8 104 lock 2 105 lock 2 106 lock 2 103 lock 2 107 lock 2 10…" at bounding box center [876, 421] width 1382 height 576
click at [717, 279] on span "14:00" at bounding box center [716, 277] width 21 height 11
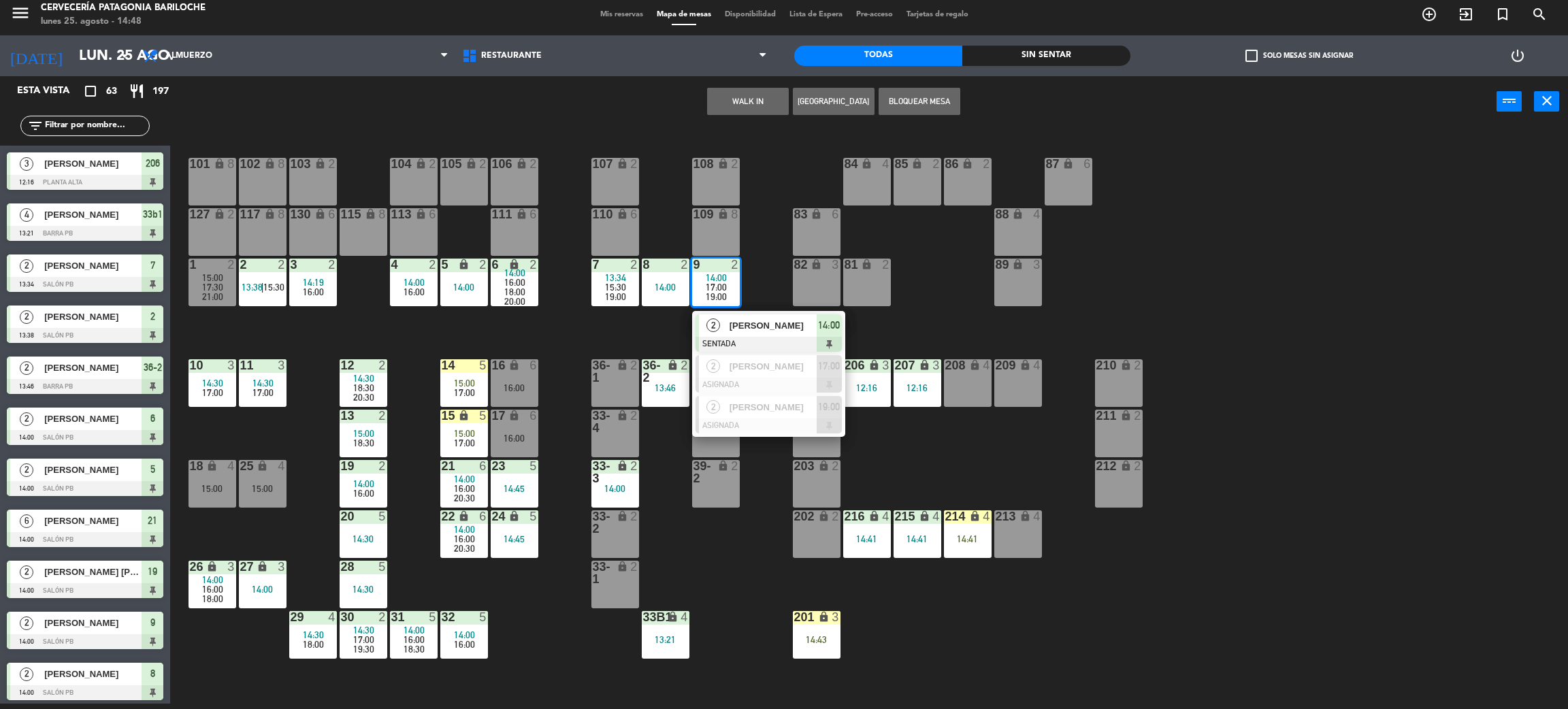
click at [761, 329] on span "[PERSON_NAME]" at bounding box center [773, 325] width 87 height 14
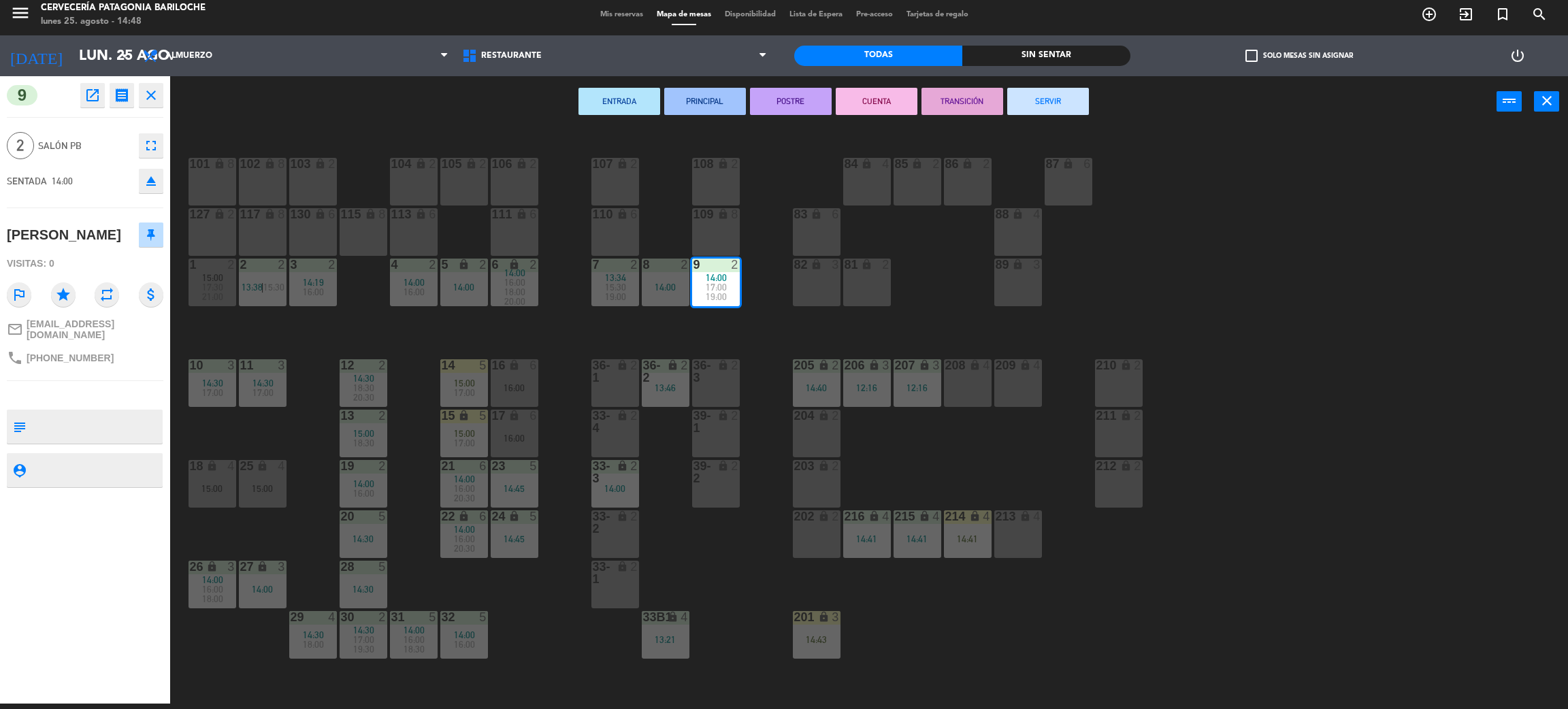
click at [1065, 97] on button "SERVIR" at bounding box center [1048, 102] width 82 height 27
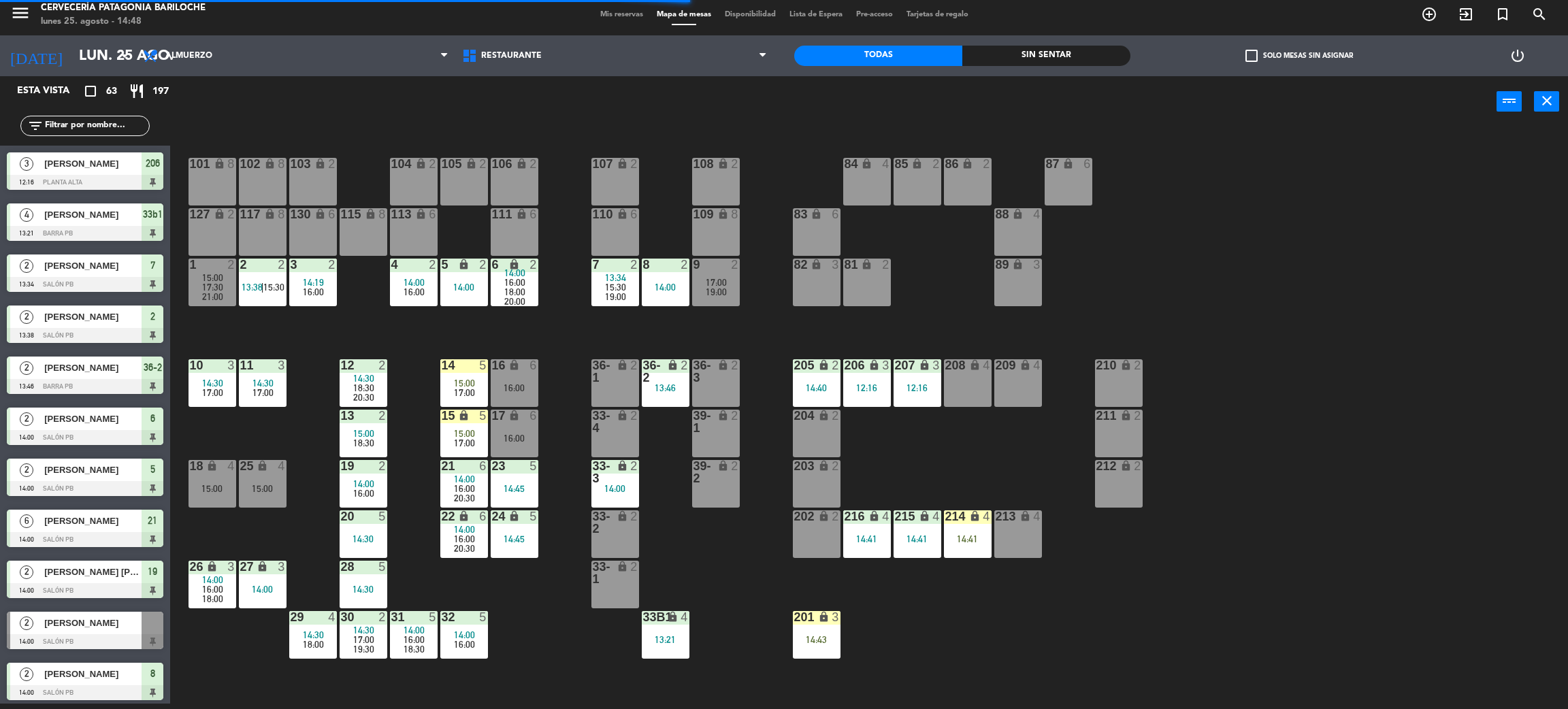
click at [774, 329] on div "101 lock 8 102 lock 8 104 lock 2 105 lock 2 106 lock 2 103 lock 2 107 lock 2 10…" at bounding box center [876, 421] width 1382 height 576
click at [562, 327] on div "101 lock 8 102 lock 8 104 lock 2 105 lock 2 106 lock 2 103 lock 2 107 lock 2 10…" at bounding box center [876, 421] width 1382 height 576
click at [982, 623] on div "101 lock 8 102 lock 8 104 lock 2 105 lock 2 106 lock 2 103 lock 2 107 lock 2 10…" at bounding box center [876, 421] width 1382 height 576
click at [967, 441] on div "101 lock 8 102 lock 8 104 lock 2 105 lock 2 106 lock 2 103 lock 2 107 lock 2 10…" at bounding box center [876, 421] width 1382 height 576
click at [913, 467] on div "101 lock 8 102 lock 8 104 lock 2 105 lock 2 106 lock 2 103 lock 2 107 lock 2 10…" at bounding box center [876, 421] width 1382 height 576
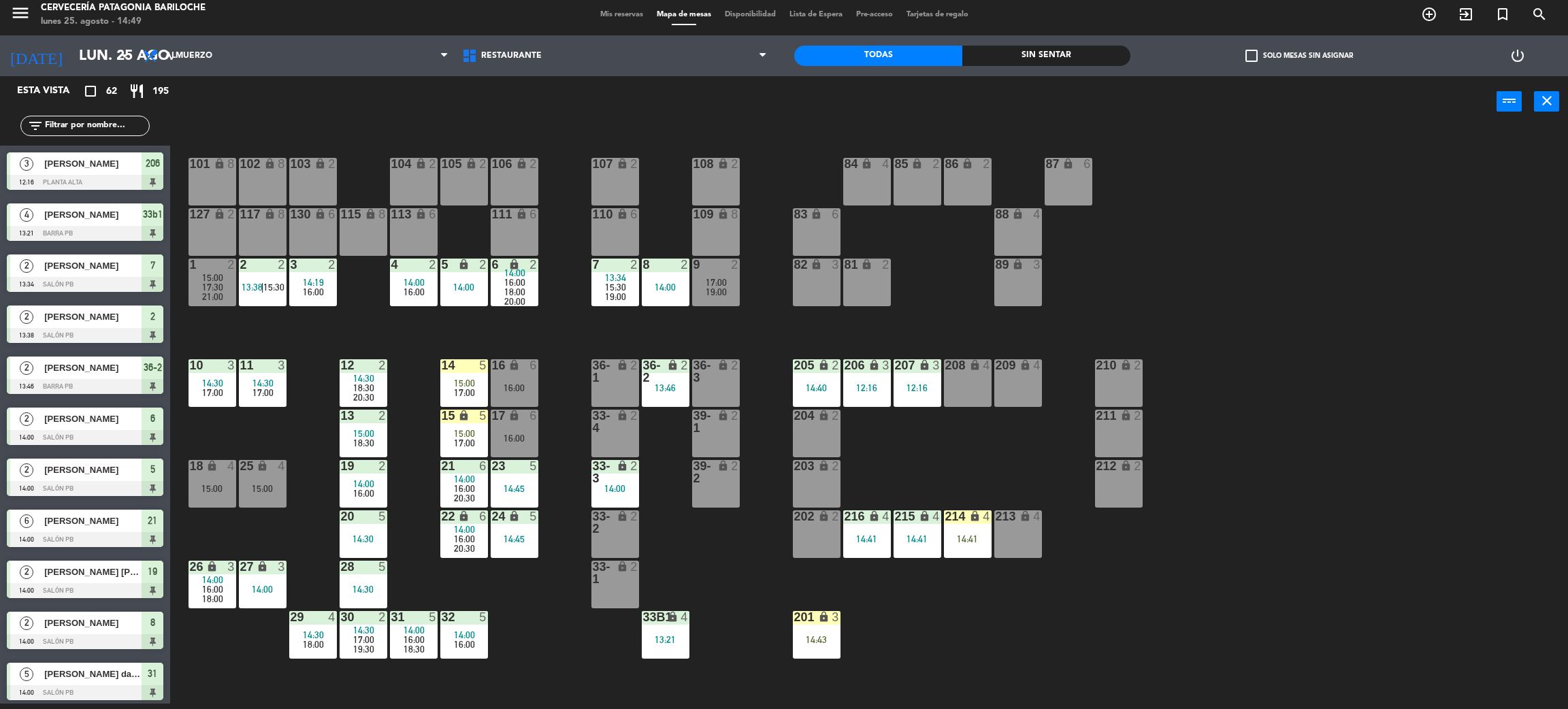
click at [683, 539] on div "101 lock 8 102 lock 8 104 lock 2 105 lock 2 106 lock 2 103 lock 2 107 lock 2 10…" at bounding box center [876, 421] width 1382 height 576
click at [411, 286] on span "16:00" at bounding box center [414, 292] width 21 height 11
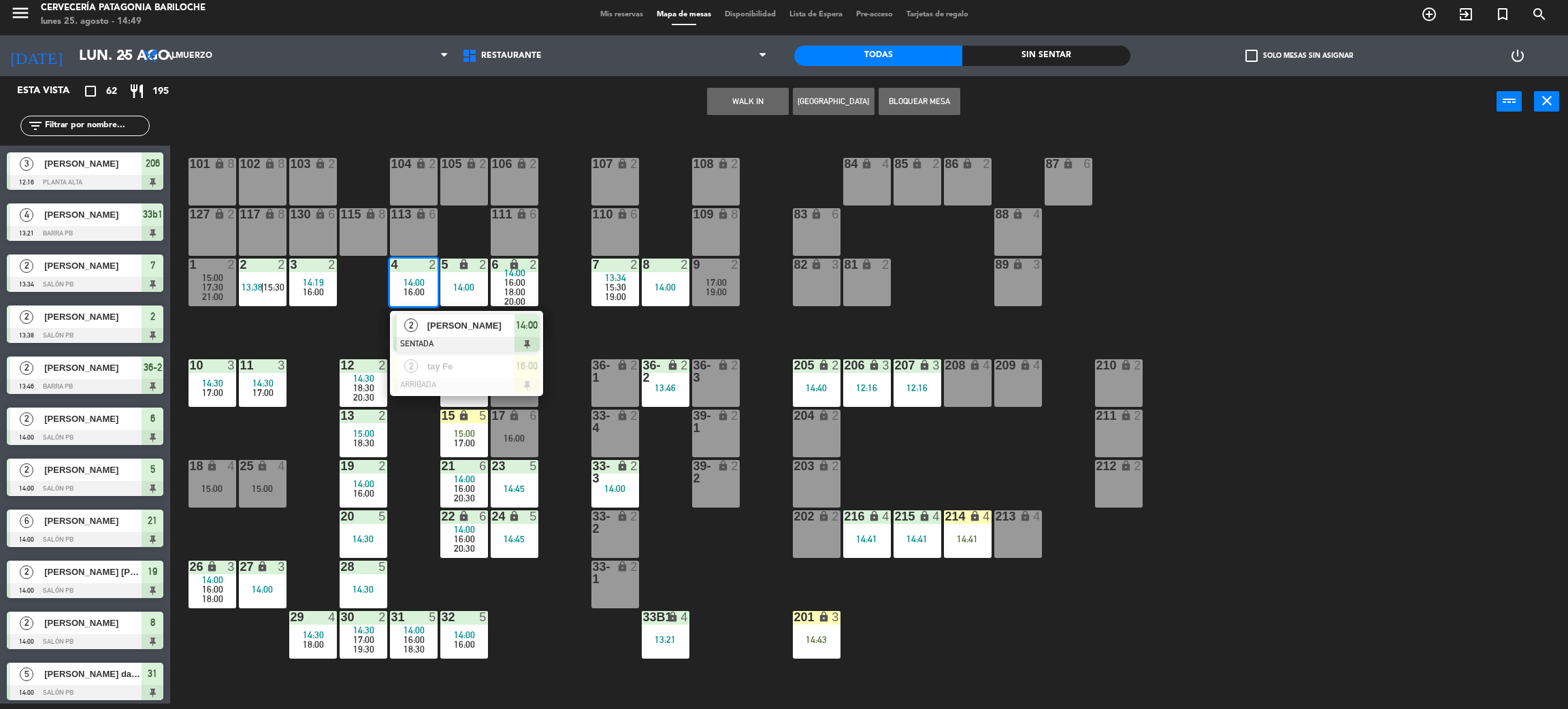
click at [348, 337] on div "101 lock 8 102 lock 8 104 lock 2 105 lock 2 106 lock 2 103 lock 2 107 lock 2 10…" at bounding box center [876, 421] width 1382 height 576
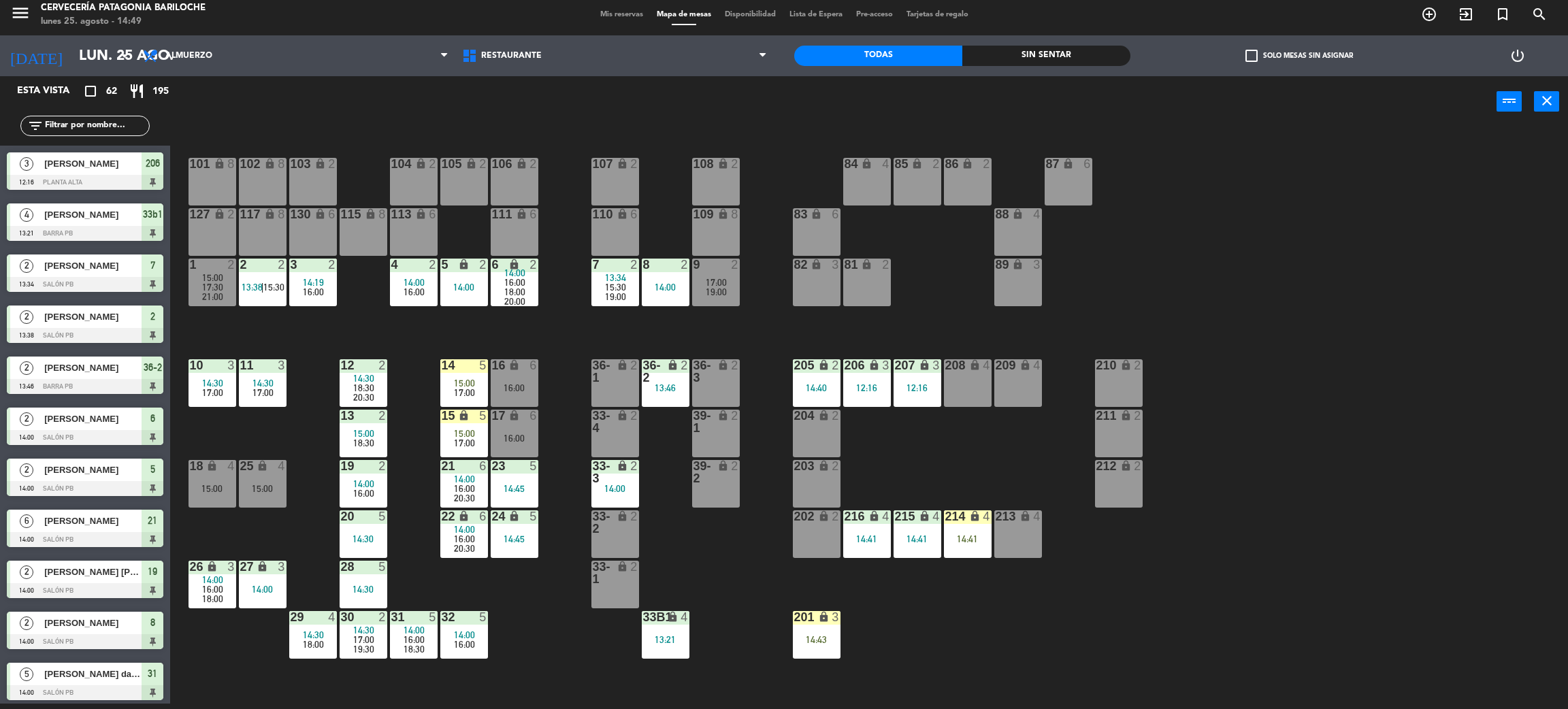
click at [538, 644] on div "101 lock 8 102 lock 8 104 lock 2 105 lock 2 106 lock 2 103 lock 2 107 lock 2 10…" at bounding box center [876, 421] width 1382 height 576
click at [544, 630] on div "101 lock 8 102 lock 8 104 lock 2 105 lock 2 106 lock 2 103 lock 2 107 lock 2 10…" at bounding box center [876, 421] width 1382 height 576
click at [457, 423] on div "15 lock 5 15:00 17:00" at bounding box center [464, 434] width 48 height 48
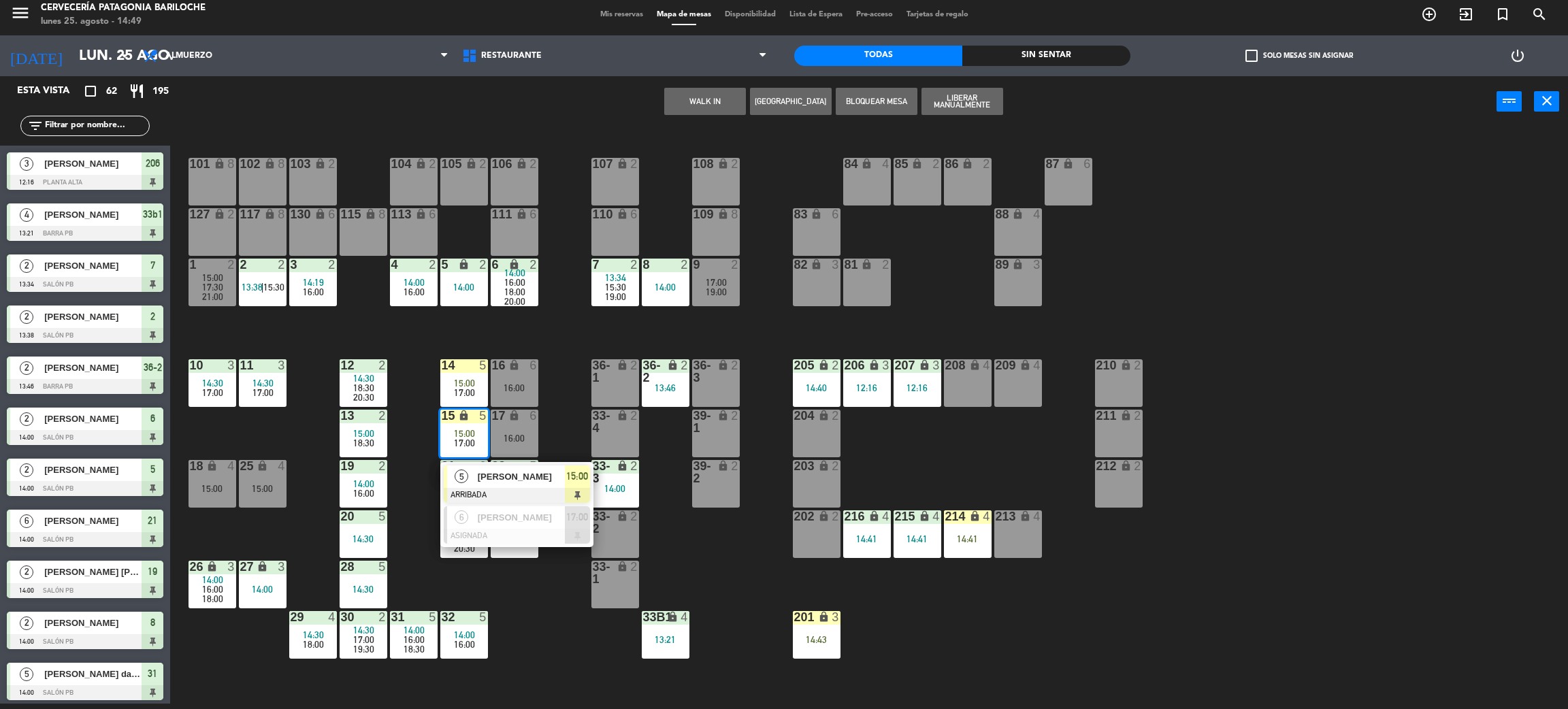
click at [486, 475] on span "[PERSON_NAME]" at bounding box center [522, 477] width 87 height 14
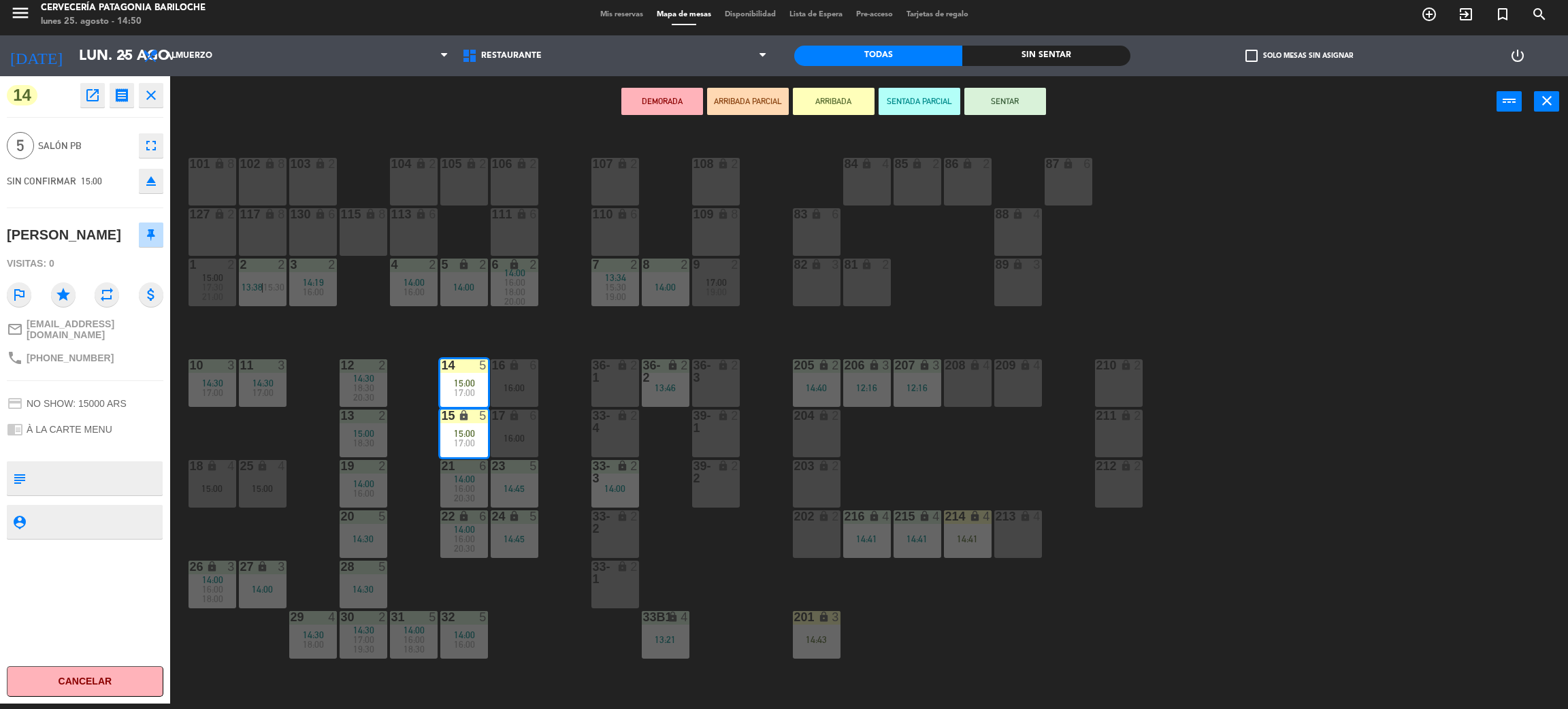
click at [538, 596] on div "101 lock 8 102 lock 8 104 lock 2 105 lock 2 106 lock 2 103 lock 2 107 lock 2 10…" at bounding box center [876, 421] width 1382 height 576
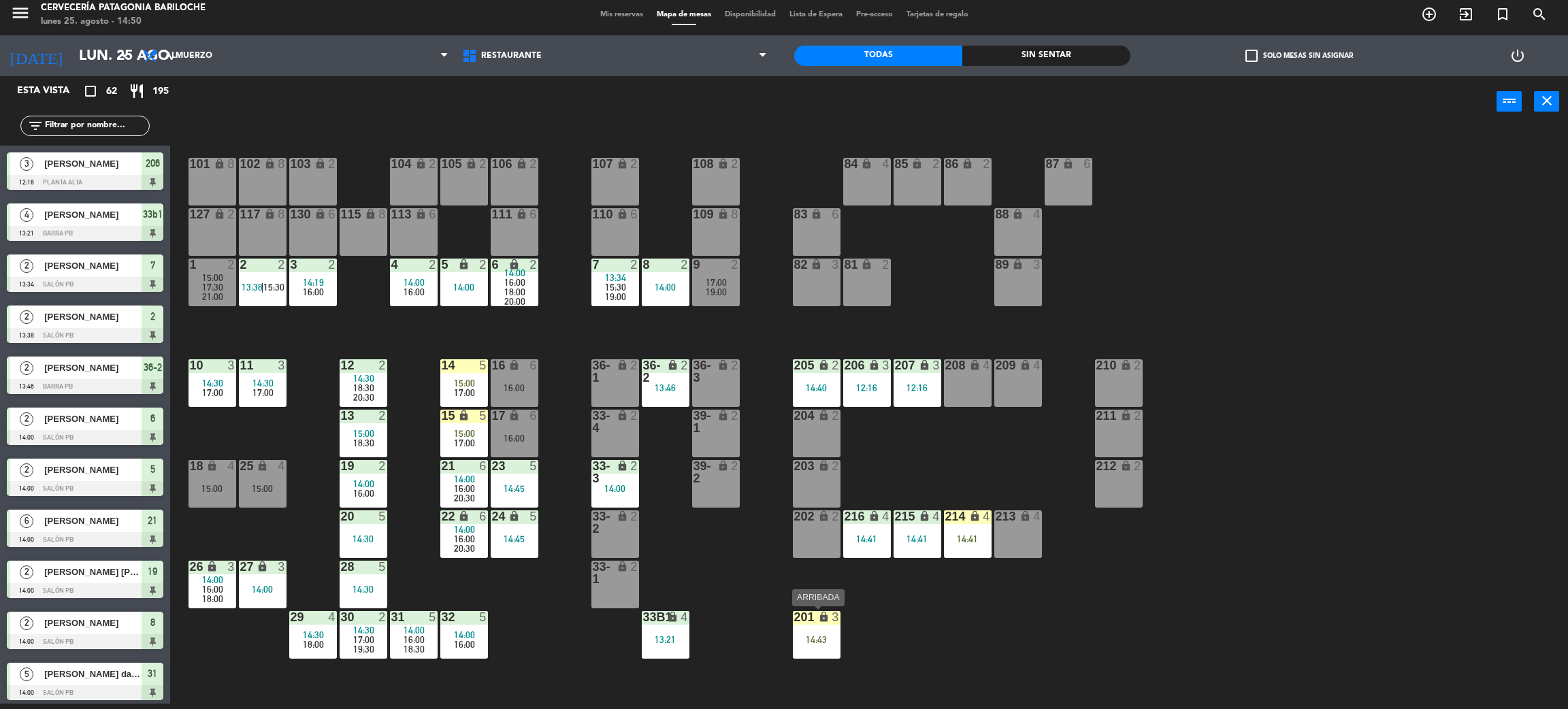
click at [835, 634] on div "14:43" at bounding box center [817, 639] width 48 height 10
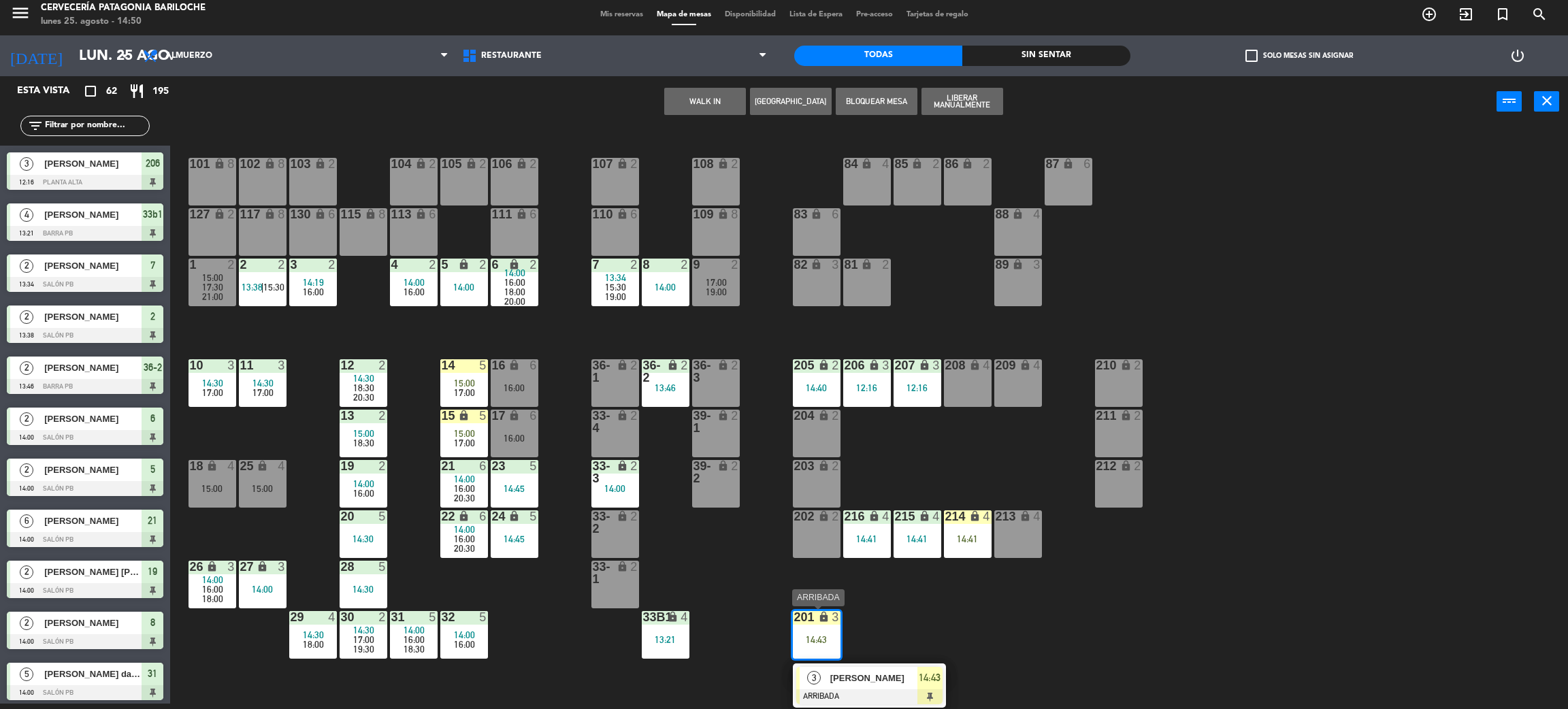
click at [878, 669] on div "[PERSON_NAME]" at bounding box center [874, 678] width 89 height 22
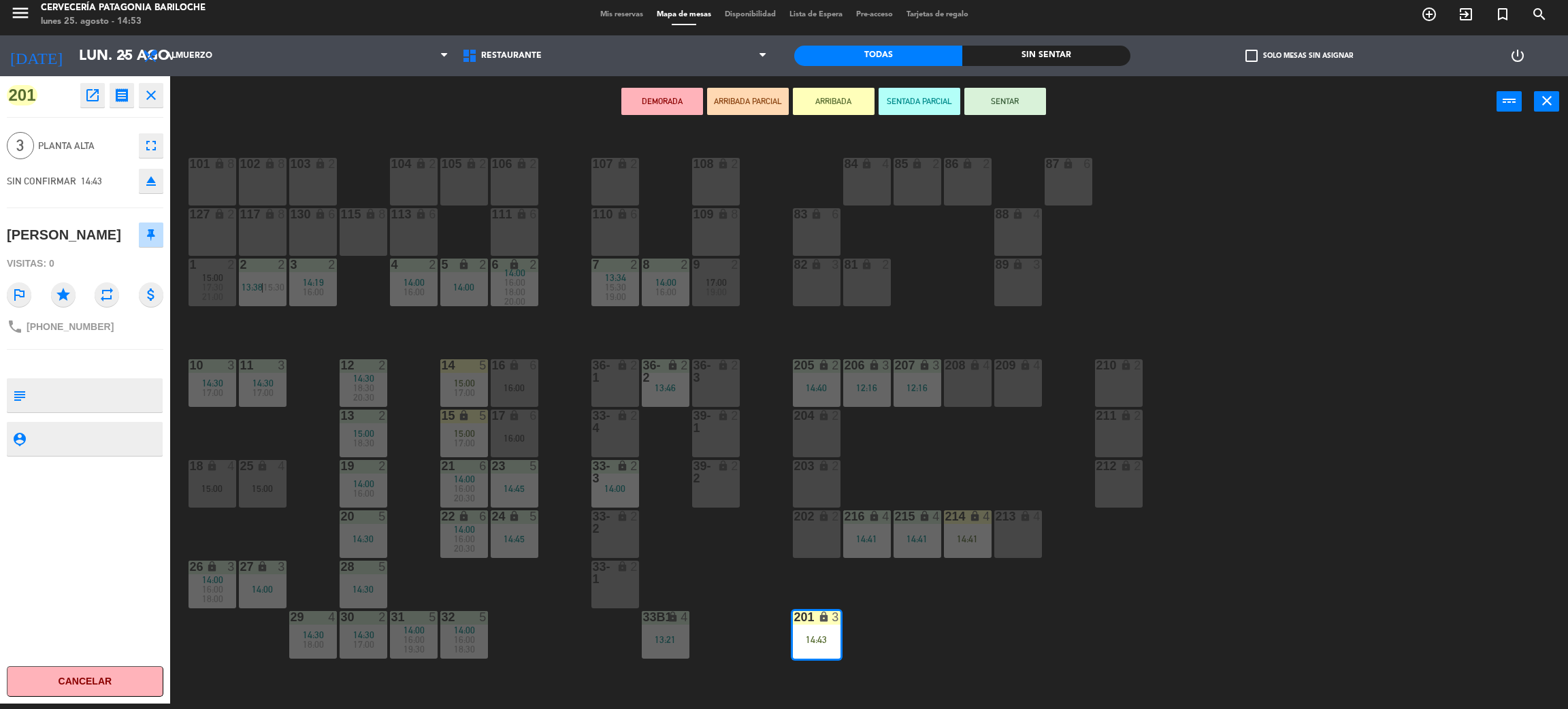
click at [1028, 97] on button "SENTAR" at bounding box center [1005, 102] width 82 height 27
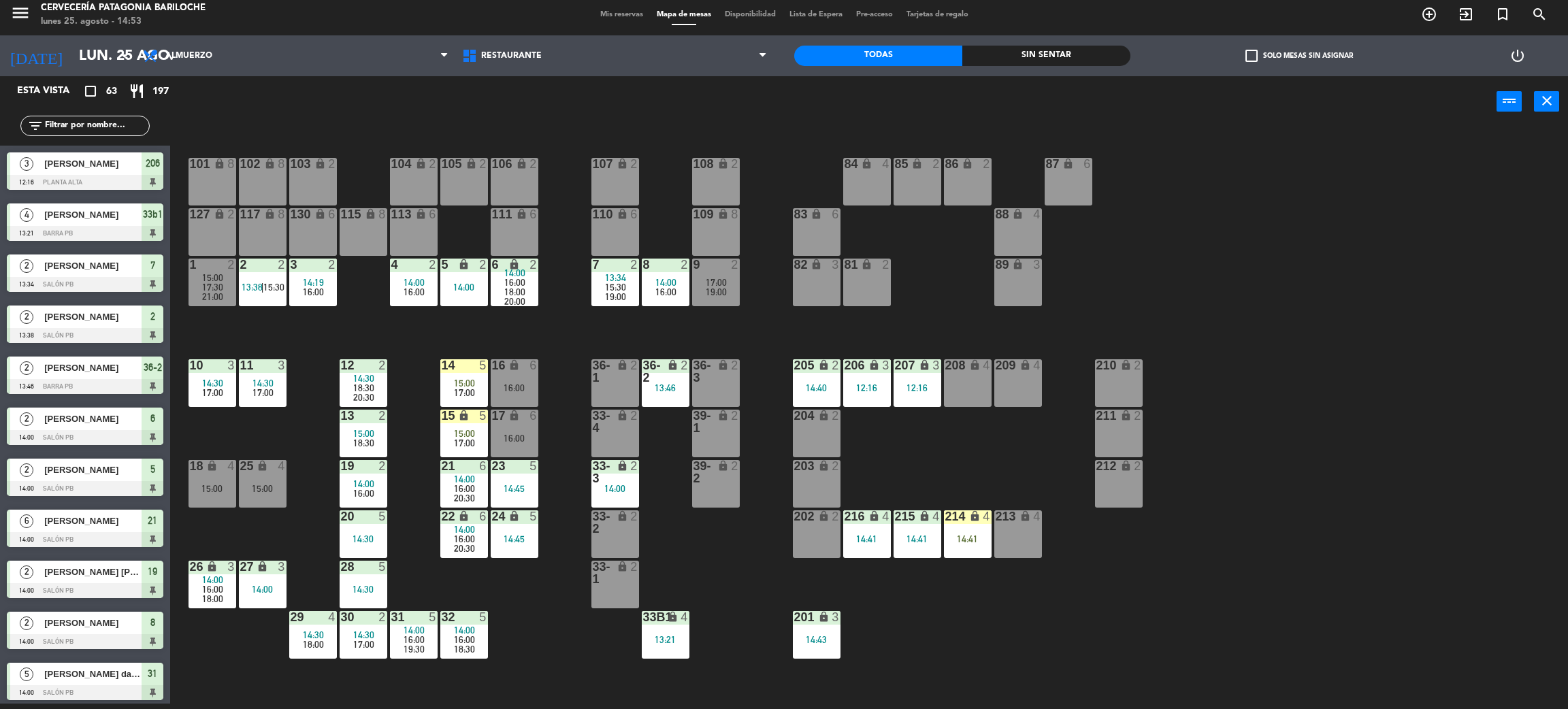
click at [1165, 624] on div "101 lock 8 102 lock 8 104 lock 2 105 lock 2 106 lock 2 103 lock 2 107 lock 2 10…" at bounding box center [876, 421] width 1382 height 576
click at [974, 541] on div "14:41" at bounding box center [968, 539] width 48 height 10
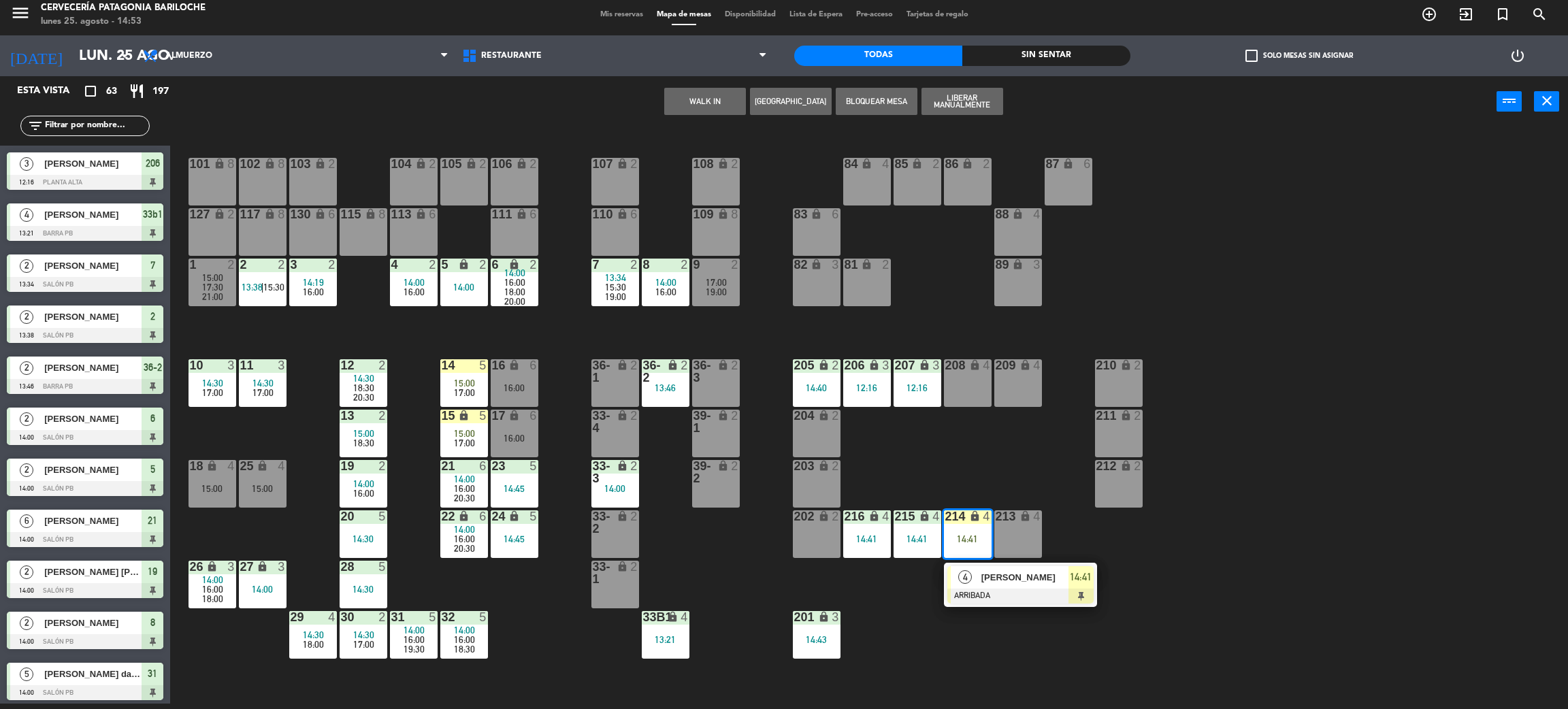
click at [1003, 583] on span "[PERSON_NAME]" at bounding box center [1025, 577] width 87 height 14
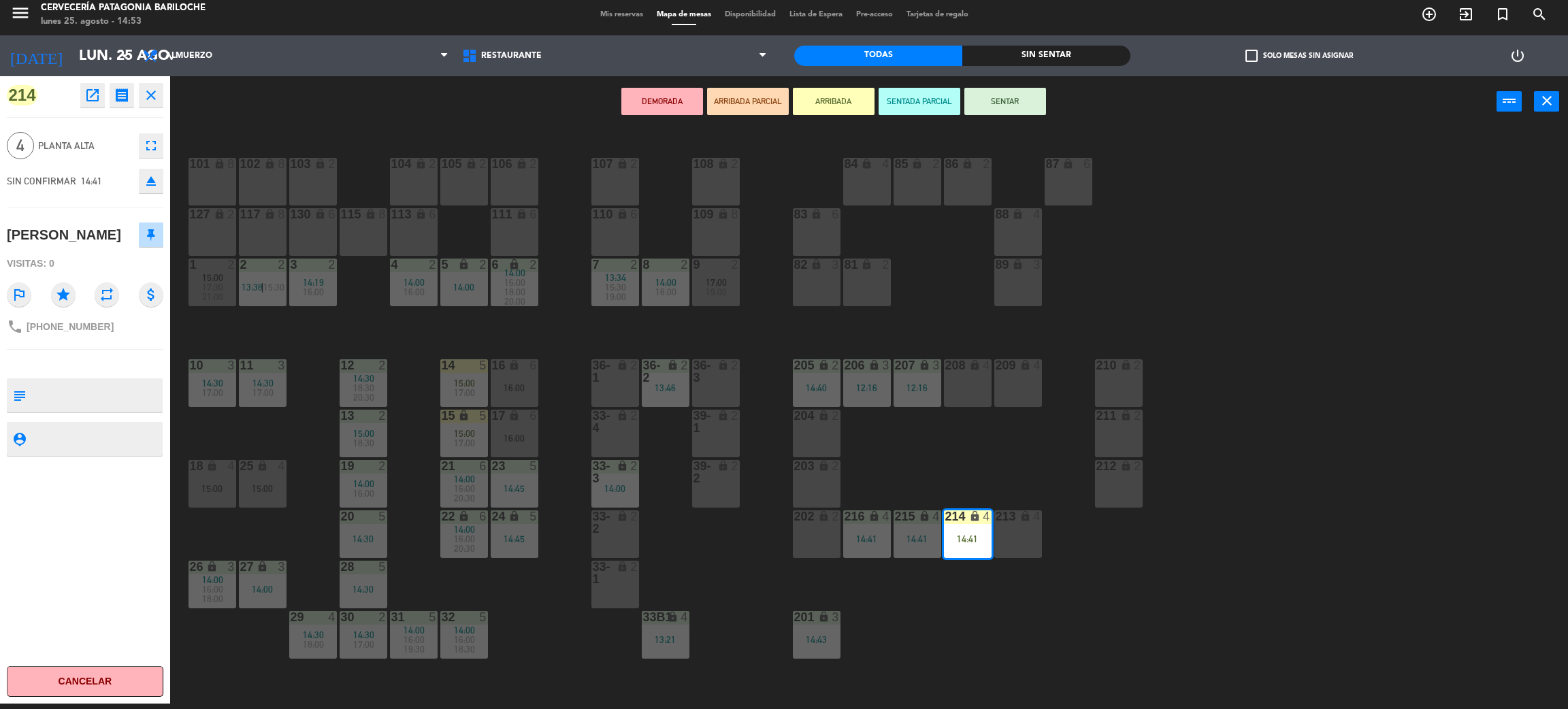
click at [93, 318] on div "phone +541162363082" at bounding box center [60, 327] width 107 height 16
click at [92, 324] on span "+541162363082" at bounding box center [70, 327] width 87 height 11
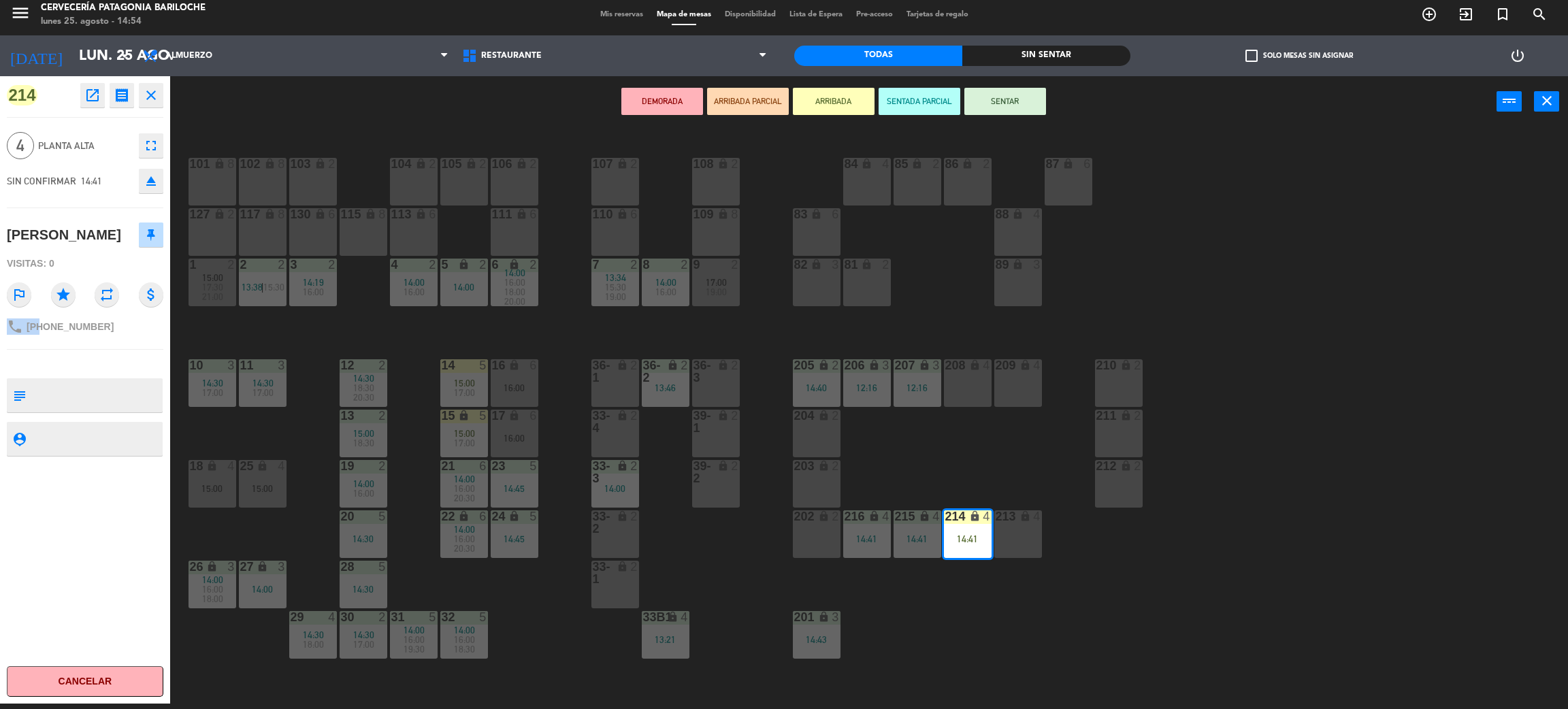
copy div "phone"
click at [913, 451] on div "101 lock 8 102 lock 8 104 lock 2 105 lock 2 106 lock 2 103 lock 2 107 lock 2 10…" at bounding box center [876, 421] width 1382 height 576
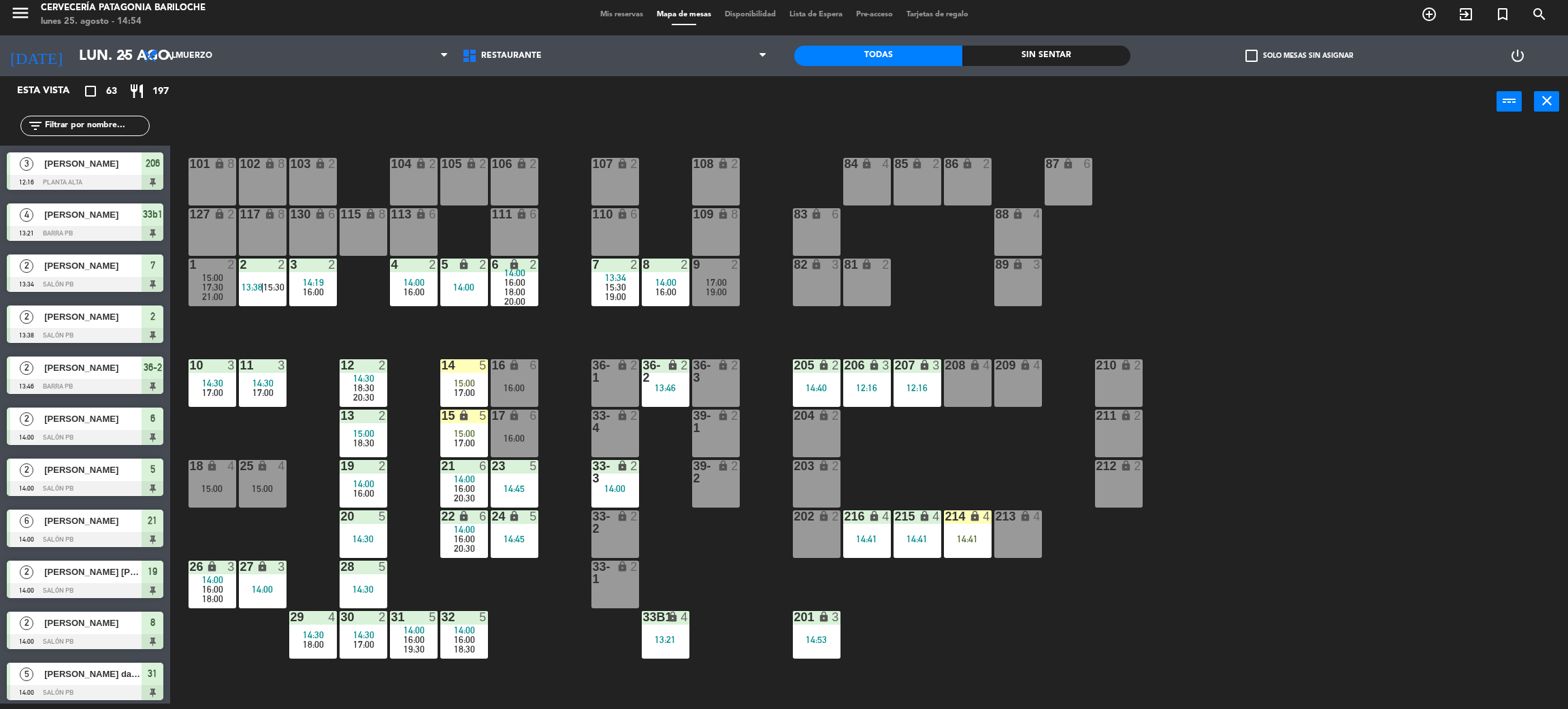
click at [700, 558] on div "101 lock 8 102 lock 8 104 lock 2 105 lock 2 106 lock 2 103 lock 2 107 lock 2 10…" at bounding box center [876, 421] width 1382 height 576
click at [582, 637] on div "101 lock 8 102 lock 8 104 lock 2 105 lock 2 106 lock 2 103 lock 2 107 lock 2 10…" at bounding box center [876, 421] width 1382 height 576
click at [453, 378] on div "15:00" at bounding box center [464, 383] width 48 height 10
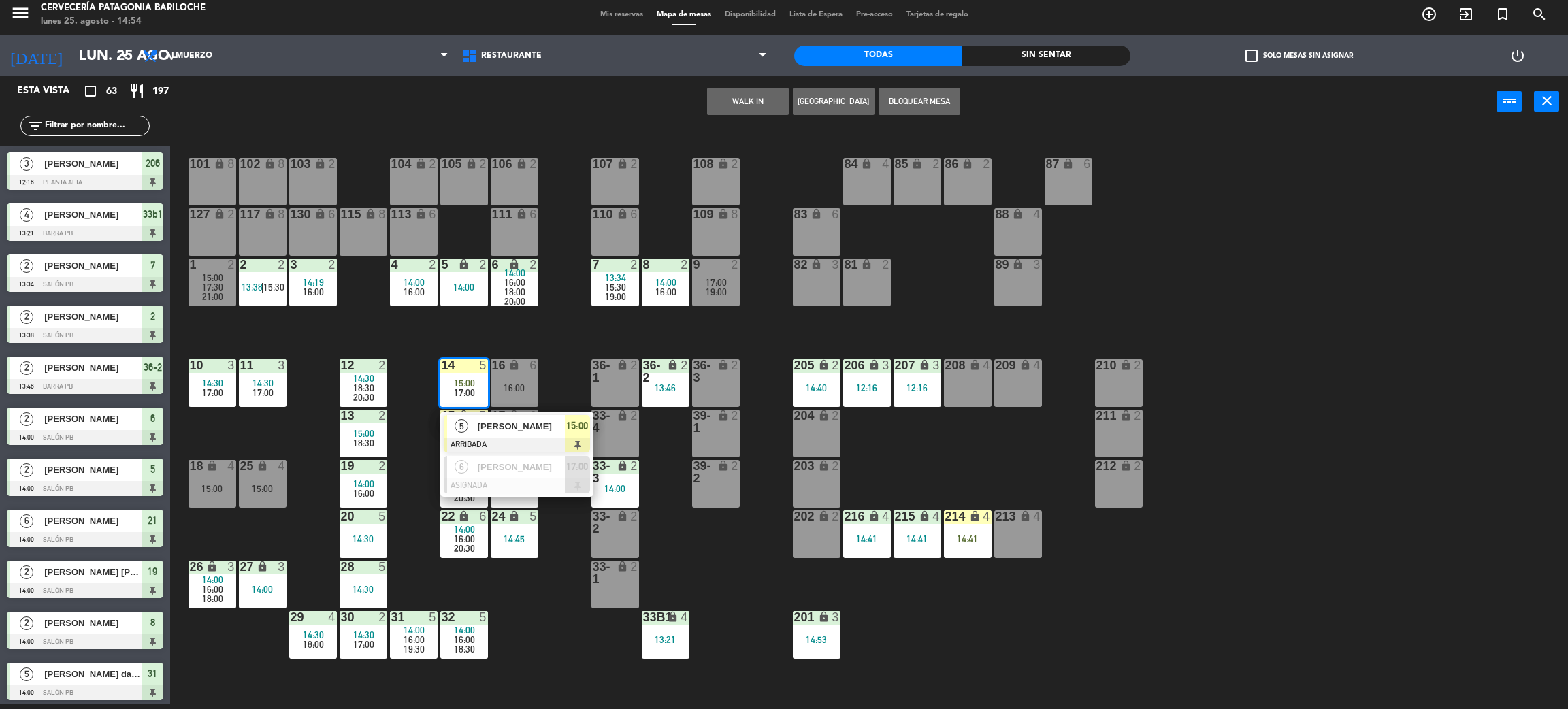
click at [489, 428] on span "[PERSON_NAME]" at bounding box center [522, 426] width 87 height 14
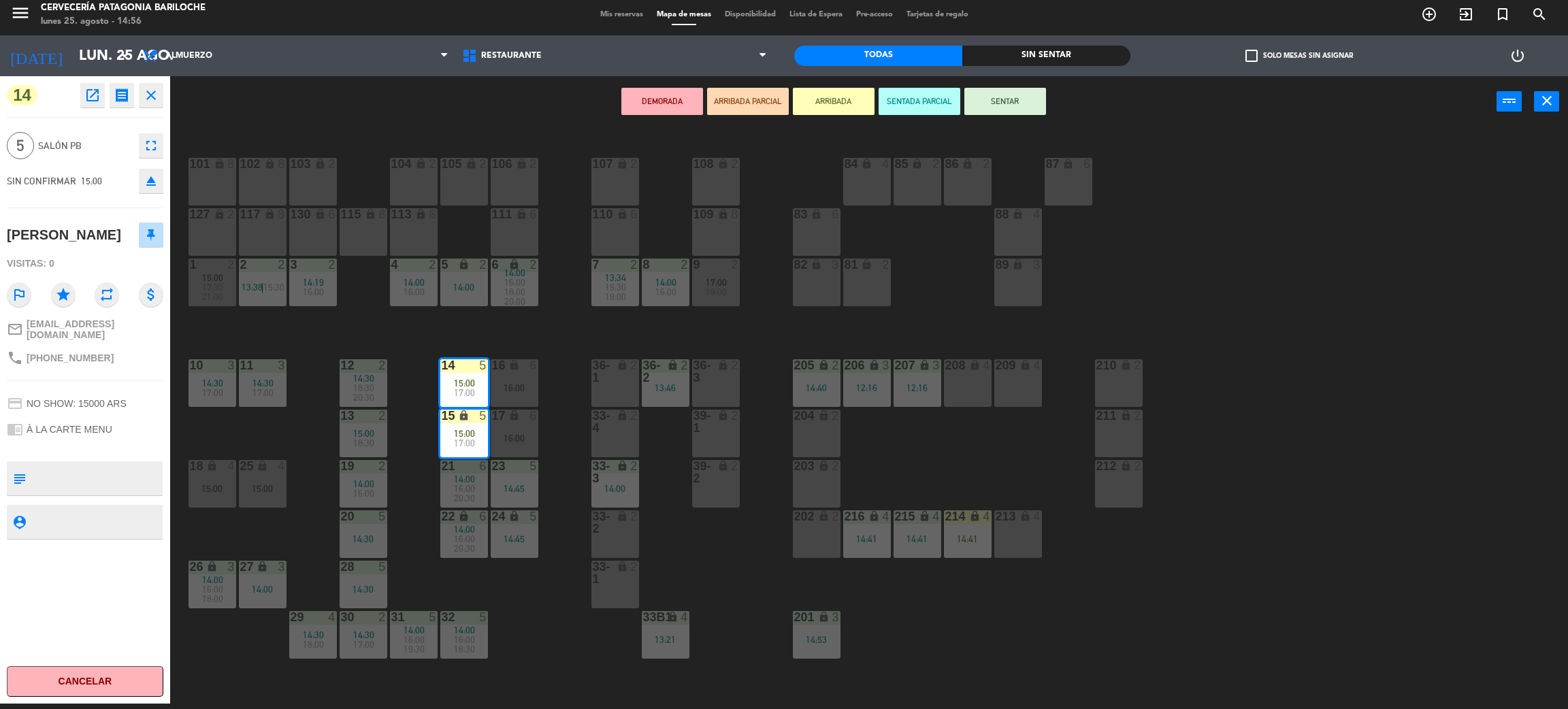
click at [575, 328] on div "101 lock 8 102 lock 8 104 lock 2 105 lock 2 106 lock 2 103 lock 2 107 lock 2 10…" at bounding box center [876, 421] width 1382 height 576
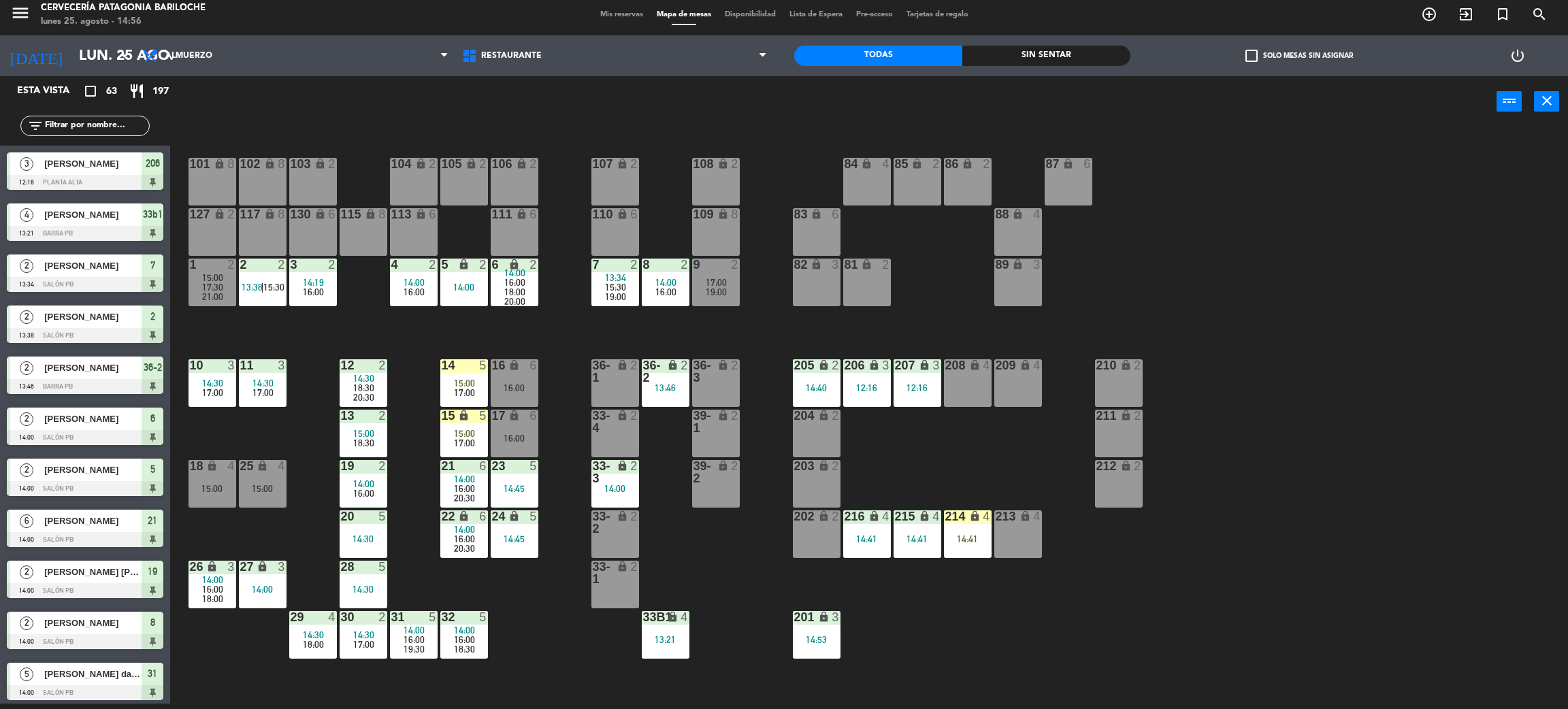
click at [468, 382] on span "15:00" at bounding box center [464, 383] width 21 height 11
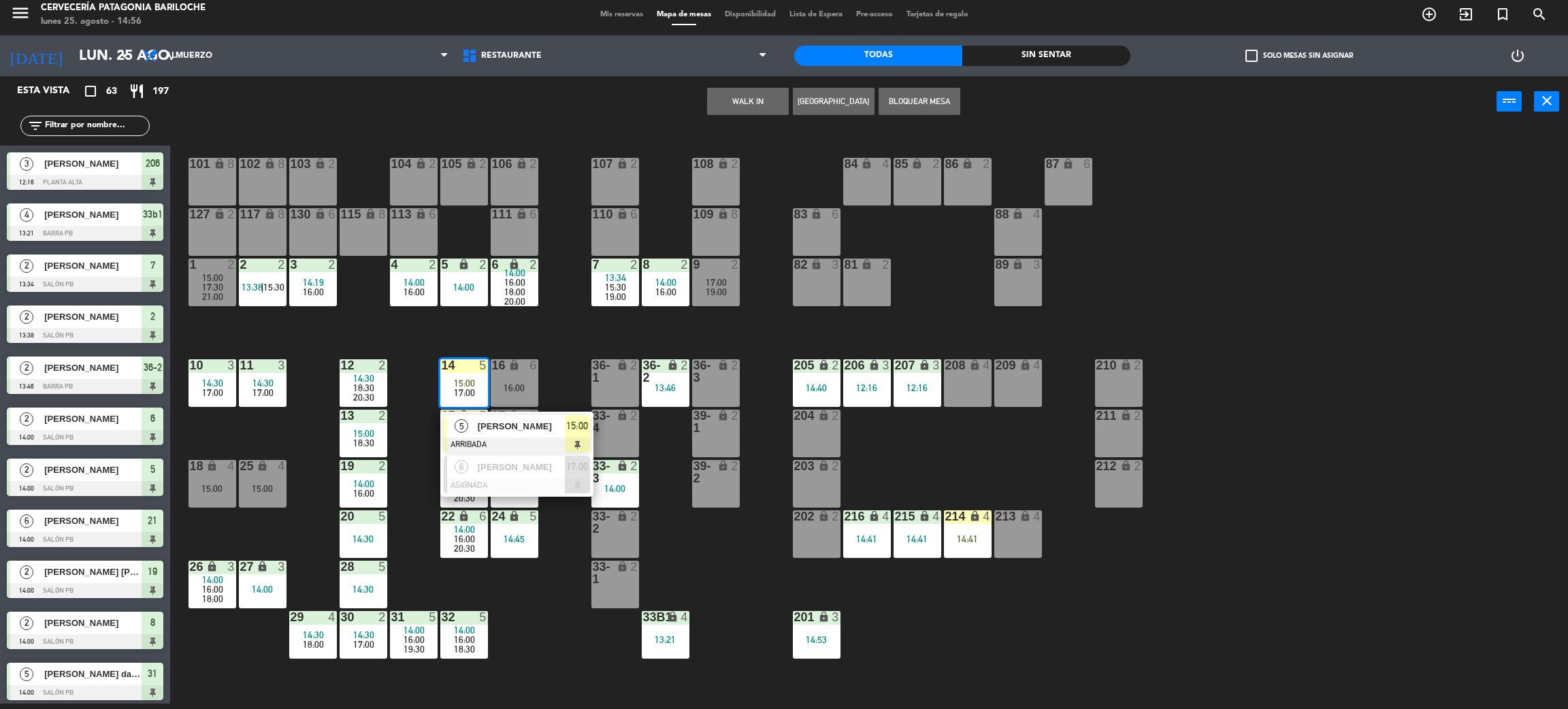
click at [522, 436] on div "[PERSON_NAME]" at bounding box center [521, 426] width 89 height 22
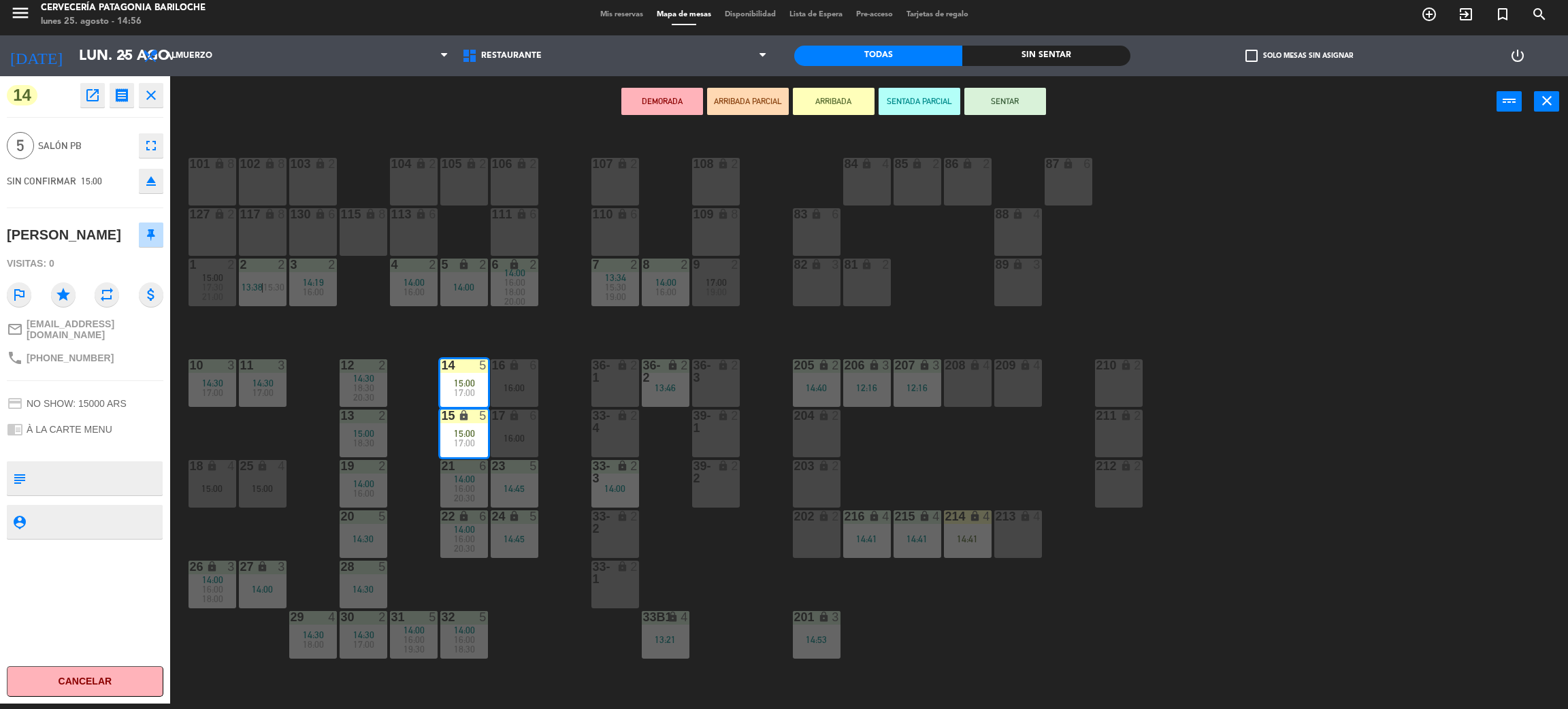
click at [545, 334] on div "101 lock 8 102 lock 8 104 lock 2 105 lock 2 106 lock 2 103 lock 2 107 lock 2 10…" at bounding box center [876, 421] width 1382 height 576
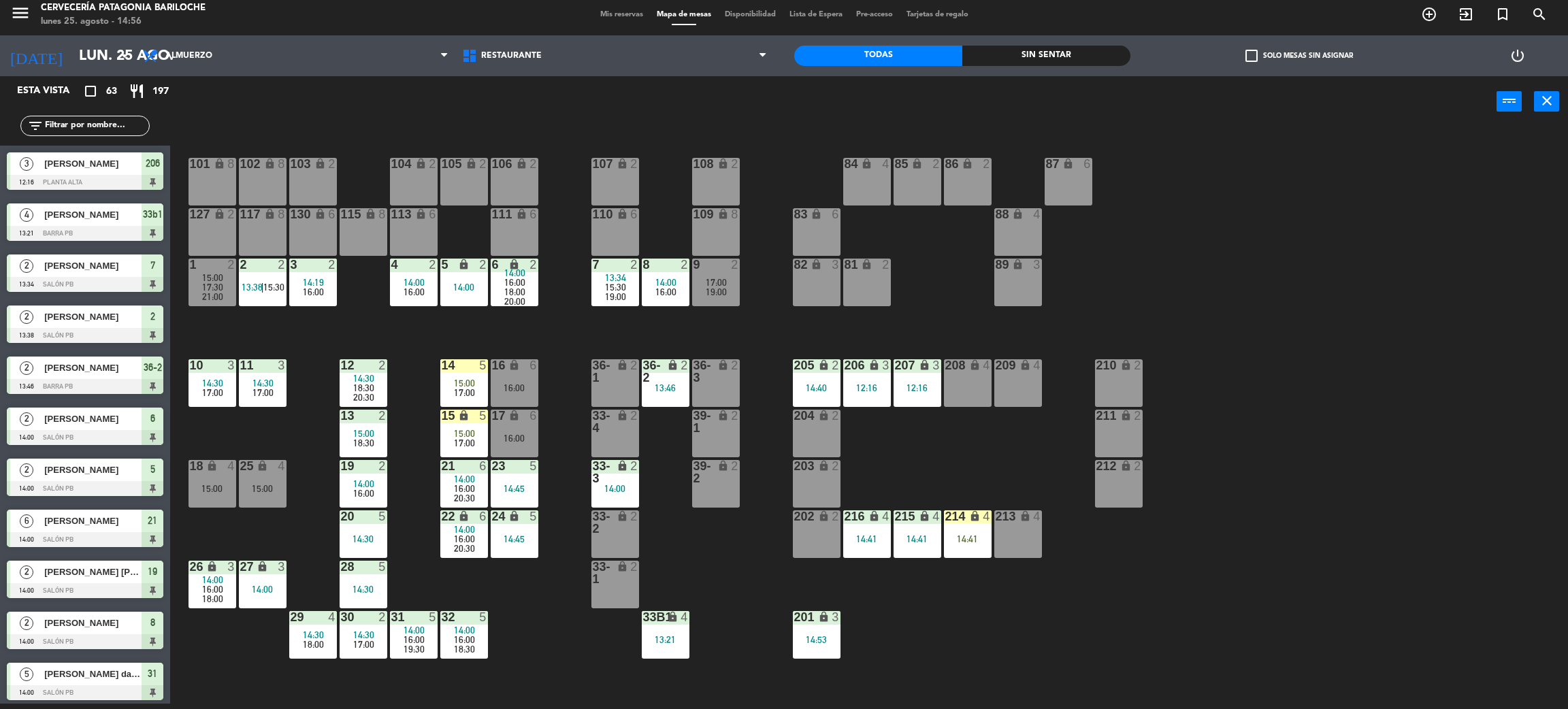
click at [462, 378] on span "15:00" at bounding box center [464, 383] width 21 height 11
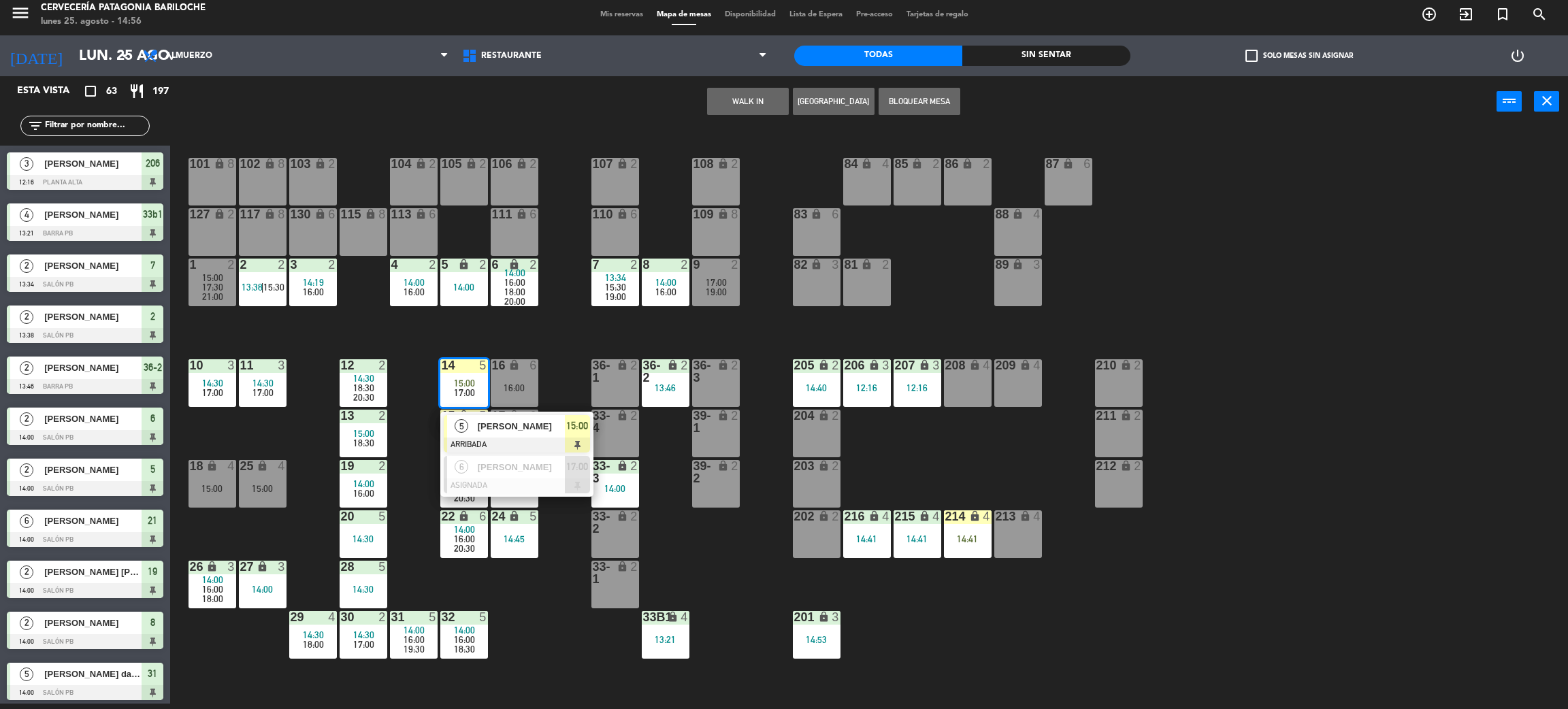
click at [496, 432] on span "[PERSON_NAME]" at bounding box center [522, 426] width 87 height 14
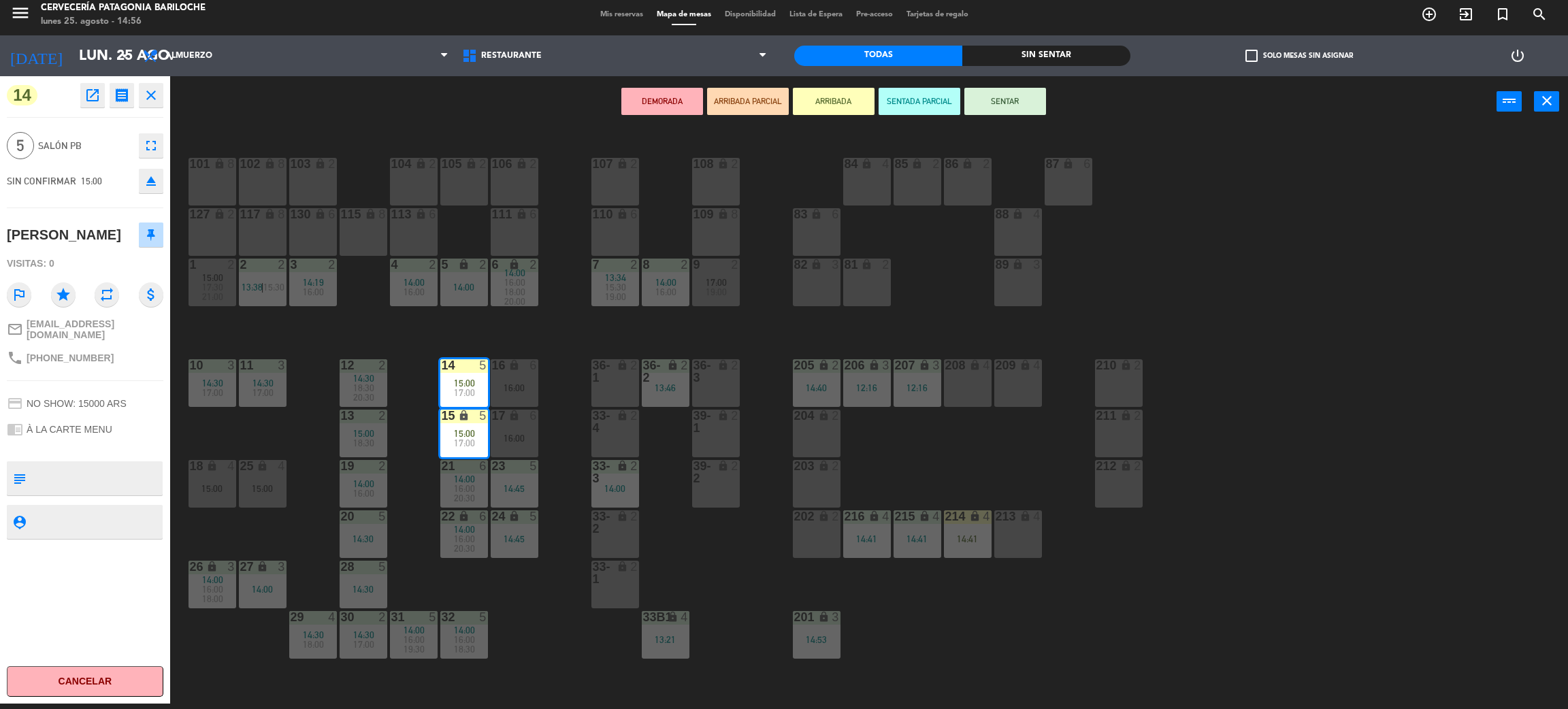
click at [999, 96] on button "SENTAR" at bounding box center [1005, 102] width 82 height 27
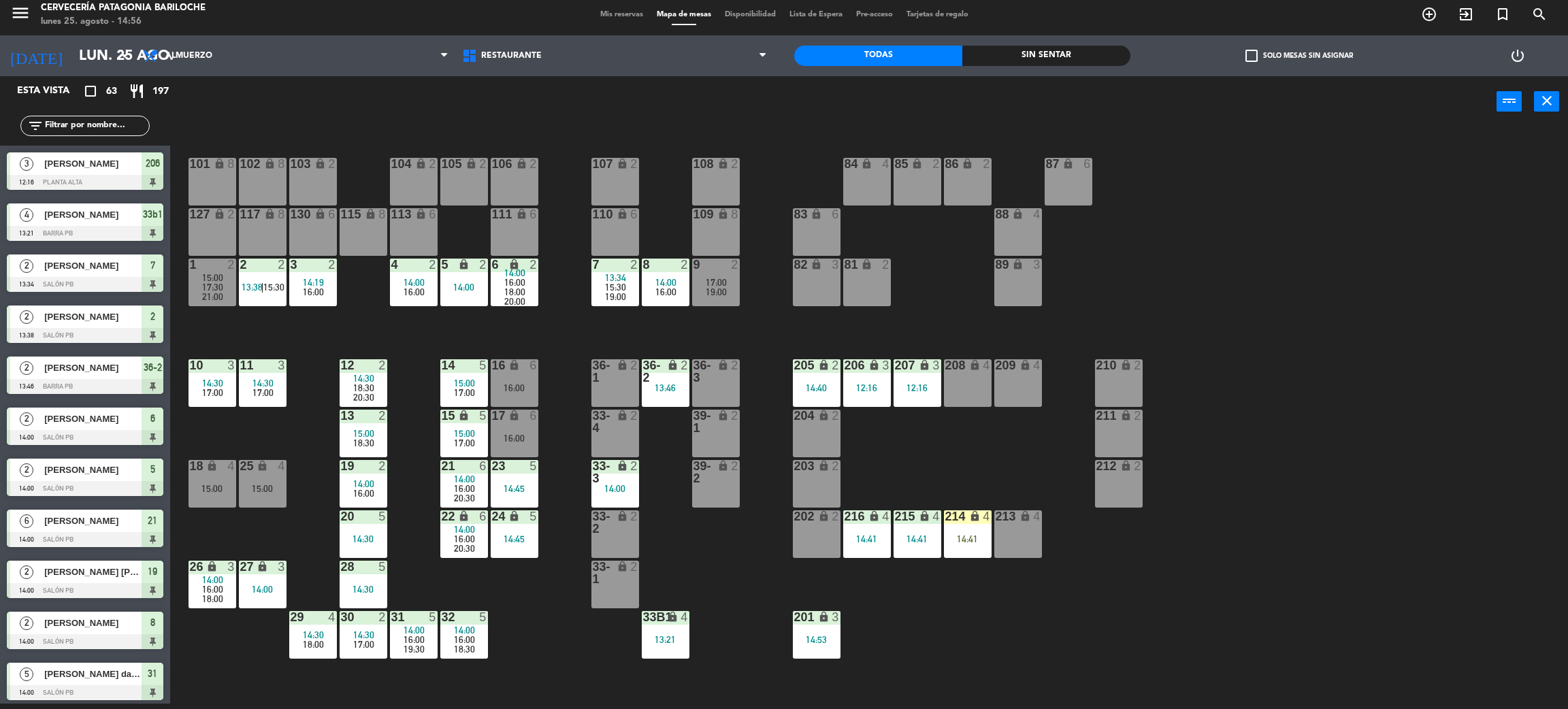
click at [549, 331] on div "101 lock 8 102 lock 8 104 lock 2 105 lock 2 106 lock 2 103 lock 2 107 lock 2 10…" at bounding box center [876, 421] width 1382 height 576
click at [877, 443] on div "101 lock 8 102 lock 8 104 lock 2 105 lock 2 106 lock 2 103 lock 2 107 lock 2 10…" at bounding box center [876, 421] width 1382 height 576
click at [828, 443] on div "204 lock 2" at bounding box center [817, 434] width 48 height 48
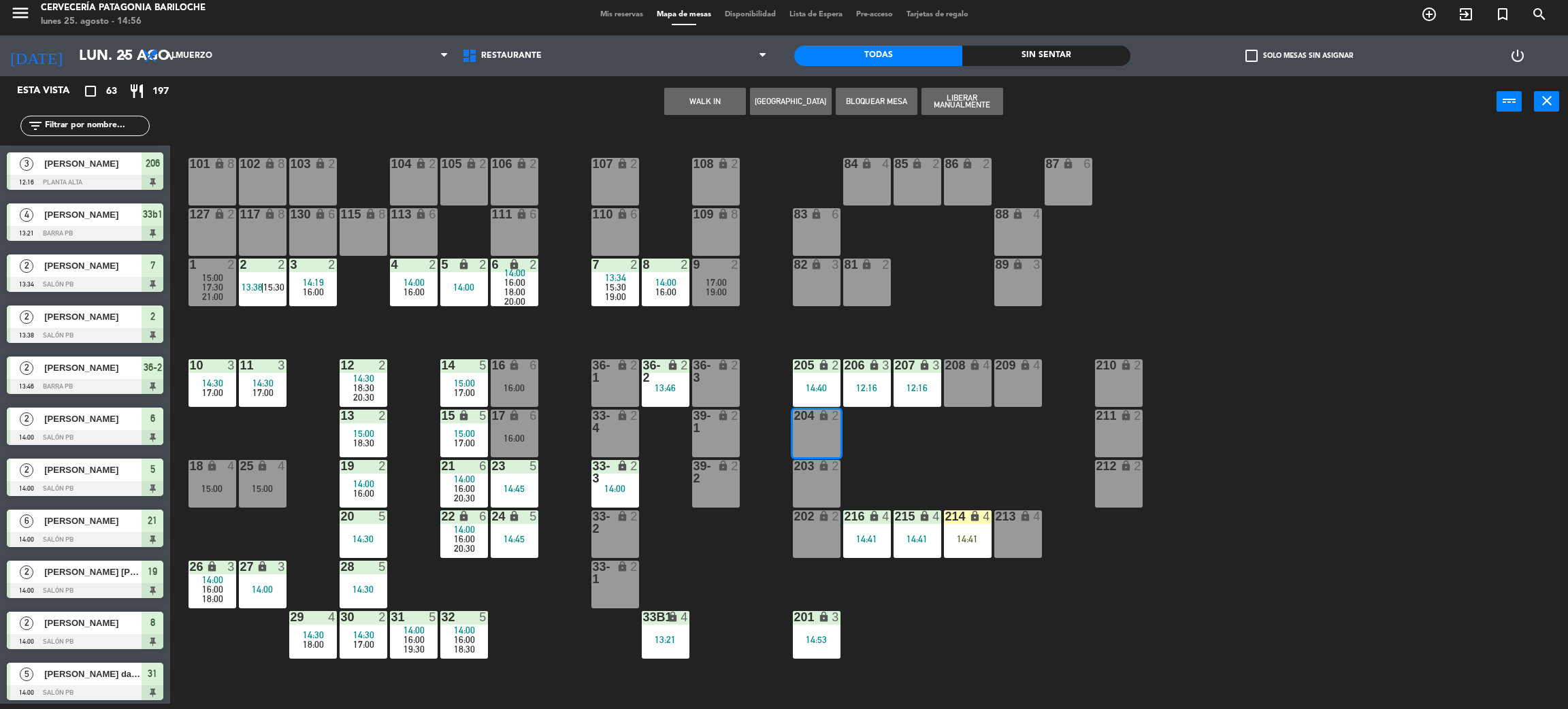
click at [698, 110] on button "WALK IN" at bounding box center [705, 102] width 82 height 27
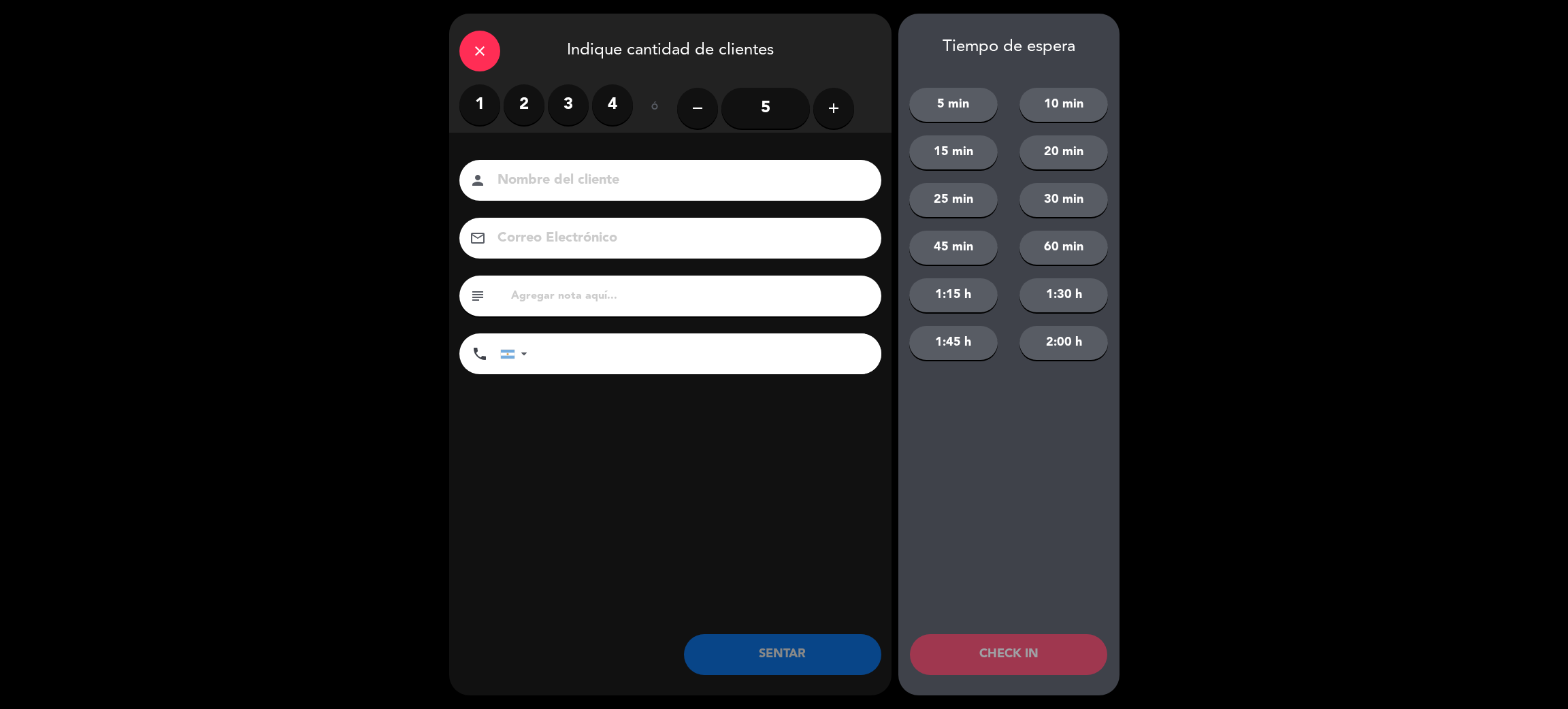
click at [517, 106] on label "2" at bounding box center [524, 105] width 41 height 41
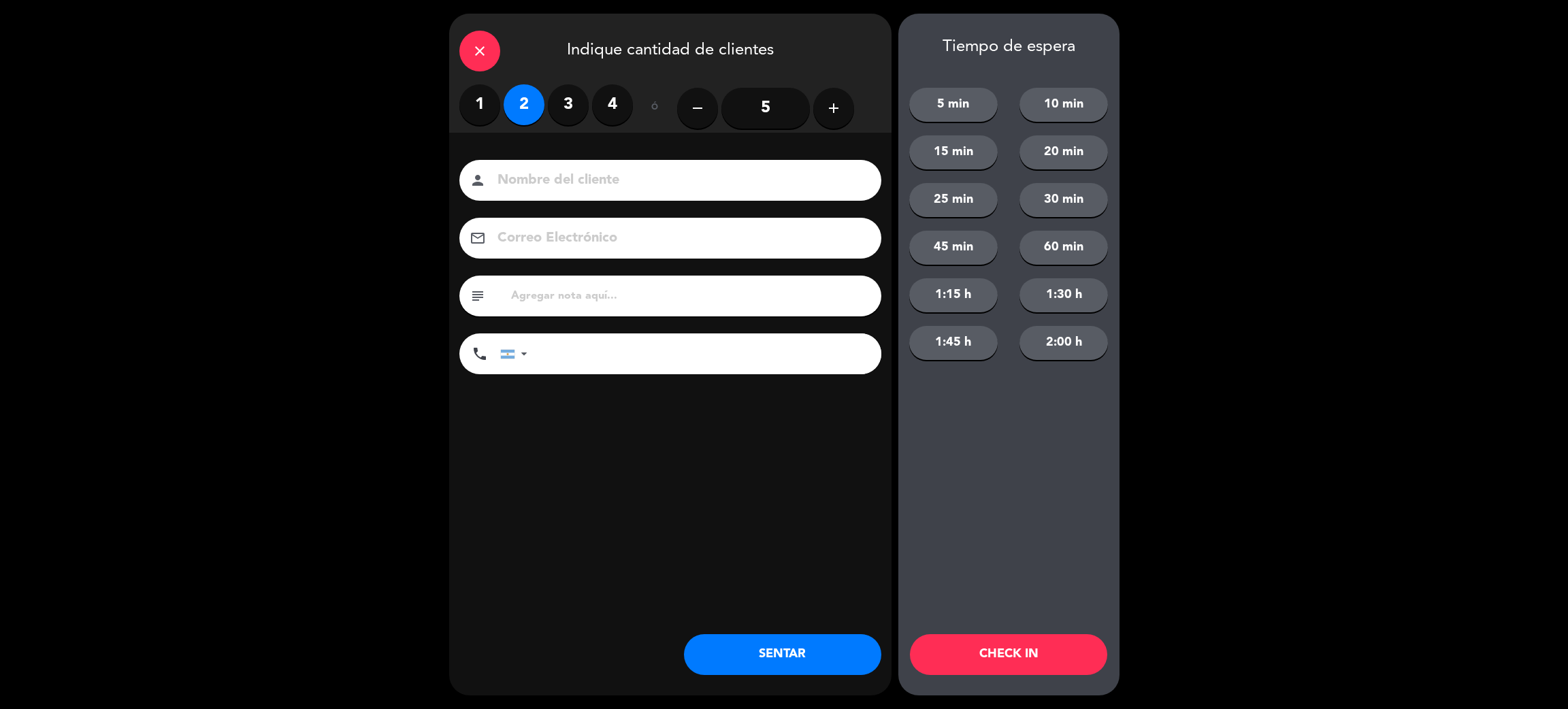
click at [607, 178] on input at bounding box center [680, 181] width 368 height 24
type input "camila abril natale"
click at [632, 349] on input "tel" at bounding box center [711, 354] width 340 height 41
type input "1132070023"
click at [828, 661] on button "SENTAR" at bounding box center [782, 654] width 197 height 41
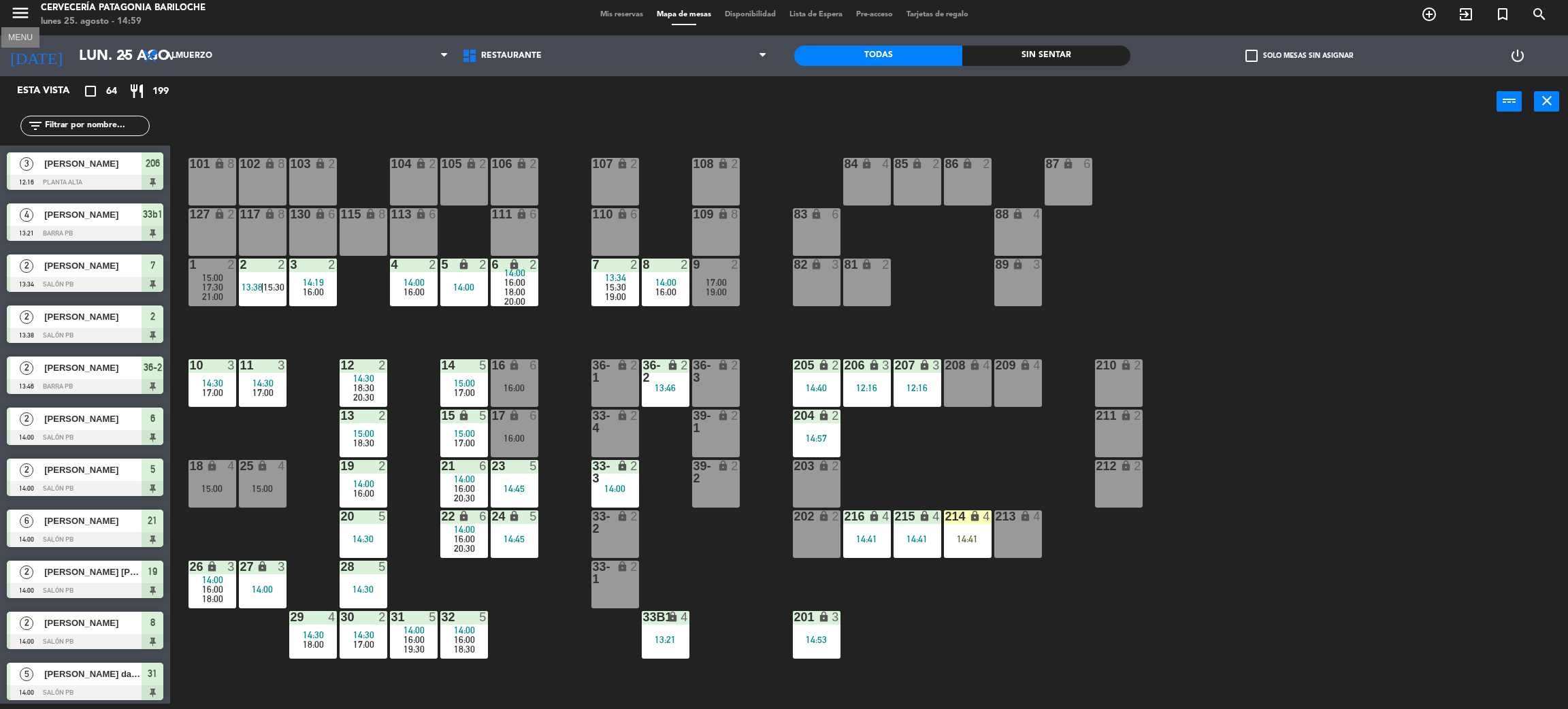
click at [16, 18] on icon "menu" at bounding box center [20, 13] width 20 height 20
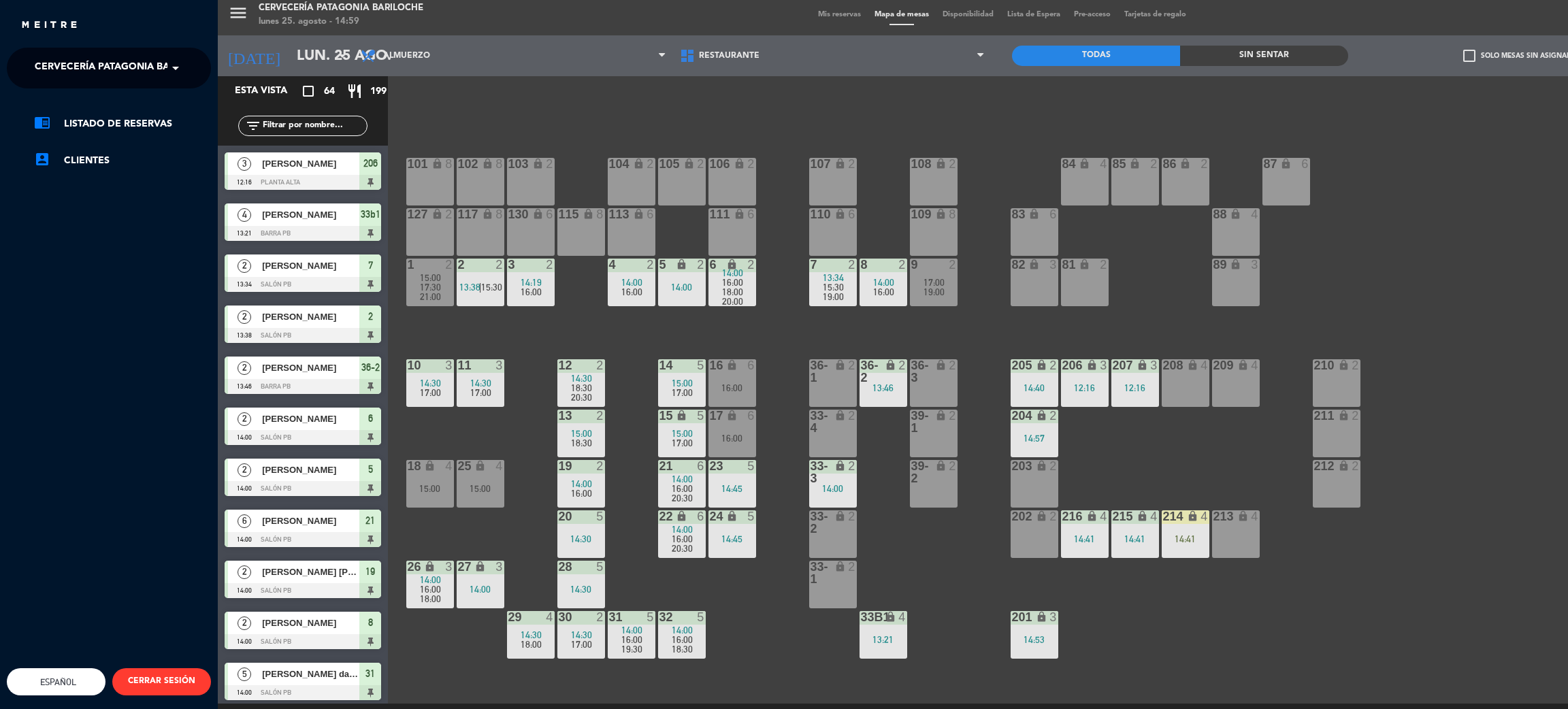
click at [642, 320] on div "menu Cervecería Patagonia Bariloche lunes 25. agosto - 14:59 Mis reservas Mapa …" at bounding box center [1001, 354] width 1568 height 709
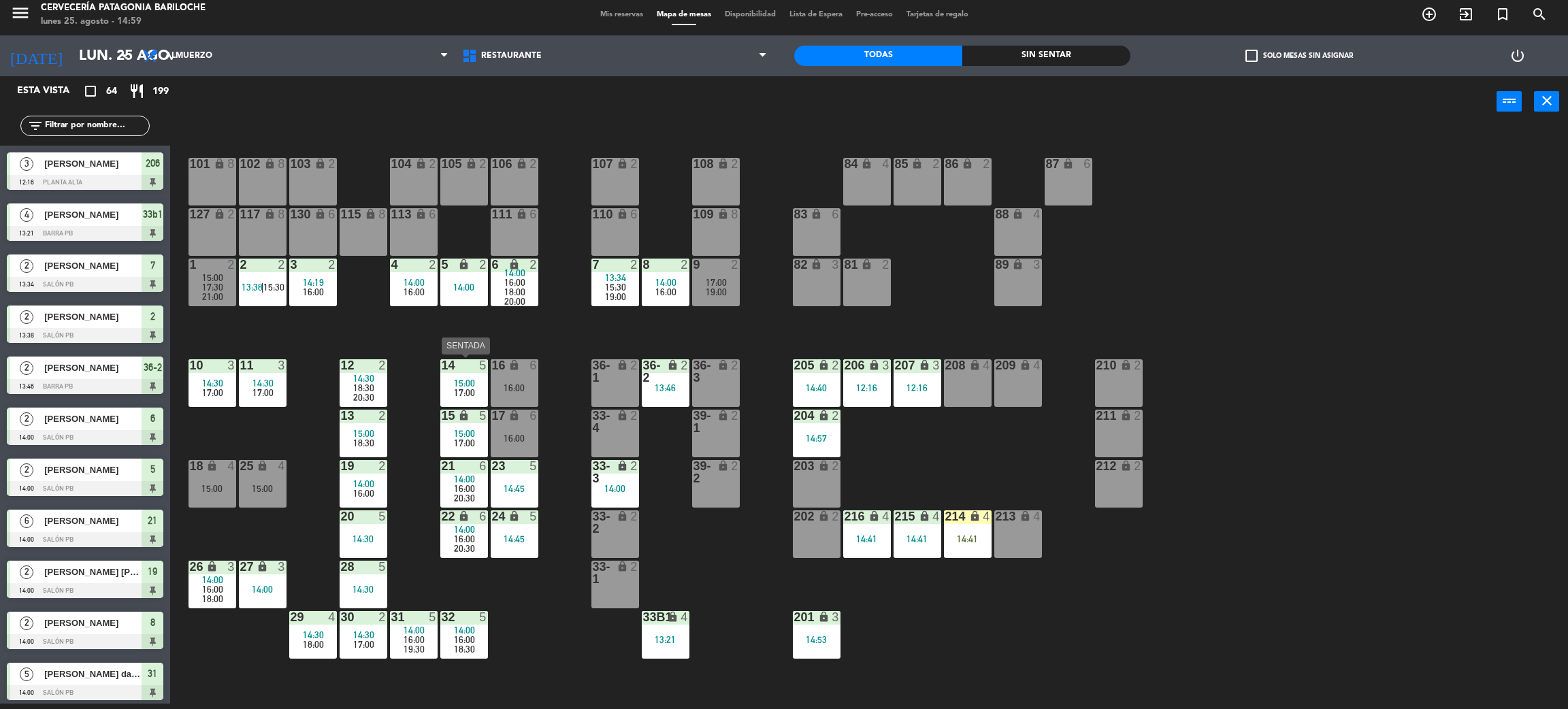
click at [459, 374] on div "14 5 15:00 17:00" at bounding box center [464, 383] width 48 height 48
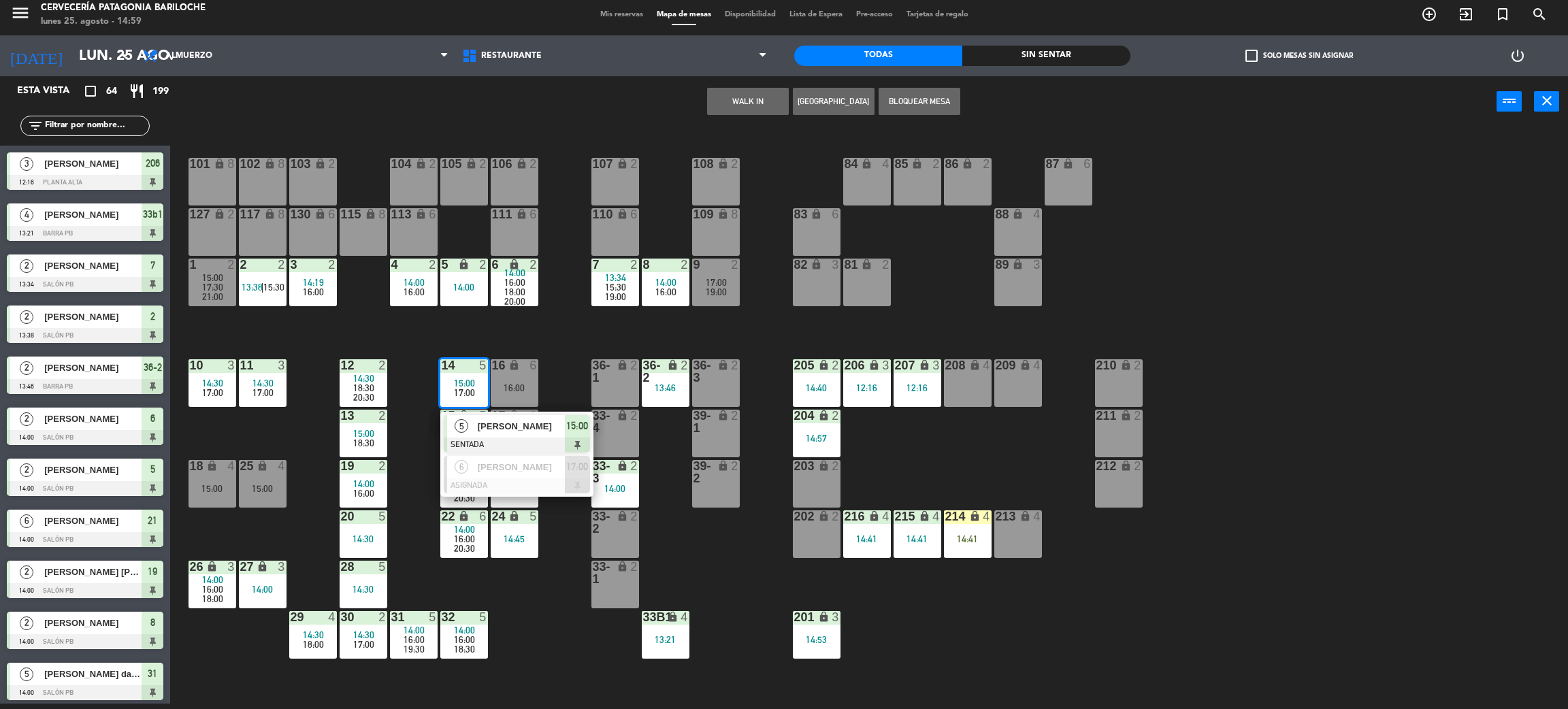
click at [484, 435] on div "[PERSON_NAME]" at bounding box center [521, 426] width 89 height 22
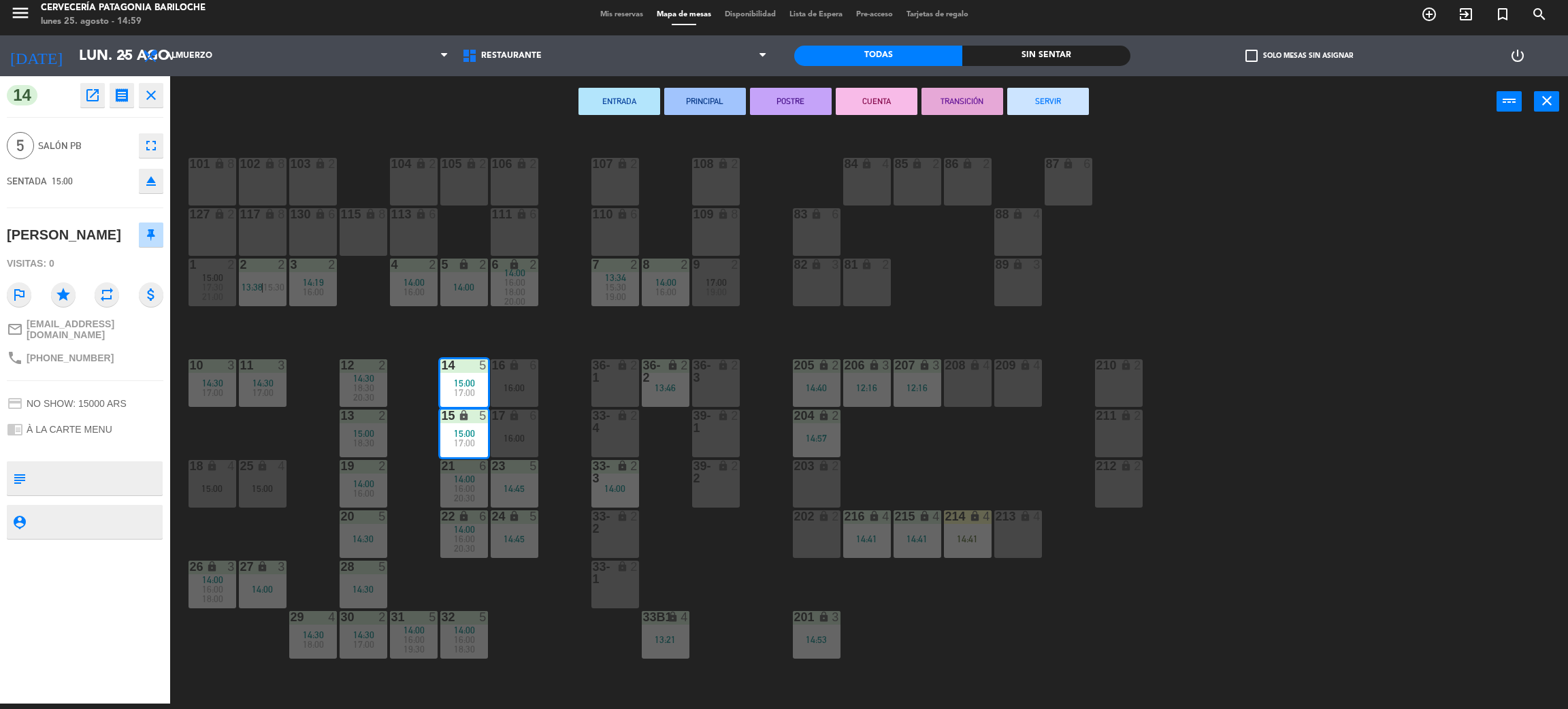
click at [432, 345] on div "101 lock 8 102 lock 8 104 lock 2 105 lock 2 106 lock 2 103 lock 2 107 lock 2 10…" at bounding box center [876, 421] width 1382 height 576
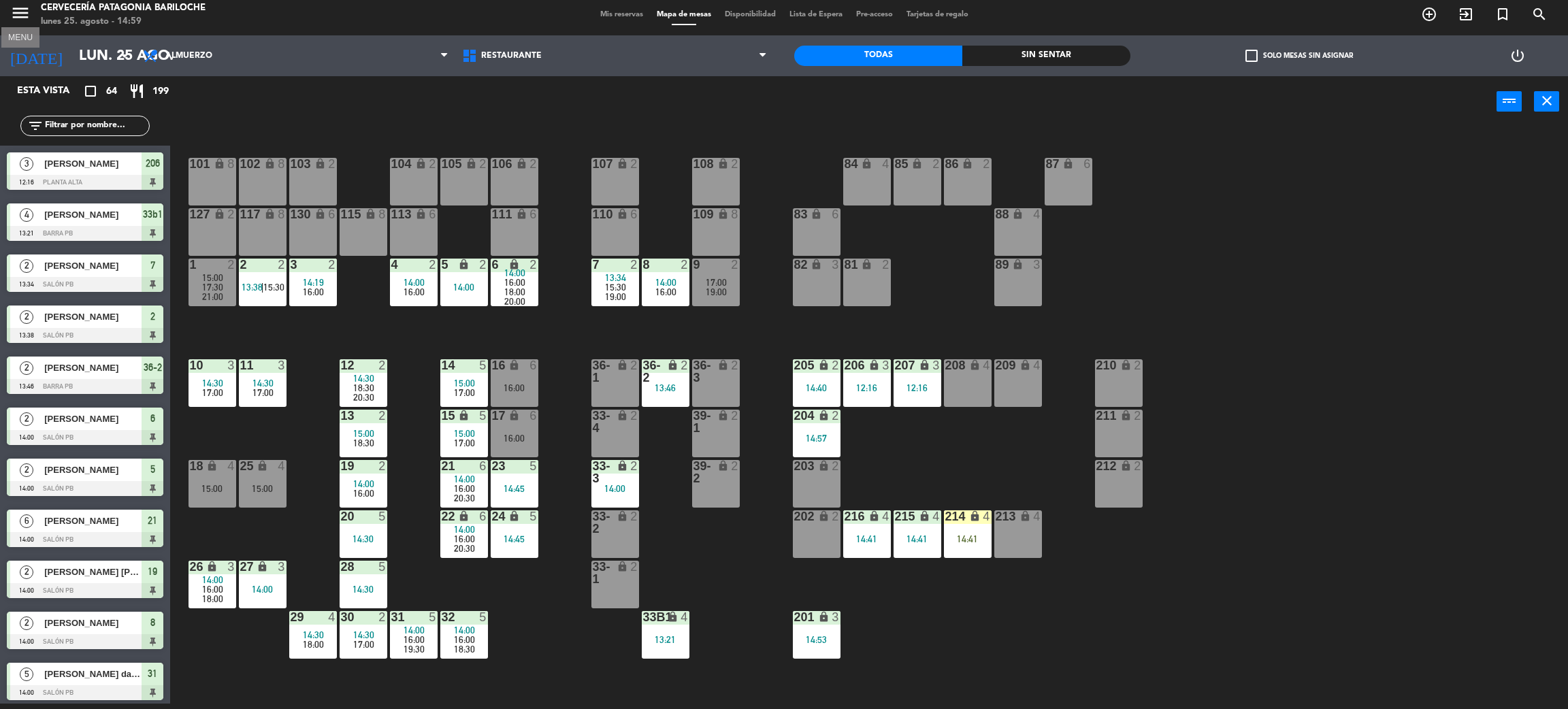
click at [29, 14] on icon "menu" at bounding box center [20, 13] width 20 height 20
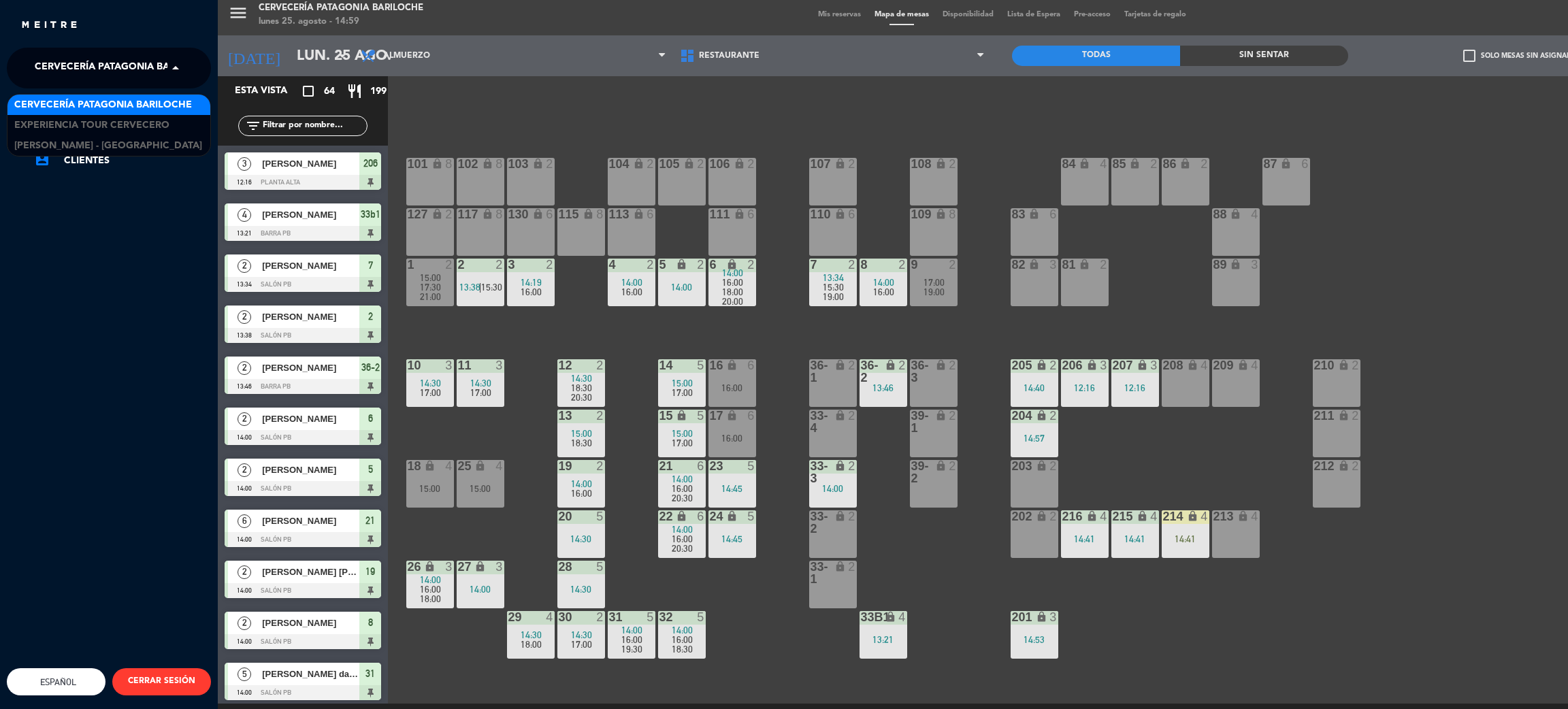
click at [174, 65] on span at bounding box center [179, 68] width 23 height 29
click at [173, 119] on div "Experiencia Tour Cervecero" at bounding box center [108, 125] width 203 height 20
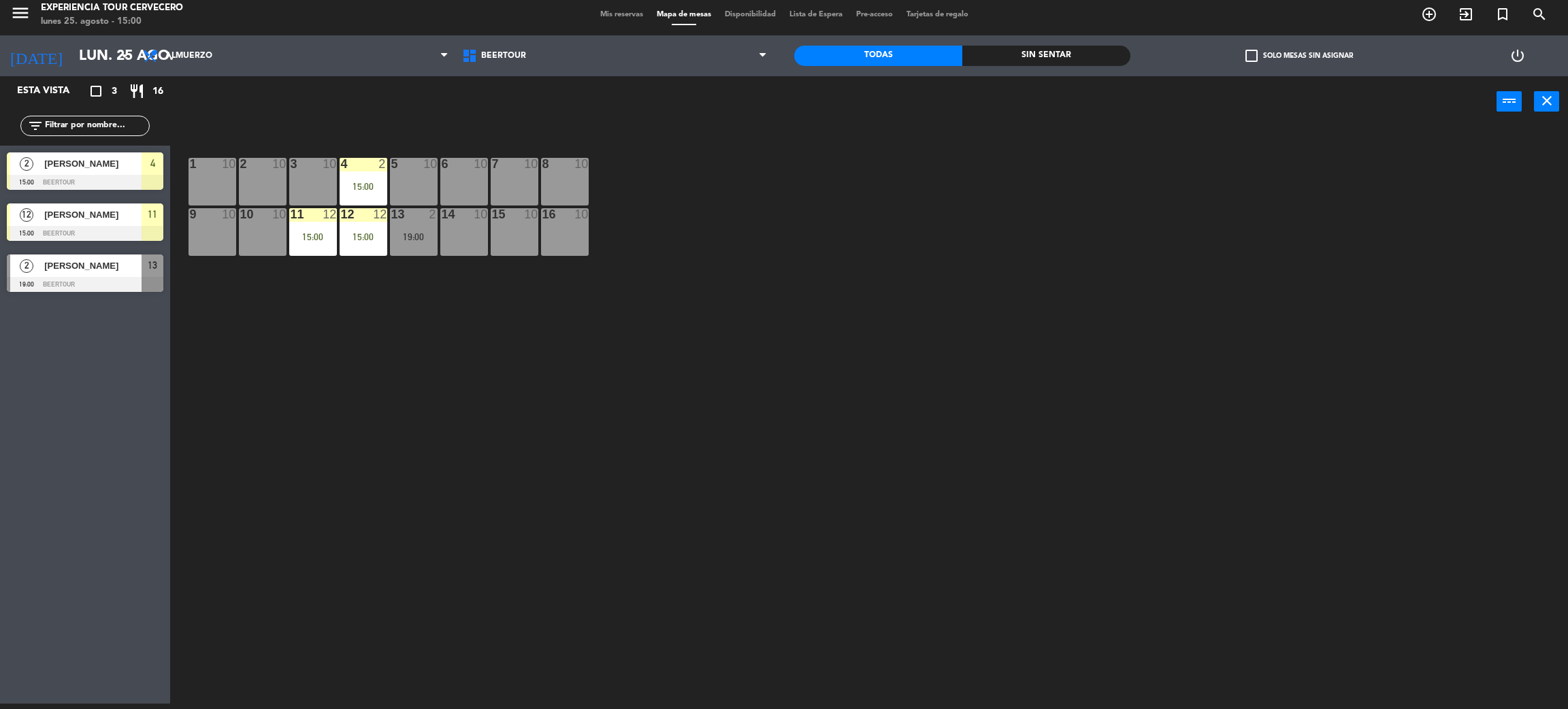
click at [299, 434] on div "1 10 2 10 3 10 4 2 15:00 5 10 6 10 7 10 8 10 9 10 10 10 11 12 15:00 12 12 15:00…" at bounding box center [876, 421] width 1382 height 576
click at [100, 178] on div at bounding box center [85, 182] width 157 height 15
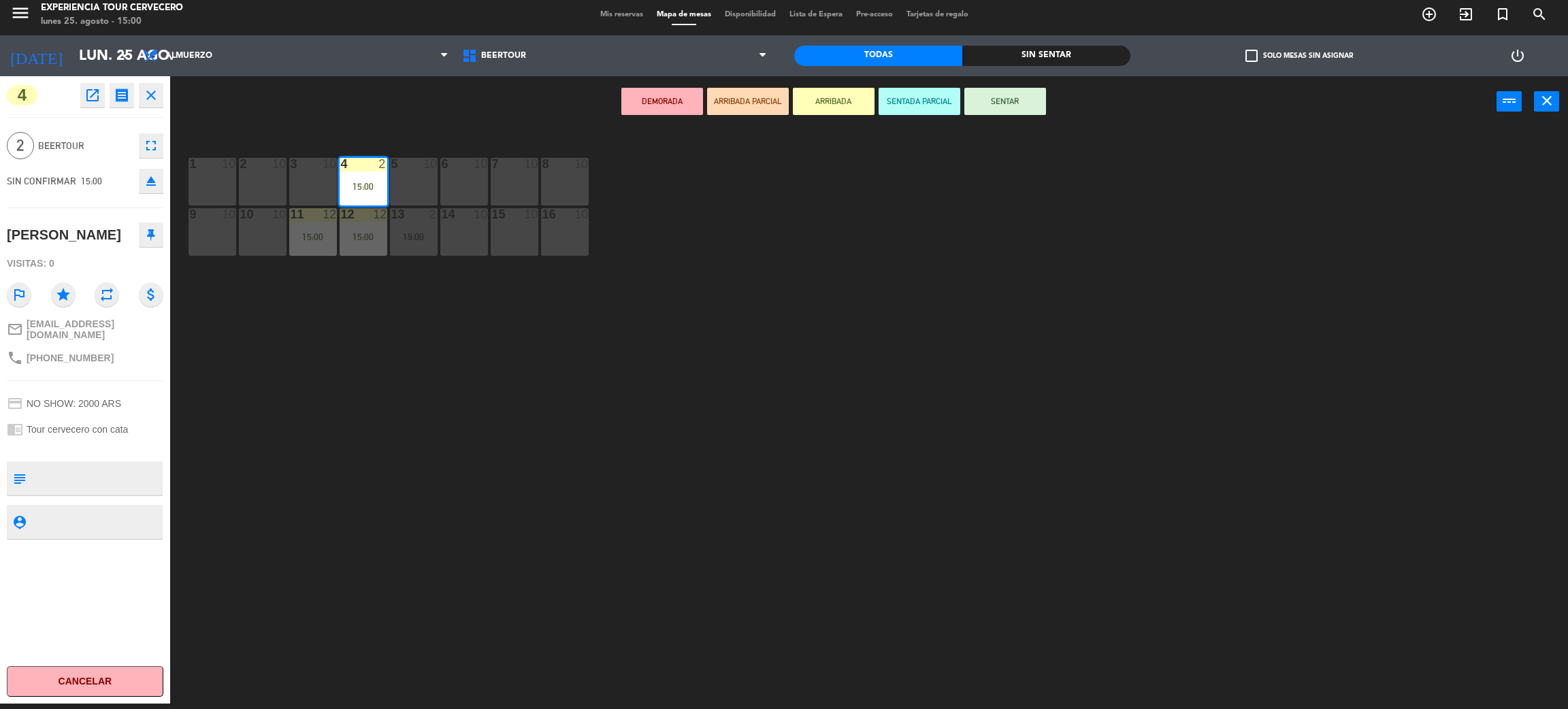
click at [124, 686] on button "Cancelar" at bounding box center [85, 681] width 157 height 31
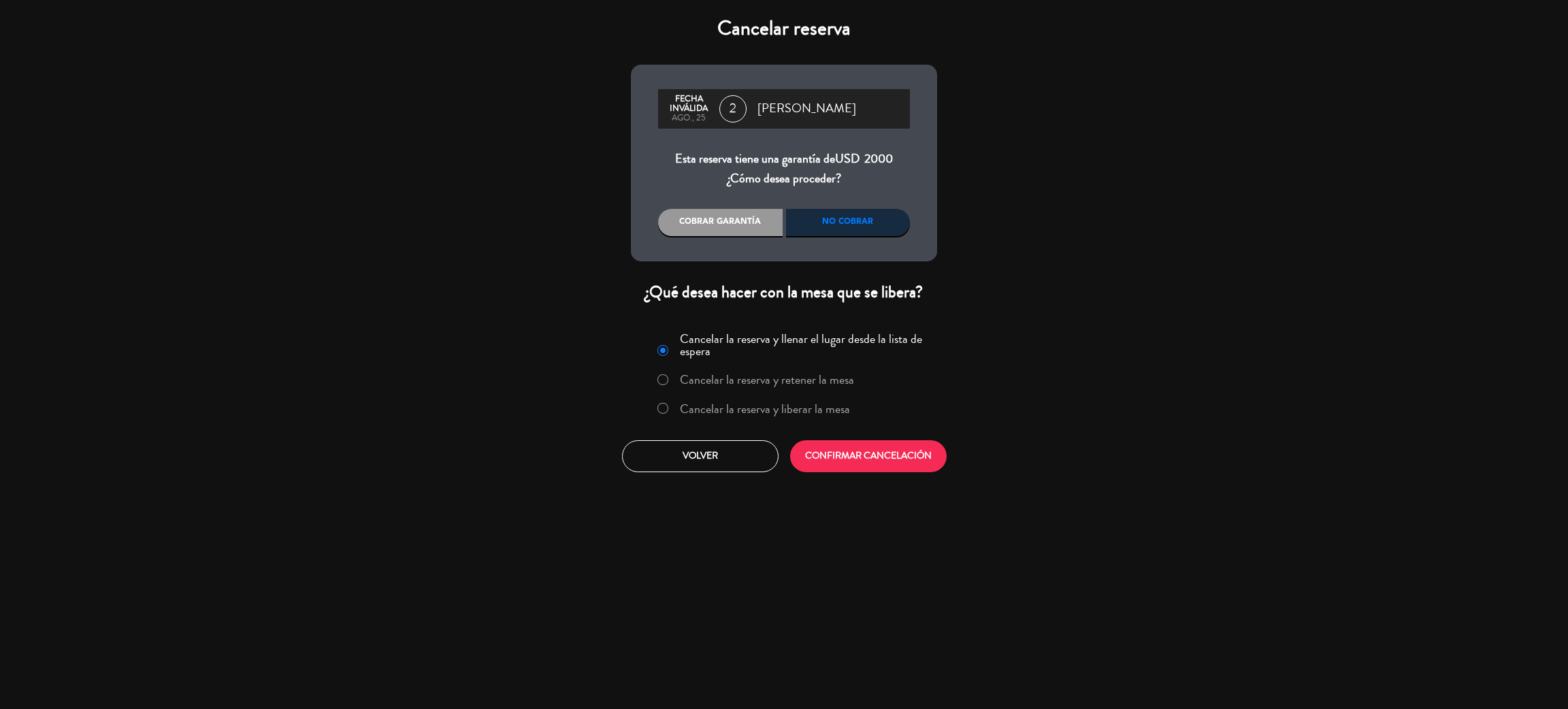
click at [816, 219] on div "No cobrar" at bounding box center [848, 222] width 125 height 27
click at [765, 407] on label "Cancelar la reserva y liberar la mesa" at bounding box center [765, 409] width 171 height 12
click at [847, 455] on button "CONFIRMAR CANCELACIÓN" at bounding box center [869, 456] width 157 height 32
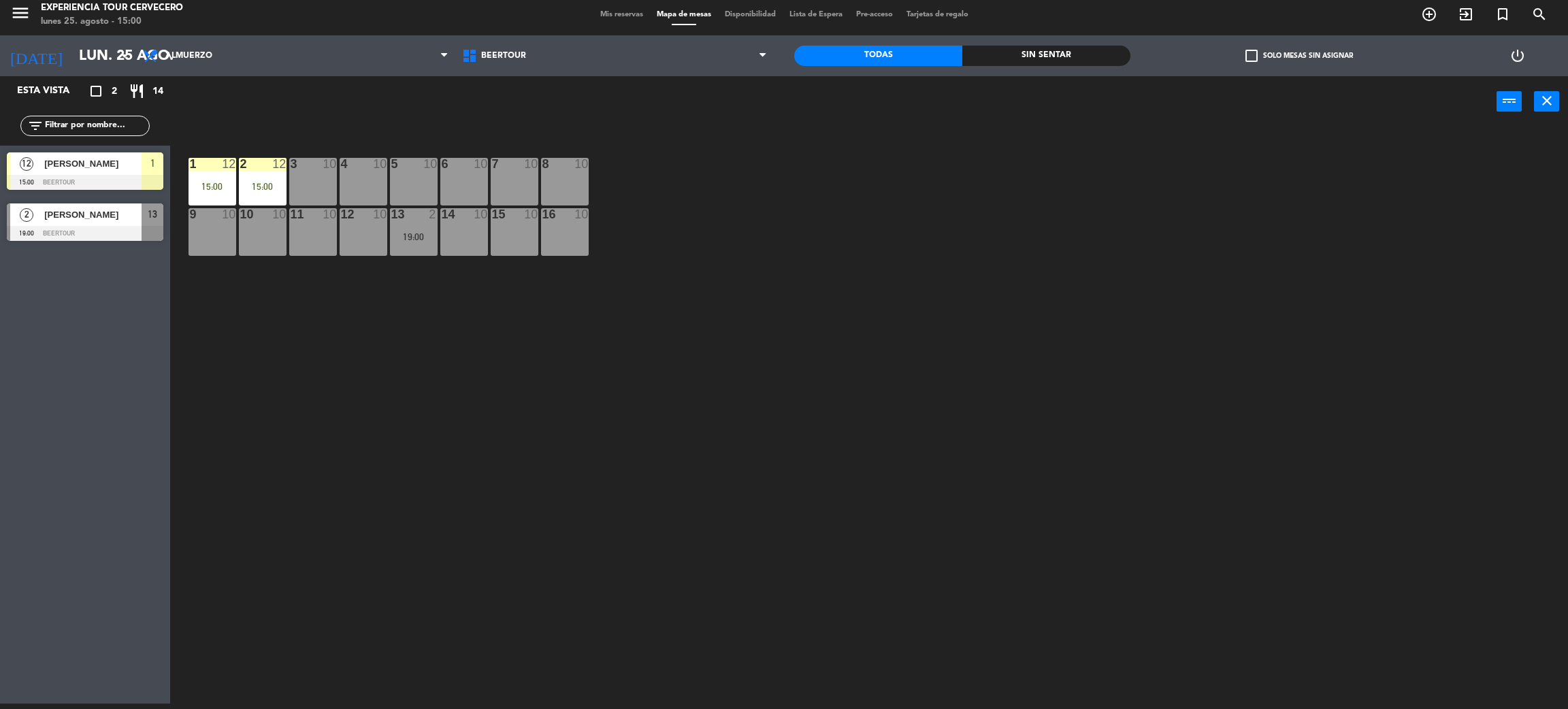
click at [548, 459] on div "1 12 15:00 2 12 15:00 3 10 4 10 5 10 6 10 7 10 8 10 9 10 10 10 11 10 12 10 13 2…" at bounding box center [876, 421] width 1382 height 576
click at [475, 355] on div "1 12 15:00 2 12 15:00 3 10 4 10 5 10 6 10 7 10 8 10 9 10 10 10 11 10 12 10 13 2…" at bounding box center [876, 421] width 1382 height 576
click at [618, 451] on div "1 12 15:00 2 12 15:00 3 10 4 10 5 10 6 10 7 10 8 10 9 10 10 10 11 10 12 10 13 2…" at bounding box center [876, 421] width 1382 height 576
click at [432, 352] on div "1 12 15:00 2 12 15:00 3 10 4 10 5 10 6 10 7 10 8 10 9 10 10 10 11 10 12 10 13 2…" at bounding box center [876, 421] width 1382 height 576
click at [263, 181] on div "15:00" at bounding box center [263, 186] width 48 height 10
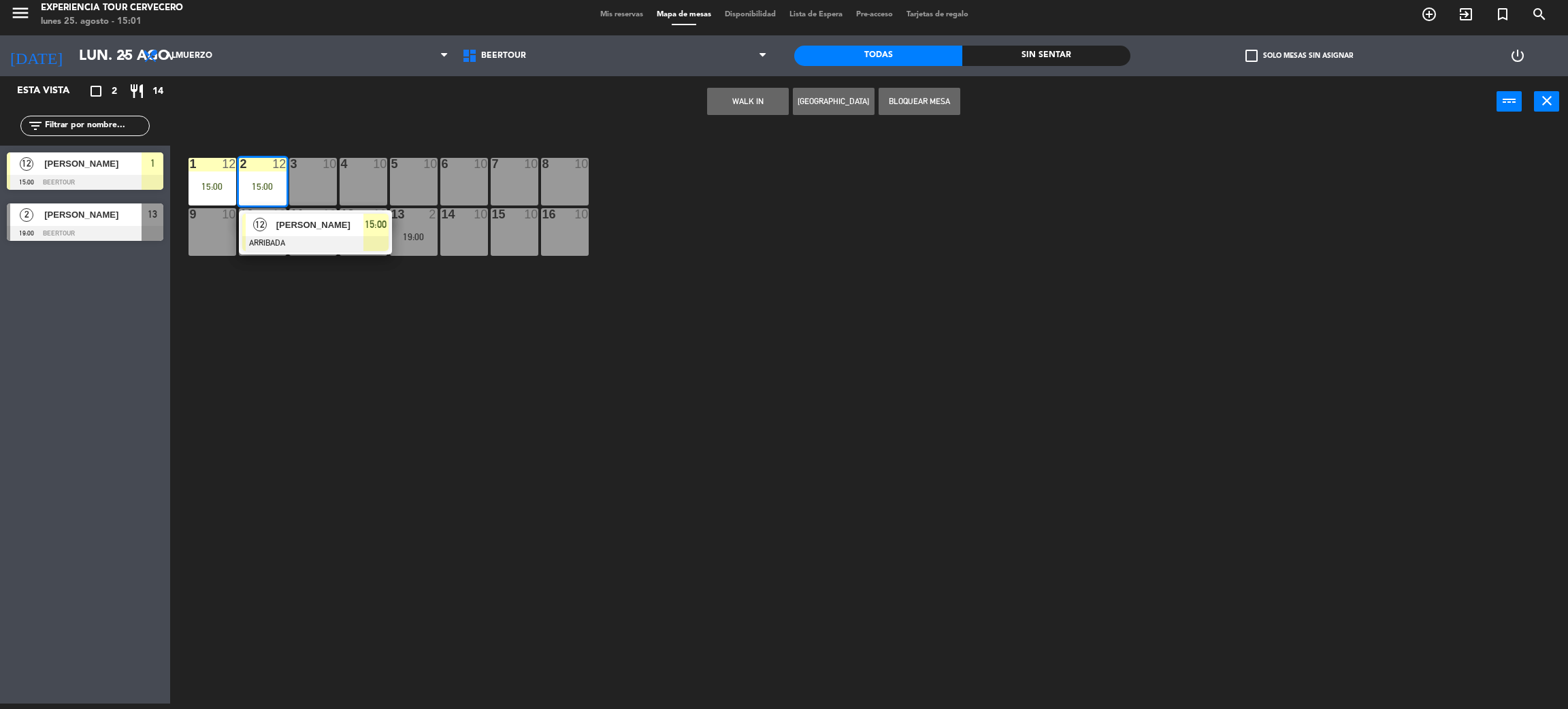
click at [825, 267] on div "1 12 15:00 2 12 15:00 12 Gabriela Salazar López ARRIBADA 15:00 3 10 4 10 5 10 6…" at bounding box center [876, 421] width 1382 height 576
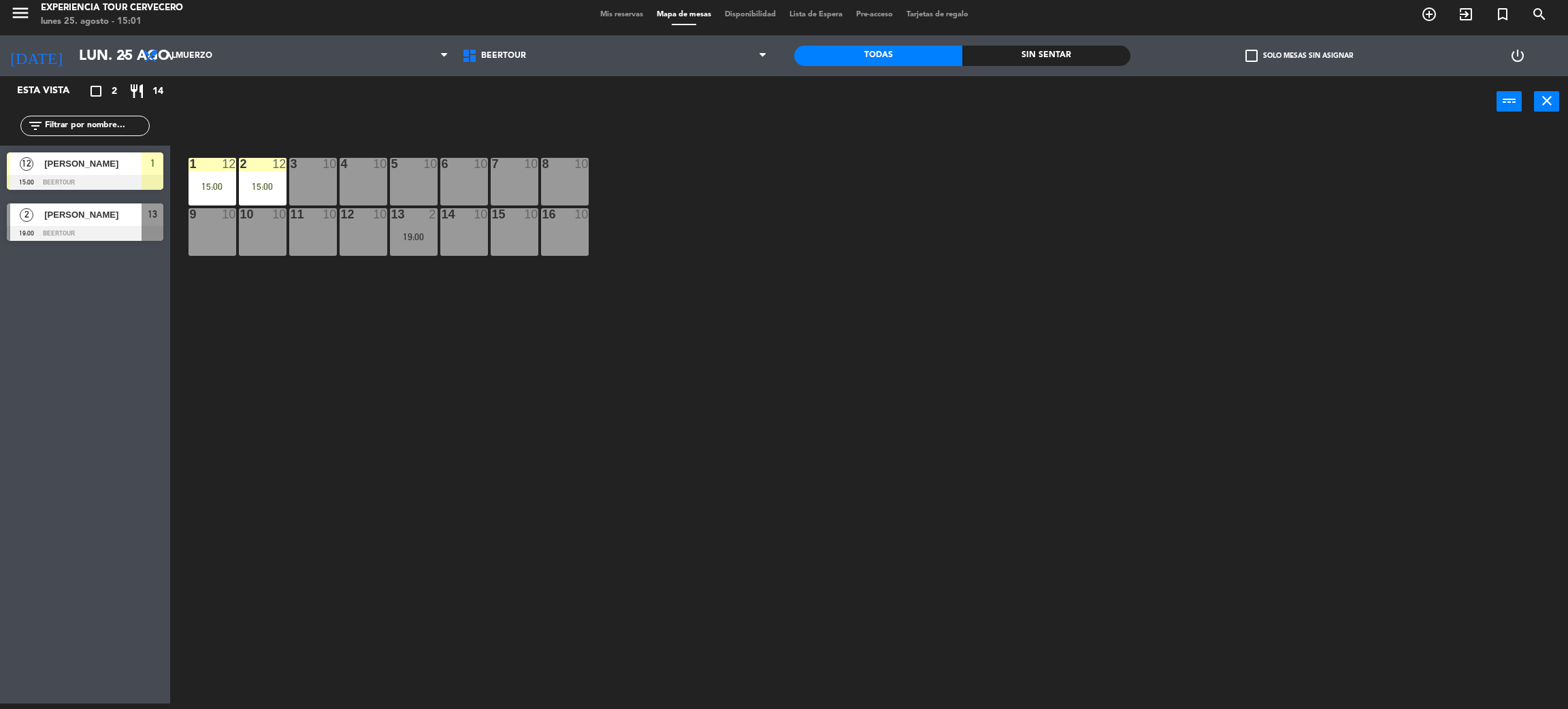
click at [713, 379] on div "1 12 15:00 2 12 15:00 3 10 4 10 5 10 6 10 7 10 8 10 9 10 10 10 11 10 12 10 13 2…" at bounding box center [876, 421] width 1382 height 576
click at [147, 171] on div "1" at bounding box center [153, 164] width 22 height 22
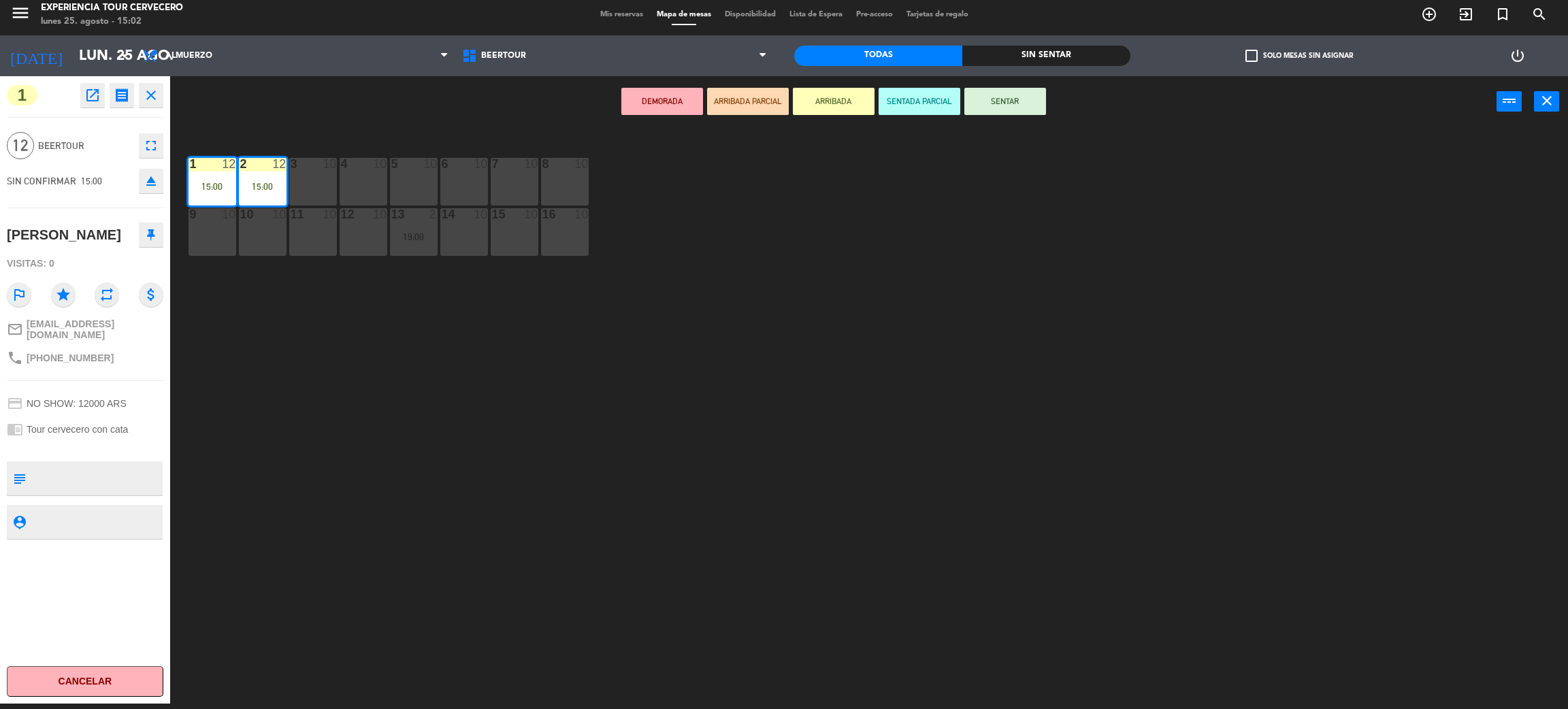
click at [148, 145] on icon "fullscreen" at bounding box center [151, 146] width 16 height 16
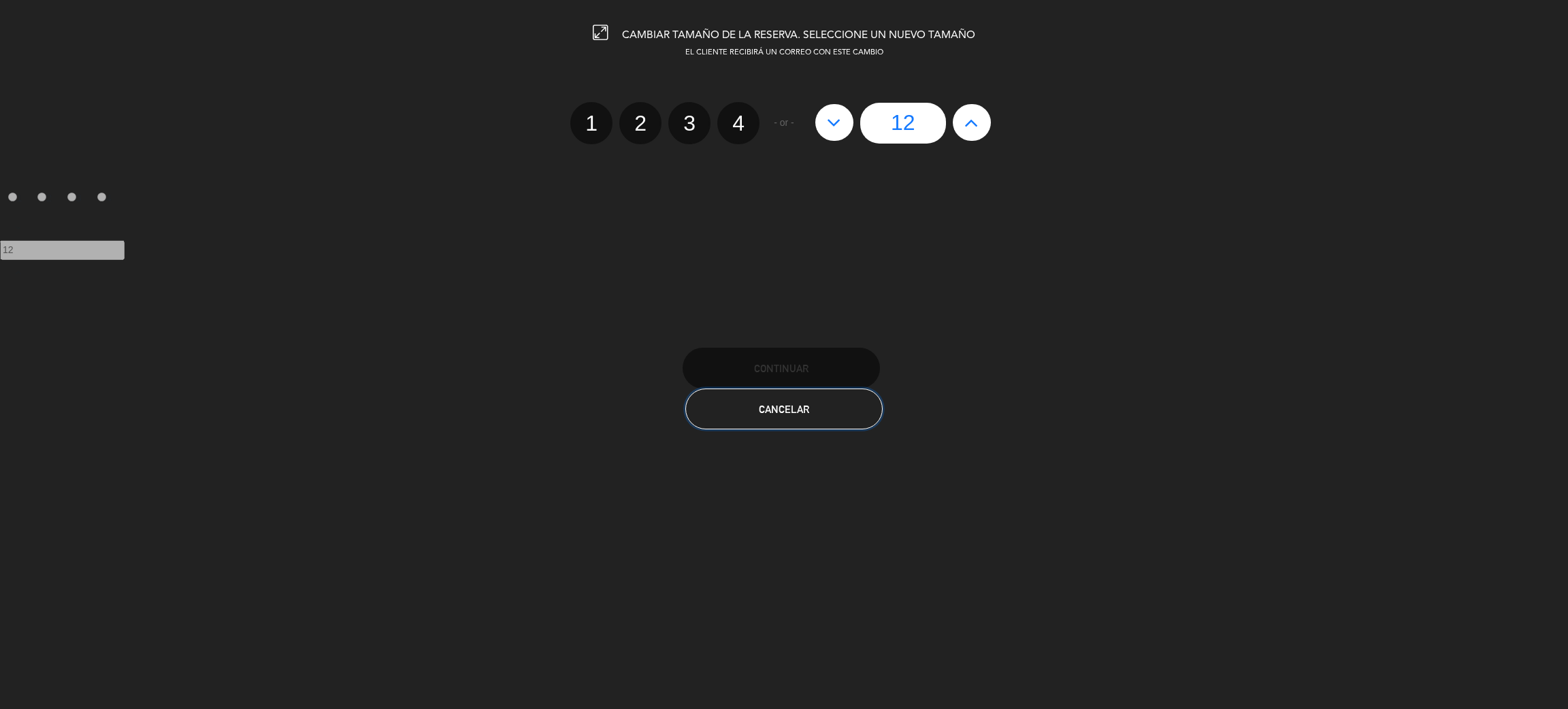
click at [741, 407] on button "Cancelar" at bounding box center [784, 409] width 197 height 41
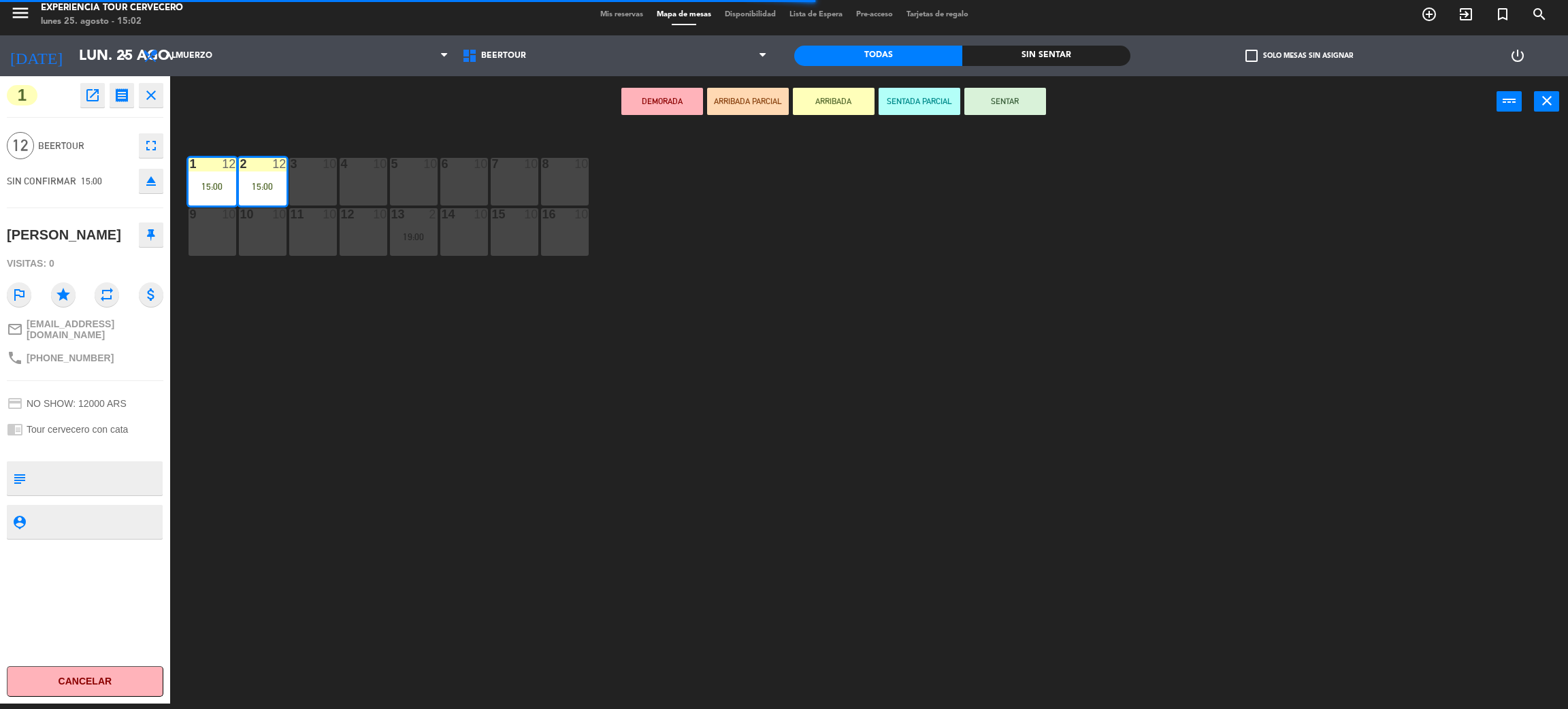
click at [153, 96] on icon "close" at bounding box center [151, 95] width 16 height 16
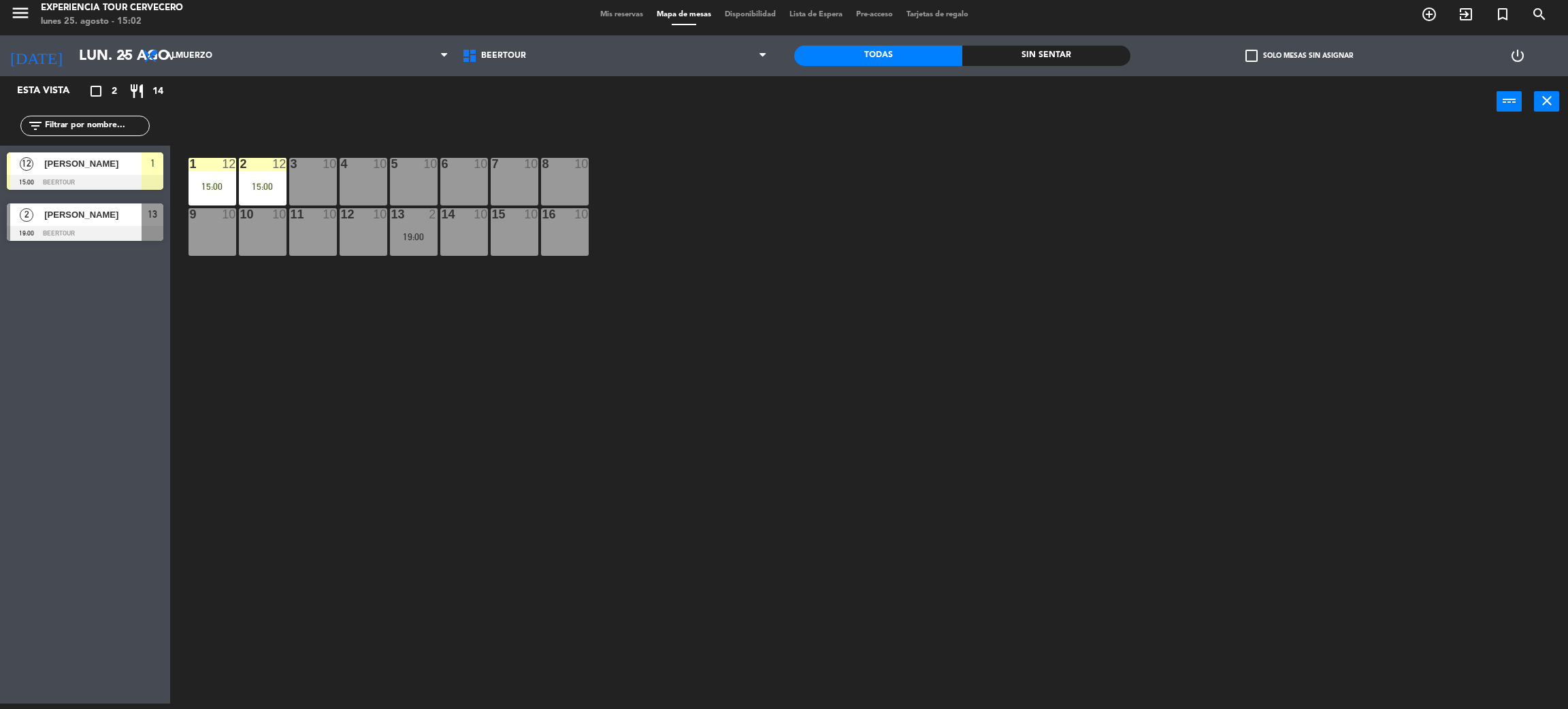
click at [80, 166] on span "Gabriela Salazar López" at bounding box center [93, 164] width 98 height 14
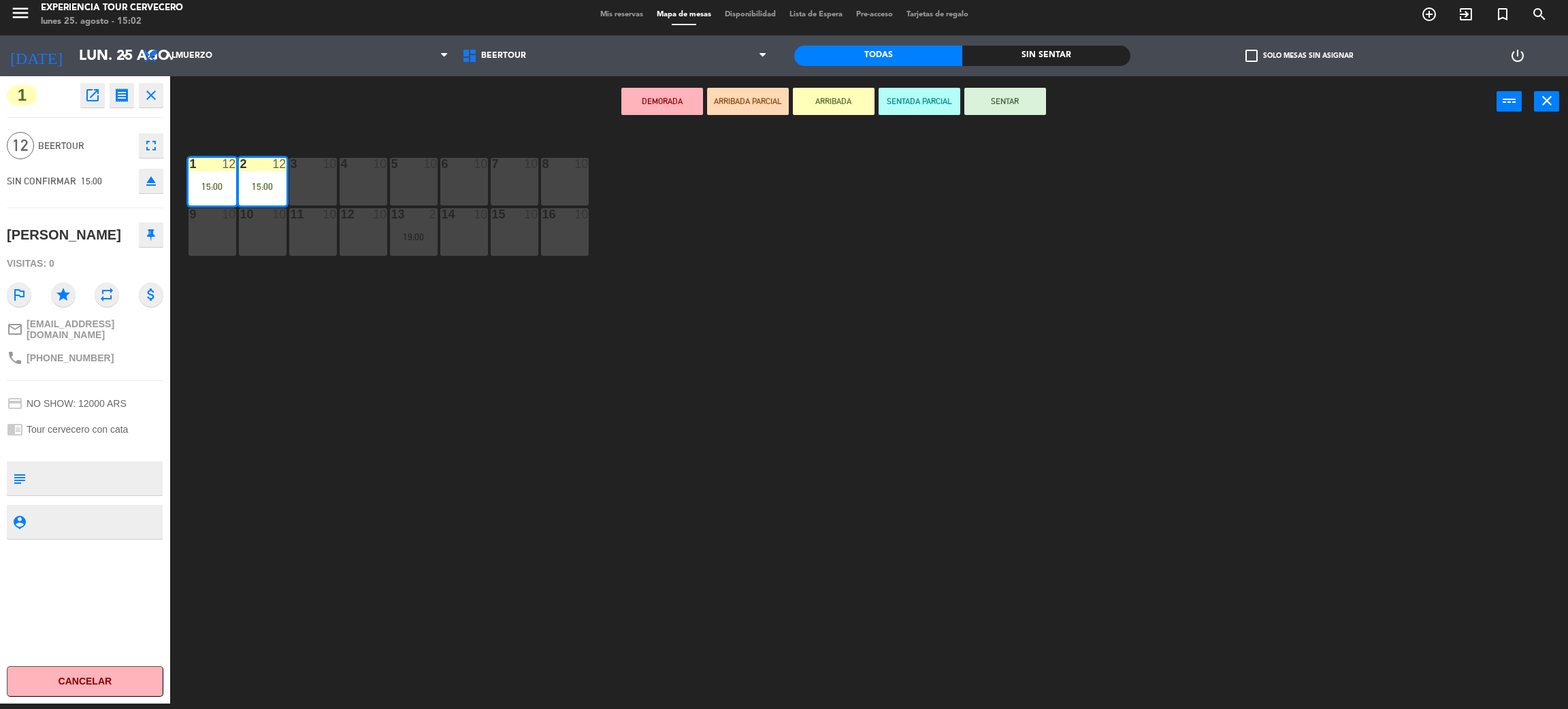
click at [279, 532] on div "1 12 15:00 2 12 15:00 3 10 4 10 5 10 6 10 7 10 8 10 9 10 10 10 11 10 12 10 13 2…" at bounding box center [876, 421] width 1382 height 576
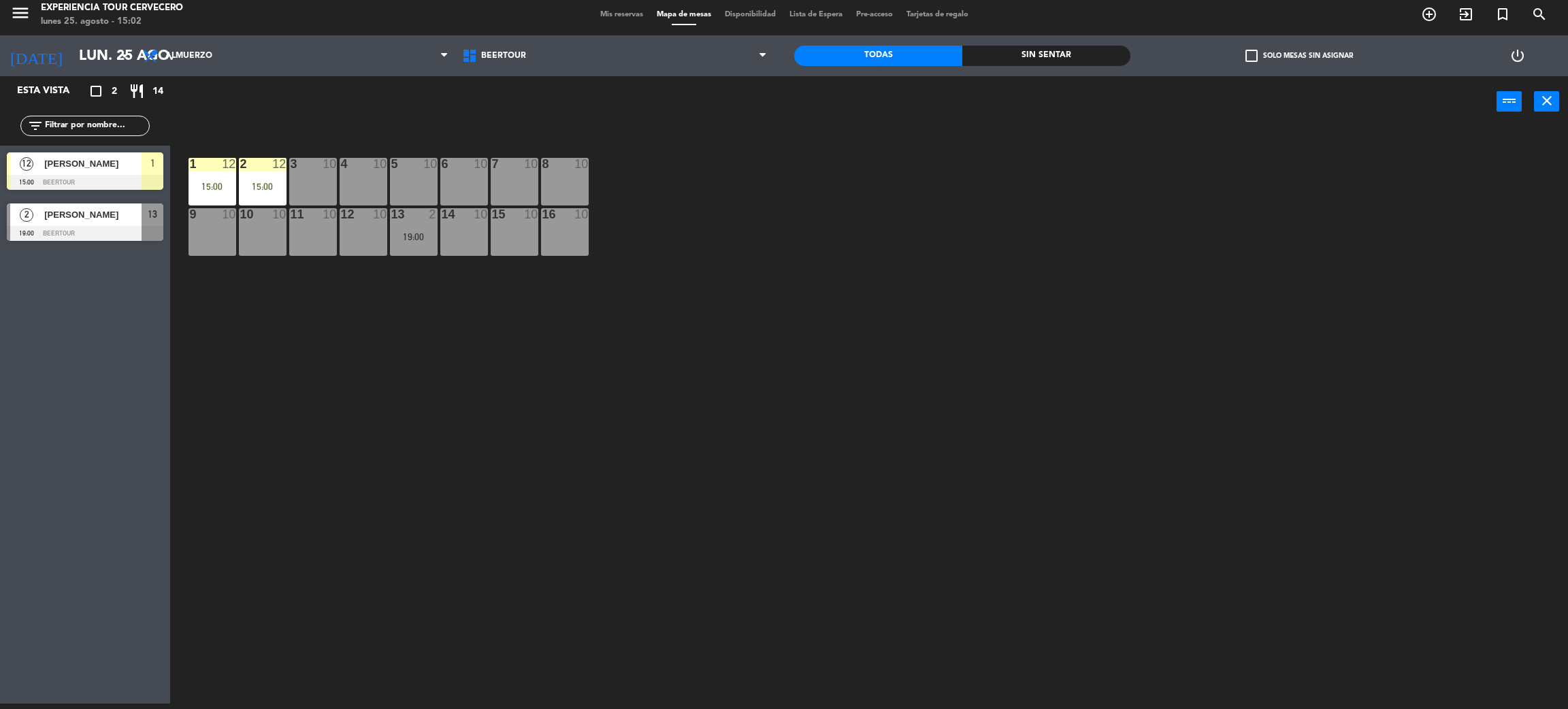
click at [691, 489] on div "1 12 15:00 2 12 15:00 3 10 4 10 5 10 6 10 7 10 8 10 9 10 10 10 11 10 12 10 13 2…" at bounding box center [876, 421] width 1382 height 576
click at [254, 428] on div "1 12 15:00 2 12 15:00 3 10 4 10 5 10 6 10 7 10 8 10 9 10 10 10 11 10 12 10 13 2…" at bounding box center [876, 421] width 1382 height 576
